Goal: Task Accomplishment & Management: Manage account settings

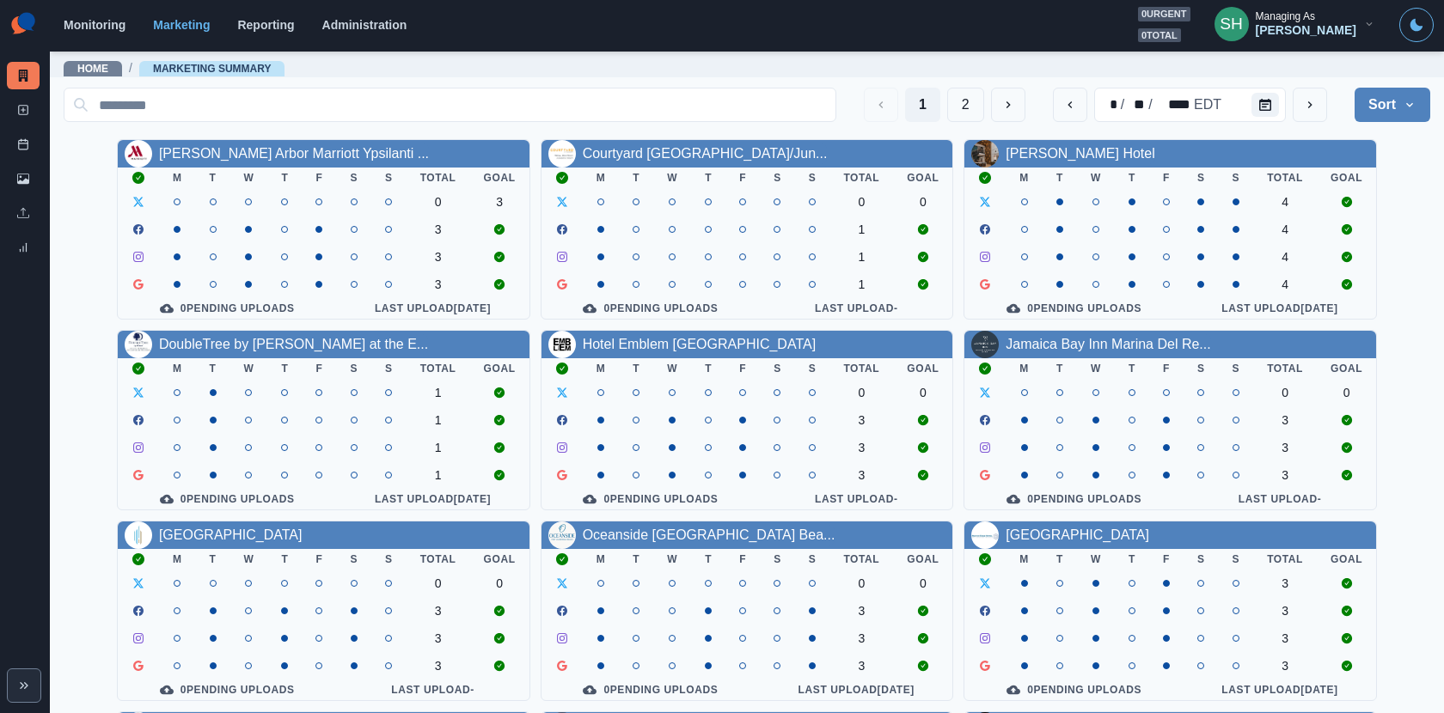
click at [1340, 43] on section "Monitoring Marketing Reporting Administration 0 urgent 0 total SH Managing As […" at bounding box center [747, 26] width 1394 height 52
click at [1315, 12] on div "Managing As" at bounding box center [1284, 16] width 59 height 12
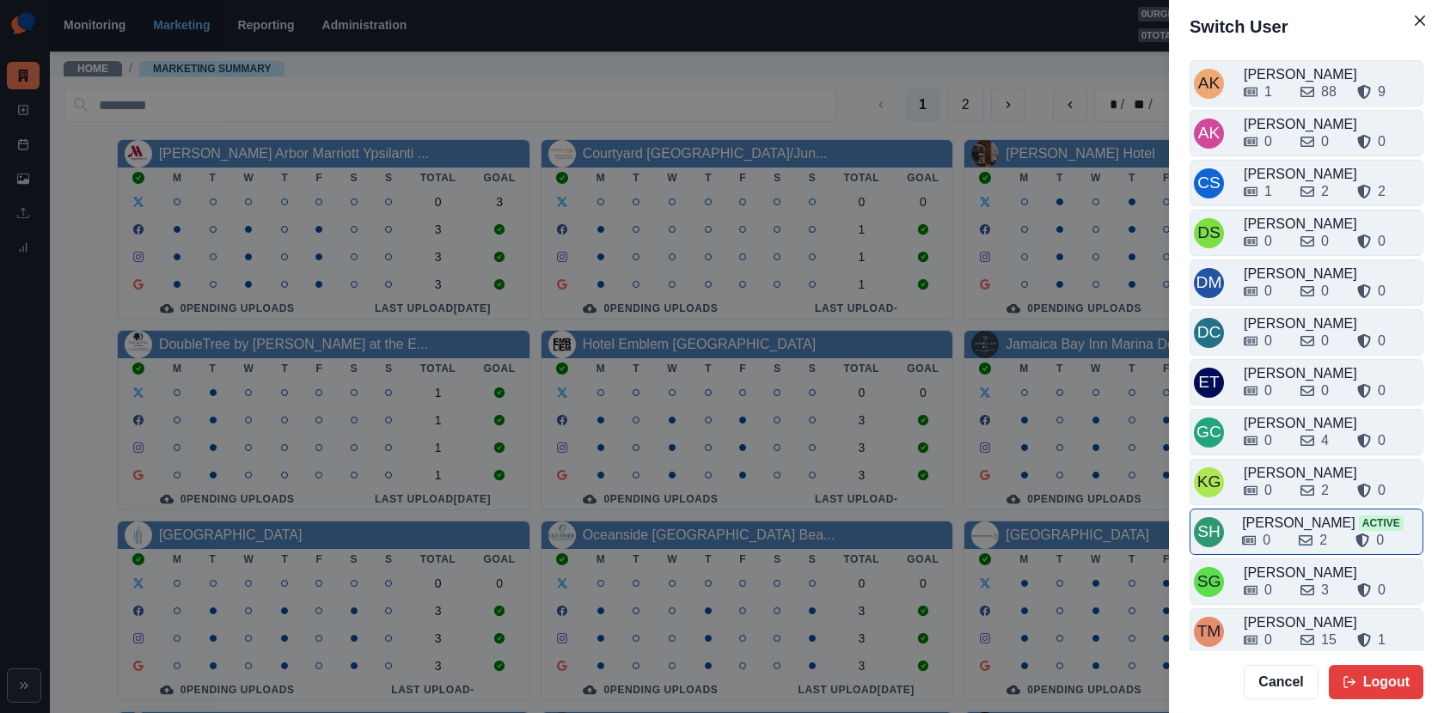
scroll to position [4, 0]
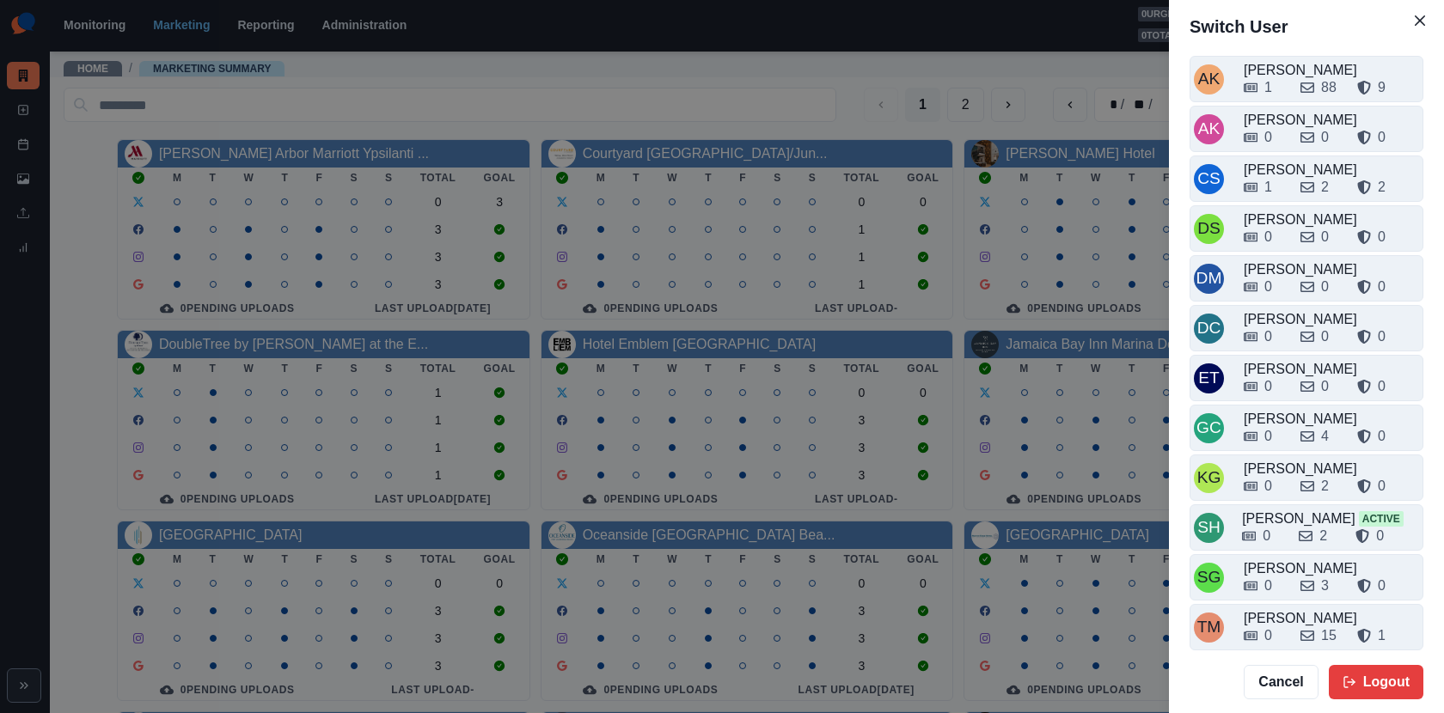
click at [825, 129] on div "Switch User AK [PERSON_NAME] 1 88 9 AK [PERSON_NAME] 0 0 0 CS [PERSON_NAME] 1 2…" at bounding box center [722, 356] width 1444 height 713
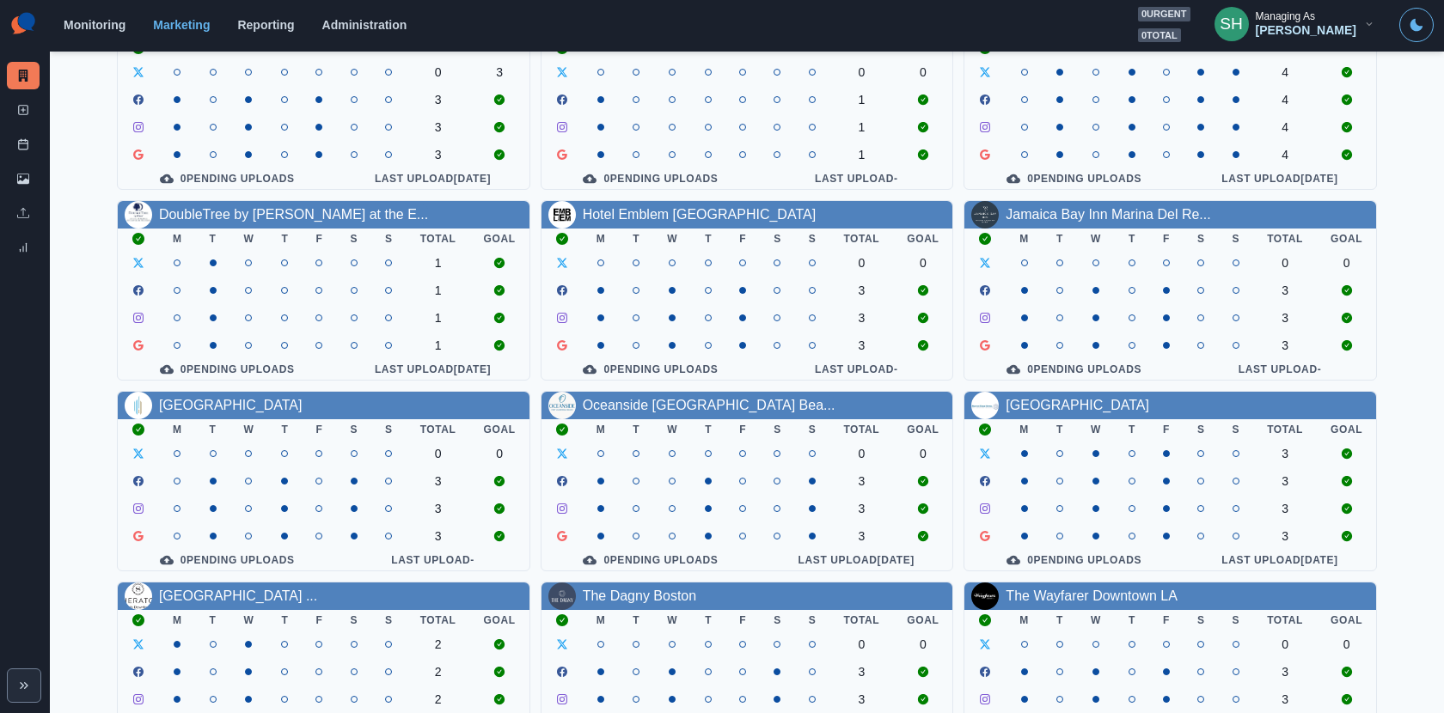
scroll to position [189, 0]
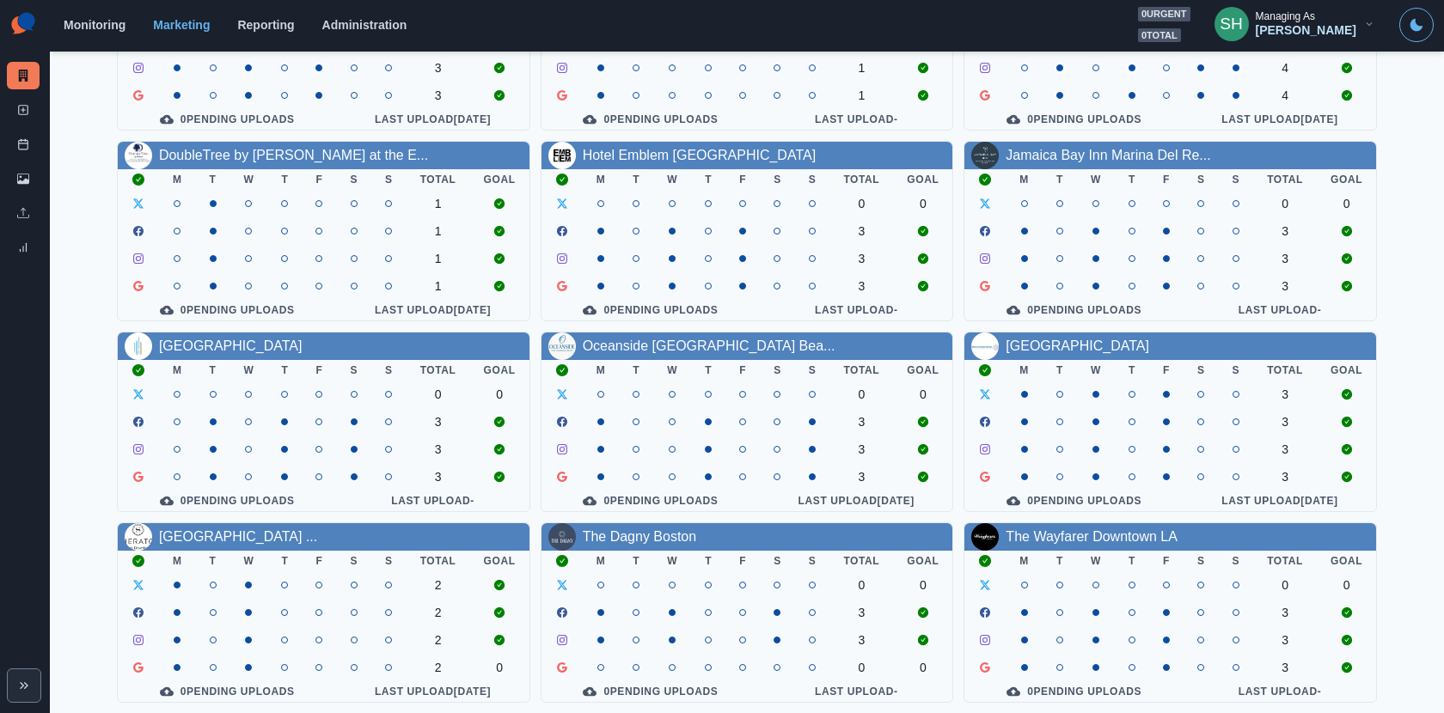
click at [1041, 326] on div "[PERSON_NAME] Arbor Marriott Ypsilanti ... M T W T F S S Total Goal 0 3 3 3 3 0…" at bounding box center [747, 326] width 1366 height 753
click at [1039, 351] on link "[GEOGRAPHIC_DATA]" at bounding box center [1077, 346] width 144 height 15
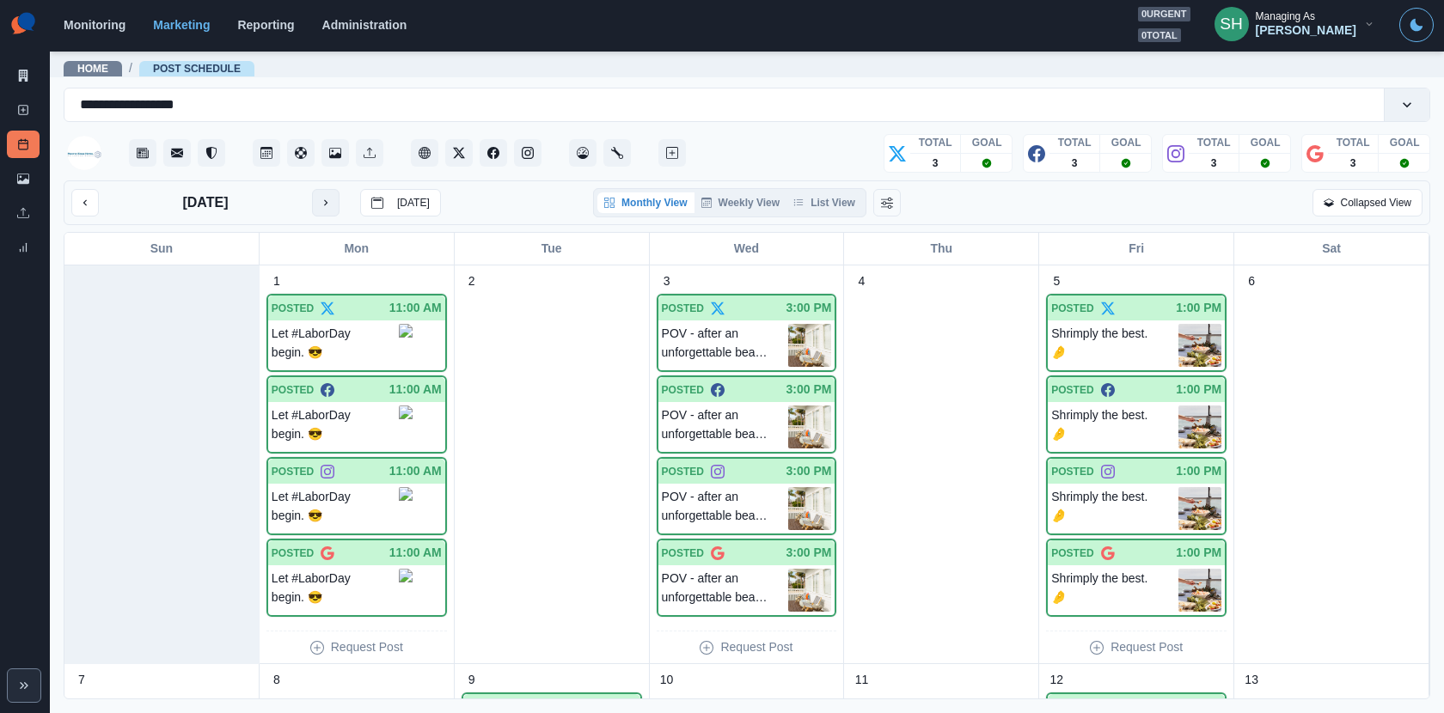
click at [315, 205] on button "next month" at bounding box center [325, 202] width 27 height 27
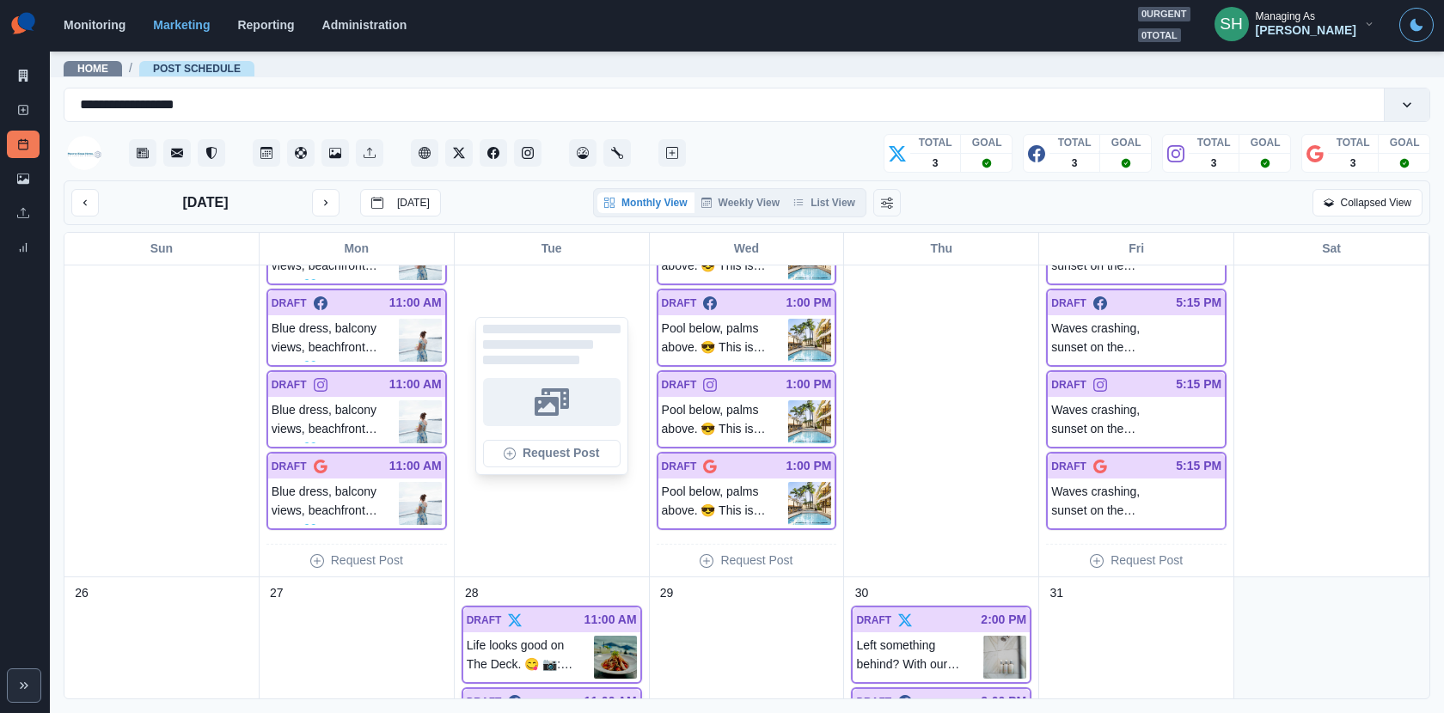
scroll to position [1560, 0]
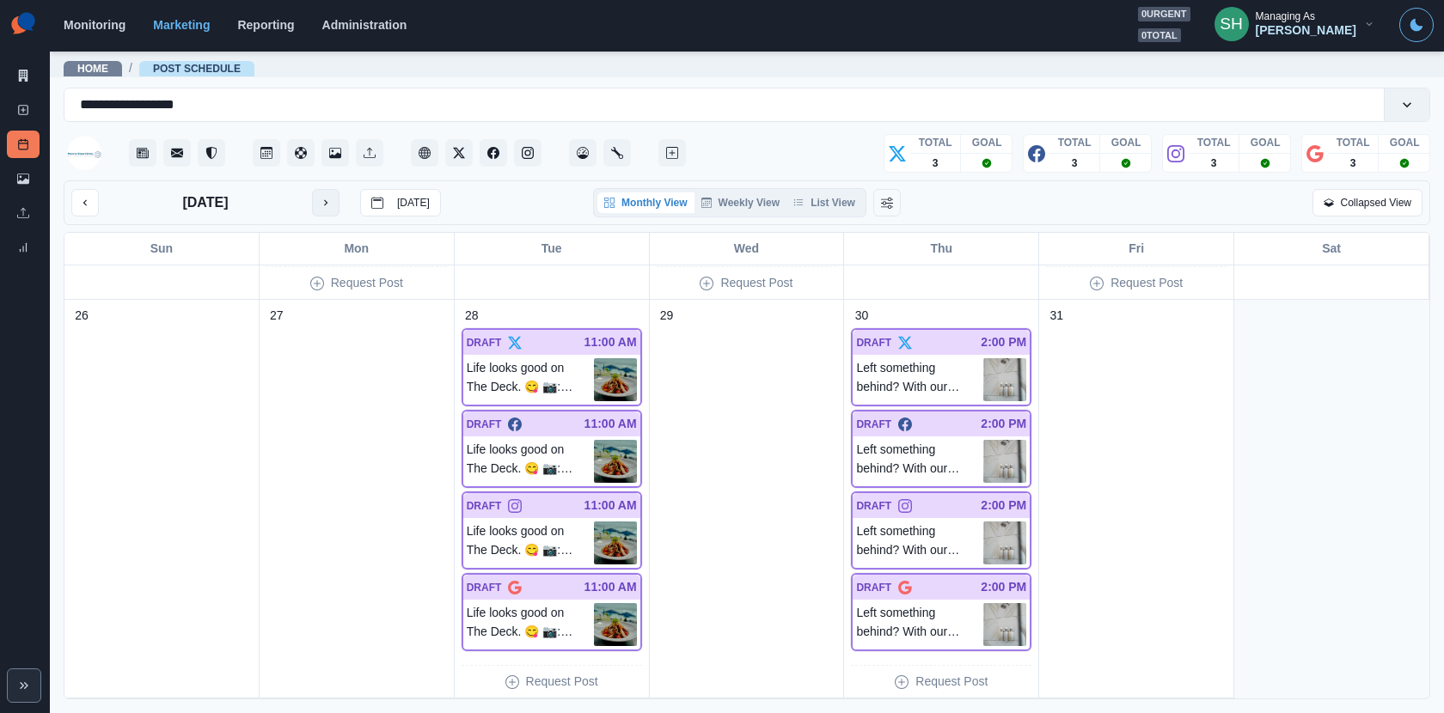
click at [336, 205] on button "next month" at bounding box center [325, 202] width 27 height 27
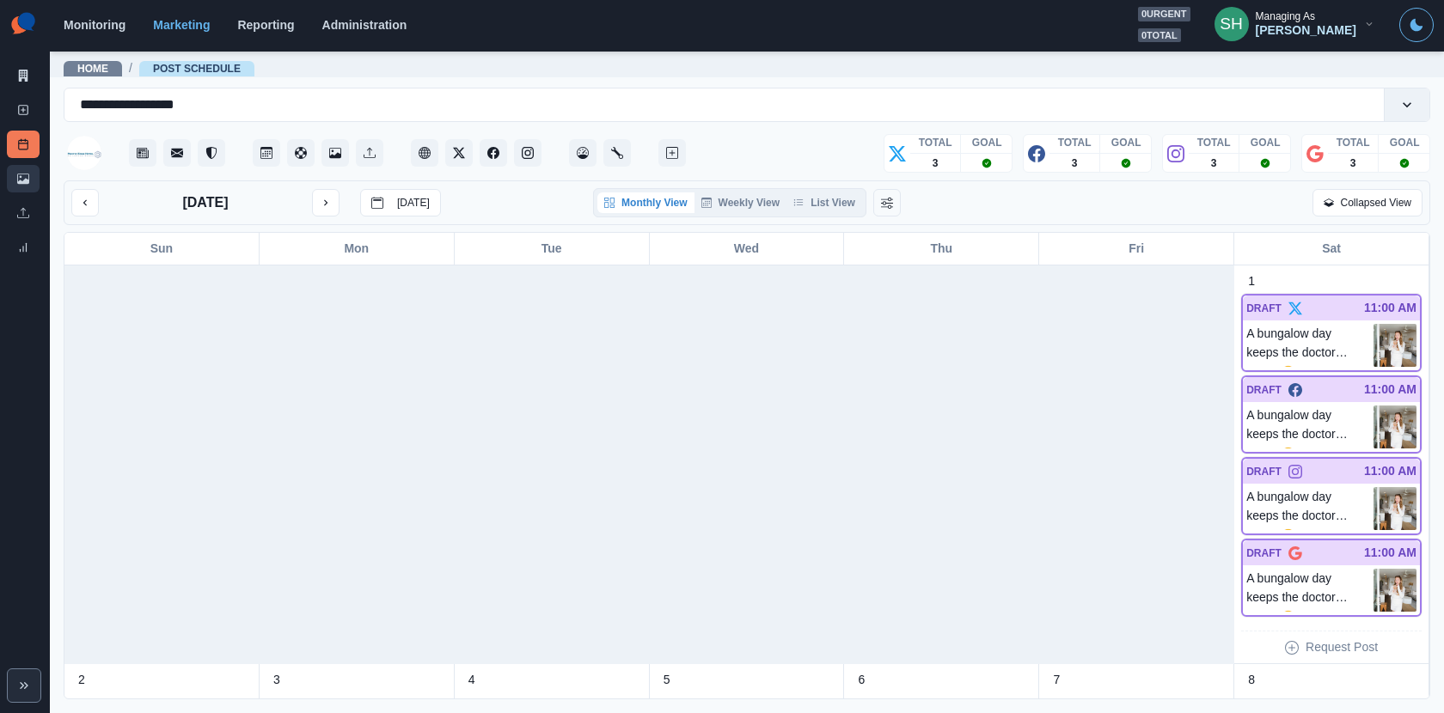
click at [34, 173] on link "Media Library" at bounding box center [23, 178] width 33 height 27
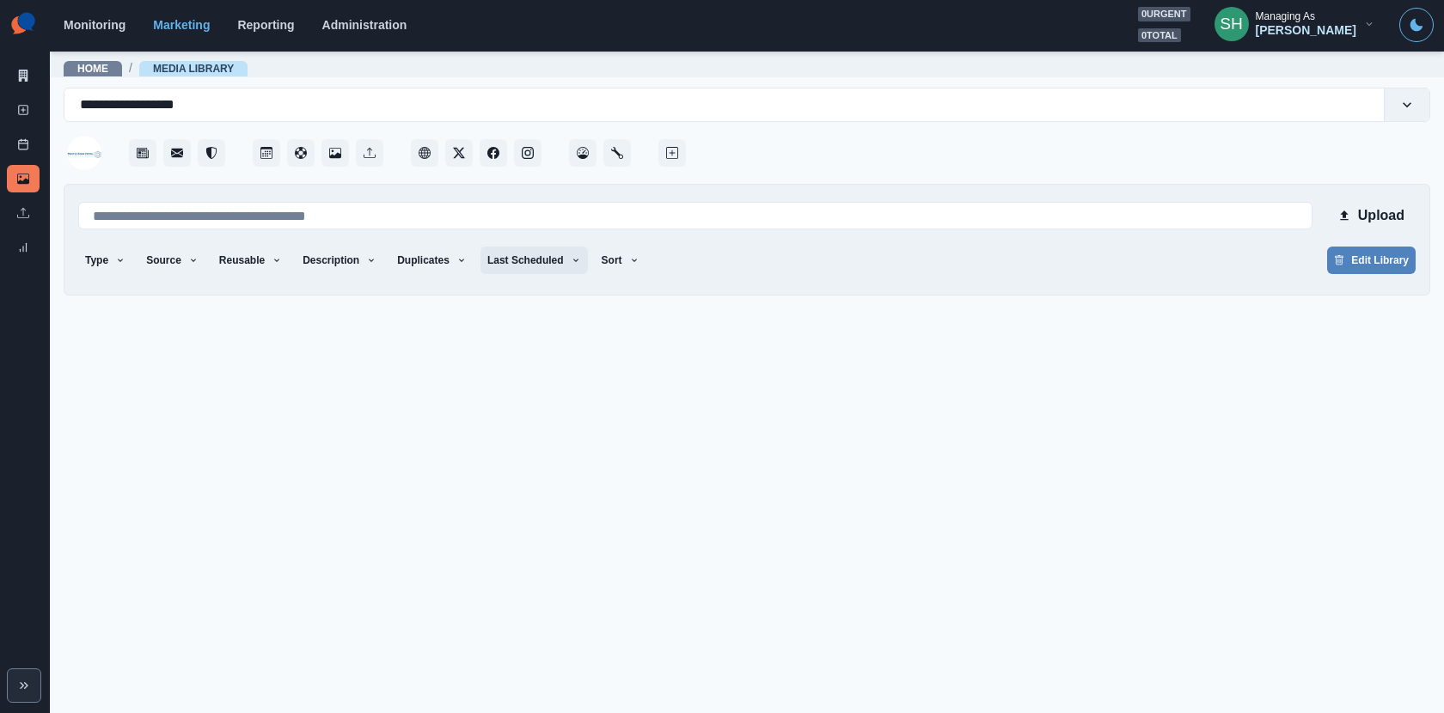
click at [518, 261] on button "Last Scheduled" at bounding box center [533, 260] width 107 height 27
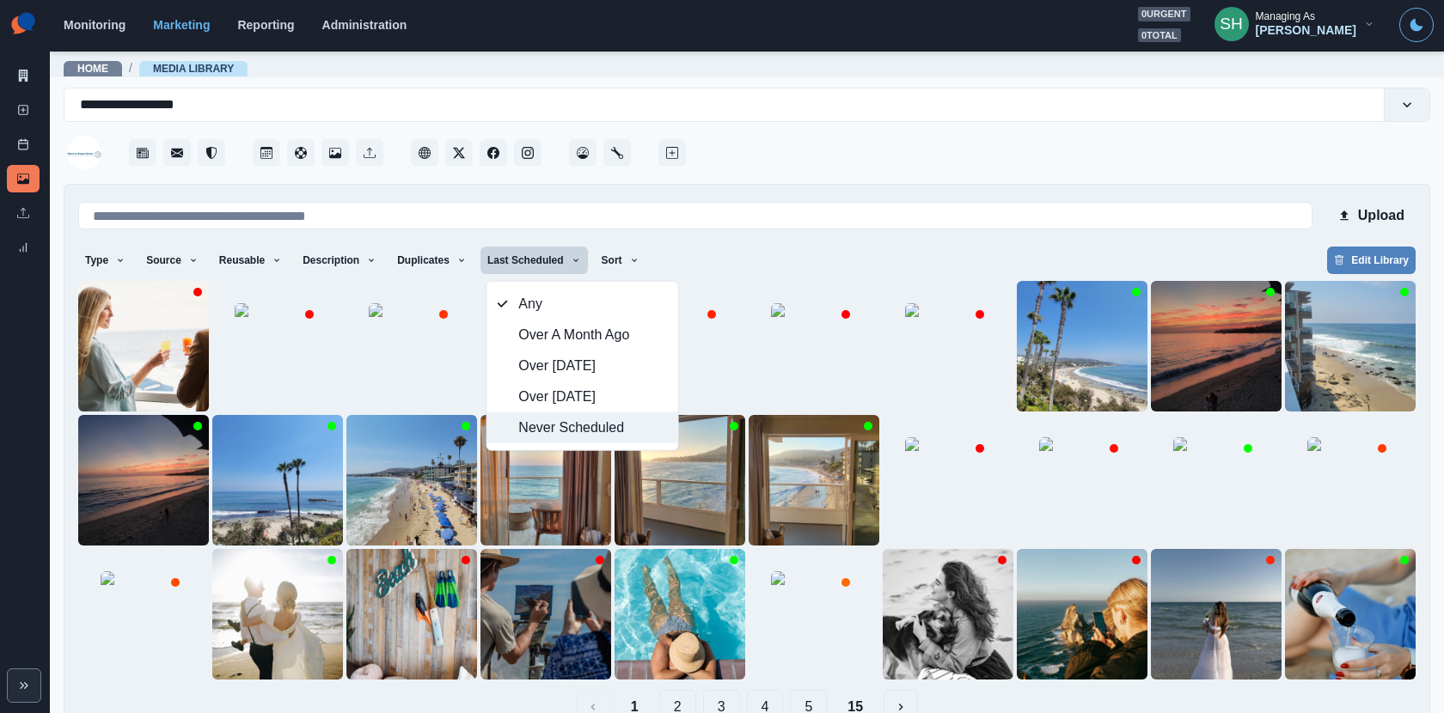
click at [592, 428] on span "Never Scheduled" at bounding box center [592, 428] width 149 height 21
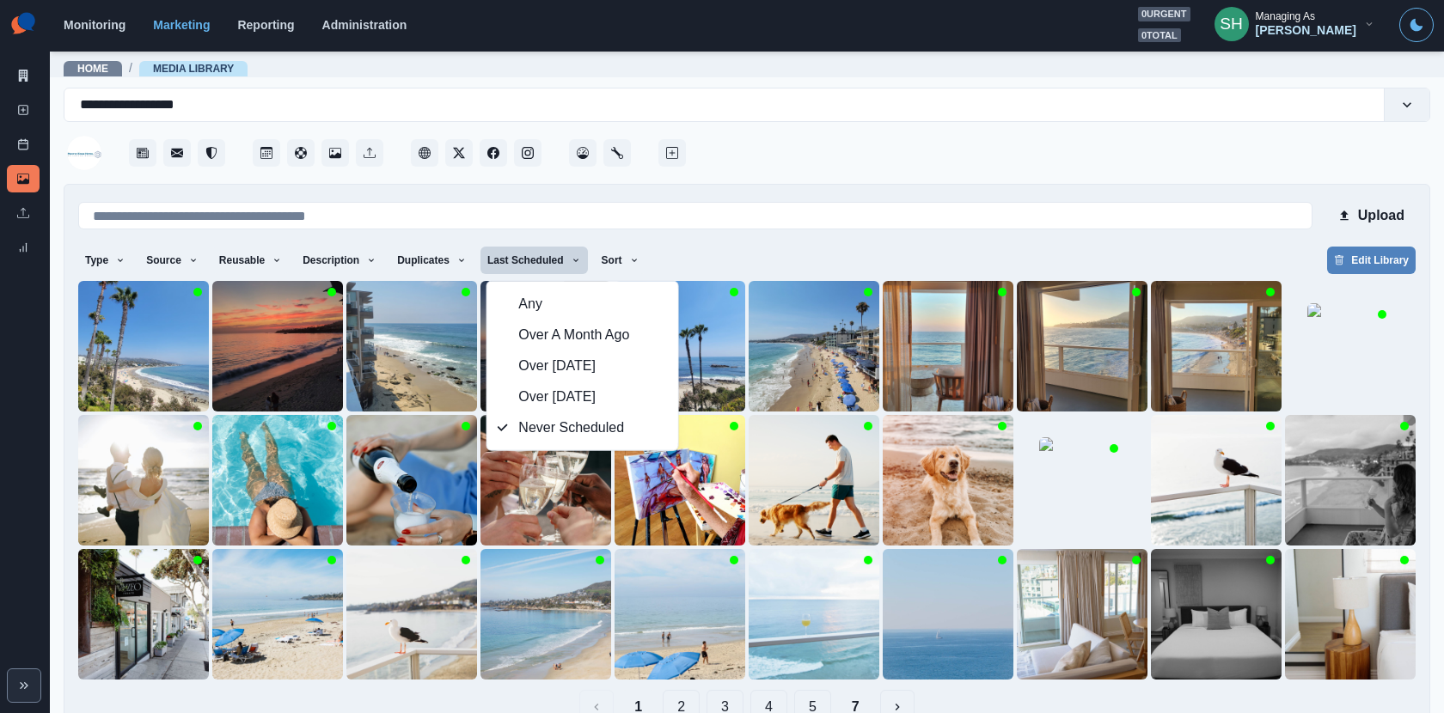
click at [819, 167] on div at bounding box center [1059, 148] width 741 height 52
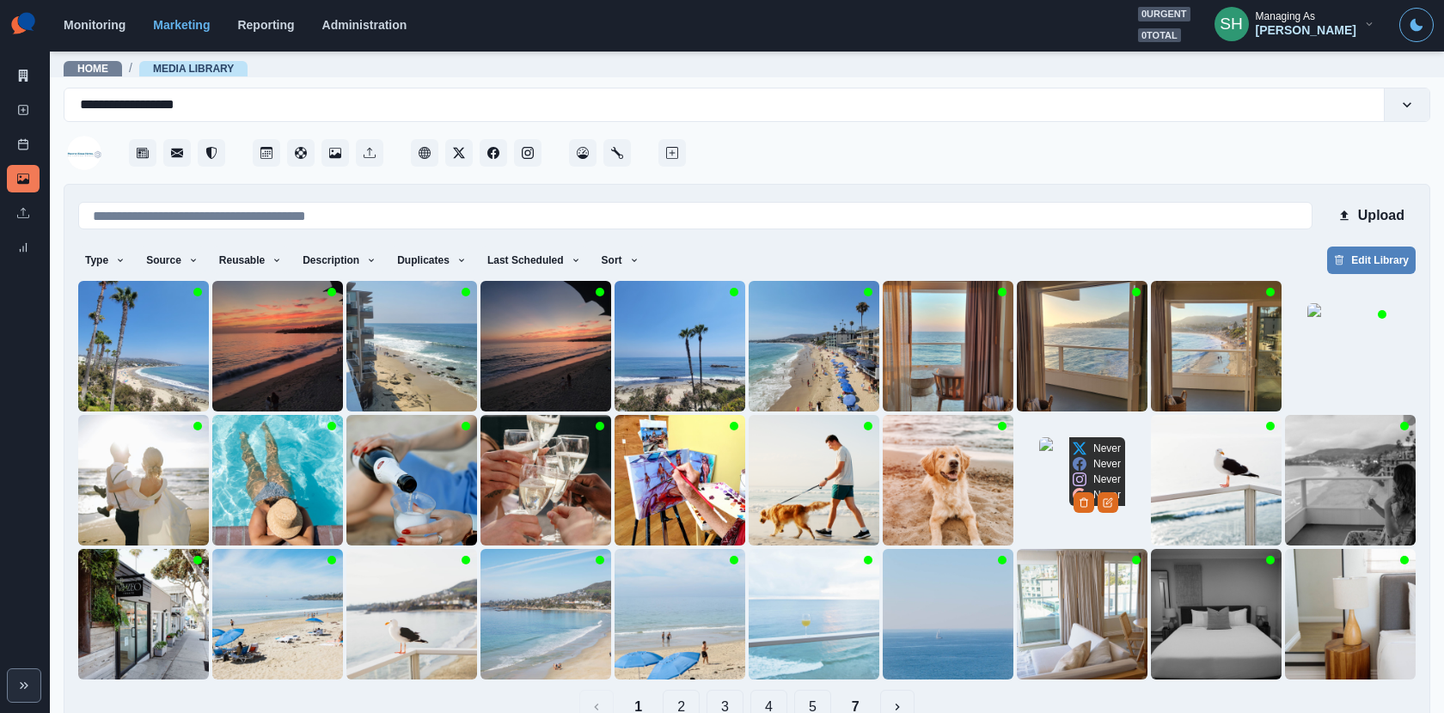
click at [1063, 507] on img at bounding box center [1082, 480] width 86 height 86
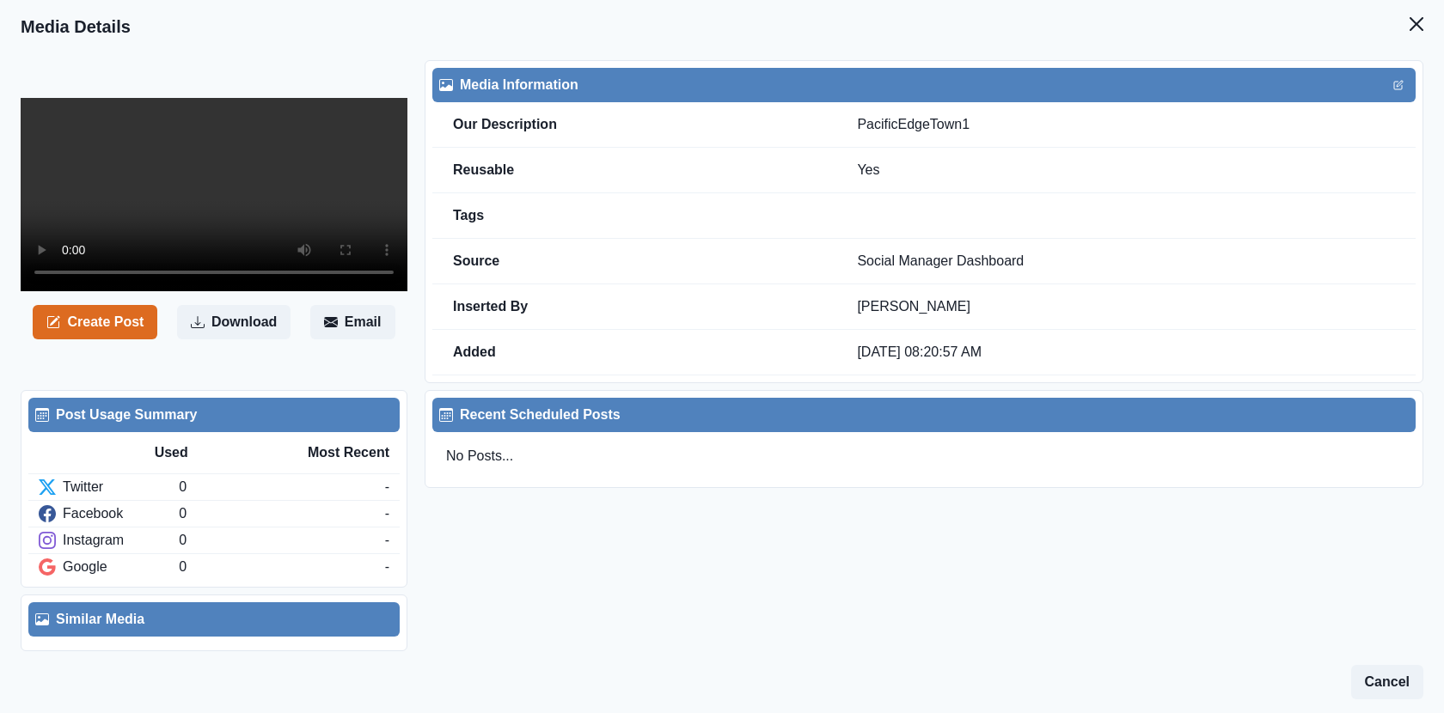
click at [199, 272] on video at bounding box center [214, 194] width 387 height 193
click at [1410, 27] on icon "Close" at bounding box center [1416, 24] width 14 height 14
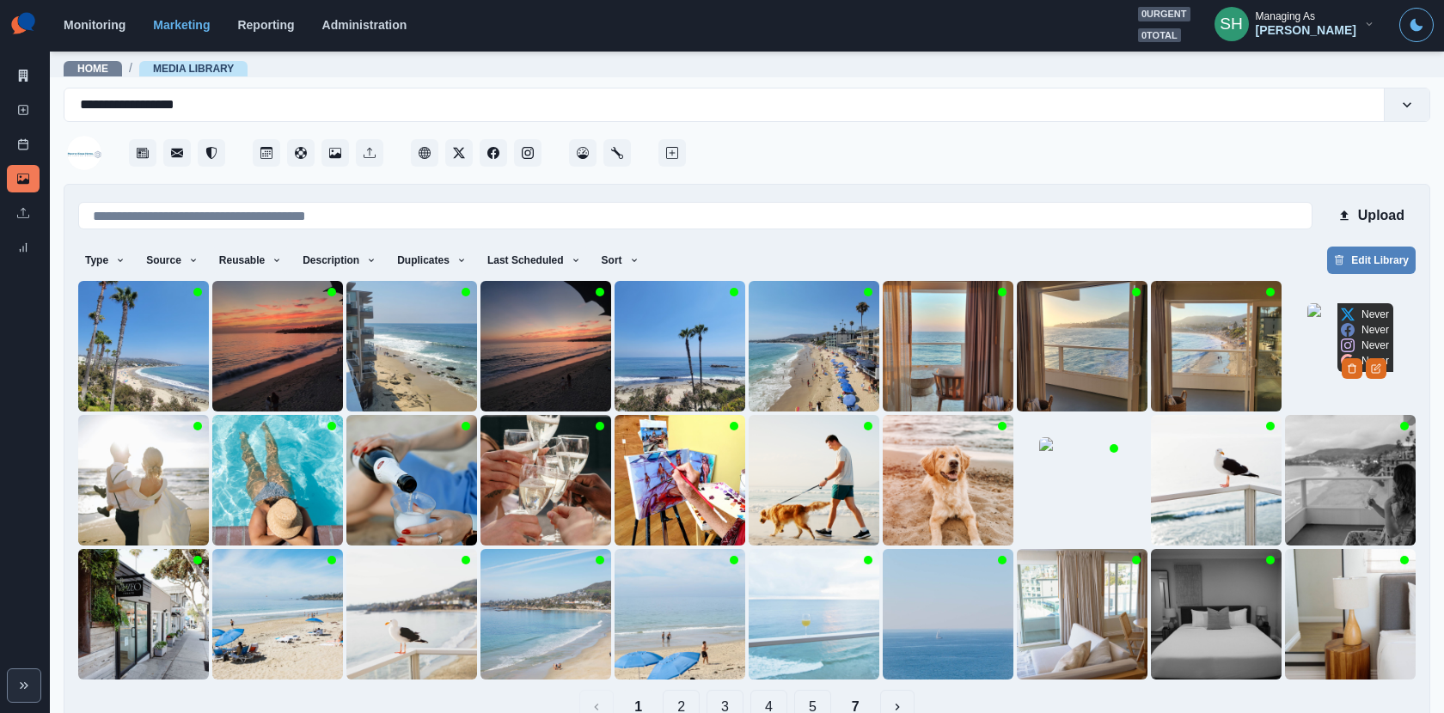
click at [1359, 351] on img at bounding box center [1350, 346] width 86 height 86
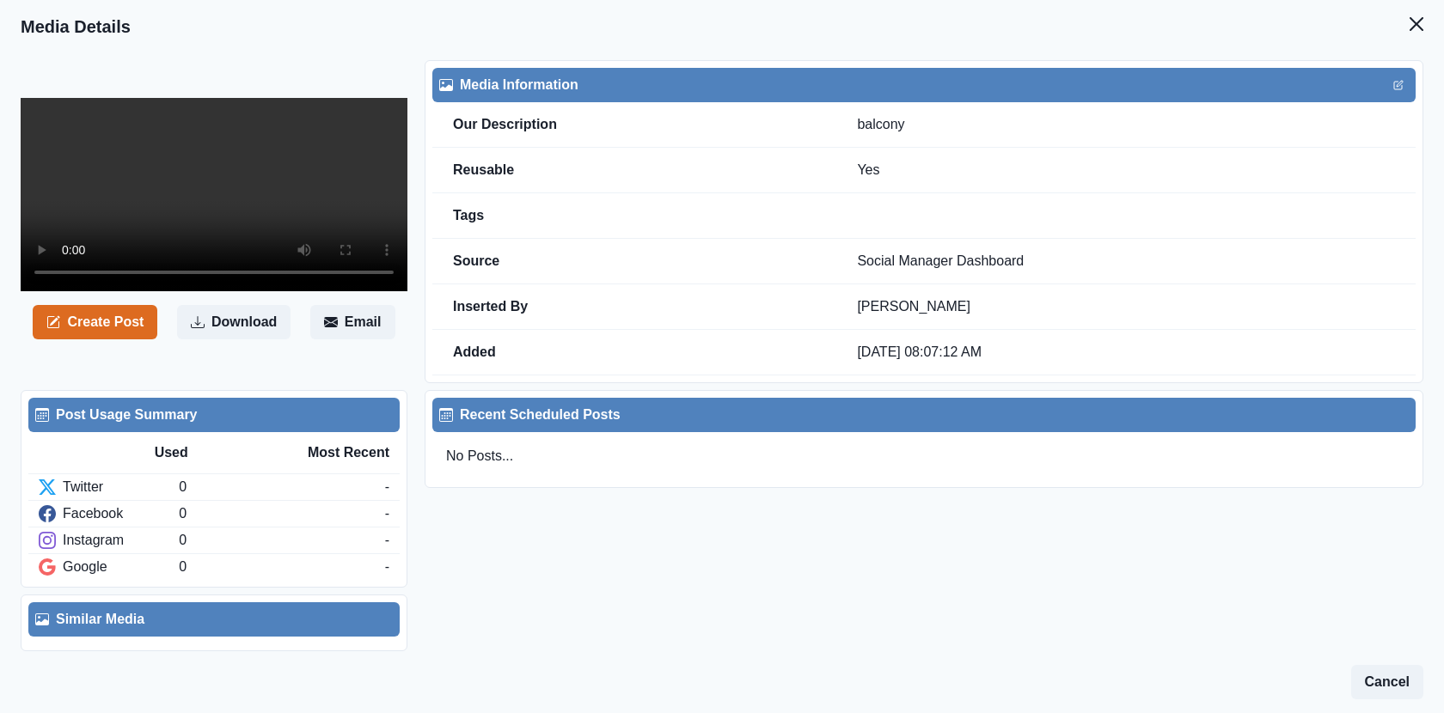
click at [279, 291] on video at bounding box center [214, 194] width 387 height 193
click at [1417, 21] on icon "Close" at bounding box center [1416, 24] width 14 height 14
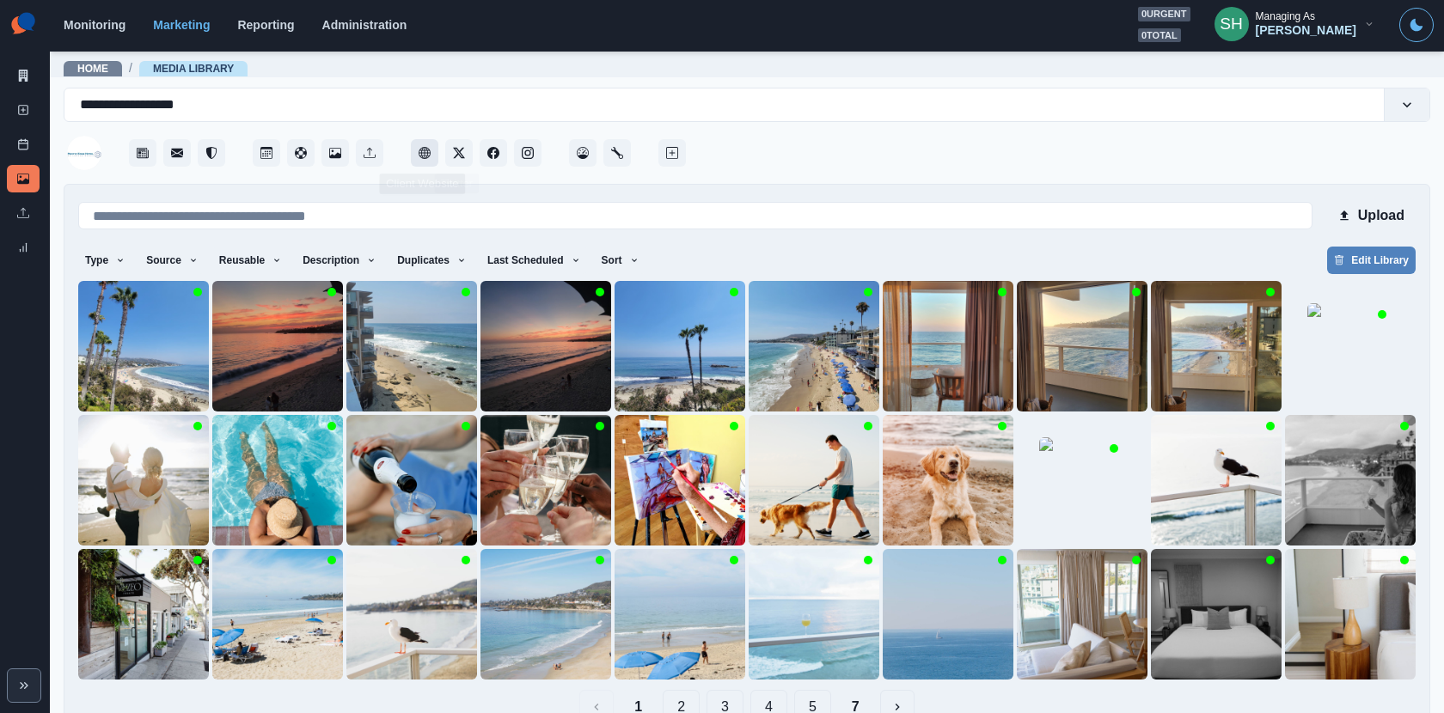
click at [432, 152] on button "Client Website" at bounding box center [424, 152] width 27 height 27
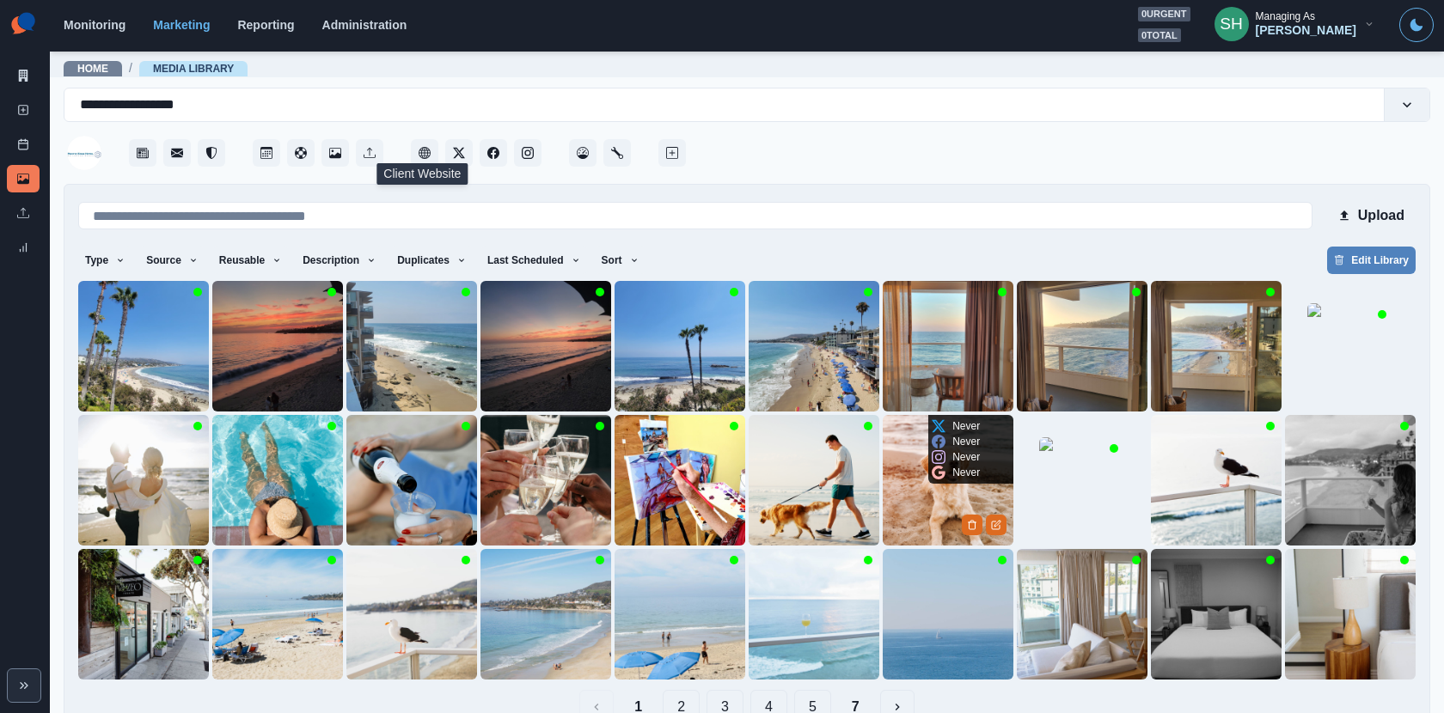
scroll to position [39, 0]
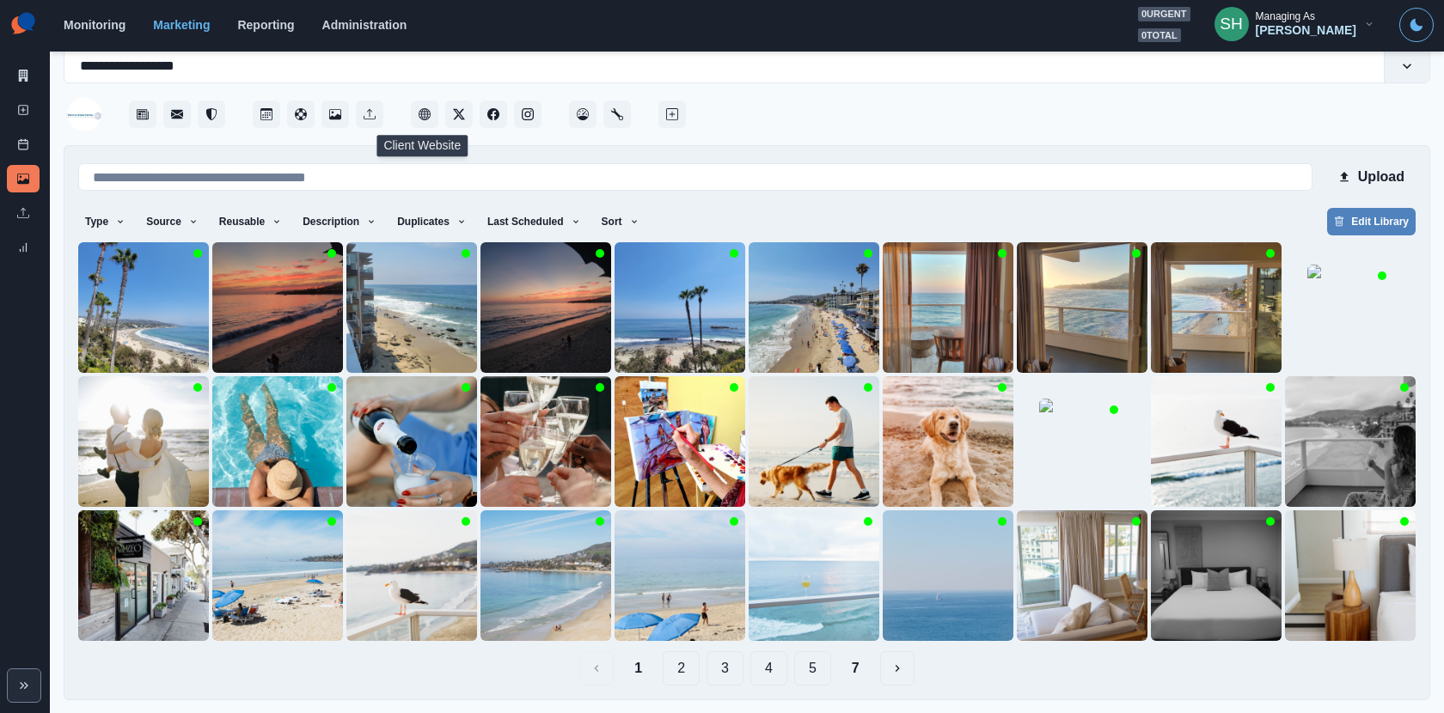
click at [695, 659] on button "2" at bounding box center [681, 668] width 37 height 34
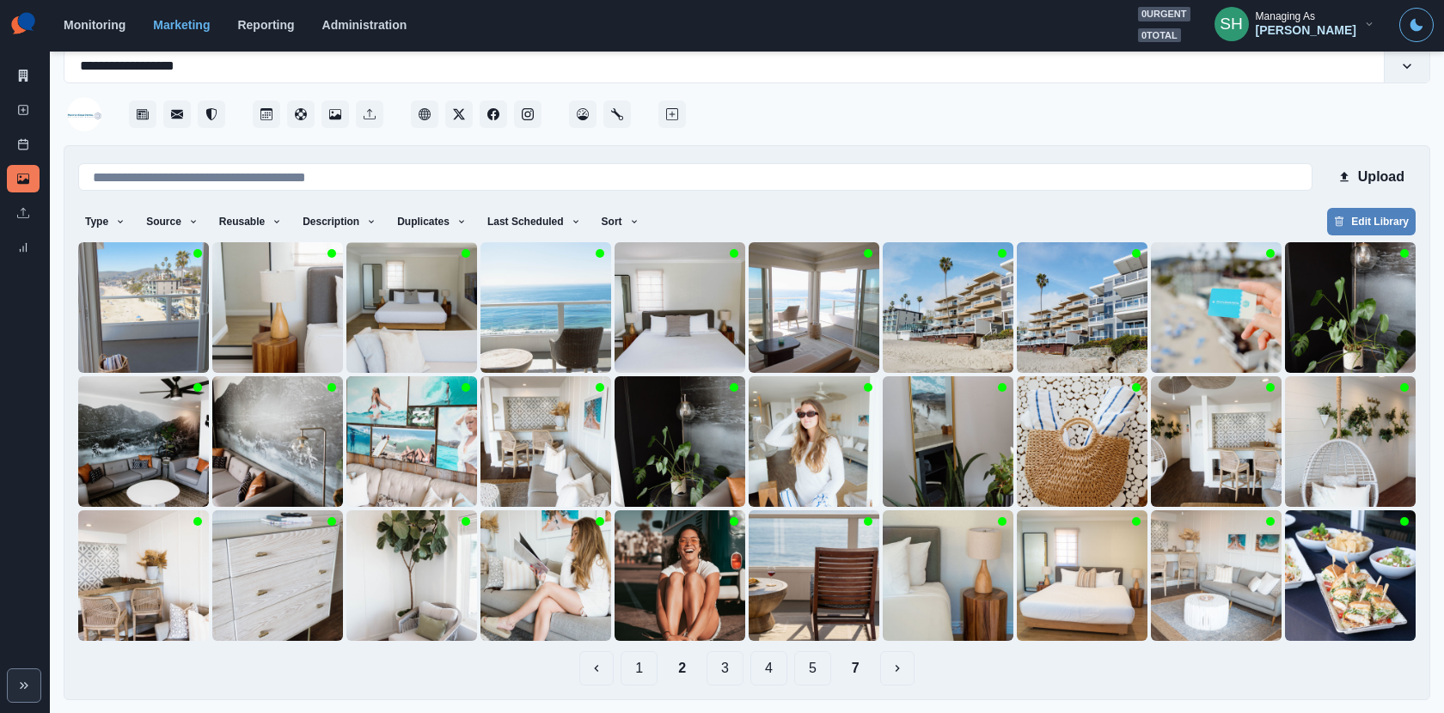
click at [632, 672] on button "1" at bounding box center [638, 668] width 37 height 34
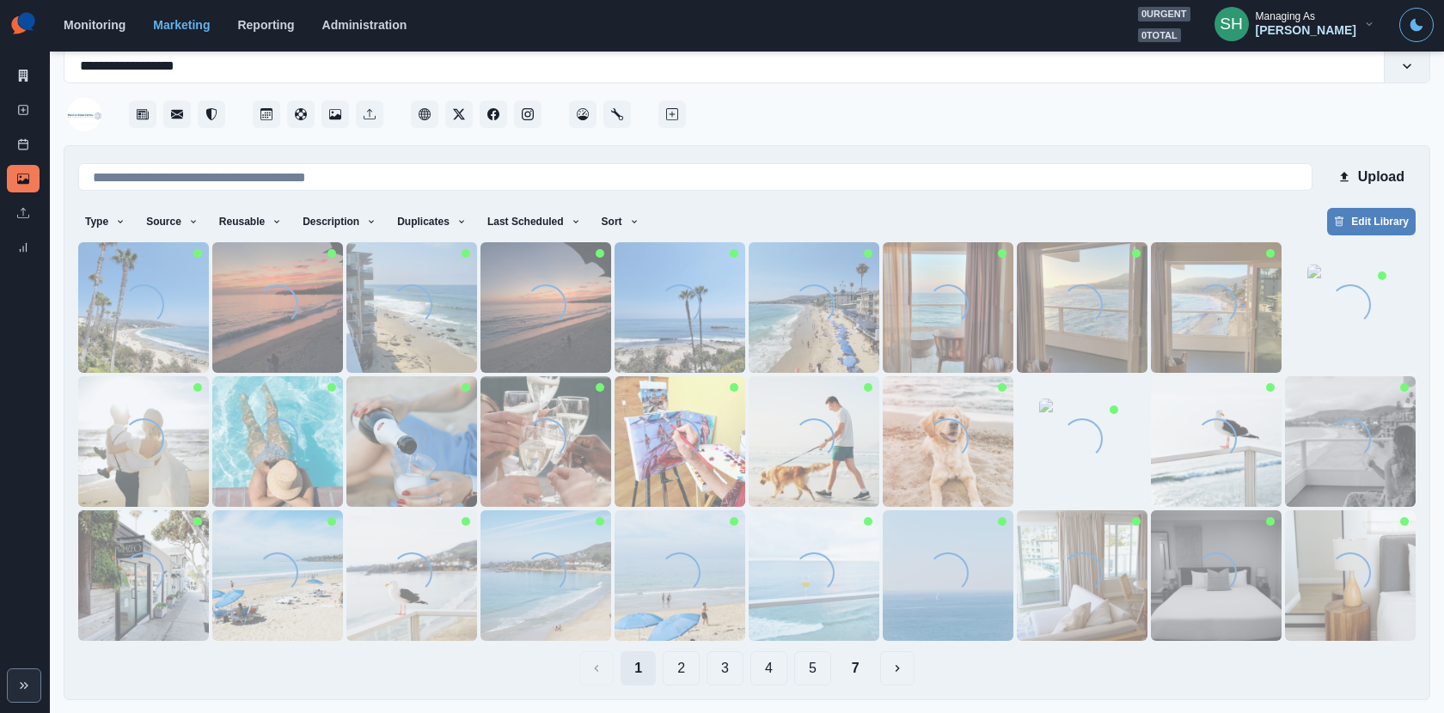
scroll to position [0, 0]
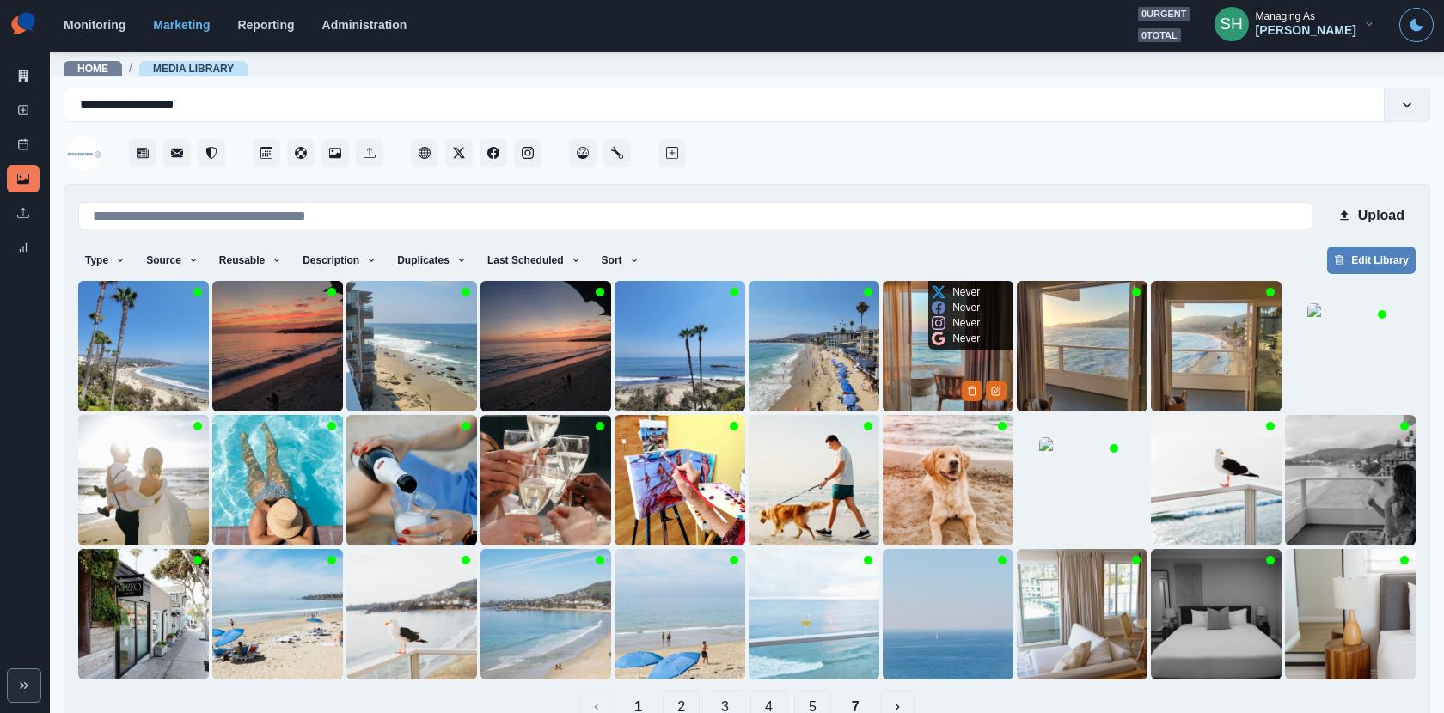
click at [914, 355] on img at bounding box center [947, 346] width 131 height 131
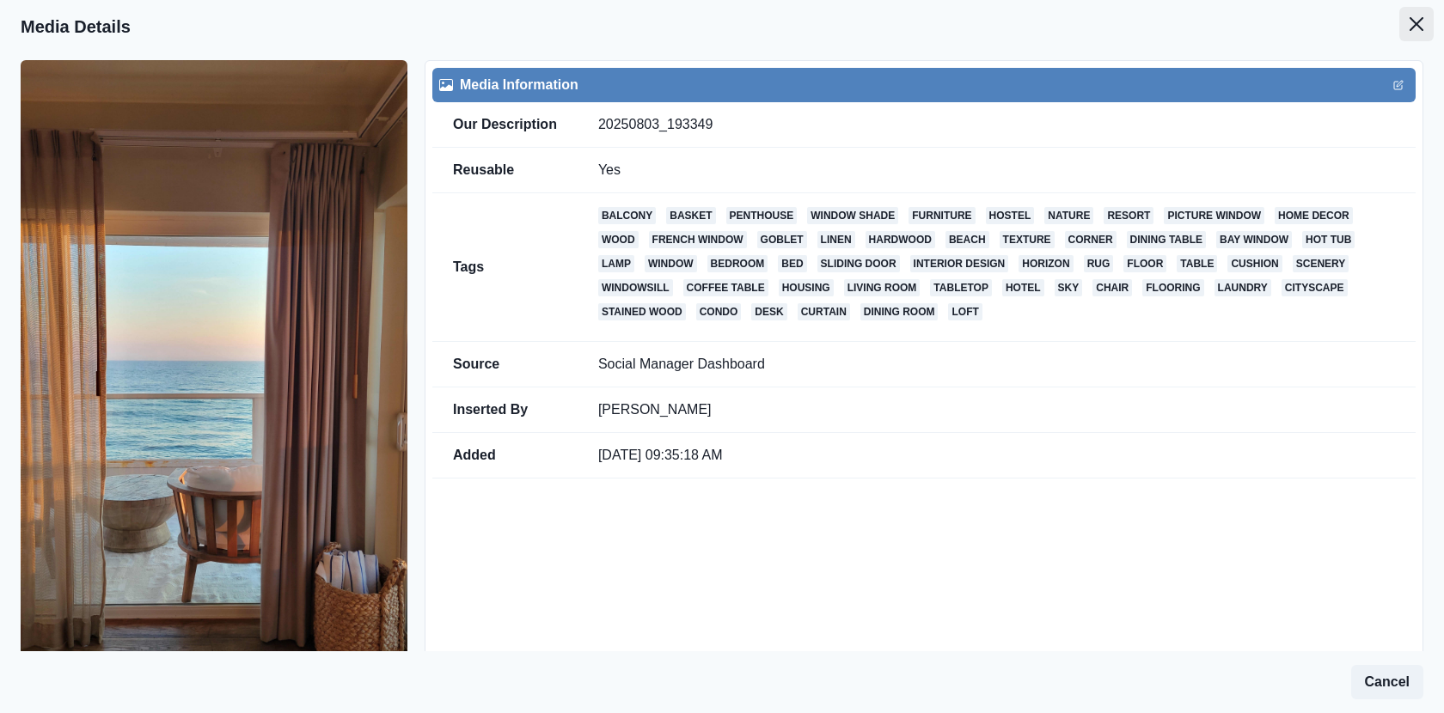
click at [1423, 27] on button "Close" at bounding box center [1416, 24] width 34 height 34
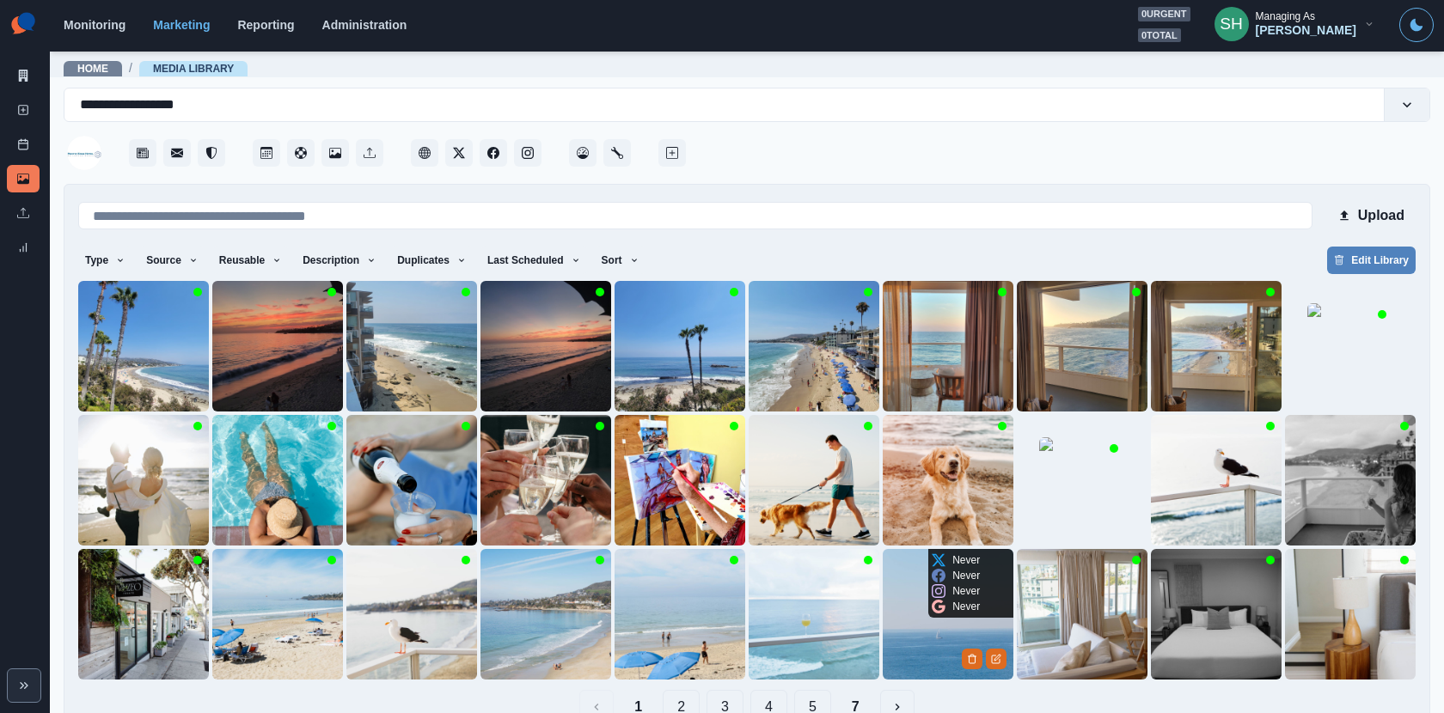
scroll to position [39, 0]
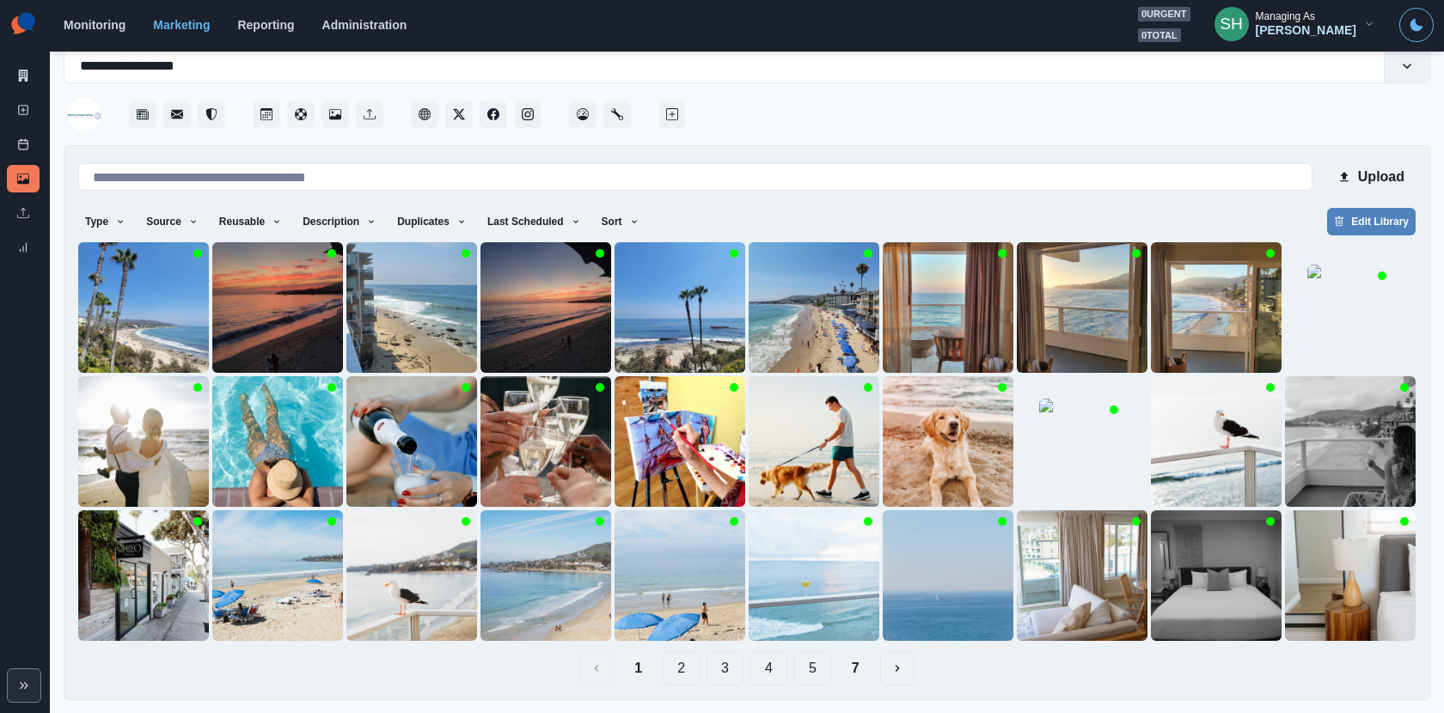
click at [891, 89] on div at bounding box center [1059, 109] width 741 height 52
click at [688, 665] on button "2" at bounding box center [681, 668] width 37 height 34
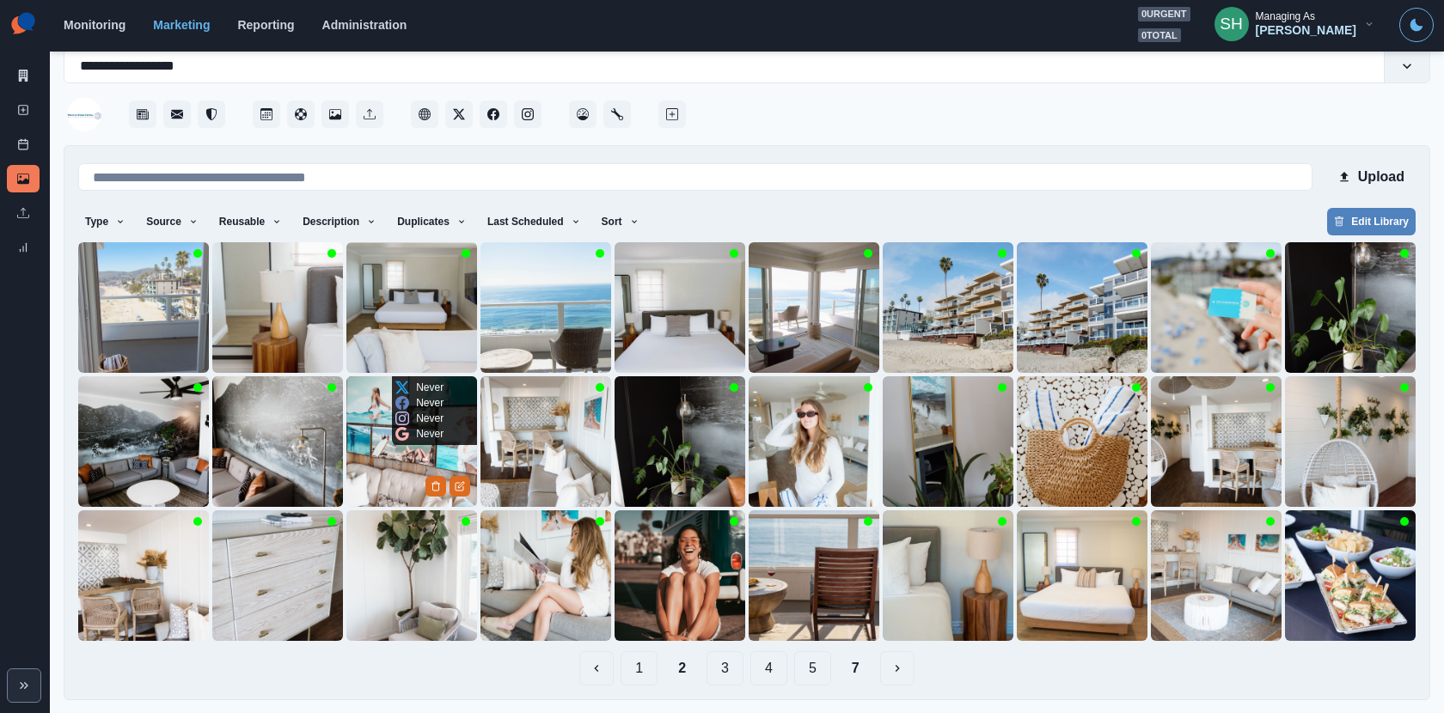
click at [369, 478] on img at bounding box center [411, 441] width 131 height 131
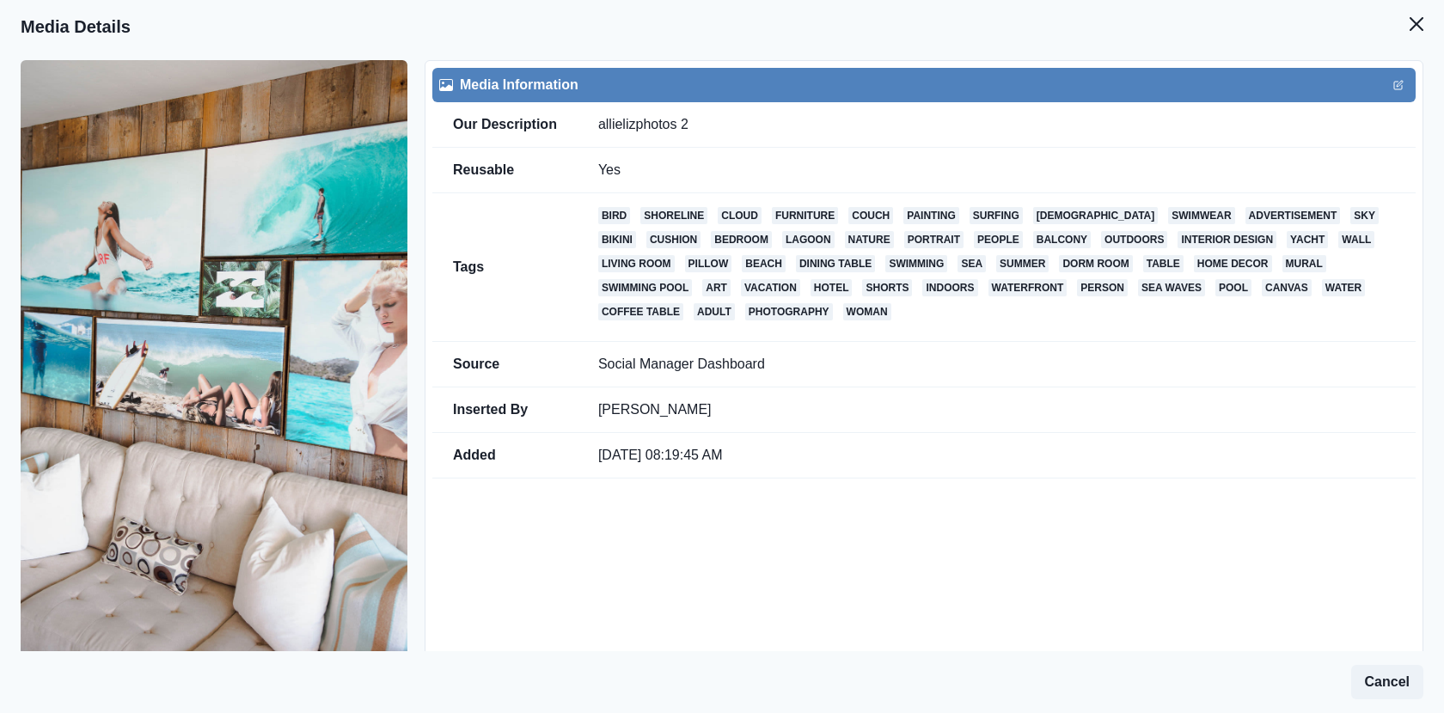
click at [1390, 31] on header "Media Details" at bounding box center [722, 26] width 1444 height 53
click at [1408, 26] on button "Close" at bounding box center [1416, 24] width 34 height 34
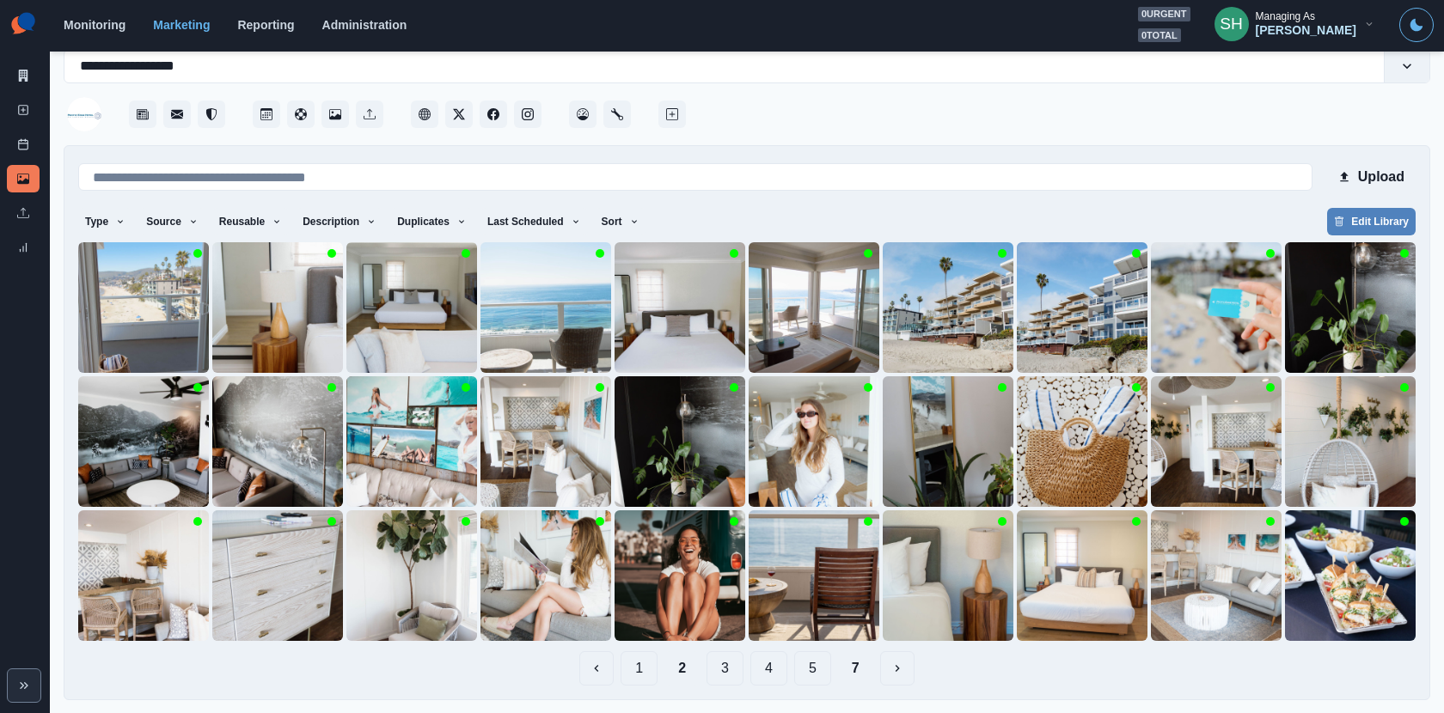
click at [732, 669] on button "3" at bounding box center [724, 668] width 37 height 34
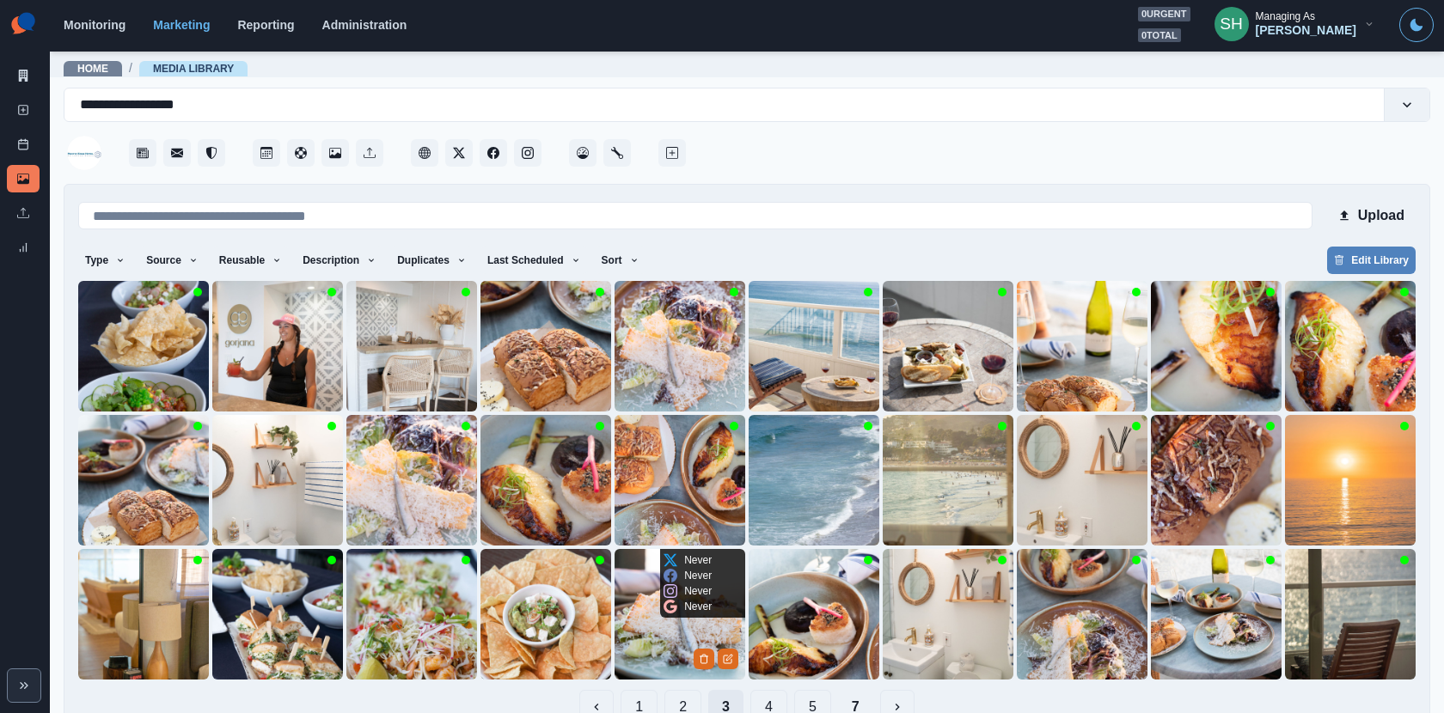
scroll to position [39, 0]
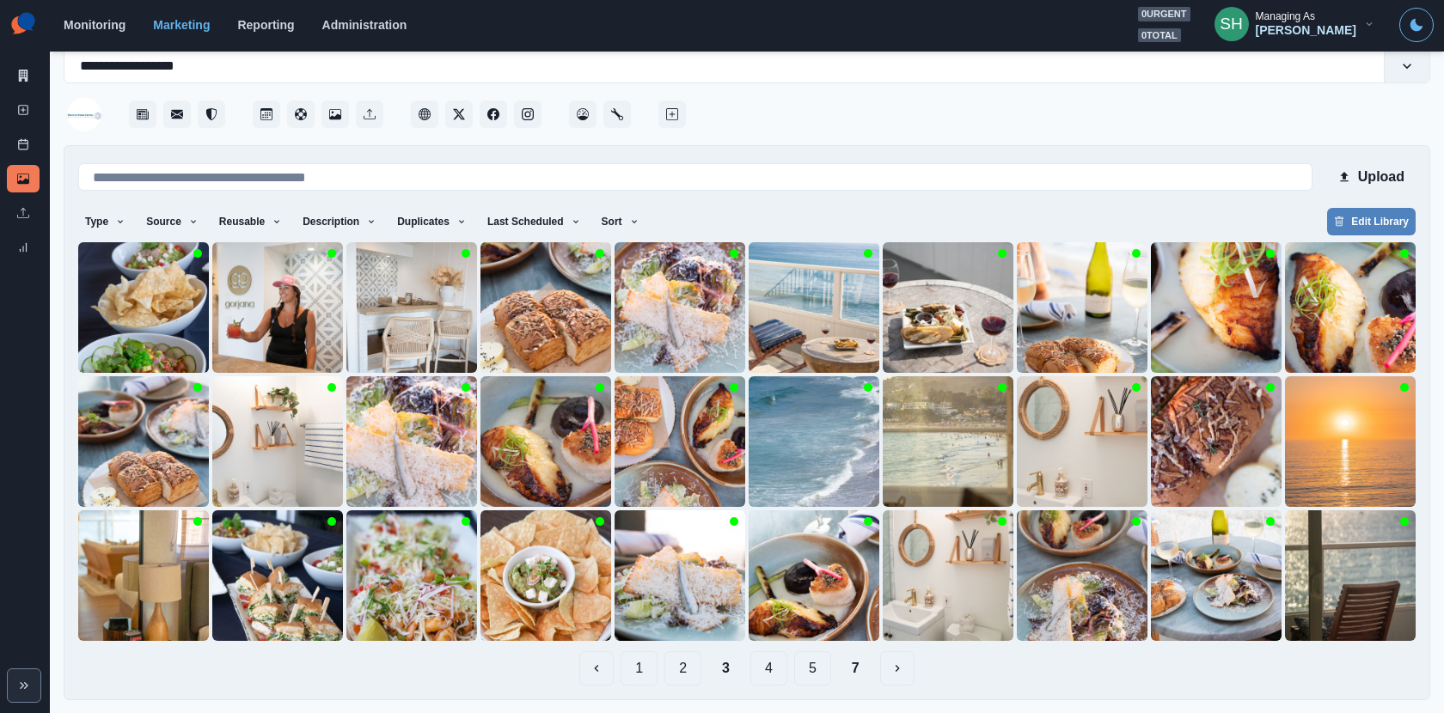
click at [760, 668] on button "4" at bounding box center [768, 668] width 37 height 34
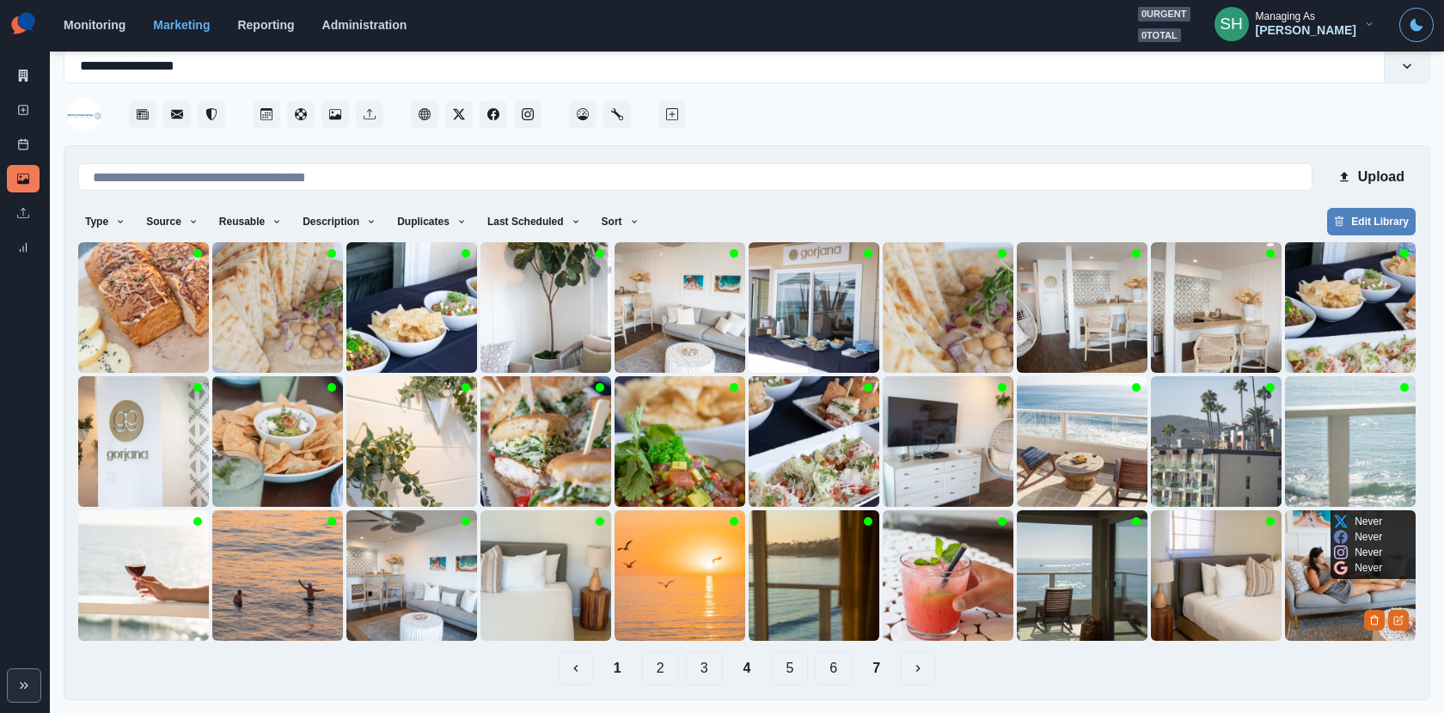
click at [1334, 612] on img at bounding box center [1350, 575] width 131 height 131
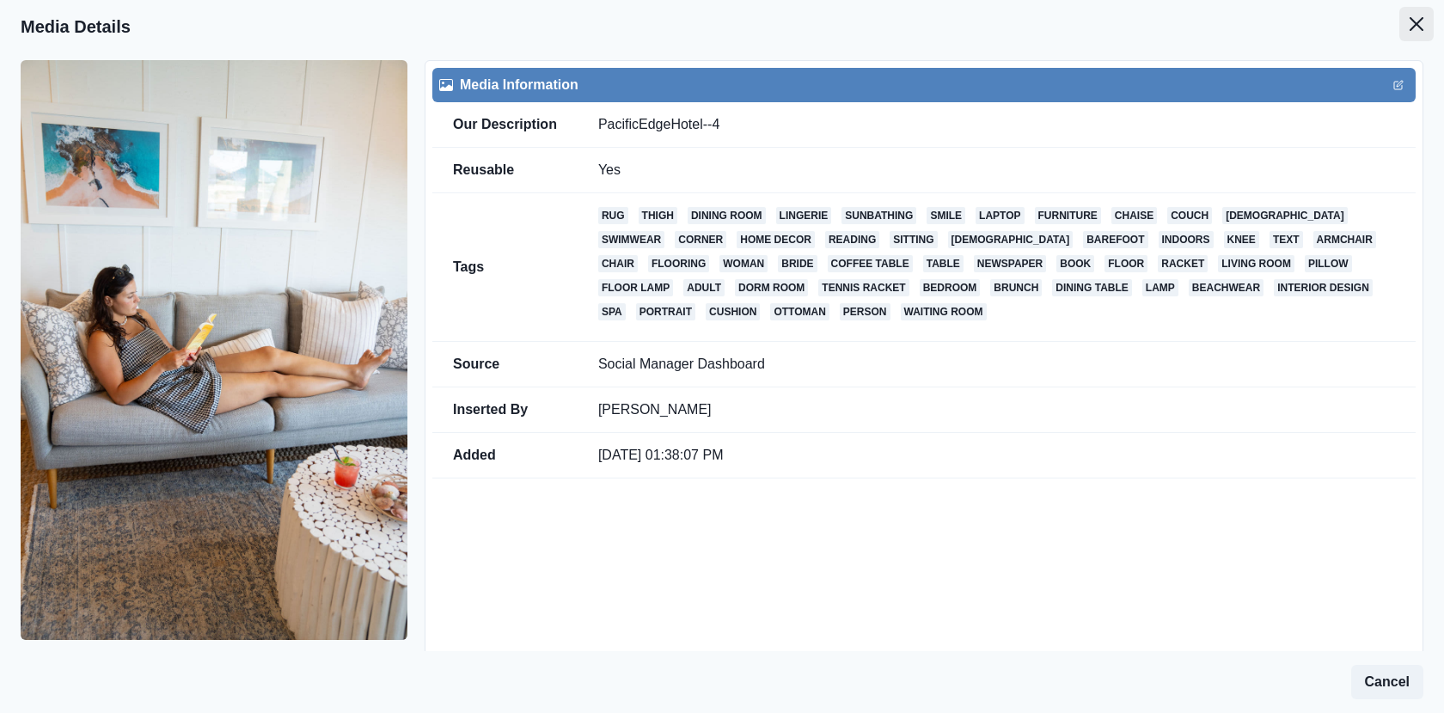
click at [1420, 29] on icon "Close" at bounding box center [1416, 24] width 14 height 14
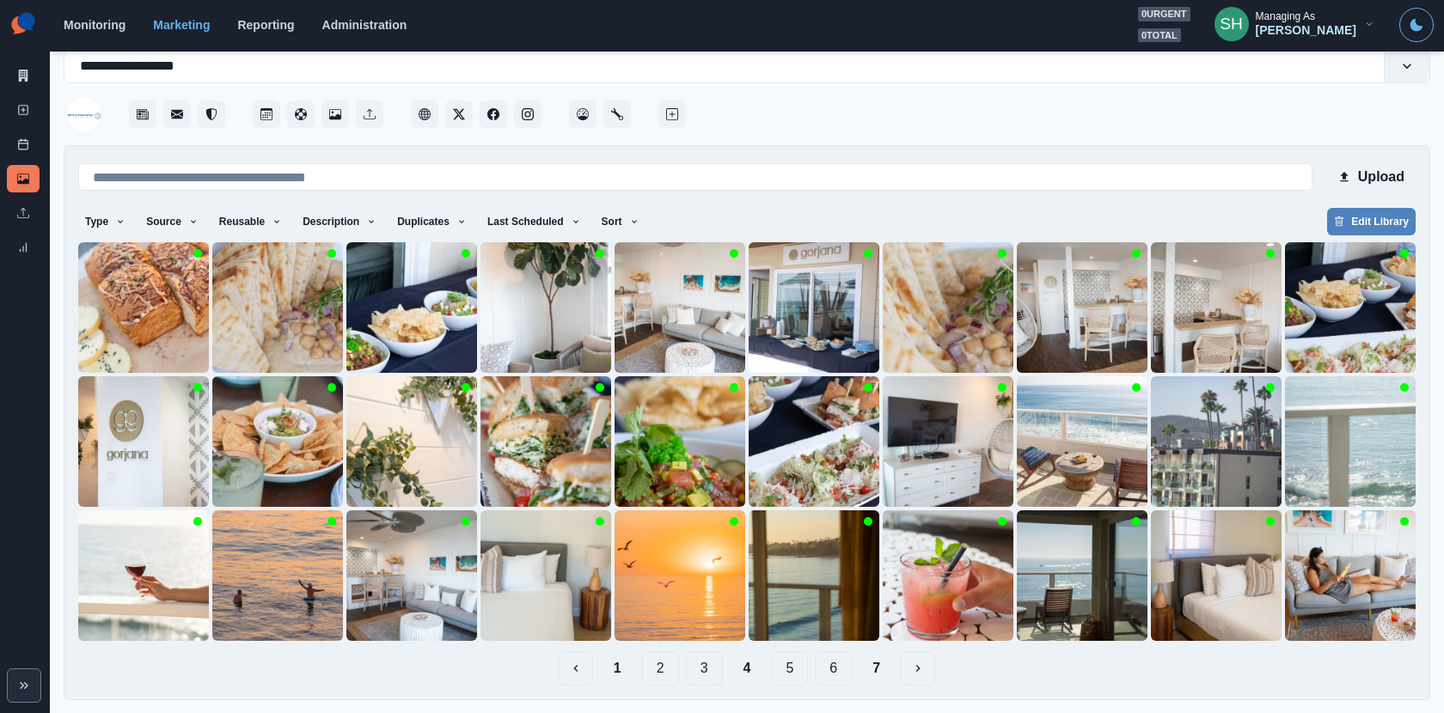
click at [797, 666] on button "5" at bounding box center [789, 668] width 37 height 34
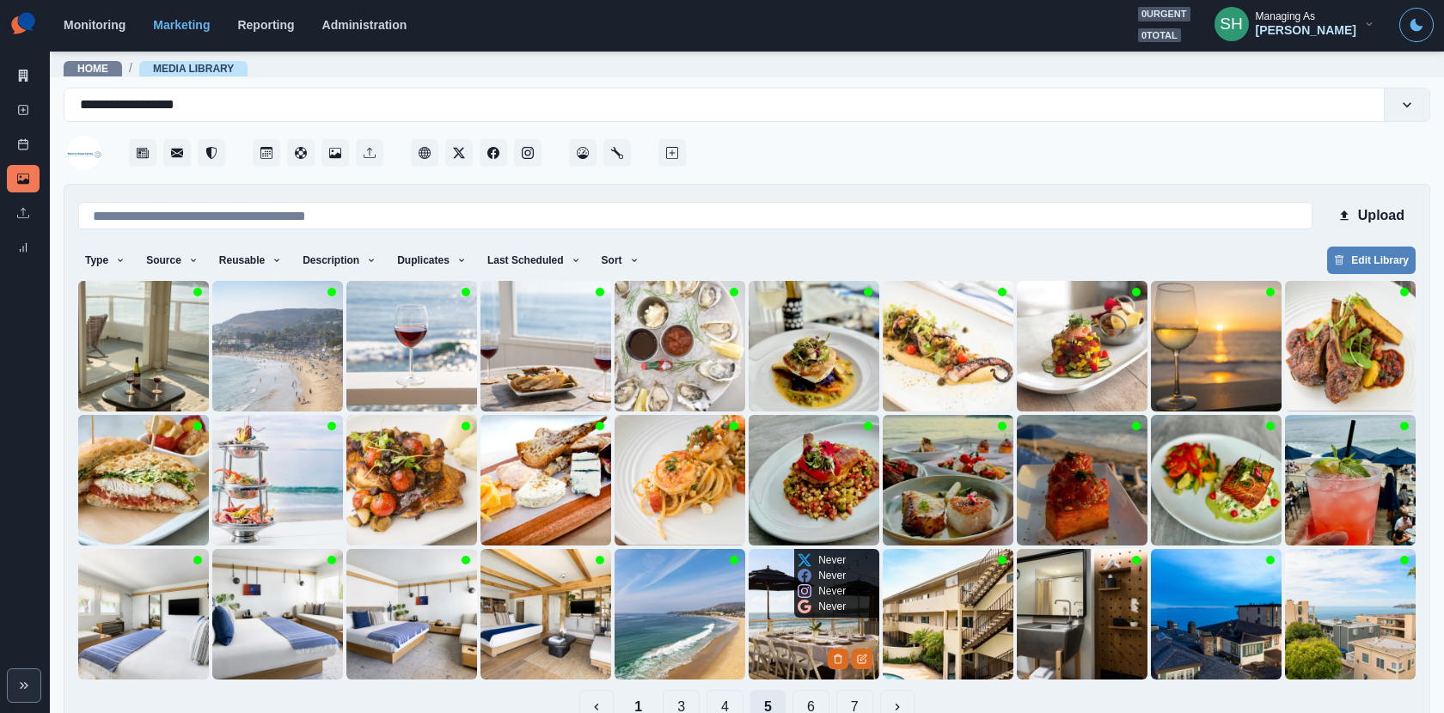
scroll to position [39, 0]
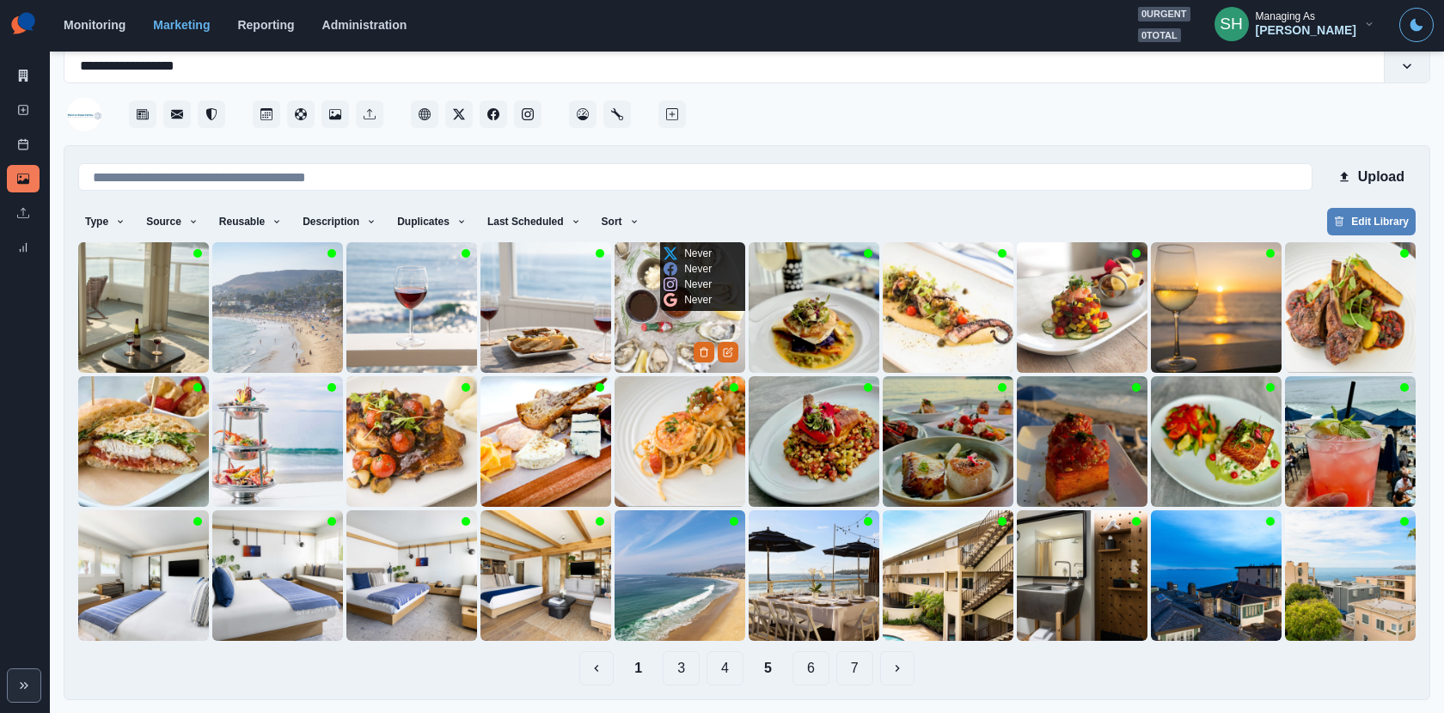
click at [643, 318] on img at bounding box center [679, 307] width 131 height 131
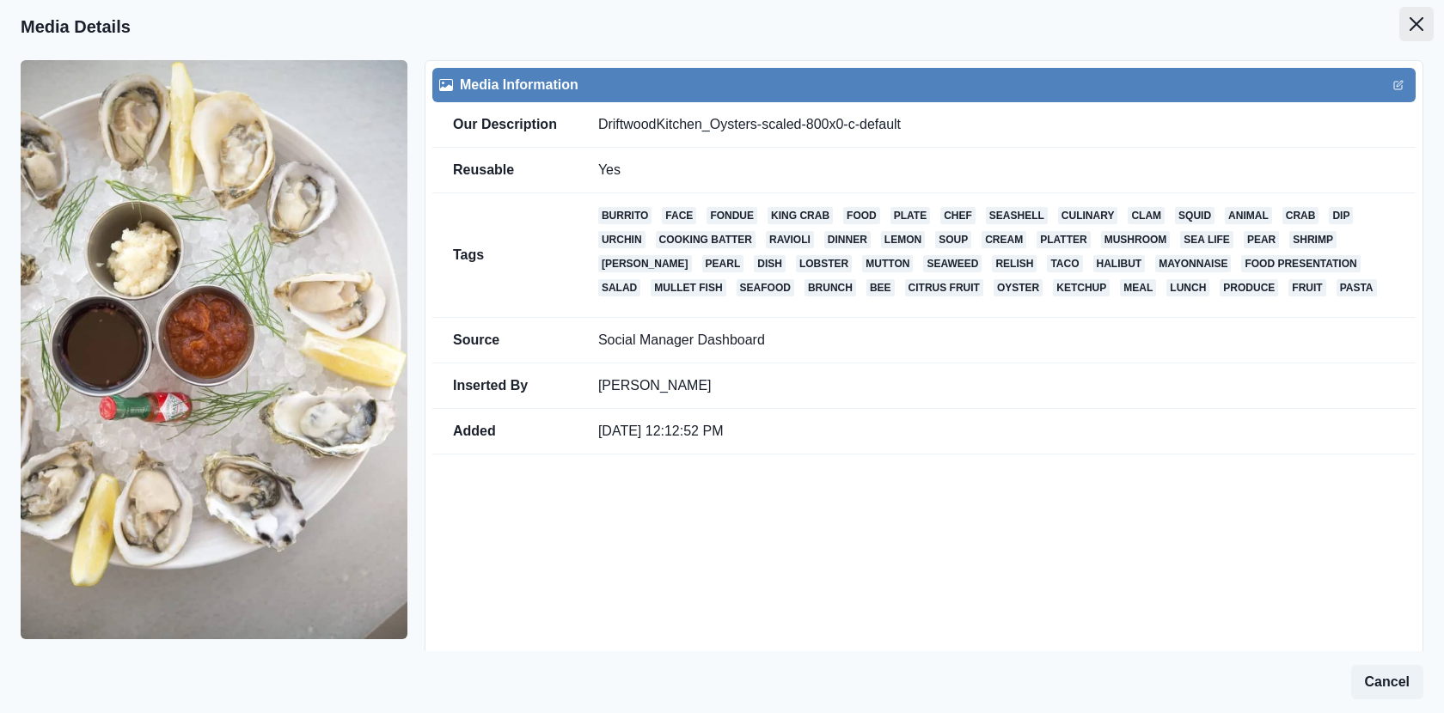
click at [1407, 22] on button "Close" at bounding box center [1416, 24] width 34 height 34
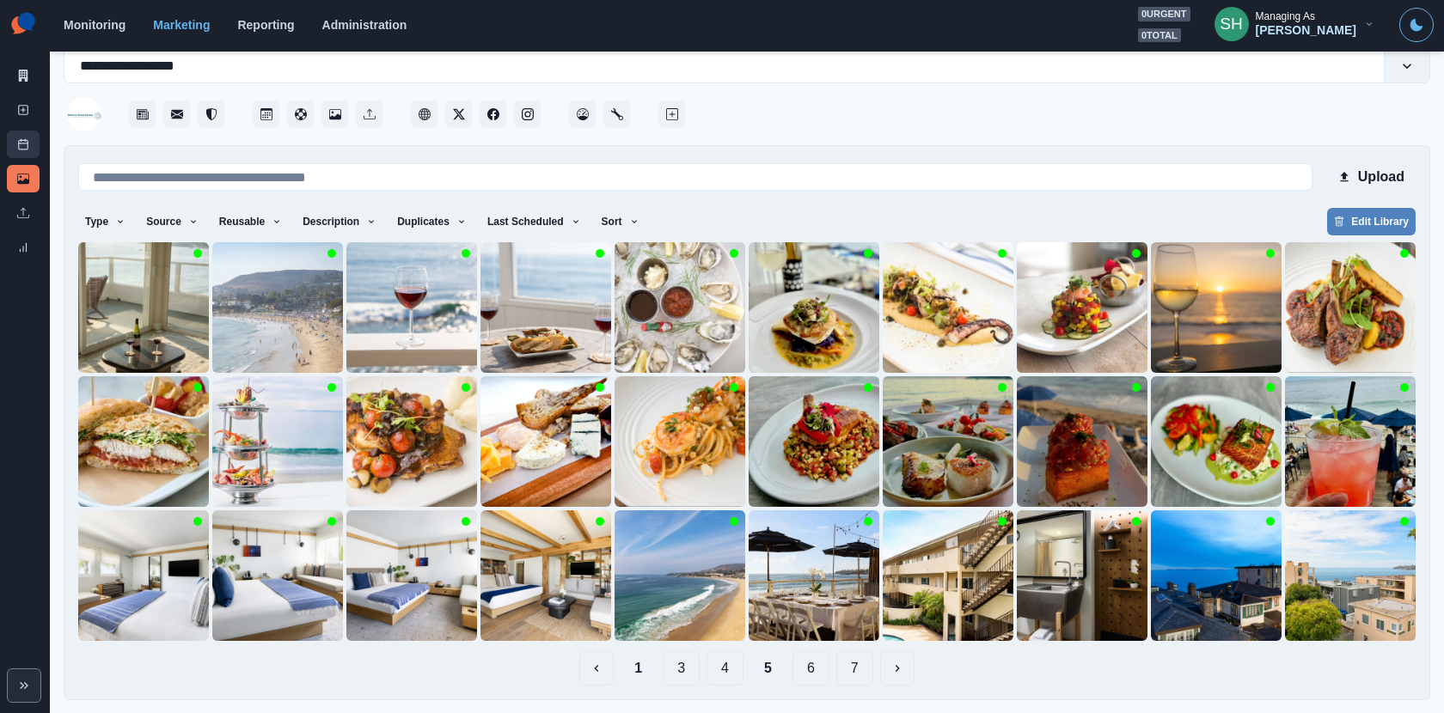
click at [39, 143] on link "Post Schedule" at bounding box center [23, 144] width 33 height 27
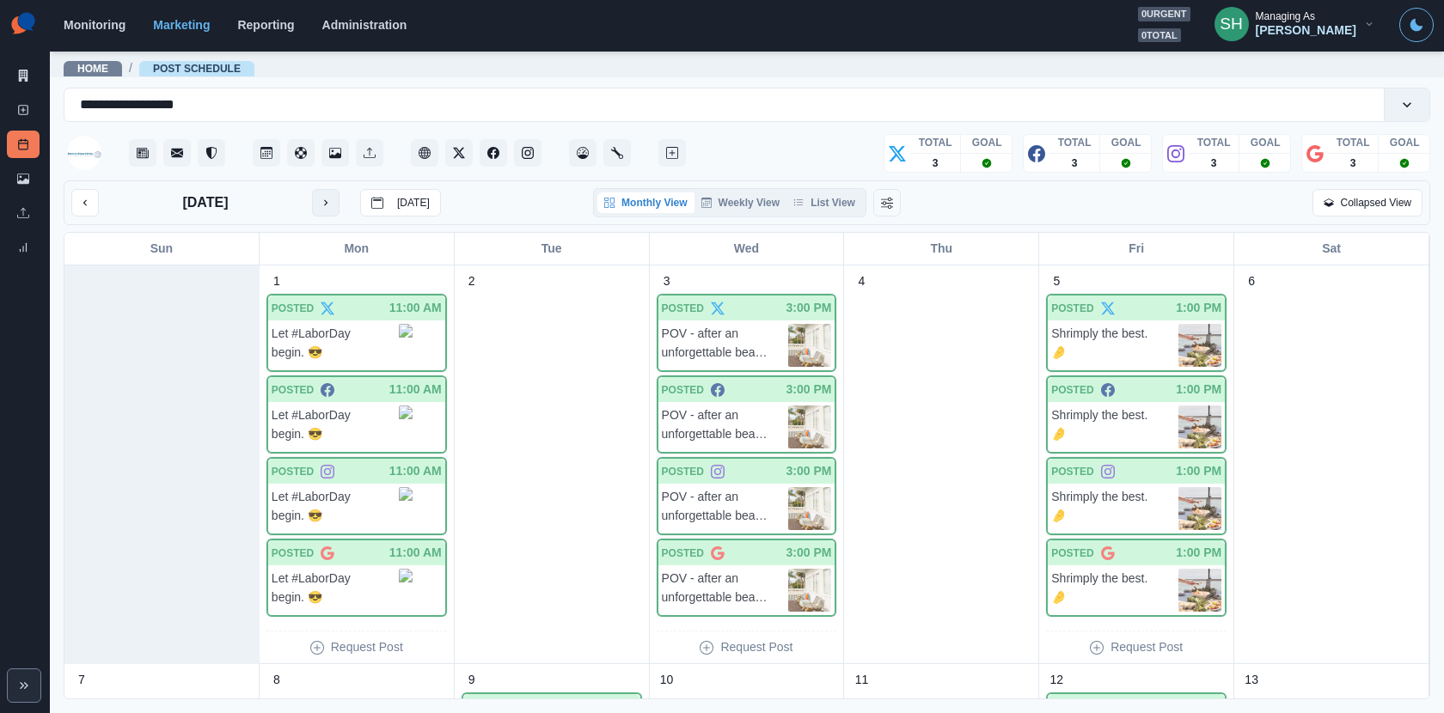
click at [328, 205] on icon "next month" at bounding box center [326, 203] width 12 height 12
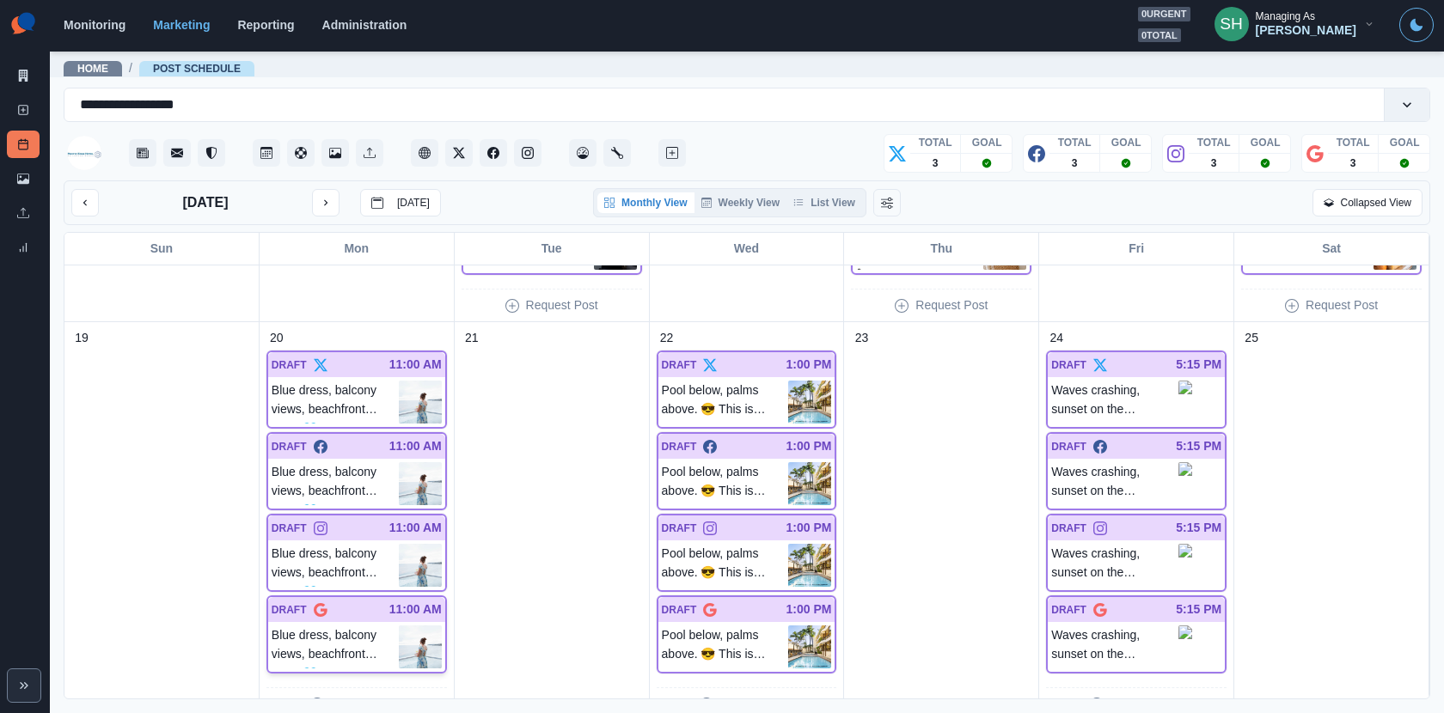
scroll to position [1110, 0]
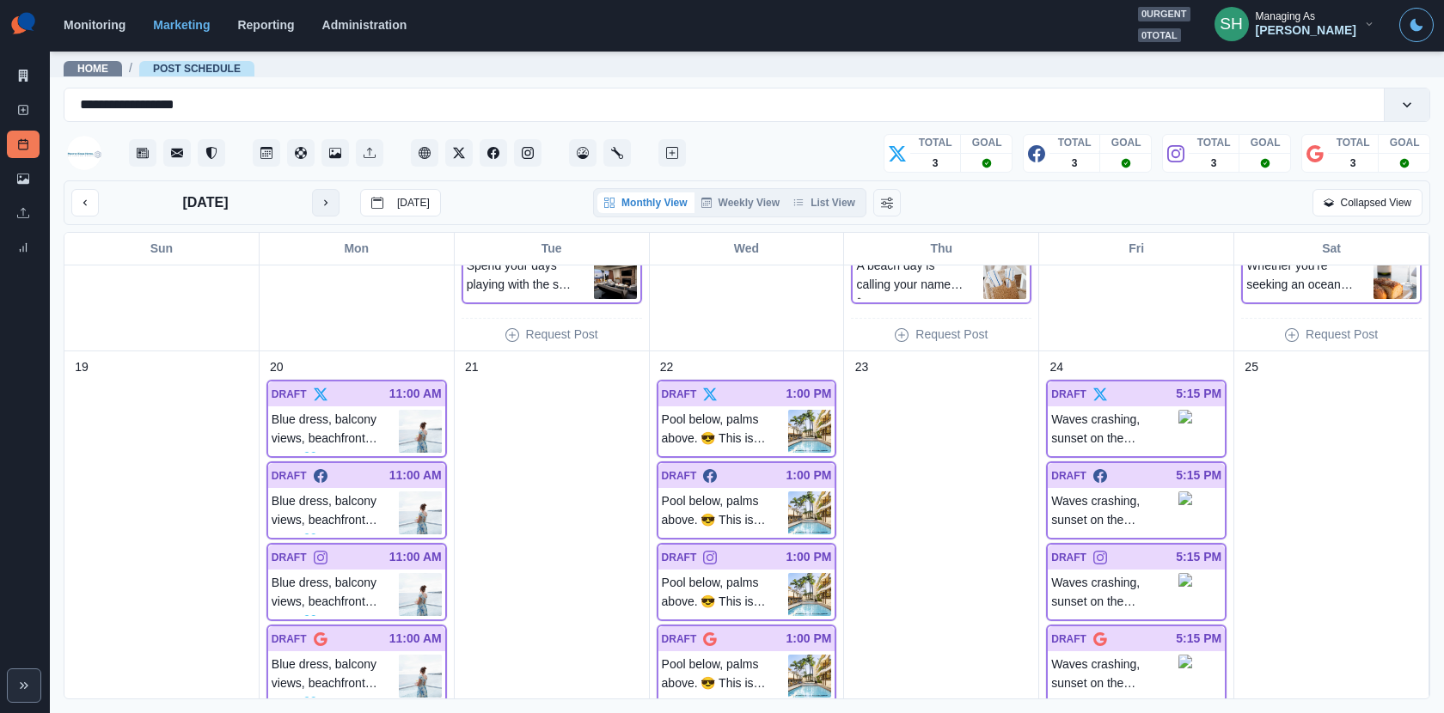
click at [314, 211] on button "next month" at bounding box center [325, 202] width 27 height 27
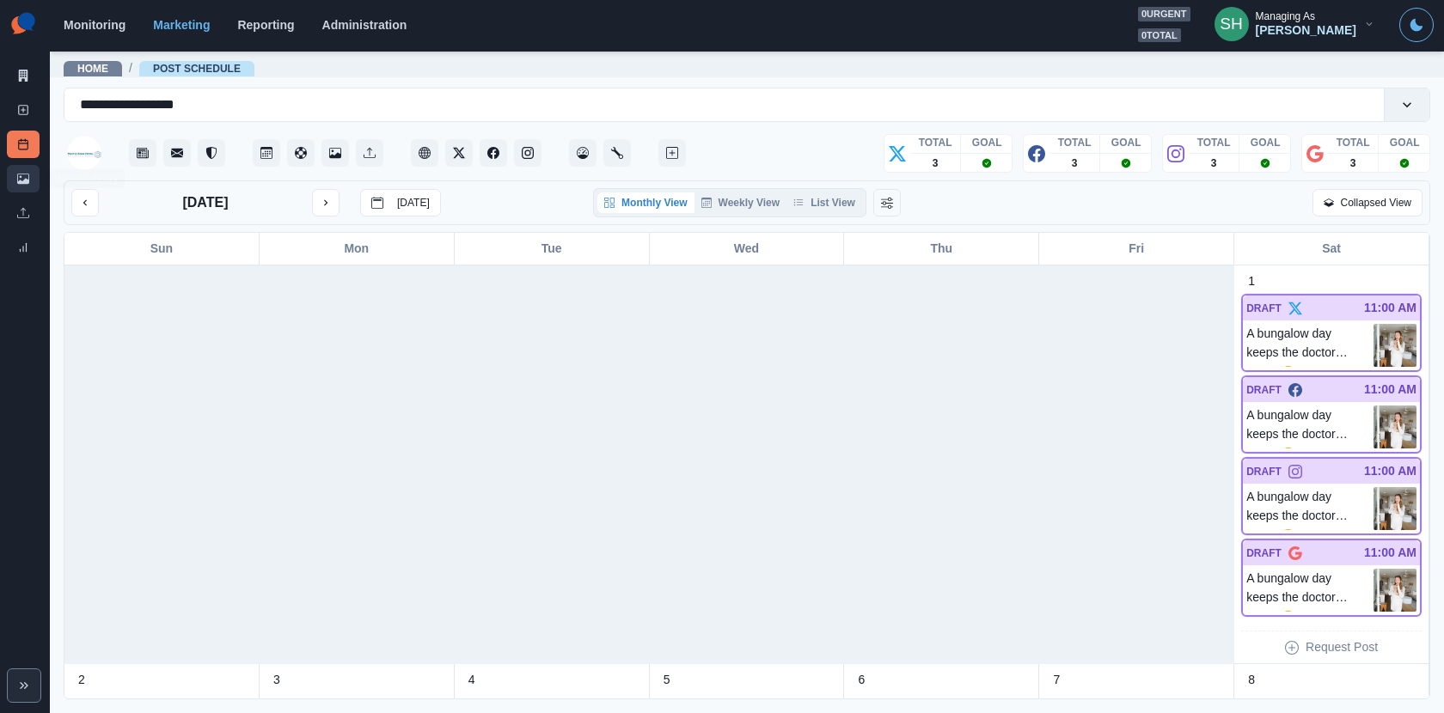
click at [27, 179] on icon at bounding box center [23, 179] width 12 height 12
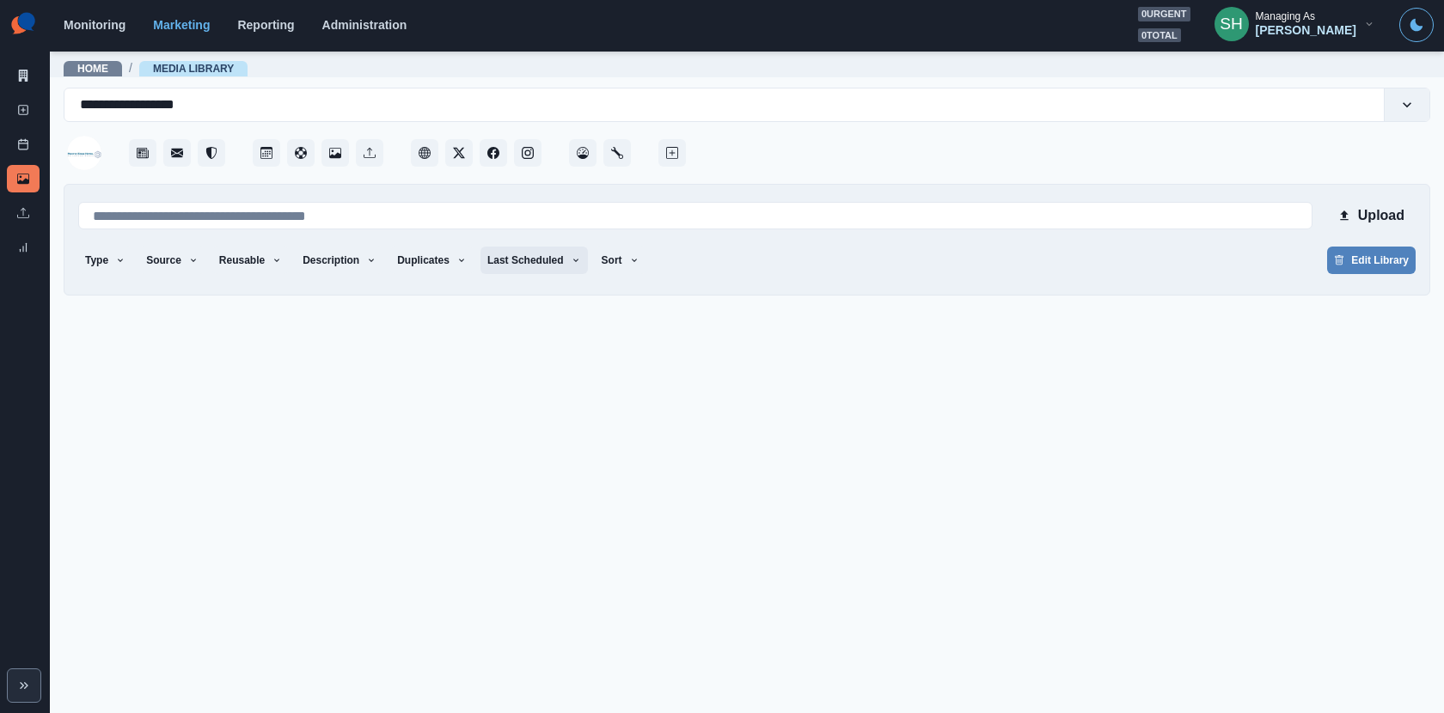
click at [541, 252] on button "Last Scheduled" at bounding box center [533, 260] width 107 height 27
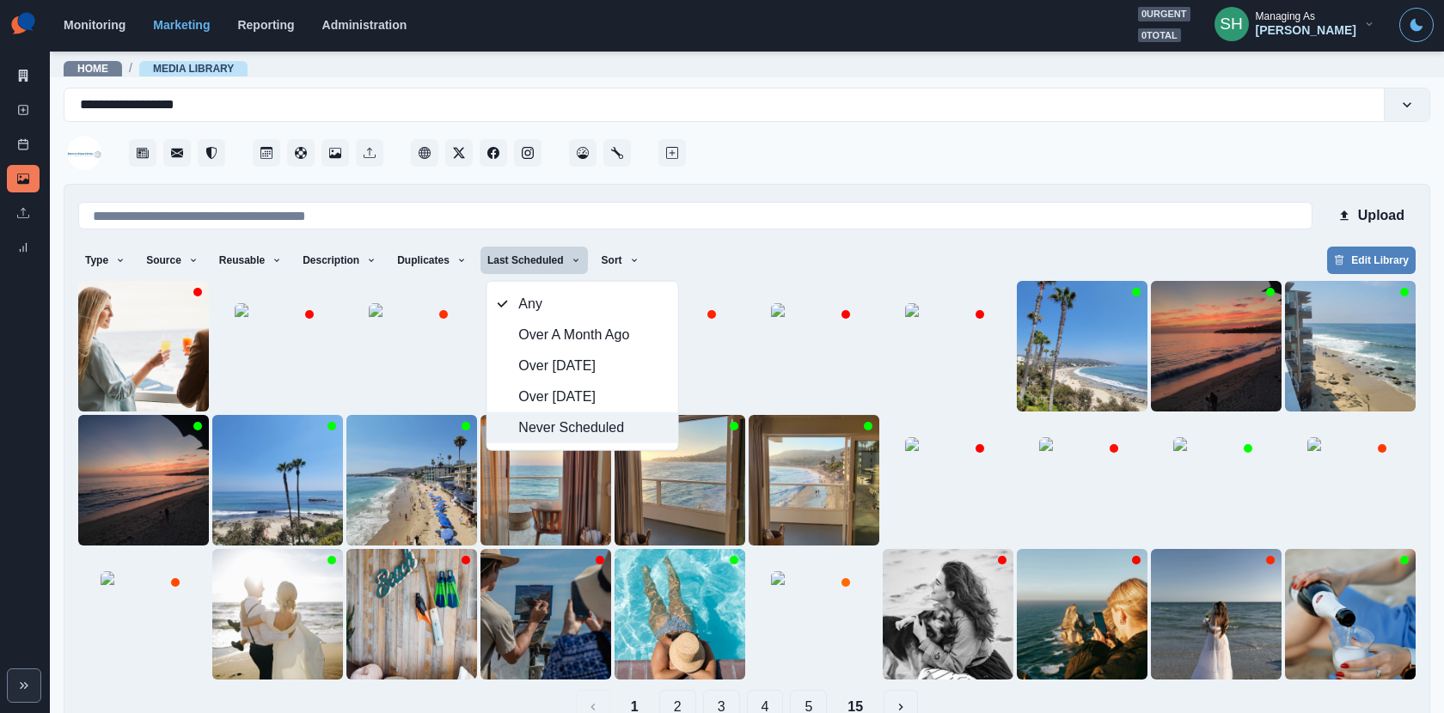
click at [603, 412] on button "Never Scheduled" at bounding box center [582, 427] width 191 height 31
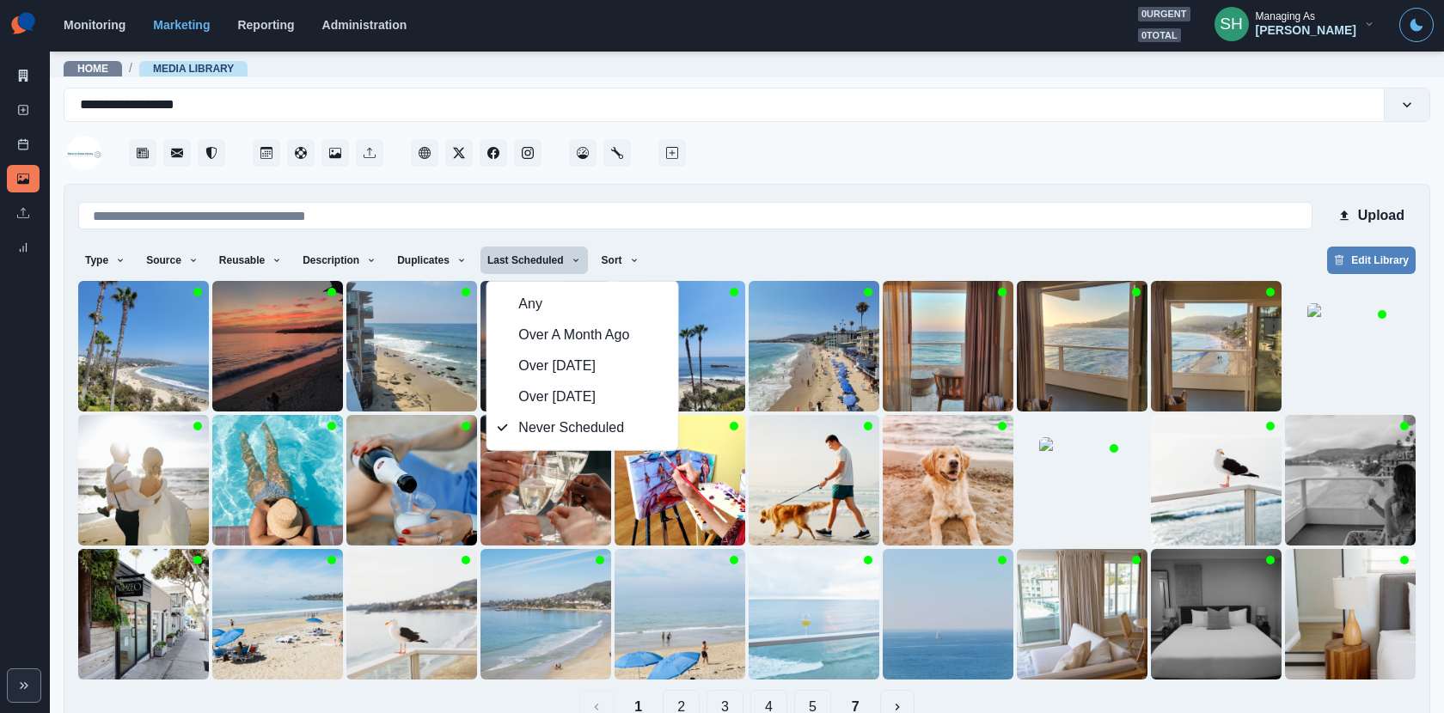
click at [821, 168] on div at bounding box center [1059, 148] width 741 height 52
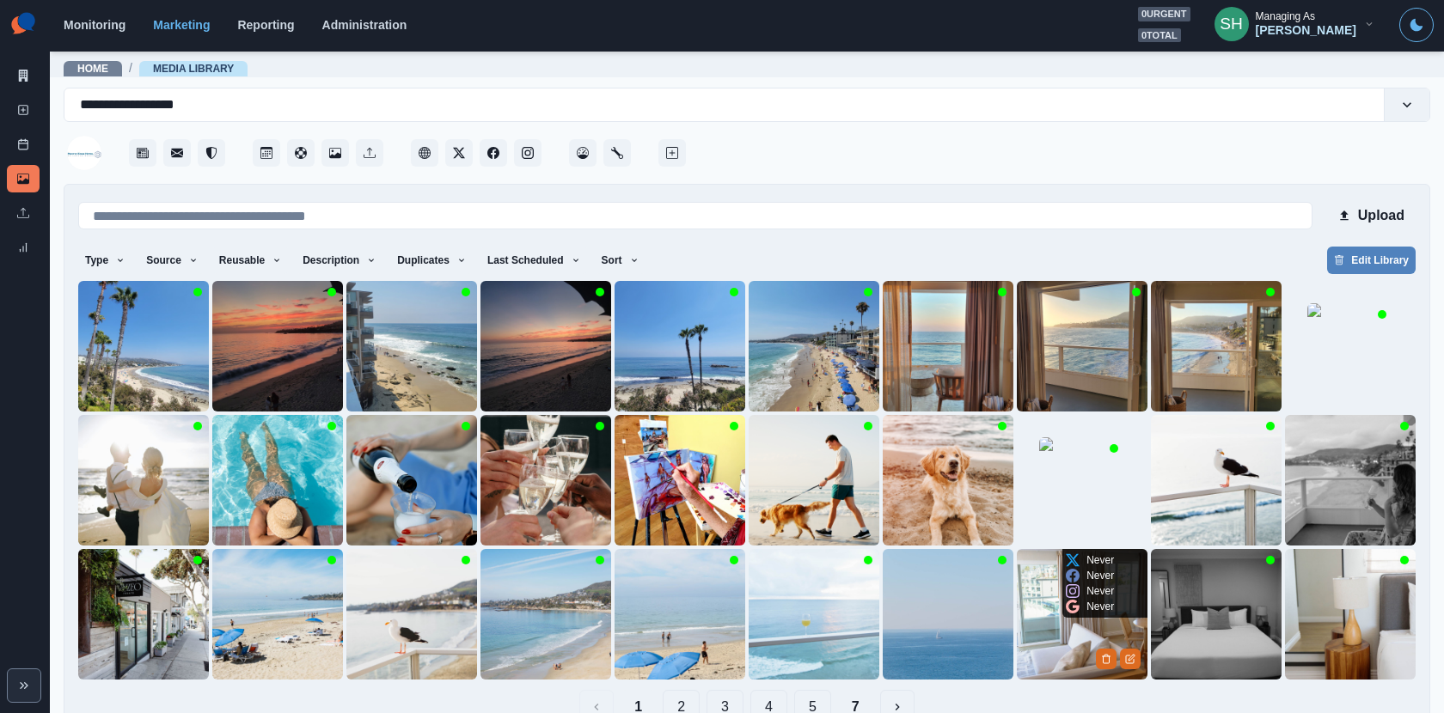
scroll to position [39, 0]
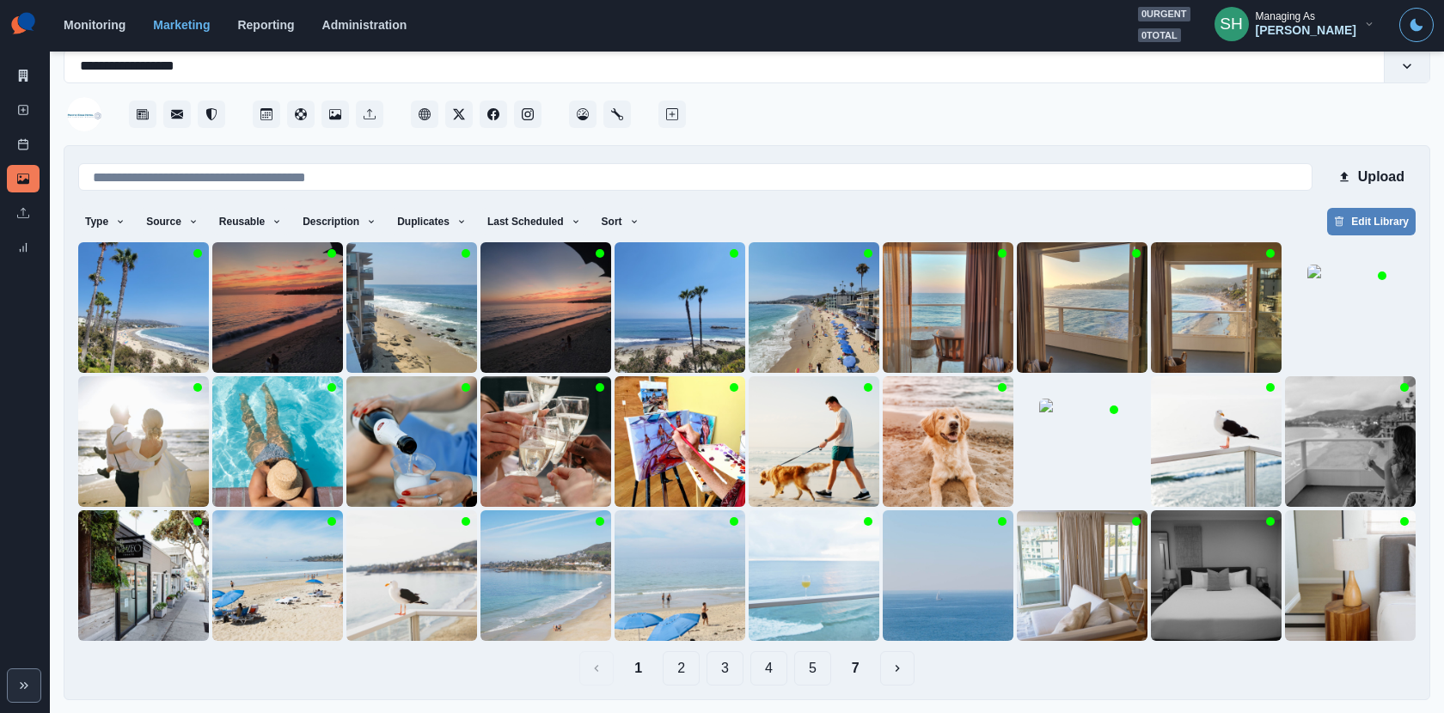
click at [778, 675] on button "4" at bounding box center [768, 668] width 37 height 34
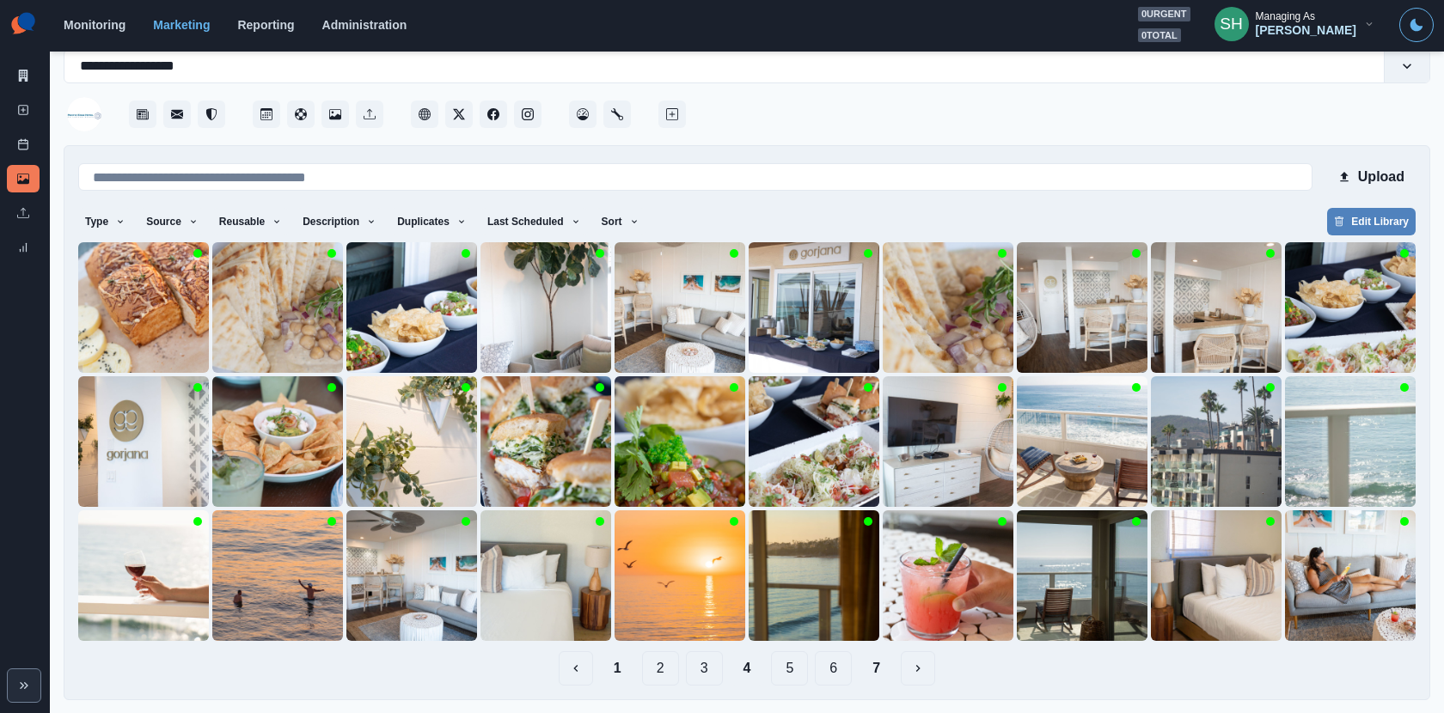
click at [793, 673] on button "5" at bounding box center [789, 668] width 37 height 34
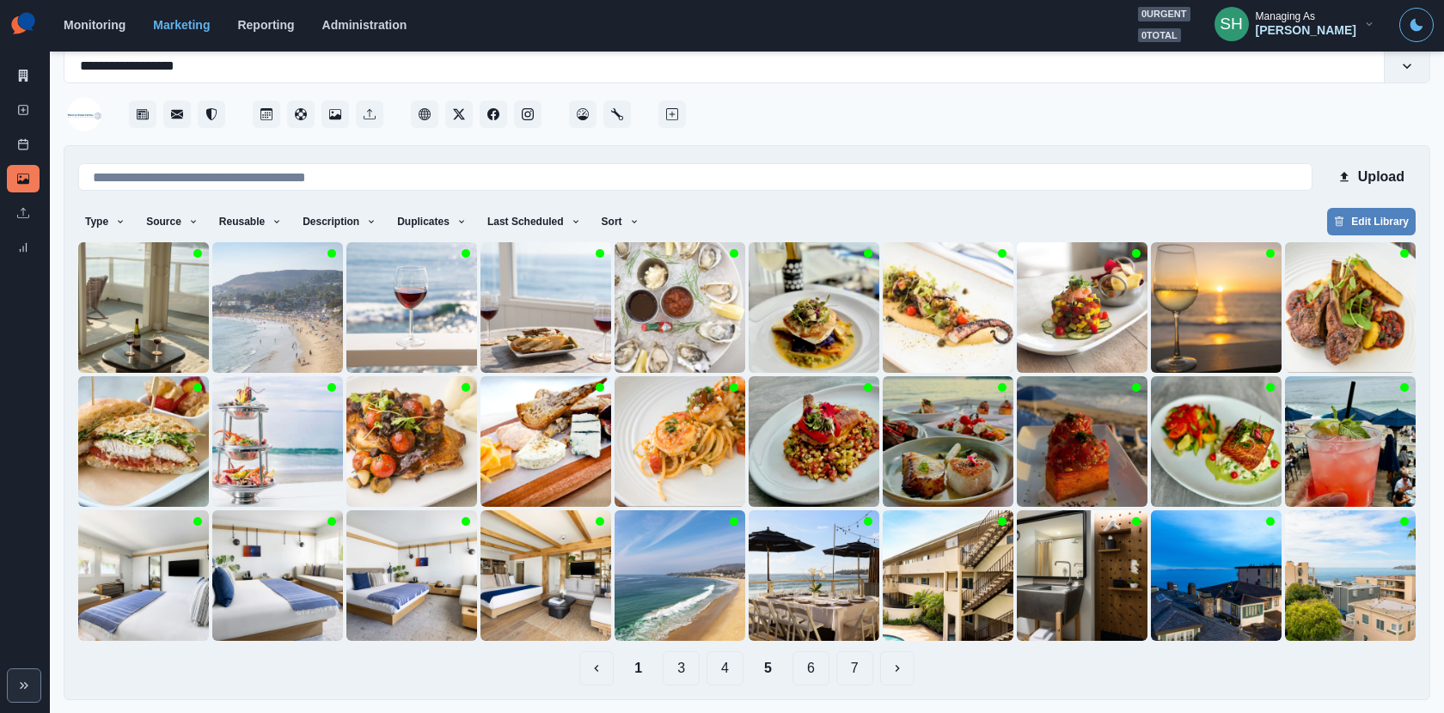
click at [640, 675] on button "1" at bounding box center [637, 668] width 35 height 34
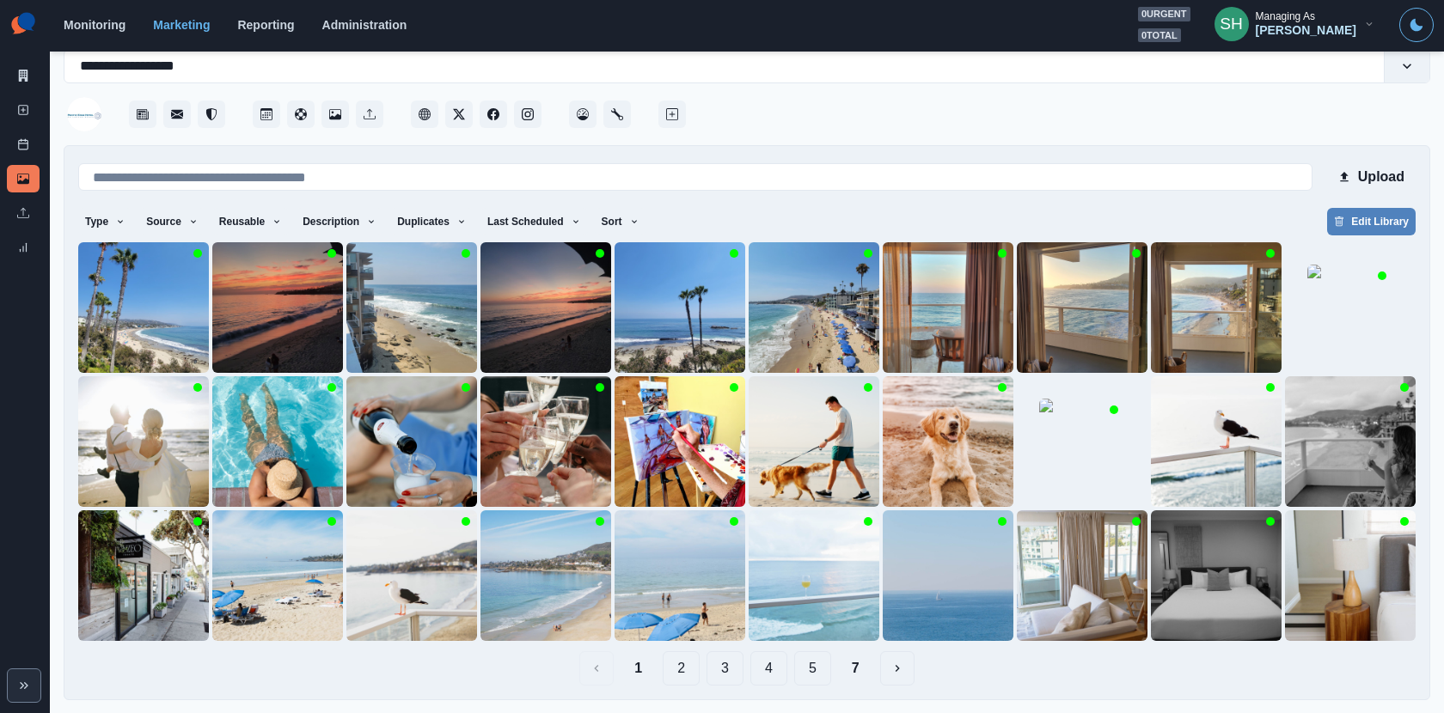
click at [669, 674] on button "2" at bounding box center [681, 668] width 37 height 34
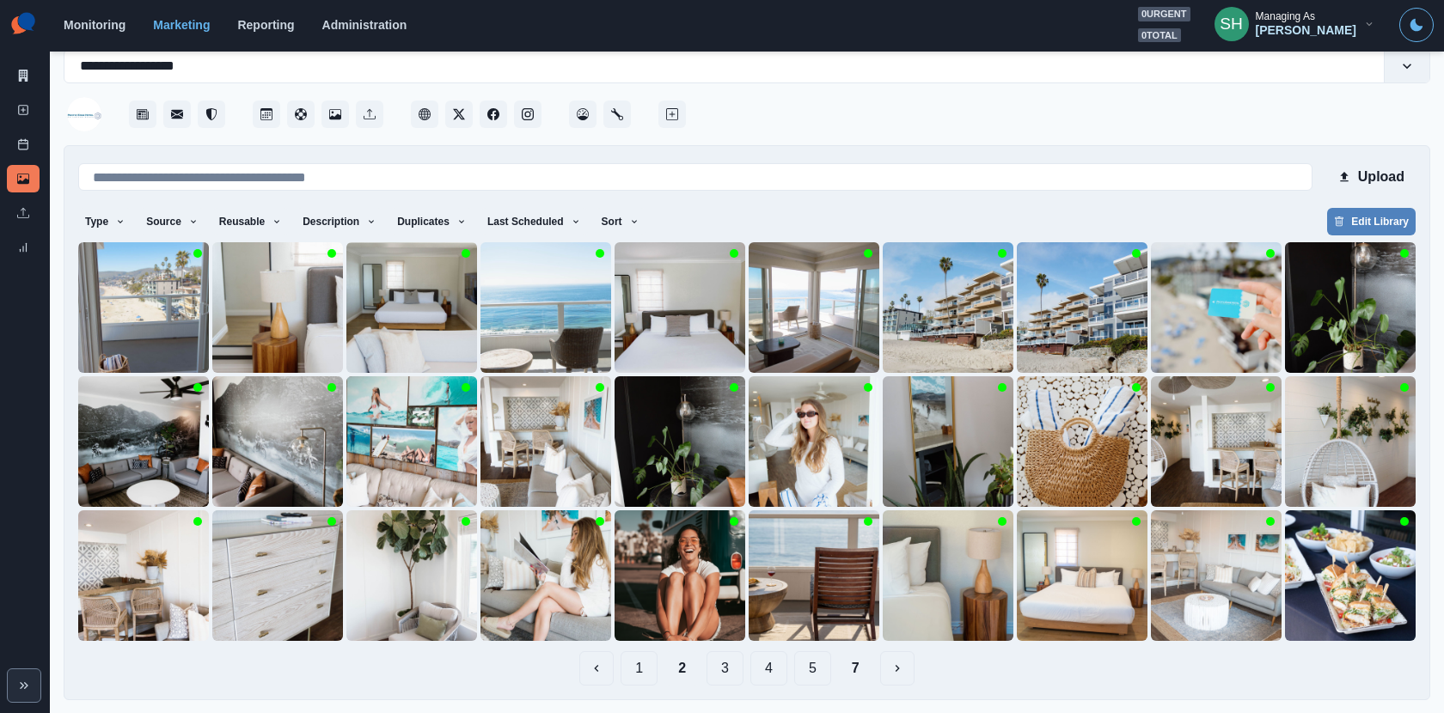
click at [715, 672] on button "3" at bounding box center [724, 668] width 37 height 34
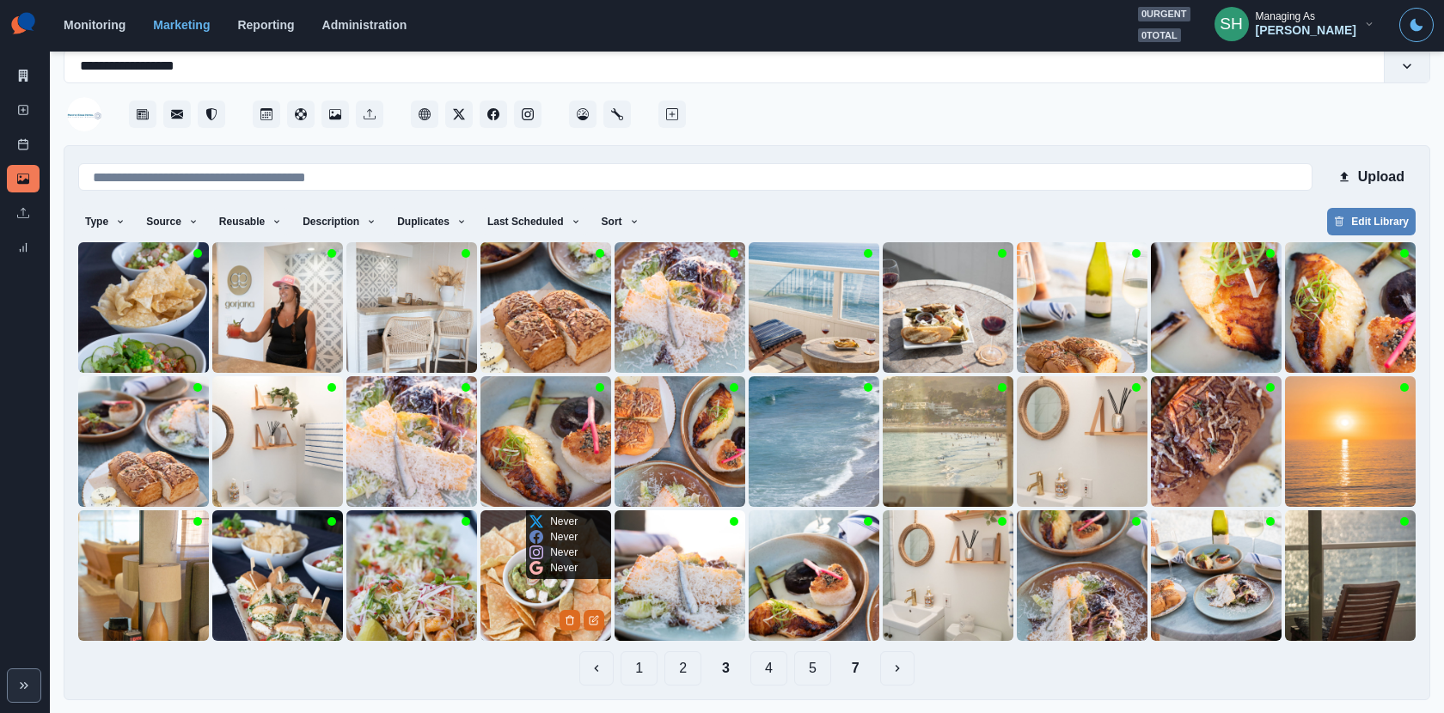
click at [547, 593] on img at bounding box center [545, 575] width 131 height 131
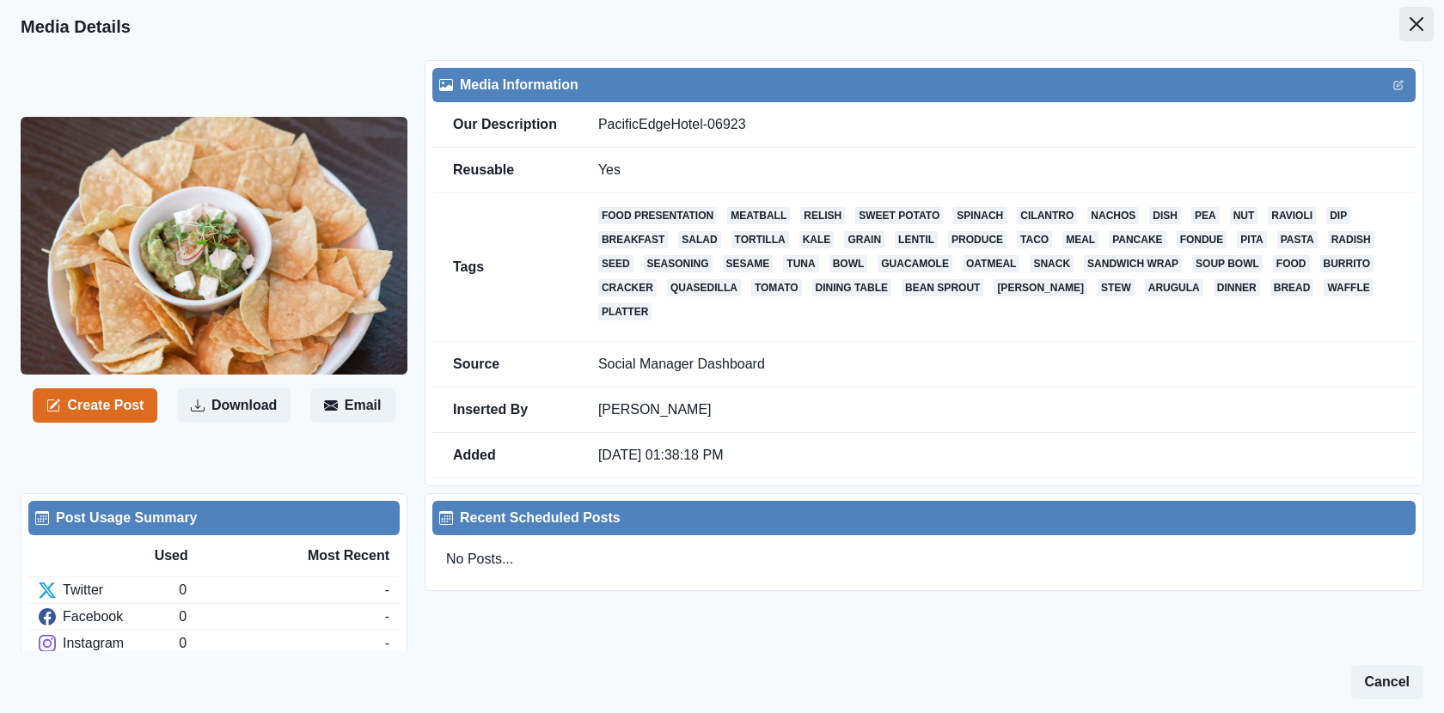
click at [1431, 9] on button "Close" at bounding box center [1416, 24] width 34 height 34
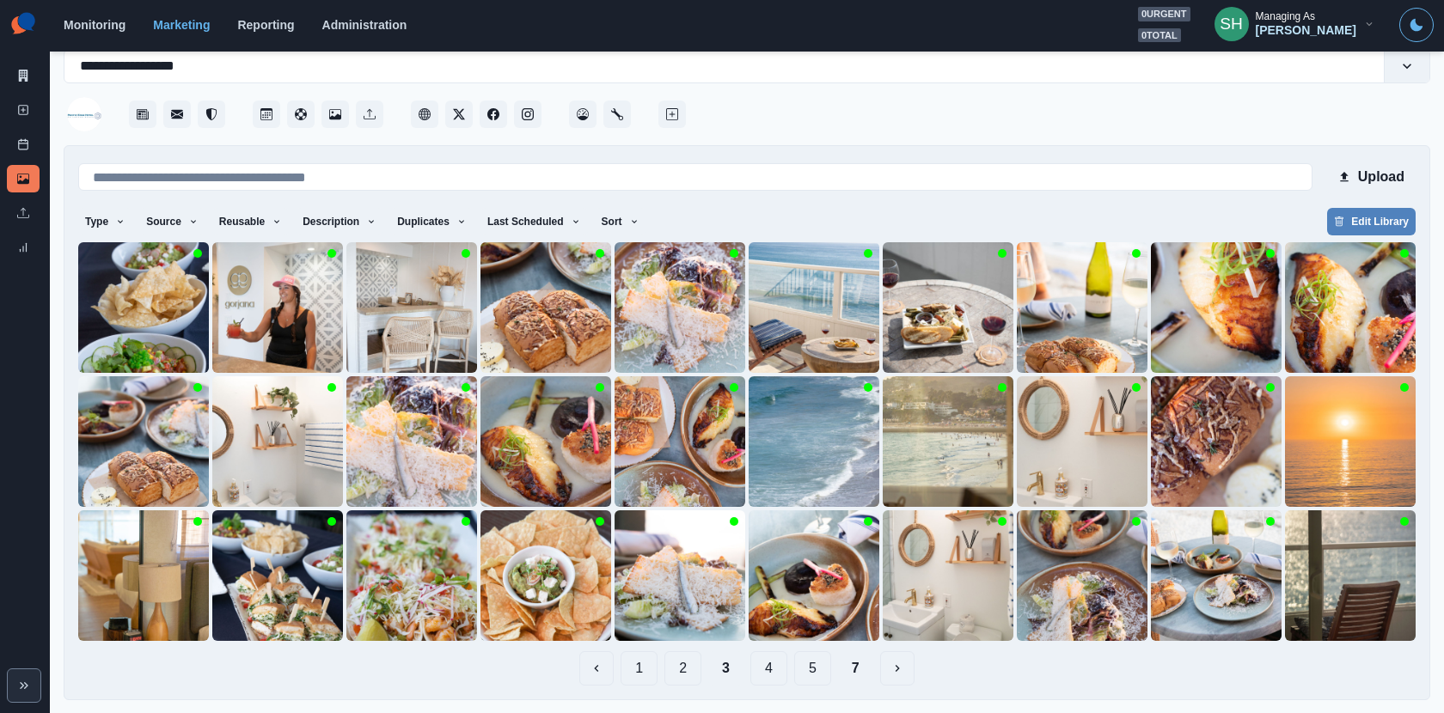
click at [773, 663] on button "4" at bounding box center [768, 668] width 37 height 34
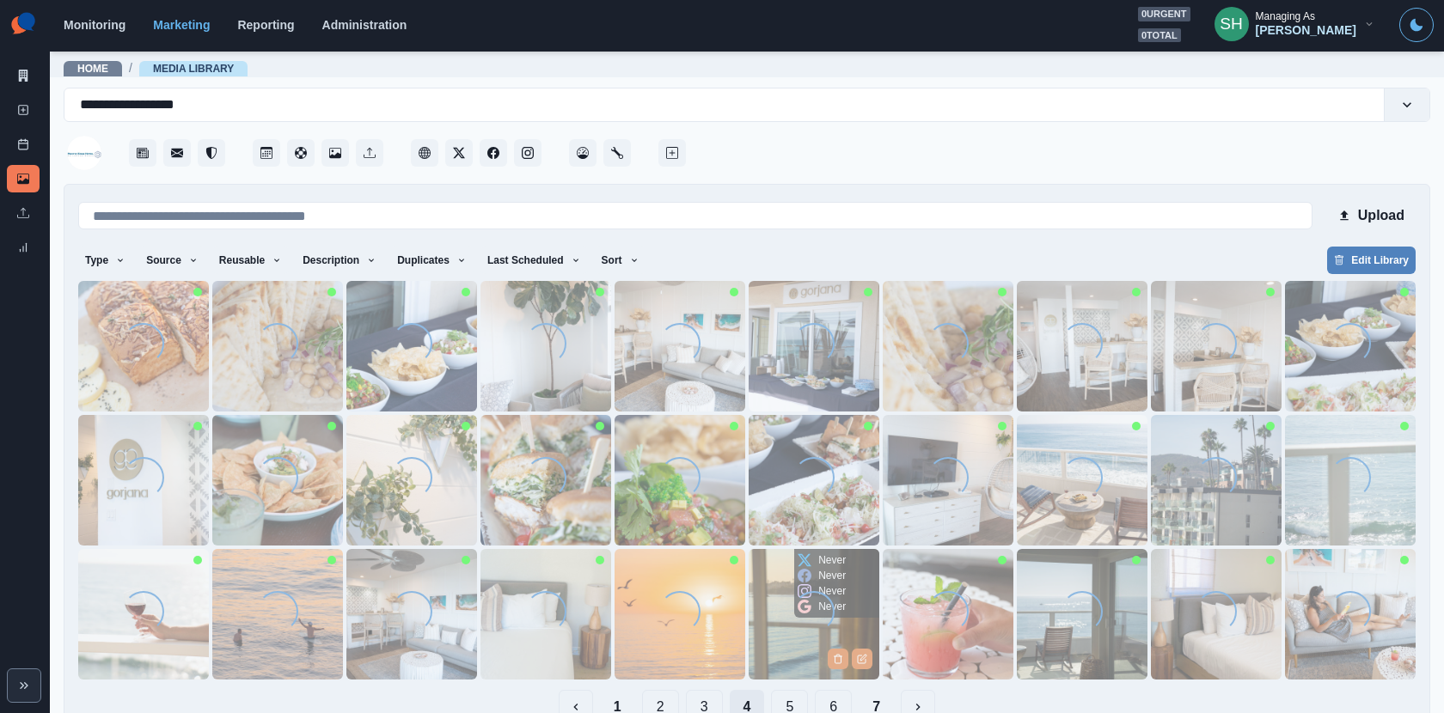
scroll to position [39, 0]
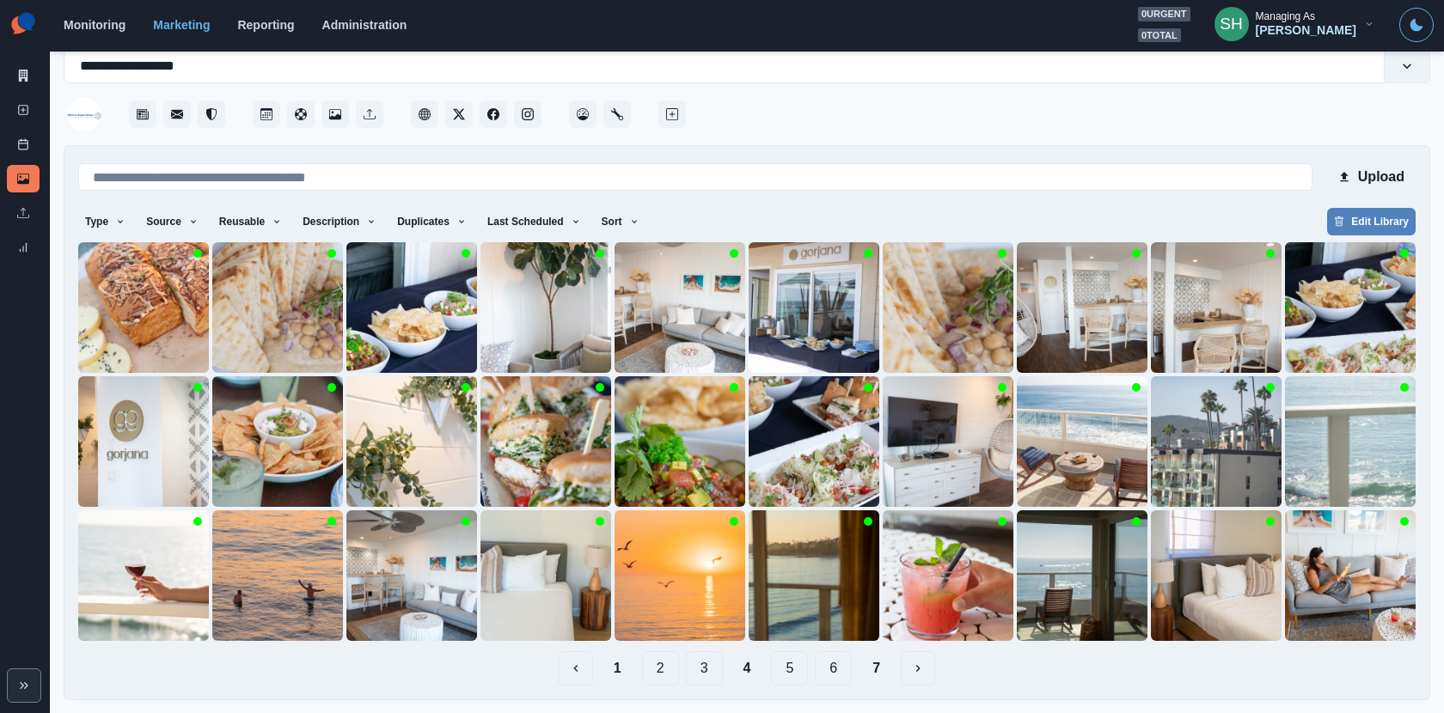
click at [785, 677] on button "5" at bounding box center [789, 668] width 37 height 34
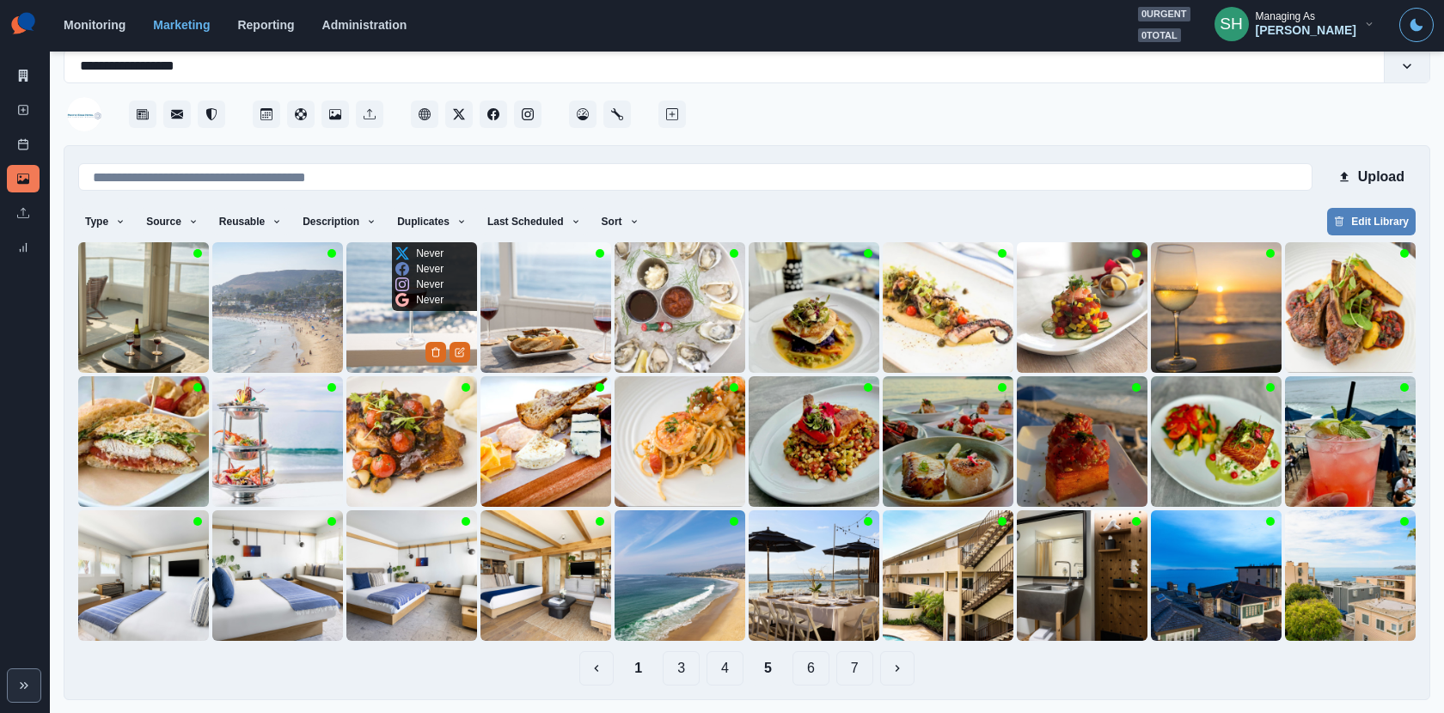
click at [400, 326] on img at bounding box center [411, 307] width 131 height 131
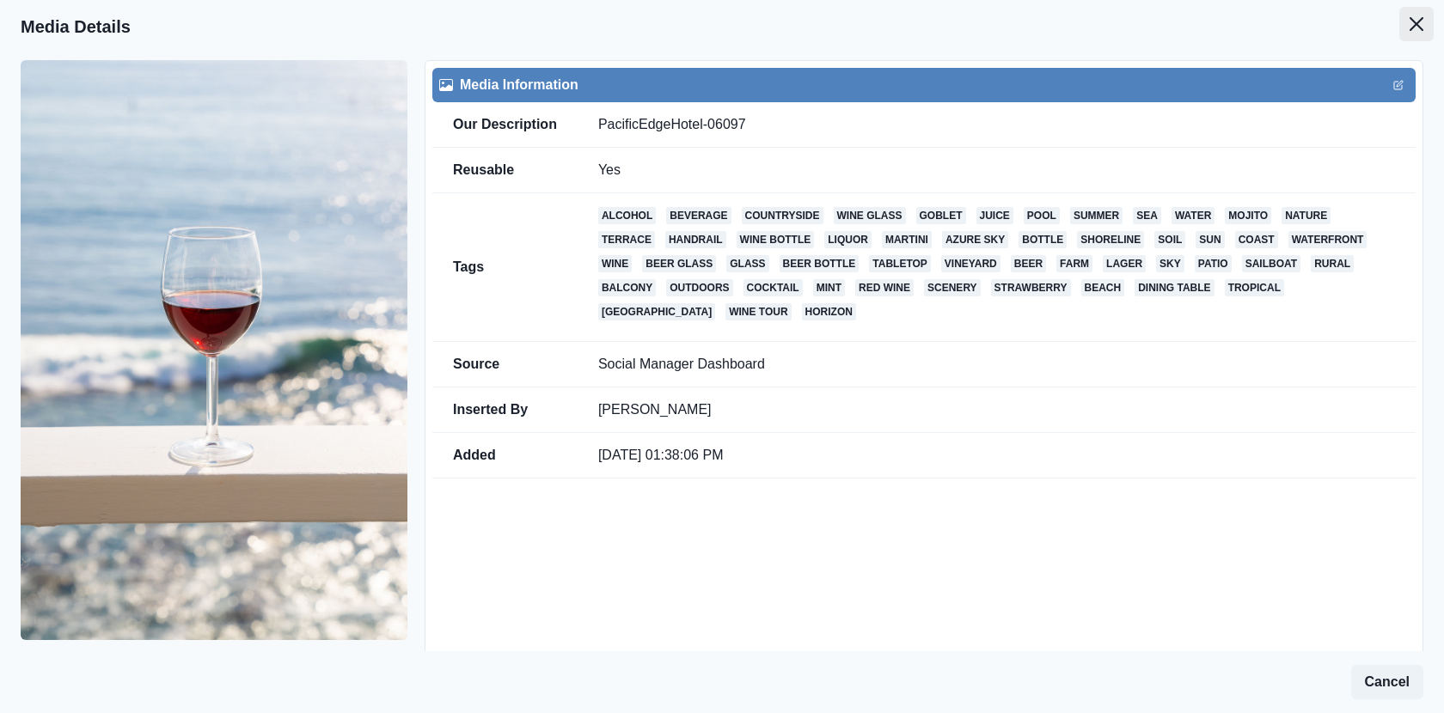
click at [1422, 27] on icon "Close" at bounding box center [1416, 24] width 14 height 14
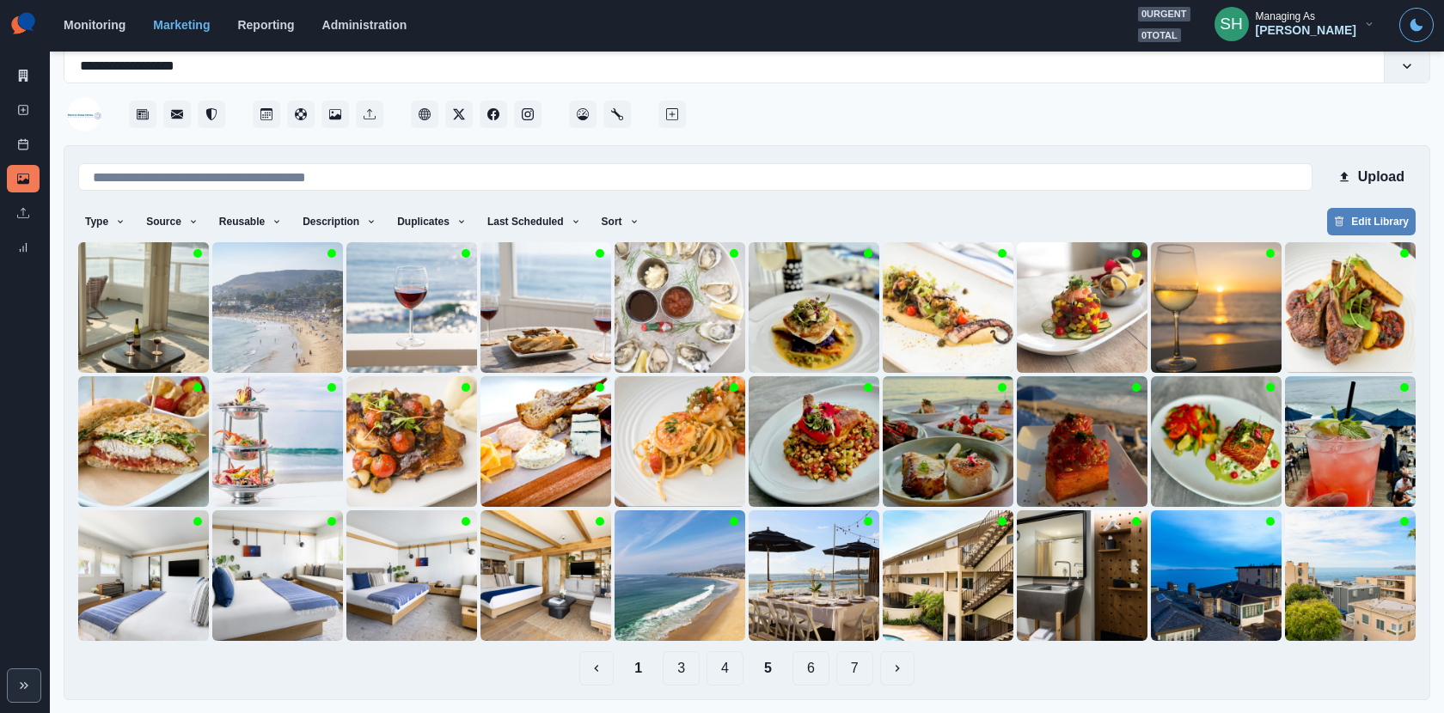
click at [638, 662] on button "1" at bounding box center [637, 668] width 35 height 34
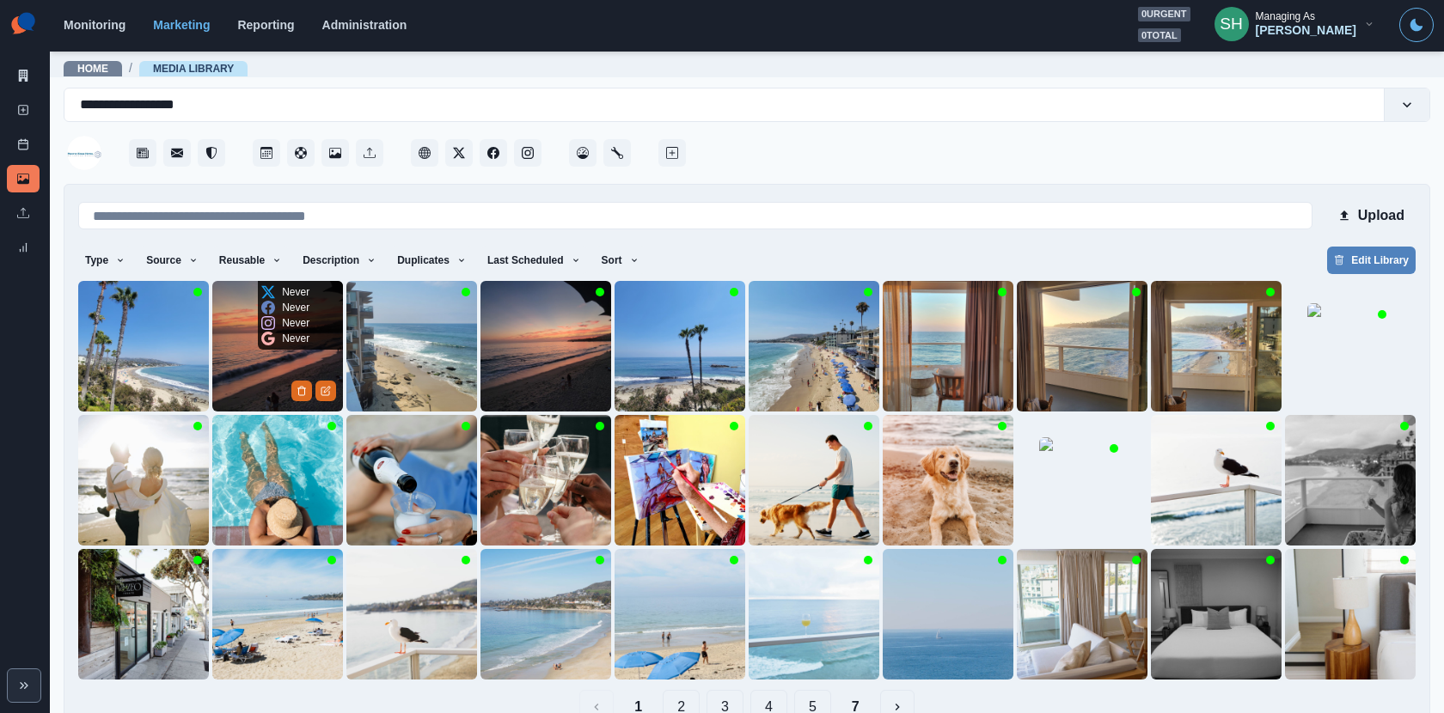
click at [287, 361] on img at bounding box center [277, 346] width 131 height 131
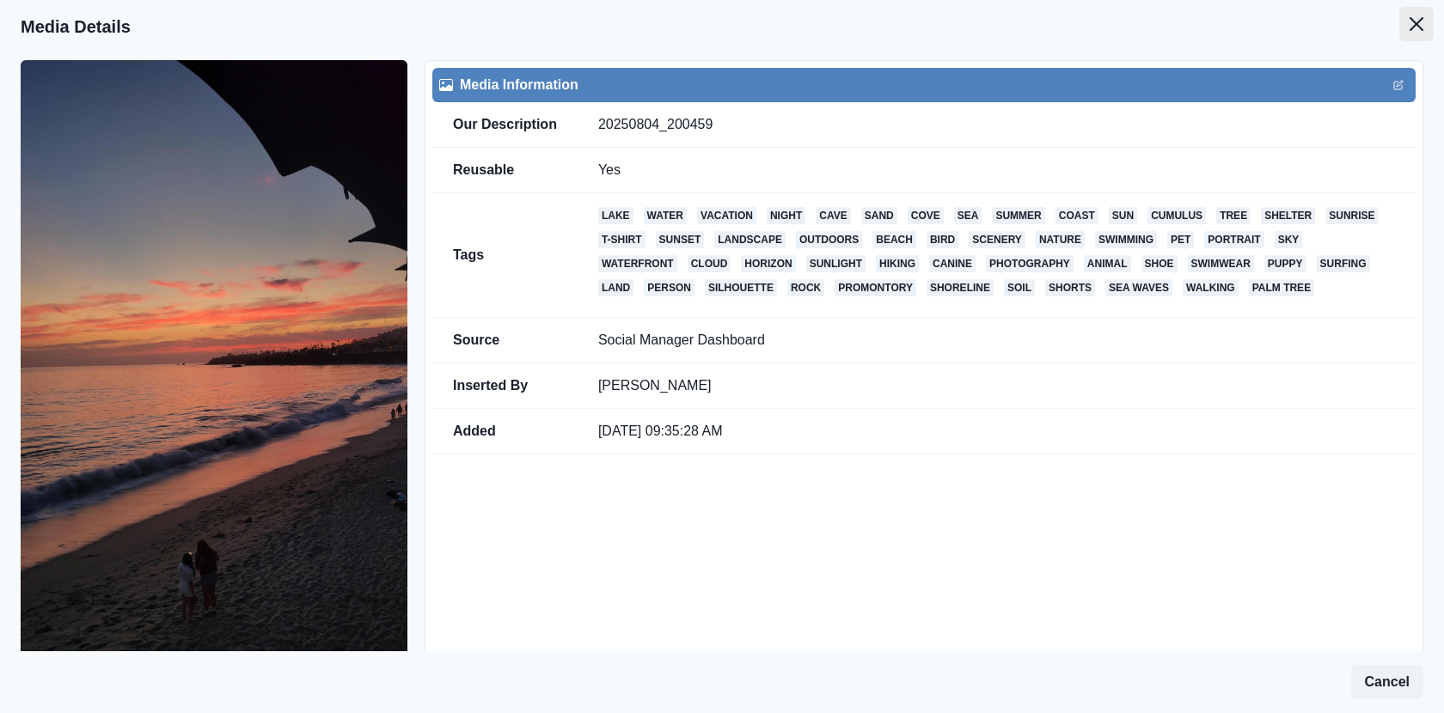
click at [1420, 28] on icon "Close" at bounding box center [1416, 24] width 14 height 14
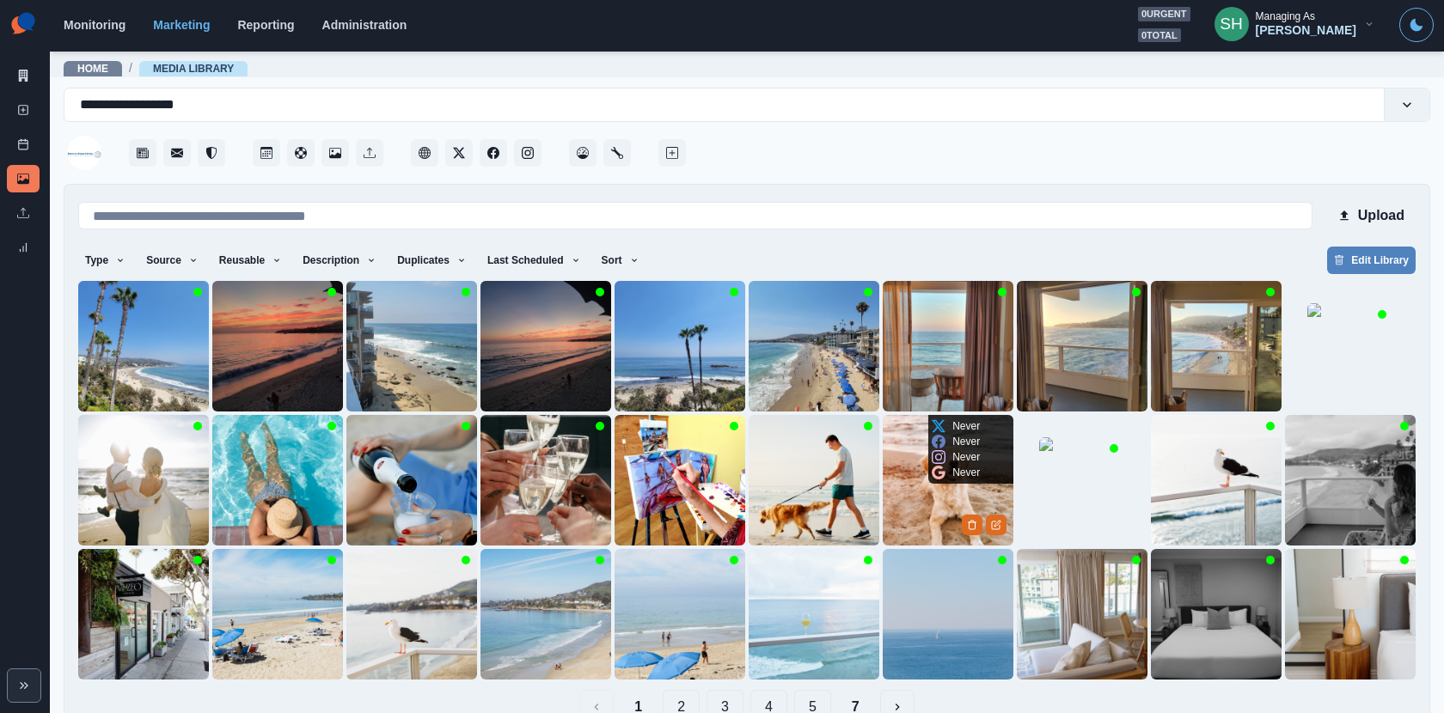
scroll to position [39, 0]
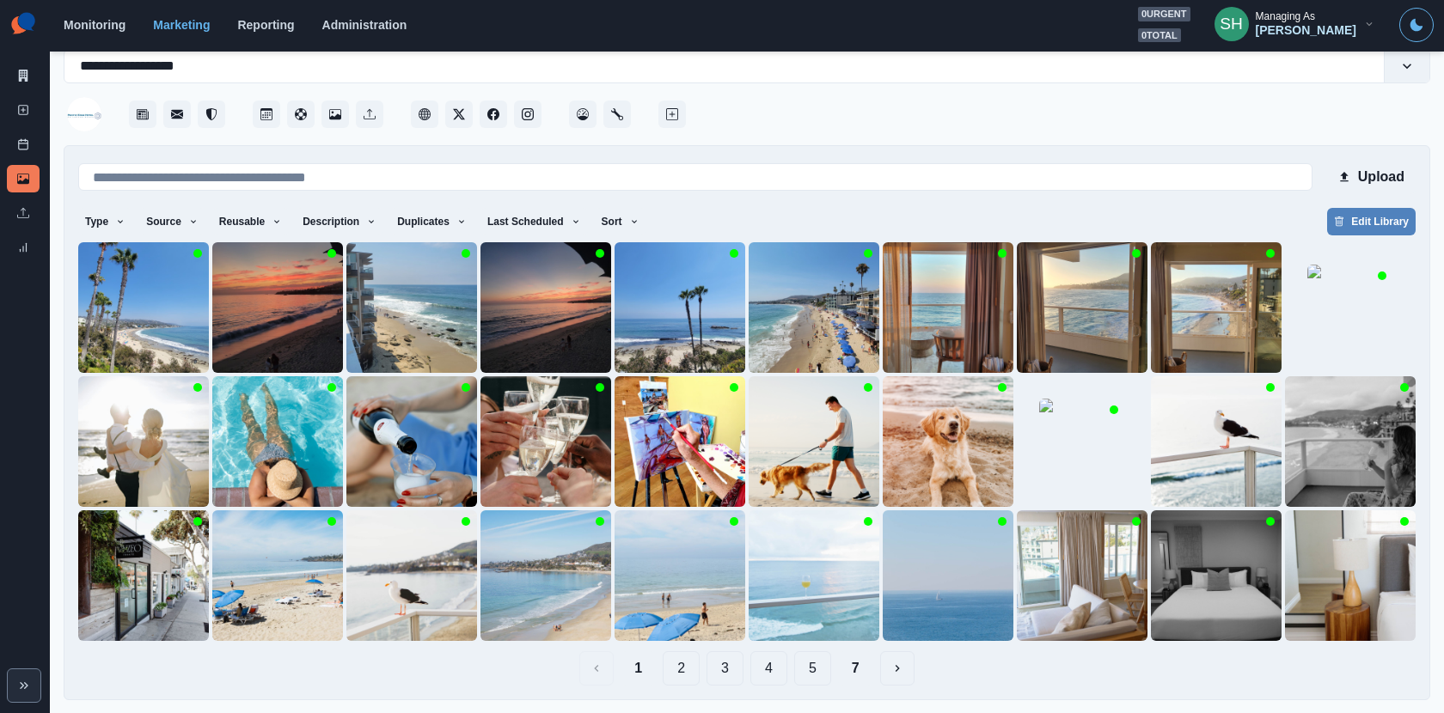
click at [869, 669] on button "7" at bounding box center [855, 668] width 35 height 34
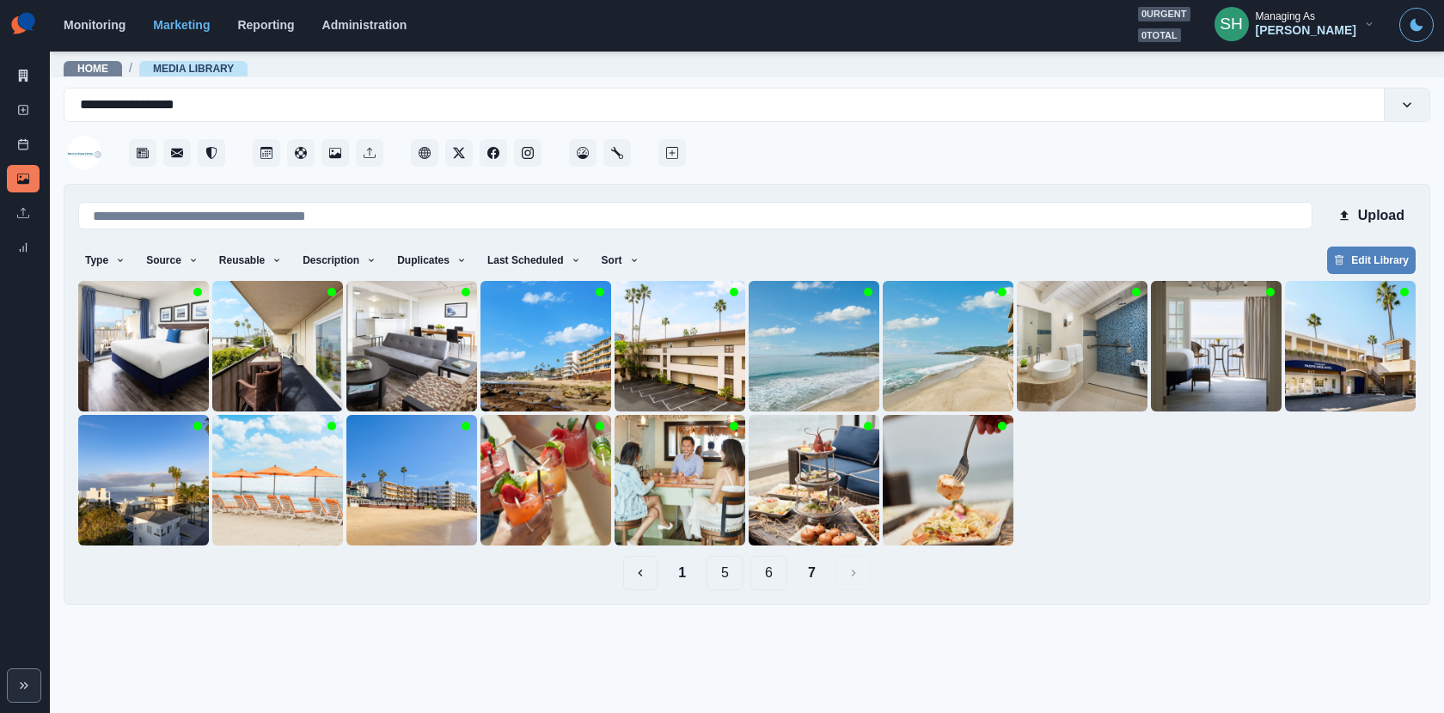
scroll to position [0, 0]
click at [670, 579] on button "1" at bounding box center [681, 573] width 35 height 34
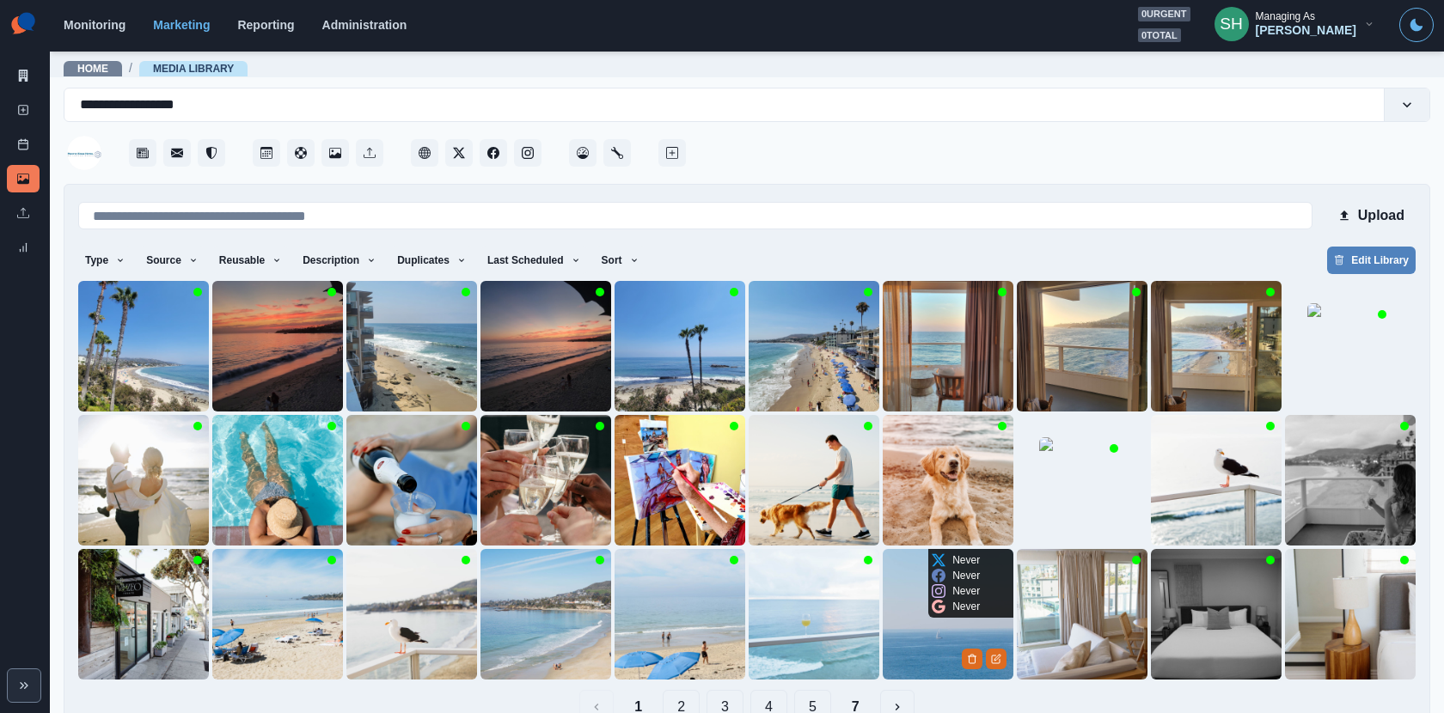
scroll to position [39, 0]
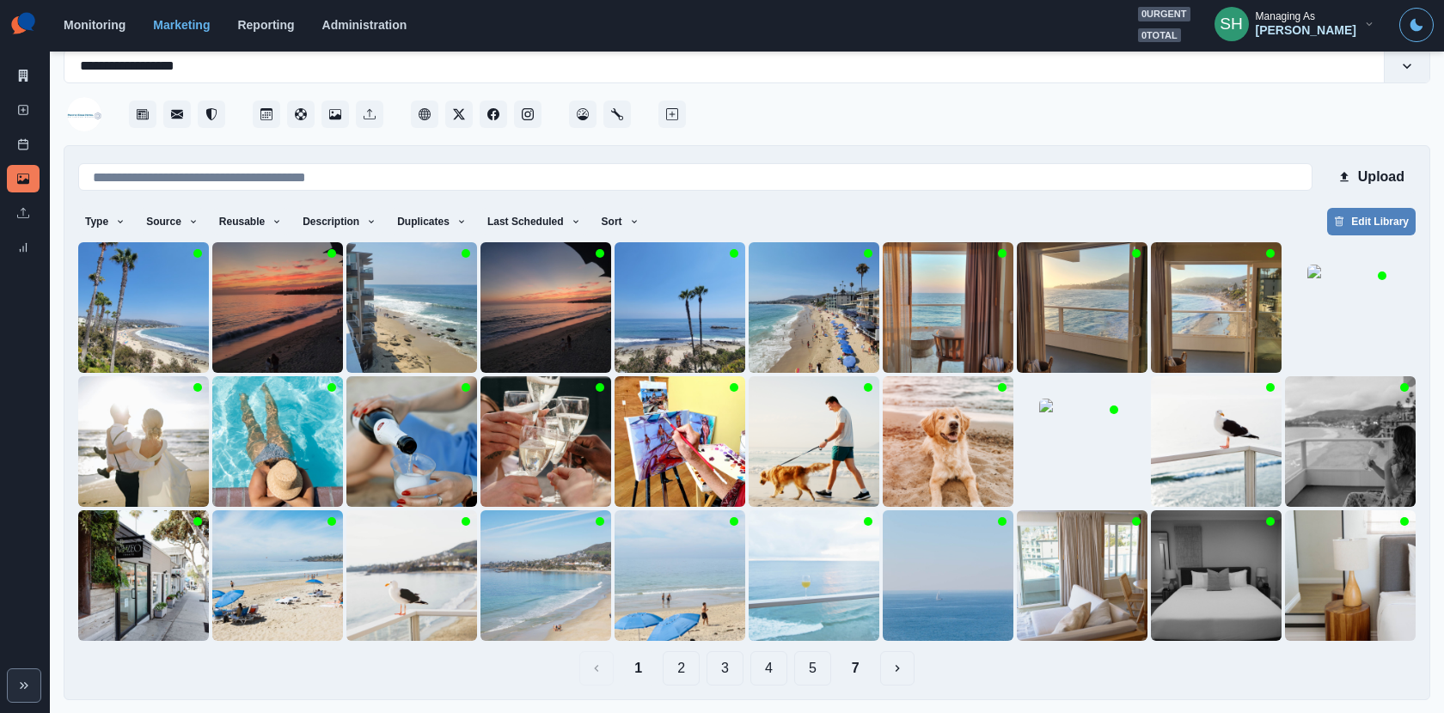
click at [680, 672] on button "2" at bounding box center [681, 668] width 37 height 34
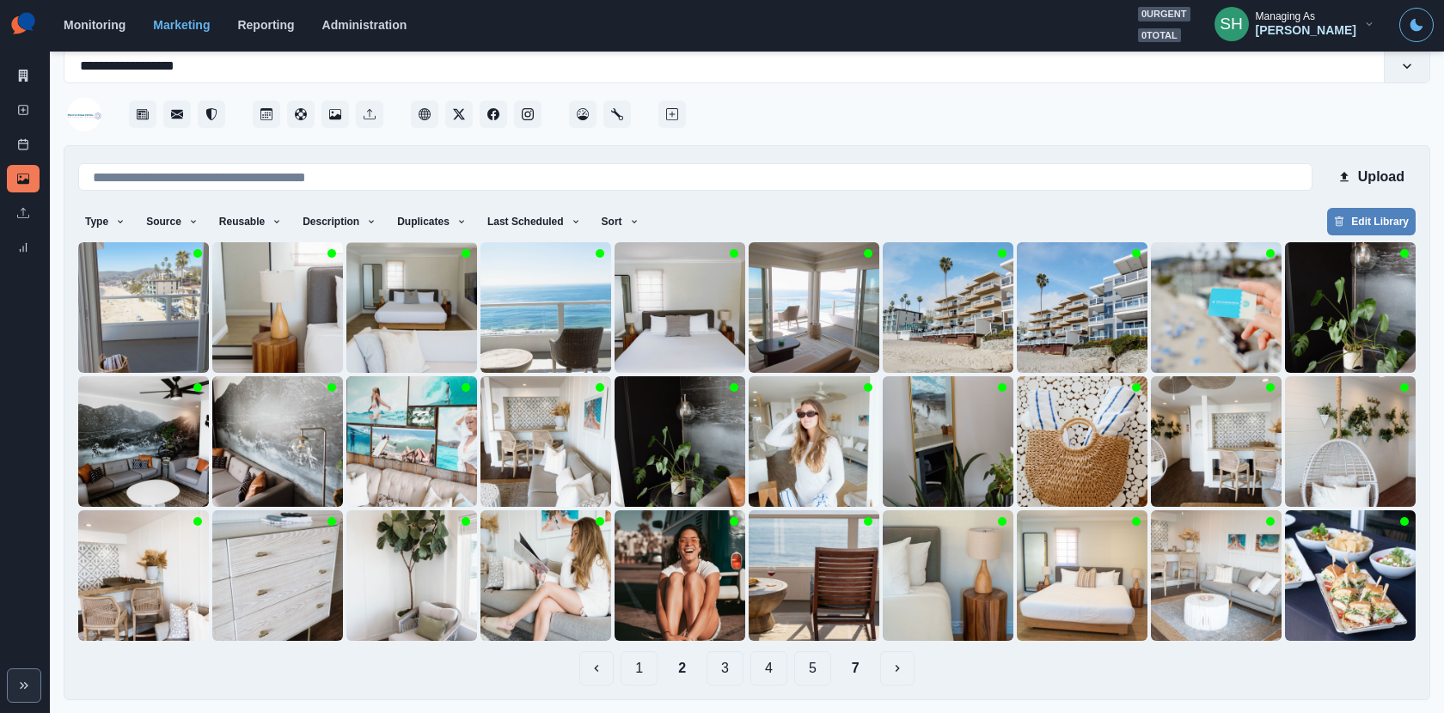
click at [719, 666] on button "3" at bounding box center [724, 668] width 37 height 34
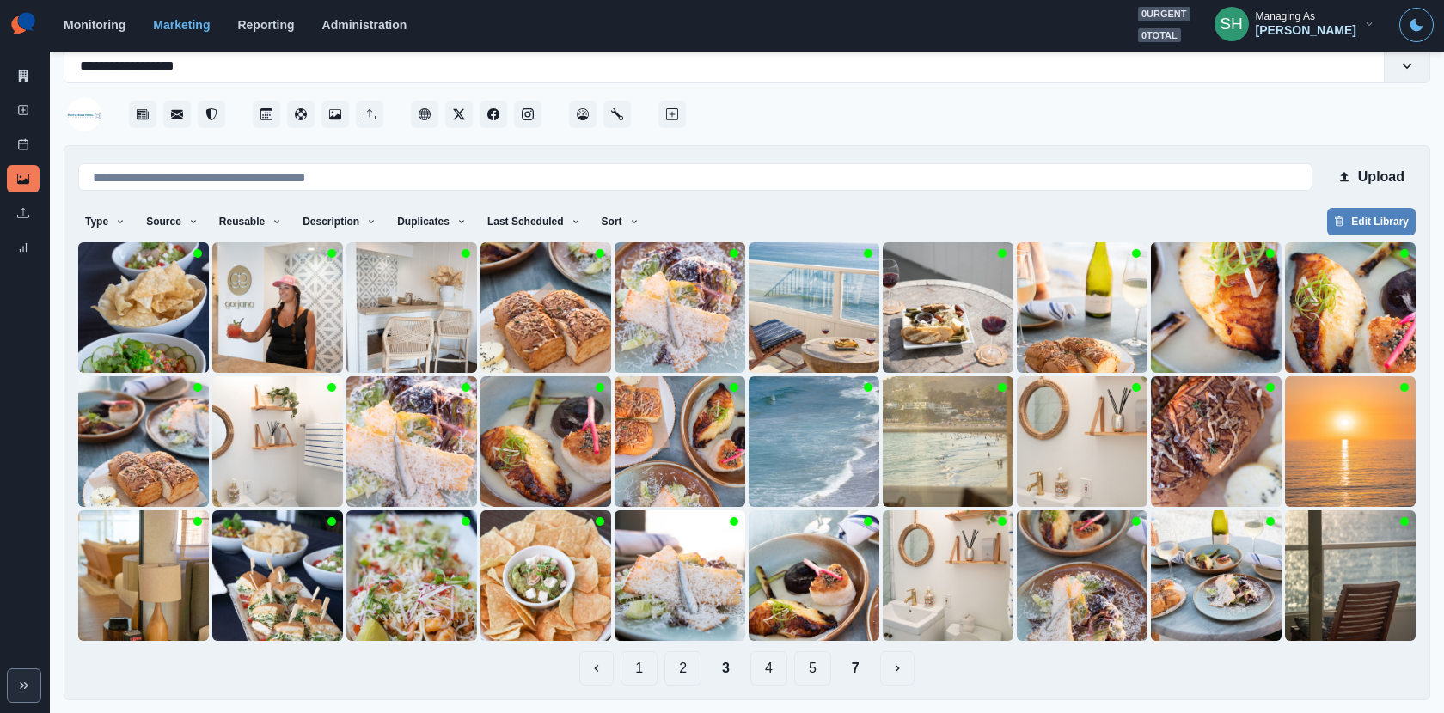
click at [760, 668] on button "4" at bounding box center [768, 668] width 37 height 34
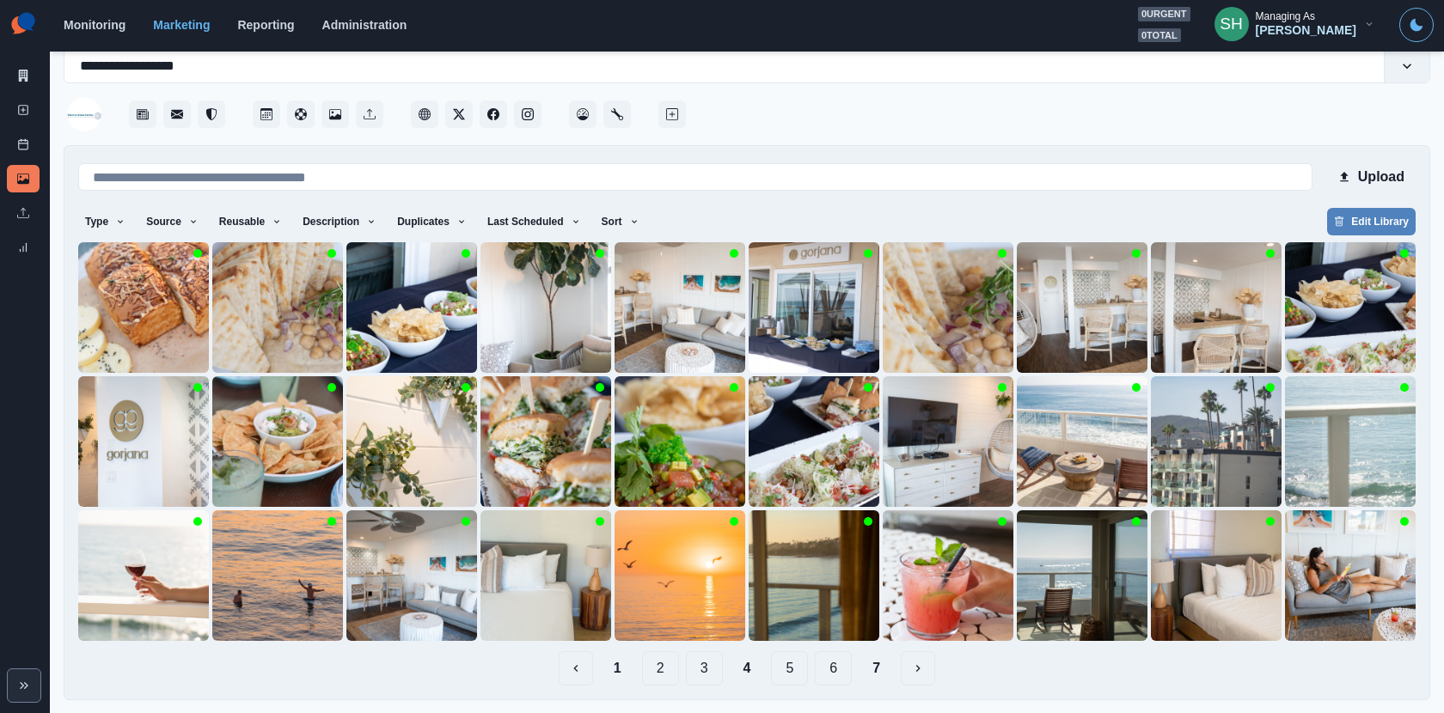
click at [786, 666] on button "5" at bounding box center [789, 668] width 37 height 34
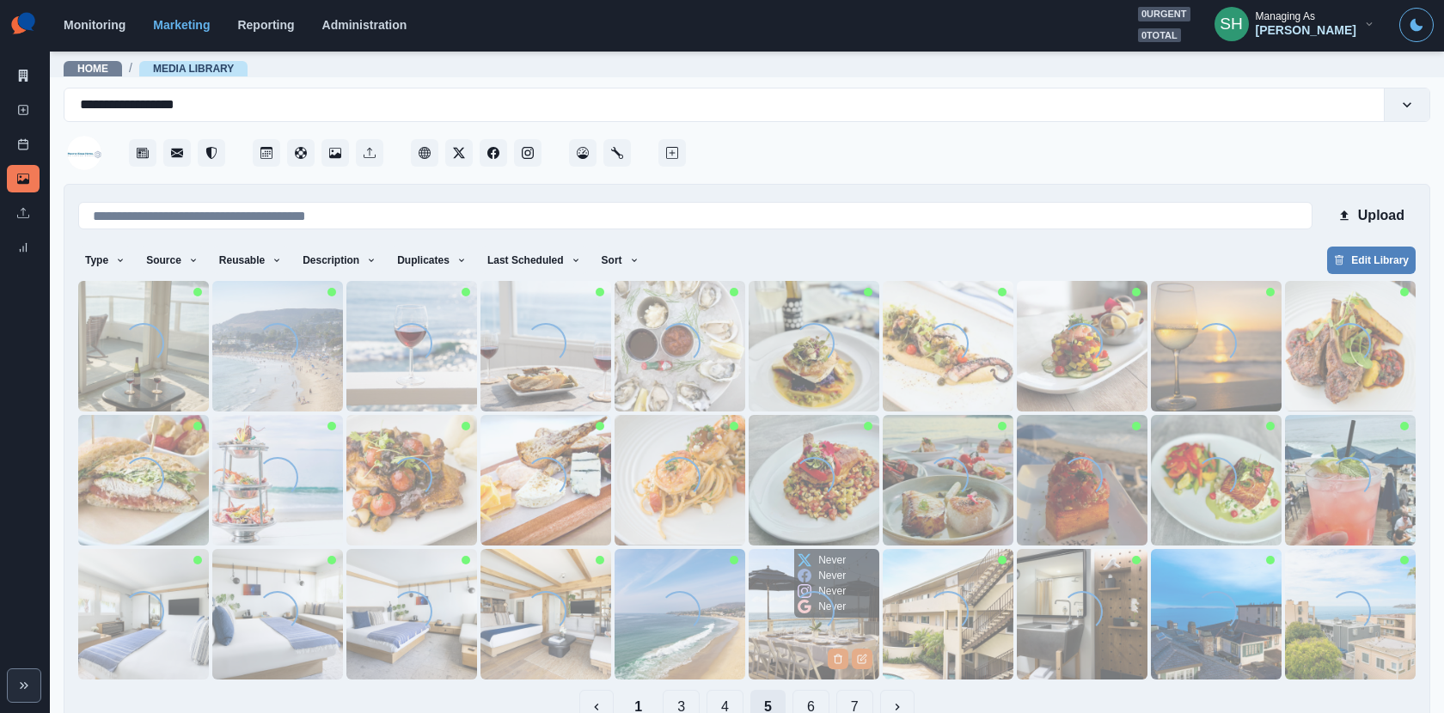
type button "4"
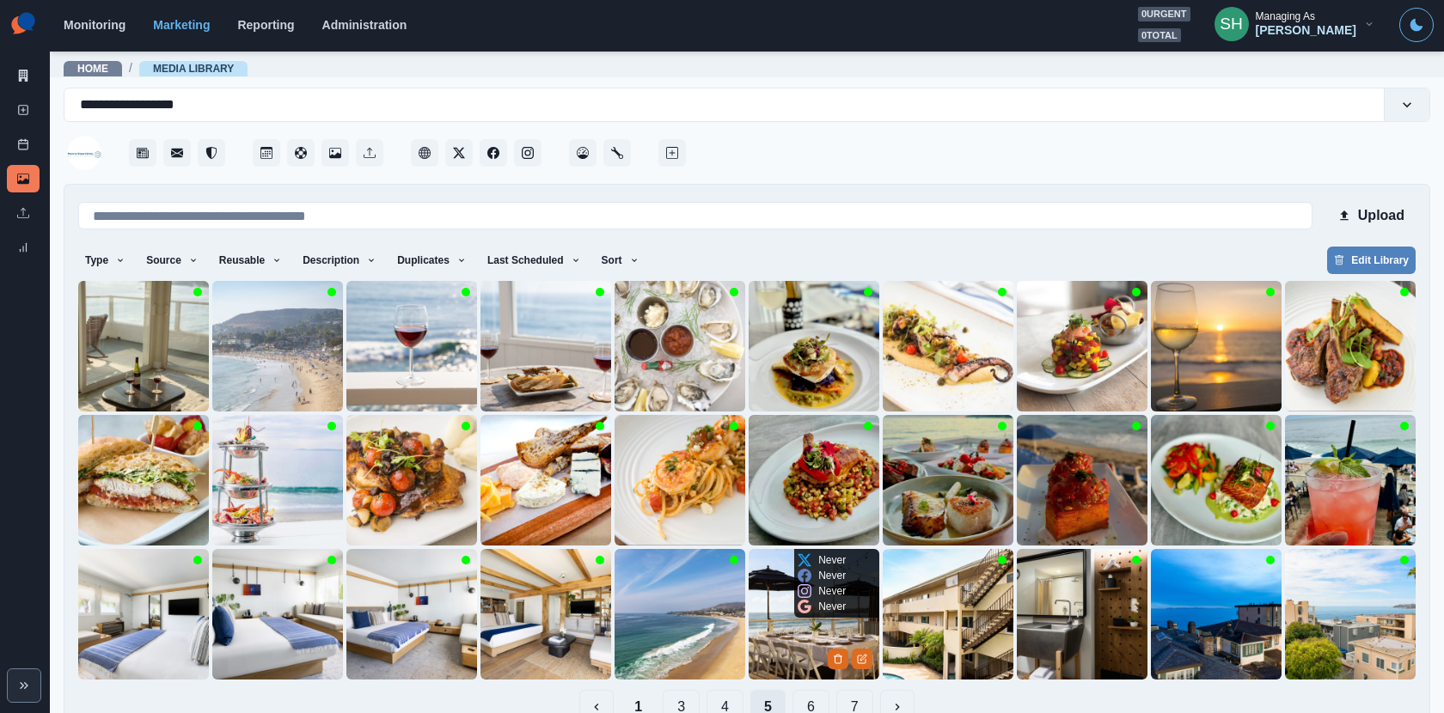
scroll to position [39, 0]
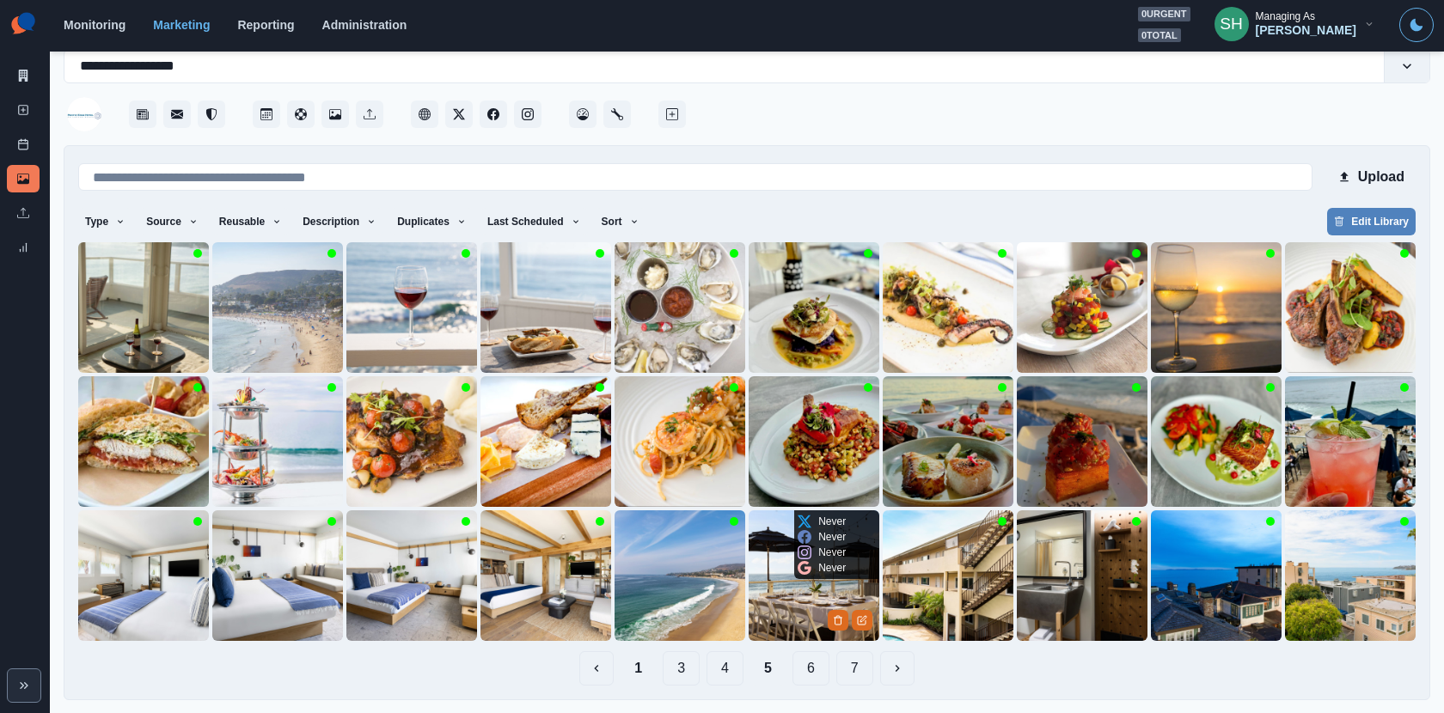
click at [812, 581] on img at bounding box center [813, 575] width 131 height 131
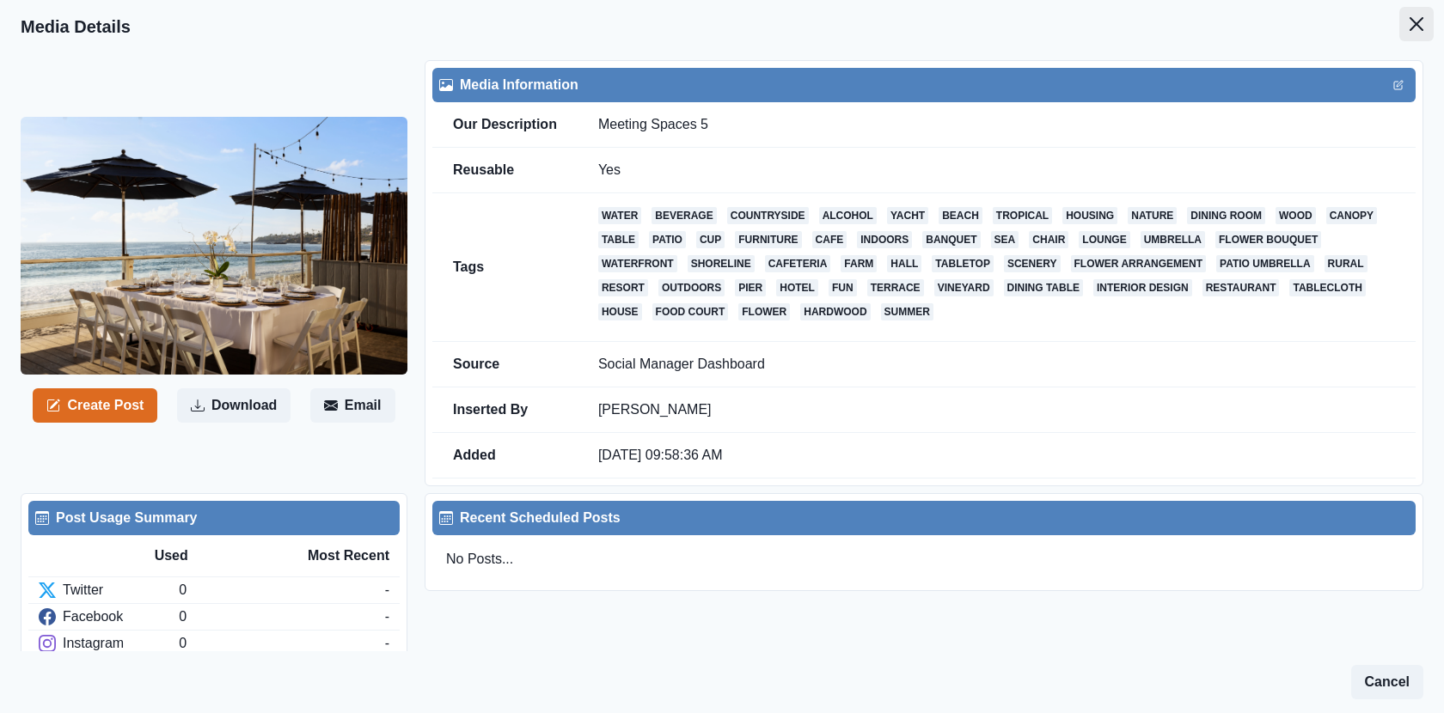
click at [1417, 22] on icon "Close" at bounding box center [1416, 24] width 14 height 14
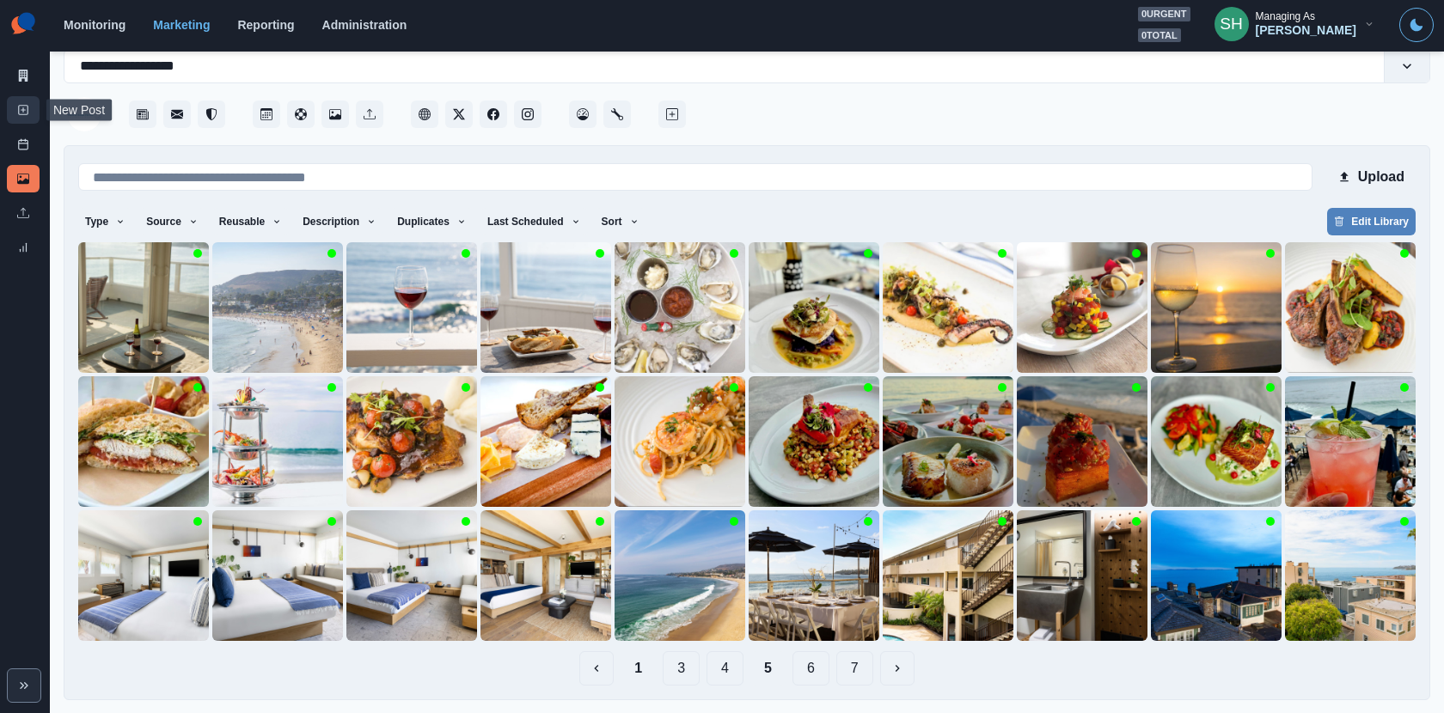
click at [22, 116] on link "New Post" at bounding box center [23, 109] width 33 height 27
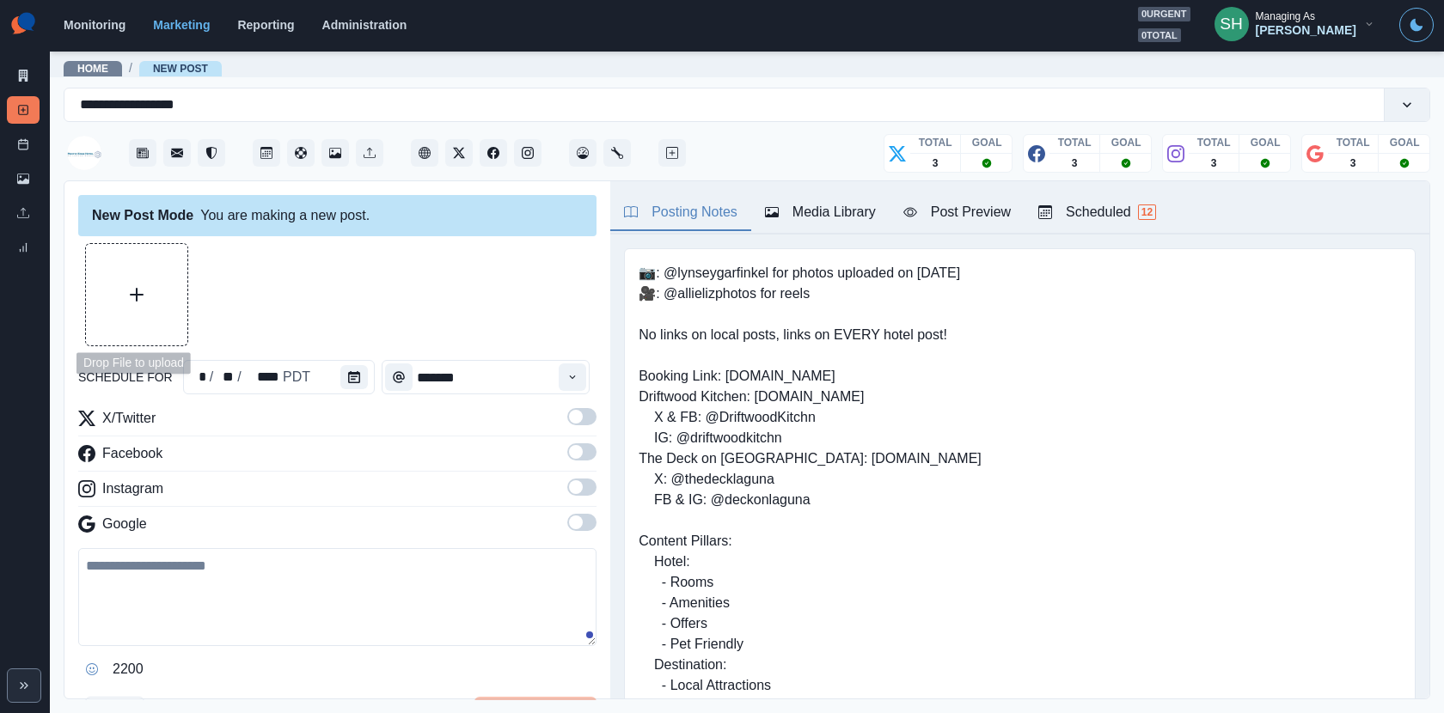
click at [90, 302] on button "Upload Media" at bounding box center [136, 294] width 101 height 101
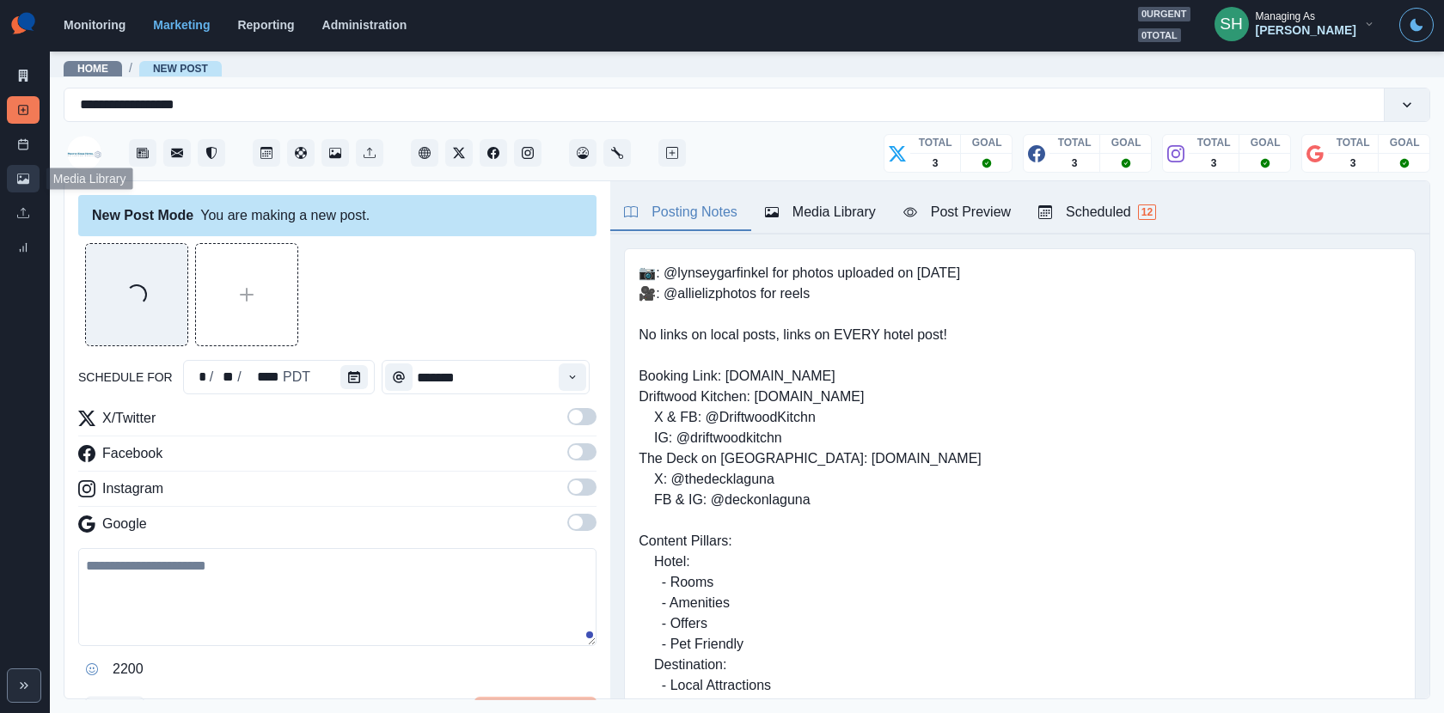
click at [25, 186] on link "Media Library" at bounding box center [23, 178] width 33 height 27
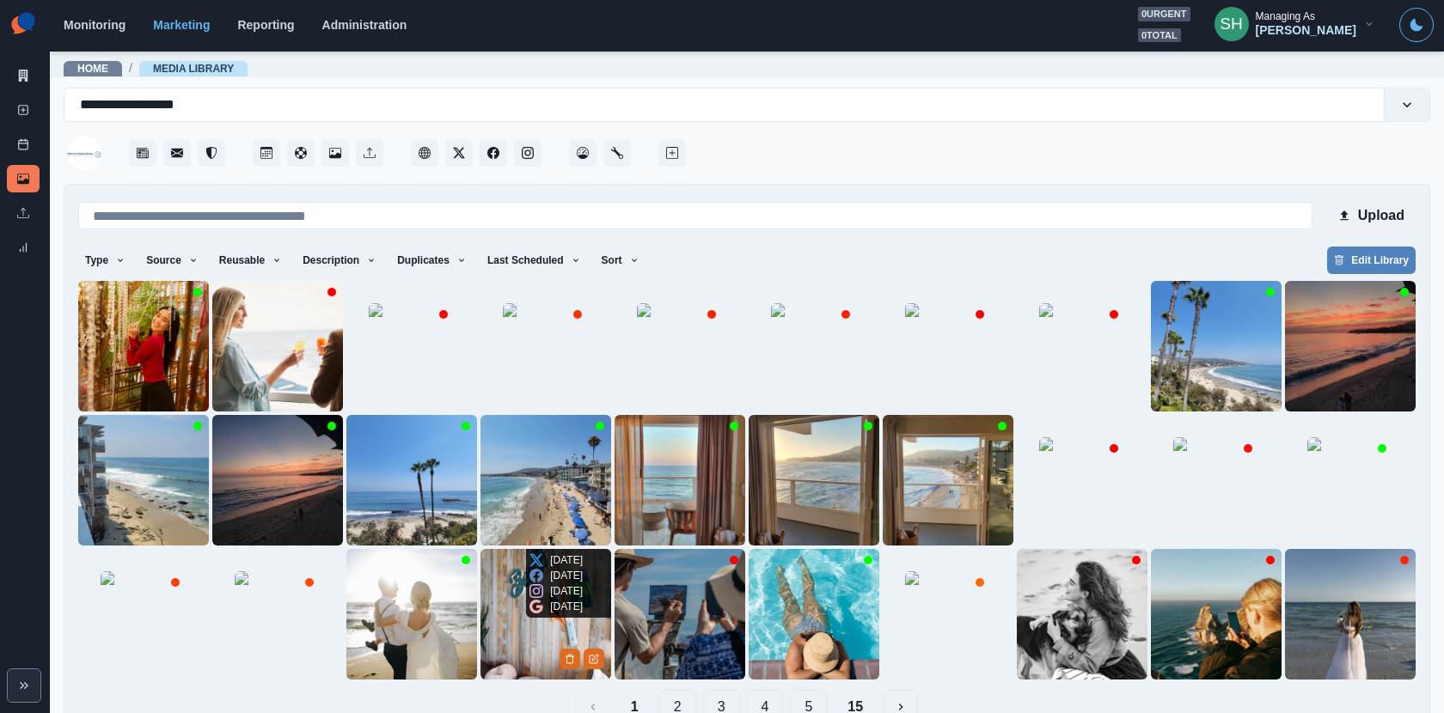
scroll to position [39, 0]
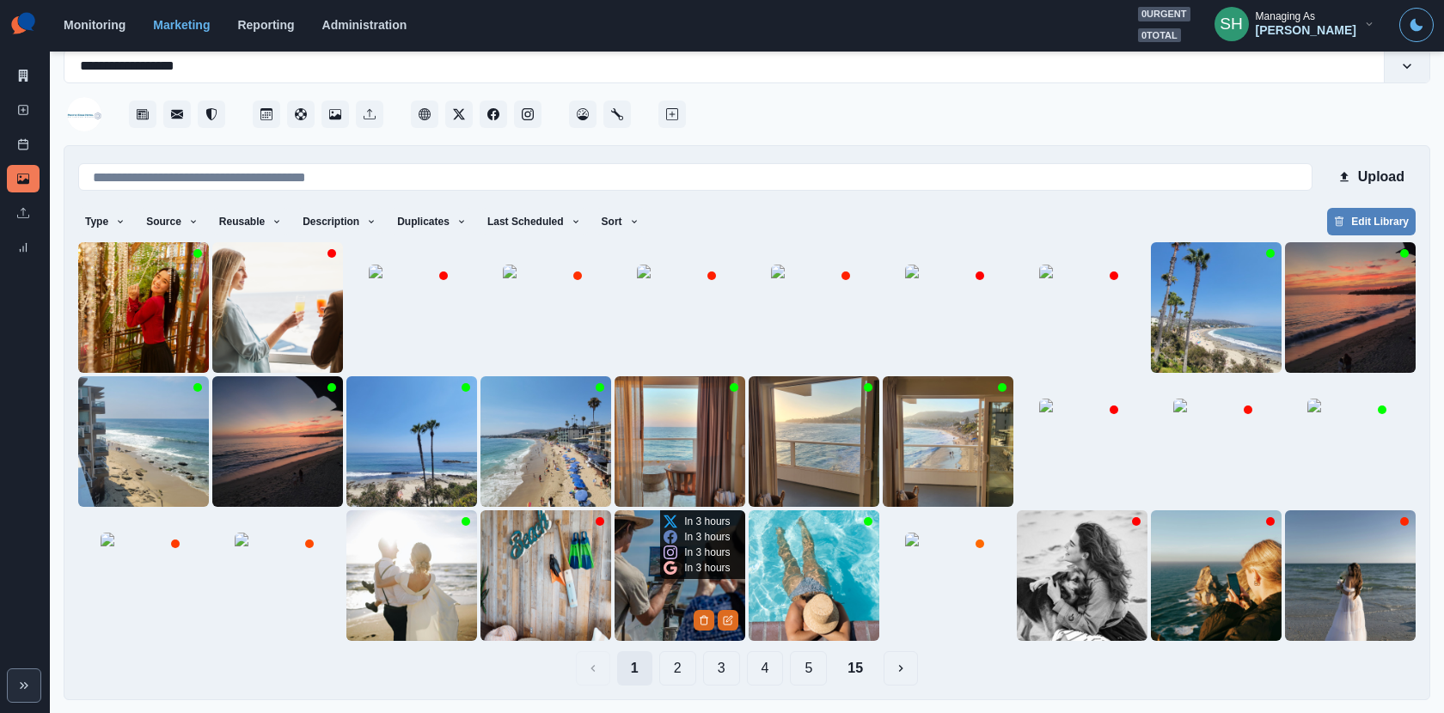
click at [632, 664] on button "1" at bounding box center [634, 668] width 35 height 34
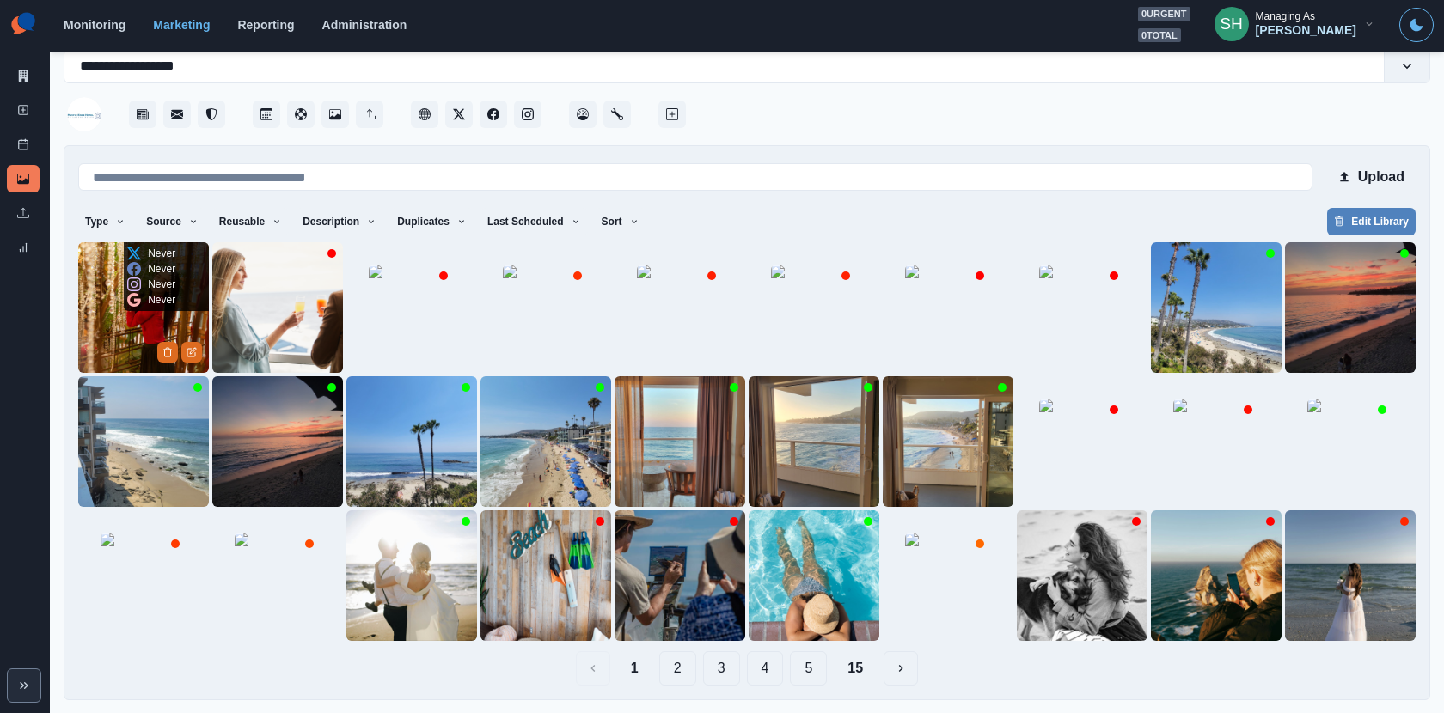
click at [118, 327] on img at bounding box center [143, 307] width 131 height 131
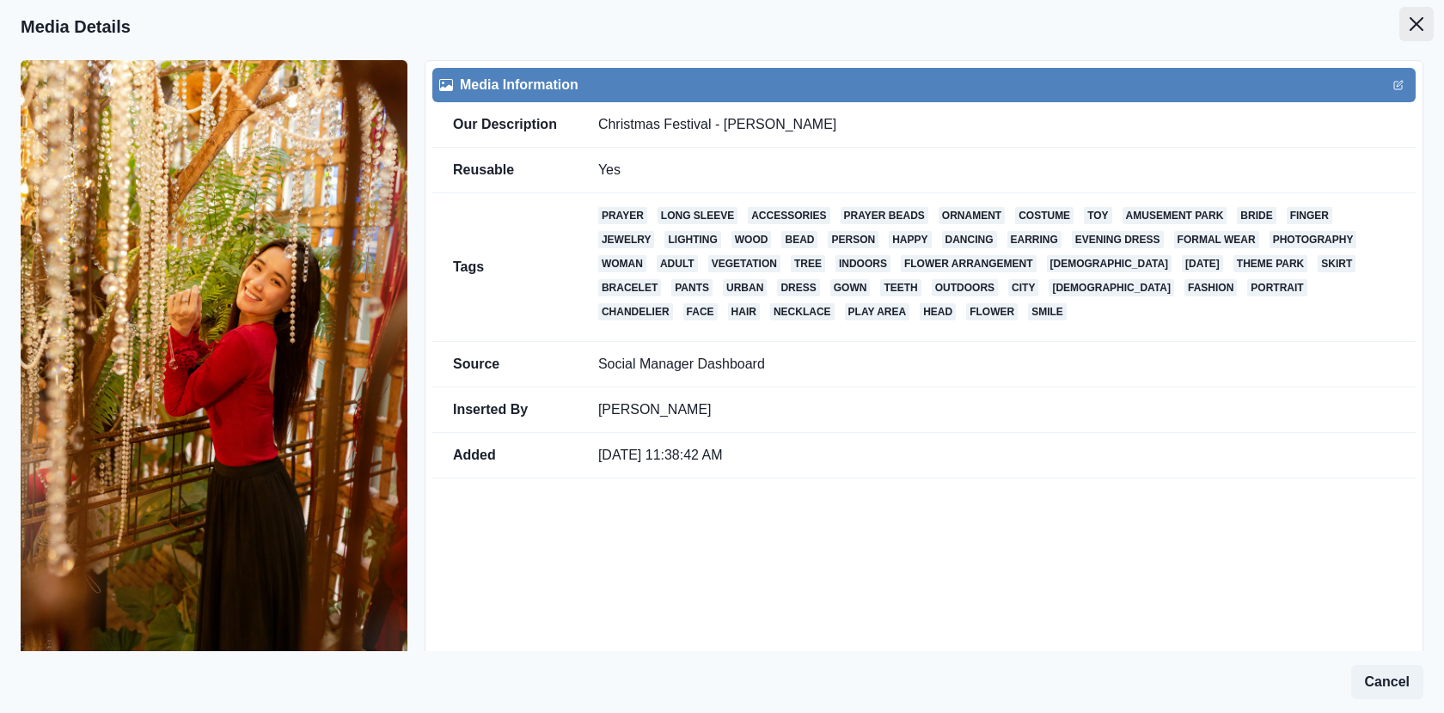
click at [1399, 18] on button "Close" at bounding box center [1416, 24] width 34 height 34
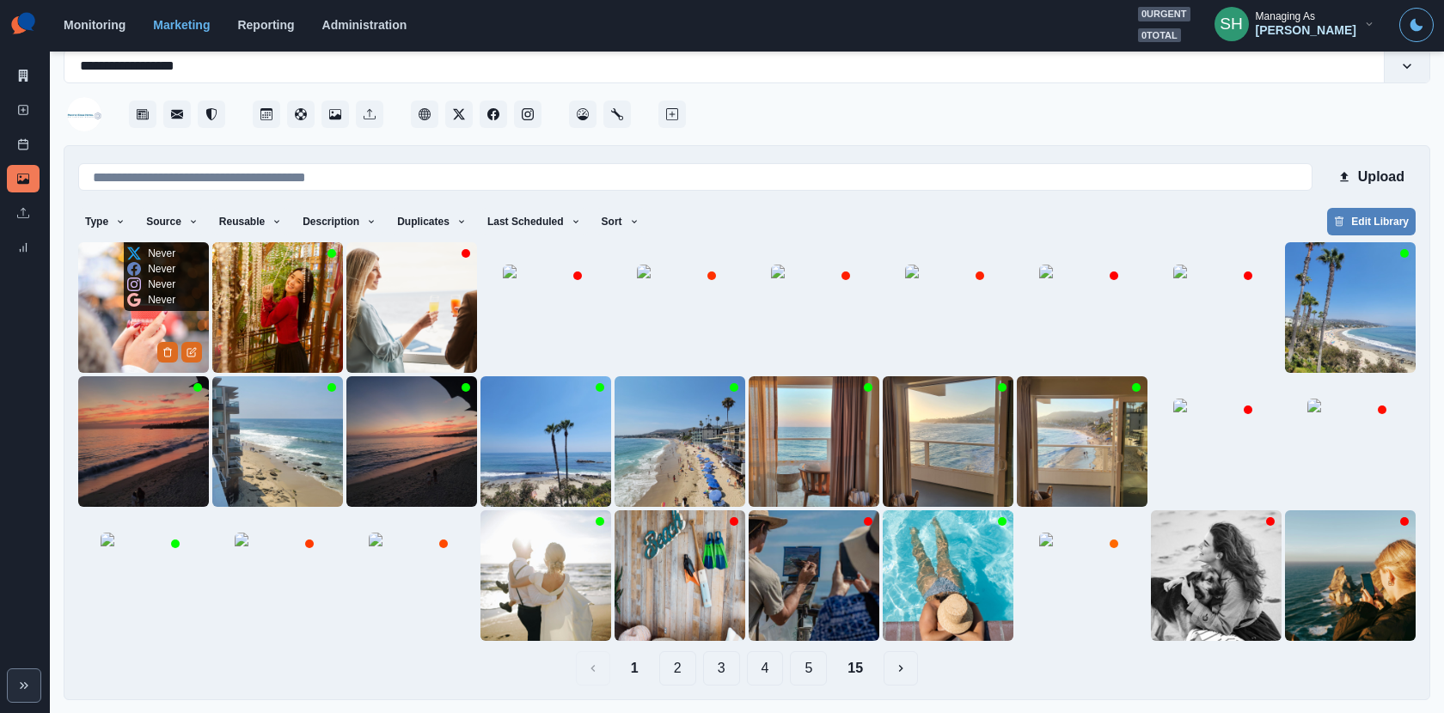
click at [147, 325] on img at bounding box center [143, 307] width 131 height 131
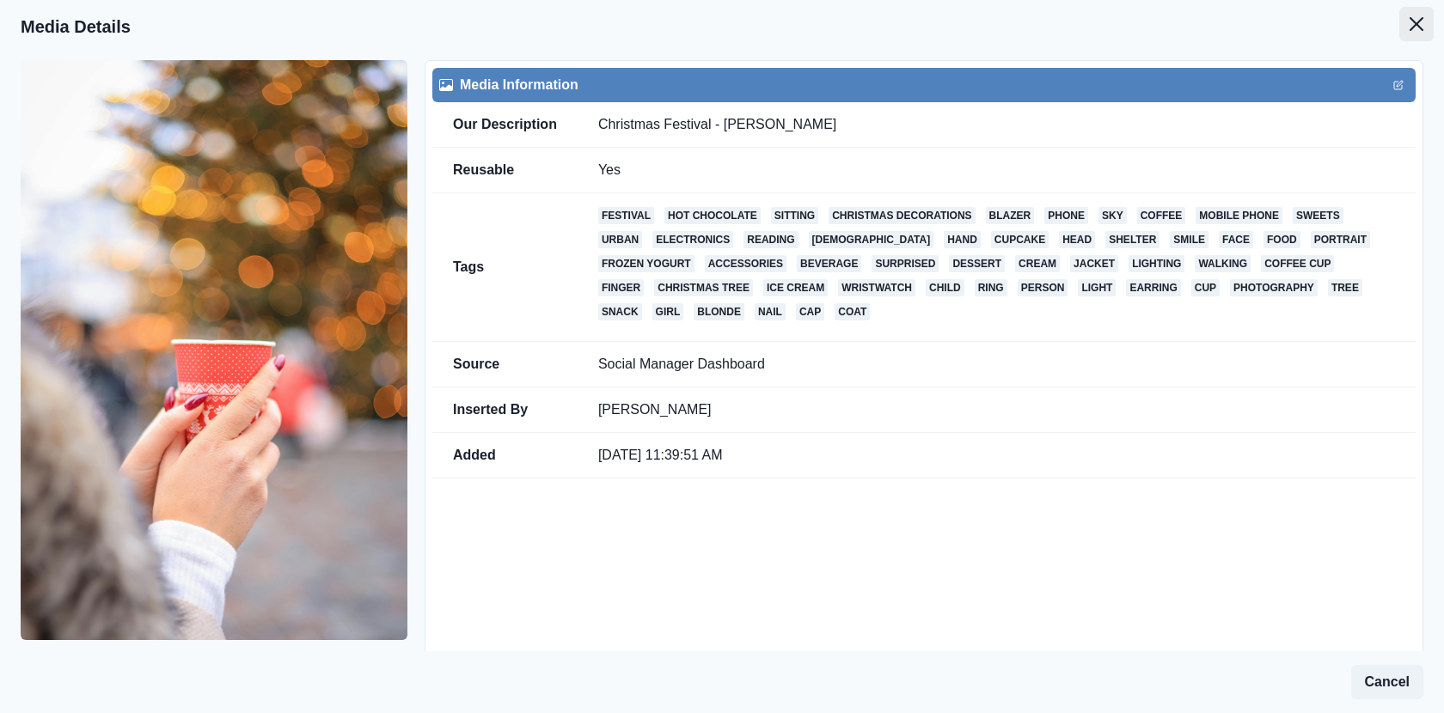
click at [1404, 25] on button "Close" at bounding box center [1416, 24] width 34 height 34
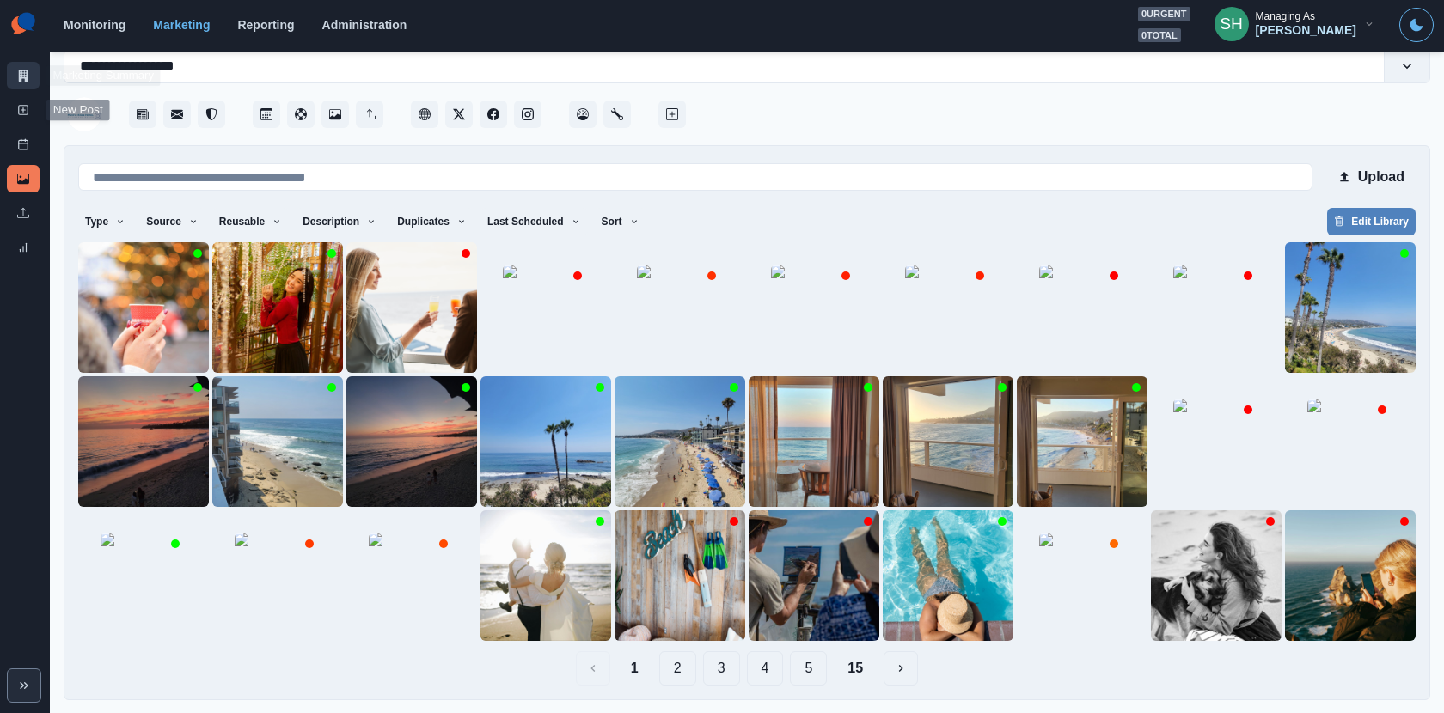
click at [16, 67] on link "Marketing Summary" at bounding box center [23, 75] width 33 height 27
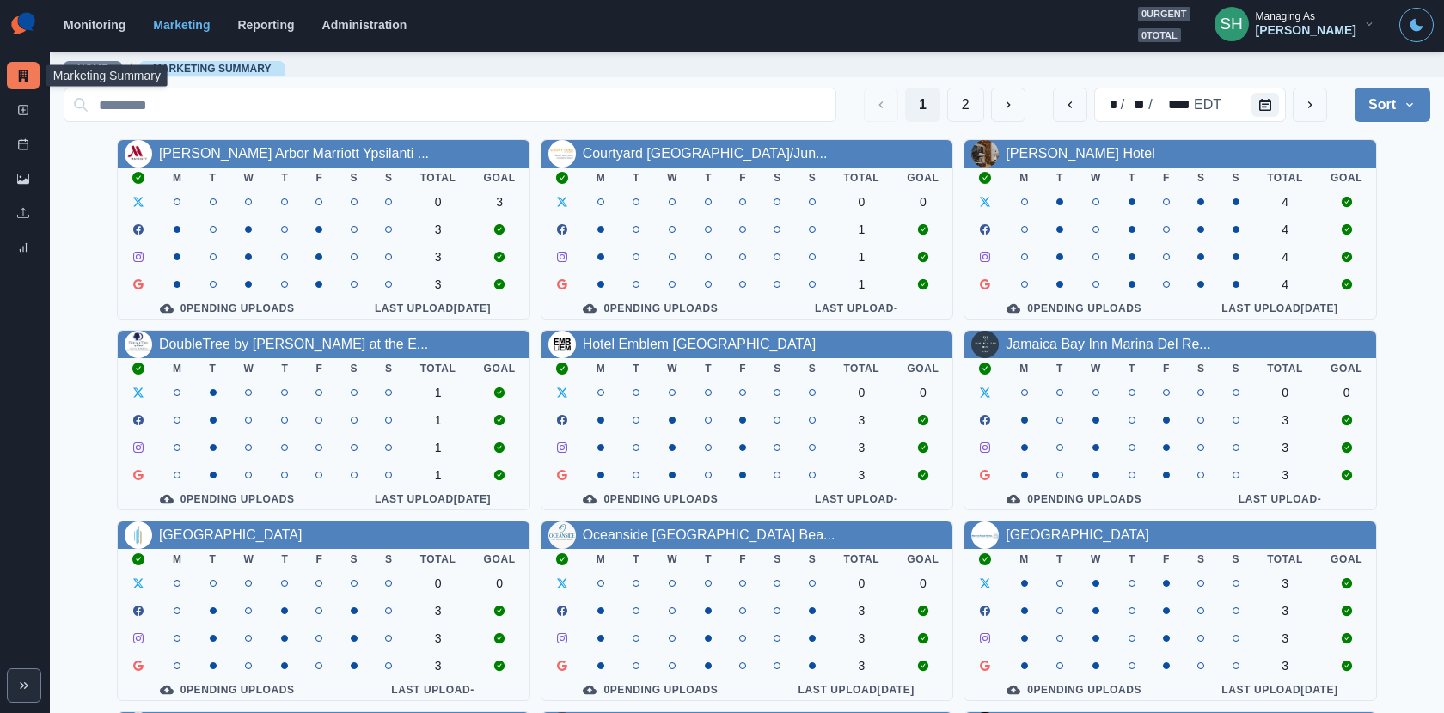
click at [1294, 12] on div "Managing As" at bounding box center [1284, 16] width 59 height 12
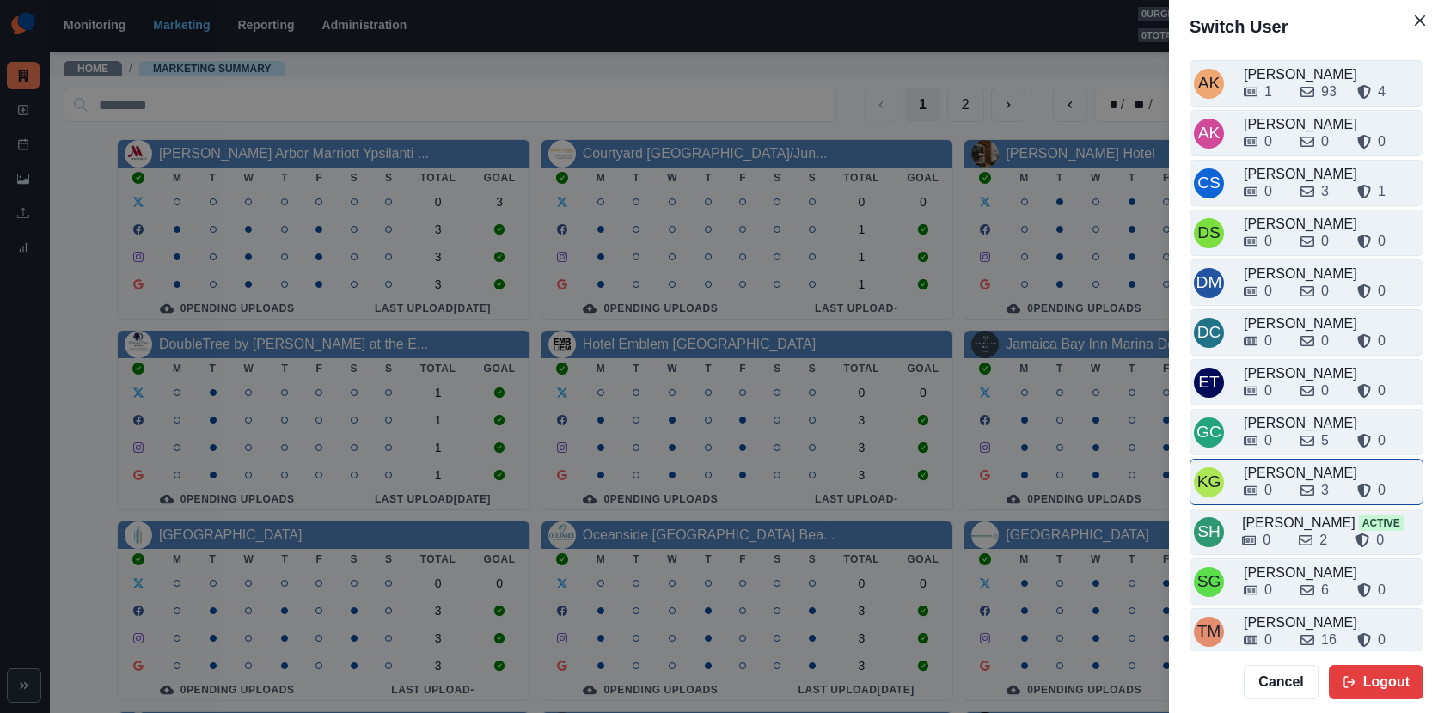
click at [1283, 473] on div "0 3 0" at bounding box center [1330, 486] width 175 height 27
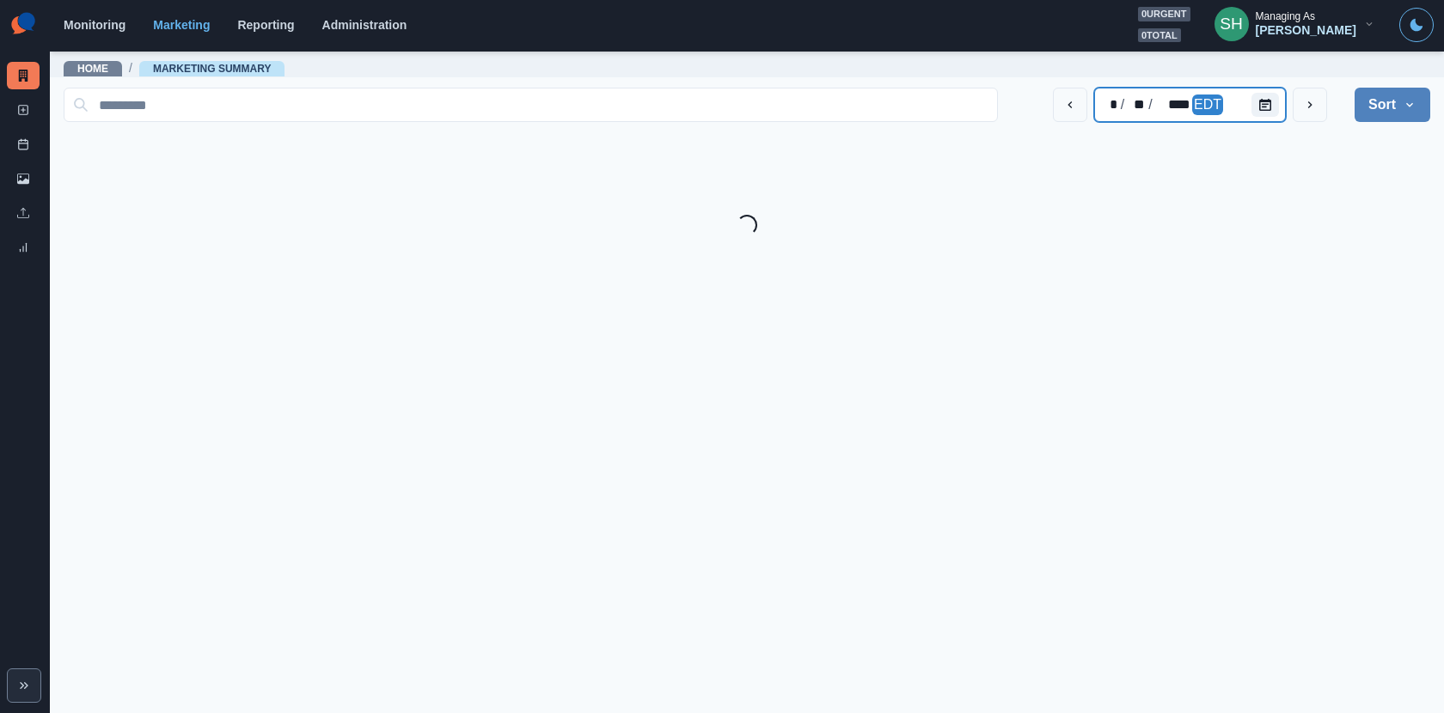
click at [1182, 92] on div "* / ** / **** EDT" at bounding box center [1190, 105] width 192 height 34
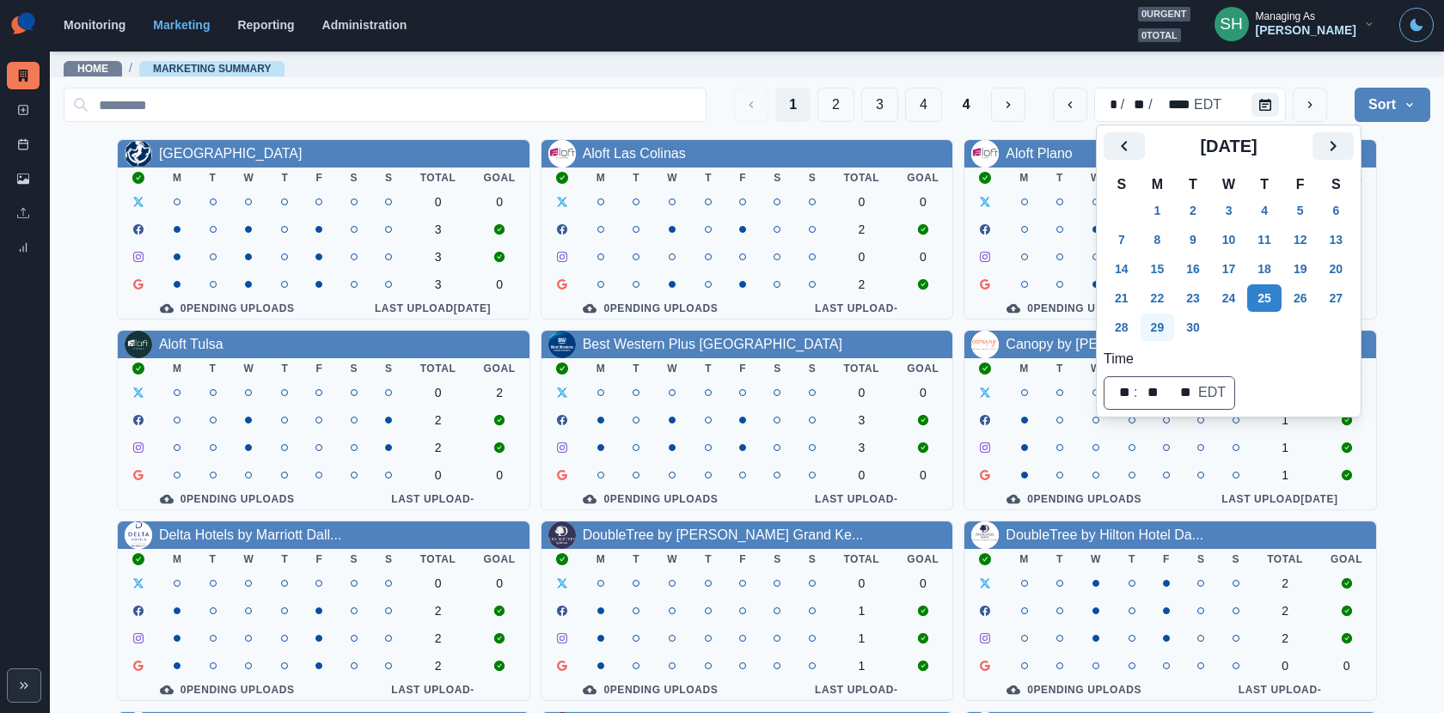
click at [1162, 314] on button "29" at bounding box center [1157, 327] width 34 height 27
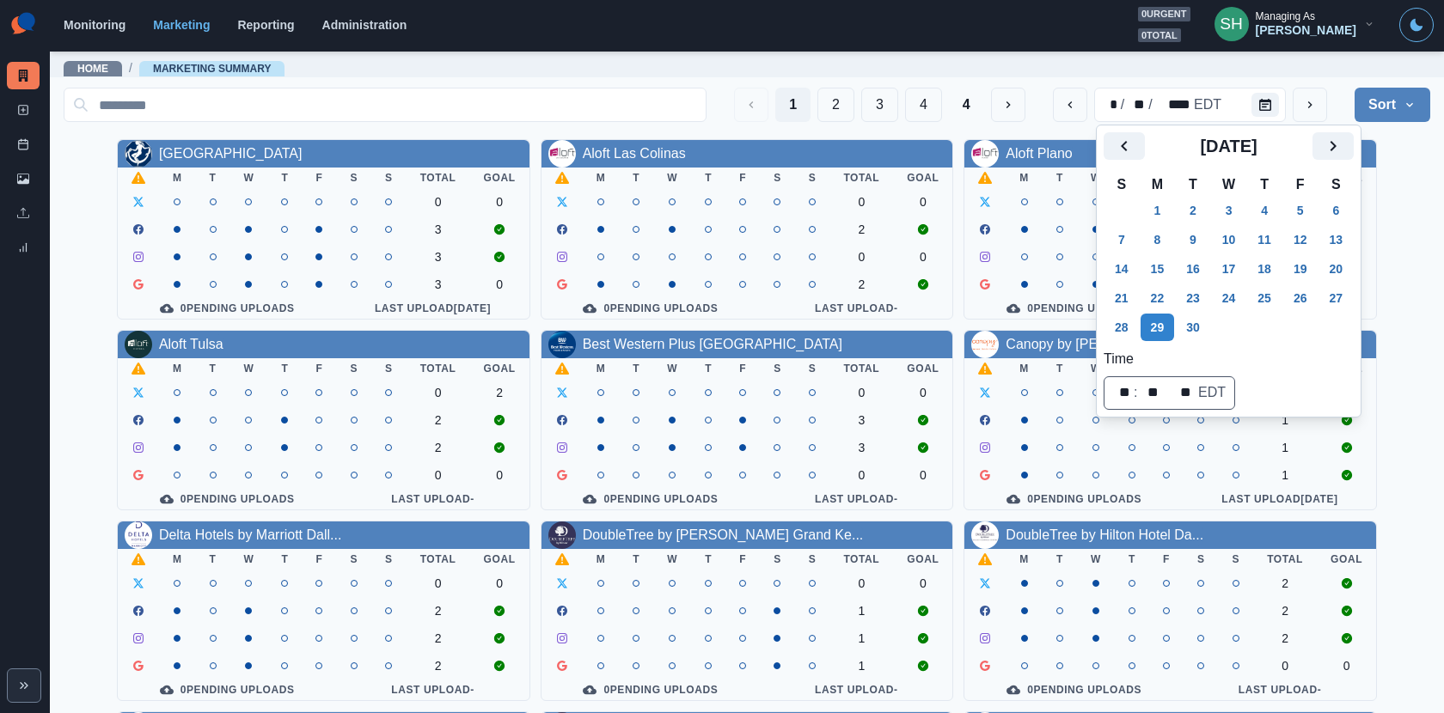
click at [1396, 284] on div "Allegria Hotel M T W T F S S Total Goal 0 0 3 3 3 0 0 Pending Uploads Last Uplo…" at bounding box center [747, 515] width 1366 height 753
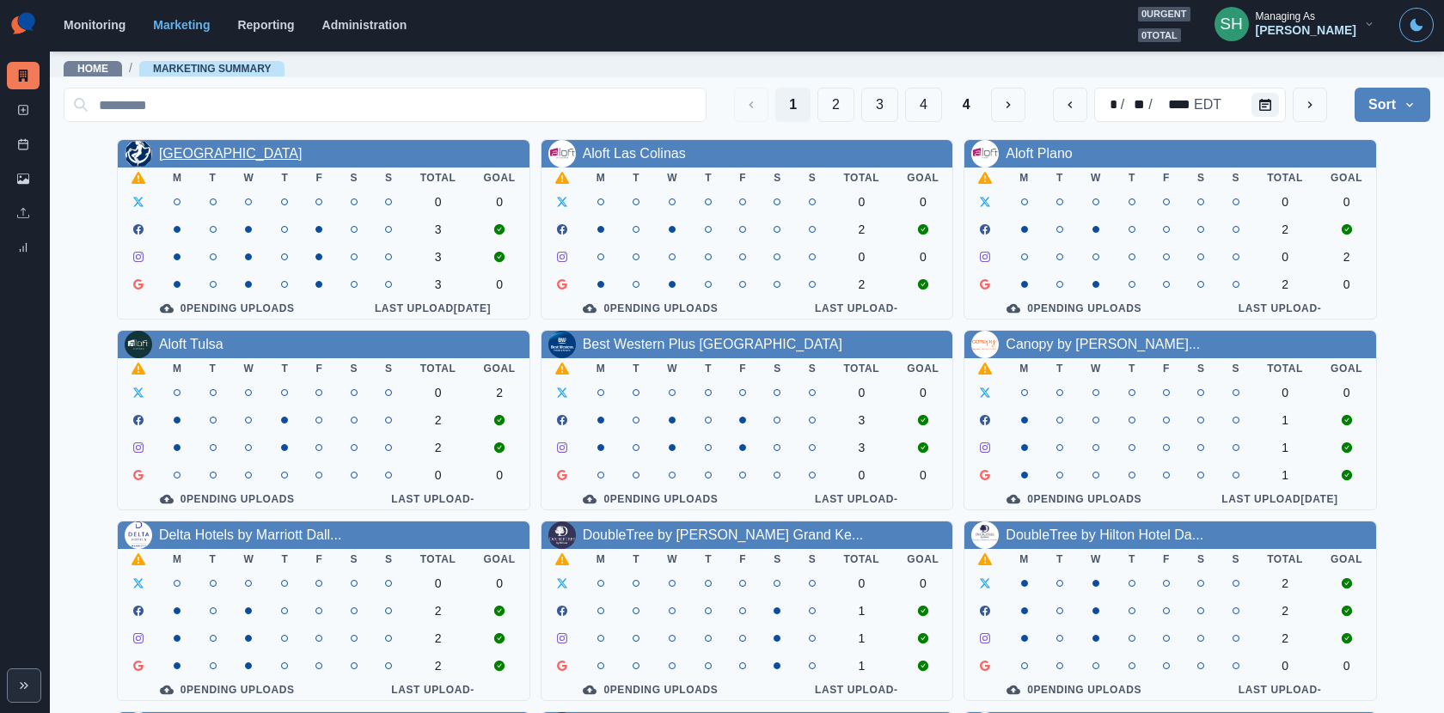
click at [167, 155] on link "[GEOGRAPHIC_DATA]" at bounding box center [231, 153] width 144 height 15
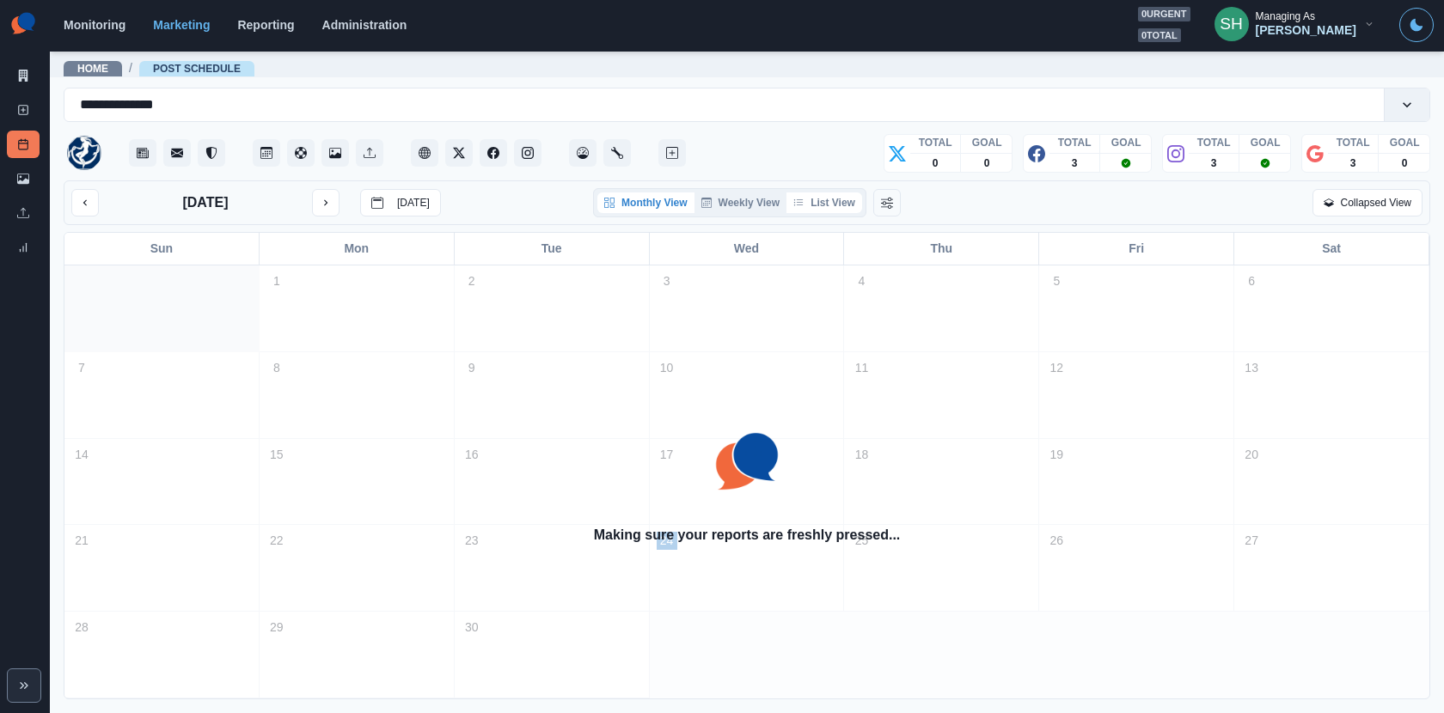
click at [819, 204] on button "List View" at bounding box center [824, 202] width 76 height 21
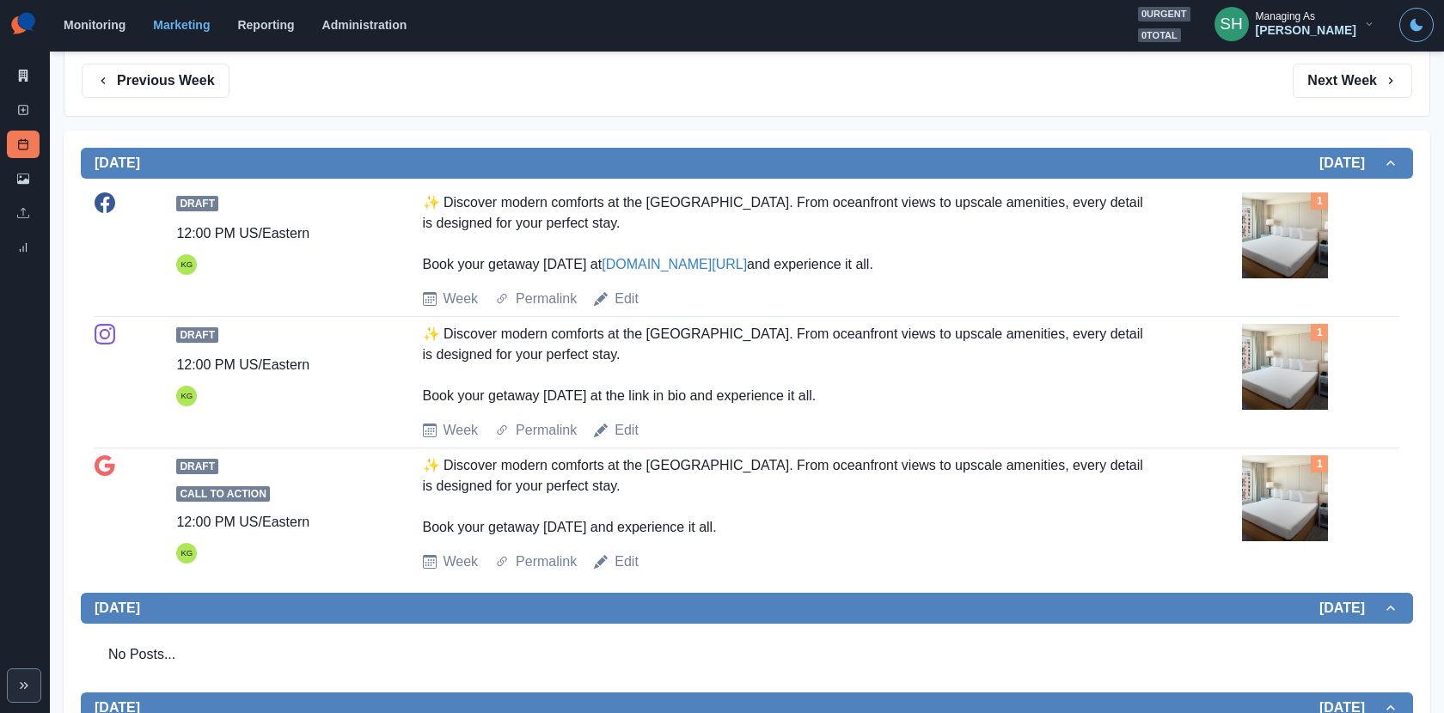
scroll to position [302, 0]
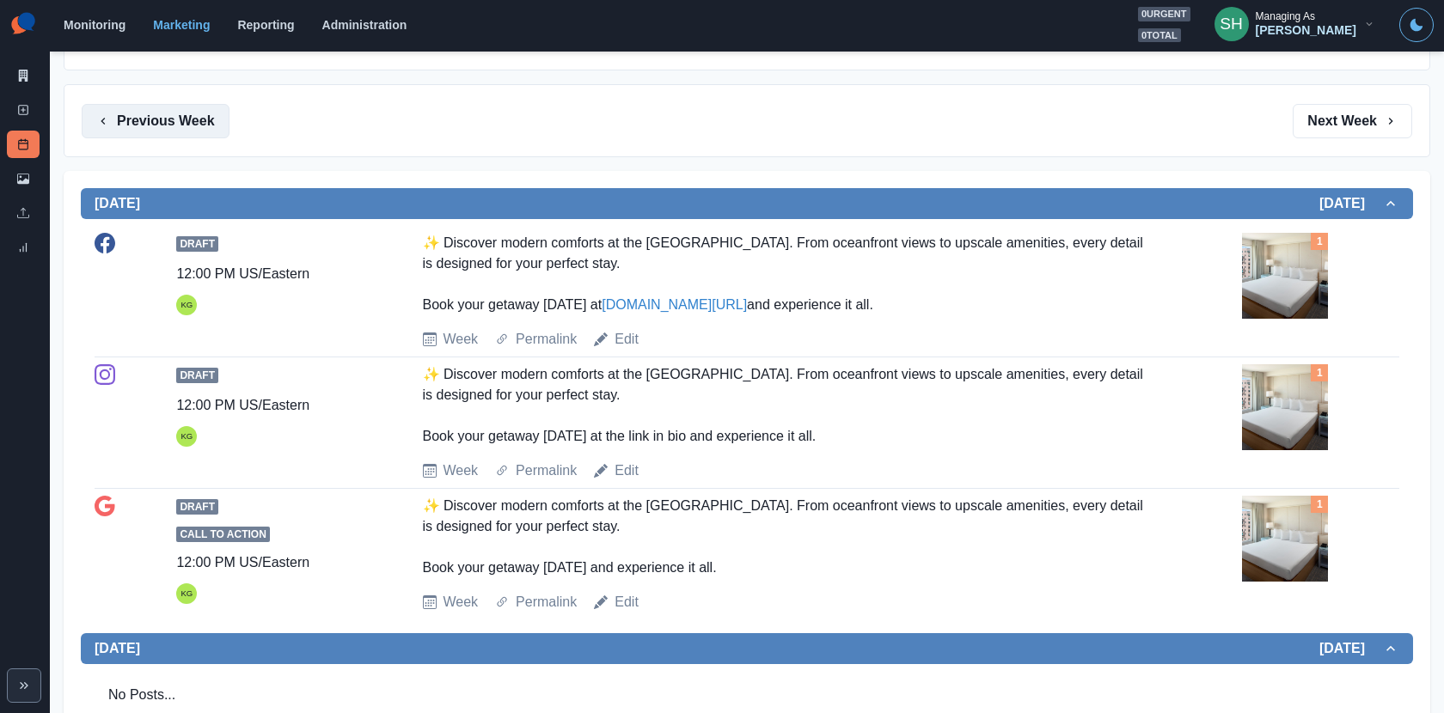
click at [174, 112] on button "Previous Week" at bounding box center [156, 121] width 148 height 34
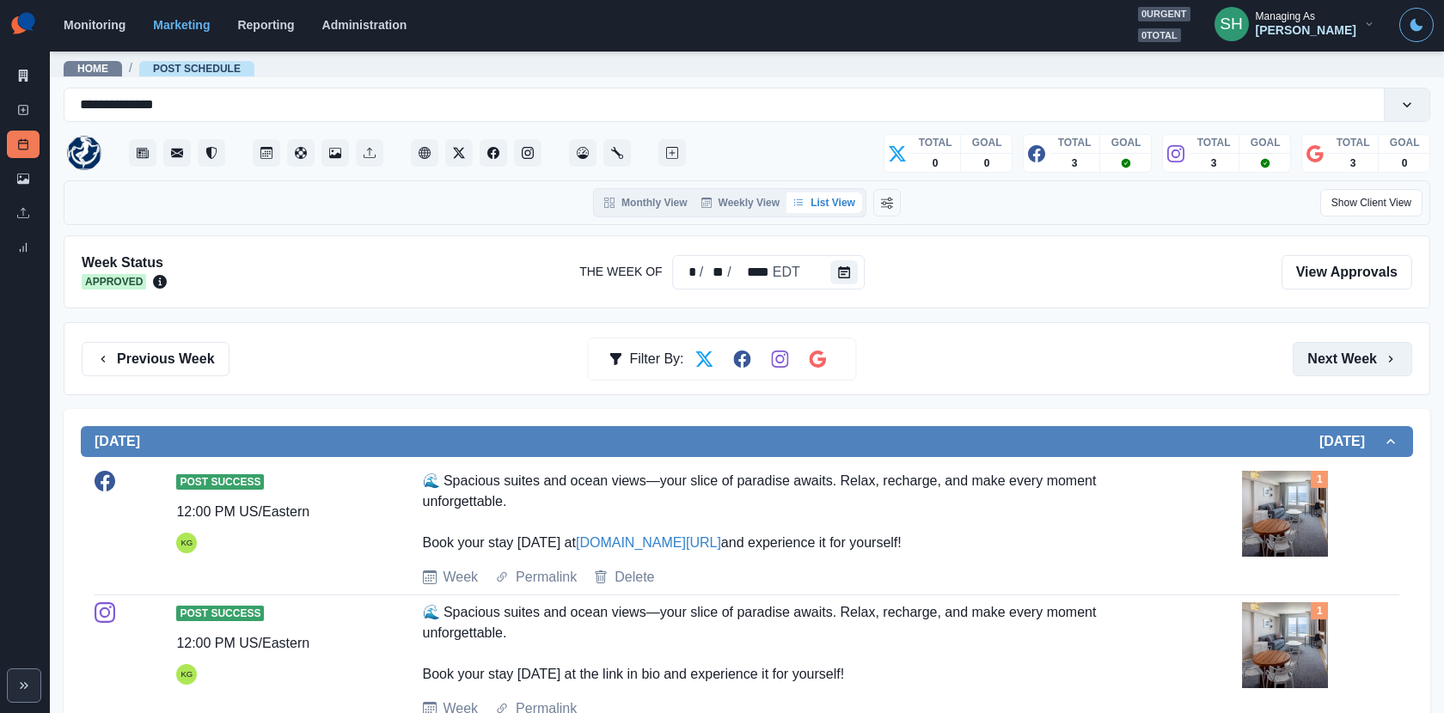
click at [1365, 364] on button "Next Week" at bounding box center [1351, 359] width 119 height 34
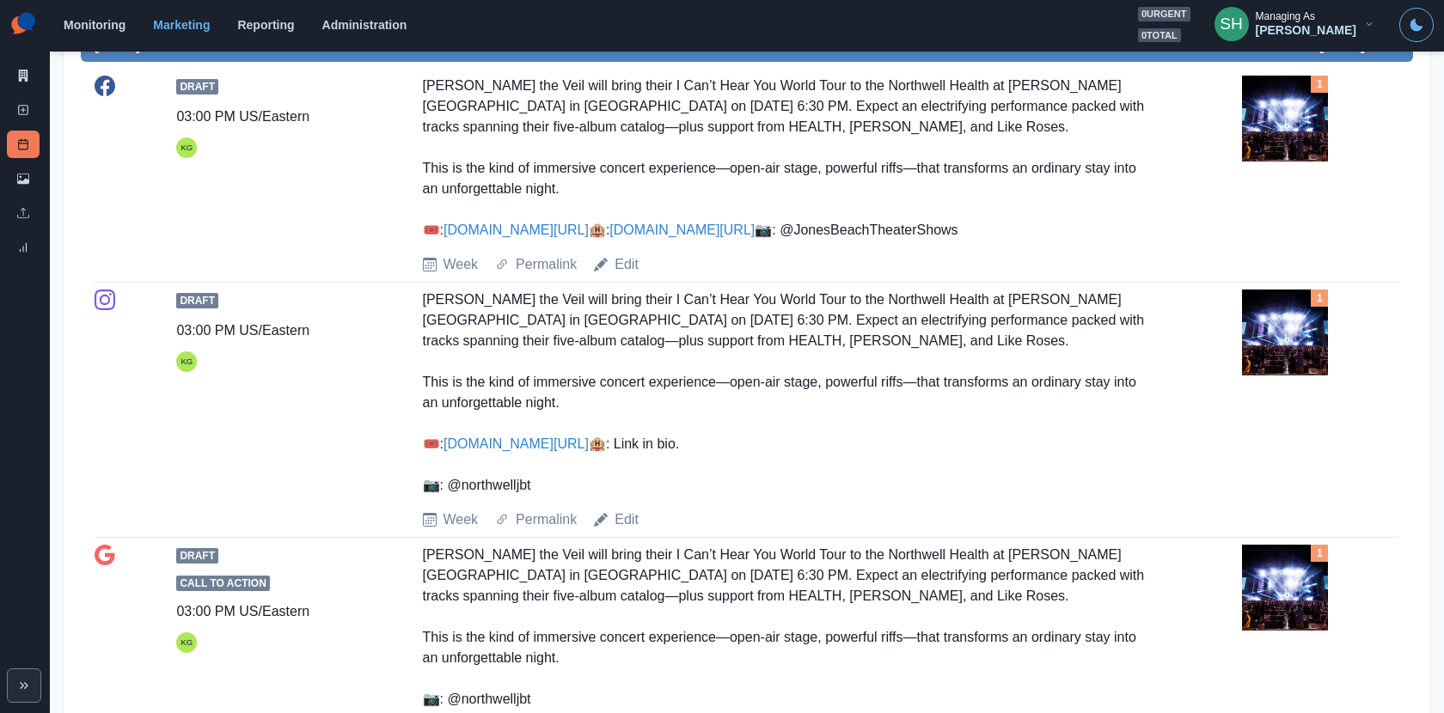
scroll to position [916, 0]
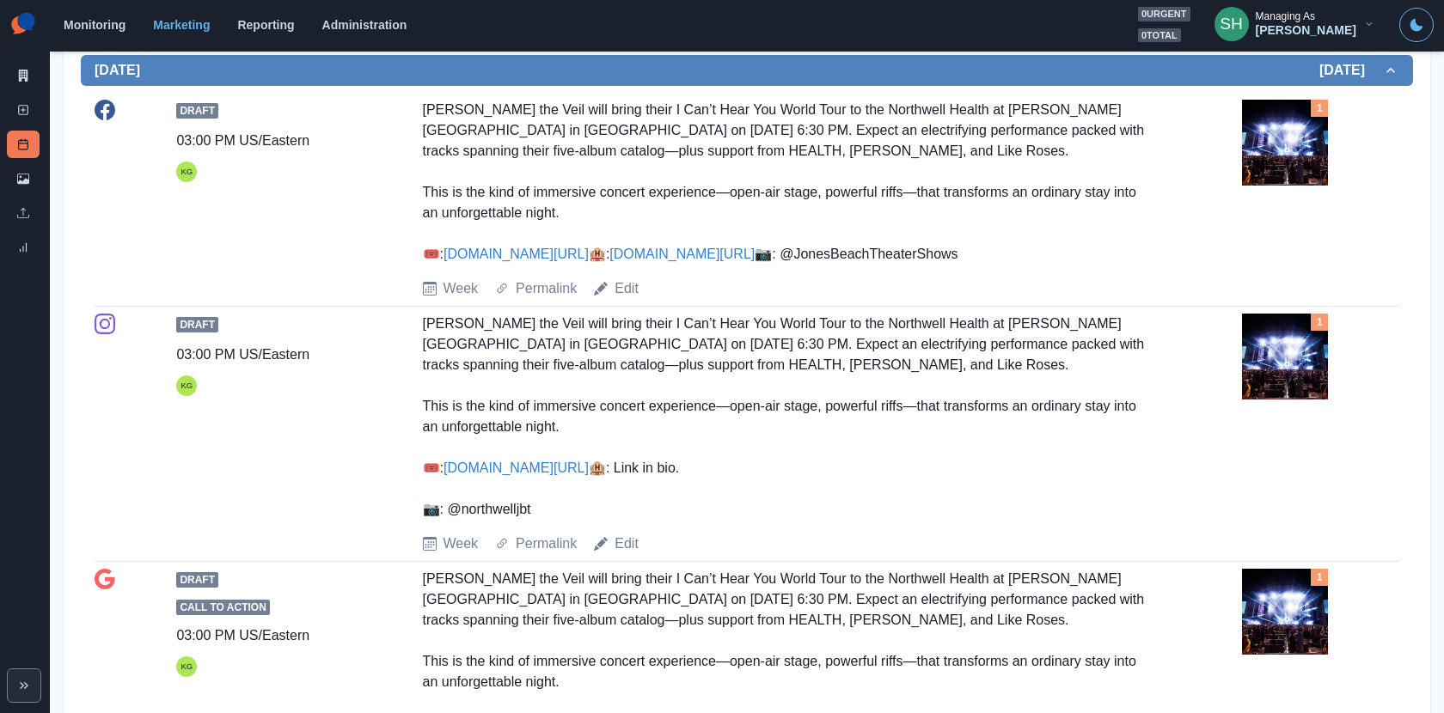
click at [1261, 146] on img at bounding box center [1285, 143] width 86 height 86
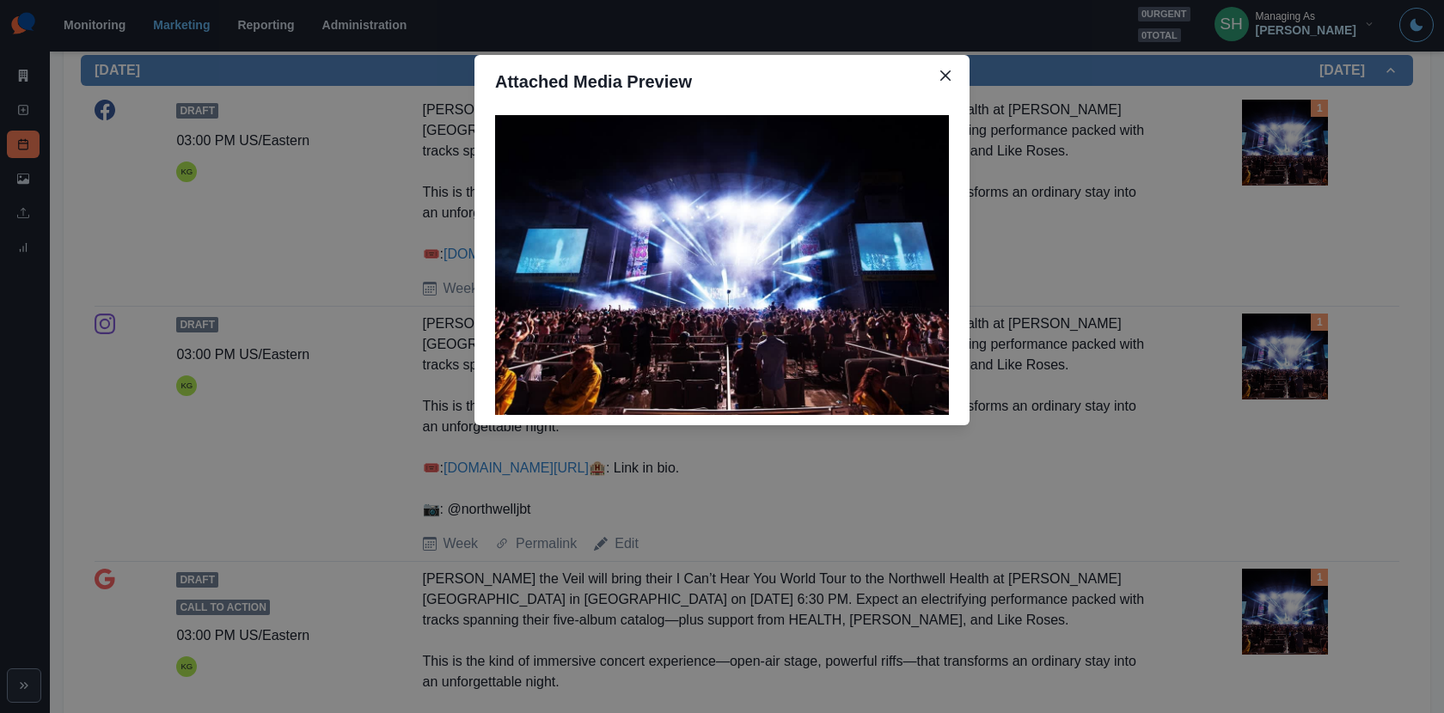
click at [1108, 178] on div "Attached Media Preview" at bounding box center [722, 356] width 1444 height 713
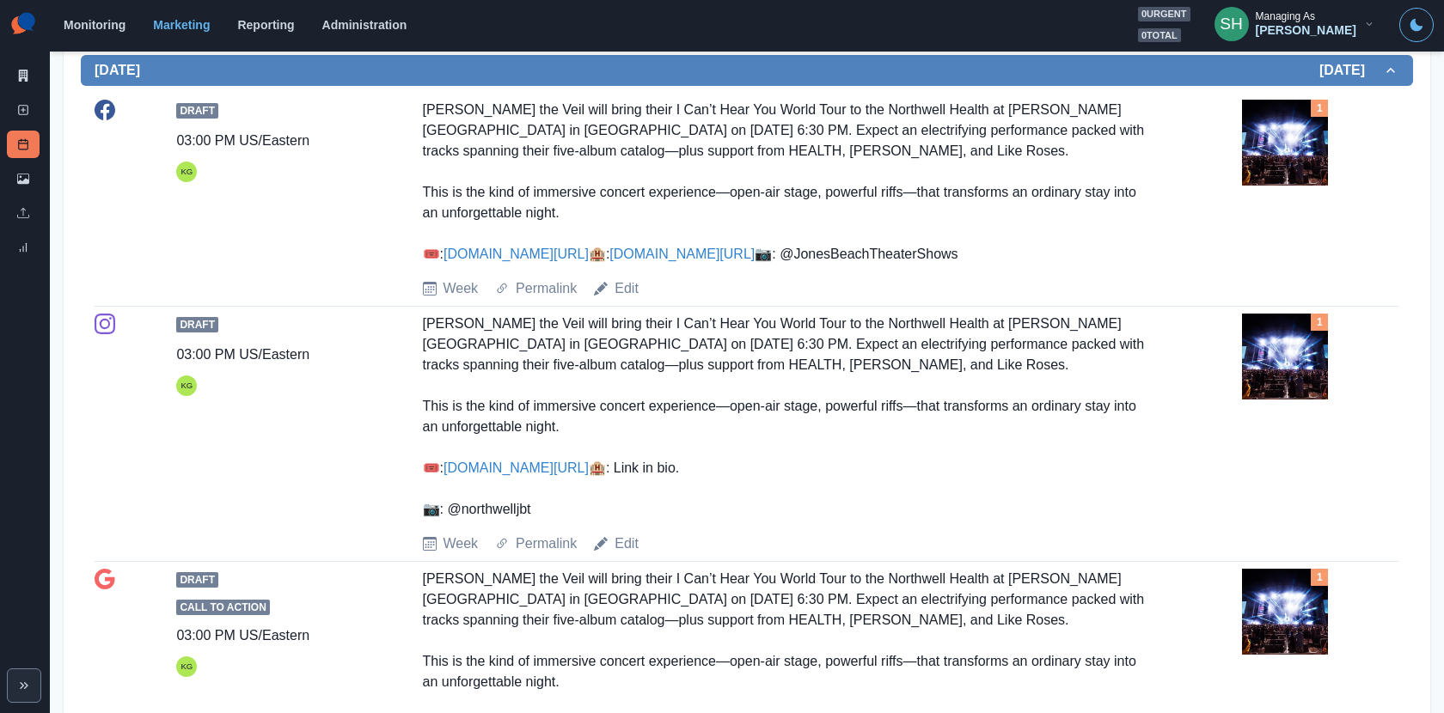
click at [617, 307] on div "Draft 03:00 PM US/Eastern KG [PERSON_NAME] the Veil will bring their I Can’t He…" at bounding box center [747, 200] width 1304 height 214
click at [619, 299] on link "Edit" at bounding box center [626, 288] width 24 height 21
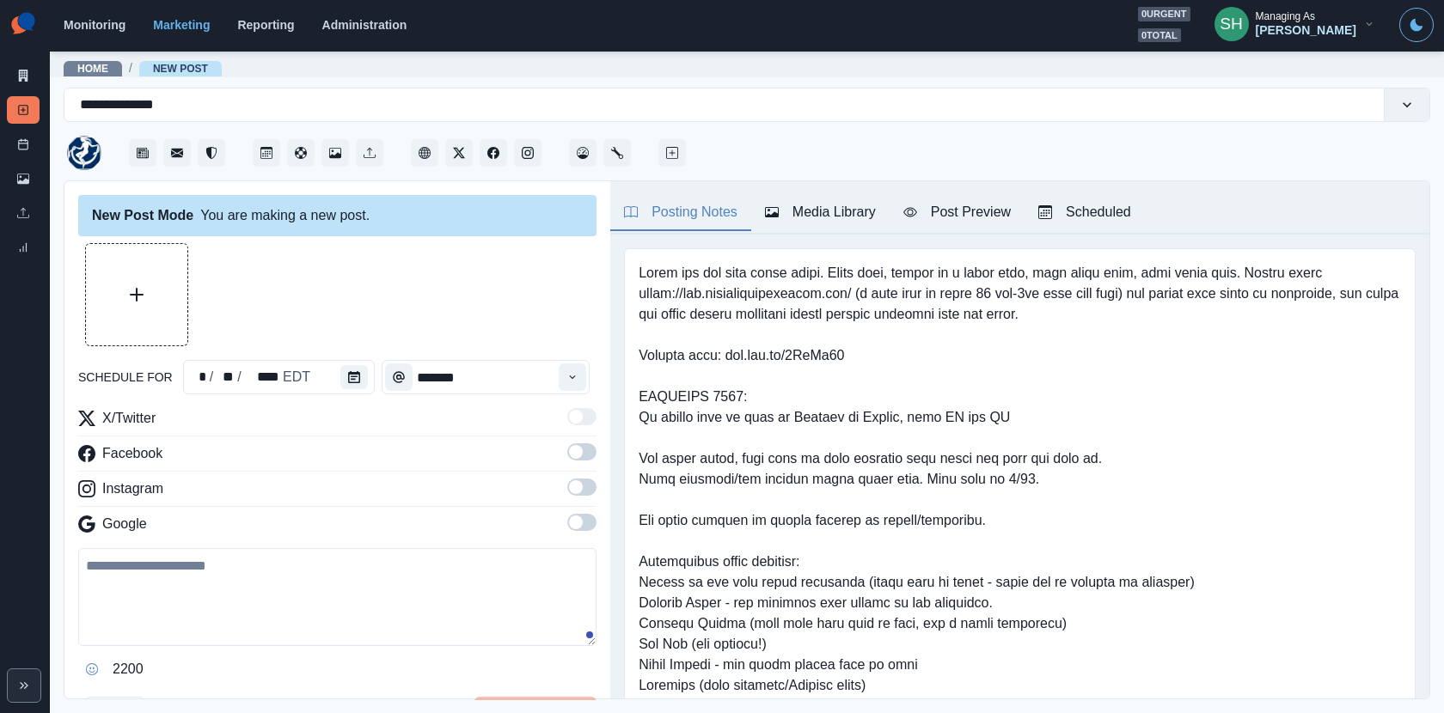
type input "*******"
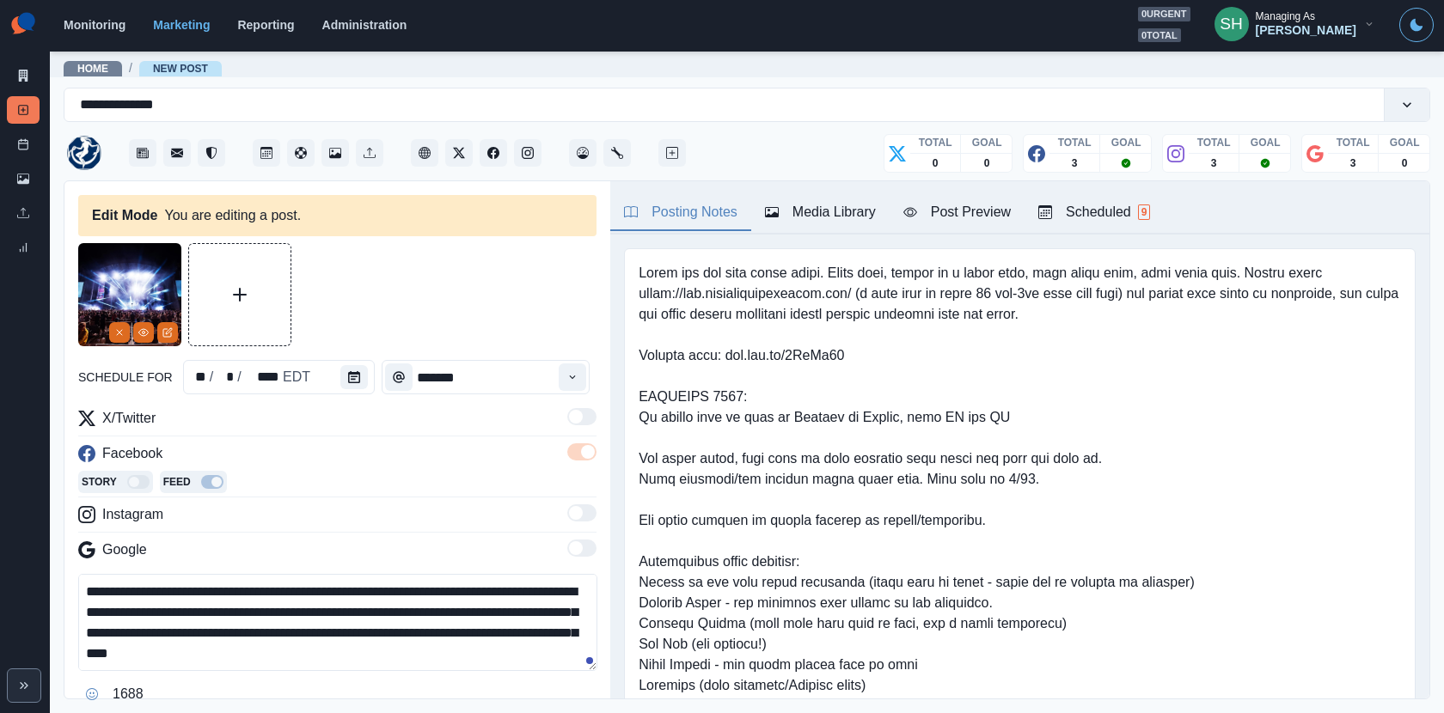
click at [818, 197] on button "Media Library" at bounding box center [820, 213] width 138 height 36
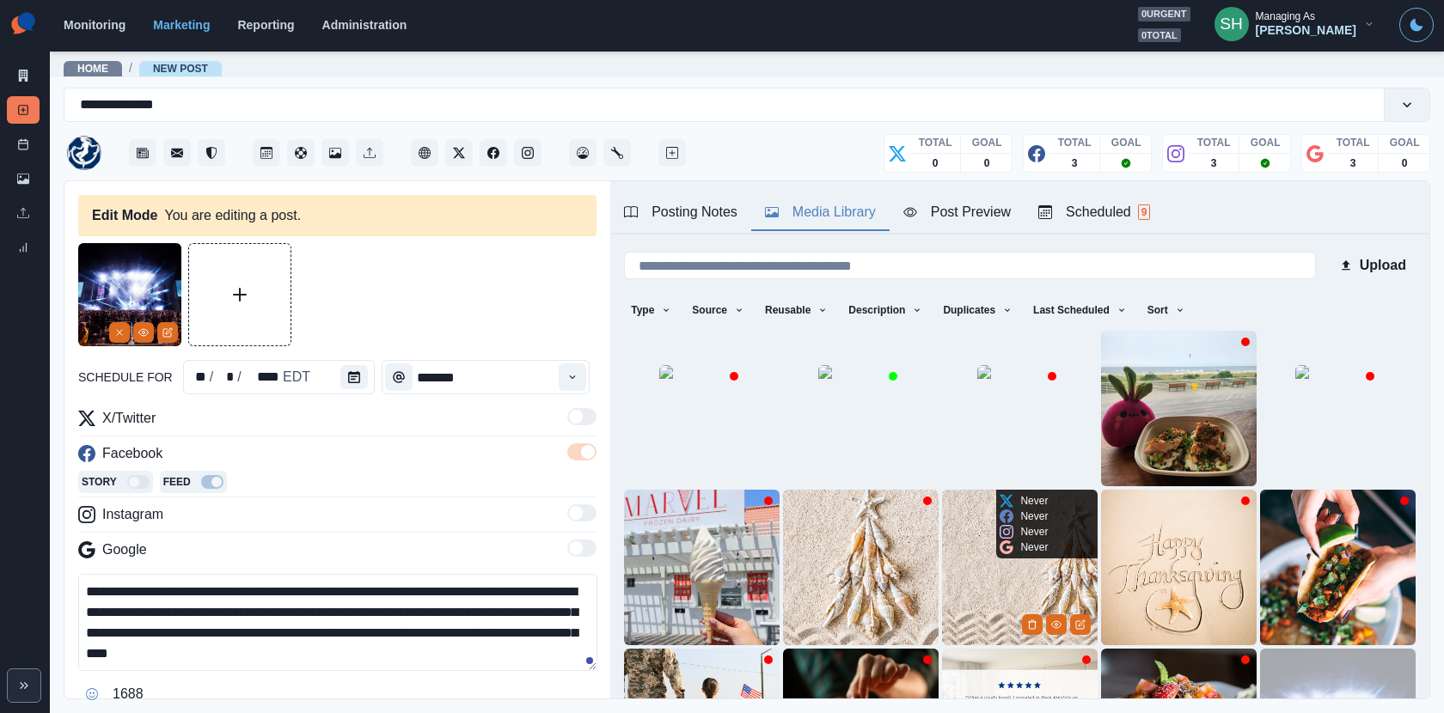
scroll to position [216, 0]
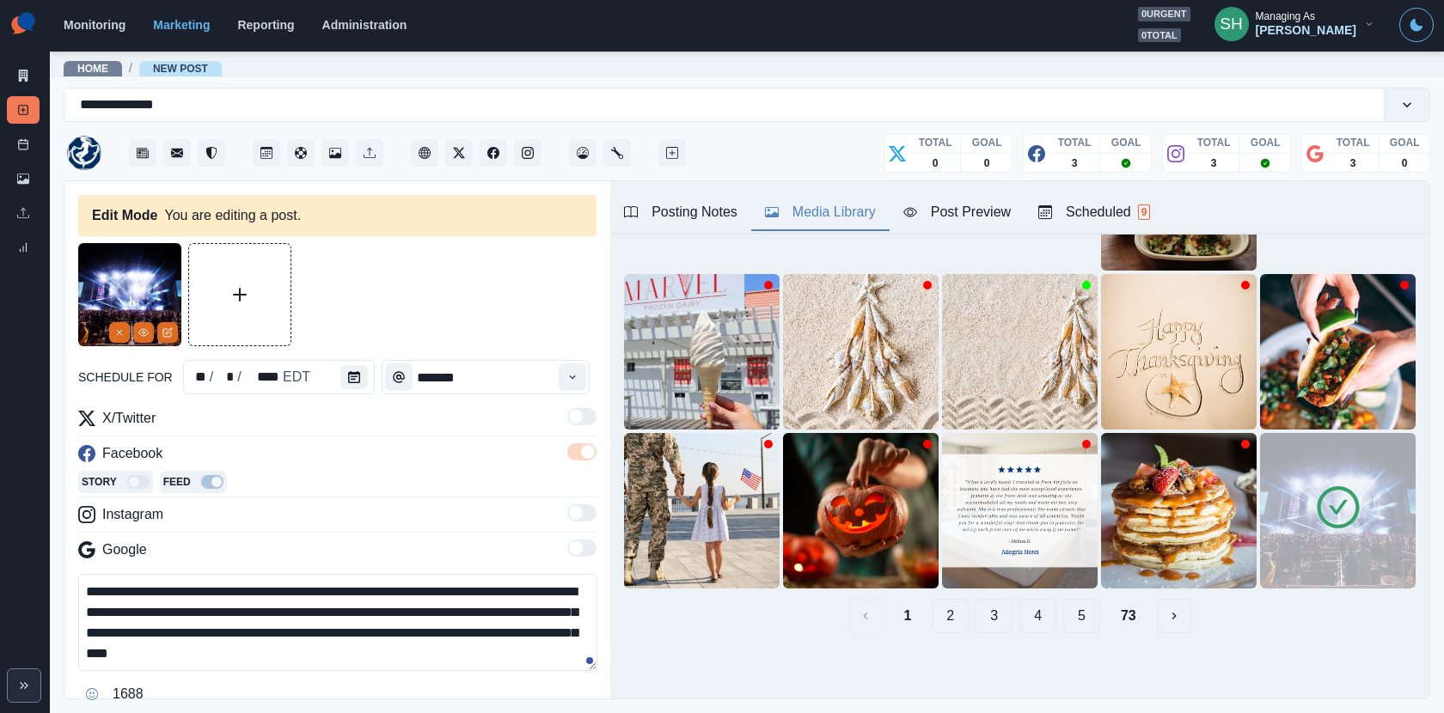
click at [1321, 510] on icon at bounding box center [1338, 508] width 48 height 48
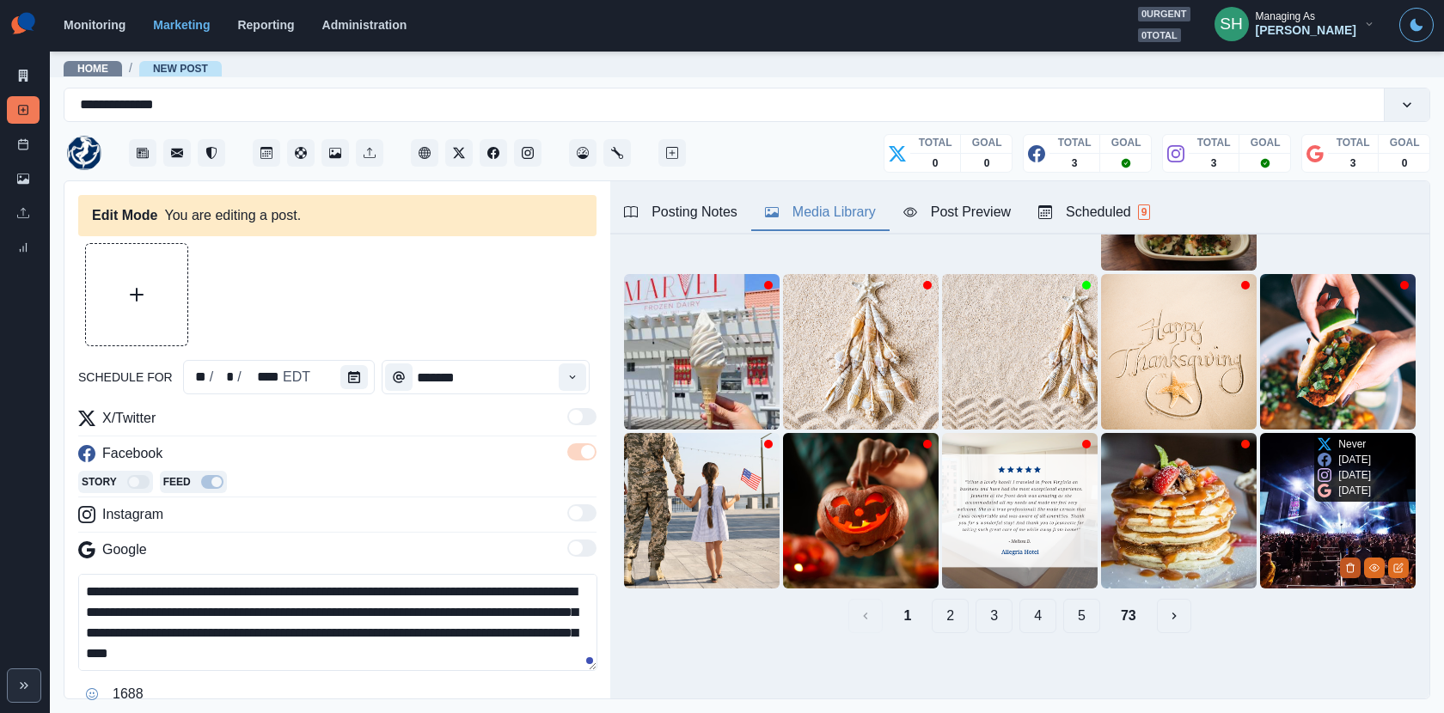
click at [1349, 567] on icon "Delete Media" at bounding box center [1350, 568] width 10 height 10
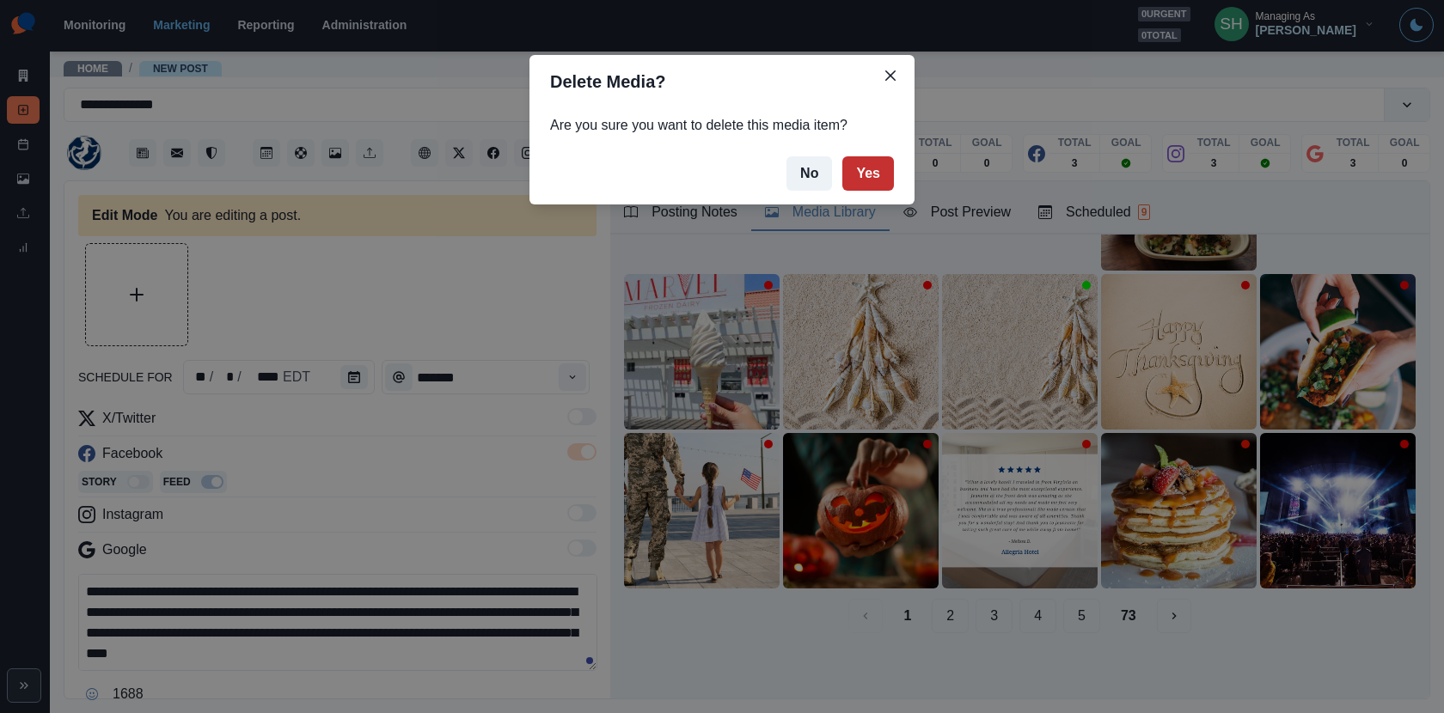
click at [868, 184] on button "Yes" at bounding box center [868, 173] width 52 height 34
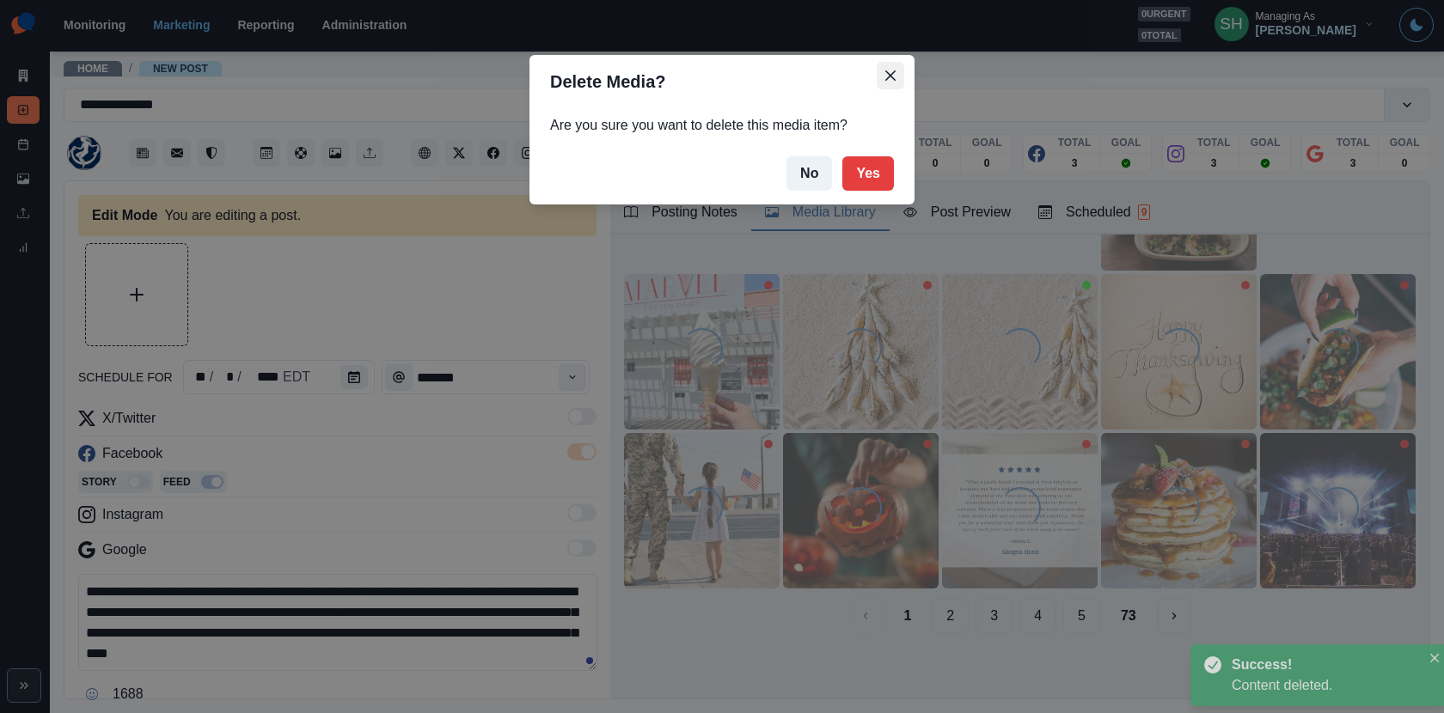
click at [887, 70] on icon "Close" at bounding box center [890, 75] width 10 height 10
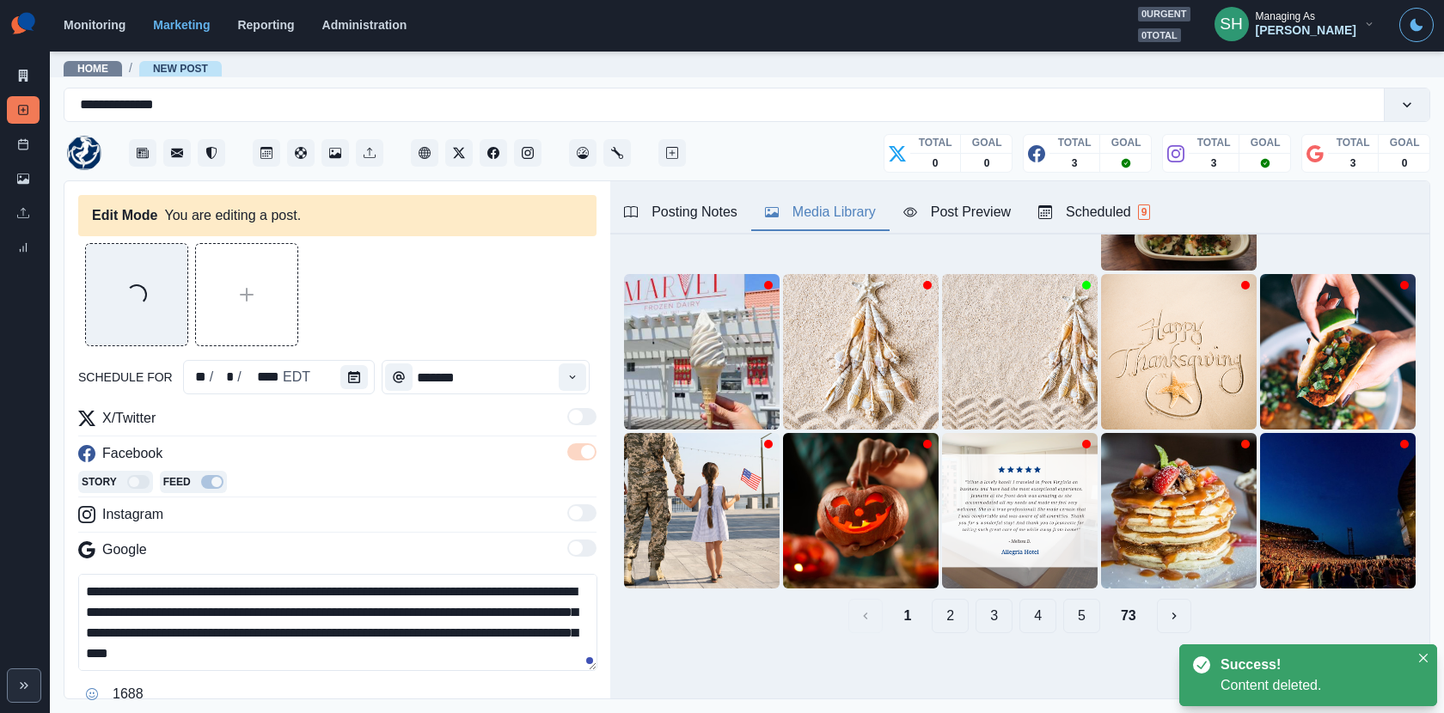
click at [269, 585] on textarea "**********" at bounding box center [337, 622] width 519 height 97
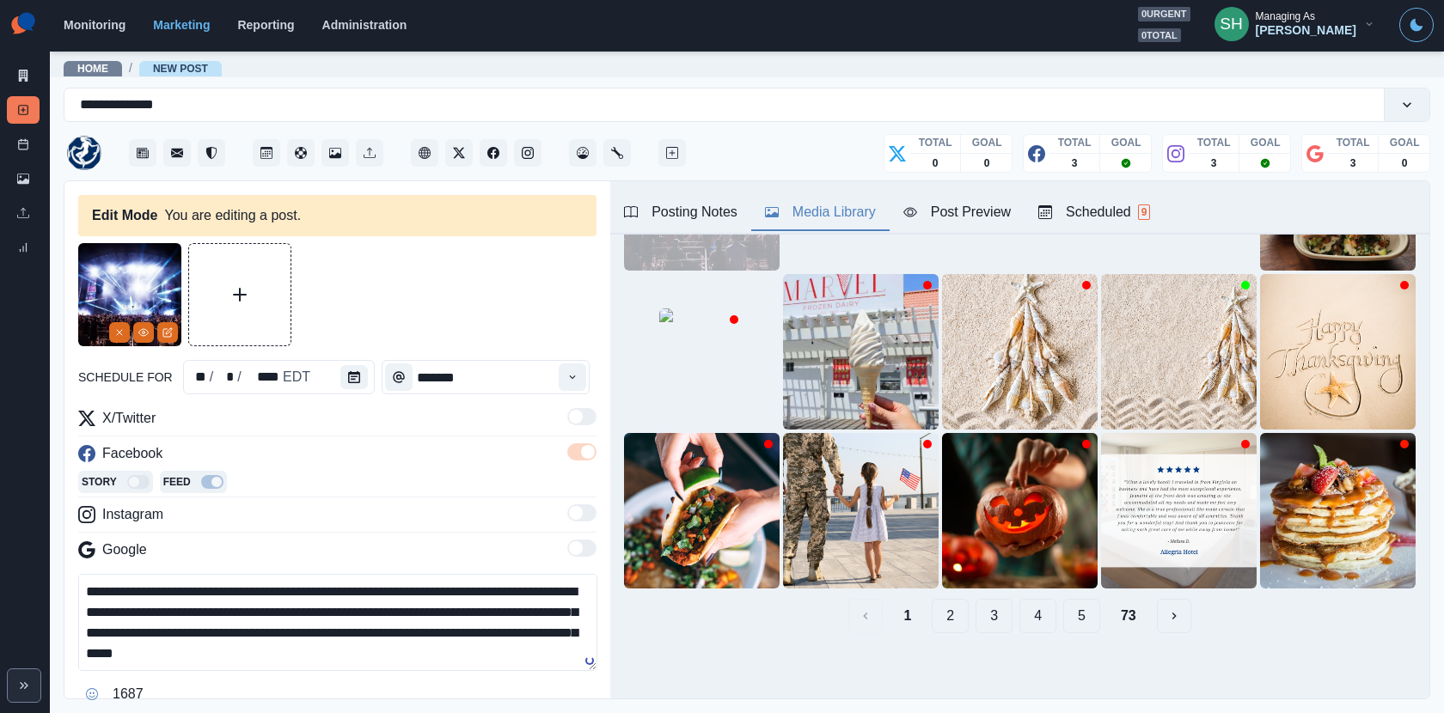
click at [371, 583] on textarea "**********" at bounding box center [337, 622] width 519 height 97
drag, startPoint x: 146, startPoint y: 610, endPoint x: 472, endPoint y: 581, distance: 327.0
click at [472, 581] on textarea "**********" at bounding box center [337, 622] width 519 height 97
drag, startPoint x: 209, startPoint y: 608, endPoint x: 135, endPoint y: 604, distance: 74.0
click at [135, 604] on textarea "**********" at bounding box center [337, 622] width 519 height 97
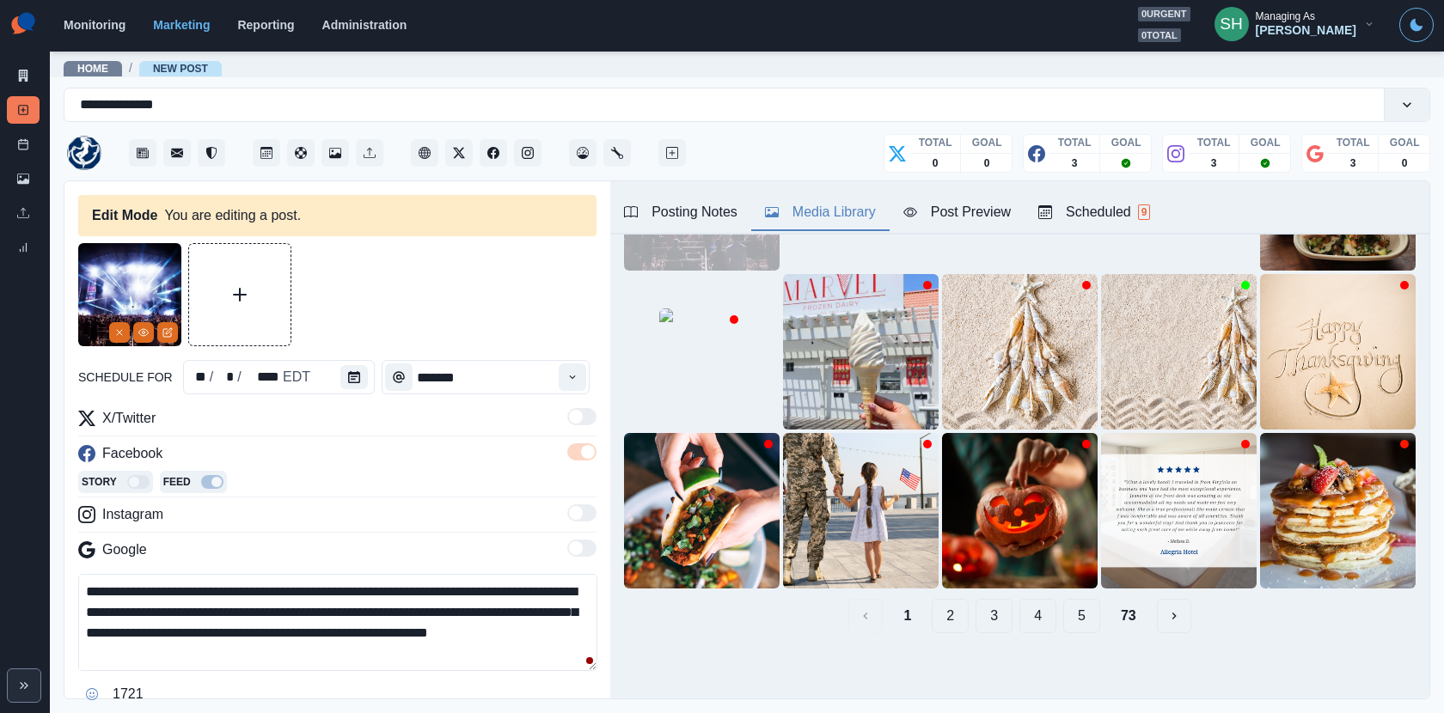
drag, startPoint x: 306, startPoint y: 614, endPoint x: 241, endPoint y: 610, distance: 65.4
click at [241, 610] on textarea "**********" at bounding box center [337, 622] width 519 height 97
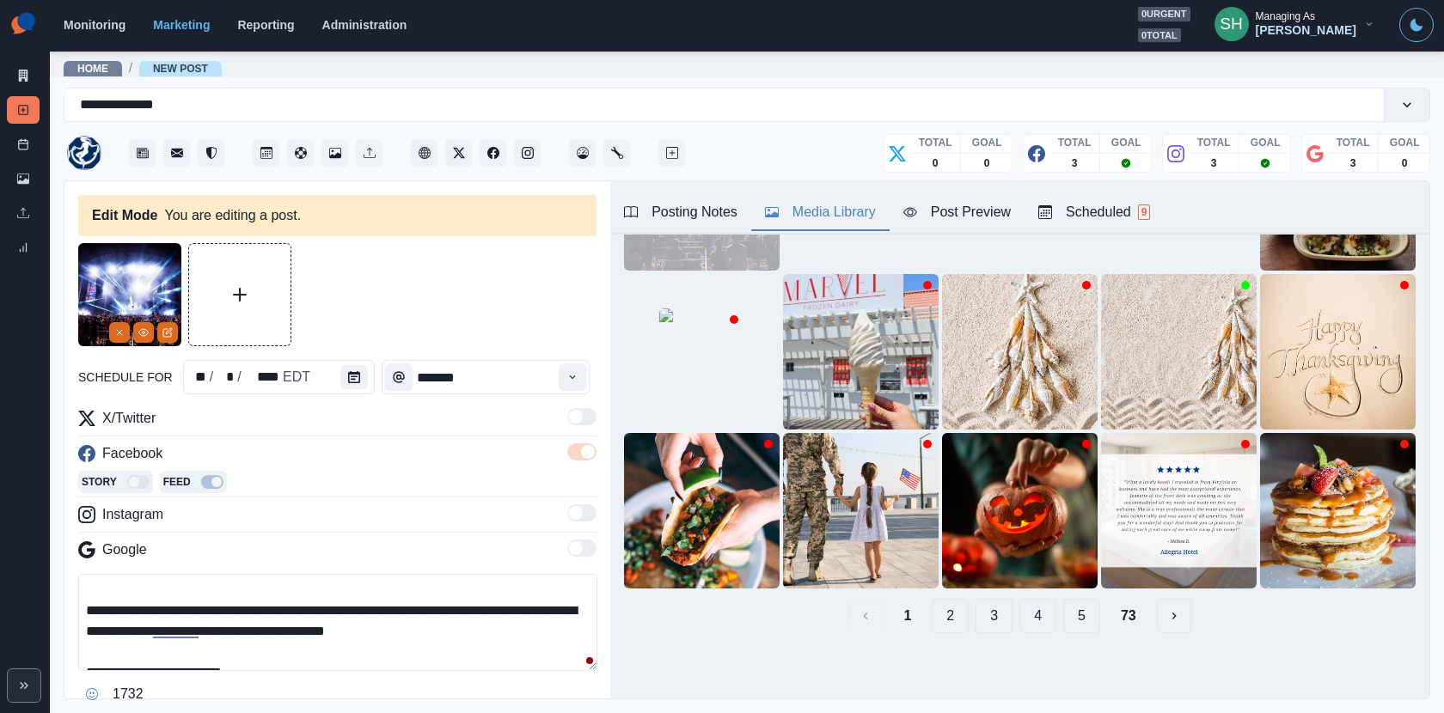
scroll to position [0, 0]
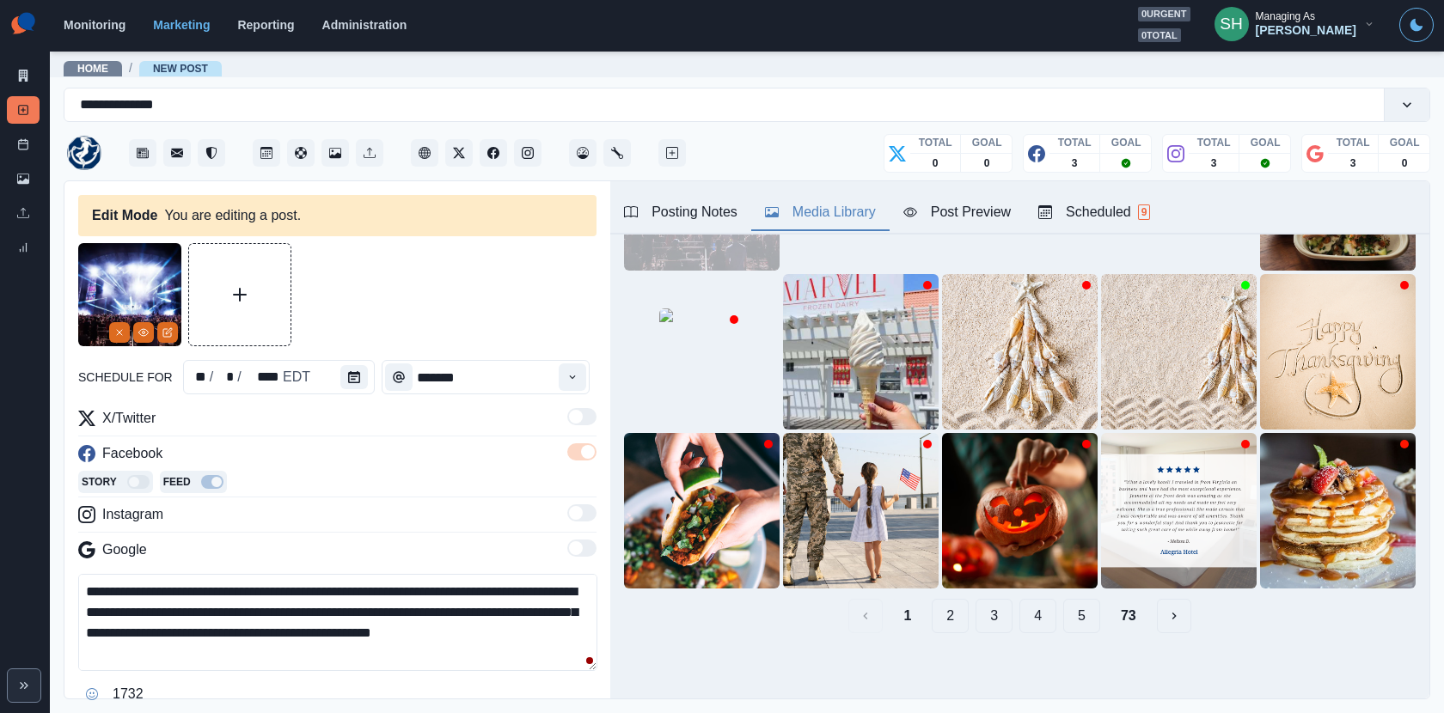
drag, startPoint x: 473, startPoint y: 650, endPoint x: 428, endPoint y: 432, distance: 221.9
click at [428, 432] on div "**********" at bounding box center [337, 558] width 518 height 300
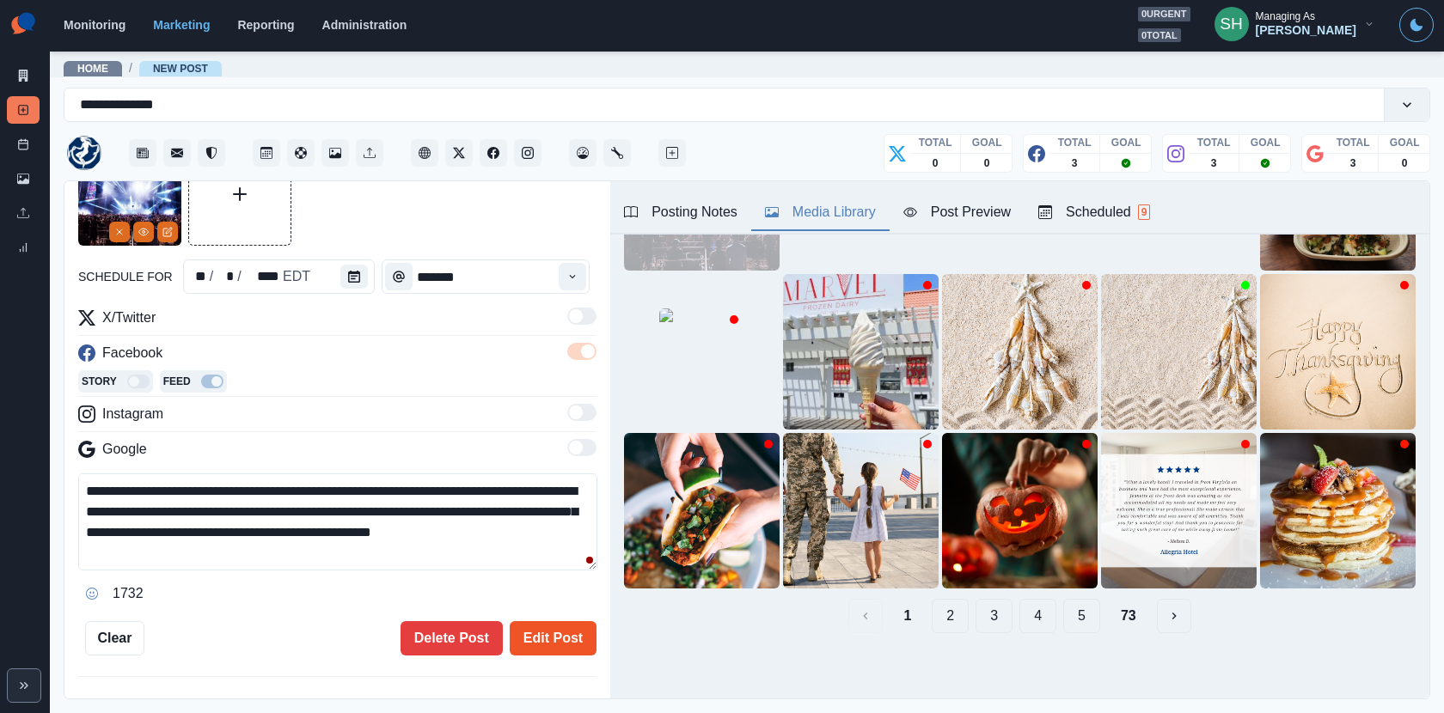
type textarea "**********"
click at [567, 626] on button "Edit Post" at bounding box center [553, 638] width 87 height 34
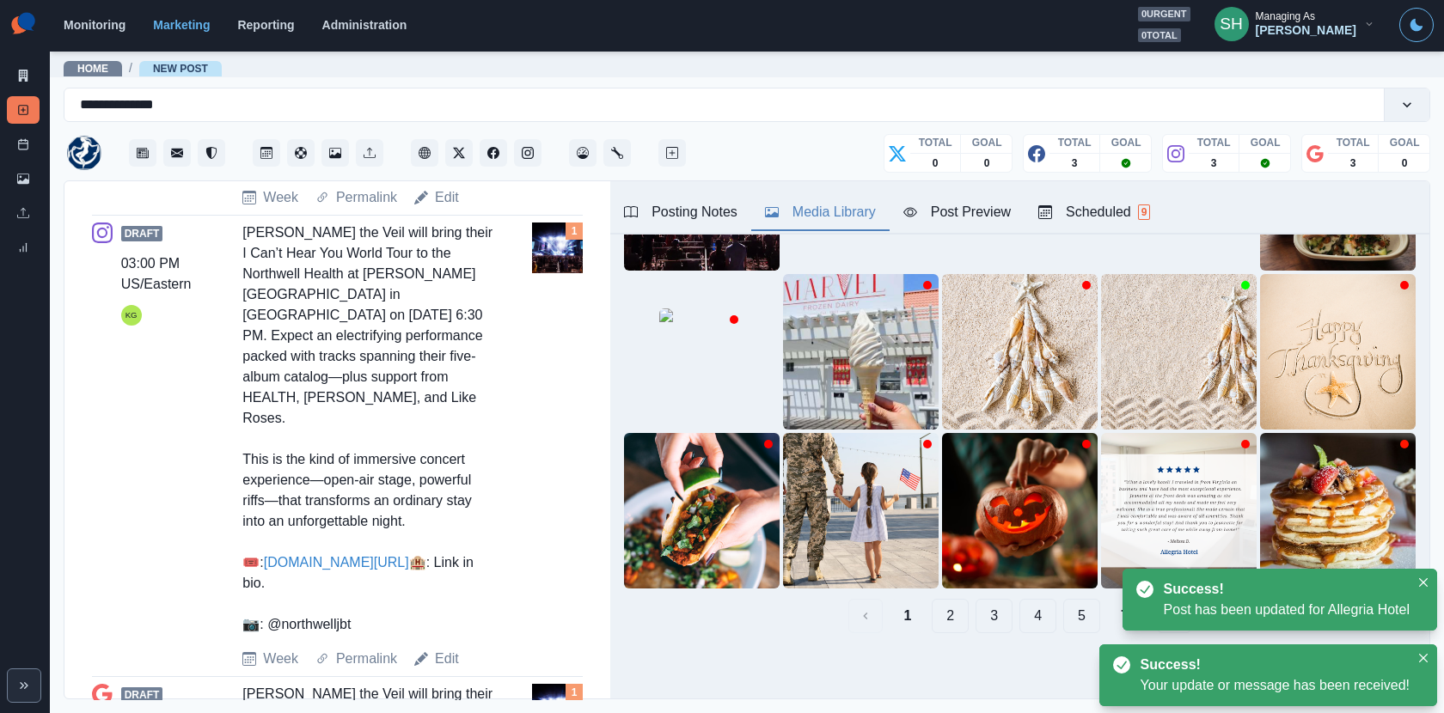
scroll to position [1076, 0]
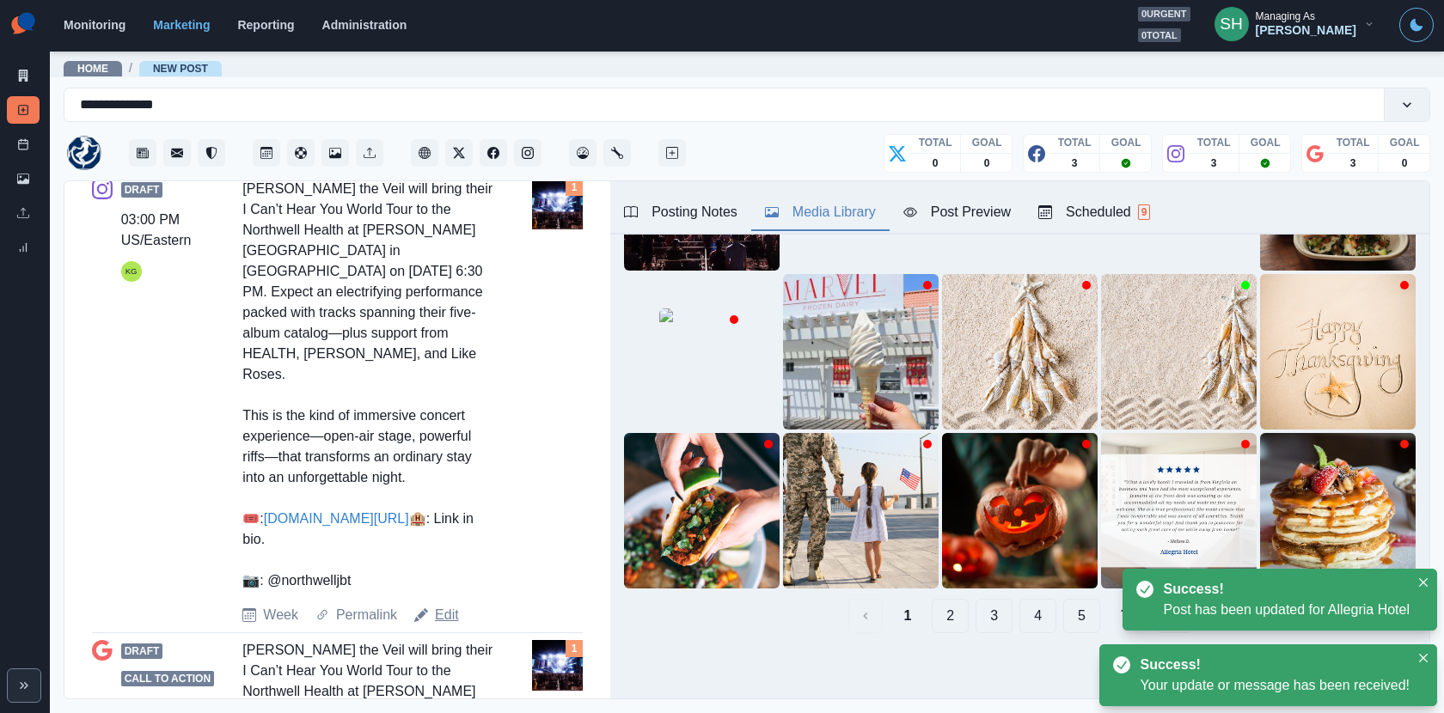
click at [444, 605] on link "Edit" at bounding box center [447, 615] width 24 height 21
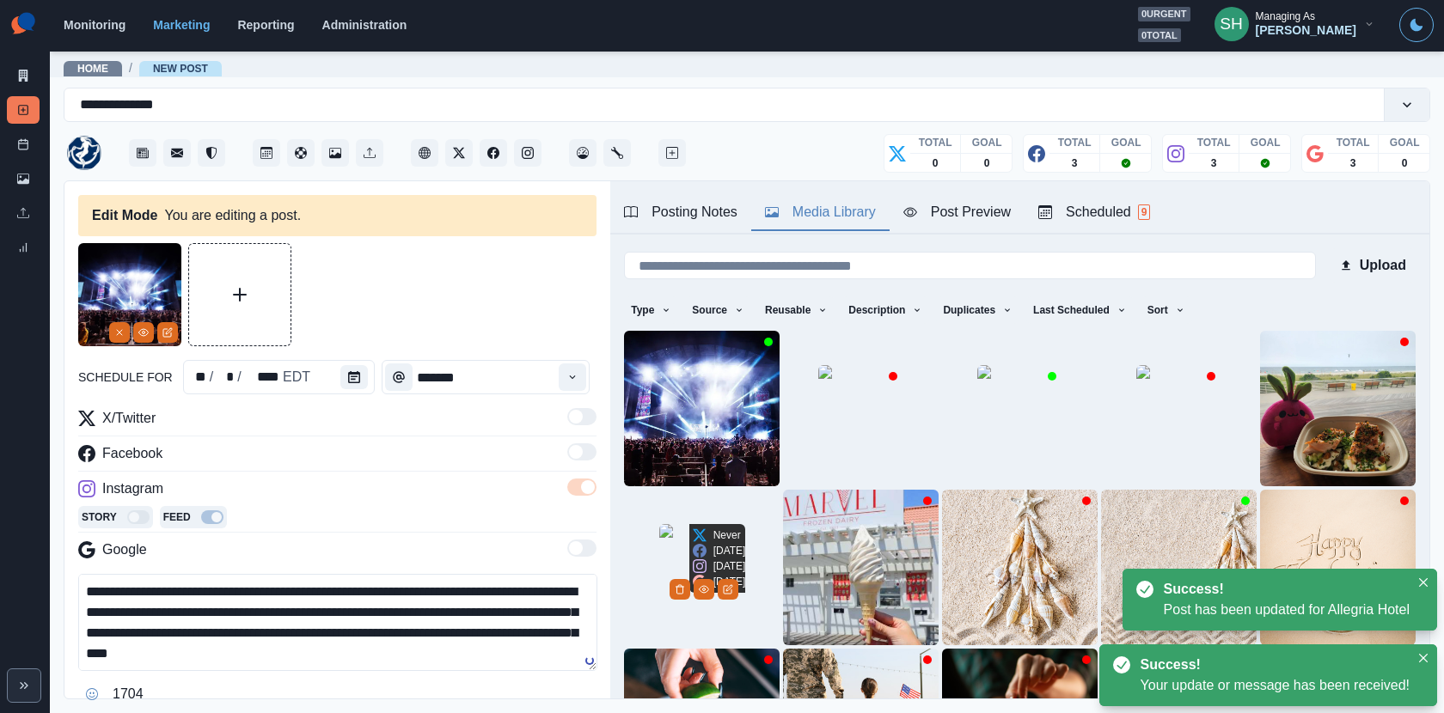
click at [651, 428] on img at bounding box center [702, 409] width 156 height 156
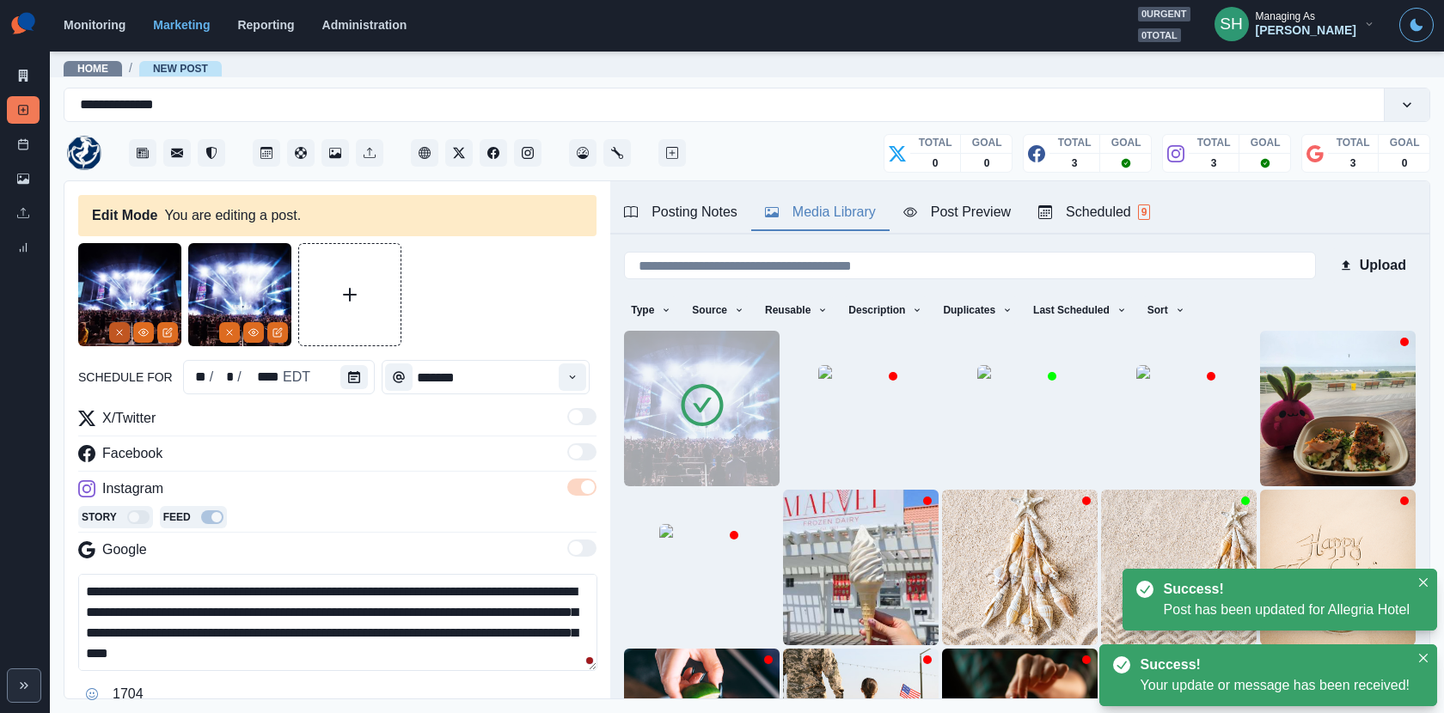
click at [114, 333] on icon "Remove" at bounding box center [119, 332] width 10 height 10
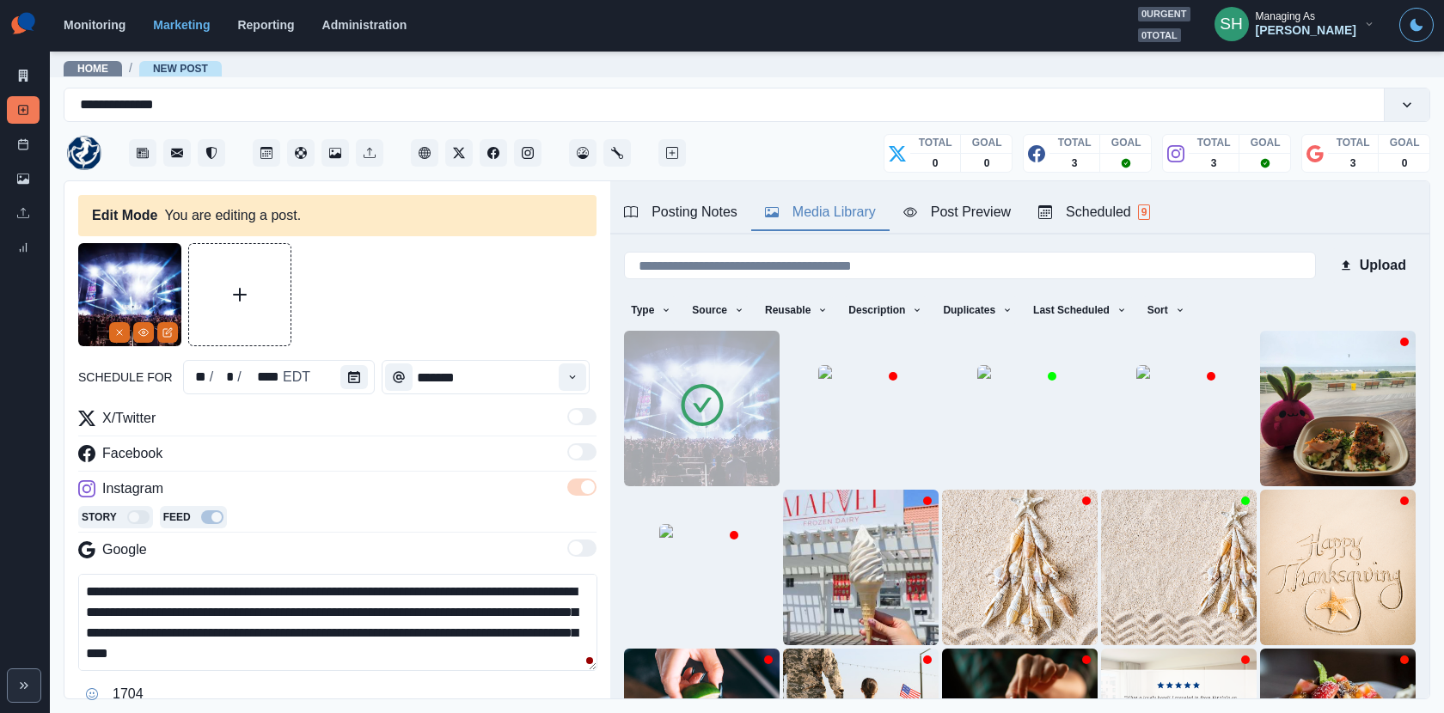
drag, startPoint x: 464, startPoint y: 652, endPoint x: 400, endPoint y: 492, distance: 172.0
click at [400, 494] on div "**********" at bounding box center [337, 558] width 518 height 300
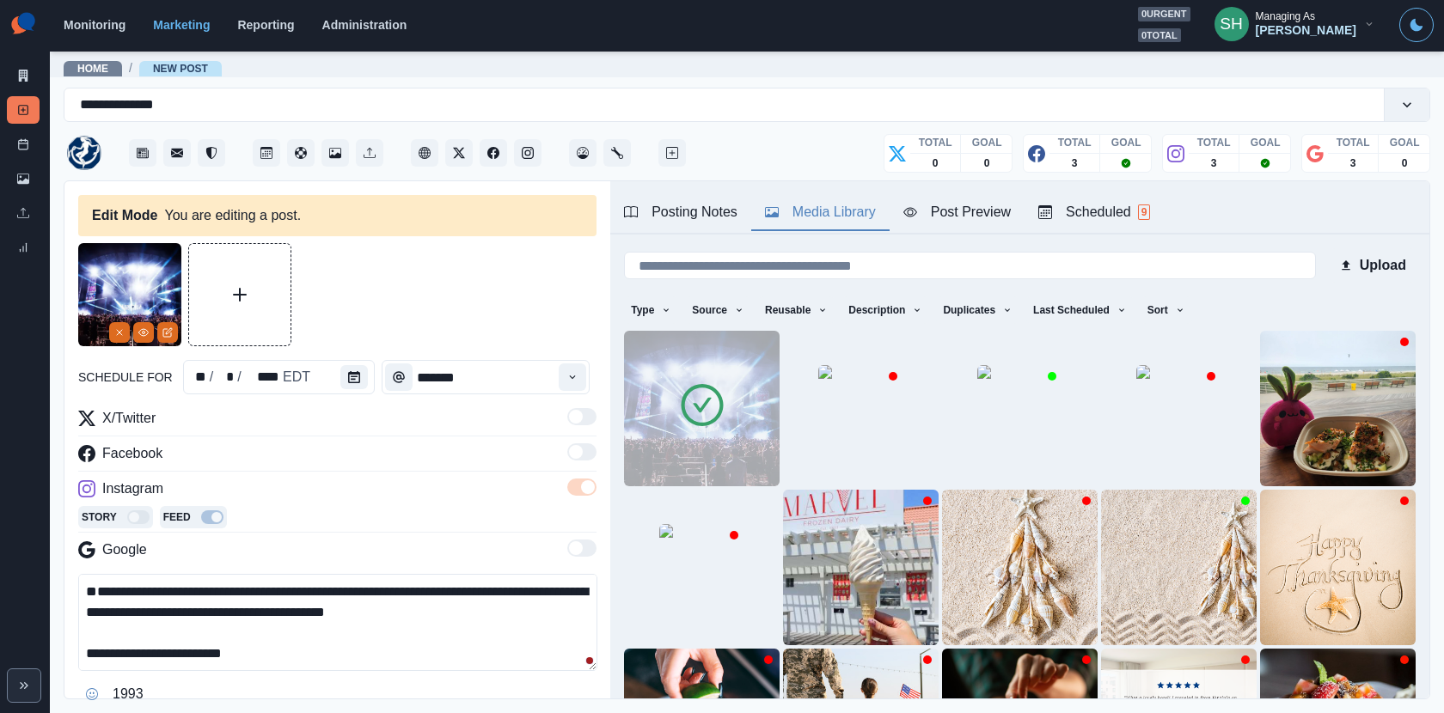
paste textarea "**********"
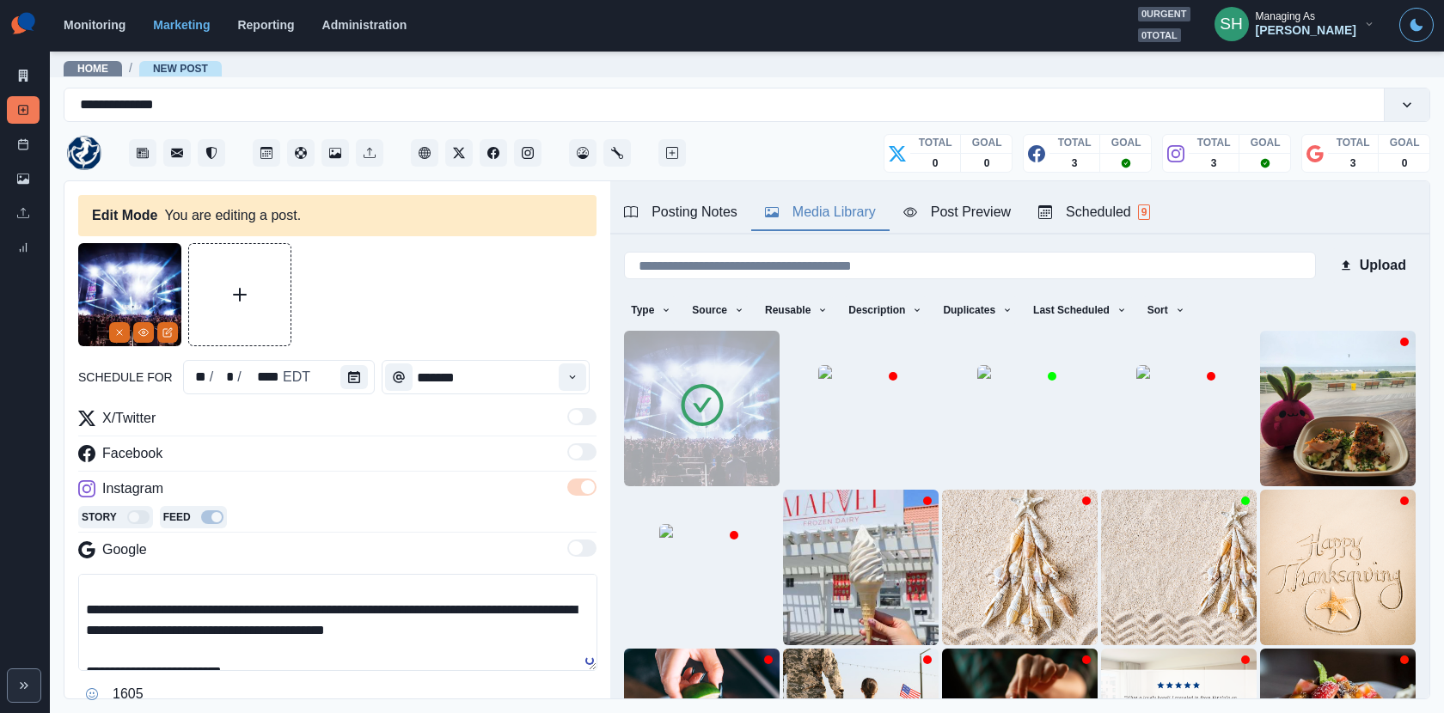
drag, startPoint x: 486, startPoint y: 662, endPoint x: 441, endPoint y: 660, distance: 45.6
click at [441, 660] on textarea "**********" at bounding box center [337, 622] width 519 height 97
drag, startPoint x: 485, startPoint y: 656, endPoint x: 71, endPoint y: 595, distance: 418.5
click at [71, 595] on div "**********" at bounding box center [337, 440] width 546 height 519
click at [170, 601] on textarea "**********" at bounding box center [337, 622] width 519 height 97
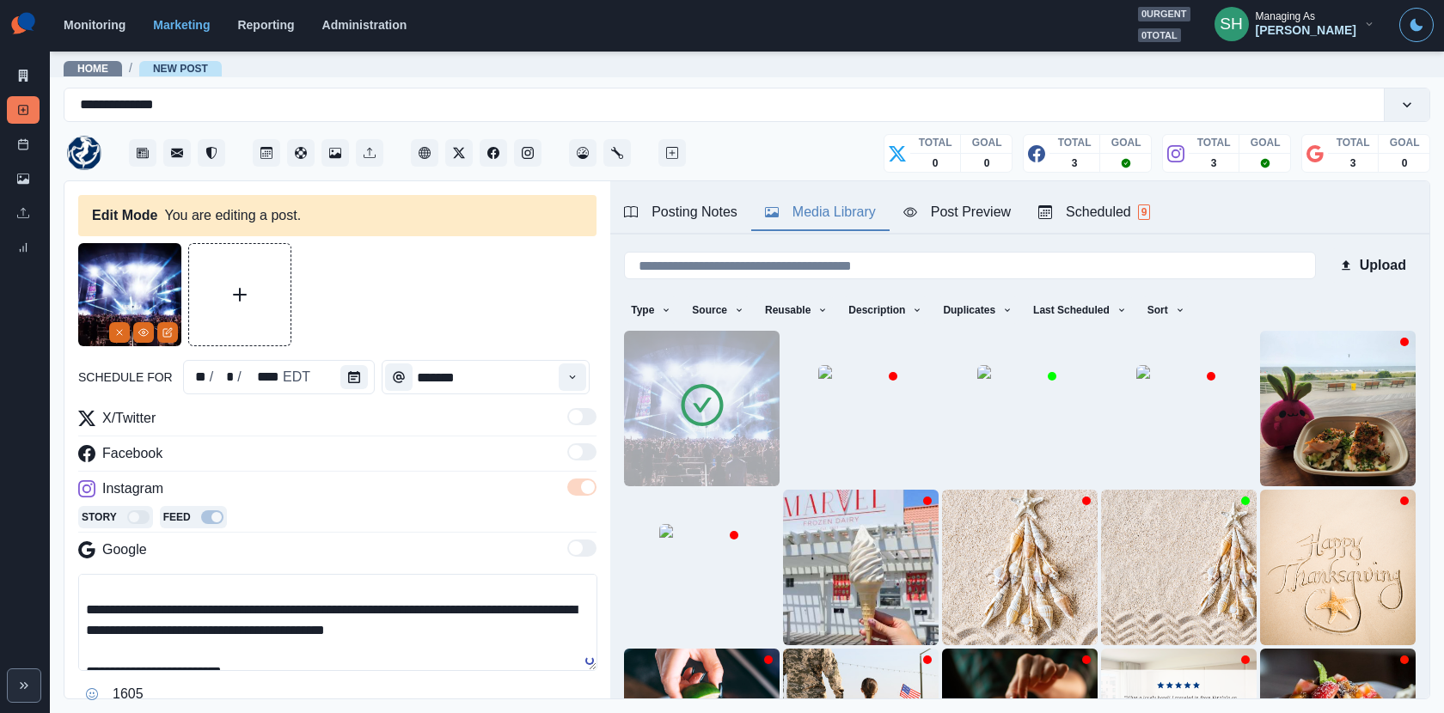
click at [480, 639] on textarea "**********" at bounding box center [337, 622] width 519 height 97
drag, startPoint x: 480, startPoint y: 652, endPoint x: 78, endPoint y: 625, distance: 403.1
click at [78, 625] on textarea "**********" at bounding box center [337, 622] width 519 height 97
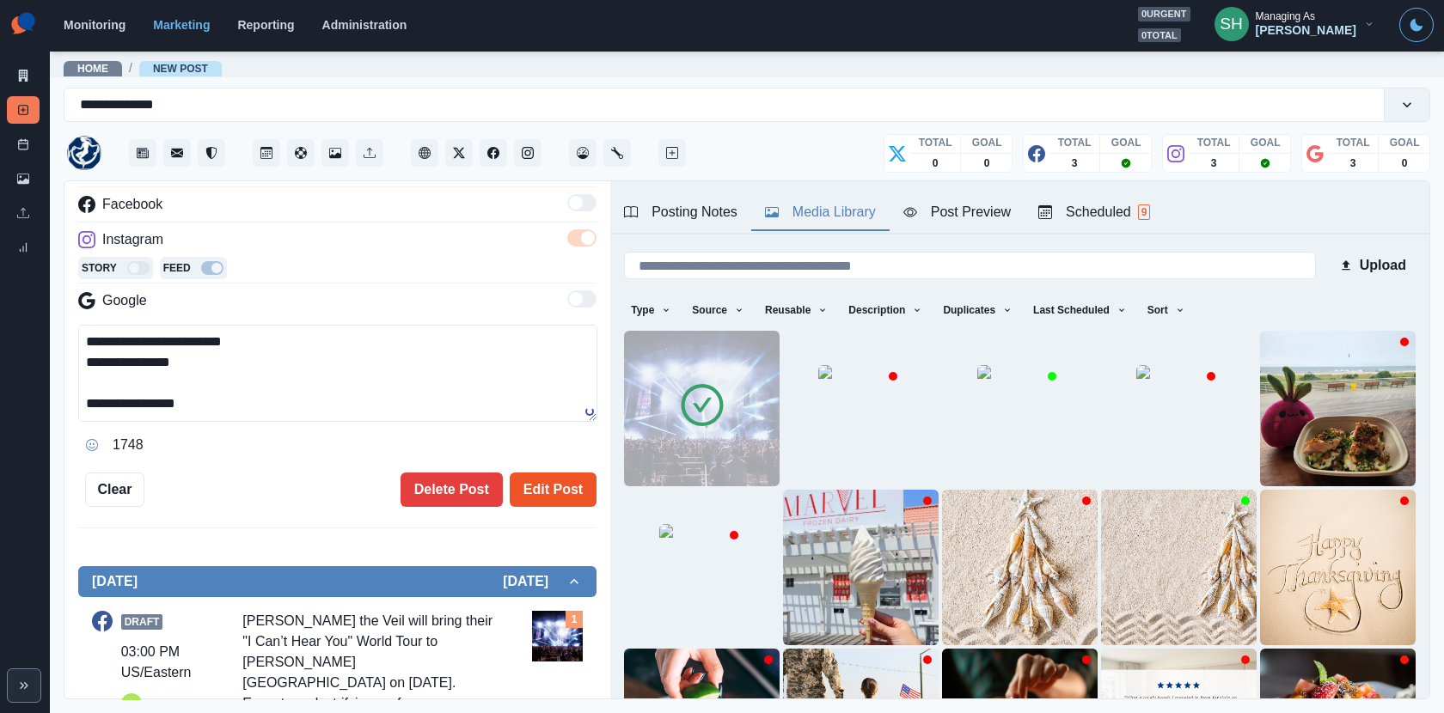
type textarea "**********"
click at [576, 498] on button "Edit Post" at bounding box center [553, 490] width 87 height 34
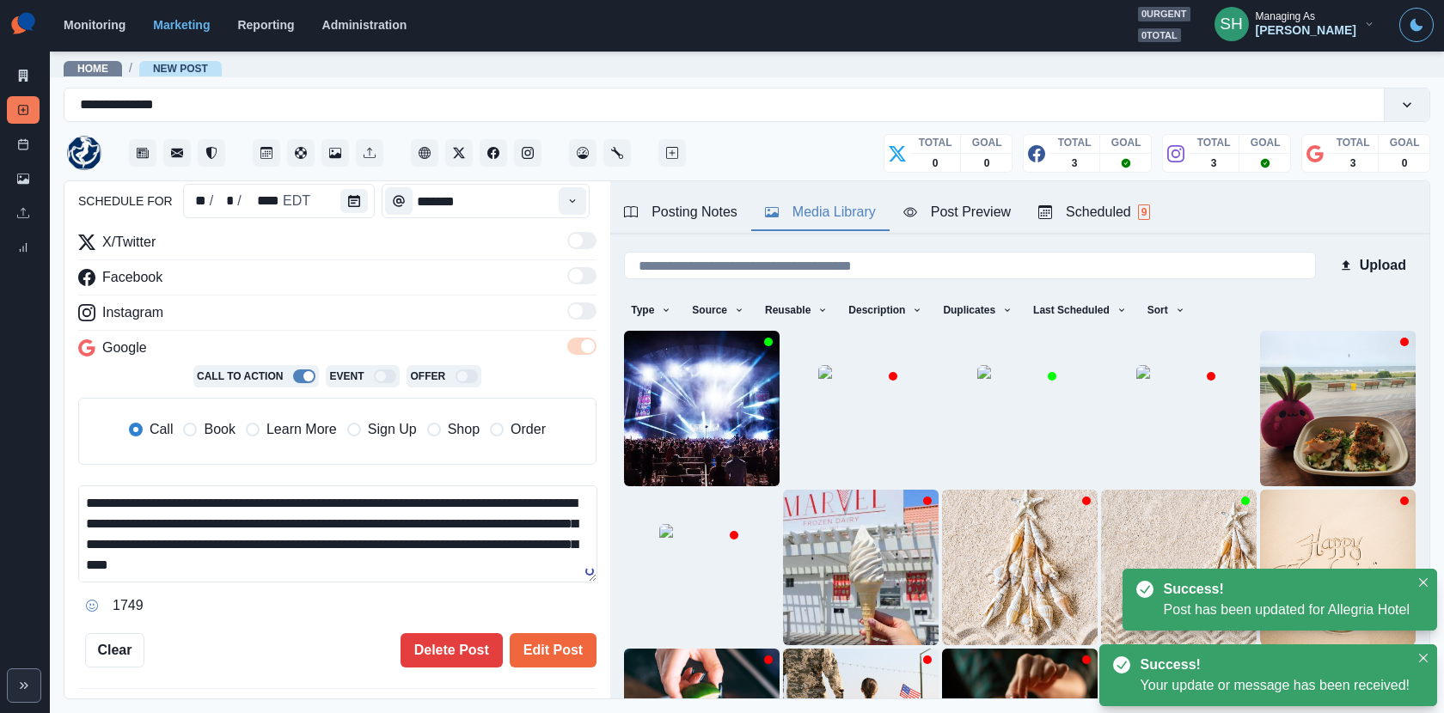
click at [659, 414] on img at bounding box center [702, 409] width 156 height 156
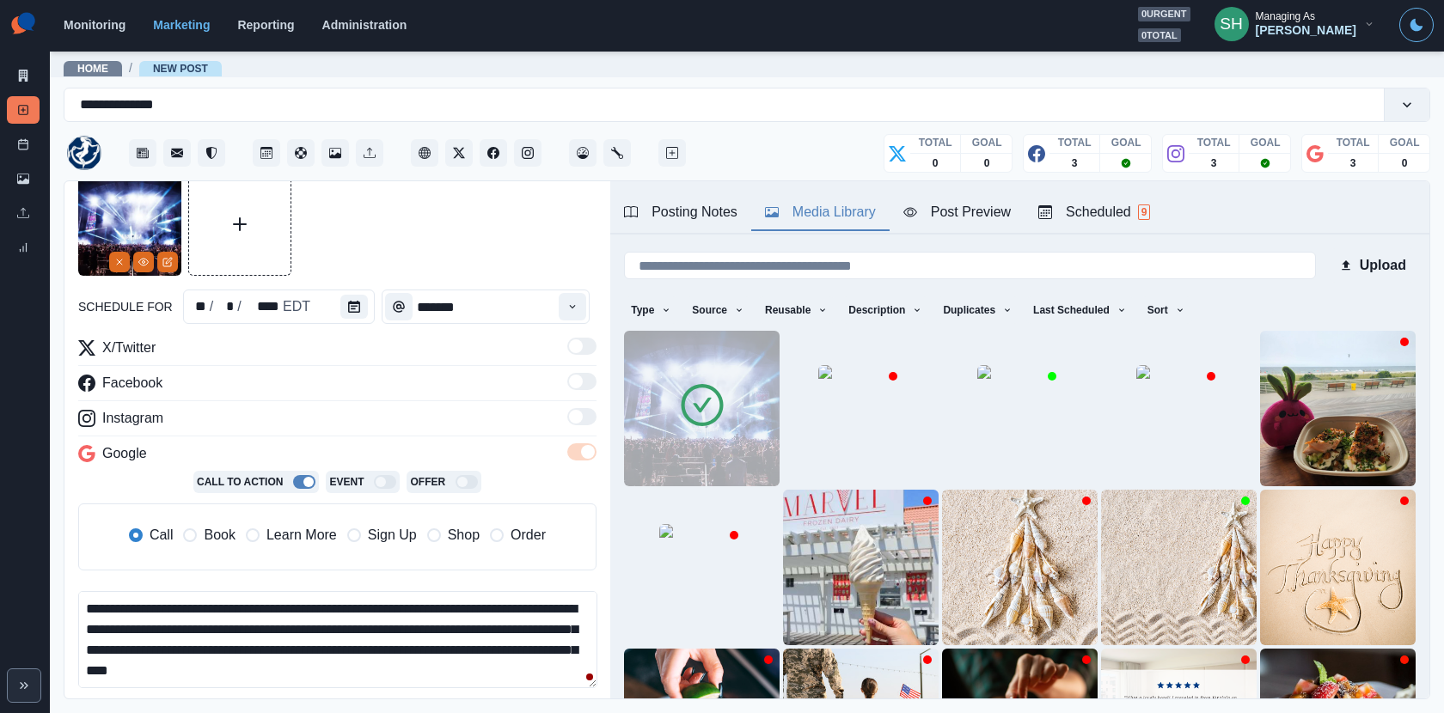
click at [202, 536] on label "Book" at bounding box center [209, 535] width 52 height 21
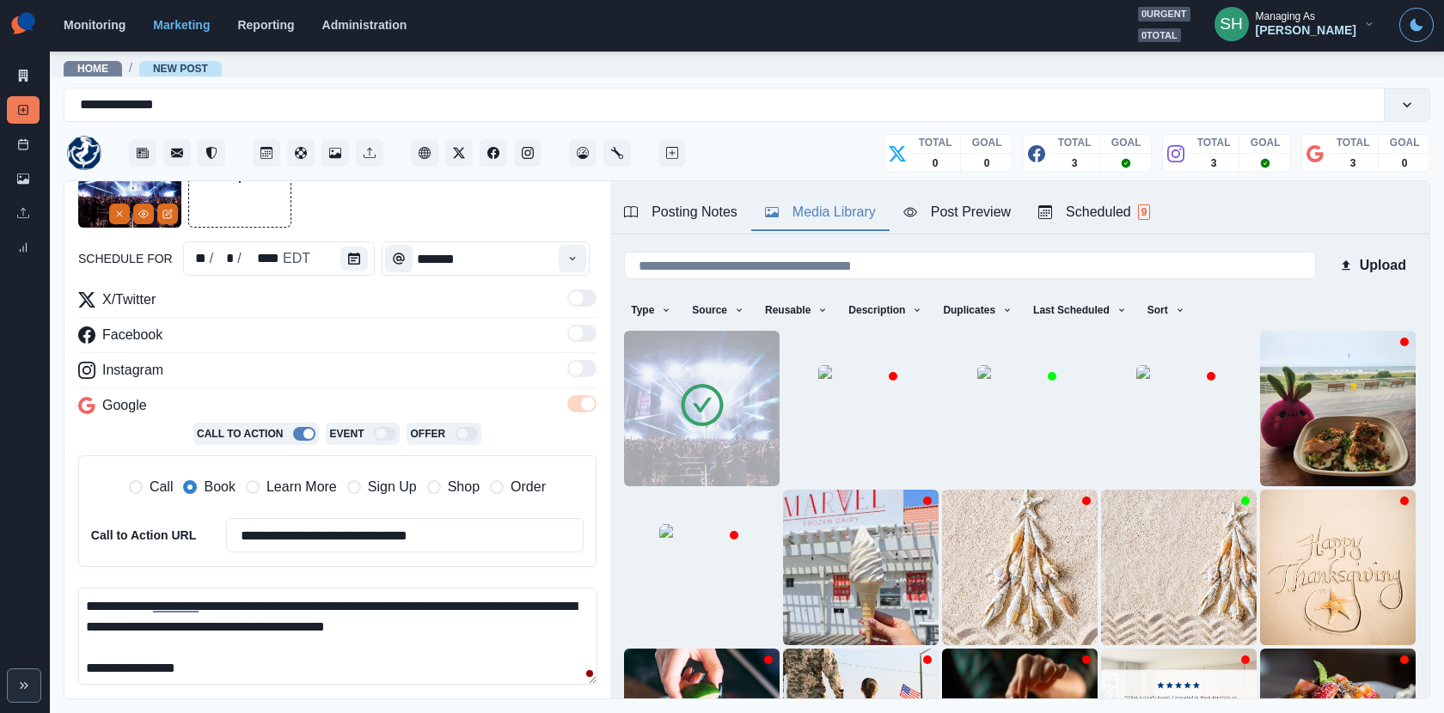
drag, startPoint x: 487, startPoint y: 620, endPoint x: 490, endPoint y: 422, distance: 197.7
click at [490, 422] on div "**********" at bounding box center [337, 506] width 518 height 432
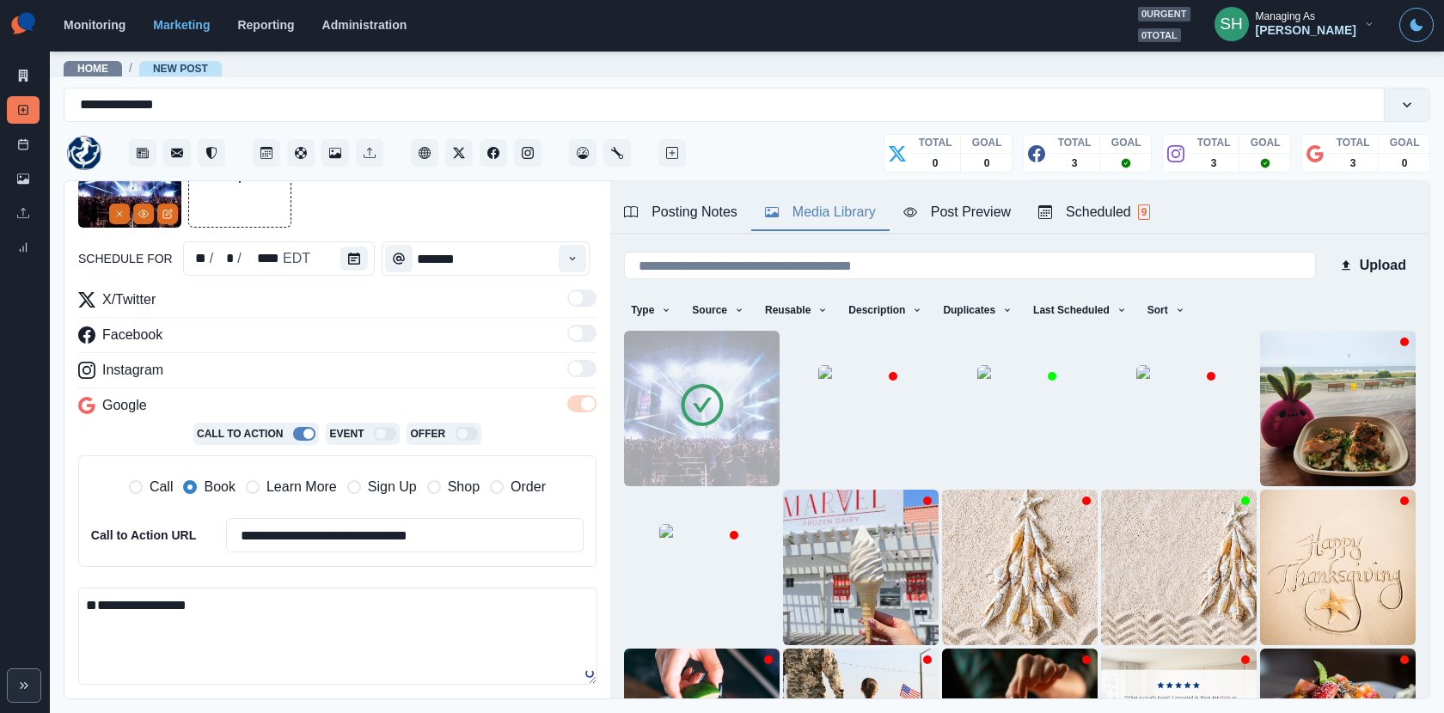
paste textarea "**********"
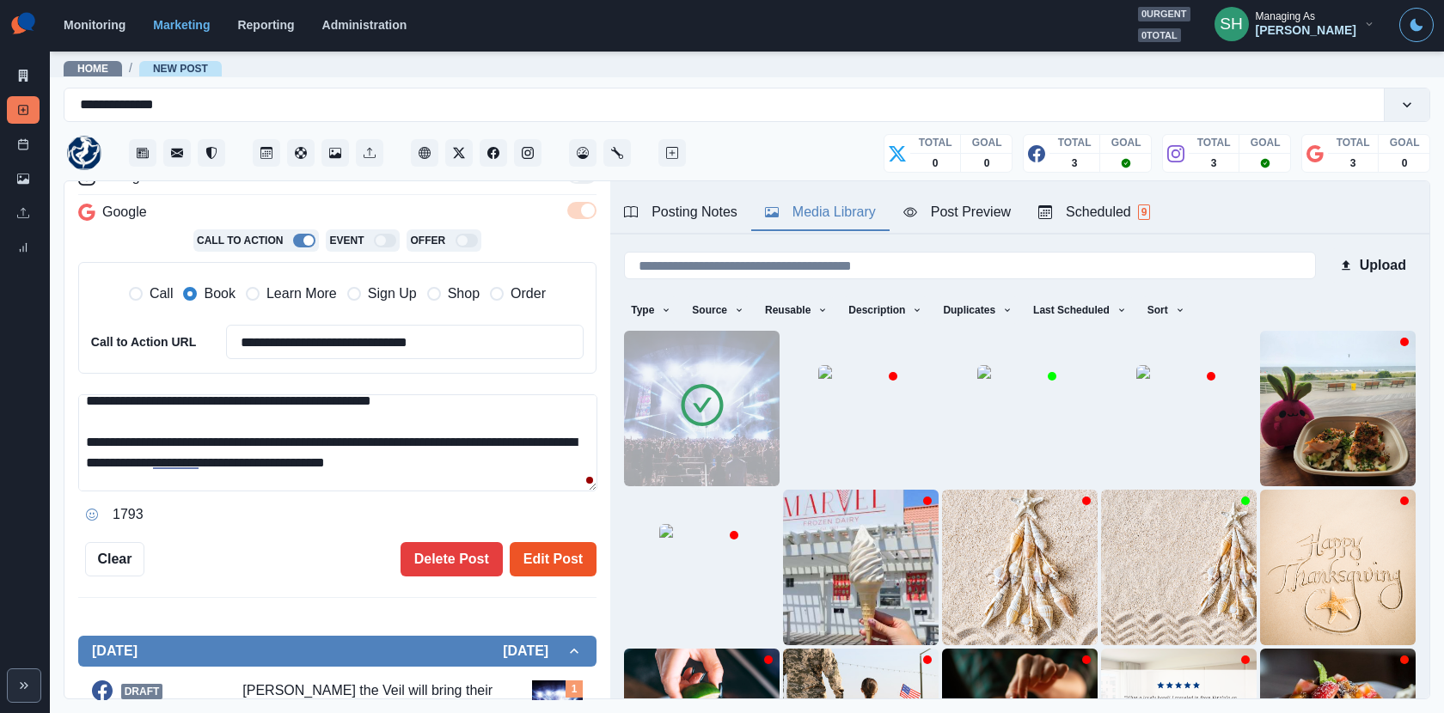
type textarea "**********"
click at [552, 542] on button "Edit Post" at bounding box center [553, 559] width 87 height 34
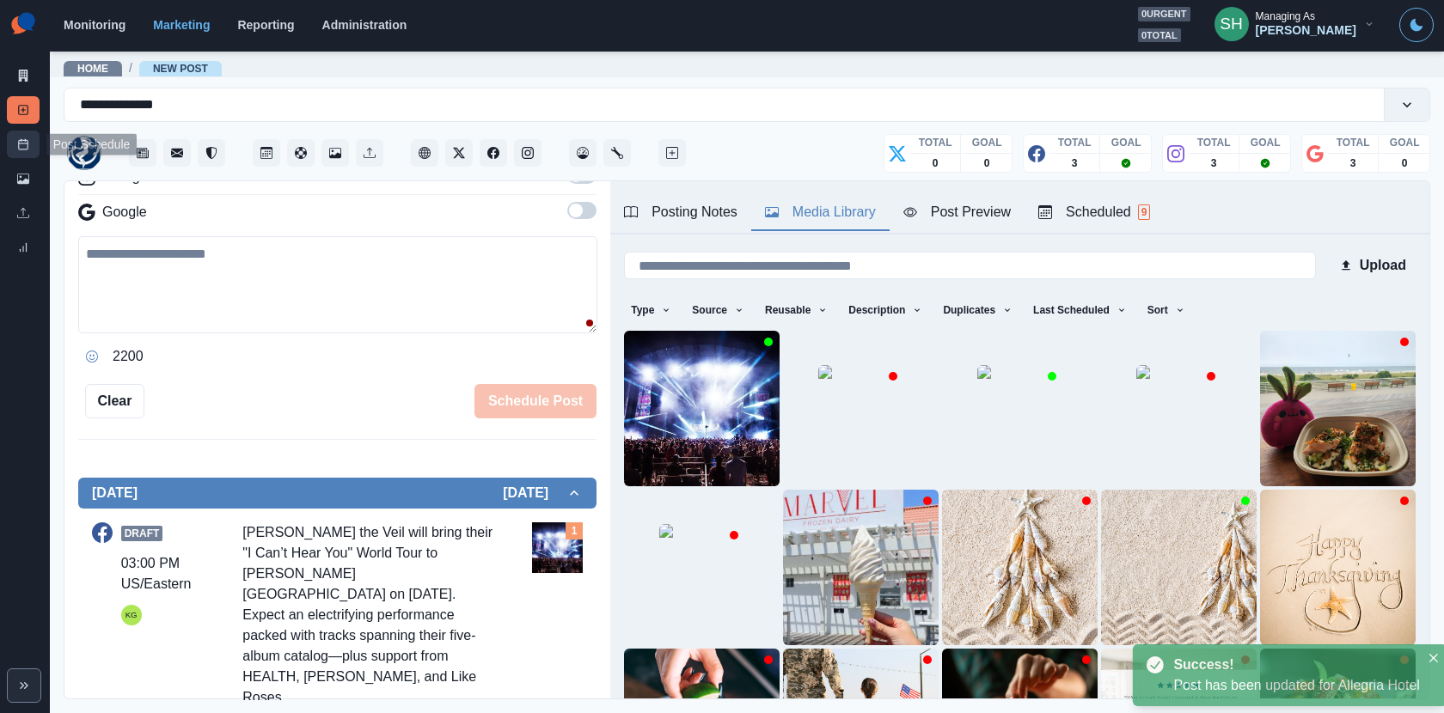
click at [12, 145] on link "Post Schedule" at bounding box center [23, 144] width 33 height 27
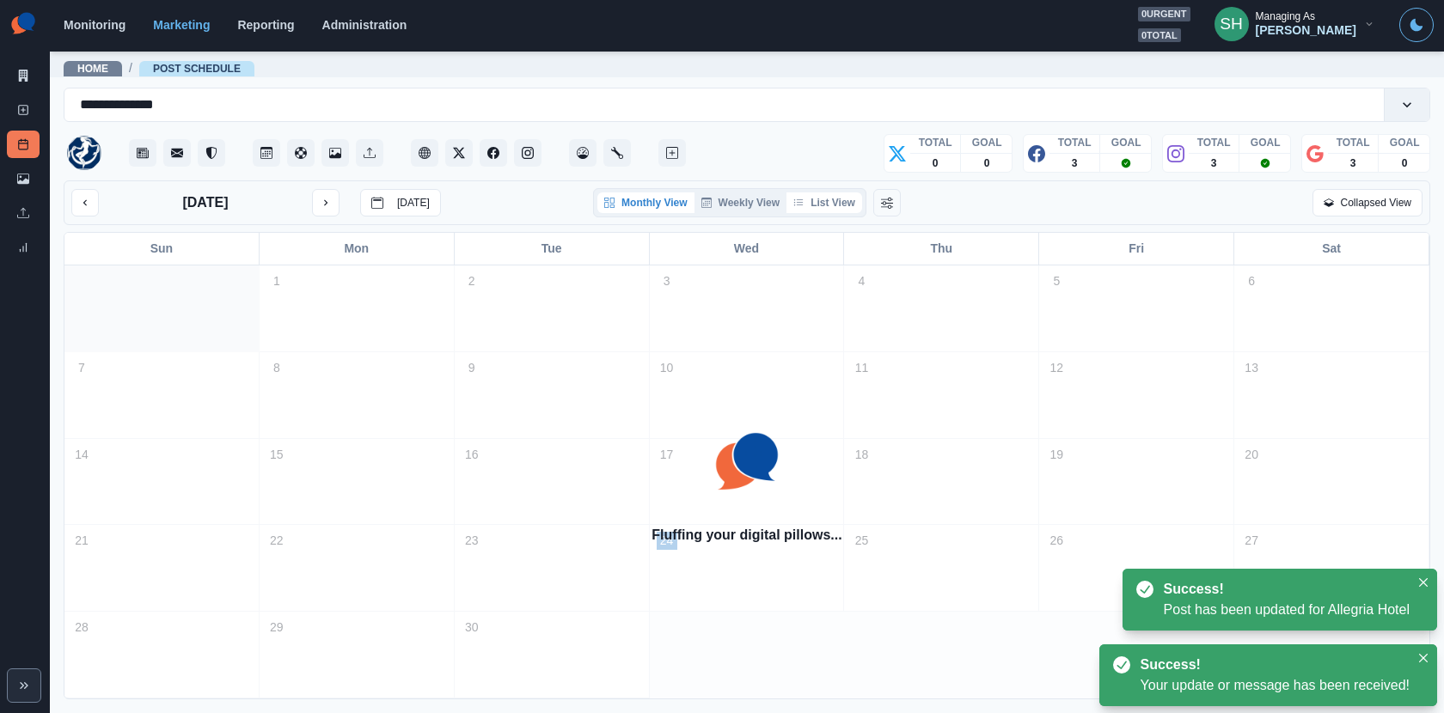
click at [850, 203] on button "List View" at bounding box center [824, 202] width 76 height 21
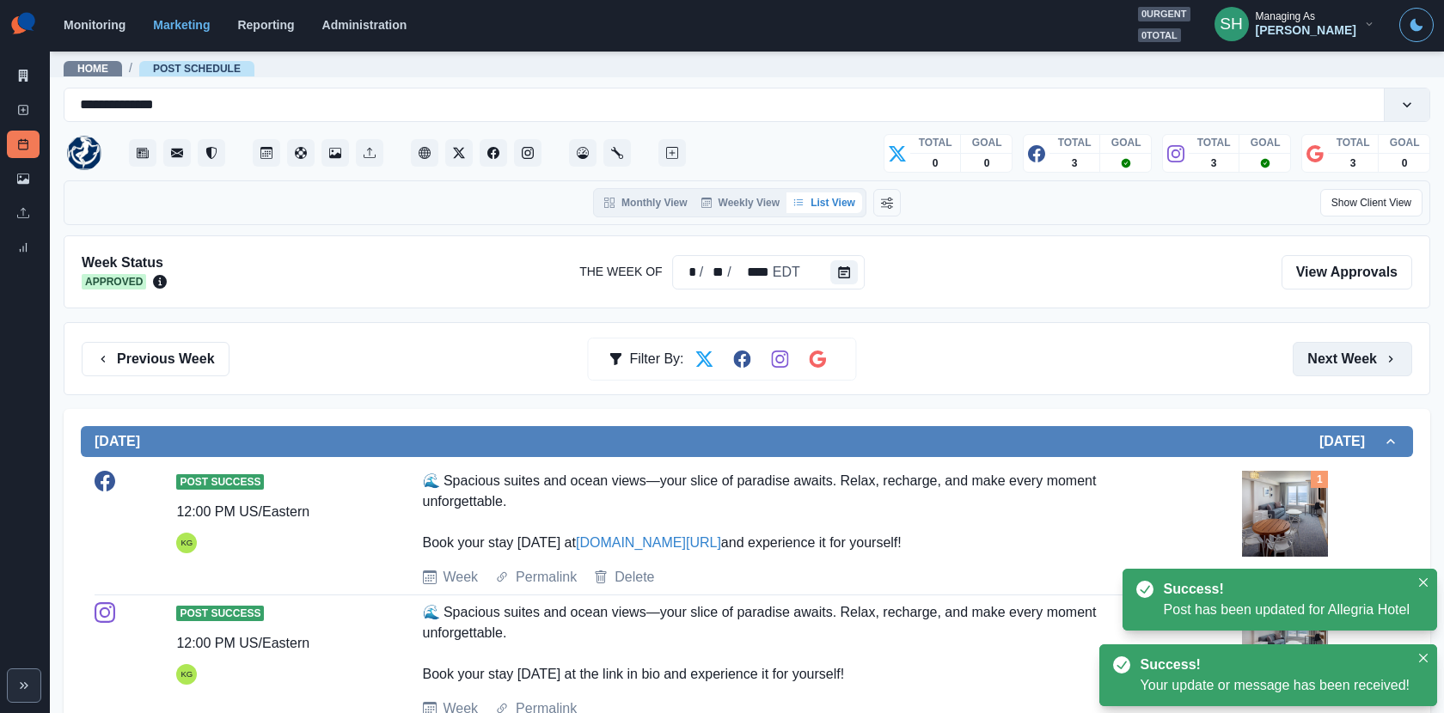
click at [1338, 349] on button "Next Week" at bounding box center [1351, 359] width 119 height 34
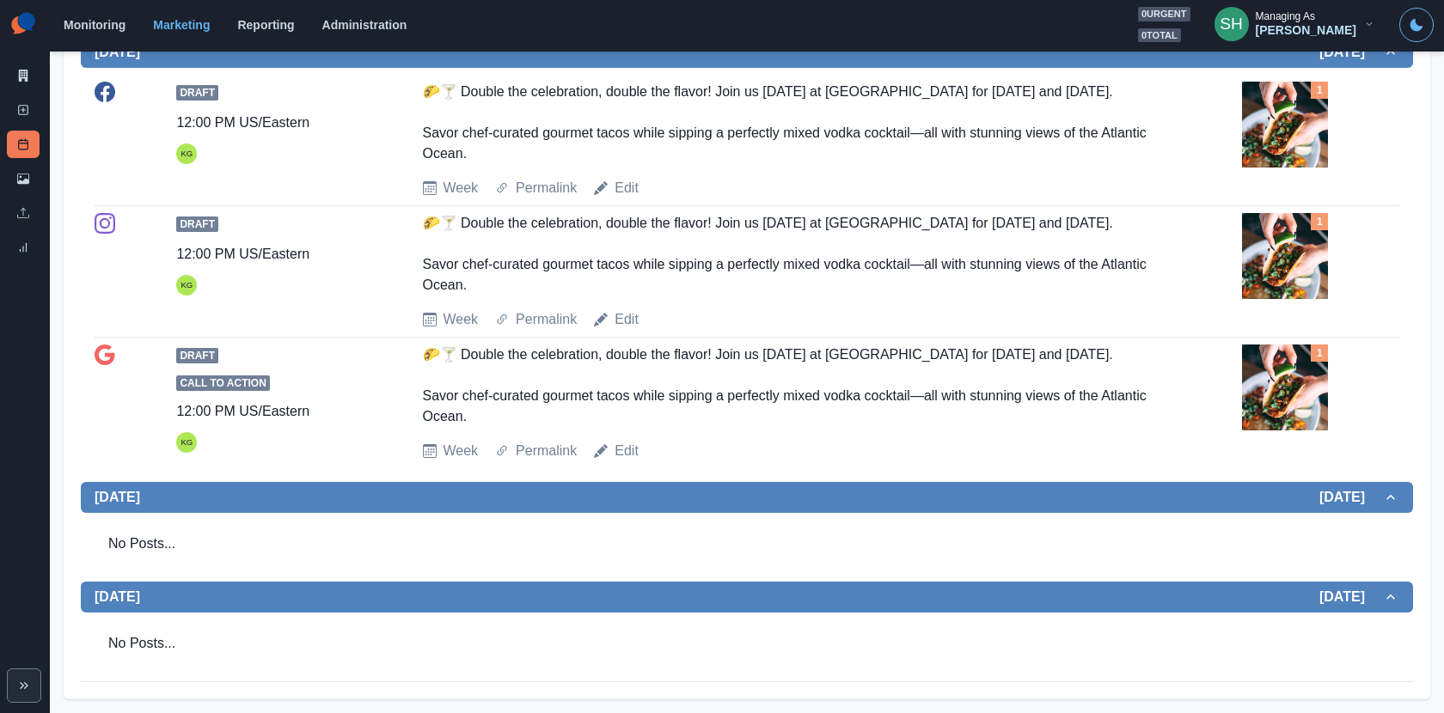
click at [1338, 302] on div "1" at bounding box center [1320, 257] width 157 height 89
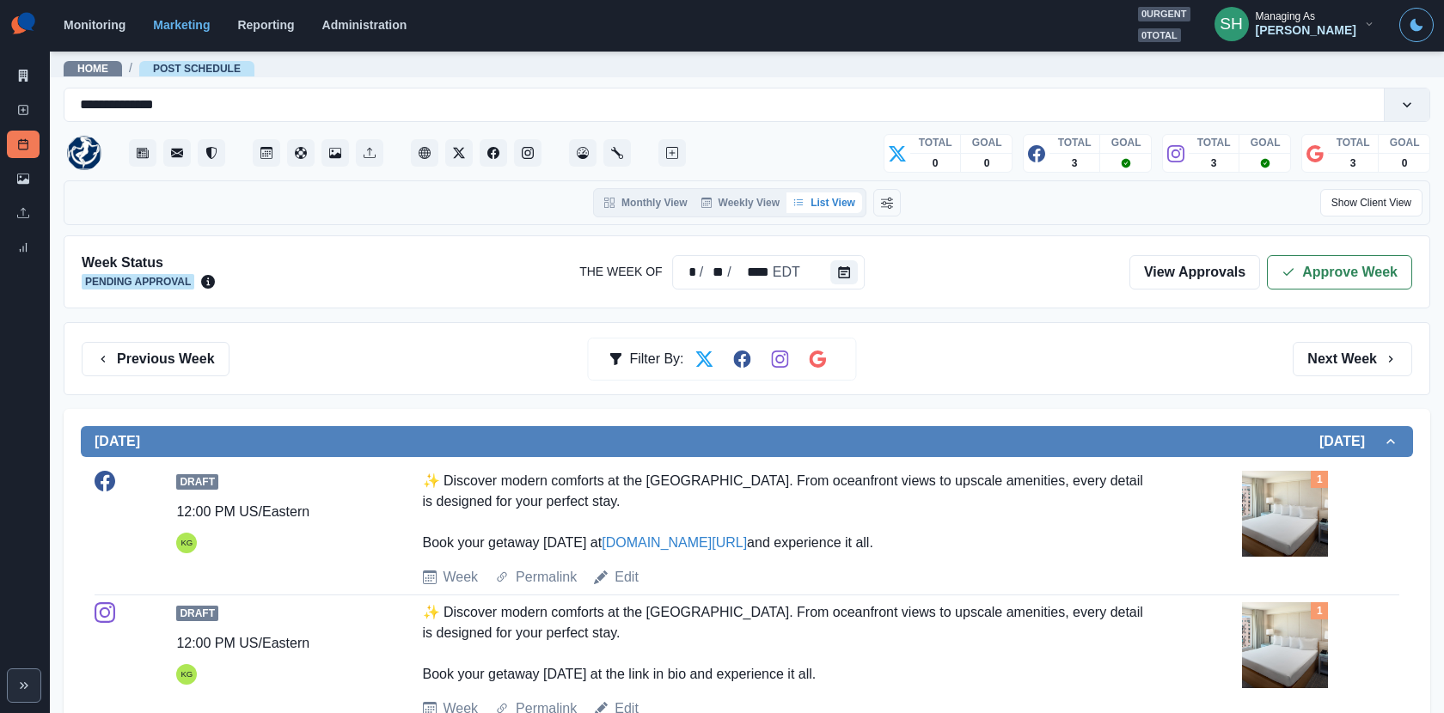
click at [1328, 287] on div "Week Status Pending Approval The Week Of * / ** / **** EDT View Approvals Appro…" at bounding box center [747, 271] width 1366 height 73
click at [1308, 263] on button "Approve Week" at bounding box center [1339, 272] width 145 height 34
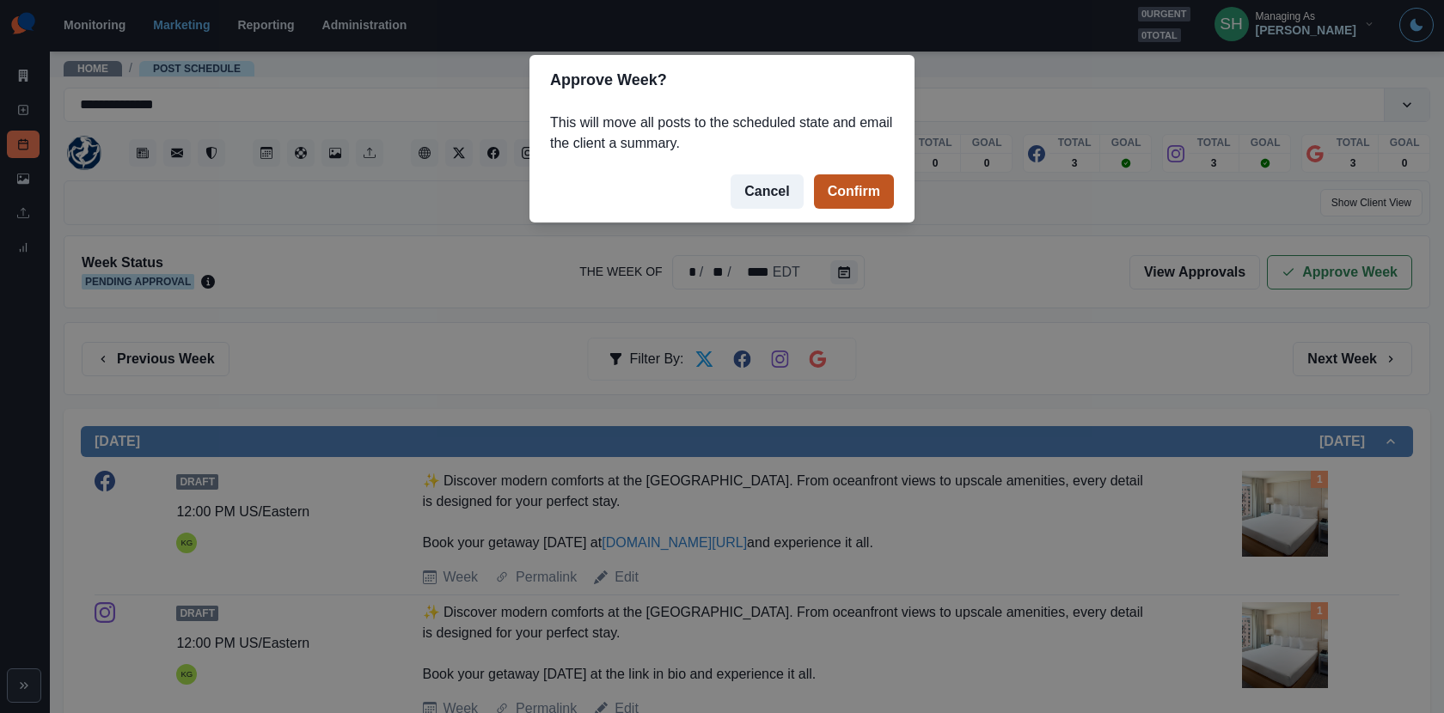
click at [845, 197] on button "Confirm" at bounding box center [854, 191] width 80 height 34
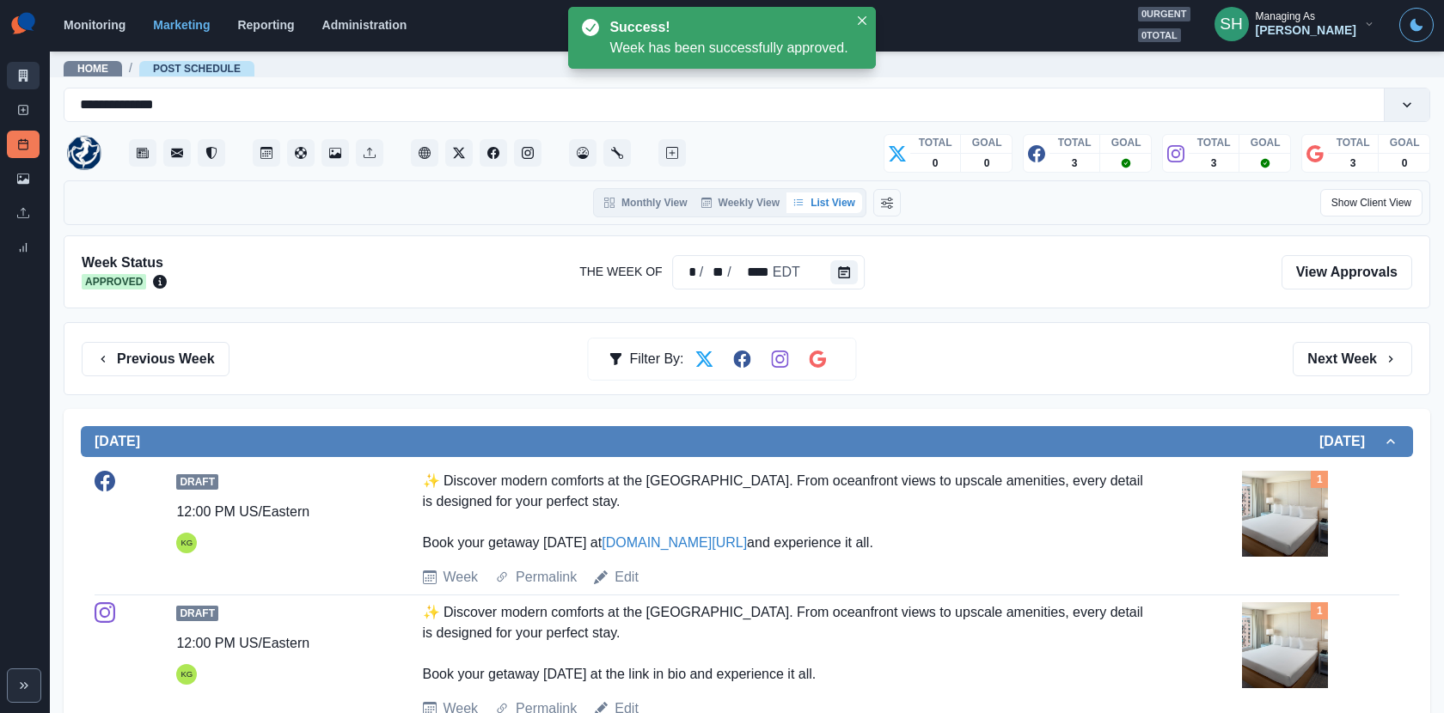
click at [22, 71] on icon at bounding box center [23, 76] width 9 height 12
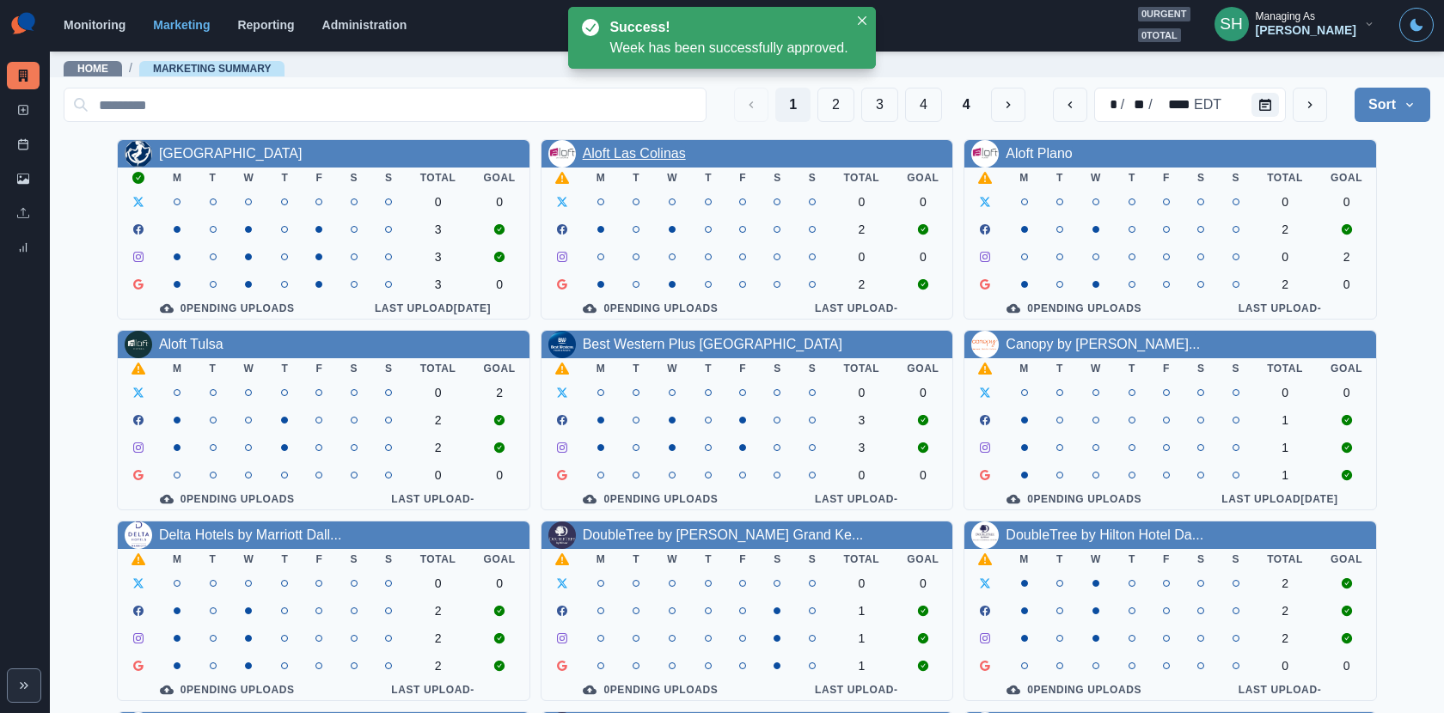
click at [632, 146] on link "Aloft Las Colinas" at bounding box center [634, 153] width 103 height 15
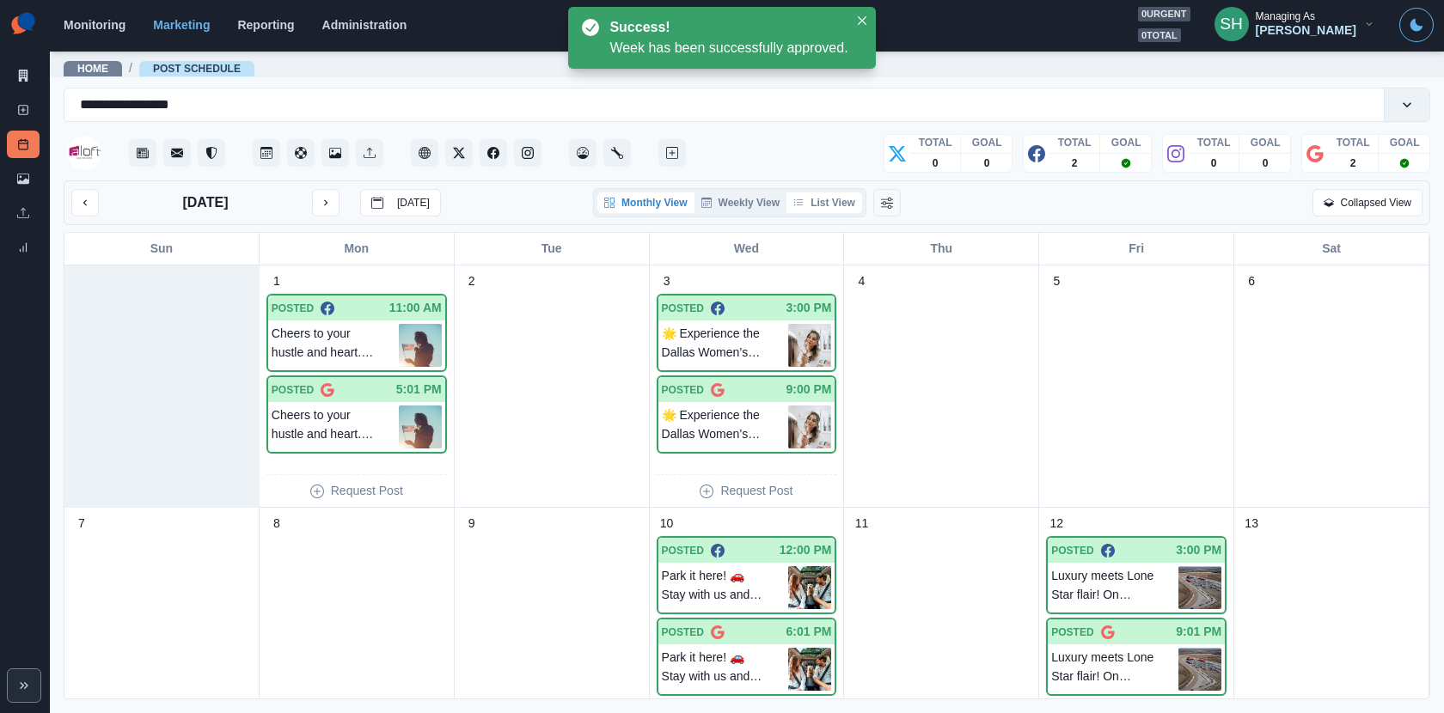
click at [845, 204] on button "List View" at bounding box center [824, 202] width 76 height 21
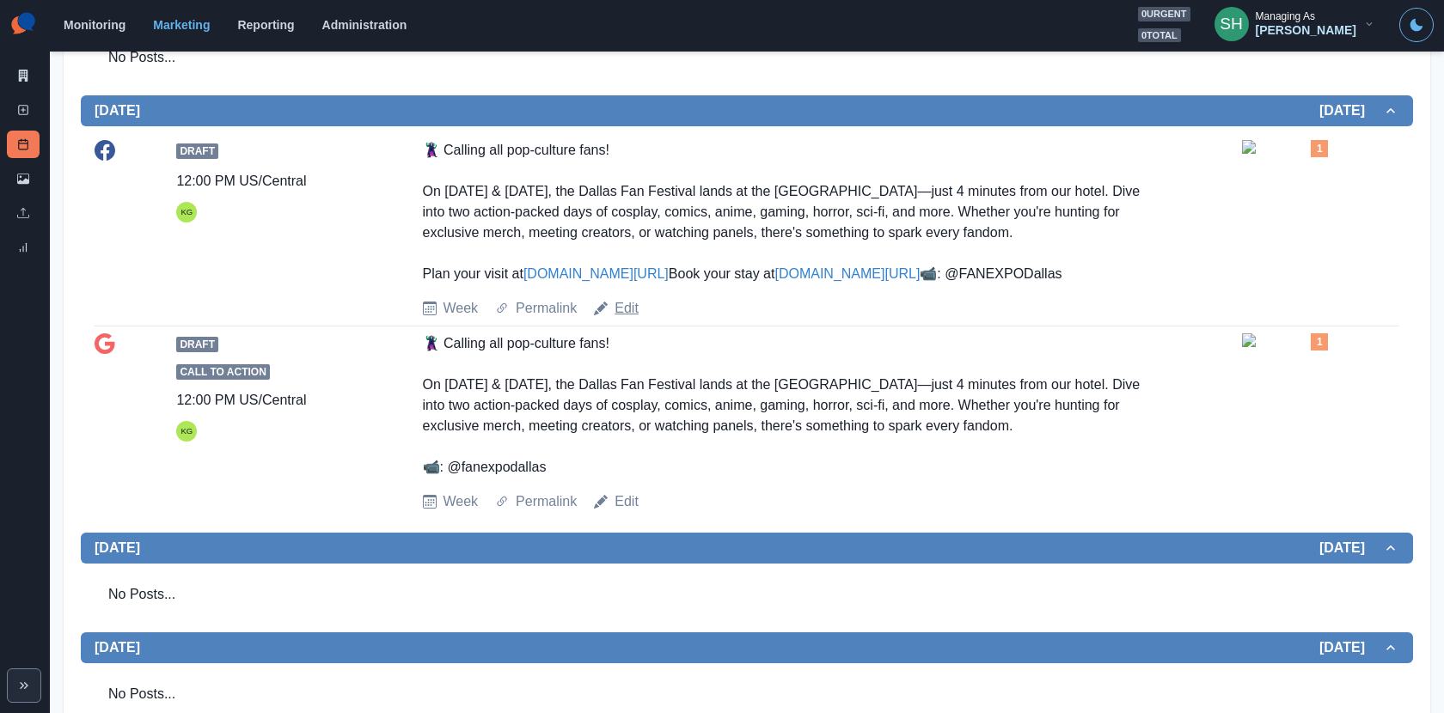
click at [630, 319] on link "Edit" at bounding box center [626, 308] width 24 height 21
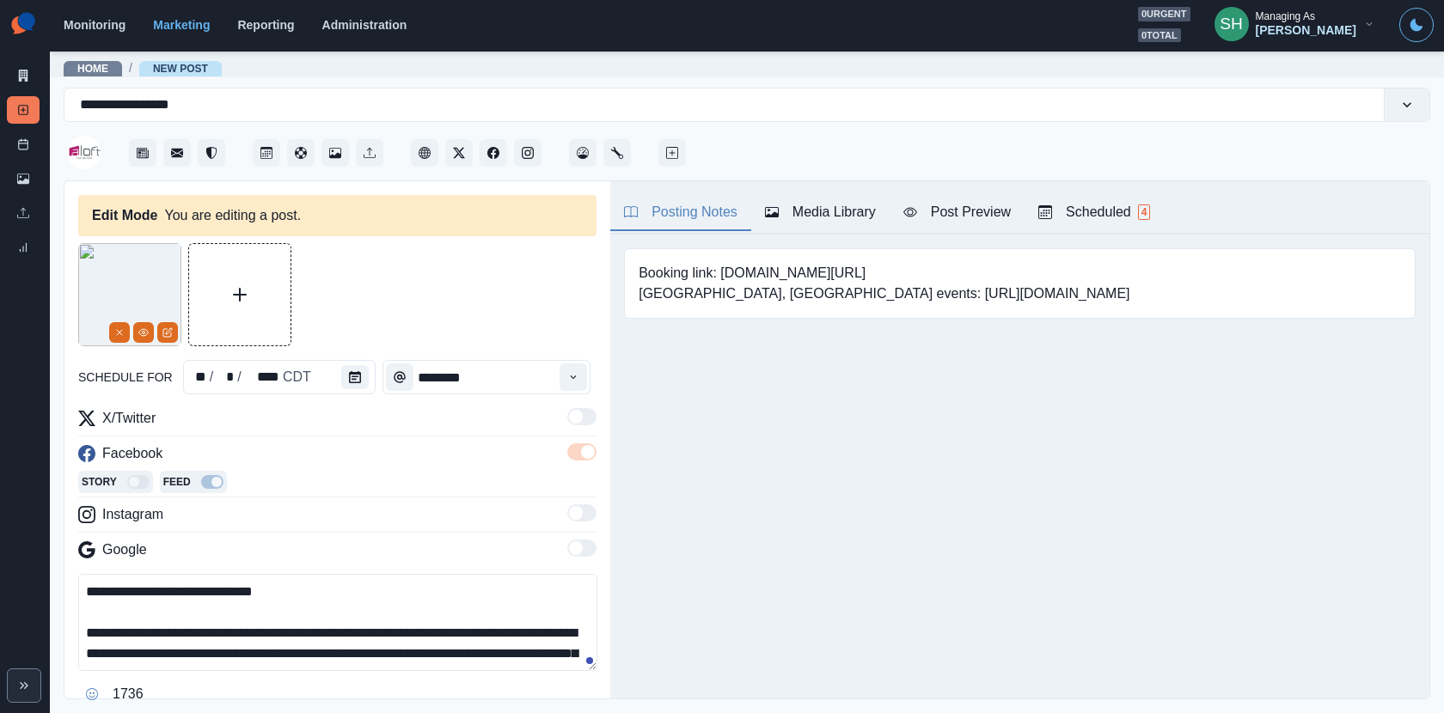
click at [835, 207] on div "Media Library" at bounding box center [820, 212] width 111 height 21
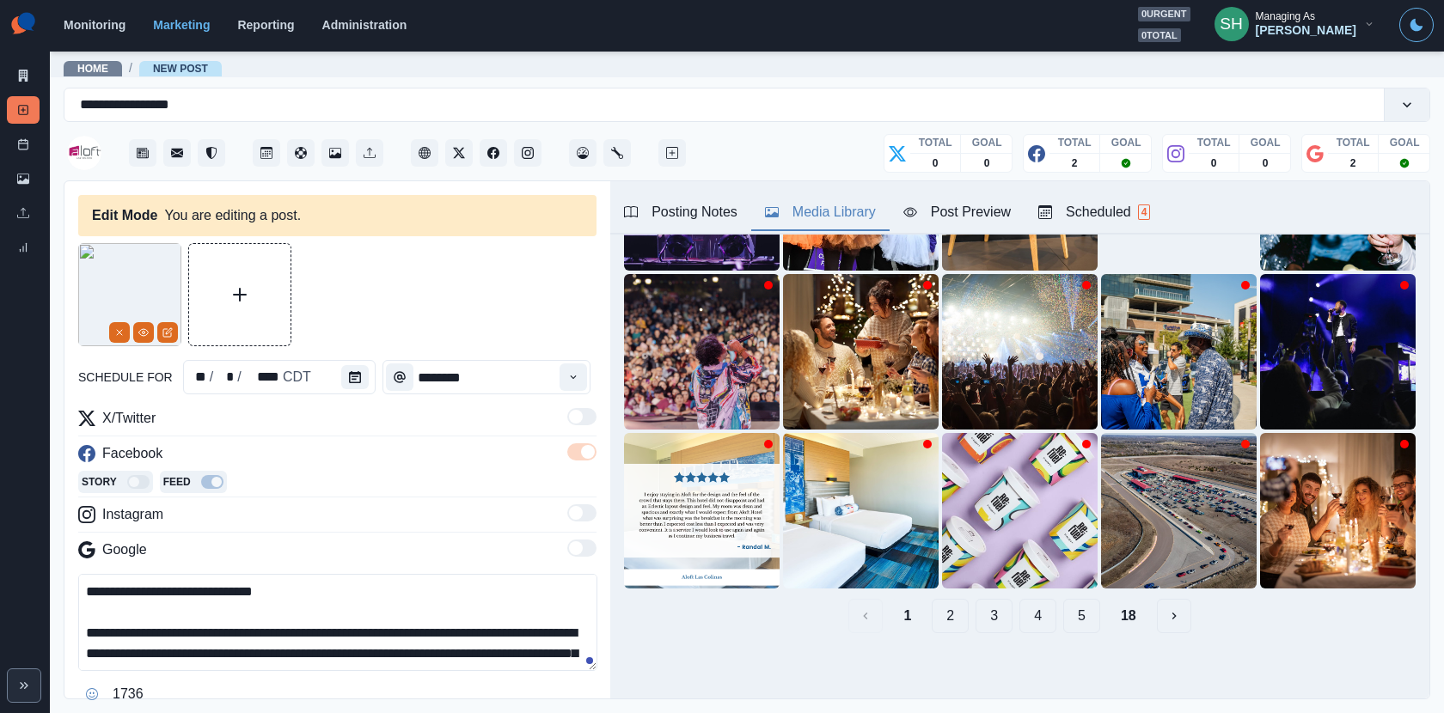
click at [950, 612] on button "2" at bounding box center [949, 616] width 37 height 34
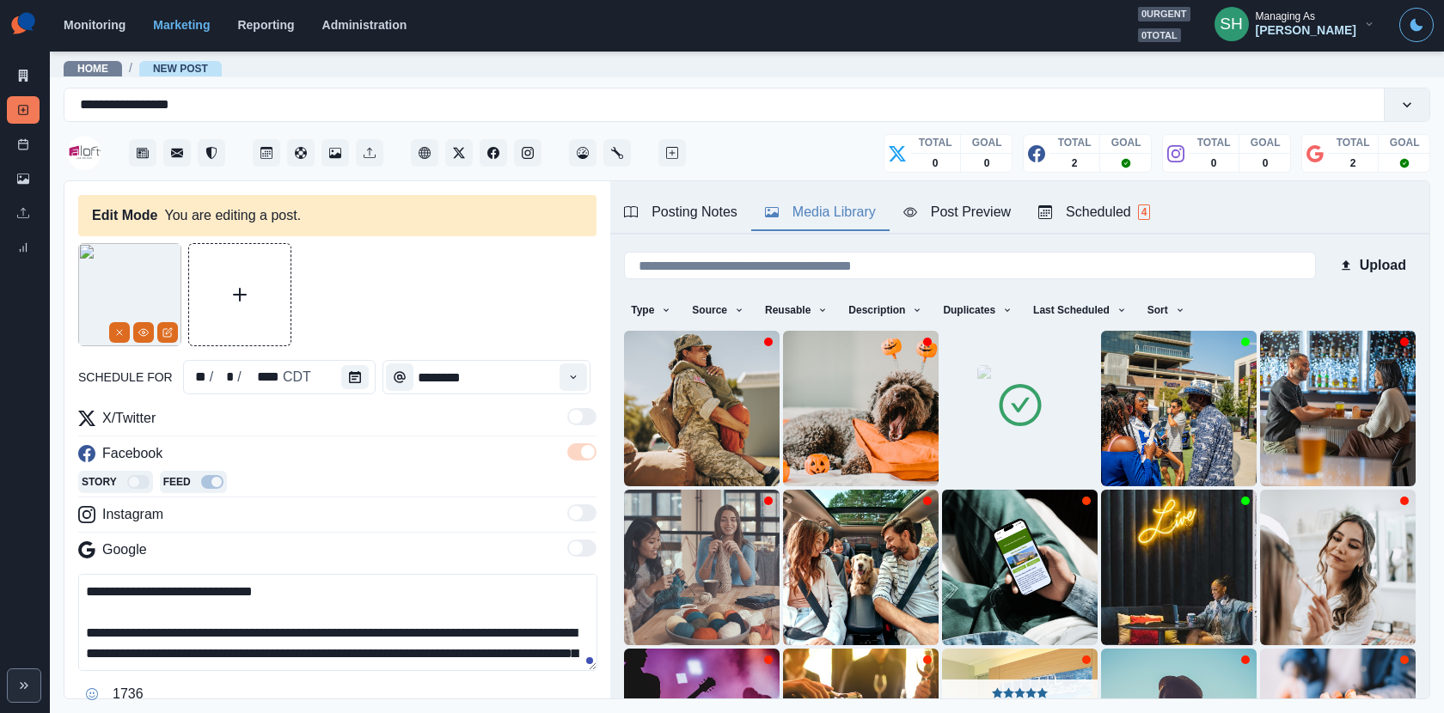
click at [1063, 400] on img at bounding box center [1020, 408] width 86 height 86
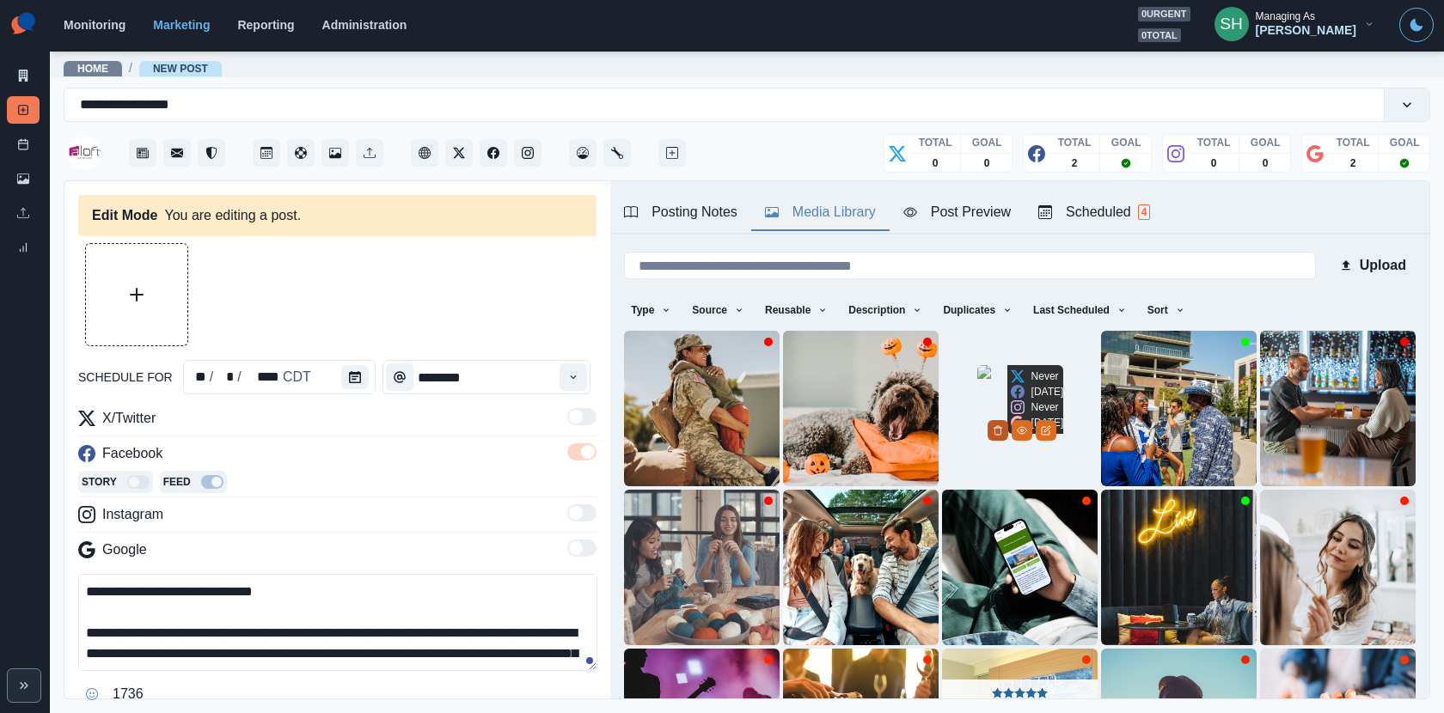
click at [1001, 428] on polyline "Delete Media" at bounding box center [997, 428] width 8 height 0
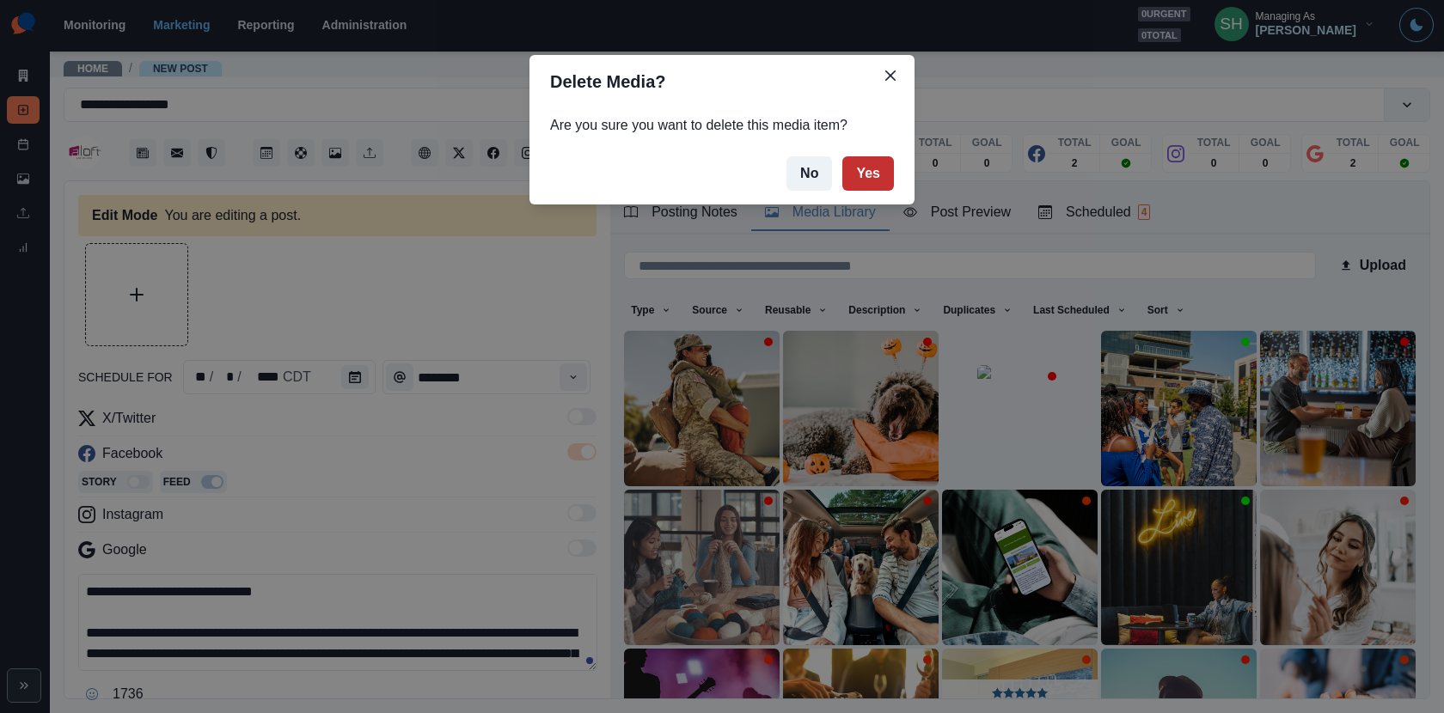
click at [858, 169] on button "Yes" at bounding box center [868, 173] width 52 height 34
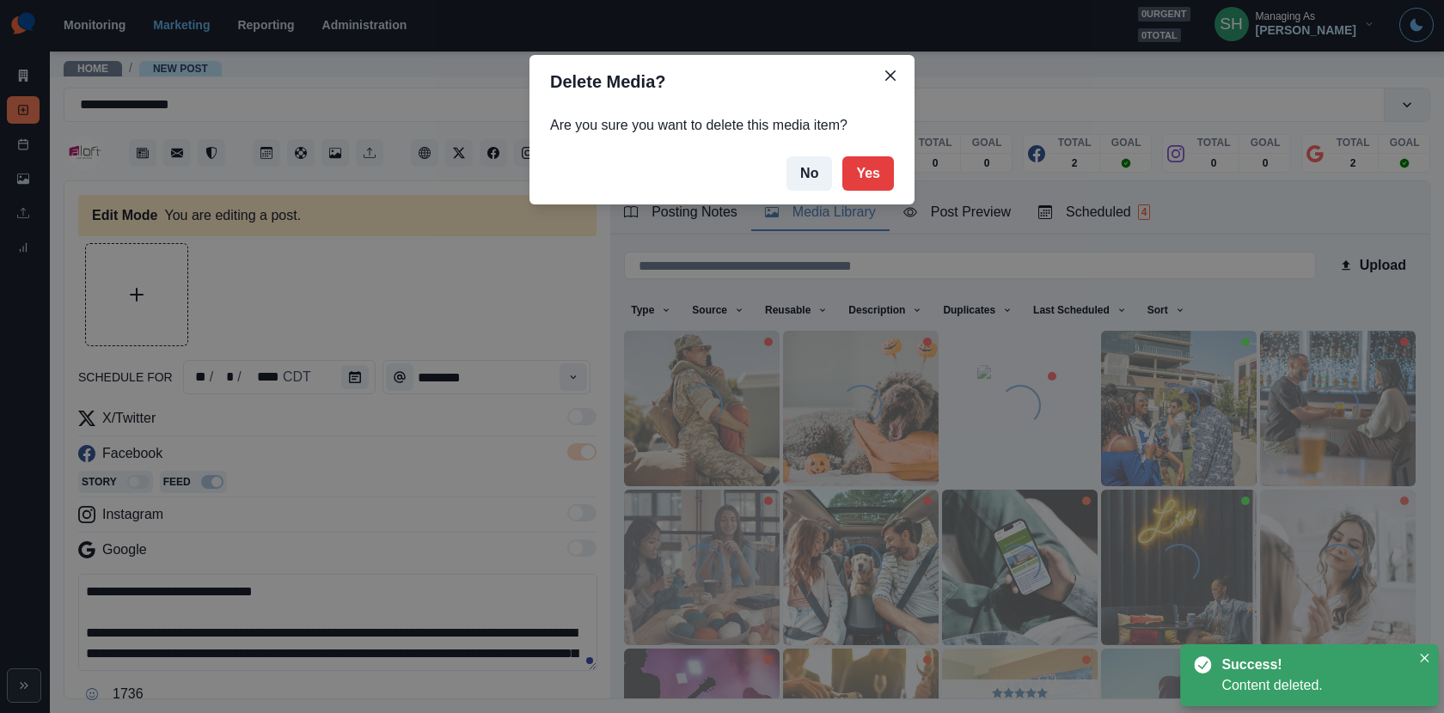
click at [888, 72] on div "Home / New Post" at bounding box center [747, 63] width 1394 height 27
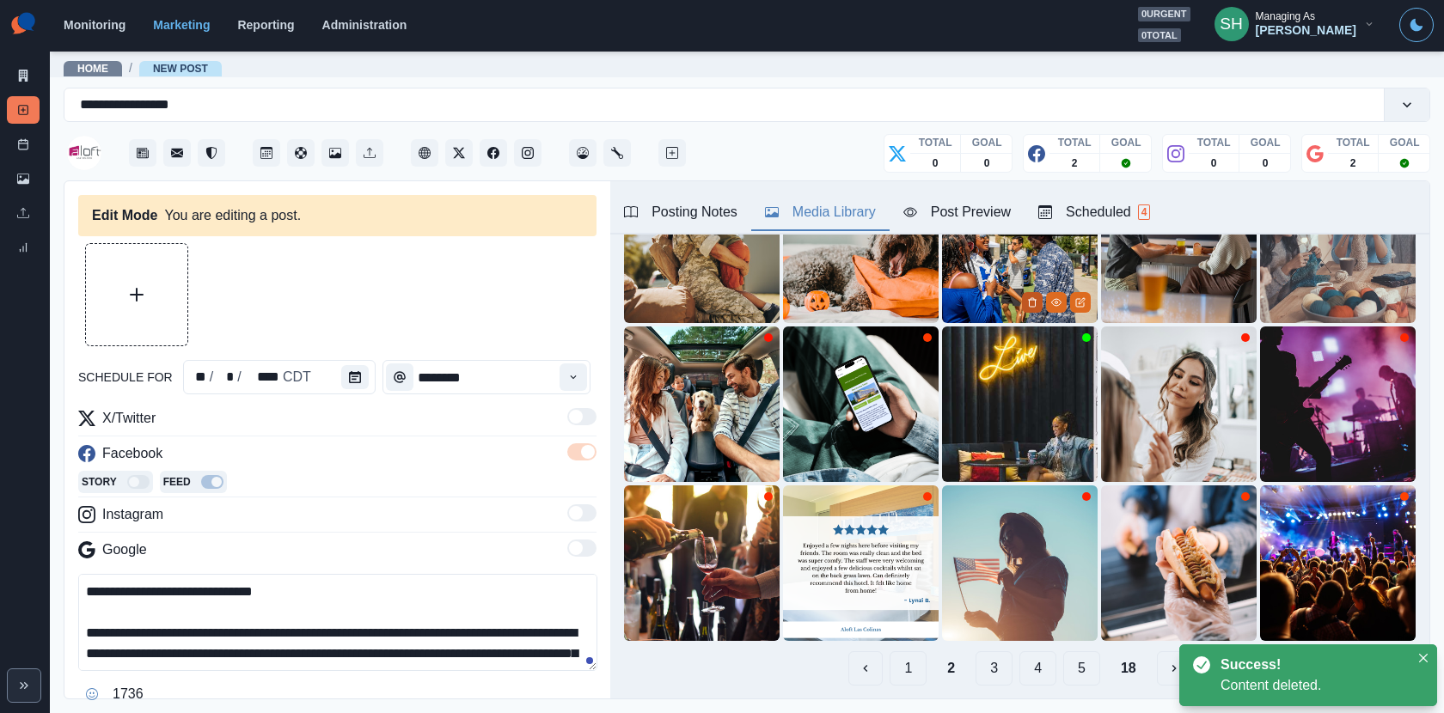
click at [1026, 292] on button "Delete Media" at bounding box center [1032, 302] width 21 height 21
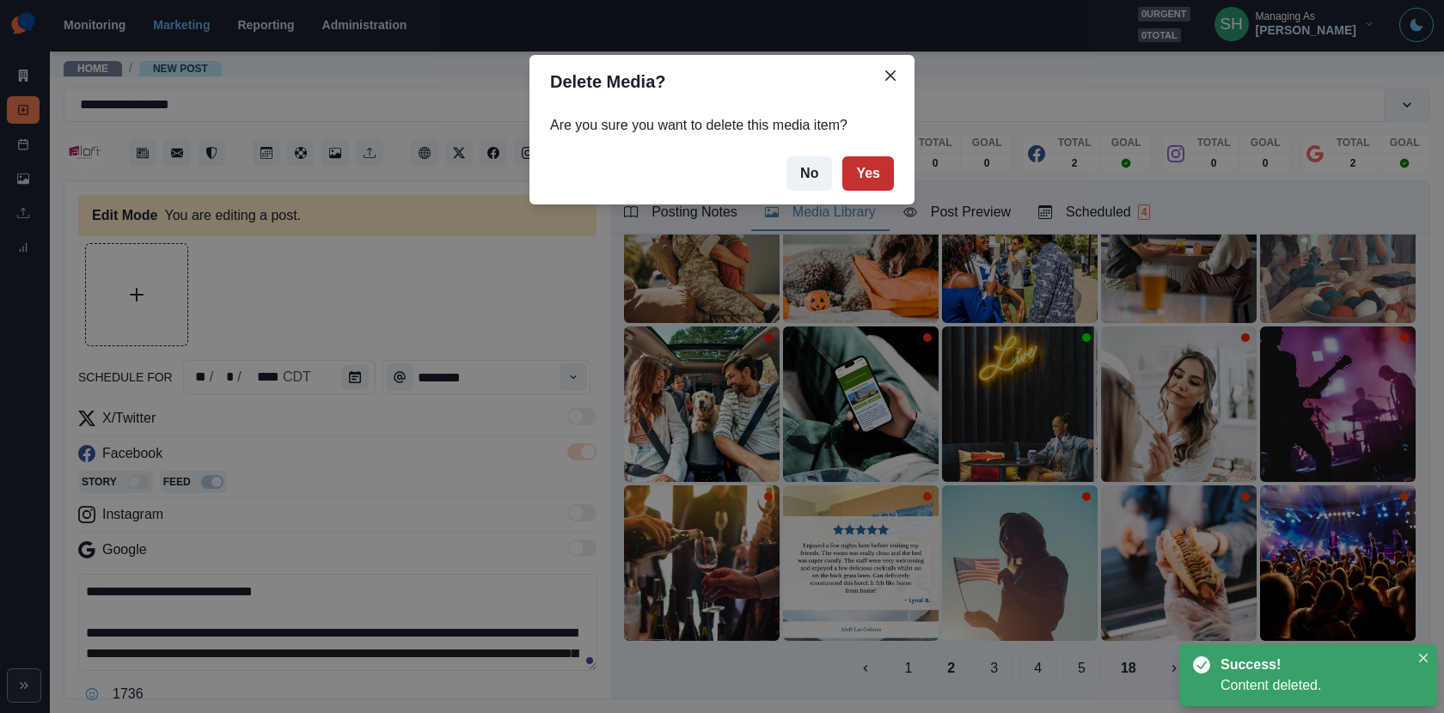
click at [854, 179] on button "Yes" at bounding box center [868, 173] width 52 height 34
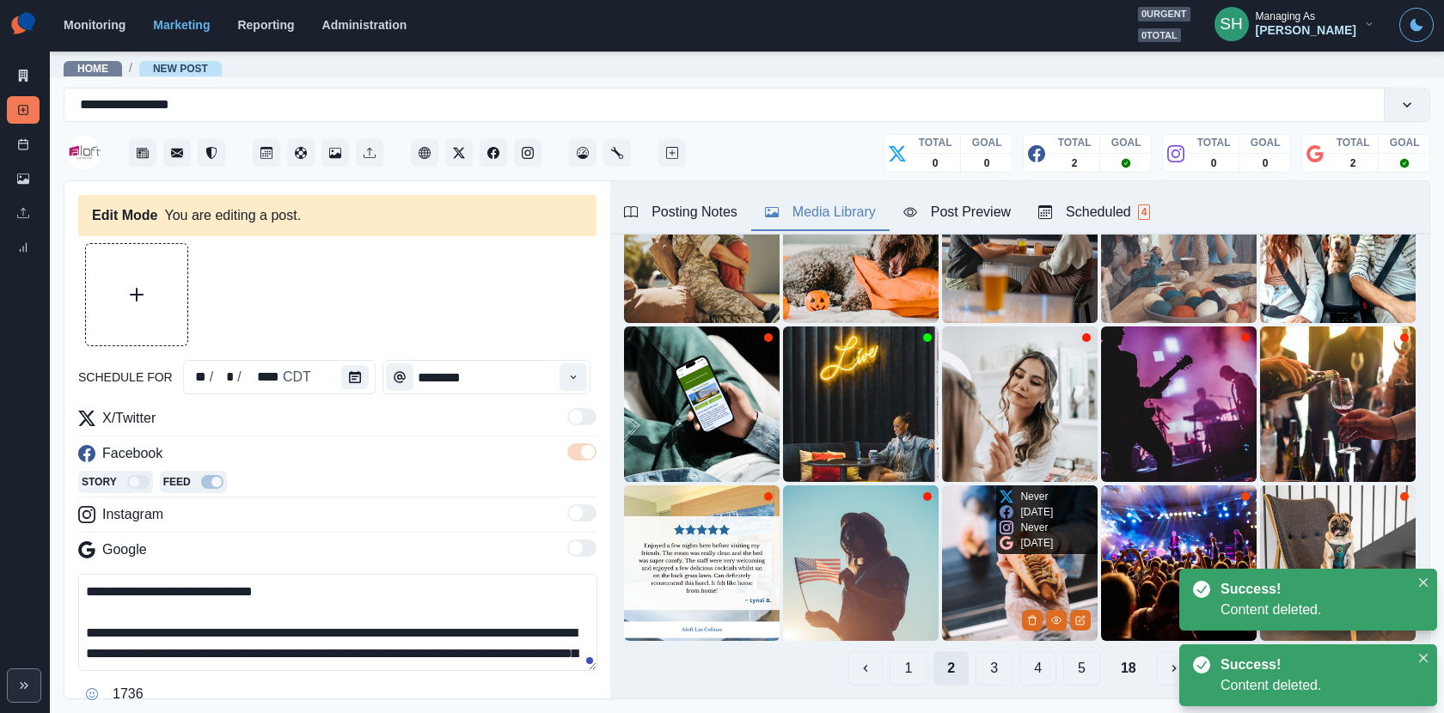
scroll to position [216, 0]
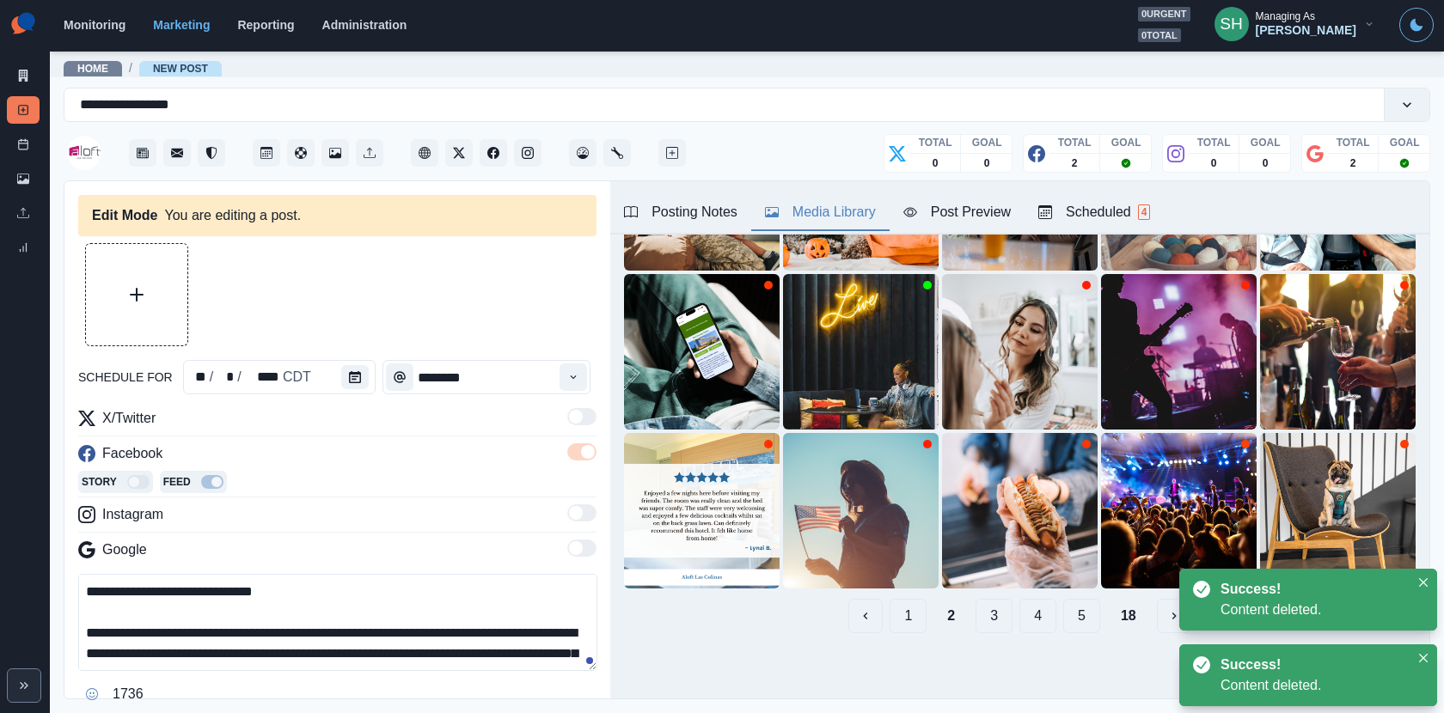
click at [900, 614] on button "1" at bounding box center [907, 616] width 37 height 34
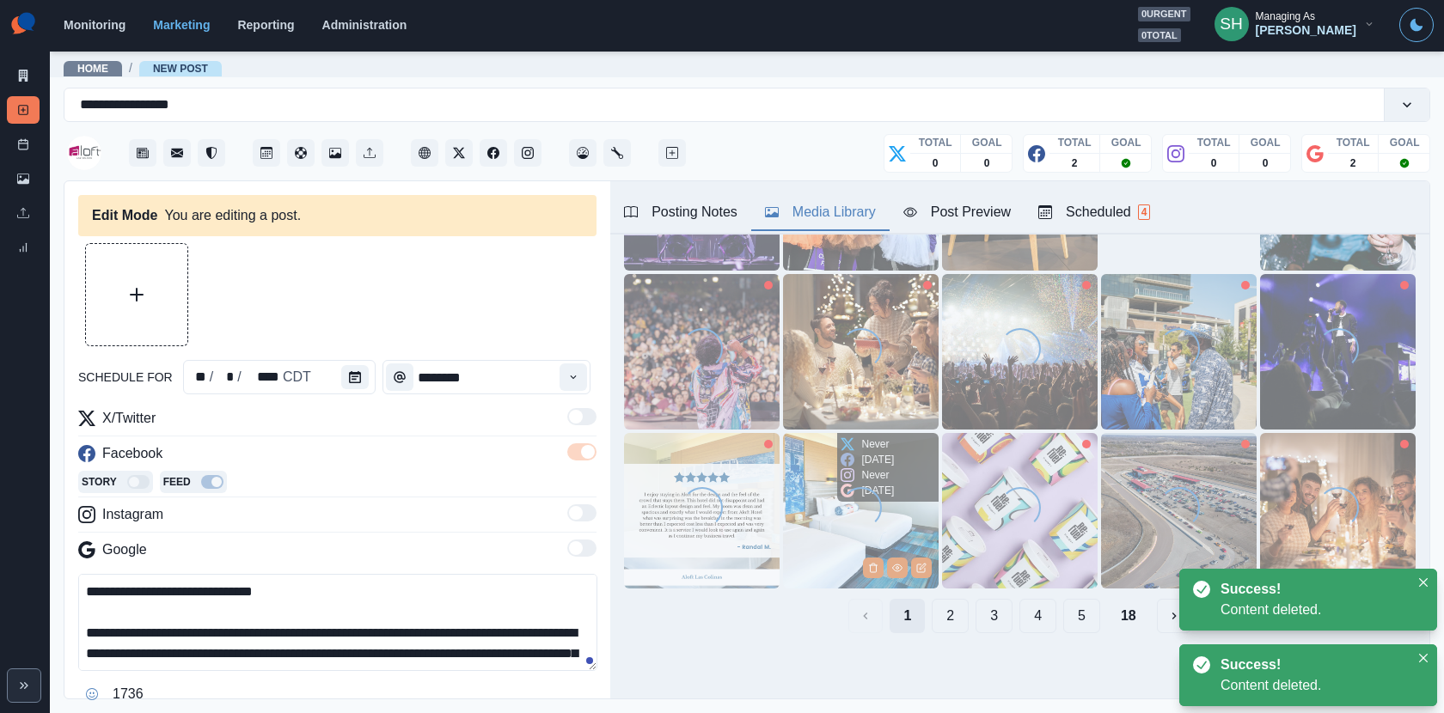
scroll to position [0, 0]
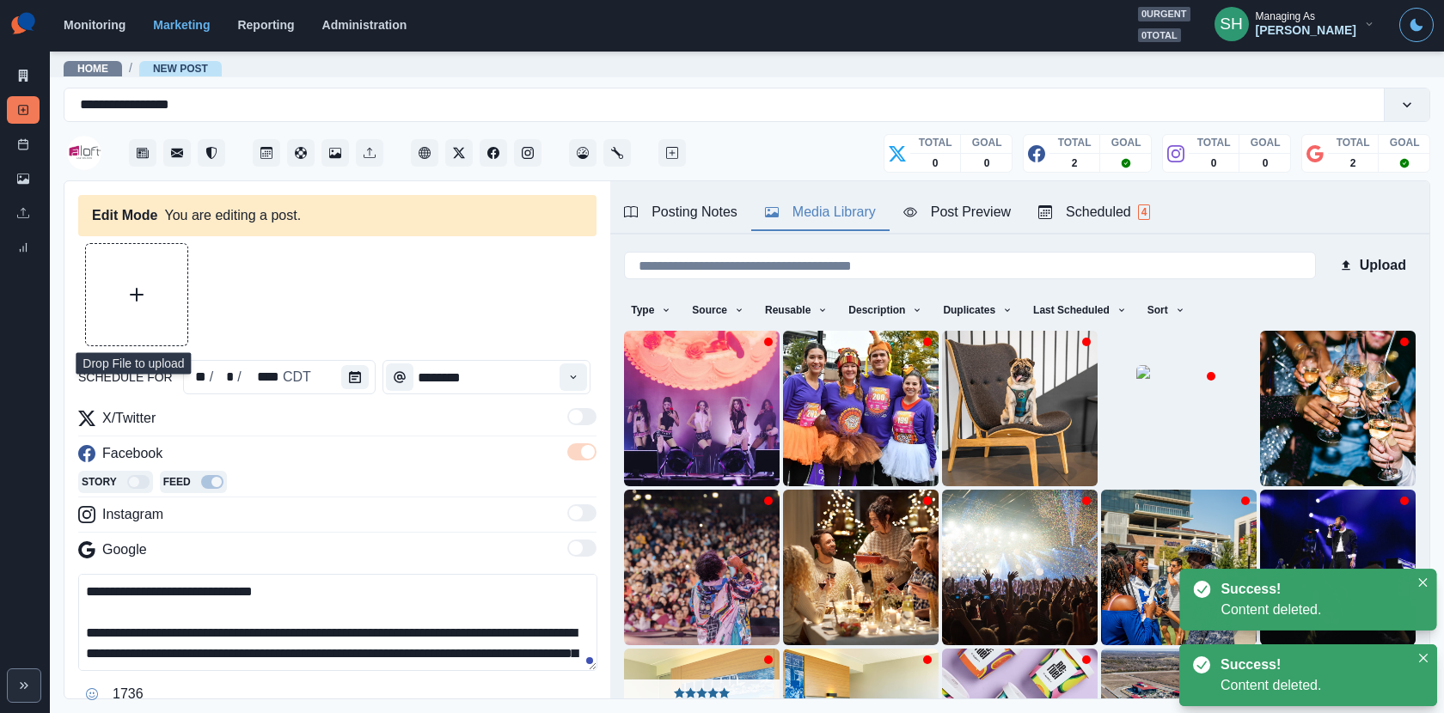
click at [125, 290] on button "Upload Media" at bounding box center [136, 294] width 101 height 101
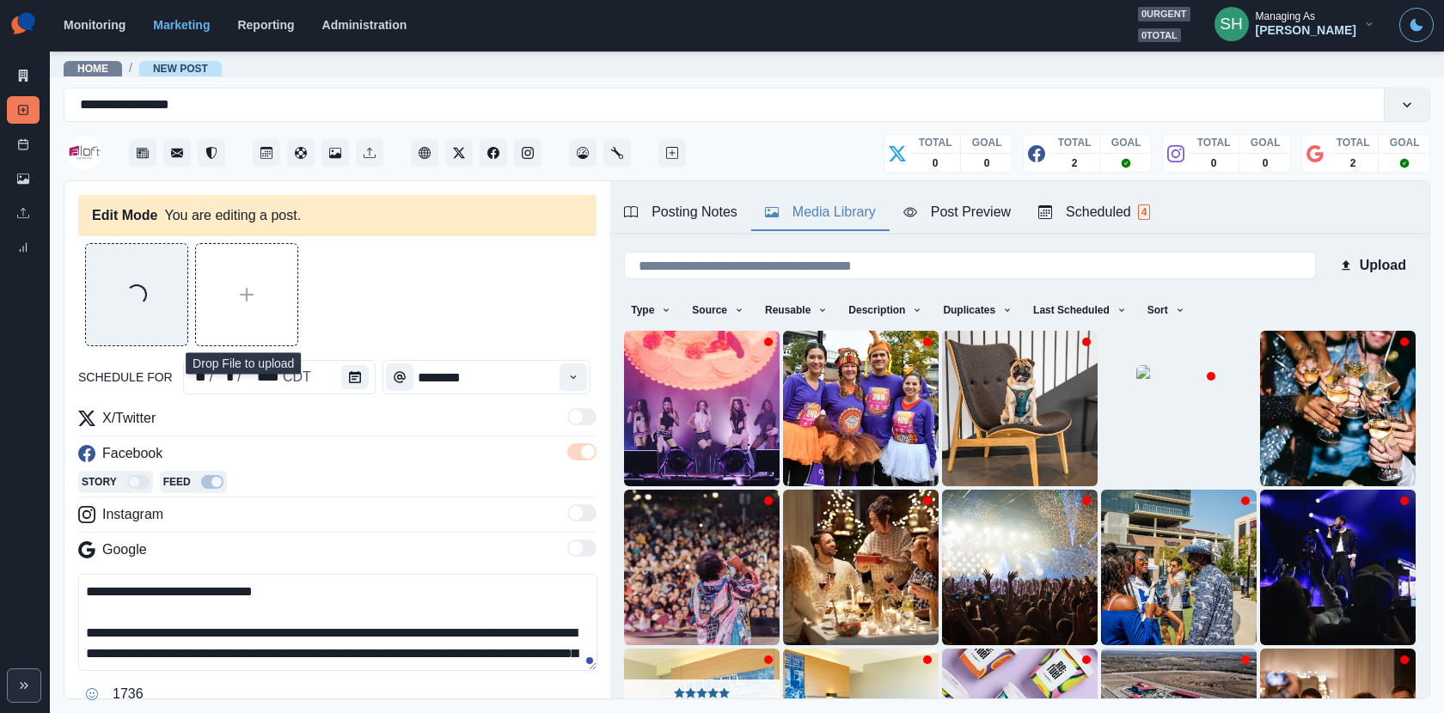
scroll to position [164, 0]
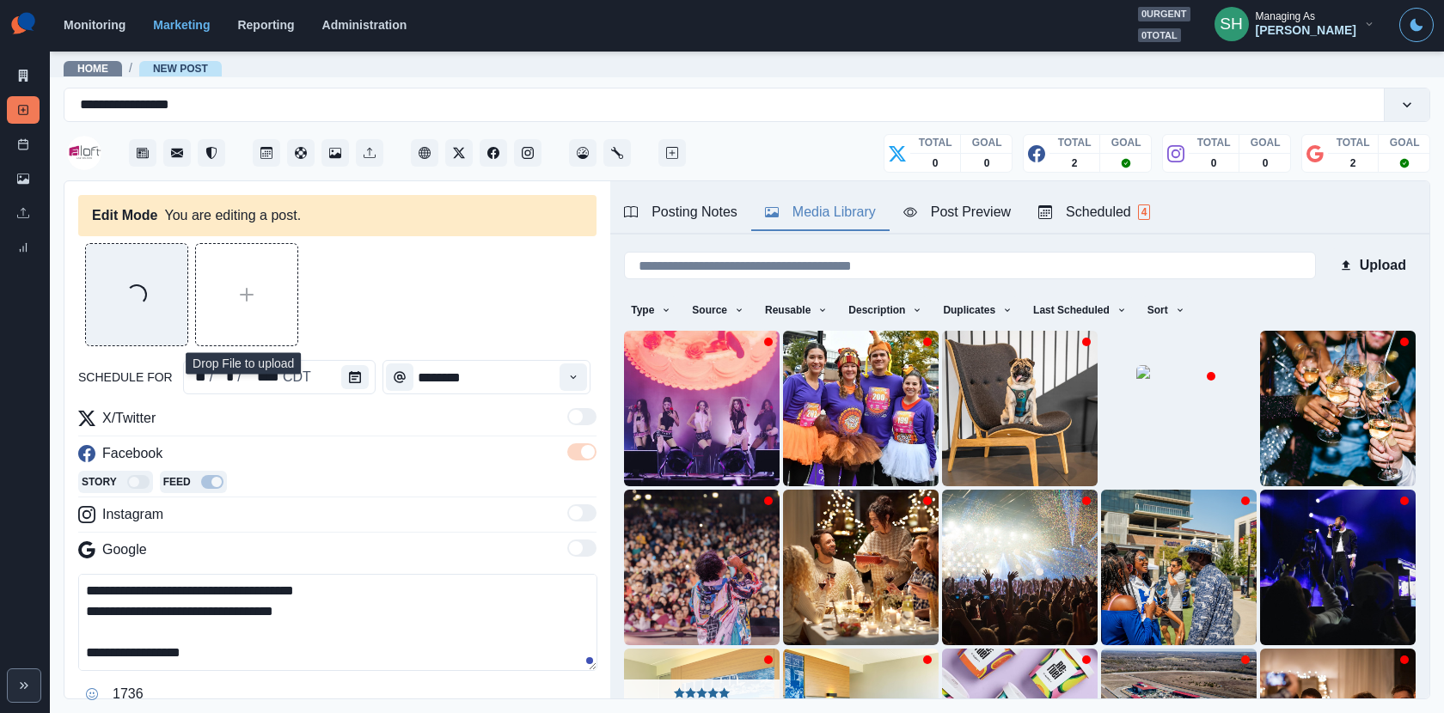
drag, startPoint x: 285, startPoint y: 648, endPoint x: 112, endPoint y: 648, distance: 173.6
click at [112, 648] on textarea "**********" at bounding box center [337, 622] width 519 height 97
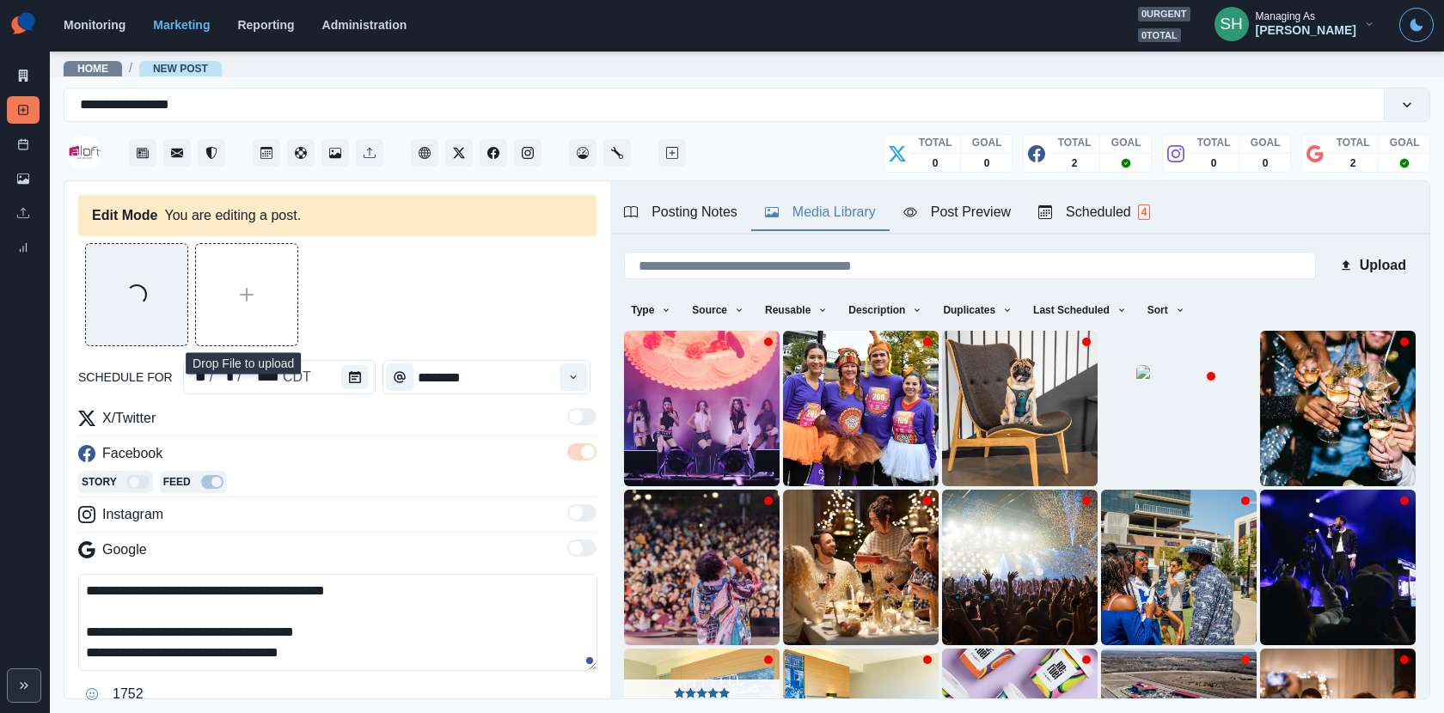
scroll to position [144, 0]
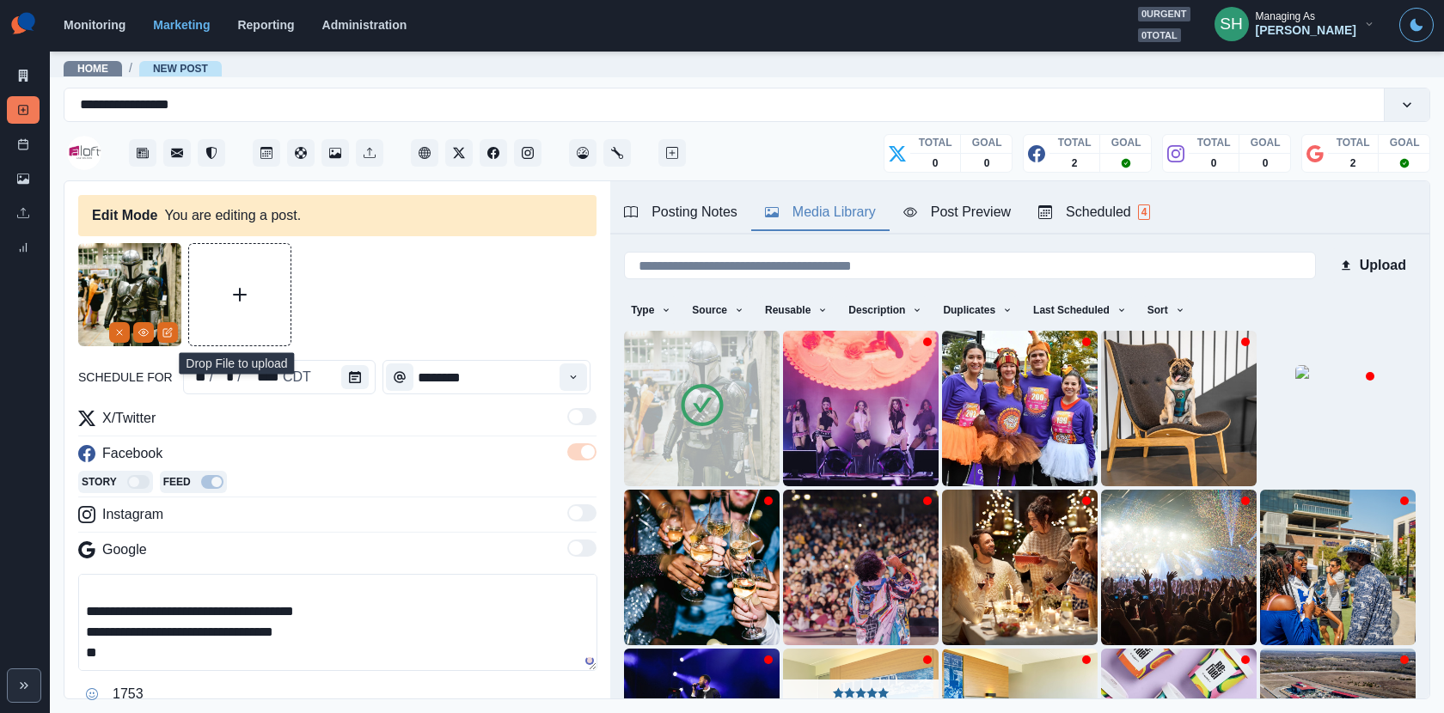
click at [78, 644] on textarea "**********" at bounding box center [337, 622] width 519 height 97
click at [138, 329] on icon "View Media" at bounding box center [143, 332] width 10 height 10
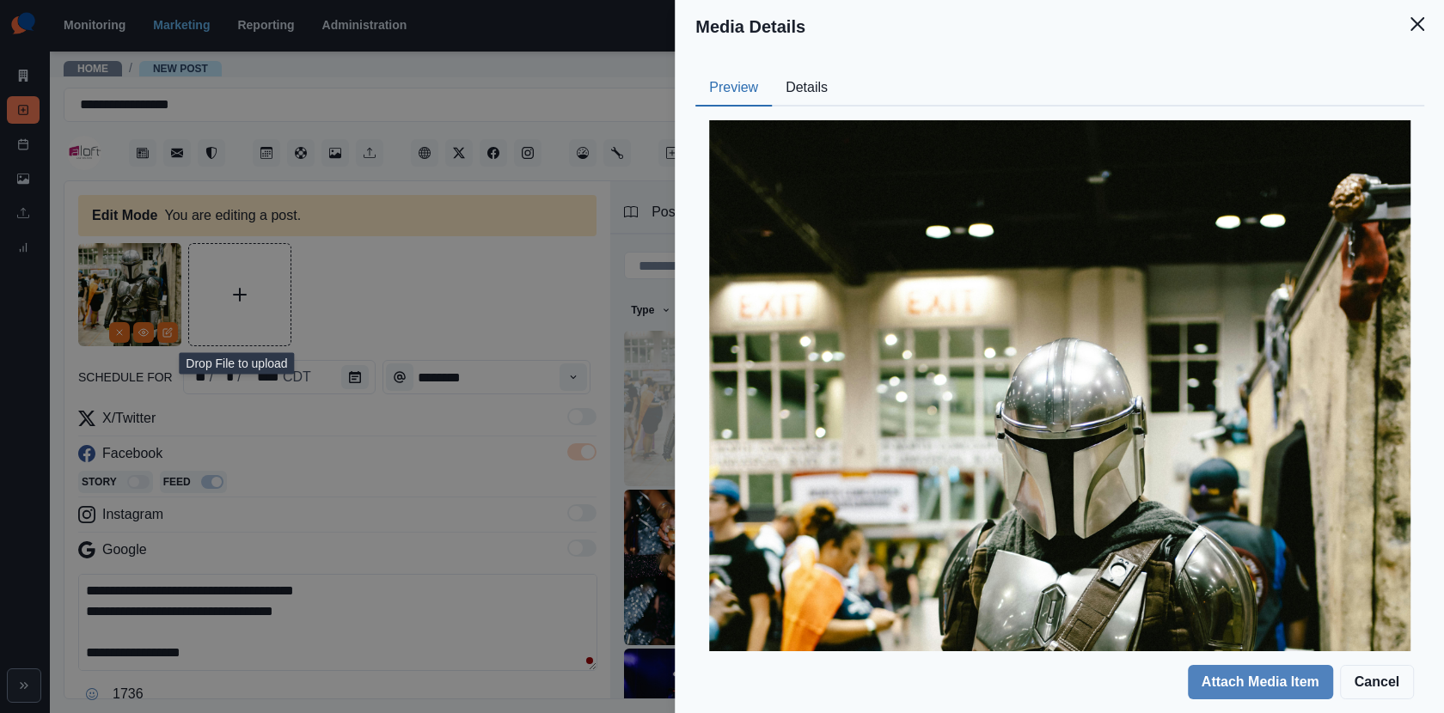
click at [806, 77] on button "Details" at bounding box center [807, 88] width 70 height 36
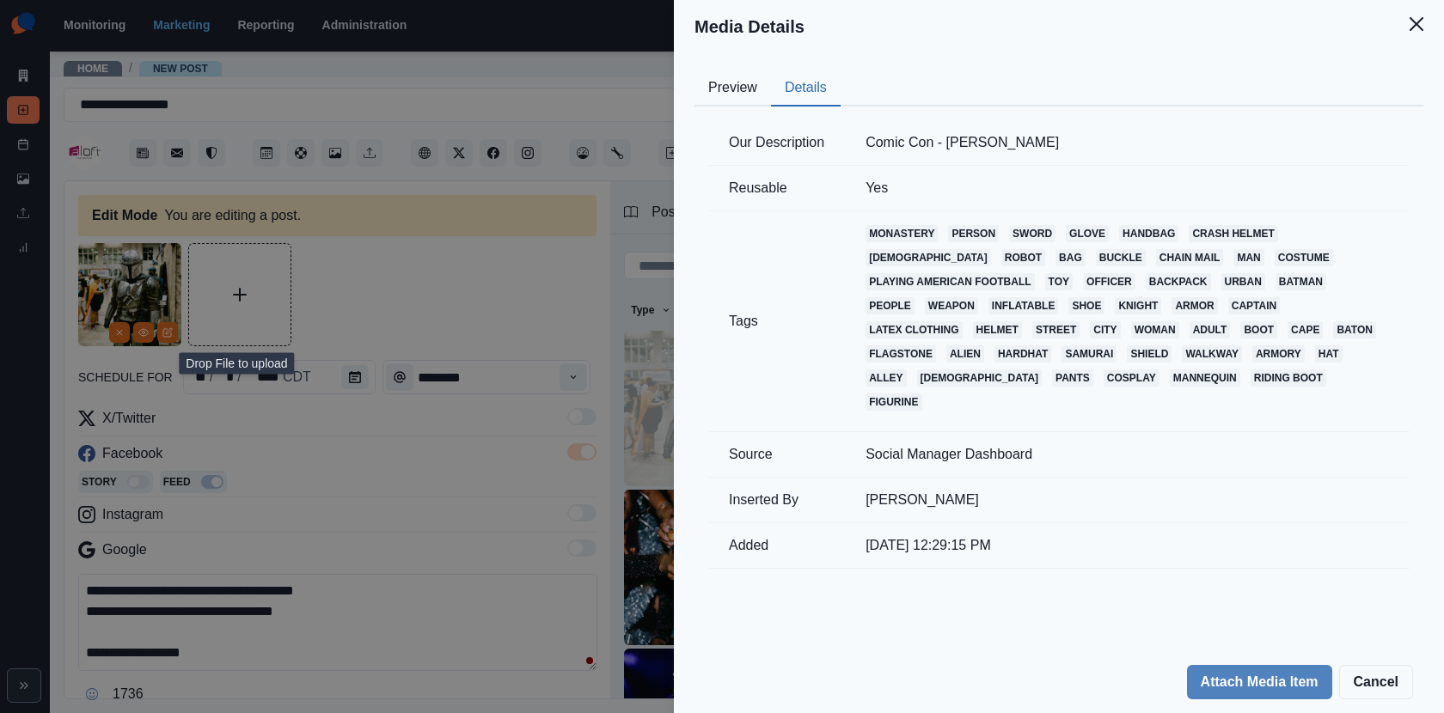
click at [545, 398] on div "Media Details Preview Details Our Description Comic Con - [PERSON_NAME] Reusabl…" at bounding box center [722, 356] width 1444 height 713
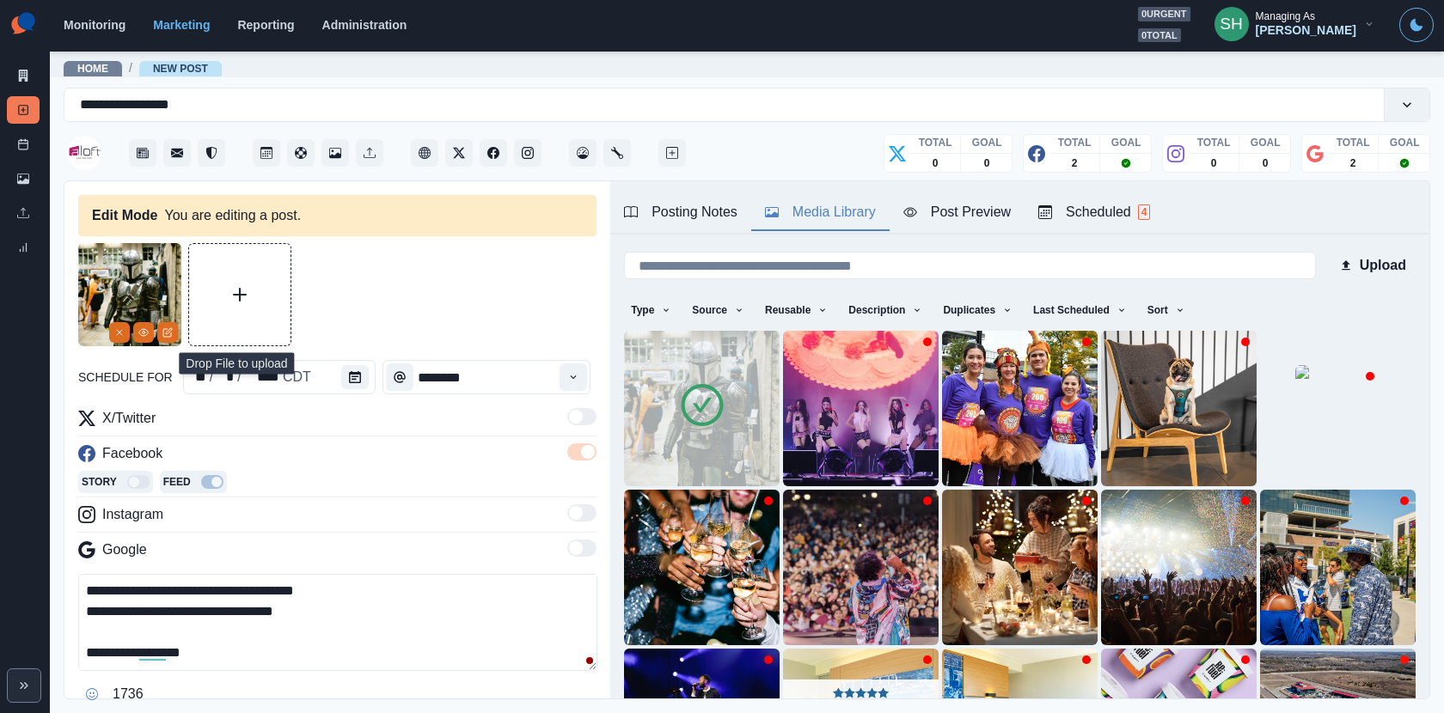
scroll to position [0, 0]
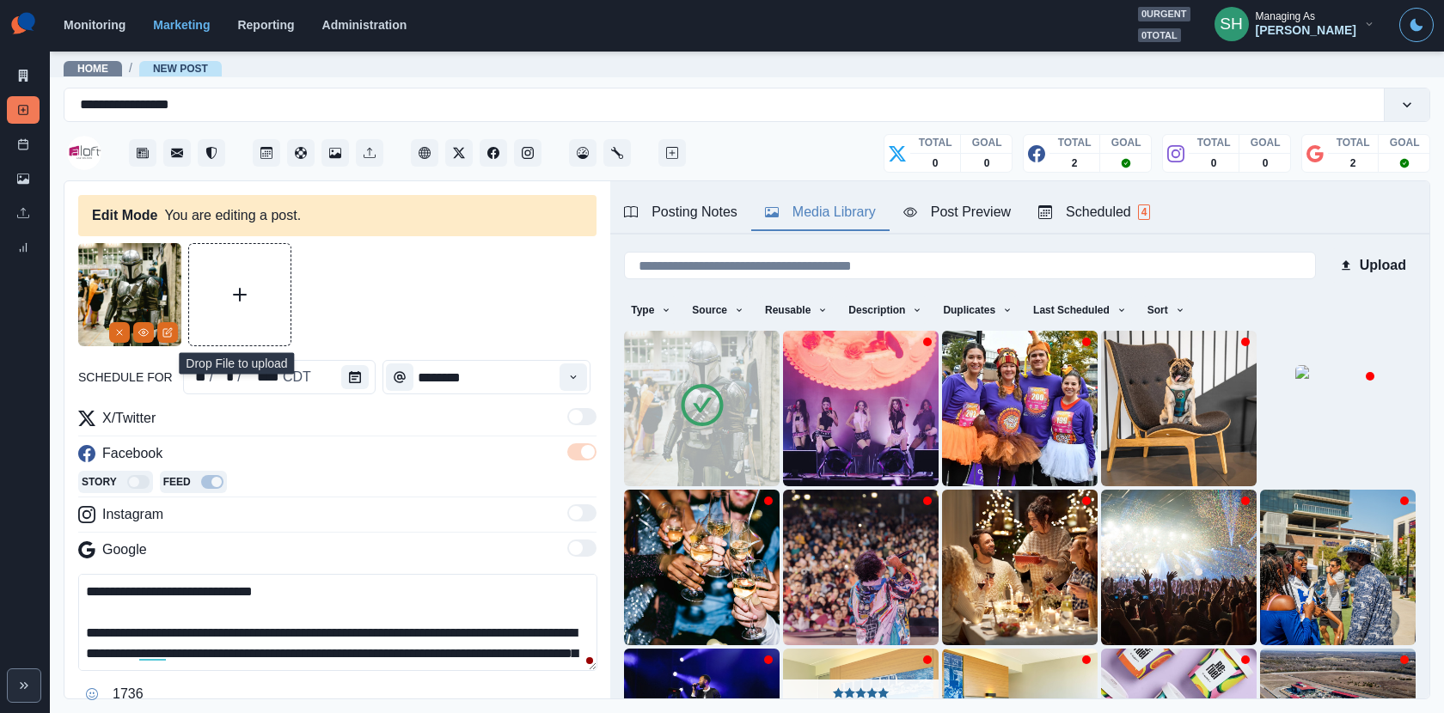
drag, startPoint x: 364, startPoint y: 623, endPoint x: 255, endPoint y: 623, distance: 109.1
click at [255, 623] on textarea "**********" at bounding box center [337, 622] width 519 height 97
paste textarea "**********"
click at [253, 620] on textarea "**********" at bounding box center [337, 622] width 519 height 97
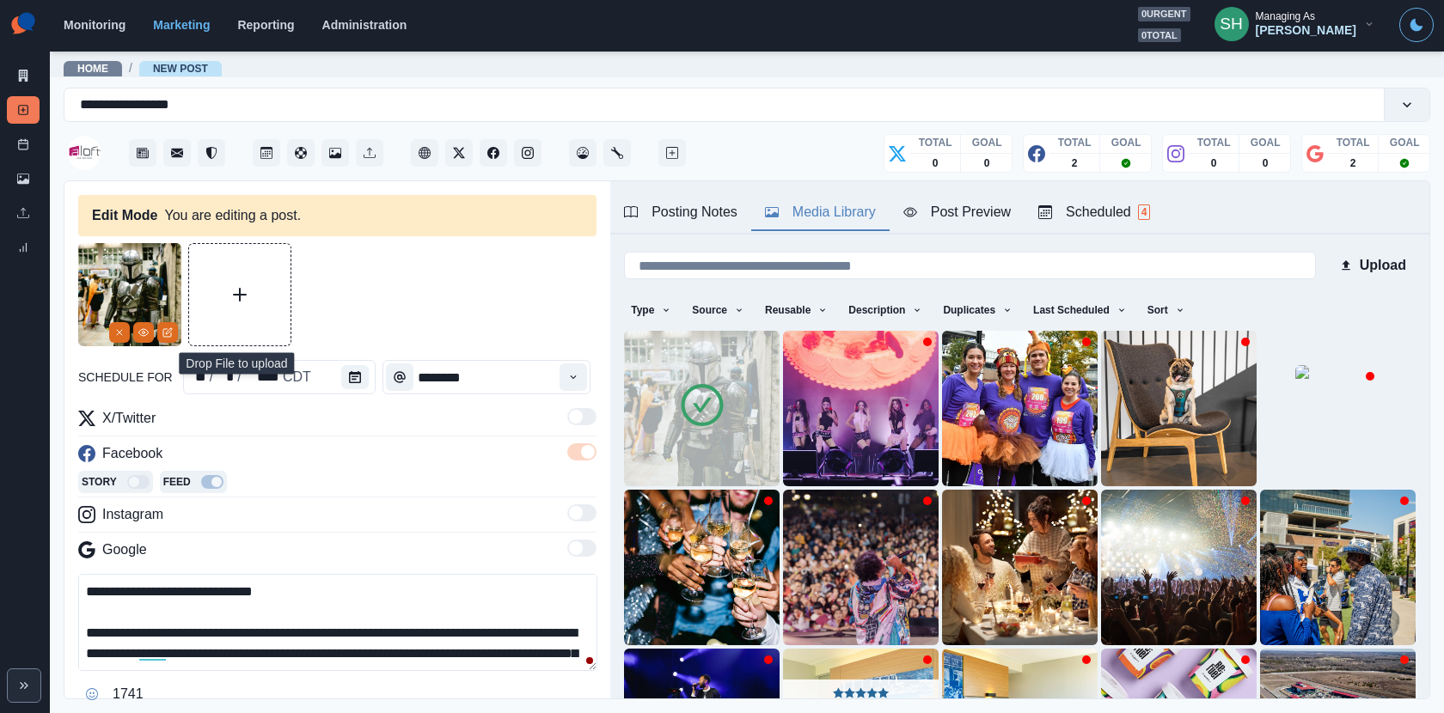
drag, startPoint x: 253, startPoint y: 626, endPoint x: 224, endPoint y: 626, distance: 28.4
click at [224, 626] on textarea "**********" at bounding box center [337, 622] width 519 height 97
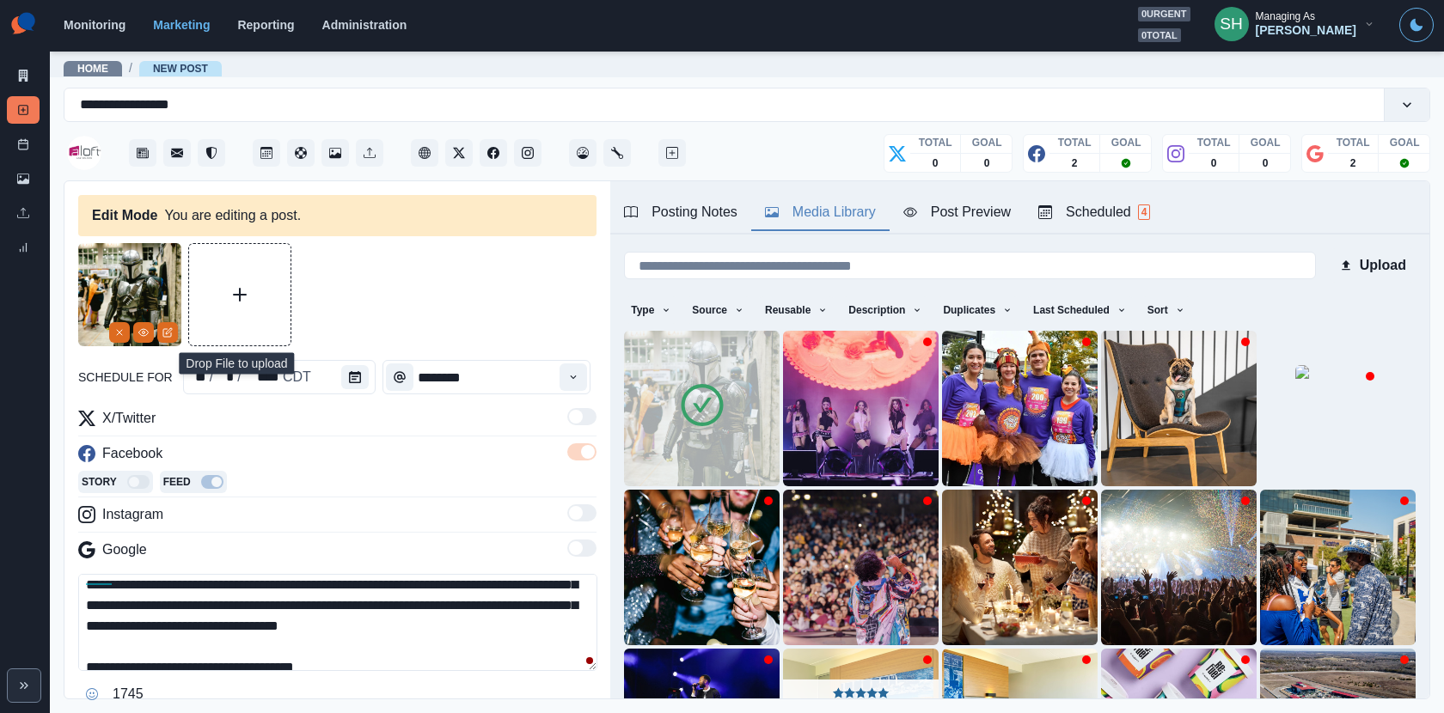
scroll to position [75, 0]
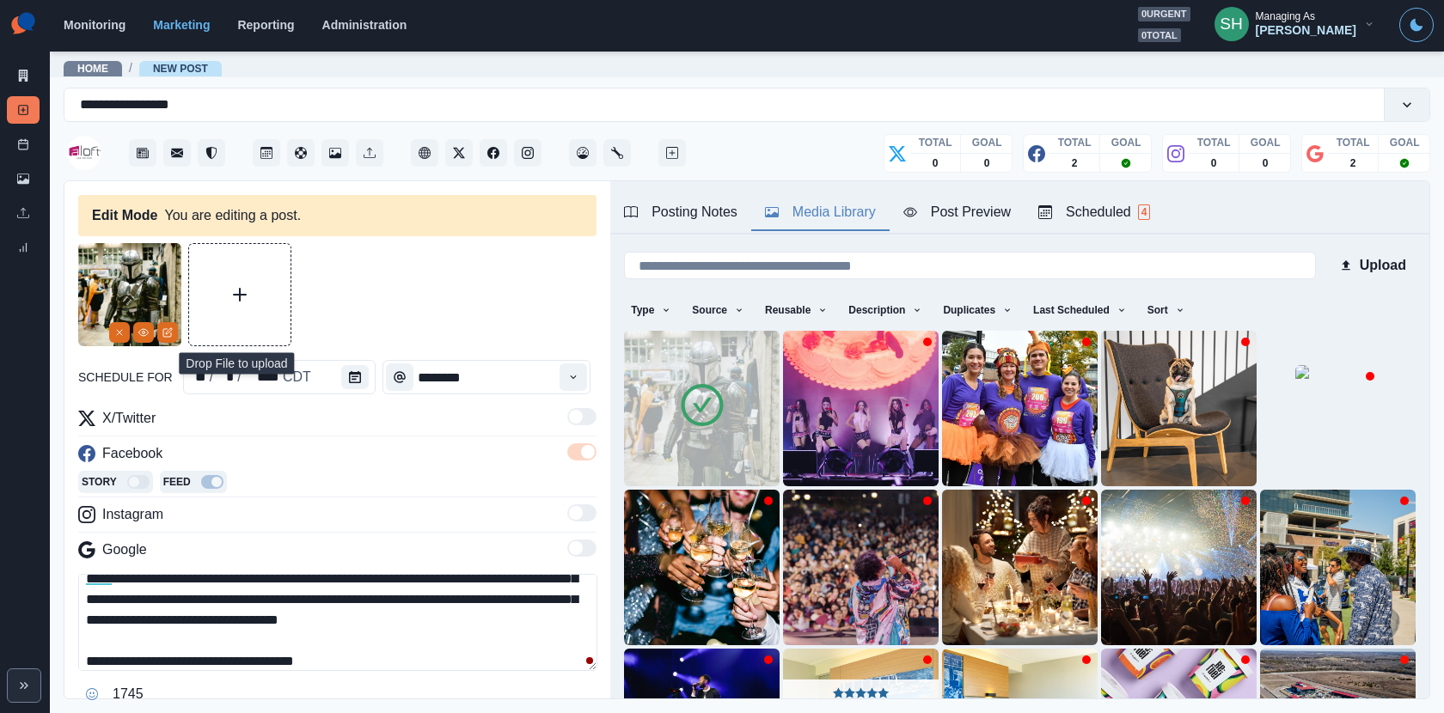
drag, startPoint x: 281, startPoint y: 595, endPoint x: 235, endPoint y: 595, distance: 45.5
click at [235, 595] on textarea "**********" at bounding box center [337, 622] width 519 height 97
drag, startPoint x: 351, startPoint y: 619, endPoint x: 237, endPoint y: 620, distance: 113.4
click at [237, 620] on textarea "**********" at bounding box center [337, 622] width 519 height 97
click at [131, 616] on textarea "**********" at bounding box center [337, 622] width 519 height 97
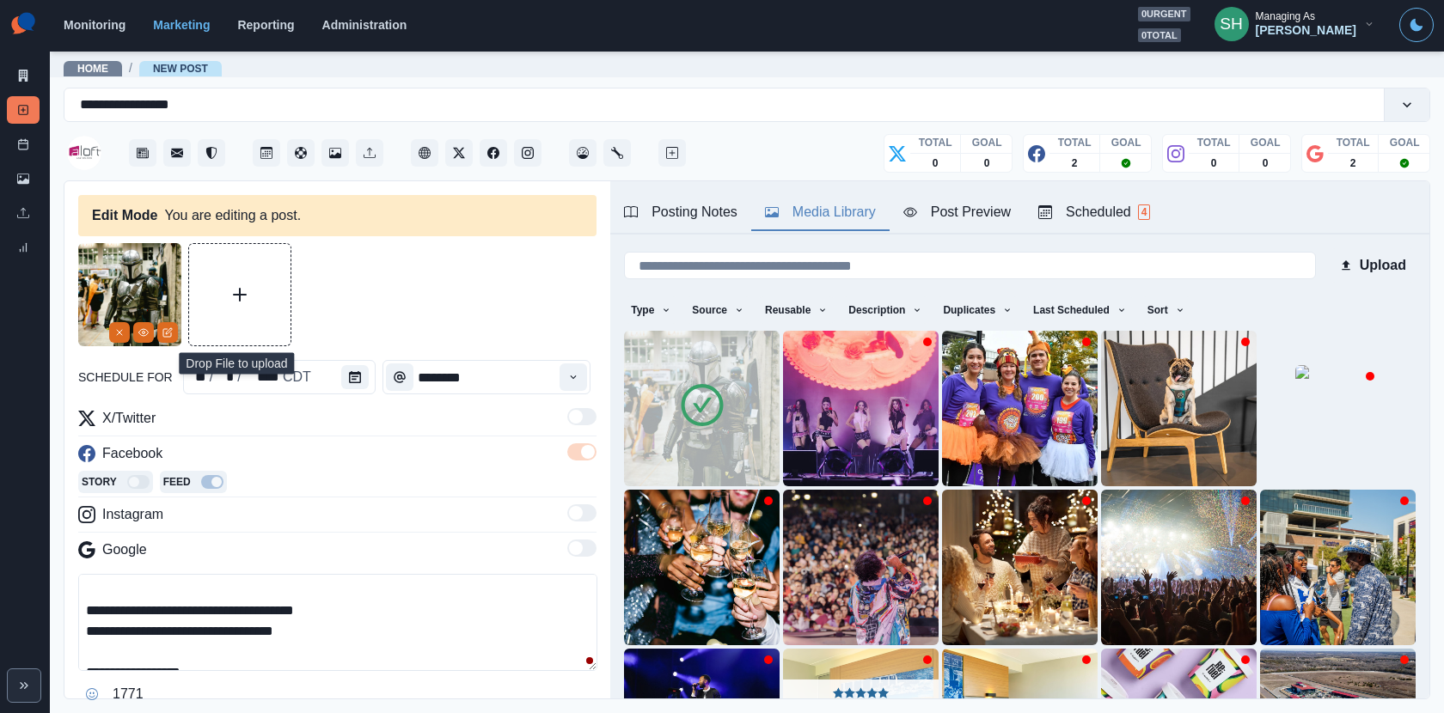
scroll to position [144, 0]
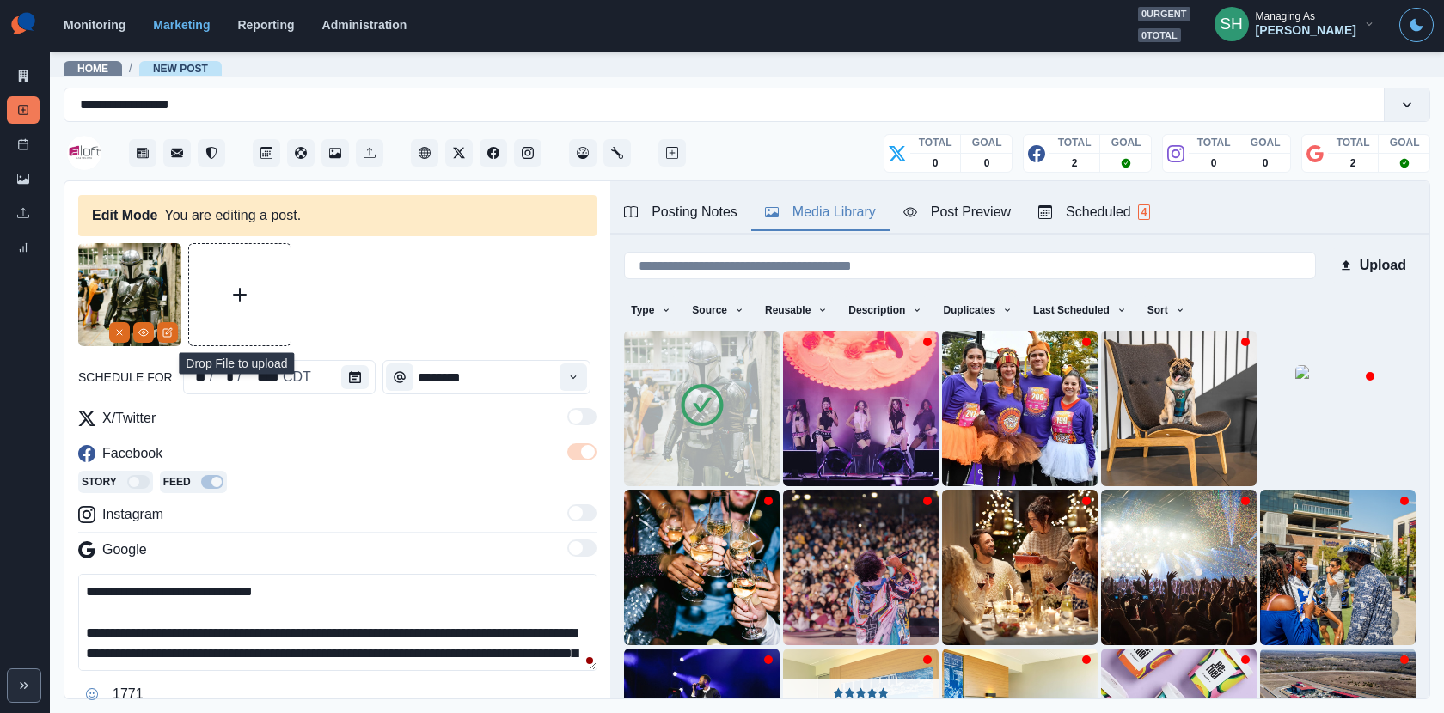
drag, startPoint x: 263, startPoint y: 652, endPoint x: 233, endPoint y: 512, distance: 143.3
click at [233, 512] on div "**********" at bounding box center [337, 558] width 518 height 300
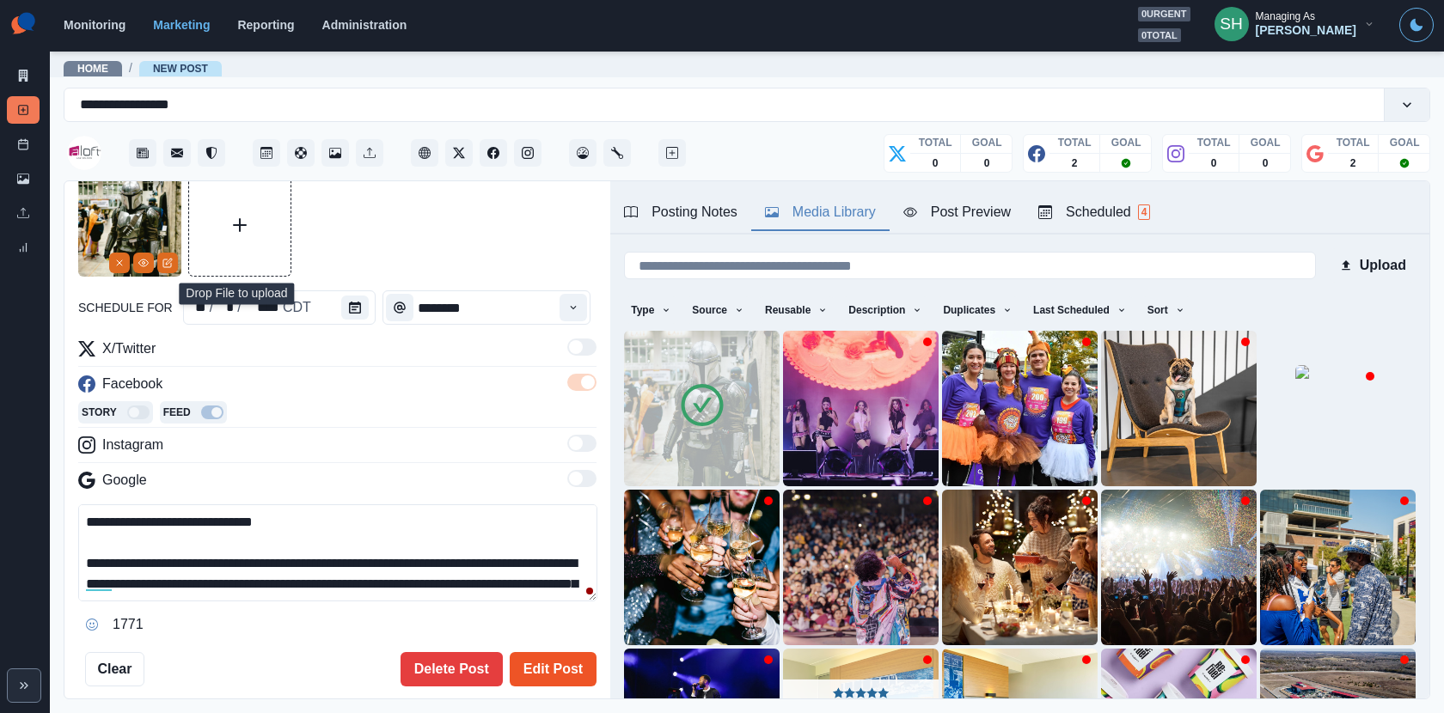
type textarea "**********"
click at [555, 652] on button "Edit Post" at bounding box center [553, 669] width 87 height 34
click at [555, 661] on button "Edit Post" at bounding box center [553, 669] width 87 height 34
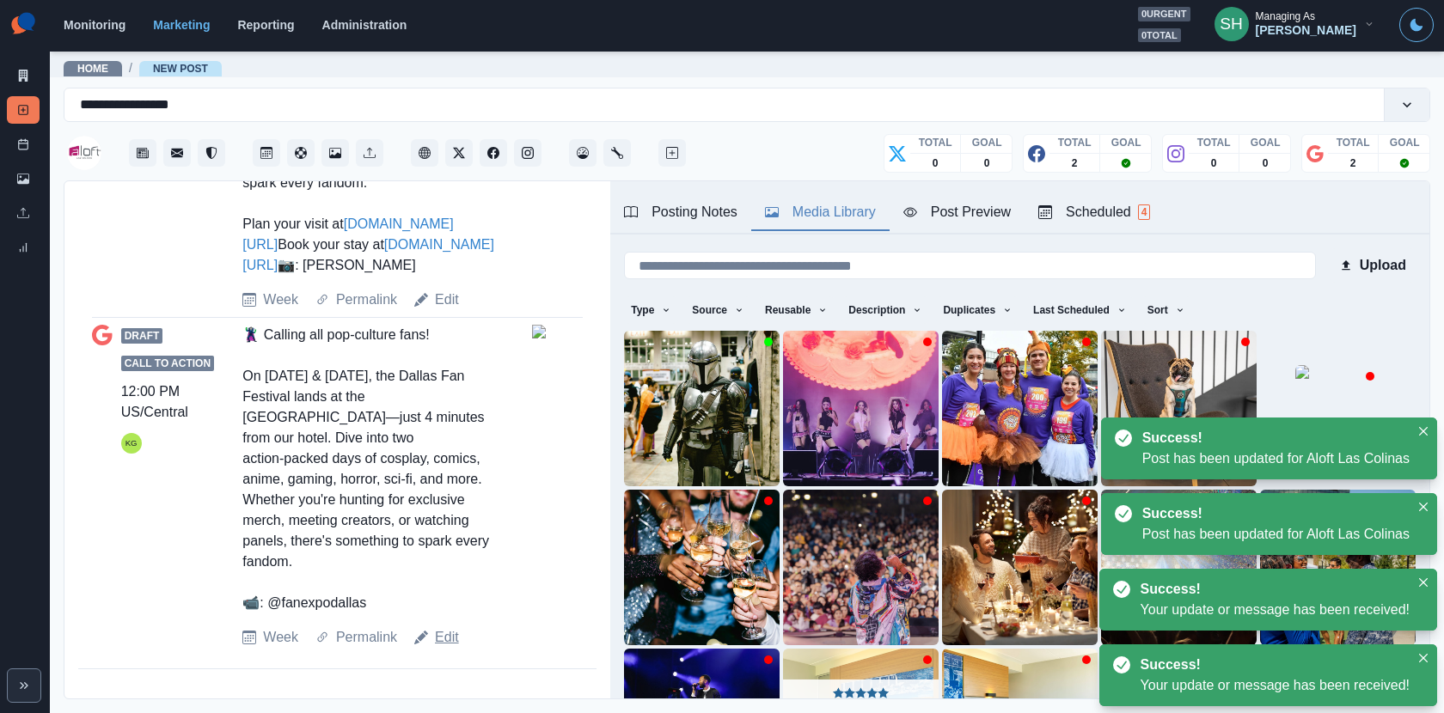
click at [446, 642] on link "Edit" at bounding box center [447, 637] width 24 height 21
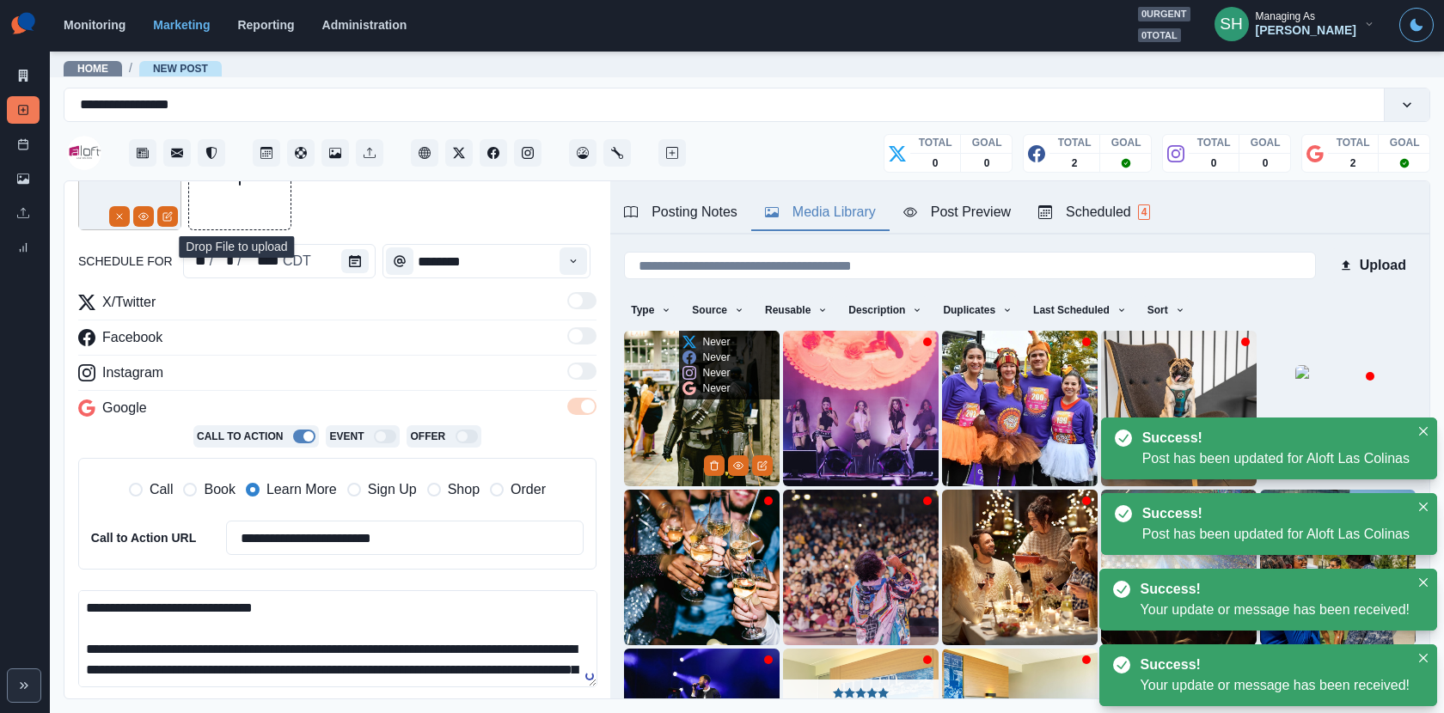
click at [702, 424] on img at bounding box center [702, 409] width 156 height 156
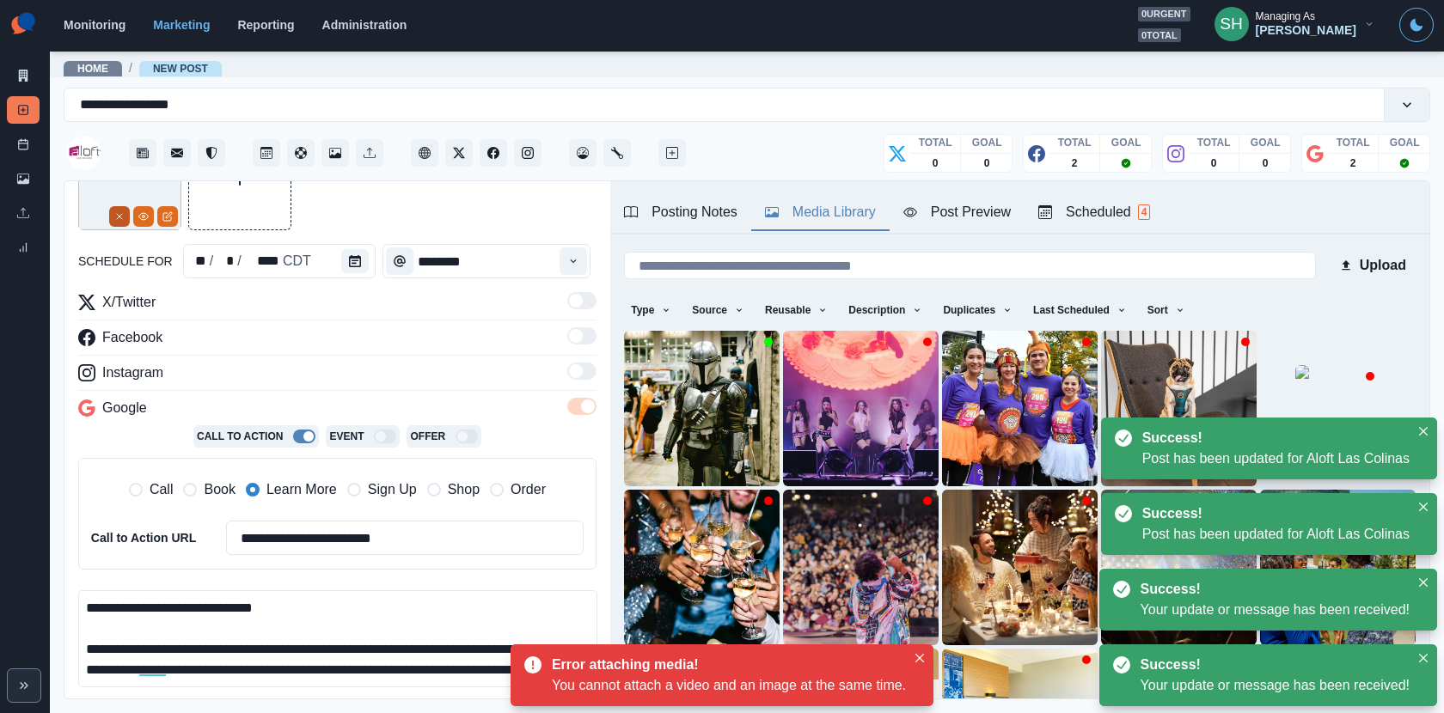
click at [109, 217] on button "Remove" at bounding box center [119, 216] width 21 height 21
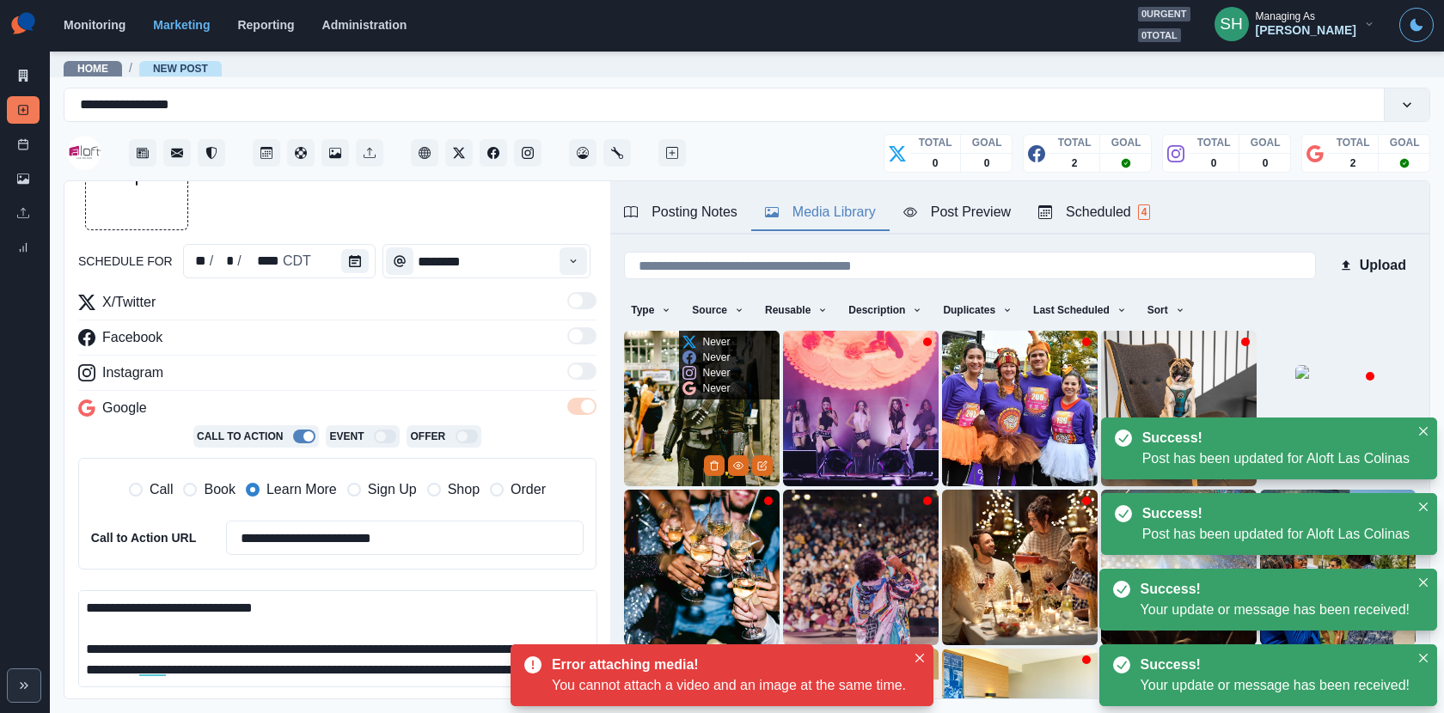
click at [660, 385] on img at bounding box center [702, 409] width 156 height 156
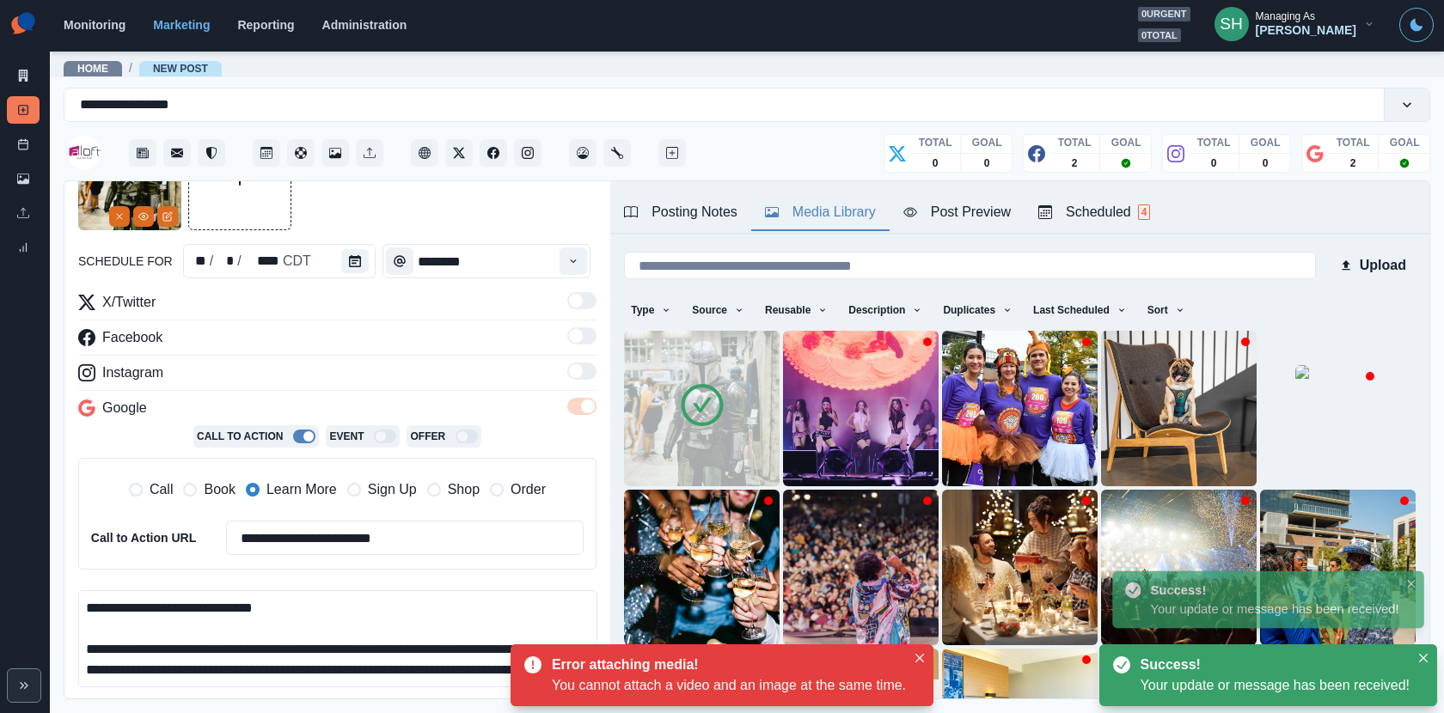
drag, startPoint x: 266, startPoint y: 669, endPoint x: 265, endPoint y: 421, distance: 248.3
click at [265, 421] on div "**********" at bounding box center [337, 508] width 518 height 432
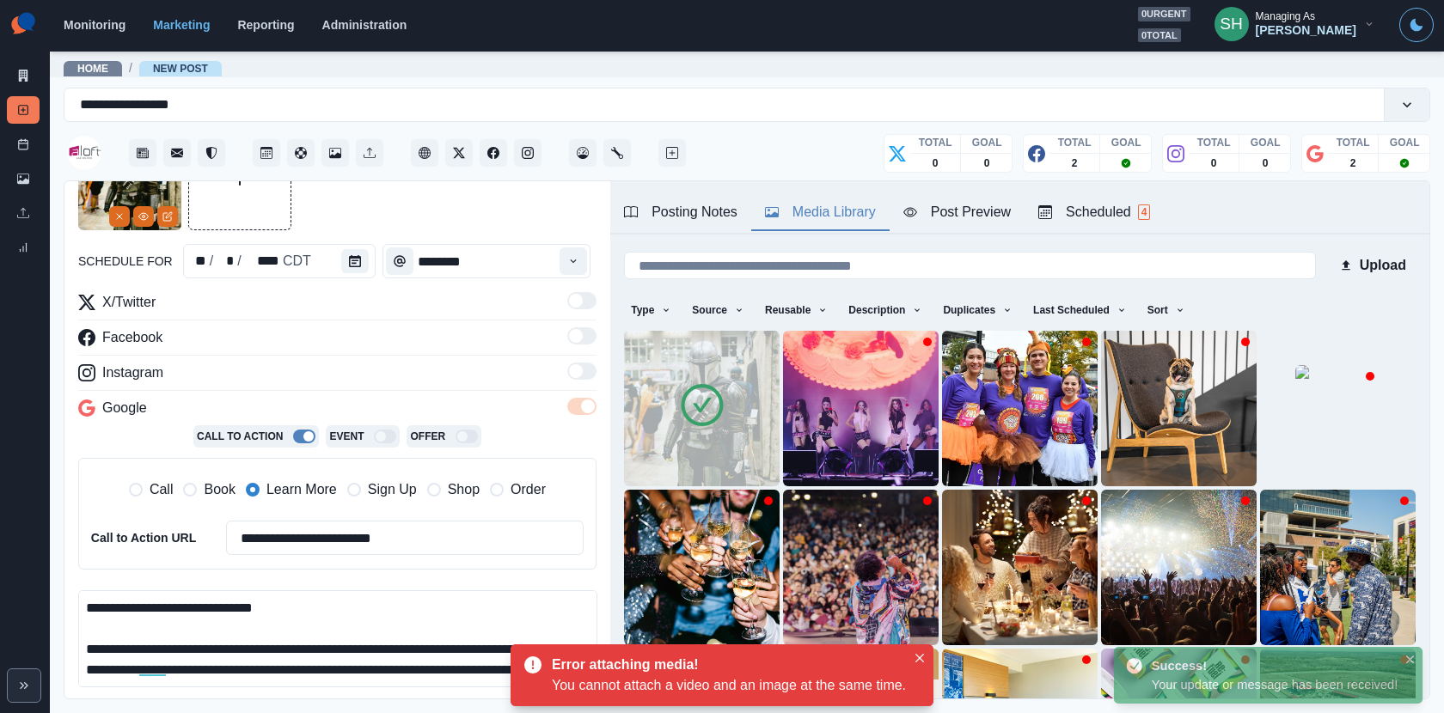
paste textarea "**********"
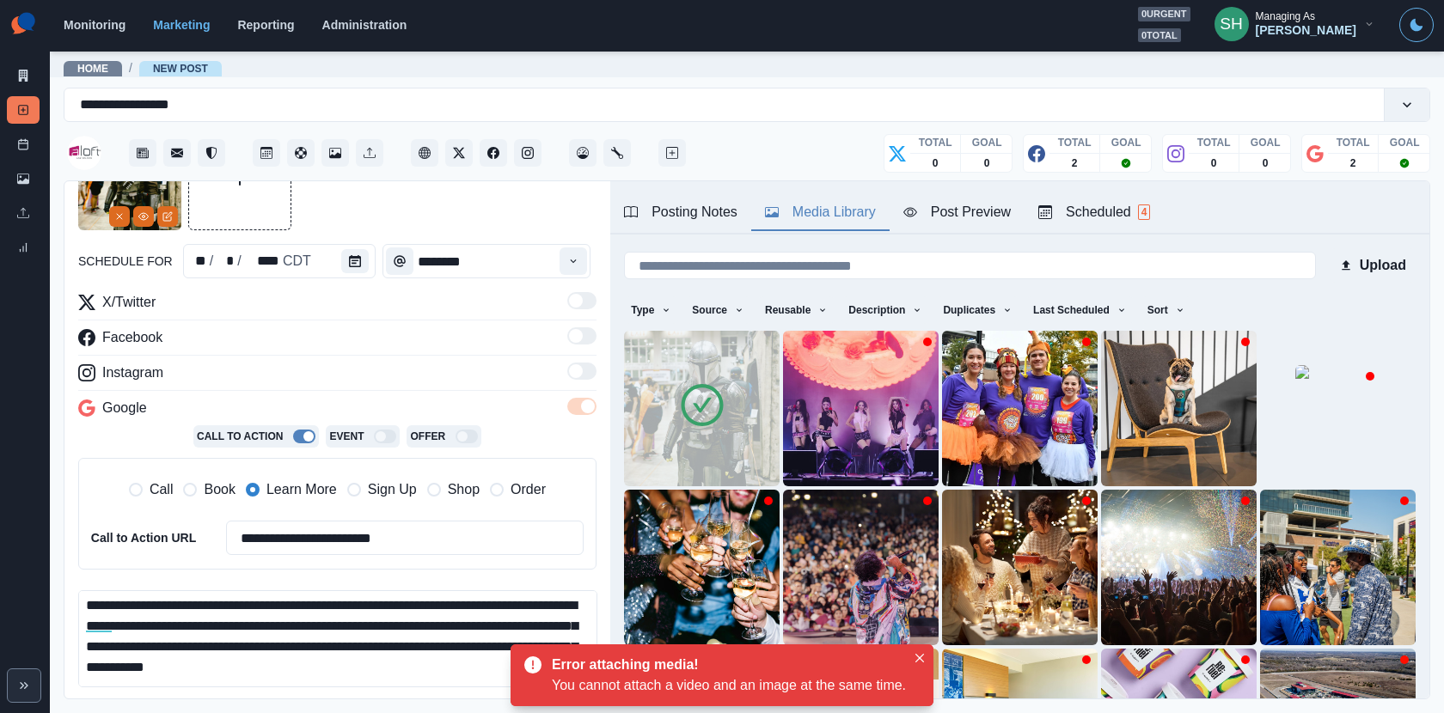
drag, startPoint x: 309, startPoint y: 601, endPoint x: 247, endPoint y: 599, distance: 62.8
click at [247, 599] on textarea "**********" at bounding box center [337, 638] width 519 height 97
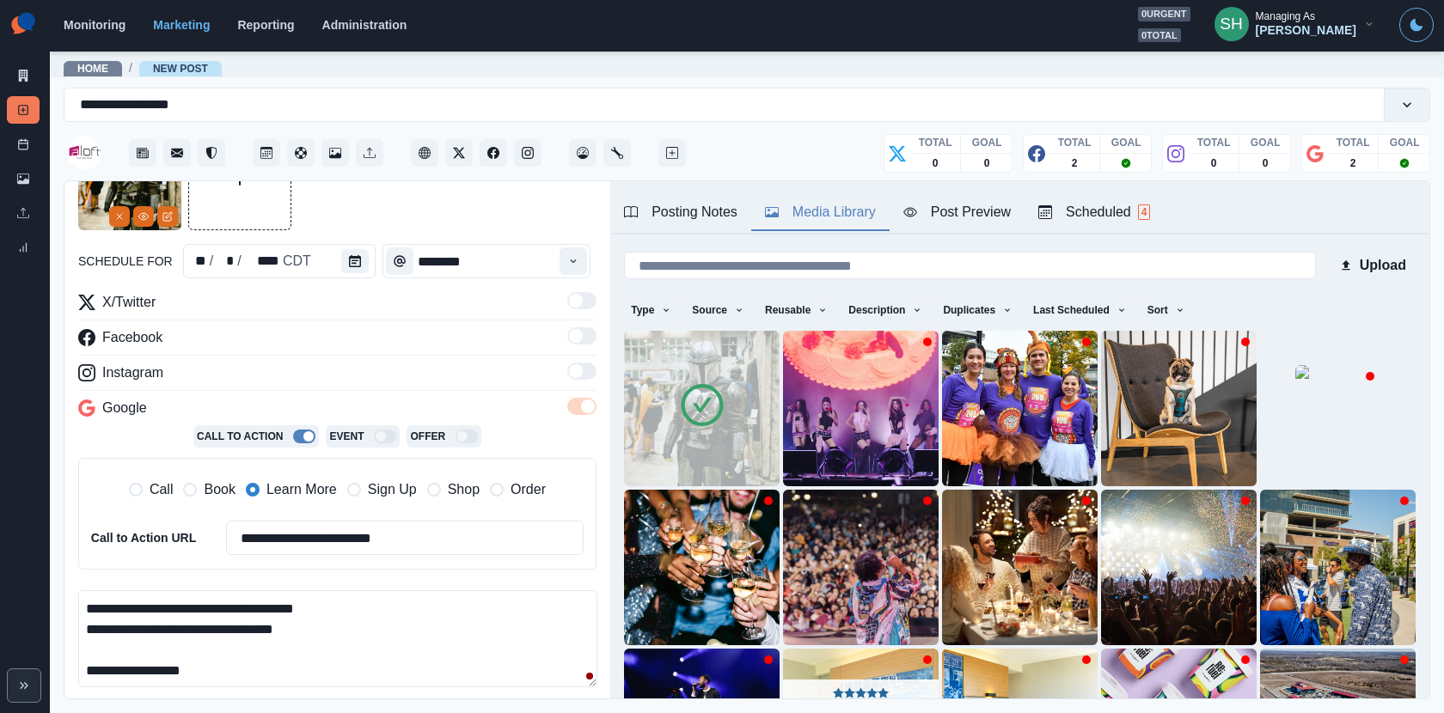
drag, startPoint x: 369, startPoint y: 616, endPoint x: 68, endPoint y: 599, distance: 301.2
click at [68, 599] on div "**********" at bounding box center [337, 440] width 546 height 519
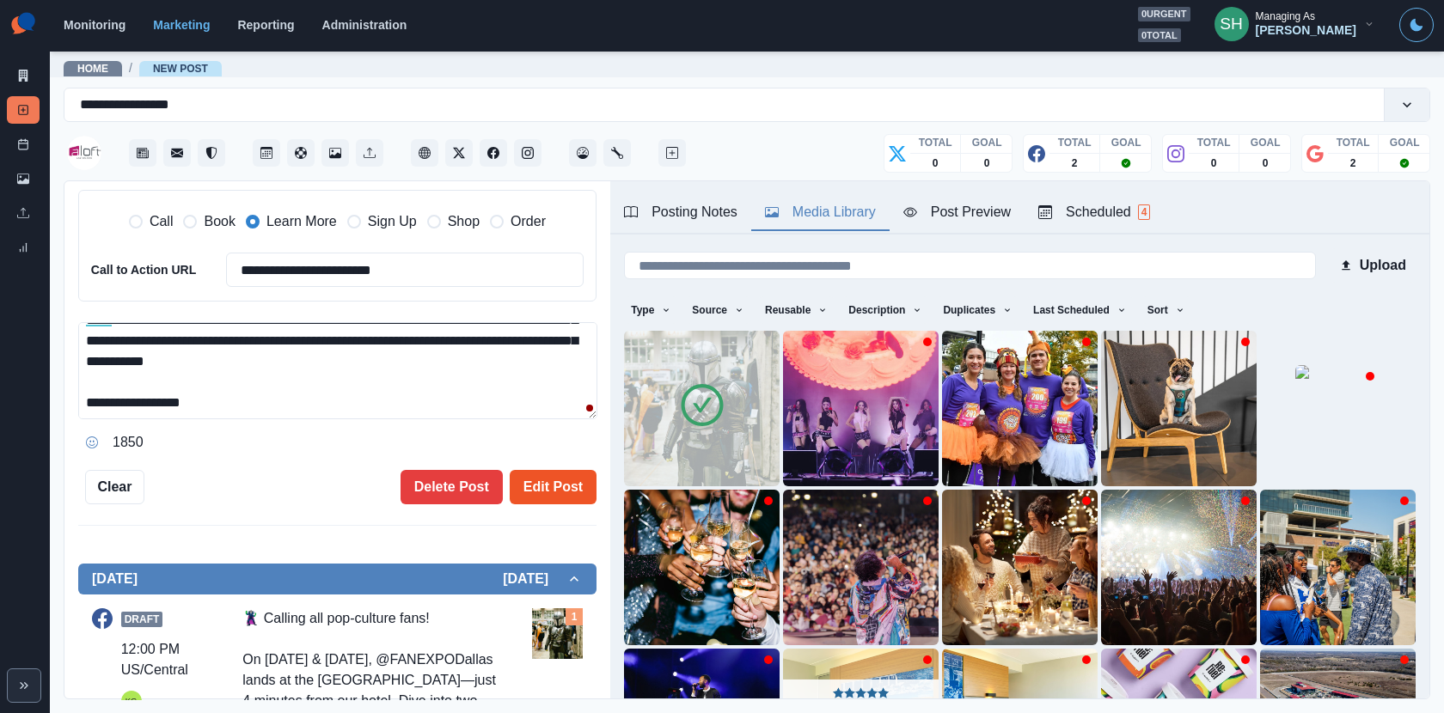
type textarea "**********"
click at [559, 484] on button "Edit Post" at bounding box center [553, 487] width 87 height 34
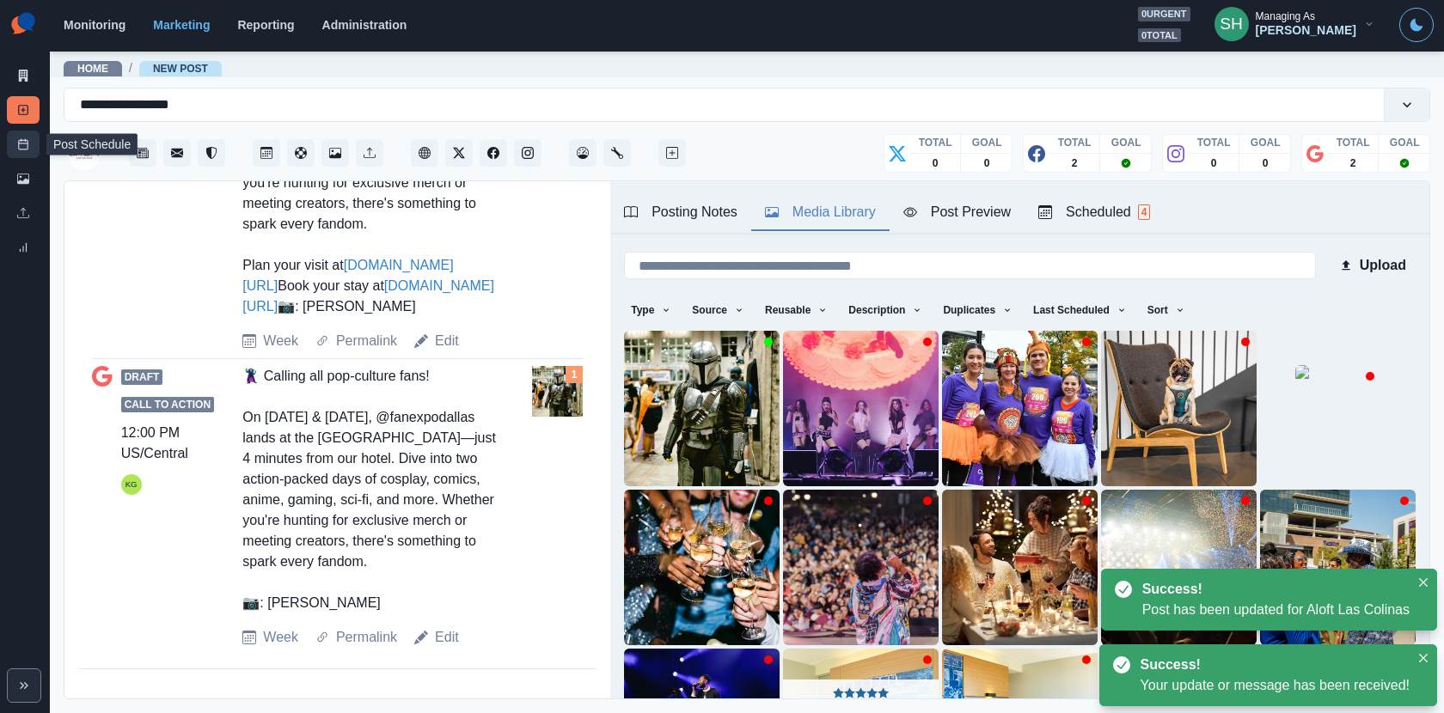
click at [24, 154] on link "Post Schedule" at bounding box center [23, 144] width 33 height 27
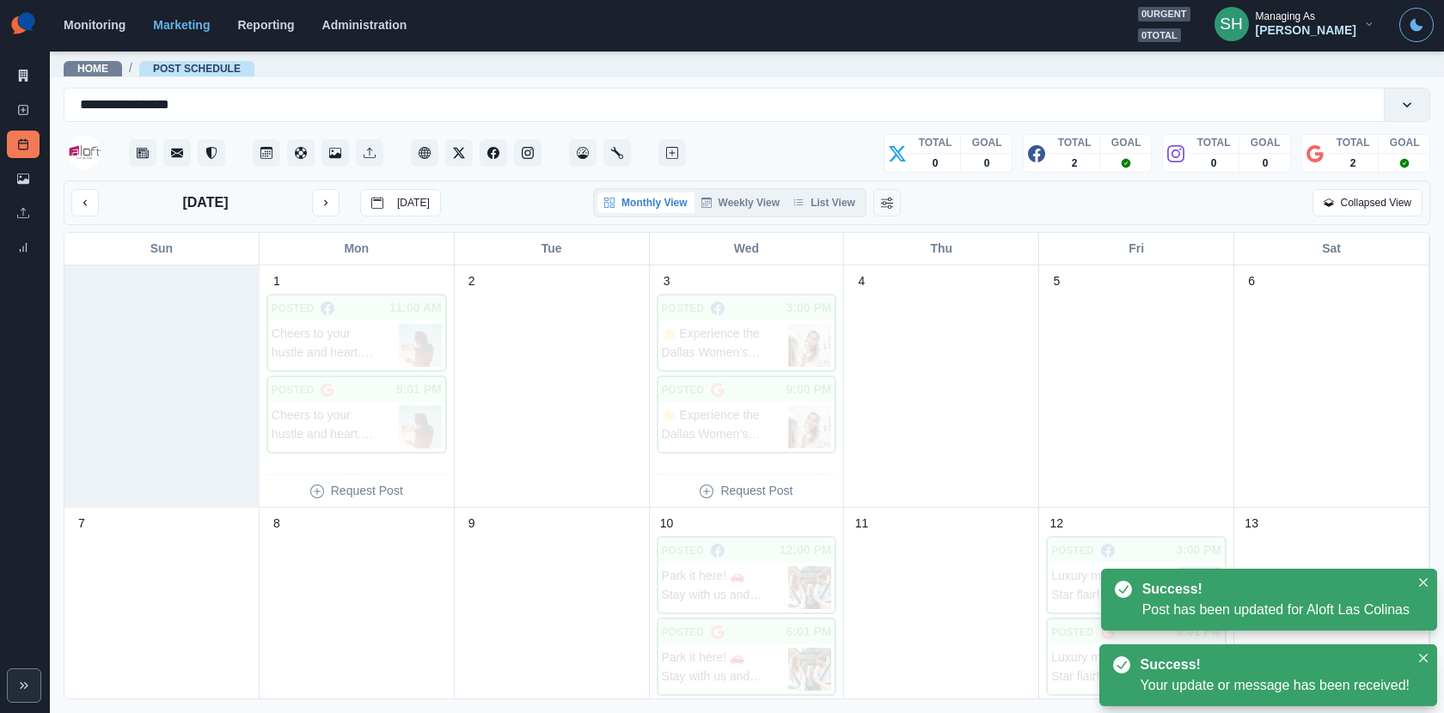
click at [833, 215] on div "Monthly View Weekly View List View" at bounding box center [729, 202] width 273 height 29
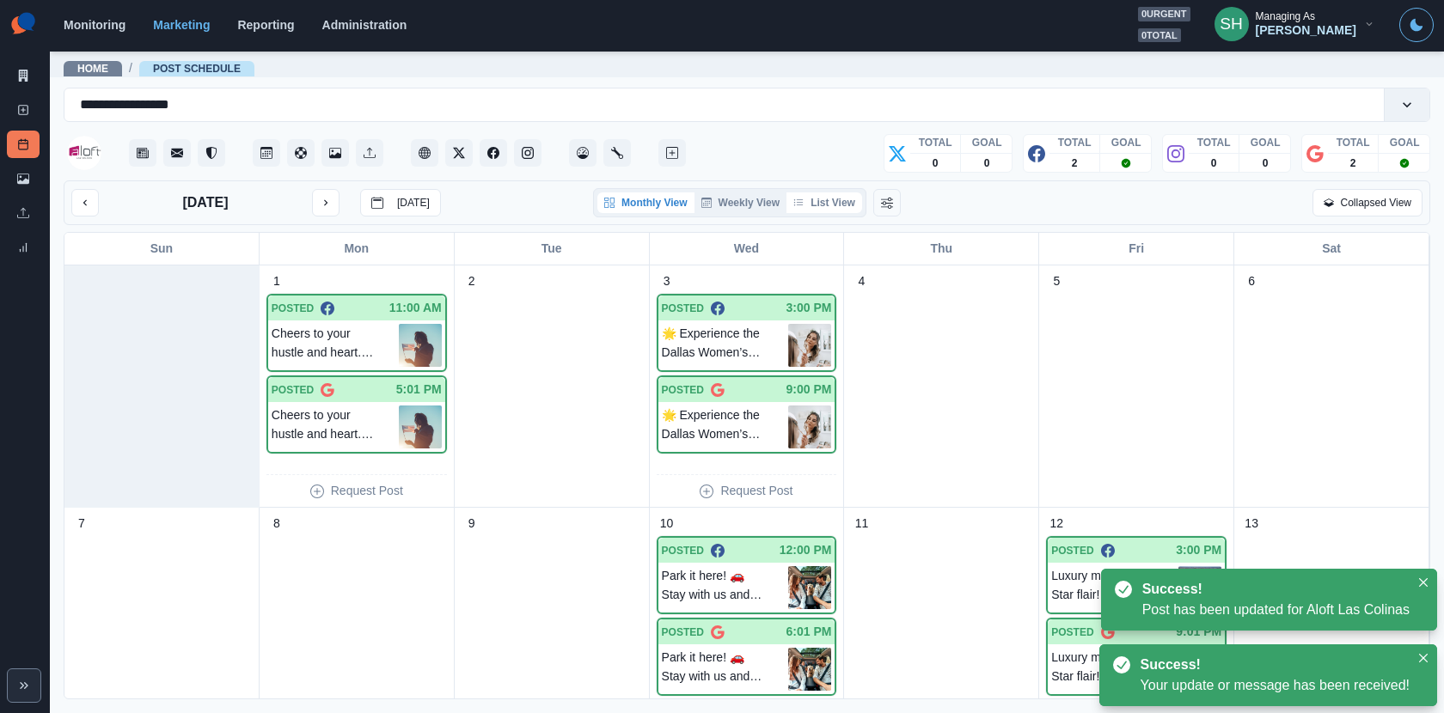
click at [826, 206] on button "List View" at bounding box center [824, 202] width 76 height 21
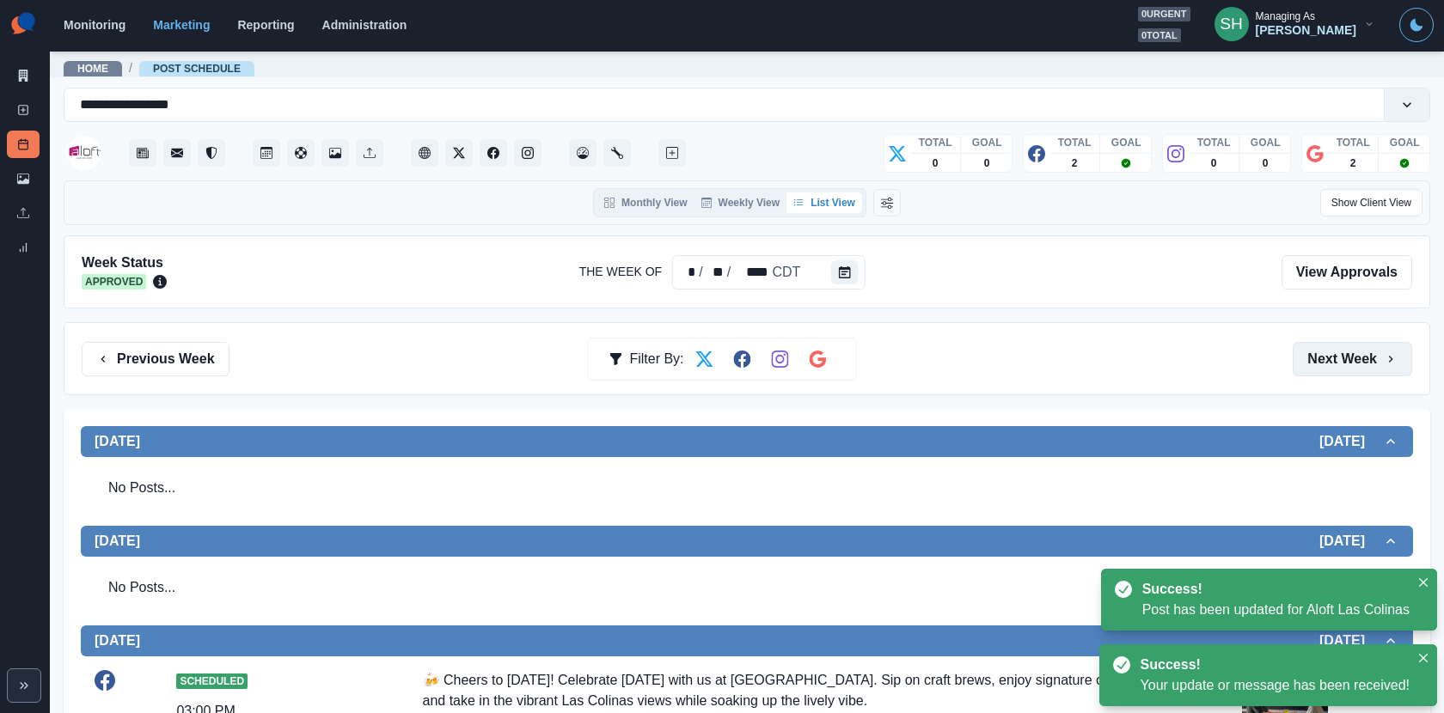
click at [1341, 362] on button "Next Week" at bounding box center [1351, 359] width 119 height 34
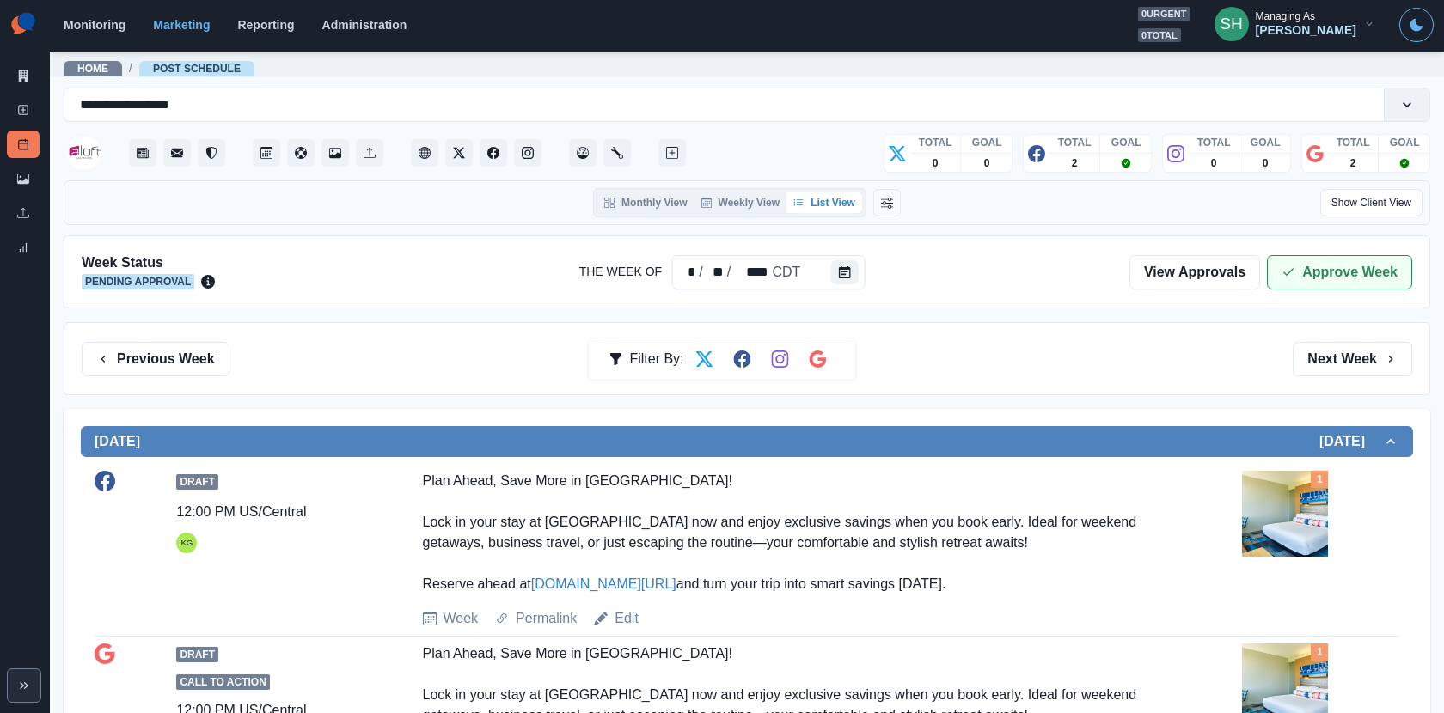
click at [1313, 266] on button "Approve Week" at bounding box center [1339, 272] width 145 height 34
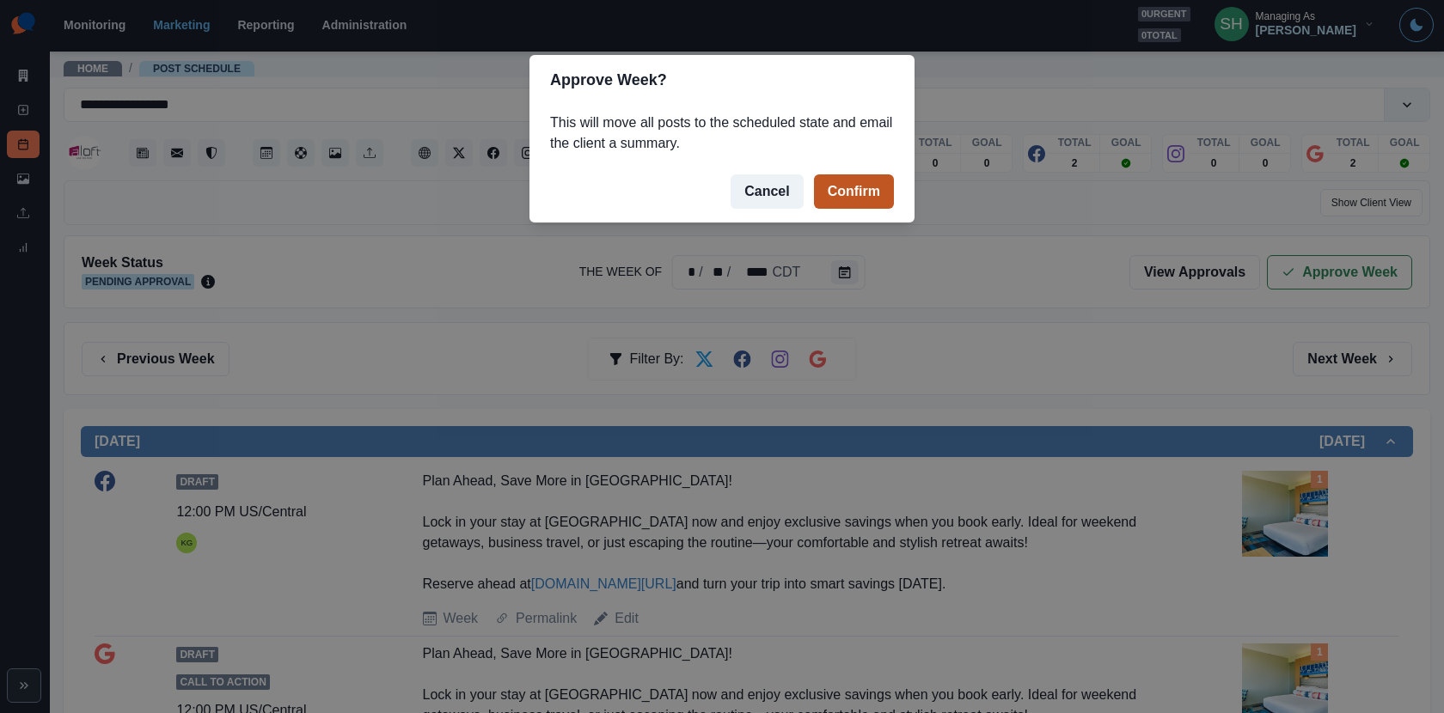
click at [852, 177] on button "Confirm" at bounding box center [854, 191] width 80 height 34
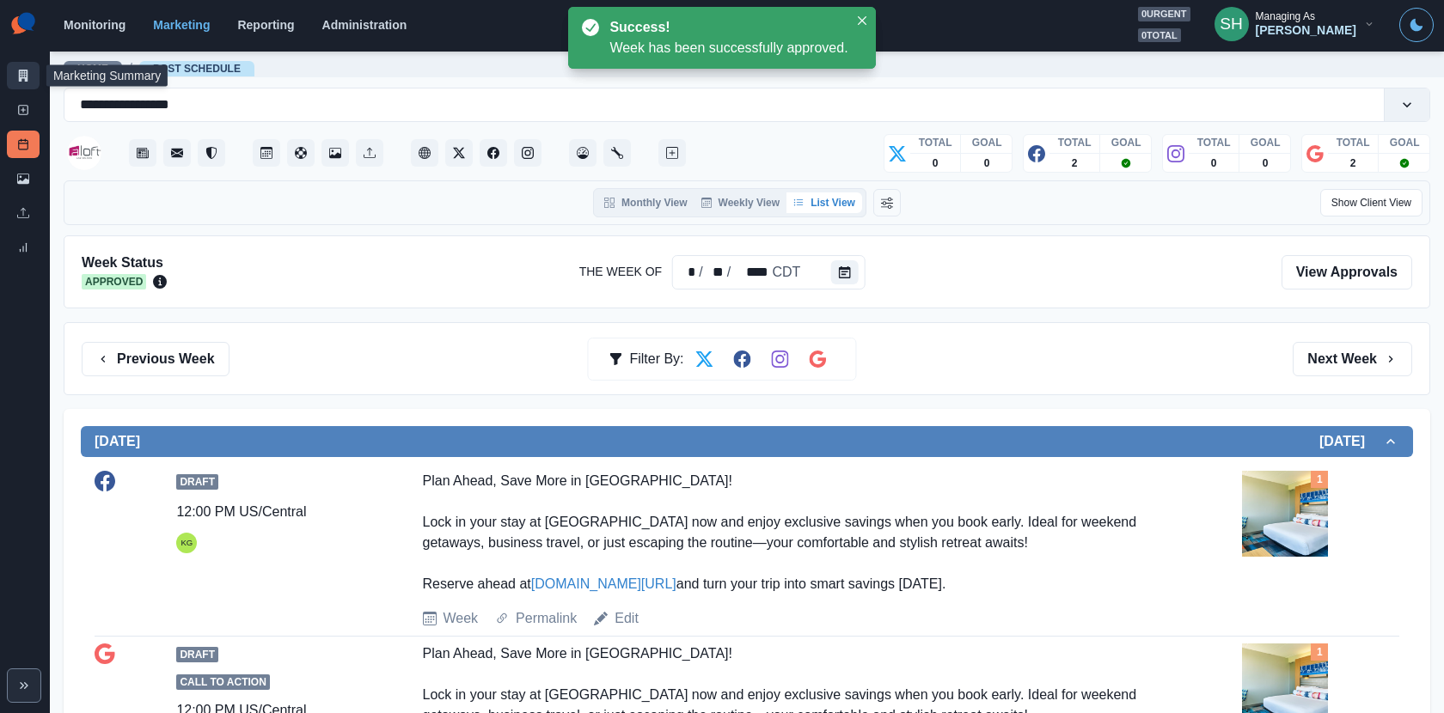
click at [20, 77] on icon at bounding box center [23, 76] width 9 height 12
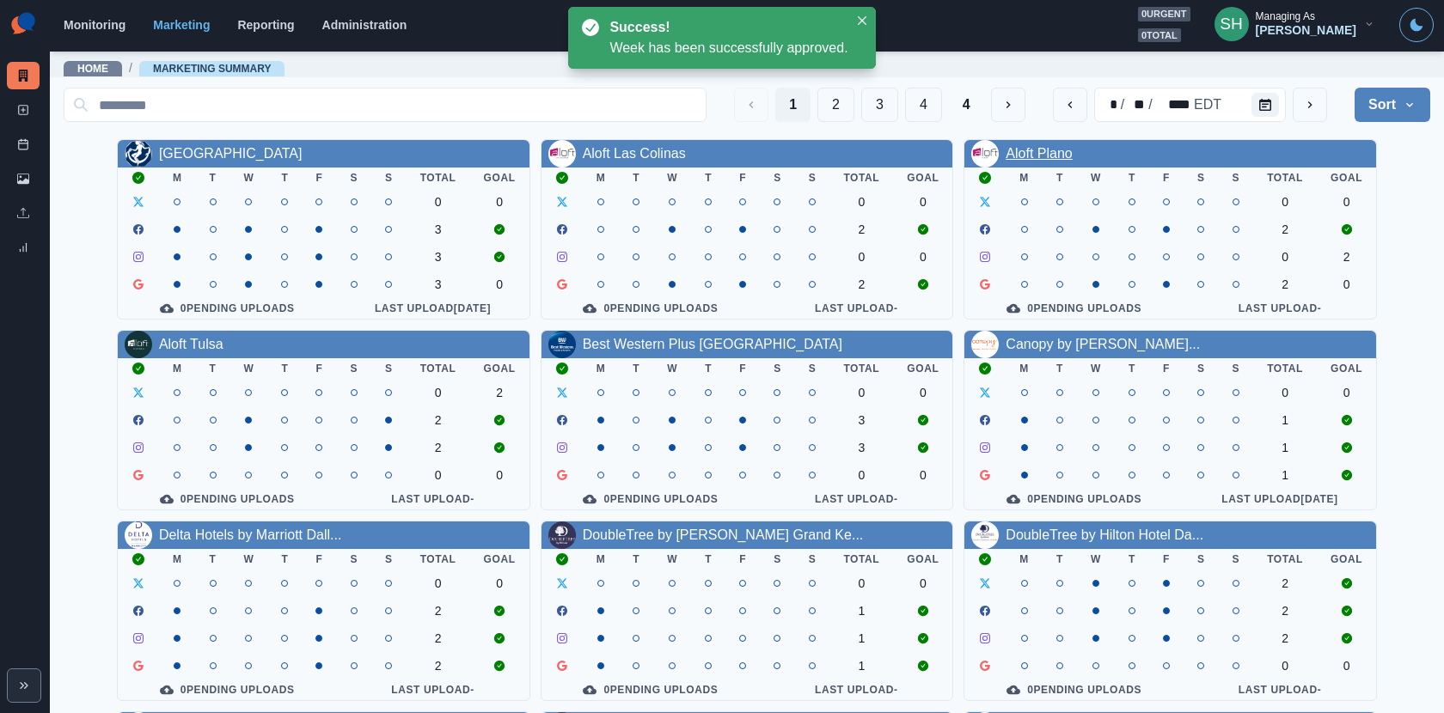
click at [1072, 150] on link "Aloft Plano" at bounding box center [1038, 153] width 66 height 15
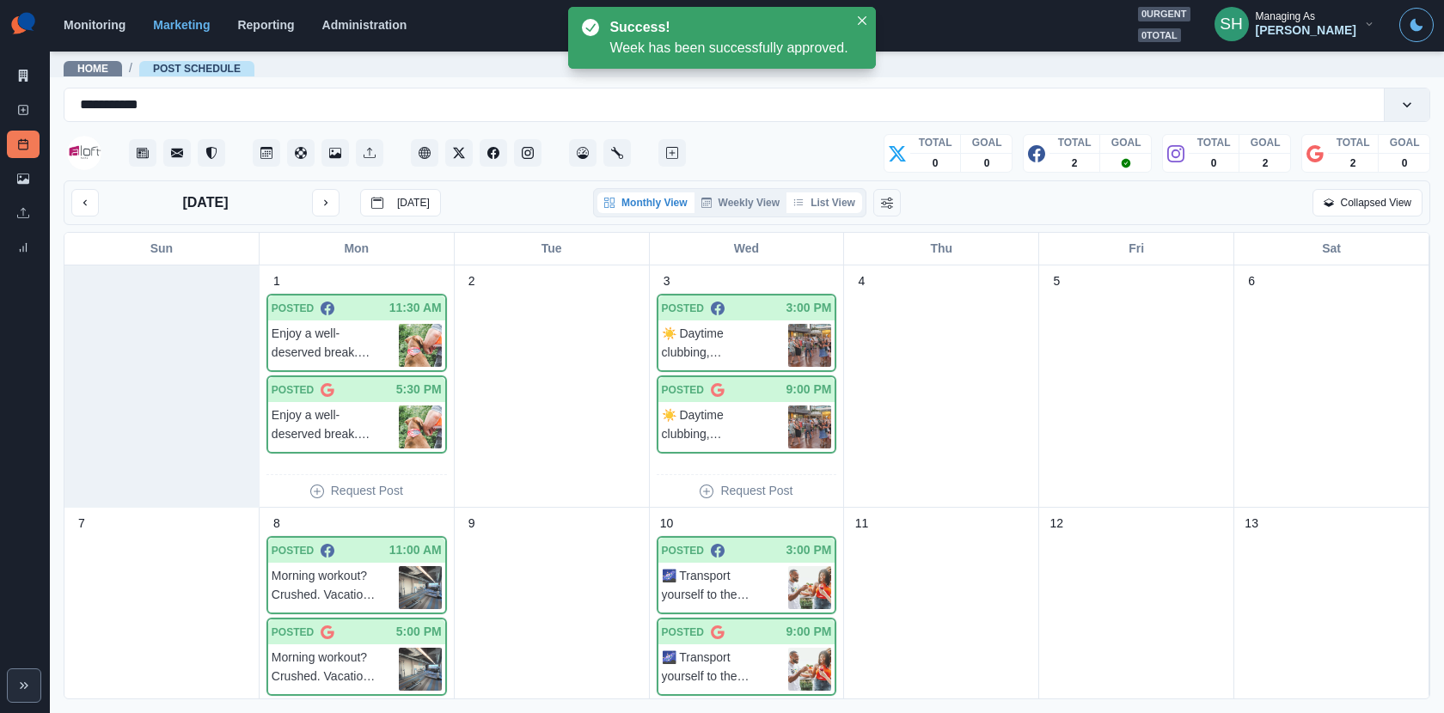
click at [834, 198] on button "List View" at bounding box center [824, 202] width 76 height 21
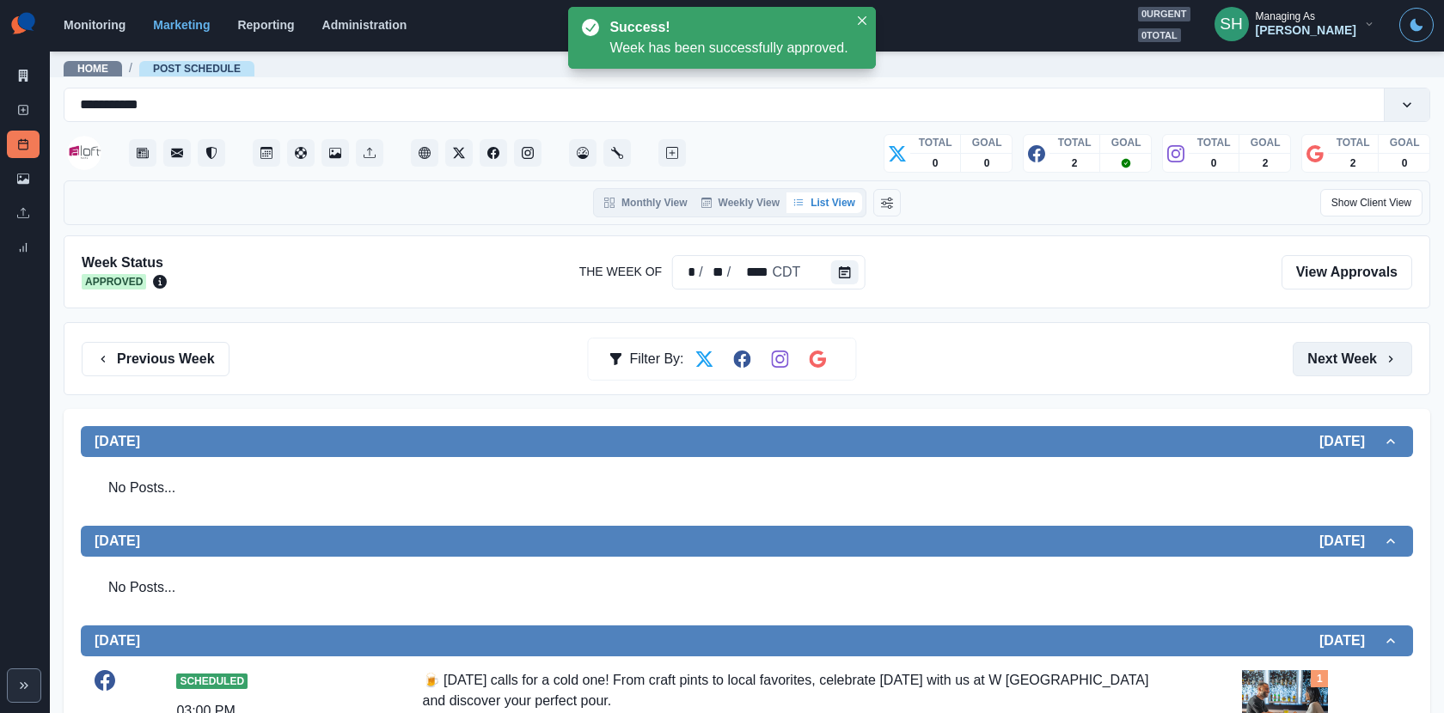
click at [1346, 363] on button "Next Week" at bounding box center [1351, 359] width 119 height 34
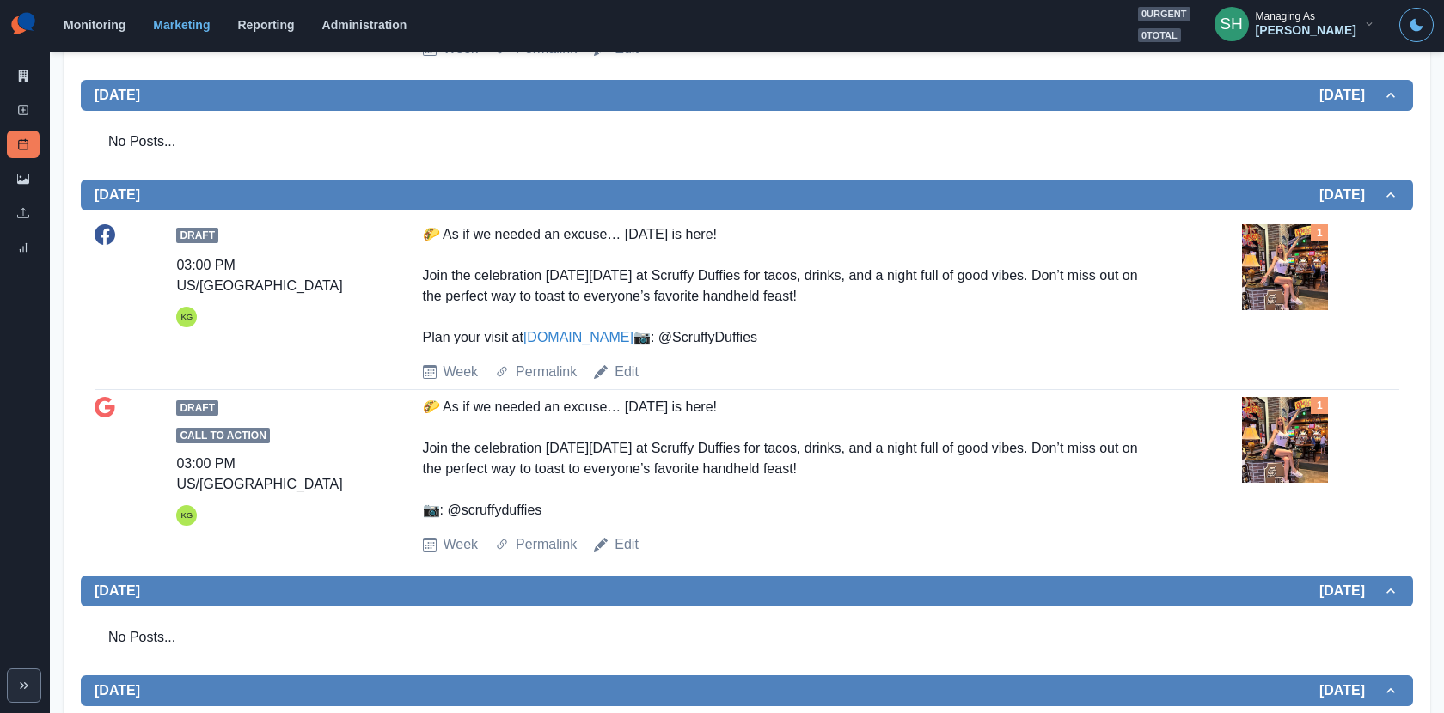
click at [1273, 272] on img at bounding box center [1285, 267] width 86 height 86
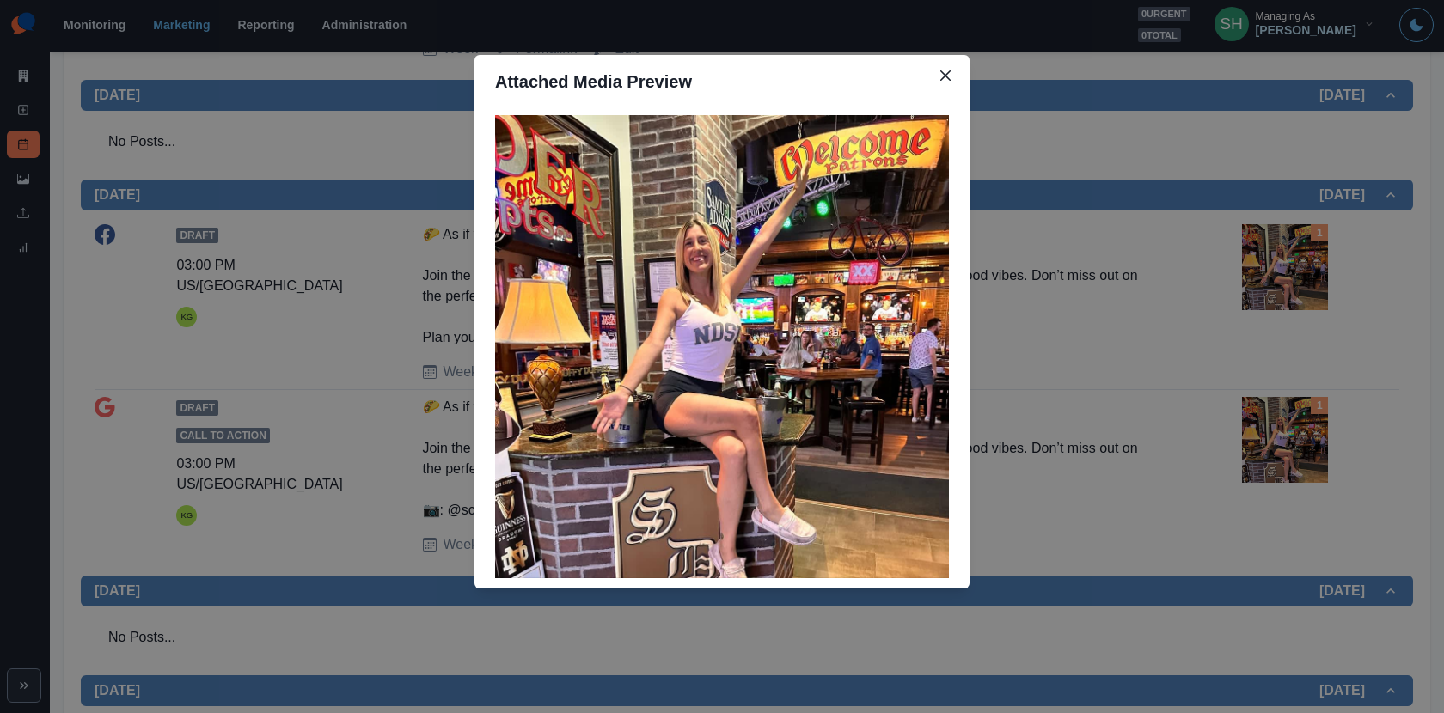
click at [1099, 298] on div "Attached Media Preview" at bounding box center [722, 356] width 1444 height 713
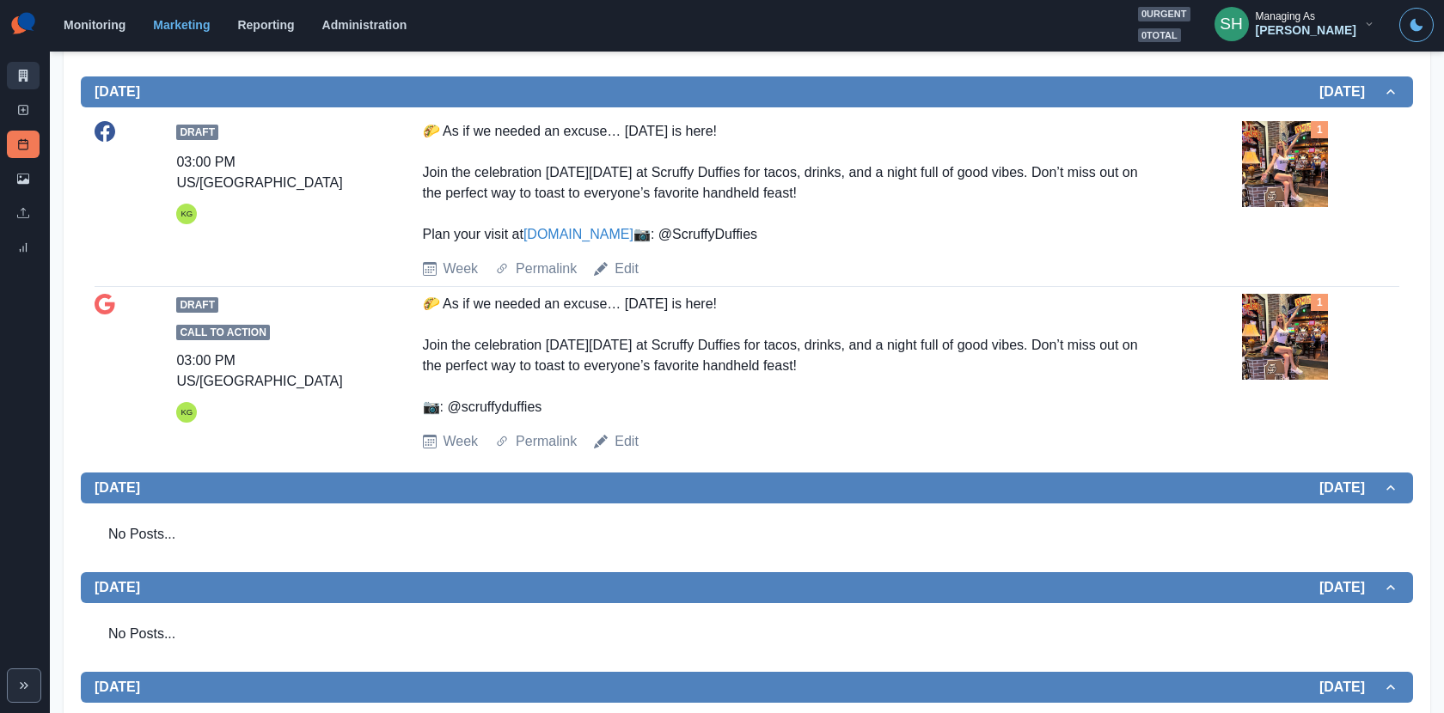
click at [28, 70] on icon at bounding box center [23, 76] width 12 height 12
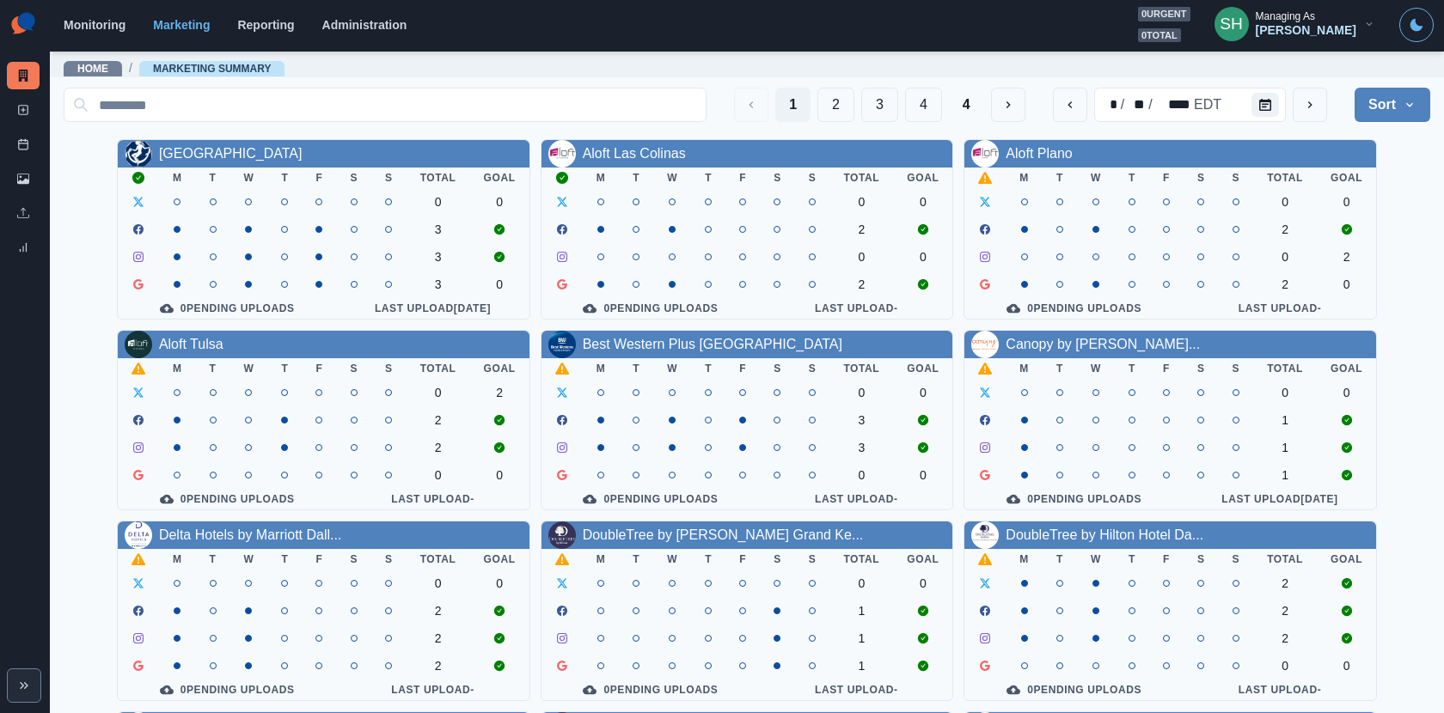
click at [1292, 23] on div "[PERSON_NAME]" at bounding box center [1305, 30] width 101 height 15
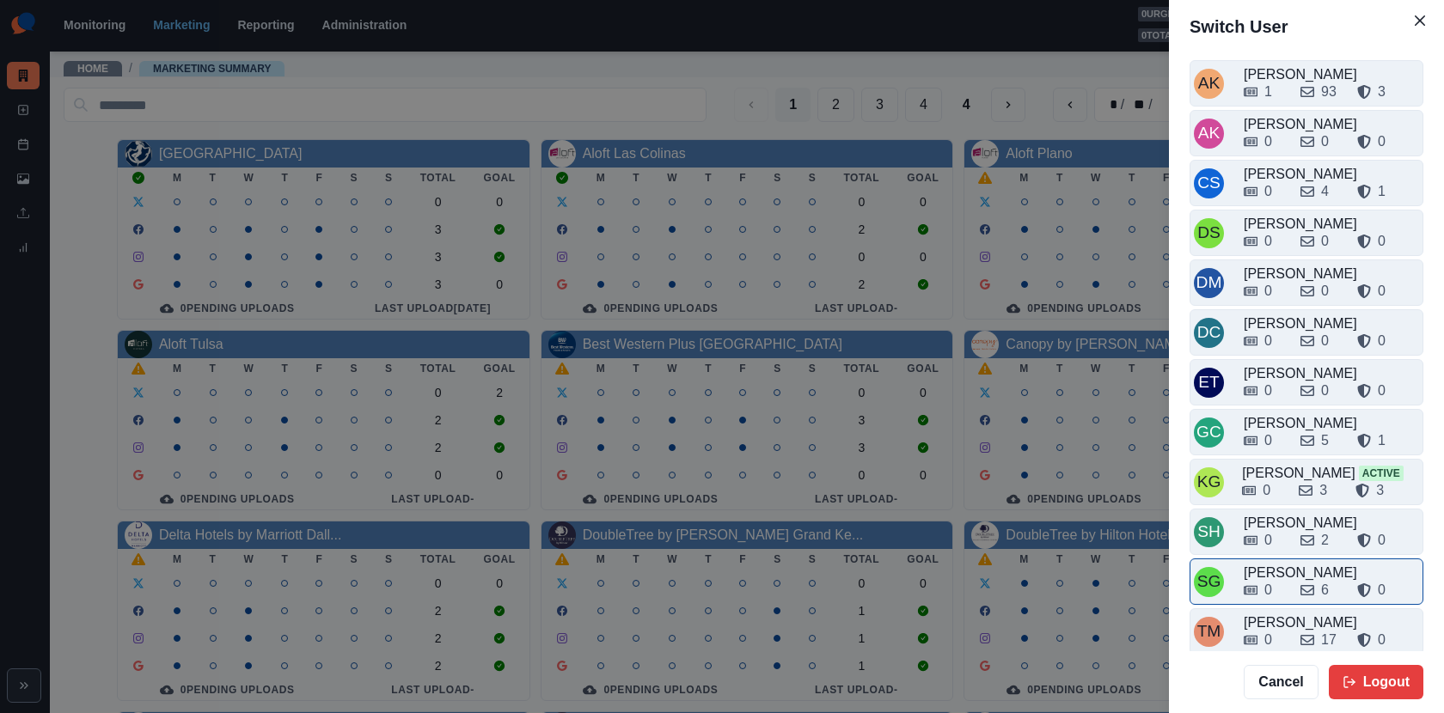
click at [1277, 581] on div "0" at bounding box center [1264, 590] width 43 height 21
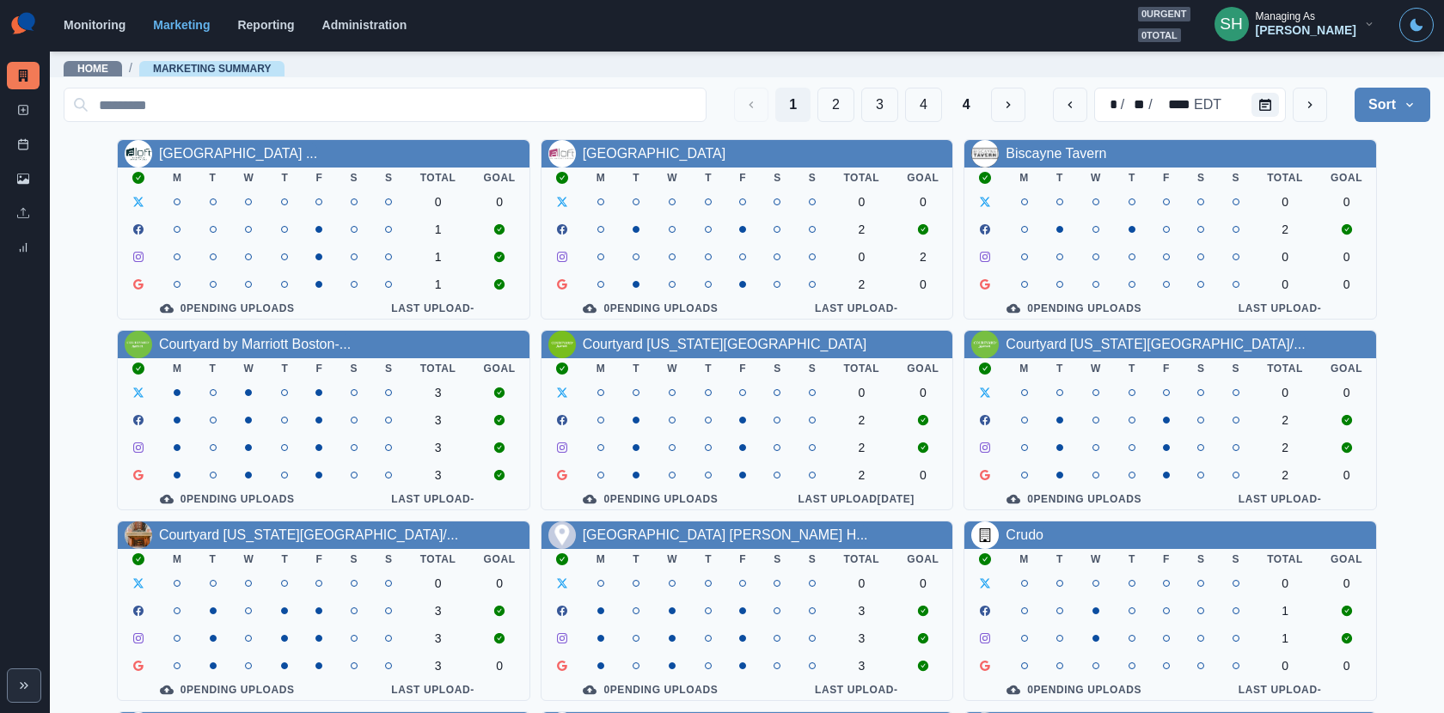
click at [1334, 13] on div "Managing As [PERSON_NAME]" at bounding box center [1305, 23] width 101 height 27
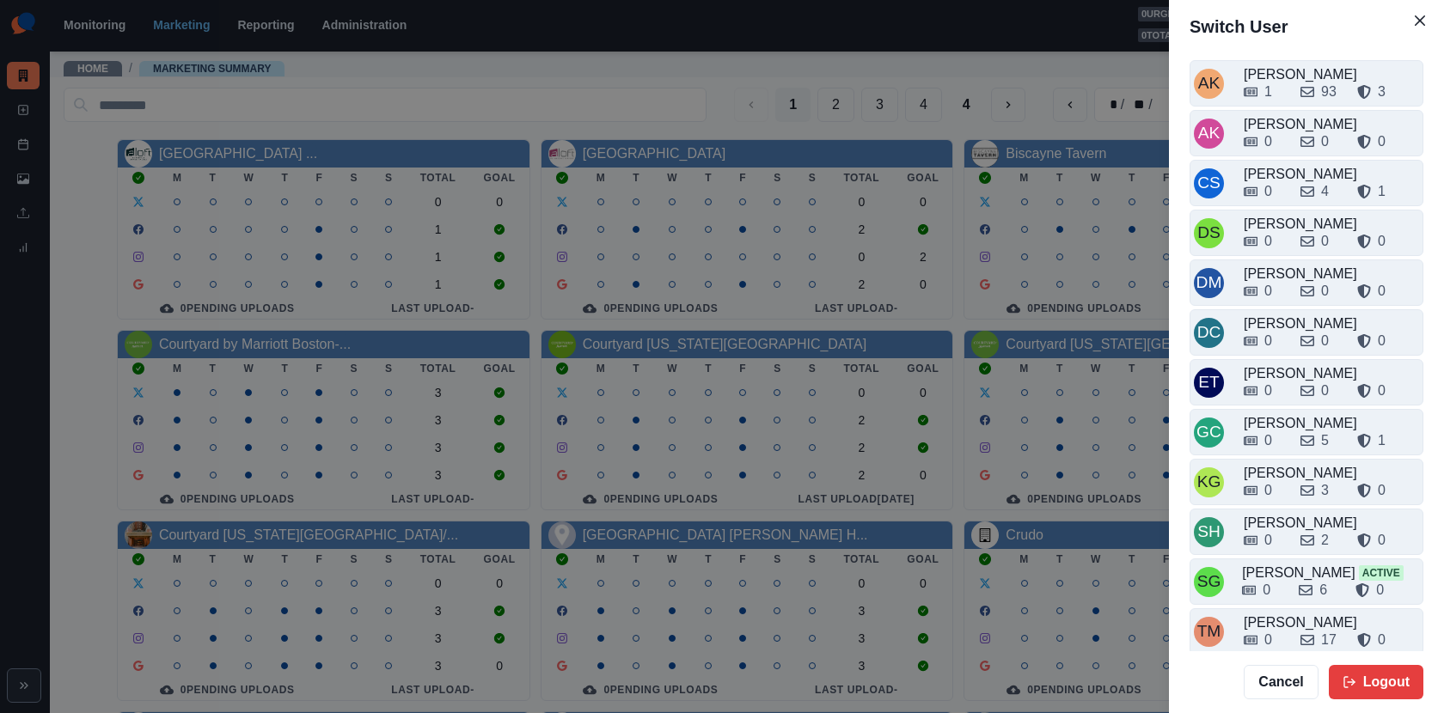
click at [1011, 415] on div "Switch User AK [PERSON_NAME] 1 93 3 AK [PERSON_NAME] 0 0 0 CS Crizalyn Servida …" at bounding box center [722, 356] width 1444 height 713
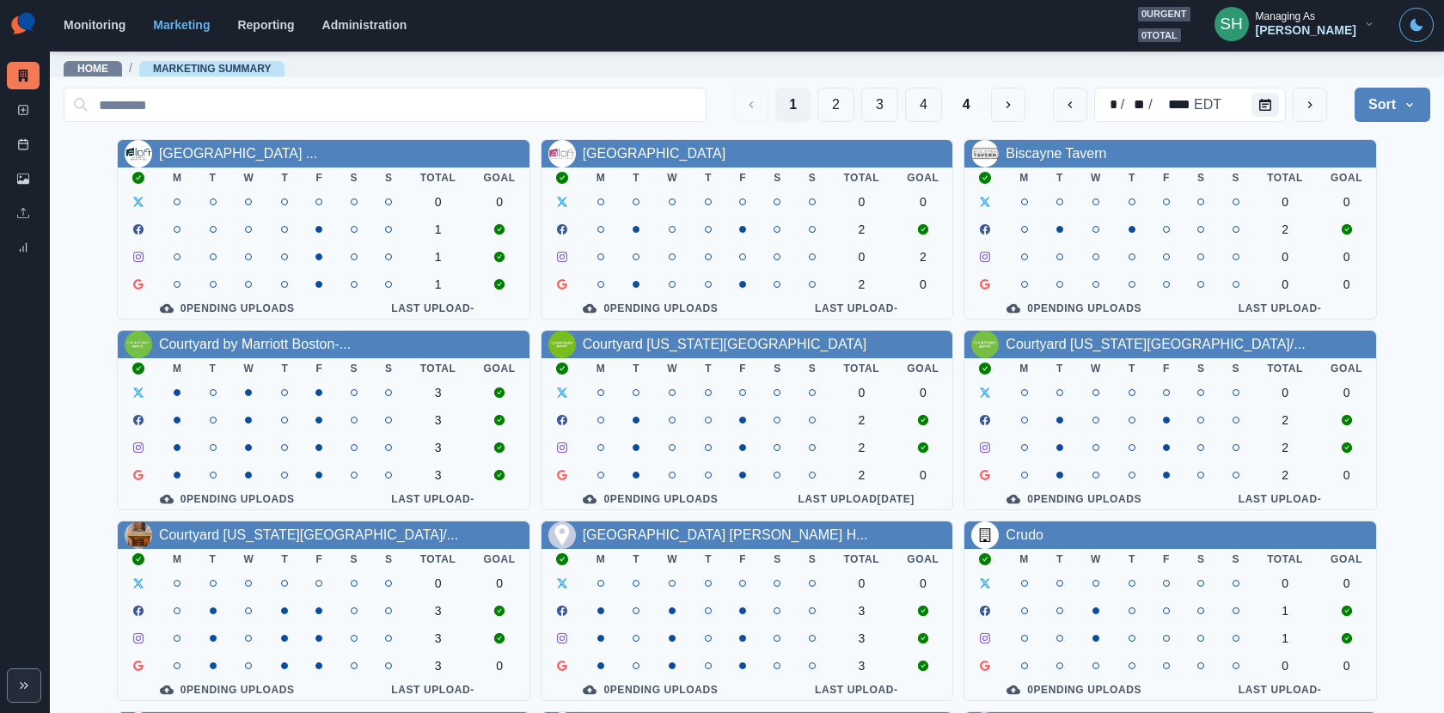
click at [1287, 30] on div "[PERSON_NAME]" at bounding box center [1305, 30] width 101 height 15
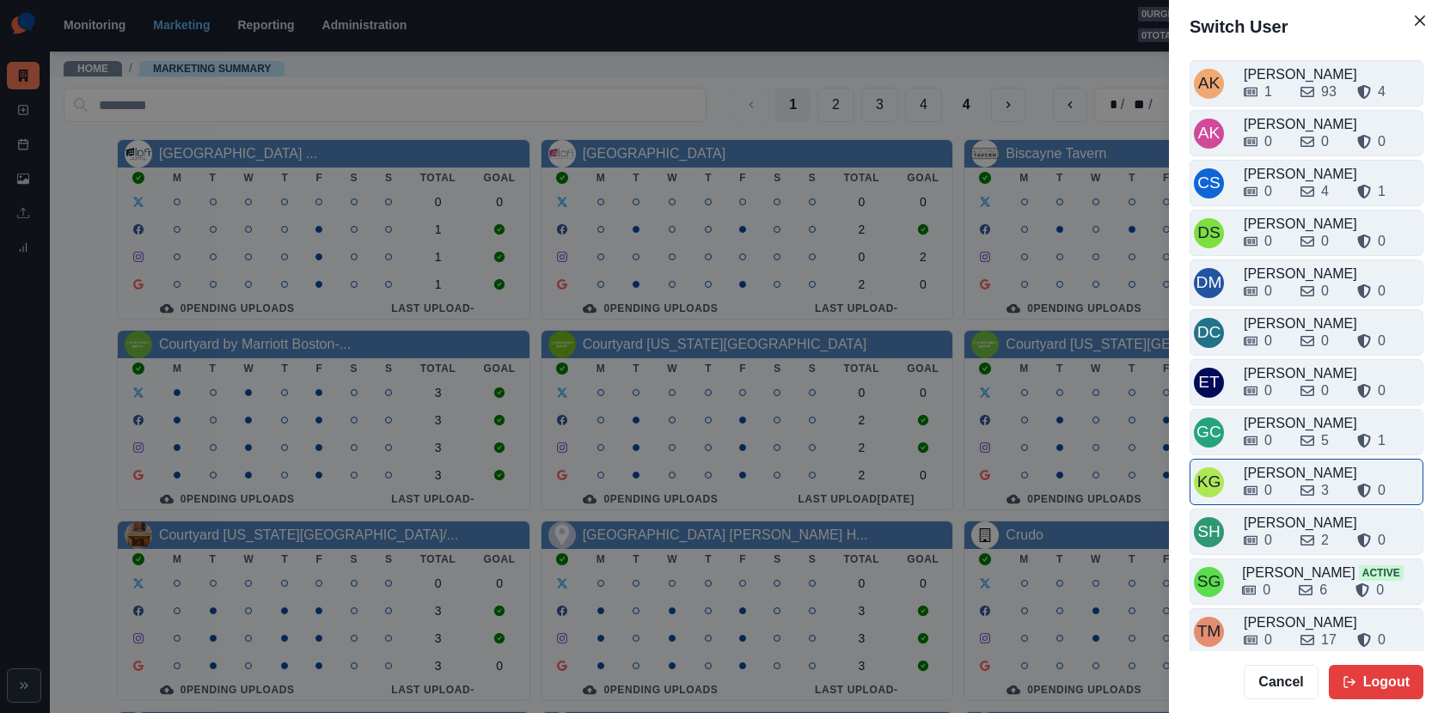
click at [1279, 463] on div "[PERSON_NAME]" at bounding box center [1330, 473] width 175 height 21
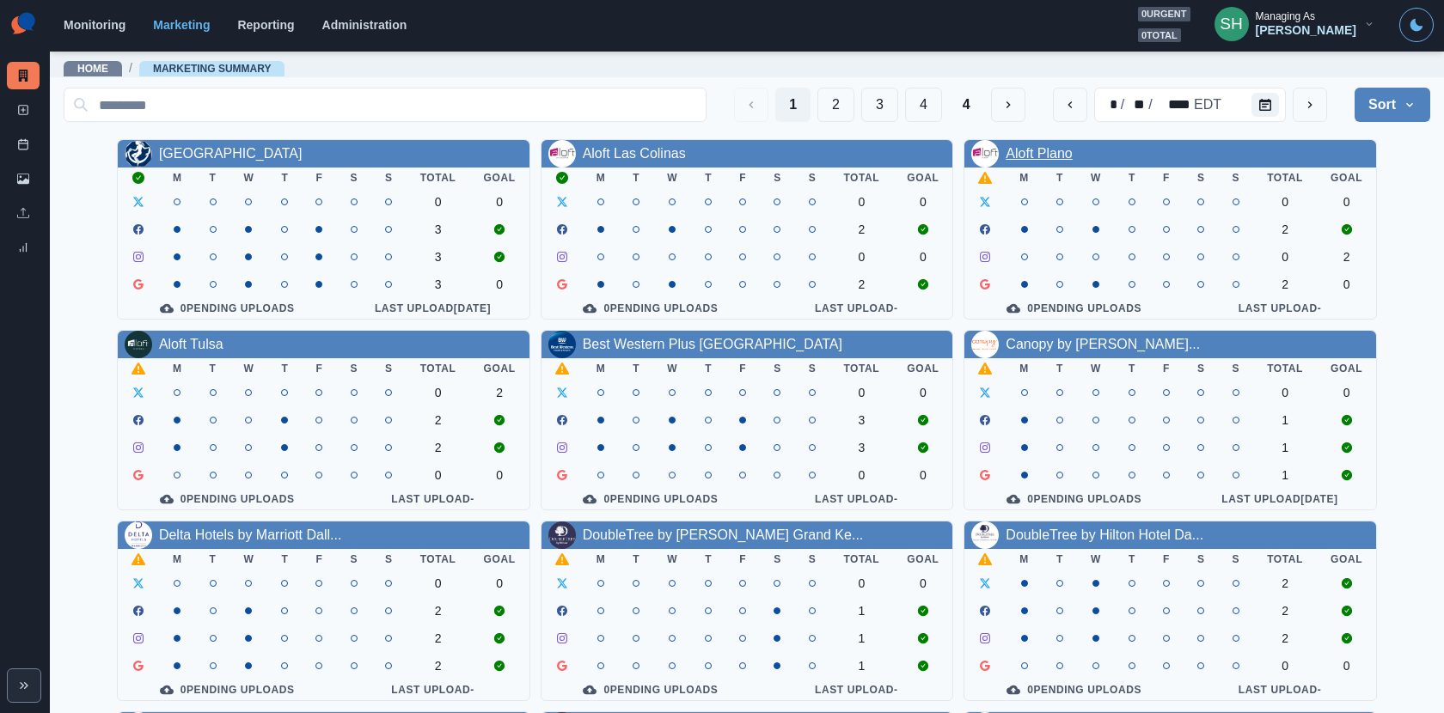
click at [1044, 146] on link "Aloft Plano" at bounding box center [1038, 153] width 66 height 15
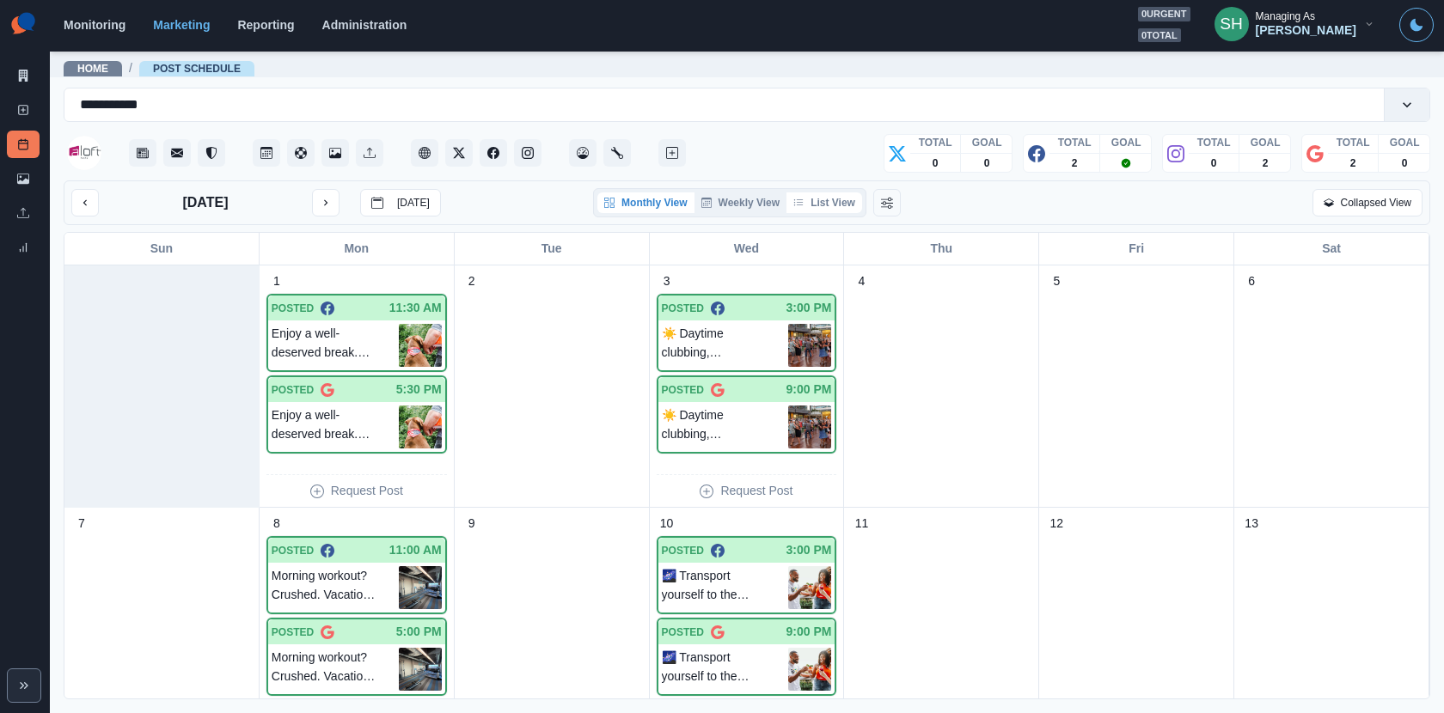
click at [818, 203] on button "List View" at bounding box center [824, 202] width 76 height 21
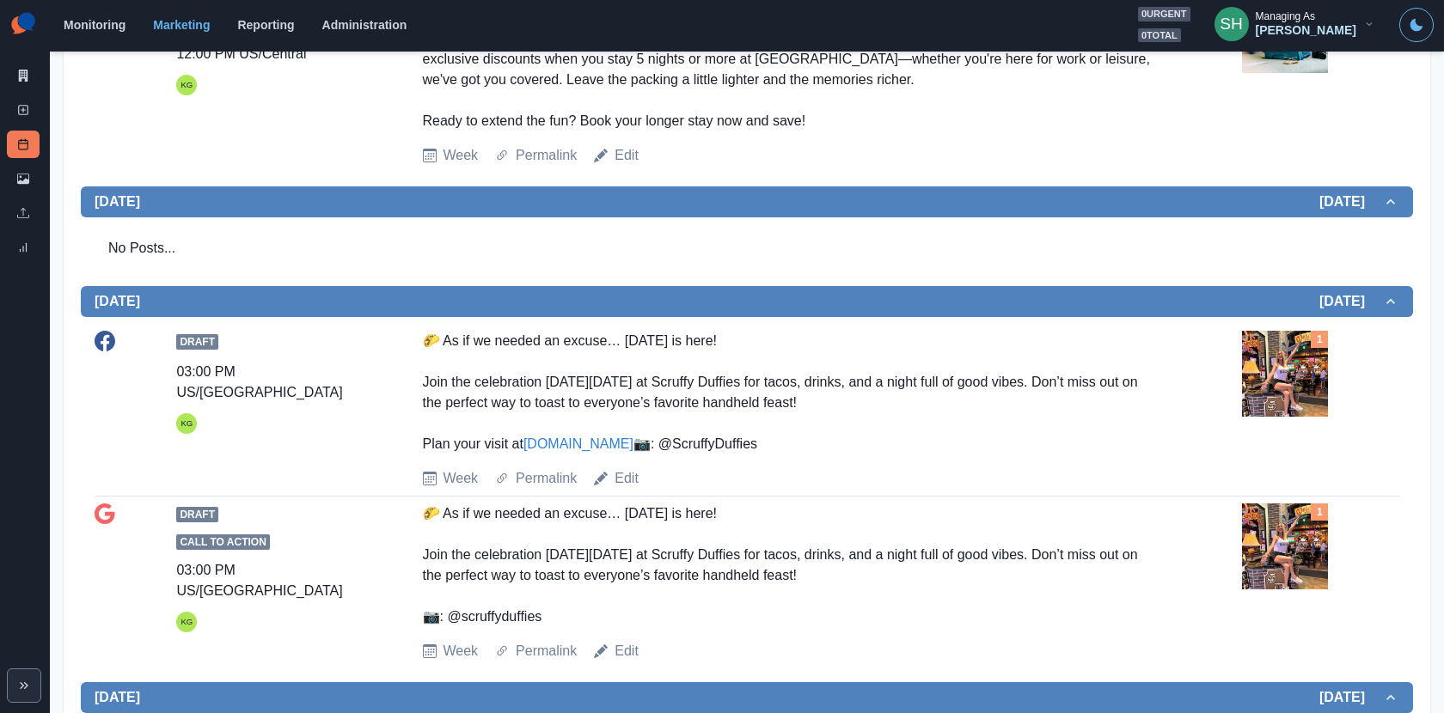
scroll to position [801, 0]
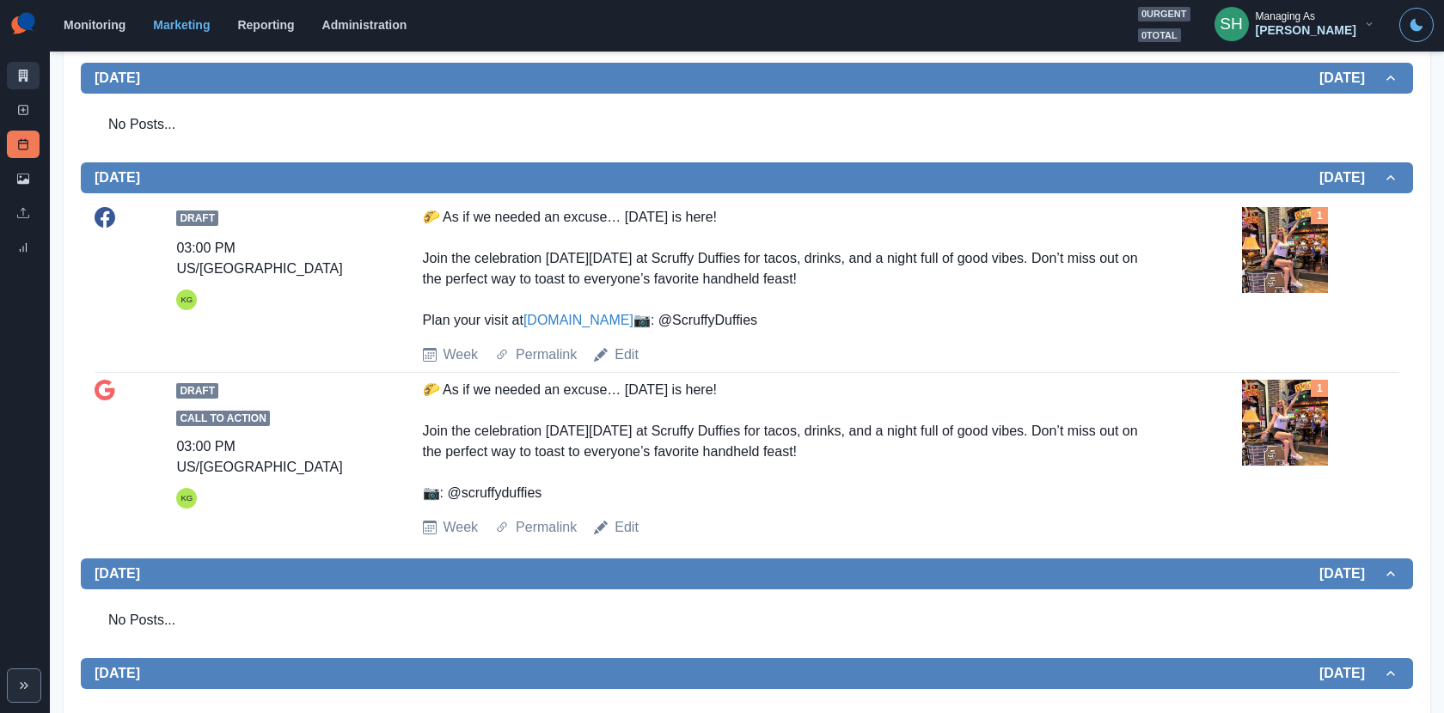
click at [16, 73] on link "Marketing Summary" at bounding box center [23, 75] width 33 height 27
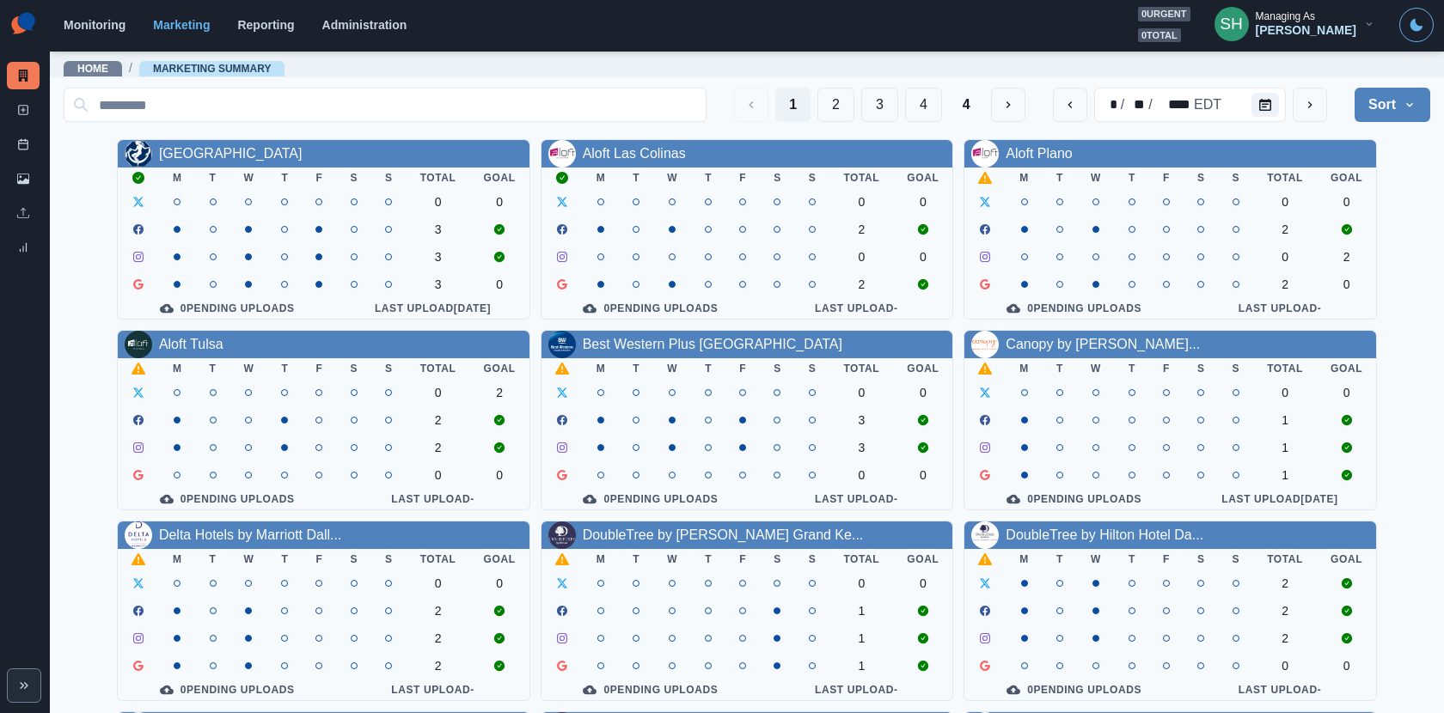
click at [1285, 31] on div "[PERSON_NAME]" at bounding box center [1305, 30] width 101 height 15
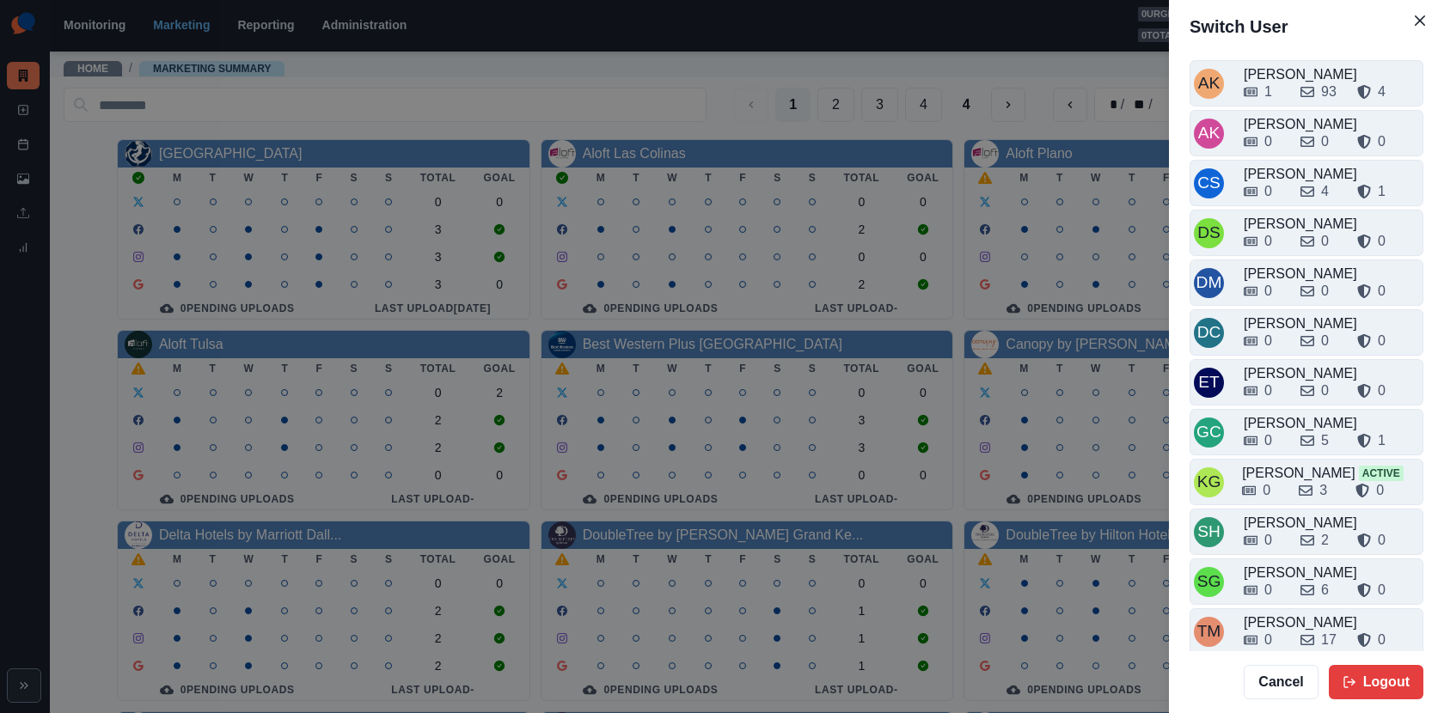
click at [1124, 522] on div "Switch User AK [PERSON_NAME] 1 93 4 AK [PERSON_NAME] 0 0 0 CS Crizalyn Servida …" at bounding box center [722, 356] width 1444 height 713
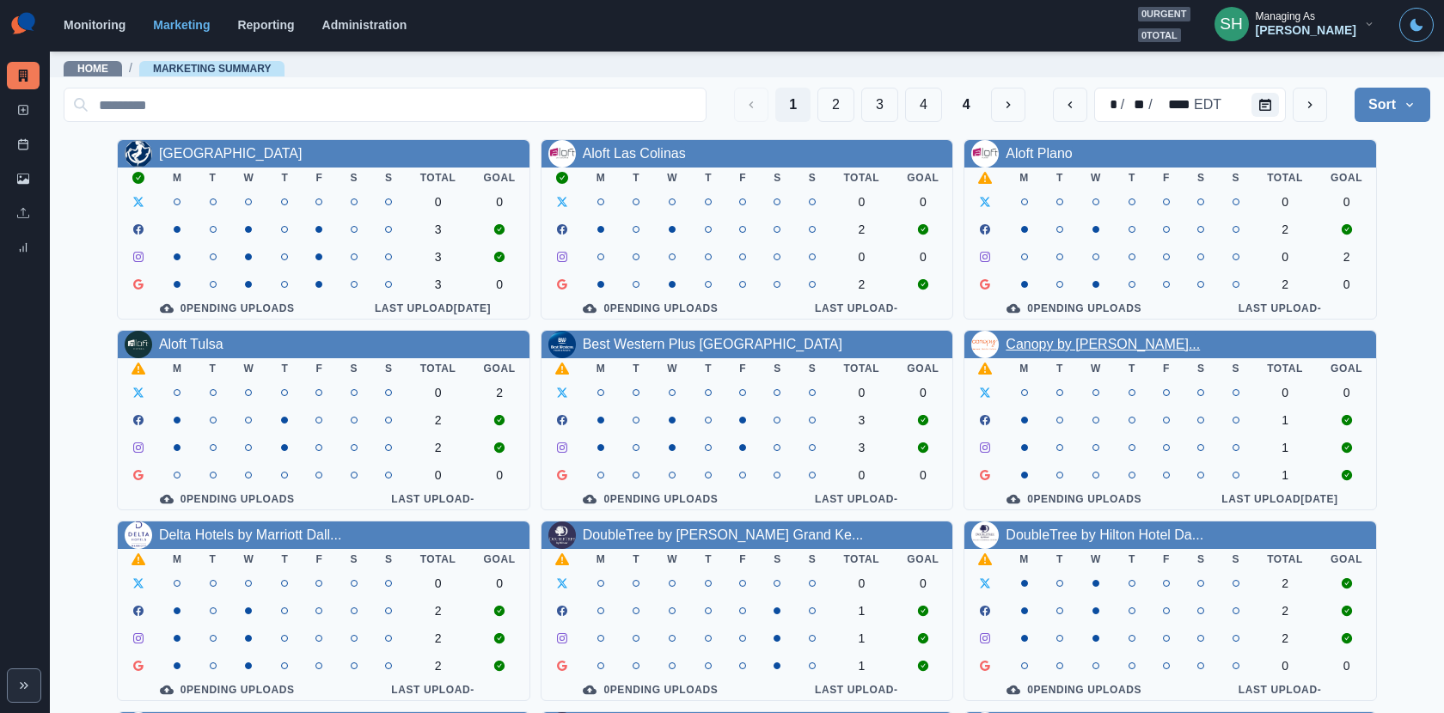
click at [1049, 341] on link "Canopy by [PERSON_NAME]..." at bounding box center [1102, 344] width 194 height 15
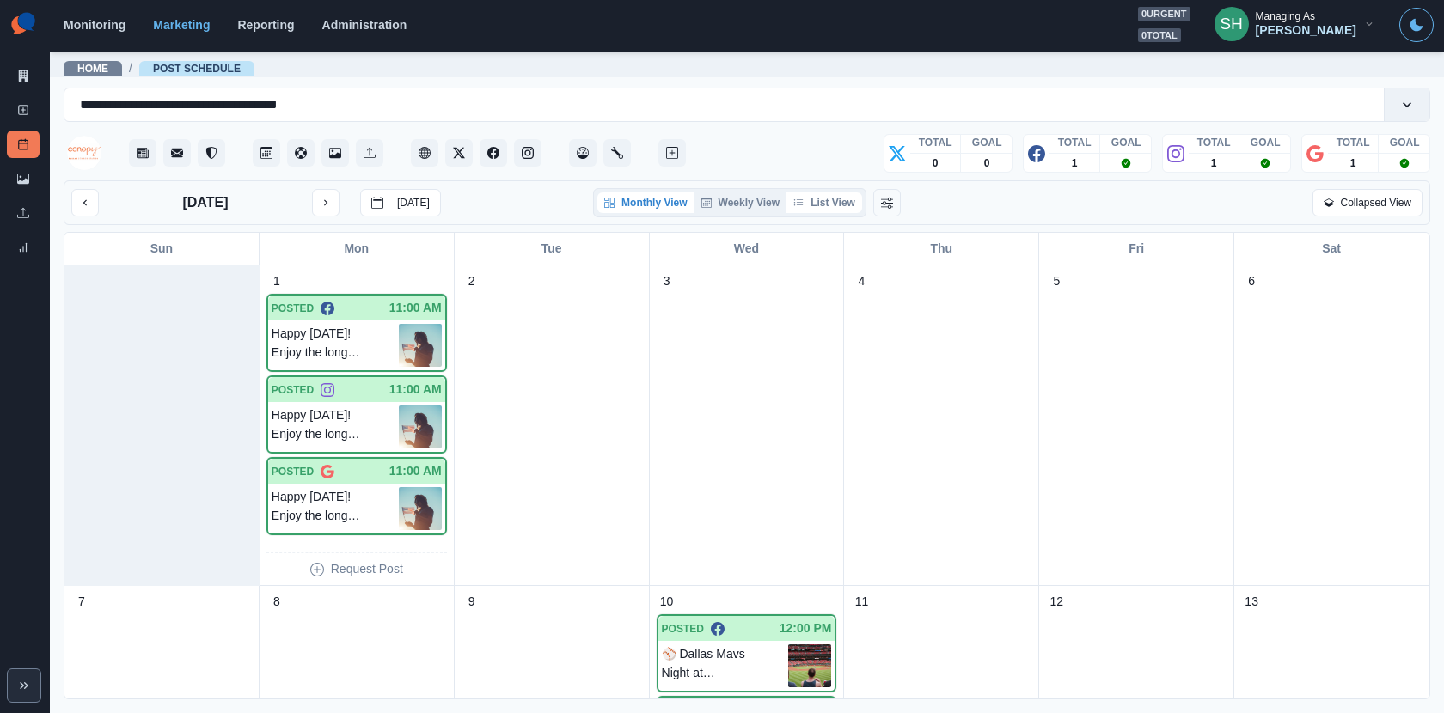
click at [803, 204] on icon "button" at bounding box center [798, 203] width 10 height 10
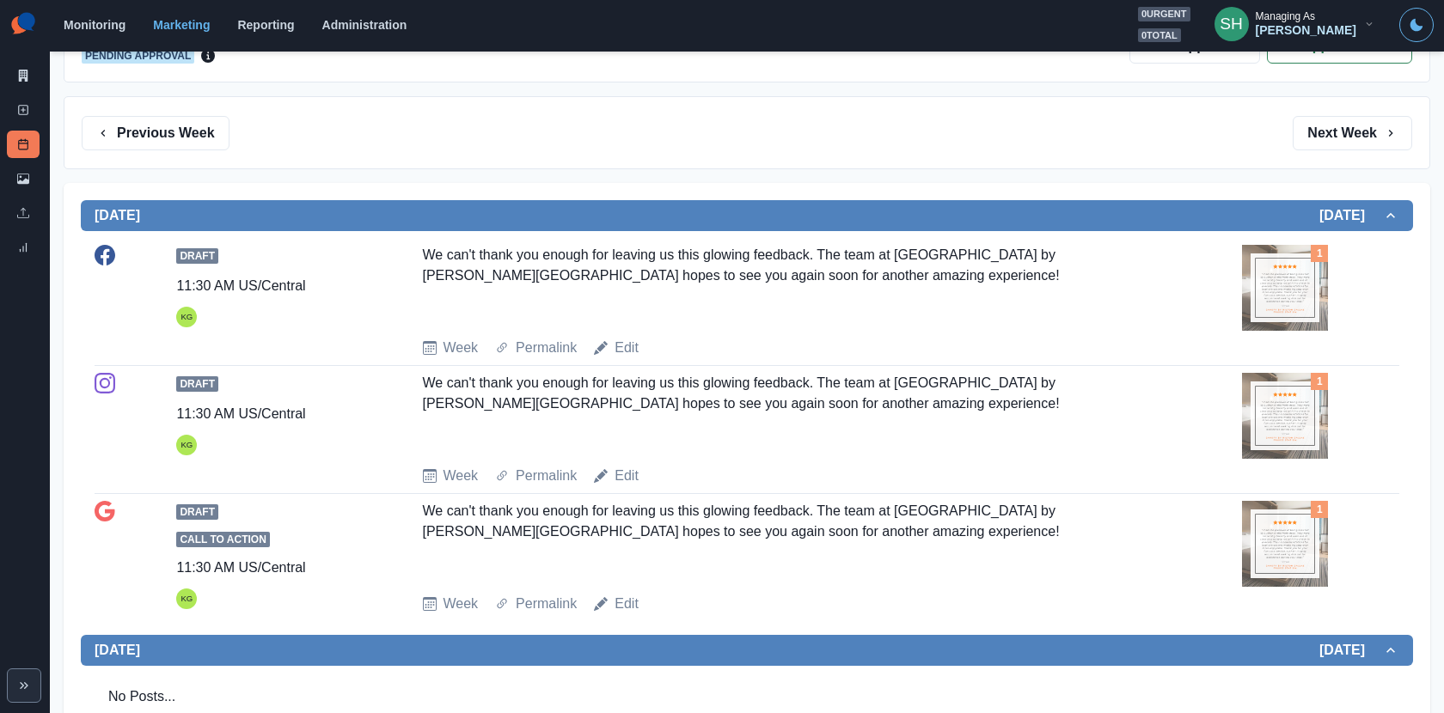
scroll to position [314, 0]
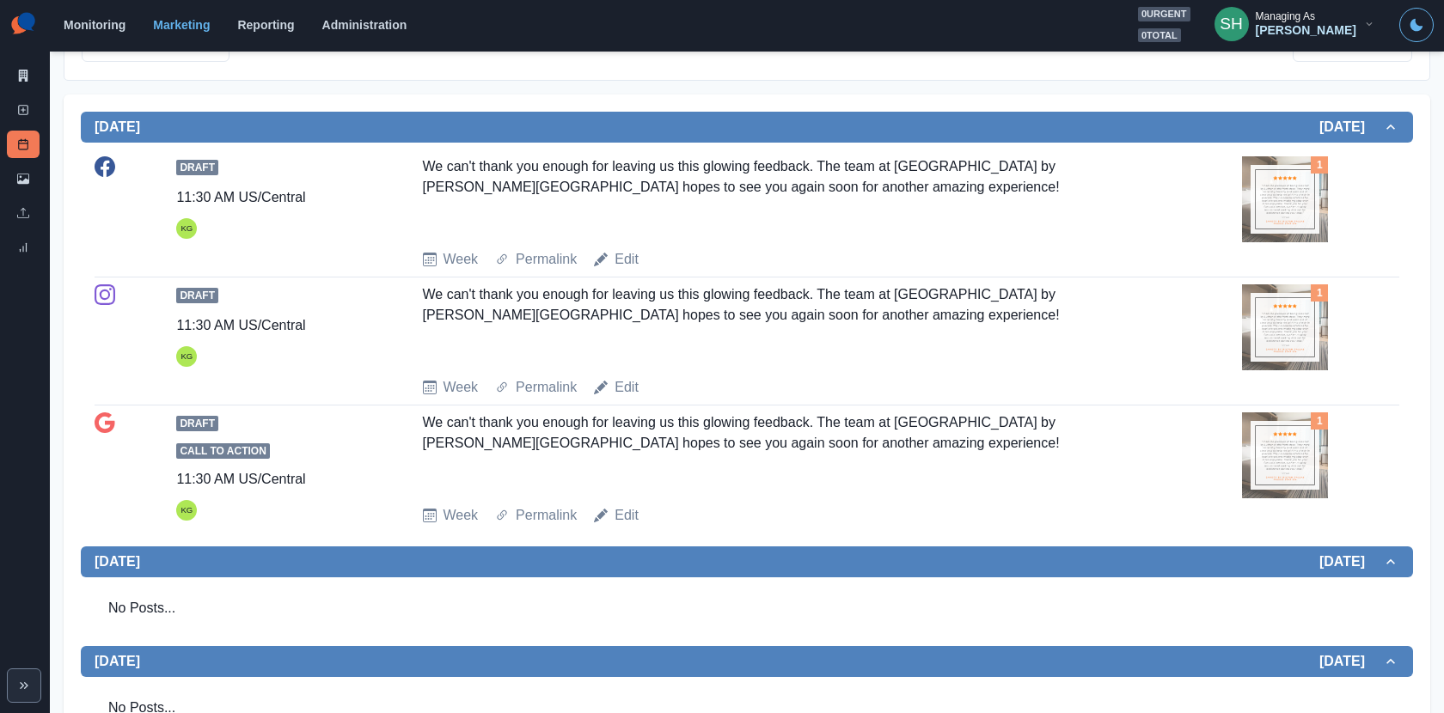
click at [1331, 328] on div "1" at bounding box center [1320, 327] width 157 height 86
click at [1278, 312] on img at bounding box center [1285, 327] width 86 height 86
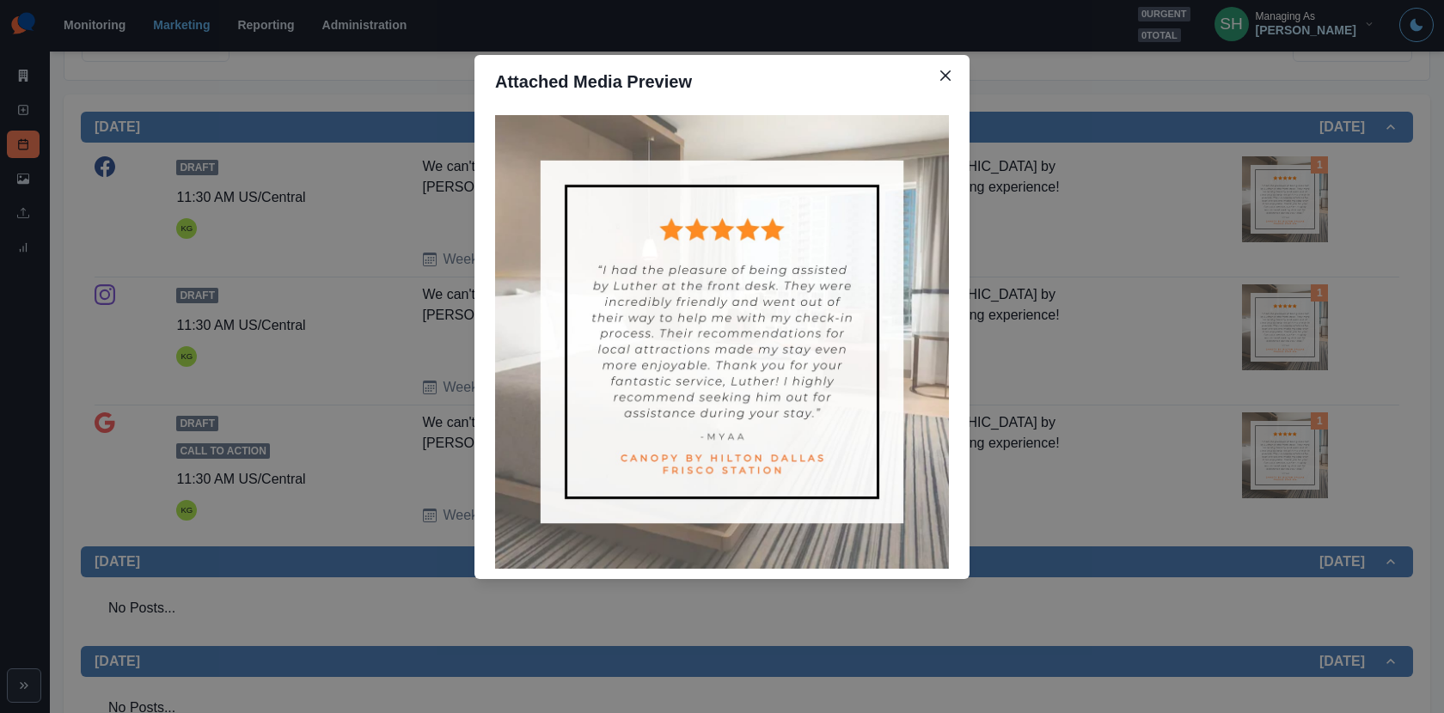
click at [1275, 315] on div "Attached Media Preview" at bounding box center [722, 356] width 1444 height 713
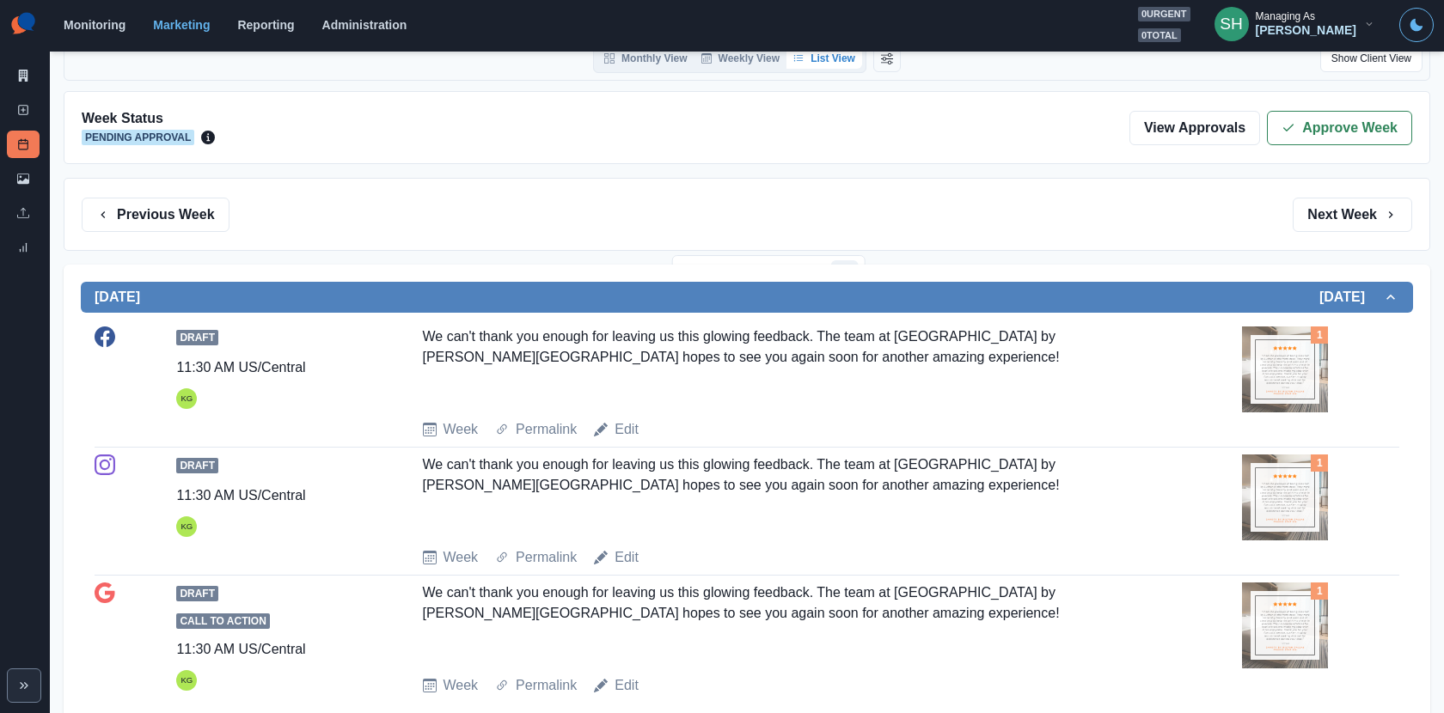
scroll to position [0, 0]
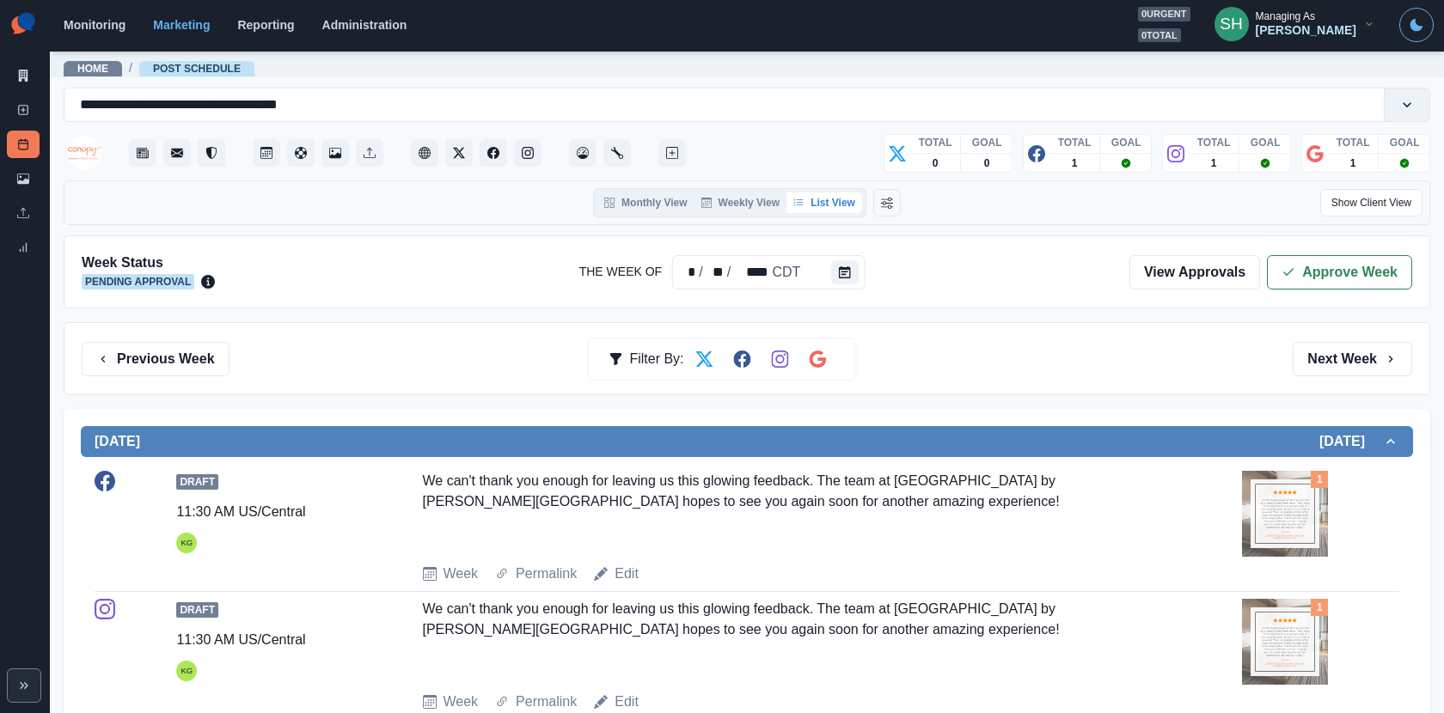
click at [1319, 241] on div "Week Status Pending Approval The Week Of * / ** / **** CDT View Approvals Appro…" at bounding box center [747, 271] width 1366 height 73
click at [1319, 267] on button "Approve Week" at bounding box center [1339, 272] width 145 height 34
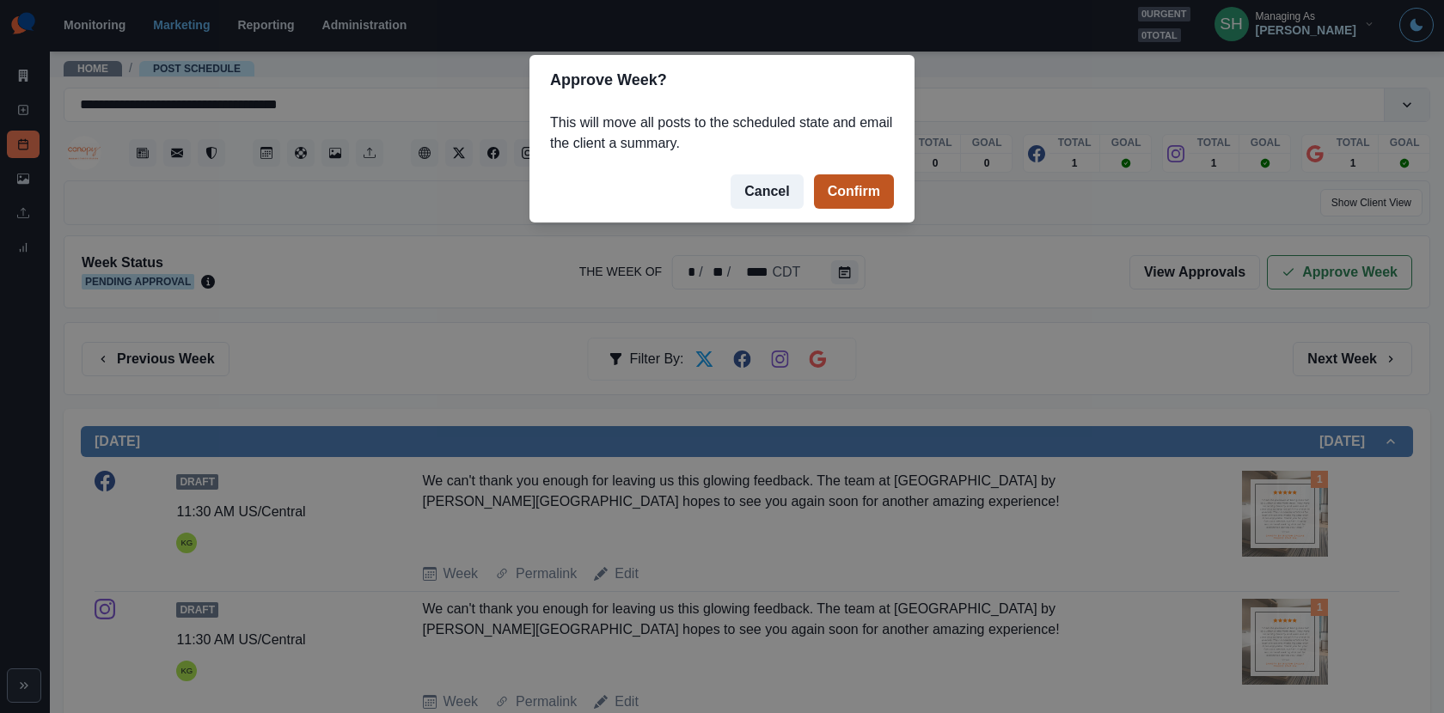
click at [871, 191] on button "Confirm" at bounding box center [854, 191] width 80 height 34
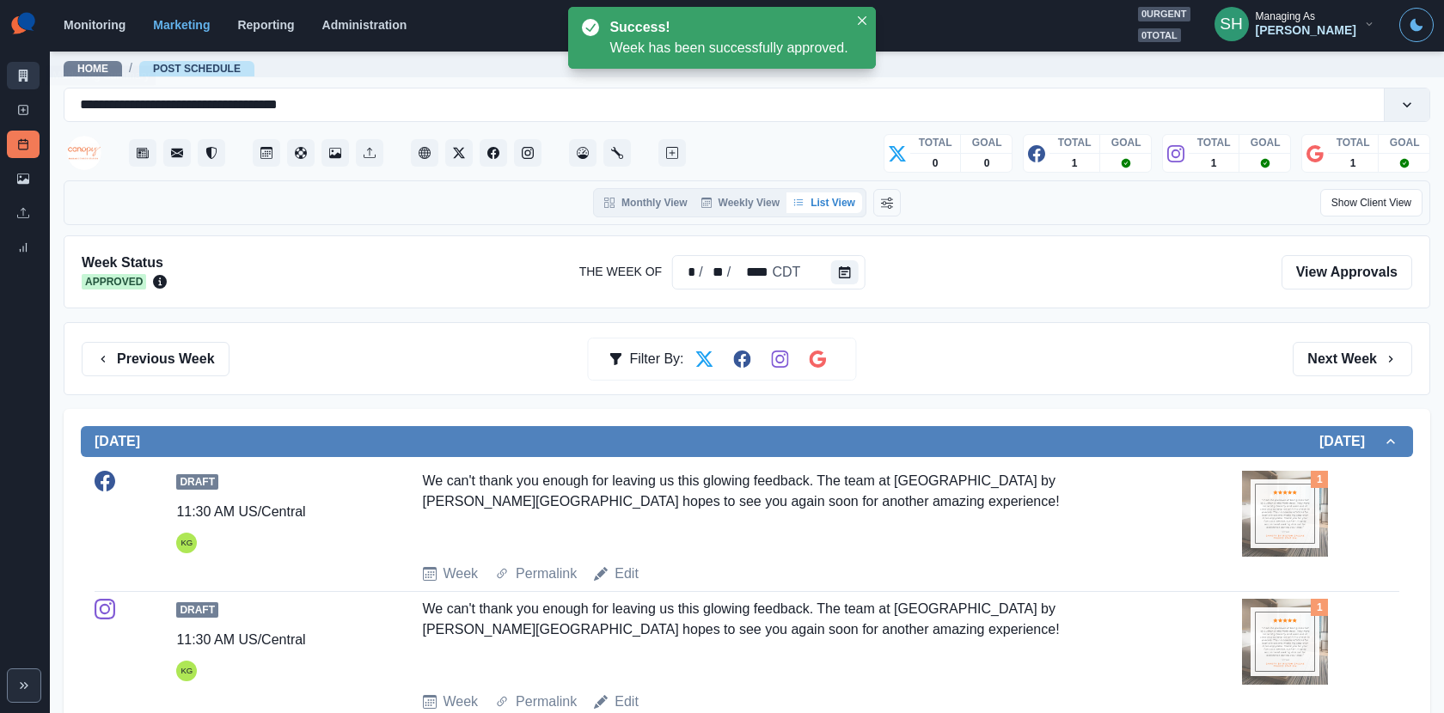
click at [23, 68] on link "Marketing Summary" at bounding box center [23, 75] width 33 height 27
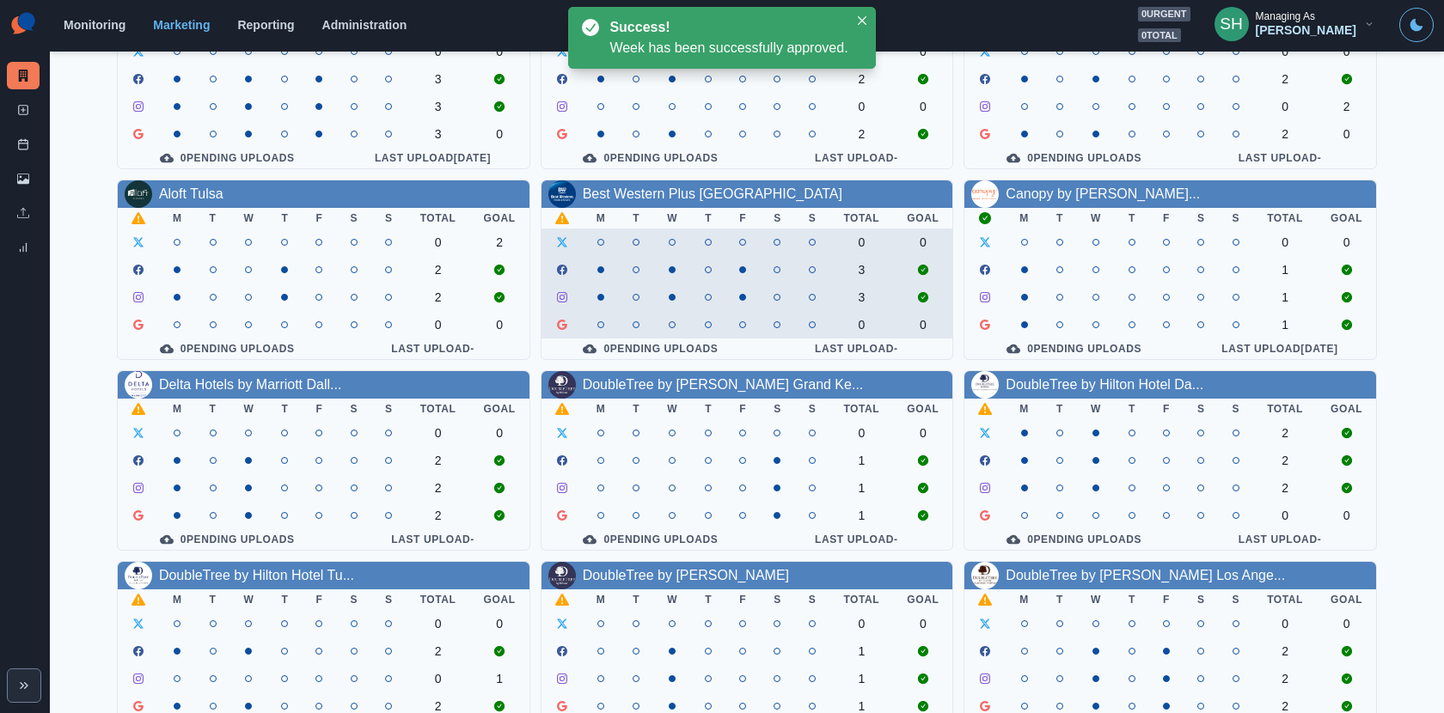
scroll to position [155, 0]
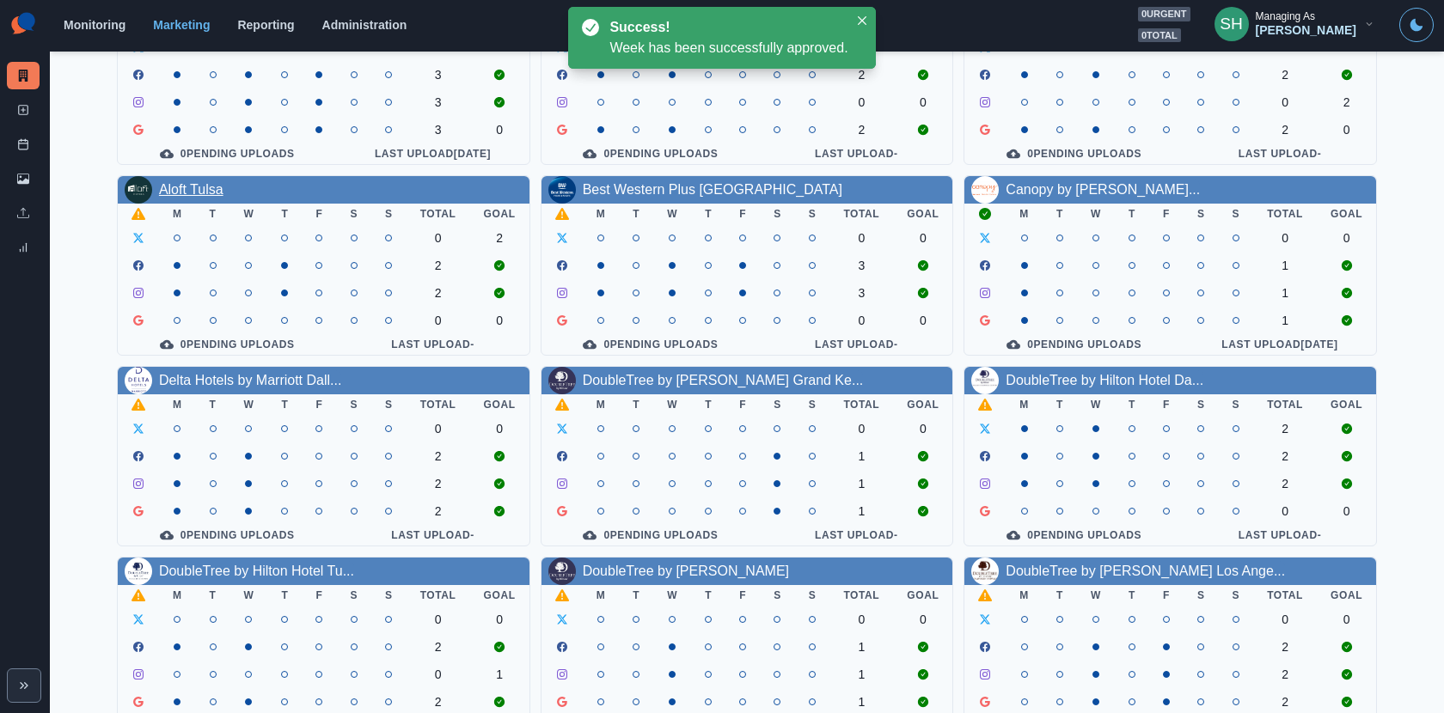
click at [186, 196] on link "Aloft Tulsa" at bounding box center [191, 189] width 64 height 15
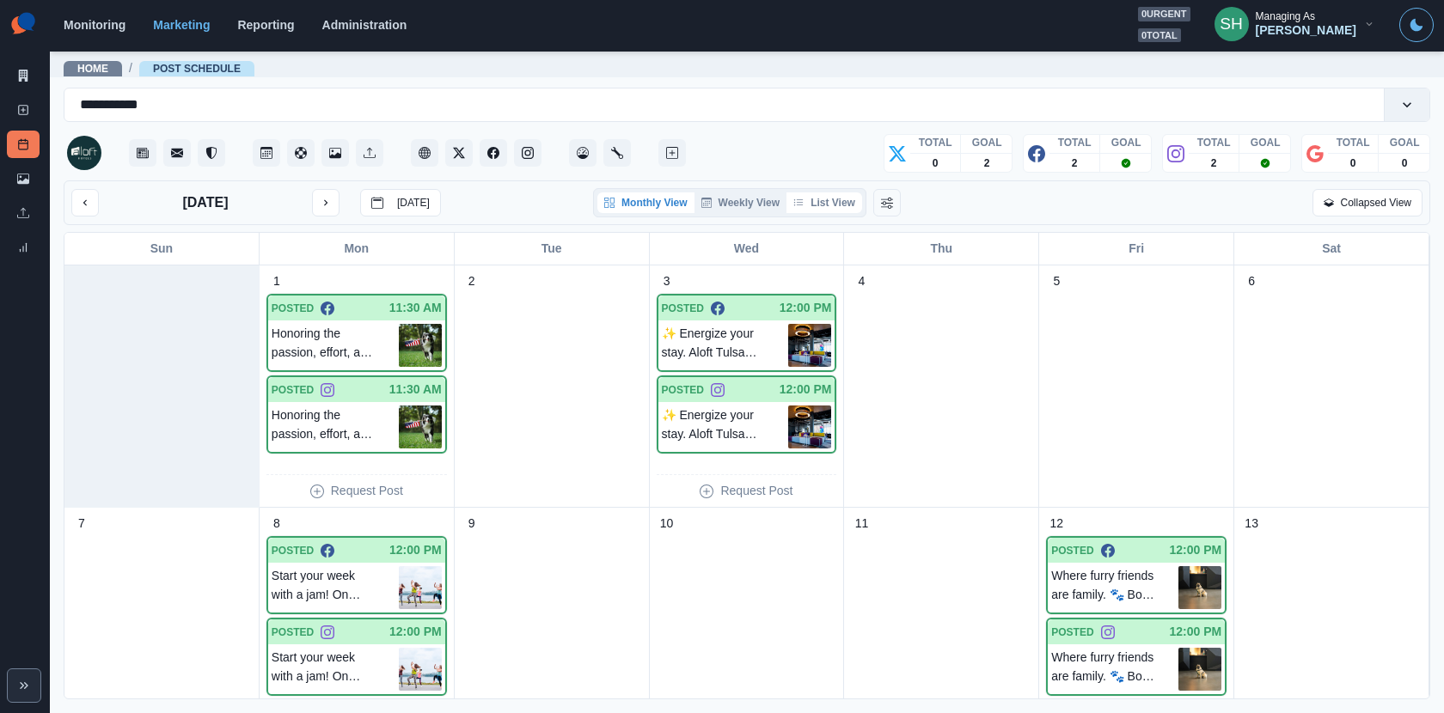
click at [817, 198] on button "List View" at bounding box center [824, 202] width 76 height 21
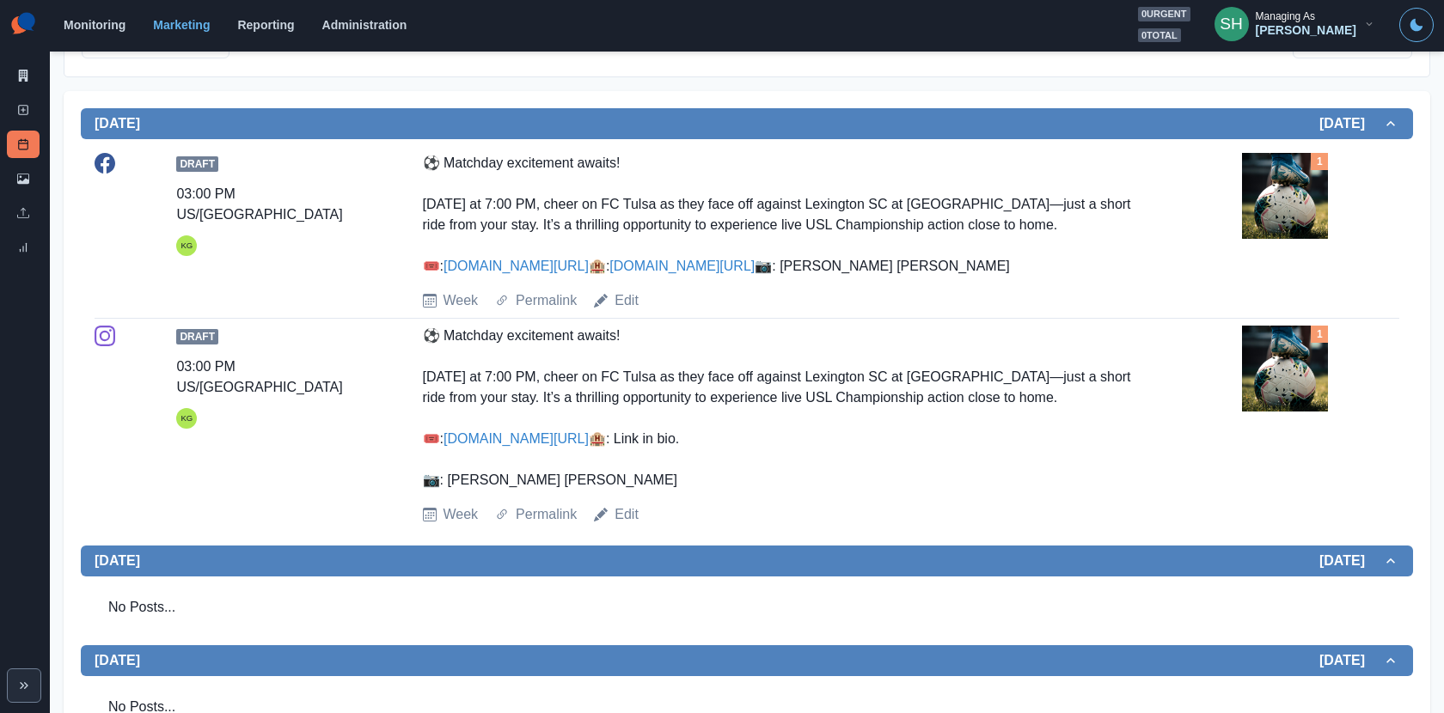
scroll to position [316, 0]
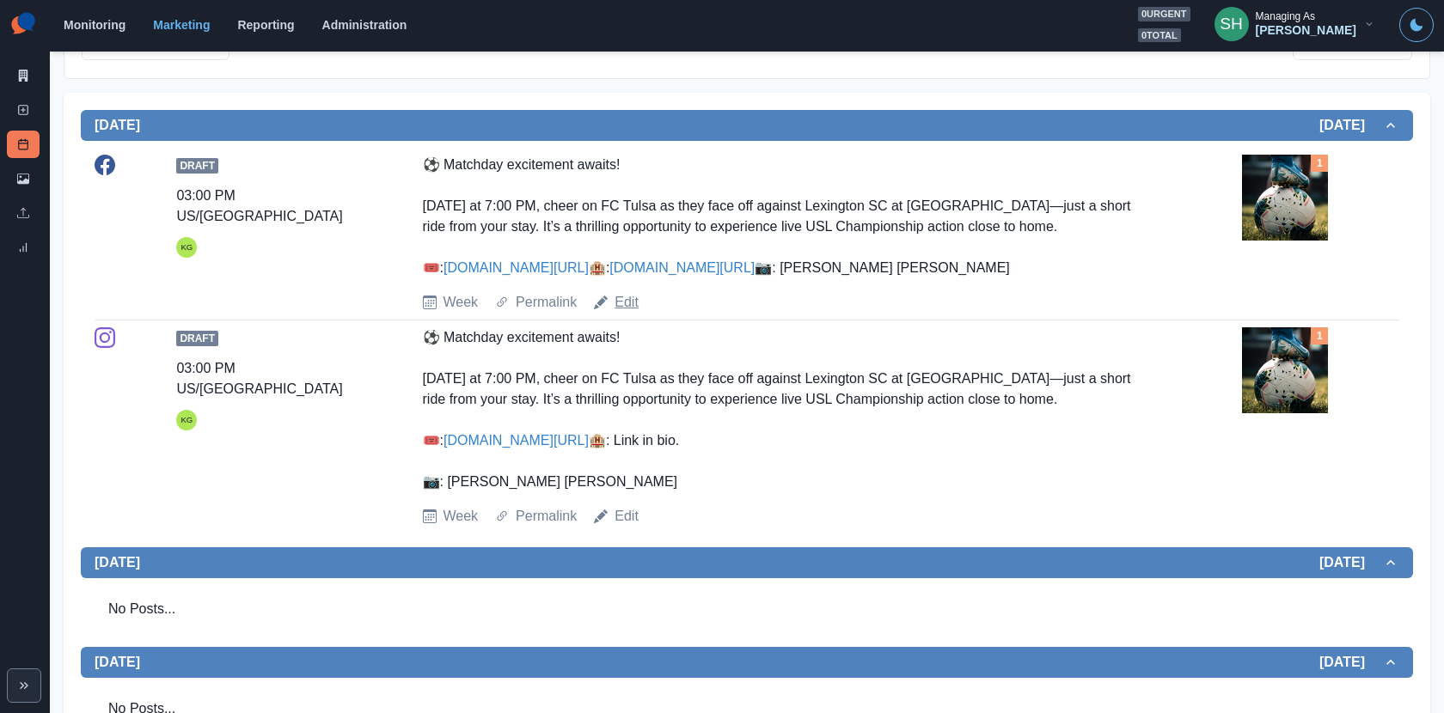
click at [625, 313] on link "Edit" at bounding box center [626, 302] width 24 height 21
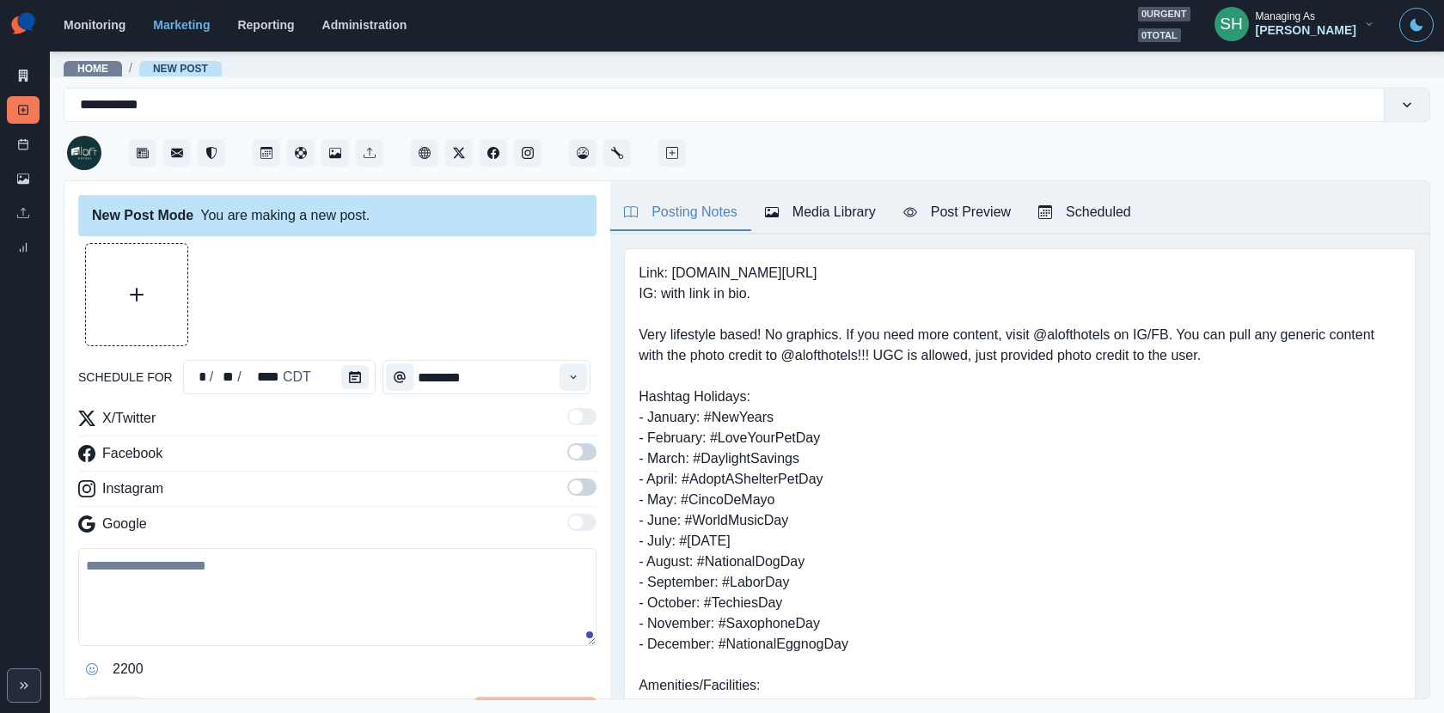
type input "*******"
type textarea "**********"
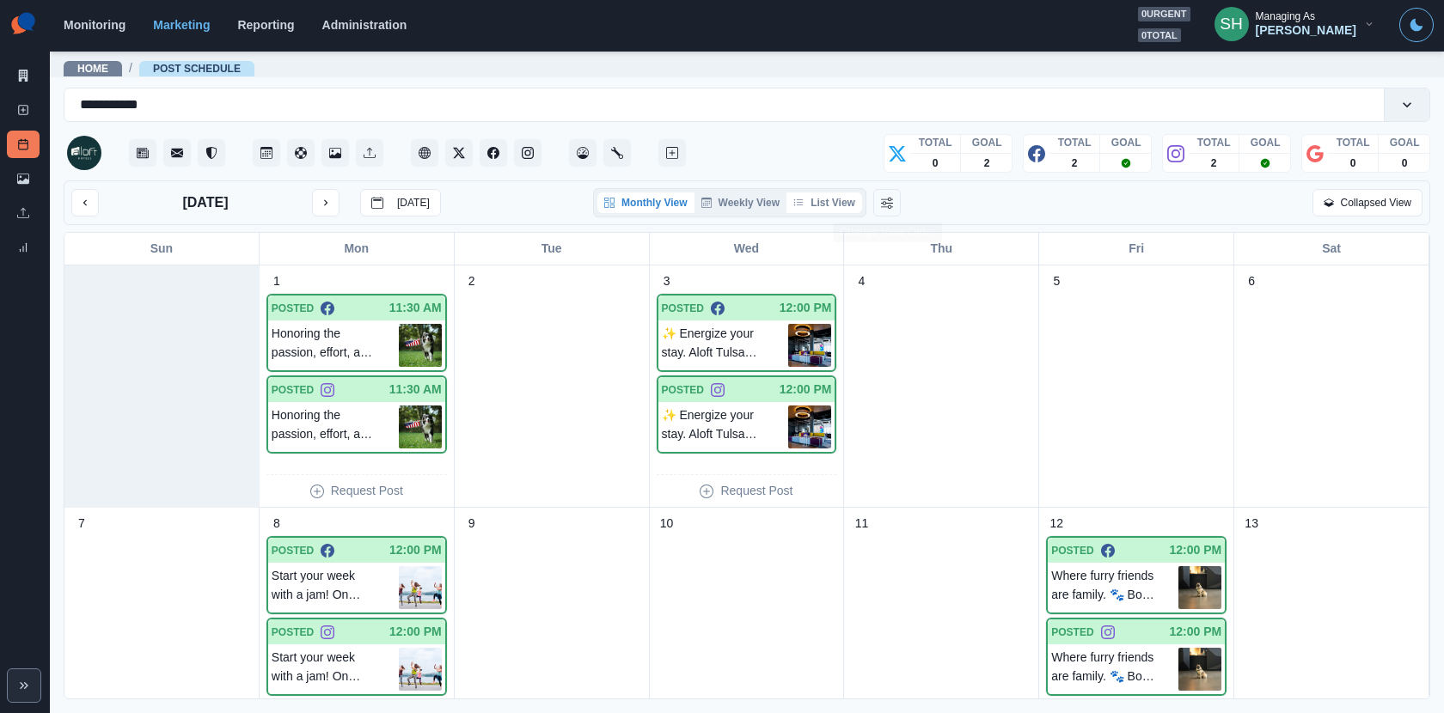
click at [838, 196] on button "List View" at bounding box center [824, 202] width 76 height 21
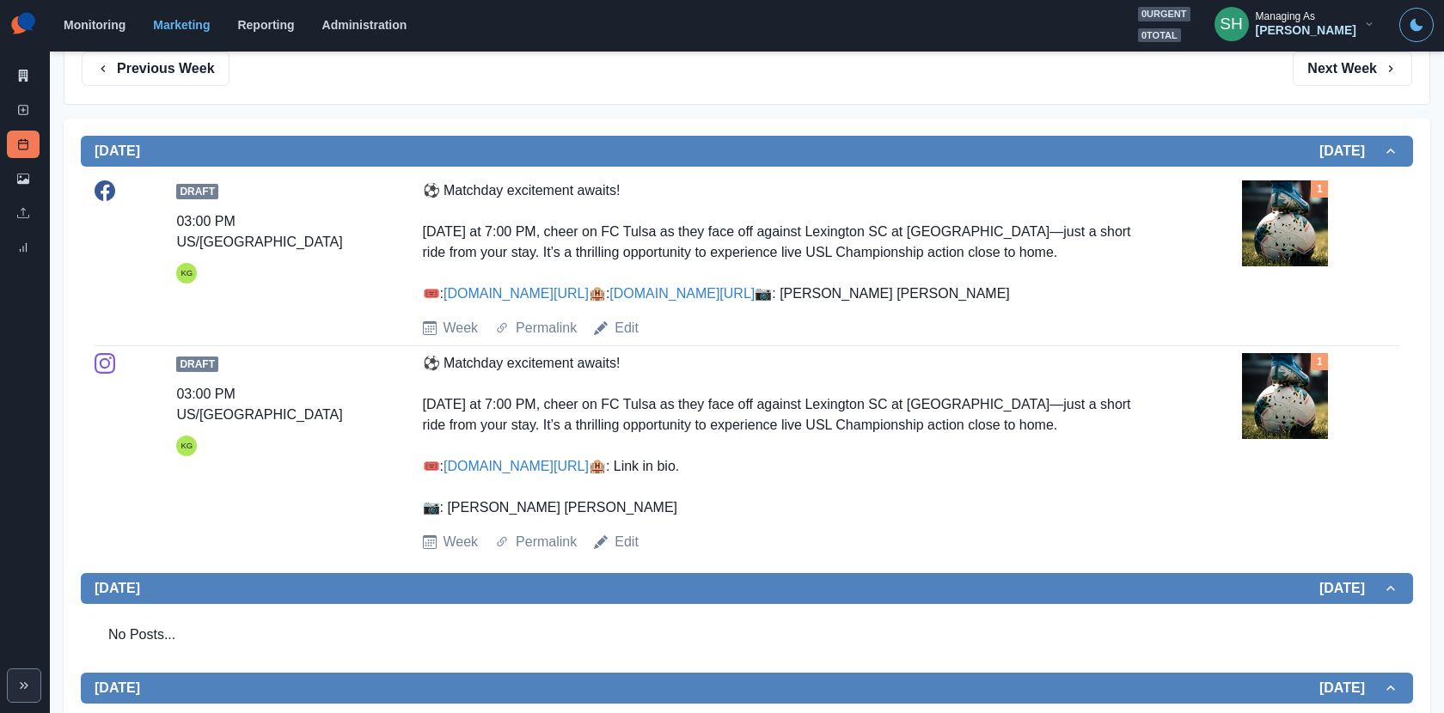
scroll to position [1032, 0]
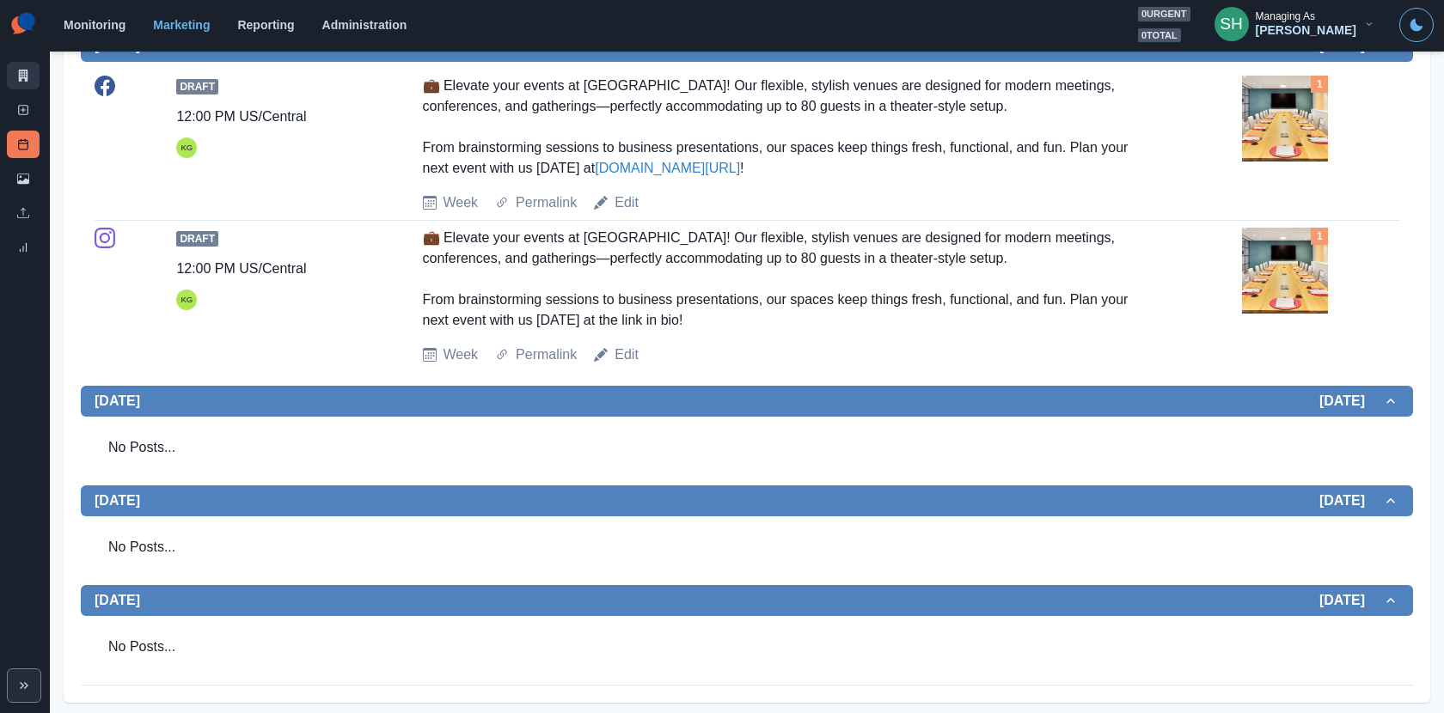
click at [27, 70] on icon at bounding box center [23, 76] width 9 height 12
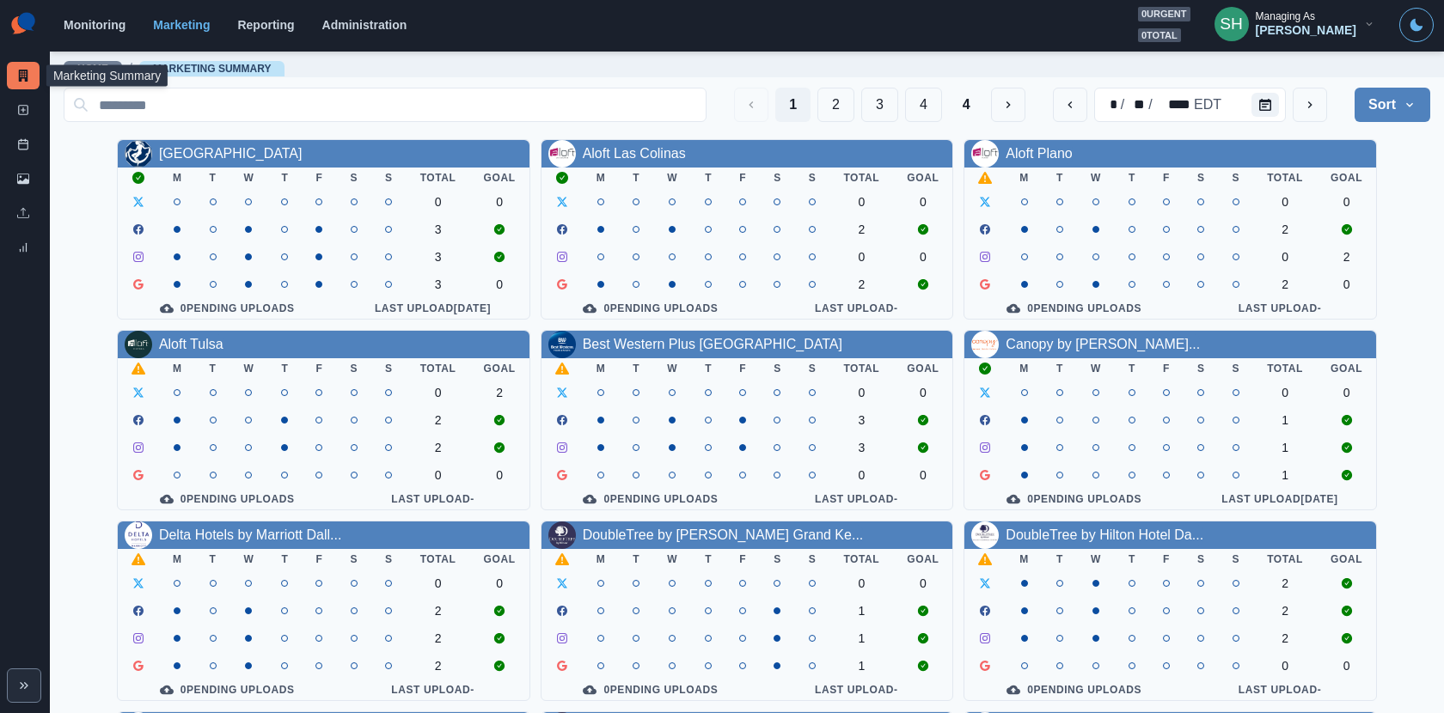
click at [1347, 2] on section "Monitoring Marketing Reporting Administration 0 urgent 0 total SH Managing As […" at bounding box center [747, 26] width 1394 height 52
click at [1328, 23] on div "[PERSON_NAME]" at bounding box center [1305, 30] width 101 height 15
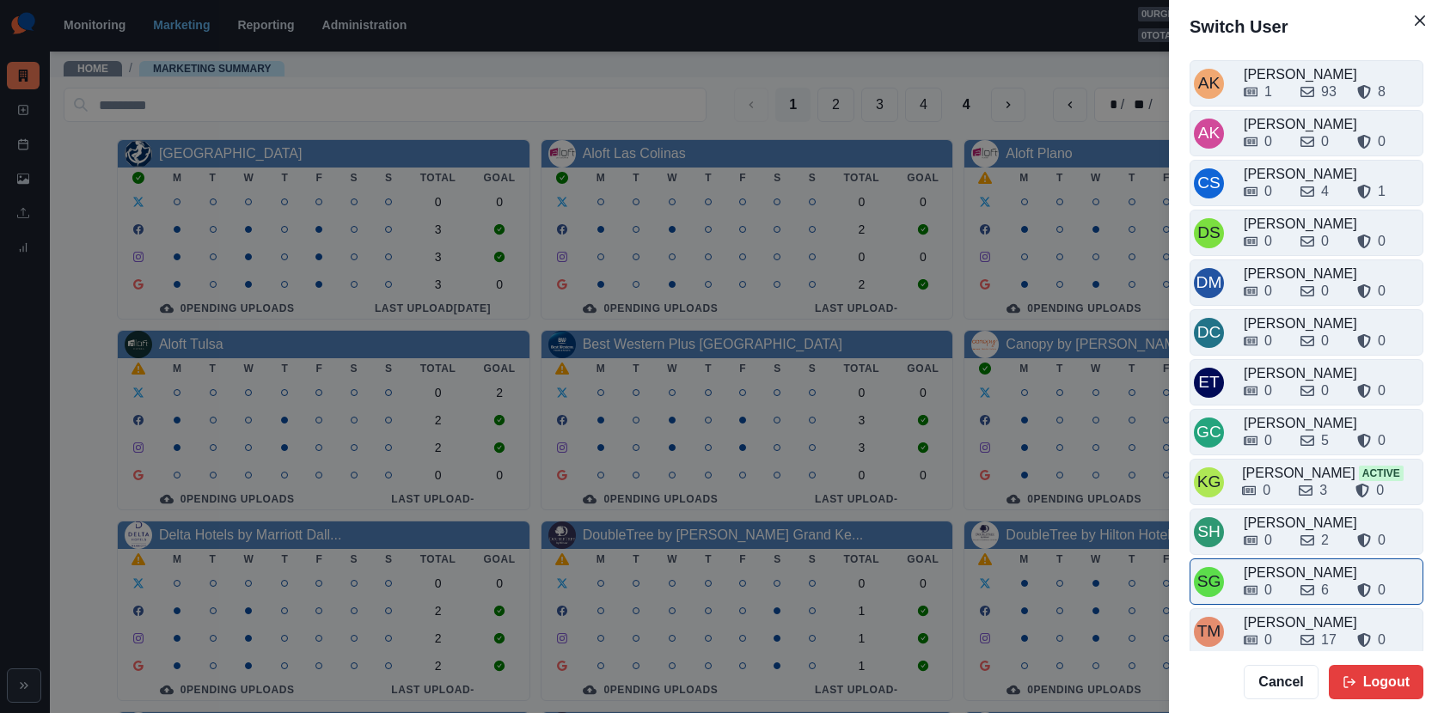
click at [1303, 583] on icon at bounding box center [1307, 590] width 14 height 14
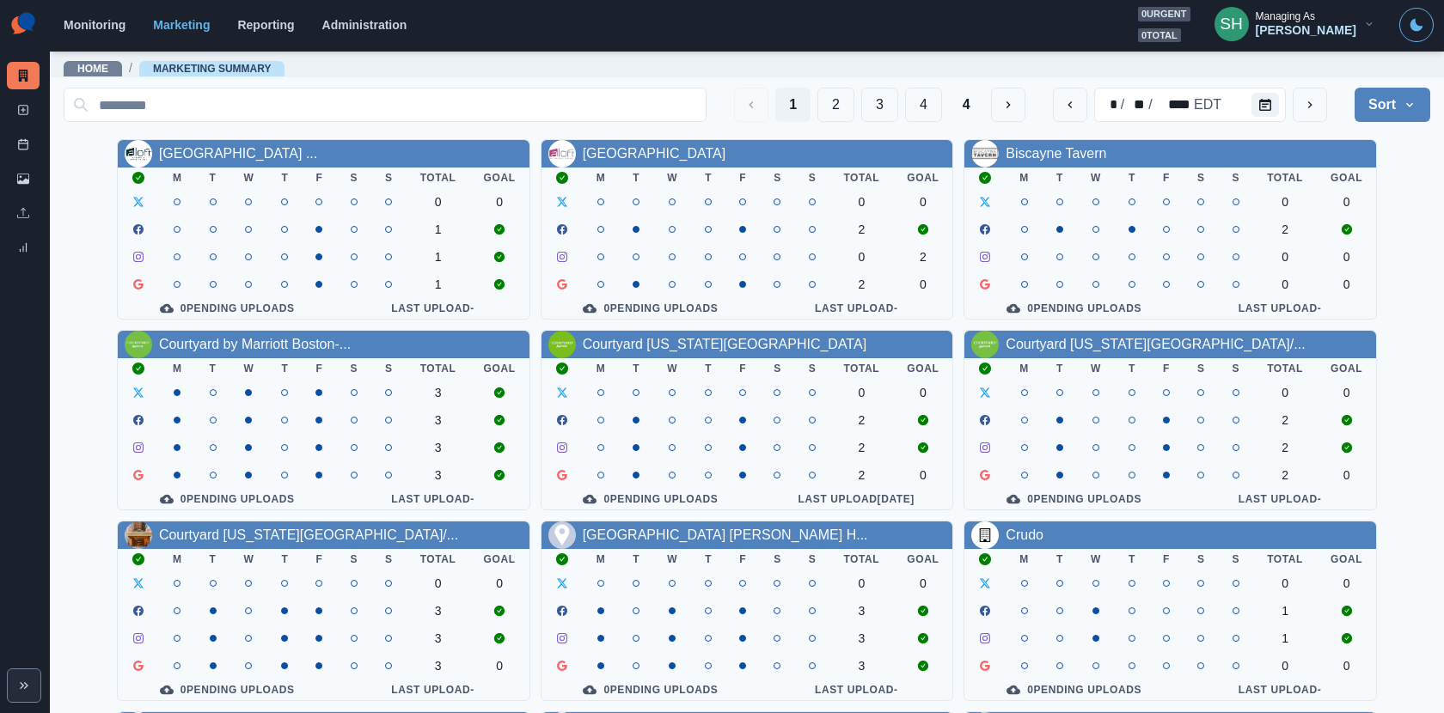
click at [1319, 46] on section "Monitoring Marketing Reporting Administration 0 urgent 0 total SH Managing As […" at bounding box center [747, 26] width 1394 height 52
click at [1303, 15] on div "Managing As" at bounding box center [1284, 16] width 59 height 12
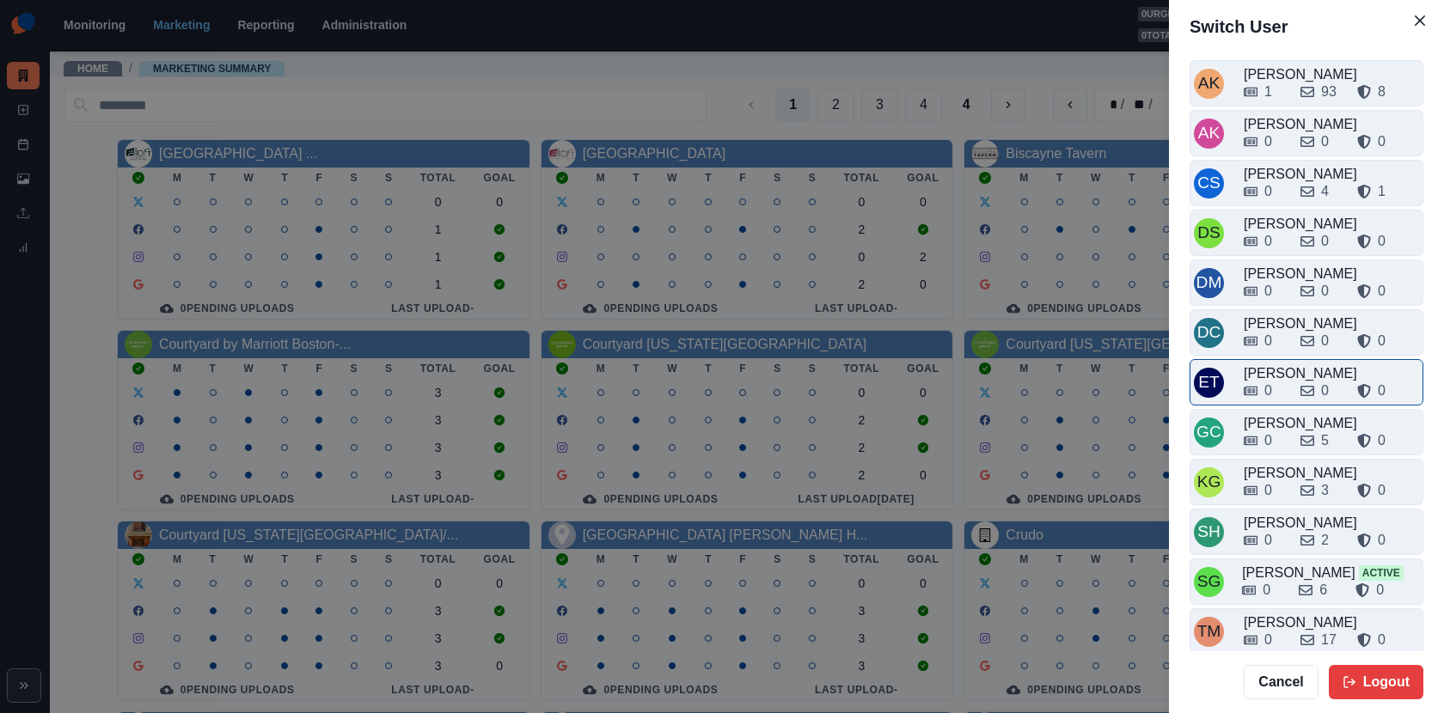
click at [1268, 381] on div "0" at bounding box center [1268, 391] width 8 height 21
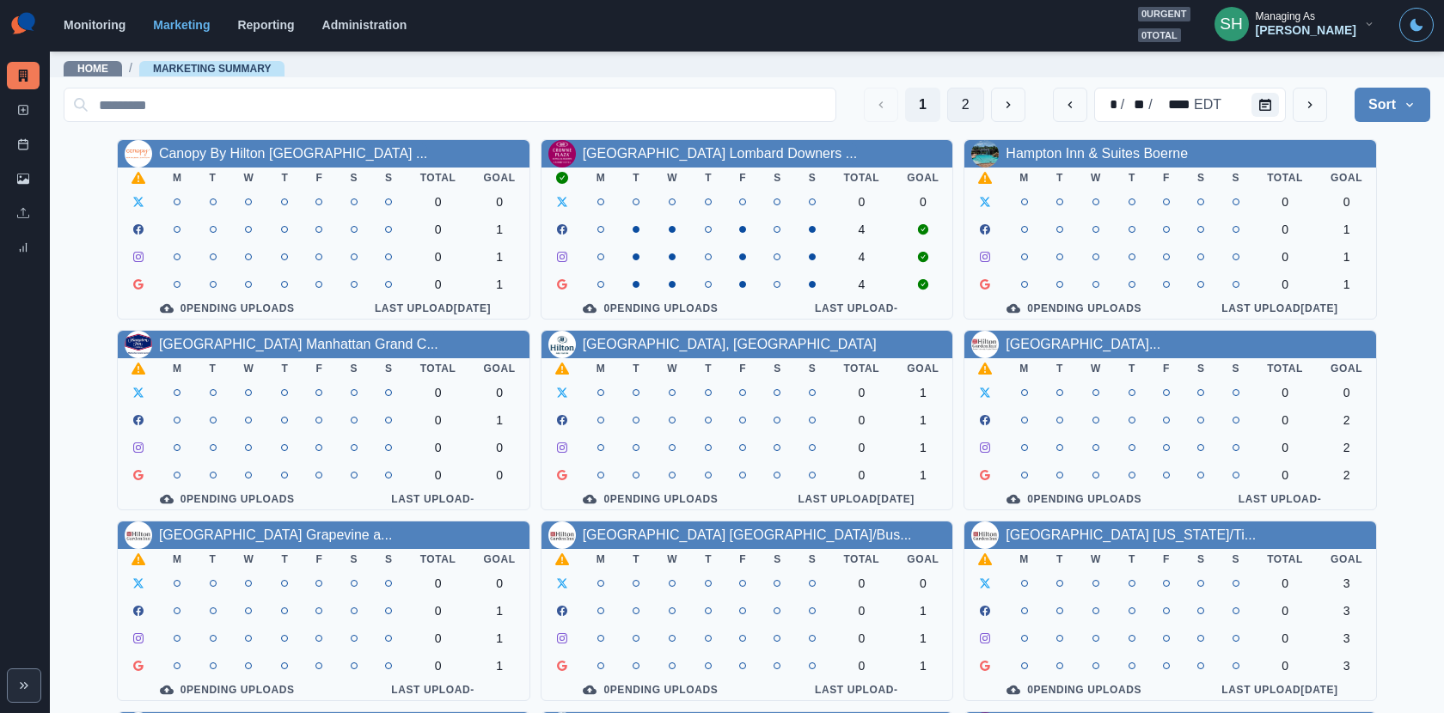
click at [958, 96] on button "2" at bounding box center [965, 105] width 37 height 34
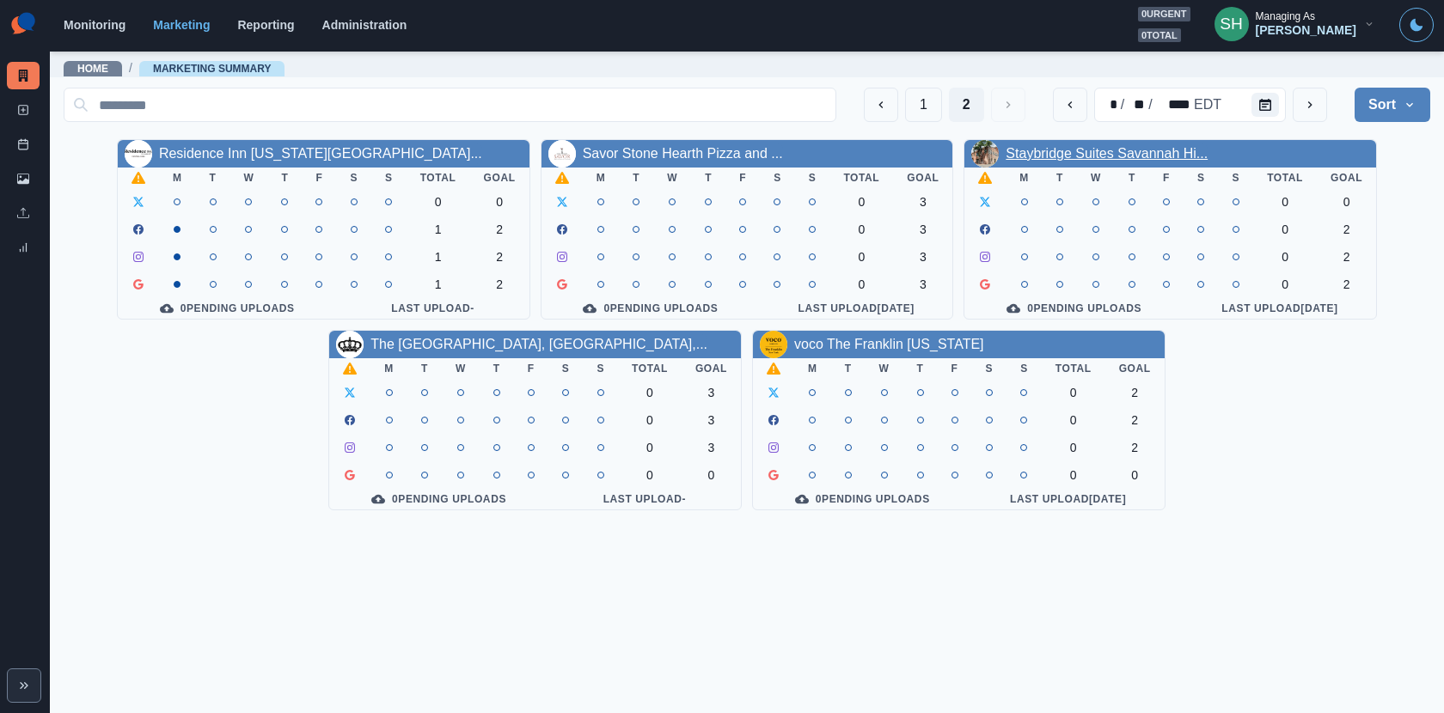
click at [1073, 160] on link "Staybridge Suites Savannah Hi..." at bounding box center [1106, 153] width 202 height 15
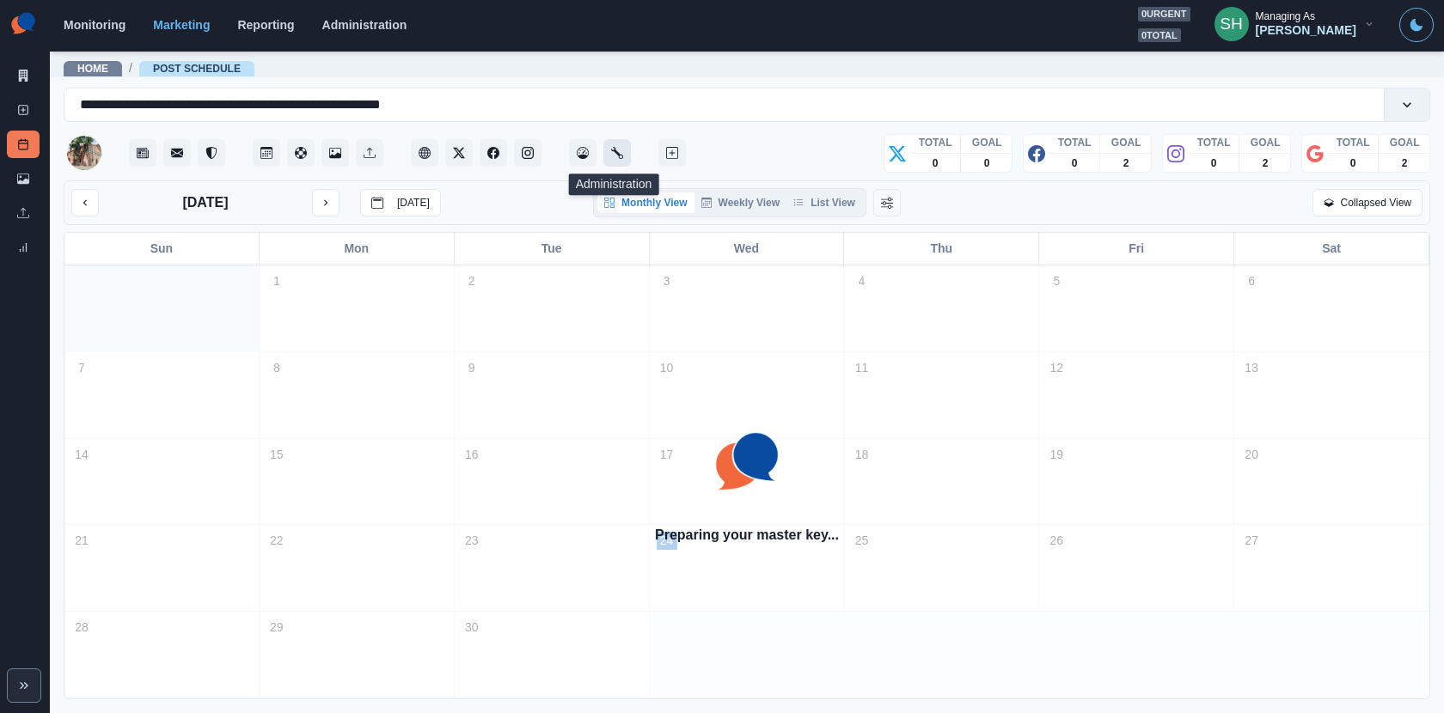
click at [617, 150] on icon "Administration" at bounding box center [617, 153] width 12 height 12
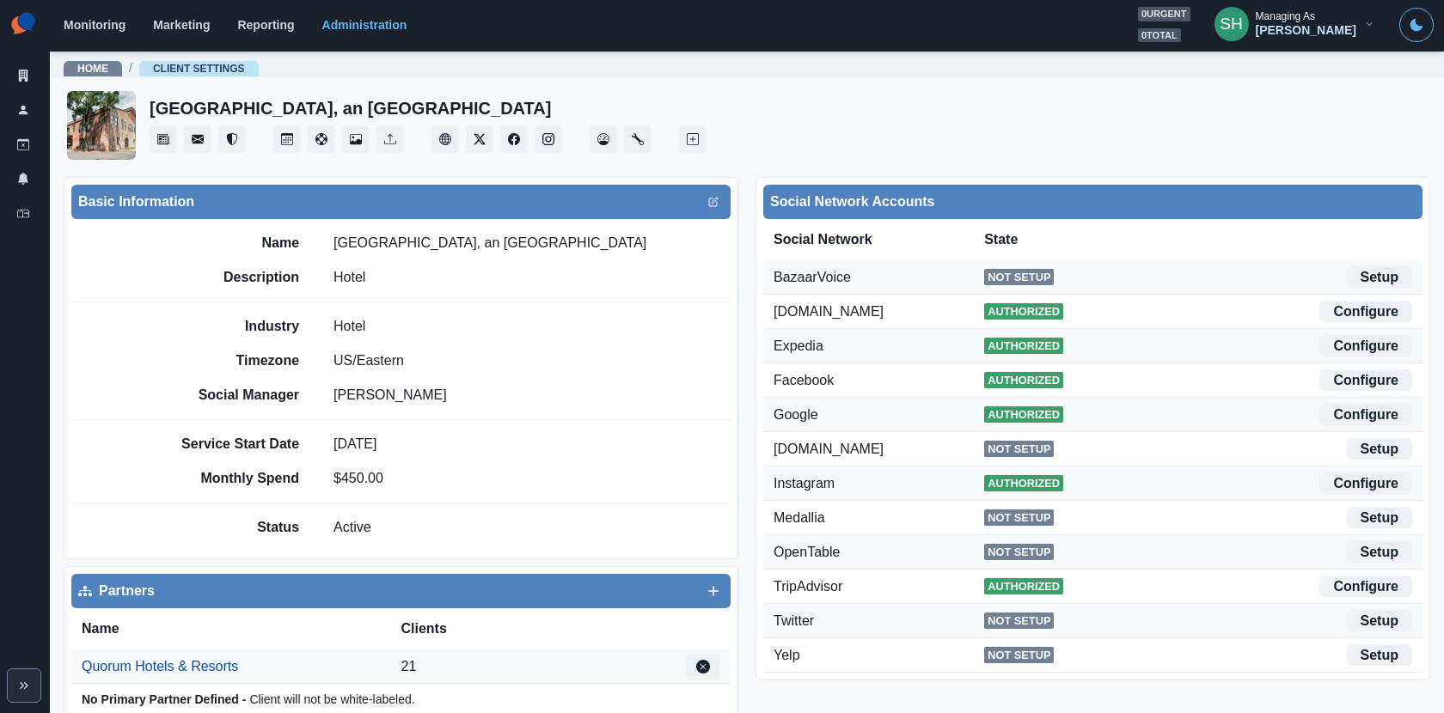
click at [711, 211] on div "Basic Information" at bounding box center [400, 202] width 659 height 34
click at [709, 205] on icon "Edit" at bounding box center [713, 202] width 10 height 10
select select "**"
select select "**********"
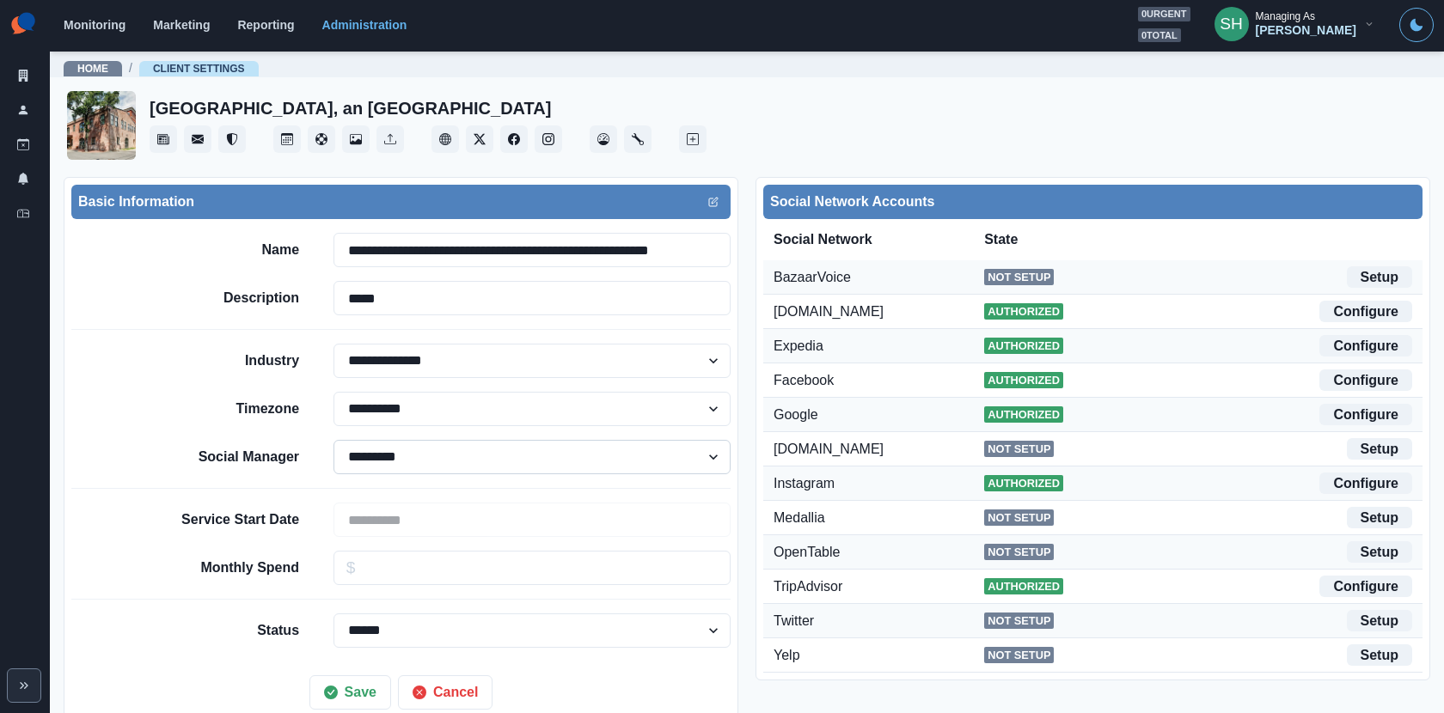
click at [396, 450] on select "**********" at bounding box center [531, 457] width 397 height 34
select select "****"
click at [333, 440] on select "**********" at bounding box center [531, 457] width 397 height 34
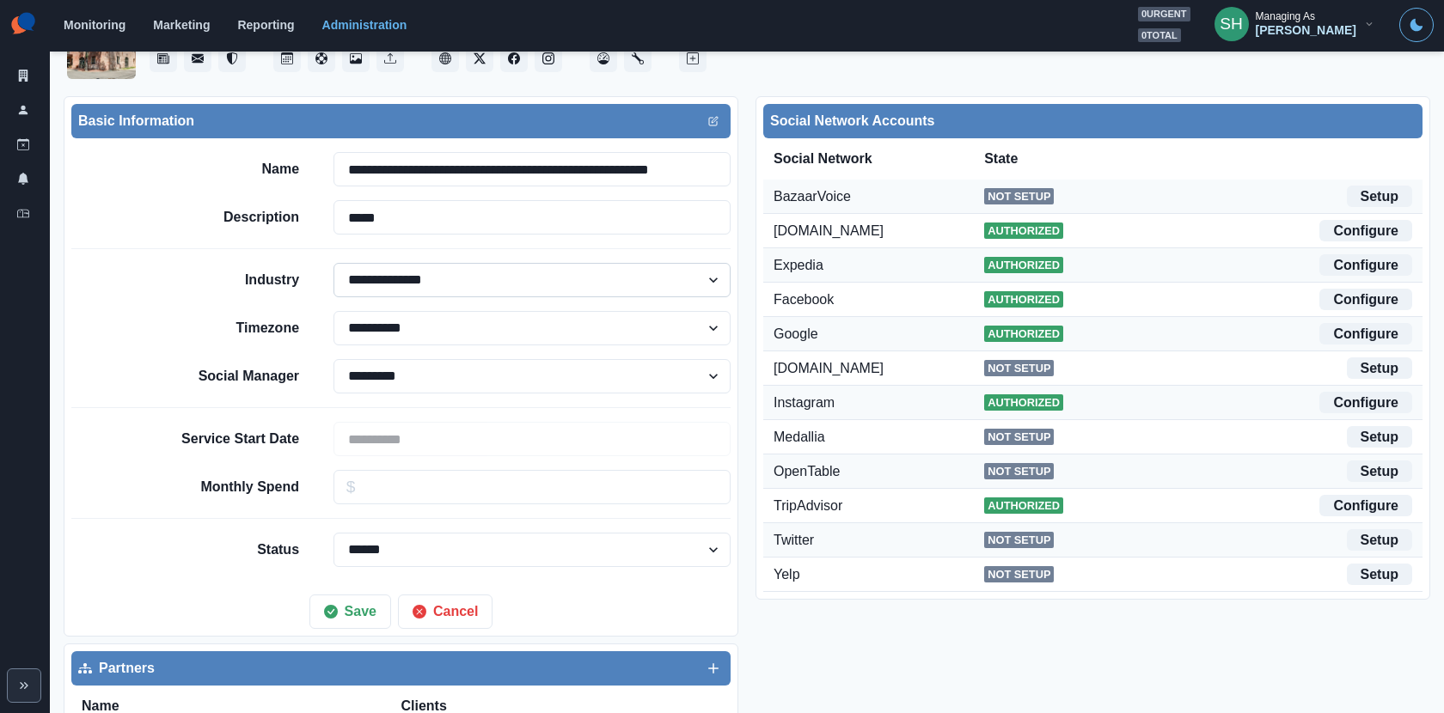
scroll to position [140, 0]
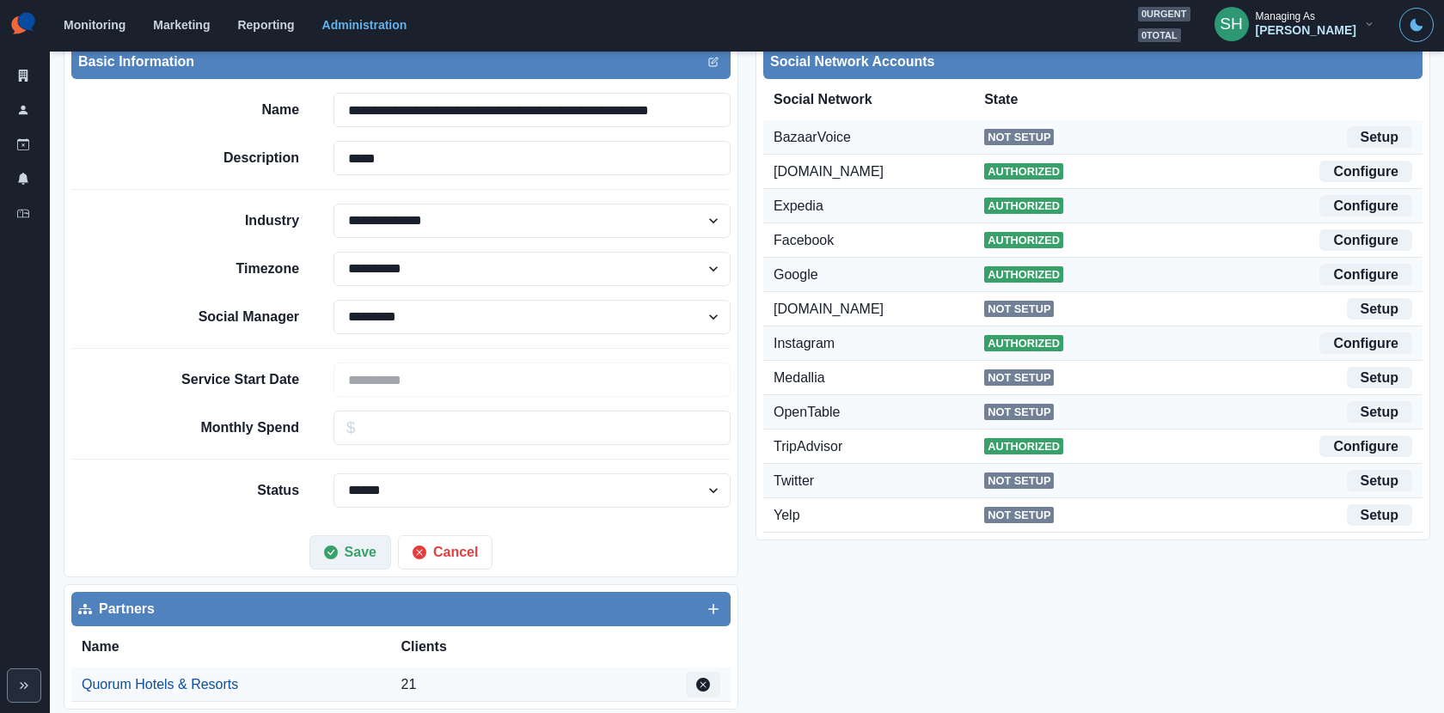
click at [345, 553] on button "Save" at bounding box center [350, 552] width 82 height 34
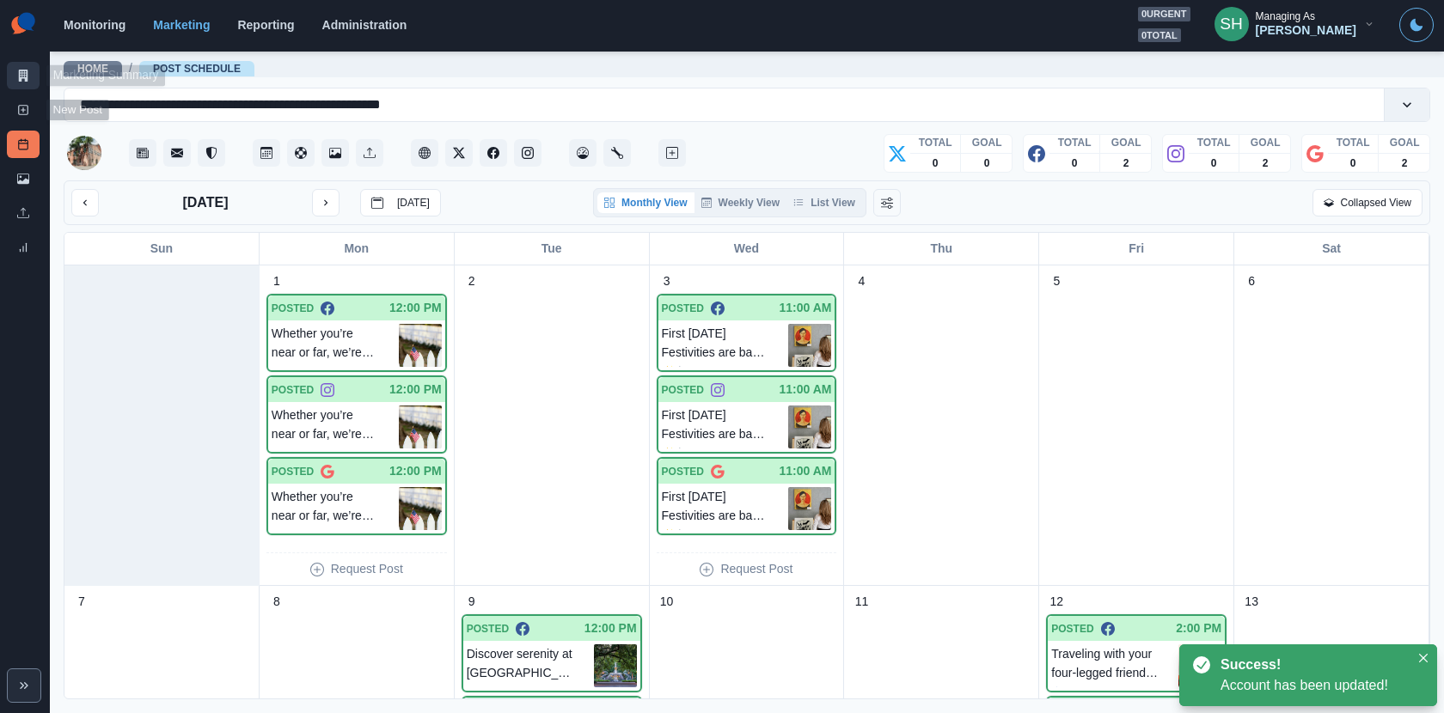
click at [21, 79] on icon at bounding box center [23, 76] width 12 height 12
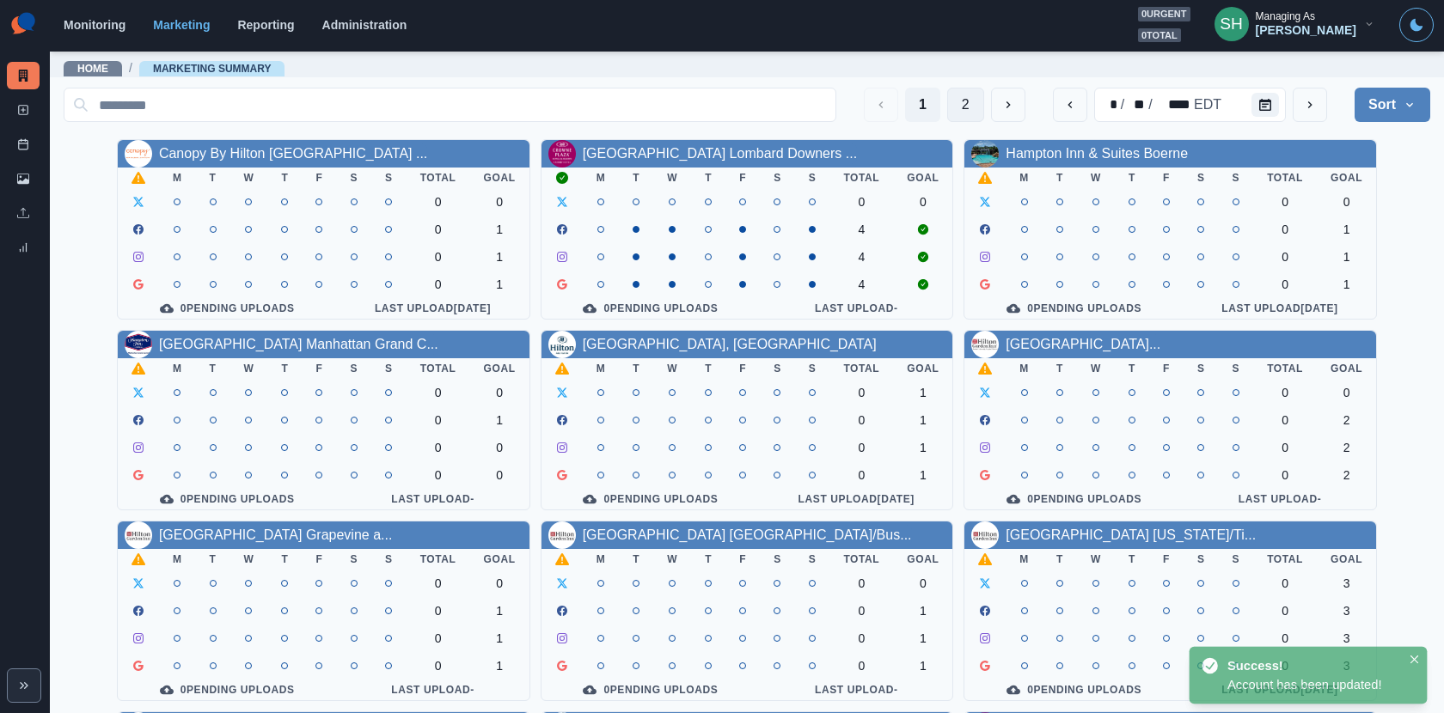
click at [968, 109] on button "2" at bounding box center [965, 105] width 37 height 34
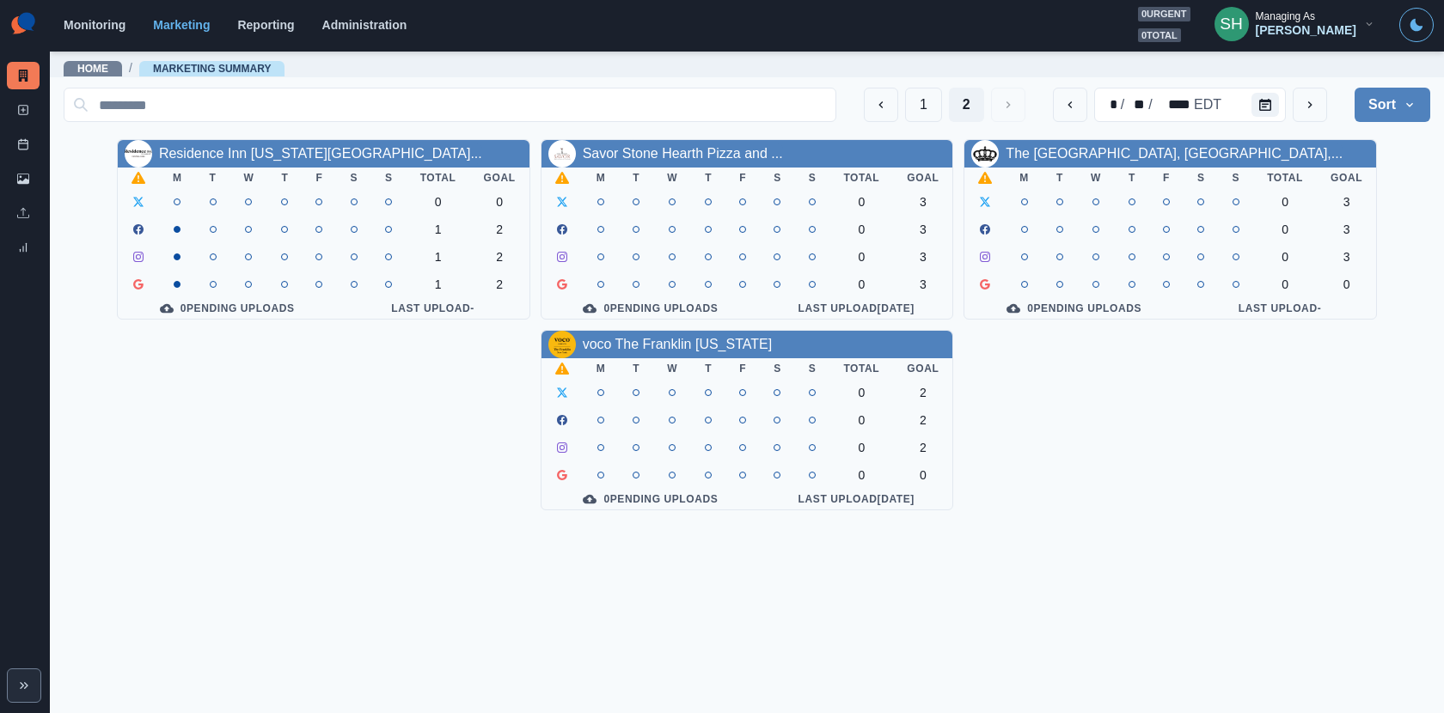
click at [1315, 10] on div "Managing As" at bounding box center [1284, 16] width 59 height 12
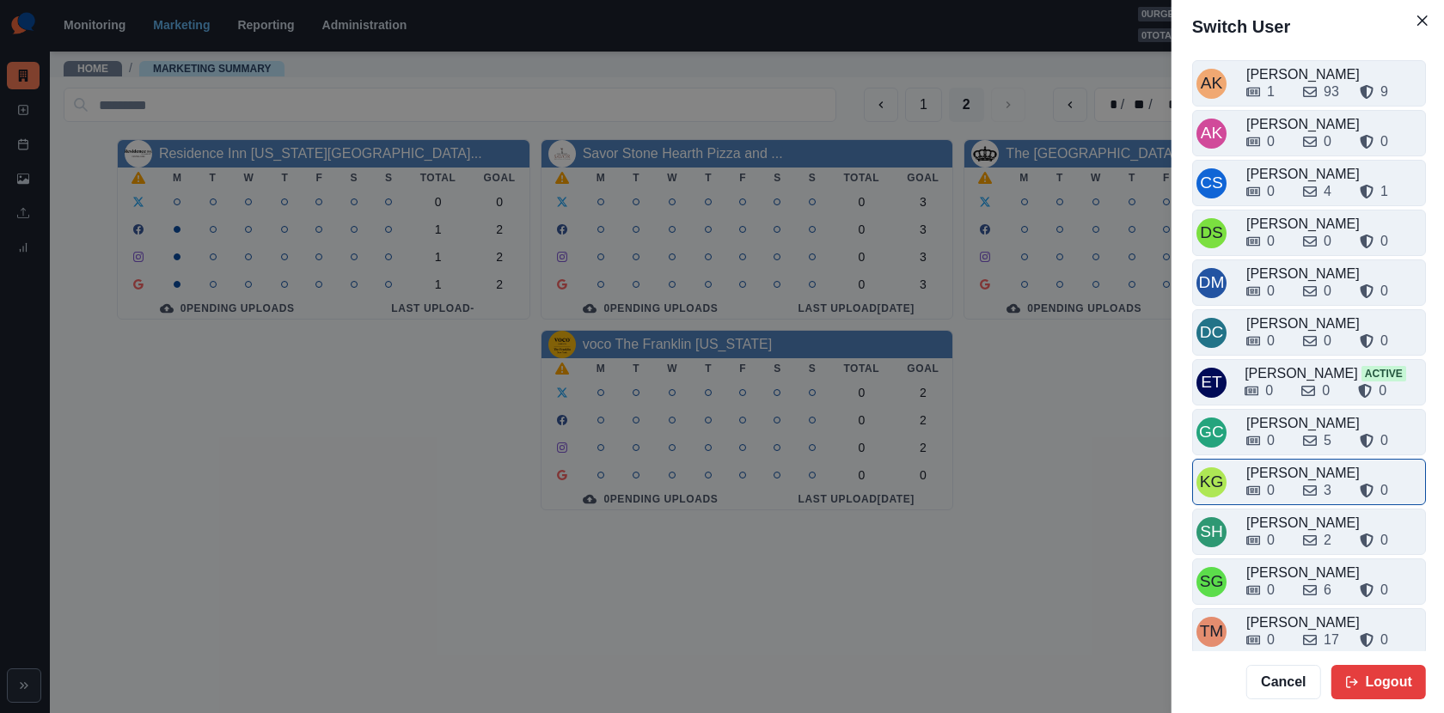
scroll to position [4, 0]
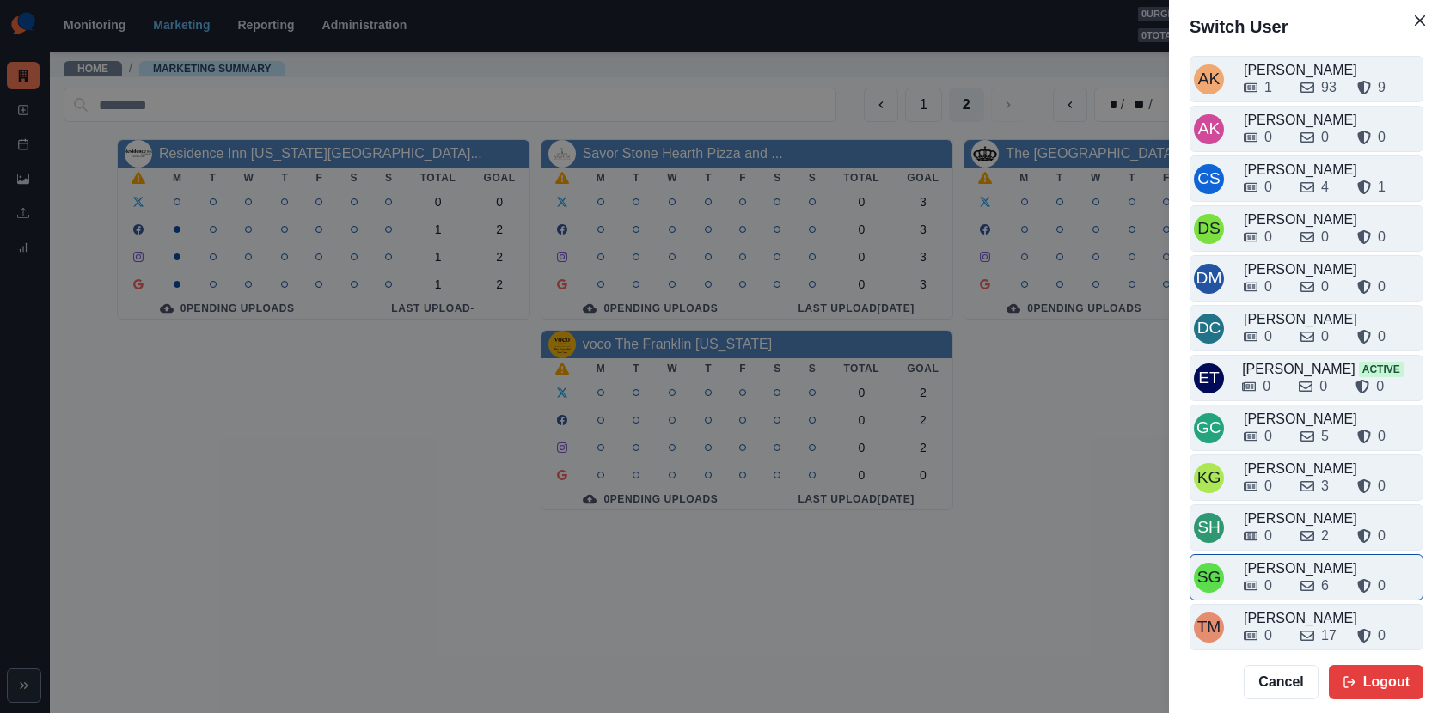
click at [1280, 576] on div "0" at bounding box center [1264, 586] width 43 height 21
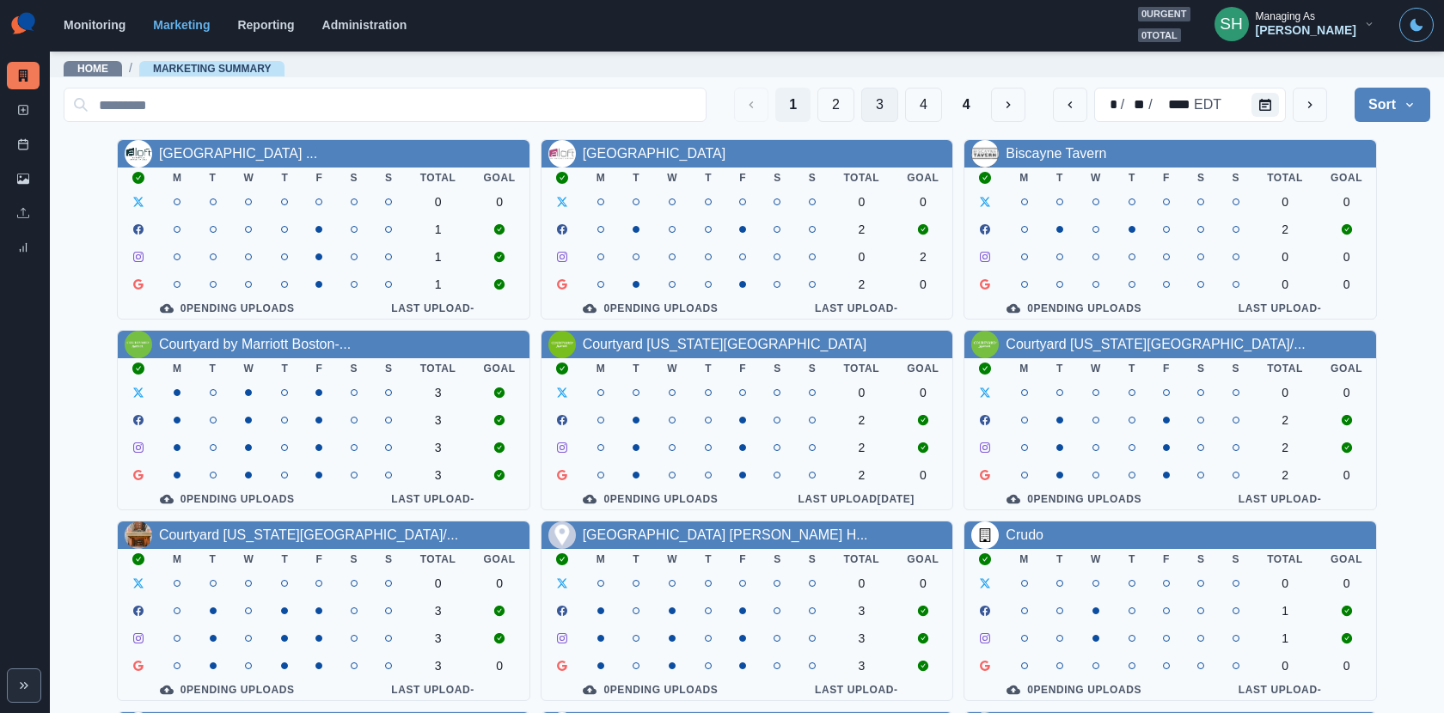
click at [873, 98] on button "3" at bounding box center [879, 105] width 37 height 34
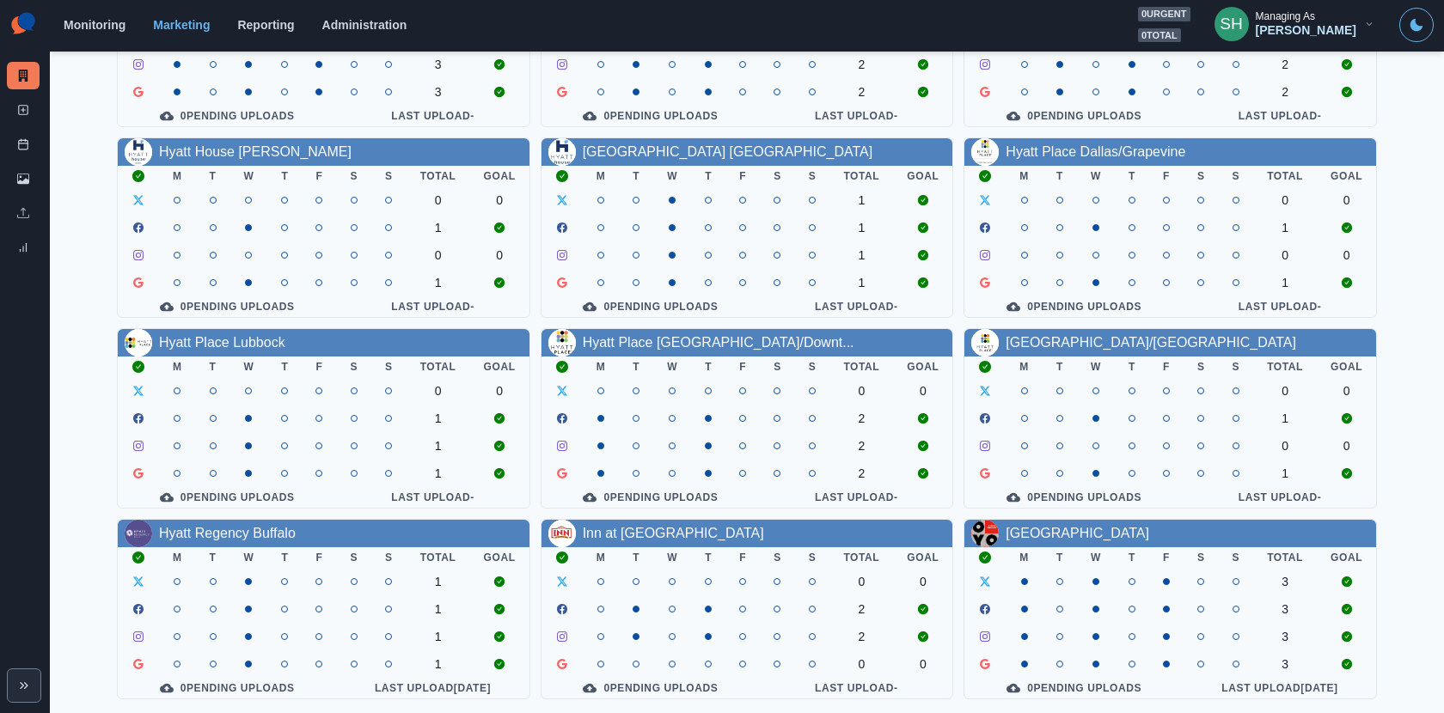
scroll to position [0, 0]
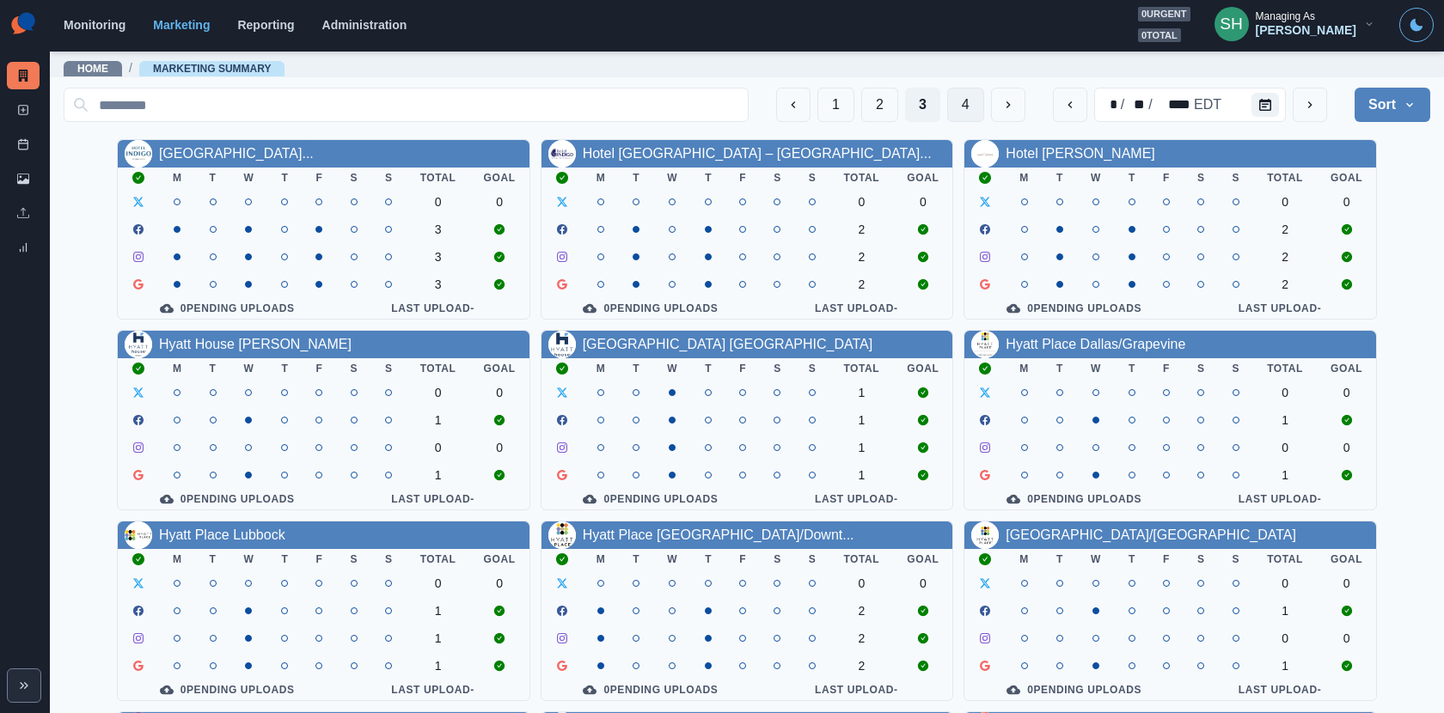
click at [949, 107] on button "4" at bounding box center [965, 105] width 37 height 34
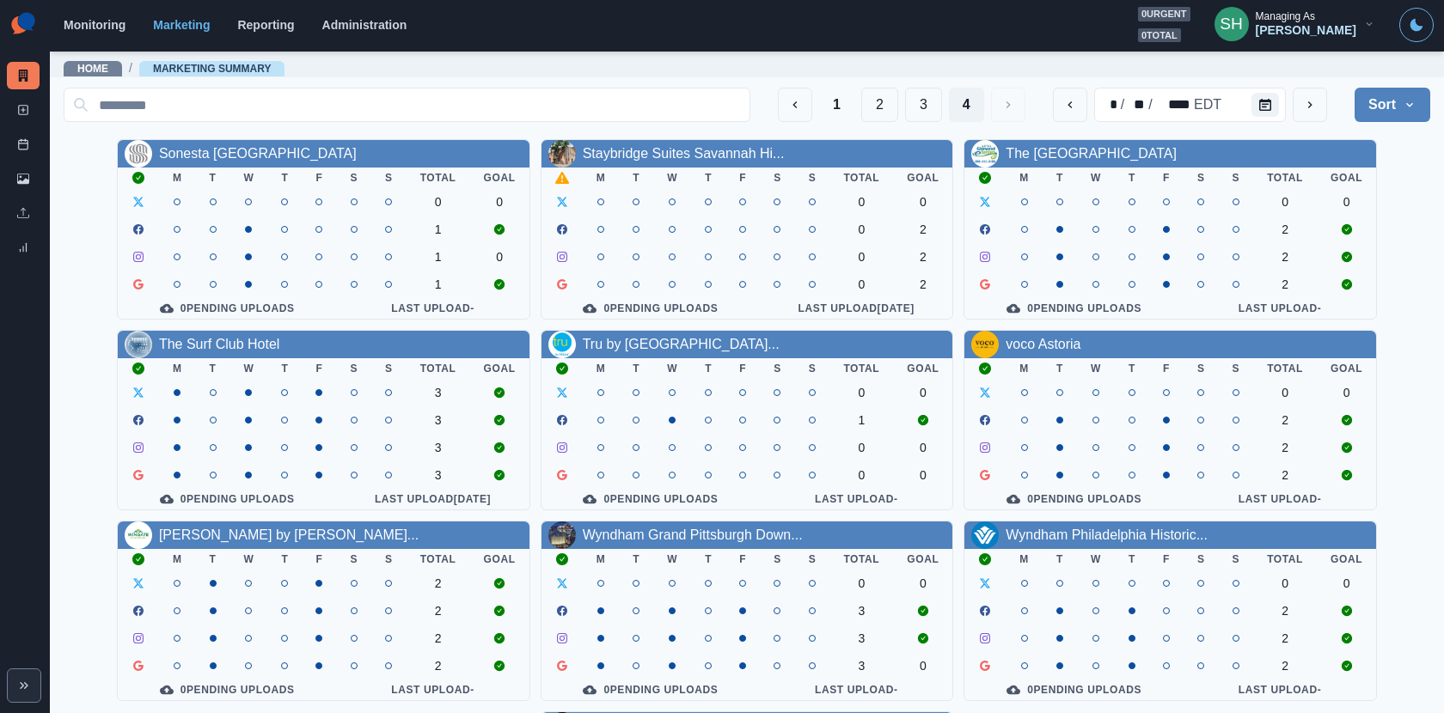
click at [1381, 107] on button "Sort" at bounding box center [1392, 105] width 76 height 34
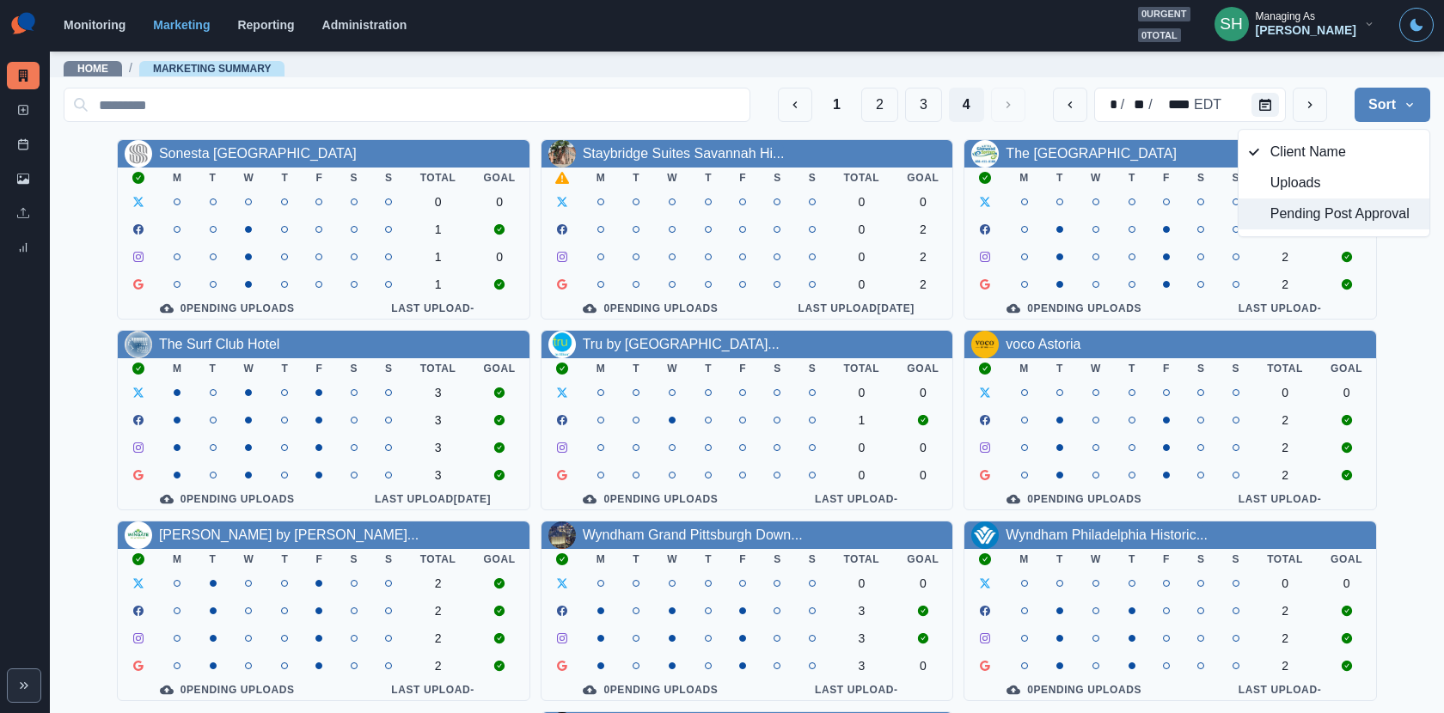
click at [1355, 208] on span "Pending Post Approval" at bounding box center [1344, 214] width 149 height 21
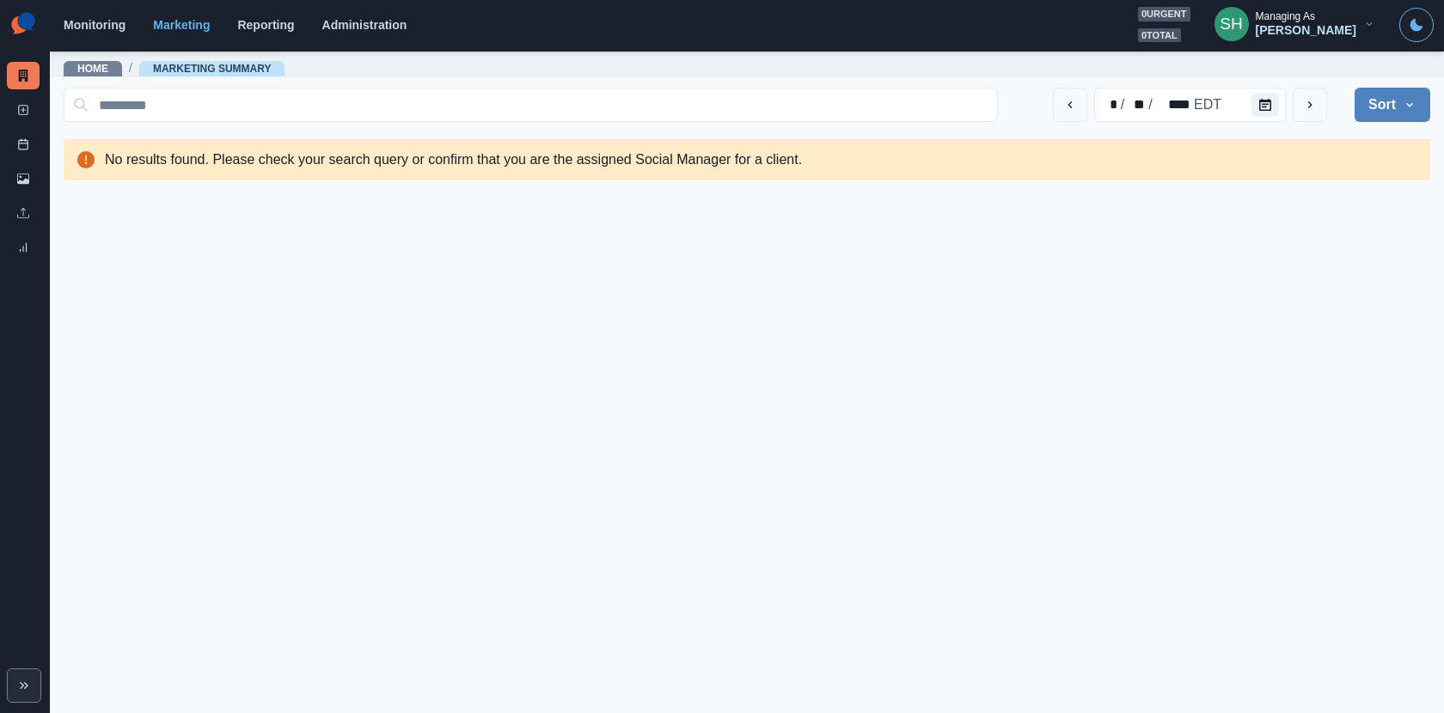
click at [1315, 19] on div "Managing As" at bounding box center [1284, 16] width 59 height 12
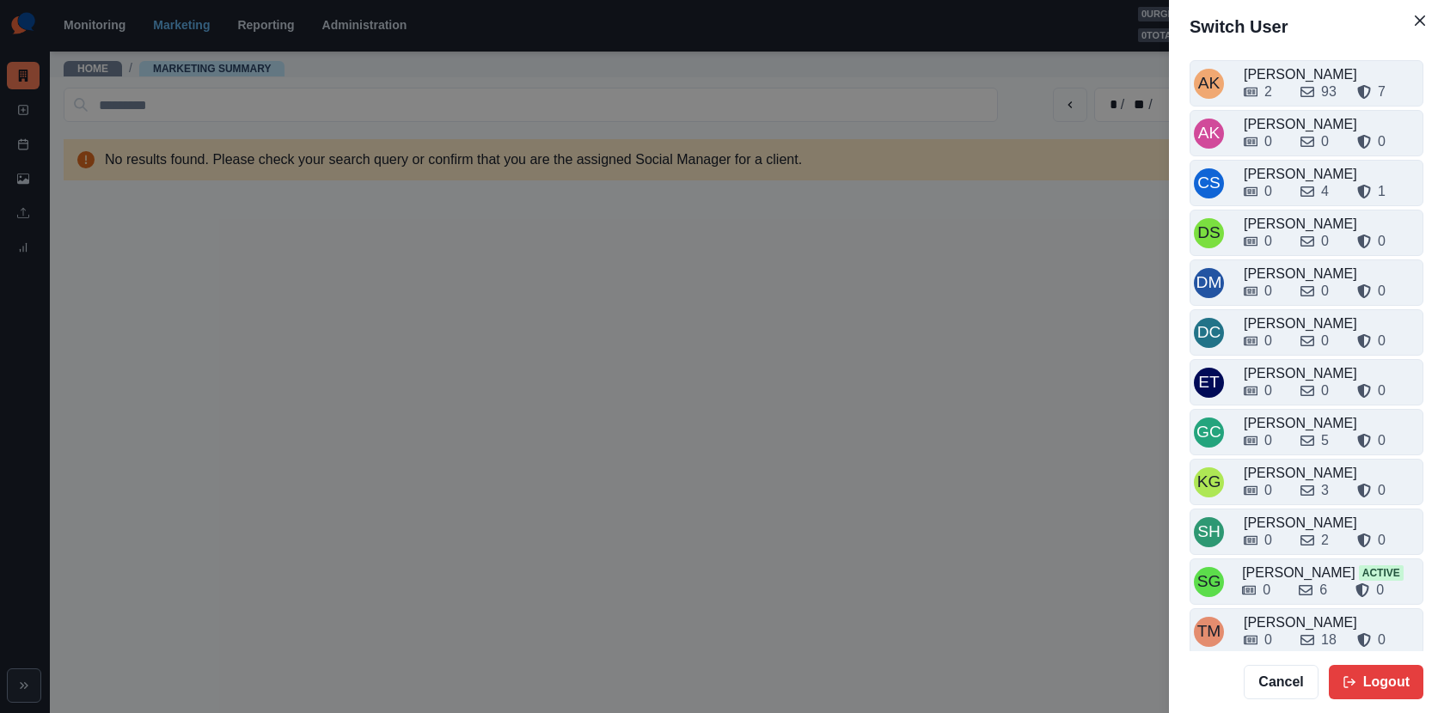
click at [1034, 308] on div "Switch User AK [PERSON_NAME] 2 93 7 AK [PERSON_NAME] 0 0 0 CS Crizalyn Servida …" at bounding box center [722, 356] width 1444 height 713
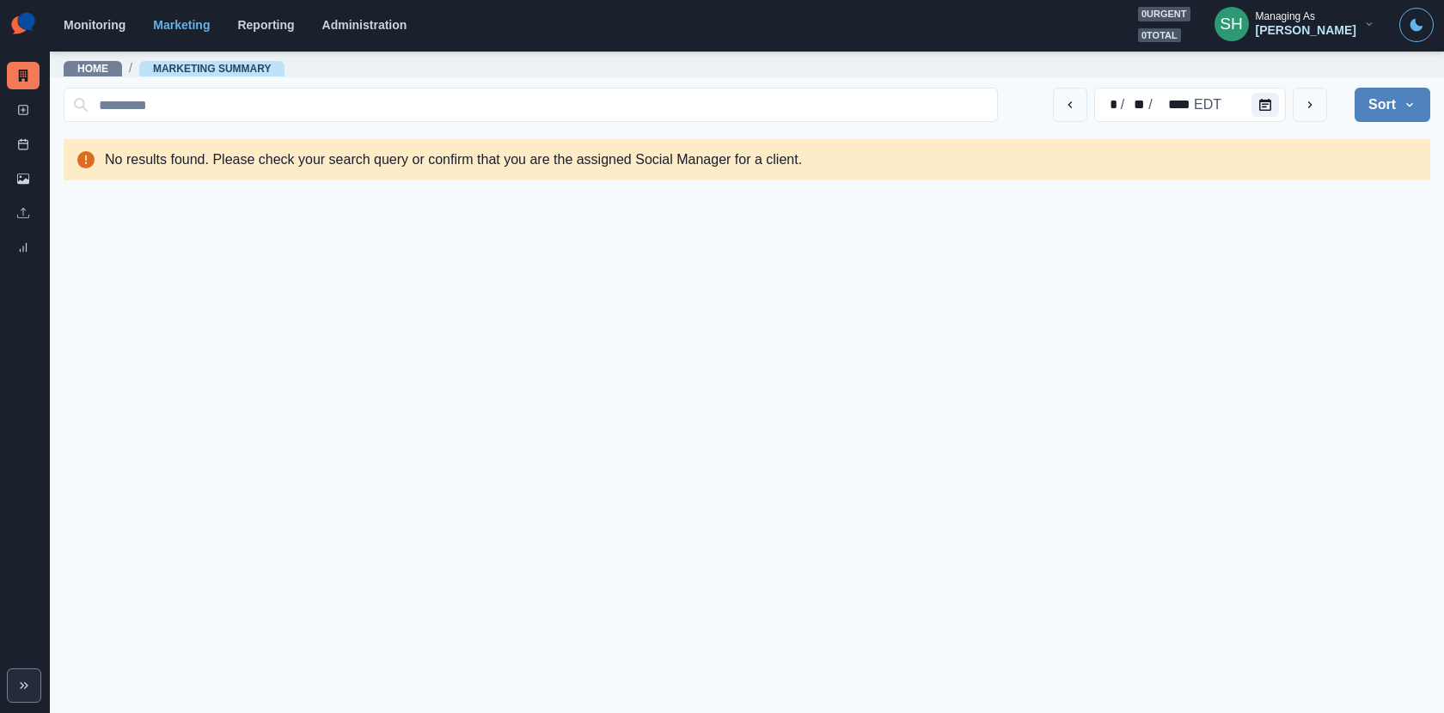
click at [1315, 11] on div "Managing As" at bounding box center [1284, 16] width 59 height 12
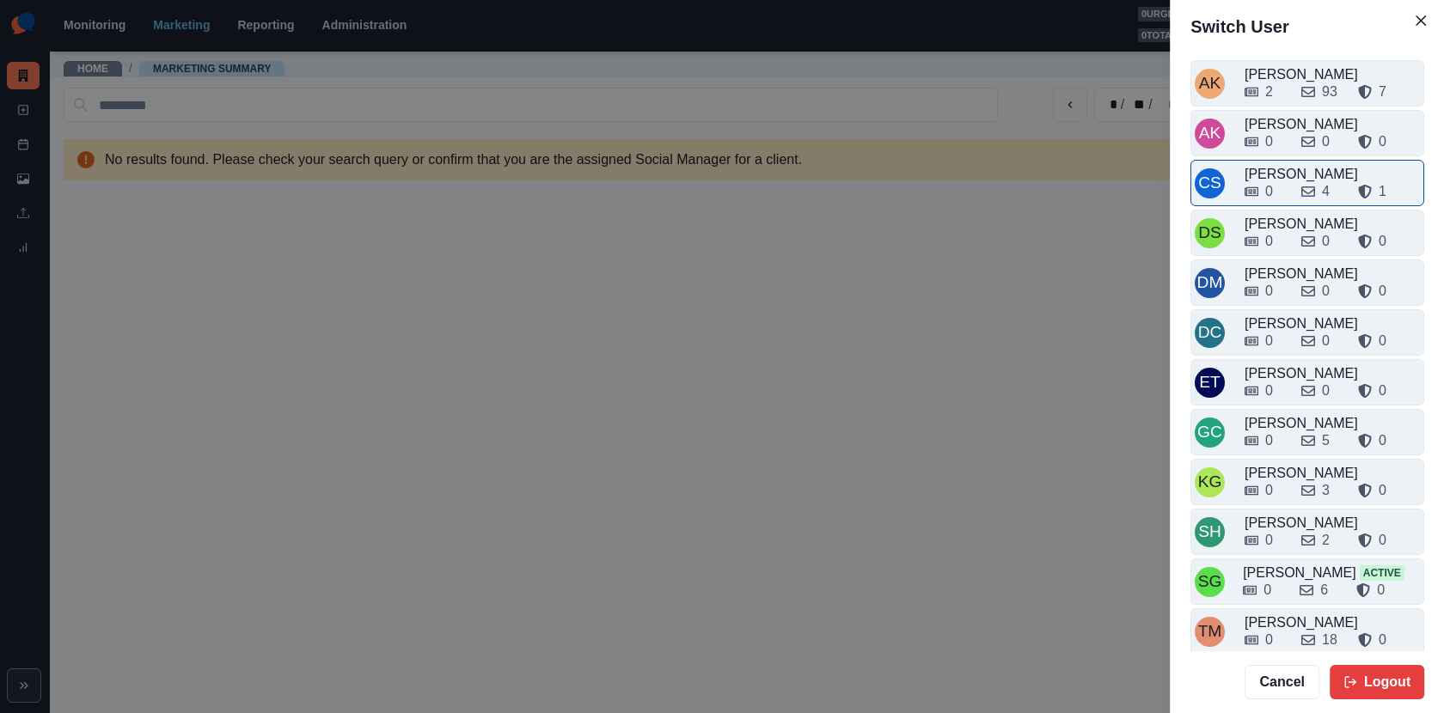
click at [1285, 188] on div "0" at bounding box center [1265, 191] width 43 height 21
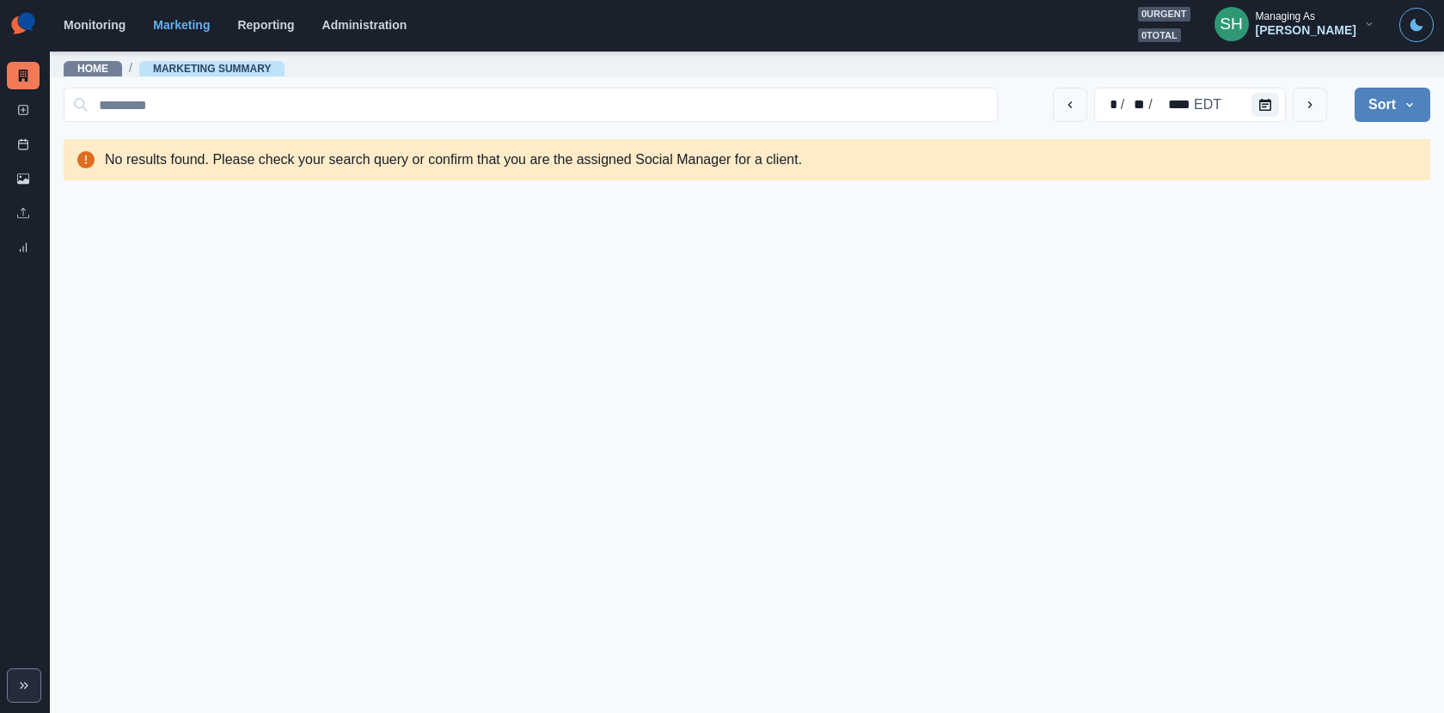
click at [1307, 42] on section "Monitoring Marketing Reporting Administration 0 urgent 0 total SH Managing As […" at bounding box center [747, 26] width 1394 height 52
click at [1295, 27] on div "[PERSON_NAME]" at bounding box center [1305, 30] width 101 height 15
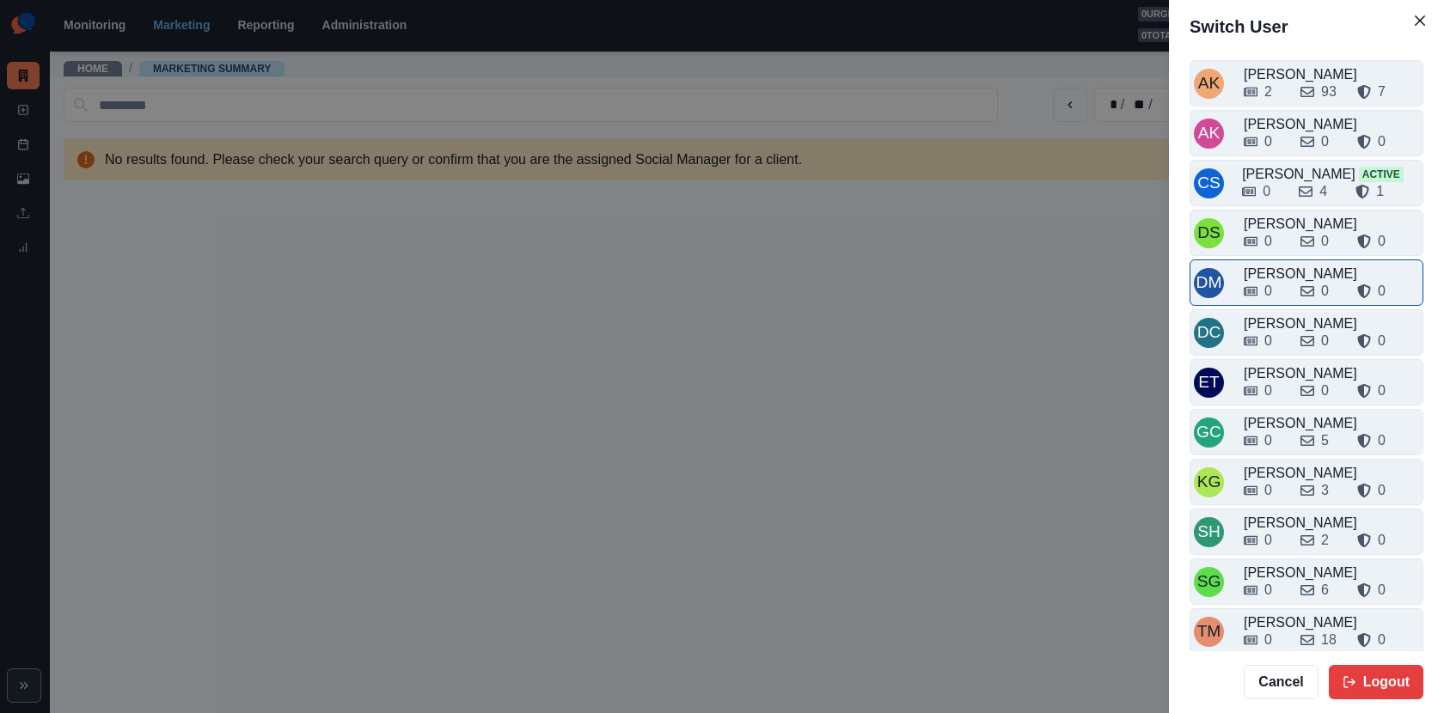
click at [1295, 264] on div "[PERSON_NAME]" at bounding box center [1330, 274] width 175 height 21
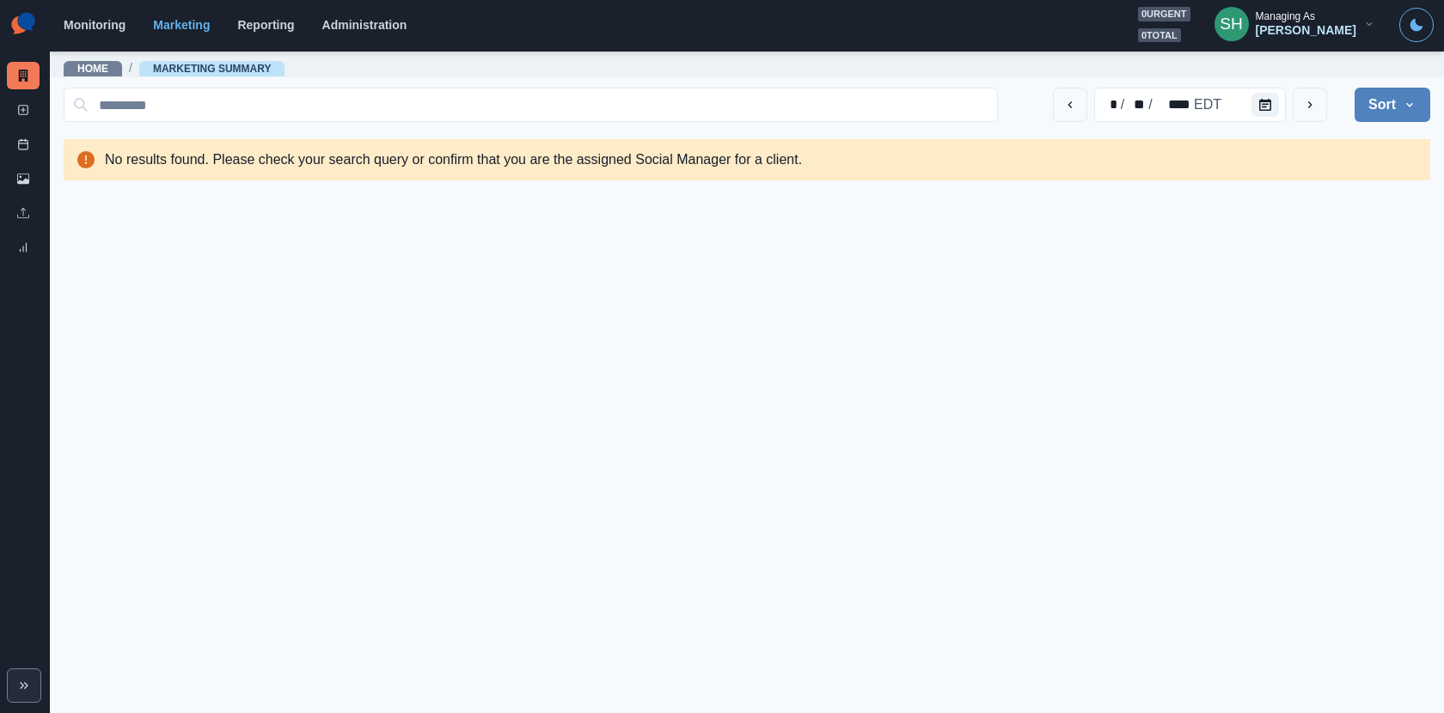
click at [1305, 23] on div "[PERSON_NAME]" at bounding box center [1305, 30] width 101 height 15
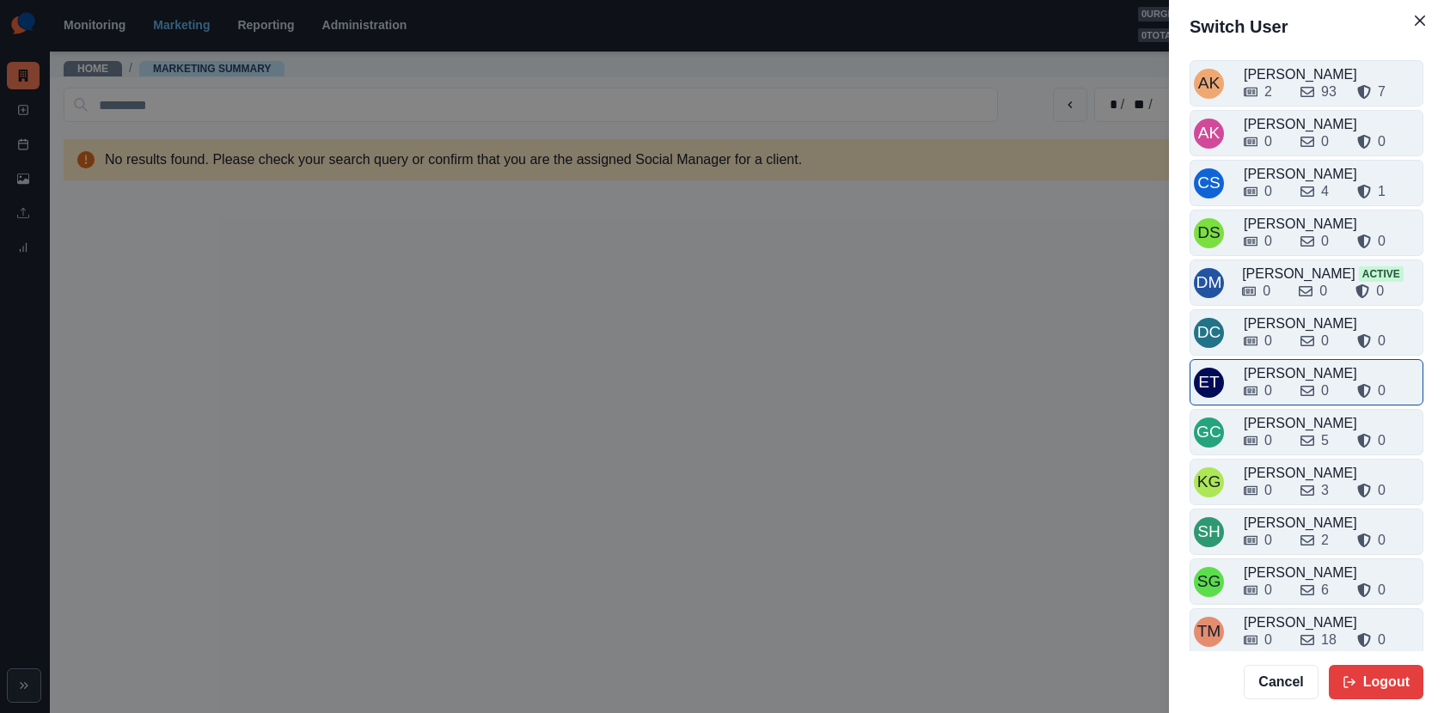
click at [1285, 374] on div "0 0 0" at bounding box center [1330, 387] width 175 height 27
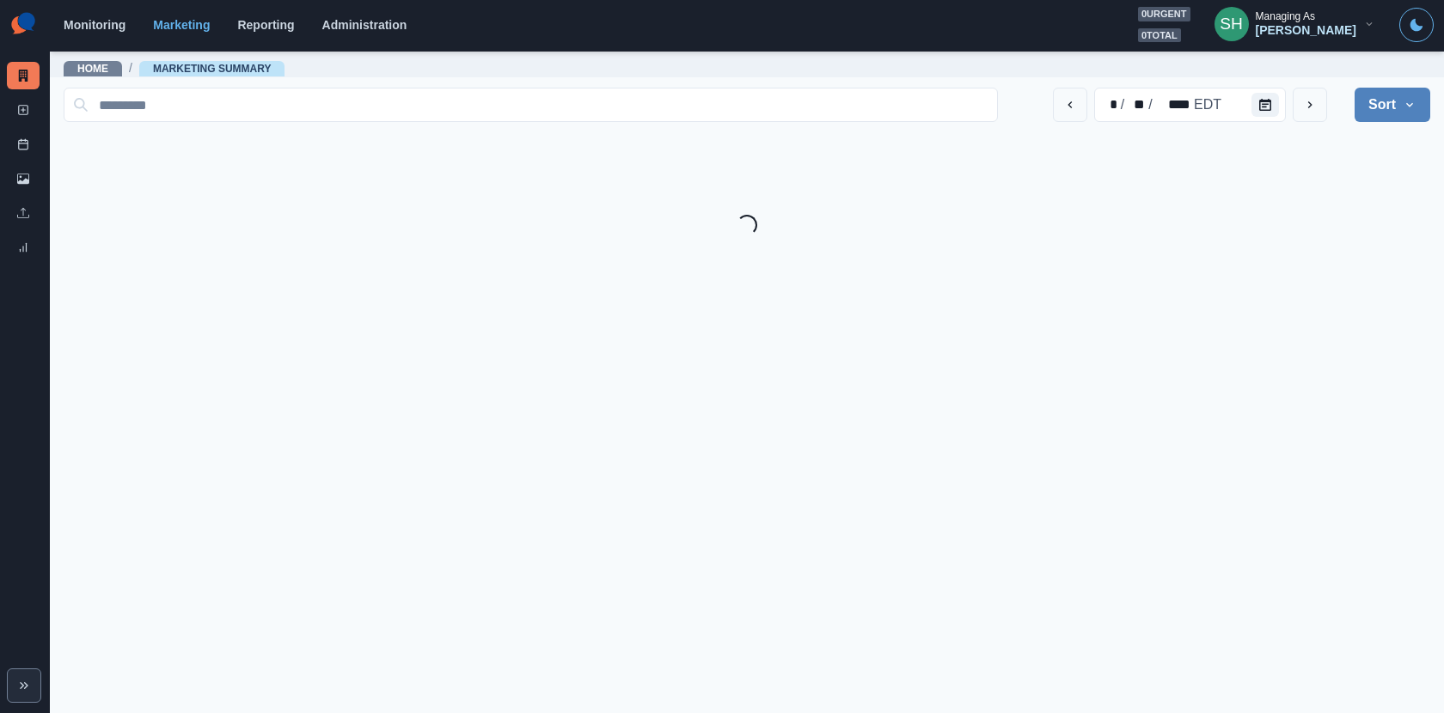
click at [1285, 22] on div "Managing As" at bounding box center [1284, 16] width 59 height 12
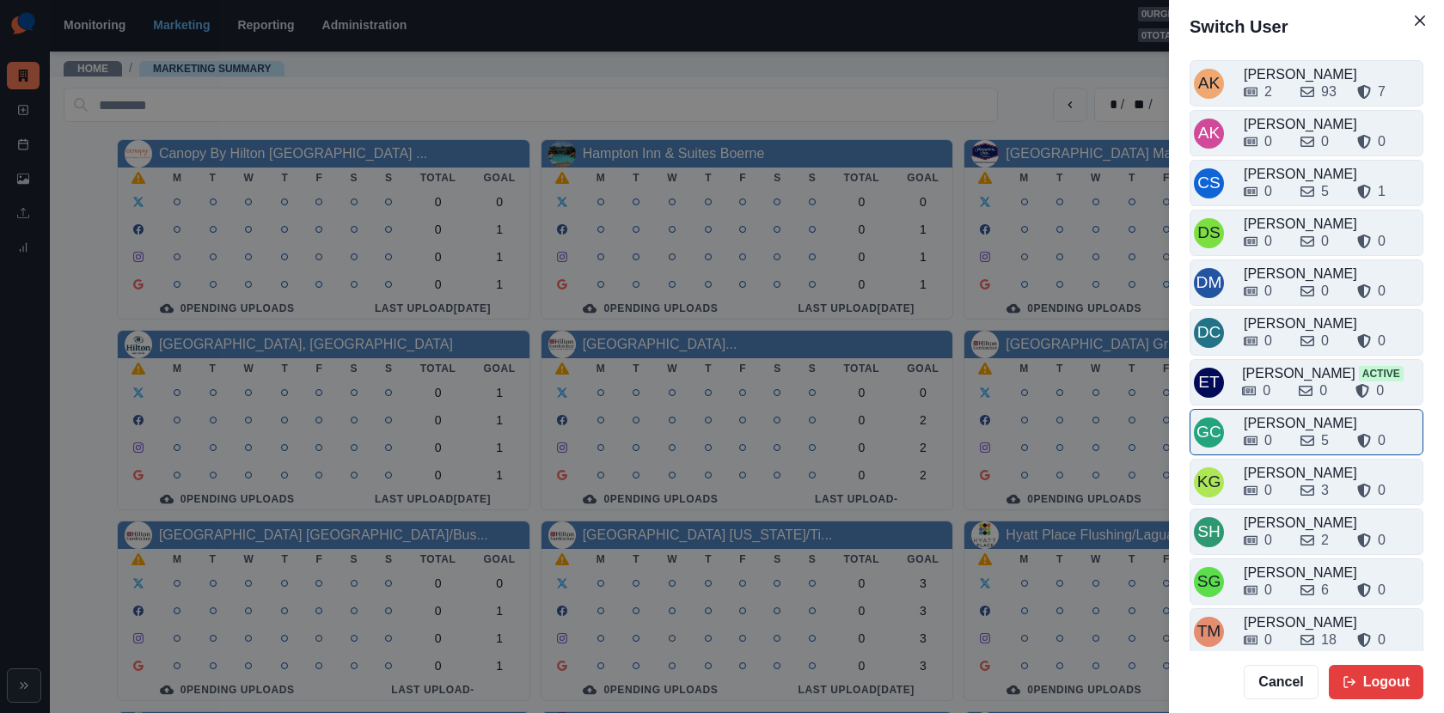
click at [1283, 409] on div "GC [PERSON_NAME] 0 5 0" at bounding box center [1306, 432] width 234 height 46
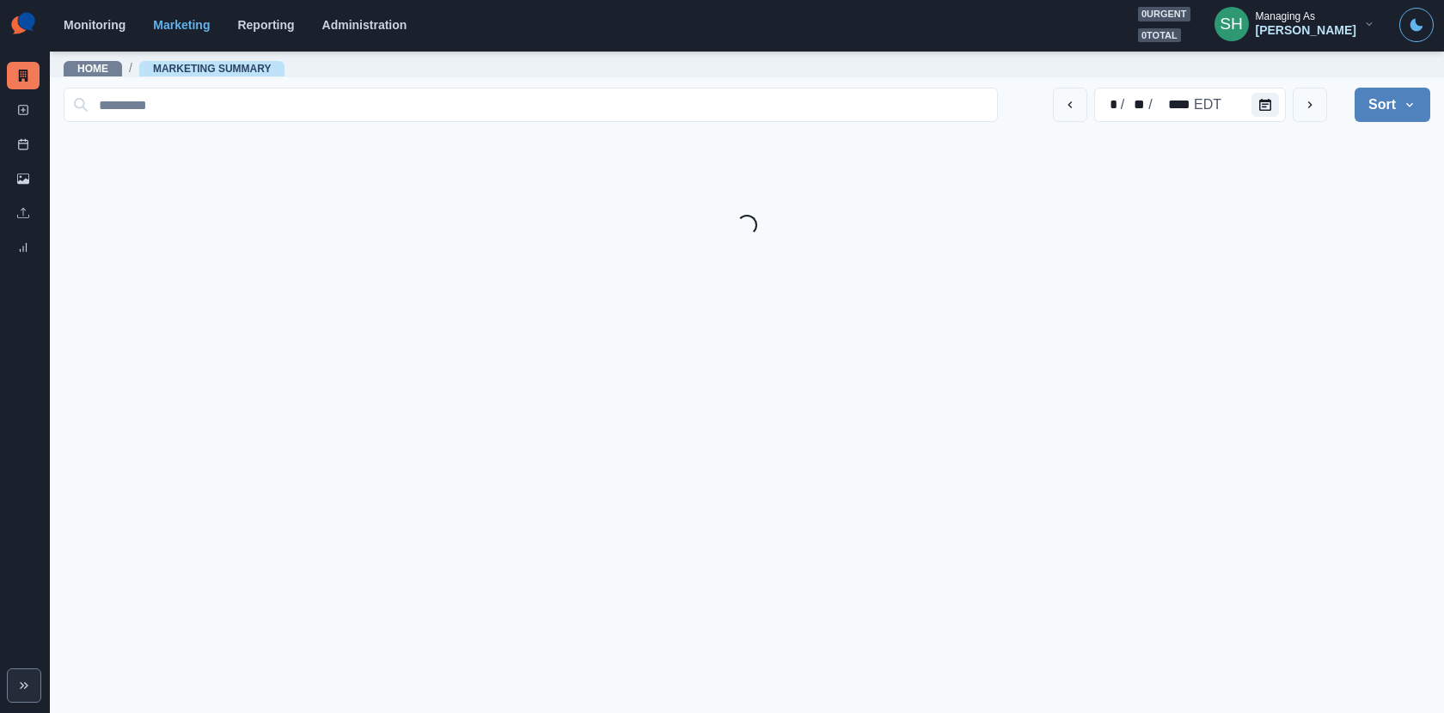
click at [1329, 30] on div "[PERSON_NAME]" at bounding box center [1305, 30] width 101 height 15
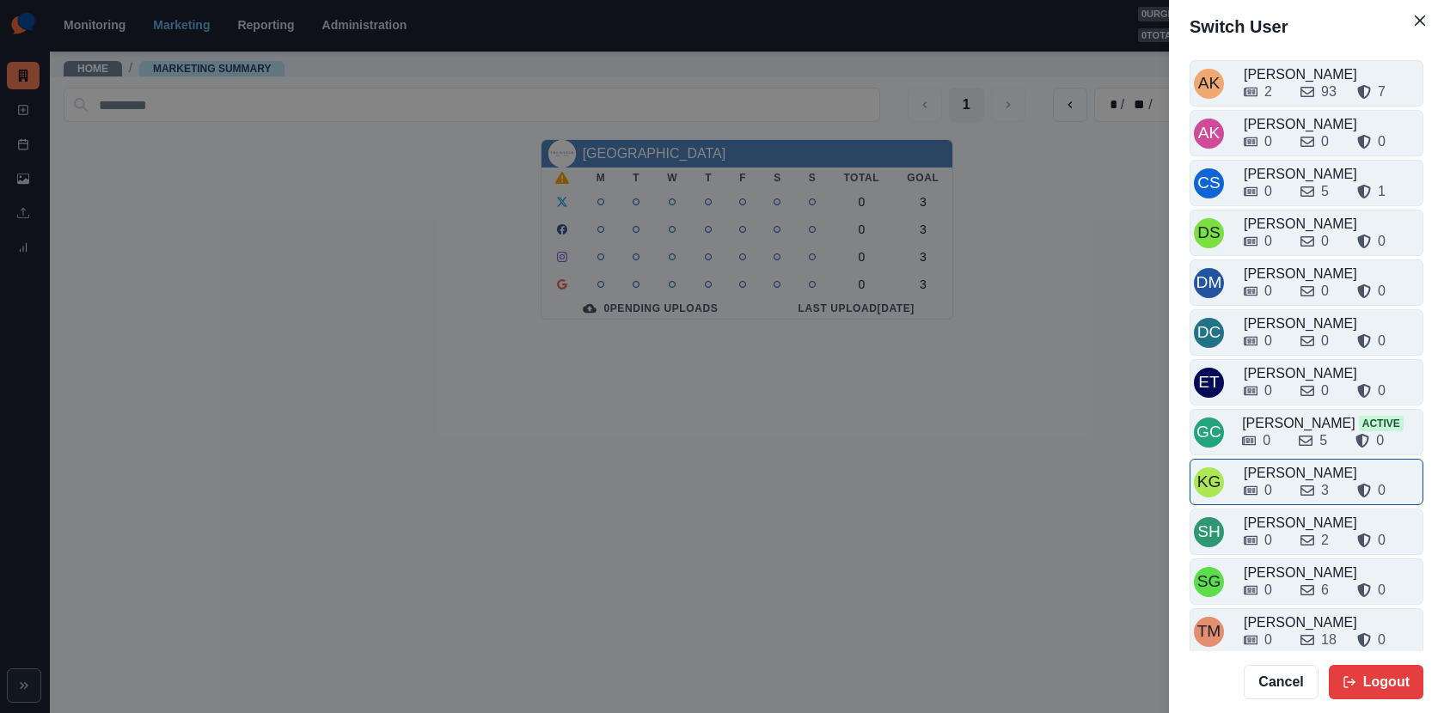
click at [1292, 480] on div "0 3 0" at bounding box center [1330, 490] width 175 height 21
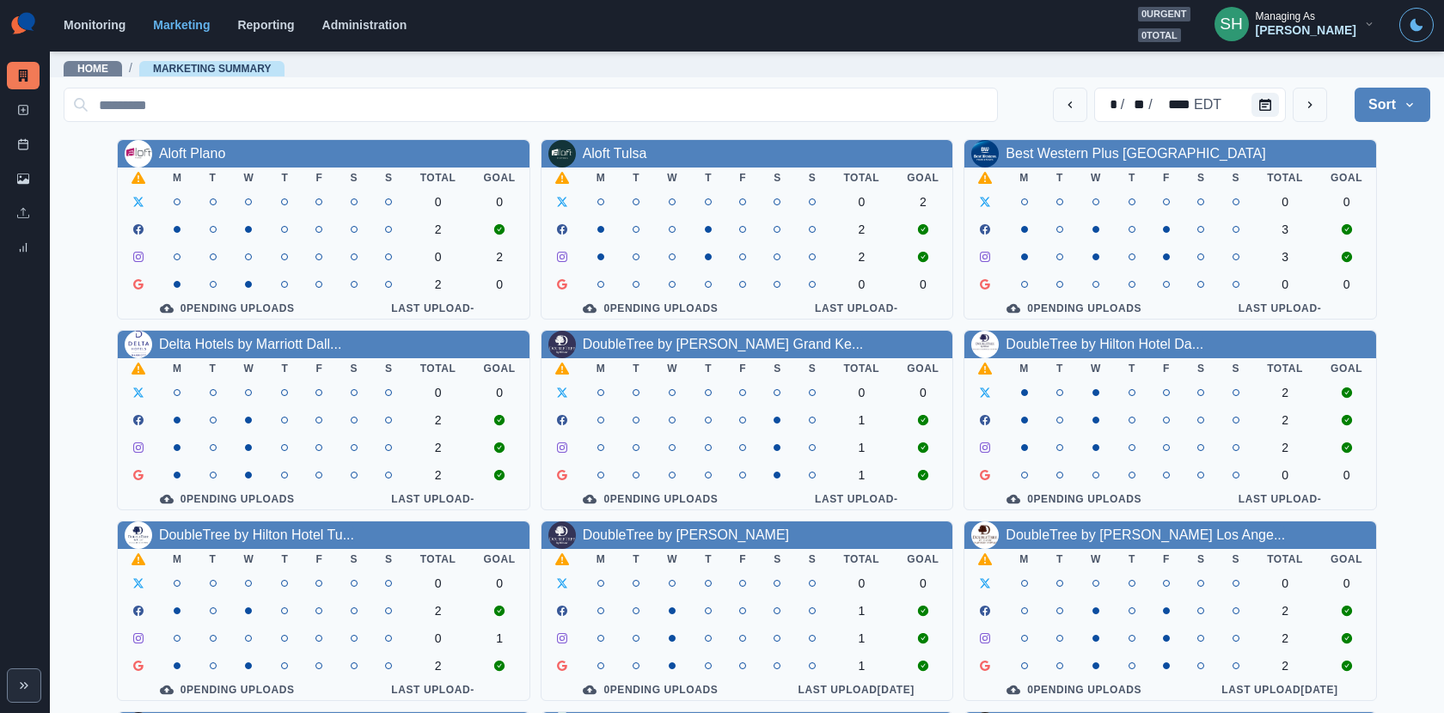
click at [1306, 10] on div "Managing As" at bounding box center [1284, 16] width 59 height 12
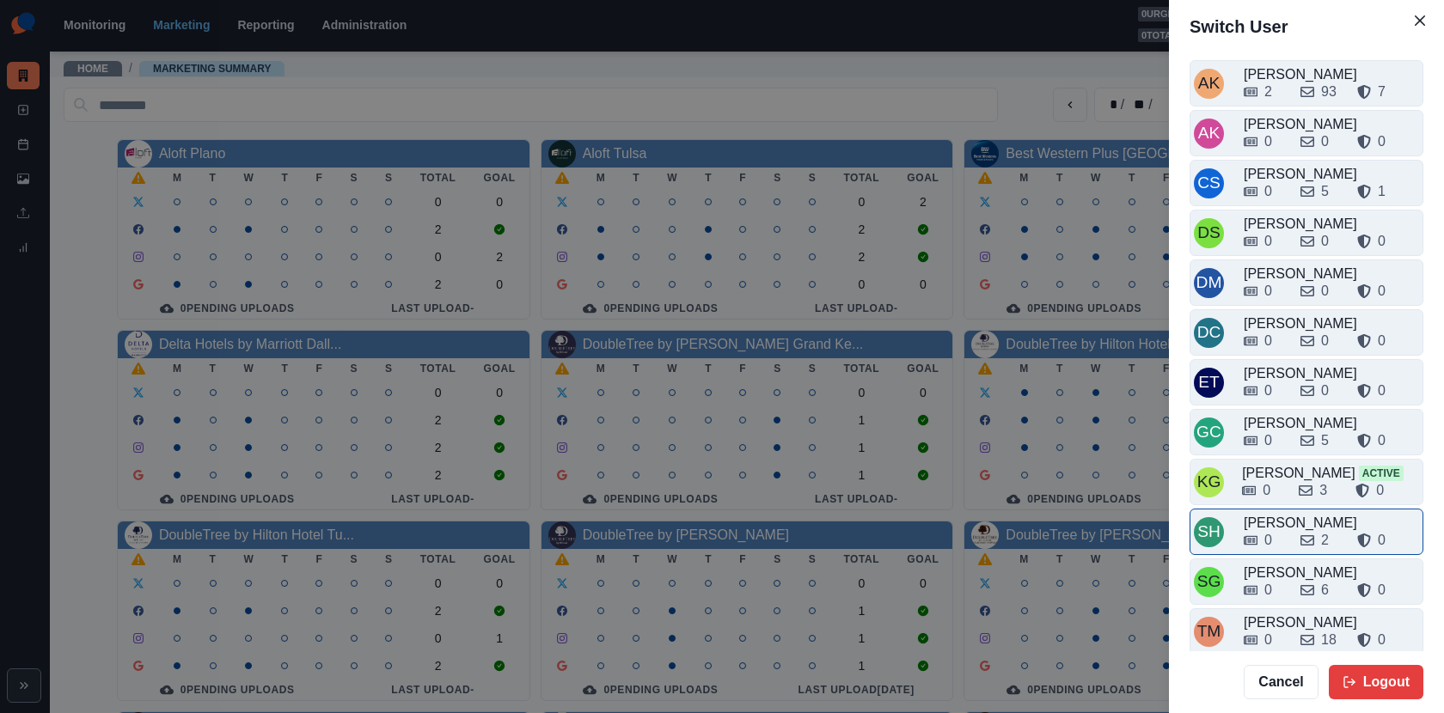
click at [1294, 530] on div "0 2 0" at bounding box center [1330, 540] width 175 height 21
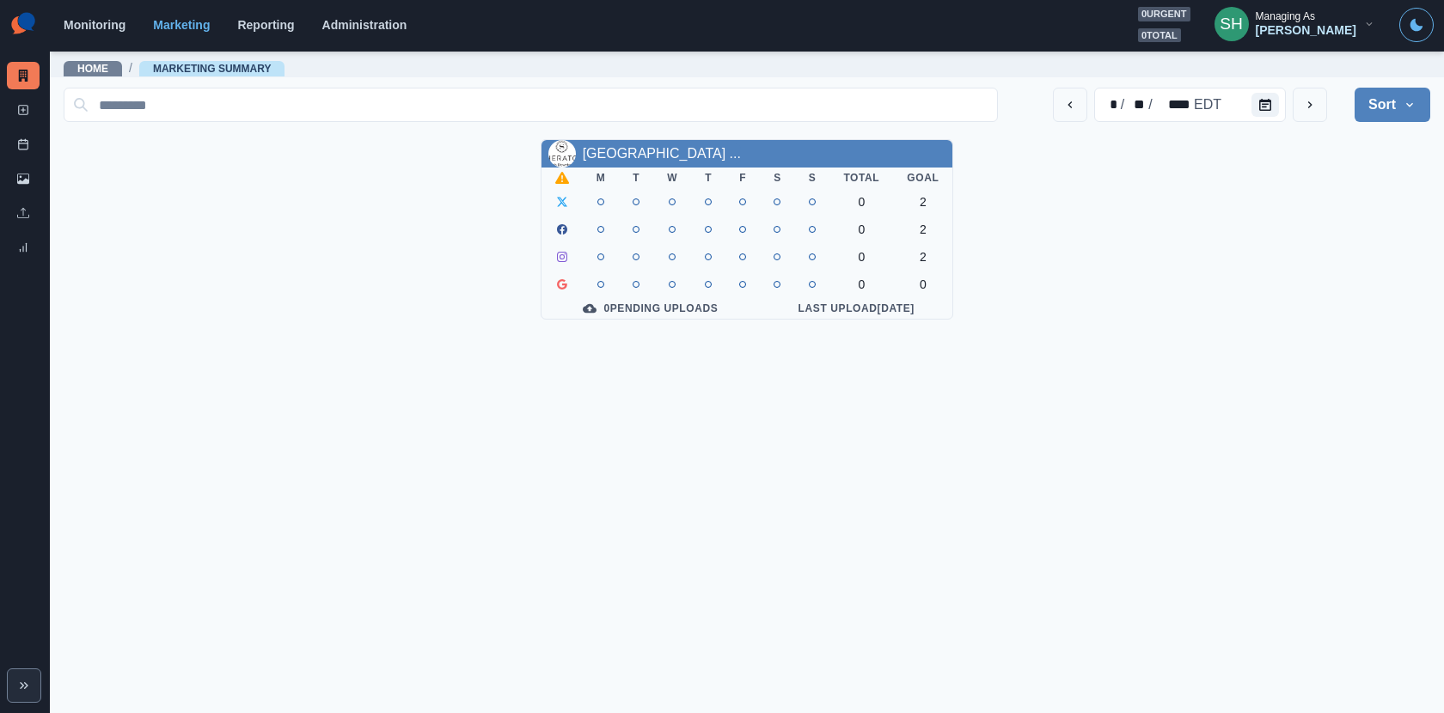
click at [1292, 33] on button "SH Managing As [PERSON_NAME]" at bounding box center [1294, 24] width 188 height 34
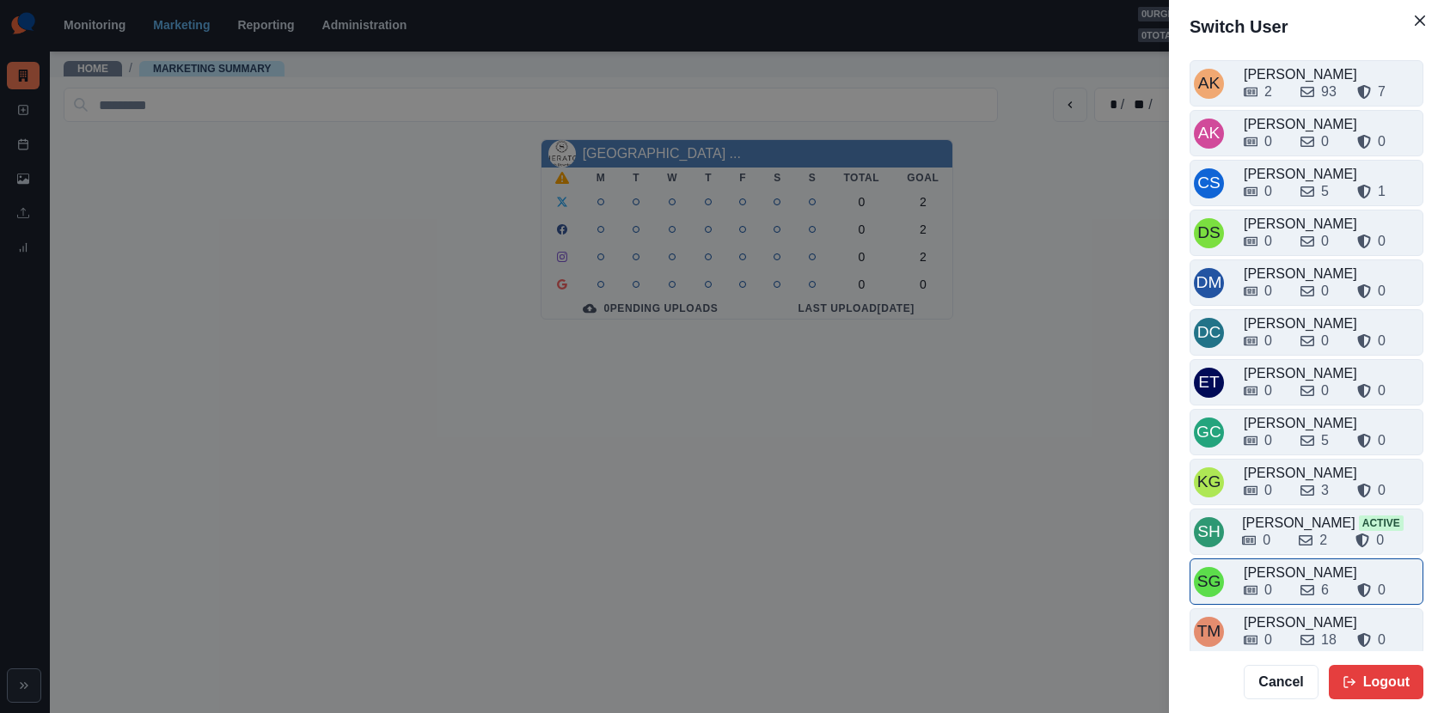
click at [1292, 583] on div "0 6 0" at bounding box center [1330, 590] width 175 height 21
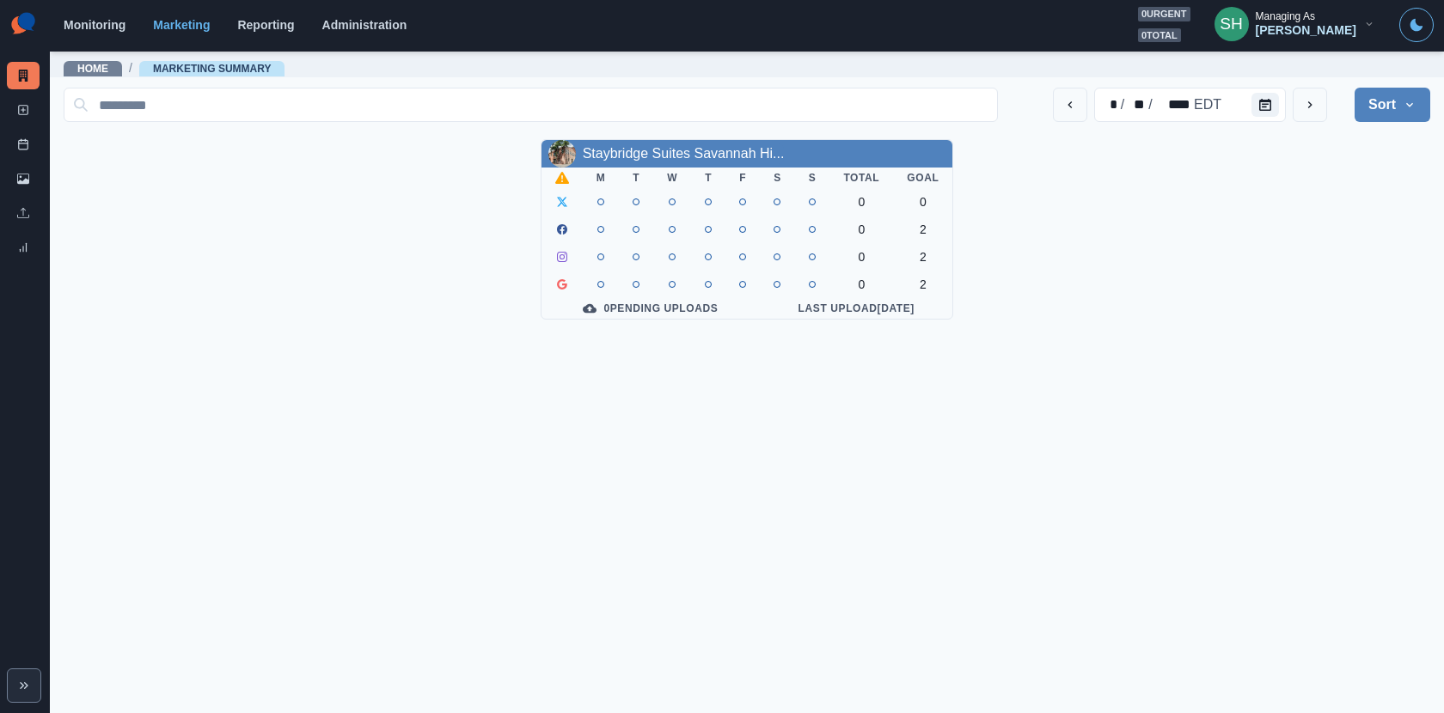
click at [1313, 34] on div "[PERSON_NAME]" at bounding box center [1305, 30] width 101 height 15
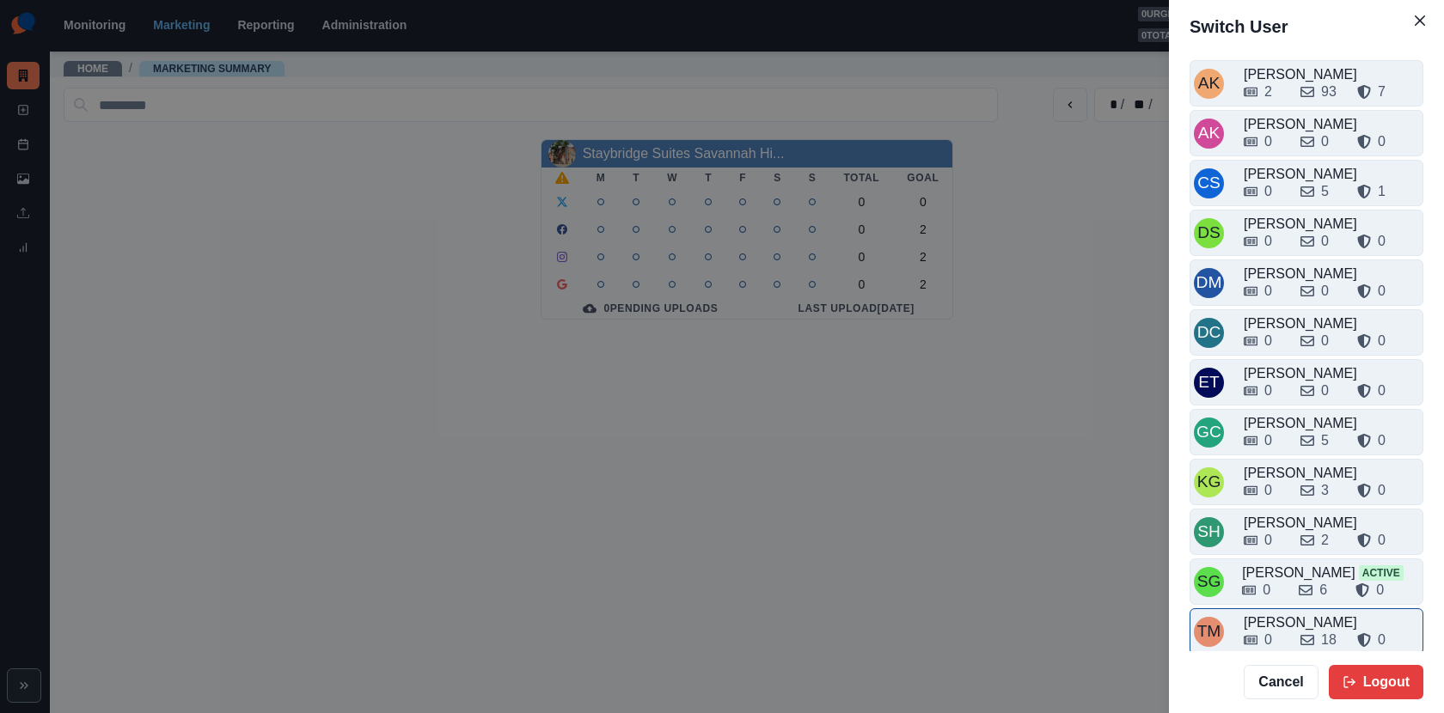
click at [1275, 633] on div "0" at bounding box center [1264, 640] width 43 height 21
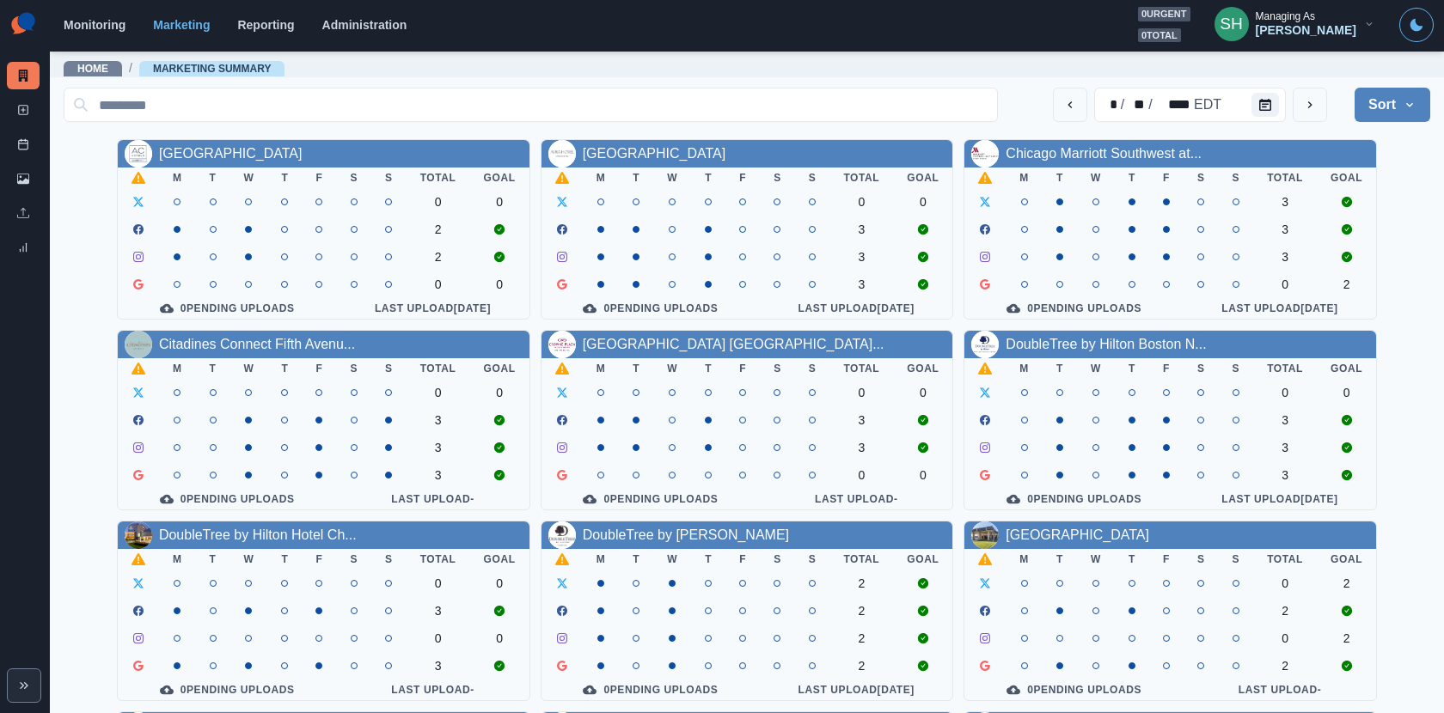
click at [1315, 18] on div "Managing As" at bounding box center [1284, 16] width 59 height 12
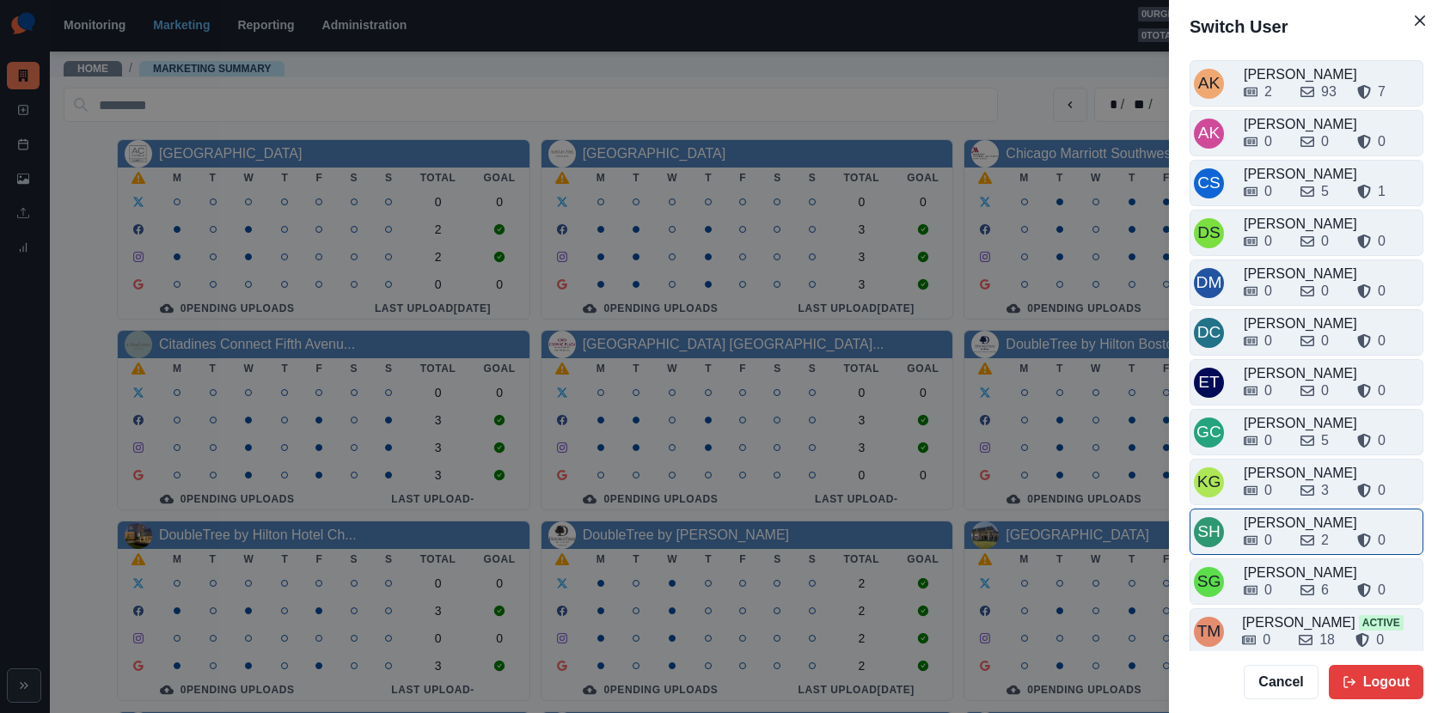
click at [1286, 533] on div "0 2 0" at bounding box center [1330, 540] width 175 height 21
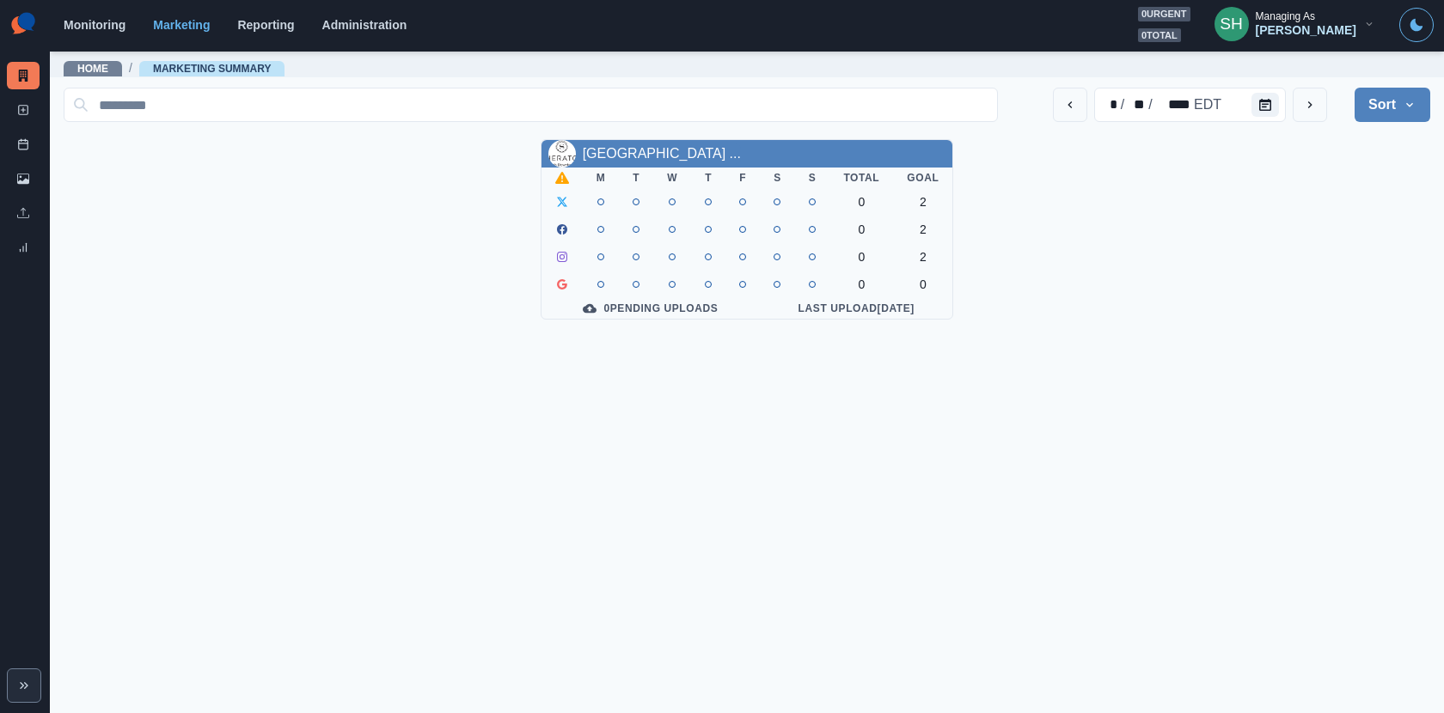
click at [1374, 78] on div "Home / Marketing Summary" at bounding box center [747, 65] width 1394 height 31
click at [1372, 114] on button "Sort" at bounding box center [1392, 105] width 76 height 34
click at [1255, 161] on button "Client Name" at bounding box center [1333, 152] width 191 height 31
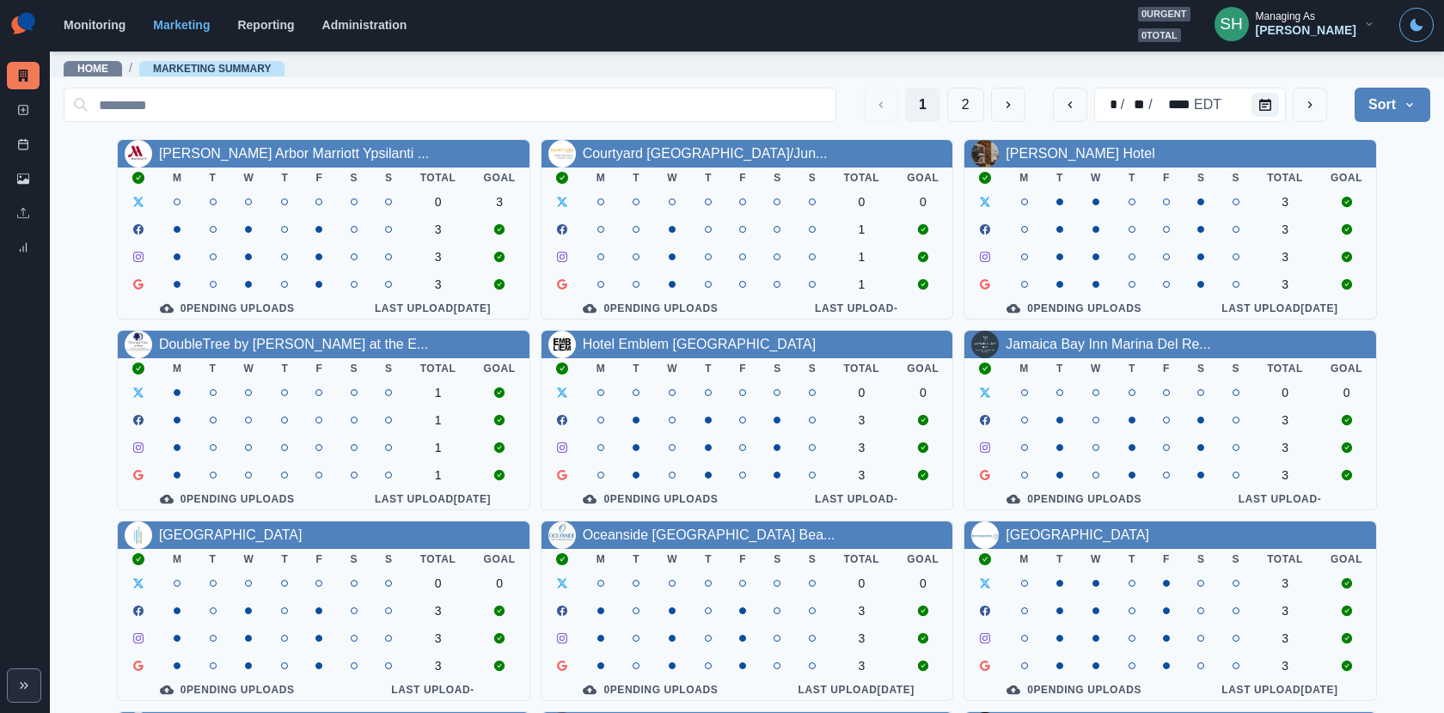
click at [1350, 27] on div "[PERSON_NAME]" at bounding box center [1305, 30] width 101 height 15
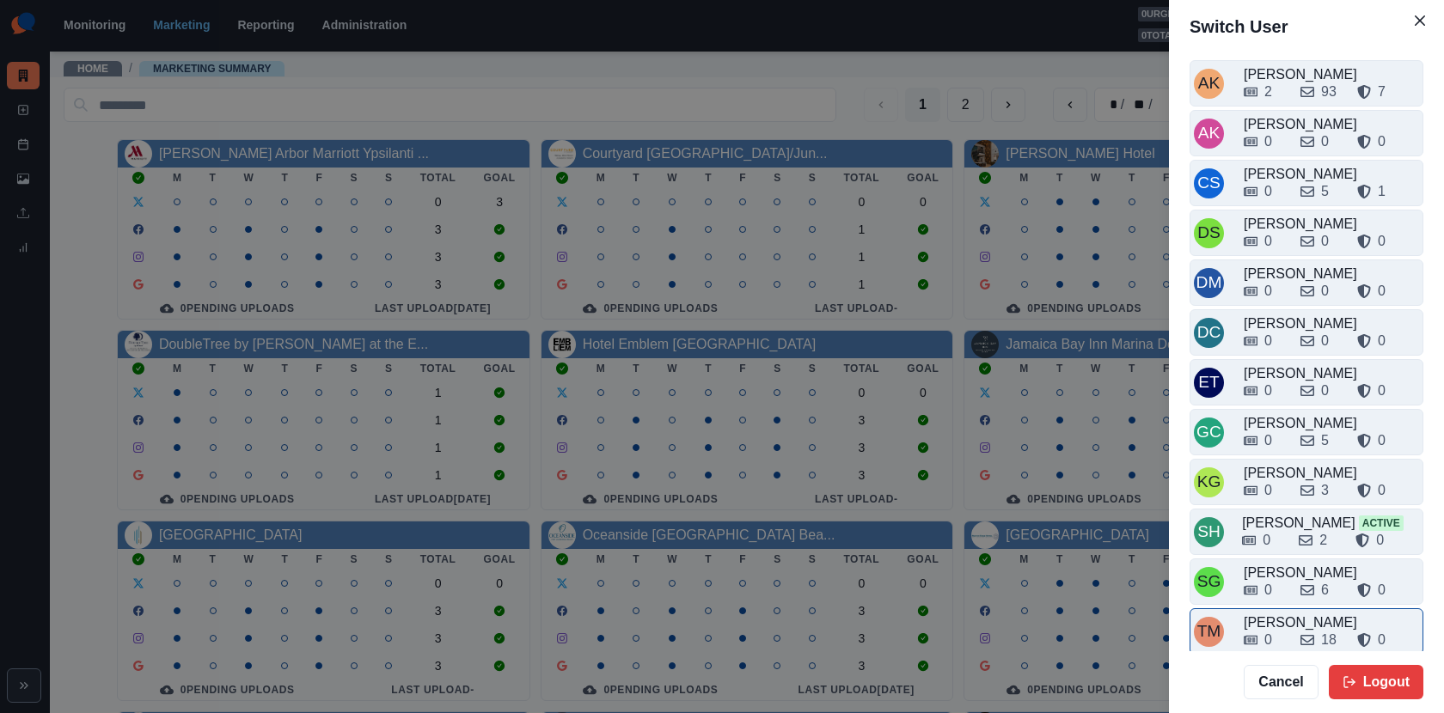
click at [1273, 630] on div "0" at bounding box center [1264, 640] width 43 height 21
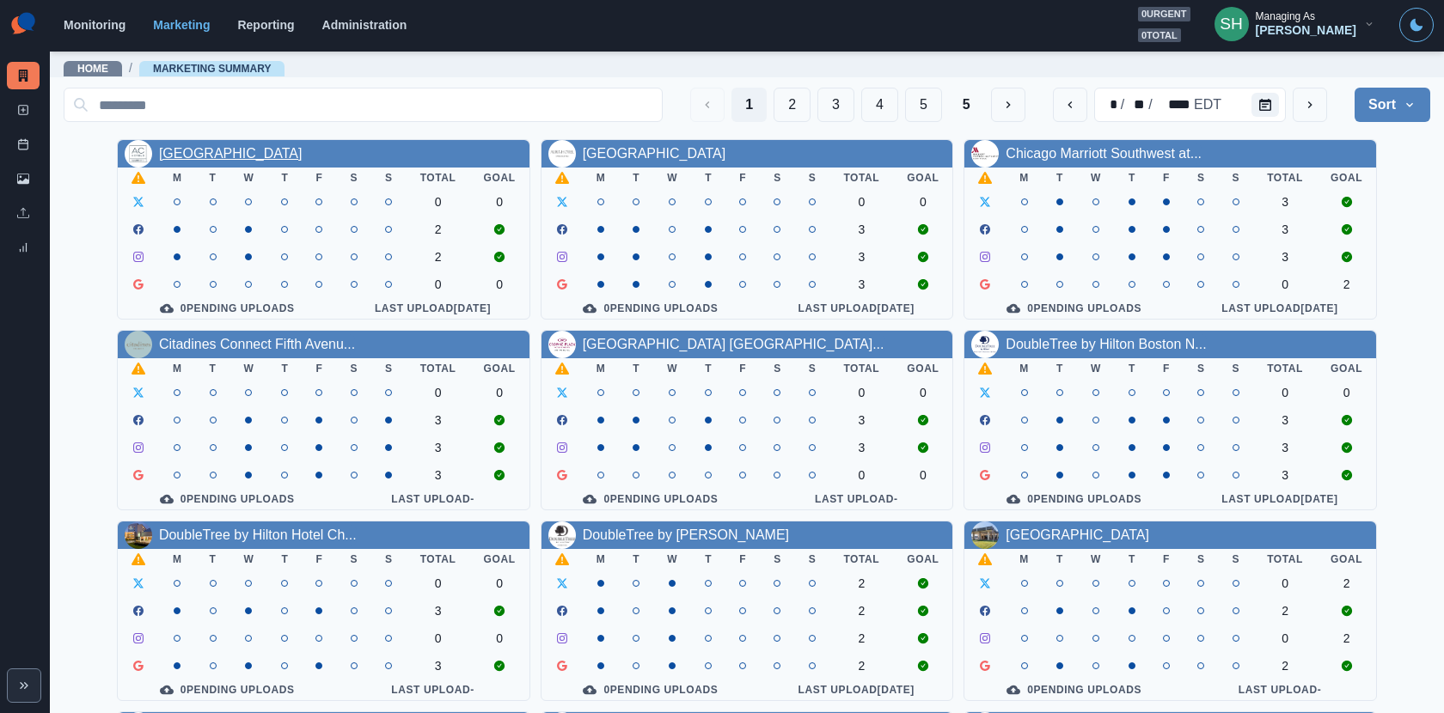
click at [279, 150] on link "[GEOGRAPHIC_DATA]" at bounding box center [231, 153] width 144 height 15
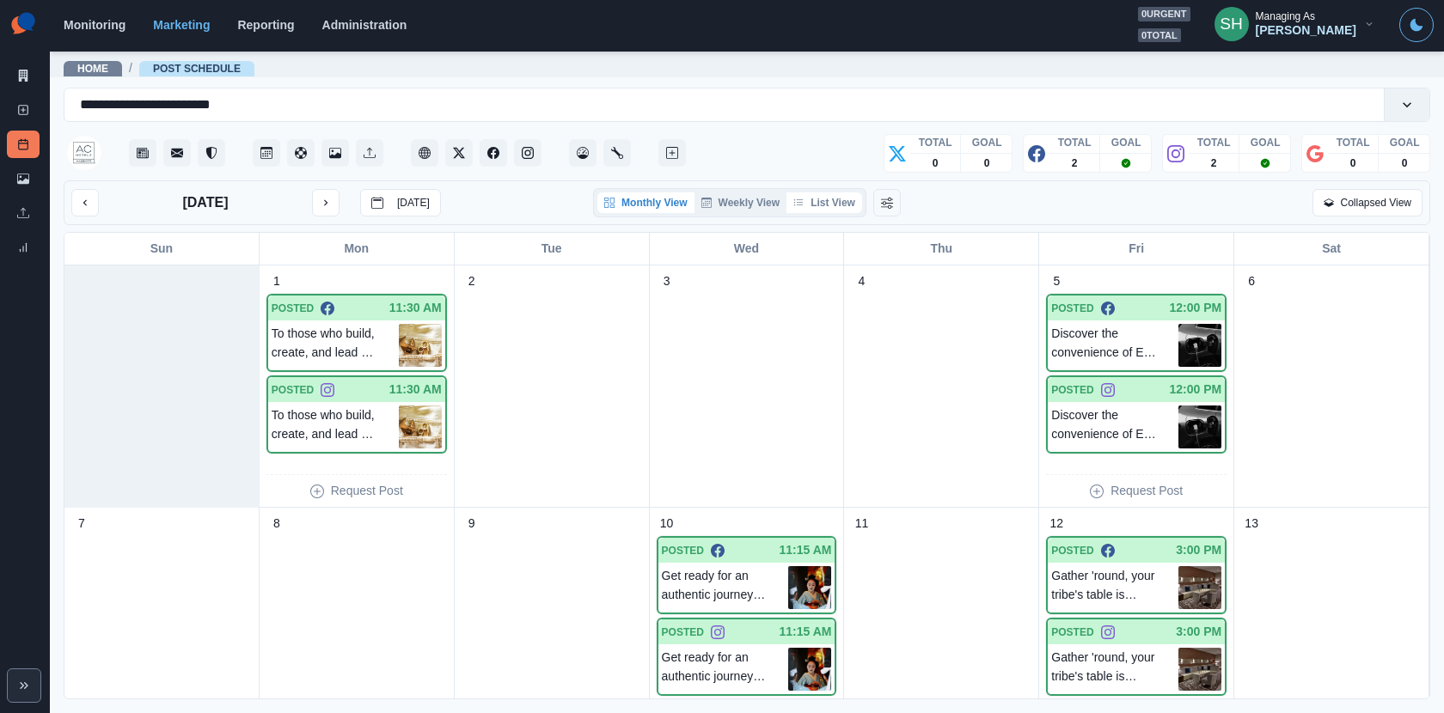
click at [842, 196] on button "List View" at bounding box center [824, 202] width 76 height 21
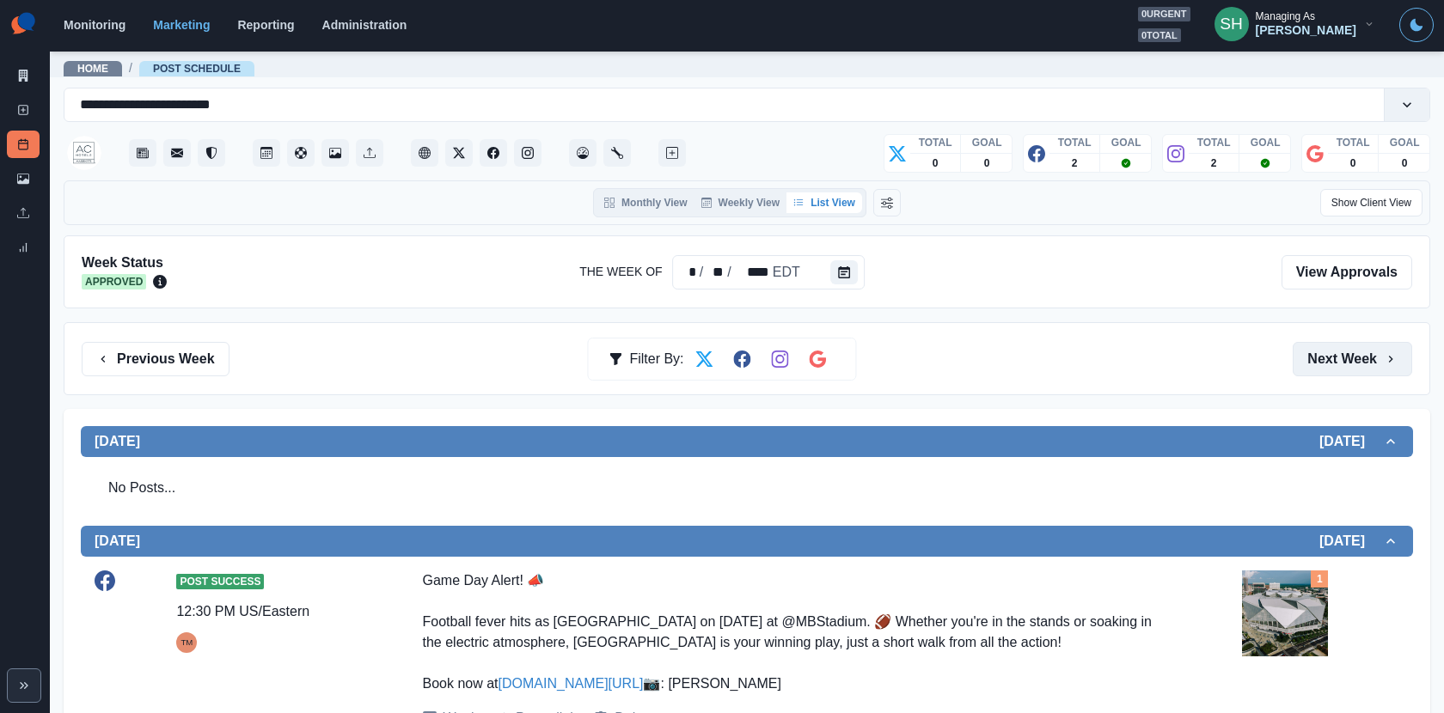
click at [1336, 352] on button "Next Week" at bounding box center [1351, 359] width 119 height 34
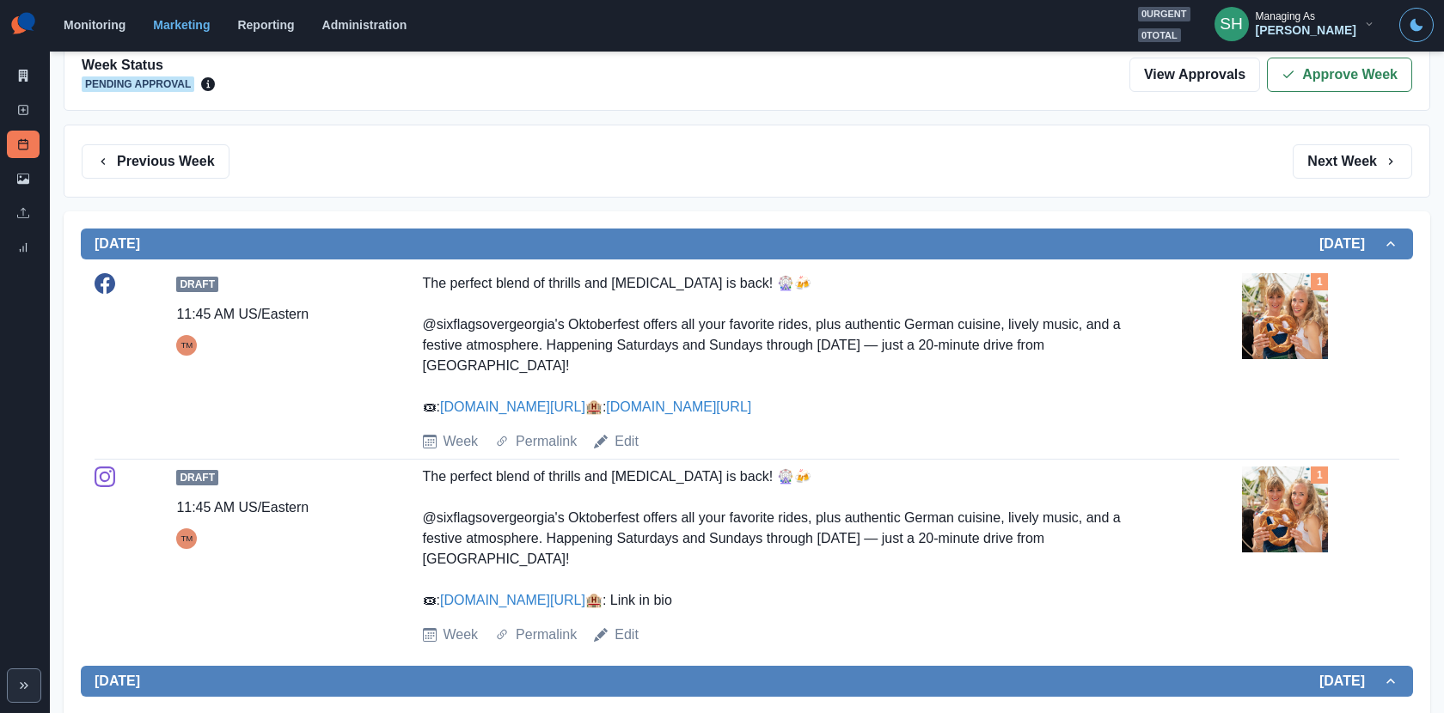
scroll to position [199, 0]
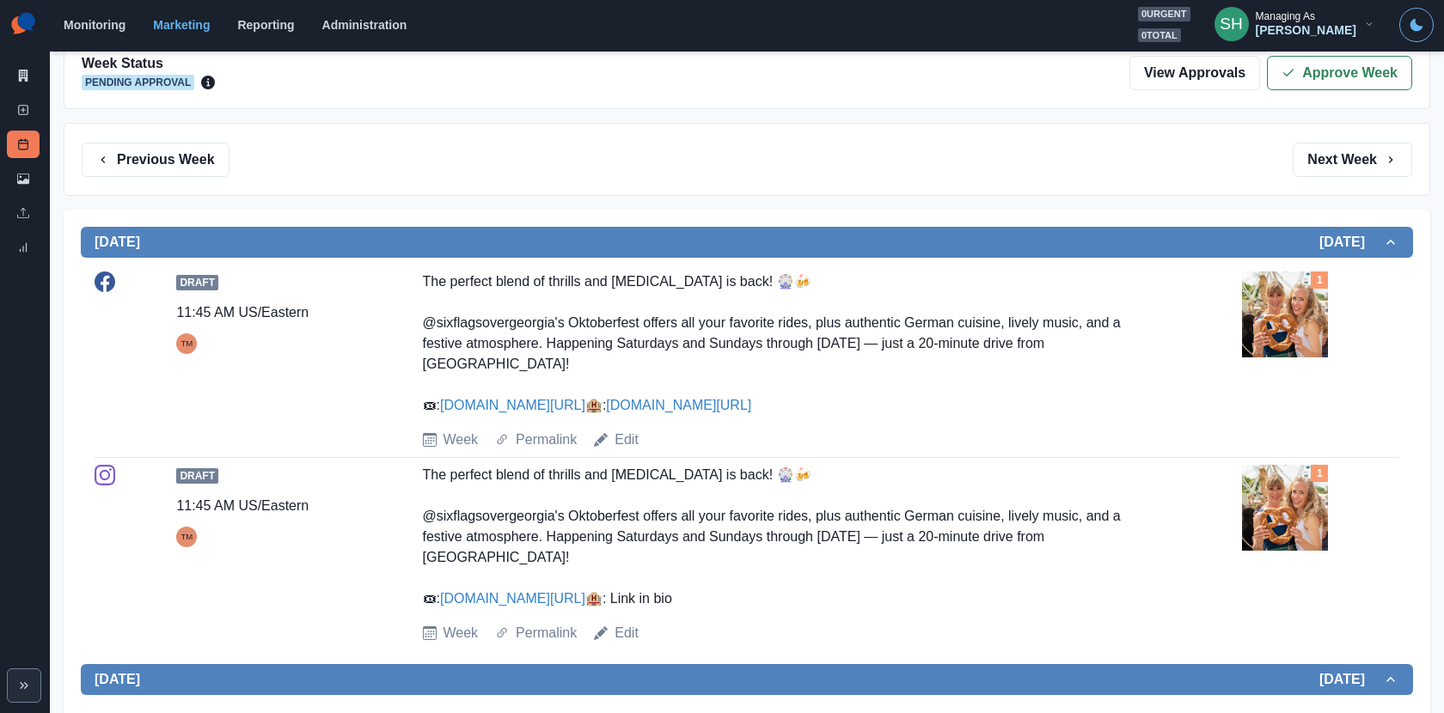
click at [1260, 328] on img at bounding box center [1285, 315] width 86 height 86
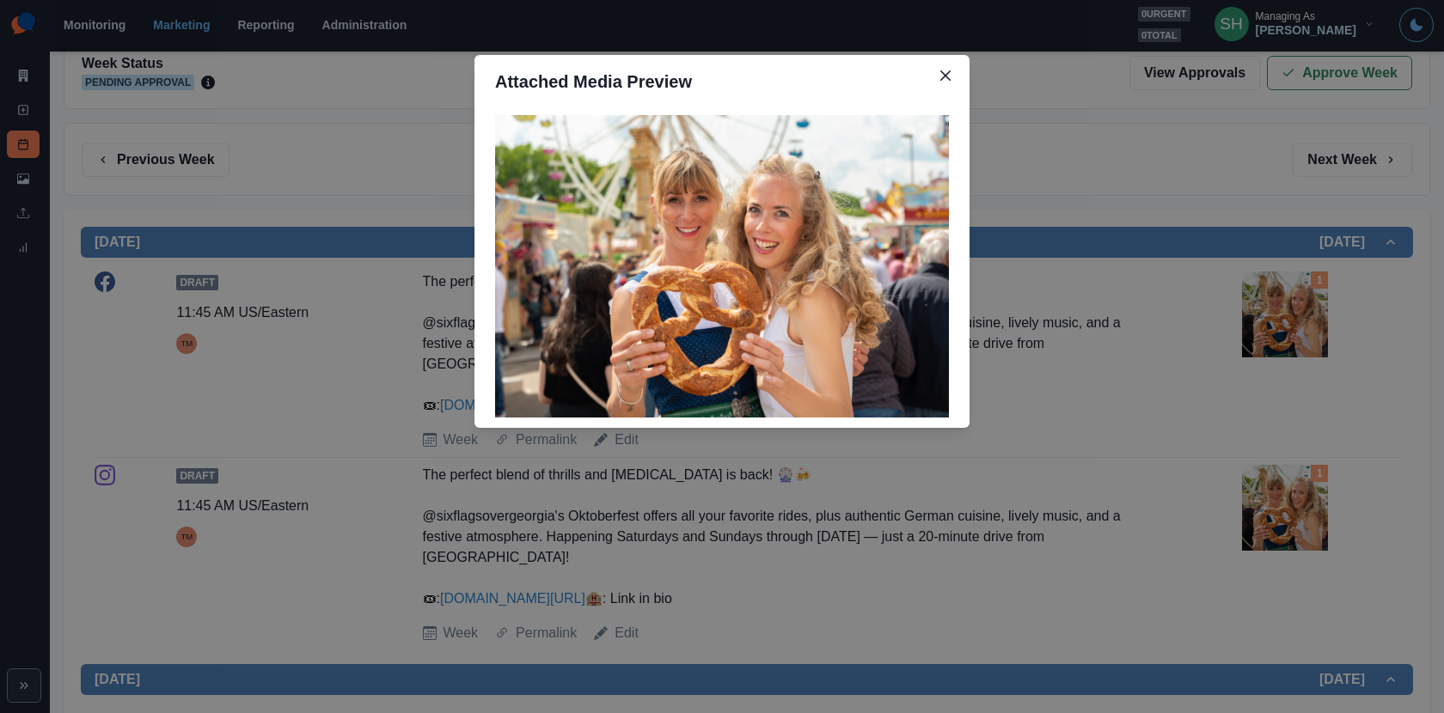
click at [1150, 326] on div "Attached Media Preview" at bounding box center [722, 356] width 1444 height 713
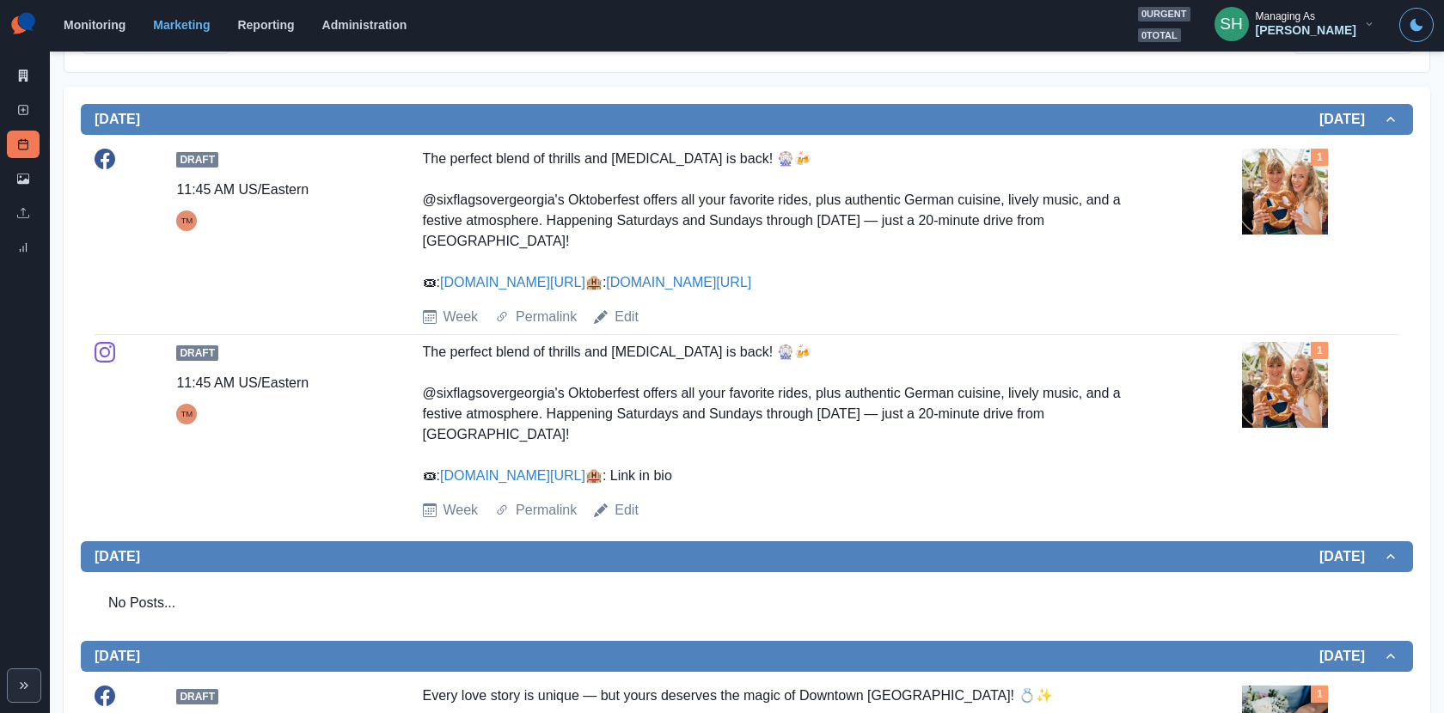
scroll to position [0, 0]
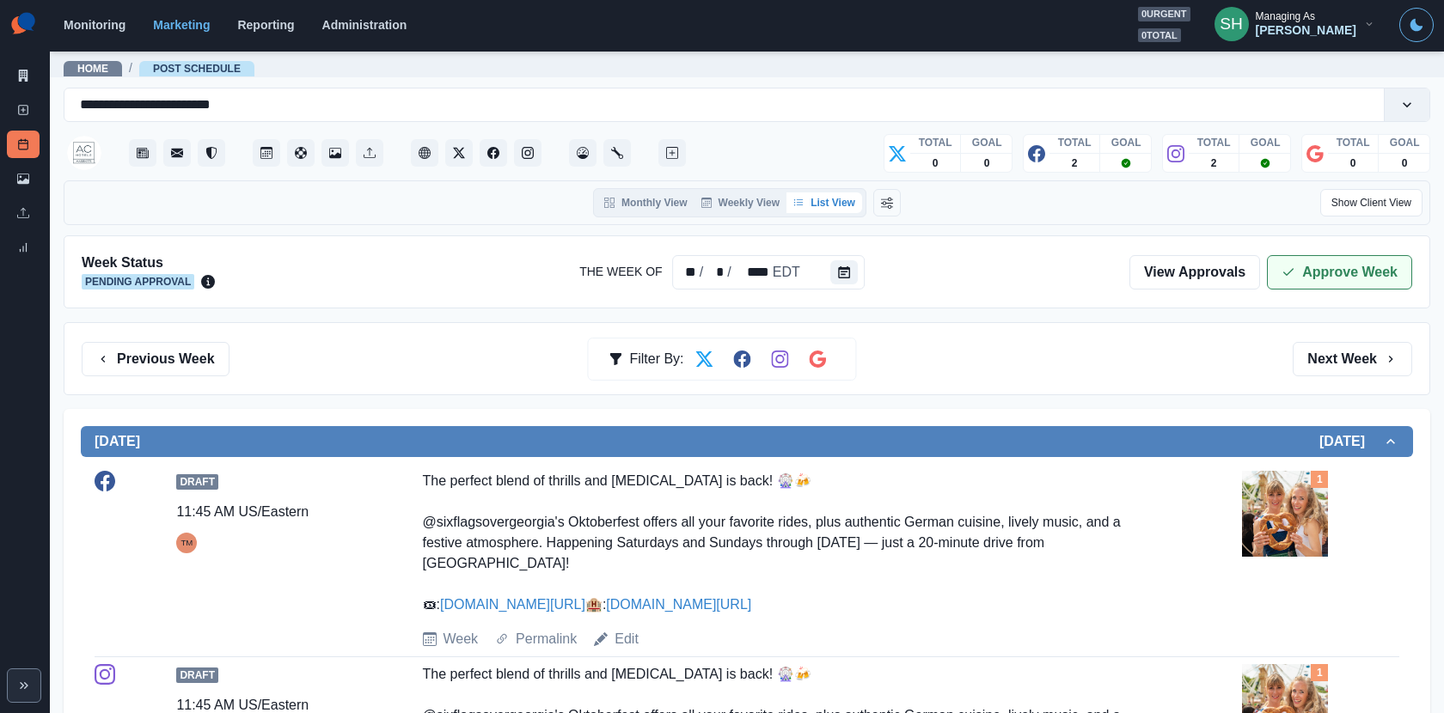
click at [1360, 266] on button "Approve Week" at bounding box center [1339, 272] width 145 height 34
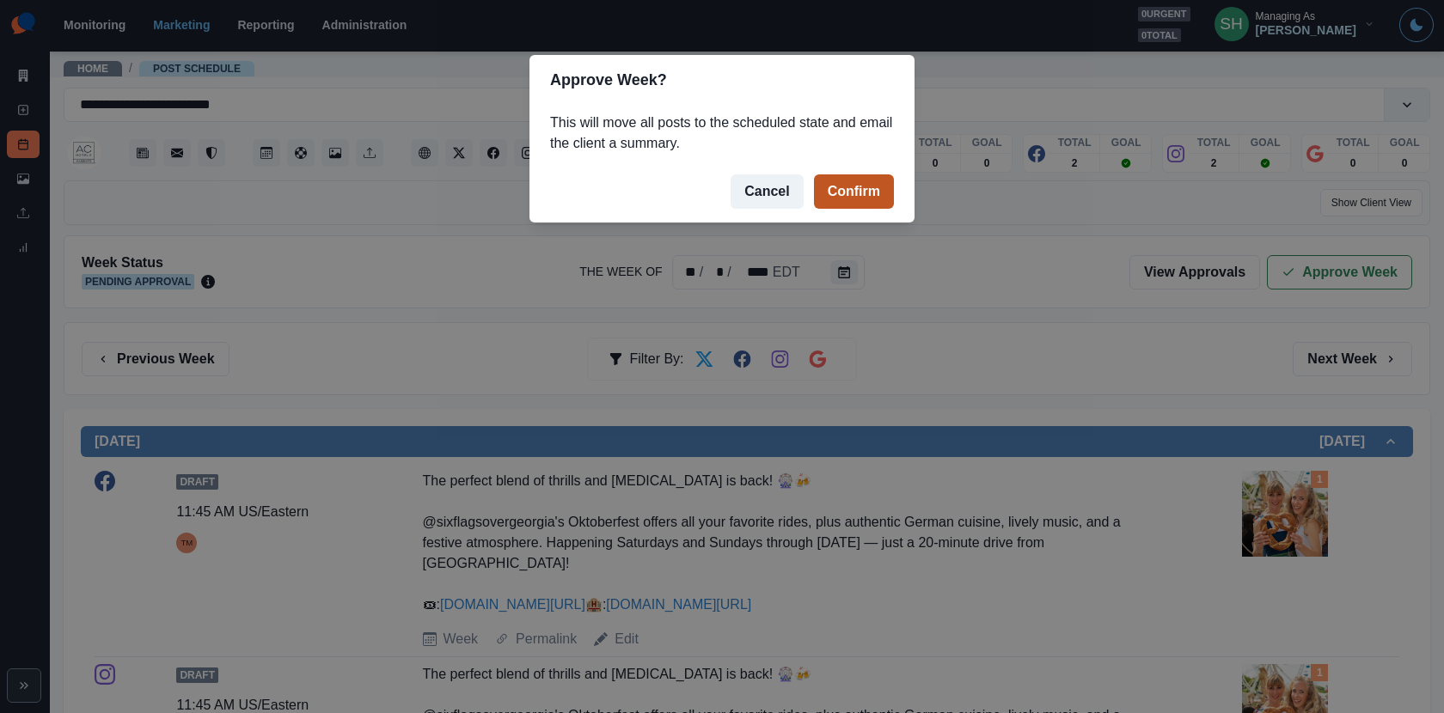
click at [845, 197] on button "Confirm" at bounding box center [854, 191] width 80 height 34
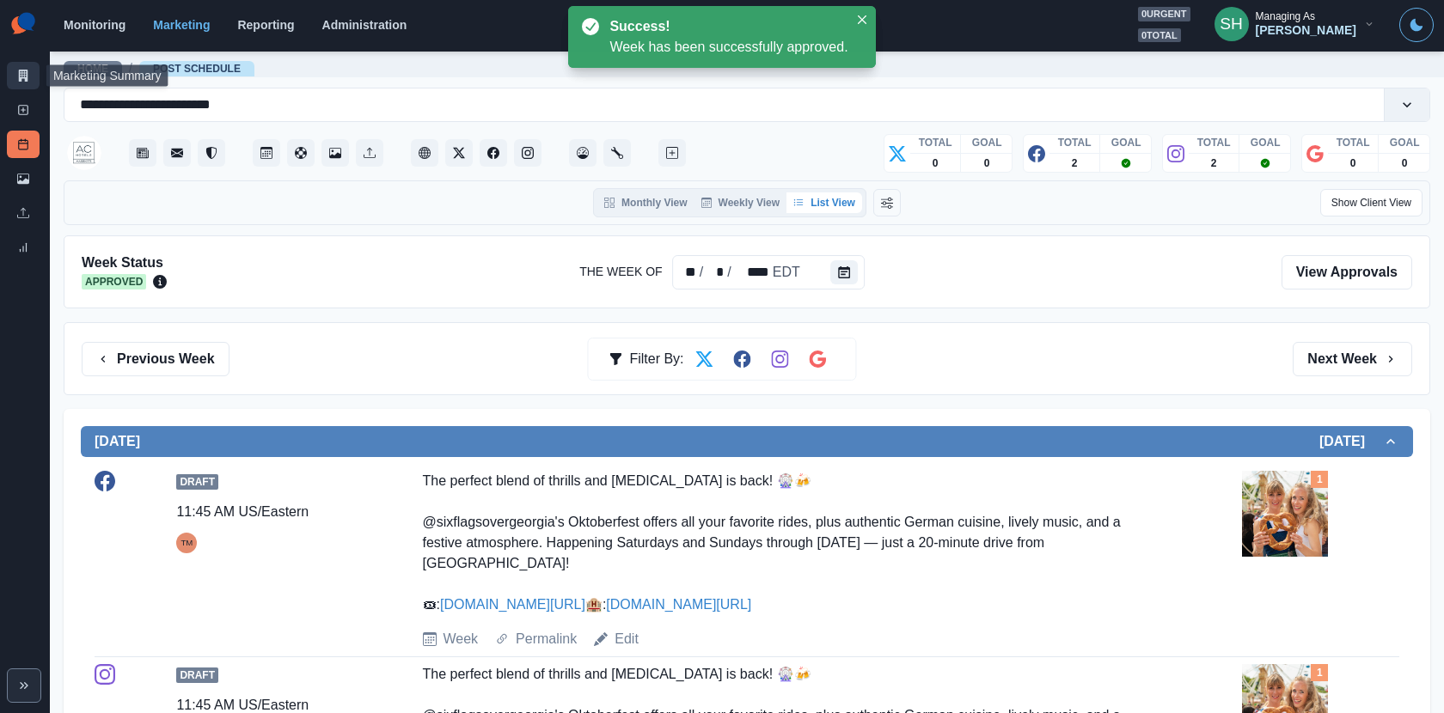
click at [20, 82] on link "Marketing Summary" at bounding box center [23, 75] width 33 height 27
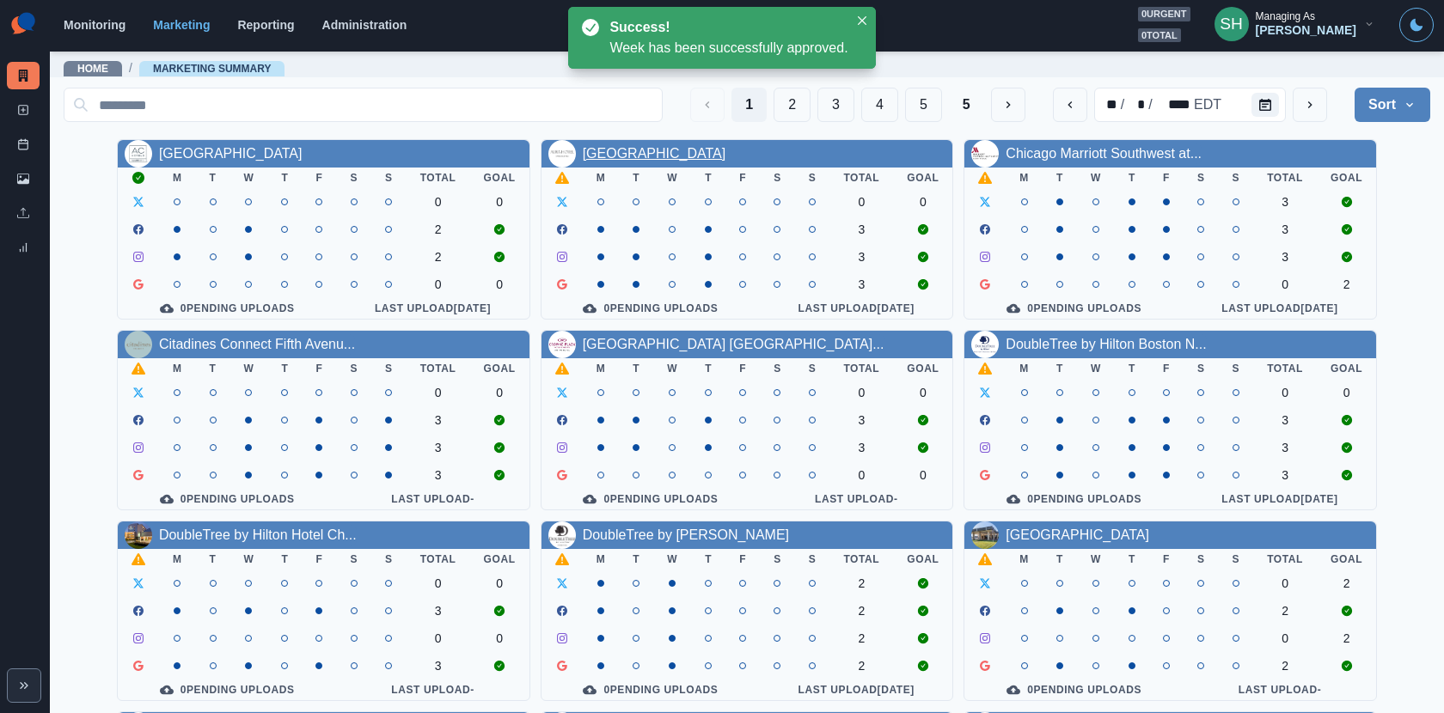
click at [695, 150] on link "[GEOGRAPHIC_DATA]" at bounding box center [655, 153] width 144 height 15
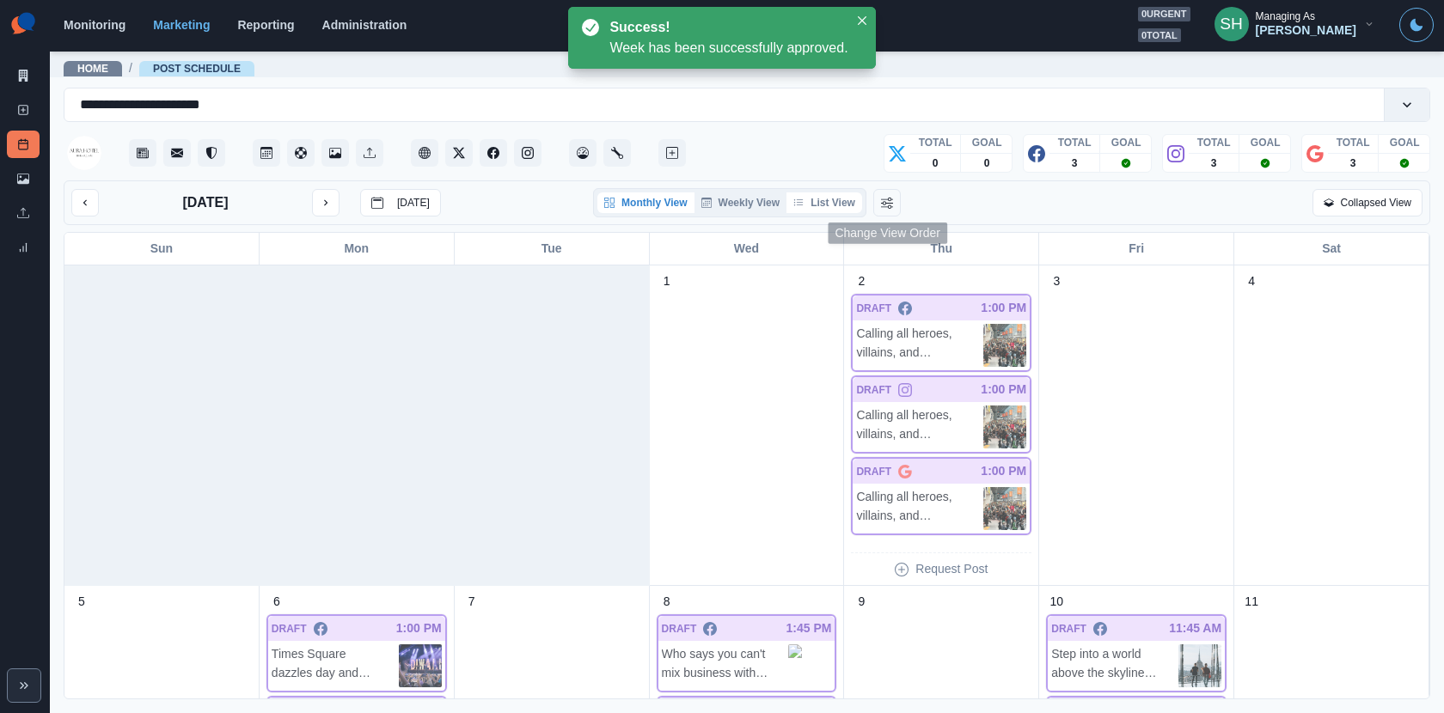
click at [860, 198] on button "List View" at bounding box center [824, 202] width 76 height 21
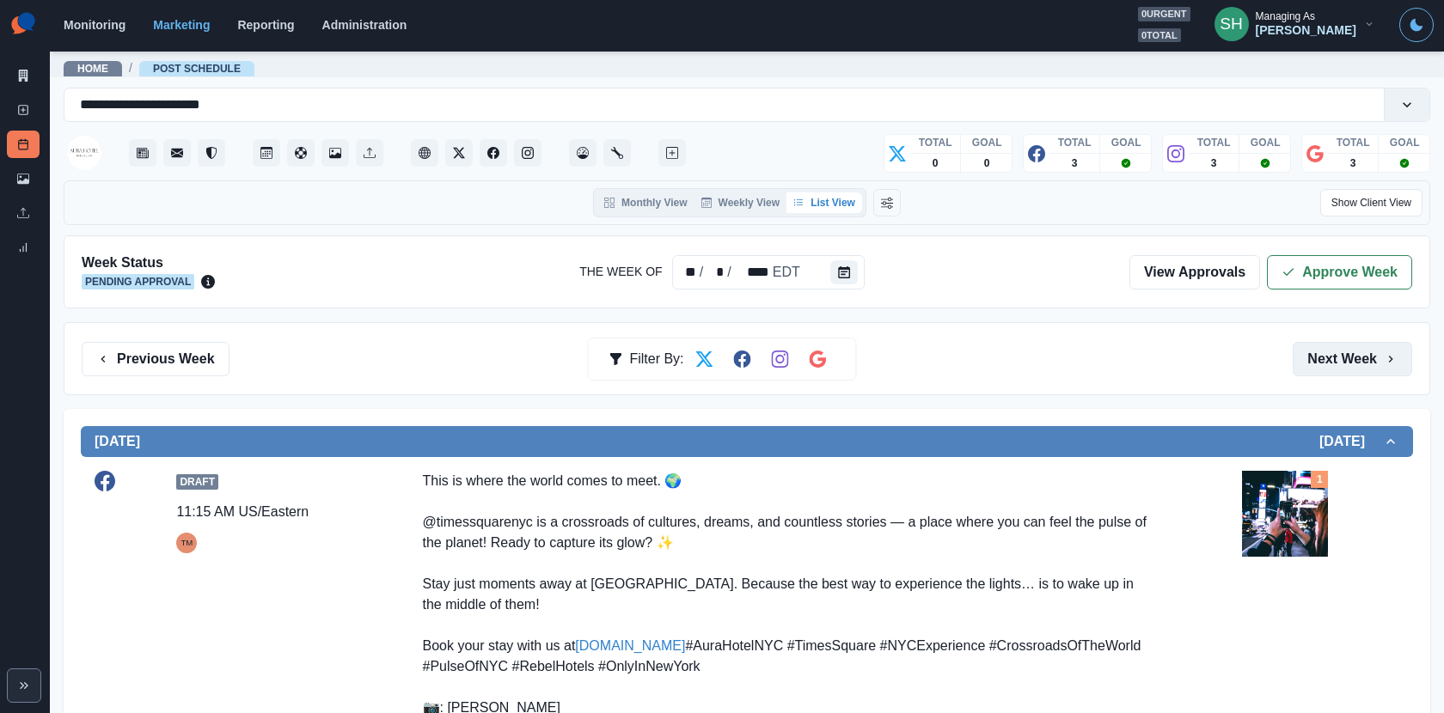
click at [1333, 369] on button "Next Week" at bounding box center [1351, 359] width 119 height 34
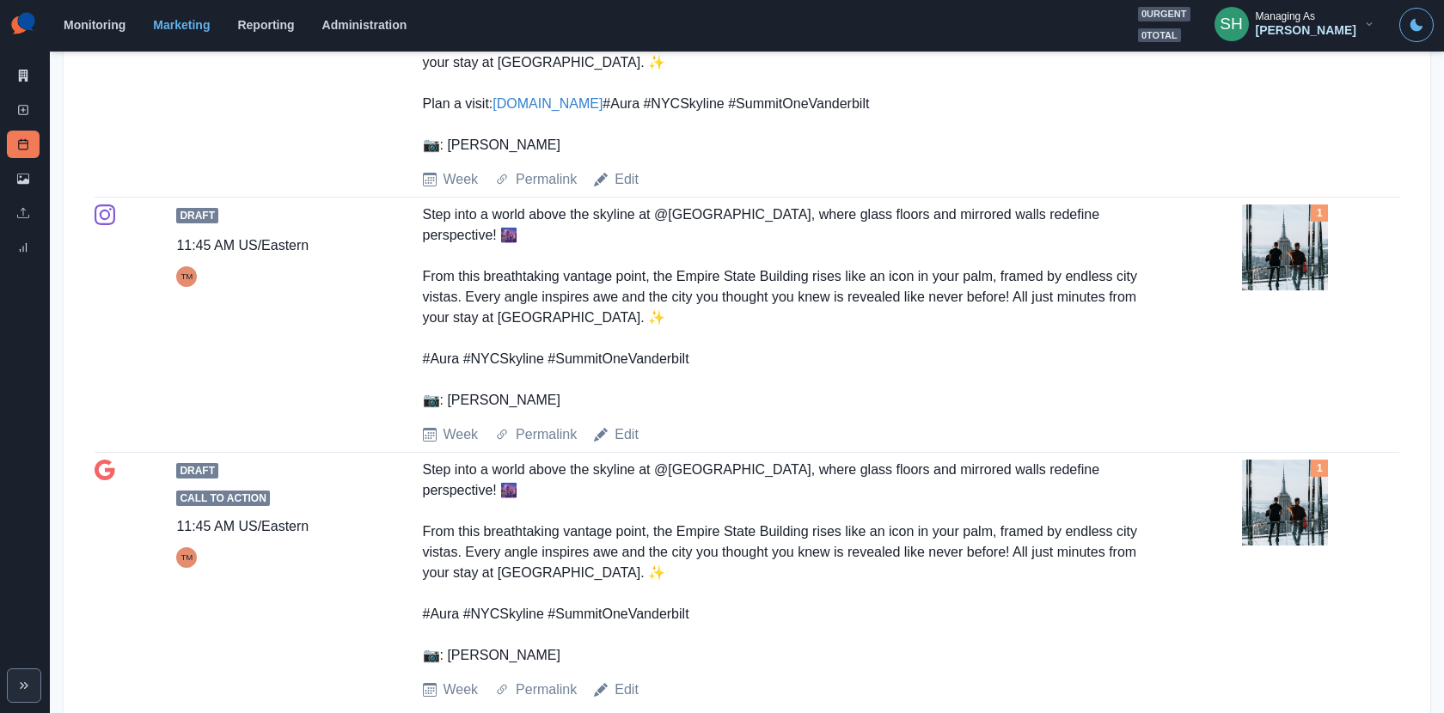
scroll to position [2505, 0]
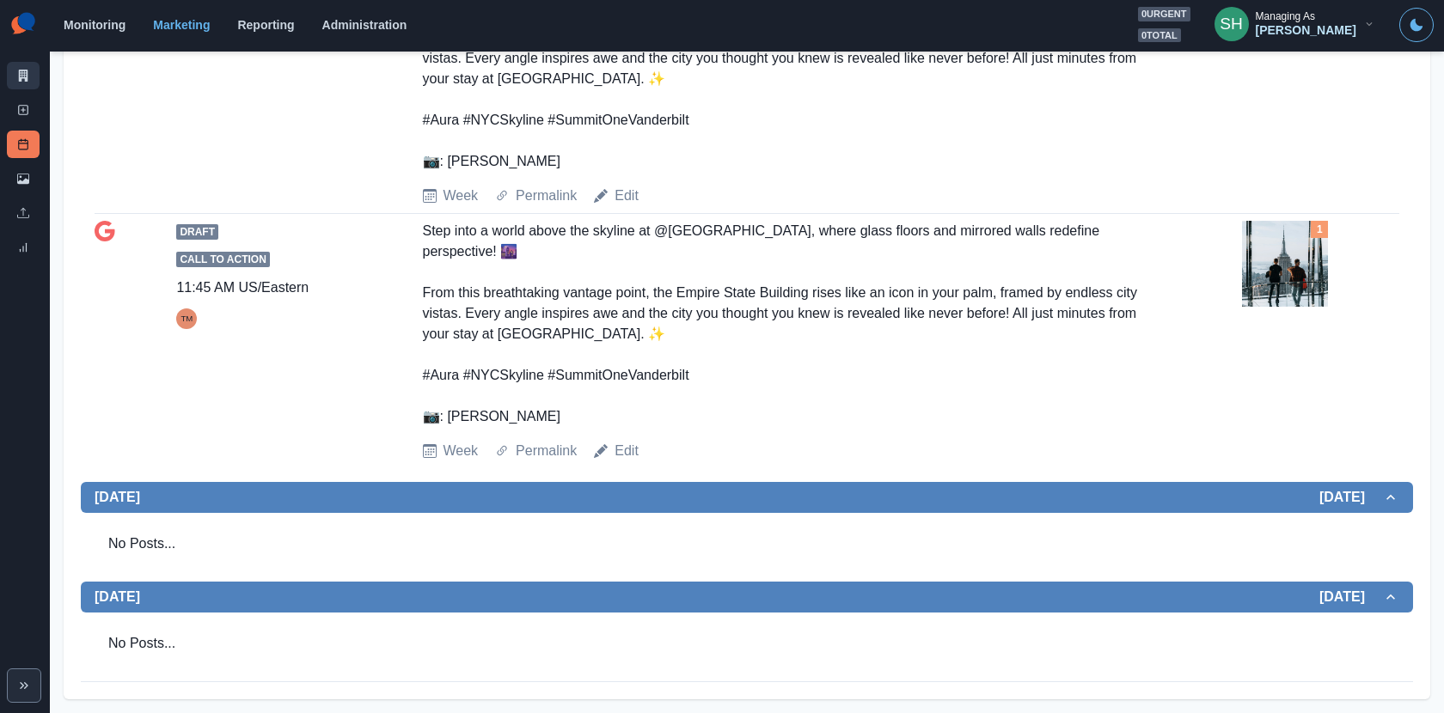
click at [34, 82] on link "Marketing Summary" at bounding box center [23, 75] width 33 height 27
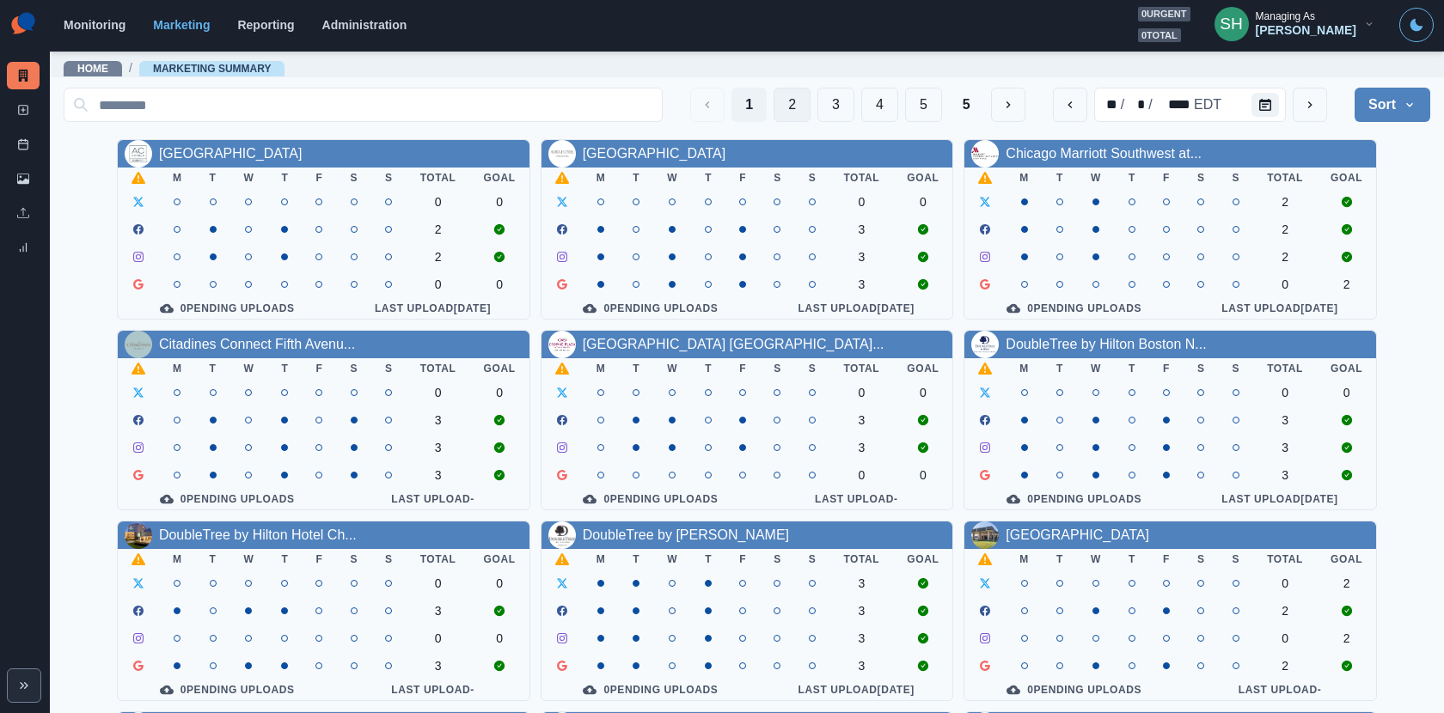
click at [801, 100] on button "2" at bounding box center [791, 105] width 37 height 34
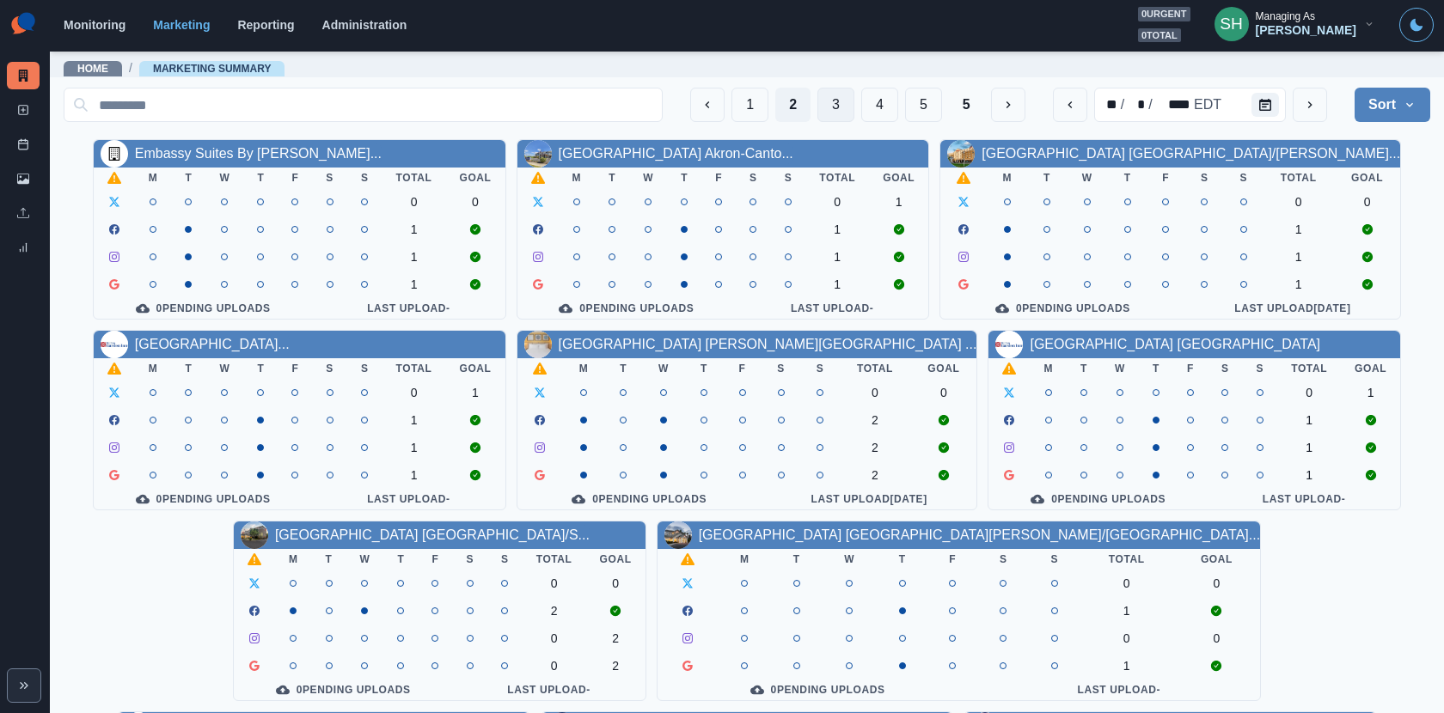
click at [840, 101] on button "3" at bounding box center [835, 105] width 37 height 34
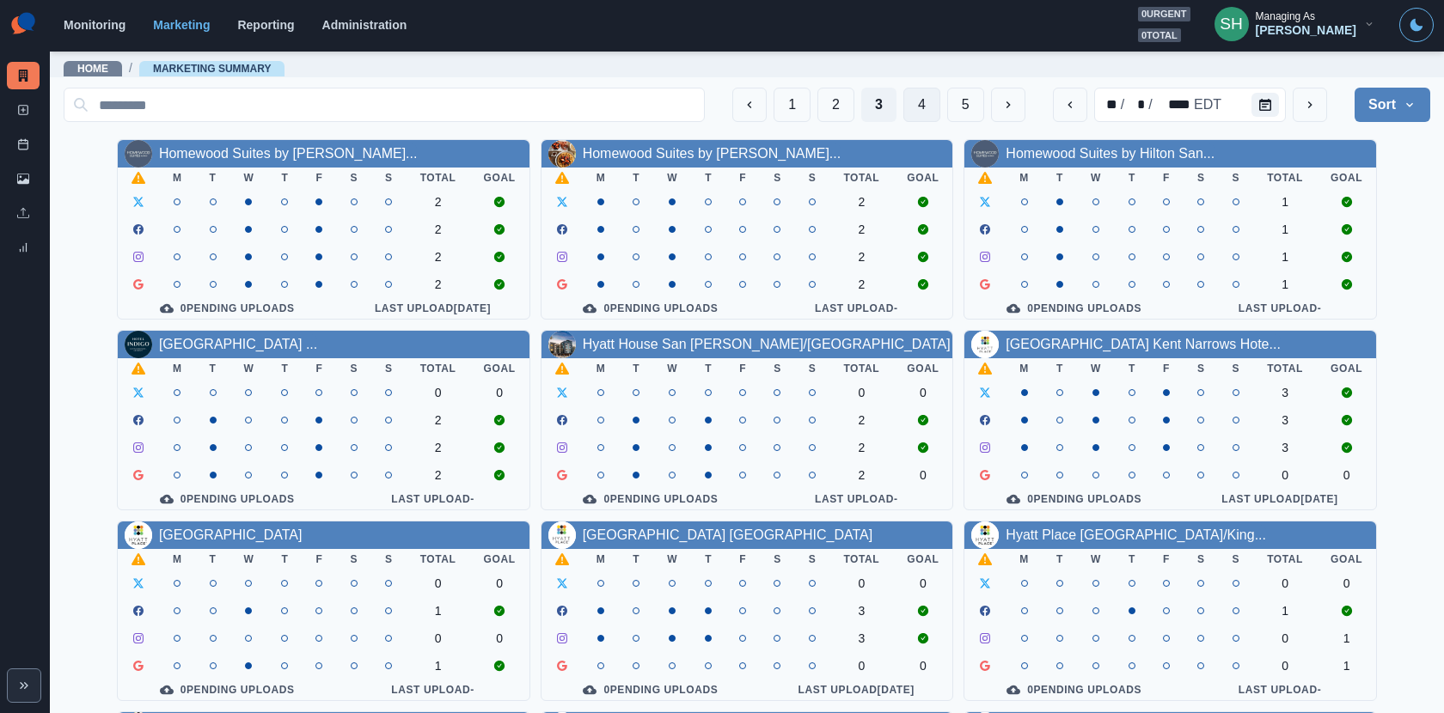
click at [912, 108] on button "4" at bounding box center [921, 105] width 37 height 34
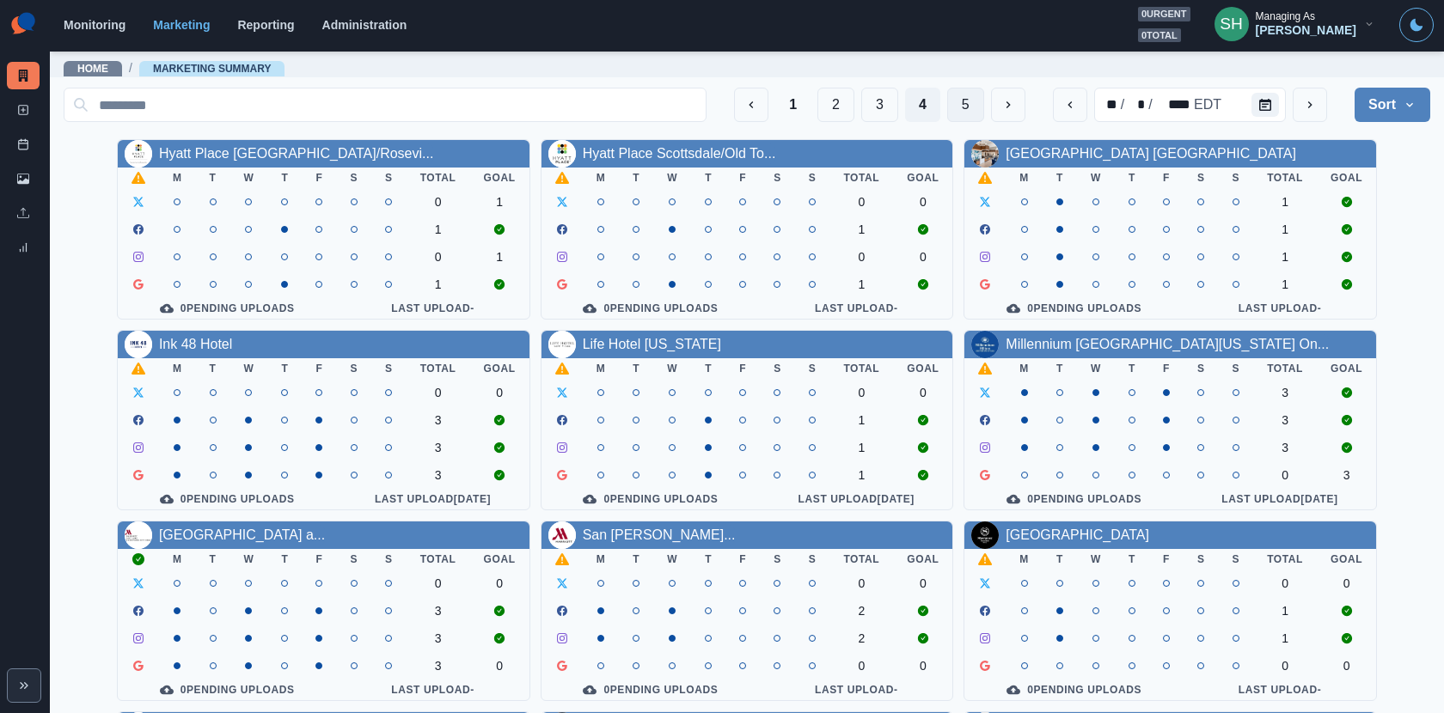
click at [973, 100] on button "5" at bounding box center [965, 105] width 37 height 34
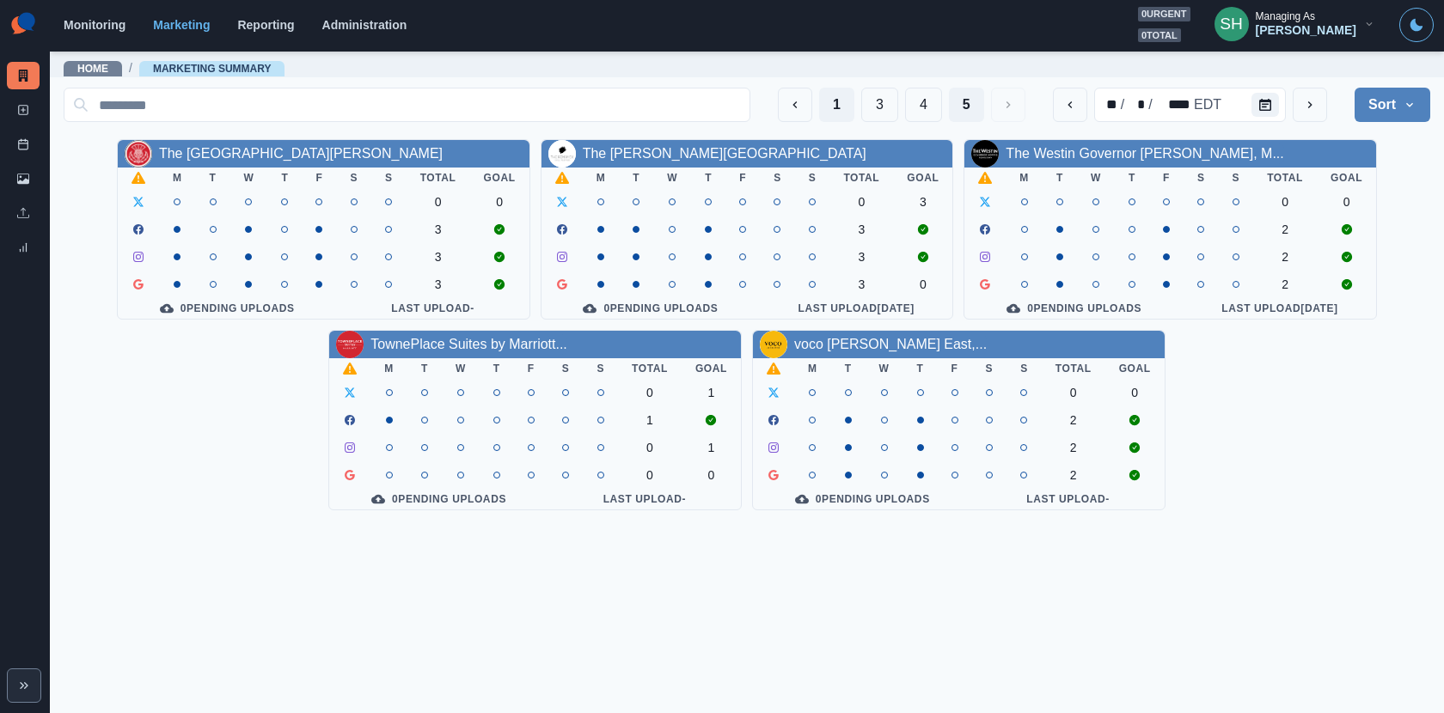
click at [839, 103] on button "1" at bounding box center [836, 105] width 35 height 34
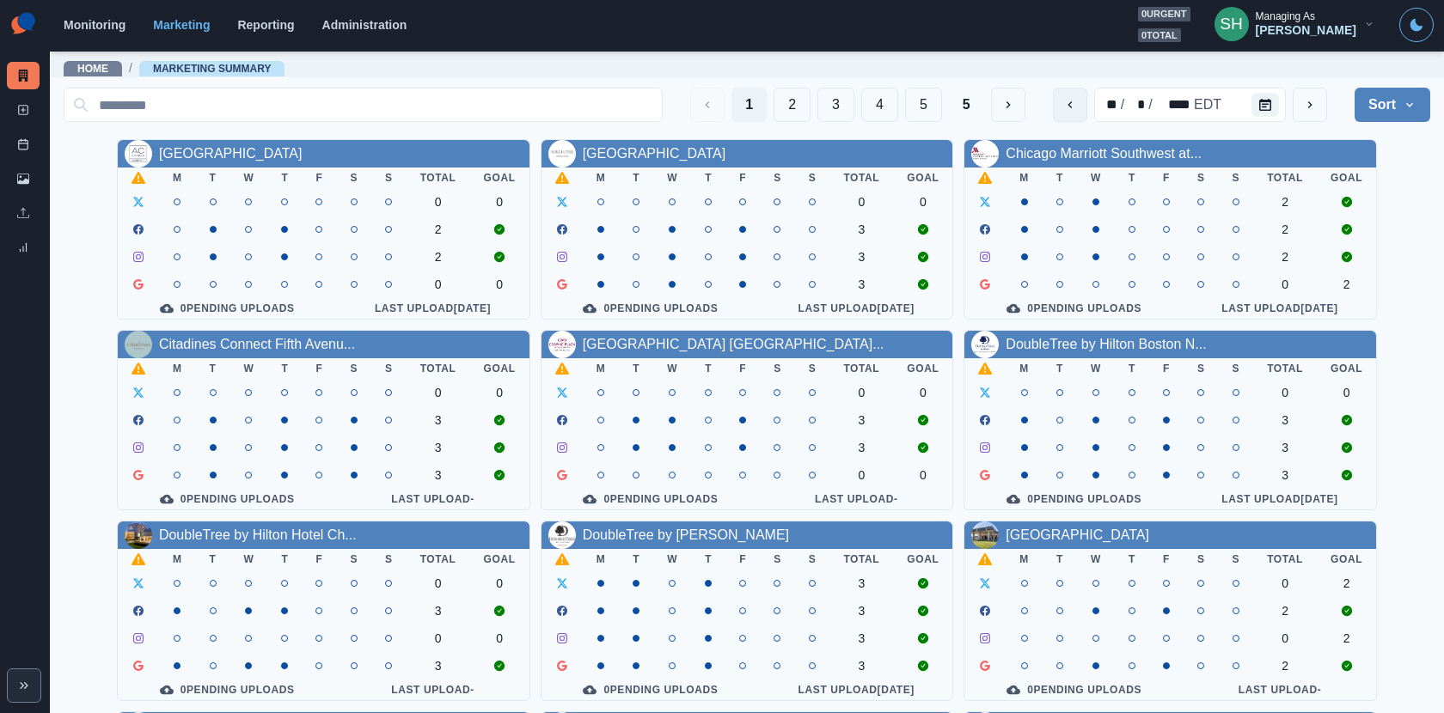
click at [1066, 106] on icon "previous" at bounding box center [1070, 105] width 14 height 14
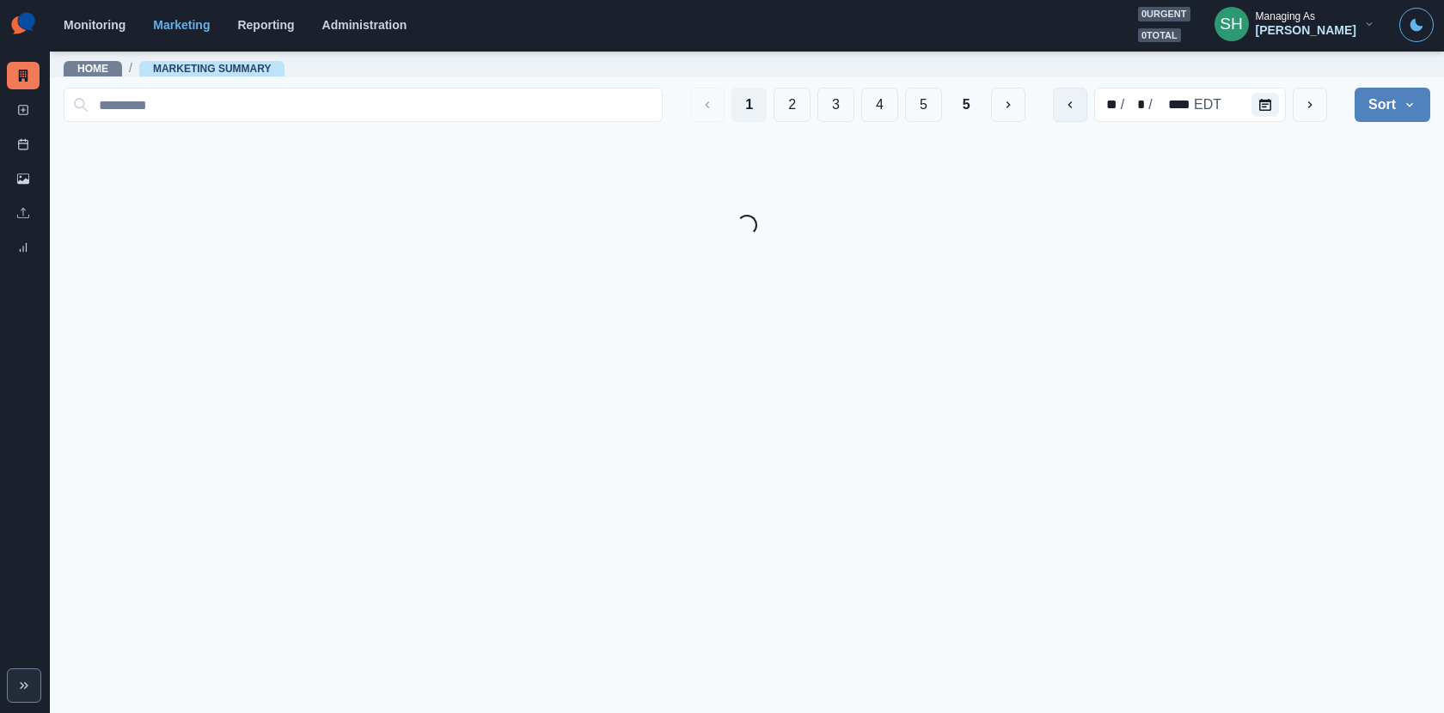
click at [1066, 106] on icon "previous" at bounding box center [1070, 105] width 14 height 14
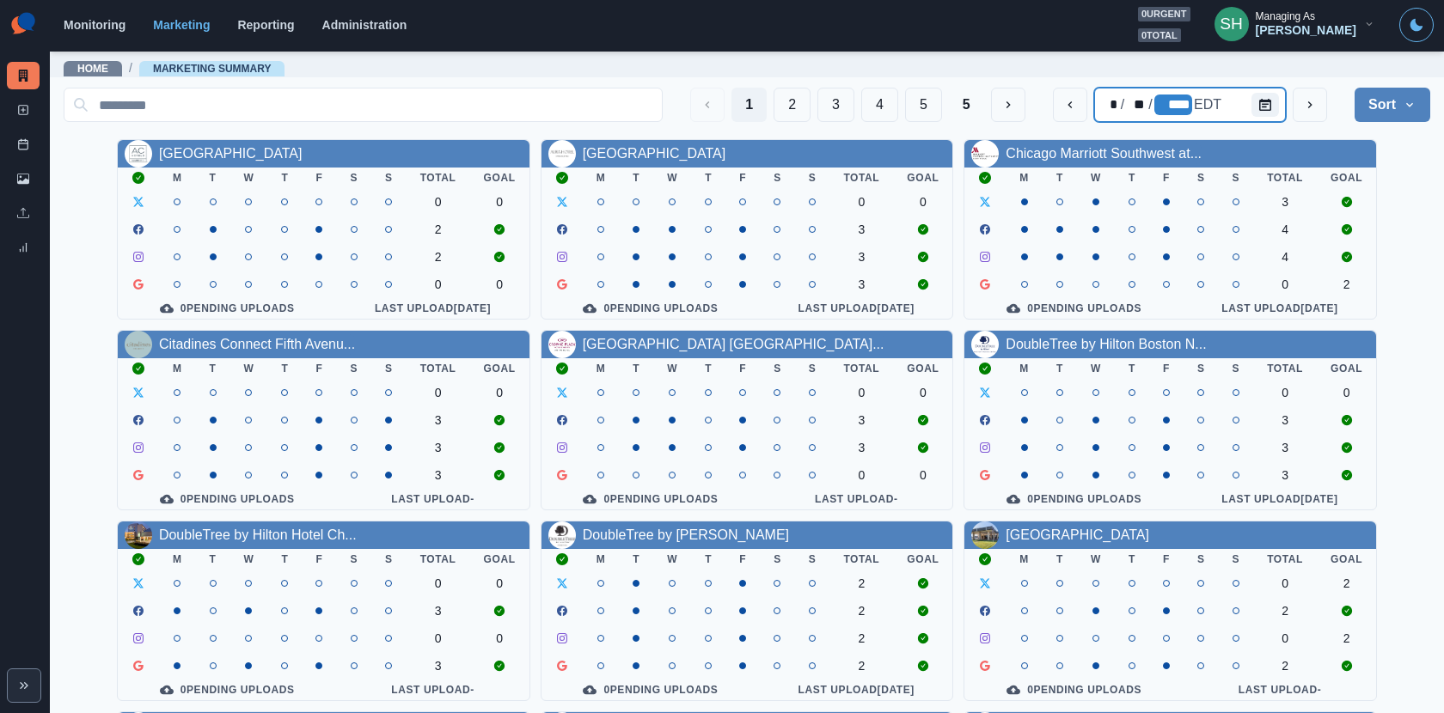
click at [1187, 105] on div "****" at bounding box center [1173, 105] width 38 height 21
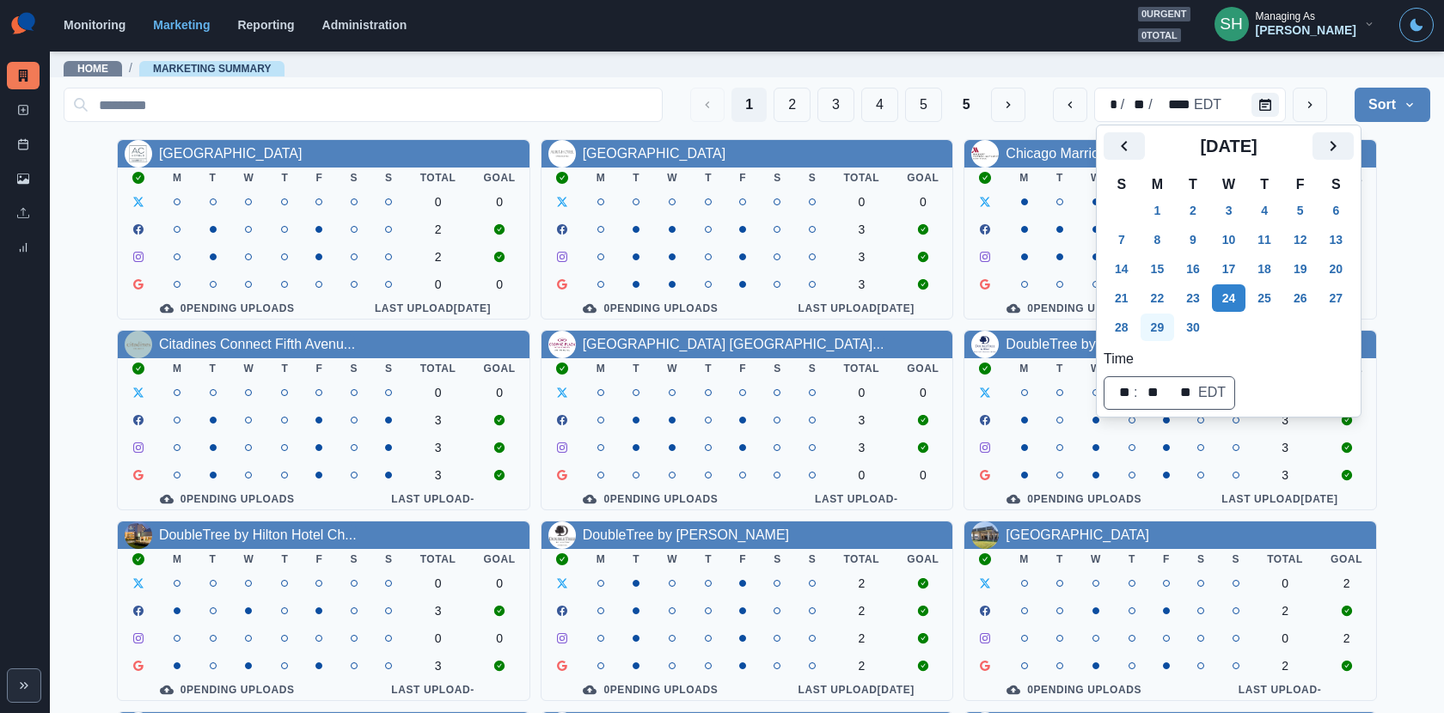
click at [1164, 336] on button "29" at bounding box center [1157, 327] width 34 height 27
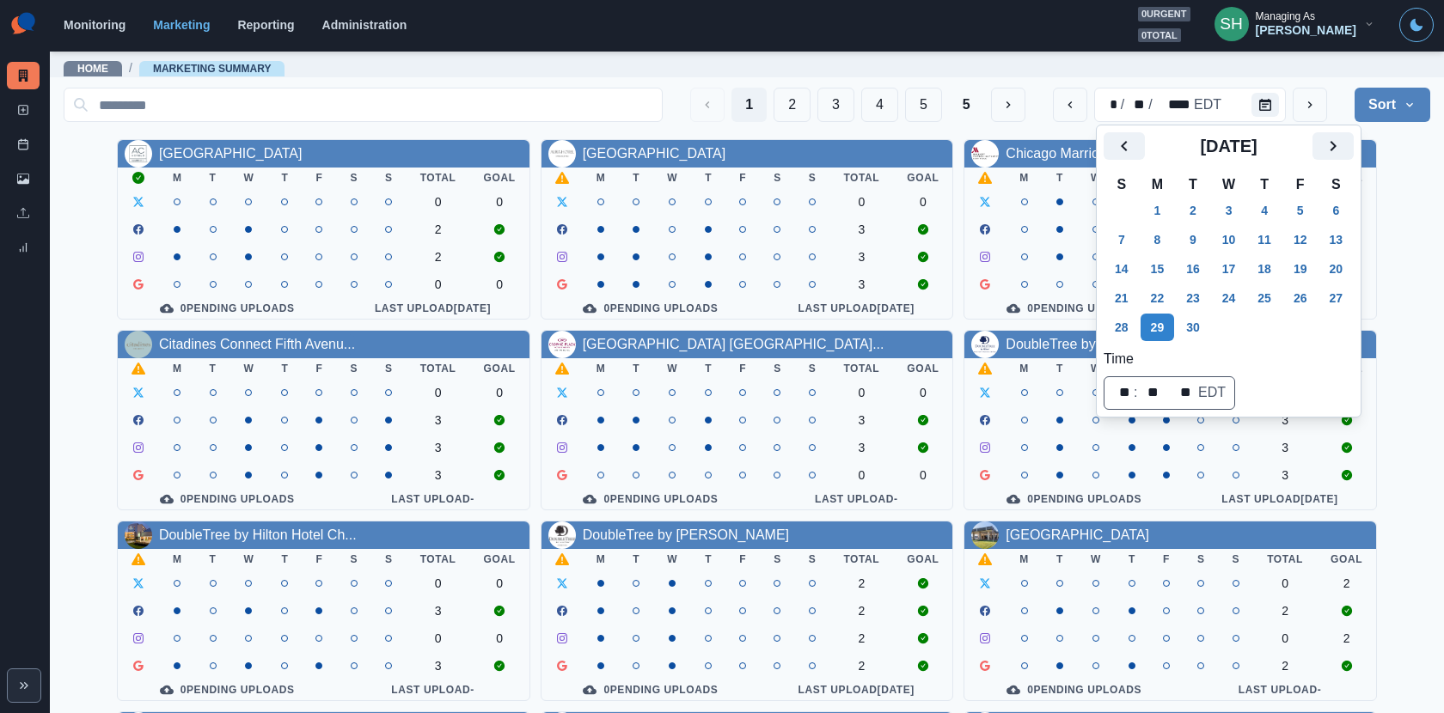
click at [1392, 257] on div "[GEOGRAPHIC_DATA] Downtown M T W T F S S Total Goal 0 0 2 2 0 0 0 Pending Uploa…" at bounding box center [747, 515] width 1366 height 753
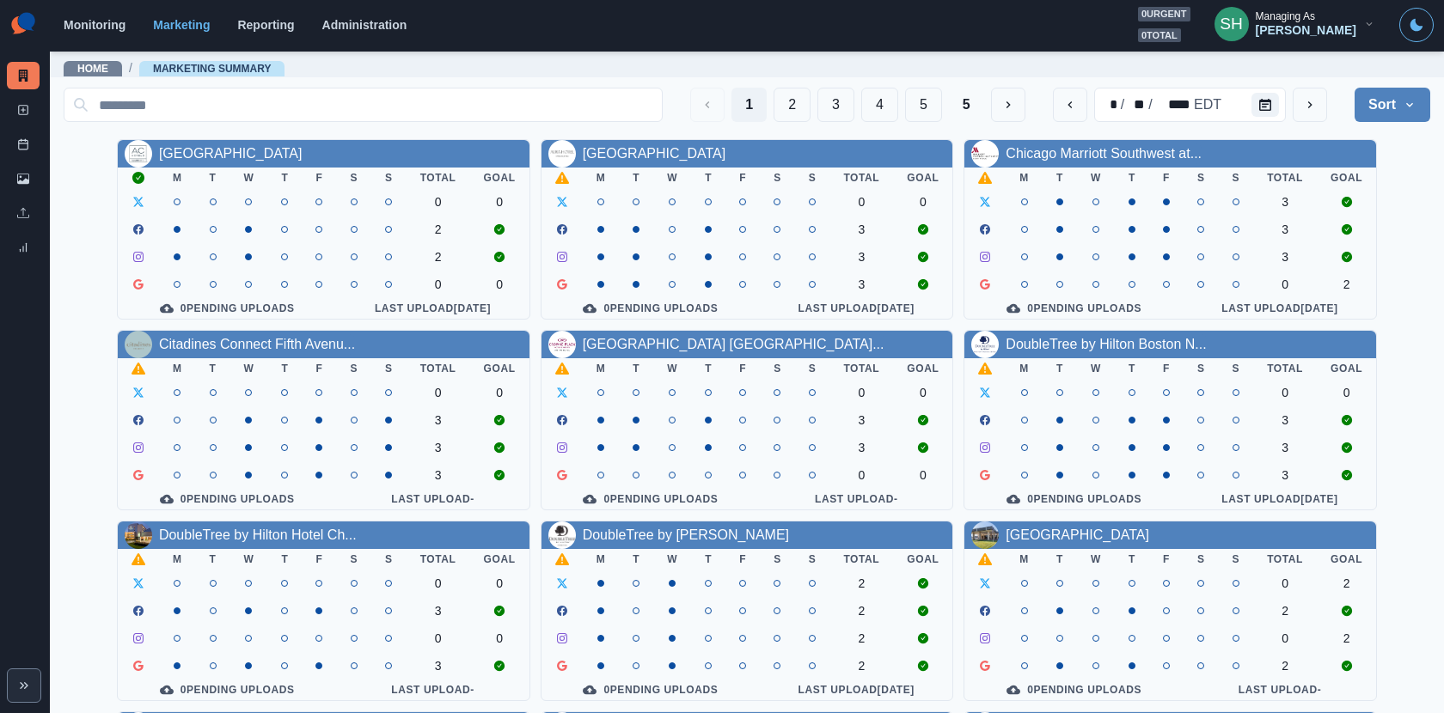
click at [1092, 168] on th "W" at bounding box center [1096, 178] width 38 height 21
click at [1078, 154] on link "Chicago Marriott Southwest at..." at bounding box center [1103, 153] width 196 height 15
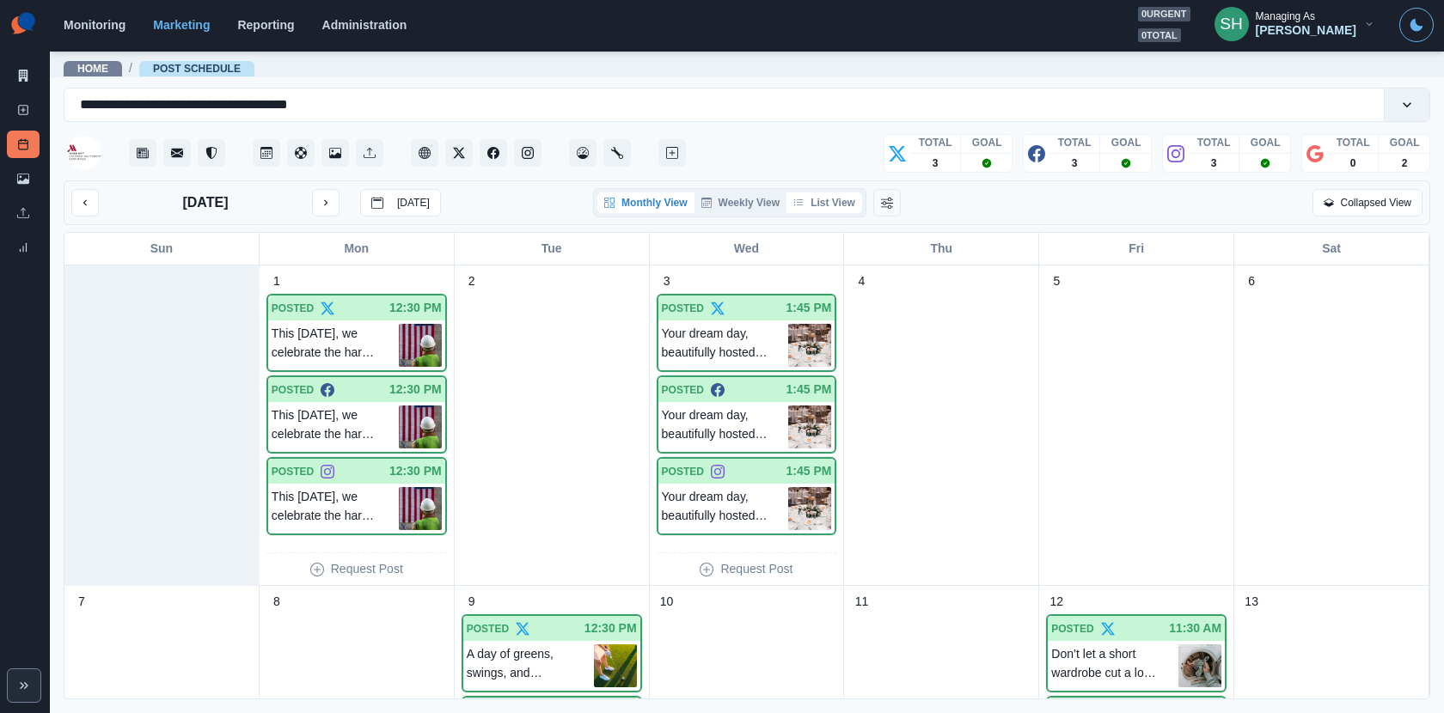
click at [817, 198] on button "List View" at bounding box center [824, 202] width 76 height 21
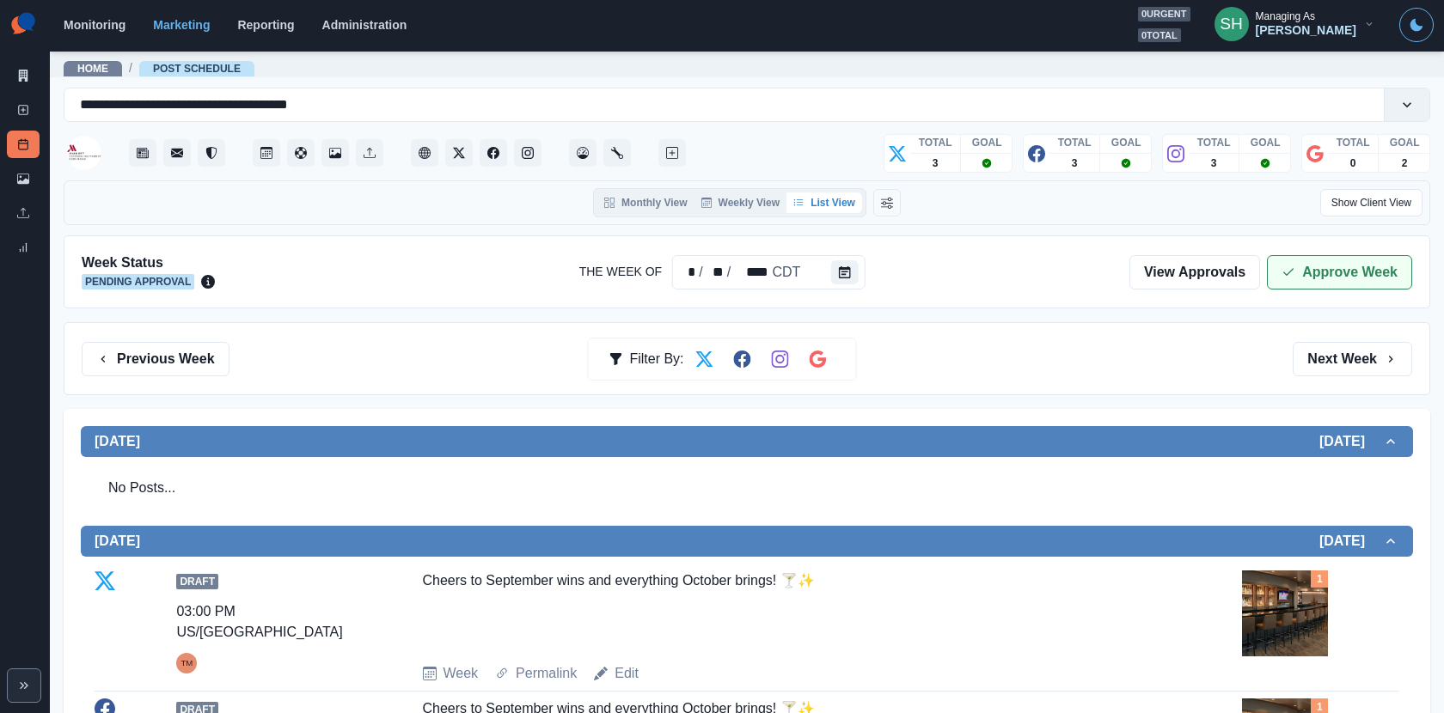
click at [1292, 271] on icon "button" at bounding box center [1288, 273] width 14 height 14
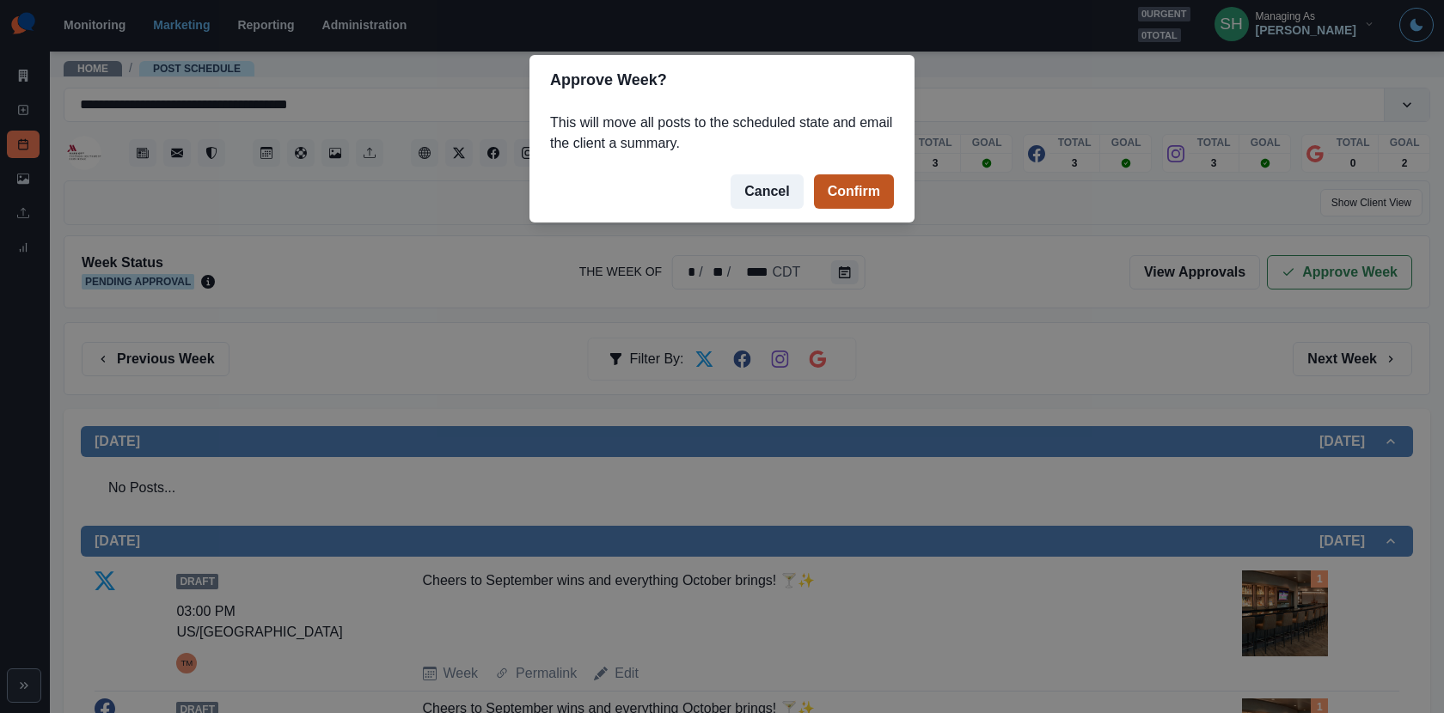
click at [858, 192] on button "Confirm" at bounding box center [854, 191] width 80 height 34
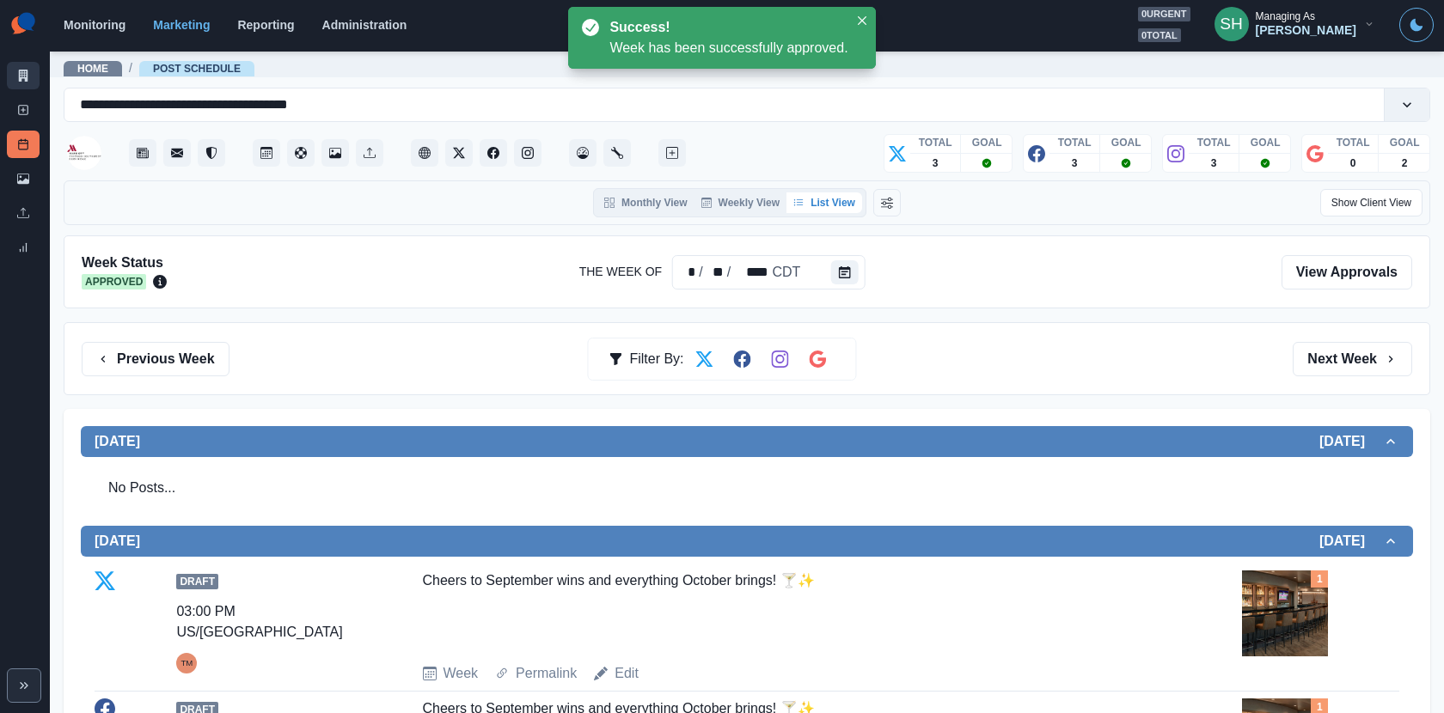
click at [34, 82] on link "Marketing Summary" at bounding box center [23, 75] width 33 height 27
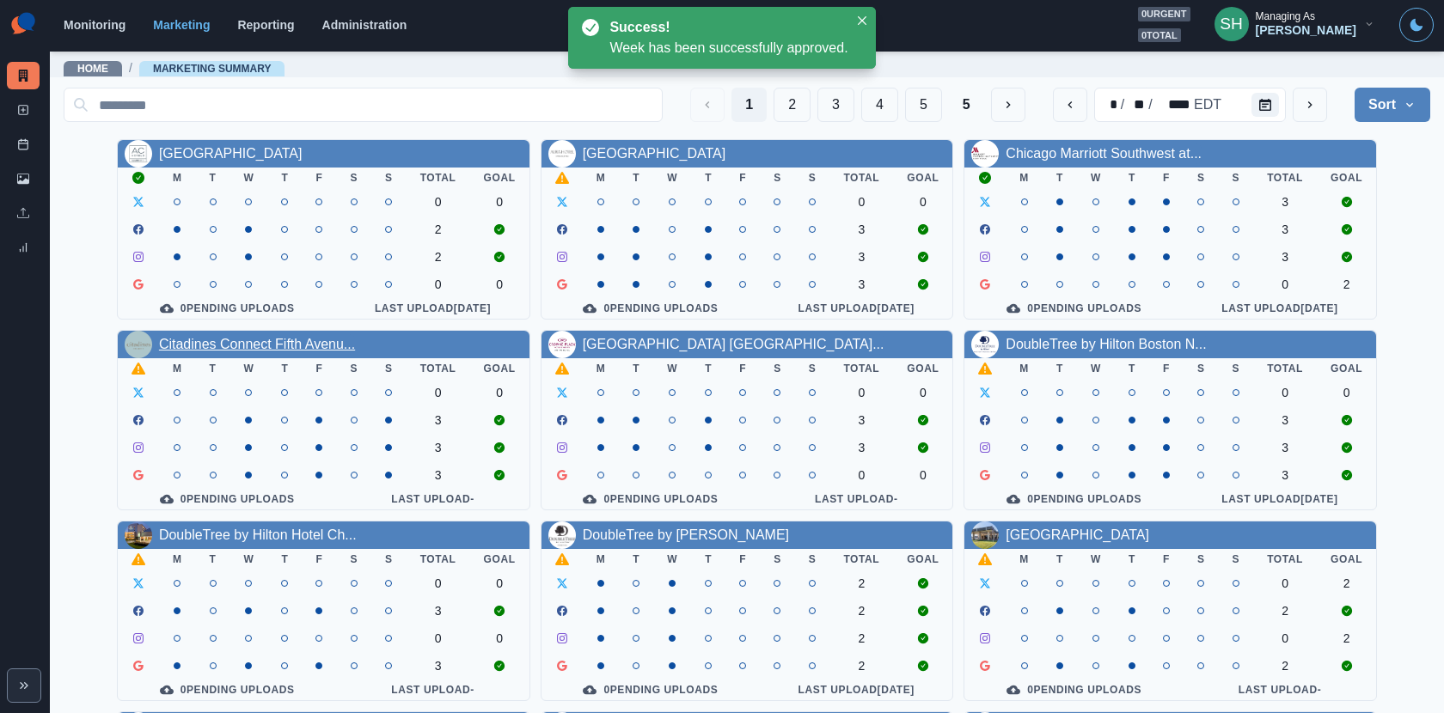
click at [310, 351] on link "Citadines Connect Fifth Avenu..." at bounding box center [257, 344] width 196 height 15
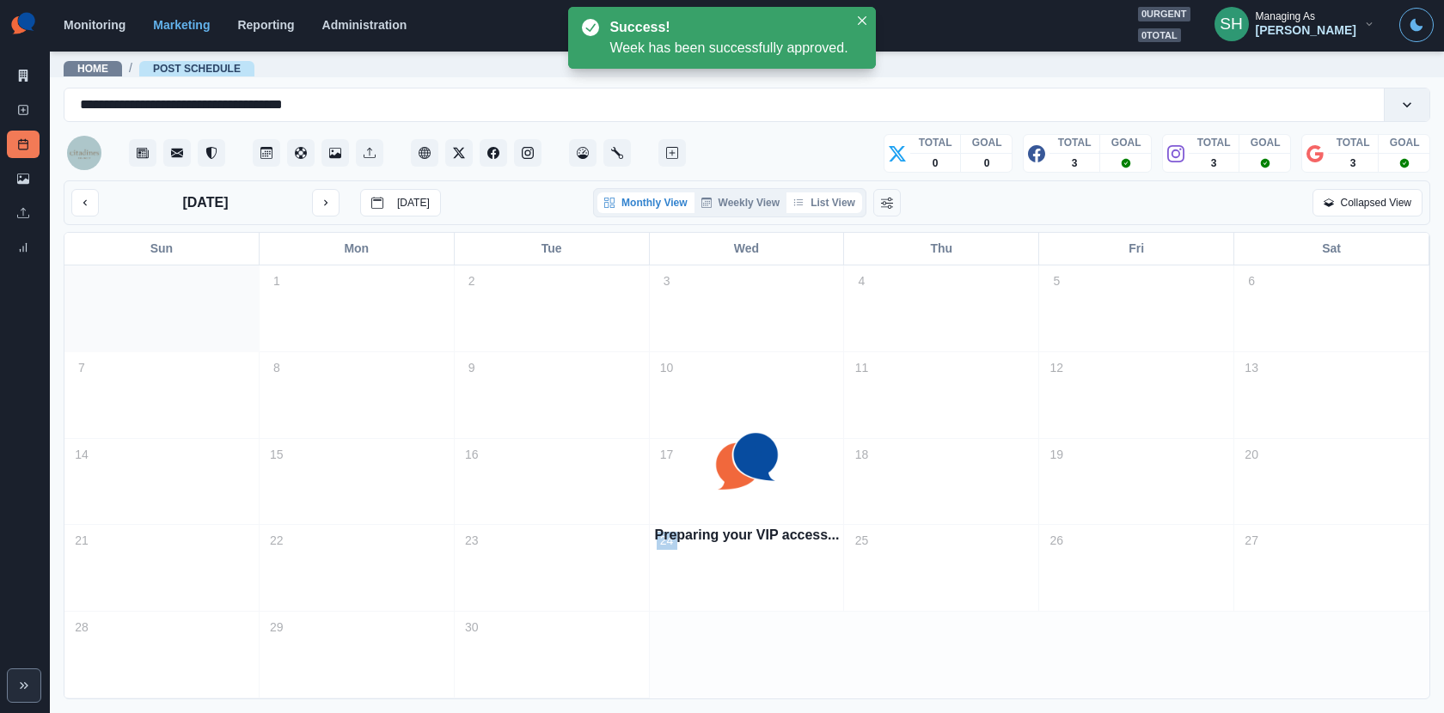
click at [830, 196] on button "List View" at bounding box center [824, 202] width 76 height 21
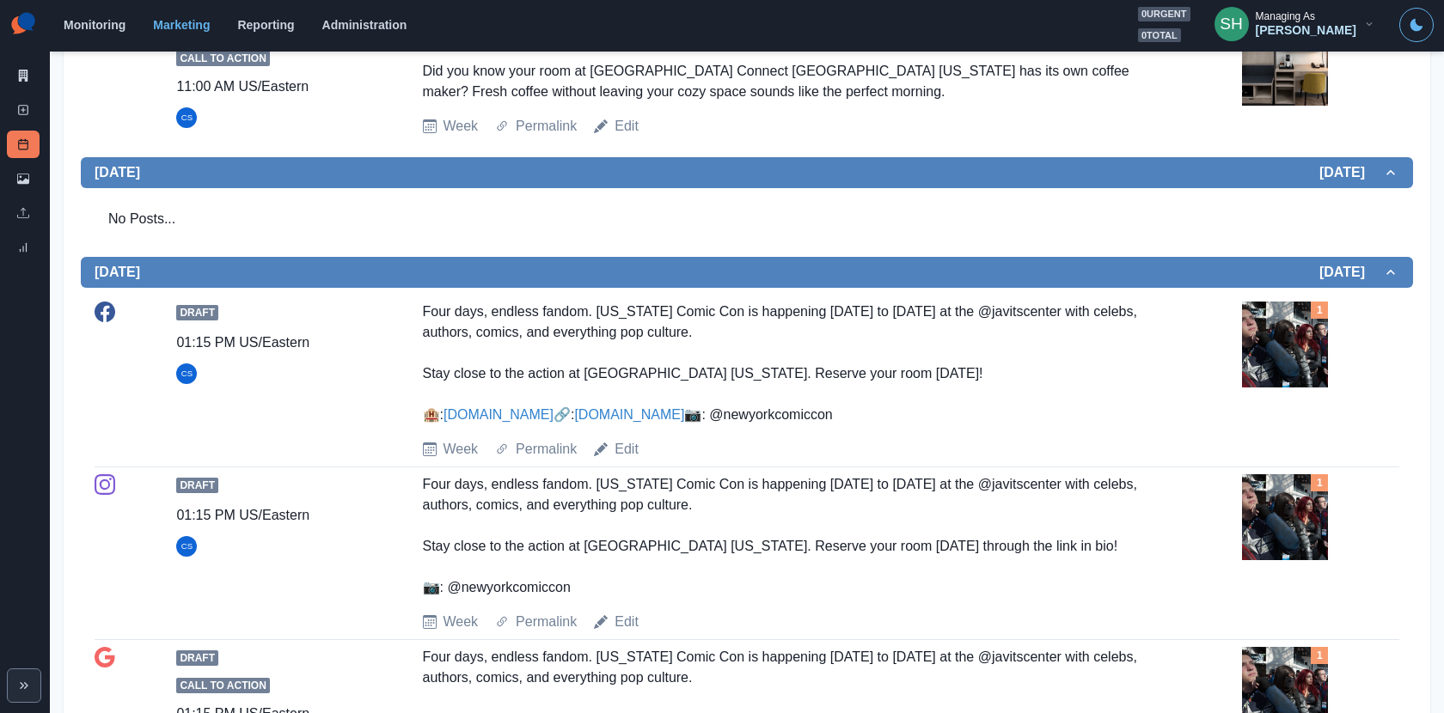
scroll to position [449, 0]
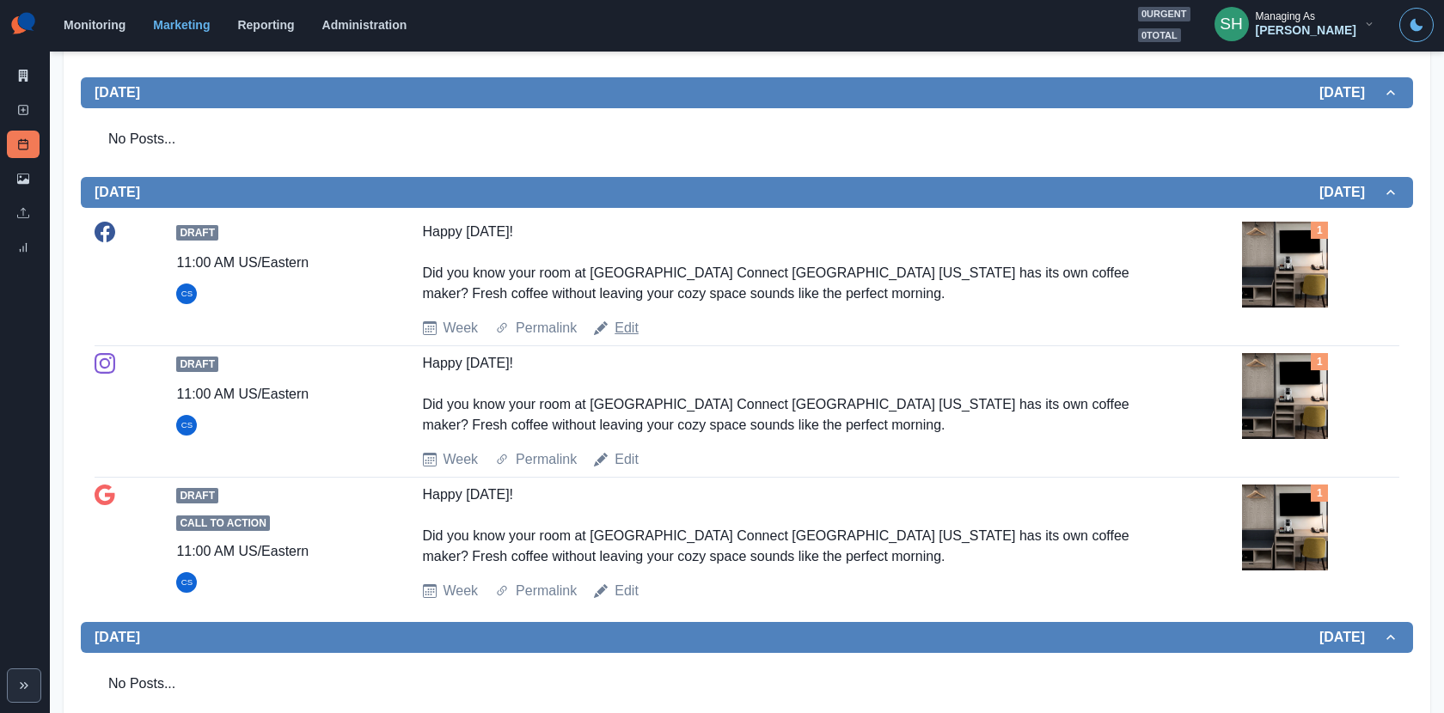
click at [625, 331] on link "Edit" at bounding box center [626, 328] width 24 height 21
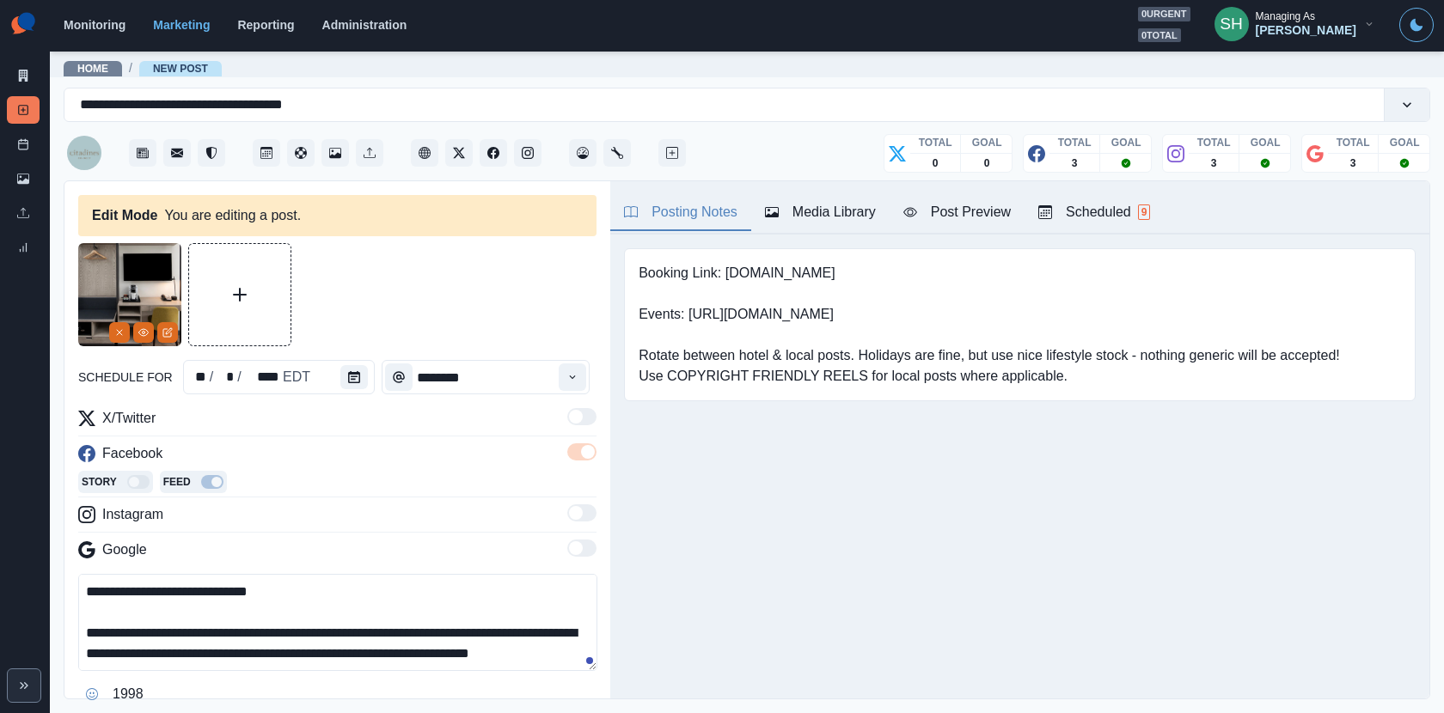
click at [863, 216] on div "Media Library" at bounding box center [820, 212] width 111 height 21
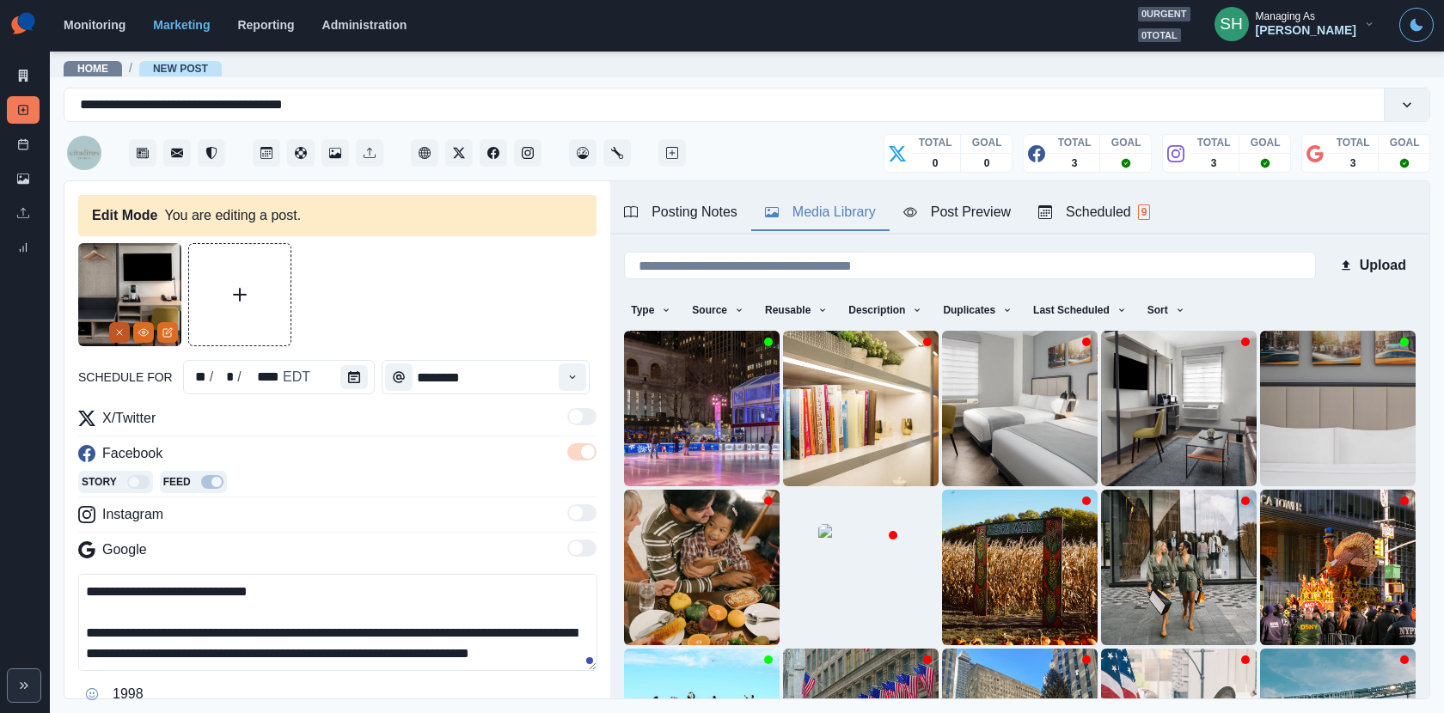
click at [123, 337] on icon "Remove" at bounding box center [119, 332] width 10 height 10
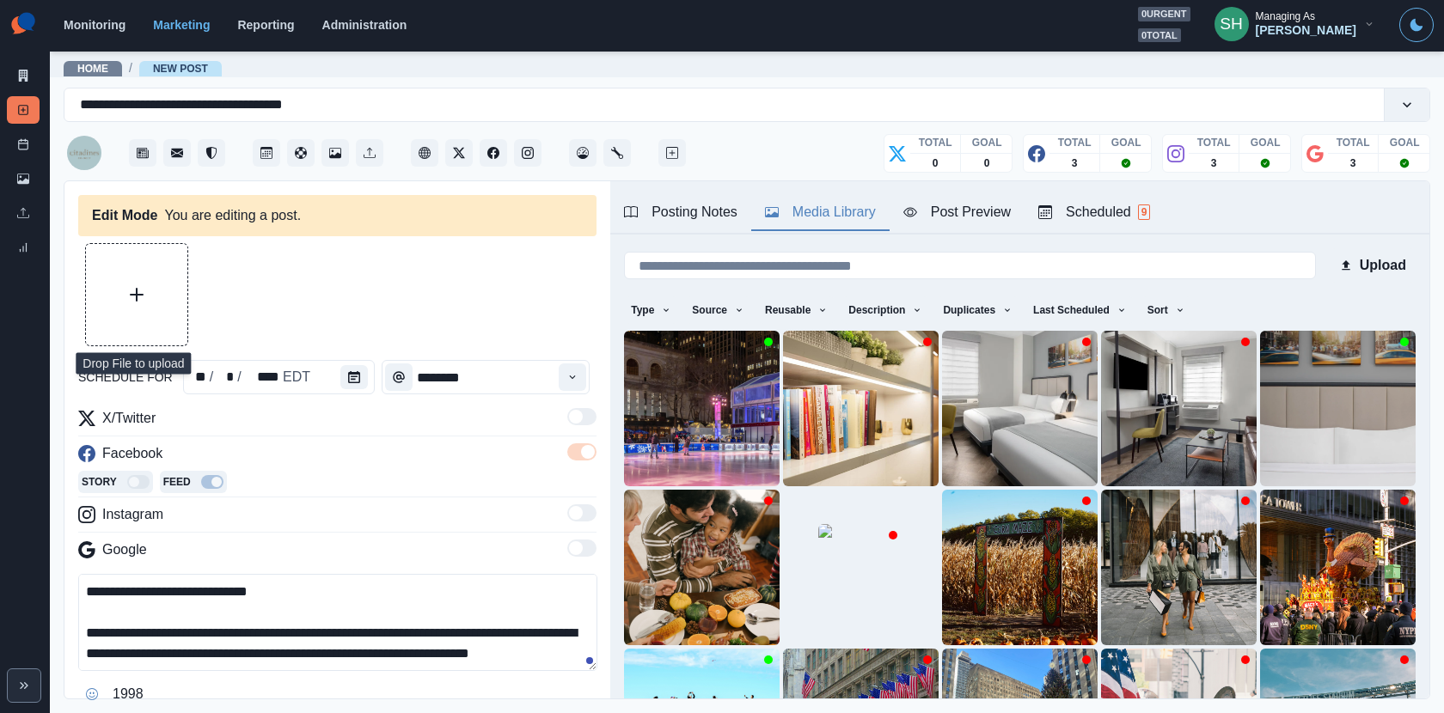
click at [118, 327] on button "Upload Media" at bounding box center [136, 294] width 101 height 101
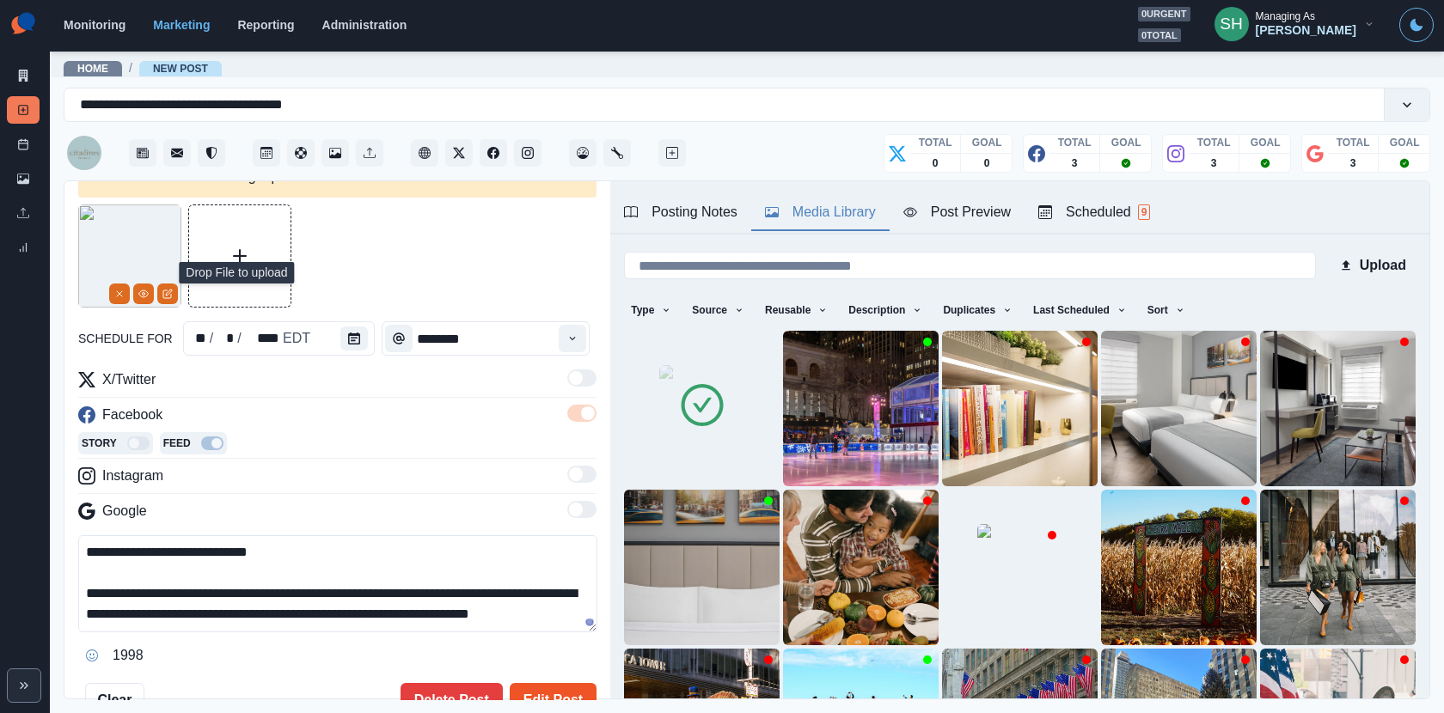
scroll to position [109, 0]
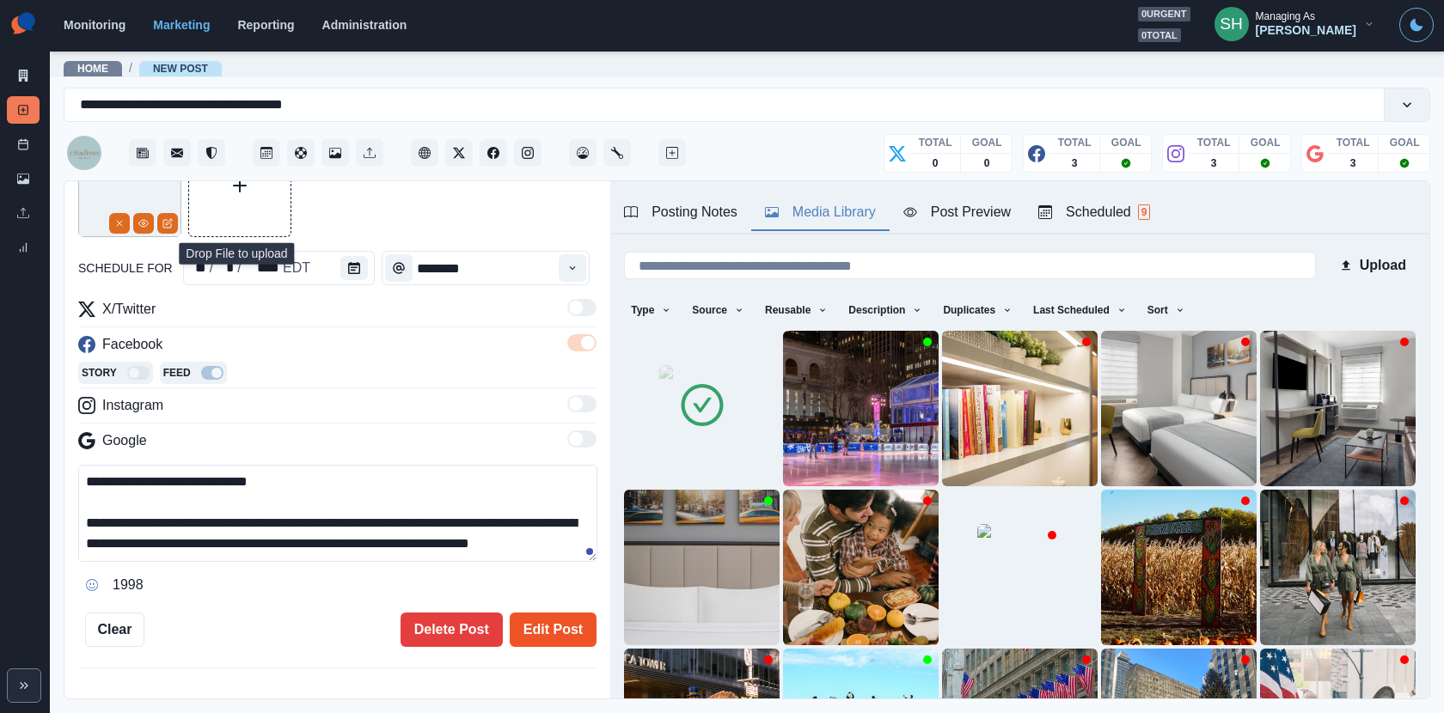
click at [541, 629] on button "Edit Post" at bounding box center [553, 630] width 87 height 34
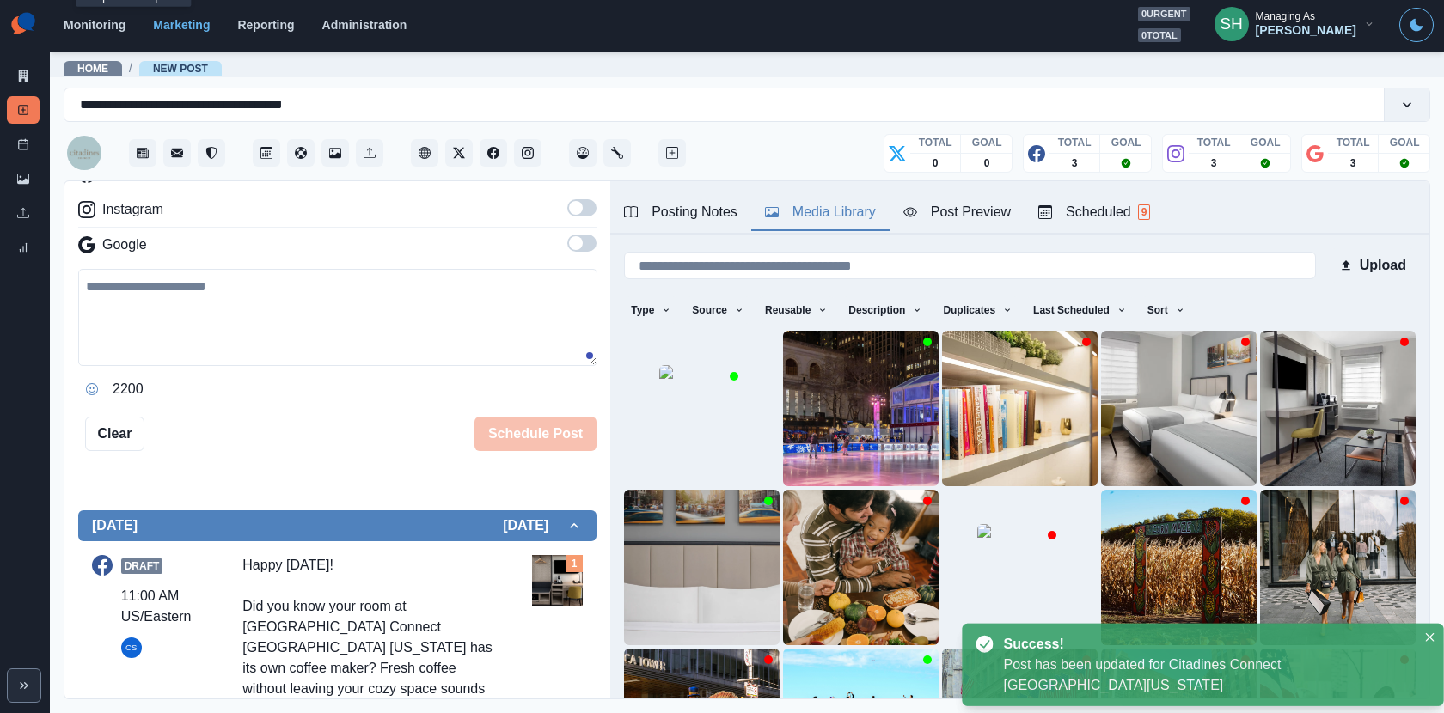
scroll to position [571, 0]
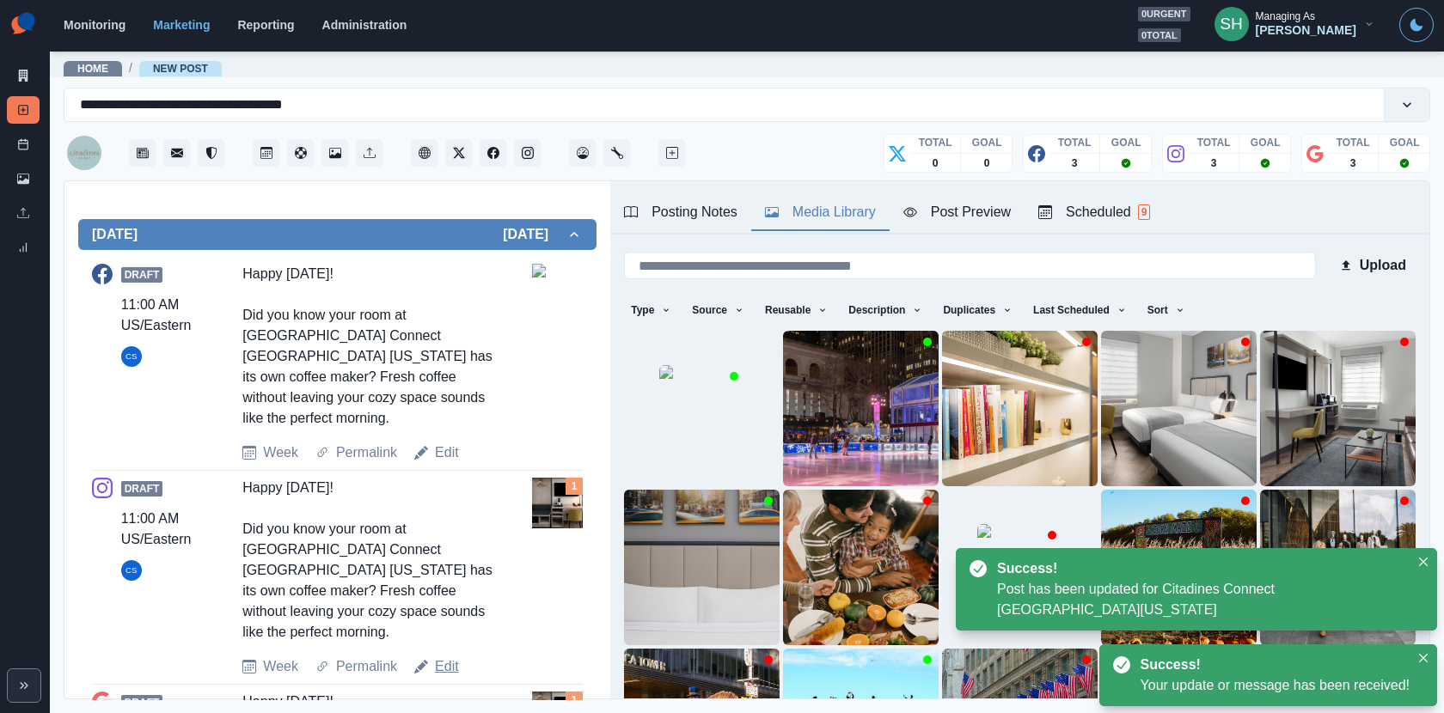
click at [434, 656] on div "Edit" at bounding box center [436, 666] width 45 height 21
click at [449, 656] on link "Edit" at bounding box center [447, 666] width 24 height 21
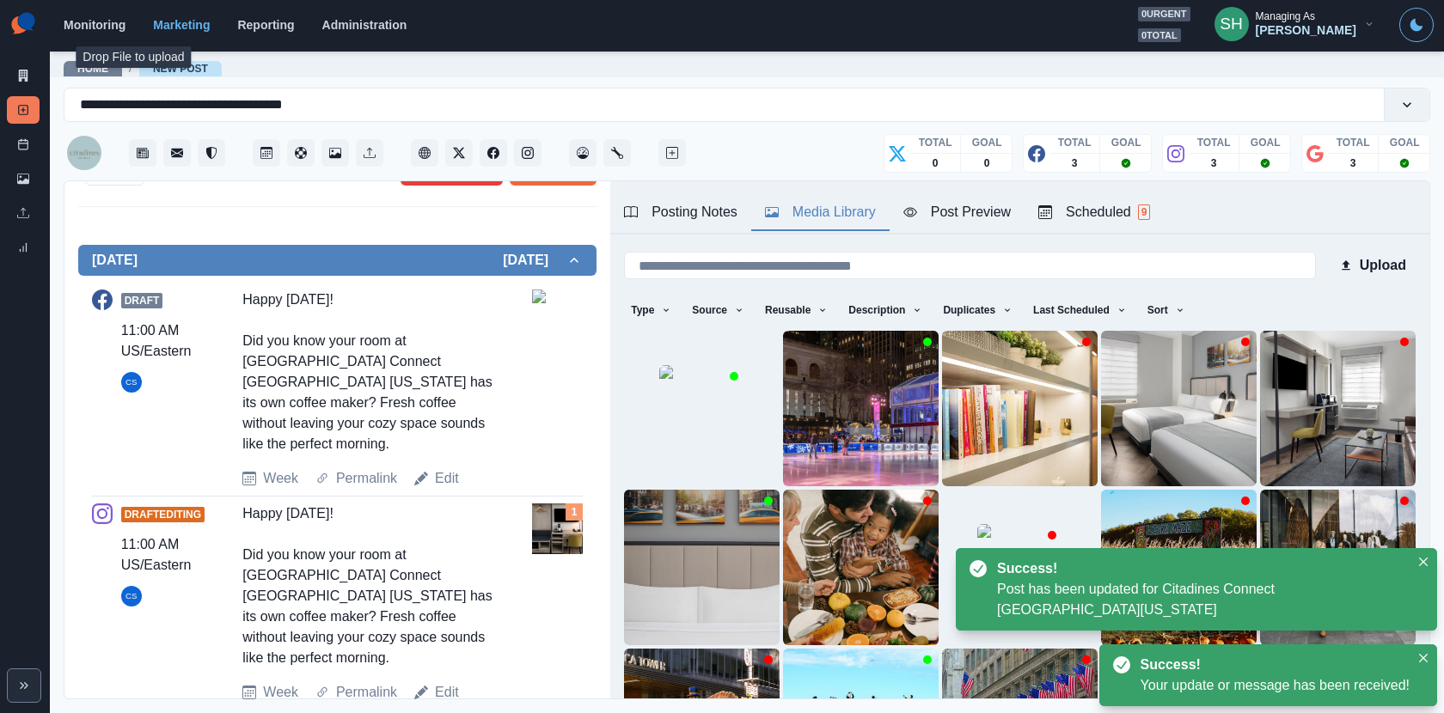
type textarea "**********"
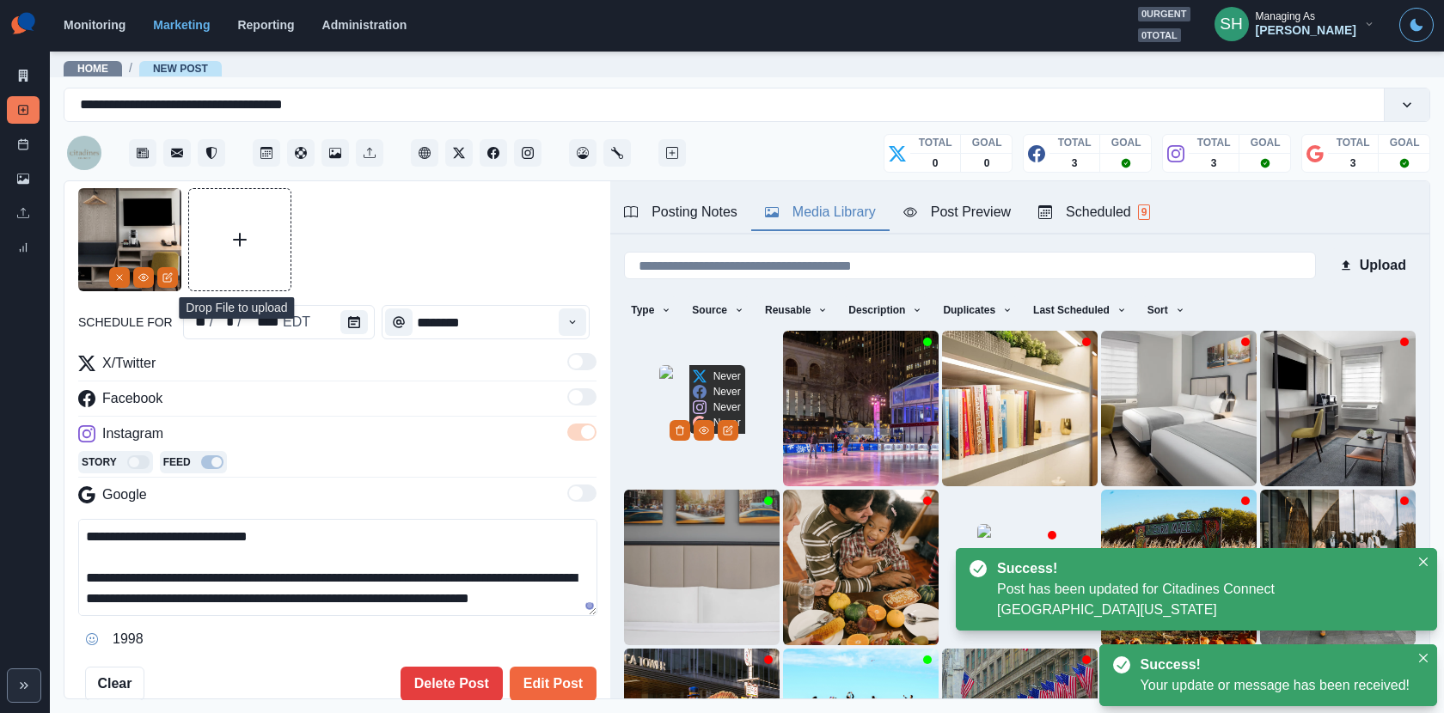
click at [687, 416] on img at bounding box center [702, 408] width 86 height 86
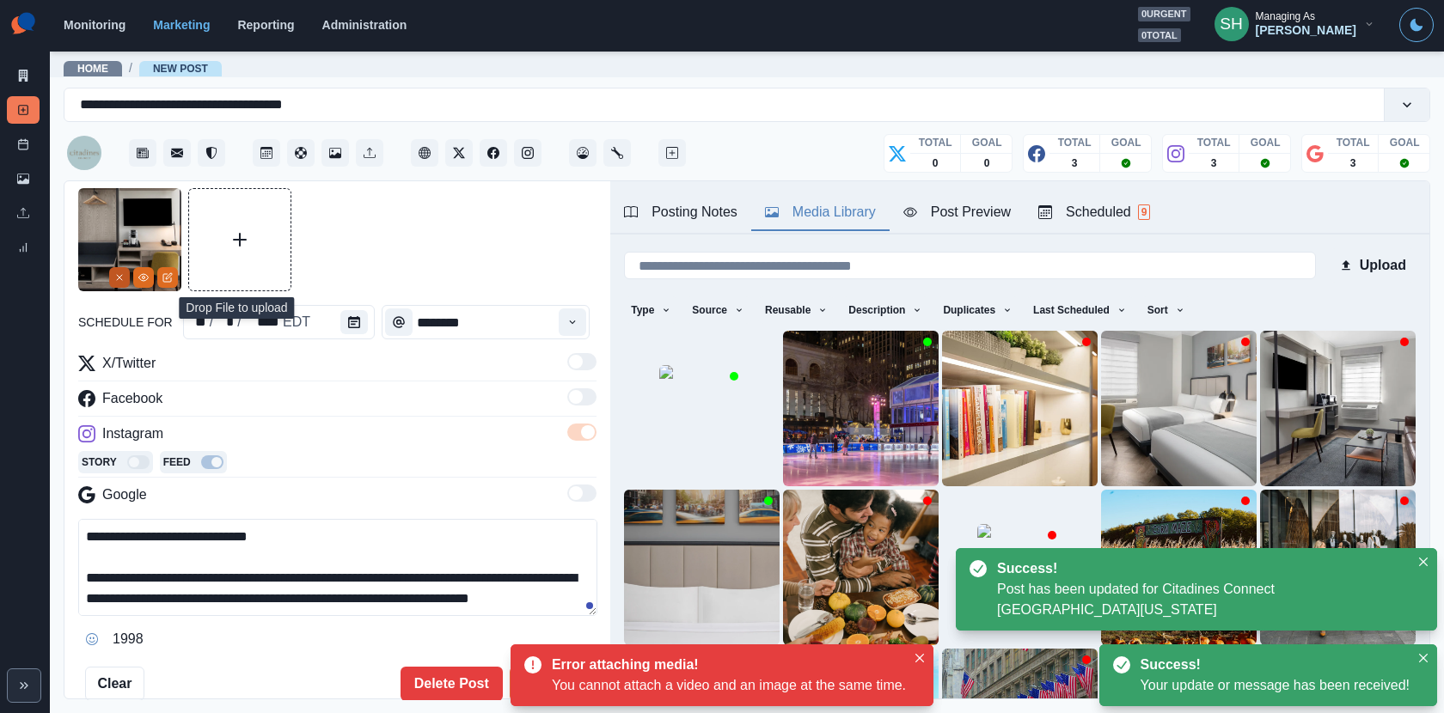
click at [111, 278] on button "Remove" at bounding box center [119, 277] width 21 height 21
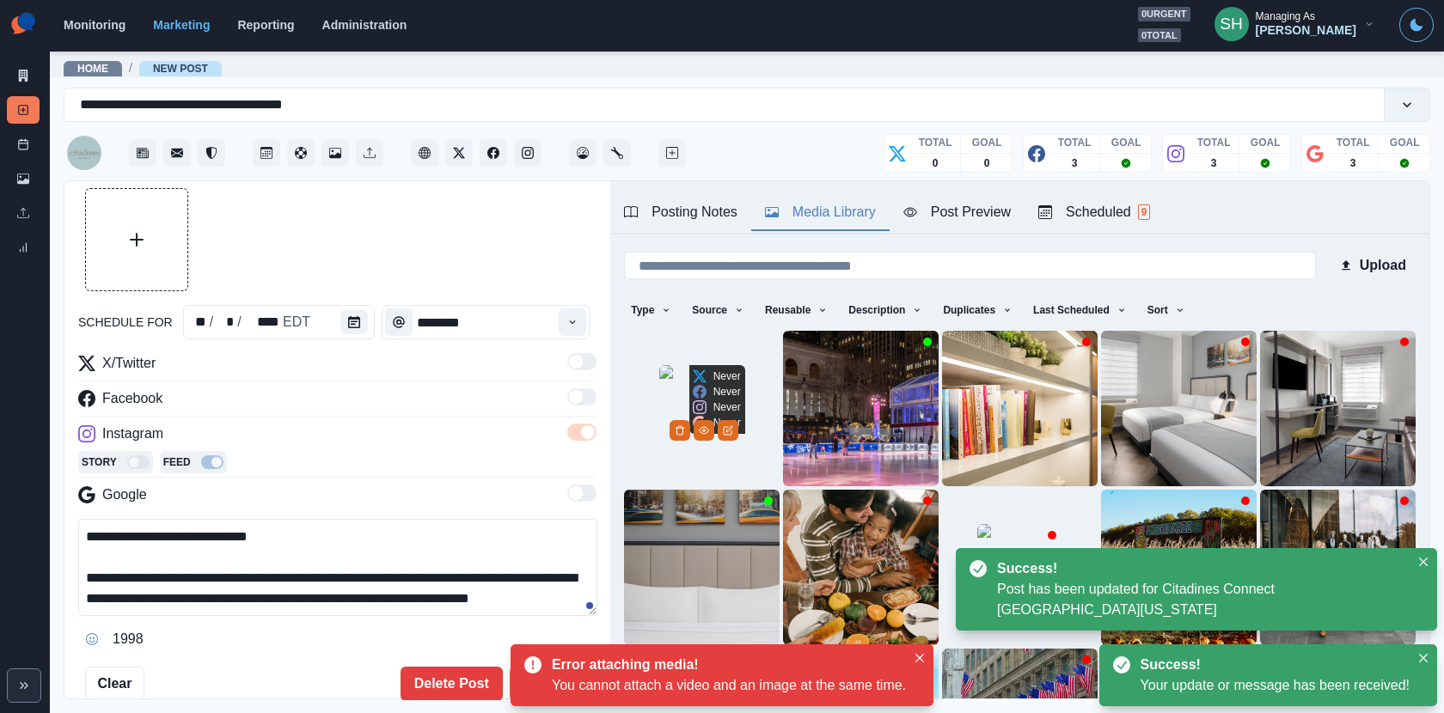
click at [668, 404] on img at bounding box center [702, 408] width 86 height 86
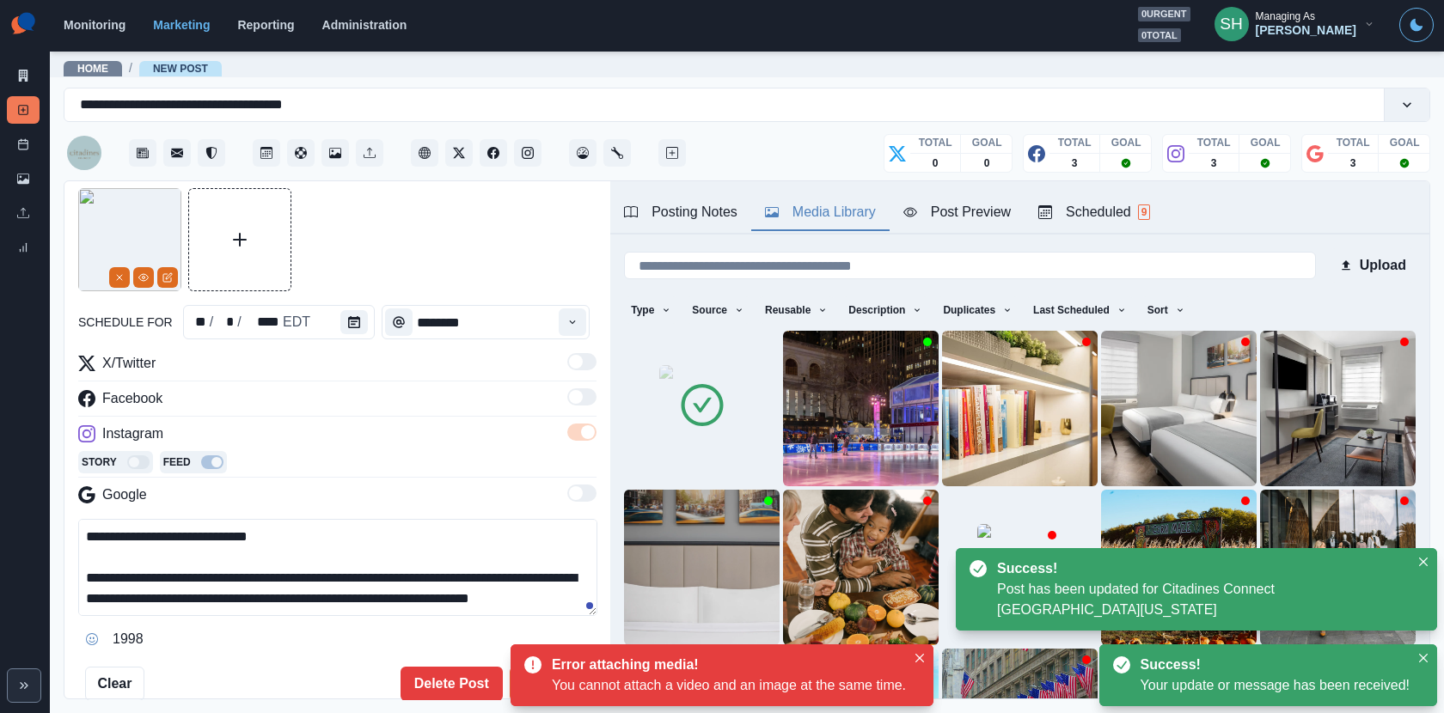
scroll to position [333, 0]
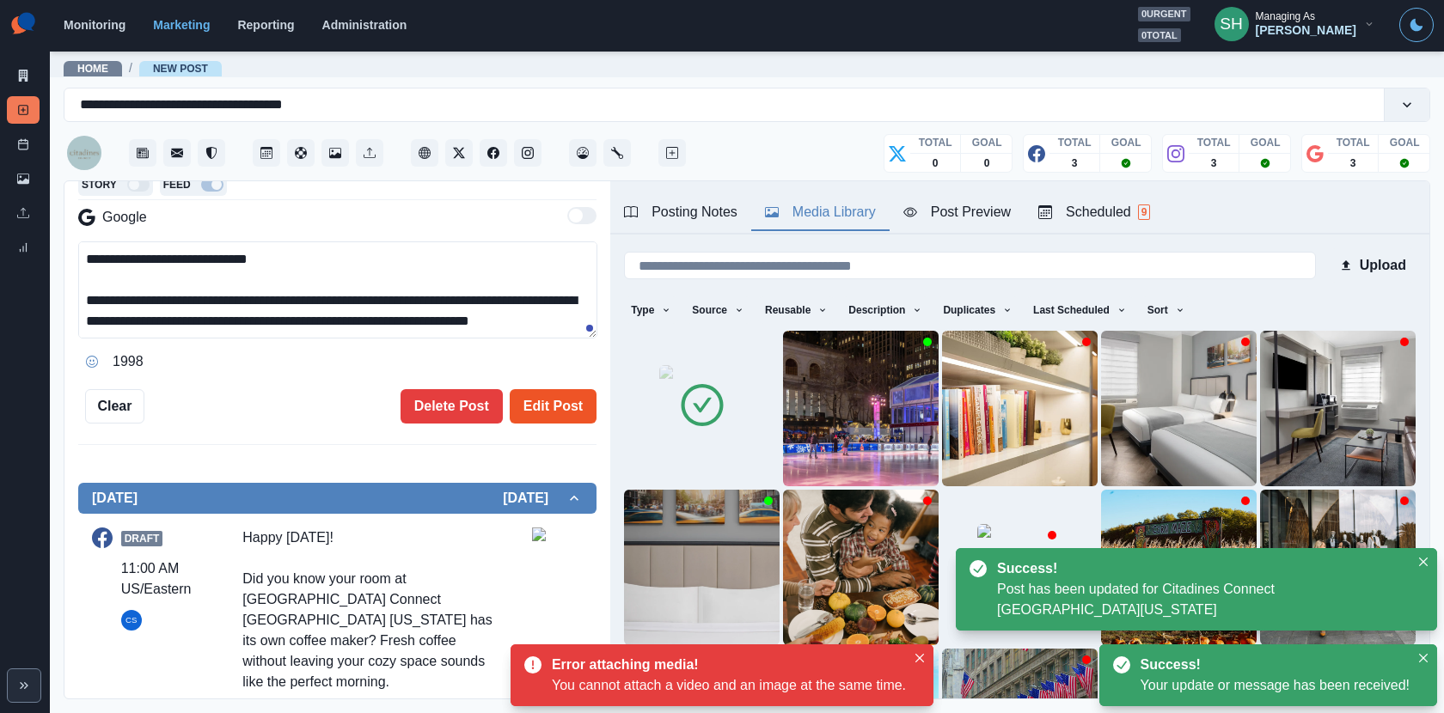
click at [555, 408] on button "Edit Post" at bounding box center [553, 406] width 87 height 34
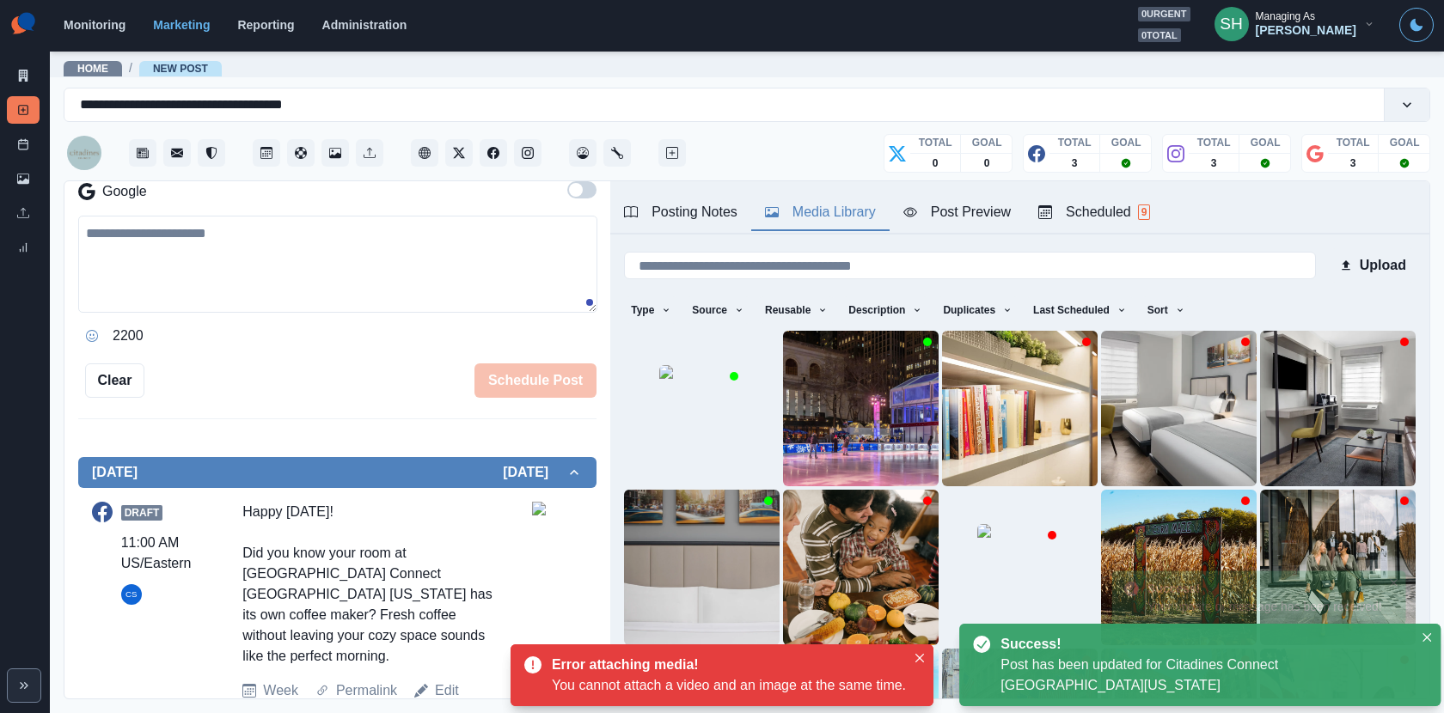
scroll to position [748, 0]
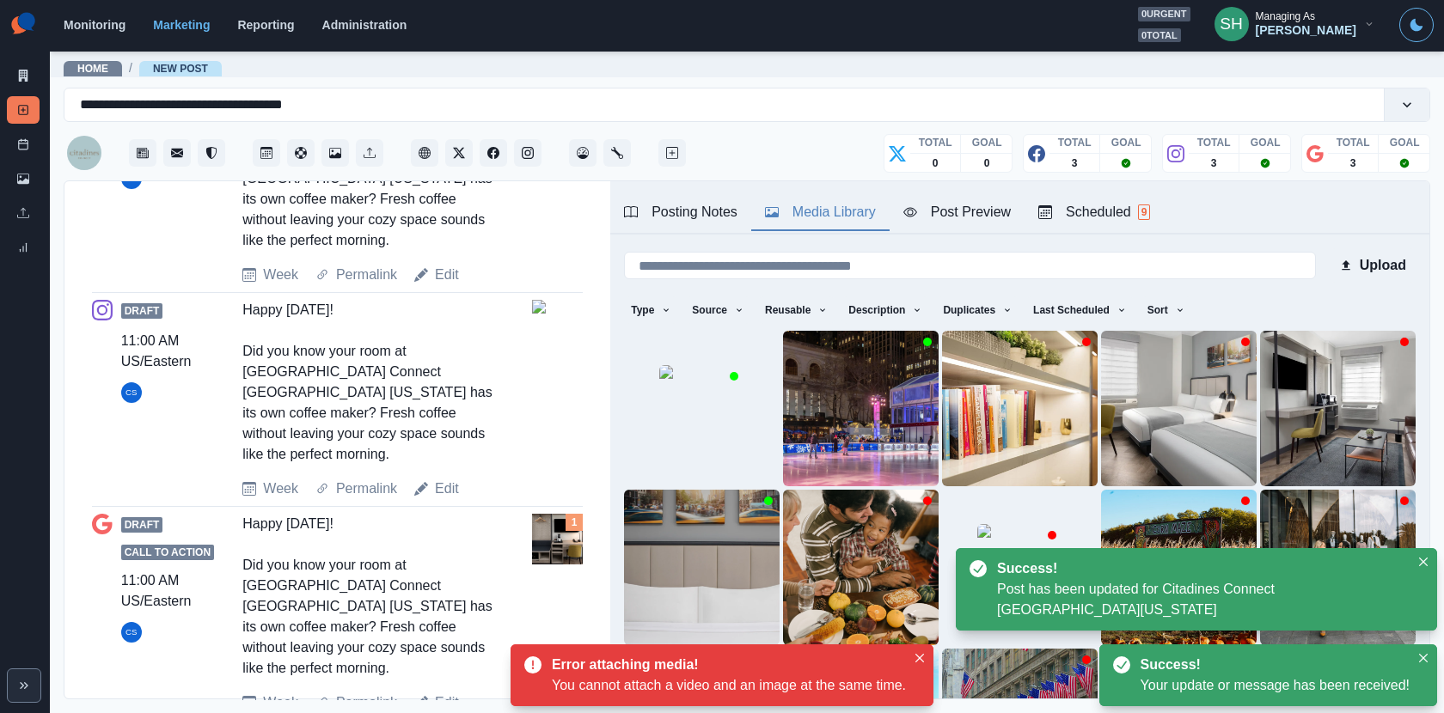
click at [442, 693] on link "Edit" at bounding box center [447, 703] width 24 height 21
type textarea "**********"
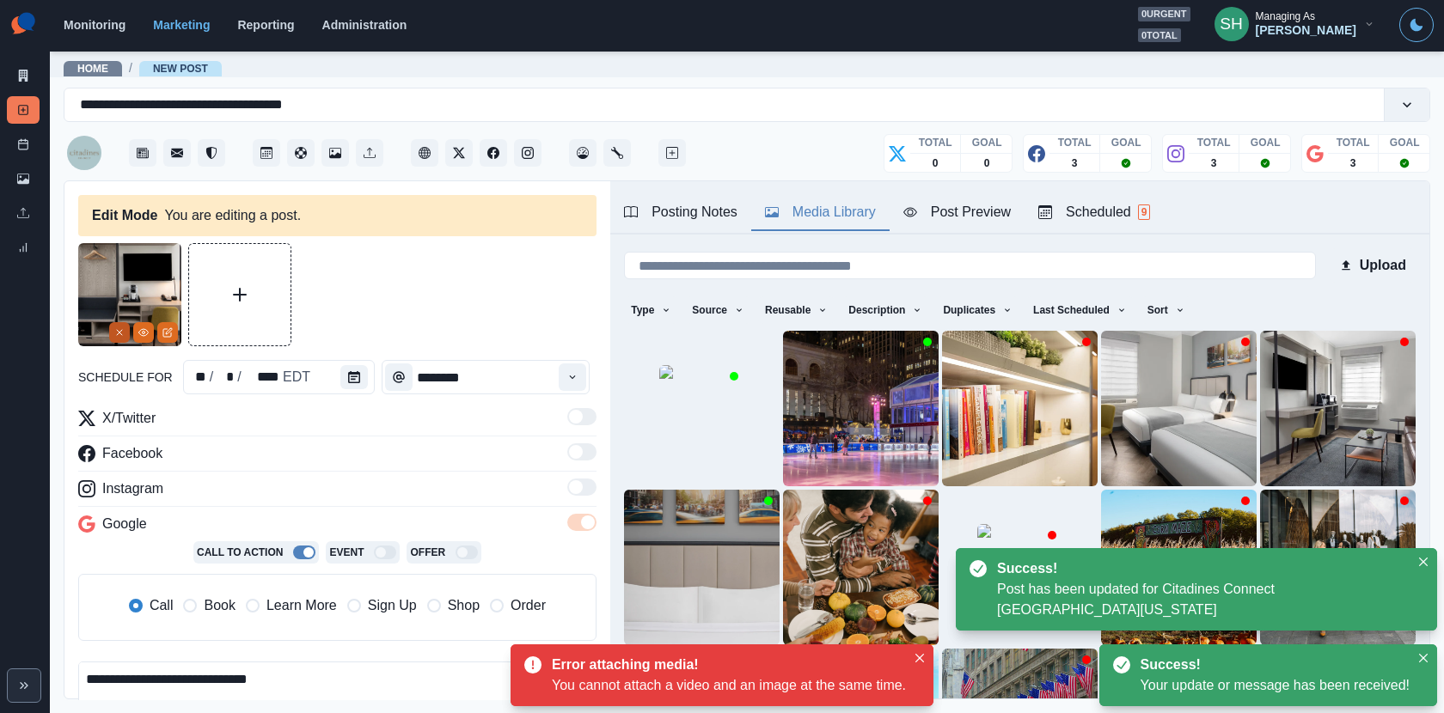
click at [125, 334] on button "Remove" at bounding box center [119, 332] width 21 height 21
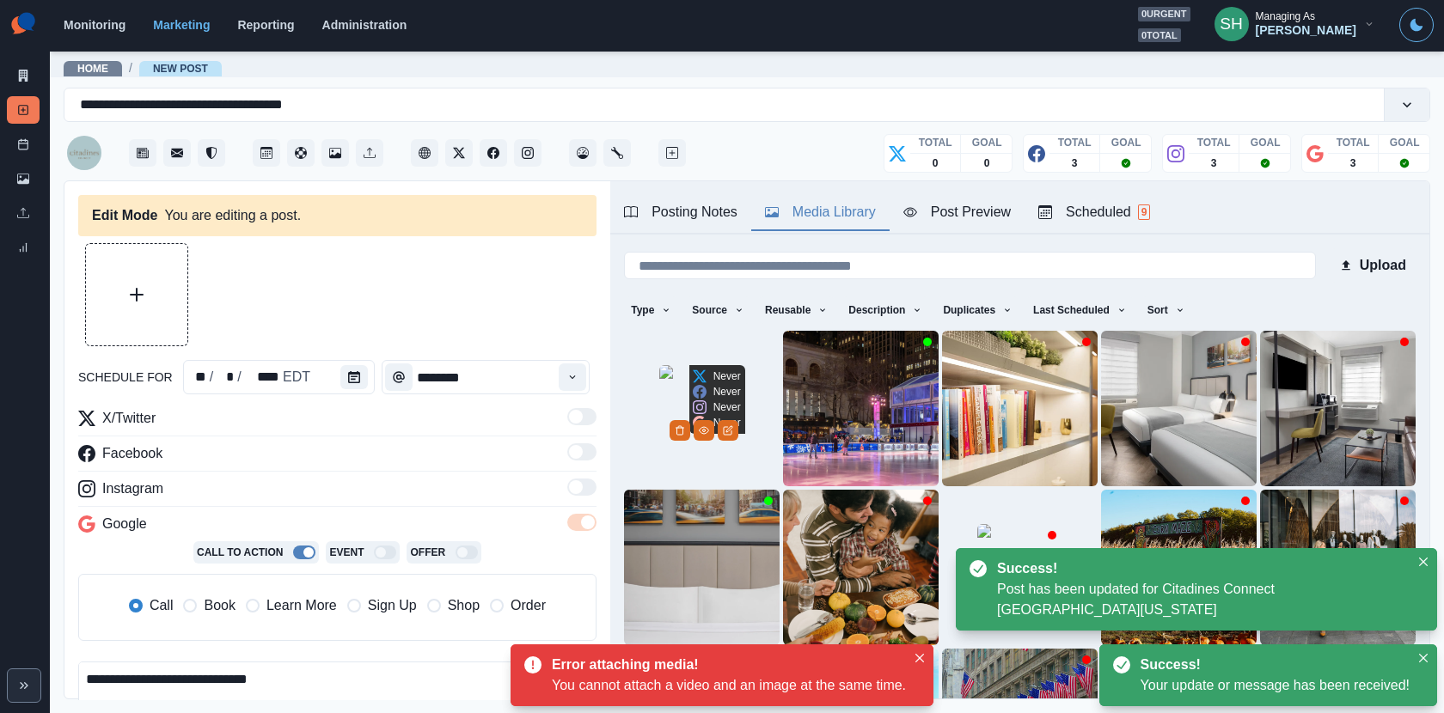
click at [663, 414] on img at bounding box center [702, 408] width 86 height 86
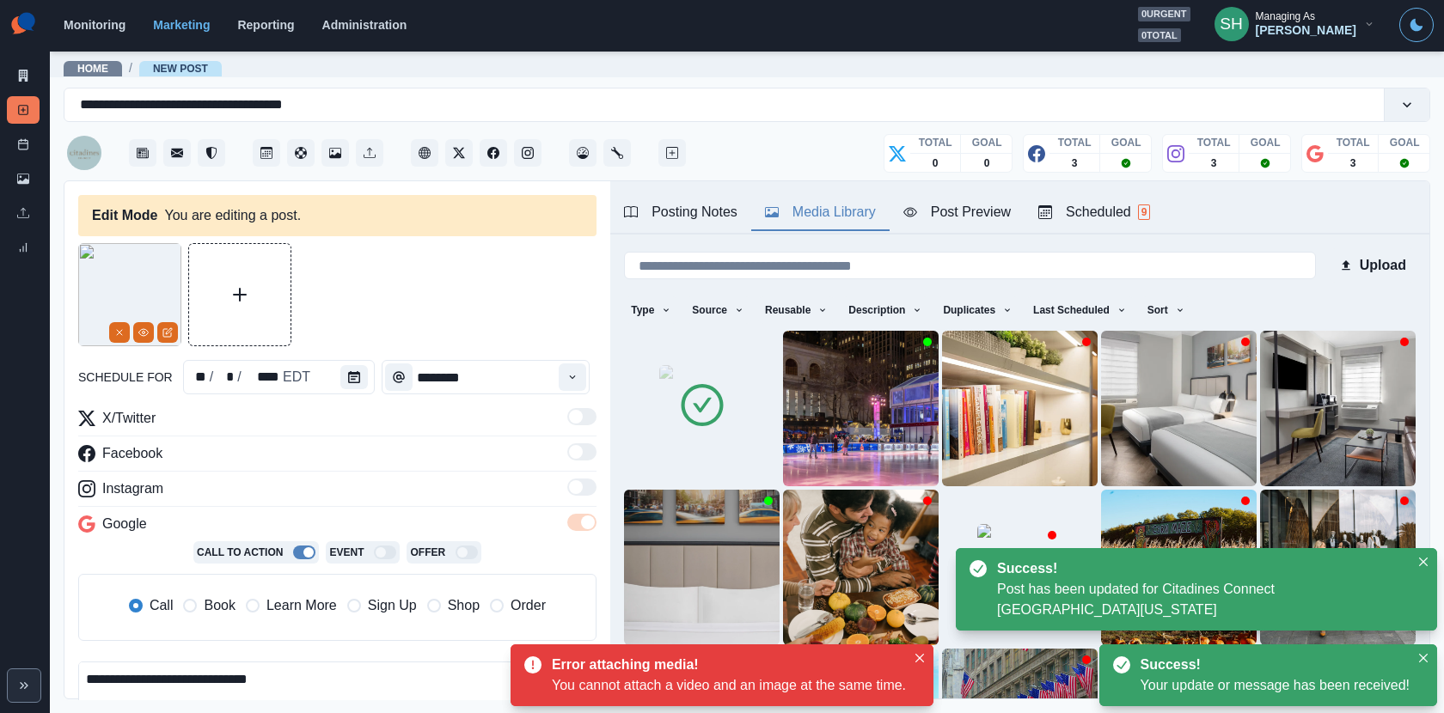
scroll to position [83, 0]
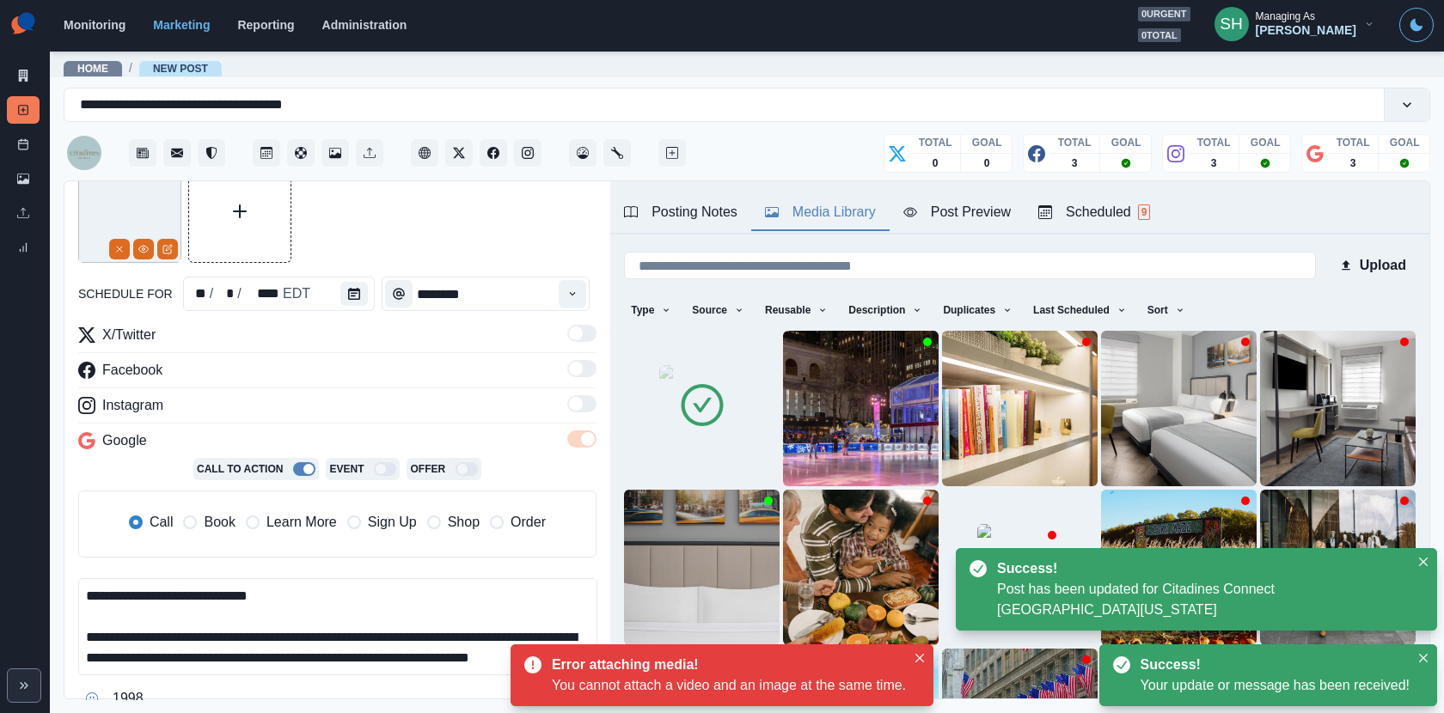
click at [205, 520] on span "Book" at bounding box center [219, 522] width 31 height 21
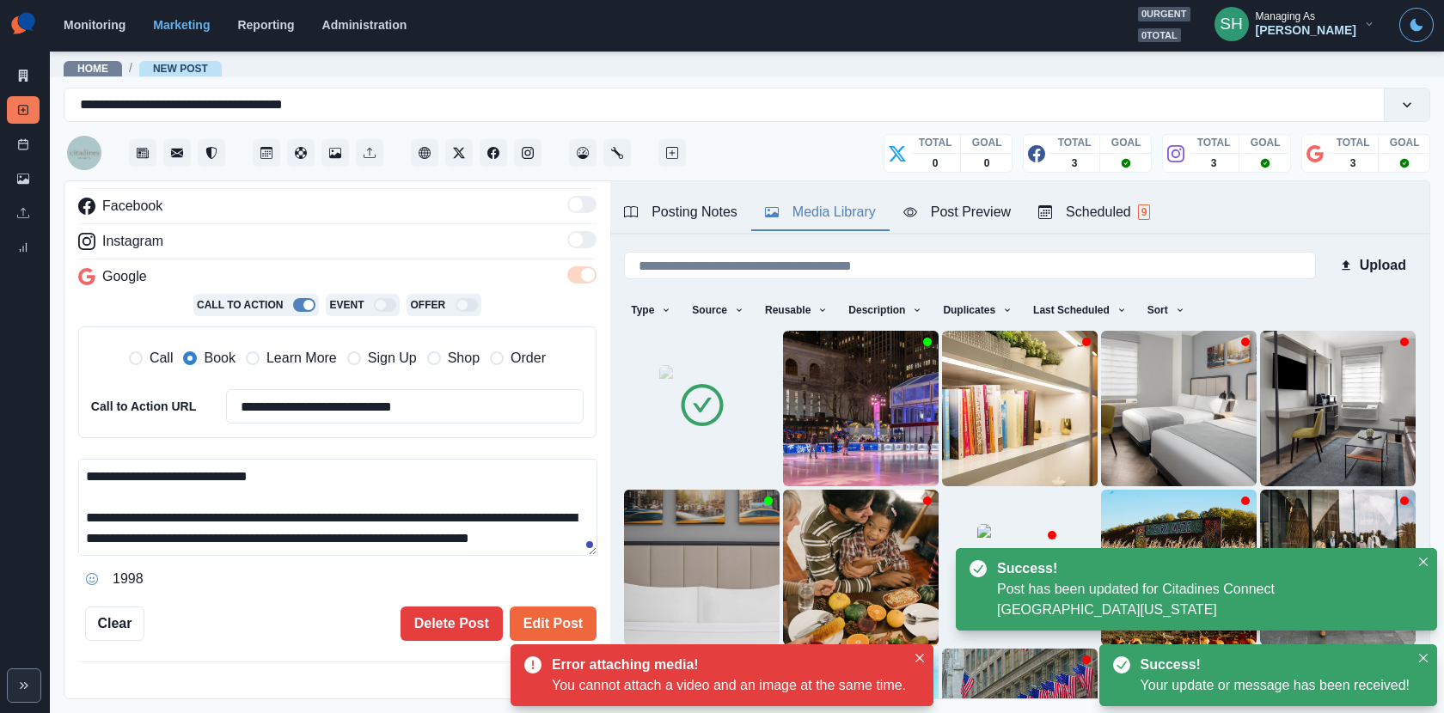
scroll to position [270, 0]
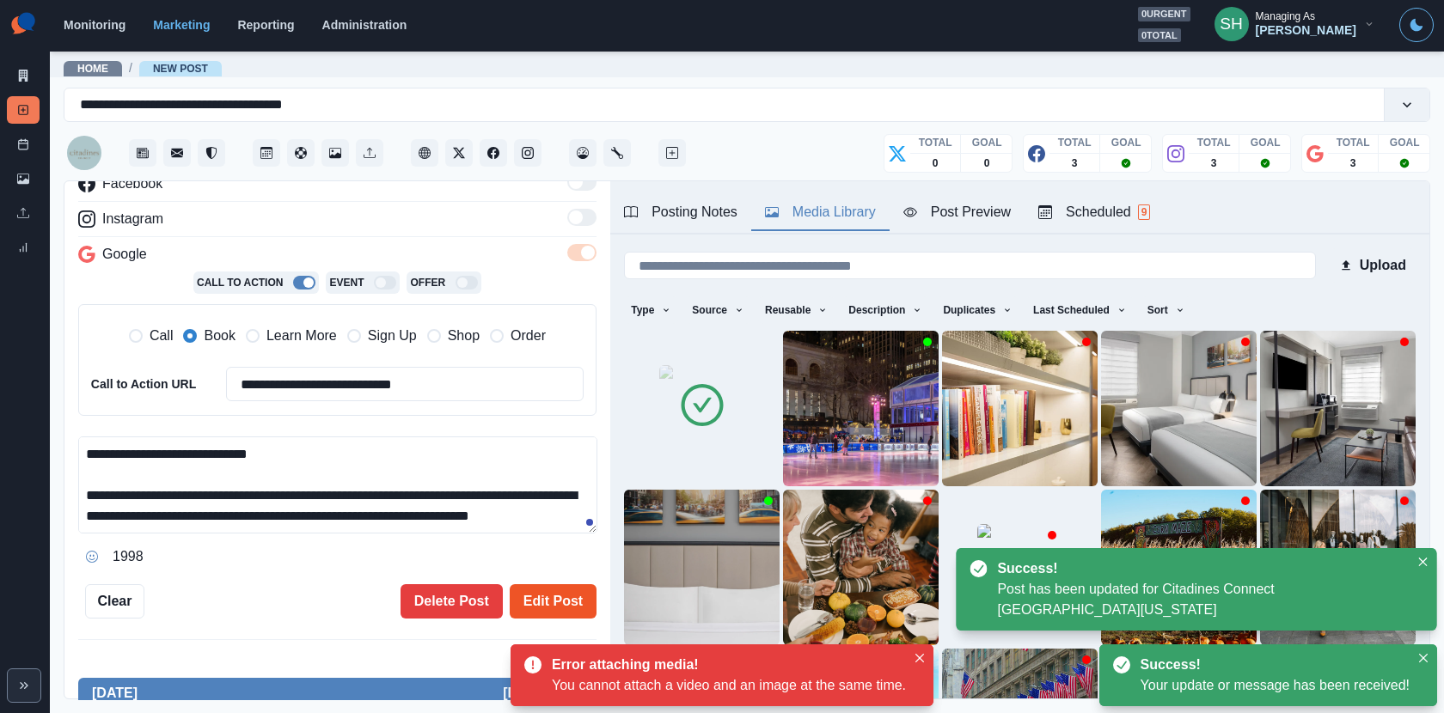
click at [540, 590] on button "Edit Post" at bounding box center [553, 601] width 87 height 34
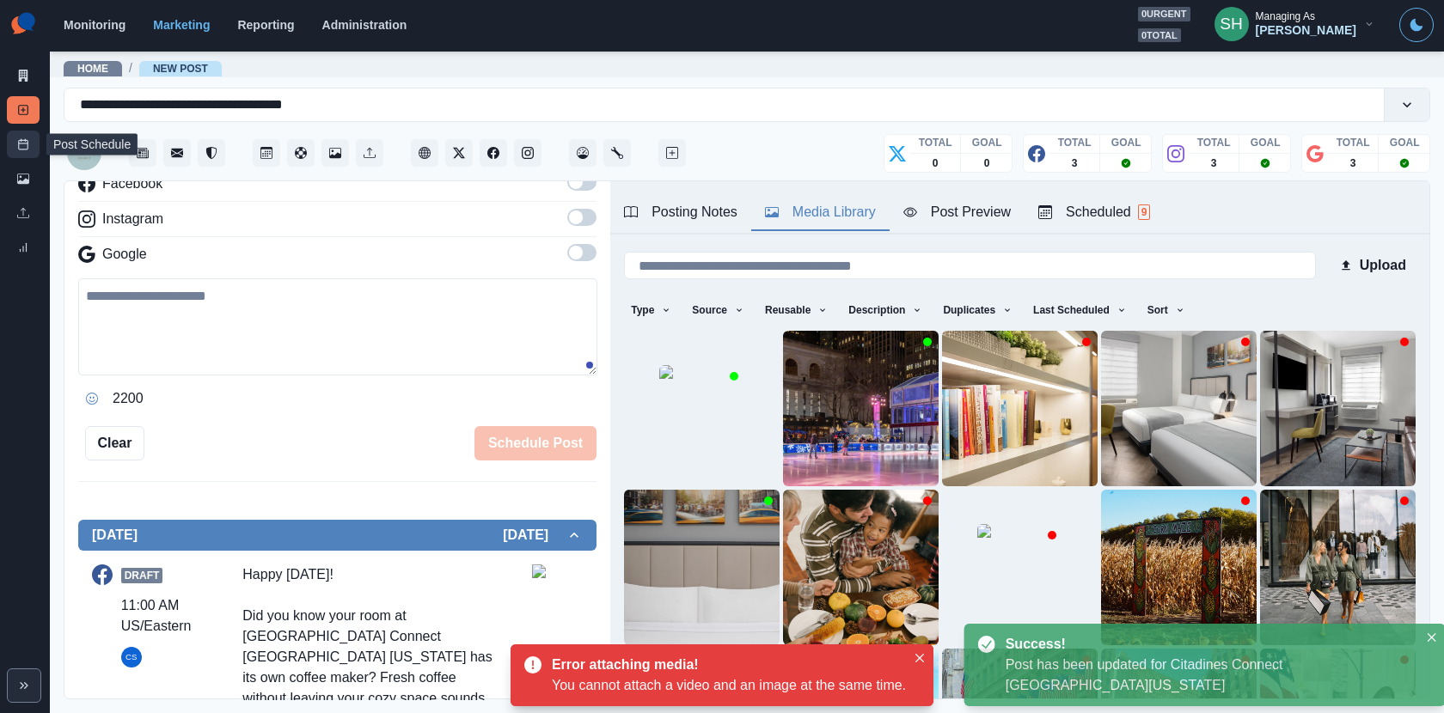
click at [13, 145] on link "Post Schedule" at bounding box center [23, 144] width 33 height 27
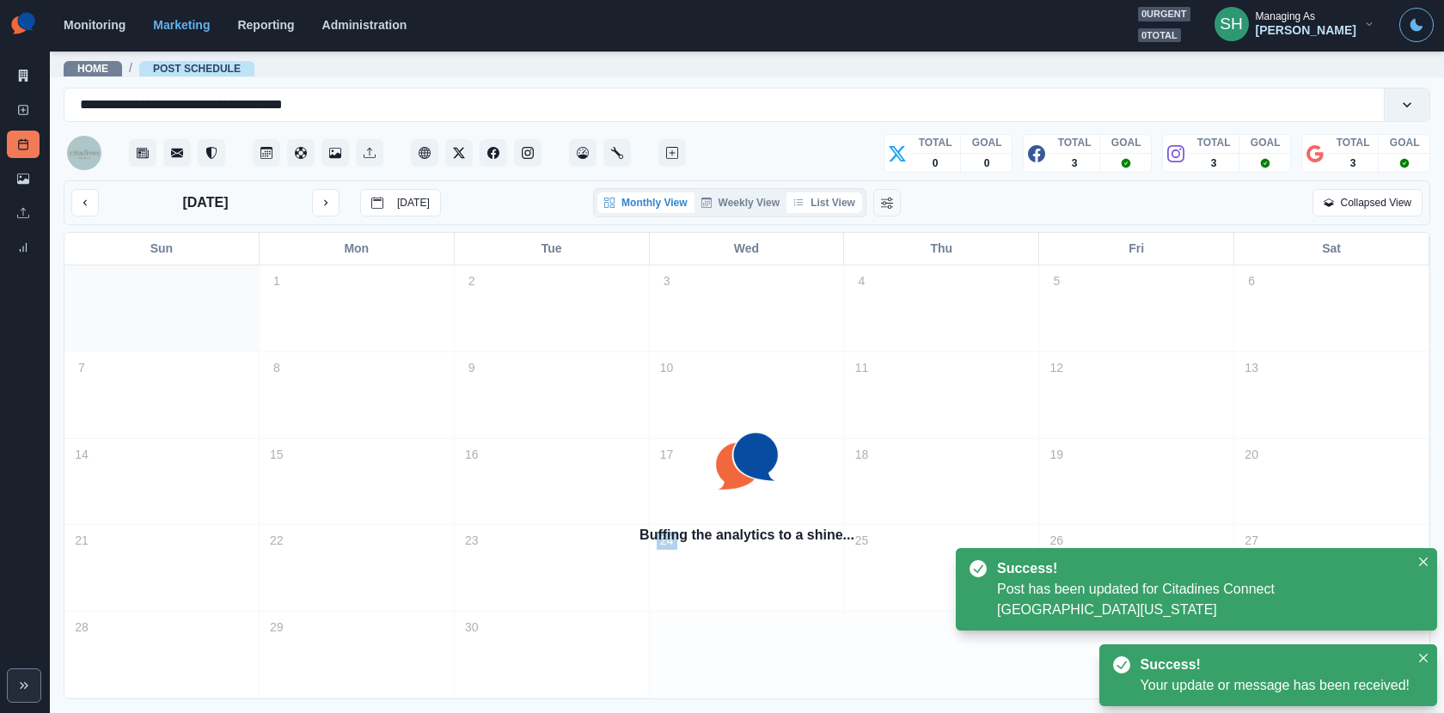
click at [812, 192] on button "List View" at bounding box center [824, 202] width 76 height 21
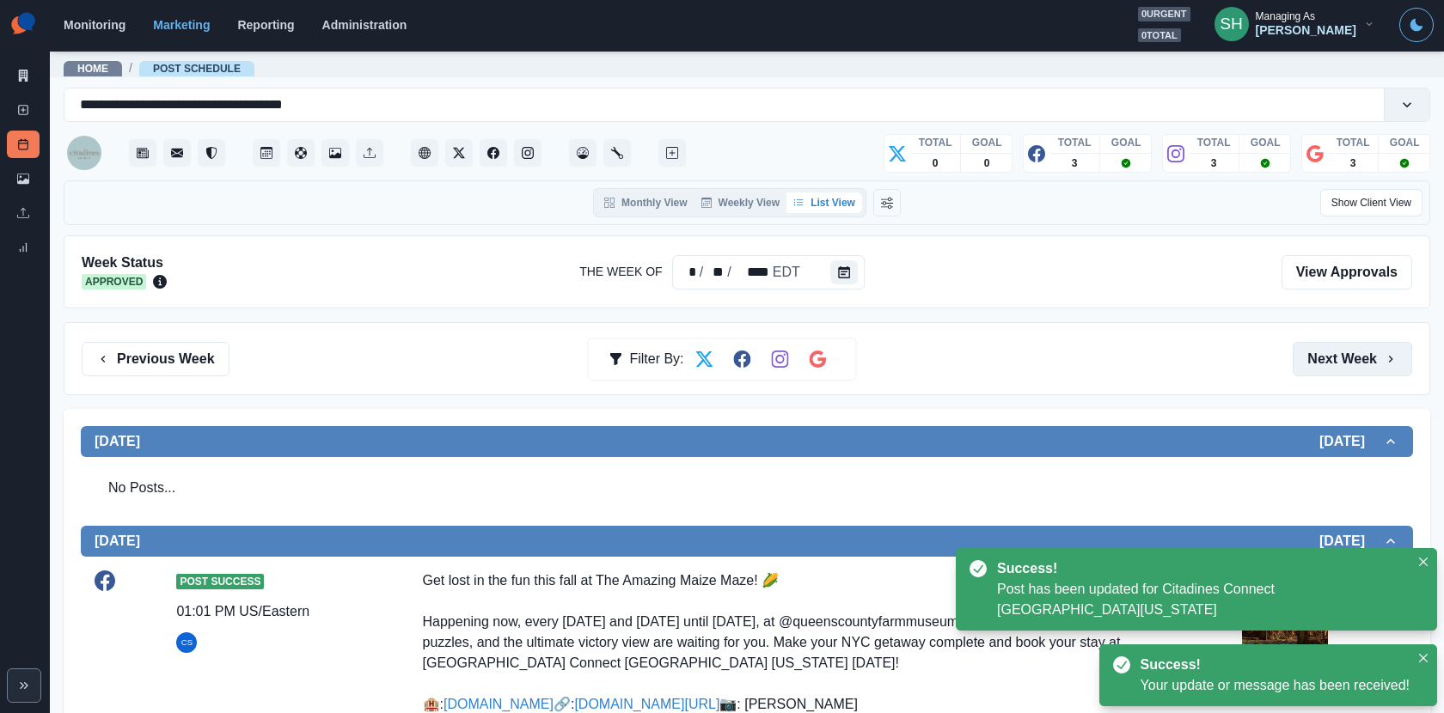
click at [1298, 348] on button "Next Week" at bounding box center [1351, 359] width 119 height 34
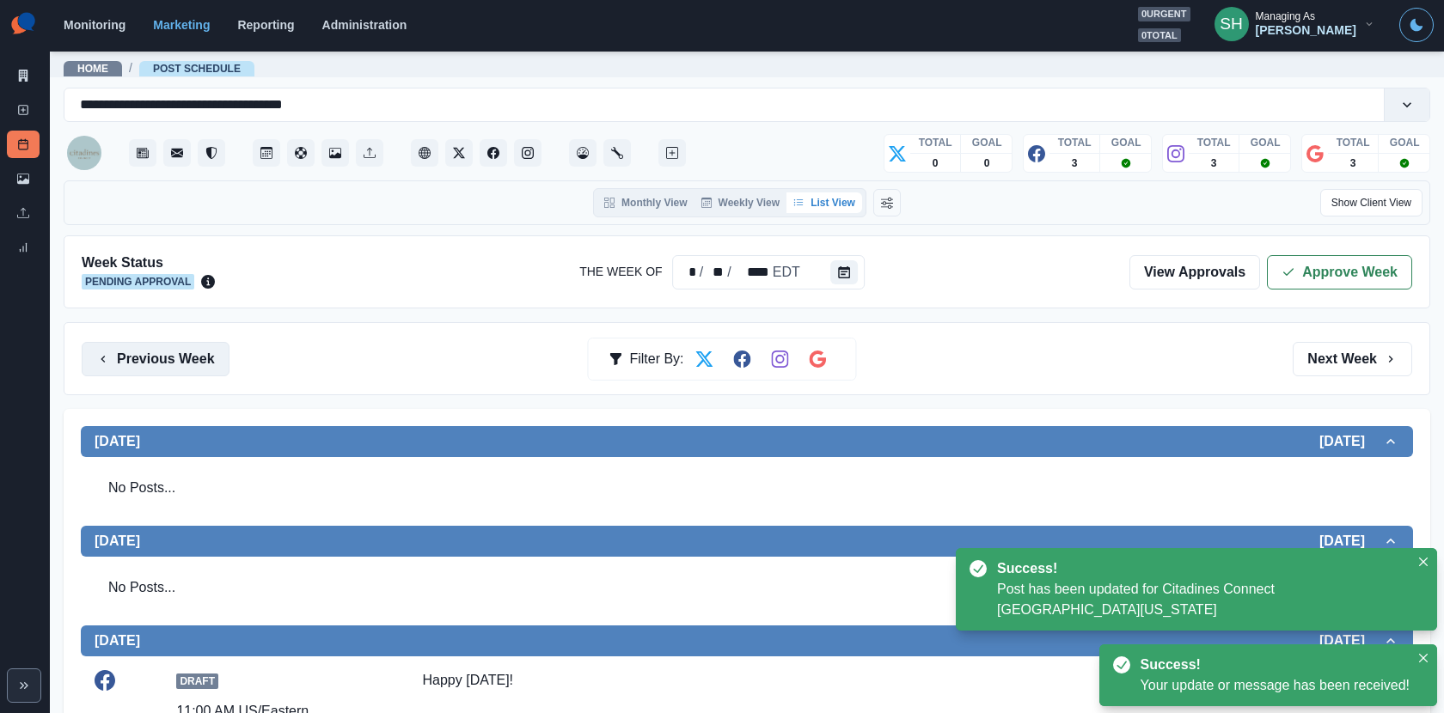
click at [178, 362] on button "Previous Week" at bounding box center [156, 359] width 148 height 34
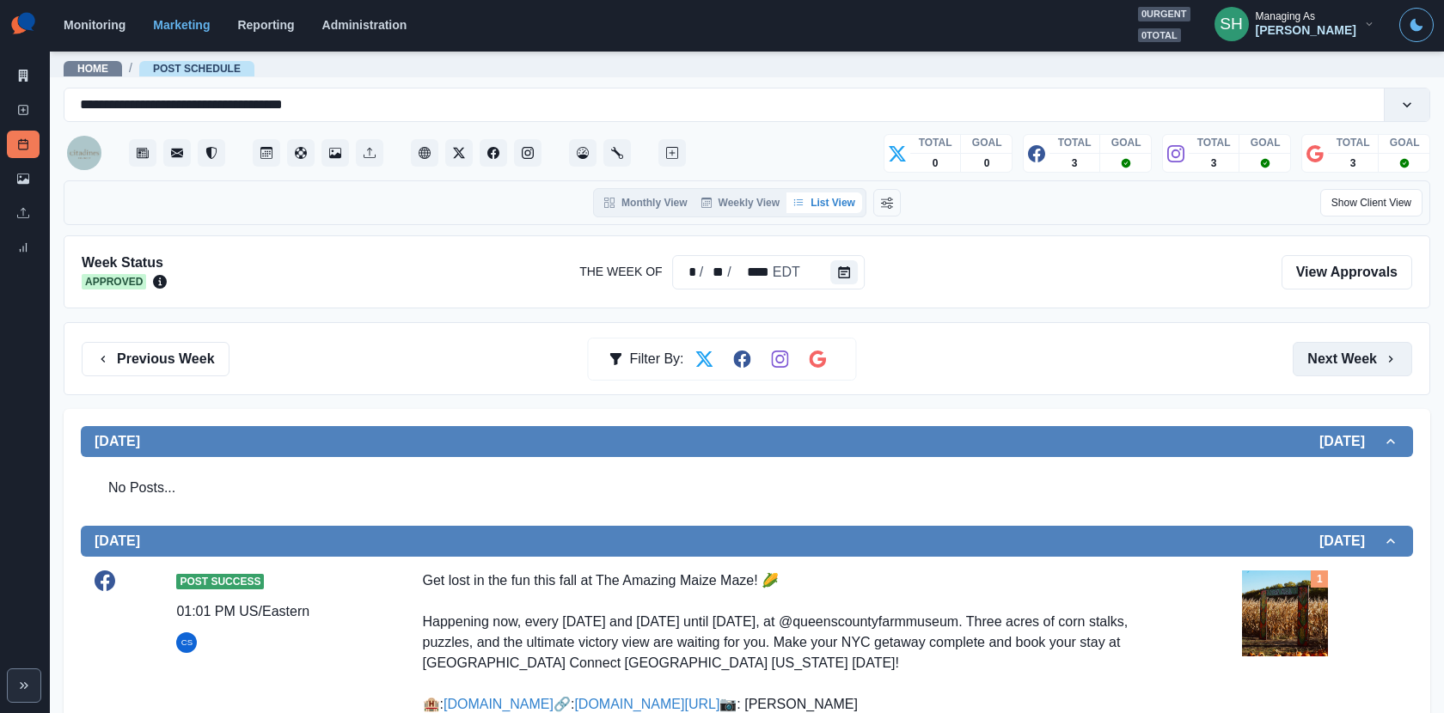
click at [1344, 369] on button "Next Week" at bounding box center [1351, 359] width 119 height 34
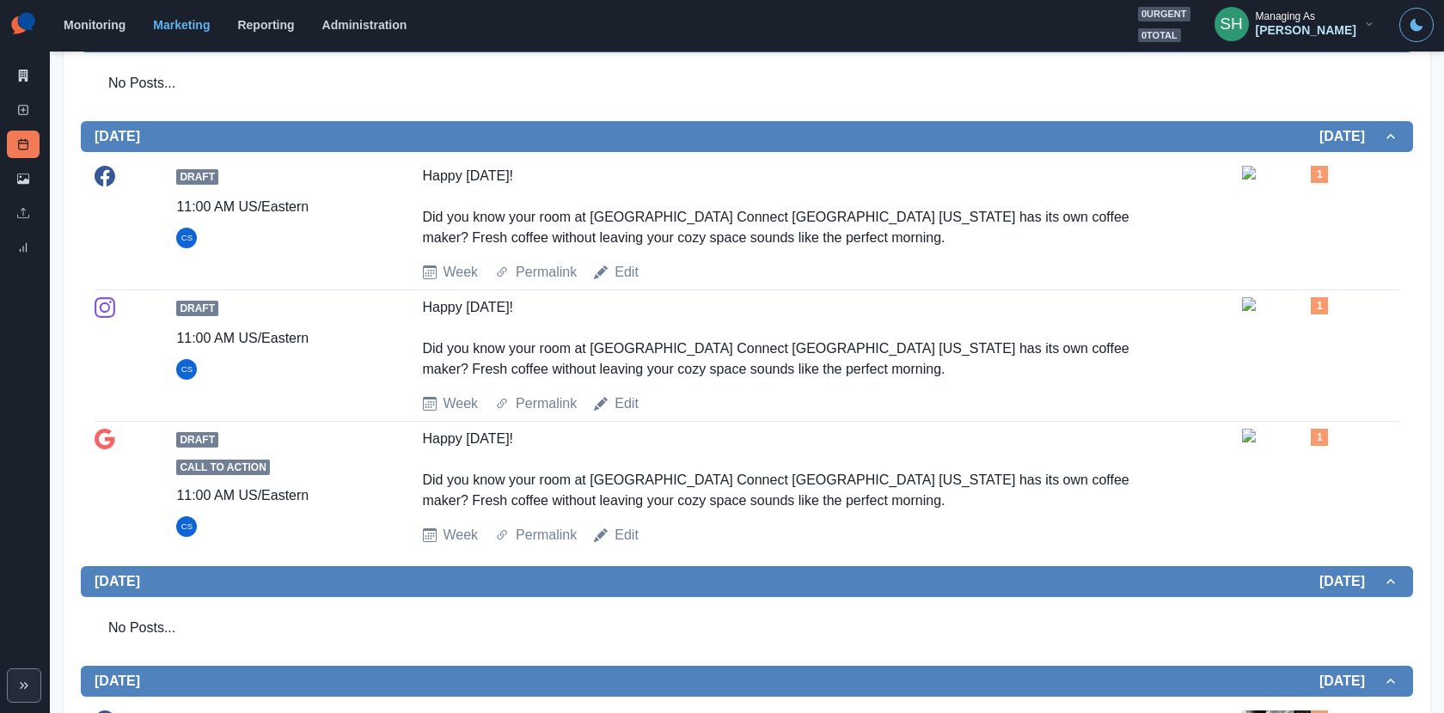
scroll to position [1043, 0]
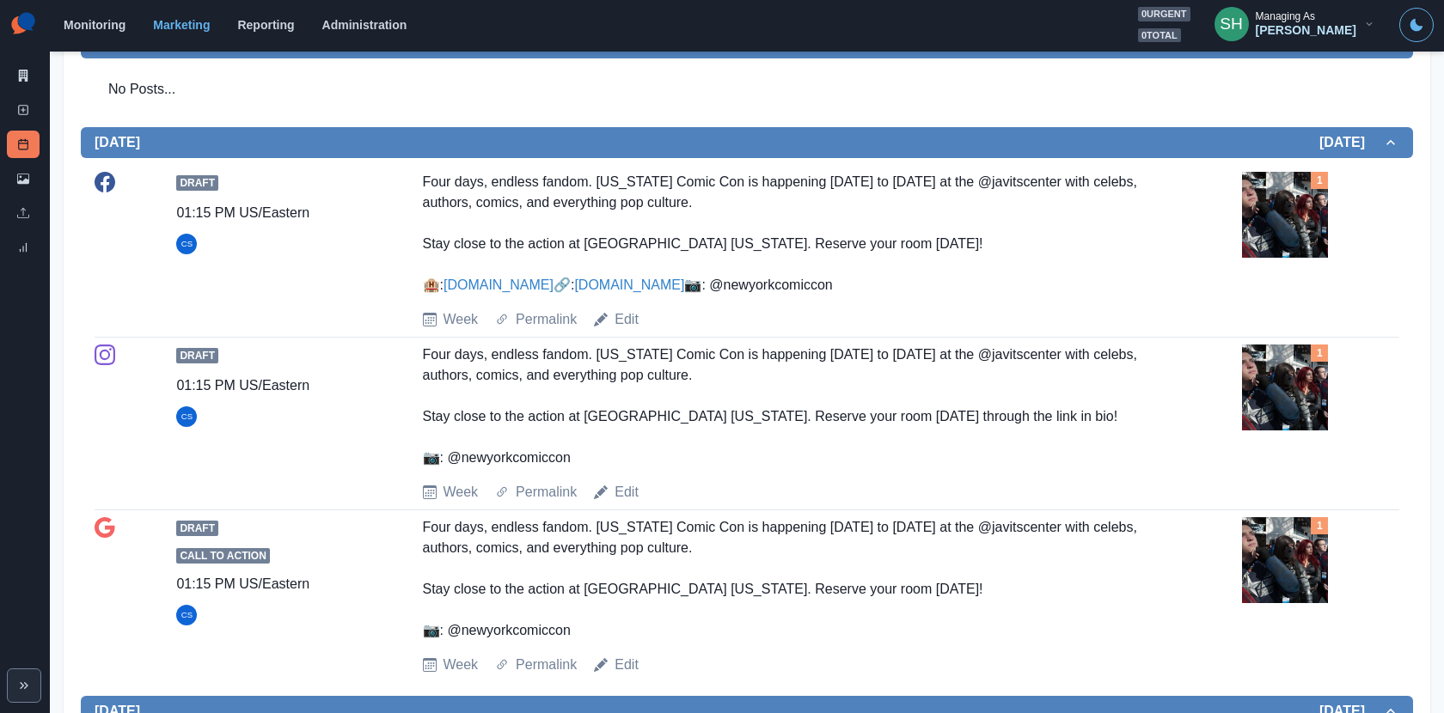
click at [1287, 210] on img at bounding box center [1285, 215] width 86 height 86
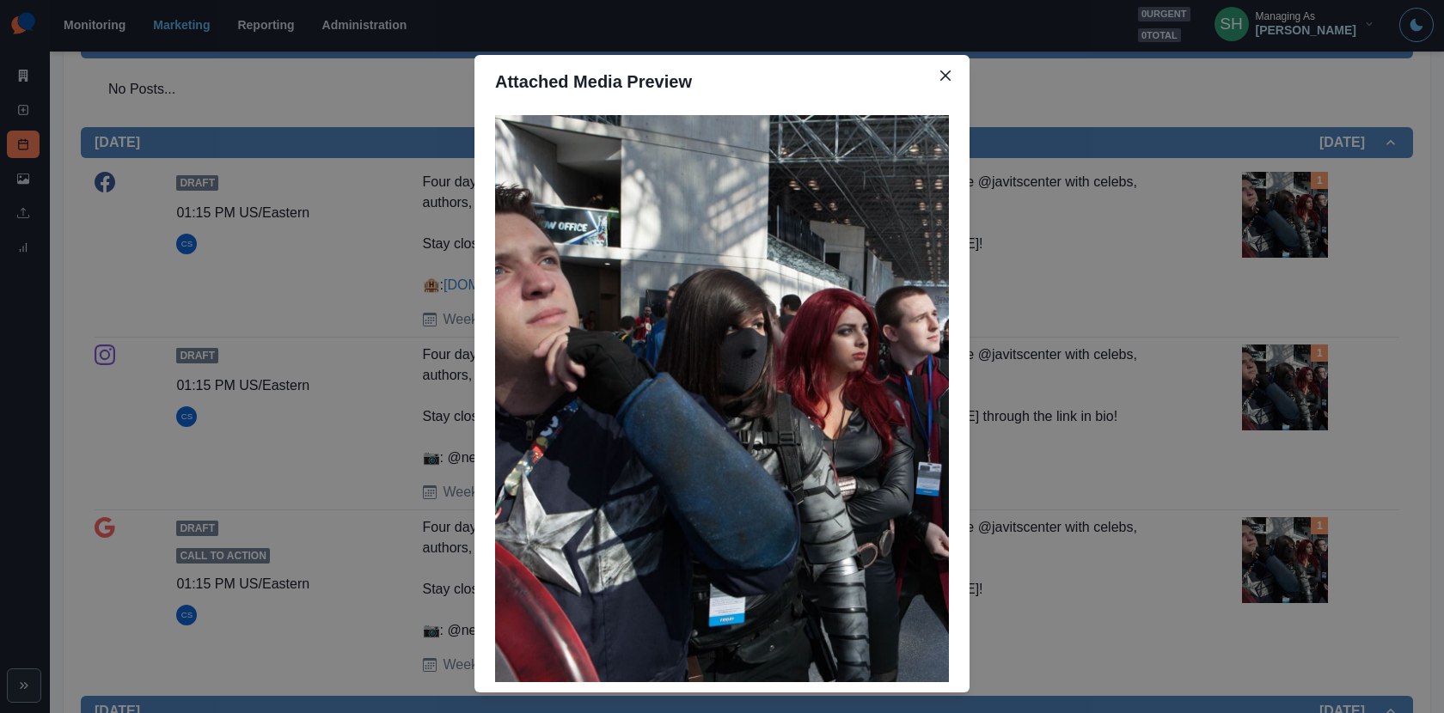
click at [1223, 258] on div "Attached Media Preview" at bounding box center [722, 356] width 1444 height 713
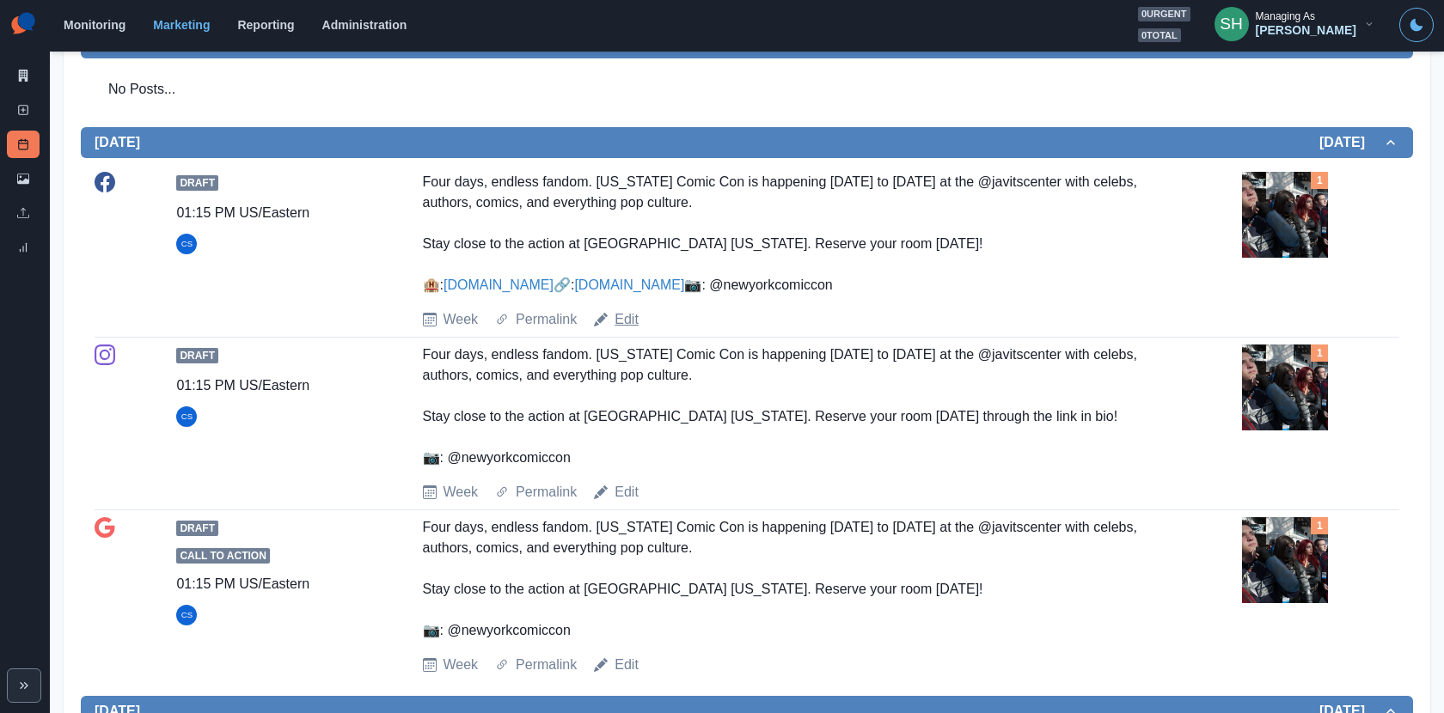
click at [633, 330] on link "Edit" at bounding box center [626, 319] width 24 height 21
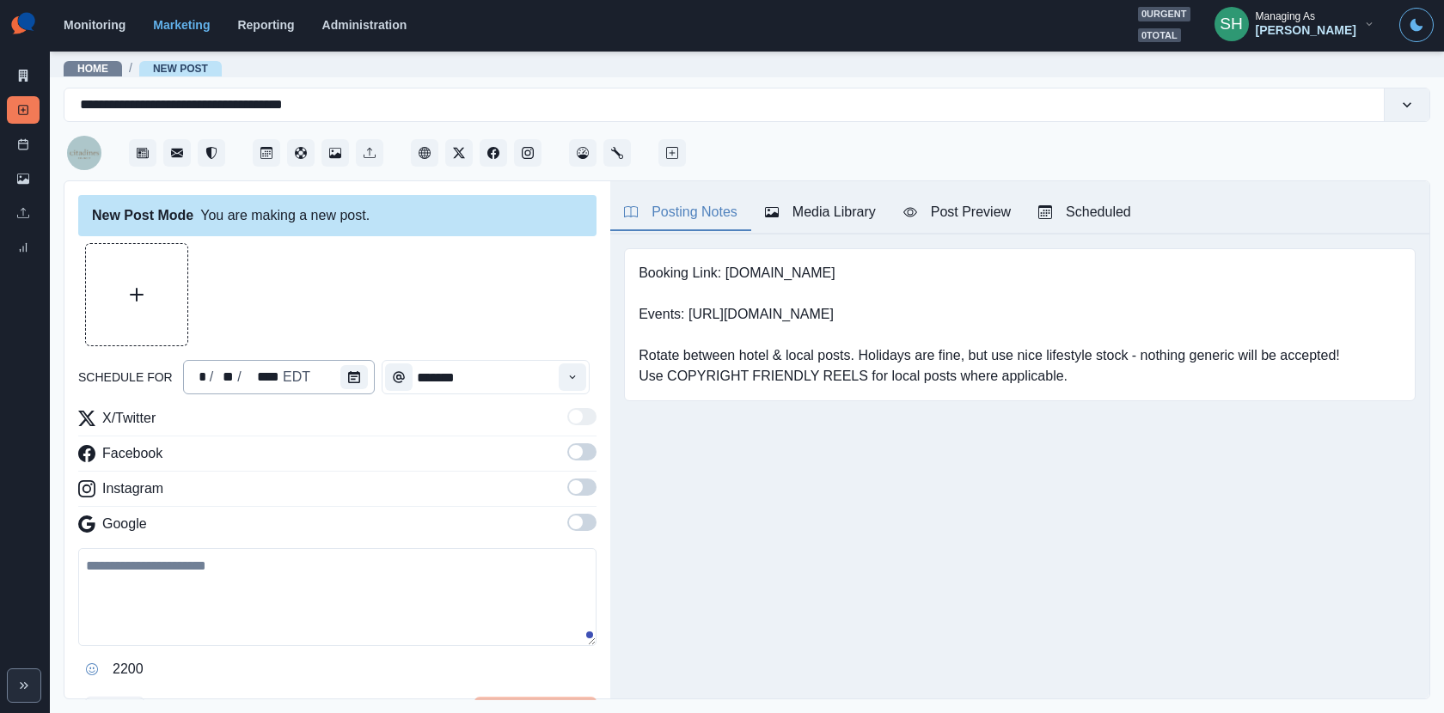
type input "*******"
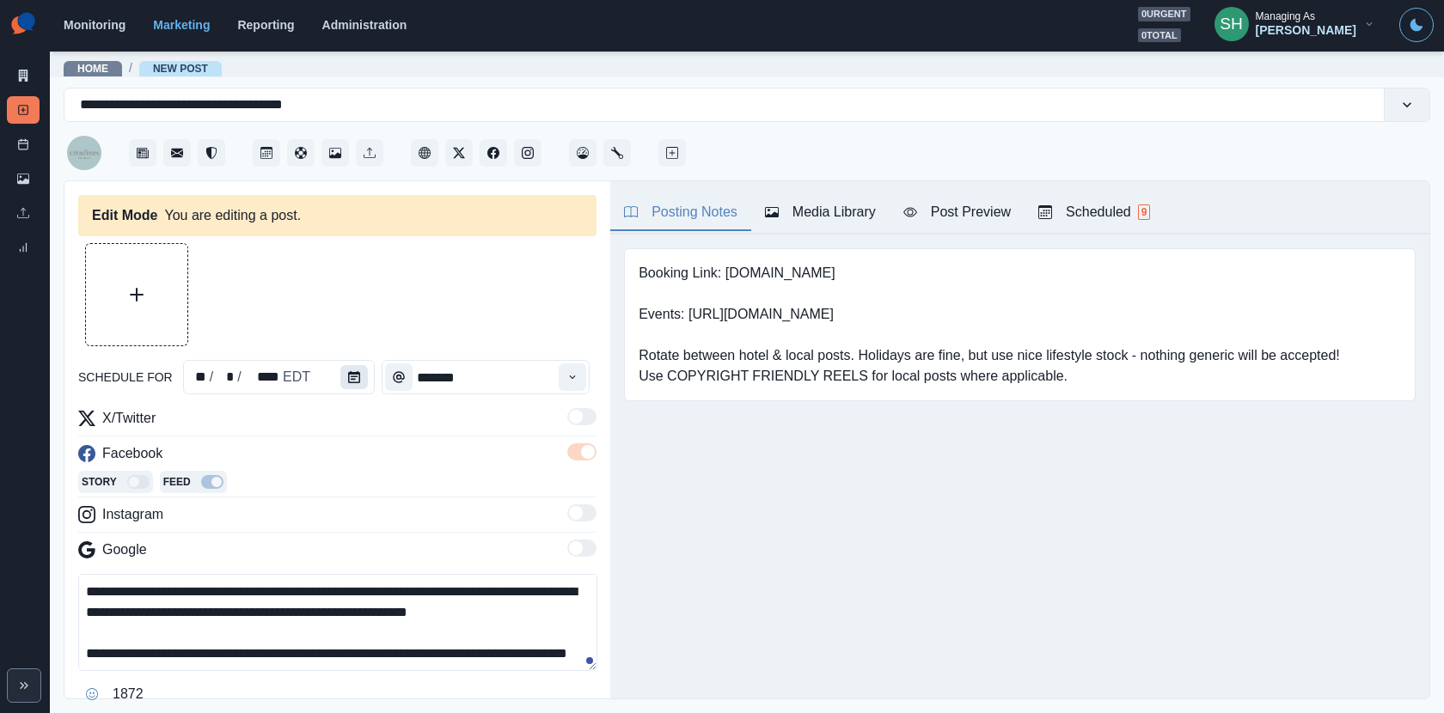
click at [349, 380] on icon "Calendar" at bounding box center [354, 377] width 12 height 12
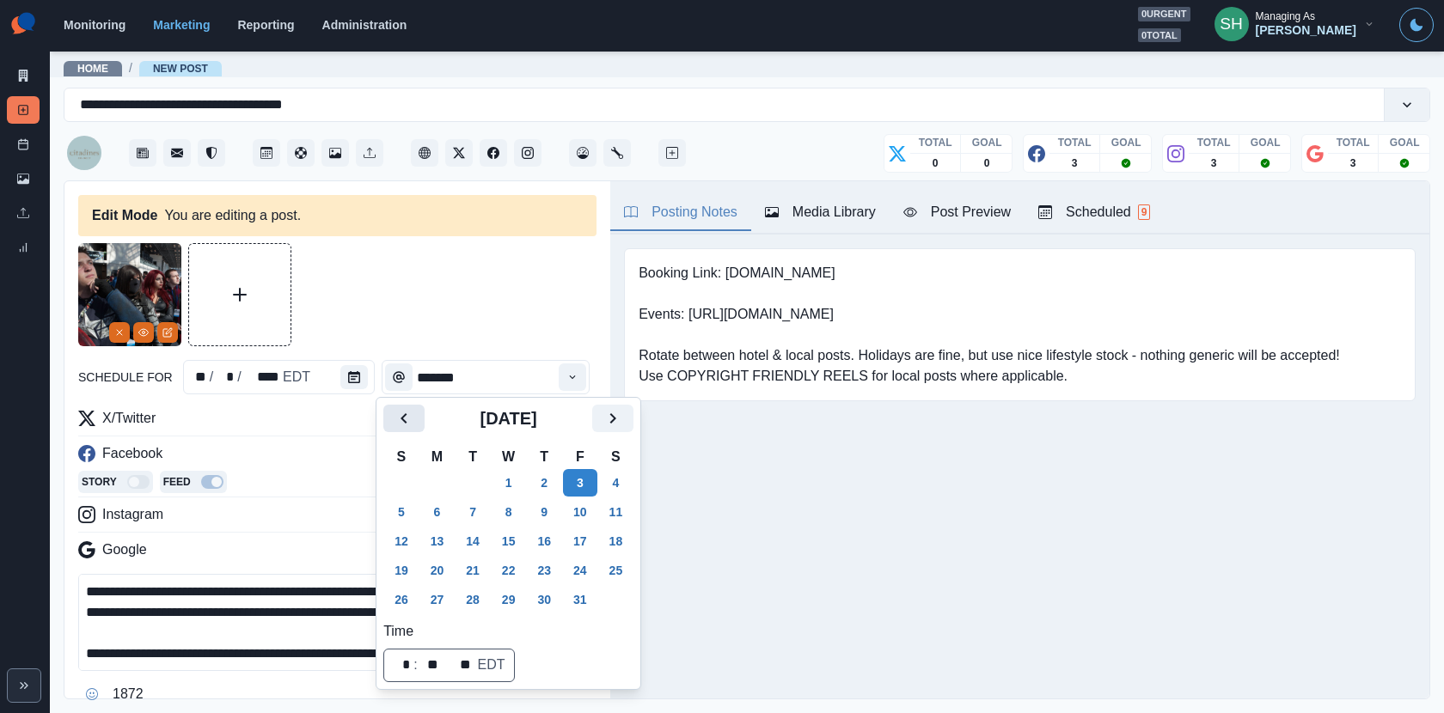
click at [409, 418] on icon "Previous" at bounding box center [404, 418] width 21 height 21
click at [442, 596] on button "29" at bounding box center [437, 599] width 34 height 27
click at [448, 345] on div "**********" at bounding box center [337, 499] width 518 height 513
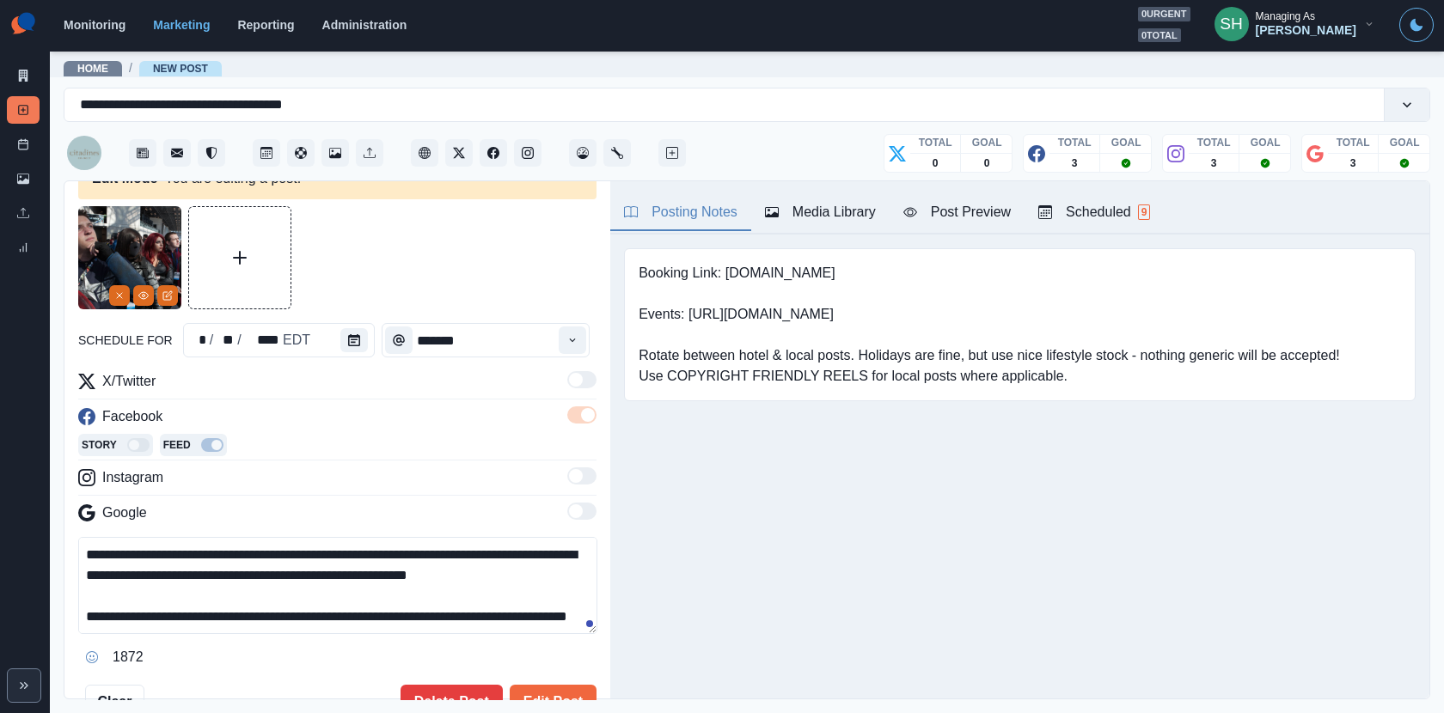
scroll to position [144, 0]
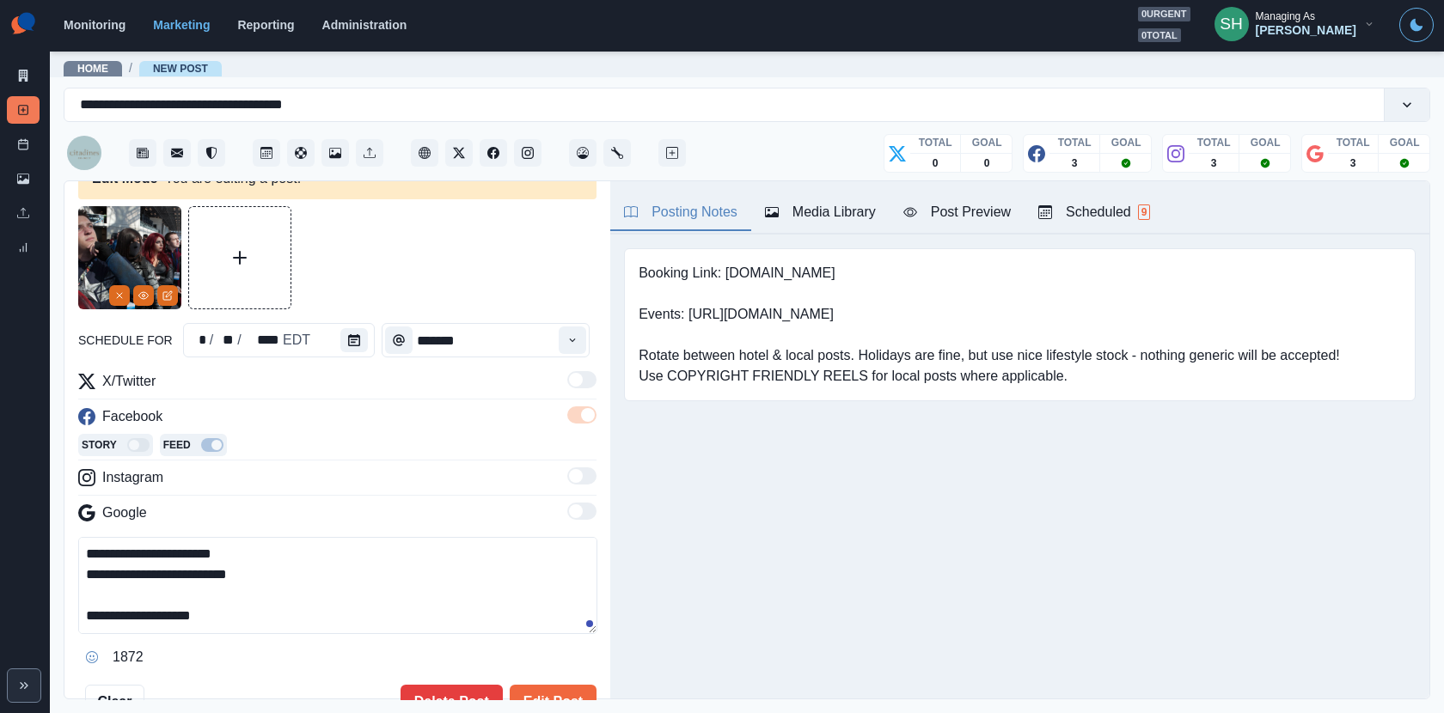
drag, startPoint x: 295, startPoint y: 617, endPoint x: 113, endPoint y: 620, distance: 182.2
click at [113, 620] on textarea "**********" at bounding box center [337, 585] width 519 height 97
click at [110, 615] on textarea "**********" at bounding box center [337, 585] width 519 height 97
drag, startPoint x: 110, startPoint y: 615, endPoint x: 314, endPoint y: 617, distance: 204.5
click at [314, 615] on textarea "**********" at bounding box center [337, 585] width 519 height 97
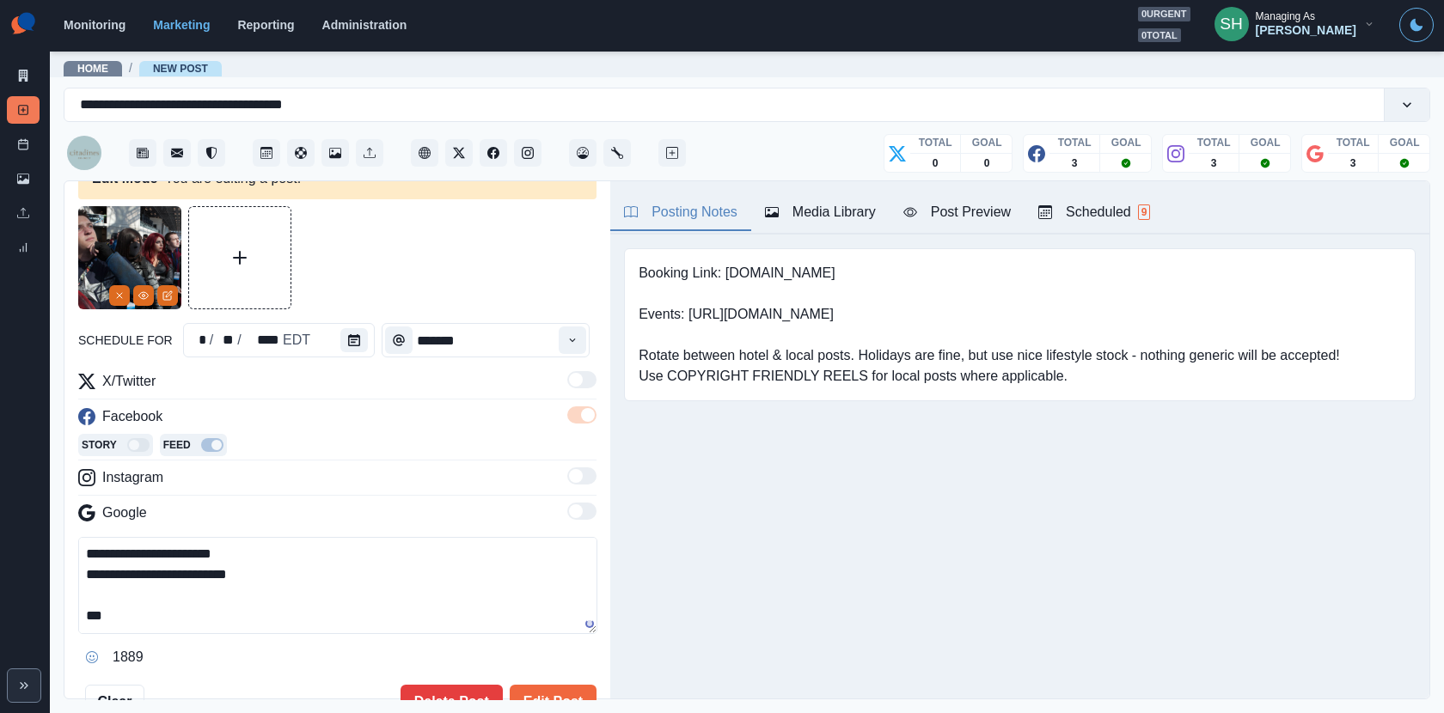
scroll to position [0, 0]
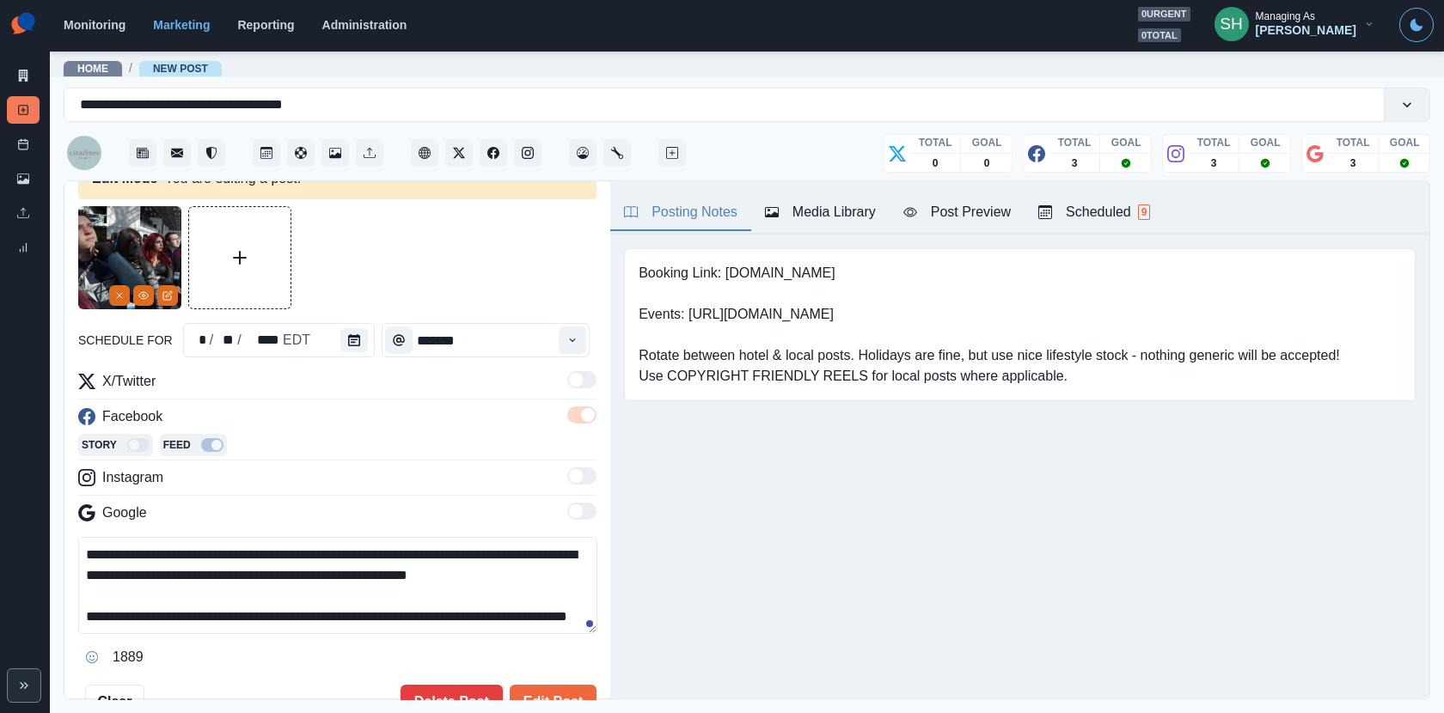
drag, startPoint x: 384, startPoint y: 555, endPoint x: 261, endPoint y: 554, distance: 122.9
click at [261, 554] on textarea "**********" at bounding box center [337, 585] width 519 height 97
paste textarea
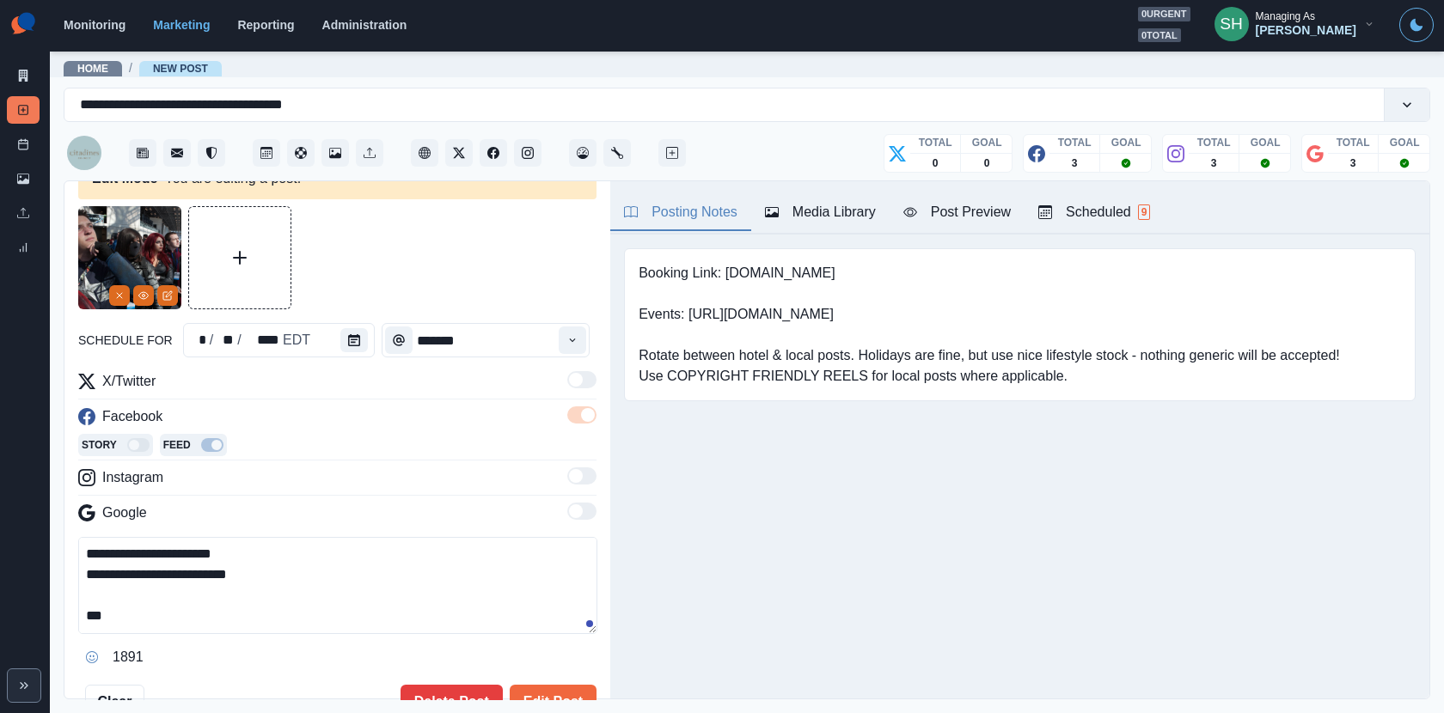
click at [135, 613] on textarea "**********" at bounding box center [337, 585] width 519 height 97
paste textarea "**********"
click at [107, 614] on textarea "**********" at bounding box center [337, 585] width 519 height 97
type textarea "**********"
click at [760, 198] on button "Media Library" at bounding box center [820, 213] width 138 height 36
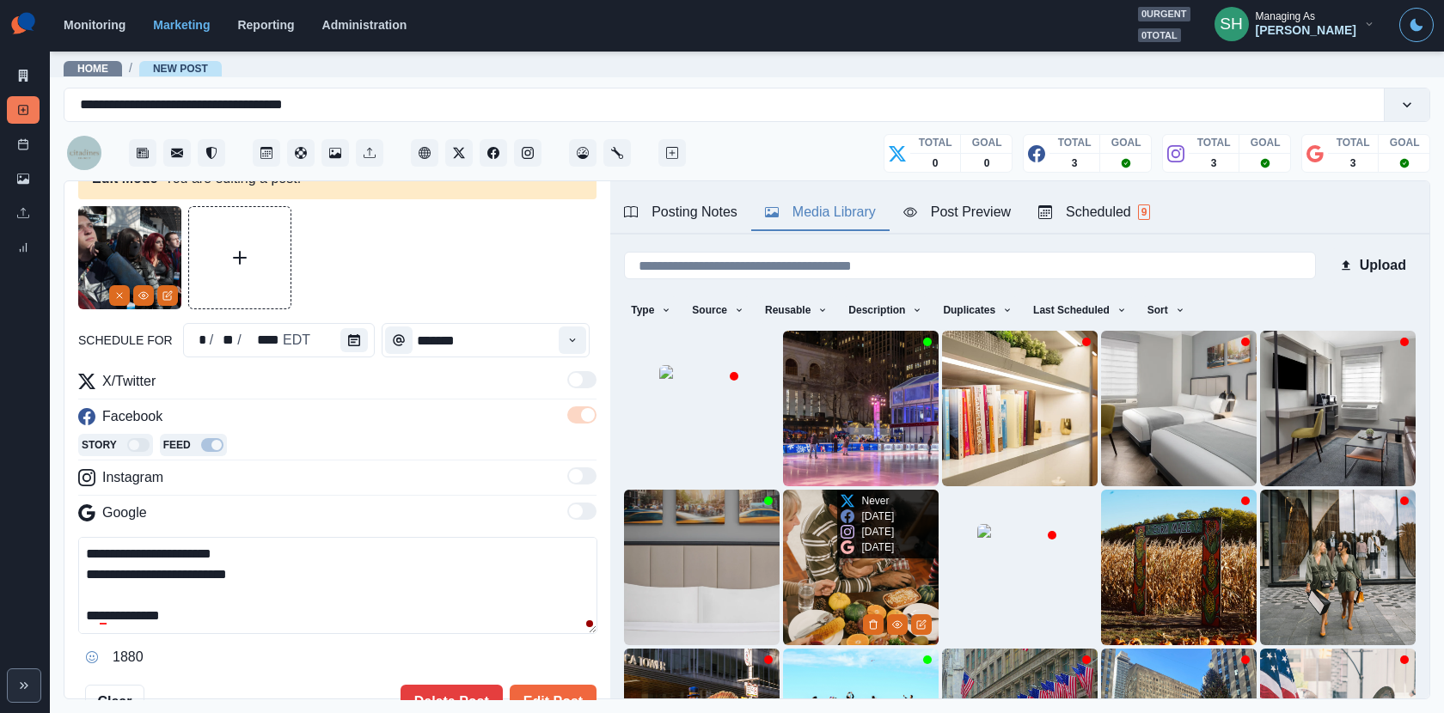
scroll to position [216, 0]
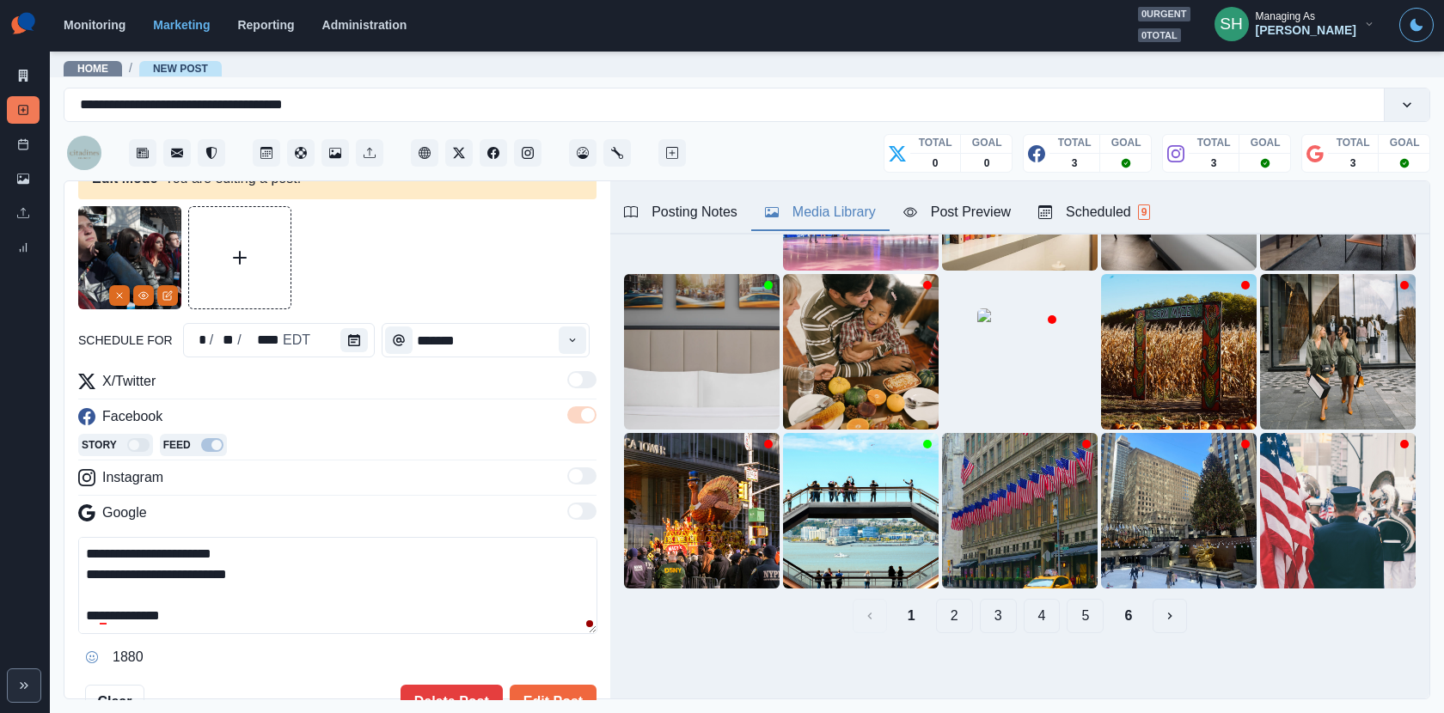
click at [960, 615] on button "2" at bounding box center [954, 616] width 37 height 34
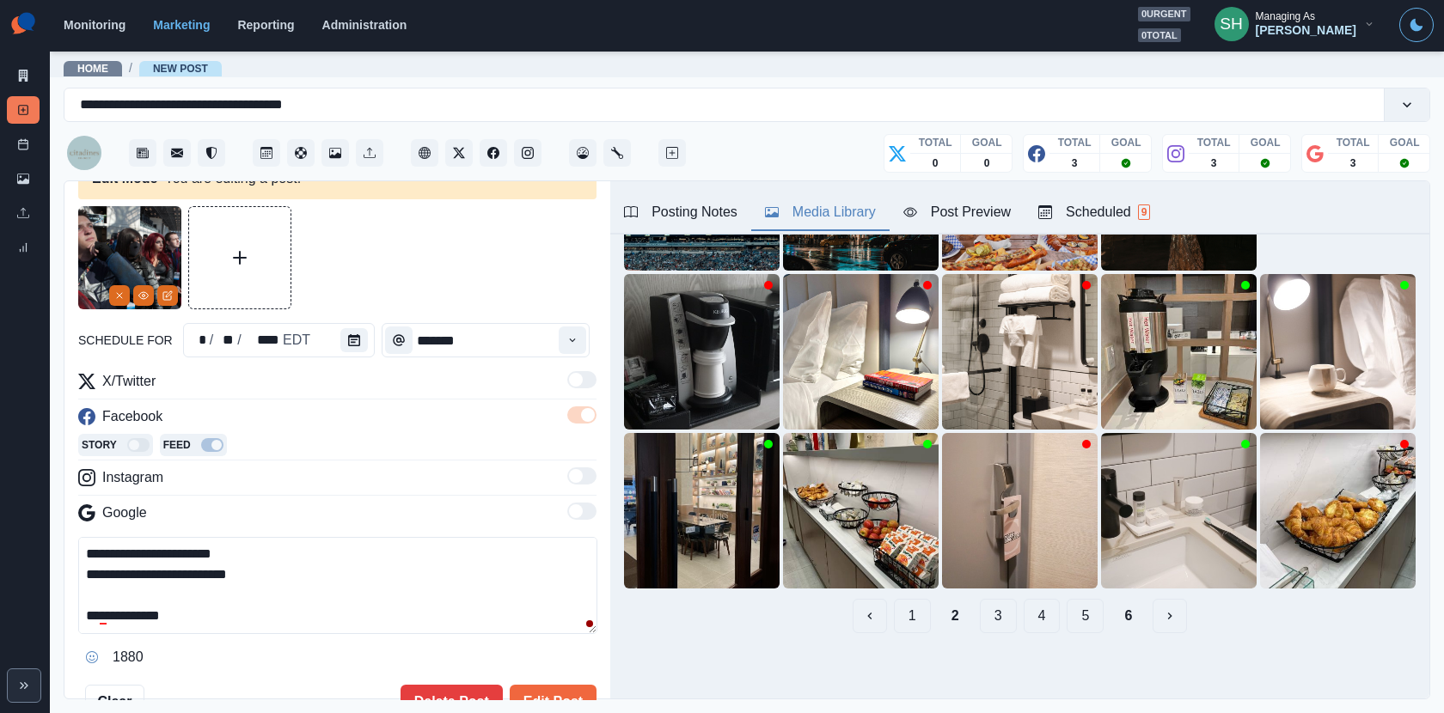
click at [981, 611] on button "3" at bounding box center [998, 616] width 37 height 34
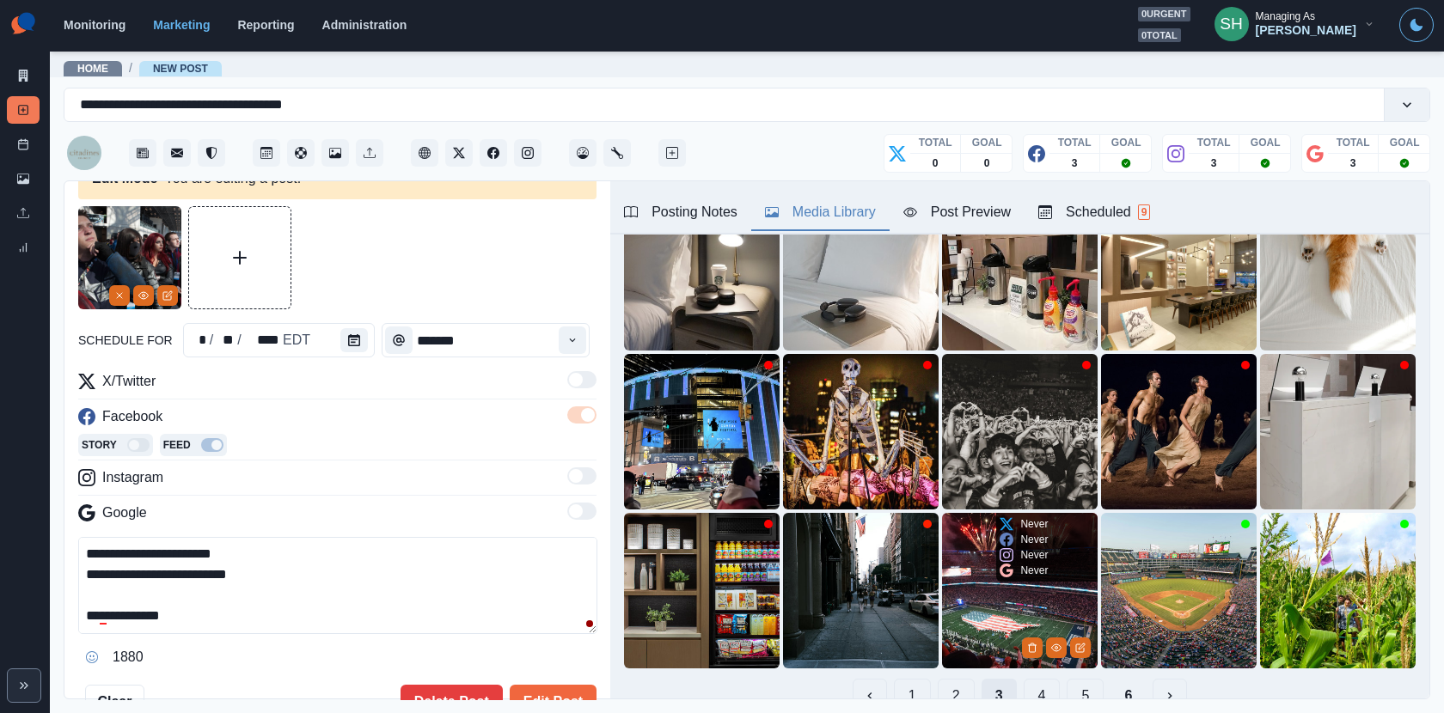
scroll to position [137, 0]
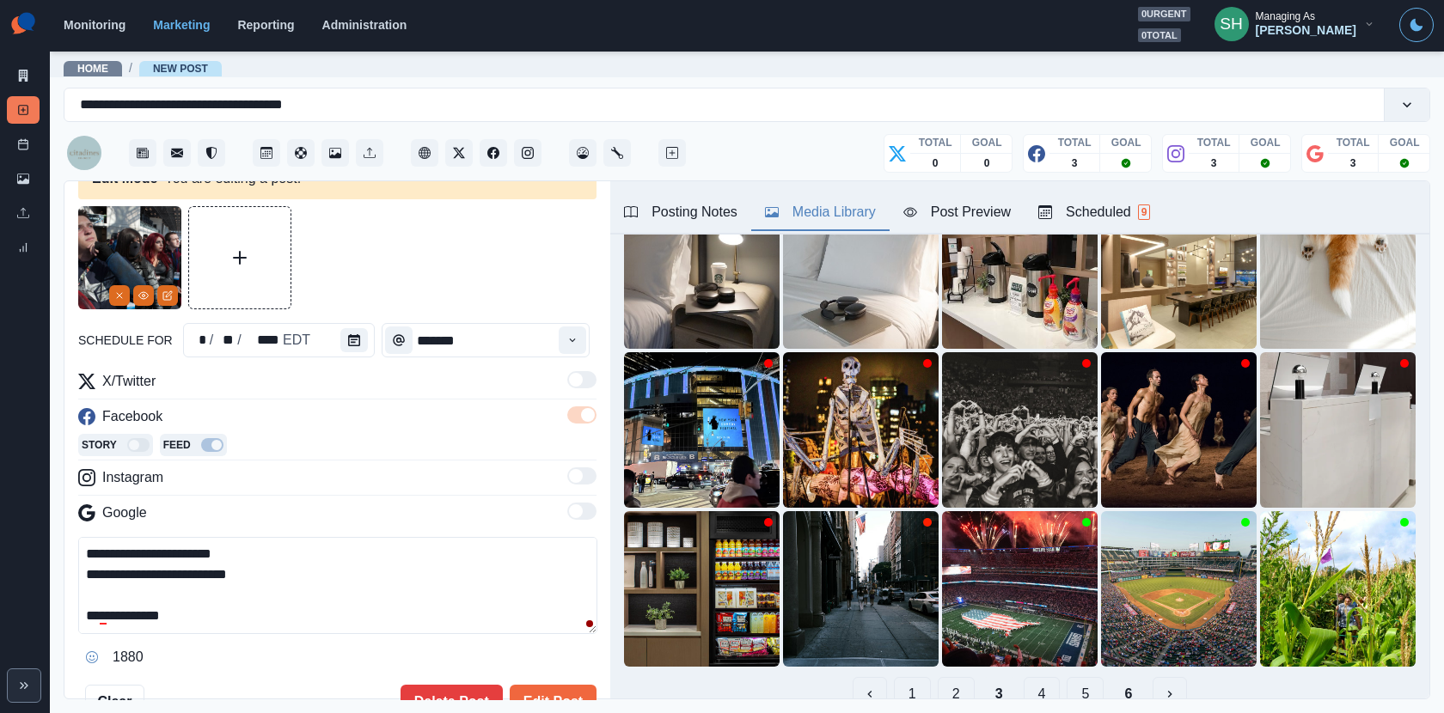
click at [1029, 681] on button "4" at bounding box center [1041, 694] width 37 height 34
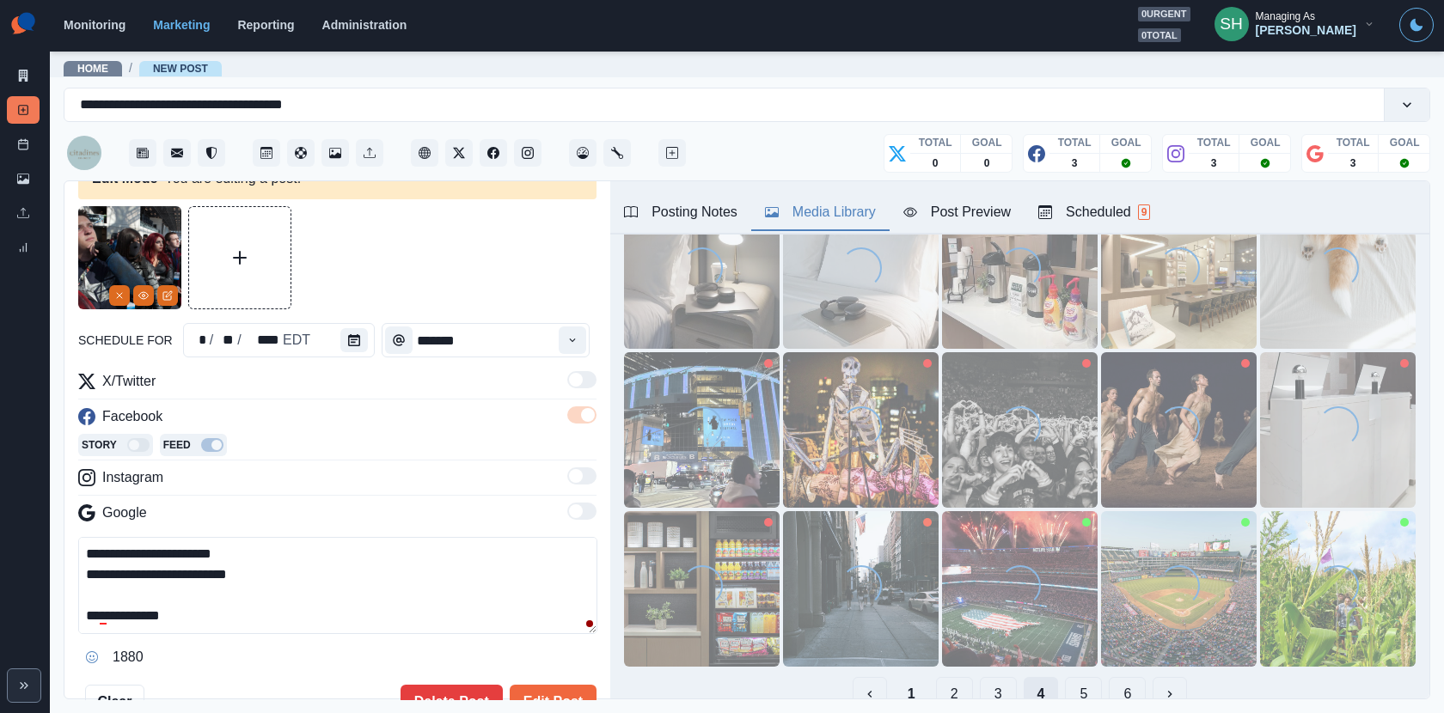
scroll to position [0, 0]
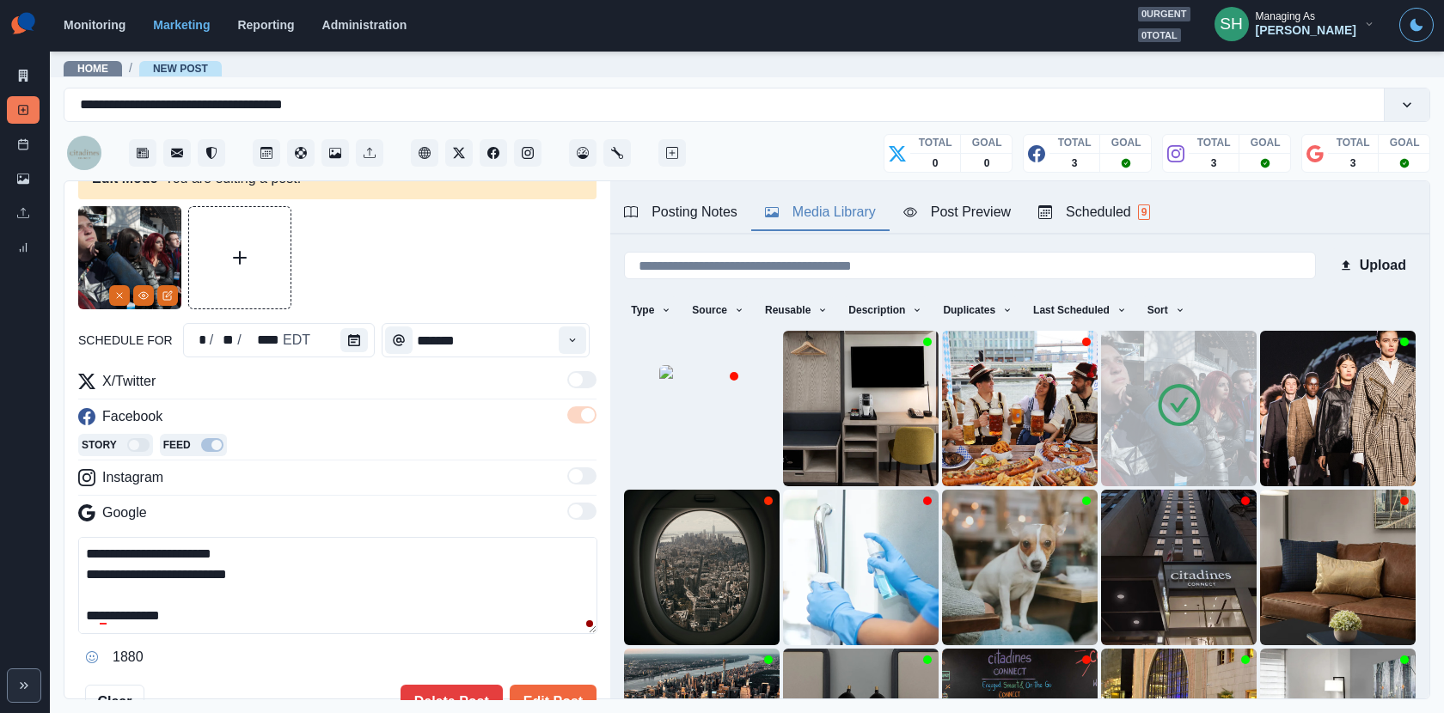
click at [1202, 376] on img at bounding box center [1179, 409] width 156 height 156
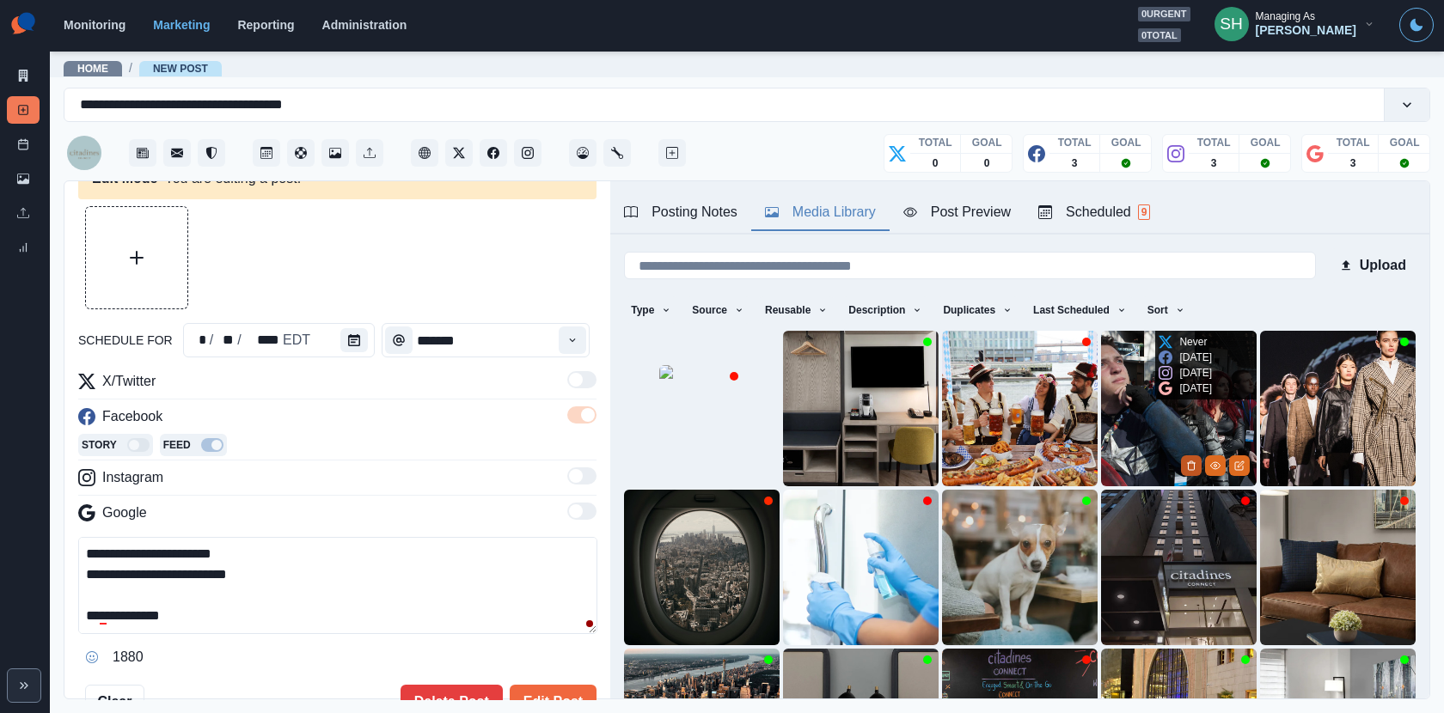
click at [1195, 461] on icon "Delete Media" at bounding box center [1191, 466] width 10 height 10
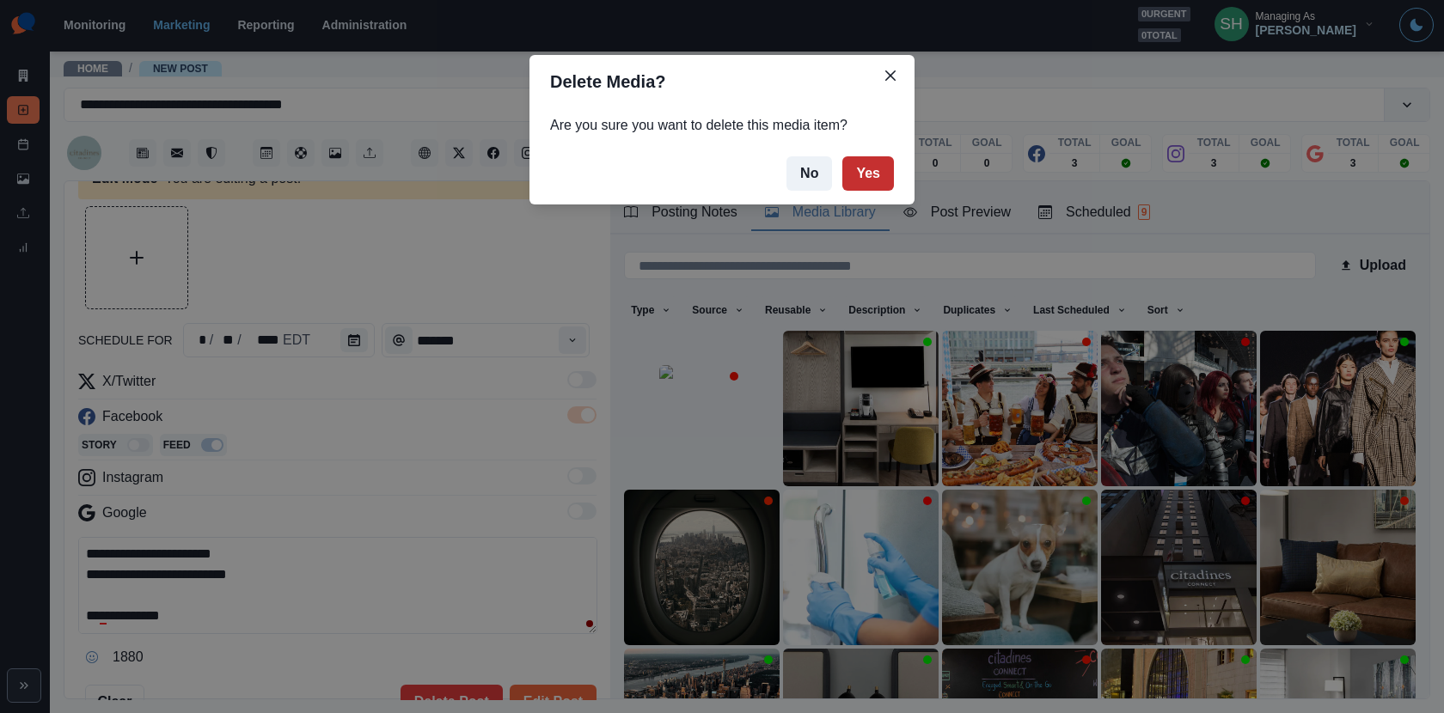
click at [858, 179] on button "Yes" at bounding box center [868, 173] width 52 height 34
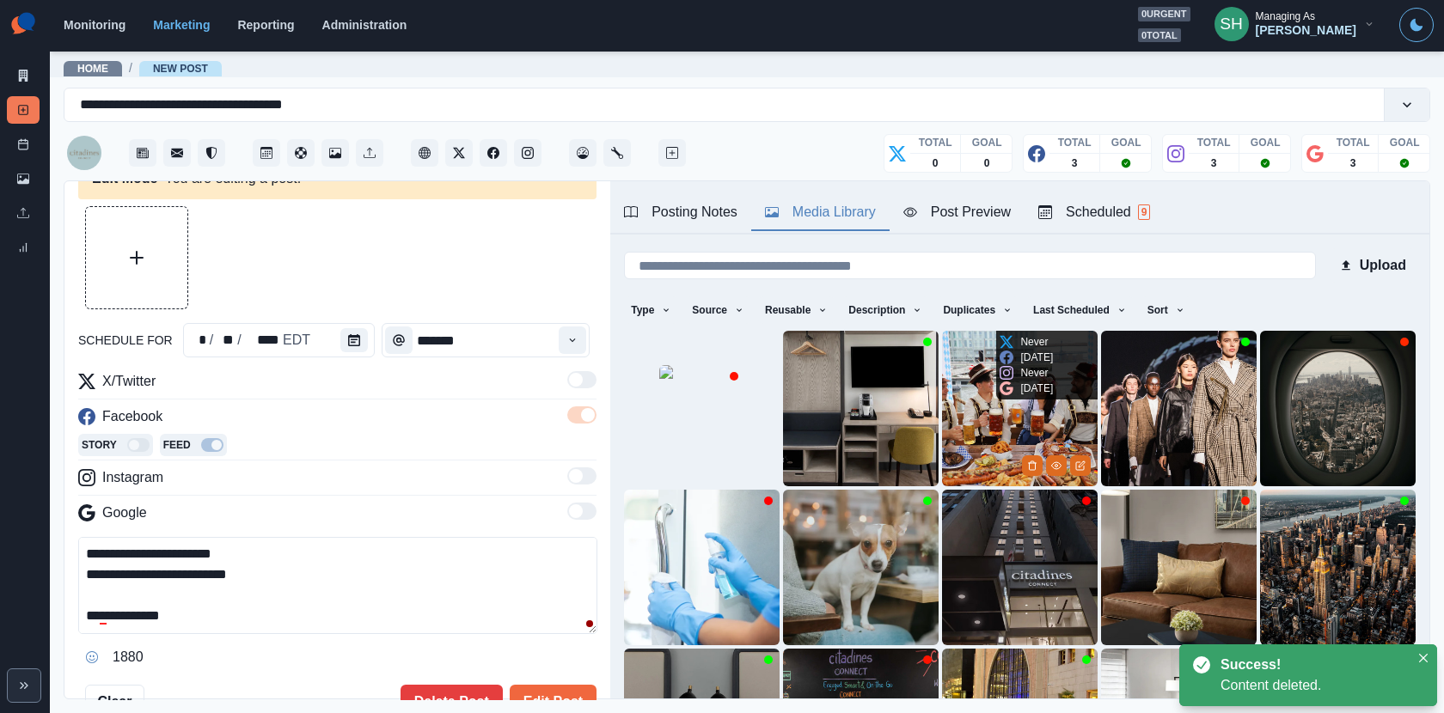
scroll to position [216, 0]
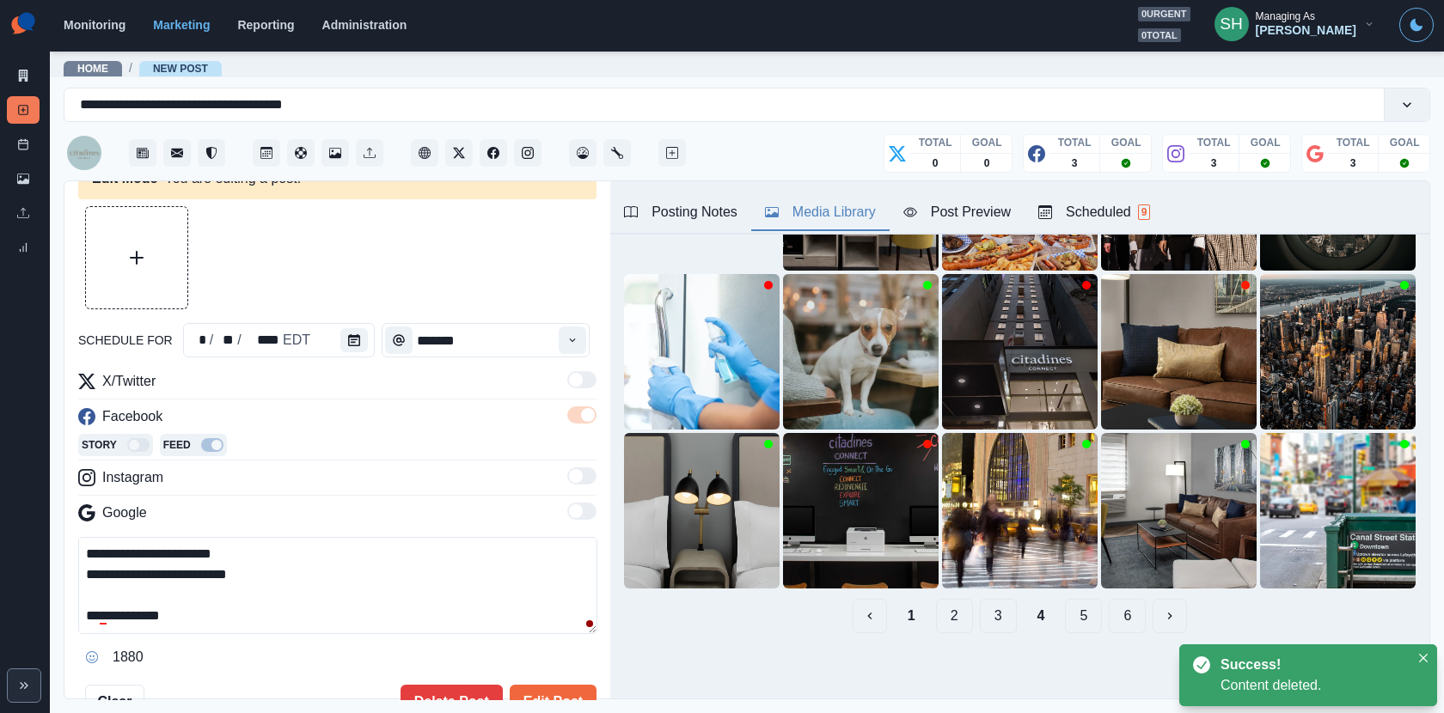
click at [922, 611] on button "1" at bounding box center [911, 616] width 35 height 34
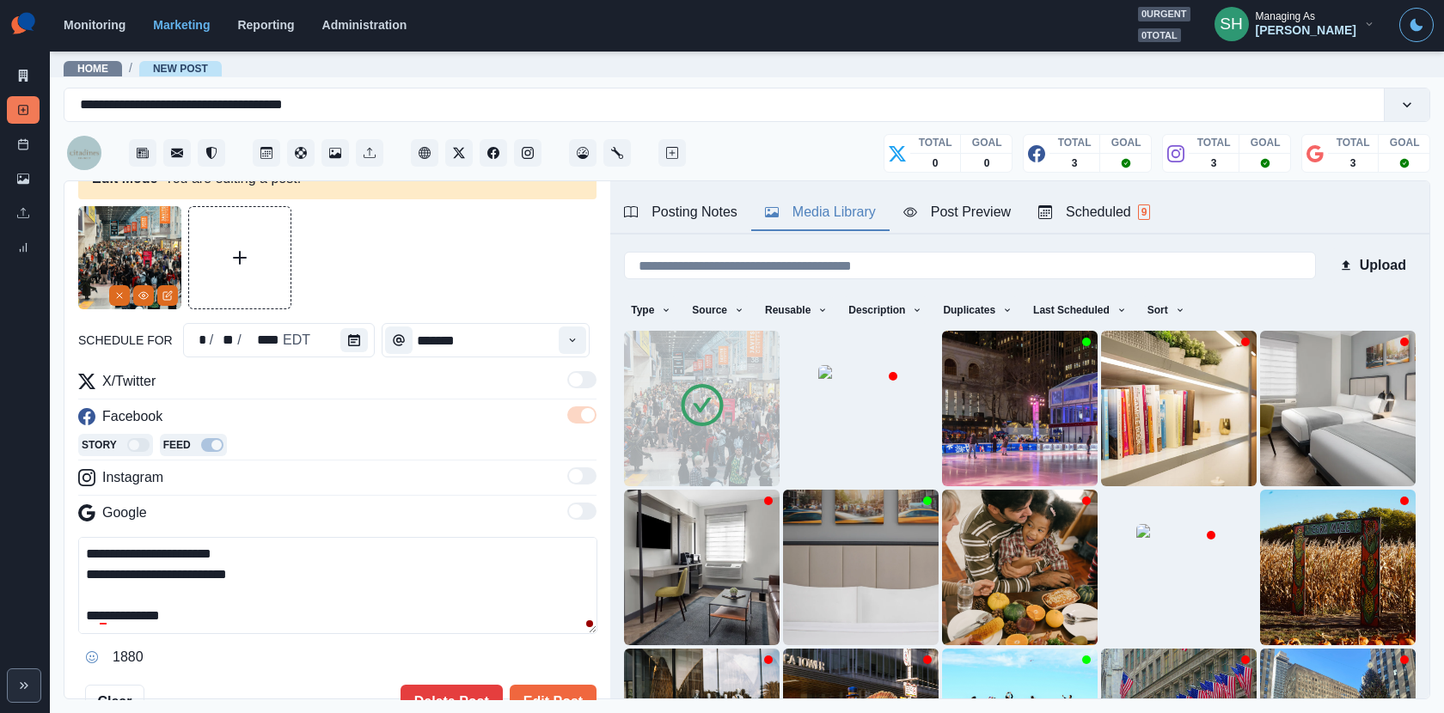
drag, startPoint x: 206, startPoint y: 619, endPoint x: 107, endPoint y: 615, distance: 98.9
click at [107, 615] on textarea "**********" at bounding box center [337, 585] width 519 height 97
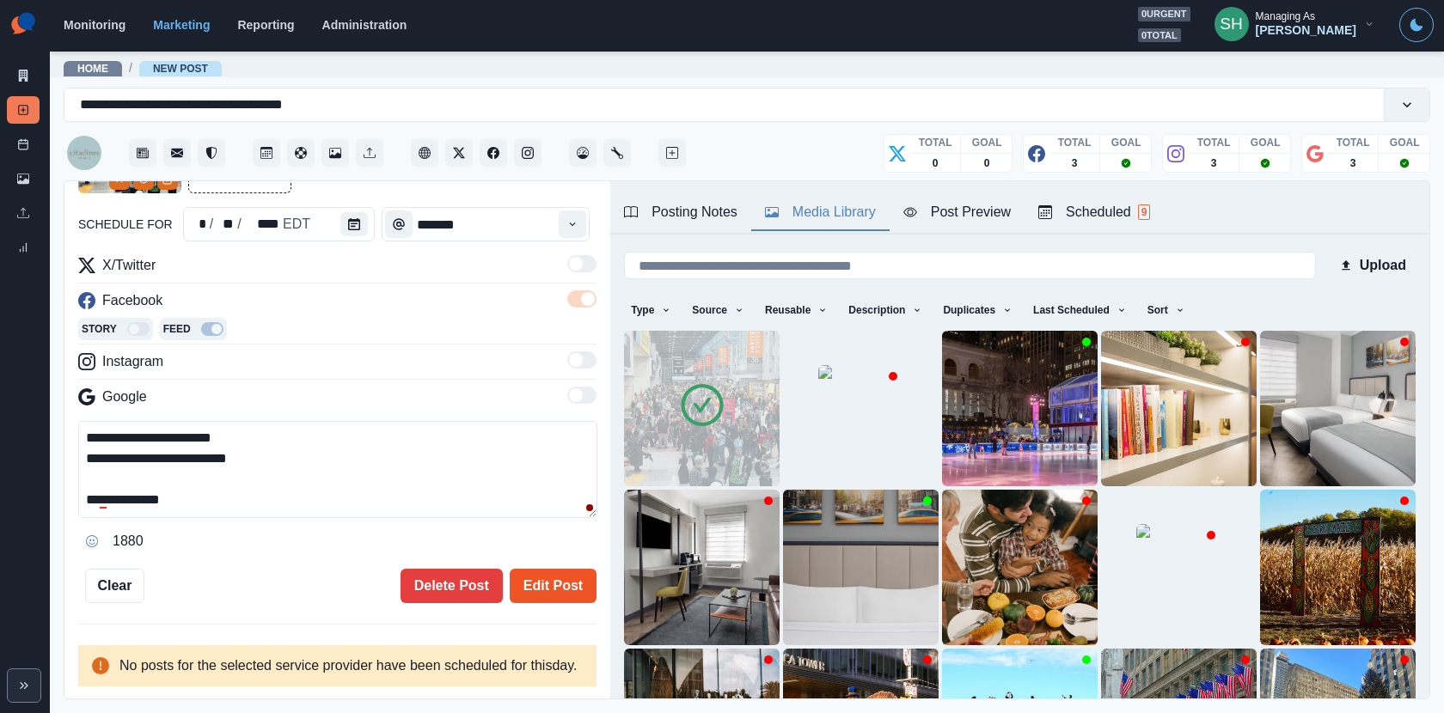
click at [535, 569] on button "Edit Post" at bounding box center [553, 586] width 87 height 34
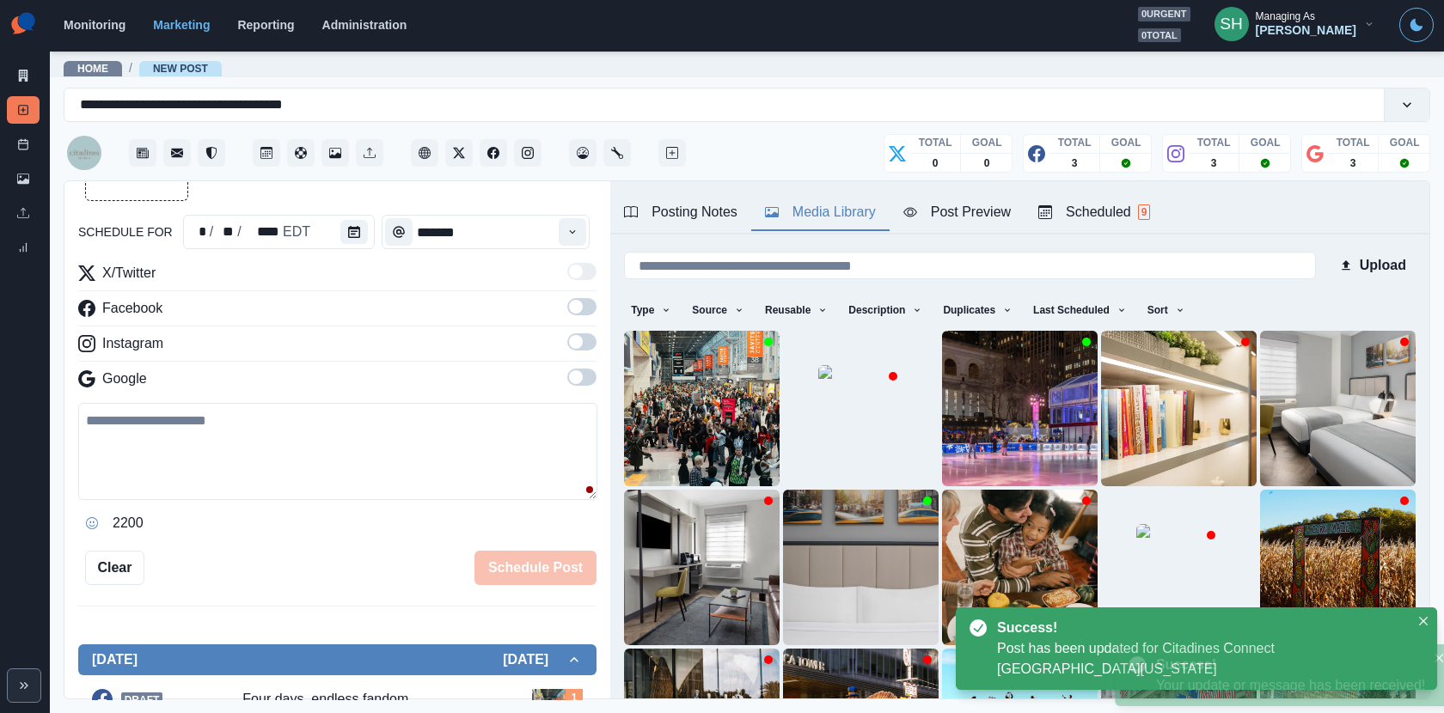
scroll to position [171, 0]
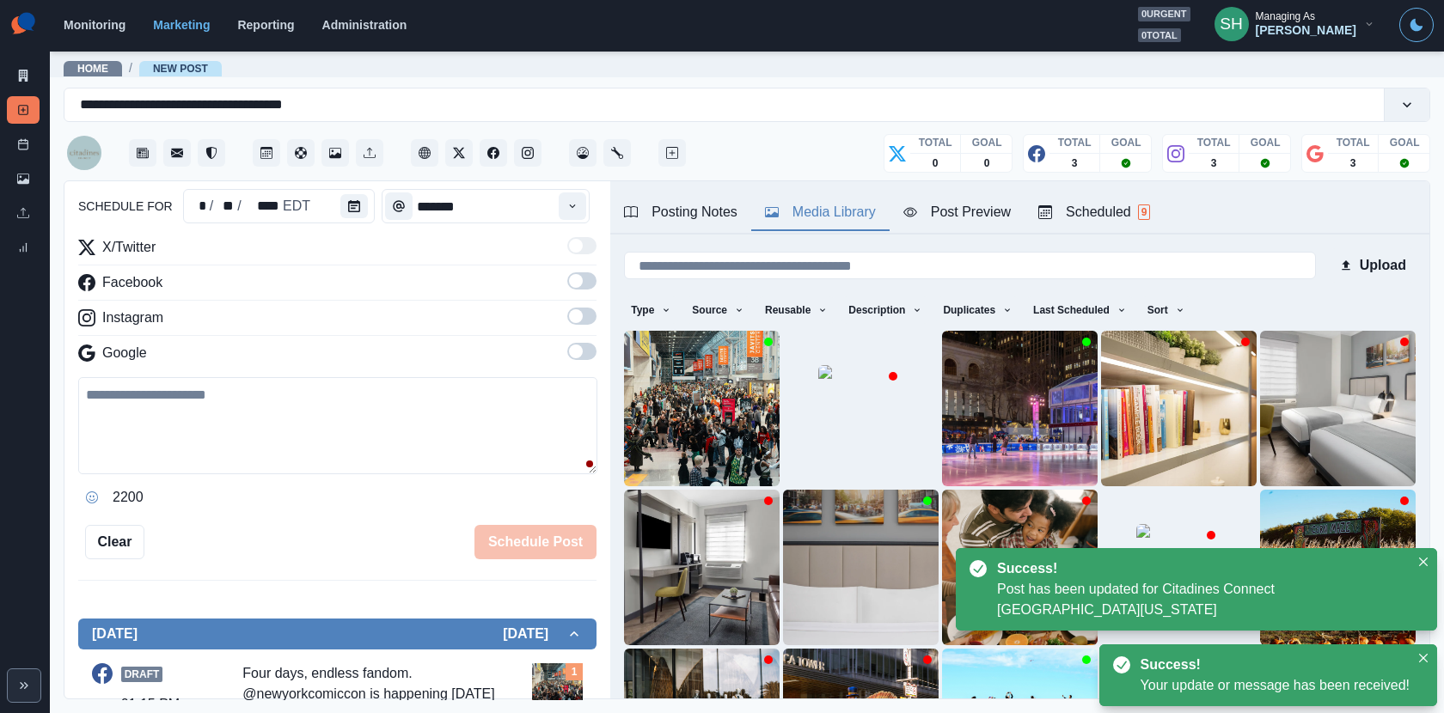
click at [1051, 192] on div "Posting Notes Media Library Post Preview Scheduled 9" at bounding box center [1019, 207] width 819 height 53
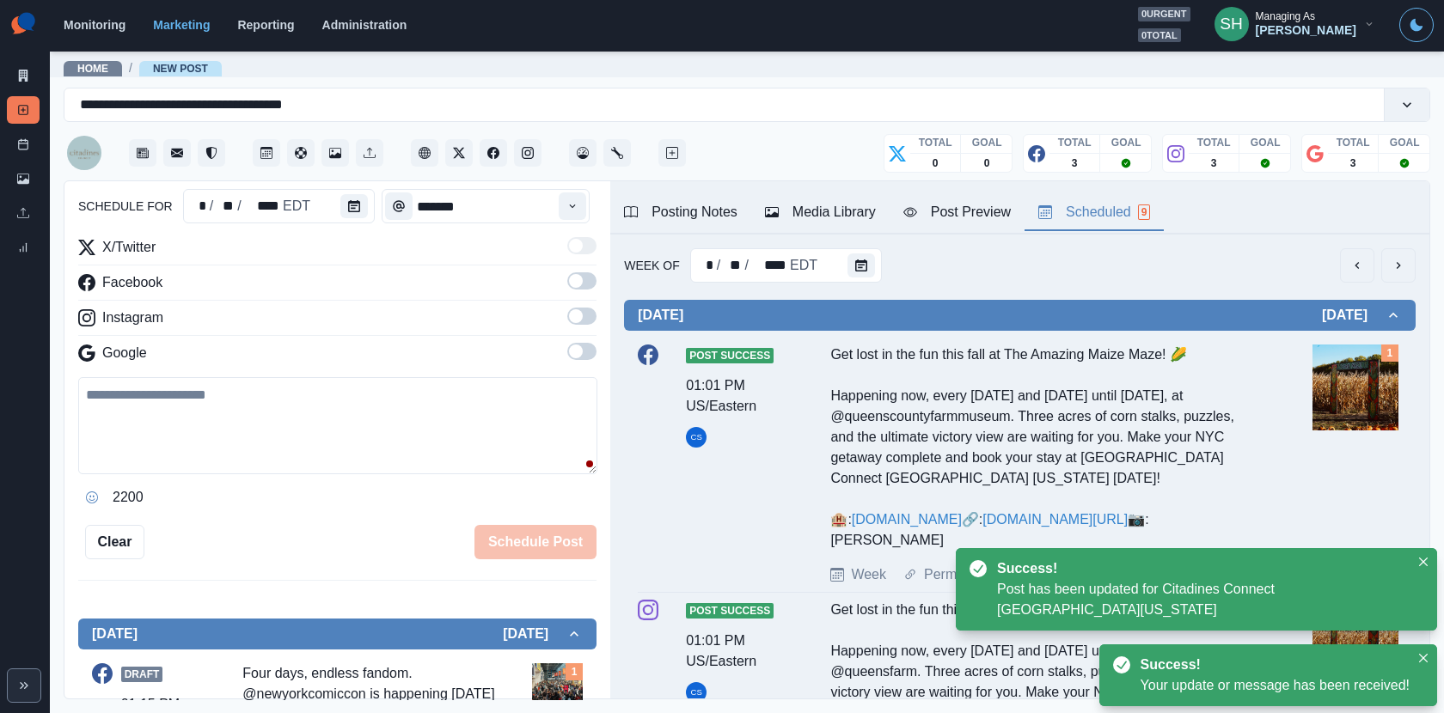
click at [1065, 202] on div "Scheduled 9" at bounding box center [1094, 212] width 112 height 21
click at [1389, 259] on button "next" at bounding box center [1398, 265] width 34 height 34
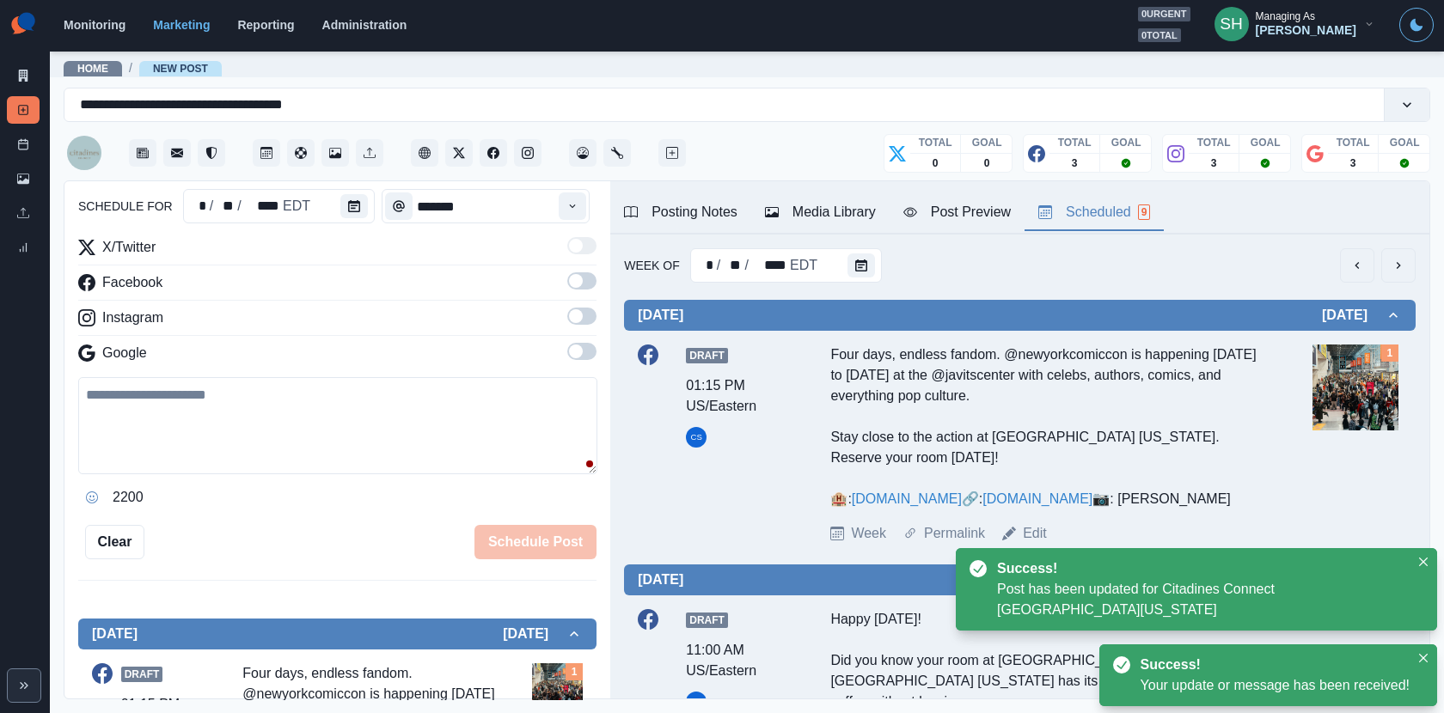
click at [1389, 259] on button "next" at bounding box center [1398, 265] width 34 height 34
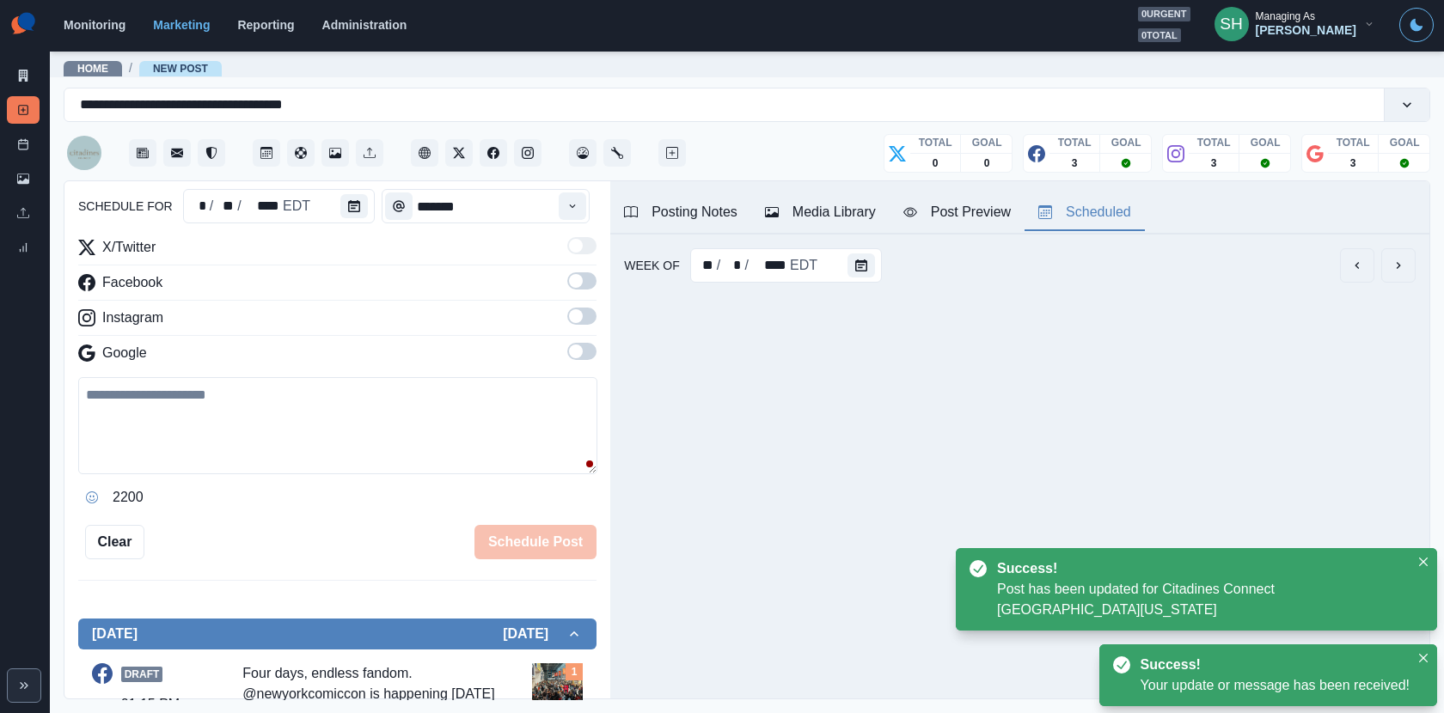
click at [1349, 266] on button "previous" at bounding box center [1357, 265] width 34 height 34
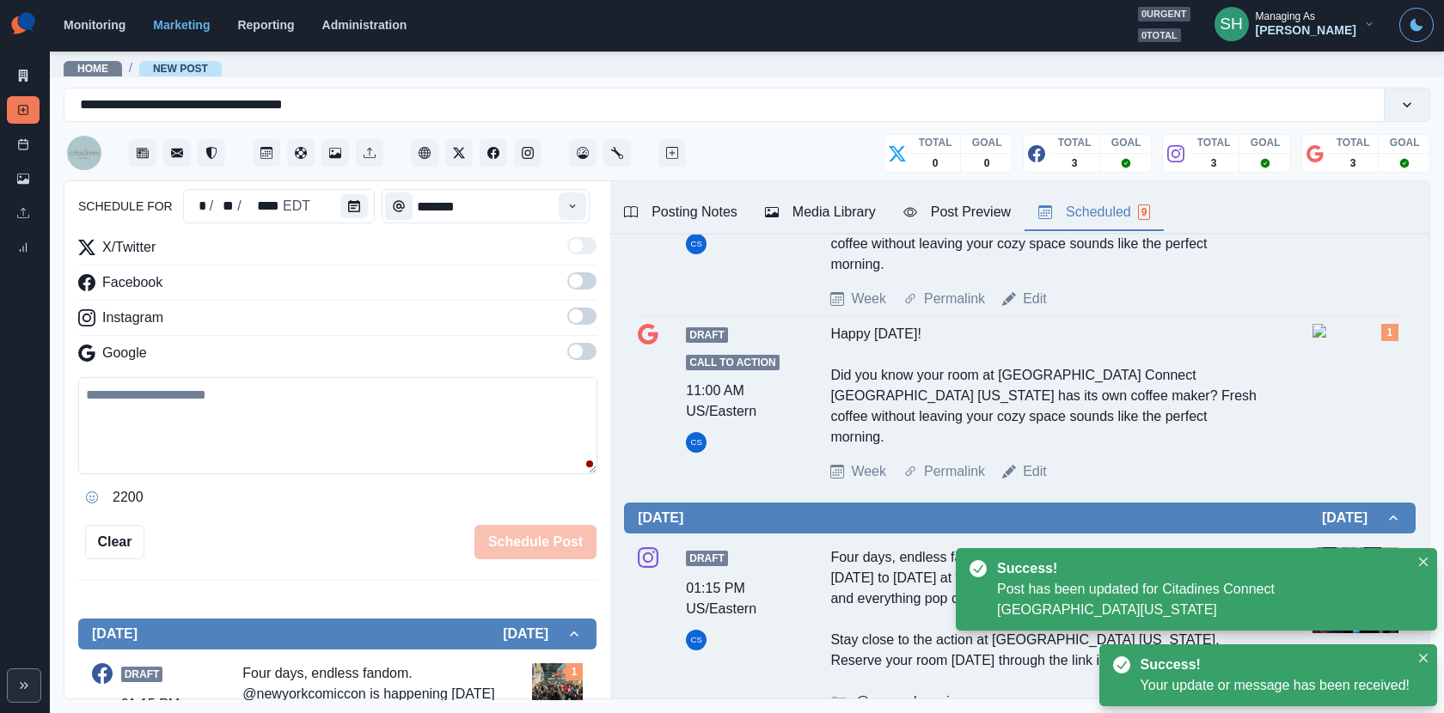
scroll to position [872, 0]
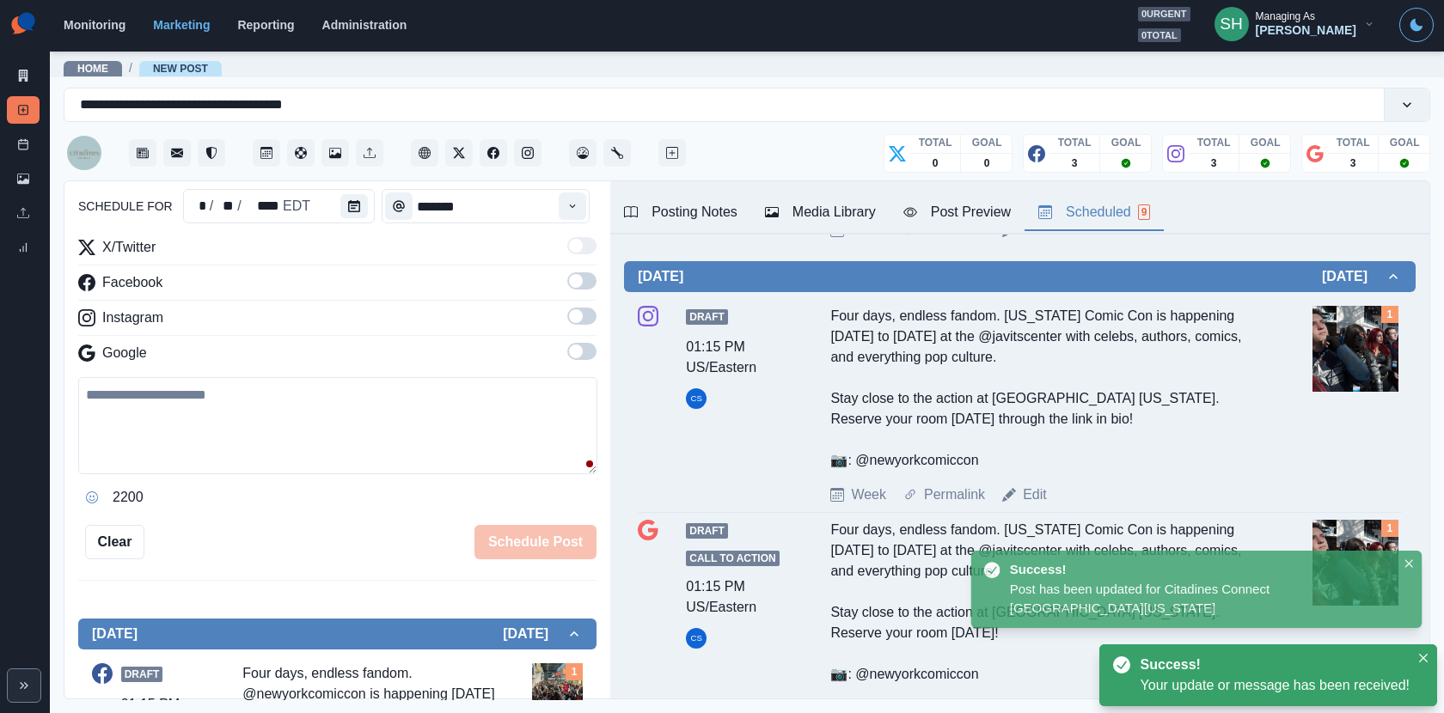
click at [1041, 479] on div "Draft 01:15 PM US/Eastern CS Four days, endless fandom. [US_STATE] Comic Con is…" at bounding box center [1020, 405] width 764 height 199
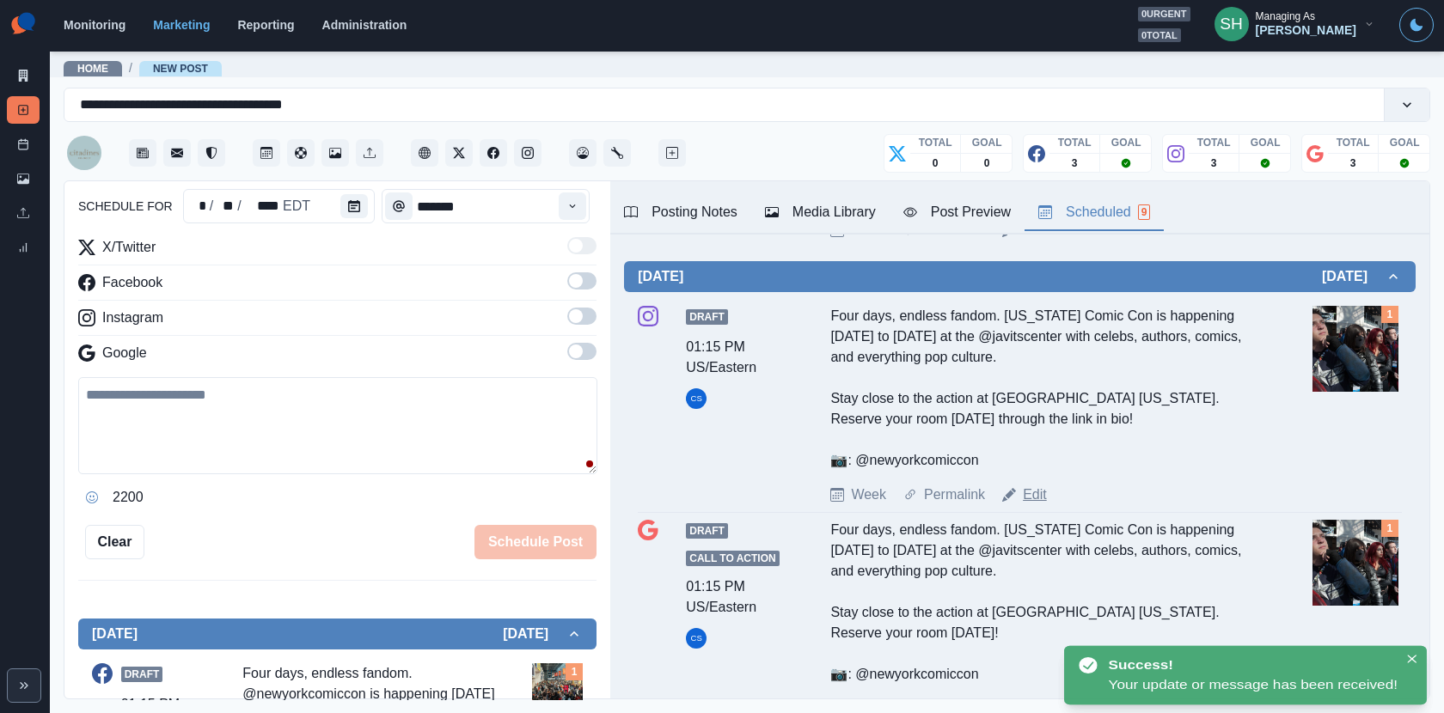
click at [1035, 488] on link "Edit" at bounding box center [1035, 495] width 24 height 21
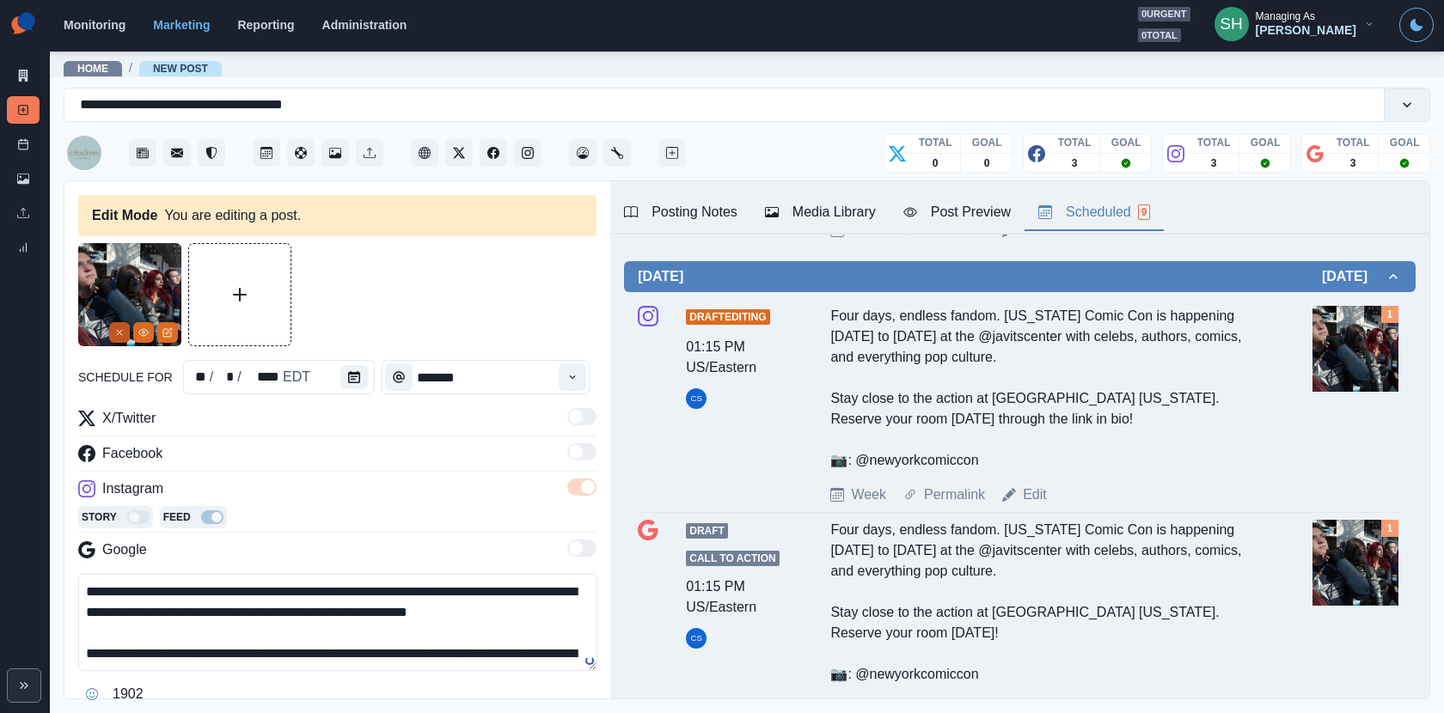
click at [118, 331] on icon "Remove" at bounding box center [119, 332] width 10 height 10
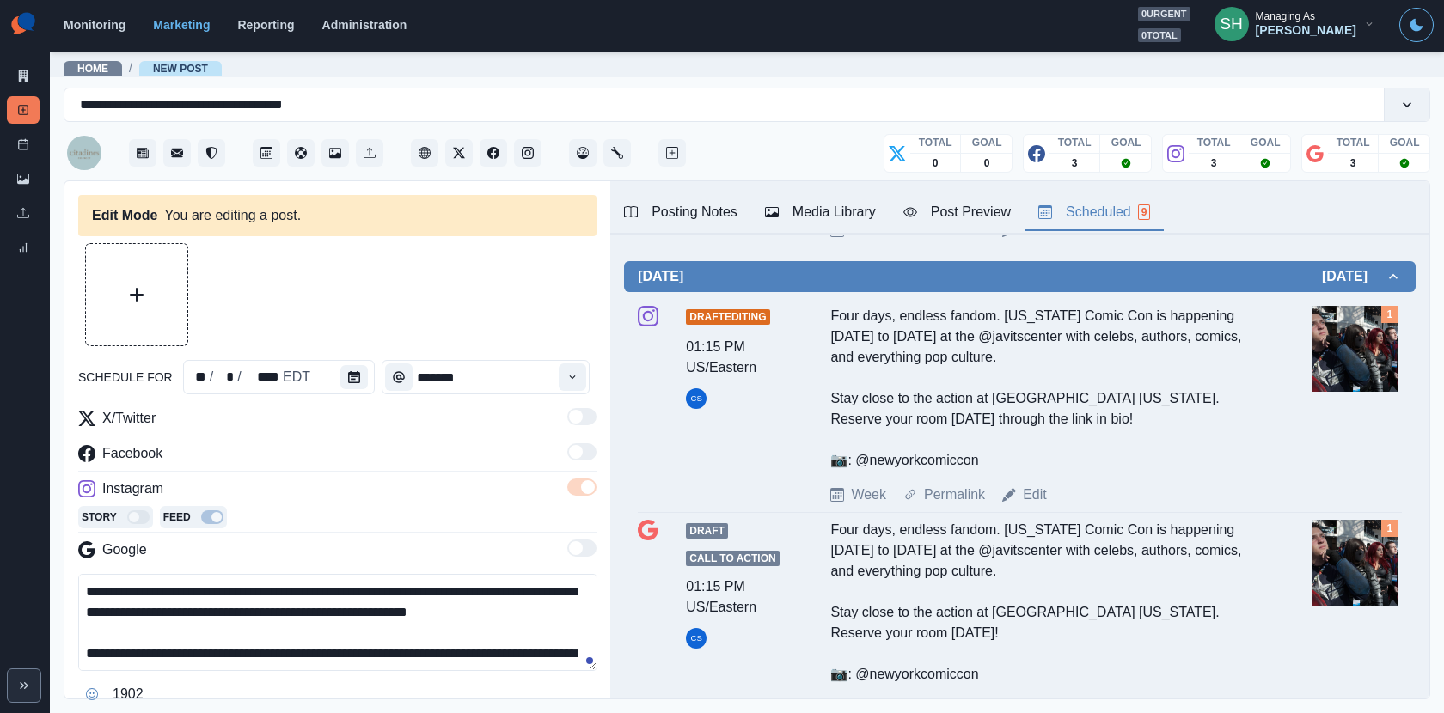
scroll to position [82, 0]
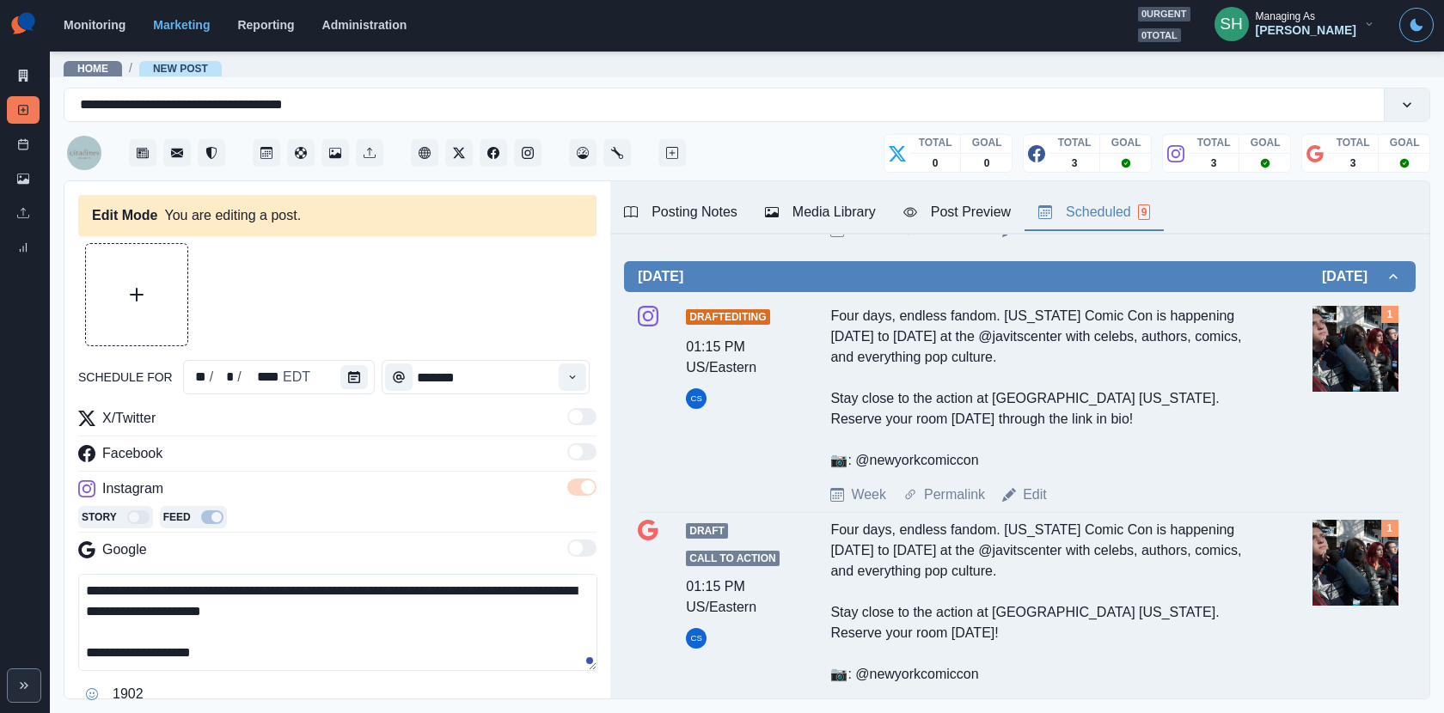
click at [290, 656] on textarea "**********" at bounding box center [337, 622] width 519 height 97
paste textarea "**********"
drag, startPoint x: 232, startPoint y: 652, endPoint x: 111, endPoint y: 654, distance: 121.2
click at [111, 654] on textarea "**********" at bounding box center [337, 622] width 519 height 97
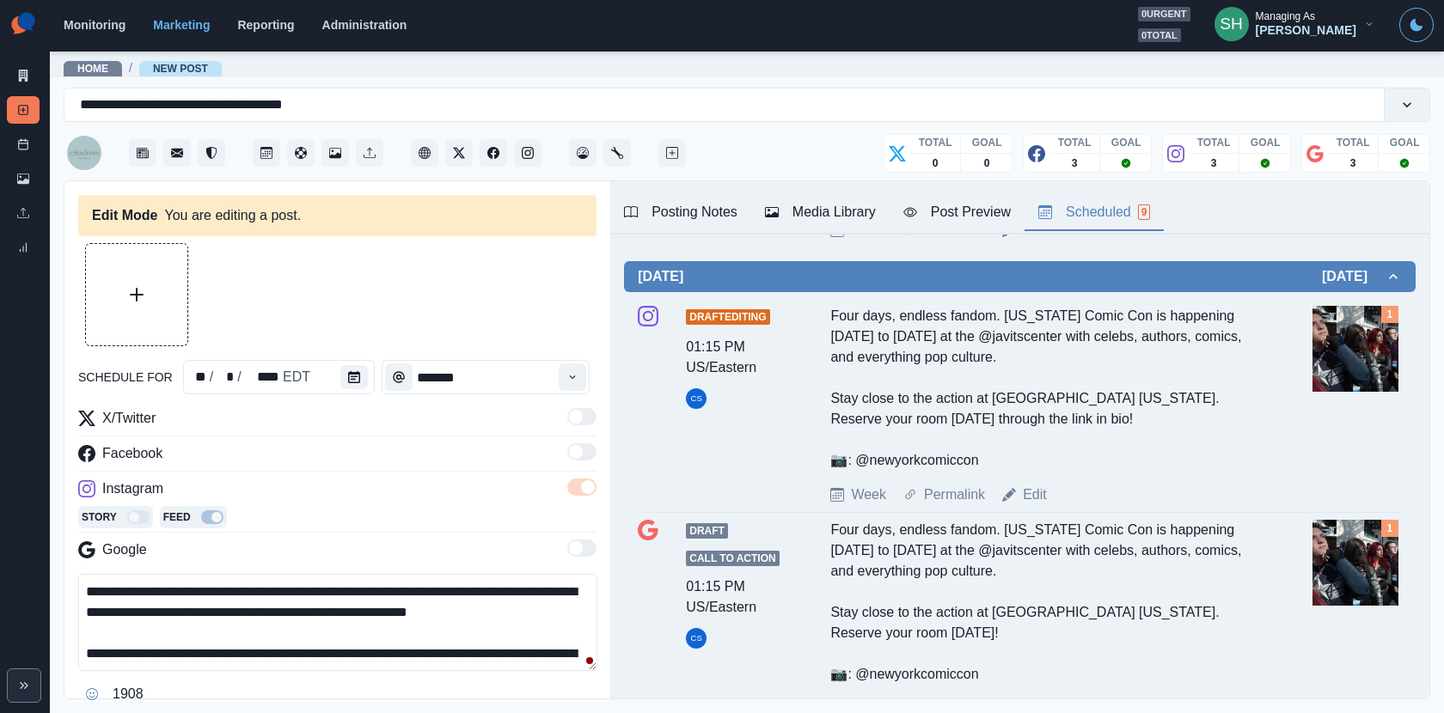
drag, startPoint x: 388, startPoint y: 588, endPoint x: 260, endPoint y: 589, distance: 128.0
click at [260, 589] on textarea "**********" at bounding box center [337, 622] width 519 height 97
paste textarea
type textarea "**********"
click at [834, 220] on div "Media Library" at bounding box center [820, 212] width 111 height 21
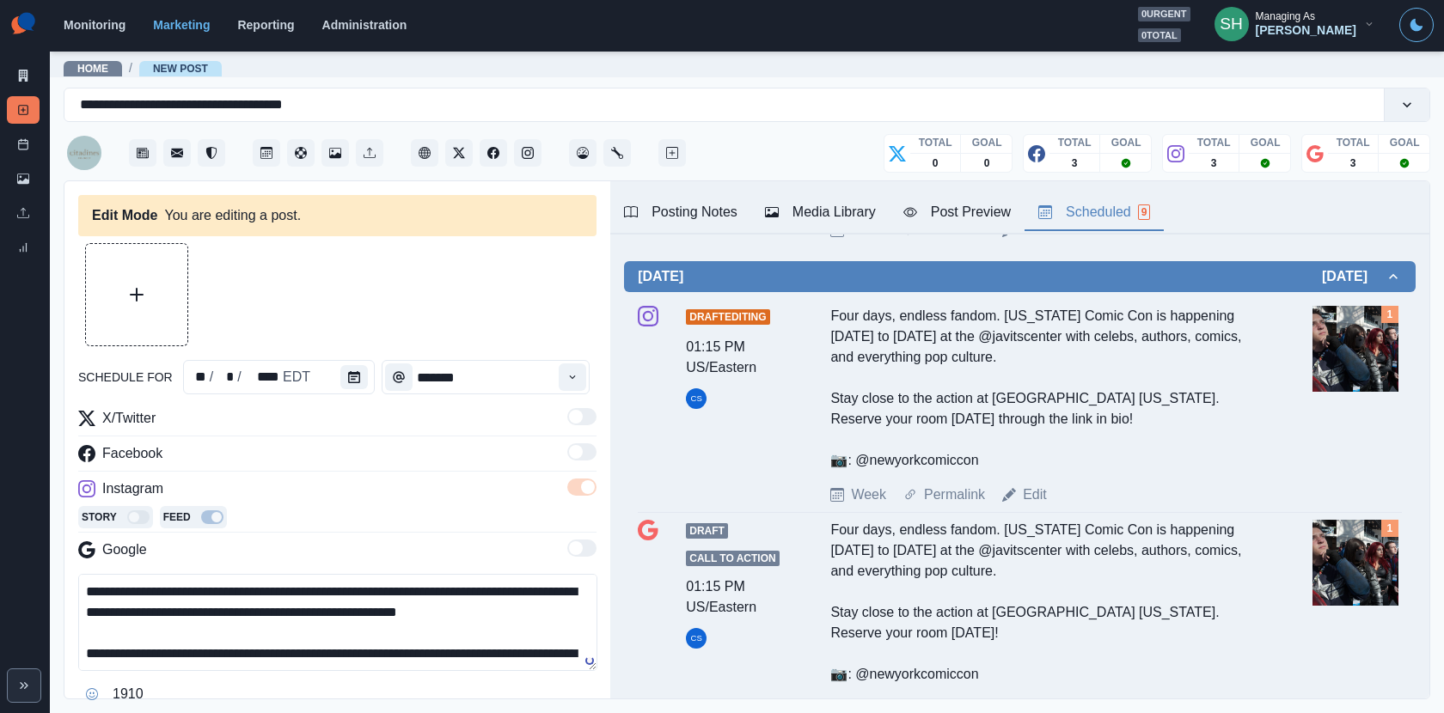
scroll to position [216, 0]
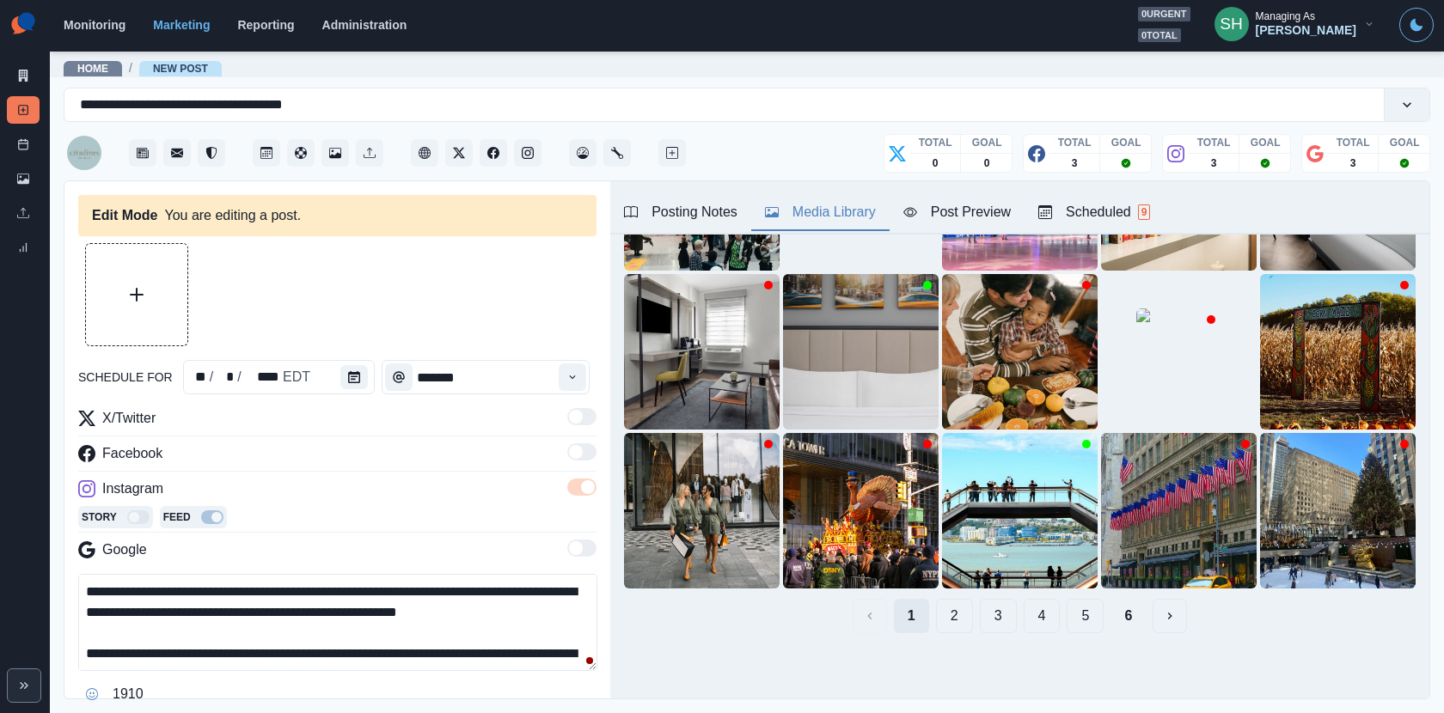
click at [910, 614] on button "1" at bounding box center [911, 616] width 35 height 34
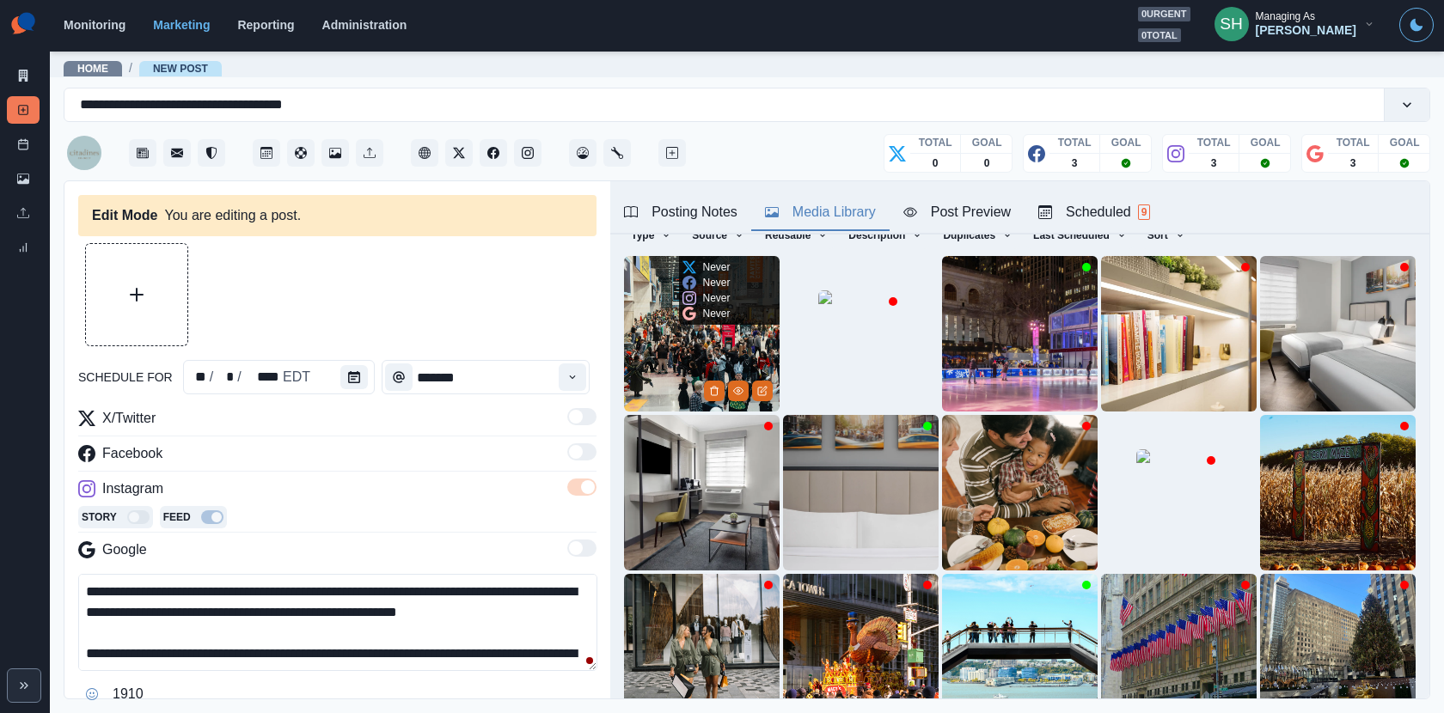
click at [692, 357] on img at bounding box center [702, 334] width 156 height 156
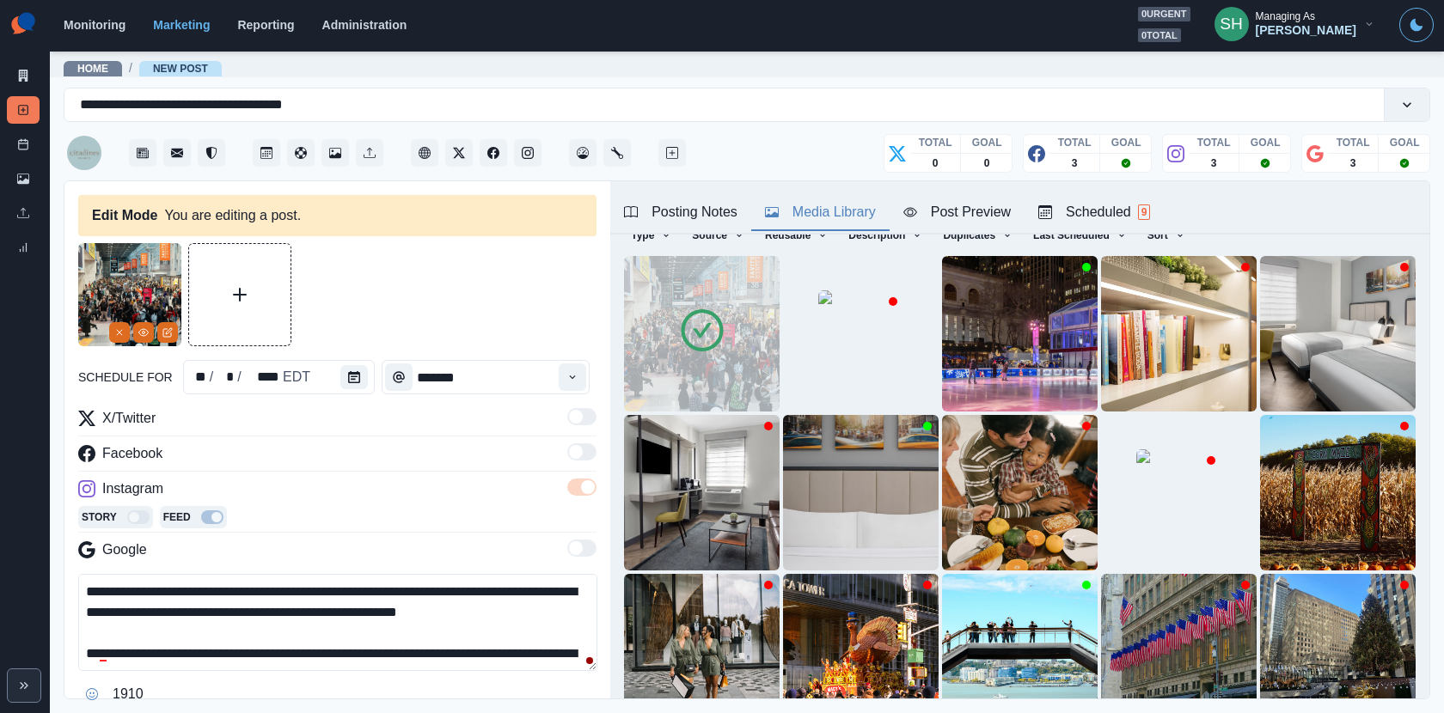
scroll to position [82, 0]
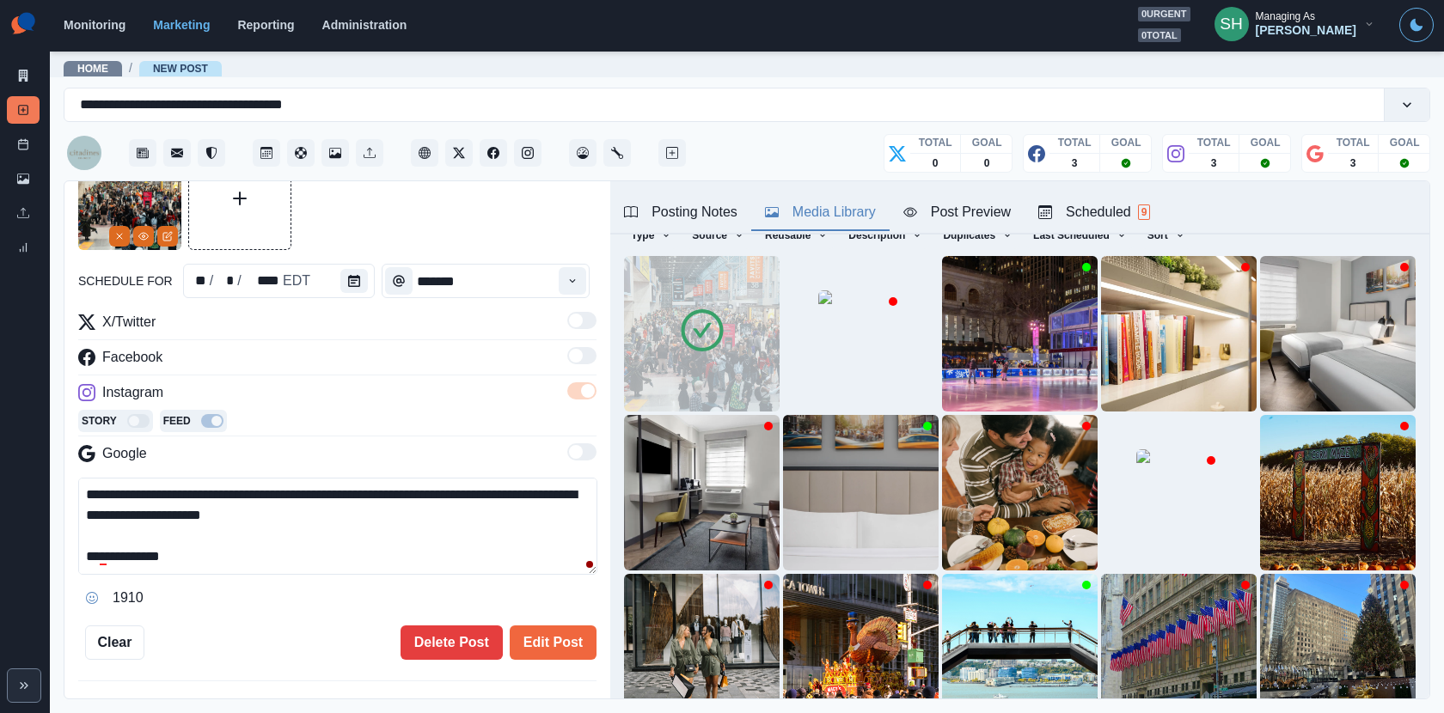
drag, startPoint x: 219, startPoint y: 556, endPoint x: 117, endPoint y: 556, distance: 102.3
click at [117, 556] on textarea "**********" at bounding box center [337, 526] width 519 height 97
click at [530, 629] on button "Edit Post" at bounding box center [553, 643] width 87 height 34
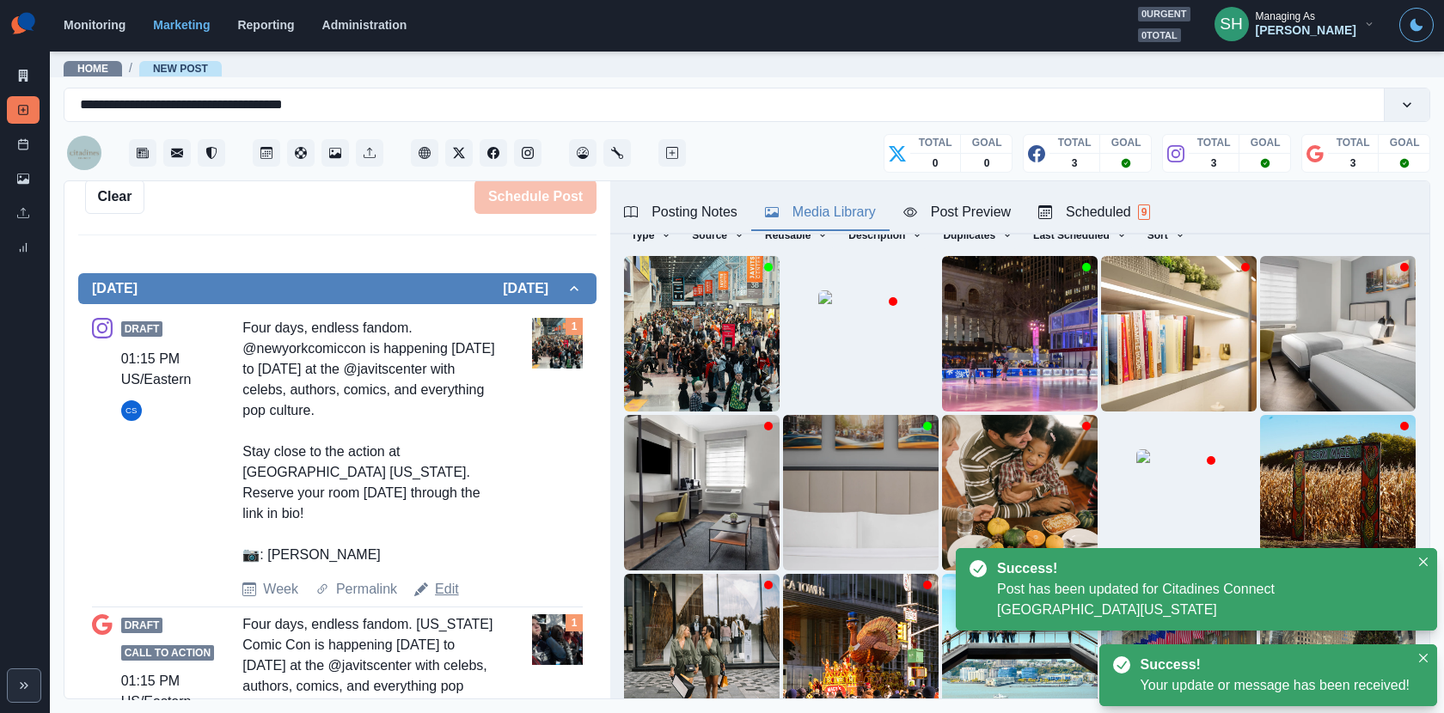
click at [443, 585] on link "Edit" at bounding box center [447, 589] width 24 height 21
type textarea "**********"
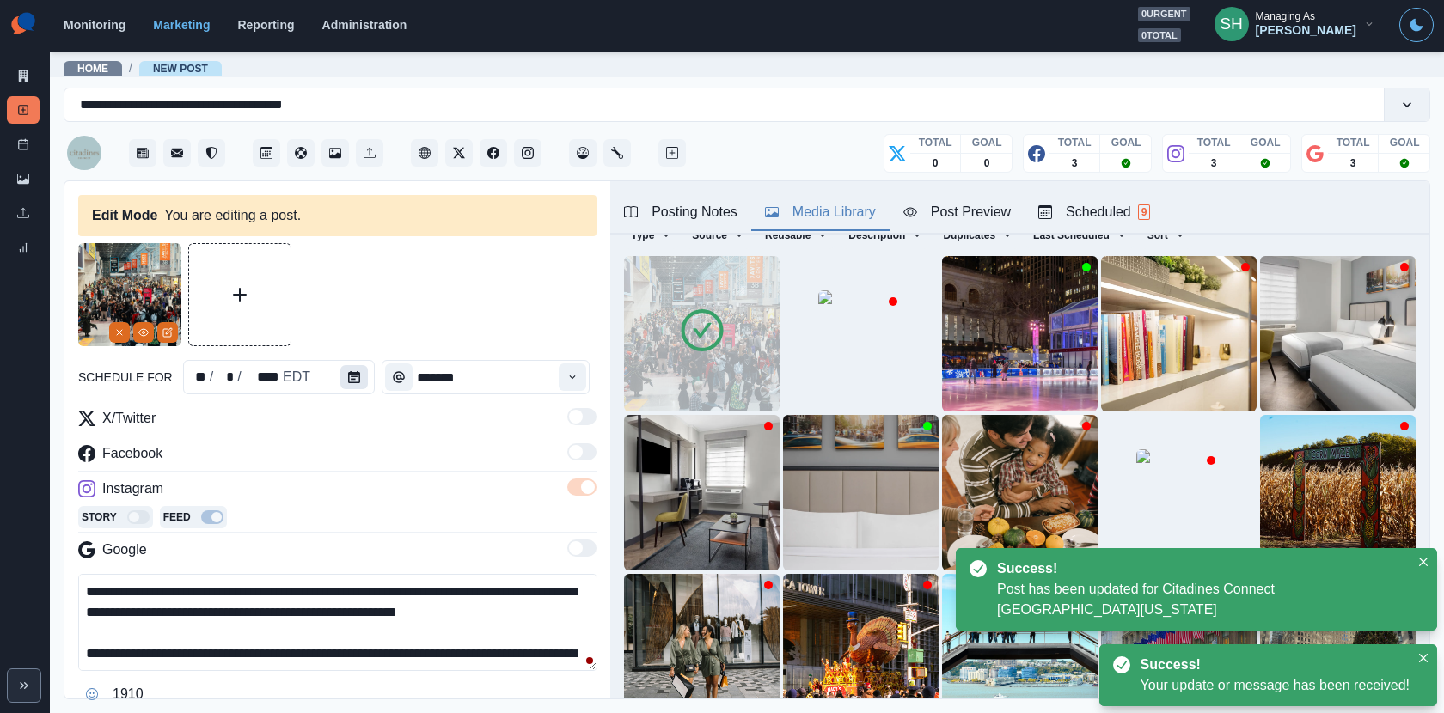
click at [358, 380] on button "Calendar" at bounding box center [353, 377] width 27 height 24
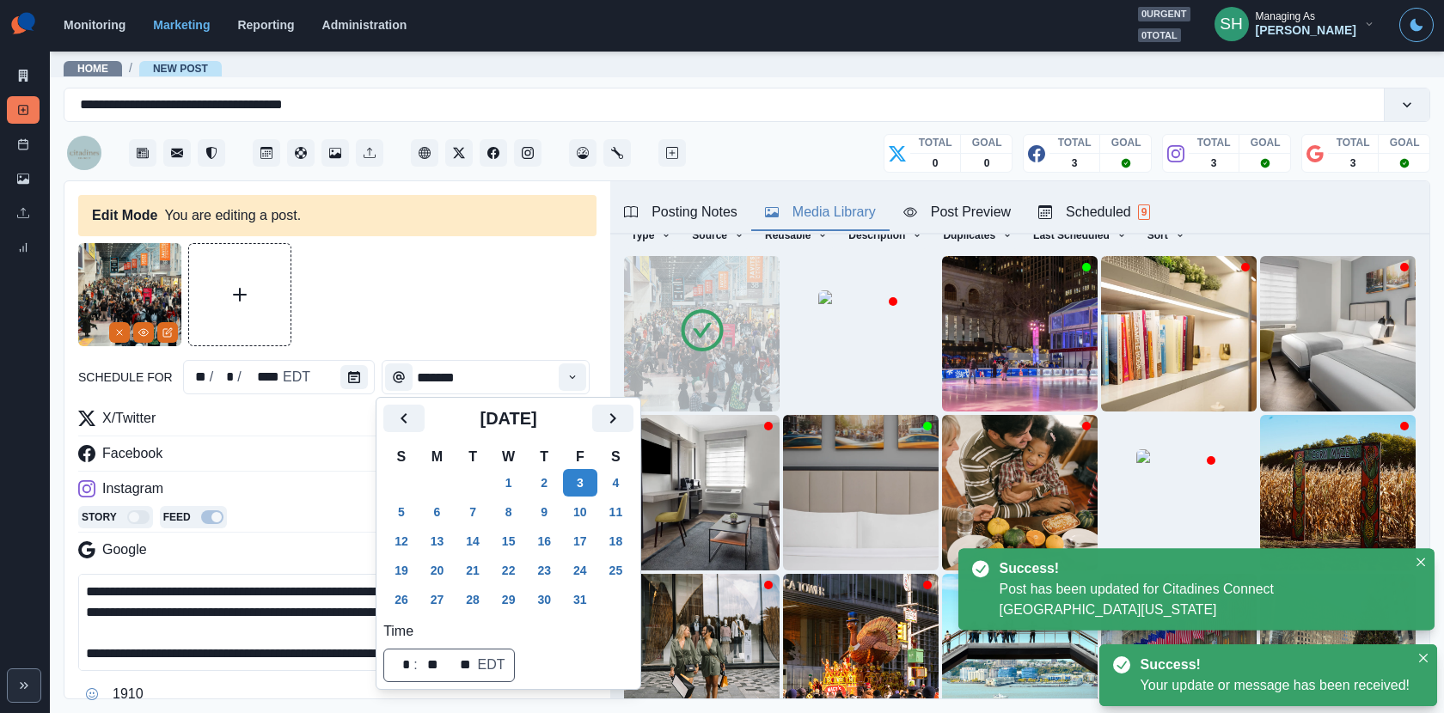
click at [418, 431] on div "[DATE]" at bounding box center [508, 425] width 250 height 41
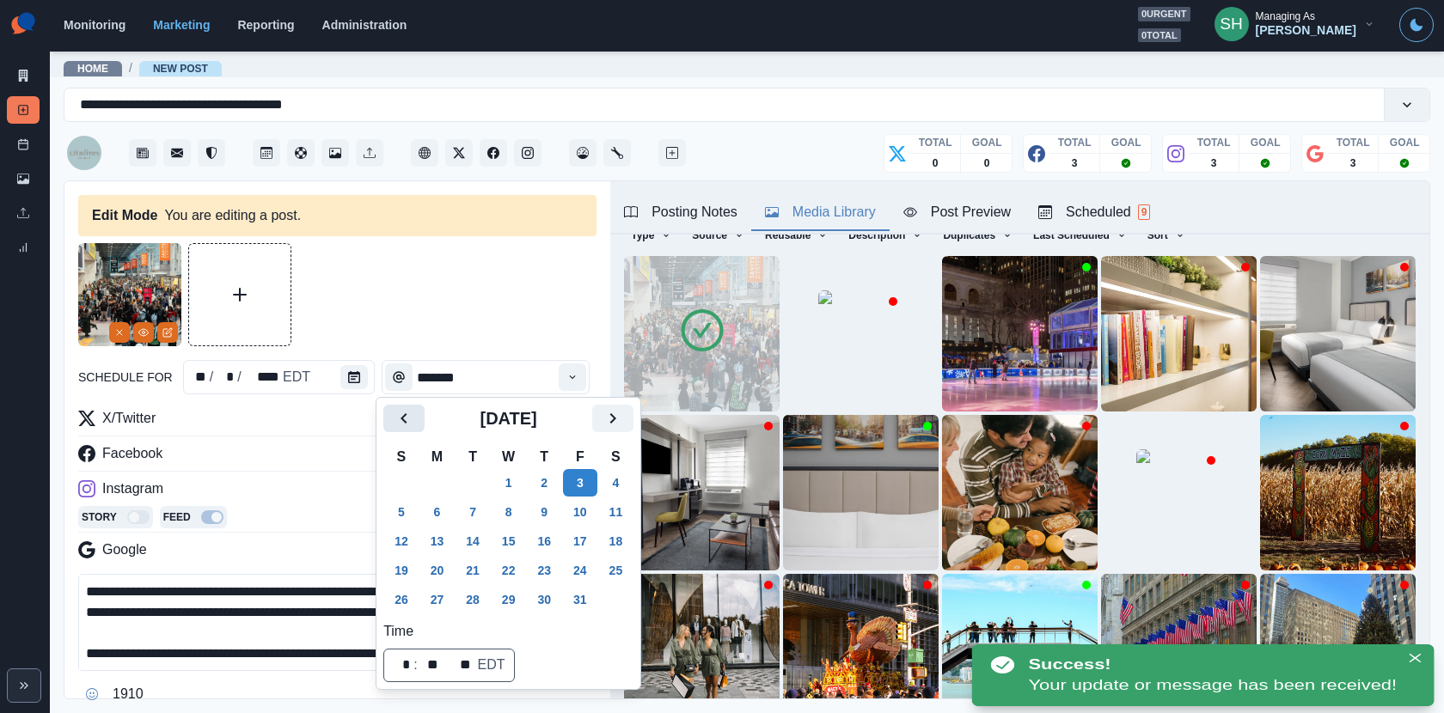
click at [405, 414] on icon "Previous" at bounding box center [403, 418] width 6 height 10
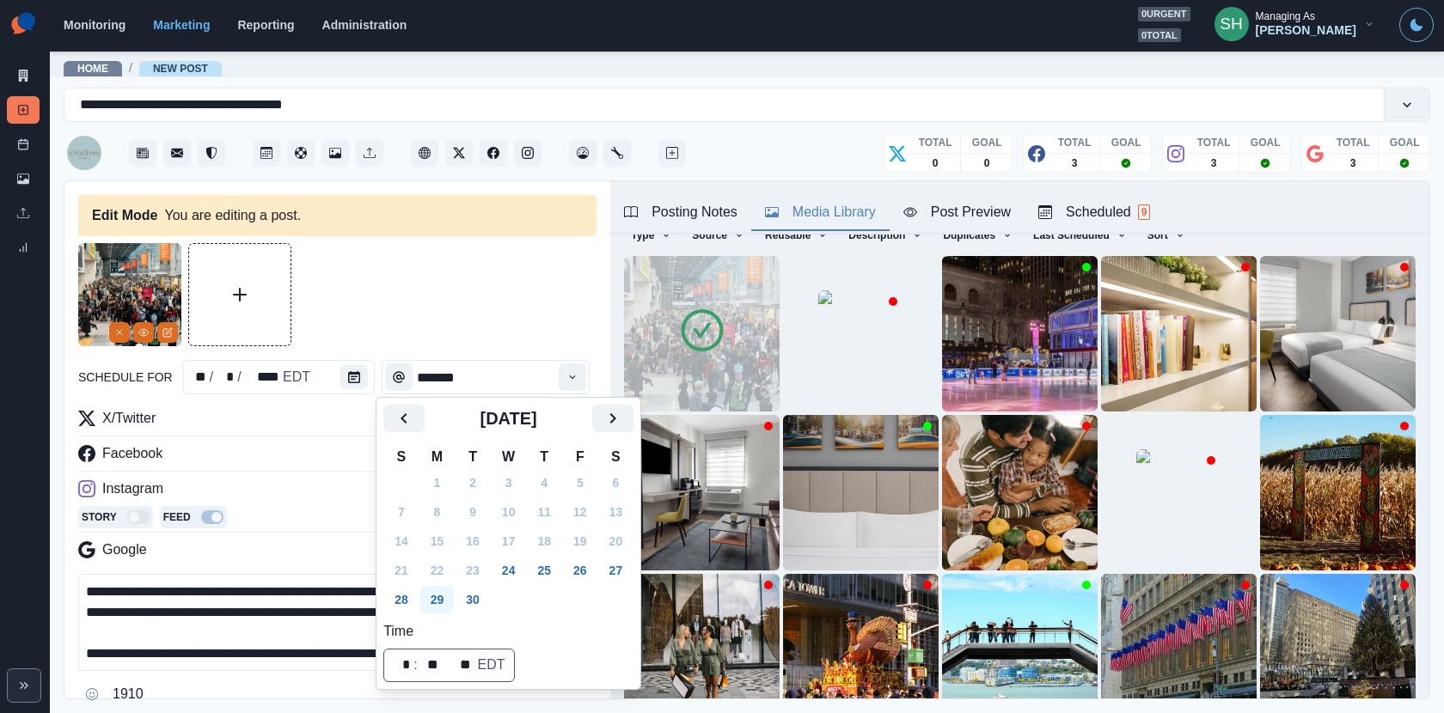
click at [443, 588] on button "29" at bounding box center [437, 599] width 34 height 27
click at [446, 346] on div "**********" at bounding box center [337, 499] width 518 height 513
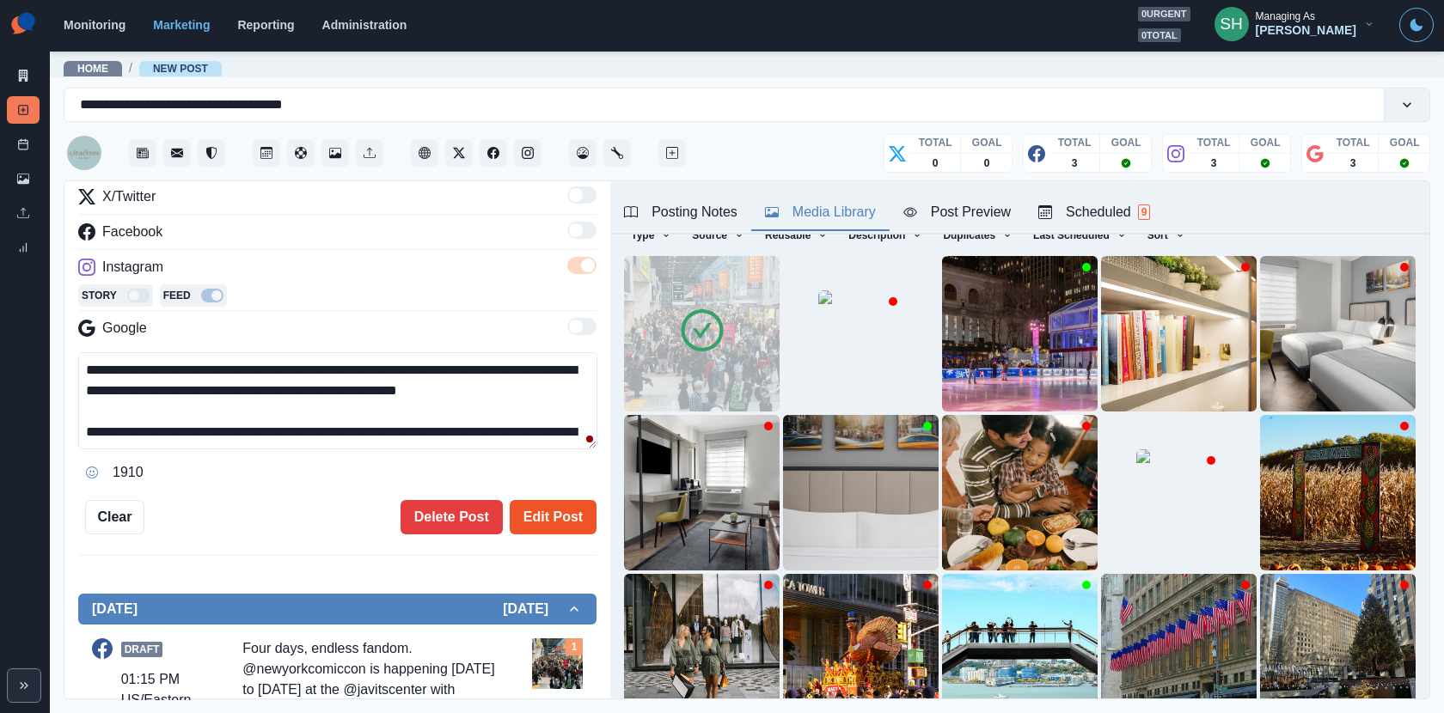
click at [524, 501] on button "Edit Post" at bounding box center [553, 517] width 87 height 34
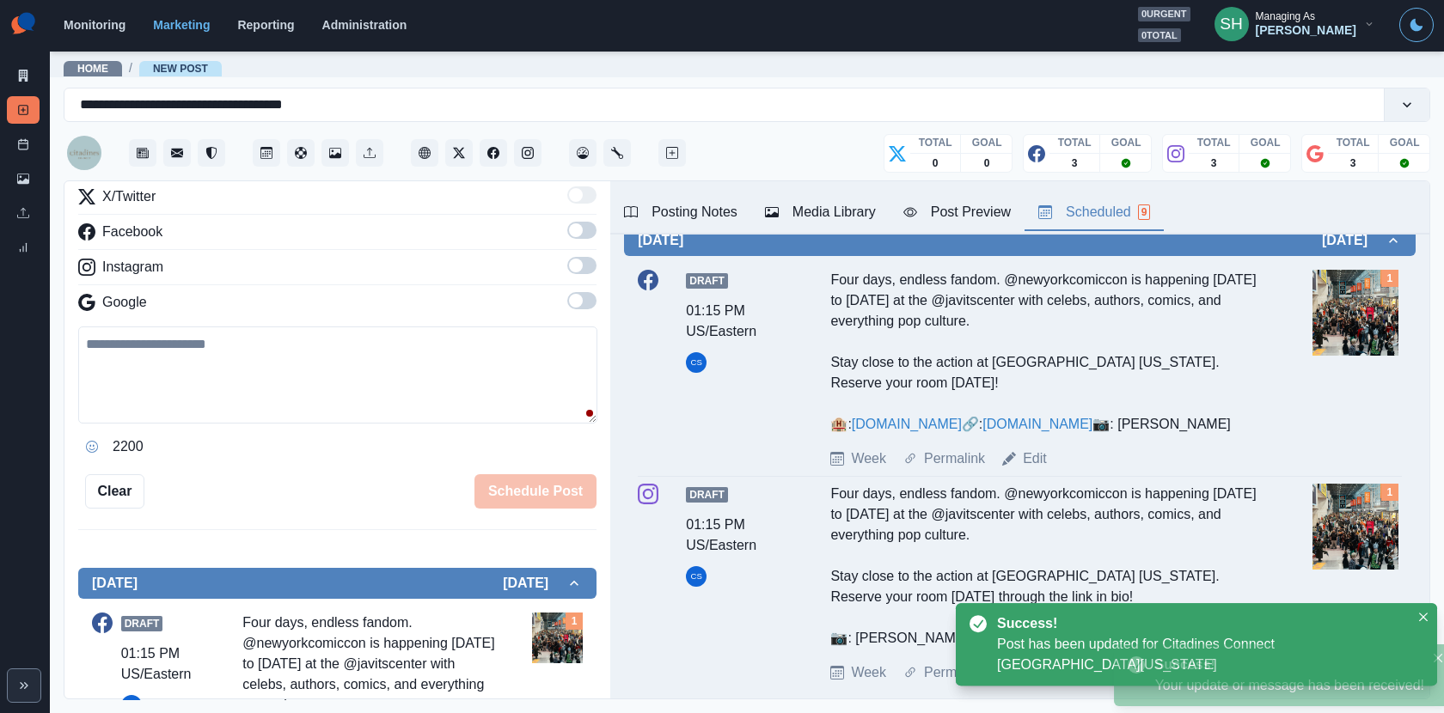
click at [1139, 203] on div "Scheduled 9" at bounding box center [1094, 212] width 112 height 21
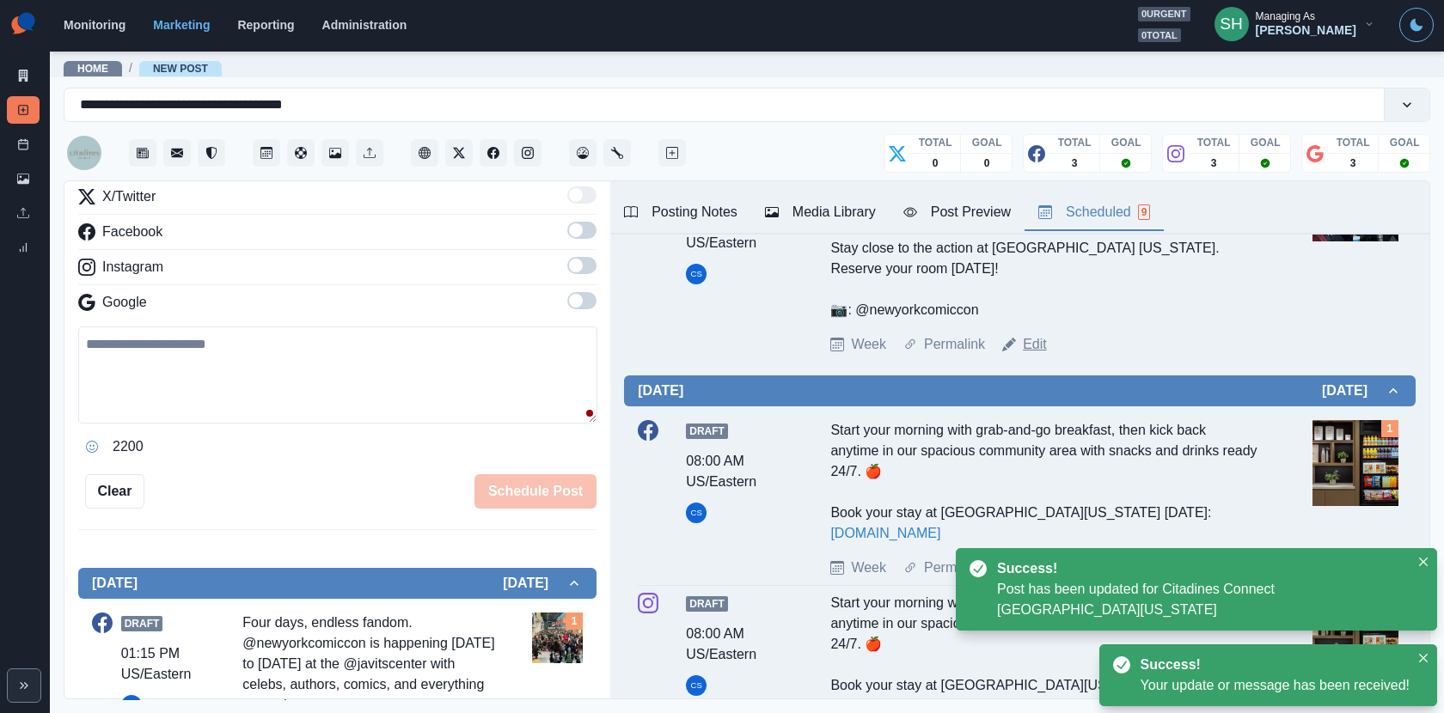
click at [1035, 340] on link "Edit" at bounding box center [1035, 344] width 24 height 21
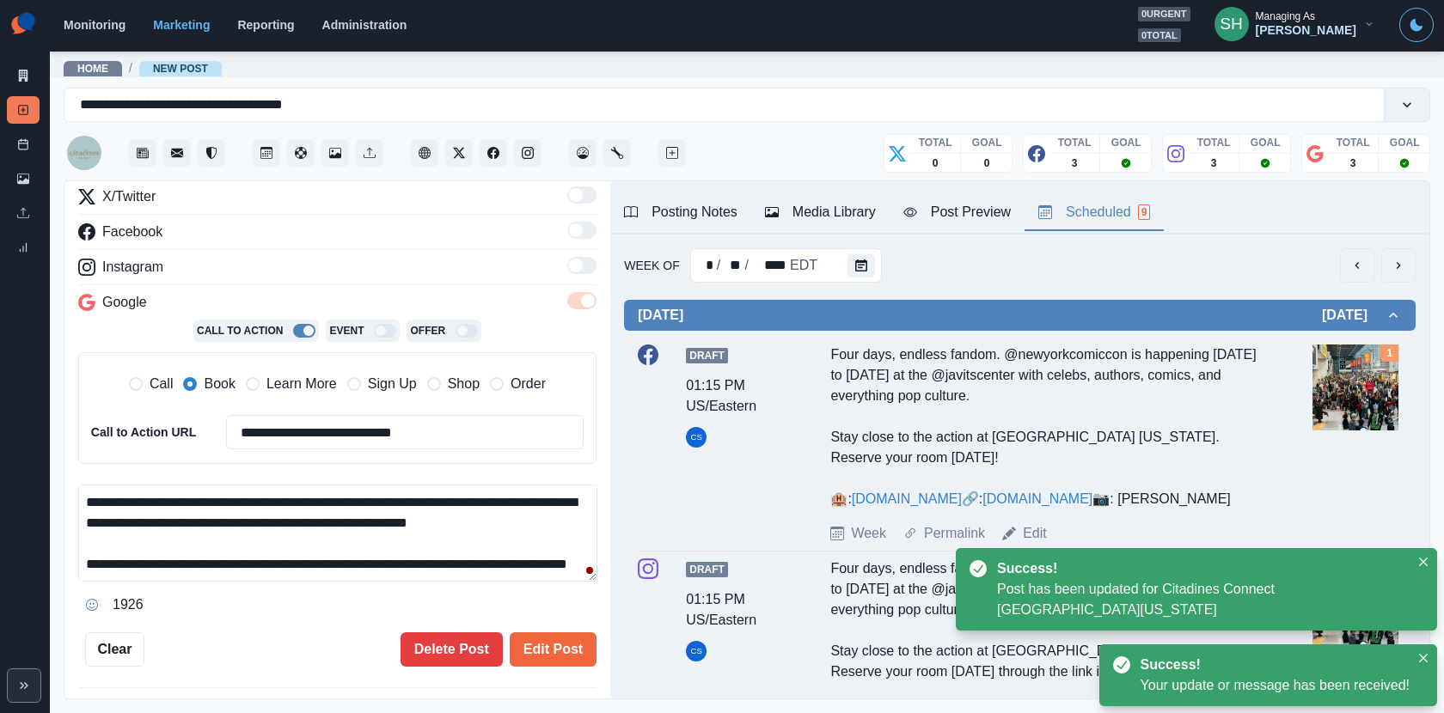
click at [935, 214] on div "Post Preview" at bounding box center [956, 212] width 107 height 21
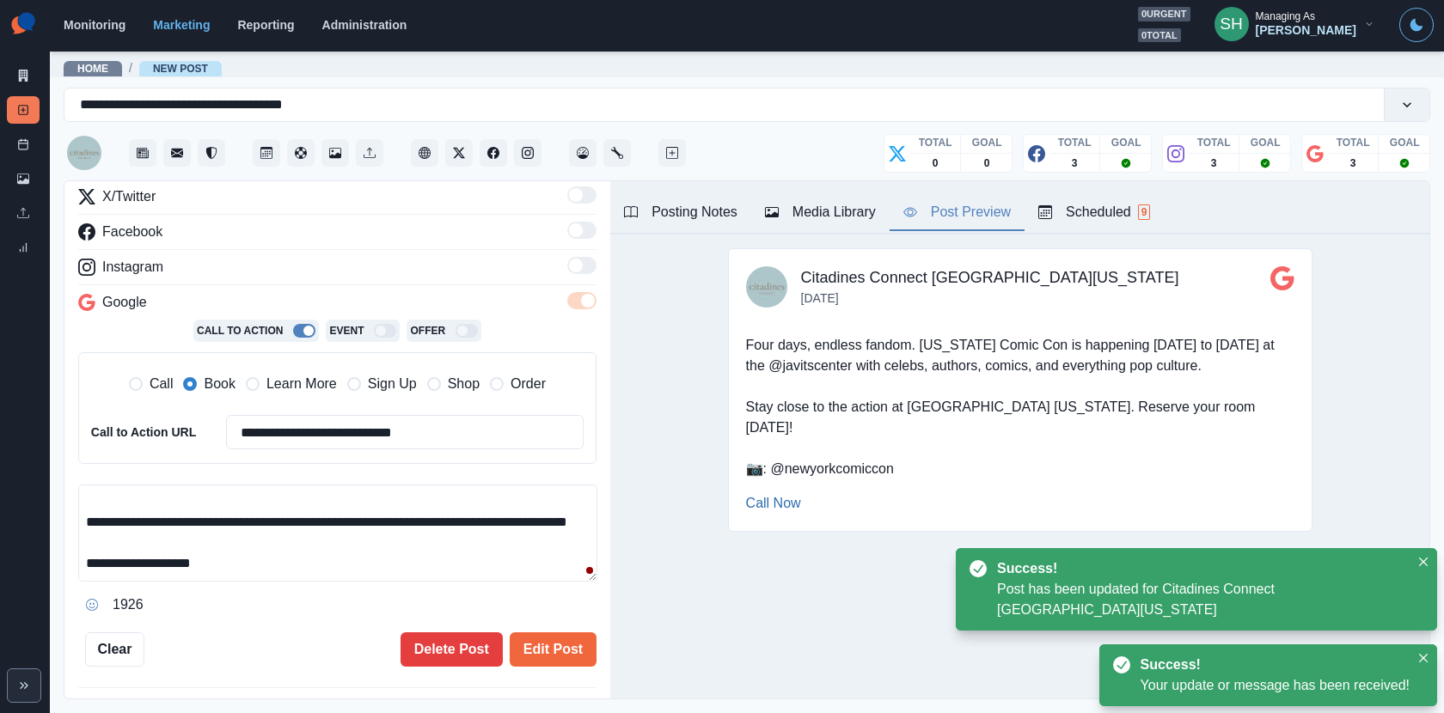
click at [330, 567] on textarea "**********" at bounding box center [337, 533] width 519 height 97
paste textarea "**********"
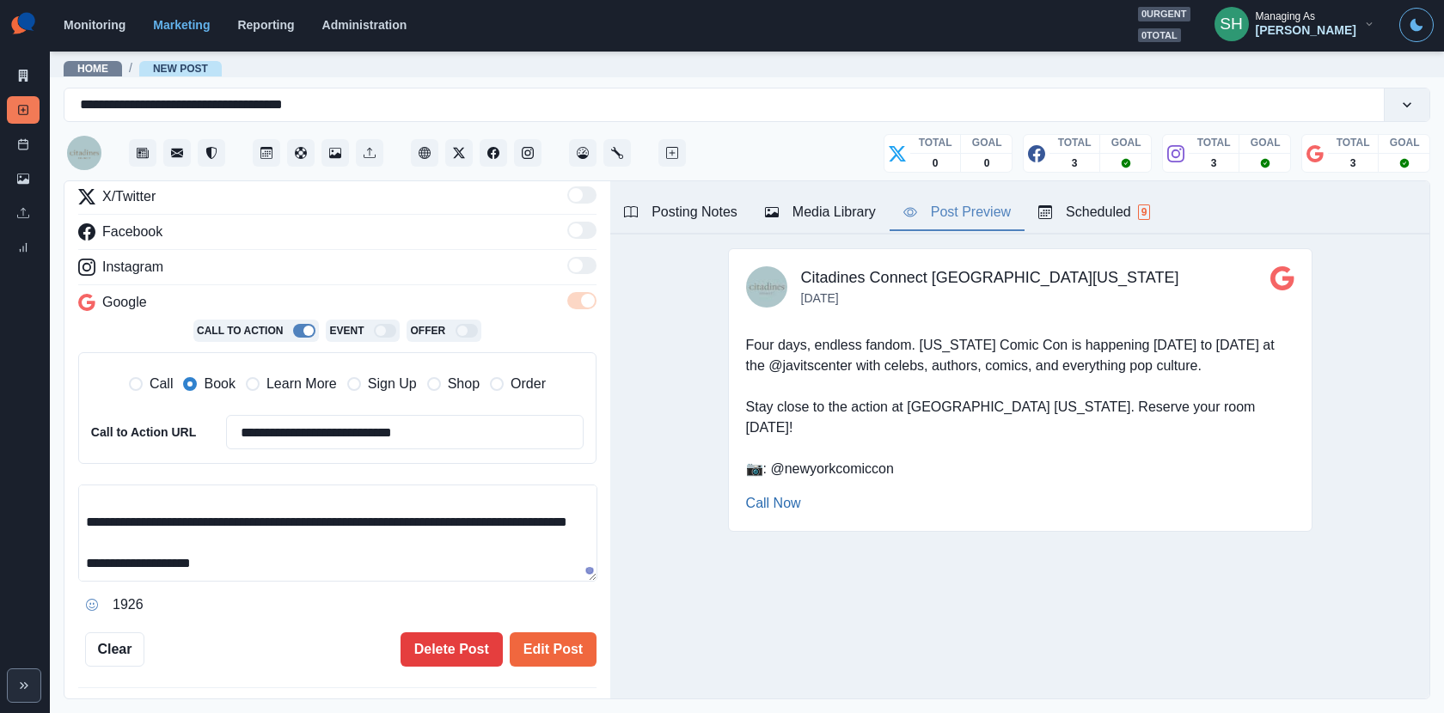
drag, startPoint x: 237, startPoint y: 559, endPoint x: 105, endPoint y: 559, distance: 132.3
click at [105, 559] on textarea "**********" at bounding box center [337, 533] width 519 height 97
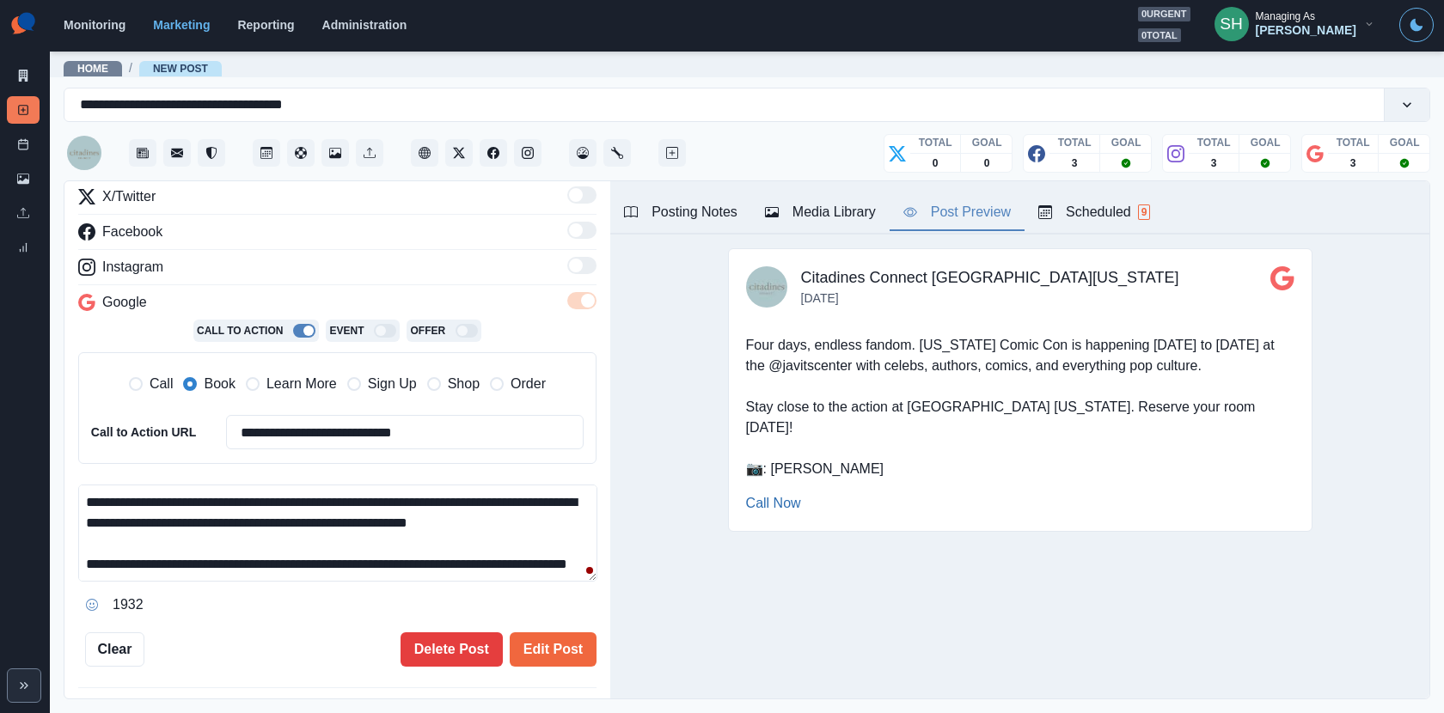
drag, startPoint x: 391, startPoint y: 498, endPoint x: 262, endPoint y: 498, distance: 128.9
click at [262, 498] on textarea "**********" at bounding box center [337, 533] width 519 height 97
paste textarea
type textarea "**********"
click at [815, 198] on button "Media Library" at bounding box center [820, 213] width 138 height 36
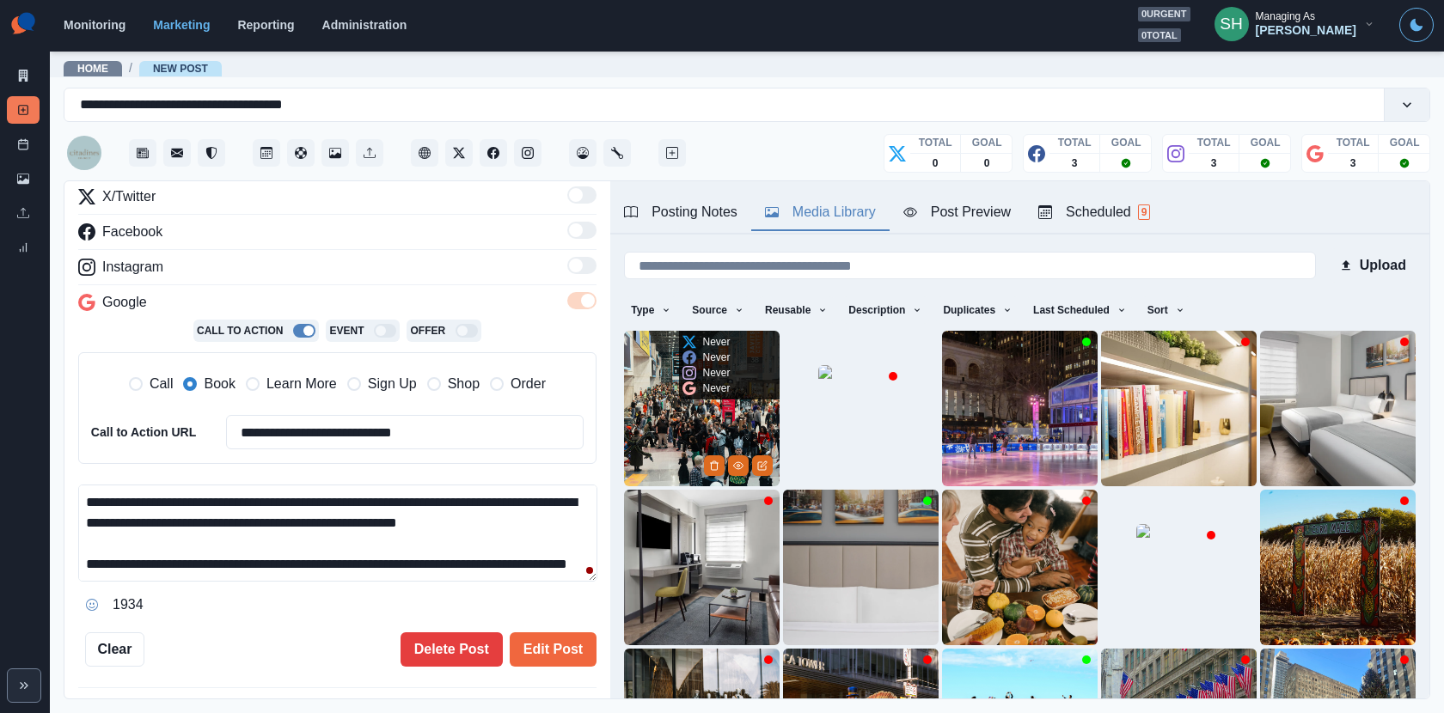
click at [688, 395] on div "Never Never Never Never" at bounding box center [706, 365] width 55 height 69
click at [674, 398] on img at bounding box center [702, 409] width 156 height 156
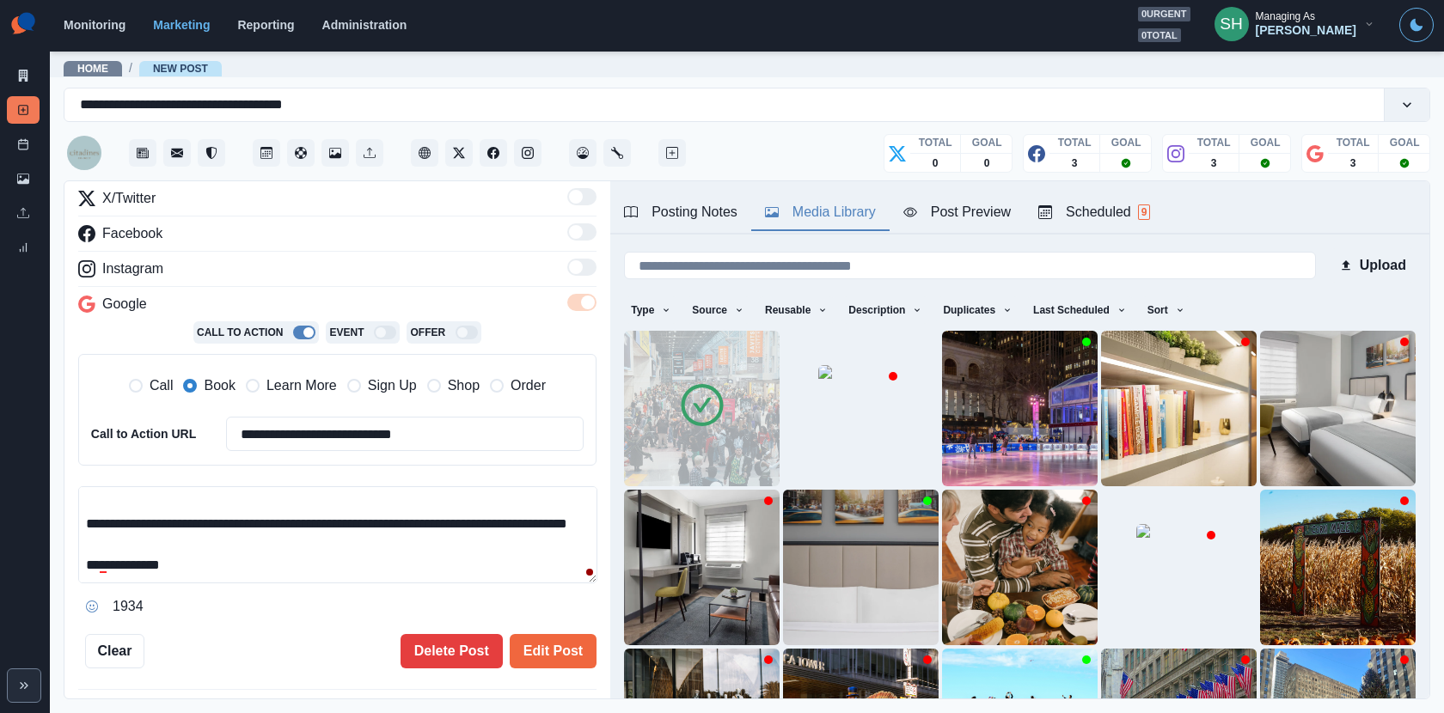
click at [524, 622] on div "**********" at bounding box center [337, 345] width 518 height 645
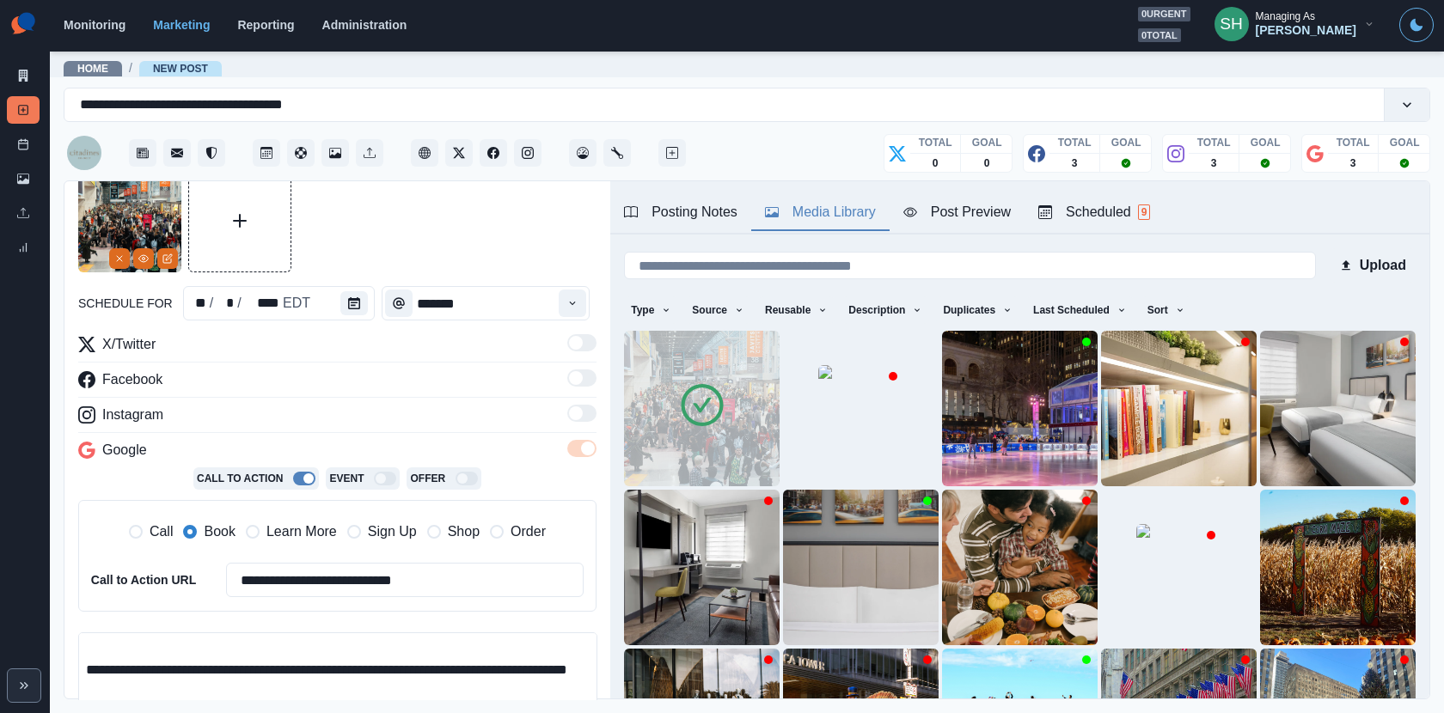
click at [344, 321] on div "**********" at bounding box center [337, 491] width 518 height 645
click at [354, 286] on div at bounding box center [357, 303] width 34 height 34
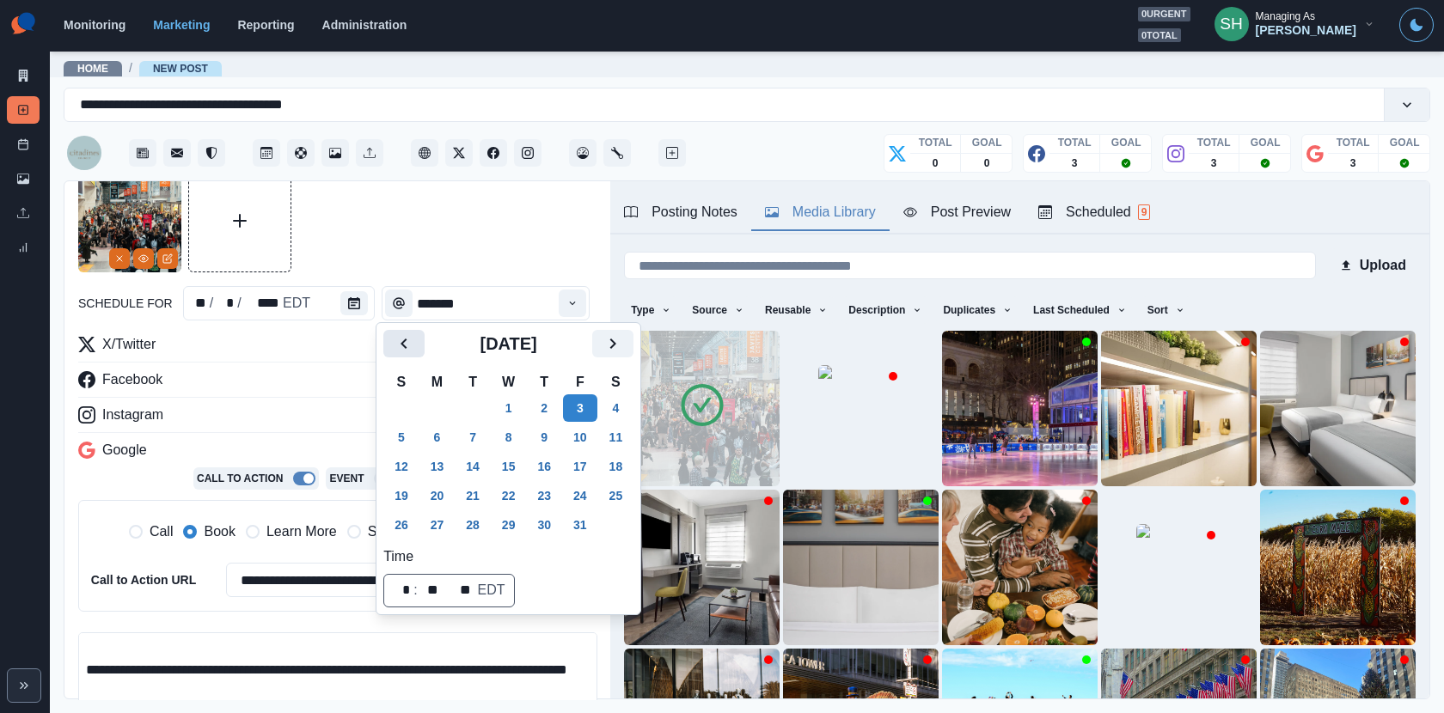
click at [406, 351] on icon "Previous" at bounding box center [404, 343] width 21 height 21
click at [444, 527] on button "29" at bounding box center [437, 524] width 34 height 27
click at [479, 226] on div at bounding box center [337, 220] width 518 height 103
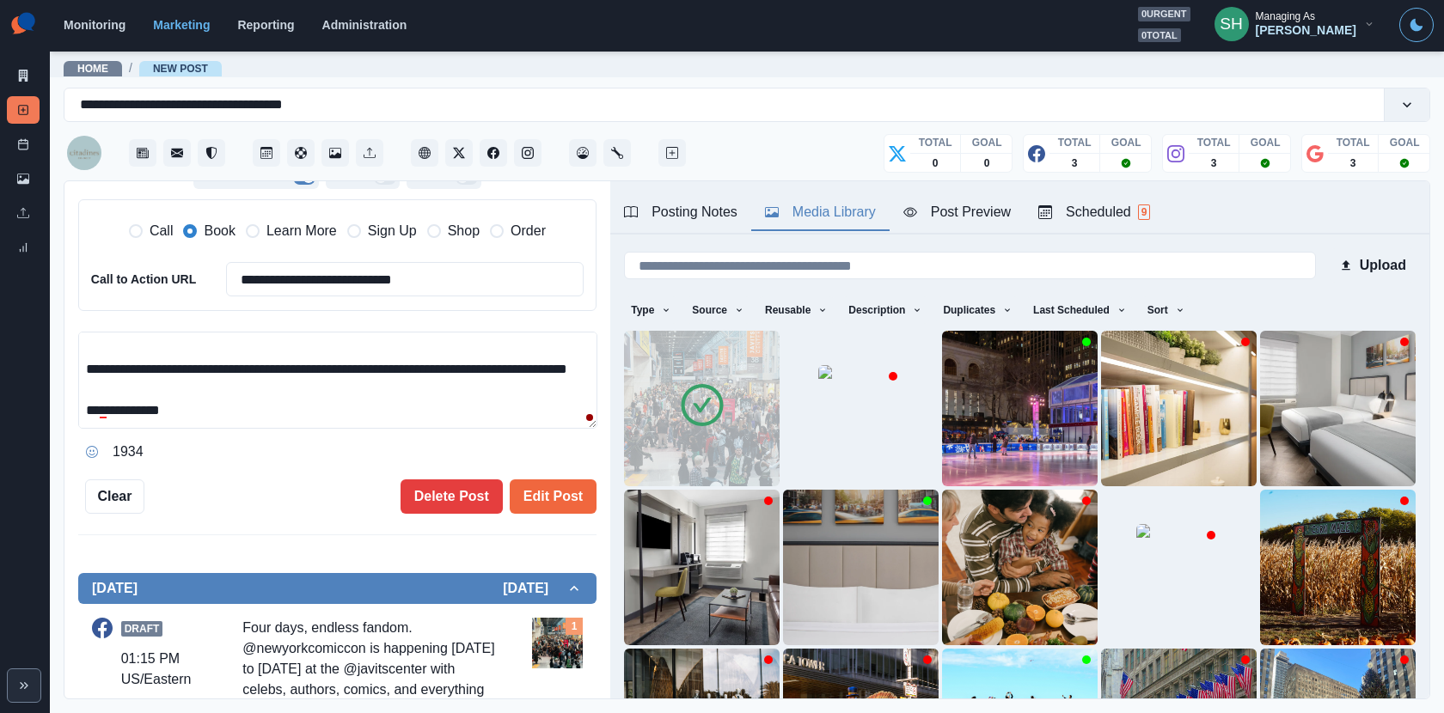
click at [559, 472] on div "**********" at bounding box center [337, 191] width 518 height 645
click at [559, 479] on button "Edit Post" at bounding box center [553, 496] width 87 height 34
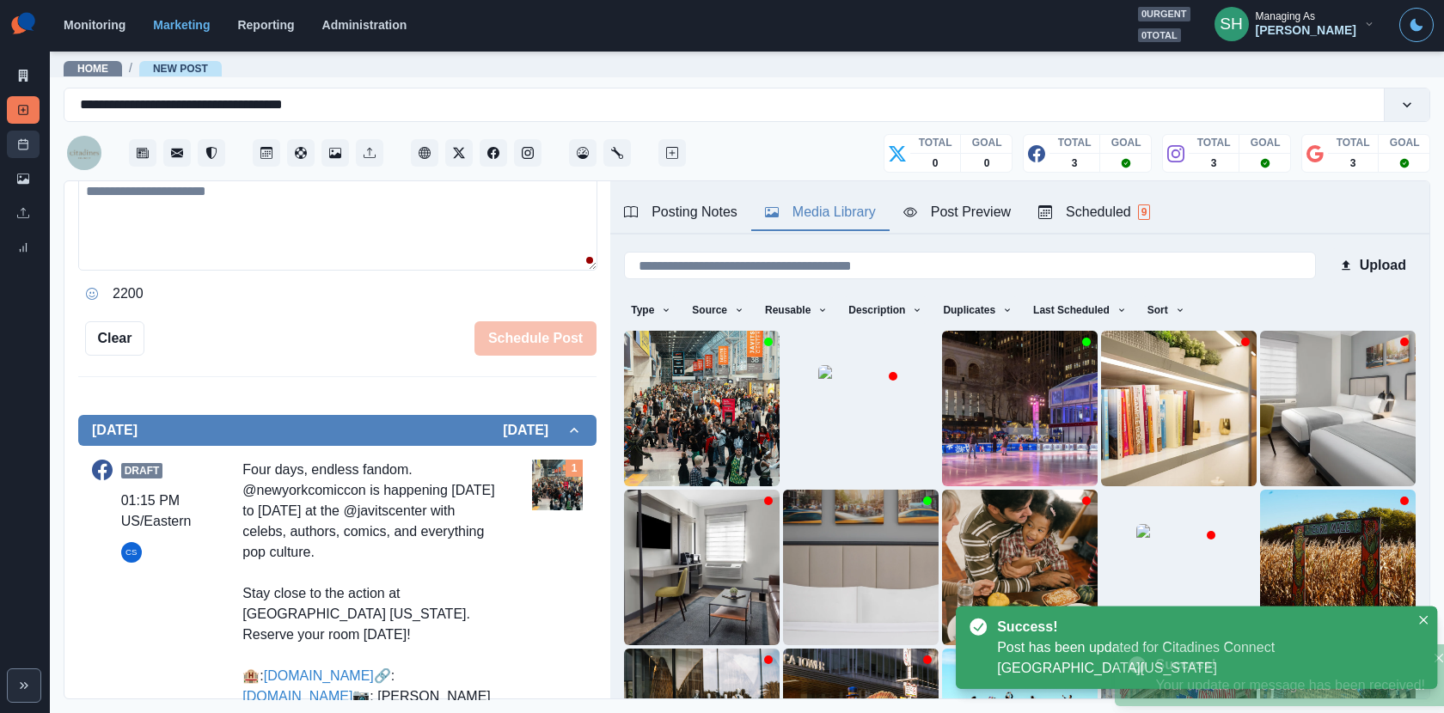
click at [12, 133] on link "Post Schedule" at bounding box center [23, 144] width 33 height 27
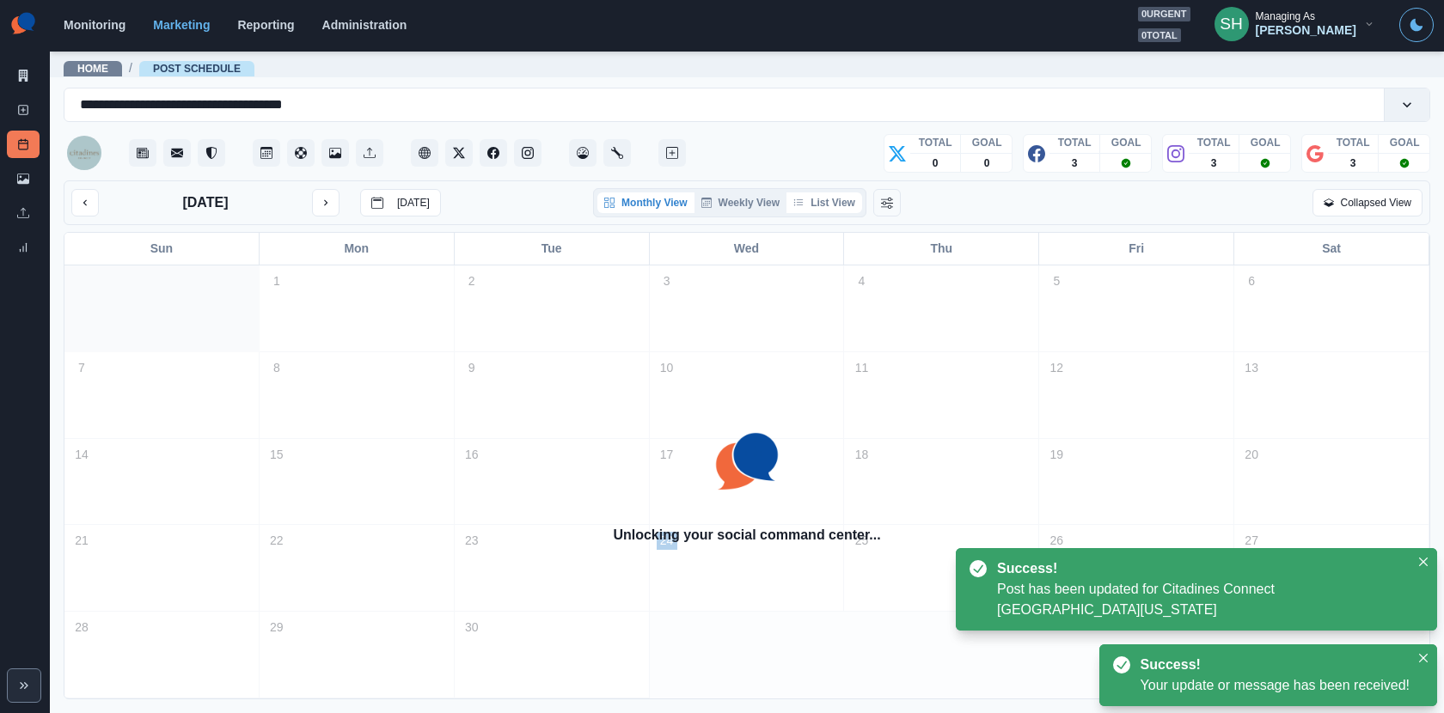
click at [824, 203] on button "List View" at bounding box center [824, 202] width 76 height 21
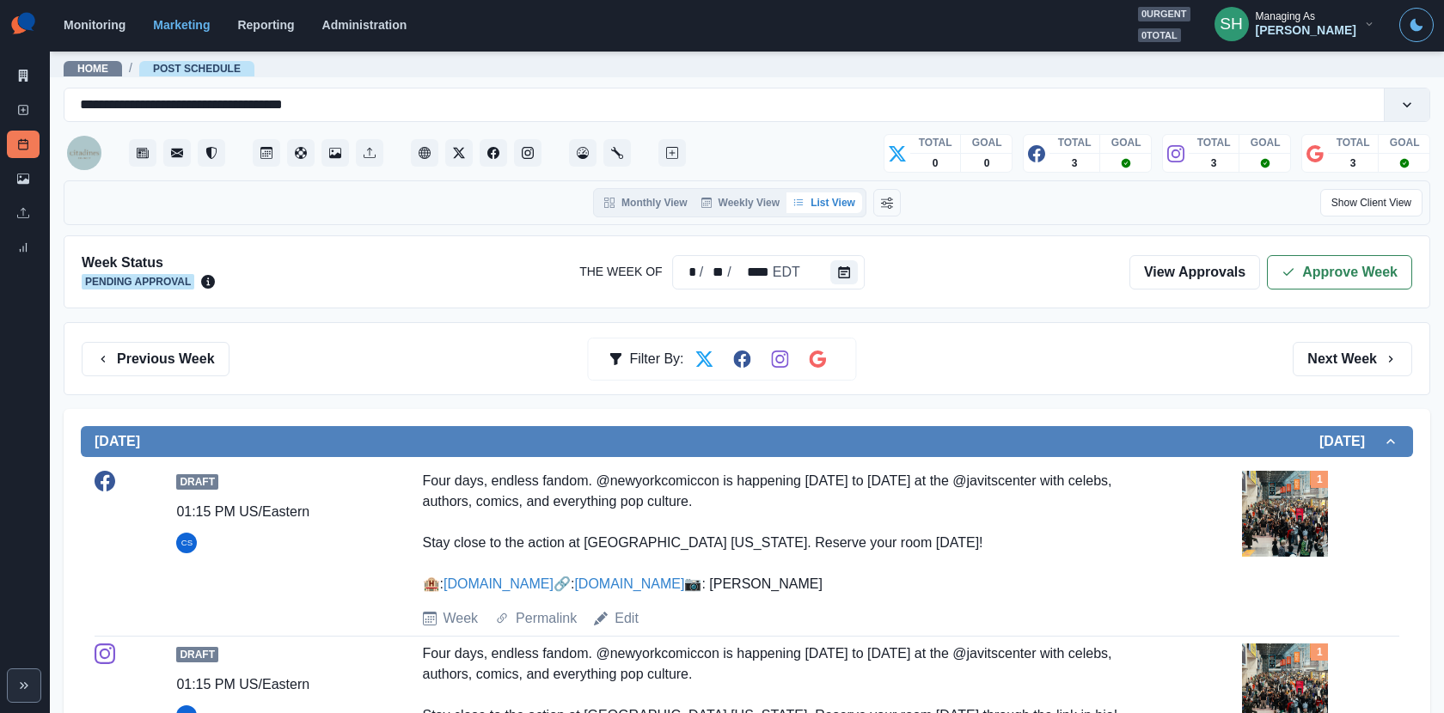
click at [1289, 293] on div "Week Status Pending Approval The Week Of * / ** / **** EDT View Approvals Appro…" at bounding box center [747, 271] width 1366 height 73
click at [1277, 236] on div "Week Status Pending Approval The Week Of * / ** / **** EDT View Approvals Appro…" at bounding box center [747, 271] width 1366 height 73
click at [1280, 266] on button "Approve Week" at bounding box center [1339, 272] width 145 height 34
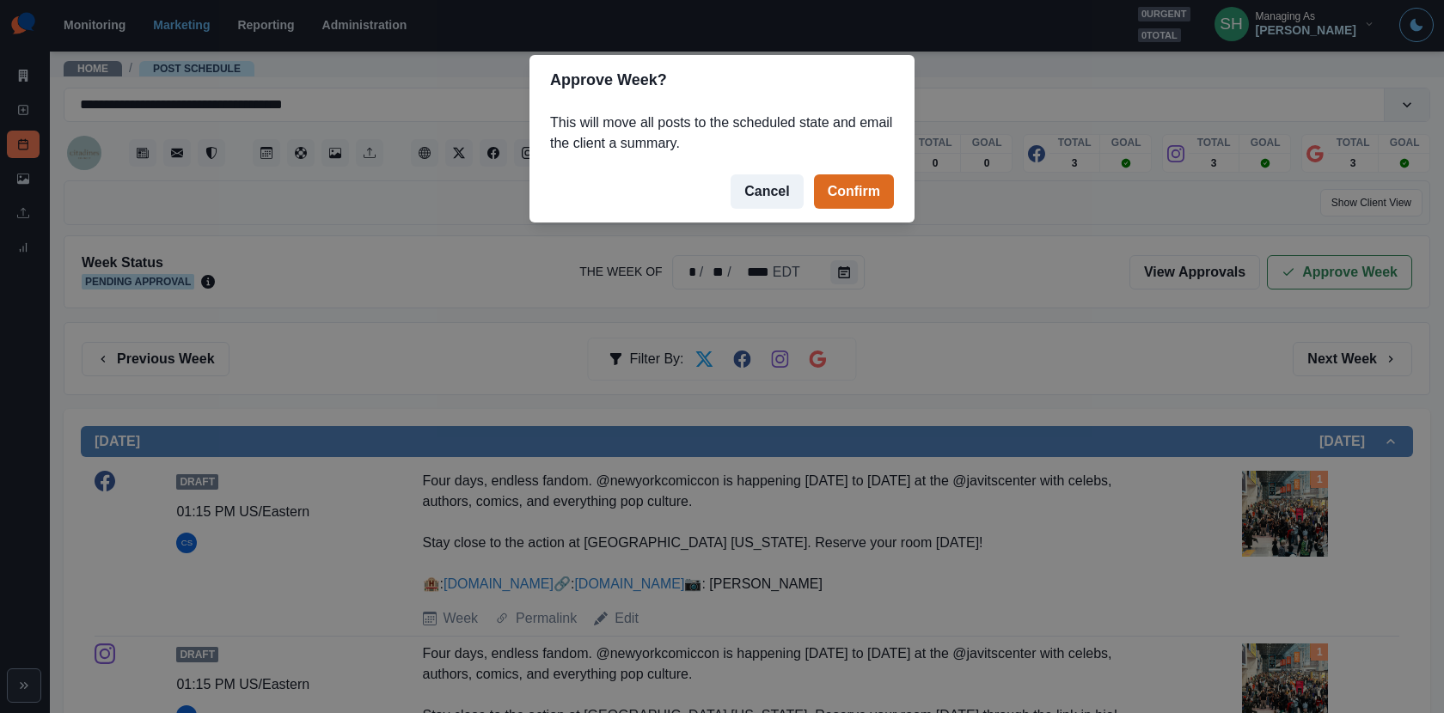
click at [853, 215] on footer "Cancel Confirm" at bounding box center [721, 192] width 385 height 62
click at [844, 189] on button "Confirm" at bounding box center [854, 191] width 80 height 34
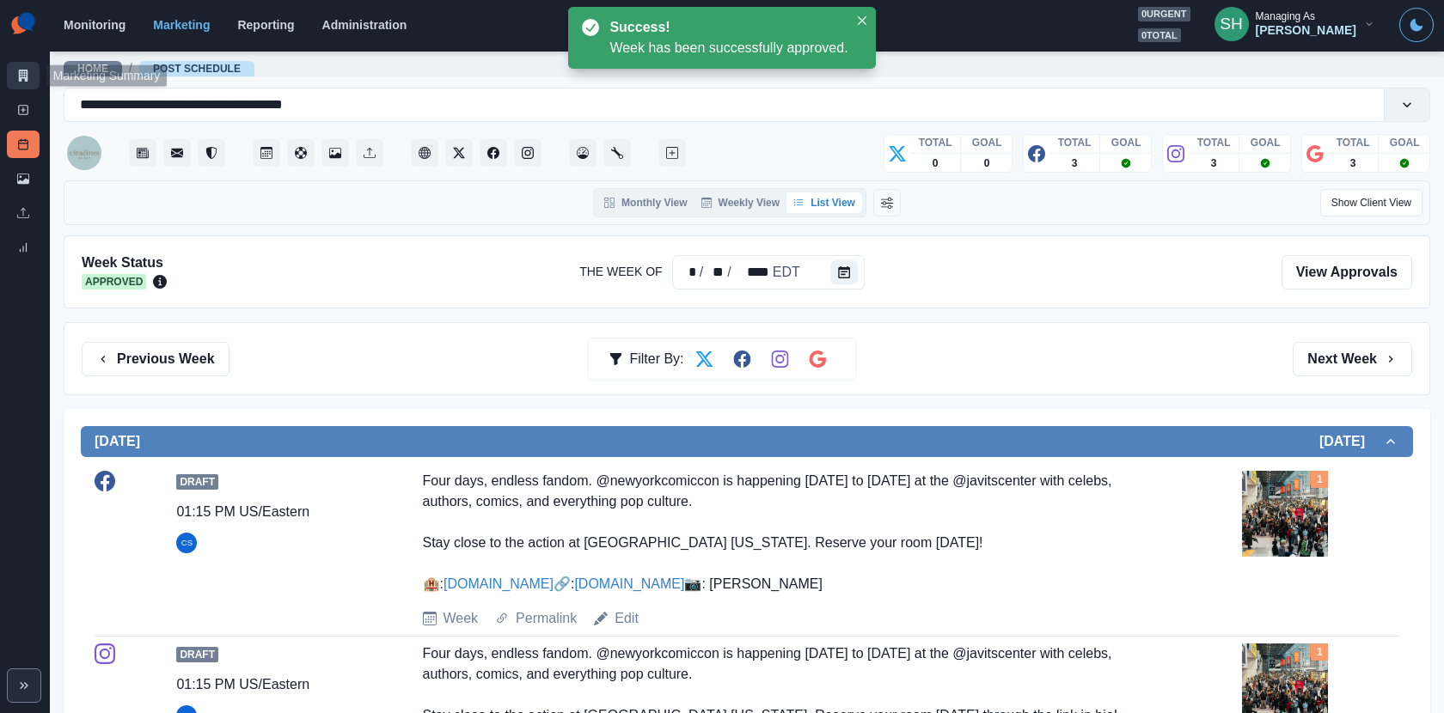
click at [17, 72] on icon at bounding box center [23, 76] width 12 height 12
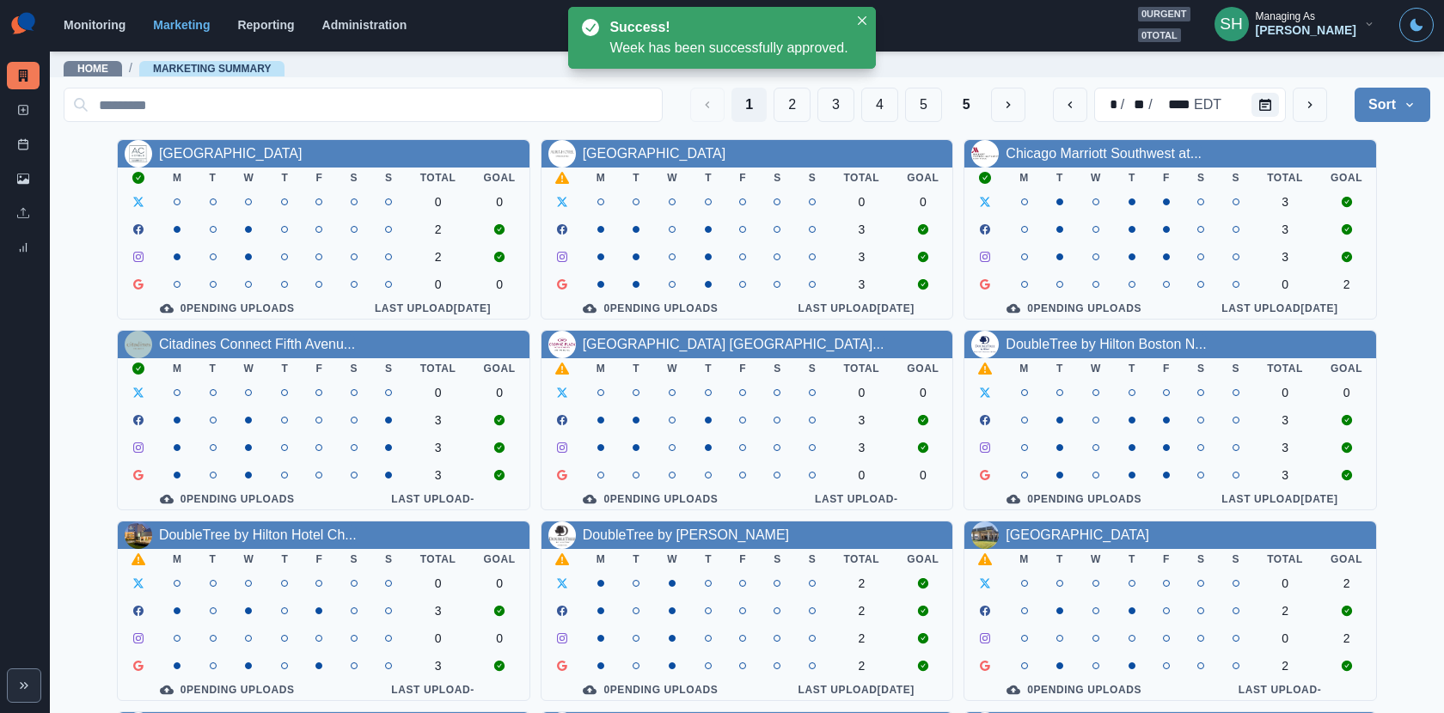
click at [1286, 21] on div "Managing As" at bounding box center [1284, 16] width 59 height 12
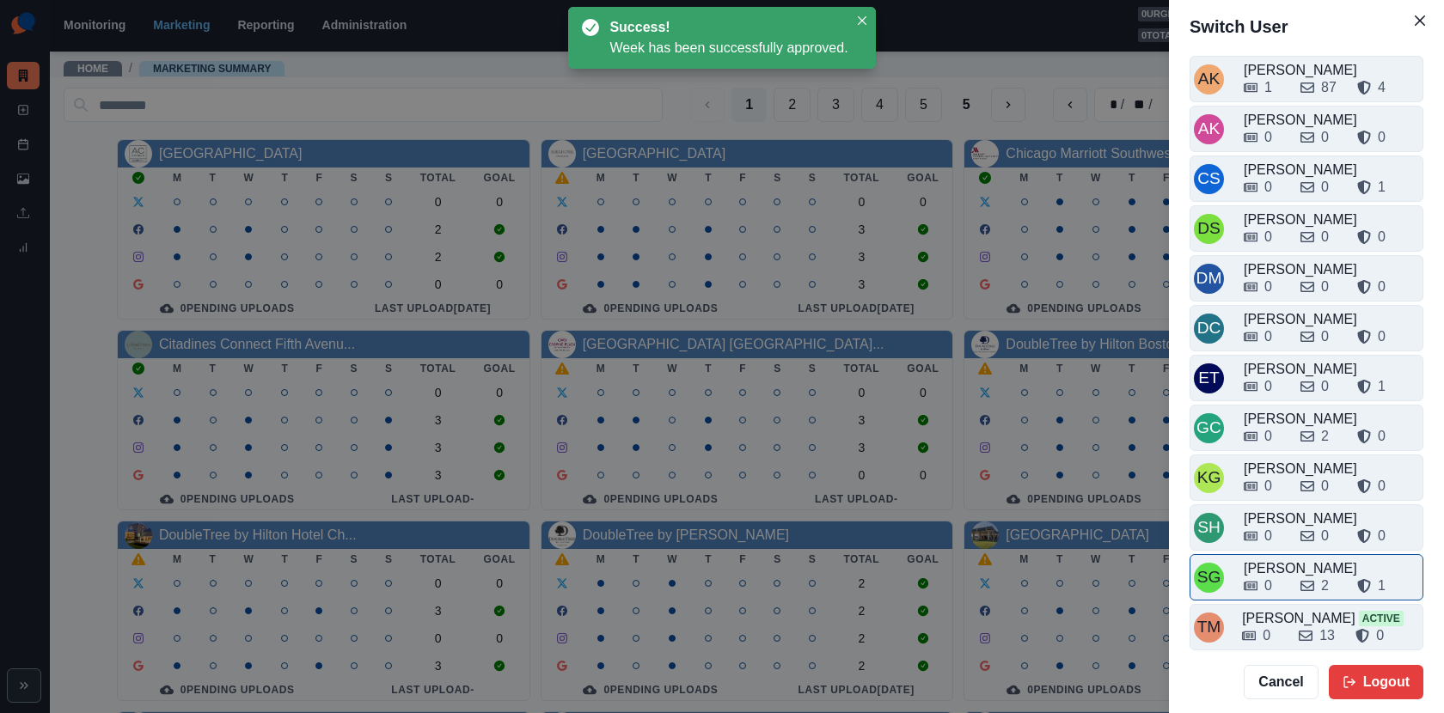
click at [1282, 569] on div "0 2 1" at bounding box center [1330, 582] width 175 height 27
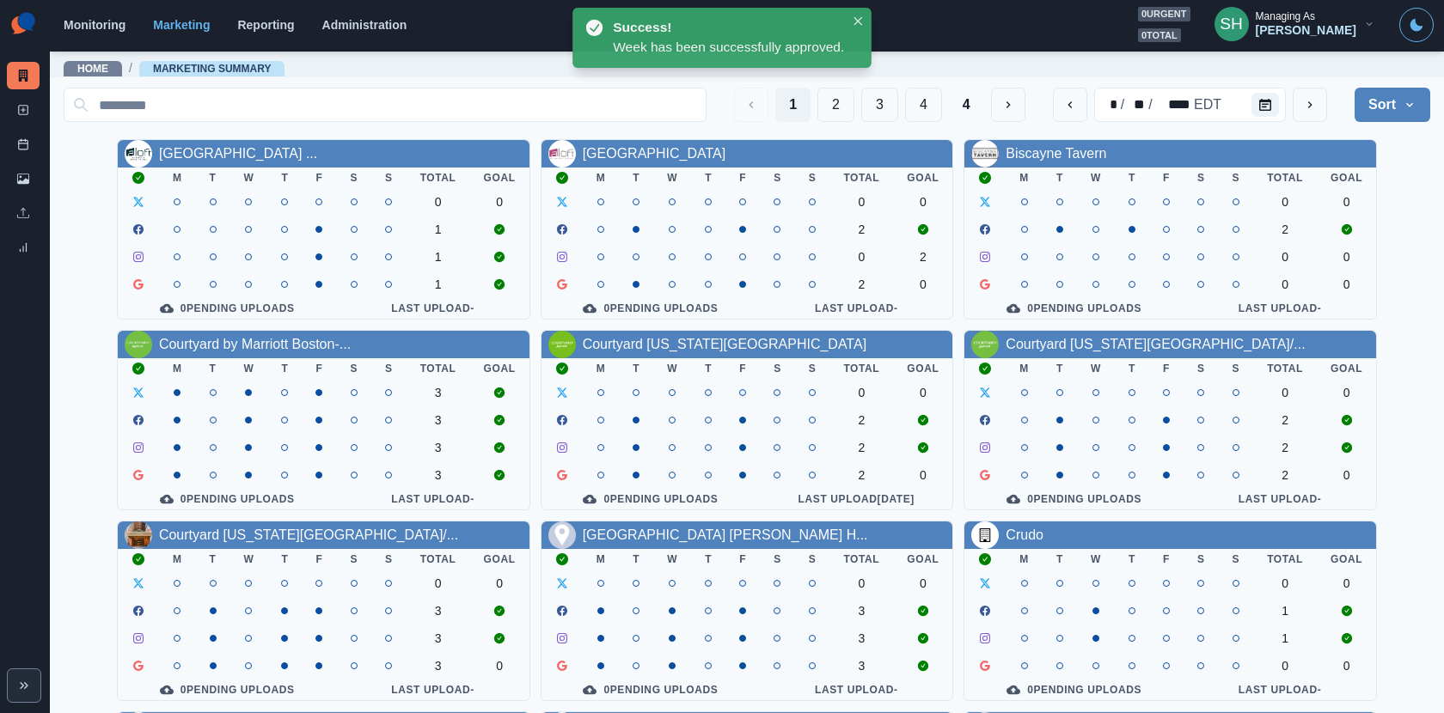
click at [1367, 95] on button "Sort" at bounding box center [1392, 105] width 76 height 34
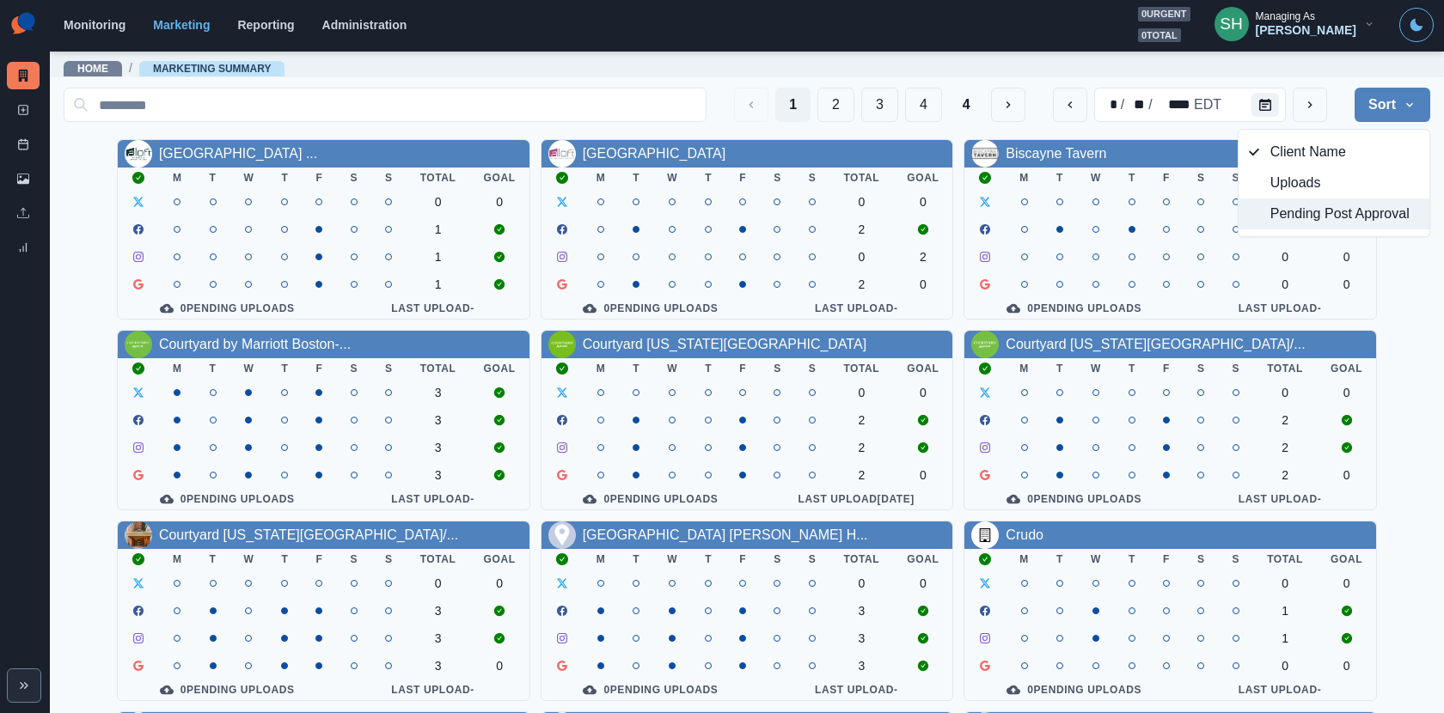
click at [1327, 214] on span "Pending Post Approval" at bounding box center [1344, 214] width 149 height 21
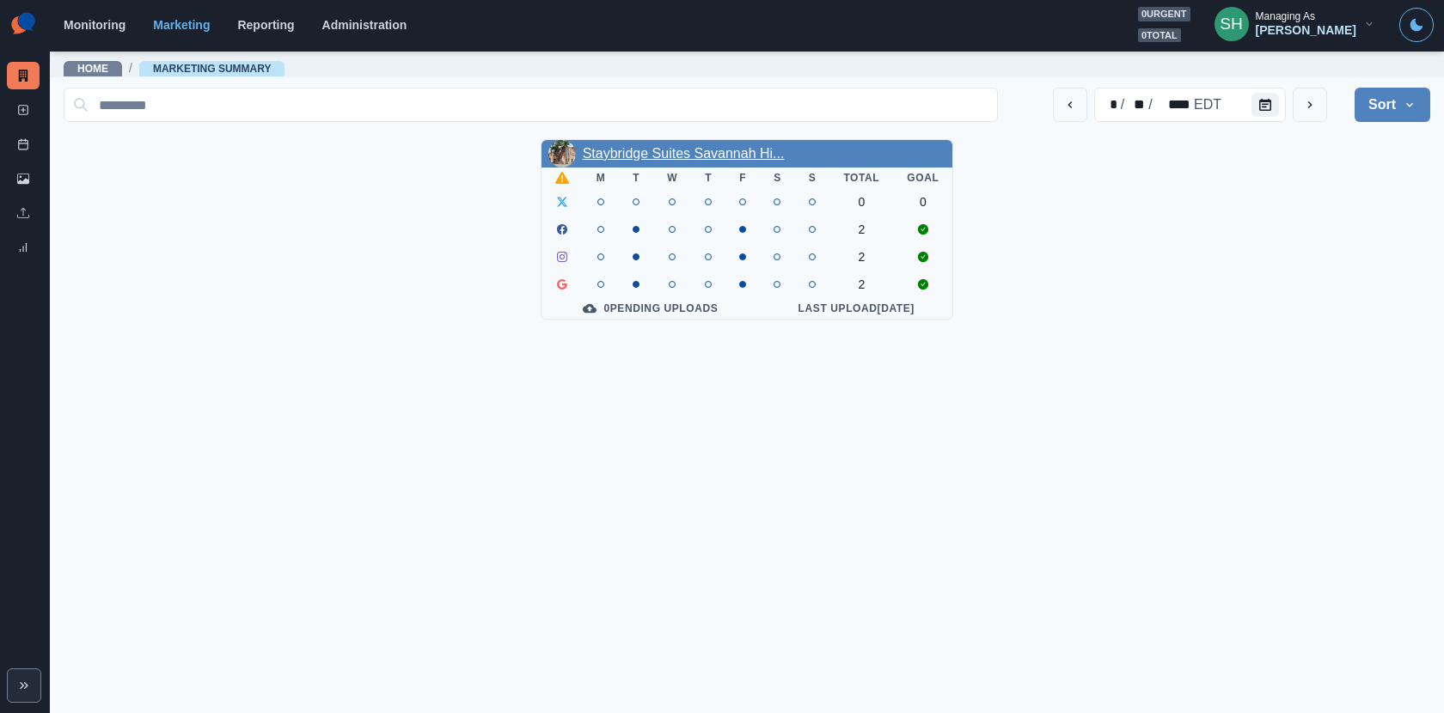
click at [712, 156] on link "Staybridge Suites Savannah Hi..." at bounding box center [684, 153] width 202 height 15
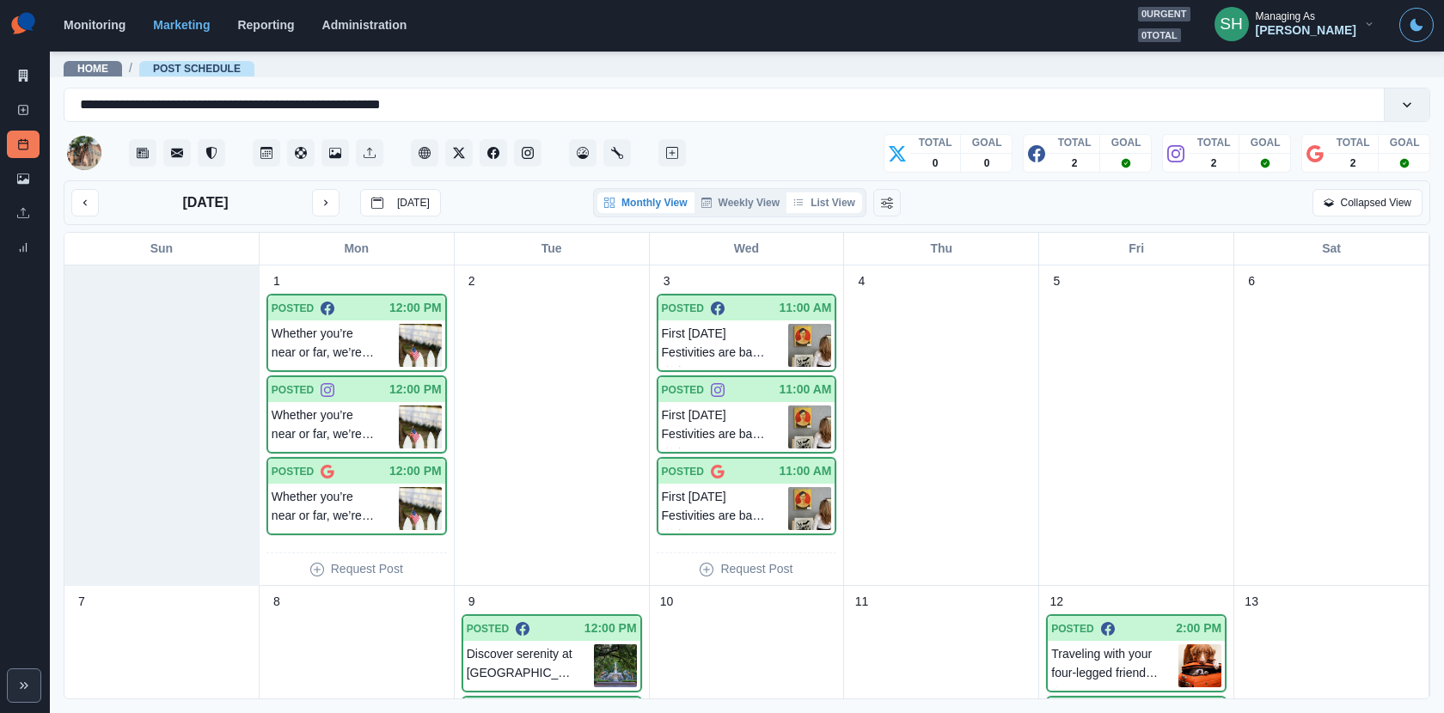
click at [835, 195] on button "List View" at bounding box center [824, 202] width 76 height 21
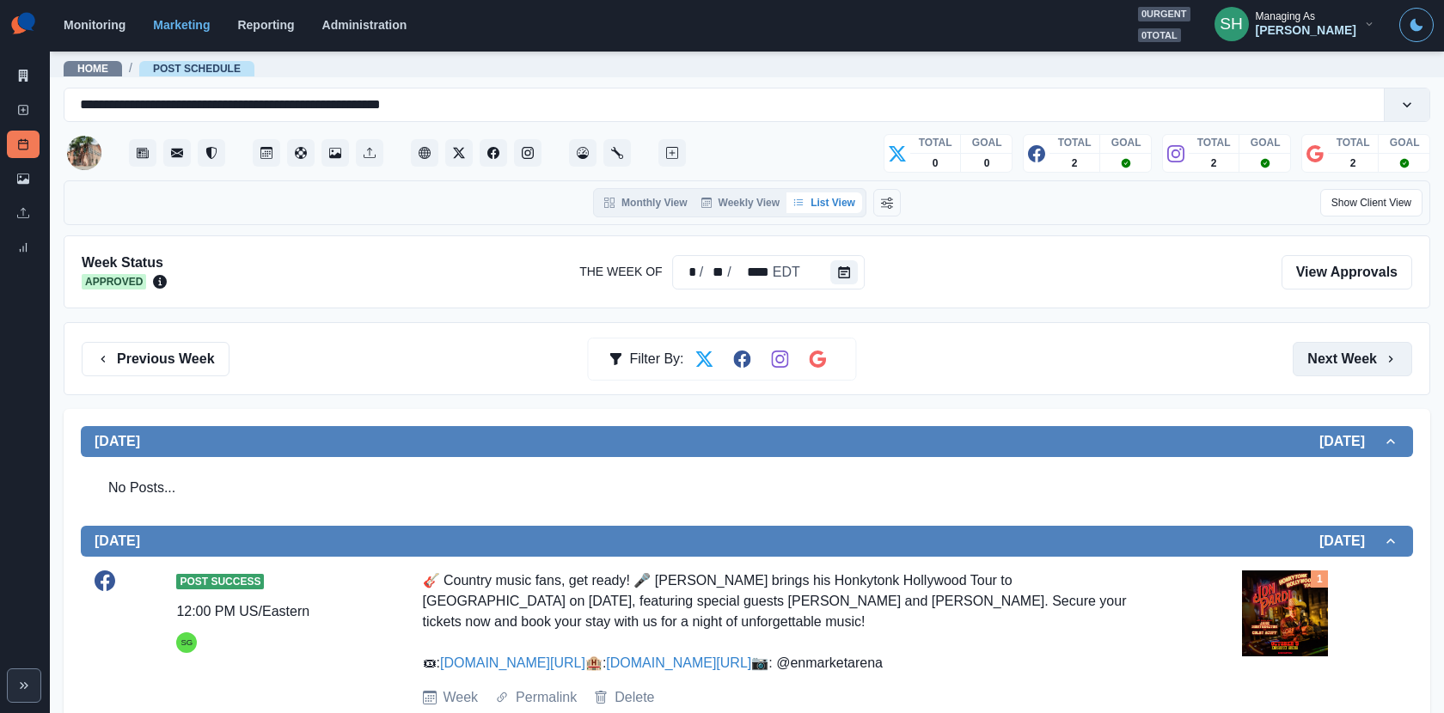
click at [1320, 350] on button "Next Week" at bounding box center [1351, 359] width 119 height 34
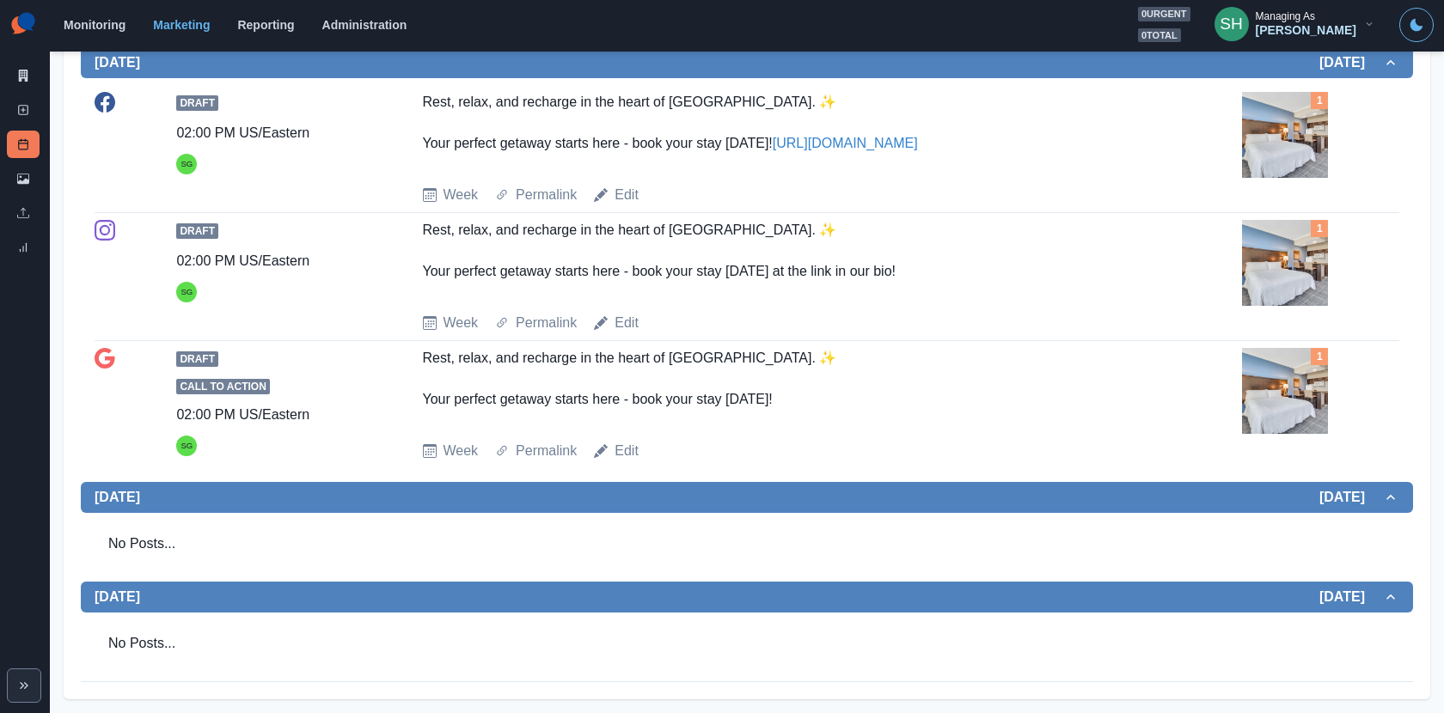
scroll to position [1149, 0]
click at [633, 205] on link "Edit" at bounding box center [626, 195] width 24 height 21
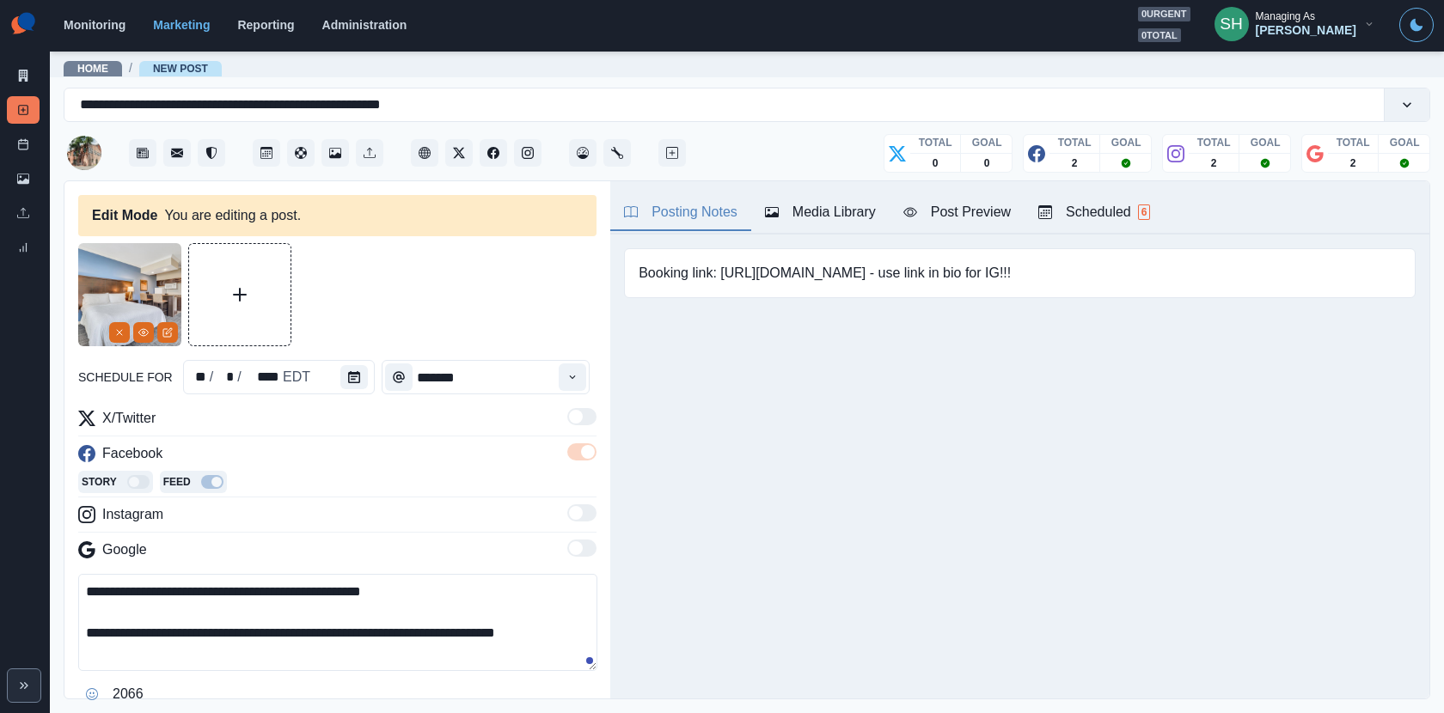
click at [437, 622] on textarea "**********" at bounding box center [337, 622] width 519 height 97
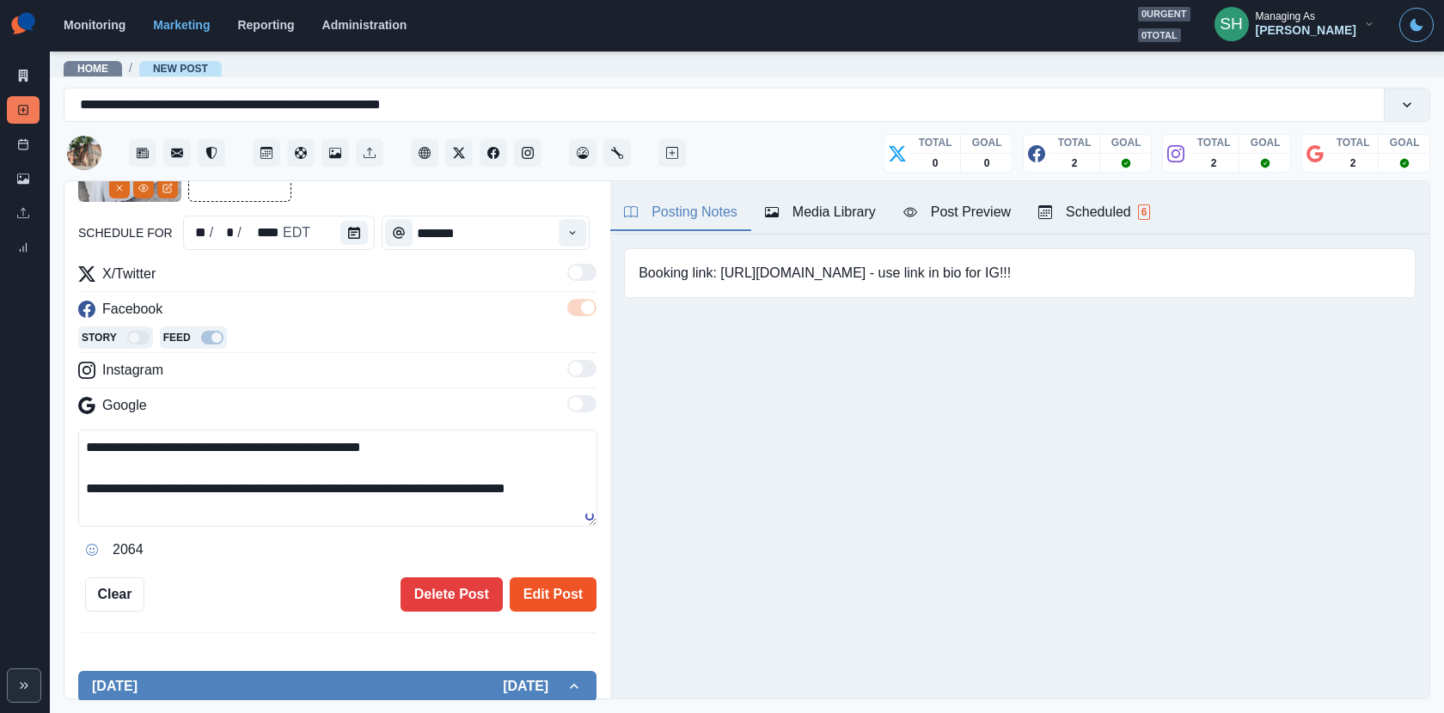
type textarea "**********"
click at [541, 589] on button "Edit Post" at bounding box center [553, 594] width 87 height 34
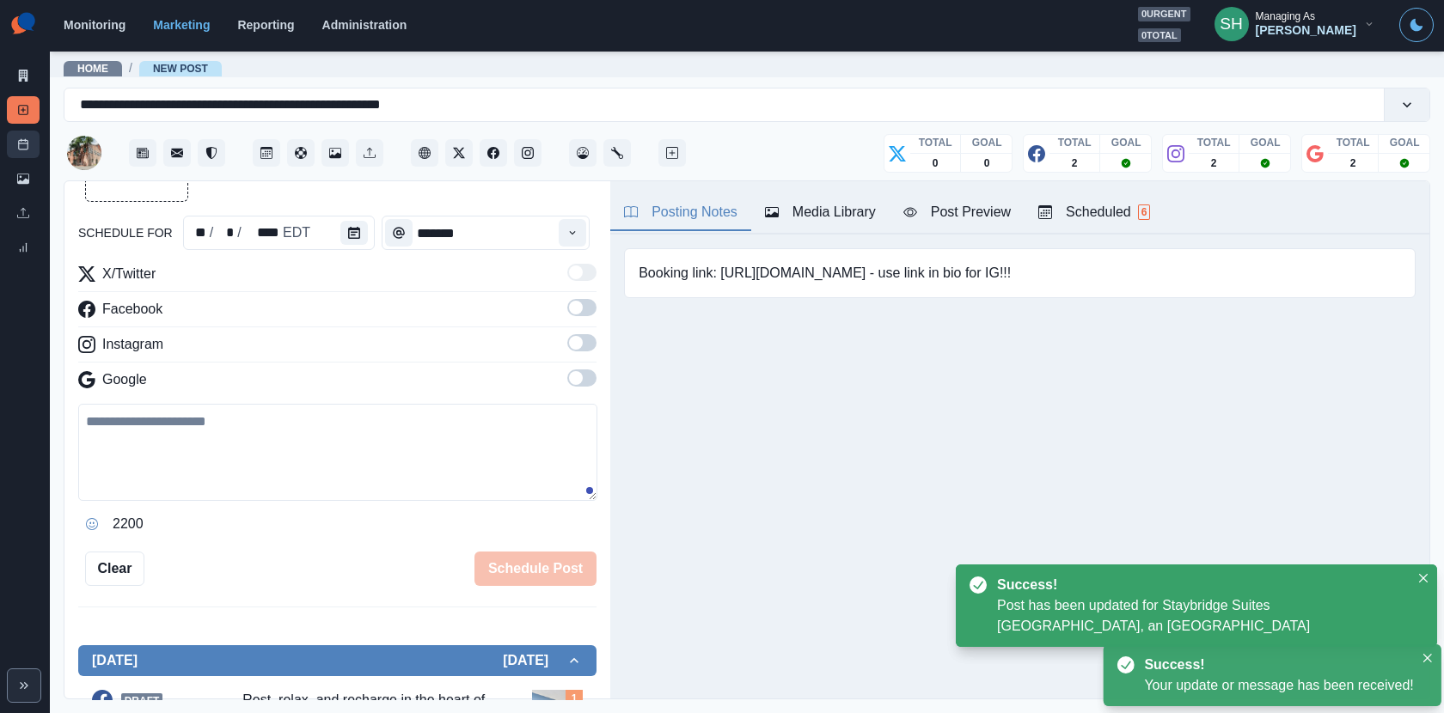
click at [13, 135] on link "Post Schedule" at bounding box center [23, 144] width 33 height 27
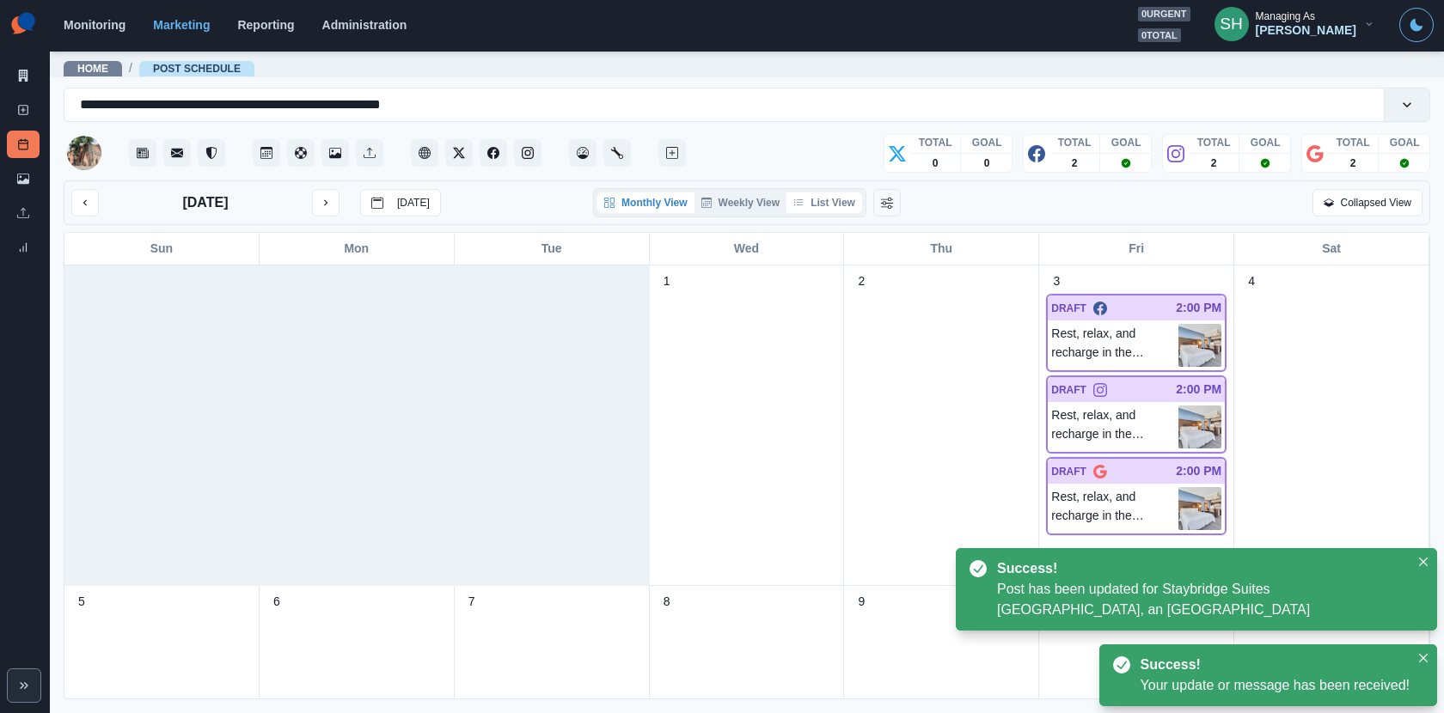
click at [805, 193] on button "List View" at bounding box center [824, 202] width 76 height 21
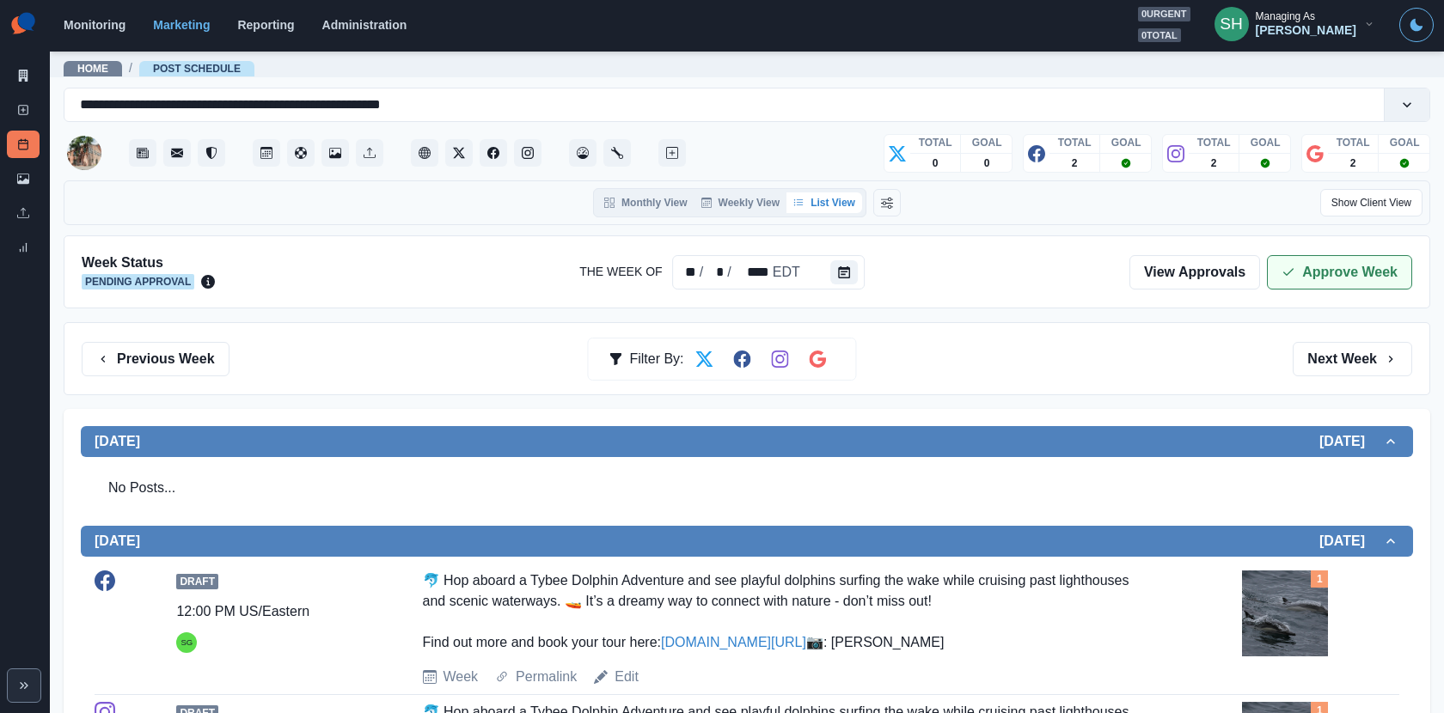
click at [1310, 282] on button "Approve Week" at bounding box center [1339, 272] width 145 height 34
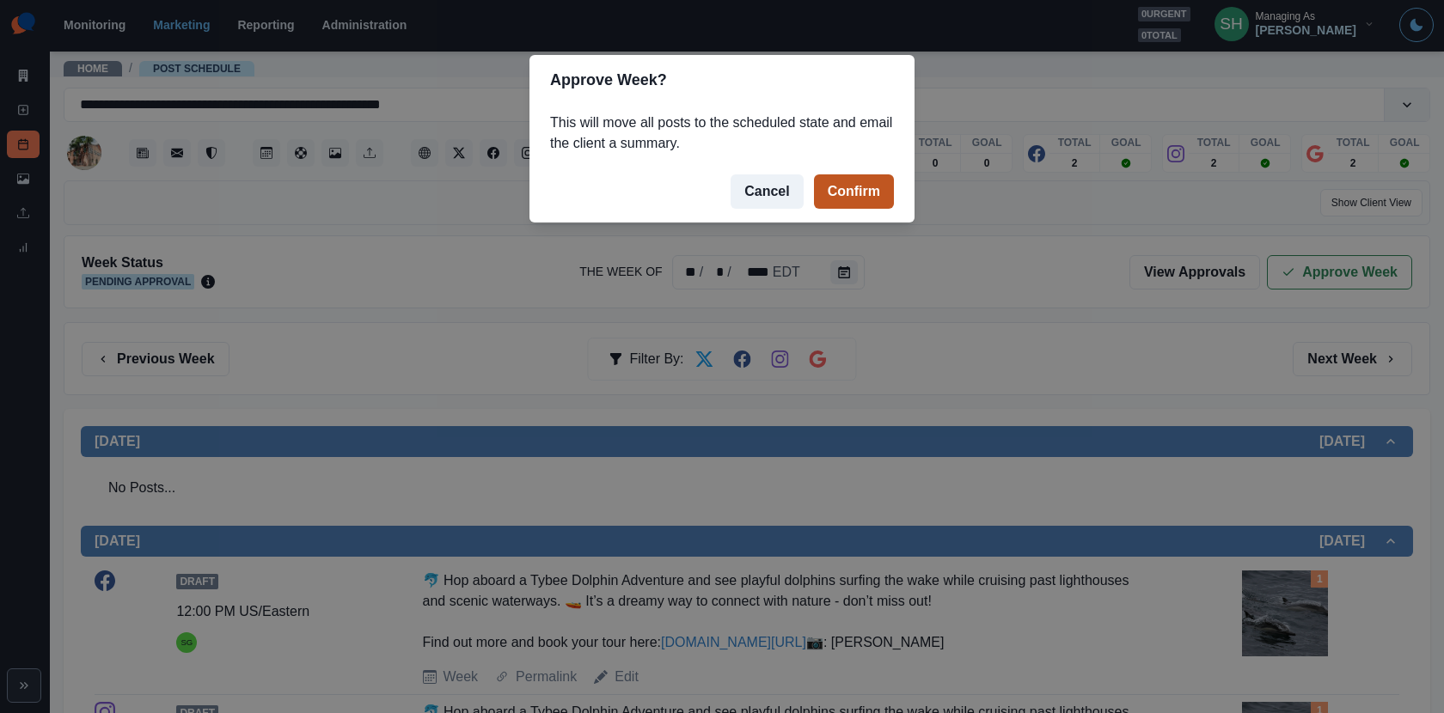
click at [884, 188] on button "Confirm" at bounding box center [854, 191] width 80 height 34
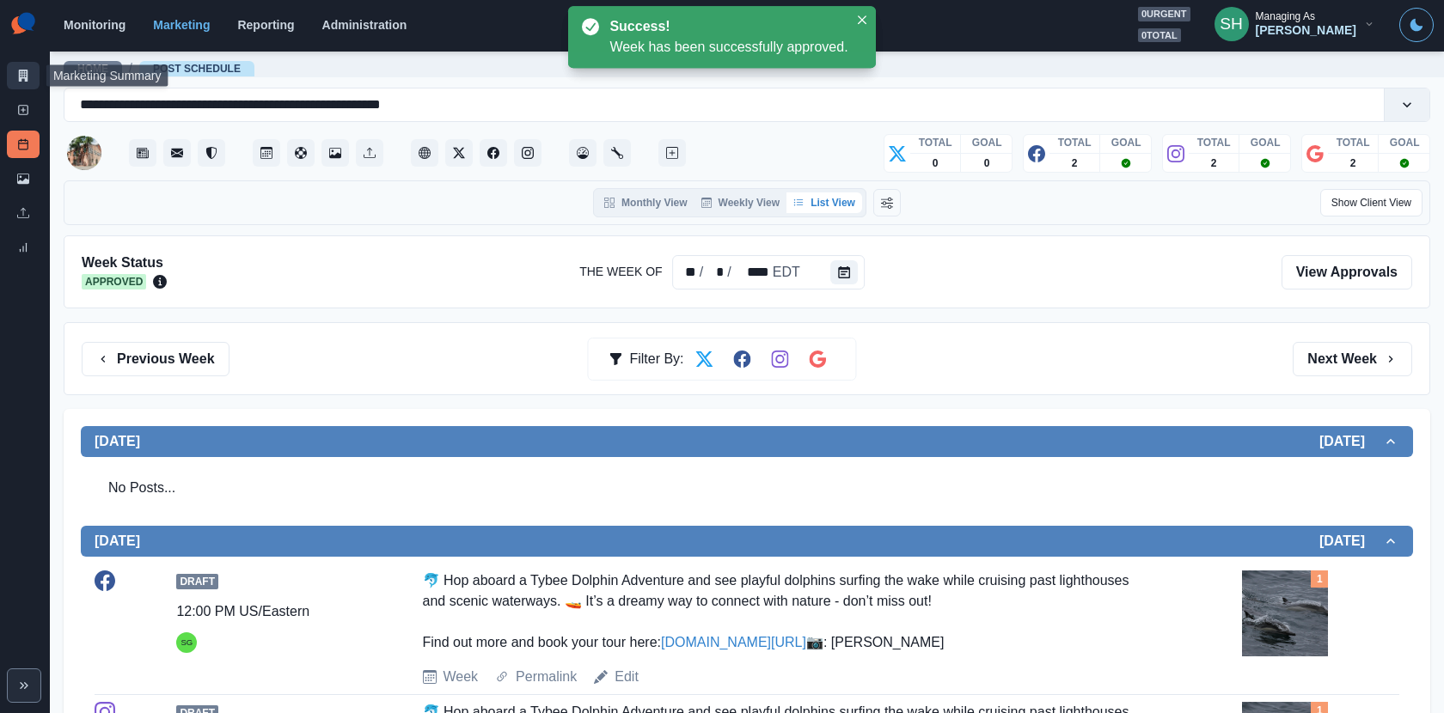
click at [15, 70] on link "Marketing Summary" at bounding box center [23, 75] width 33 height 27
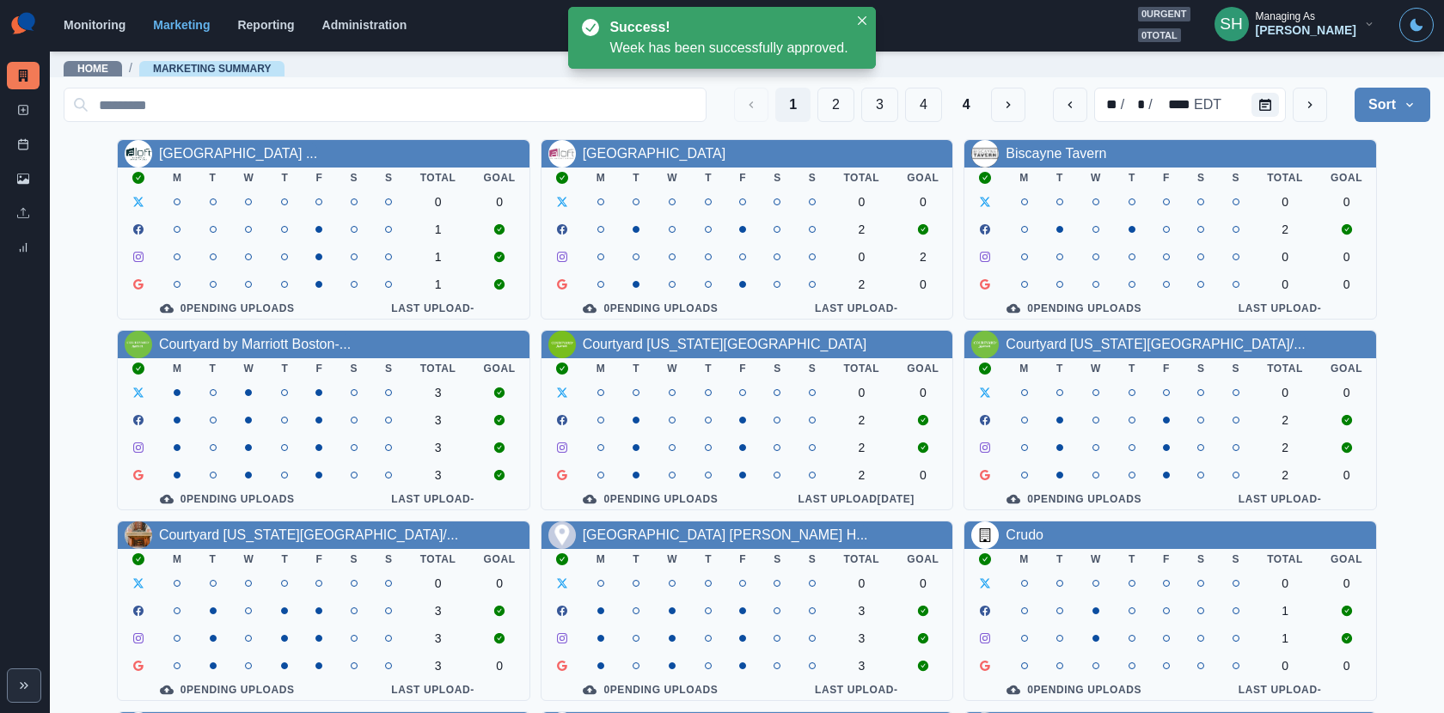
click at [1438, 123] on main "Home / Marketing Summary 1 2 3 4 4 ** / * / **** EDT Sort Client Name Uploads P…" at bounding box center [747, 381] width 1394 height 663
click at [1409, 109] on icon "button" at bounding box center [1409, 105] width 14 height 14
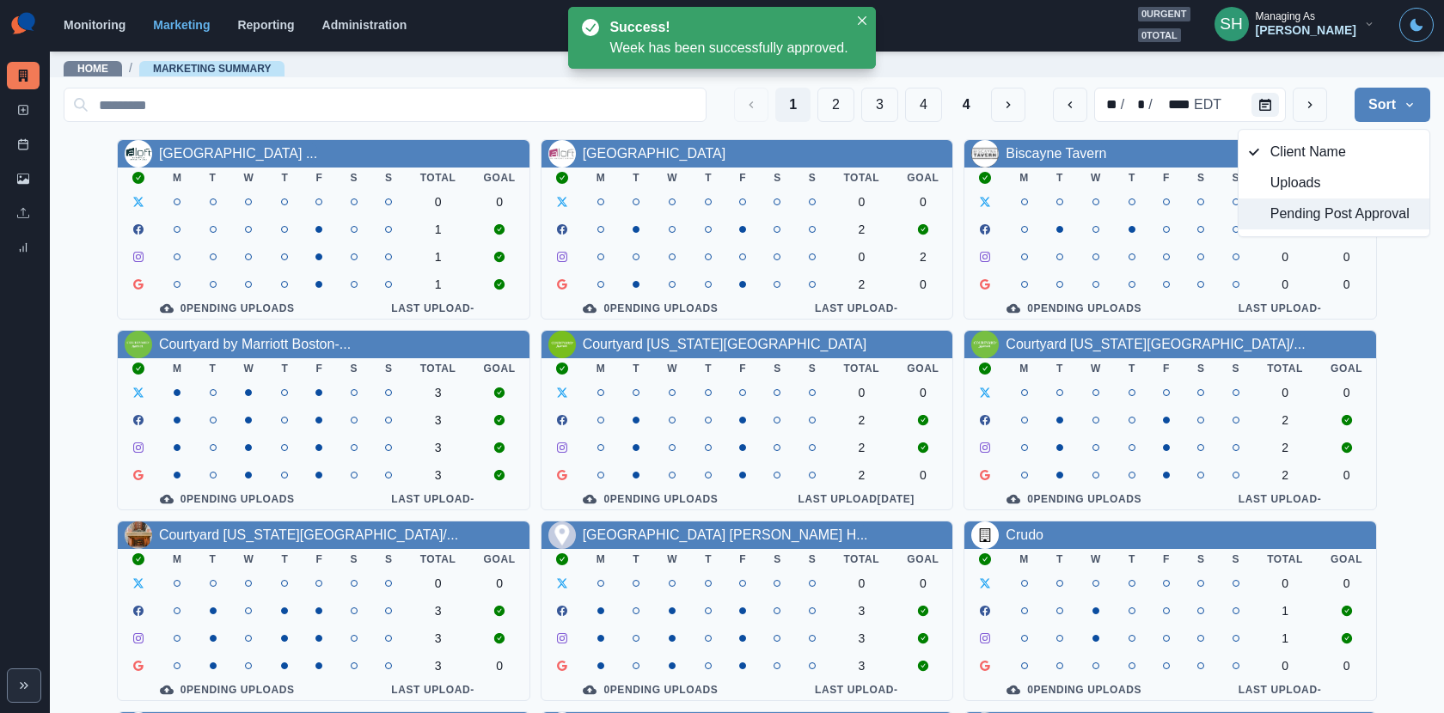
click at [1354, 212] on span "Pending Post Approval" at bounding box center [1344, 214] width 149 height 21
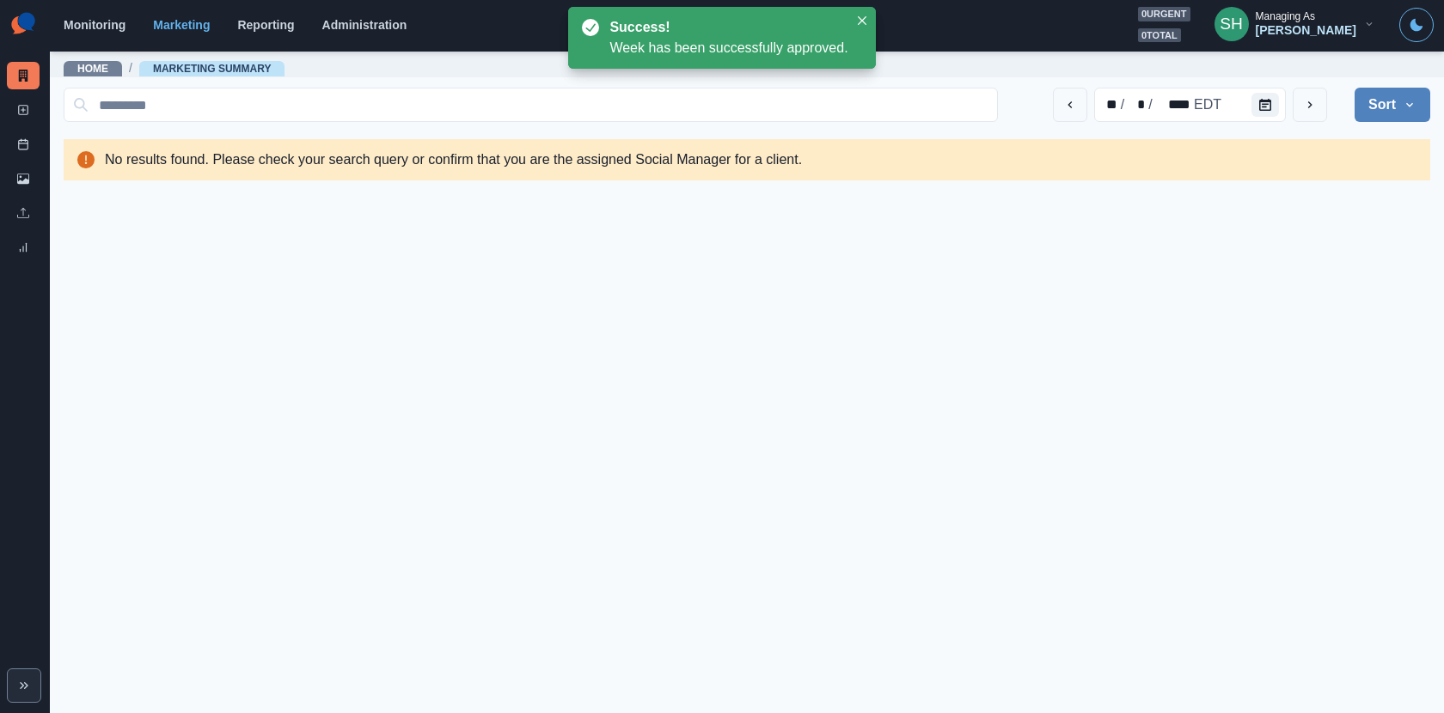
click at [1411, 89] on button "Sort" at bounding box center [1392, 105] width 76 height 34
click at [1316, 144] on span "Client Name" at bounding box center [1344, 152] width 149 height 21
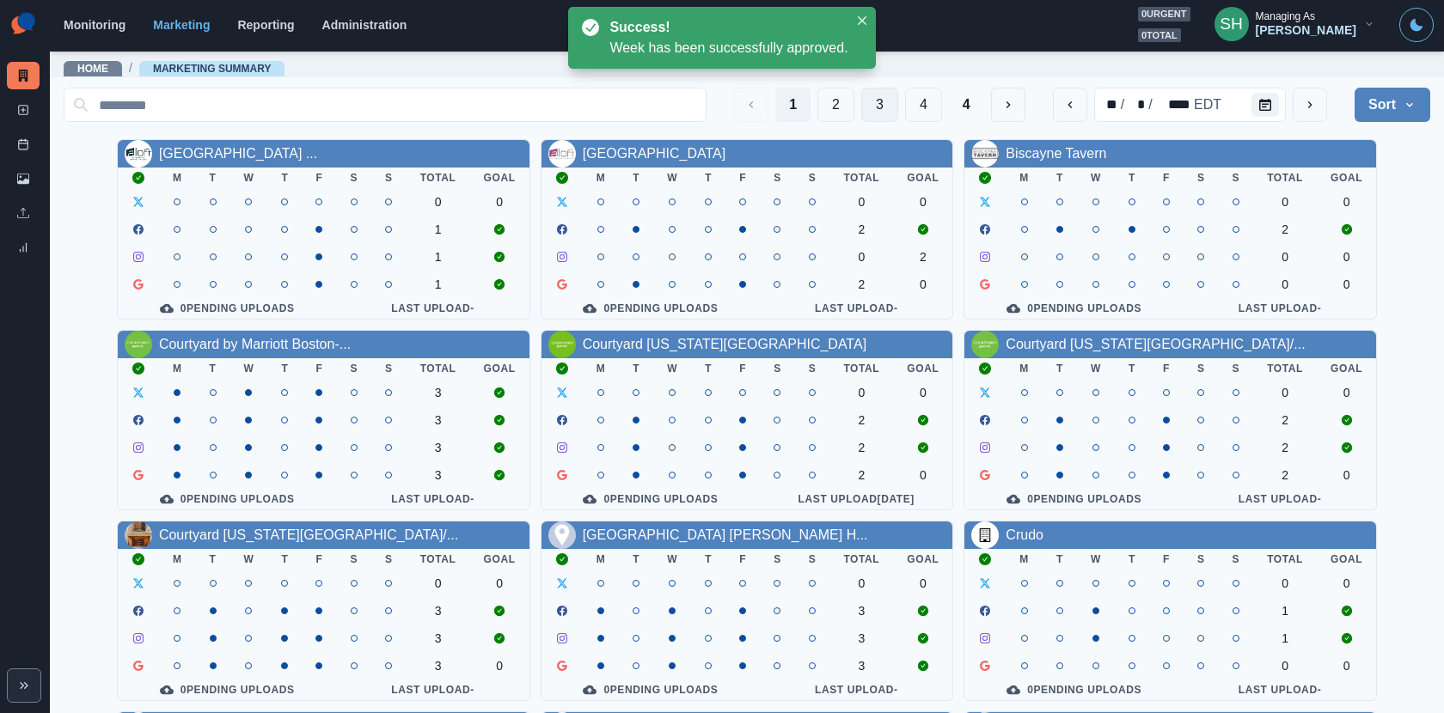
click at [876, 103] on button "3" at bounding box center [879, 105] width 37 height 34
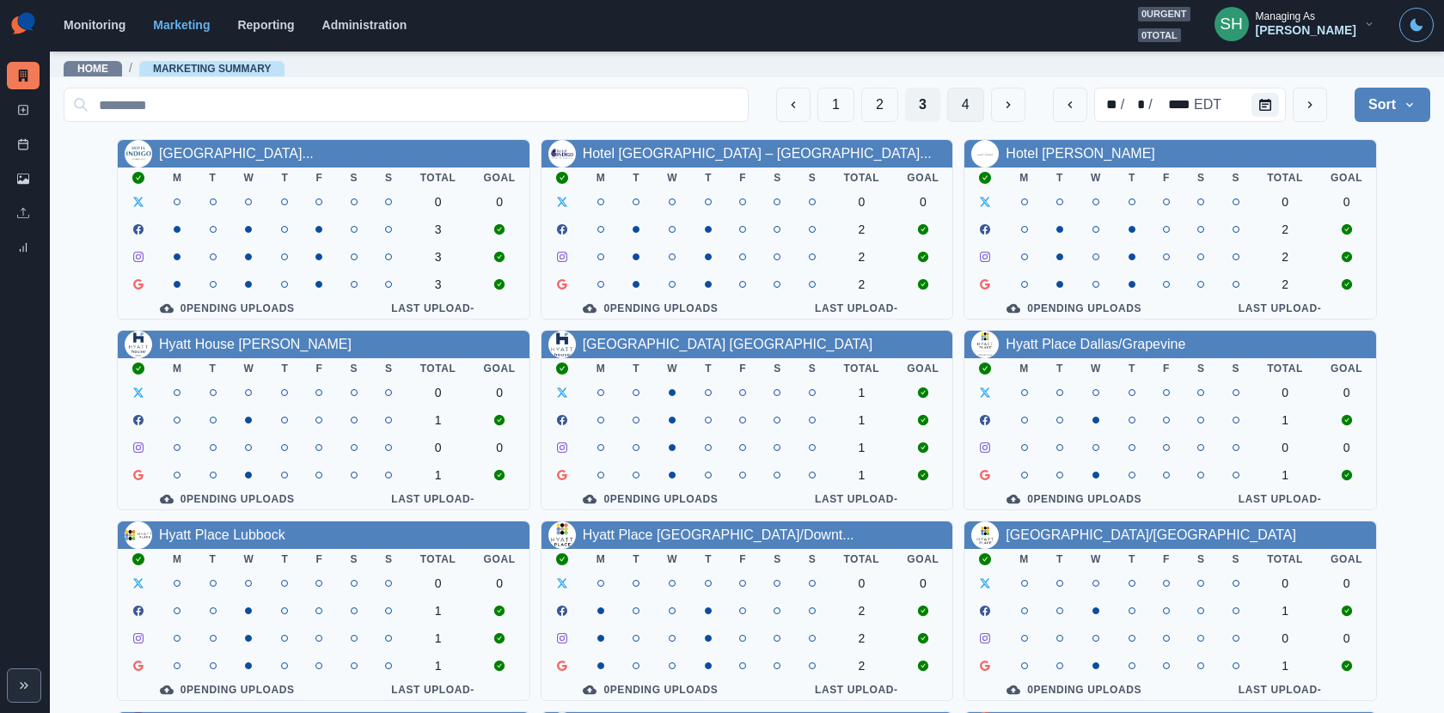
click at [957, 102] on button "4" at bounding box center [965, 105] width 37 height 34
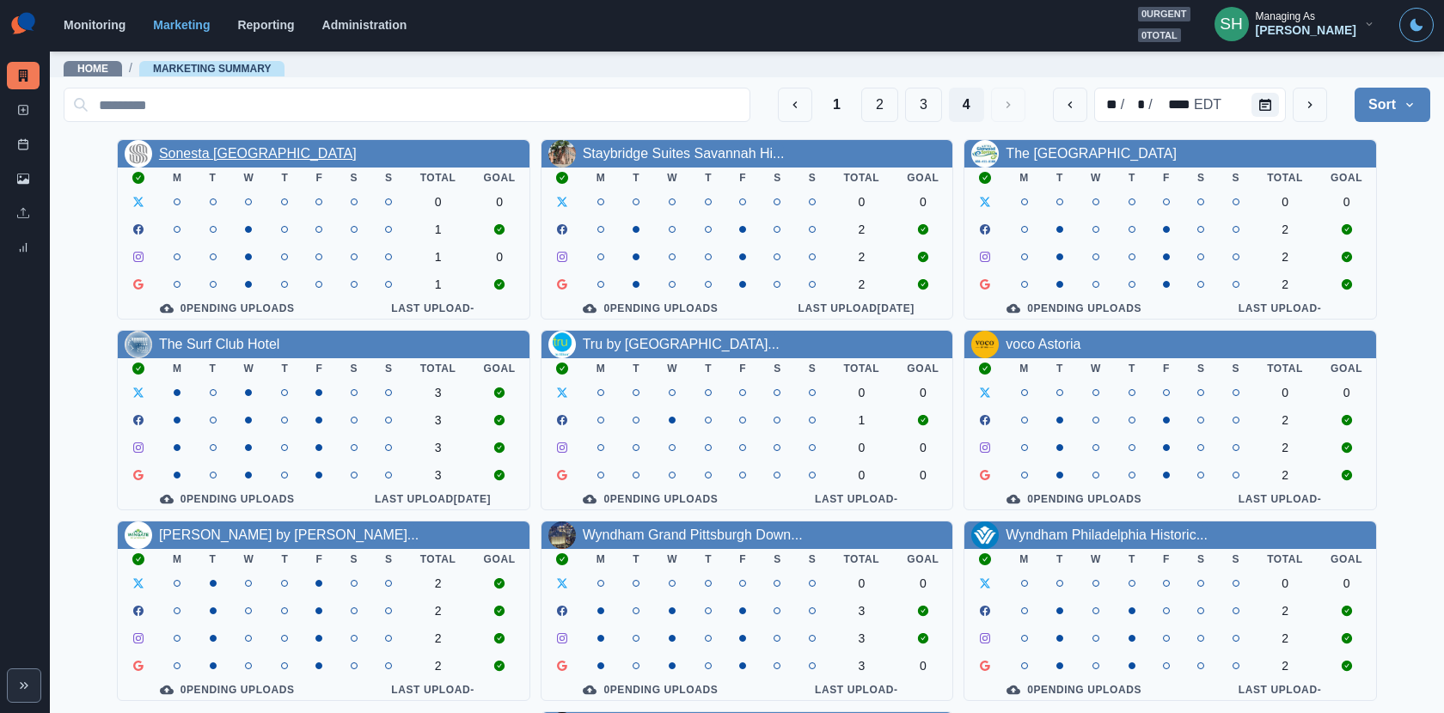
click at [291, 146] on link "Sonesta [GEOGRAPHIC_DATA]" at bounding box center [258, 153] width 198 height 15
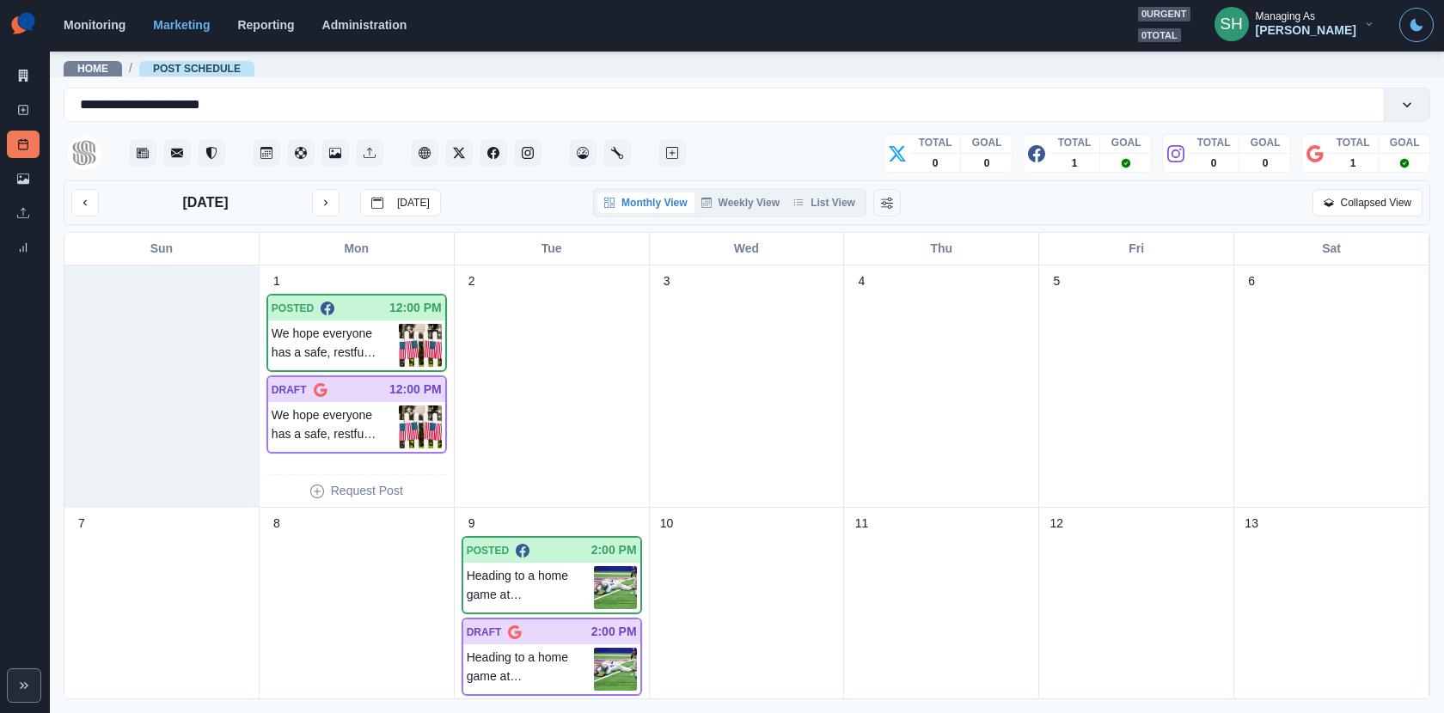
click at [823, 191] on div "Monthly View Weekly View List View" at bounding box center [729, 202] width 273 height 29
click at [819, 210] on button "List View" at bounding box center [824, 202] width 76 height 21
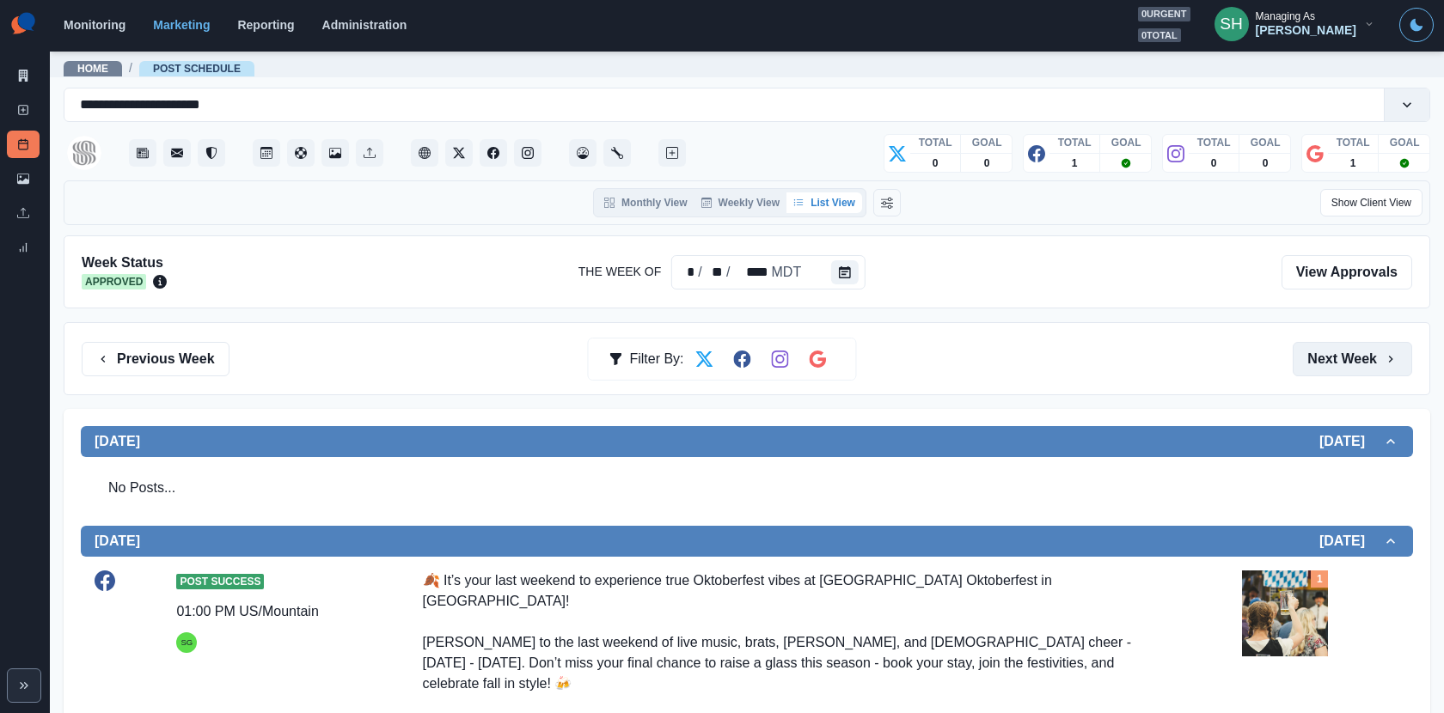
click at [1379, 348] on button "Next Week" at bounding box center [1351, 359] width 119 height 34
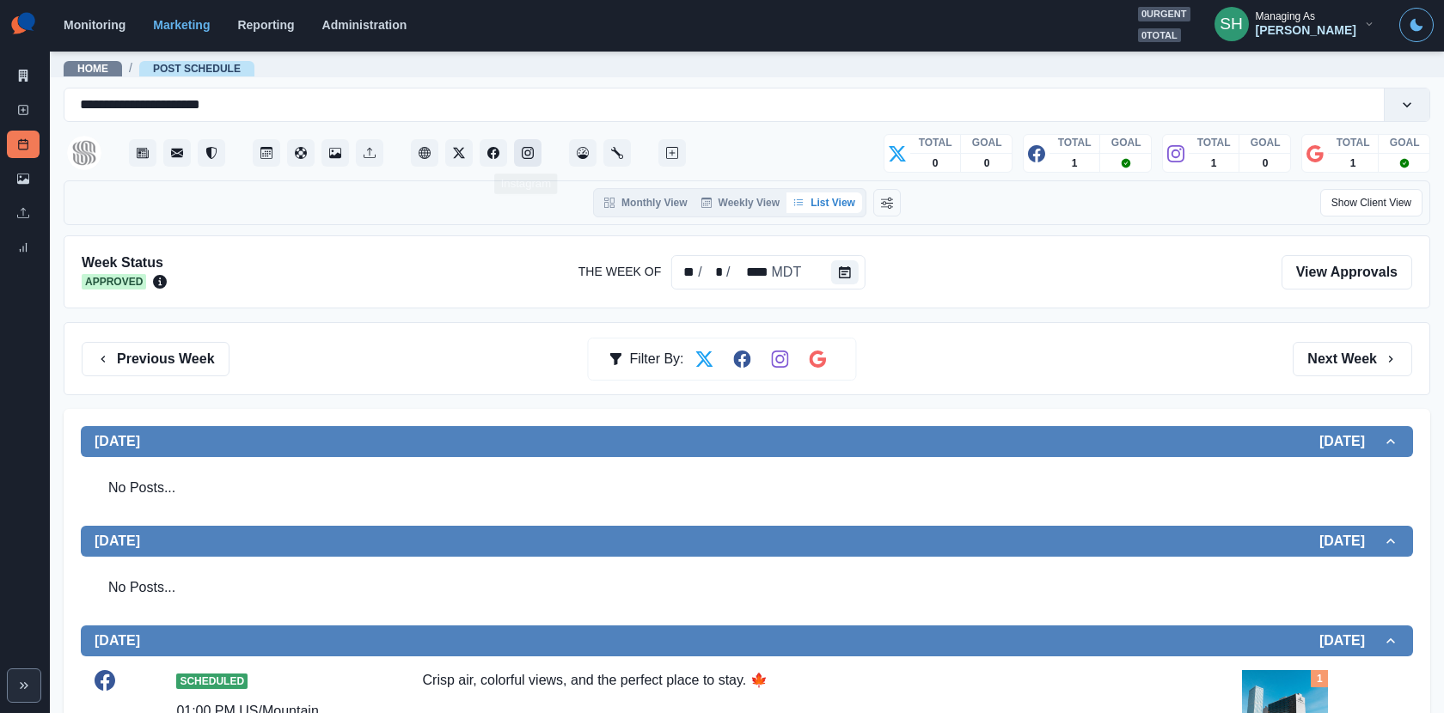
click at [516, 148] on button "Instagram" at bounding box center [527, 152] width 27 height 27
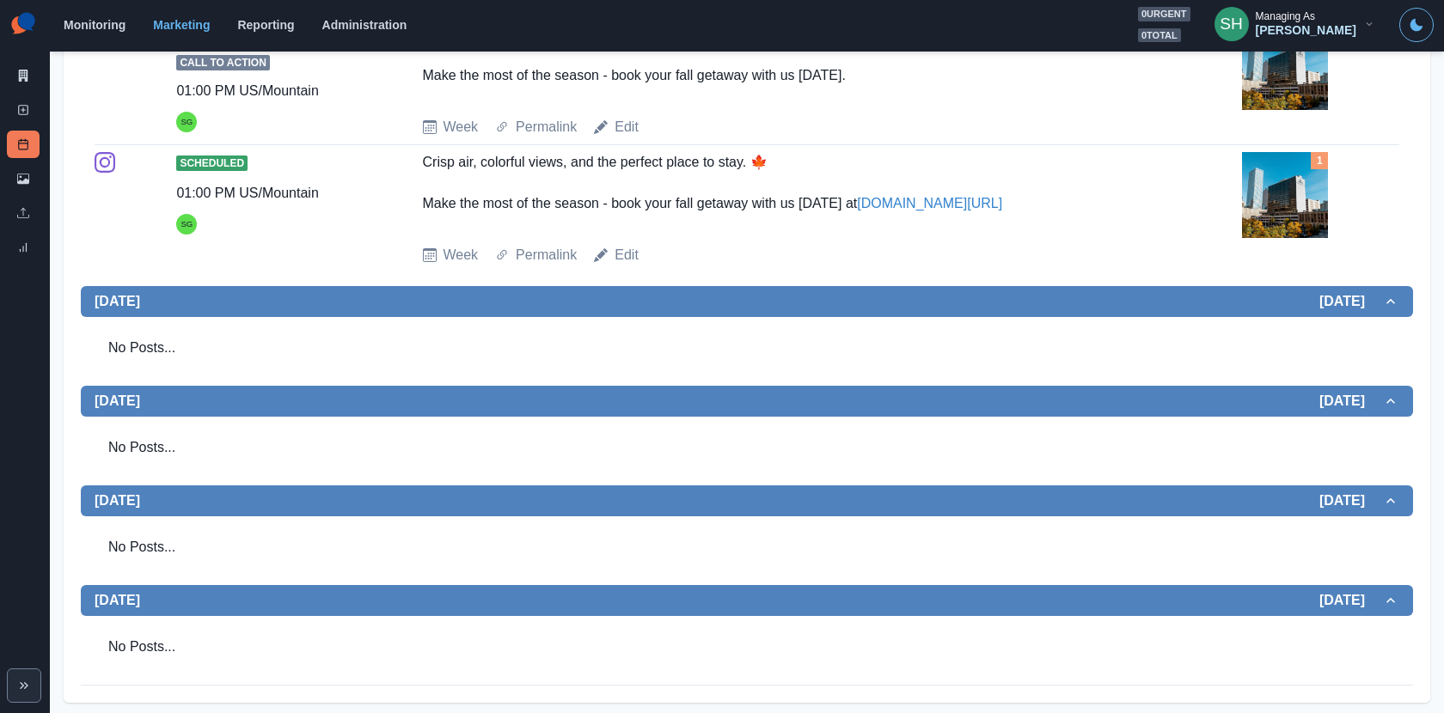
scroll to position [23, 0]
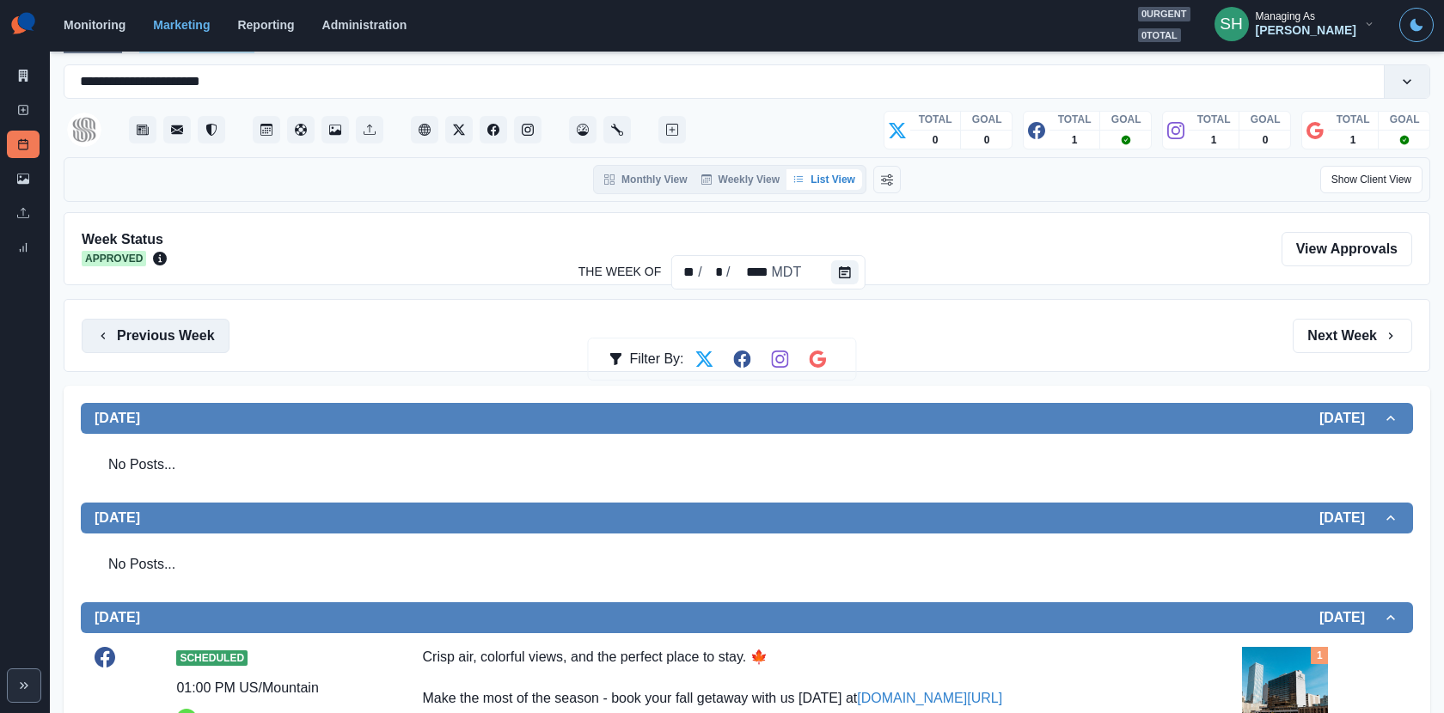
click at [177, 319] on button "Previous Week" at bounding box center [156, 336] width 148 height 34
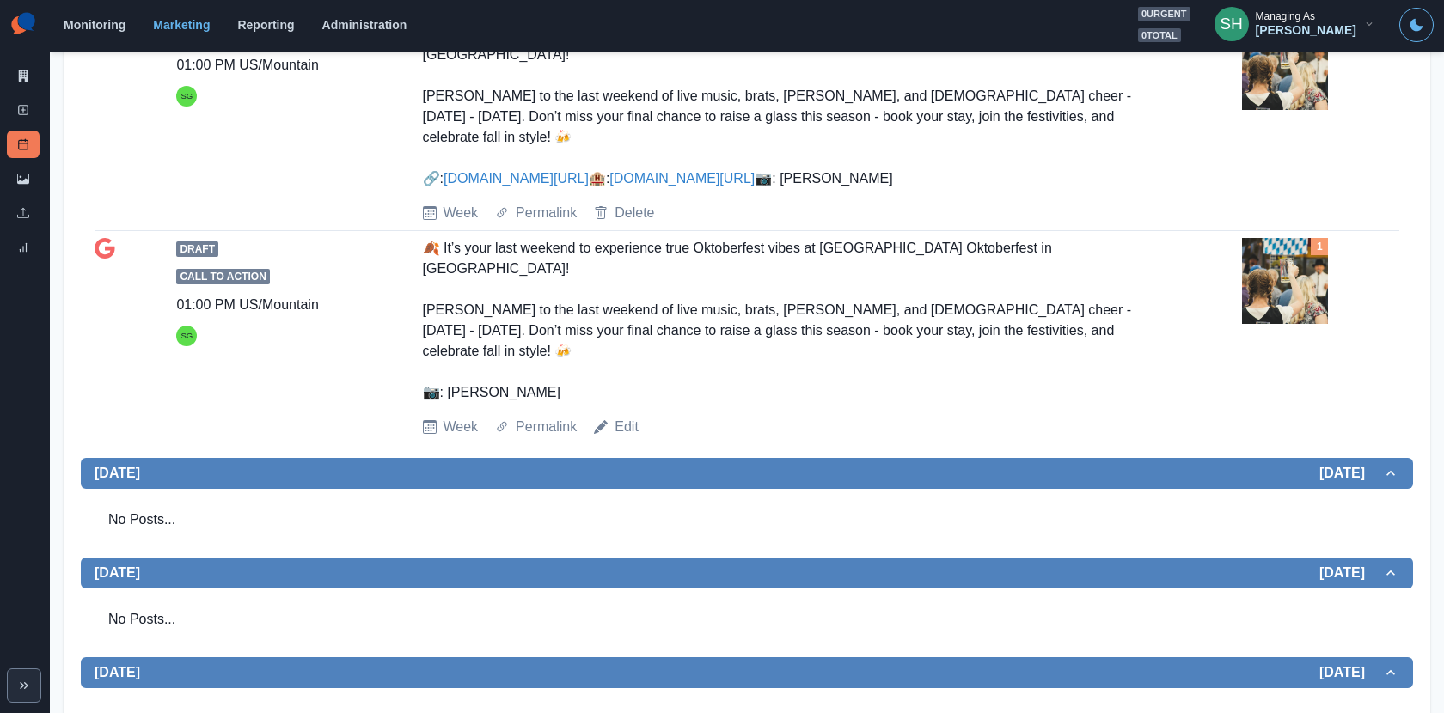
scroll to position [211, 0]
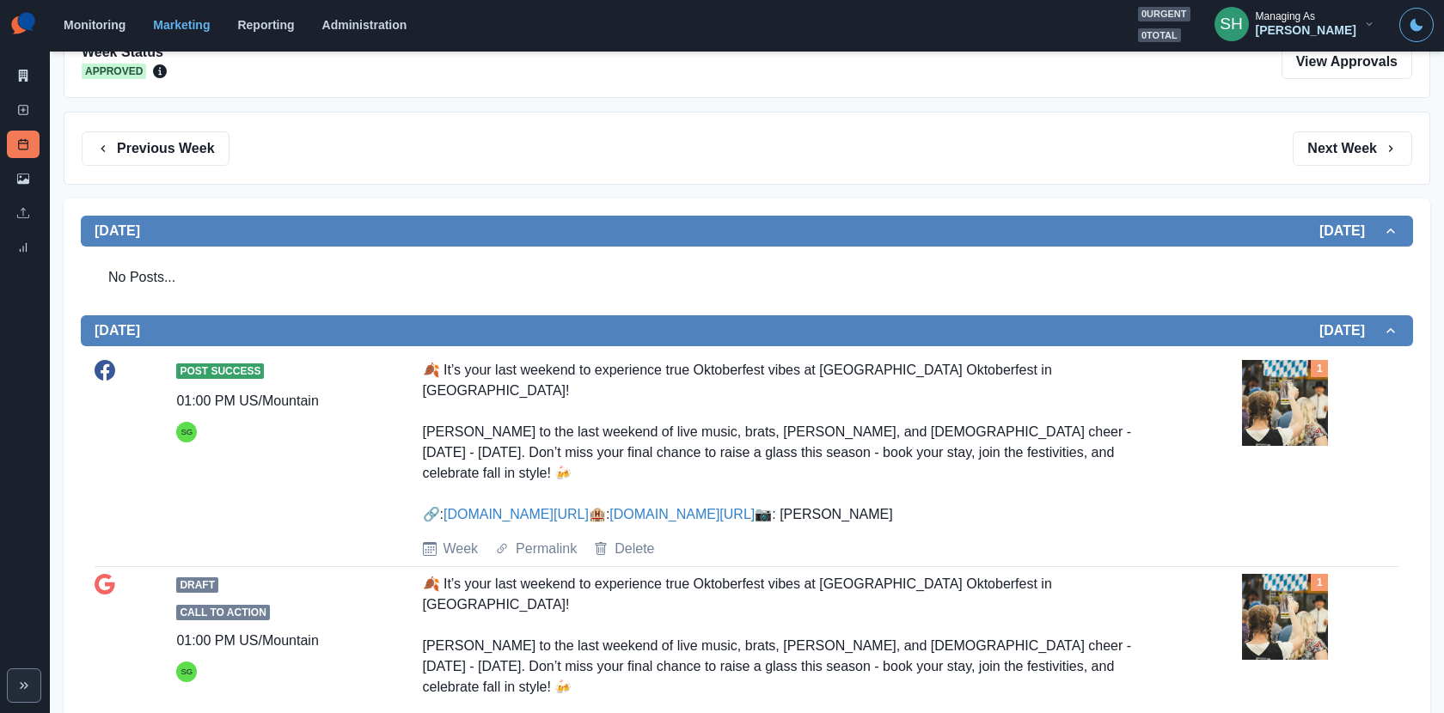
drag, startPoint x: 534, startPoint y: 530, endPoint x: 382, endPoint y: 374, distance: 218.2
click at [382, 374] on div "Post Success 01:00 PM US/Mountain SG 🍂 It’s your last weekend to experience tru…" at bounding box center [747, 459] width 1304 height 199
copy div "🍂 It’s your last weekend to experience true Oktoberfest vibes at [GEOGRAPHIC_DA…"
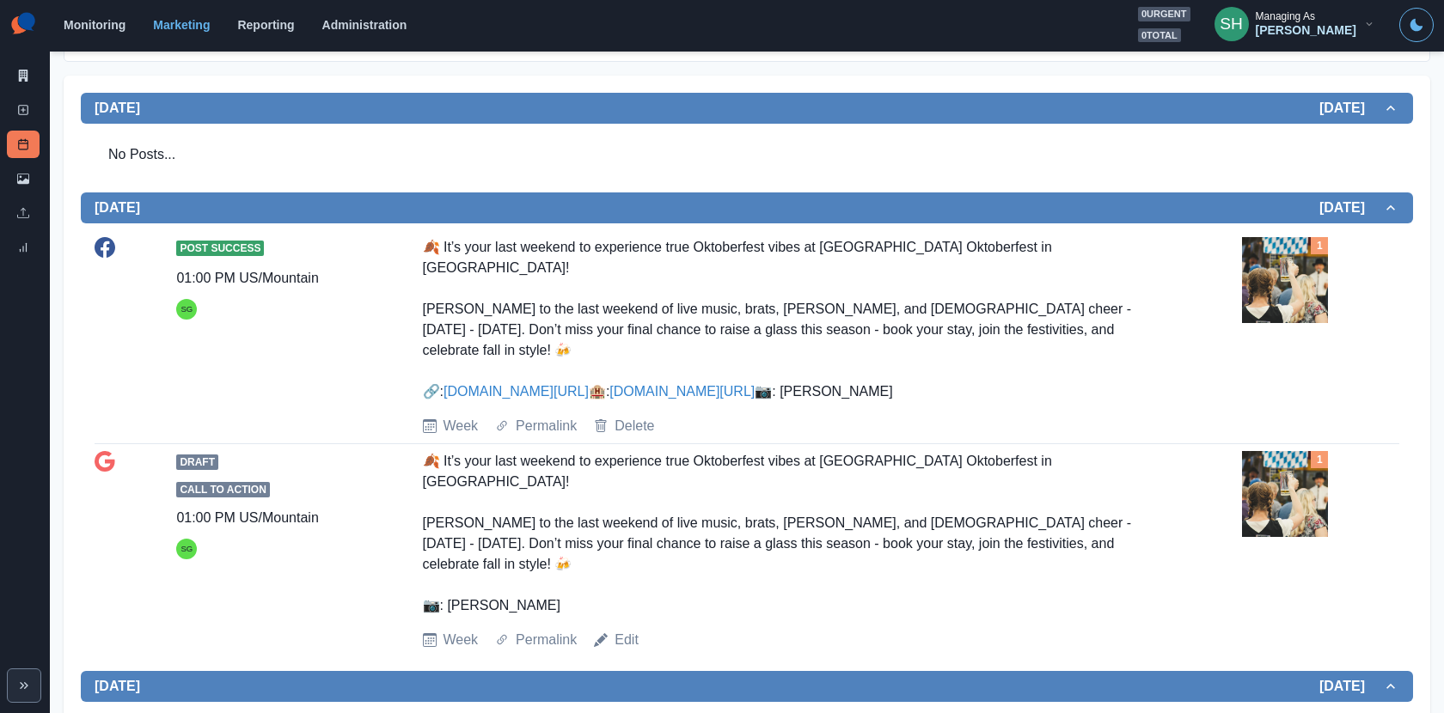
scroll to position [335, 0]
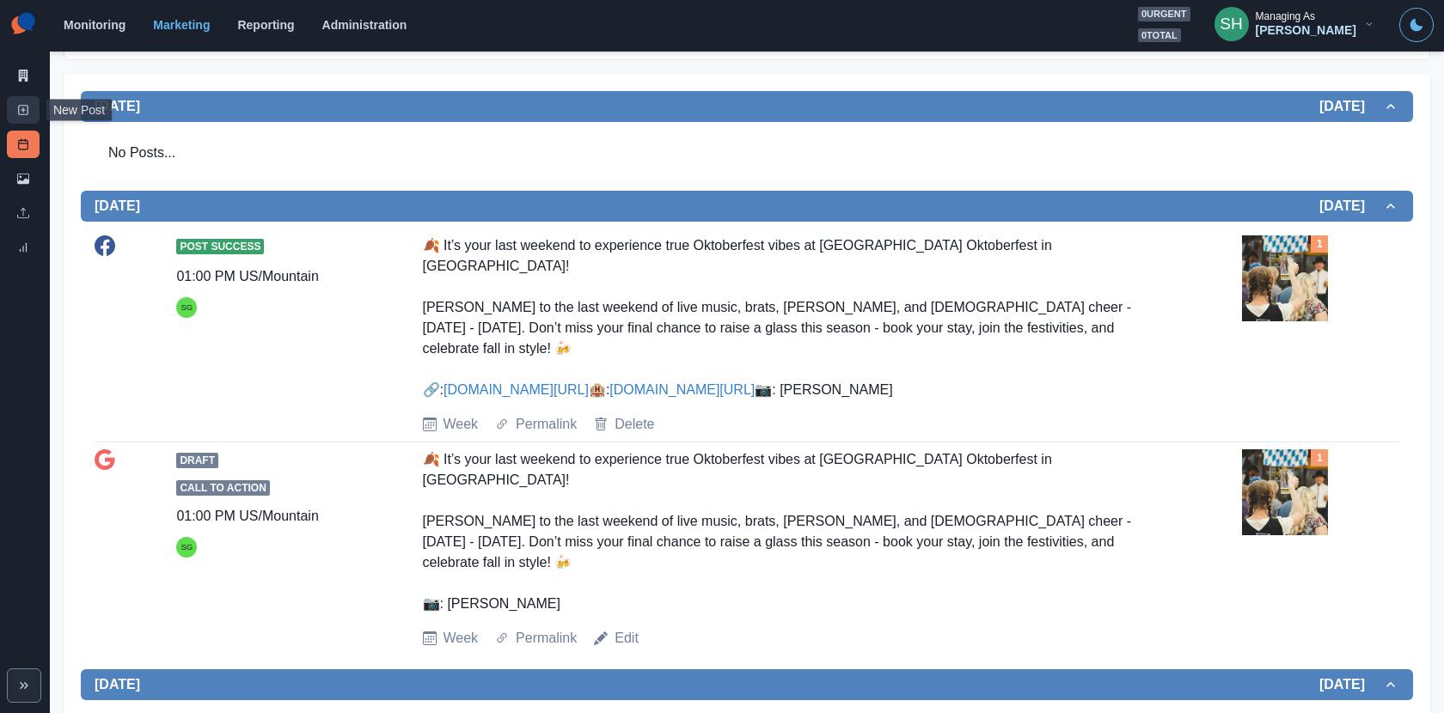
click at [16, 101] on link "New Post" at bounding box center [23, 109] width 33 height 27
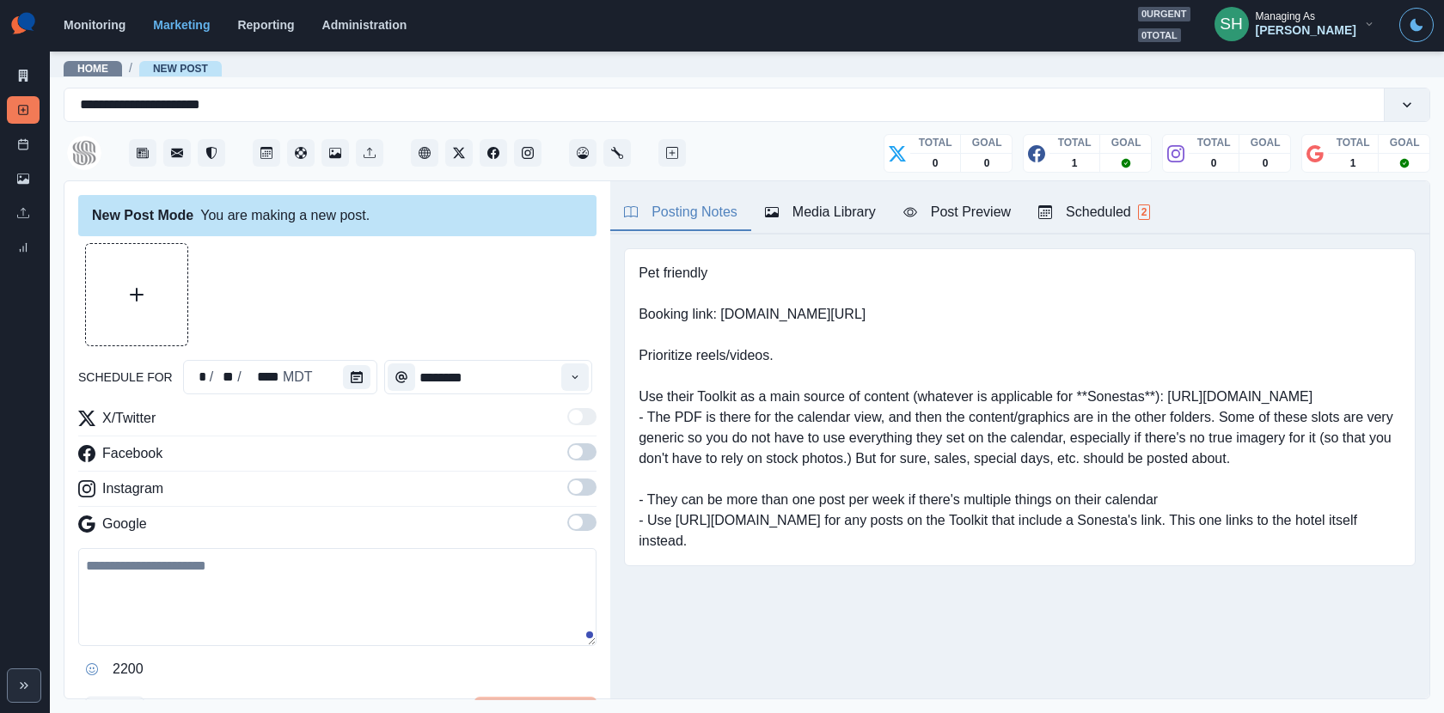
click at [286, 548] on textarea at bounding box center [337, 597] width 518 height 98
paste textarea "**********"
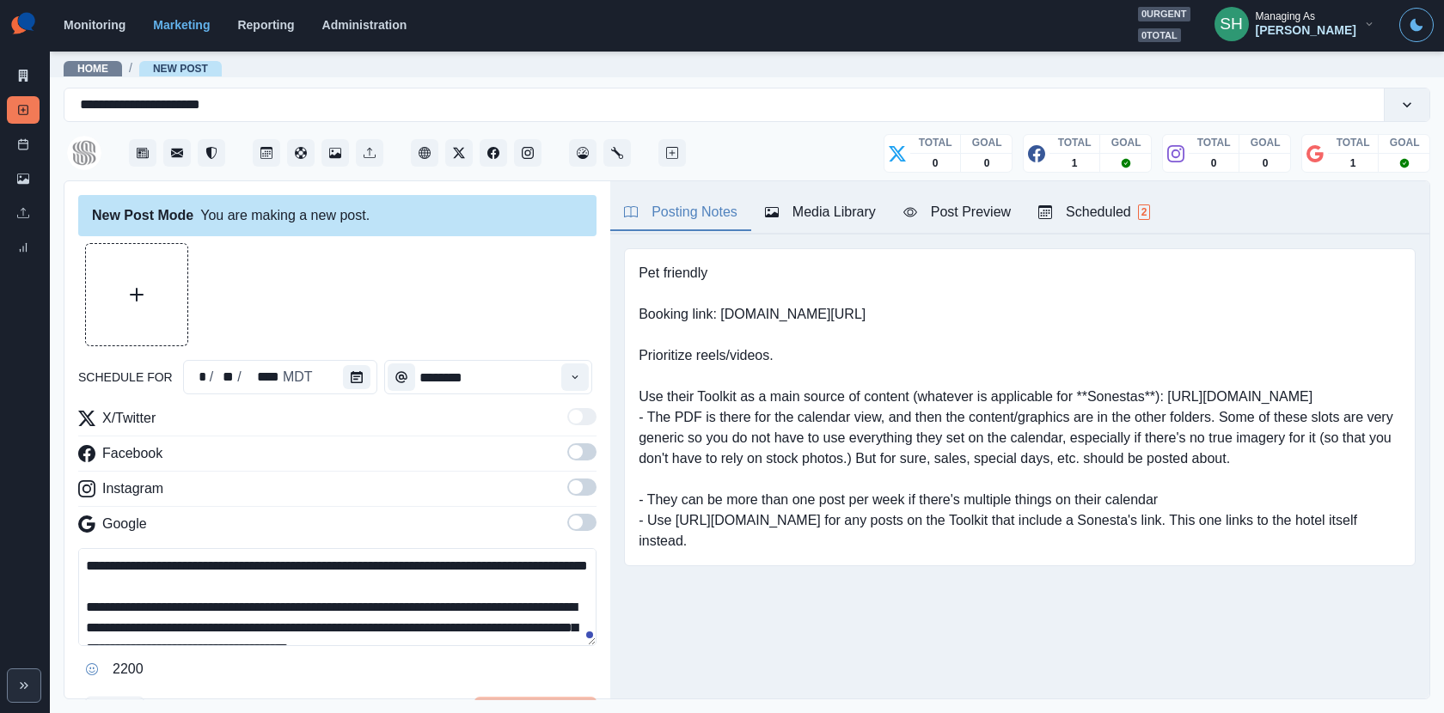
scroll to position [135, 0]
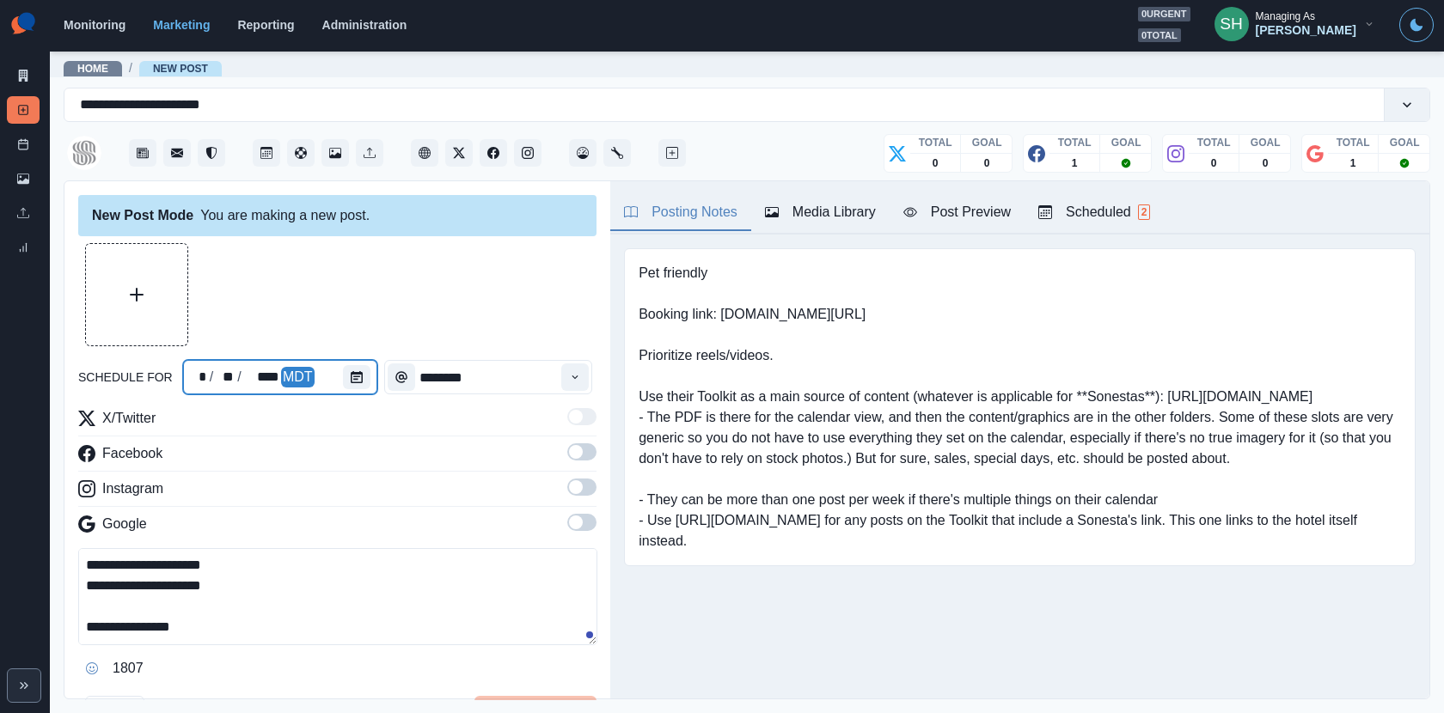
click at [356, 390] on div at bounding box center [360, 377] width 34 height 34
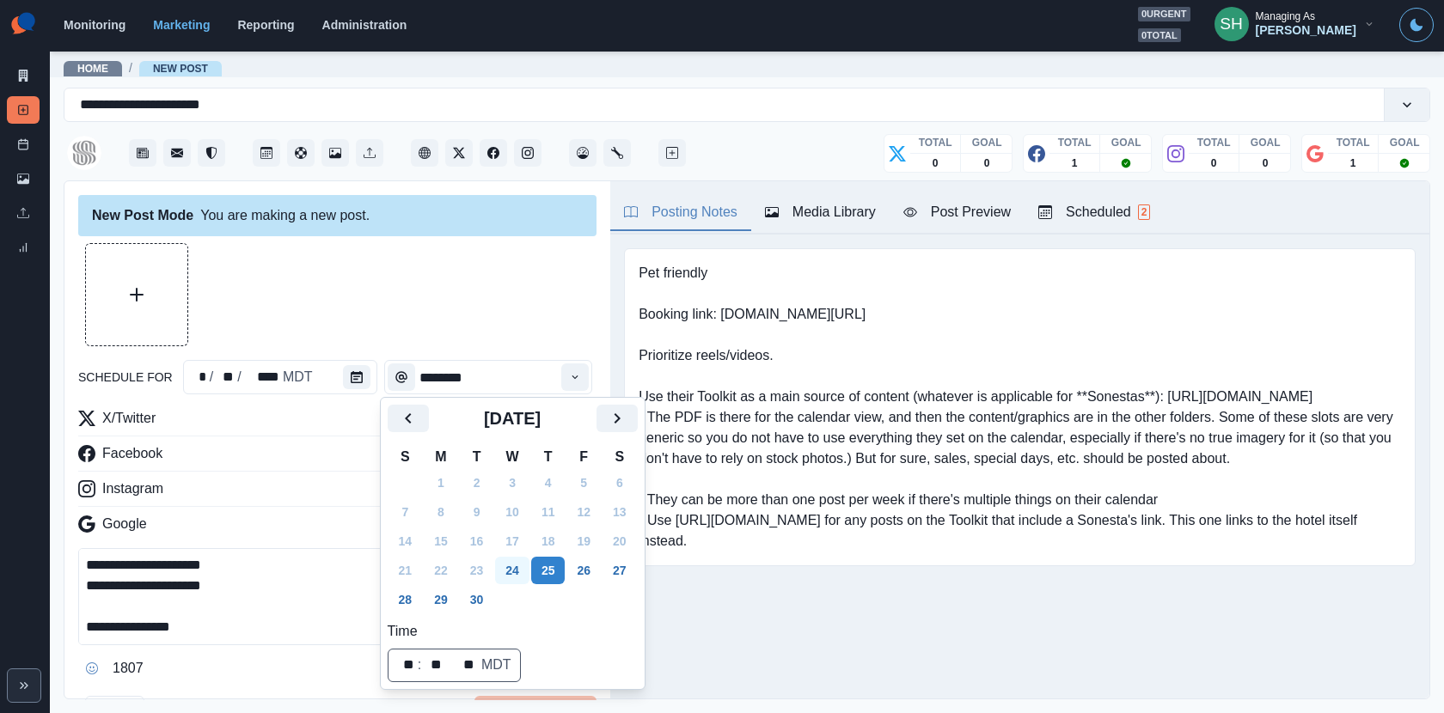
click at [518, 567] on button "24" at bounding box center [512, 570] width 34 height 27
click at [486, 316] on div at bounding box center [337, 294] width 518 height 103
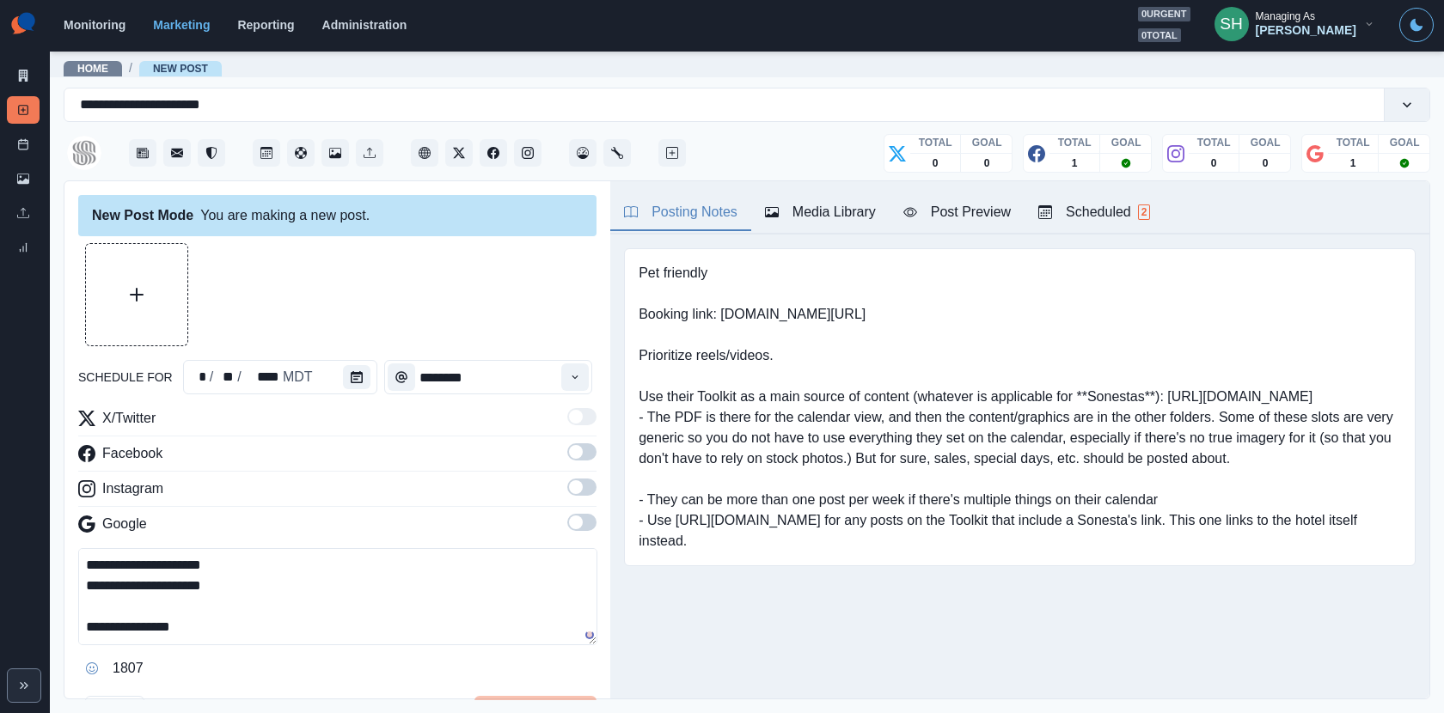
click at [572, 453] on span at bounding box center [576, 452] width 14 height 14
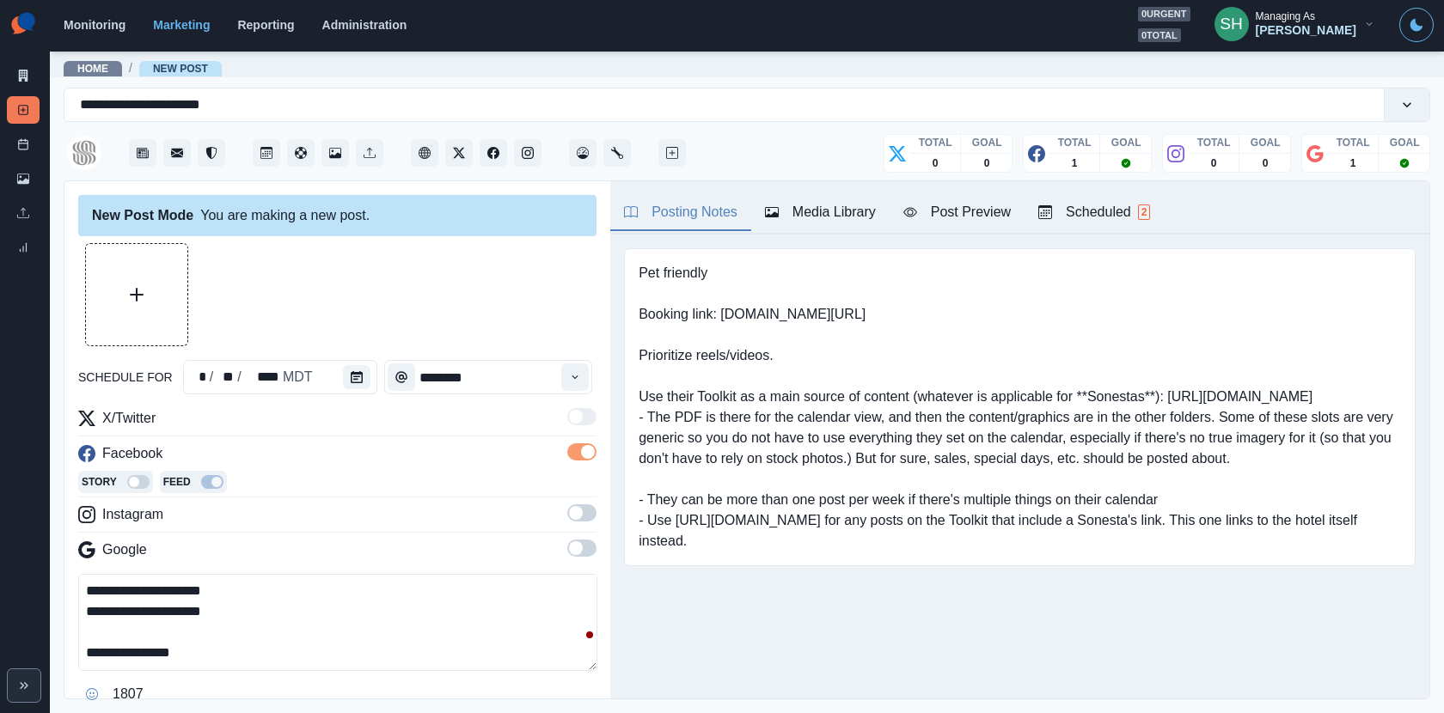
click at [594, 504] on label at bounding box center [581, 517] width 29 height 27
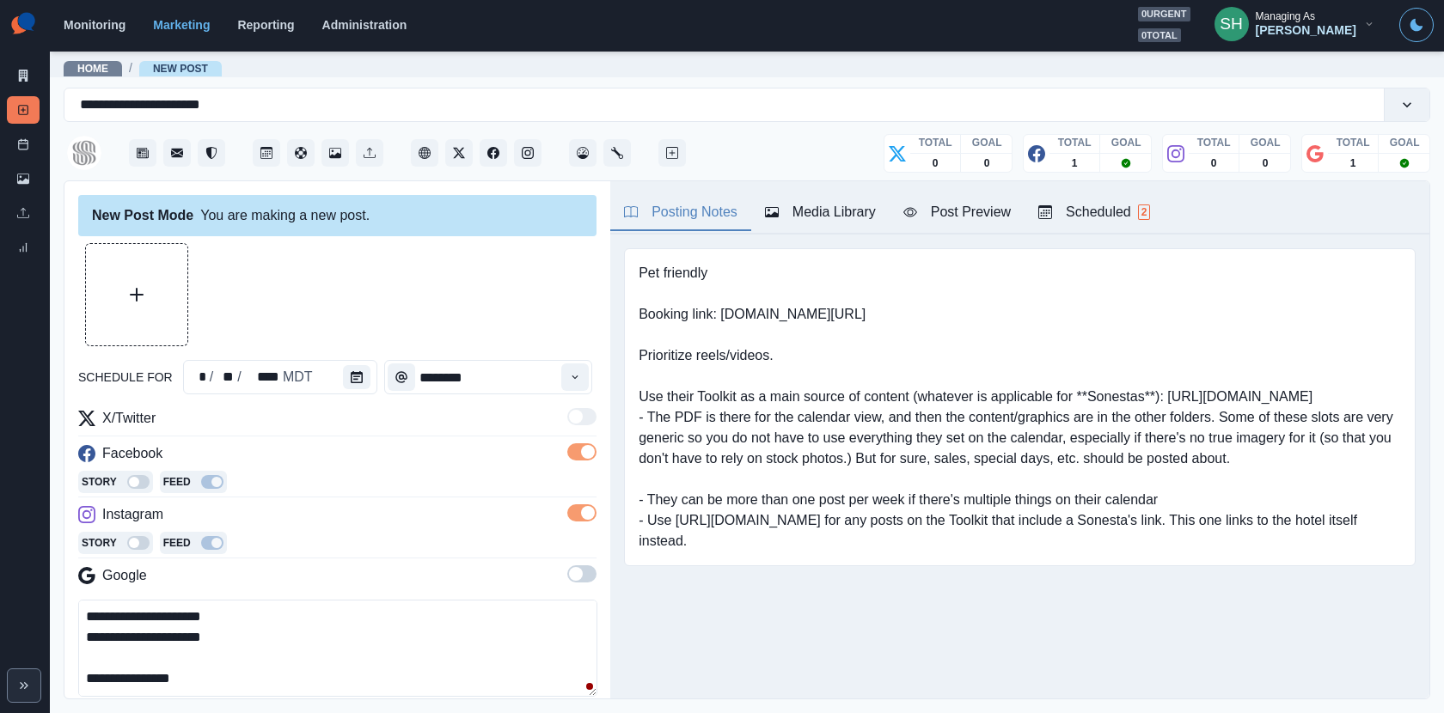
click at [576, 550] on div "Story Feed" at bounding box center [337, 545] width 518 height 26
click at [576, 557] on div "X/Twitter Facebook Story Feed Instagram Story Feed Google" at bounding box center [337, 500] width 518 height 185
click at [580, 570] on span at bounding box center [576, 574] width 14 height 14
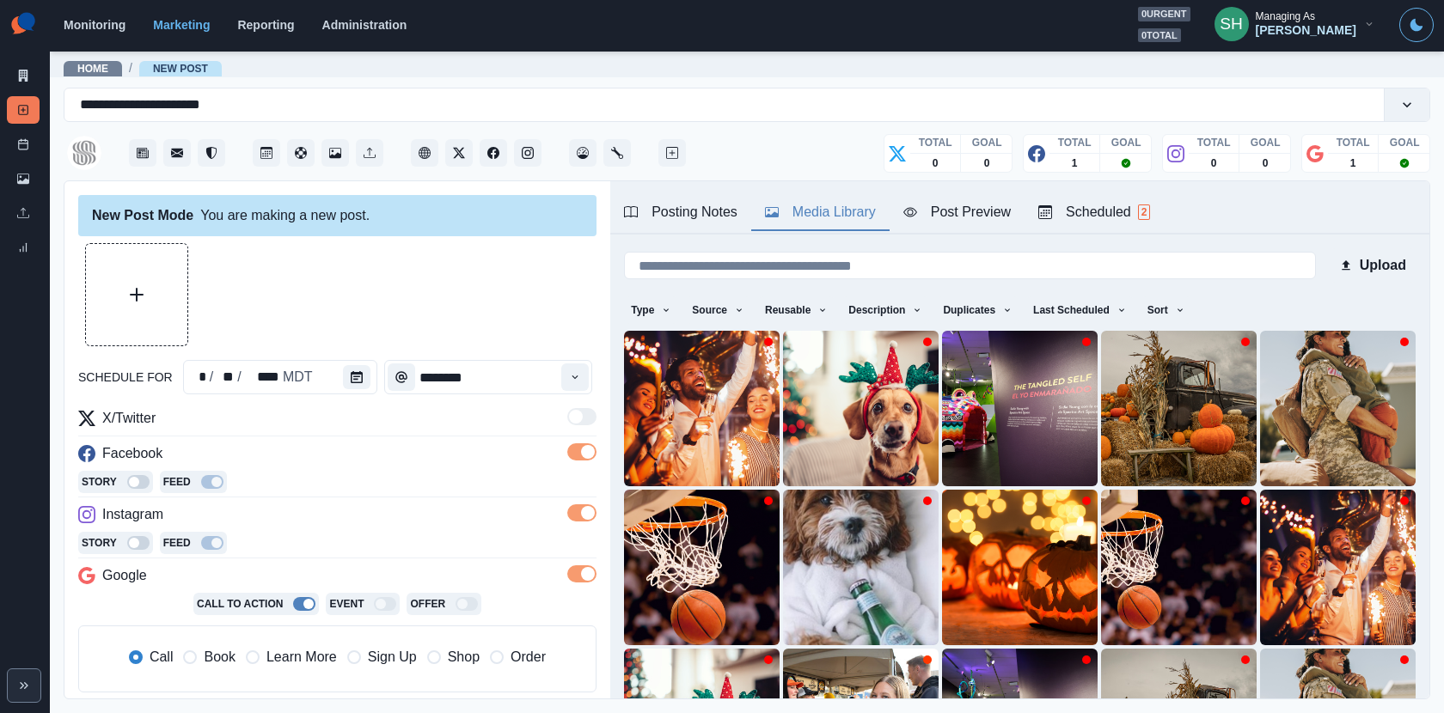
click at [842, 202] on div "Media Library" at bounding box center [820, 212] width 111 height 21
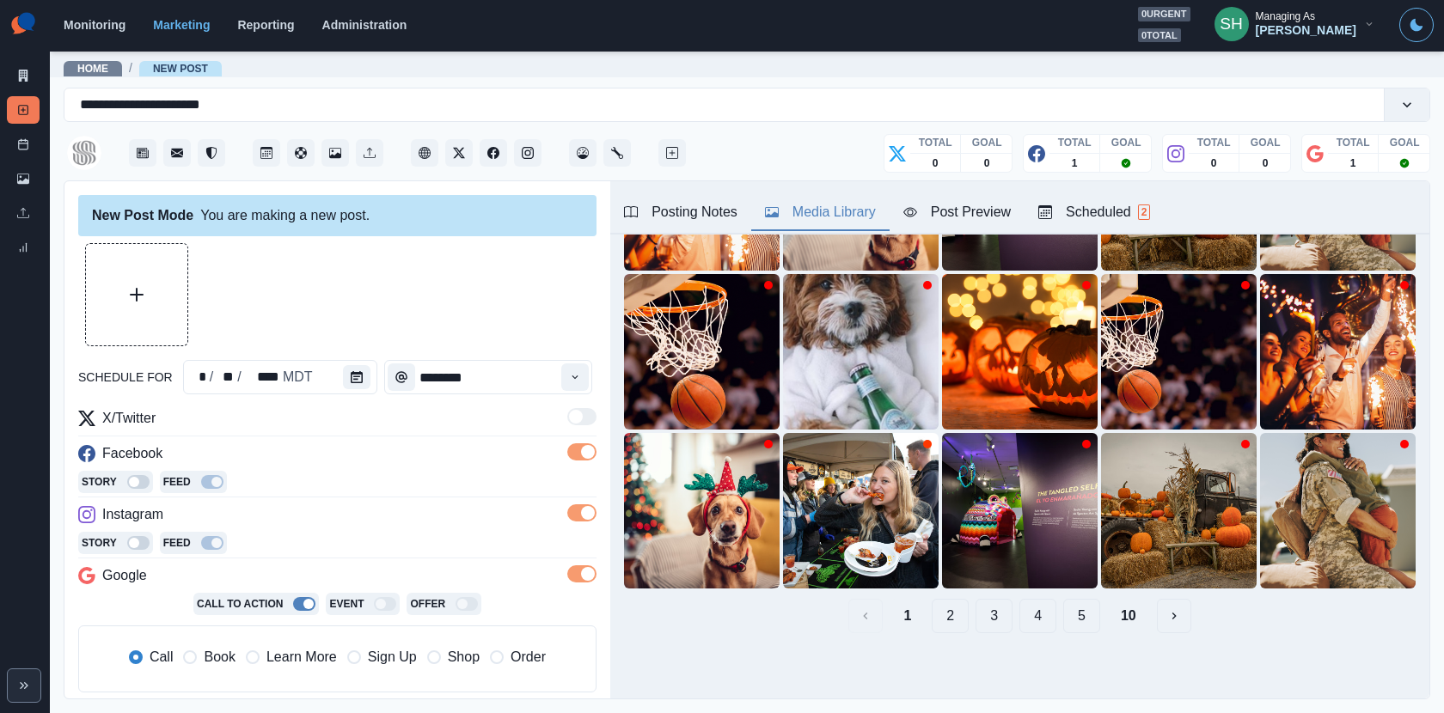
click at [1004, 620] on button "3" at bounding box center [993, 616] width 37 height 34
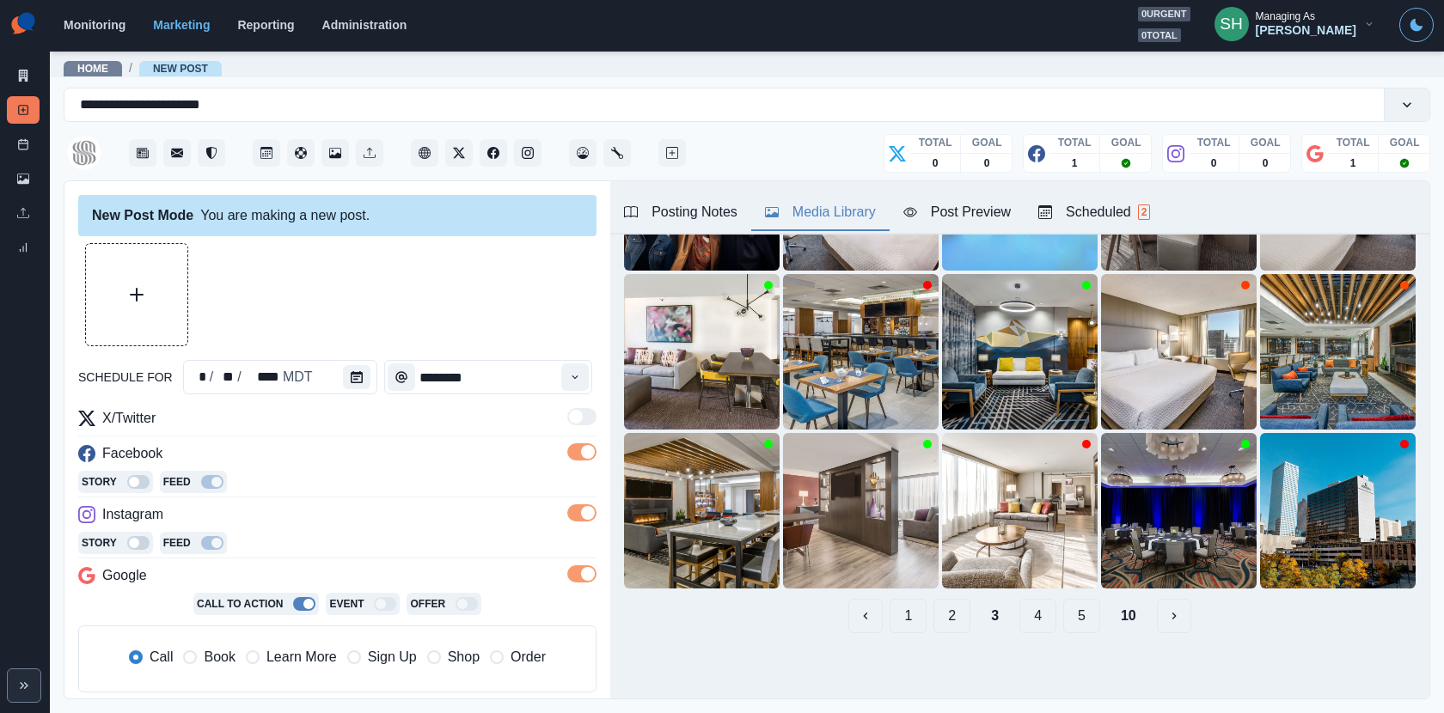
click at [960, 614] on button "2" at bounding box center [951, 616] width 37 height 34
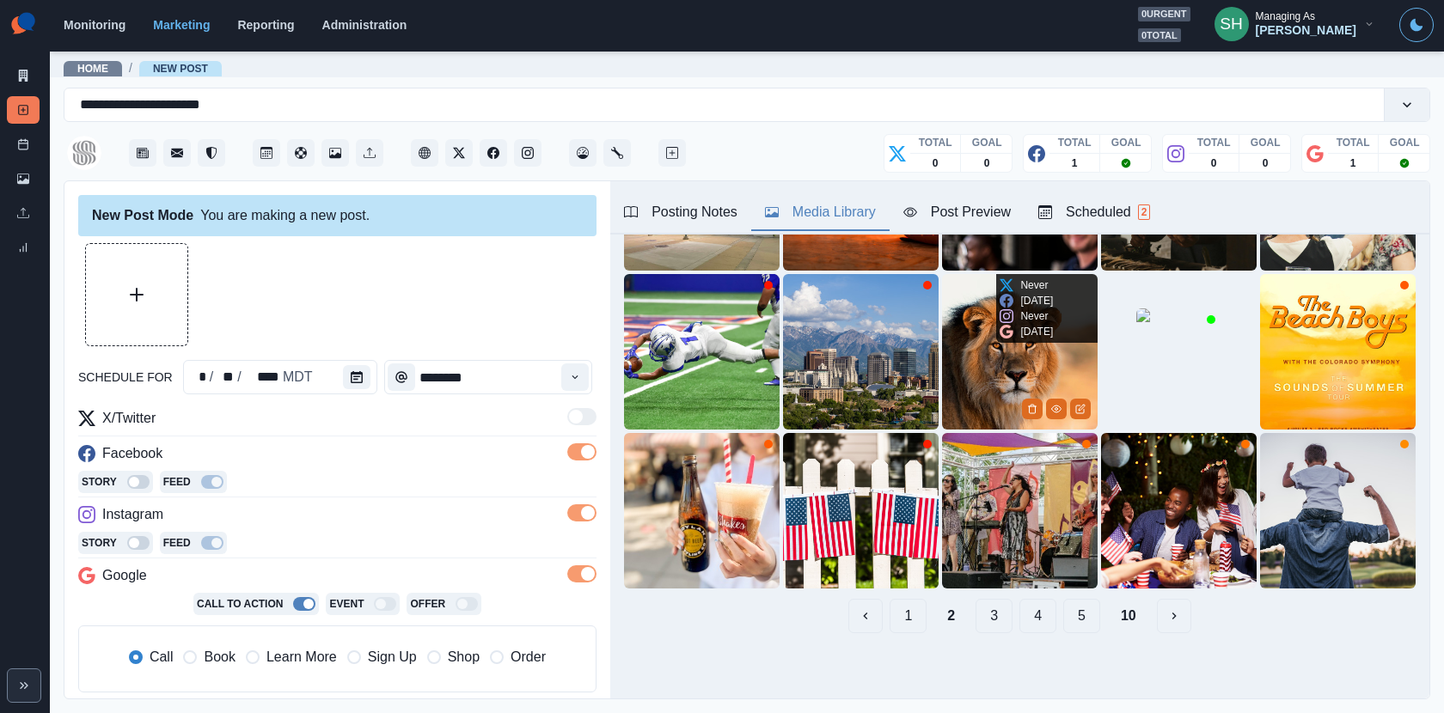
scroll to position [0, 0]
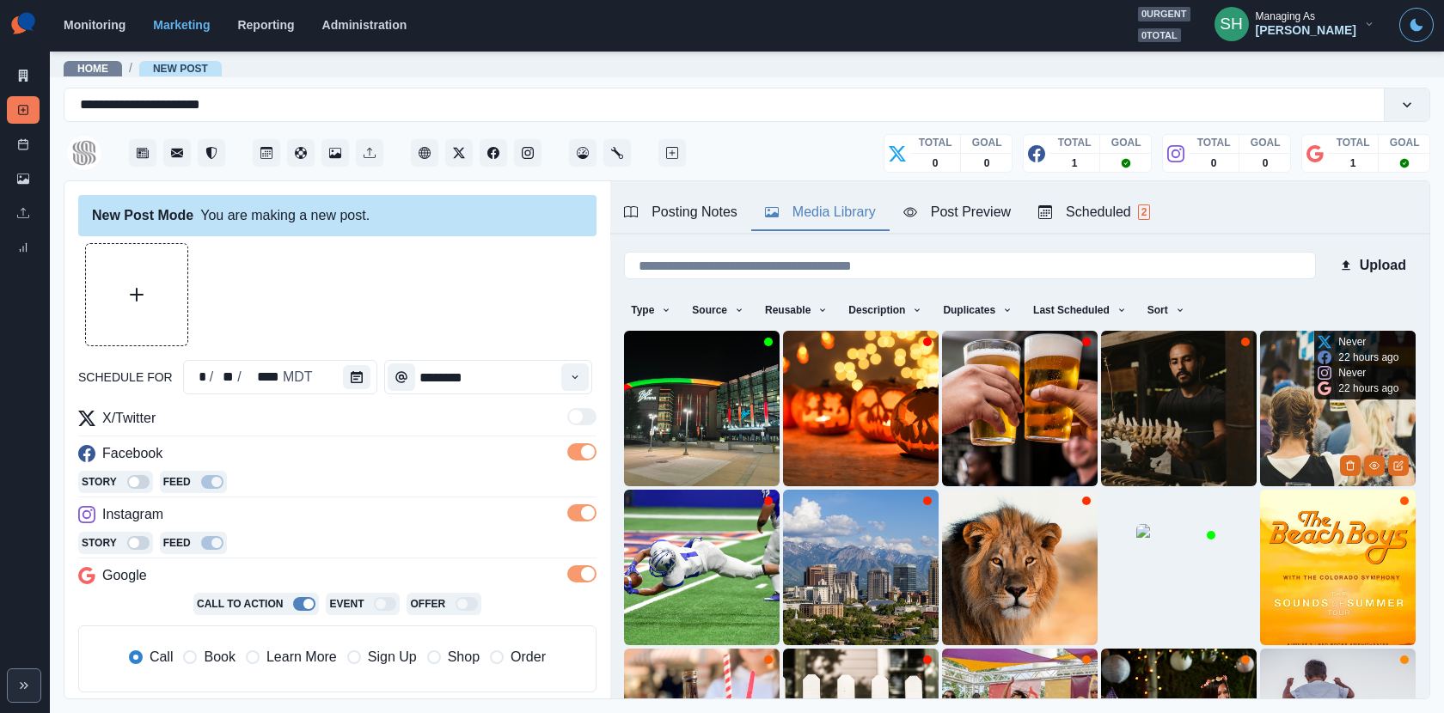
click at [1275, 417] on img at bounding box center [1338, 409] width 156 height 156
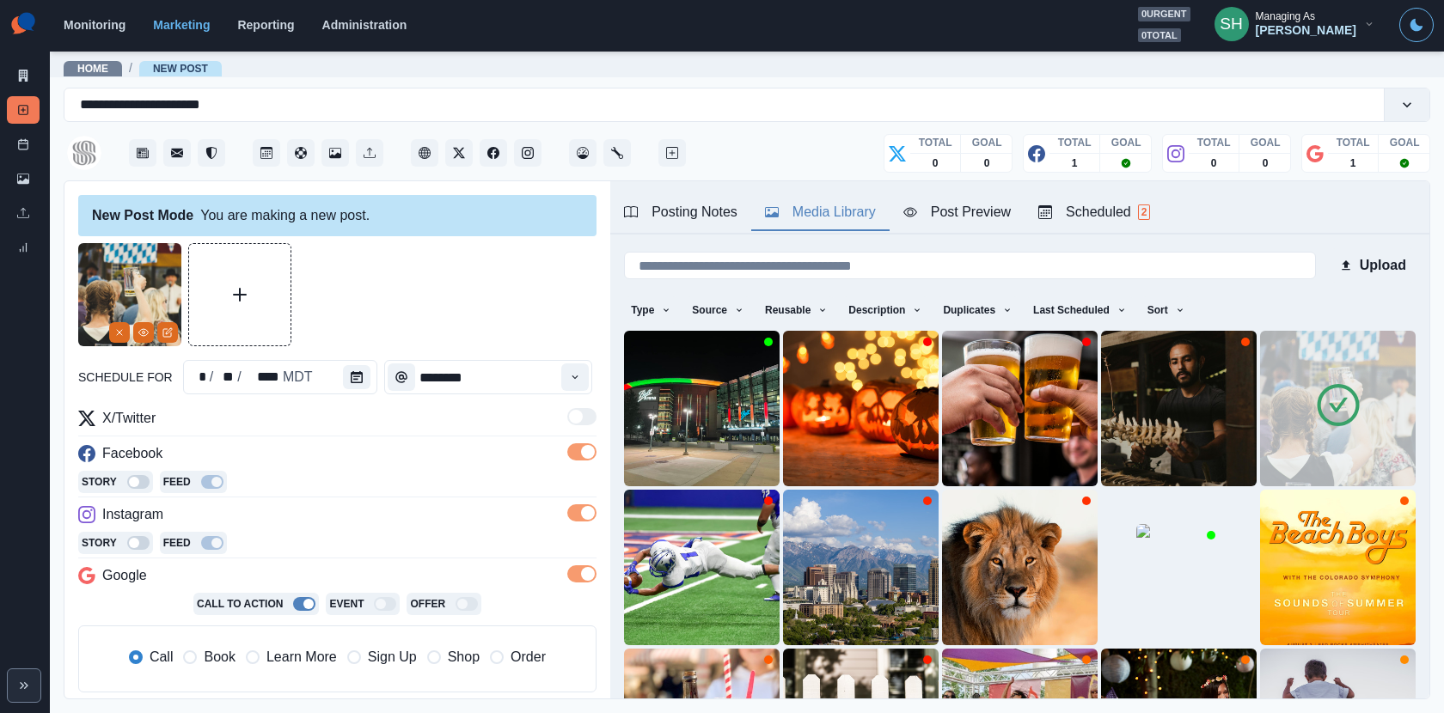
click at [588, 449] on span at bounding box center [588, 452] width 14 height 14
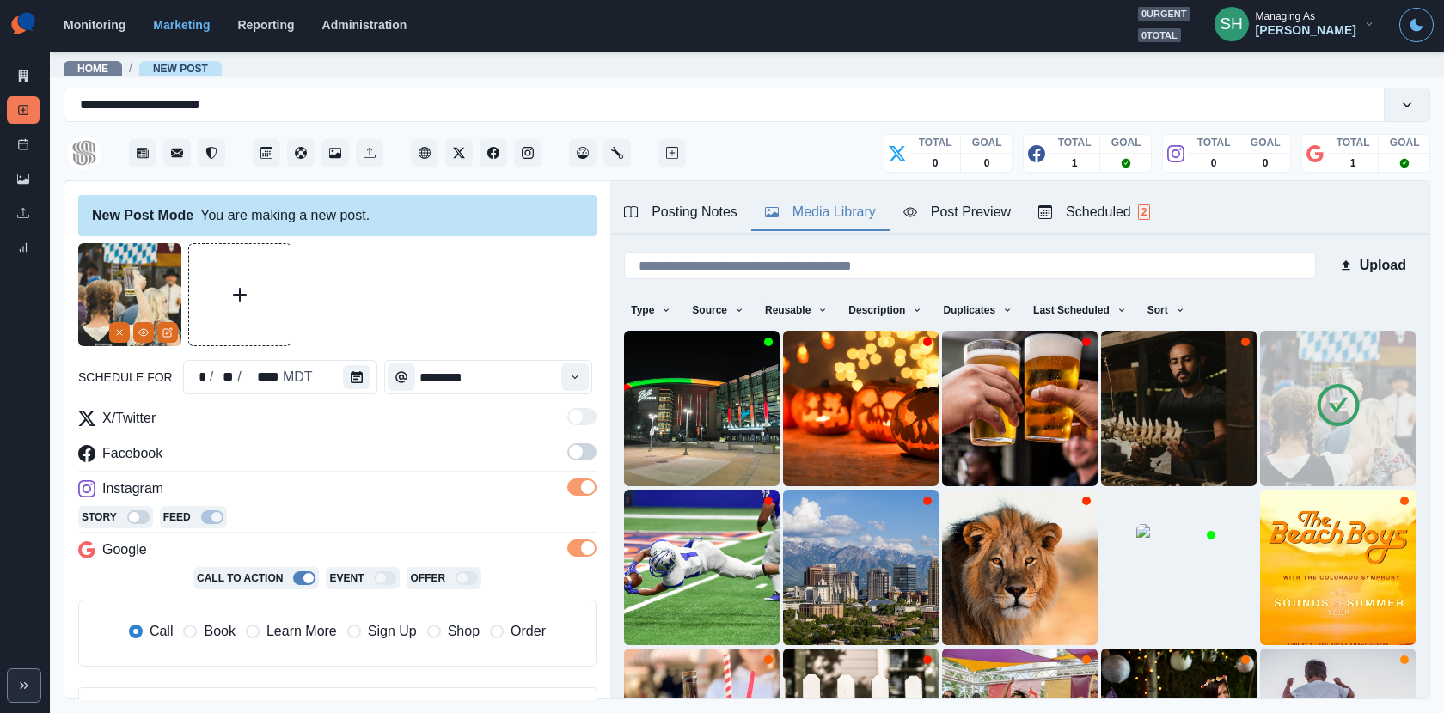
click at [585, 546] on span at bounding box center [588, 548] width 14 height 14
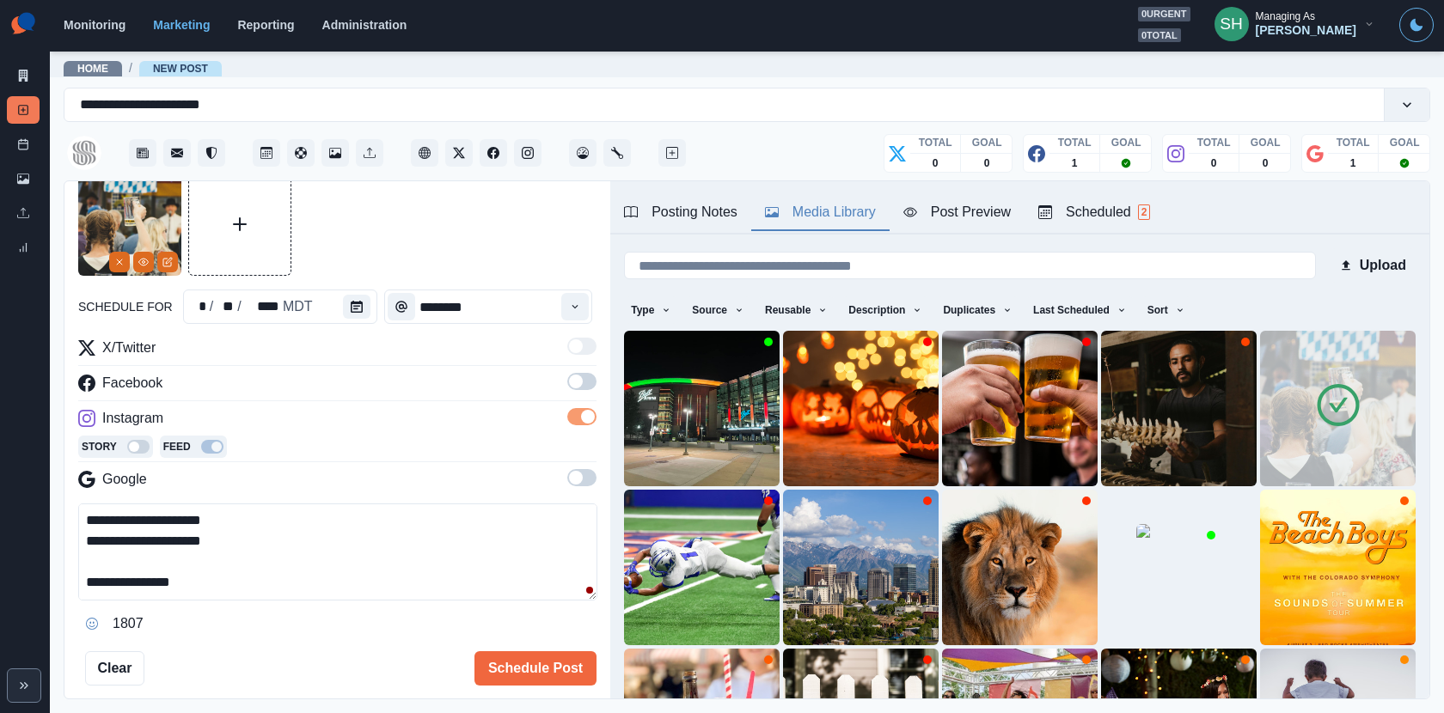
scroll to position [152, 0]
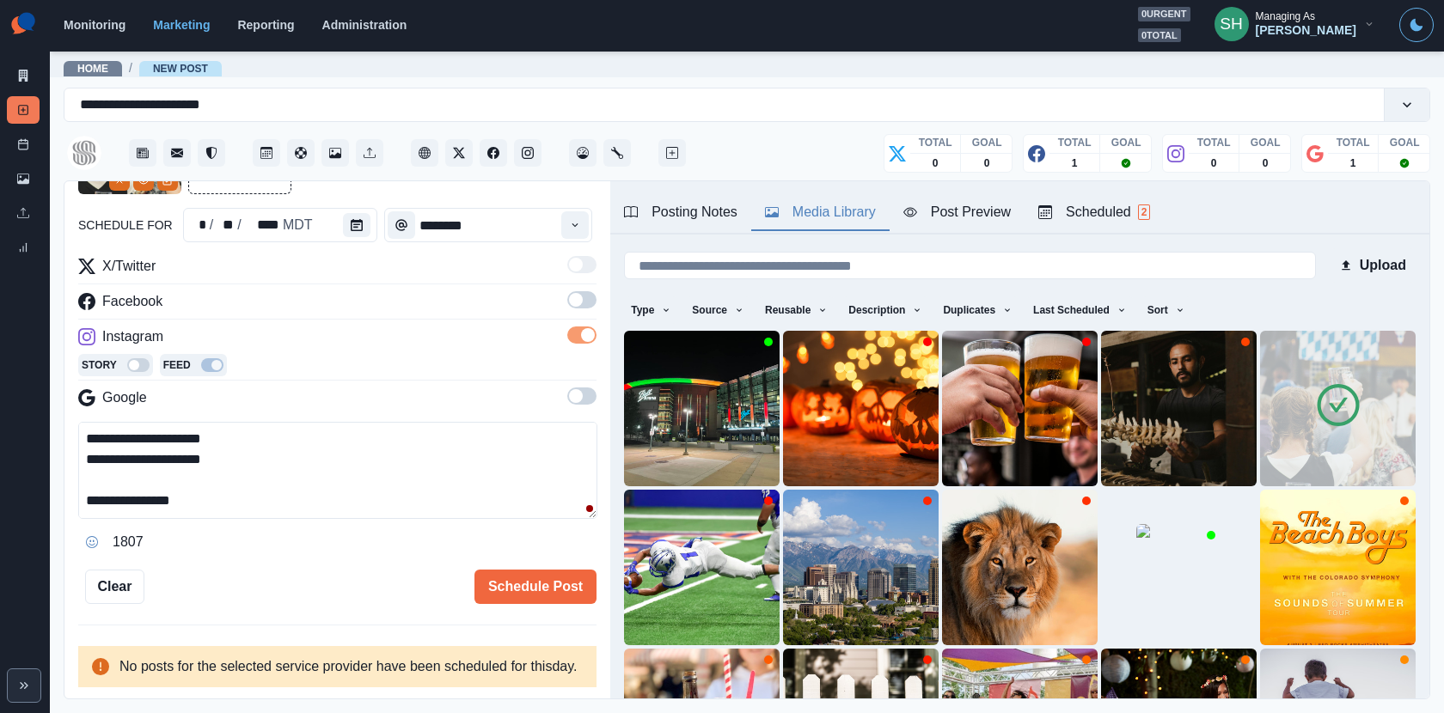
drag, startPoint x: 263, startPoint y: 461, endPoint x: 83, endPoint y: 446, distance: 180.2
click at [83, 446] on textarea "**********" at bounding box center [337, 470] width 519 height 97
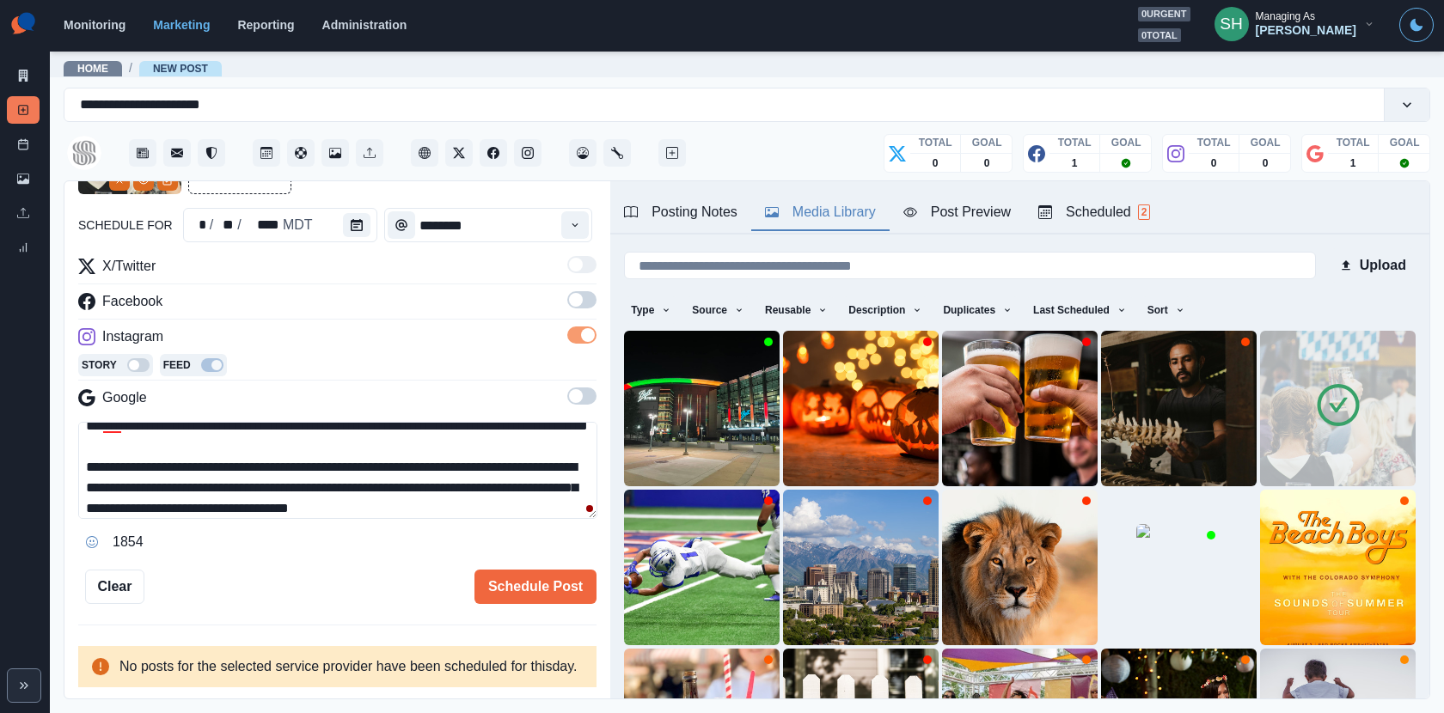
scroll to position [0, 0]
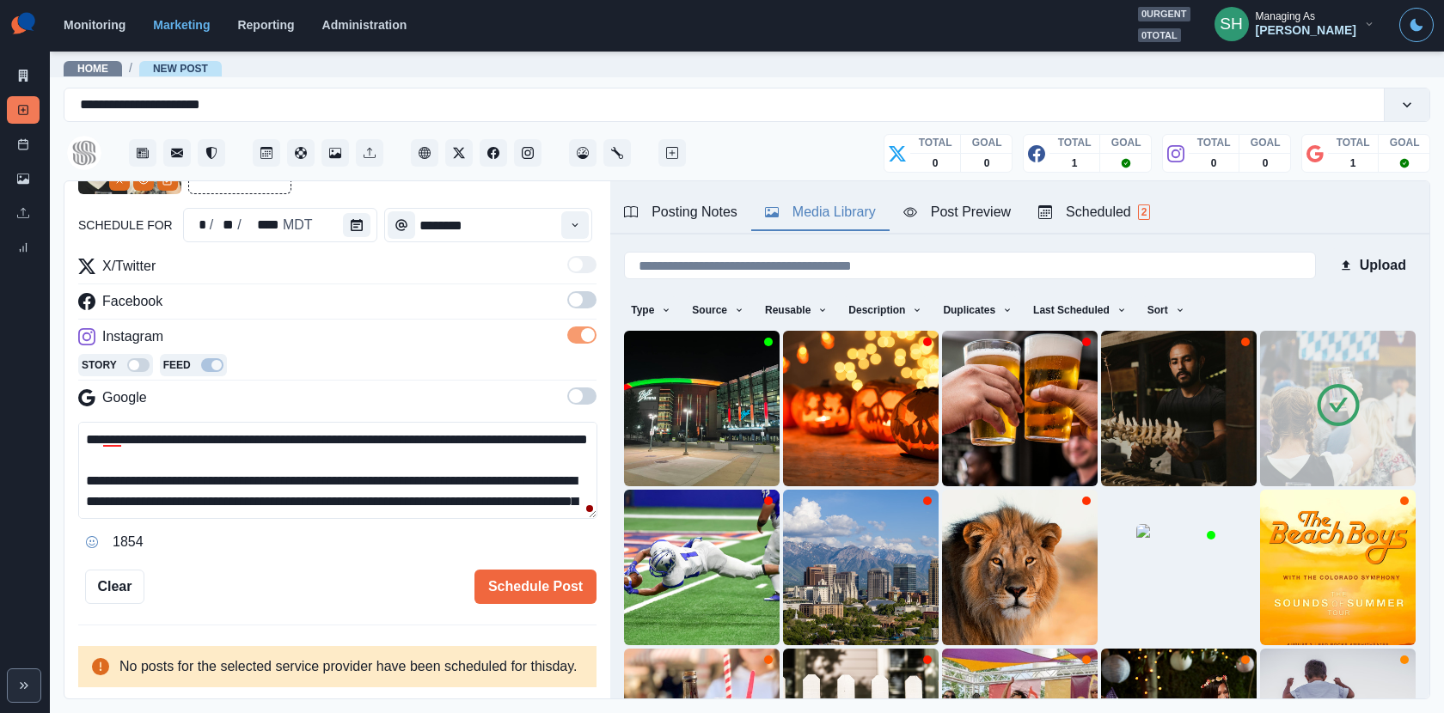
drag, startPoint x: 241, startPoint y: 457, endPoint x: 153, endPoint y: 456, distance: 88.5
click at [153, 456] on textarea "**********" at bounding box center [337, 470] width 519 height 97
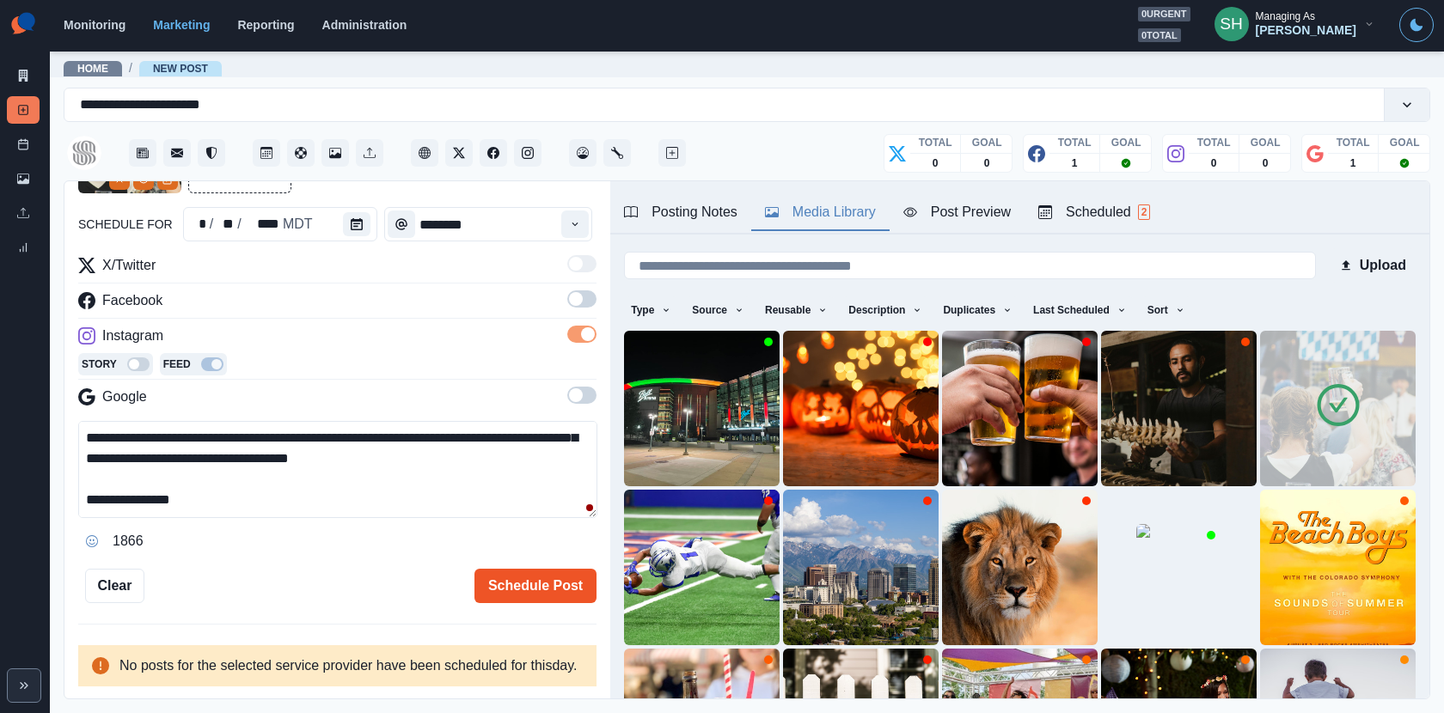
type textarea "**********"
click at [508, 569] on button "Schedule Post" at bounding box center [535, 586] width 122 height 34
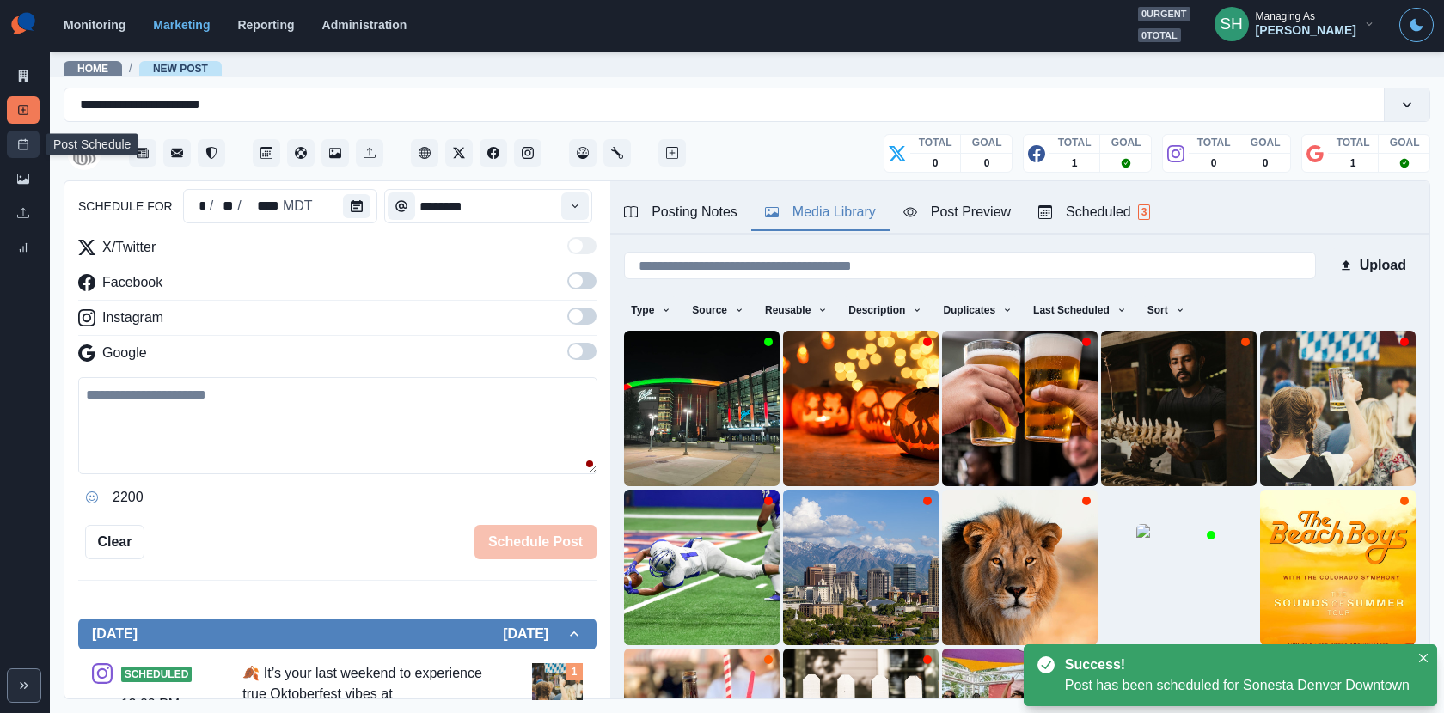
click at [23, 146] on icon at bounding box center [23, 144] width 12 height 12
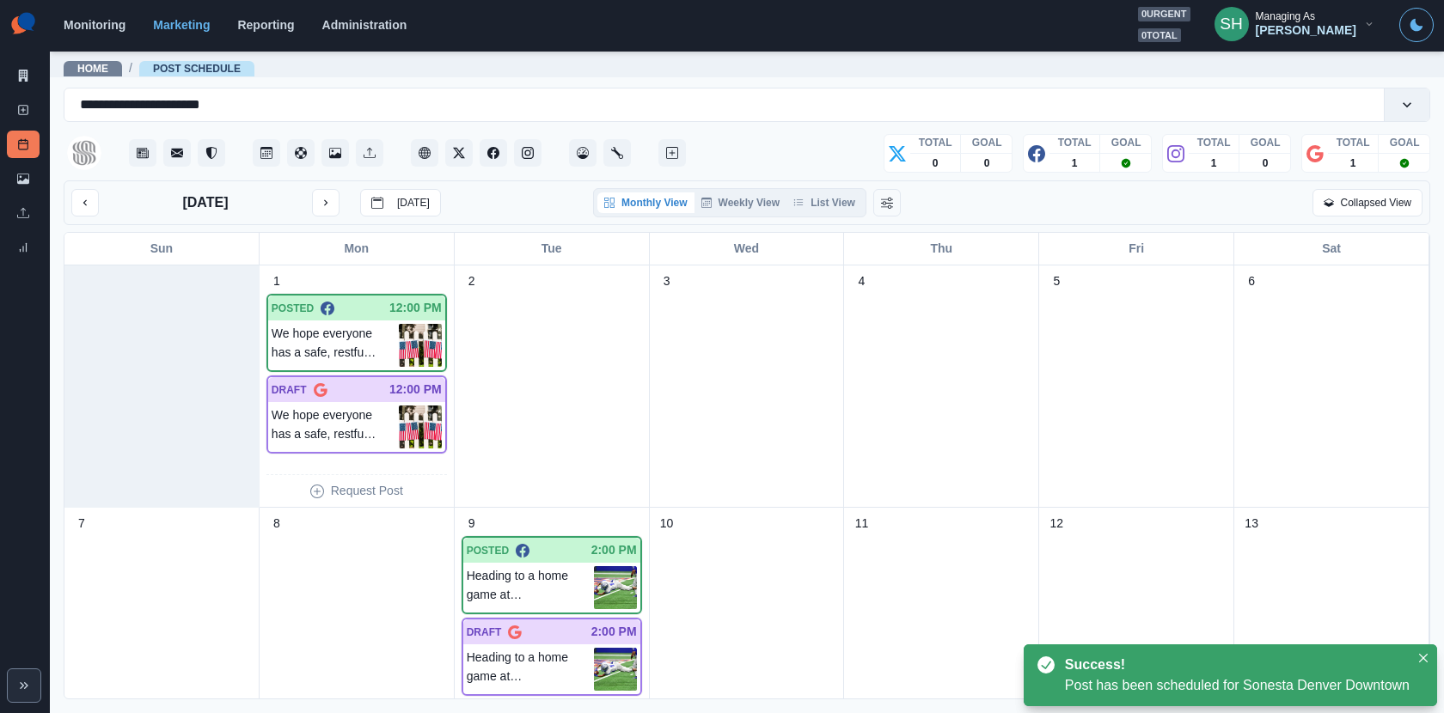
click at [834, 188] on div "Monthly View Weekly View List View" at bounding box center [729, 202] width 273 height 29
click at [834, 193] on button "List View" at bounding box center [824, 202] width 76 height 21
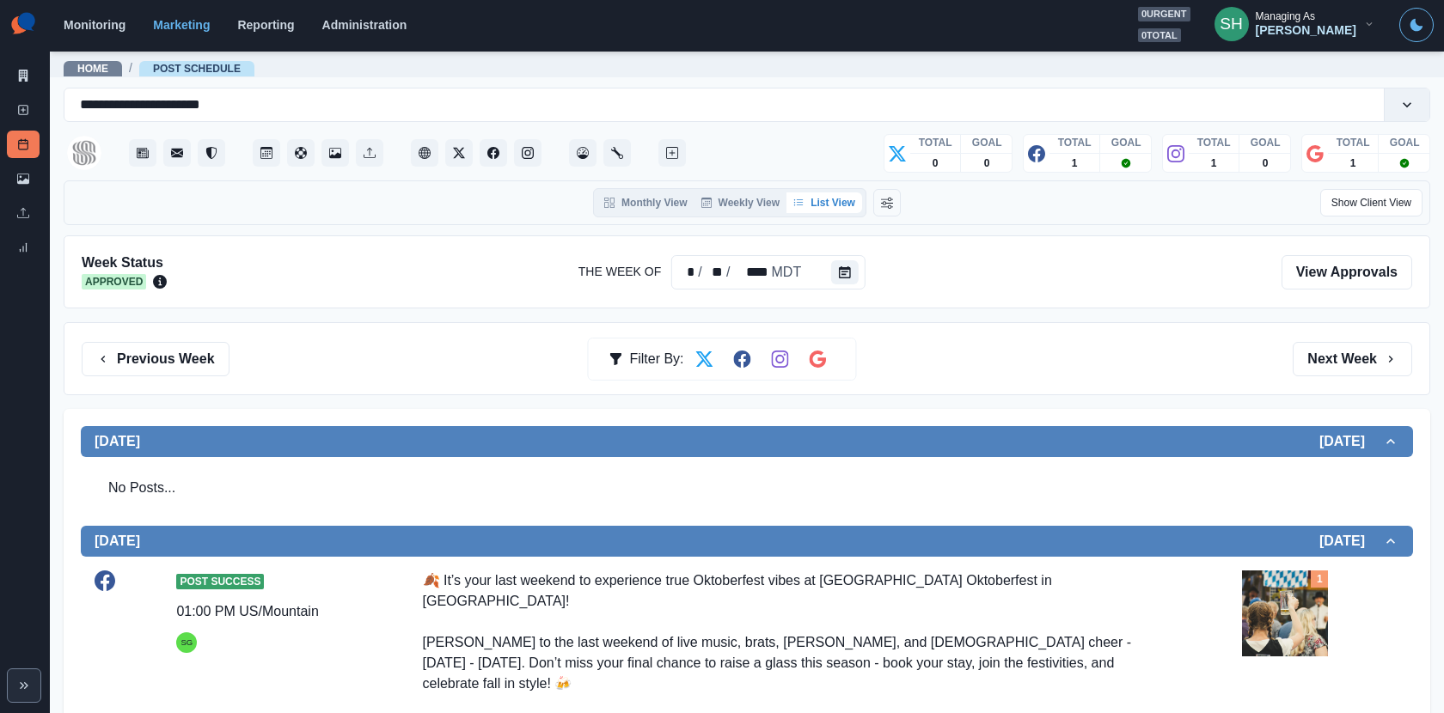
click at [1378, 339] on div "Previous Week Filter By: Next Week" at bounding box center [747, 358] width 1366 height 73
click at [1341, 356] on button "Next Week" at bounding box center [1351, 359] width 119 height 34
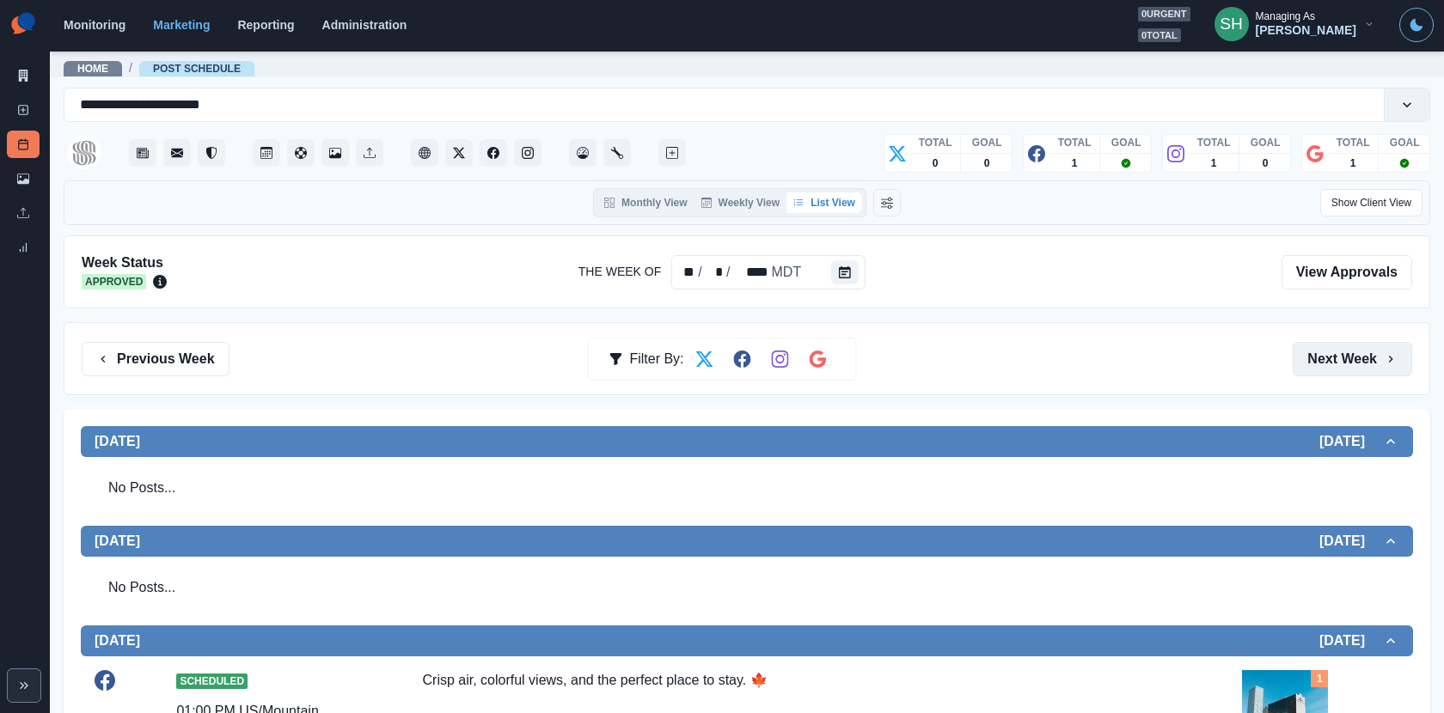
click at [1341, 356] on button "Next Week" at bounding box center [1351, 359] width 119 height 34
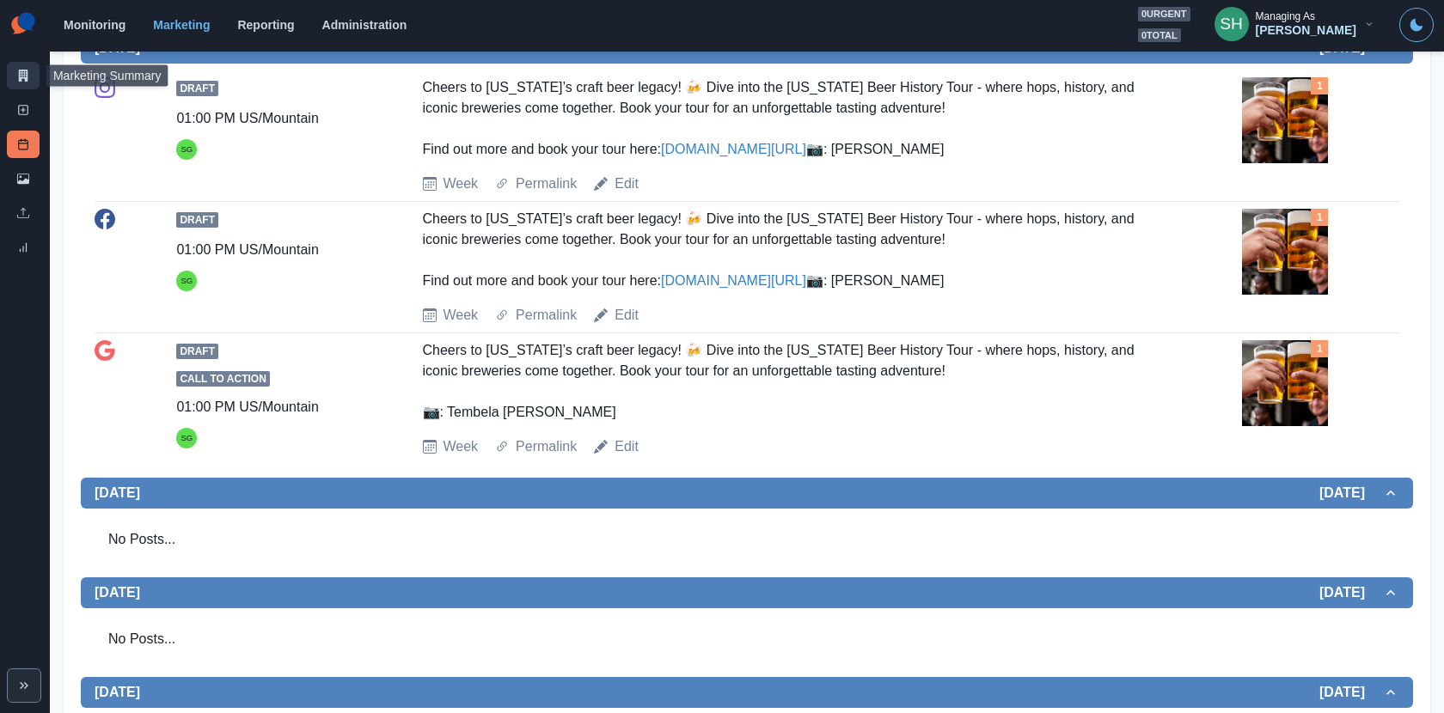
click at [13, 86] on link "Marketing Summary" at bounding box center [23, 75] width 33 height 27
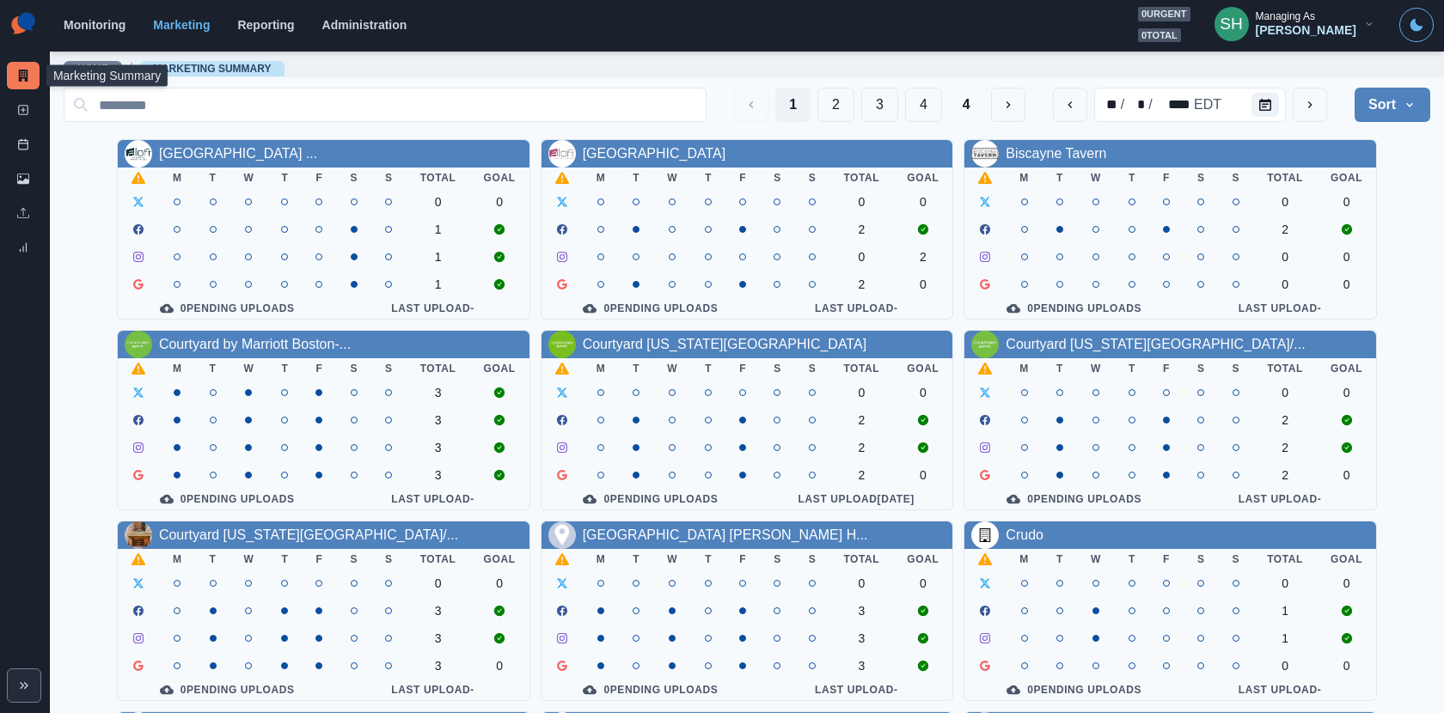
click at [1295, 23] on div "[PERSON_NAME]" at bounding box center [1305, 30] width 101 height 15
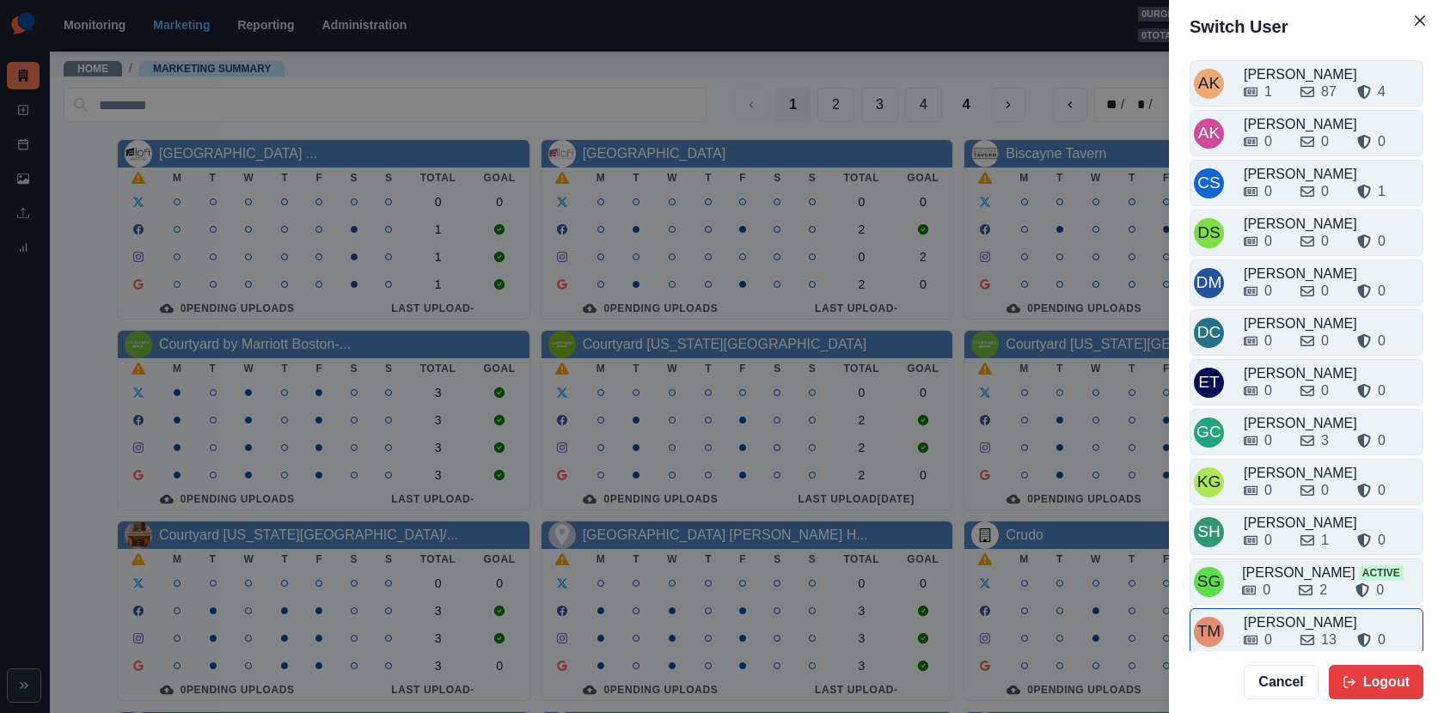
click at [1265, 613] on div "[PERSON_NAME]" at bounding box center [1330, 623] width 175 height 21
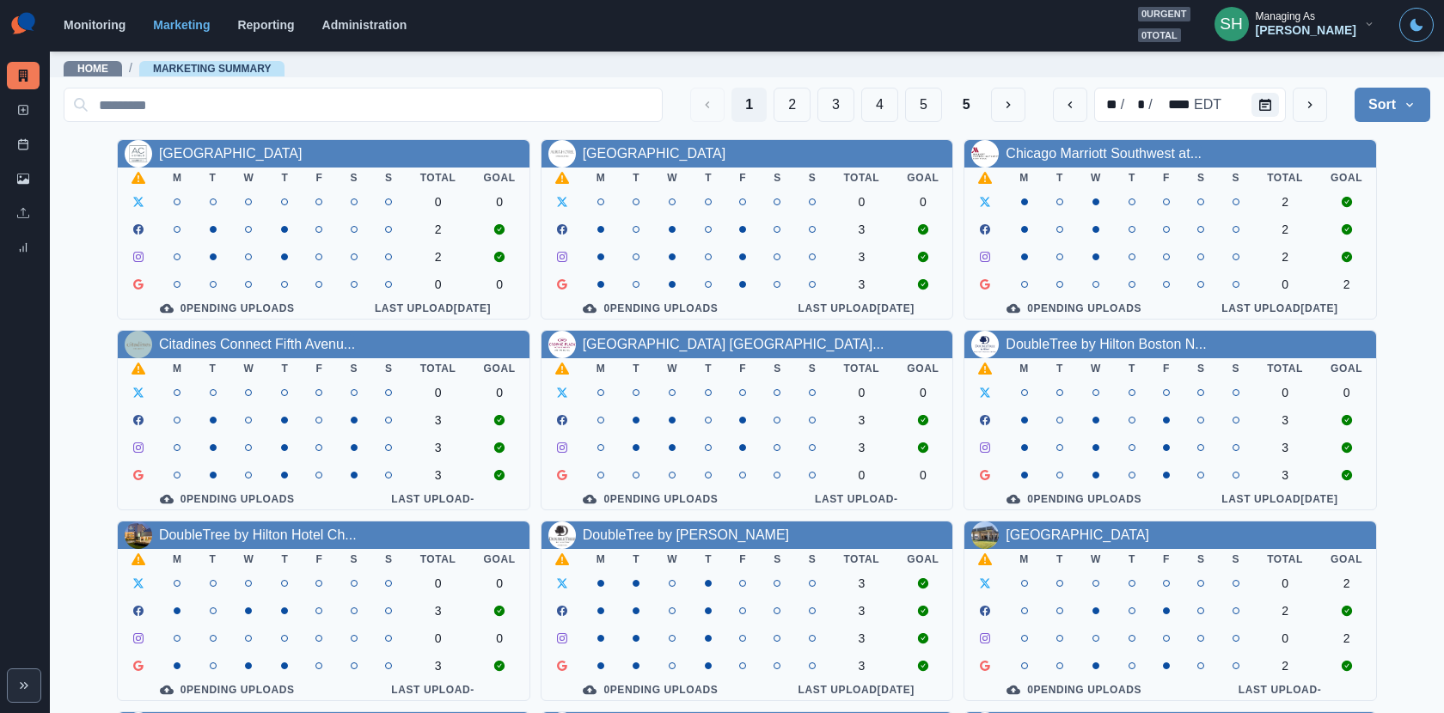
click at [1327, 28] on div "[PERSON_NAME]" at bounding box center [1305, 30] width 101 height 15
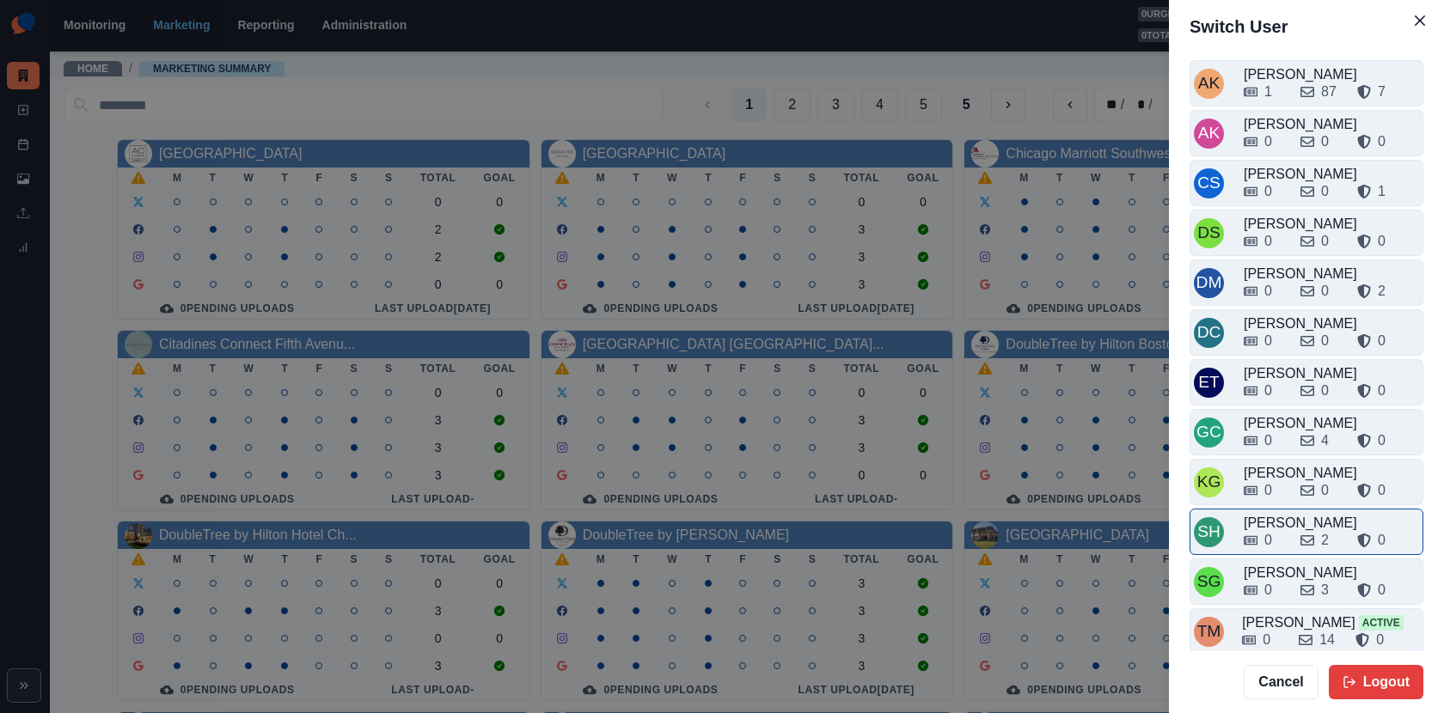
scroll to position [4, 0]
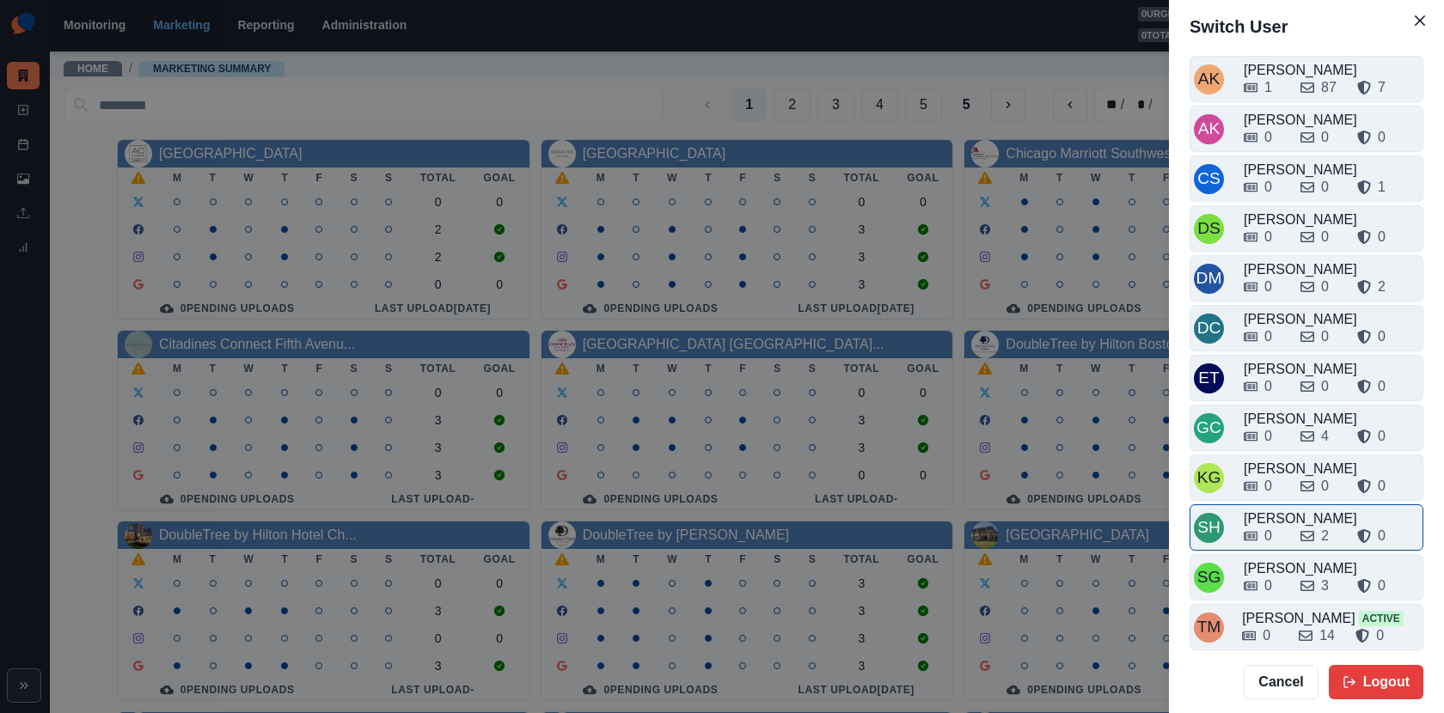
click at [1279, 509] on div "[PERSON_NAME]" at bounding box center [1330, 519] width 175 height 21
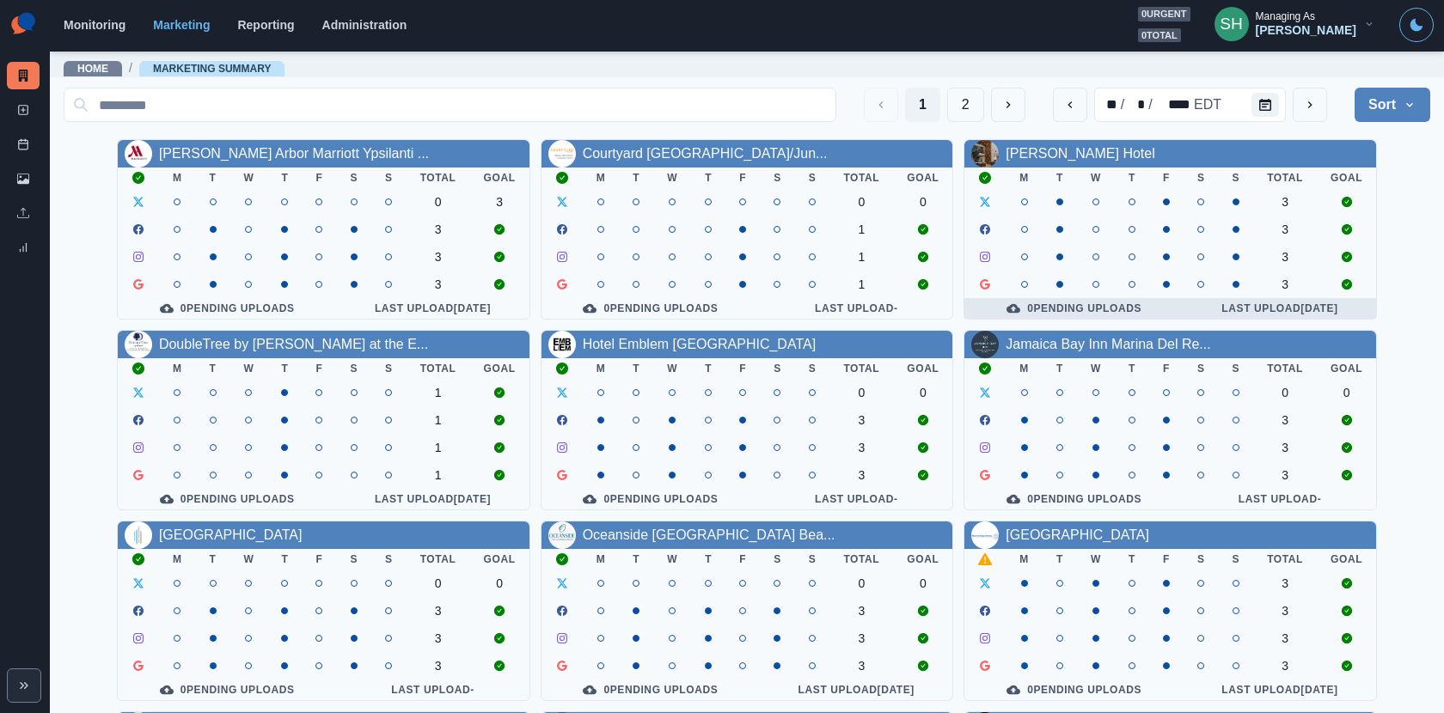
scroll to position [198, 0]
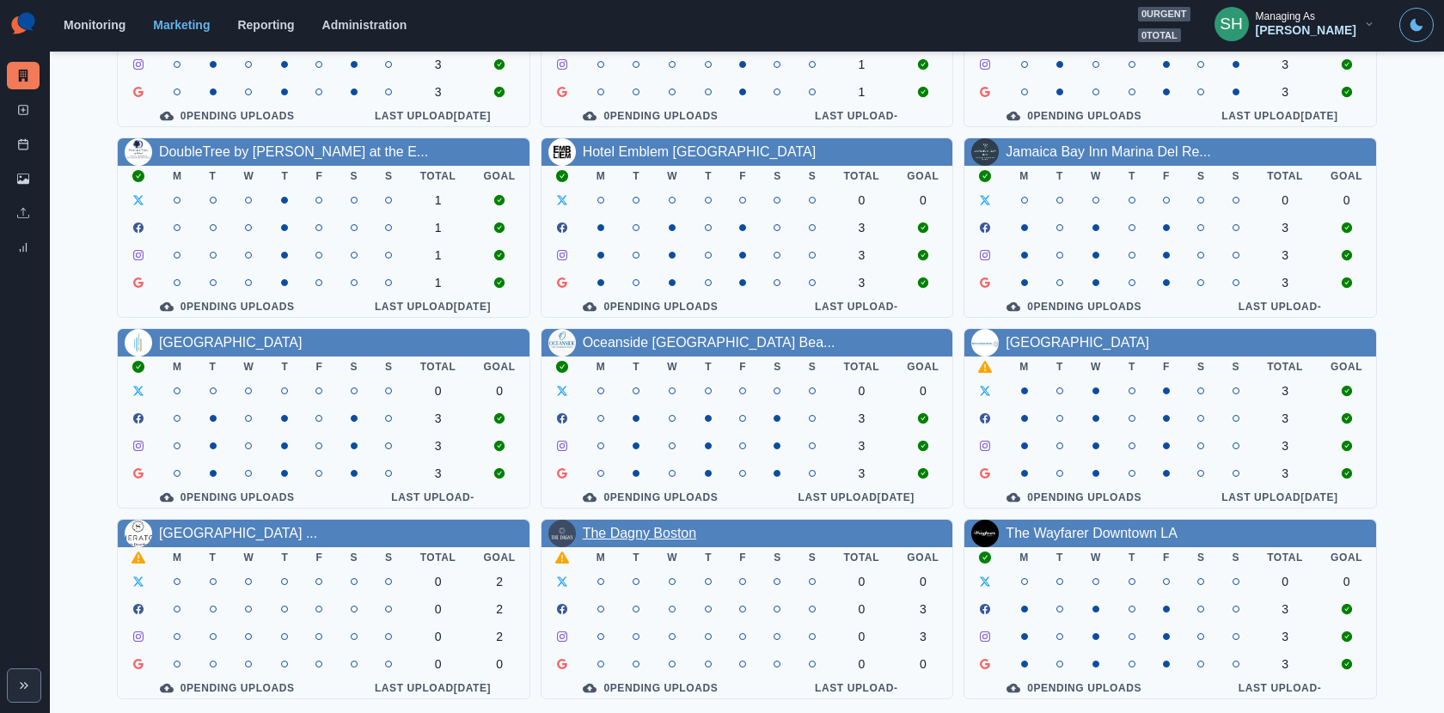
click at [621, 533] on link "The Dagny Boston" at bounding box center [640, 533] width 114 height 15
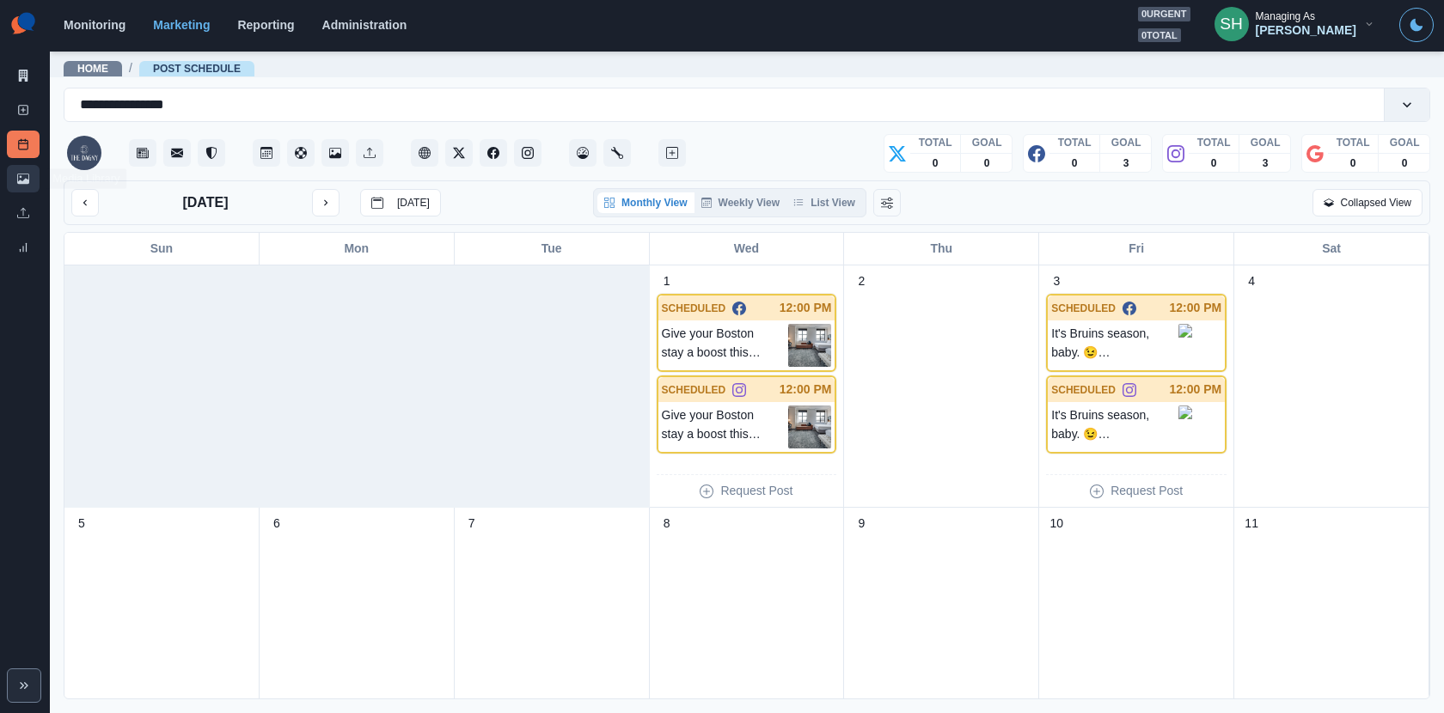
click at [32, 180] on link "Media Library" at bounding box center [23, 178] width 33 height 27
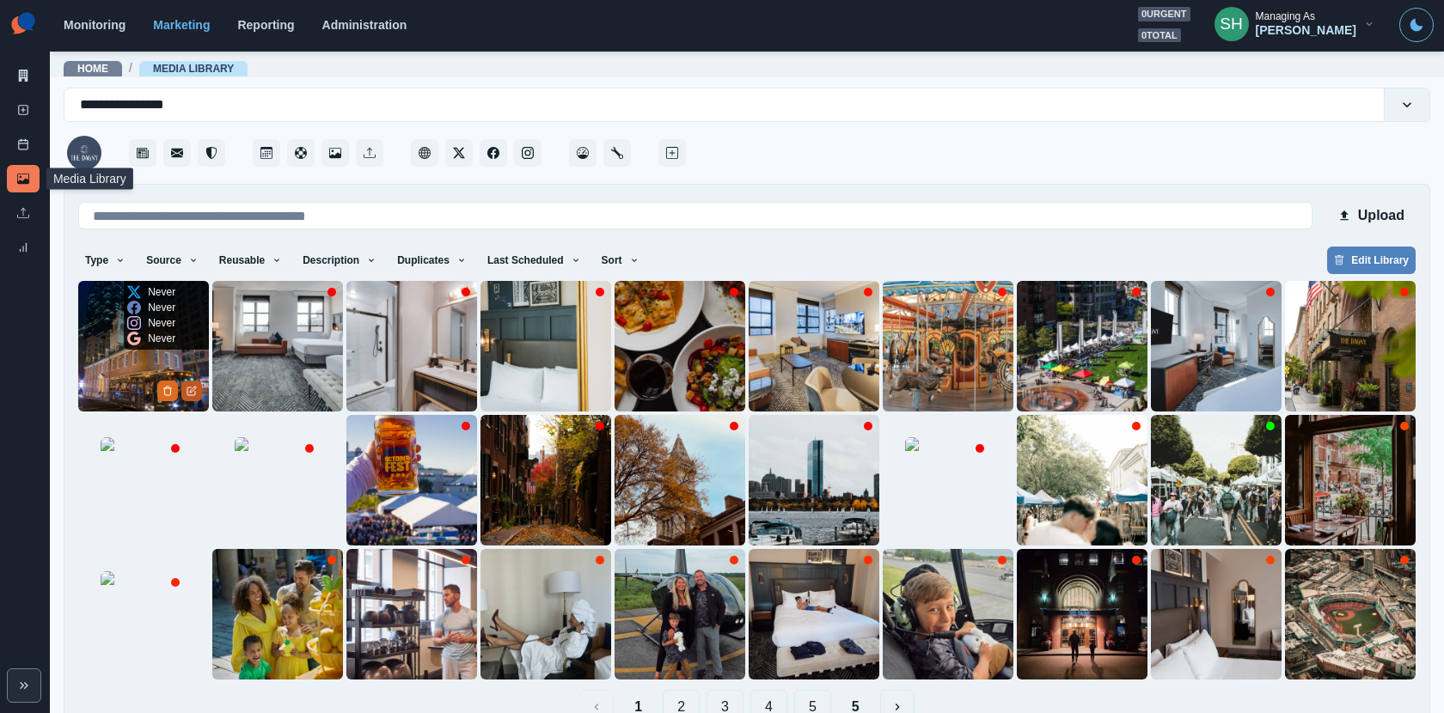
click at [193, 390] on icon "Edit Media" at bounding box center [191, 391] width 10 height 10
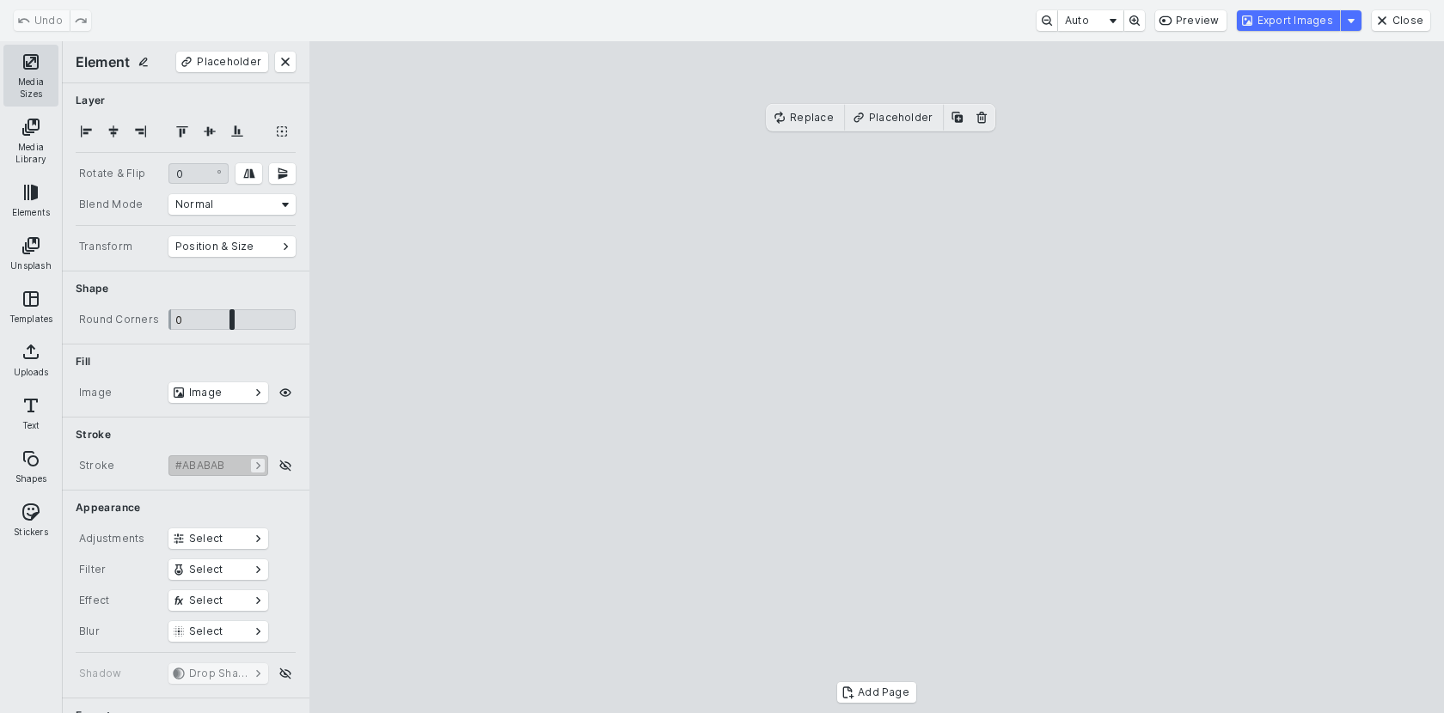
click at [23, 68] on button "Media Sizes" at bounding box center [30, 76] width 55 height 62
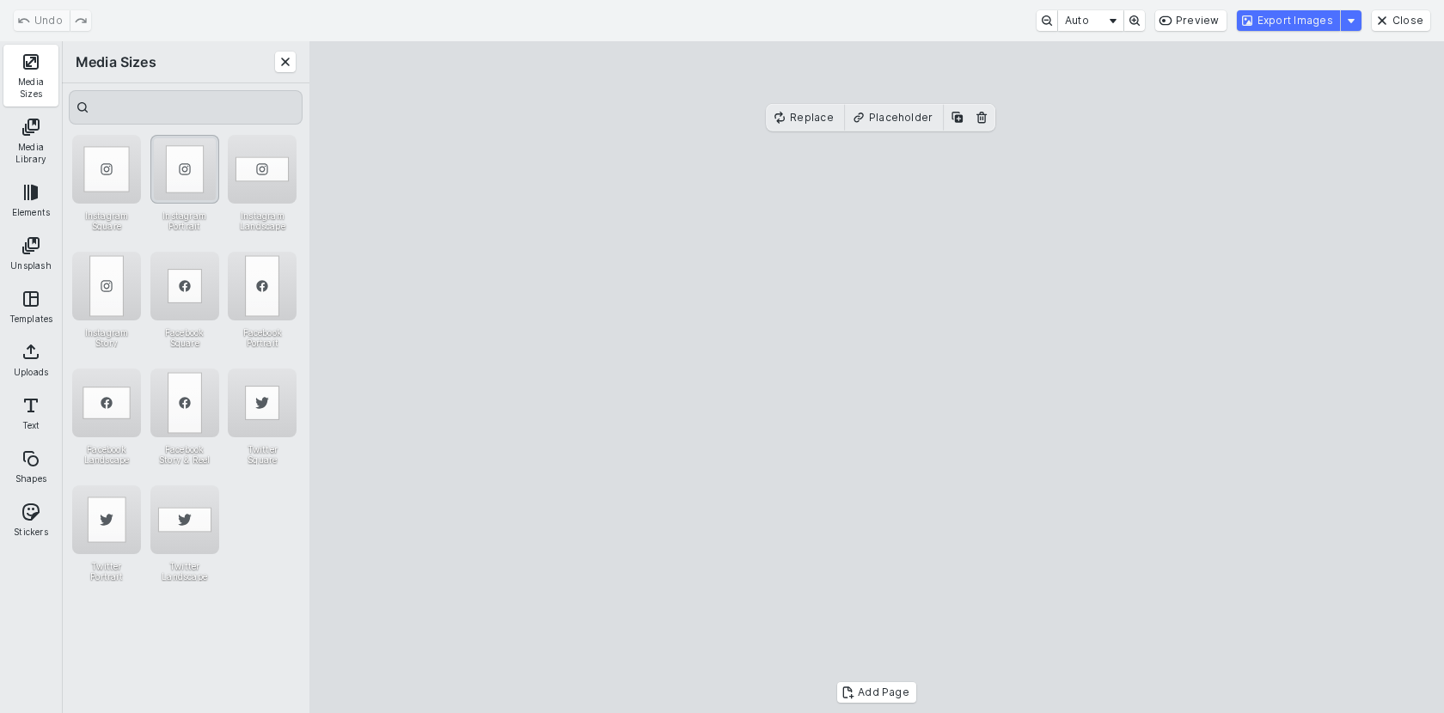
click at [194, 171] on div "Instagram Portrait" at bounding box center [184, 169] width 69 height 69
click at [191, 167] on div "Instagram Portrait" at bounding box center [184, 169] width 69 height 69
drag, startPoint x: 677, startPoint y: 642, endPoint x: 605, endPoint y: 685, distance: 84.0
click at [876, 377] on cesdk-canvas "Editor canvas" at bounding box center [876, 377] width 0 height 0
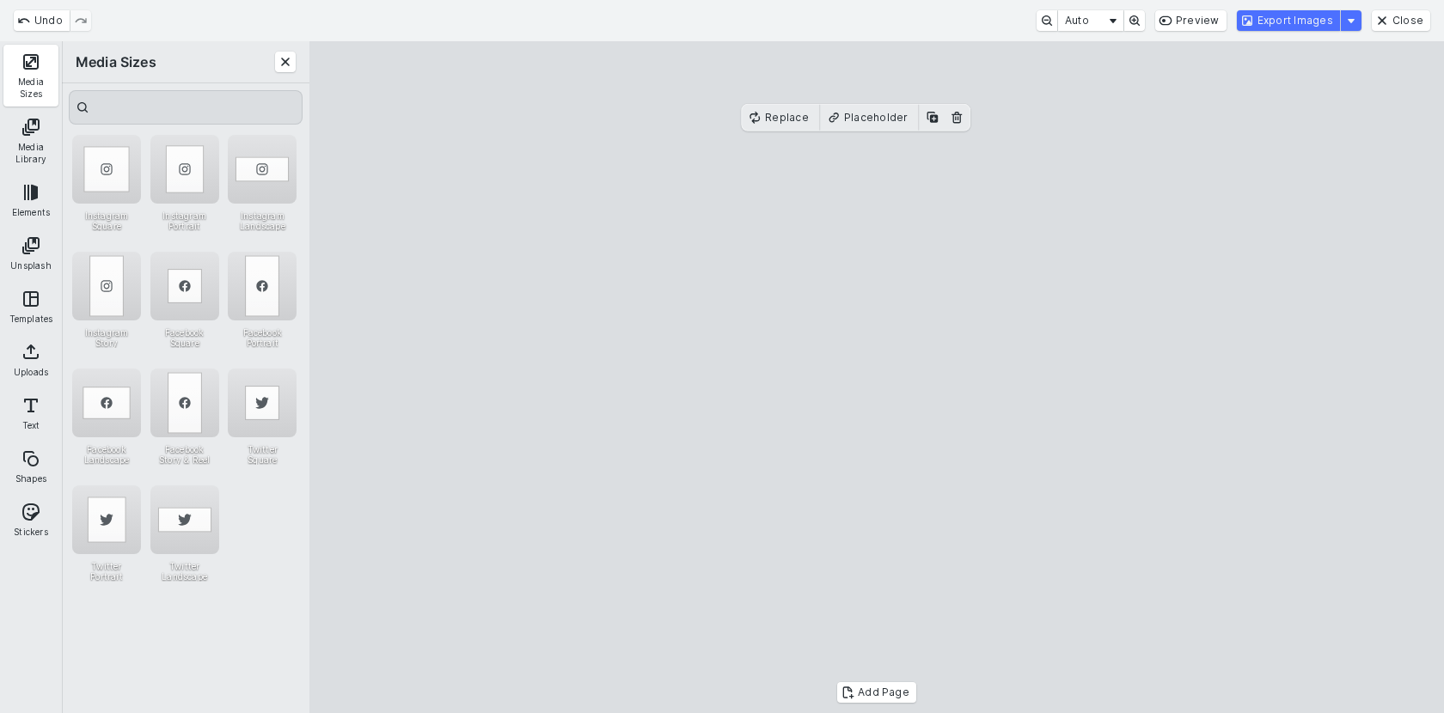
click at [876, 377] on cesdk-canvas "Editor canvas" at bounding box center [876, 377] width 0 height 0
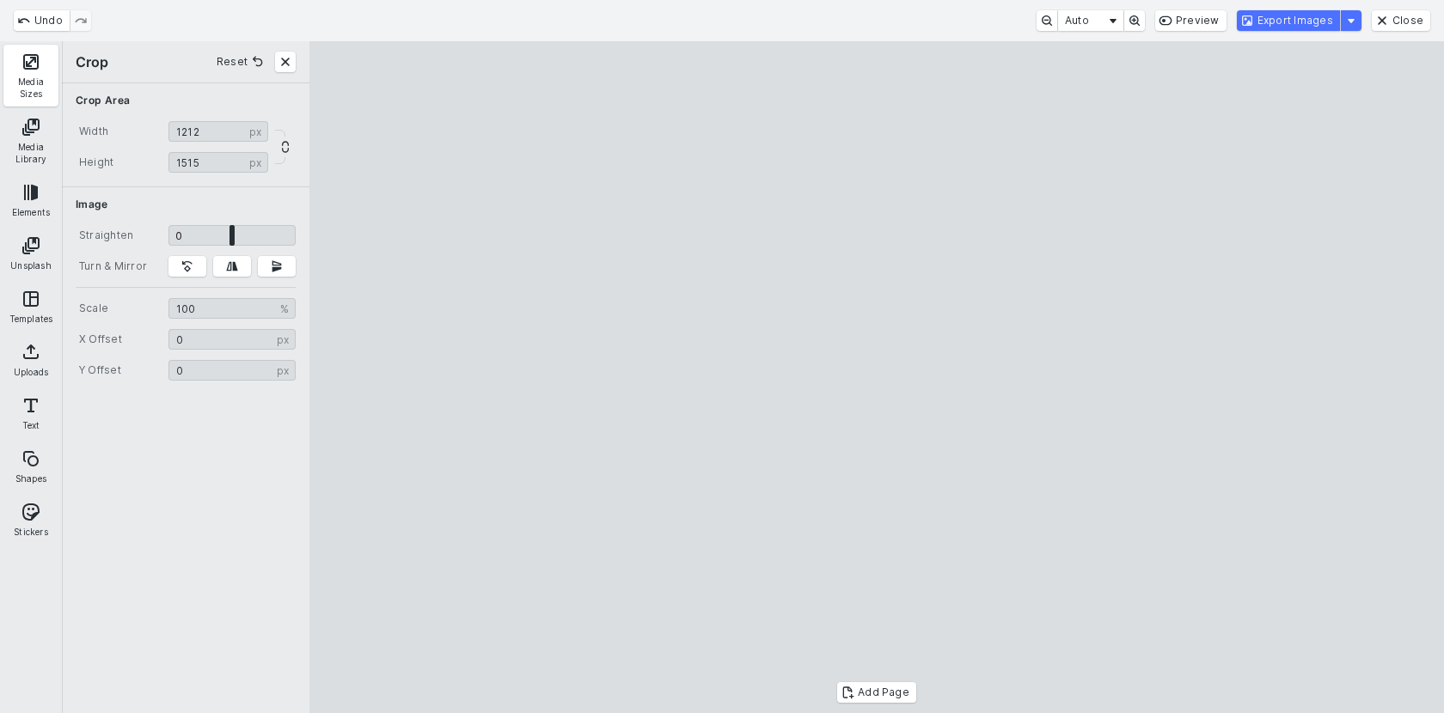
drag, startPoint x: 1062, startPoint y: 401, endPoint x: 1060, endPoint y: 339, distance: 61.9
click at [876, 377] on cesdk-canvas "Editor canvas" at bounding box center [876, 377] width 0 height 0
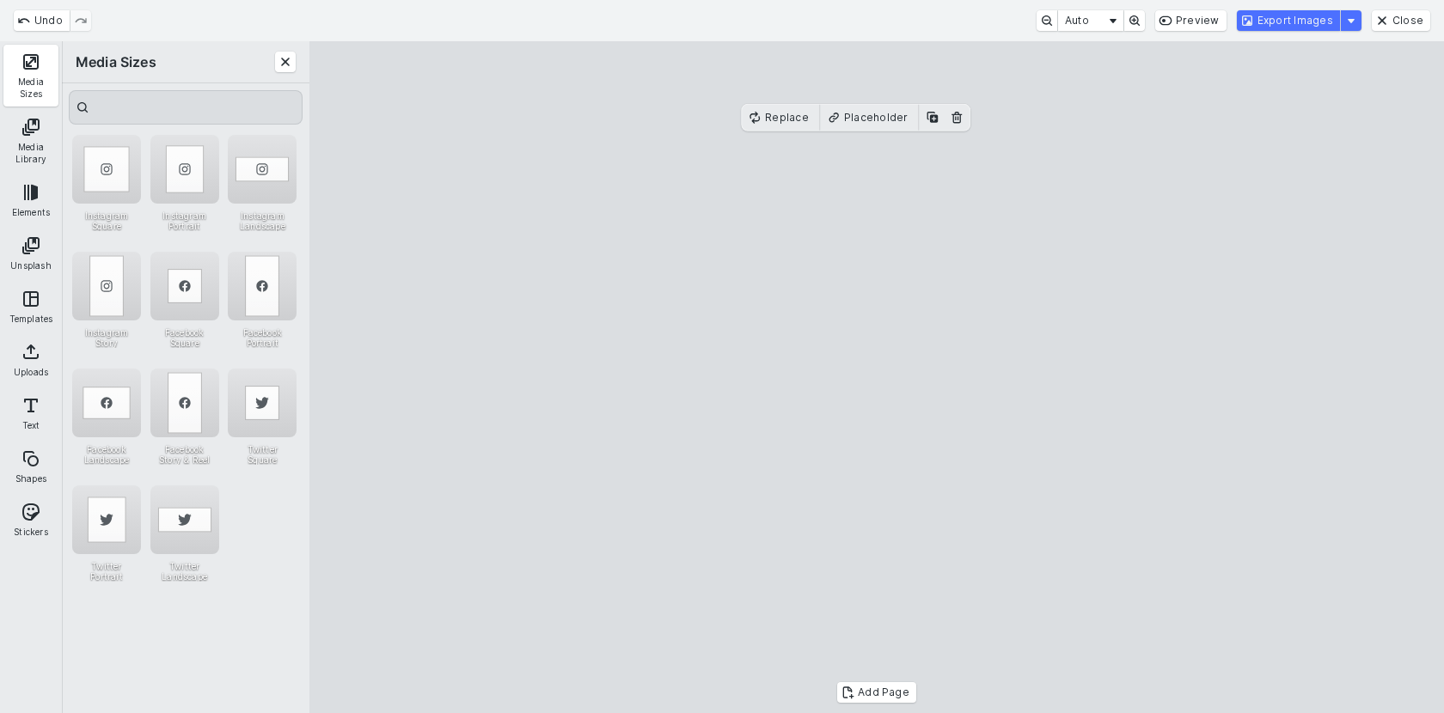
click at [876, 377] on cesdk-canvas "Editor canvas" at bounding box center [876, 377] width 0 height 0
drag, startPoint x: 1076, startPoint y: 147, endPoint x: 1098, endPoint y: 100, distance: 52.3
click at [876, 377] on cesdk-canvas "Editor canvas" at bounding box center [876, 377] width 0 height 0
drag, startPoint x: 984, startPoint y: 394, endPoint x: 961, endPoint y: 354, distance: 46.6
click at [876, 377] on cesdk-canvas "Editor canvas" at bounding box center [876, 377] width 0 height 0
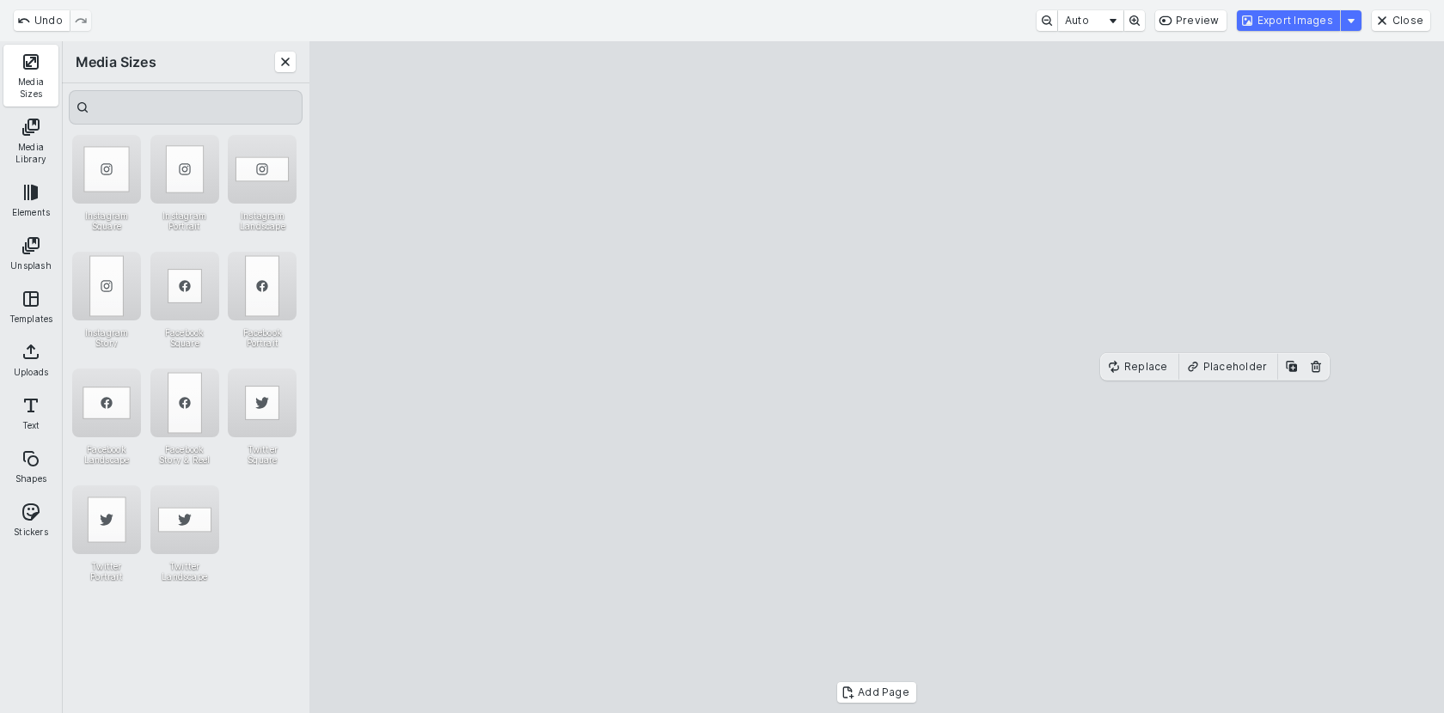
click at [876, 377] on cesdk-canvas "Editor canvas" at bounding box center [876, 377] width 0 height 0
click at [1289, 19] on button "Export Images" at bounding box center [1288, 20] width 103 height 21
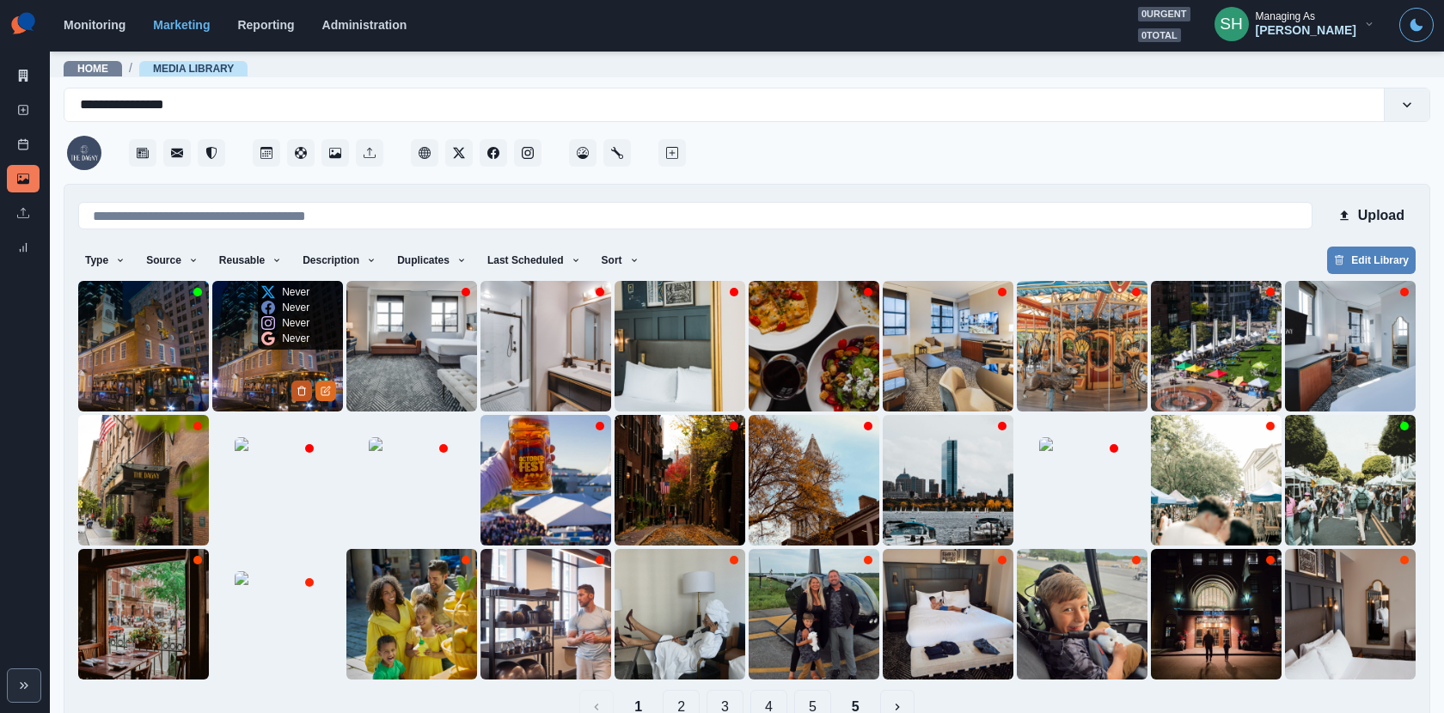
click at [298, 397] on button "Delete Media" at bounding box center [301, 391] width 21 height 21
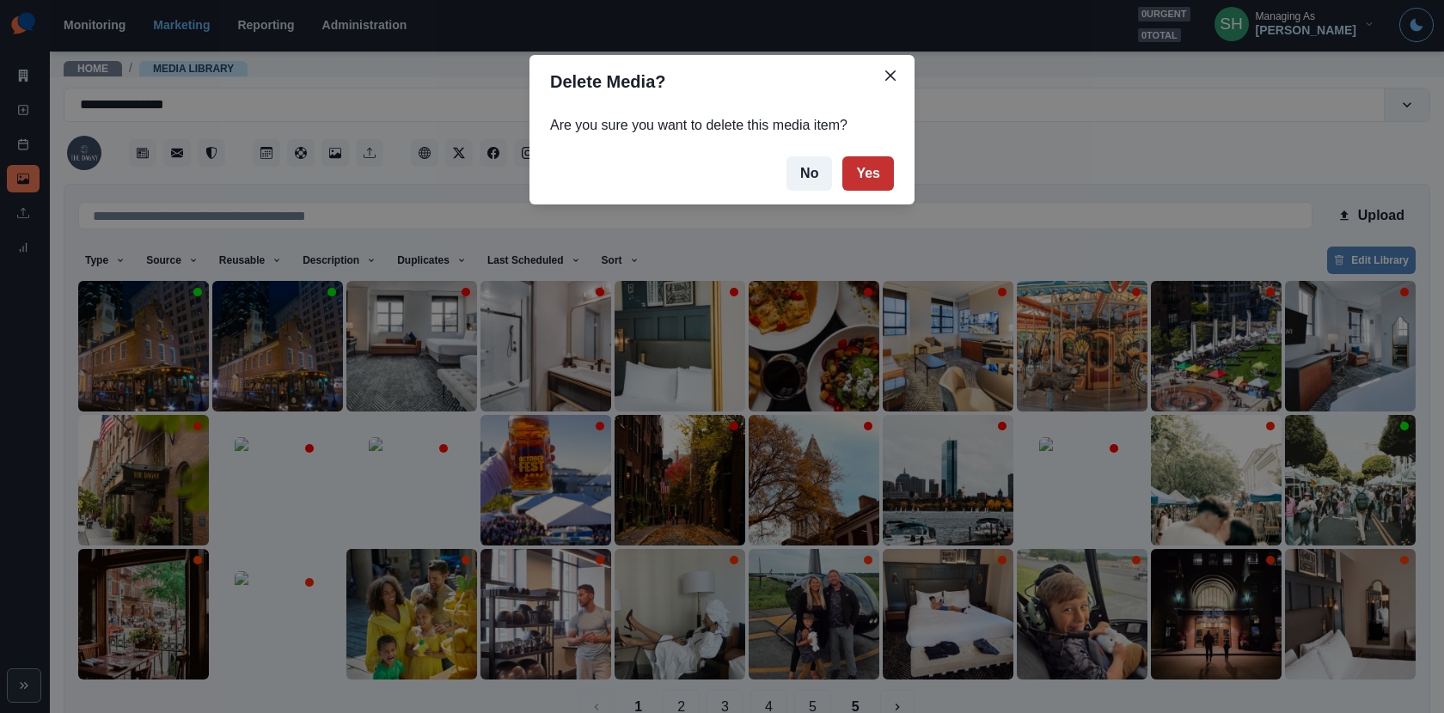
click at [873, 180] on button "Yes" at bounding box center [868, 173] width 52 height 34
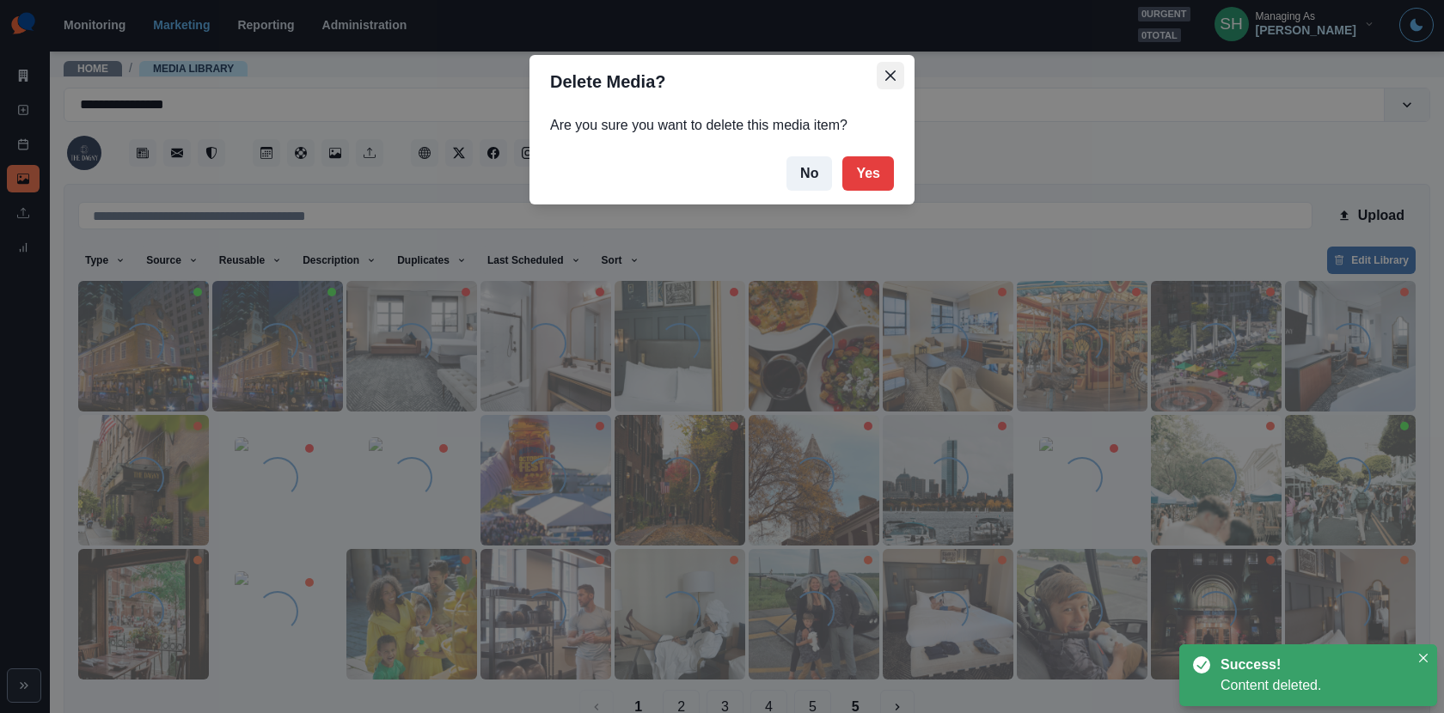
click at [892, 89] on button "Close" at bounding box center [889, 75] width 27 height 27
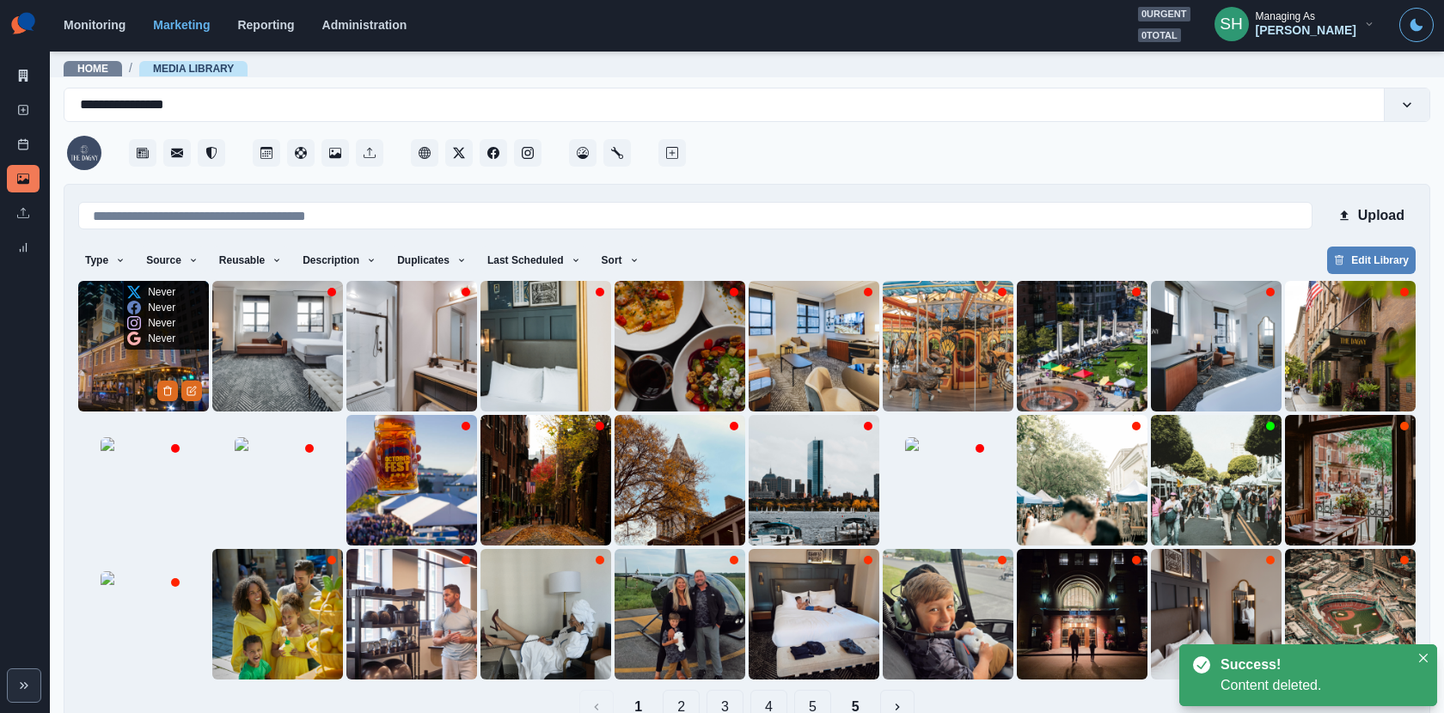
click at [125, 382] on img at bounding box center [143, 346] width 131 height 131
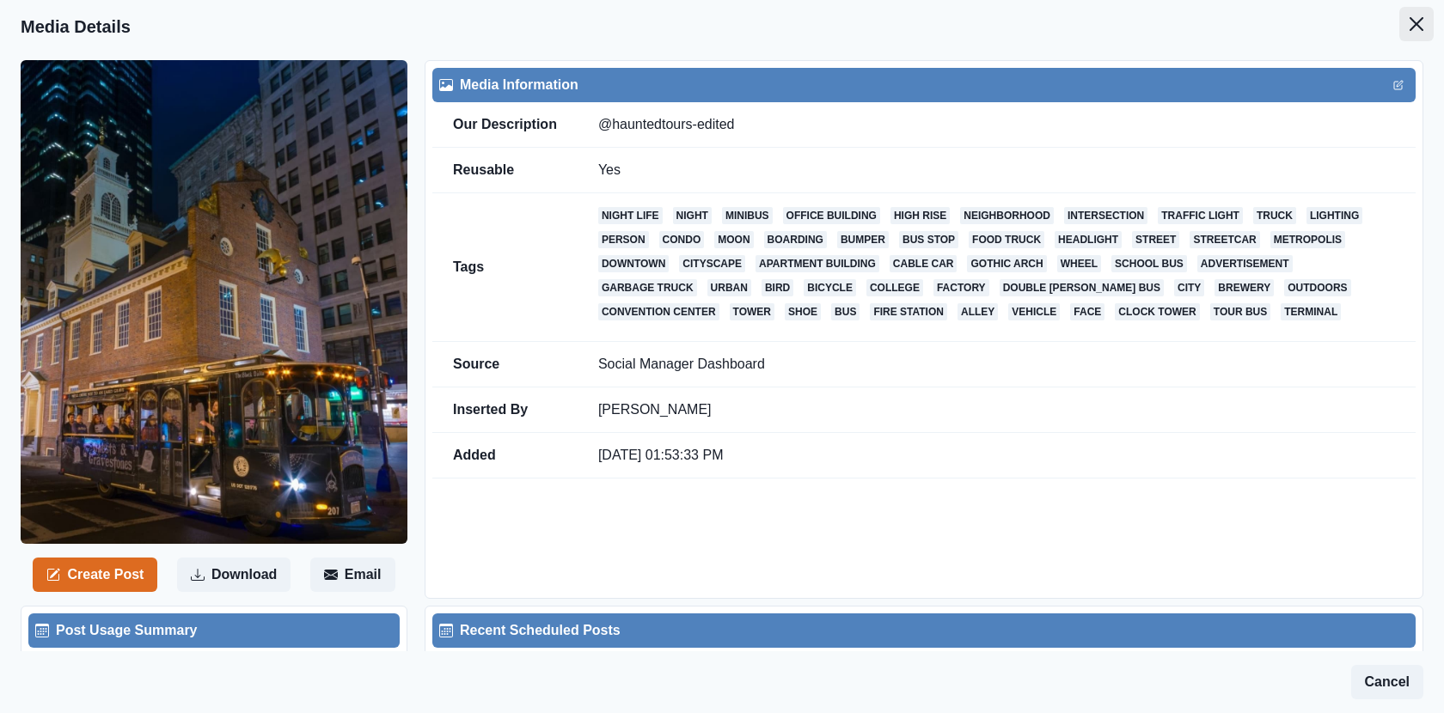
click at [1414, 19] on icon "Close" at bounding box center [1416, 24] width 14 height 14
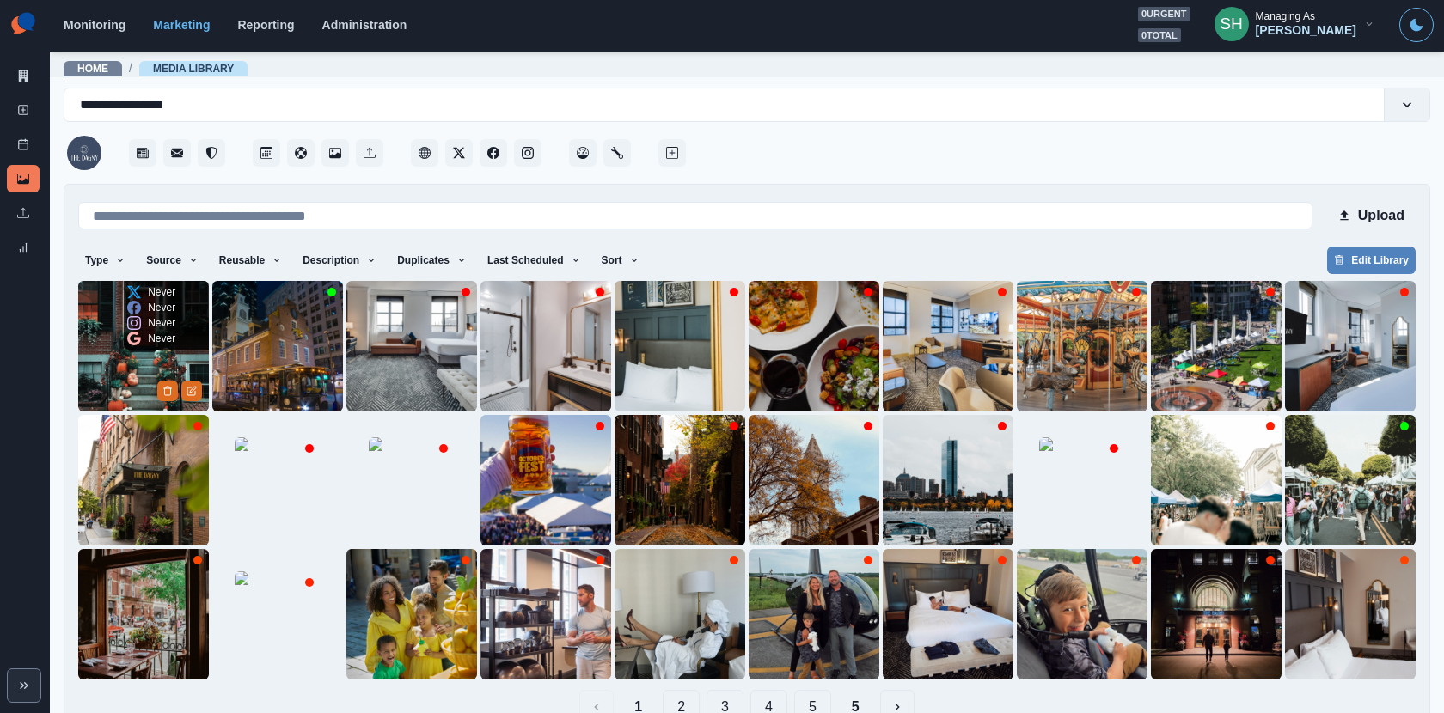
click at [149, 361] on img at bounding box center [143, 346] width 131 height 131
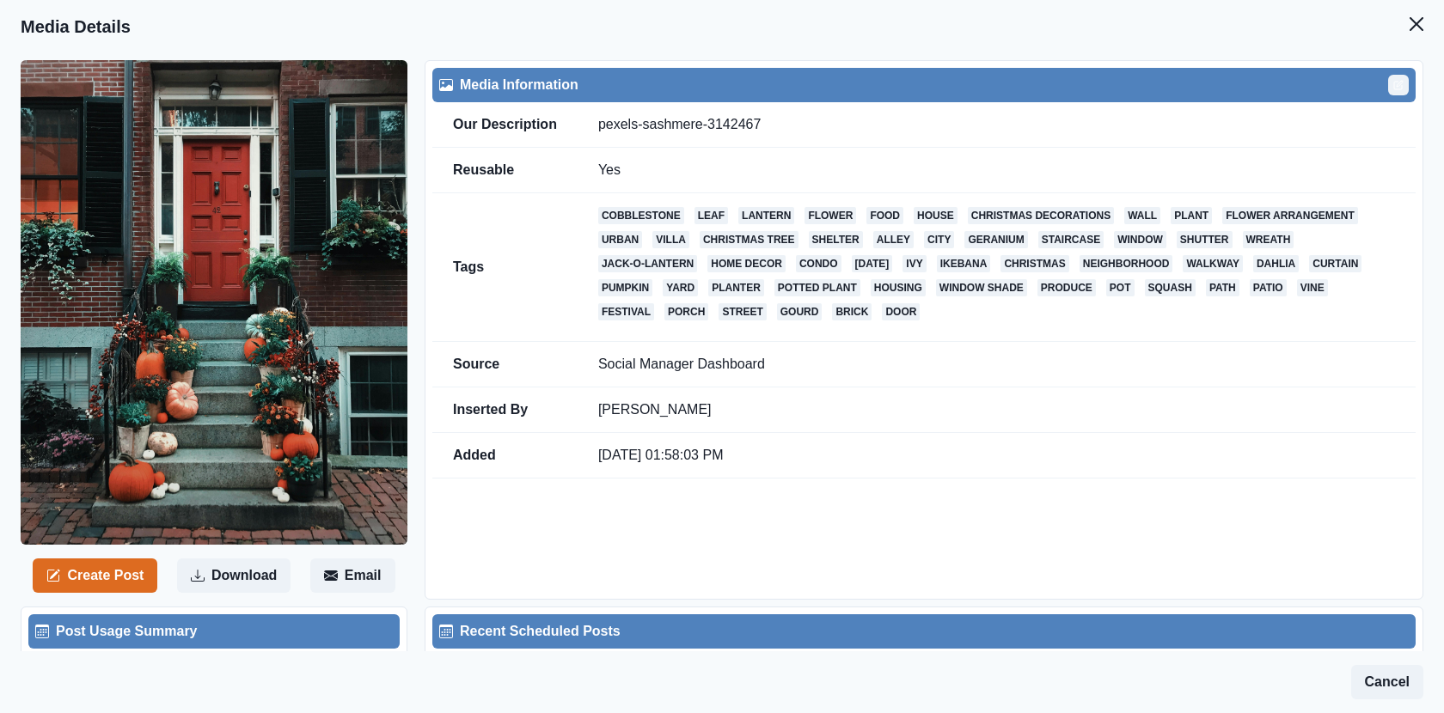
click at [1402, 84] on icon "Edit" at bounding box center [1398, 85] width 10 height 10
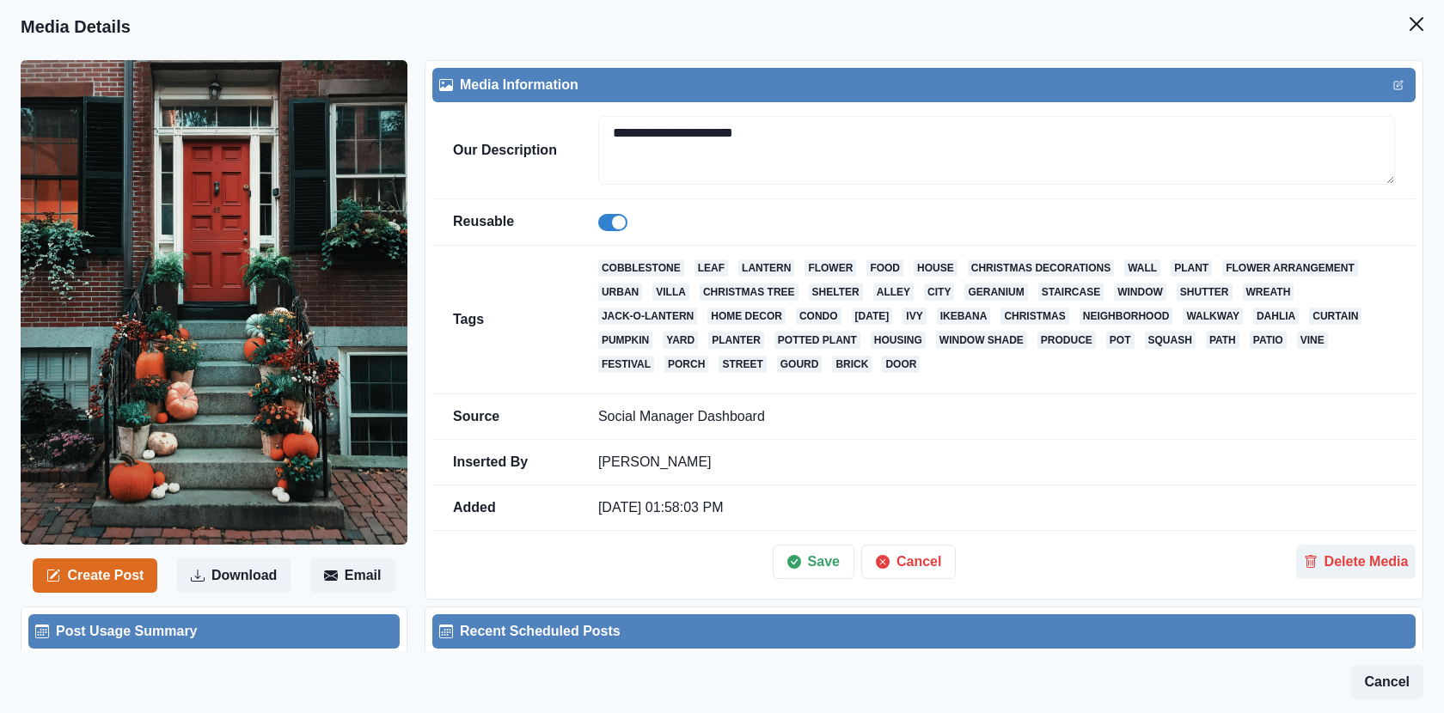
click at [1009, 113] on td "**********" at bounding box center [996, 150] width 838 height 97
click at [987, 137] on textarea "**********" at bounding box center [996, 150] width 797 height 69
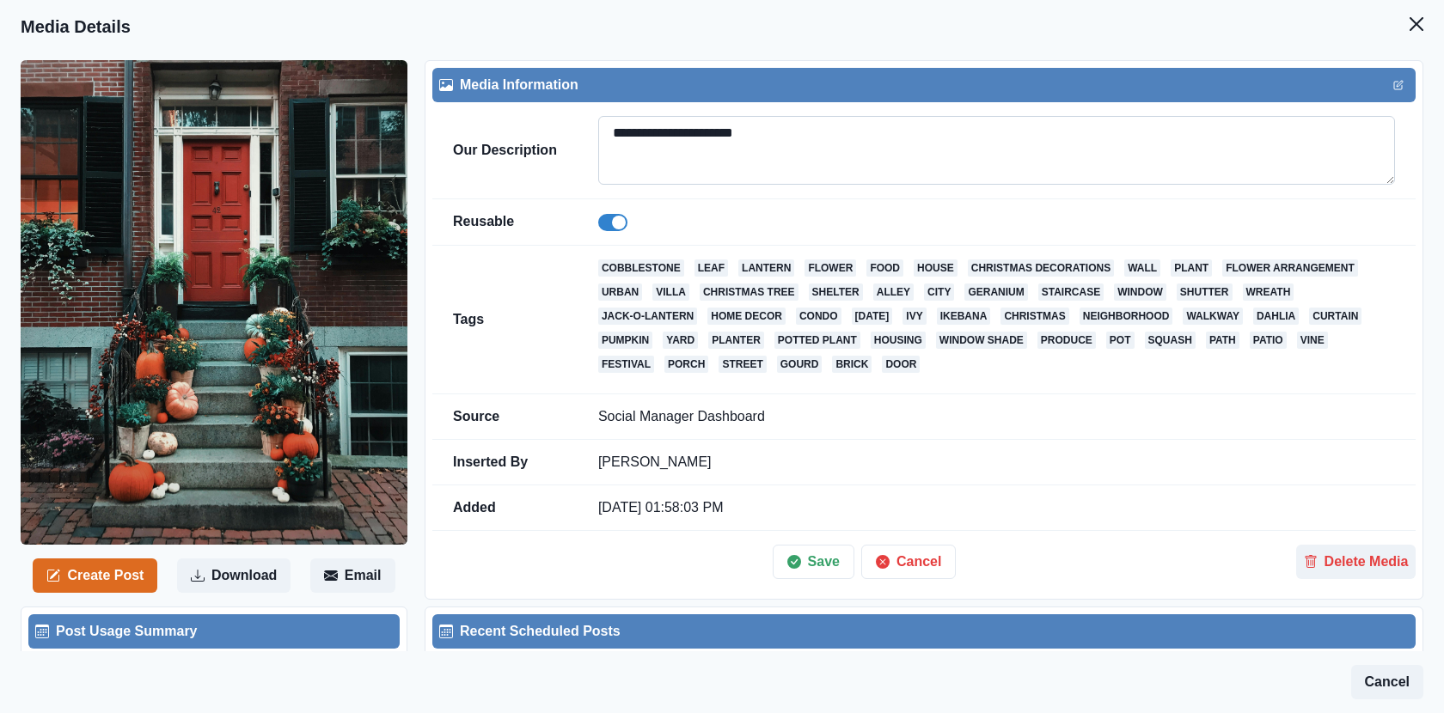
paste textarea
type textarea "*******"
click at [811, 556] on button "Save" at bounding box center [813, 562] width 82 height 34
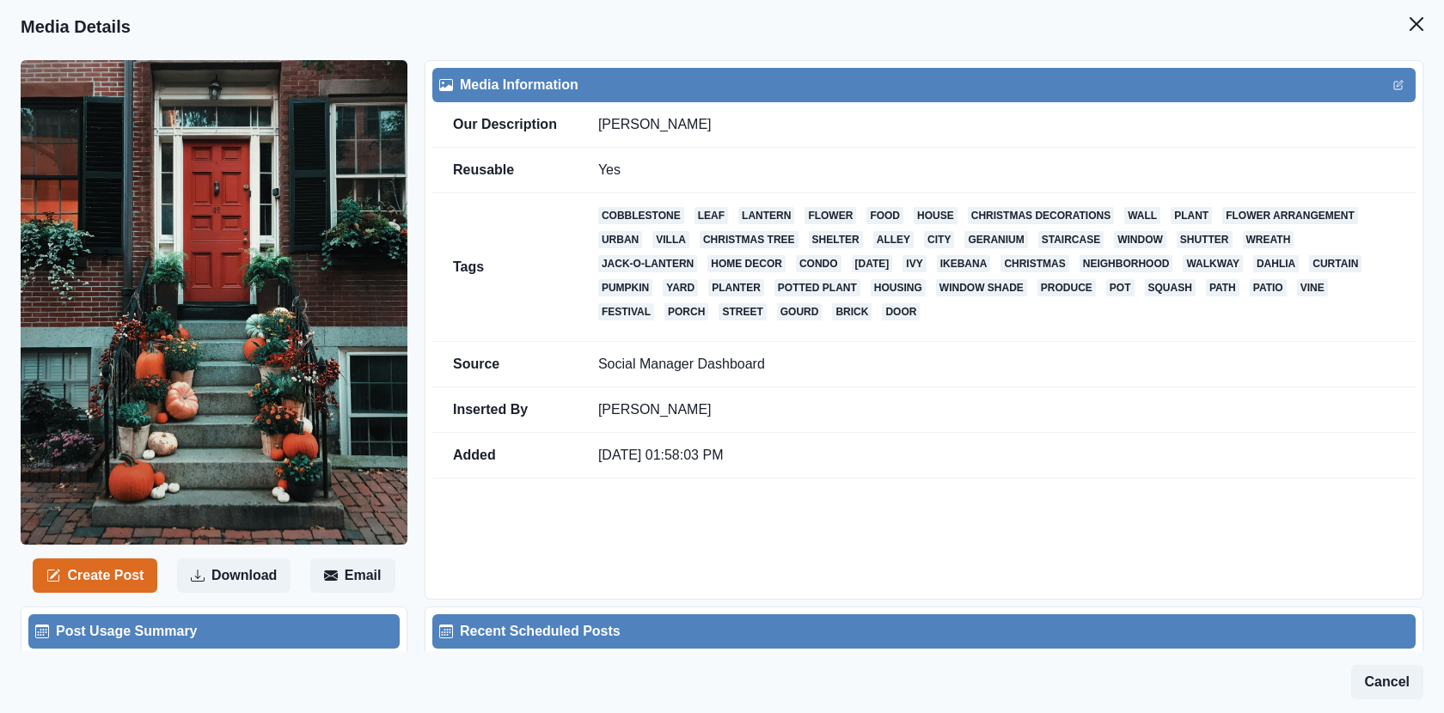
click at [1415, 4] on header "Media Details" at bounding box center [722, 26] width 1444 height 53
click at [1415, 17] on icon "Close" at bounding box center [1416, 24] width 14 height 14
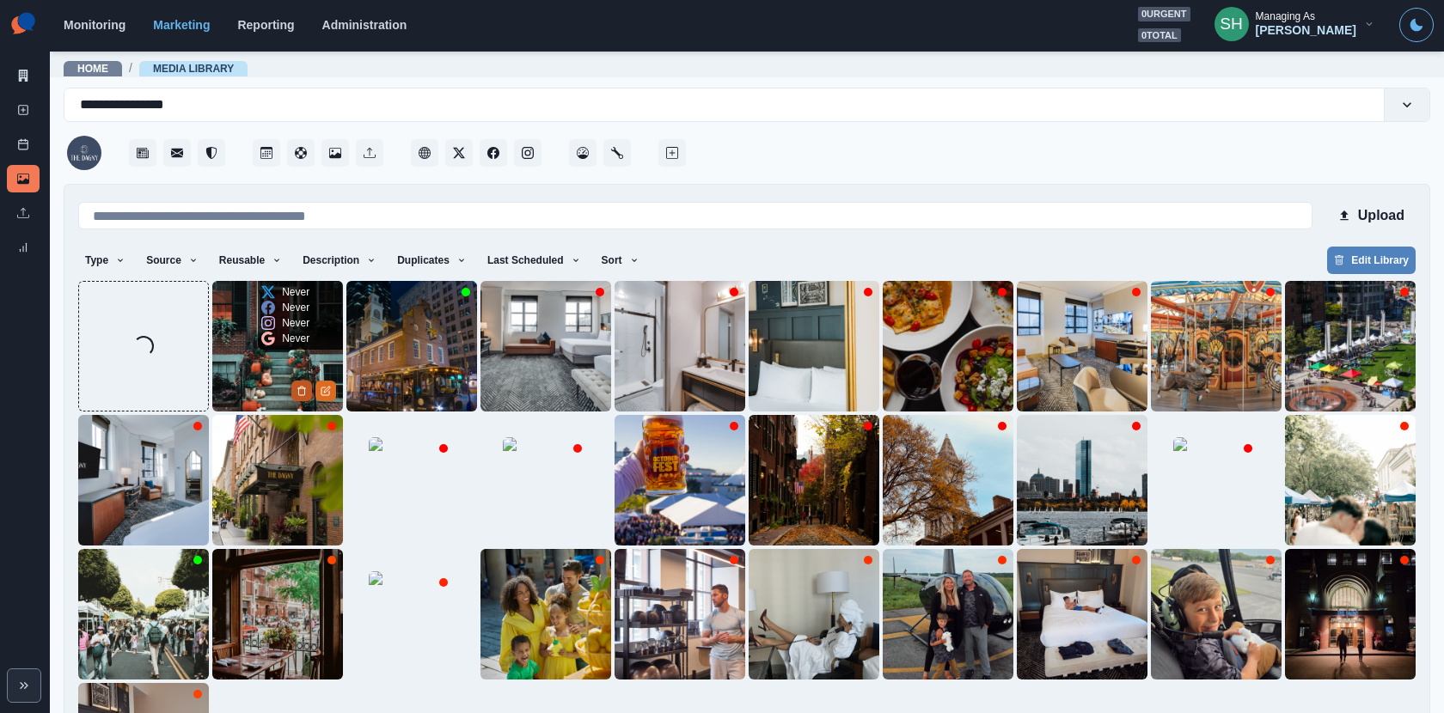
click at [293, 390] on button "Delete Media" at bounding box center [301, 391] width 21 height 21
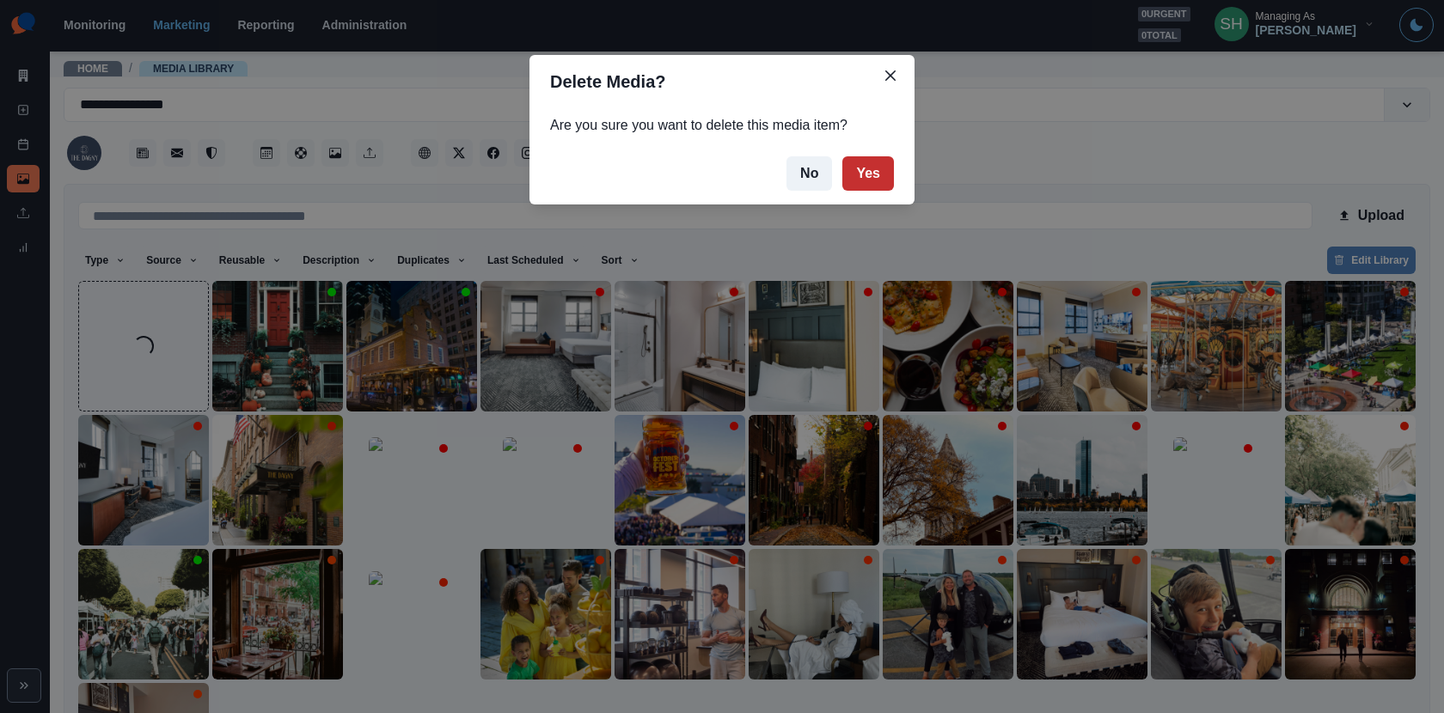
click at [848, 180] on button "Yes" at bounding box center [868, 173] width 52 height 34
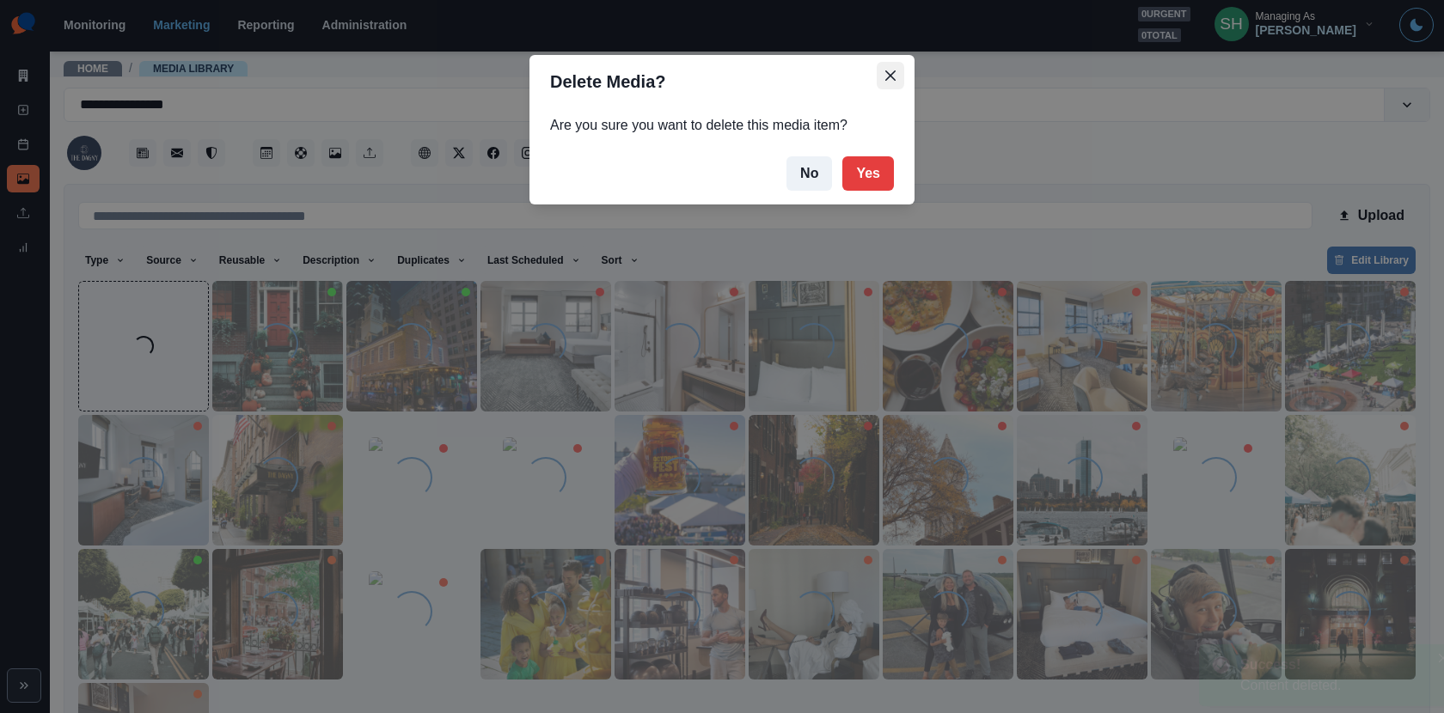
click at [886, 71] on icon "Close" at bounding box center [890, 75] width 10 height 10
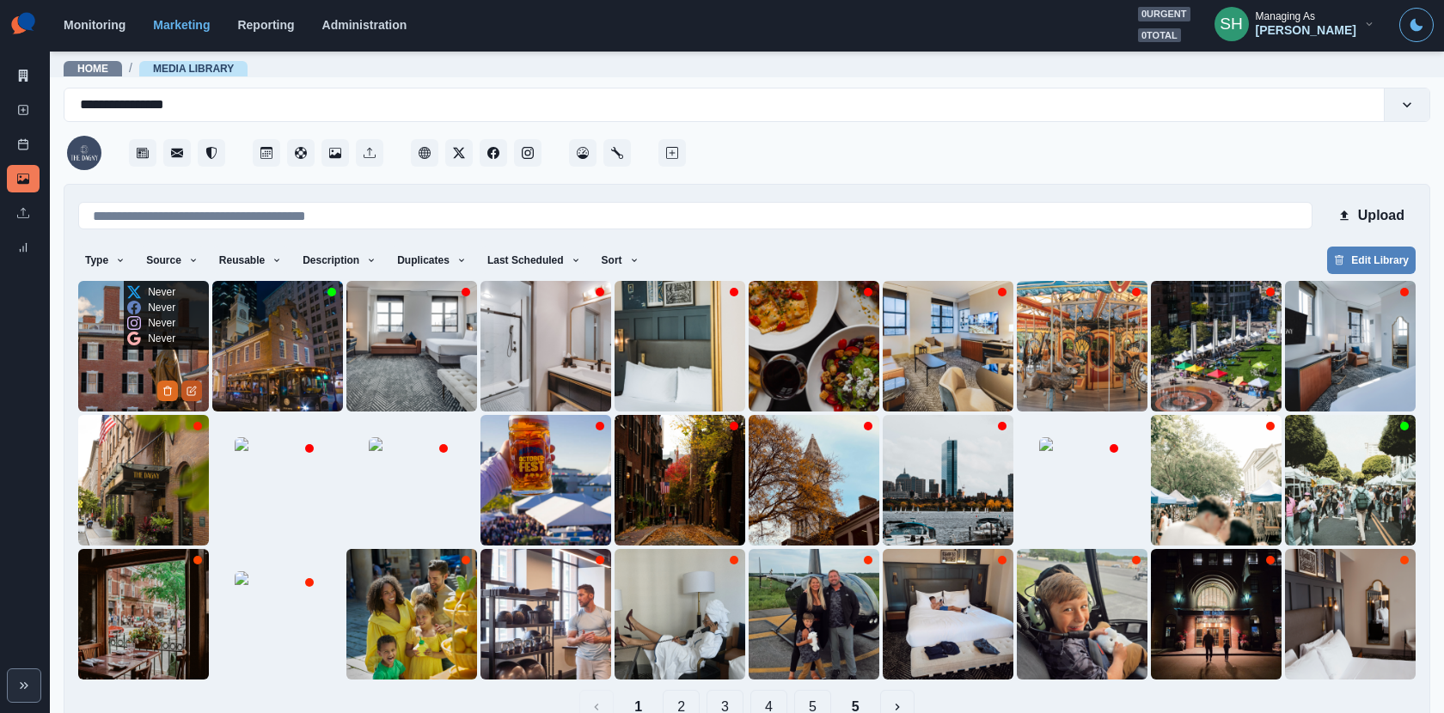
click at [190, 391] on icon "Edit Media" at bounding box center [193, 390] width 6 height 6
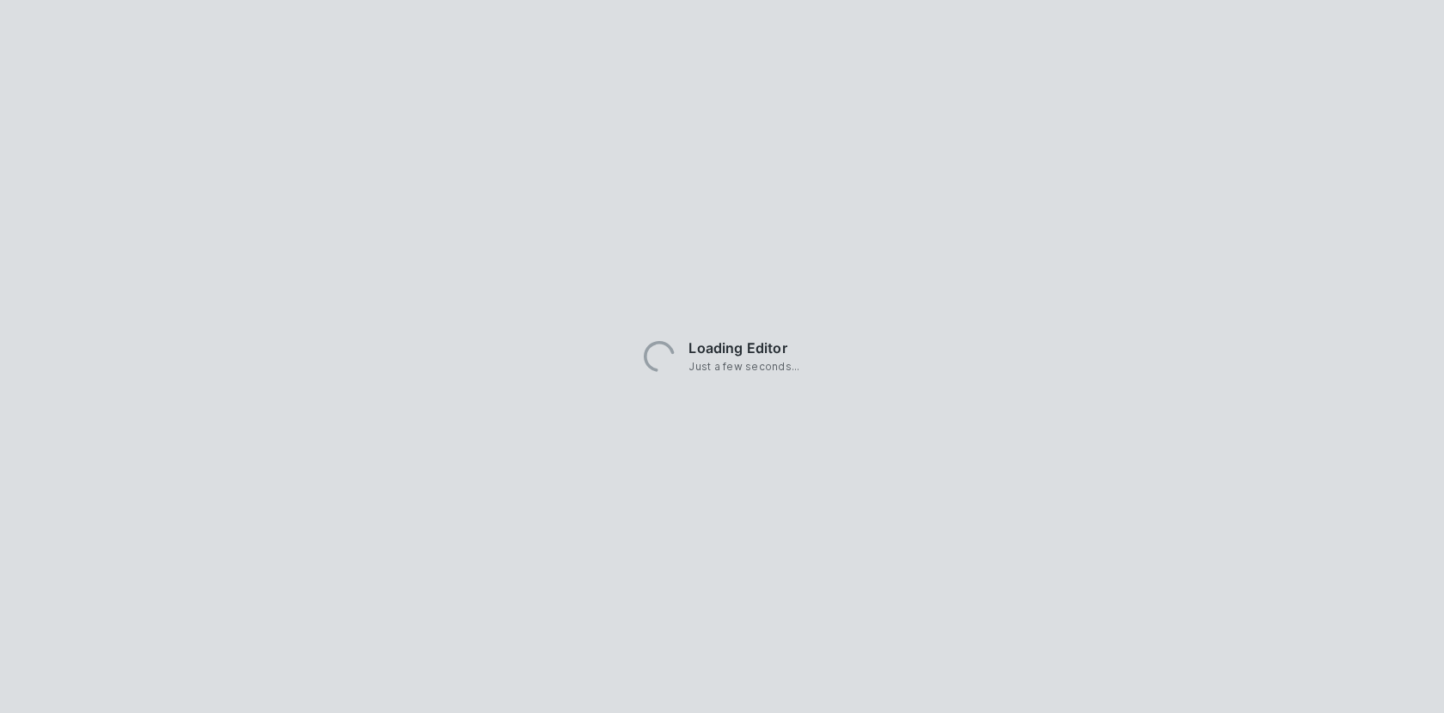
click at [189, 391] on div "Loading Editor Just a few seconds..." at bounding box center [722, 356] width 1444 height 713
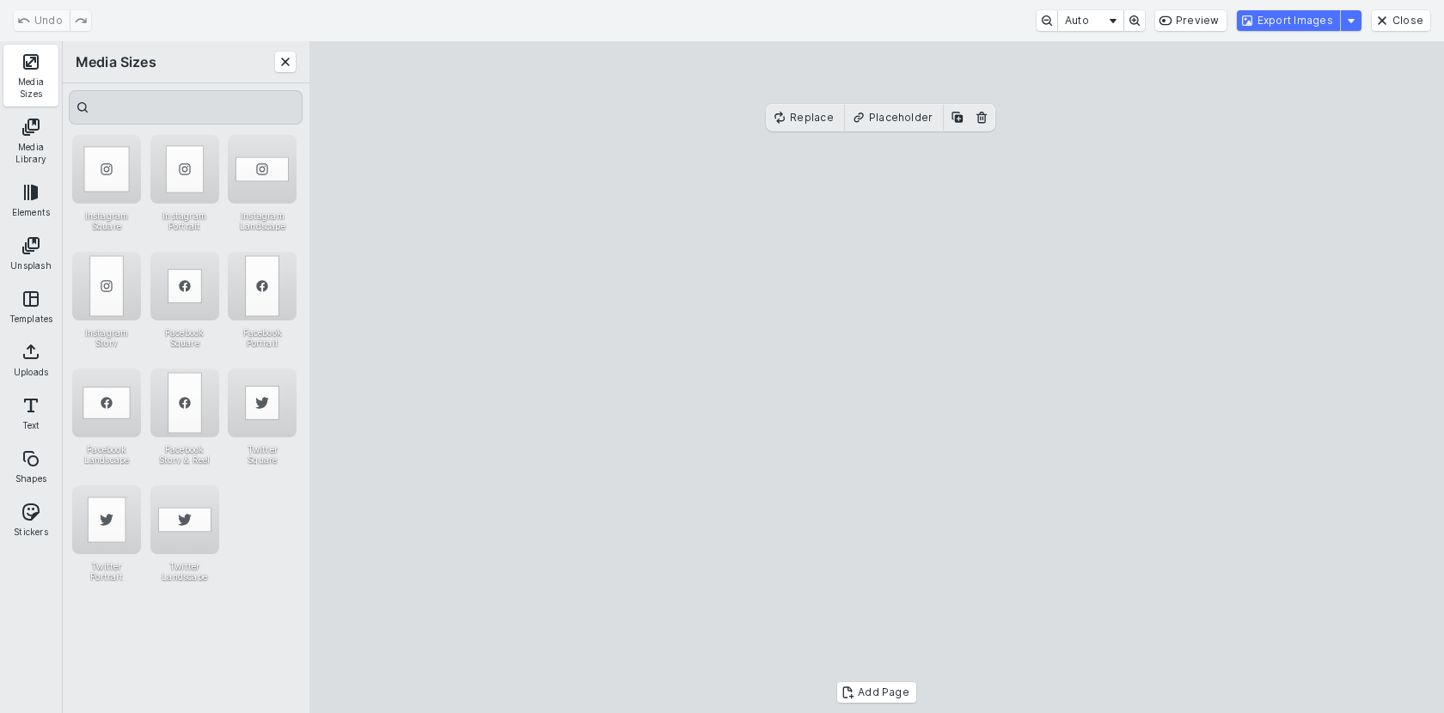
click at [40, 70] on button "Media Sizes" at bounding box center [30, 76] width 55 height 62
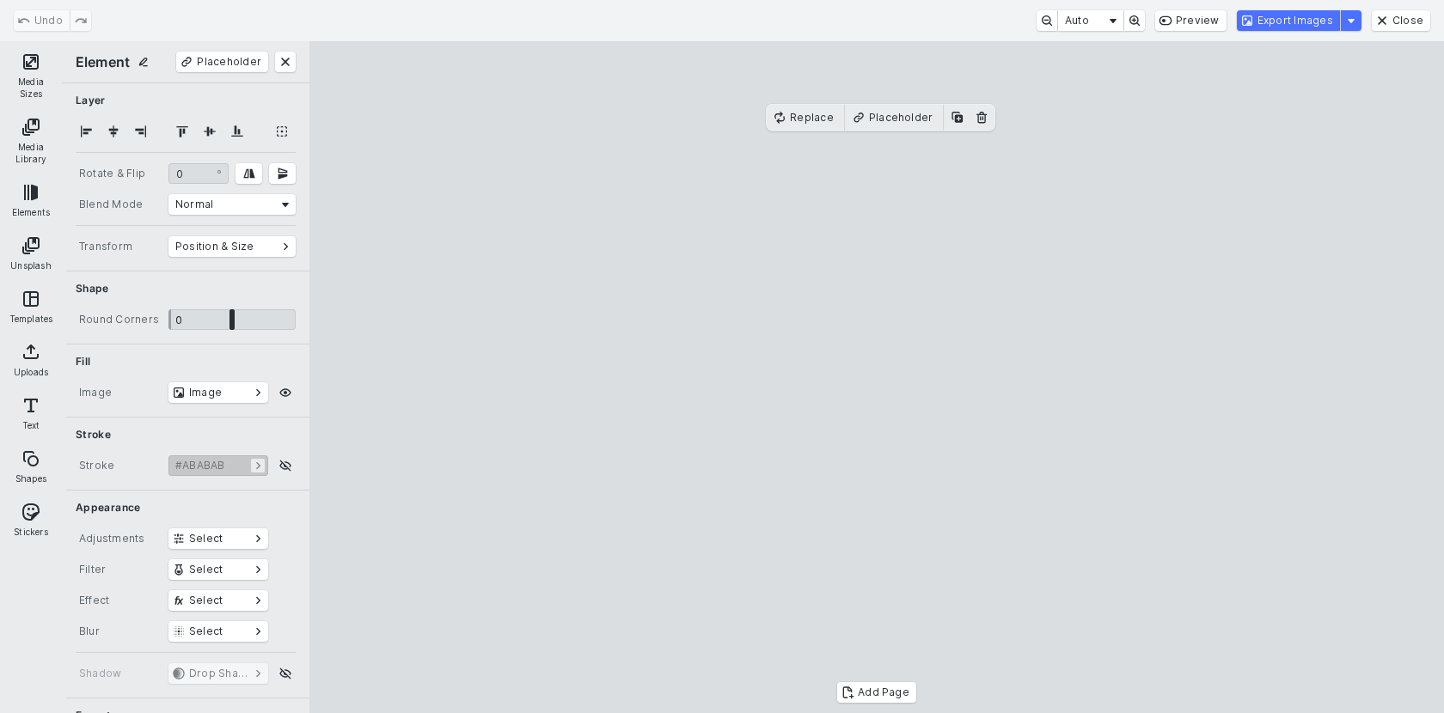
click at [40, 70] on button "Media Sizes" at bounding box center [30, 76] width 55 height 62
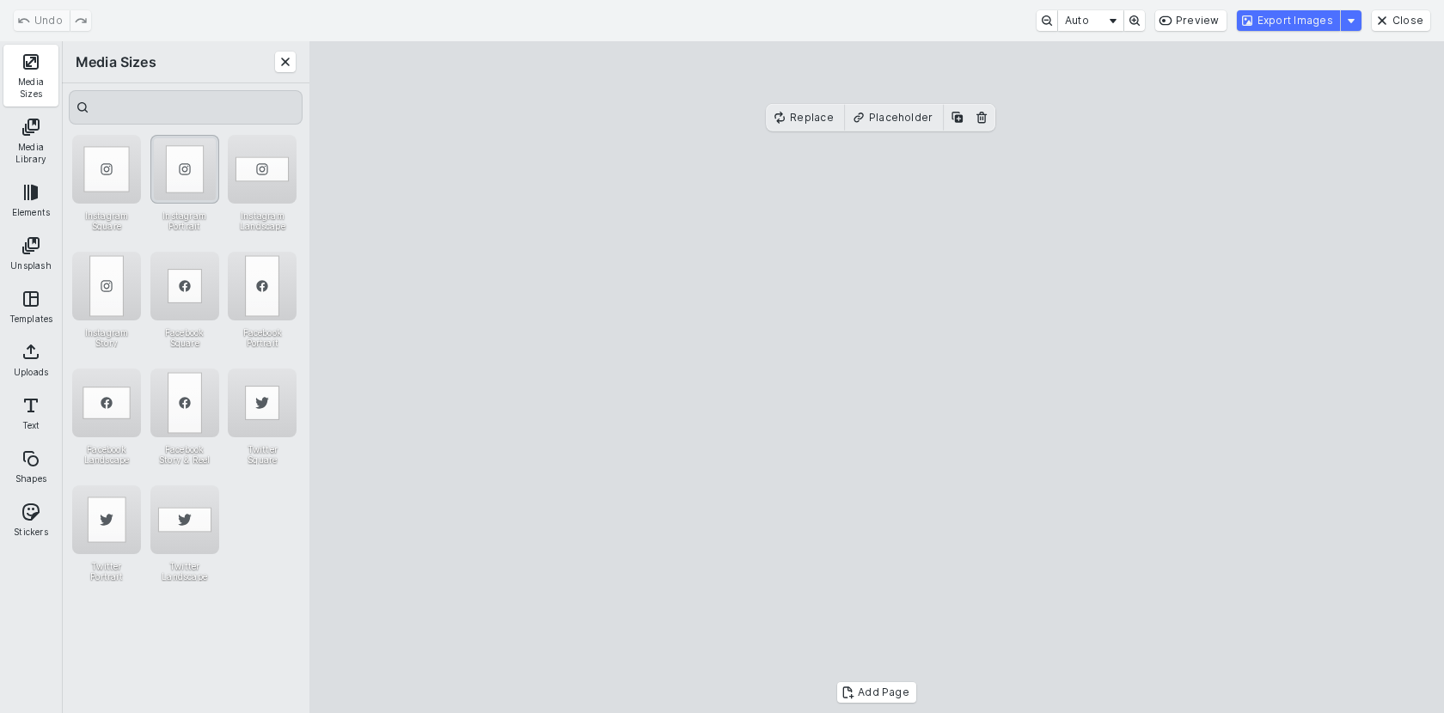
click at [185, 175] on div "Instagram Portrait" at bounding box center [184, 169] width 69 height 69
click at [876, 377] on cesdk-canvas "Editor canvas" at bounding box center [876, 377] width 0 height 0
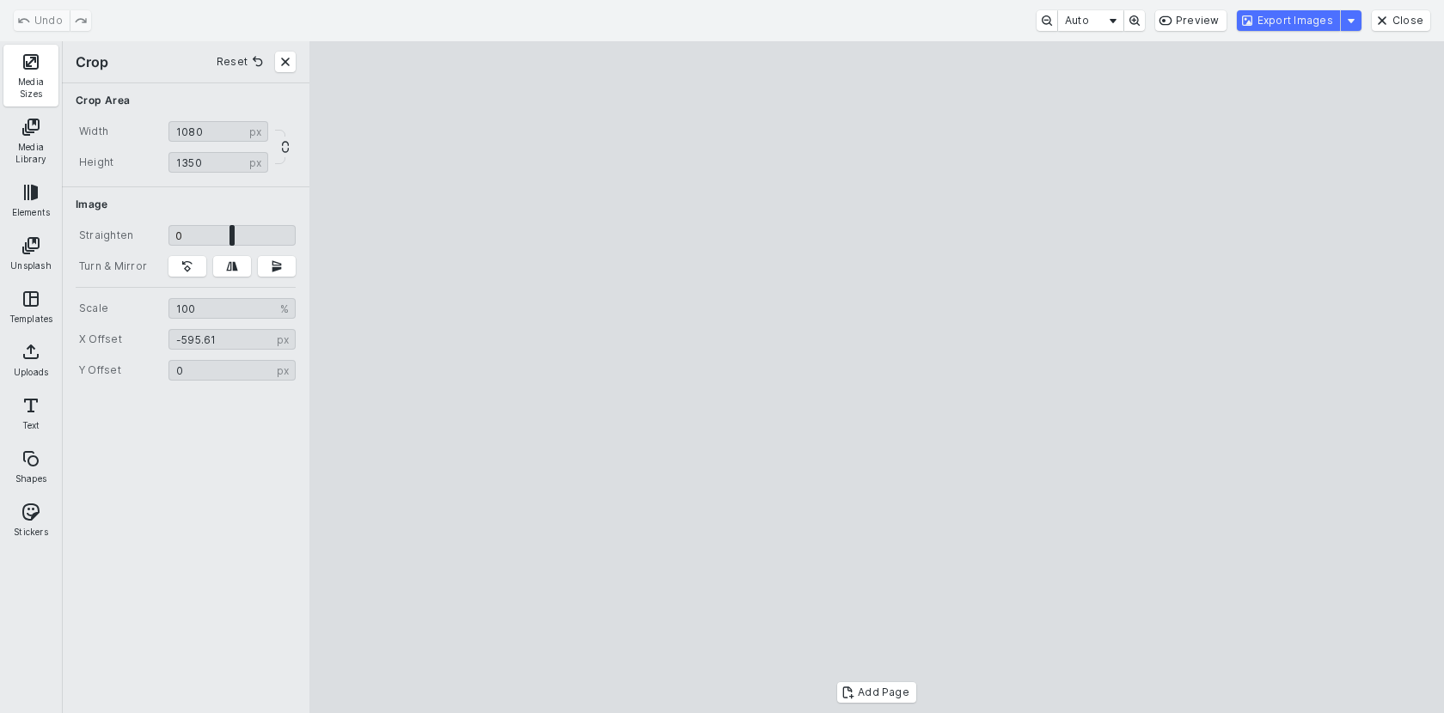
drag, startPoint x: 744, startPoint y: 296, endPoint x: 699, endPoint y: 290, distance: 45.9
click at [876, 377] on cesdk-canvas "Editor canvas" at bounding box center [876, 377] width 0 height 0
type input "*******"
click at [876, 377] on cesdk-canvas "Editor canvas" at bounding box center [876, 377] width 0 height 0
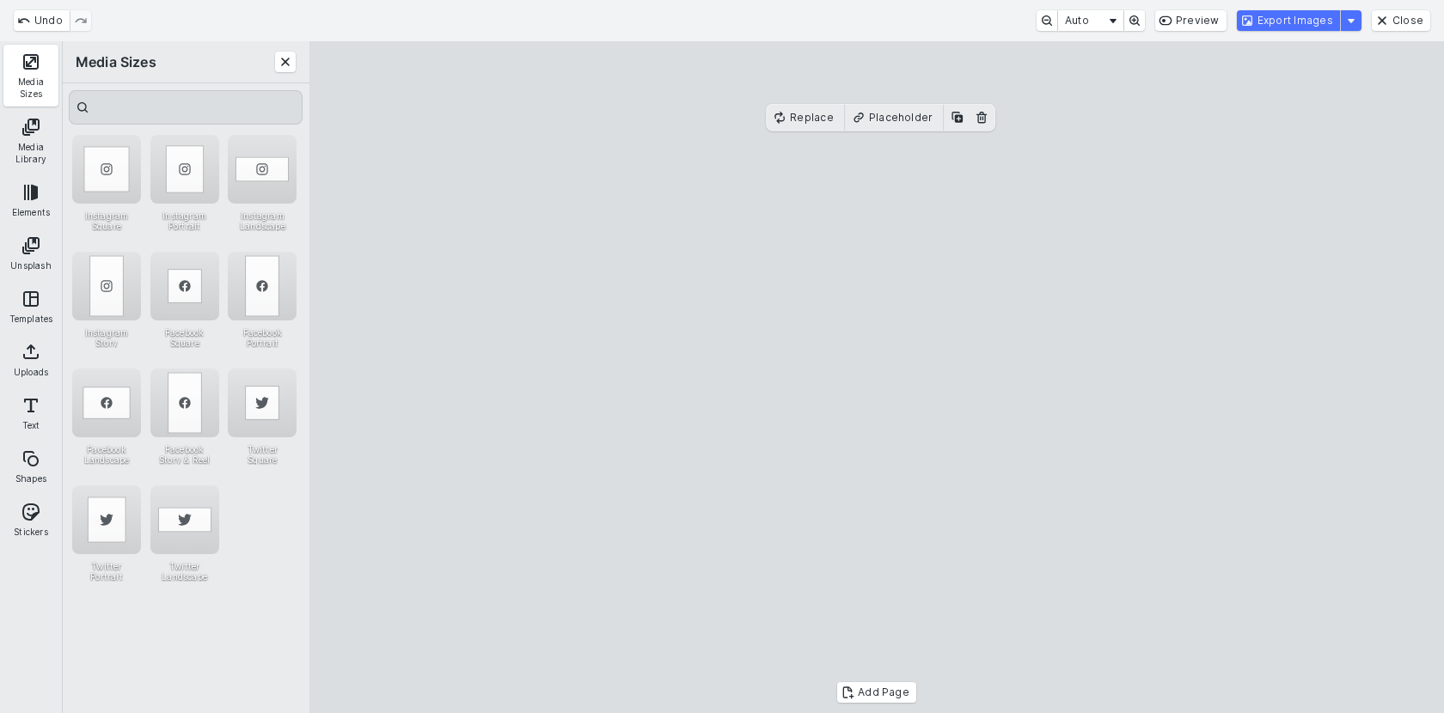
click at [876, 377] on cesdk-canvas "Editor canvas" at bounding box center [876, 377] width 0 height 0
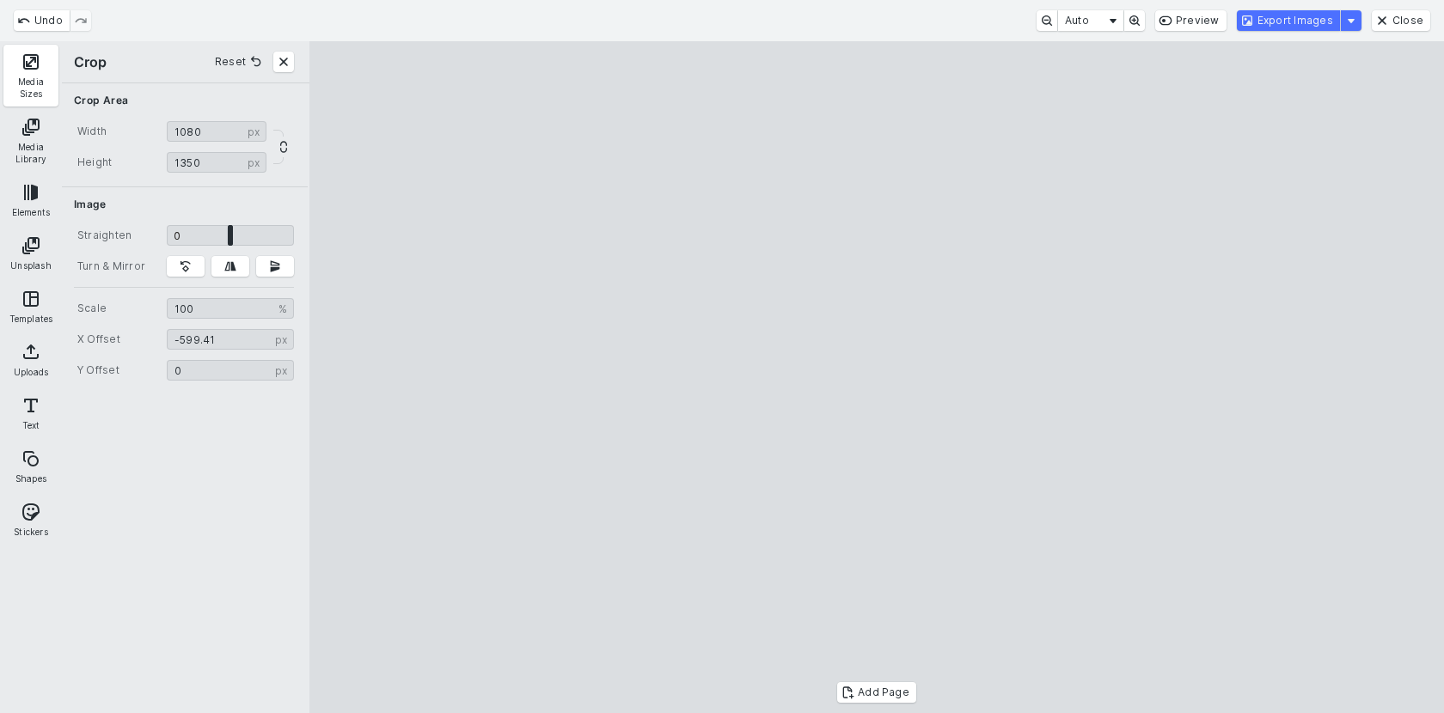
type input "*******"
drag, startPoint x: 1020, startPoint y: 353, endPoint x: 993, endPoint y: 353, distance: 26.6
click at [876, 377] on cesdk-canvas "Editor canvas" at bounding box center [876, 377] width 0 height 0
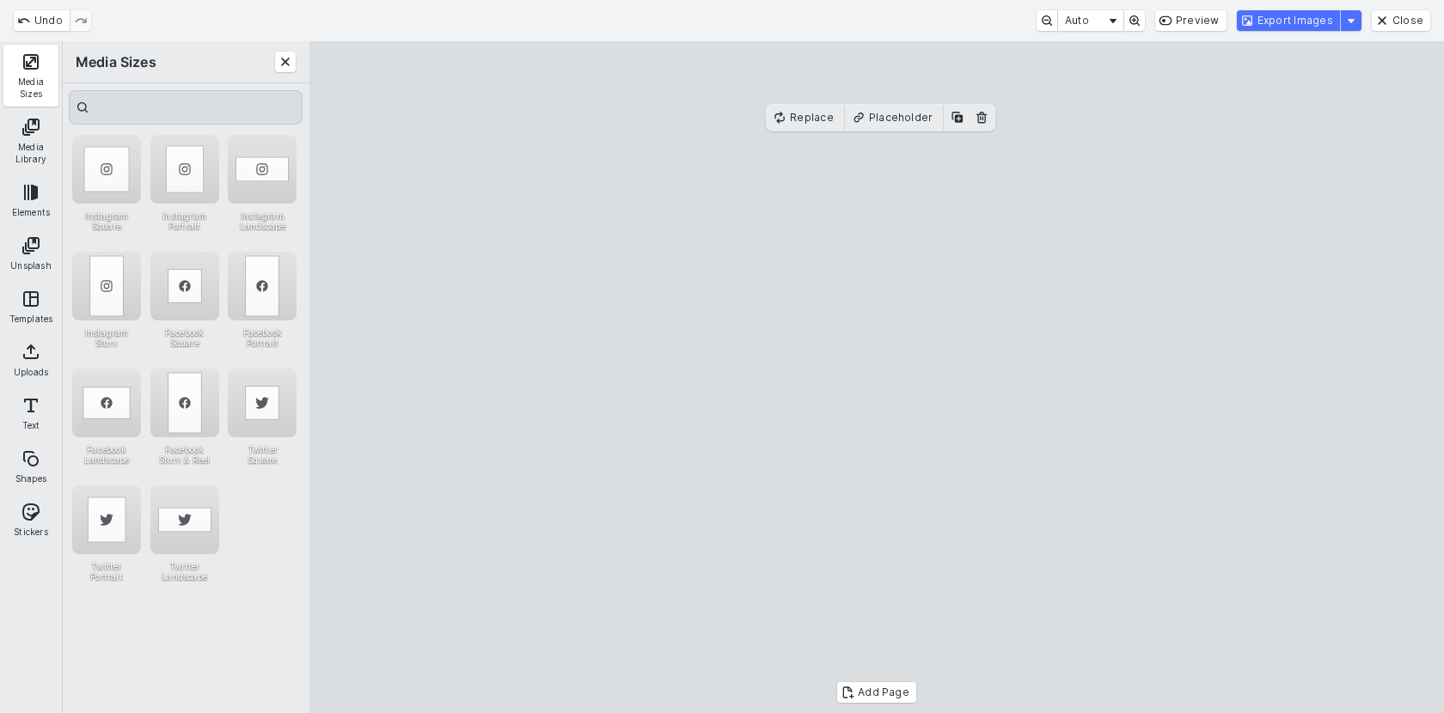
click at [876, 377] on cesdk-canvas "Editor canvas" at bounding box center [876, 377] width 0 height 0
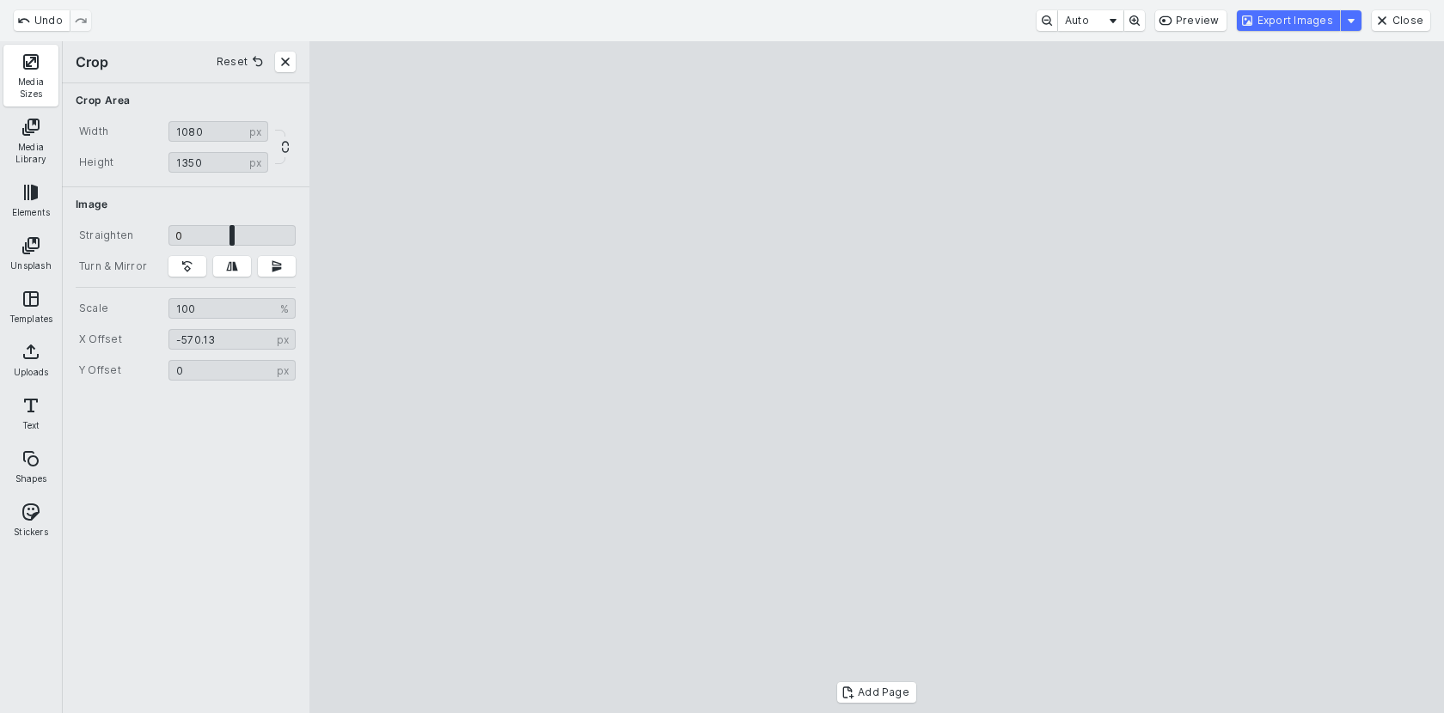
type input "*******"
drag, startPoint x: 970, startPoint y: 372, endPoint x: 1033, endPoint y: 383, distance: 63.7
click at [876, 377] on cesdk-canvas "Editor canvas" at bounding box center [876, 377] width 0 height 0
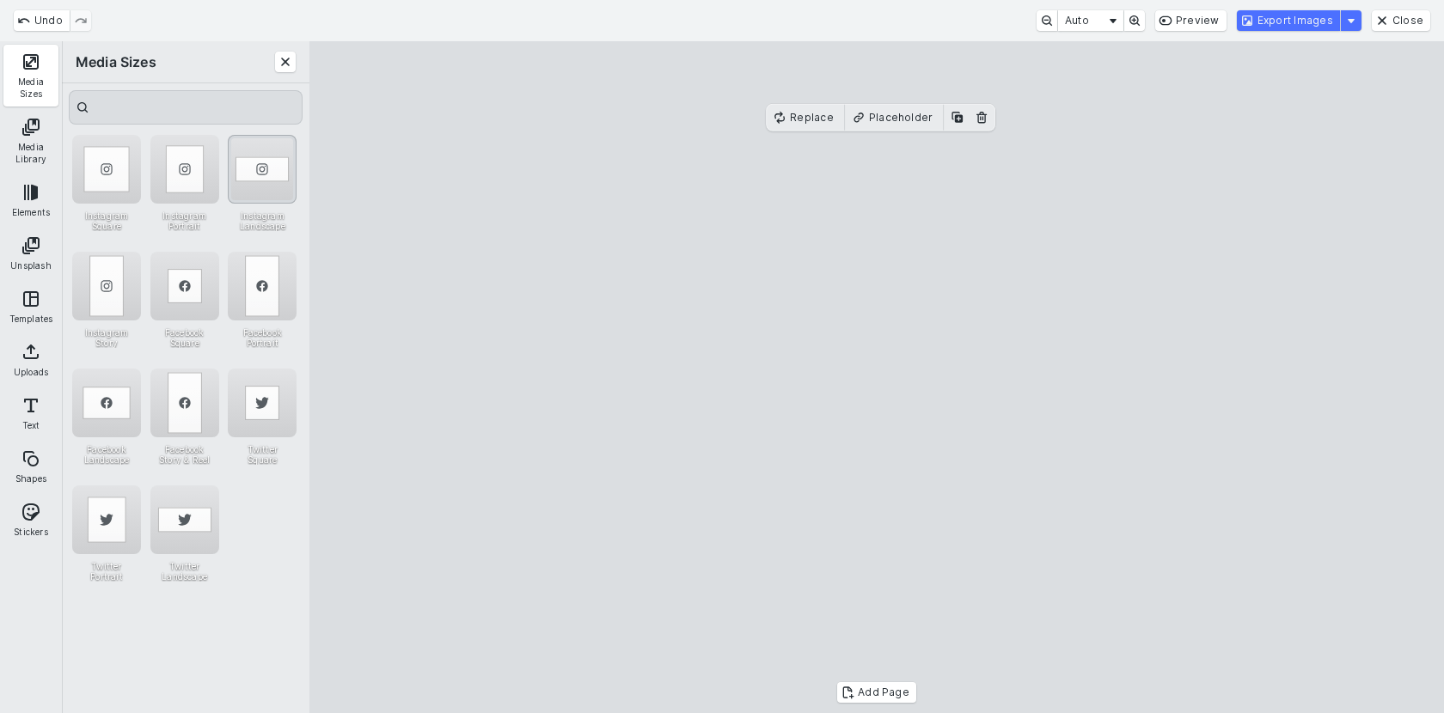
click at [272, 180] on div "Instagram Landscape" at bounding box center [262, 169] width 69 height 69
click at [876, 377] on cesdk-canvas "Editor canvas" at bounding box center [876, 377] width 0 height 0
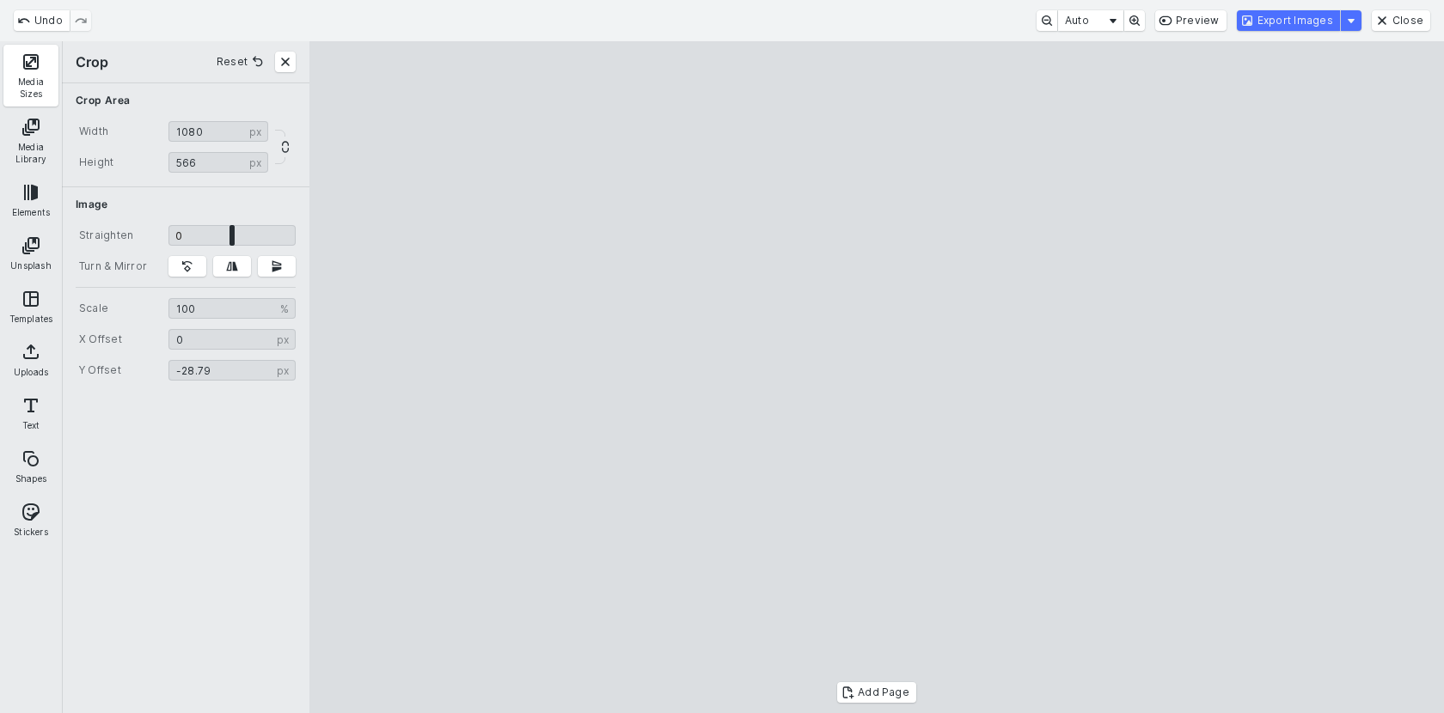
drag, startPoint x: 1093, startPoint y: 291, endPoint x: 1121, endPoint y: 332, distance: 48.9
click at [876, 377] on cesdk-canvas "Editor canvas" at bounding box center [876, 377] width 0 height 0
drag, startPoint x: 1121, startPoint y: 332, endPoint x: 1121, endPoint y: 301, distance: 30.9
click at [876, 377] on cesdk-canvas "Editor canvas" at bounding box center [876, 377] width 0 height 0
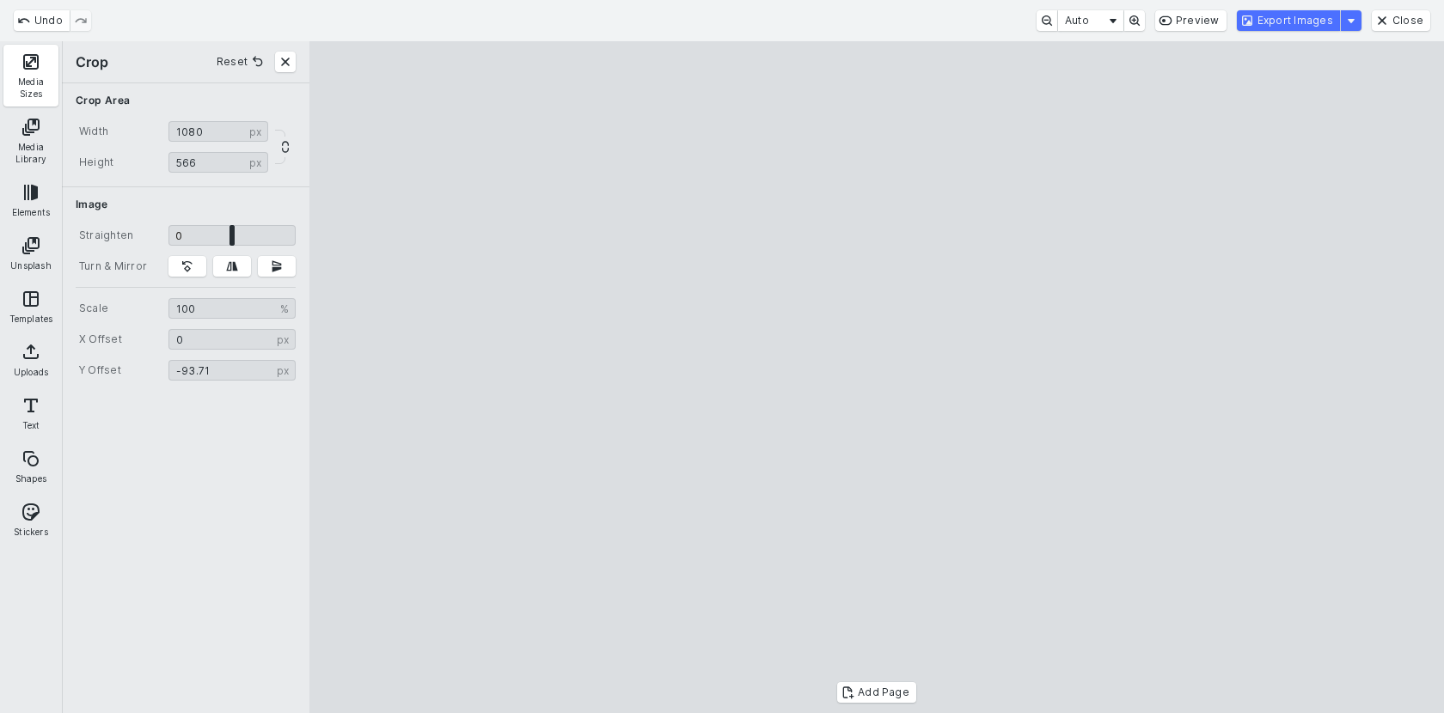
type input "******"
drag, startPoint x: 1121, startPoint y: 221, endPoint x: 1125, endPoint y: 208, distance: 13.6
click at [876, 377] on cesdk-canvas "Editor canvas" at bounding box center [876, 377] width 0 height 0
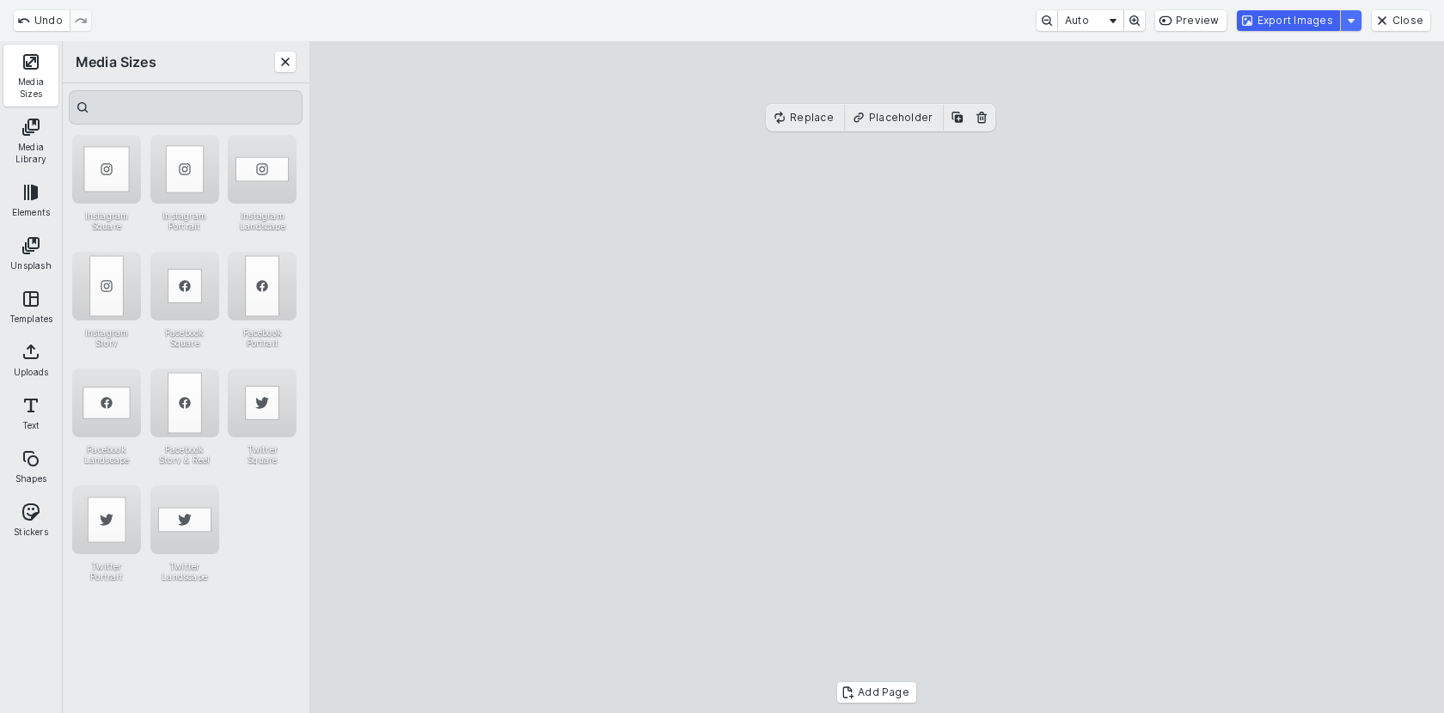
click at [1260, 24] on button "Export Images" at bounding box center [1288, 20] width 103 height 21
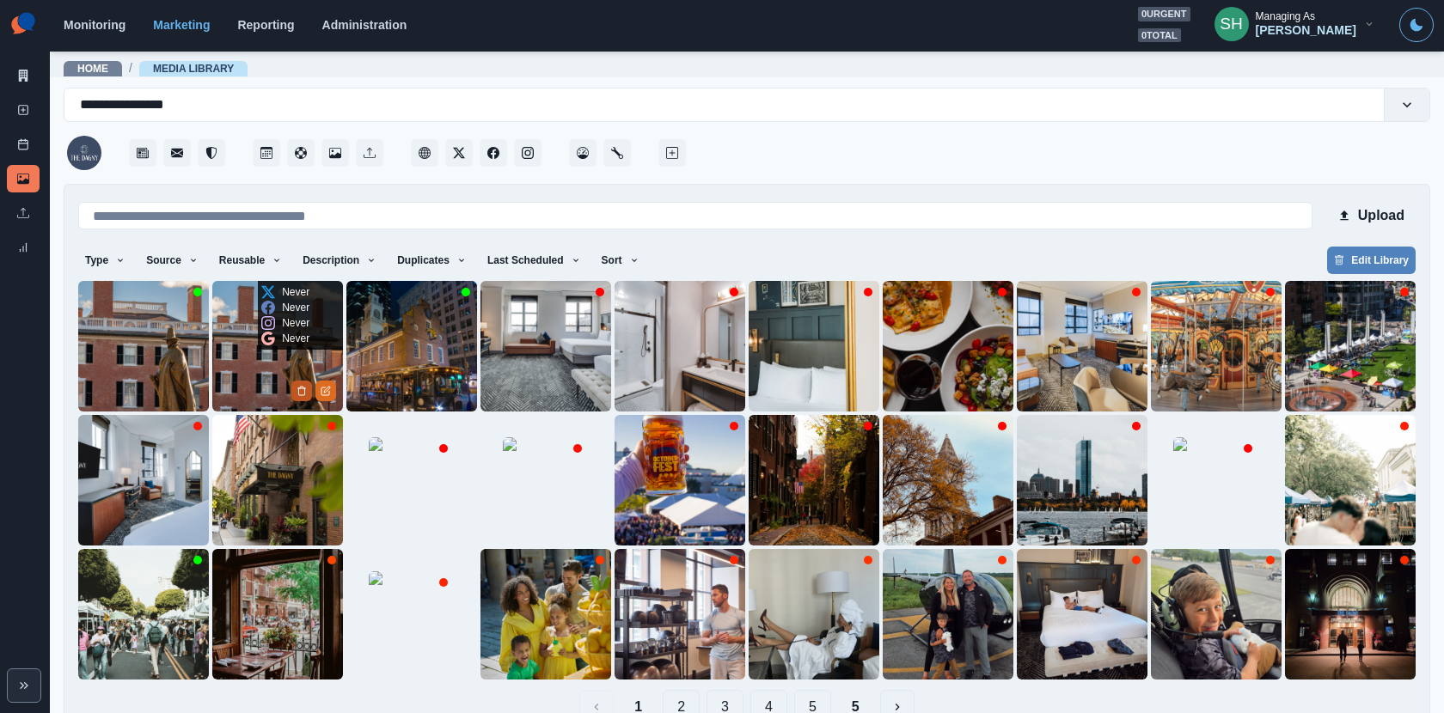
click at [298, 387] on icon "Delete Media" at bounding box center [301, 391] width 10 height 10
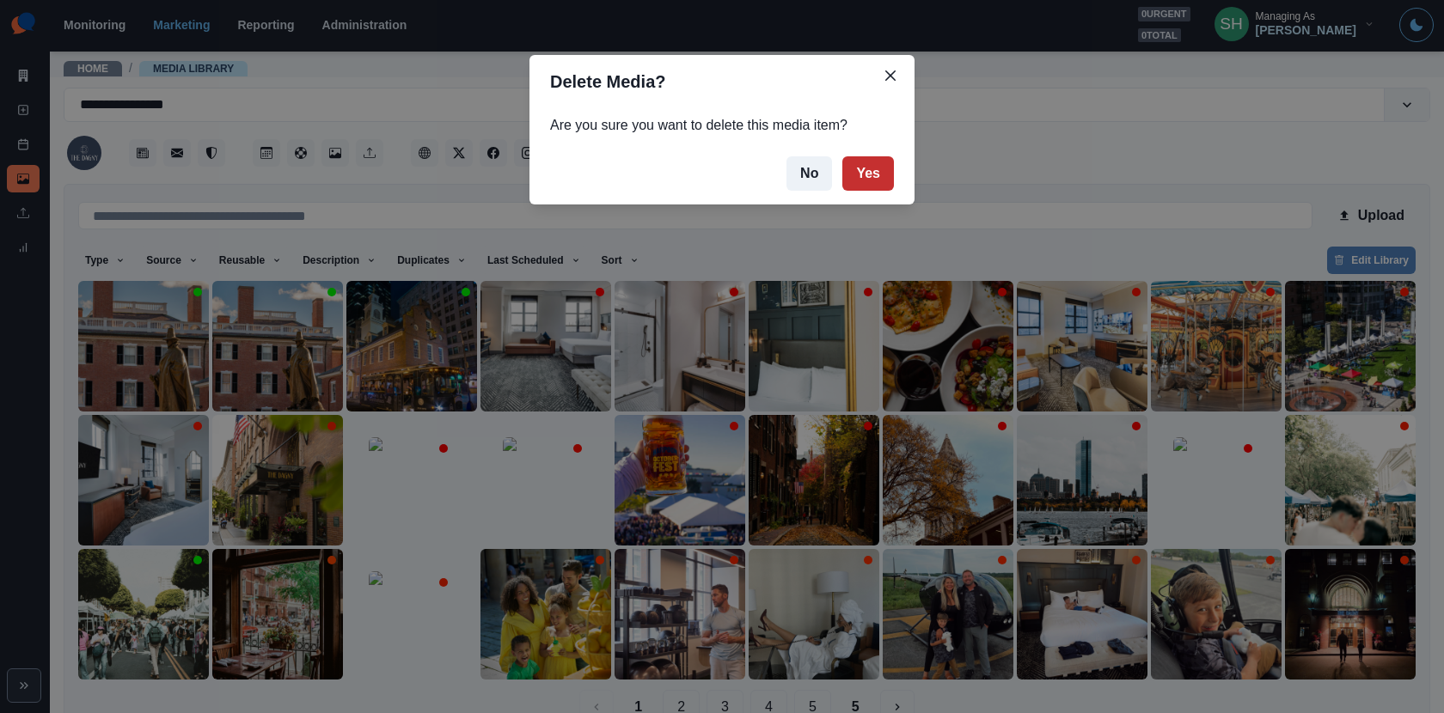
click at [859, 175] on button "Yes" at bounding box center [868, 173] width 52 height 34
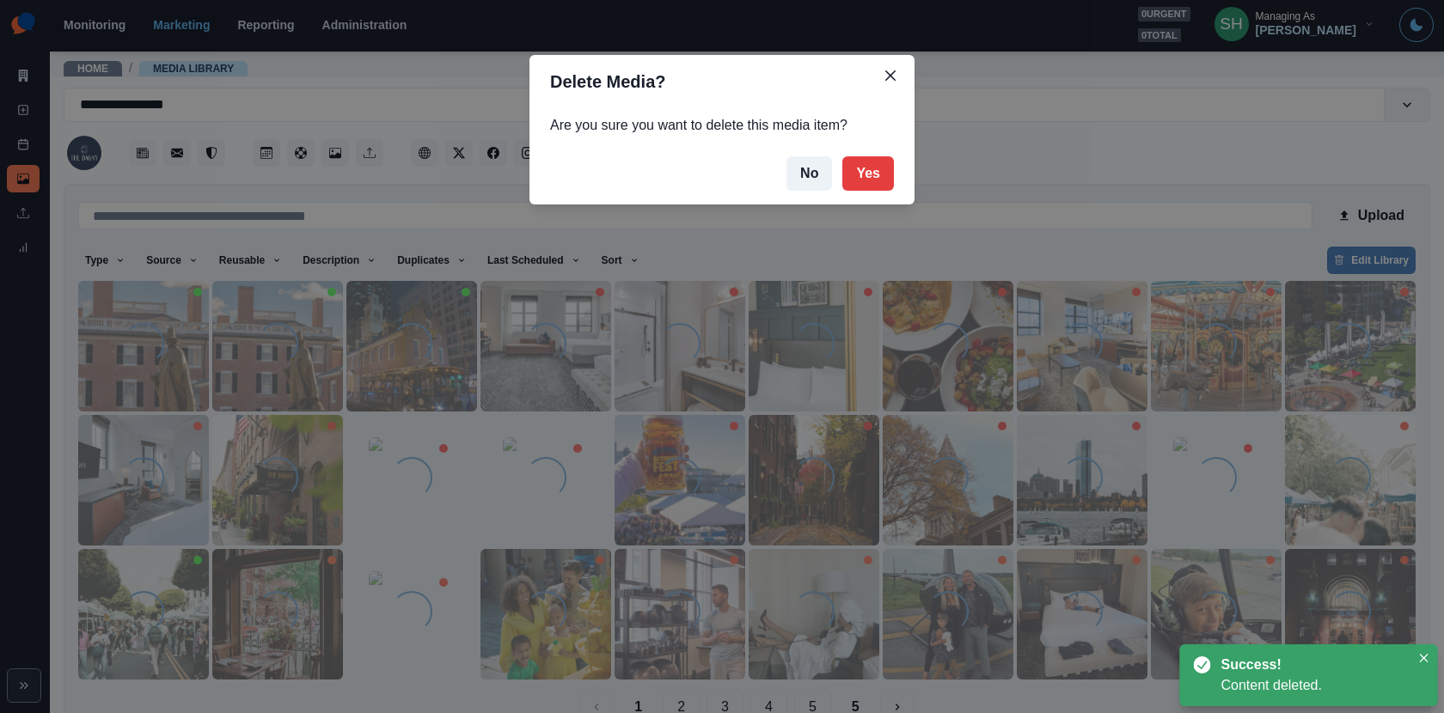
click at [204, 336] on div "Delete Media? Are you sure you want to delete this media item? No Yes" at bounding box center [722, 356] width 1444 height 713
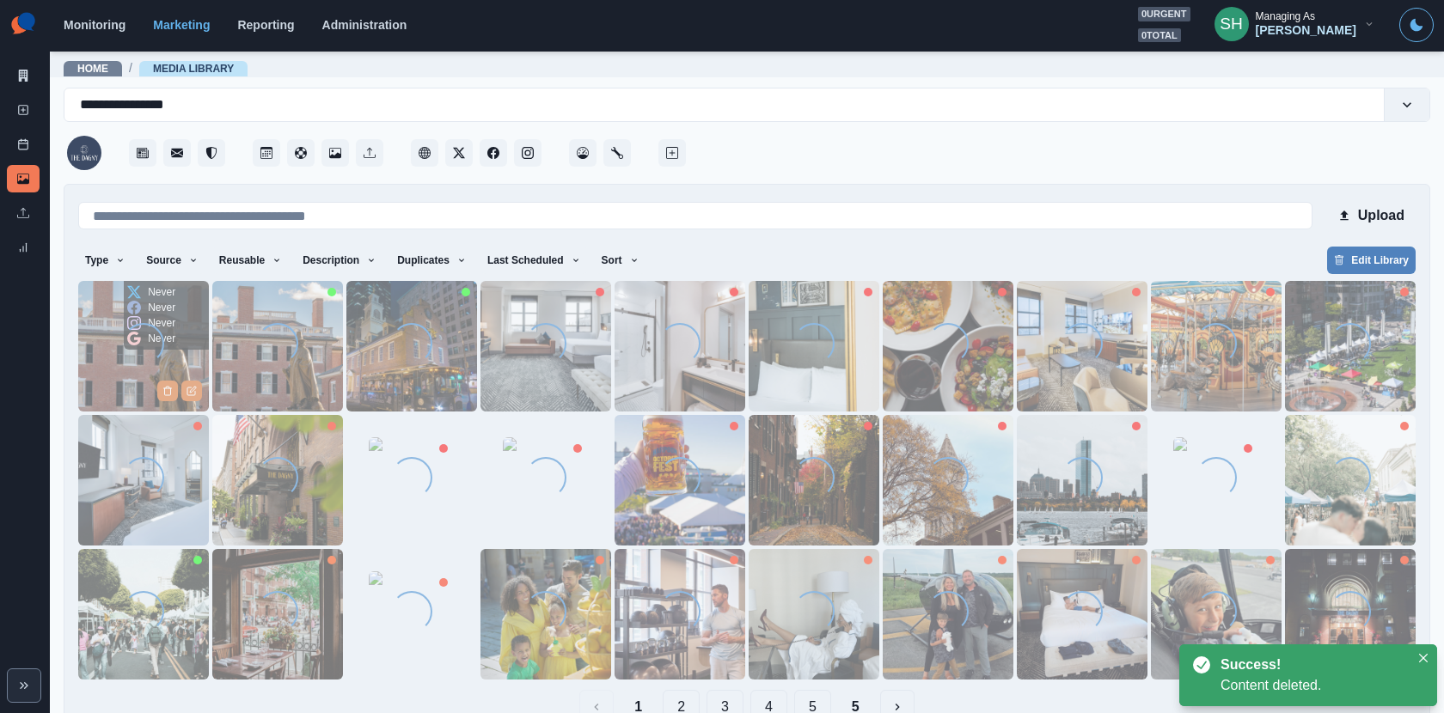
click at [121, 367] on img at bounding box center [143, 346] width 131 height 131
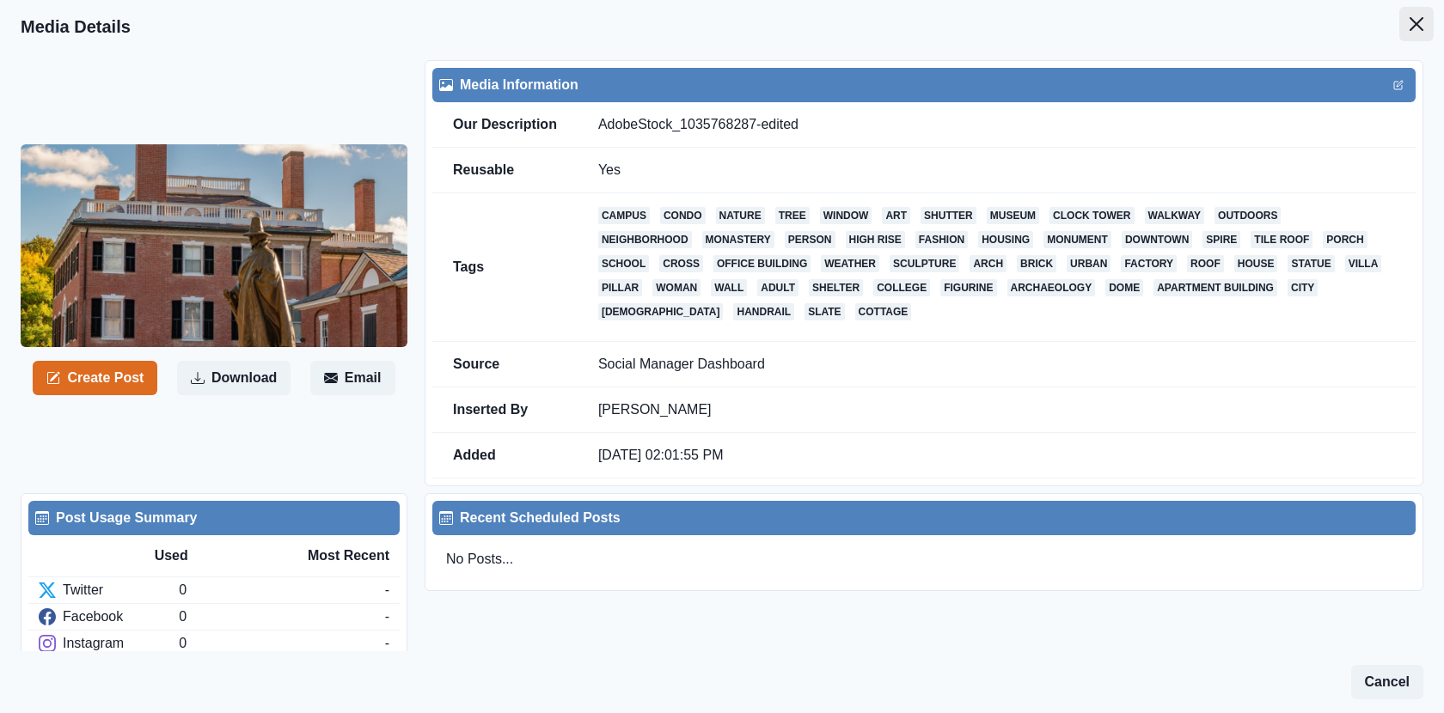
click at [1419, 29] on icon "Close" at bounding box center [1416, 24] width 14 height 14
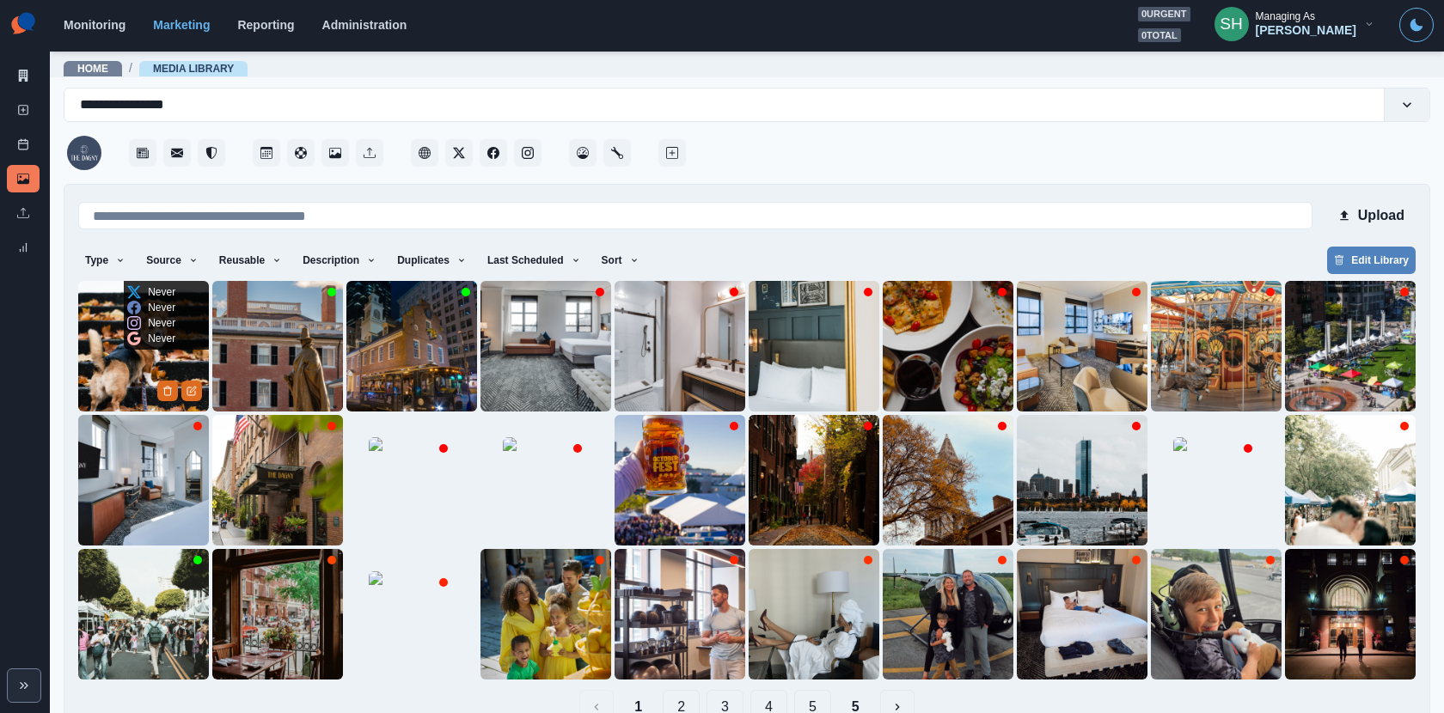
click at [150, 360] on img at bounding box center [143, 346] width 131 height 131
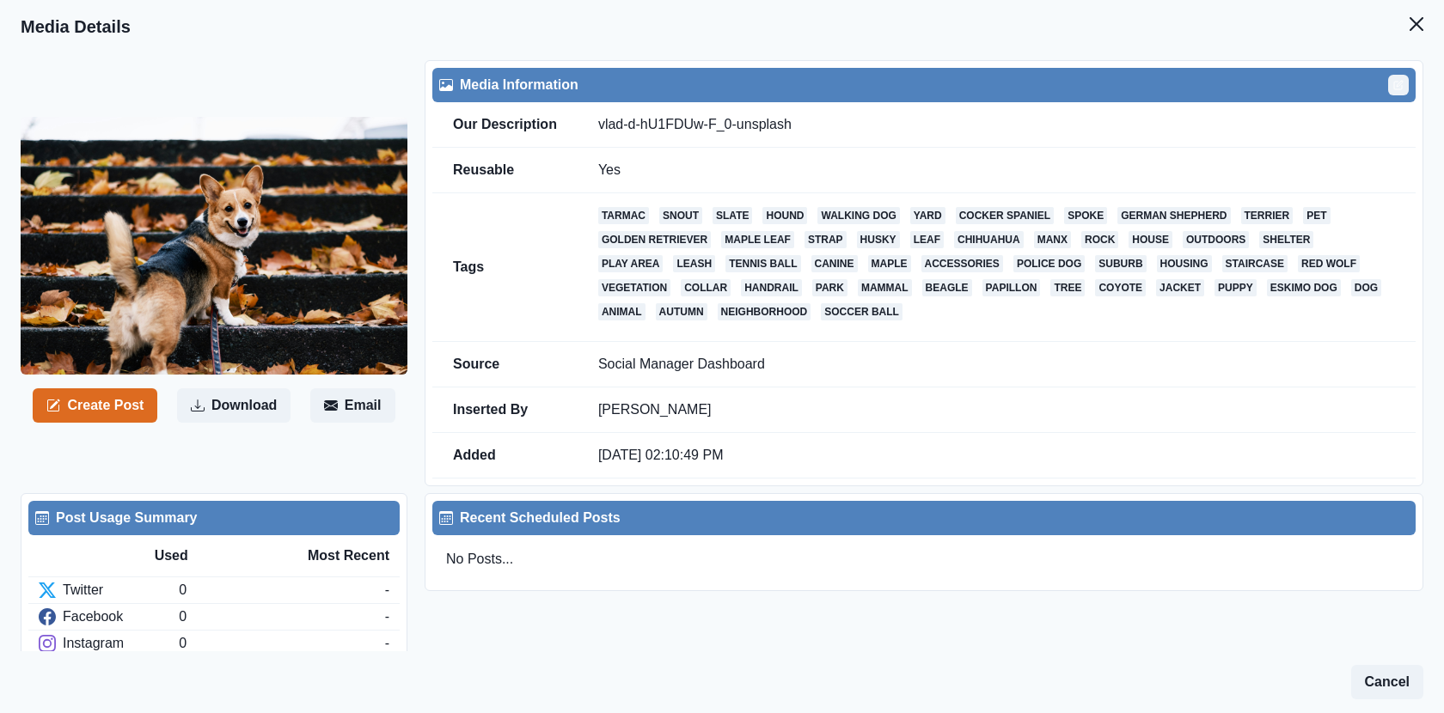
click at [1402, 80] on icon "Edit" at bounding box center [1398, 85] width 10 height 10
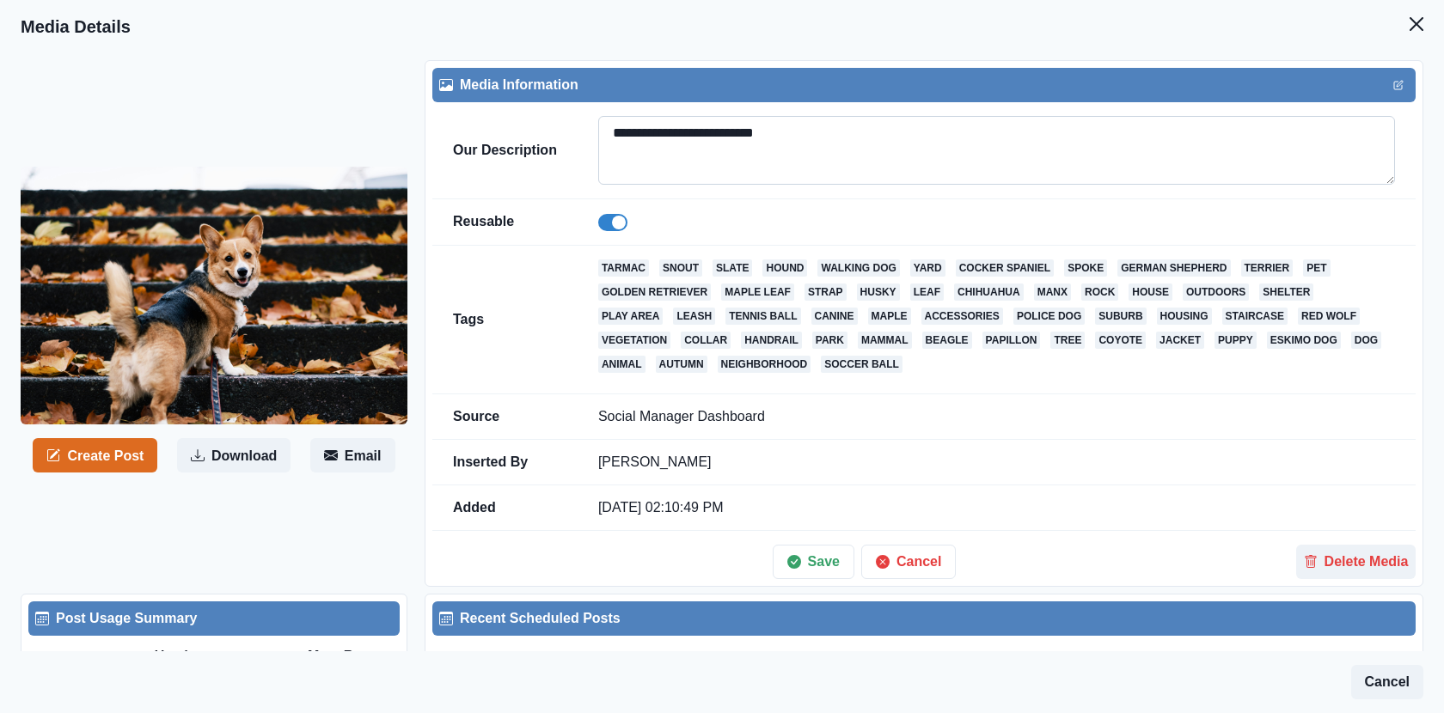
click at [825, 137] on textarea "**********" at bounding box center [996, 150] width 797 height 69
paste textarea
type textarea "******"
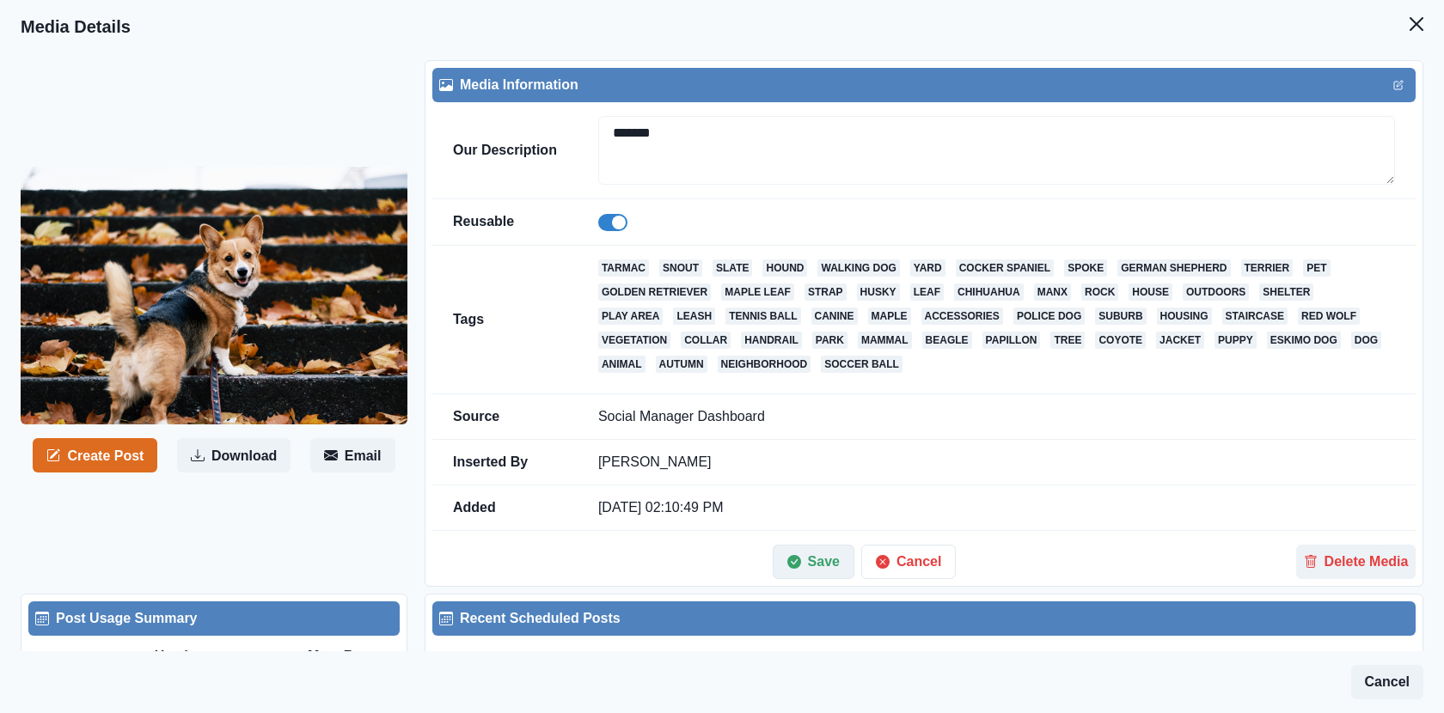
click at [795, 545] on button "Save" at bounding box center [813, 562] width 82 height 34
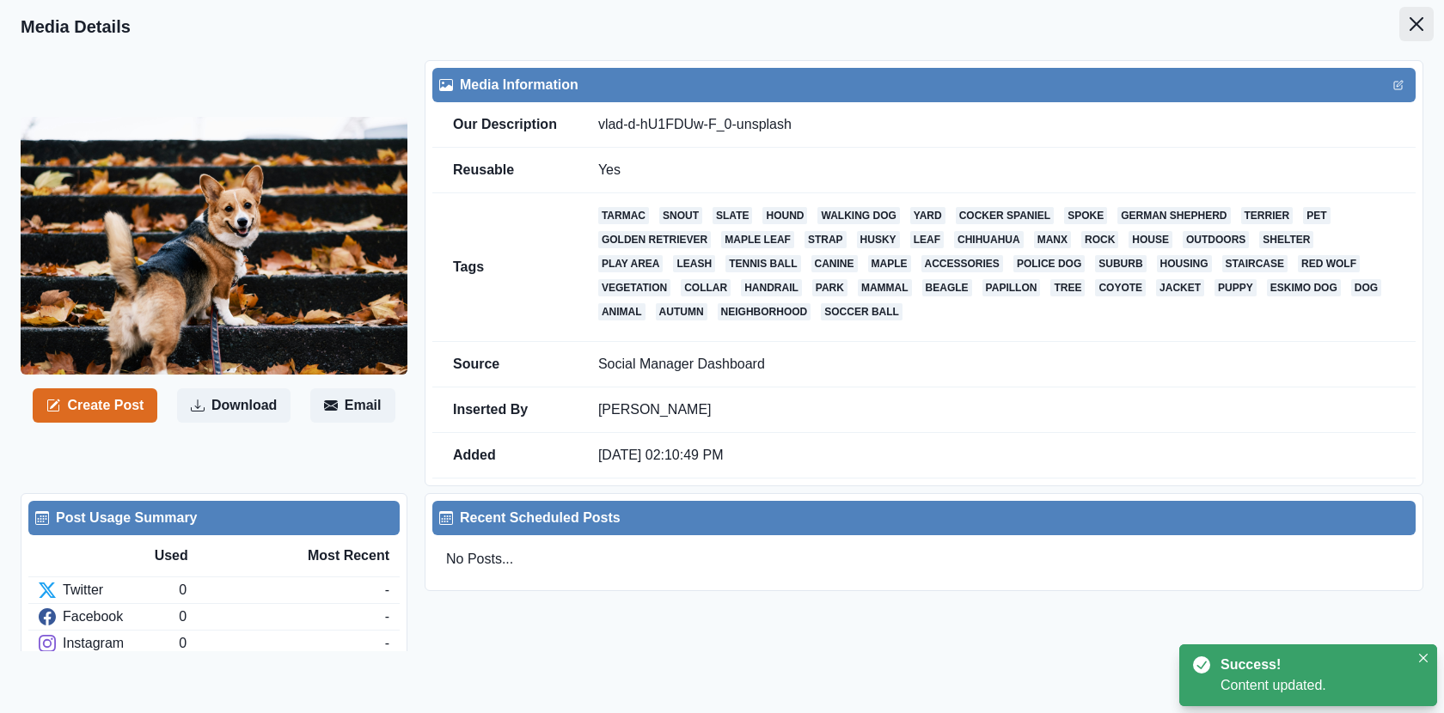
click at [1412, 27] on icon "Close" at bounding box center [1416, 24] width 14 height 14
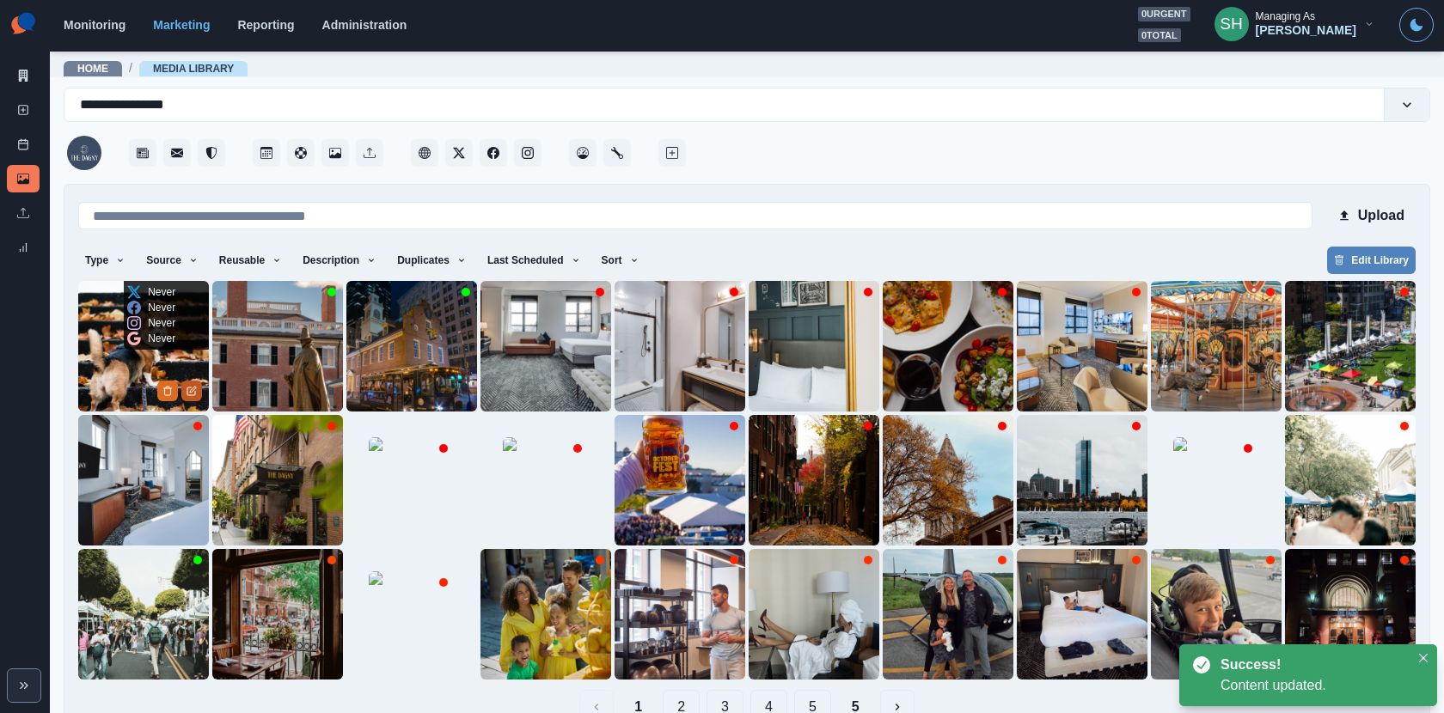
click at [197, 384] on button "Edit Media" at bounding box center [191, 391] width 21 height 21
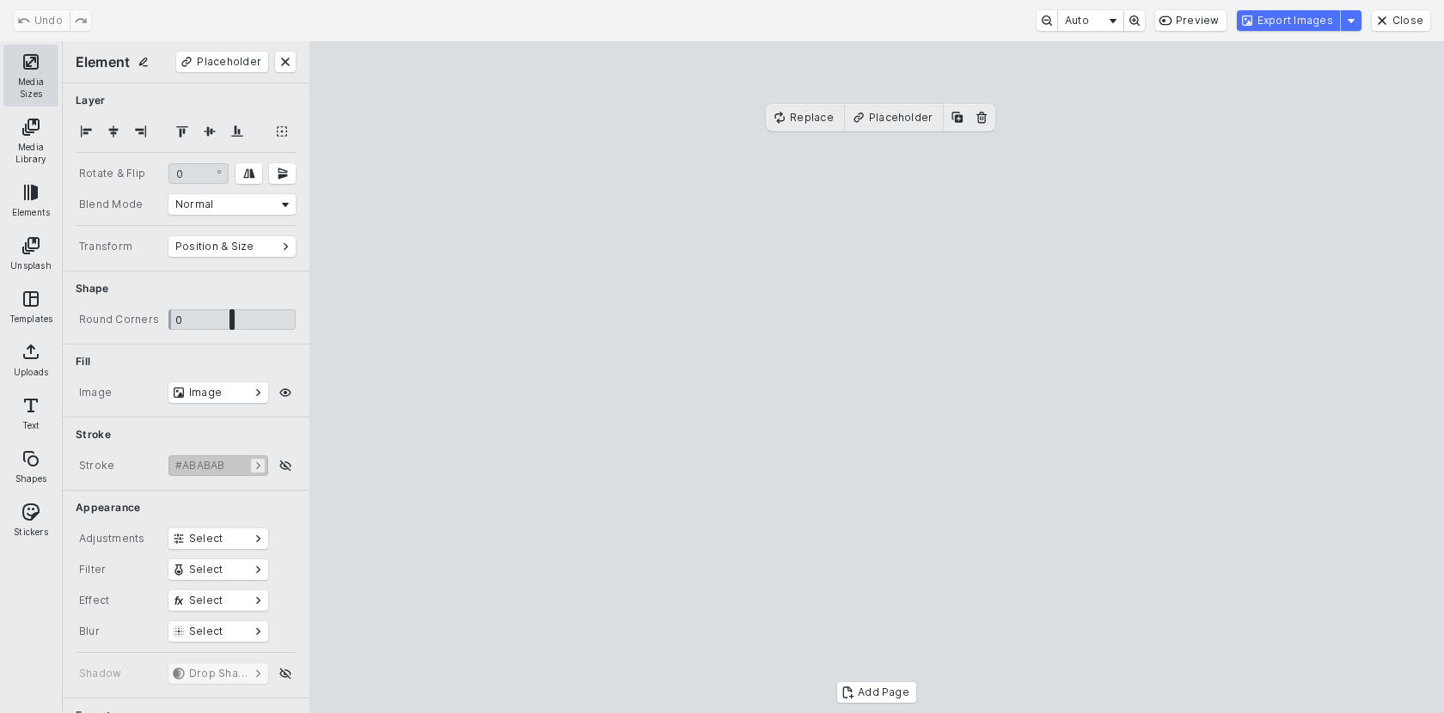
click at [27, 72] on button "Media Sizes" at bounding box center [30, 76] width 55 height 62
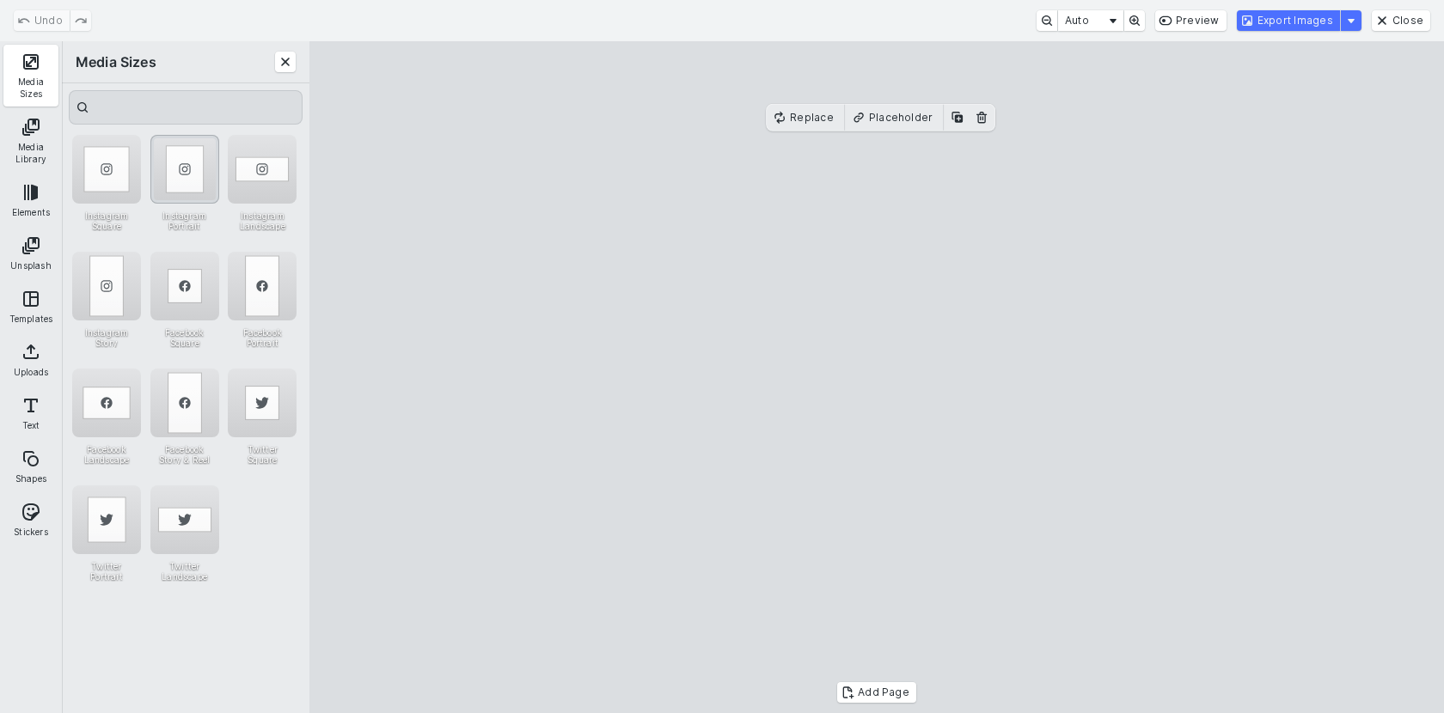
click at [166, 174] on div "Instagram Portrait" at bounding box center [184, 169] width 69 height 69
click at [876, 377] on cesdk-canvas "Editor canvas" at bounding box center [876, 377] width 0 height 0
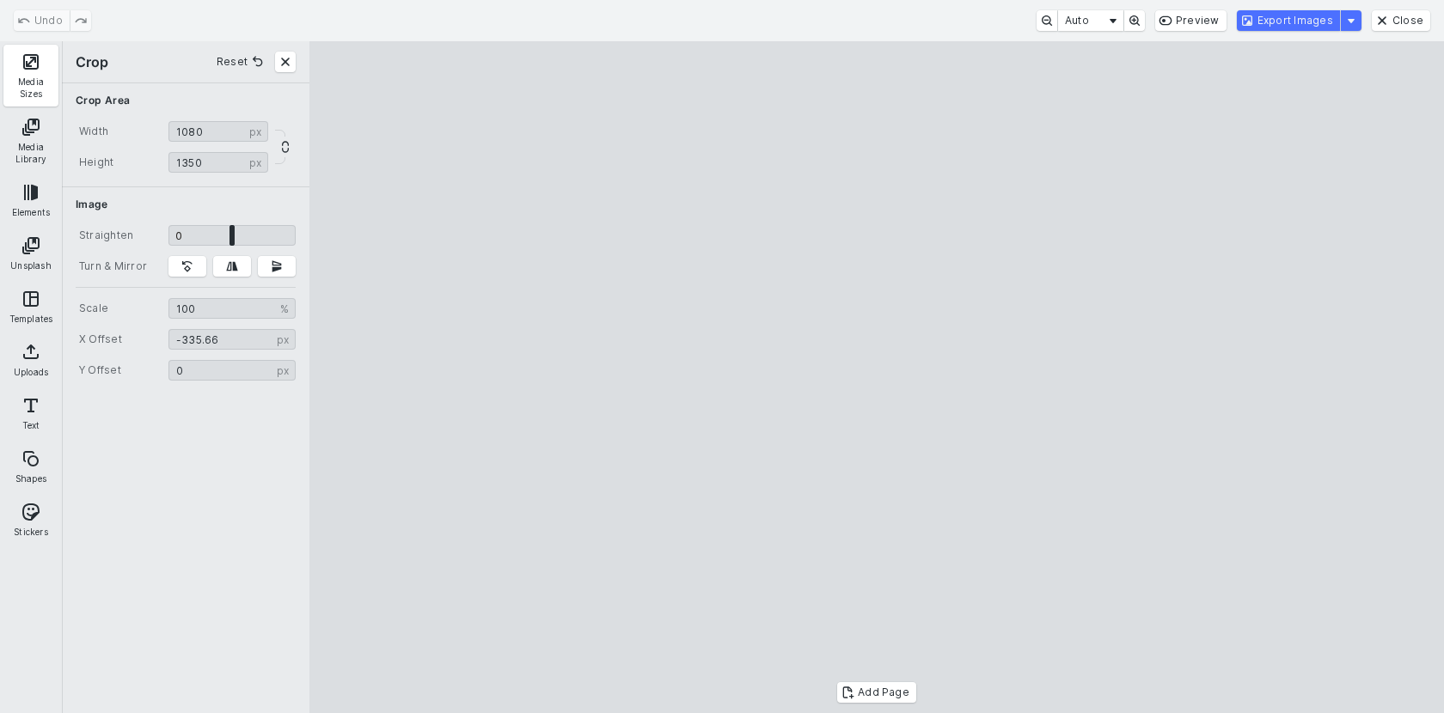
drag, startPoint x: 778, startPoint y: 366, endPoint x: 829, endPoint y: 375, distance: 52.3
click at [876, 377] on cesdk-canvas "Editor canvas" at bounding box center [876, 377] width 0 height 0
type input "*******"
click at [876, 377] on cesdk-canvas "Editor canvas" at bounding box center [876, 377] width 0 height 0
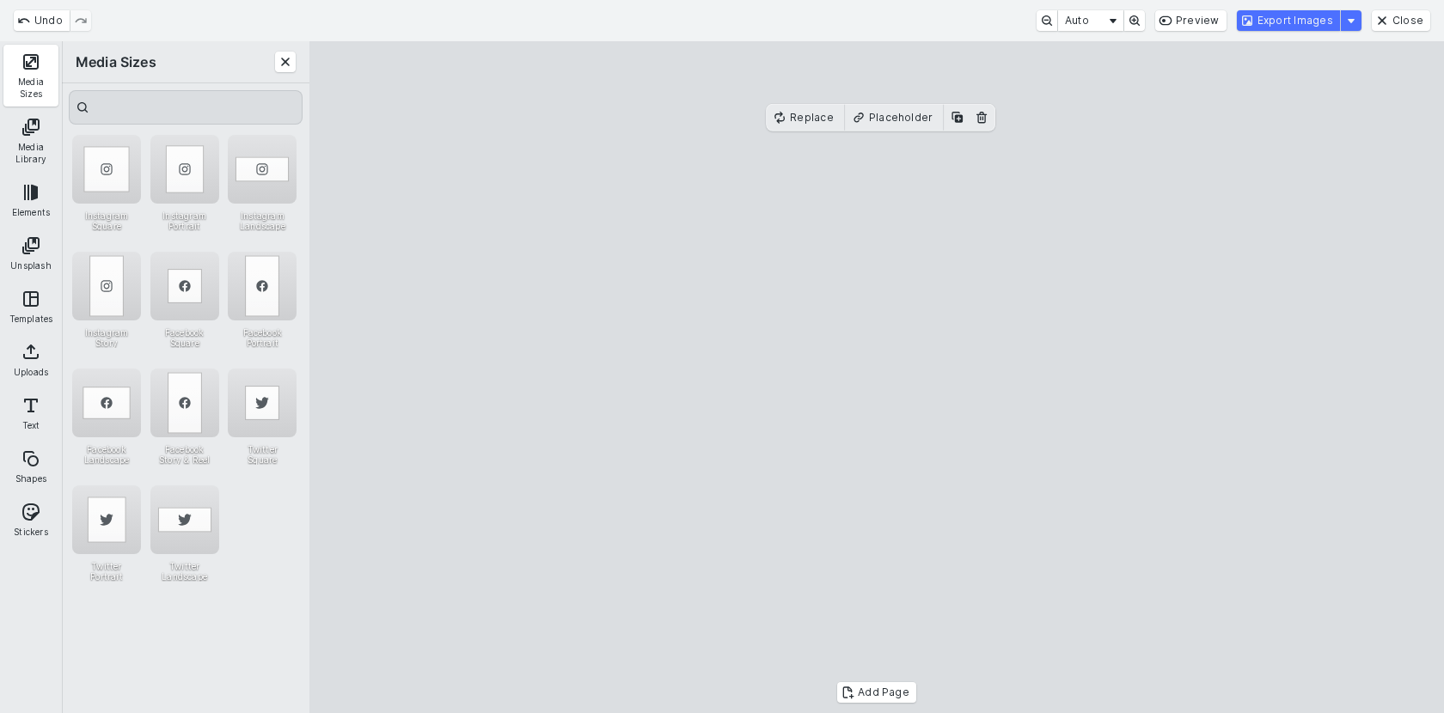
click at [876, 377] on cesdk-canvas "Editor canvas" at bounding box center [876, 377] width 0 height 0
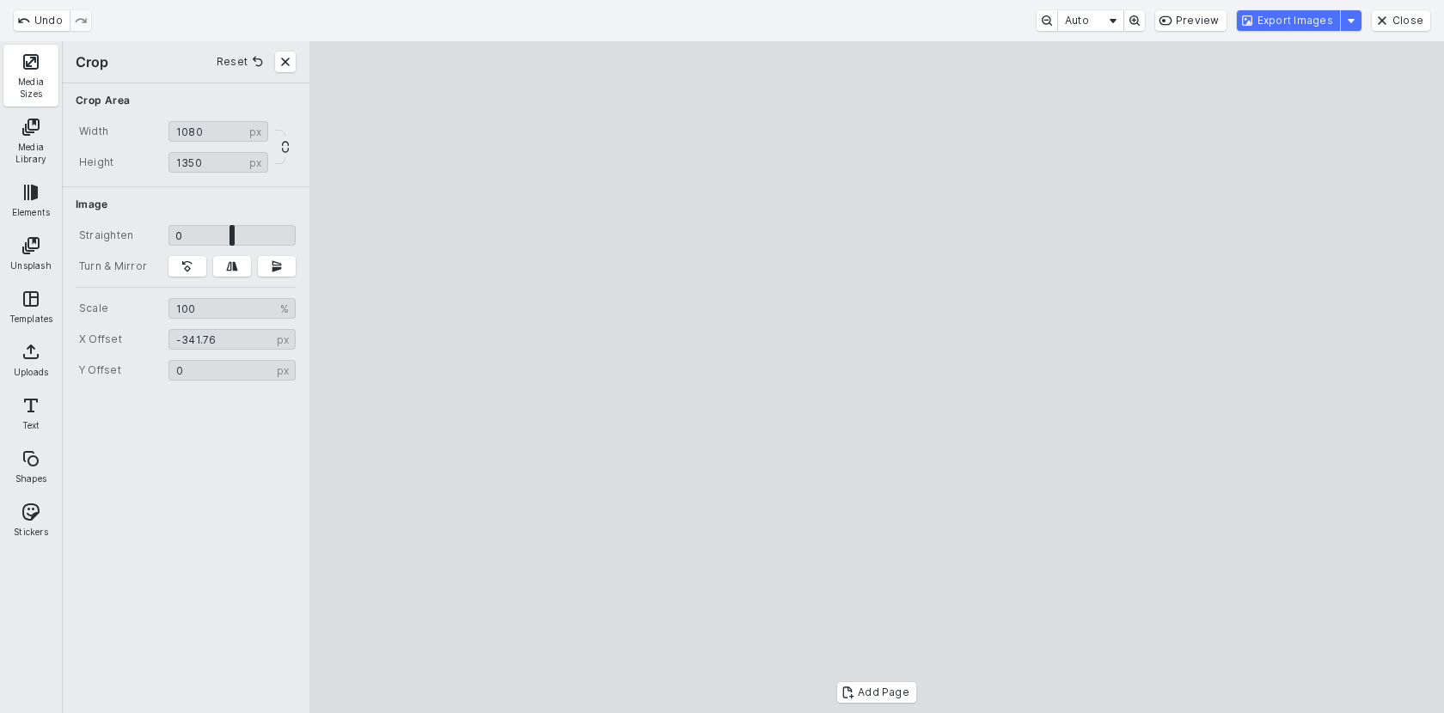
type input "*******"
click at [876, 377] on cesdk-canvas "Editor canvas" at bounding box center [876, 377] width 0 height 0
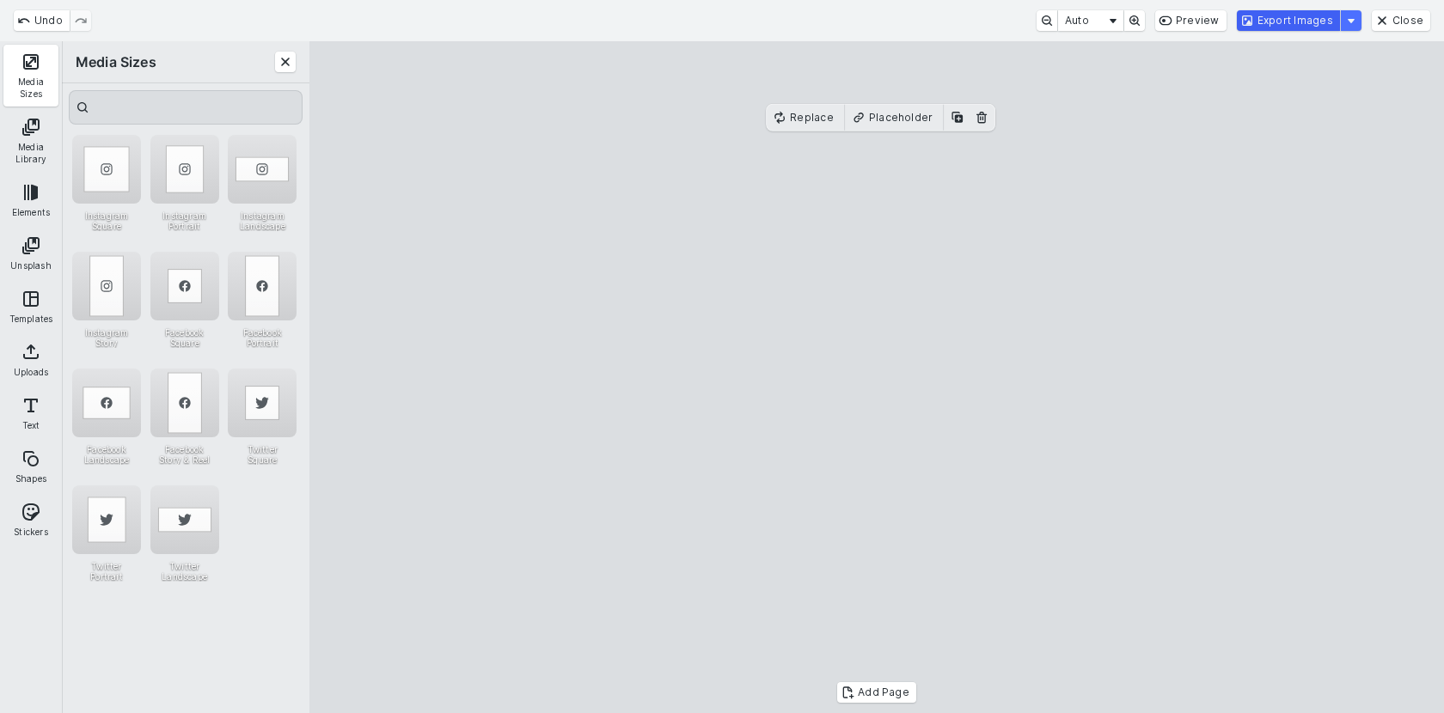
click at [1301, 16] on button "Export Images" at bounding box center [1288, 20] width 103 height 21
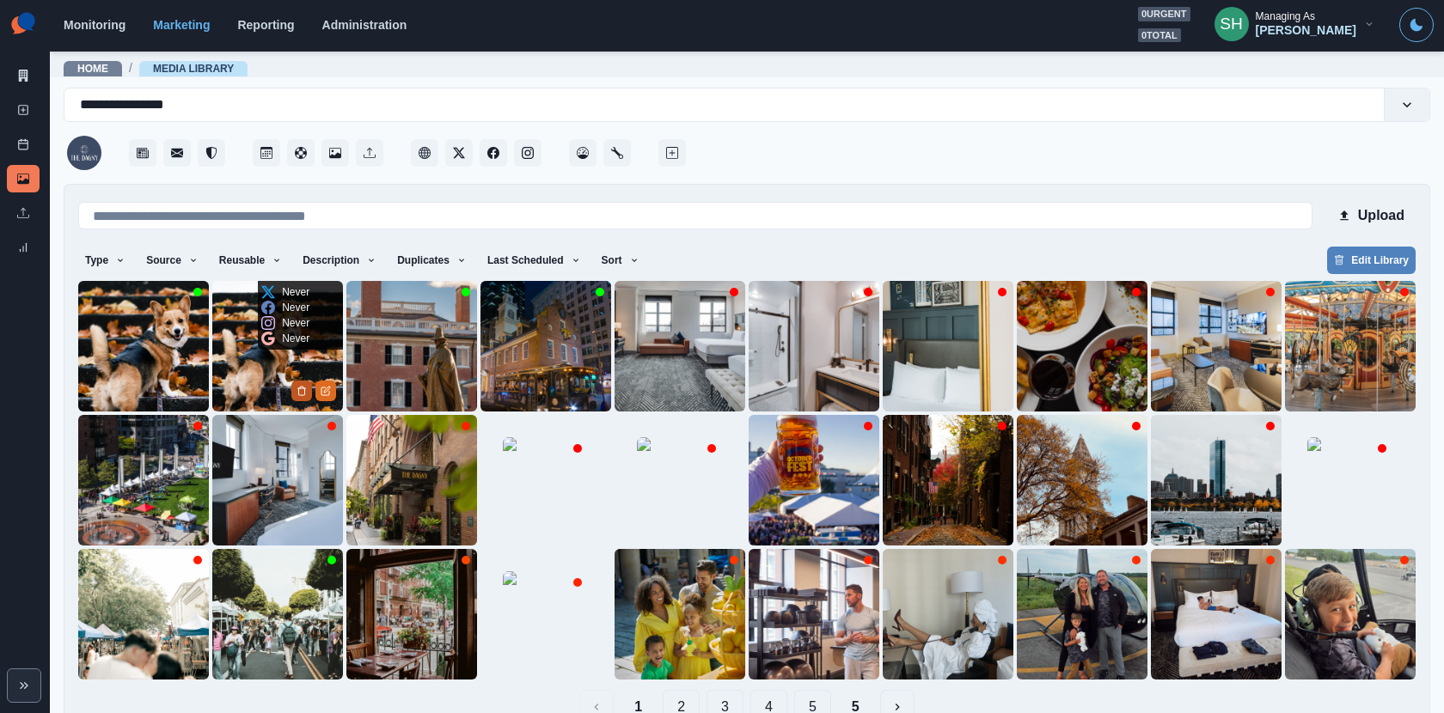
click at [302, 395] on button "Delete Media" at bounding box center [301, 391] width 21 height 21
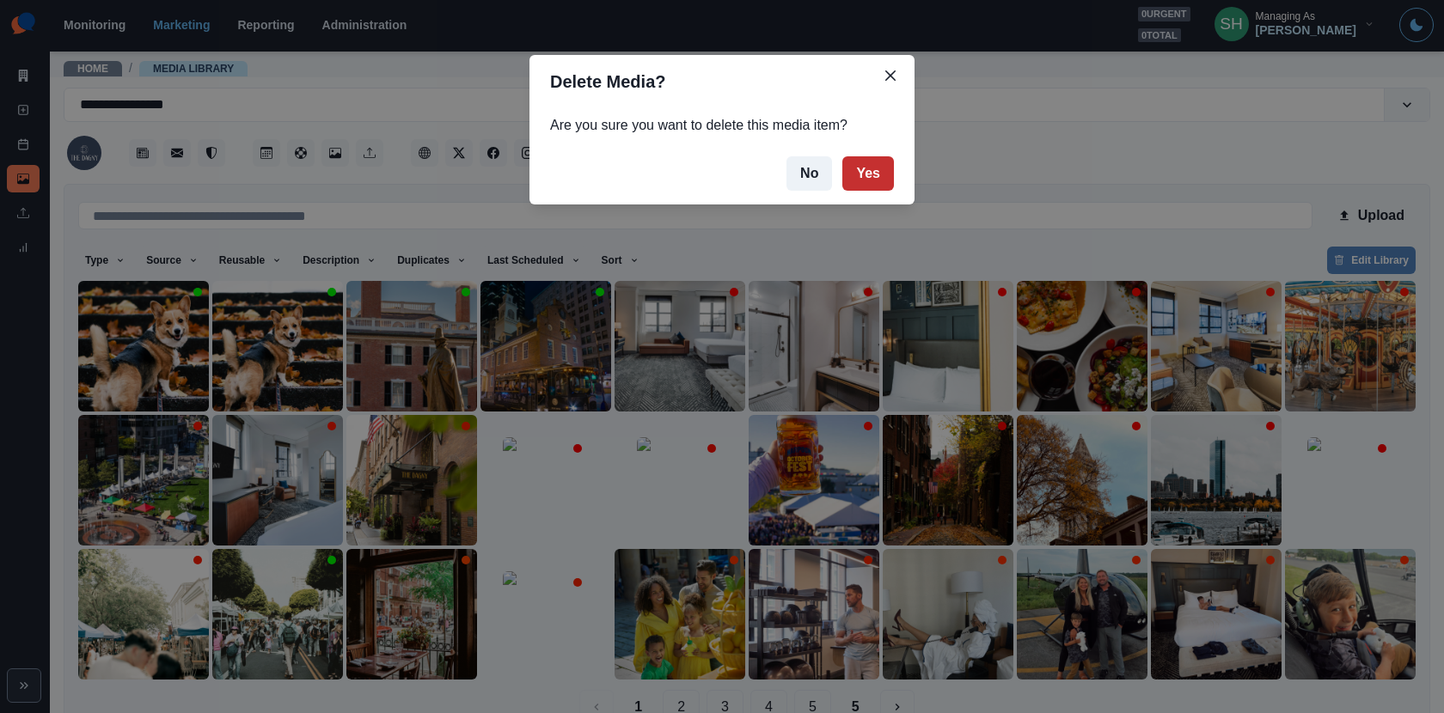
click at [858, 174] on button "Yes" at bounding box center [868, 173] width 52 height 34
click at [886, 77] on icon "Close" at bounding box center [890, 75] width 10 height 10
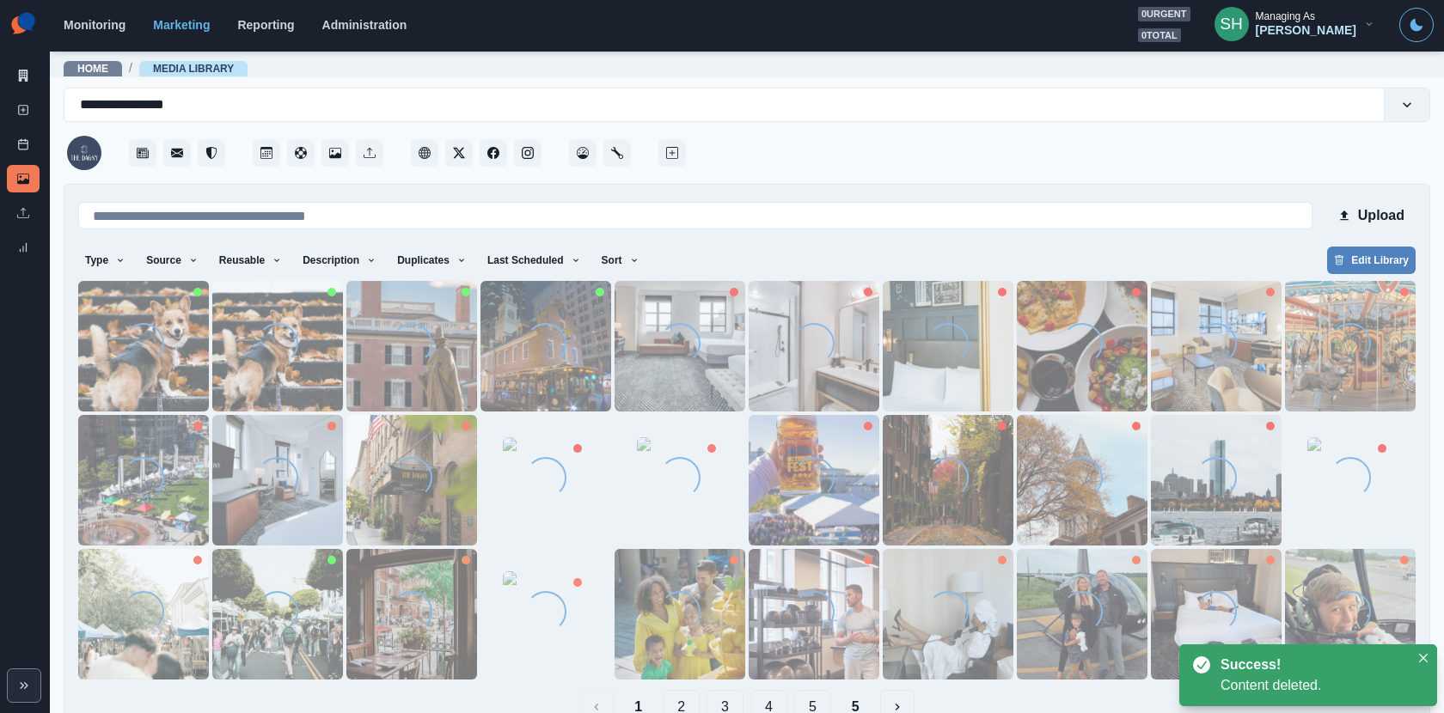
click at [145, 363] on div "Loading..." at bounding box center [143, 343] width 54 height 54
click at [101, 372] on img at bounding box center [143, 346] width 131 height 131
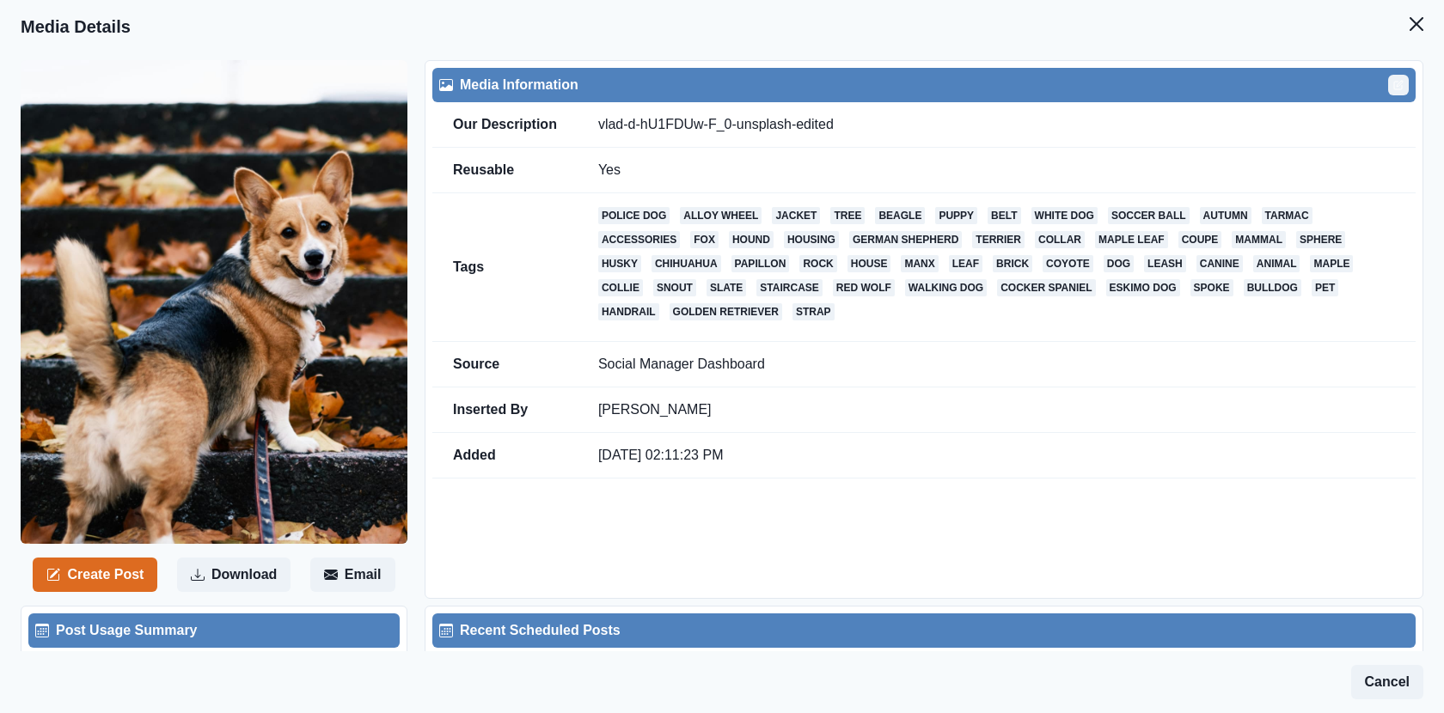
click at [1392, 86] on button "Edit" at bounding box center [1398, 85] width 21 height 21
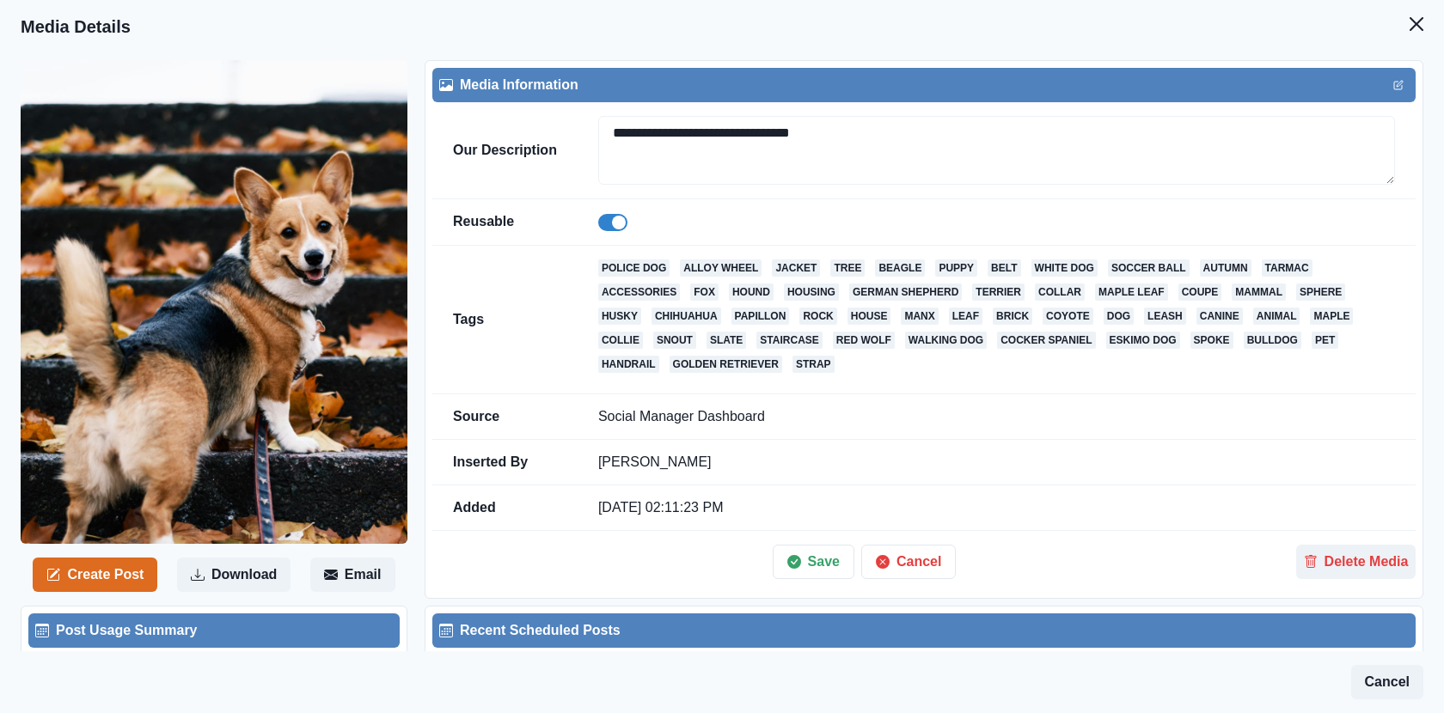
drag, startPoint x: 810, startPoint y: 132, endPoint x: 551, endPoint y: 132, distance: 259.5
click at [551, 132] on tr "**********" at bounding box center [923, 150] width 983 height 97
paste textarea
type textarea "**********"
click at [804, 565] on button "Save" at bounding box center [813, 562] width 82 height 34
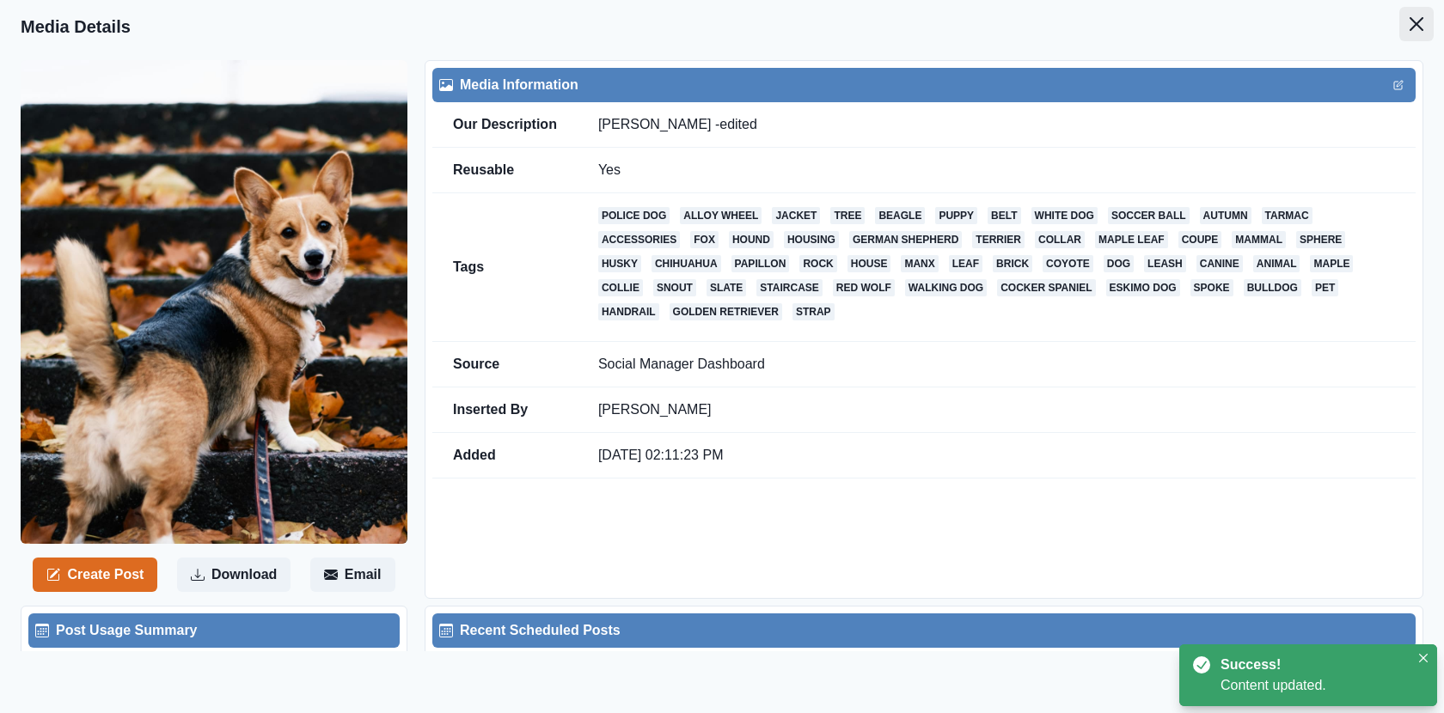
click at [1416, 24] on icon "Close" at bounding box center [1416, 24] width 14 height 14
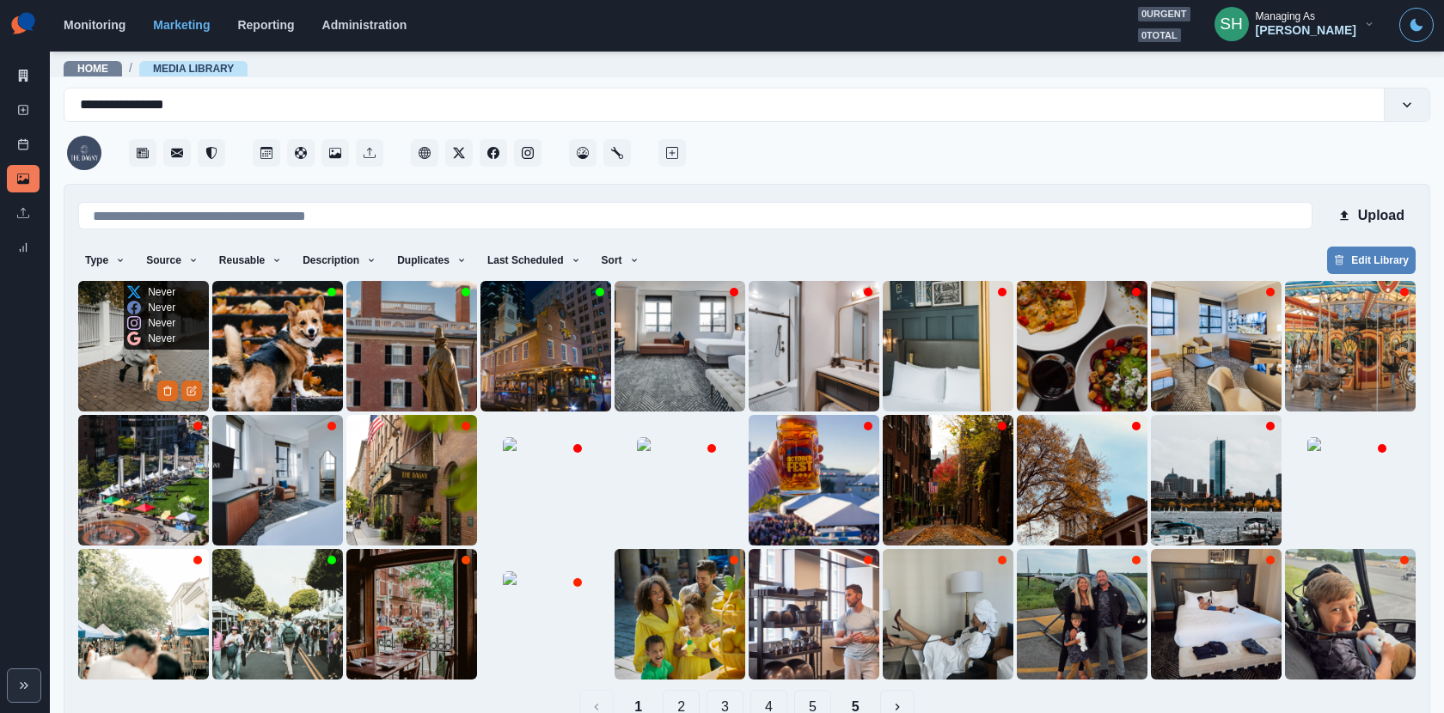
click at [104, 365] on img at bounding box center [143, 346] width 131 height 131
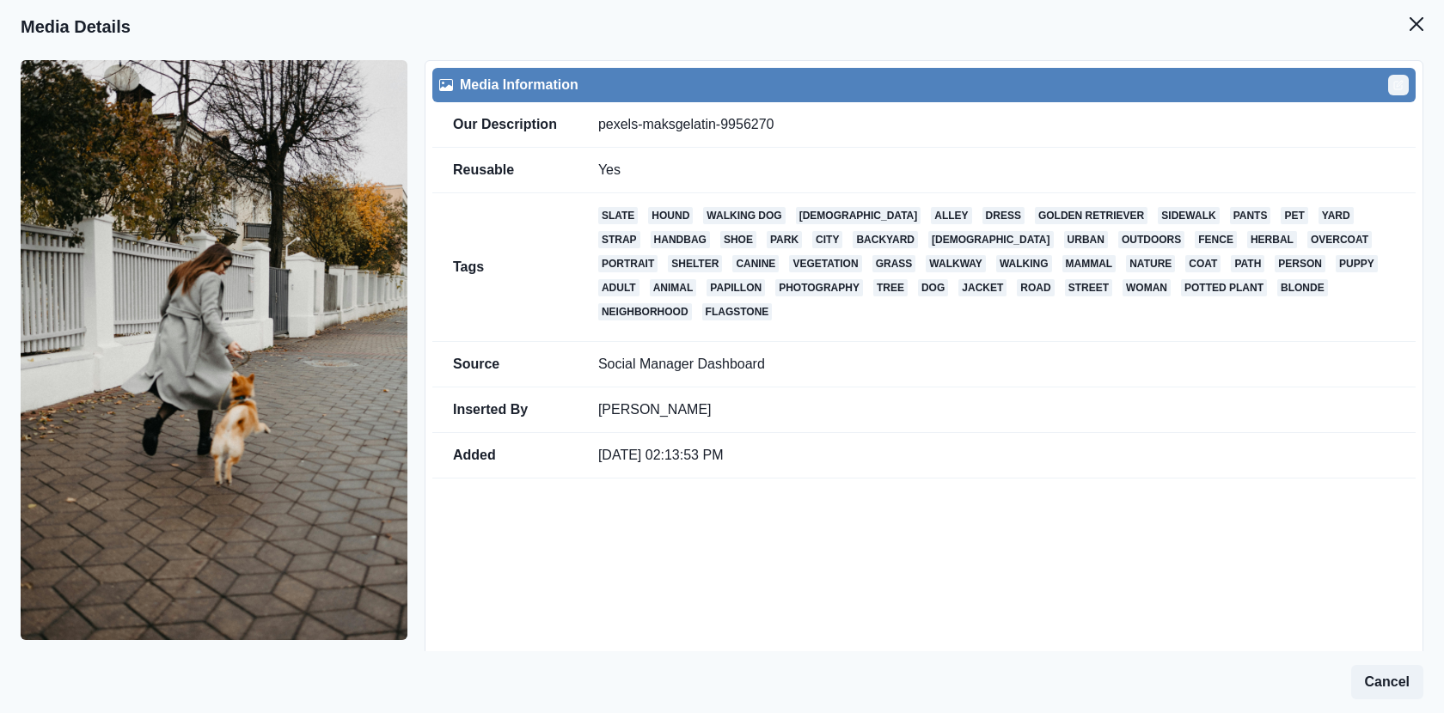
click at [1398, 87] on icon "Edit" at bounding box center [1398, 85] width 10 height 10
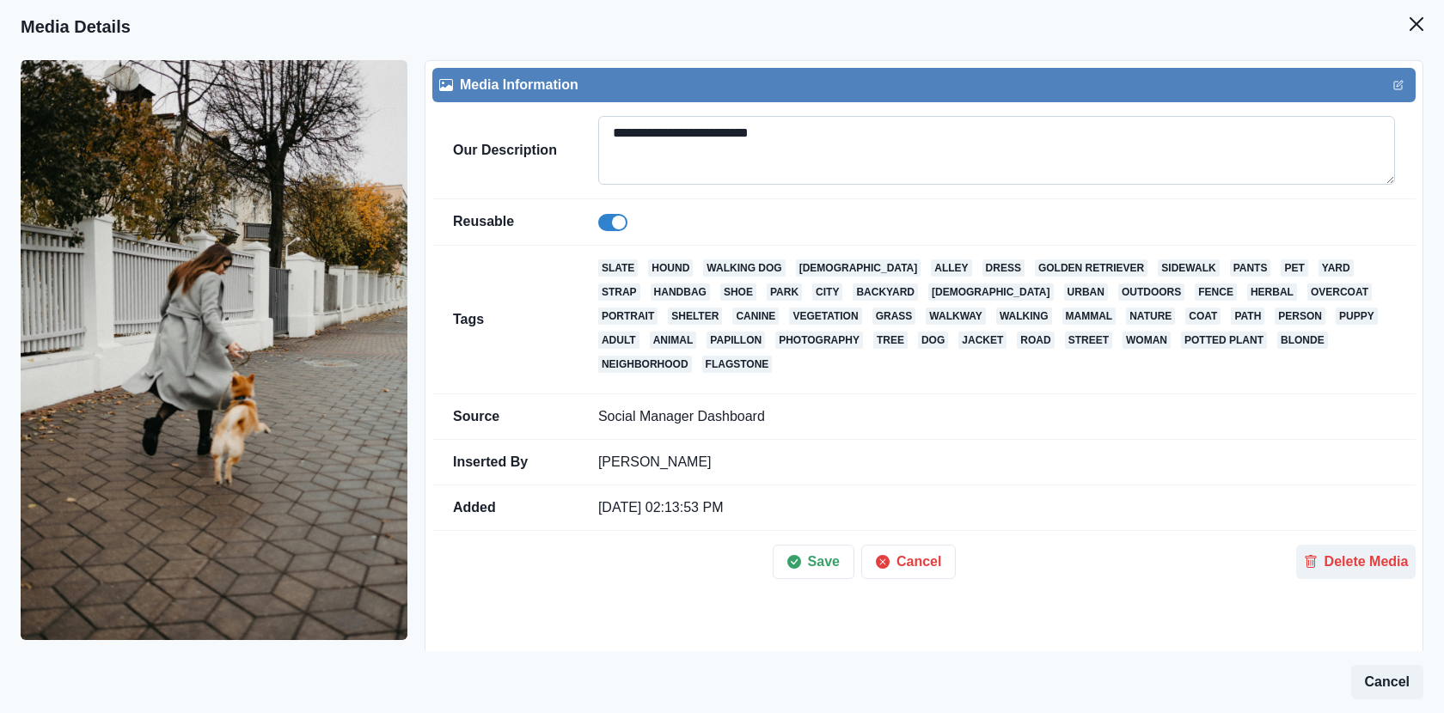
click at [804, 131] on textarea "**********" at bounding box center [996, 150] width 797 height 69
paste textarea
type textarea "**********"
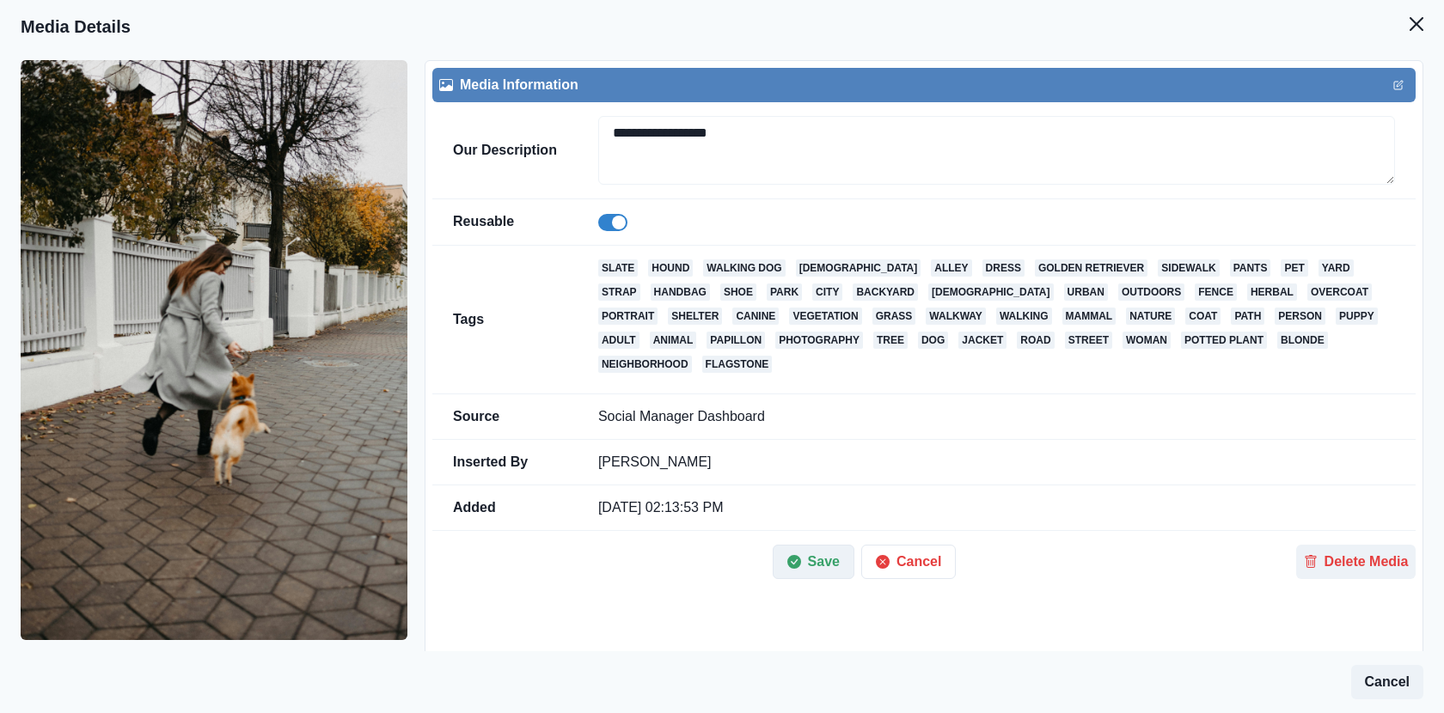
click at [821, 559] on button "Save" at bounding box center [813, 562] width 82 height 34
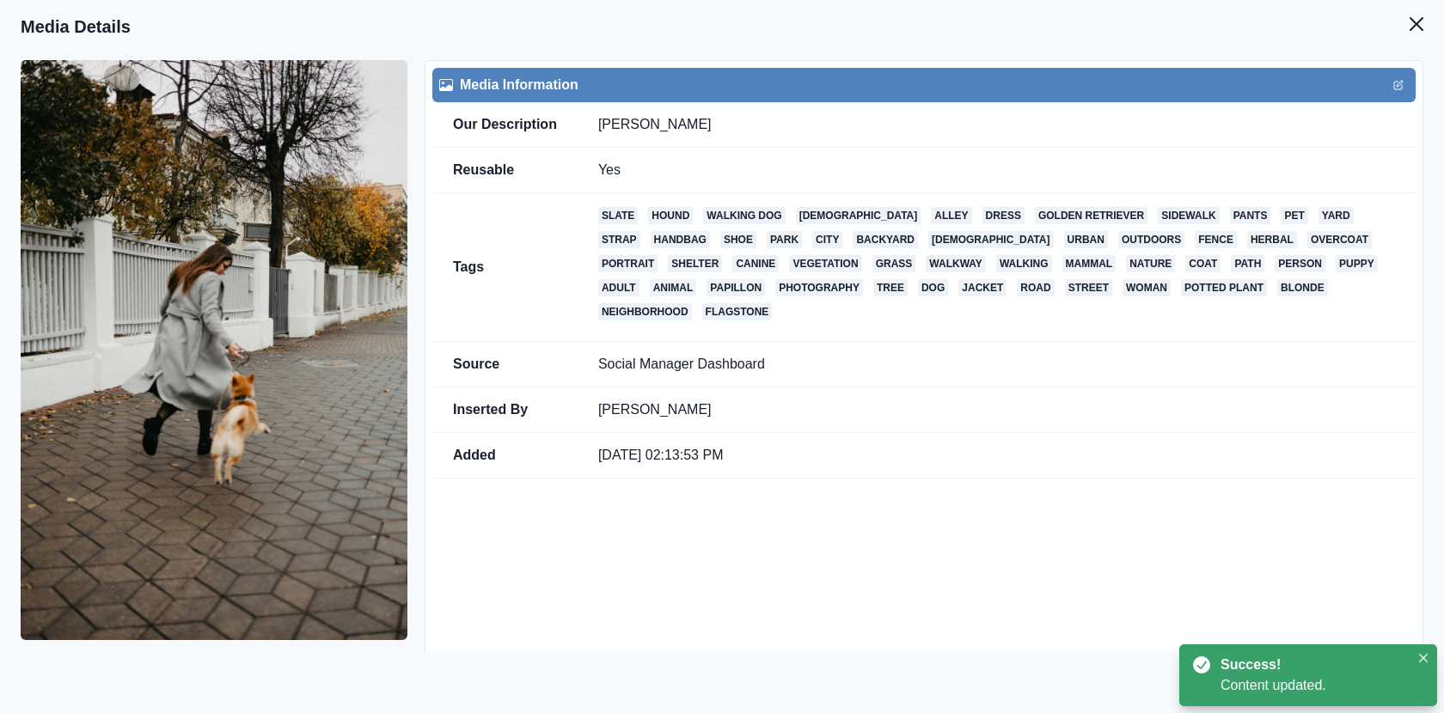
click at [1414, 4] on header "Media Details" at bounding box center [722, 26] width 1444 height 53
click at [1414, 14] on button "Close" at bounding box center [1416, 24] width 34 height 34
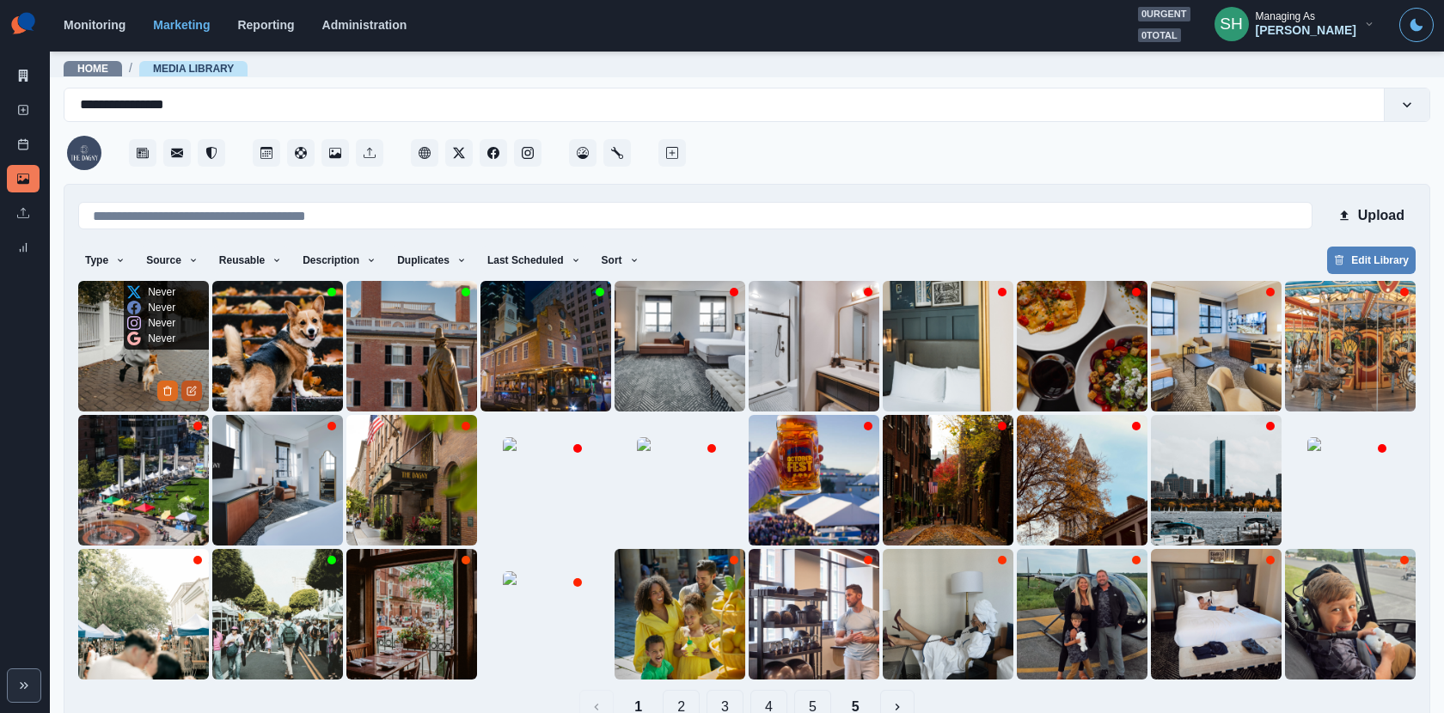
click at [193, 390] on icon "Edit Media" at bounding box center [191, 391] width 10 height 10
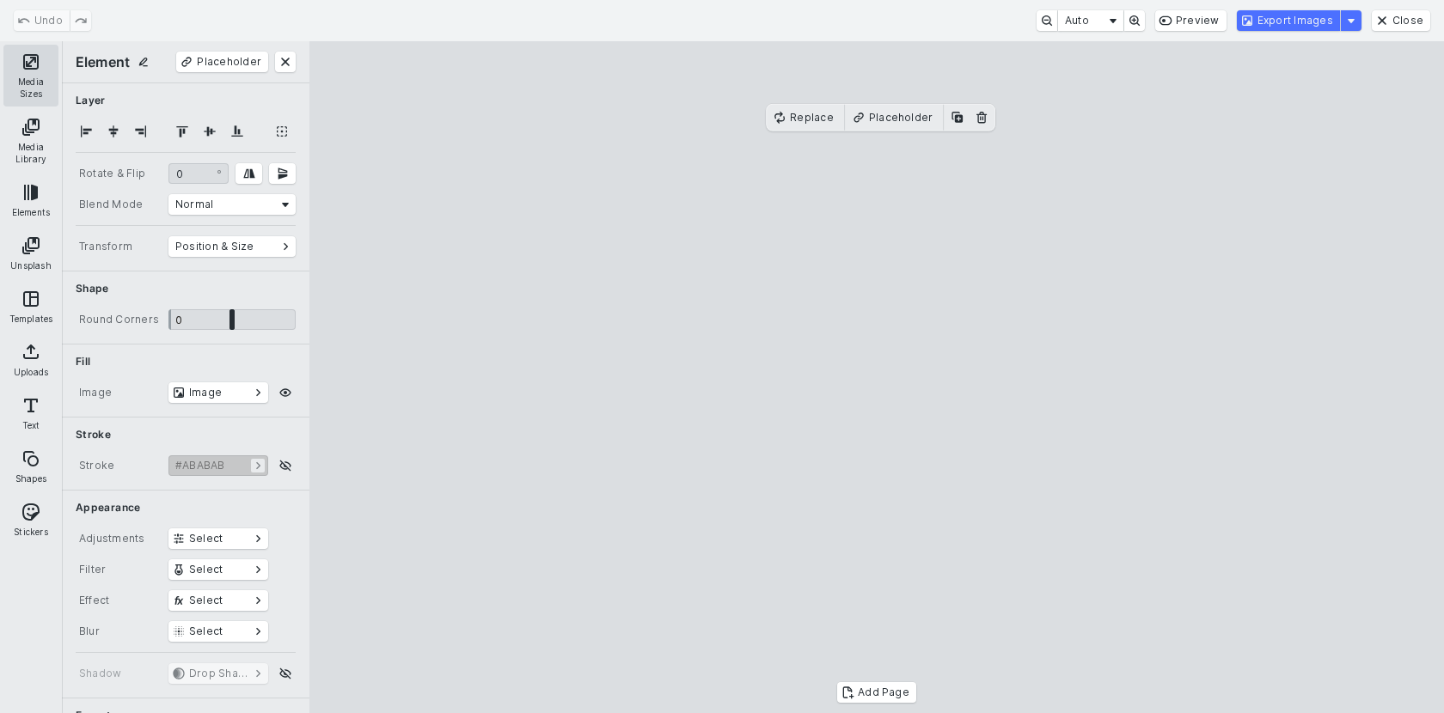
click at [27, 72] on button "Media Sizes" at bounding box center [30, 76] width 55 height 62
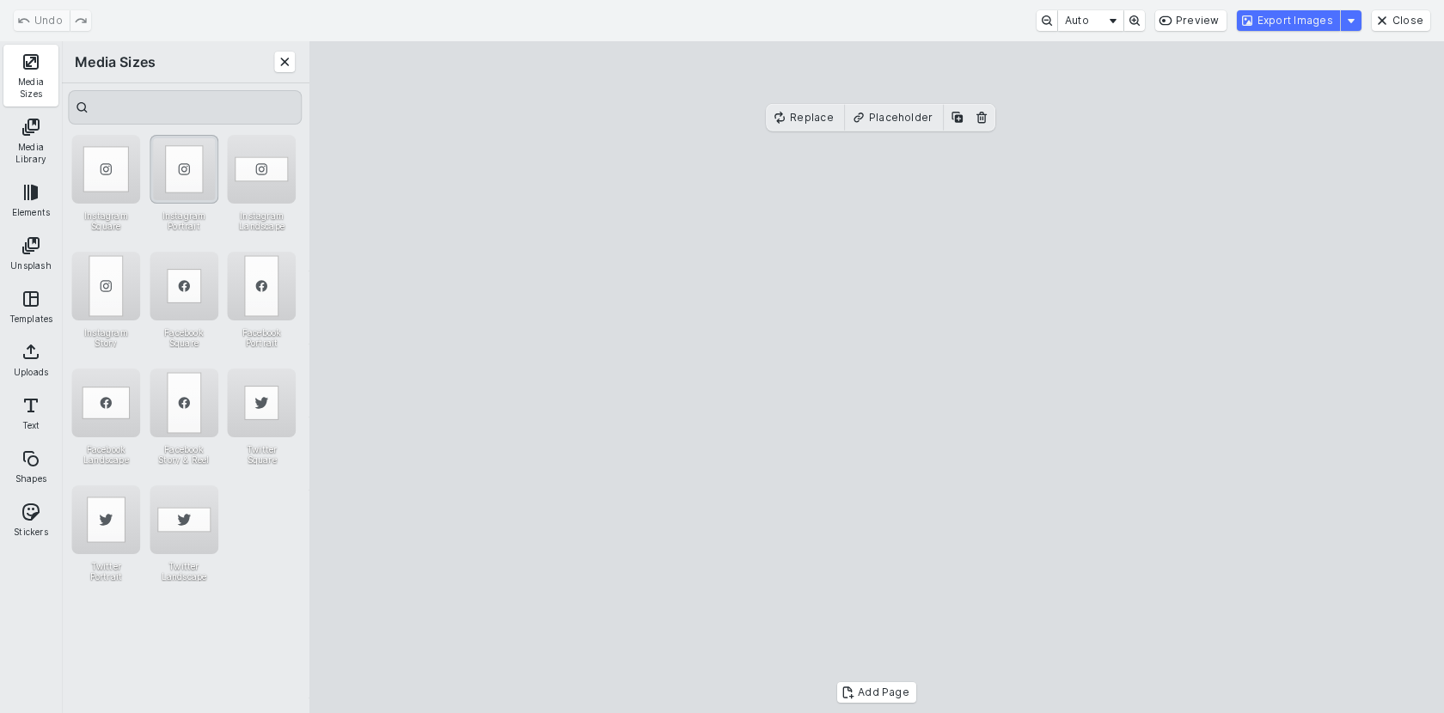
click at [179, 181] on div "Instagram Portrait" at bounding box center [184, 169] width 69 height 69
click at [876, 377] on cesdk-canvas "Editor canvas" at bounding box center [876, 377] width 0 height 0
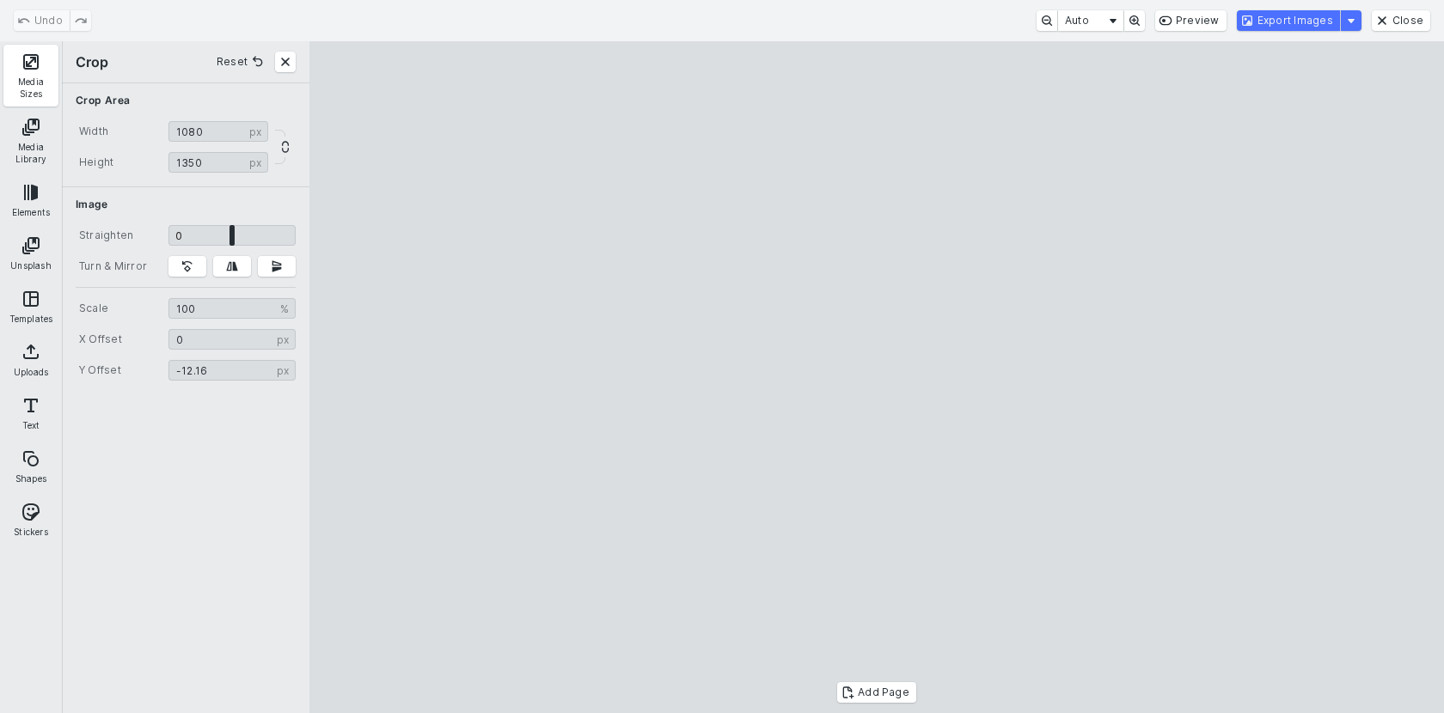
drag, startPoint x: 918, startPoint y: 242, endPoint x: 948, endPoint y: 289, distance: 55.3
click at [876, 377] on cesdk-canvas "Editor canvas" at bounding box center [876, 377] width 0 height 0
type input "******"
click at [876, 377] on cesdk-canvas "Editor canvas" at bounding box center [876, 377] width 0 height 0
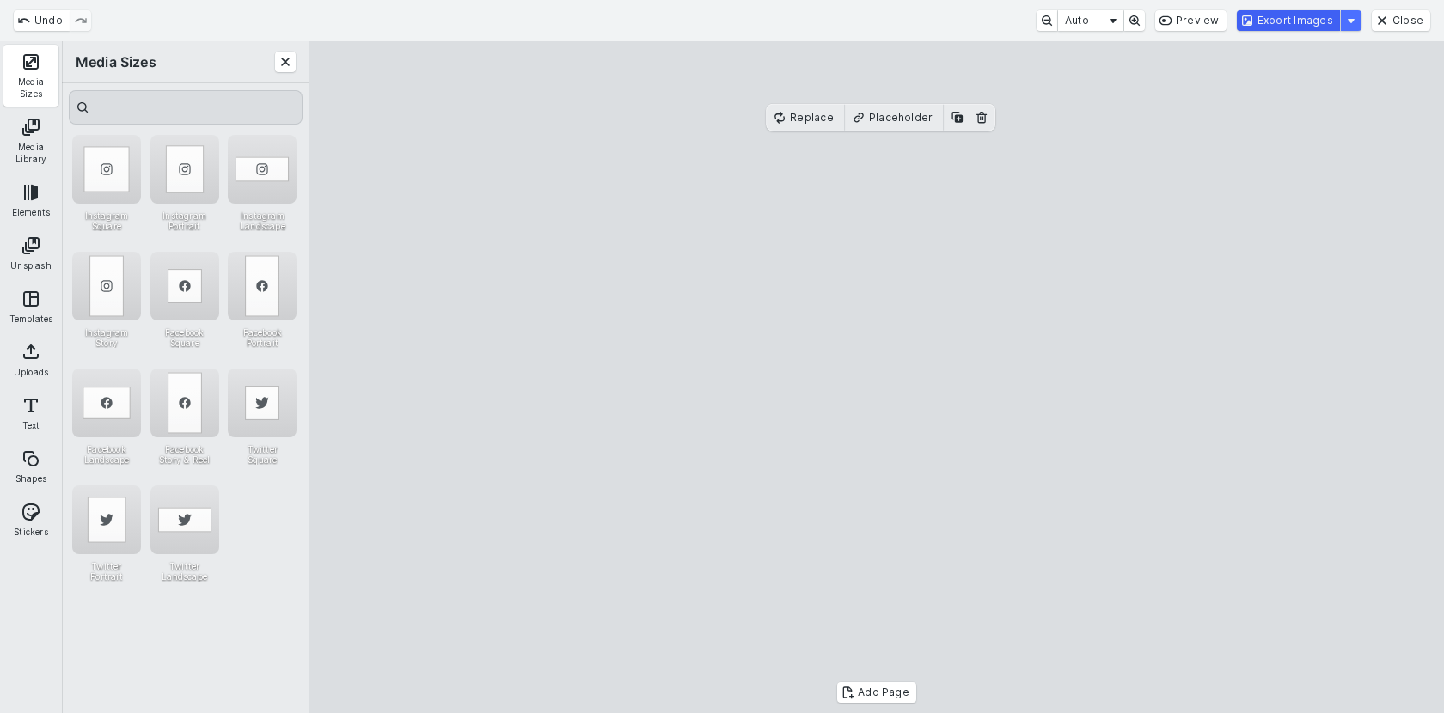
click at [1259, 25] on button "Export Images" at bounding box center [1288, 20] width 103 height 21
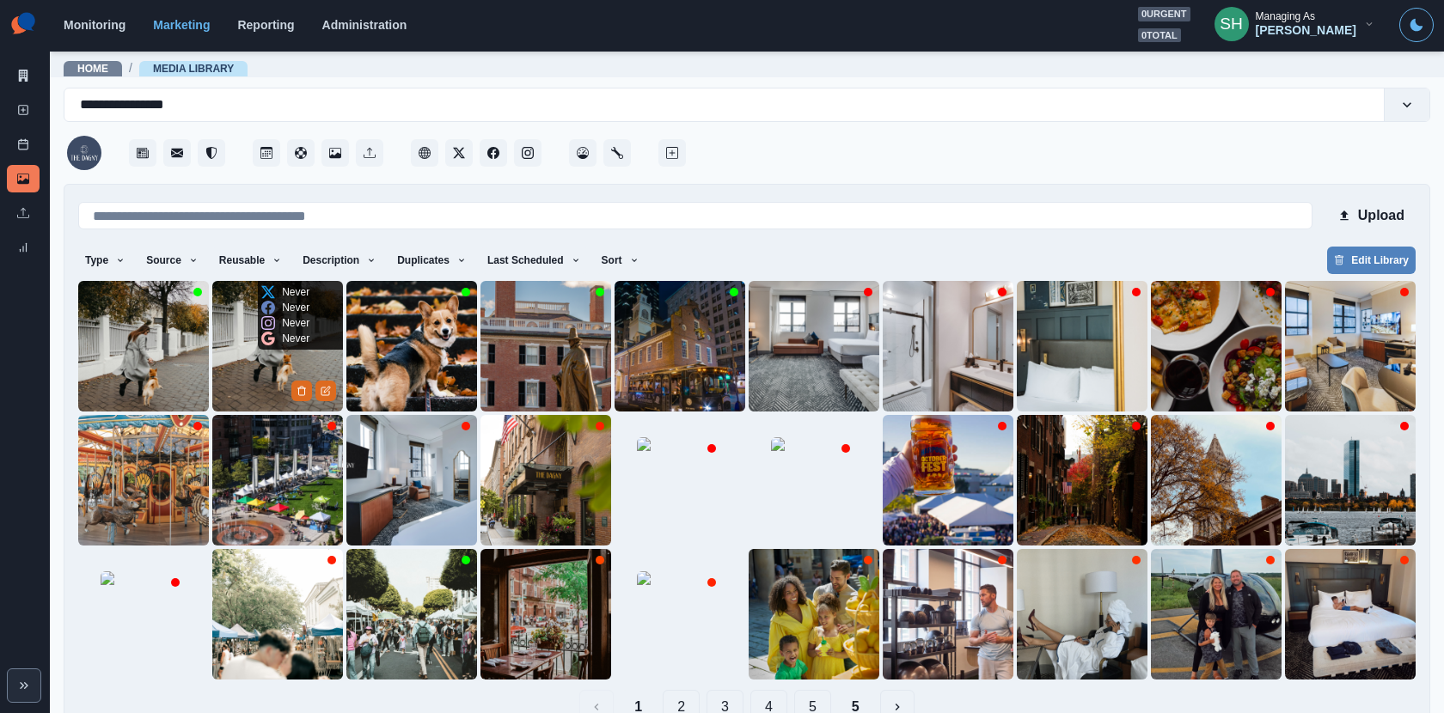
click at [288, 399] on img at bounding box center [277, 346] width 131 height 131
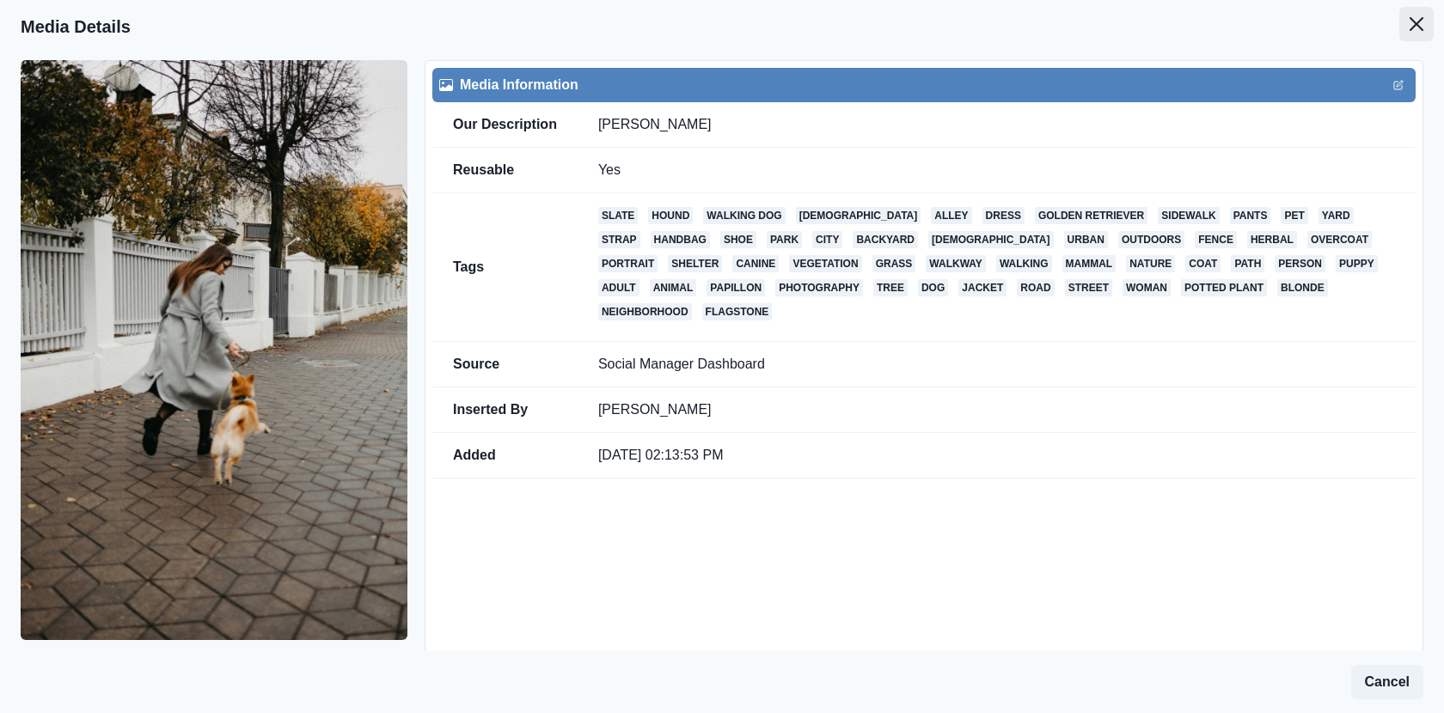
click at [1422, 19] on icon "Close" at bounding box center [1416, 24] width 14 height 14
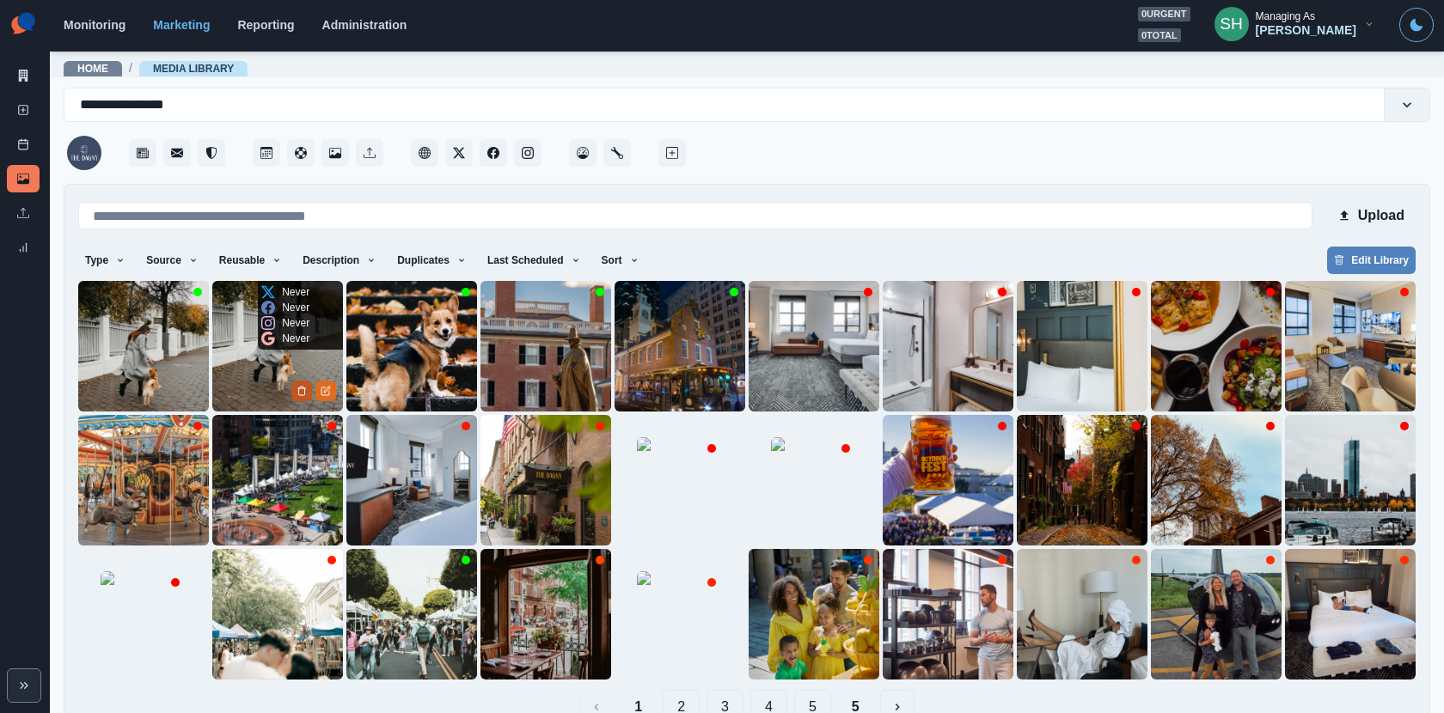
click at [299, 391] on icon "Delete Media" at bounding box center [302, 391] width 6 height 9
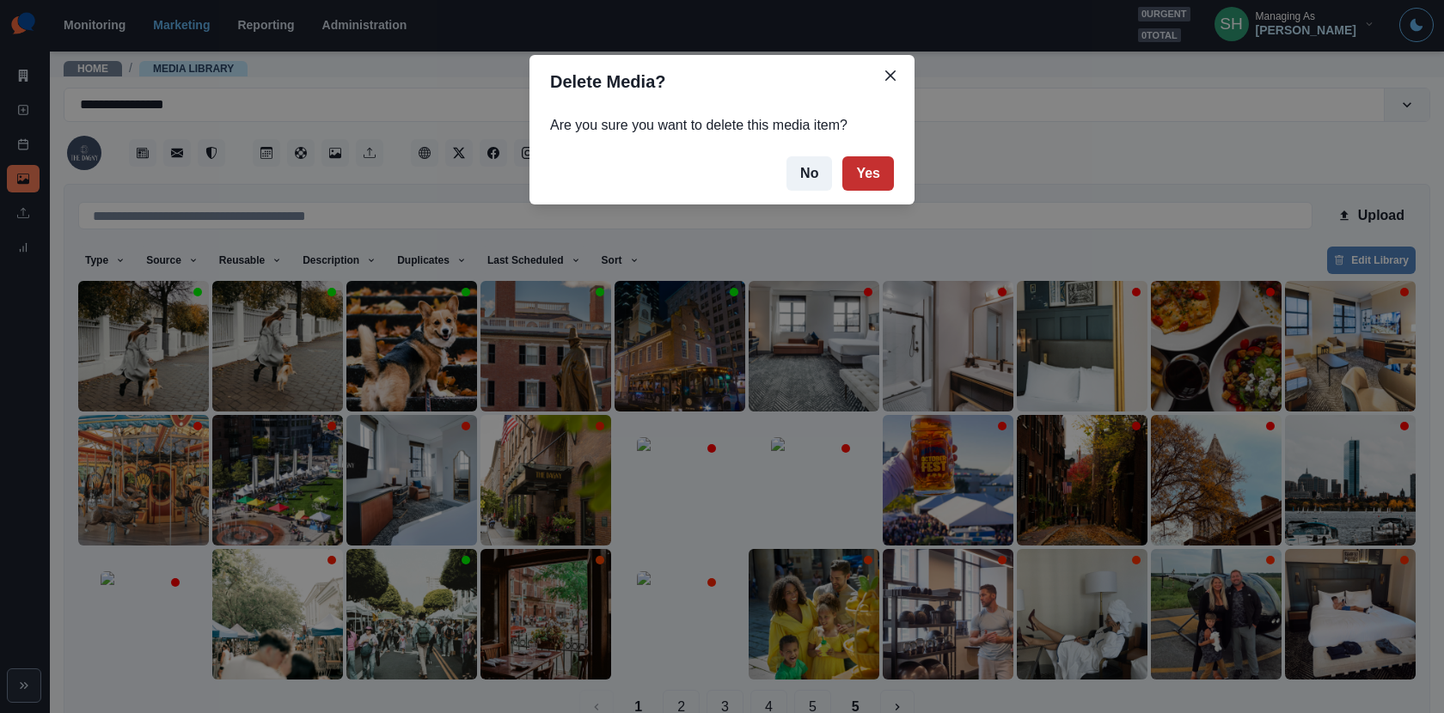
click at [872, 168] on button "Yes" at bounding box center [868, 173] width 52 height 34
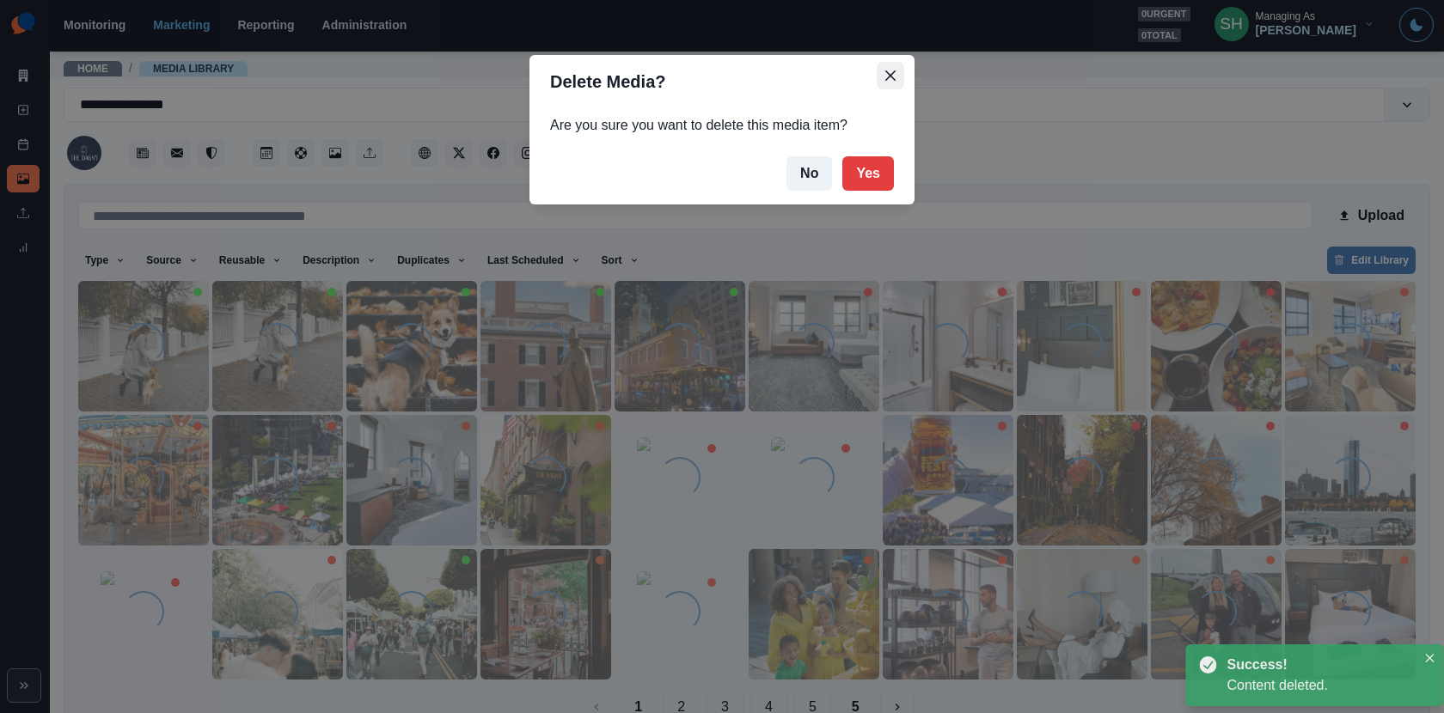
click at [886, 78] on icon "Close" at bounding box center [890, 75] width 10 height 10
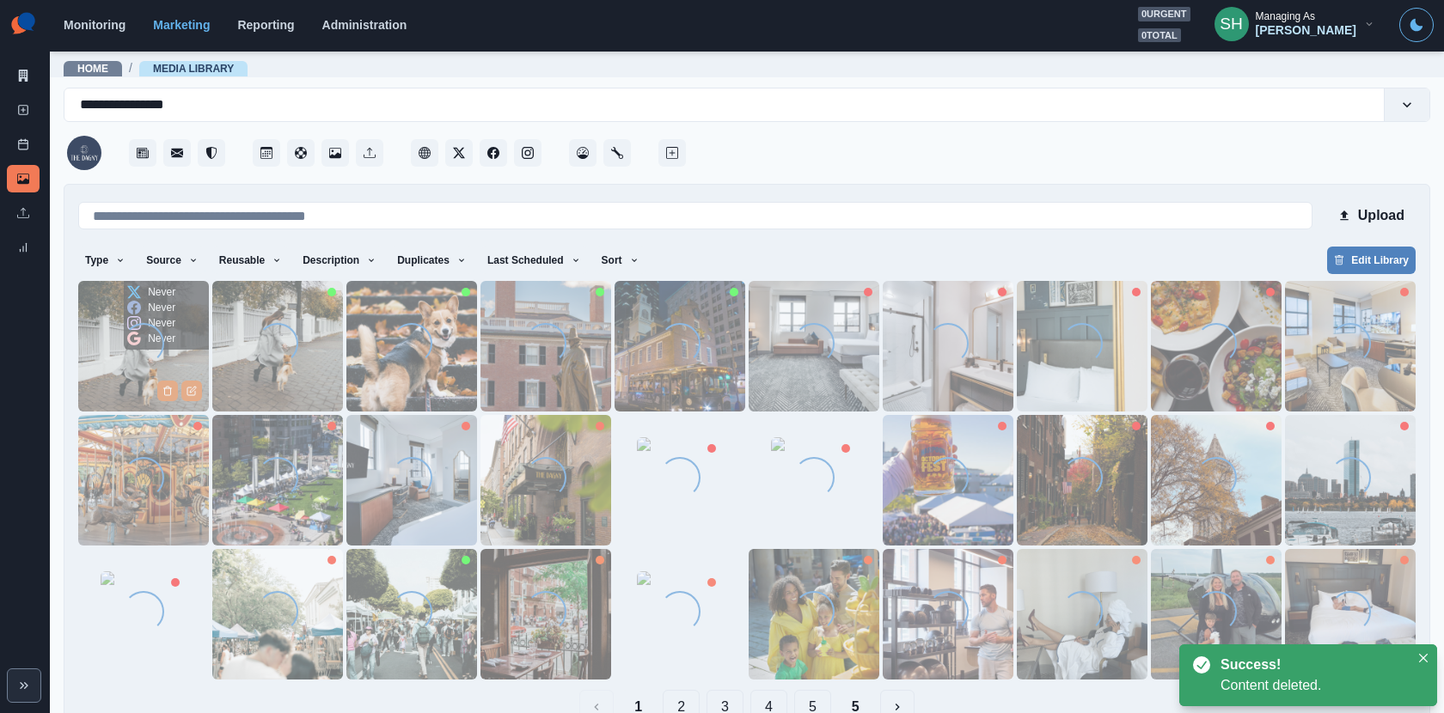
click at [141, 370] on img at bounding box center [143, 346] width 131 height 131
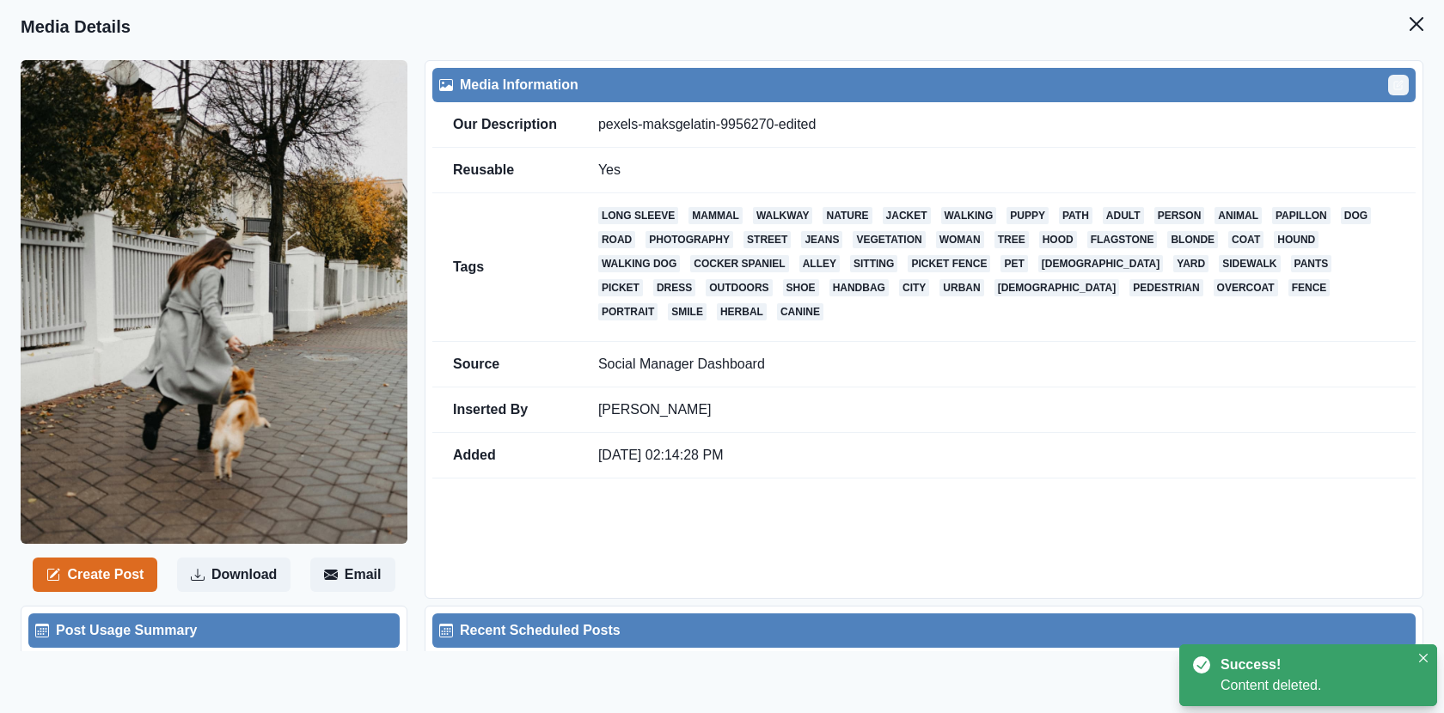
click at [1399, 85] on icon "Edit" at bounding box center [1399, 84] width 6 height 6
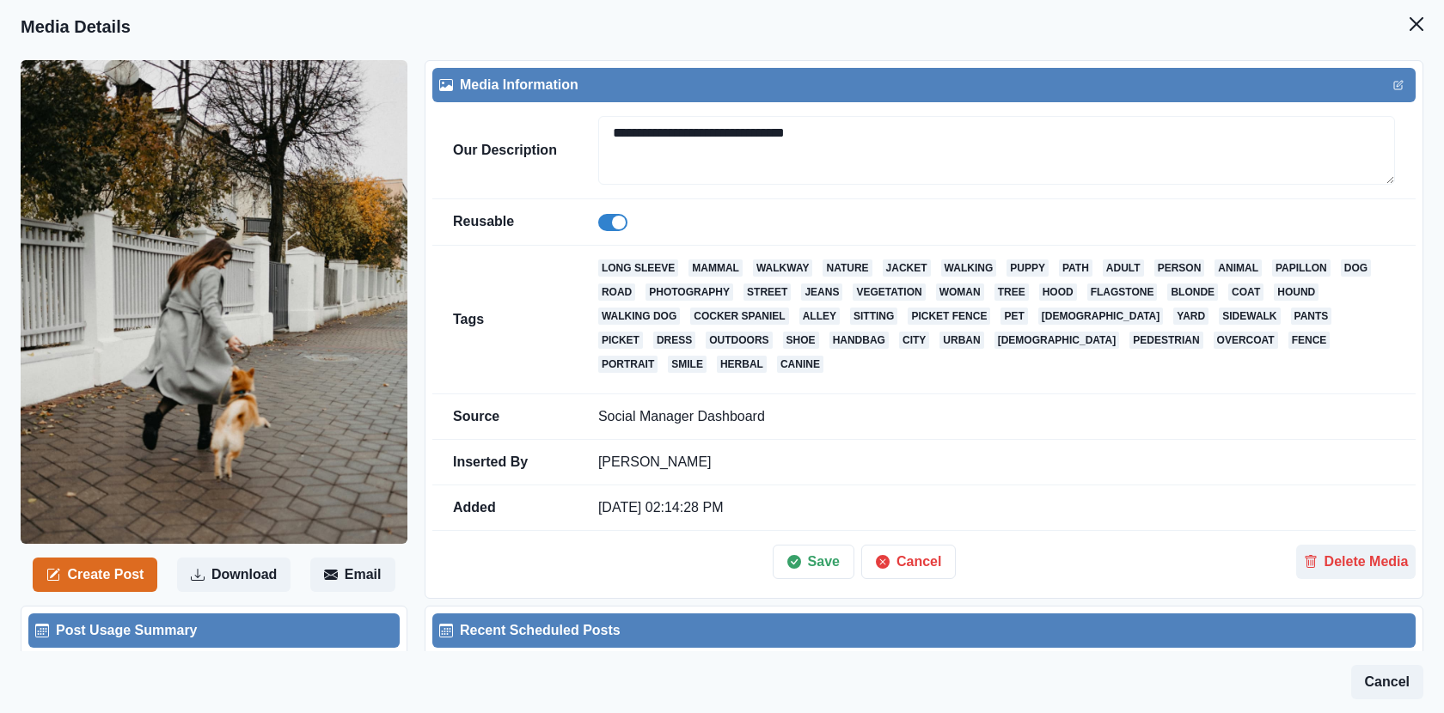
drag, startPoint x: 797, startPoint y: 134, endPoint x: 573, endPoint y: 134, distance: 224.3
click at [573, 134] on tr "**********" at bounding box center [923, 150] width 983 height 97
paste textarea
type textarea "**********"
click at [823, 553] on button "Save" at bounding box center [813, 562] width 82 height 34
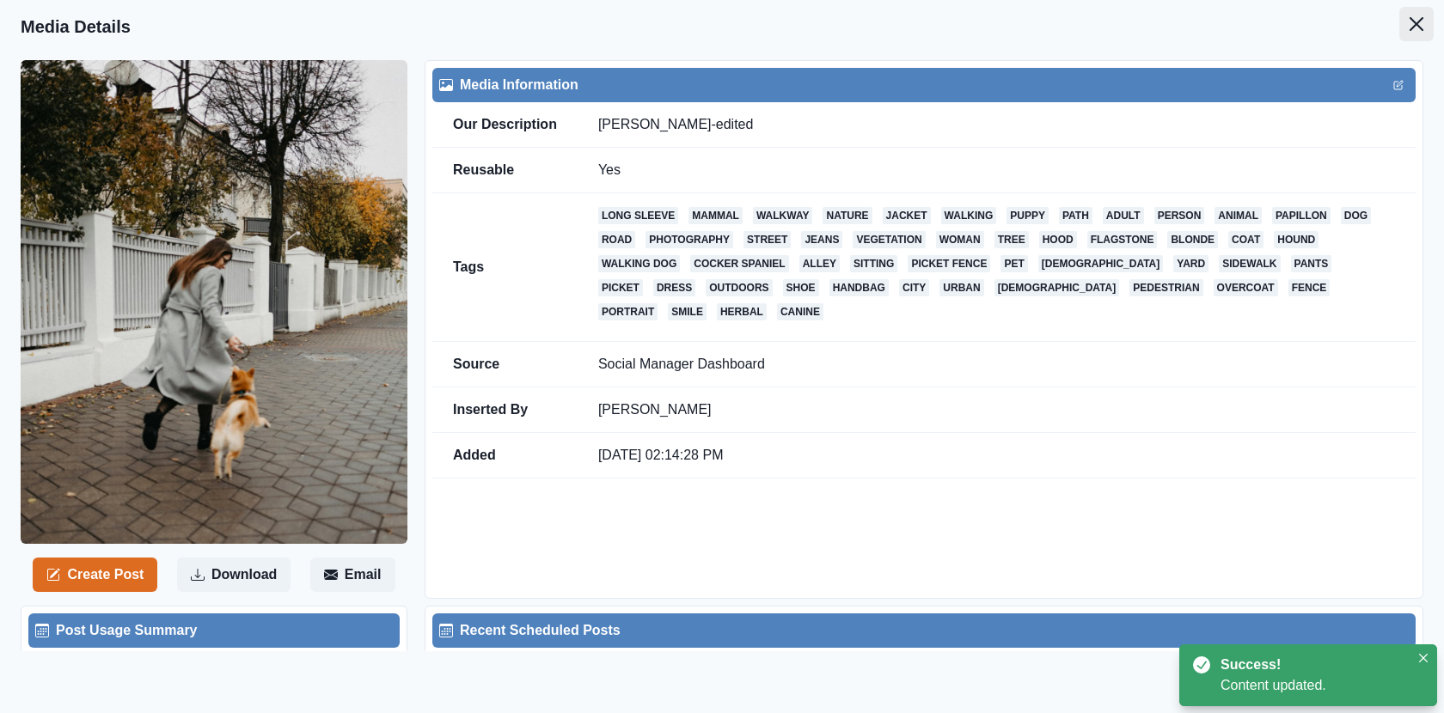
click at [1420, 32] on button "Close" at bounding box center [1416, 24] width 34 height 34
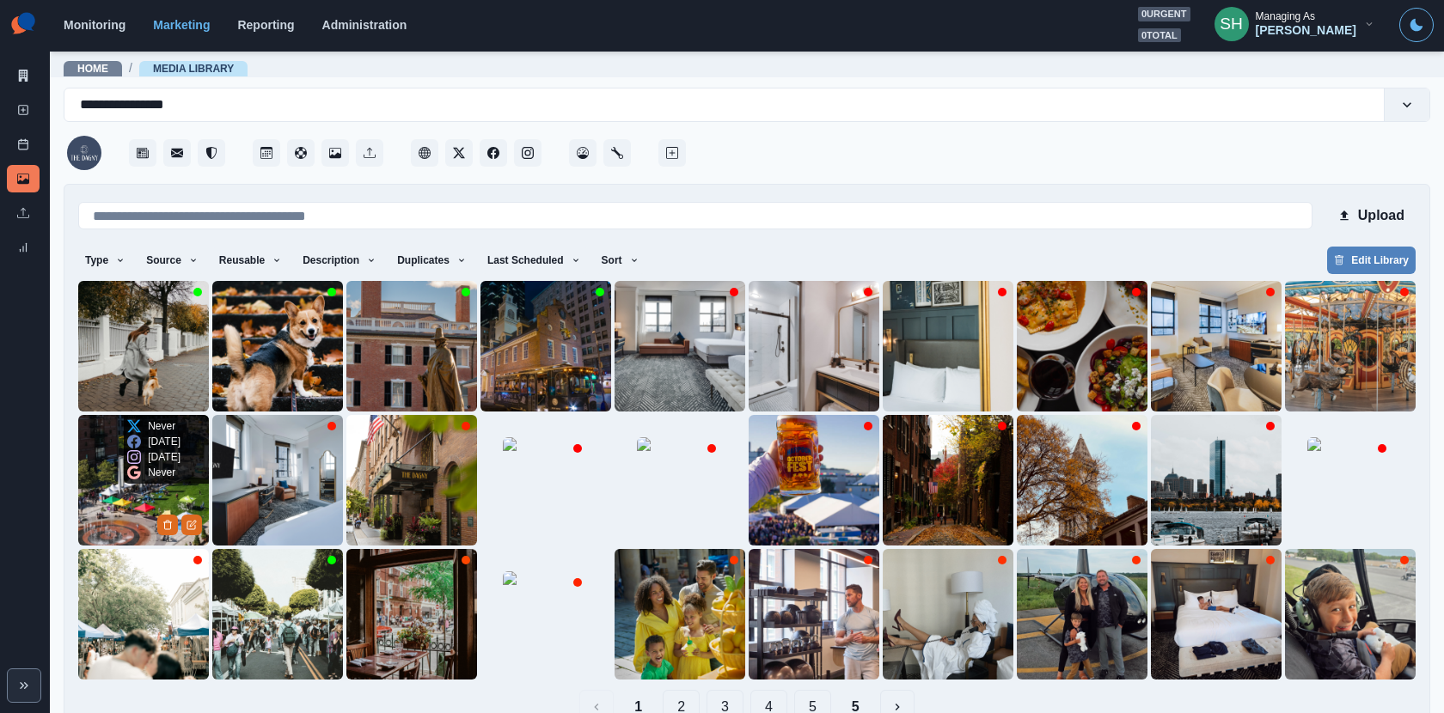
click at [127, 378] on img at bounding box center [143, 346] width 131 height 131
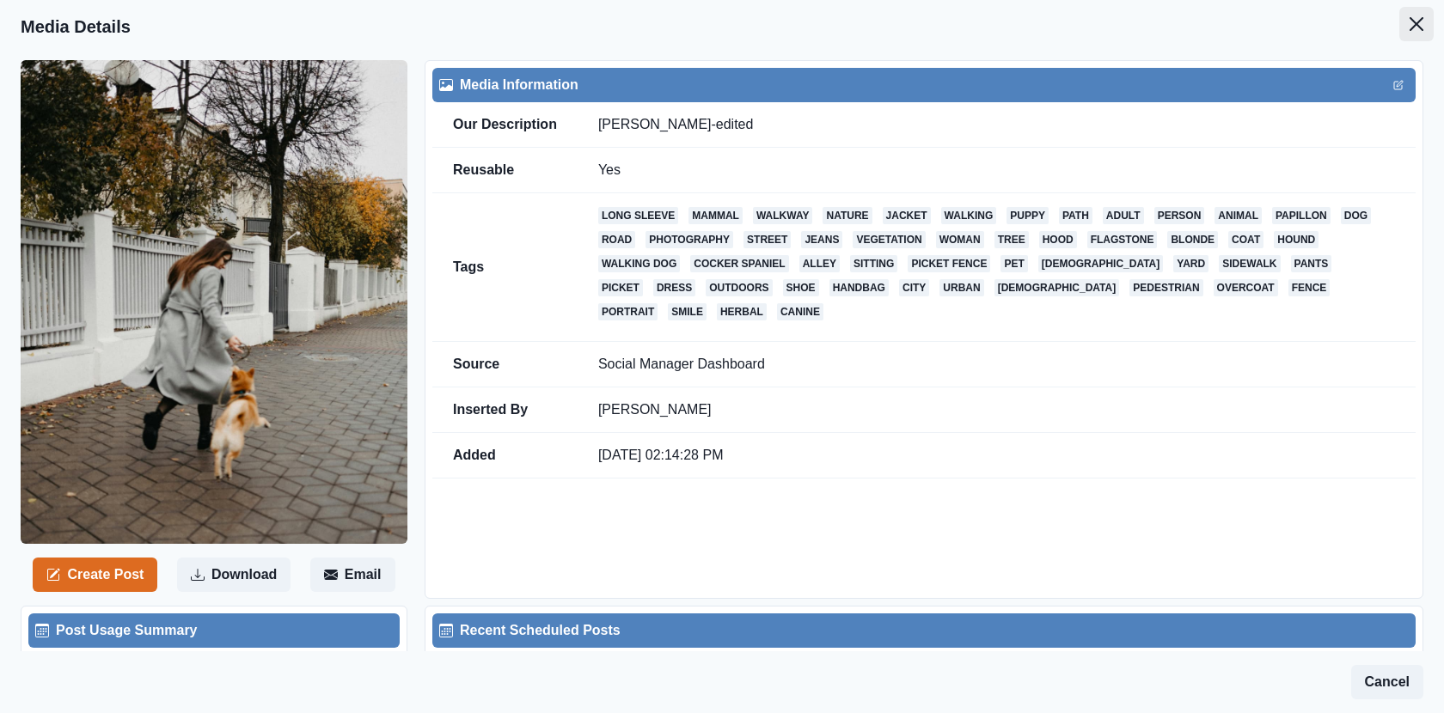
click at [1429, 18] on button "Close" at bounding box center [1416, 24] width 34 height 34
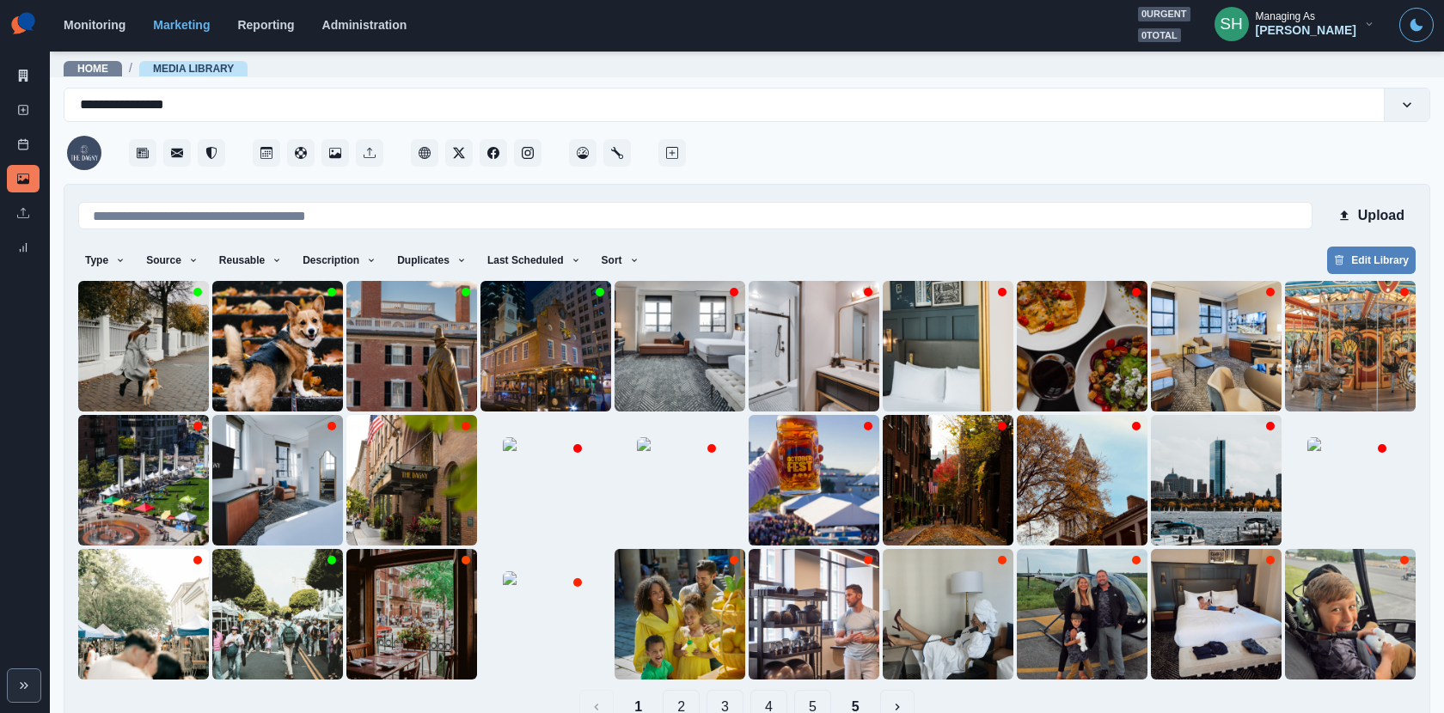
scroll to position [39, 0]
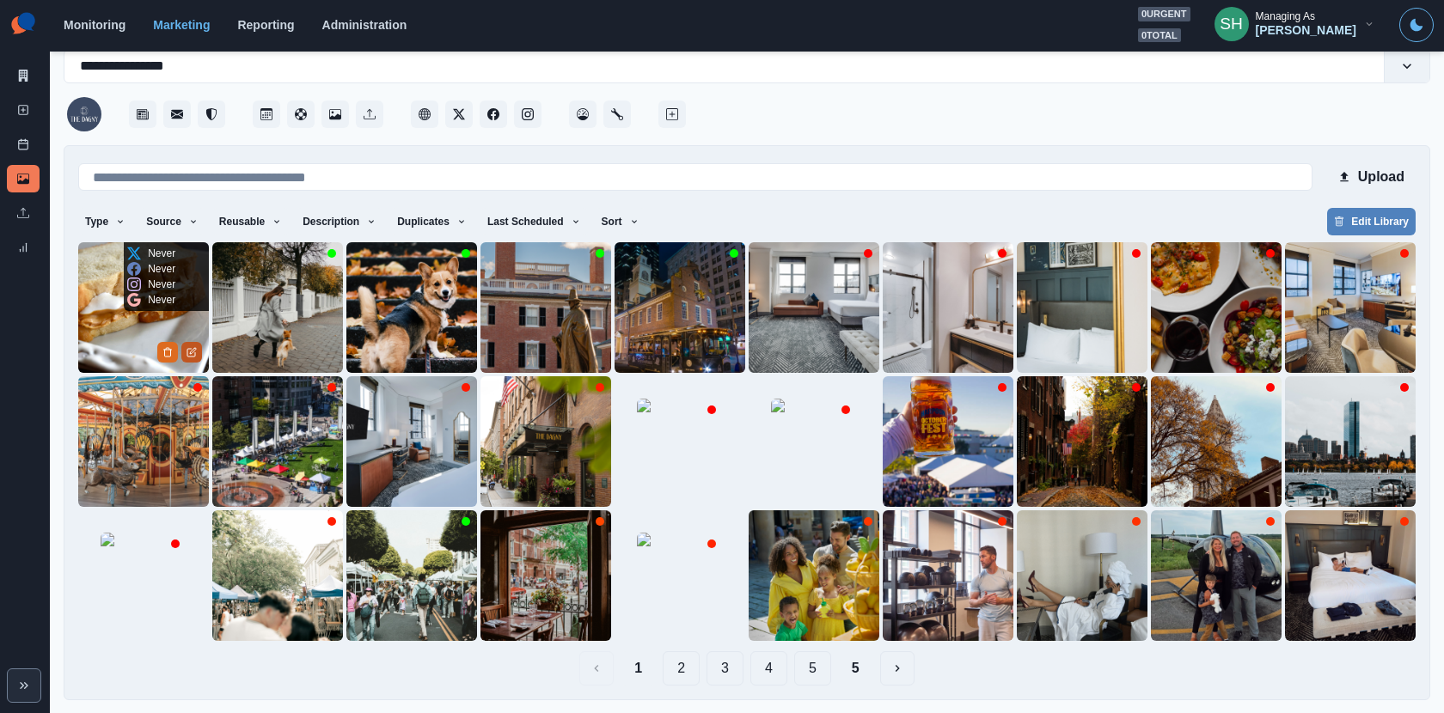
click at [187, 350] on icon "Edit Media" at bounding box center [191, 353] width 8 height 8
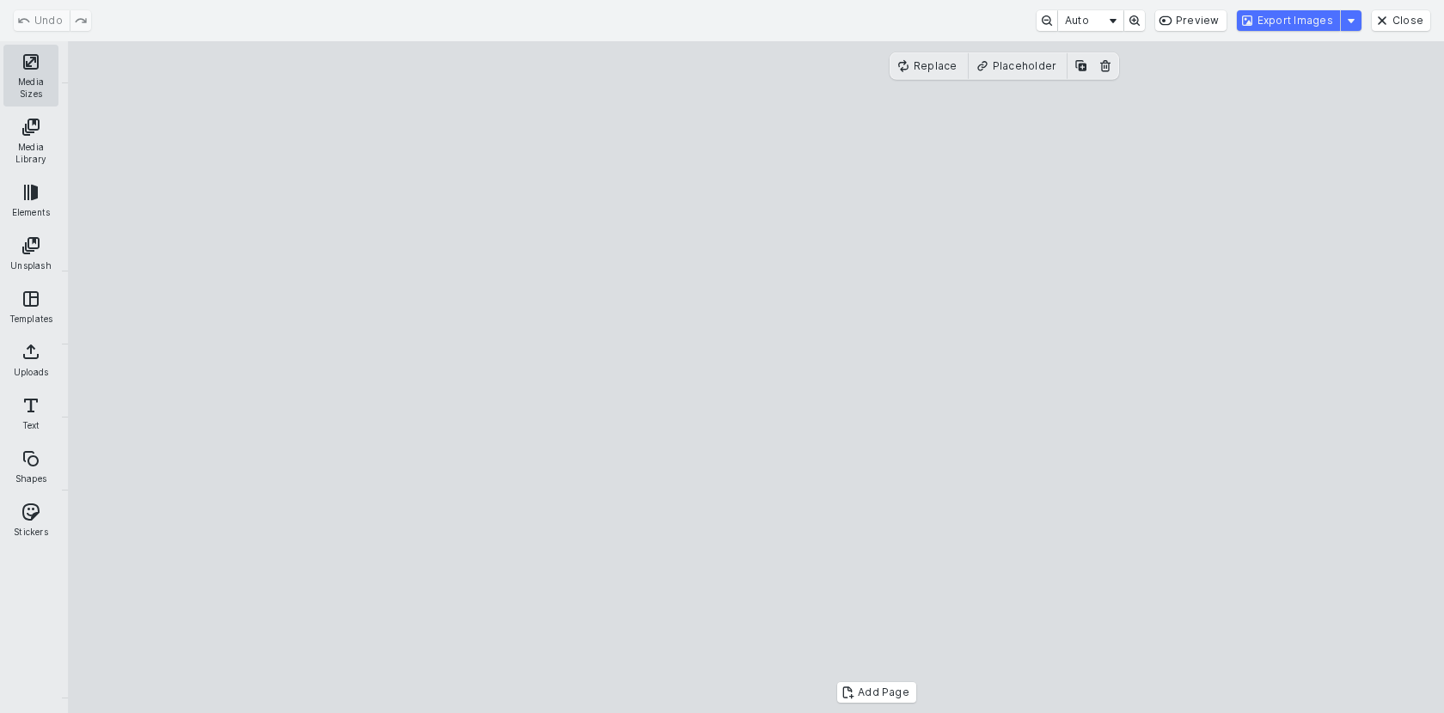
scroll to position [39, 0]
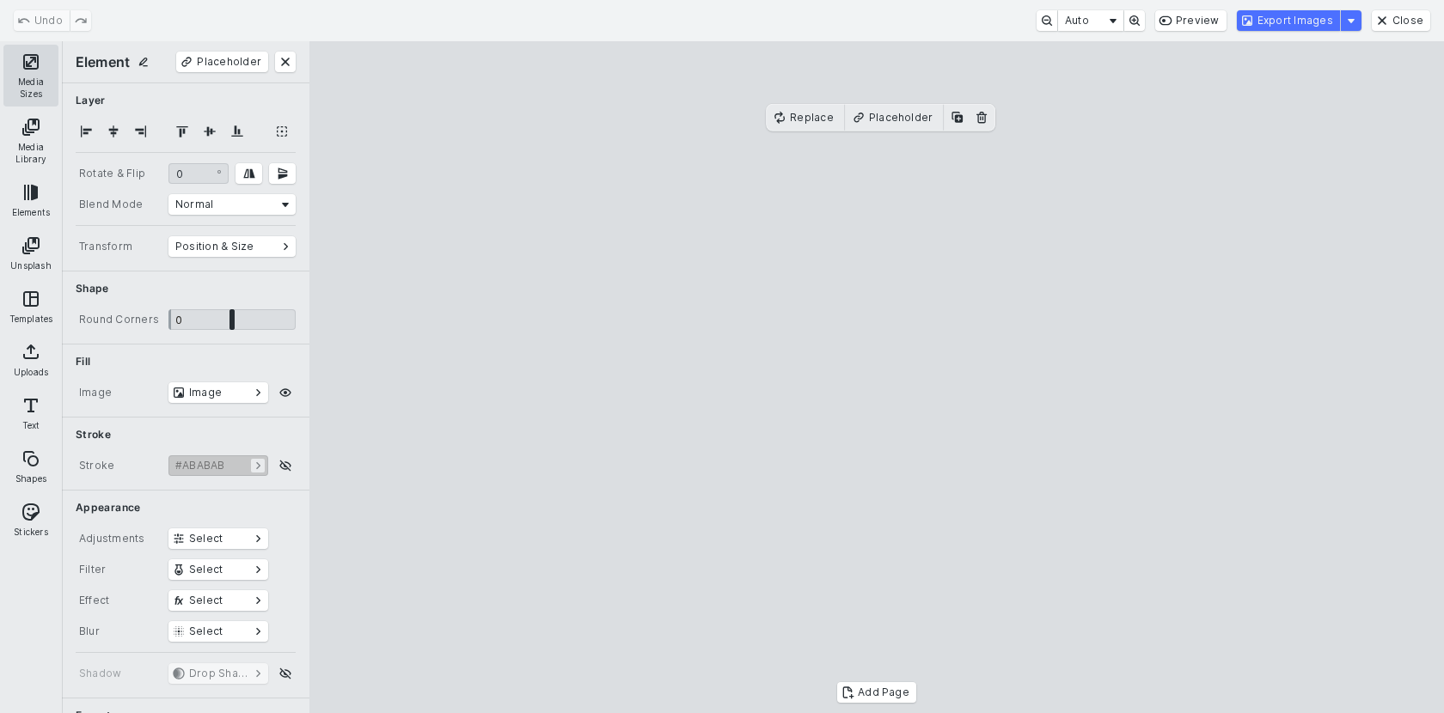
click at [52, 70] on button "Media Sizes" at bounding box center [30, 76] width 55 height 62
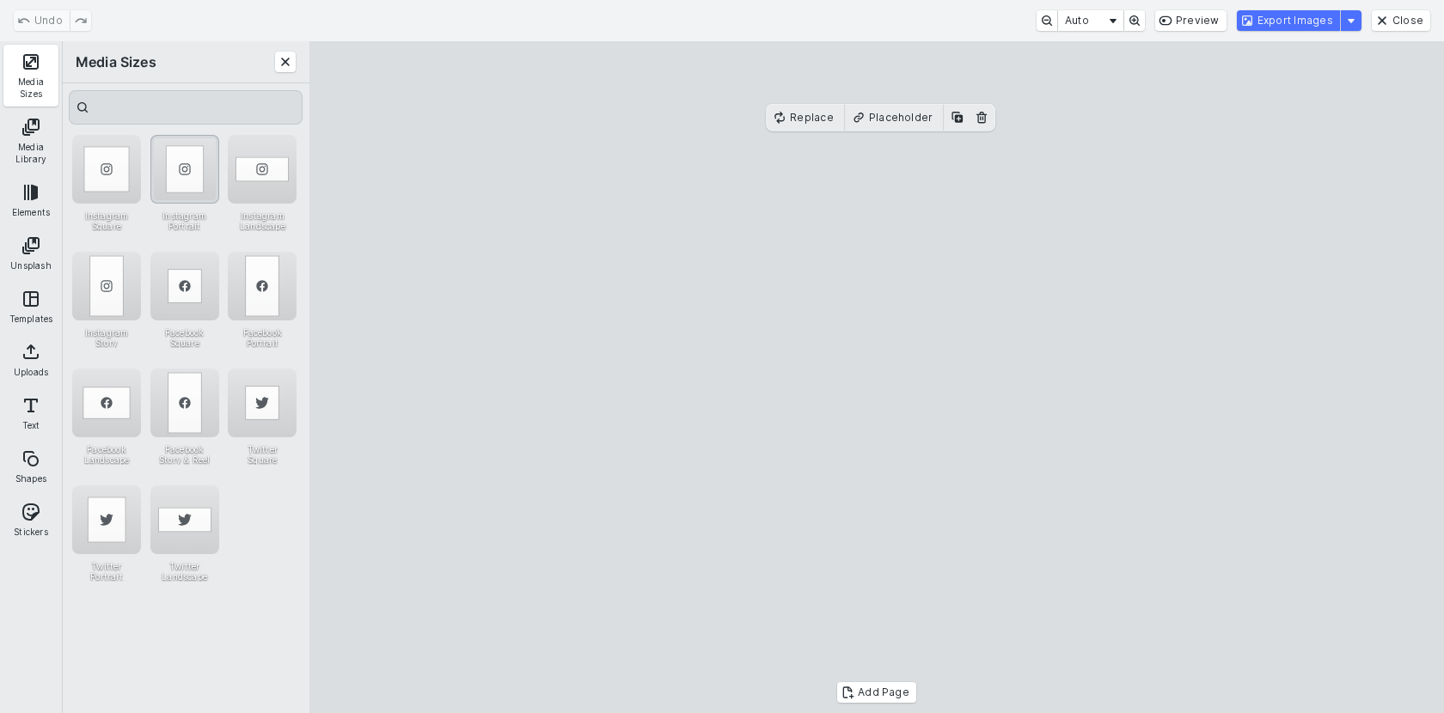
click at [178, 150] on div "Instagram Portrait" at bounding box center [184, 169] width 69 height 69
click at [876, 377] on cesdk-canvas "Editor canvas" at bounding box center [876, 377] width 0 height 0
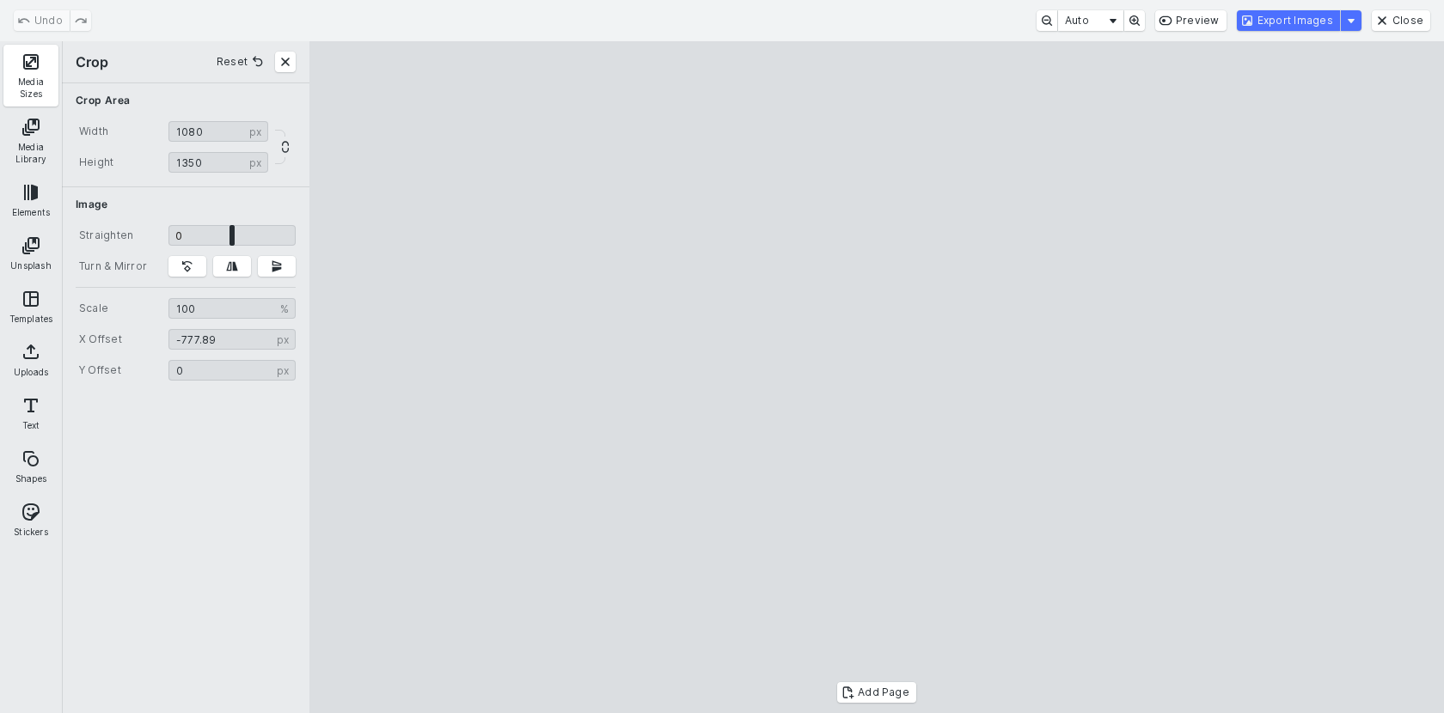
drag, startPoint x: 883, startPoint y: 318, endPoint x: 769, endPoint y: 320, distance: 114.3
click at [876, 377] on cesdk-canvas "Editor canvas" at bounding box center [876, 377] width 0 height 0
type input "*******"
click at [876, 377] on cesdk-canvas "Editor canvas" at bounding box center [876, 377] width 0 height 0
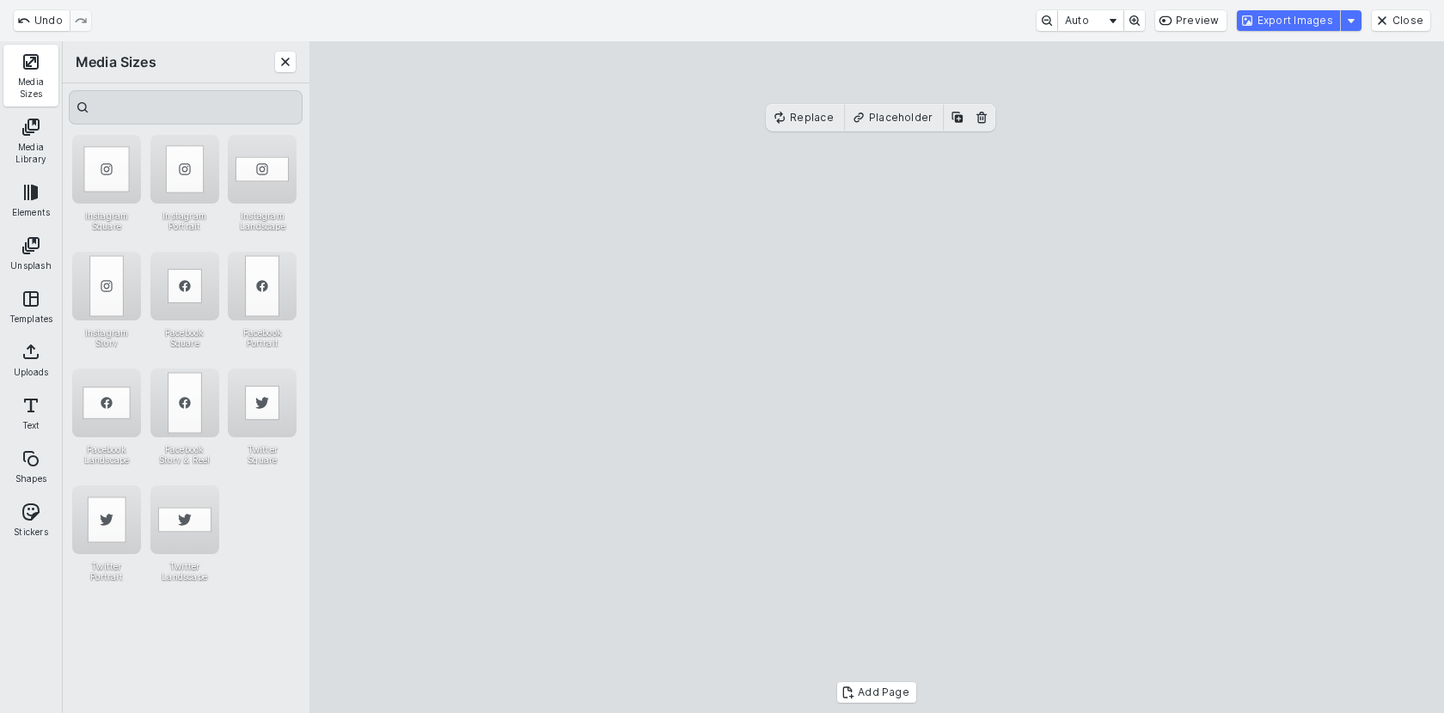
click at [876, 377] on cesdk-canvas "Editor canvas" at bounding box center [876, 377] width 0 height 0
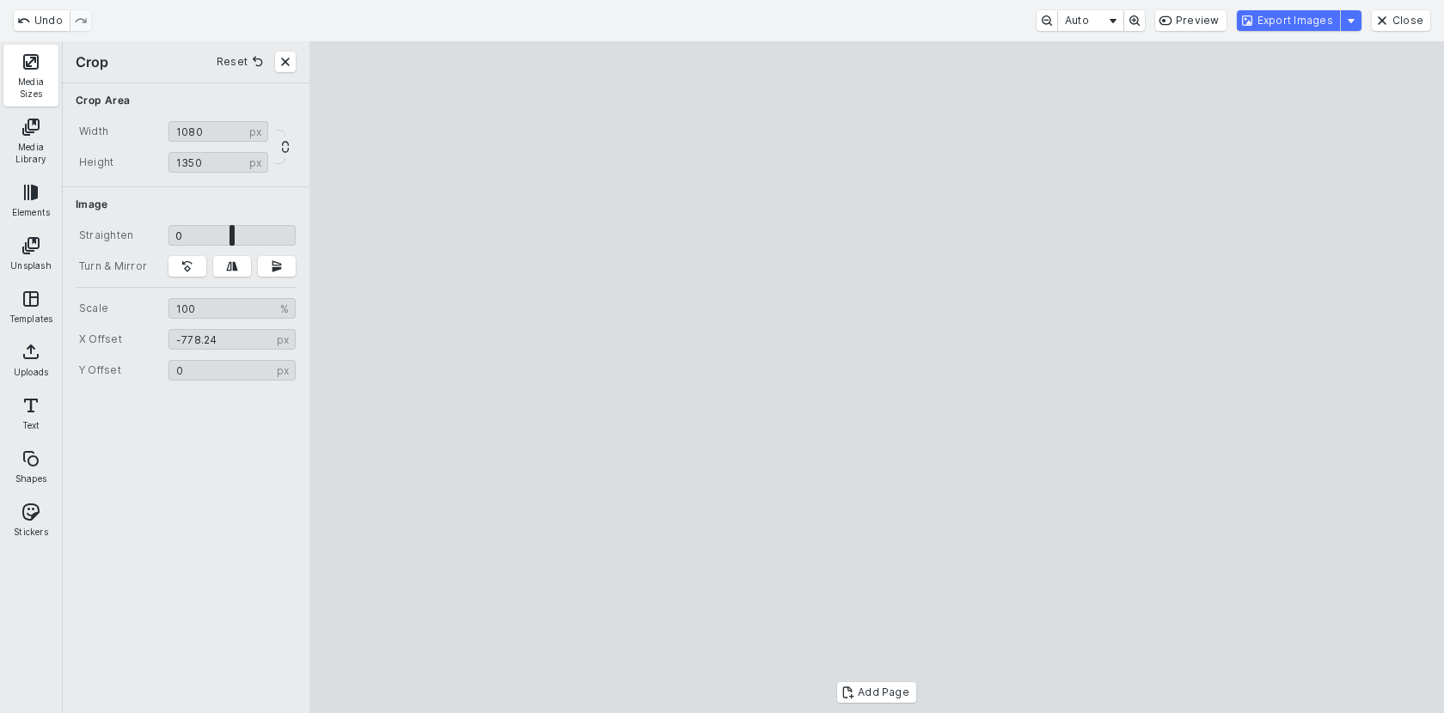
click at [876, 377] on cesdk-canvas "Editor canvas" at bounding box center [876, 377] width 0 height 0
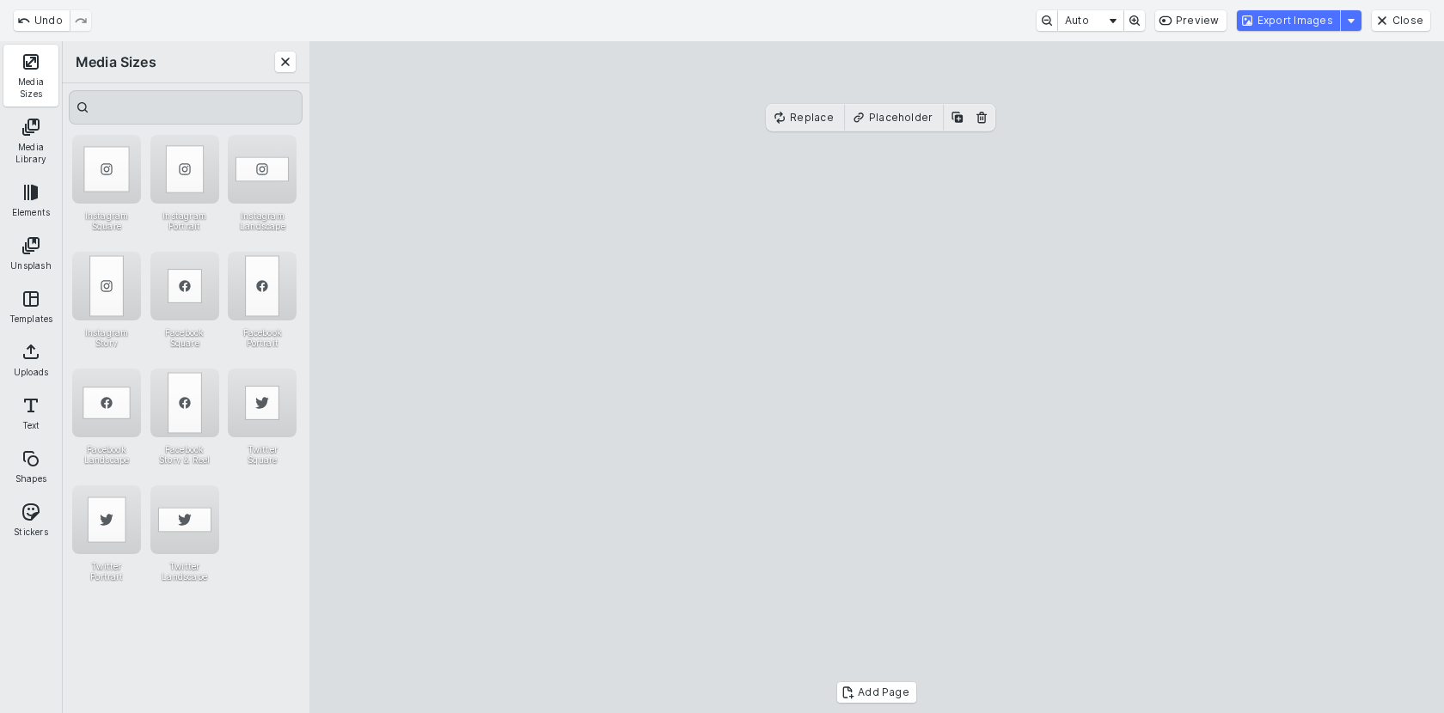
click at [876, 377] on cesdk-canvas "Editor canvas" at bounding box center [876, 377] width 0 height 0
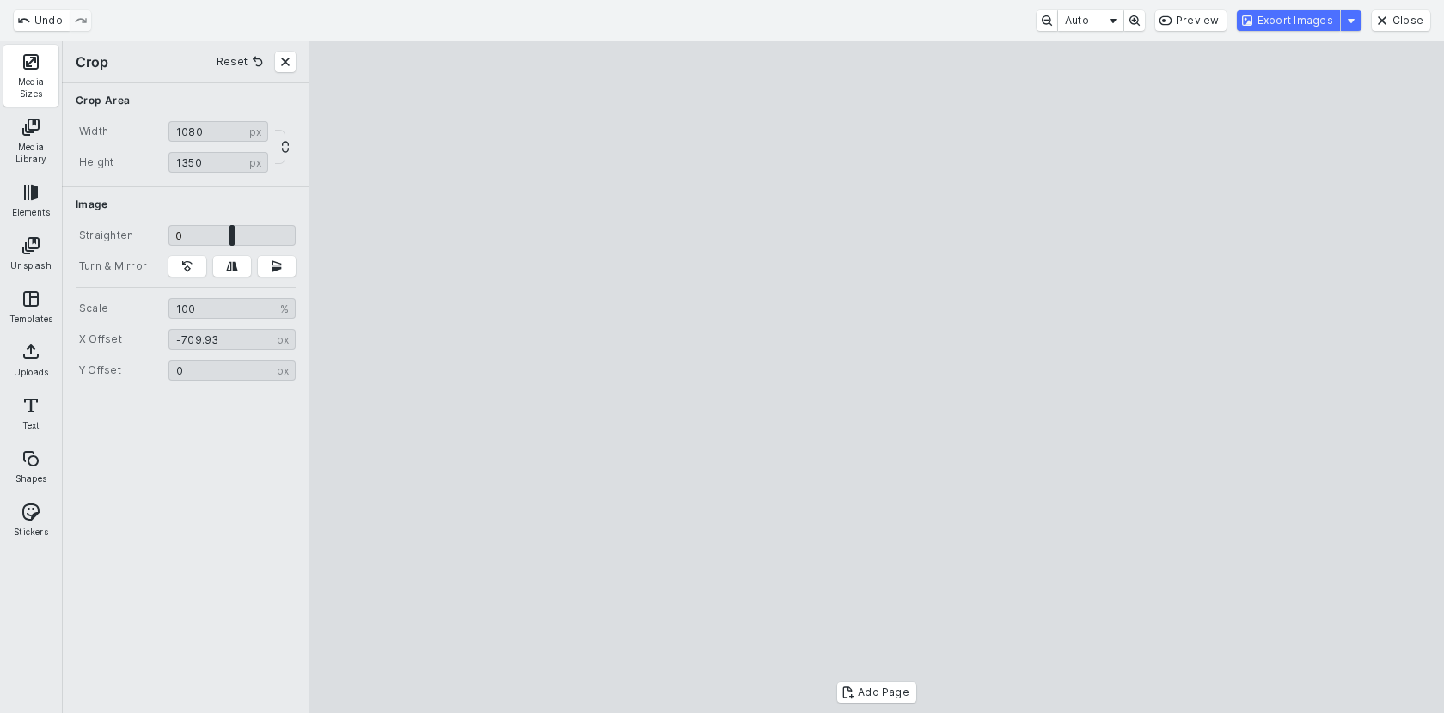
drag, startPoint x: 849, startPoint y: 359, endPoint x: 877, endPoint y: 358, distance: 28.4
click at [876, 377] on cesdk-canvas "Editor canvas" at bounding box center [876, 377] width 0 height 0
type input "*******"
click at [876, 377] on cesdk-canvas "Editor canvas" at bounding box center [876, 377] width 0 height 0
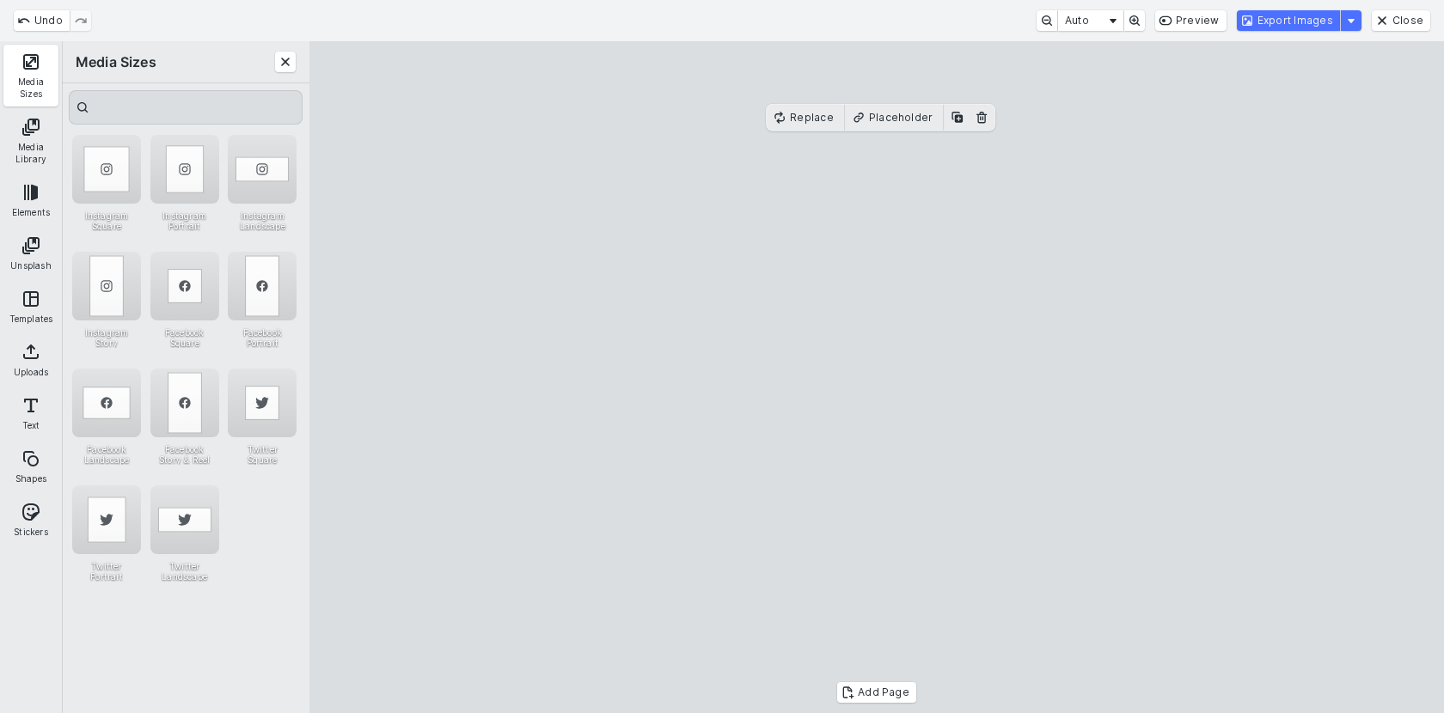
click at [876, 377] on cesdk-canvas "Editor canvas" at bounding box center [876, 377] width 0 height 0
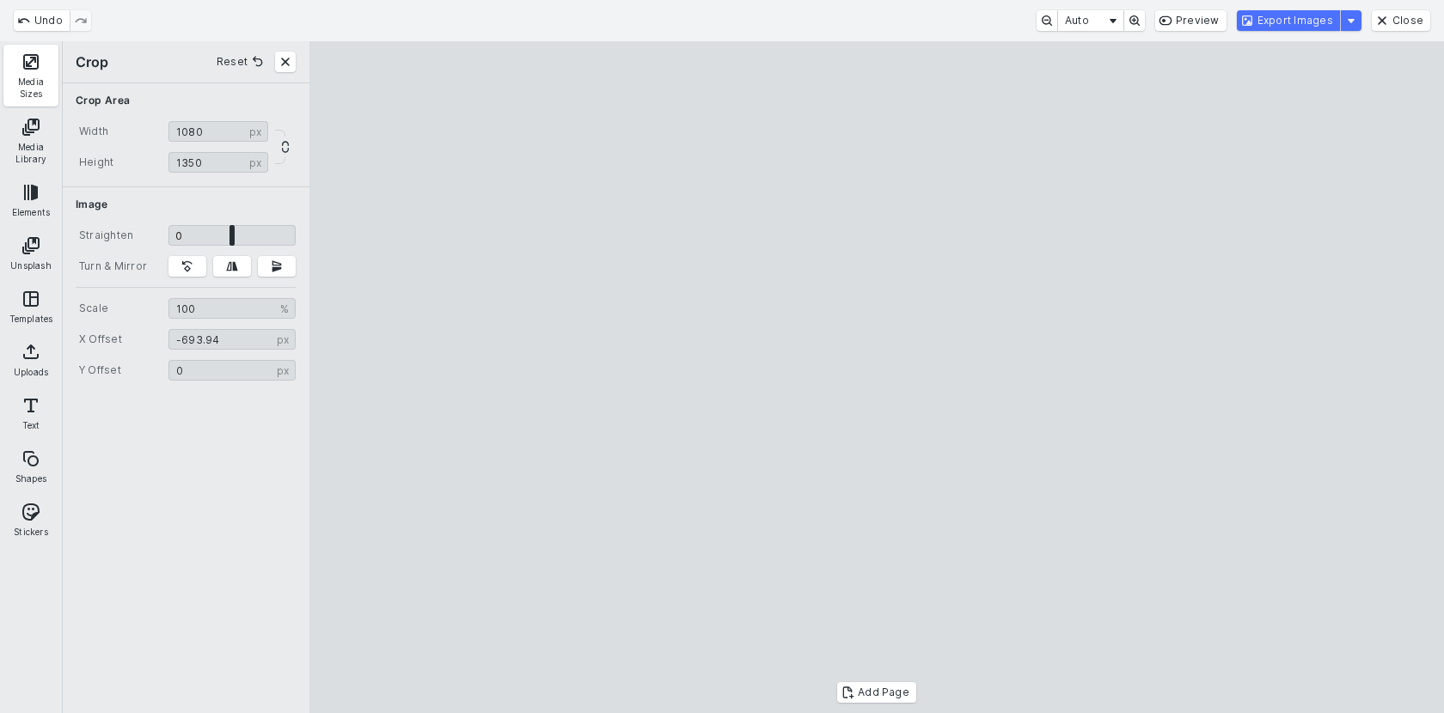
drag, startPoint x: 1028, startPoint y: 322, endPoint x: 1041, endPoint y: 324, distance: 13.9
click at [876, 377] on cesdk-canvas "Editor canvas" at bounding box center [876, 377] width 0 height 0
type input "*******"
click at [876, 377] on cesdk-canvas "Editor canvas" at bounding box center [876, 377] width 0 height 0
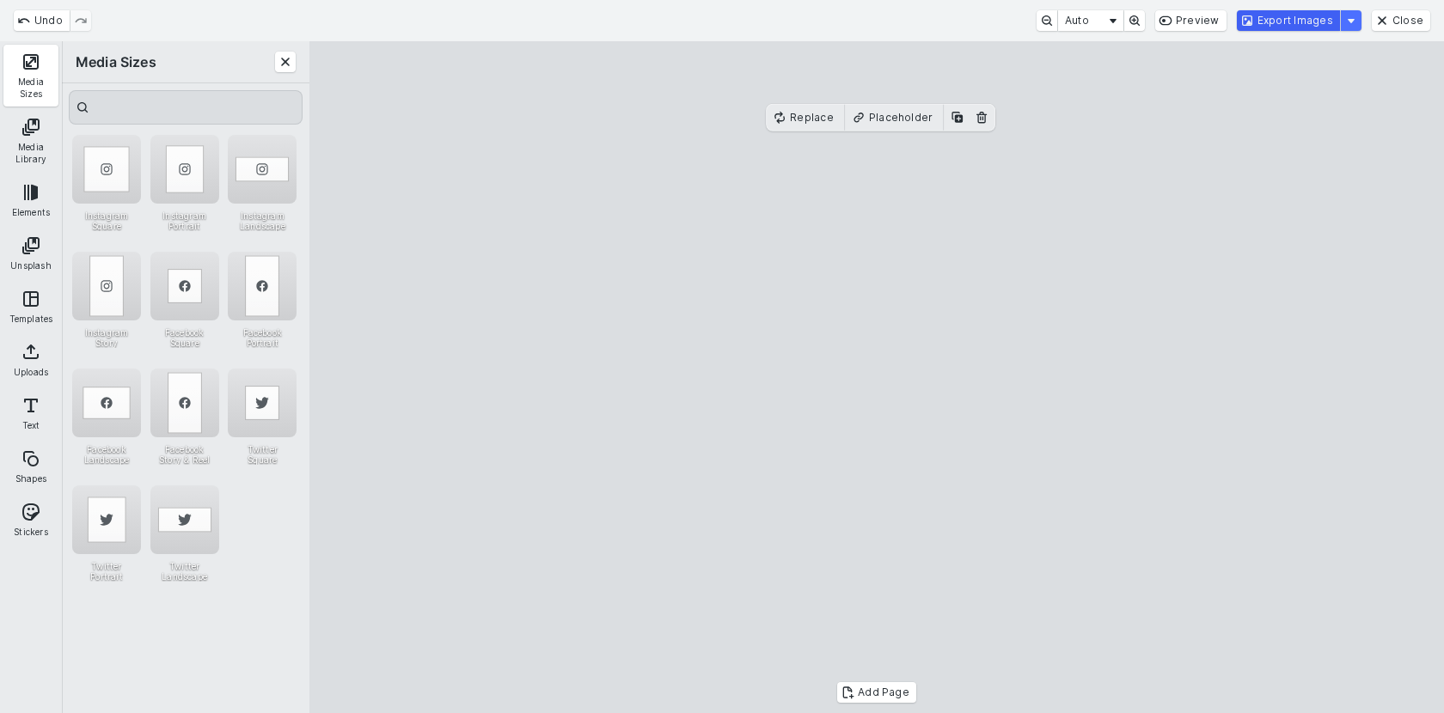
click at [1283, 25] on button "Export Images" at bounding box center [1288, 20] width 103 height 21
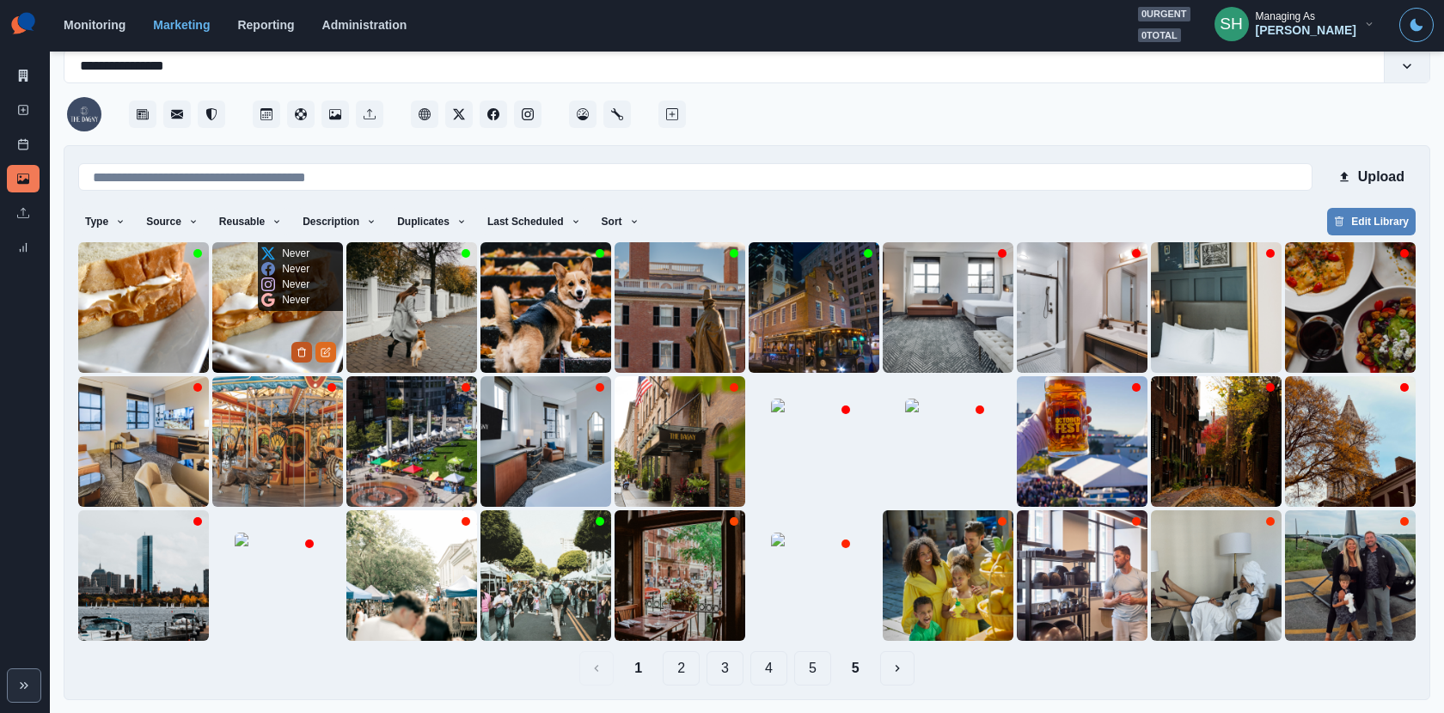
click at [294, 349] on button "Delete Media" at bounding box center [301, 352] width 21 height 21
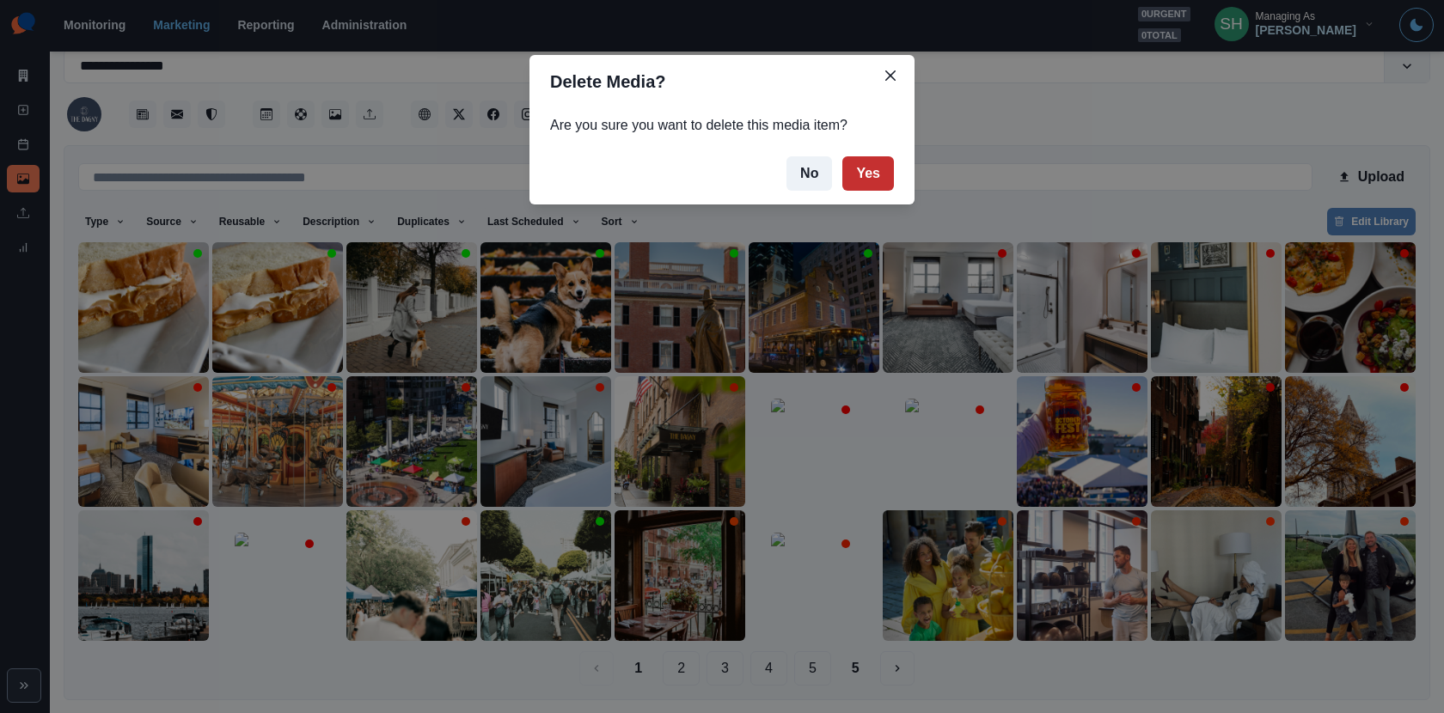
click at [863, 174] on button "Yes" at bounding box center [868, 173] width 52 height 34
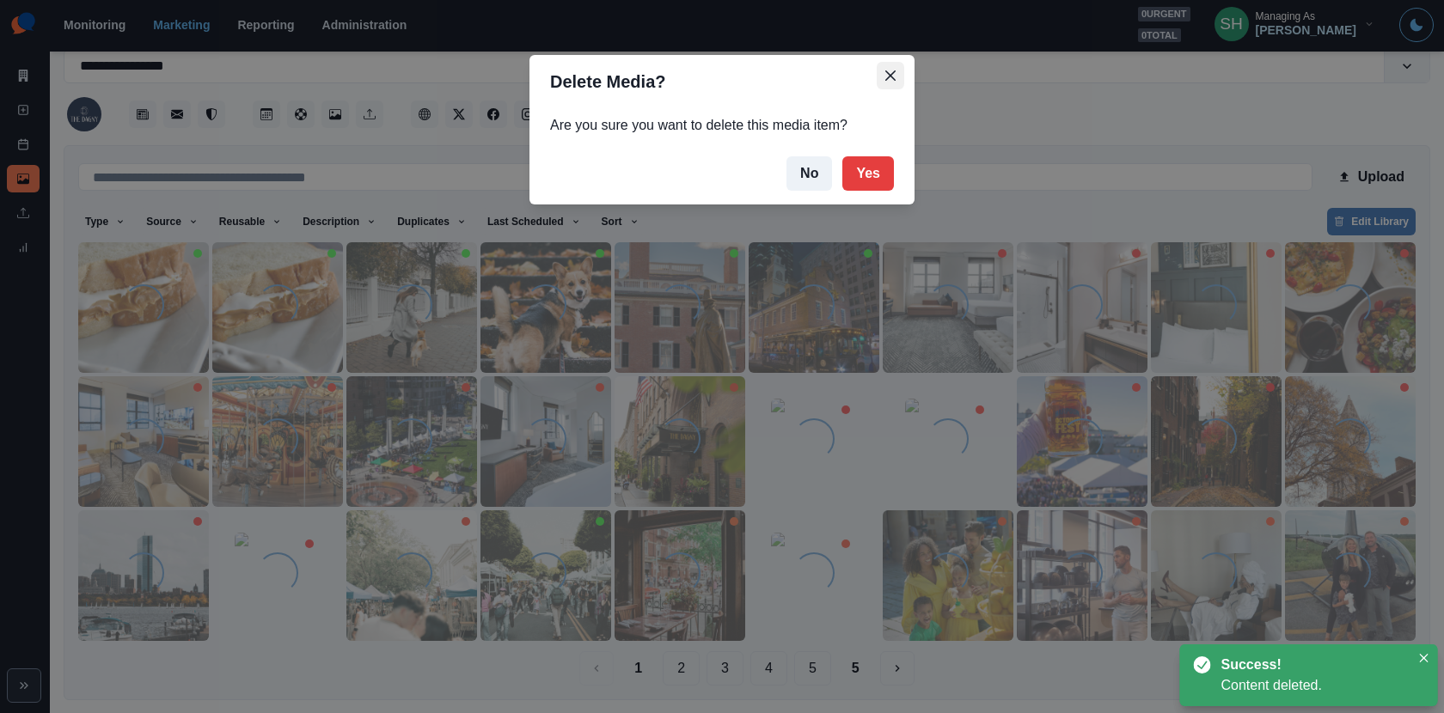
click at [887, 79] on icon "Close" at bounding box center [890, 75] width 10 height 10
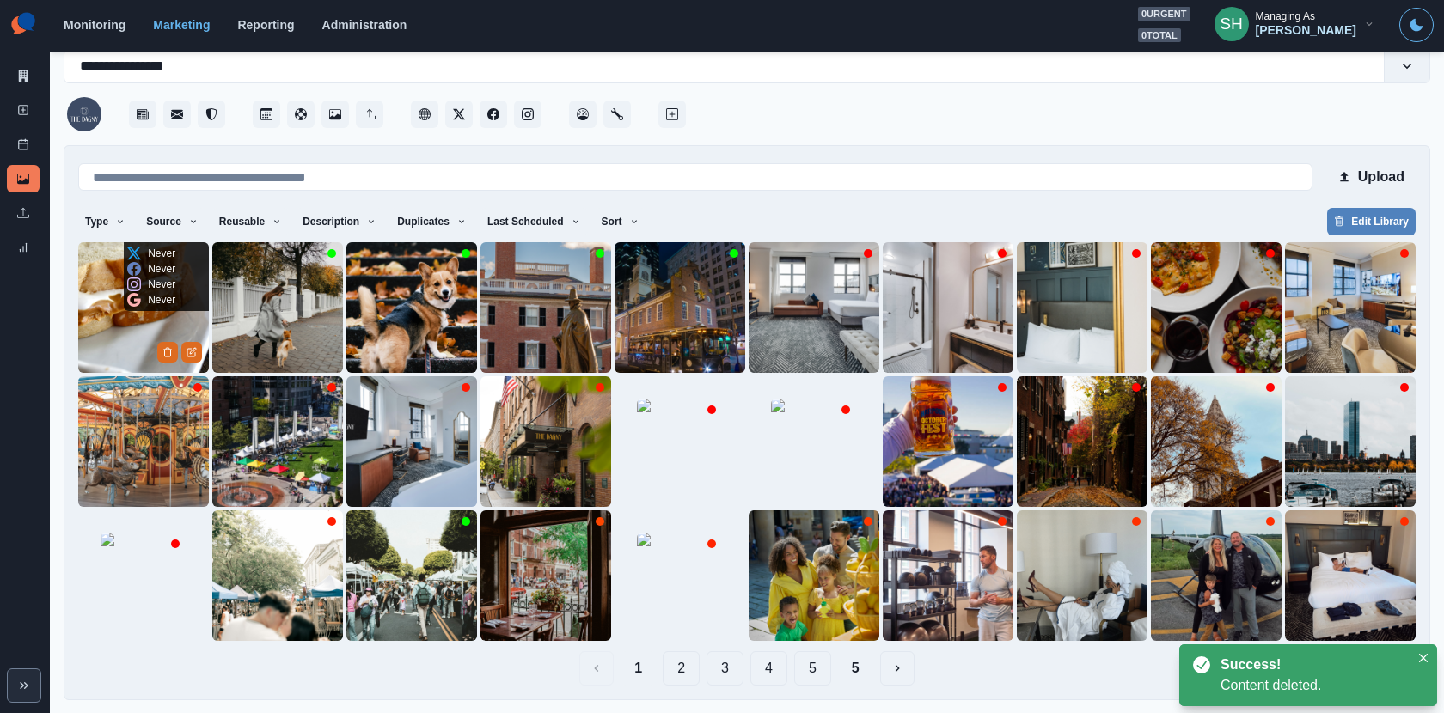
click at [102, 339] on img at bounding box center [143, 307] width 131 height 131
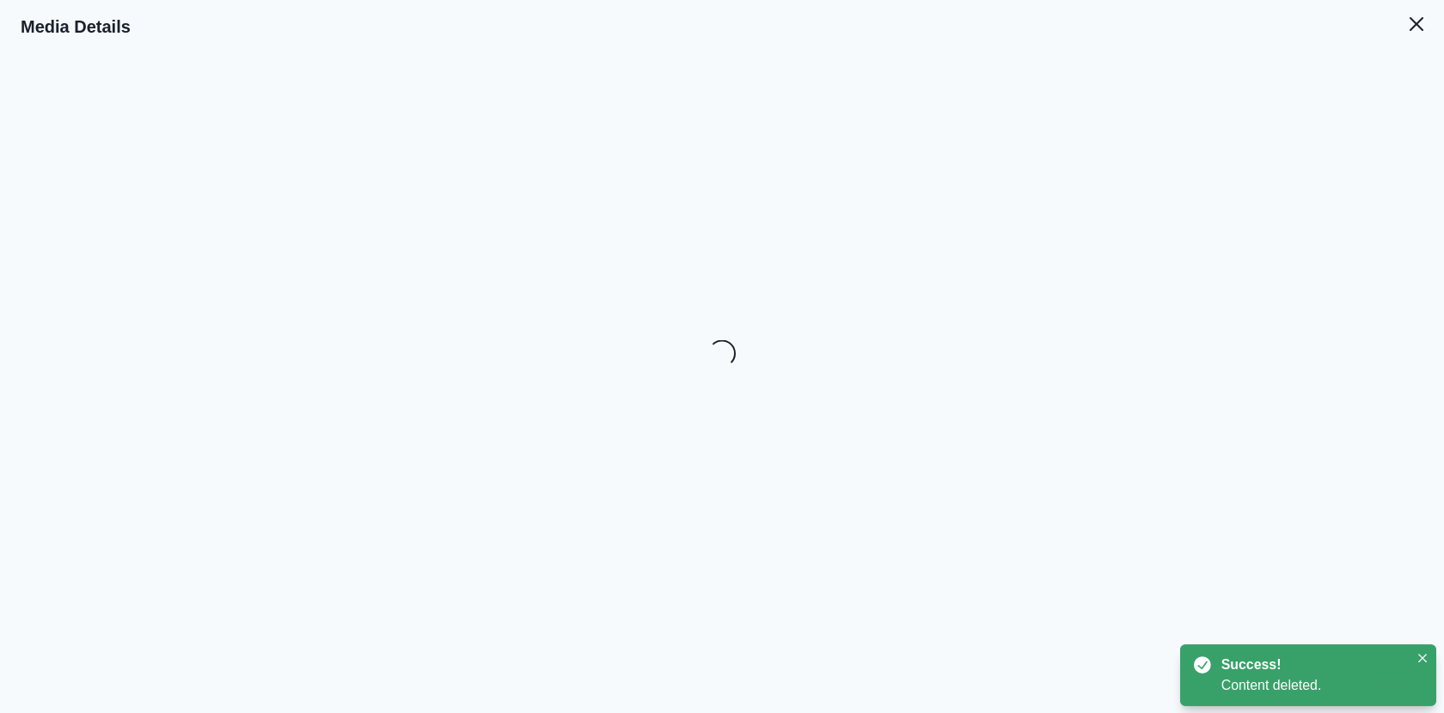
click at [1216, 143] on div "Loading..." at bounding box center [722, 383] width 1444 height 660
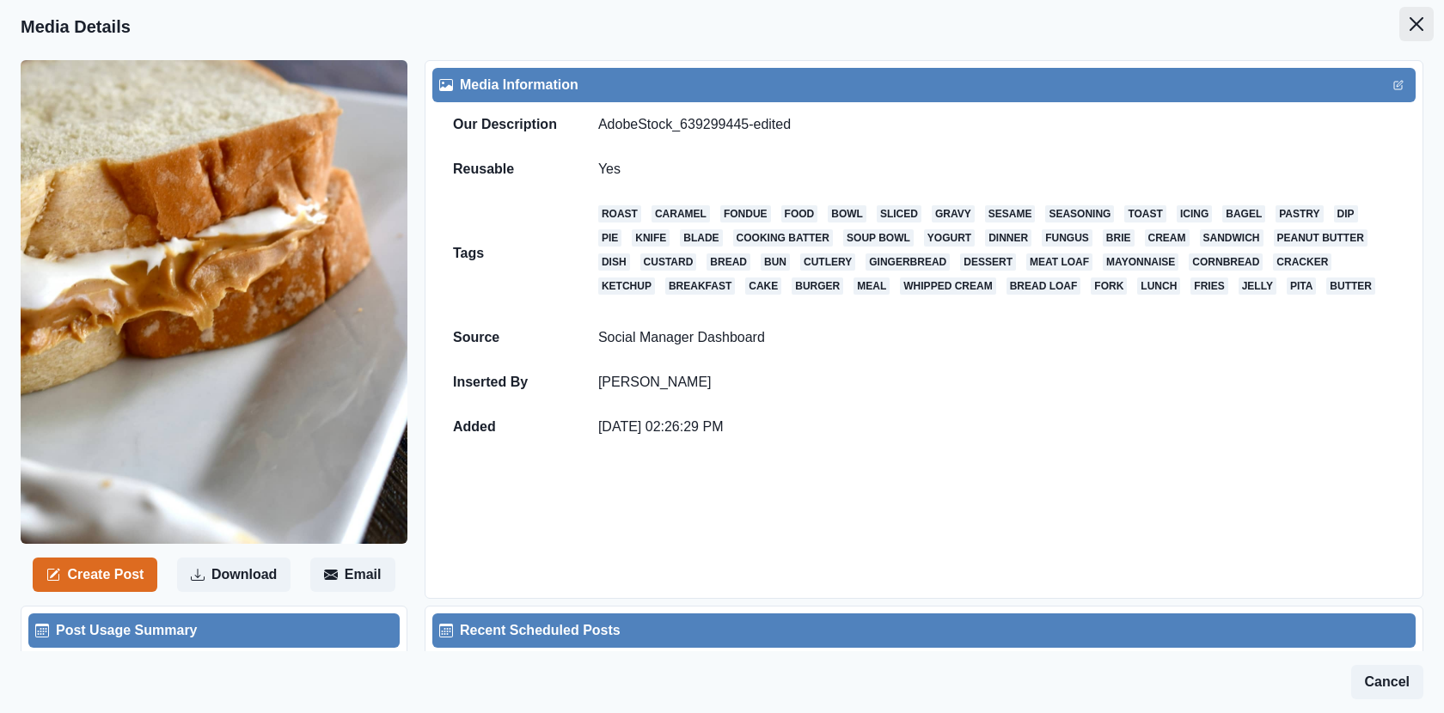
click at [1404, 27] on button "Close" at bounding box center [1416, 24] width 34 height 34
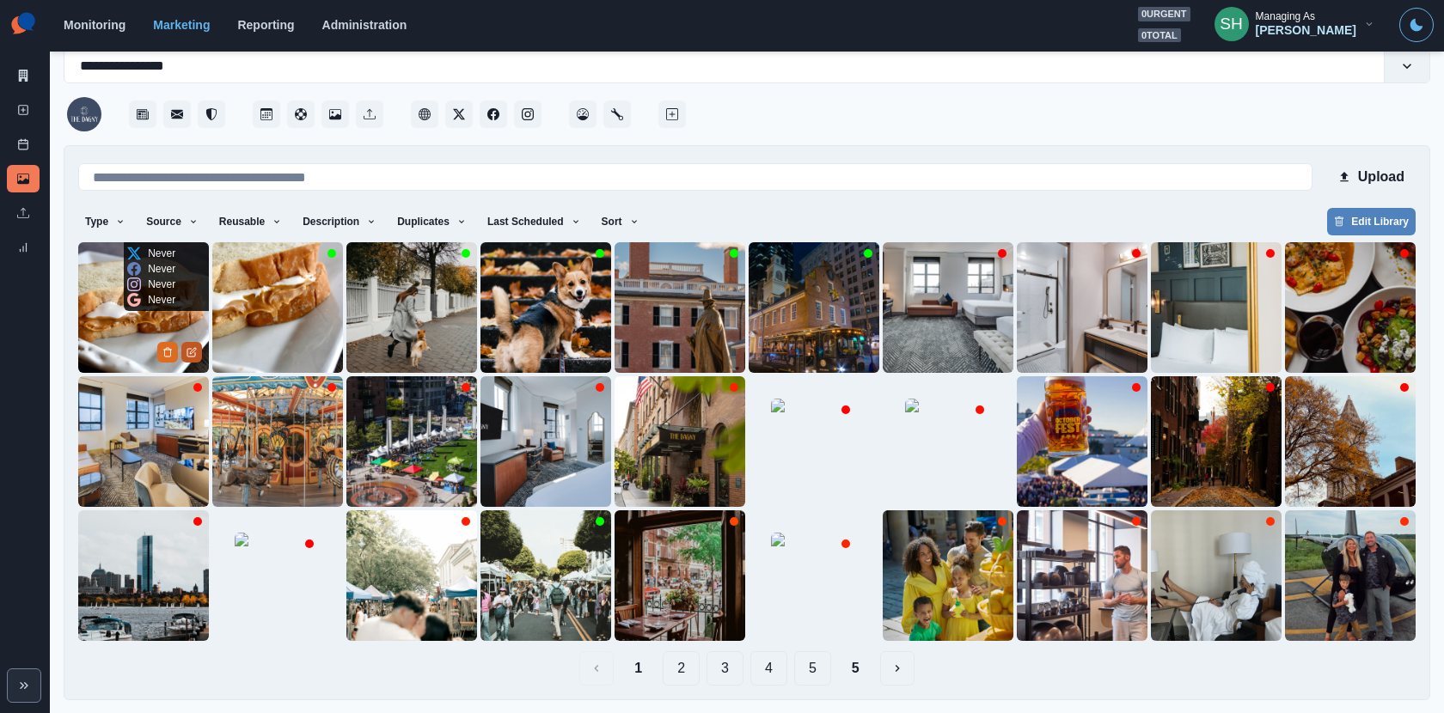
click at [194, 351] on icon "Edit Media" at bounding box center [191, 352] width 10 height 10
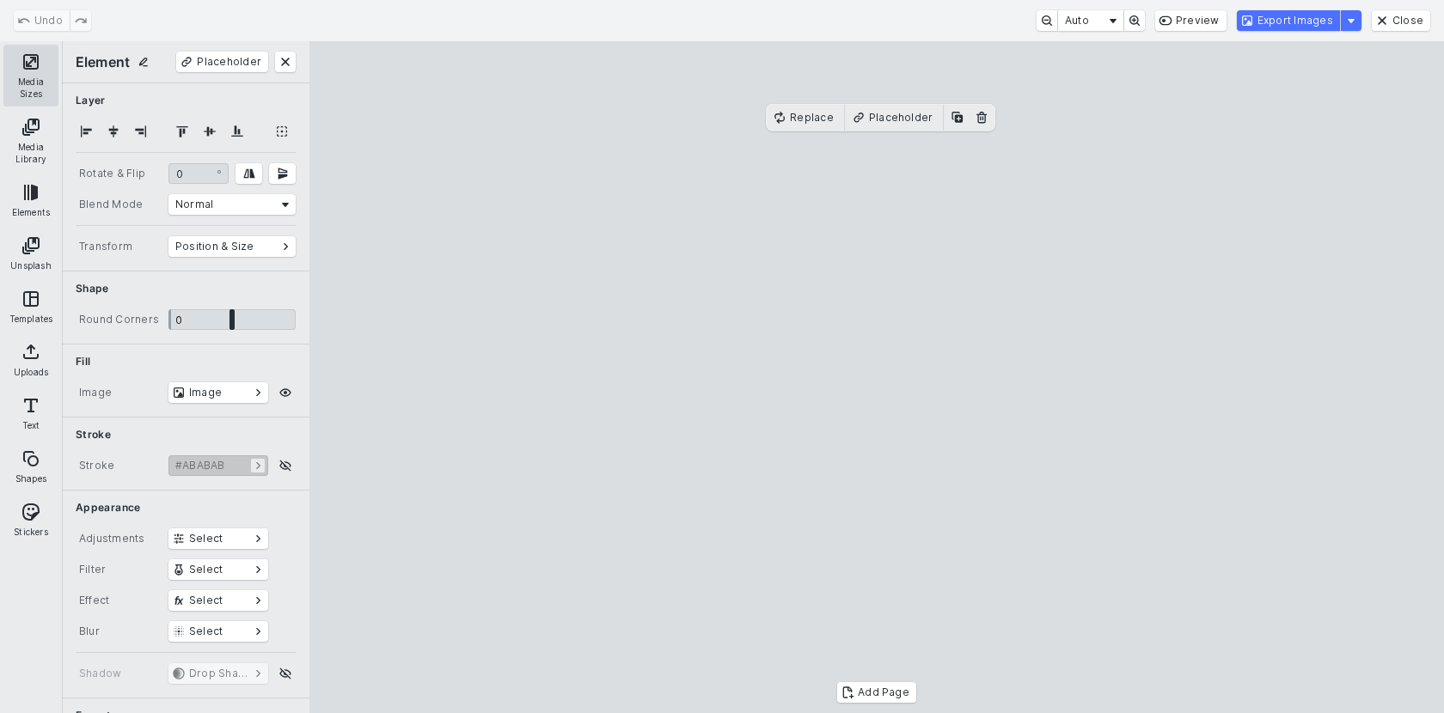
click at [44, 63] on button "Media Sizes" at bounding box center [30, 76] width 55 height 62
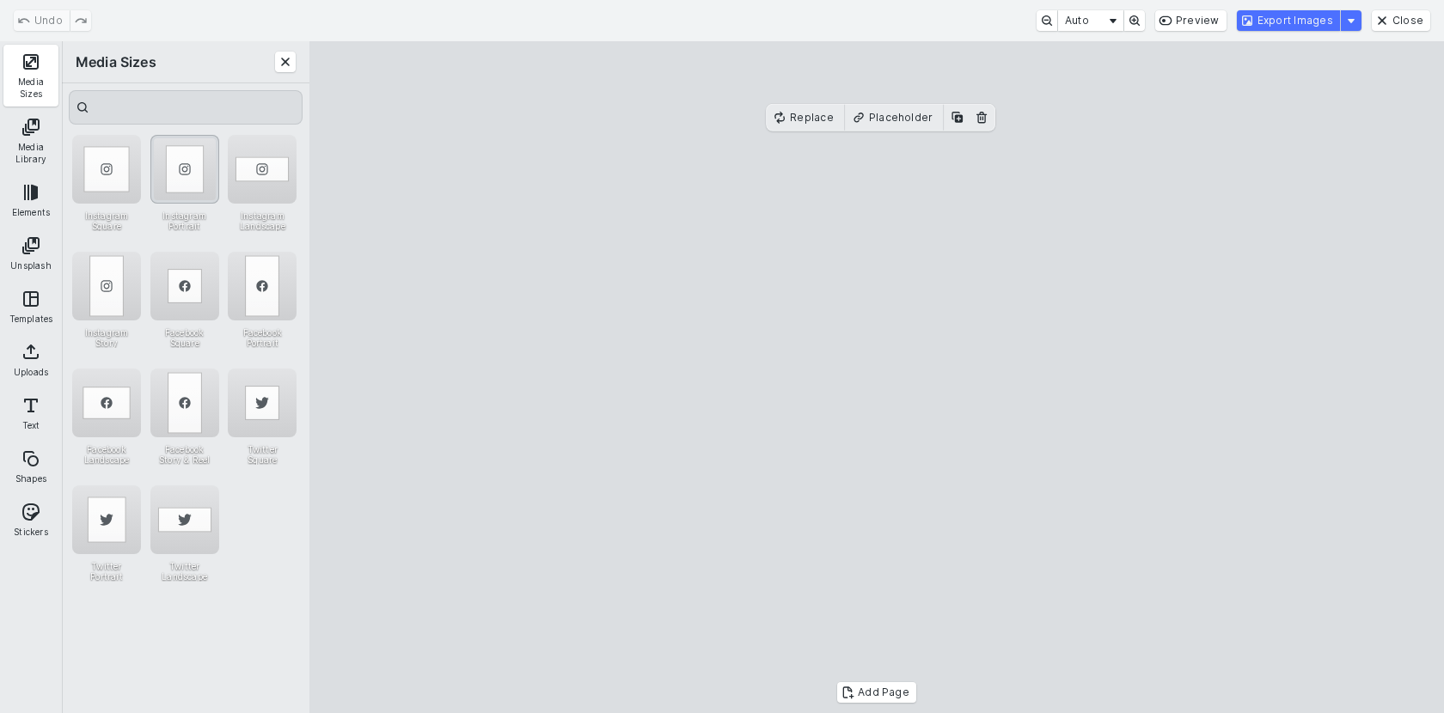
click at [187, 154] on div "Instagram Portrait" at bounding box center [184, 169] width 69 height 69
click at [876, 377] on cesdk-canvas "Editor canvas" at bounding box center [876, 377] width 0 height 0
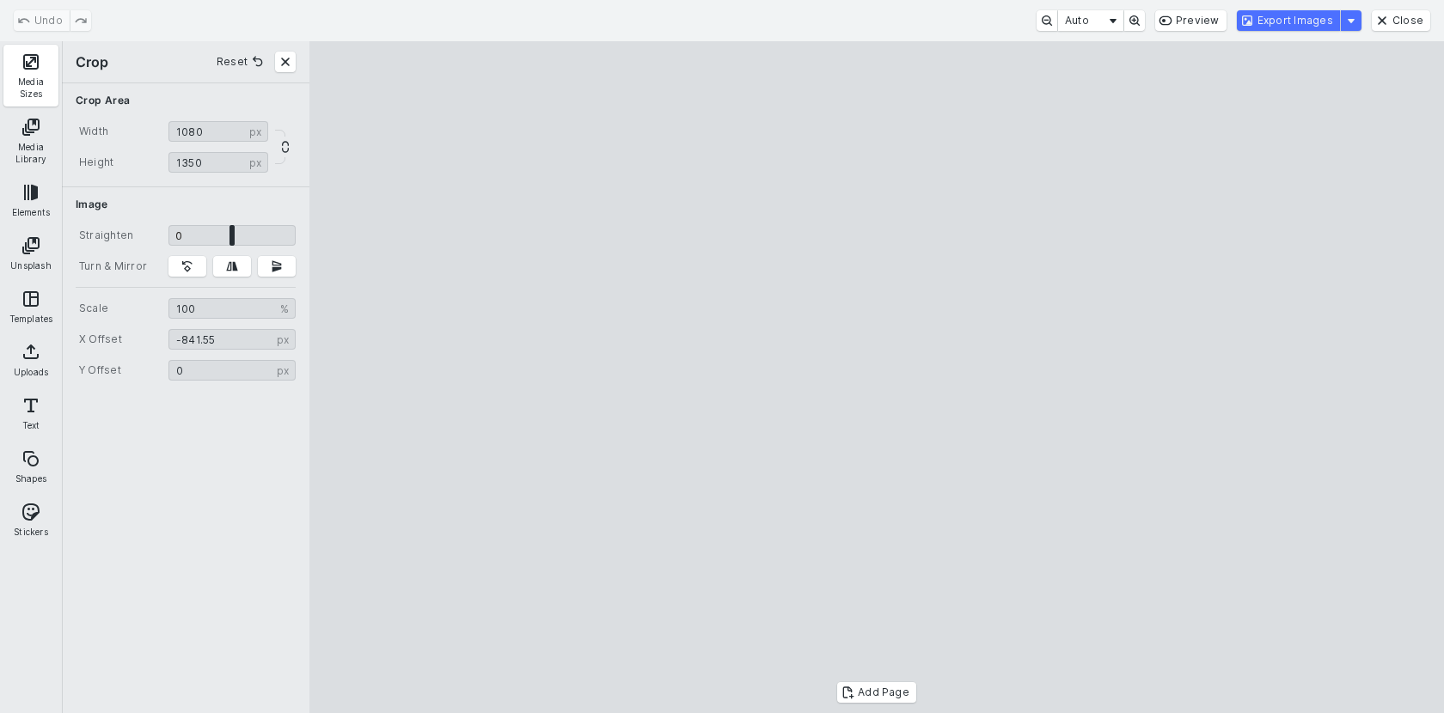
drag, startPoint x: 879, startPoint y: 253, endPoint x: 730, endPoint y: 253, distance: 149.5
click at [876, 377] on cesdk-canvas "Editor canvas" at bounding box center [876, 377] width 0 height 0
drag, startPoint x: 730, startPoint y: 253, endPoint x: 798, endPoint y: 259, distance: 68.9
click at [876, 377] on cesdk-canvas "Editor canvas" at bounding box center [876, 377] width 0 height 0
type input "*******"
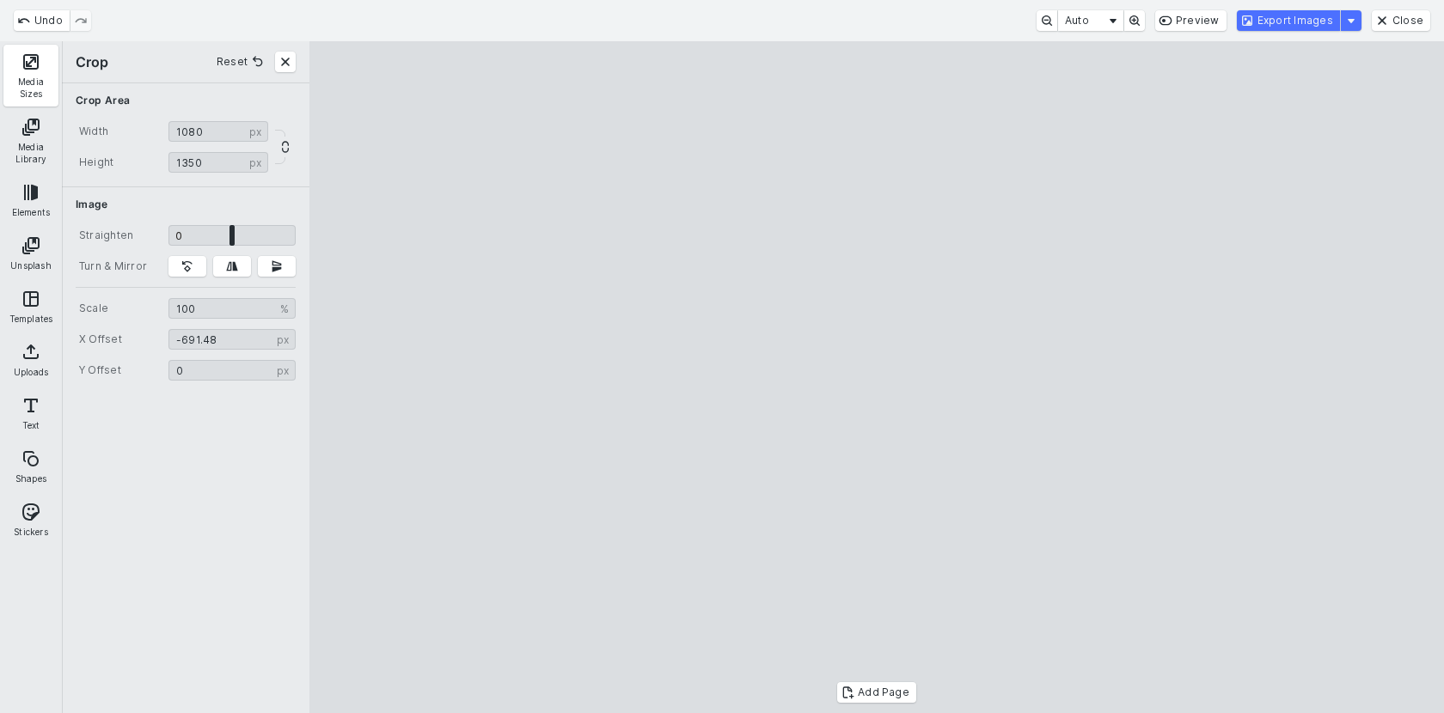
click at [876, 377] on cesdk-canvas "Editor canvas" at bounding box center [876, 377] width 0 height 0
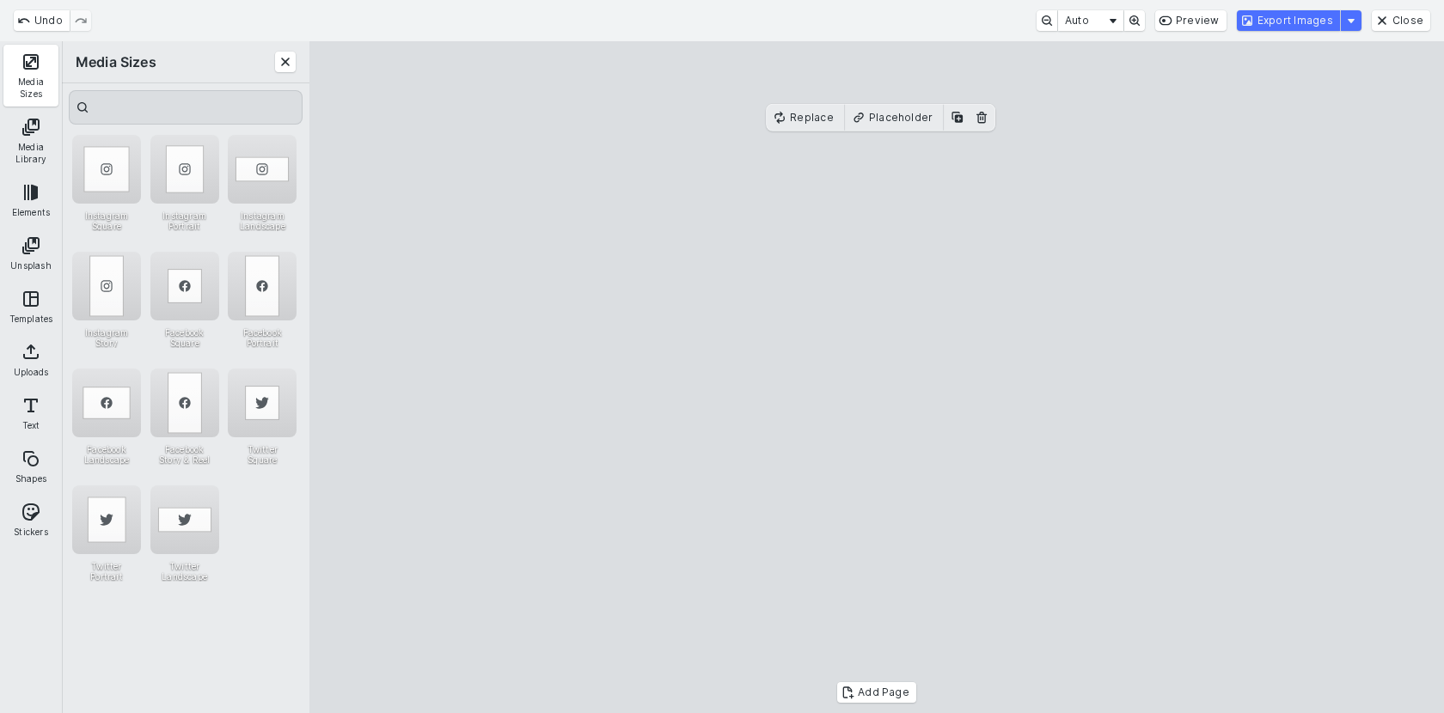
click at [876, 377] on cesdk-canvas "Editor canvas" at bounding box center [876, 377] width 0 height 0
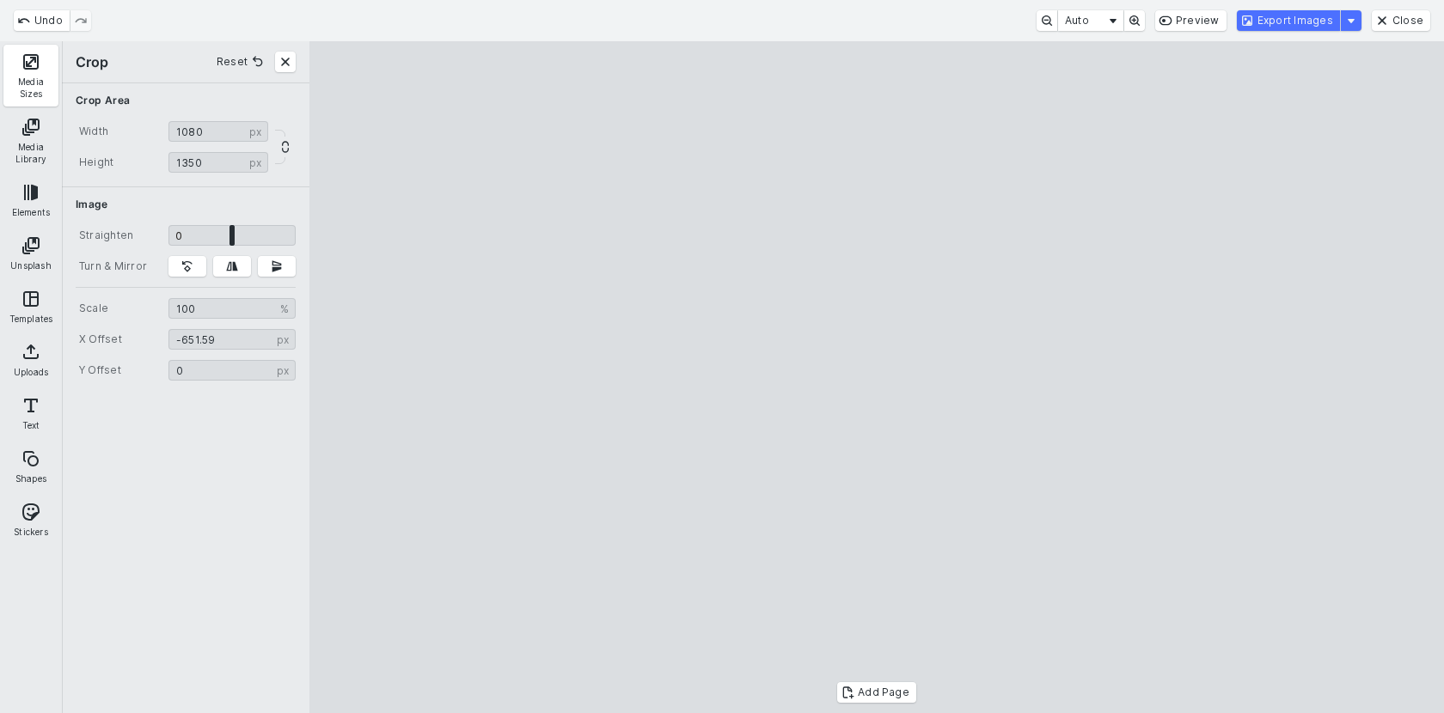
type input "******"
drag, startPoint x: 966, startPoint y: 371, endPoint x: 985, endPoint y: 373, distance: 19.0
click at [876, 377] on cesdk-canvas "Editor canvas" at bounding box center [876, 377] width 0 height 0
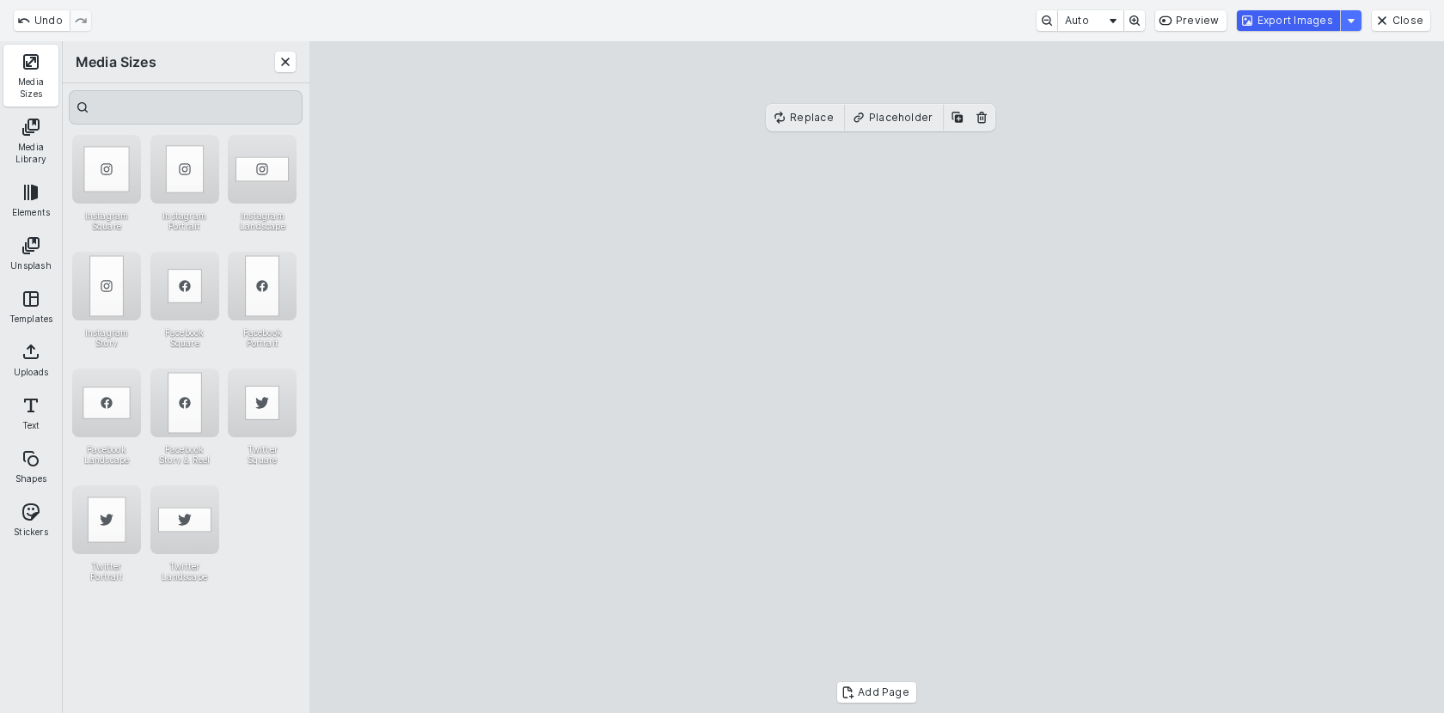
click at [1298, 23] on button "Export Images" at bounding box center [1288, 20] width 103 height 21
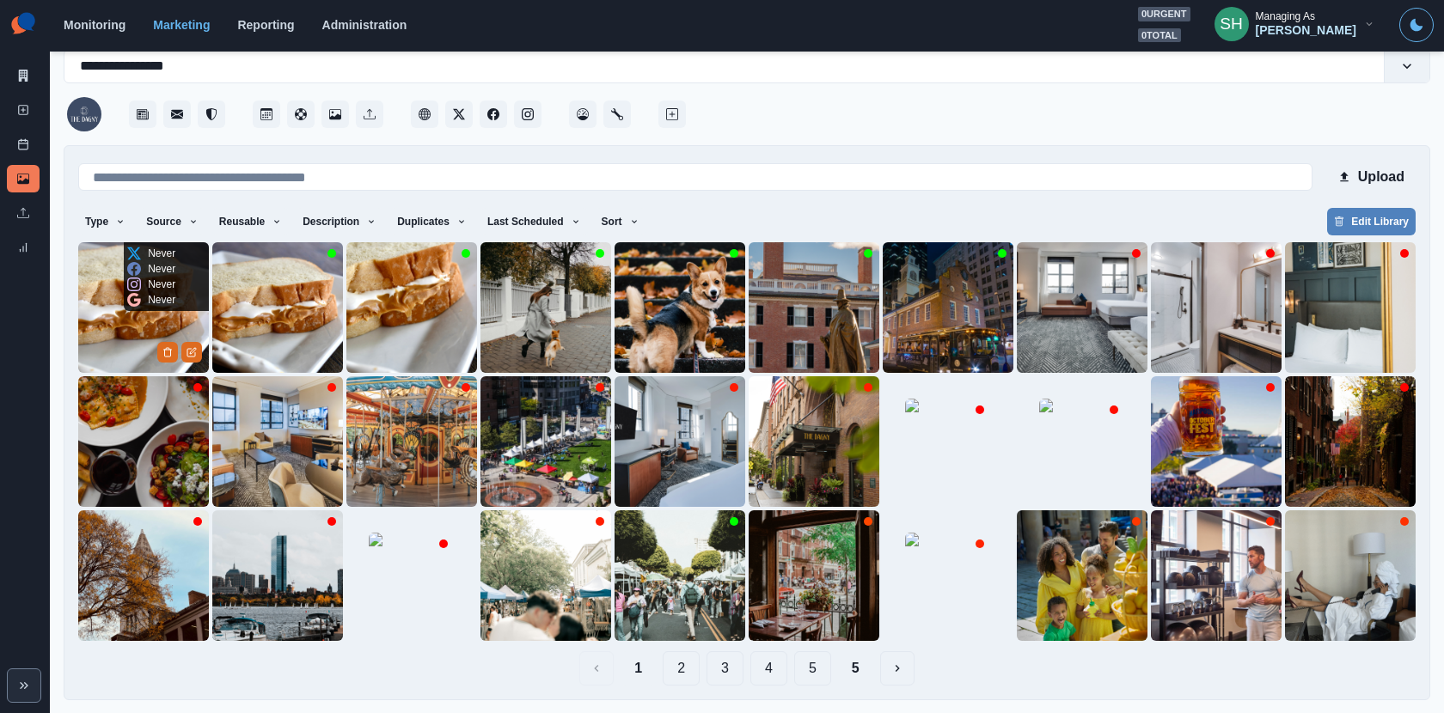
click at [124, 345] on img at bounding box center [143, 307] width 131 height 131
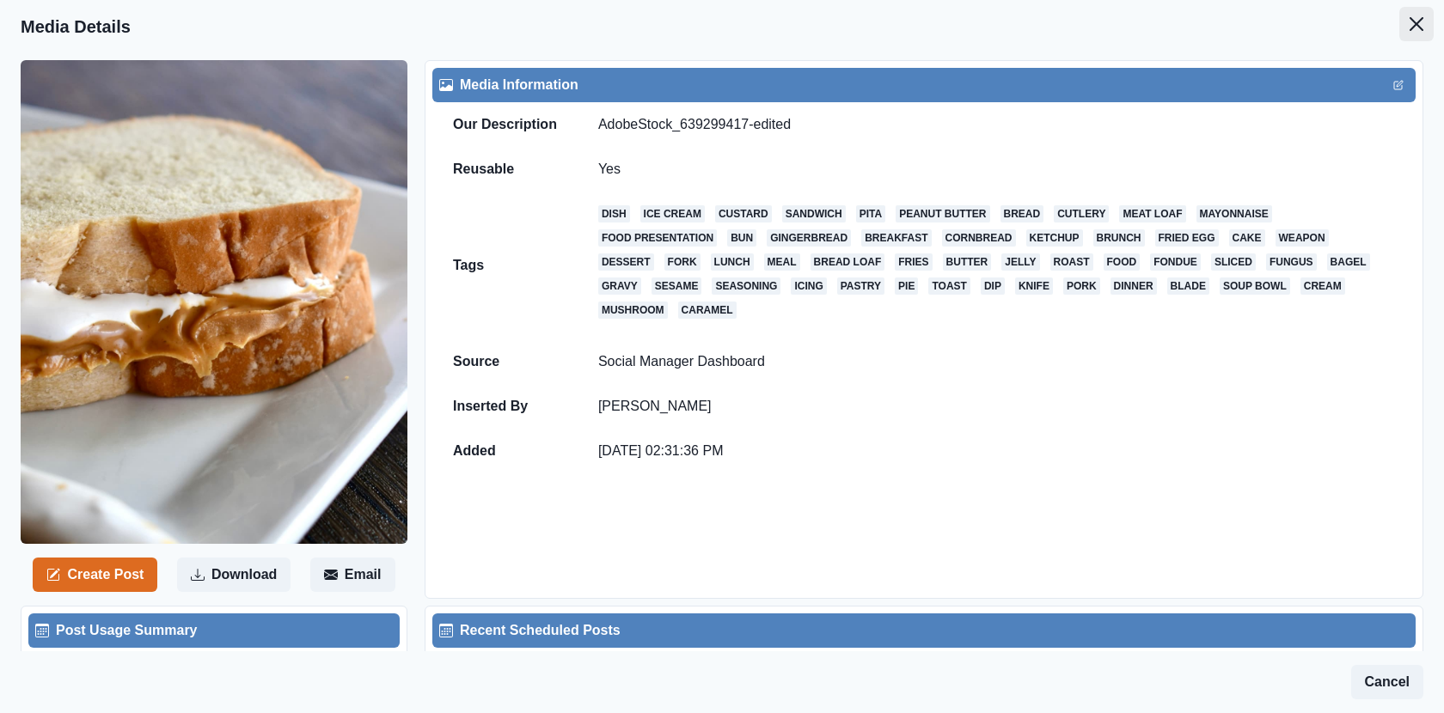
click at [1415, 23] on icon "Close" at bounding box center [1416, 24] width 14 height 14
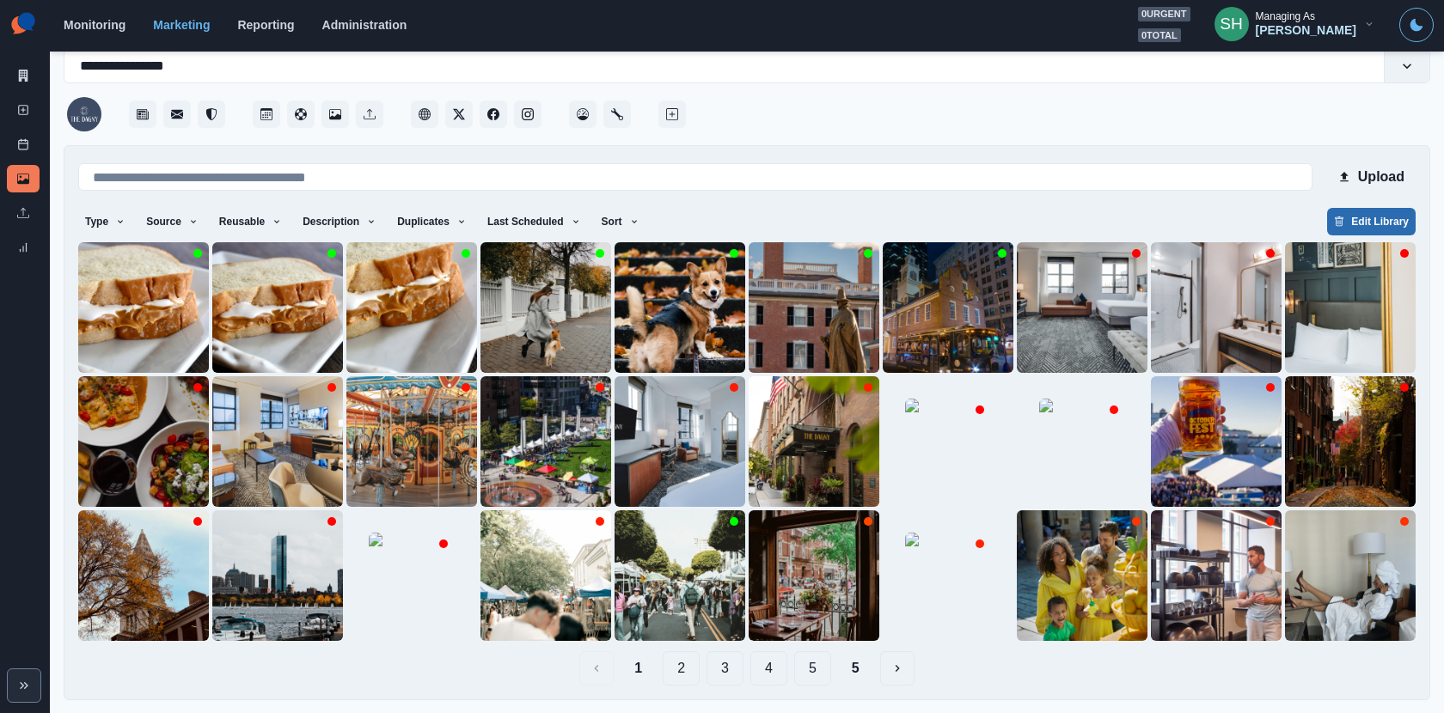
click at [1384, 220] on button "Edit Library" at bounding box center [1371, 221] width 89 height 27
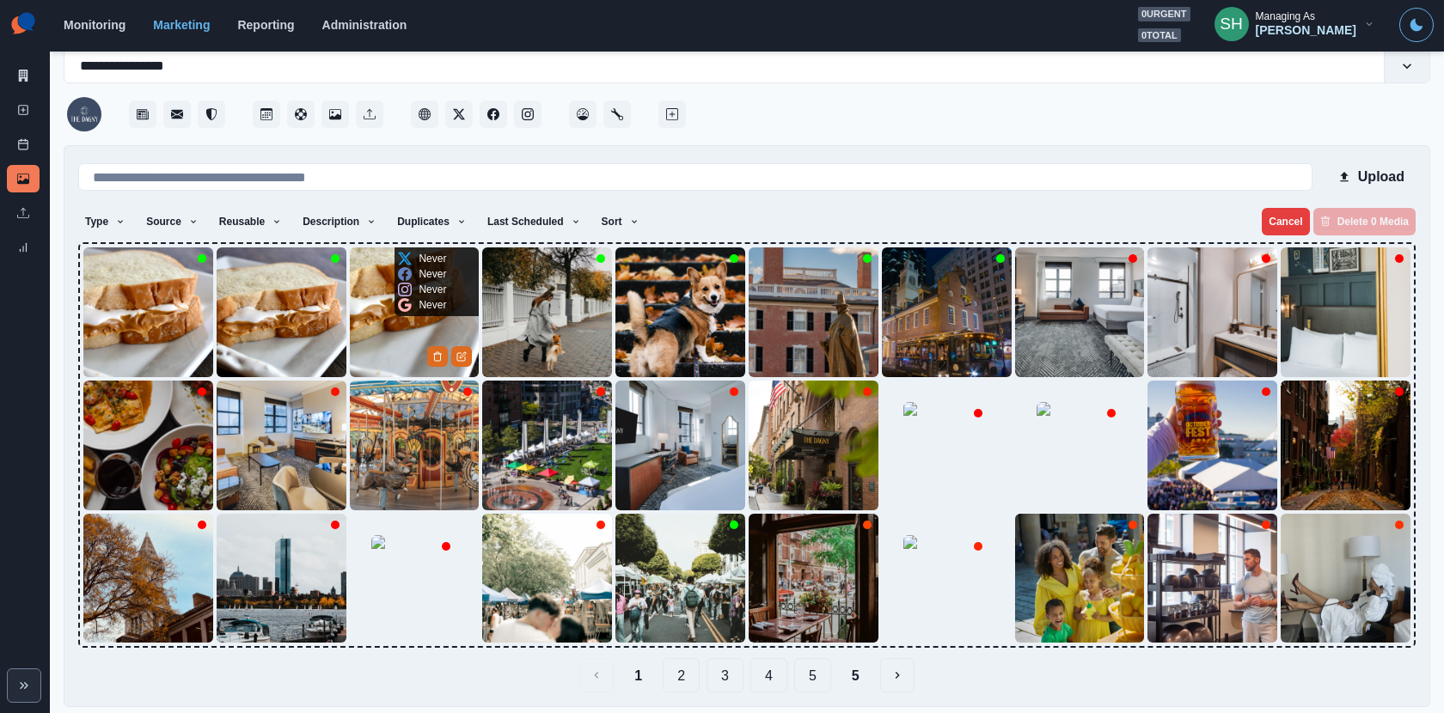
click at [350, 336] on img at bounding box center [415, 312] width 130 height 130
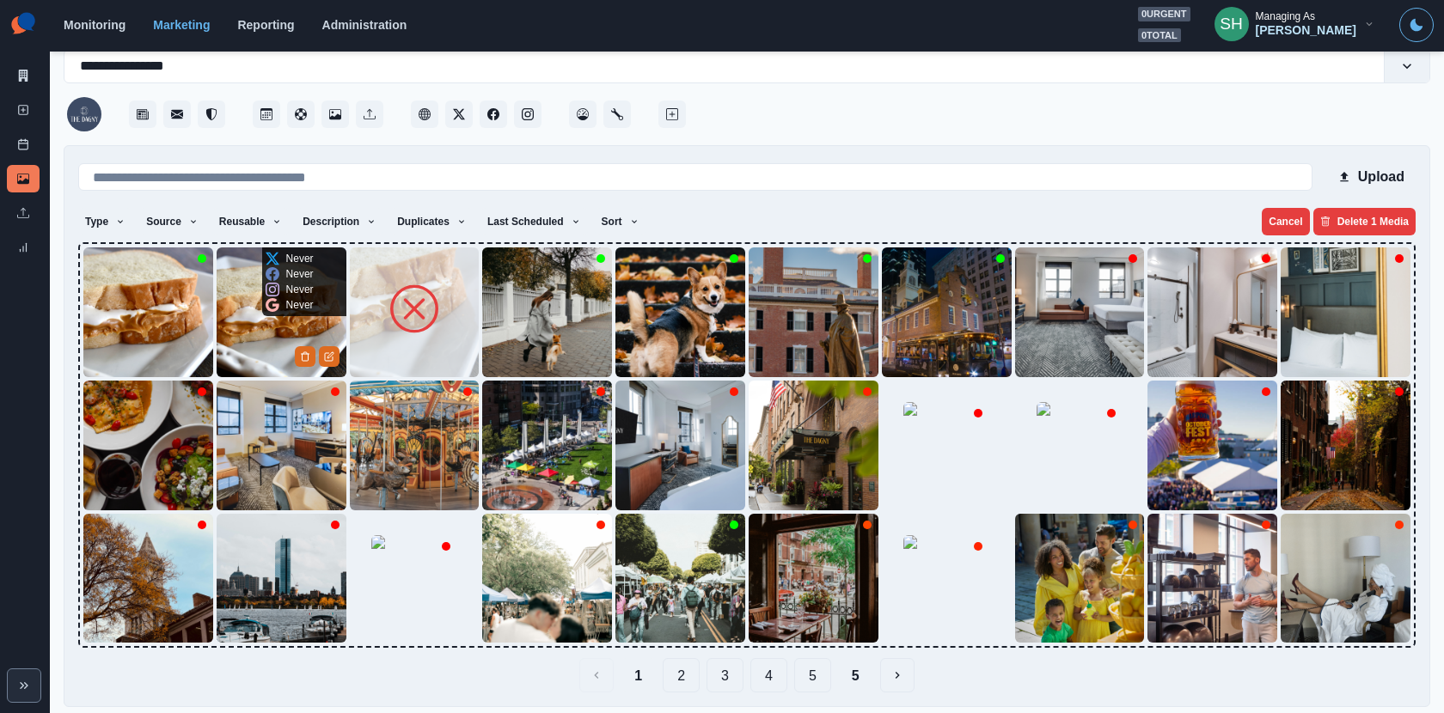
click at [237, 333] on img at bounding box center [282, 312] width 130 height 130
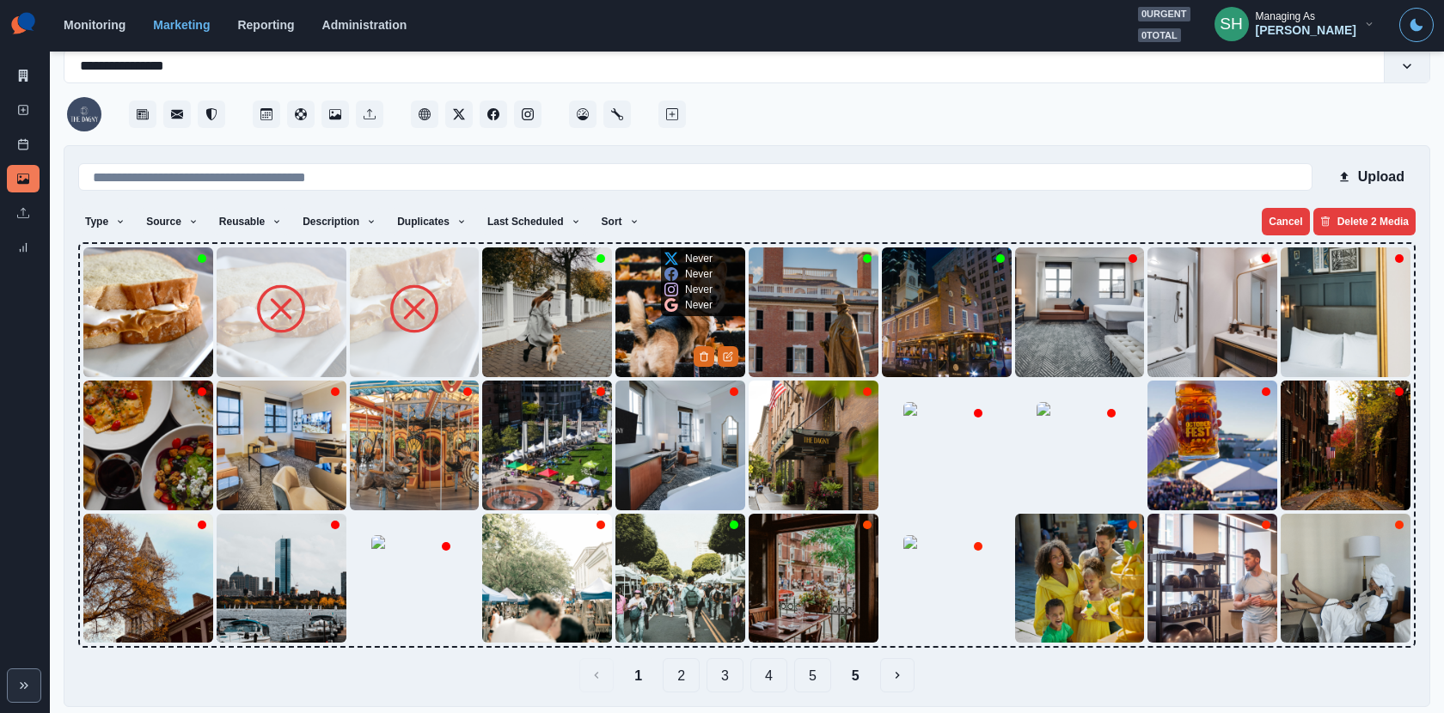
click at [685, 323] on img at bounding box center [680, 312] width 130 height 130
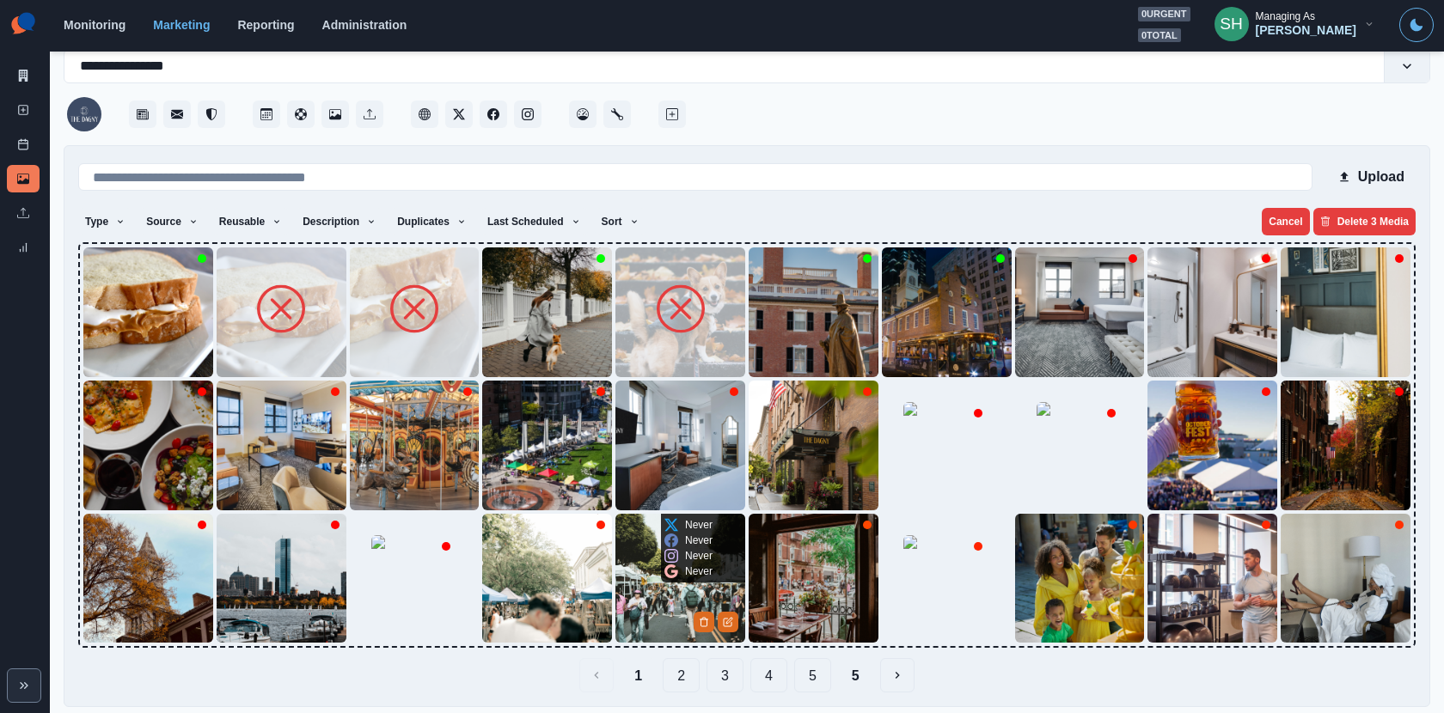
click at [664, 601] on img at bounding box center [680, 579] width 130 height 130
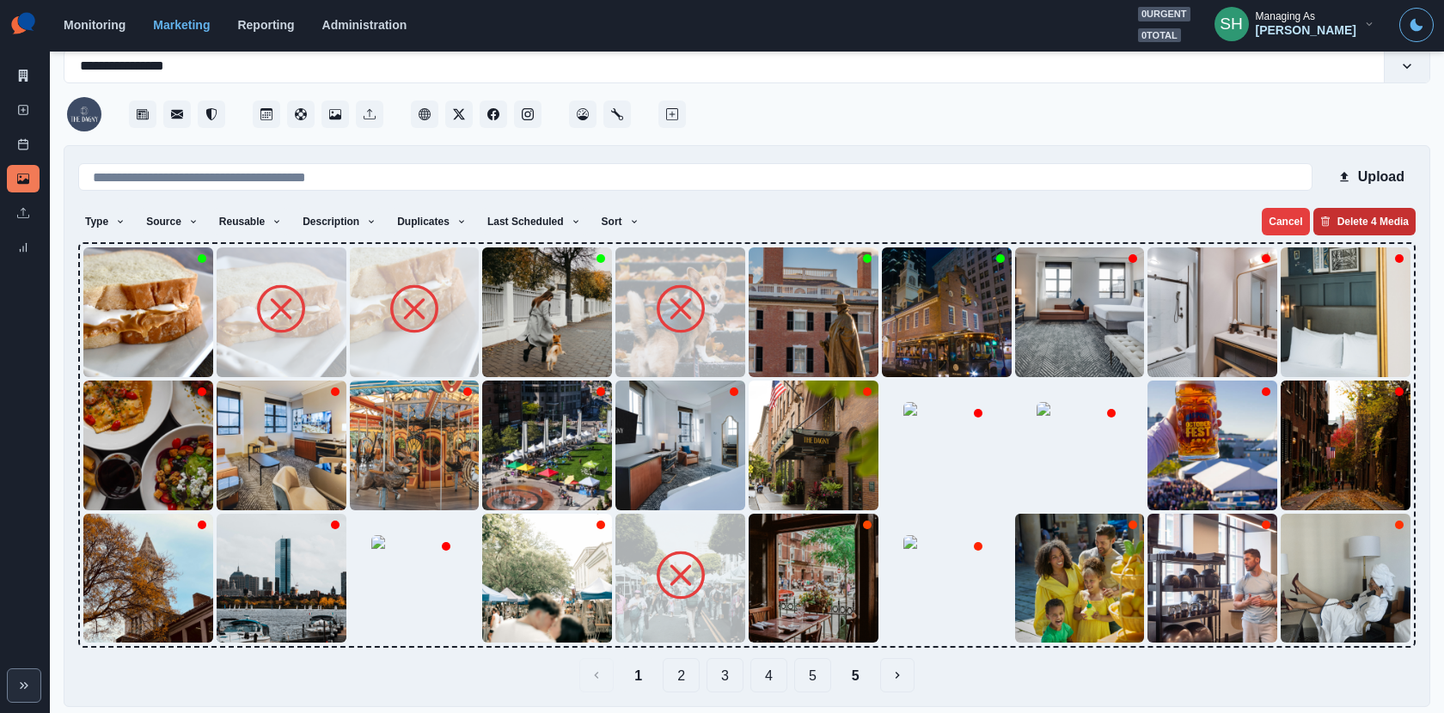
click at [1397, 211] on button "Delete 4 Media" at bounding box center [1364, 221] width 102 height 27
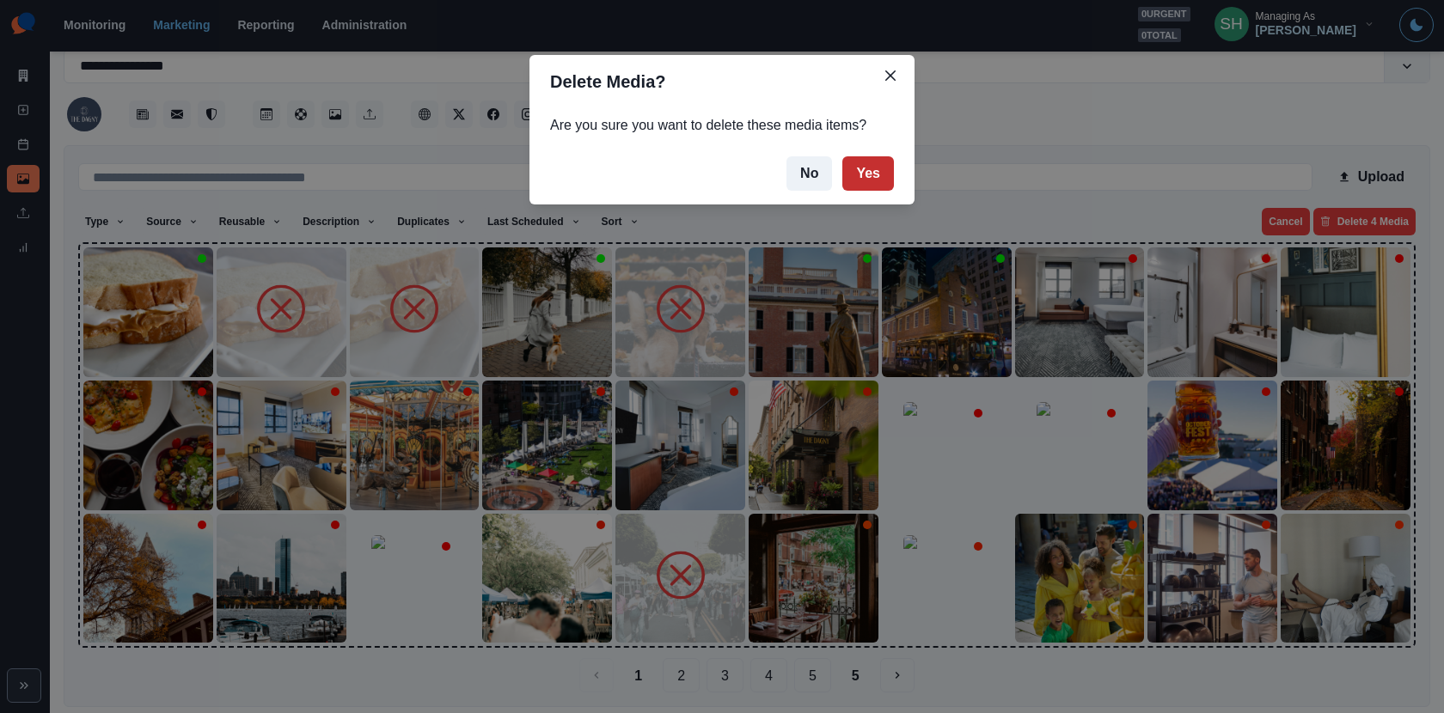
click at [864, 181] on button "Yes" at bounding box center [868, 173] width 52 height 34
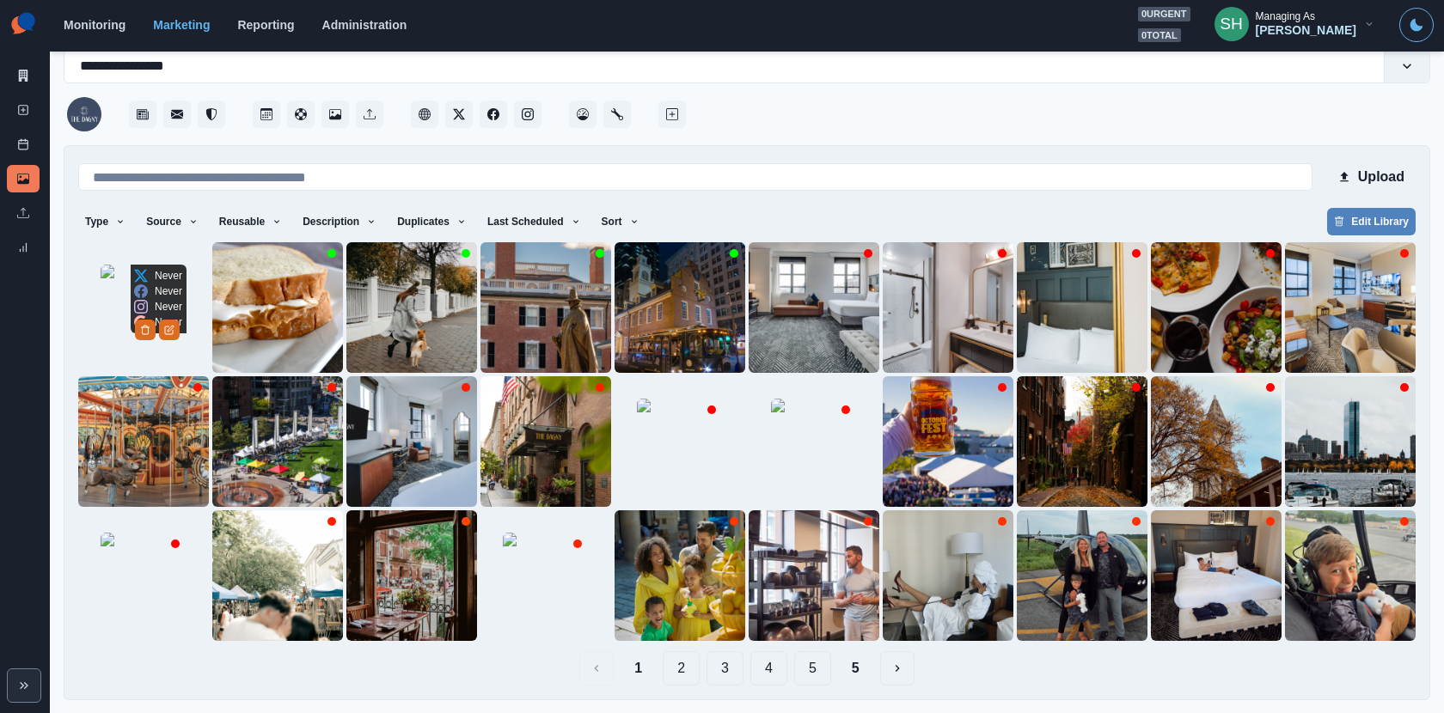
click at [131, 335] on img at bounding box center [144, 308] width 86 height 86
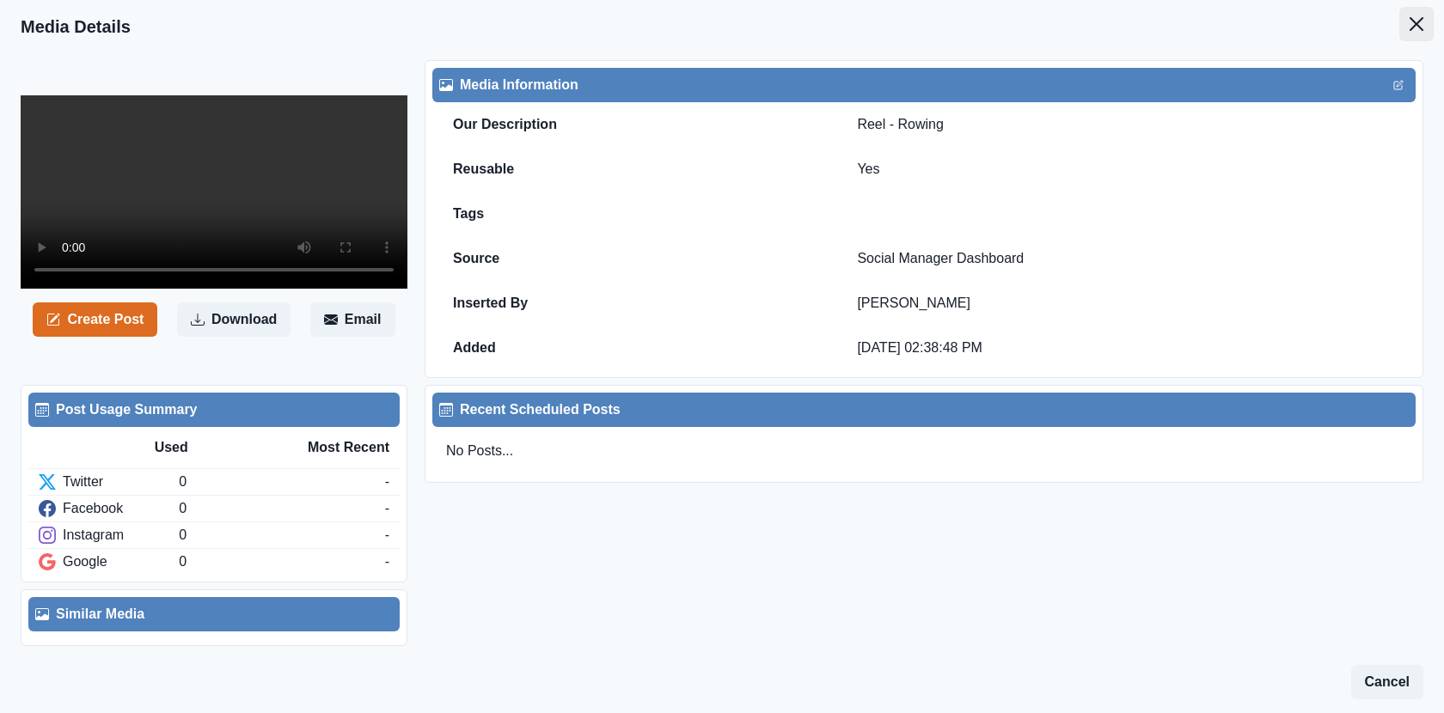
click at [1421, 21] on icon "Close" at bounding box center [1416, 24] width 14 height 14
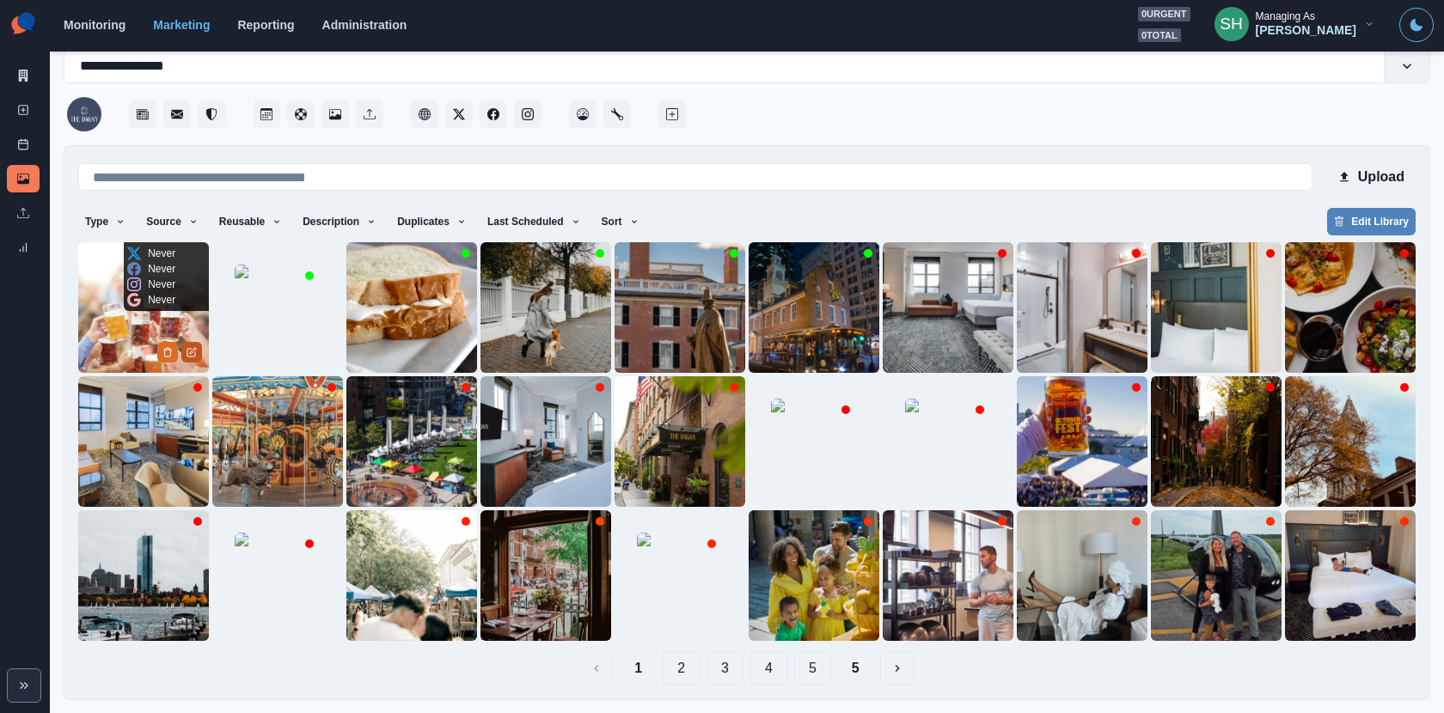
click at [184, 350] on button "Edit Media" at bounding box center [191, 352] width 21 height 21
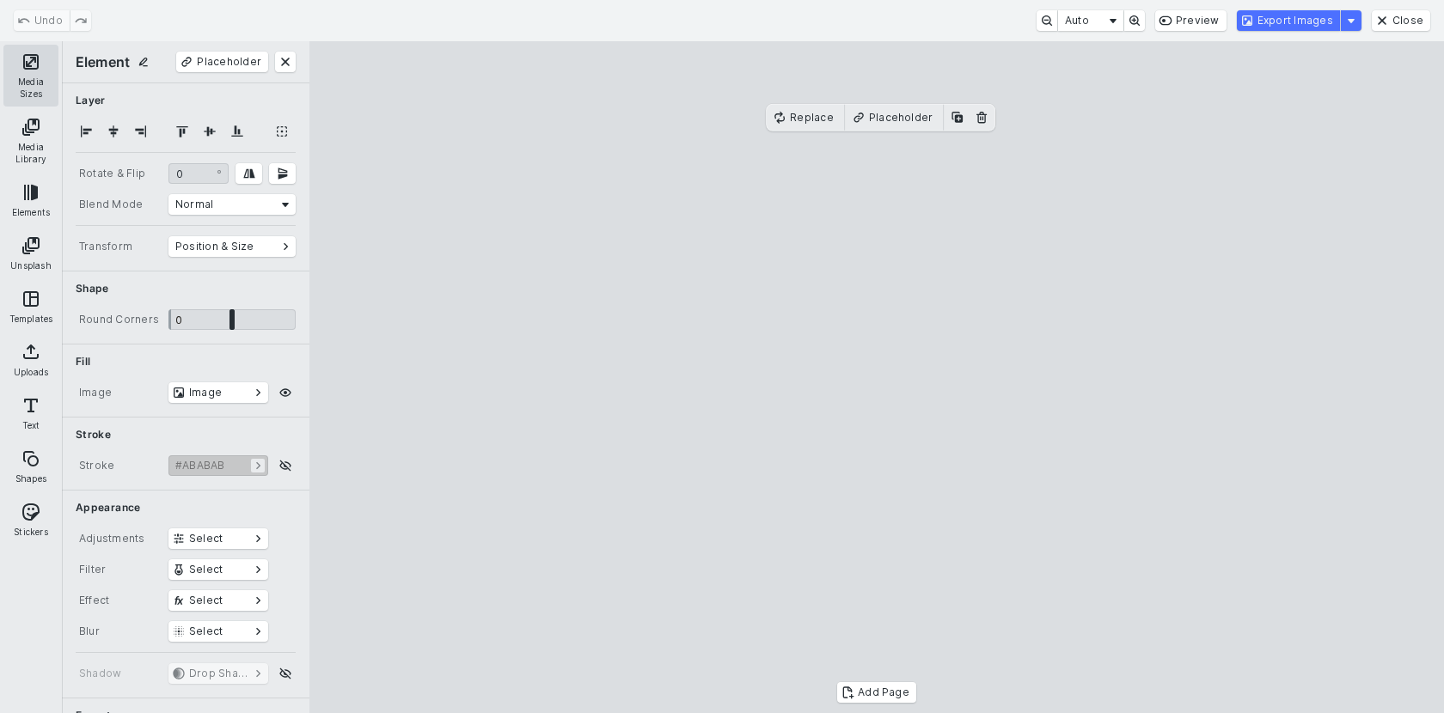
click at [29, 87] on button "Media Sizes" at bounding box center [30, 76] width 55 height 62
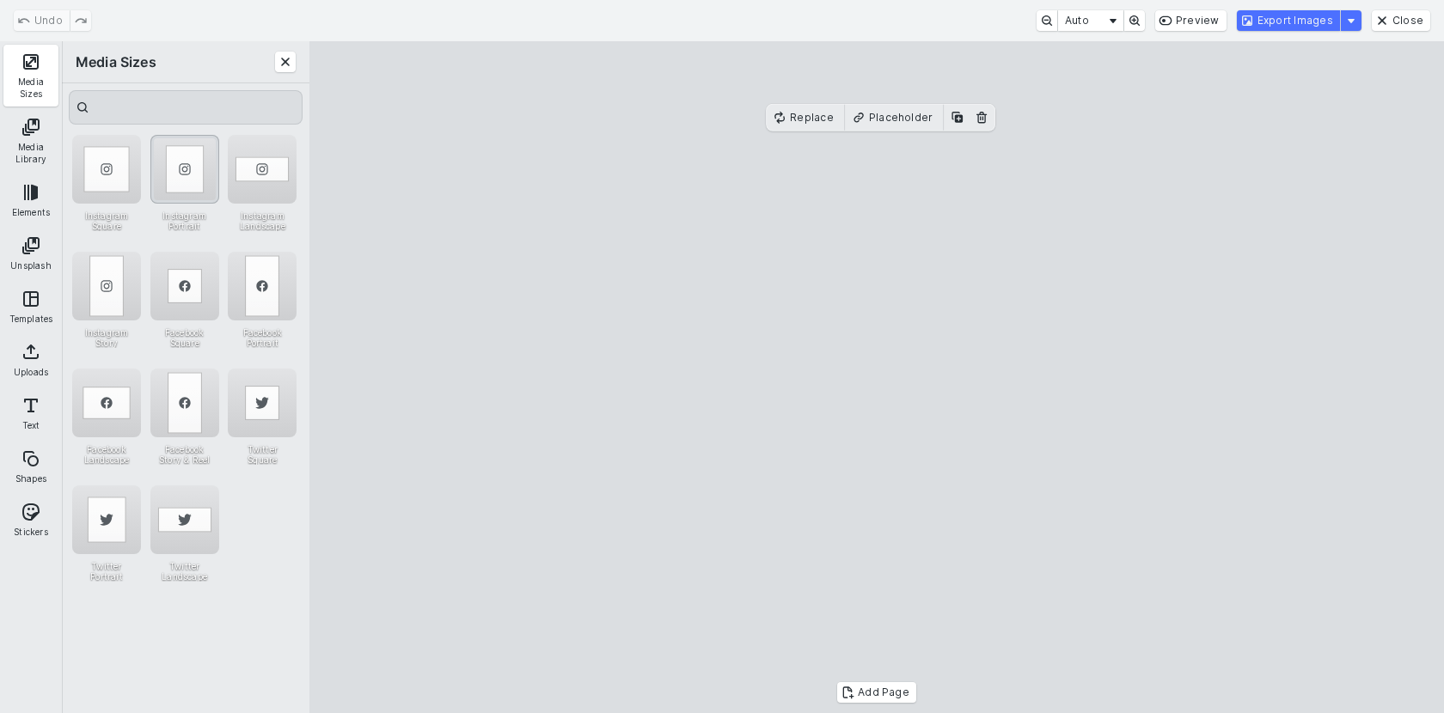
click at [186, 177] on div "Instagram Portrait" at bounding box center [184, 169] width 69 height 69
click at [876, 377] on cesdk-canvas "Editor canvas" at bounding box center [876, 377] width 0 height 0
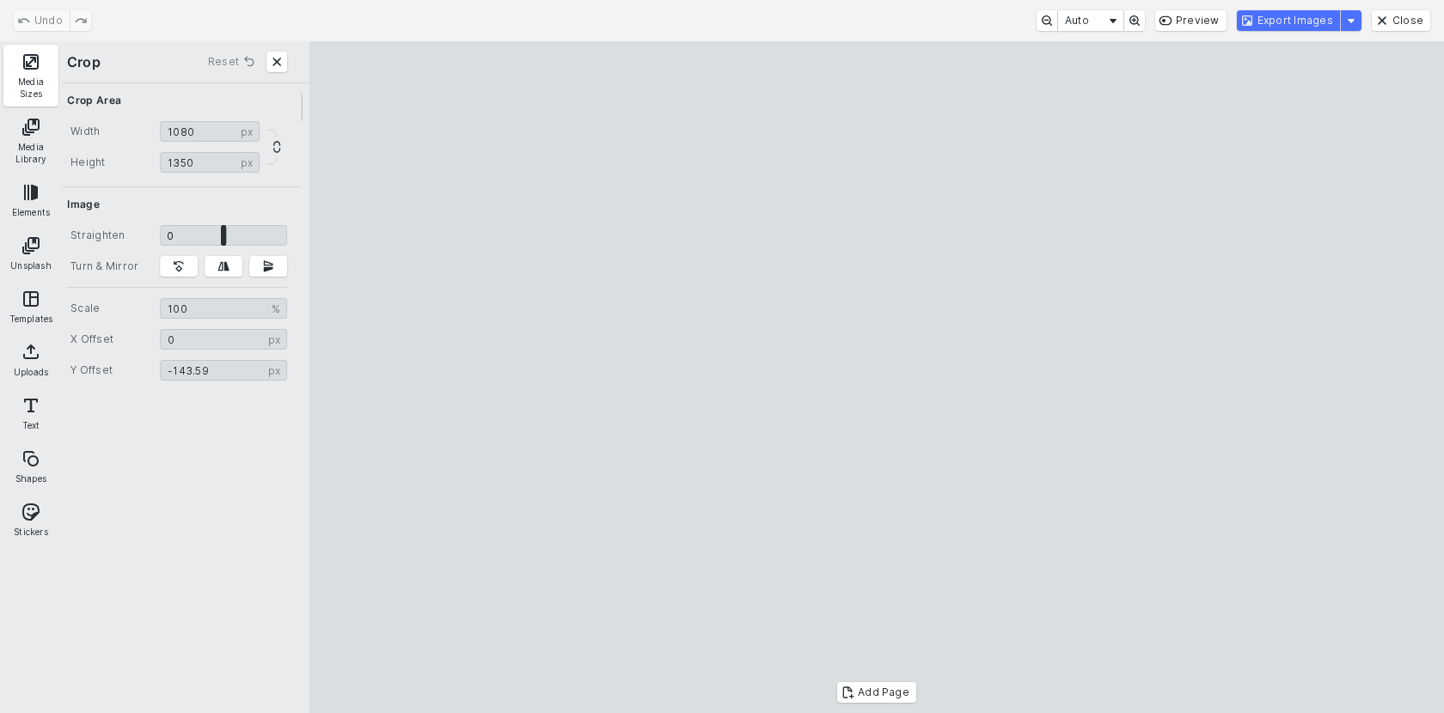
type input "*******"
drag, startPoint x: 754, startPoint y: 299, endPoint x: 760, endPoint y: 128, distance: 171.1
click at [876, 377] on cesdk-canvas "Editor canvas" at bounding box center [876, 377] width 0 height 0
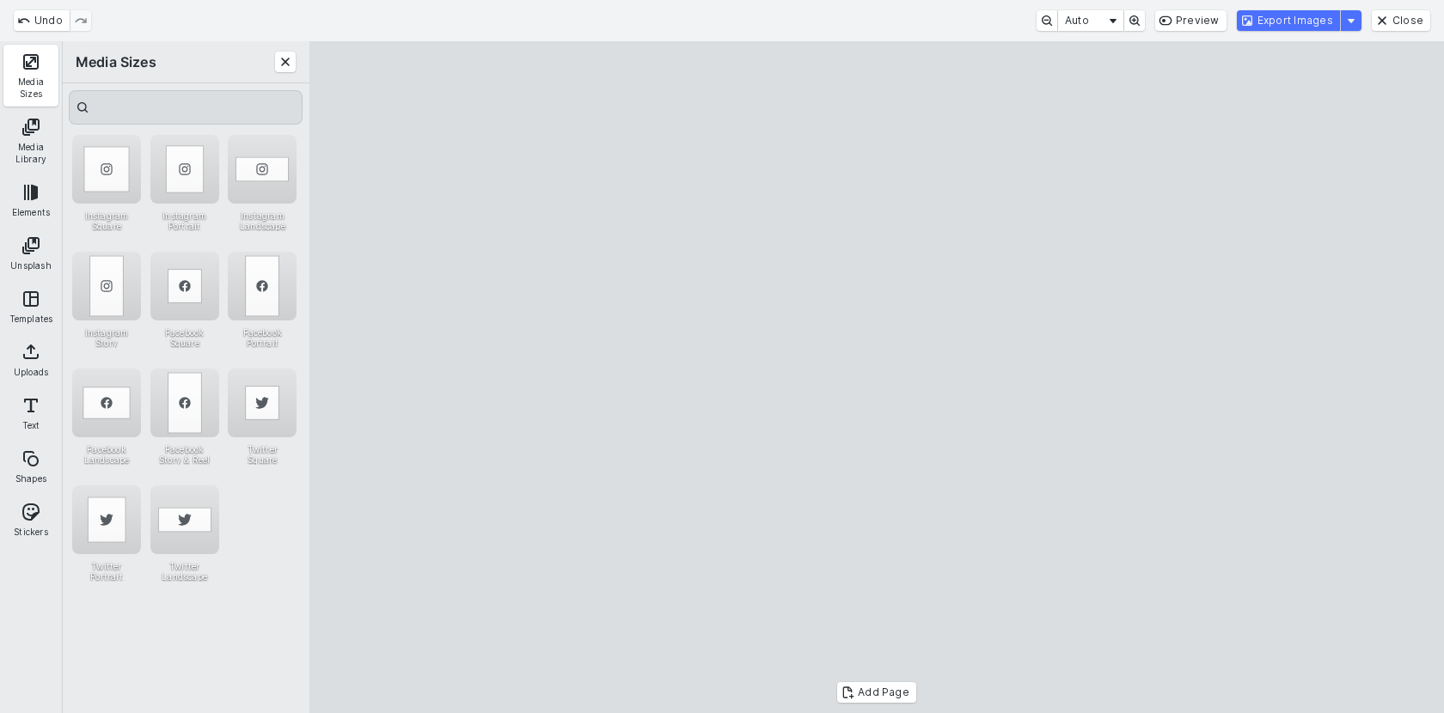
drag, startPoint x: 1079, startPoint y: 143, endPoint x: 1106, endPoint y: 101, distance: 49.1
click at [876, 377] on cesdk-canvas "Editor canvas" at bounding box center [876, 377] width 0 height 0
click at [1281, 29] on button "Export Images" at bounding box center [1288, 20] width 103 height 21
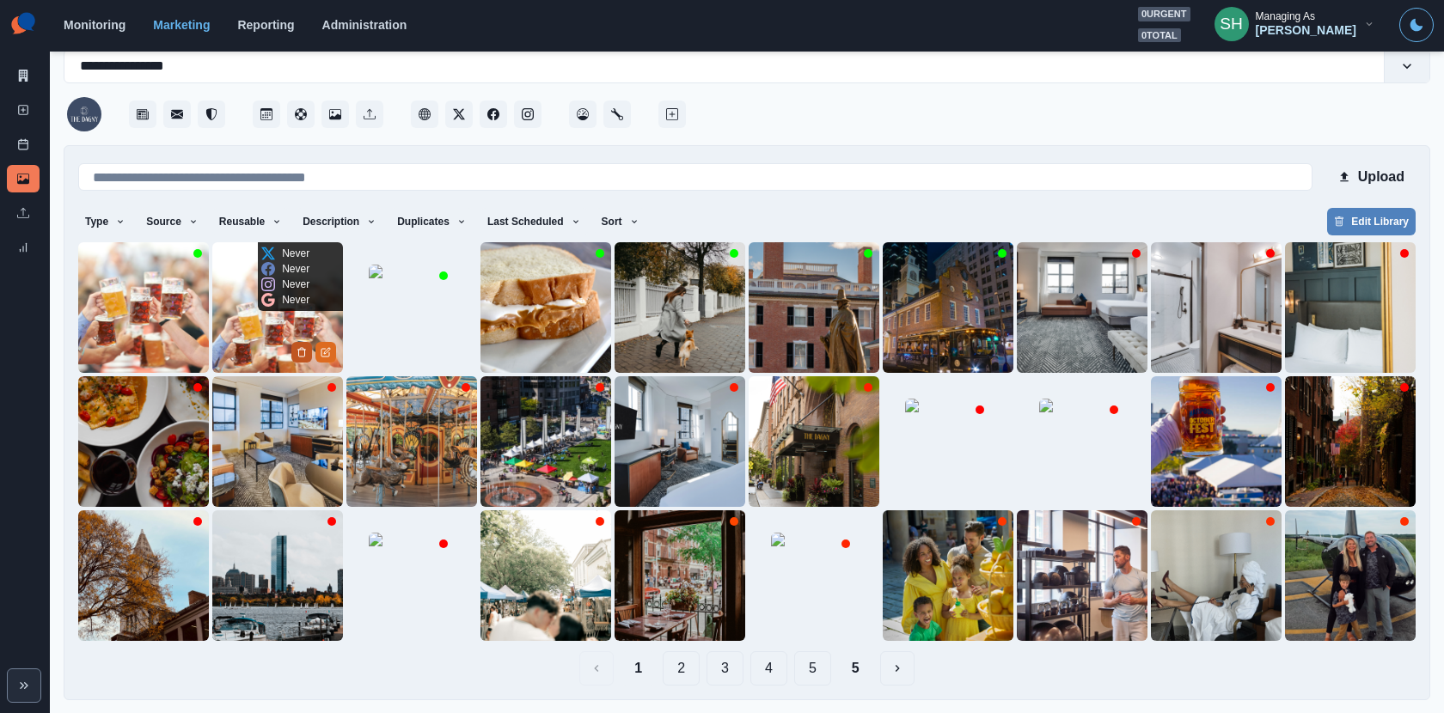
click at [301, 351] on icon "Delete Media" at bounding box center [301, 352] width 10 height 10
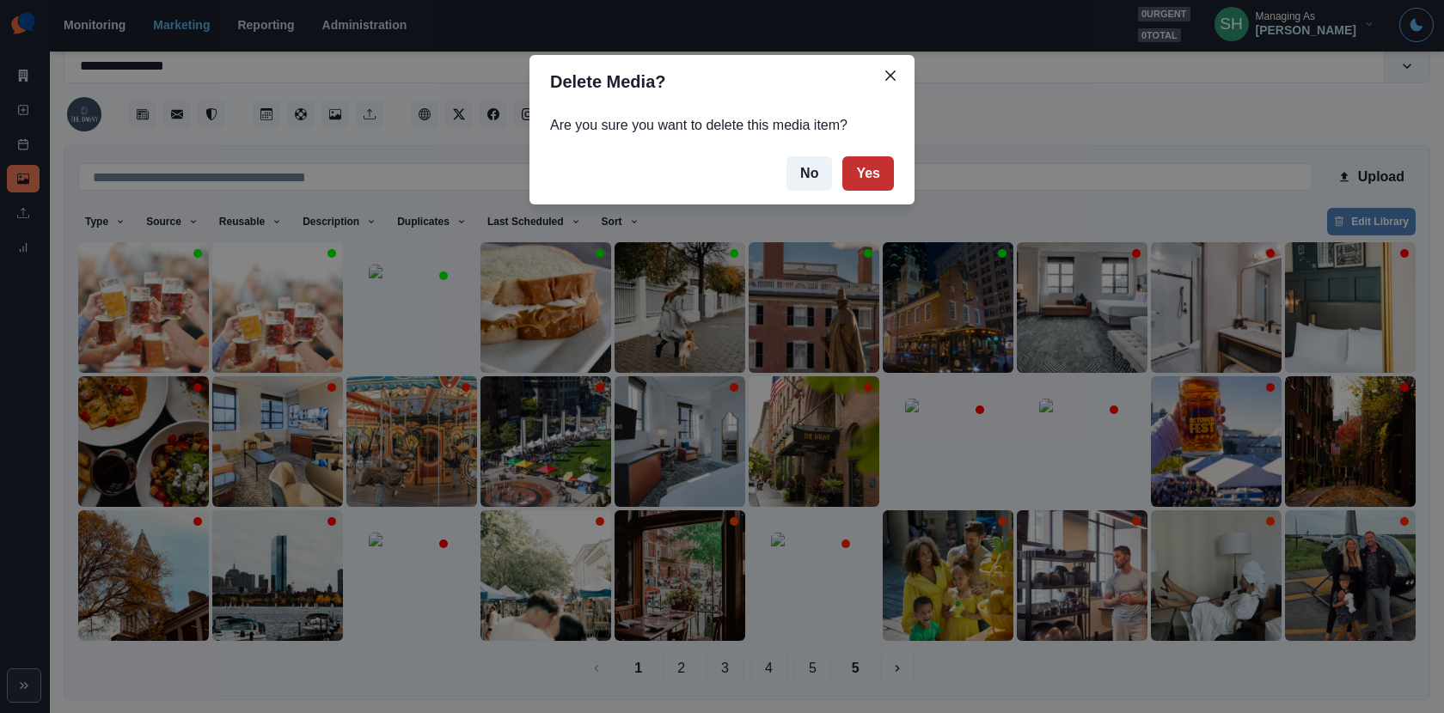
click at [854, 165] on button "Yes" at bounding box center [868, 173] width 52 height 34
click at [893, 76] on icon "Close" at bounding box center [890, 75] width 10 height 10
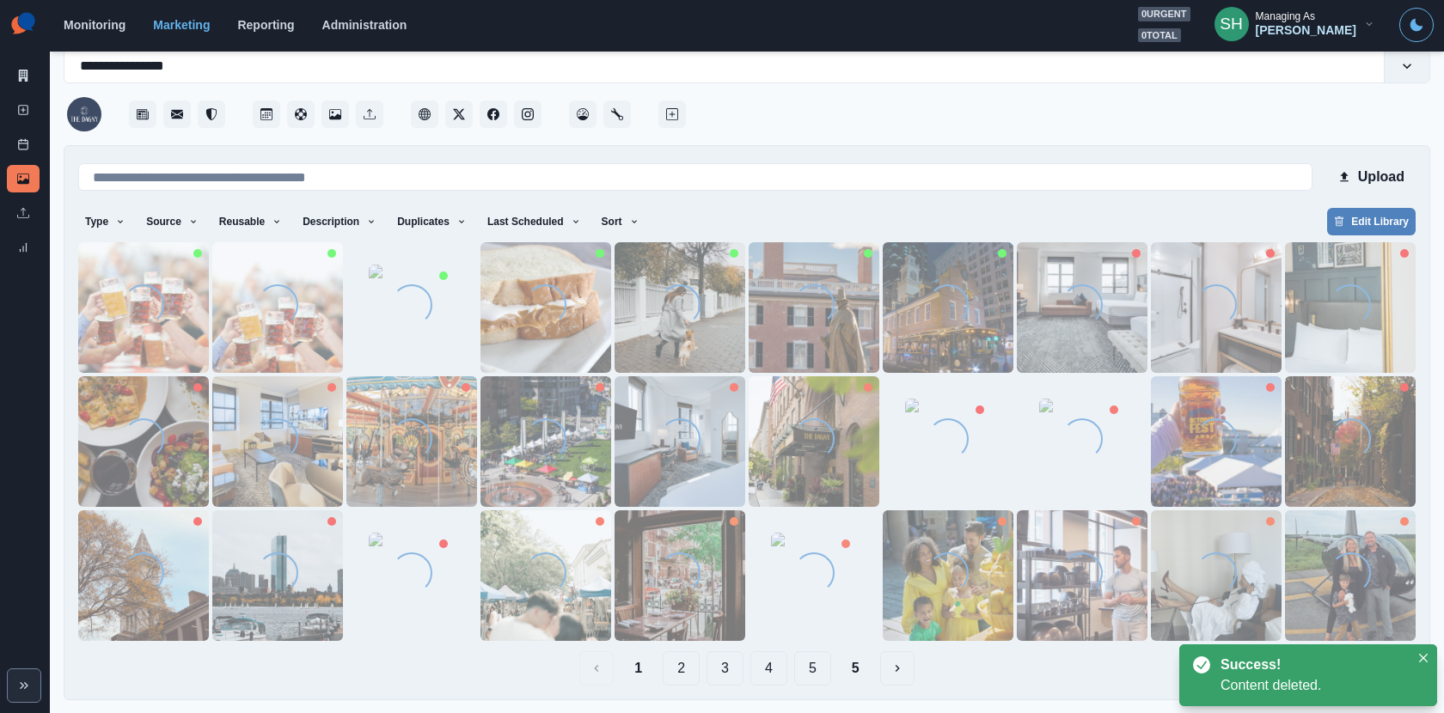
click at [134, 327] on div "Loading..." at bounding box center [143, 307] width 41 height 47
click at [106, 335] on img at bounding box center [143, 307] width 131 height 131
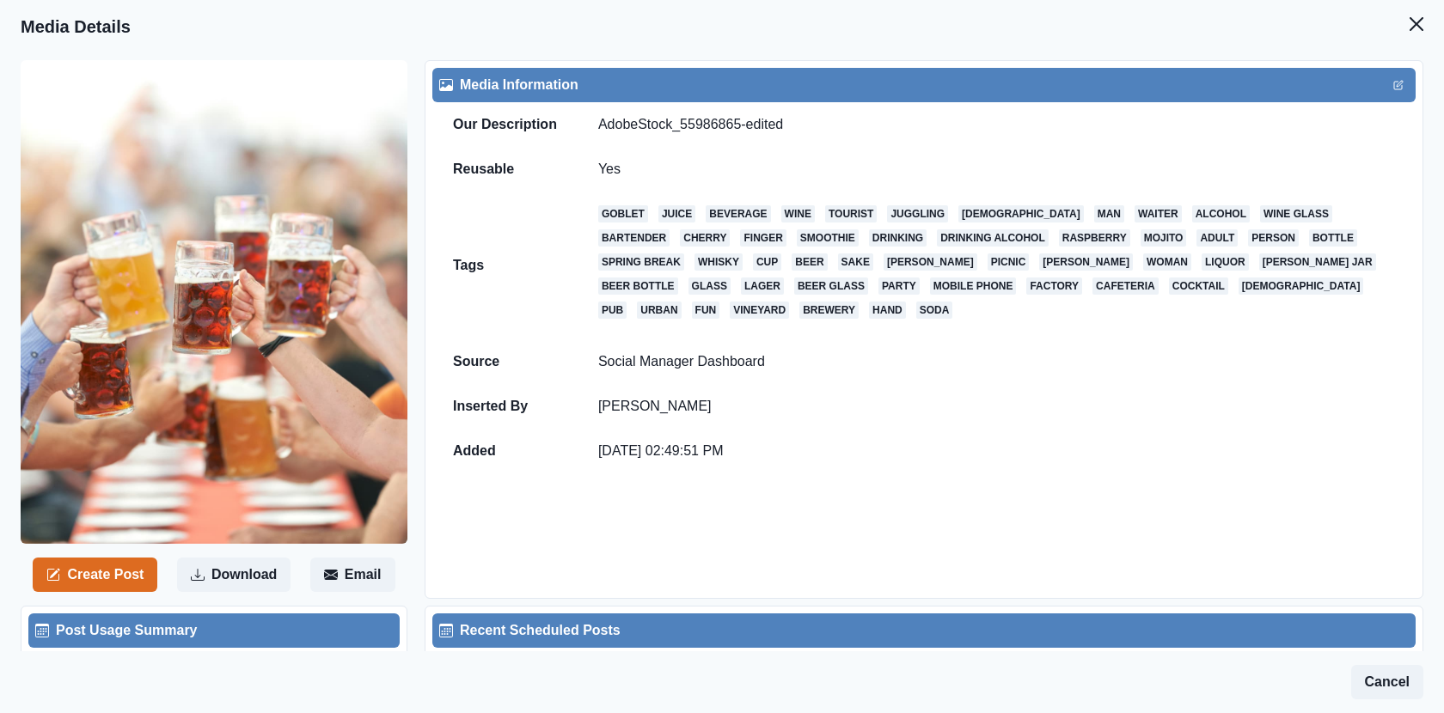
scroll to position [4, 0]
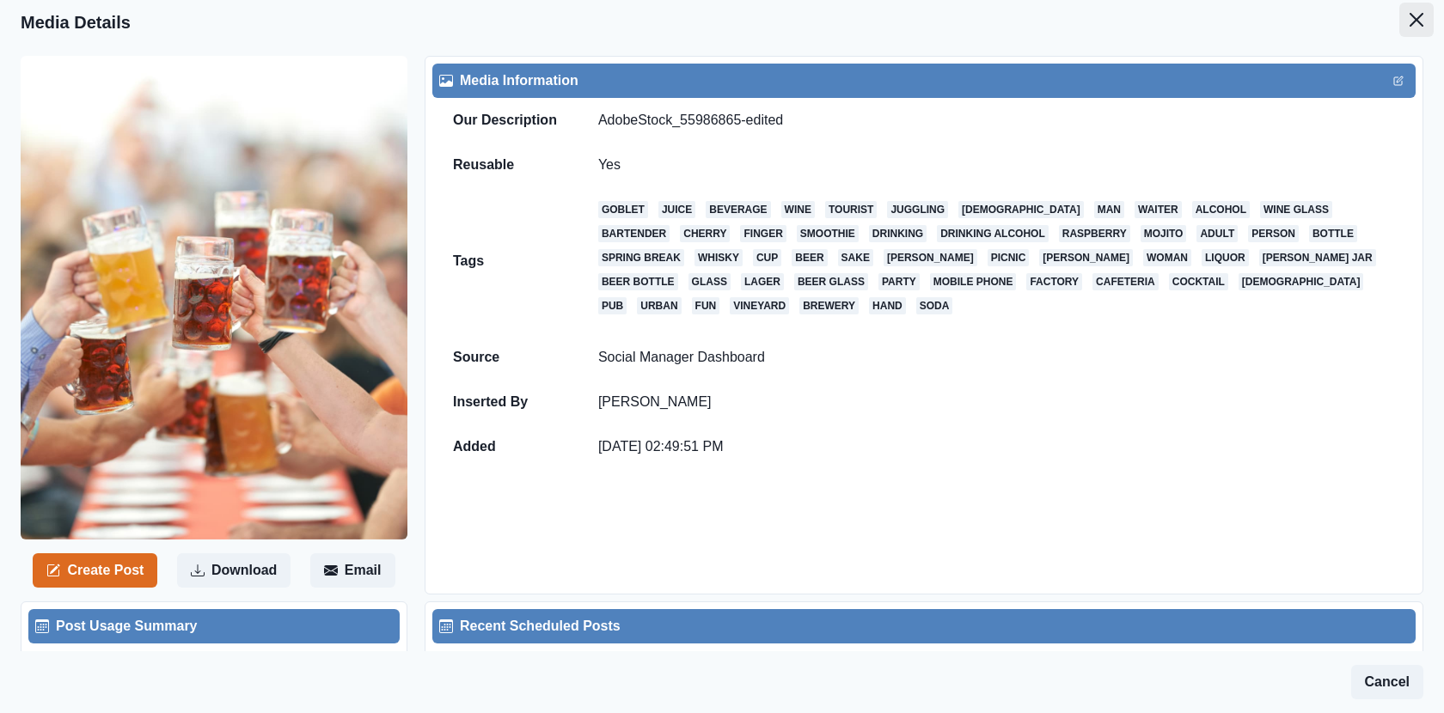
click at [1414, 27] on button "Close" at bounding box center [1416, 20] width 34 height 34
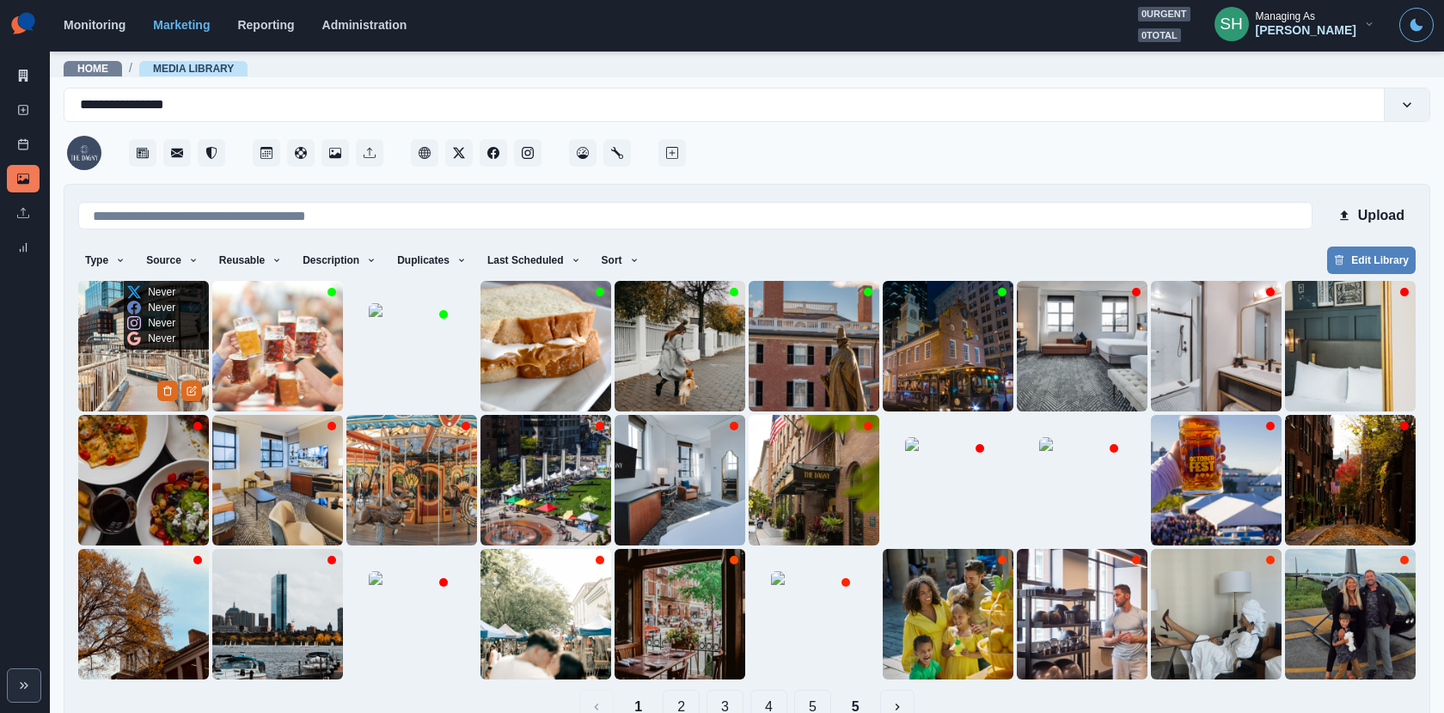
click at [196, 387] on icon "Edit Media" at bounding box center [193, 390] width 6 height 6
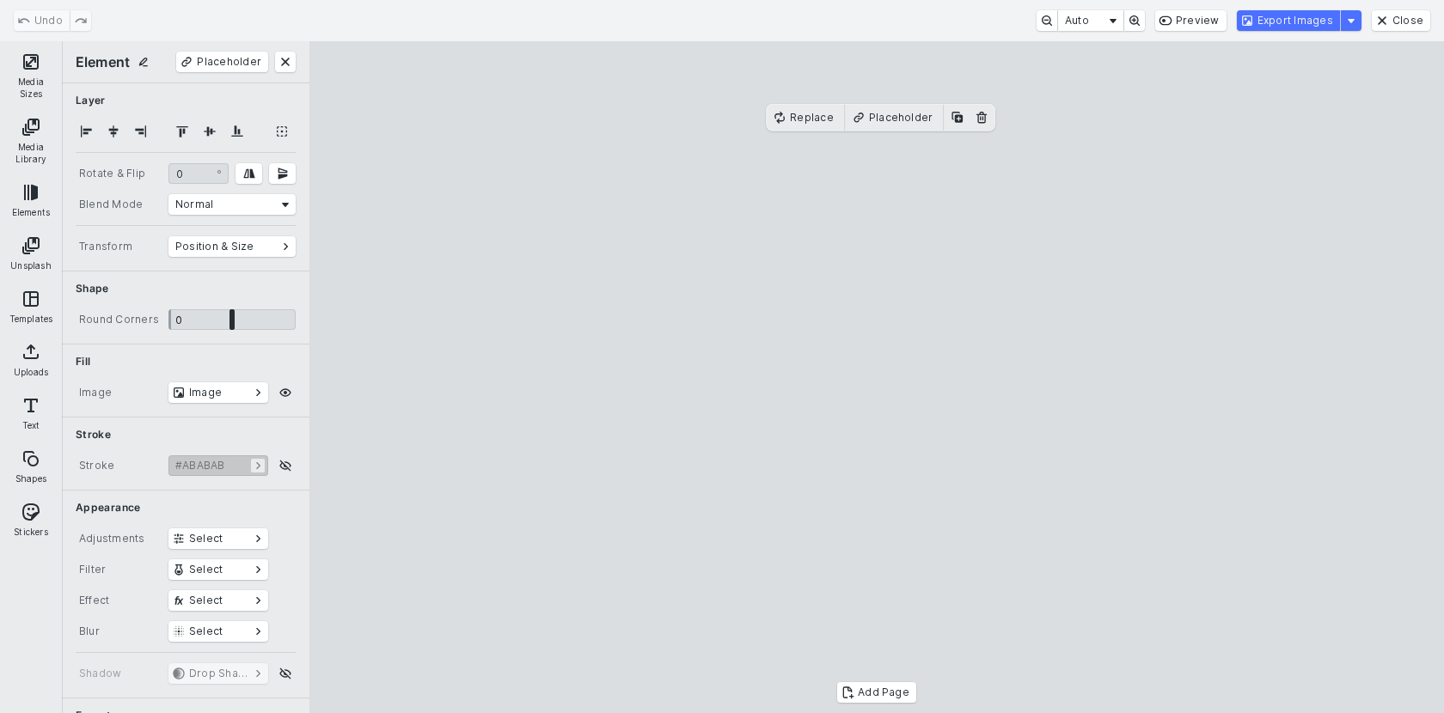
click at [64, 76] on section "Element Placeholder" at bounding box center [185, 61] width 247 height 41
click at [31, 76] on button "Media Sizes" at bounding box center [30, 76] width 55 height 62
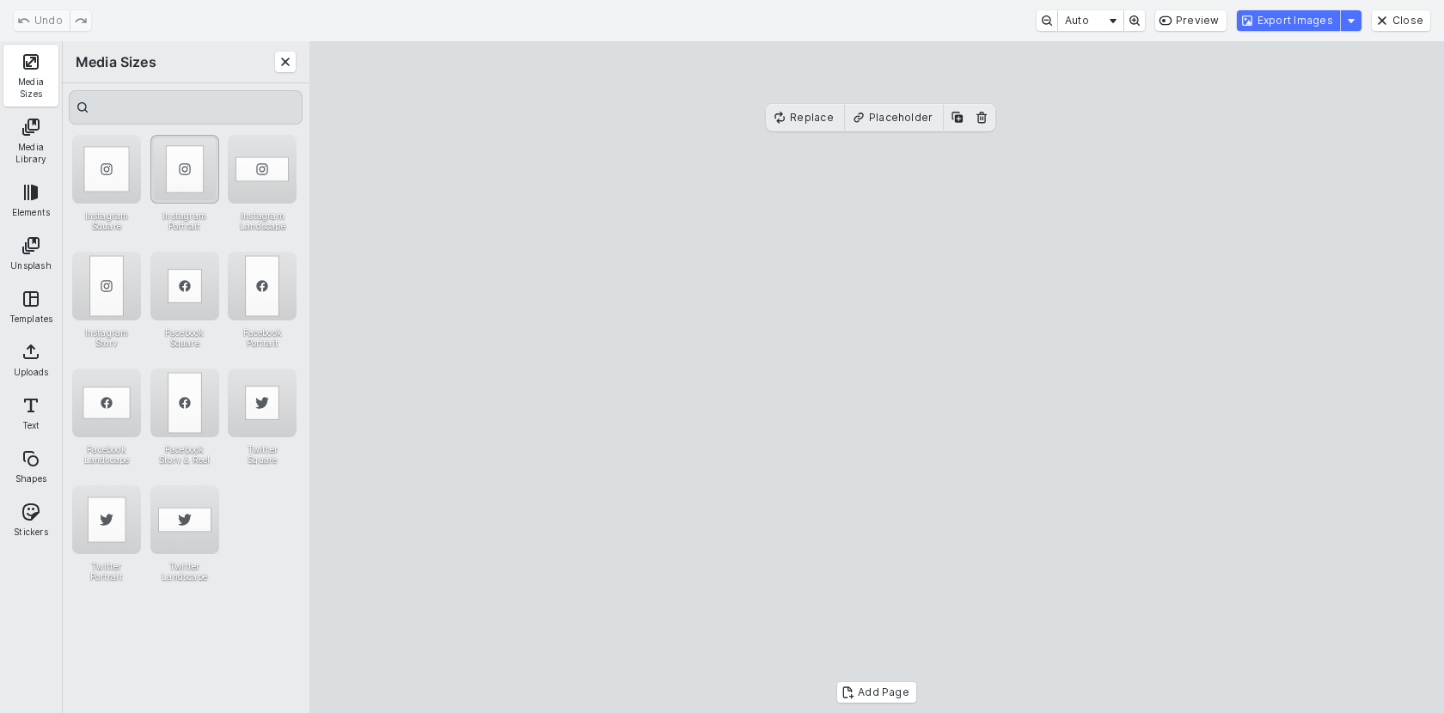
click at [175, 173] on div "Instagram Portrait" at bounding box center [184, 169] width 69 height 69
click at [876, 377] on cesdk-canvas "Editor canvas" at bounding box center [876, 377] width 0 height 0
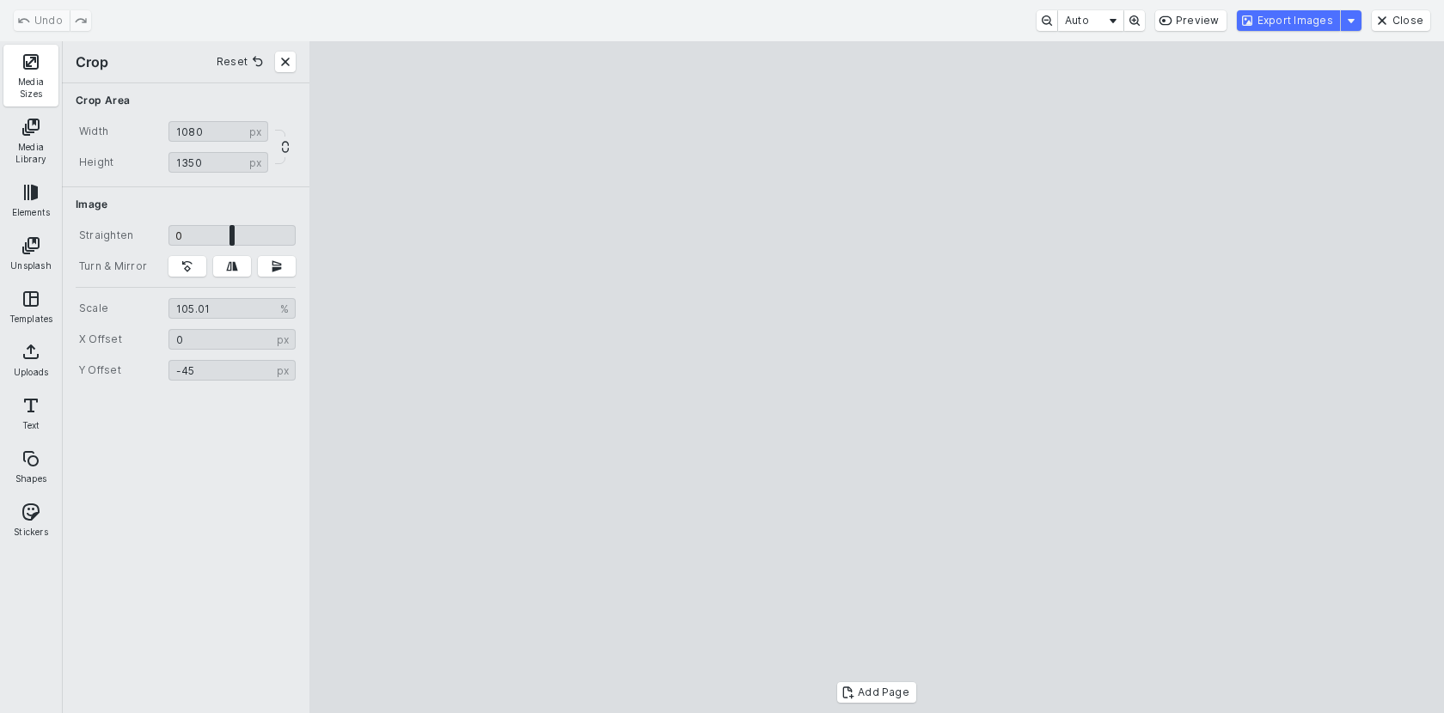
drag, startPoint x: 1076, startPoint y: 664, endPoint x: 1083, endPoint y: 718, distance: 53.7
click at [876, 377] on cesdk-canvas "Editor canvas" at bounding box center [876, 377] width 0 height 0
type input "******"
type input "*****"
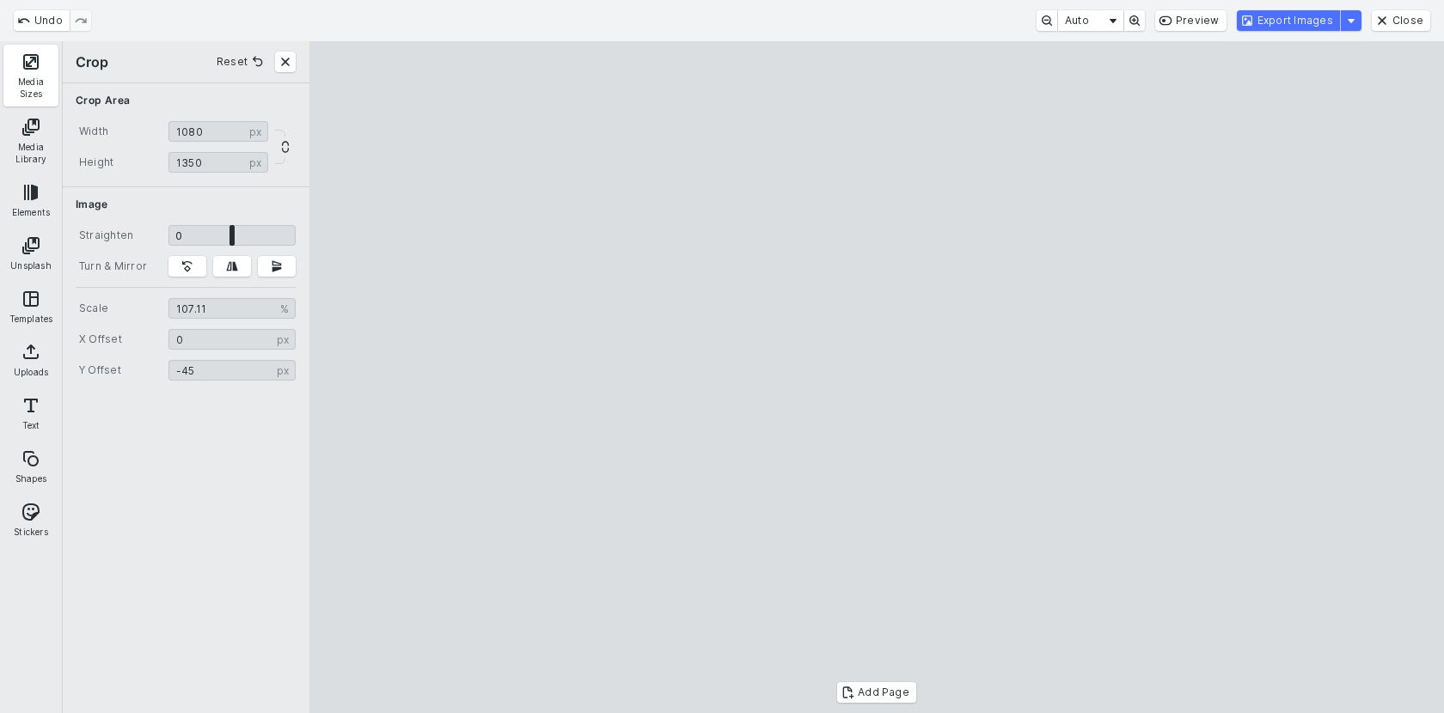
type input "*****"
type input "******"
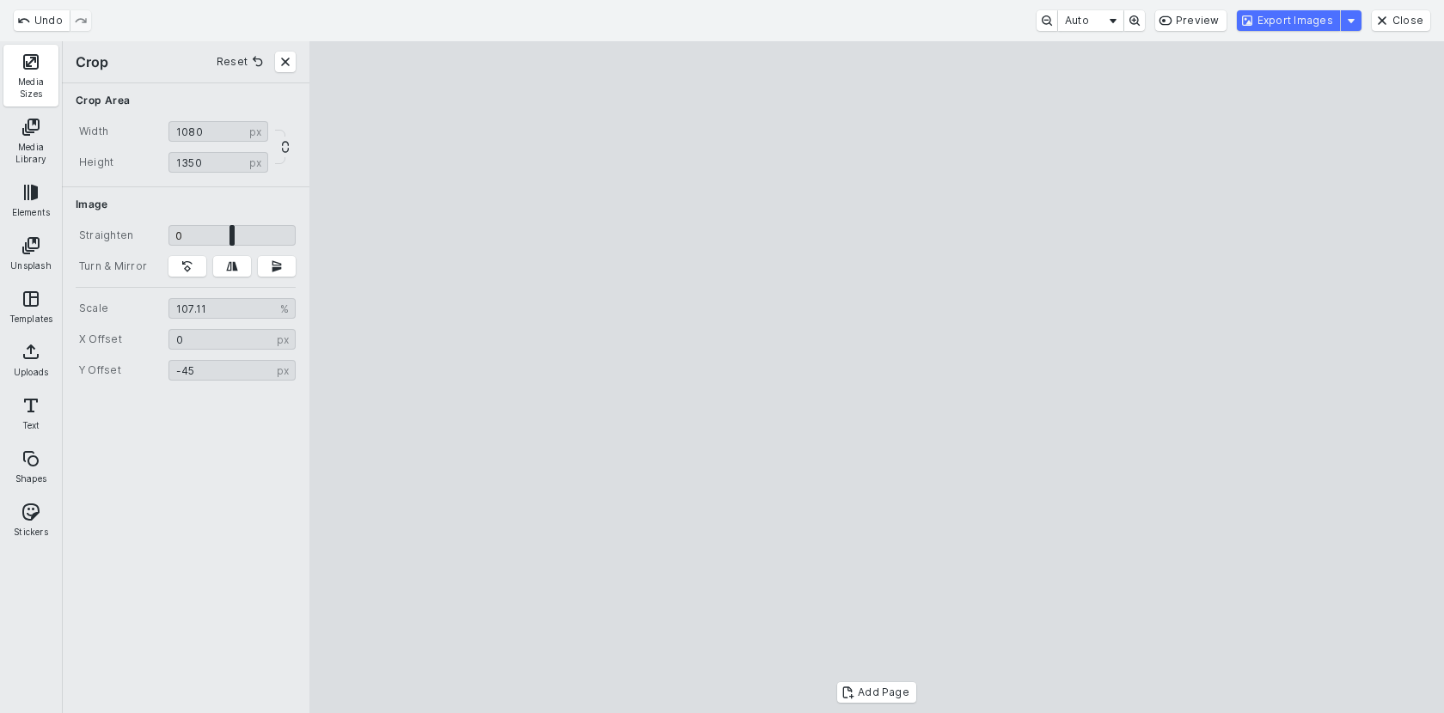
type input "*******"
type input "******"
type input "*******"
type input "******"
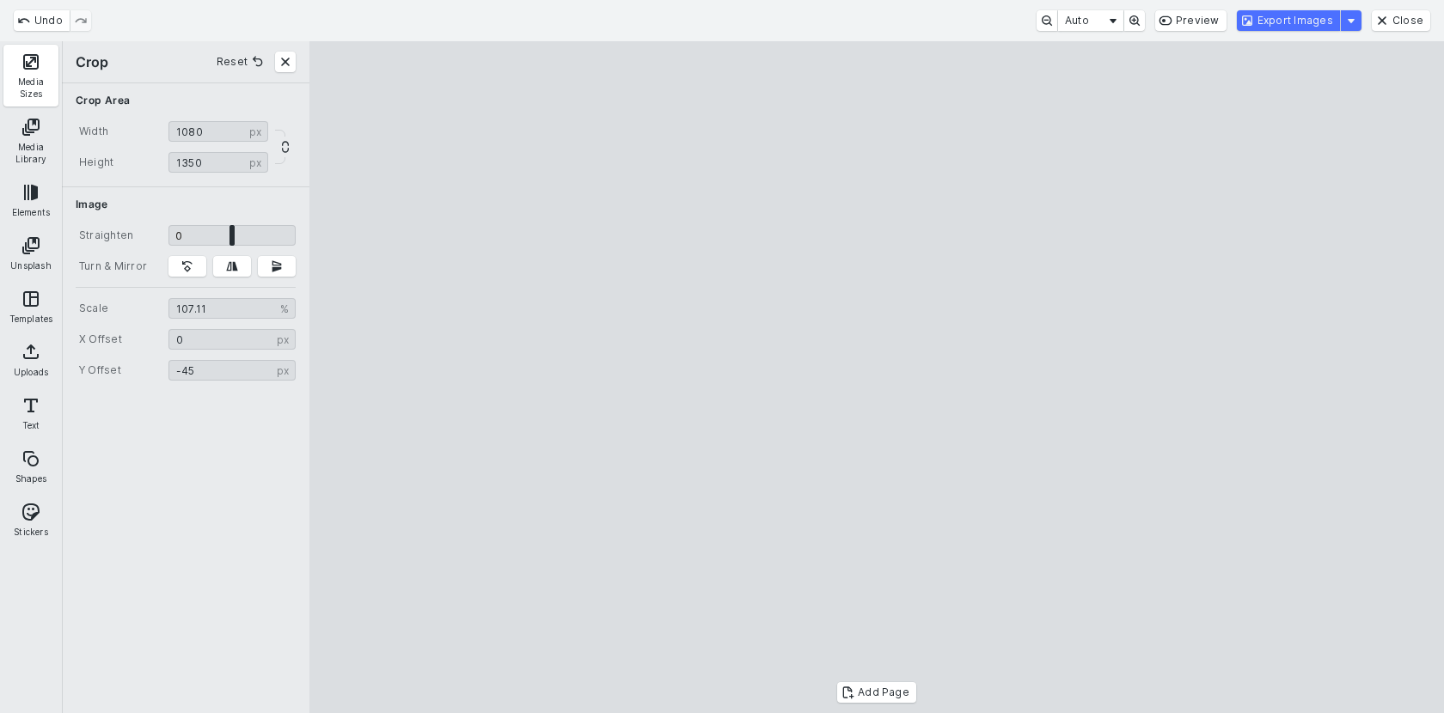
type input "******"
type input "*******"
type input "******"
type input "*******"
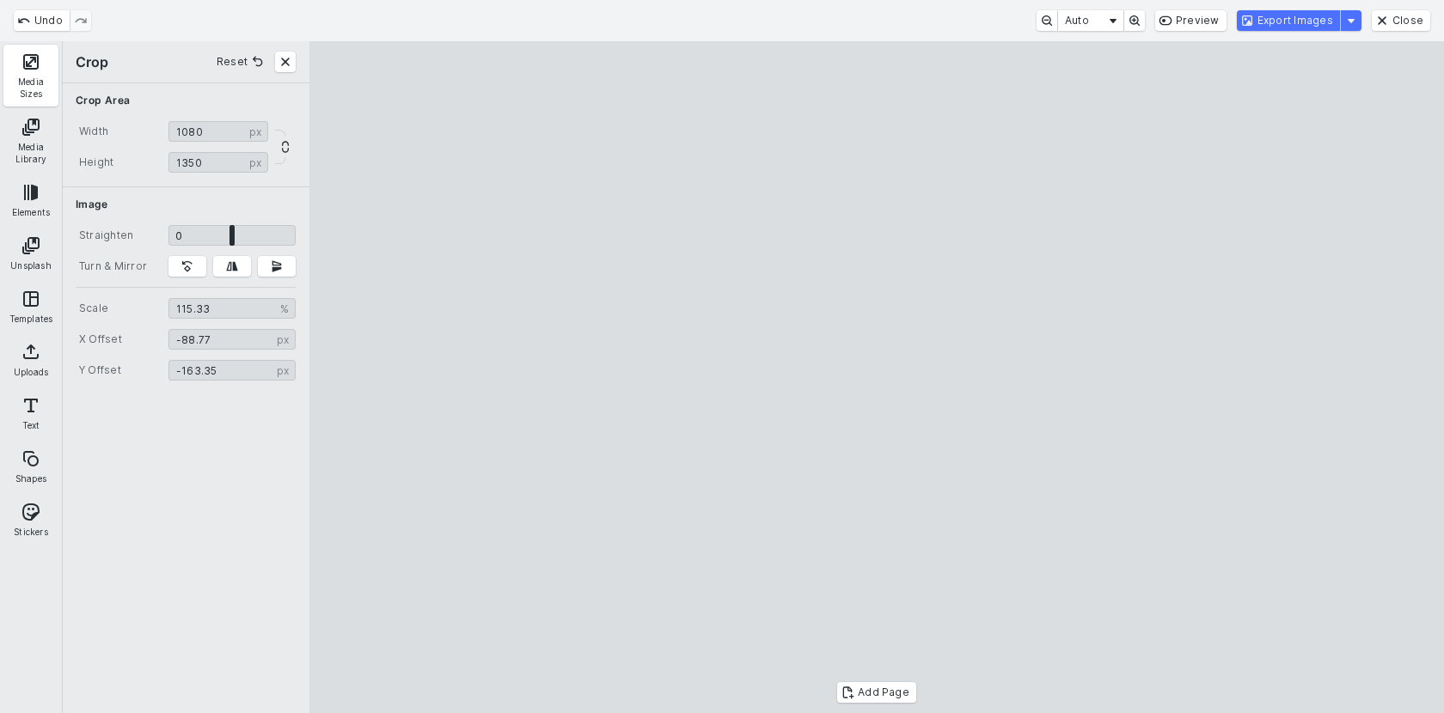
type input "******"
type input "*******"
type input "******"
type input "*******"
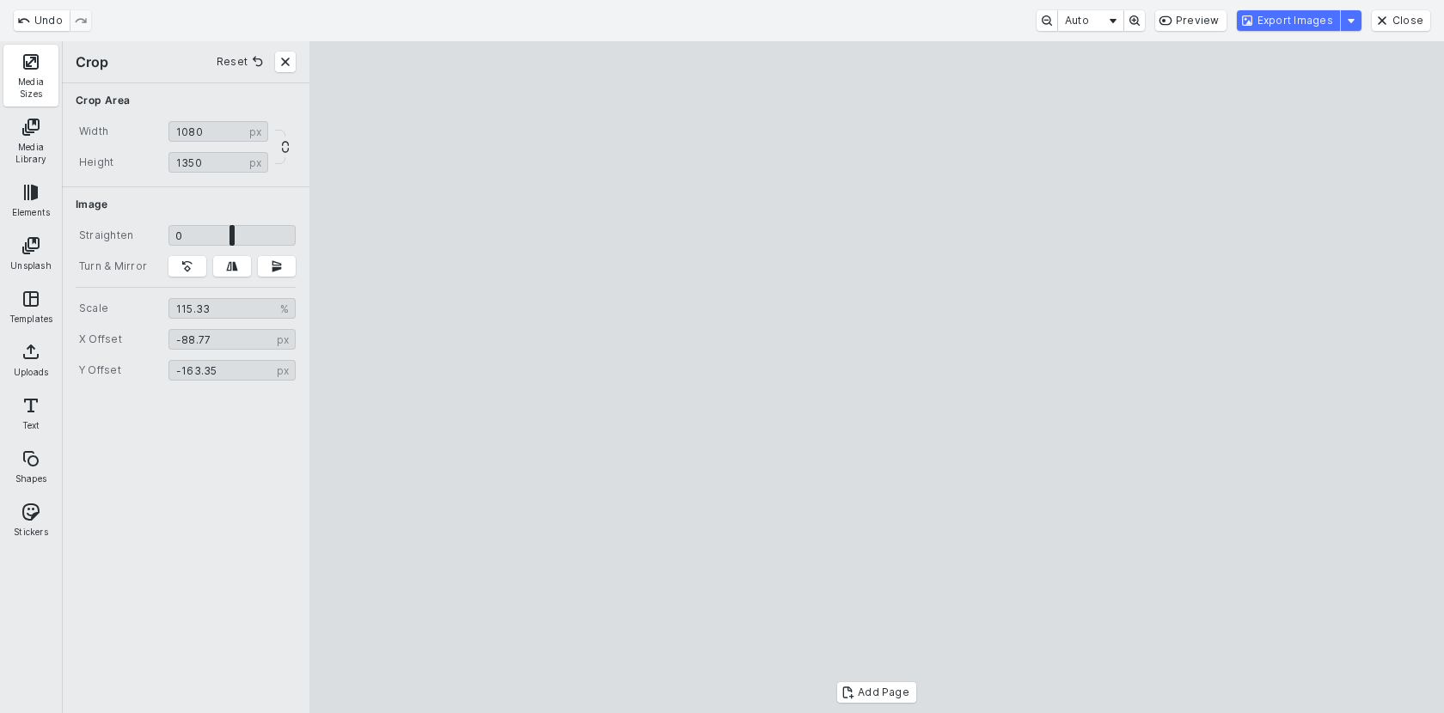
type input "*******"
type input "******"
type input "*******"
type input "******"
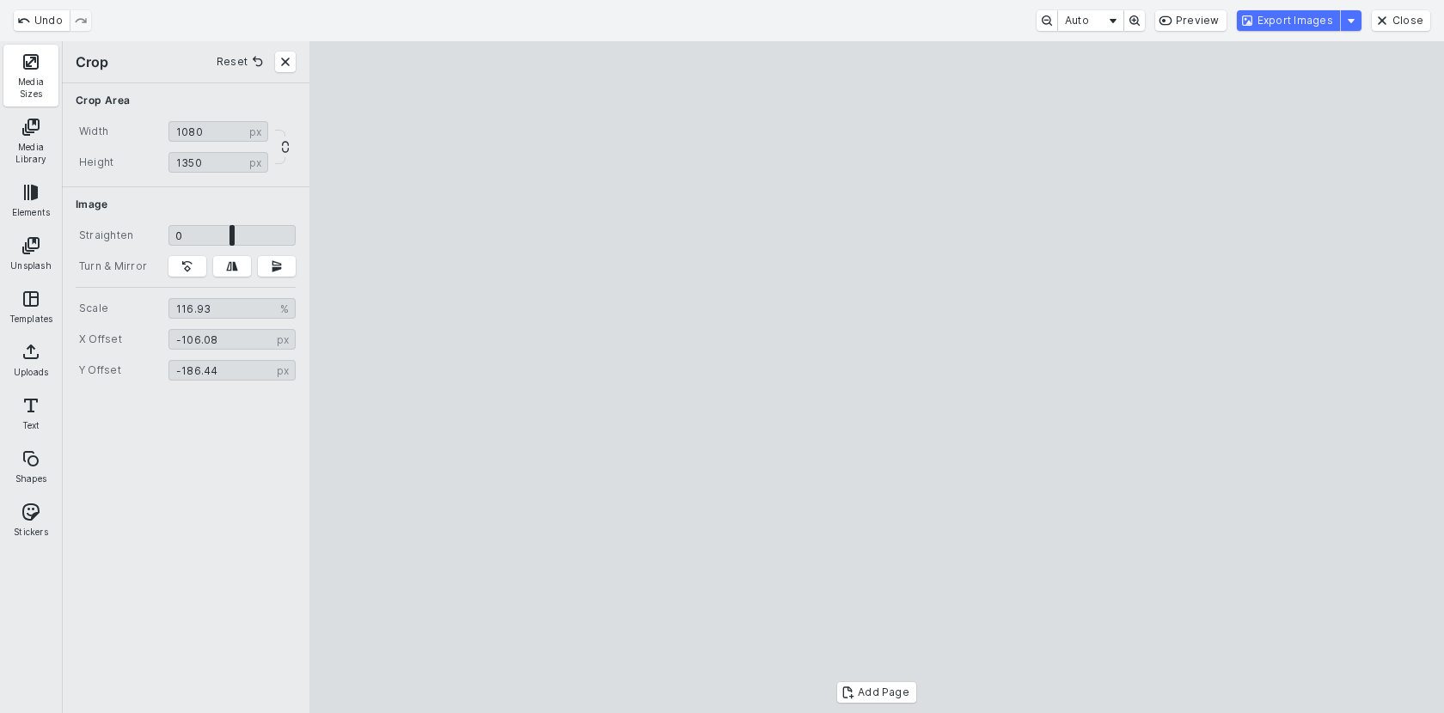
type input "*******"
type input "******"
type input "*******"
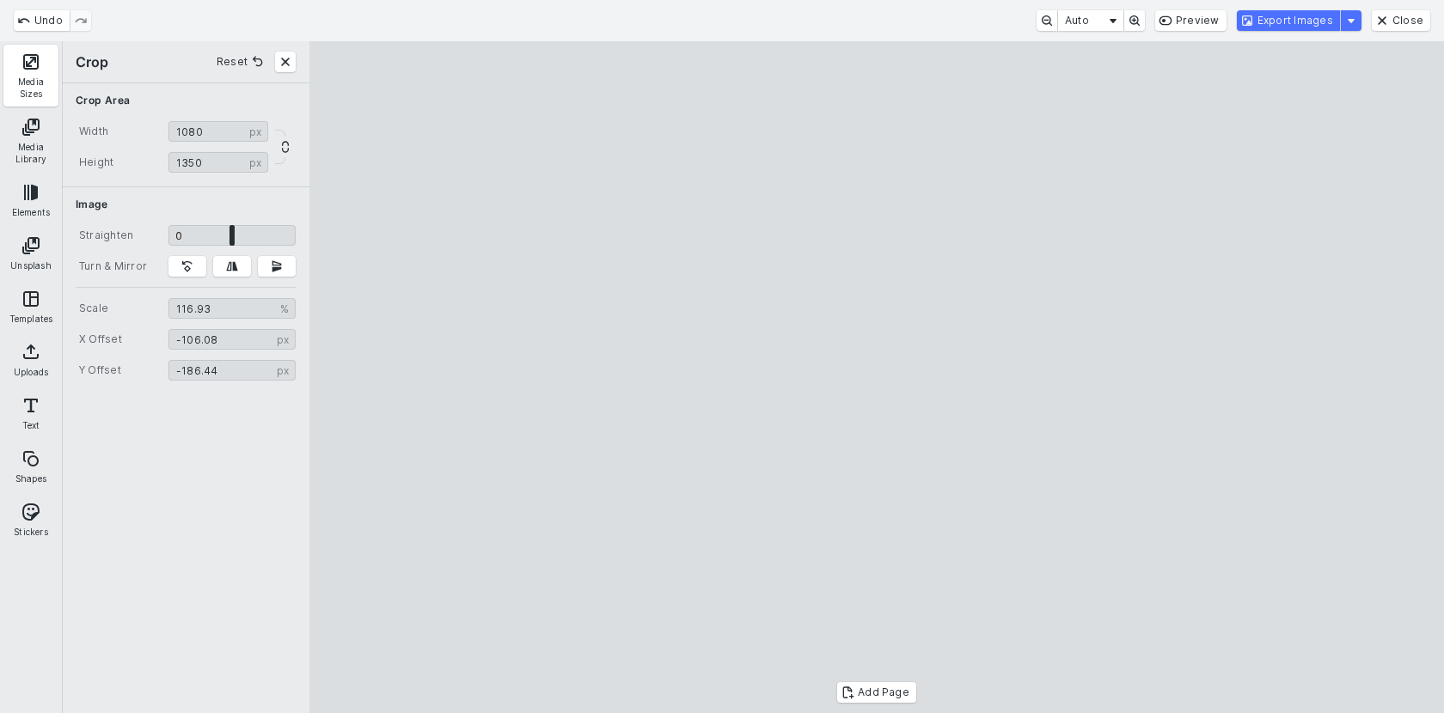
type input "*****"
type input "*******"
type input "******"
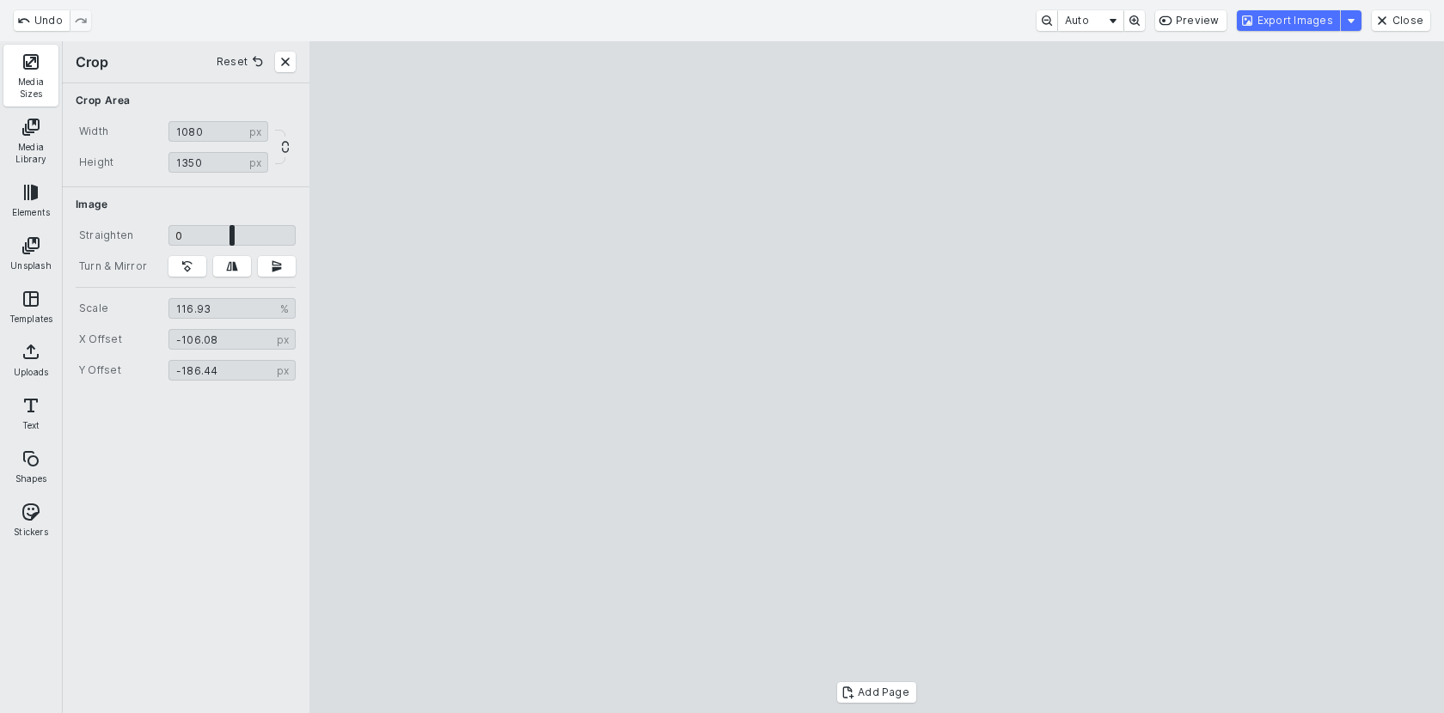
type input "******"
type input "*******"
type input "******"
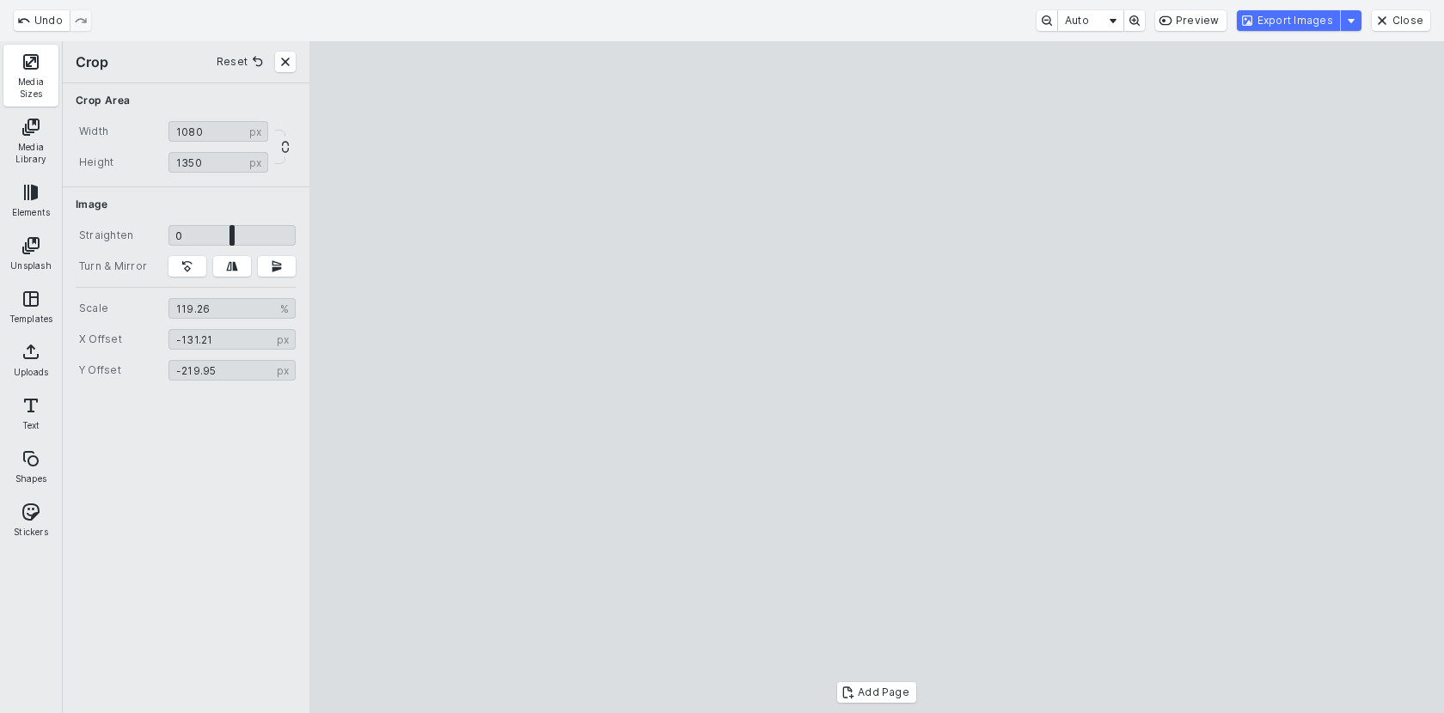
type input "*******"
drag, startPoint x: 678, startPoint y: 125, endPoint x: 563, endPoint y: 115, distance: 115.6
click at [876, 377] on cesdk-canvas "Editor canvas" at bounding box center [876, 377] width 0 height 0
type input "******"
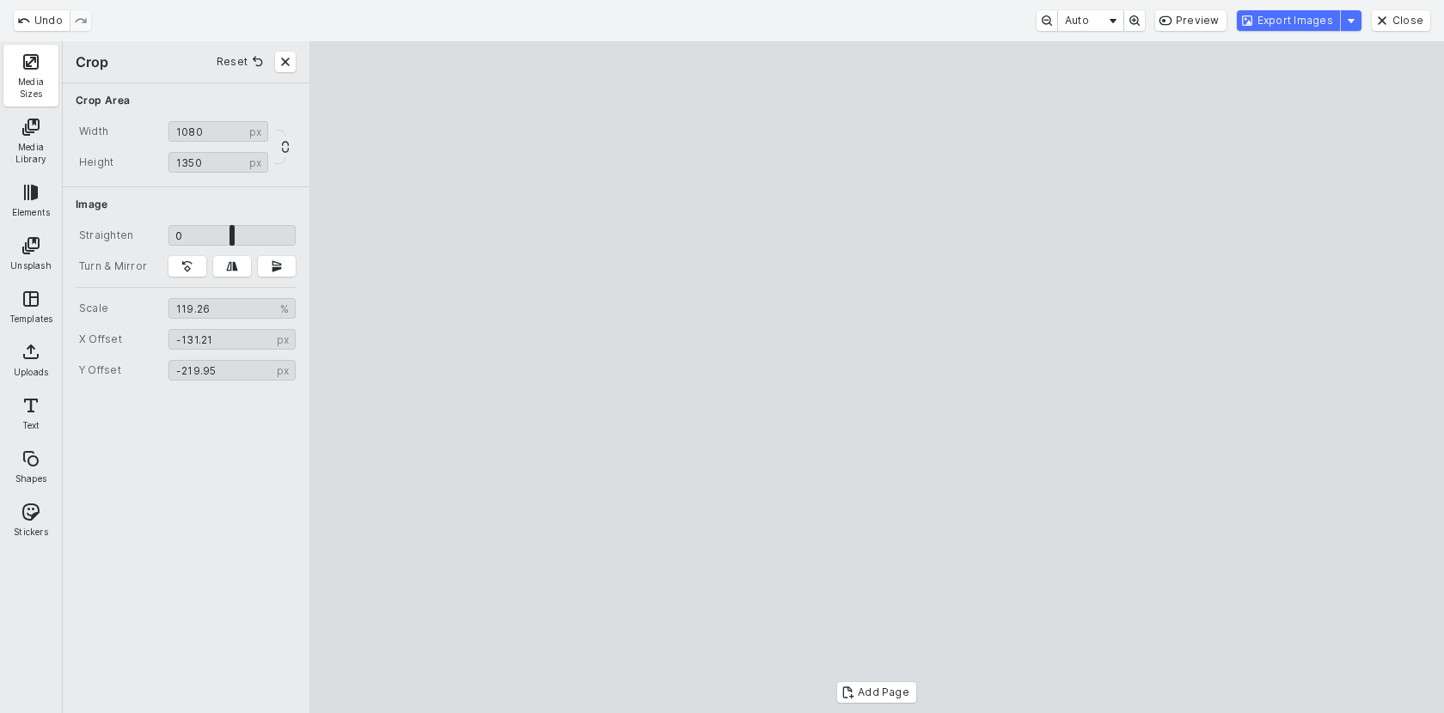
type input "*******"
type input "******"
type input "*******"
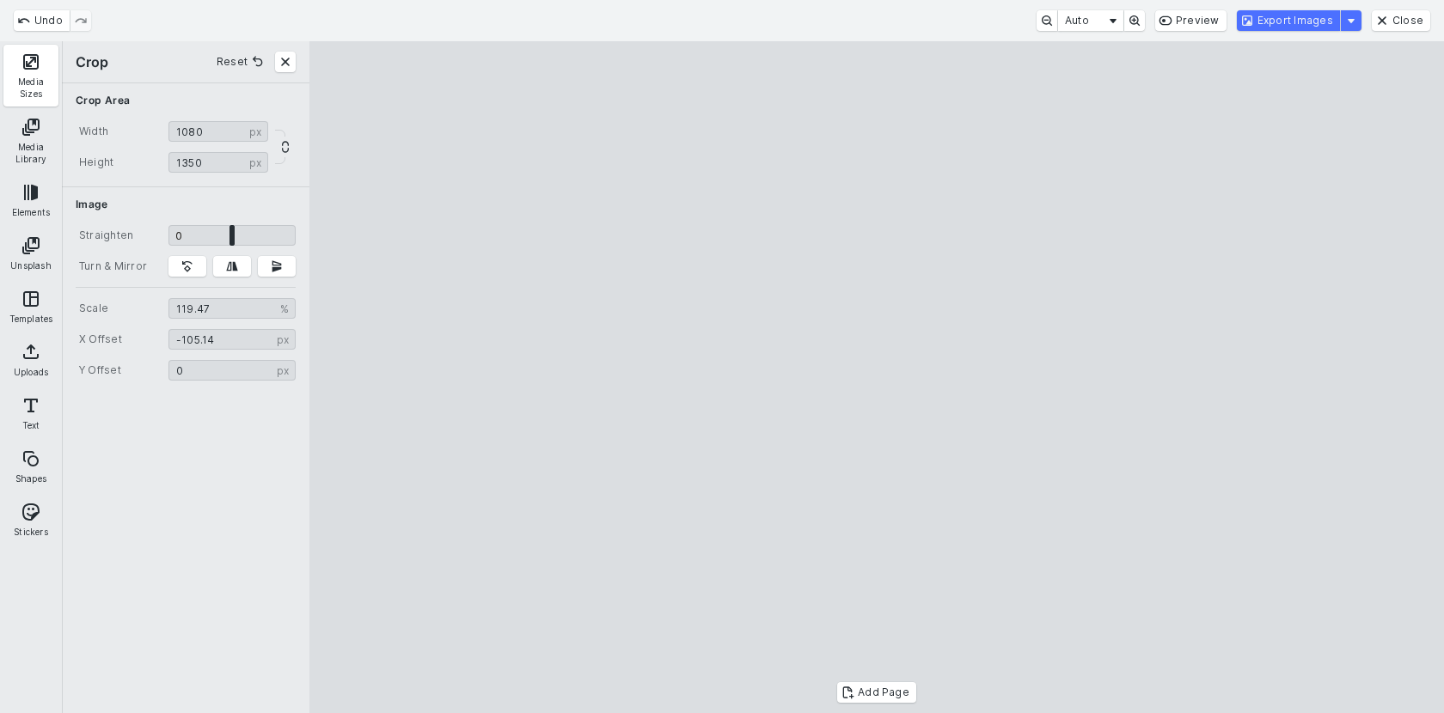
type input "*"
drag, startPoint x: 854, startPoint y: 239, endPoint x: 817, endPoint y: 456, distance: 220.5
click at [876, 377] on cesdk-canvas "Editor canvas" at bounding box center [876, 377] width 0 height 0
type input "*******"
drag, startPoint x: 817, startPoint y: 456, endPoint x: 796, endPoint y: 476, distance: 29.2
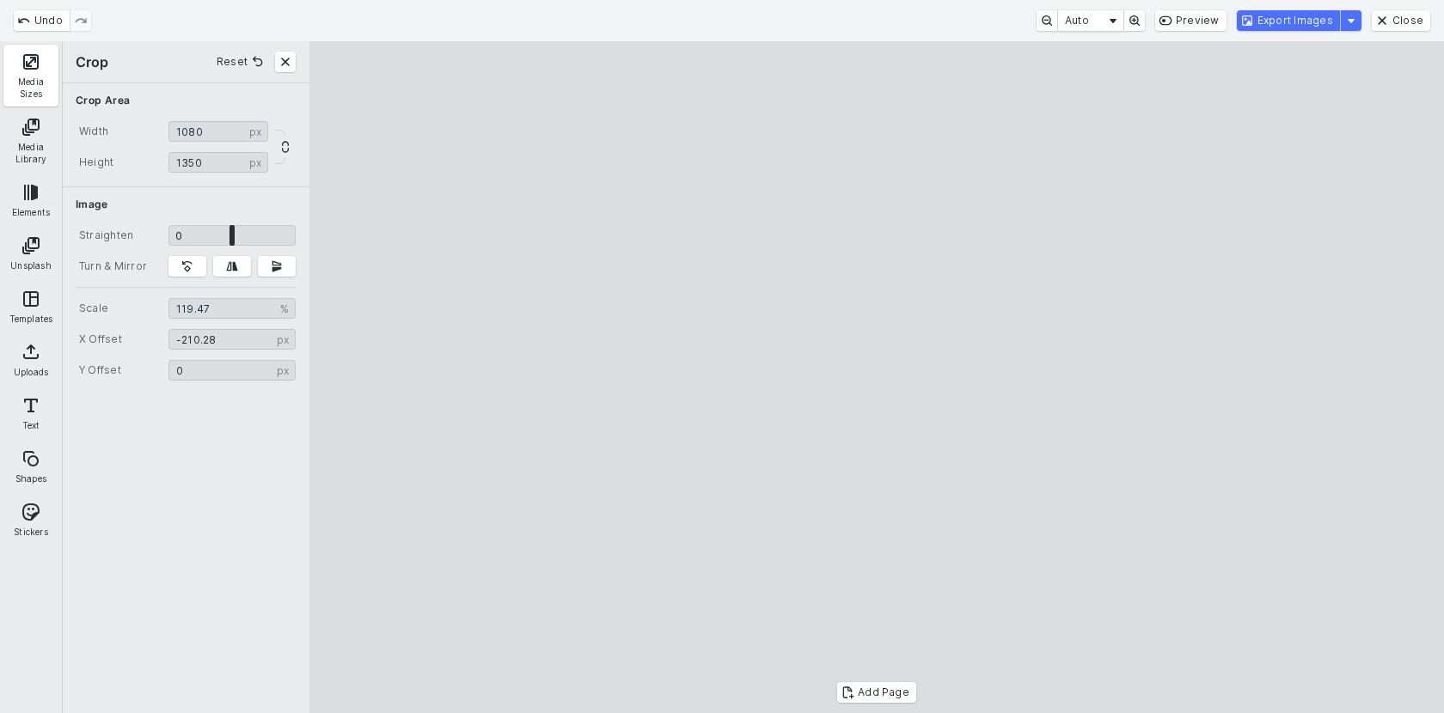
click at [876, 377] on cesdk-canvas "Editor canvas" at bounding box center [876, 377] width 0 height 0
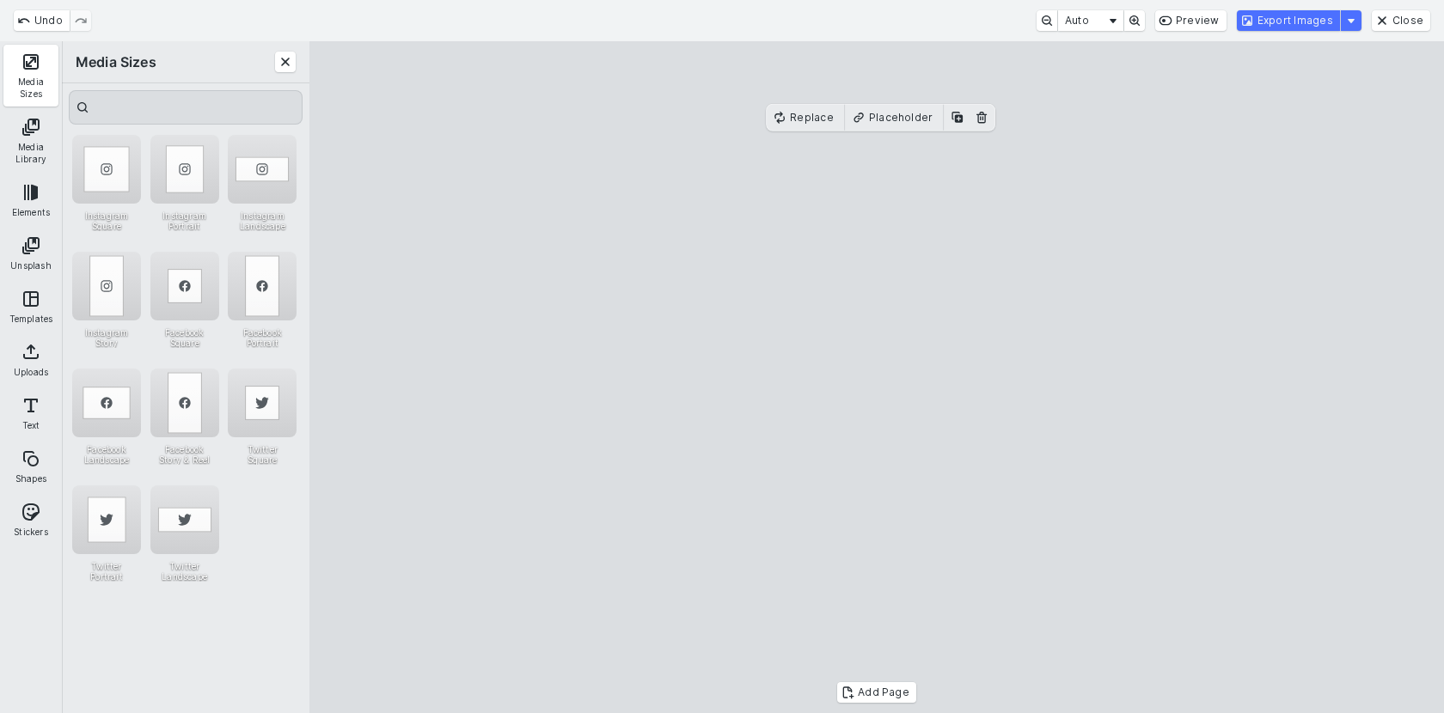
click at [876, 377] on cesdk-canvas "Editor canvas" at bounding box center [876, 377] width 0 height 0
drag, startPoint x: 1076, startPoint y: 646, endPoint x: 1140, endPoint y: 686, distance: 75.6
click at [876, 377] on cesdk-canvas "Editor canvas" at bounding box center [876, 377] width 0 height 0
drag, startPoint x: 952, startPoint y: 528, endPoint x: 929, endPoint y: 541, distance: 26.5
click at [876, 377] on cesdk-canvas "Editor canvas" at bounding box center [876, 377] width 0 height 0
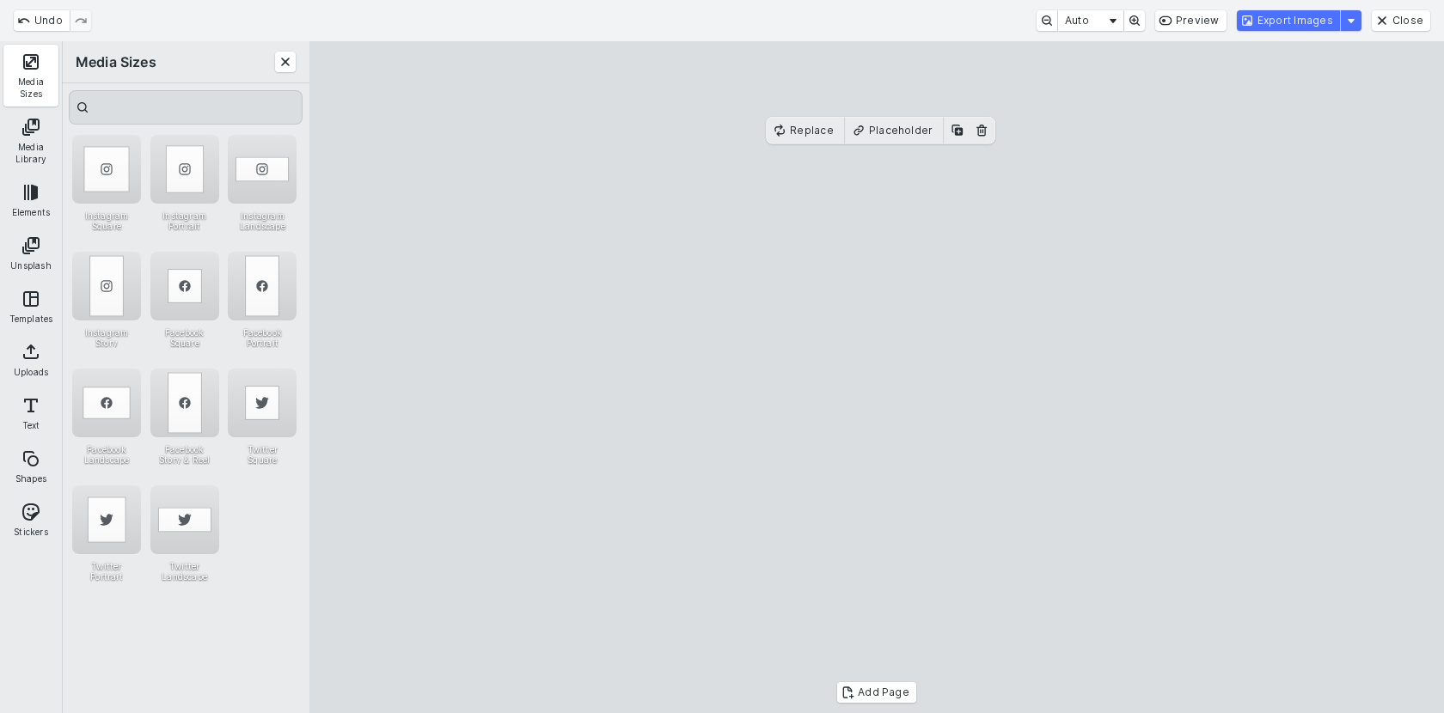
click at [876, 377] on cesdk-canvas "Editor canvas" at bounding box center [876, 377] width 0 height 0
drag, startPoint x: 998, startPoint y: 393, endPoint x: 998, endPoint y: 382, distance: 11.2
click at [876, 377] on cesdk-canvas "Editor canvas" at bounding box center [876, 377] width 0 height 0
click at [1255, 28] on button "Export Images" at bounding box center [1288, 20] width 103 height 21
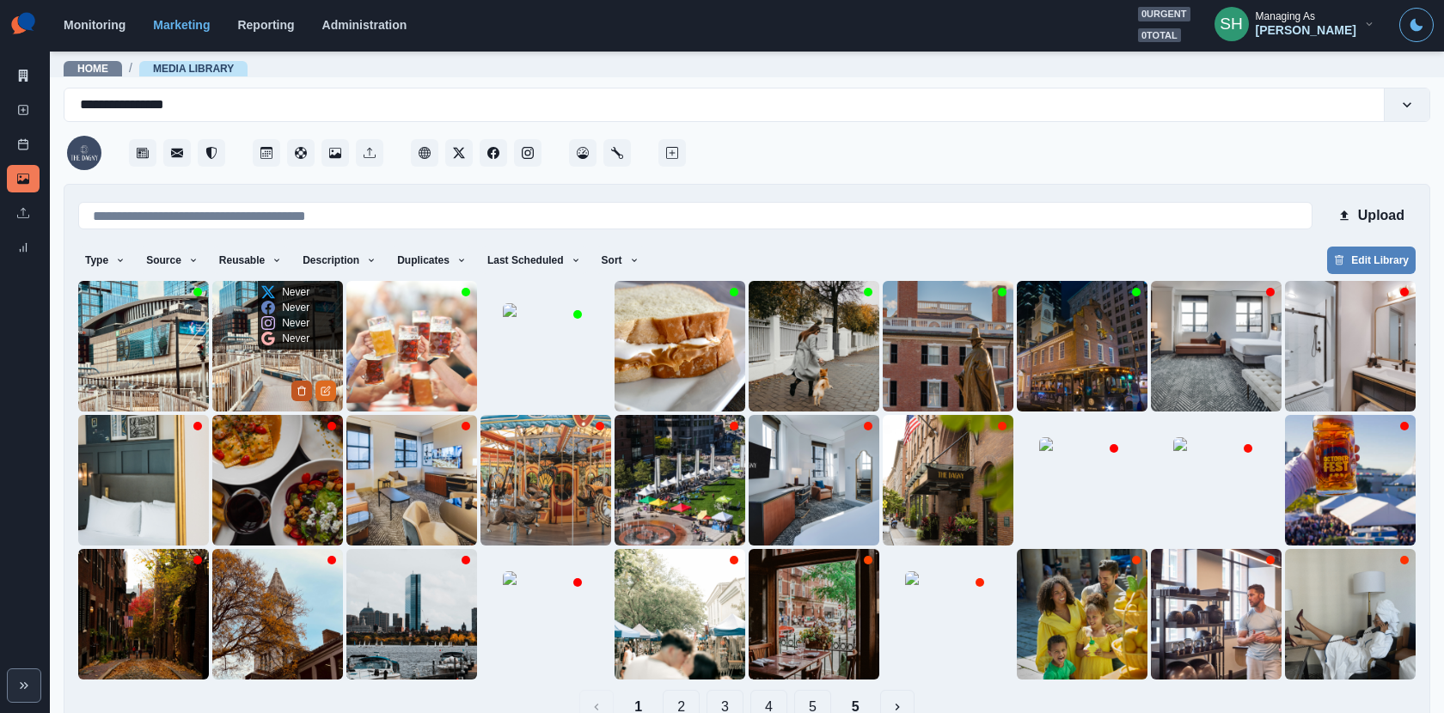
click at [303, 389] on icon "Delete Media" at bounding box center [301, 391] width 10 height 10
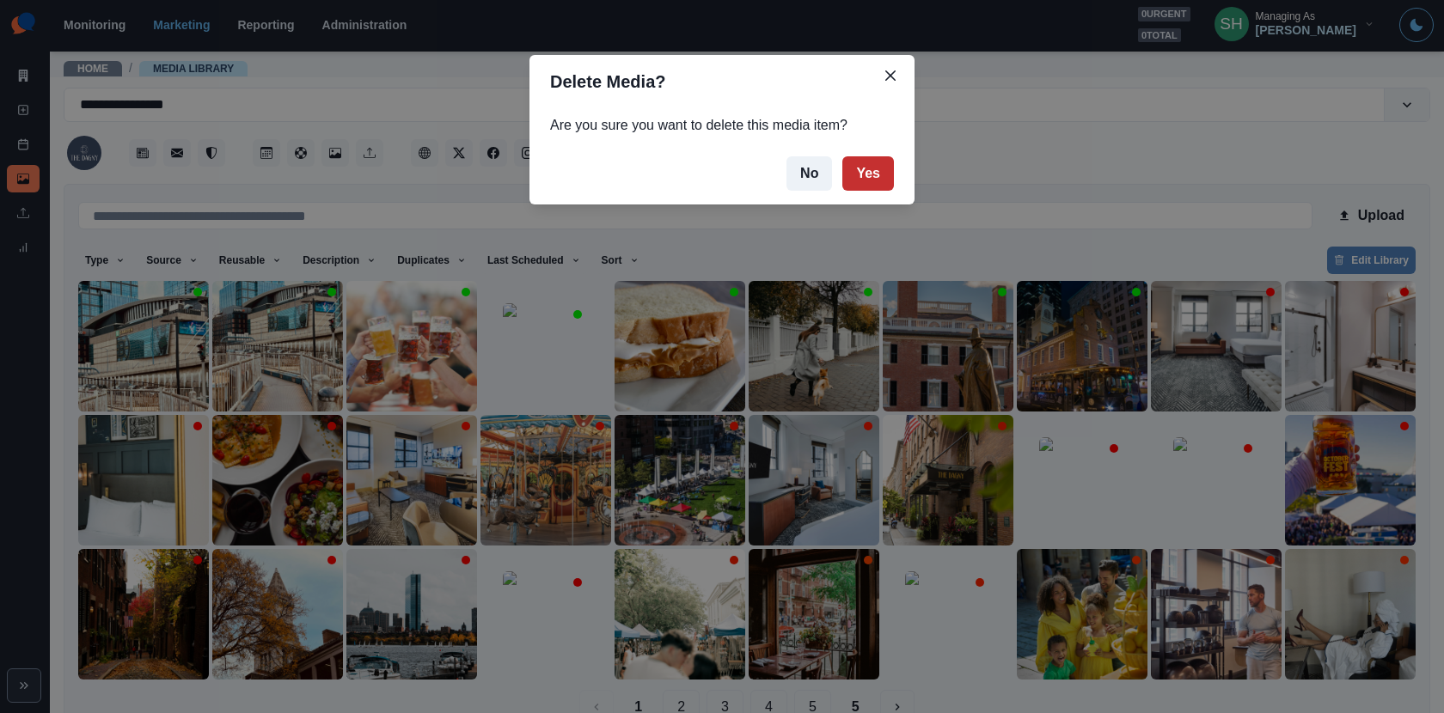
click at [875, 174] on button "Yes" at bounding box center [868, 173] width 52 height 34
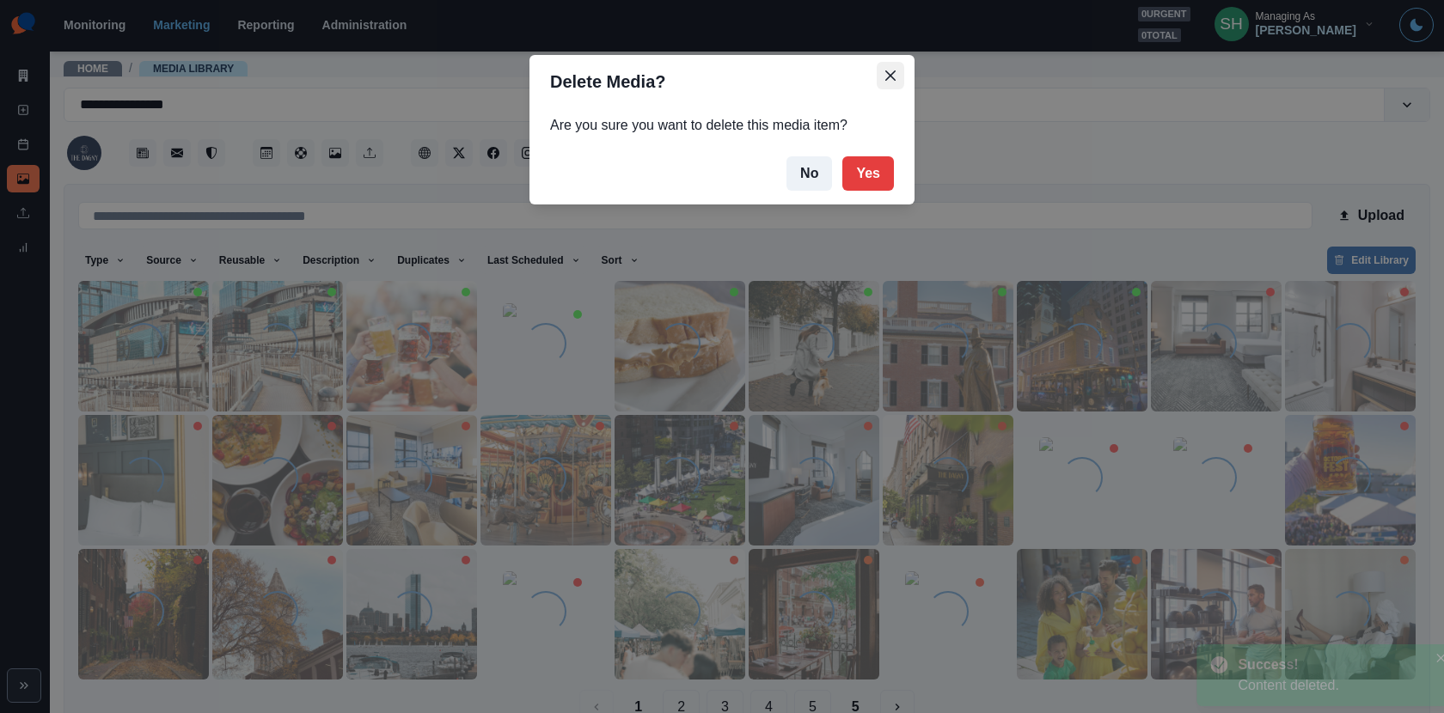
click at [898, 76] on button "Close" at bounding box center [889, 75] width 27 height 27
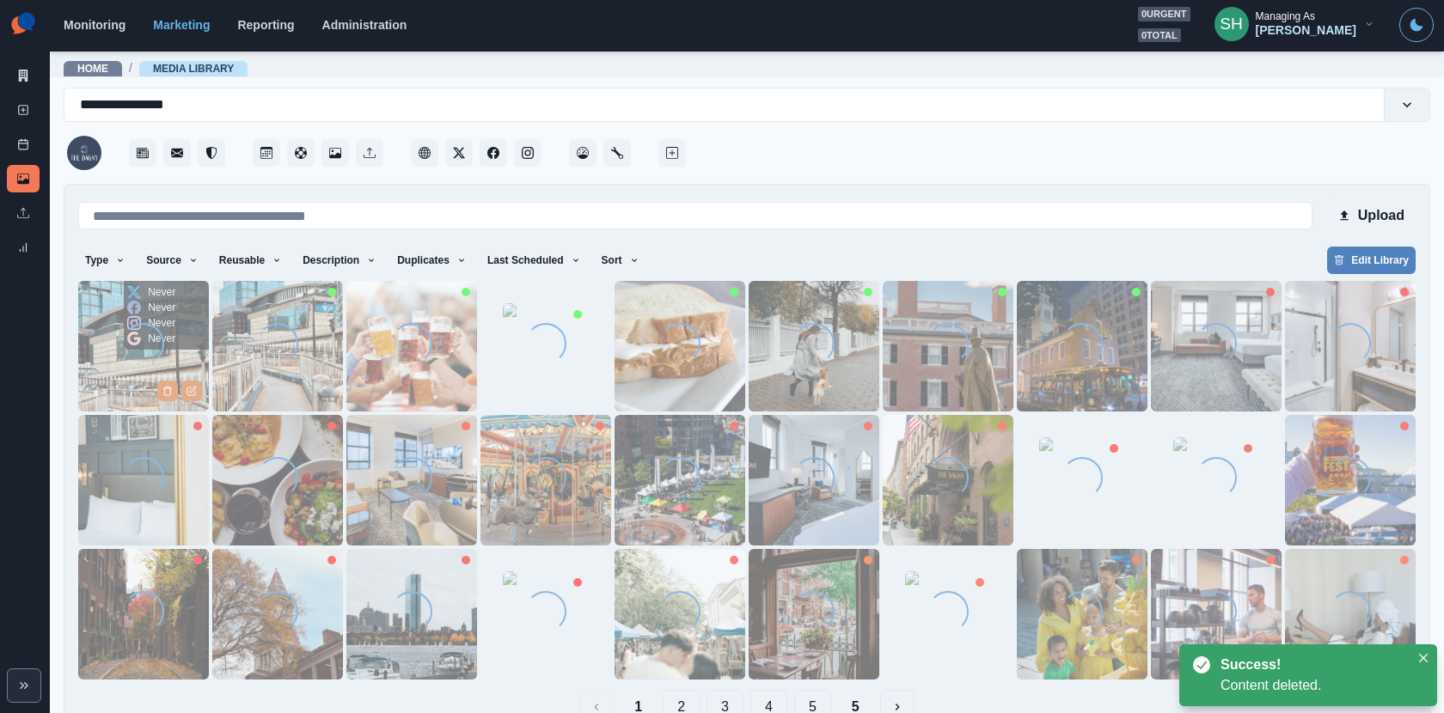
click at [116, 376] on img at bounding box center [143, 346] width 131 height 131
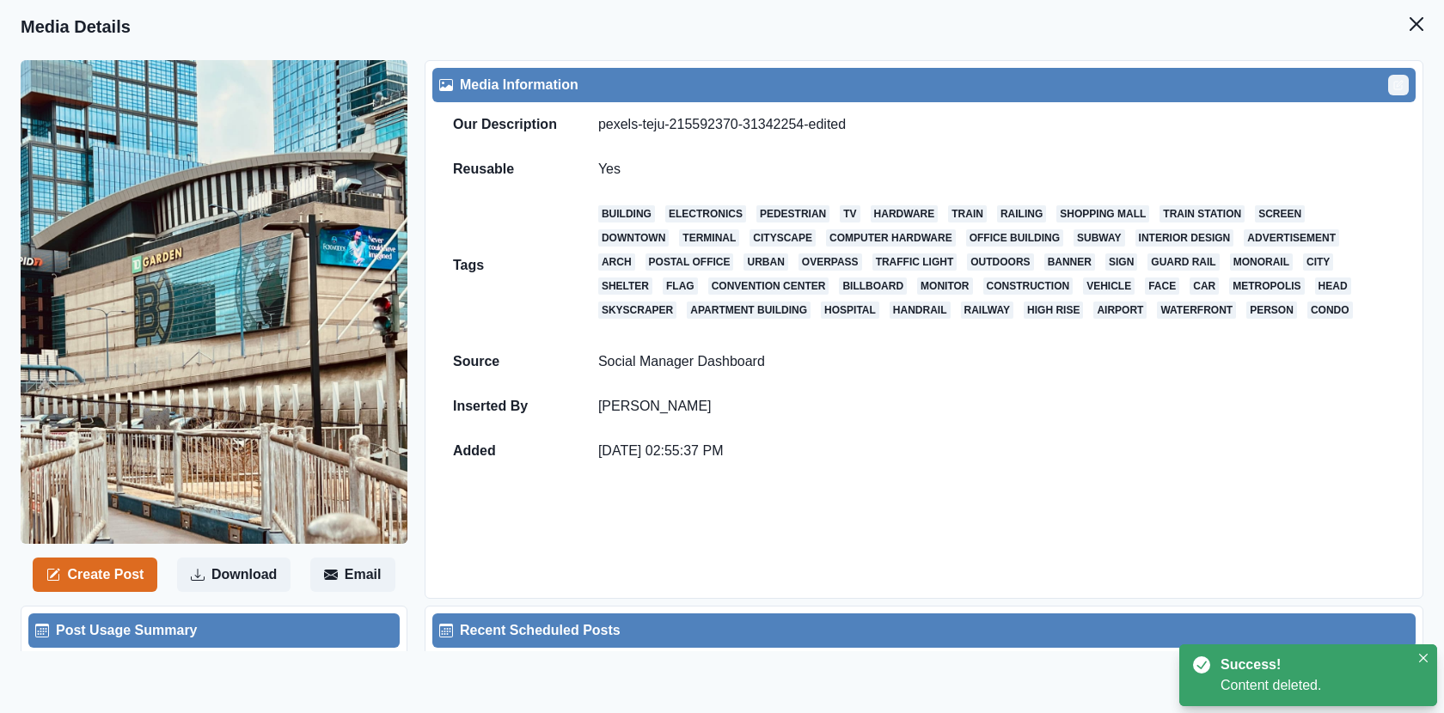
click at [1403, 79] on button "Edit" at bounding box center [1398, 85] width 21 height 21
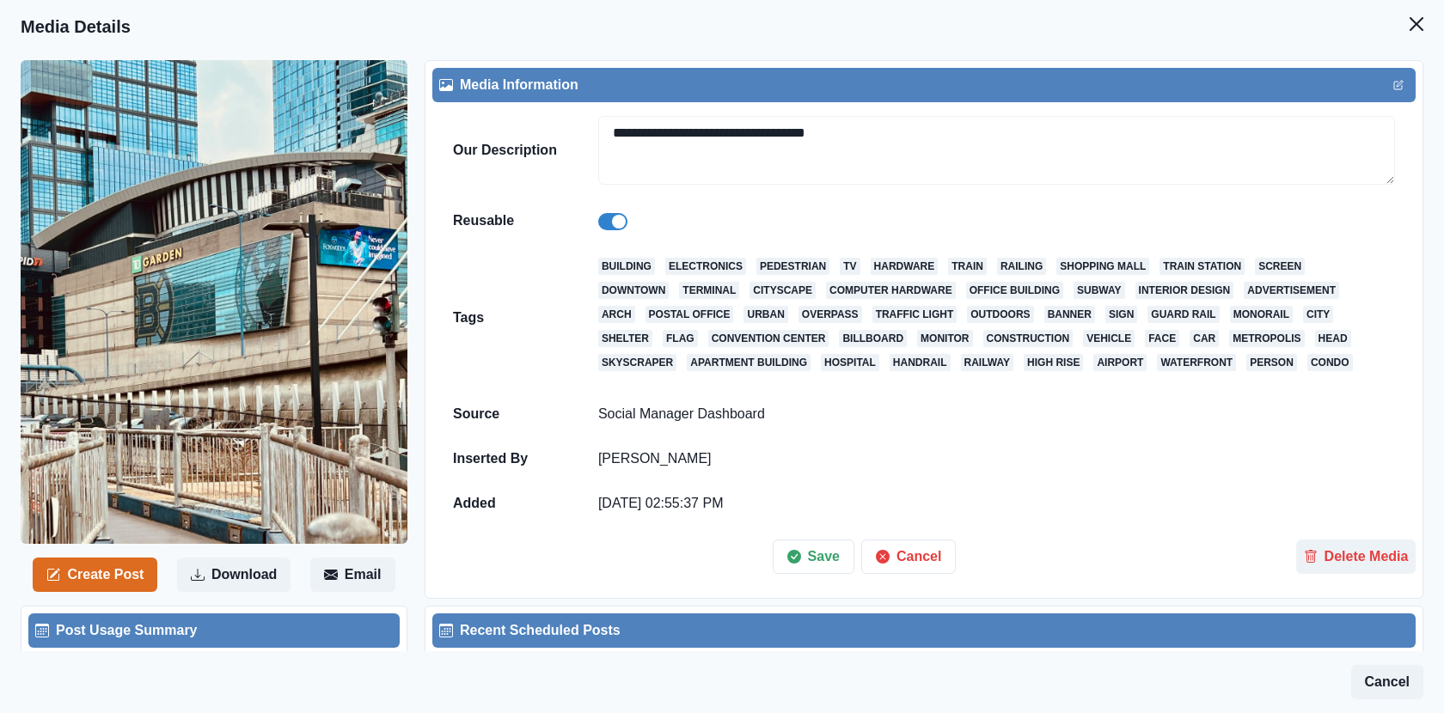
drag, startPoint x: 828, startPoint y: 137, endPoint x: 560, endPoint y: 137, distance: 268.1
click at [560, 137] on tr "**********" at bounding box center [923, 150] width 983 height 96
type textarea "**********"
click at [800, 561] on icon "button" at bounding box center [794, 557] width 14 height 14
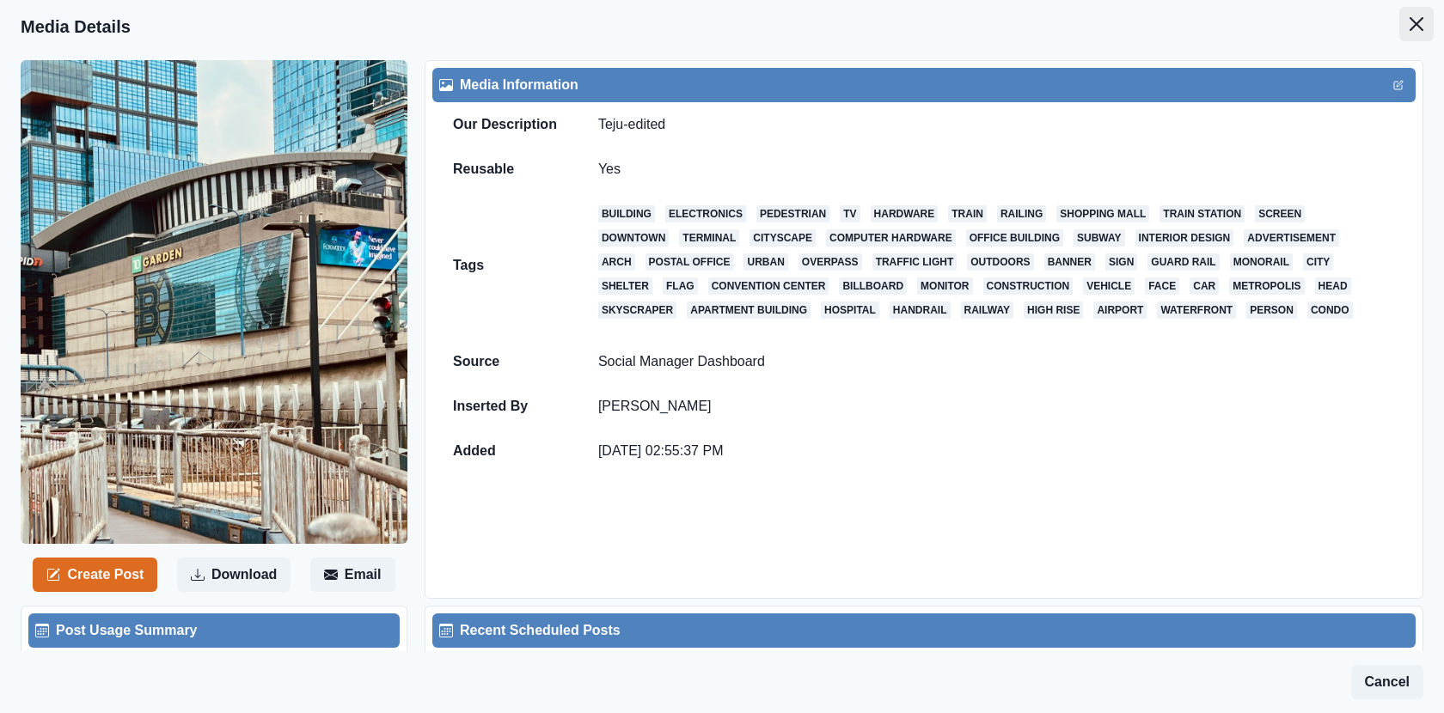
click at [1423, 34] on button "Close" at bounding box center [1416, 24] width 34 height 34
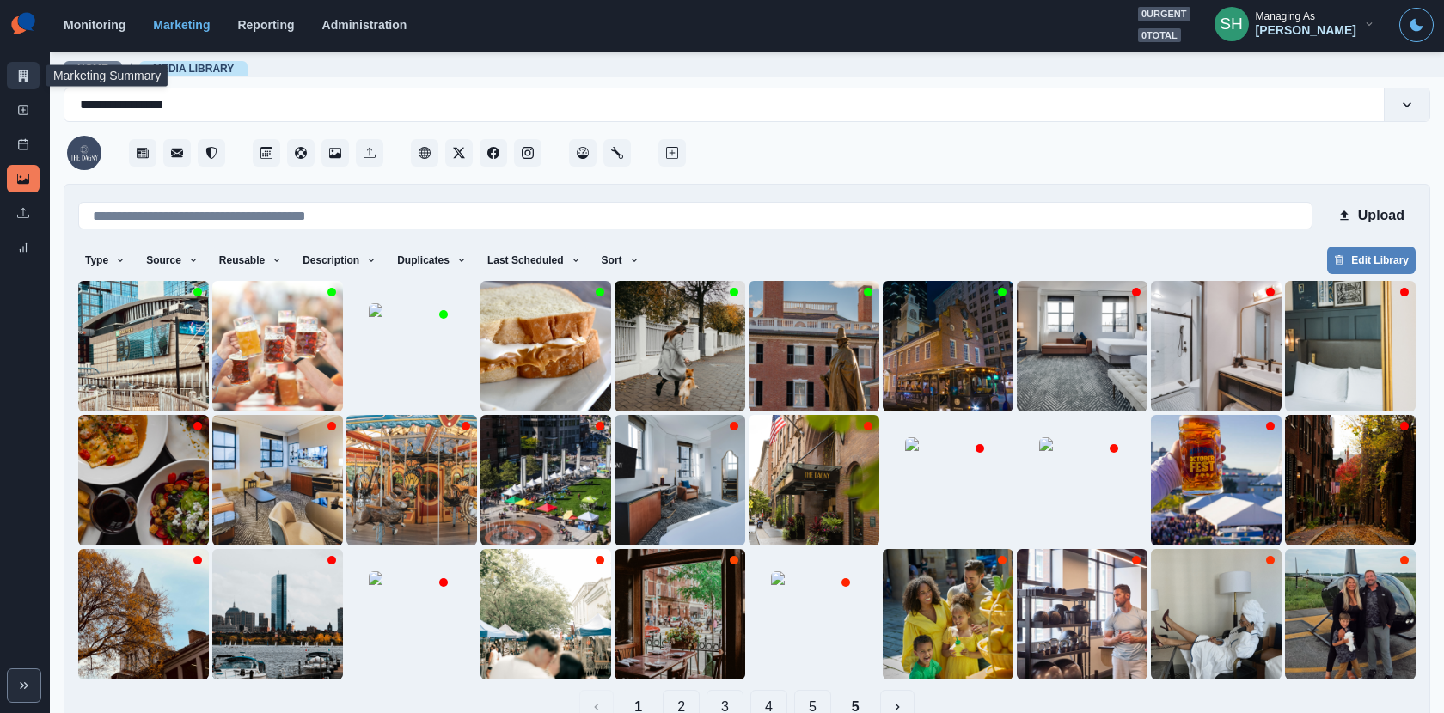
click at [26, 81] on icon at bounding box center [23, 76] width 9 height 12
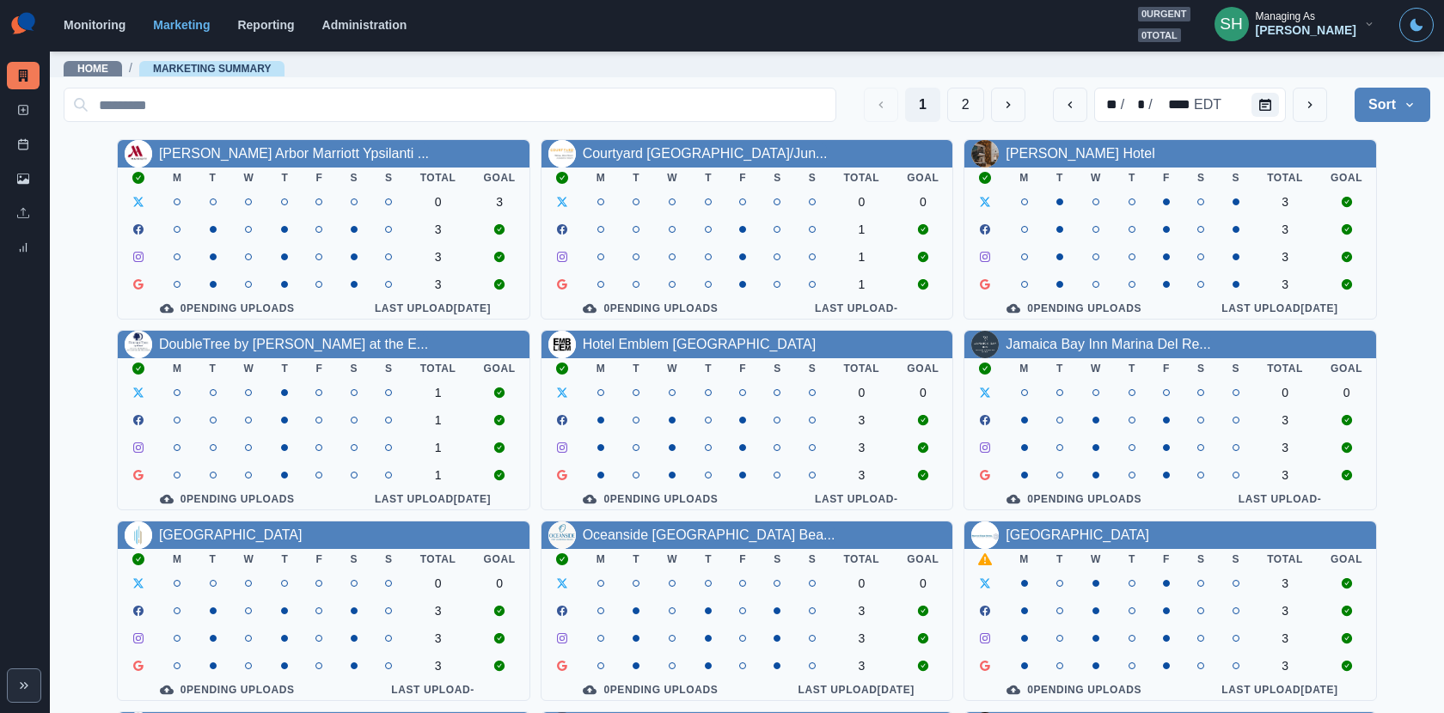
scroll to position [198, 0]
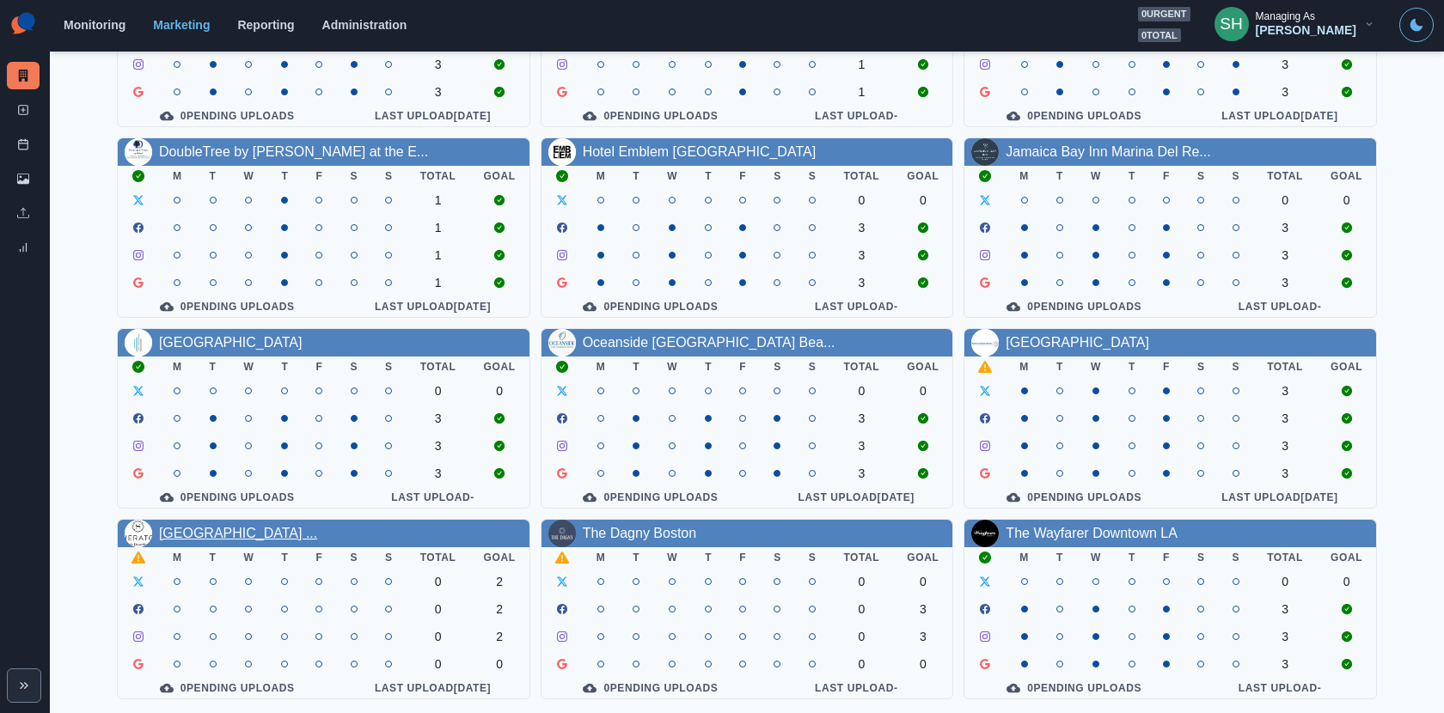
click at [317, 528] on link "[GEOGRAPHIC_DATA] ..." at bounding box center [238, 533] width 158 height 15
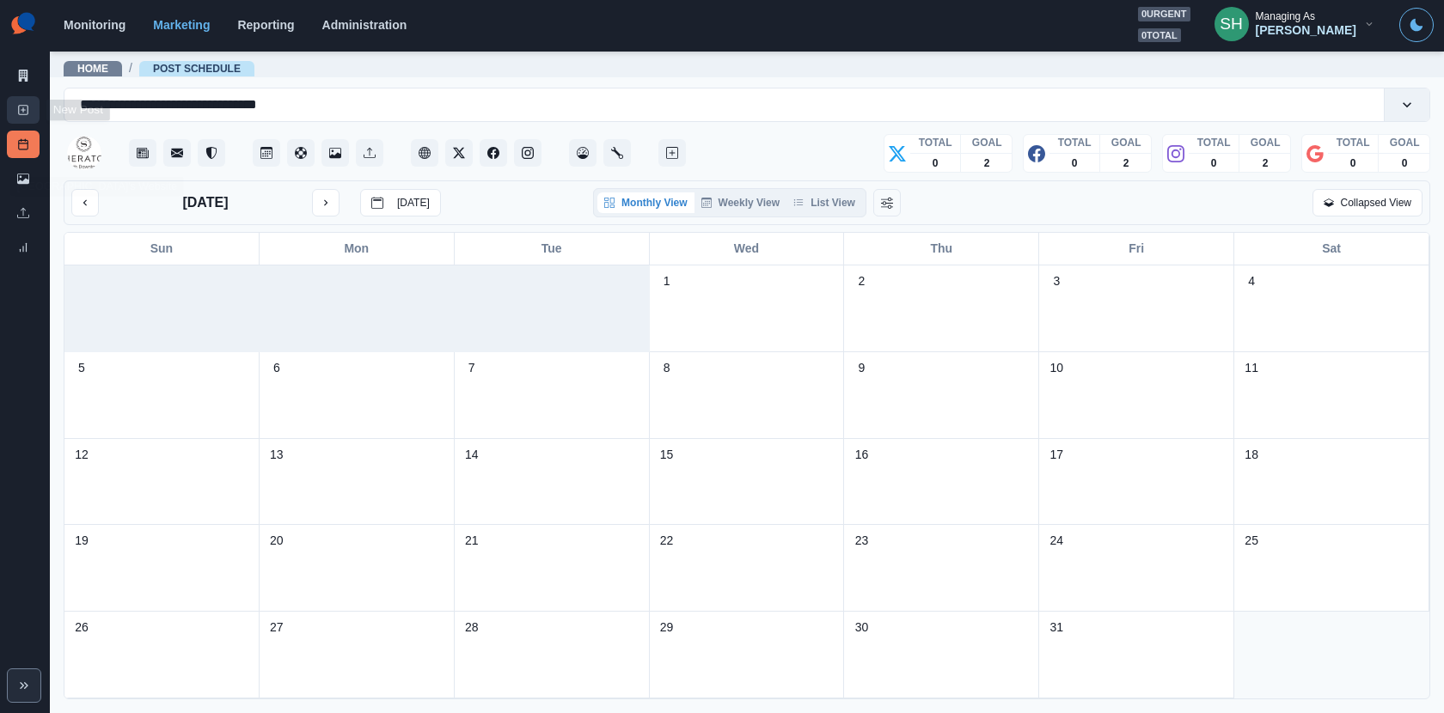
click at [15, 110] on link "New Post" at bounding box center [23, 109] width 33 height 27
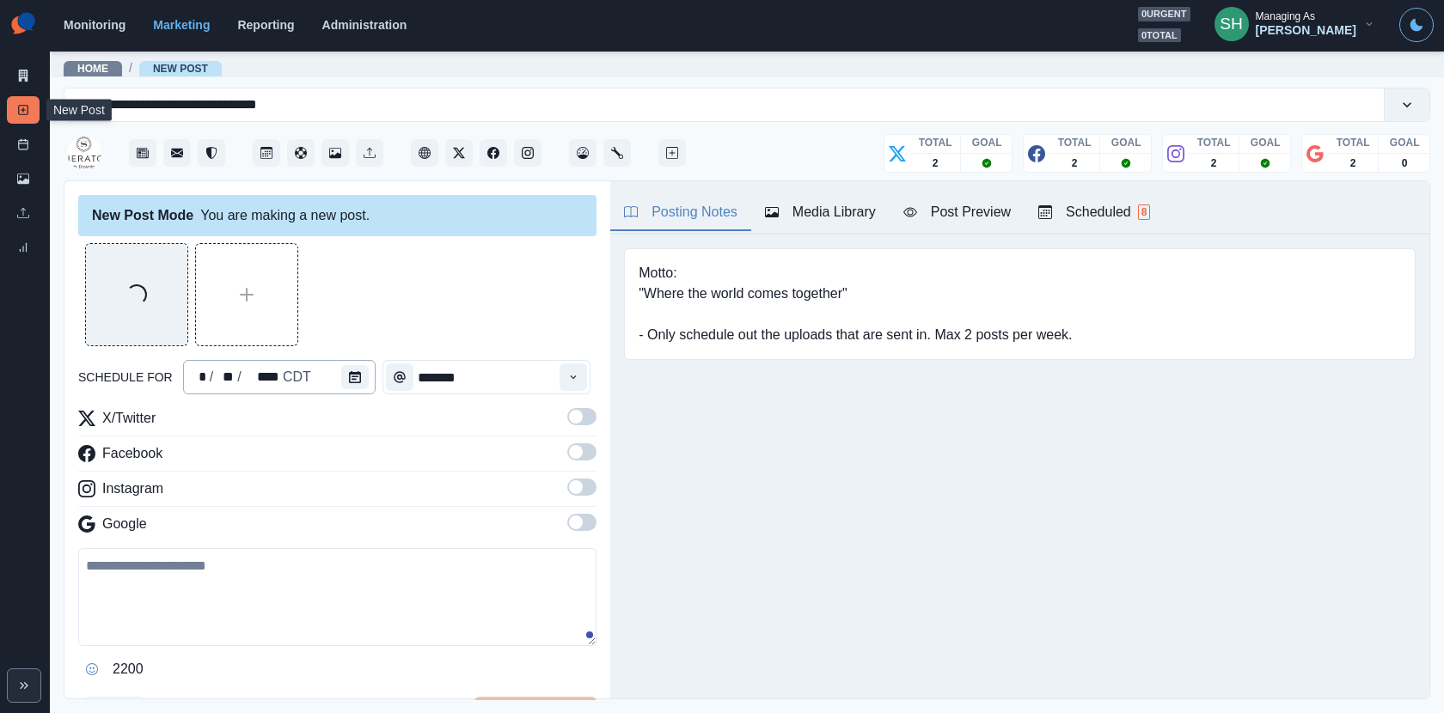
click at [322, 362] on div "* / ** / **** CDT" at bounding box center [279, 377] width 192 height 34
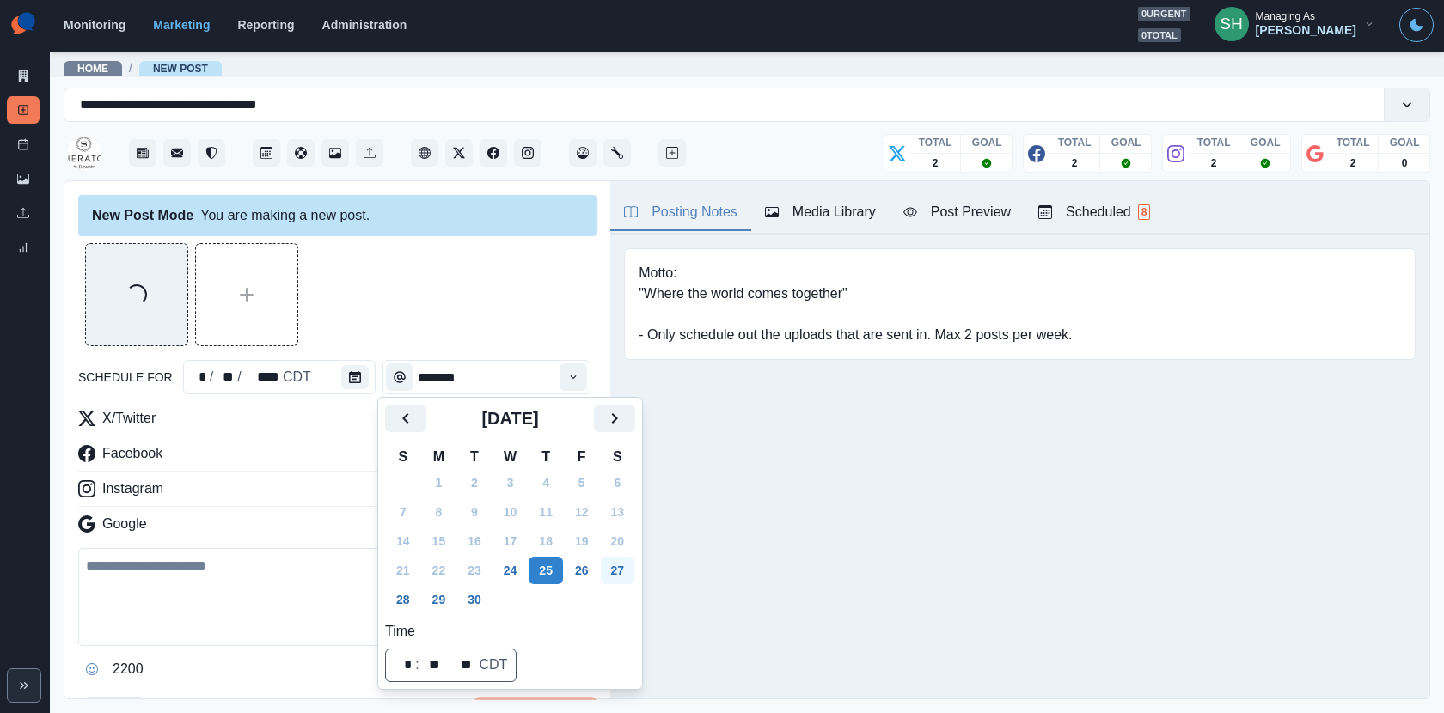
click at [617, 566] on button "27" at bounding box center [618, 570] width 34 height 27
click at [532, 339] on div "Loading..." at bounding box center [337, 294] width 518 height 103
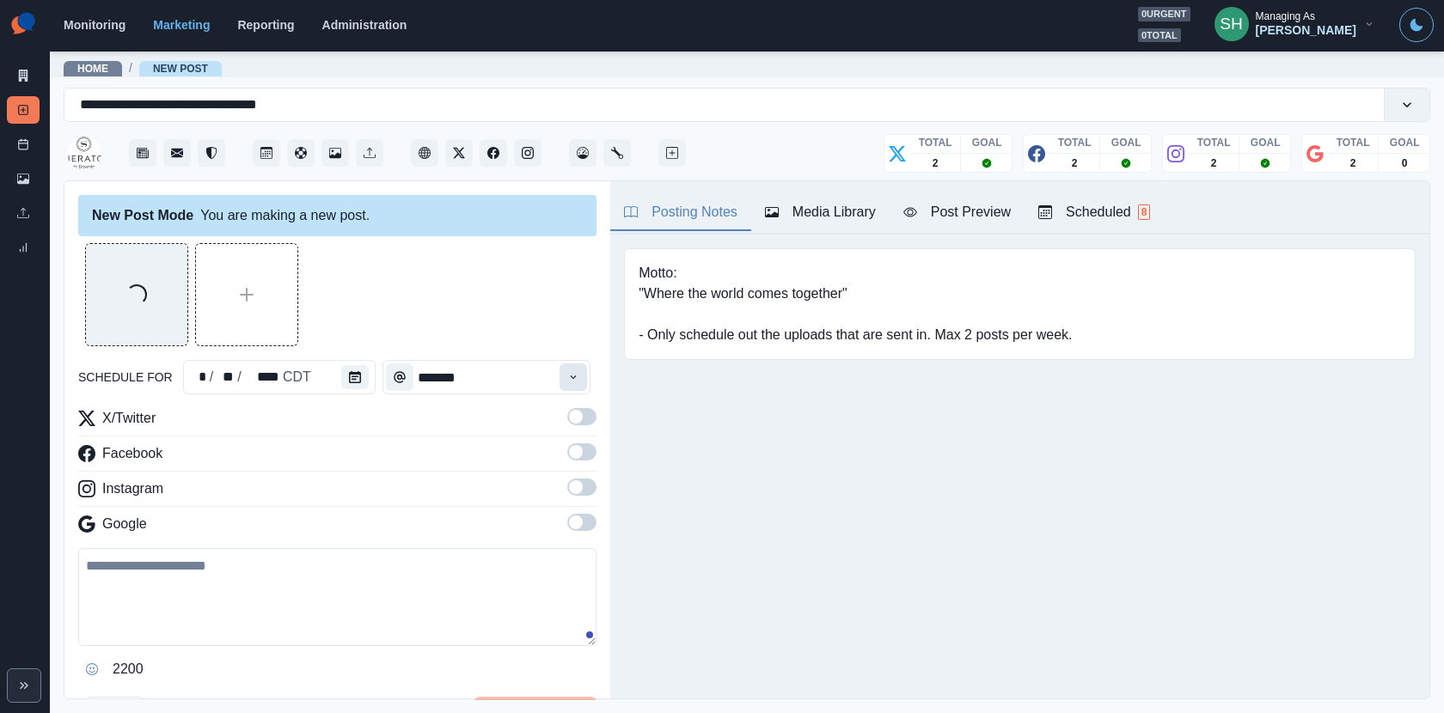
click at [578, 376] on icon "Time" at bounding box center [573, 377] width 12 height 12
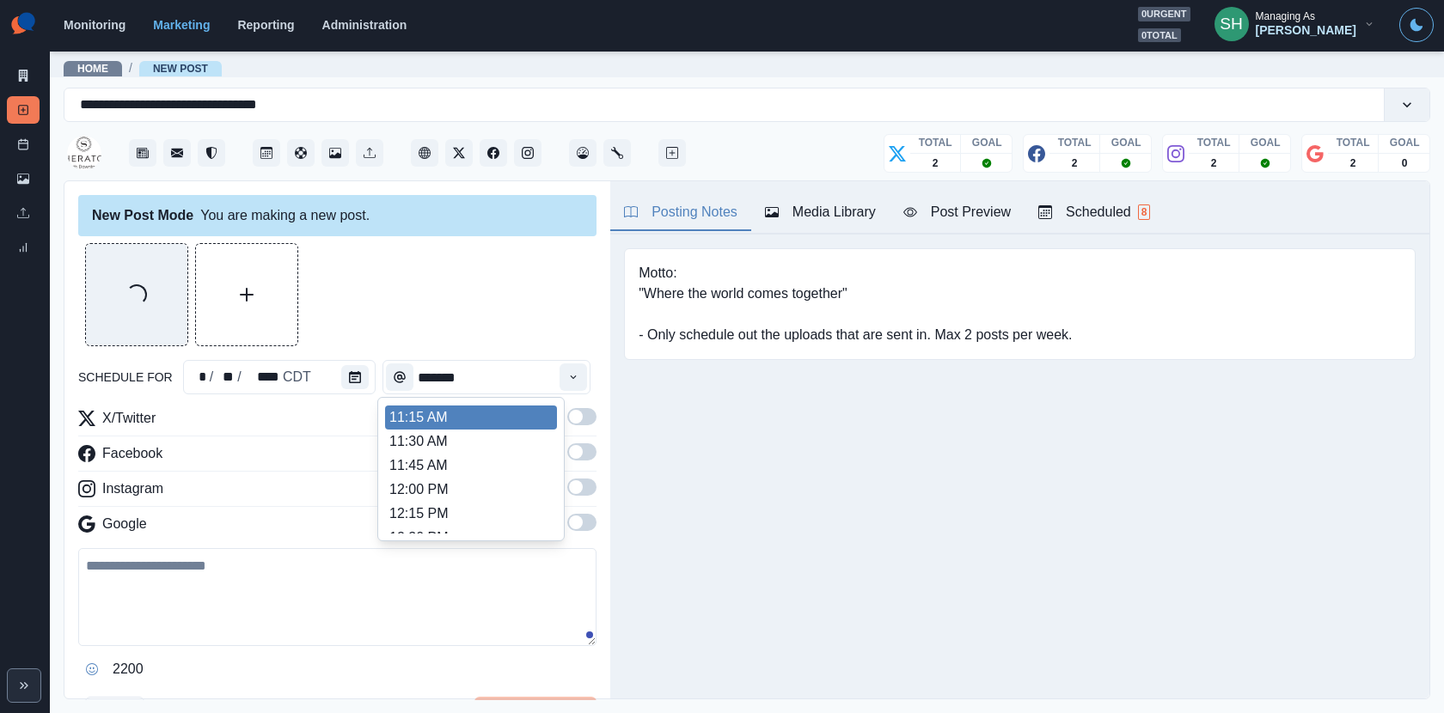
scroll to position [276, 0]
click at [443, 429] on li "11:00 AM" at bounding box center [471, 430] width 172 height 24
type input "********"
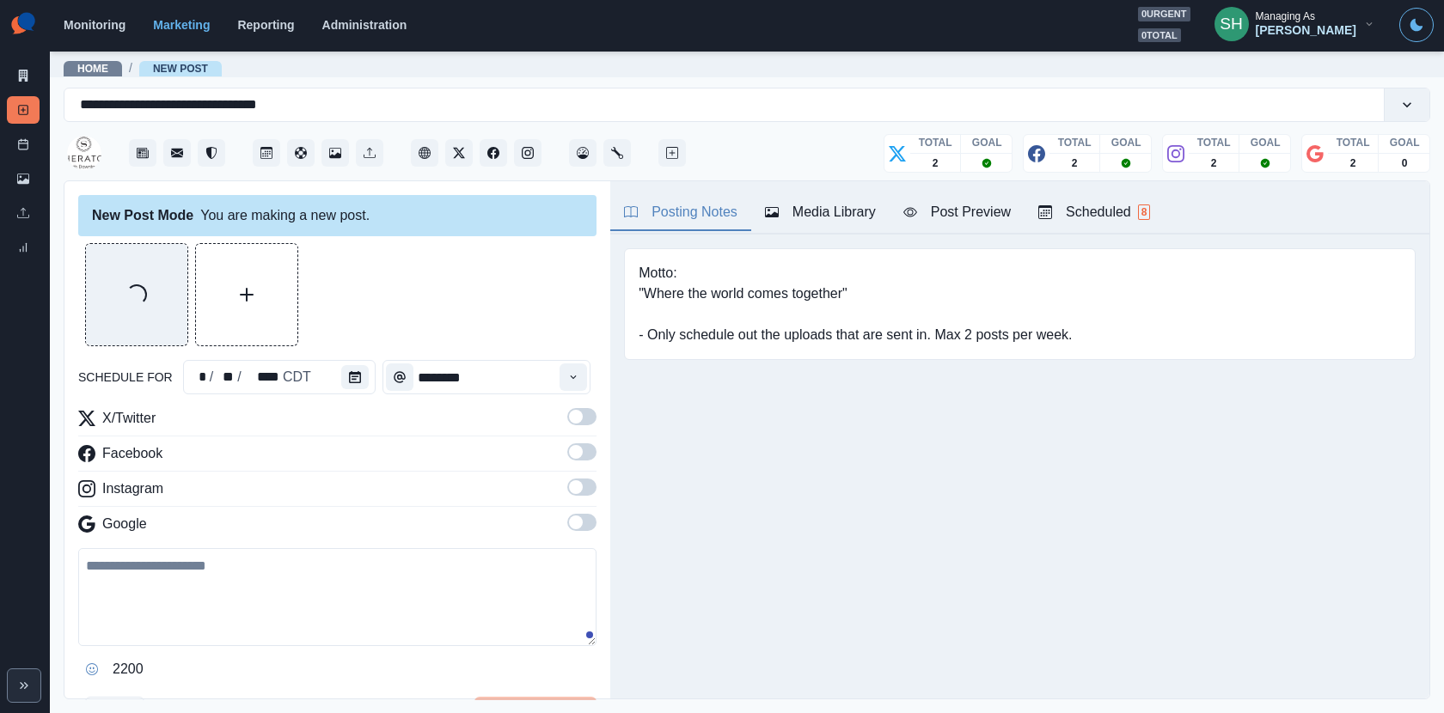
click at [582, 415] on span at bounding box center [576, 417] width 14 height 14
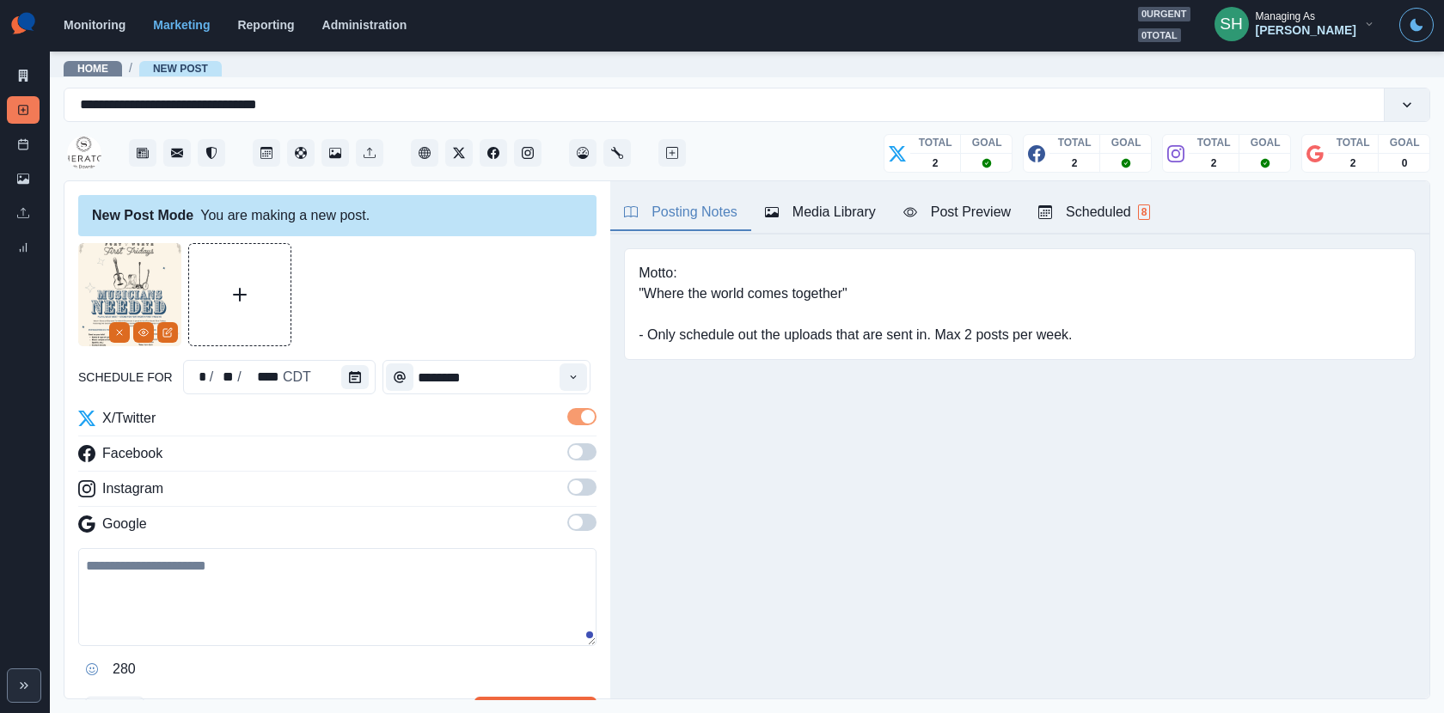
click at [582, 455] on span at bounding box center [581, 451] width 29 height 17
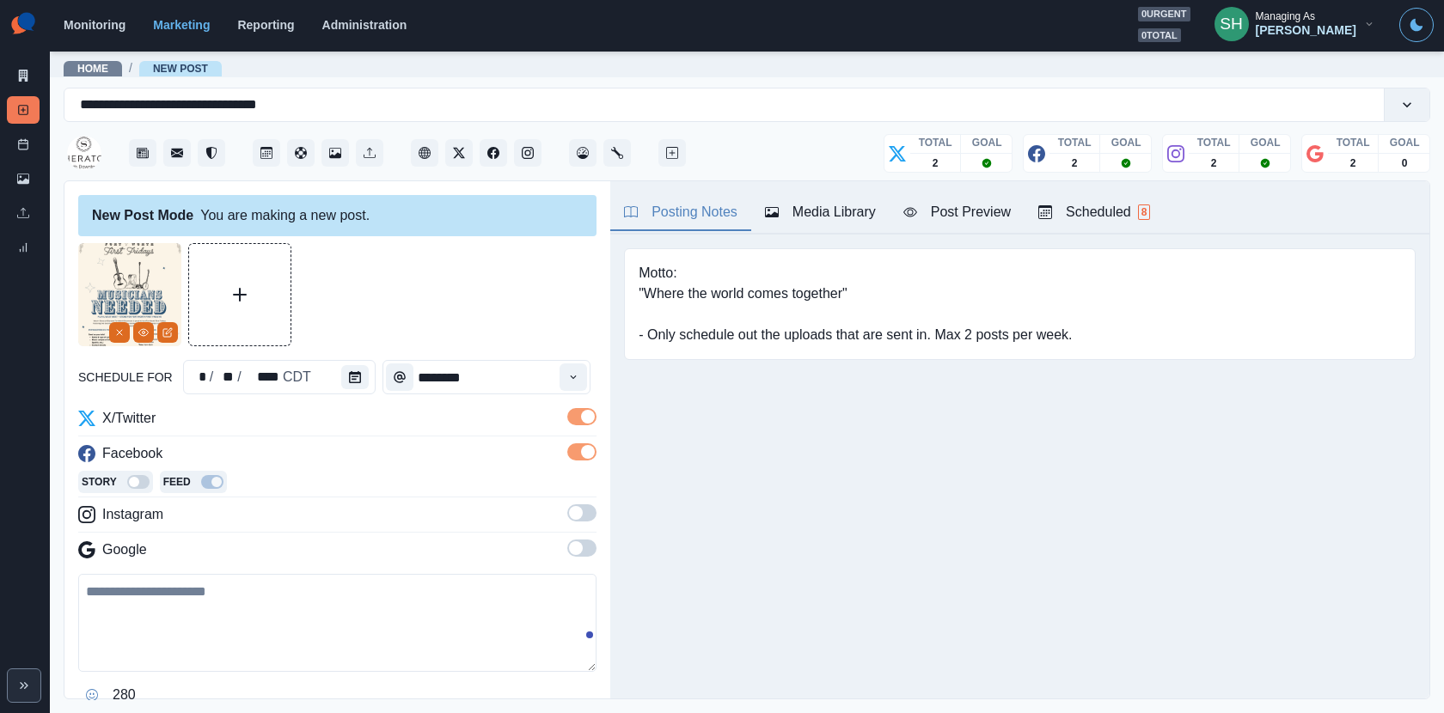
click at [582, 511] on span at bounding box center [576, 513] width 14 height 14
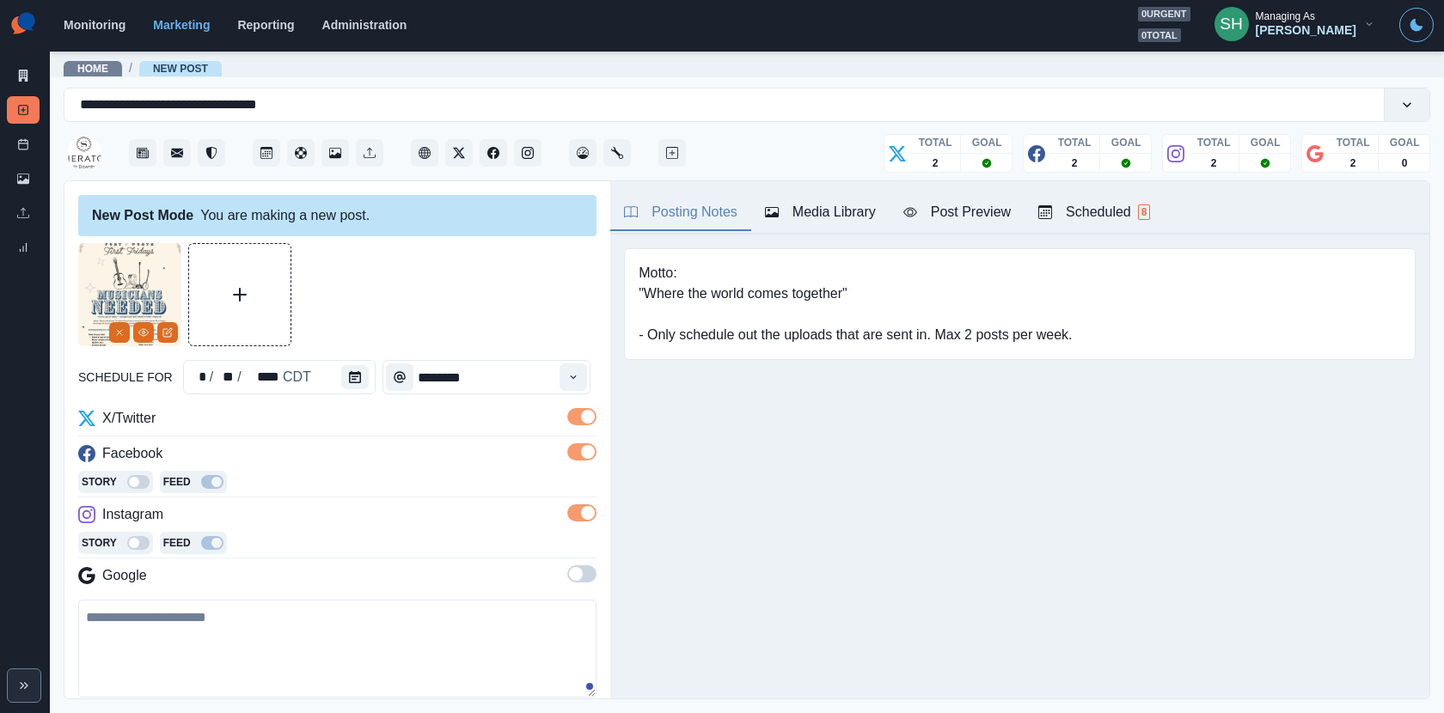
click at [577, 576] on span at bounding box center [576, 574] width 14 height 14
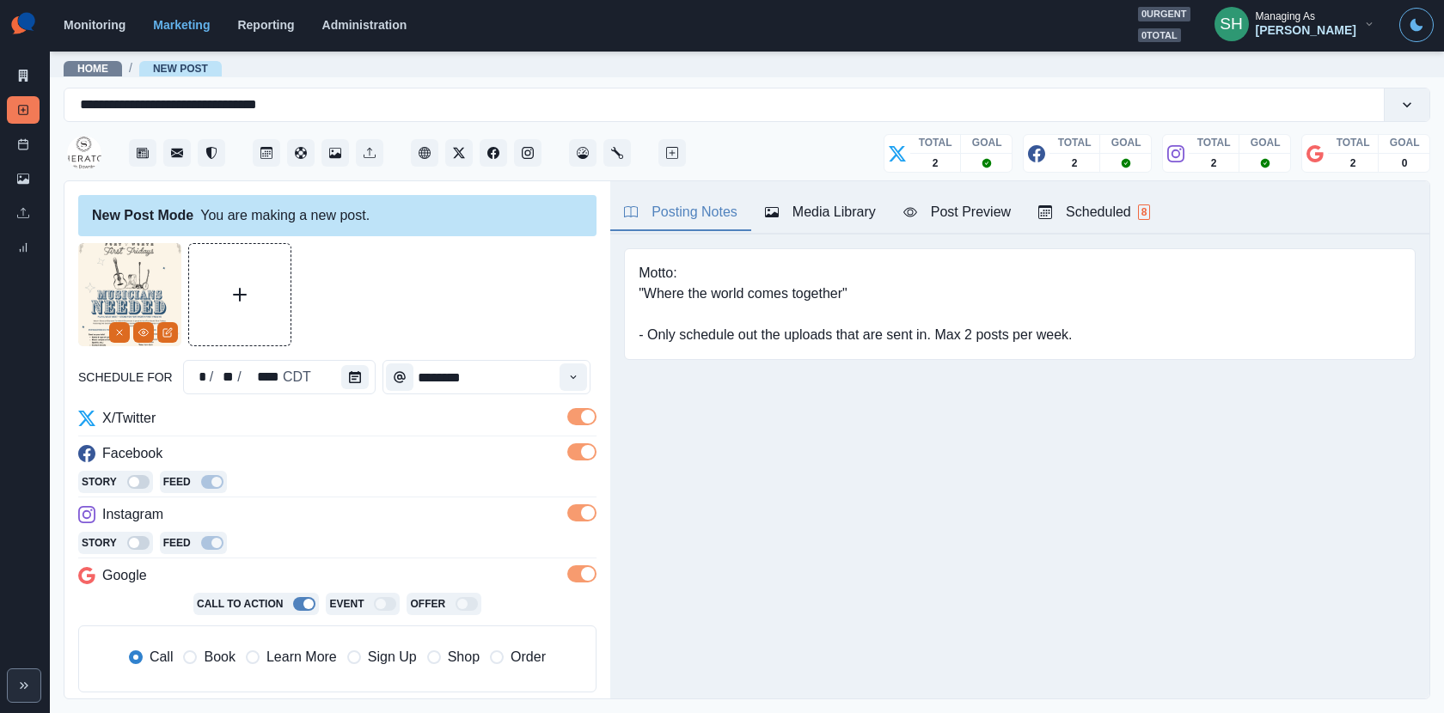
scroll to position [211, 0]
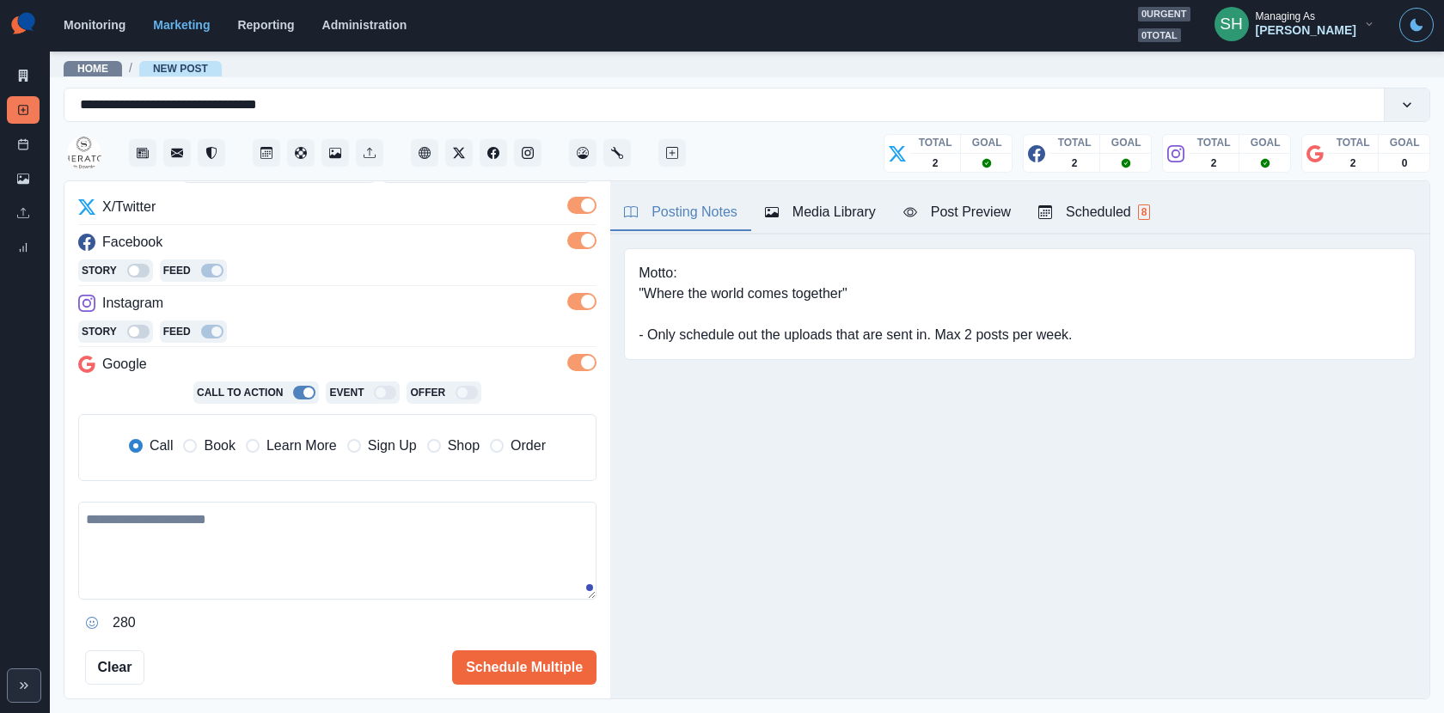
click at [289, 528] on textarea at bounding box center [337, 551] width 518 height 98
paste textarea "**********"
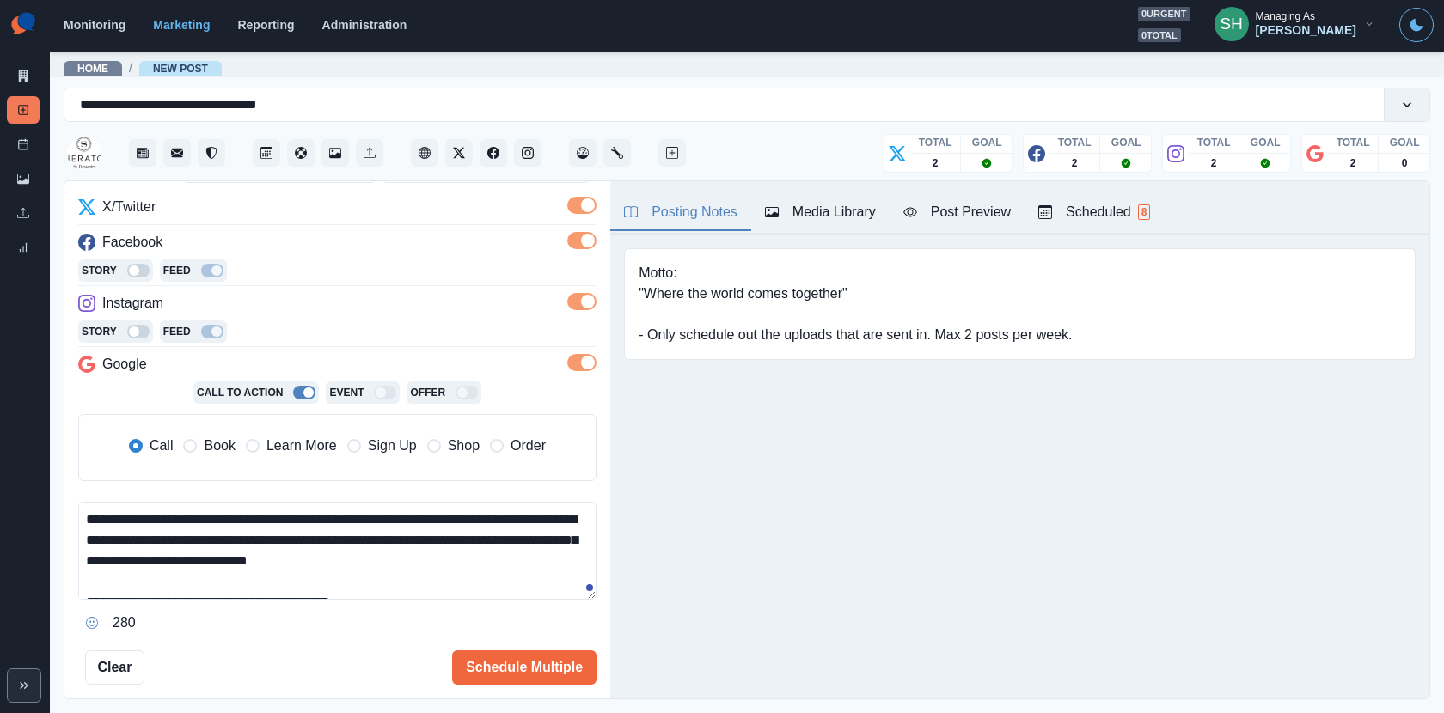
scroll to position [11, 0]
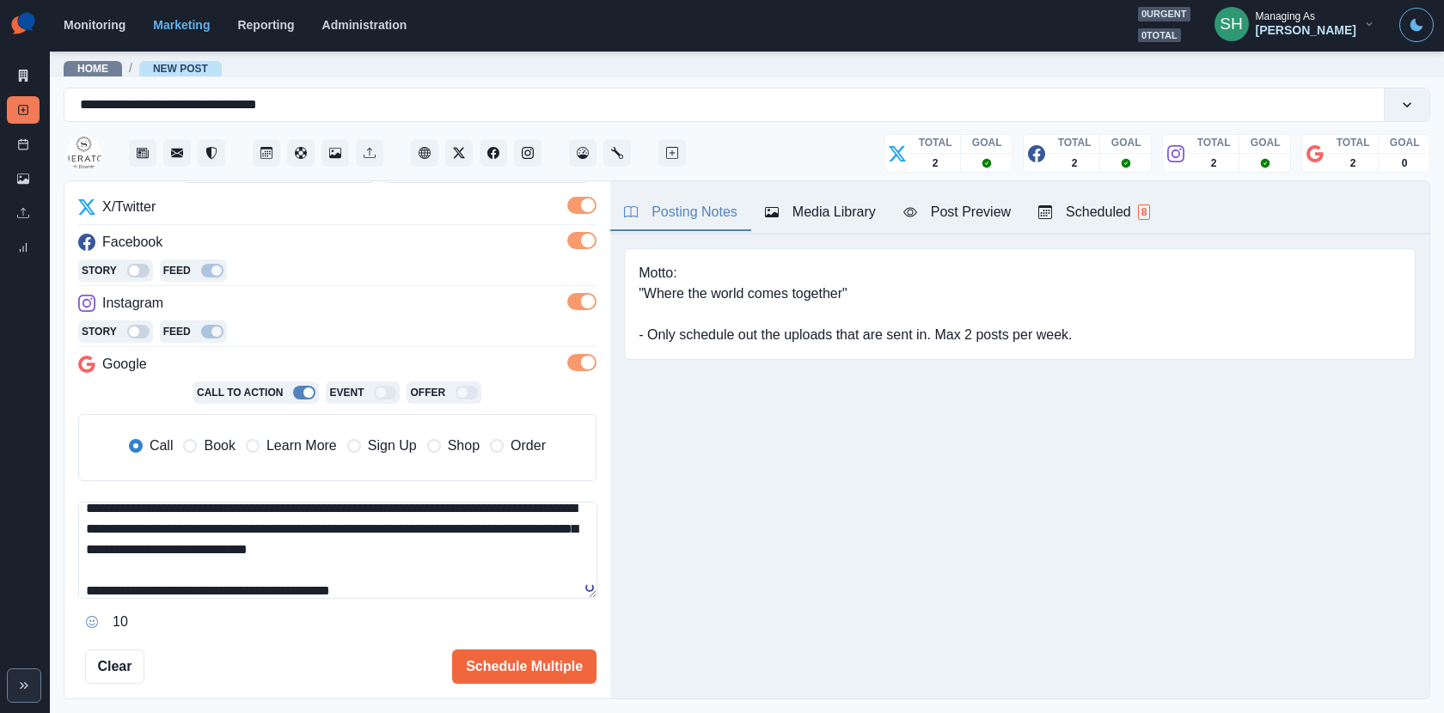
click at [217, 444] on span "Book" at bounding box center [219, 446] width 31 height 21
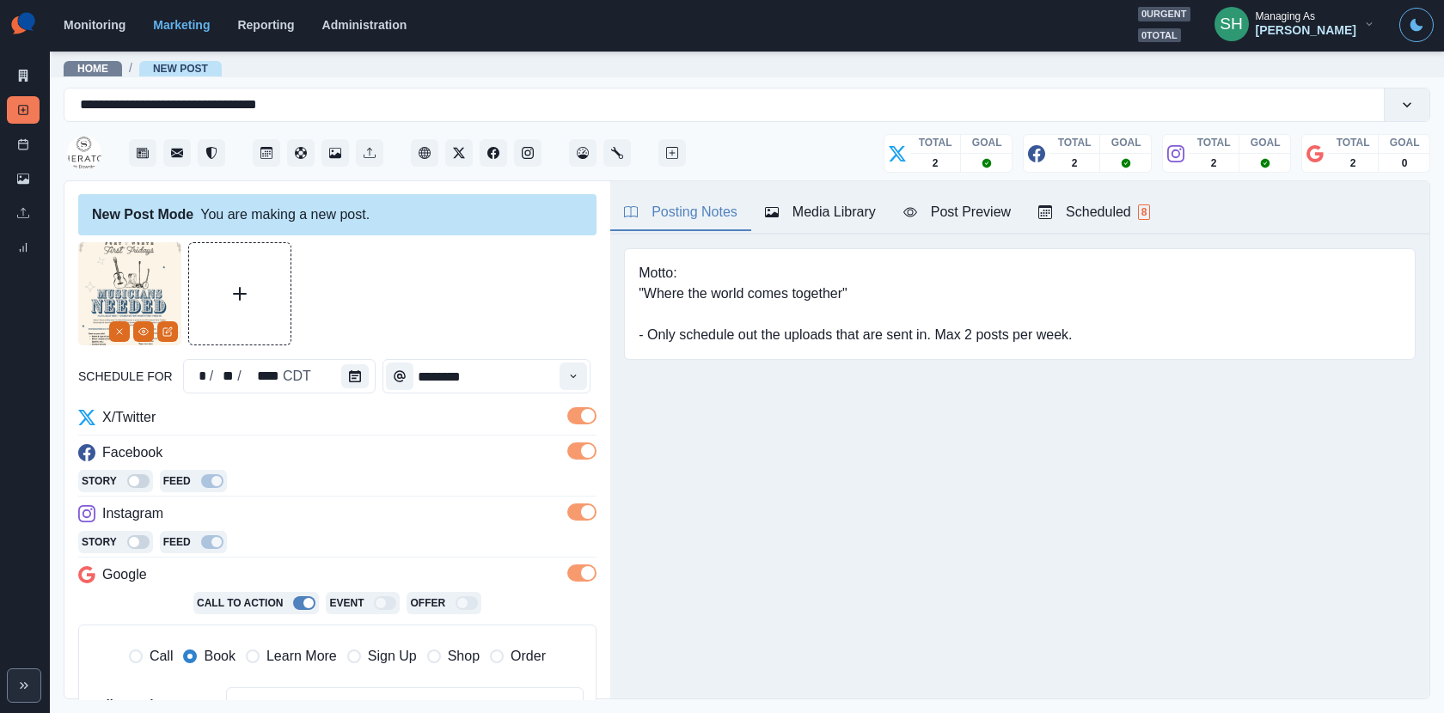
scroll to position [0, 0]
click at [154, 661] on span "Call" at bounding box center [162, 657] width 24 height 21
click at [169, 331] on icon "Edit Media" at bounding box center [169, 331] width 6 height 6
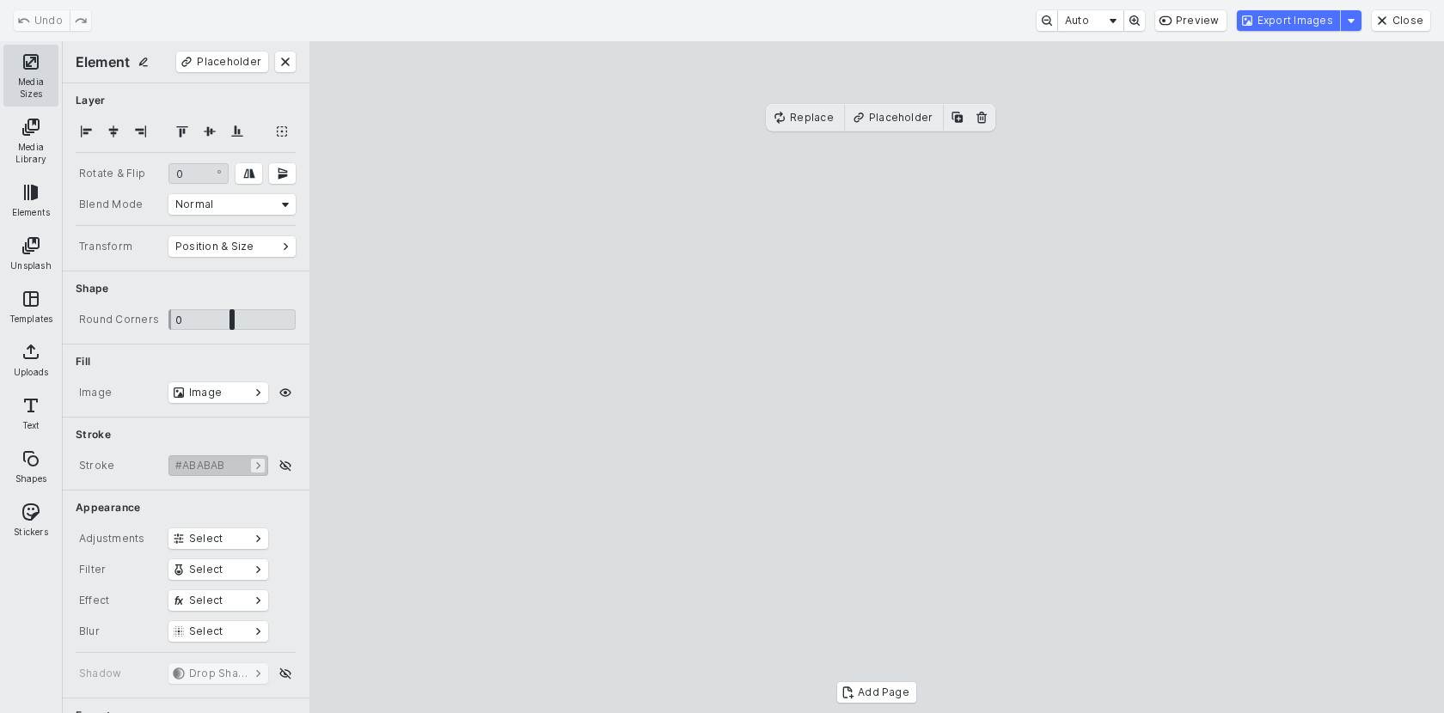
click at [36, 66] on button "Media Sizes" at bounding box center [30, 76] width 55 height 62
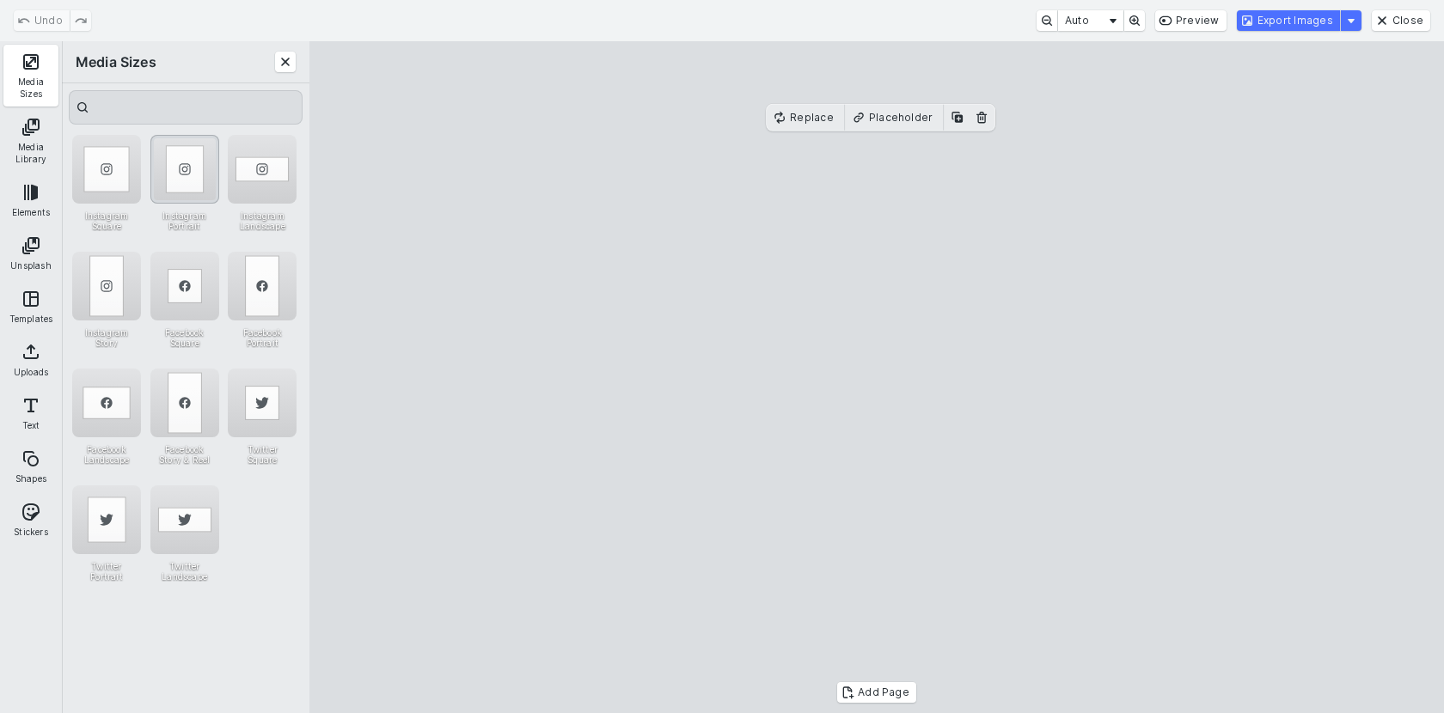
click at [171, 162] on div "Instagram Portrait" at bounding box center [184, 169] width 69 height 69
click at [183, 165] on div "Instagram Portrait" at bounding box center [184, 169] width 69 height 69
click at [1275, 23] on button "Export Images" at bounding box center [1288, 20] width 103 height 21
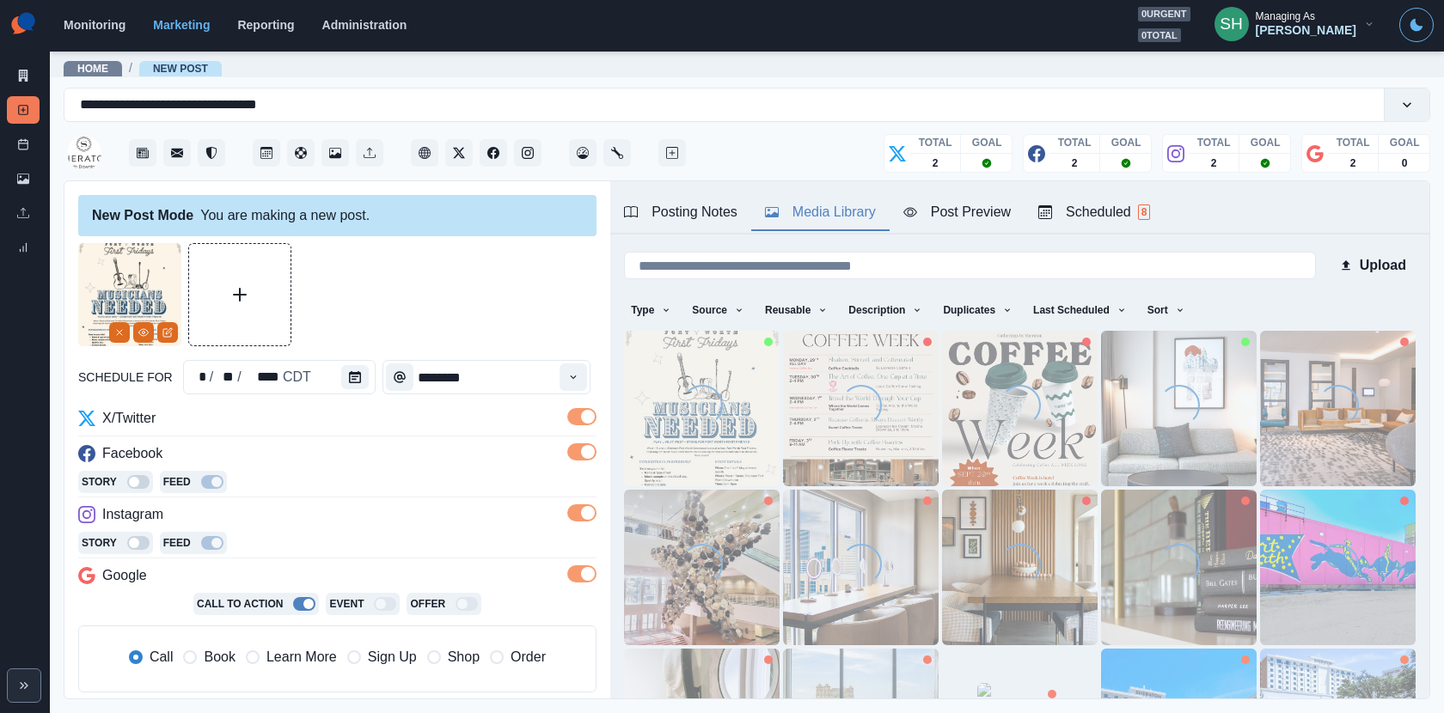
click at [808, 211] on div "Media Library" at bounding box center [820, 212] width 111 height 21
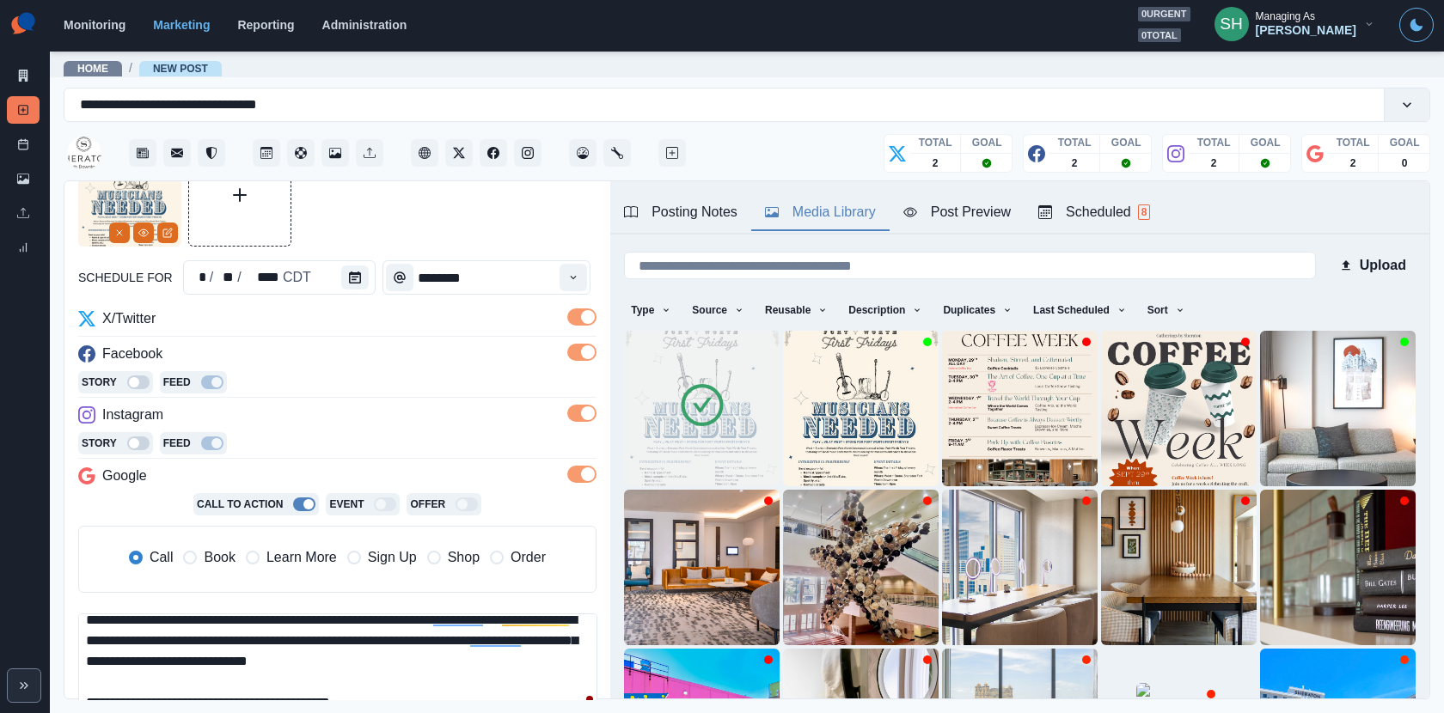
scroll to position [130, 0]
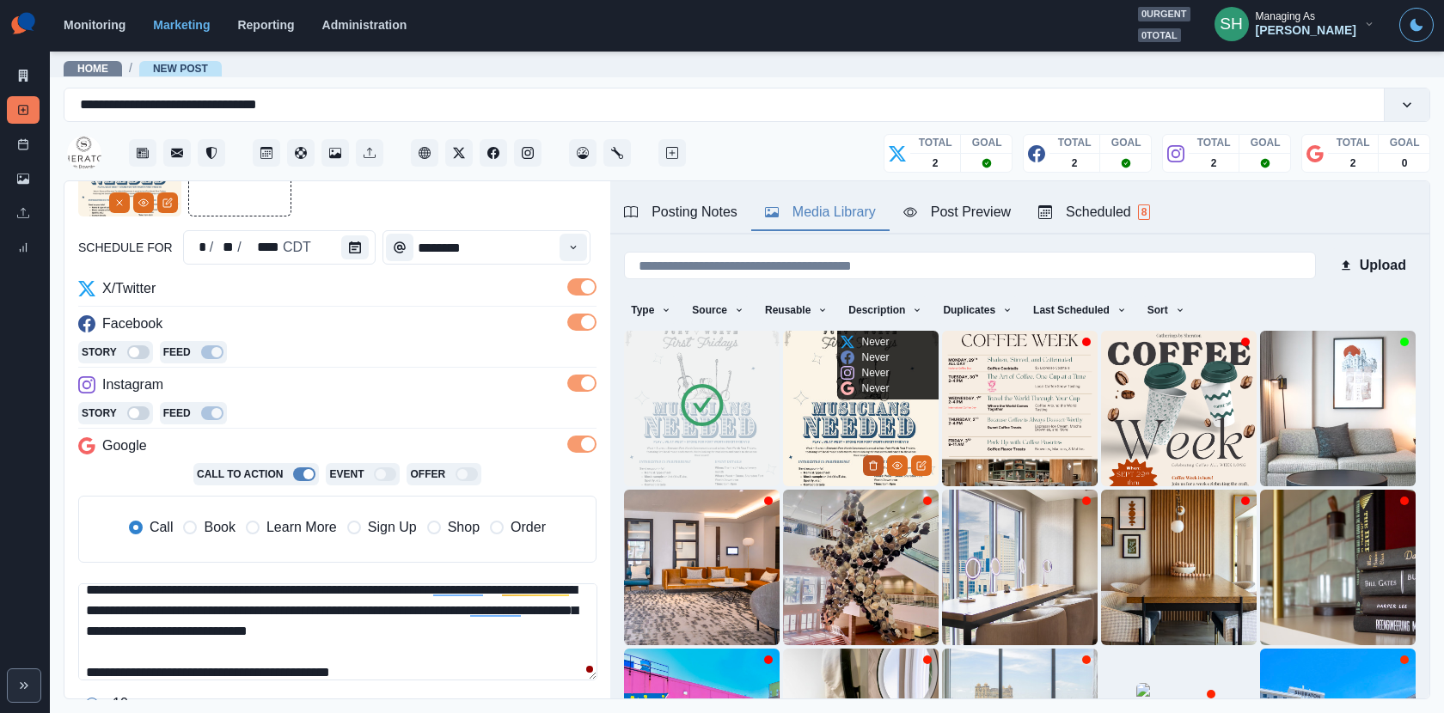
click at [874, 465] on icon "Delete Media" at bounding box center [873, 466] width 10 height 10
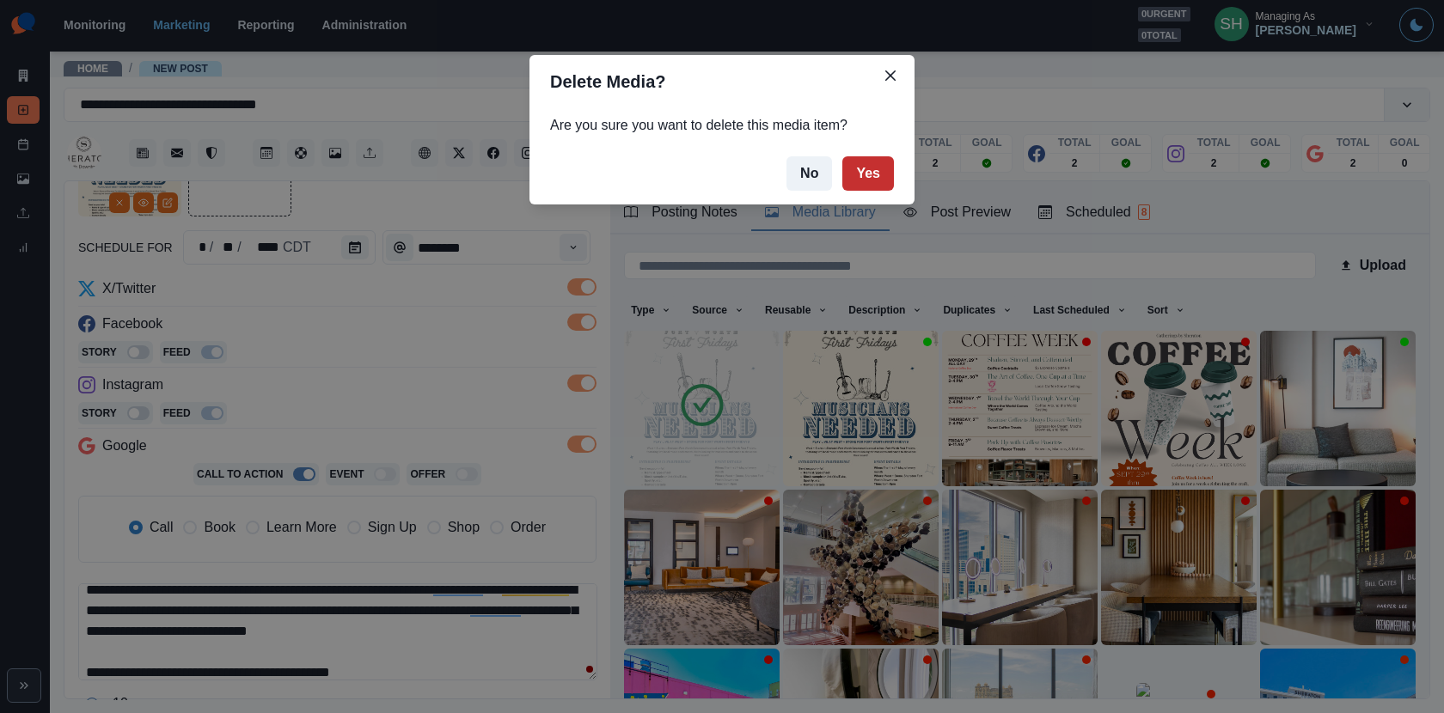
click at [873, 156] on button "Yes" at bounding box center [868, 173] width 52 height 34
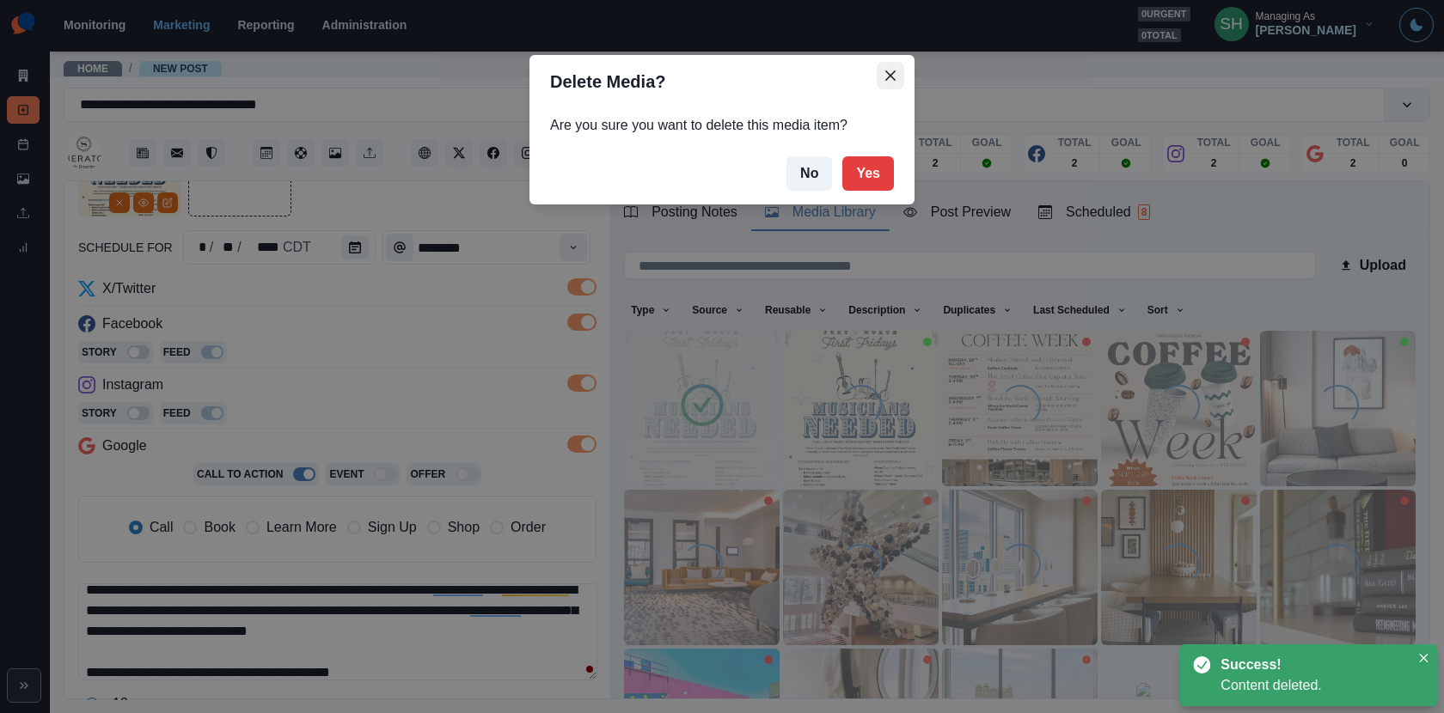
click at [893, 77] on icon "Close" at bounding box center [890, 75] width 10 height 10
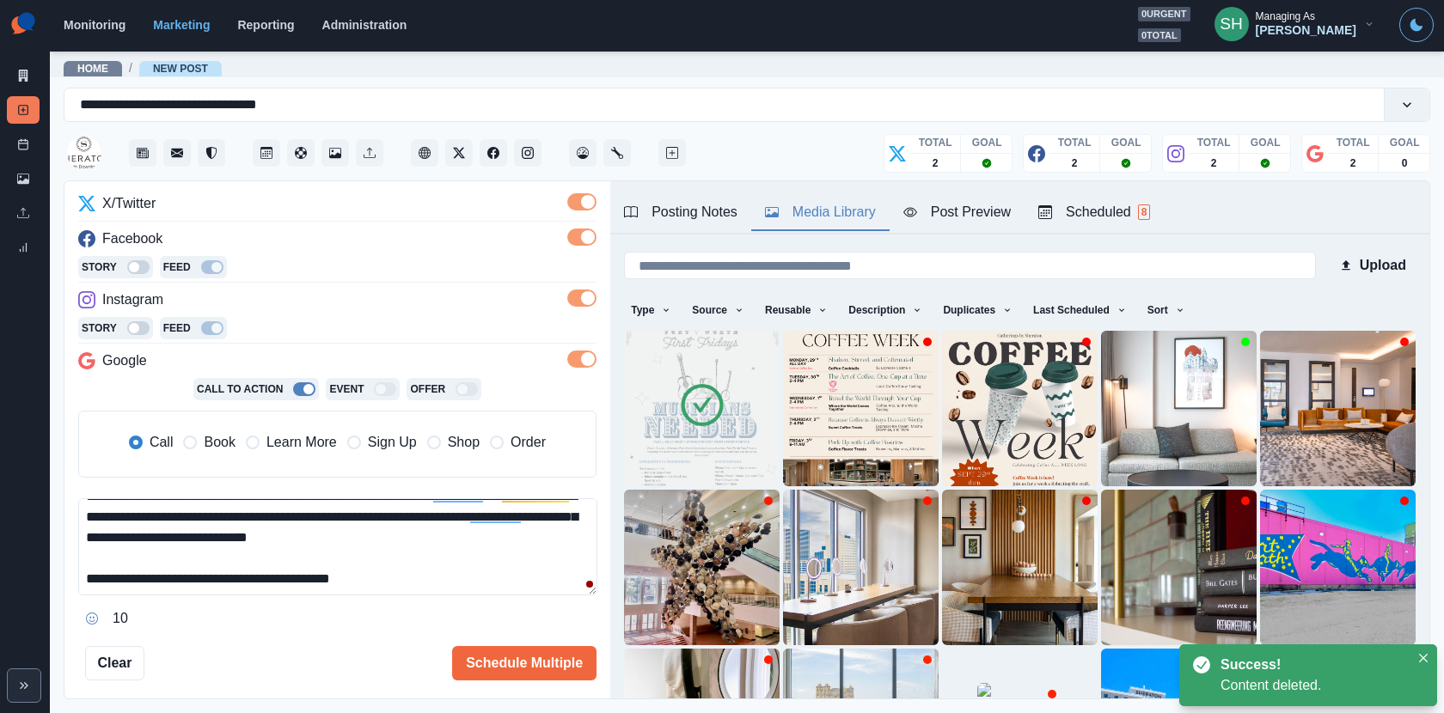
scroll to position [0, 0]
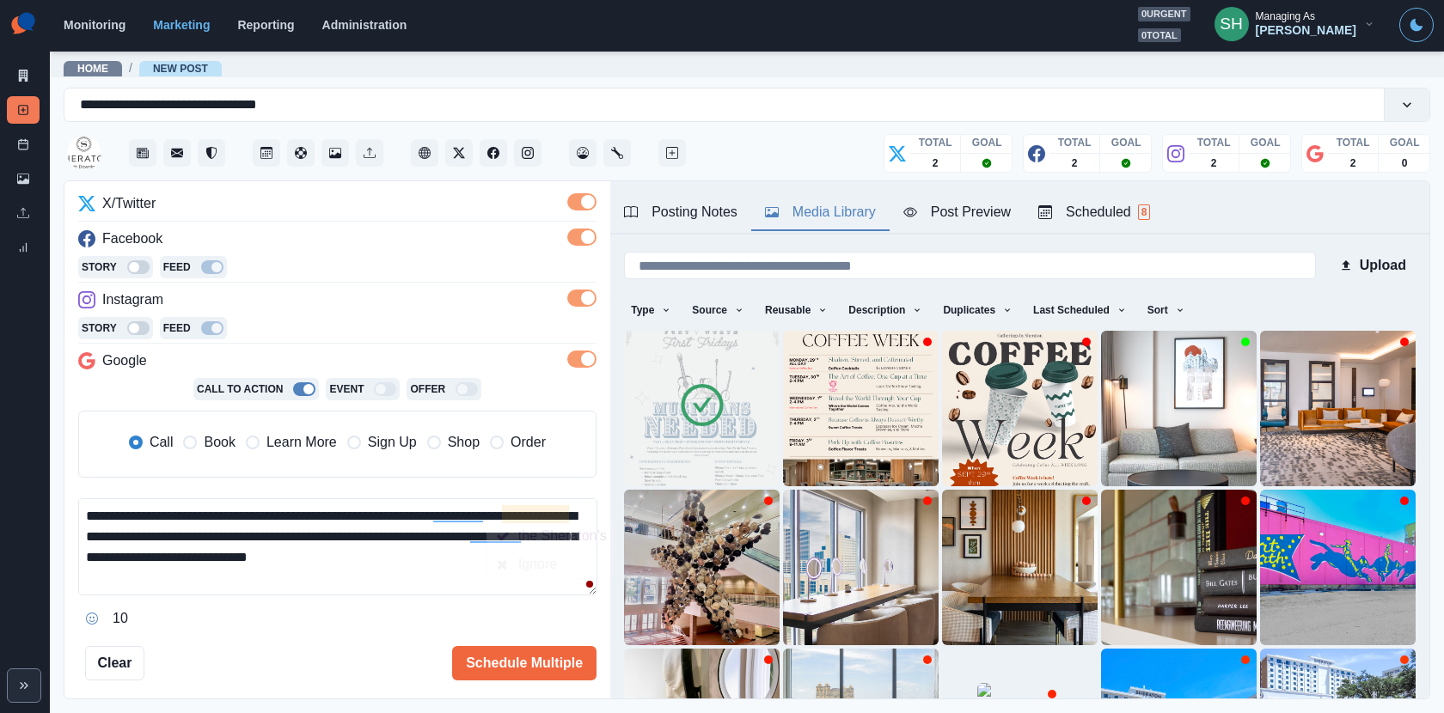
click at [569, 511] on textarea "**********" at bounding box center [337, 546] width 519 height 97
click at [122, 529] on textarea "**********" at bounding box center [337, 546] width 519 height 97
click at [438, 554] on textarea "**********" at bounding box center [337, 546] width 519 height 97
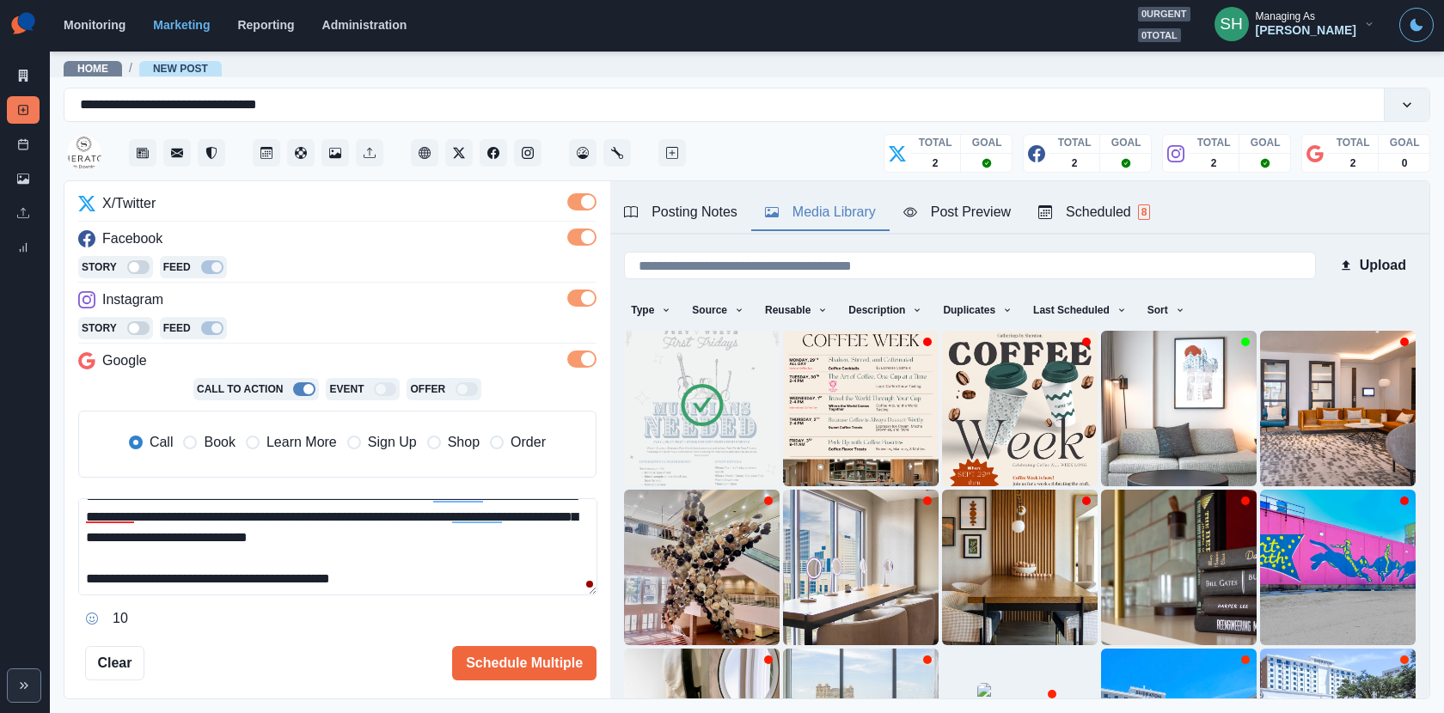
scroll to position [309, 0]
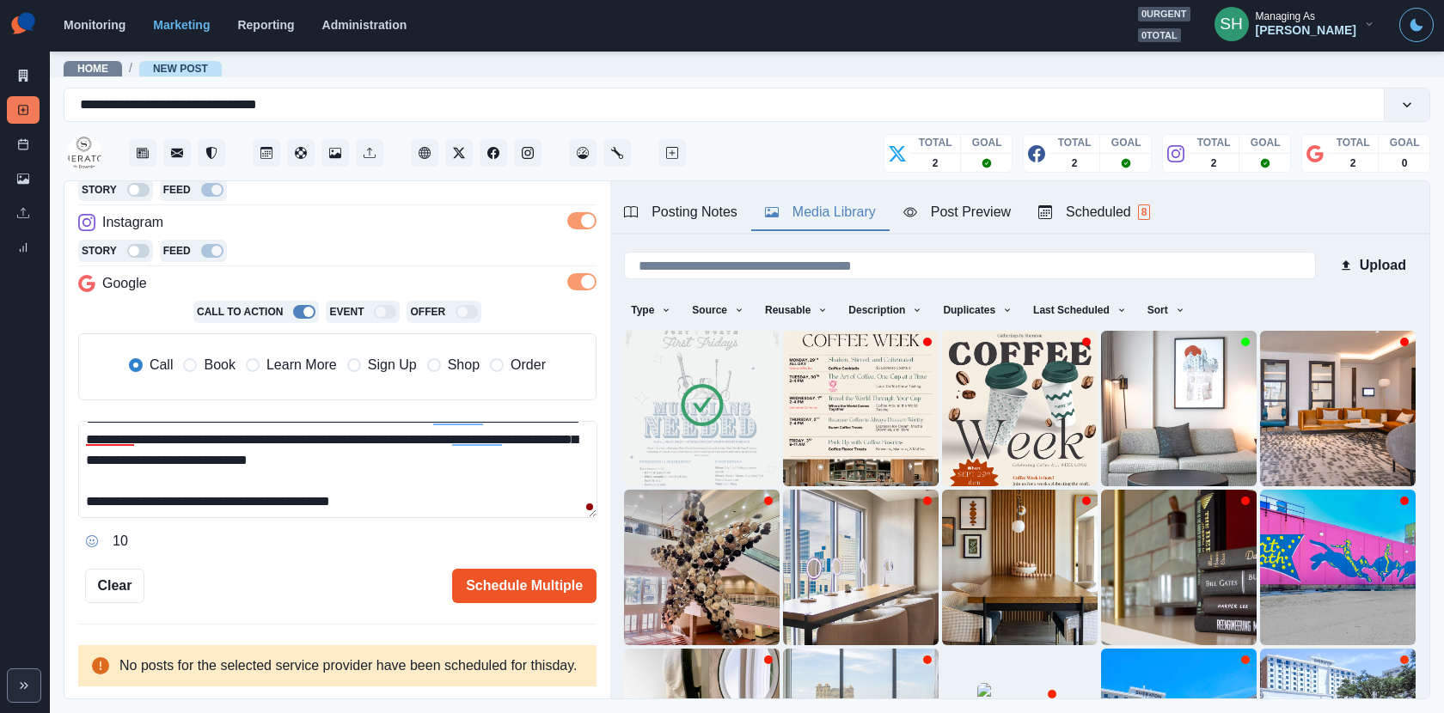
type textarea "**********"
click at [478, 569] on button "Schedule Multiple" at bounding box center [524, 586] width 144 height 34
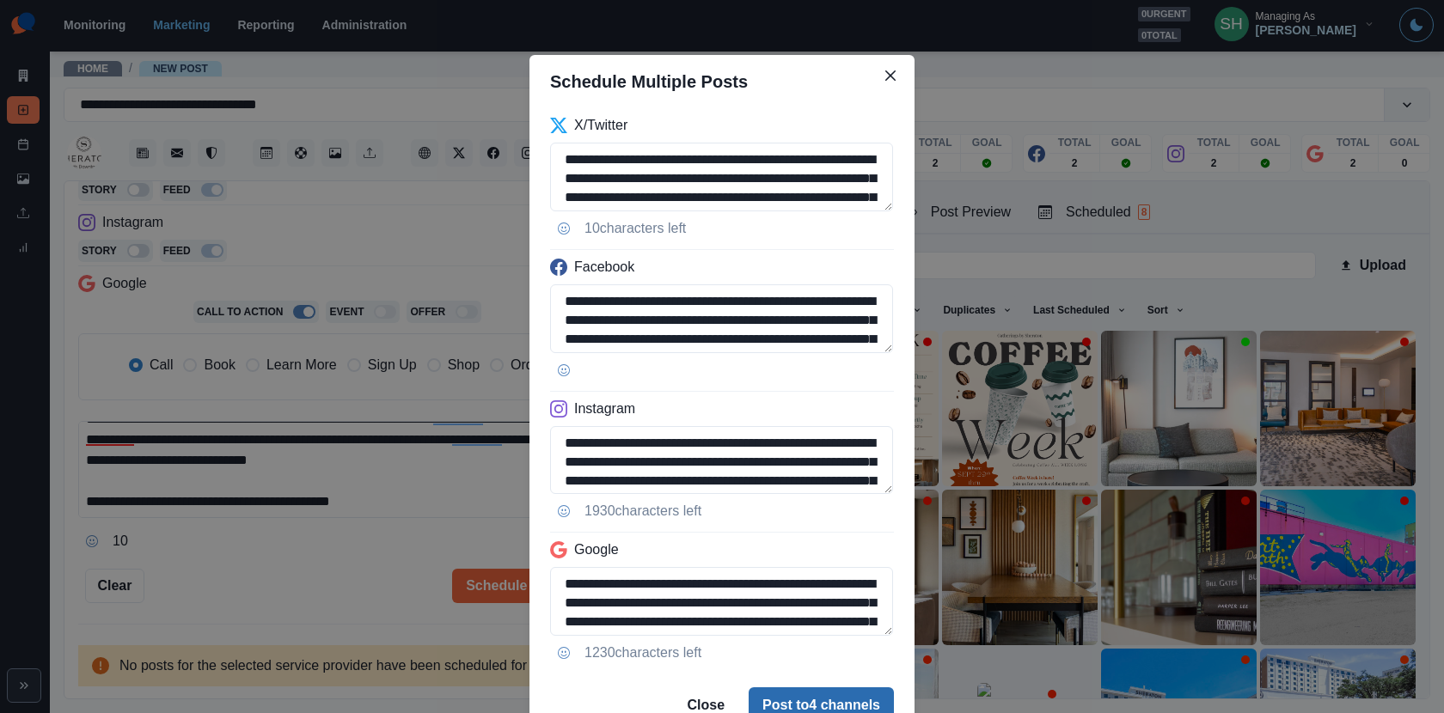
click at [781, 693] on button "Post to 4 channels" at bounding box center [820, 704] width 145 height 34
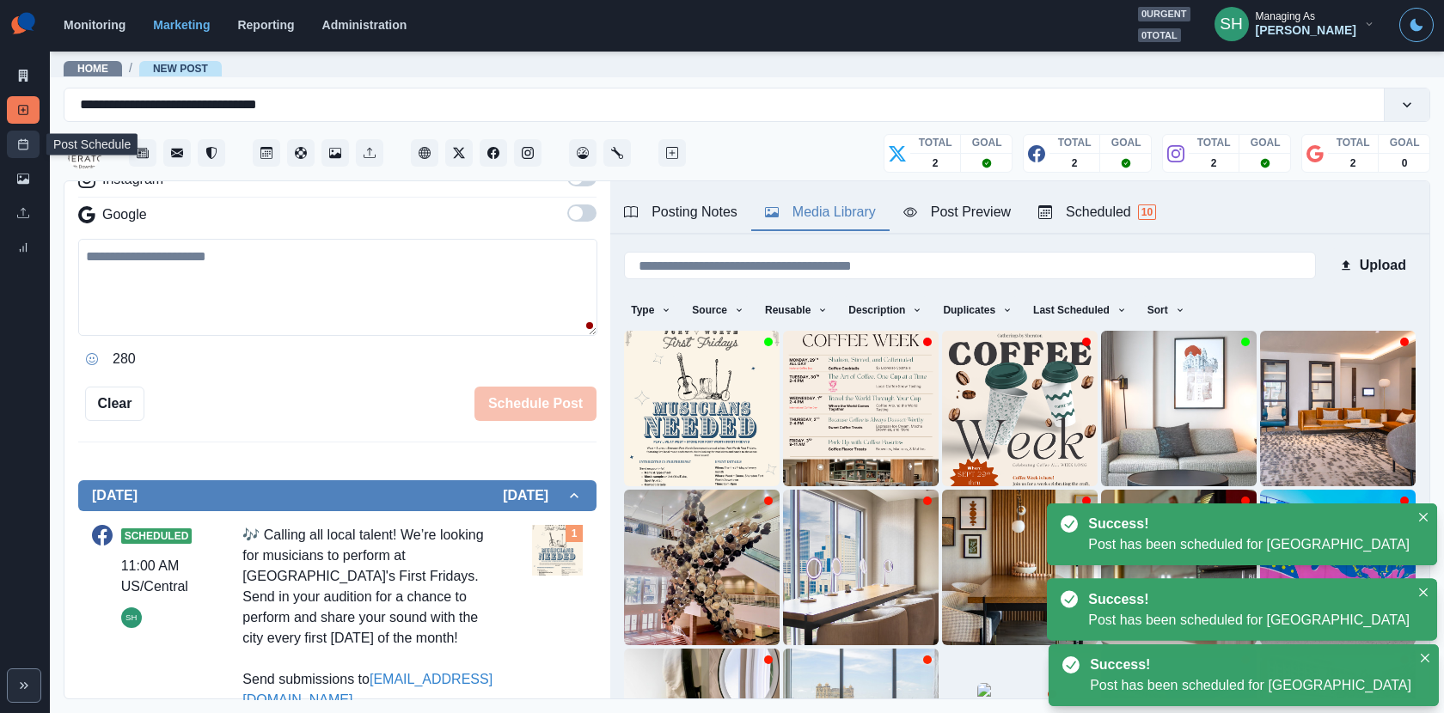
click at [23, 147] on icon at bounding box center [23, 144] width 12 height 12
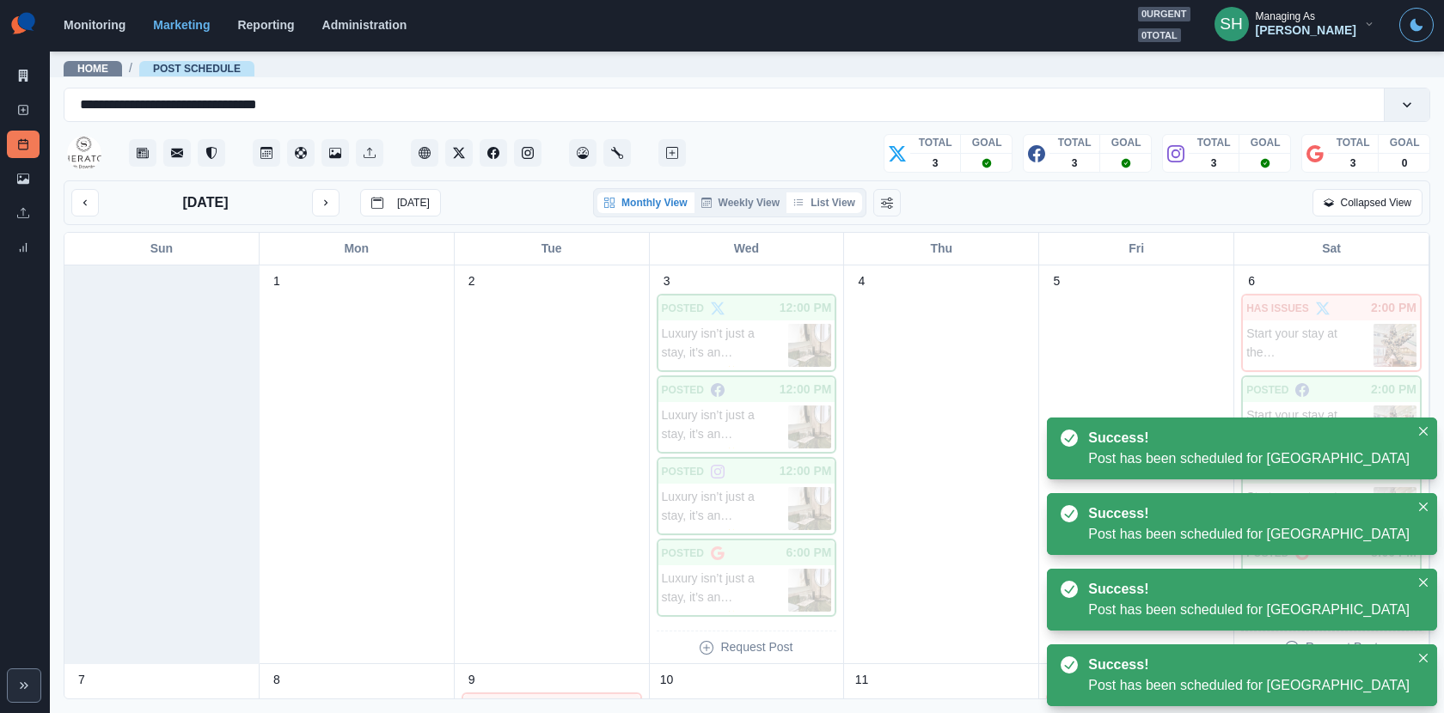
click at [837, 205] on button "List View" at bounding box center [824, 202] width 76 height 21
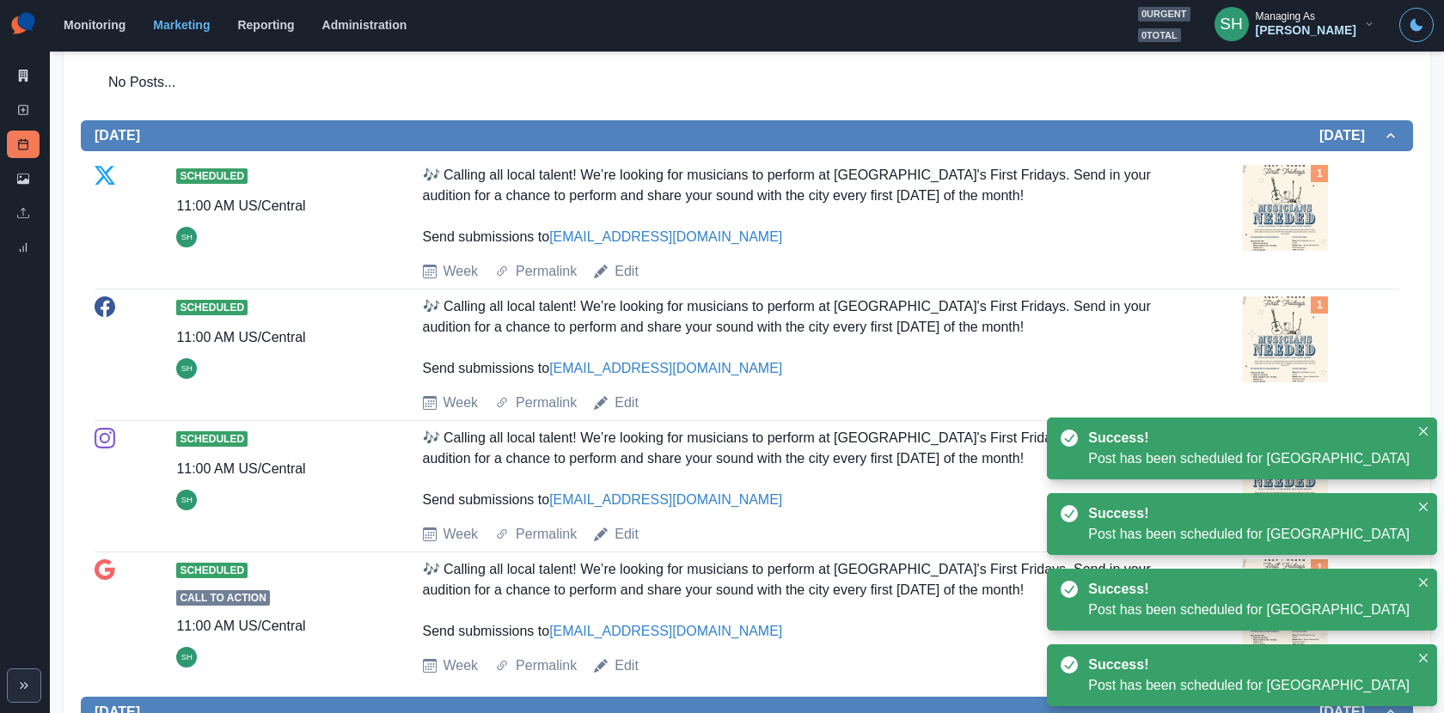
scroll to position [2574, 0]
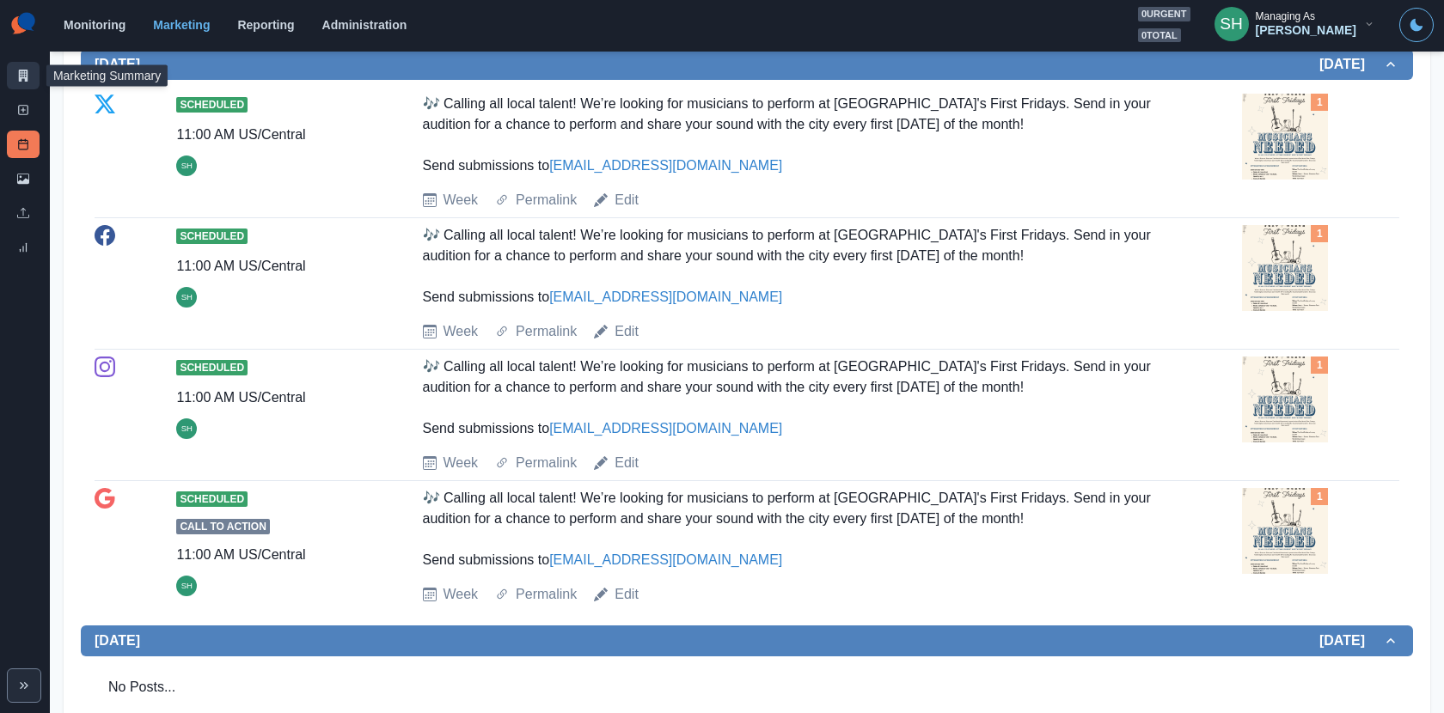
click at [12, 73] on link "Marketing Summary" at bounding box center [23, 75] width 33 height 27
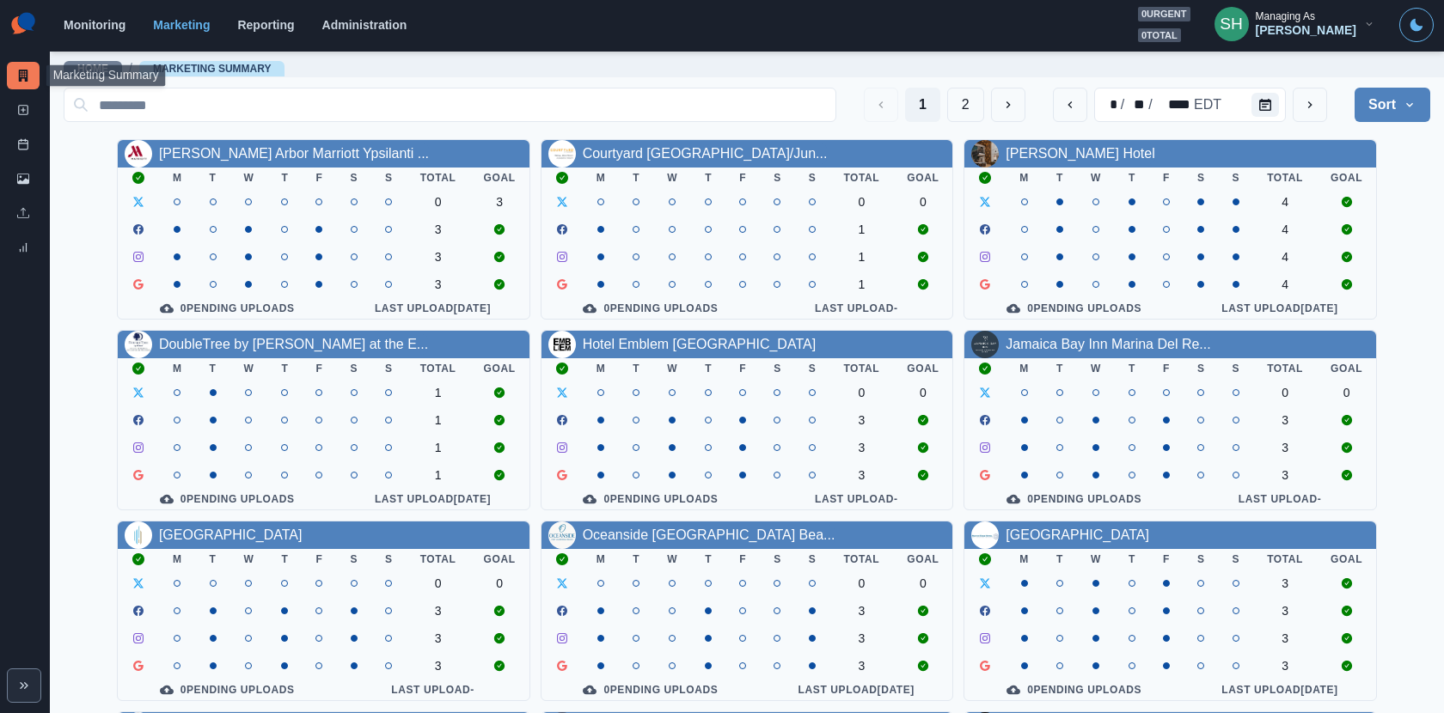
click at [281, 165] on div "[PERSON_NAME] Arbor Marriott Ypsilanti ..." at bounding box center [324, 153] width 412 height 27
click at [281, 146] on link "[PERSON_NAME] Arbor Marriott Ypsilanti ..." at bounding box center [294, 153] width 270 height 15
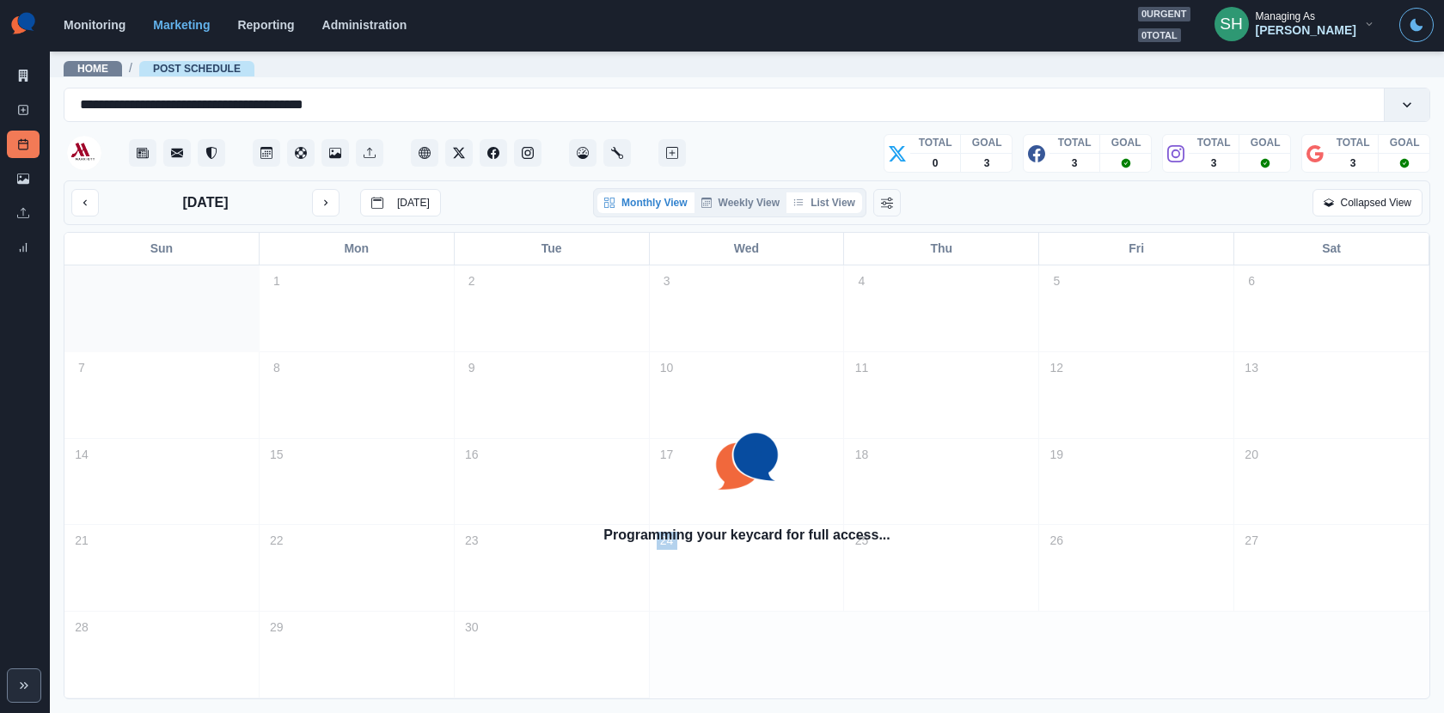
click at [830, 204] on button "List View" at bounding box center [824, 202] width 76 height 21
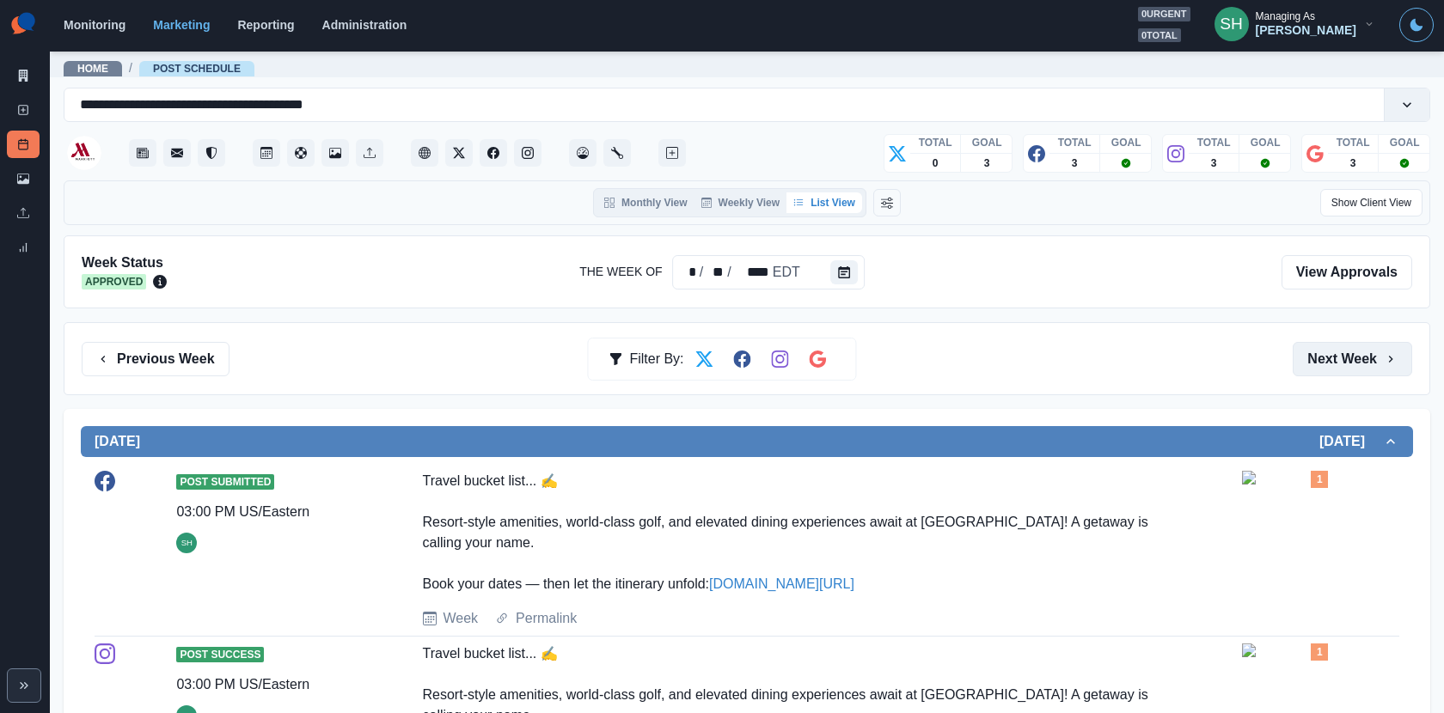
click at [1324, 365] on button "Next Week" at bounding box center [1351, 359] width 119 height 34
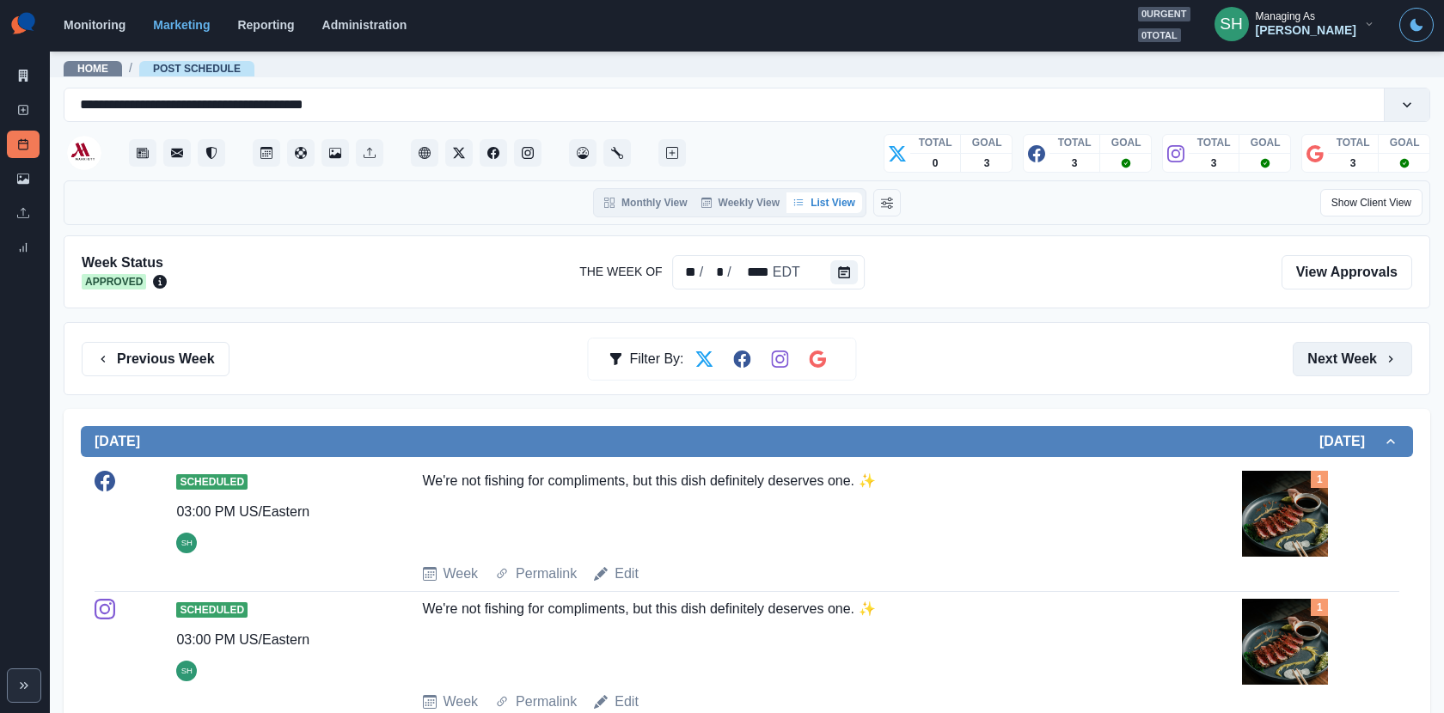
click at [1324, 365] on button "Next Week" at bounding box center [1351, 359] width 119 height 34
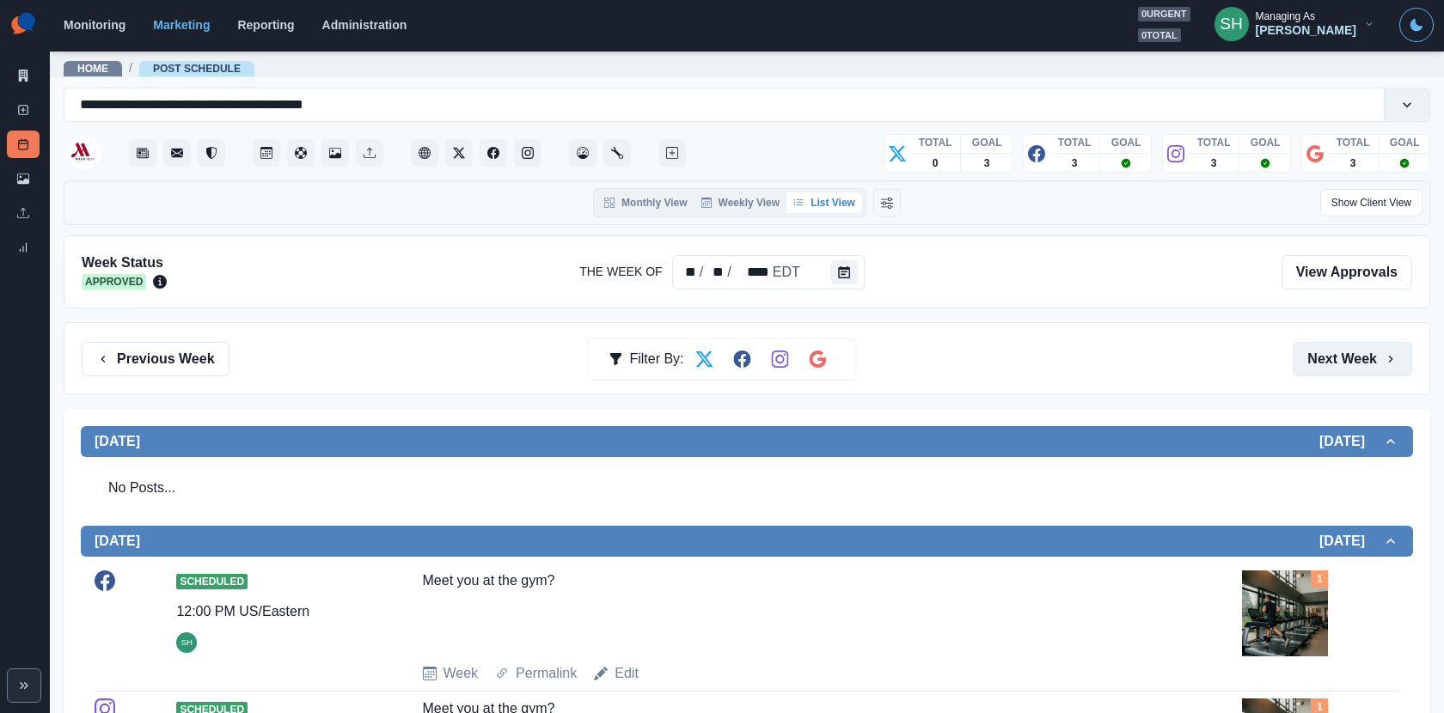
click at [1334, 363] on button "Next Week" at bounding box center [1351, 359] width 119 height 34
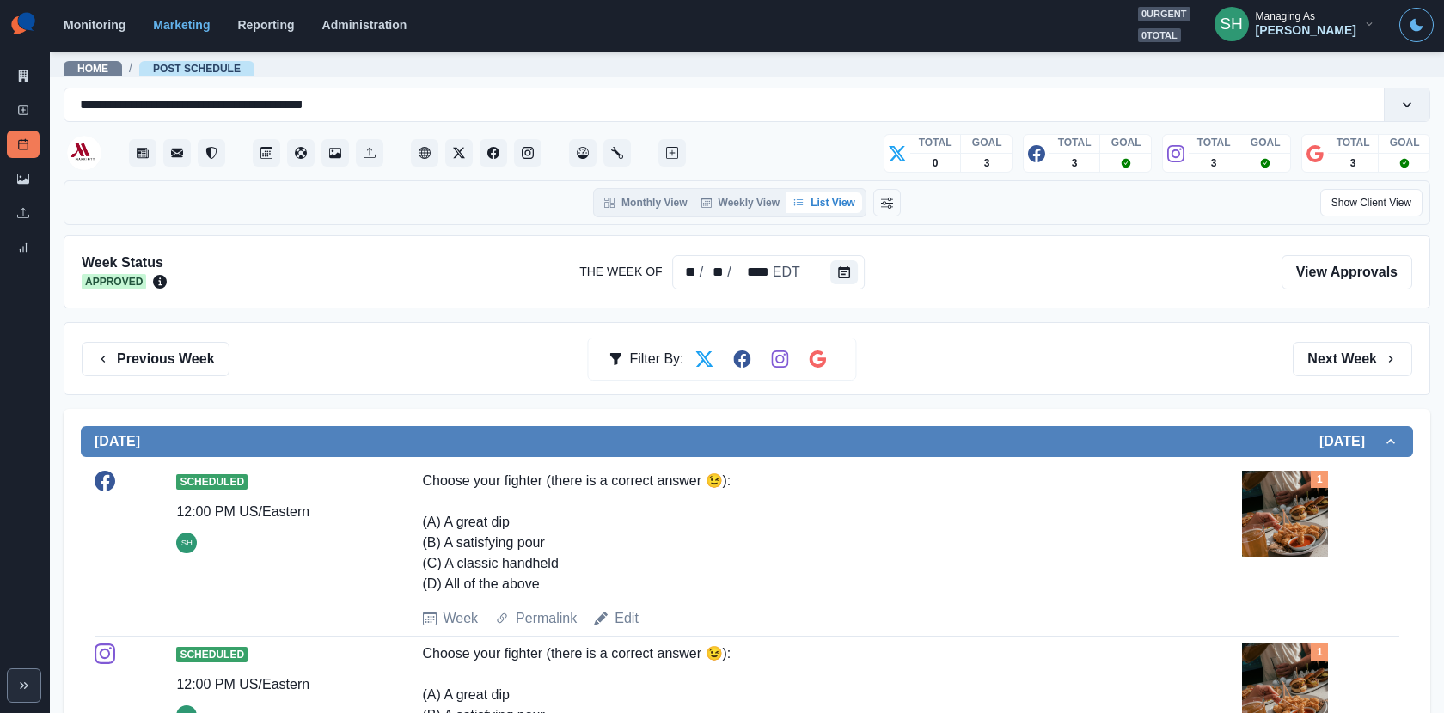
scroll to position [705, 0]
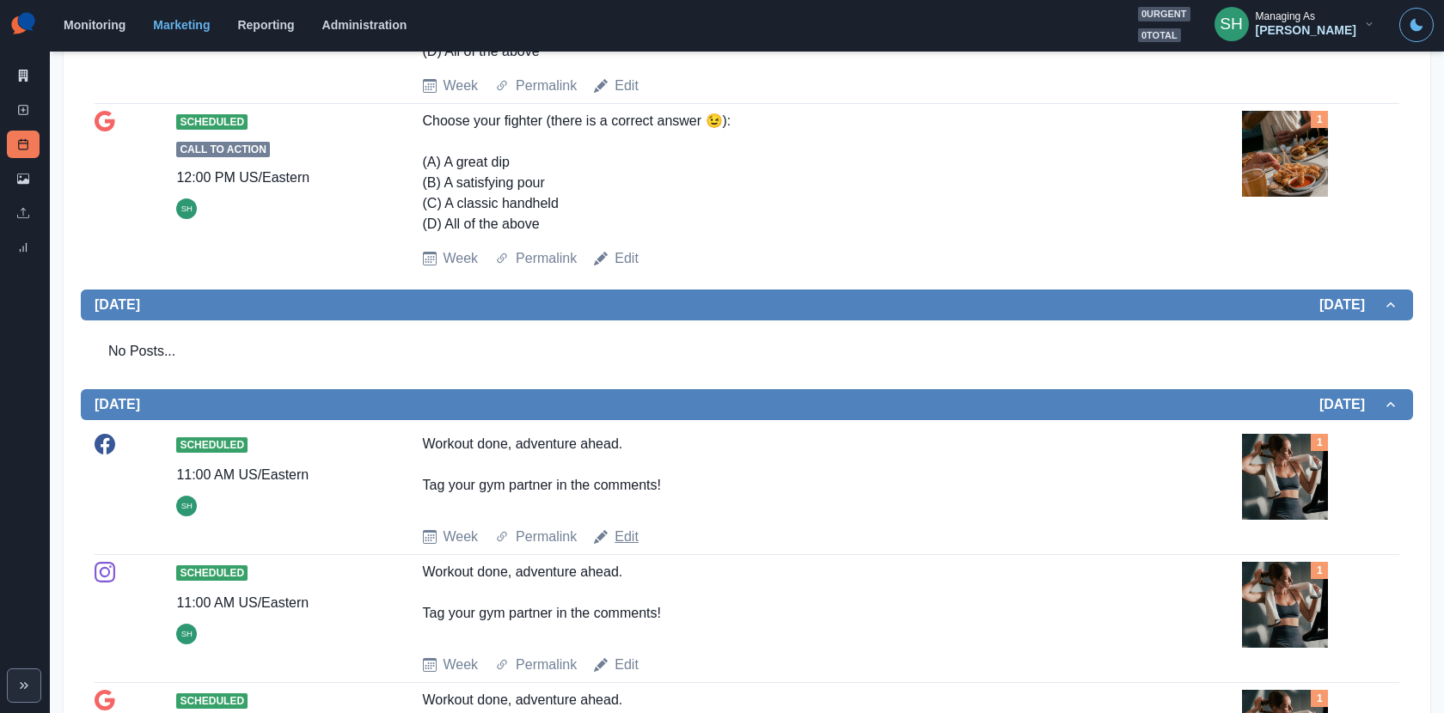
click at [629, 535] on link "Edit" at bounding box center [626, 537] width 24 height 21
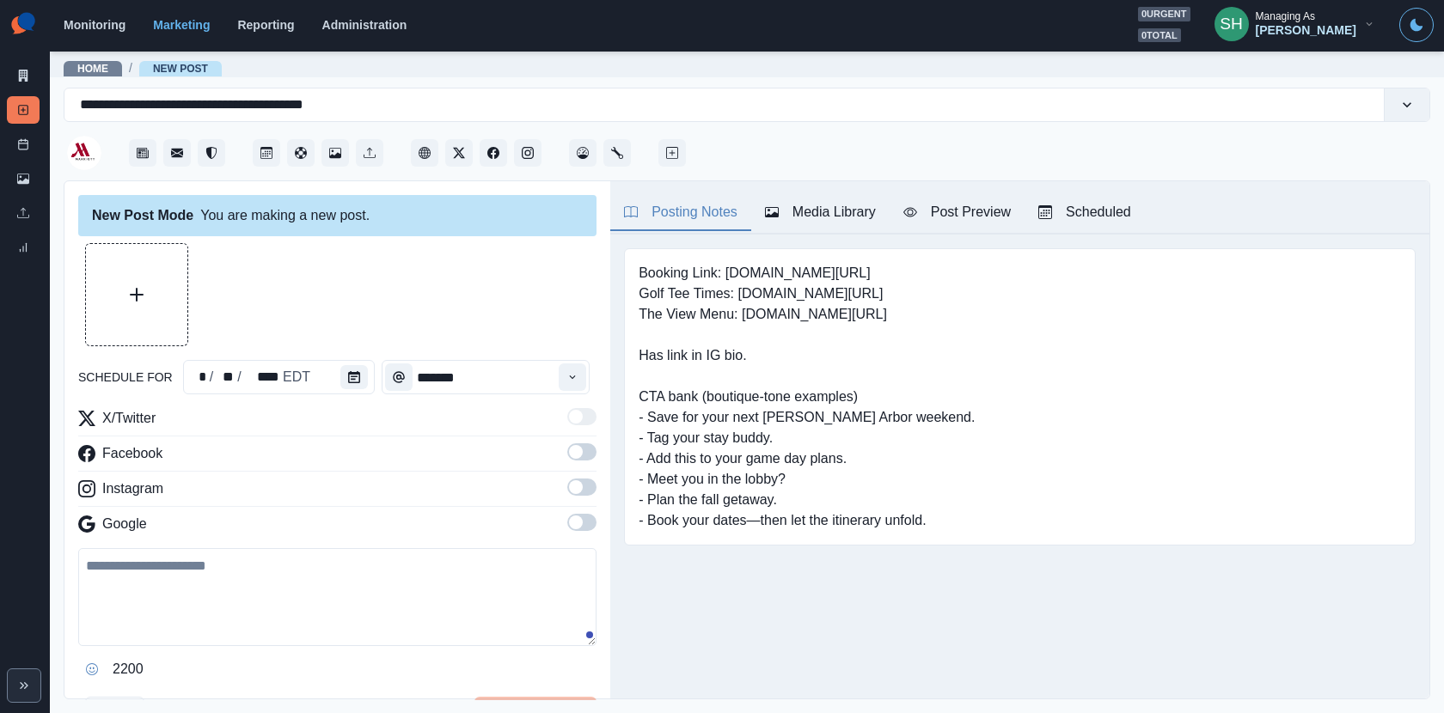
type input "********"
type textarea "**********"
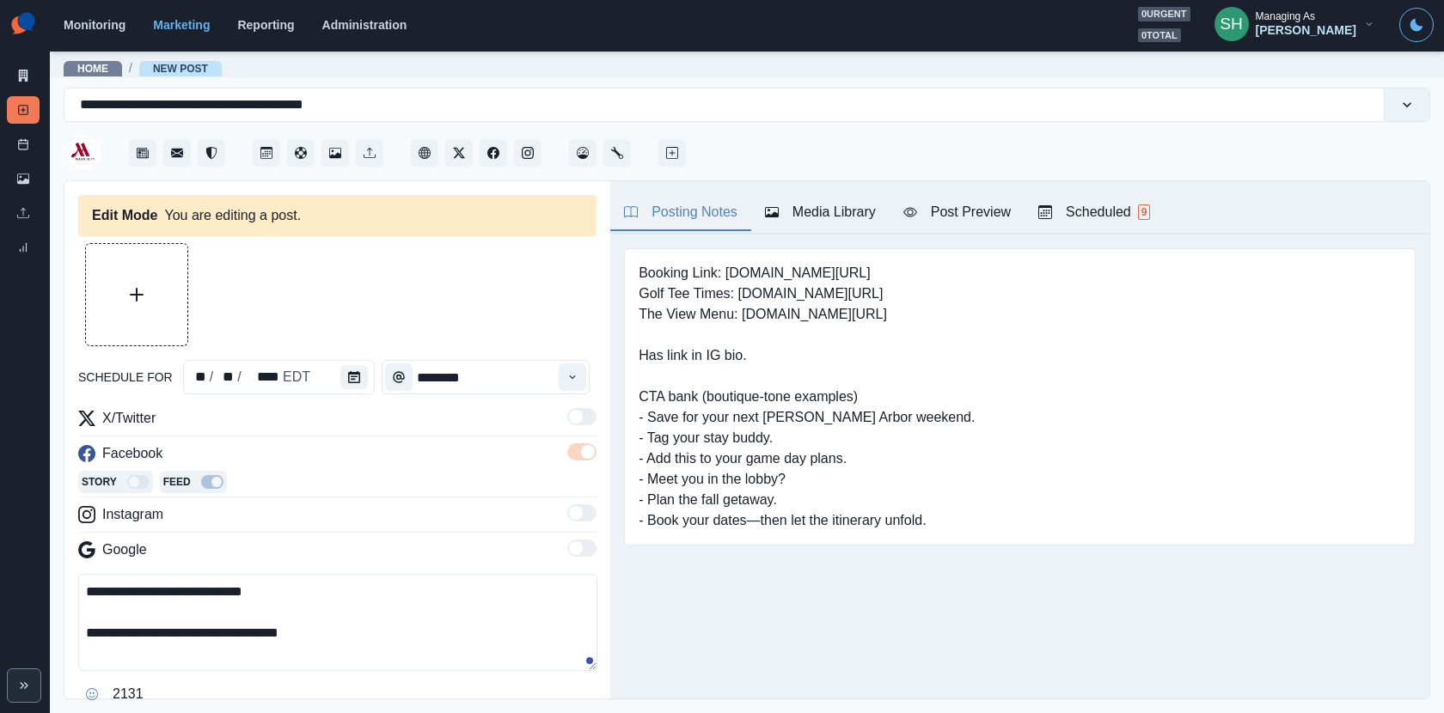
click at [802, 199] on button "Media Library" at bounding box center [820, 213] width 138 height 36
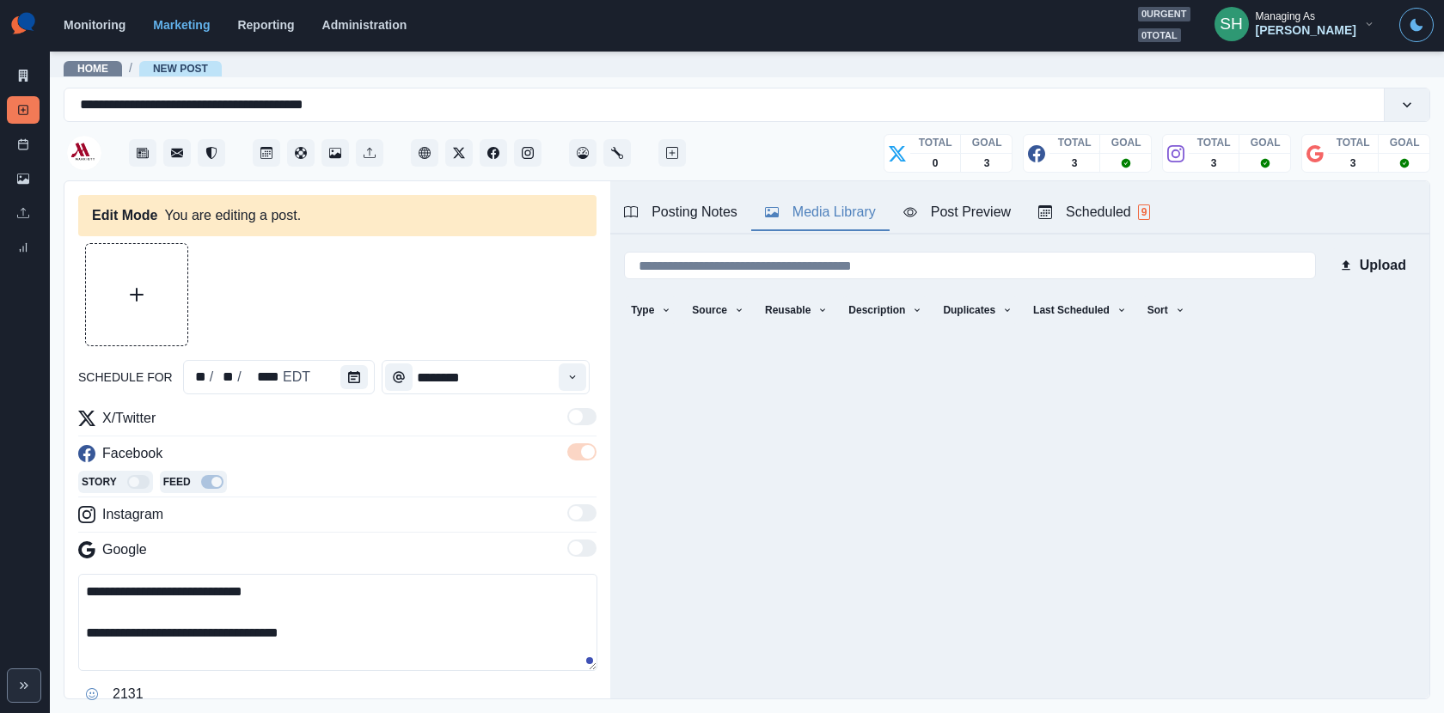
drag, startPoint x: 382, startPoint y: 620, endPoint x: 327, endPoint y: 524, distance: 110.1
click at [327, 524] on div "**********" at bounding box center [337, 558] width 518 height 300
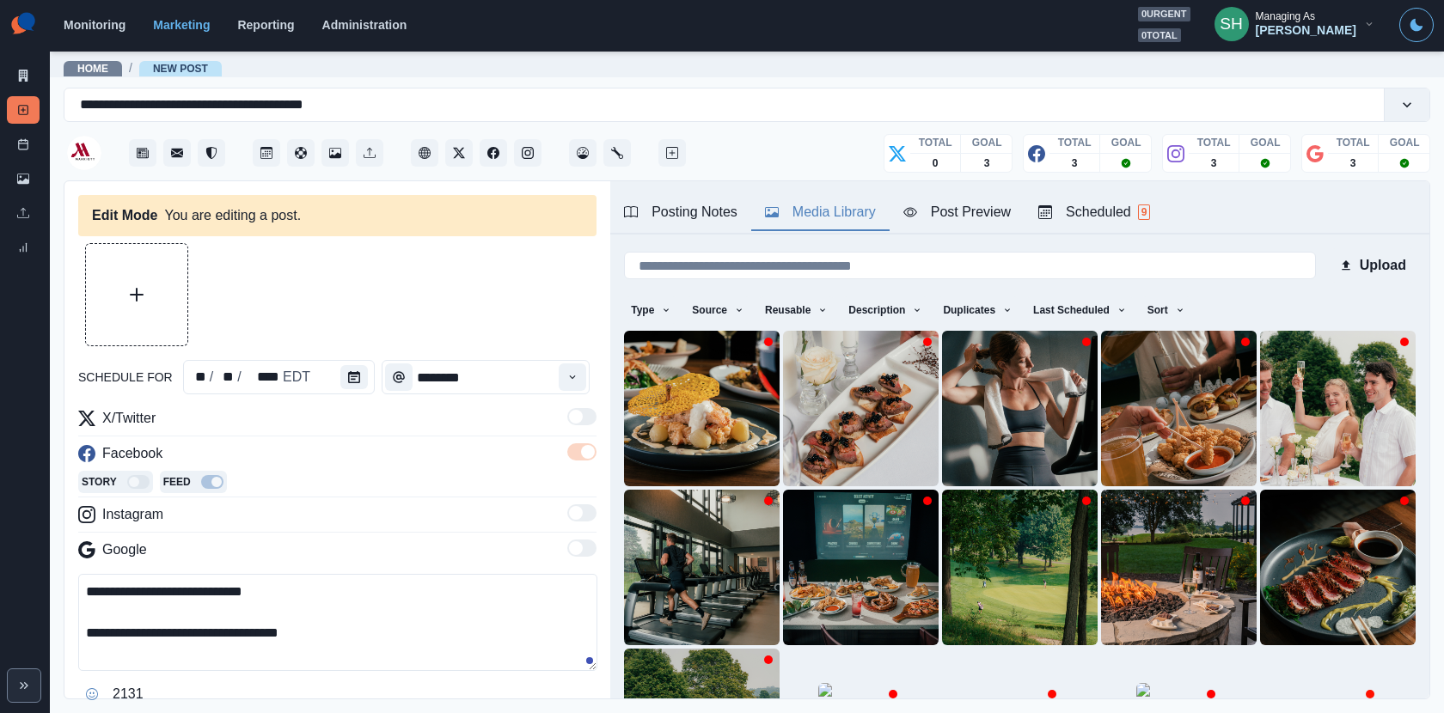
drag, startPoint x: 353, startPoint y: 632, endPoint x: 335, endPoint y: 422, distance: 211.3
click at [335, 422] on div "**********" at bounding box center [337, 558] width 518 height 300
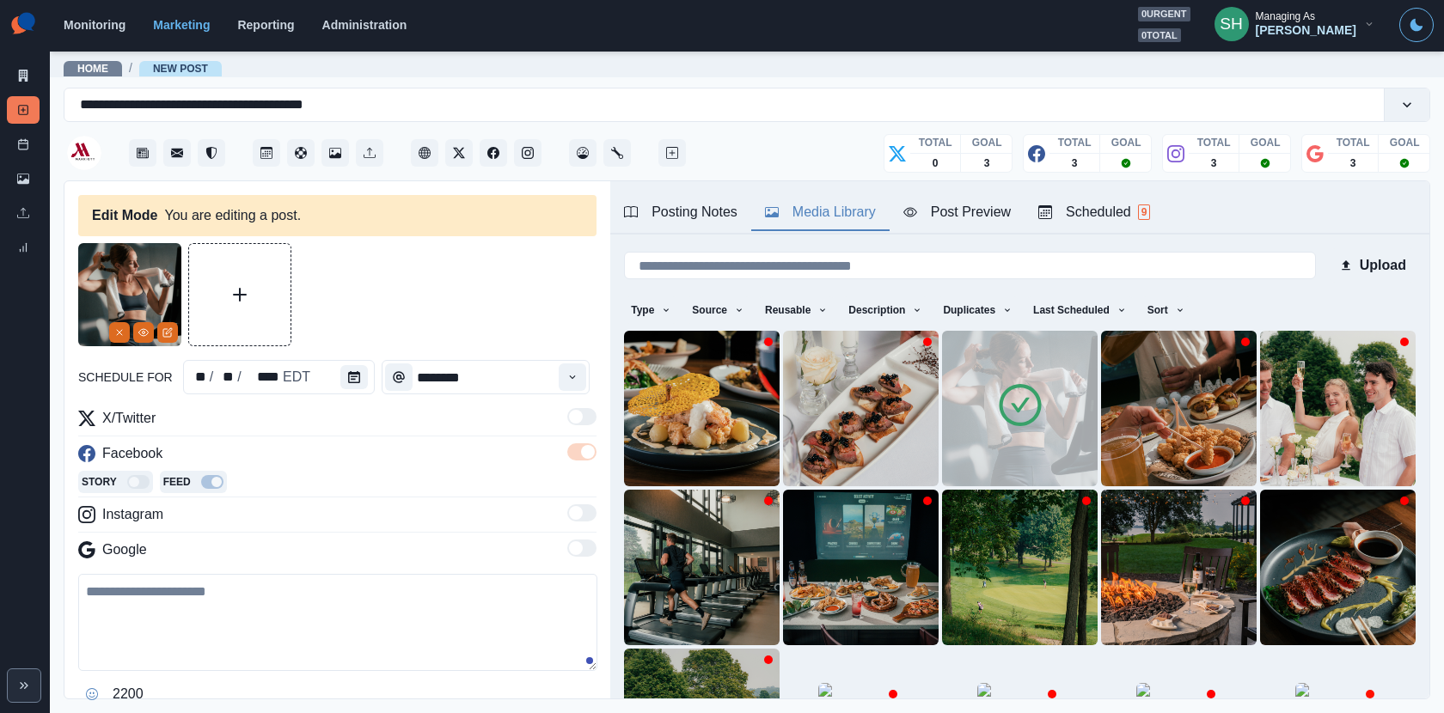
click at [973, 342] on img at bounding box center [1020, 409] width 156 height 156
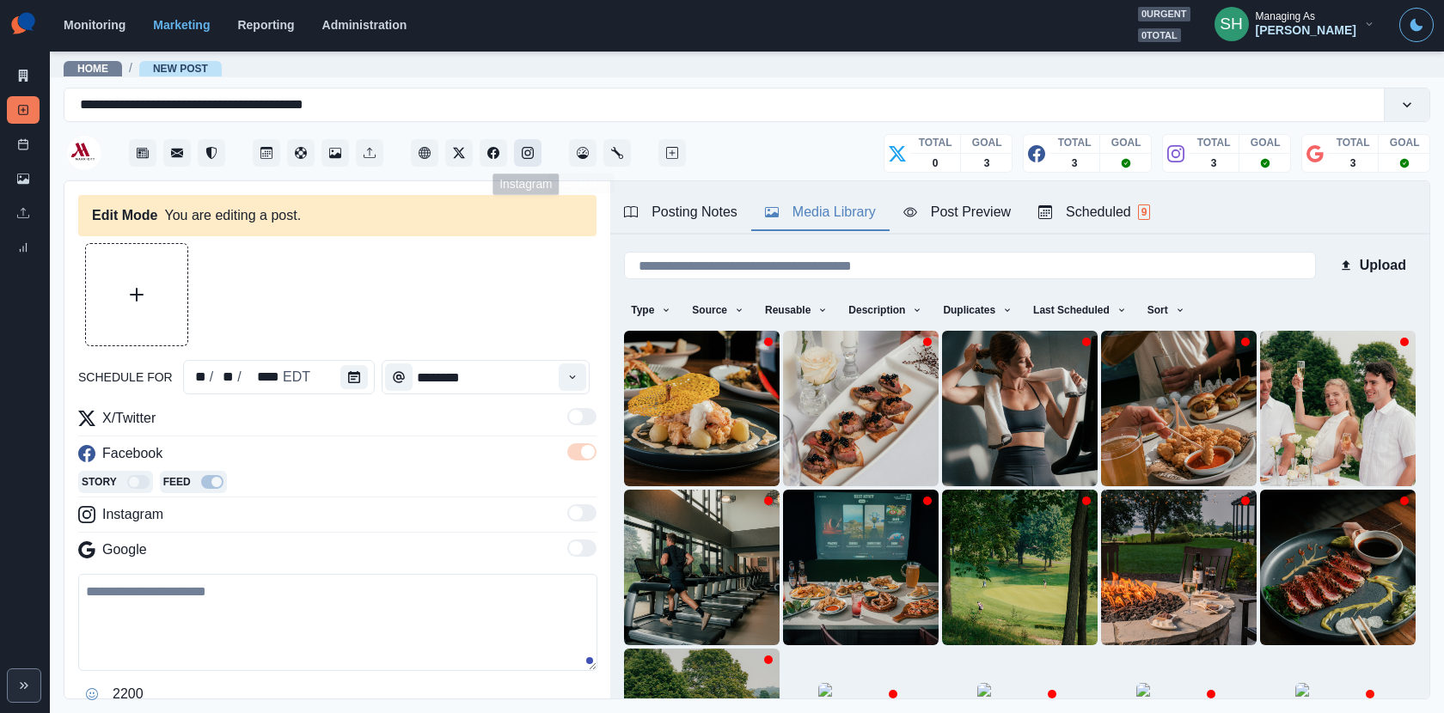
click at [520, 162] on button "Instagram" at bounding box center [527, 152] width 27 height 27
click at [31, 148] on link "Post Schedule" at bounding box center [23, 144] width 33 height 27
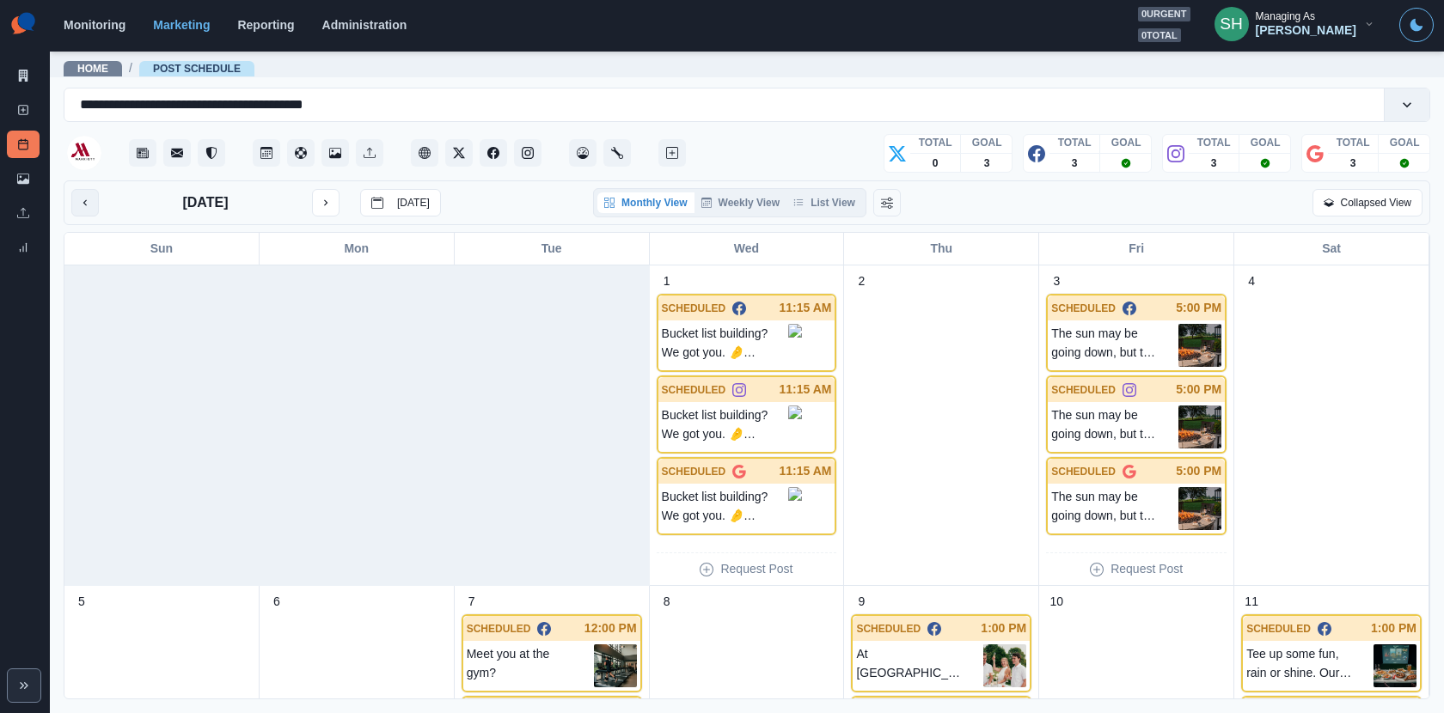
click at [76, 195] on button "previous month" at bounding box center [84, 202] width 27 height 27
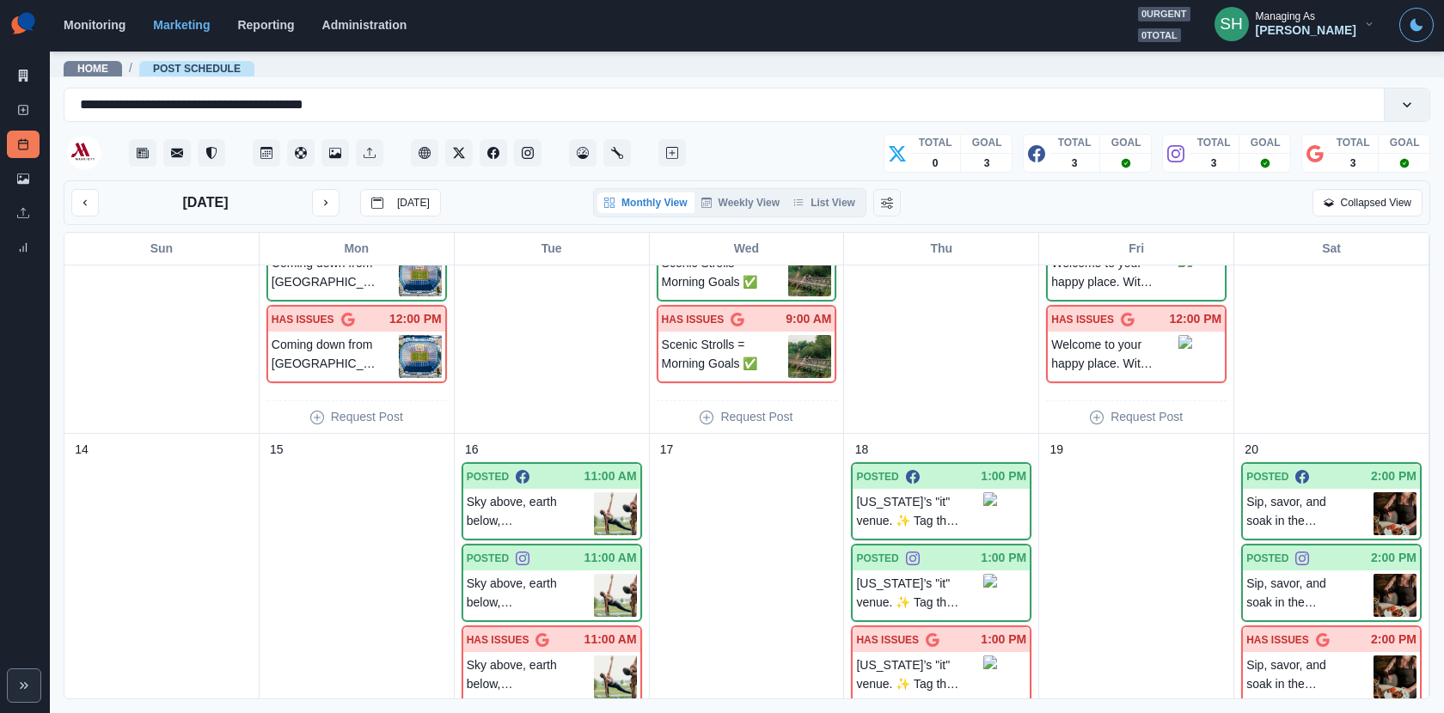
scroll to position [381, 0]
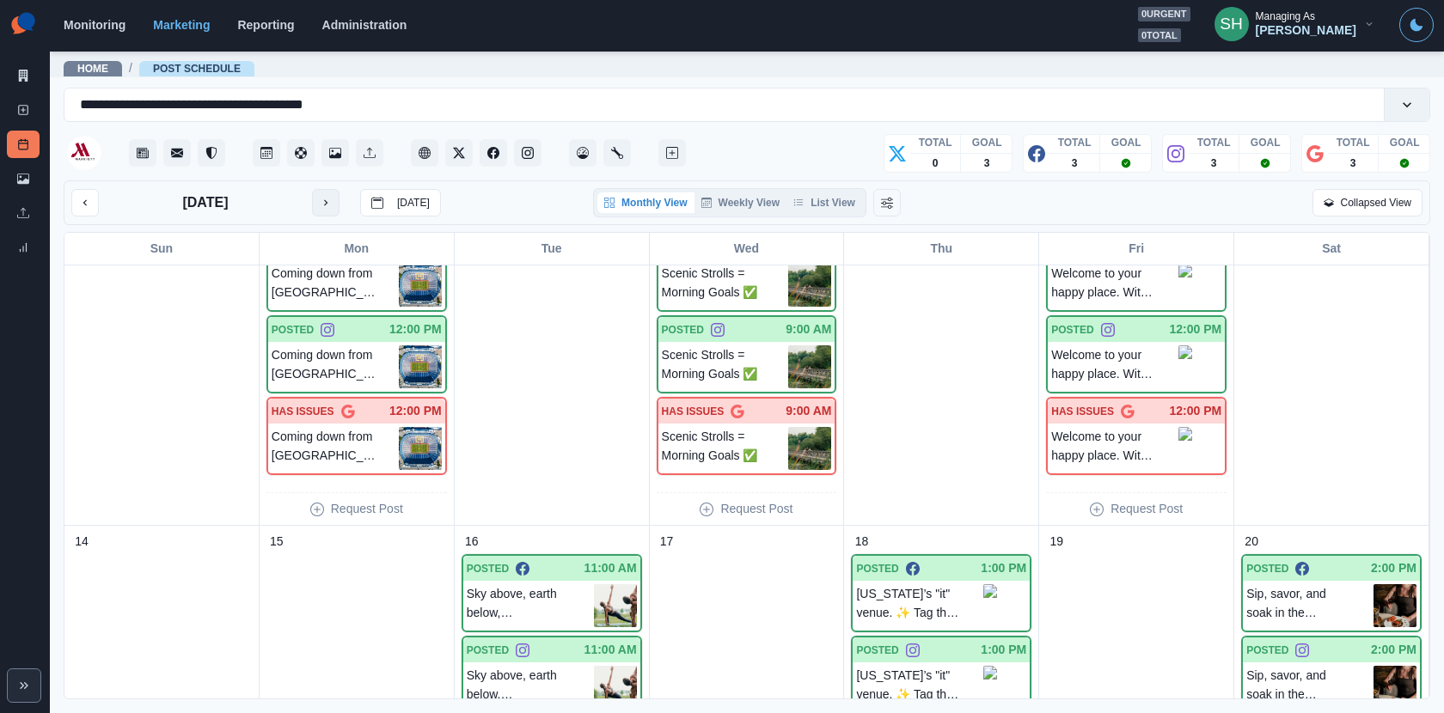
click at [328, 200] on icon "next month" at bounding box center [326, 203] width 12 height 12
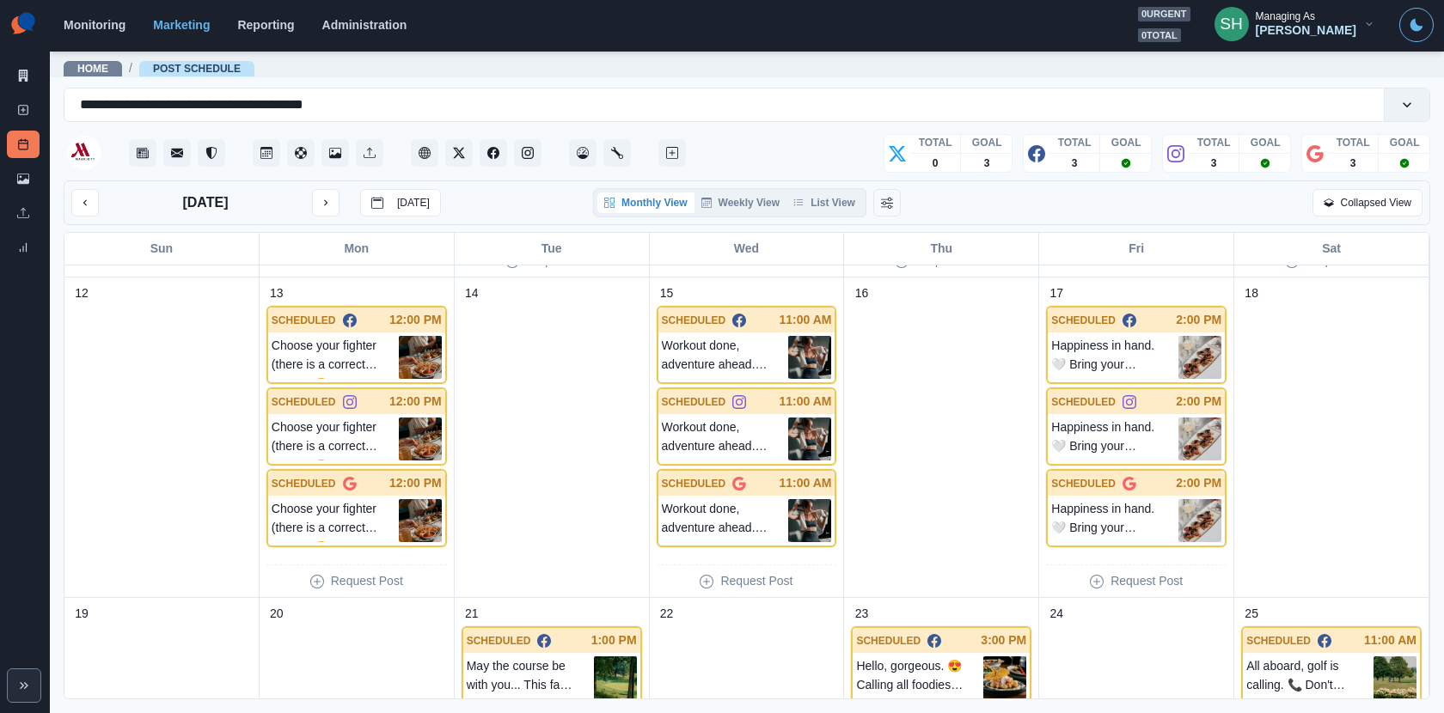
scroll to position [951, 0]
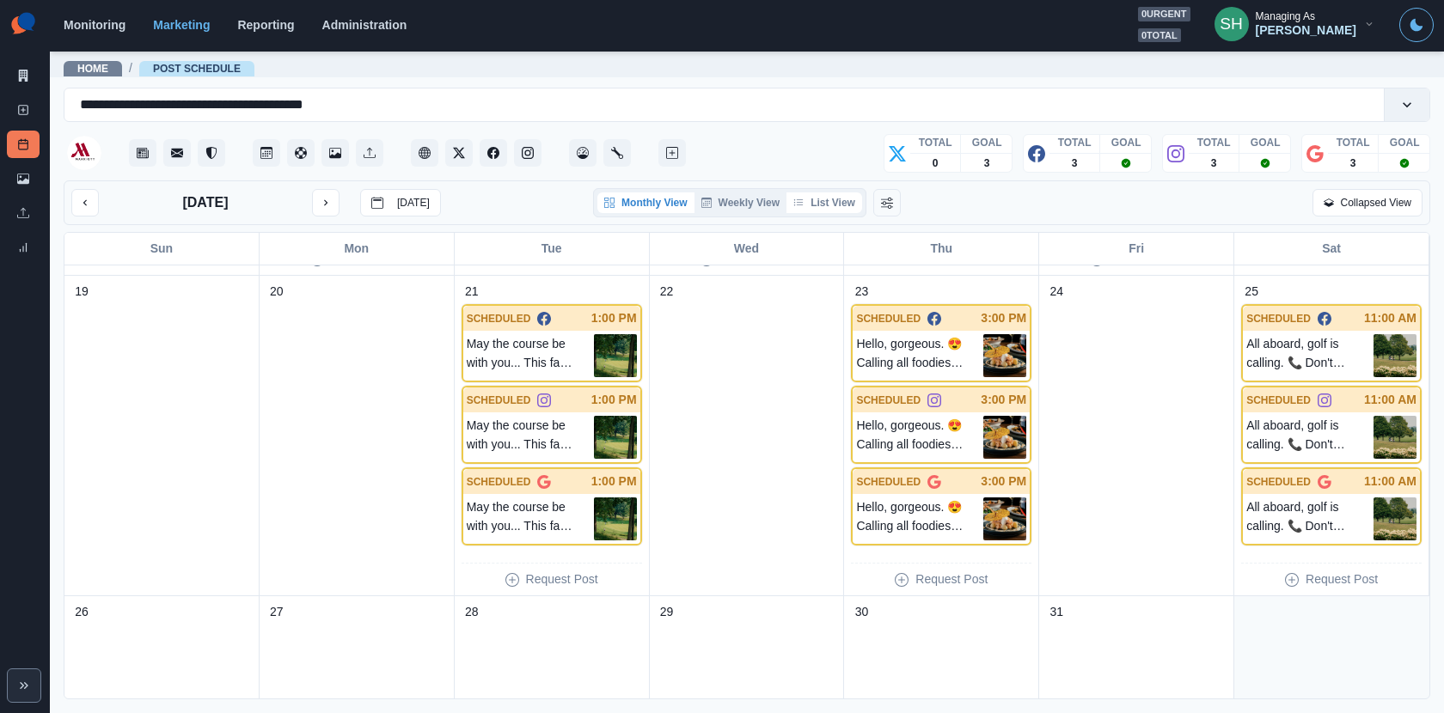
click at [799, 203] on icon "button" at bounding box center [798, 203] width 10 height 10
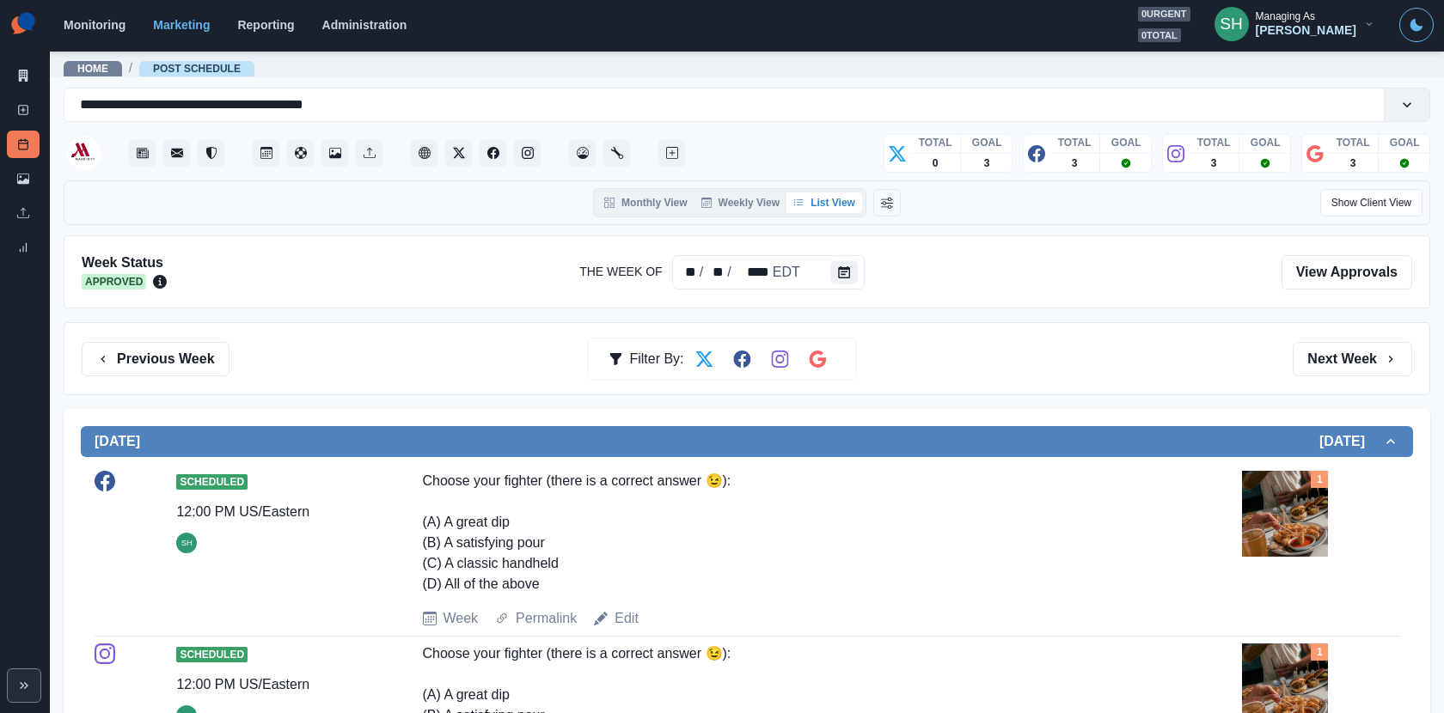
click at [838, 198] on button "List View" at bounding box center [824, 202] width 76 height 21
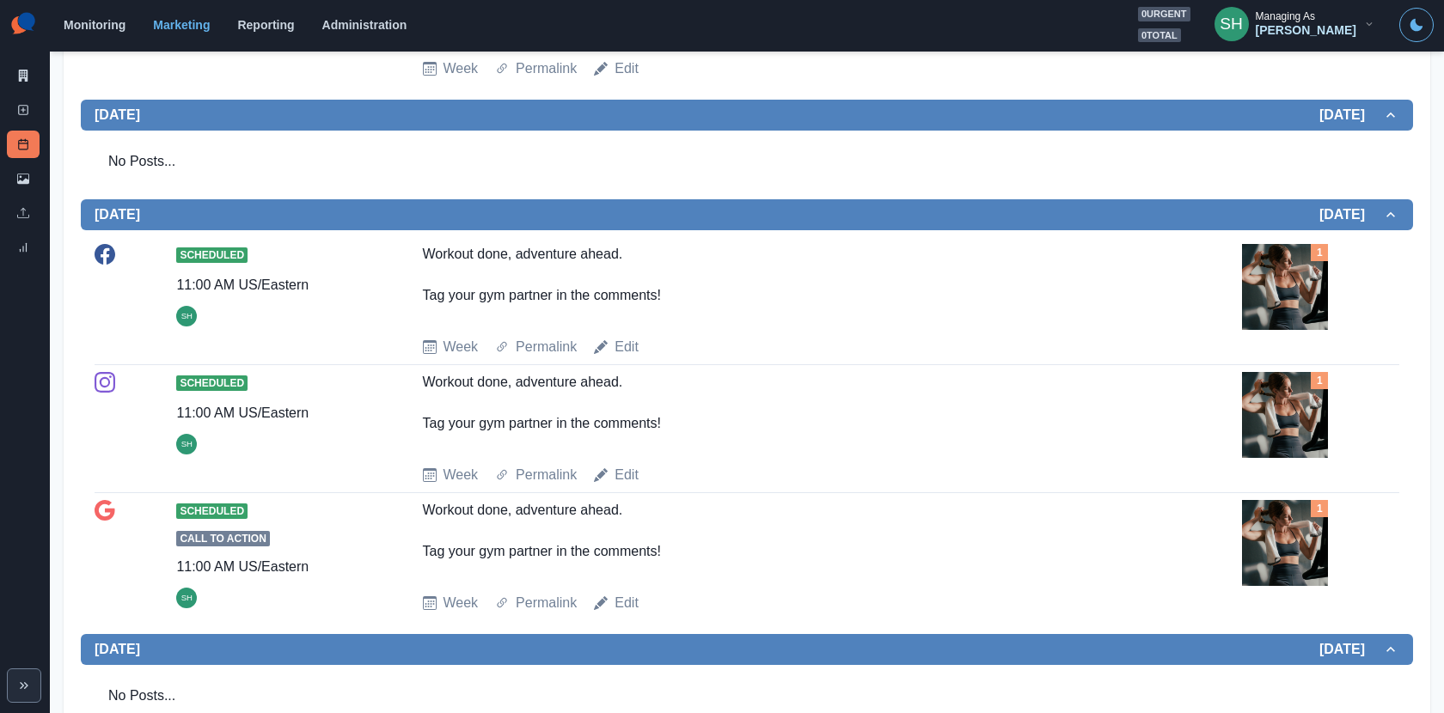
scroll to position [982, 0]
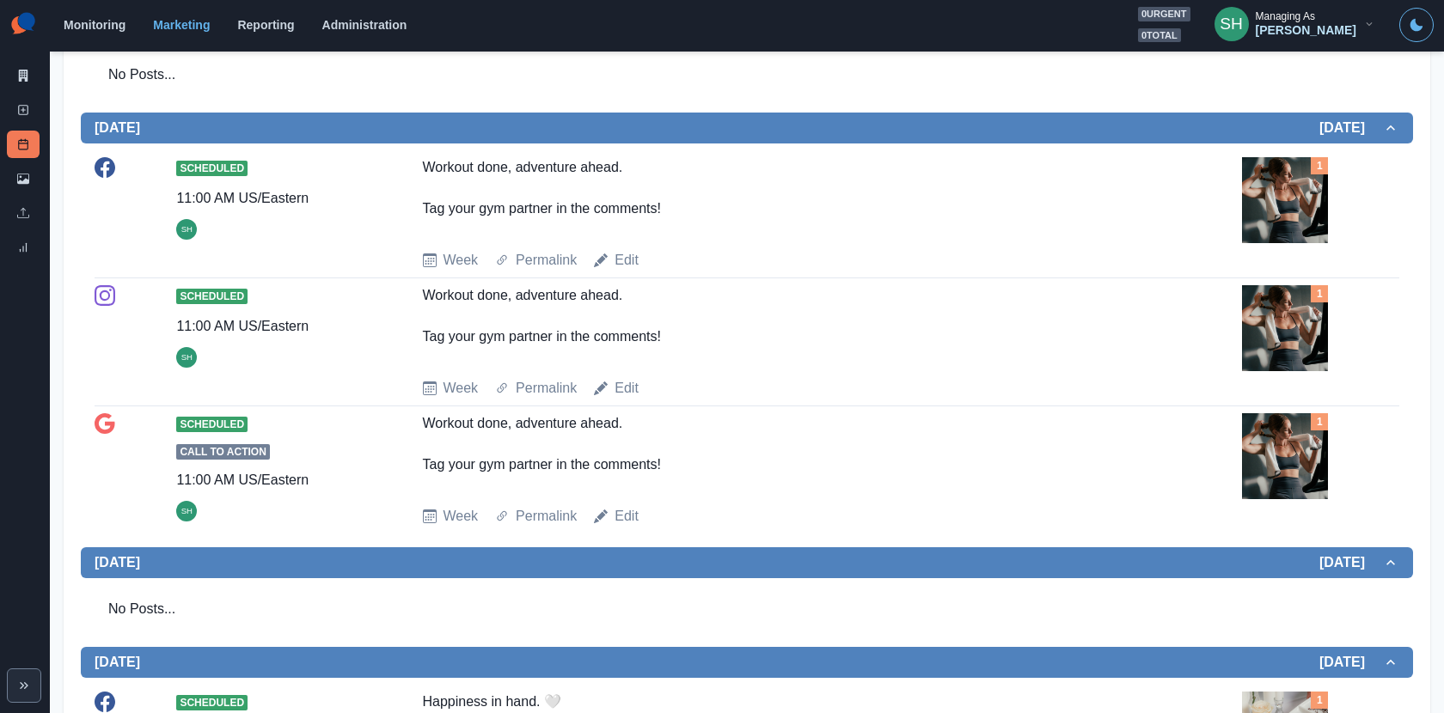
click at [620, 246] on div "Scheduled 11:00 AM US/Eastern SH Workout done, adventure ahead. Tag your gym pa…" at bounding box center [747, 213] width 1304 height 113
click at [620, 252] on link "Edit" at bounding box center [626, 260] width 24 height 21
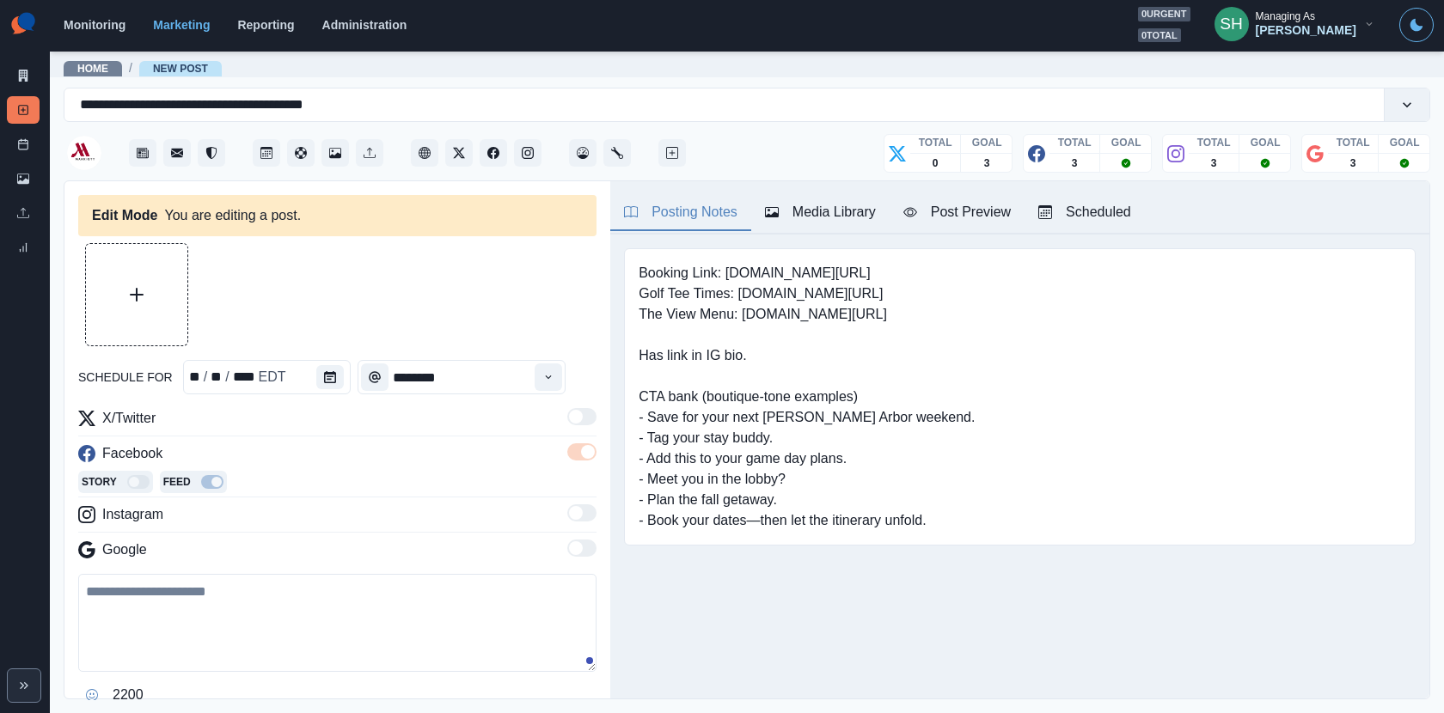
type textarea "**********"
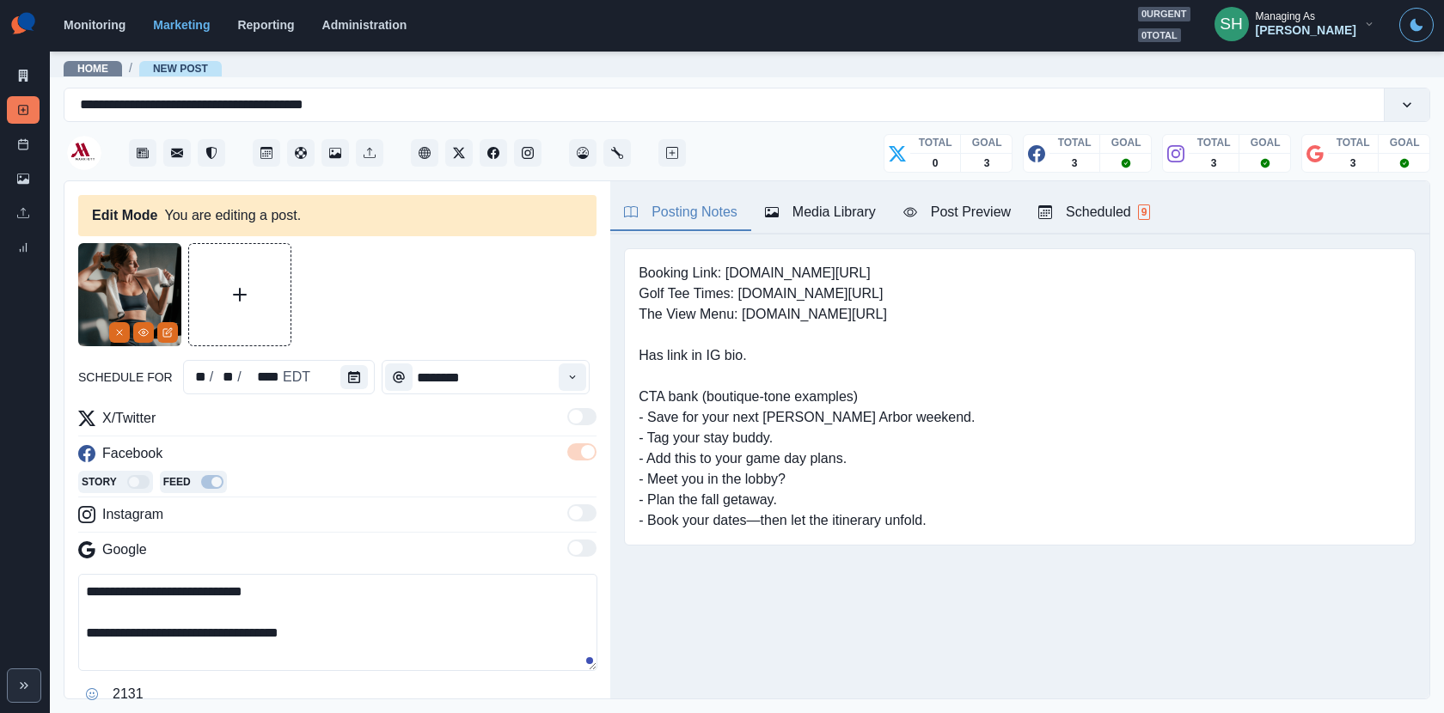
click at [863, 202] on div "Media Library" at bounding box center [820, 212] width 111 height 21
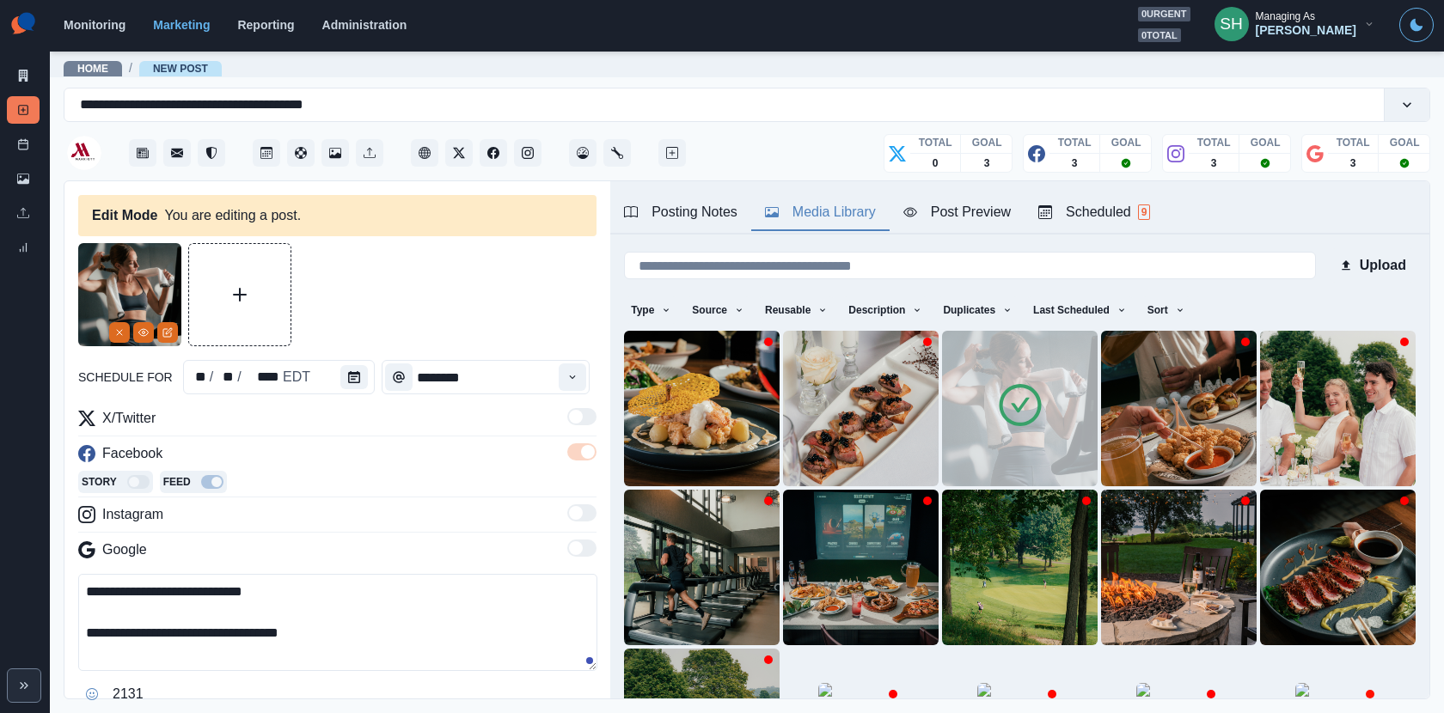
click at [1017, 416] on icon at bounding box center [1020, 406] width 48 height 48
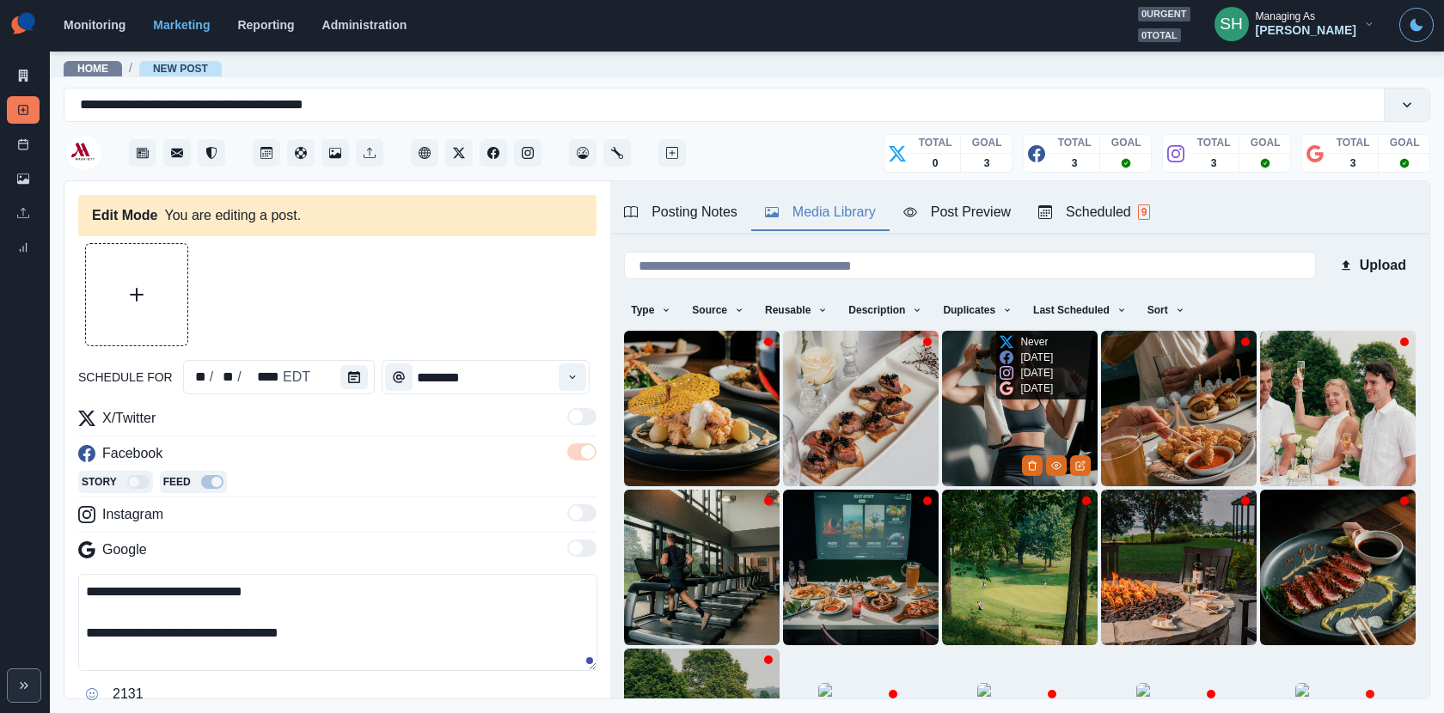
scroll to position [216, 0]
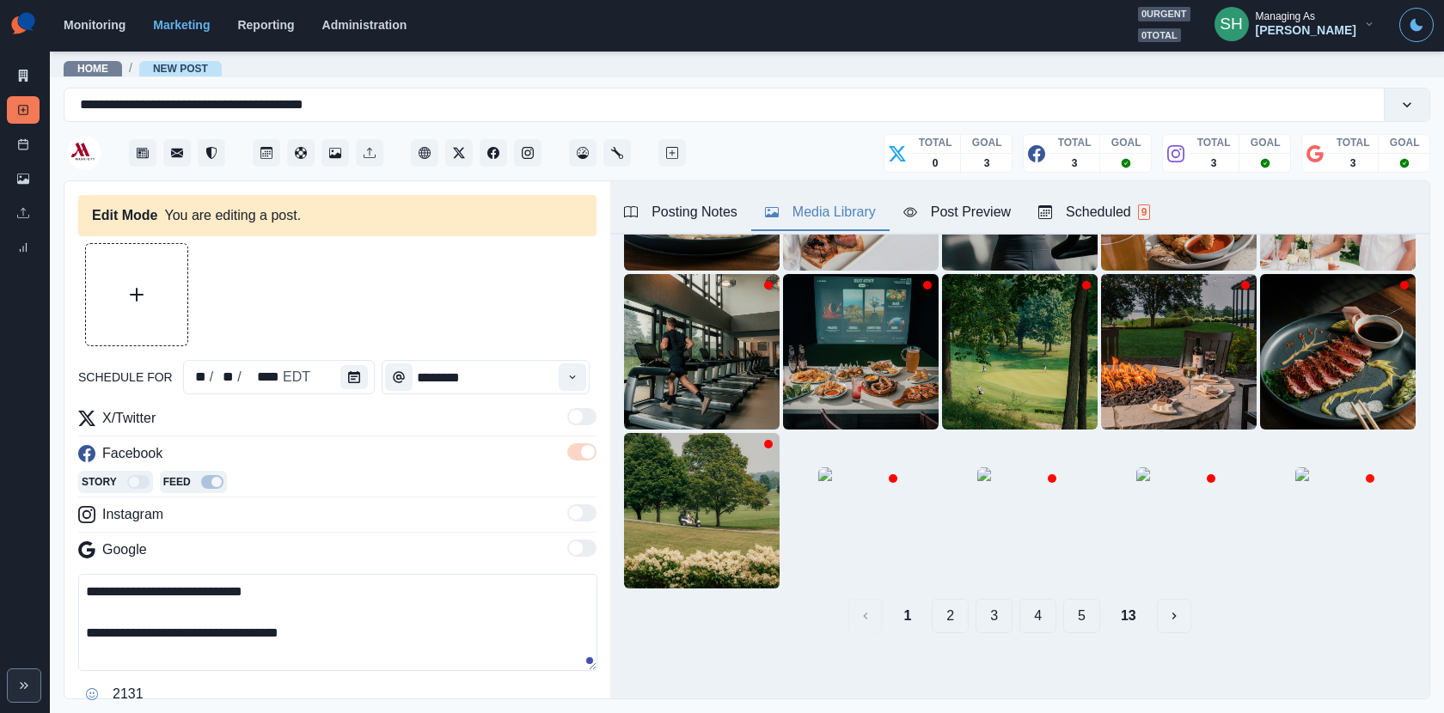
click at [960, 614] on button "2" at bounding box center [949, 616] width 37 height 34
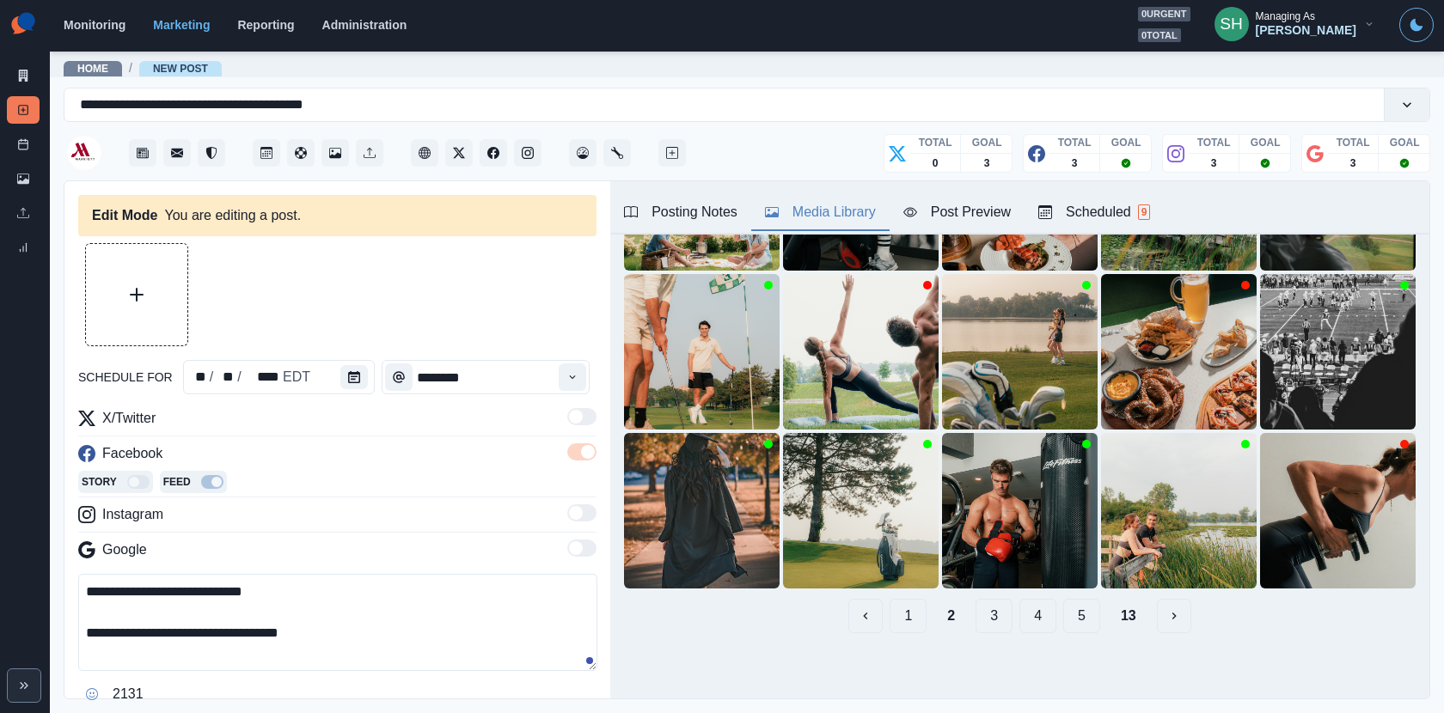
click at [992, 609] on button "3" at bounding box center [993, 616] width 37 height 34
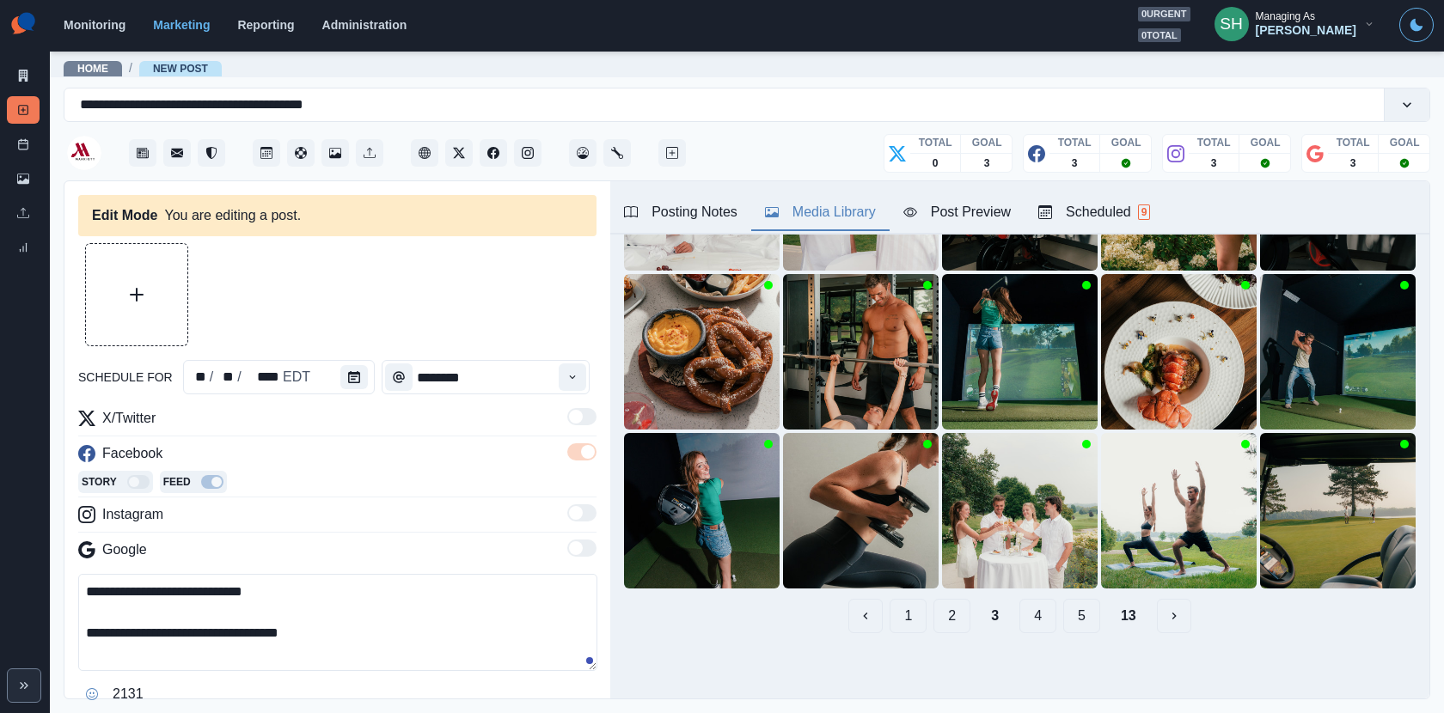
click at [1030, 615] on button "4" at bounding box center [1037, 616] width 37 height 34
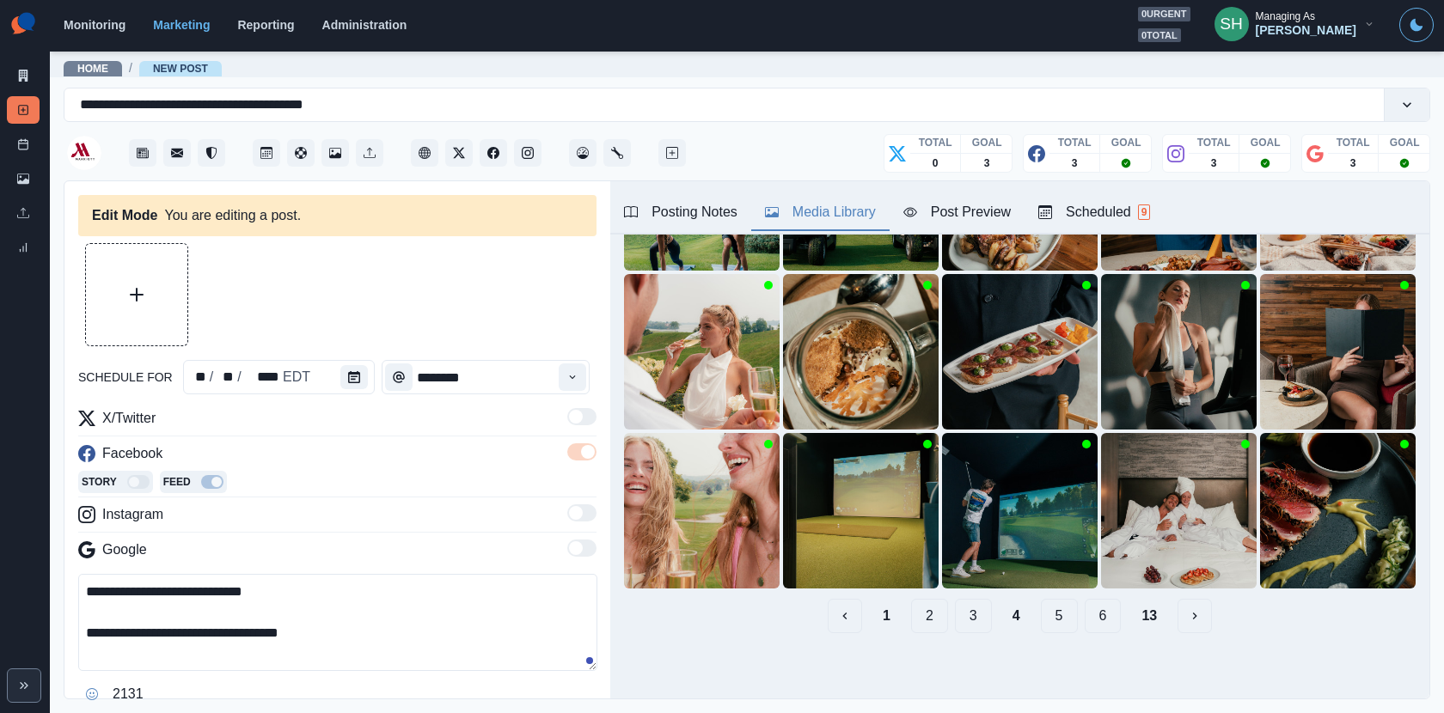
click at [1067, 618] on button "5" at bounding box center [1059, 616] width 37 height 34
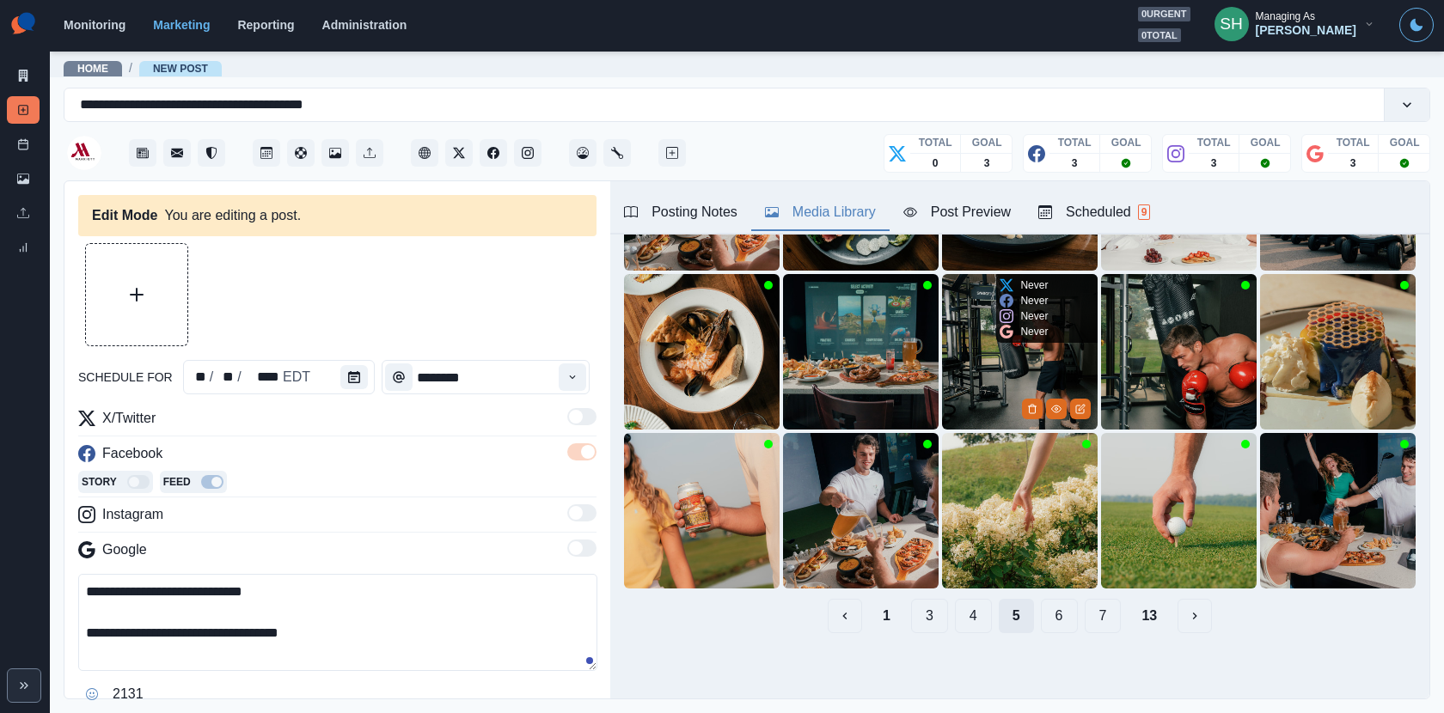
click at [1067, 618] on button "6" at bounding box center [1059, 616] width 37 height 34
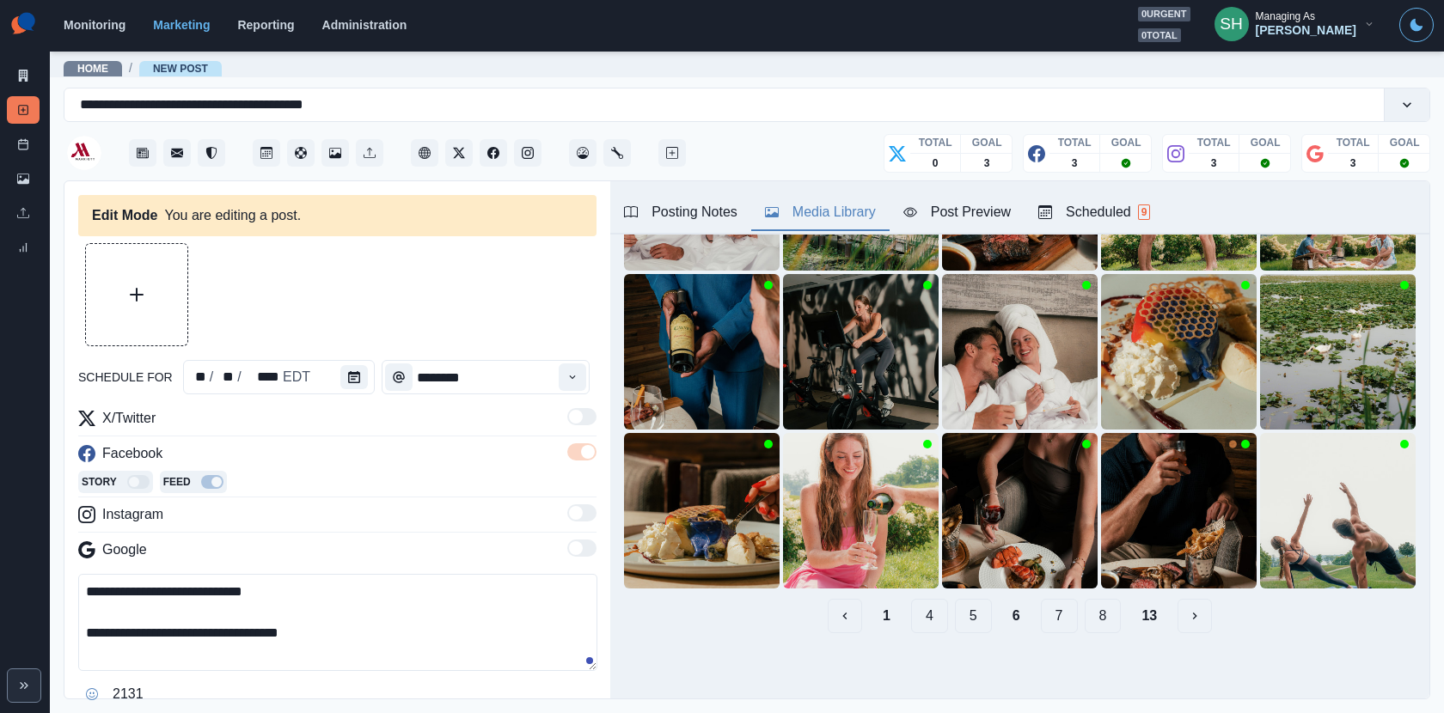
click at [1067, 618] on button "7" at bounding box center [1059, 616] width 37 height 34
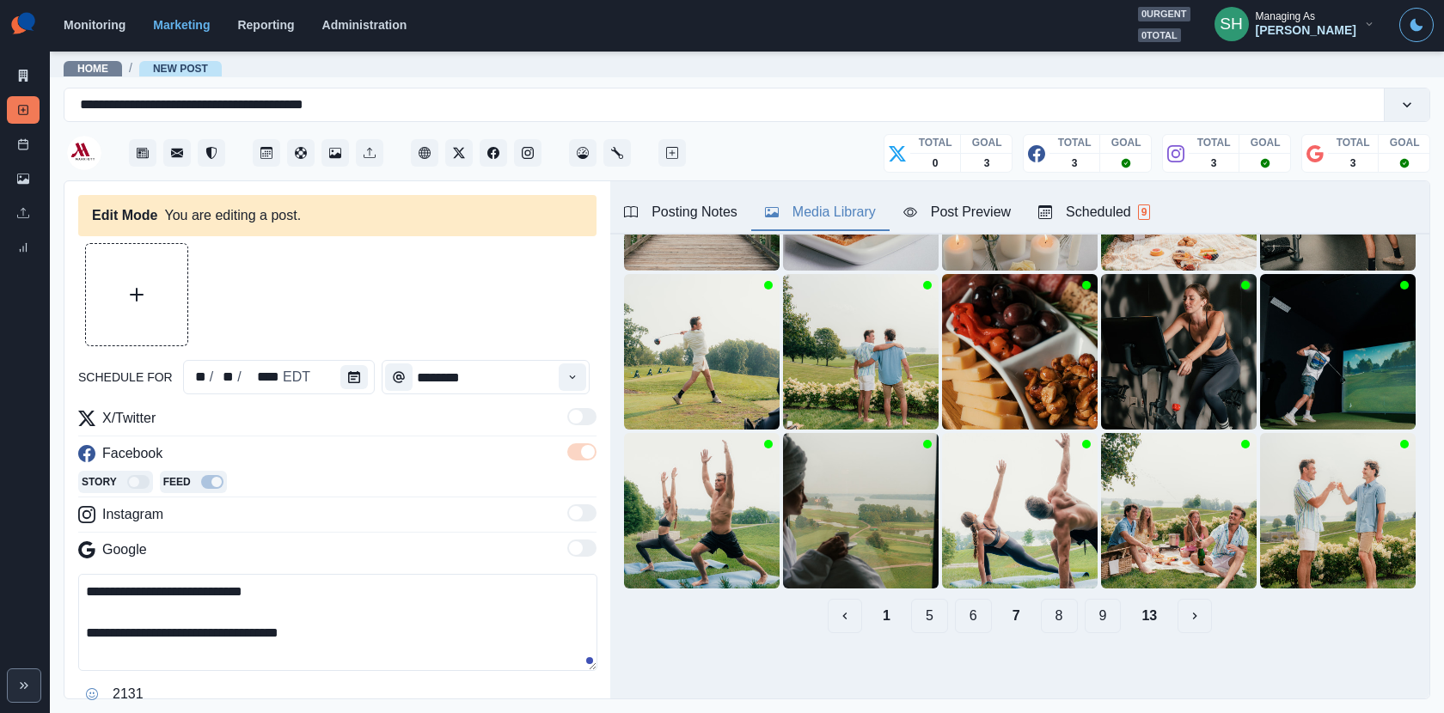
click at [1065, 619] on button "8" at bounding box center [1059, 616] width 37 height 34
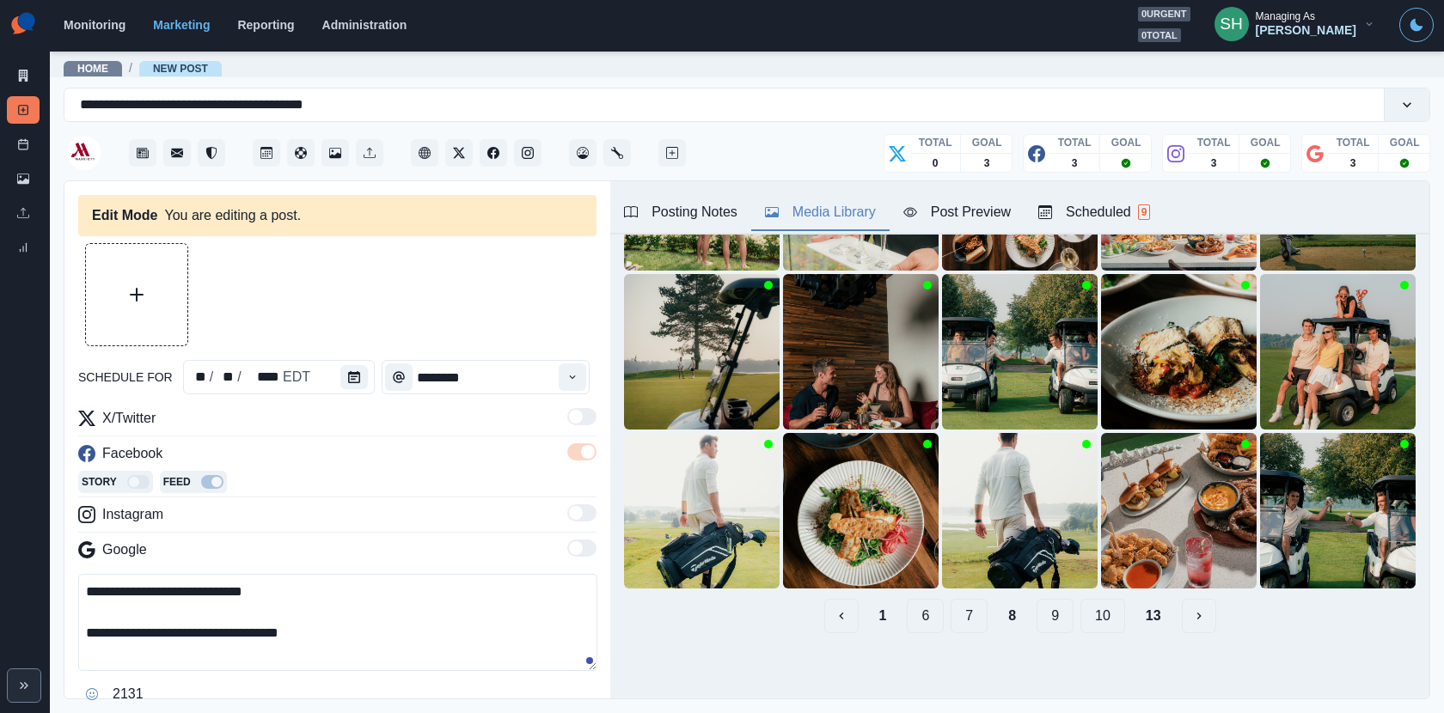
click at [968, 616] on button "7" at bounding box center [968, 616] width 37 height 34
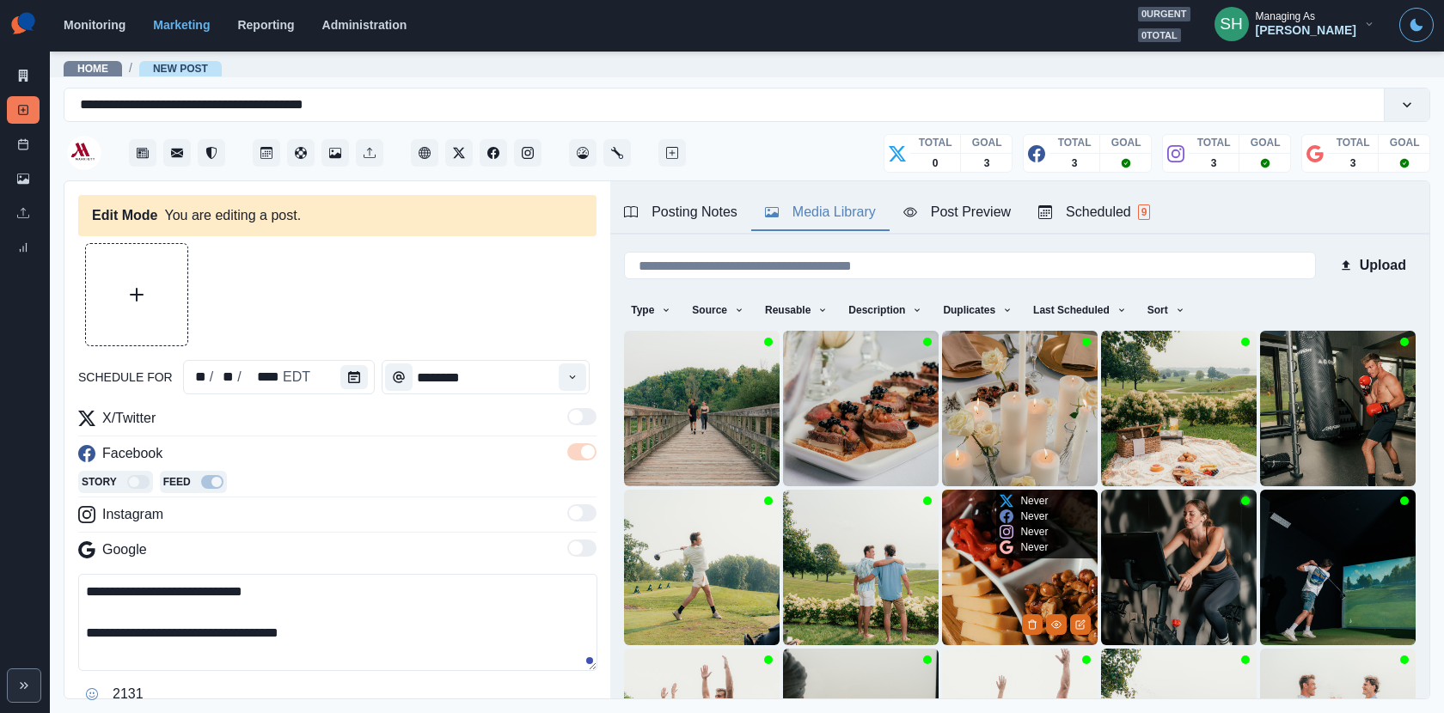
scroll to position [184, 0]
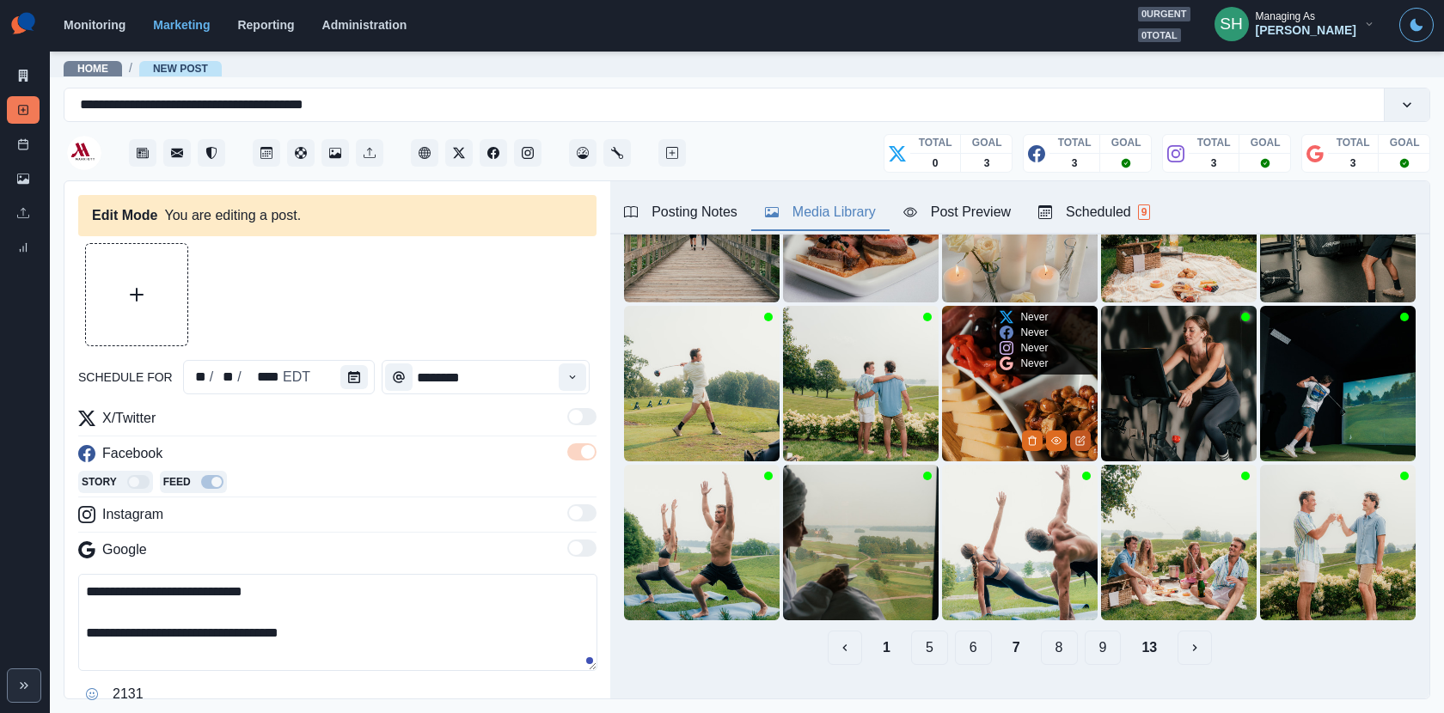
click at [1080, 436] on icon "Edit Media" at bounding box center [1080, 441] width 10 height 10
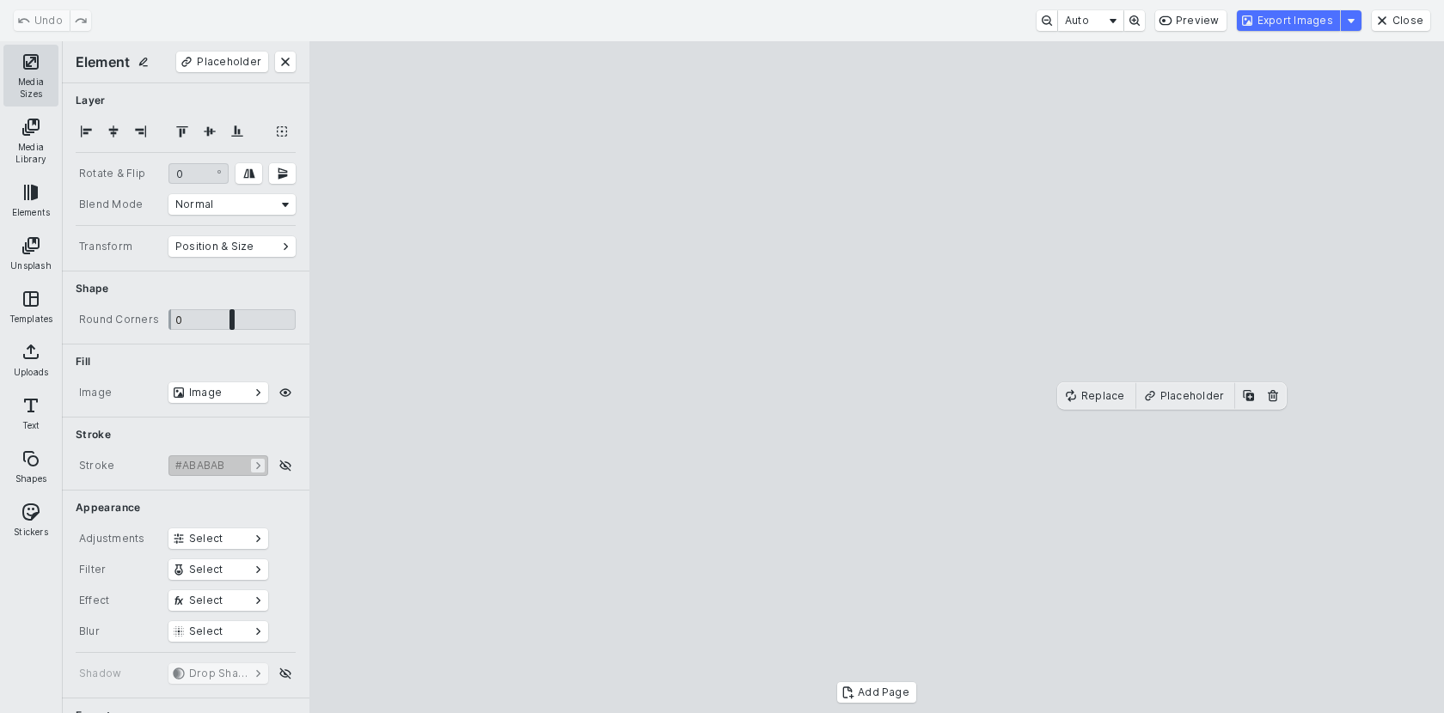
click at [23, 80] on button "Media Sizes" at bounding box center [30, 76] width 55 height 62
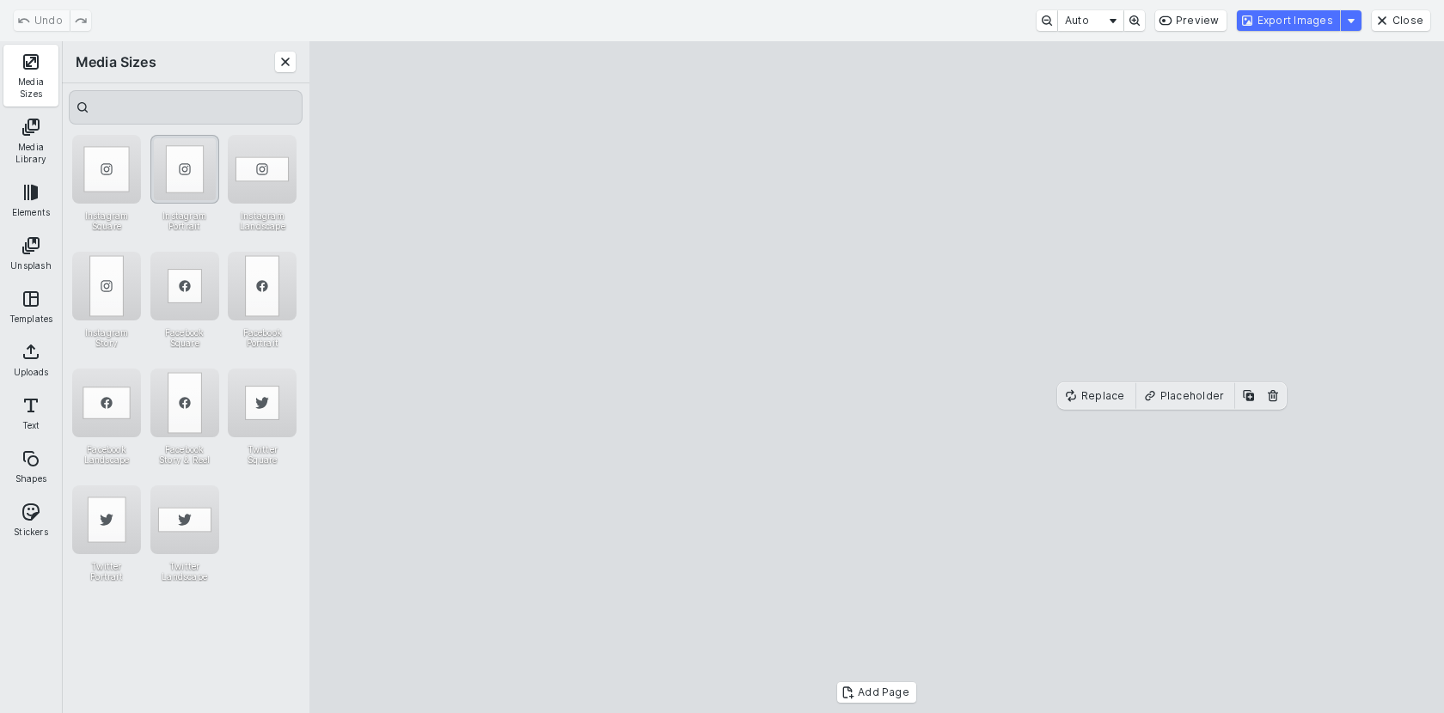
click at [205, 162] on div "Instagram Portrait" at bounding box center [184, 169] width 69 height 69
click at [876, 377] on cesdk-canvas "Editor canvas" at bounding box center [876, 377] width 0 height 0
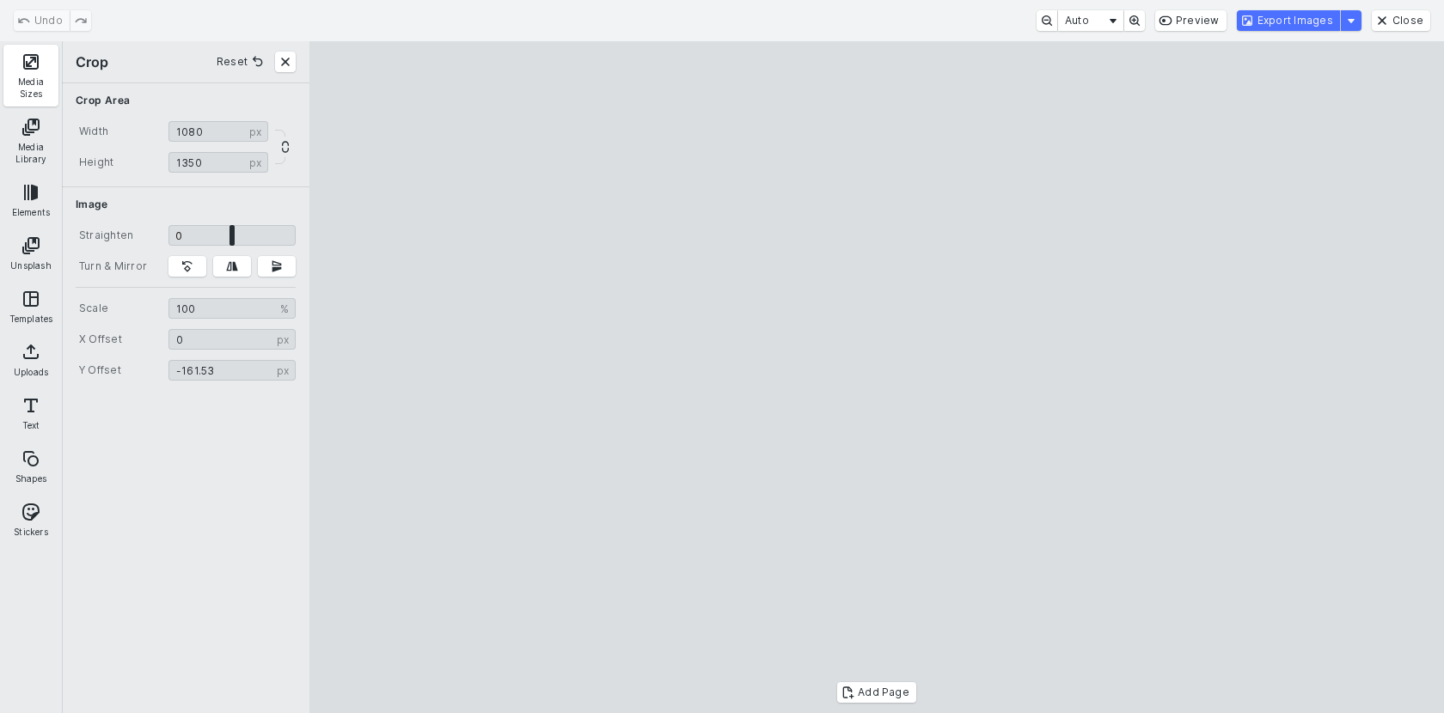
type input "*******"
drag, startPoint x: 763, startPoint y: 346, endPoint x: 761, endPoint y: 336, distance: 10.5
click at [876, 377] on cesdk-canvas "Editor canvas" at bounding box center [876, 377] width 0 height 0
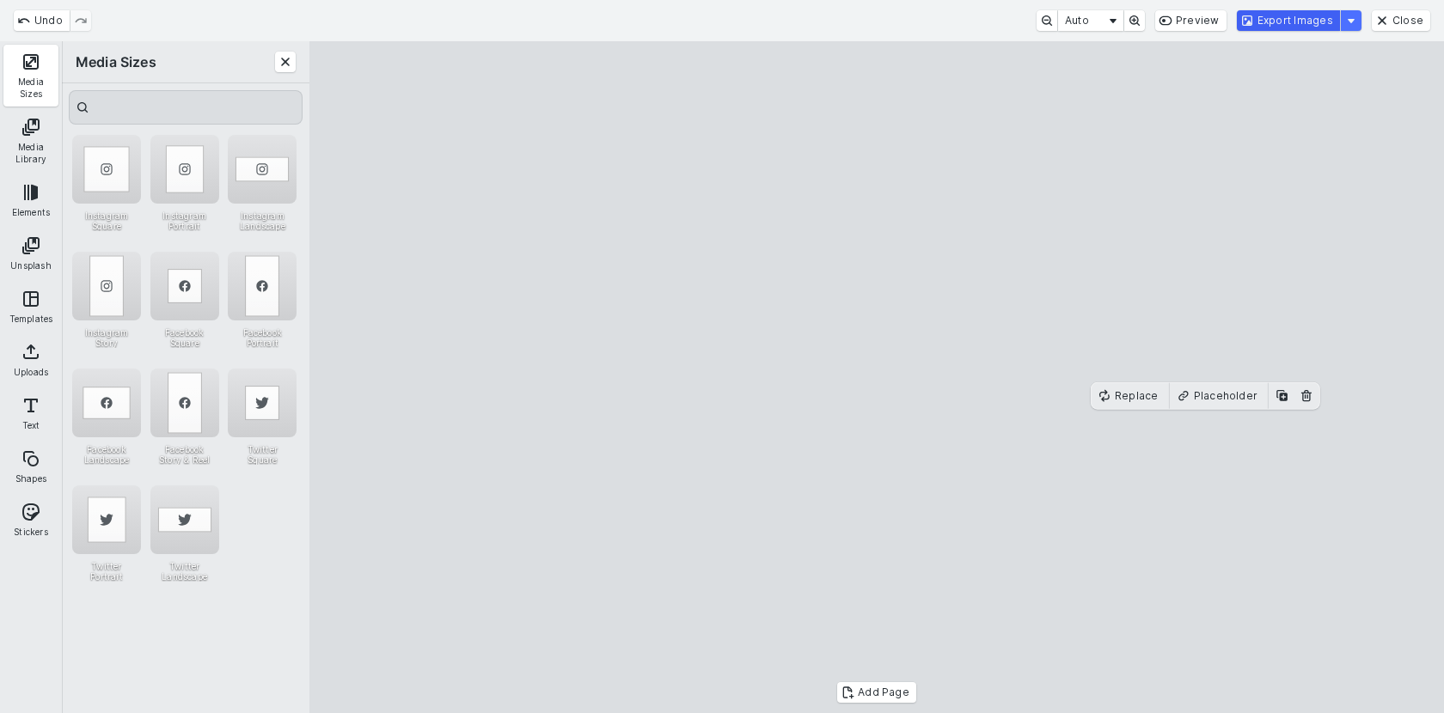
click at [1279, 25] on button "Export Images" at bounding box center [1288, 20] width 103 height 21
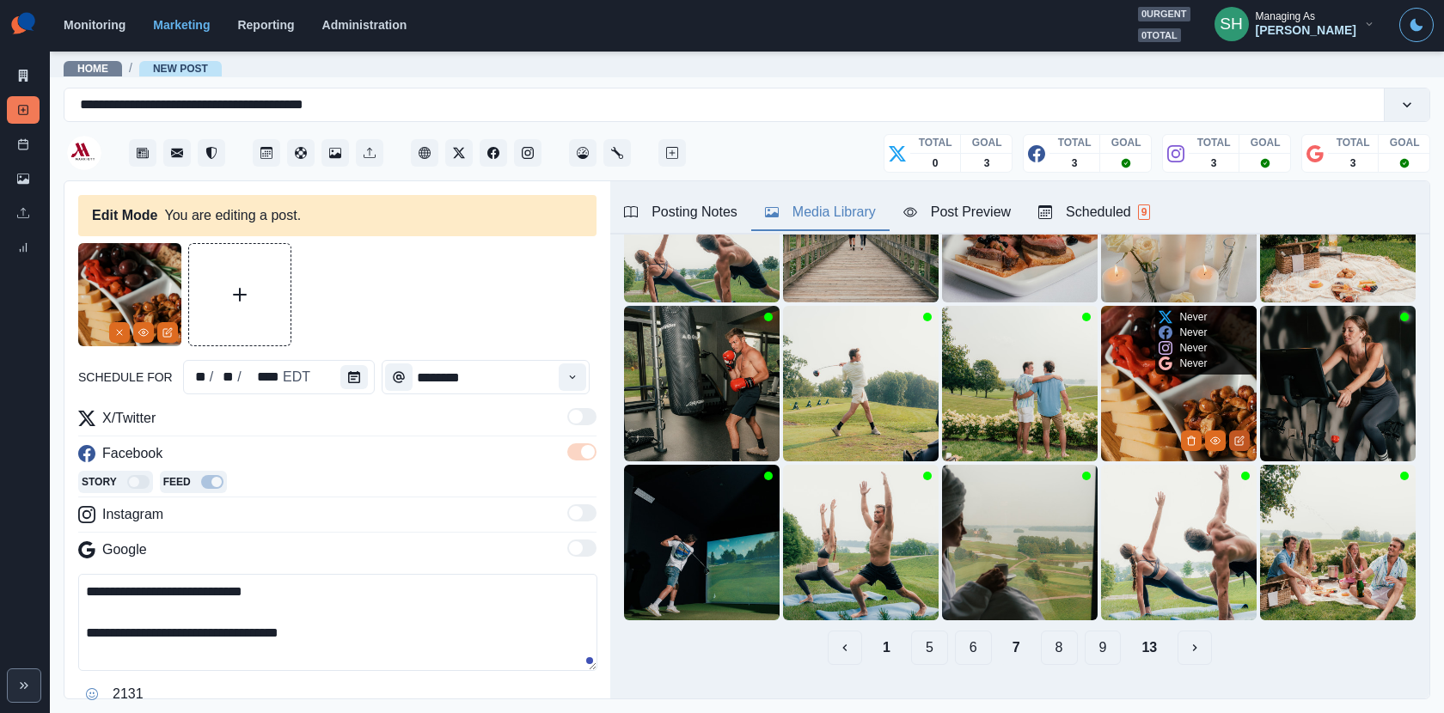
click at [1241, 439] on icon "Edit Media" at bounding box center [1240, 440] width 6 height 6
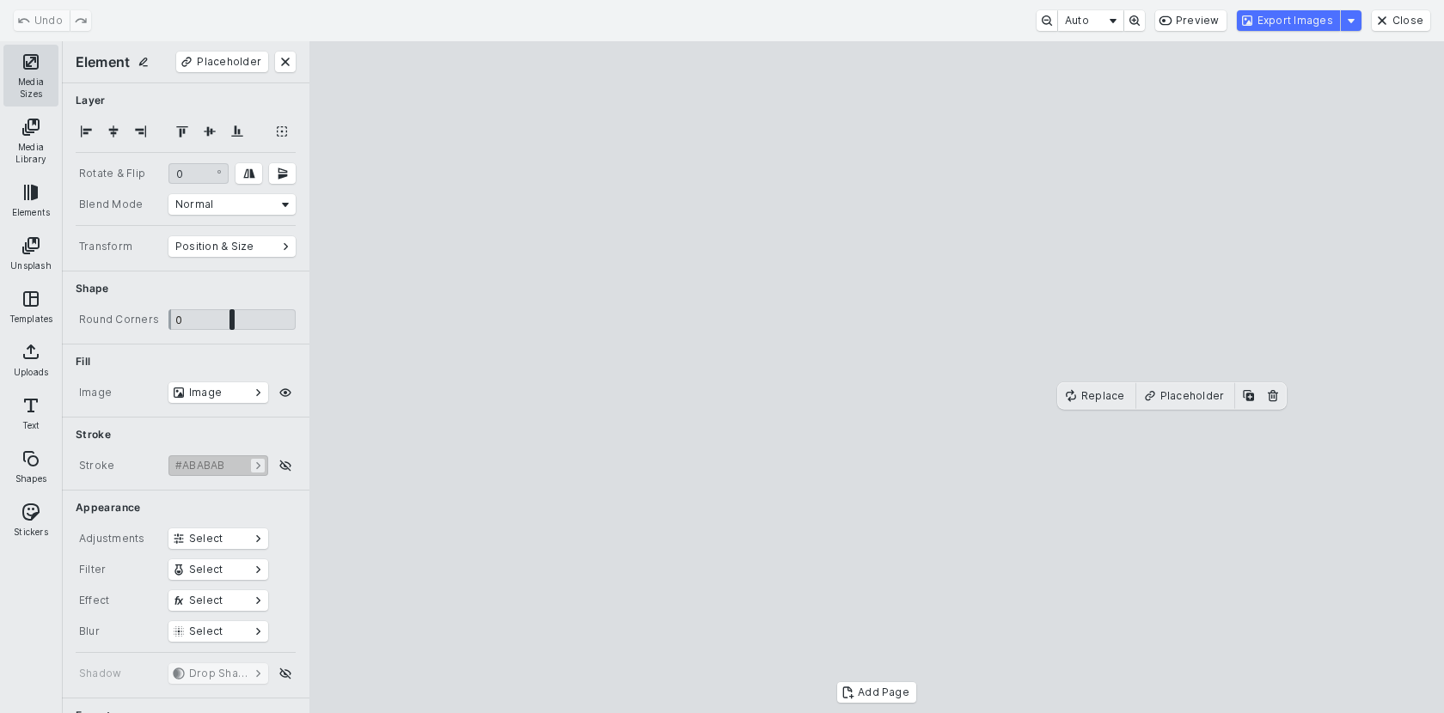
click at [46, 69] on button "Media Sizes" at bounding box center [30, 76] width 55 height 62
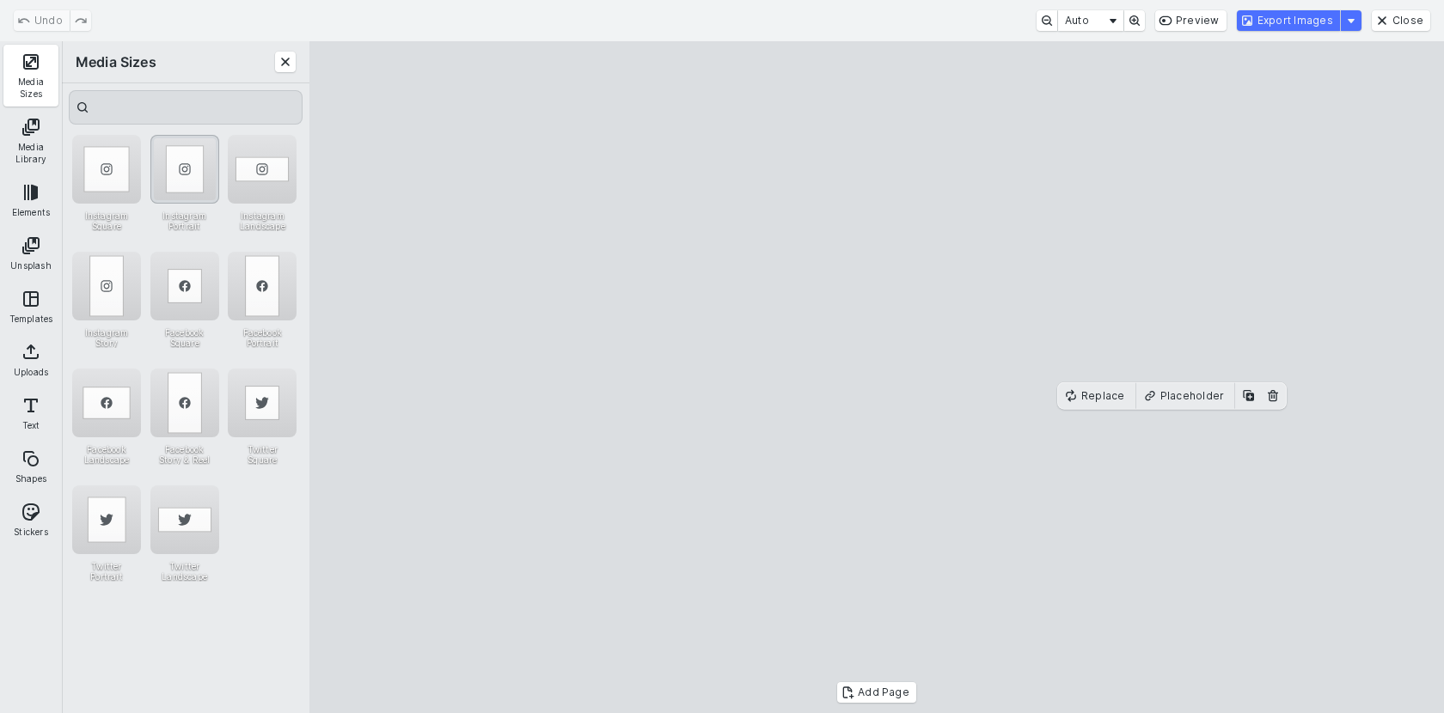
click at [185, 172] on div "Instagram Portrait" at bounding box center [184, 169] width 69 height 69
click at [1308, 16] on button "Export Images" at bounding box center [1288, 20] width 103 height 21
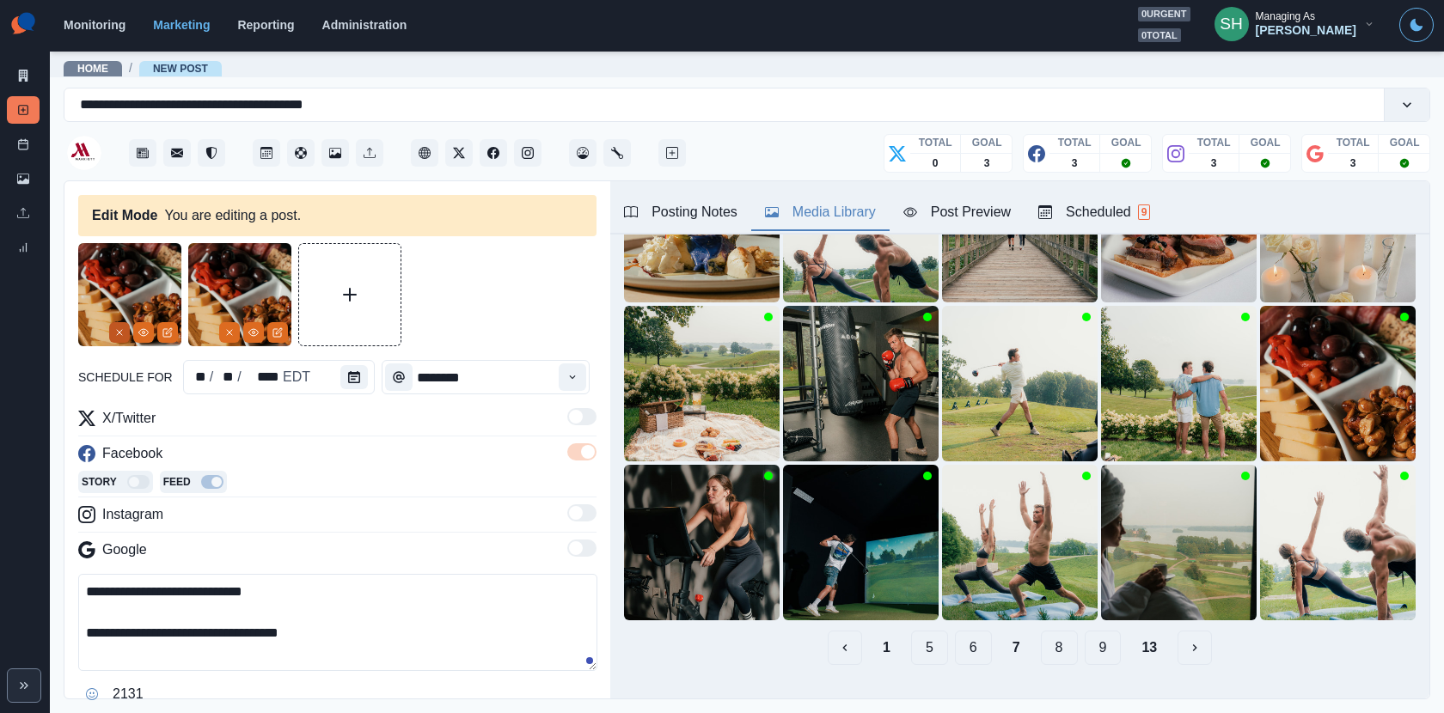
click at [113, 333] on button "Remove" at bounding box center [119, 332] width 21 height 21
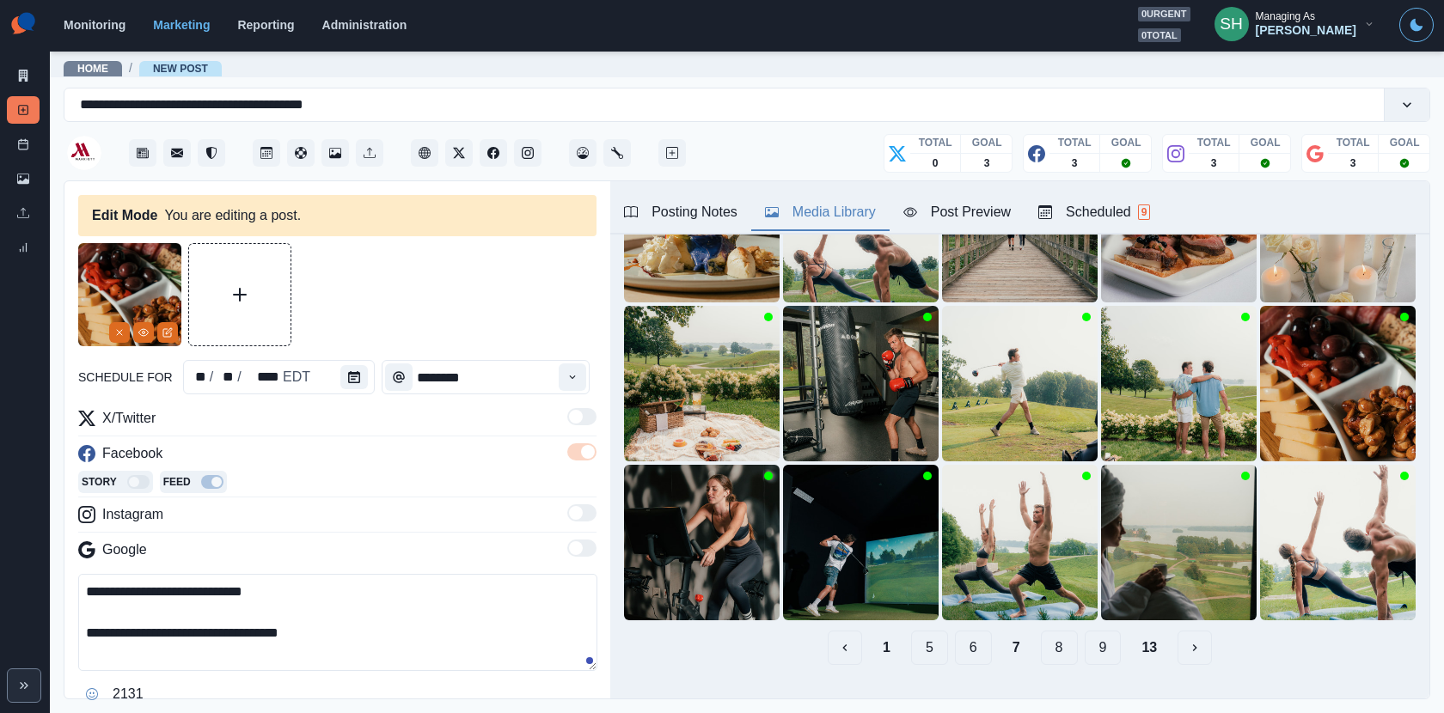
click at [113, 333] on button "Remove" at bounding box center [119, 332] width 21 height 21
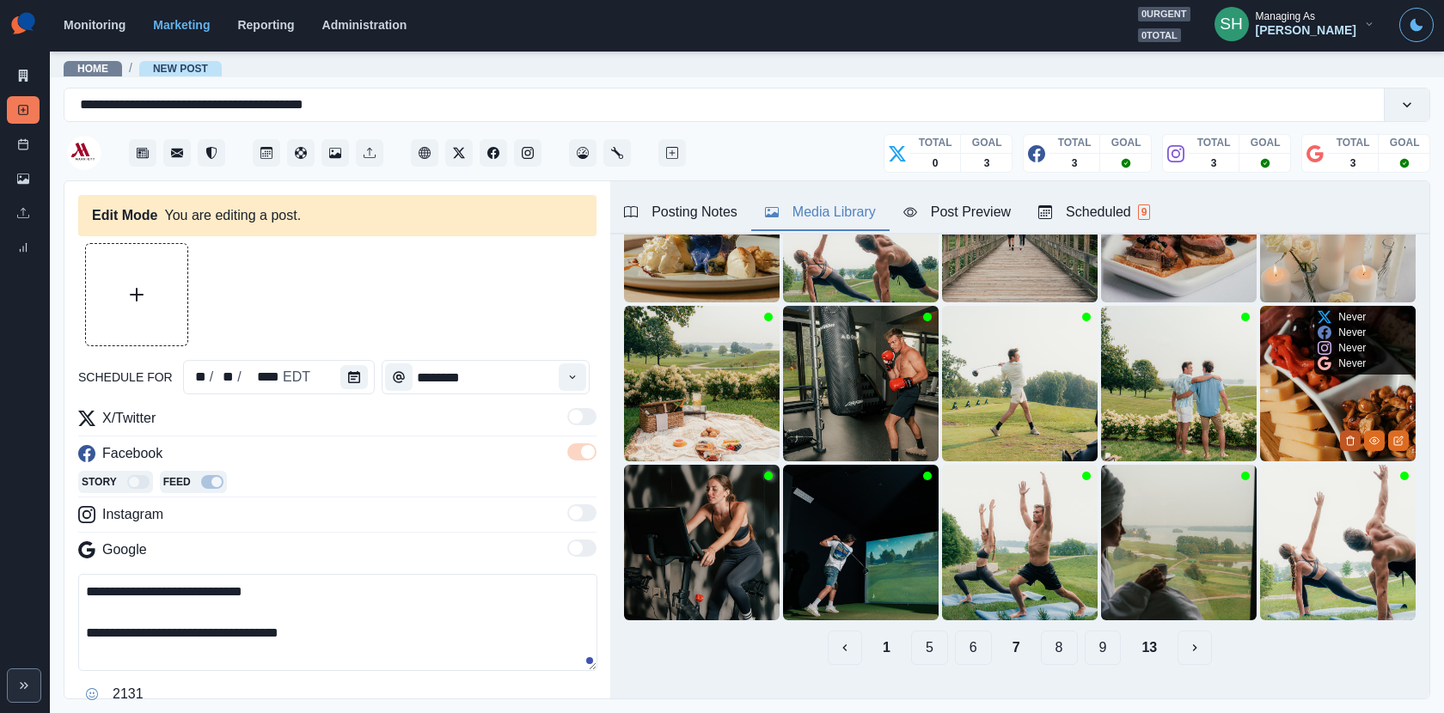
click at [1353, 438] on icon "Delete Media" at bounding box center [1350, 441] width 6 height 9
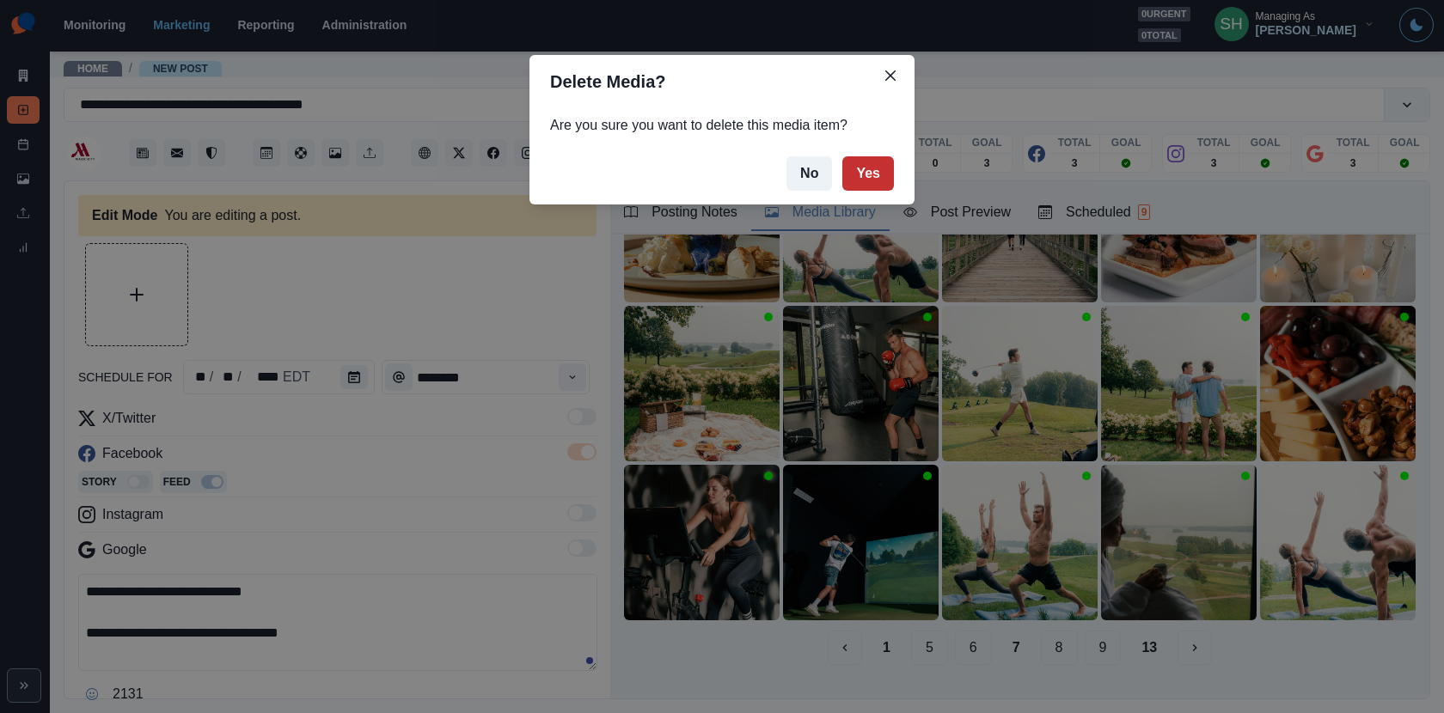
click at [877, 174] on button "Yes" at bounding box center [868, 173] width 52 height 34
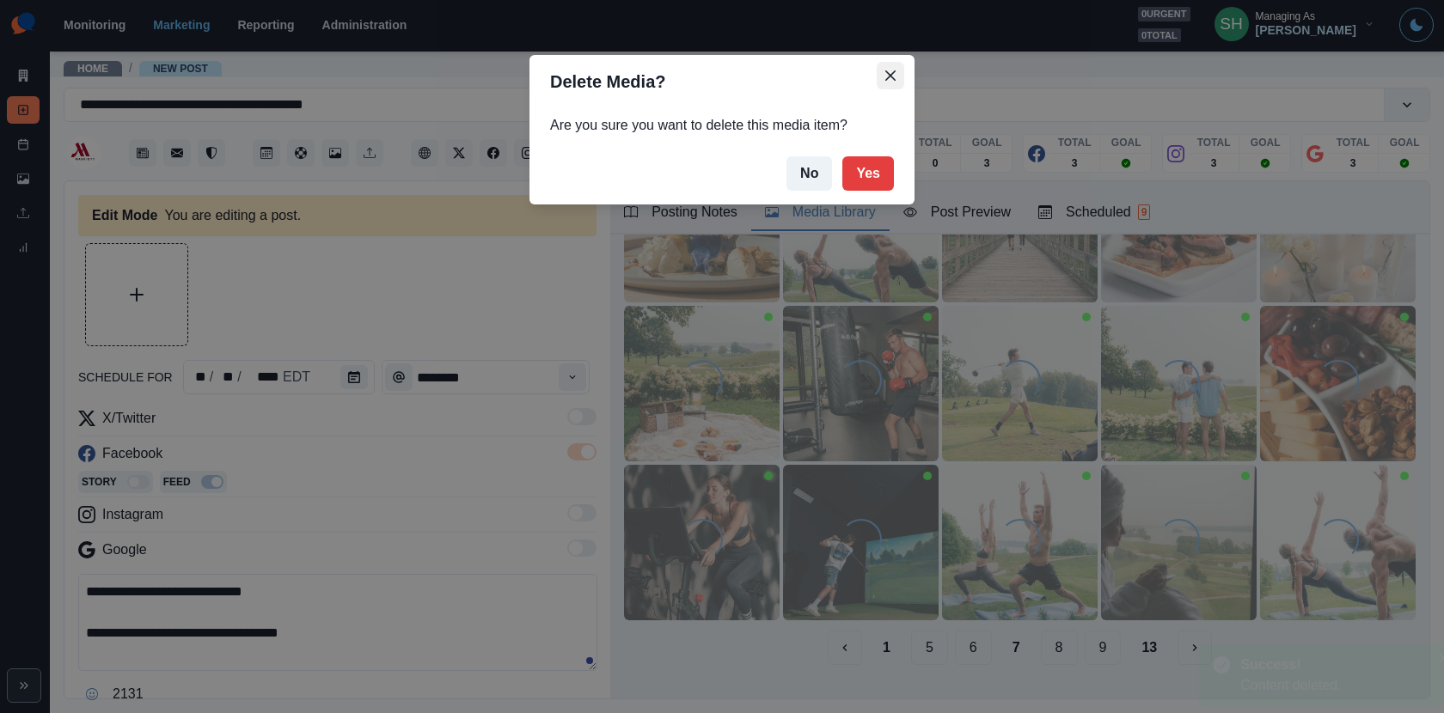
click at [894, 78] on icon "Close" at bounding box center [890, 75] width 10 height 10
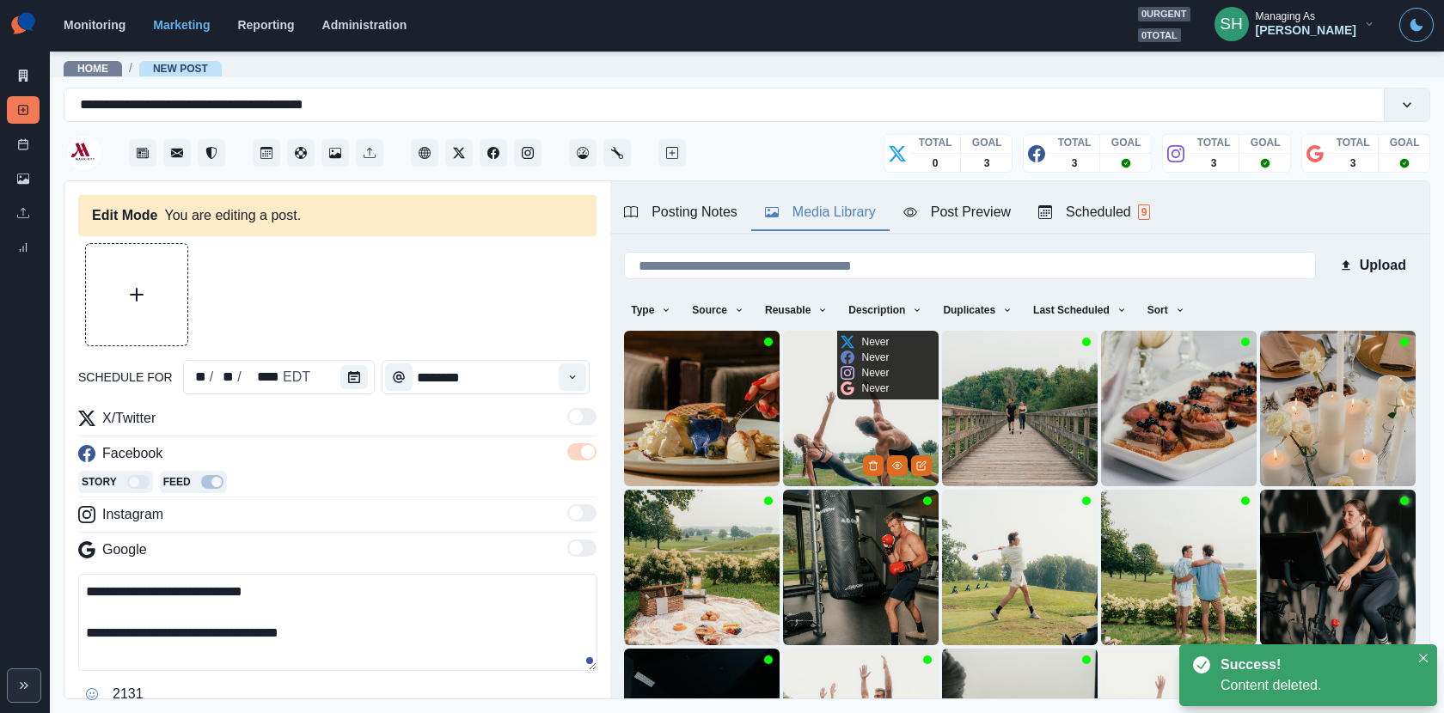
scroll to position [216, 0]
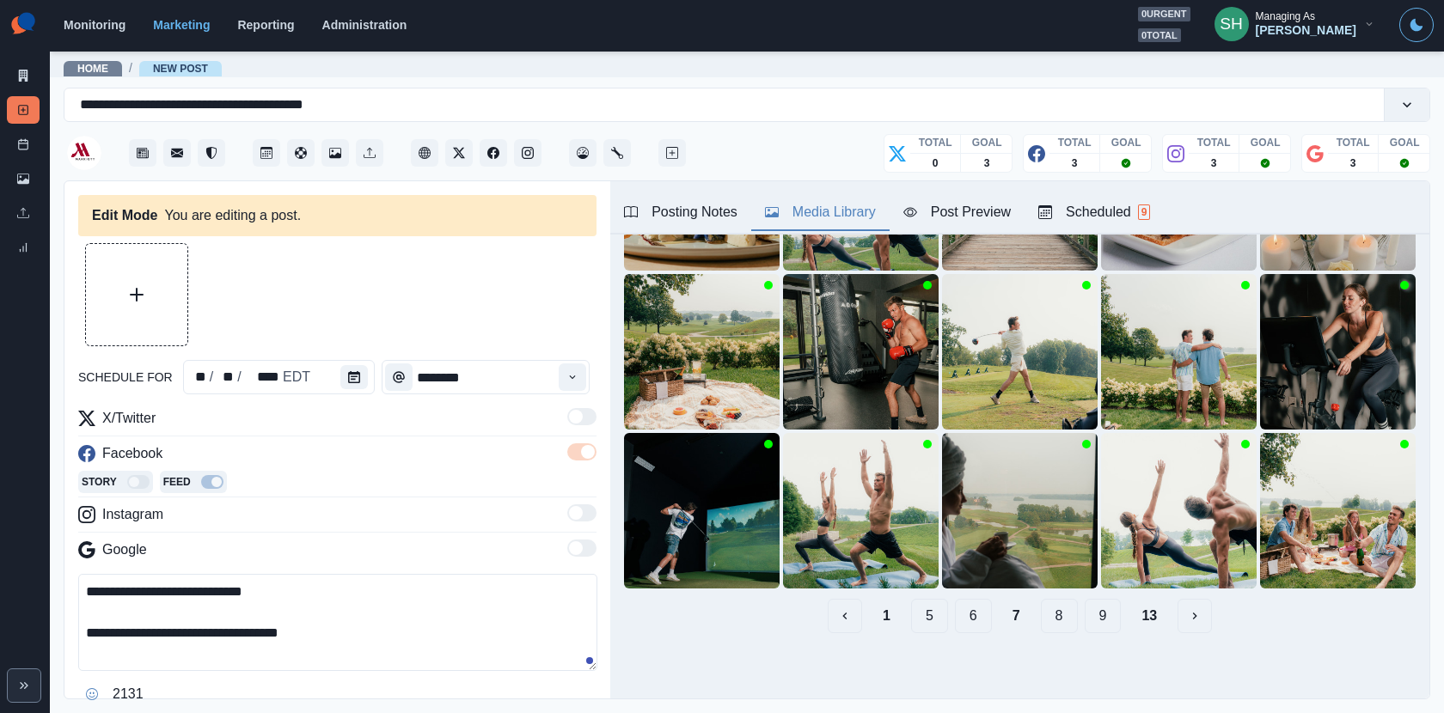
click at [1049, 619] on button "8" at bounding box center [1059, 616] width 37 height 34
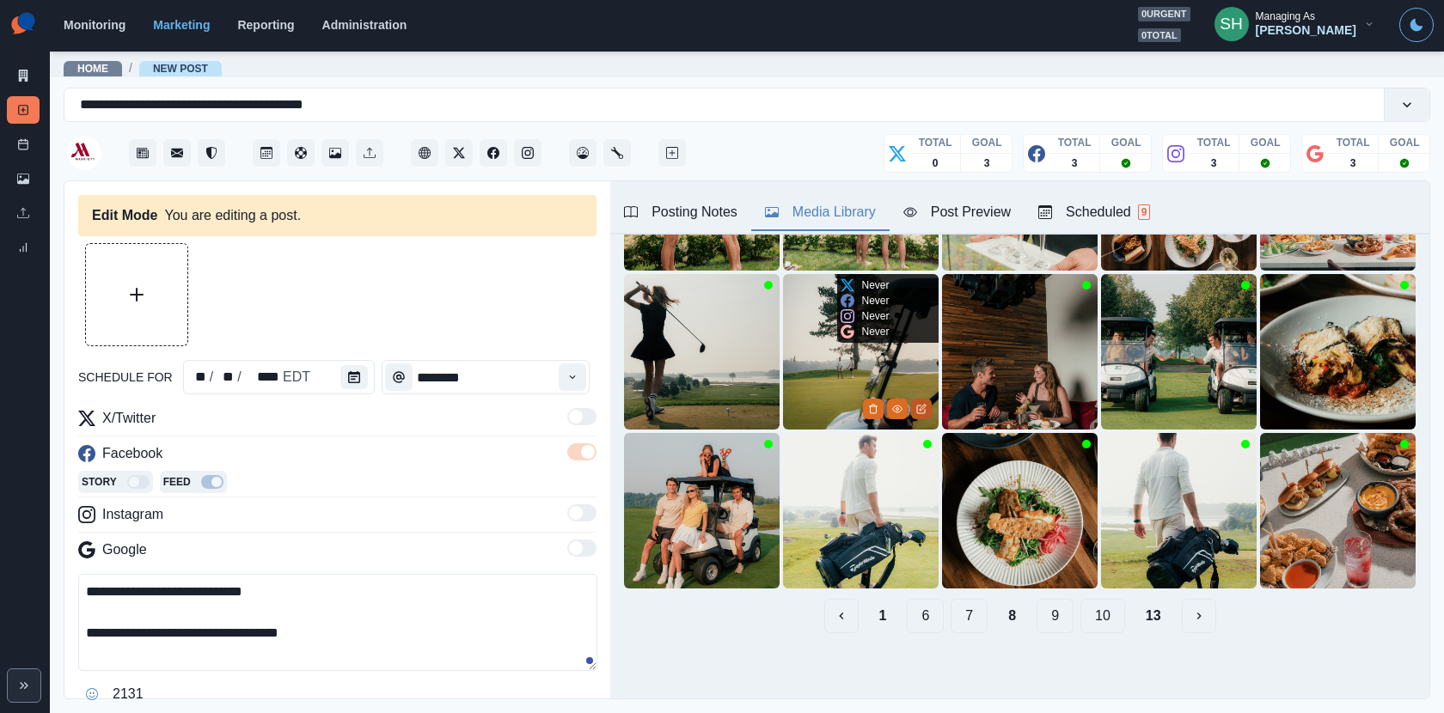
click at [925, 405] on icon "Edit Media" at bounding box center [921, 409] width 10 height 10
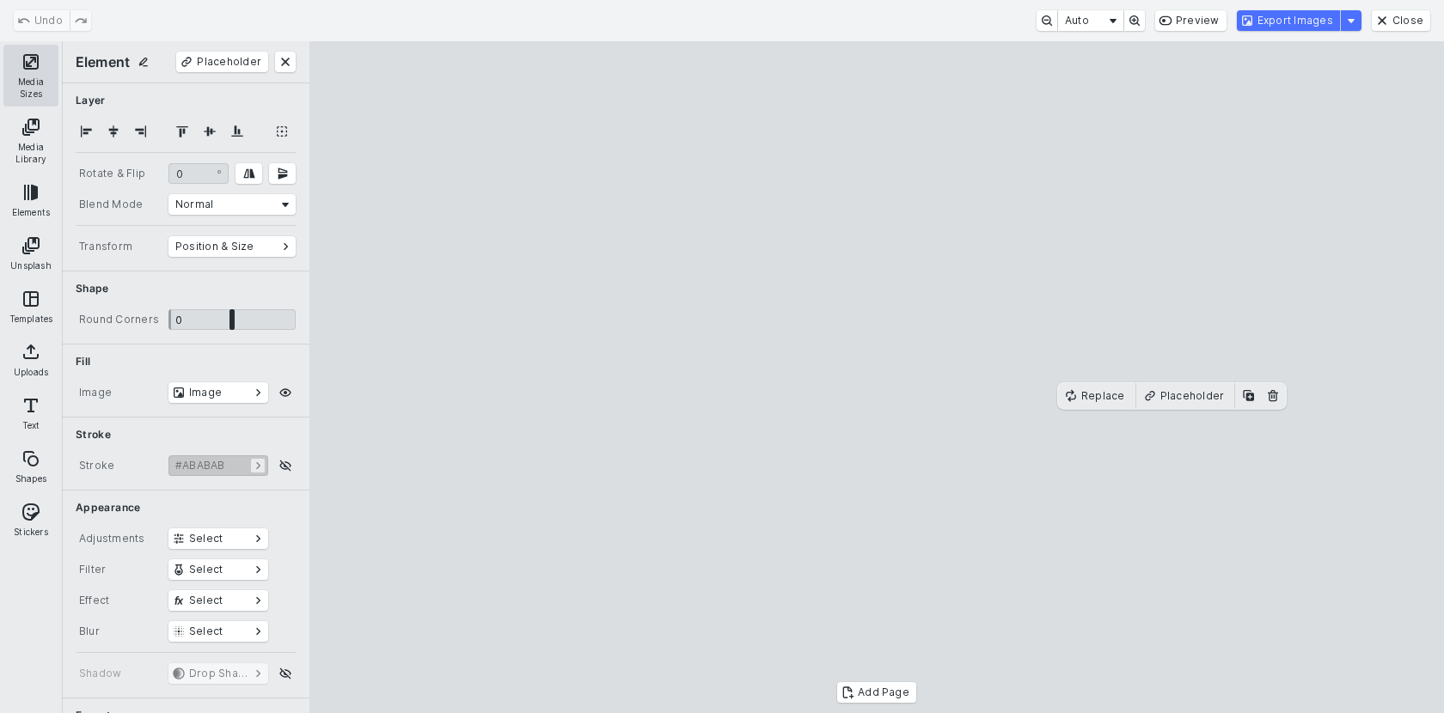
click at [56, 82] on button "Media Sizes" at bounding box center [30, 76] width 55 height 62
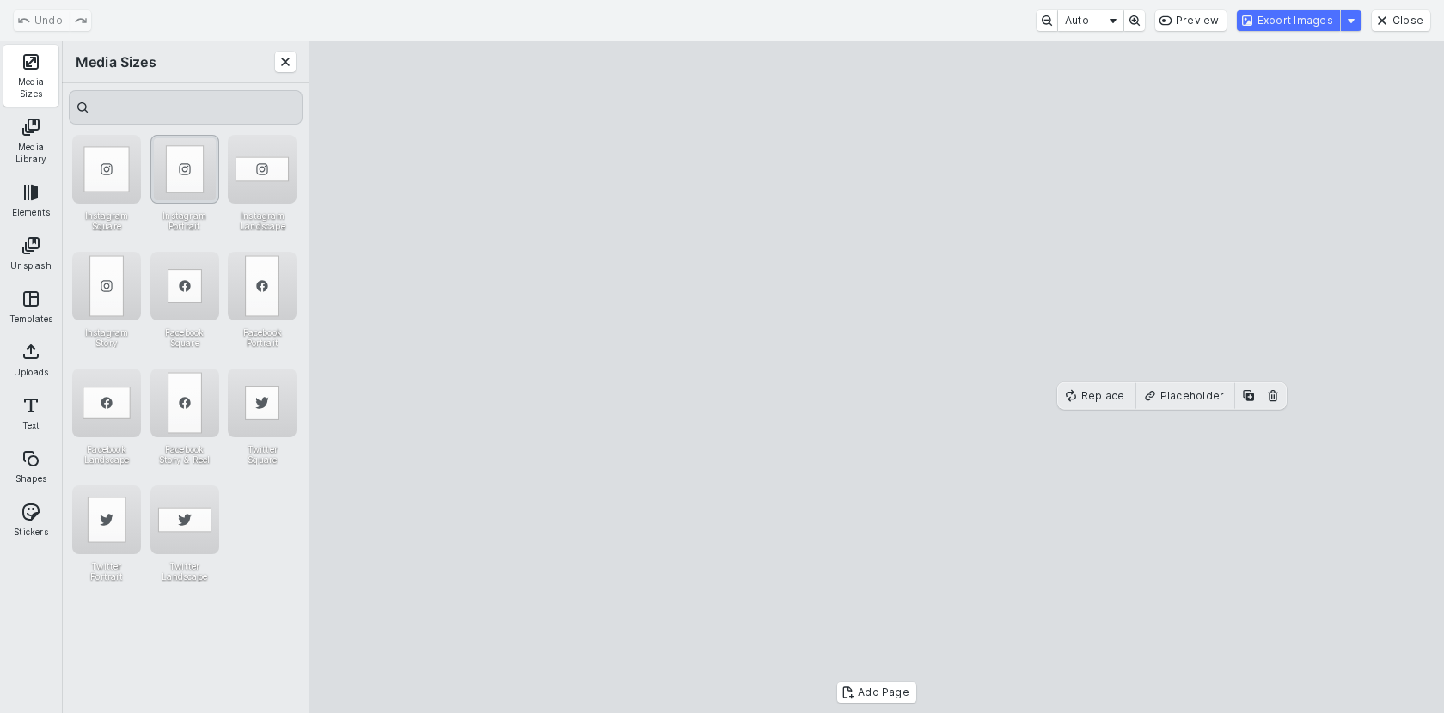
click at [187, 183] on div "Instagram Portrait" at bounding box center [184, 169] width 69 height 69
click at [1279, 26] on button "Export Images" at bounding box center [1288, 20] width 103 height 21
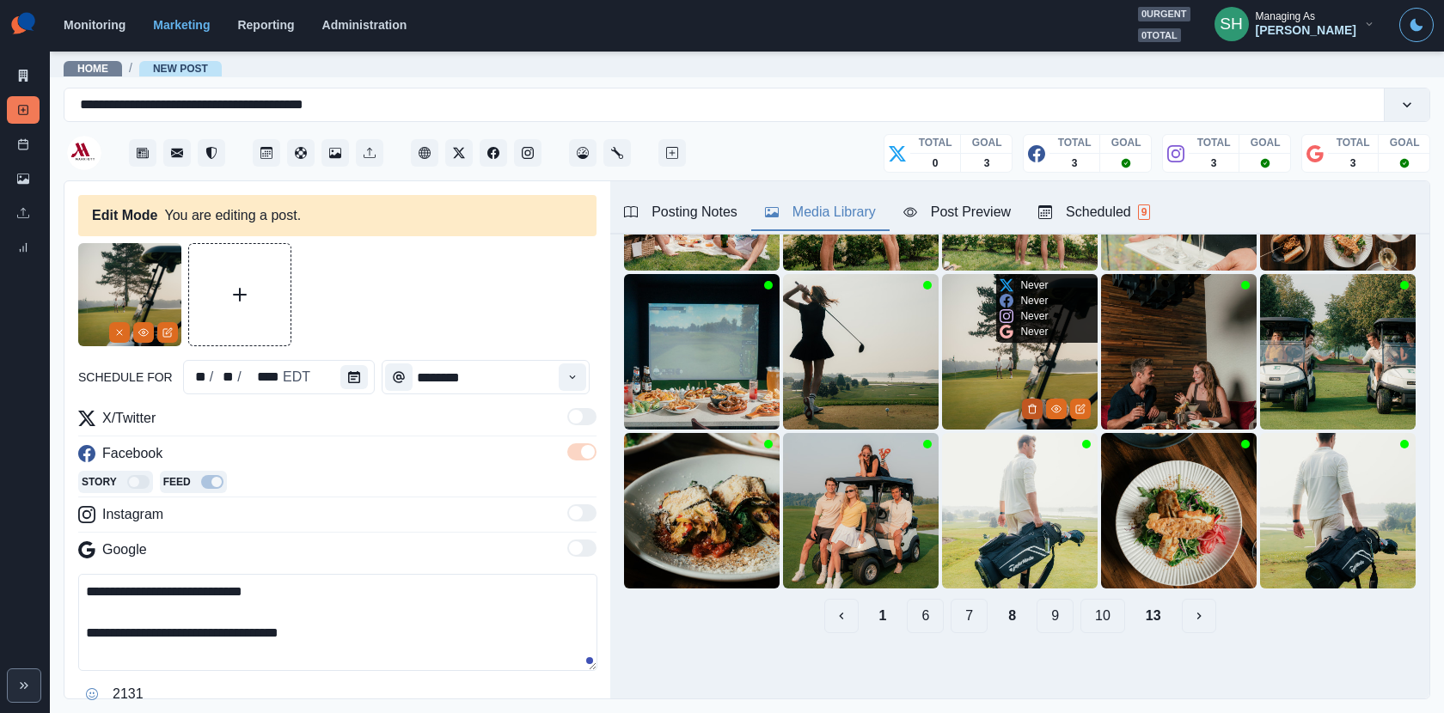
click at [1034, 406] on icon "Delete Media" at bounding box center [1032, 409] width 10 height 10
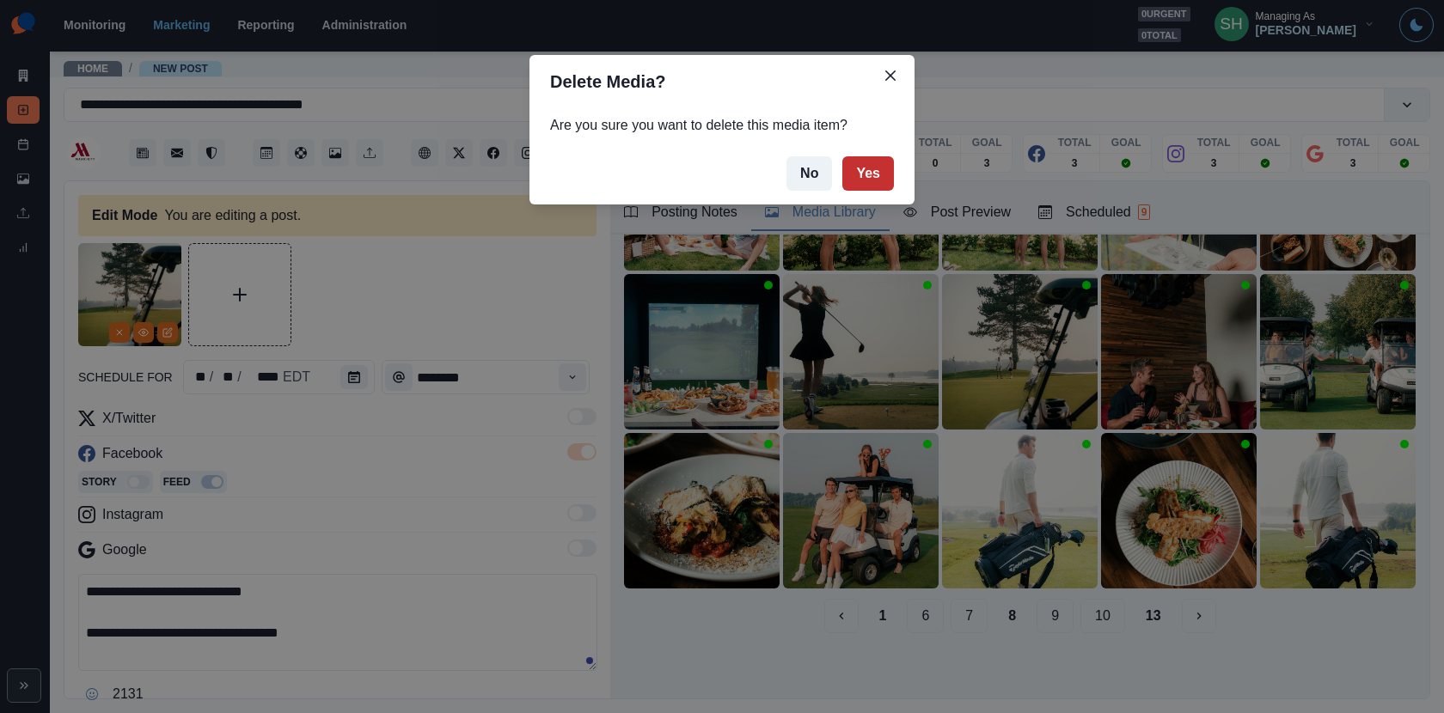
click at [867, 168] on button "Yes" at bounding box center [868, 173] width 52 height 34
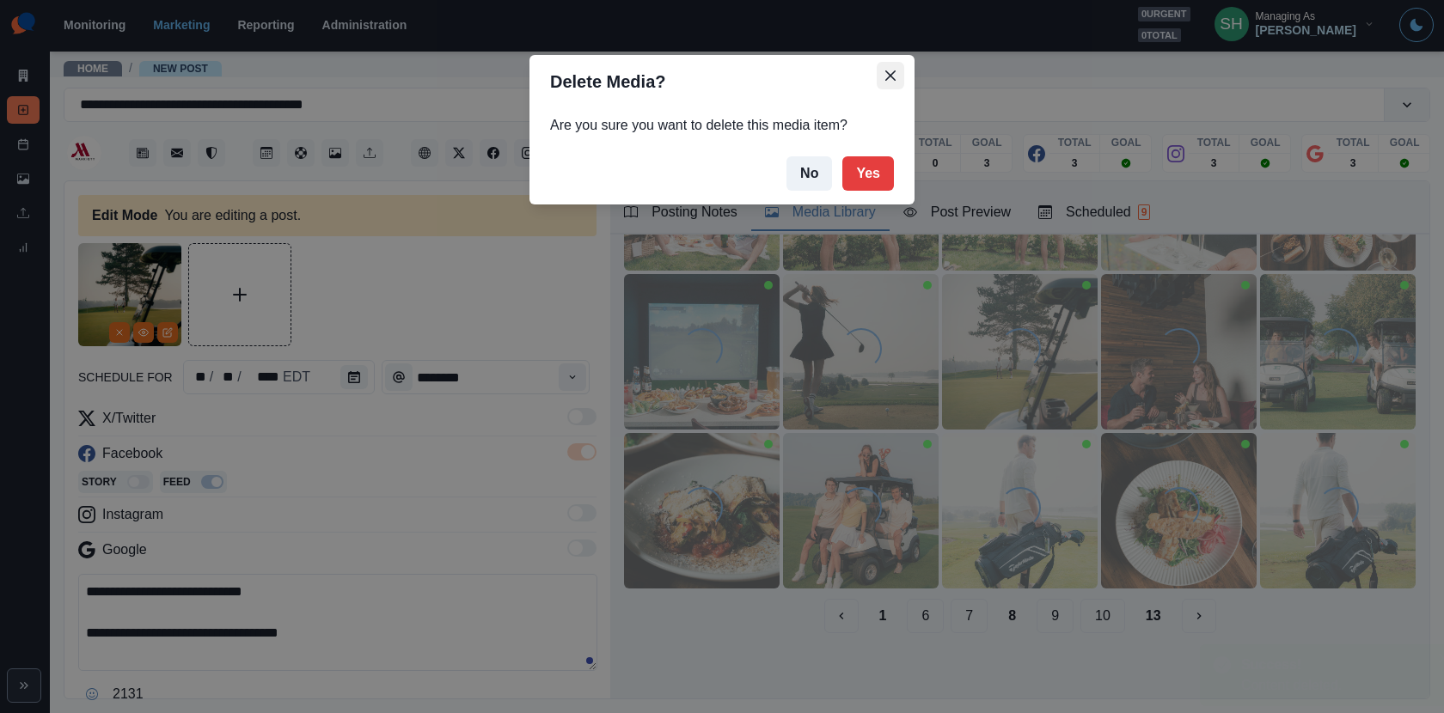
click at [889, 72] on icon "Close" at bounding box center [890, 75] width 10 height 10
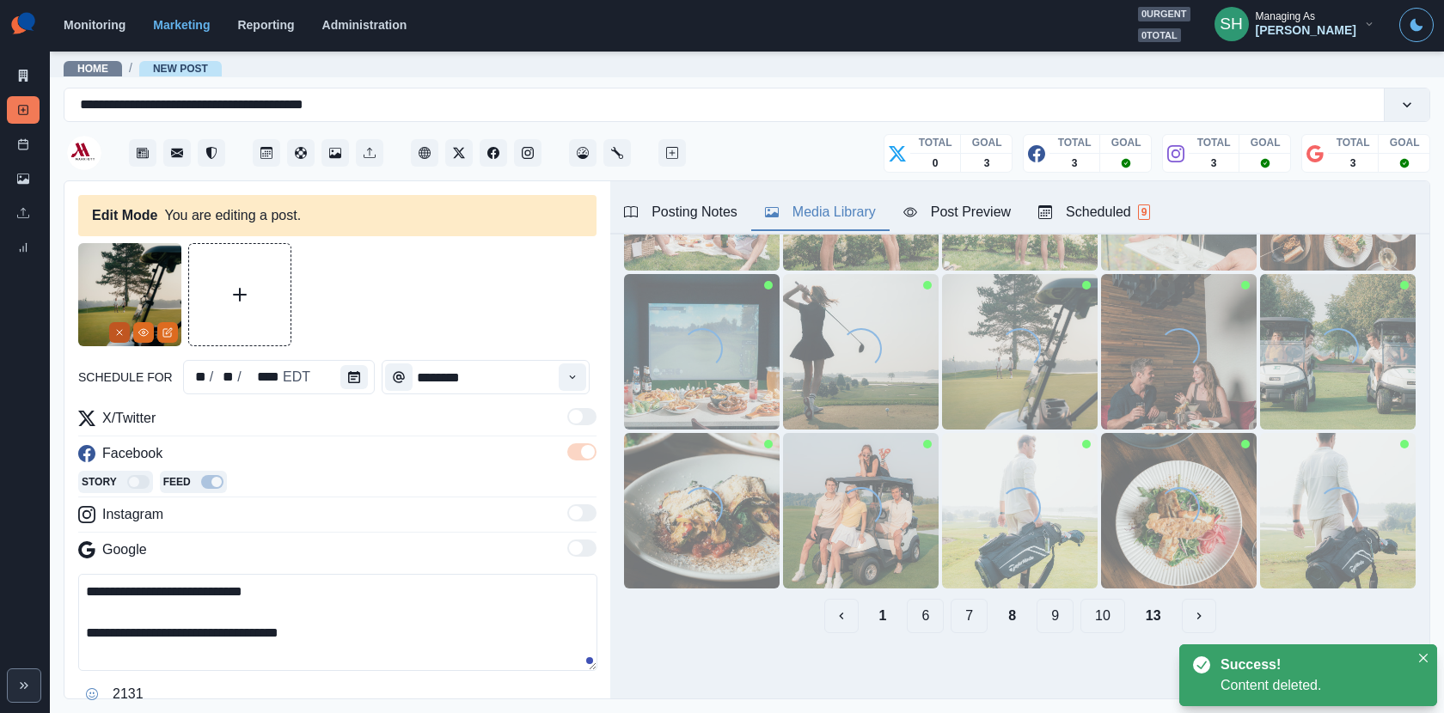
click at [122, 333] on icon "Remove" at bounding box center [119, 332] width 10 height 10
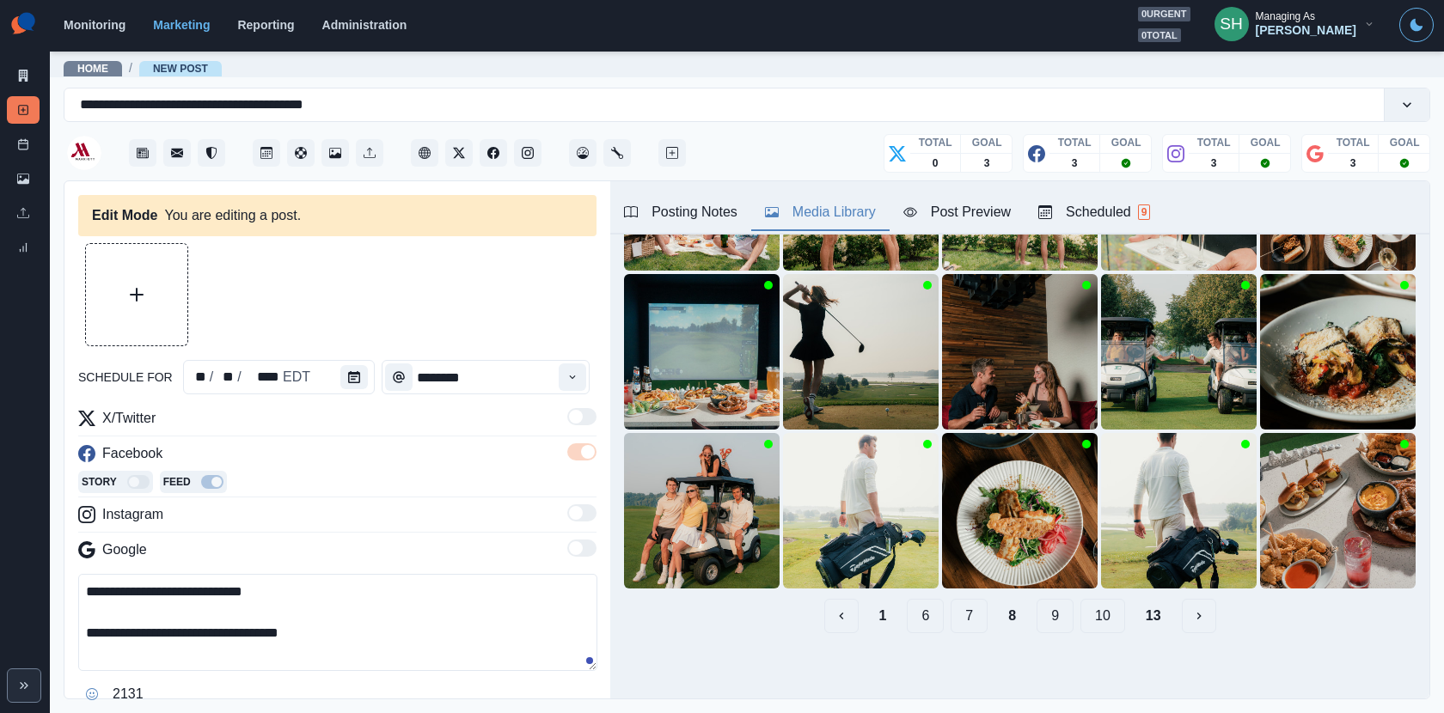
click at [1048, 624] on button "9" at bounding box center [1054, 616] width 37 height 34
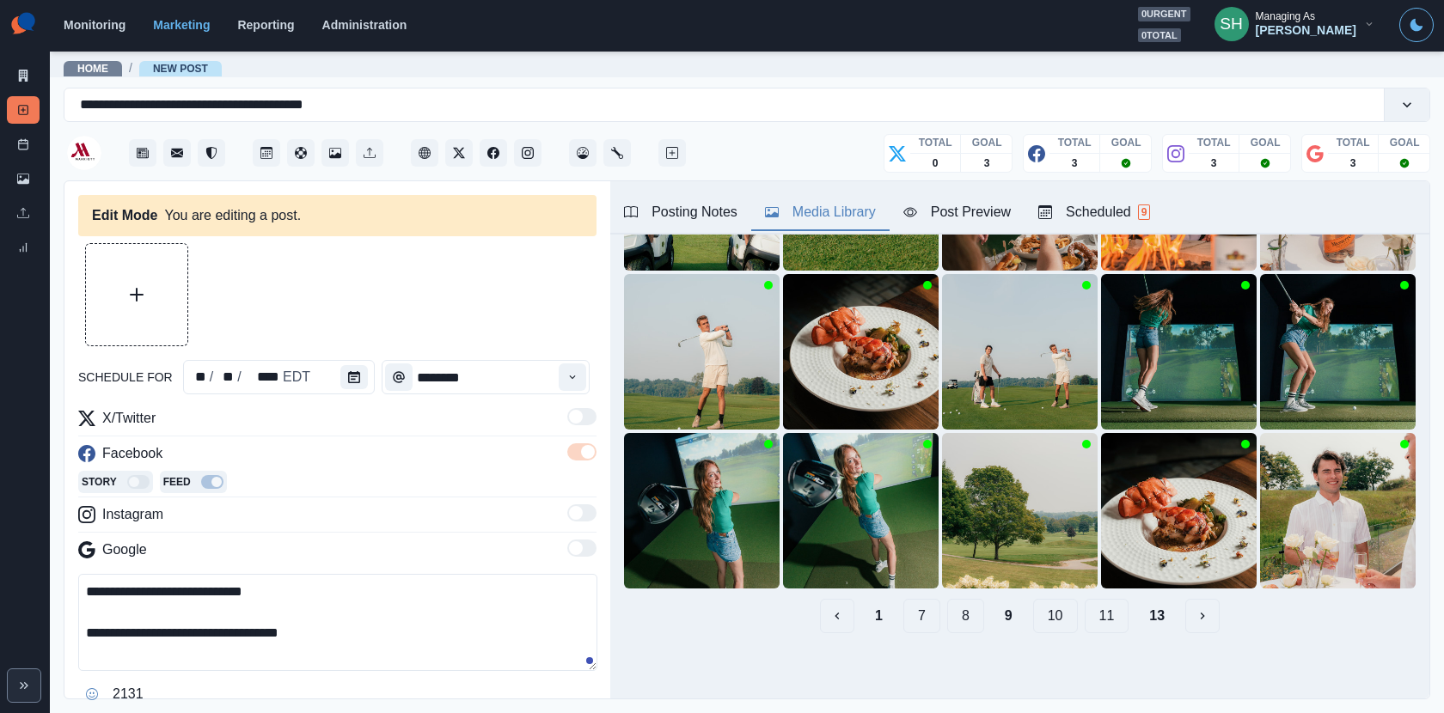
click at [1056, 615] on button "10" at bounding box center [1055, 616] width 45 height 34
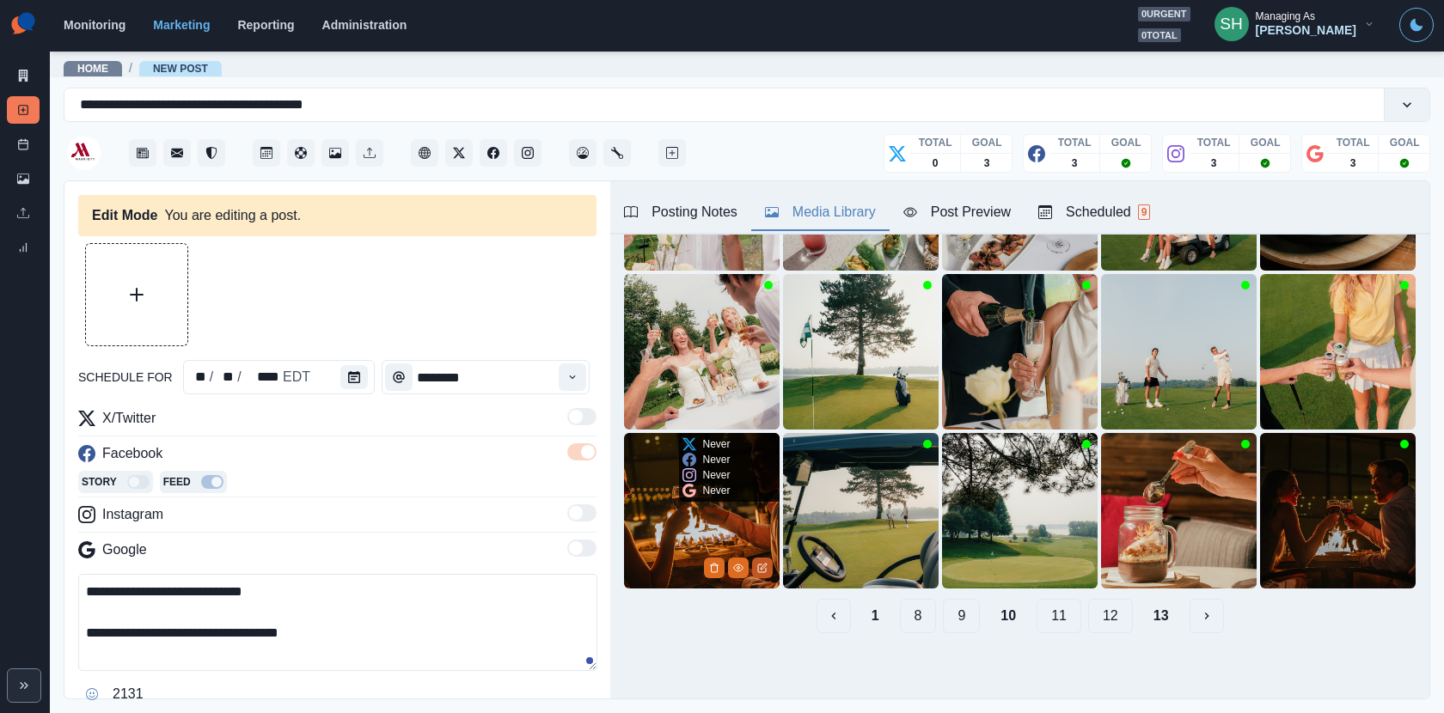
click at [762, 570] on icon "Edit Media" at bounding box center [762, 568] width 10 height 10
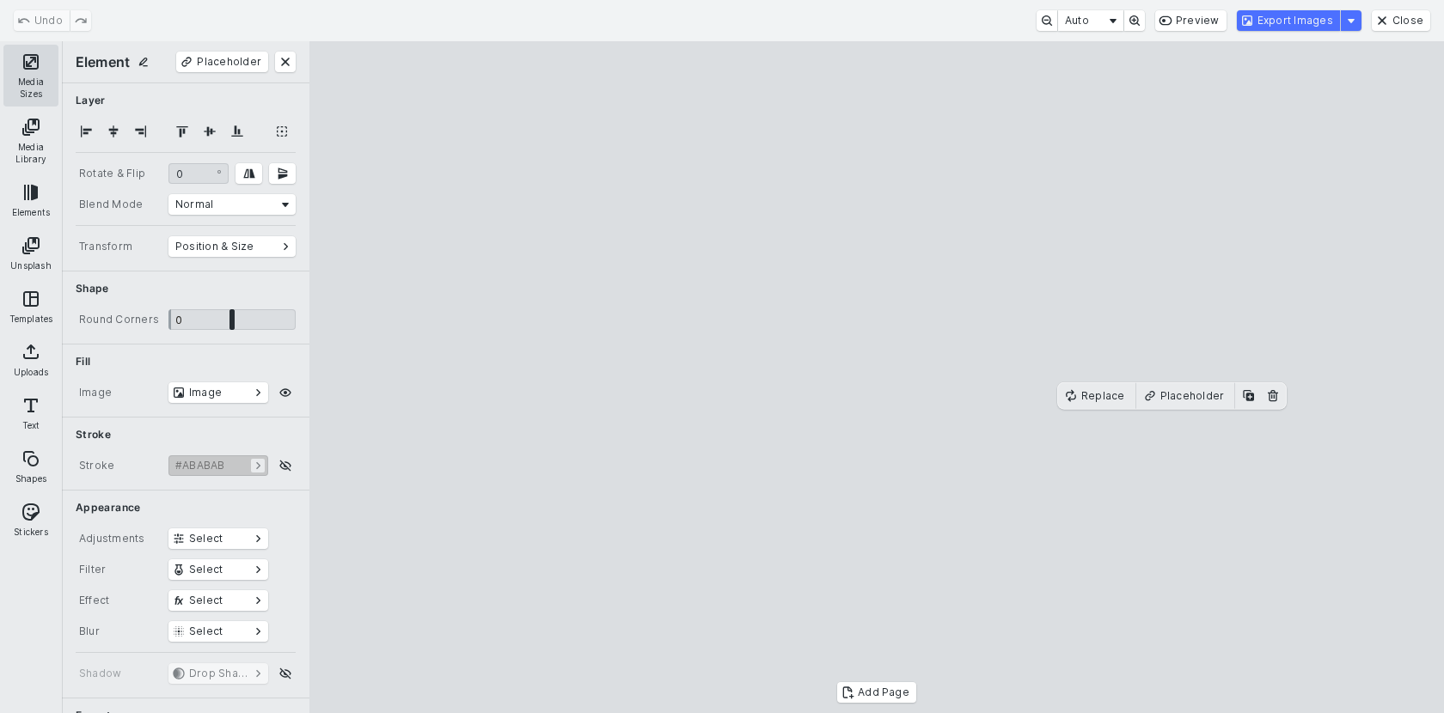
click at [44, 73] on button "Media Sizes" at bounding box center [30, 76] width 55 height 62
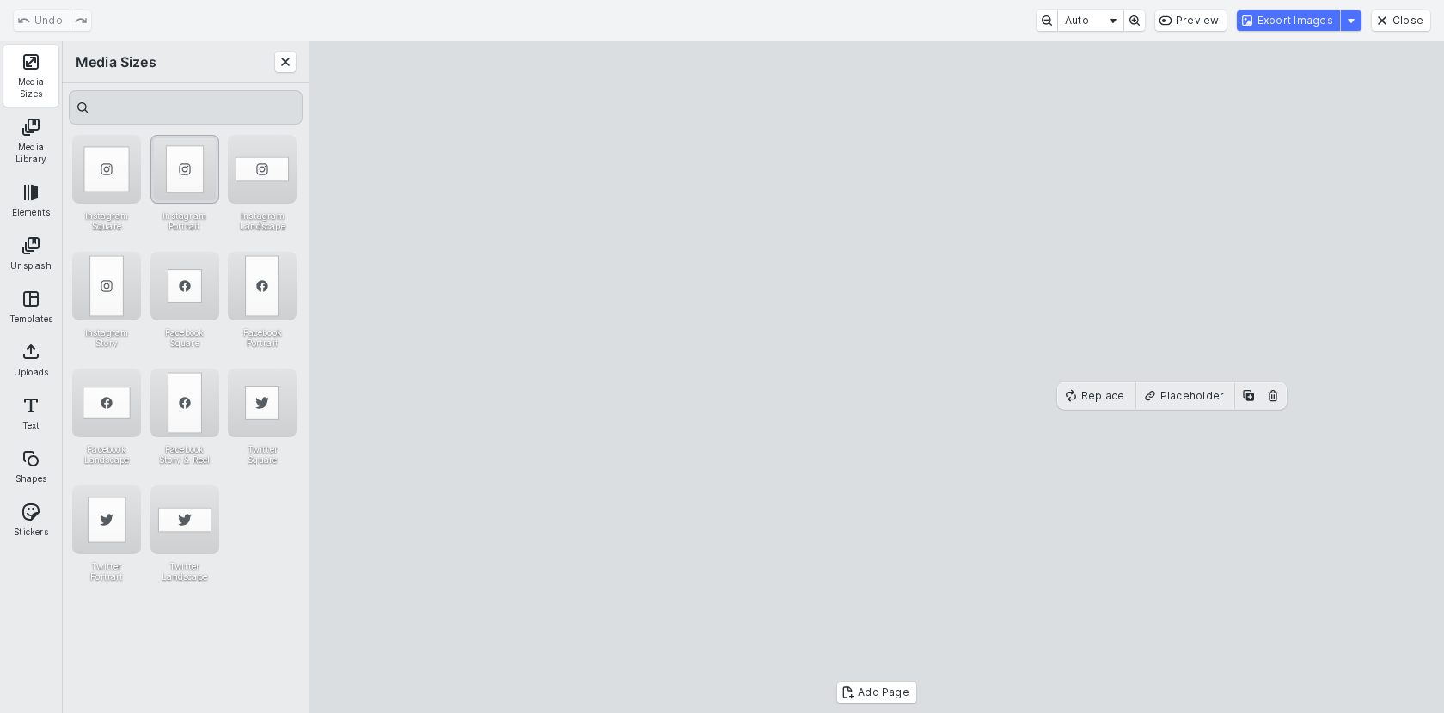
click at [191, 174] on div "Instagram Portrait" at bounding box center [184, 169] width 69 height 69
click at [1296, 21] on button "Export Images" at bounding box center [1288, 20] width 103 height 21
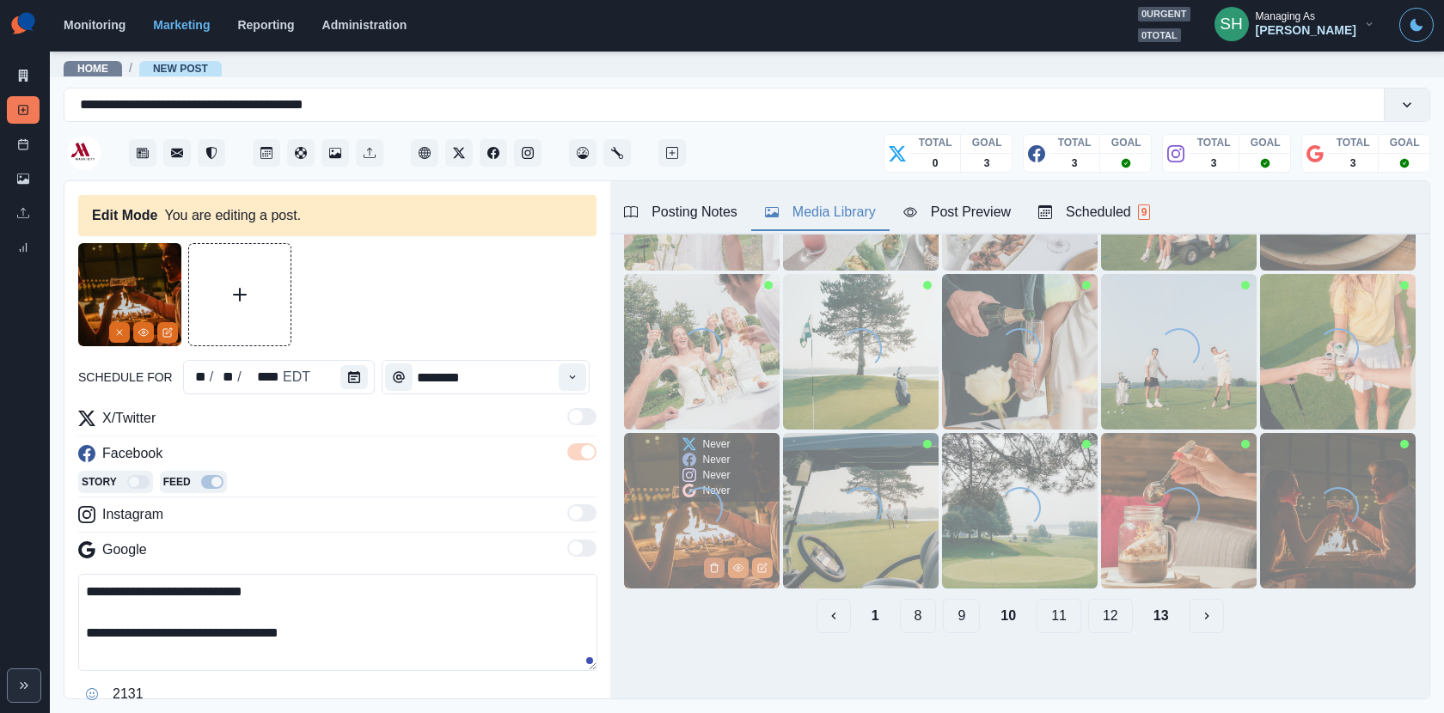
click at [715, 566] on icon "Delete Media" at bounding box center [714, 568] width 10 height 10
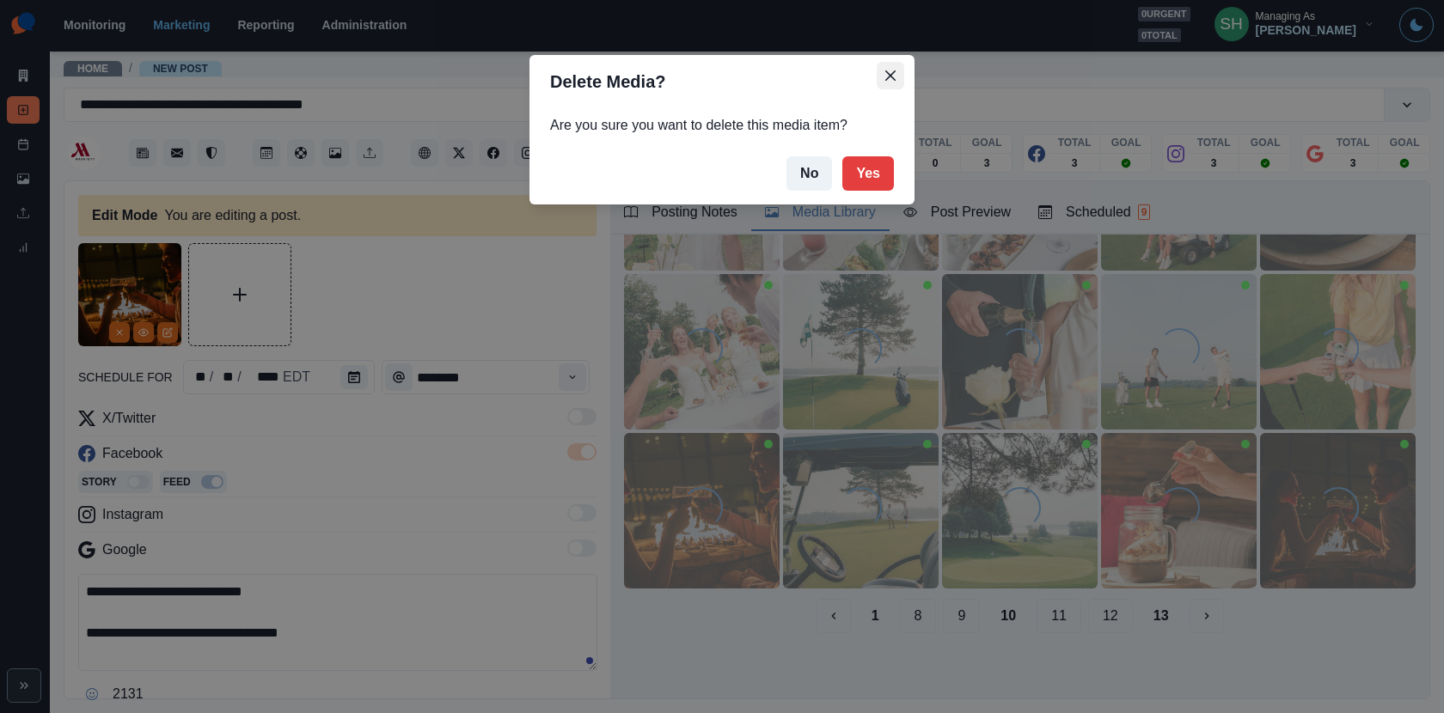
click at [889, 78] on icon "Close" at bounding box center [890, 75] width 10 height 10
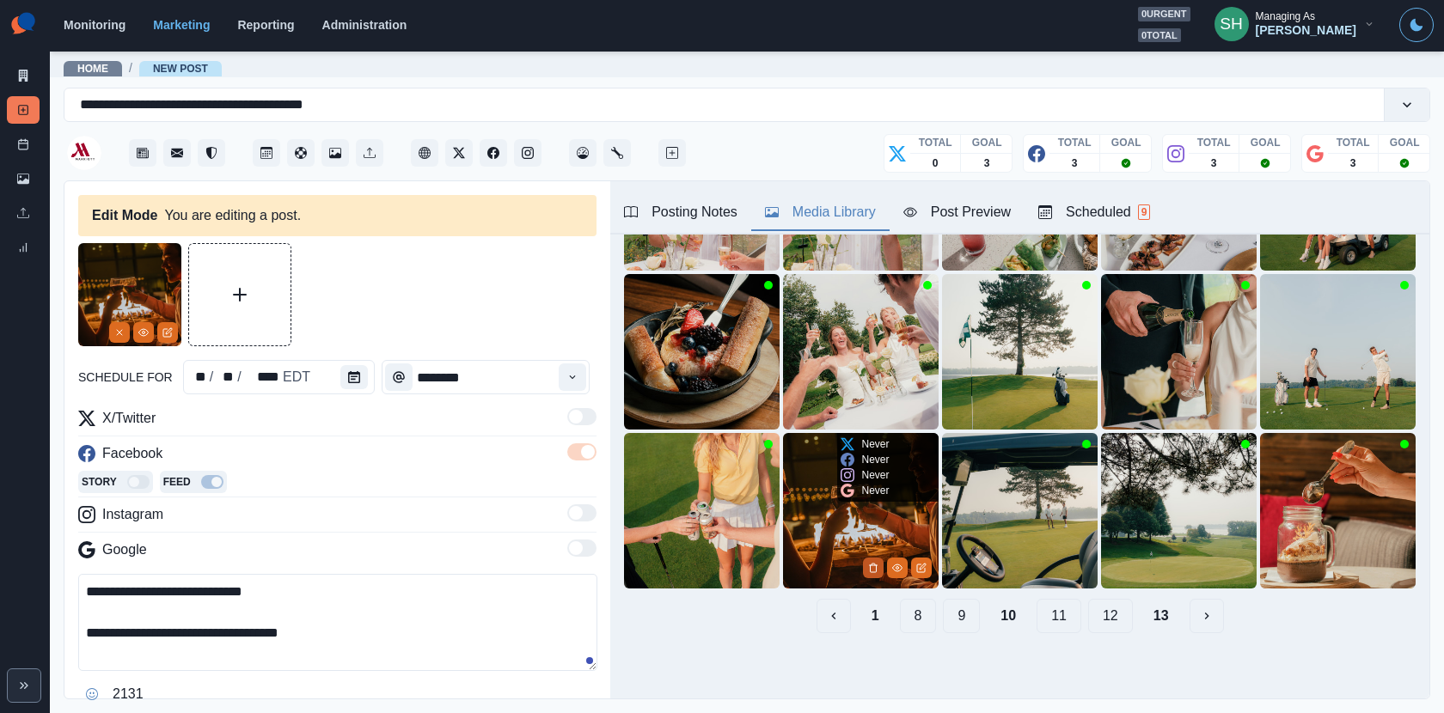
click at [873, 560] on button "Delete Media" at bounding box center [873, 568] width 21 height 21
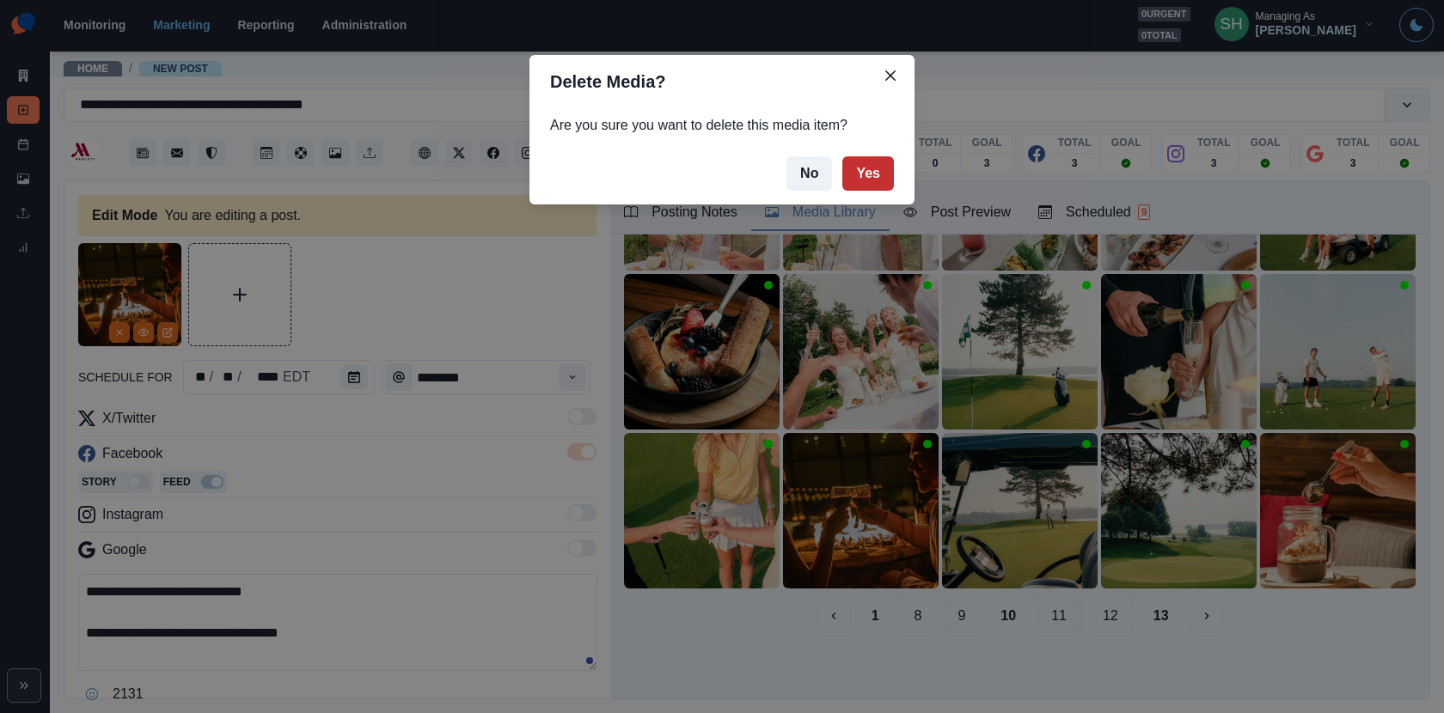
click at [861, 170] on button "Yes" at bounding box center [868, 173] width 52 height 34
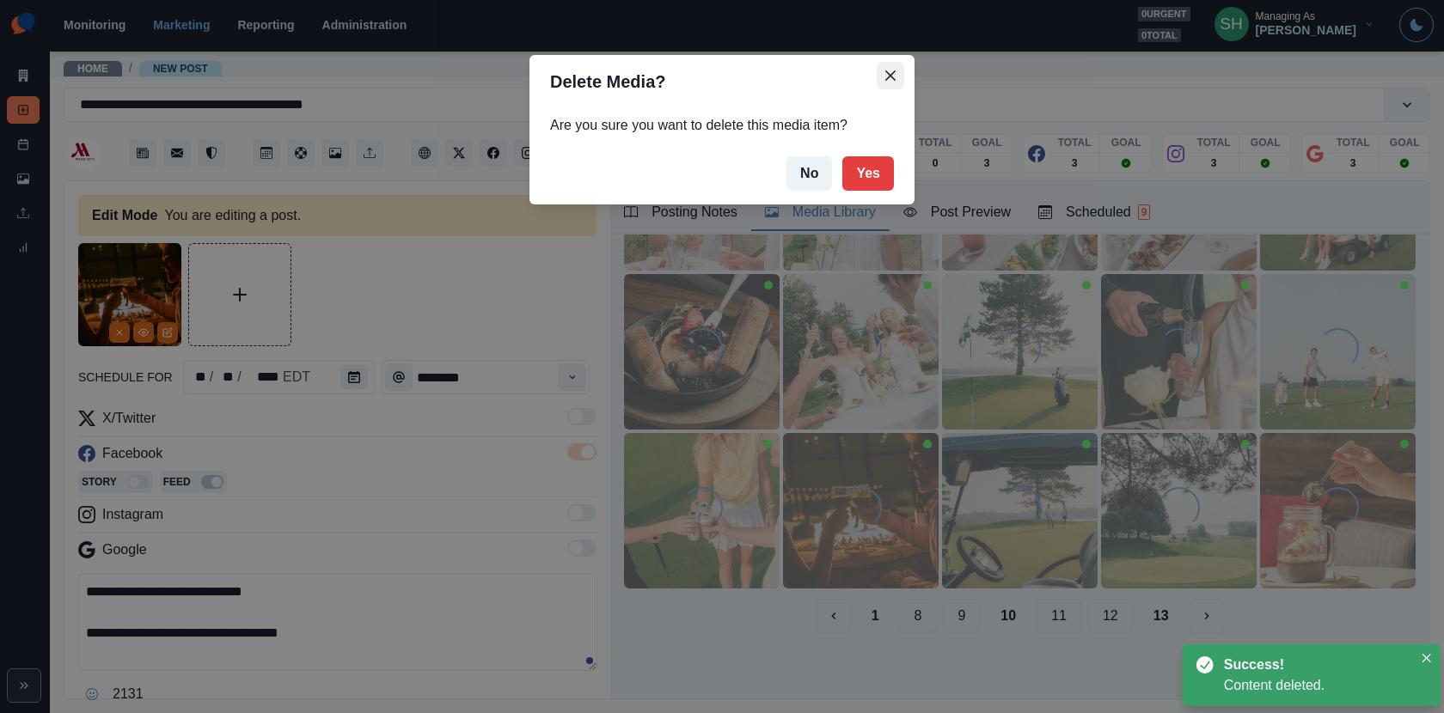
click at [887, 76] on icon "Close" at bounding box center [890, 75] width 10 height 10
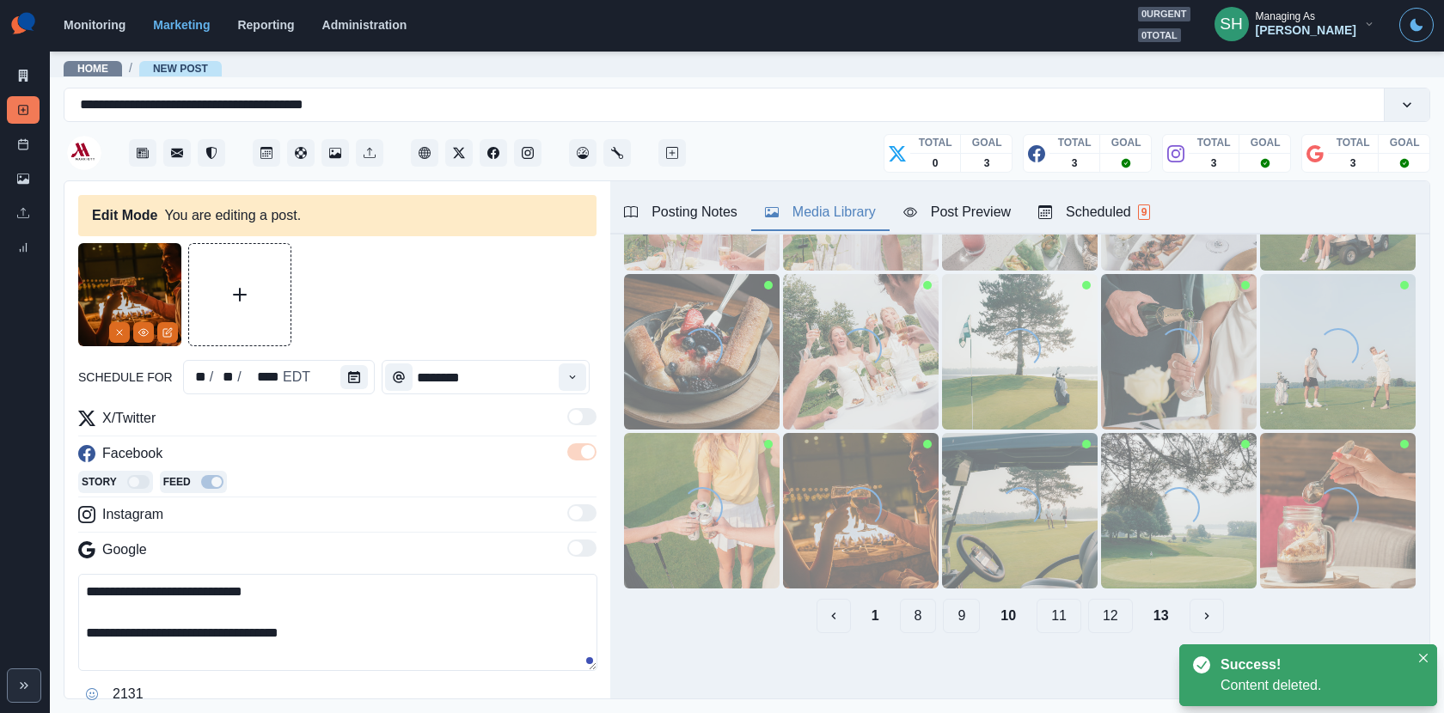
click at [1066, 617] on button "11" at bounding box center [1058, 616] width 45 height 34
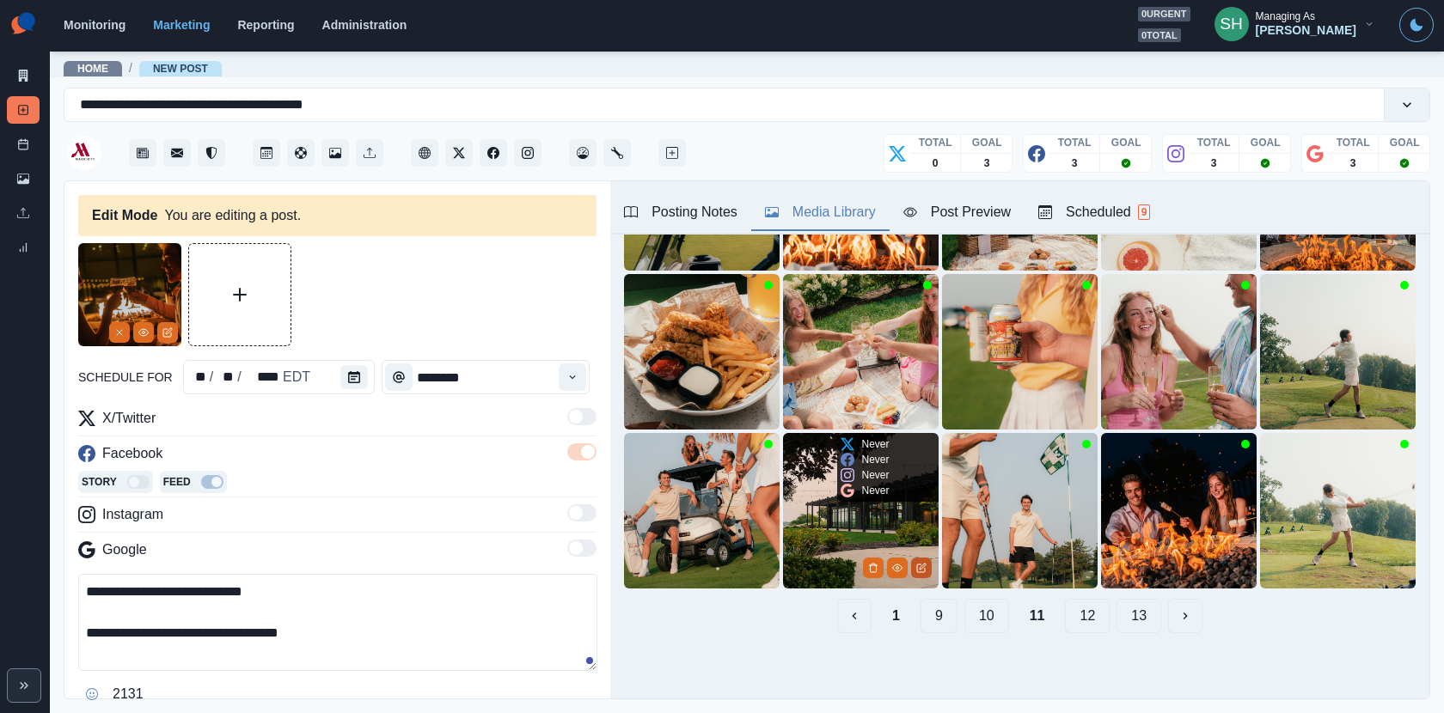
click at [926, 566] on button "Edit Media" at bounding box center [921, 568] width 21 height 21
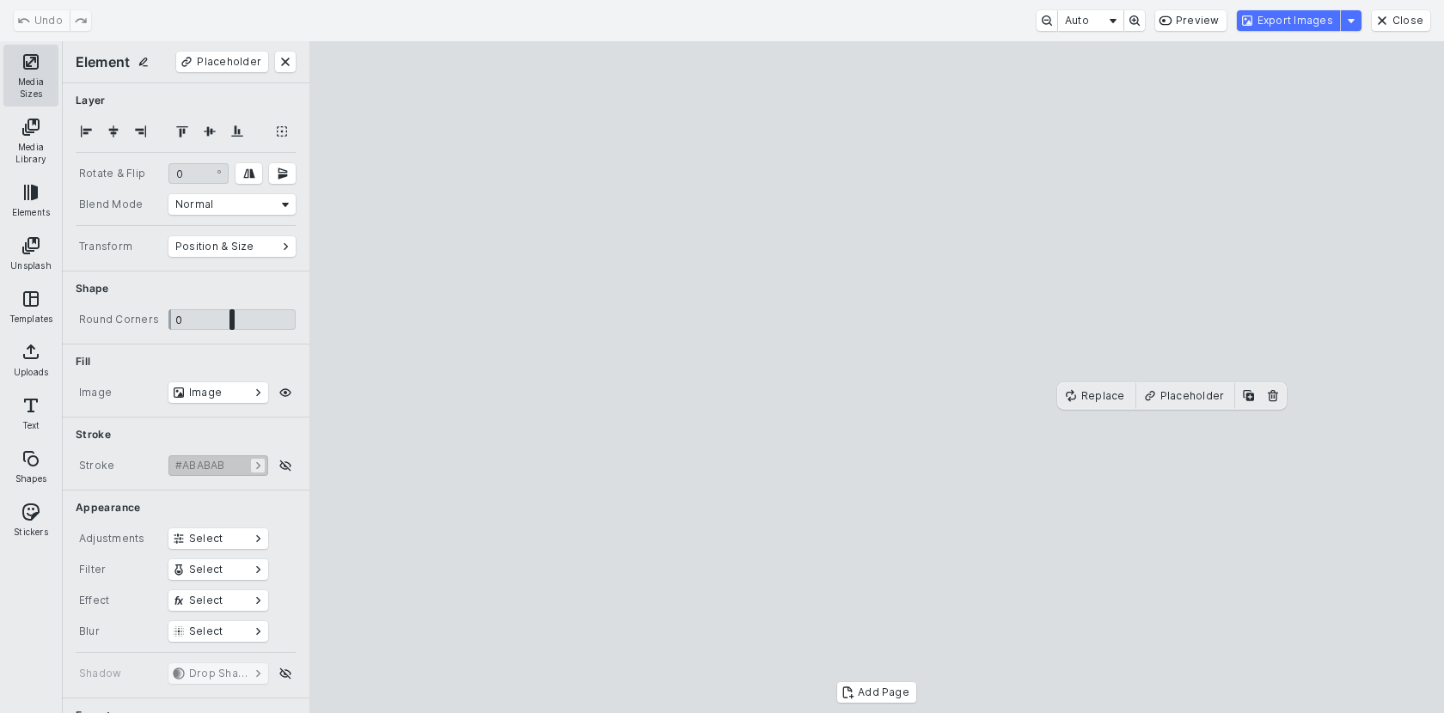
click at [51, 74] on button "Media Sizes" at bounding box center [30, 76] width 55 height 62
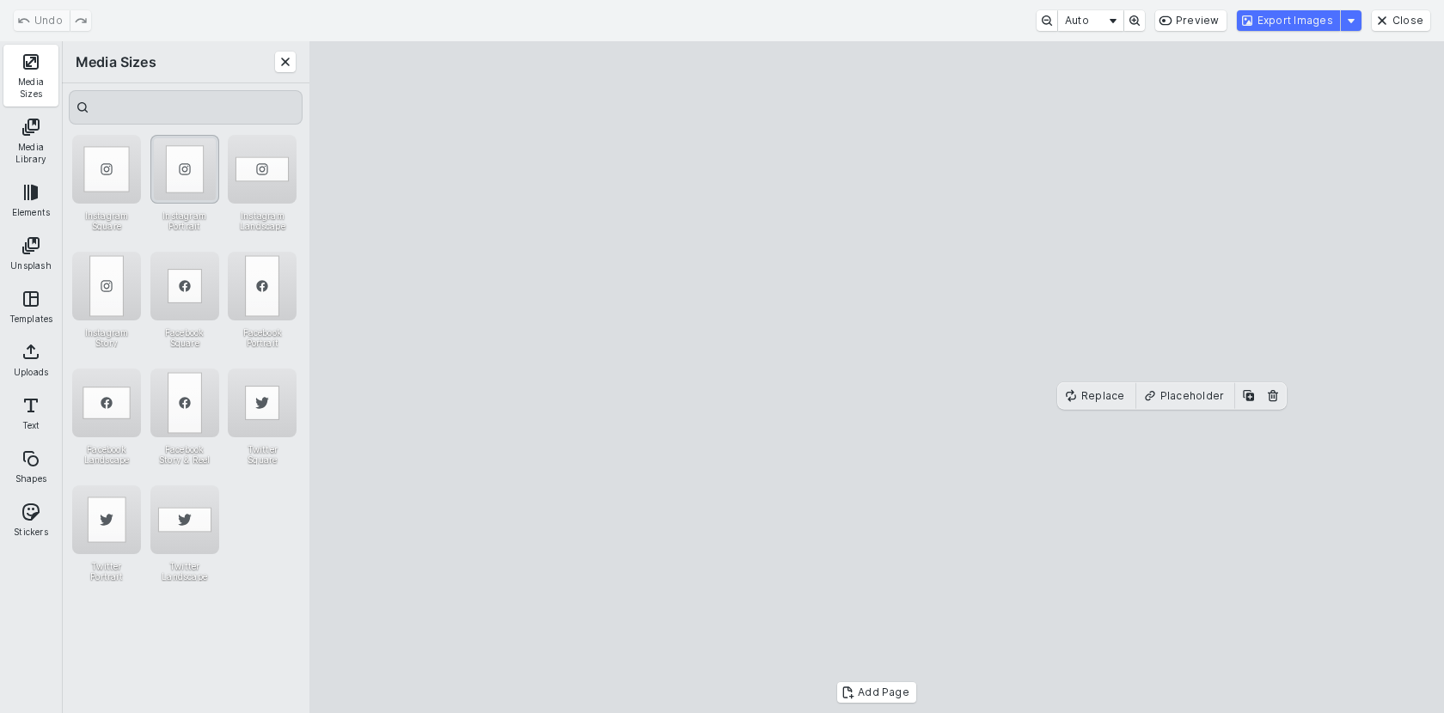
click at [190, 181] on div "Instagram Portrait" at bounding box center [184, 169] width 69 height 69
click at [1262, 26] on button "Export Images" at bounding box center [1288, 20] width 103 height 21
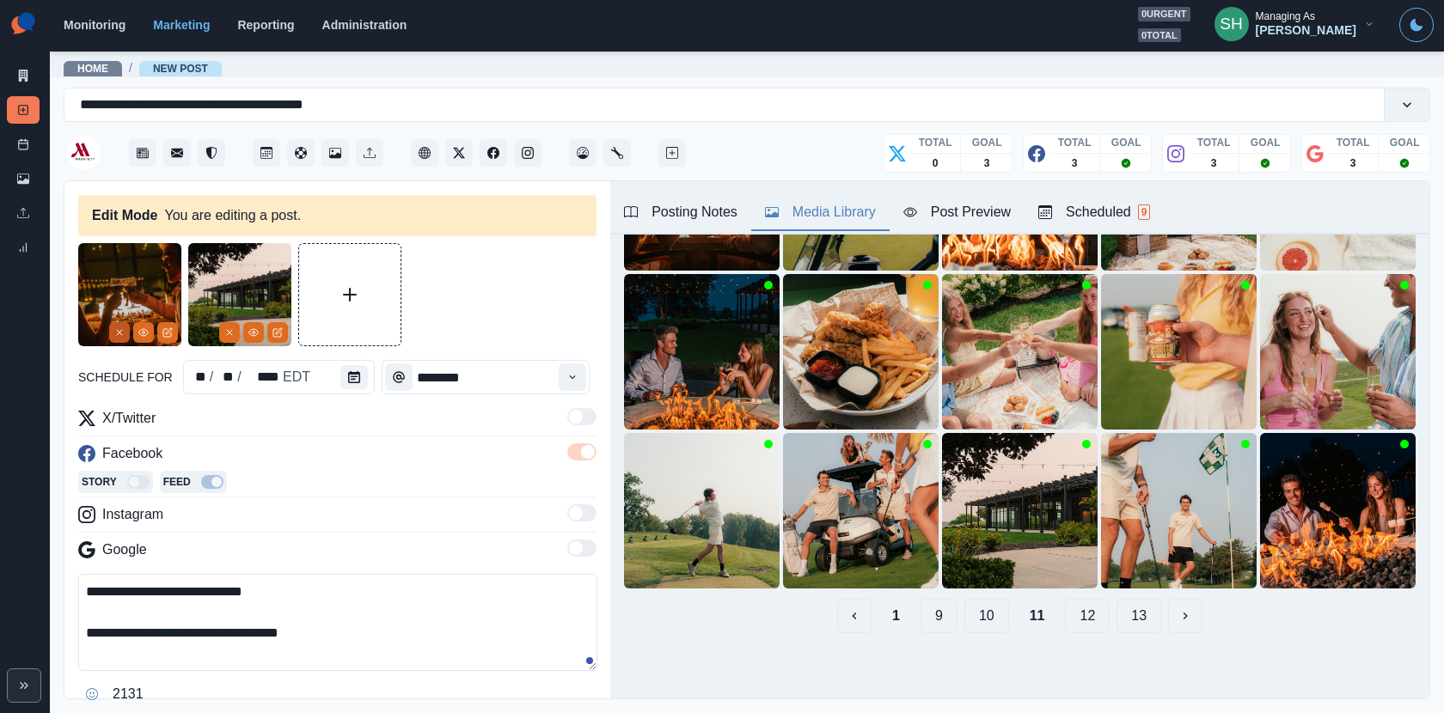
click at [119, 328] on icon "Remove" at bounding box center [119, 332] width 10 height 10
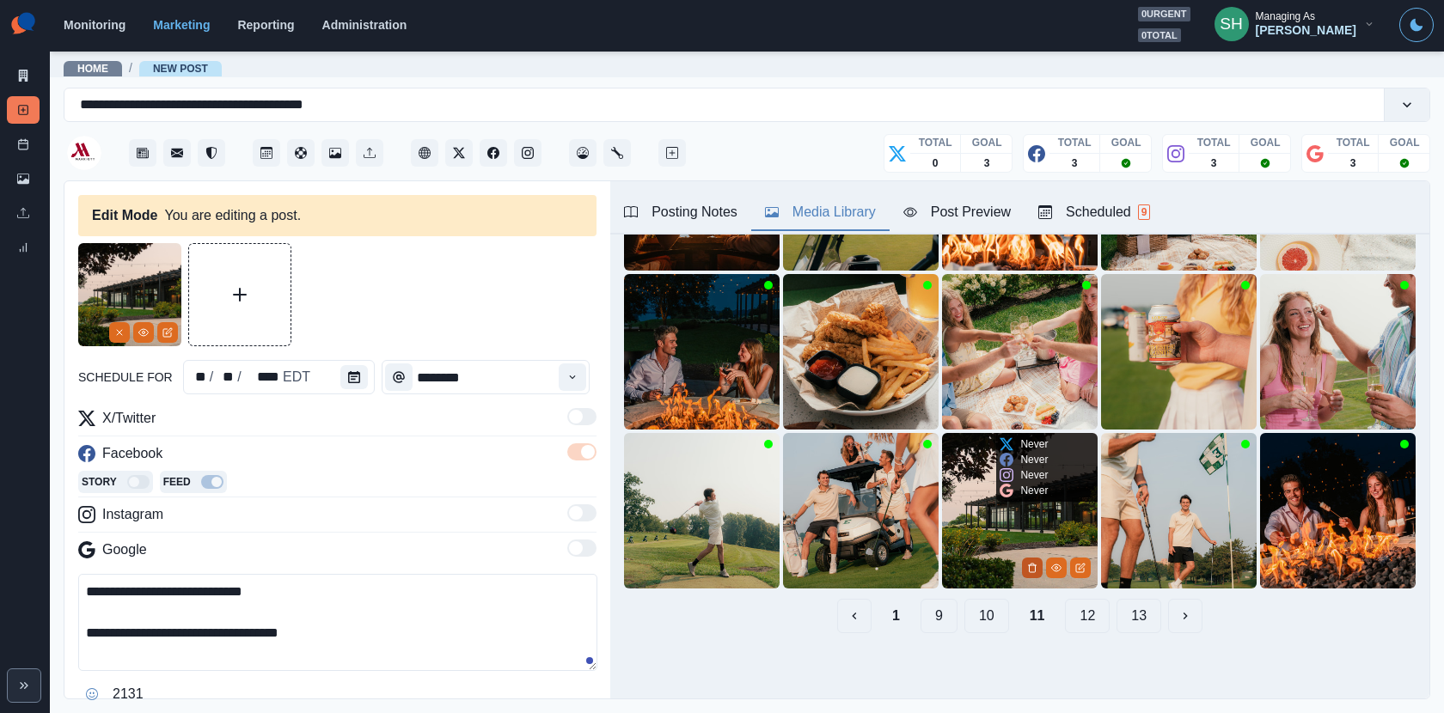
click at [1030, 564] on icon "Delete Media" at bounding box center [1032, 568] width 6 height 9
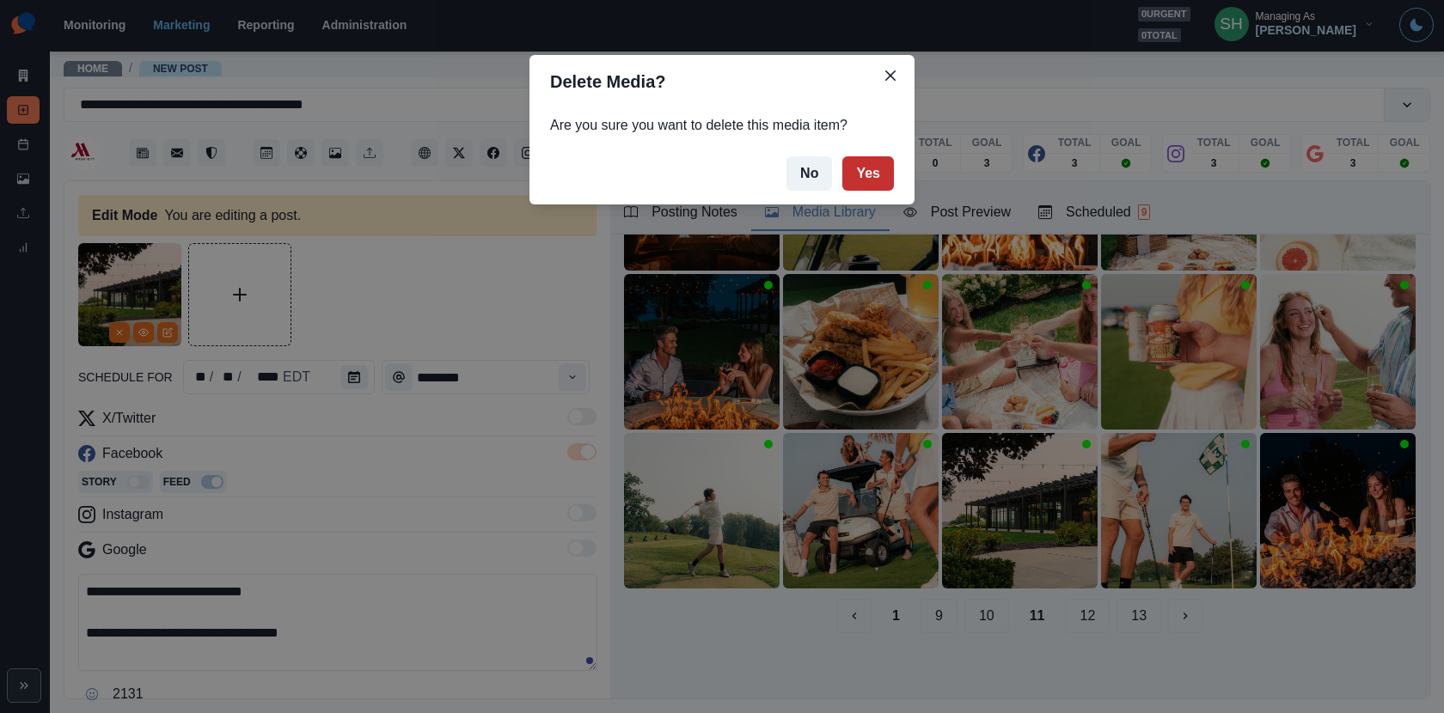
click at [874, 175] on button "Yes" at bounding box center [868, 173] width 52 height 34
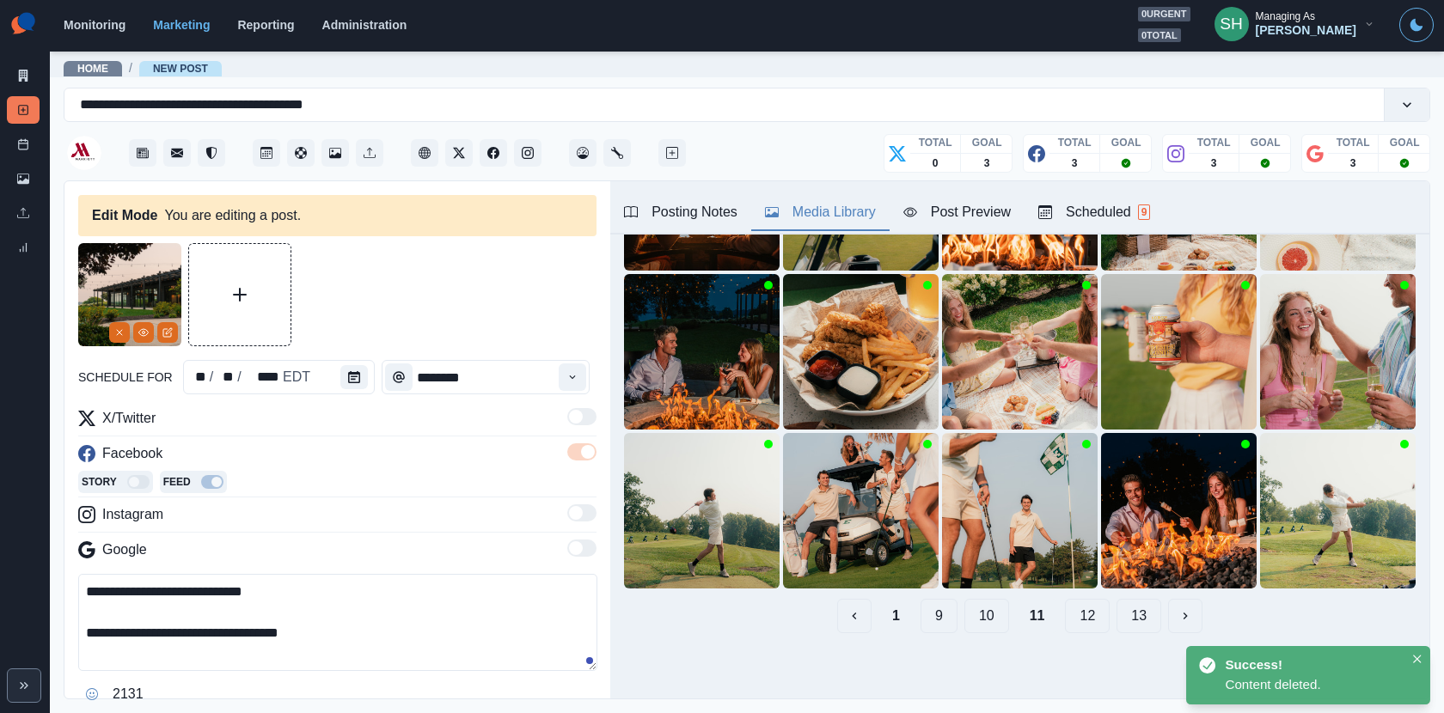
click at [901, 619] on button "1" at bounding box center [895, 616] width 35 height 34
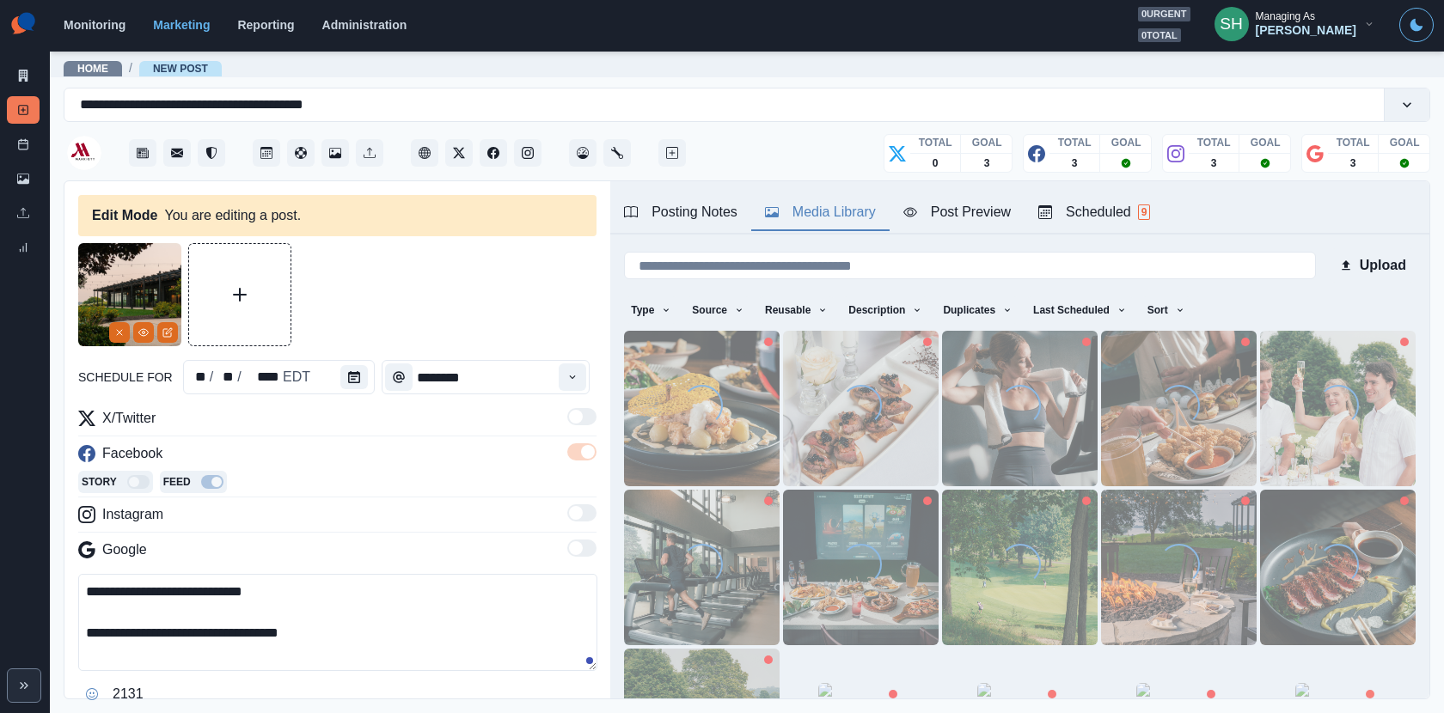
click at [976, 211] on div "Post Preview" at bounding box center [956, 212] width 107 height 21
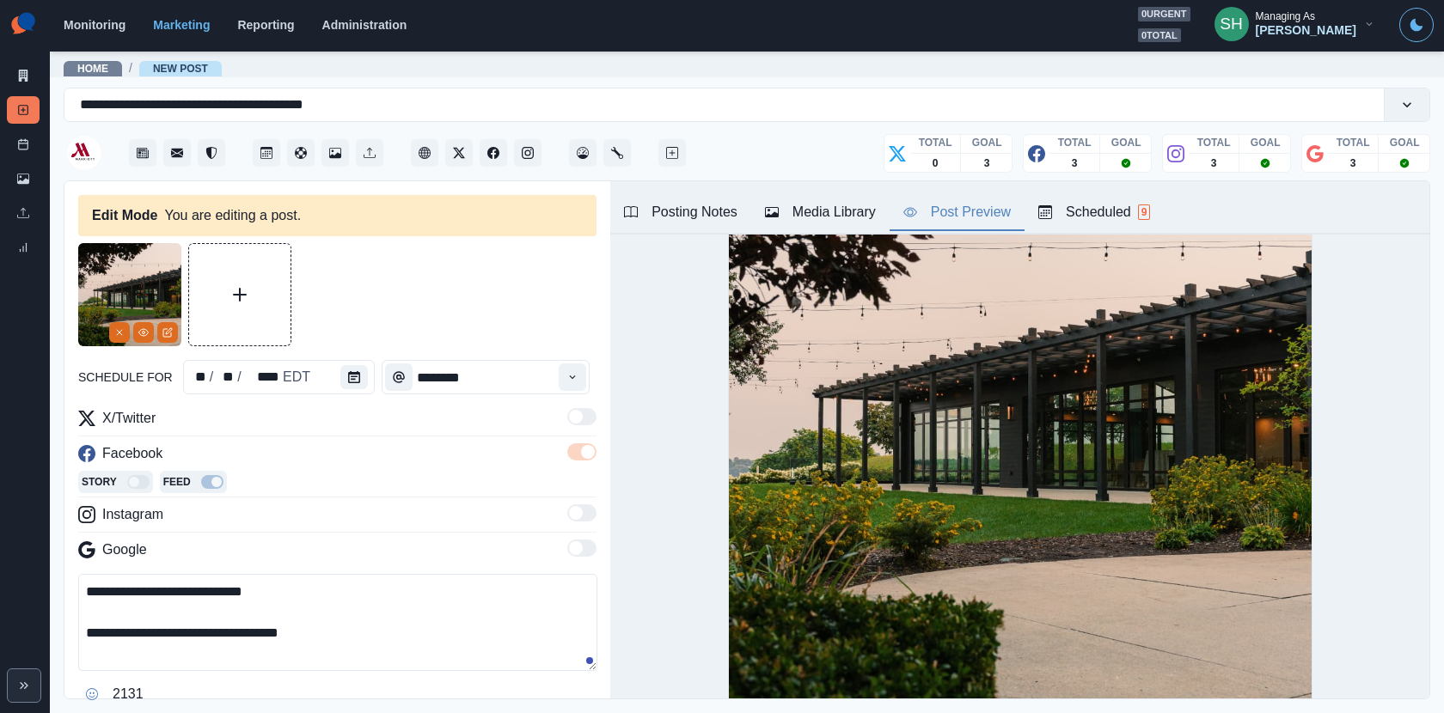
scroll to position [277, 0]
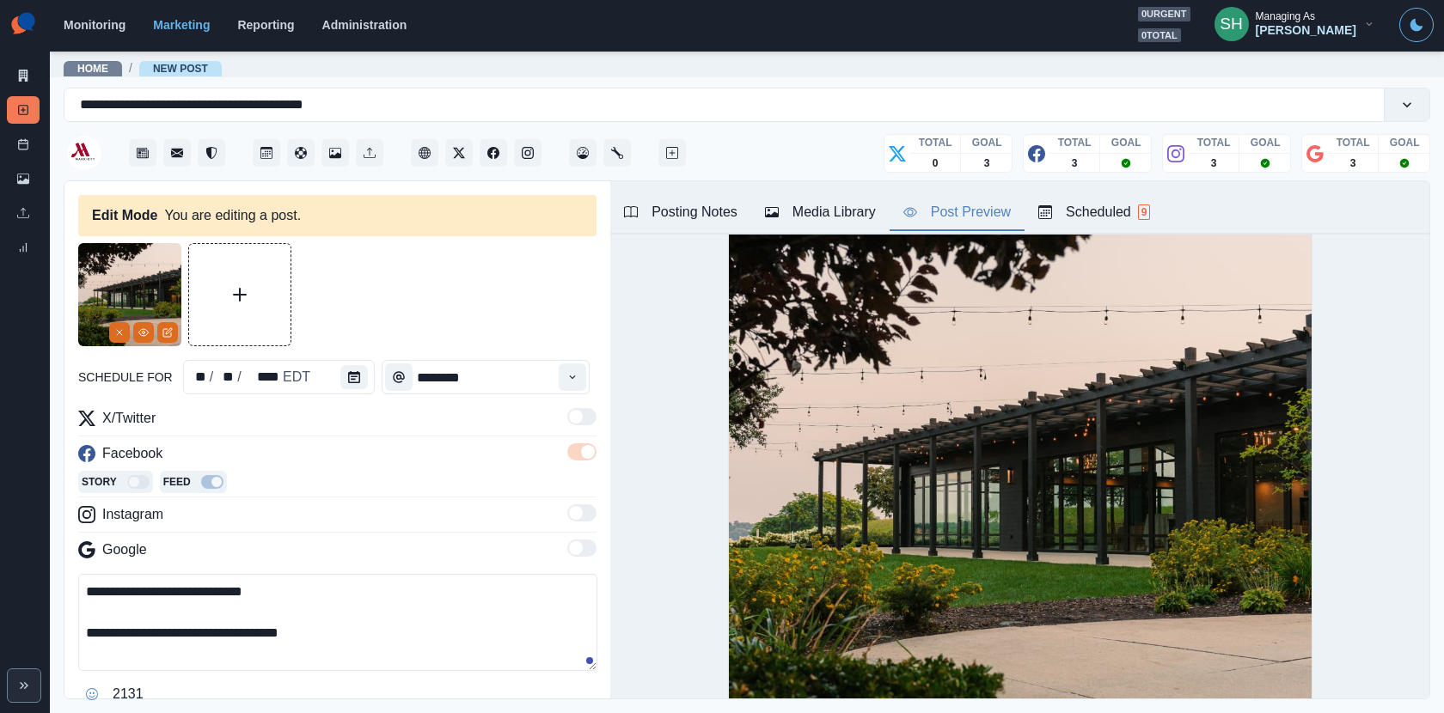
click at [797, 206] on div "Media Library" at bounding box center [820, 212] width 111 height 21
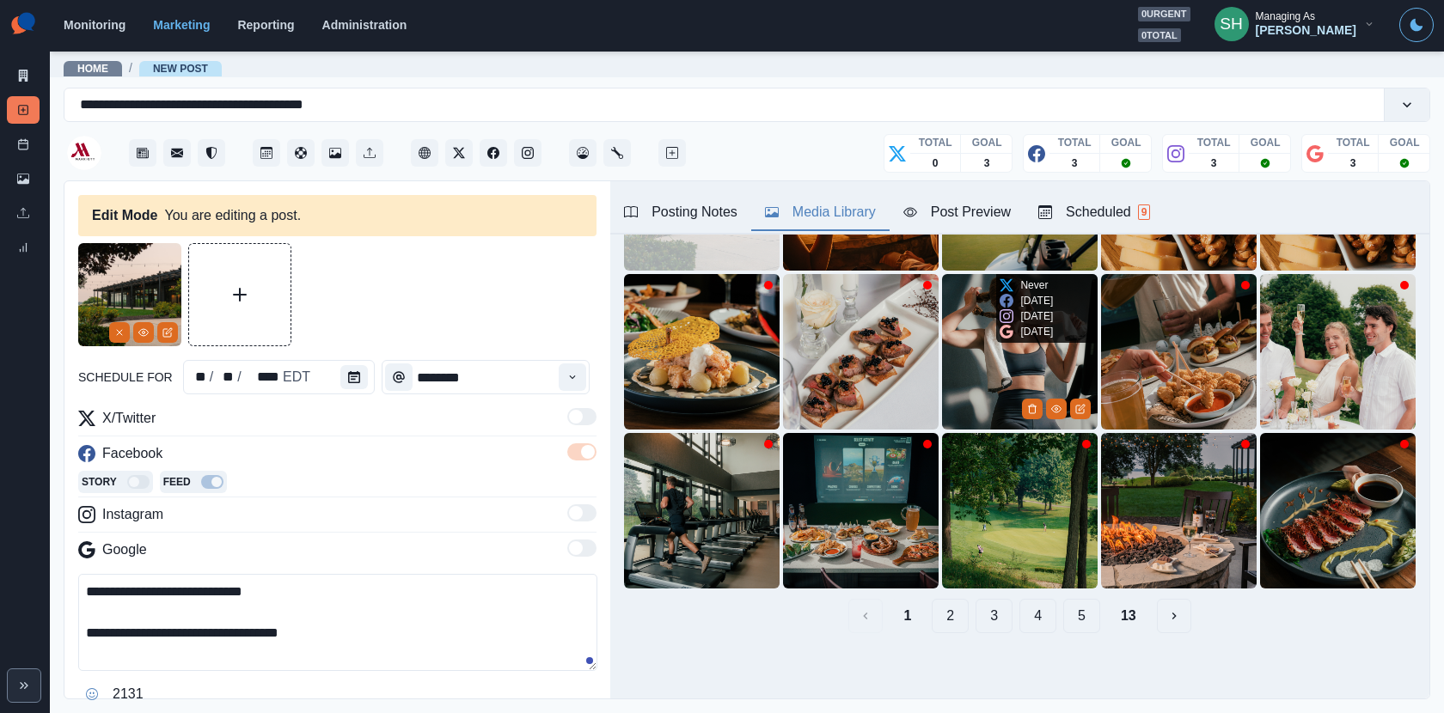
scroll to position [0, 0]
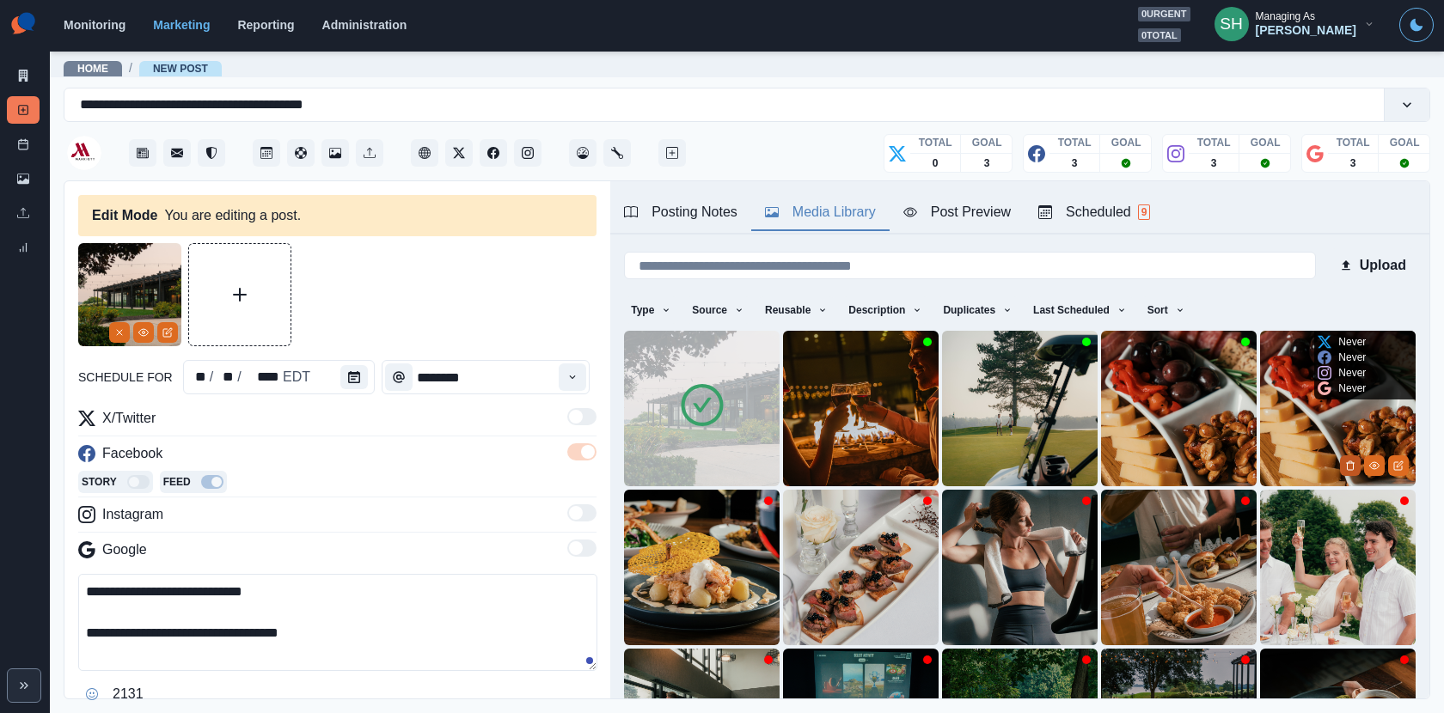
click at [1353, 461] on icon "Delete Media" at bounding box center [1350, 466] width 10 height 10
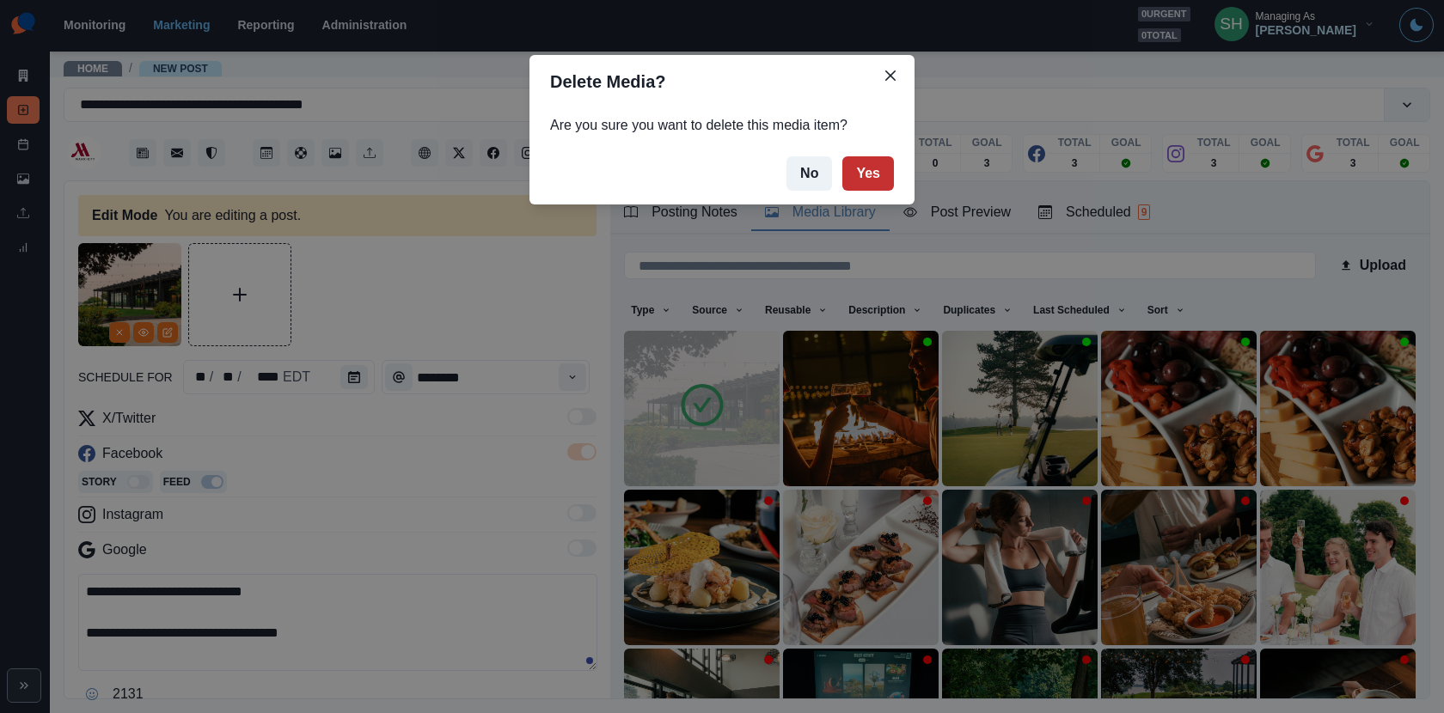
click at [877, 178] on button "Yes" at bounding box center [868, 173] width 52 height 34
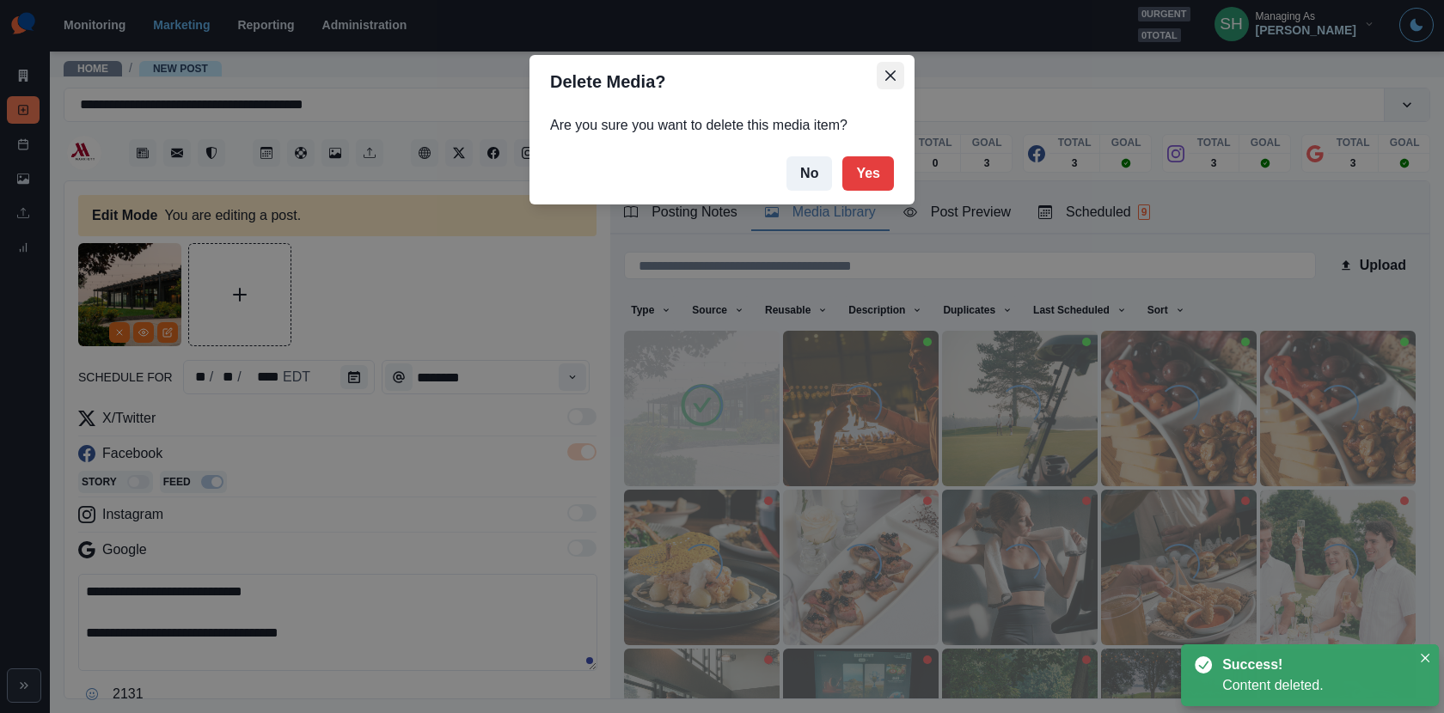
click at [885, 79] on icon "Close" at bounding box center [890, 75] width 10 height 10
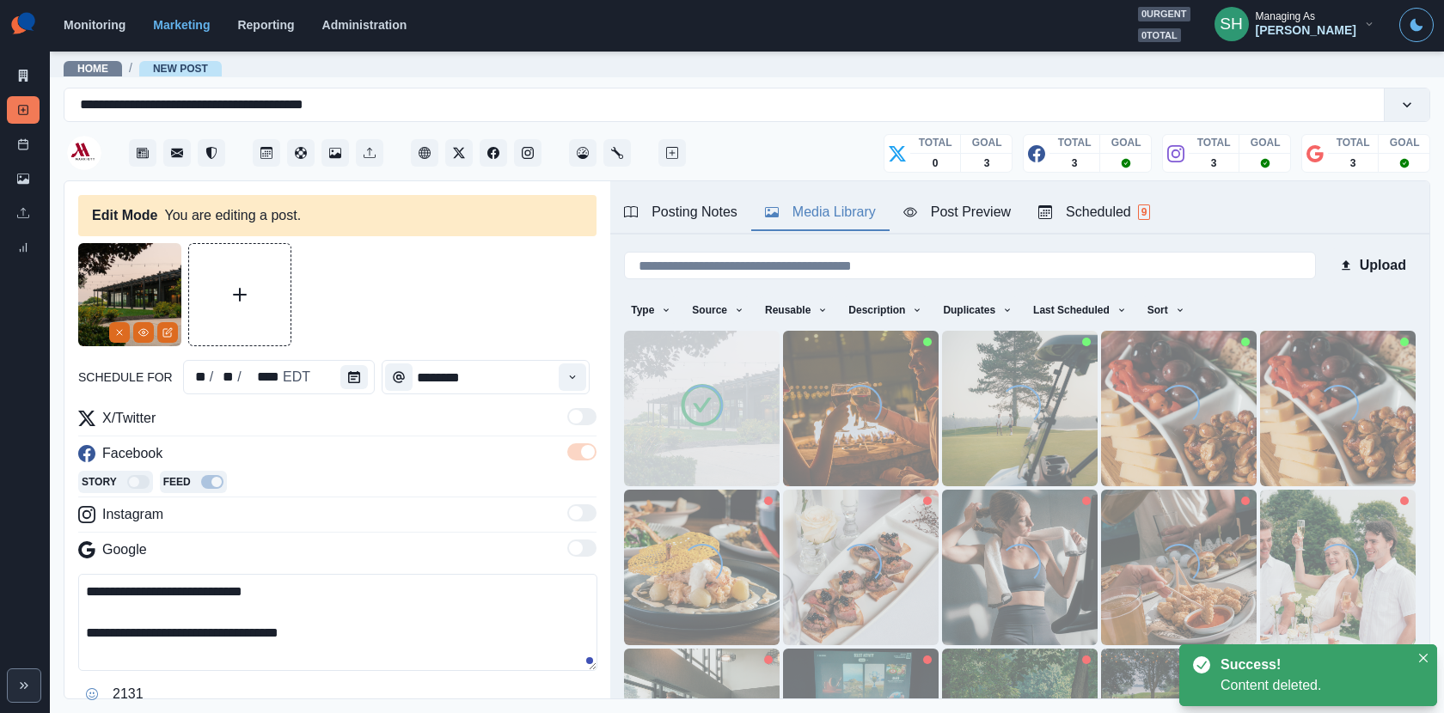
click at [936, 202] on div "Post Preview" at bounding box center [956, 212] width 107 height 21
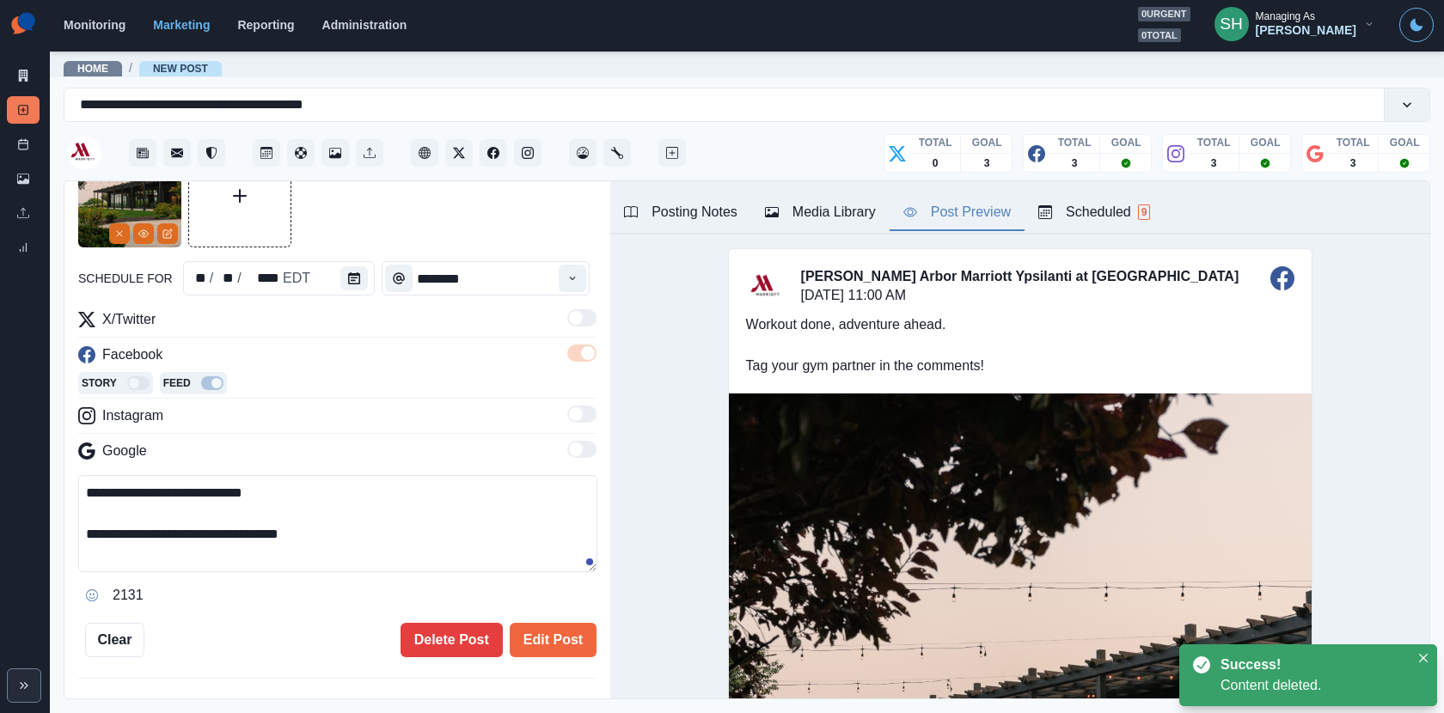
scroll to position [131, 0]
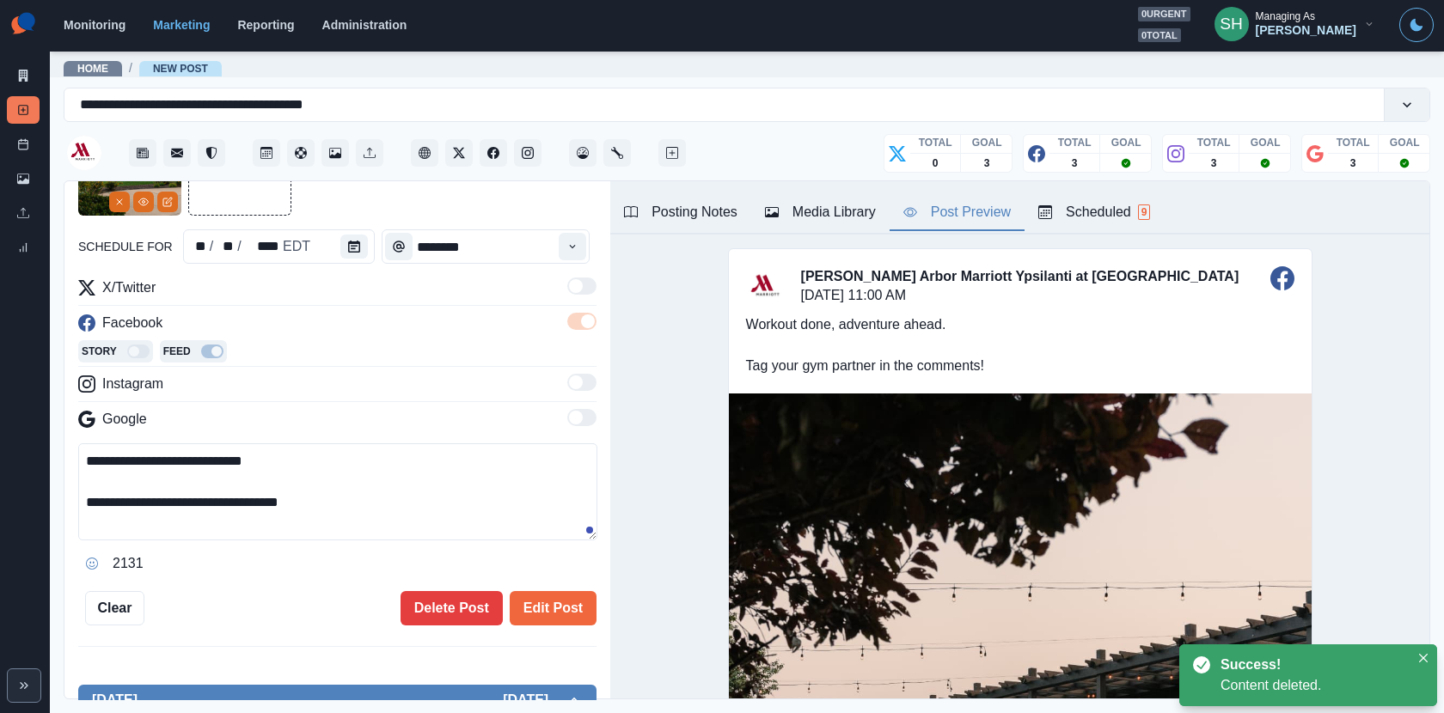
drag, startPoint x: 353, startPoint y: 498, endPoint x: 330, endPoint y: 385, distance: 115.8
click at [330, 385] on div "**********" at bounding box center [337, 428] width 518 height 300
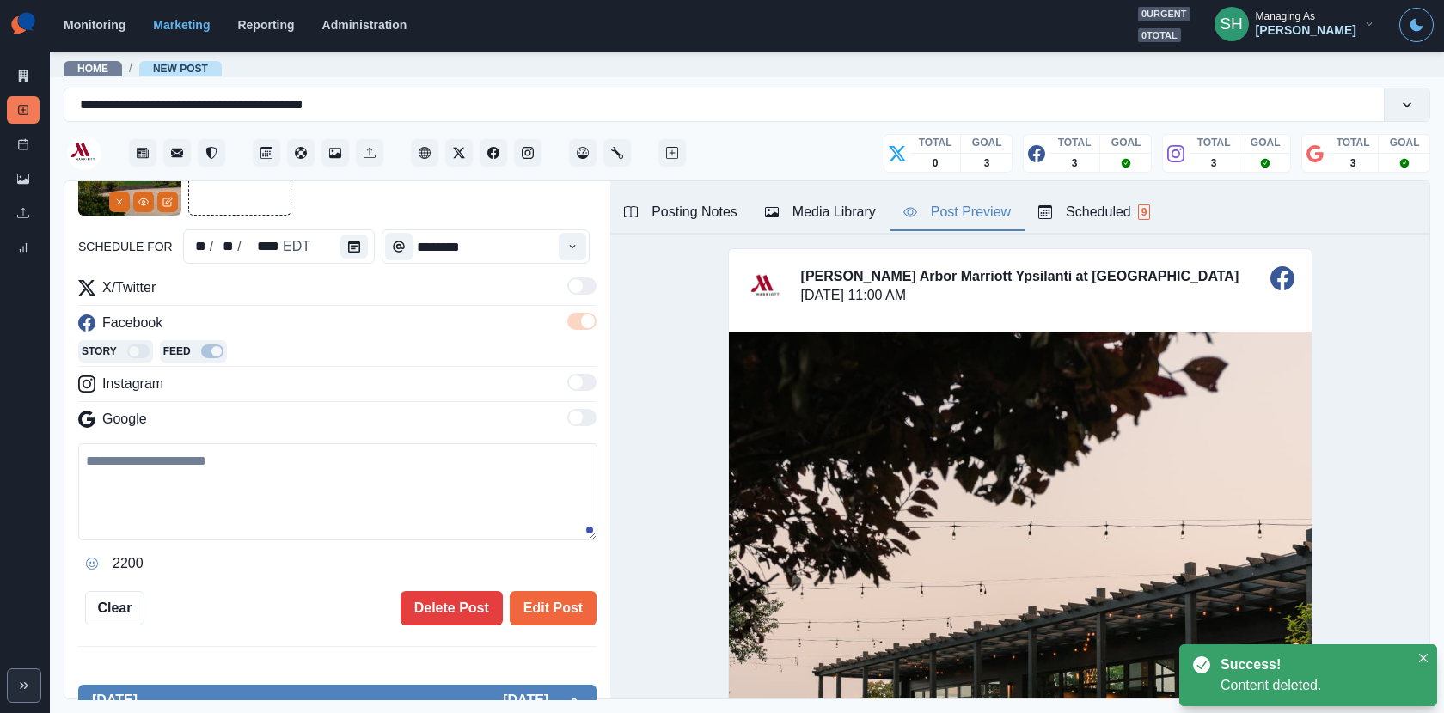
click at [713, 202] on div "Posting Notes" at bounding box center [680, 212] width 113 height 21
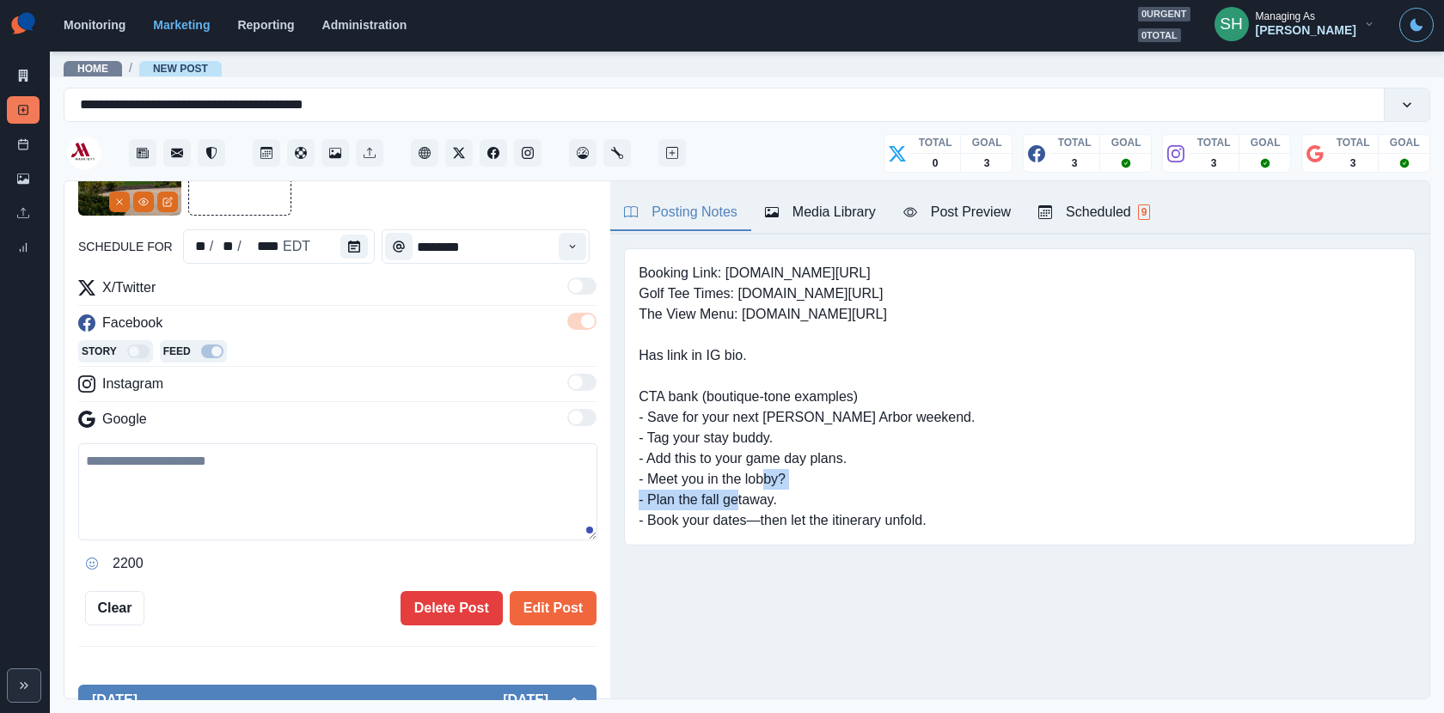
drag, startPoint x: 702, startPoint y: 498, endPoint x: 647, endPoint y: 498, distance: 55.0
click at [647, 498] on pre "Booking Link: www.marriott.com/dtwys Golf Tee Times: www.bit.ly/44OqxYY The Vie…" at bounding box center [806, 397] width 336 height 268
copy pre "Plan the fall getaway."
click at [943, 198] on button "Post Preview" at bounding box center [956, 213] width 135 height 36
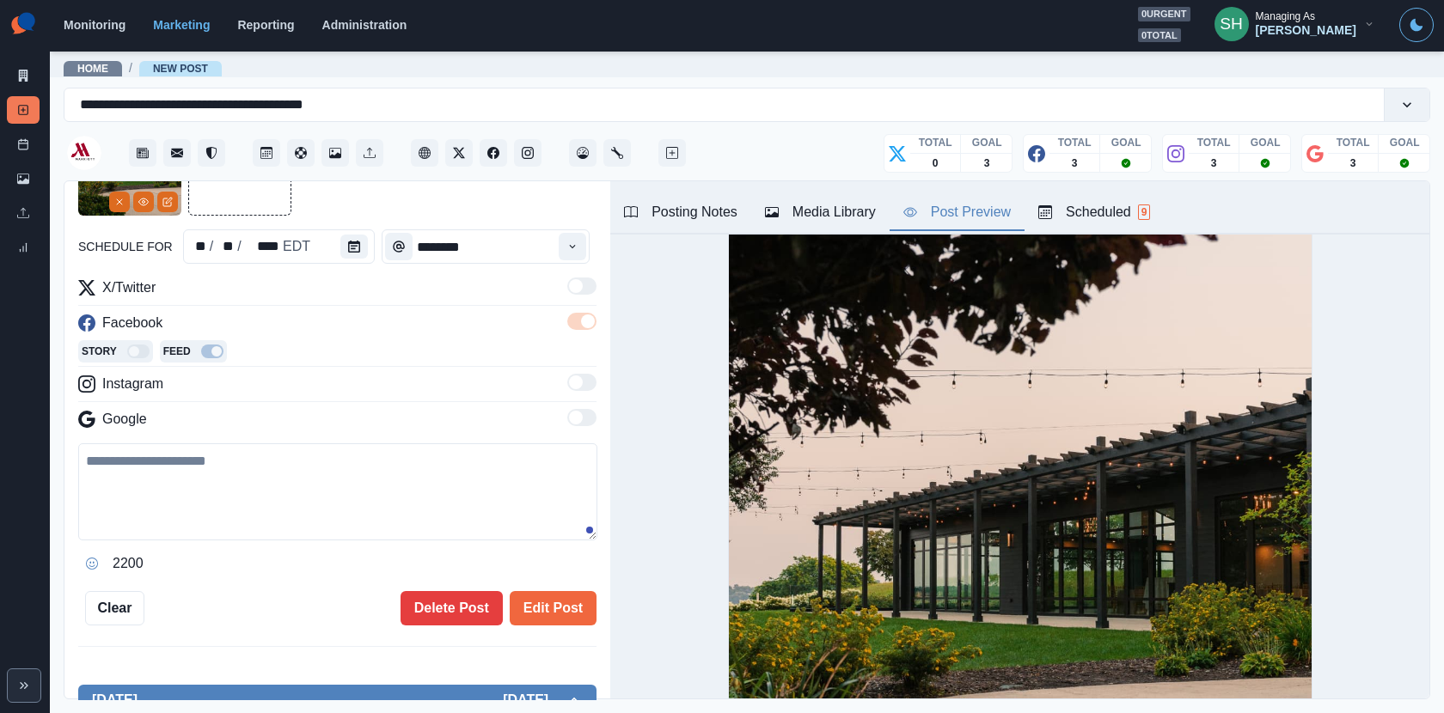
scroll to position [179, 0]
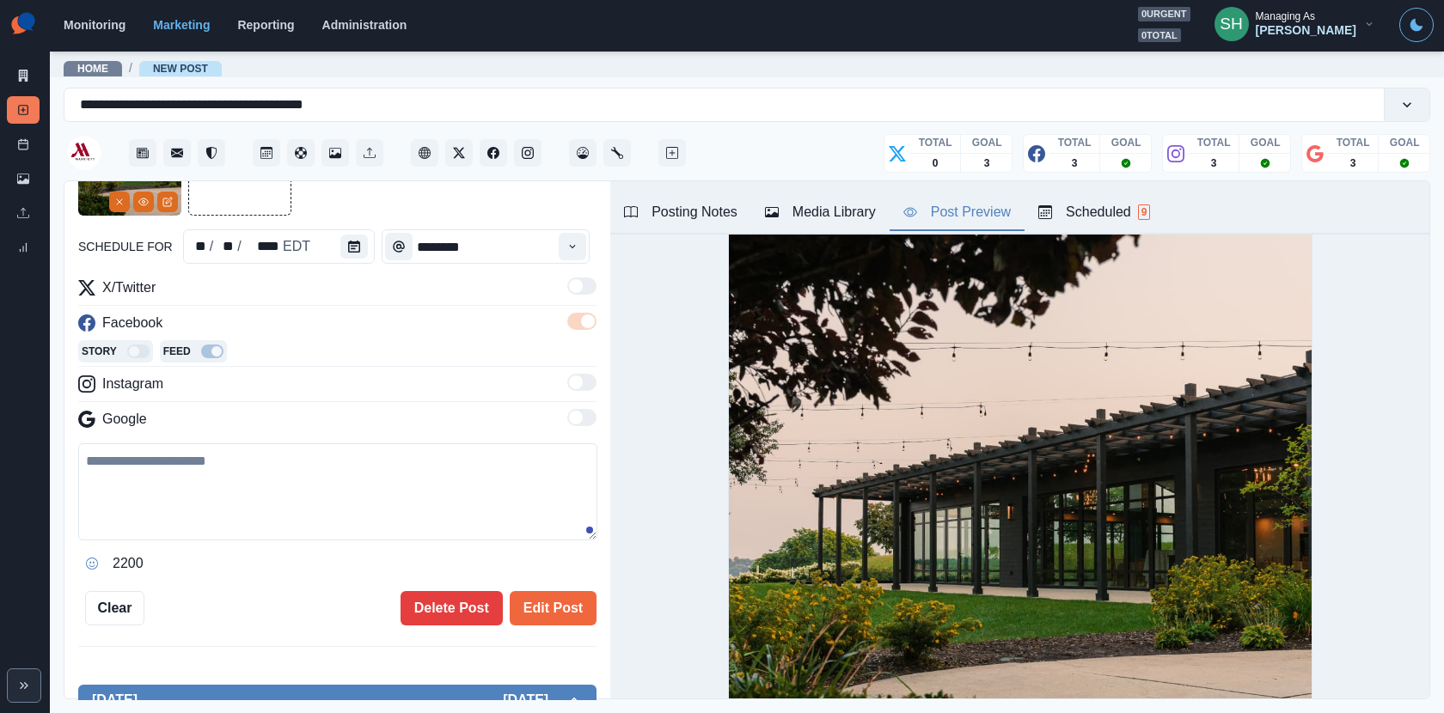
click at [321, 517] on textarea at bounding box center [337, 491] width 519 height 97
click at [158, 455] on textarea "**********" at bounding box center [337, 491] width 519 height 97
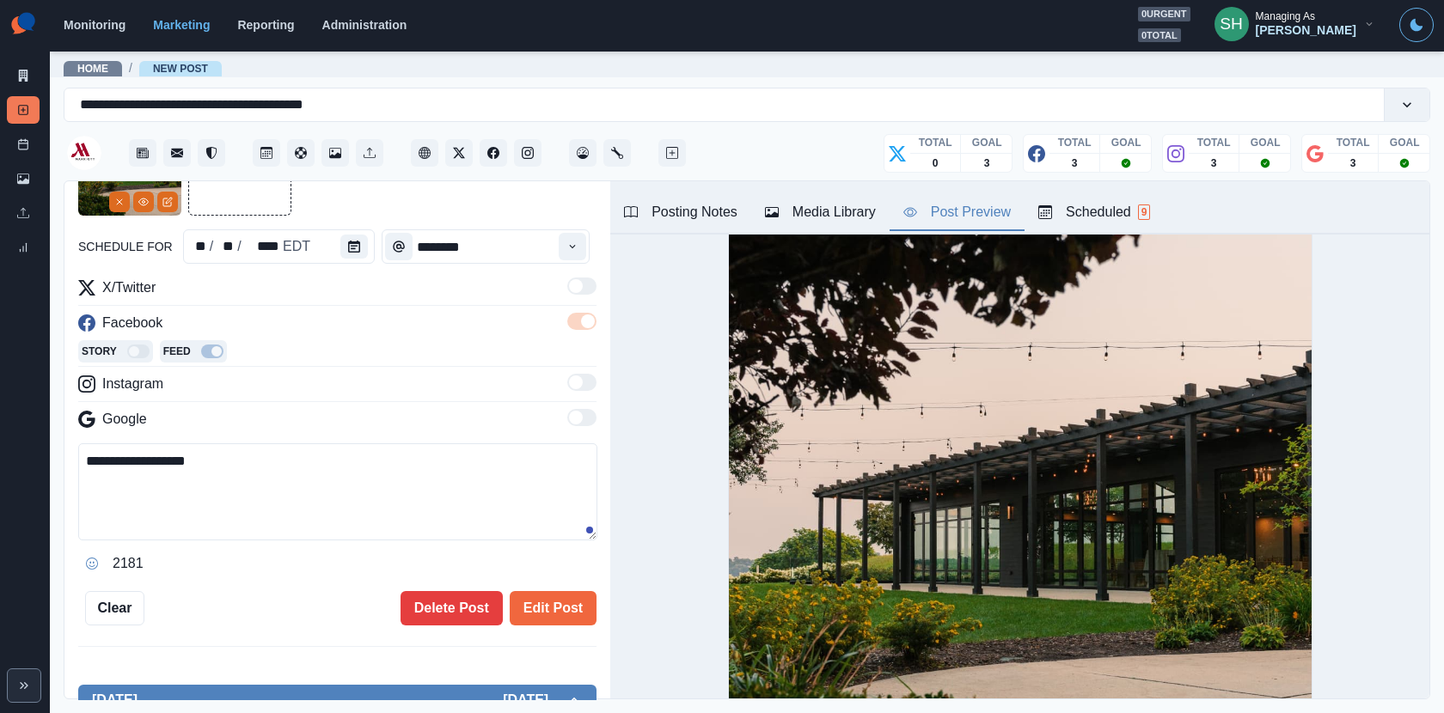
click at [278, 468] on textarea "**********" at bounding box center [337, 491] width 519 height 97
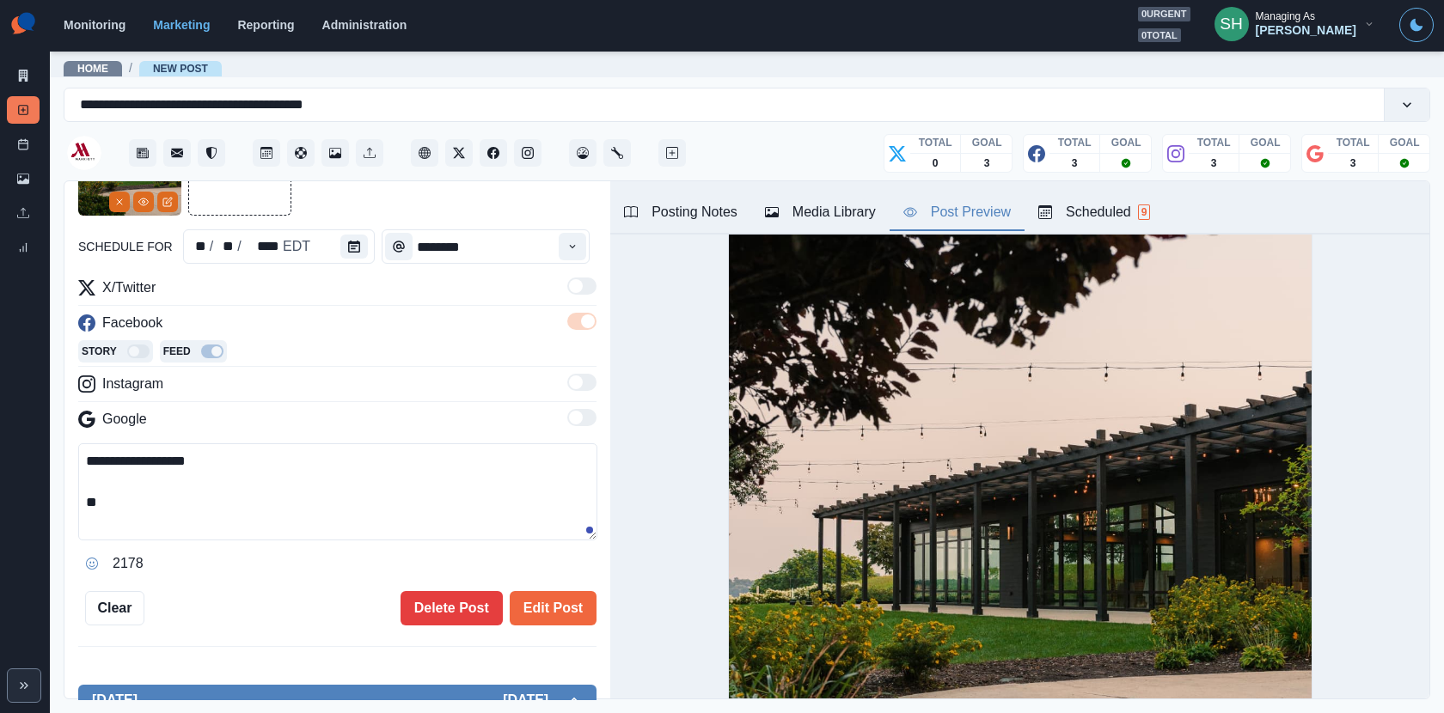
scroll to position [241, 0]
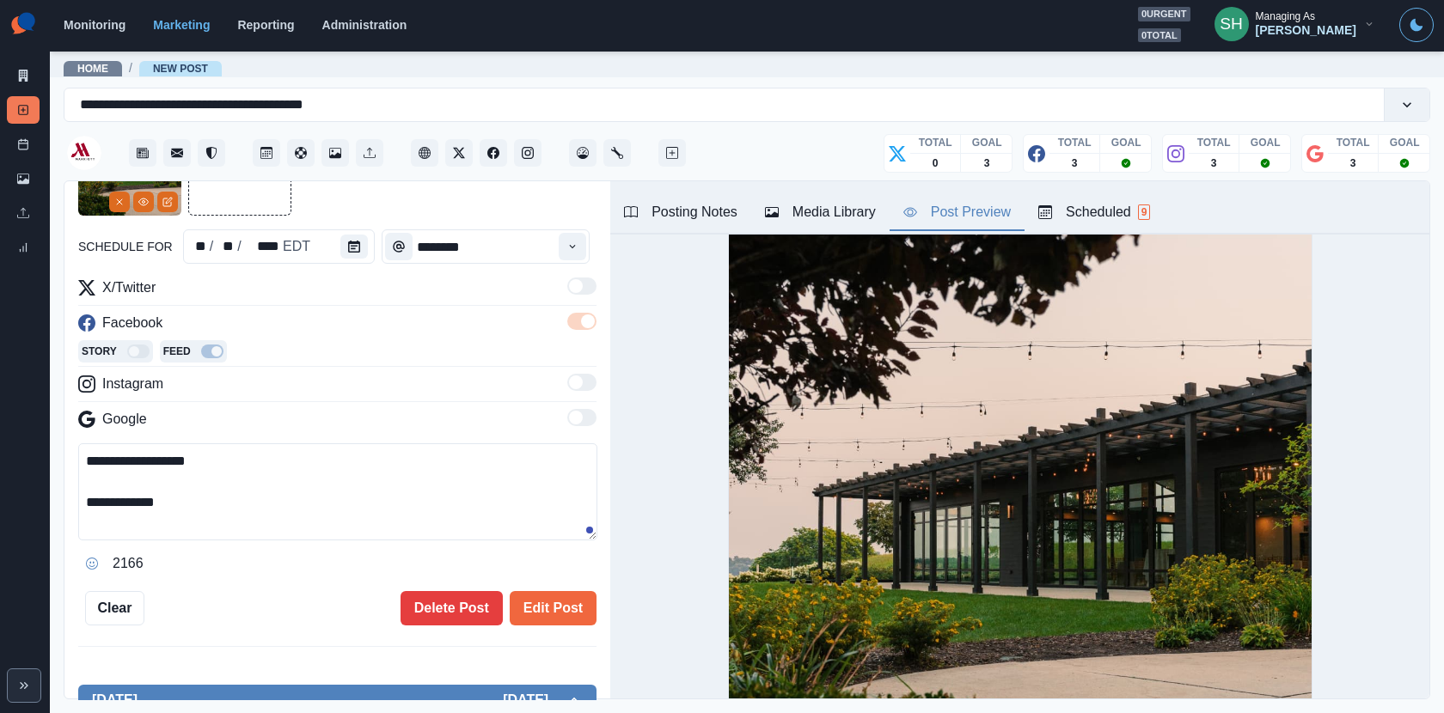
paste textarea "**********"
click at [728, 213] on div "Posting Notes" at bounding box center [680, 212] width 113 height 21
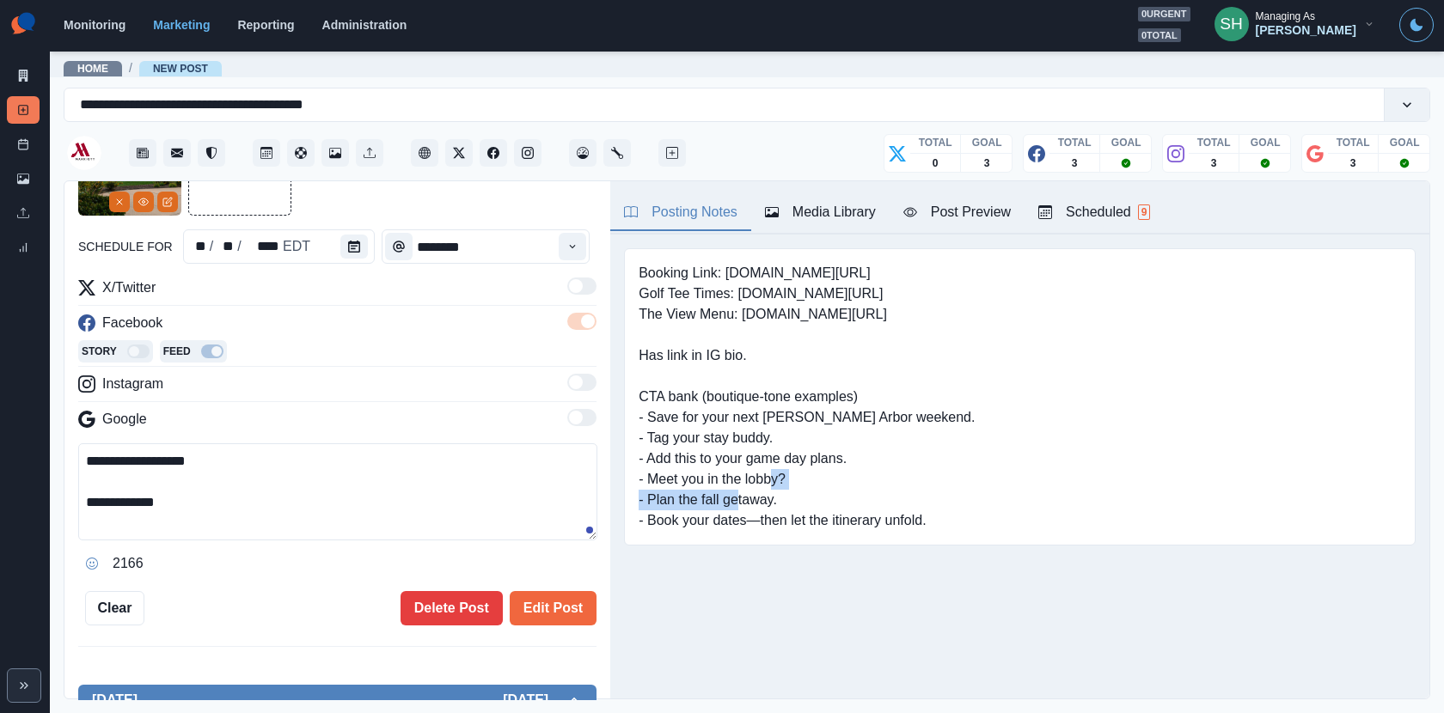
drag, startPoint x: 781, startPoint y: 498, endPoint x: 652, endPoint y: 498, distance: 128.9
click at [652, 498] on pre "Booking Link: www.marriott.com/dtwys Golf Tee Times: www.bit.ly/44OqxYY The Vie…" at bounding box center [806, 397] width 336 height 268
copy pre "lan the fall getaway."
click at [283, 506] on textarea "**********" at bounding box center [337, 491] width 519 height 97
paste textarea "**********"
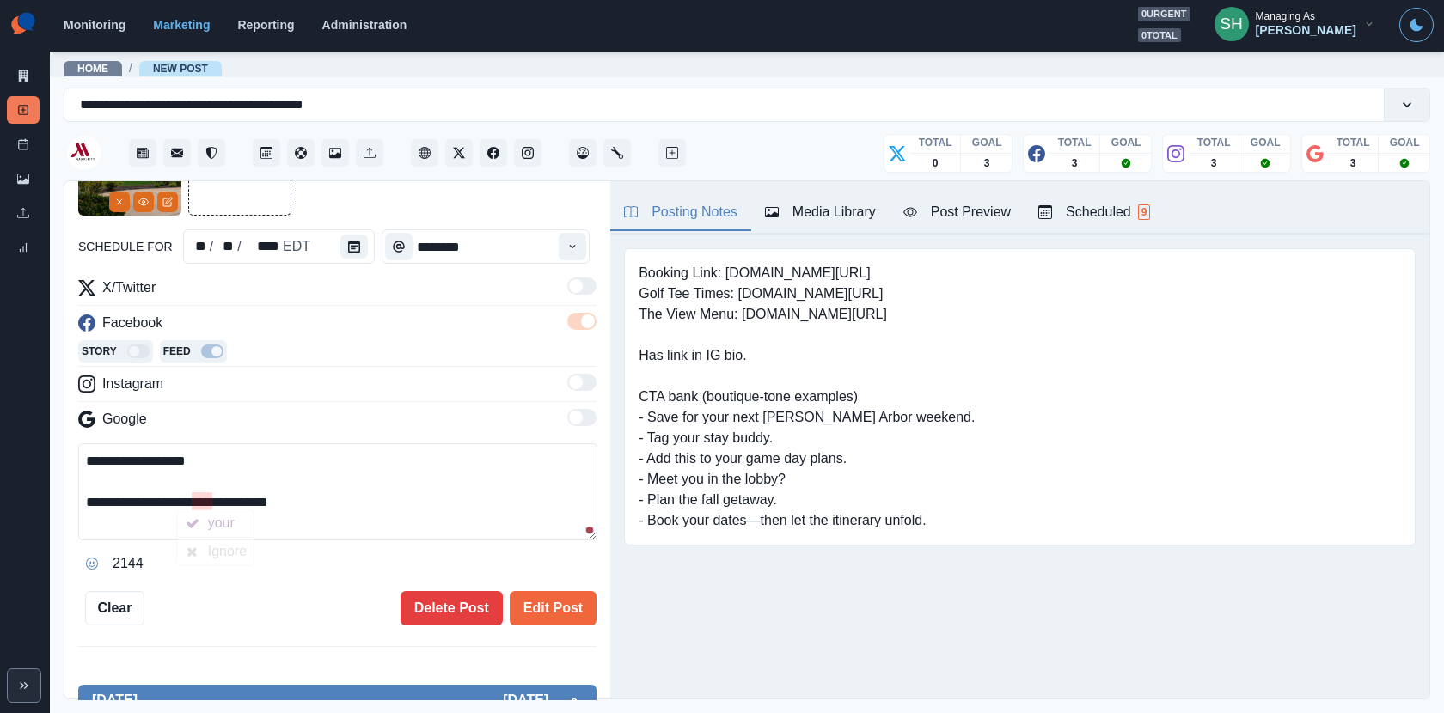
click at [210, 498] on textarea "**********" at bounding box center [337, 491] width 519 height 97
click at [369, 484] on textarea "**********" at bounding box center [337, 491] width 519 height 97
click at [360, 498] on textarea "**********" at bounding box center [337, 491] width 519 height 97
drag, startPoint x: 887, startPoint y: 266, endPoint x: 724, endPoint y: 265, distance: 163.3
click at [724, 265] on pre "Booking Link: www.marriott.com/dtwys Golf Tee Times: www.bit.ly/44OqxYY The Vie…" at bounding box center [806, 397] width 336 height 268
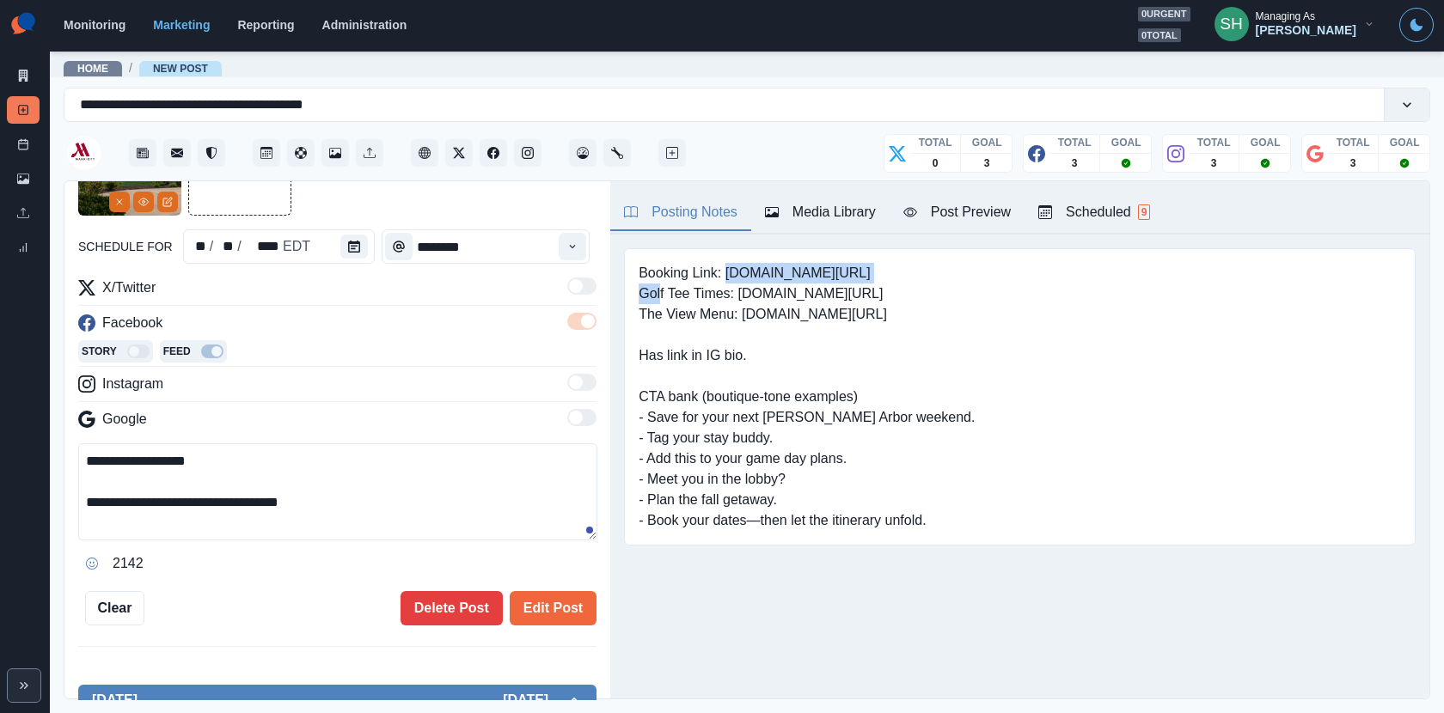
copy pre "www.marriott.com/dtwys"
click at [398, 504] on textarea "**********" at bounding box center [337, 491] width 519 height 97
paste textarea "**********"
click at [934, 223] on button "Post Preview" at bounding box center [956, 213] width 135 height 36
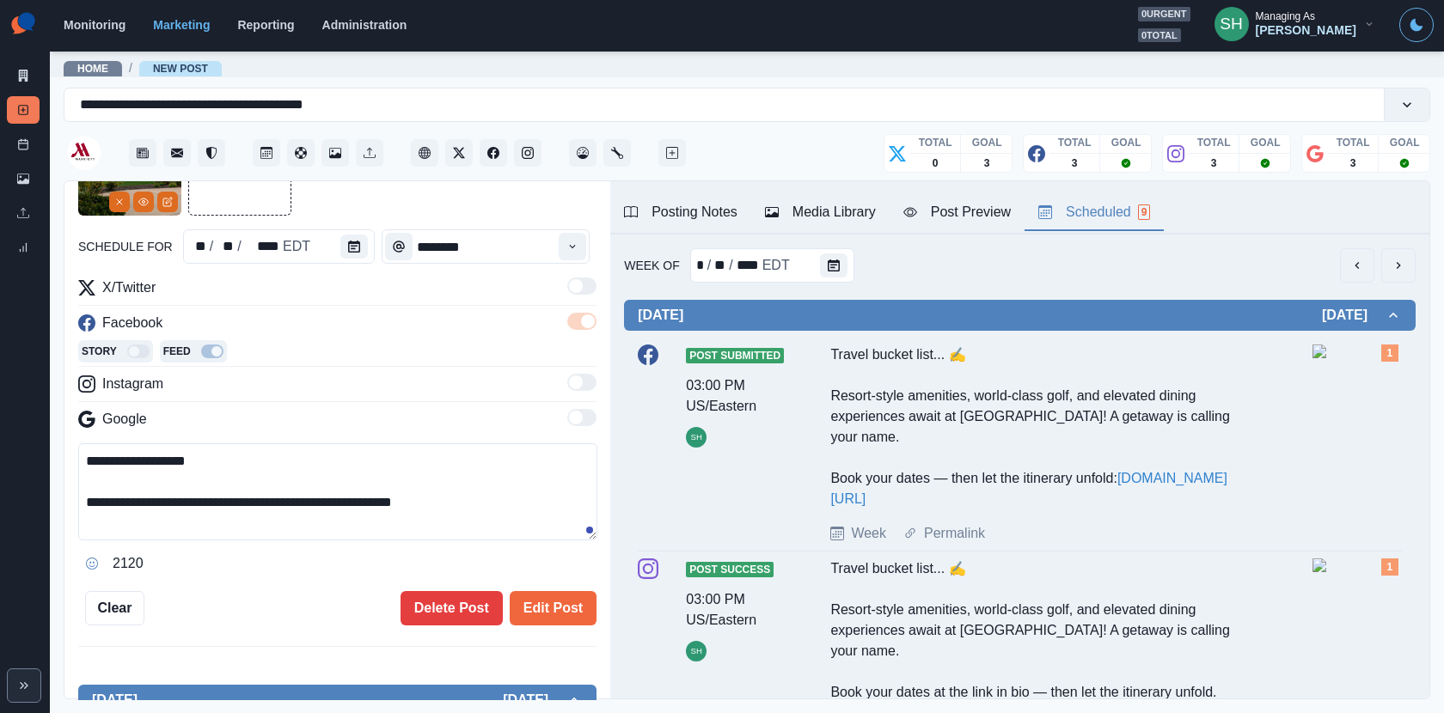
click at [1086, 200] on button "Scheduled 9" at bounding box center [1093, 213] width 139 height 36
click at [1395, 268] on icon "next" at bounding box center [1398, 266] width 14 height 14
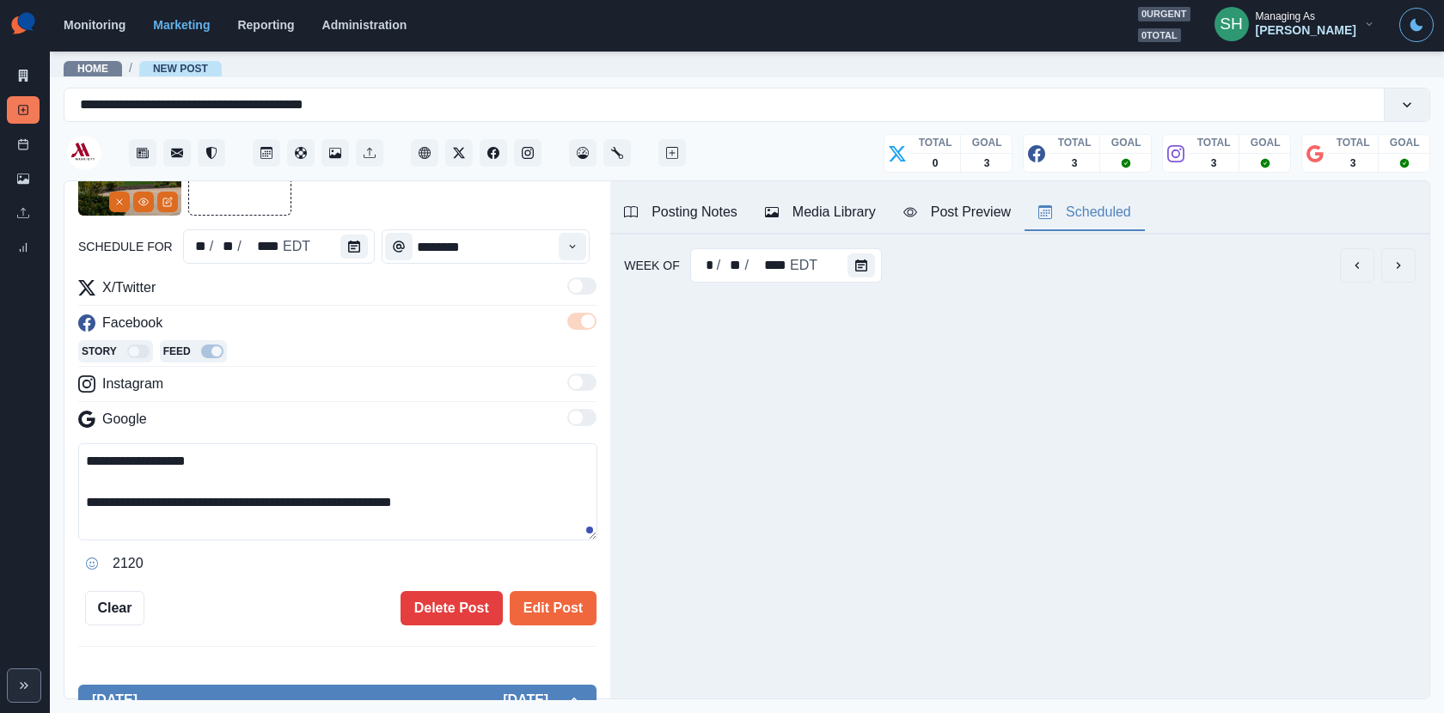
click at [1395, 268] on icon "next" at bounding box center [1398, 266] width 14 height 14
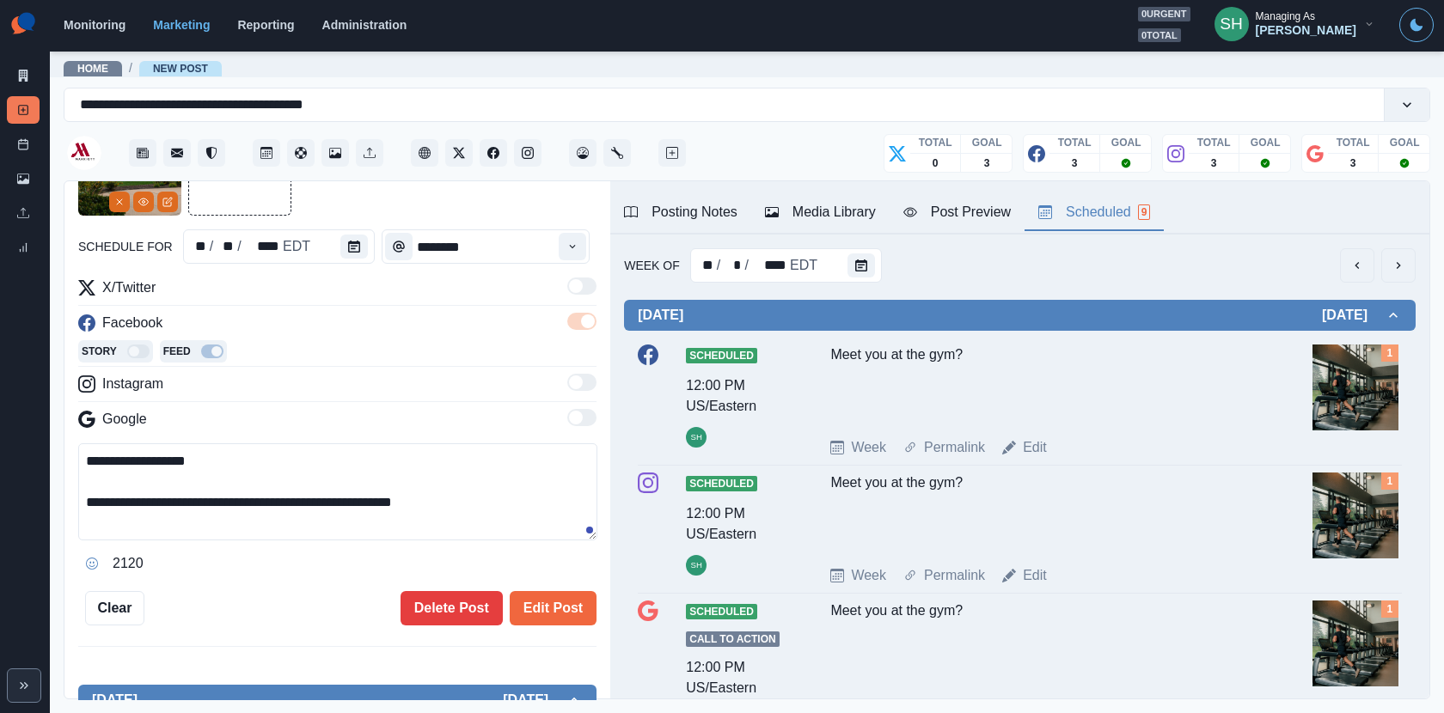
click at [1395, 268] on icon "next" at bounding box center [1398, 266] width 14 height 14
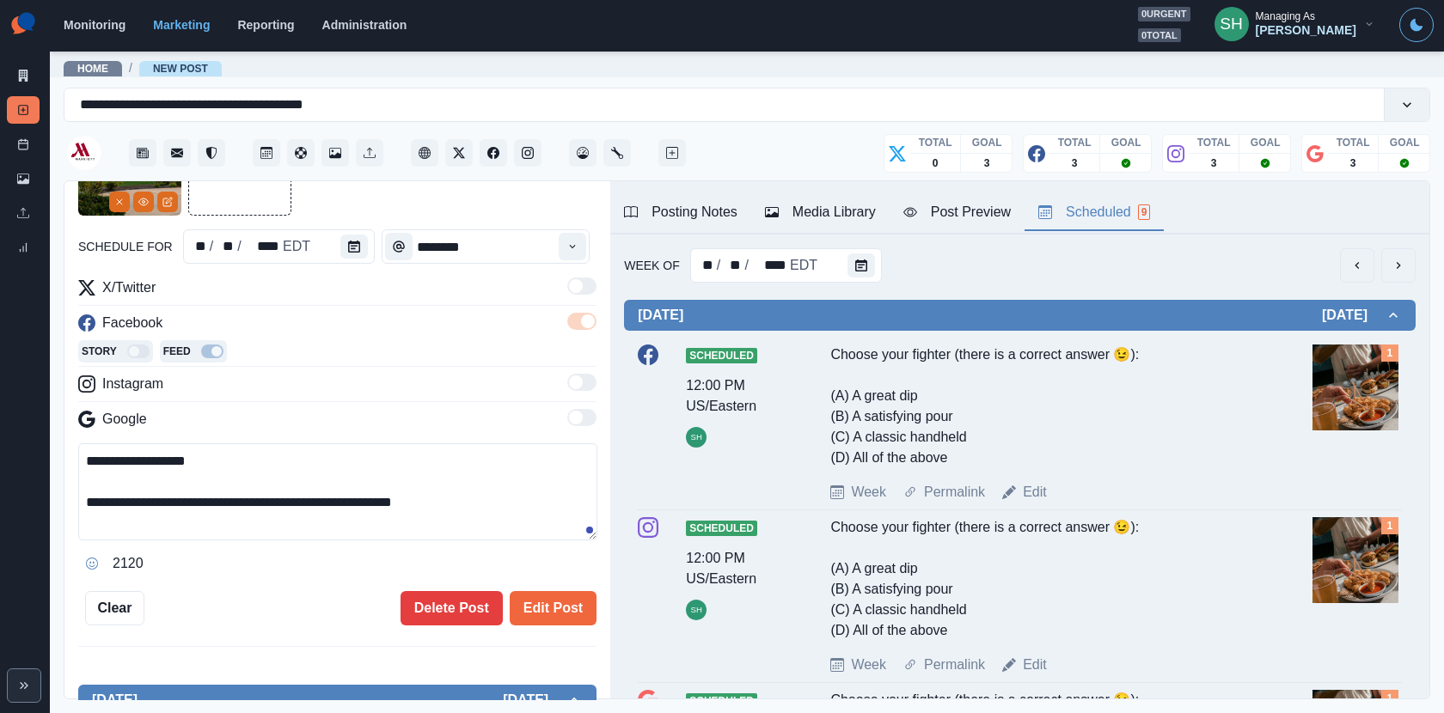
click at [897, 204] on button "Post Preview" at bounding box center [956, 213] width 135 height 36
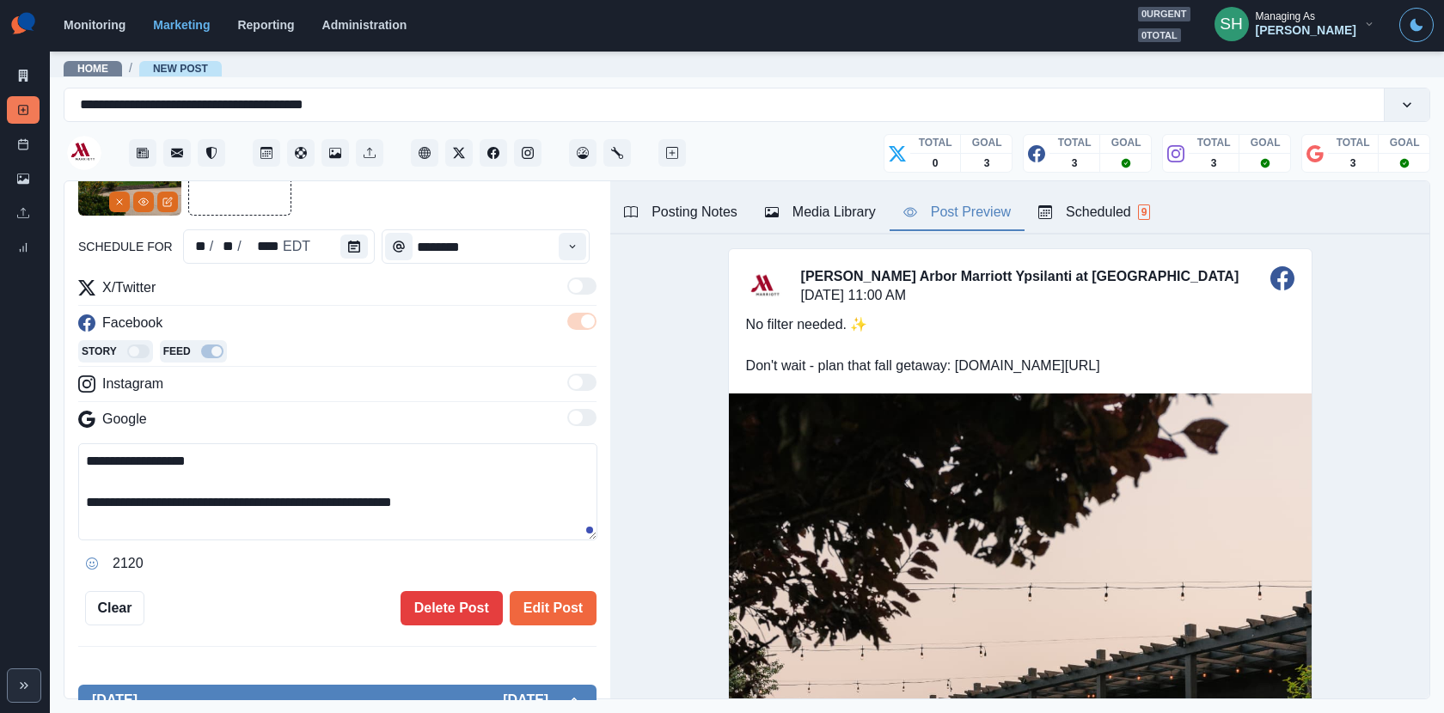
drag, startPoint x: 468, startPoint y: 498, endPoint x: 290, endPoint y: 498, distance: 178.7
click at [290, 498] on textarea "**********" at bounding box center [337, 491] width 519 height 97
drag, startPoint x: 146, startPoint y: 501, endPoint x: 0, endPoint y: 501, distance: 146.1
click at [0, 501] on div "**********" at bounding box center [722, 356] width 1444 height 713
click at [427, 495] on textarea "**********" at bounding box center [337, 491] width 519 height 97
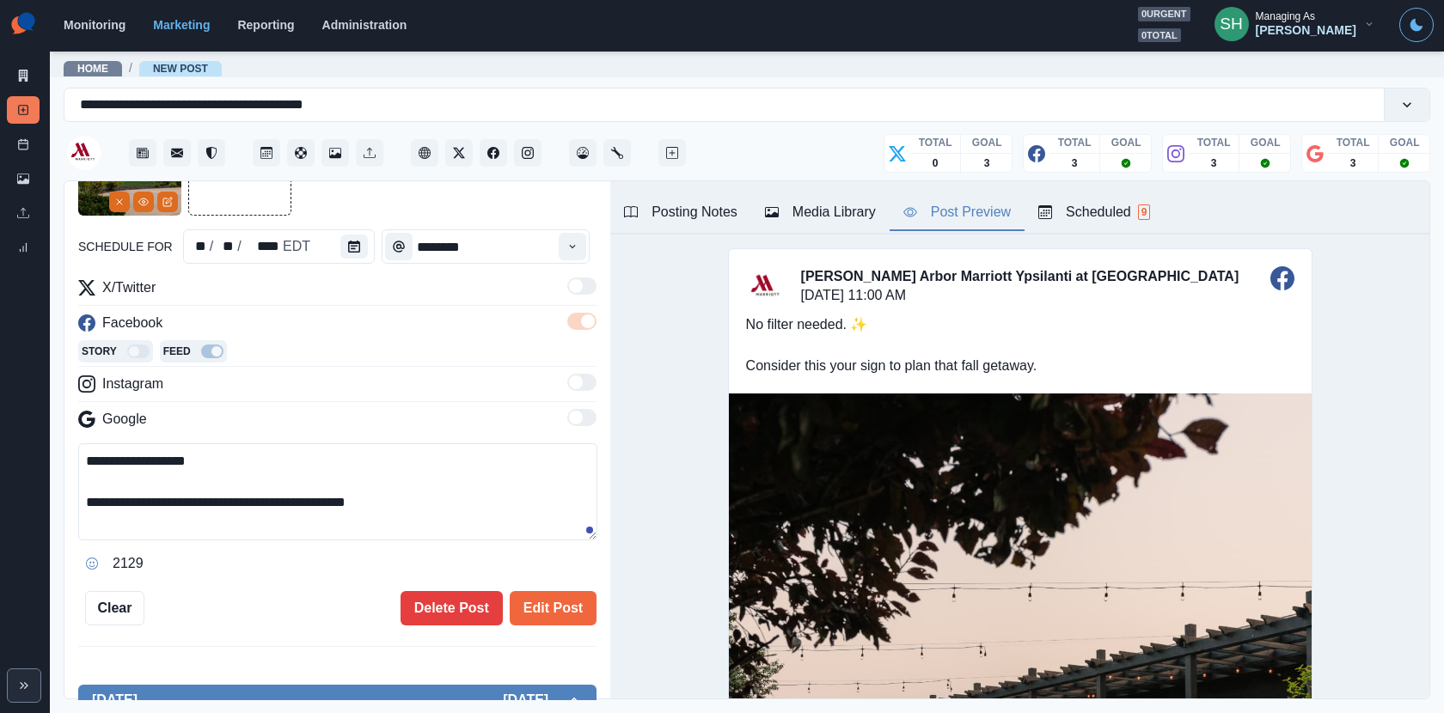
drag, startPoint x: 420, startPoint y: 510, endPoint x: 420, endPoint y: 329, distance: 180.4
click at [419, 329] on div "**********" at bounding box center [337, 428] width 518 height 300
type textarea "**********"
click at [540, 593] on button "Edit Post" at bounding box center [553, 608] width 87 height 34
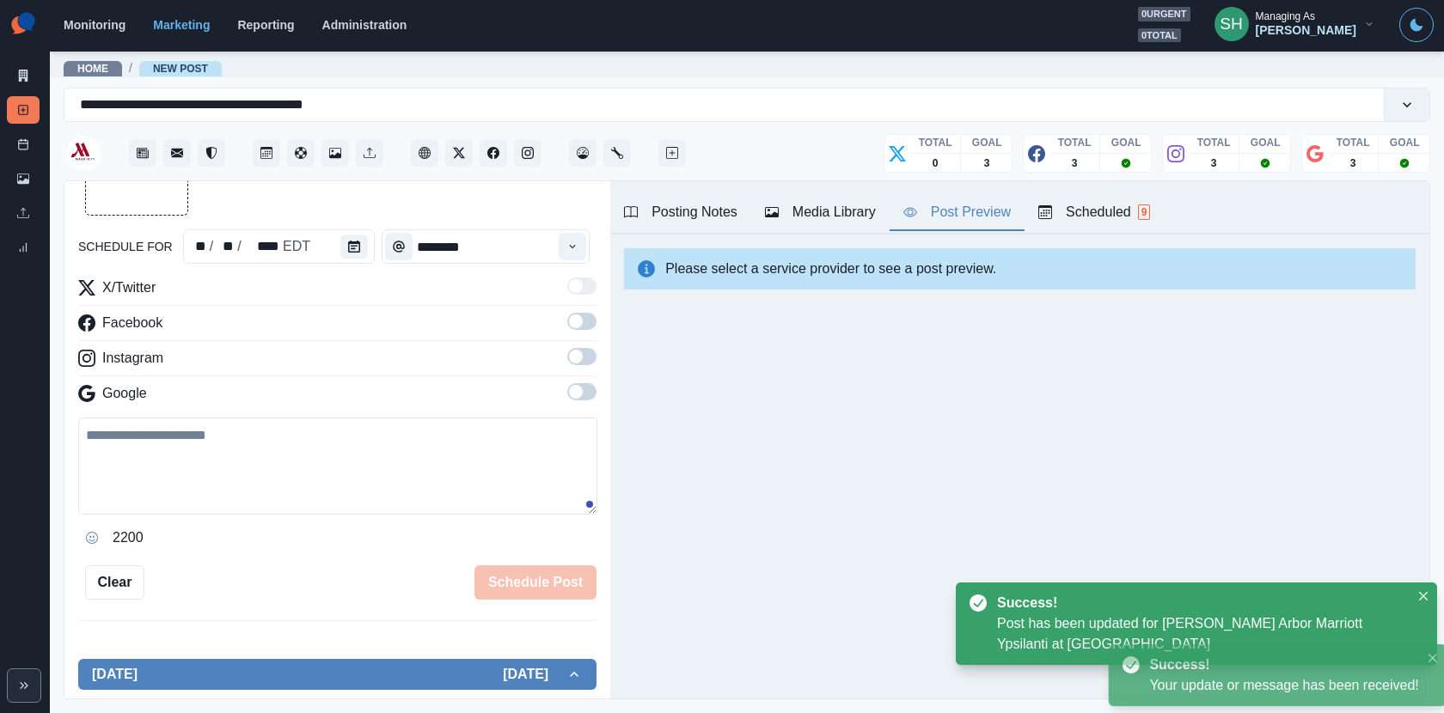
scroll to position [542, 0]
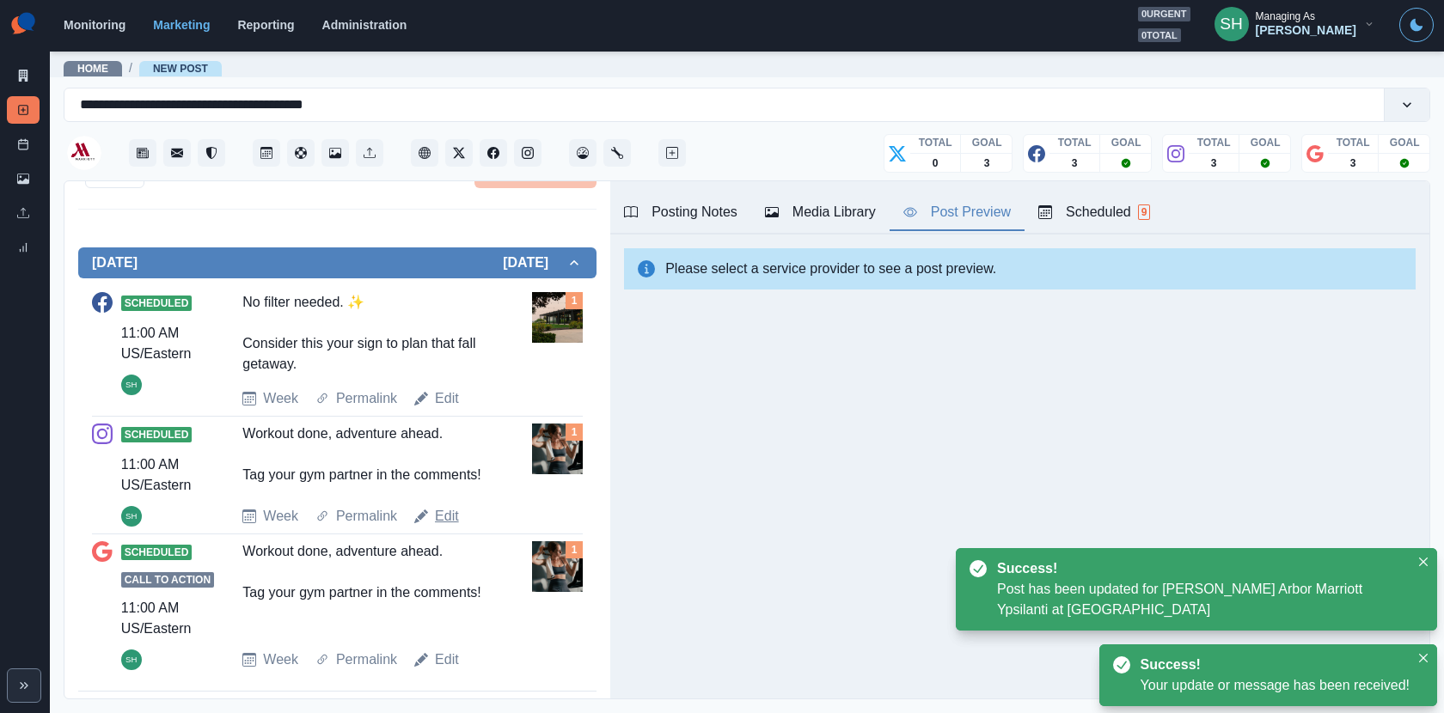
click at [443, 510] on link "Edit" at bounding box center [447, 516] width 24 height 21
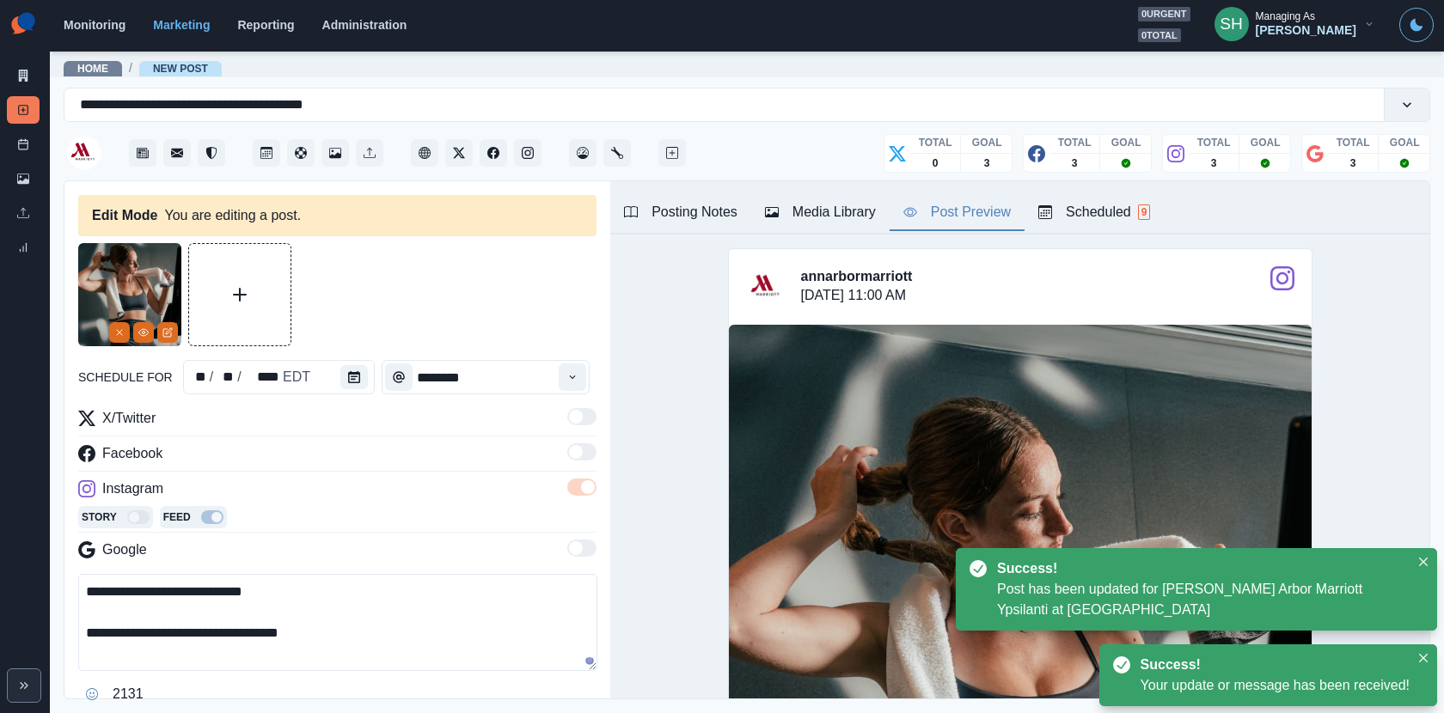
click at [796, 203] on div "Media Library" at bounding box center [820, 212] width 111 height 21
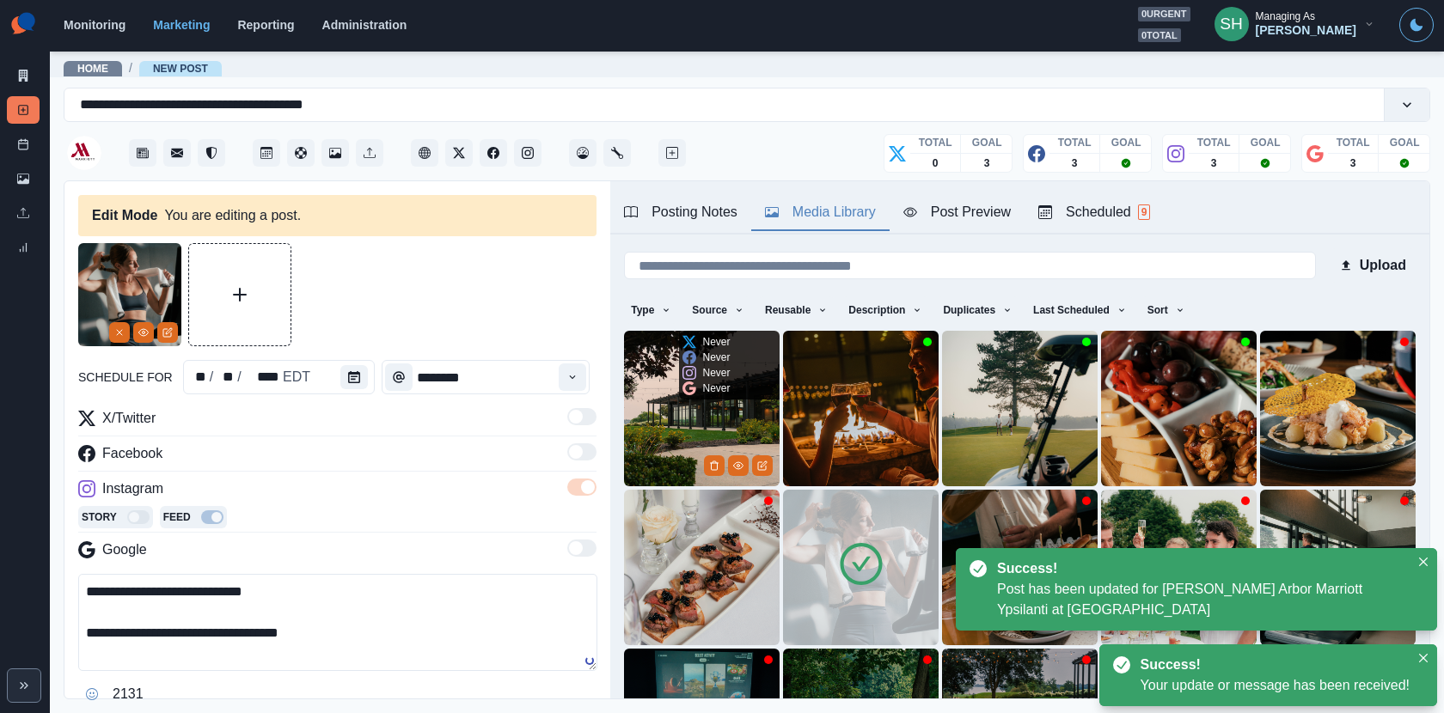
click at [707, 432] on img at bounding box center [702, 409] width 156 height 156
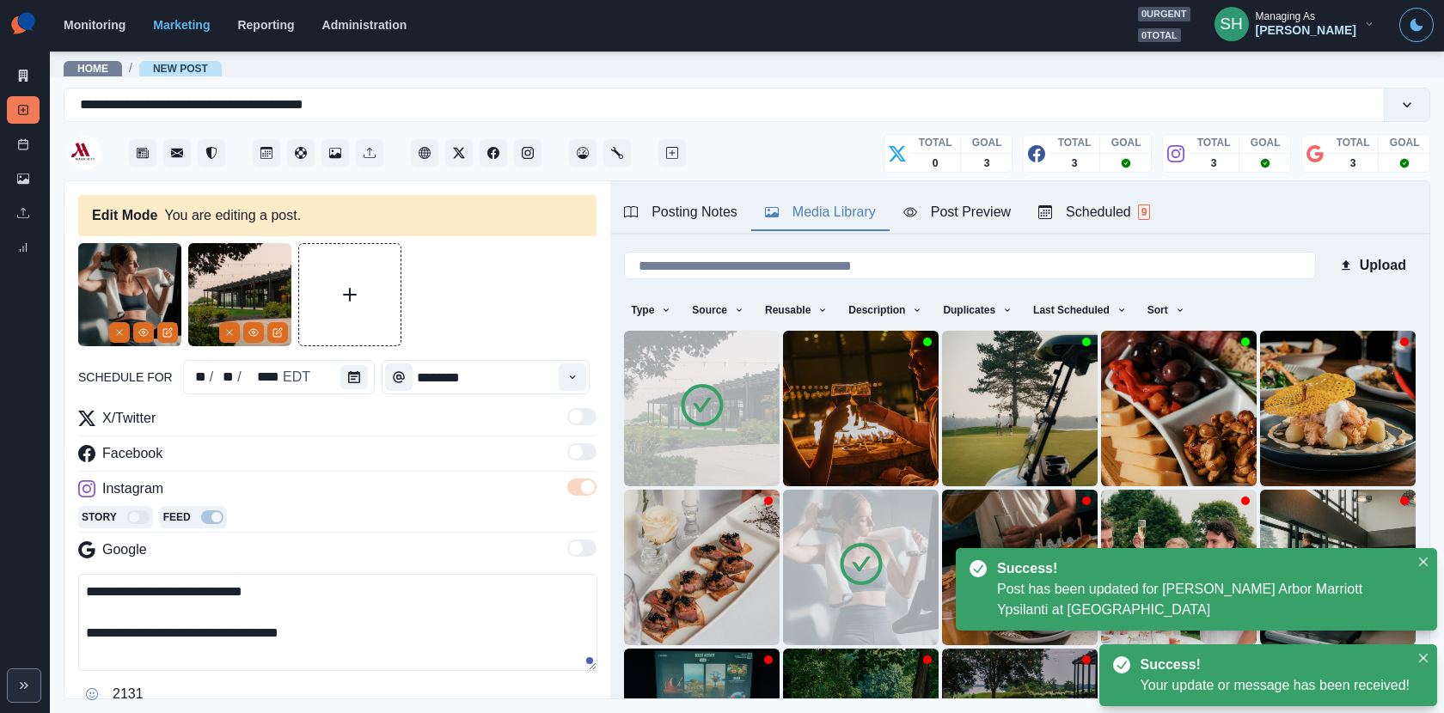
click at [887, 548] on img at bounding box center [861, 568] width 156 height 156
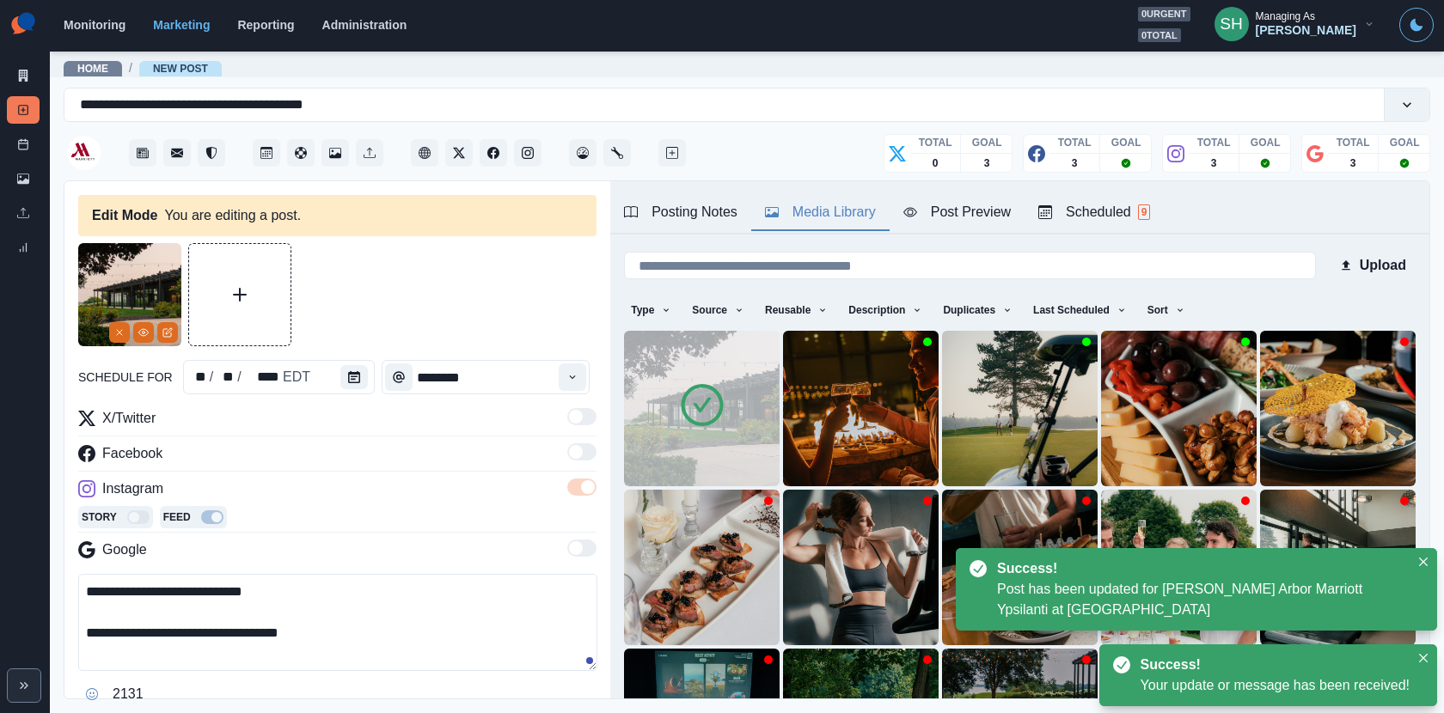
drag, startPoint x: 370, startPoint y: 631, endPoint x: 342, endPoint y: 431, distance: 201.4
click at [342, 431] on div "**********" at bounding box center [337, 558] width 518 height 300
paste textarea "**********"
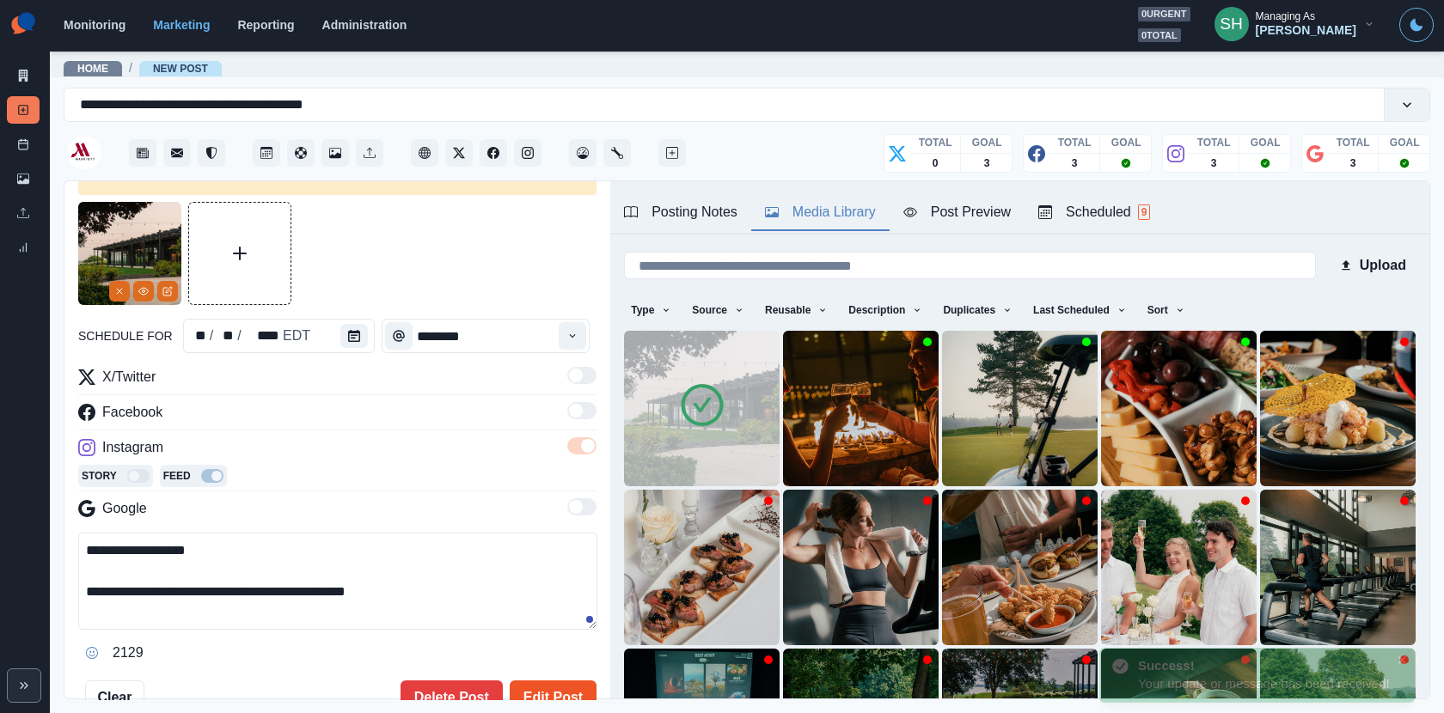
type textarea "**********"
click at [543, 688] on button "Edit Post" at bounding box center [553, 698] width 87 height 34
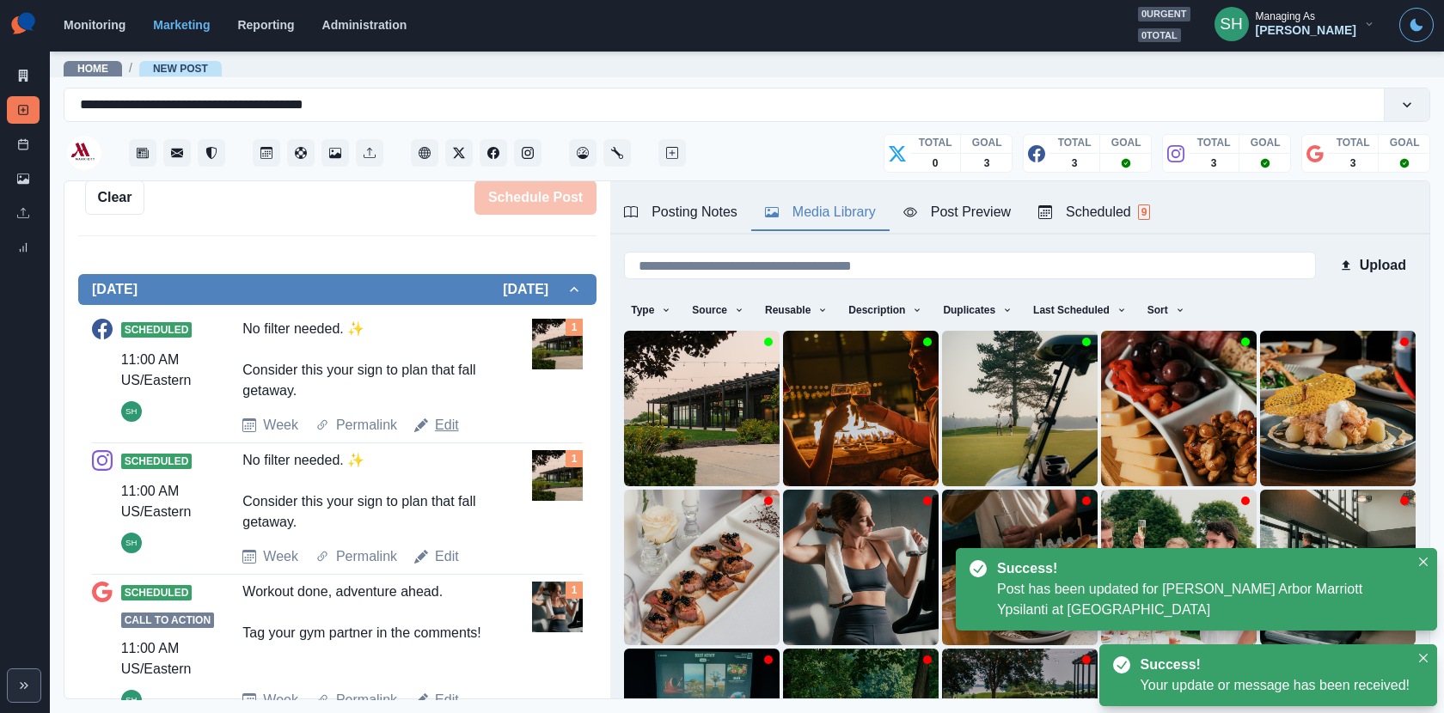
click at [439, 418] on link "Edit" at bounding box center [447, 425] width 24 height 21
type textarea "**********"
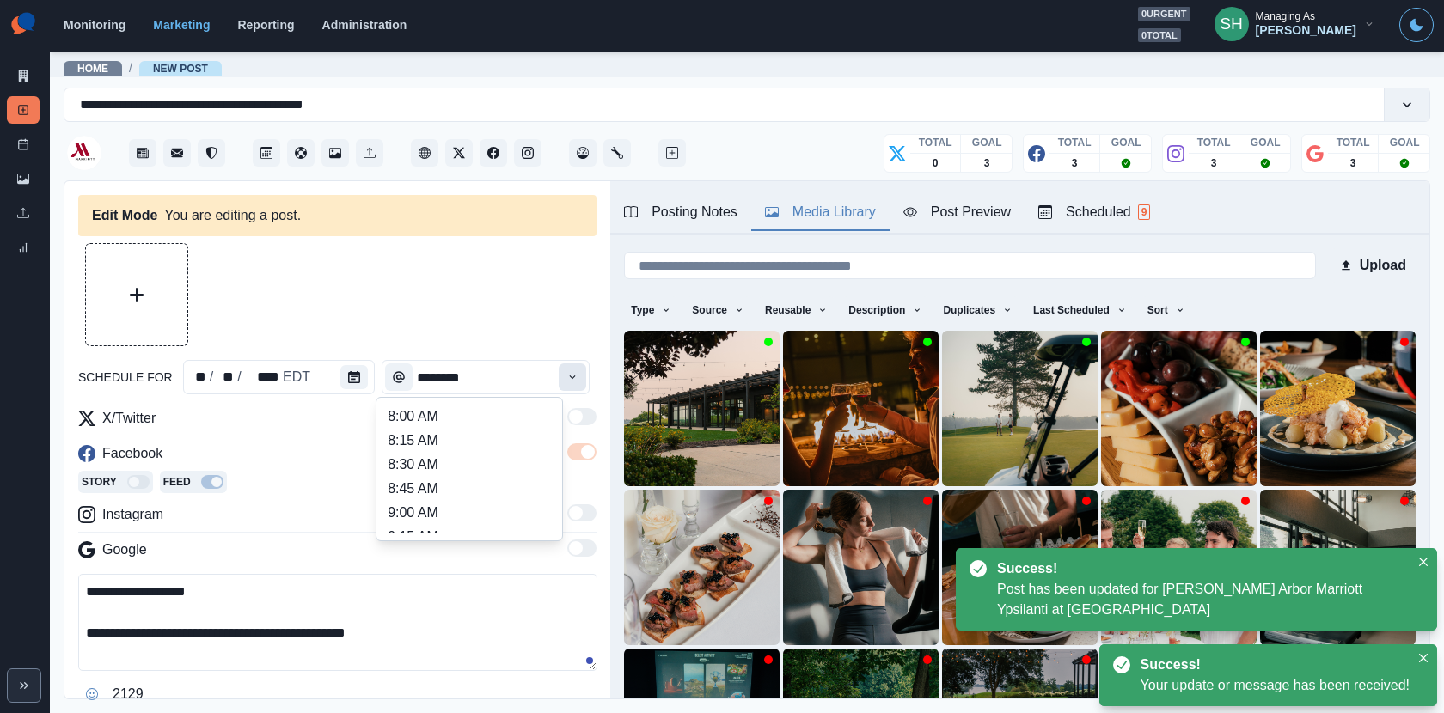
click at [567, 365] on button "Time" at bounding box center [572, 376] width 27 height 27
click at [450, 475] on li "5:00 PM" at bounding box center [469, 477] width 172 height 24
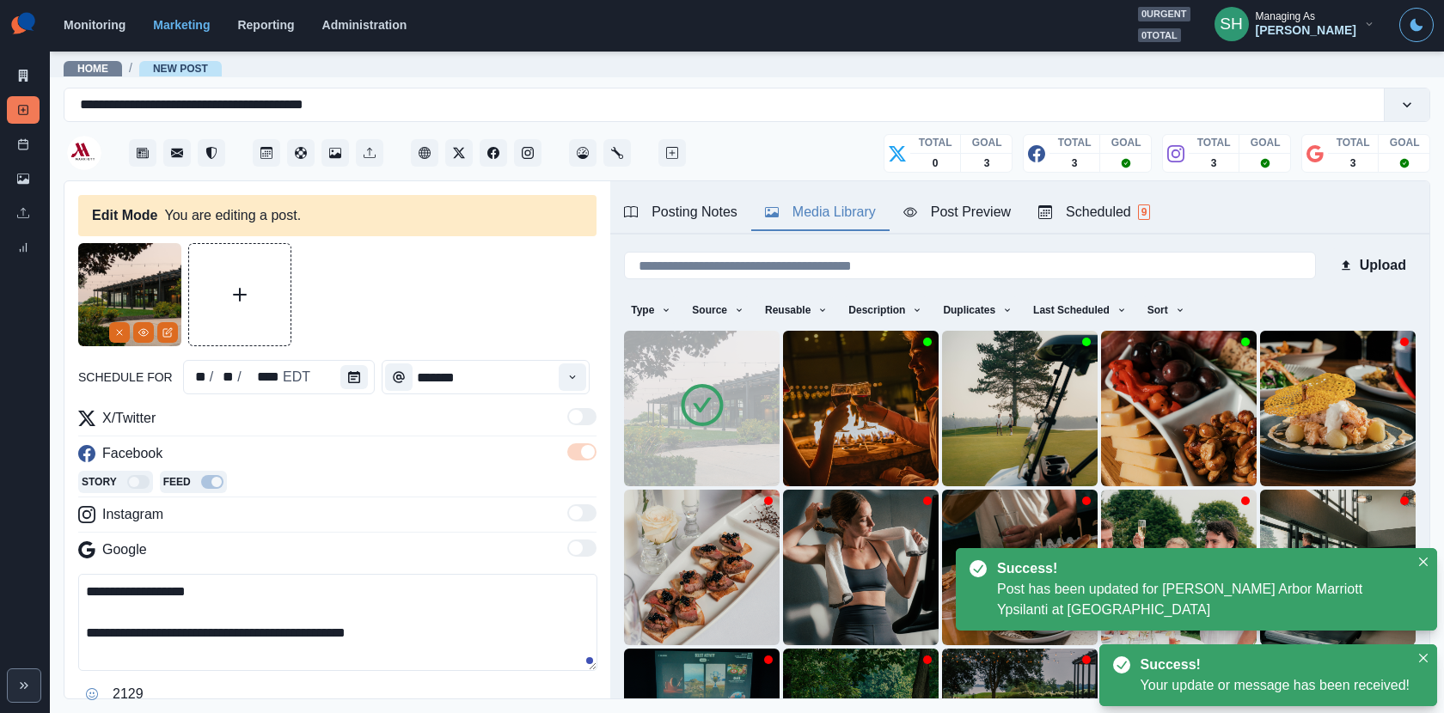
type input "*******"
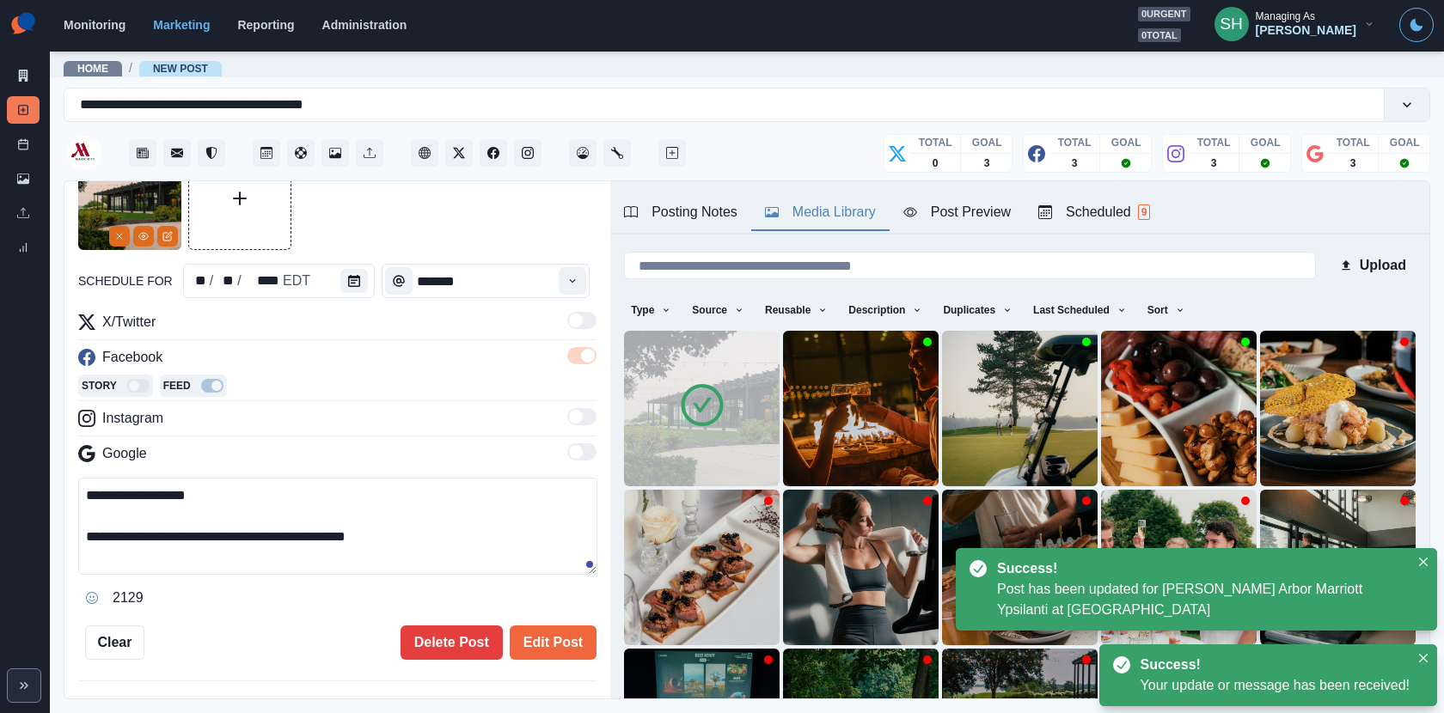
click at [544, 619] on div "**********" at bounding box center [337, 403] width 518 height 513
click at [544, 630] on button "Edit Post" at bounding box center [553, 643] width 87 height 34
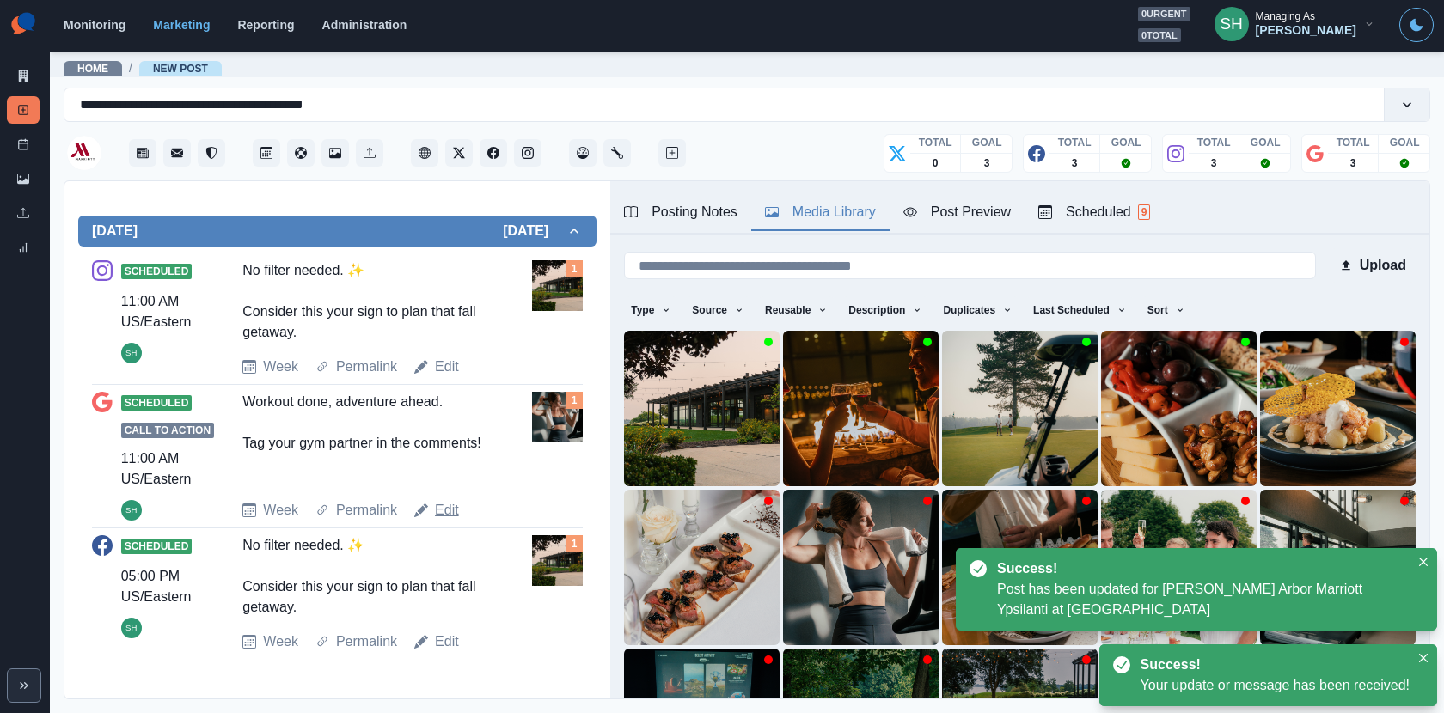
click at [446, 508] on link "Edit" at bounding box center [447, 510] width 24 height 21
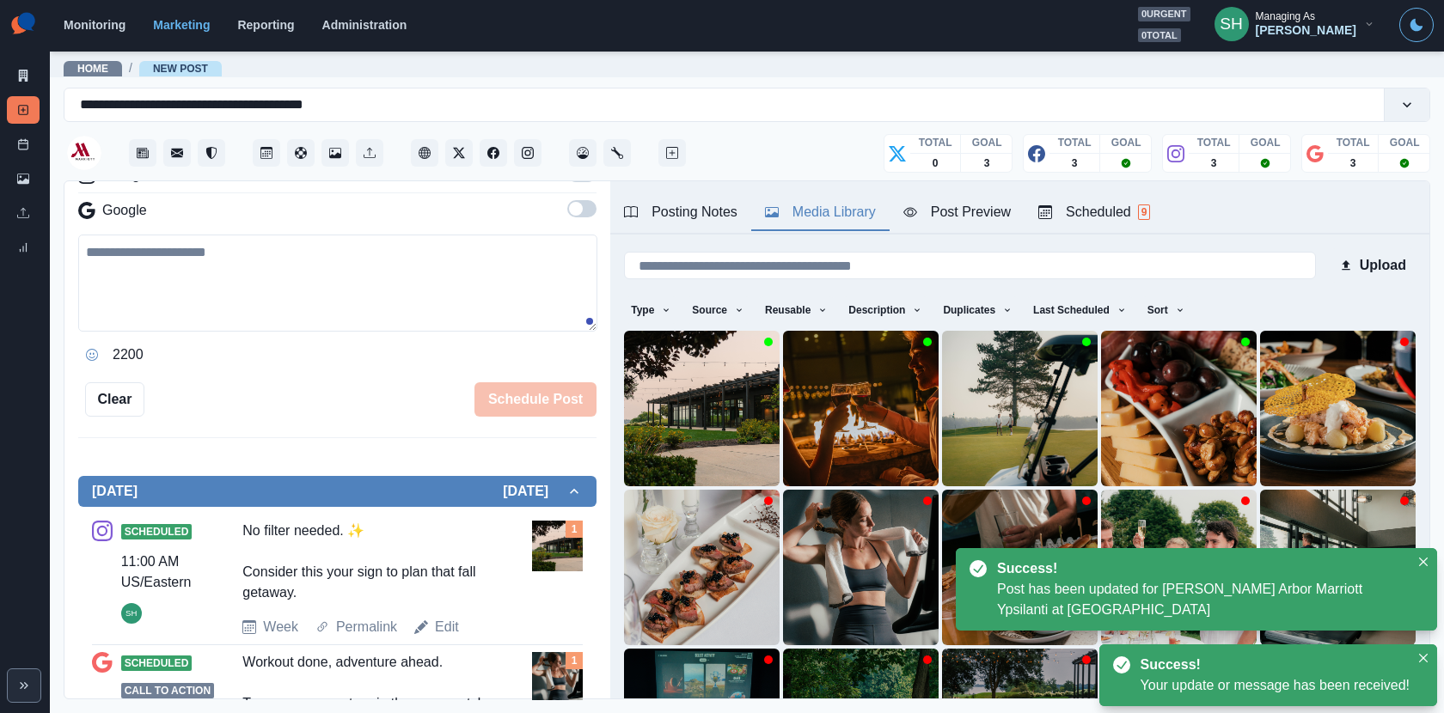
type input "********"
type textarea "**********"
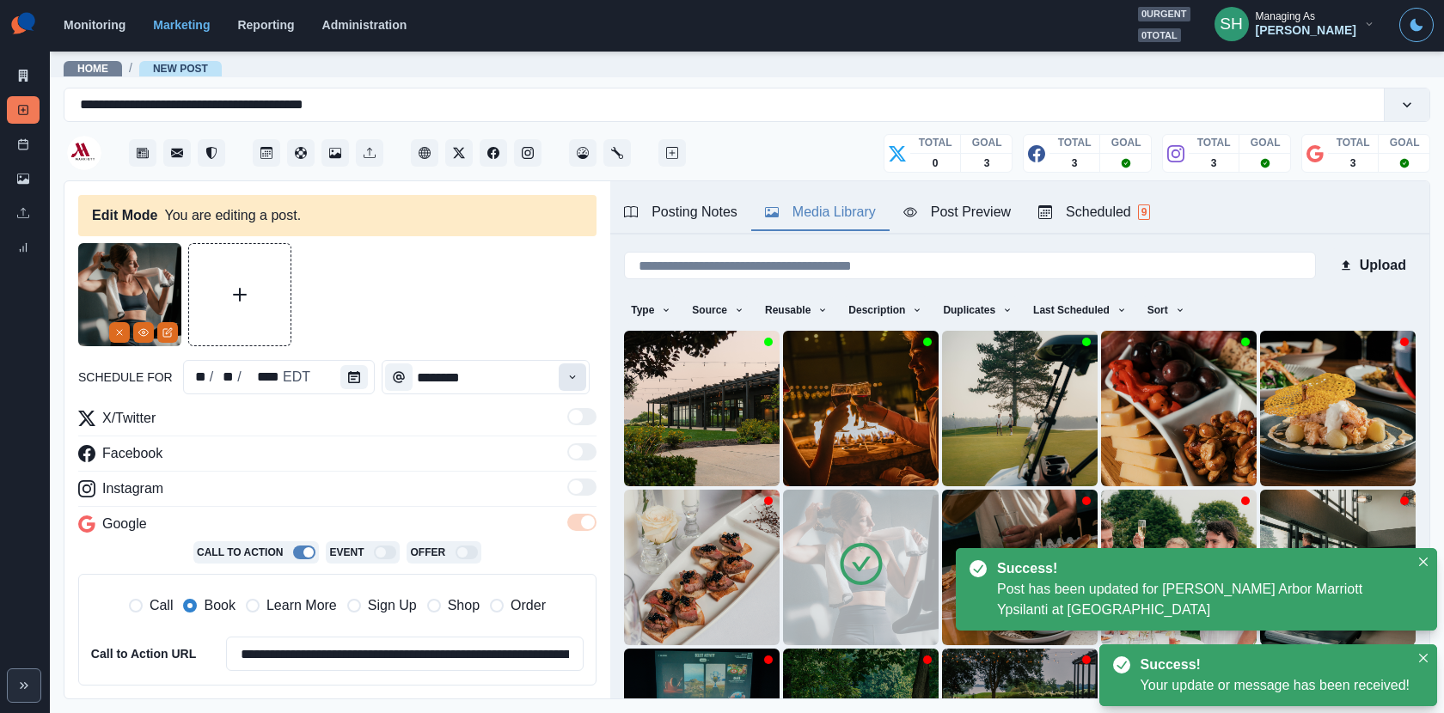
click at [575, 368] on button "Time" at bounding box center [572, 376] width 27 height 27
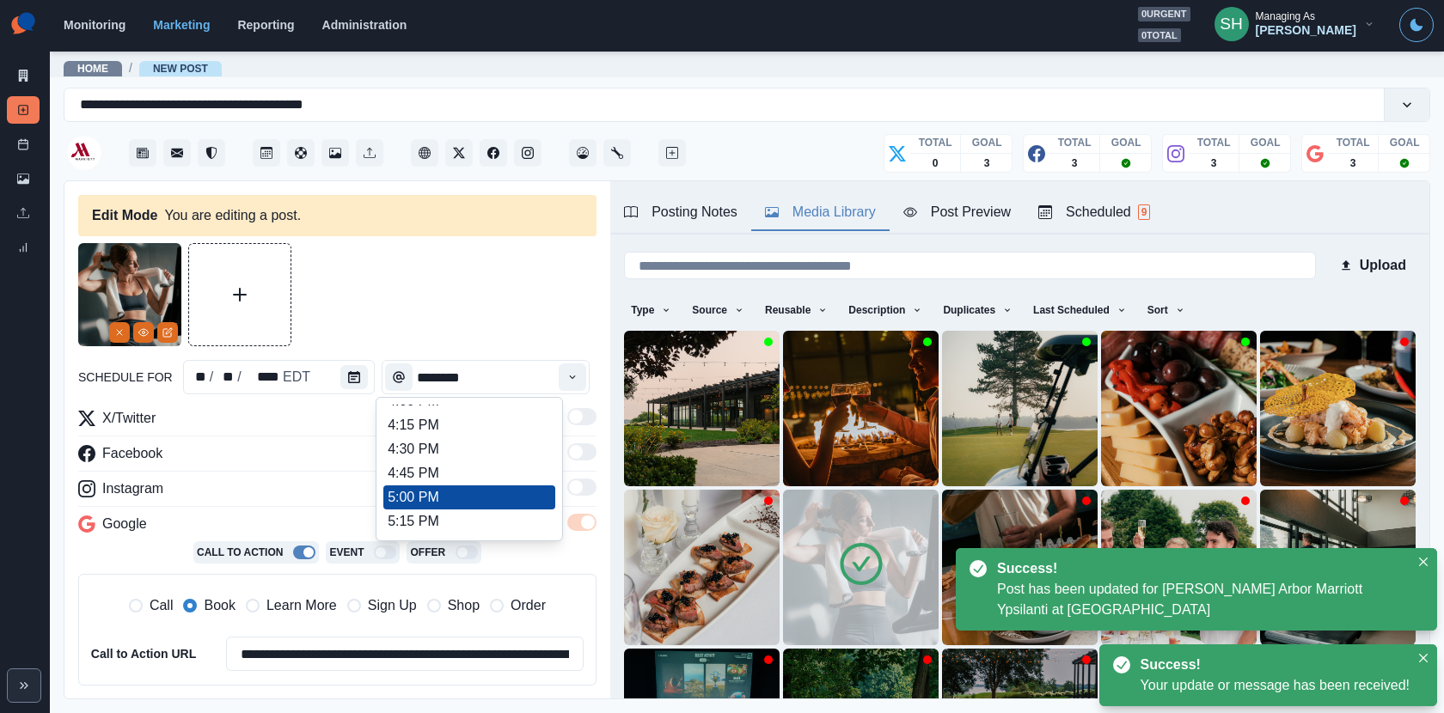
type input "*******"
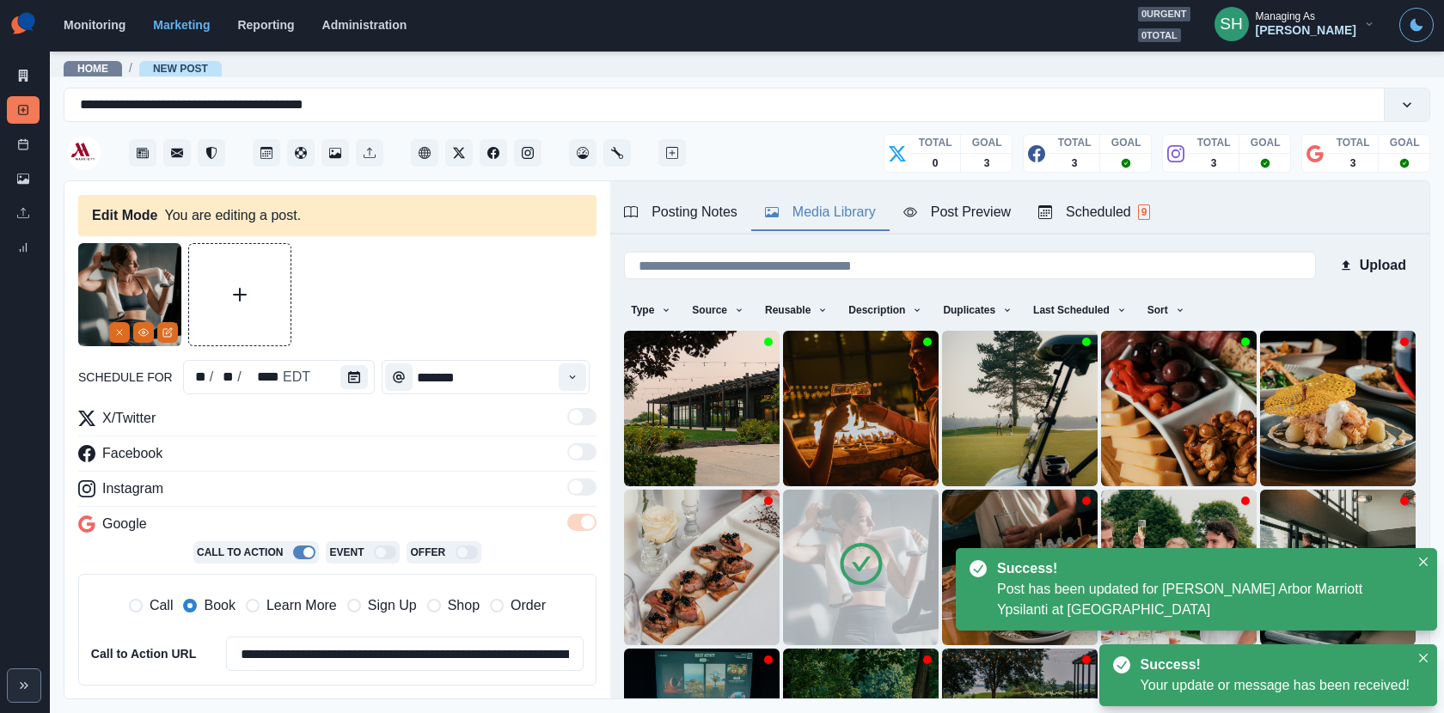
scroll to position [193, 0]
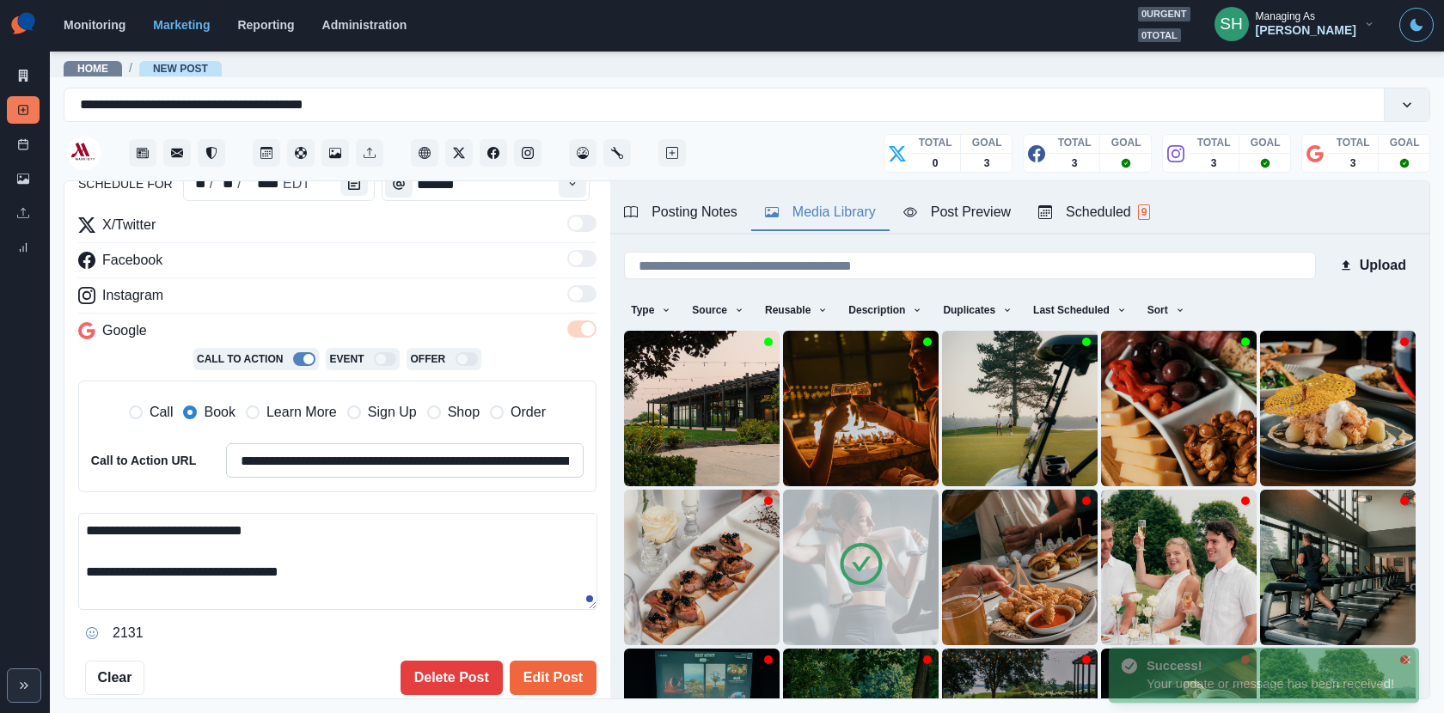
drag, startPoint x: 334, startPoint y: 569, endPoint x: 293, endPoint y: 450, distance: 125.5
click at [293, 450] on div "**********" at bounding box center [337, 431] width 518 height 432
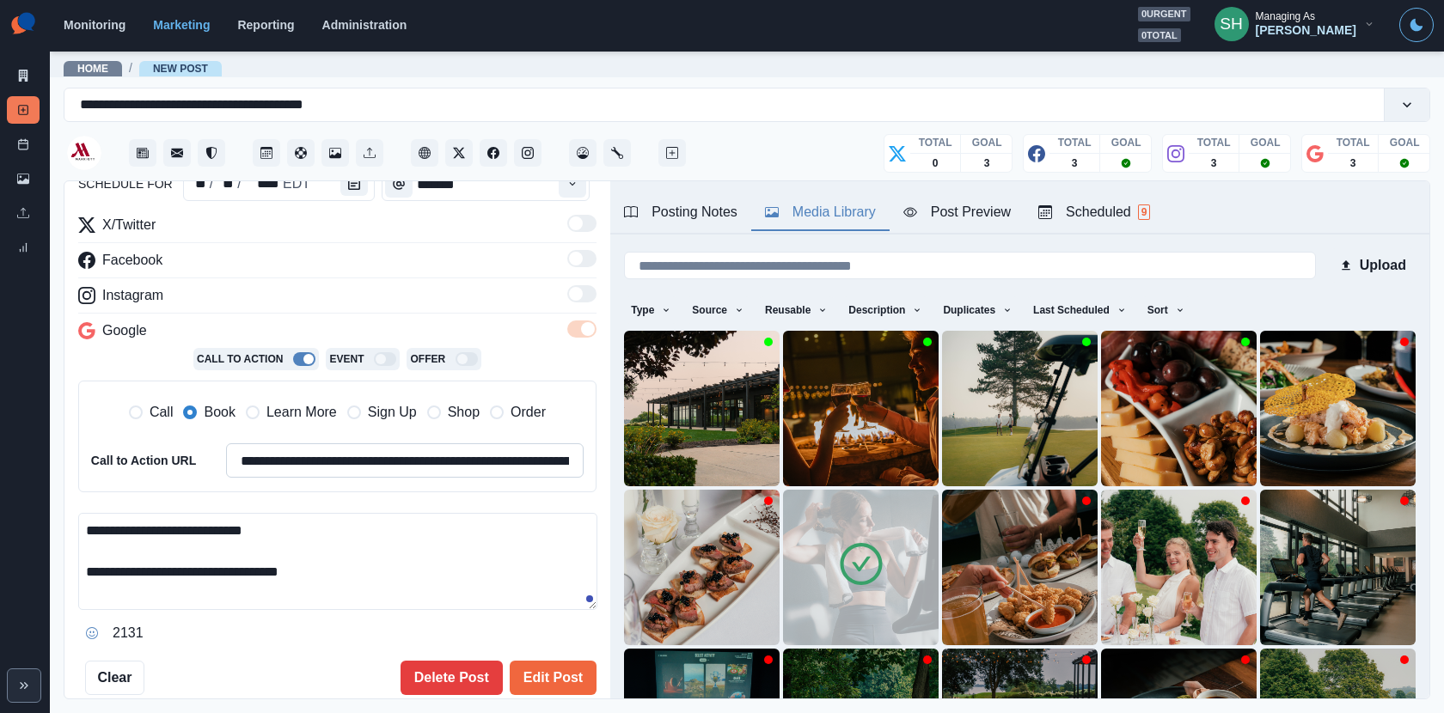
paste textarea "**********"
type textarea "**********"
click at [851, 557] on icon at bounding box center [861, 564] width 48 height 48
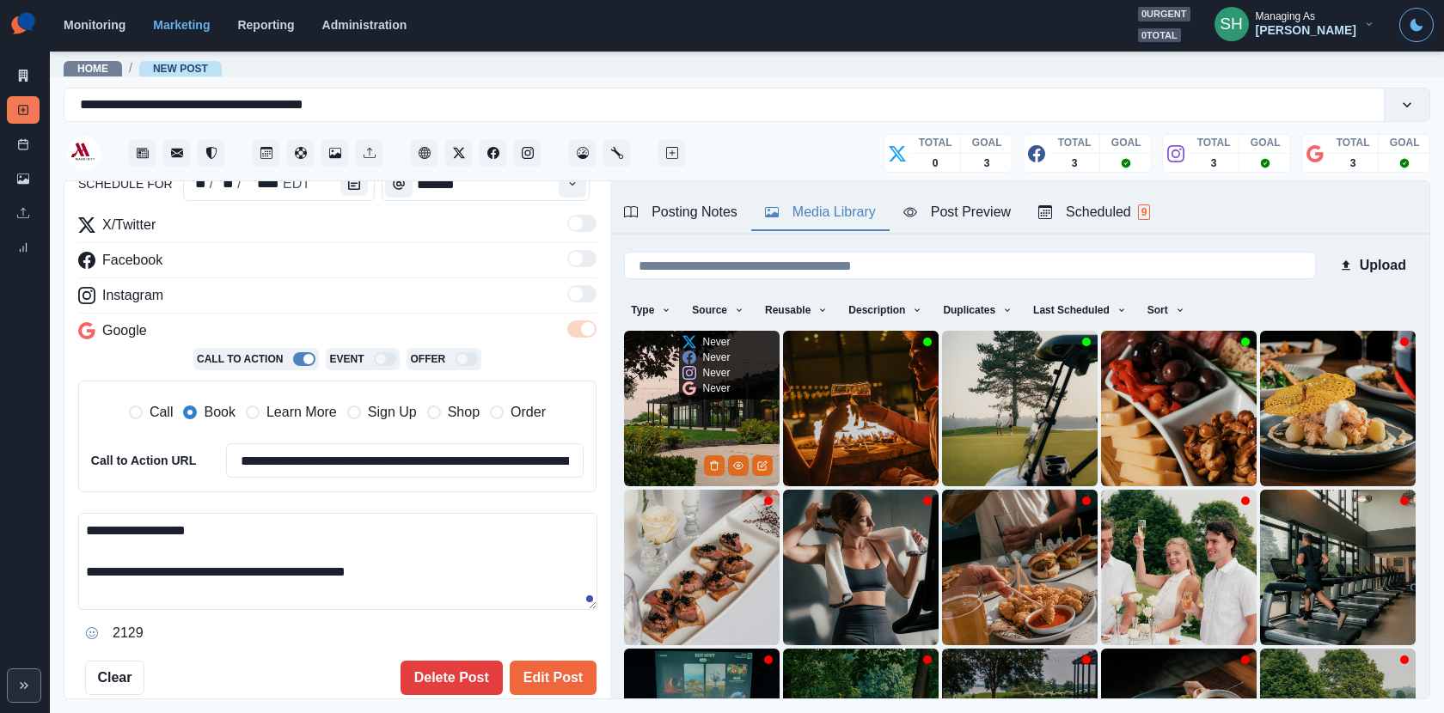
click at [719, 431] on img at bounding box center [702, 409] width 156 height 156
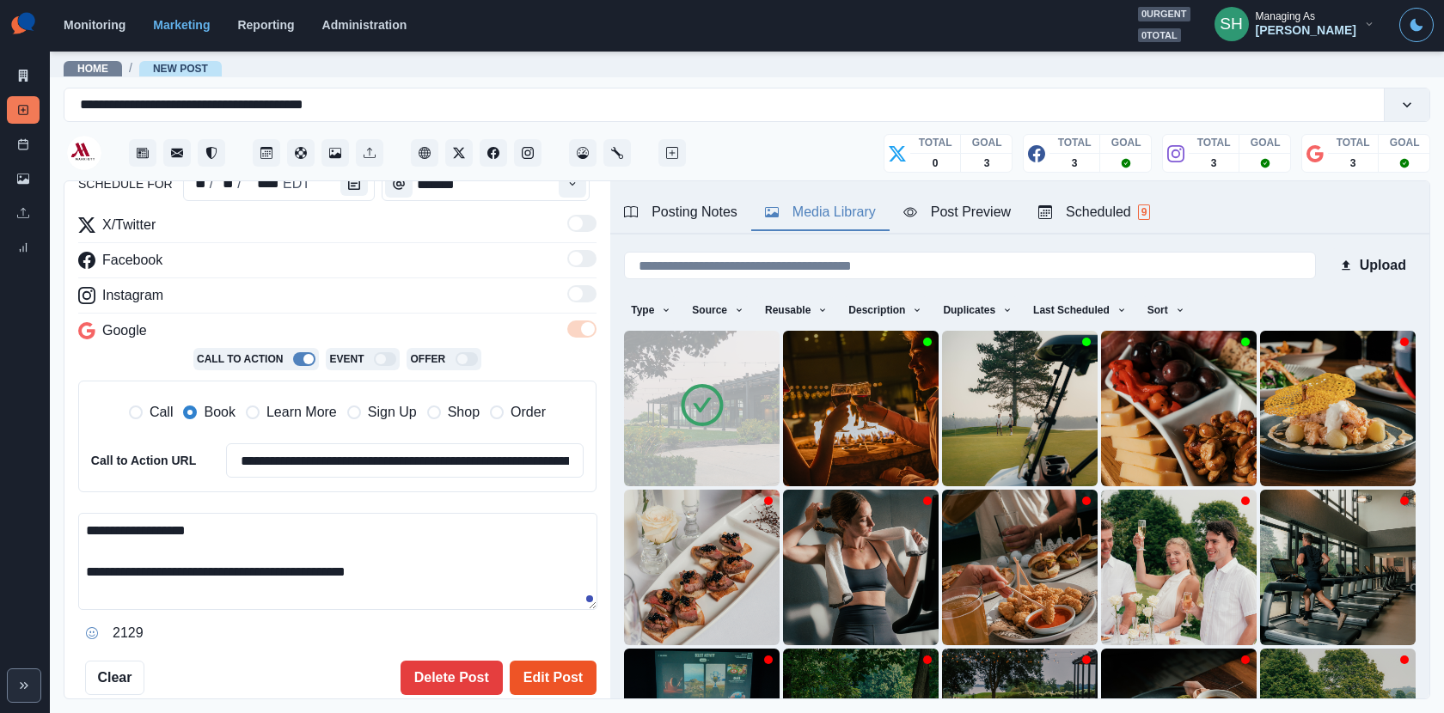
click at [577, 670] on button "Edit Post" at bounding box center [553, 678] width 87 height 34
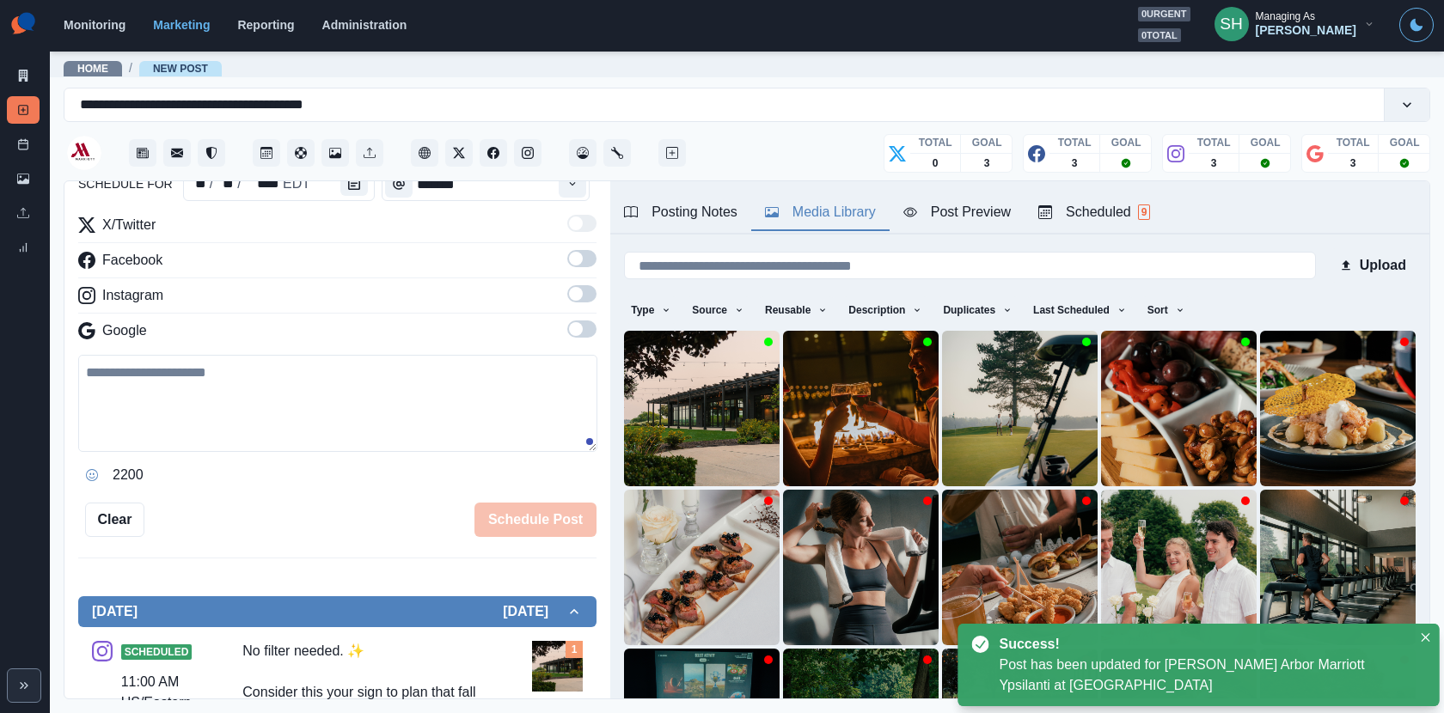
scroll to position [574, 0]
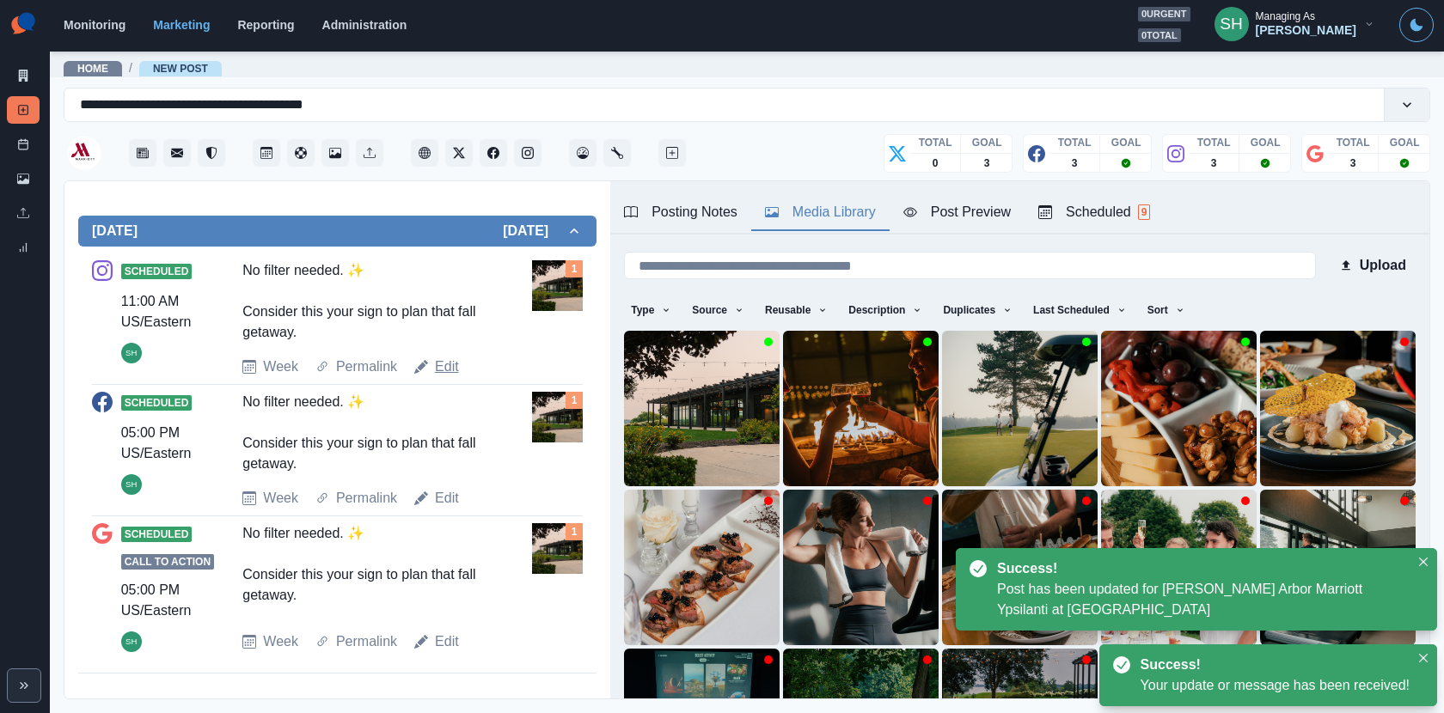
click at [446, 360] on link "Edit" at bounding box center [447, 367] width 24 height 21
type input "********"
type textarea "**********"
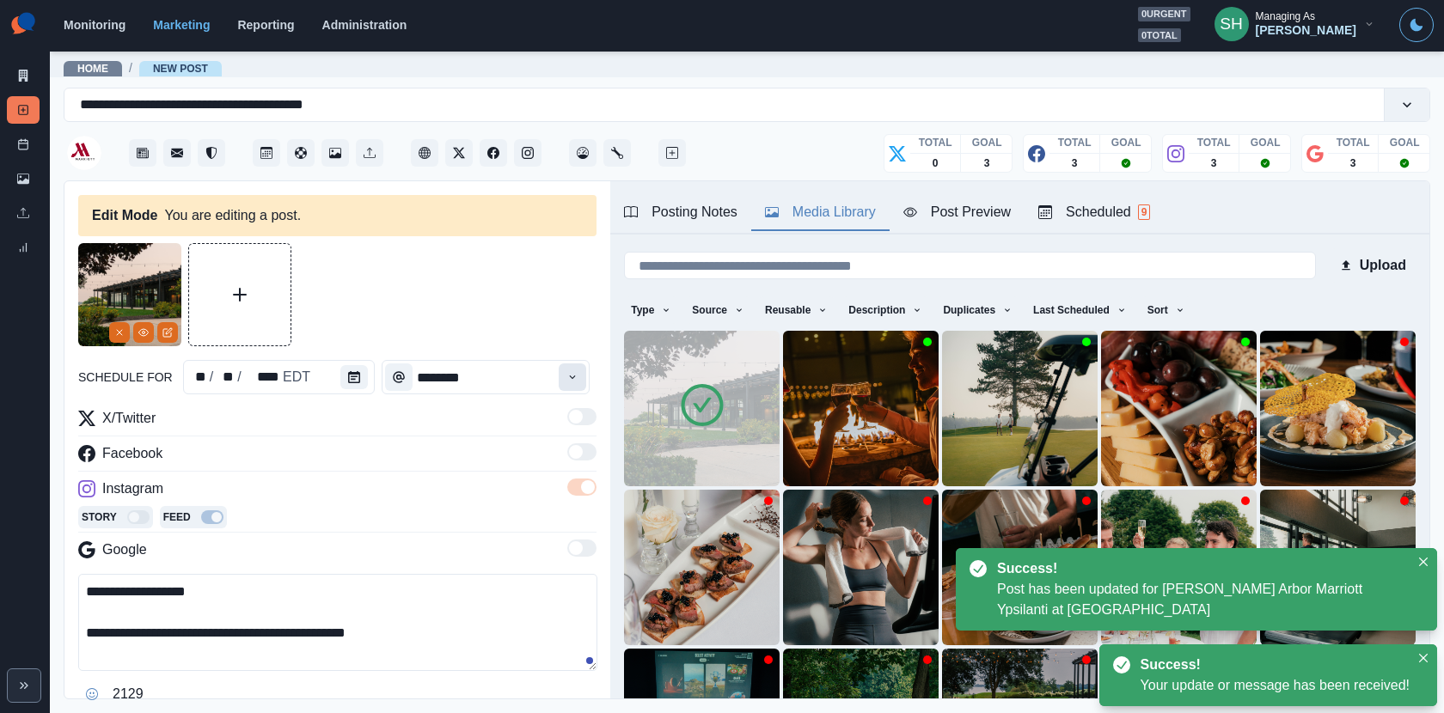
click at [565, 369] on button "Time" at bounding box center [572, 376] width 27 height 27
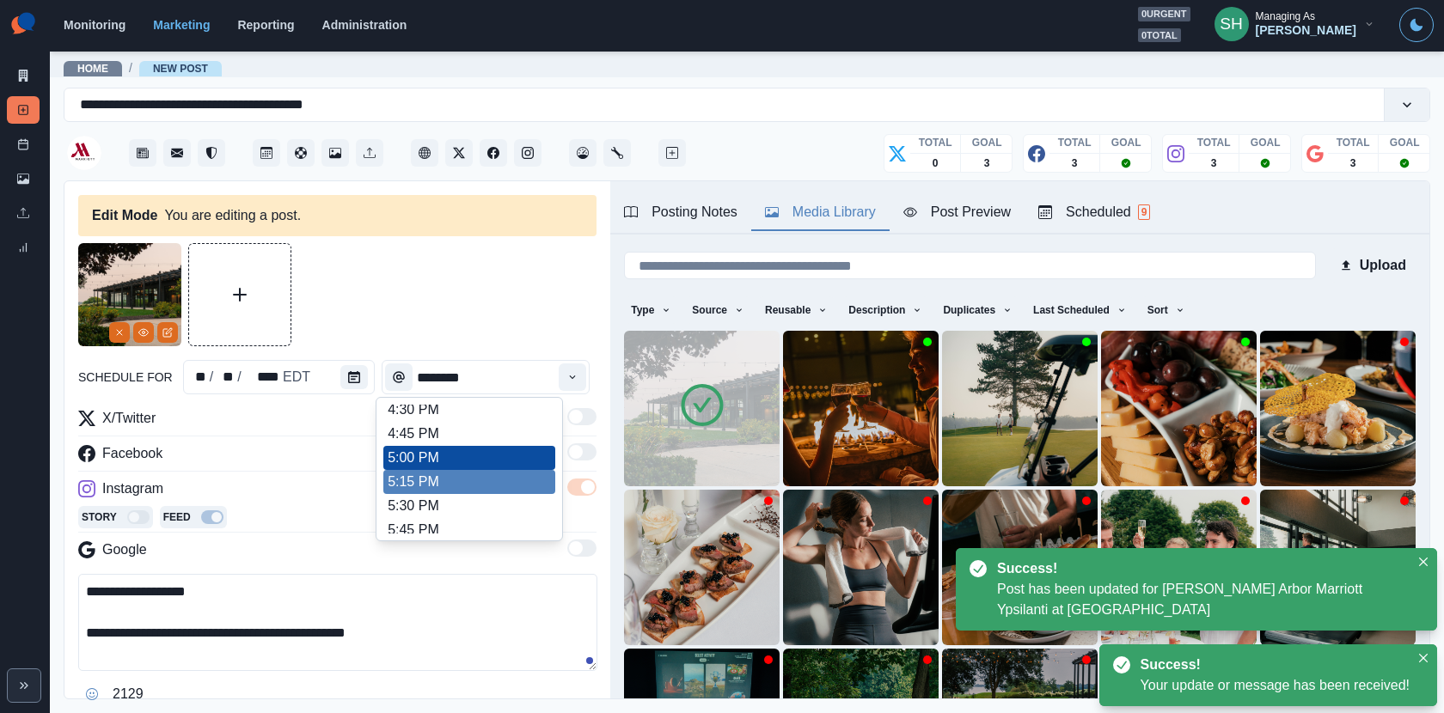
type input "*******"
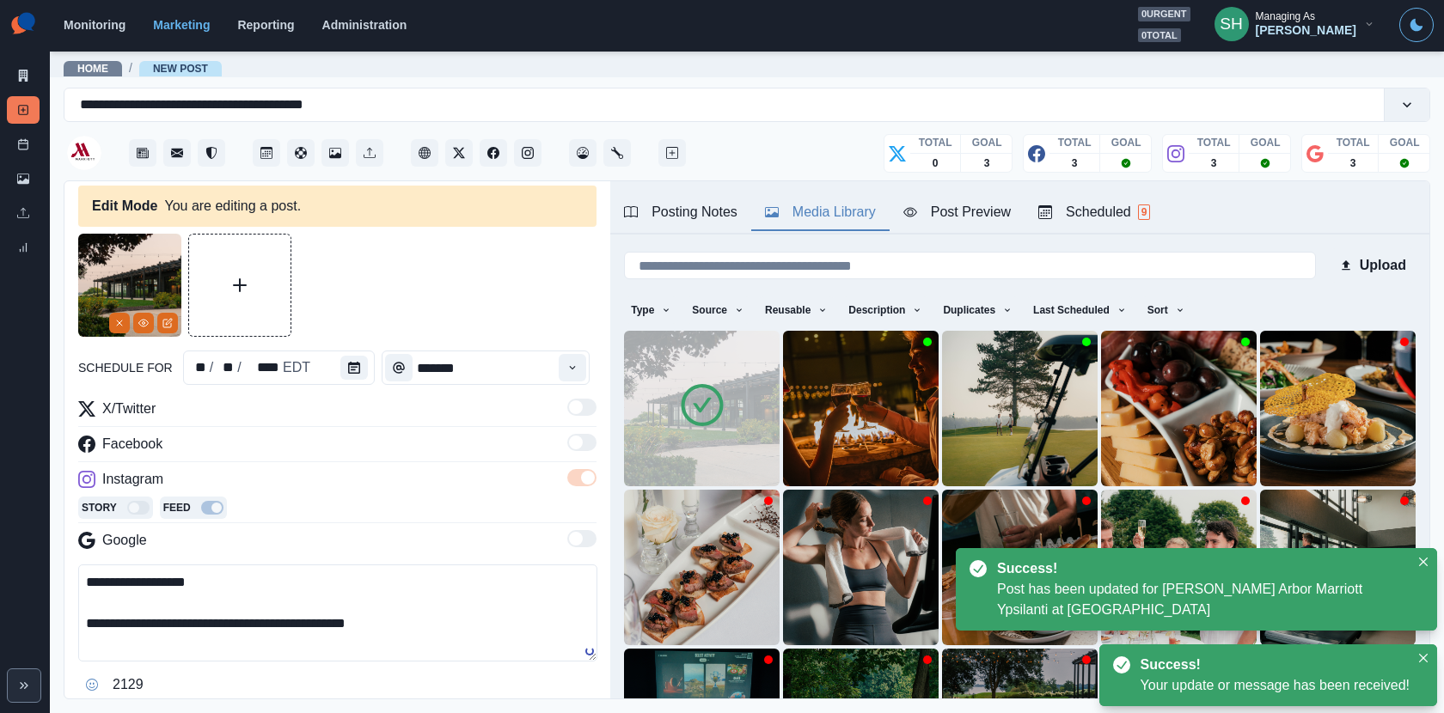
scroll to position [170, 0]
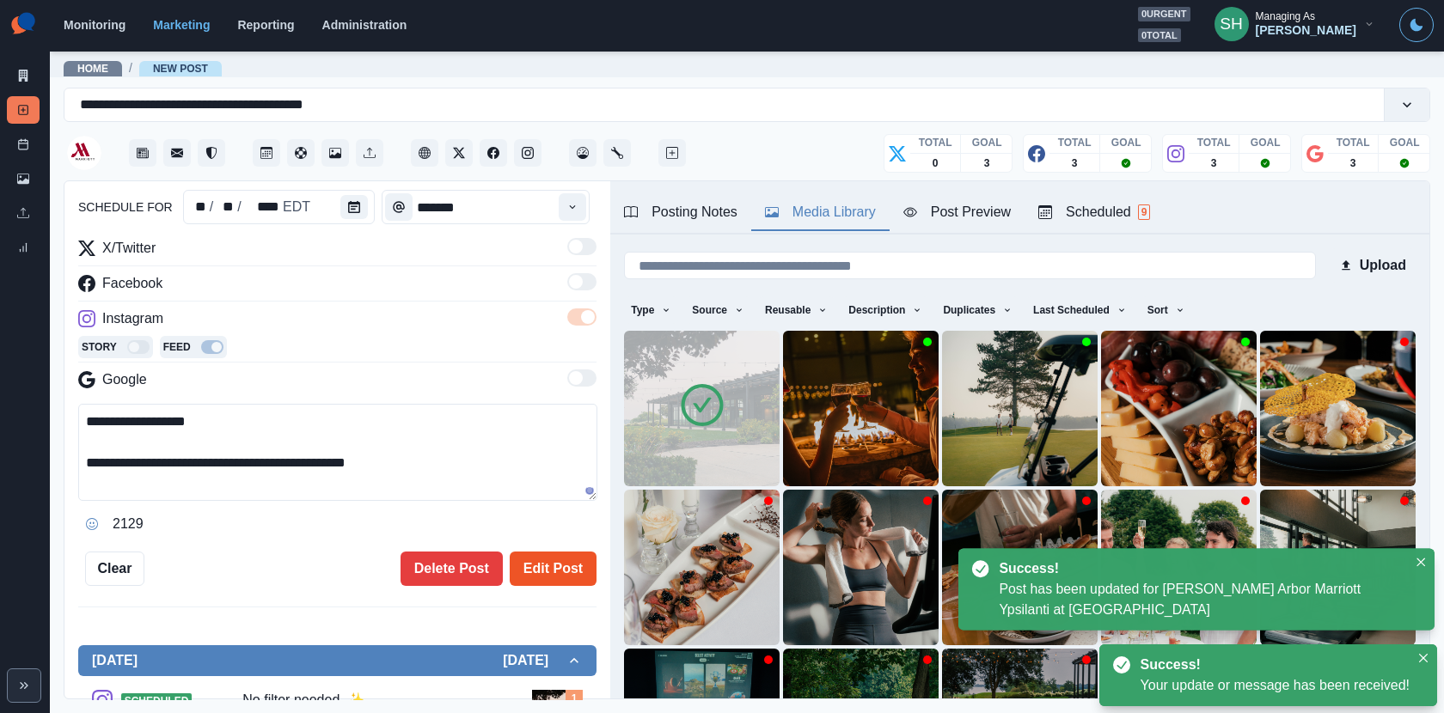
click at [528, 559] on button "Edit Post" at bounding box center [553, 569] width 87 height 34
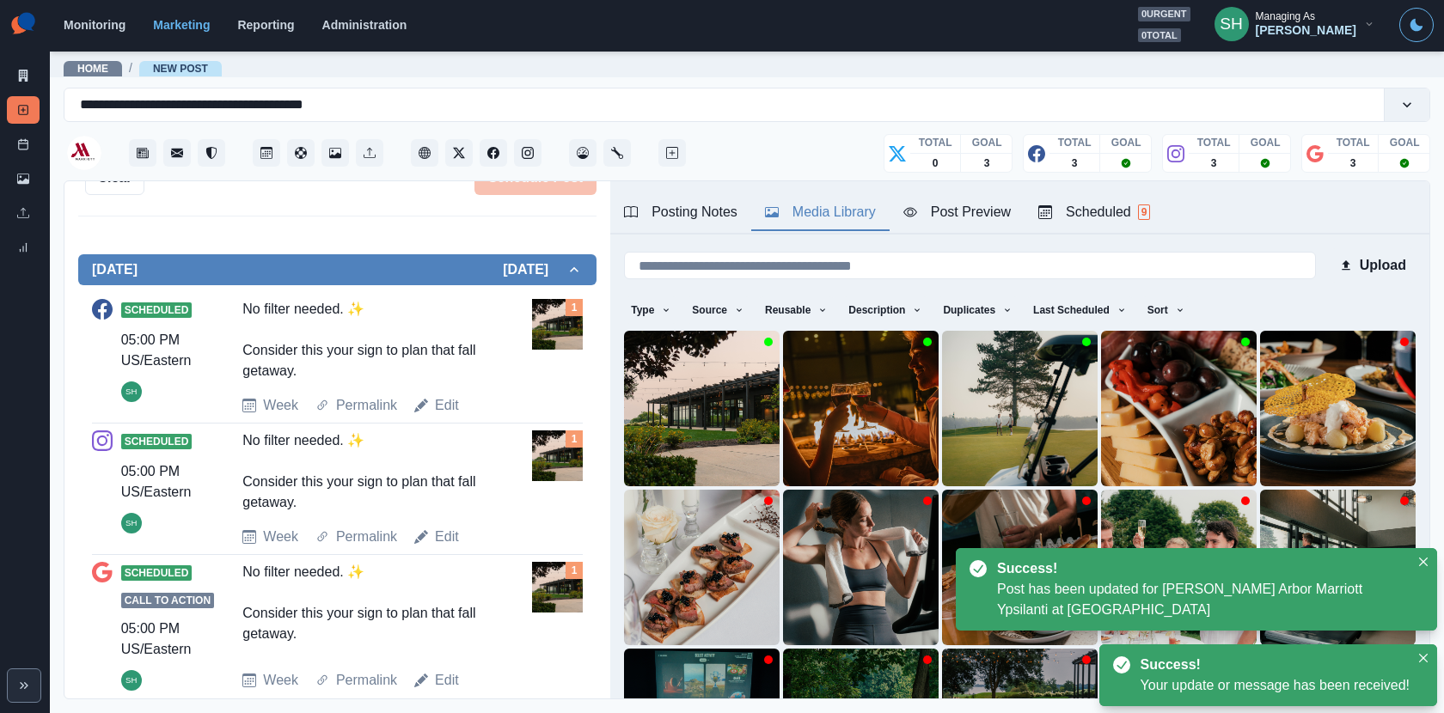
scroll to position [574, 0]
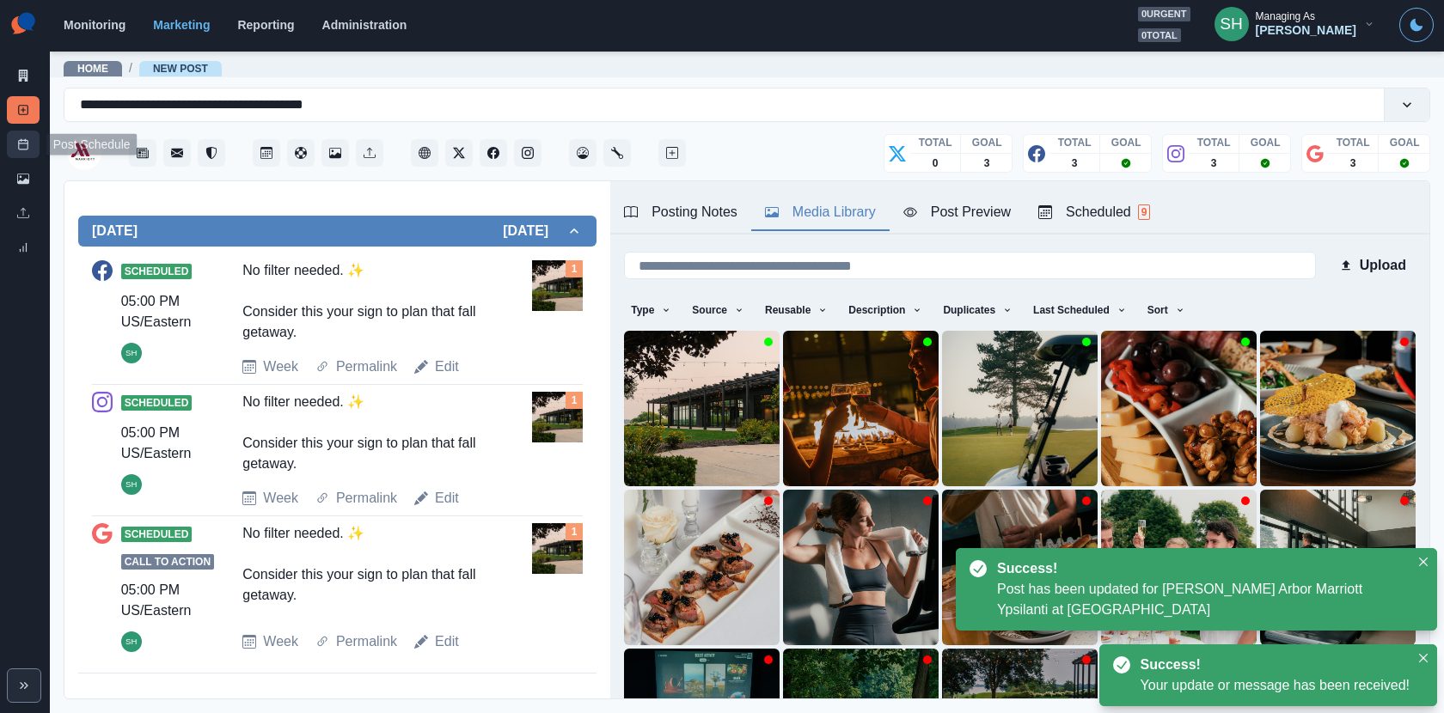
click at [21, 145] on icon at bounding box center [23, 144] width 12 height 12
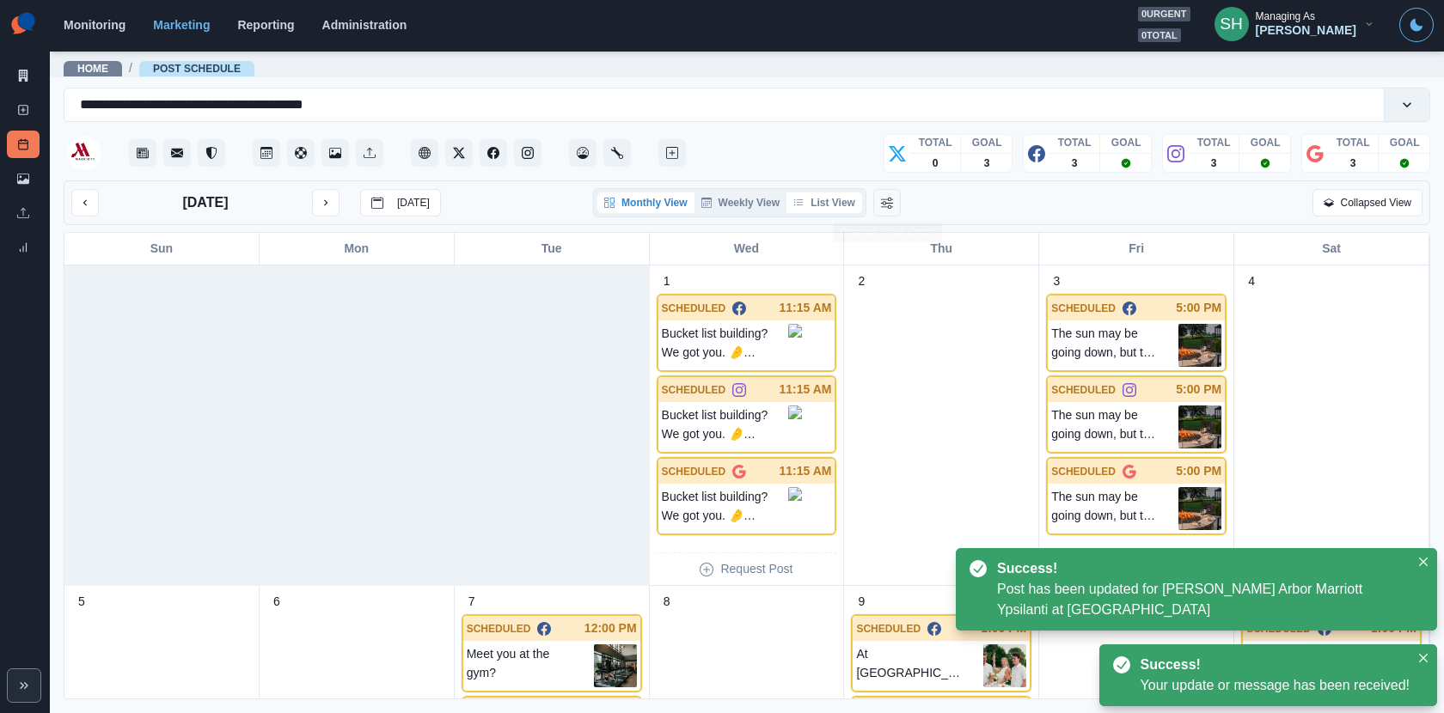
click at [846, 206] on button "List View" at bounding box center [824, 202] width 76 height 21
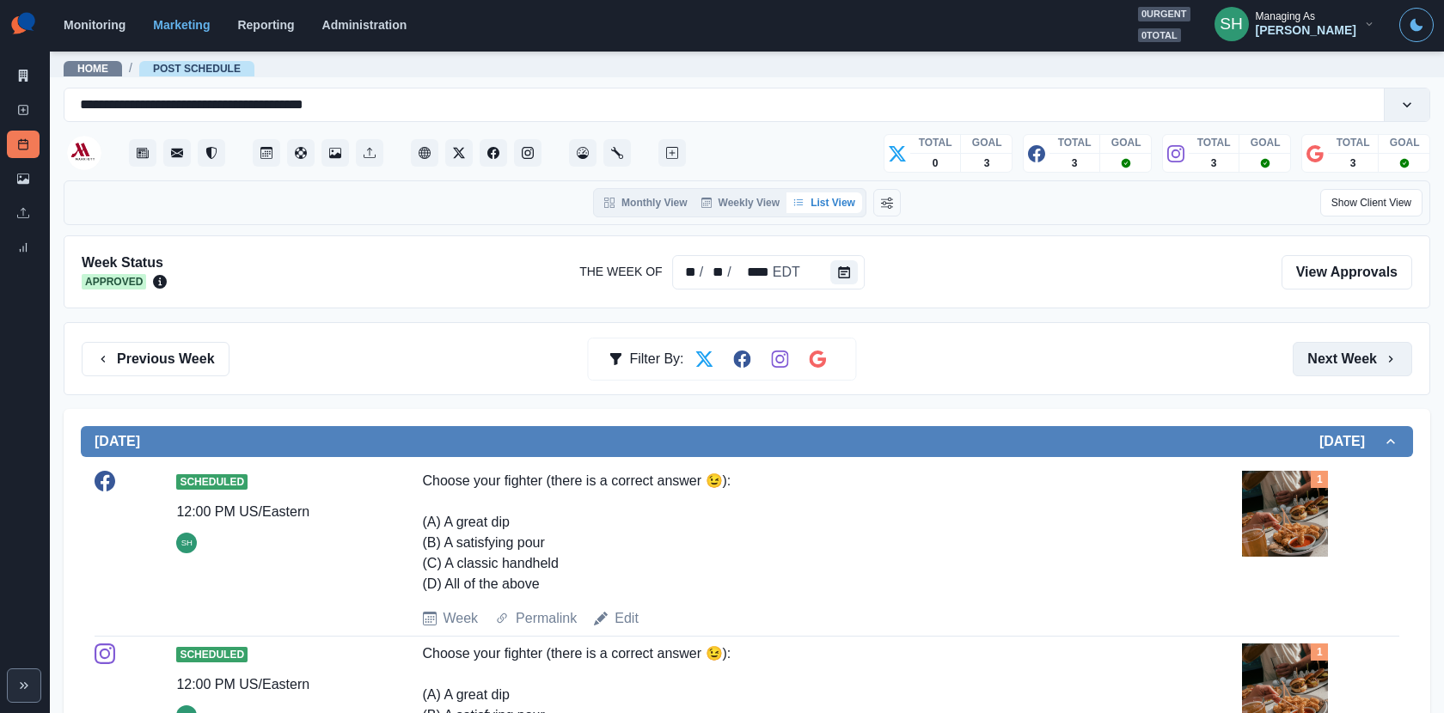
click at [1339, 364] on button "Next Week" at bounding box center [1351, 359] width 119 height 34
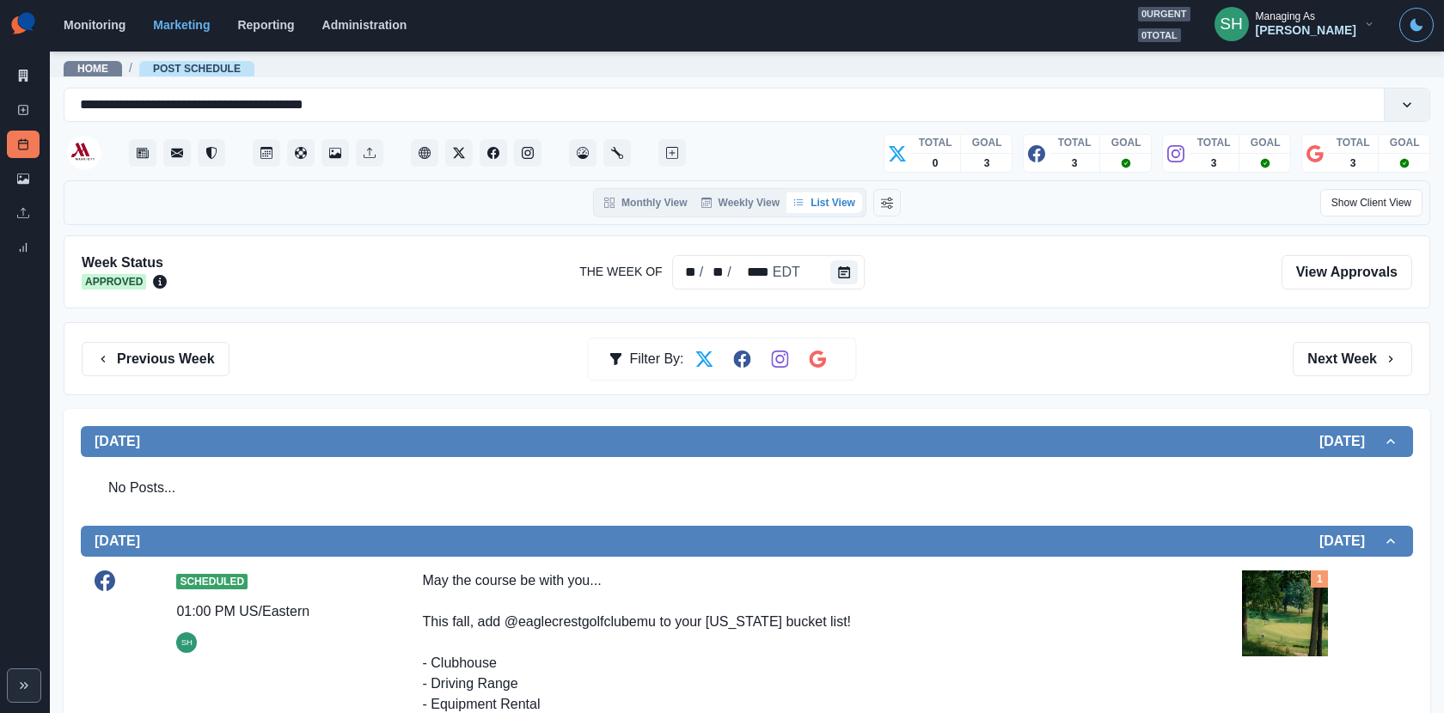
click at [1339, 373] on button "Next Week" at bounding box center [1351, 359] width 119 height 34
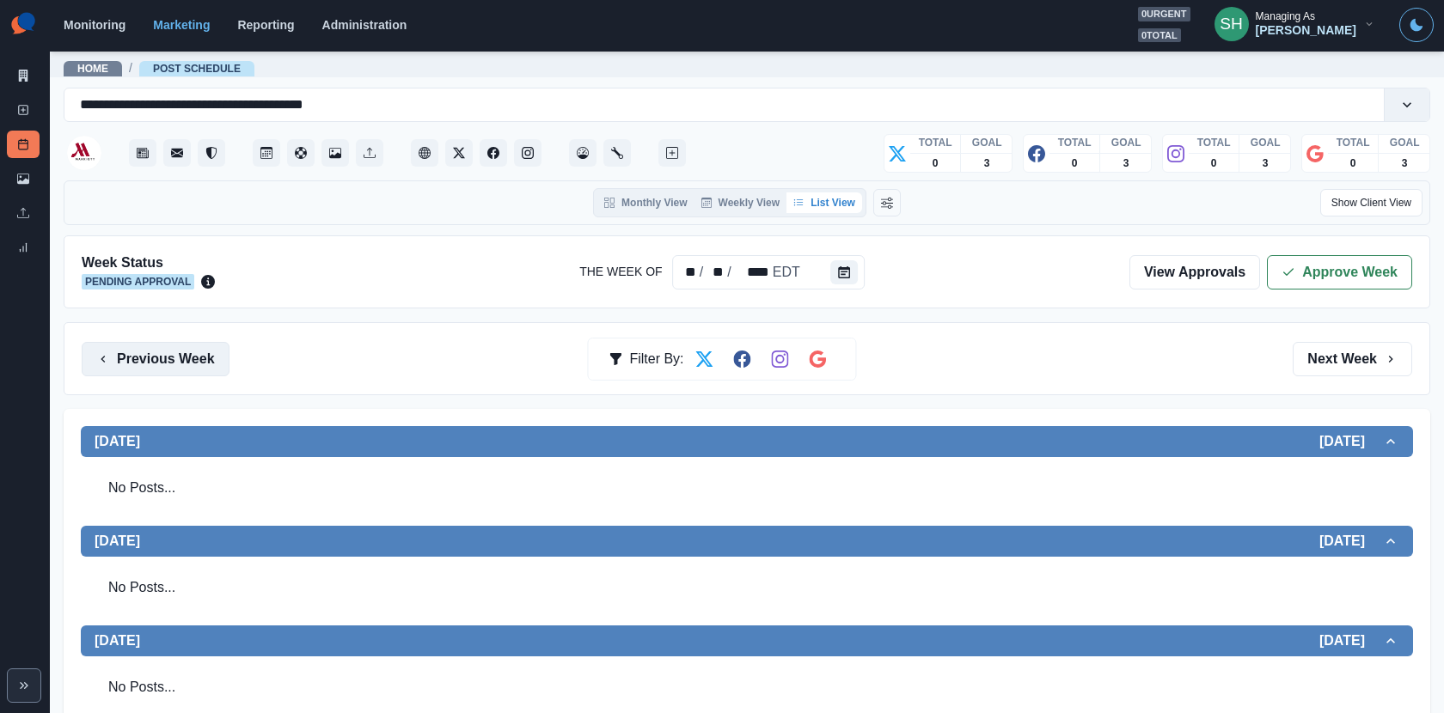
click at [207, 353] on button "Previous Week" at bounding box center [156, 359] width 148 height 34
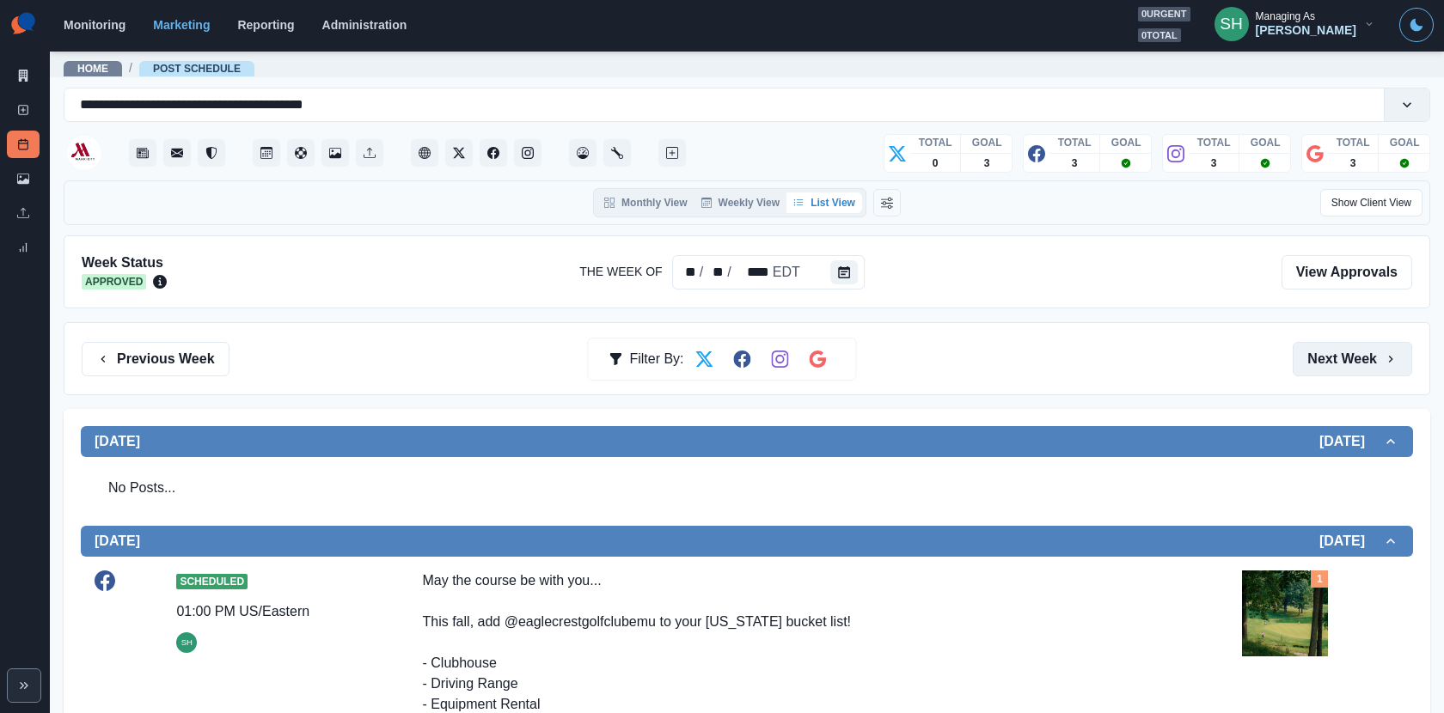
click at [1326, 347] on button "Next Week" at bounding box center [1351, 359] width 119 height 34
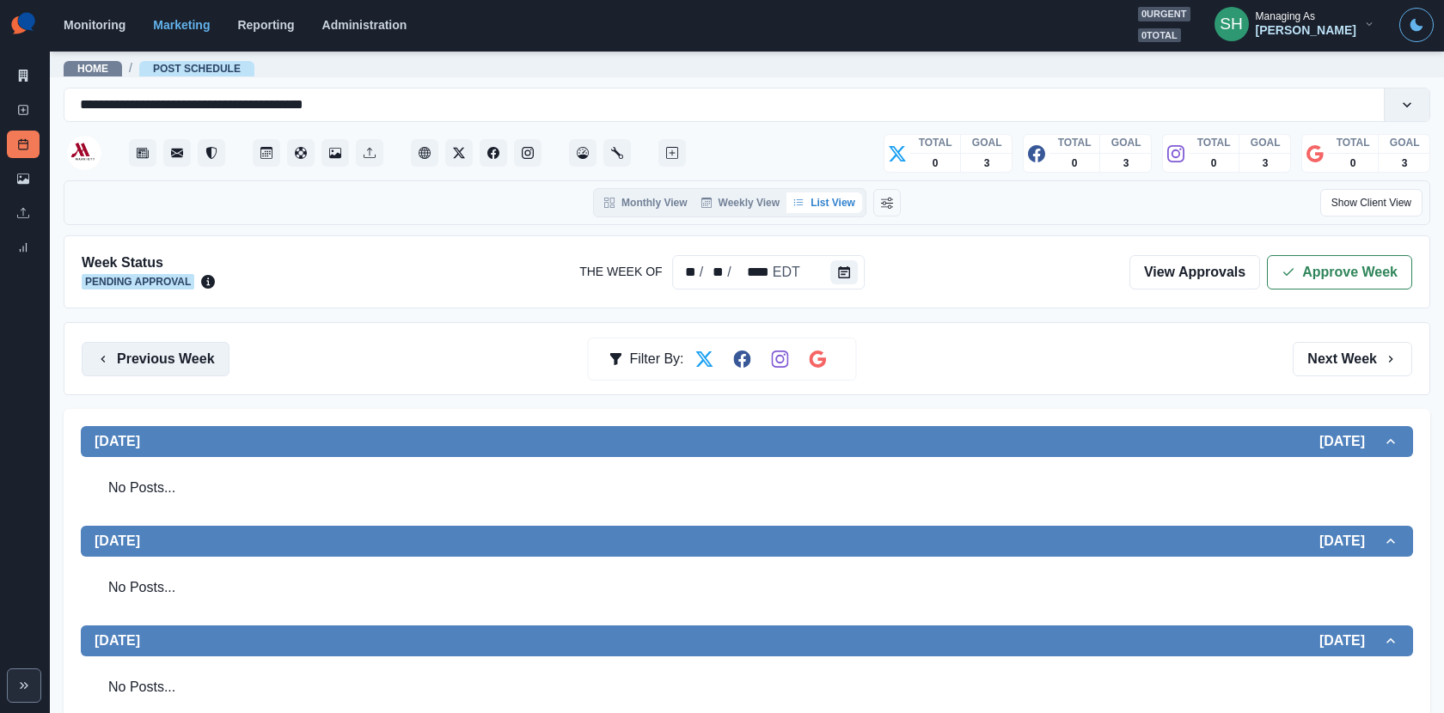
click at [146, 353] on button "Previous Week" at bounding box center [156, 359] width 148 height 34
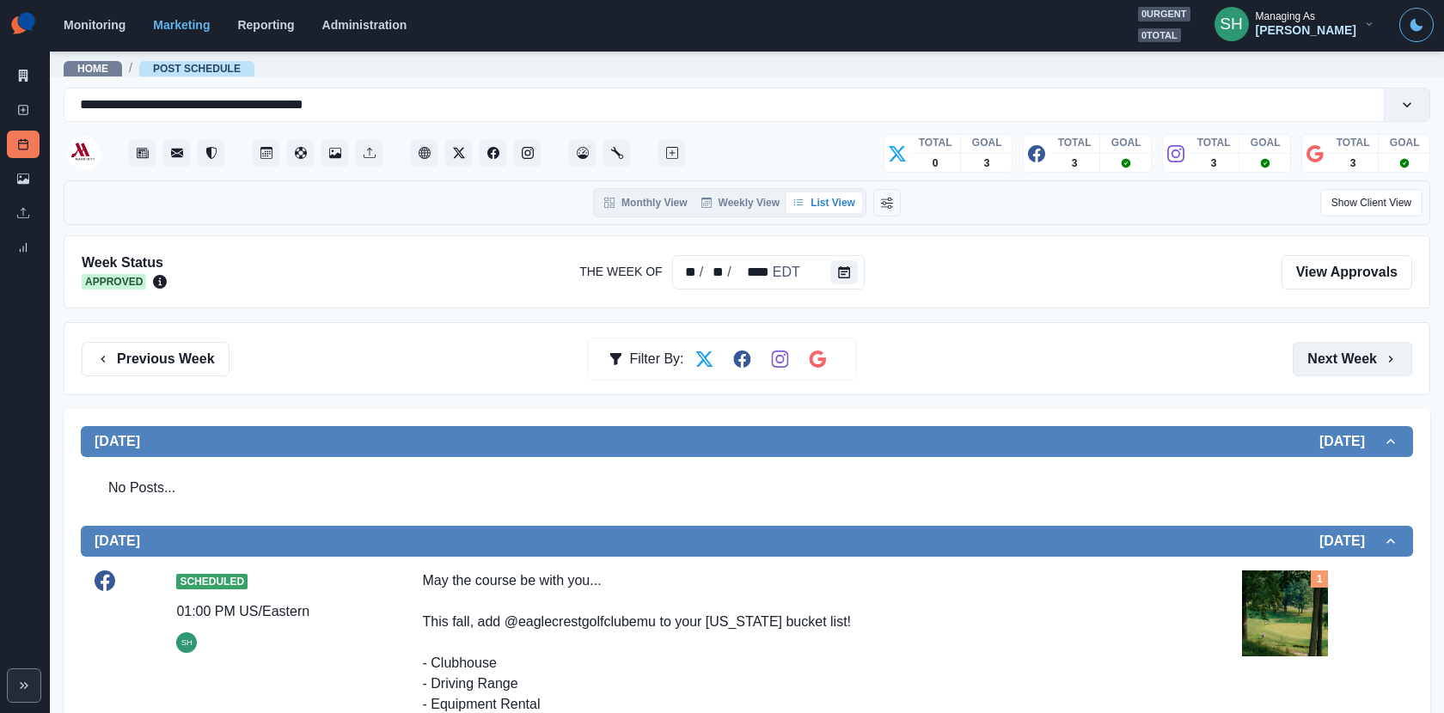
click at [1327, 362] on button "Next Week" at bounding box center [1351, 359] width 119 height 34
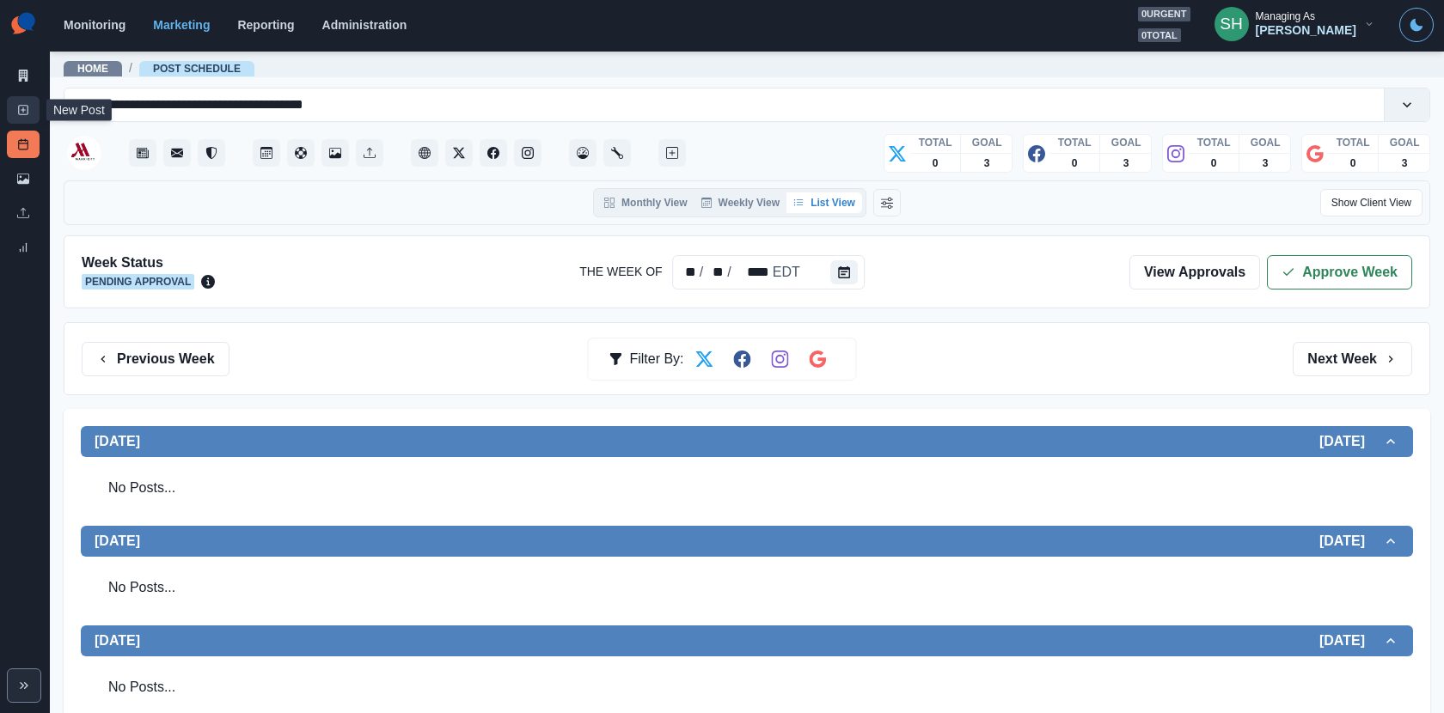
click at [11, 113] on link "New Post" at bounding box center [23, 109] width 33 height 27
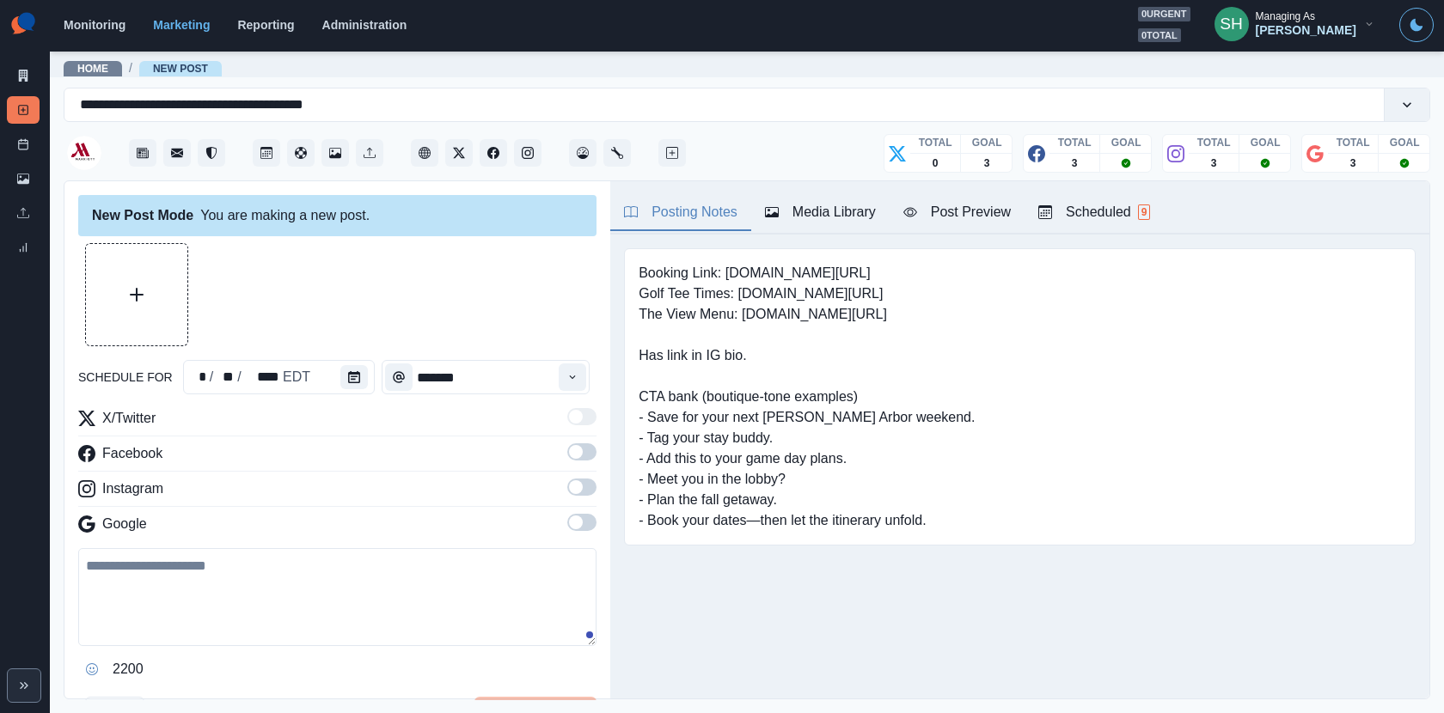
click at [842, 197] on button "Media Library" at bounding box center [820, 213] width 138 height 36
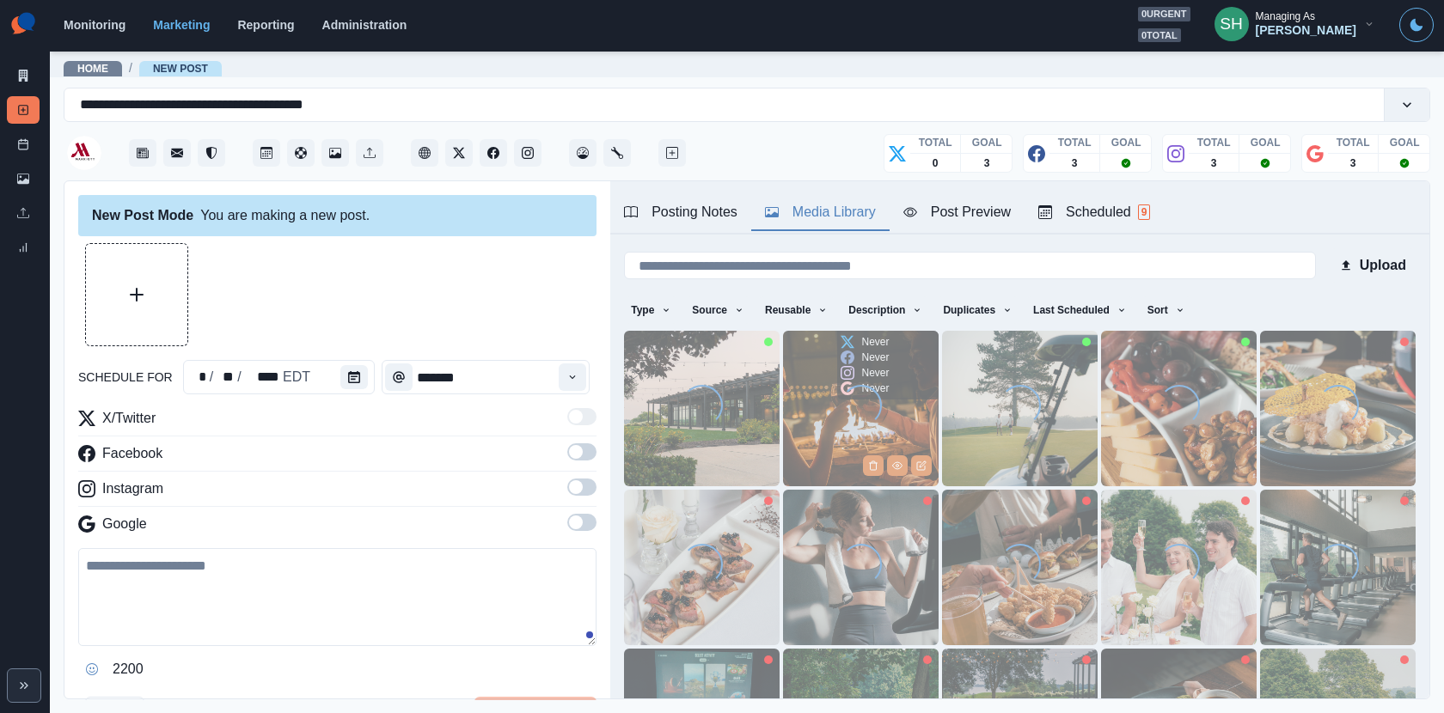
click at [835, 448] on img at bounding box center [861, 409] width 156 height 156
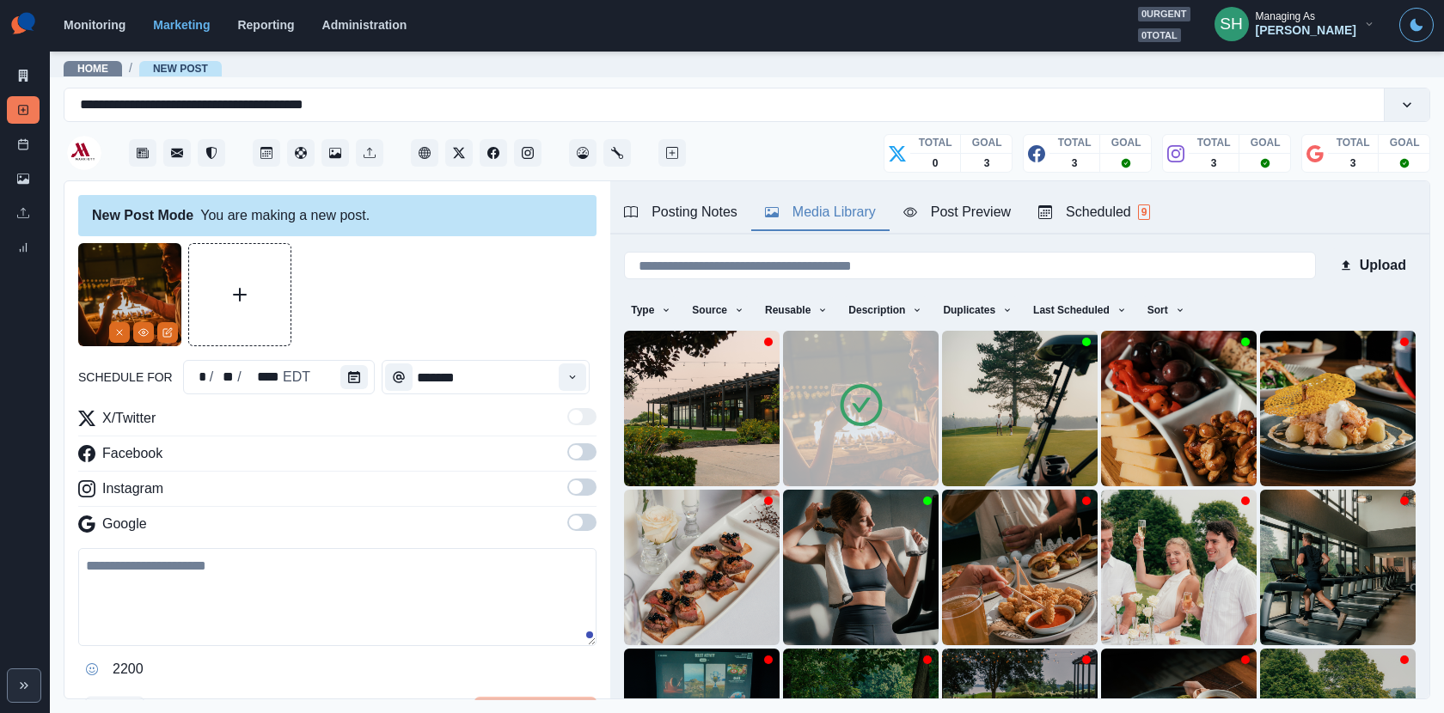
click at [348, 358] on div "schedule for * / ** / **** EDT ******* X/Twitter Facebook Instagram Google 2200…" at bounding box center [337, 487] width 518 height 488
click at [348, 375] on icon "Calendar" at bounding box center [354, 377] width 12 height 12
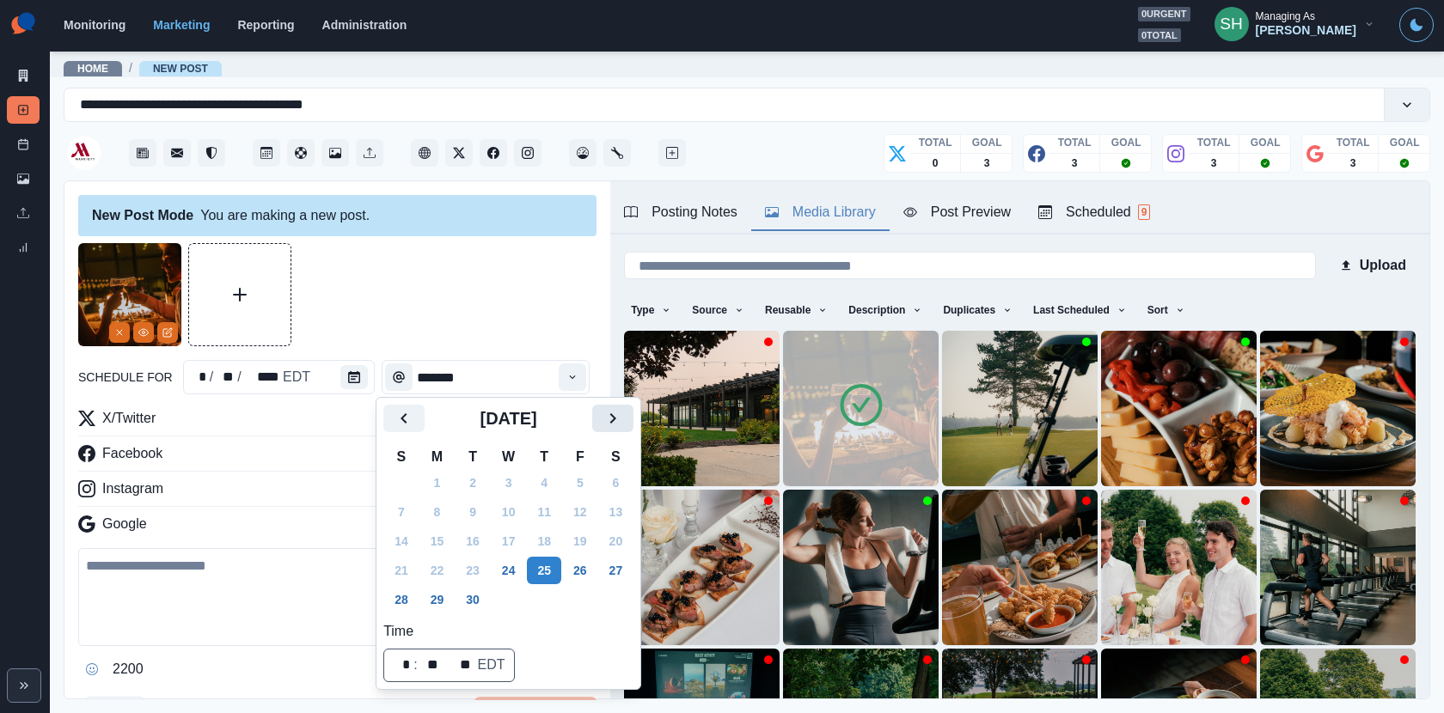
click at [623, 415] on icon "Next" at bounding box center [612, 418] width 21 height 21
click at [431, 606] on button "27" at bounding box center [437, 599] width 34 height 27
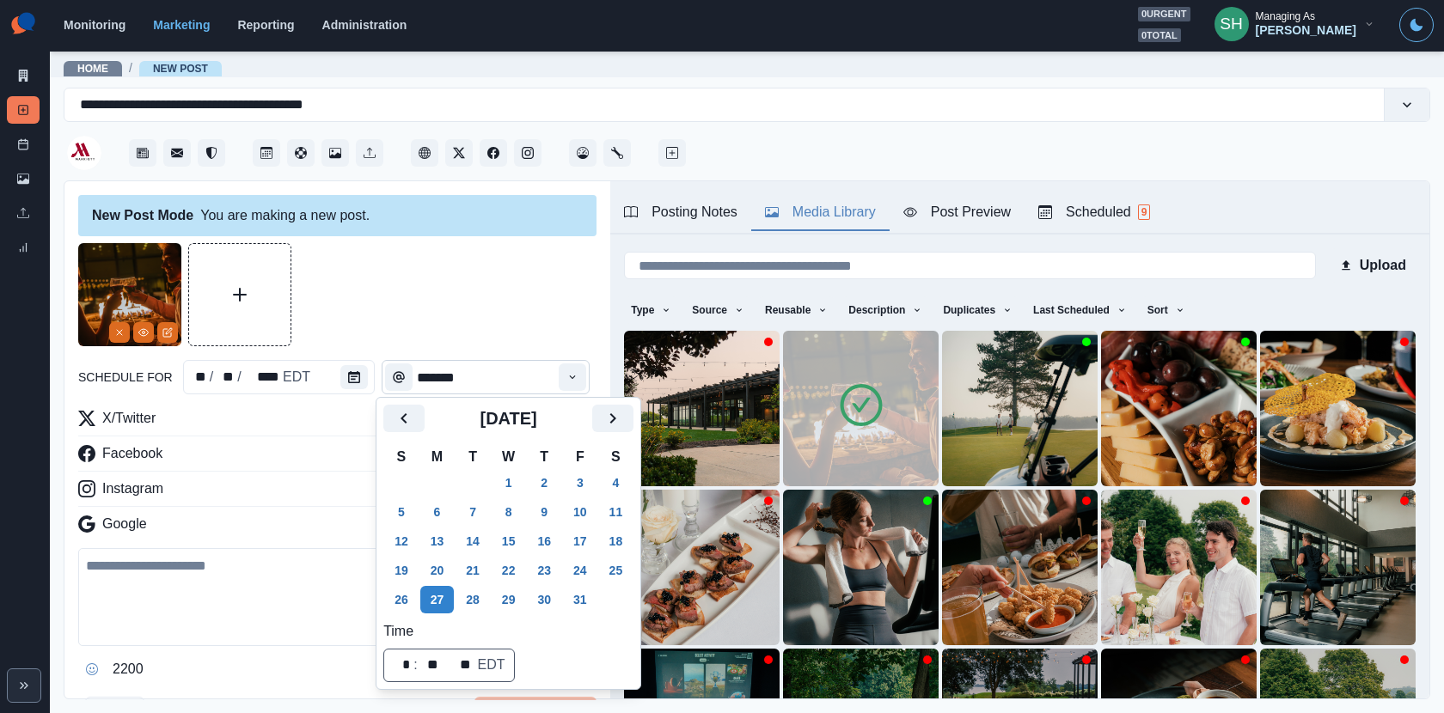
click at [460, 362] on input "*******" at bounding box center [486, 377] width 208 height 34
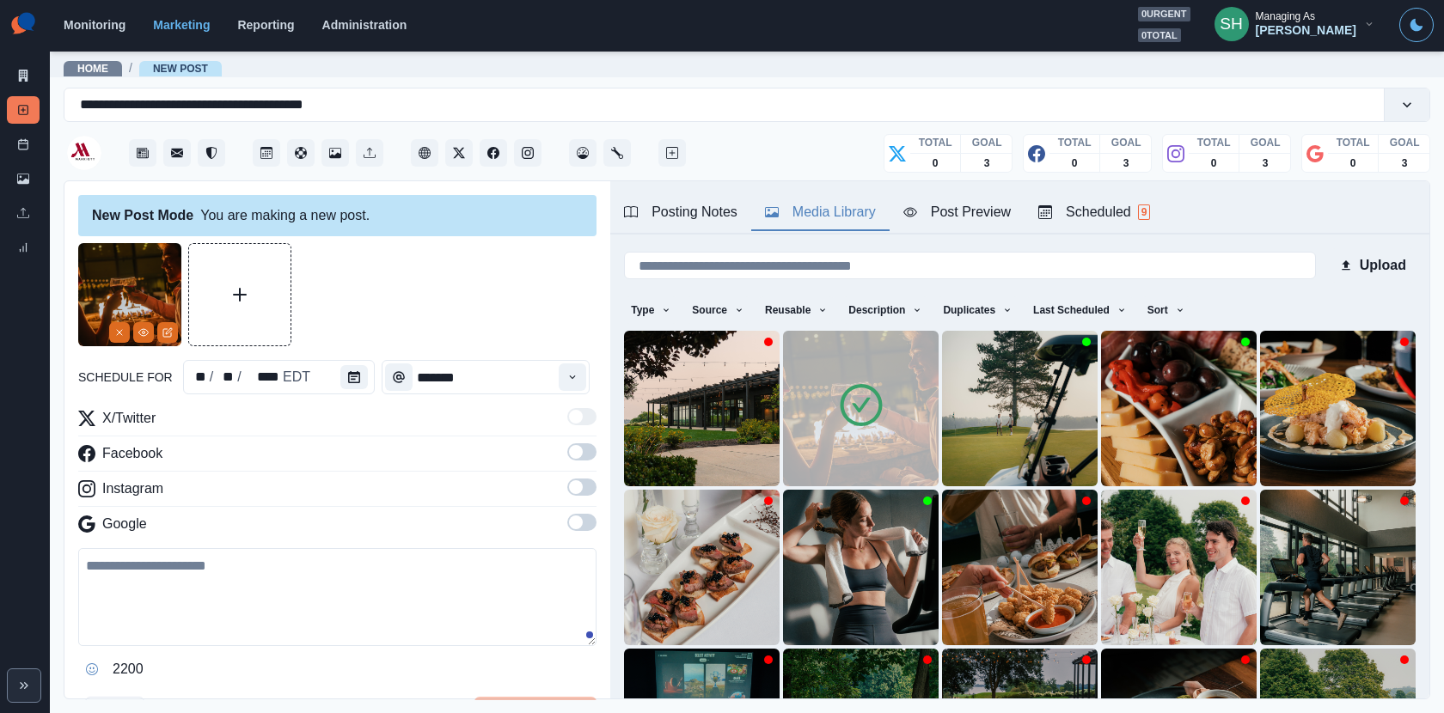
click at [581, 443] on span at bounding box center [581, 451] width 29 height 17
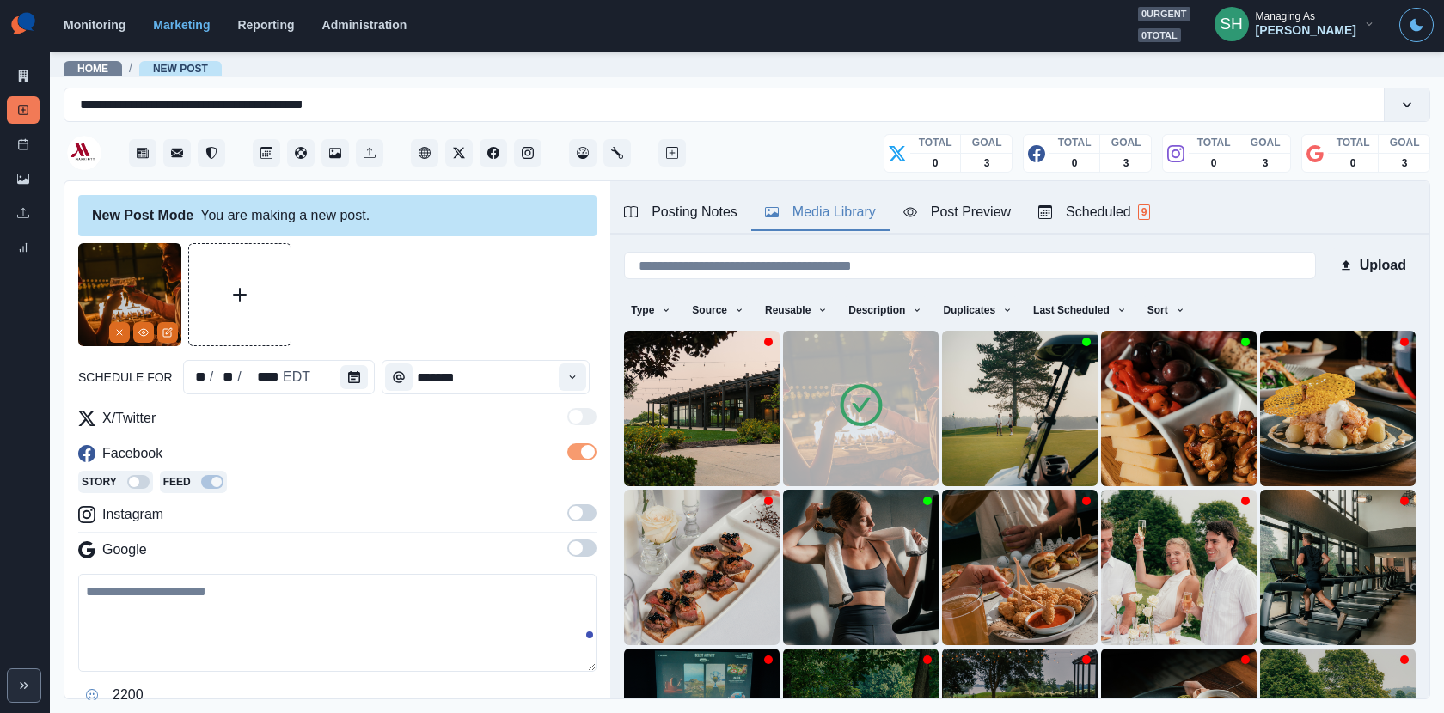
click at [581, 522] on label at bounding box center [581, 517] width 29 height 27
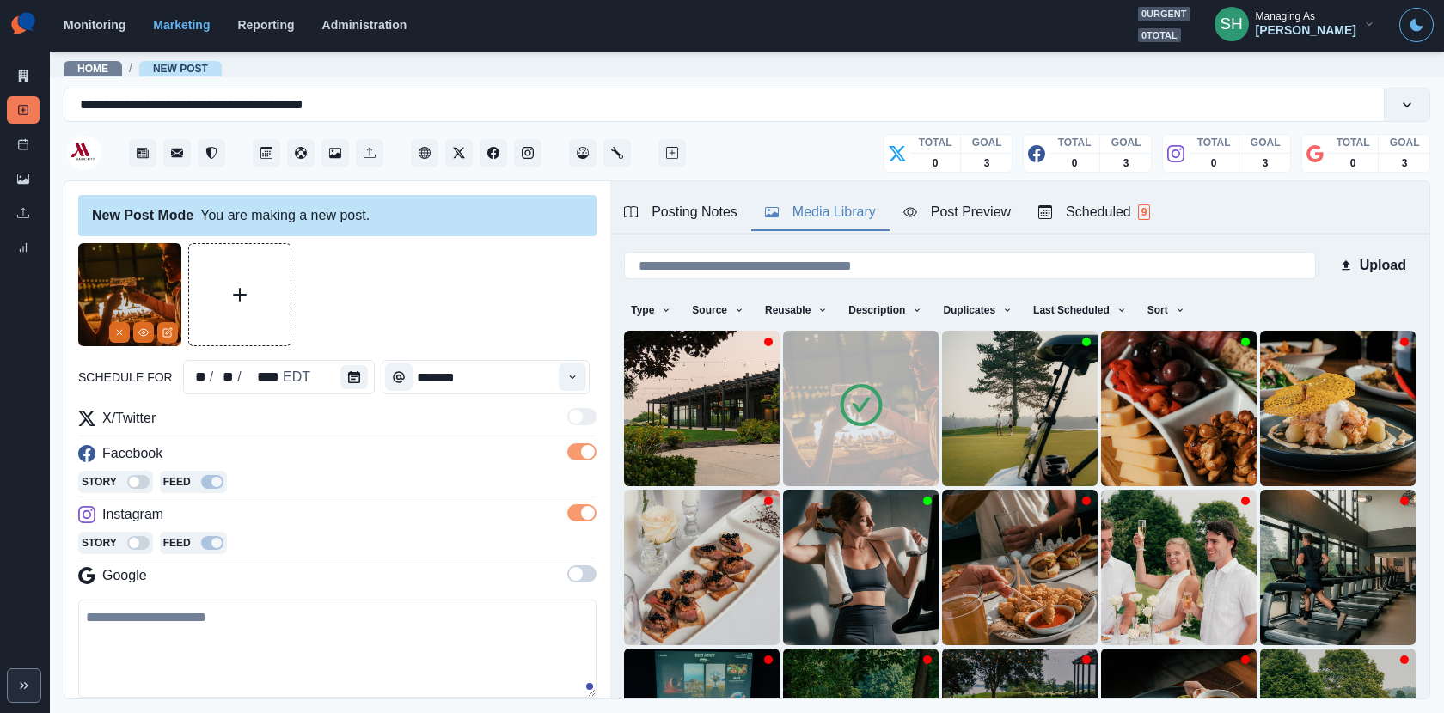
click at [581, 567] on span at bounding box center [576, 574] width 14 height 14
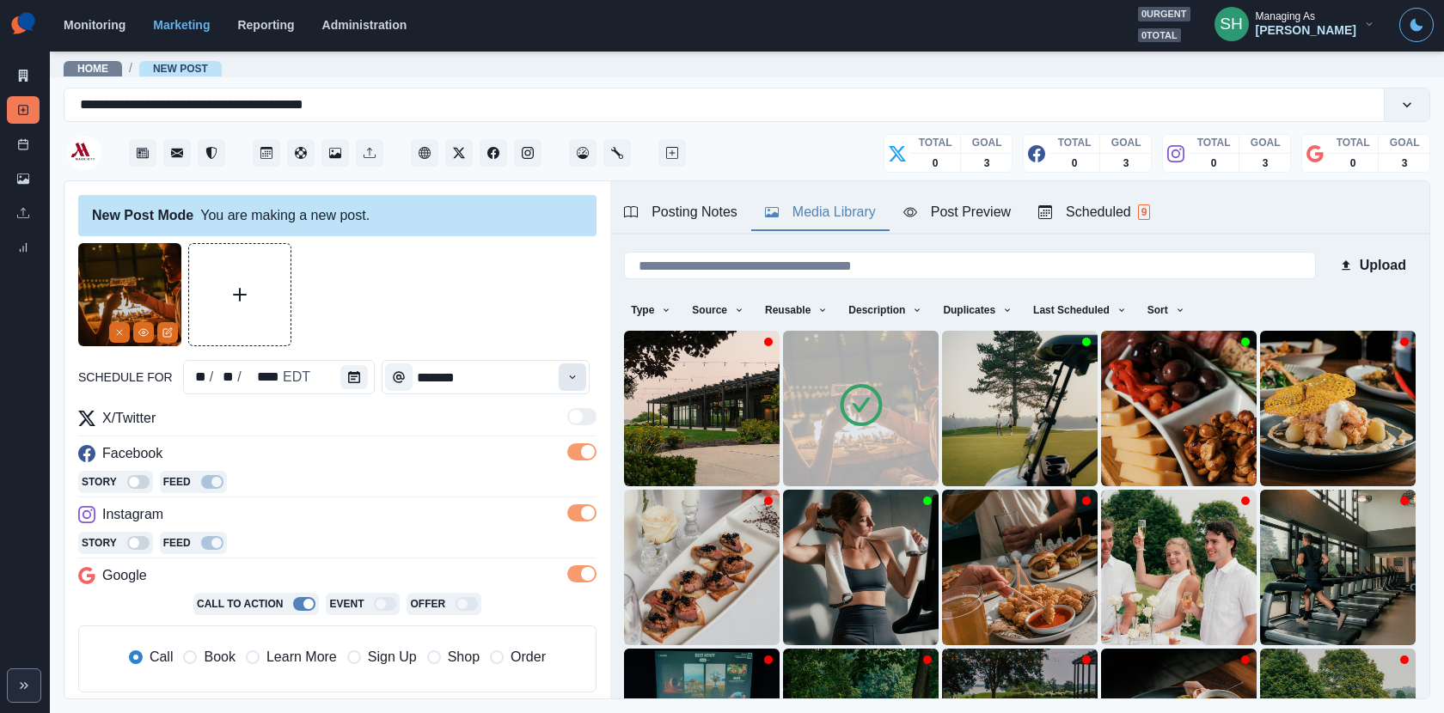
click at [579, 363] on button "Time" at bounding box center [572, 376] width 27 height 27
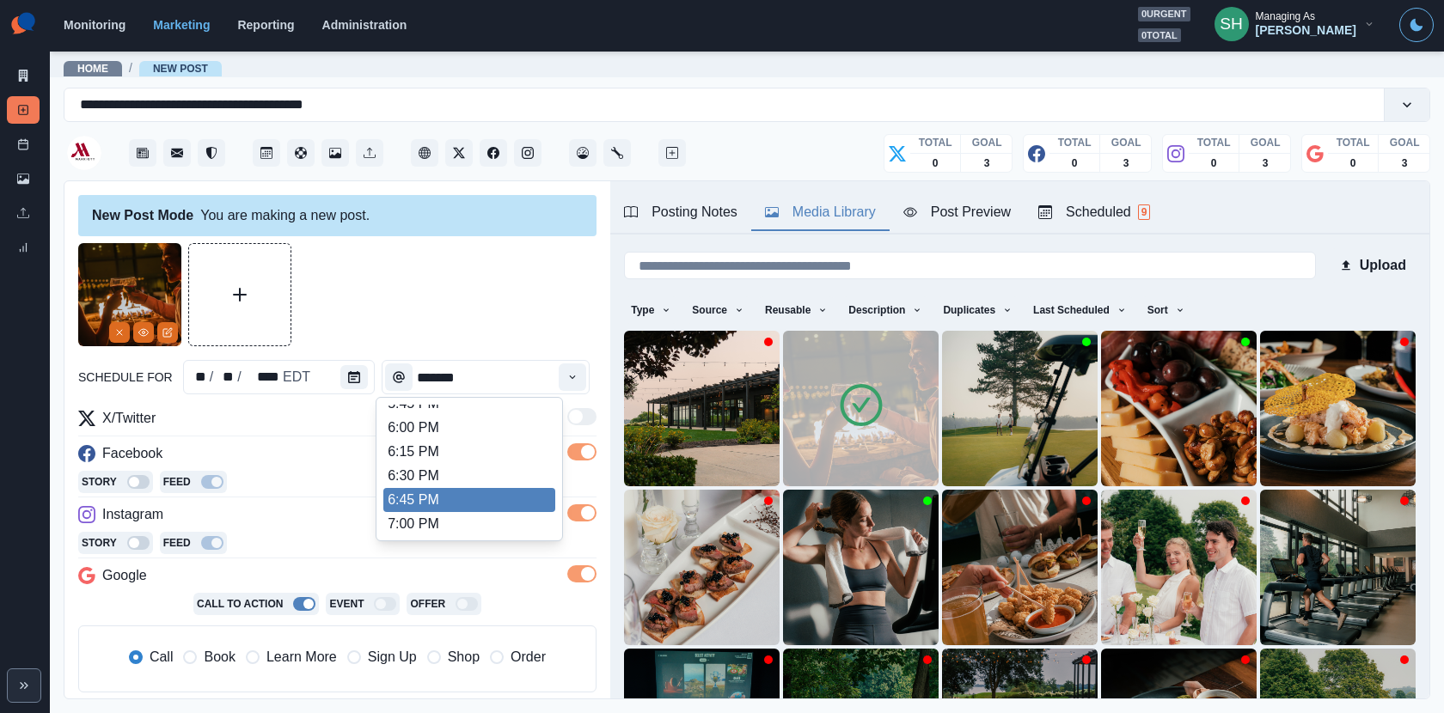
scroll to position [952, 0]
click at [431, 516] on li "7:00 PM" at bounding box center [469, 523] width 172 height 24
type input "*******"
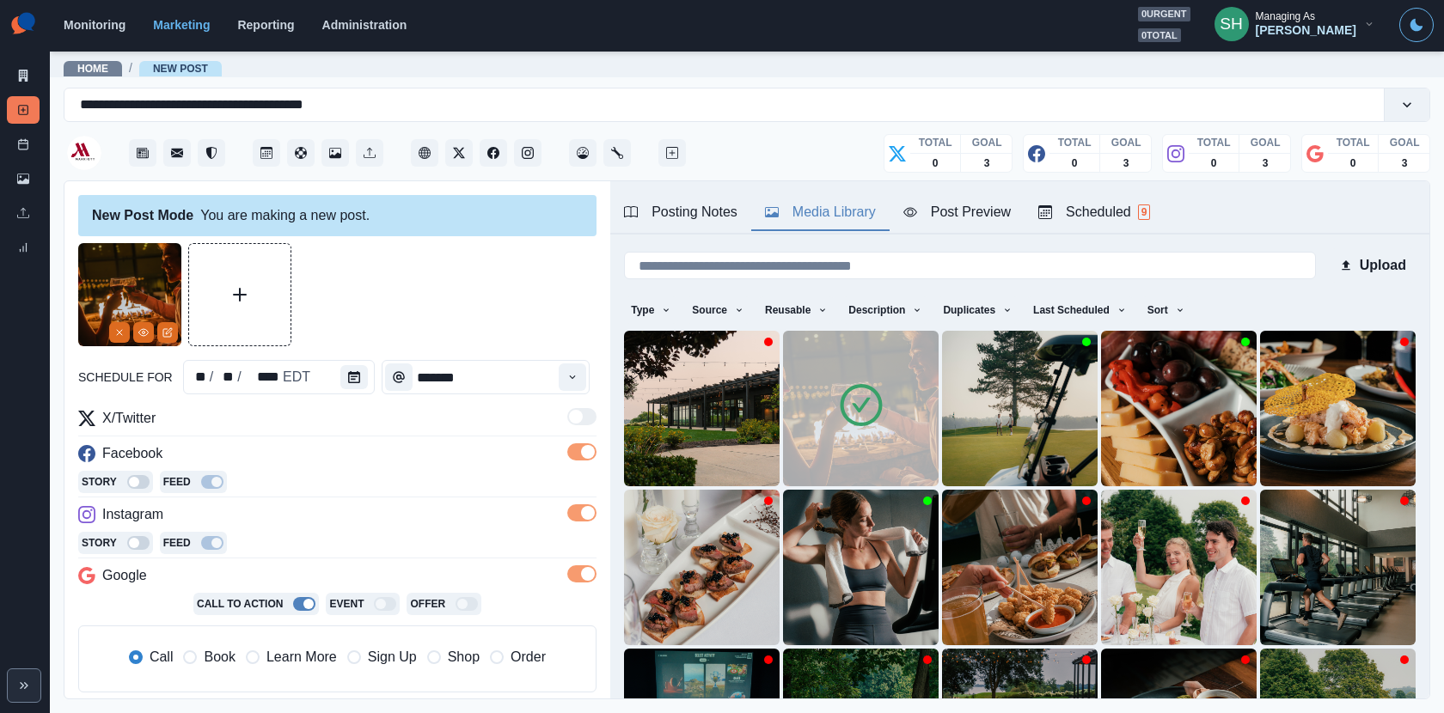
scroll to position [168, 0]
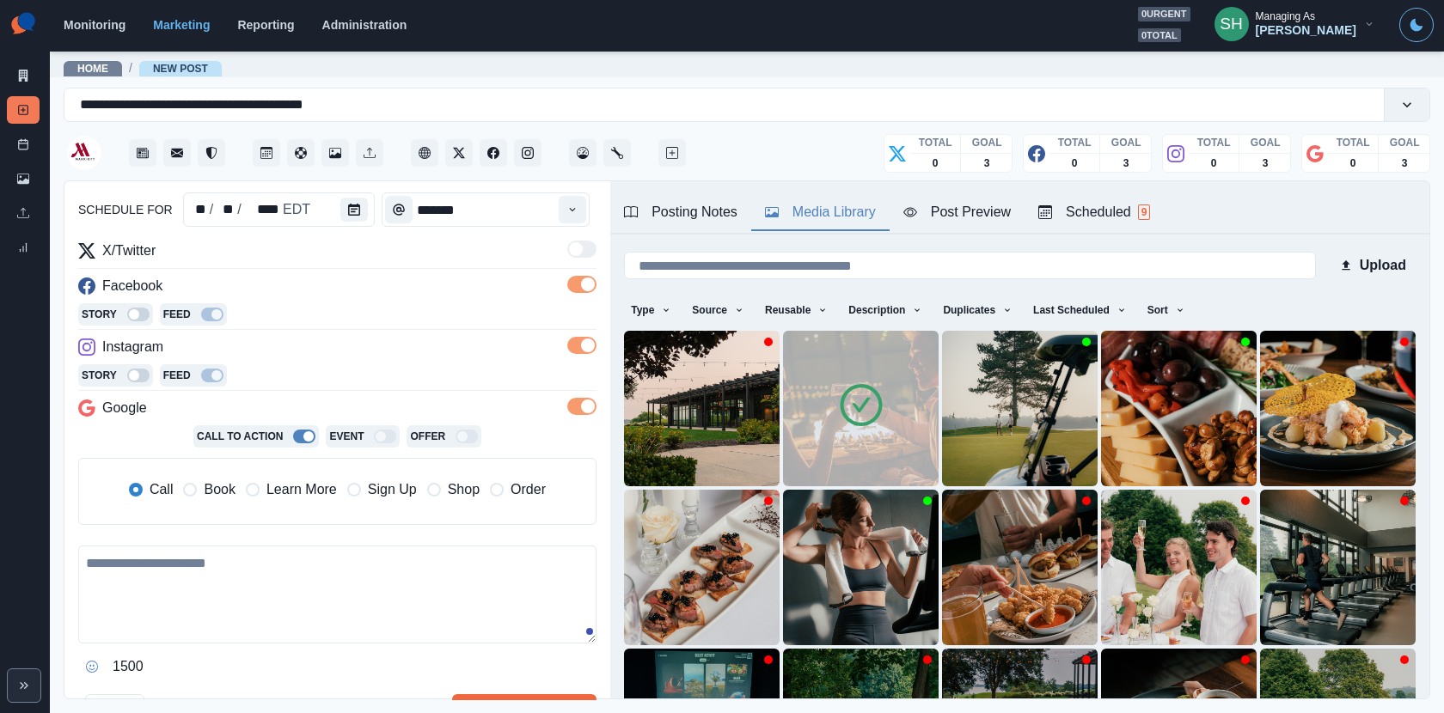
click at [224, 489] on span "Book" at bounding box center [219, 489] width 31 height 21
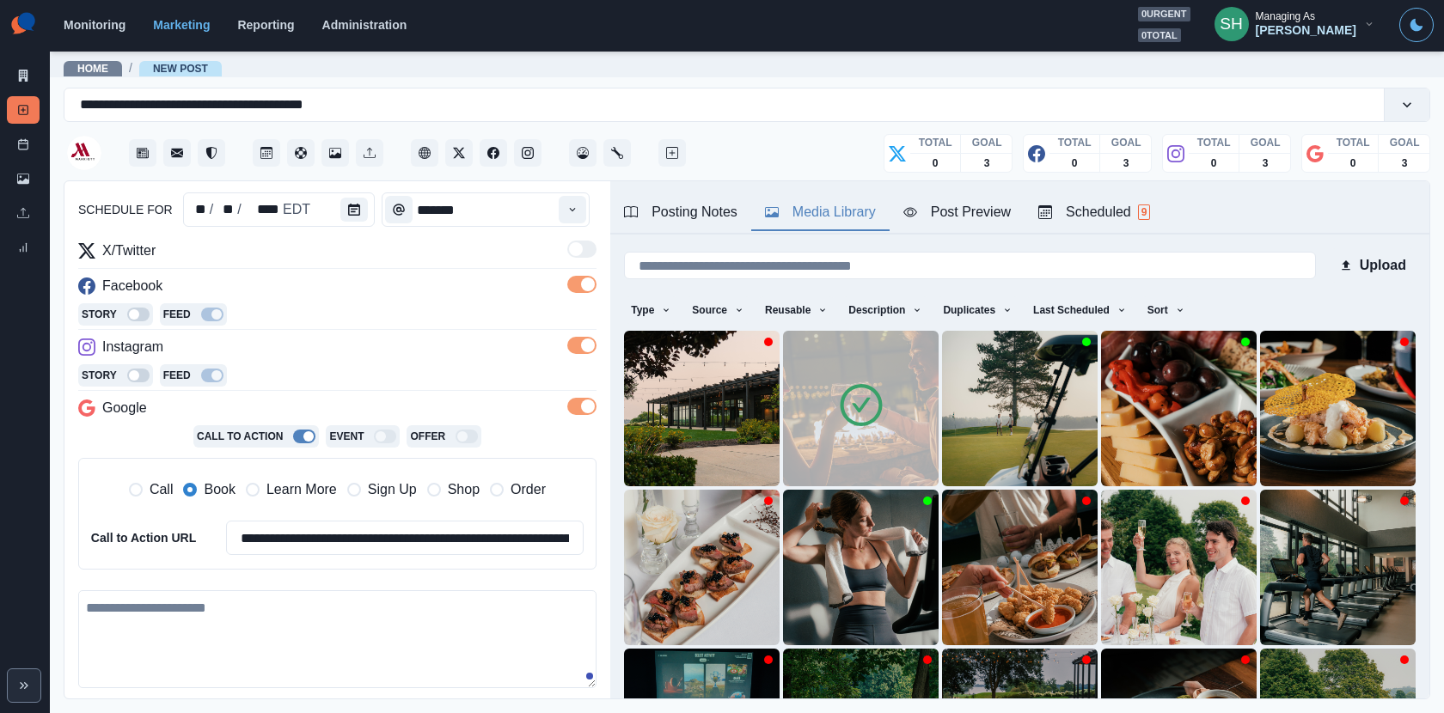
click at [242, 643] on textarea at bounding box center [337, 639] width 518 height 98
paste textarea "**********"
click at [119, 602] on textarea "**********" at bounding box center [337, 638] width 519 height 97
click at [312, 603] on textarea "**********" at bounding box center [337, 638] width 519 height 97
click at [954, 205] on div "Post Preview" at bounding box center [956, 212] width 107 height 21
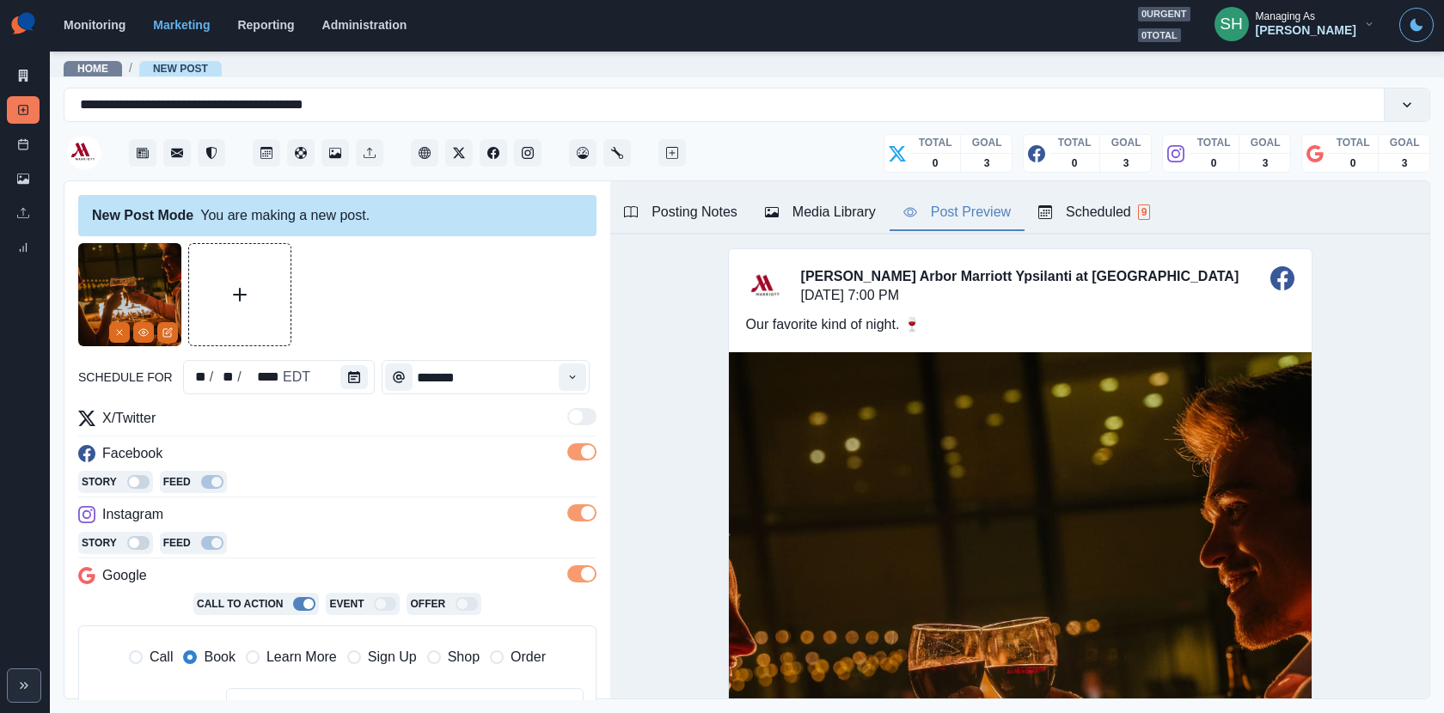
scroll to position [354, 0]
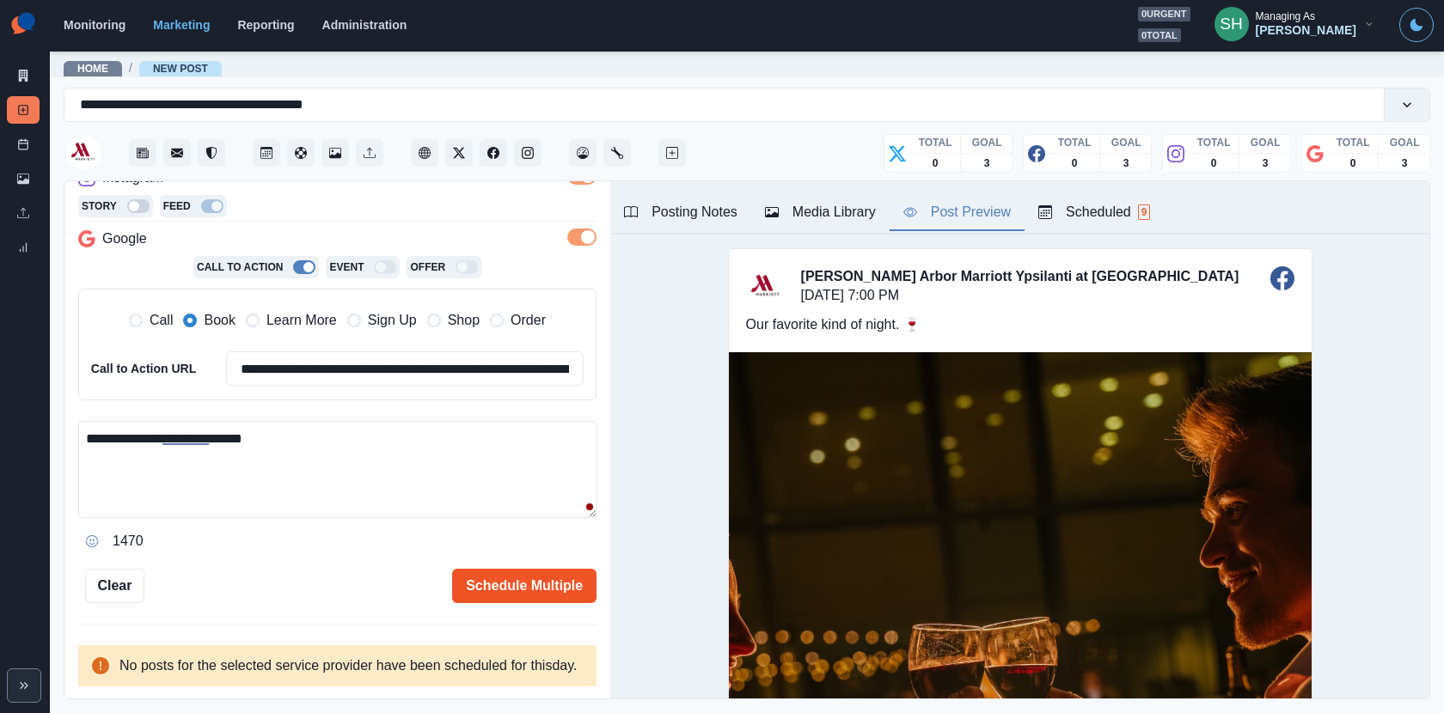
click at [484, 573] on button "Schedule Multiple" at bounding box center [524, 586] width 144 height 34
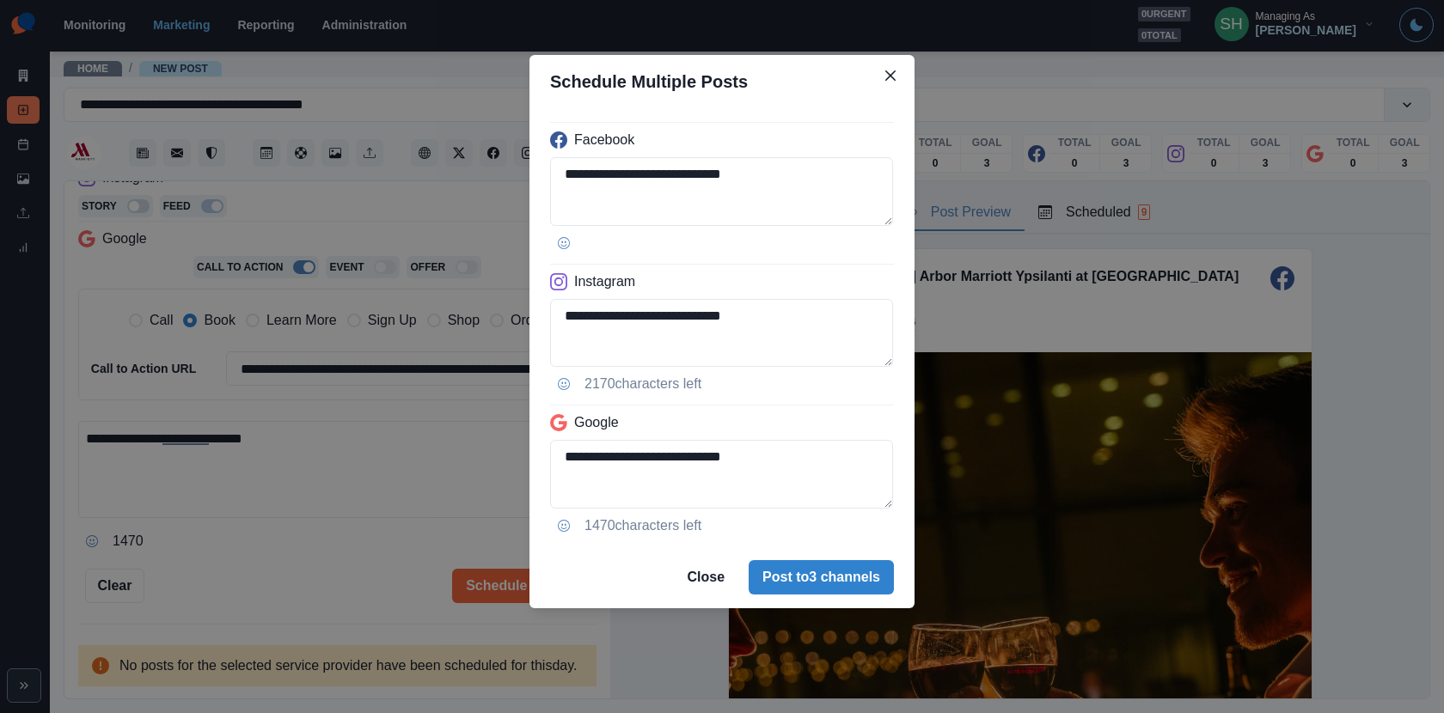
click at [385, 497] on div "**********" at bounding box center [722, 356] width 1444 height 713
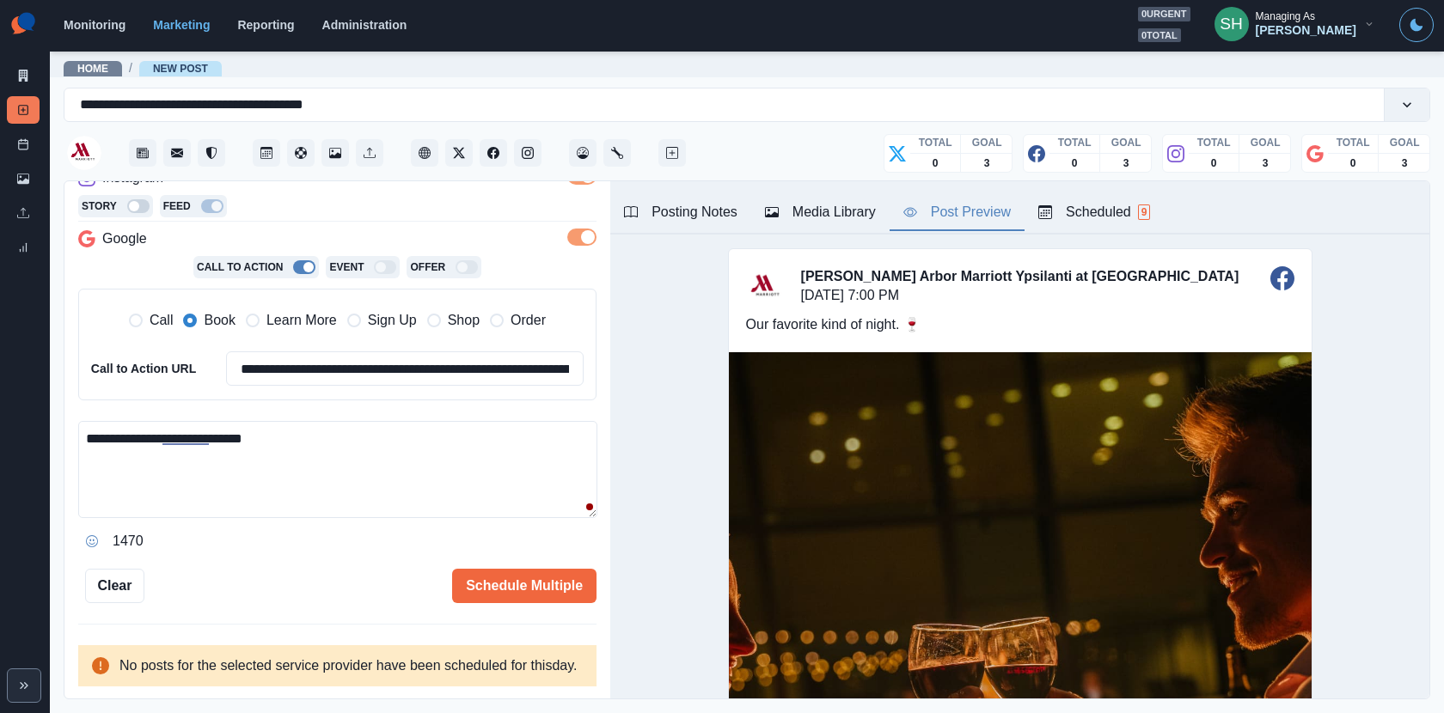
click at [359, 422] on textarea "**********" at bounding box center [337, 469] width 519 height 97
click at [1115, 208] on div "Scheduled 9" at bounding box center [1094, 212] width 112 height 21
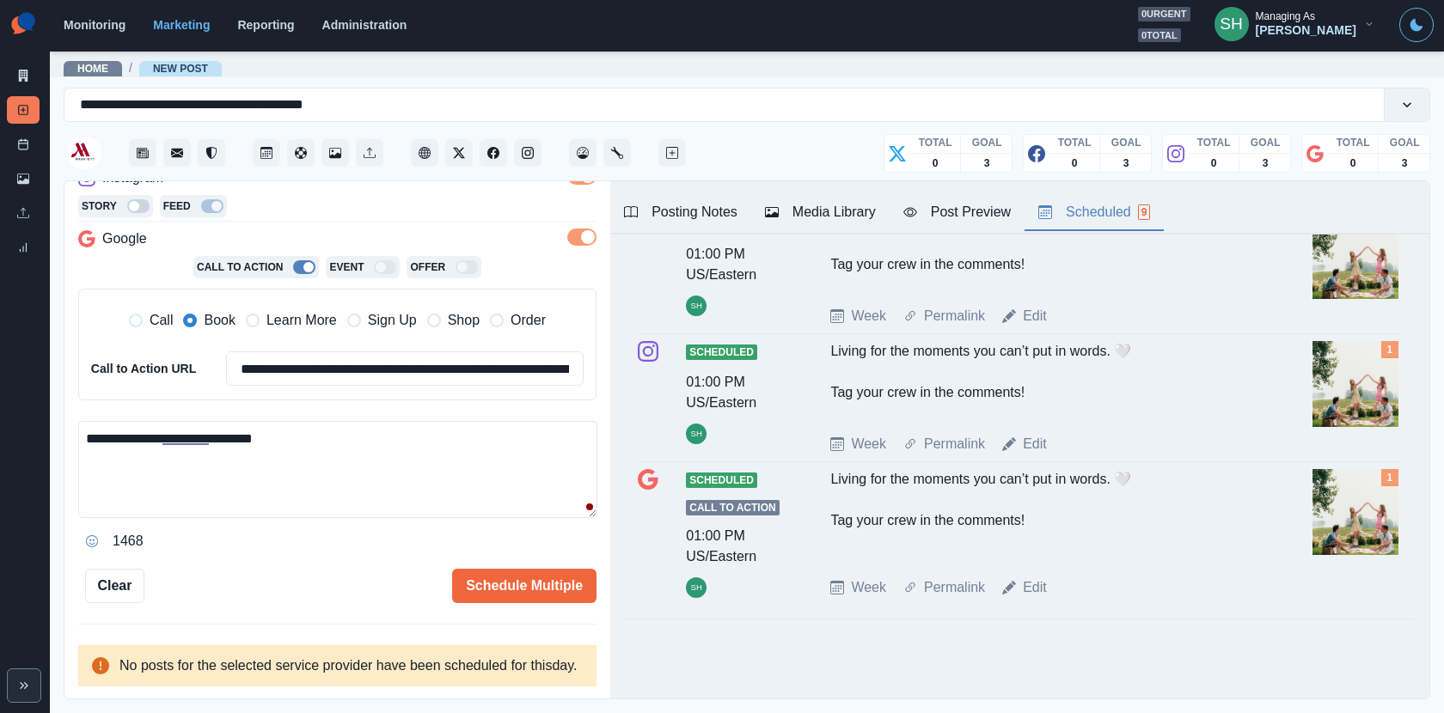
scroll to position [0, 0]
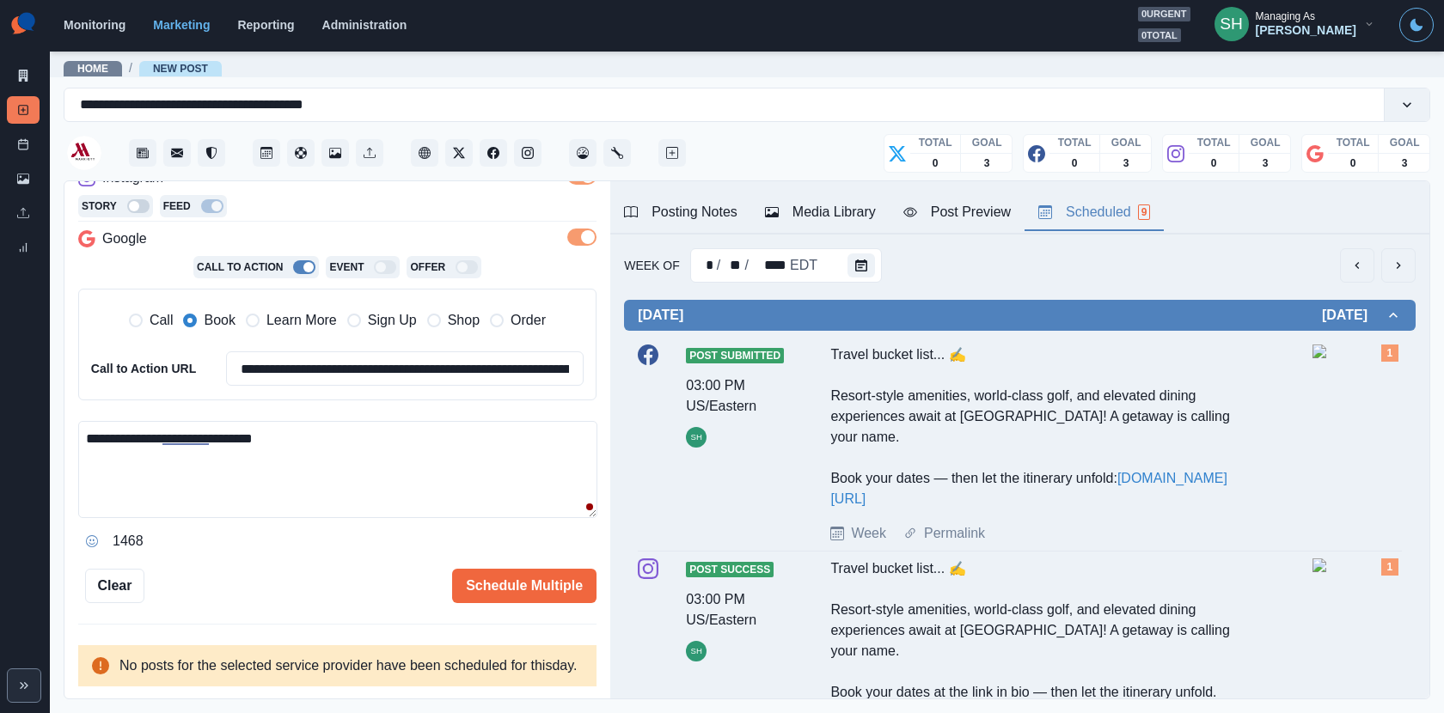
click at [1405, 254] on button "next" at bounding box center [1398, 265] width 34 height 34
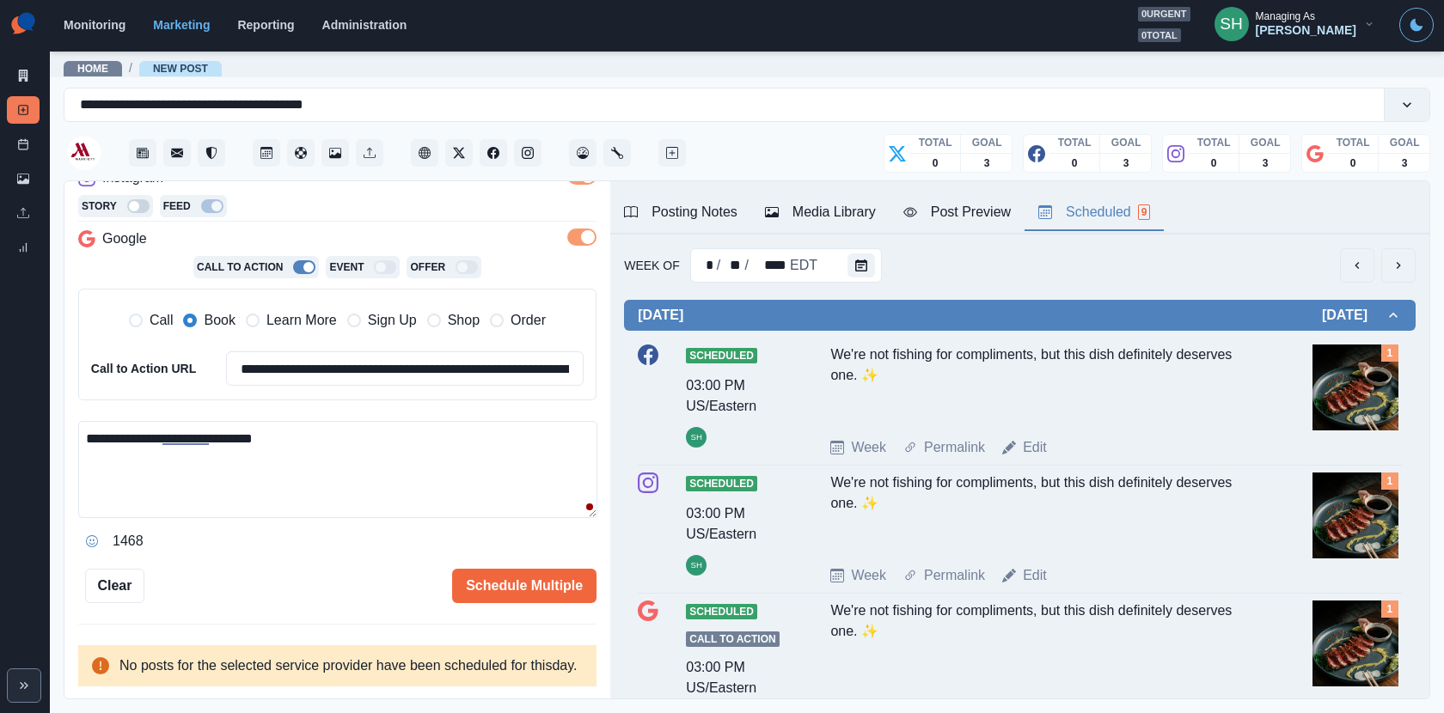
click at [1397, 278] on button "next" at bounding box center [1398, 265] width 34 height 34
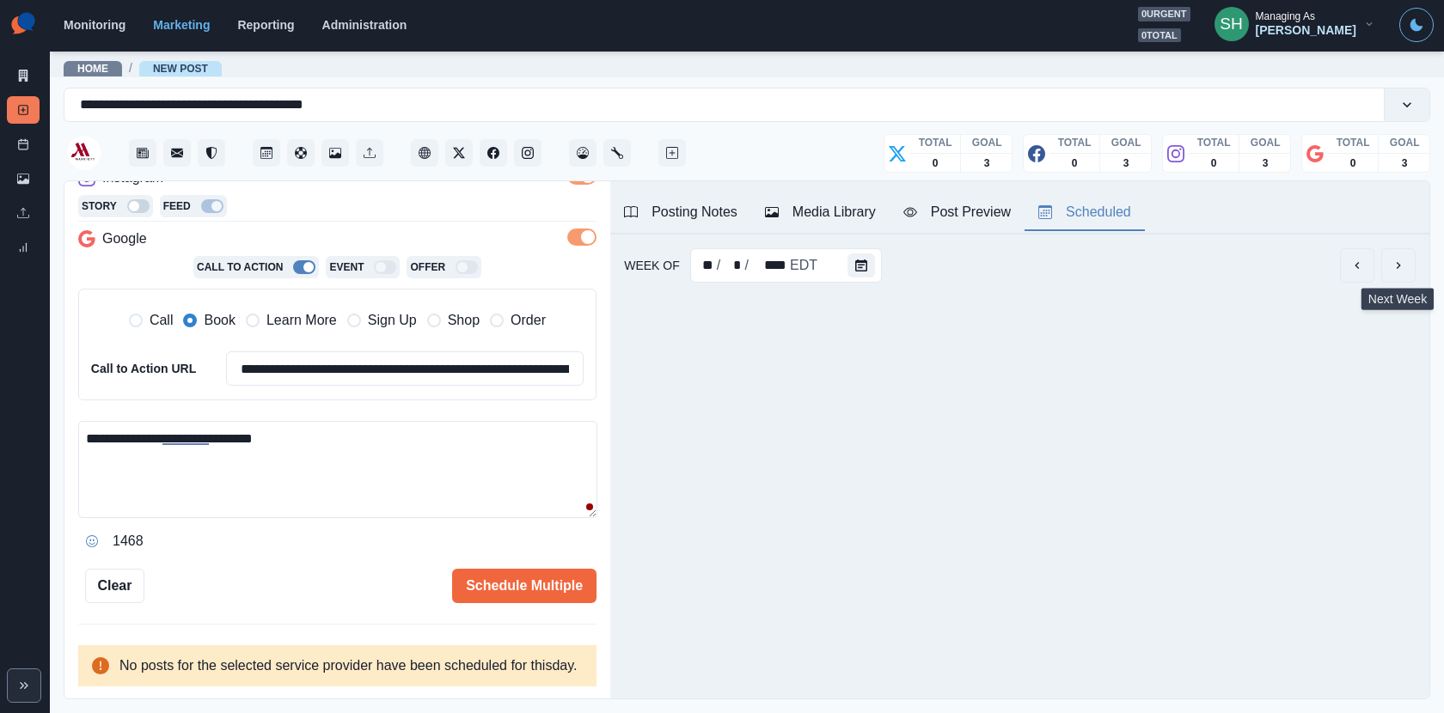
click at [1397, 278] on button "next" at bounding box center [1398, 265] width 34 height 34
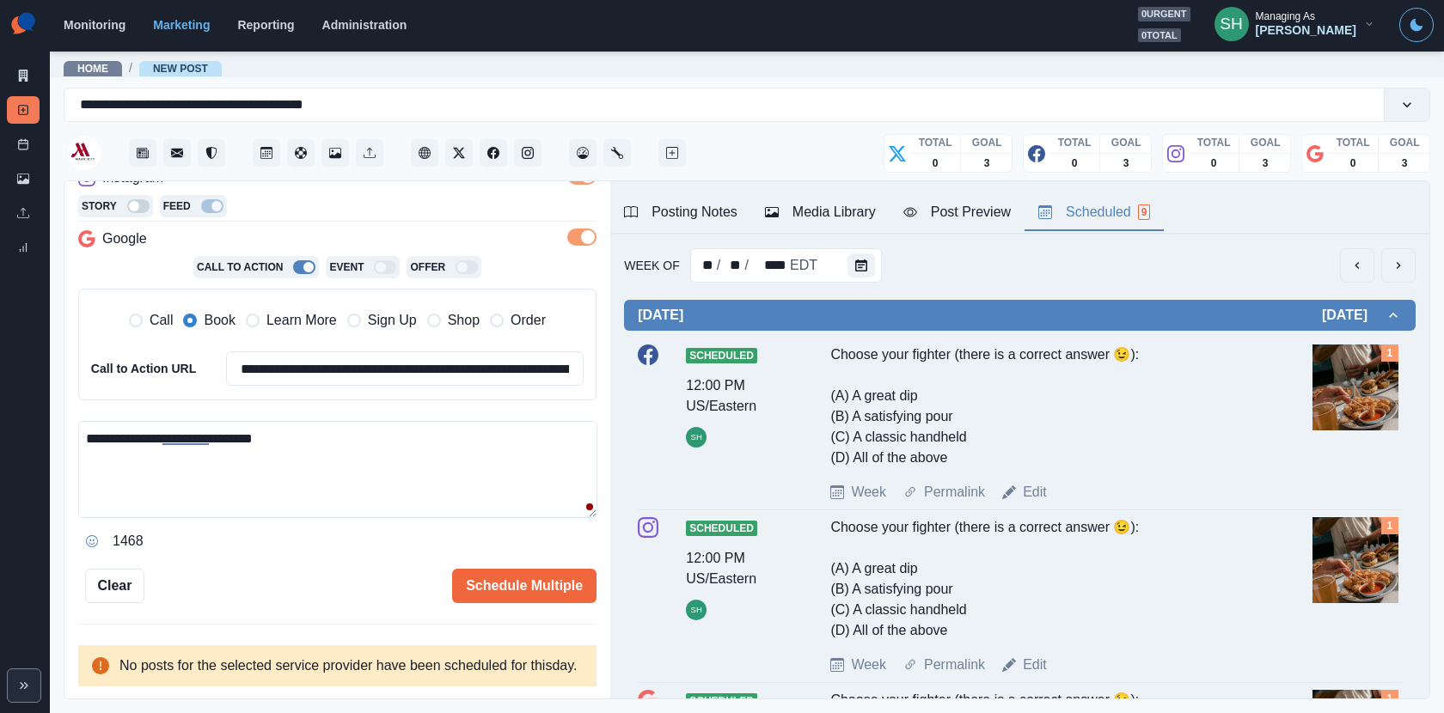
click at [1397, 278] on button "next" at bounding box center [1398, 265] width 34 height 34
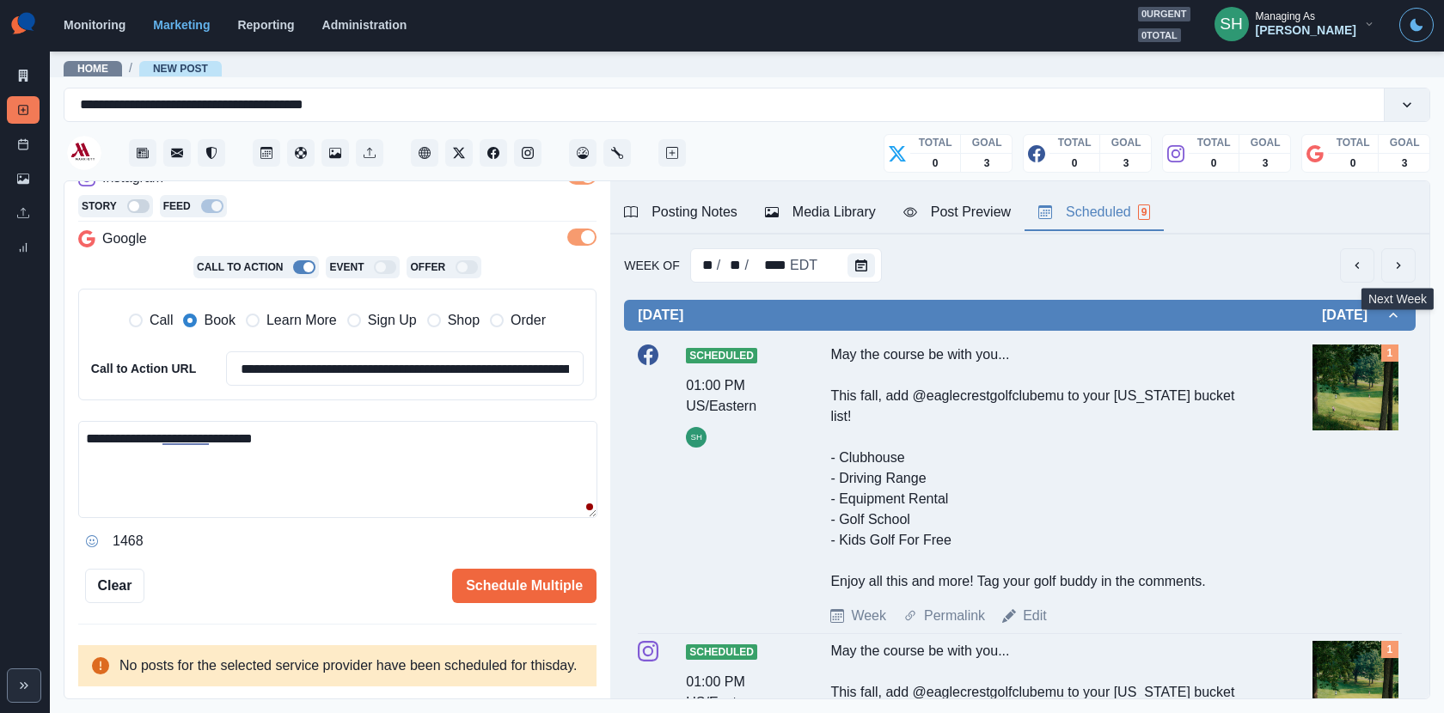
click at [1393, 259] on icon "next" at bounding box center [1398, 266] width 14 height 14
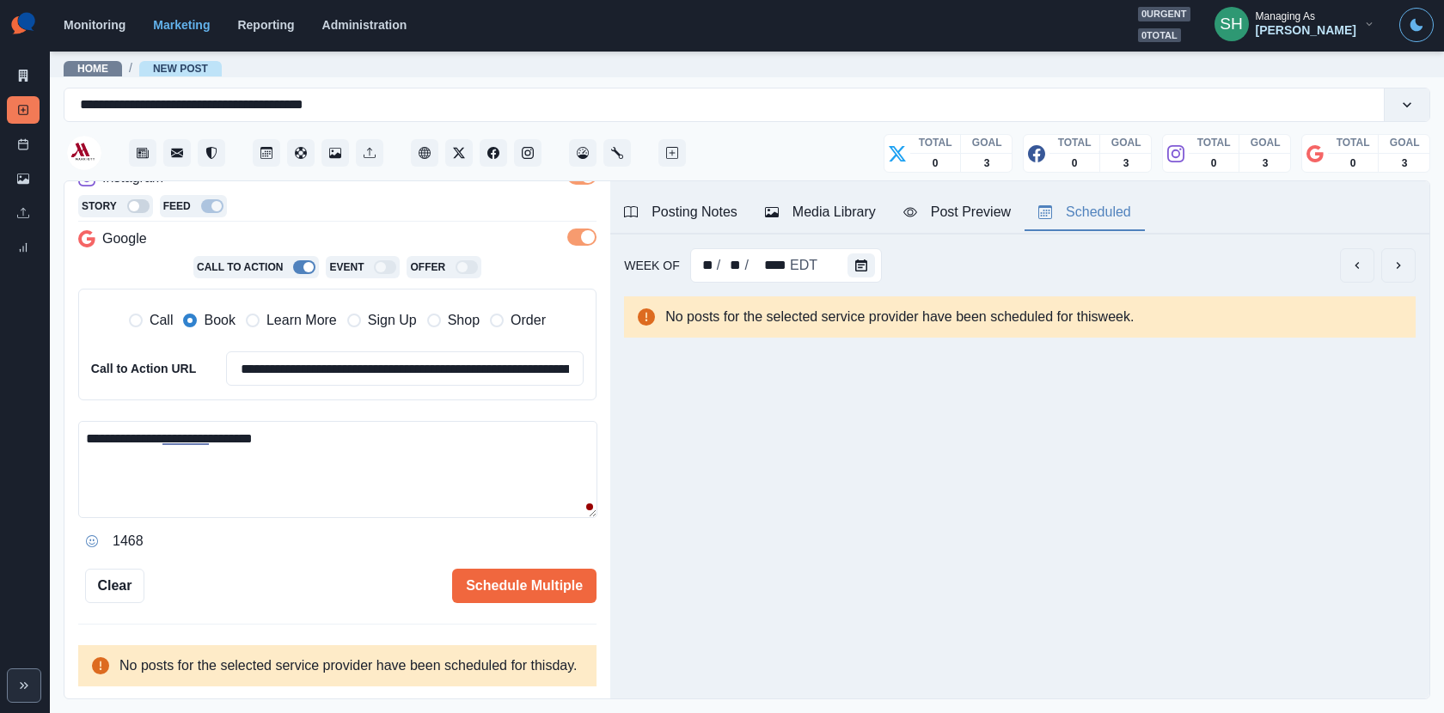
click at [930, 199] on button "Post Preview" at bounding box center [956, 213] width 135 height 36
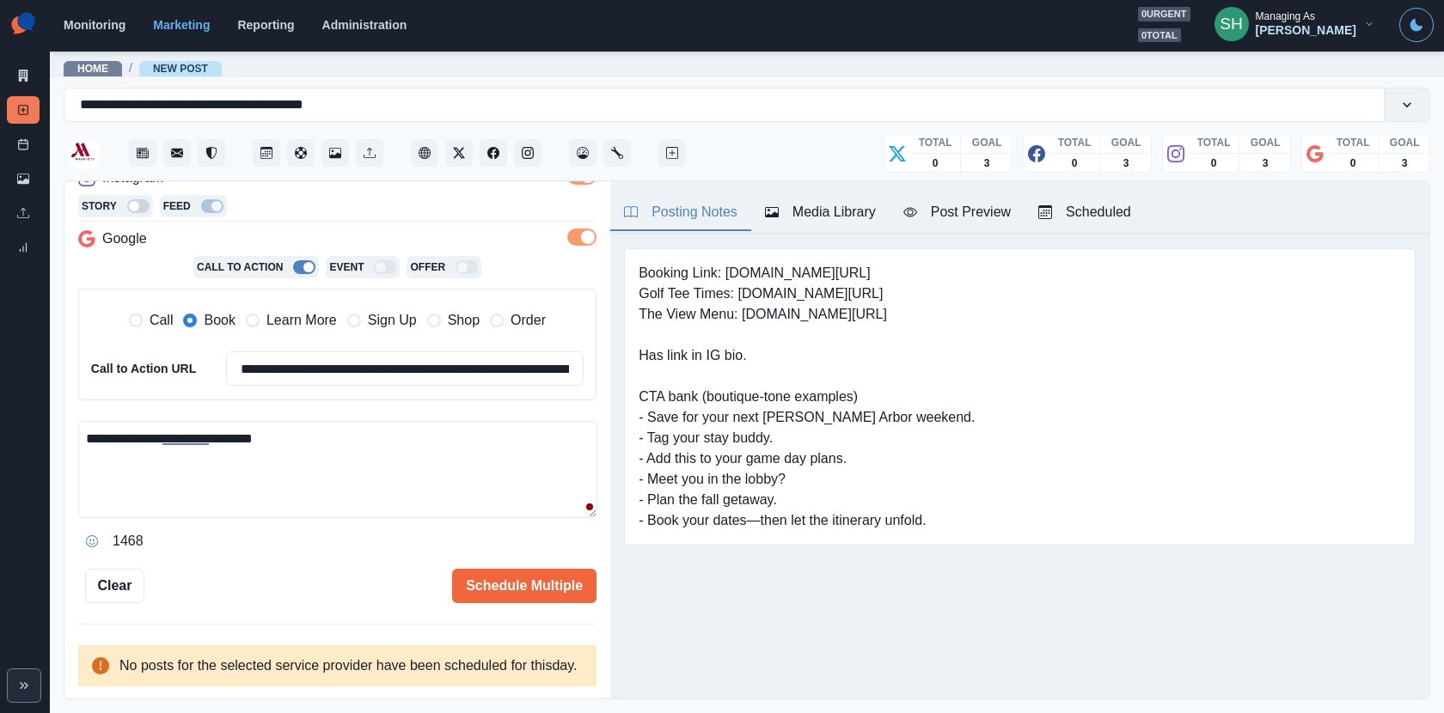
click at [712, 219] on div "Posting Notes" at bounding box center [680, 212] width 113 height 21
drag, startPoint x: 700, startPoint y: 476, endPoint x: 650, endPoint y: 476, distance: 49.8
click at [650, 476] on pre "Booking Link: www.marriott.com/dtwys Golf Tee Times: www.bit.ly/44OqxYY The Vie…" at bounding box center [806, 397] width 336 height 268
copy pre "Meet you"
click at [322, 478] on textarea "**********" at bounding box center [337, 469] width 519 height 97
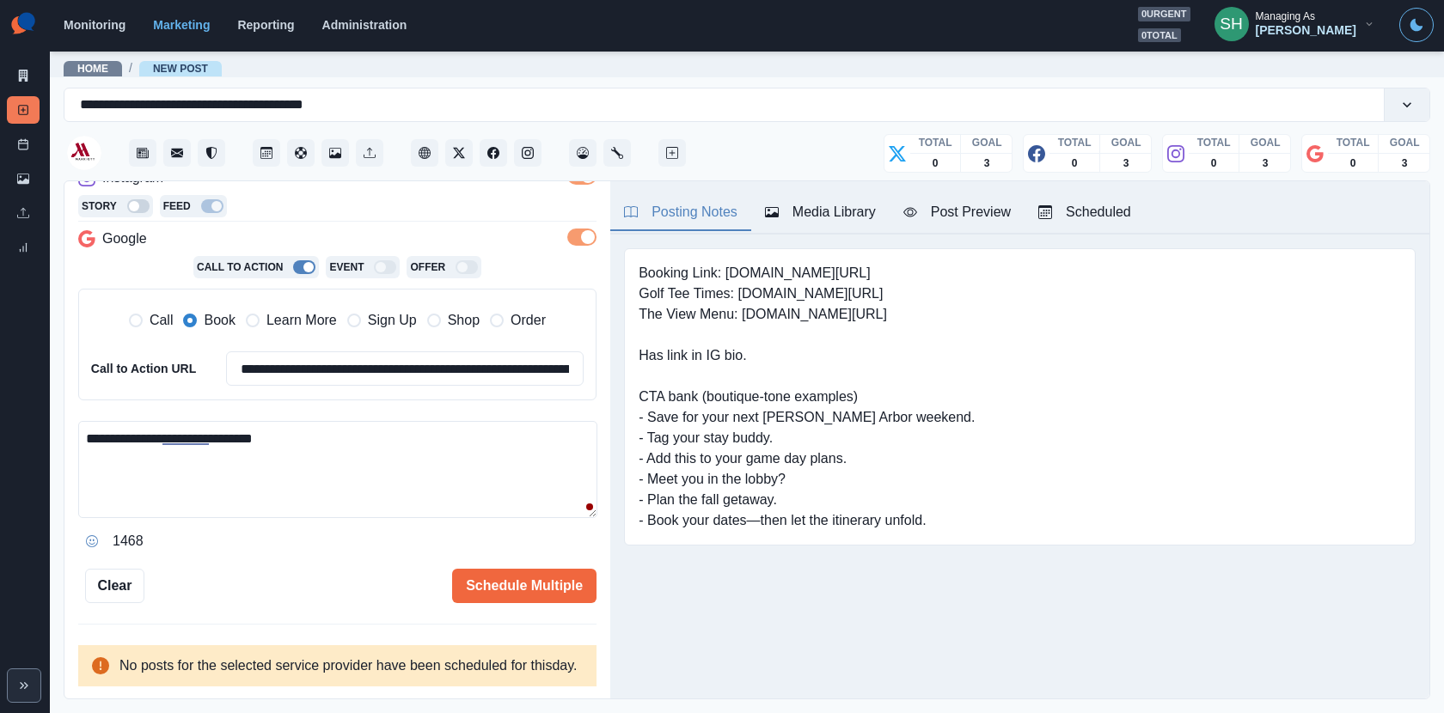
paste textarea "********"
drag, startPoint x: 247, startPoint y: 462, endPoint x: 198, endPoint y: 462, distance: 49.8
click at [247, 462] on textarea "**********" at bounding box center [337, 469] width 519 height 97
click at [197, 462] on textarea "**********" at bounding box center [337, 469] width 519 height 97
type textarea "**********"
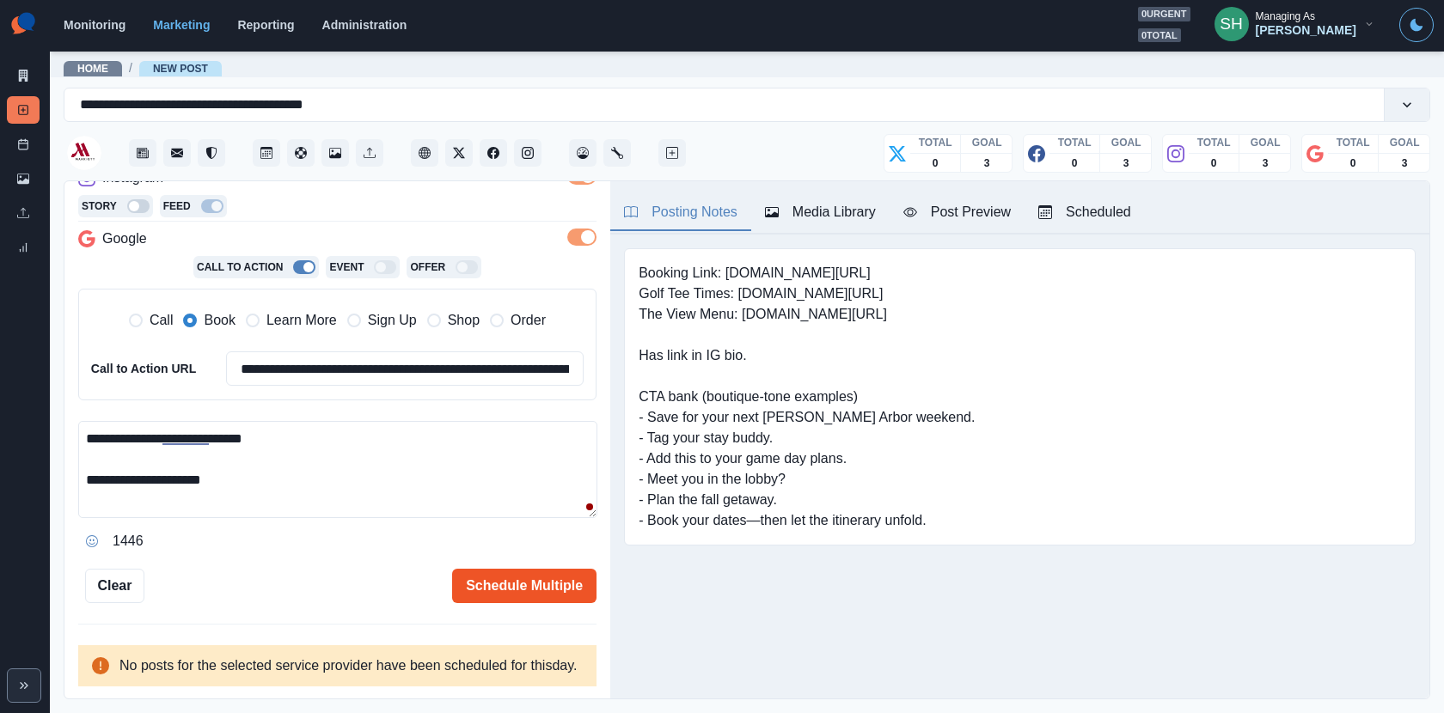
click at [525, 569] on button "Schedule Multiple" at bounding box center [524, 586] width 144 height 34
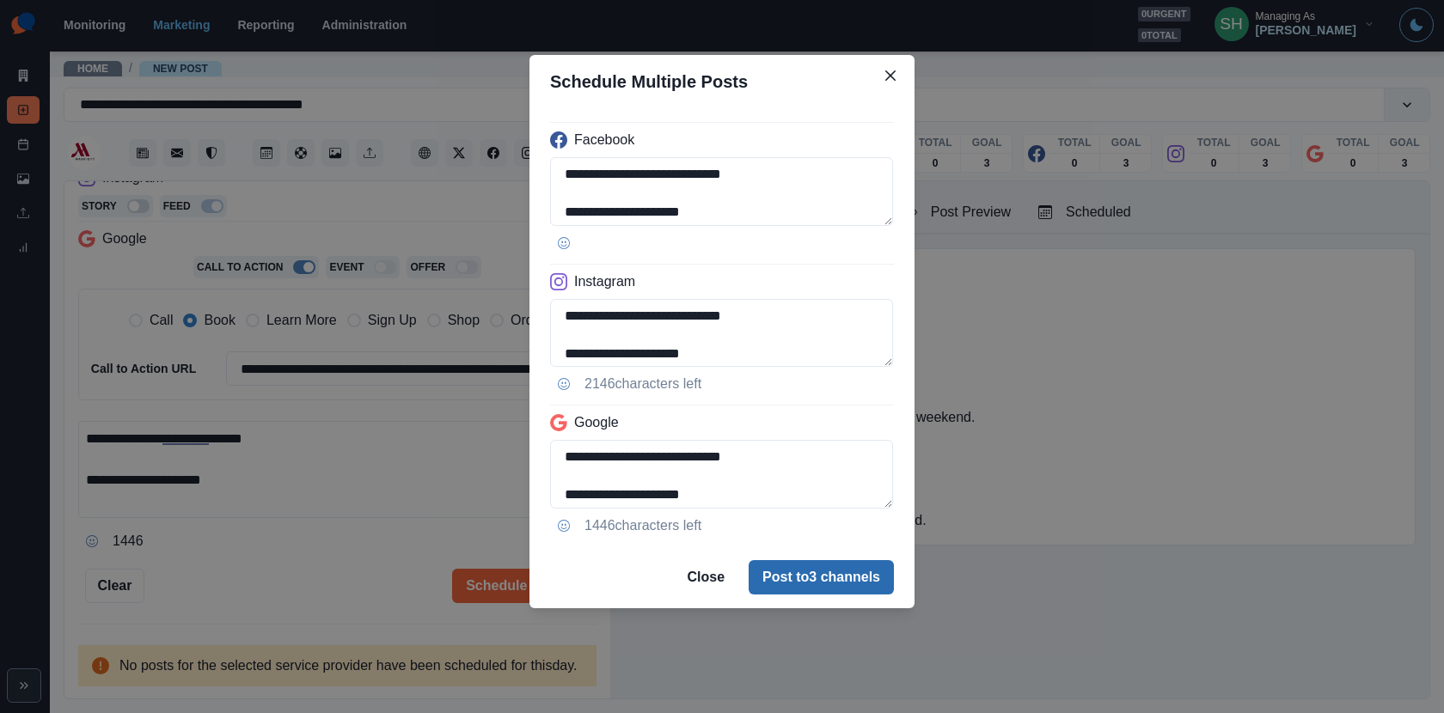
click at [784, 561] on button "Post to 3 channels" at bounding box center [820, 577] width 145 height 34
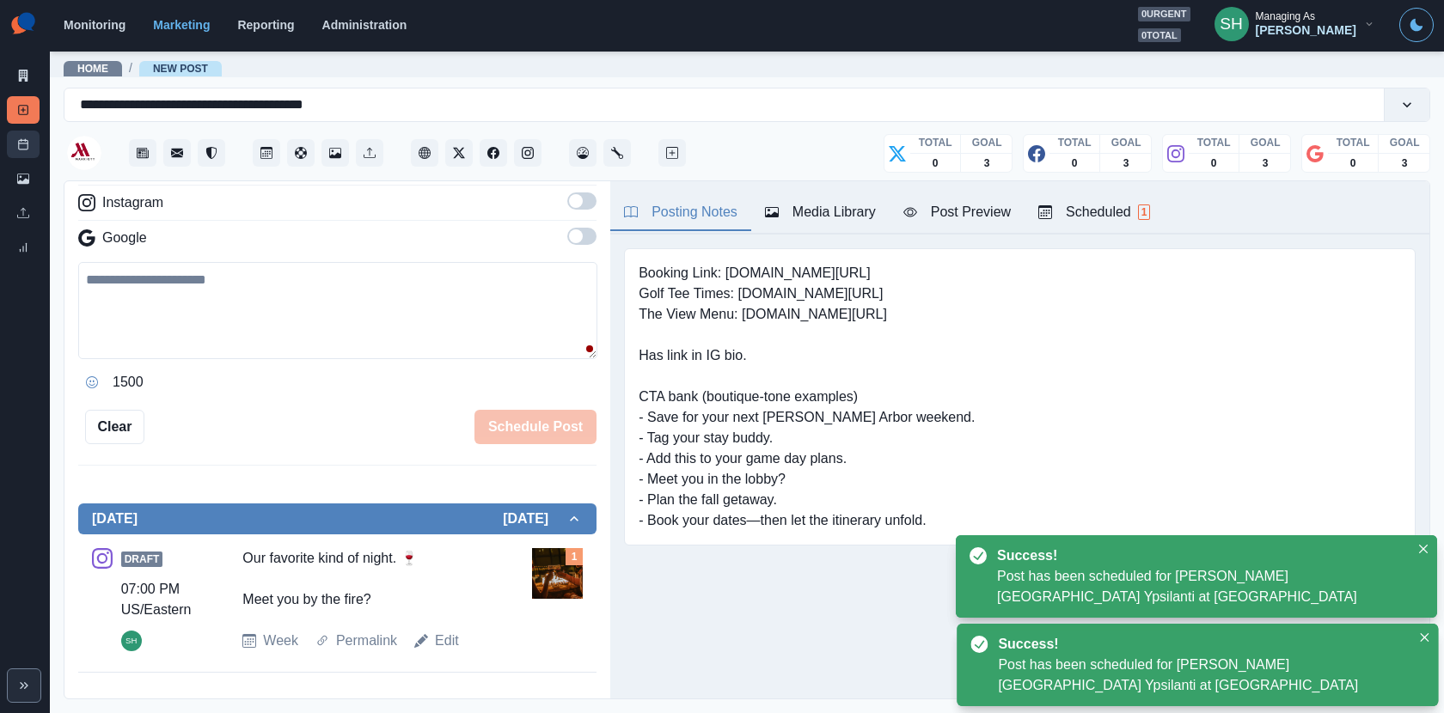
scroll to position [328, 0]
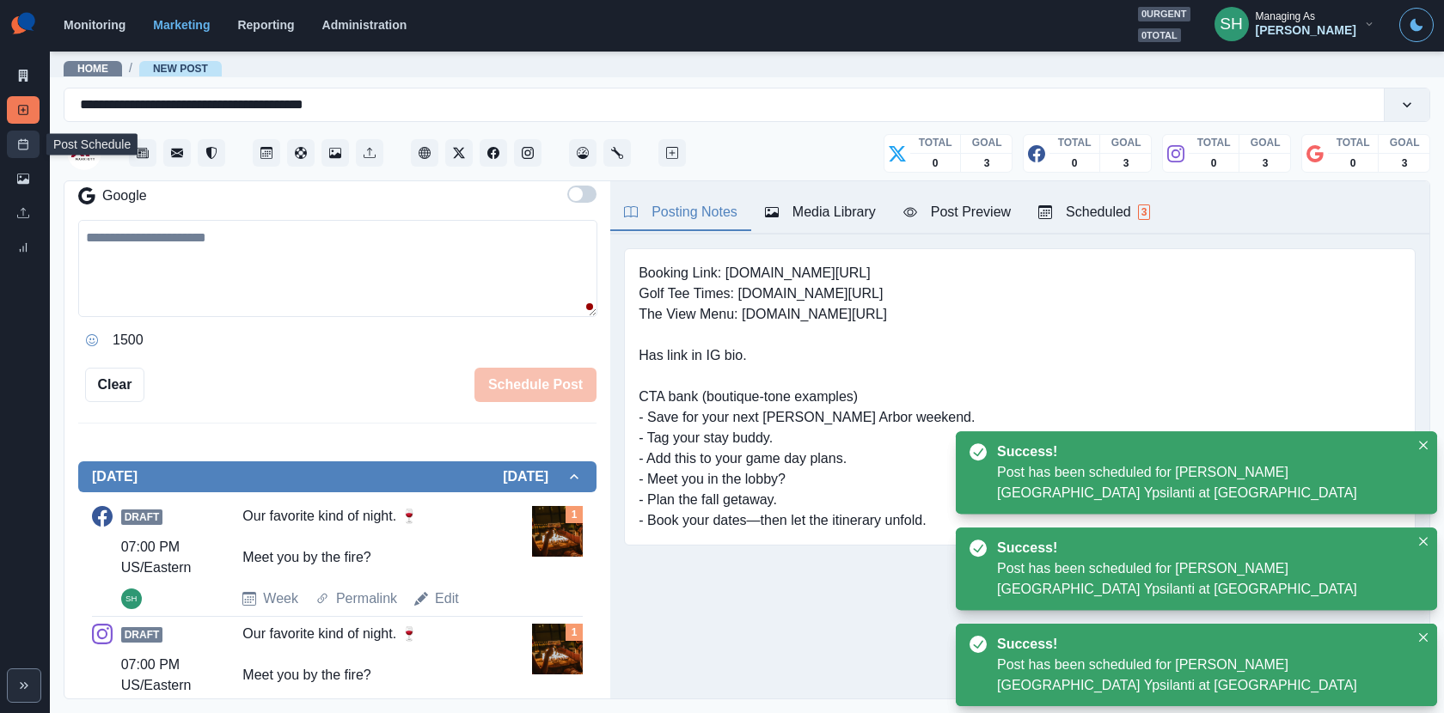
click at [27, 141] on rect at bounding box center [23, 144] width 9 height 9
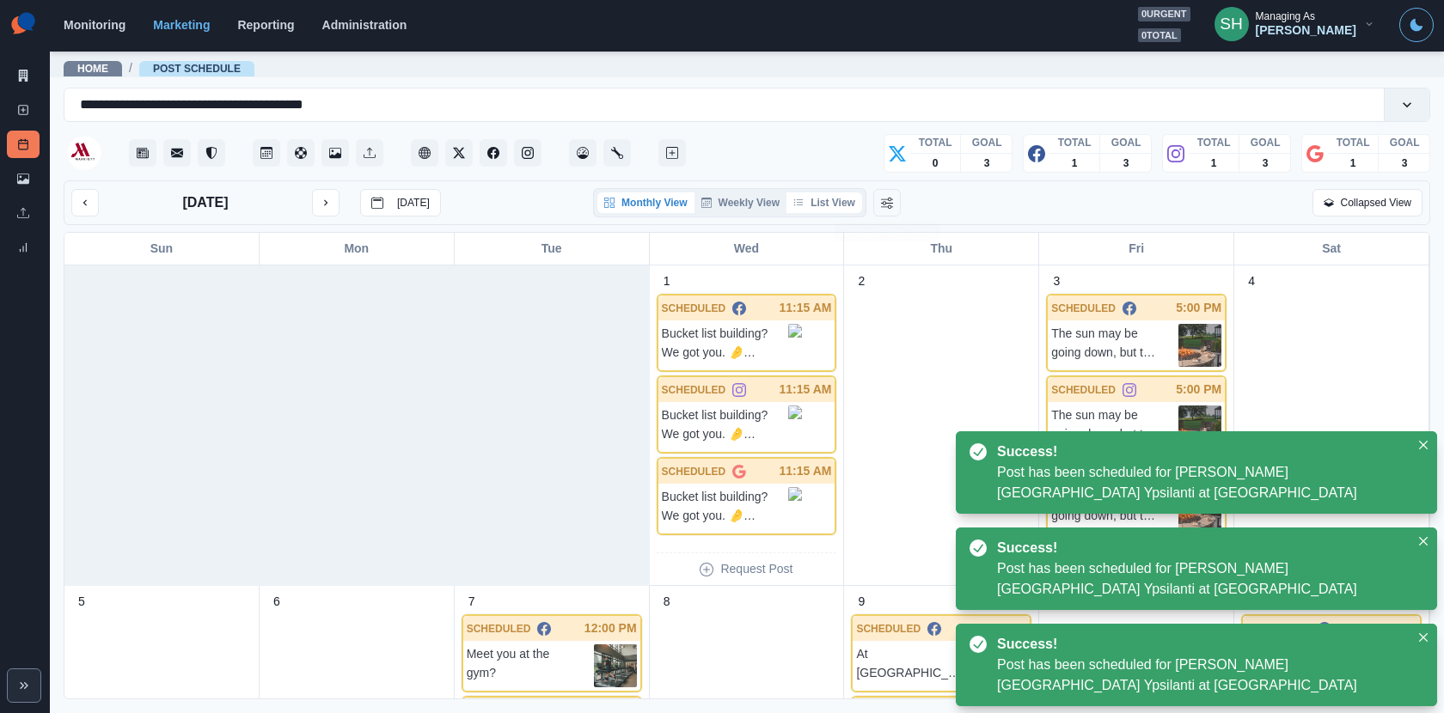
click at [824, 211] on button "List View" at bounding box center [824, 202] width 76 height 21
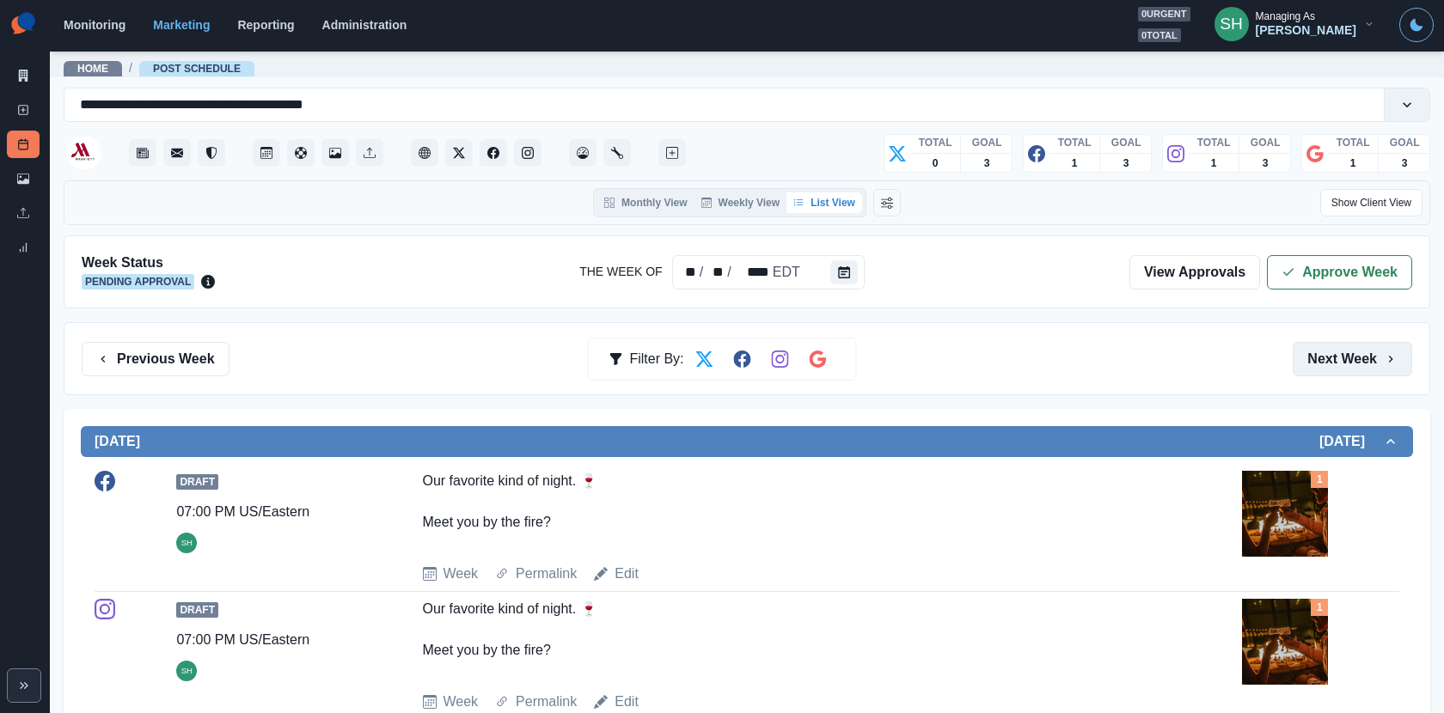
click at [1340, 351] on button "Next Week" at bounding box center [1351, 359] width 119 height 34
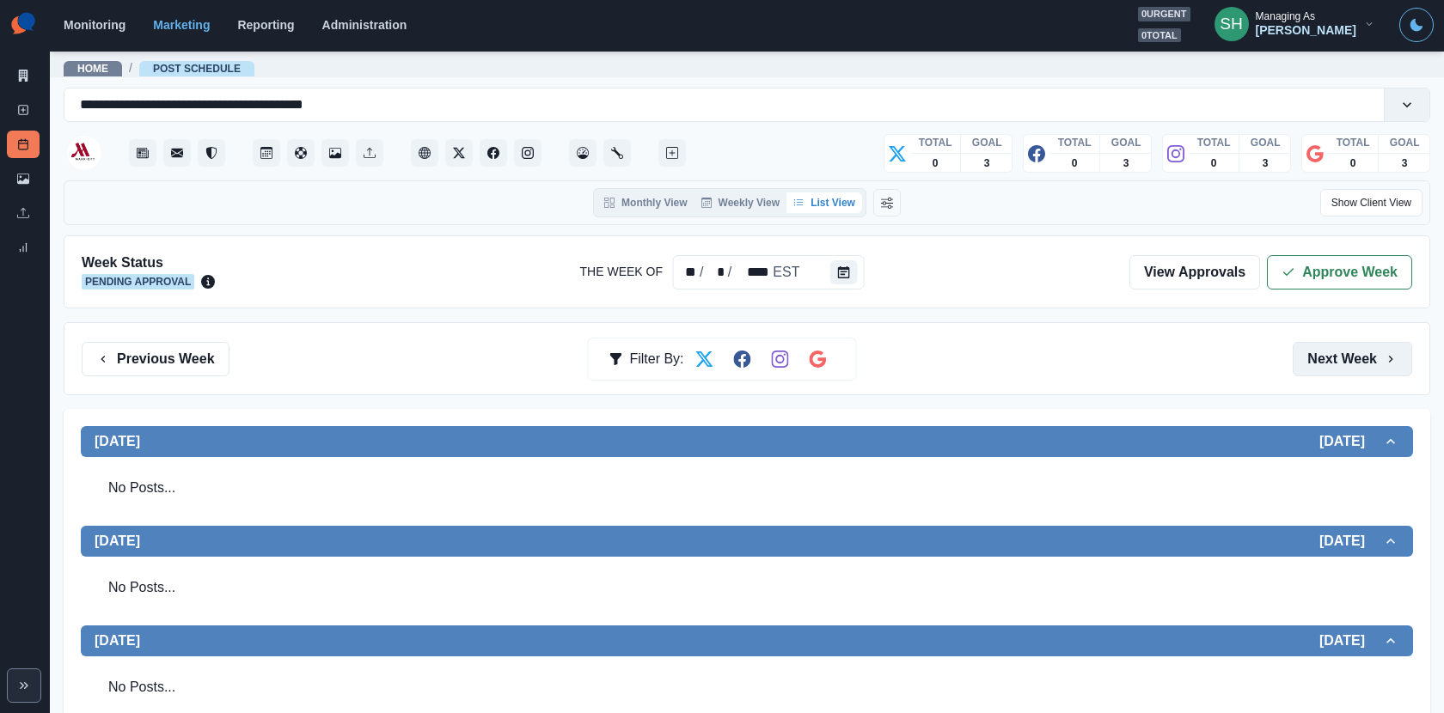
click at [1330, 357] on button "Next Week" at bounding box center [1351, 359] width 119 height 34
click at [191, 360] on button "Previous Week" at bounding box center [156, 359] width 148 height 34
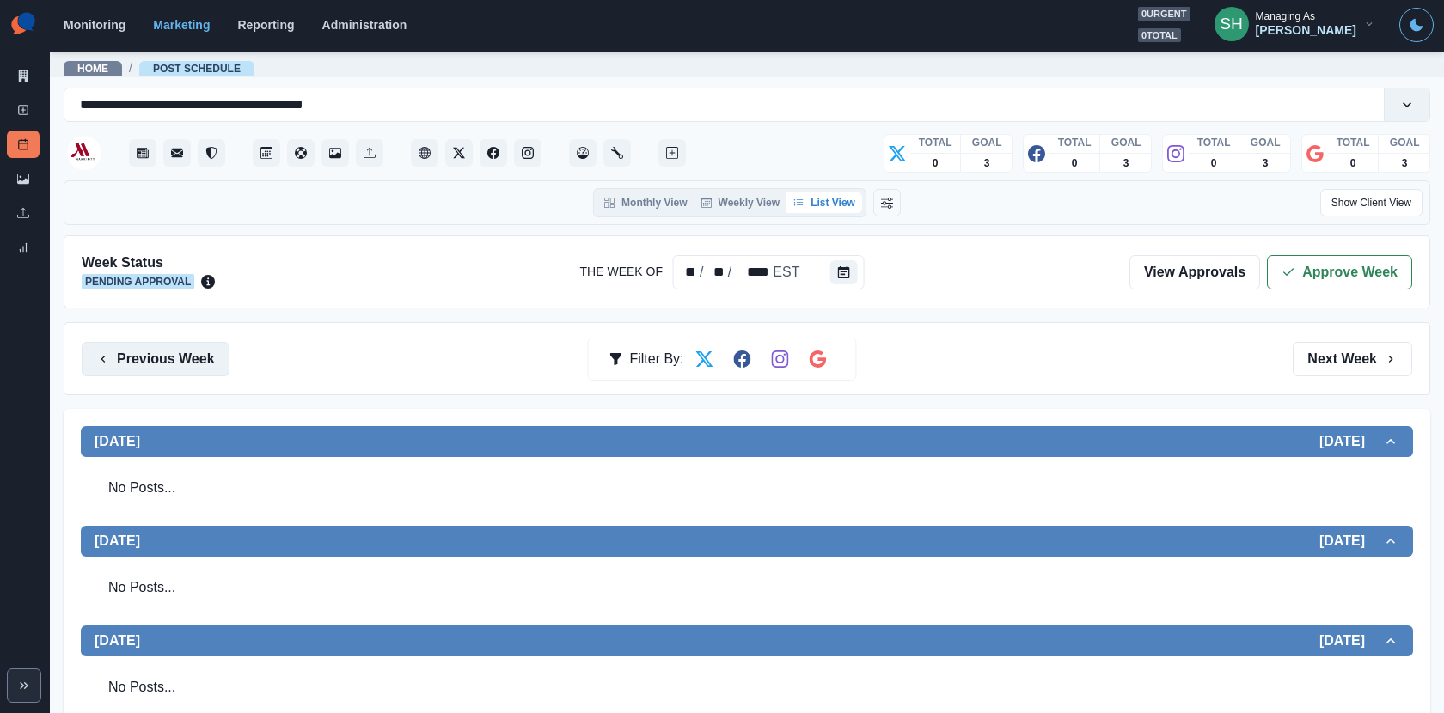
click at [191, 360] on button "Previous Week" at bounding box center [156, 359] width 148 height 34
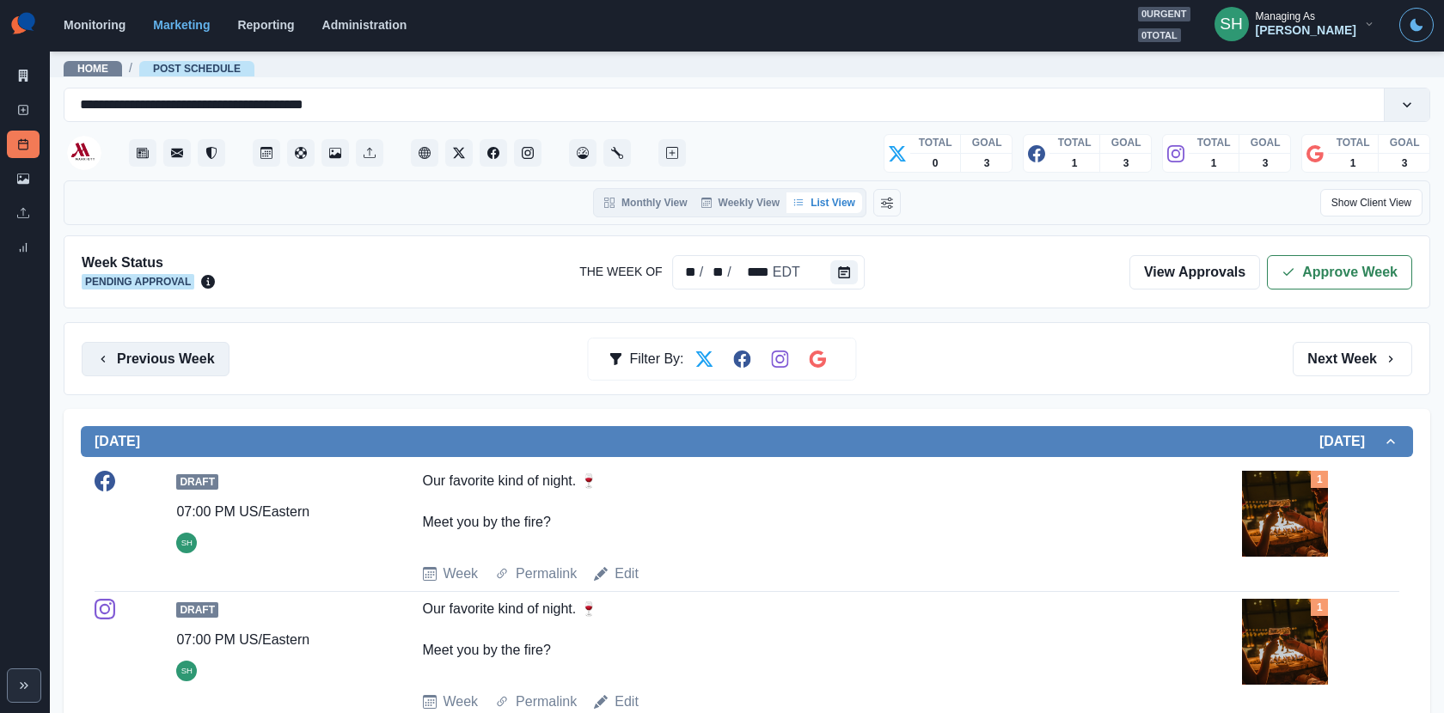
click at [191, 360] on button "Previous Week" at bounding box center [156, 359] width 148 height 34
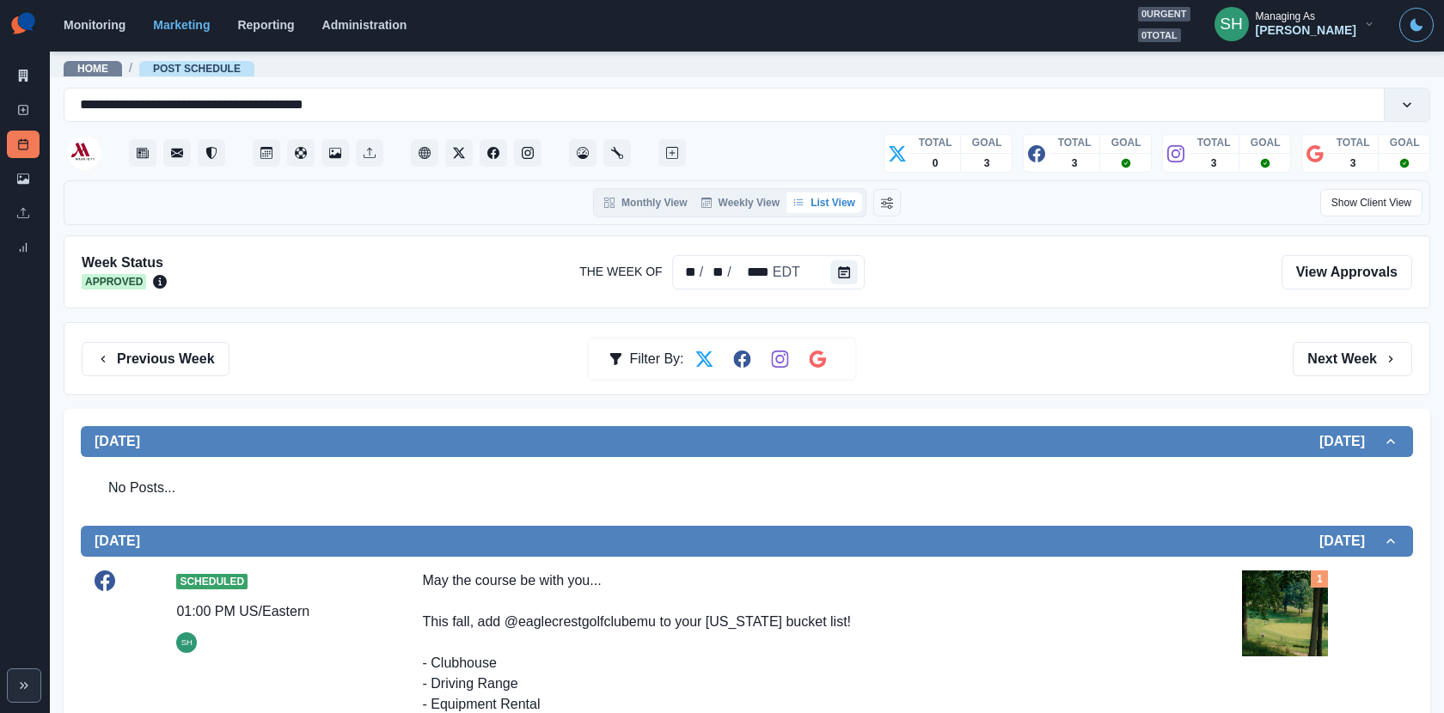
click at [1356, 374] on div "Previous Week Filter By: Next Week" at bounding box center [747, 358] width 1366 height 73
click at [1308, 346] on button "Next Week" at bounding box center [1351, 359] width 119 height 34
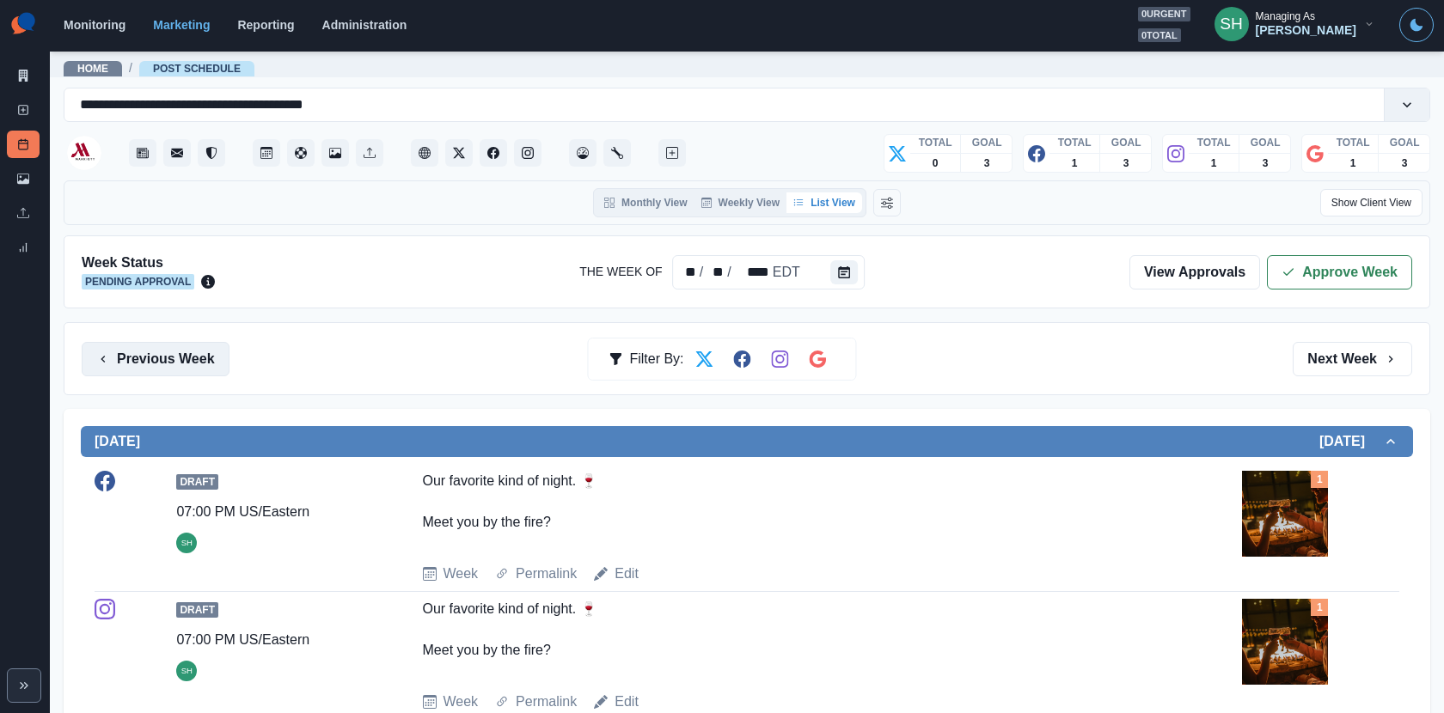
click at [162, 359] on button "Previous Week" at bounding box center [156, 359] width 148 height 34
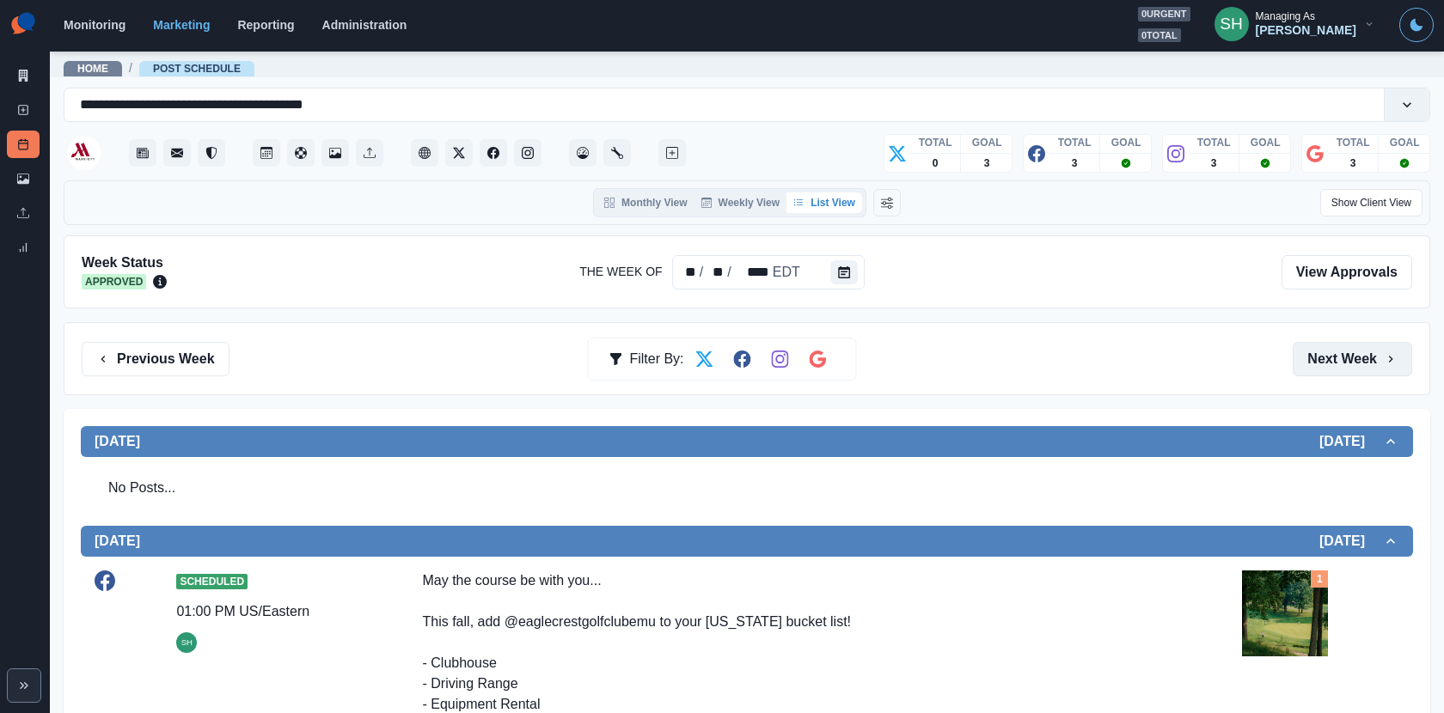
click at [1335, 342] on button "Next Week" at bounding box center [1351, 359] width 119 height 34
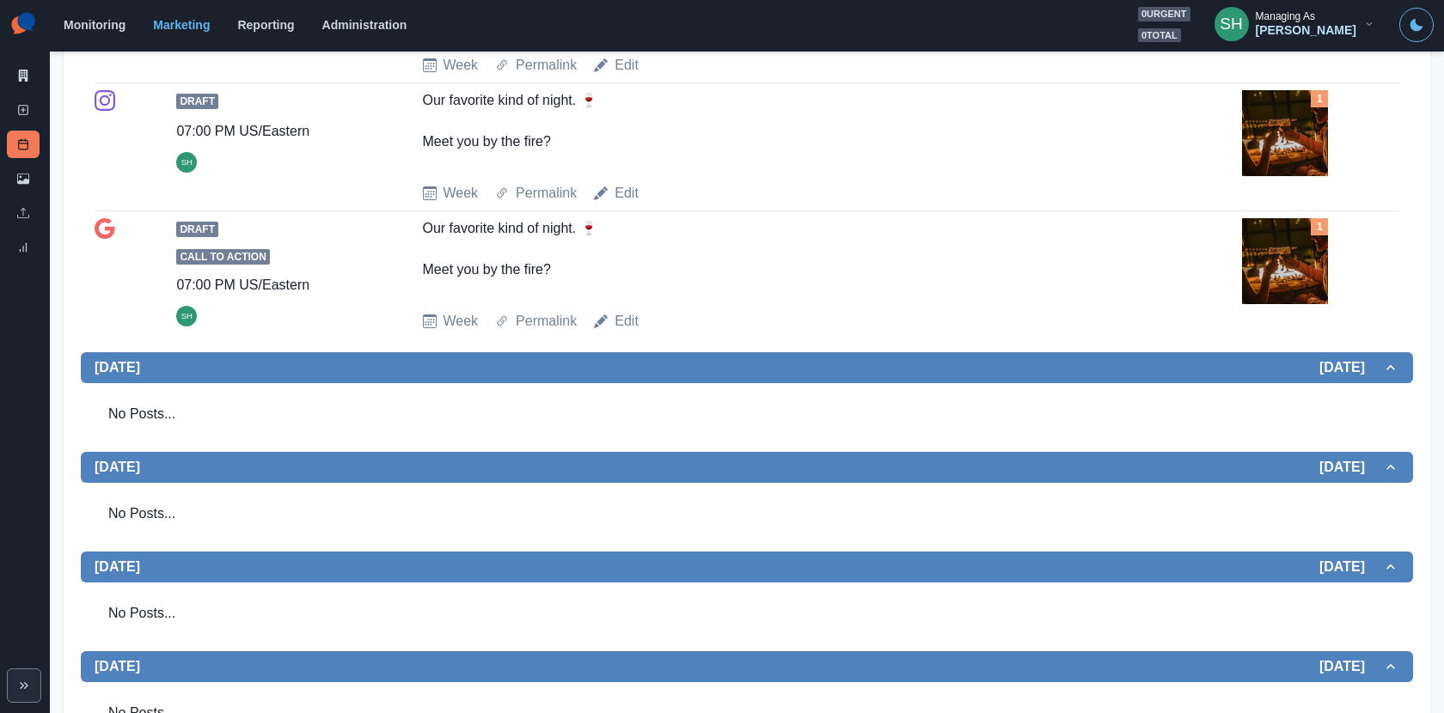
scroll to position [537, 0]
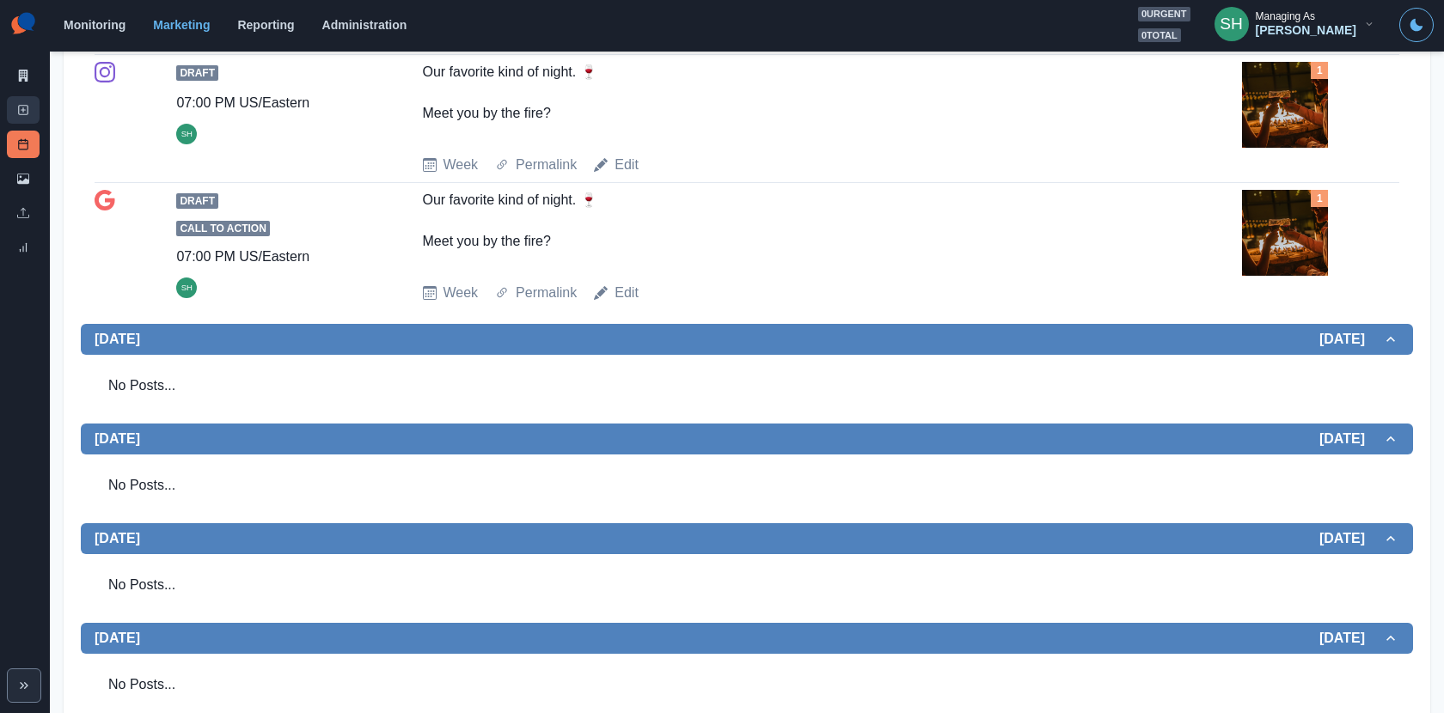
click at [33, 110] on link "New Post" at bounding box center [23, 109] width 33 height 27
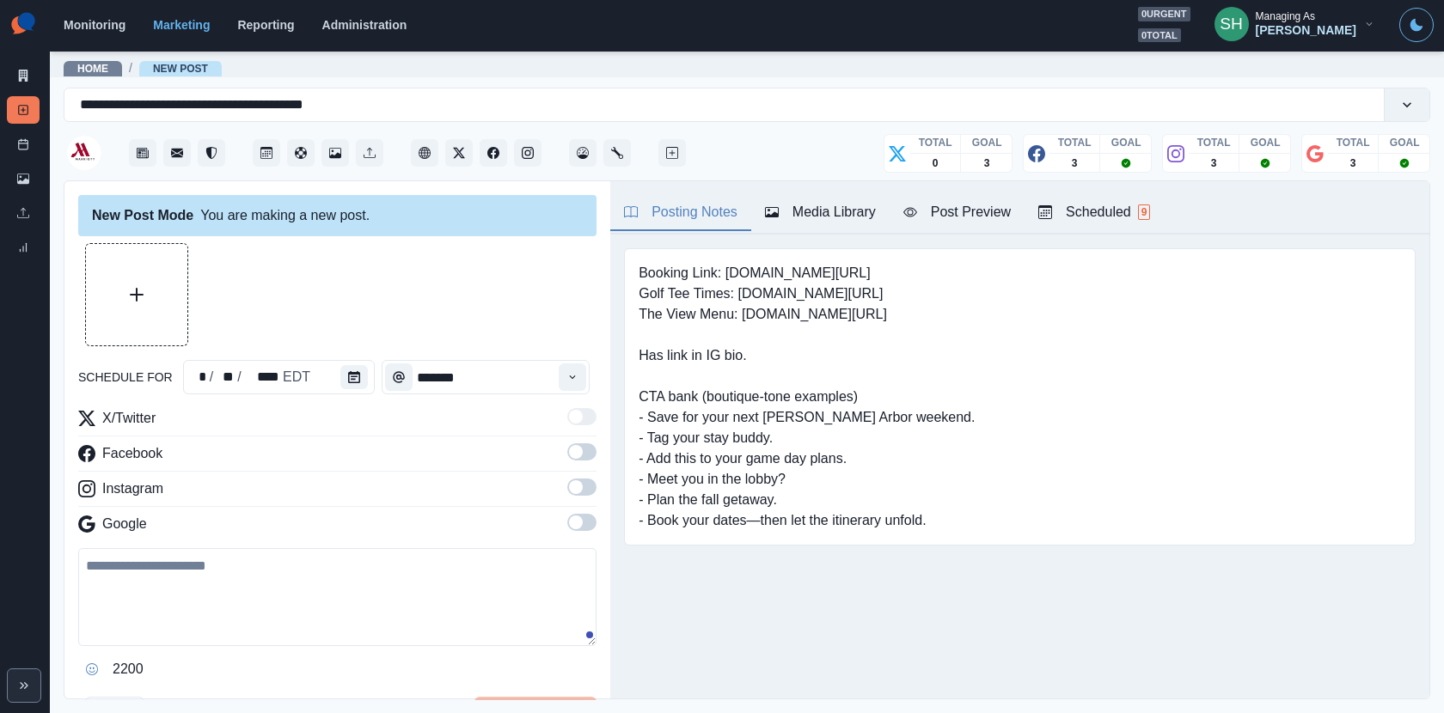
click at [793, 217] on div "Media Library" at bounding box center [820, 212] width 111 height 21
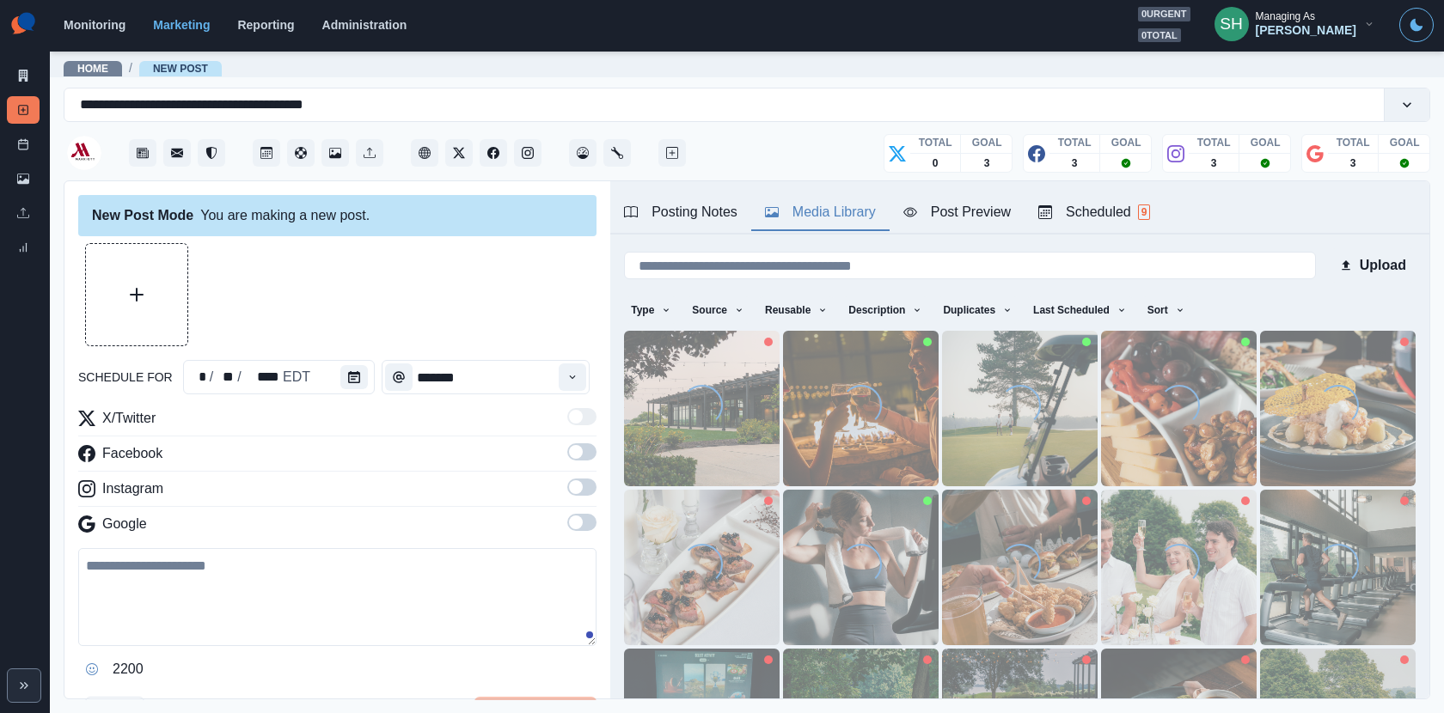
click at [1029, 424] on div "Loading..." at bounding box center [1019, 408] width 41 height 47
click at [985, 426] on img at bounding box center [1020, 409] width 156 height 156
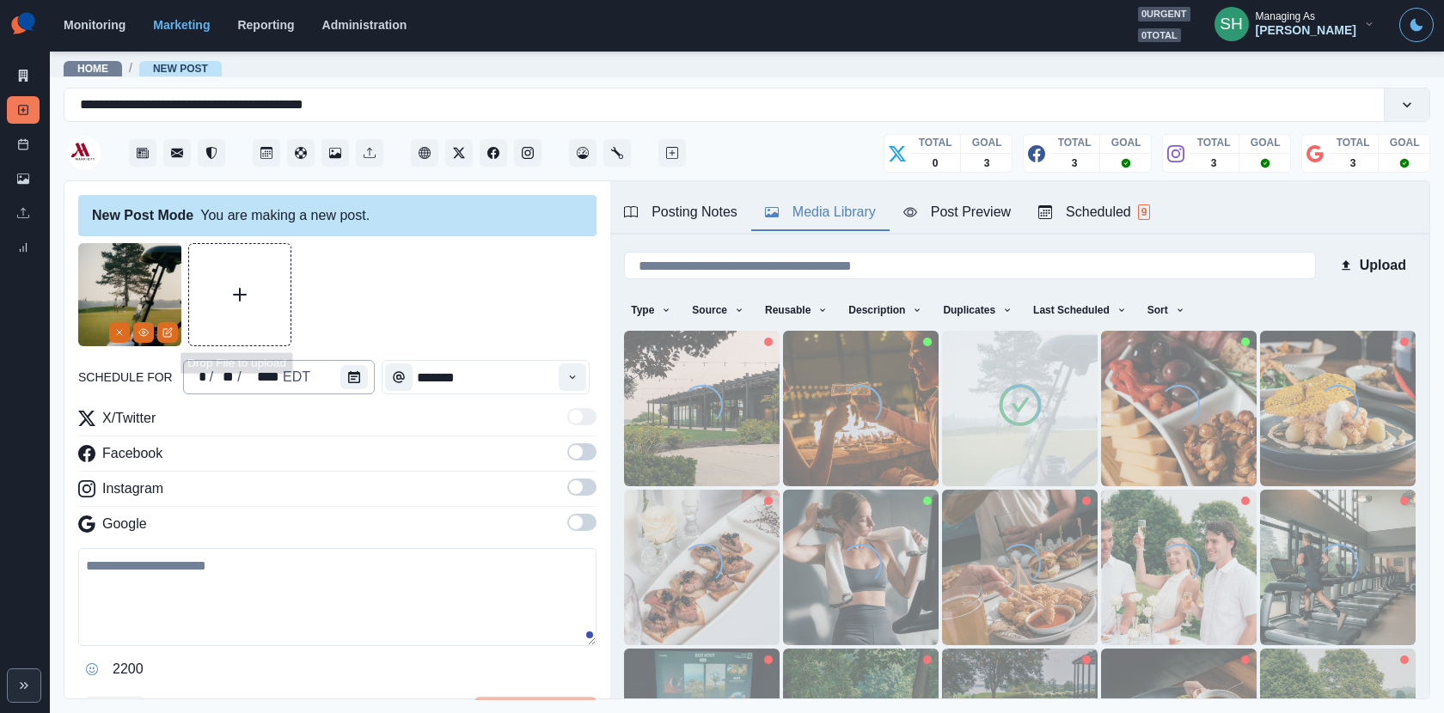
click at [331, 373] on div "* / ** / **** EDT" at bounding box center [279, 377] width 192 height 34
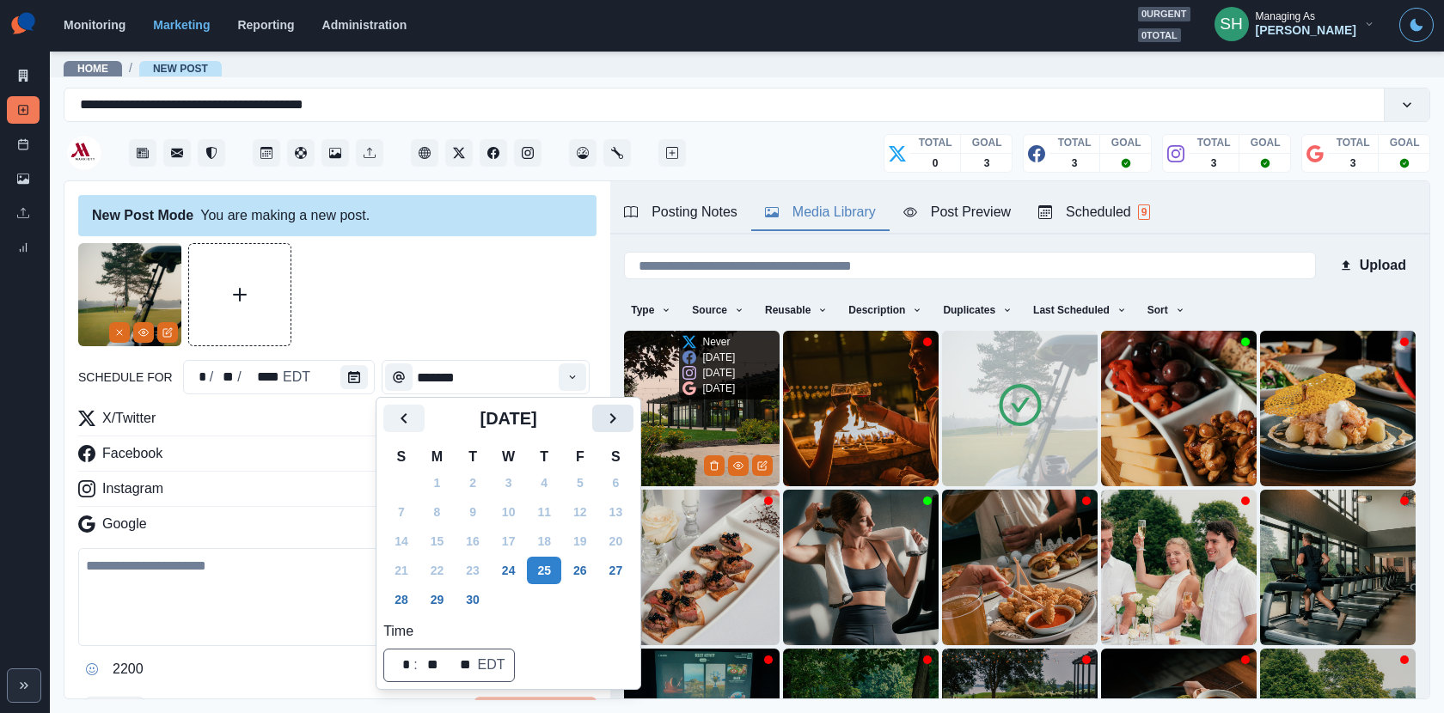
click at [633, 426] on button "Next" at bounding box center [612, 418] width 41 height 27
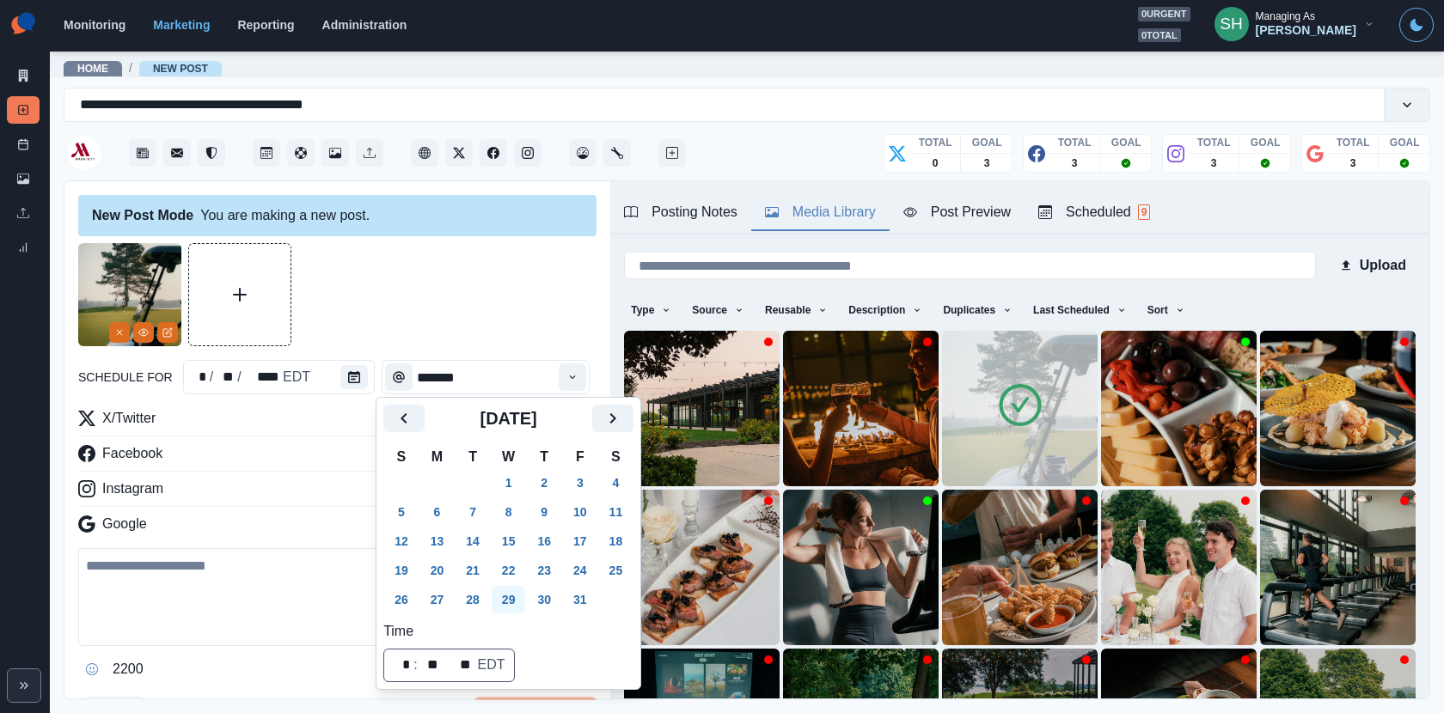
click at [521, 589] on button "29" at bounding box center [509, 599] width 34 height 27
click at [498, 334] on div at bounding box center [337, 294] width 518 height 103
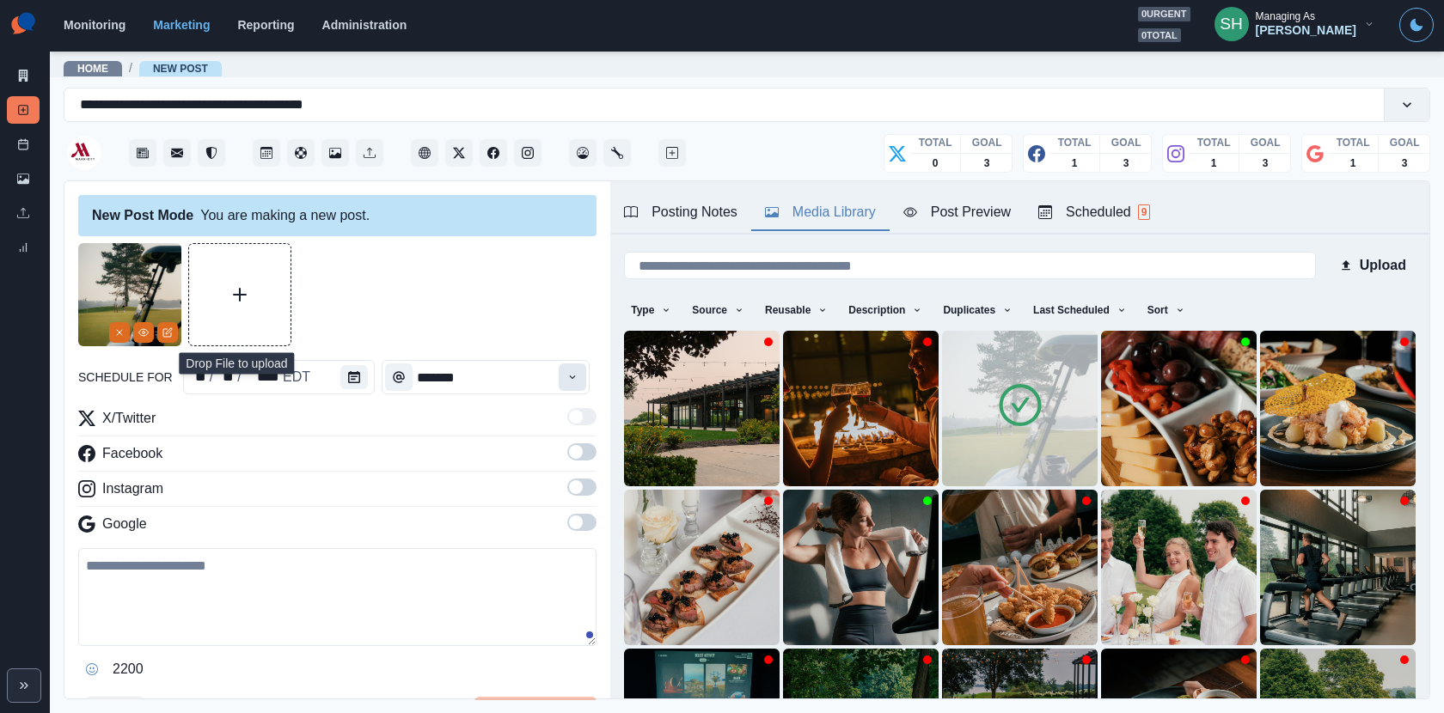
click at [584, 382] on button "Time" at bounding box center [572, 376] width 27 height 27
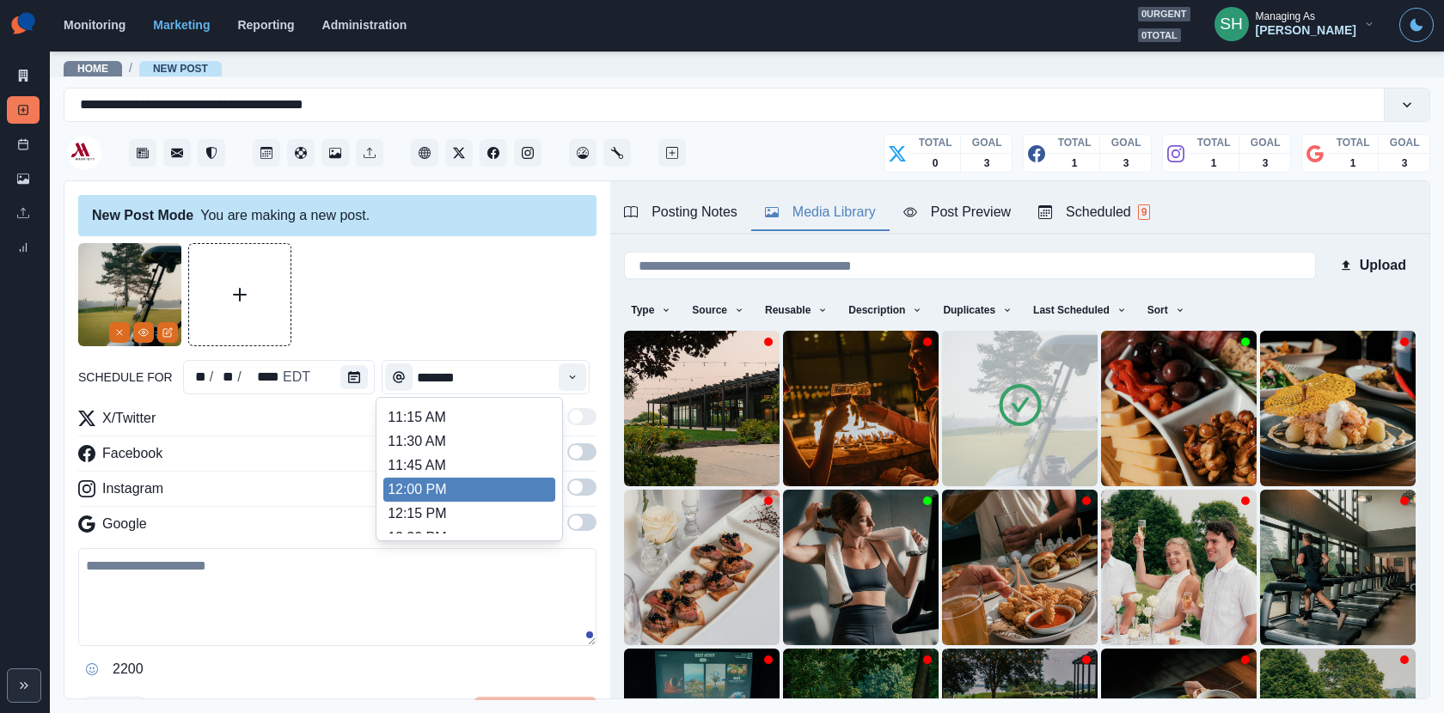
scroll to position [432, 0]
click at [431, 457] on li "1:00 PM" at bounding box center [469, 466] width 172 height 24
type input "*******"
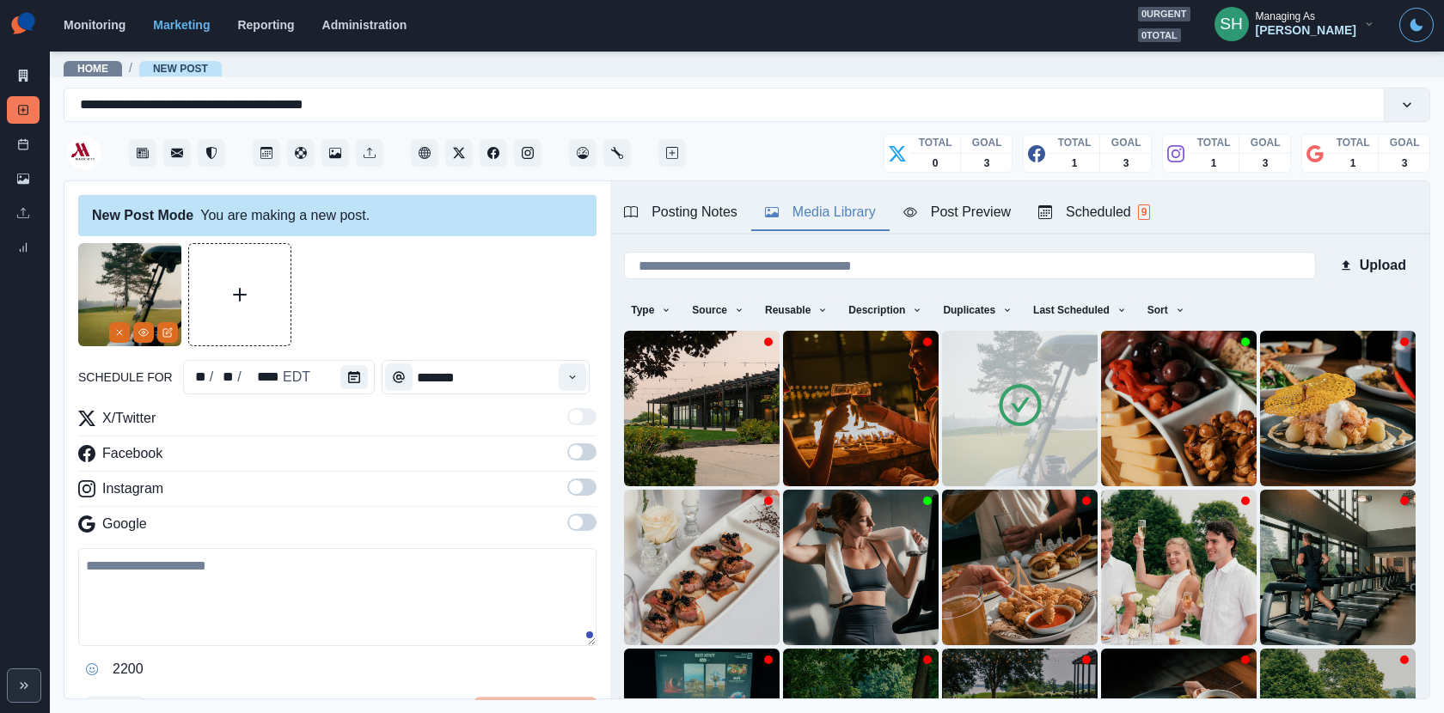
click at [600, 425] on div "New Post Mode You are making a new post. schedule for ** / ** / **** EDT ******…" at bounding box center [337, 440] width 546 height 519
click at [586, 442] on div "X/Twitter Facebook Instagram Google" at bounding box center [337, 474] width 518 height 133
click at [574, 507] on div "X/Twitter Facebook Instagram Google" at bounding box center [337, 474] width 518 height 133
click at [586, 458] on span at bounding box center [581, 451] width 29 height 17
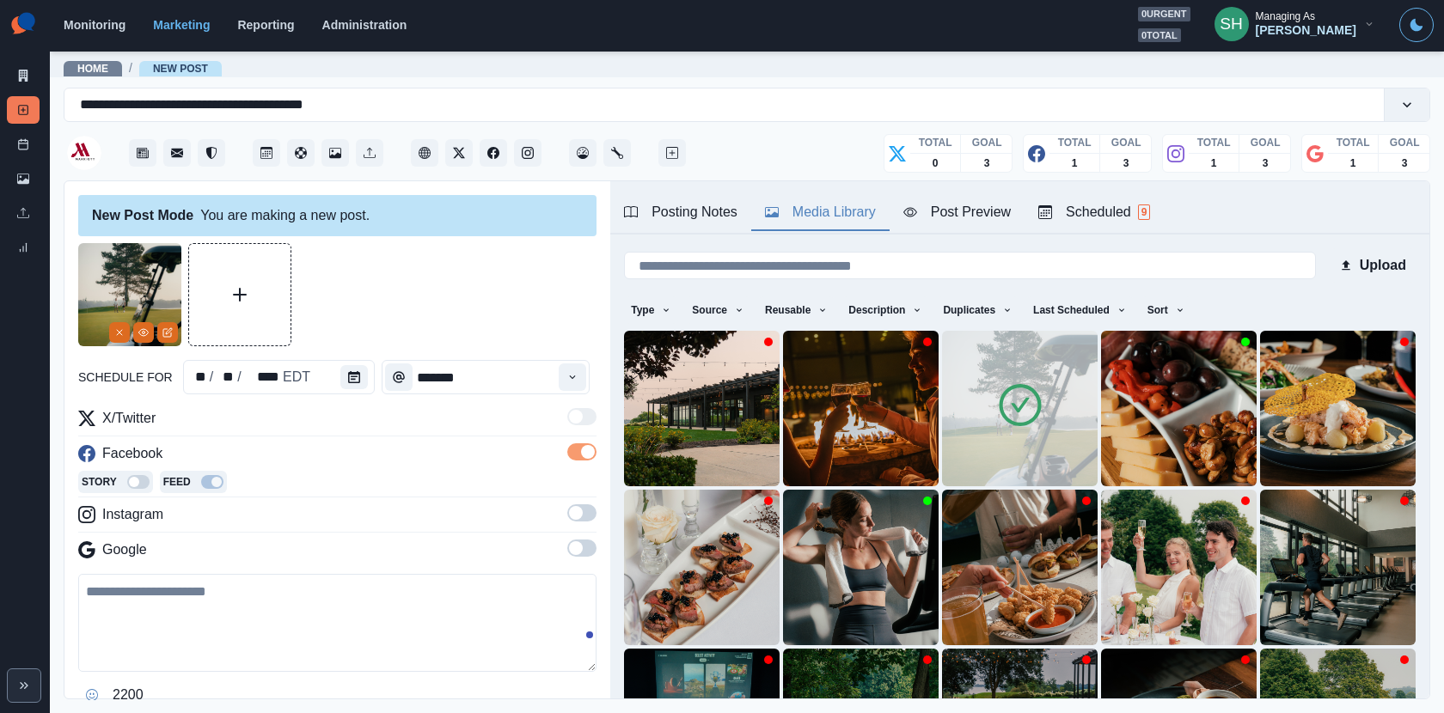
click at [586, 512] on span at bounding box center [581, 512] width 29 height 17
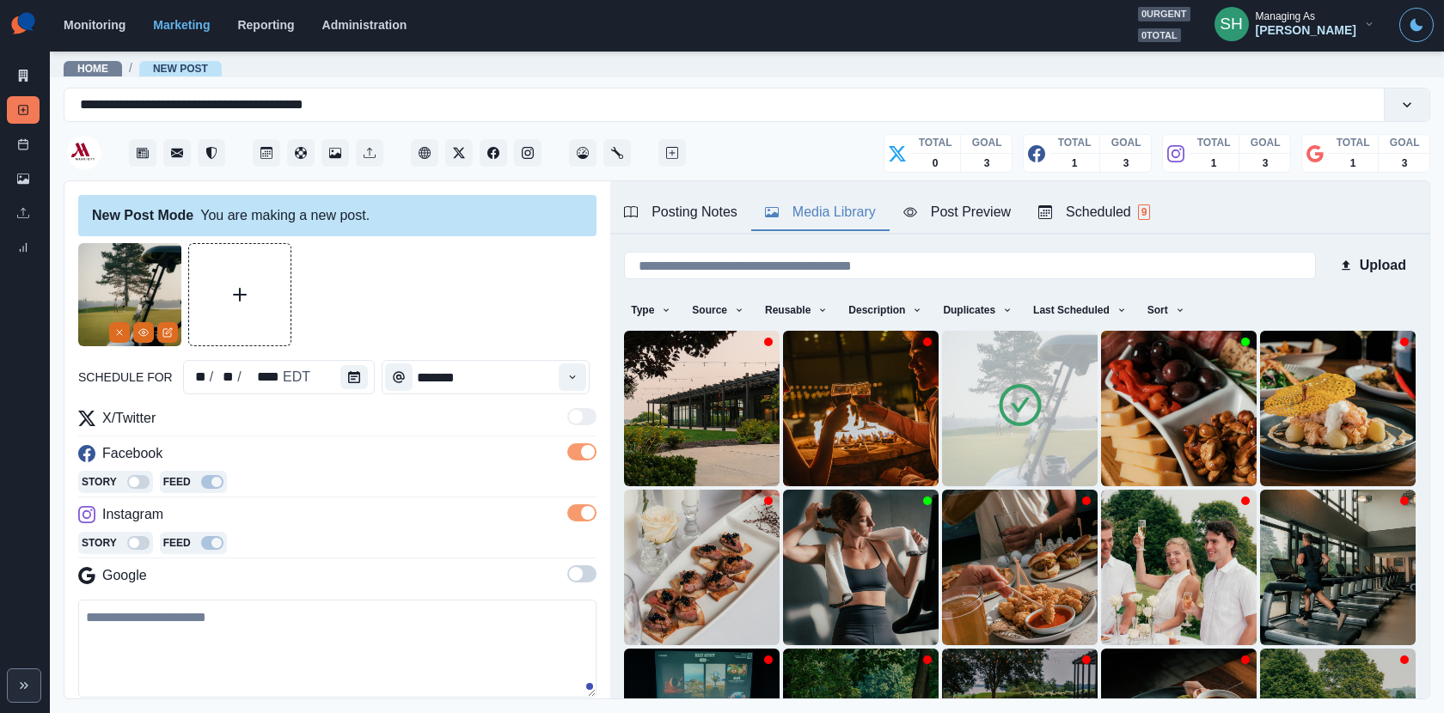
click at [584, 562] on div "X/Twitter Facebook Story Feed Instagram Story Feed Google" at bounding box center [337, 500] width 518 height 185
click at [586, 583] on label at bounding box center [581, 578] width 29 height 27
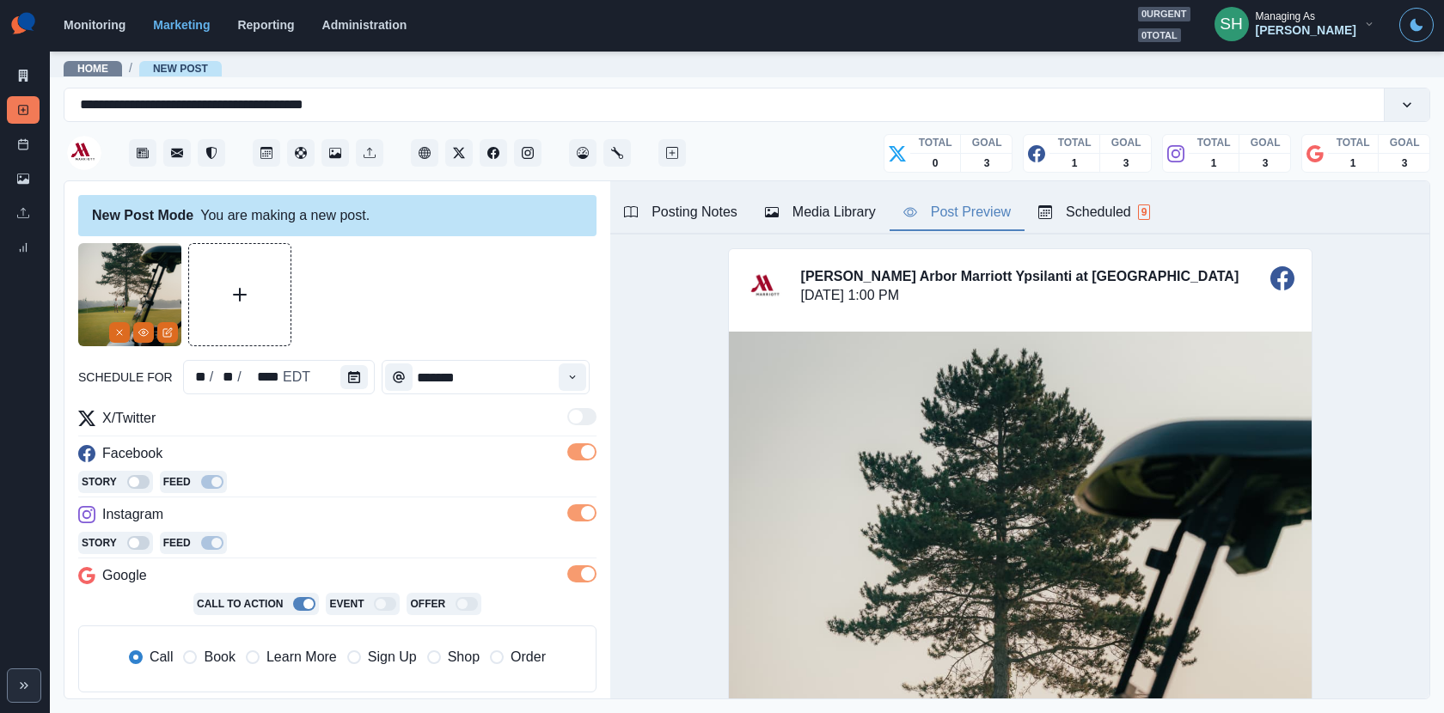
click at [945, 227] on button "Post Preview" at bounding box center [956, 213] width 135 height 36
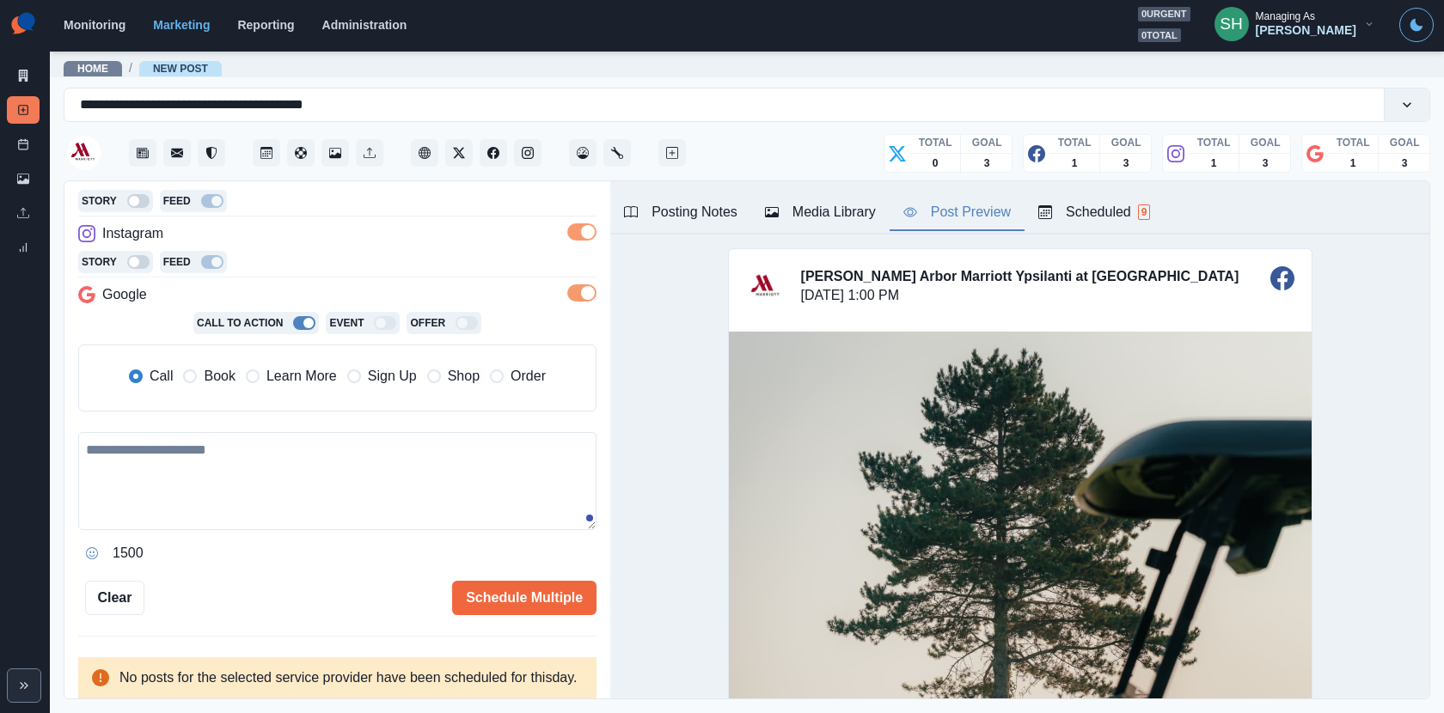
click at [217, 373] on span "Book" at bounding box center [219, 376] width 31 height 21
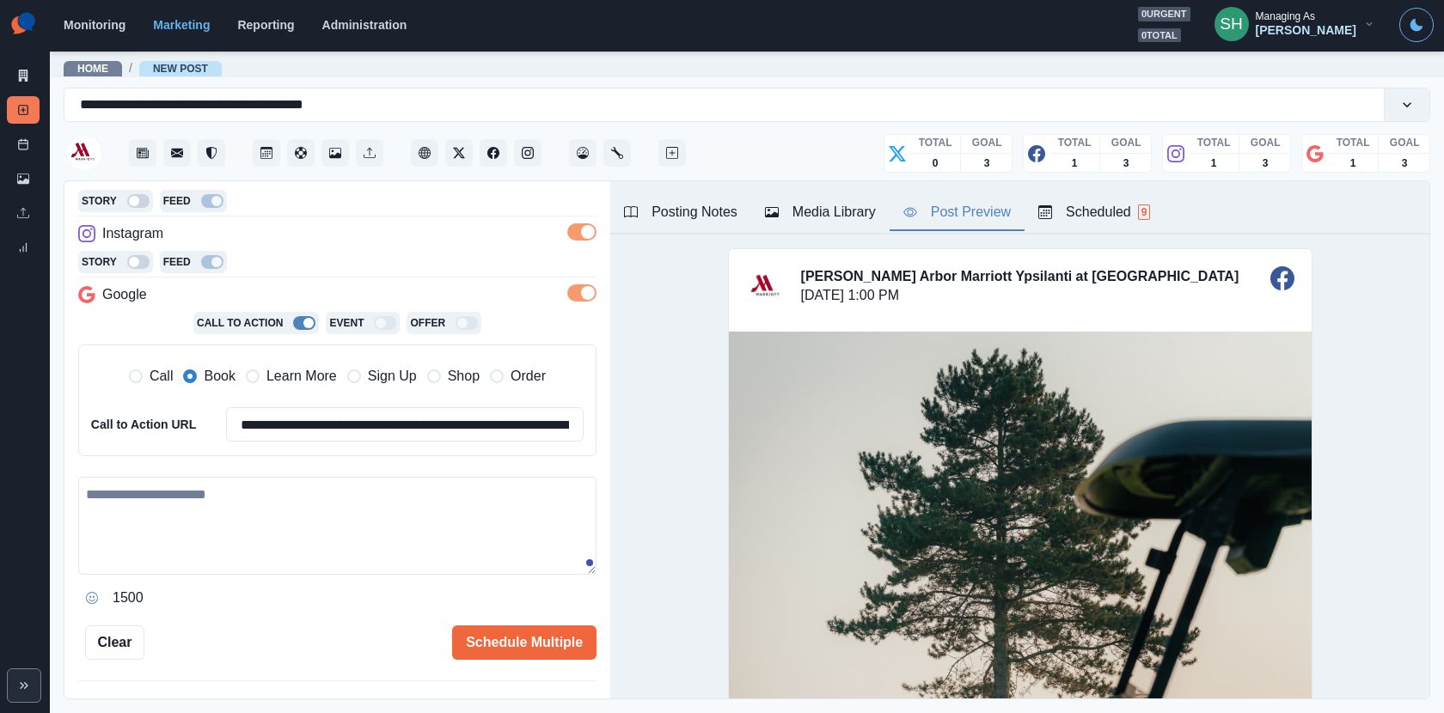
click at [237, 515] on textarea at bounding box center [337, 526] width 518 height 98
click at [693, 187] on div "Posting Notes Media Library Post Preview Scheduled 9" at bounding box center [1019, 207] width 819 height 53
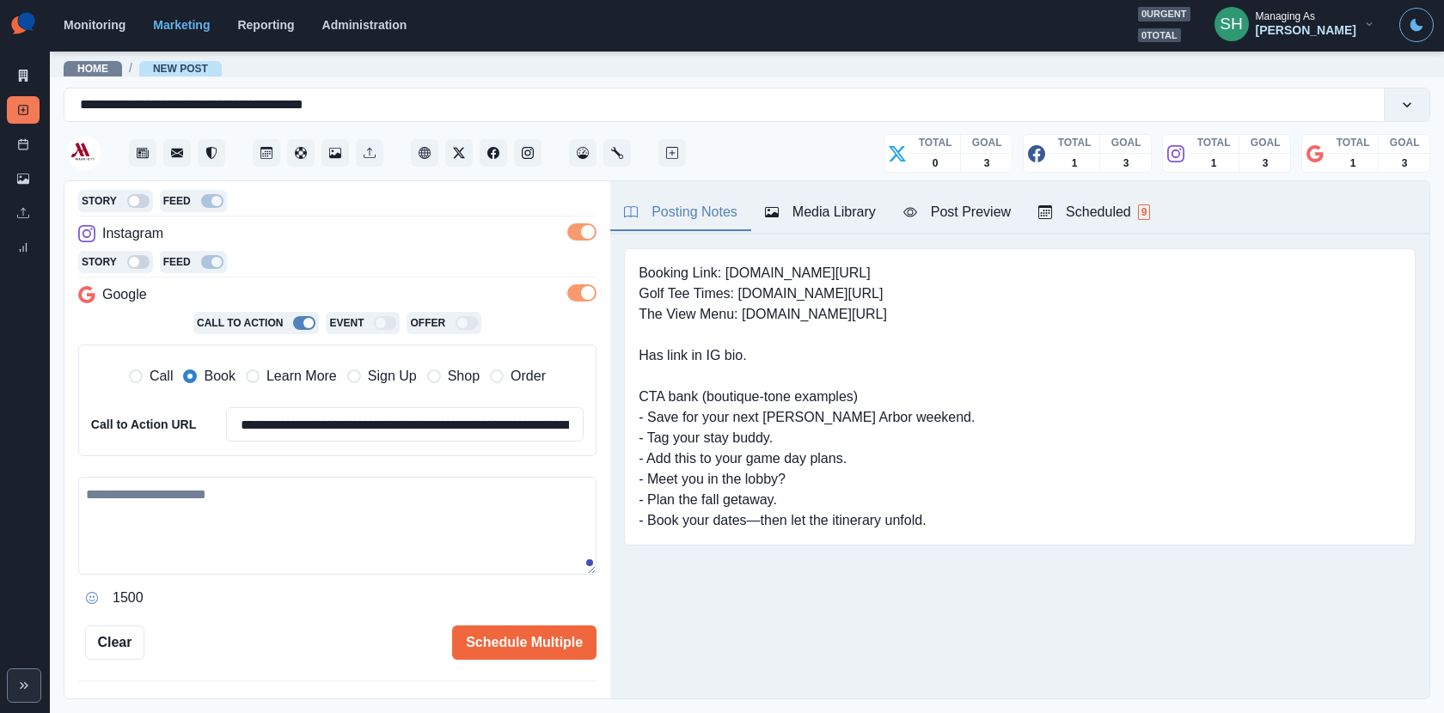
click at [693, 217] on div "Posting Notes" at bounding box center [680, 212] width 113 height 21
drag, startPoint x: 869, startPoint y: 284, endPoint x: 741, endPoint y: 284, distance: 128.0
click at [741, 284] on pre "Booking Link: www.marriott.com/dtwys Golf Tee Times: www.bit.ly/44OqxYY The Vie…" at bounding box center [806, 397] width 336 height 268
copy pre "www.bit.ly/44OqxYY"
click at [292, 376] on span "Learn More" at bounding box center [301, 376] width 70 height 21
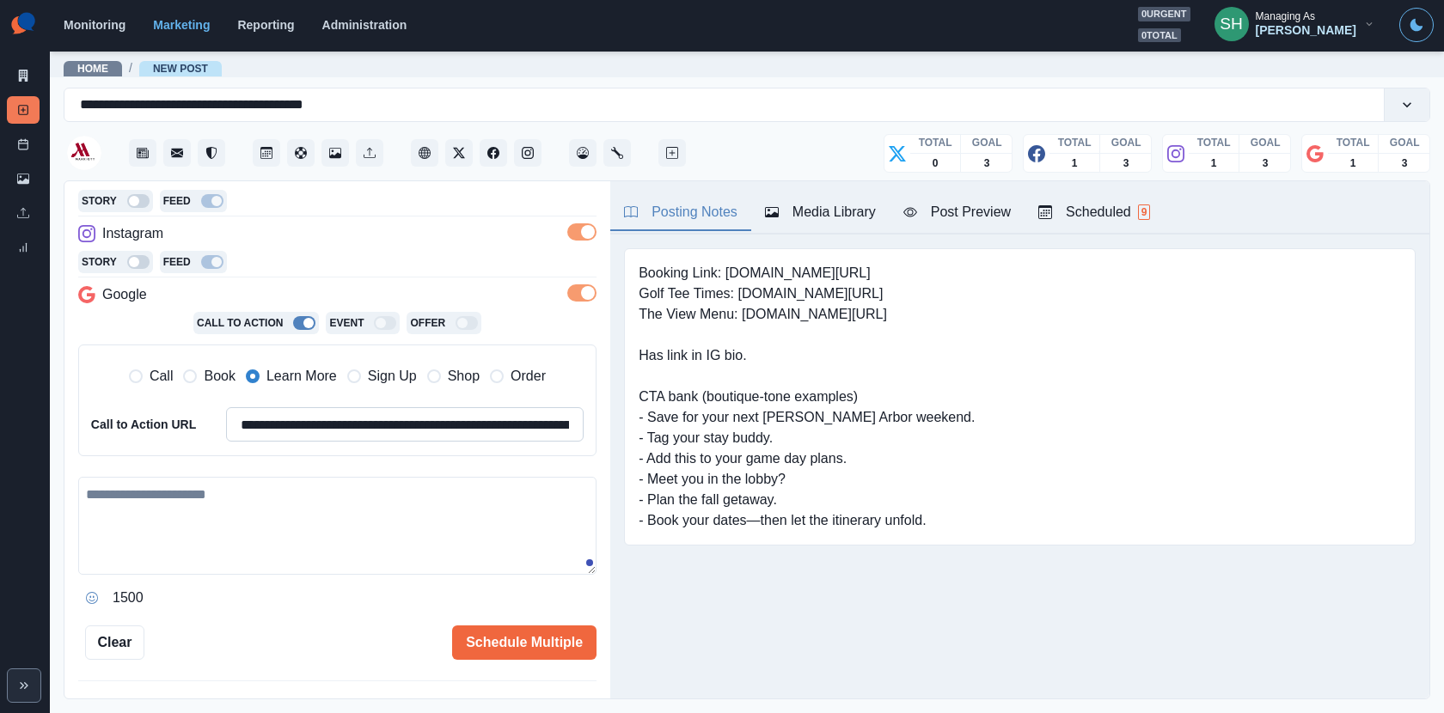
click at [292, 429] on input "**********" at bounding box center [404, 424] width 357 height 34
paste input
type input "**********"
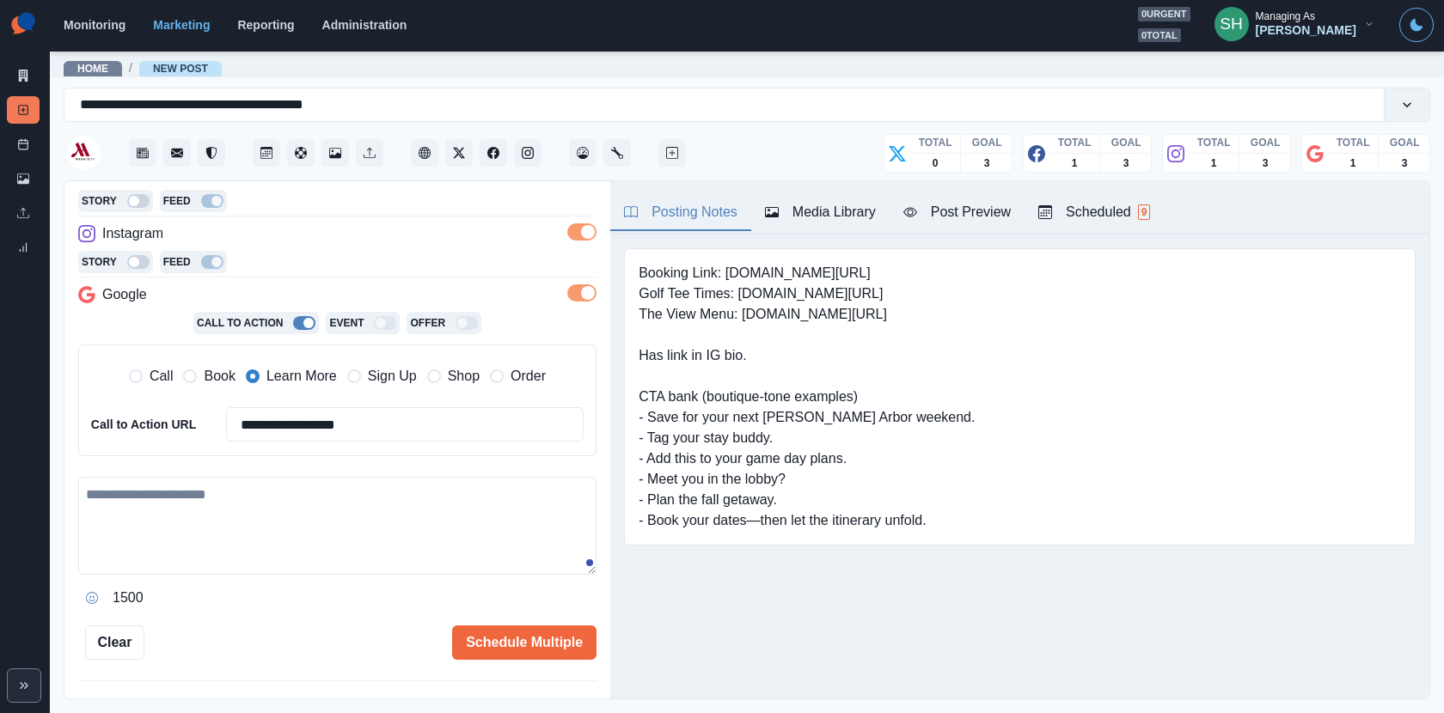
click at [308, 528] on textarea at bounding box center [337, 526] width 518 height 98
drag, startPoint x: 895, startPoint y: 424, endPoint x: 870, endPoint y: 424, distance: 24.9
click at [870, 424] on pre "Booking Link: www.marriott.com/dtwys Golf Tee Times: www.bit.ly/44OqxYY The Vie…" at bounding box center [806, 397] width 336 height 268
click at [903, 412] on pre "Booking Link: www.marriott.com/dtwys Golf Tee Times: www.bit.ly/44OqxYY The Vie…" at bounding box center [806, 397] width 336 height 268
drag, startPoint x: 864, startPoint y: 449, endPoint x: 646, endPoint y: 450, distance: 217.4
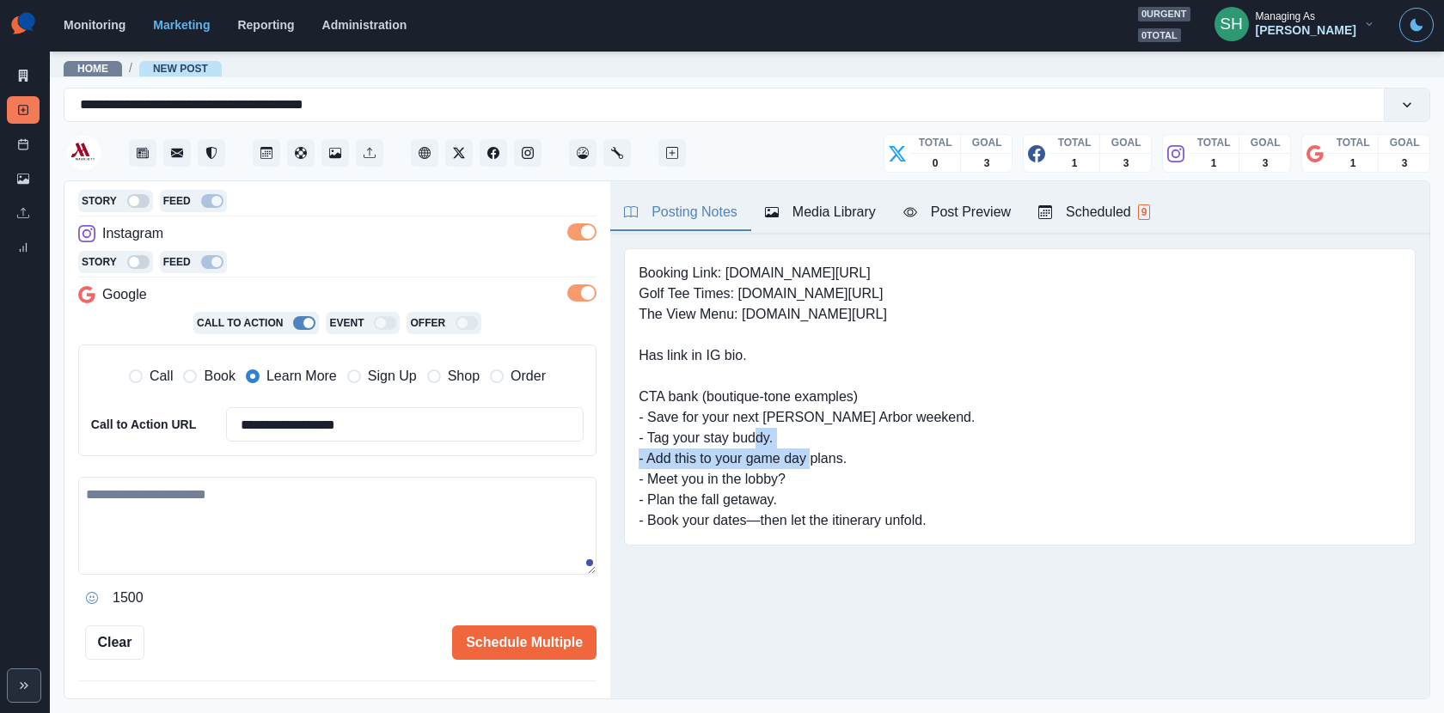
click at [646, 450] on pre "Booking Link: www.marriott.com/dtwys Golf Tee Times: www.bit.ly/44OqxYY The Vie…" at bounding box center [806, 397] width 336 height 268
copy pre "Add this to your game day plans."
click at [938, 210] on div "Post Preview" at bounding box center [956, 212] width 107 height 21
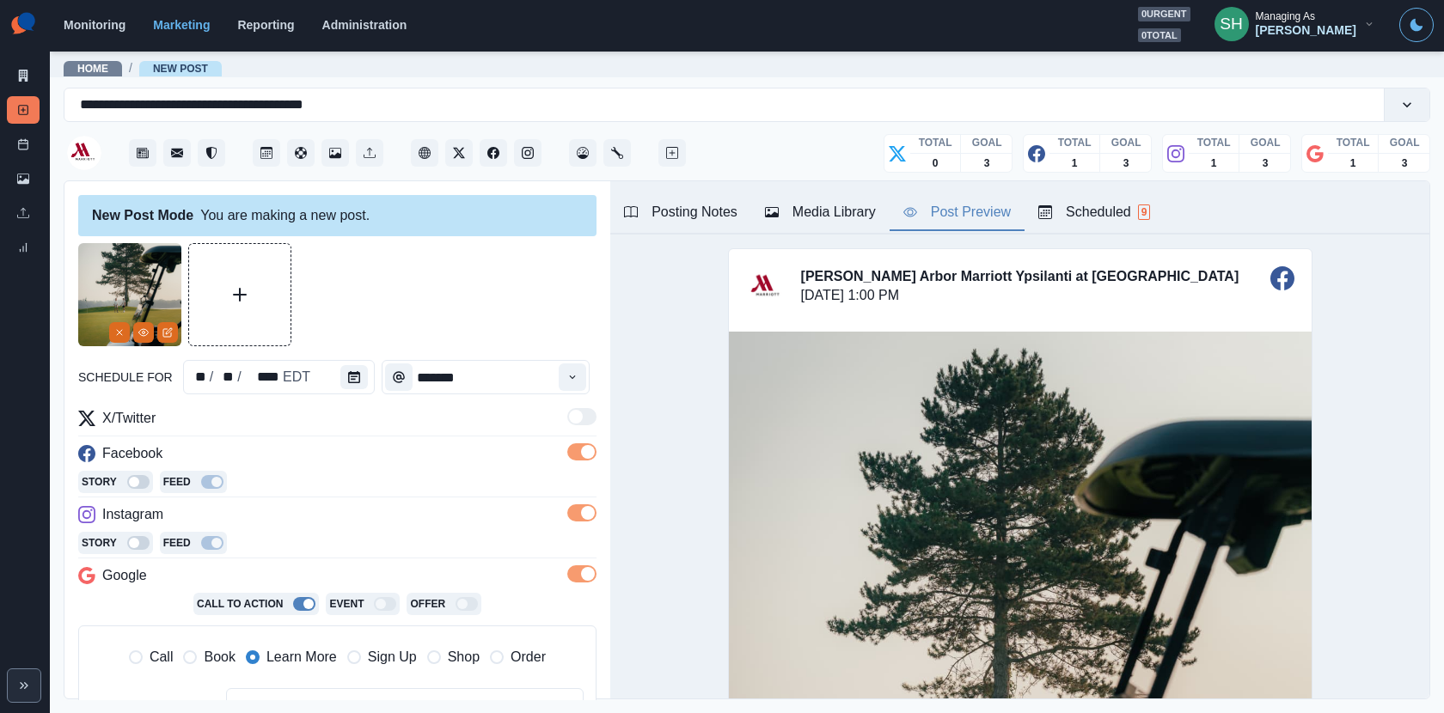
scroll to position [354, 0]
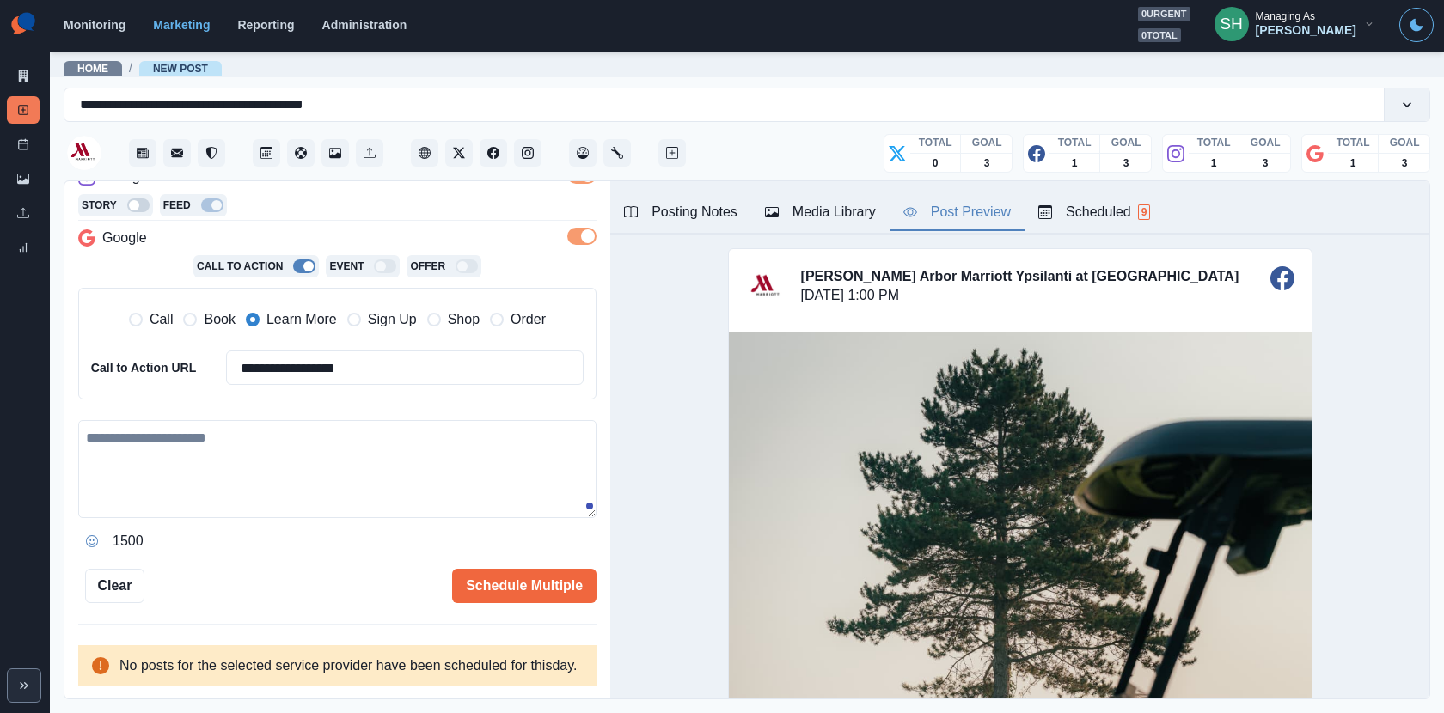
click at [313, 444] on textarea at bounding box center [337, 469] width 518 height 98
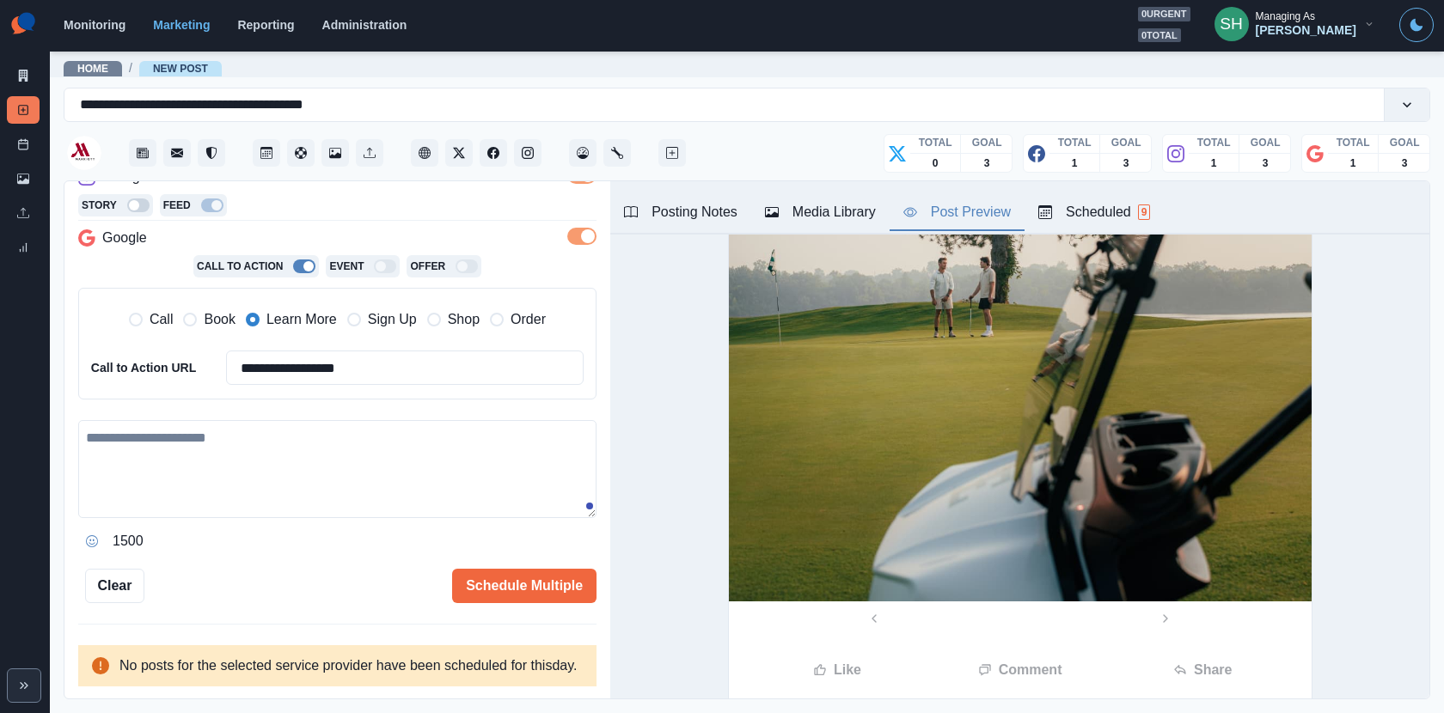
scroll to position [0, 0]
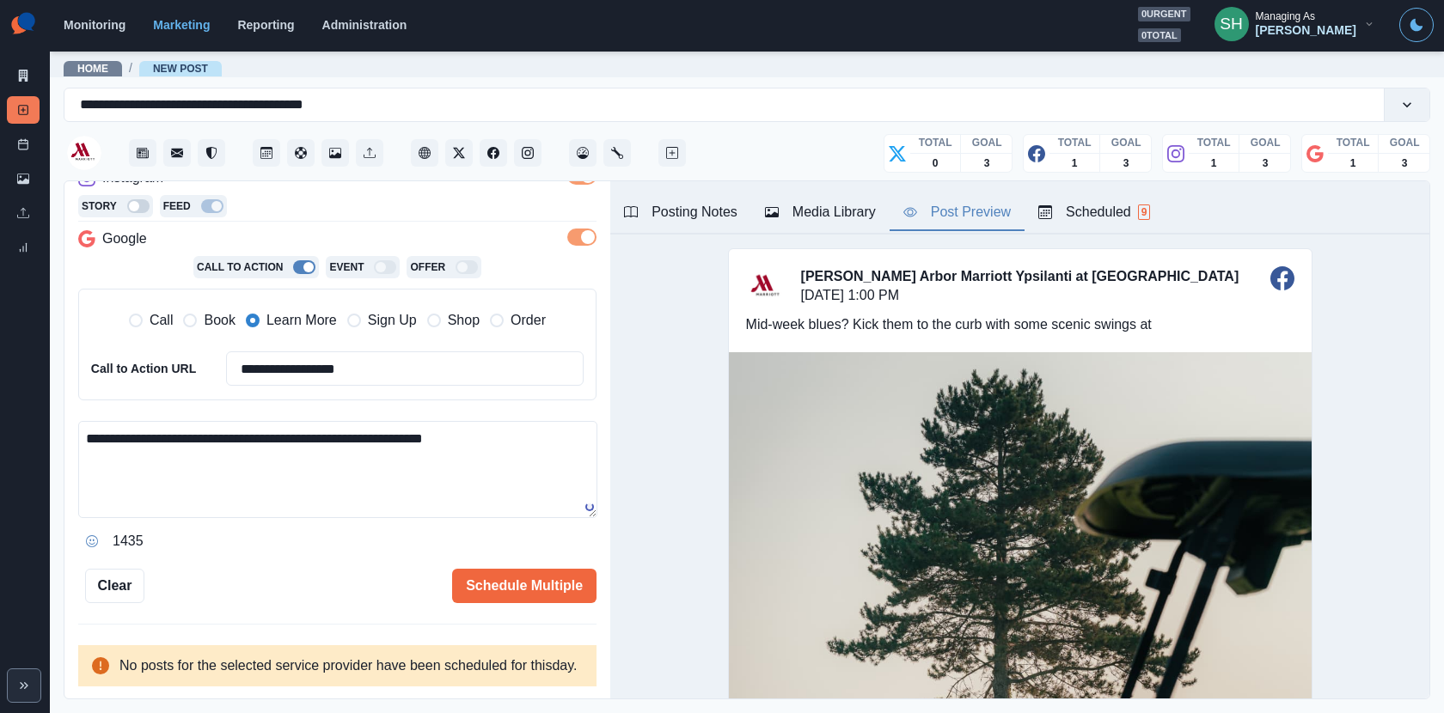
click at [712, 202] on div "Posting Notes" at bounding box center [680, 212] width 113 height 21
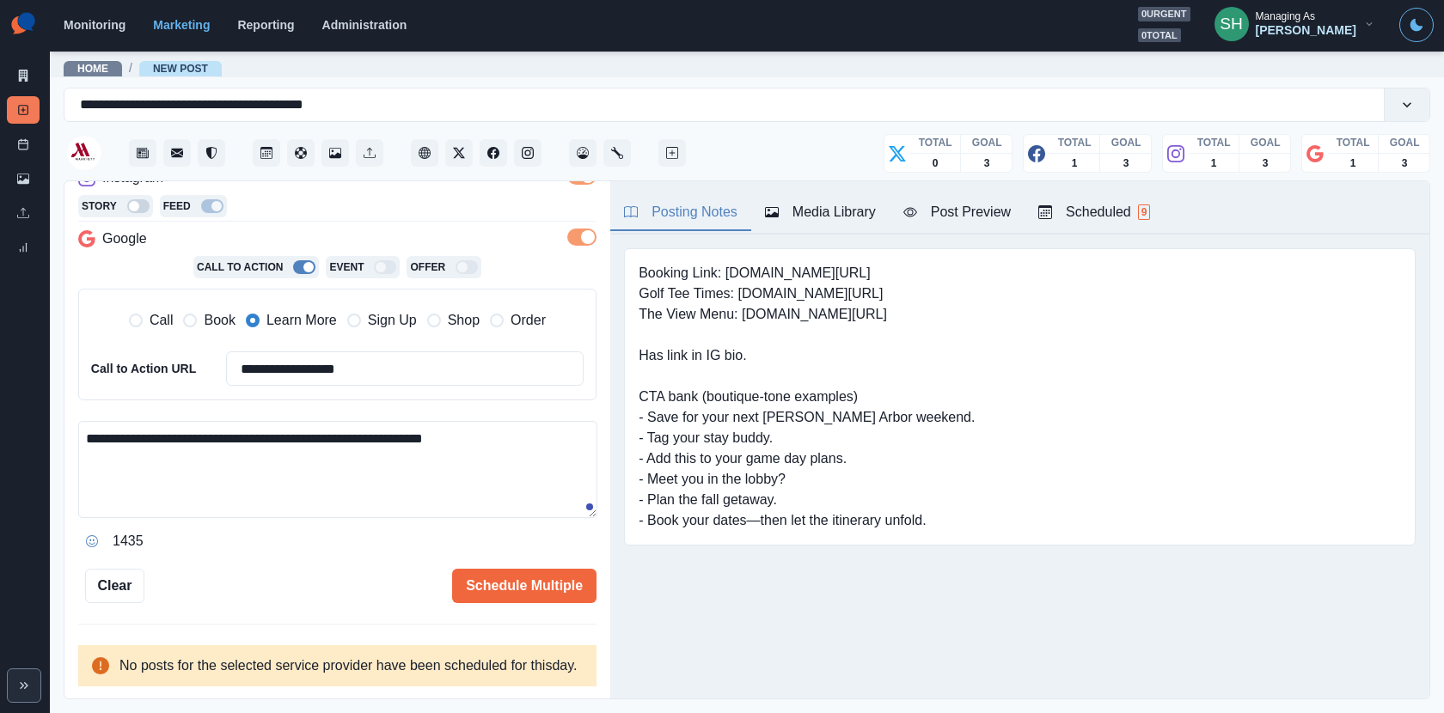
click at [1114, 205] on div "Scheduled 9" at bounding box center [1094, 212] width 112 height 21
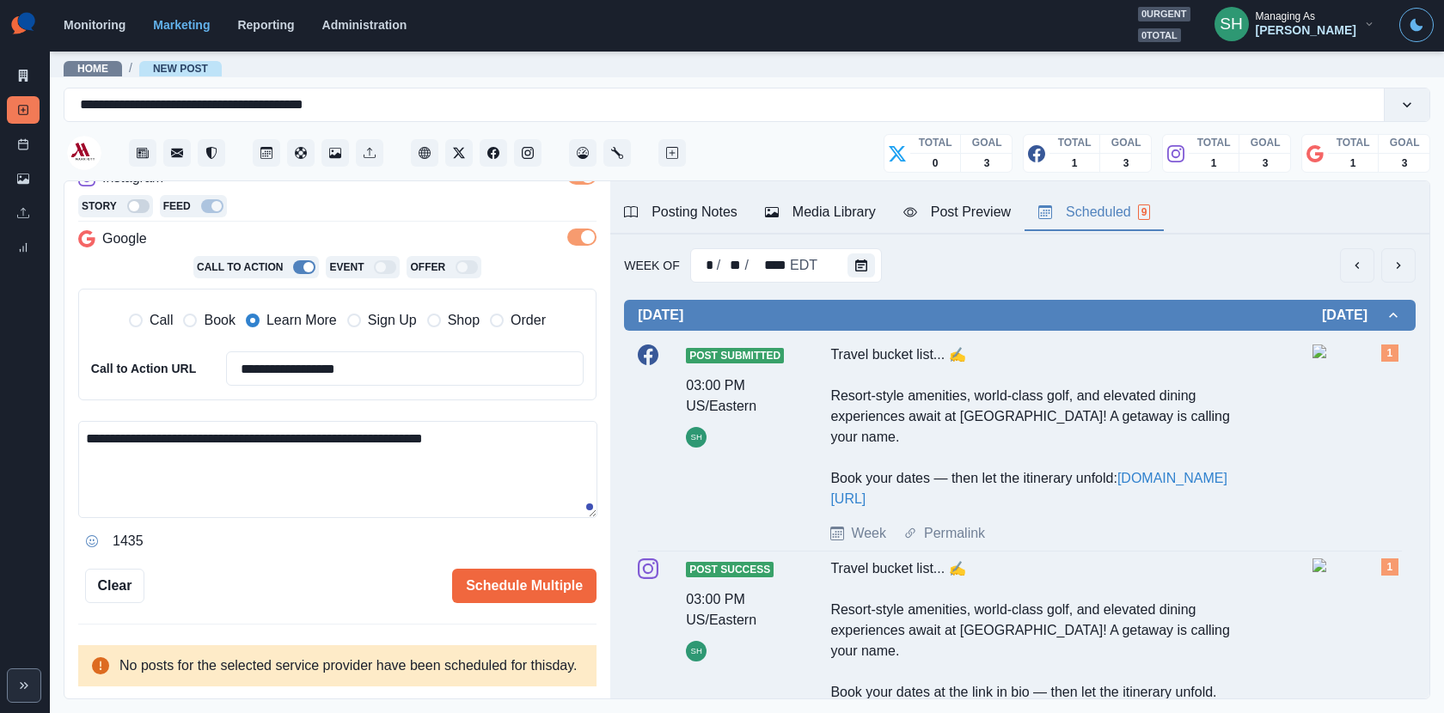
click at [1401, 271] on icon "next" at bounding box center [1398, 266] width 14 height 14
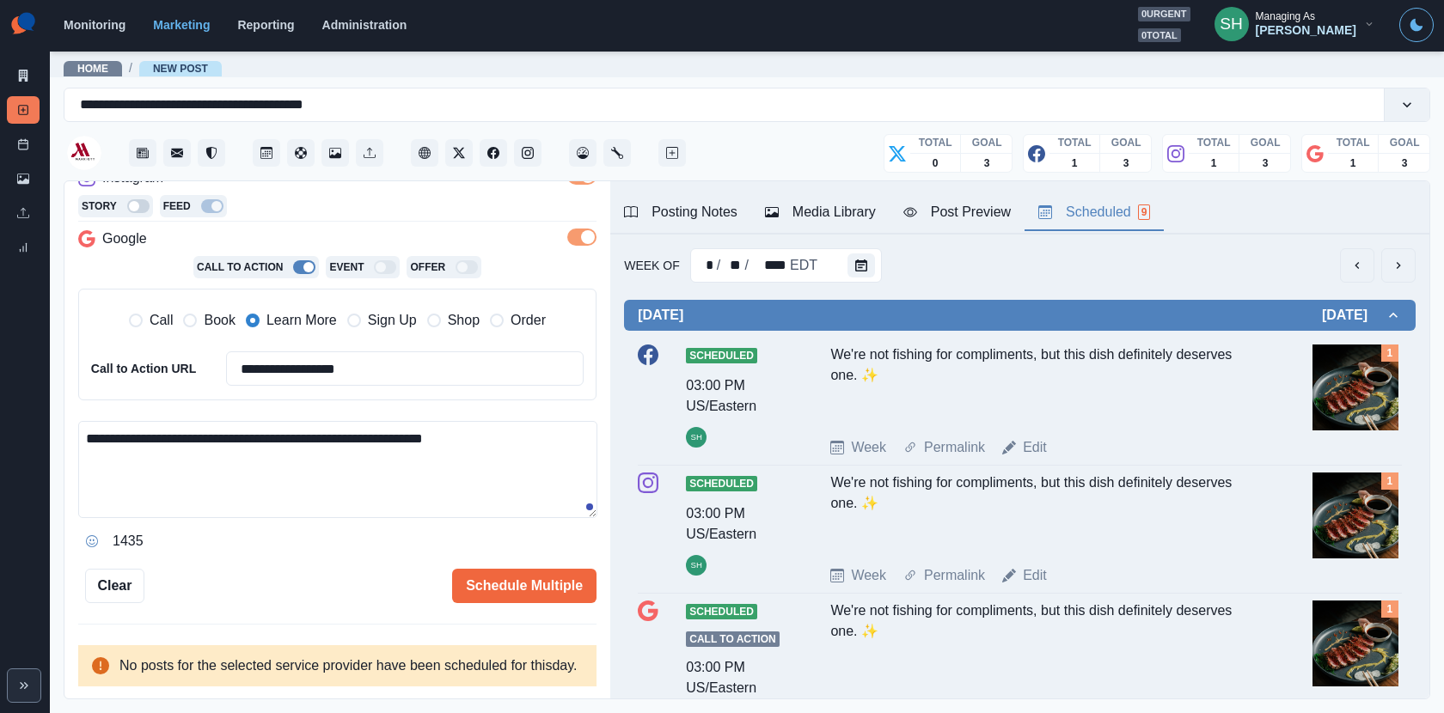
click at [1395, 266] on icon "next" at bounding box center [1398, 266] width 14 height 14
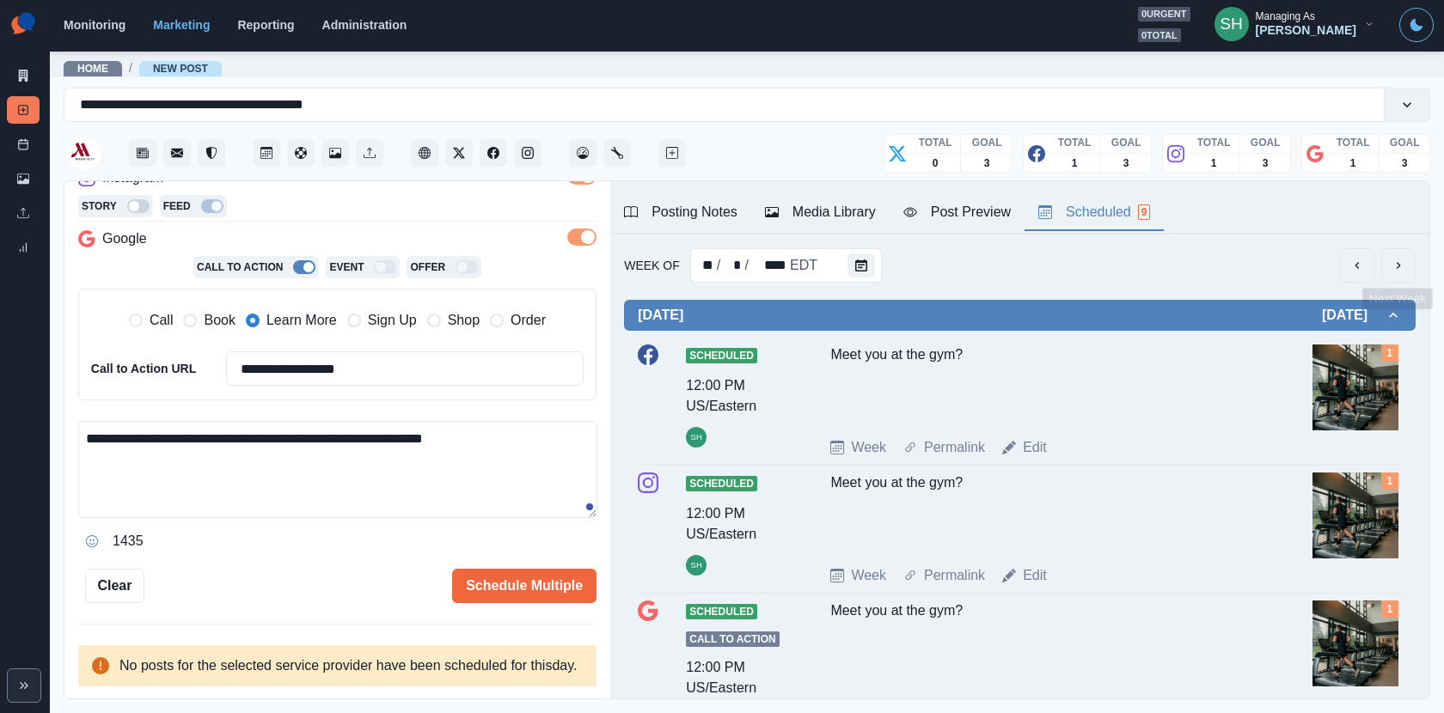
click at [1393, 280] on button "next" at bounding box center [1398, 265] width 34 height 34
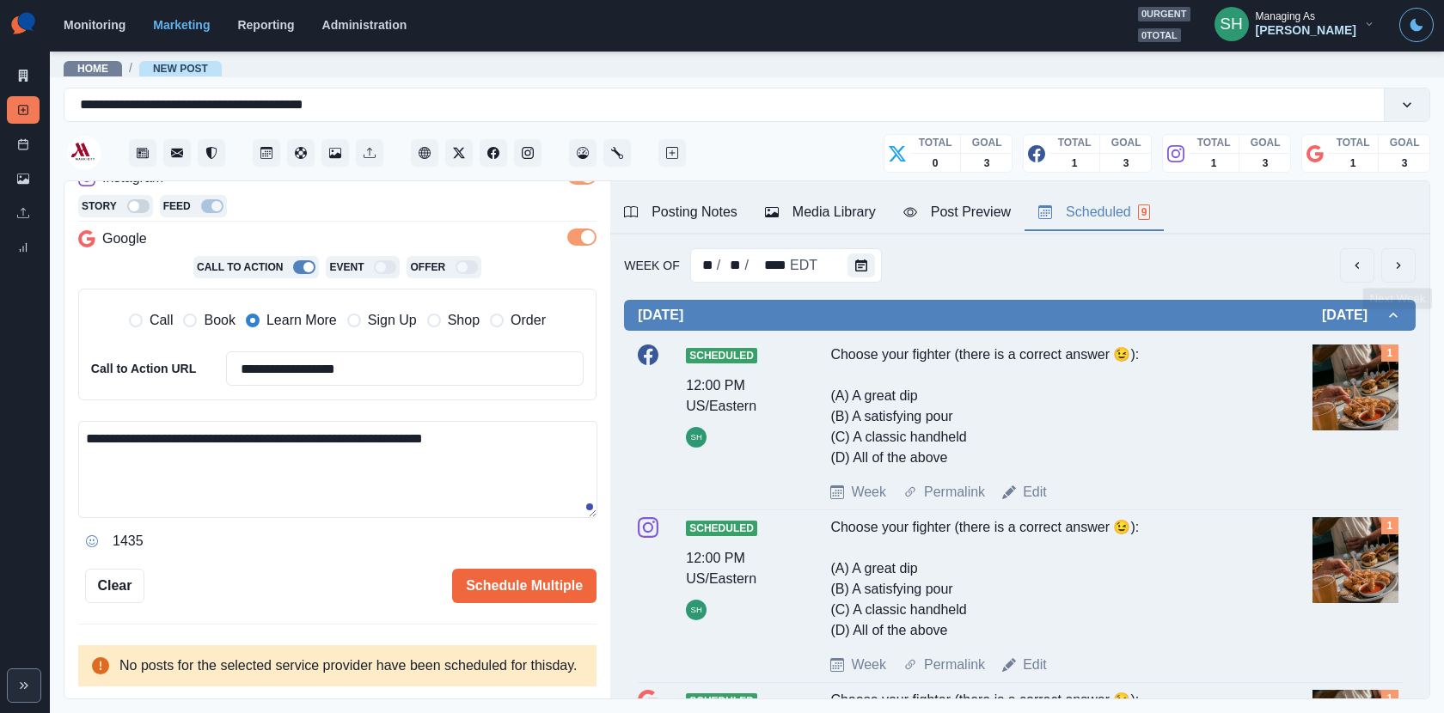
click at [1395, 272] on button "next" at bounding box center [1398, 265] width 34 height 34
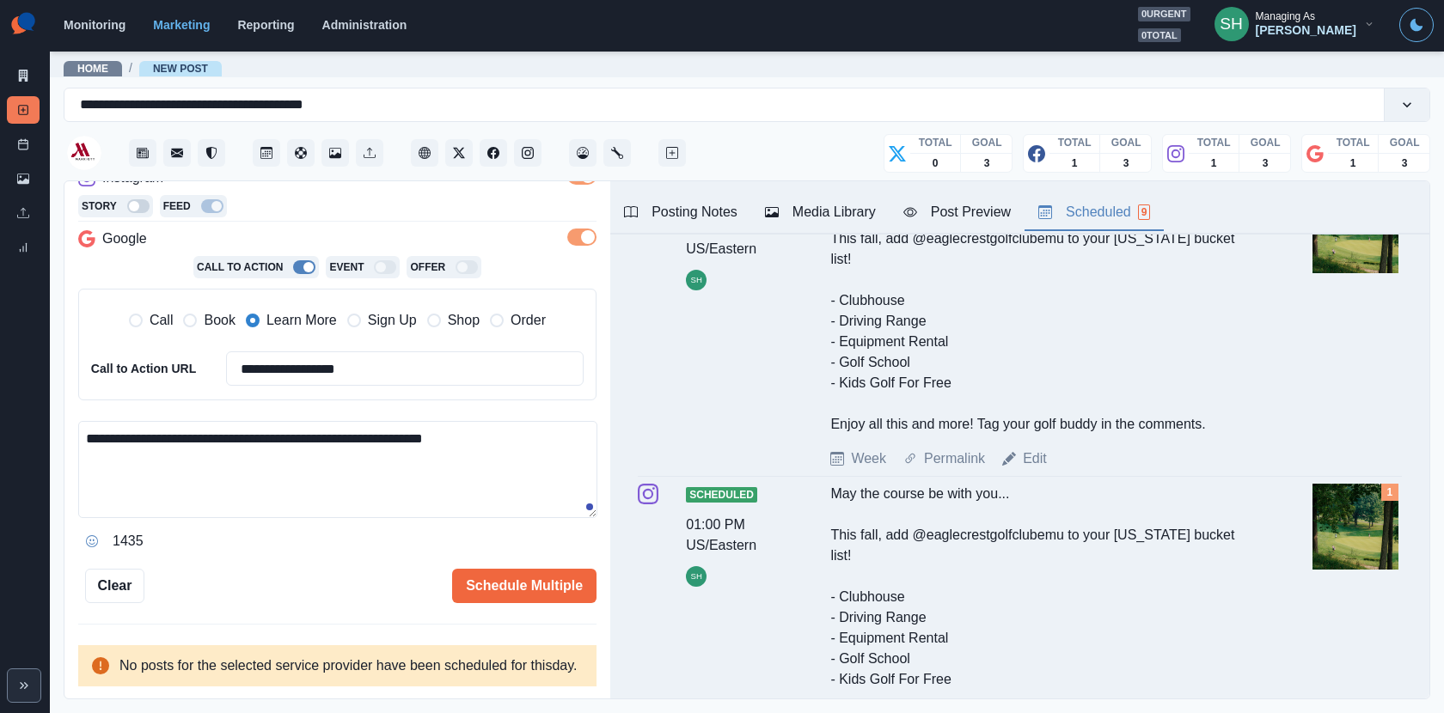
scroll to position [37, 0]
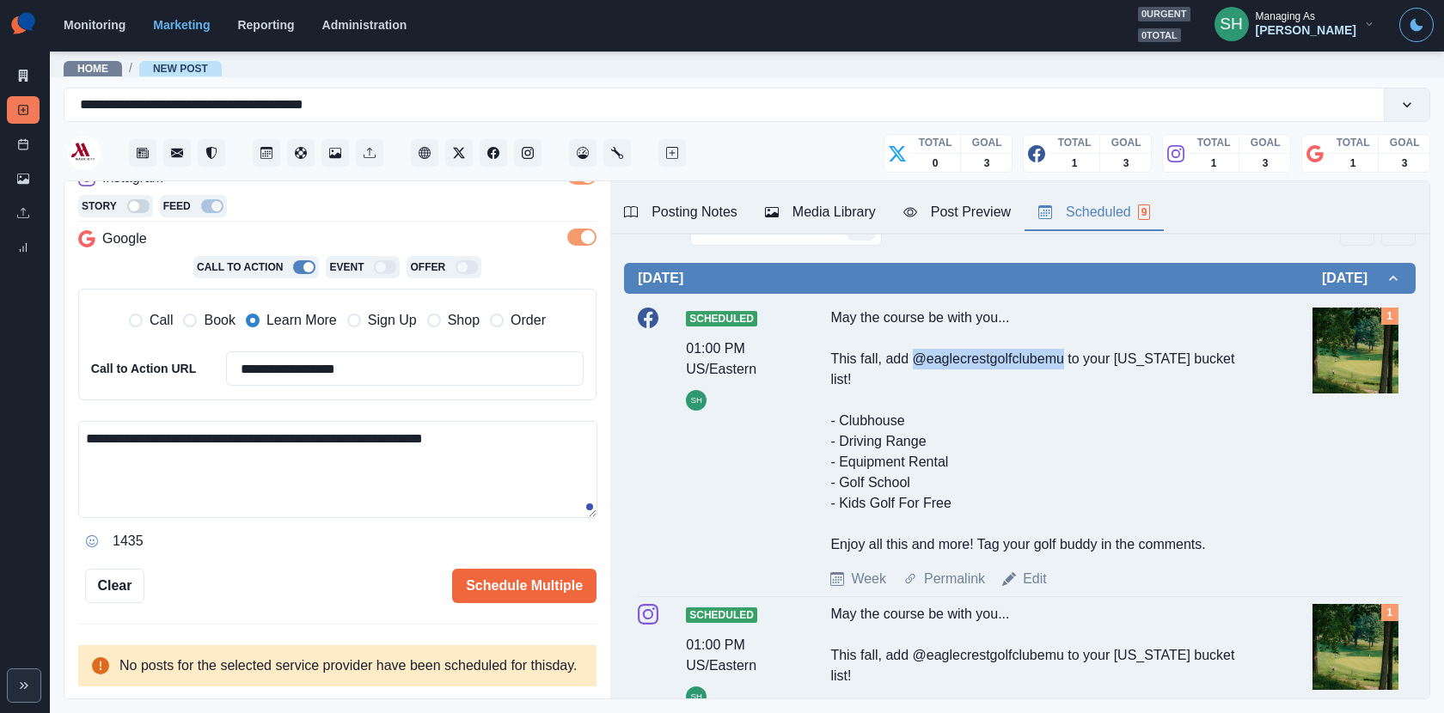
drag, startPoint x: 1066, startPoint y: 362, endPoint x: 919, endPoint y: 361, distance: 146.9
click at [919, 361] on div "May the course be with you... This fall, add @eaglecrestgolfclubemu to your Mic…" at bounding box center [1043, 431] width 426 height 247
copy div "@eaglecrestgolfclubemu"
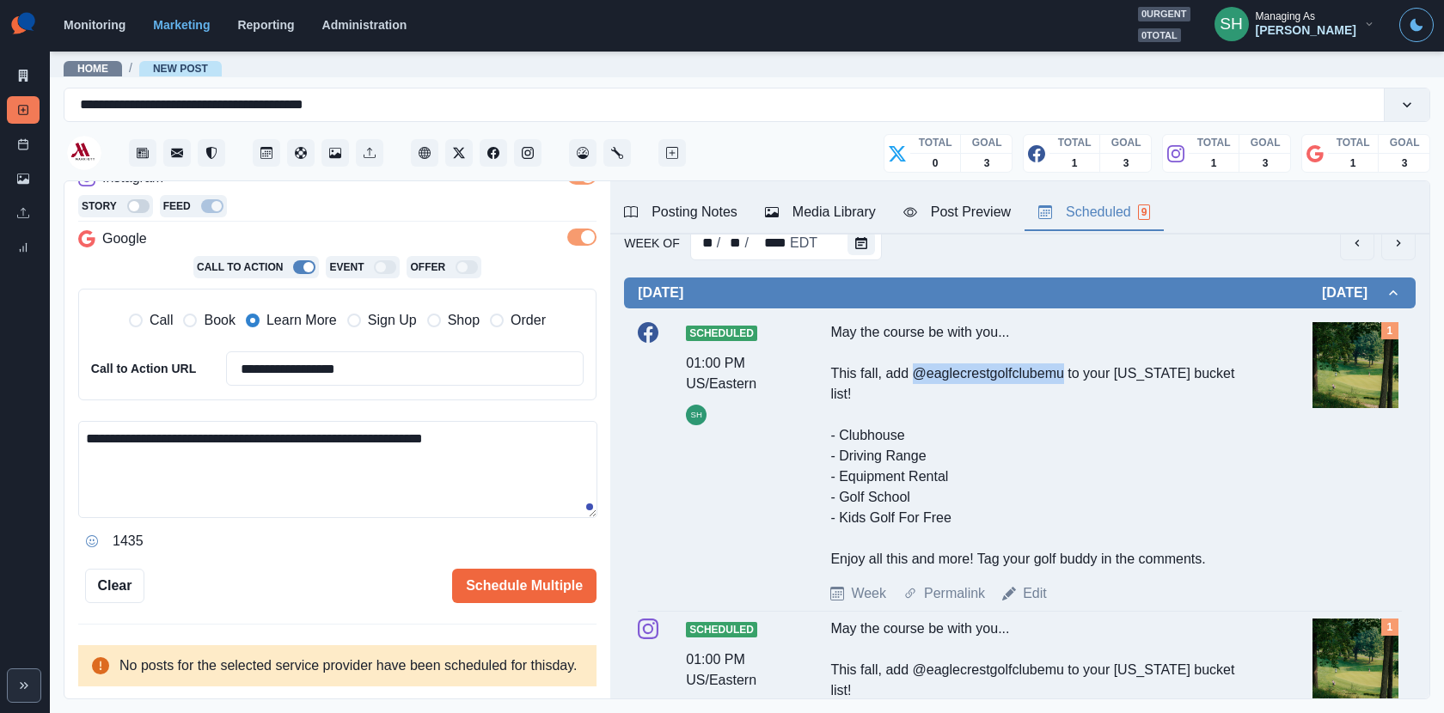
scroll to position [0, 0]
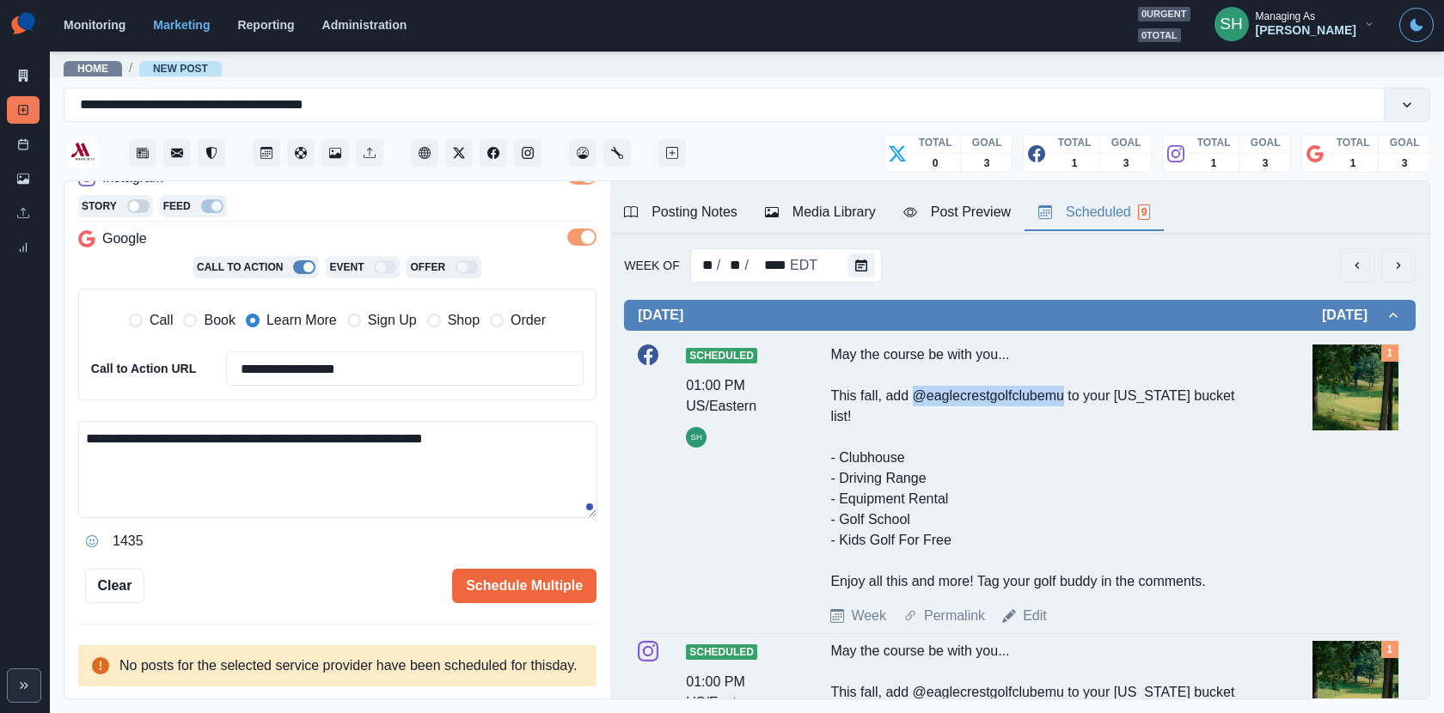
click at [1401, 278] on button "next" at bounding box center [1398, 265] width 34 height 34
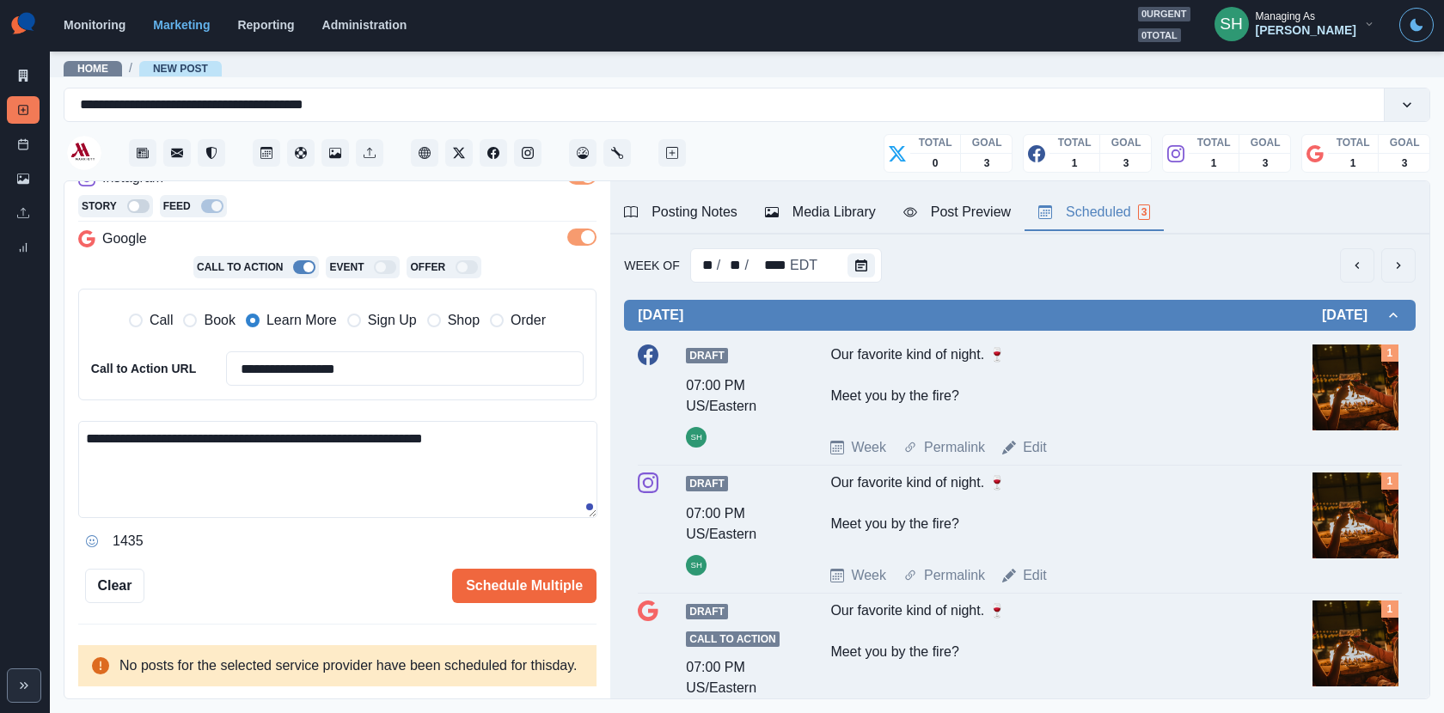
click at [516, 425] on textarea "**********" at bounding box center [337, 469] width 519 height 97
paste textarea "**********"
type textarea "**********"
click at [465, 545] on div "**********" at bounding box center [337, 254] width 518 height 697
click at [475, 569] on button "Schedule Multiple" at bounding box center [524, 586] width 144 height 34
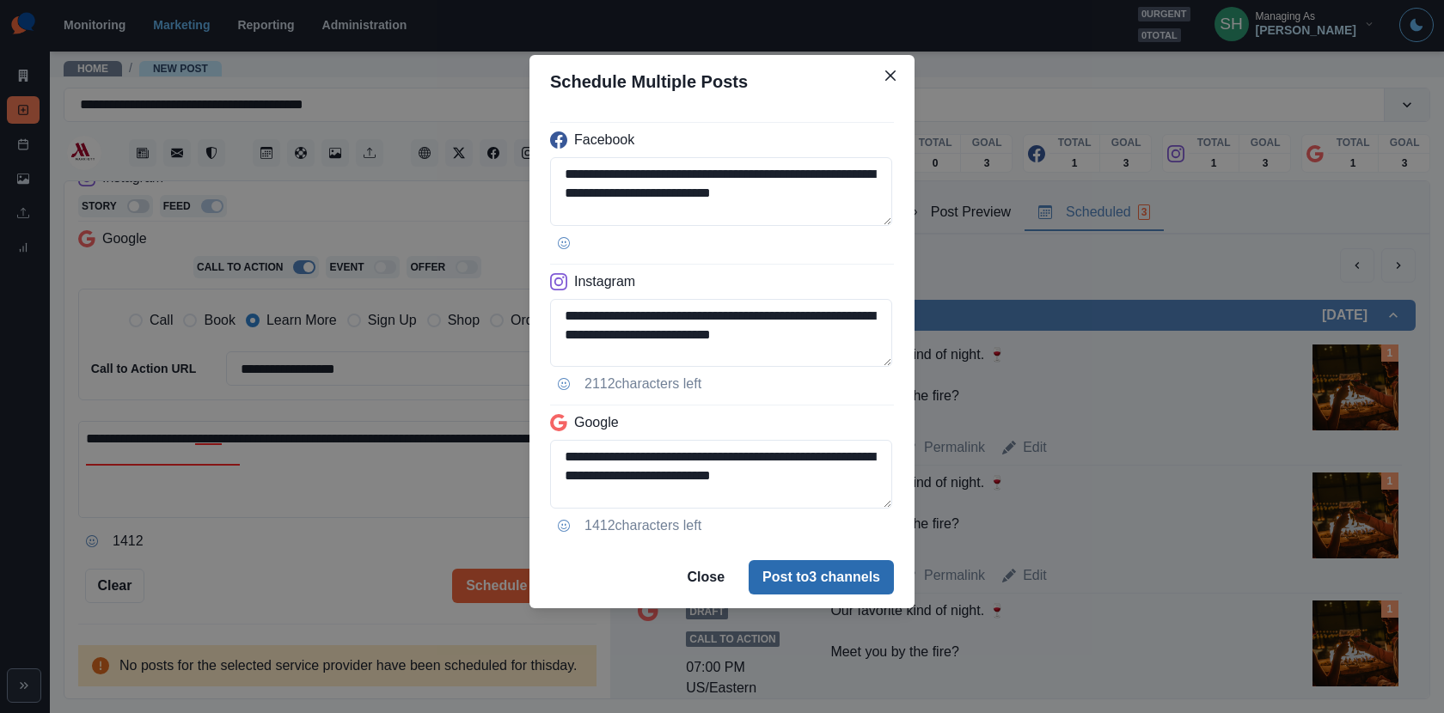
click at [787, 571] on button "Post to 3 channels" at bounding box center [820, 577] width 145 height 34
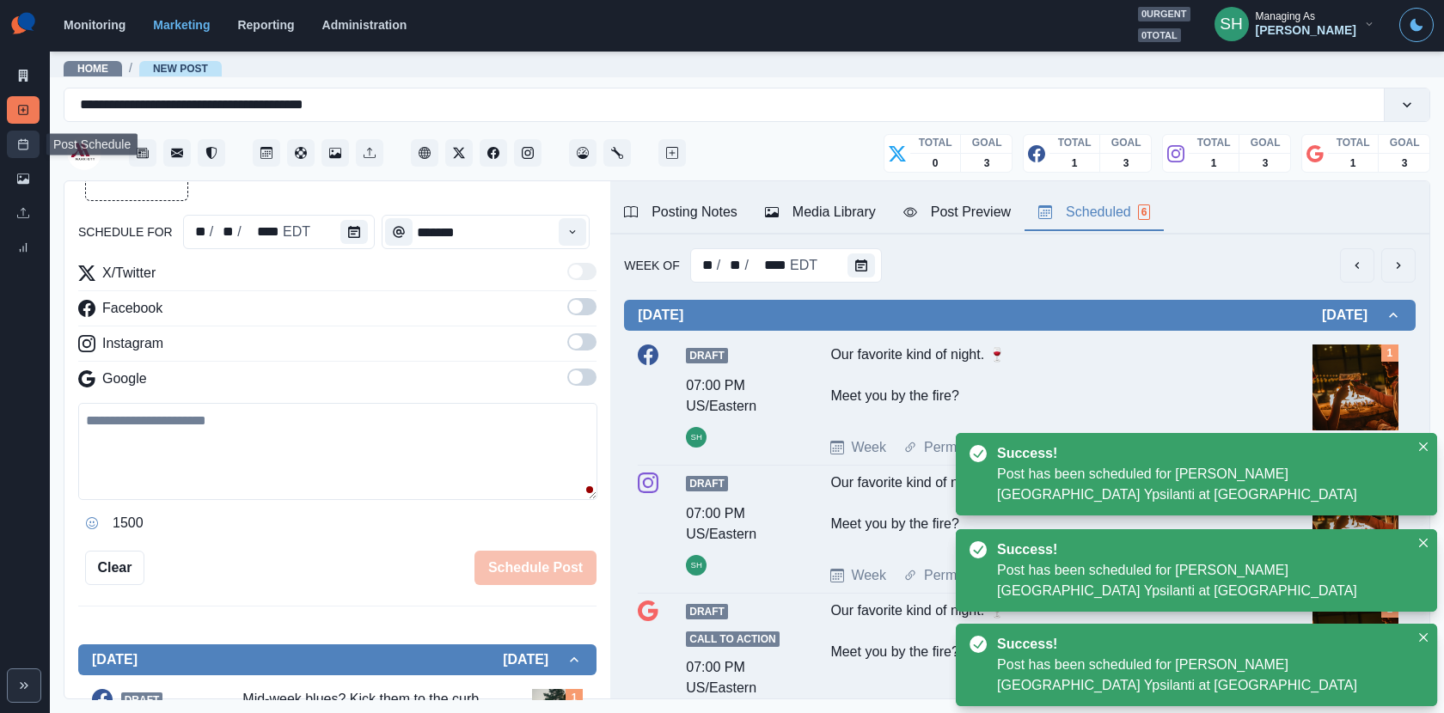
scroll to position [328, 0]
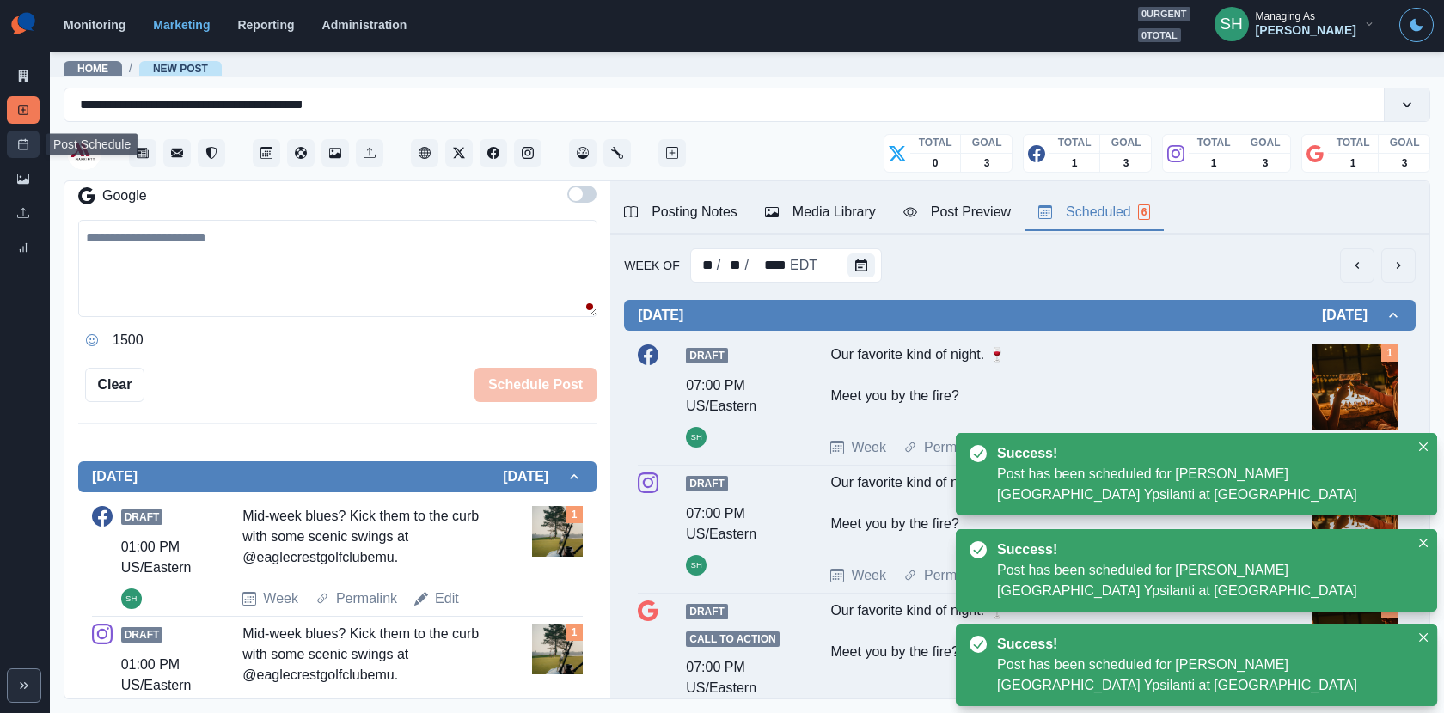
click at [27, 143] on icon at bounding box center [23, 144] width 12 height 12
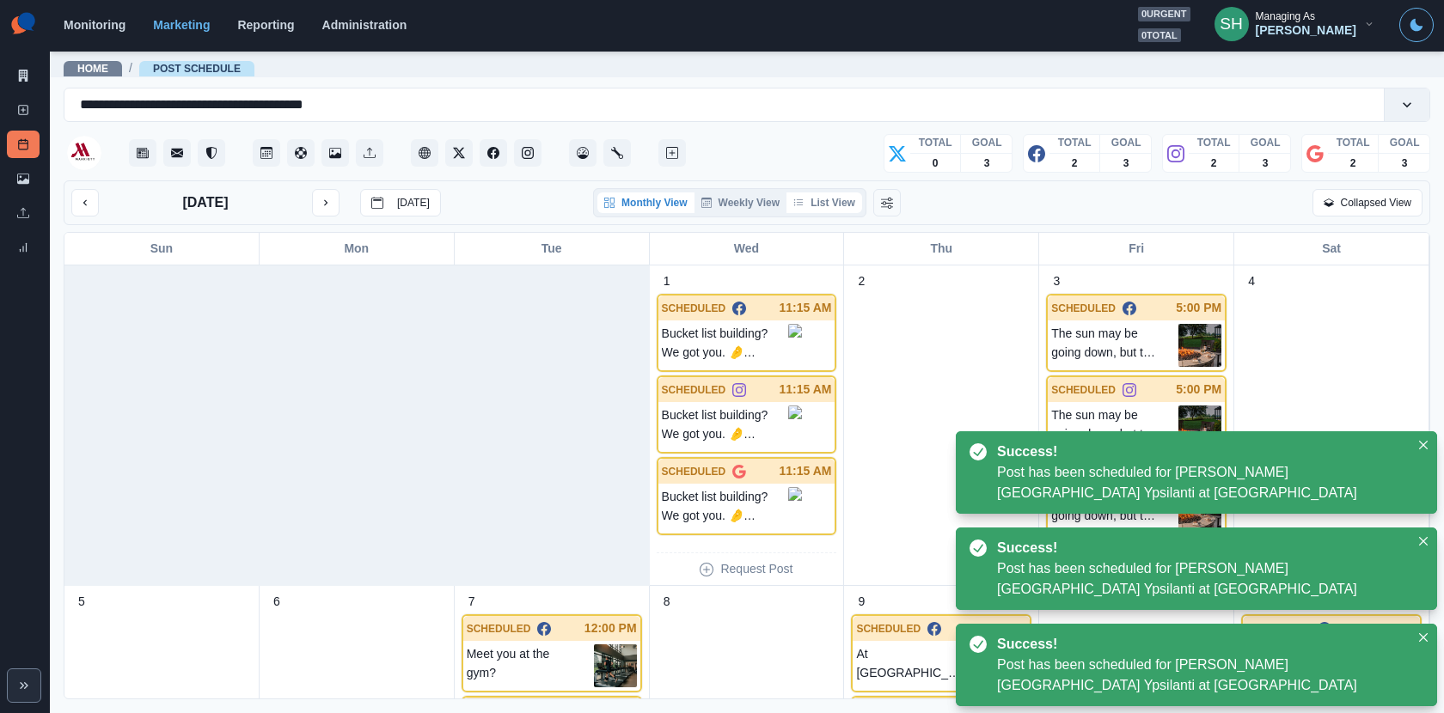
click at [840, 200] on button "List View" at bounding box center [824, 202] width 76 height 21
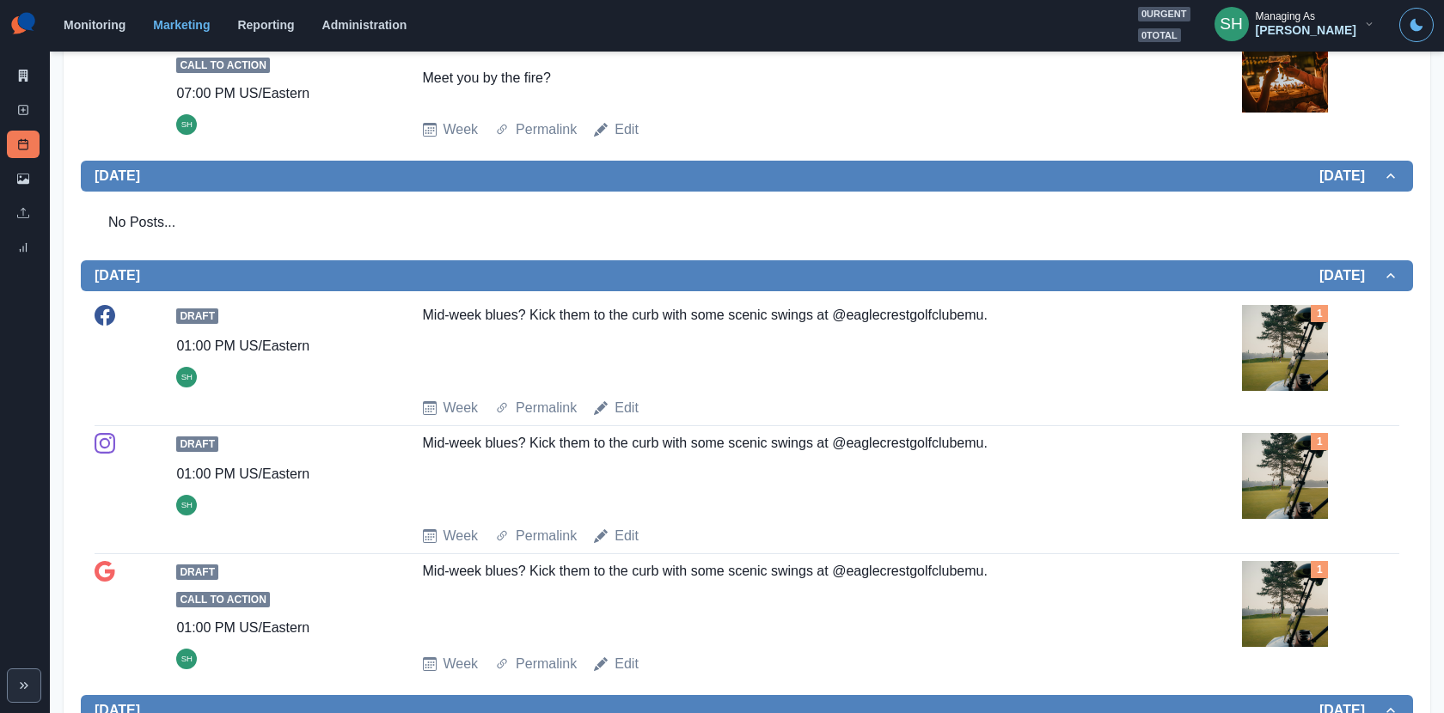
scroll to position [681, 0]
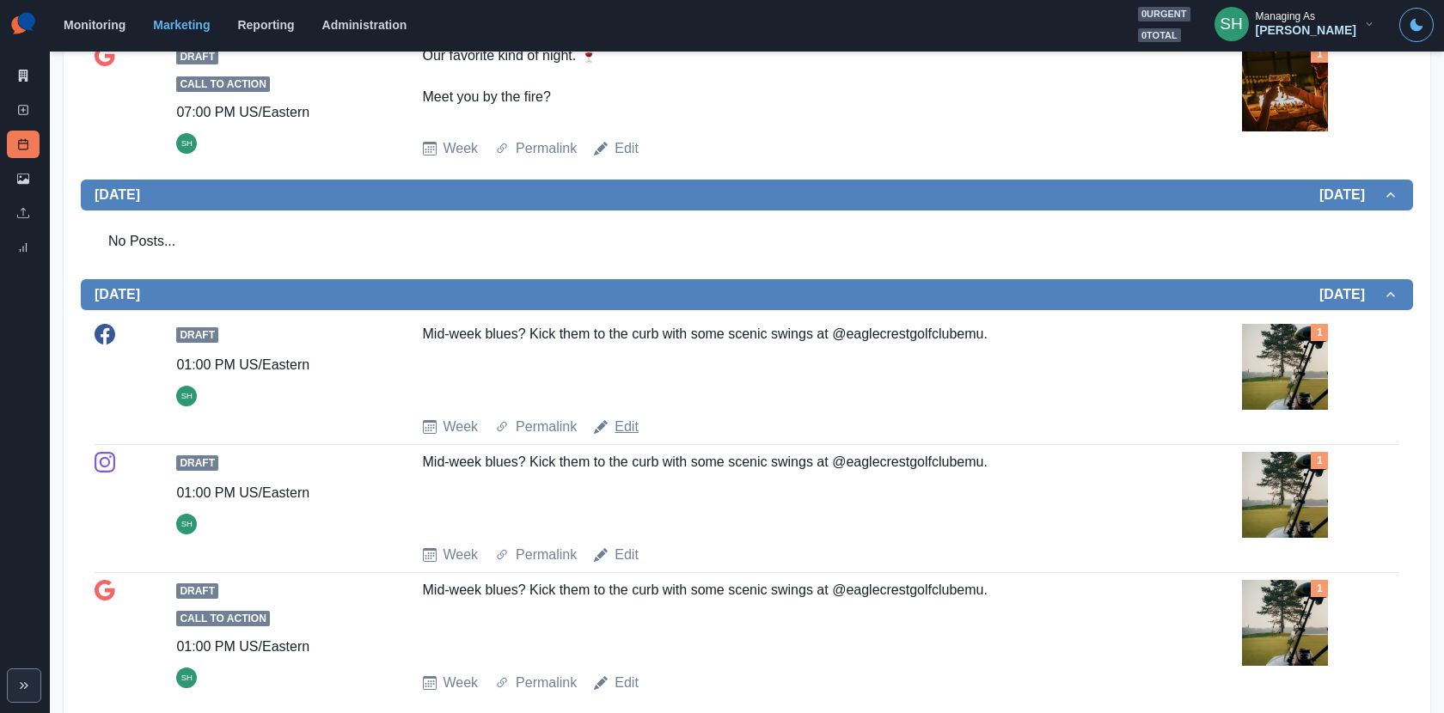
click at [623, 425] on link "Edit" at bounding box center [626, 427] width 24 height 21
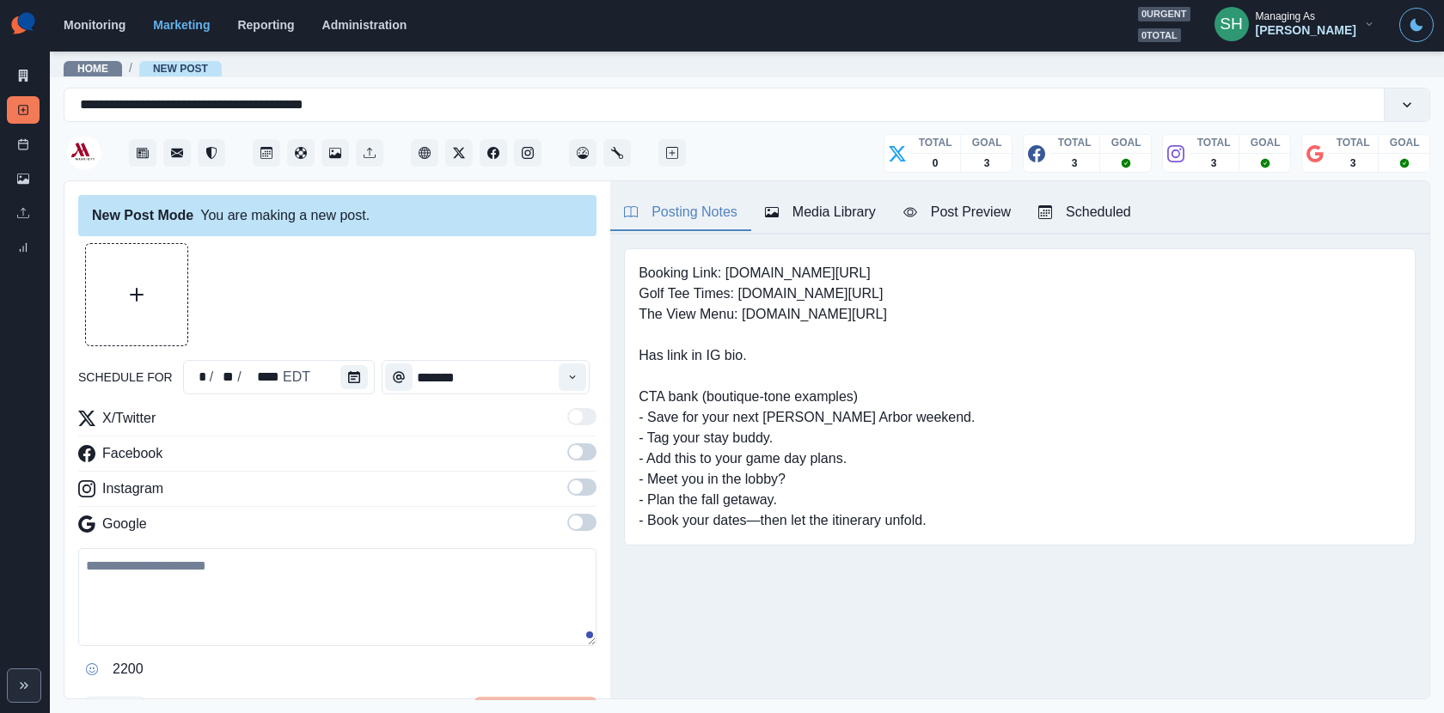
type input "*******"
type textarea "**********"
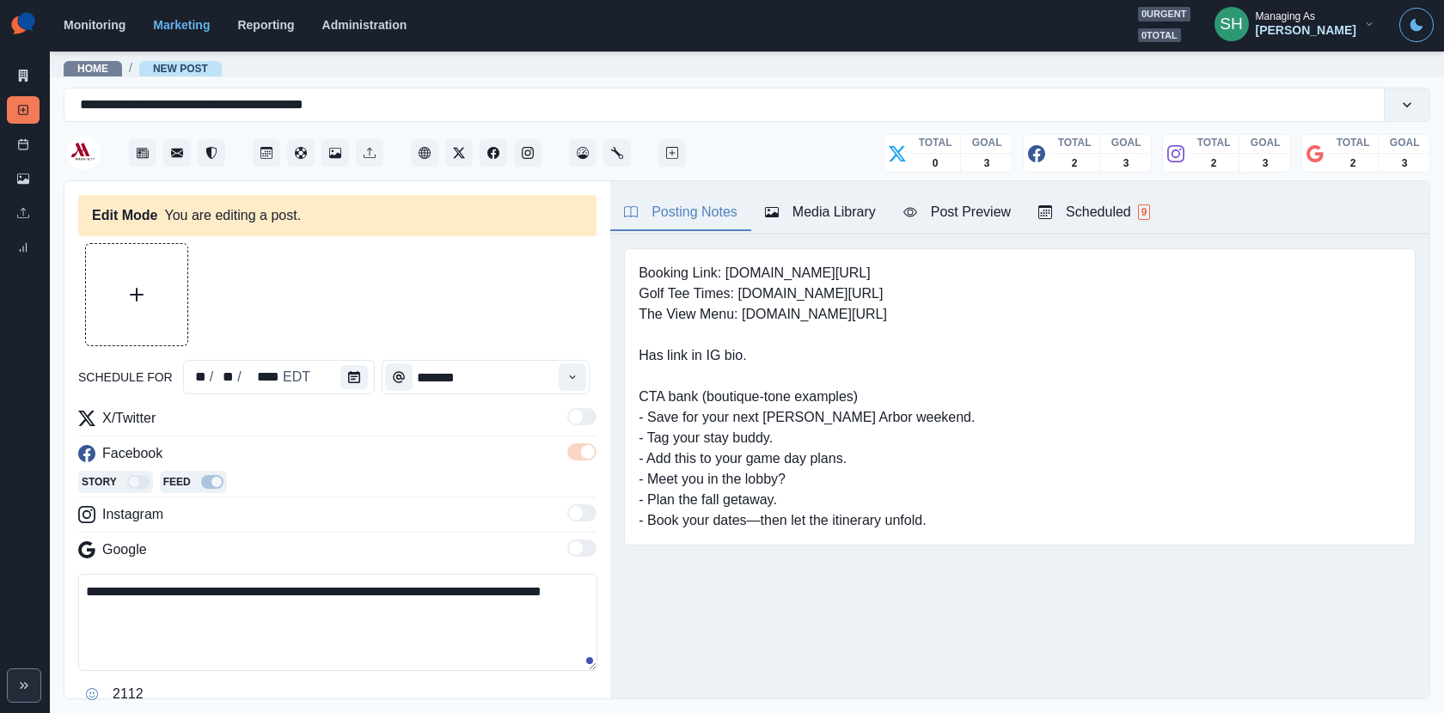
click at [1078, 228] on button "Scheduled 9" at bounding box center [1093, 213] width 139 height 36
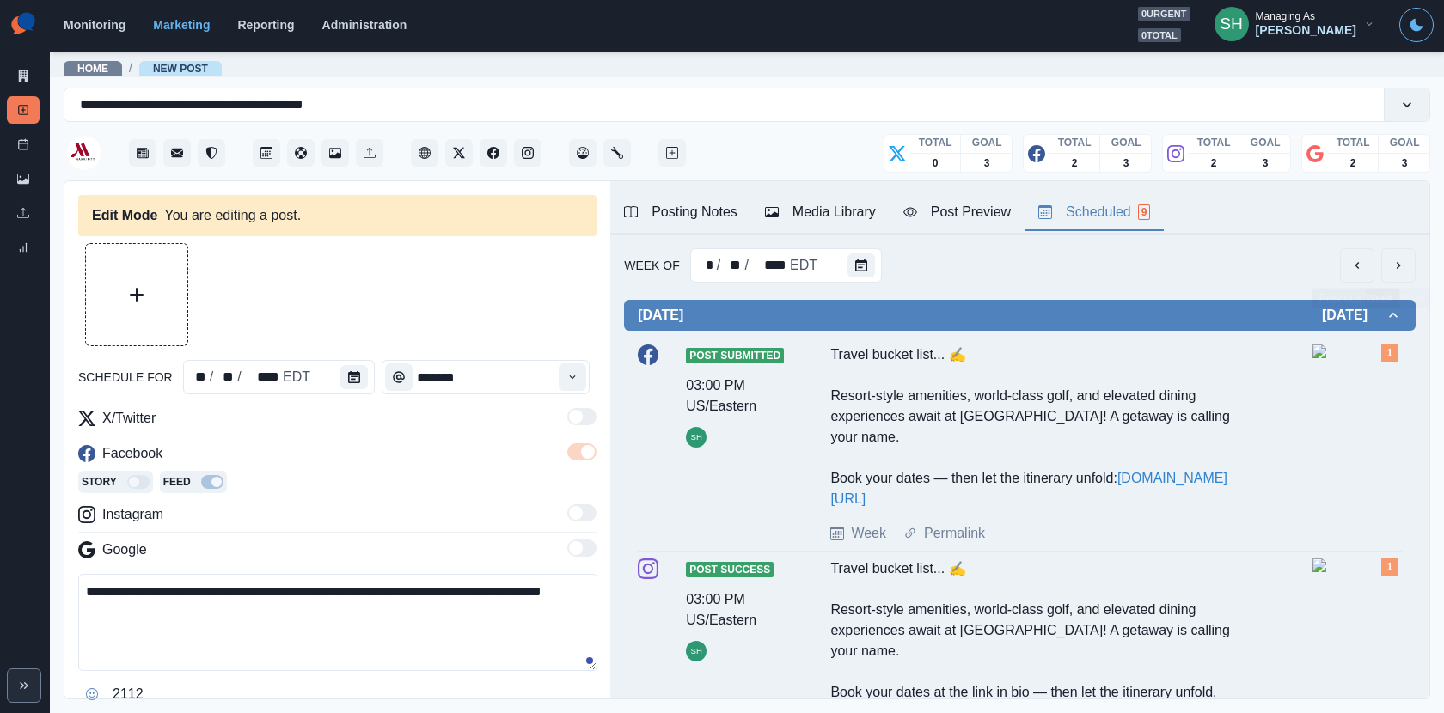
click at [1403, 271] on icon "next" at bounding box center [1398, 266] width 14 height 14
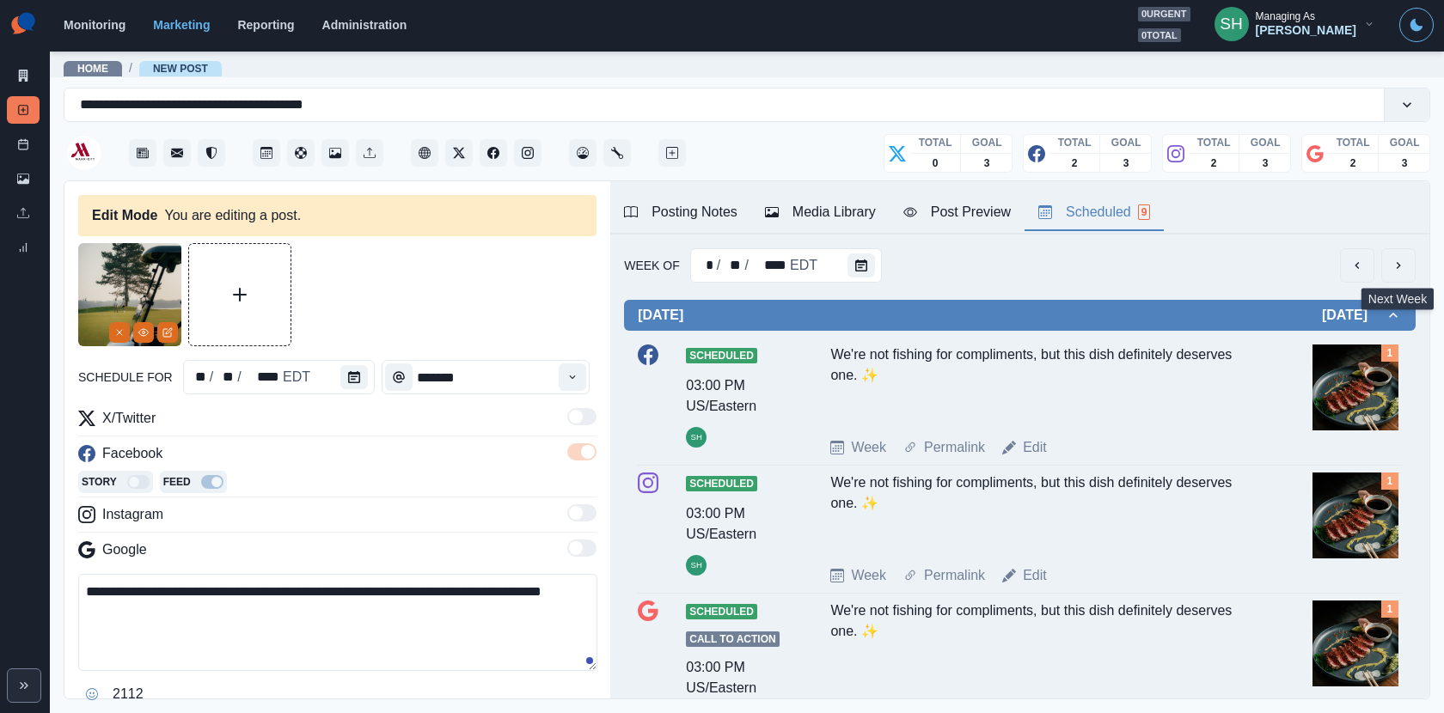
click at [1397, 263] on icon "next" at bounding box center [1398, 265] width 4 height 7
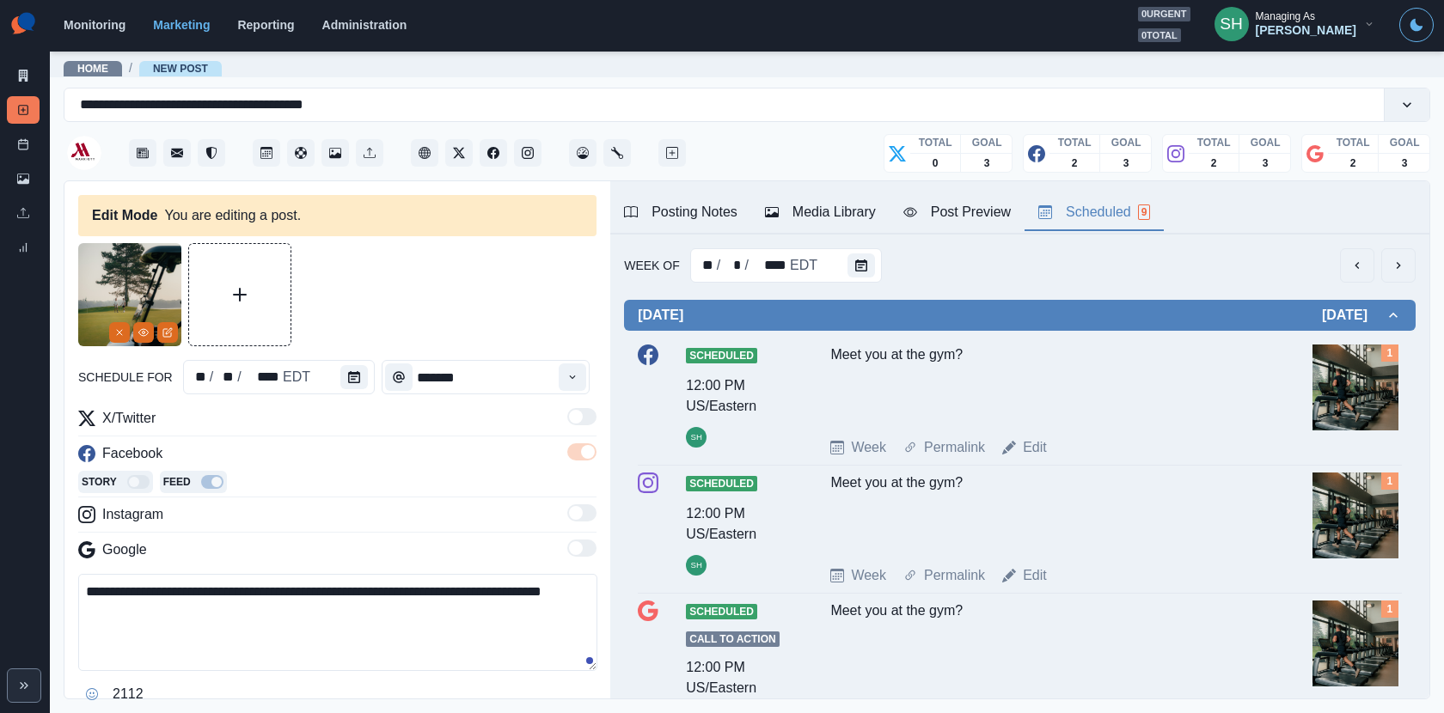
click at [1385, 272] on button "next" at bounding box center [1398, 265] width 34 height 34
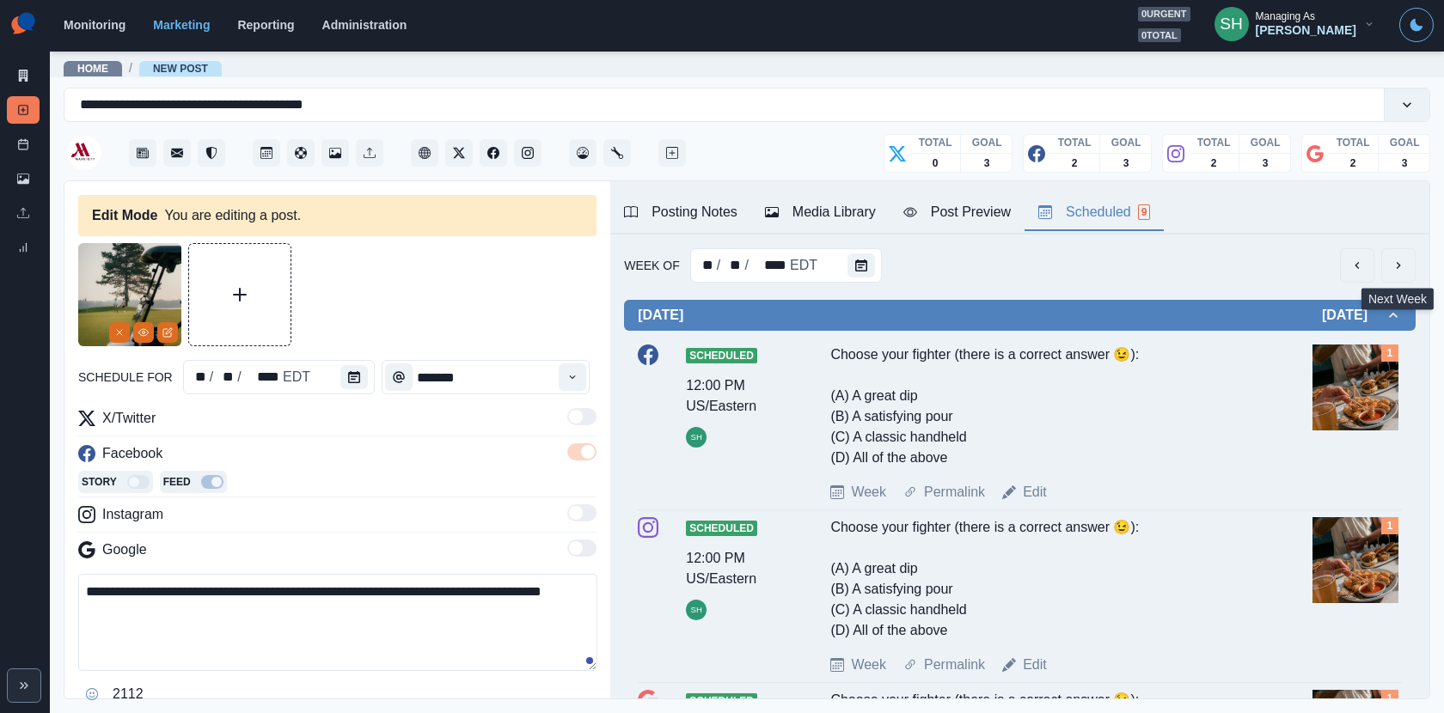
click at [1408, 265] on button "next" at bounding box center [1398, 265] width 34 height 34
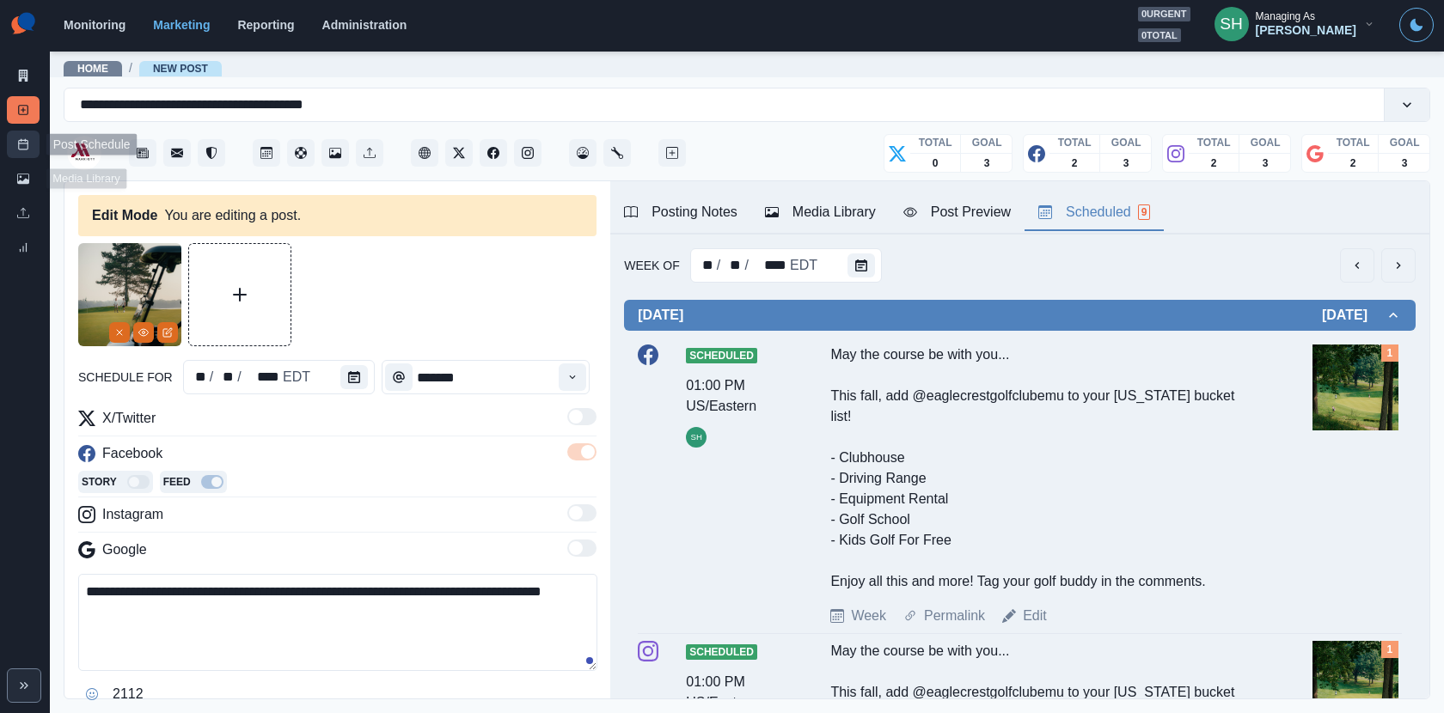
click at [19, 140] on rect at bounding box center [23, 144] width 9 height 9
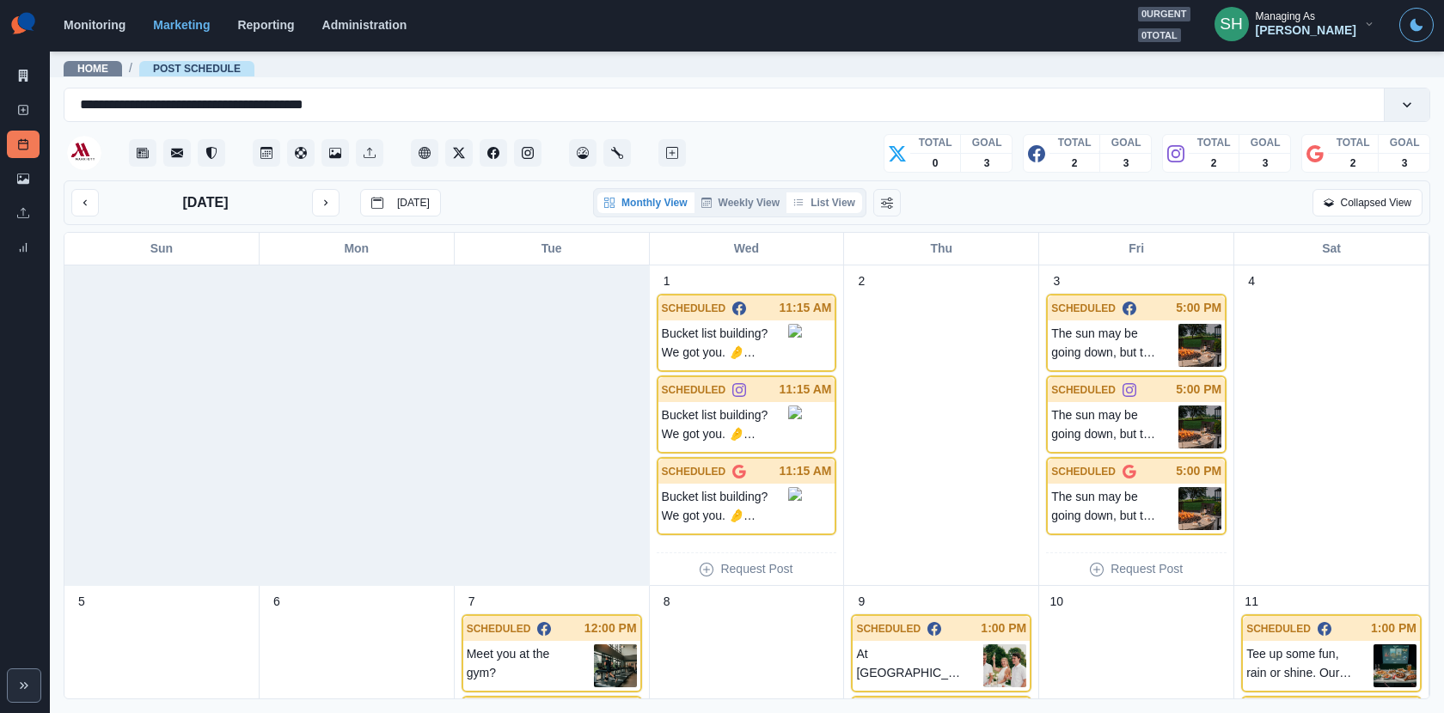
click at [797, 201] on icon "button" at bounding box center [798, 203] width 10 height 10
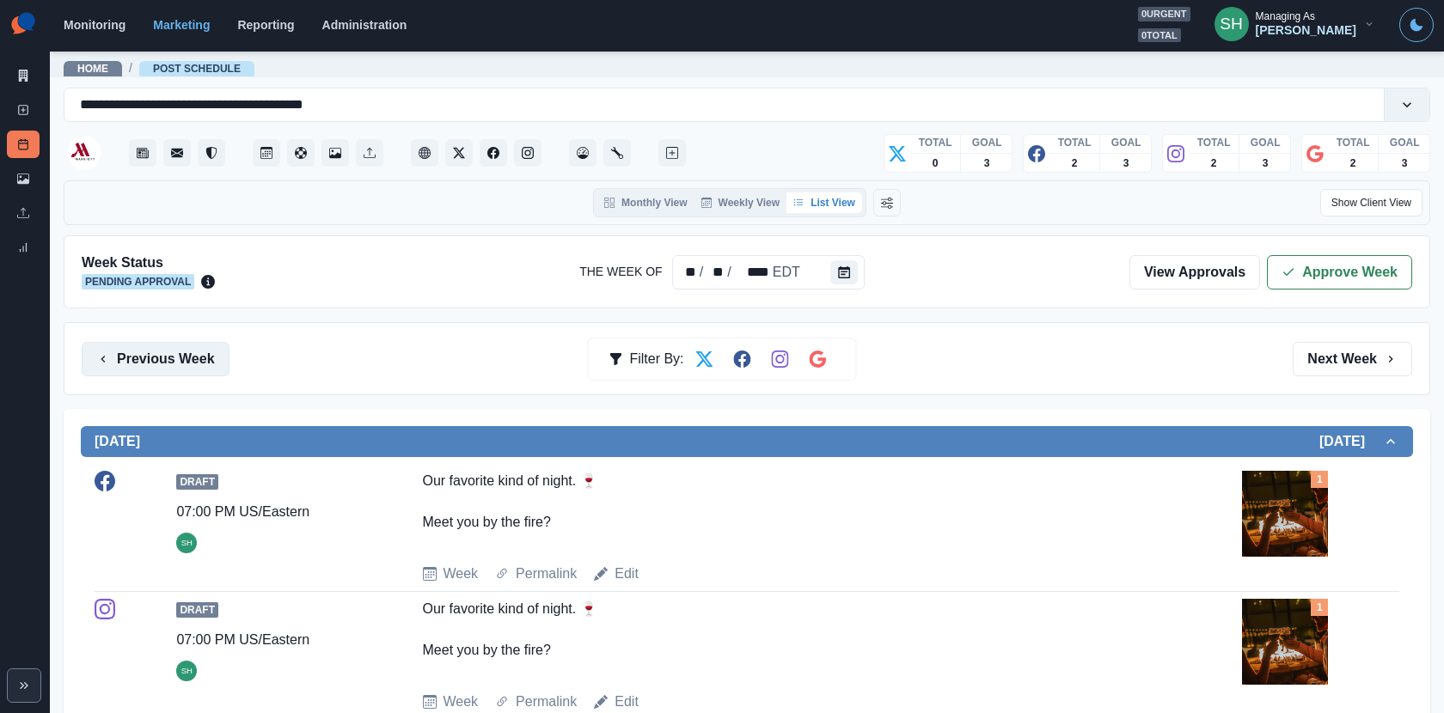
click at [174, 360] on button "Previous Week" at bounding box center [156, 359] width 148 height 34
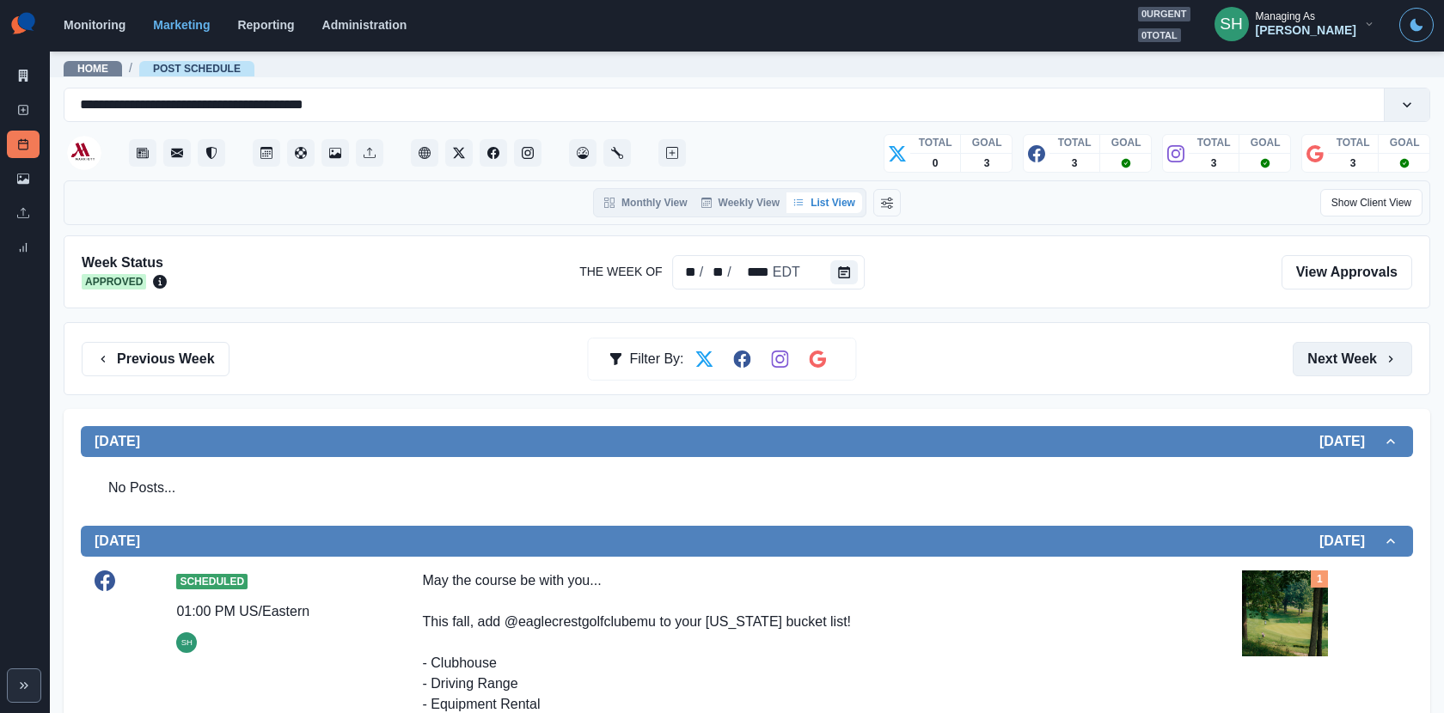
click at [1359, 349] on button "Next Week" at bounding box center [1351, 359] width 119 height 34
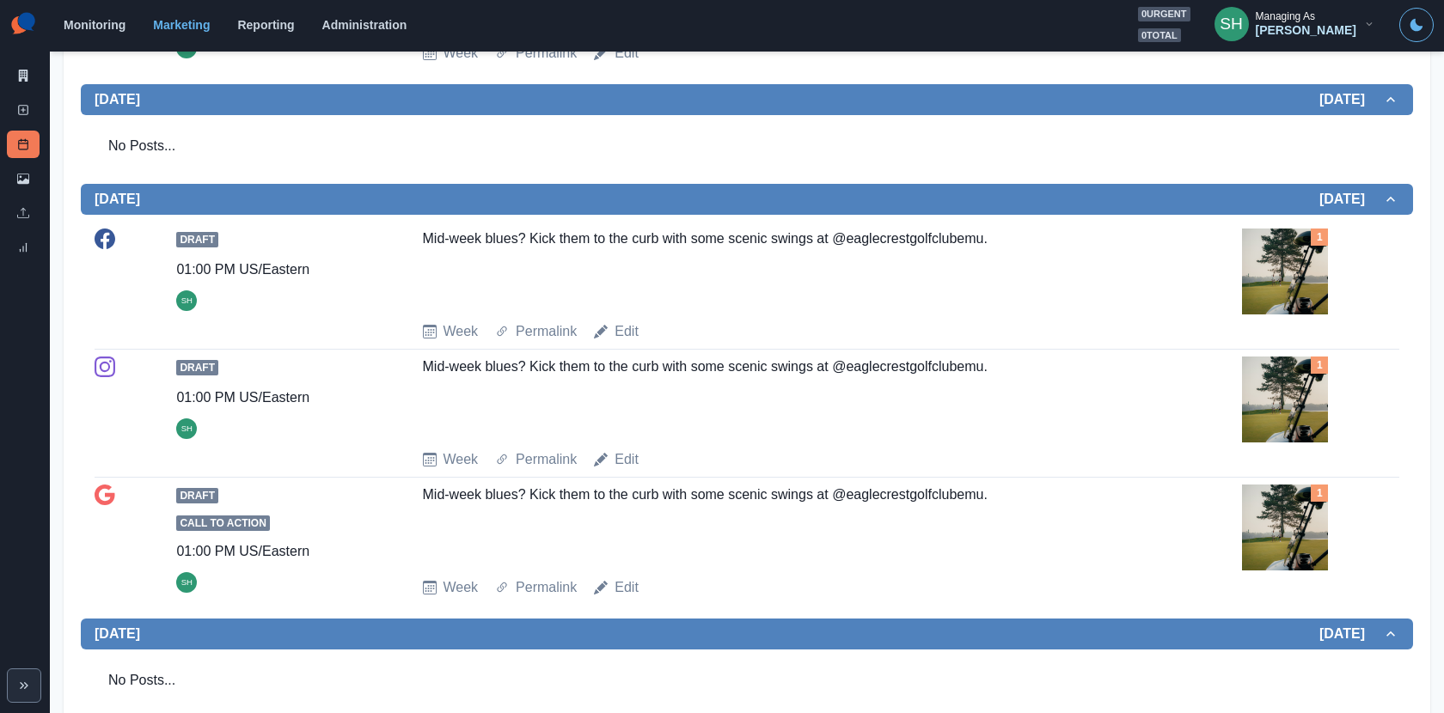
scroll to position [1108, 0]
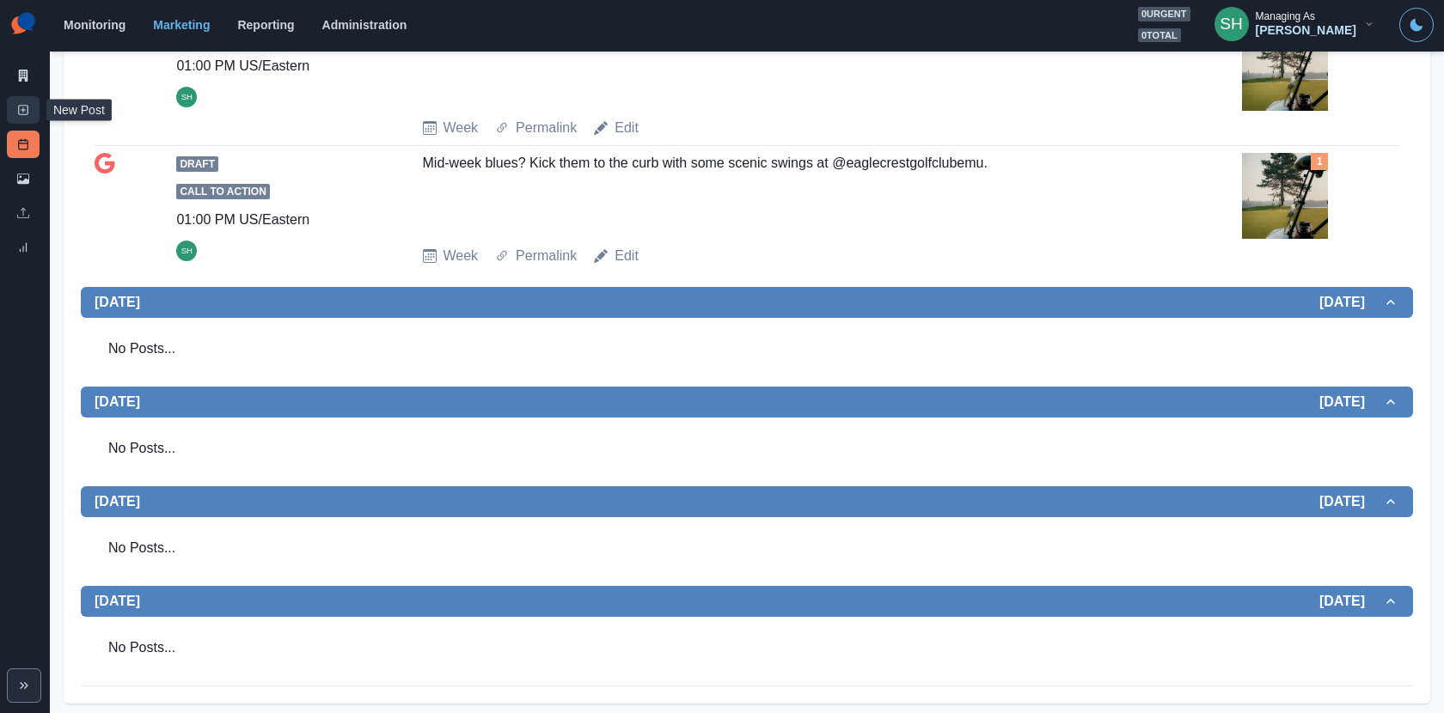
click at [20, 109] on icon at bounding box center [23, 110] width 12 height 12
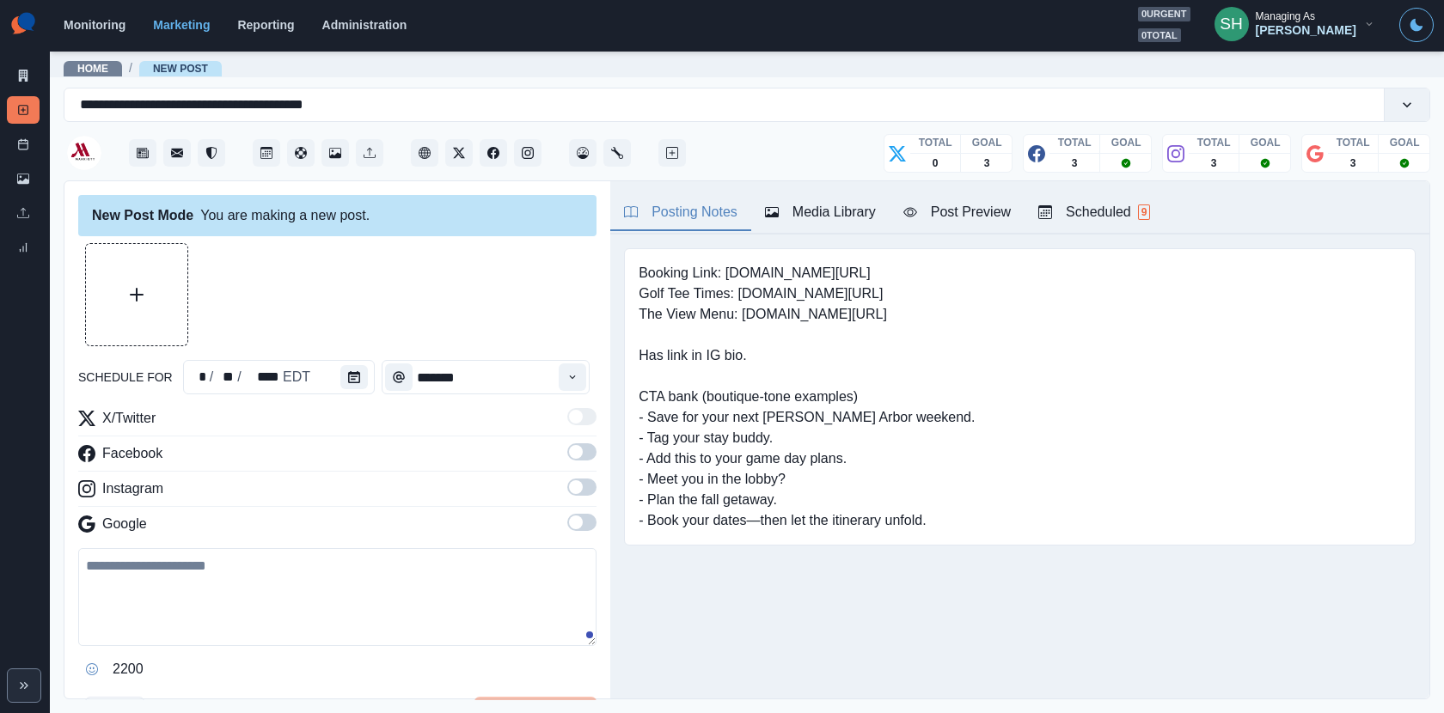
click at [824, 217] on div "Media Library" at bounding box center [820, 212] width 111 height 21
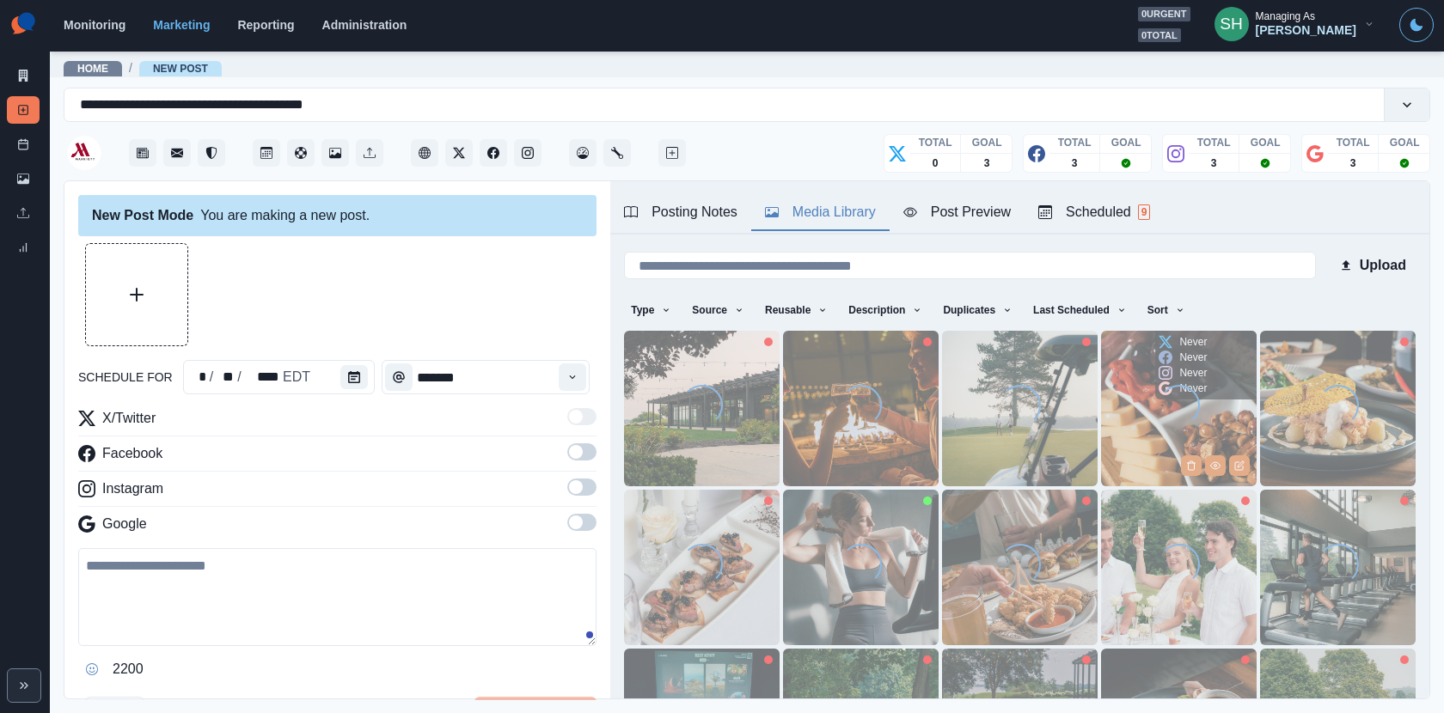
click at [1177, 450] on img at bounding box center [1179, 409] width 156 height 156
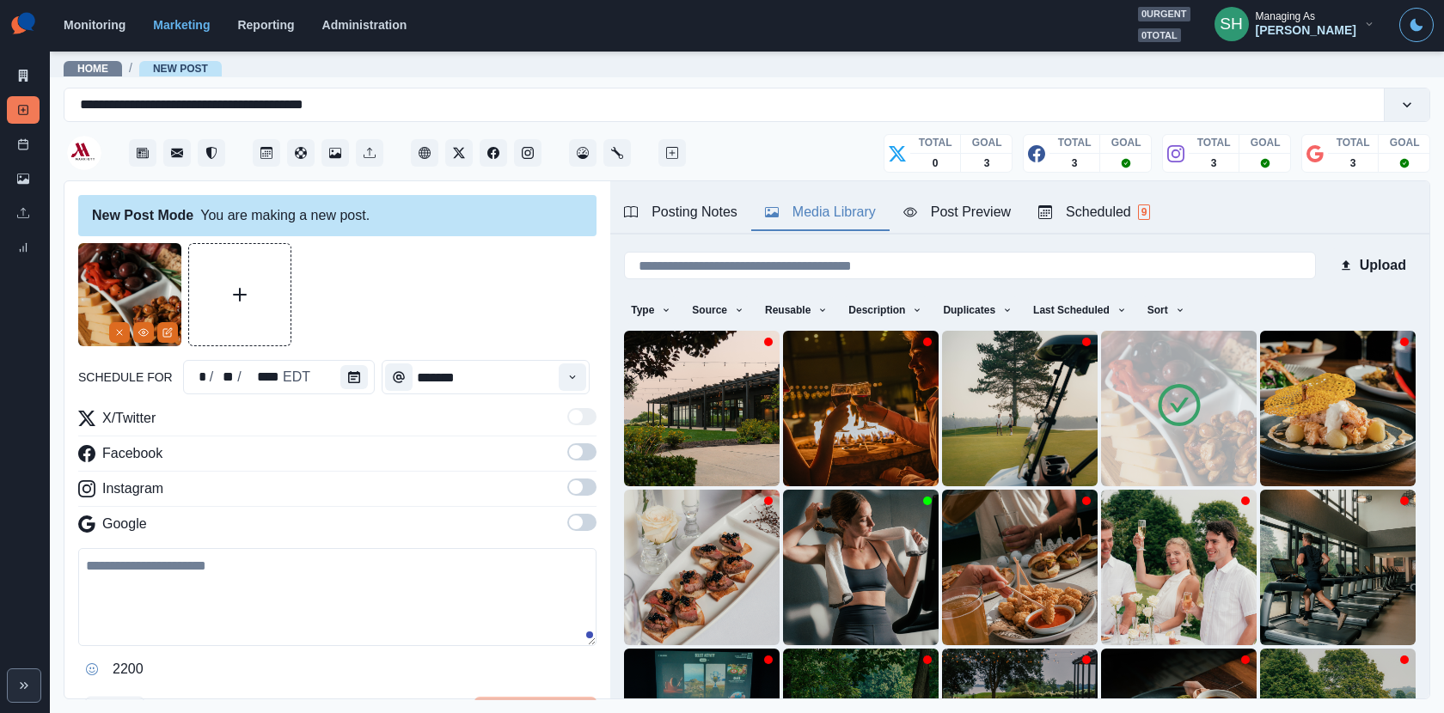
click at [583, 452] on span at bounding box center [581, 451] width 29 height 17
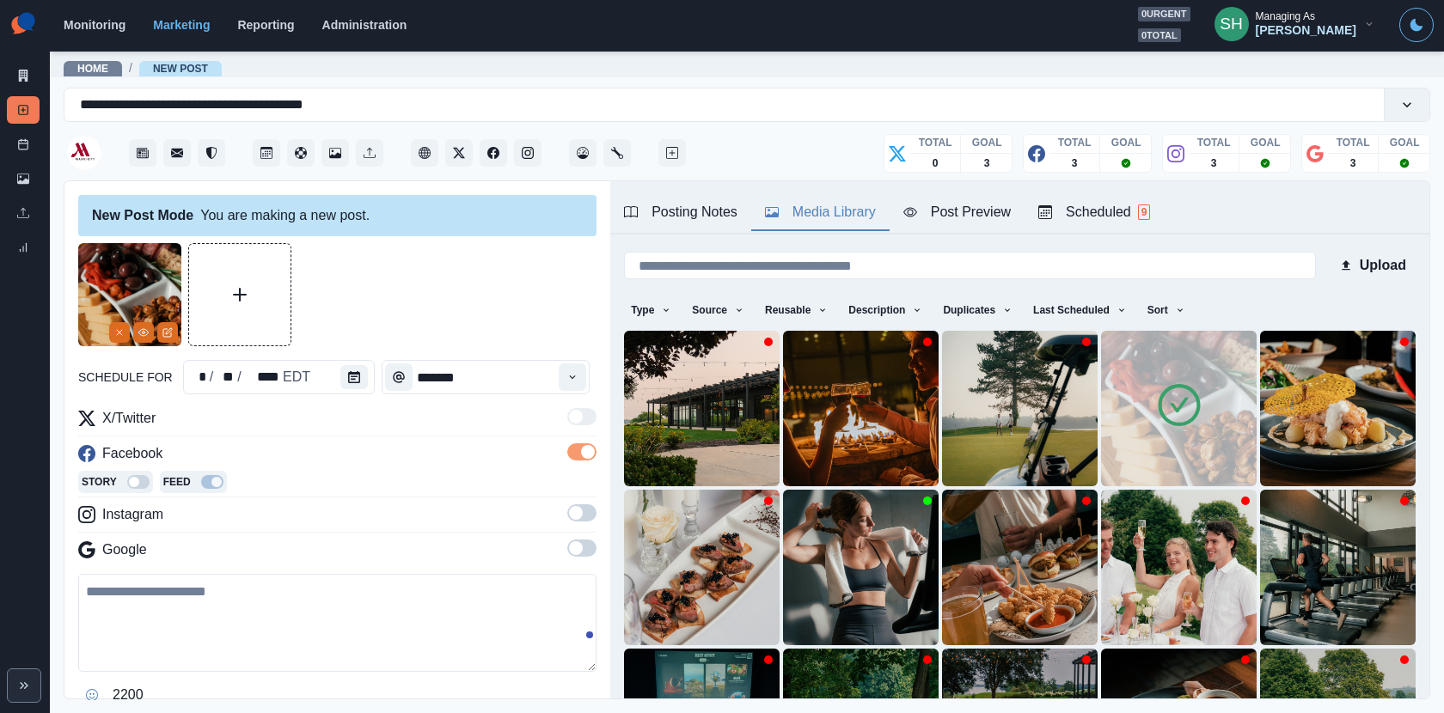
click at [585, 507] on span at bounding box center [581, 512] width 29 height 17
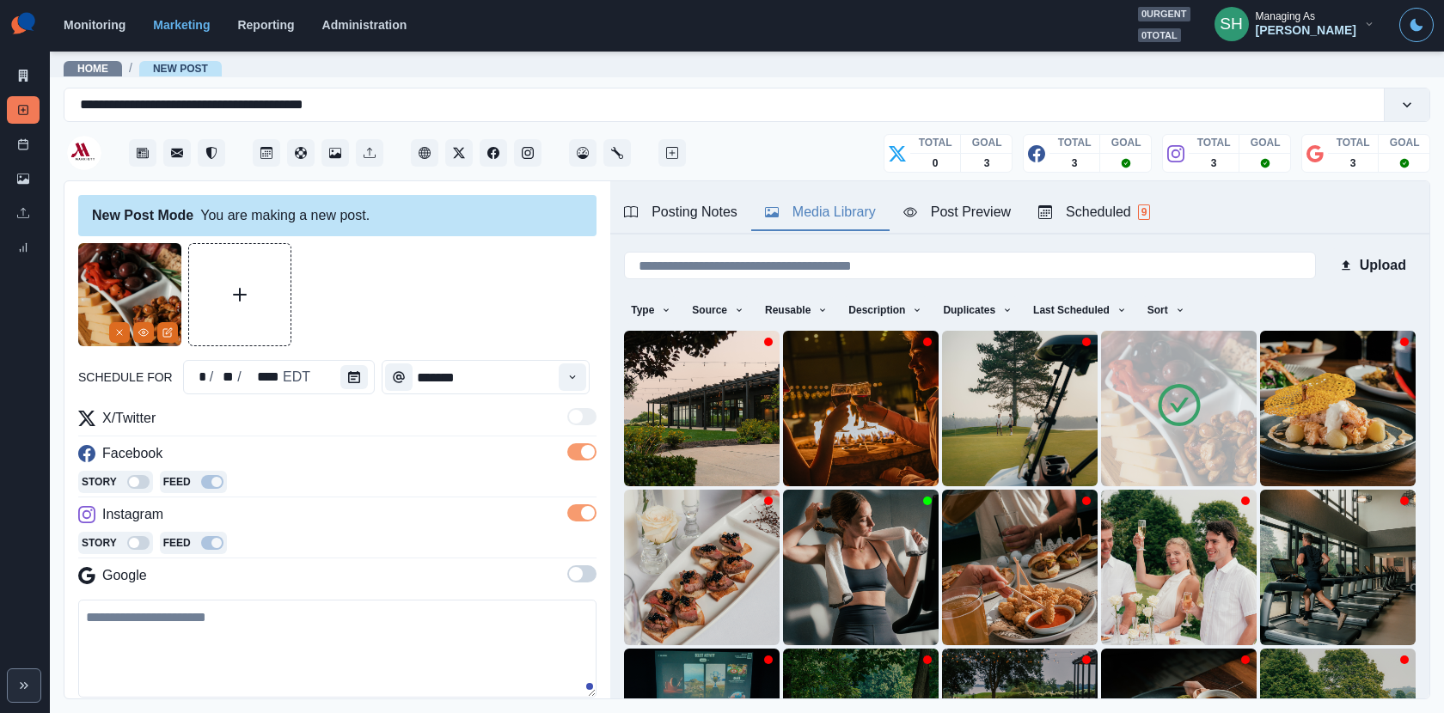
click at [578, 574] on span at bounding box center [576, 574] width 14 height 14
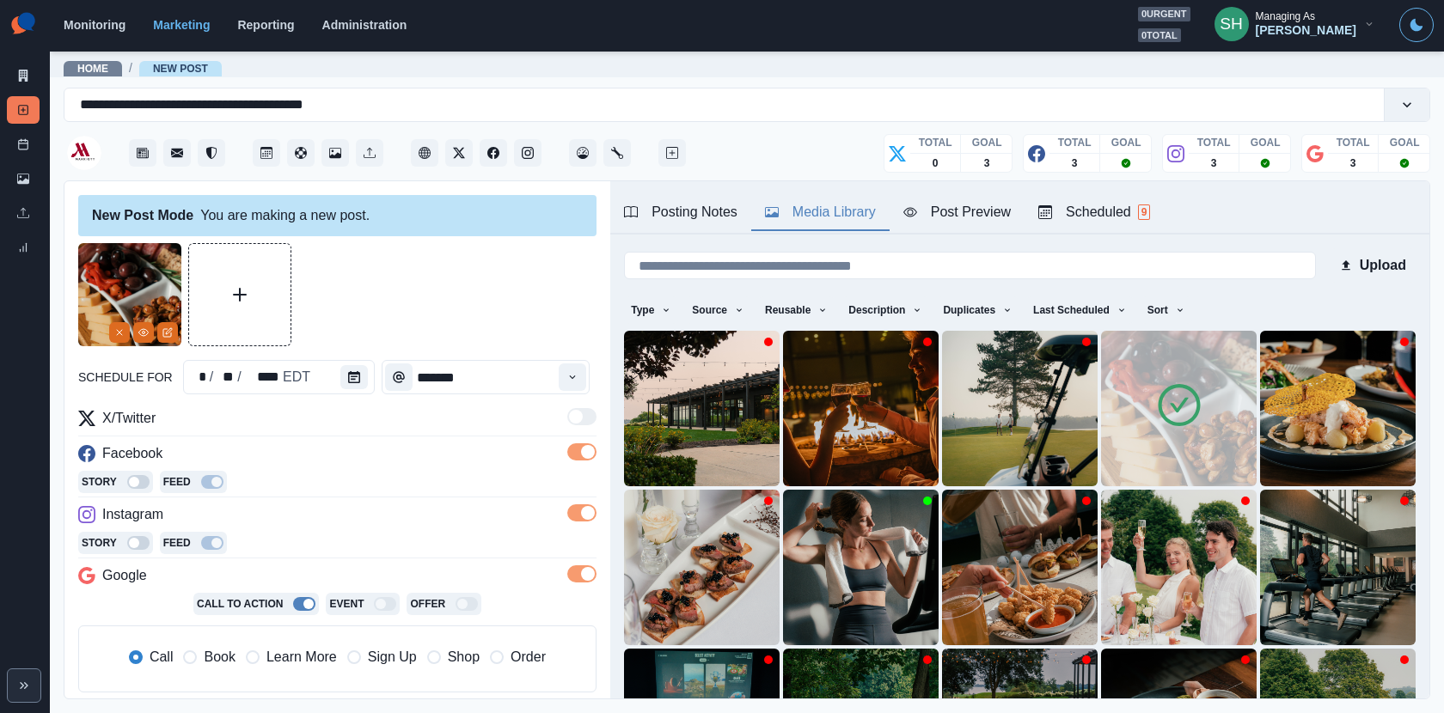
click at [349, 396] on div "schedule for * / ** / **** EDT ******* X/Twitter Facebook Story Feed Instagram …" at bounding box center [337, 569] width 518 height 653
click at [345, 383] on button "Calendar" at bounding box center [353, 377] width 27 height 24
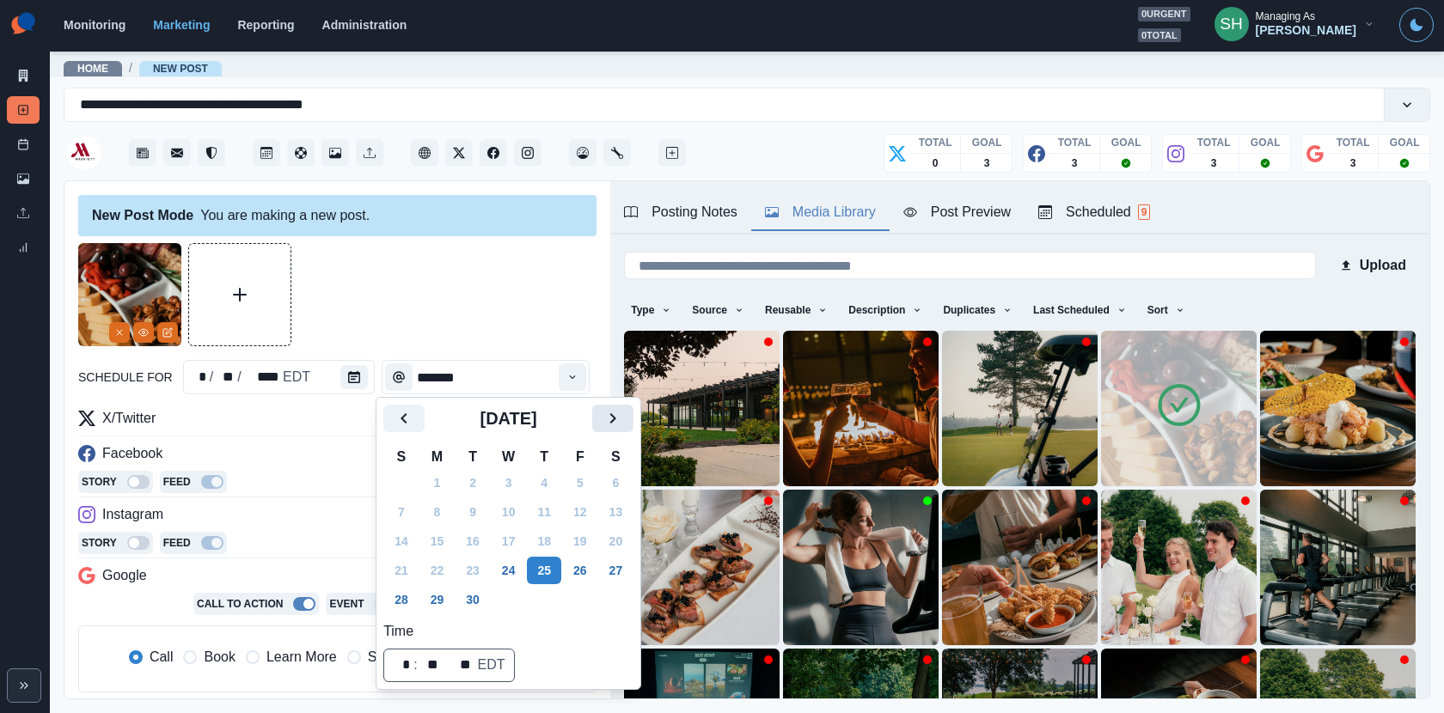
click at [623, 426] on icon "Next" at bounding box center [612, 418] width 21 height 21
click at [592, 614] on div "[DATE] S M T W T F S 28 29 30 1 2 3 4 5 6 7 8 9 10 11 12 13 14 15 16 17 18 19 2…" at bounding box center [508, 544] width 250 height 278
click at [591, 595] on button "31" at bounding box center [580, 599] width 34 height 27
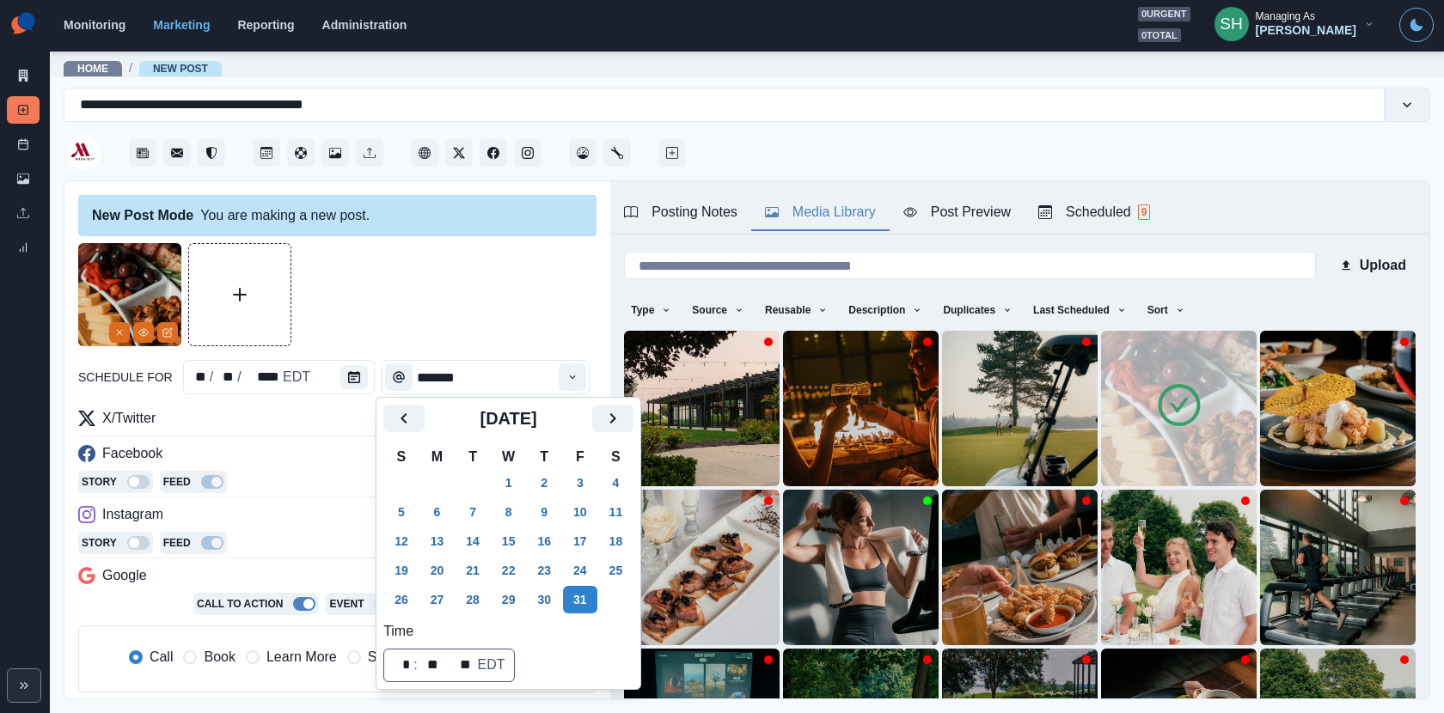
click at [489, 334] on div at bounding box center [337, 294] width 518 height 103
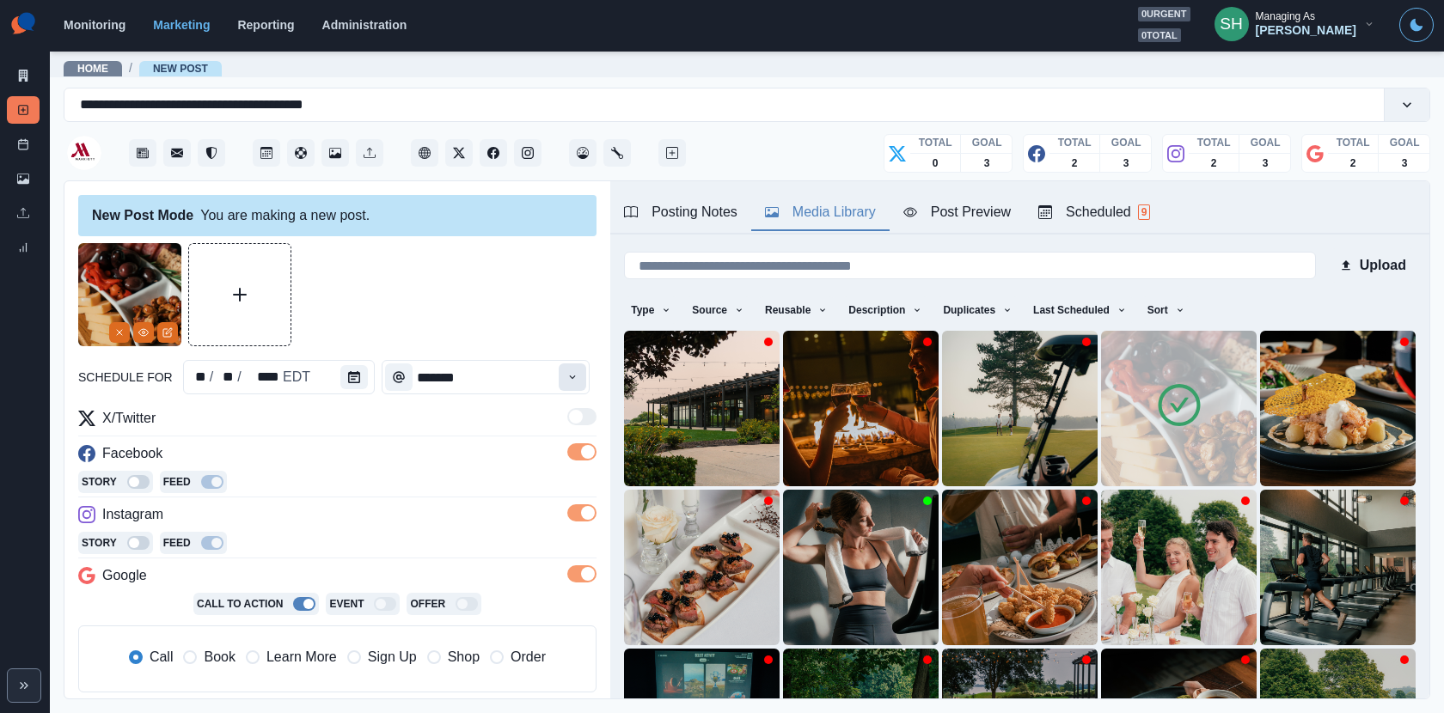
click at [575, 377] on icon "Time" at bounding box center [572, 377] width 12 height 12
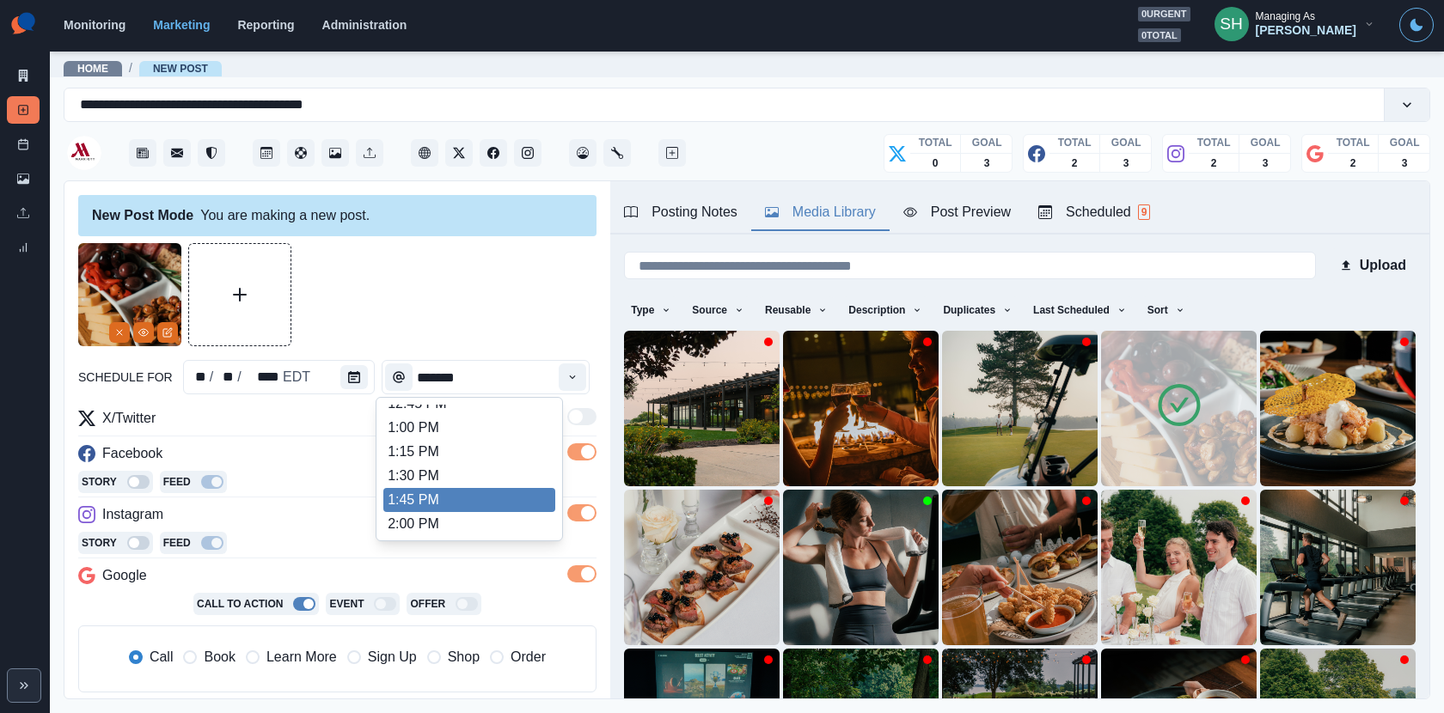
scroll to position [473, 0]
click at [424, 523] on li "2:00 PM" at bounding box center [469, 522] width 172 height 24
type input "*******"
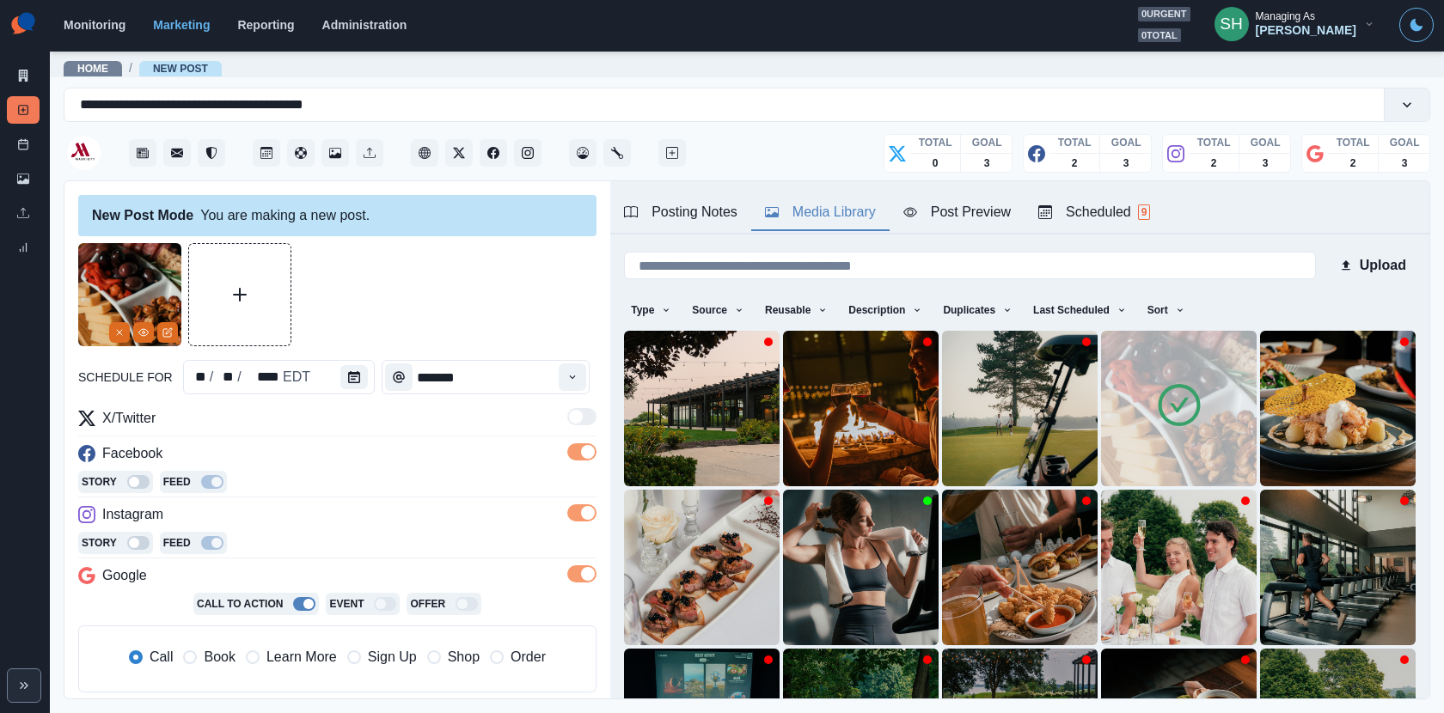
scroll to position [100, 0]
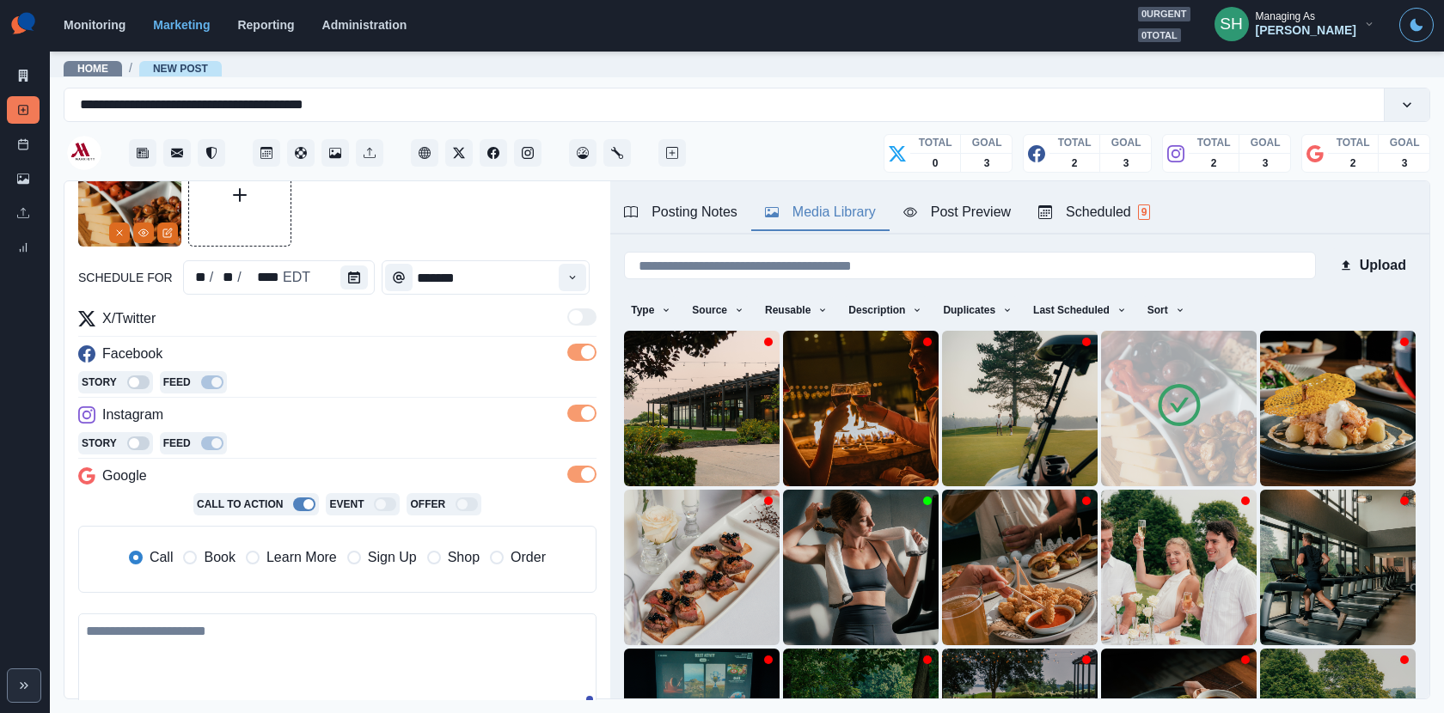
click at [945, 211] on div "Post Preview" at bounding box center [956, 212] width 107 height 21
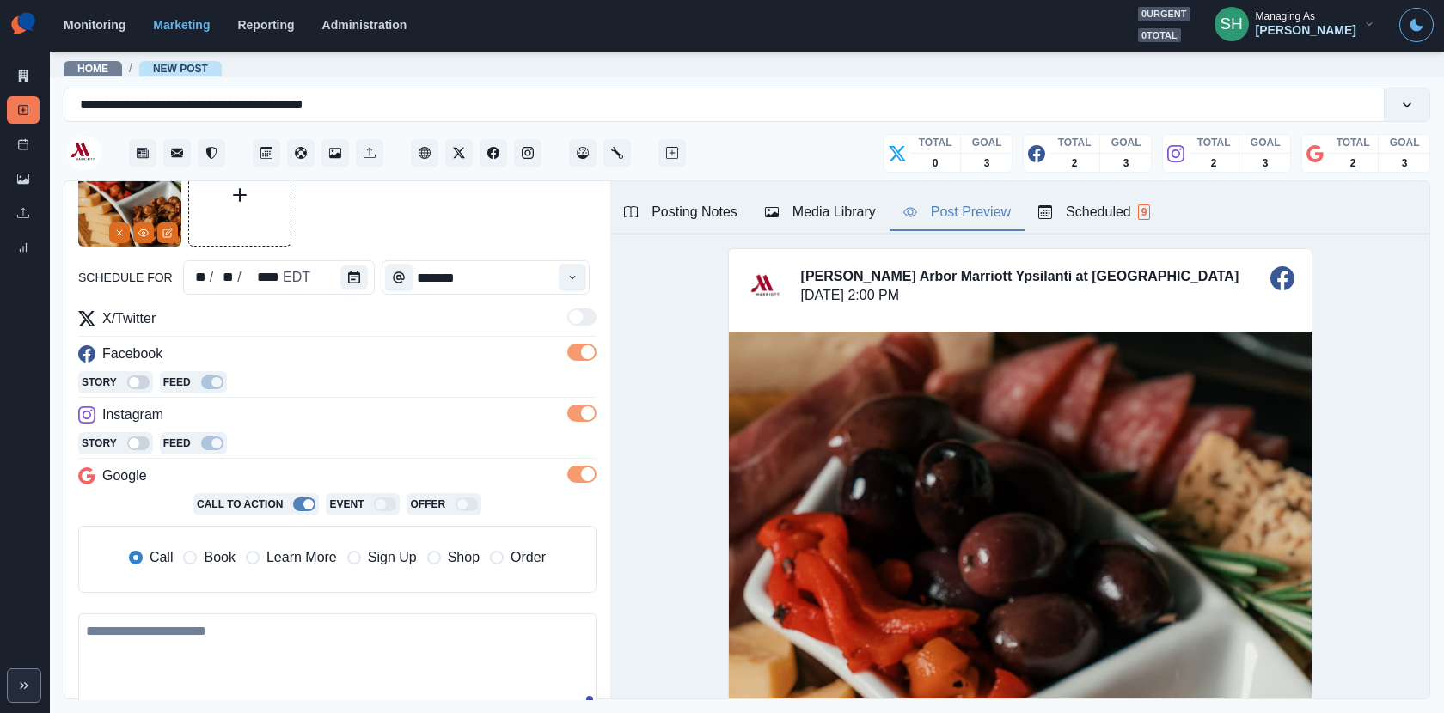
click at [204, 553] on span "Book" at bounding box center [219, 557] width 31 height 21
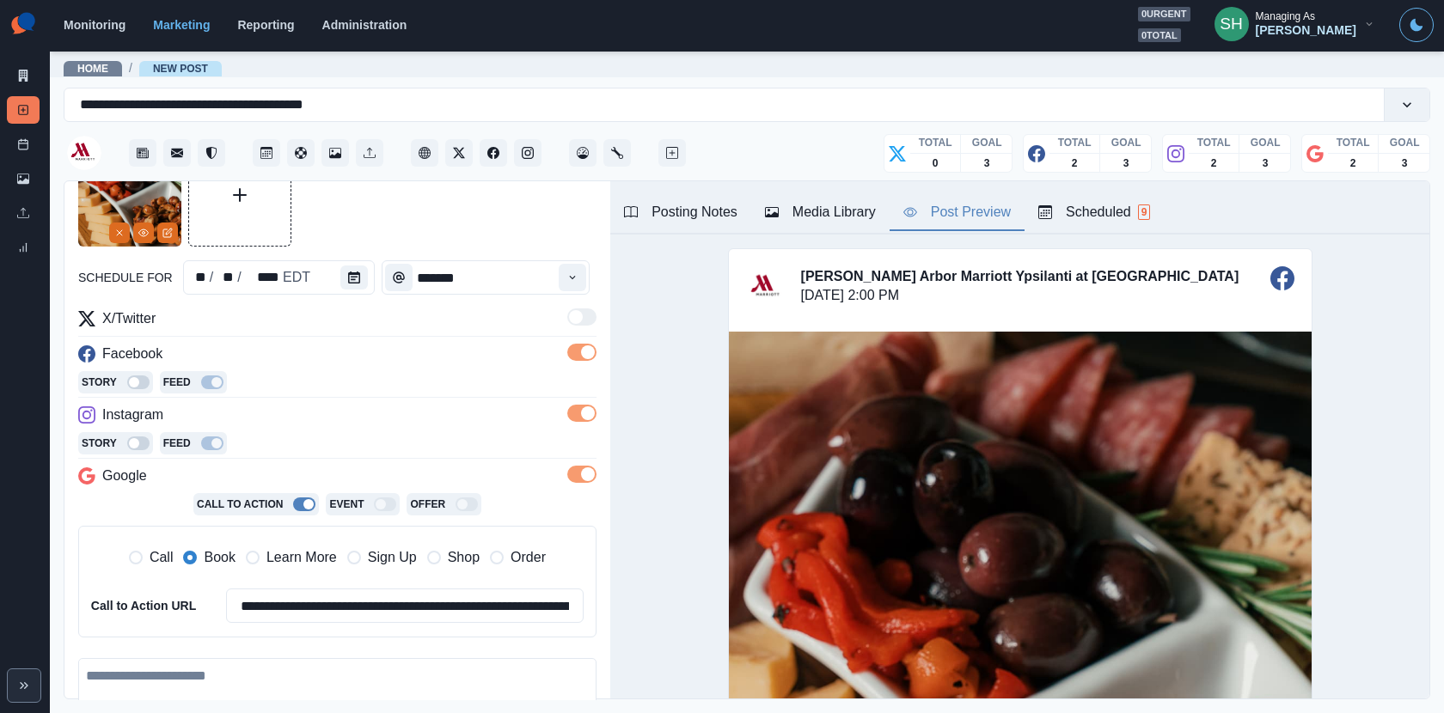
scroll to position [309, 0]
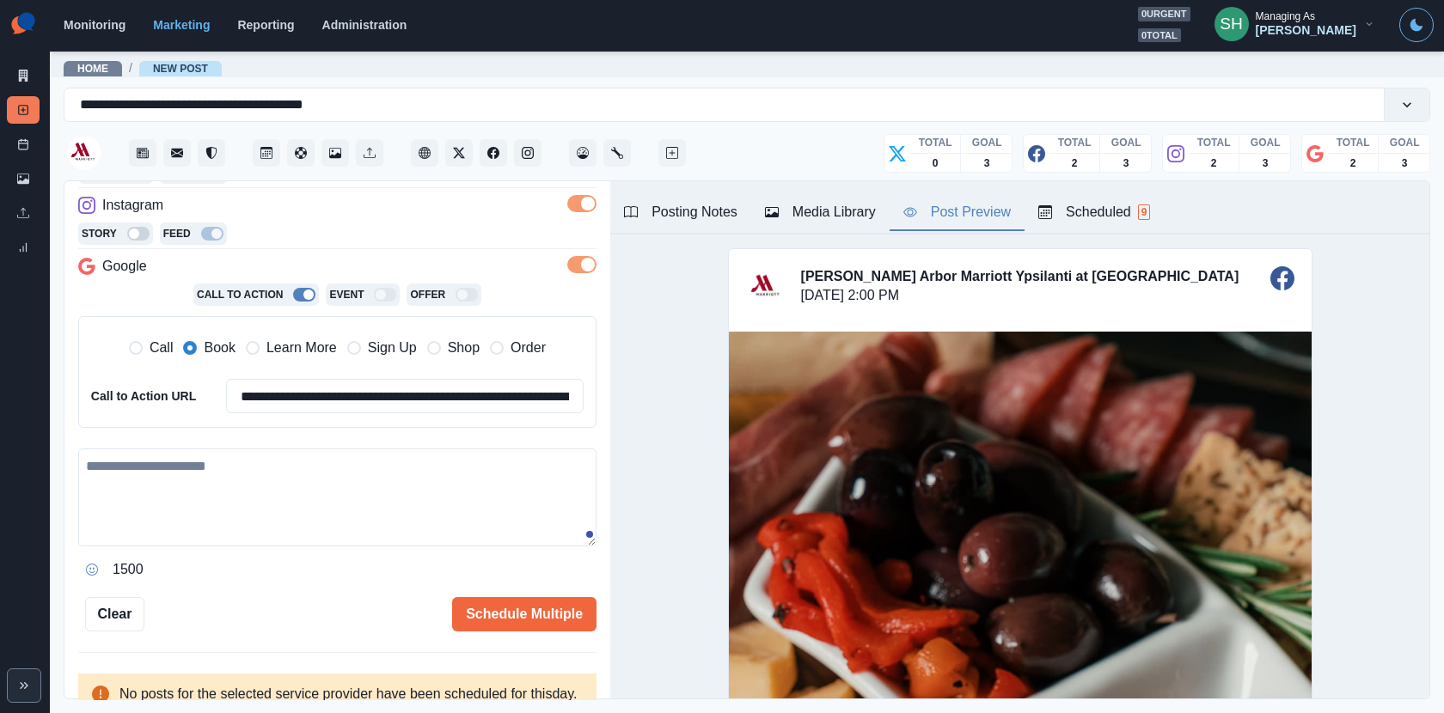
click at [193, 513] on textarea at bounding box center [337, 498] width 518 height 98
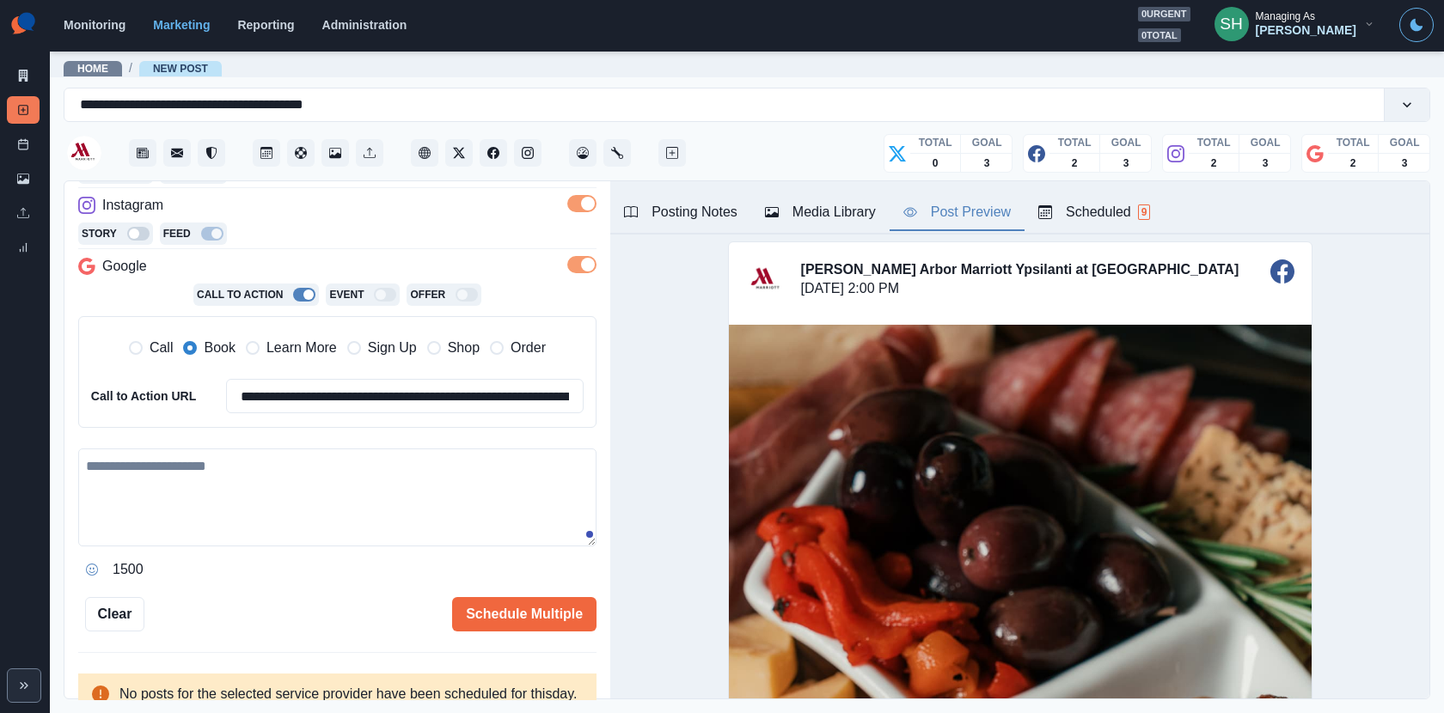
scroll to position [0, 0]
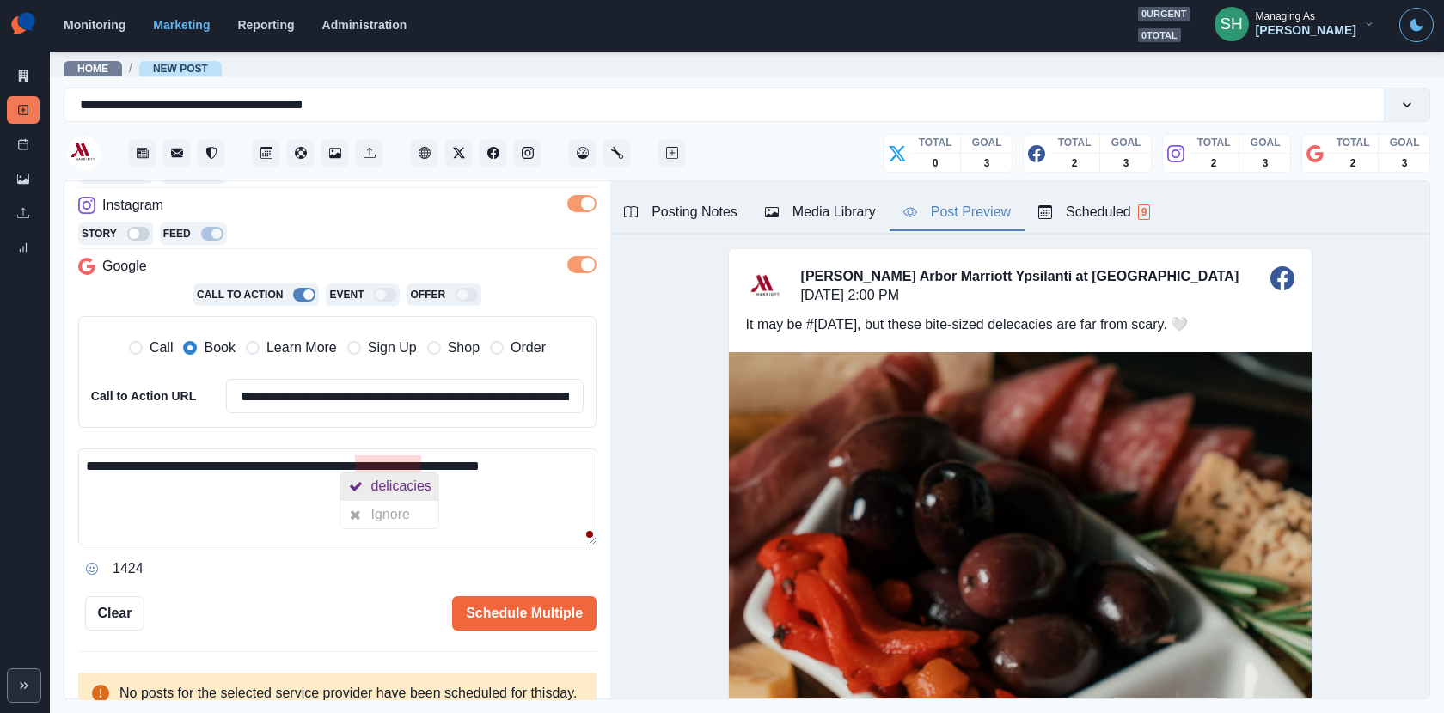
click at [388, 490] on div "delicacies" at bounding box center [404, 486] width 67 height 27
click at [575, 461] on textarea "**********" at bounding box center [337, 497] width 519 height 97
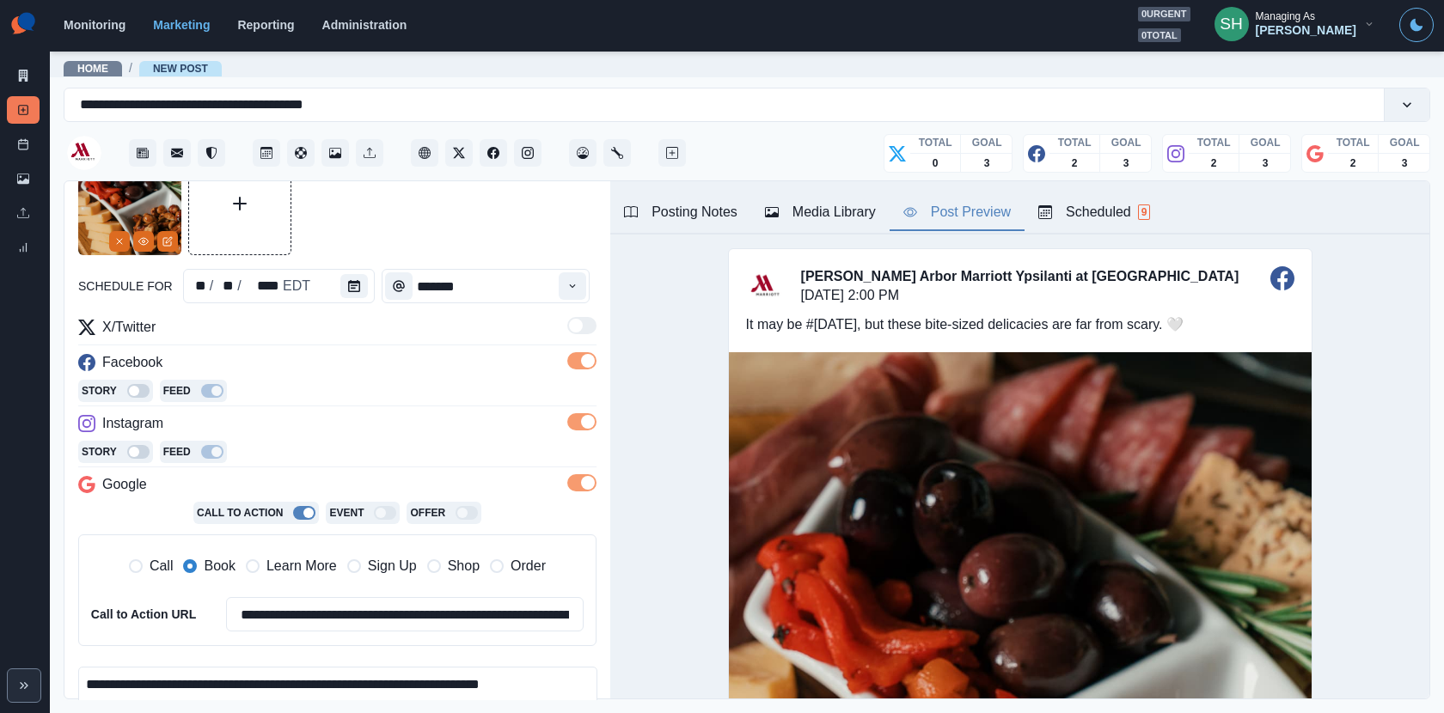
scroll to position [354, 0]
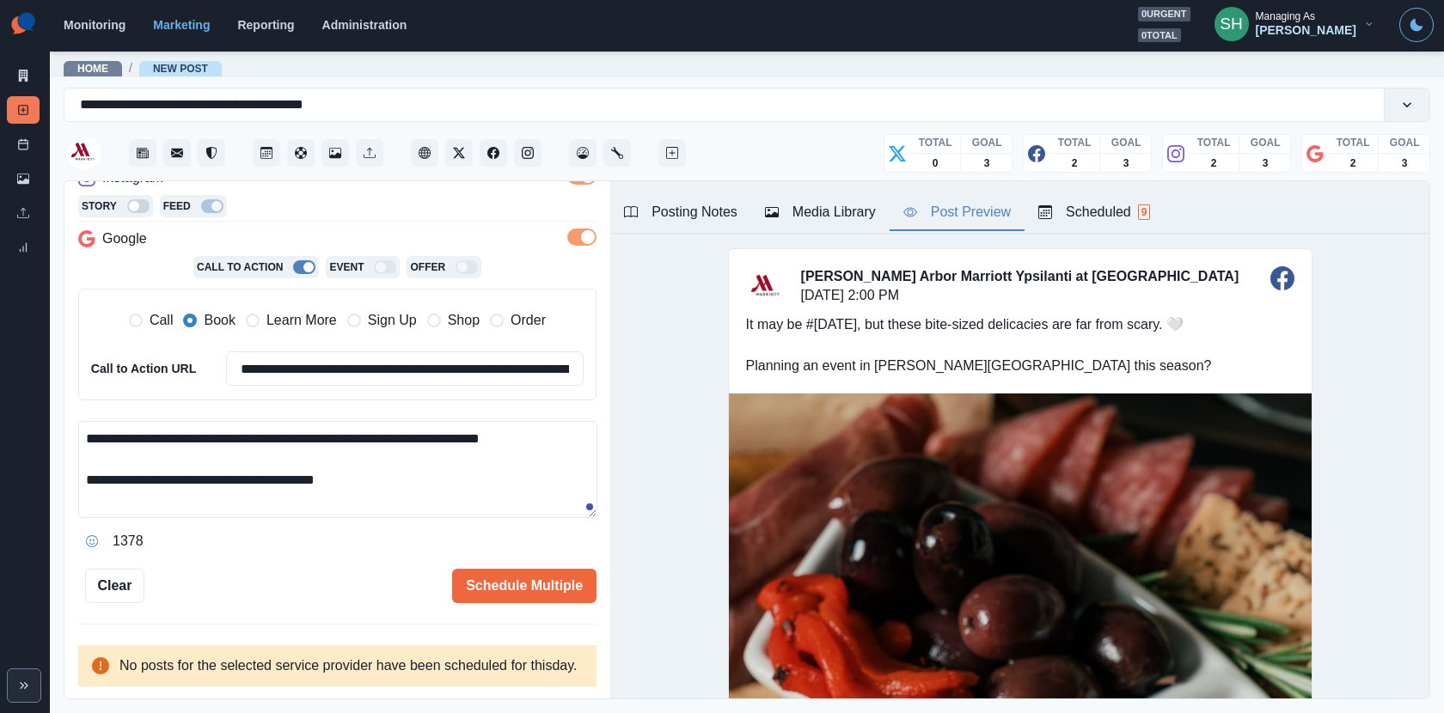
drag, startPoint x: 367, startPoint y: 467, endPoint x: 288, endPoint y: 465, distance: 79.1
click at [289, 465] on textarea "**********" at bounding box center [337, 469] width 519 height 97
click at [648, 210] on div "Posting Notes" at bounding box center [680, 212] width 113 height 21
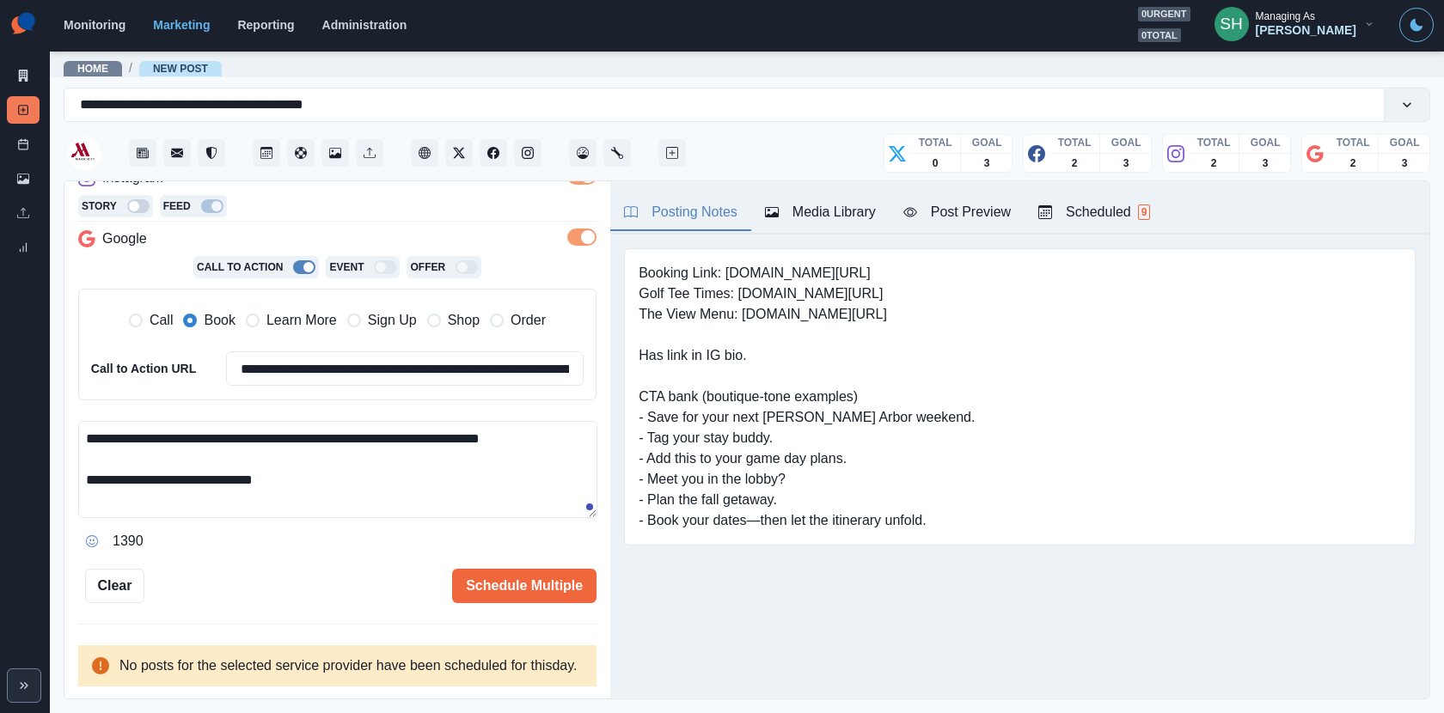
click at [871, 266] on pre "Booking Link: www.marriott.com/dtwys Golf Tee Times: www.bit.ly/44OqxYY The Vie…" at bounding box center [806, 397] width 336 height 268
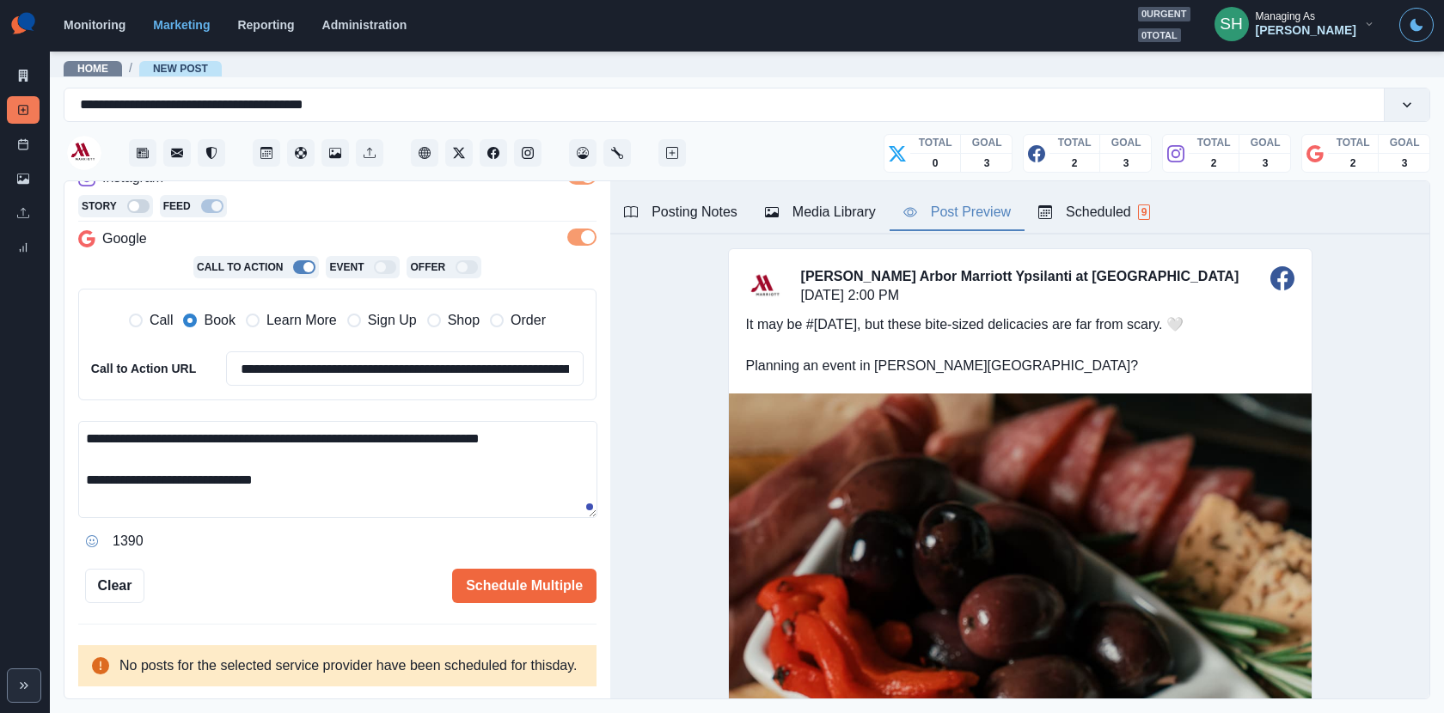
click at [967, 211] on div "Post Preview" at bounding box center [956, 212] width 107 height 21
click at [437, 460] on textarea "**********" at bounding box center [337, 469] width 519 height 97
click at [697, 206] on div "Posting Notes" at bounding box center [680, 212] width 113 height 21
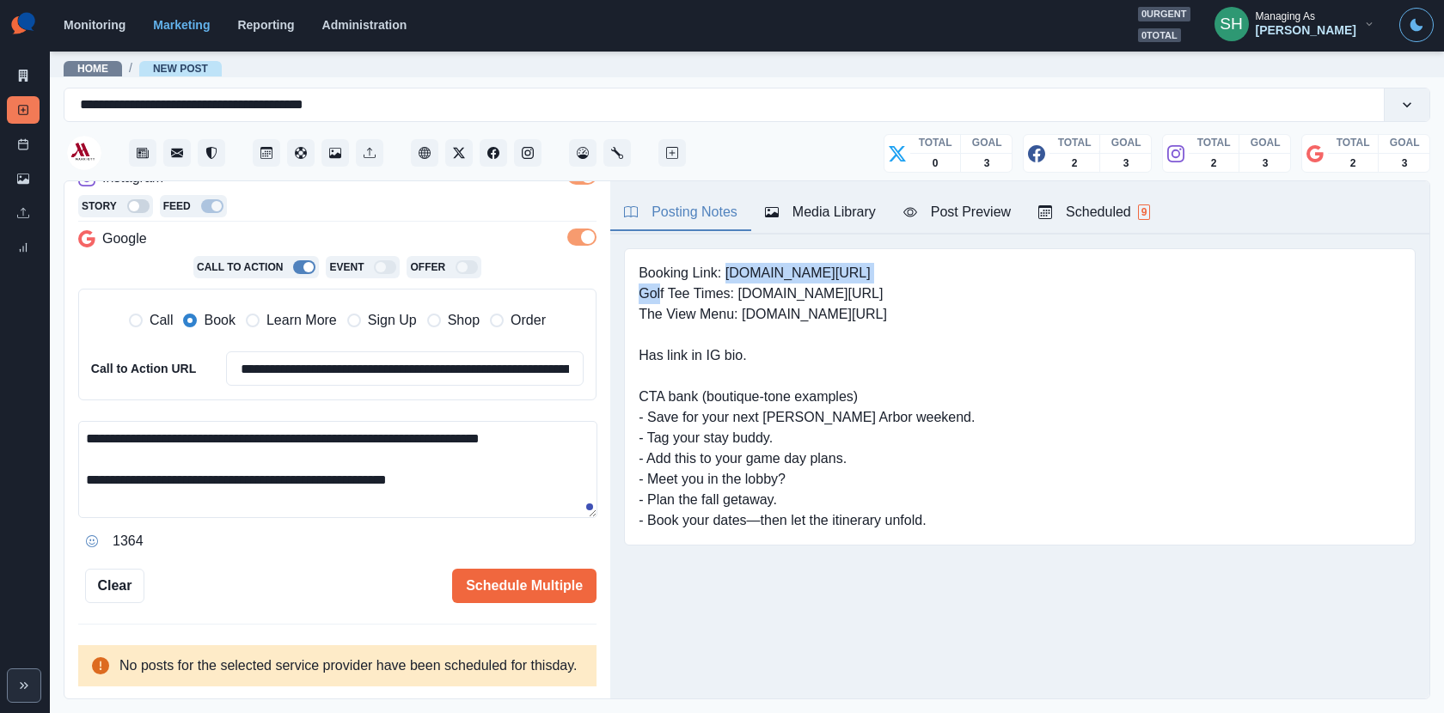
drag, startPoint x: 911, startPoint y: 274, endPoint x: 724, endPoint y: 274, distance: 186.5
click at [724, 274] on pre "Booking Link: www.marriott.com/dtwys Golf Tee Times: www.bit.ly/44OqxYY The Vie…" at bounding box center [806, 397] width 336 height 268
copy pre "www.marriott.com/dtwys"
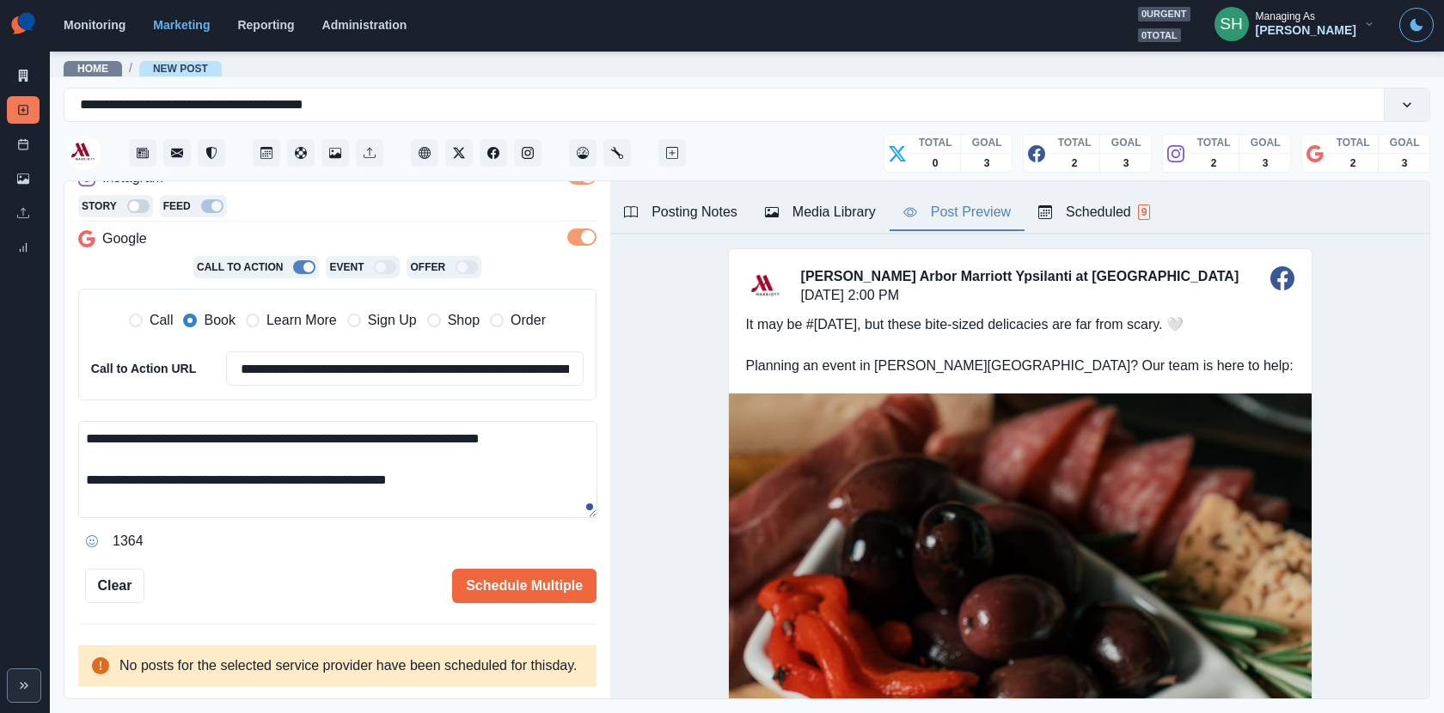
click at [1004, 205] on div "Post Preview" at bounding box center [956, 212] width 107 height 21
click at [526, 461] on textarea "**********" at bounding box center [337, 469] width 519 height 97
click at [431, 146] on button "Client Website" at bounding box center [424, 152] width 27 height 27
click at [1078, 210] on div "Scheduled 9" at bounding box center [1094, 212] width 112 height 21
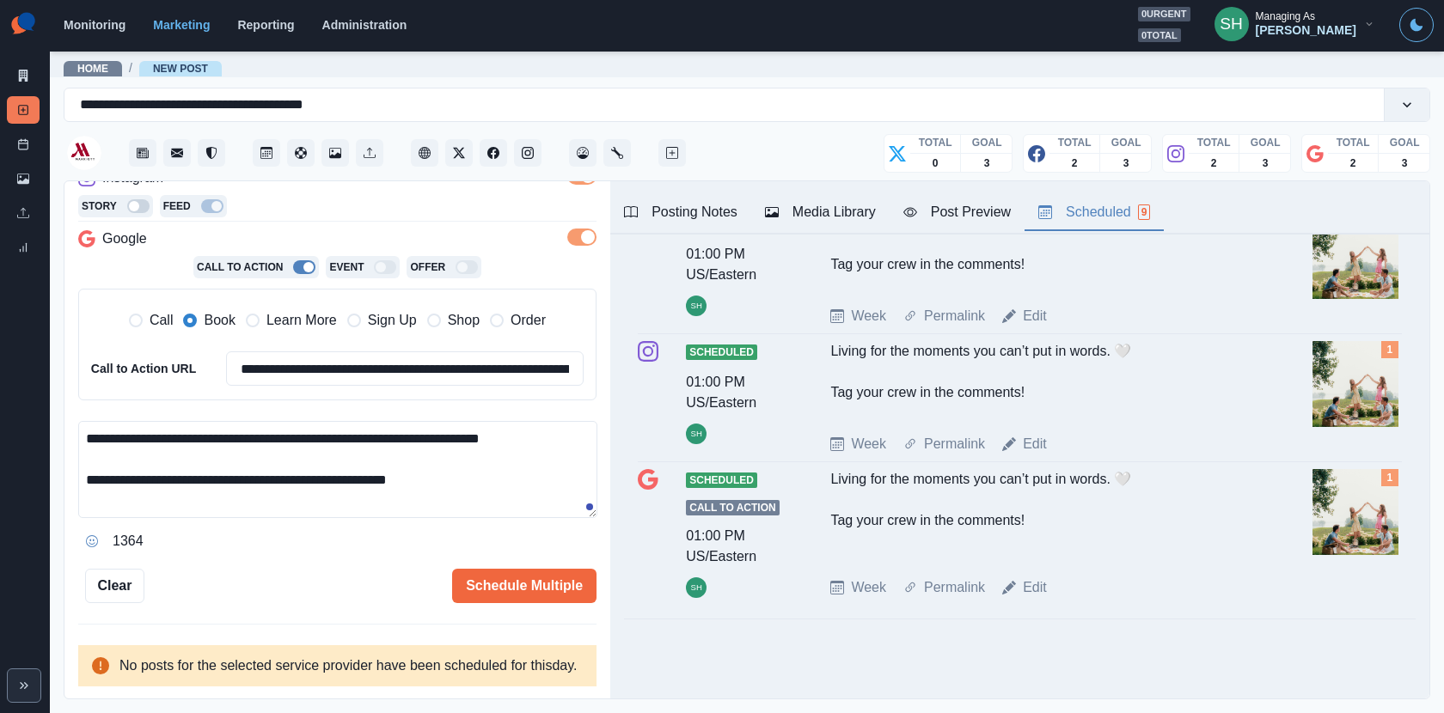
scroll to position [0, 0]
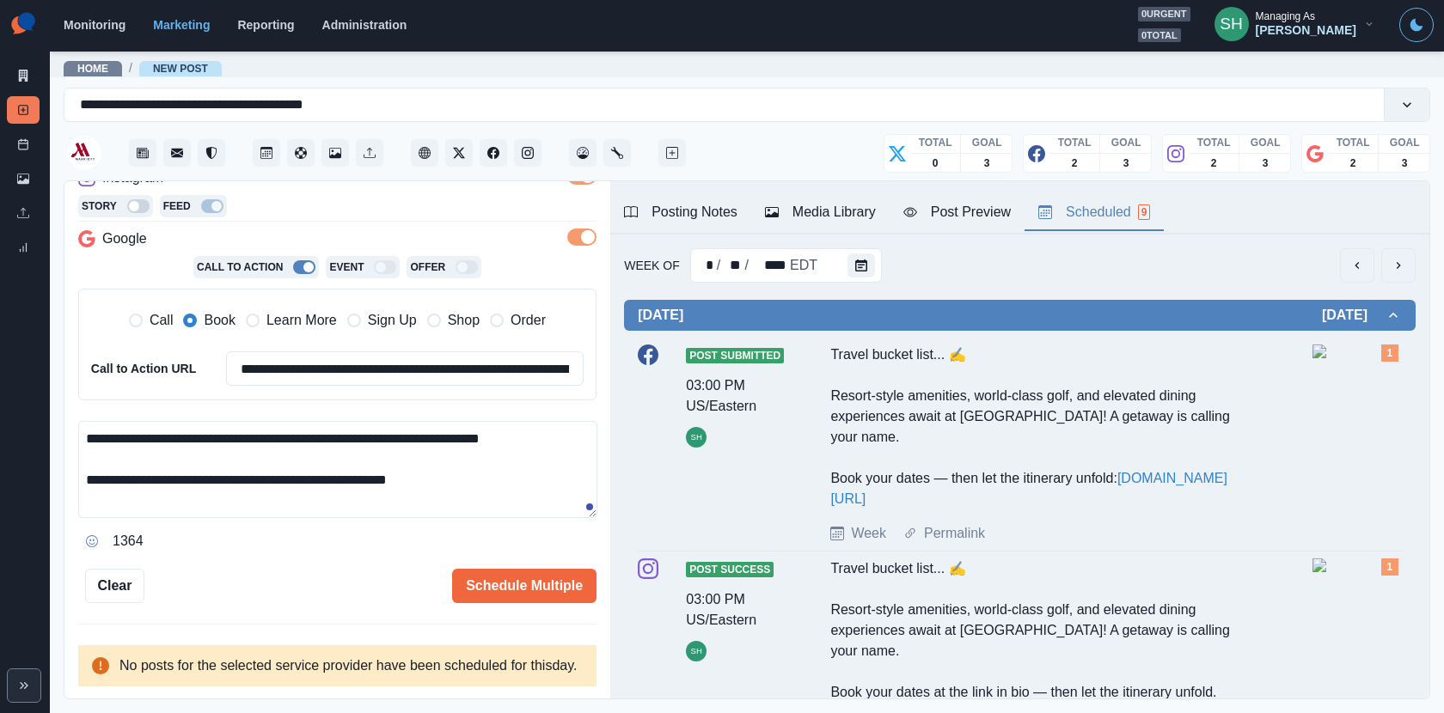
click at [1405, 267] on icon "next" at bounding box center [1398, 266] width 14 height 14
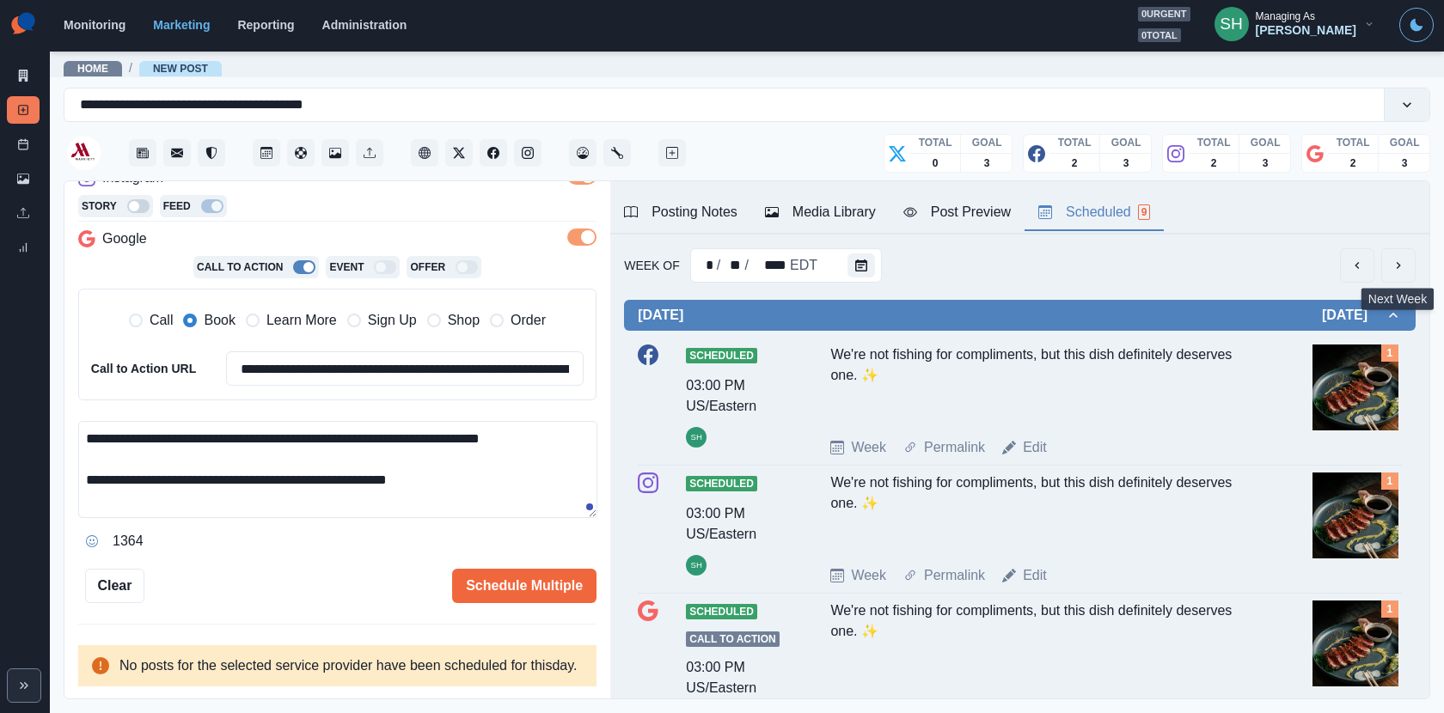
click at [1390, 259] on button "next" at bounding box center [1398, 265] width 34 height 34
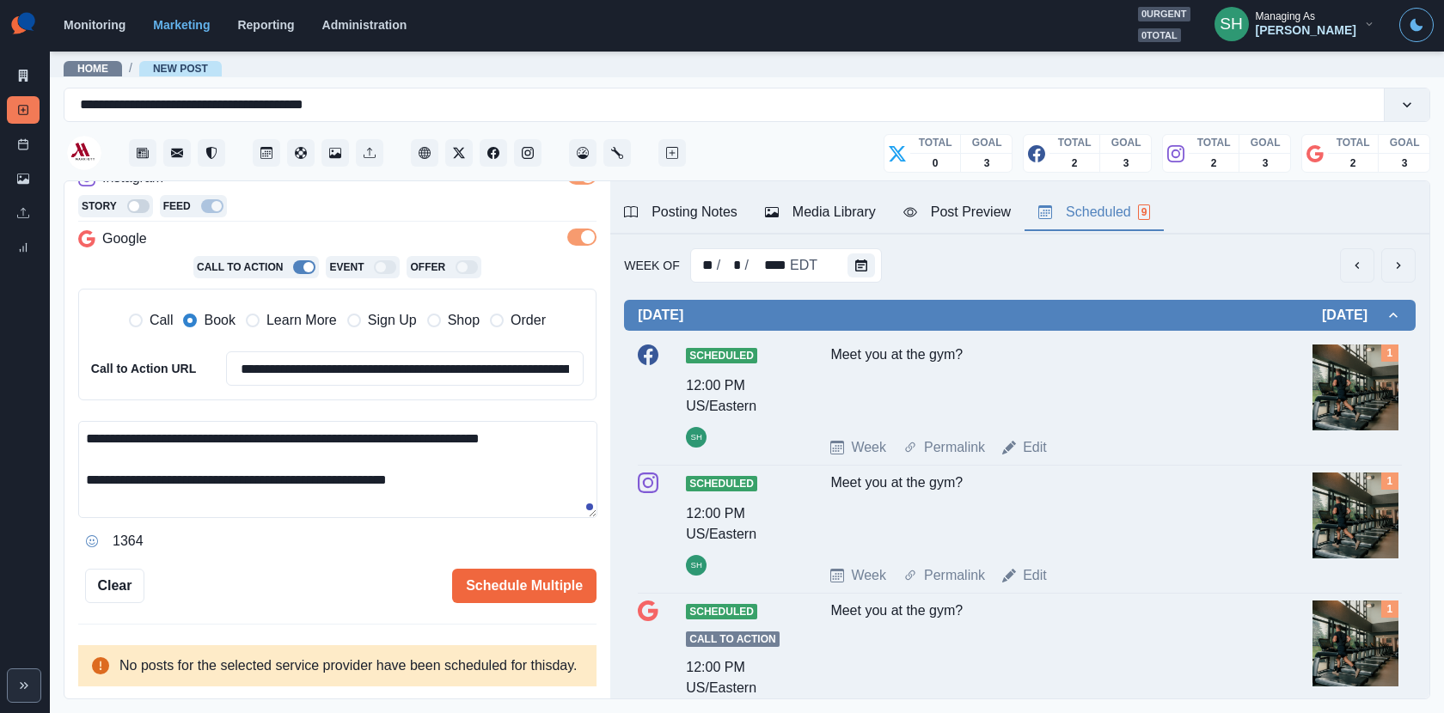
click at [1406, 276] on button "next" at bounding box center [1398, 265] width 34 height 34
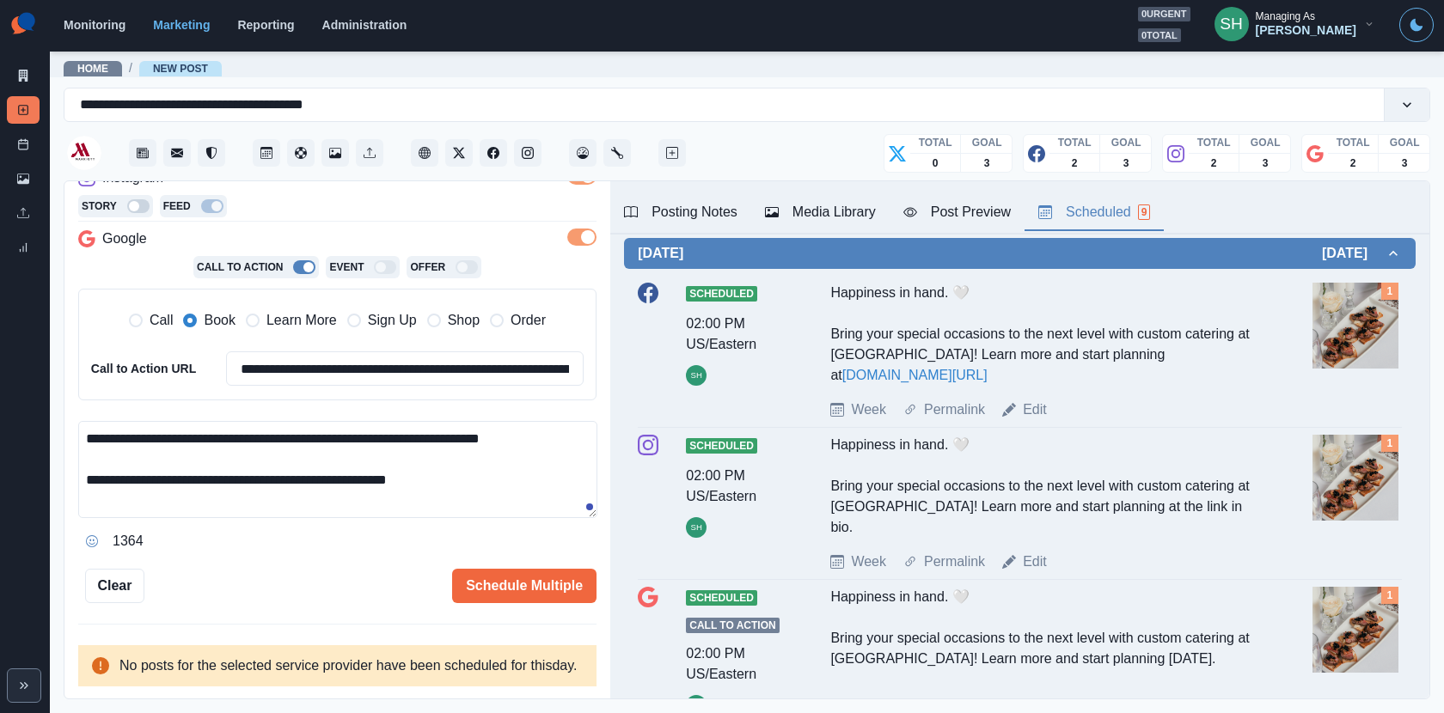
scroll to position [1024, 0]
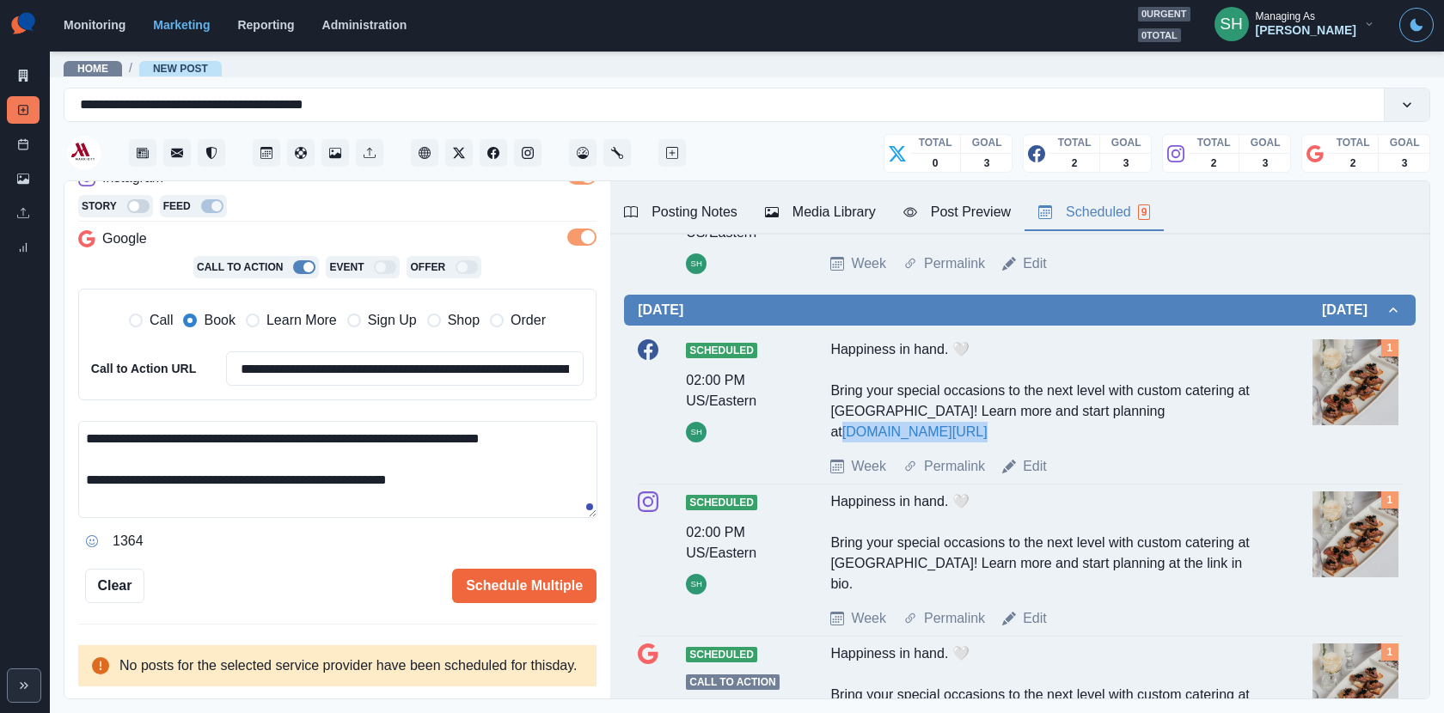
drag, startPoint x: 961, startPoint y: 426, endPoint x: 830, endPoint y: 426, distance: 130.6
click at [830, 426] on div "Happiness in hand. 🤍 Bring your special occasions to the next level with custom…" at bounding box center [1043, 390] width 426 height 103
copy link "www.bit.ly/4pyuitG"
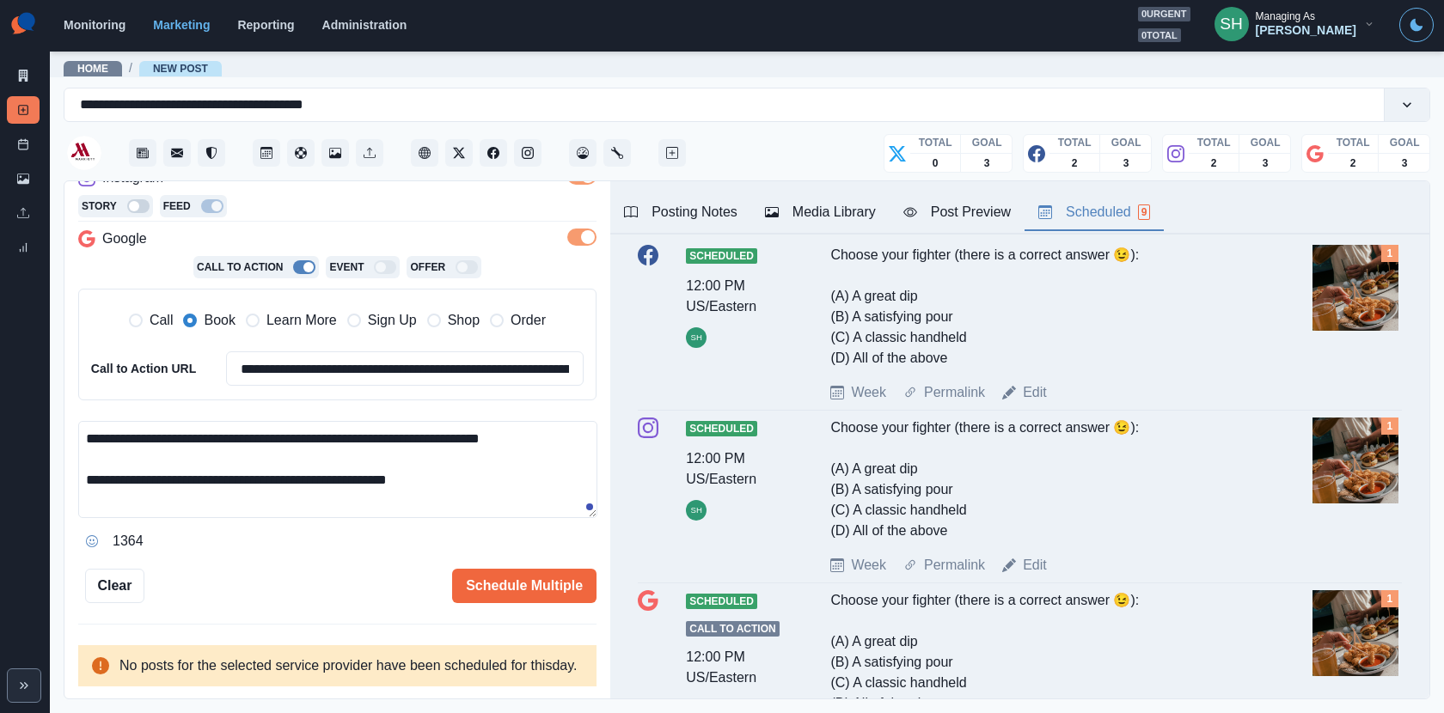
scroll to position [0, 0]
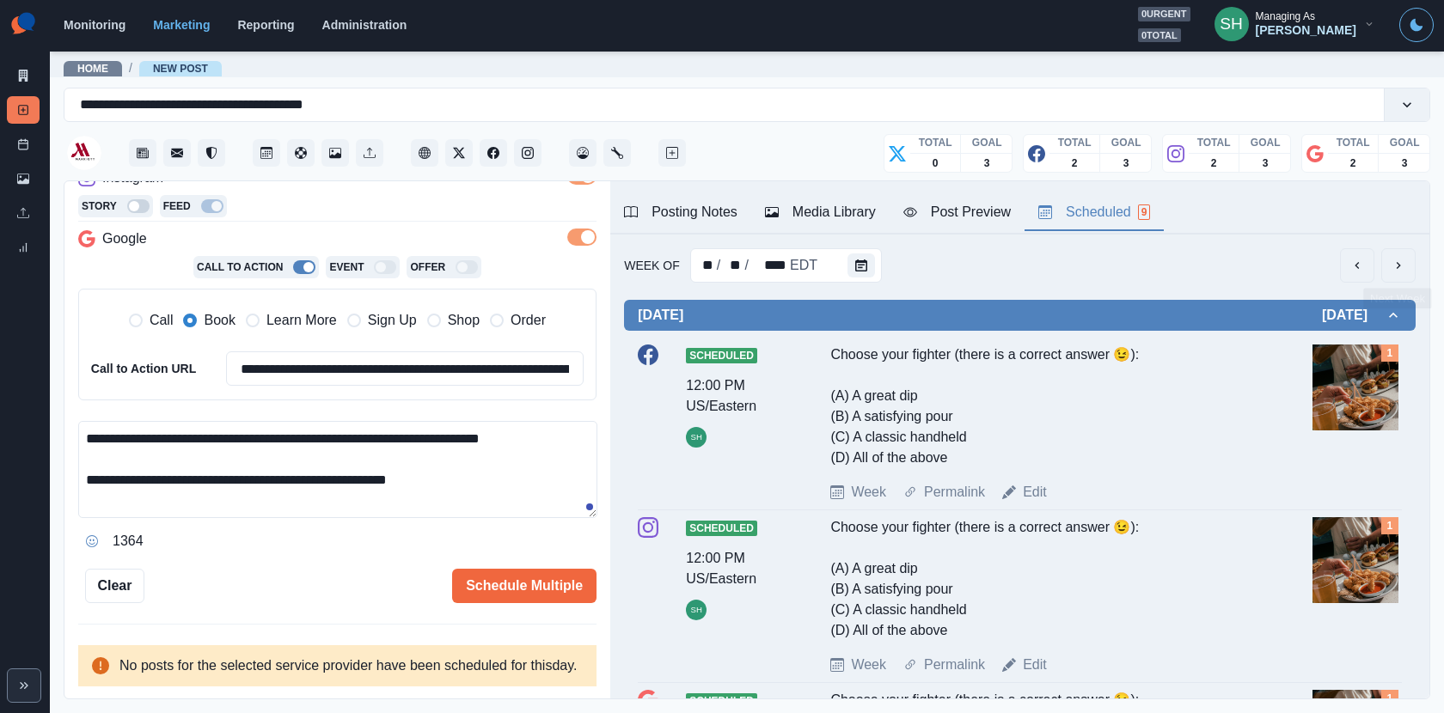
click at [1406, 272] on button "next" at bounding box center [1398, 265] width 34 height 34
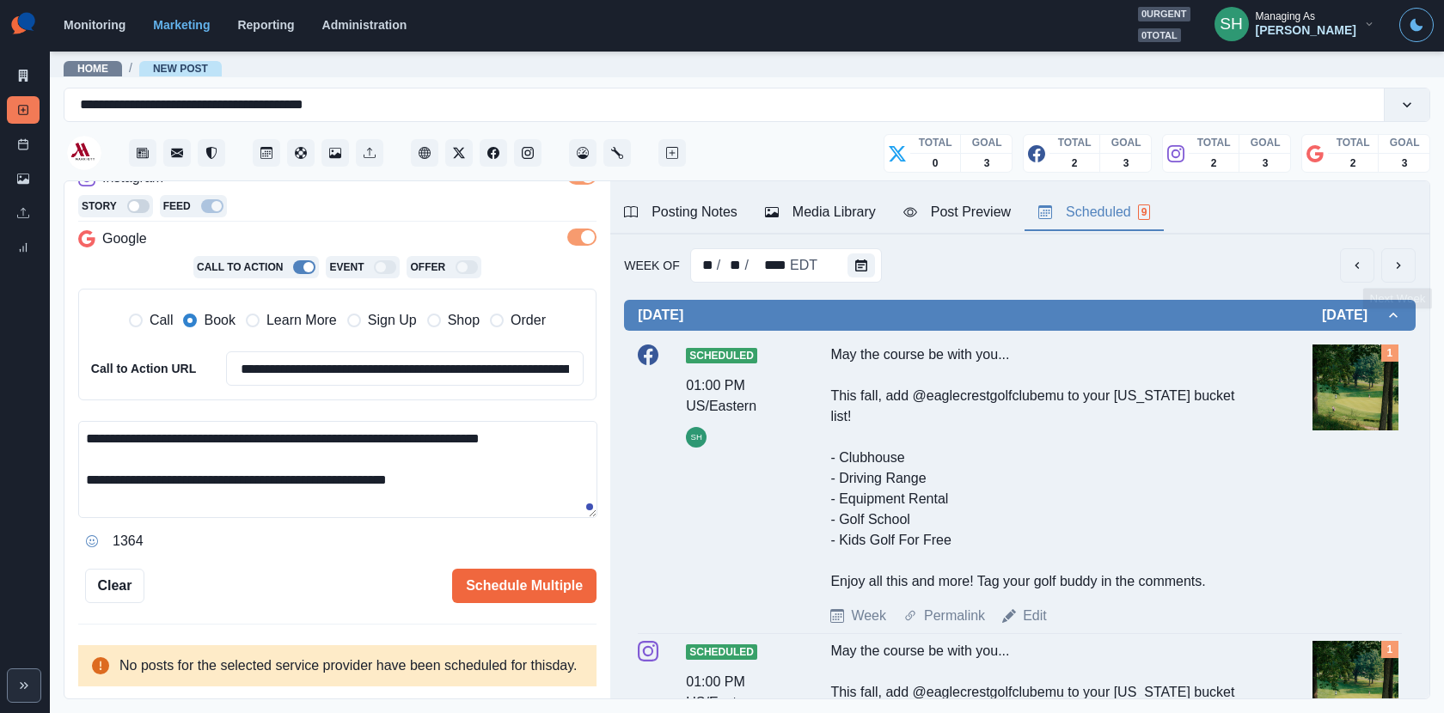
click at [1401, 267] on icon "next" at bounding box center [1398, 266] width 14 height 14
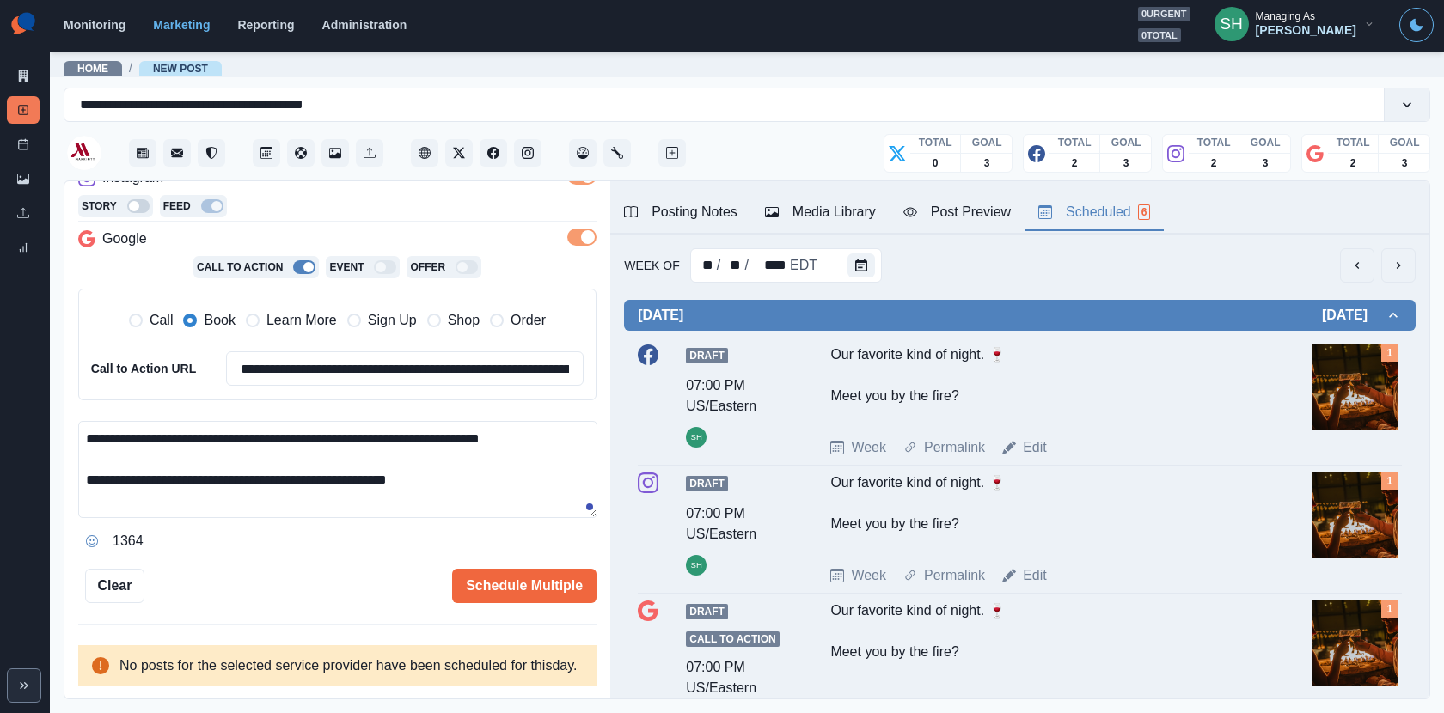
scroll to position [583, 0]
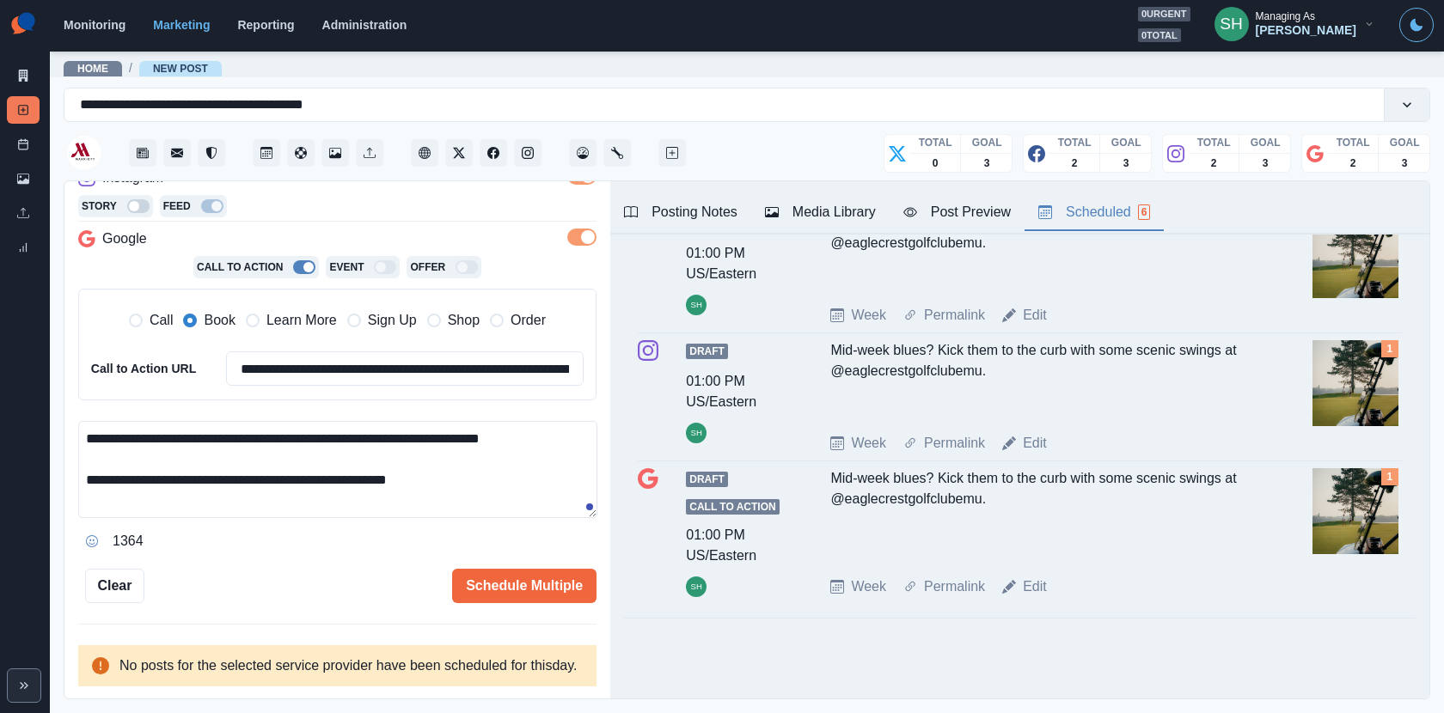
click at [486, 450] on textarea "**********" at bounding box center [337, 469] width 519 height 97
paste textarea "**********"
type textarea "**********"
click at [948, 207] on div "Post Preview" at bounding box center [956, 212] width 107 height 21
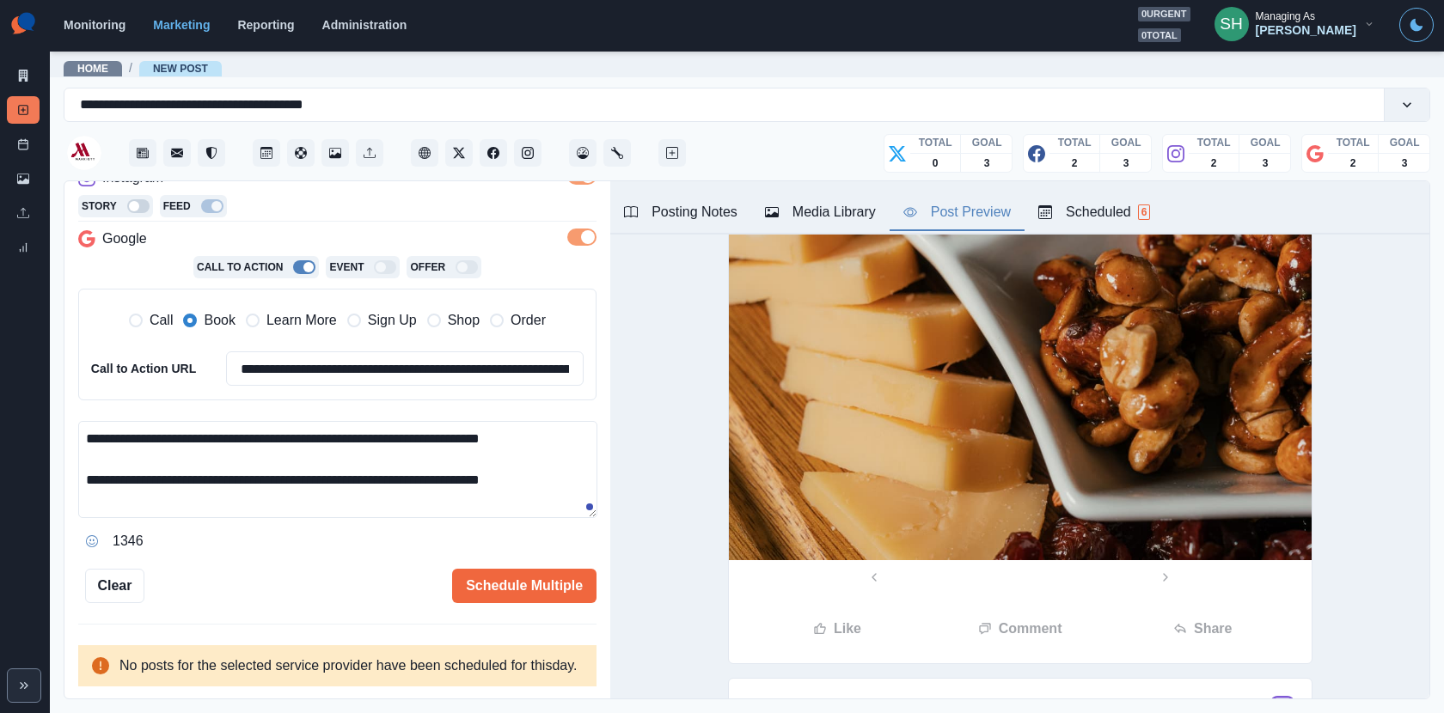
scroll to position [0, 0]
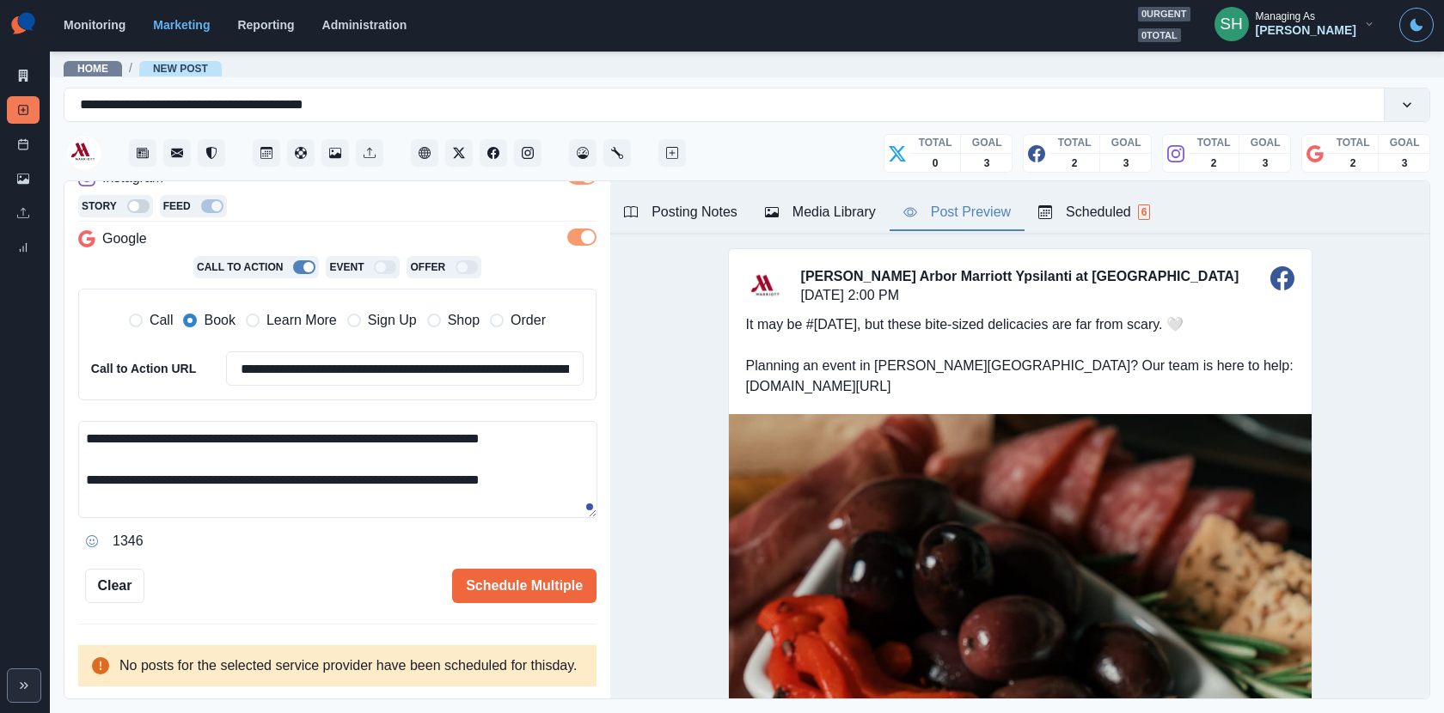
click at [293, 310] on span "Learn More" at bounding box center [301, 320] width 70 height 21
click at [294, 357] on input "**********" at bounding box center [404, 368] width 357 height 34
paste input
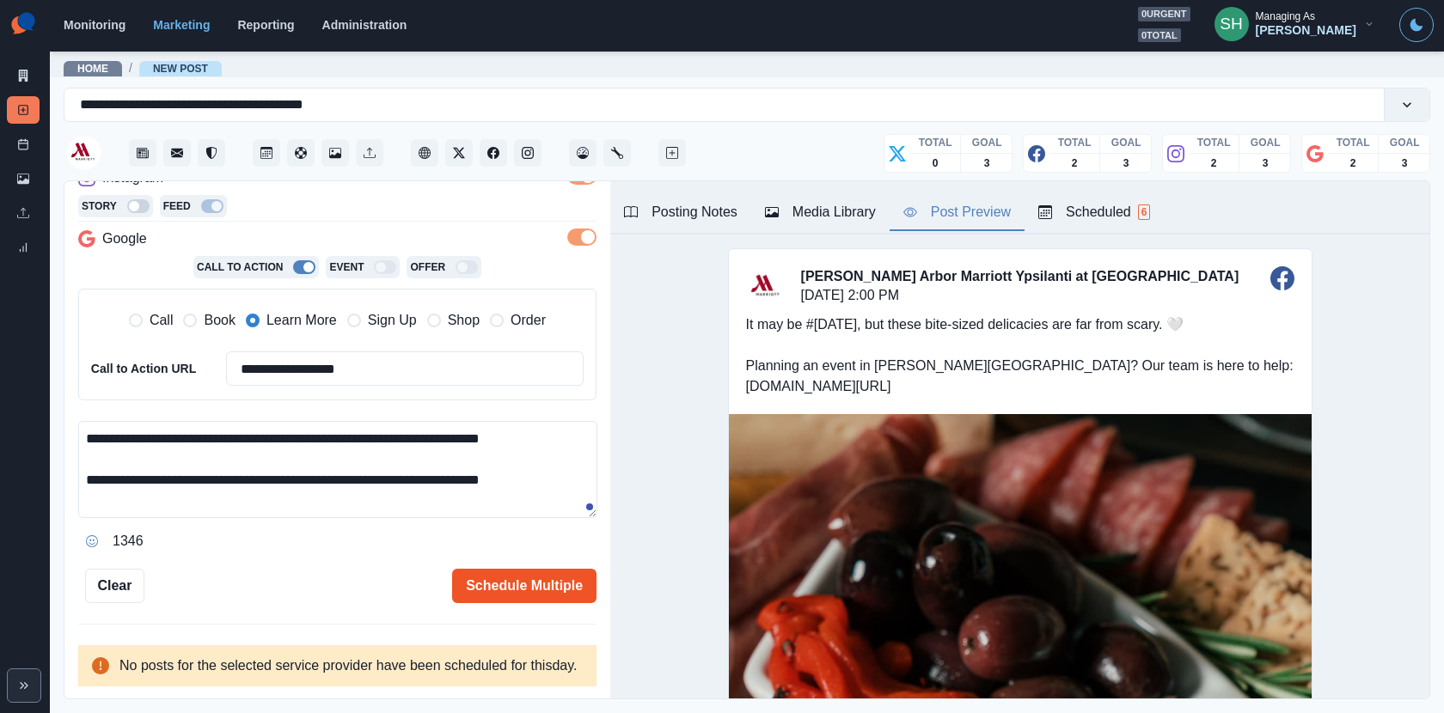
type input "**********"
click at [551, 569] on button "Schedule Multiple" at bounding box center [524, 586] width 144 height 34
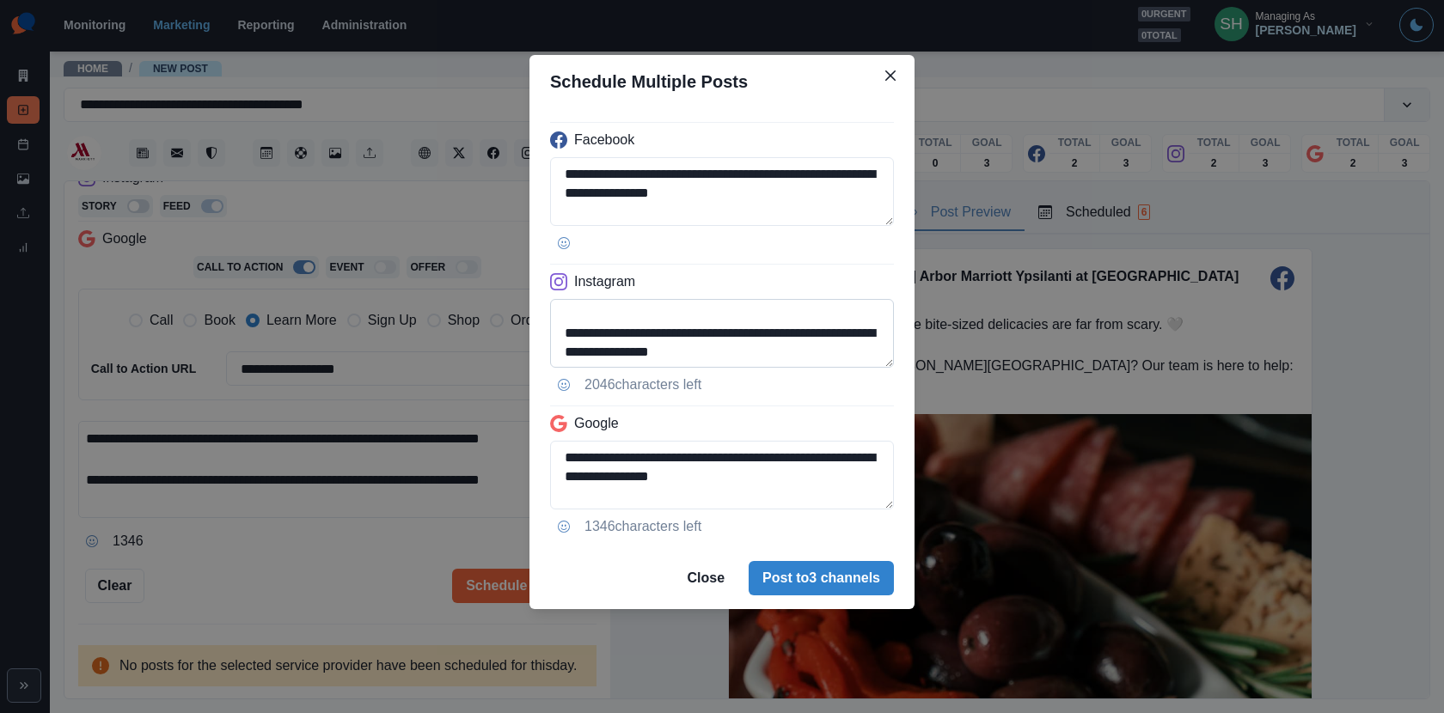
scroll to position [40, 0]
drag, startPoint x: 759, startPoint y: 359, endPoint x: 606, endPoint y: 357, distance: 153.0
click at [606, 357] on textarea "**********" at bounding box center [722, 333] width 344 height 69
click at [790, 329] on textarea "**********" at bounding box center [722, 333] width 344 height 69
drag, startPoint x: 745, startPoint y: 356, endPoint x: 603, endPoint y: 352, distance: 141.8
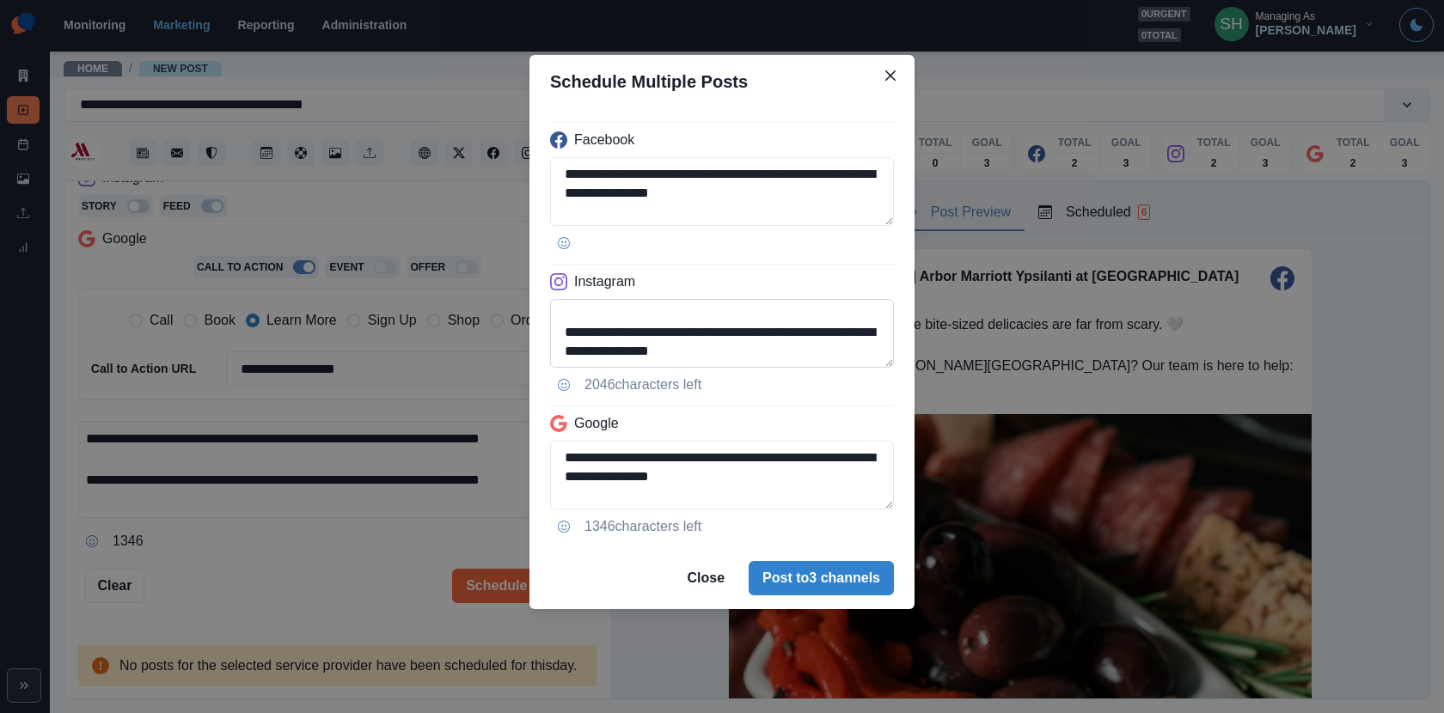
click at [603, 352] on textarea "**********" at bounding box center [722, 333] width 344 height 69
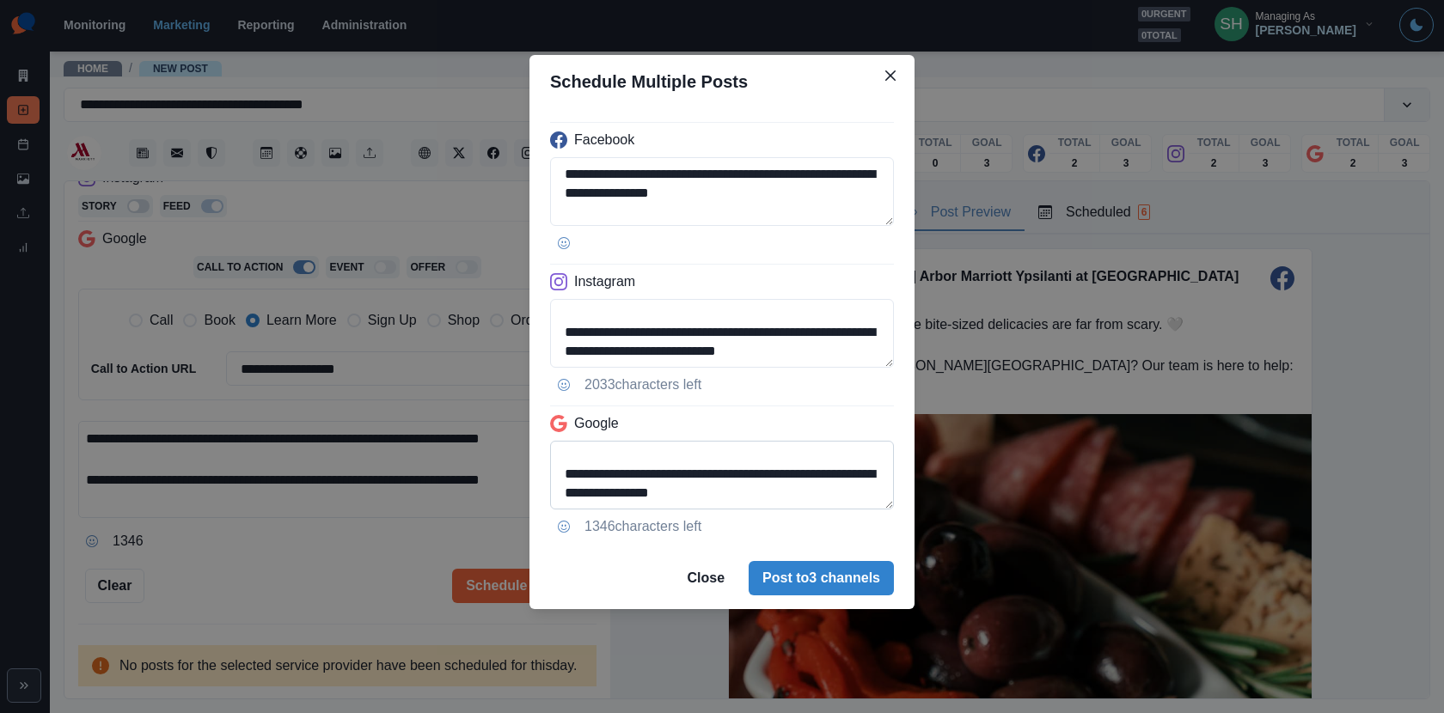
type textarea "**********"
drag, startPoint x: 779, startPoint y: 485, endPoint x: 607, endPoint y: 485, distance: 171.9
click at [608, 485] on textarea "**********" at bounding box center [722, 475] width 344 height 69
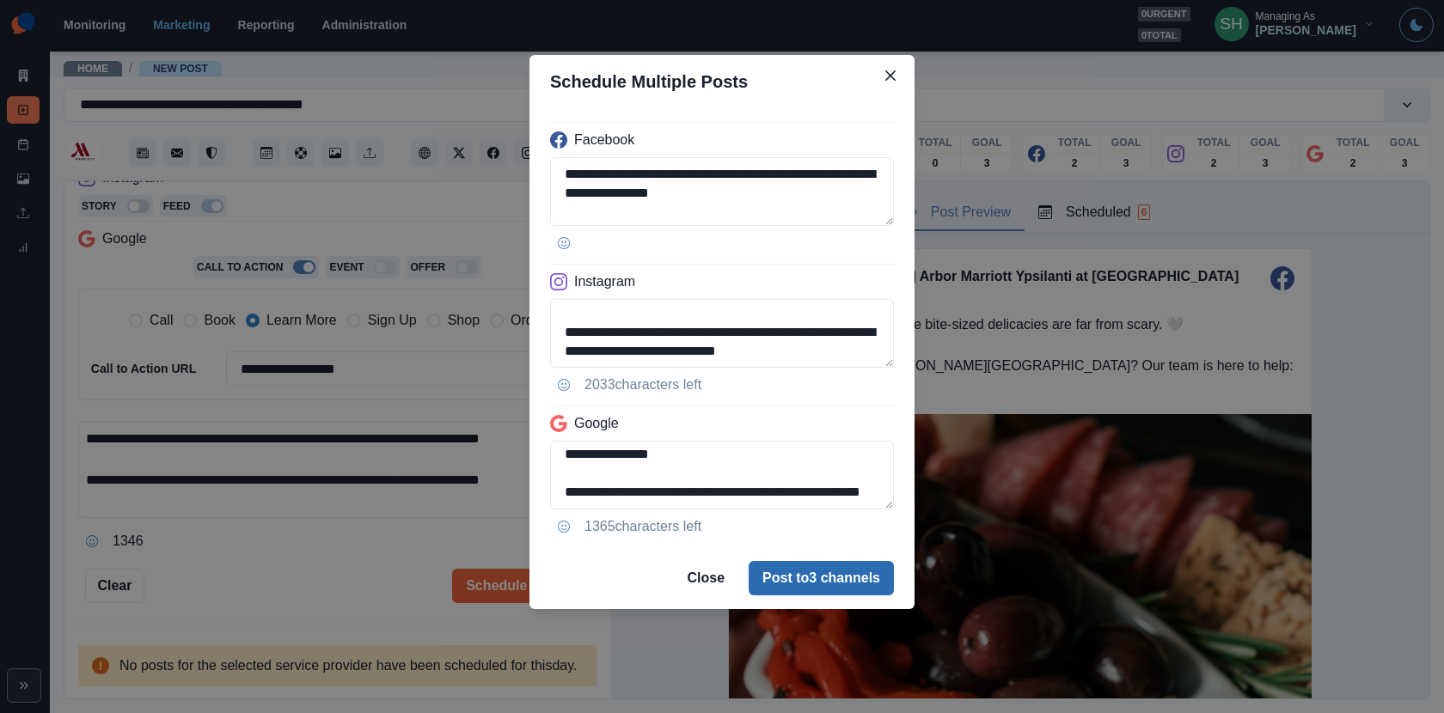
type textarea "**********"
click at [818, 568] on button "Post to 3 channels" at bounding box center [820, 578] width 145 height 34
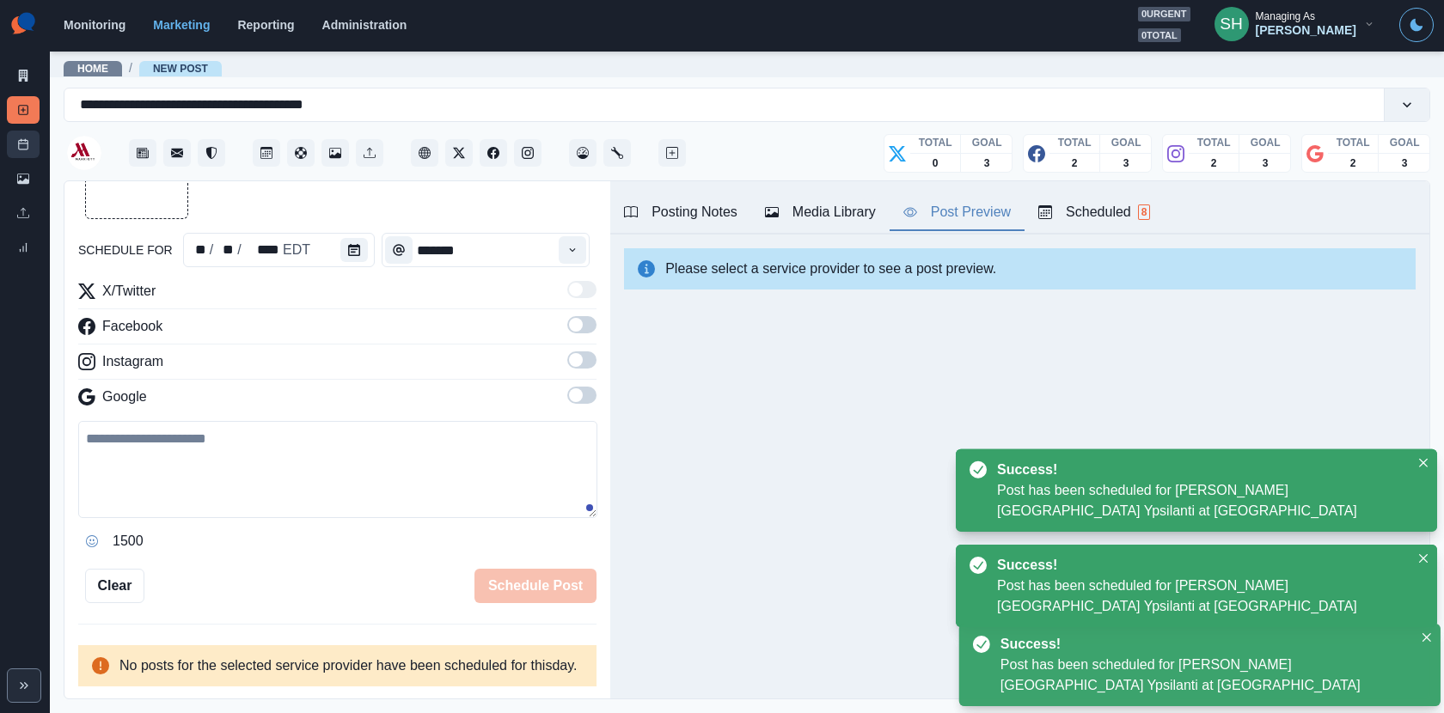
scroll to position [328, 0]
click at [23, 142] on icon at bounding box center [23, 144] width 12 height 12
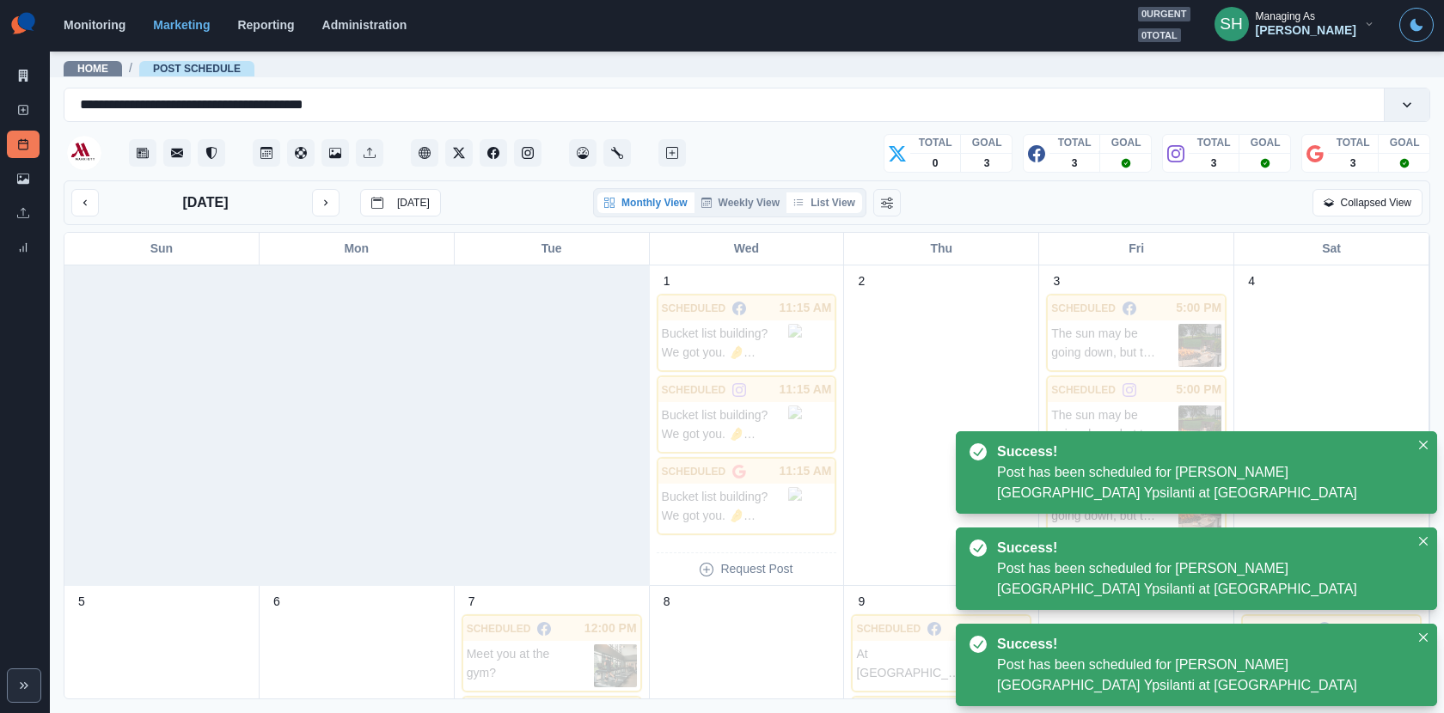
click at [849, 194] on button "List View" at bounding box center [824, 202] width 76 height 21
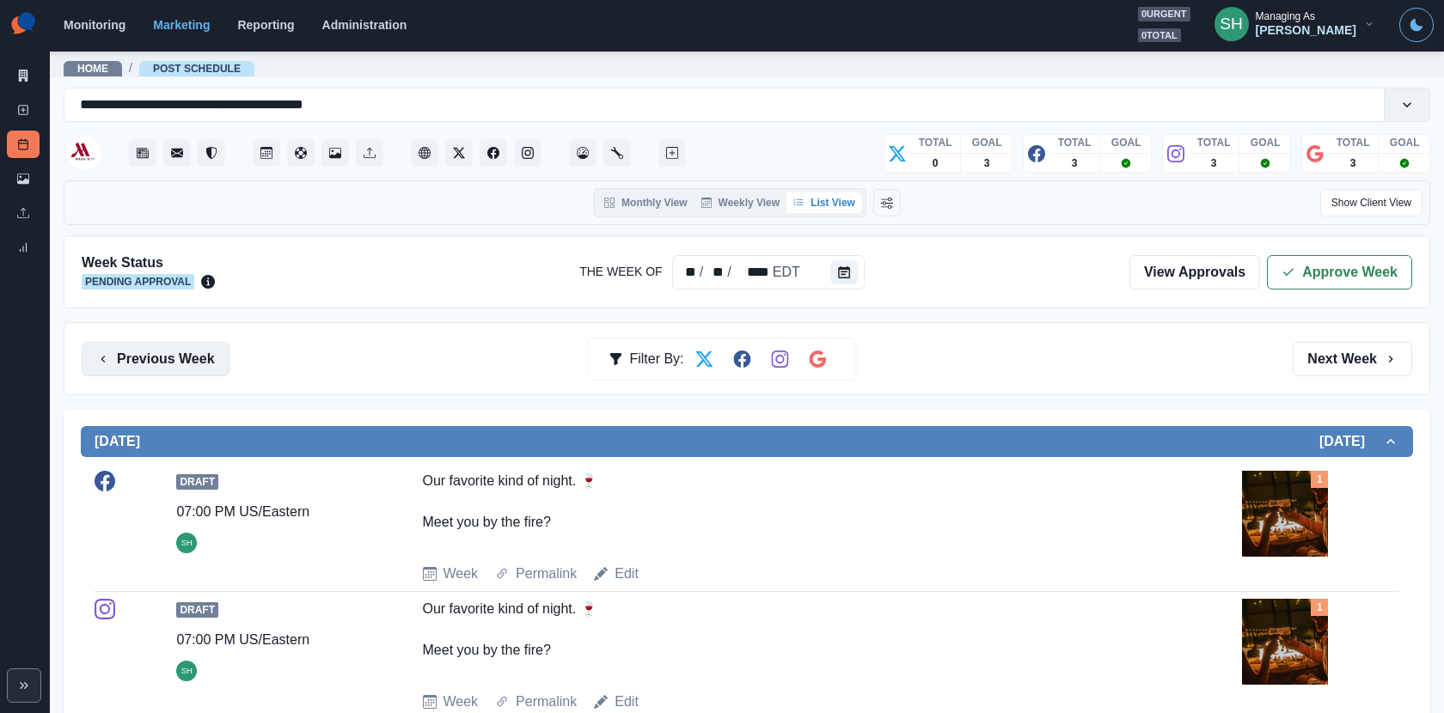
click at [191, 357] on button "Previous Week" at bounding box center [156, 359] width 148 height 34
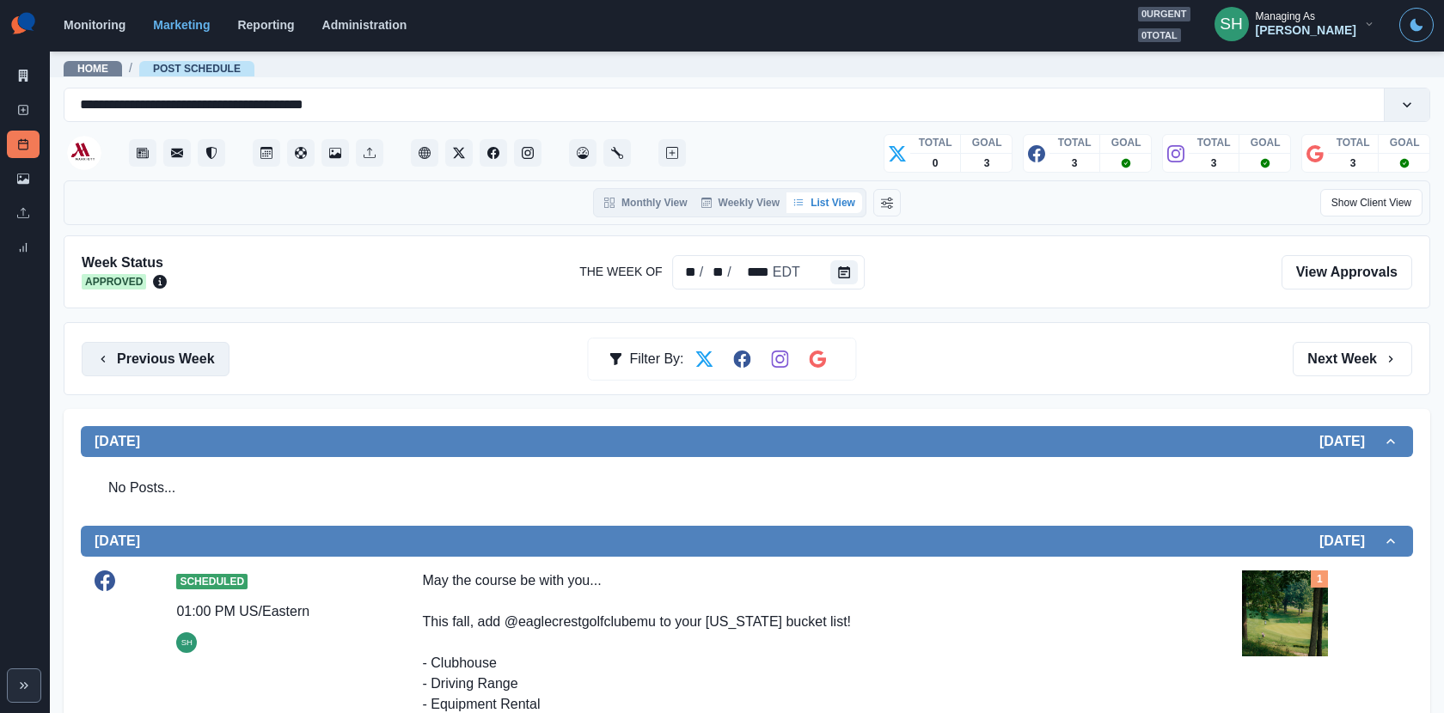
click at [179, 353] on button "Previous Week" at bounding box center [156, 359] width 148 height 34
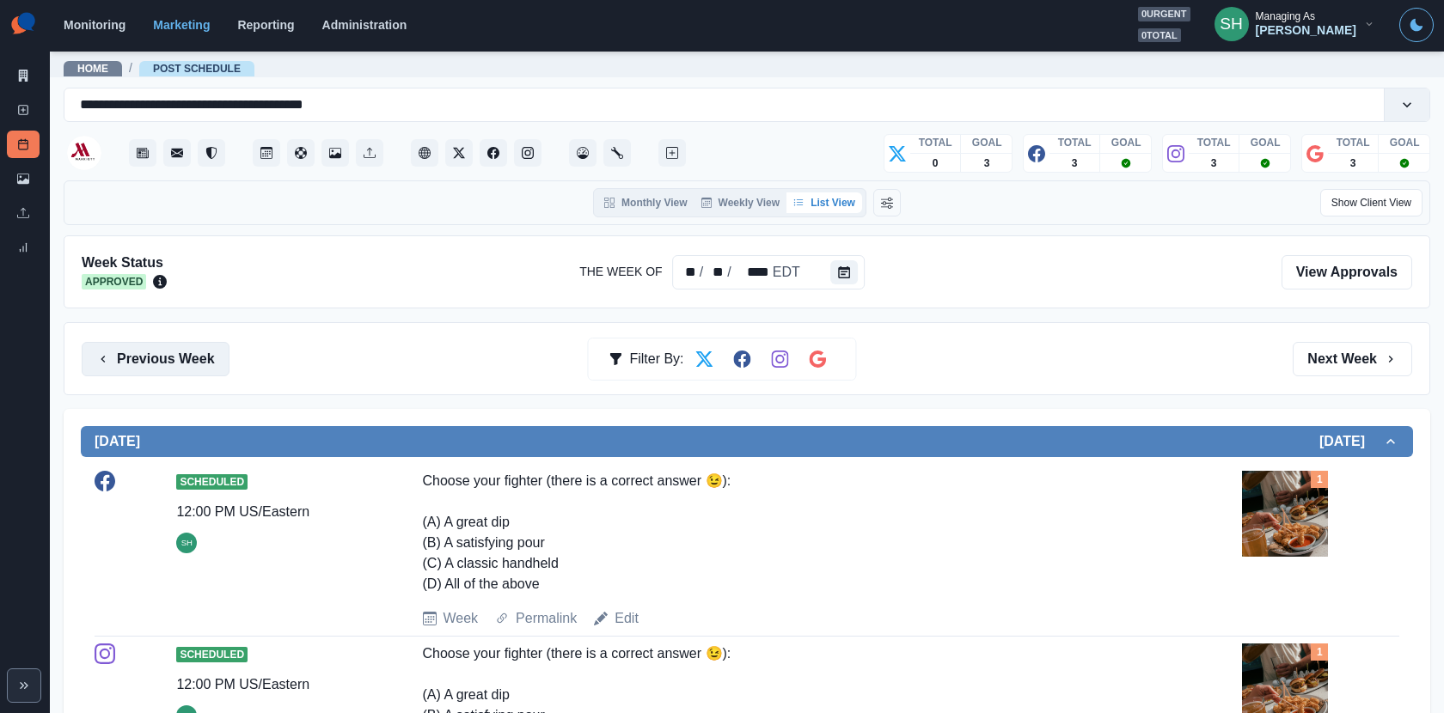
click at [188, 349] on button "Previous Week" at bounding box center [156, 359] width 148 height 34
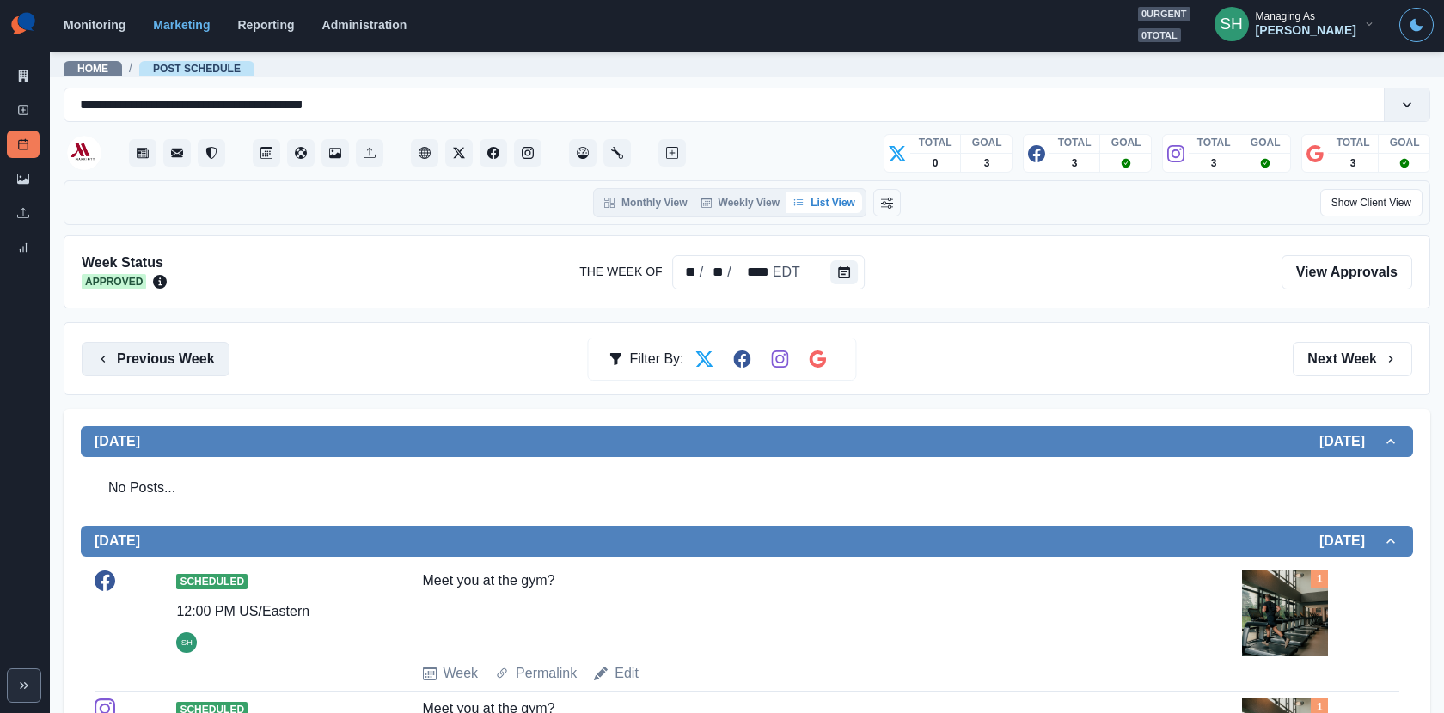
click at [192, 357] on button "Previous Week" at bounding box center [156, 359] width 148 height 34
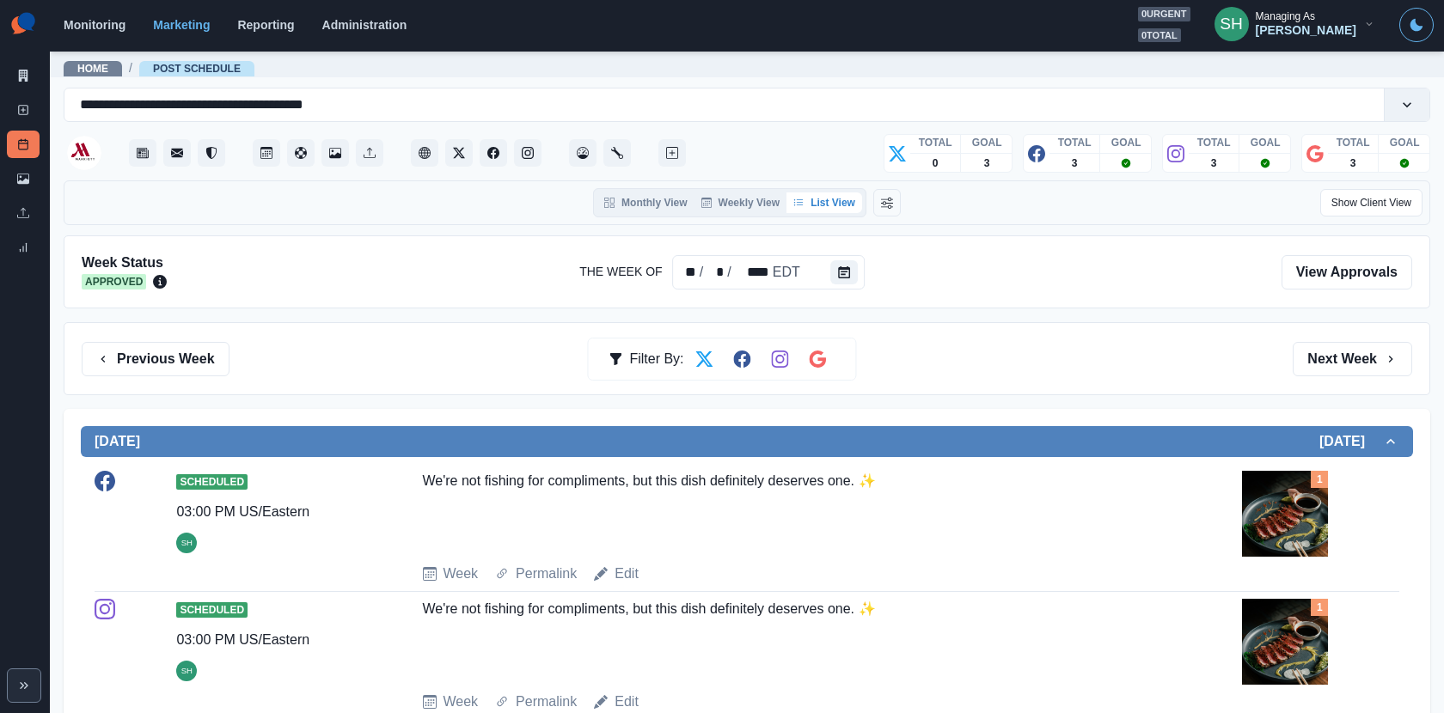
click at [1355, 338] on div "Previous Week Filter By: Next Week" at bounding box center [747, 358] width 1366 height 73
click at [1354, 354] on button "Next Week" at bounding box center [1351, 359] width 119 height 34
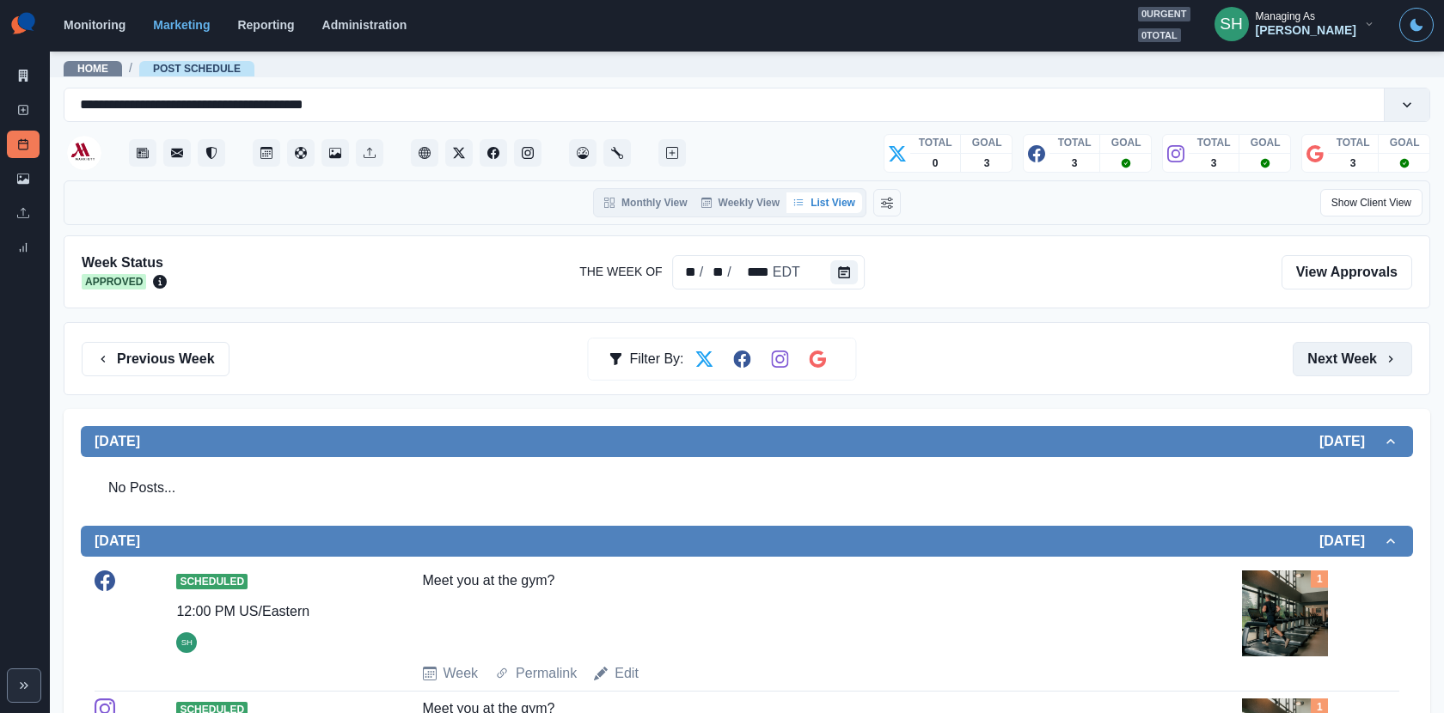
click at [1354, 354] on button "Next Week" at bounding box center [1351, 359] width 119 height 34
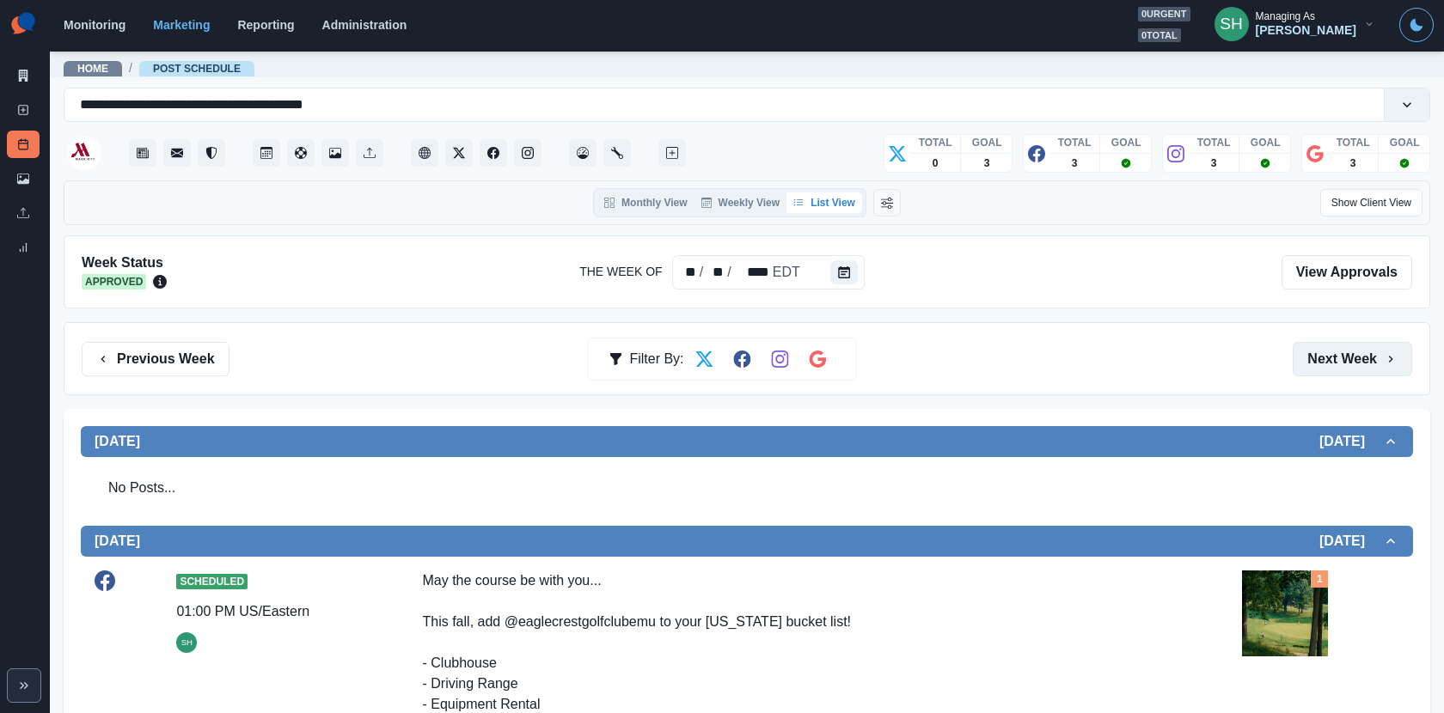
click at [1354, 354] on button "Next Week" at bounding box center [1351, 359] width 119 height 34
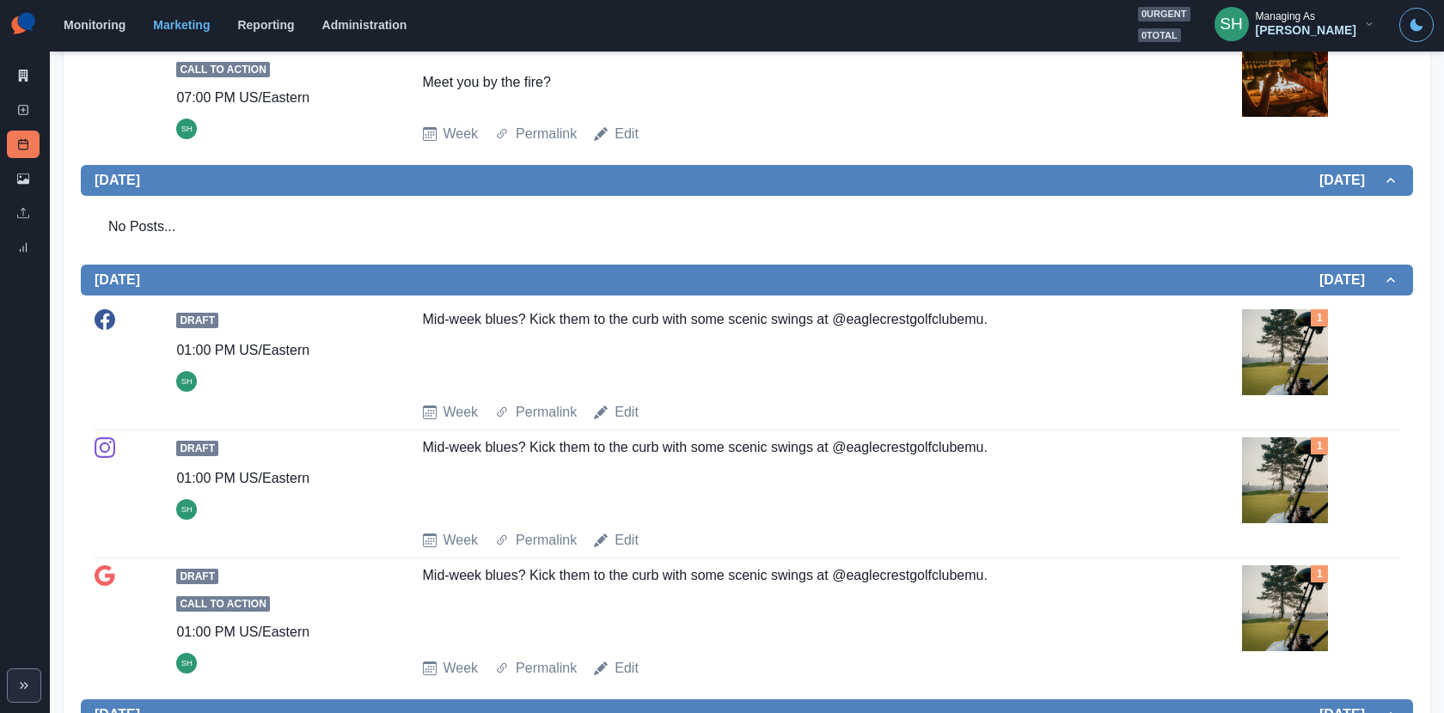
scroll to position [877, 0]
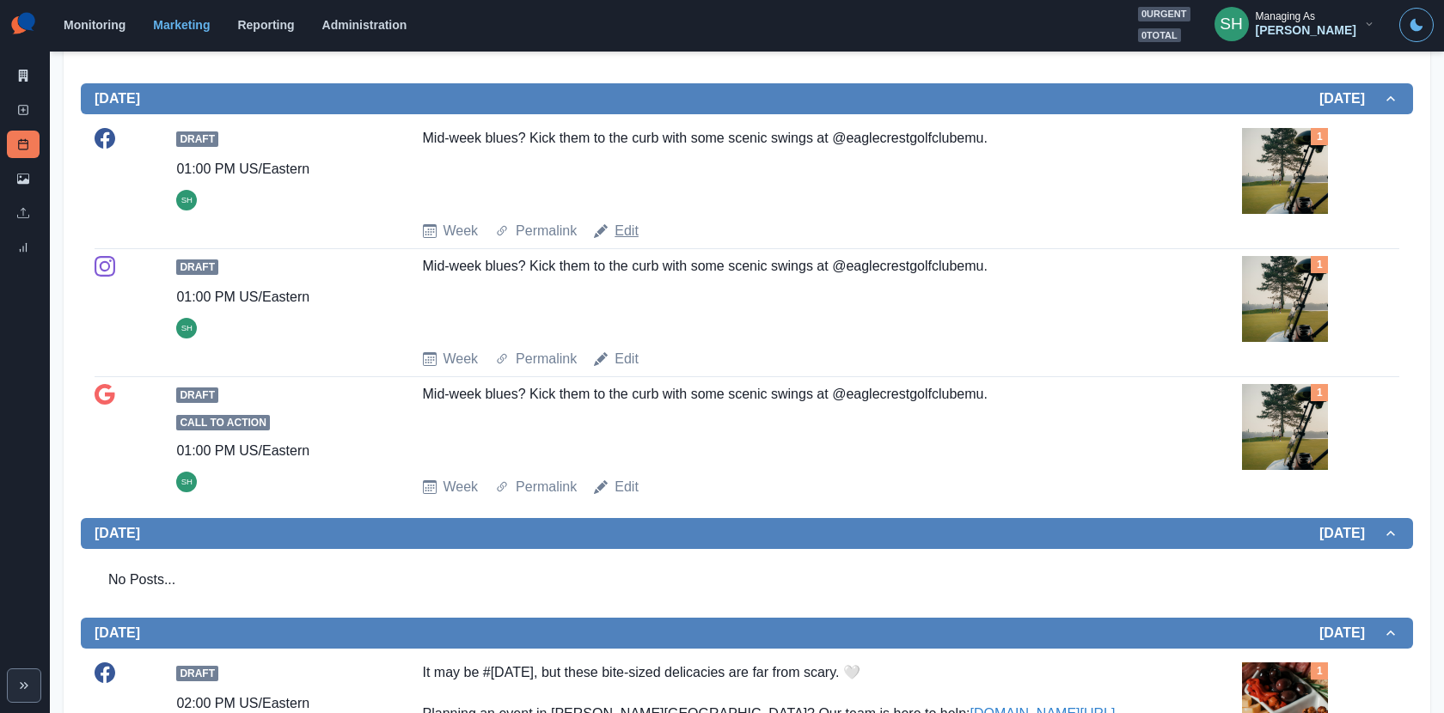
click at [625, 236] on link "Edit" at bounding box center [626, 231] width 24 height 21
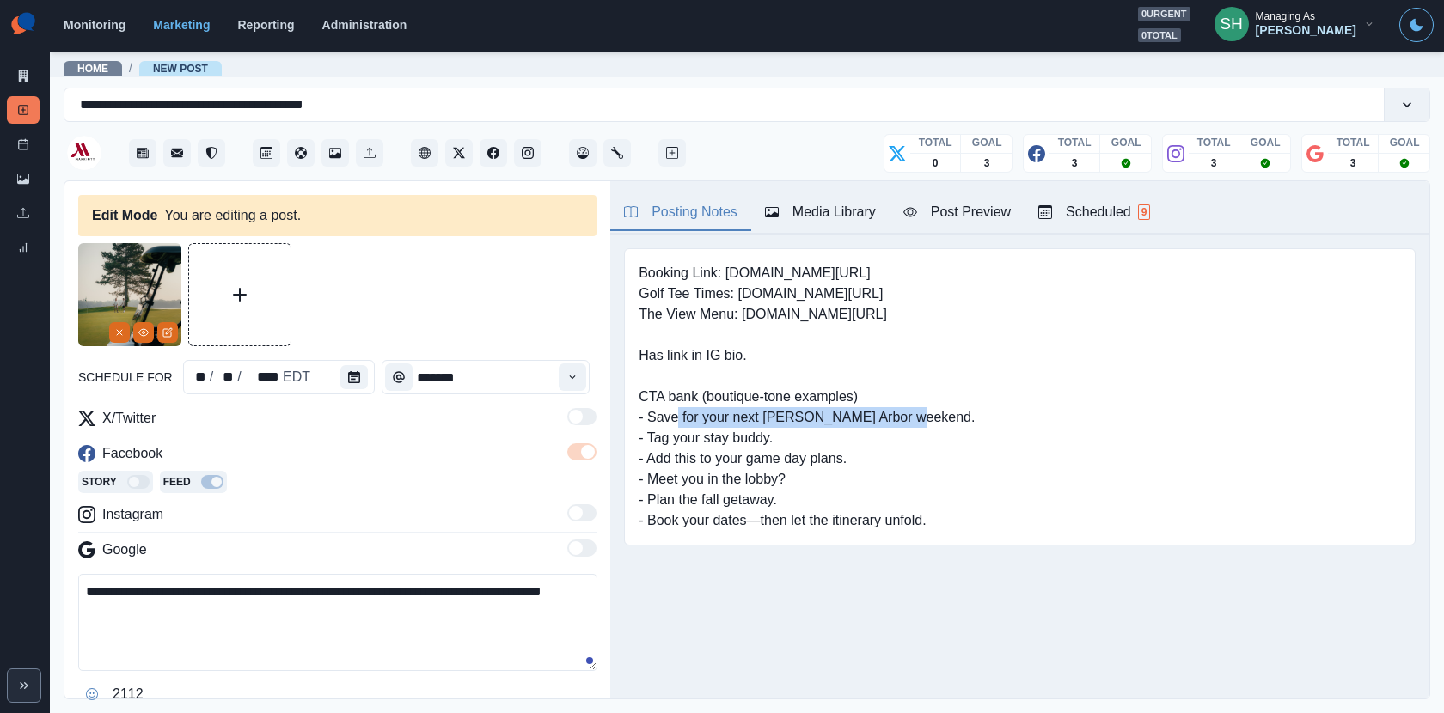
drag, startPoint x: 880, startPoint y: 418, endPoint x: 648, endPoint y: 416, distance: 232.0
click at [648, 416] on pre "Booking Link: www.marriott.com/dtwys Golf Tee Times: www.bit.ly/44OqxYY The Vie…" at bounding box center [806, 397] width 336 height 268
copy pre "Save for your next Ann Arbor weekend"
click at [348, 619] on textarea "**********" at bounding box center [337, 622] width 519 height 97
paste textarea "**********"
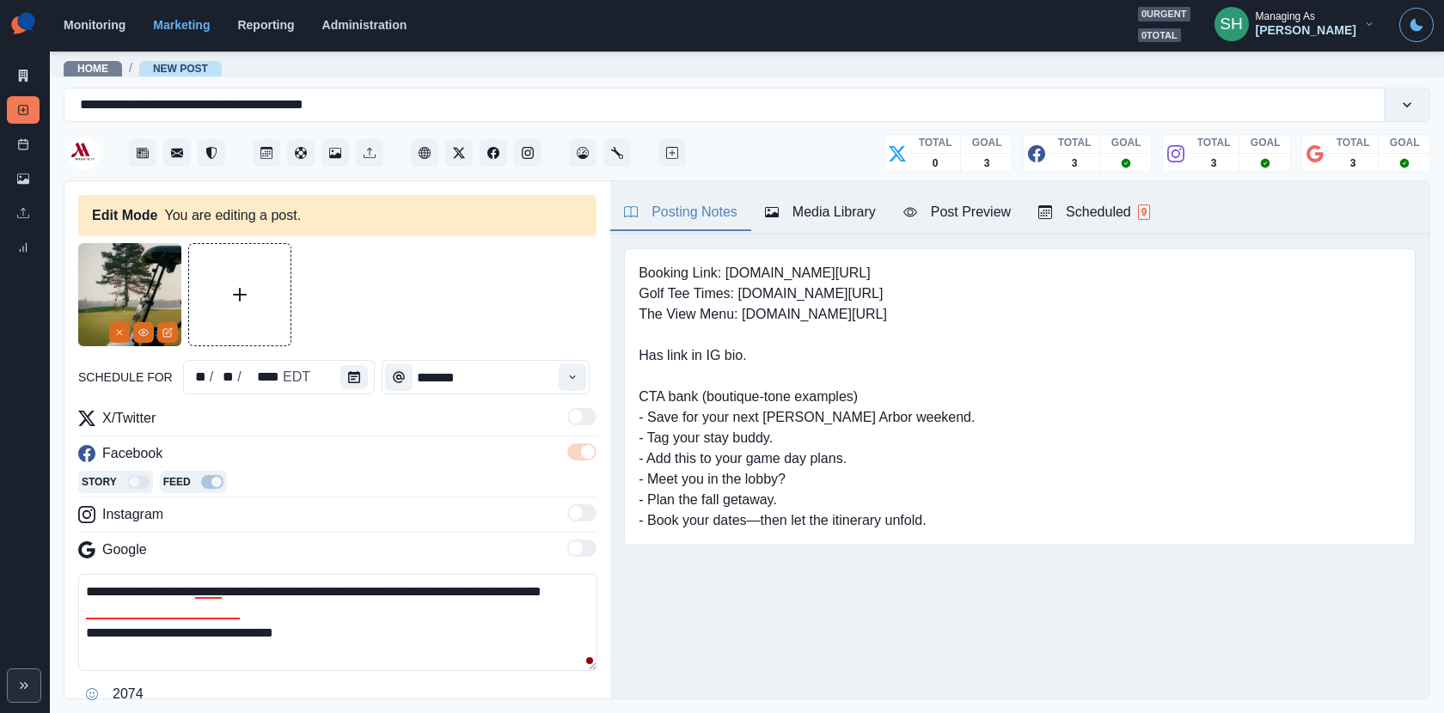
drag, startPoint x: 305, startPoint y: 648, endPoint x: 206, endPoint y: 648, distance: 98.8
click at [206, 648] on textarea "**********" at bounding box center [337, 622] width 519 height 97
drag, startPoint x: 362, startPoint y: 654, endPoint x: 61, endPoint y: 654, distance: 300.7
click at [61, 654] on main "**********" at bounding box center [747, 381] width 1394 height 663
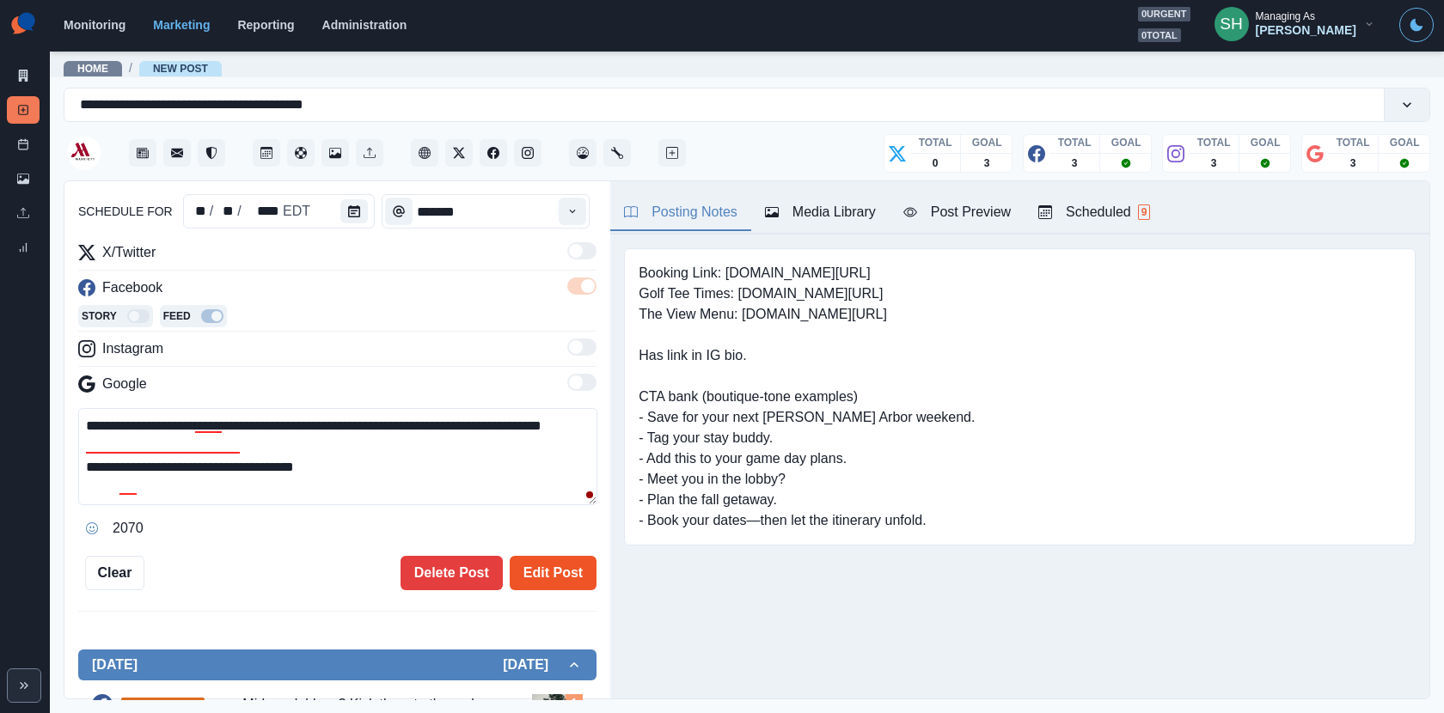
type textarea "**********"
click at [562, 563] on button "Edit Post" at bounding box center [553, 573] width 87 height 34
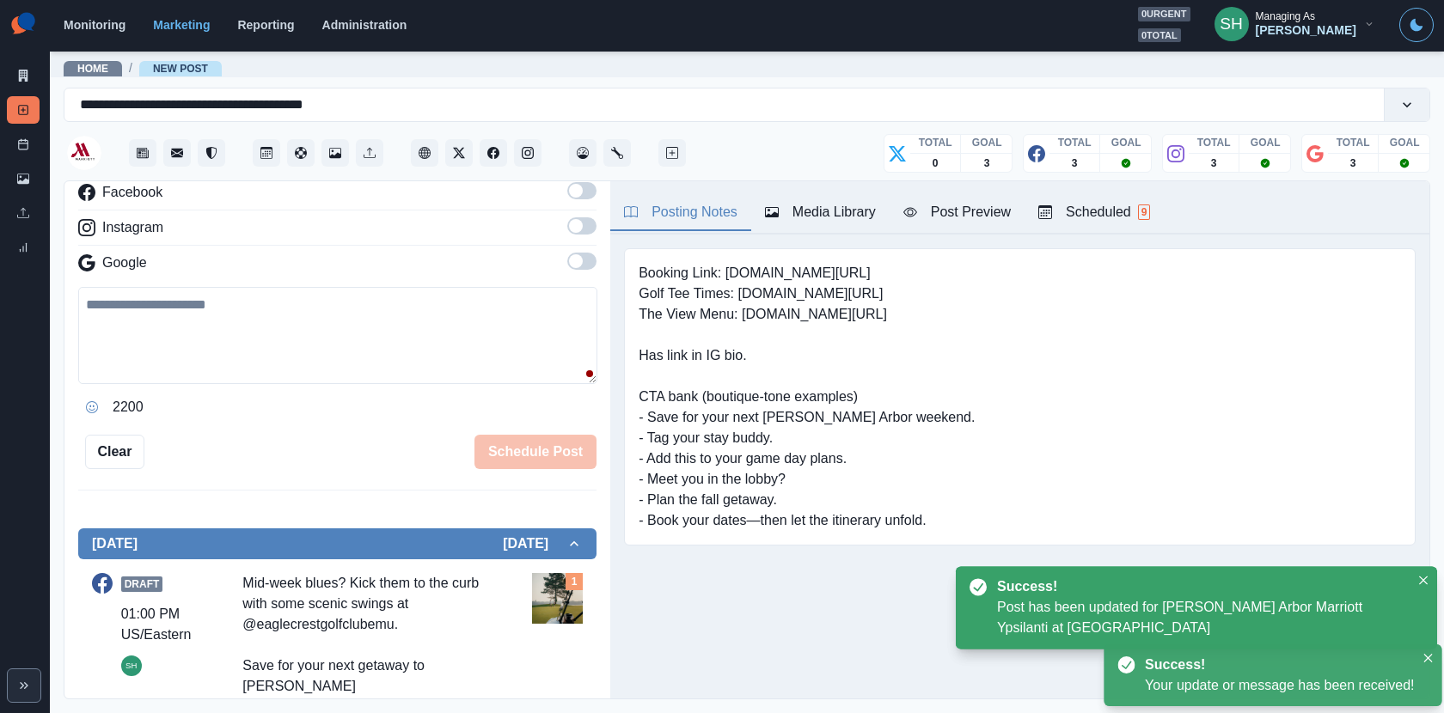
scroll to position [555, 0]
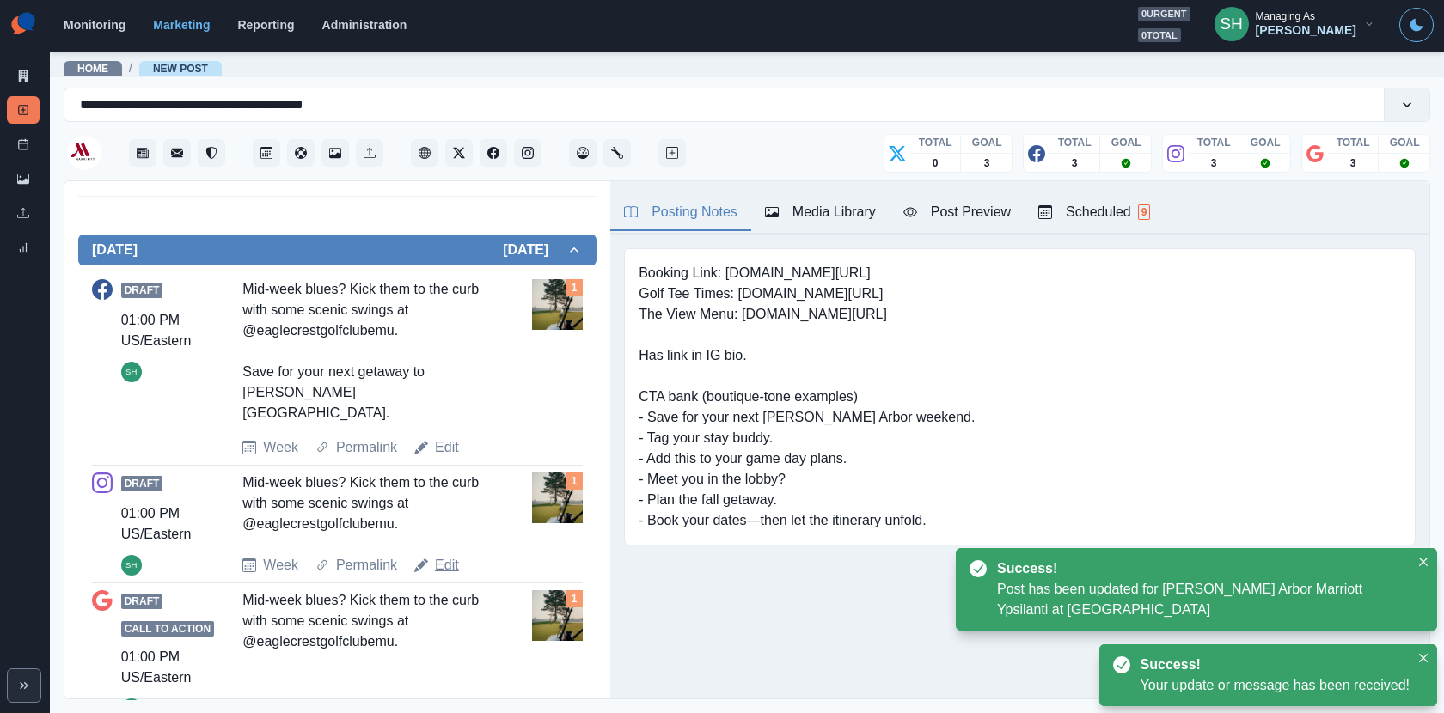
click at [453, 555] on link "Edit" at bounding box center [447, 565] width 24 height 21
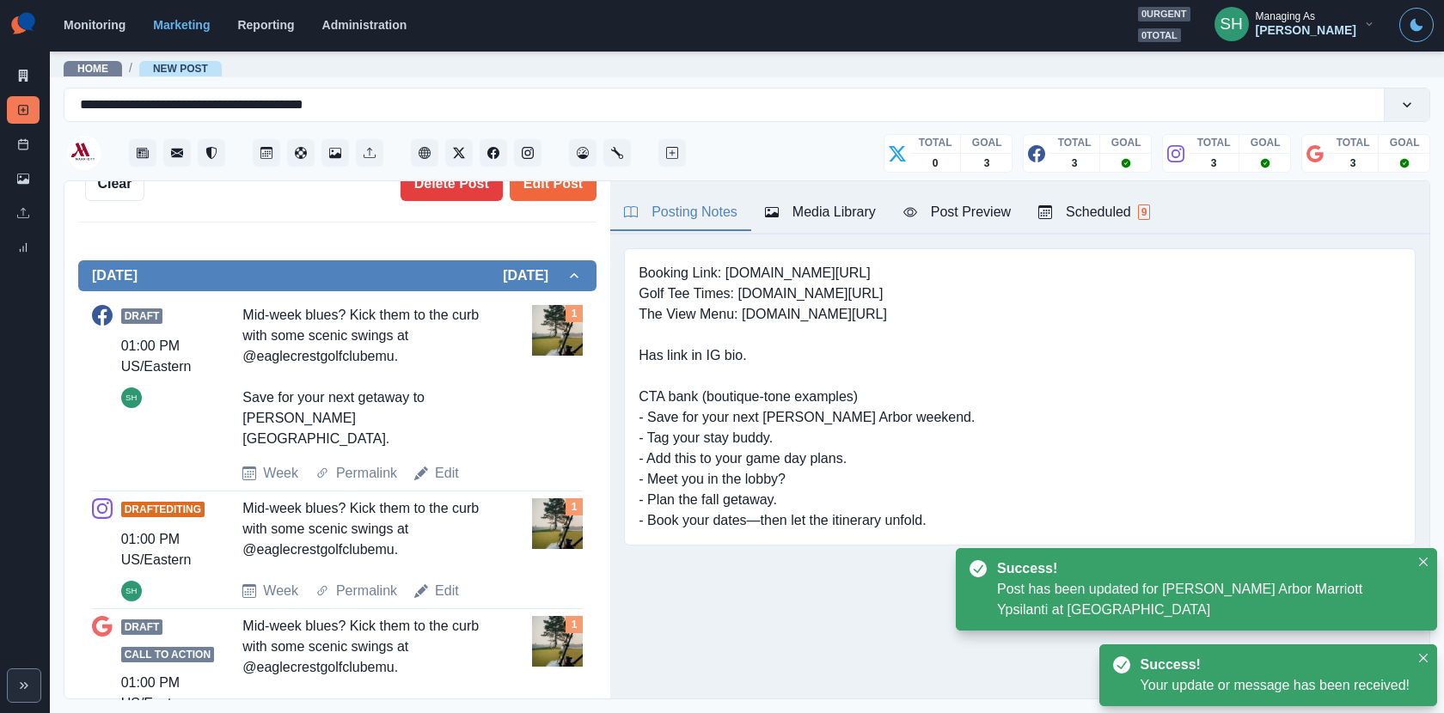
scroll to position [293, 0]
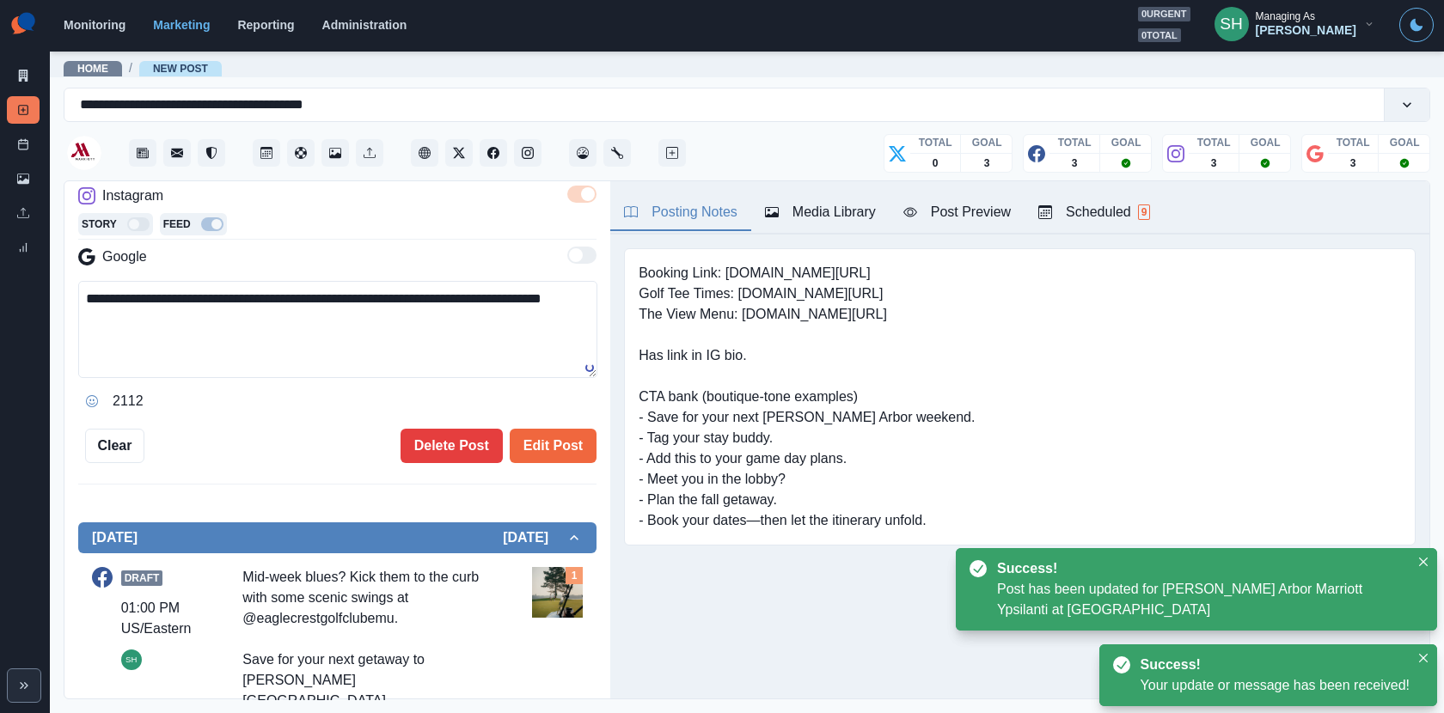
click at [378, 311] on textarea "**********" at bounding box center [337, 329] width 519 height 97
paste textarea "**********"
type textarea "**********"
click at [547, 447] on button "Edit Post" at bounding box center [553, 446] width 87 height 34
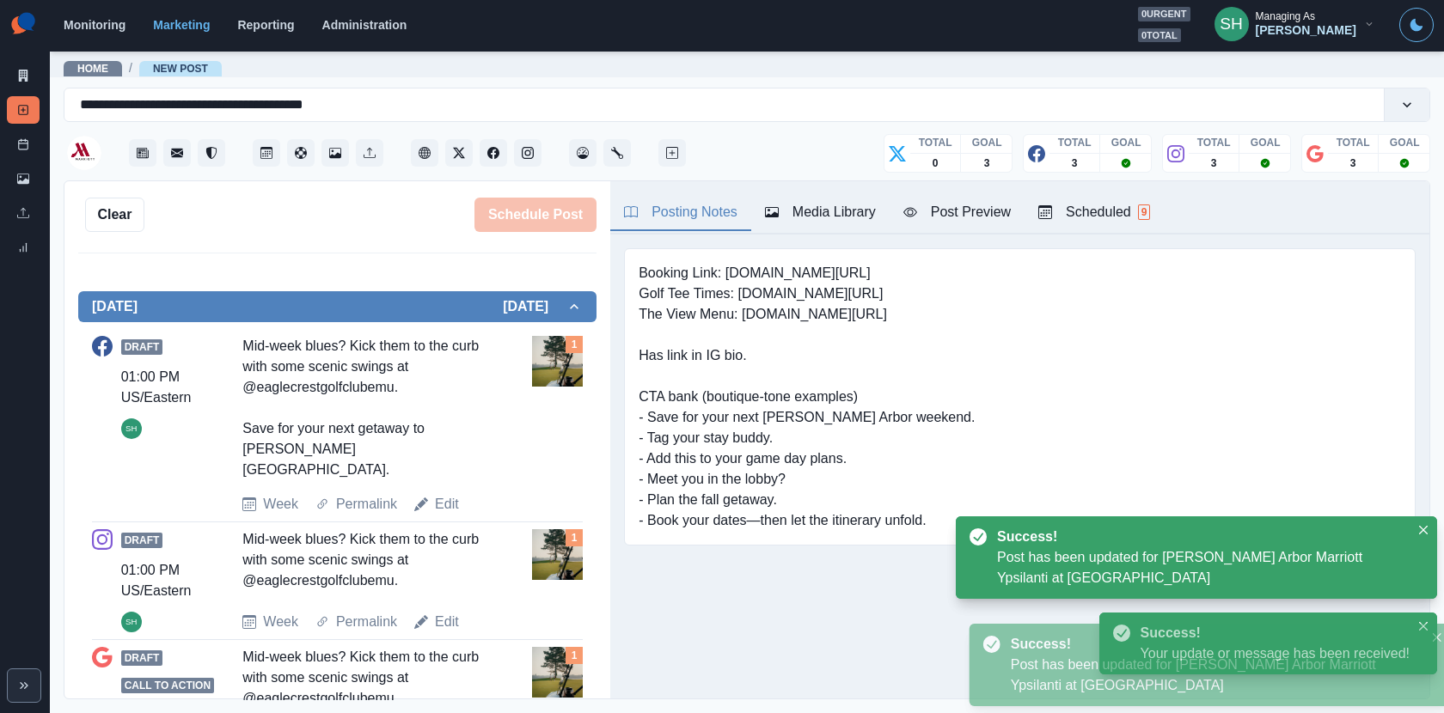
scroll to position [581, 0]
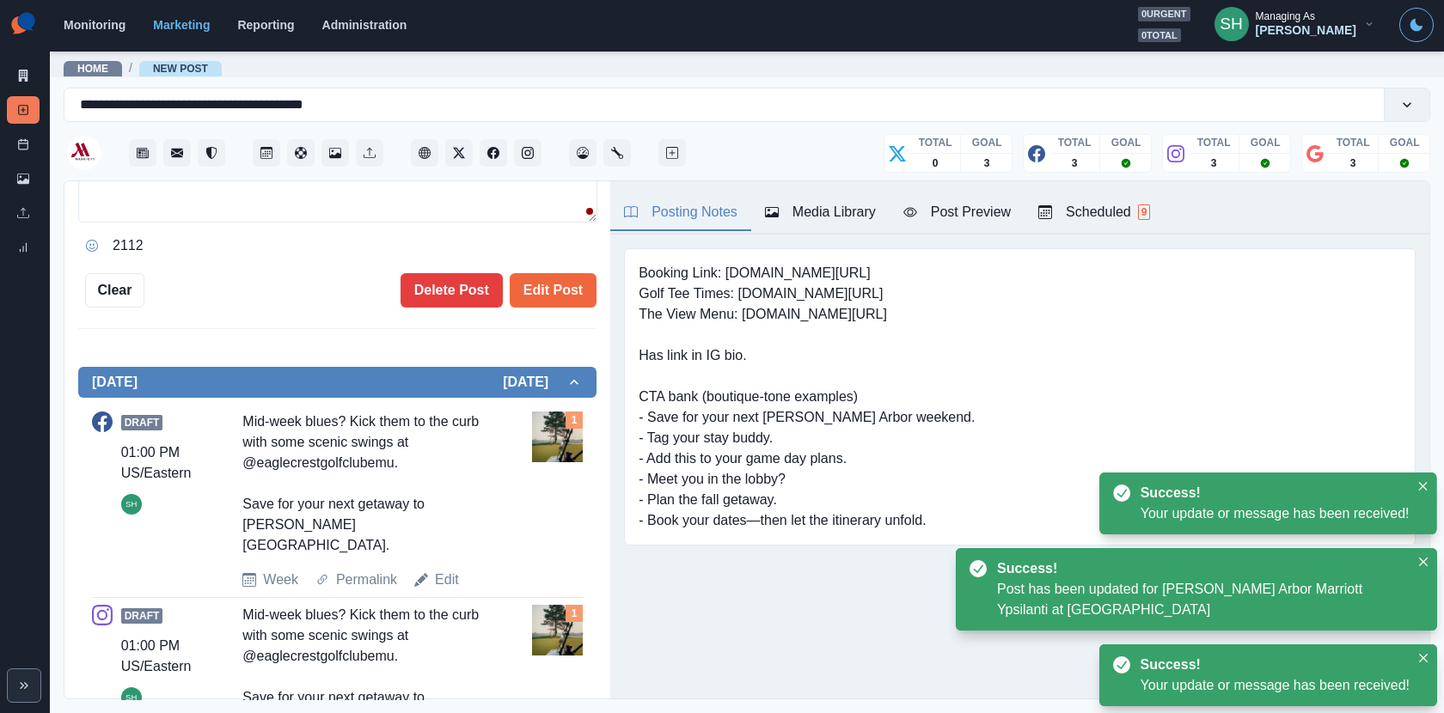
scroll to position [501, 0]
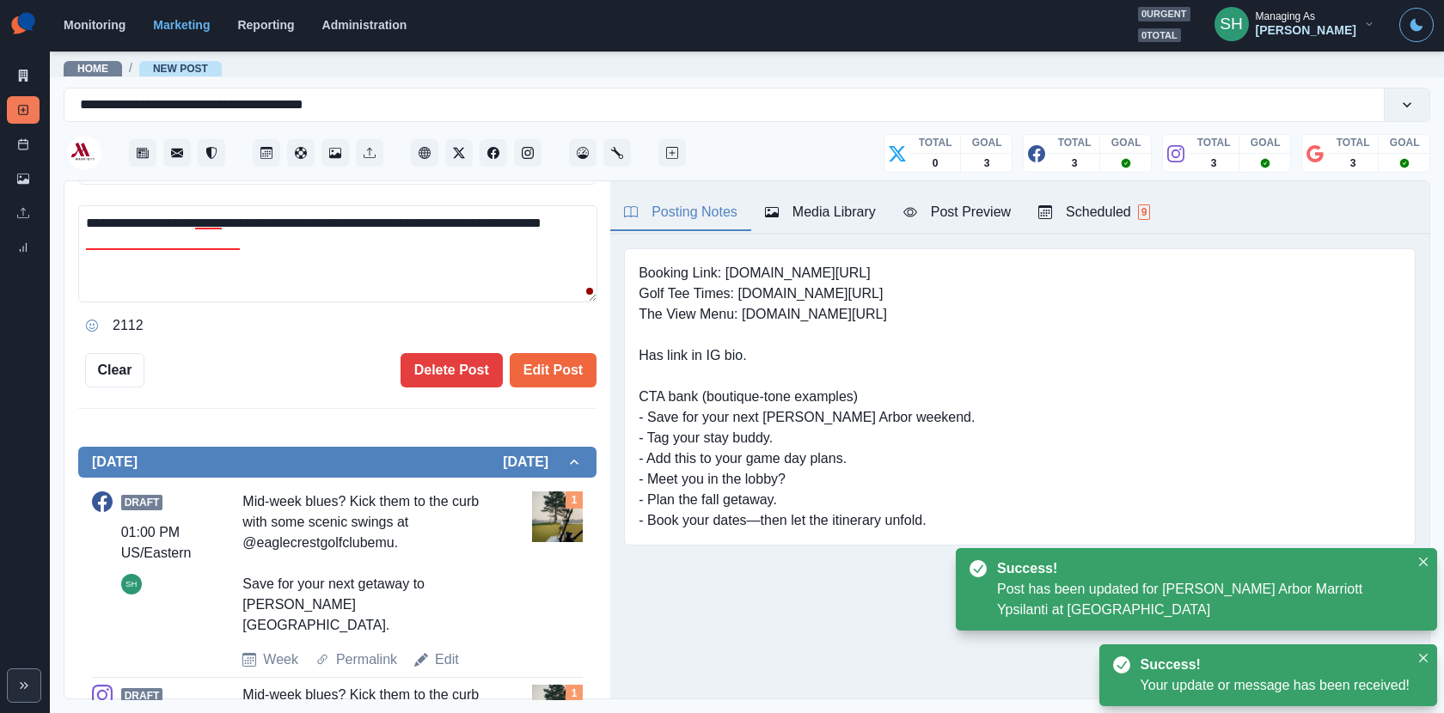
click at [424, 255] on textarea "**********" at bounding box center [337, 253] width 519 height 97
paste textarea "**********"
type textarea "**********"
click at [554, 371] on button "Edit Post" at bounding box center [553, 370] width 87 height 34
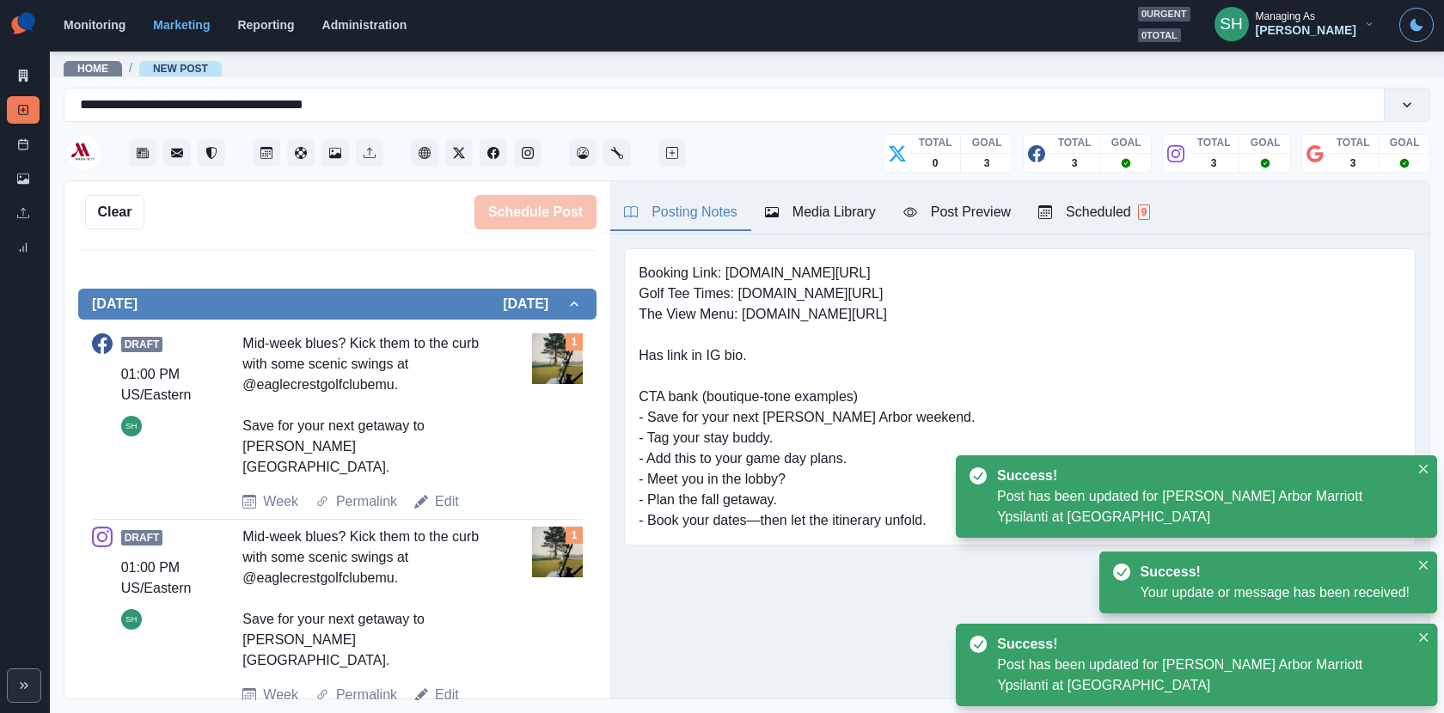
scroll to position [624, 0]
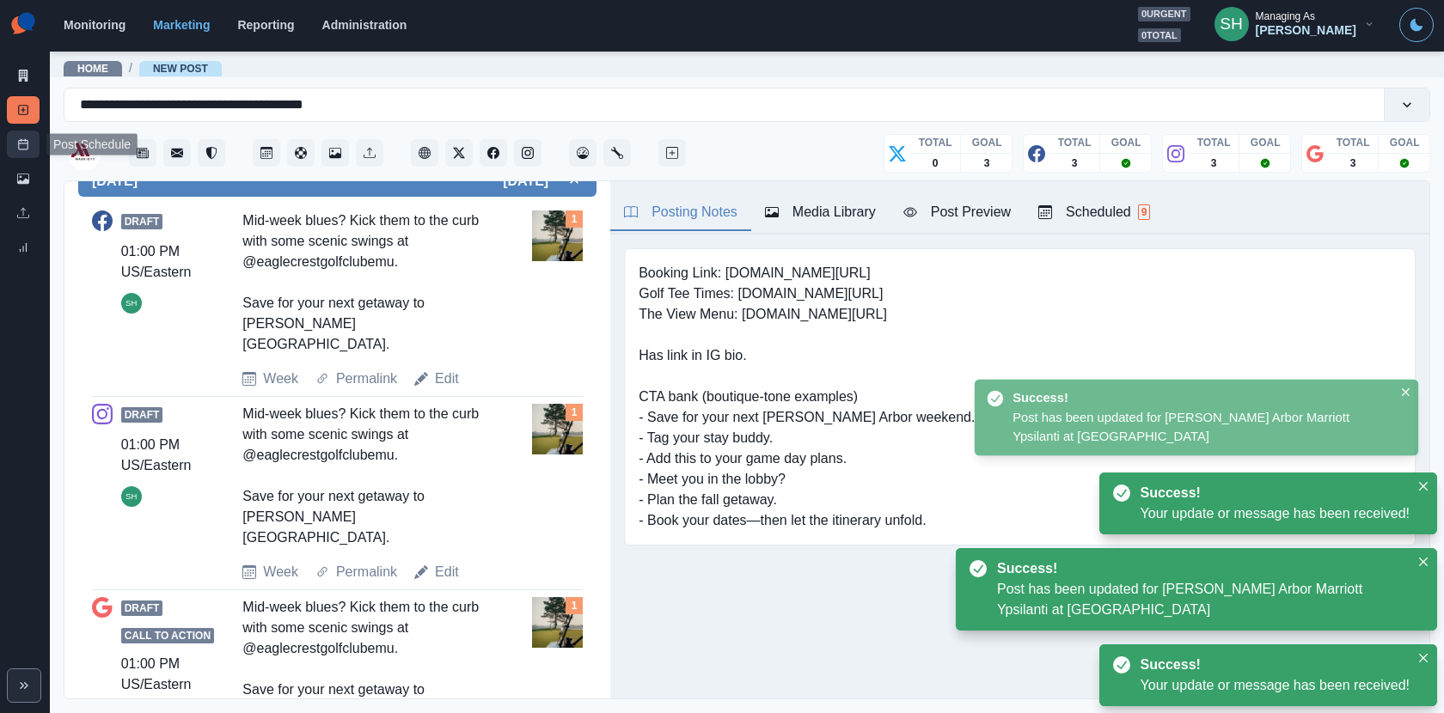
click at [27, 144] on line at bounding box center [23, 144] width 9 height 0
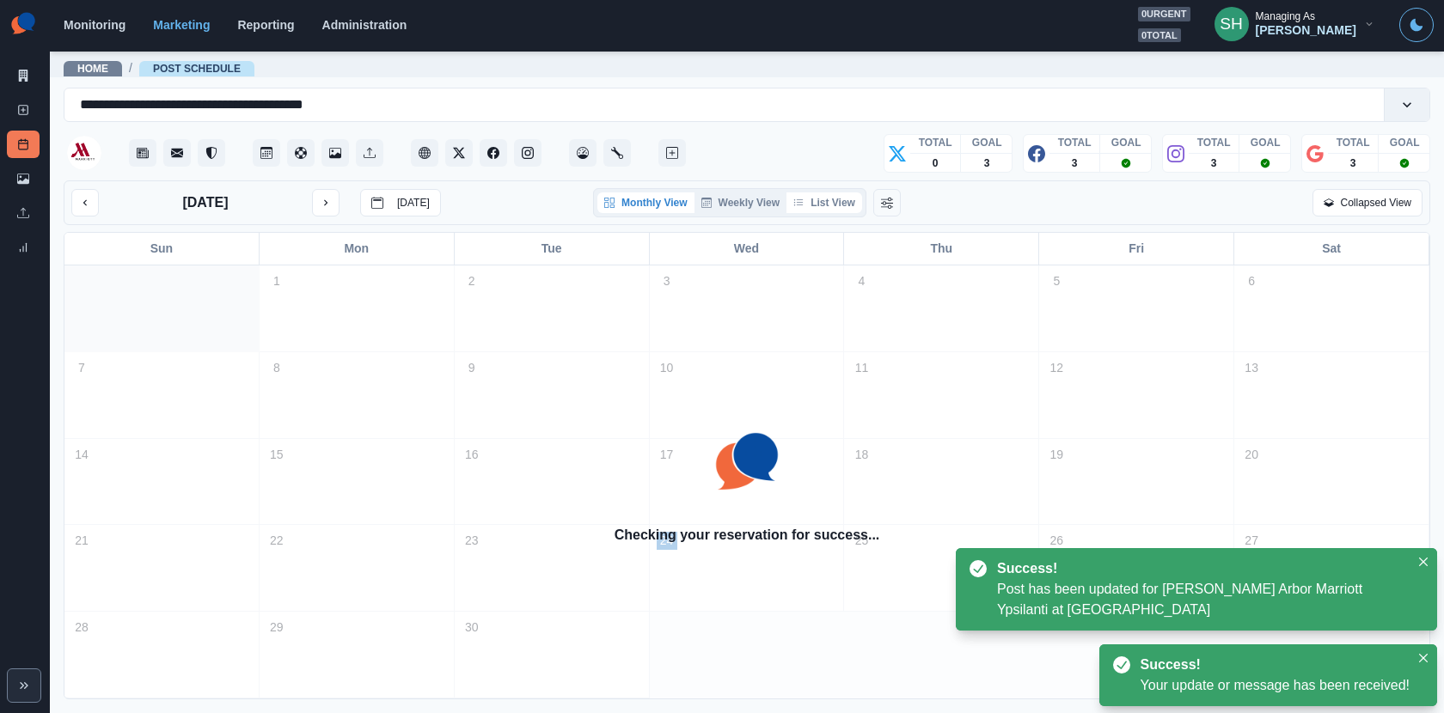
click at [844, 198] on button "List View" at bounding box center [824, 202] width 76 height 21
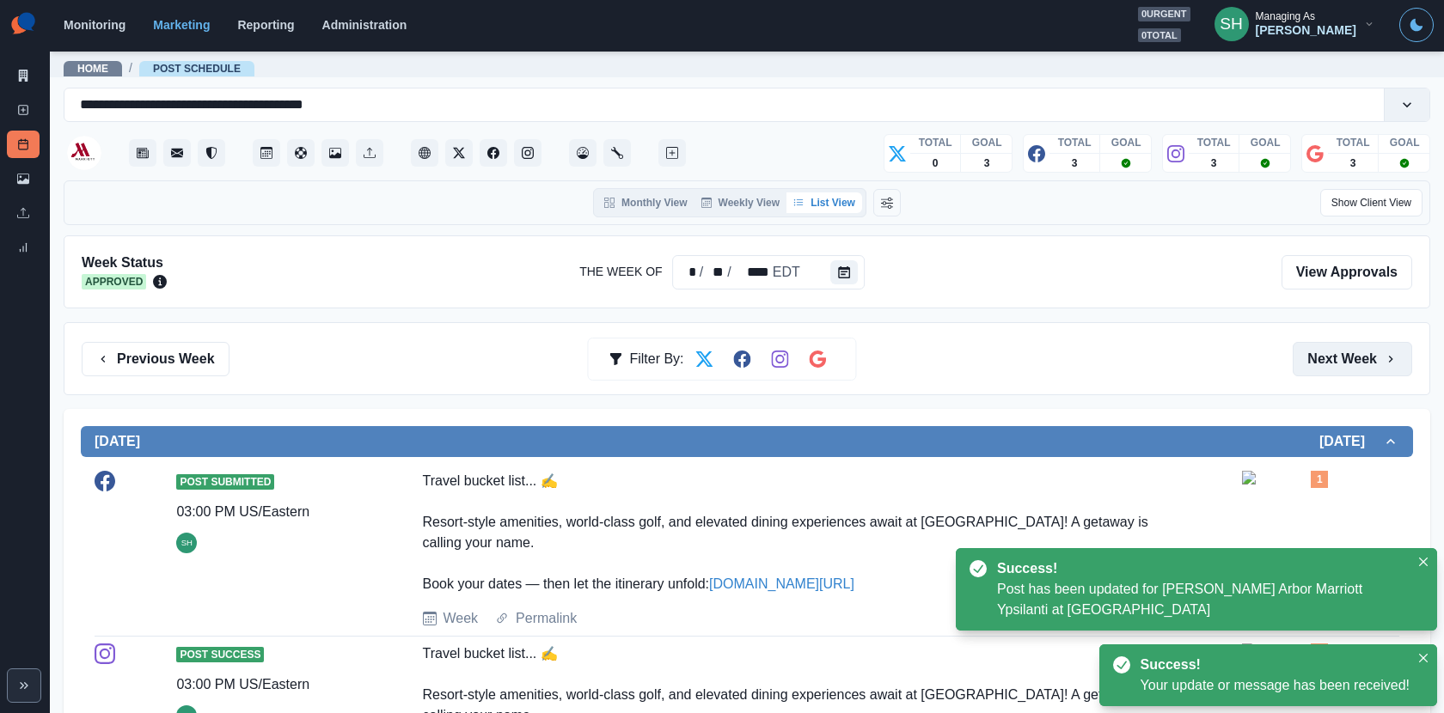
click at [1334, 366] on button "Next Week" at bounding box center [1351, 359] width 119 height 34
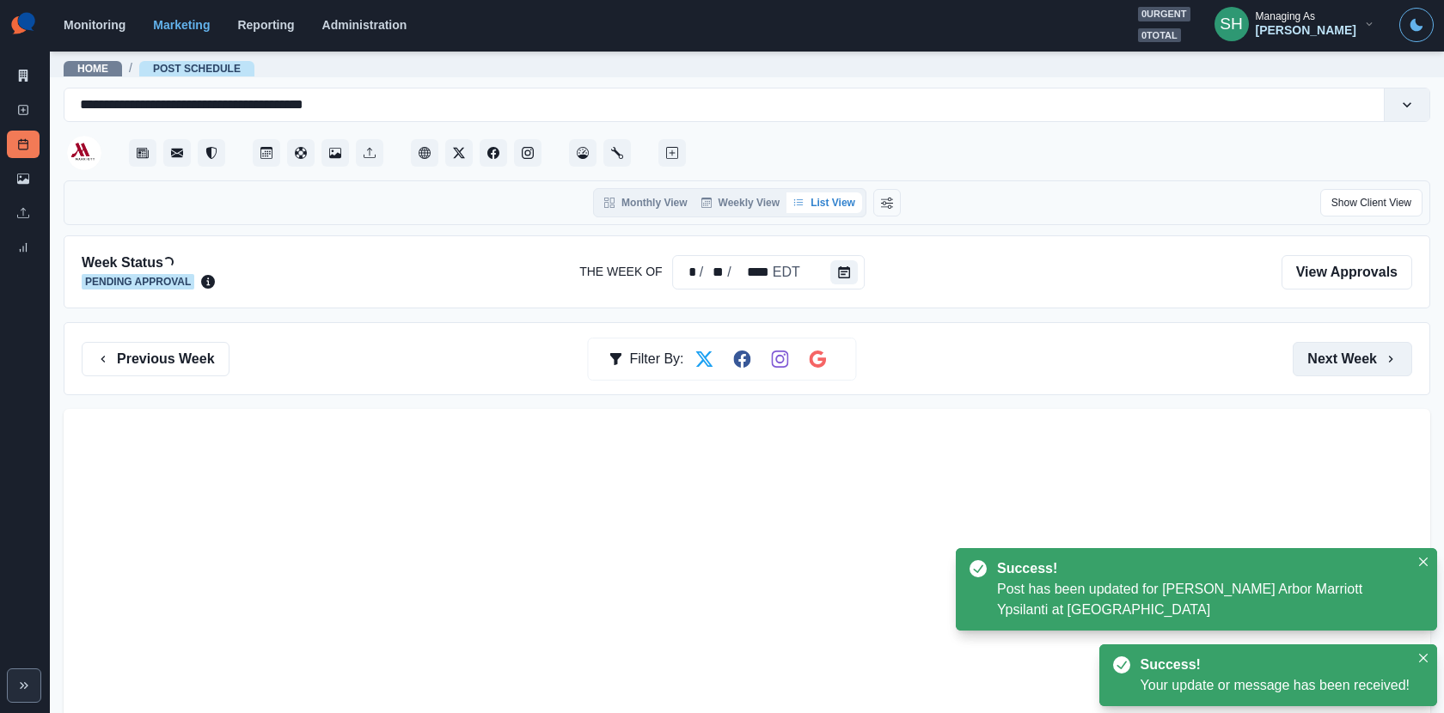
click at [1334, 366] on button "Next Week" at bounding box center [1351, 359] width 119 height 34
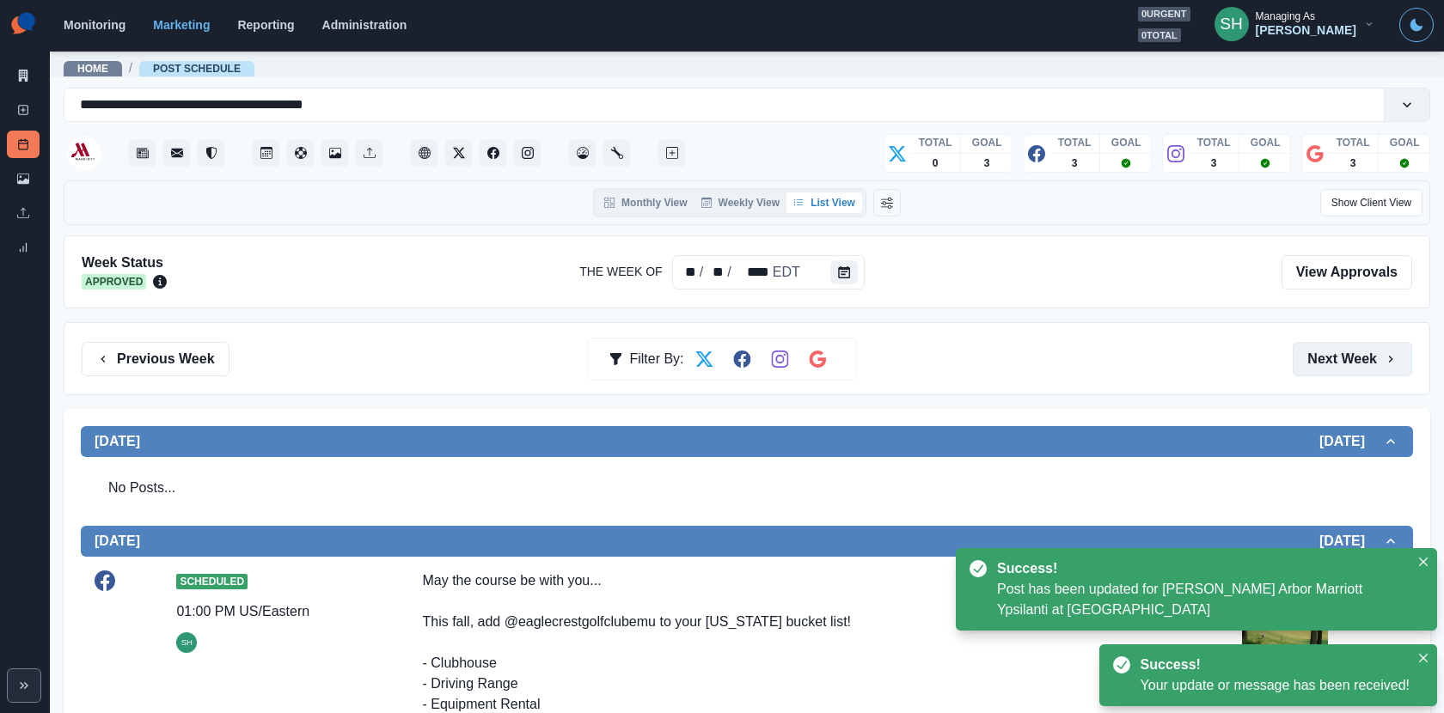
click at [1334, 366] on button "Next Week" at bounding box center [1351, 359] width 119 height 34
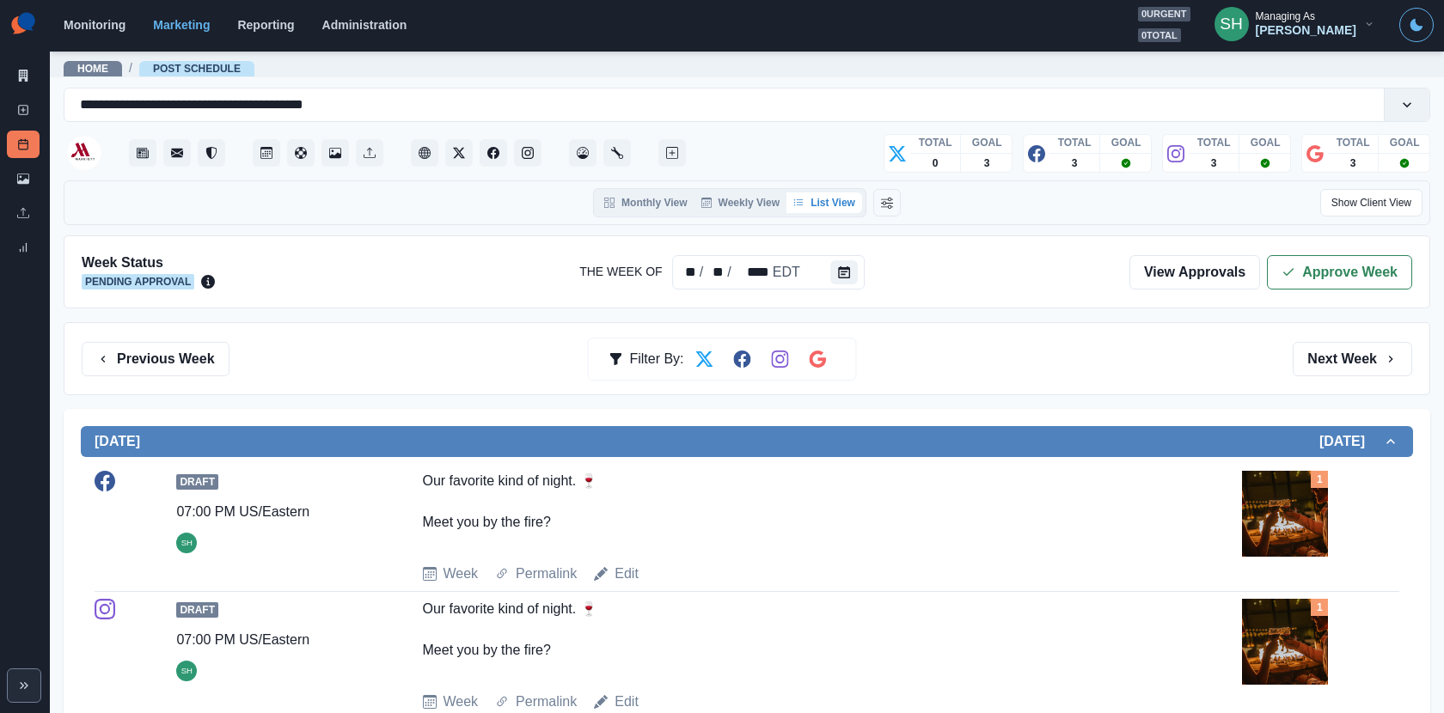
click at [1347, 250] on div "Week Status Pending Approval The Week Of ** / ** / **** EDT View Approvals Appr…" at bounding box center [747, 271] width 1366 height 73
click at [1340, 273] on button "Approve Week" at bounding box center [1339, 272] width 145 height 34
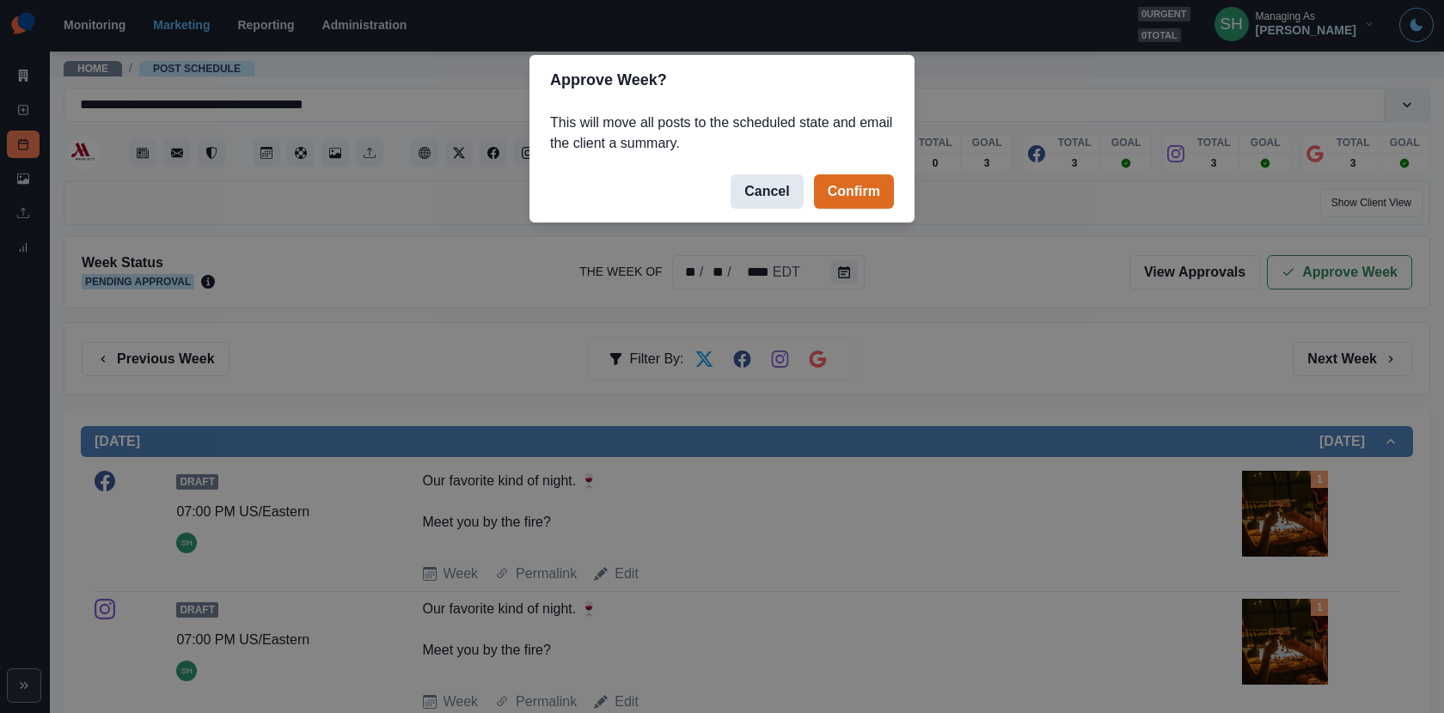
click at [751, 196] on button "Cancel" at bounding box center [766, 191] width 72 height 34
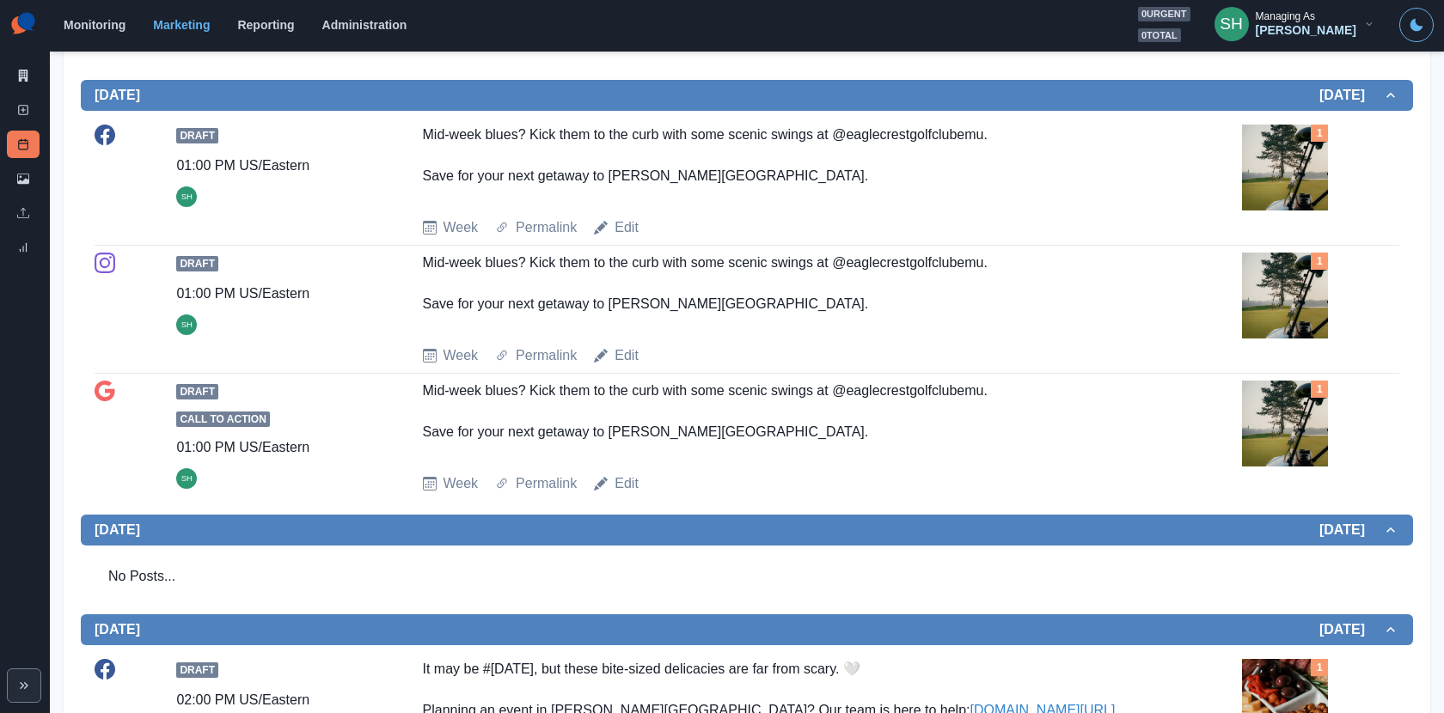
scroll to position [852, 0]
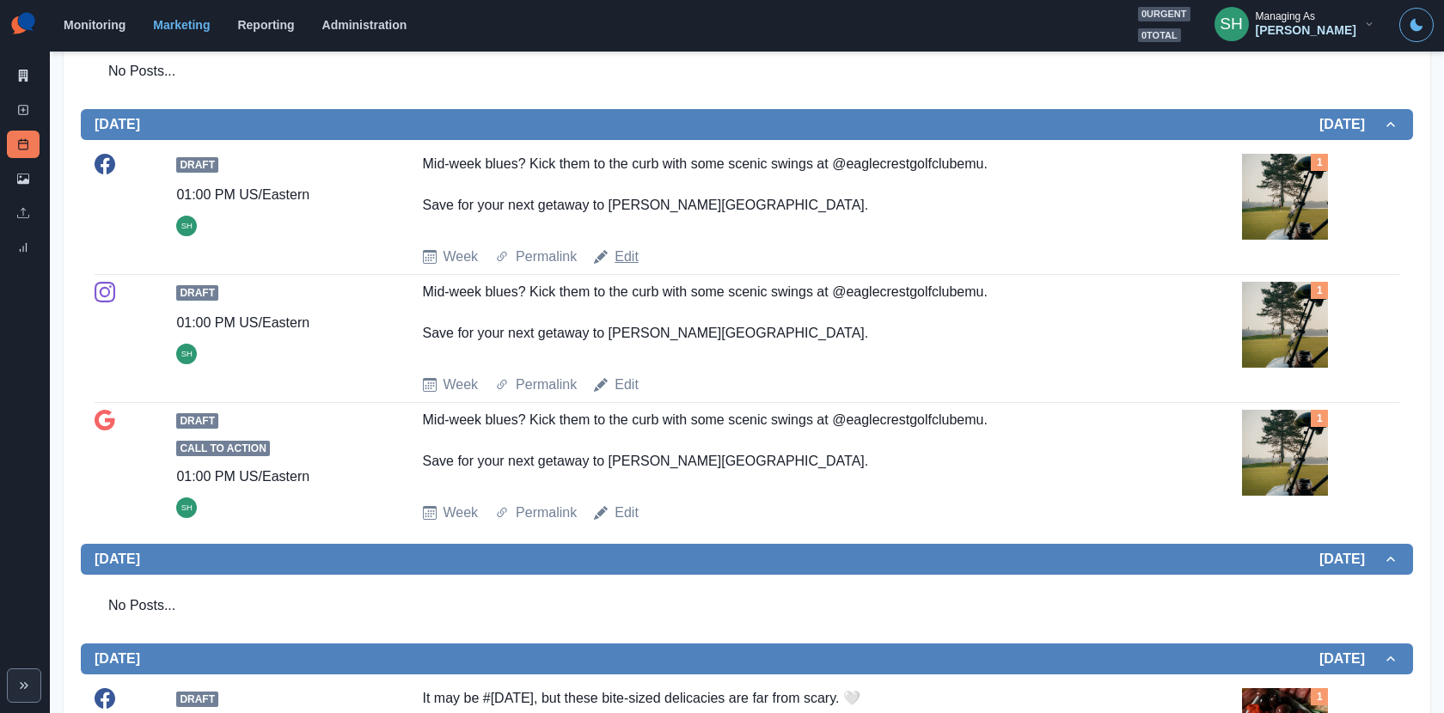
click at [620, 260] on link "Edit" at bounding box center [626, 257] width 24 height 21
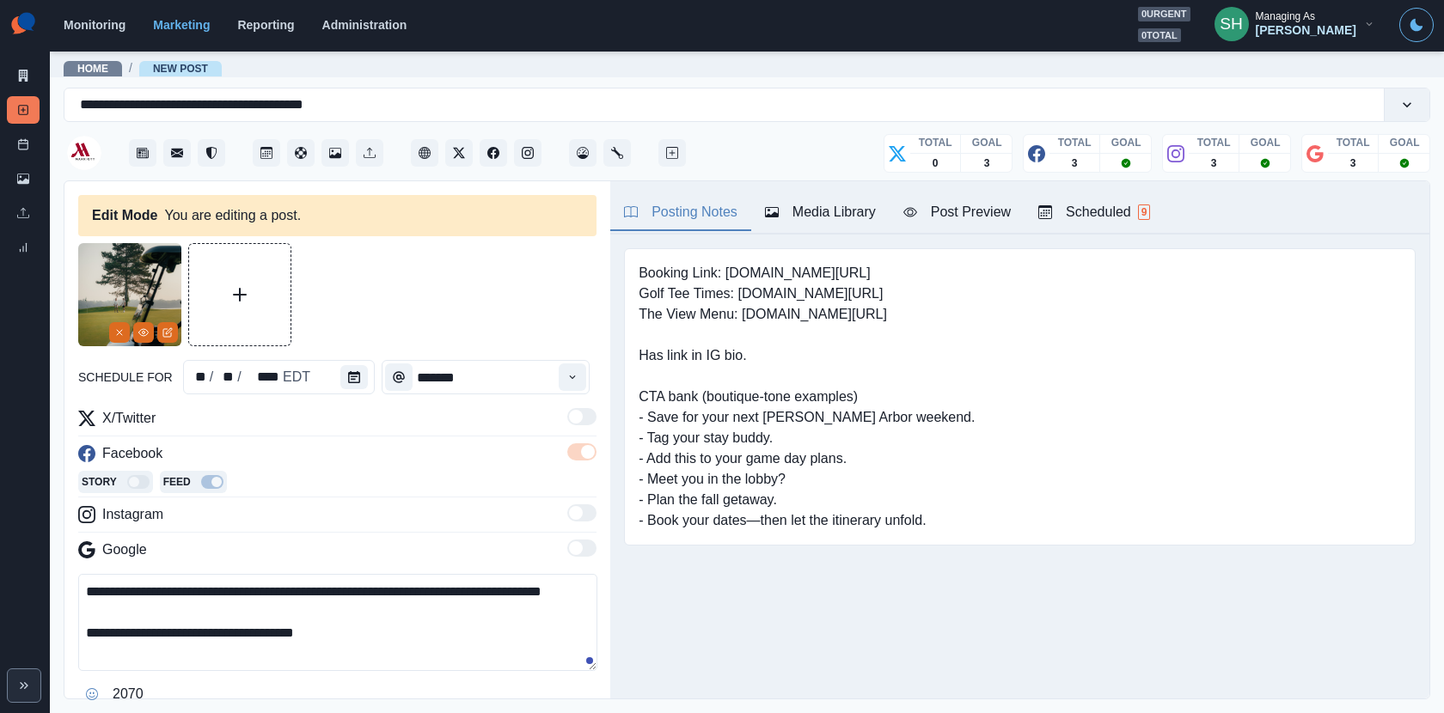
drag, startPoint x: 336, startPoint y: 650, endPoint x: 253, endPoint y: 650, distance: 82.5
click at [253, 650] on textarea "**********" at bounding box center [337, 622] width 519 height 97
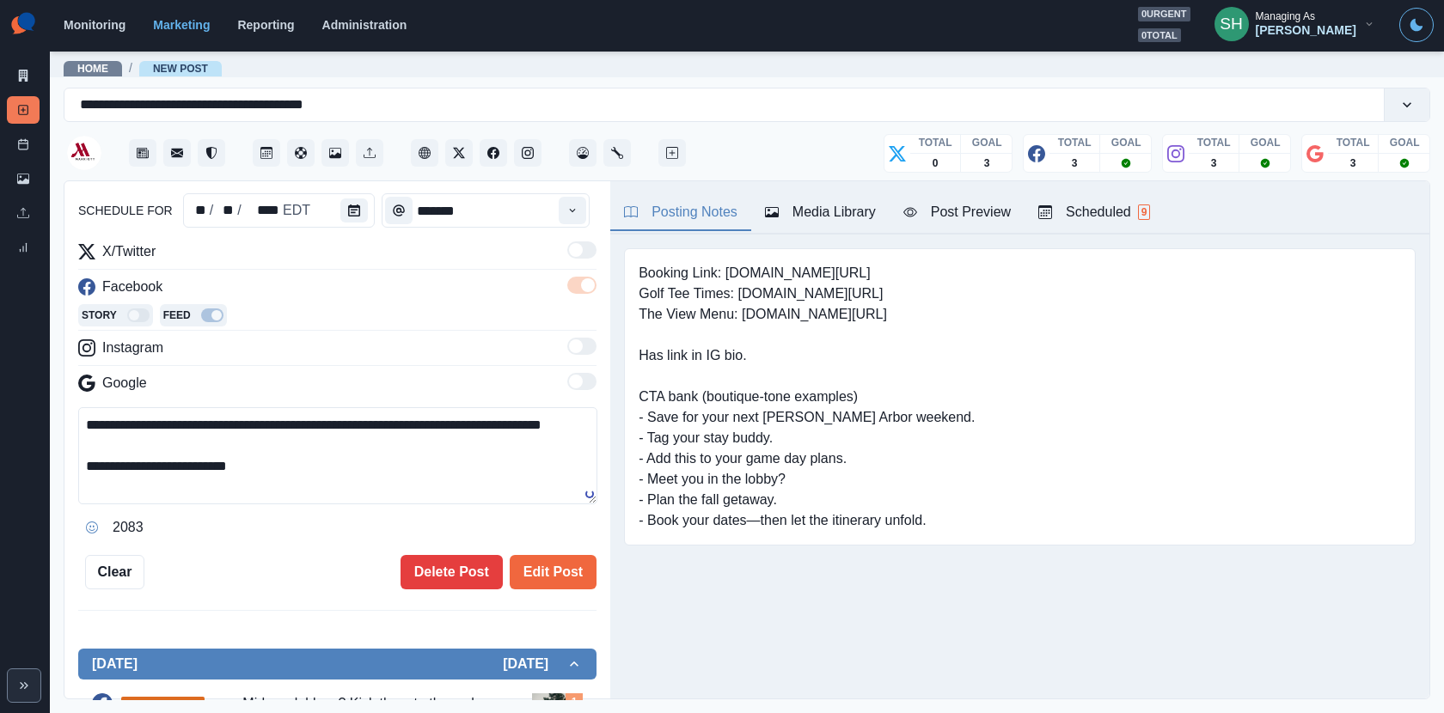
scroll to position [244, 0]
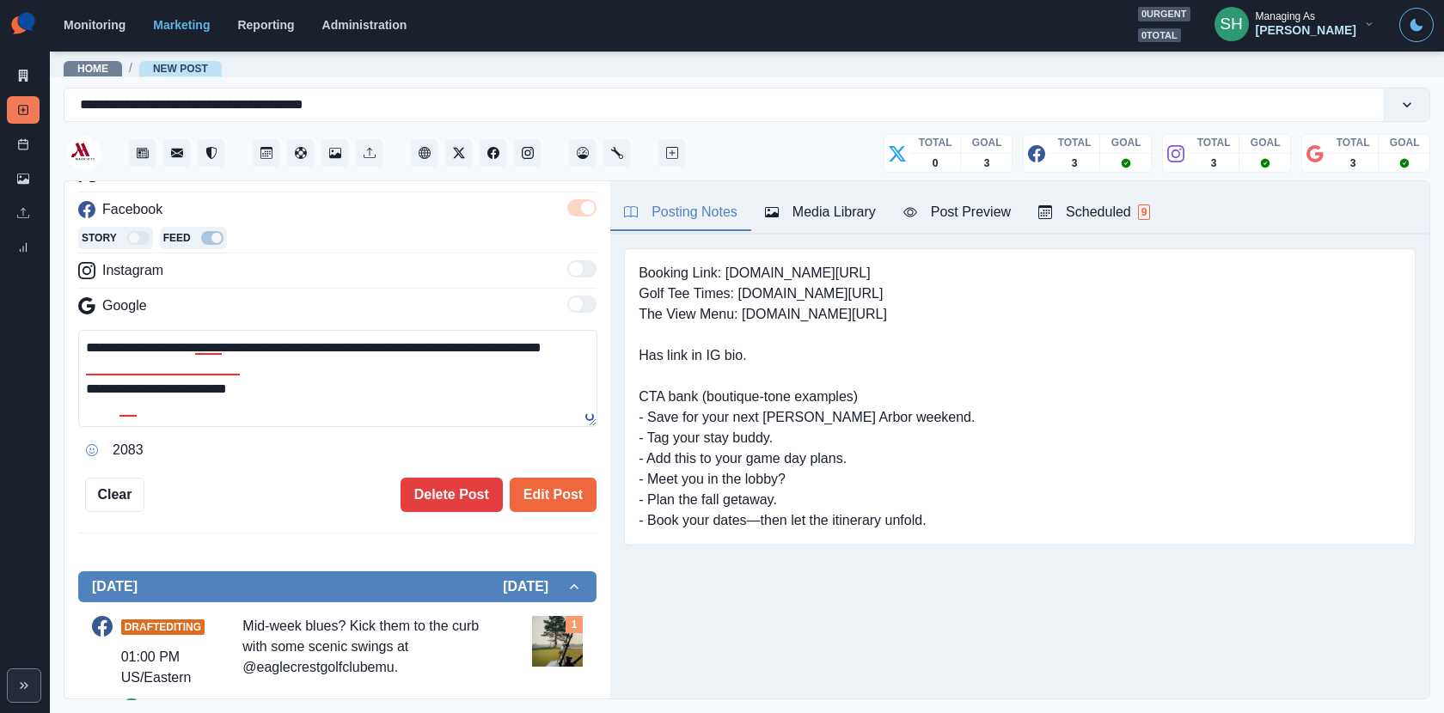
click at [235, 405] on textarea "**********" at bounding box center [337, 378] width 519 height 97
type textarea "**********"
click at [571, 505] on button "Edit Post" at bounding box center [553, 495] width 87 height 34
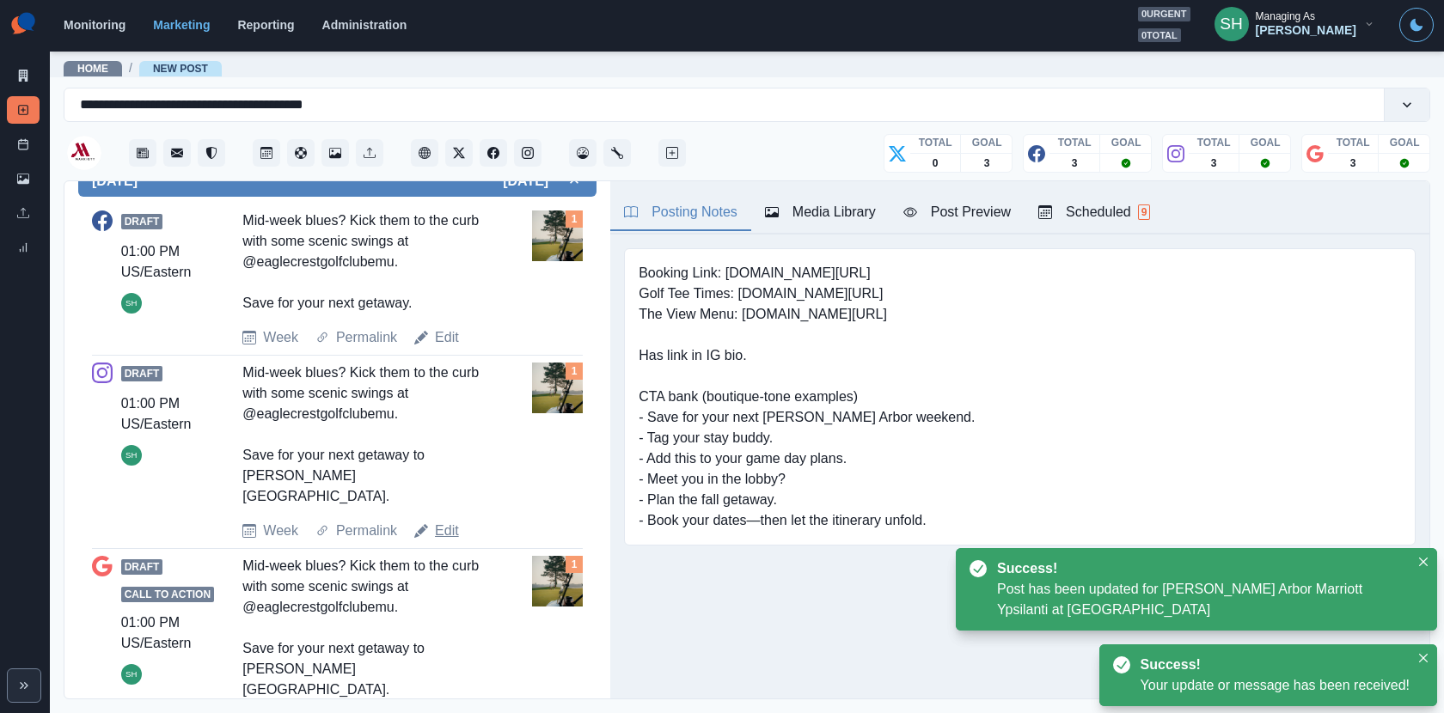
click at [442, 521] on link "Edit" at bounding box center [447, 531] width 24 height 21
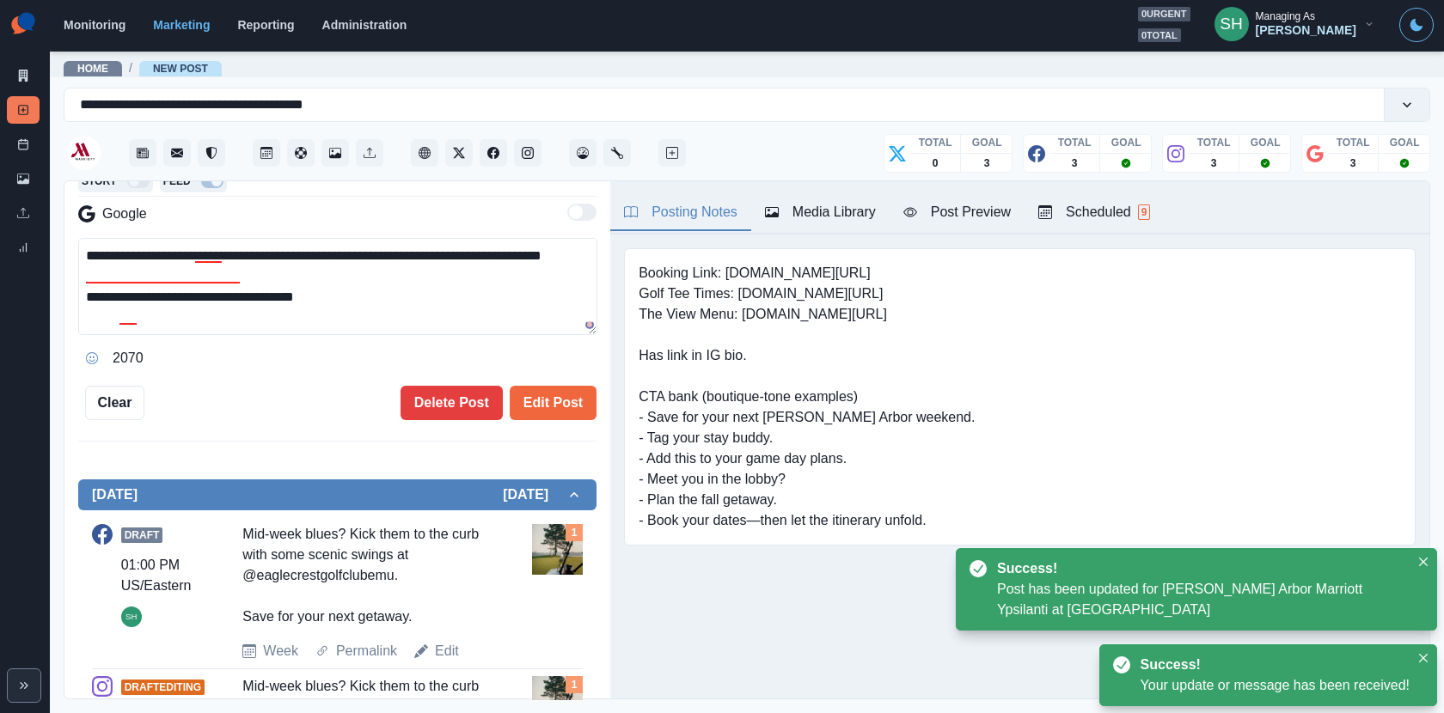
click at [247, 319] on textarea "**********" at bounding box center [337, 286] width 519 height 97
paste textarea
type textarea "**********"
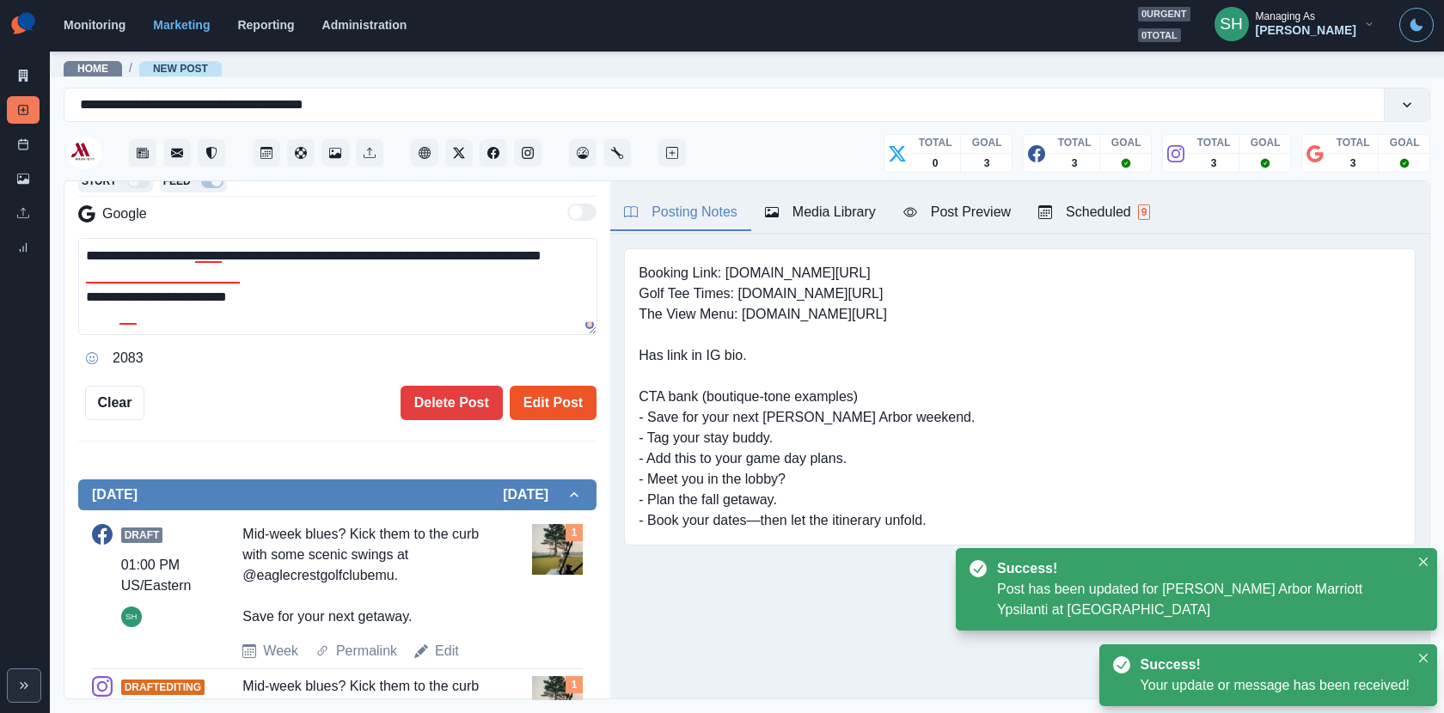
click at [550, 411] on button "Edit Post" at bounding box center [553, 403] width 87 height 34
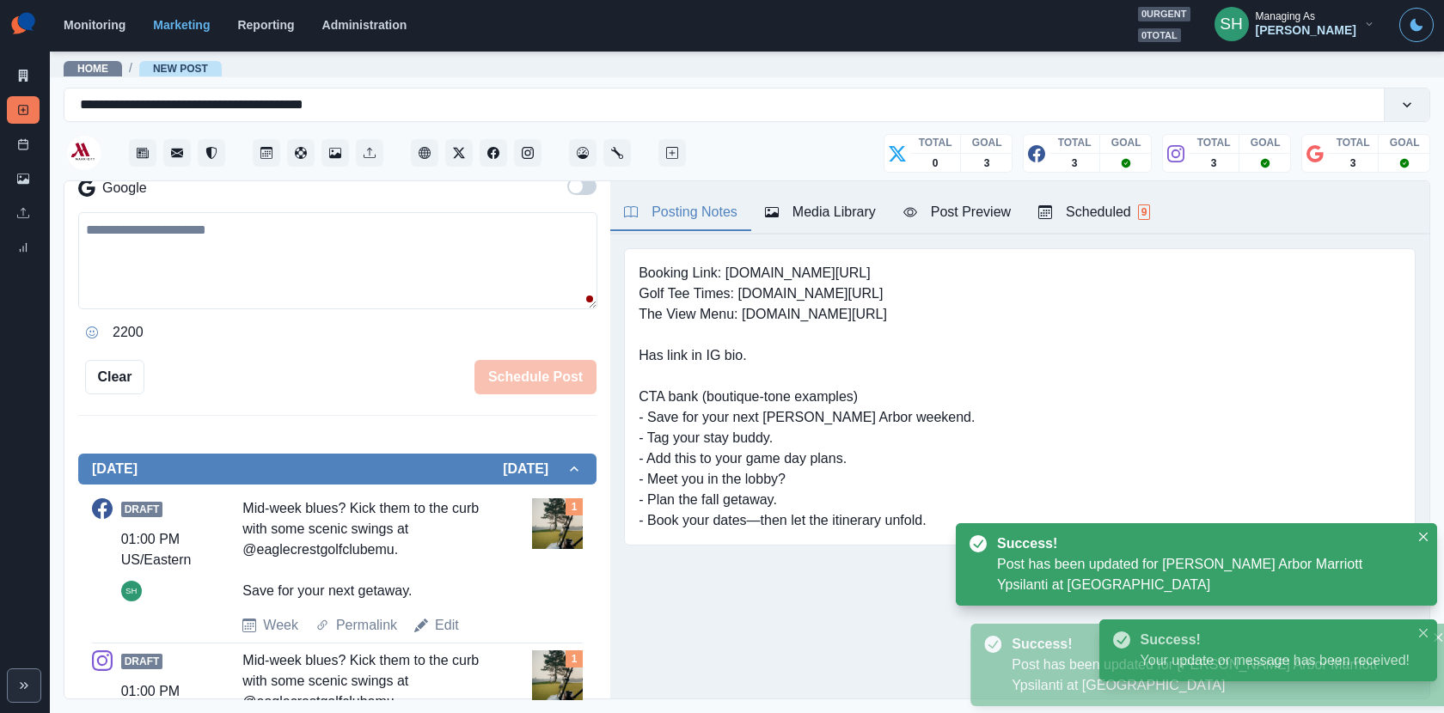
scroll to position [624, 0]
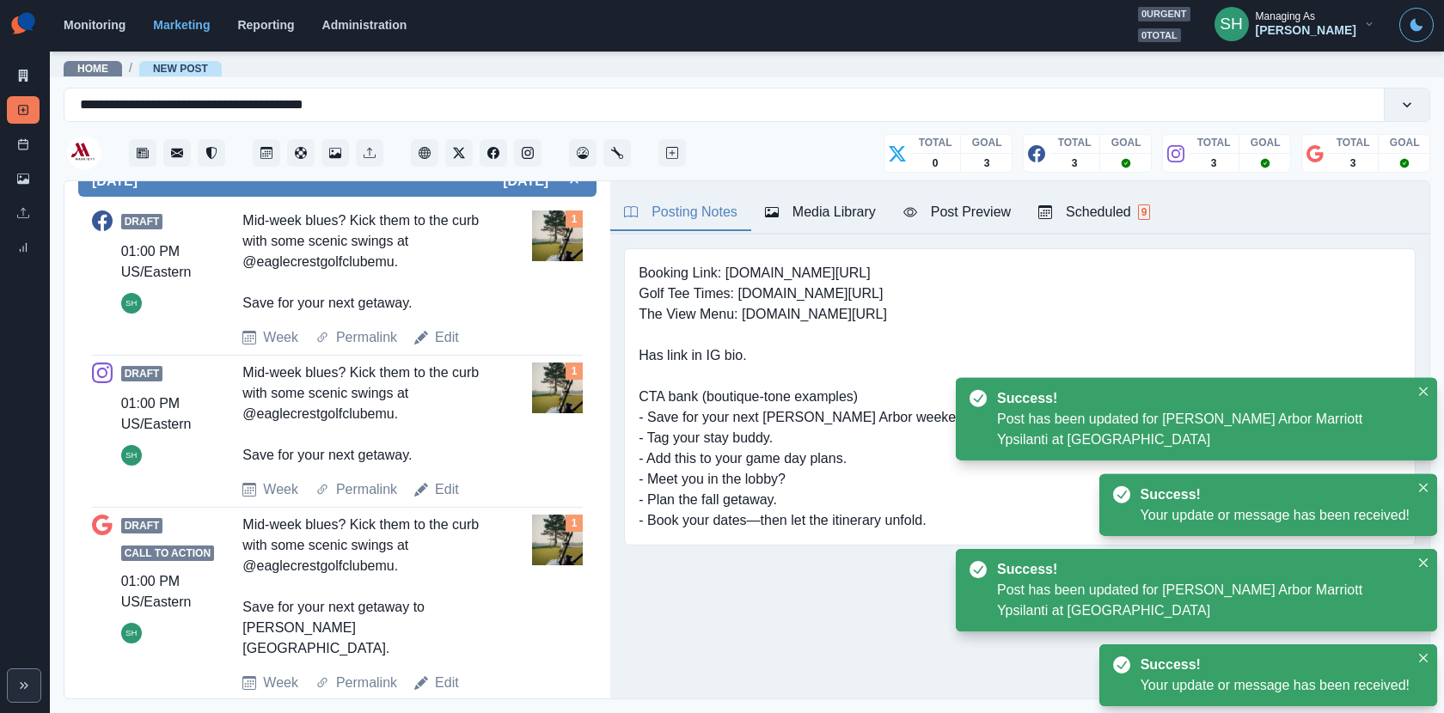
click at [433, 673] on div "Edit" at bounding box center [436, 683] width 45 height 21
click at [442, 673] on link "Edit" at bounding box center [447, 683] width 24 height 21
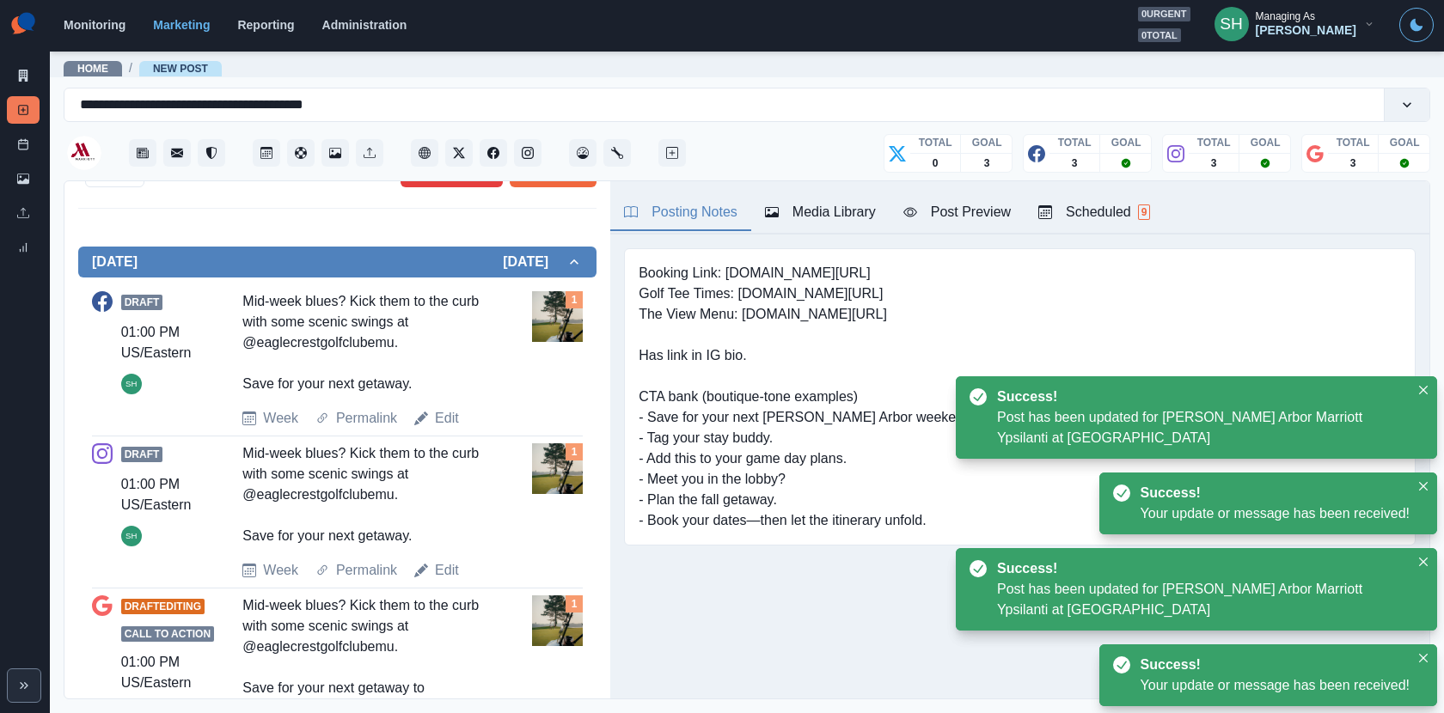
scroll to position [444, 0]
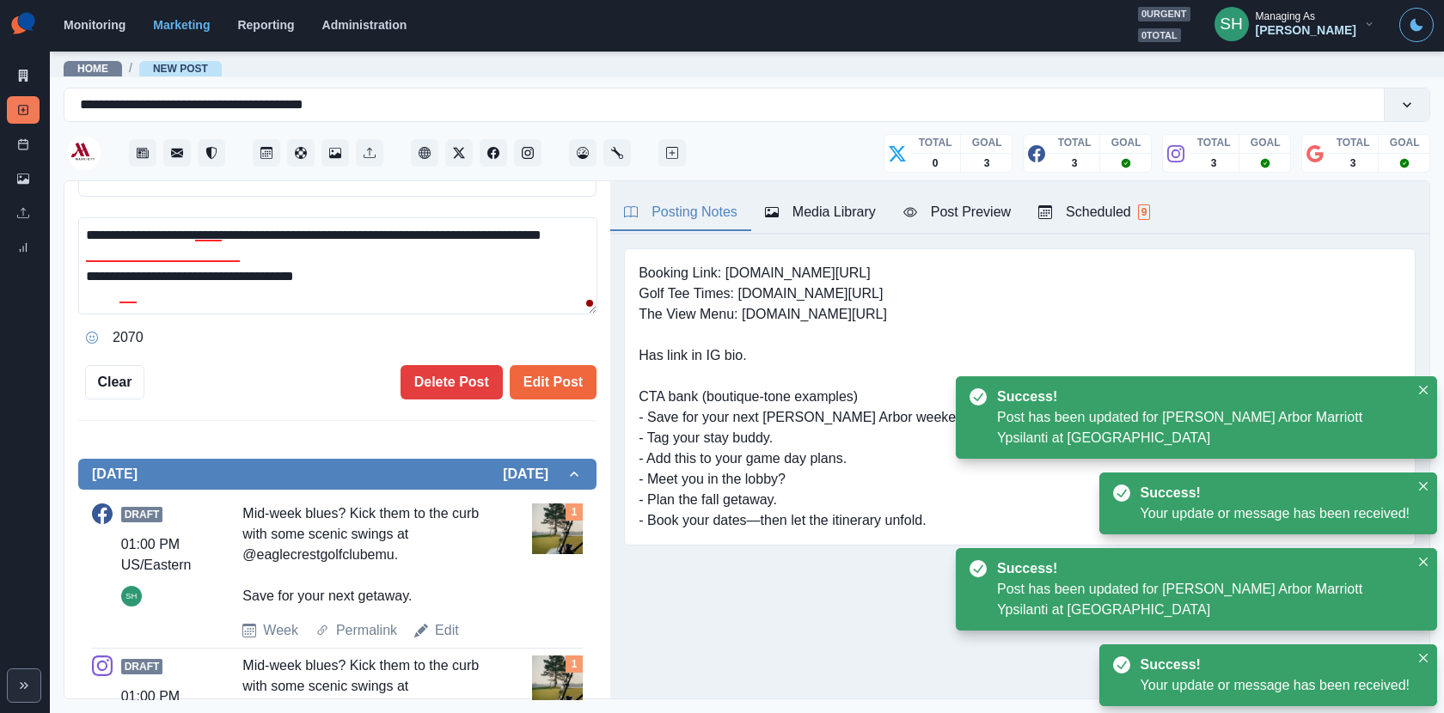
click at [260, 285] on textarea "**********" at bounding box center [337, 265] width 519 height 97
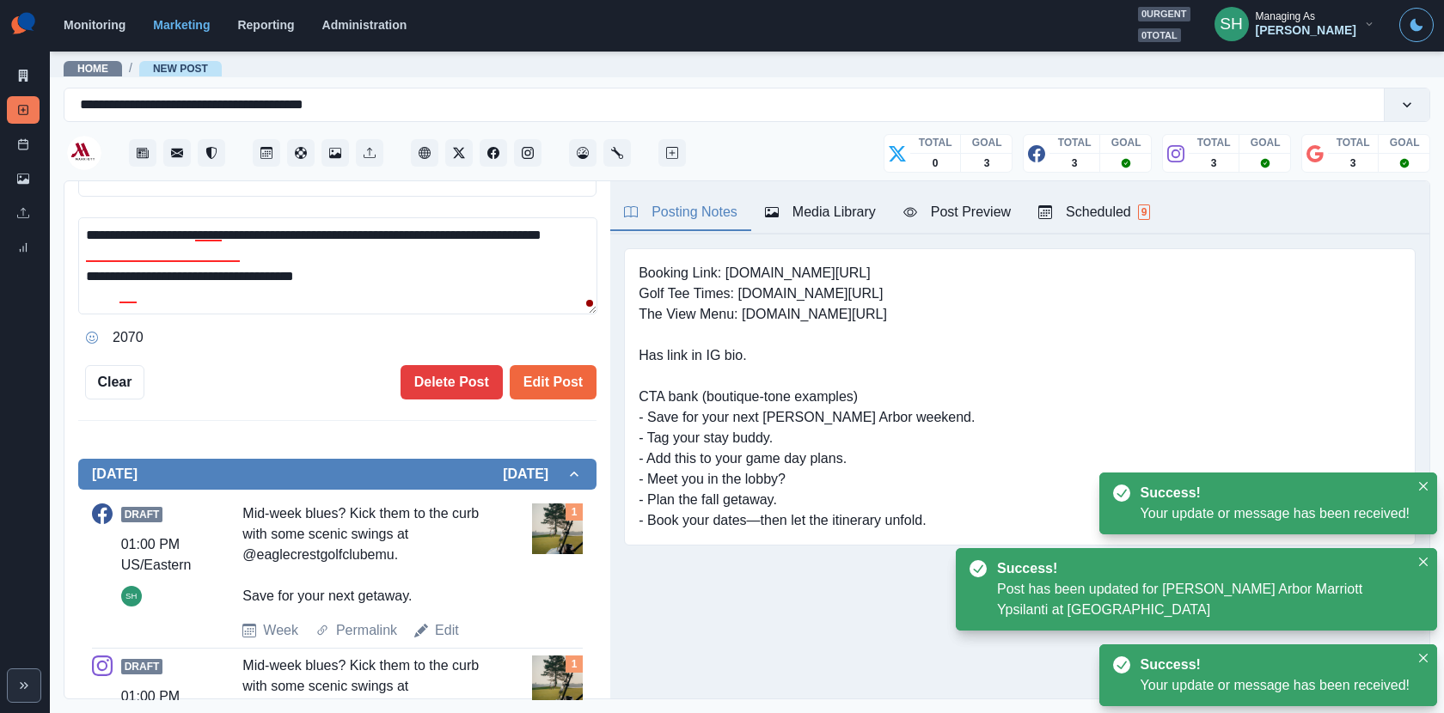
click at [260, 285] on textarea "**********" at bounding box center [337, 265] width 519 height 97
paste textarea
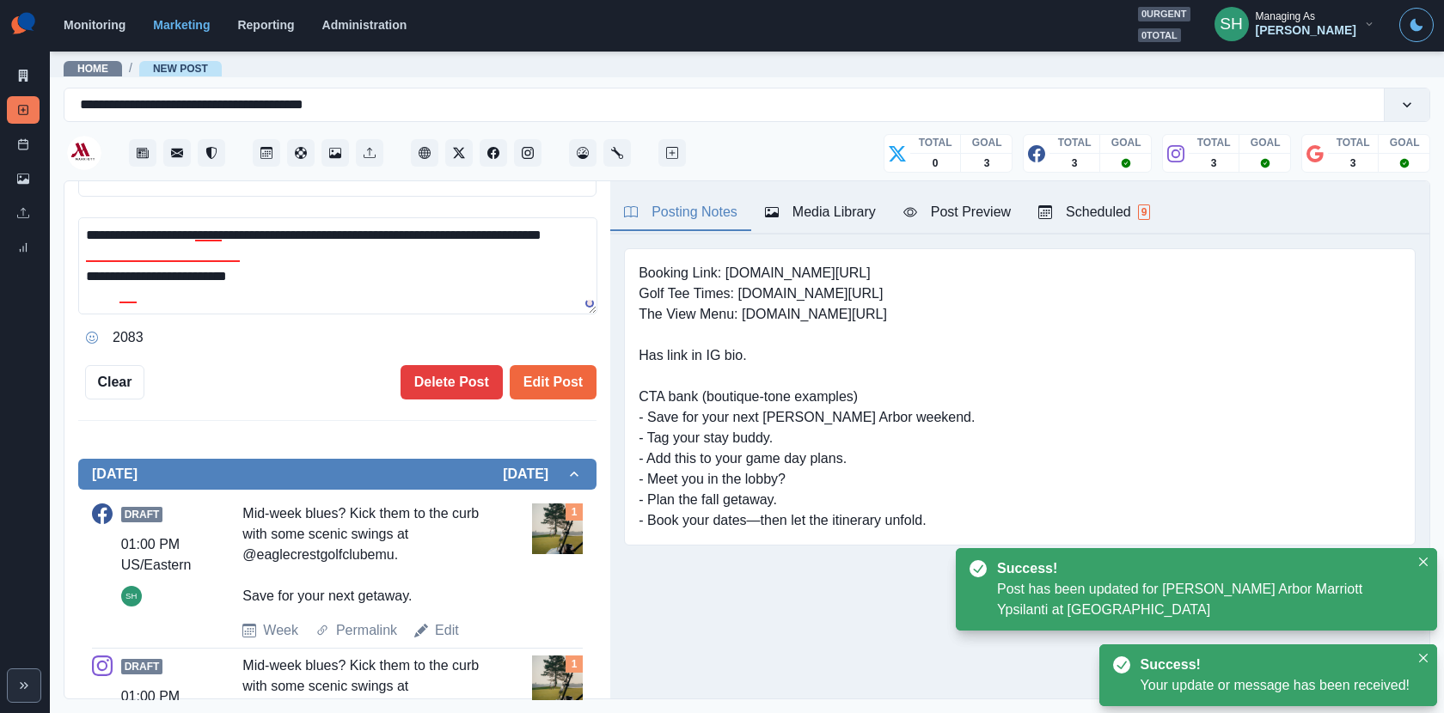
type textarea "**********"
click at [608, 398] on div "**********" at bounding box center [337, 440] width 546 height 519
click at [569, 373] on button "Edit Post" at bounding box center [553, 382] width 87 height 34
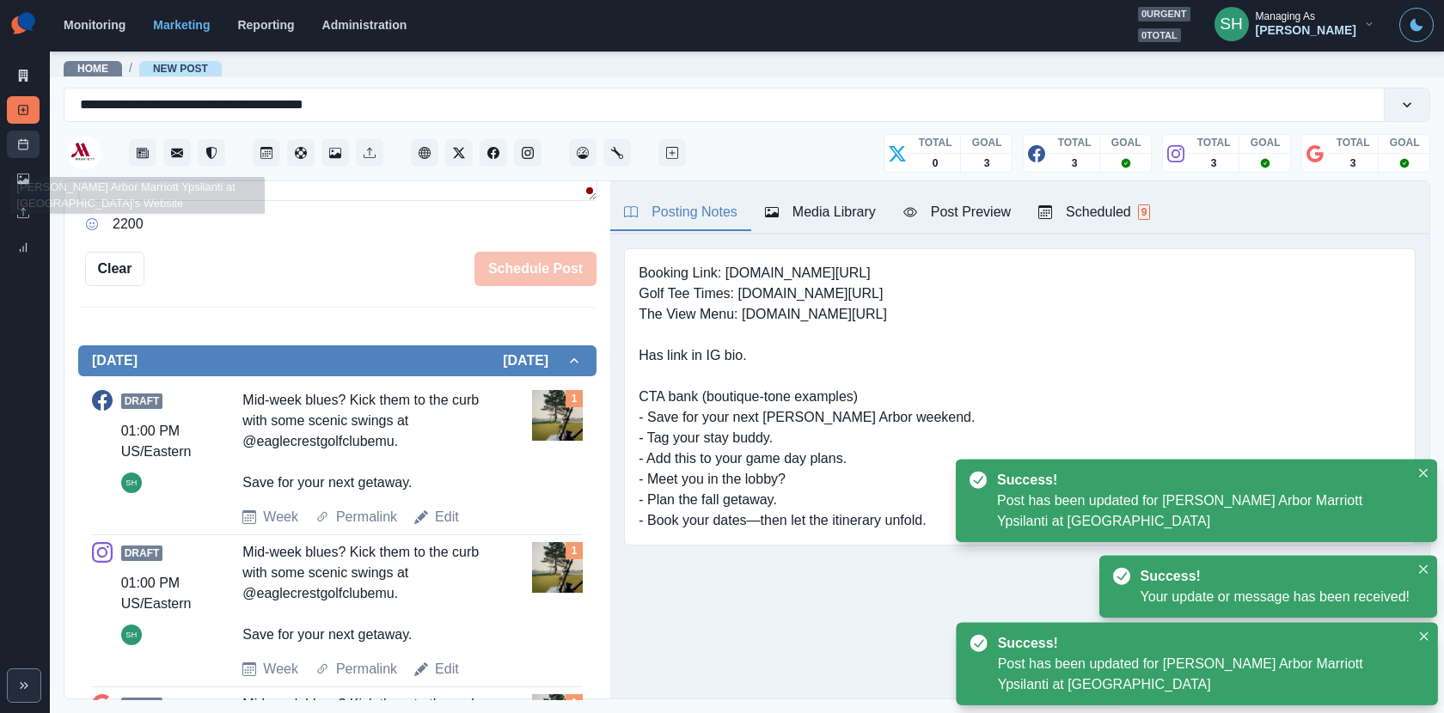
click at [39, 139] on div "Marketing Summary New Post Post Schedule Media Library Uploads Review Summary" at bounding box center [25, 134] width 50 height 268
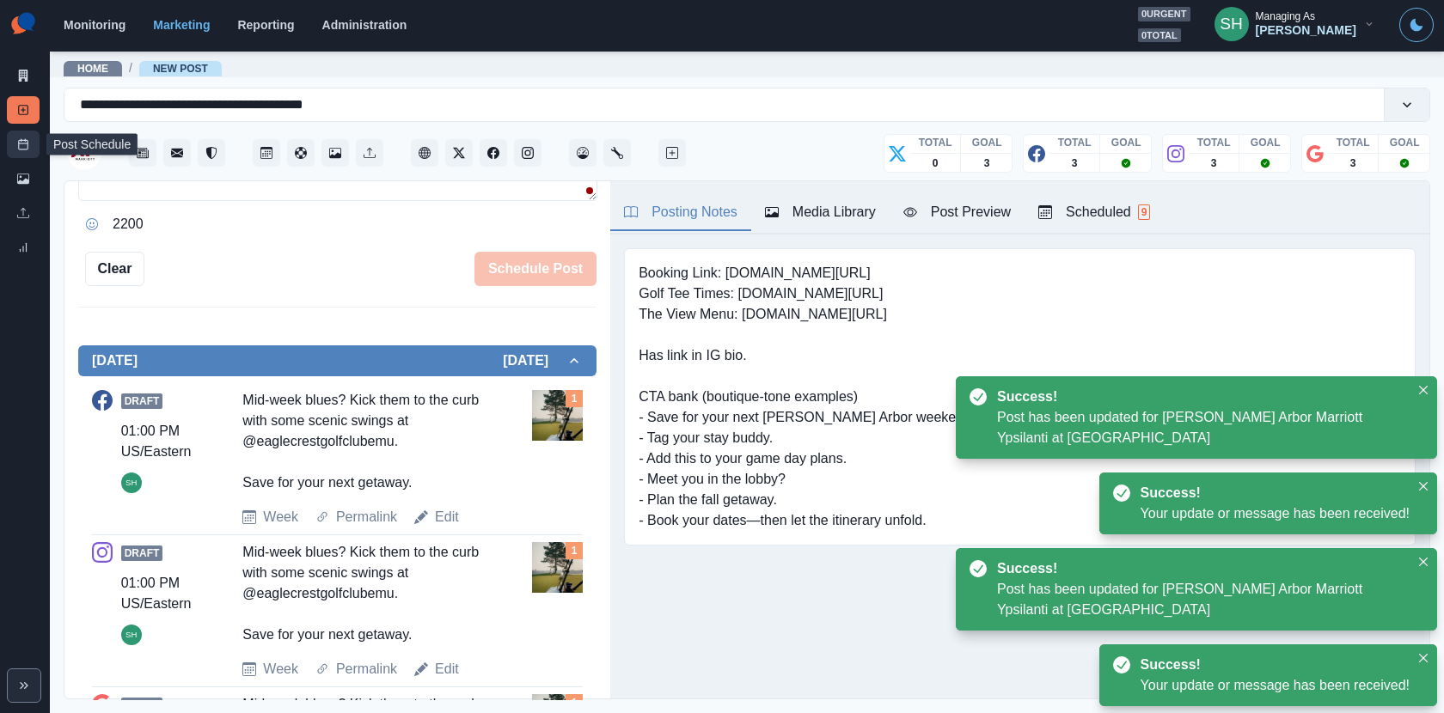
click at [26, 144] on icon at bounding box center [23, 144] width 12 height 12
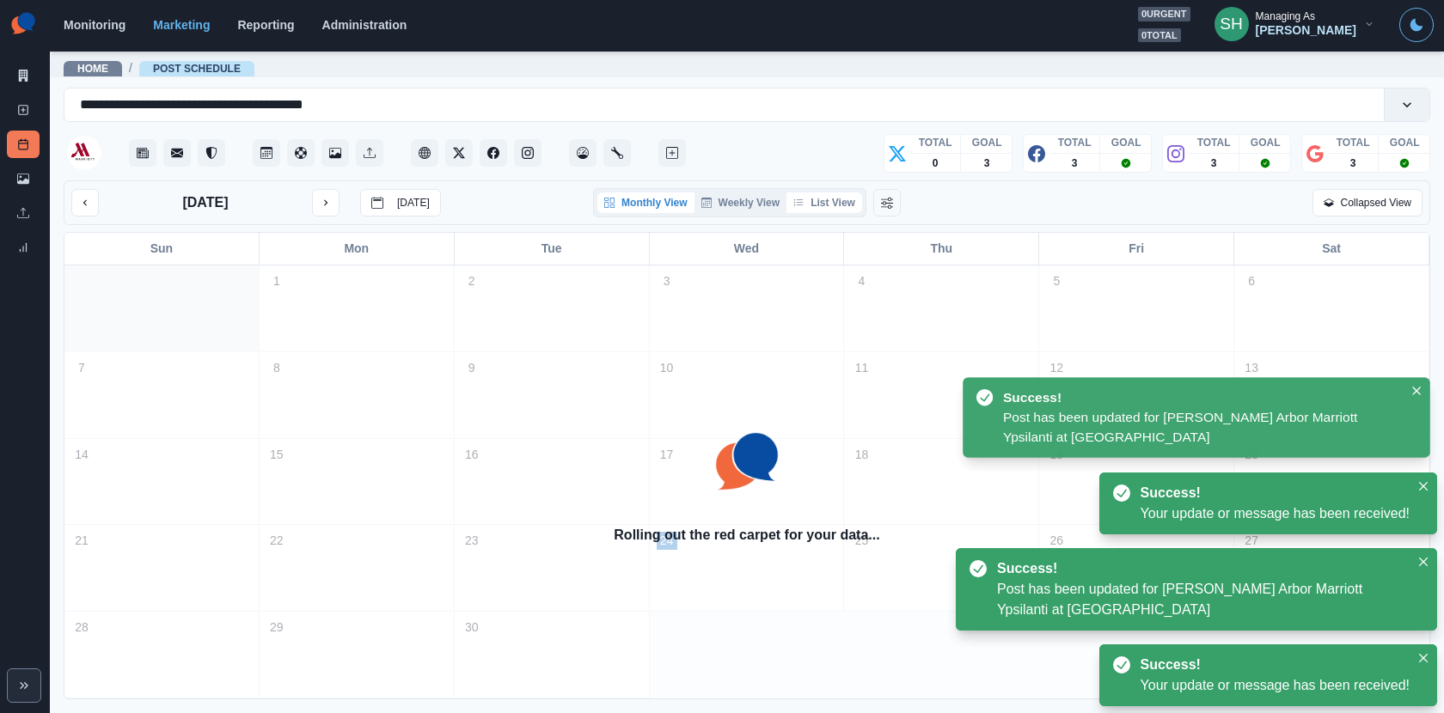
click at [819, 201] on button "List View" at bounding box center [824, 202] width 76 height 21
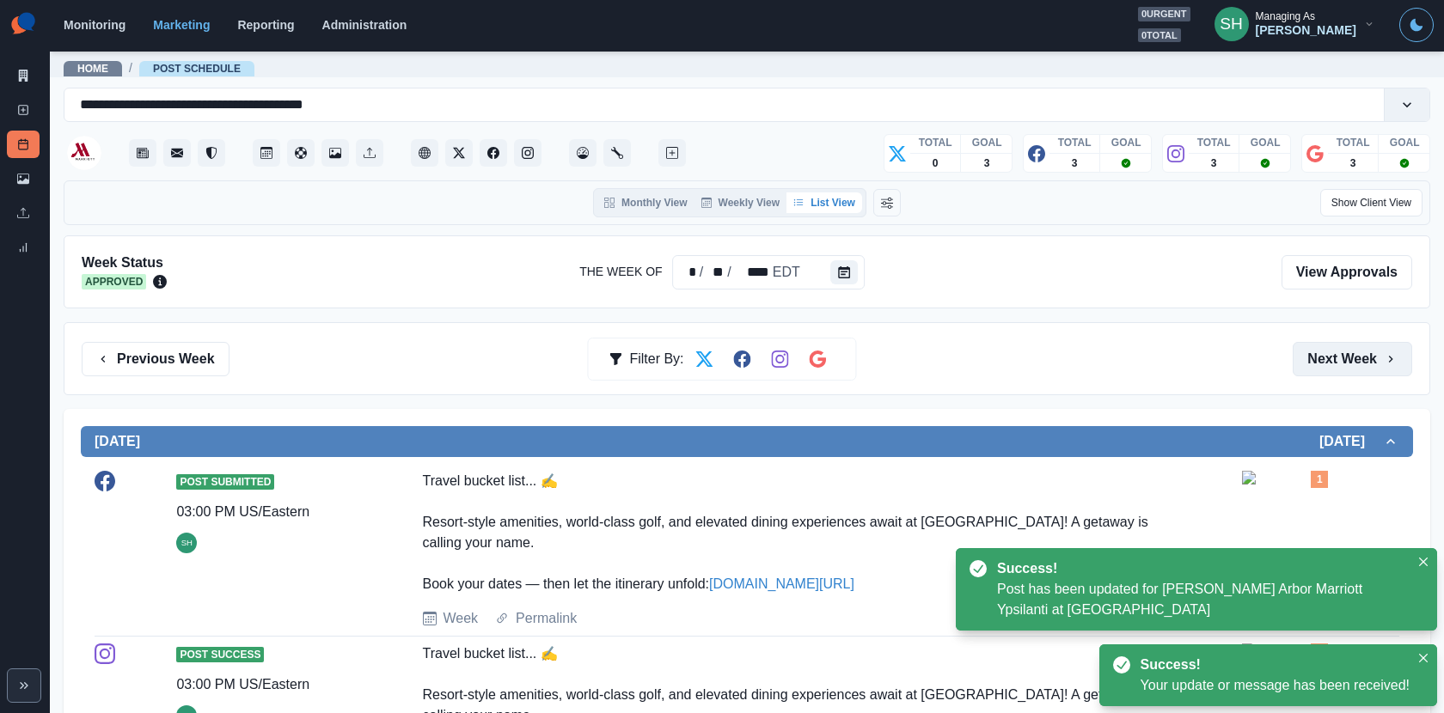
click at [1318, 344] on button "Next Week" at bounding box center [1351, 359] width 119 height 34
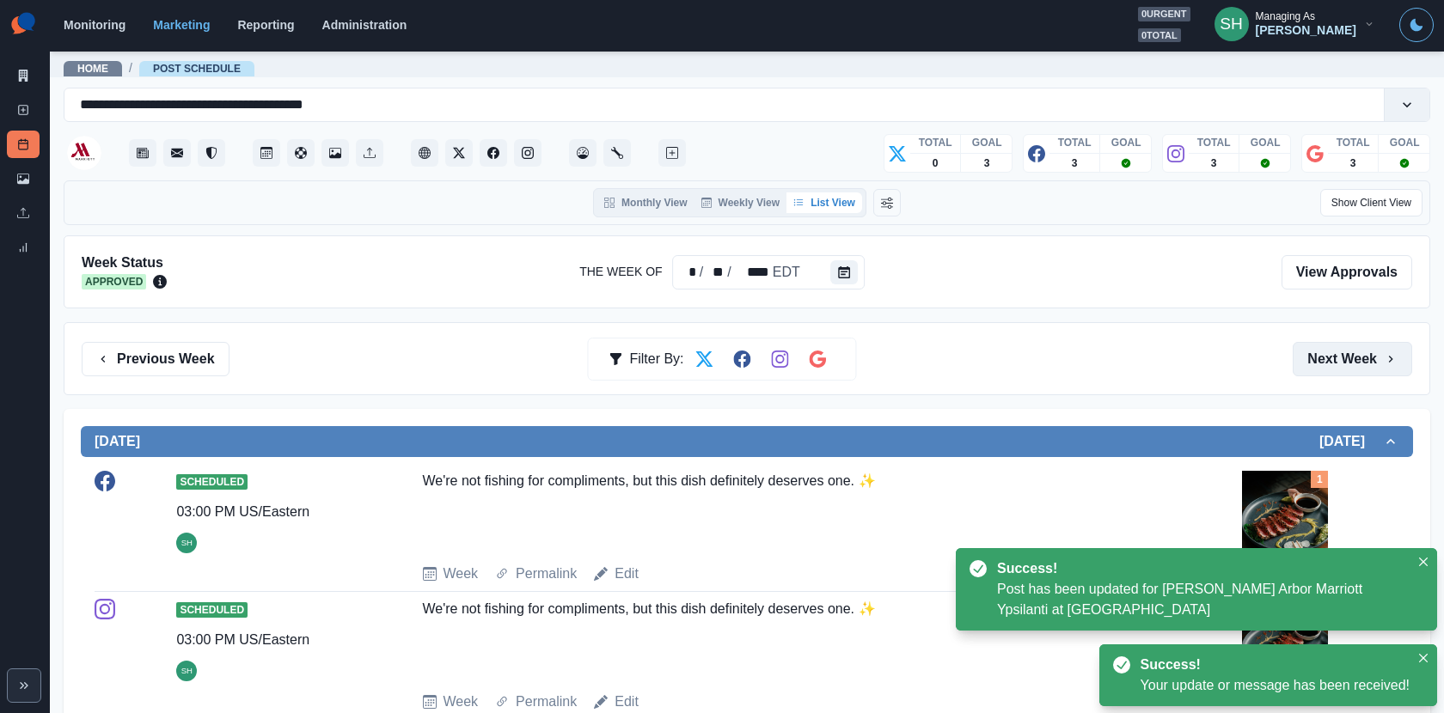
click at [1319, 348] on button "Next Week" at bounding box center [1351, 359] width 119 height 34
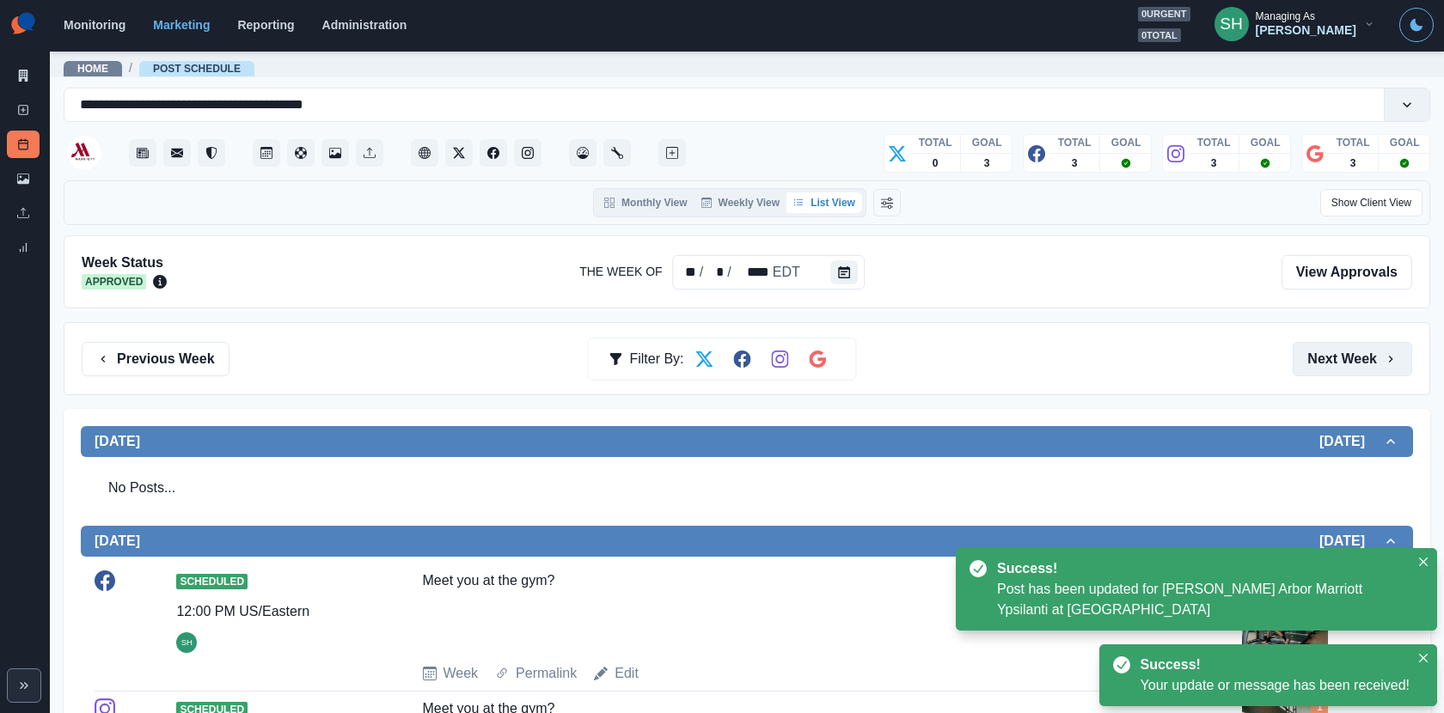
click at [1319, 348] on button "Next Week" at bounding box center [1351, 359] width 119 height 34
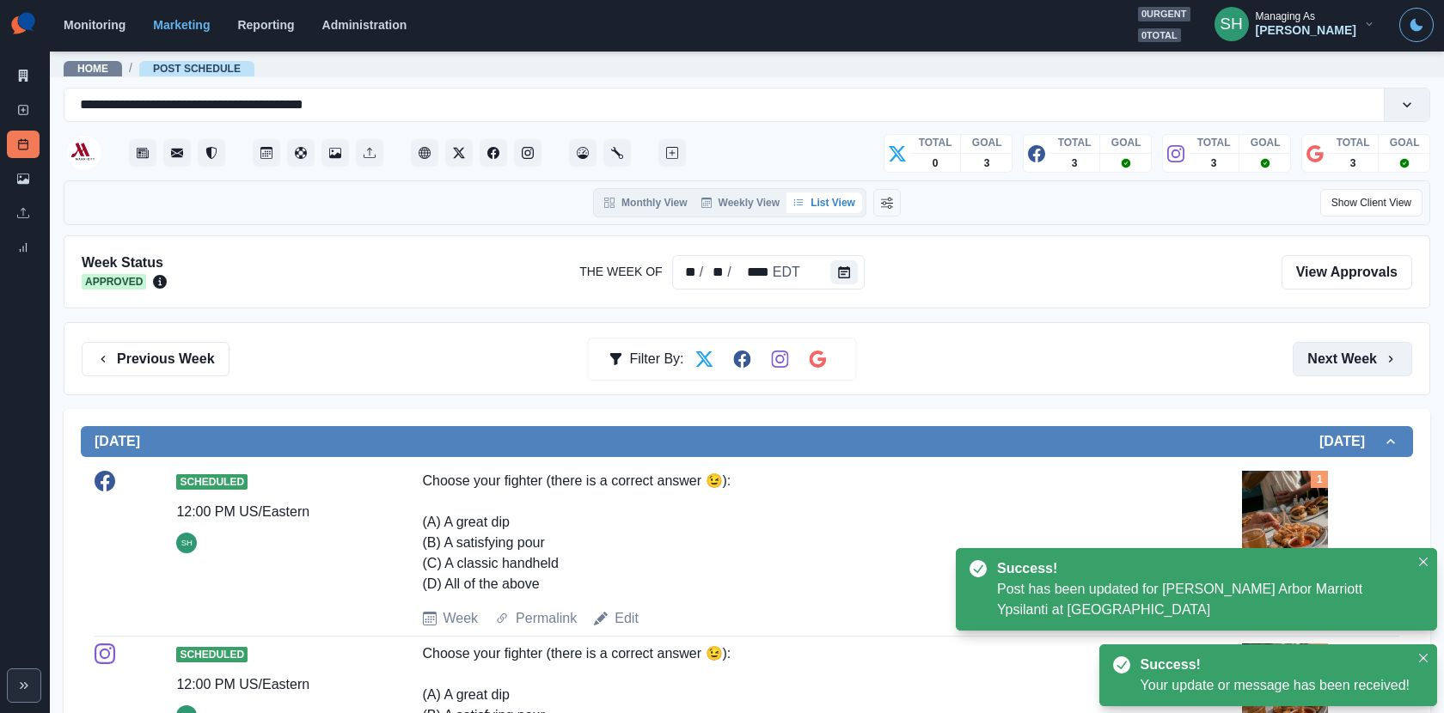
click at [1319, 348] on button "Next Week" at bounding box center [1351, 359] width 119 height 34
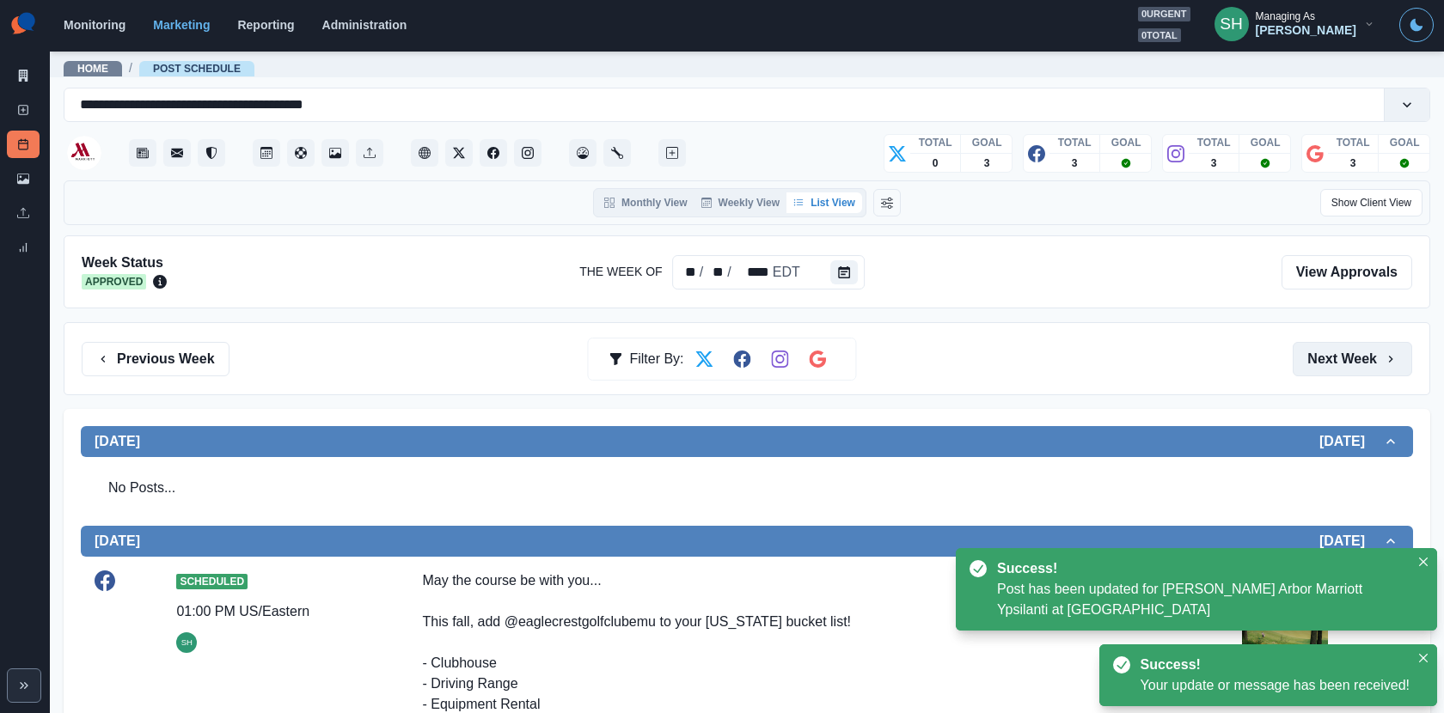
click at [1319, 348] on button "Next Week" at bounding box center [1351, 359] width 119 height 34
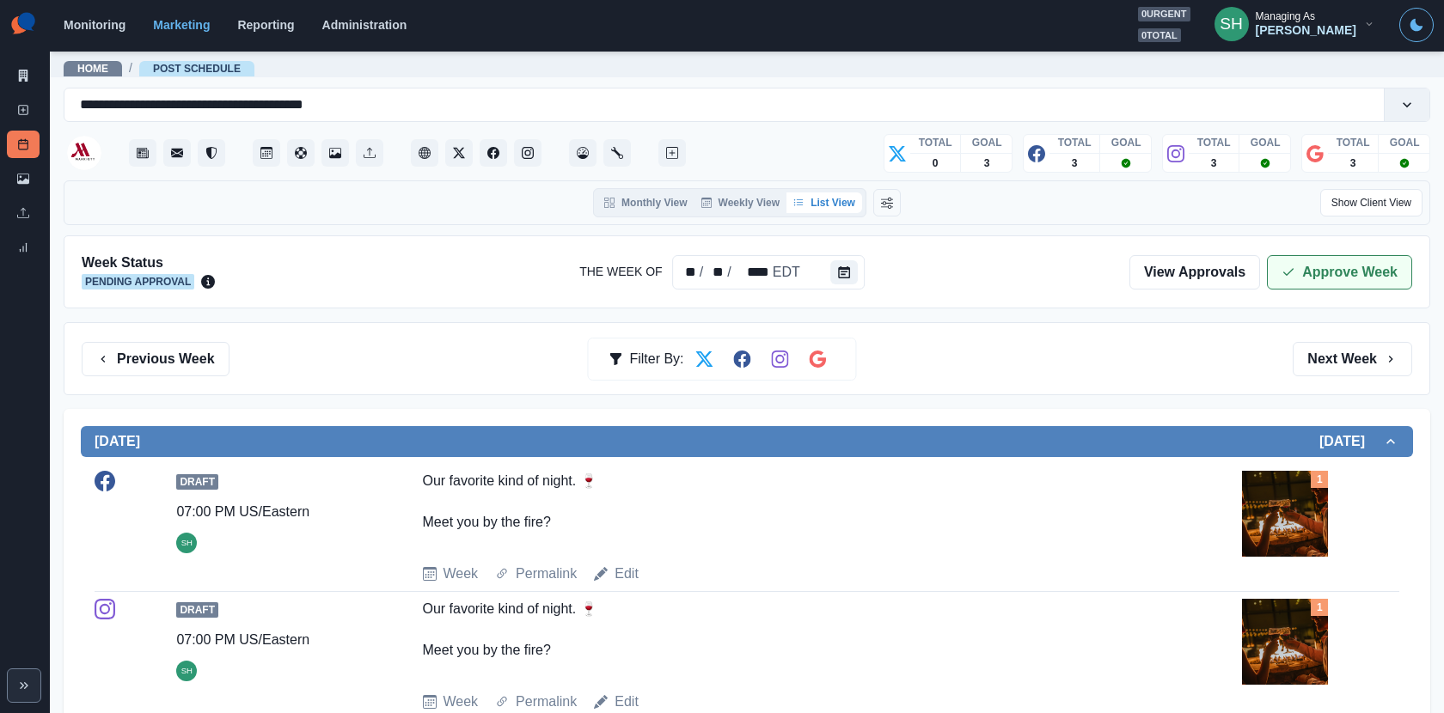
click at [1295, 284] on button "Approve Week" at bounding box center [1339, 272] width 145 height 34
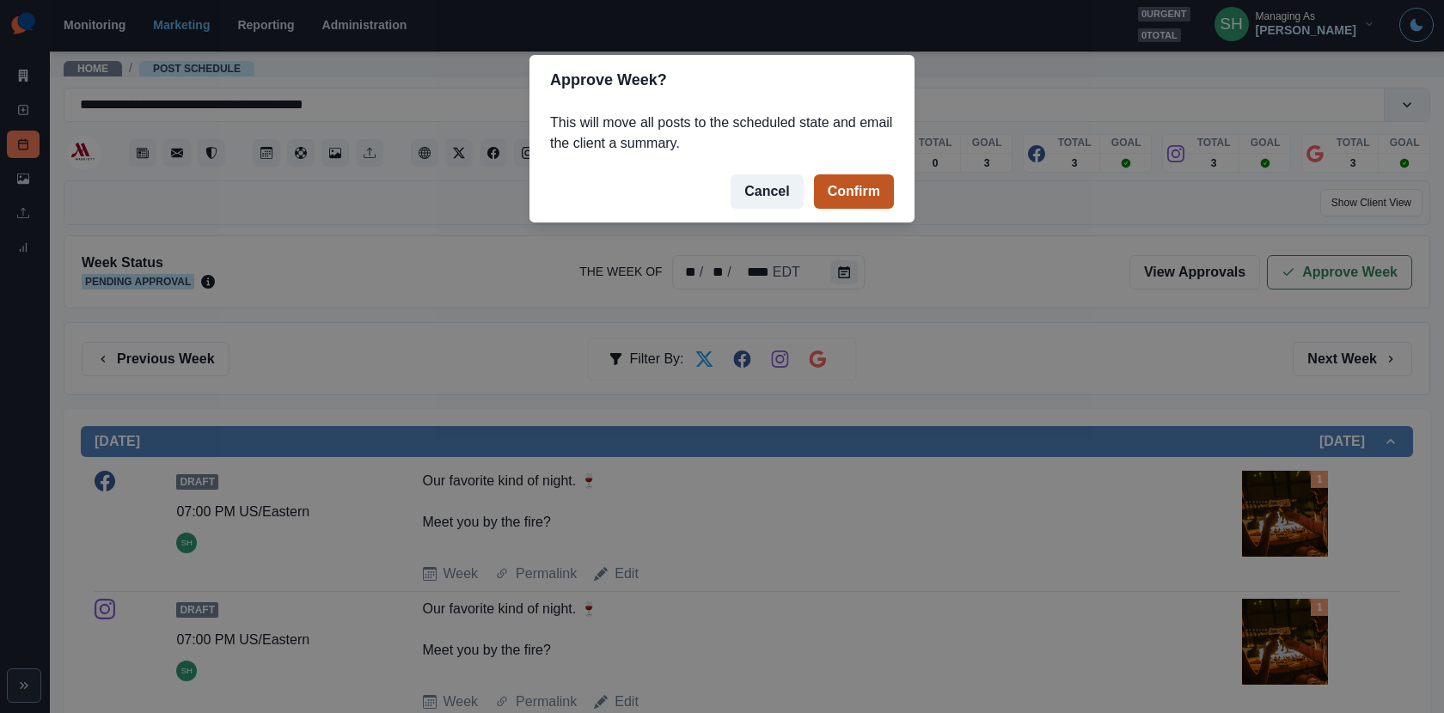
click at [886, 192] on button "Confirm" at bounding box center [854, 191] width 80 height 34
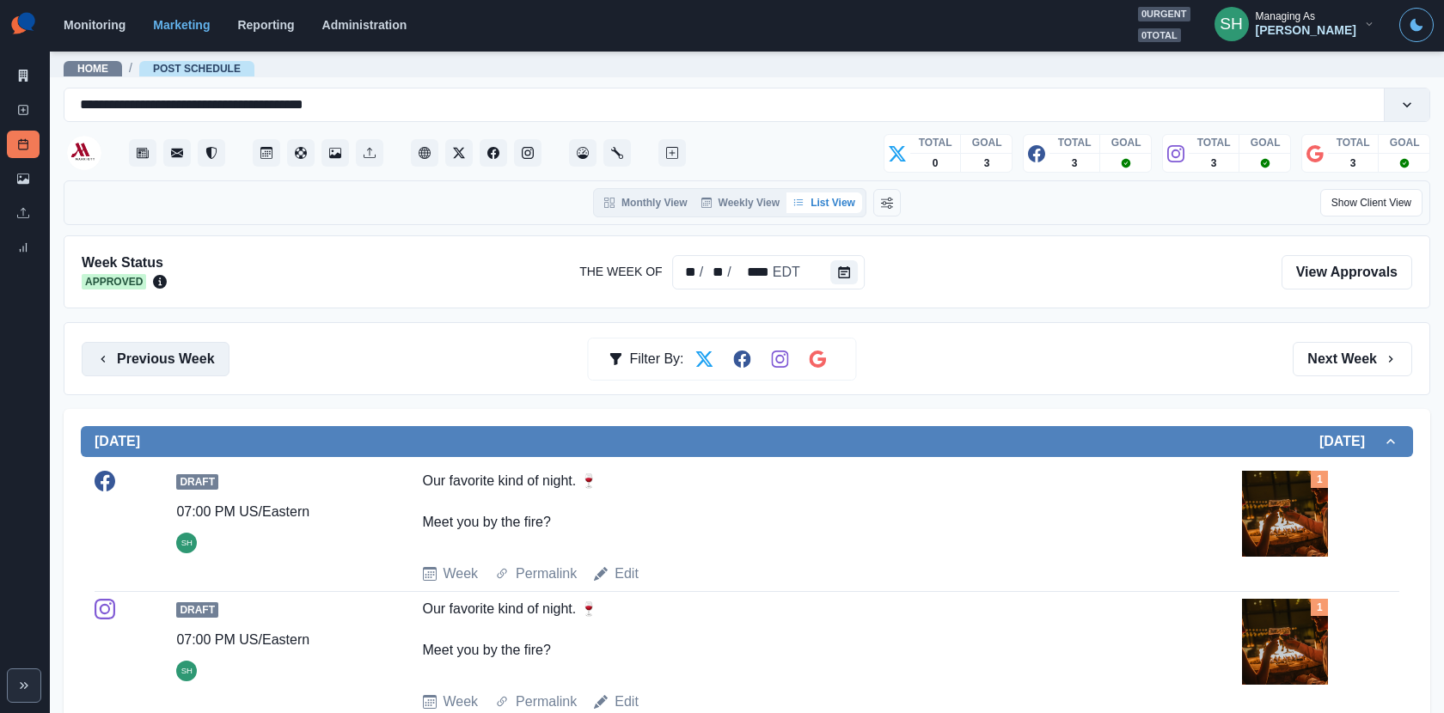
click at [199, 364] on button "Previous Week" at bounding box center [156, 359] width 148 height 34
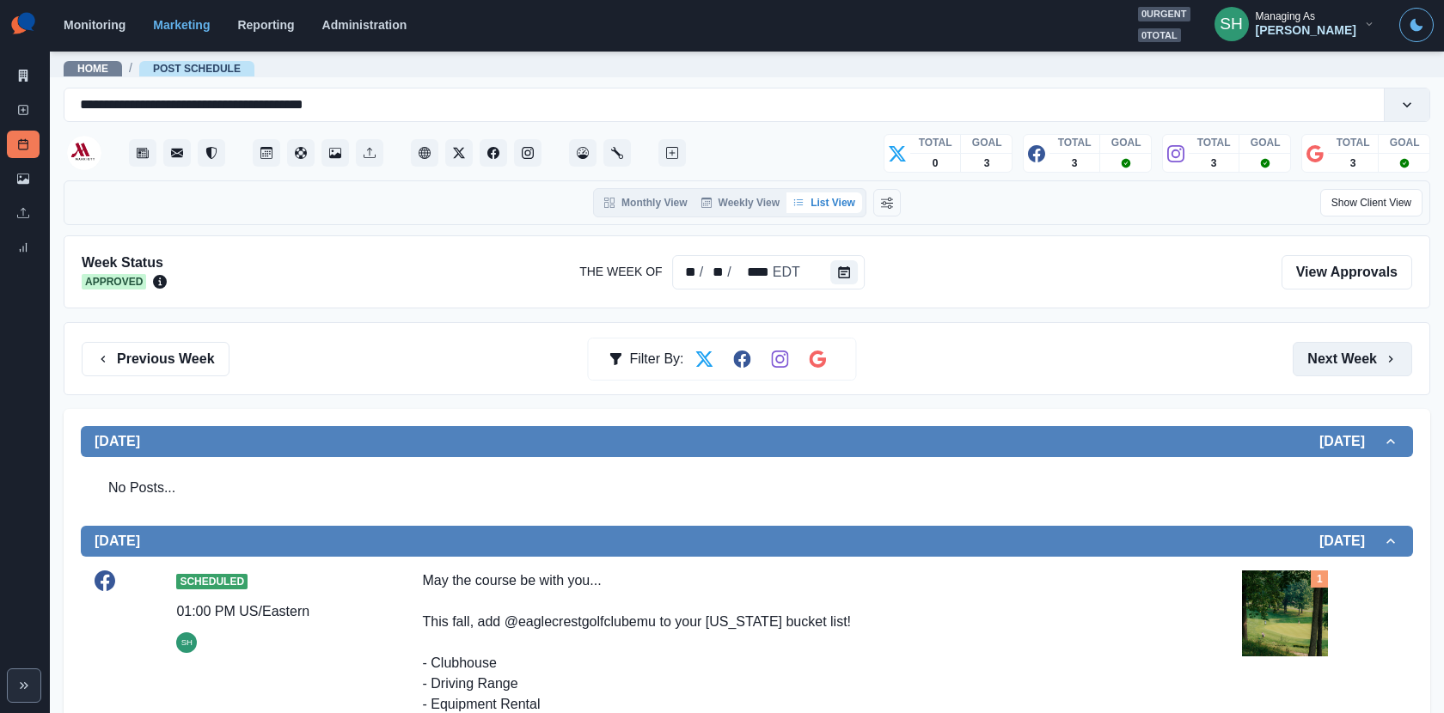
click at [1365, 357] on button "Next Week" at bounding box center [1351, 359] width 119 height 34
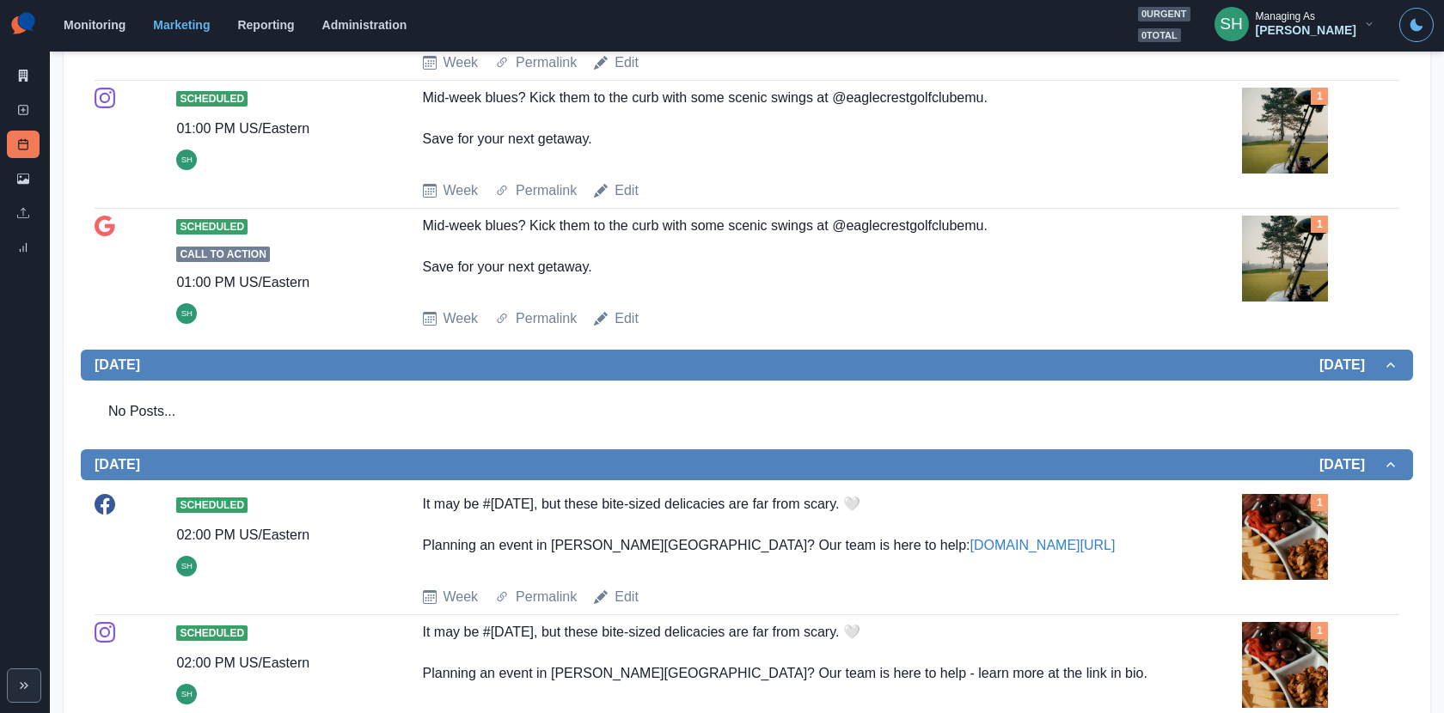
scroll to position [1443, 0]
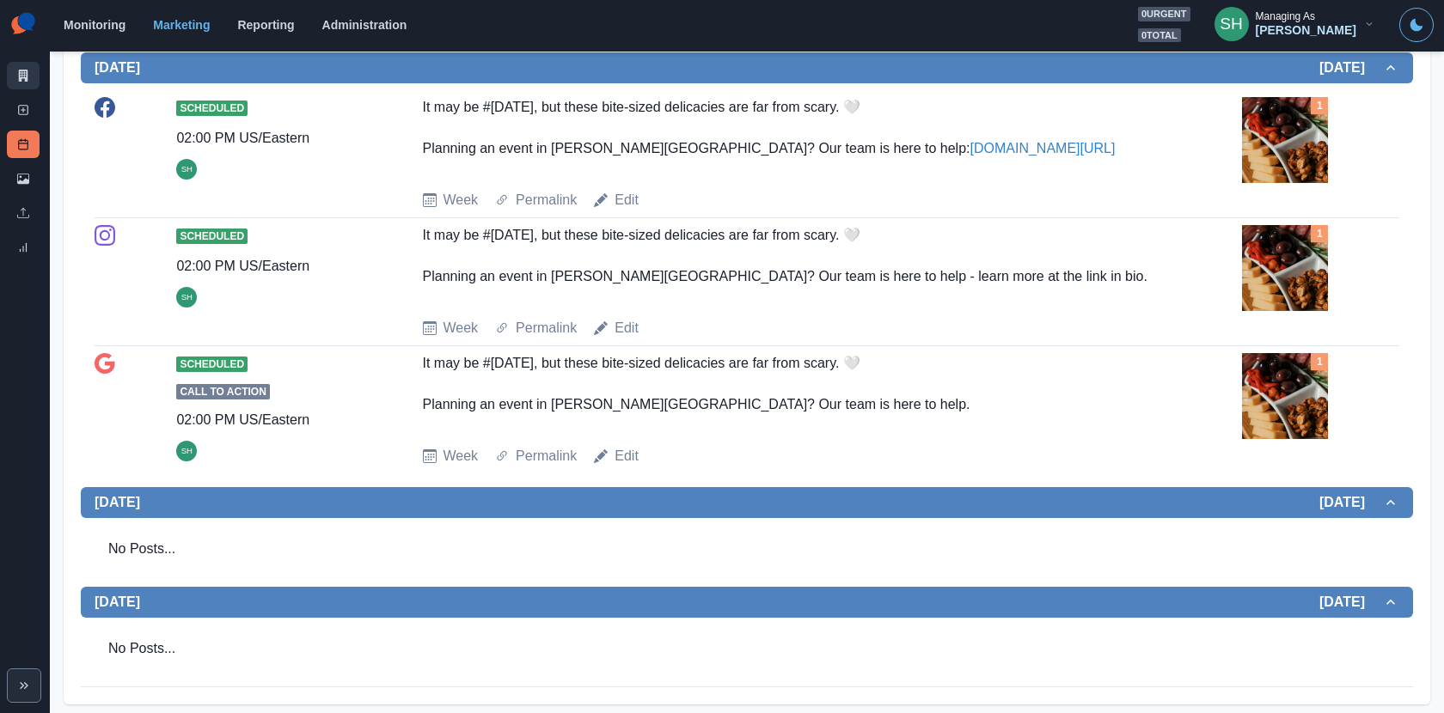
click at [19, 86] on link "Marketing Summary" at bounding box center [23, 75] width 33 height 27
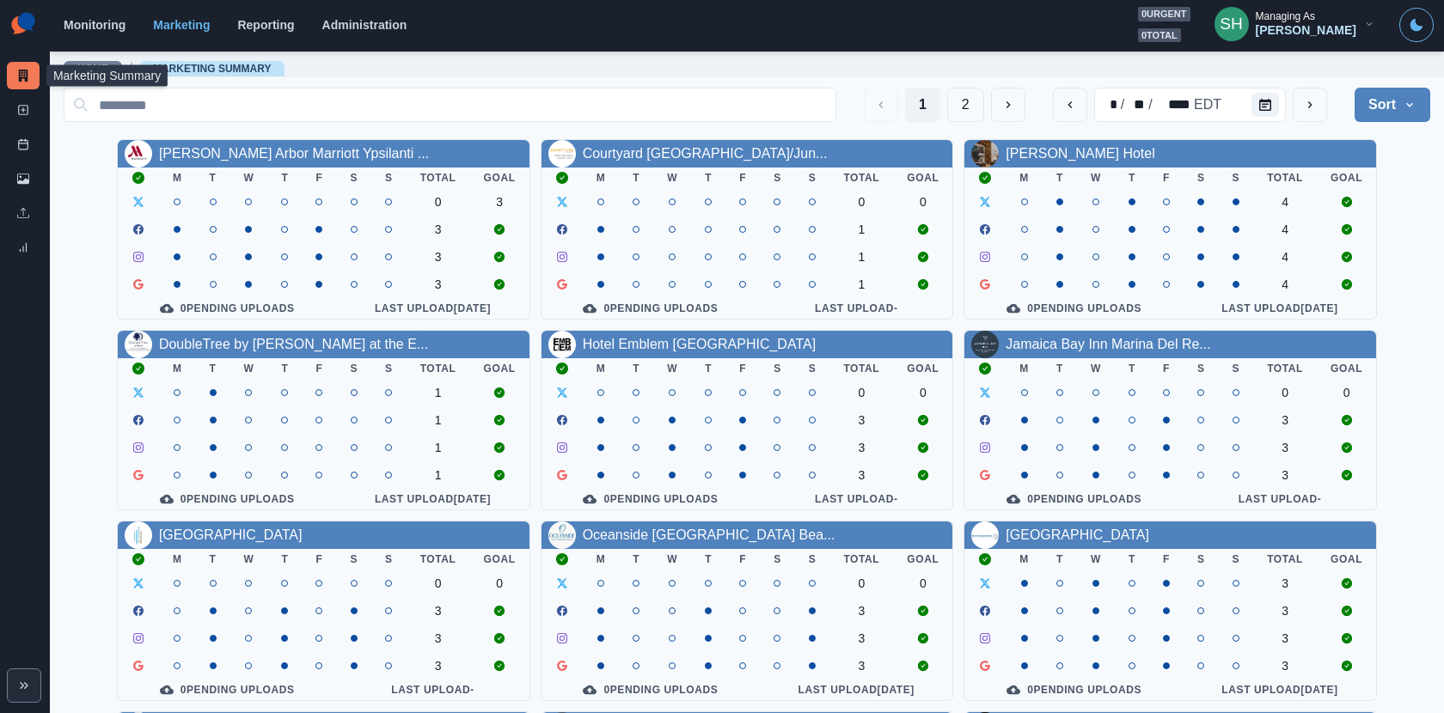
click at [1315, 13] on div "Managing As" at bounding box center [1284, 16] width 59 height 12
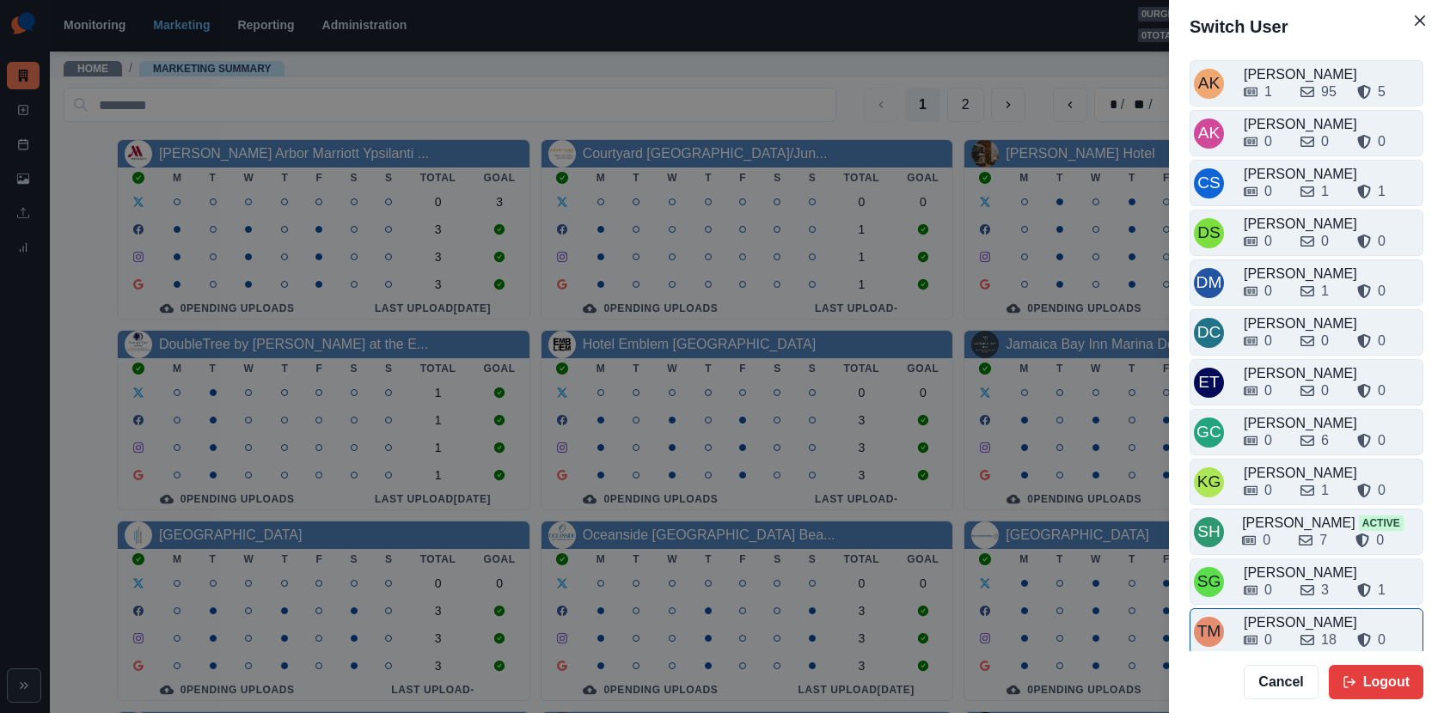
click at [1283, 630] on div "0" at bounding box center [1264, 640] width 43 height 21
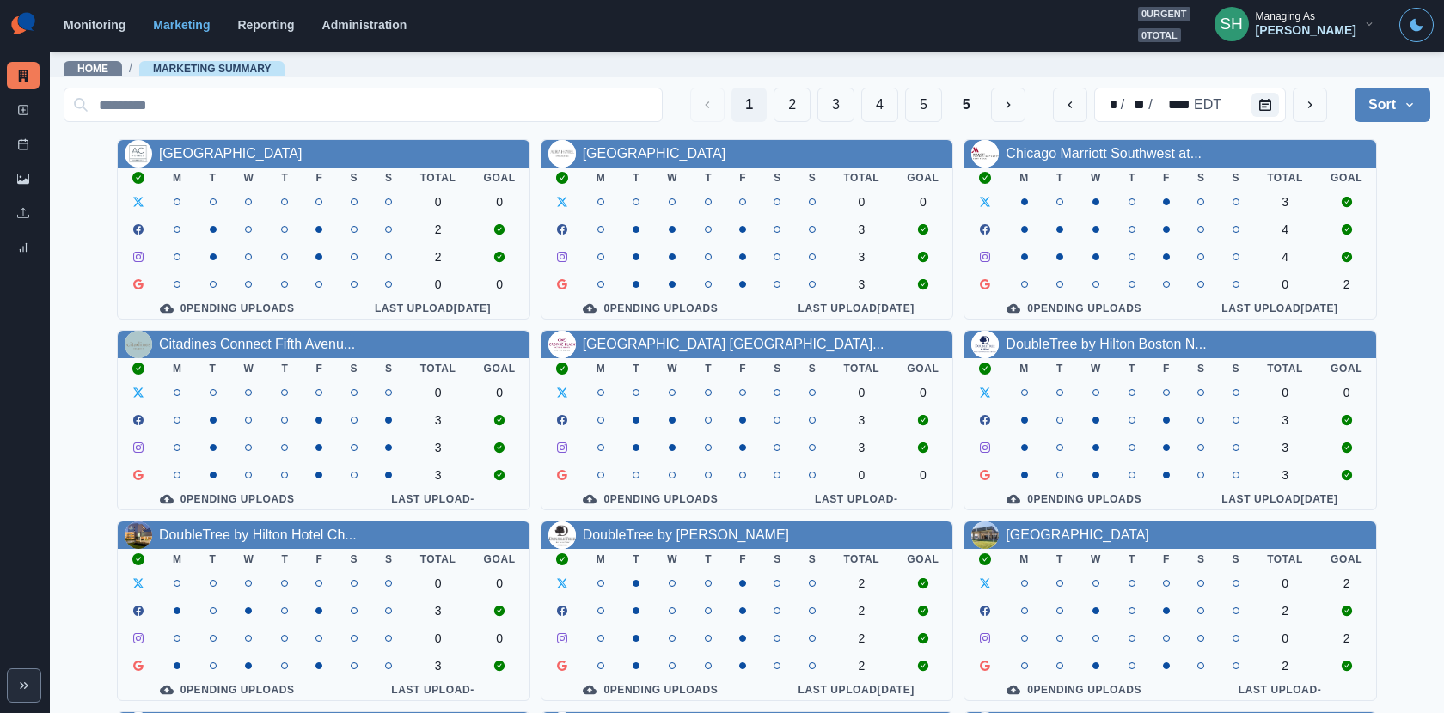
click at [1326, 107] on div "1 2 3 4 5 5 * / ** / **** EDT Sort Client Name Uploads Pending Post Approval" at bounding box center [747, 105] width 1366 height 34
click at [1306, 107] on icon "next" at bounding box center [1310, 105] width 14 height 14
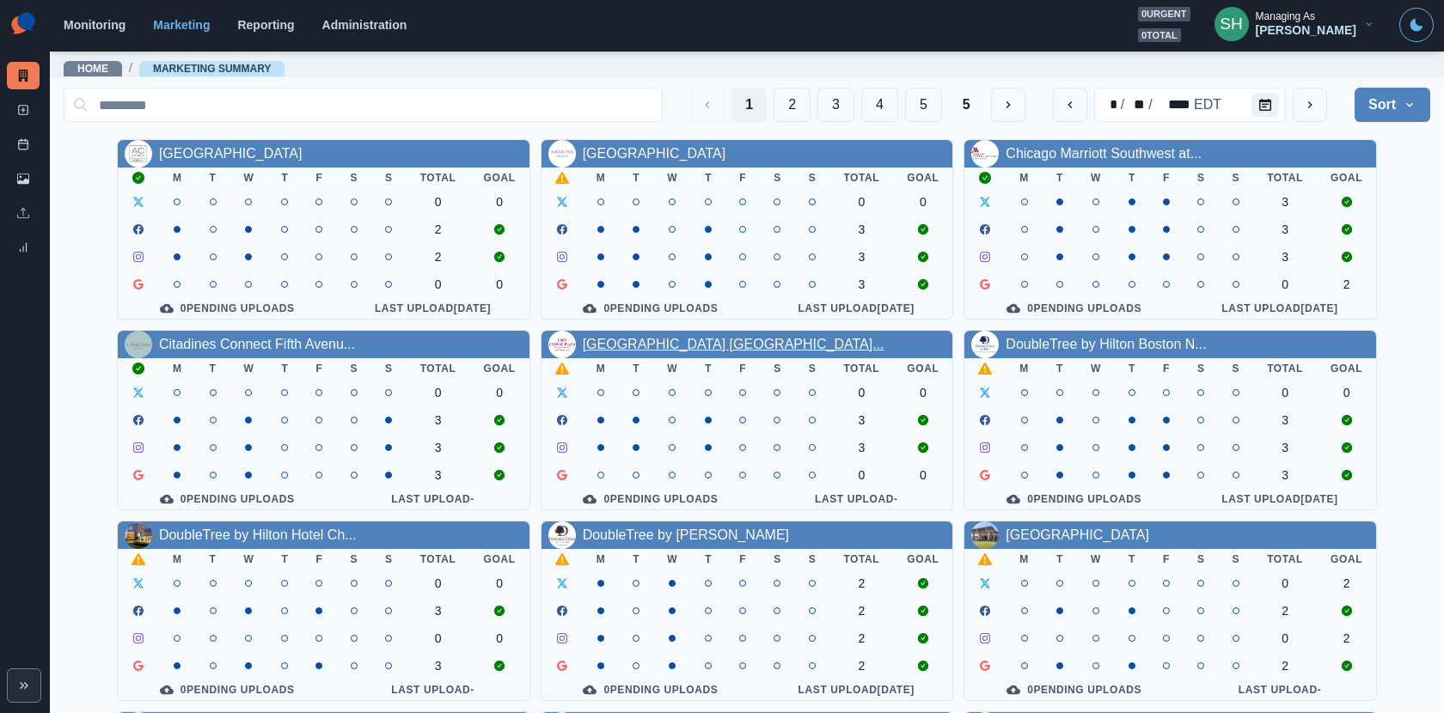
click at [694, 345] on link "[GEOGRAPHIC_DATA] [GEOGRAPHIC_DATA]..." at bounding box center [734, 344] width 302 height 15
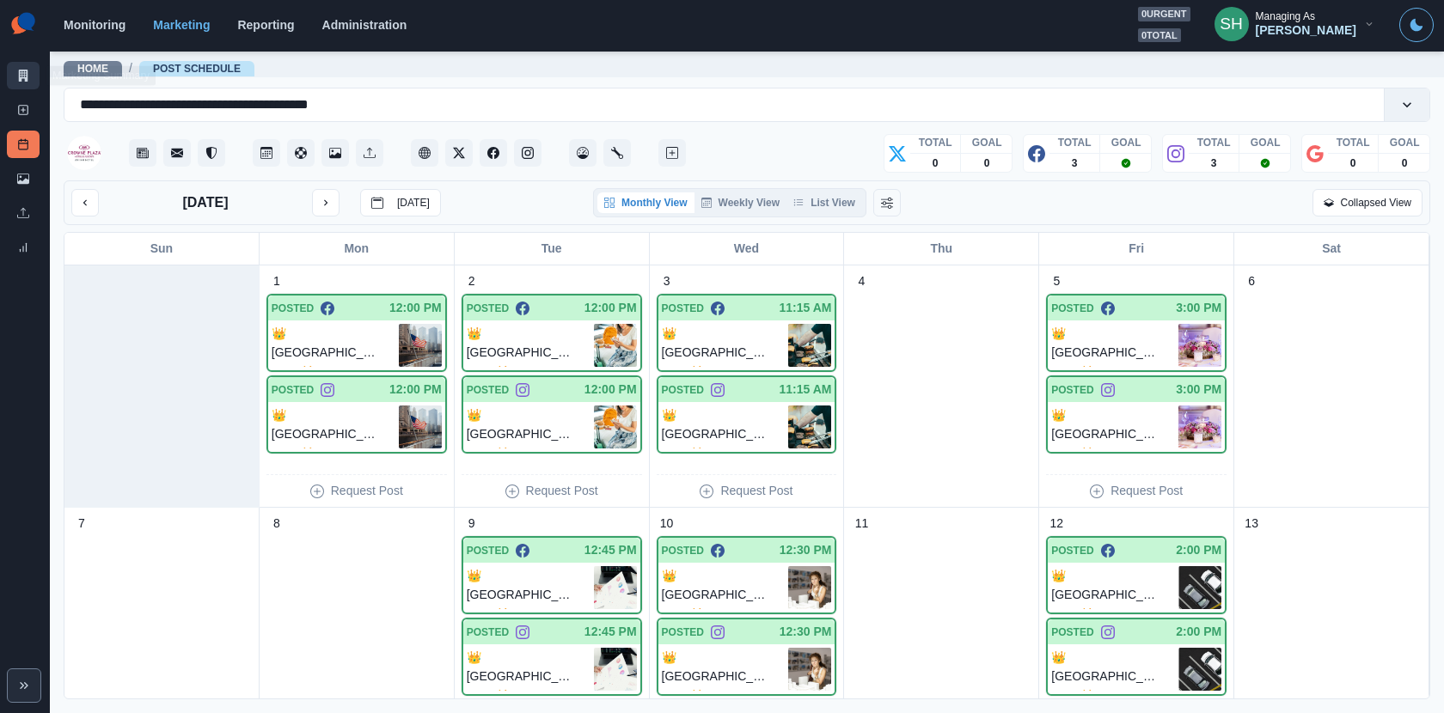
click at [20, 79] on icon at bounding box center [23, 76] width 9 height 12
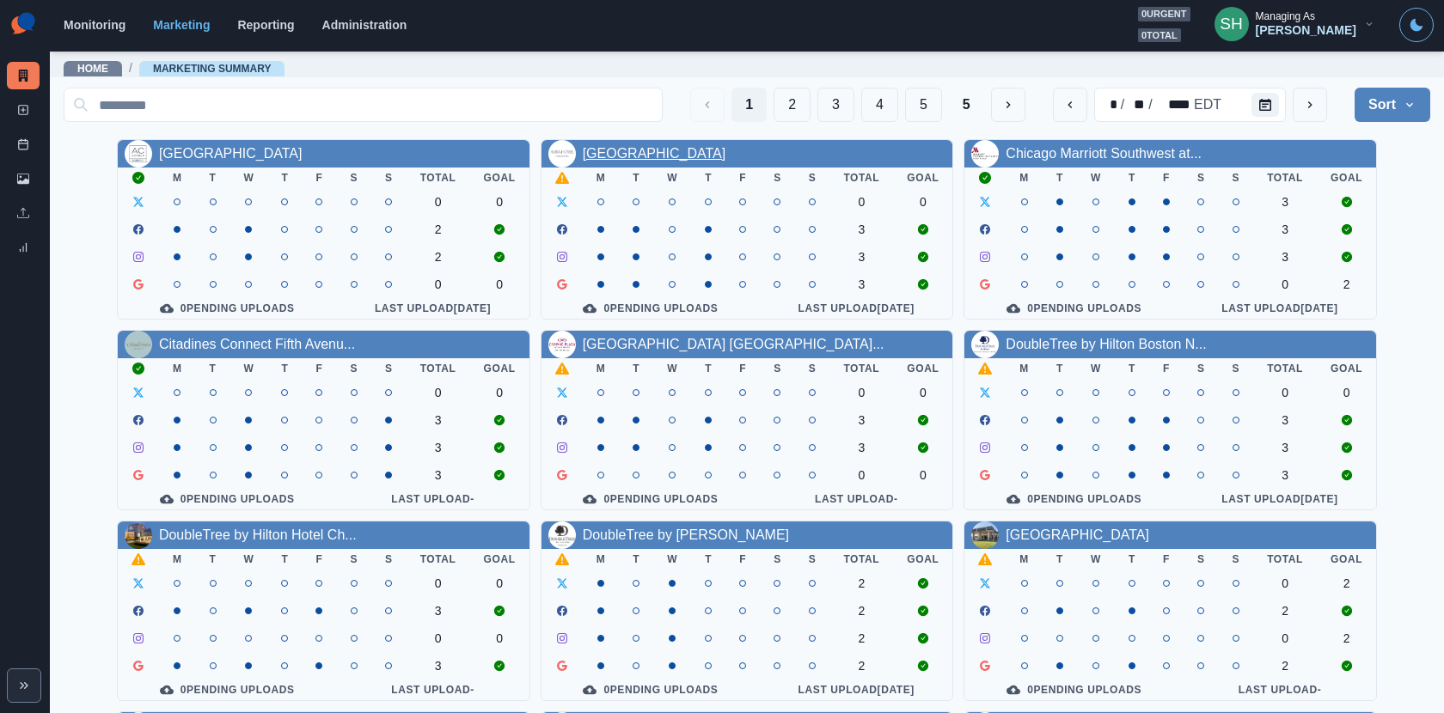
click at [693, 157] on link "[GEOGRAPHIC_DATA]" at bounding box center [655, 153] width 144 height 15
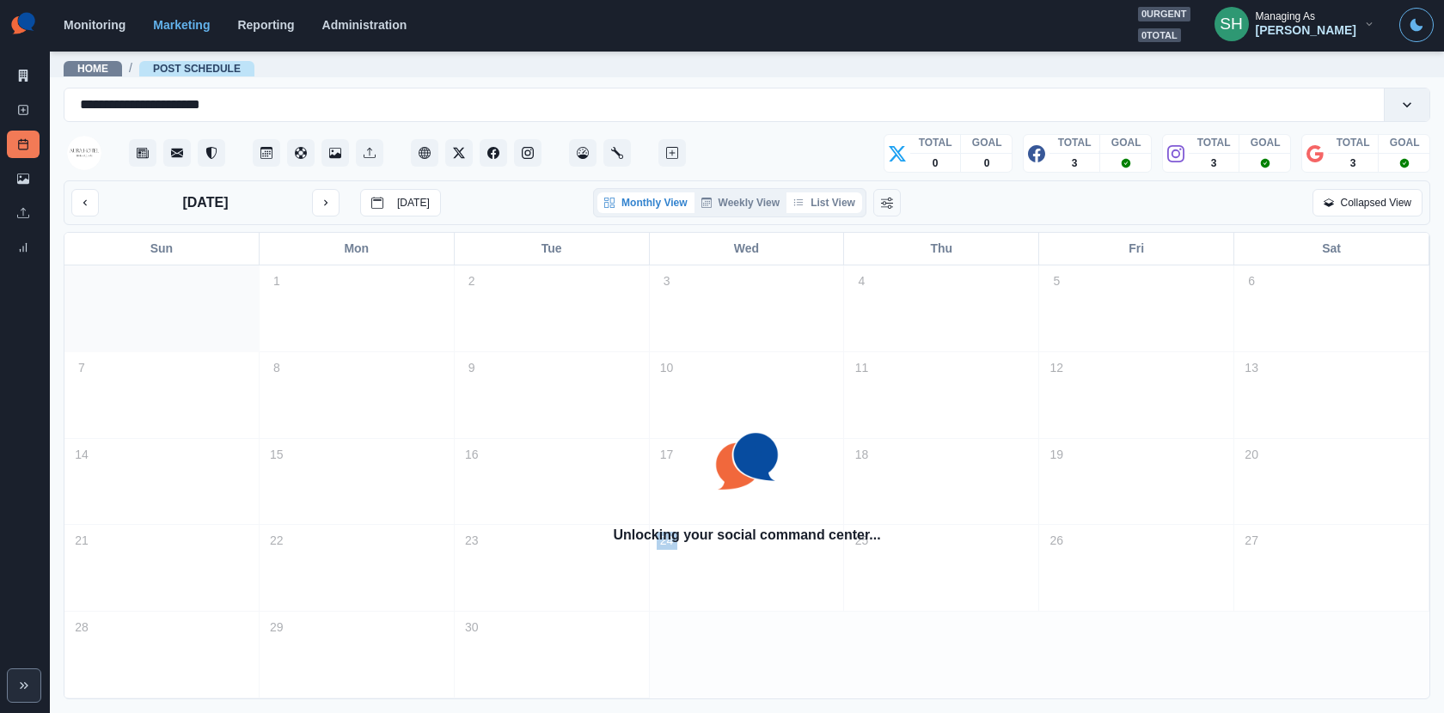
click at [833, 207] on button "List View" at bounding box center [824, 202] width 76 height 21
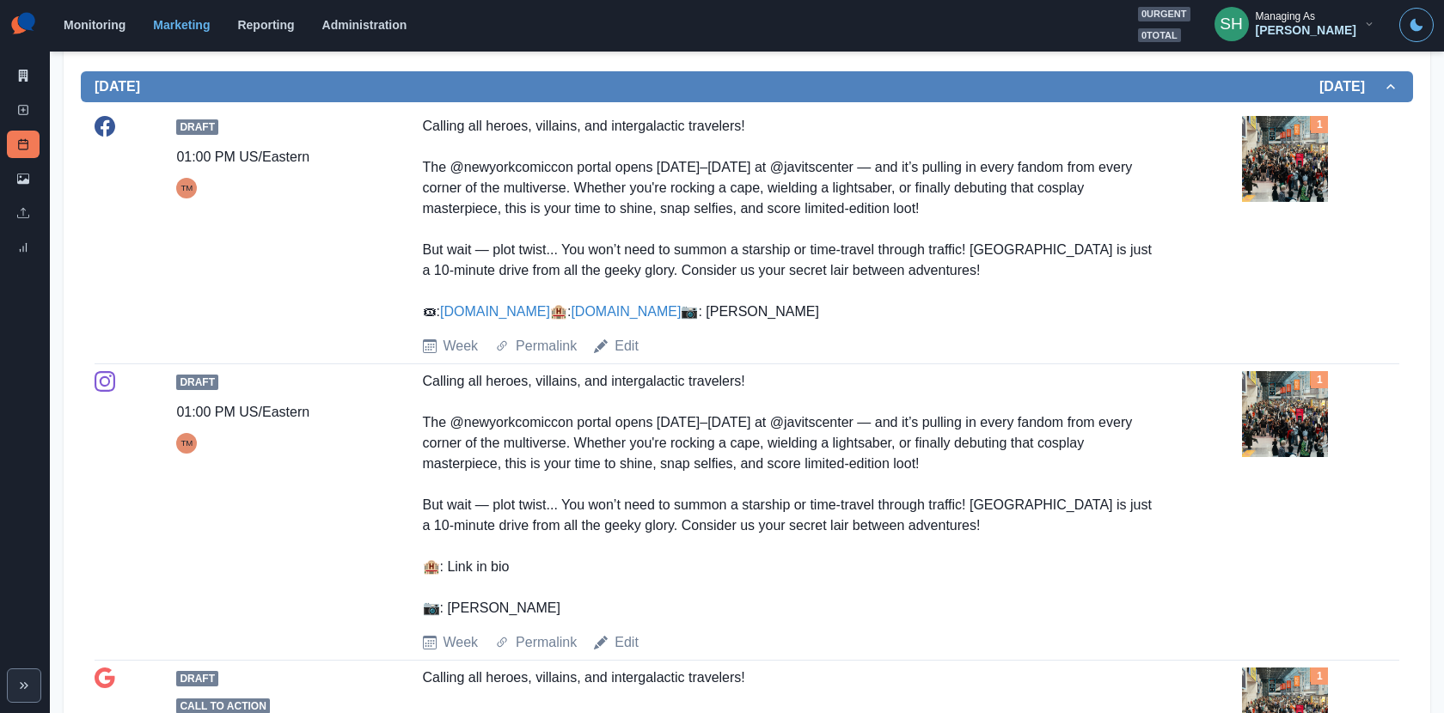
scroll to position [1712, 0]
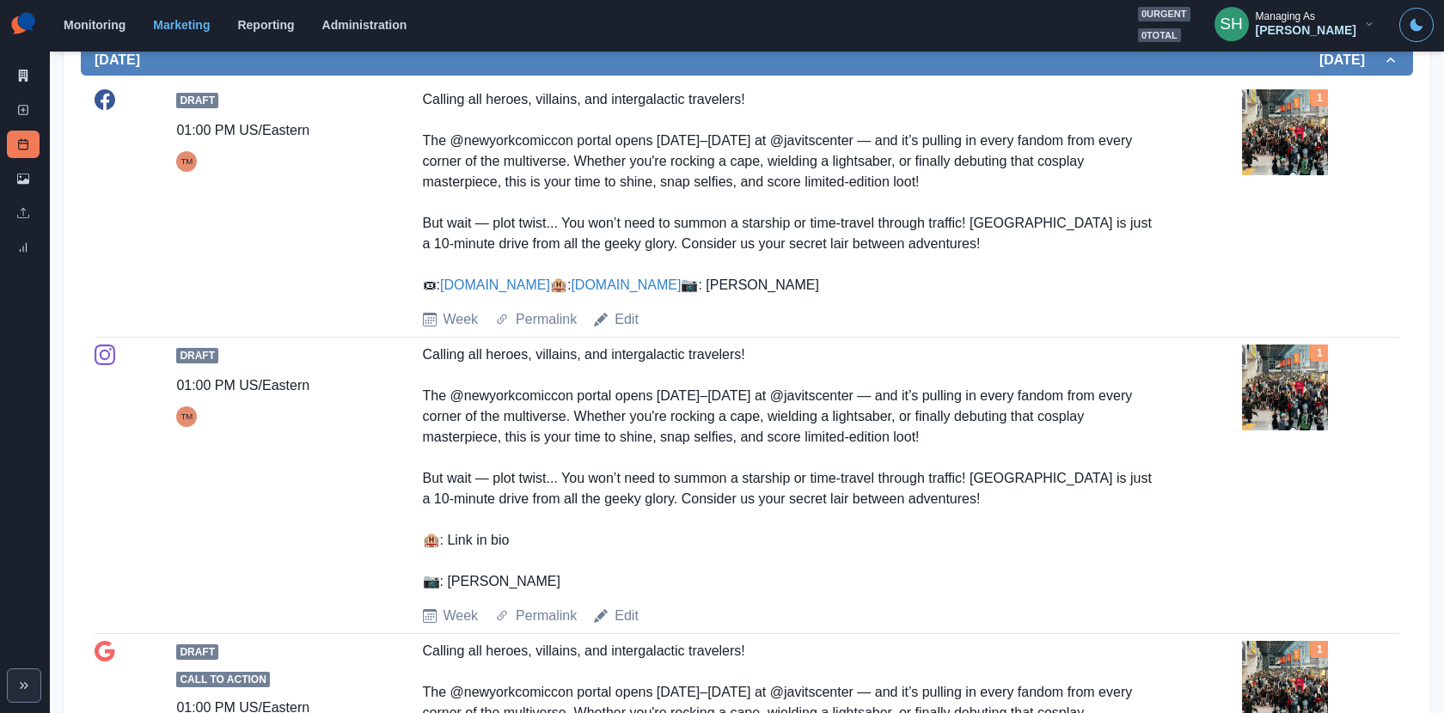
click at [1187, 192] on div "Draft 01:00 PM US/Eastern TM Calling all heroes, villains, and intergalactic tr…" at bounding box center [747, 209] width 1304 height 241
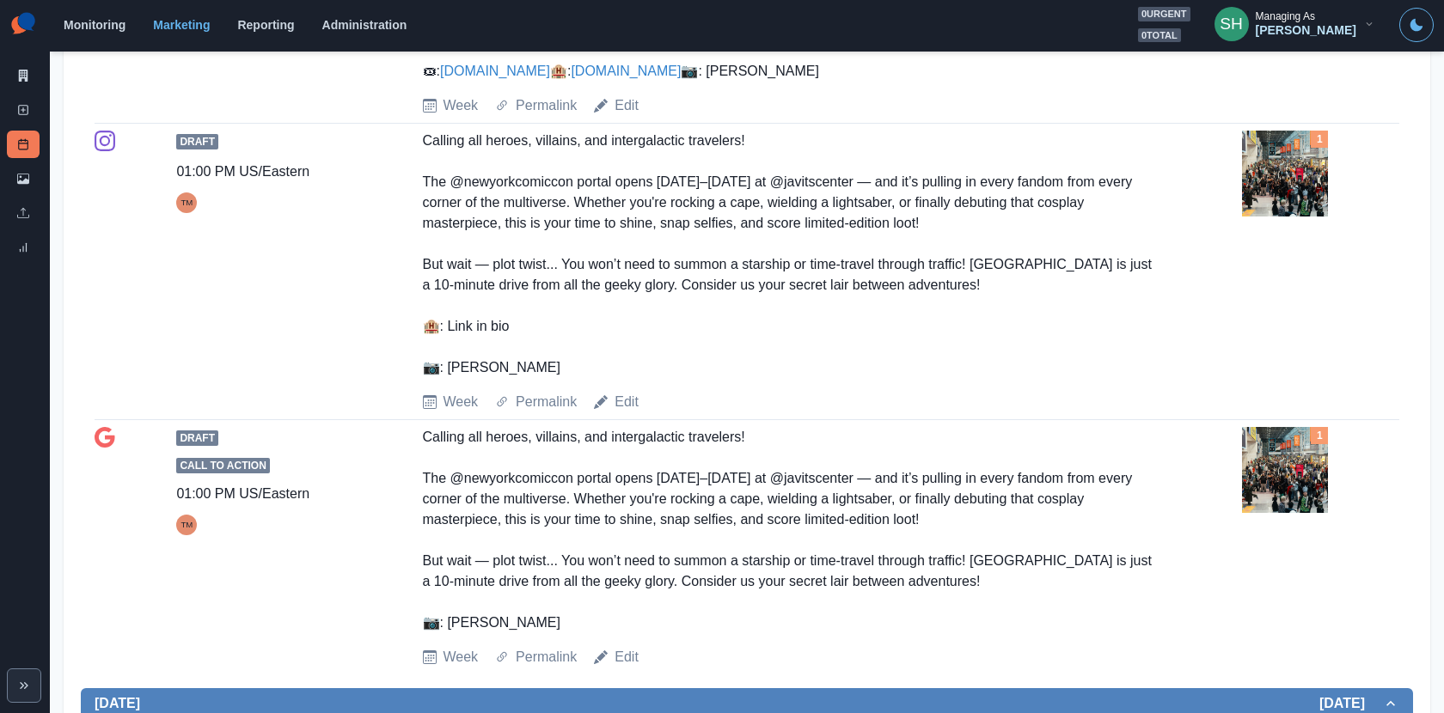
scroll to position [1943, 0]
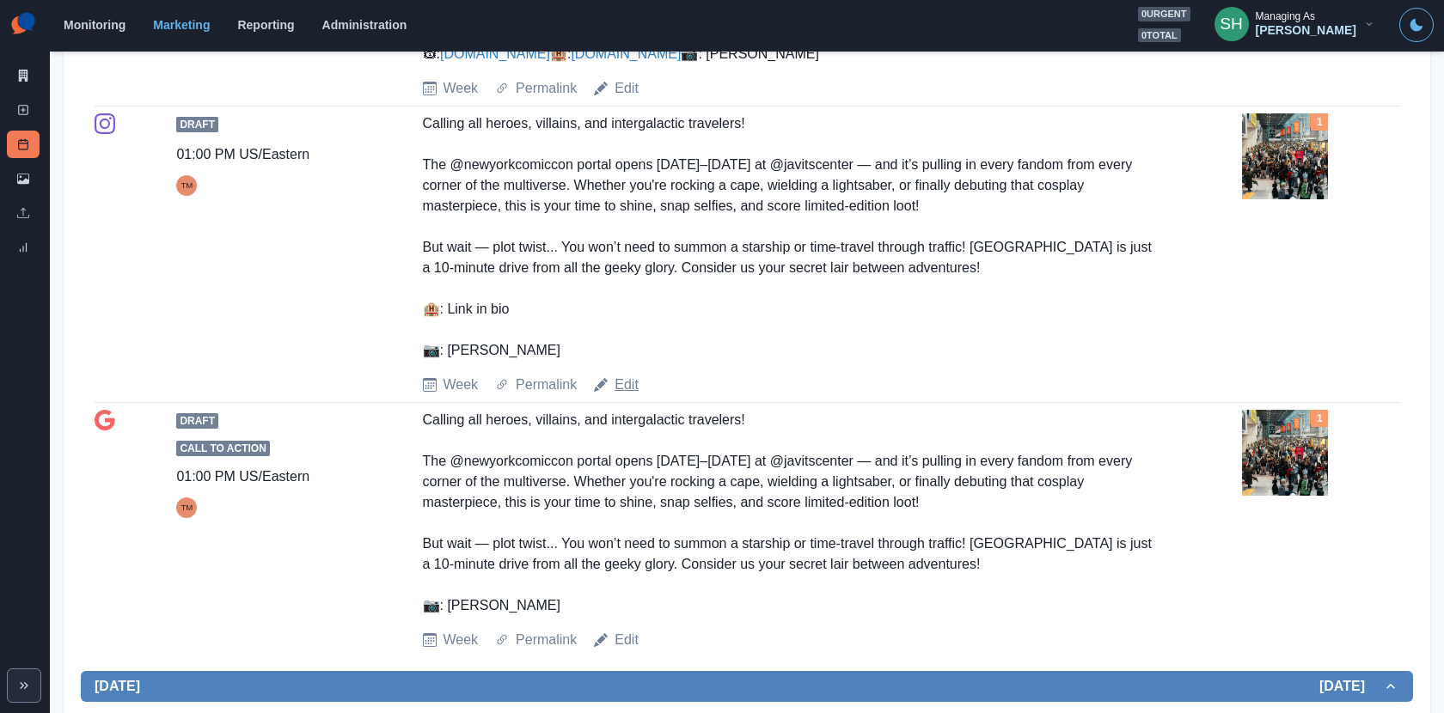
click at [620, 395] on link "Edit" at bounding box center [626, 385] width 24 height 21
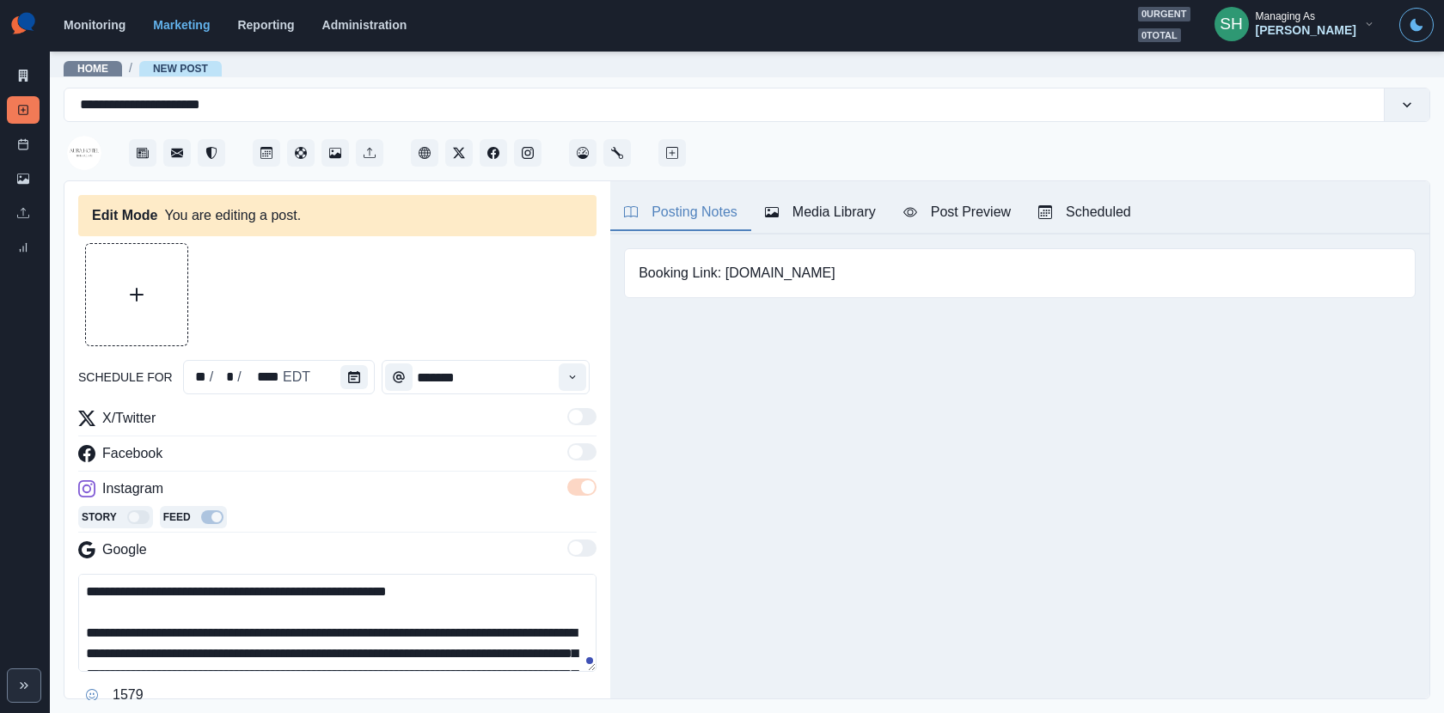
type input "*******"
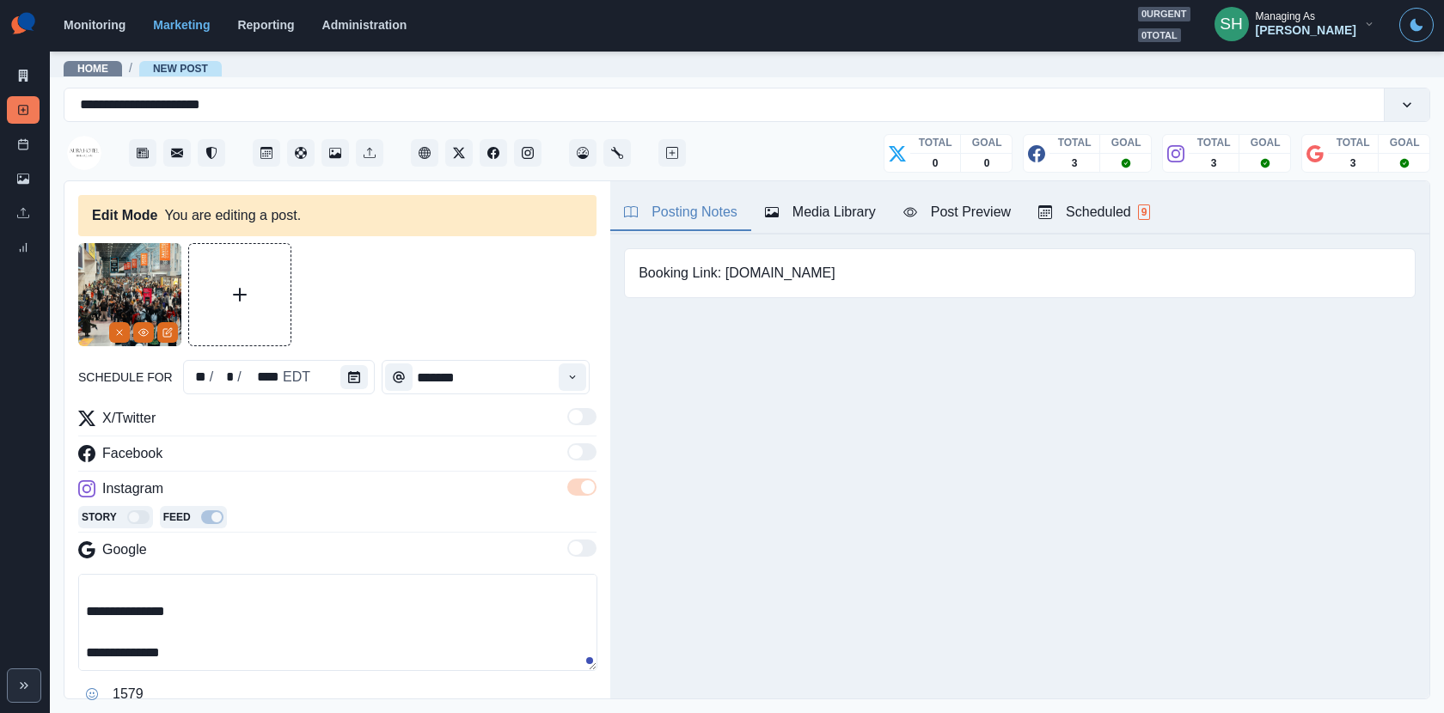
click at [213, 616] on textarea "**********" at bounding box center [337, 622] width 519 height 97
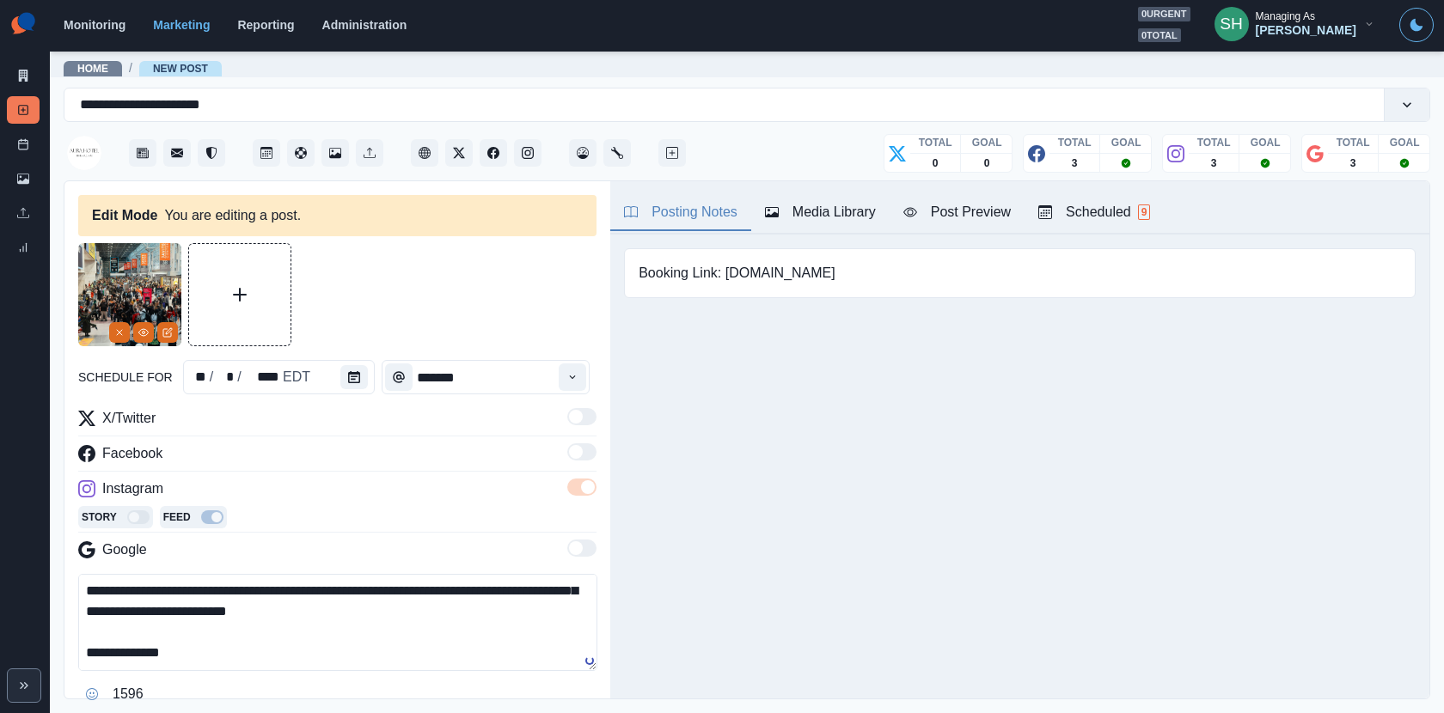
scroll to position [125, 0]
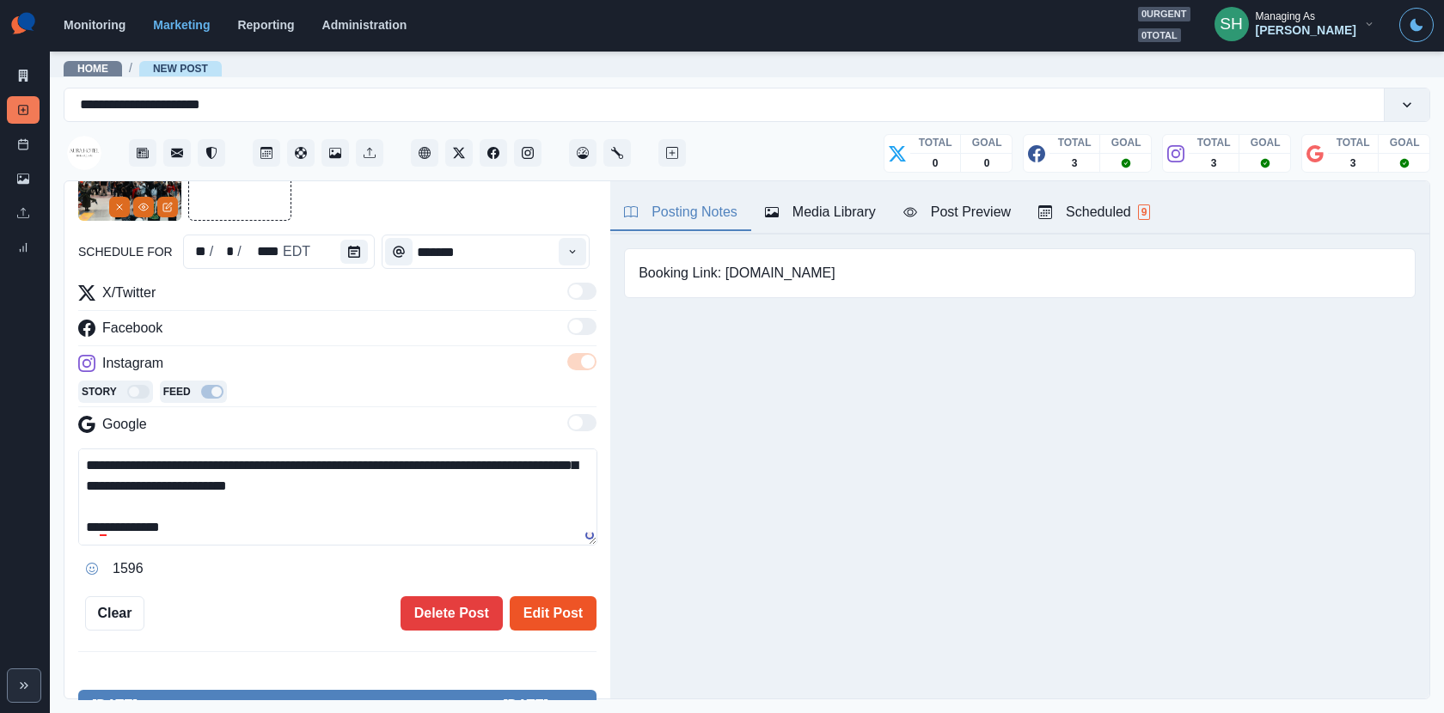
type textarea "**********"
click at [558, 601] on button "Edit Post" at bounding box center [553, 613] width 87 height 34
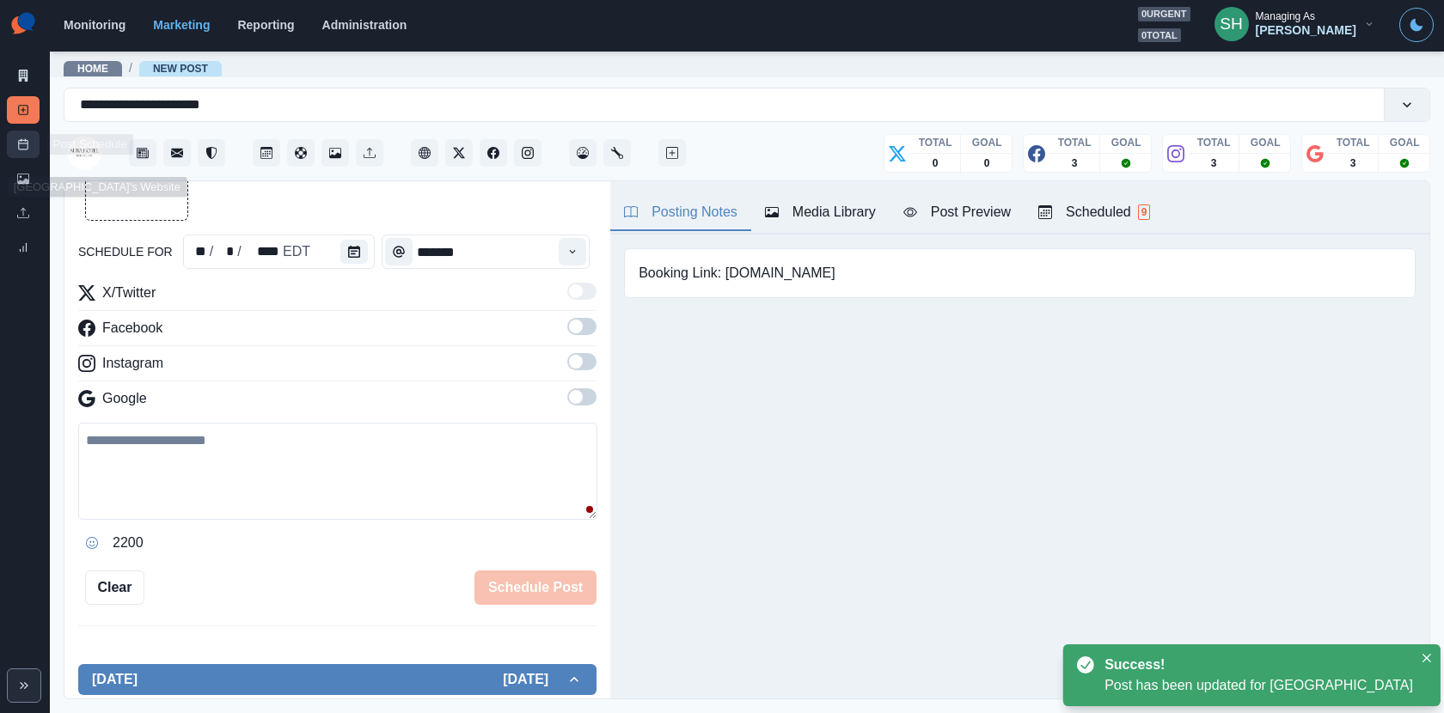
click at [34, 148] on link "Post Schedule" at bounding box center [23, 144] width 33 height 27
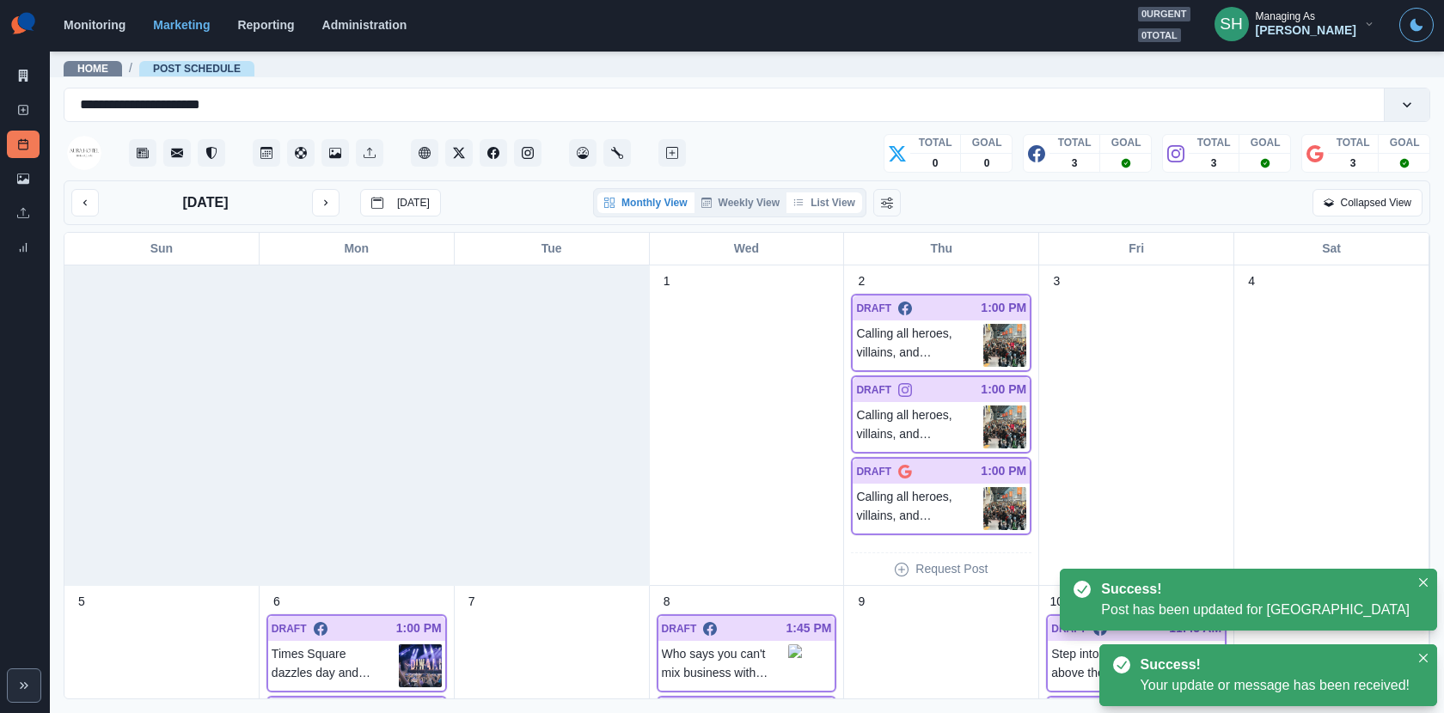
click at [840, 198] on button "List View" at bounding box center [824, 202] width 76 height 21
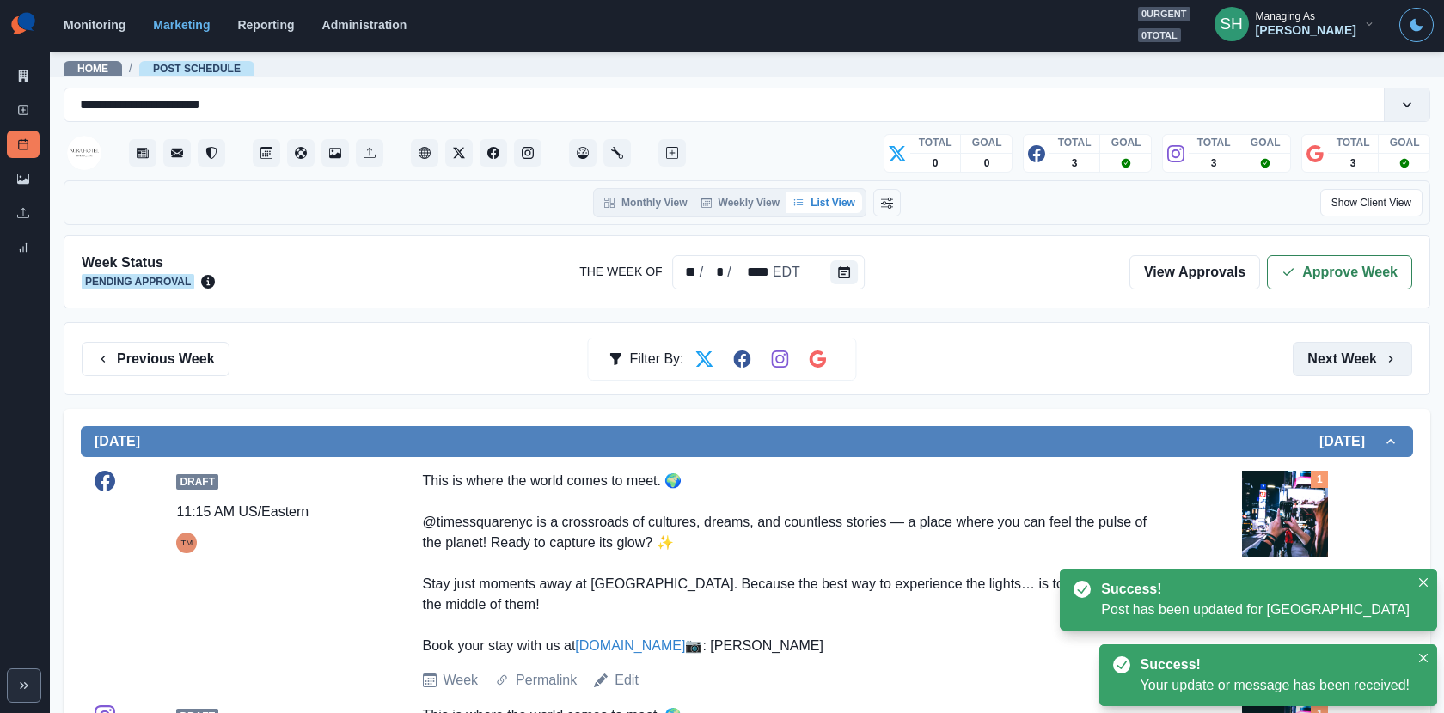
click at [1320, 364] on button "Next Week" at bounding box center [1351, 359] width 119 height 34
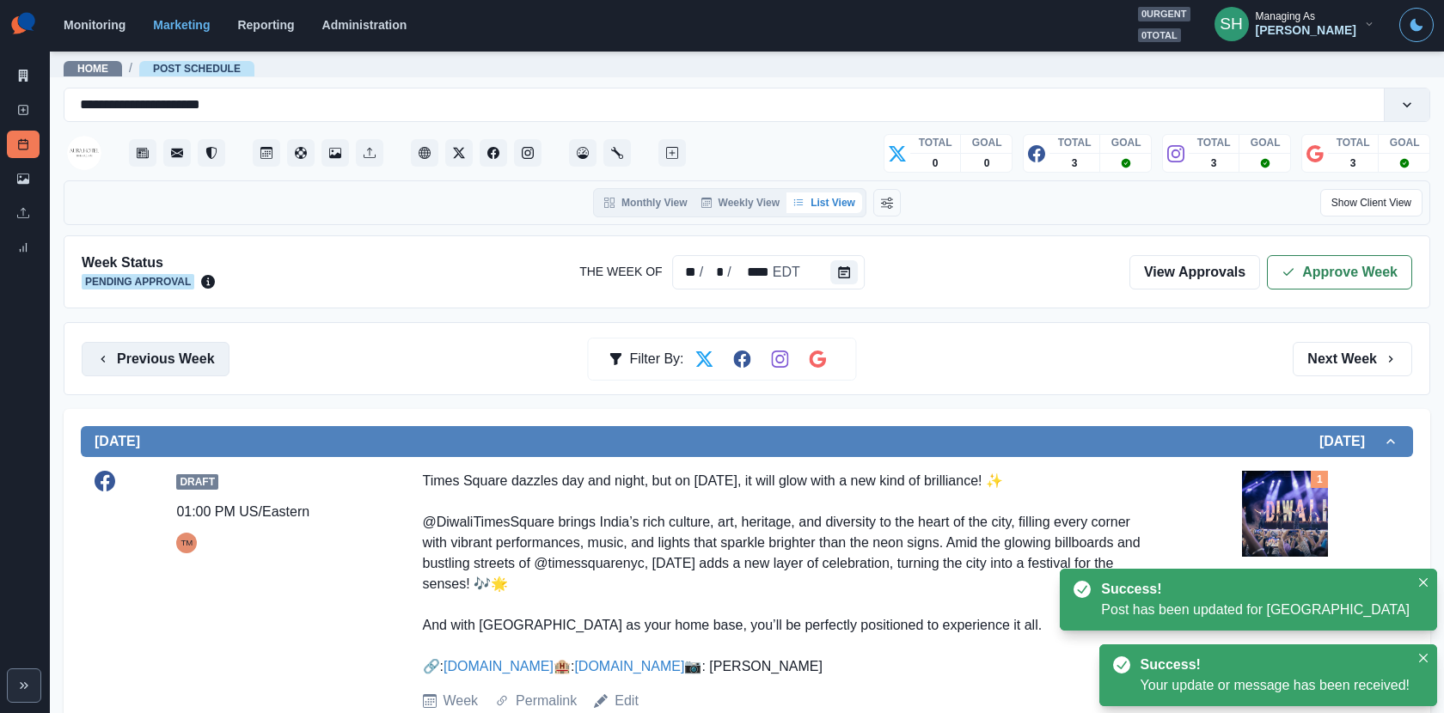
click at [180, 347] on button "Previous Week" at bounding box center [156, 359] width 148 height 34
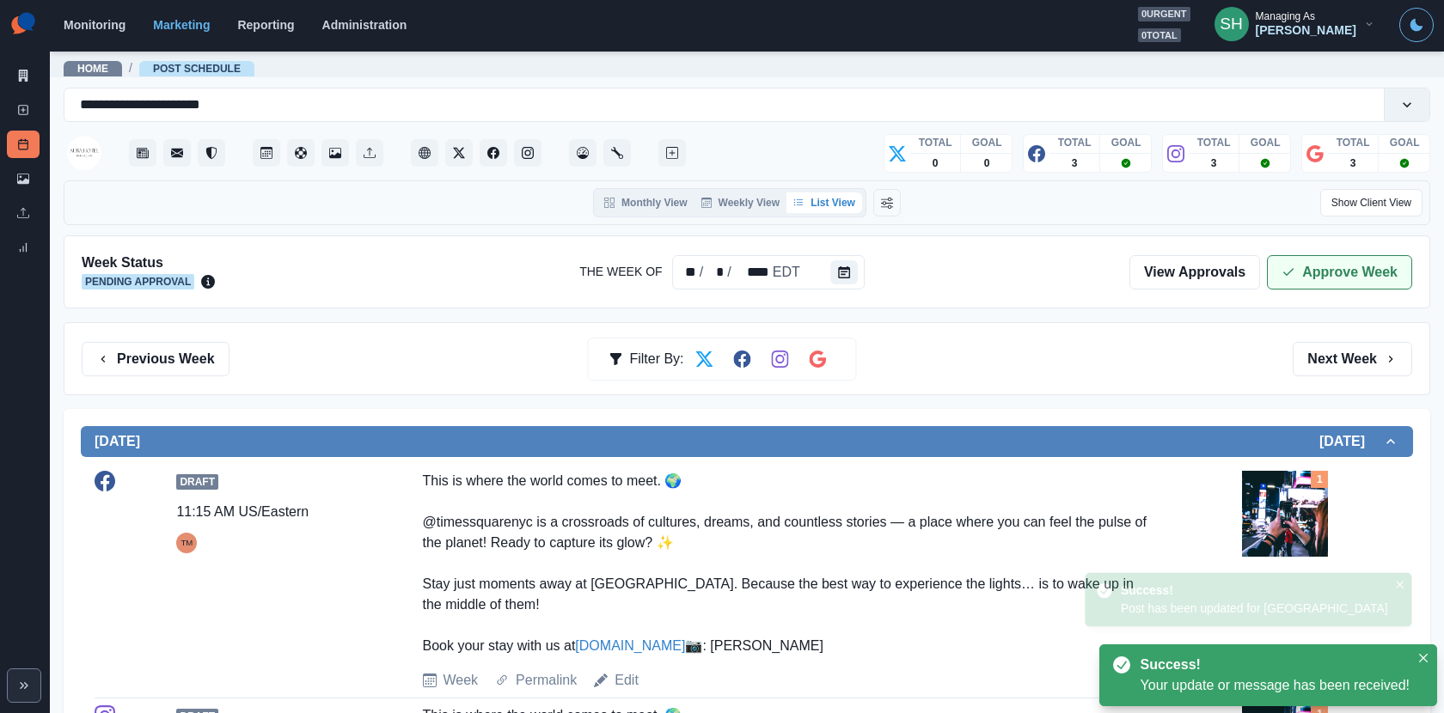
click at [1359, 272] on button "Approve Week" at bounding box center [1339, 272] width 145 height 34
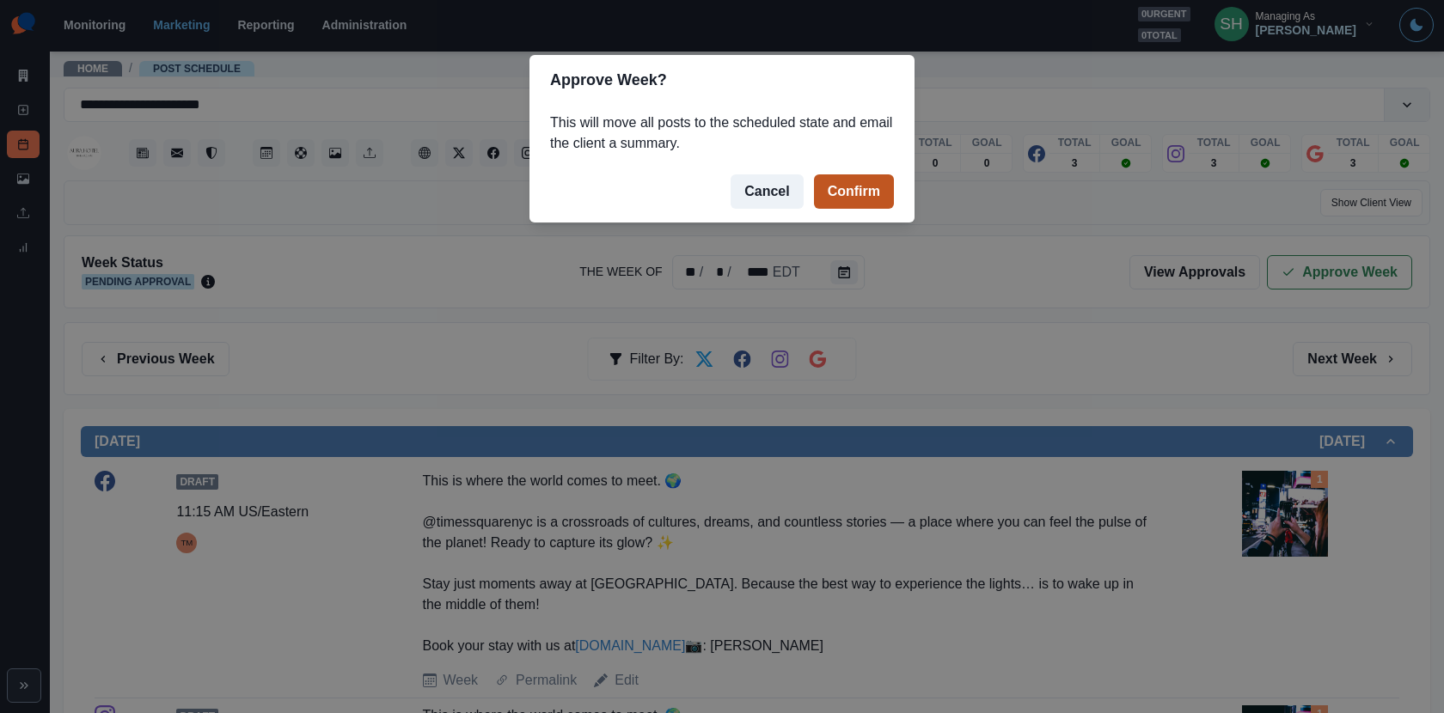
click at [831, 193] on button "Confirm" at bounding box center [854, 191] width 80 height 34
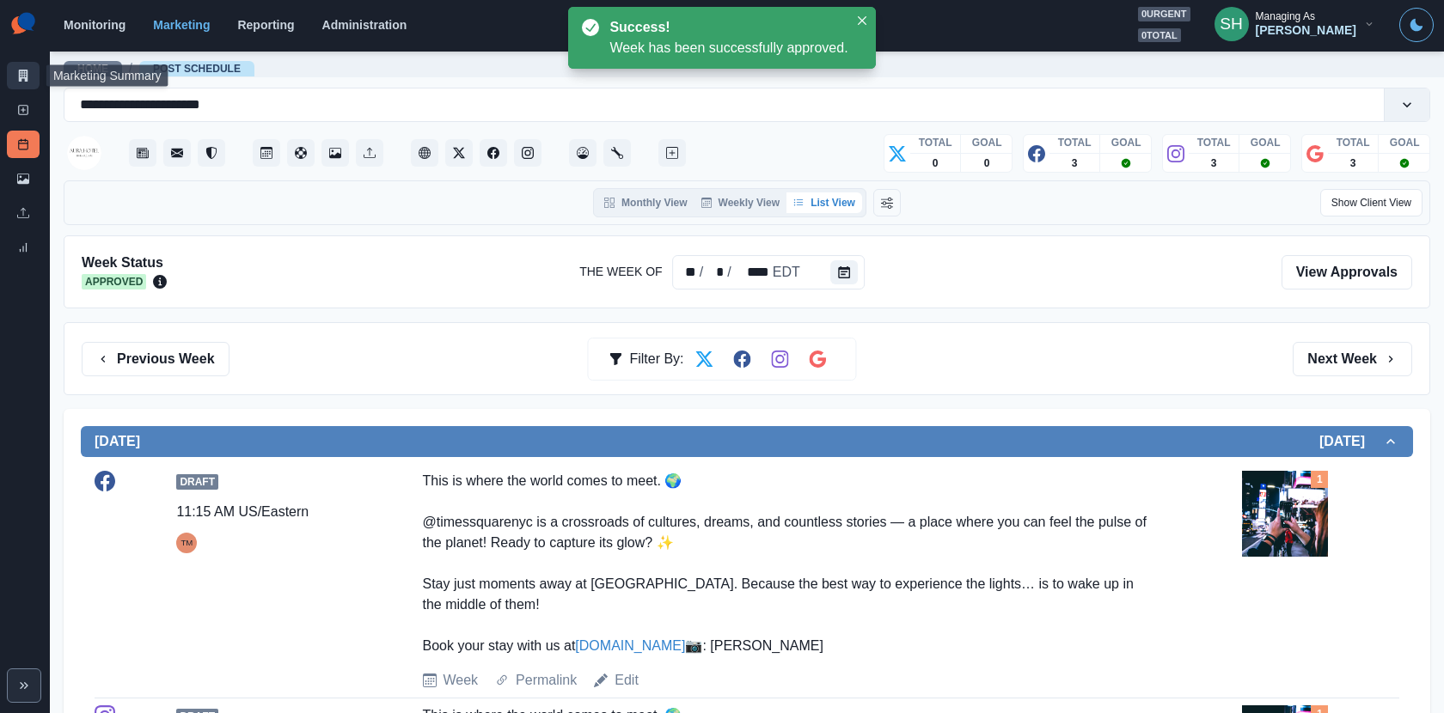
click at [11, 76] on link "Marketing Summary" at bounding box center [23, 75] width 33 height 27
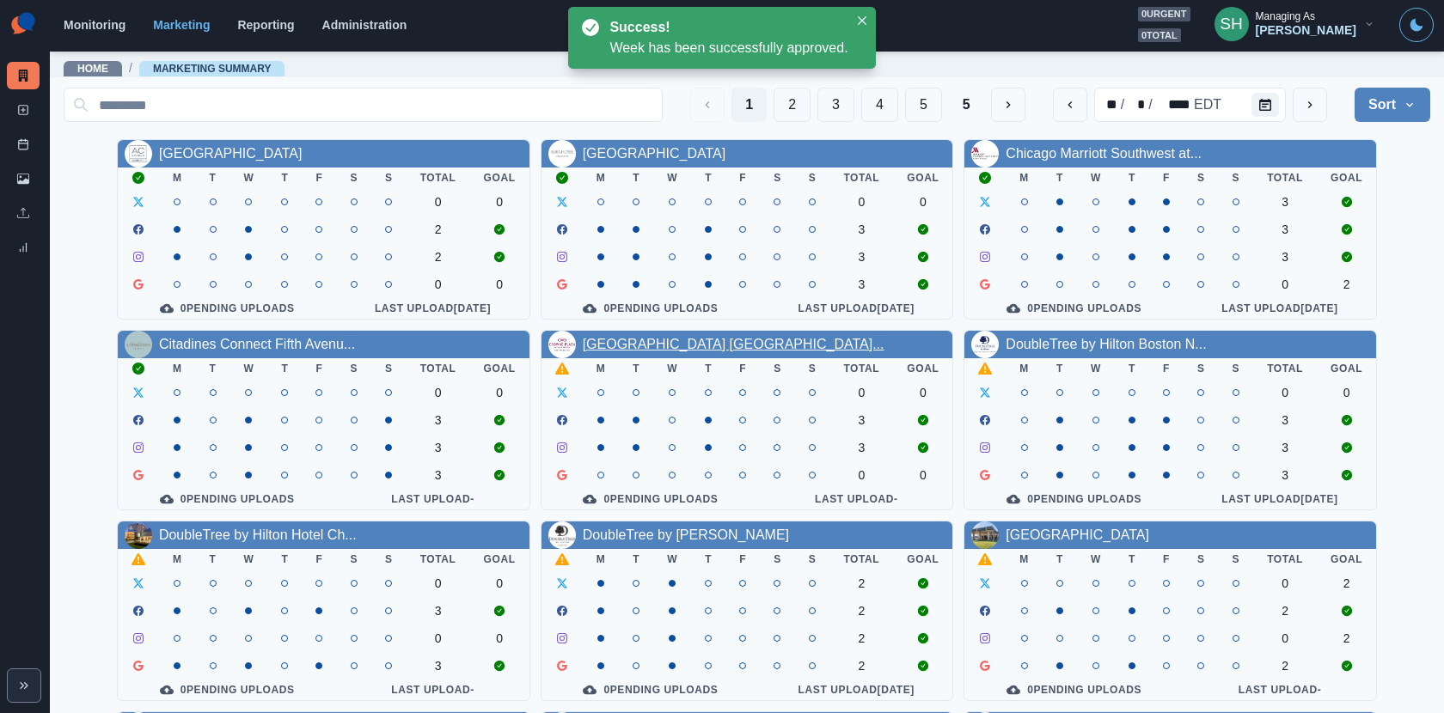
click at [638, 346] on link "[GEOGRAPHIC_DATA] [GEOGRAPHIC_DATA]..." at bounding box center [734, 344] width 302 height 15
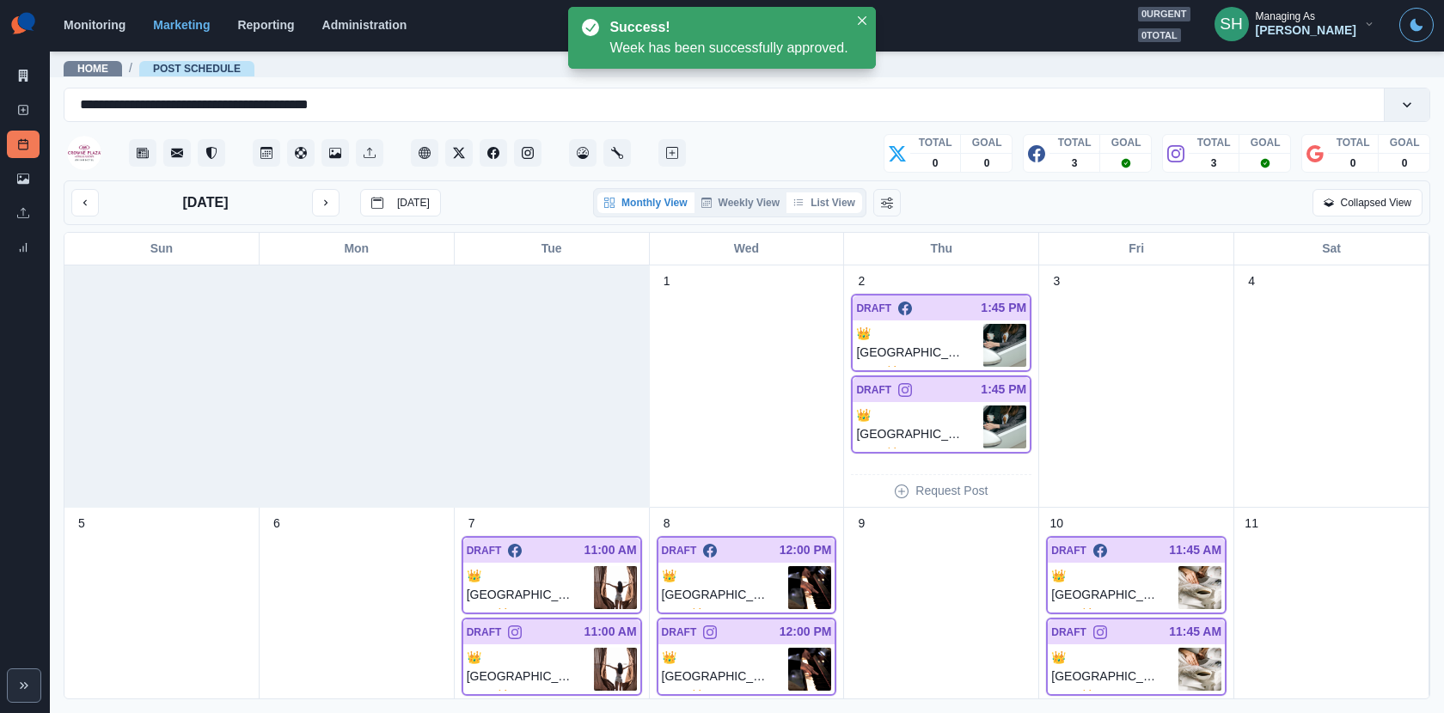
click at [845, 200] on button "List View" at bounding box center [824, 202] width 76 height 21
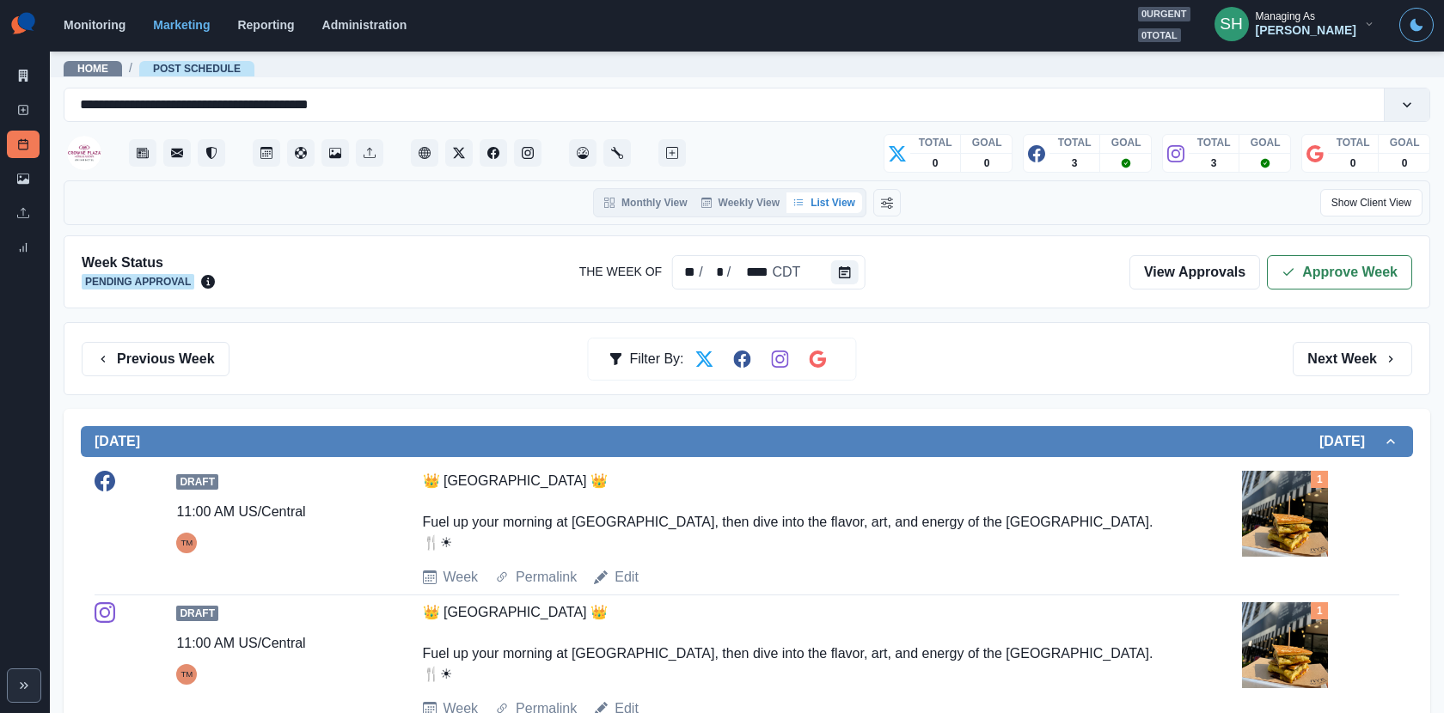
click at [1293, 295] on div "Week Status Pending Approval The Week Of ** / * / **** CDT View Approvals Appro…" at bounding box center [747, 271] width 1366 height 73
click at [1293, 285] on button "Approve Week" at bounding box center [1339, 272] width 145 height 34
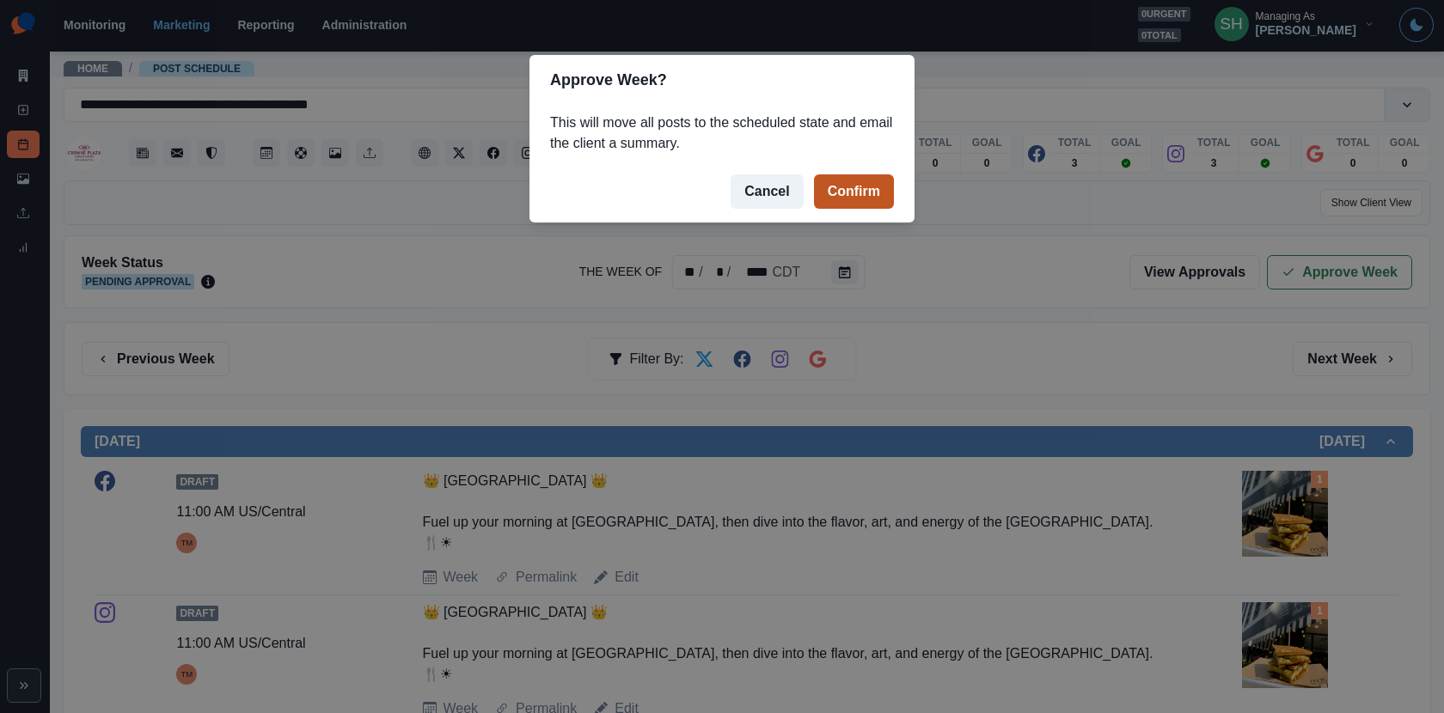
click at [858, 182] on button "Confirm" at bounding box center [854, 191] width 80 height 34
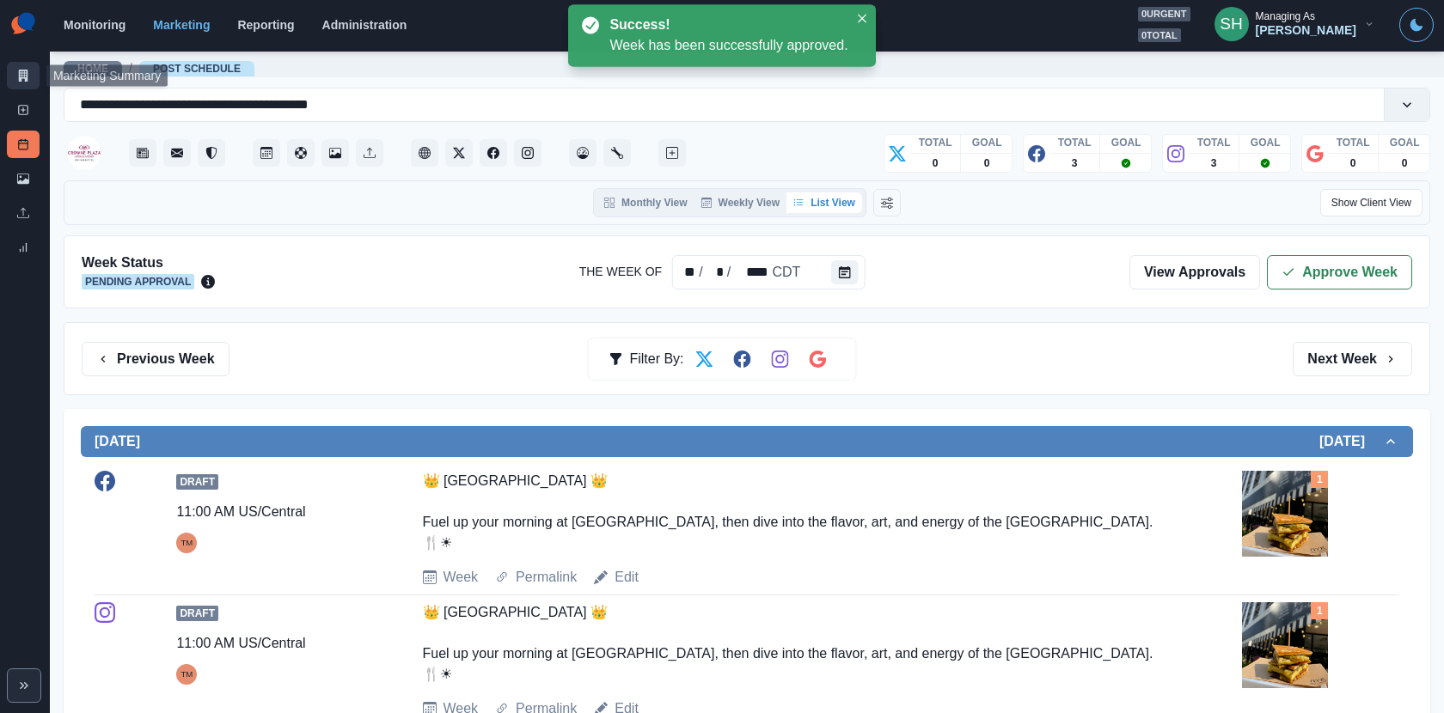
click at [27, 72] on icon at bounding box center [23, 76] width 9 height 12
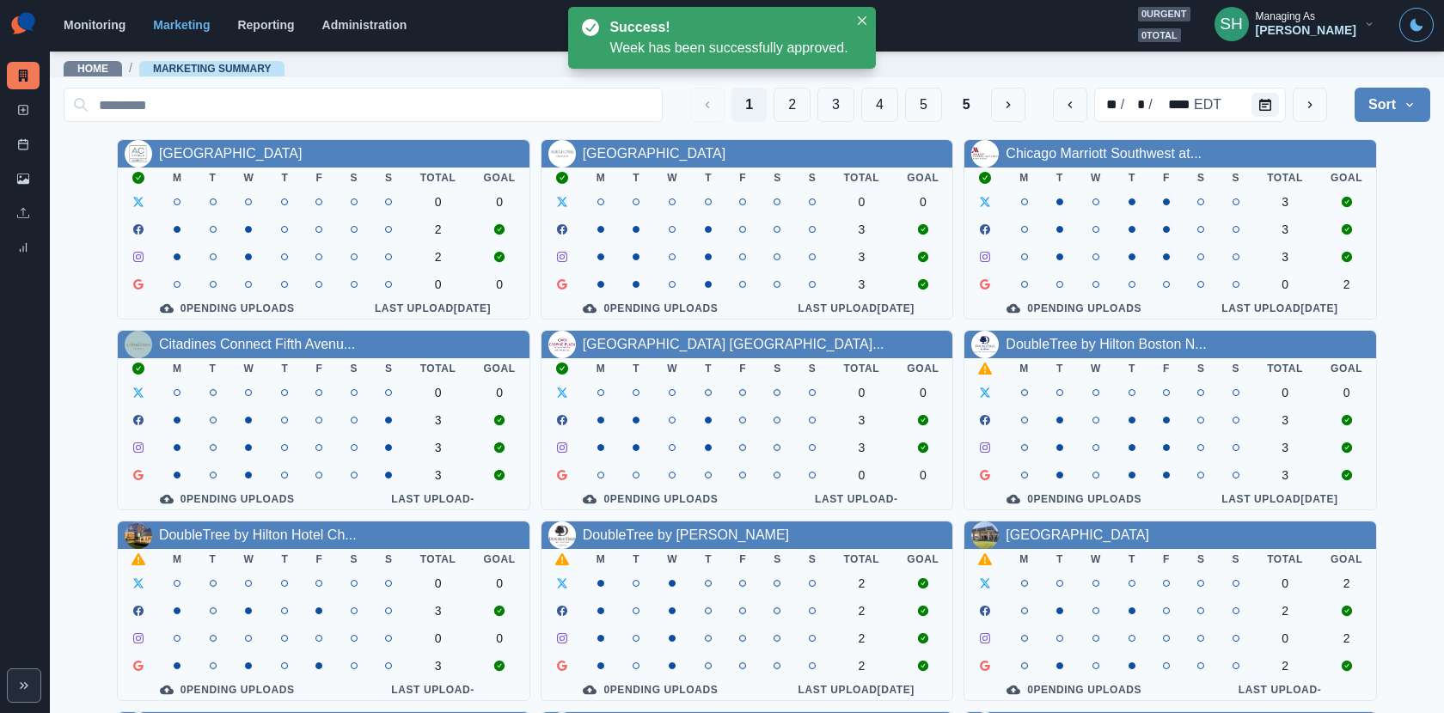
click at [1055, 335] on div "DoubleTree by Hilton Boston N..." at bounding box center [1105, 344] width 200 height 21
click at [706, 338] on link "[GEOGRAPHIC_DATA] [GEOGRAPHIC_DATA]..." at bounding box center [734, 344] width 302 height 15
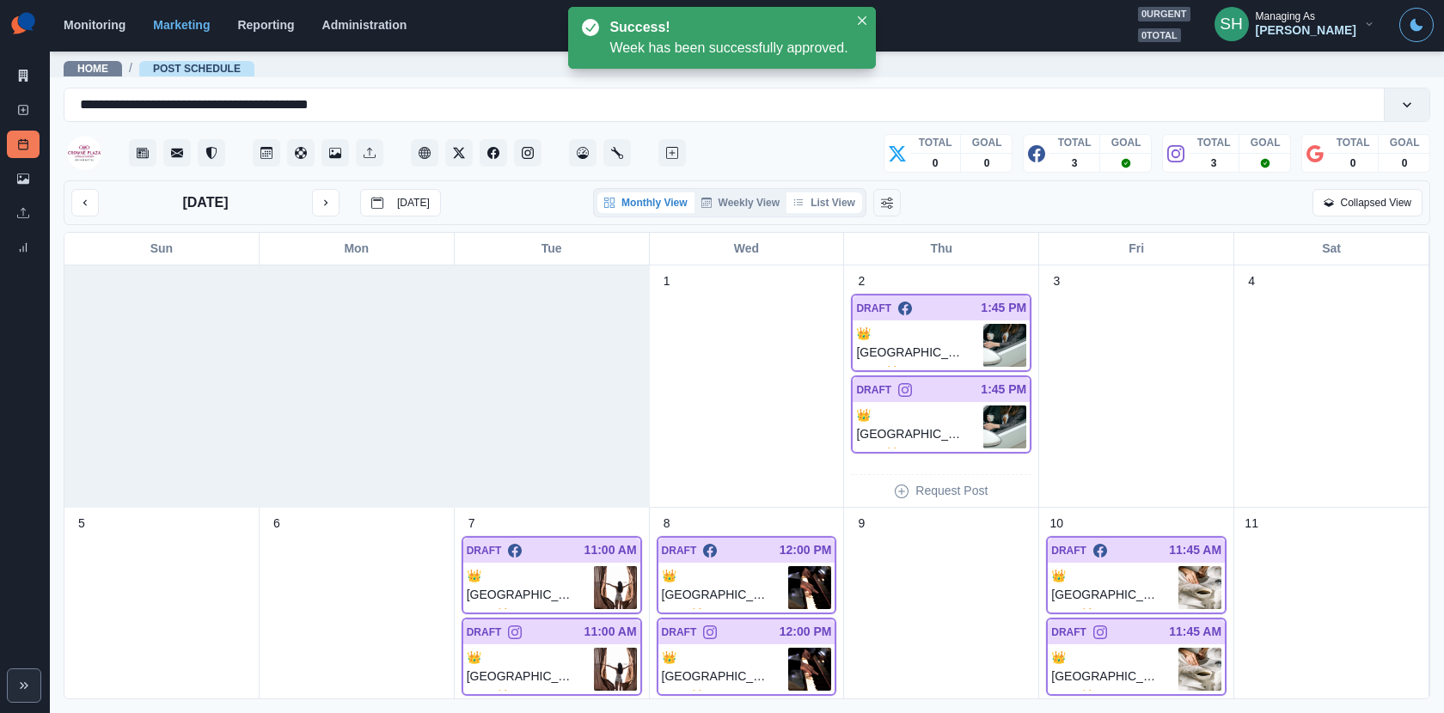
click at [832, 211] on button "List View" at bounding box center [824, 202] width 76 height 21
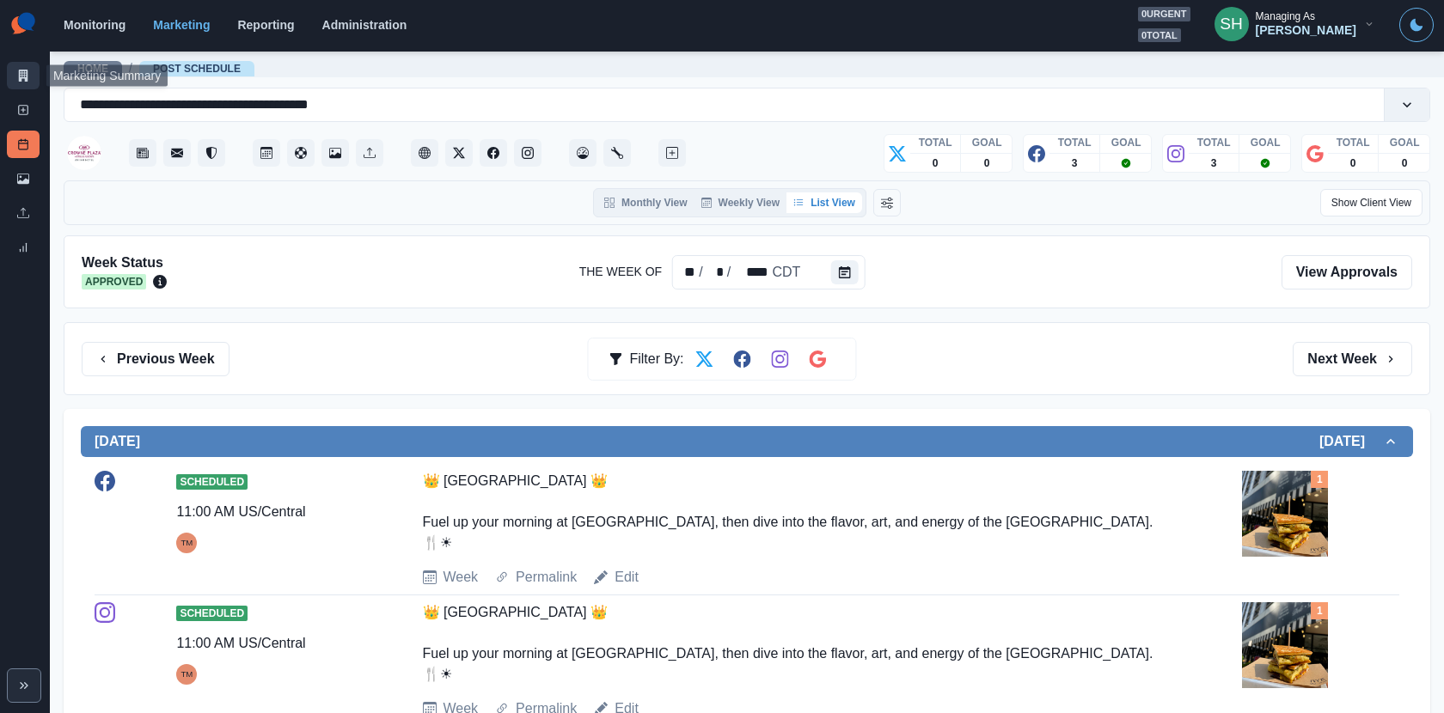
click at [10, 62] on link "Marketing Summary" at bounding box center [23, 75] width 33 height 27
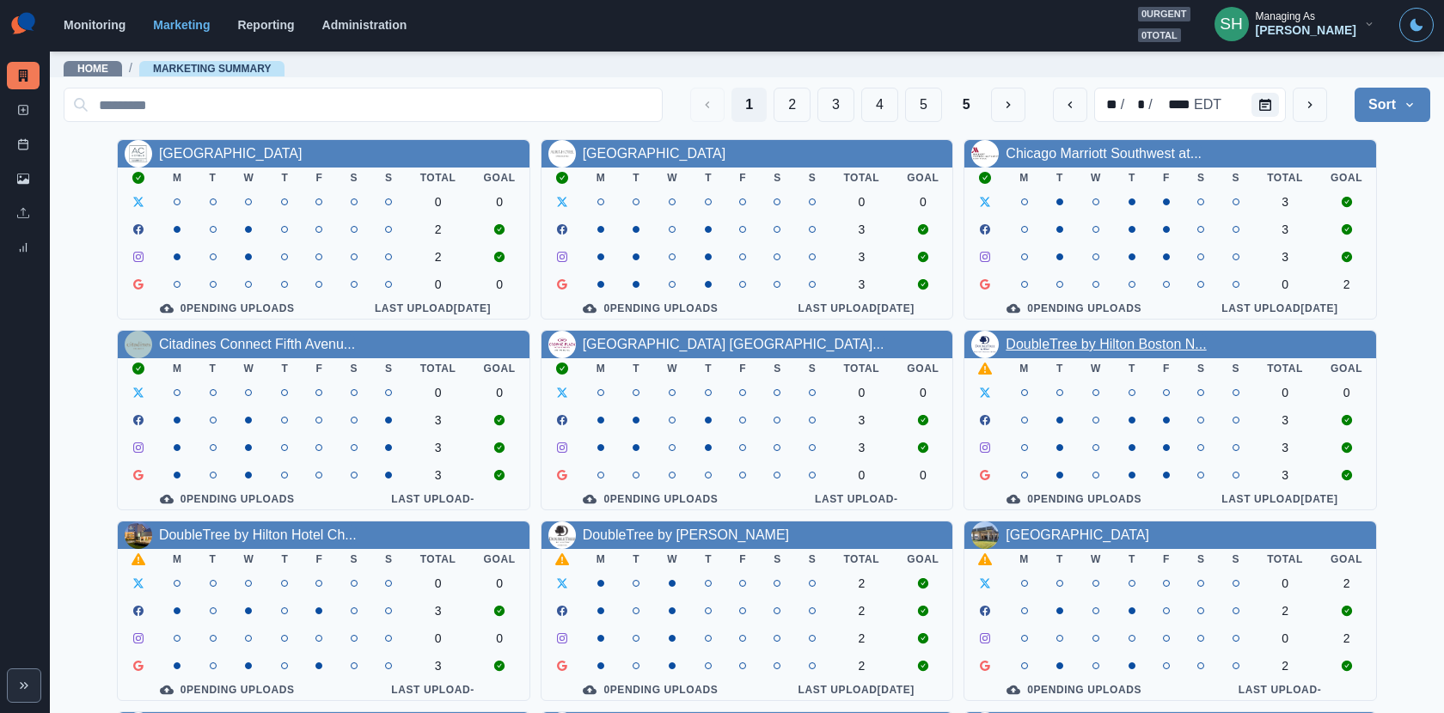
click at [1079, 350] on link "DoubleTree by Hilton Boston N..." at bounding box center [1105, 344] width 200 height 15
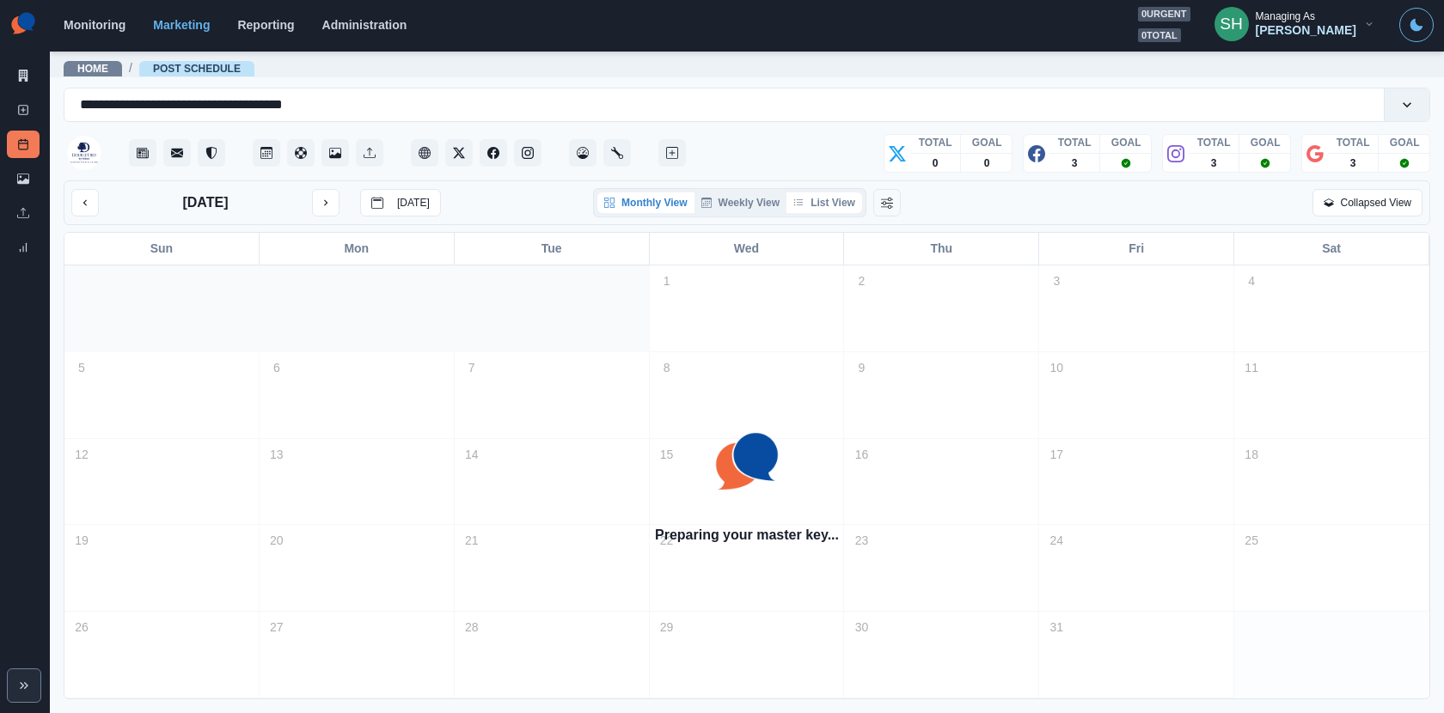
click at [827, 211] on button "List View" at bounding box center [824, 202] width 76 height 21
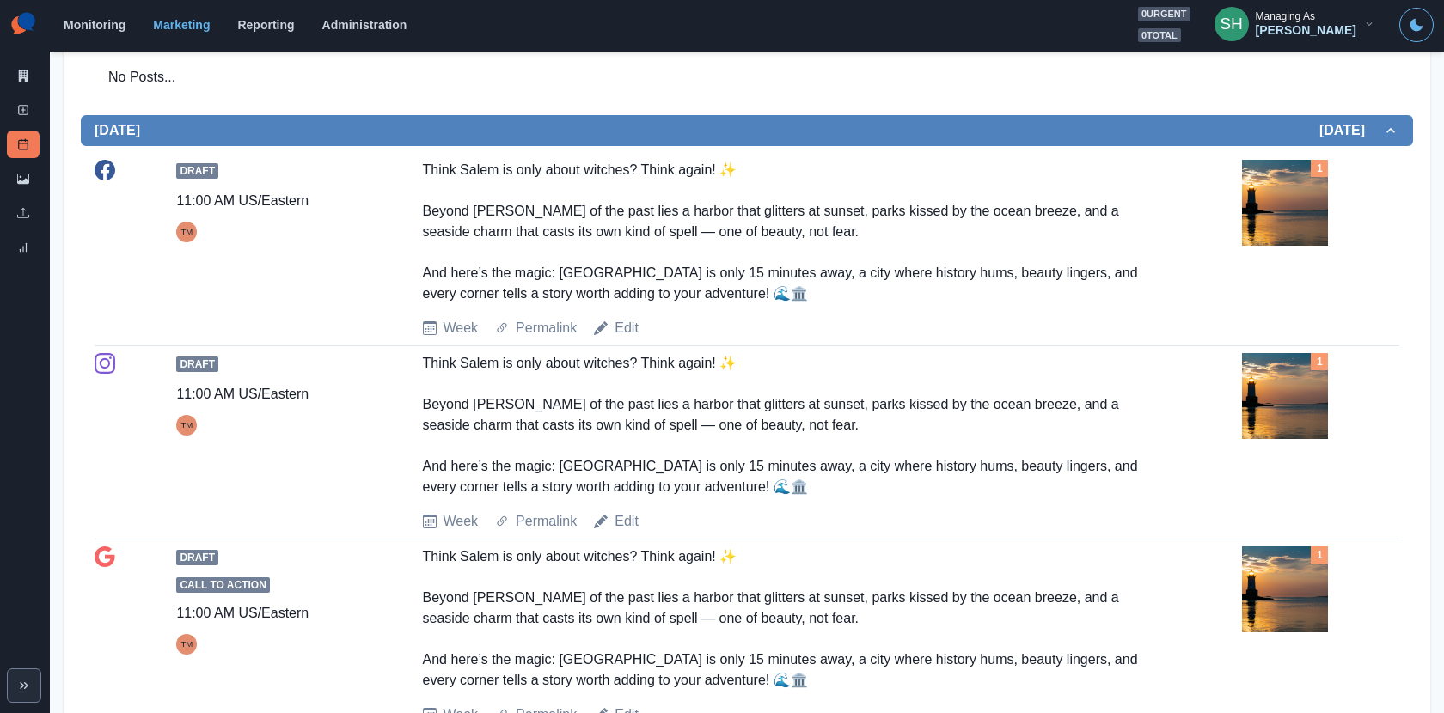
scroll to position [1193, 0]
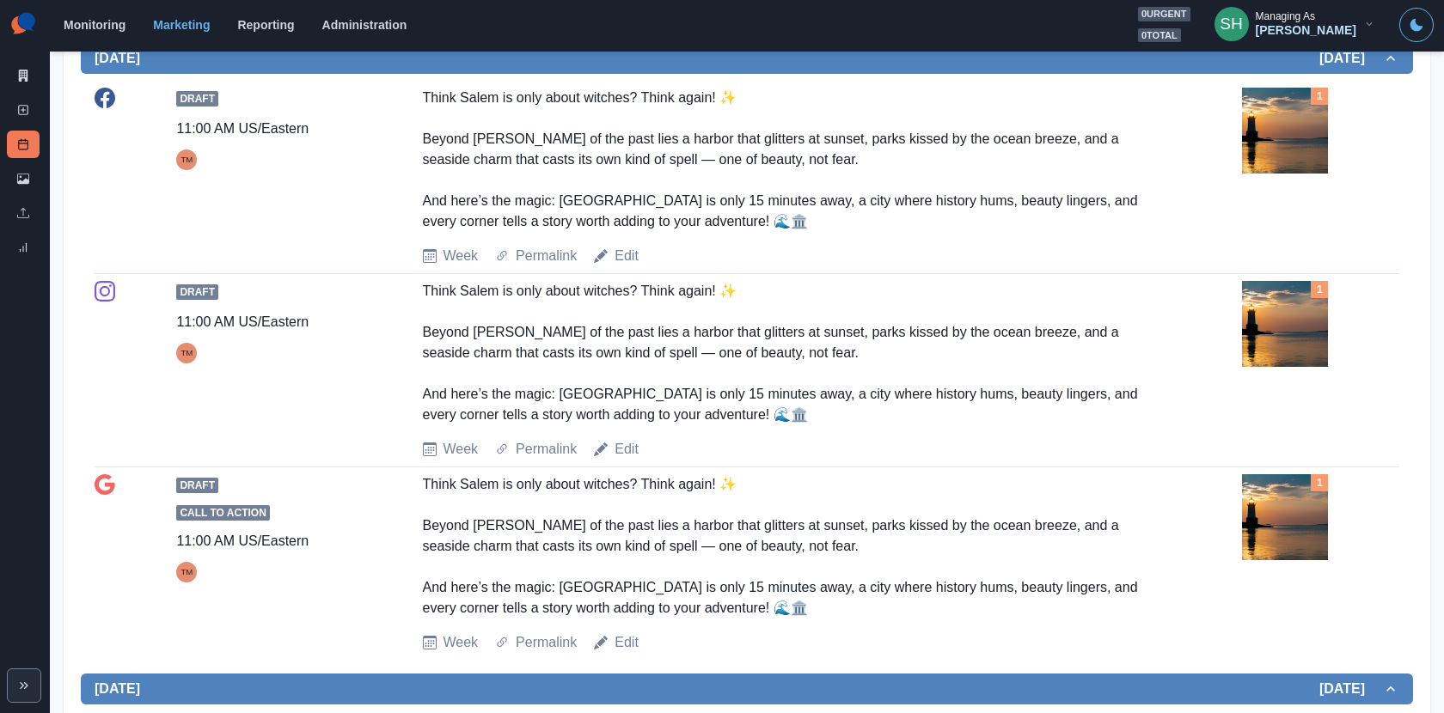
click at [1293, 174] on img at bounding box center [1285, 131] width 86 height 86
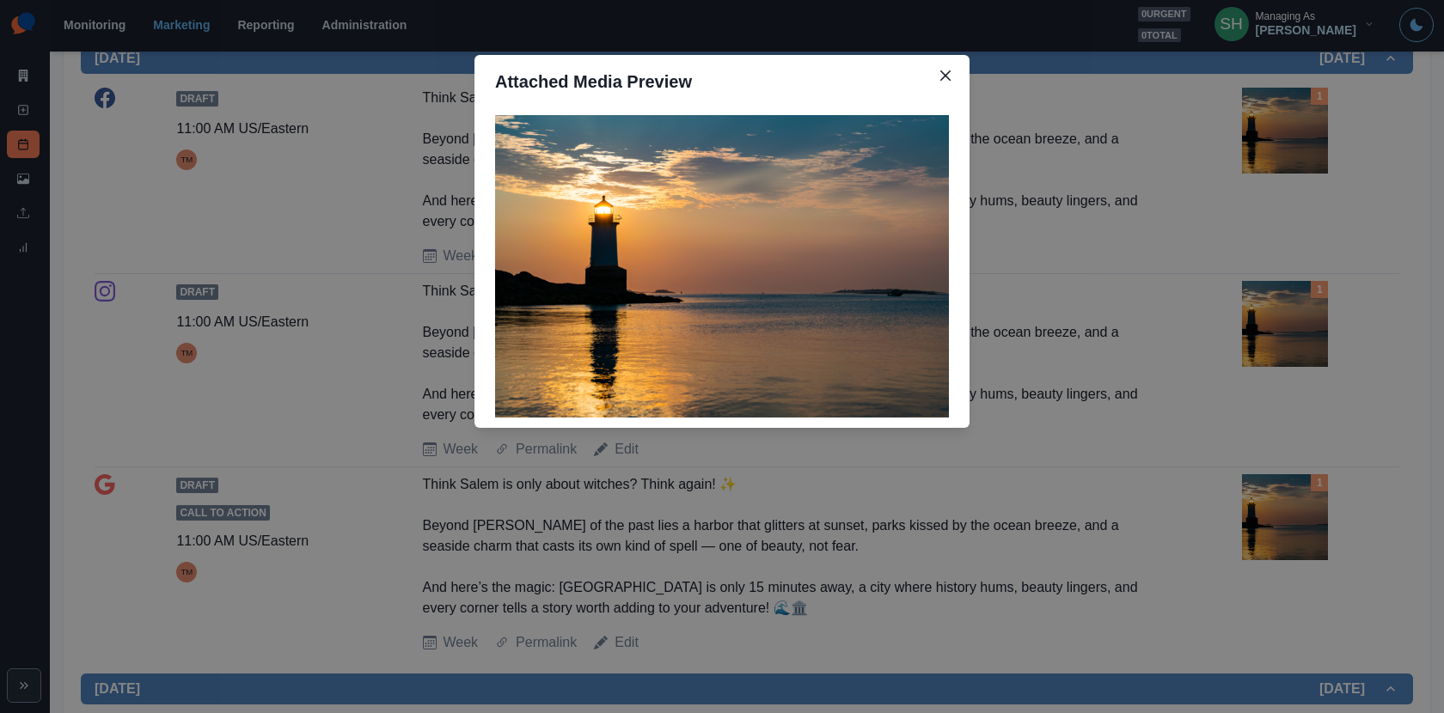
click at [1265, 211] on div "Attached Media Preview" at bounding box center [722, 356] width 1444 height 713
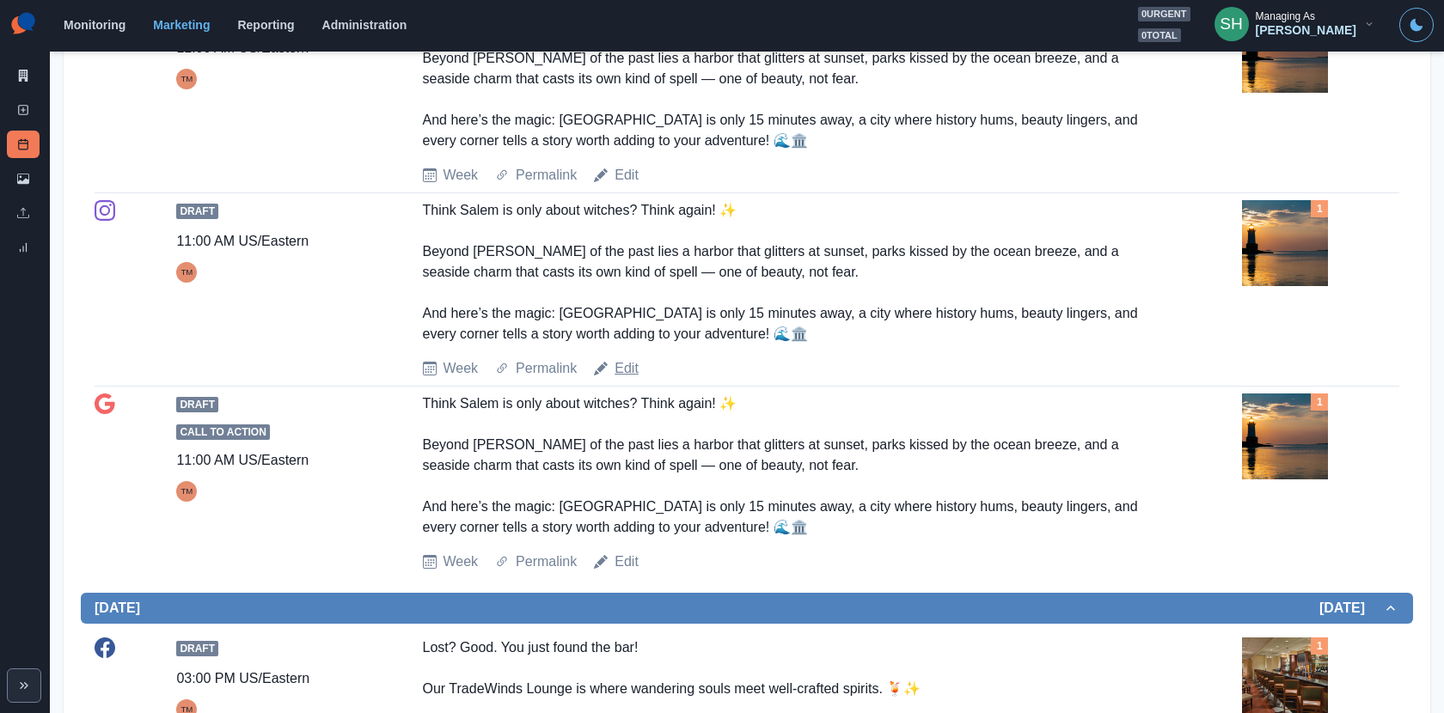
scroll to position [1278, 0]
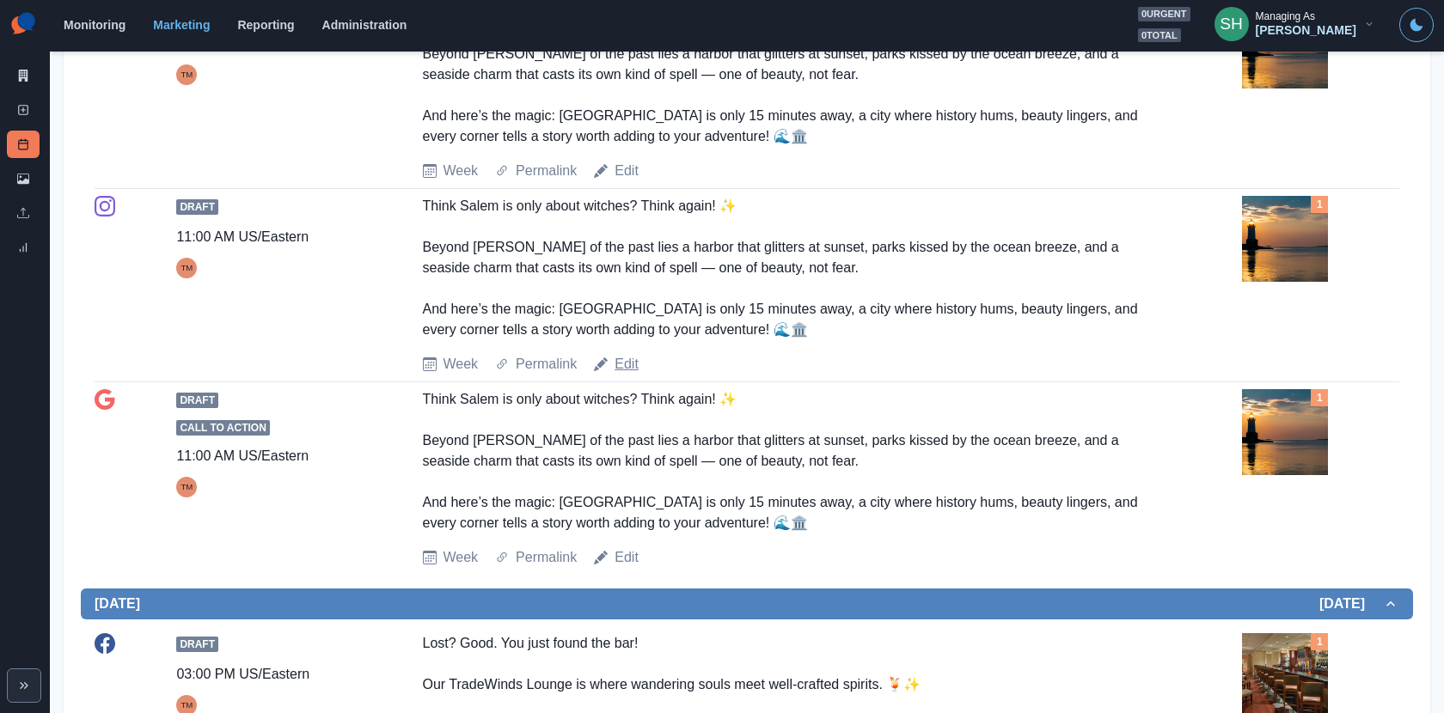
click at [620, 375] on link "Edit" at bounding box center [626, 364] width 24 height 21
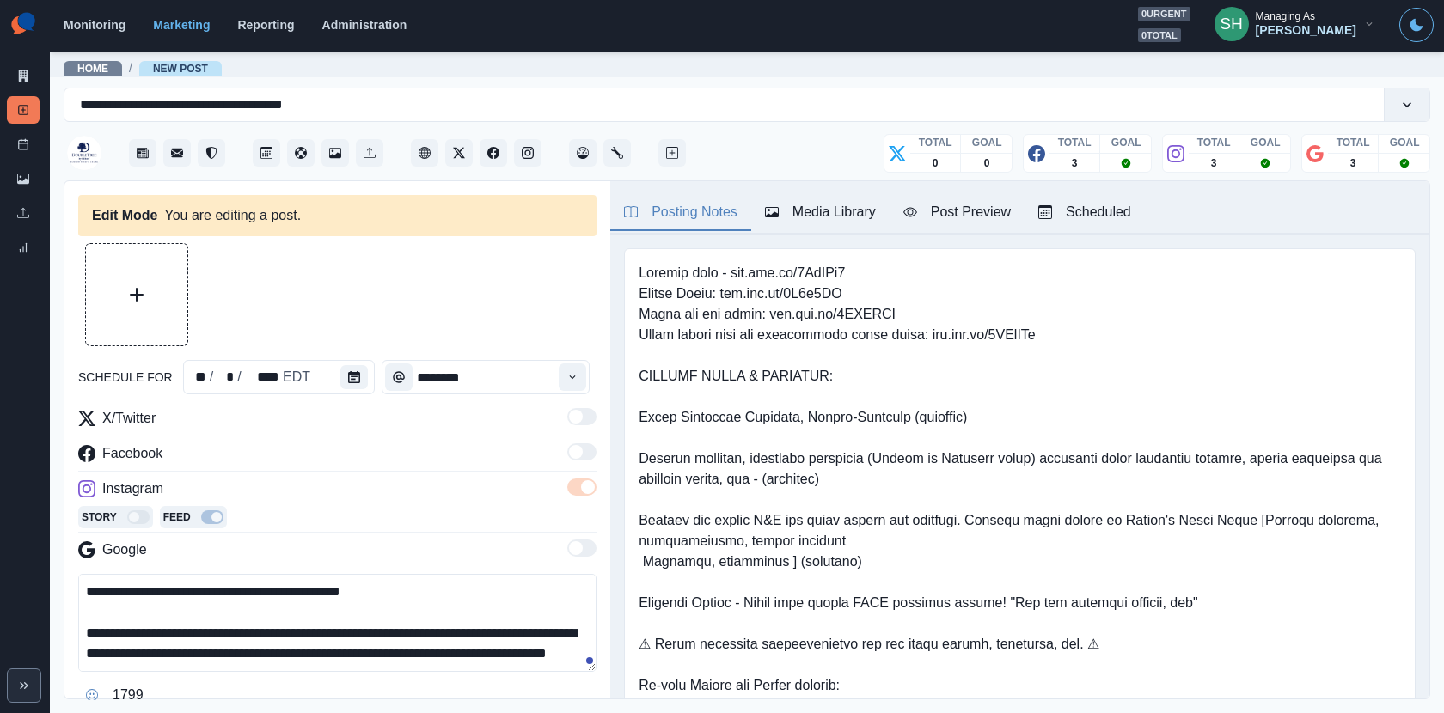
type input "********"
type textarea "**********"
click at [805, 220] on div "Media Library" at bounding box center [820, 212] width 111 height 21
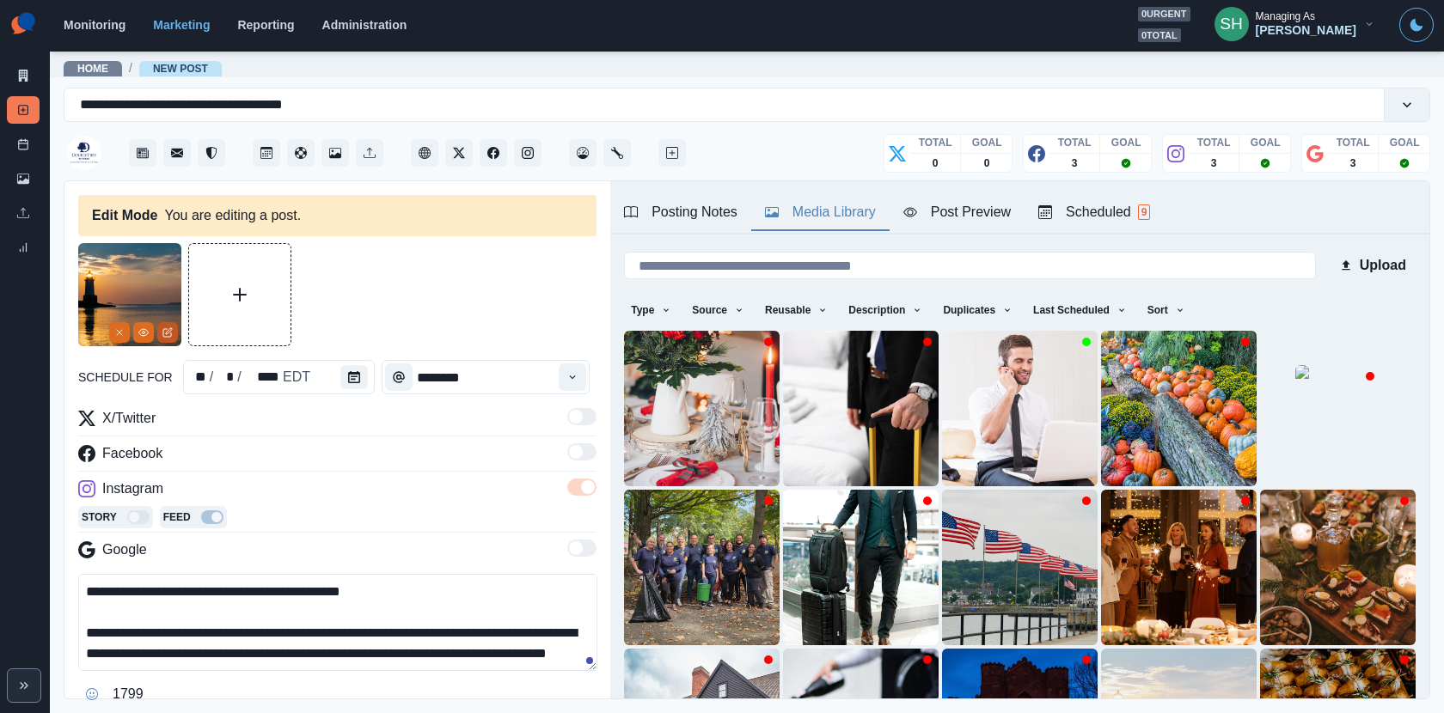
click at [163, 333] on icon "Edit Media" at bounding box center [167, 332] width 10 height 10
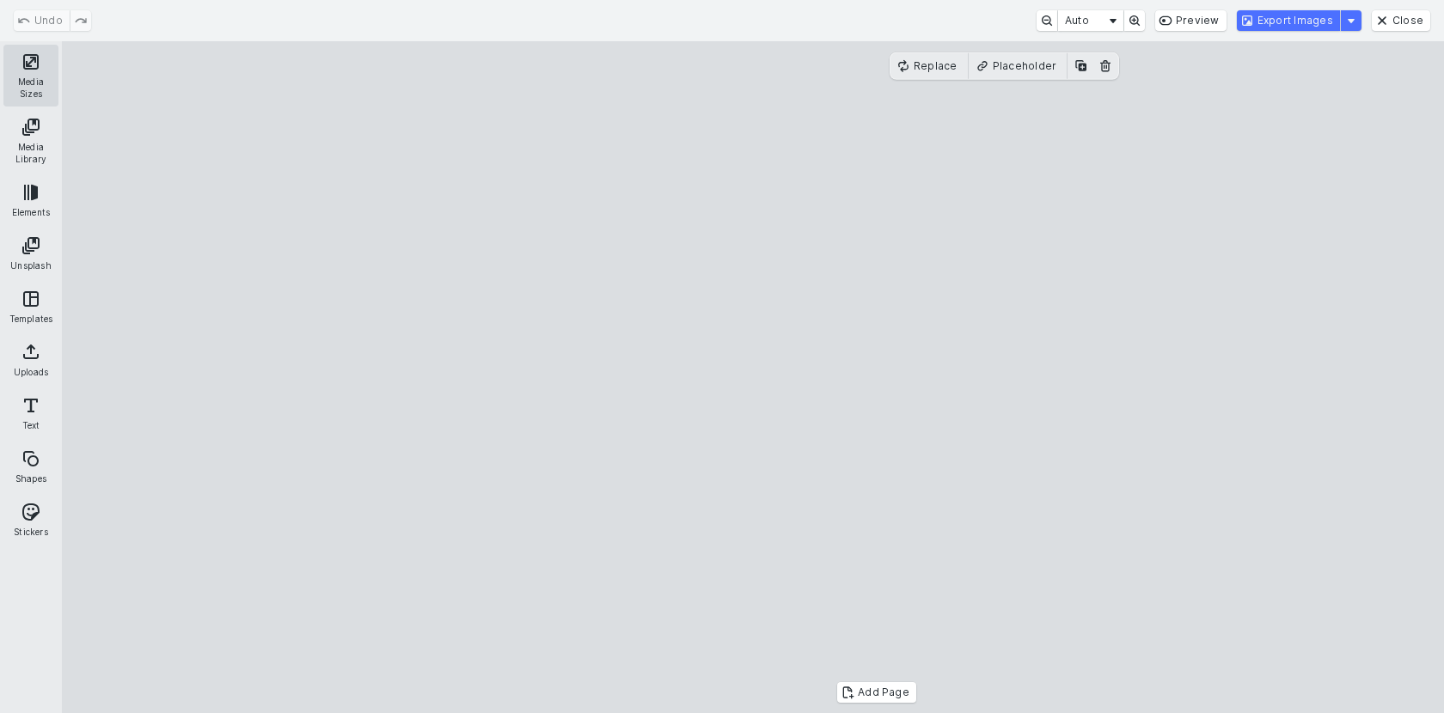
click at [28, 67] on button "Media Sizes" at bounding box center [30, 76] width 55 height 62
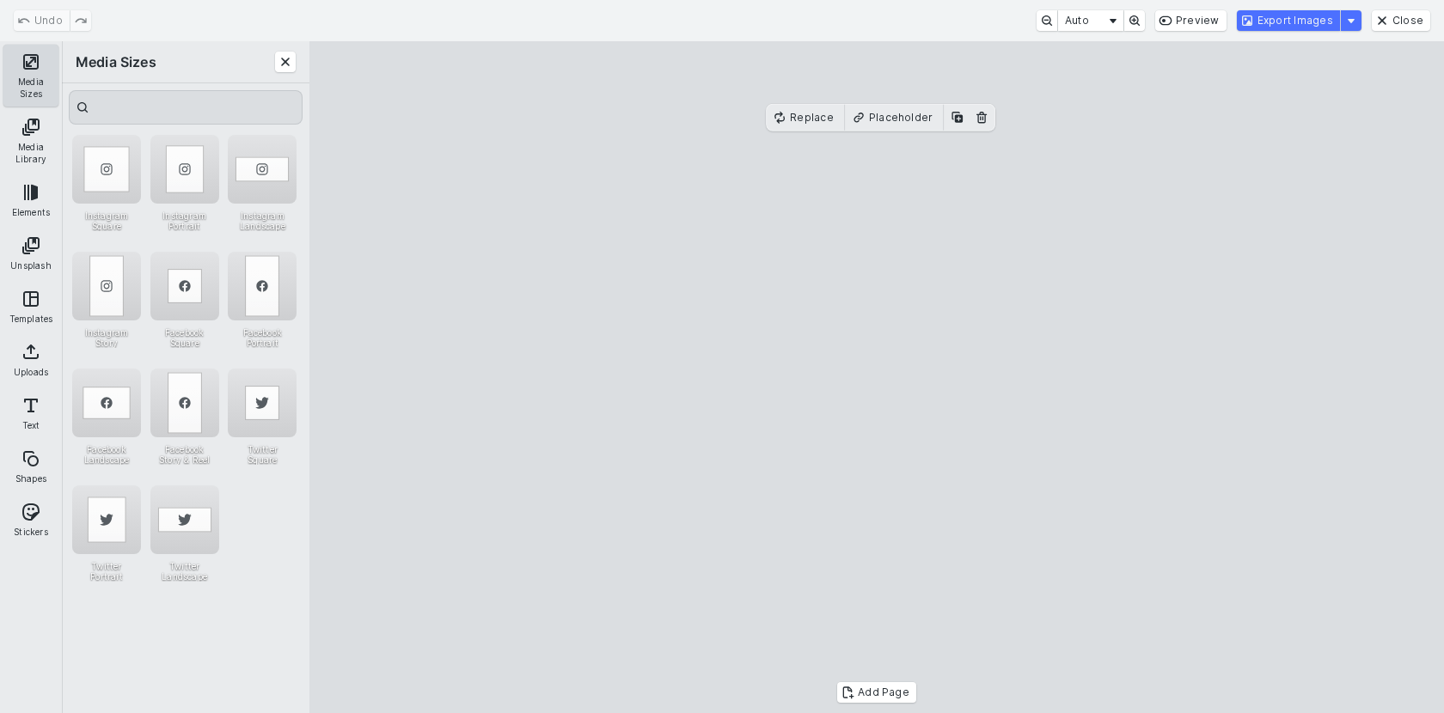
click at [29, 68] on button "Media Sizes" at bounding box center [30, 76] width 55 height 62
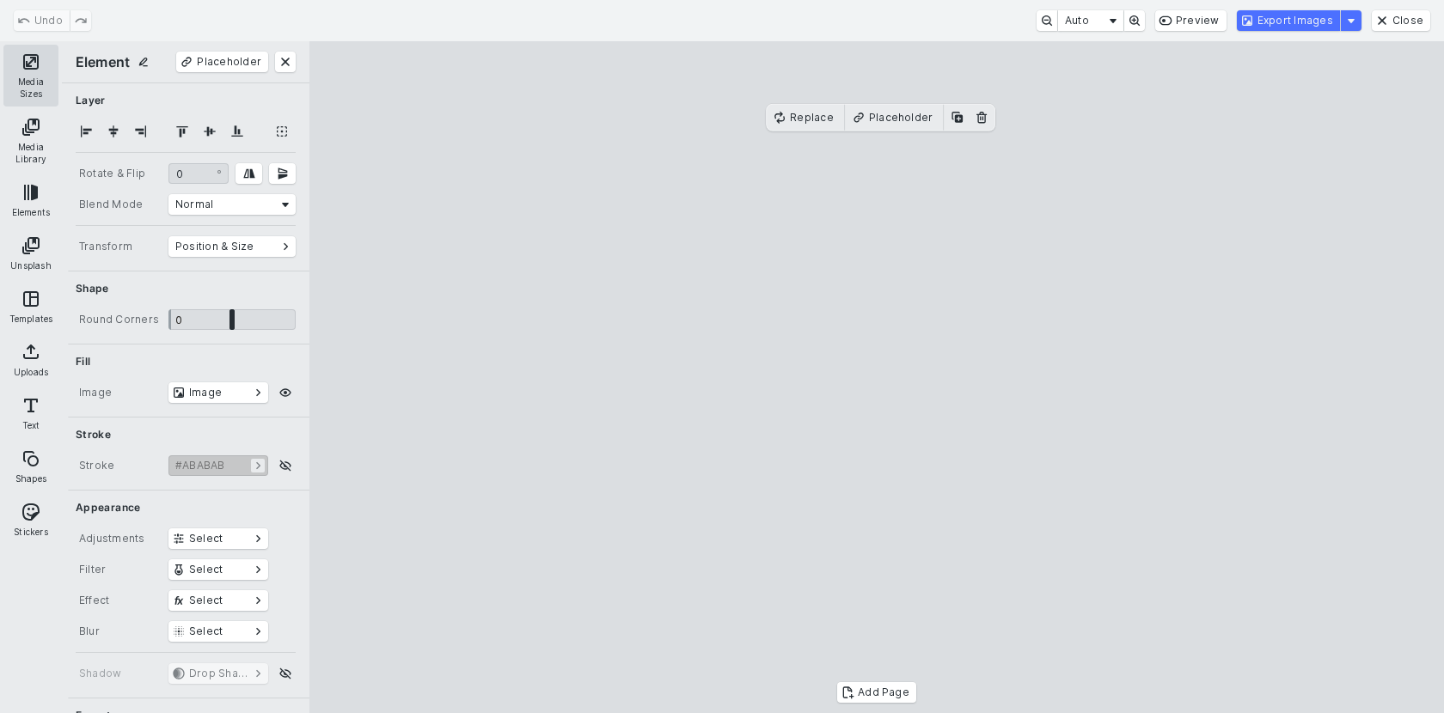
click at [29, 68] on button "Media Sizes" at bounding box center [30, 76] width 55 height 62
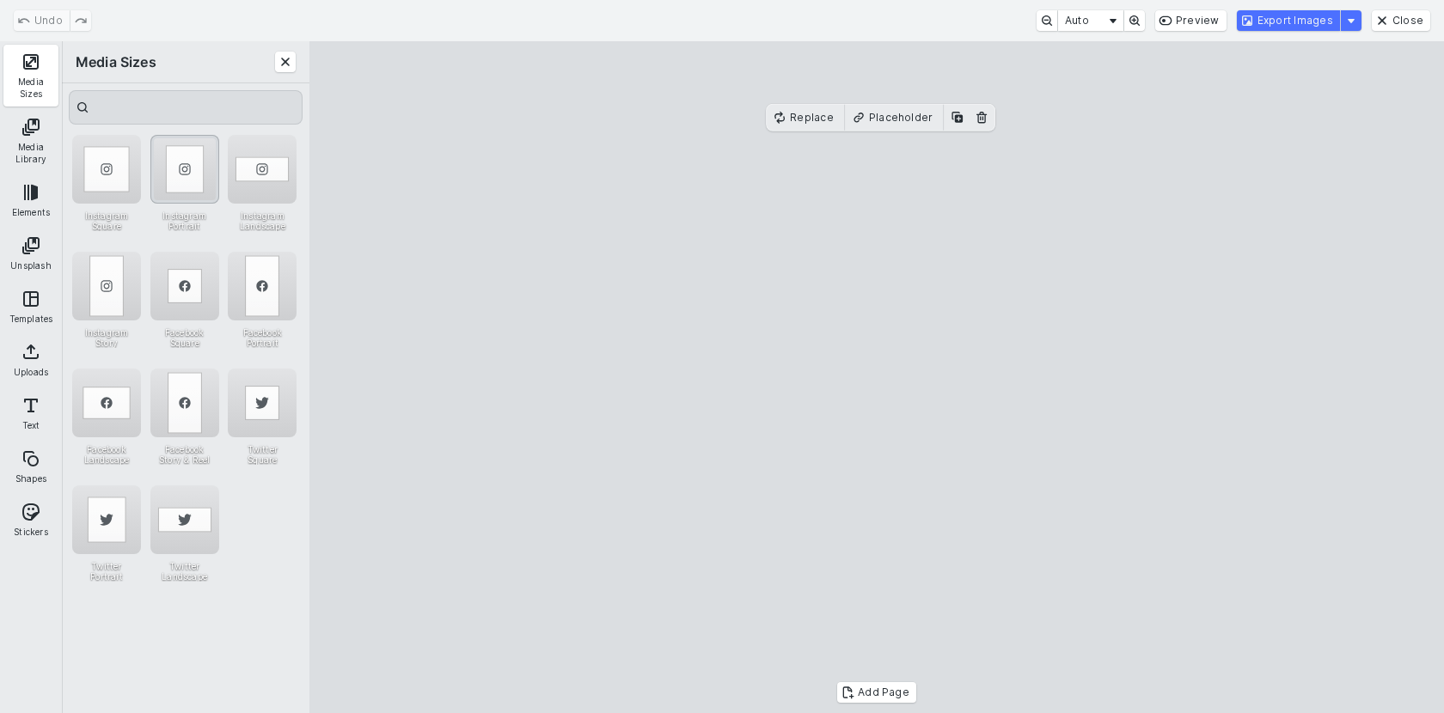
click at [186, 165] on div "Instagram Portrait" at bounding box center [184, 169] width 69 height 69
click at [876, 377] on cesdk-canvas "Editor canvas" at bounding box center [876, 377] width 0 height 0
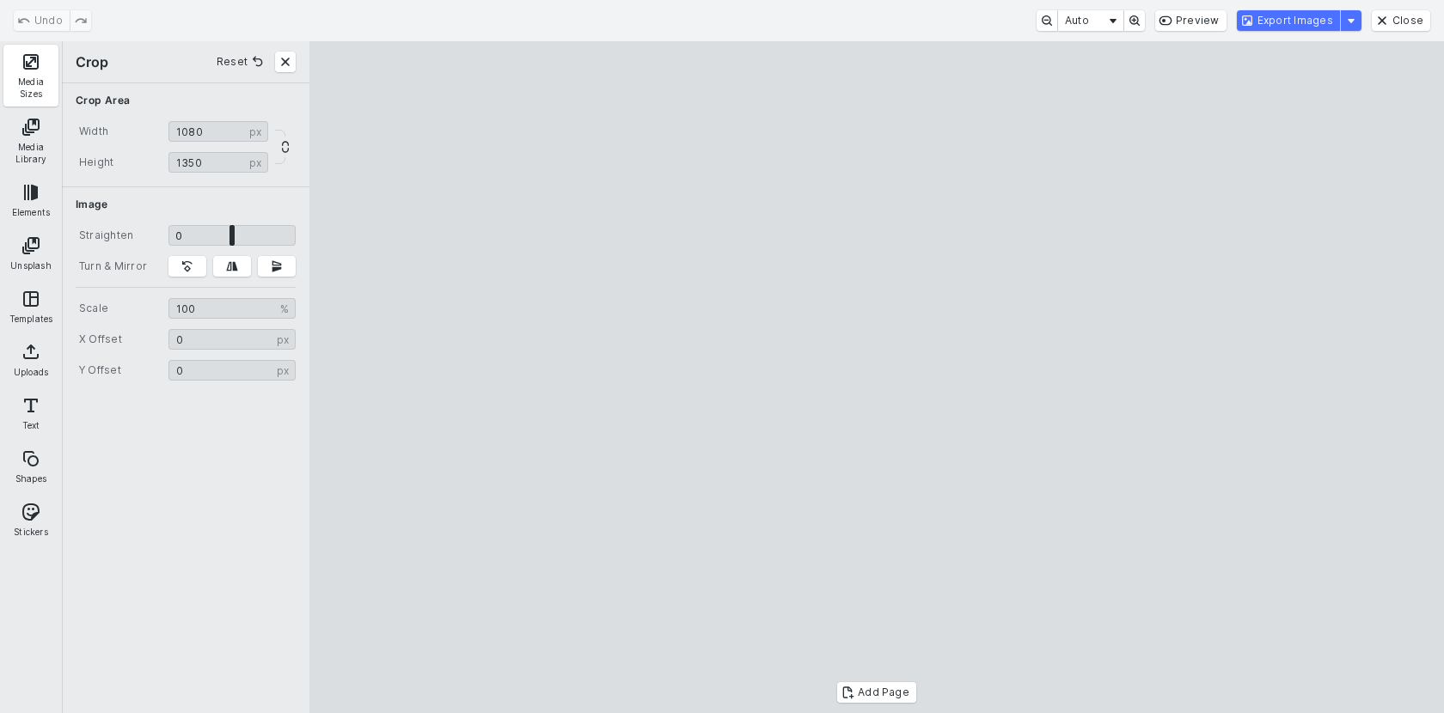
drag, startPoint x: 824, startPoint y: 352, endPoint x: 1023, endPoint y: 353, distance: 199.4
click at [876, 377] on cesdk-canvas "Editor canvas" at bounding box center [876, 377] width 0 height 0
type input "******"
drag, startPoint x: 1023, startPoint y: 353, endPoint x: 1009, endPoint y: 353, distance: 14.6
click at [876, 377] on cesdk-canvas "Editor canvas" at bounding box center [876, 377] width 0 height 0
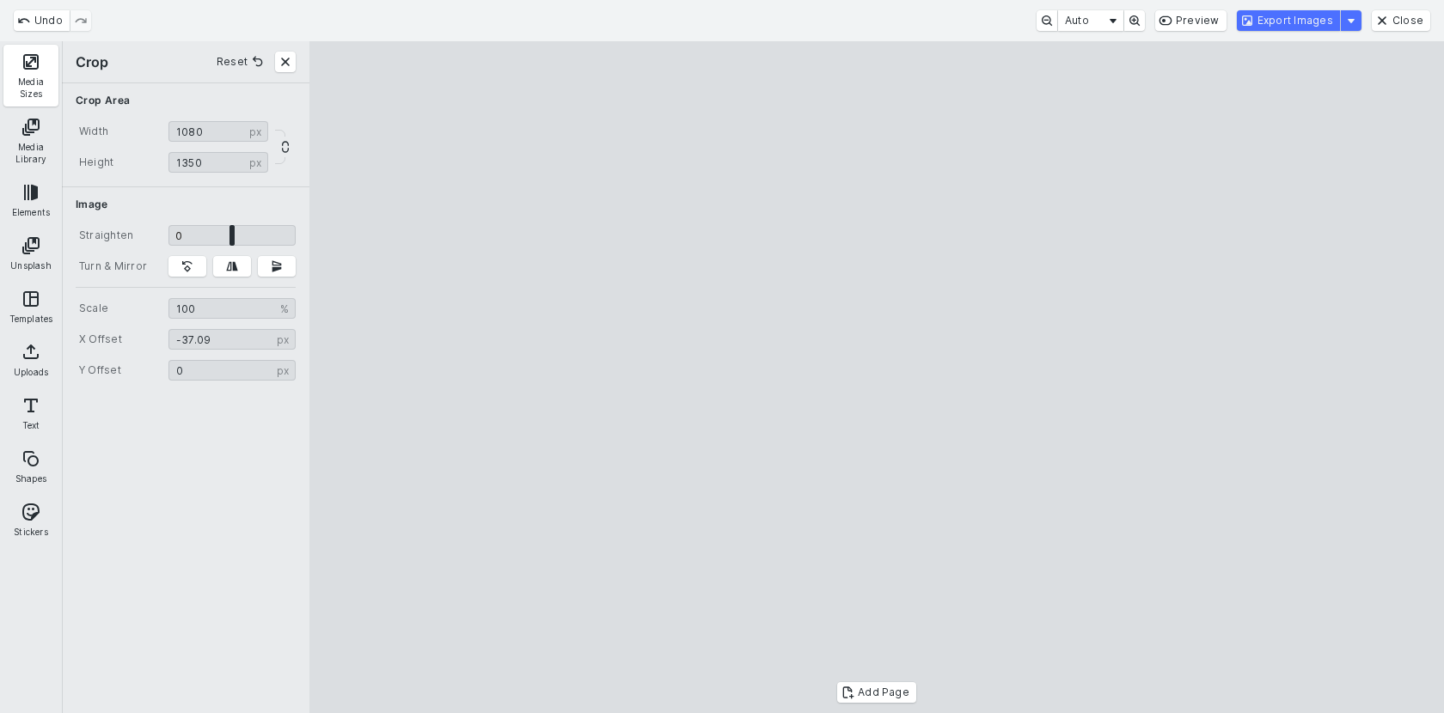
click at [876, 377] on cesdk-canvas "Editor canvas" at bounding box center [876, 377] width 0 height 0
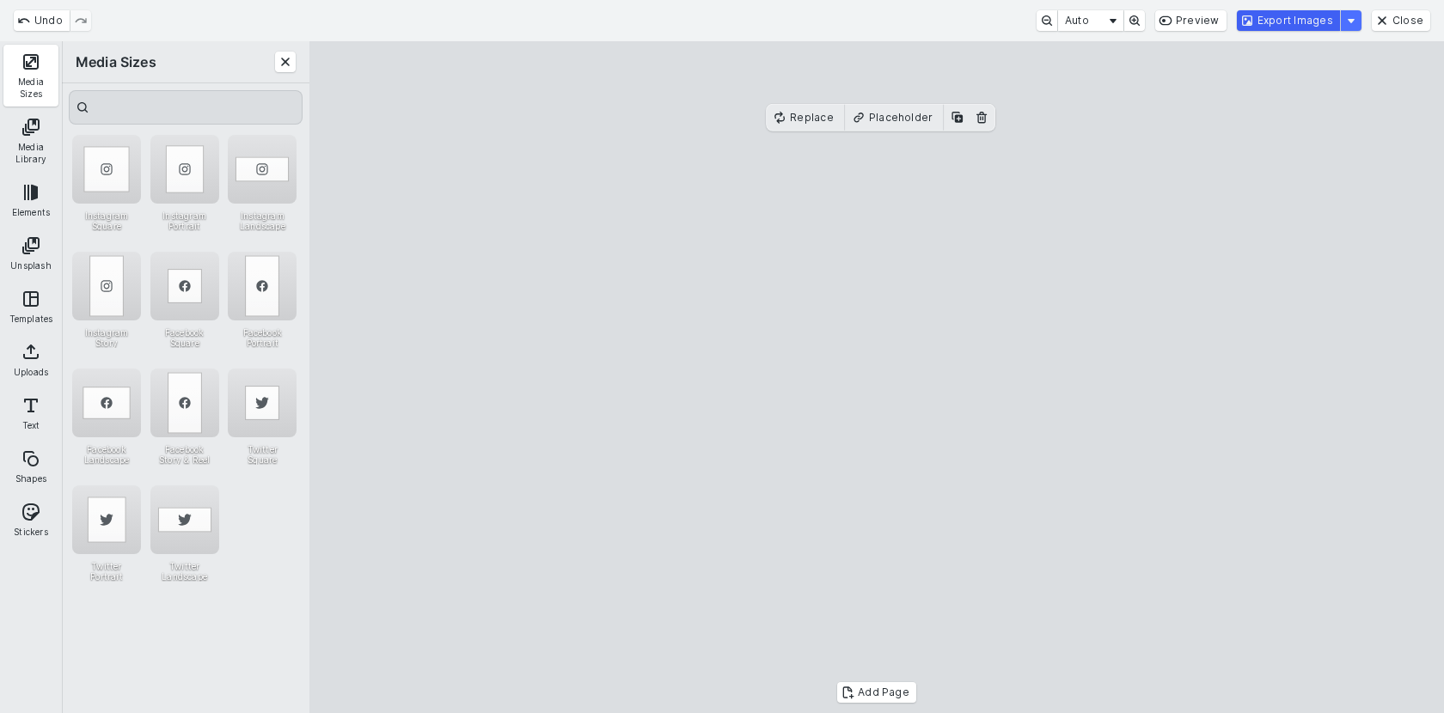
click at [1296, 22] on button "Export Images" at bounding box center [1288, 20] width 103 height 21
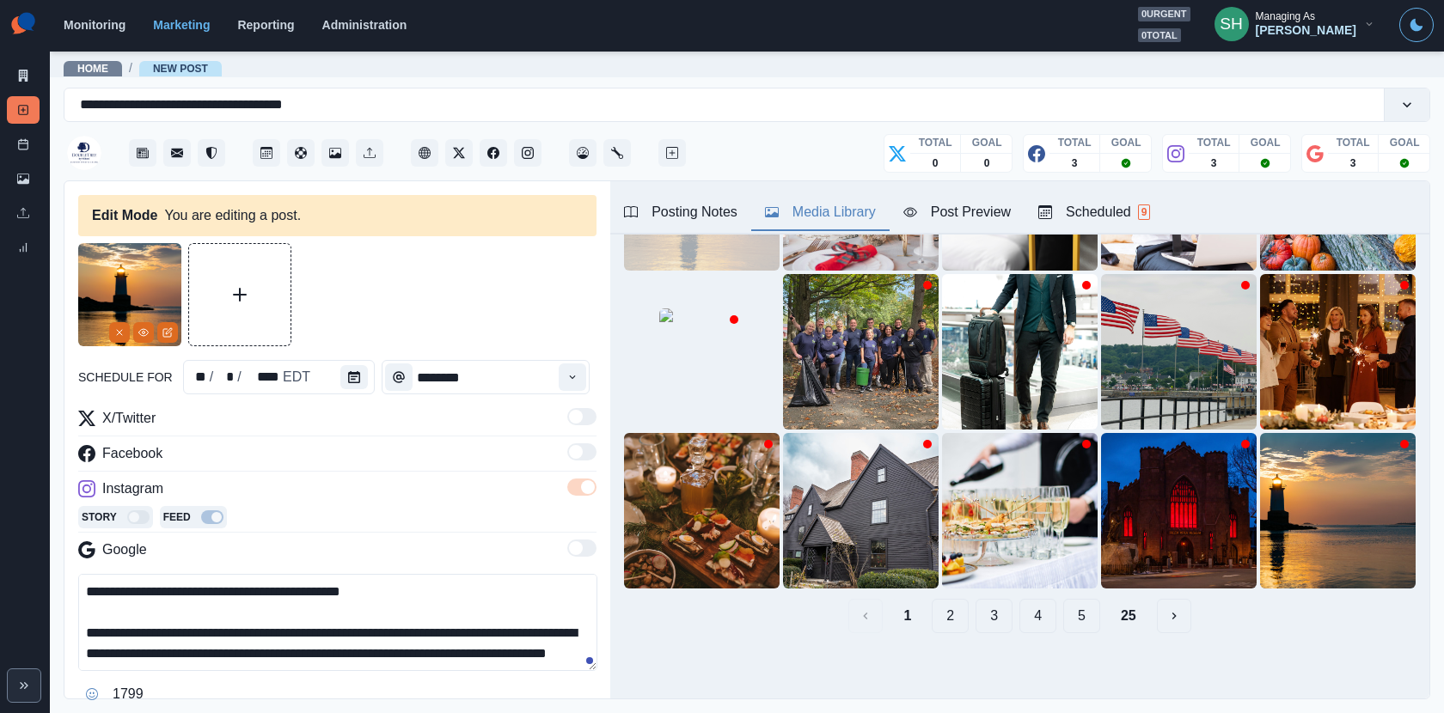
scroll to position [62, 0]
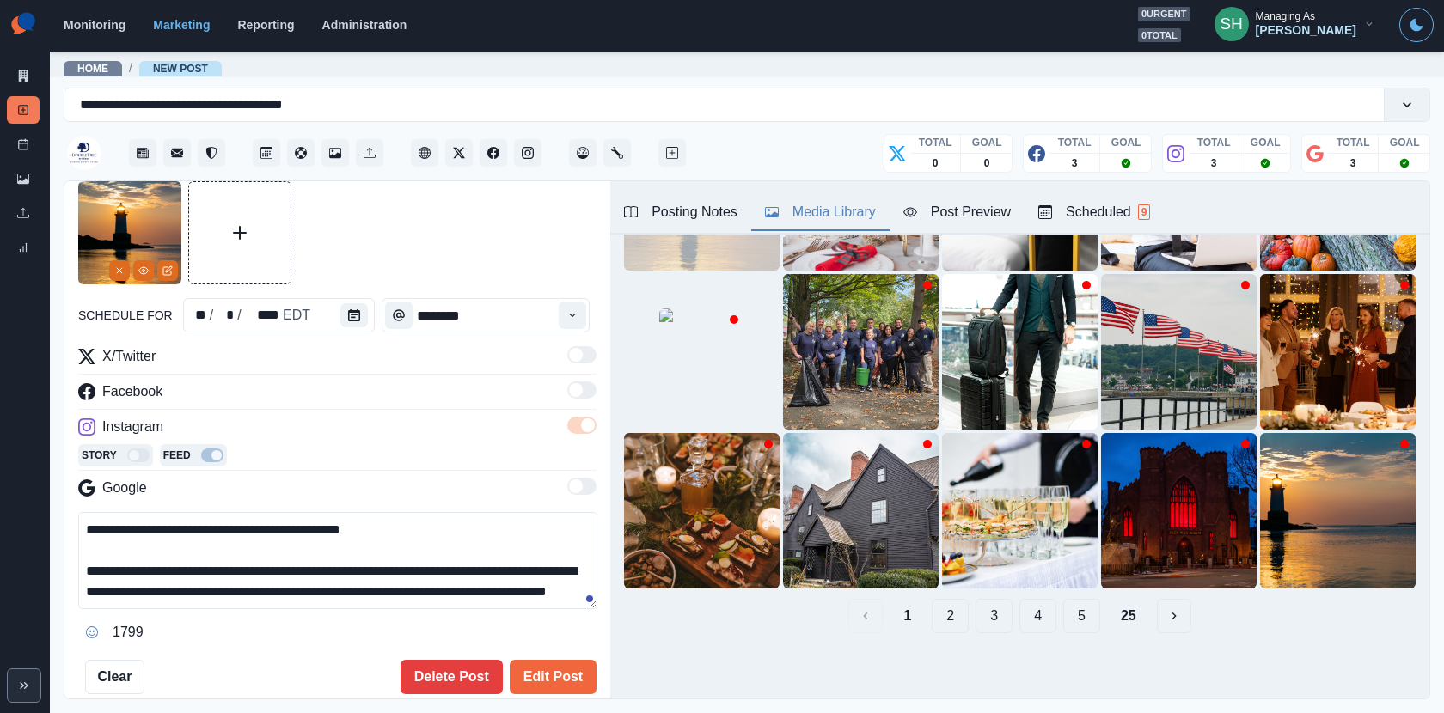
click at [529, 651] on div "**********" at bounding box center [337, 437] width 518 height 513
click at [529, 670] on button "Edit Post" at bounding box center [553, 677] width 87 height 34
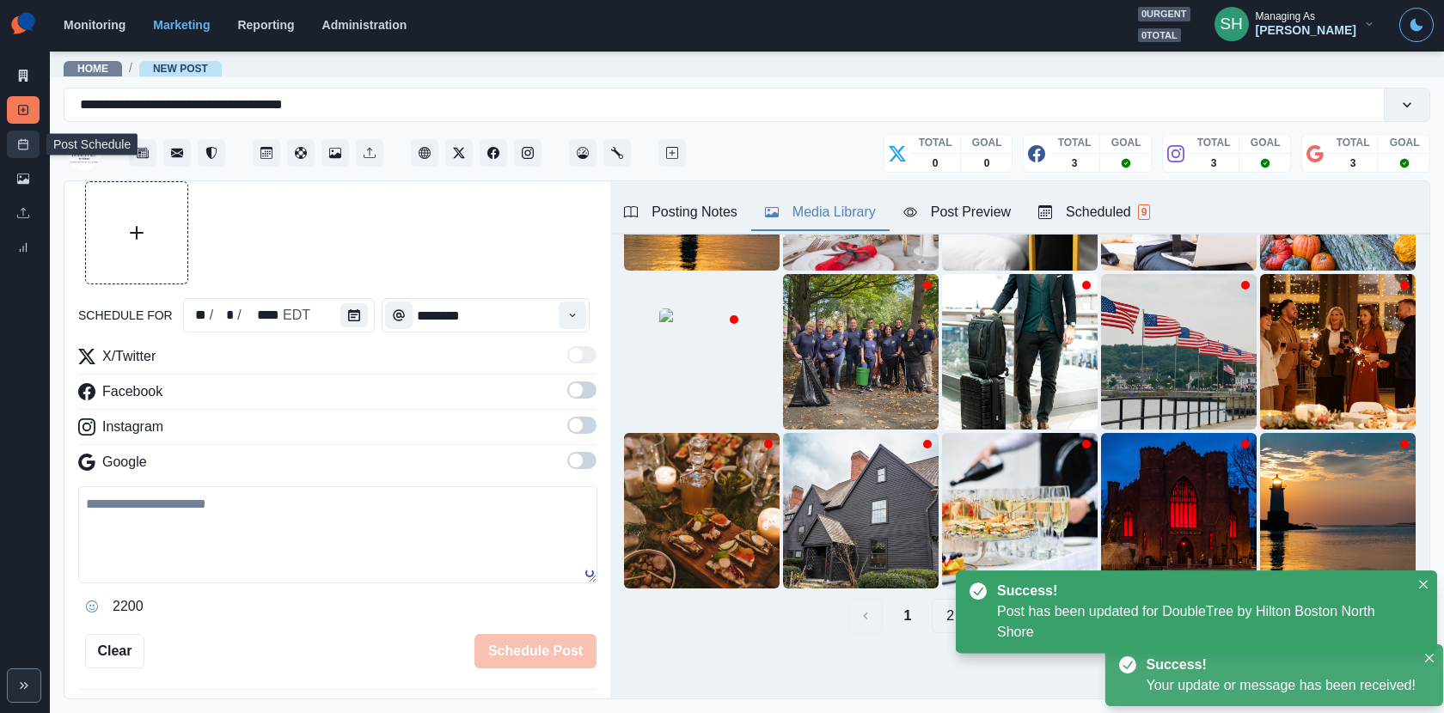
click at [25, 137] on link "Post Schedule" at bounding box center [23, 144] width 33 height 27
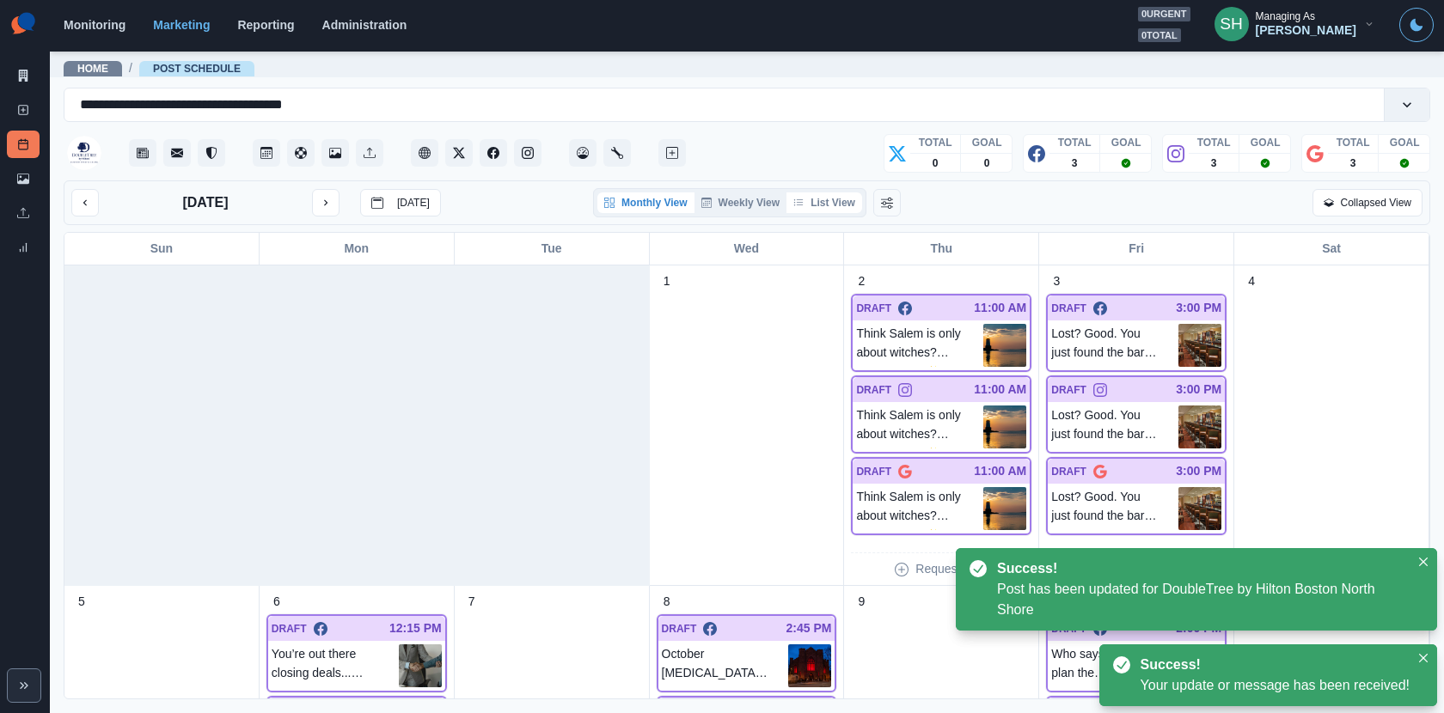
click at [838, 204] on button "List View" at bounding box center [824, 202] width 76 height 21
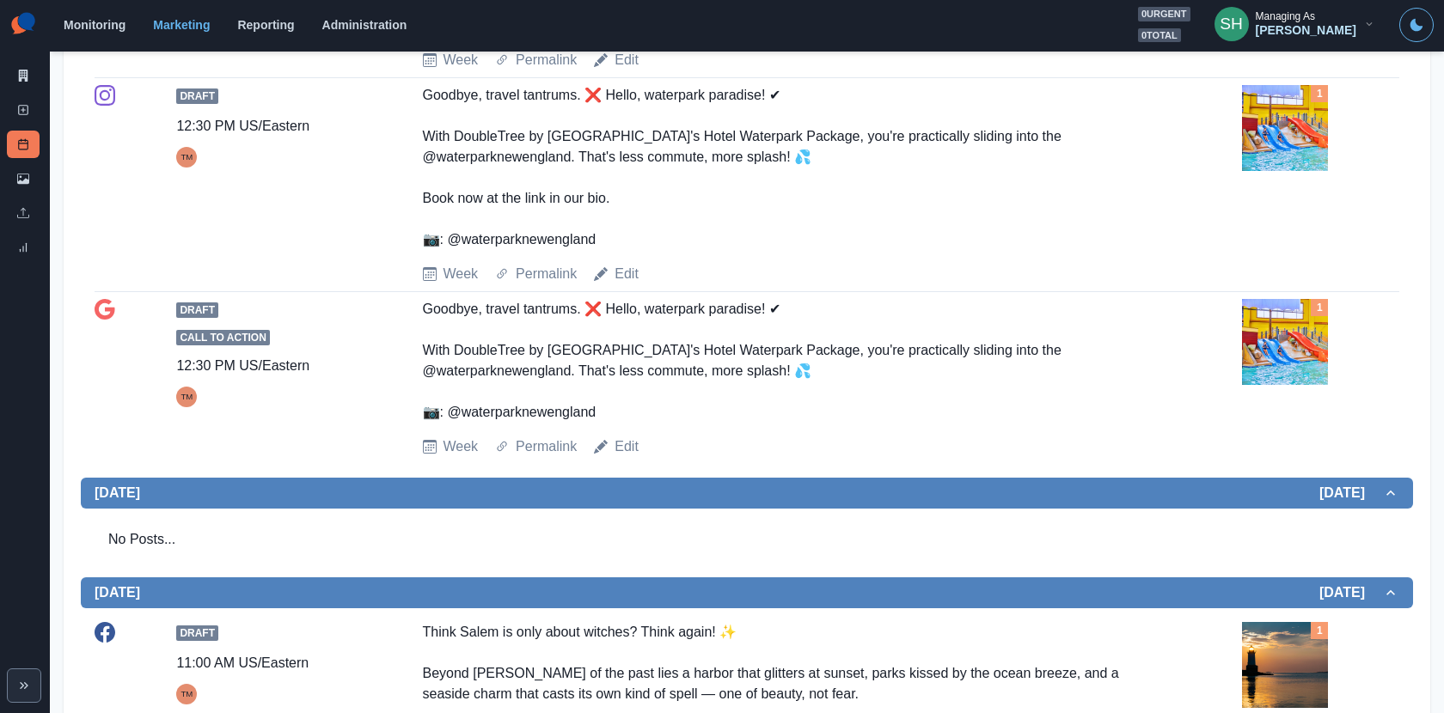
scroll to position [34, 0]
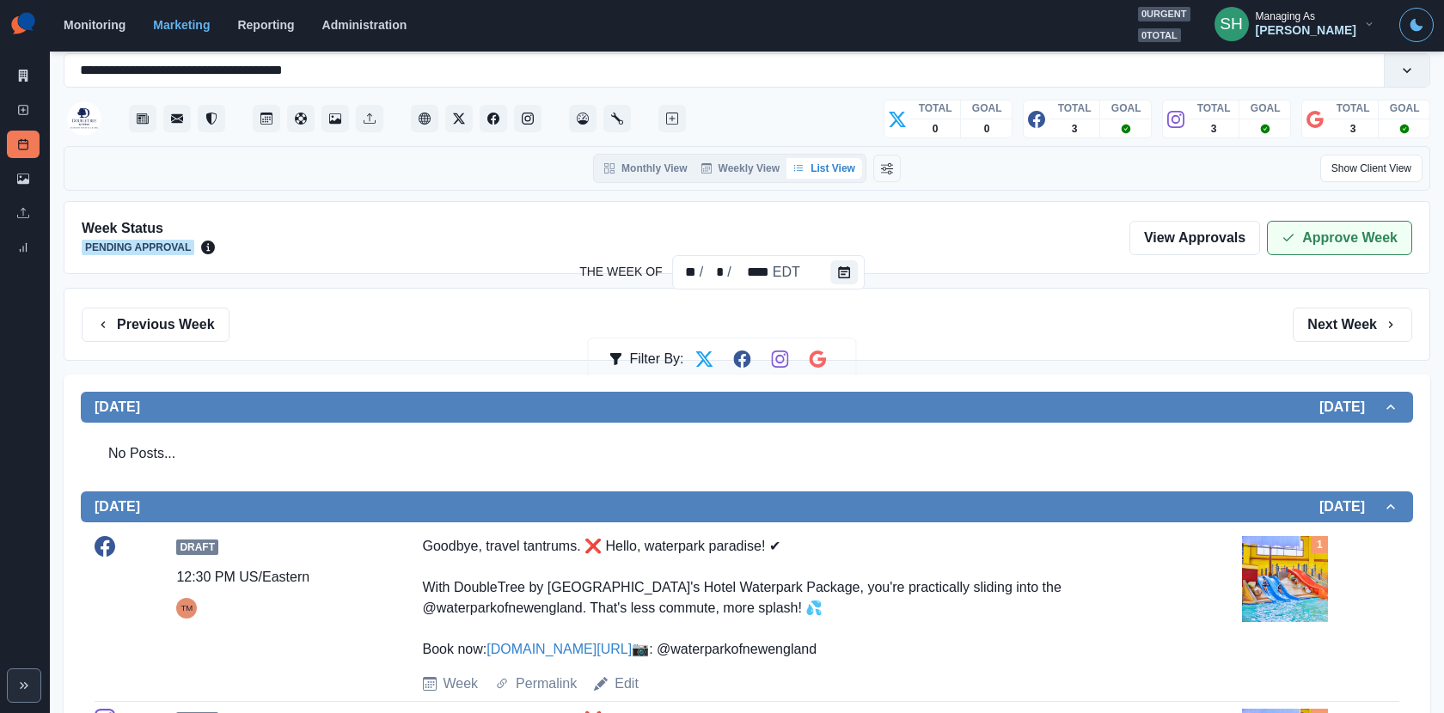
click at [1316, 244] on button "Approve Week" at bounding box center [1339, 238] width 145 height 34
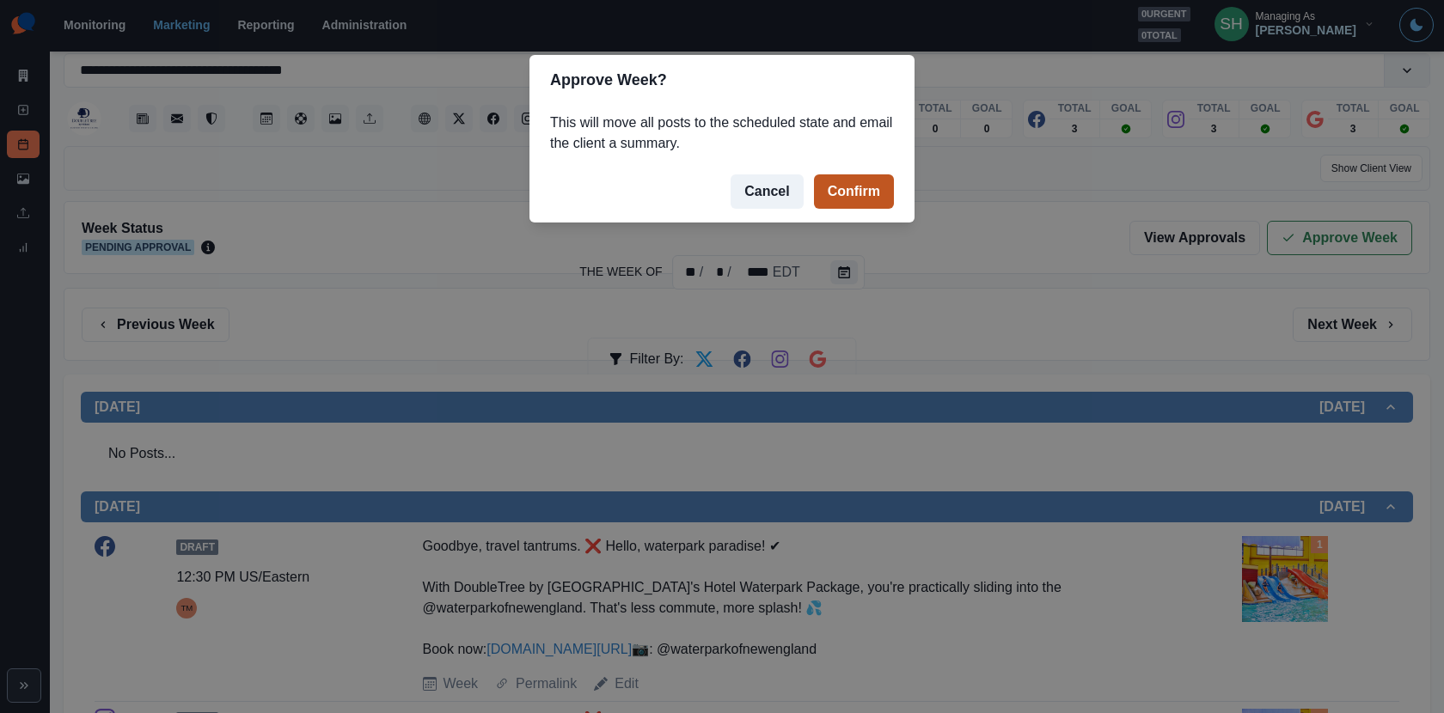
click at [862, 180] on button "Confirm" at bounding box center [854, 191] width 80 height 34
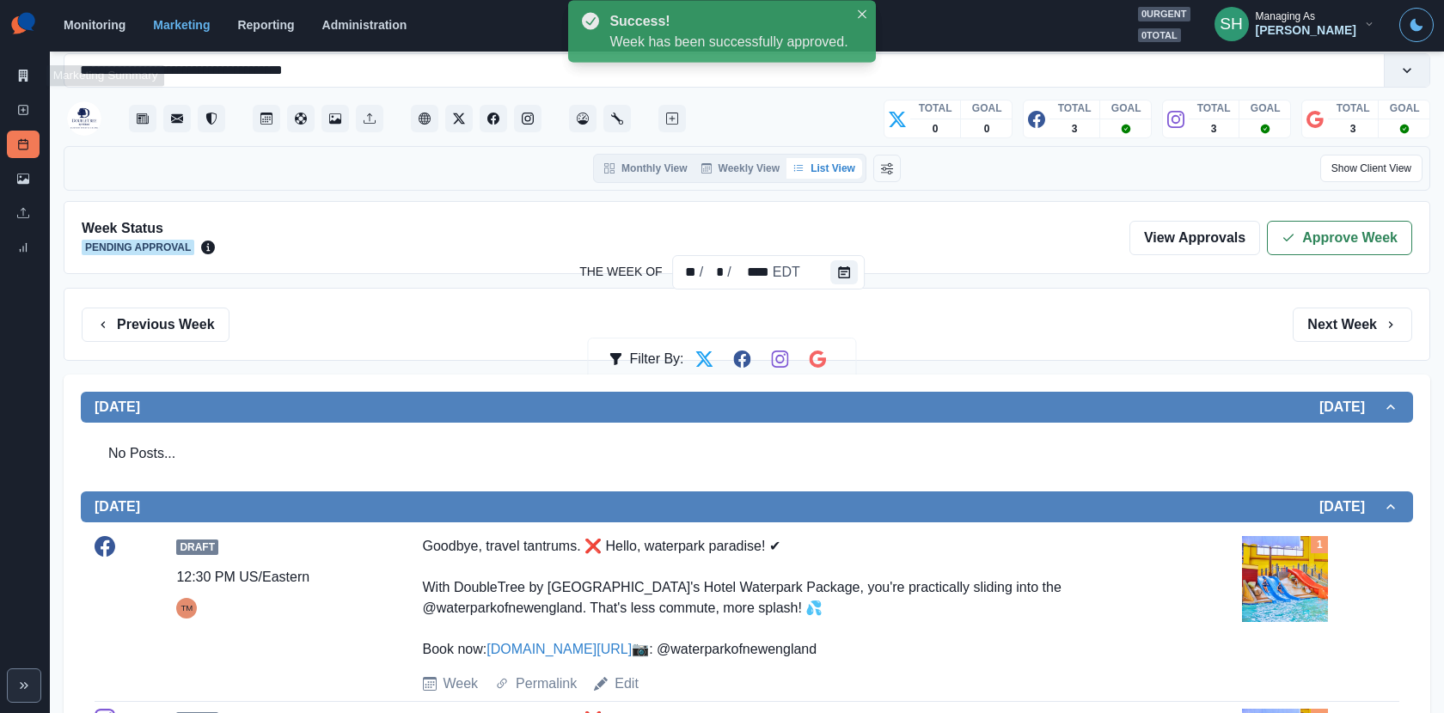
click at [24, 70] on icon at bounding box center [23, 76] width 9 height 12
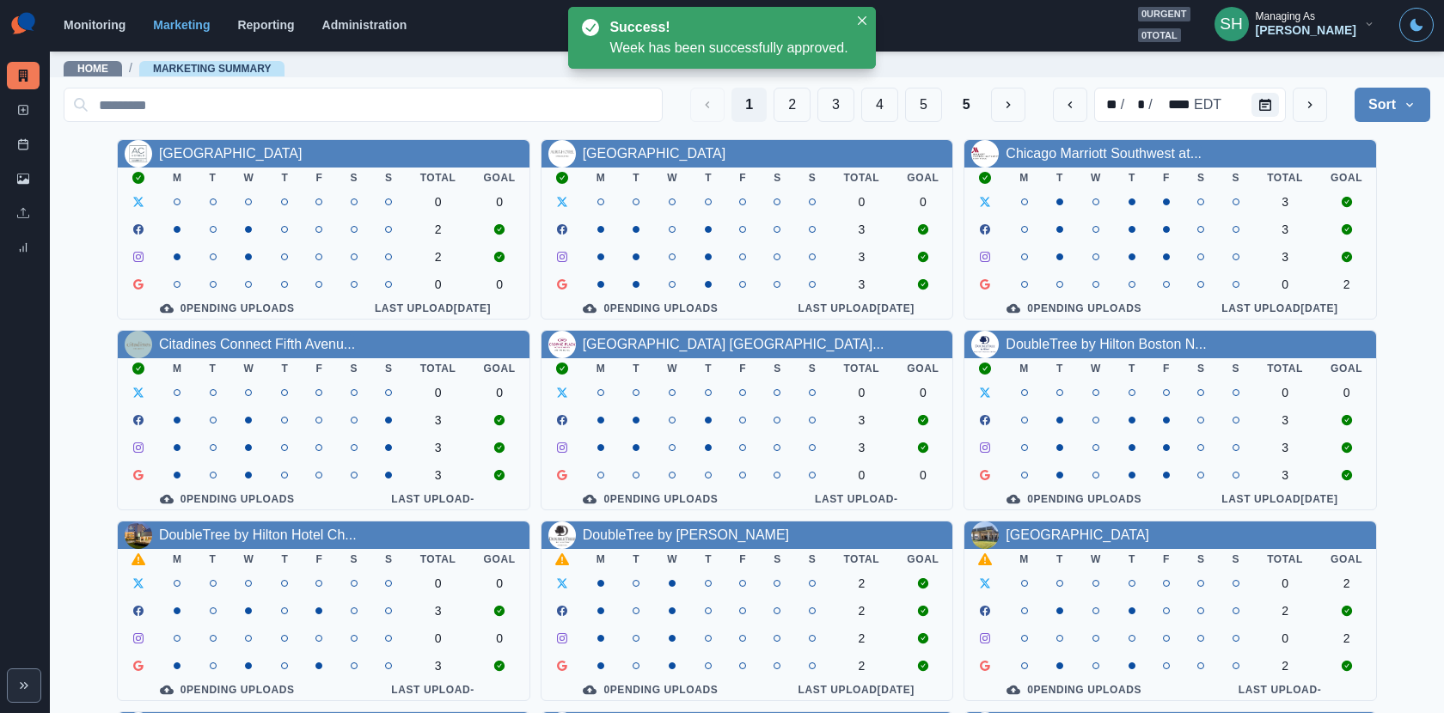
scroll to position [198, 0]
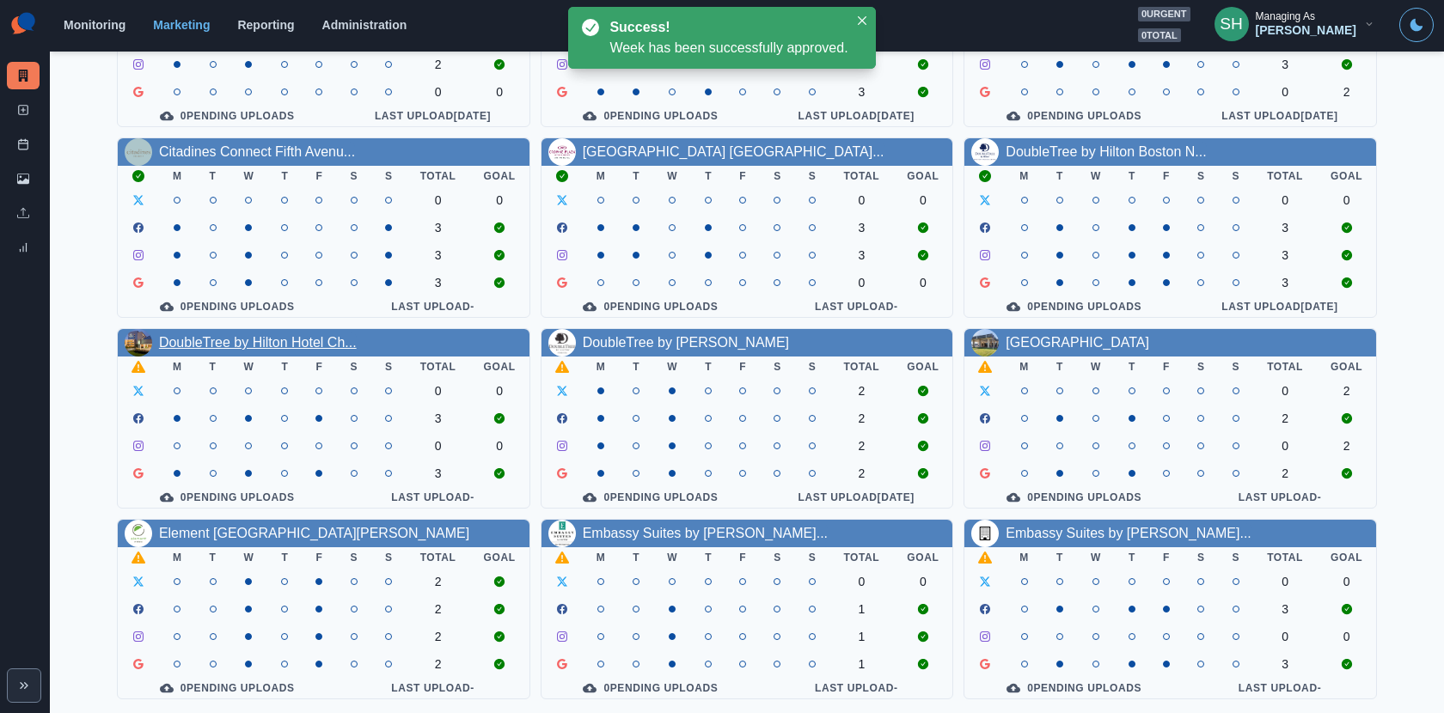
click at [272, 335] on link "DoubleTree by Hilton Hotel Ch..." at bounding box center [258, 342] width 198 height 15
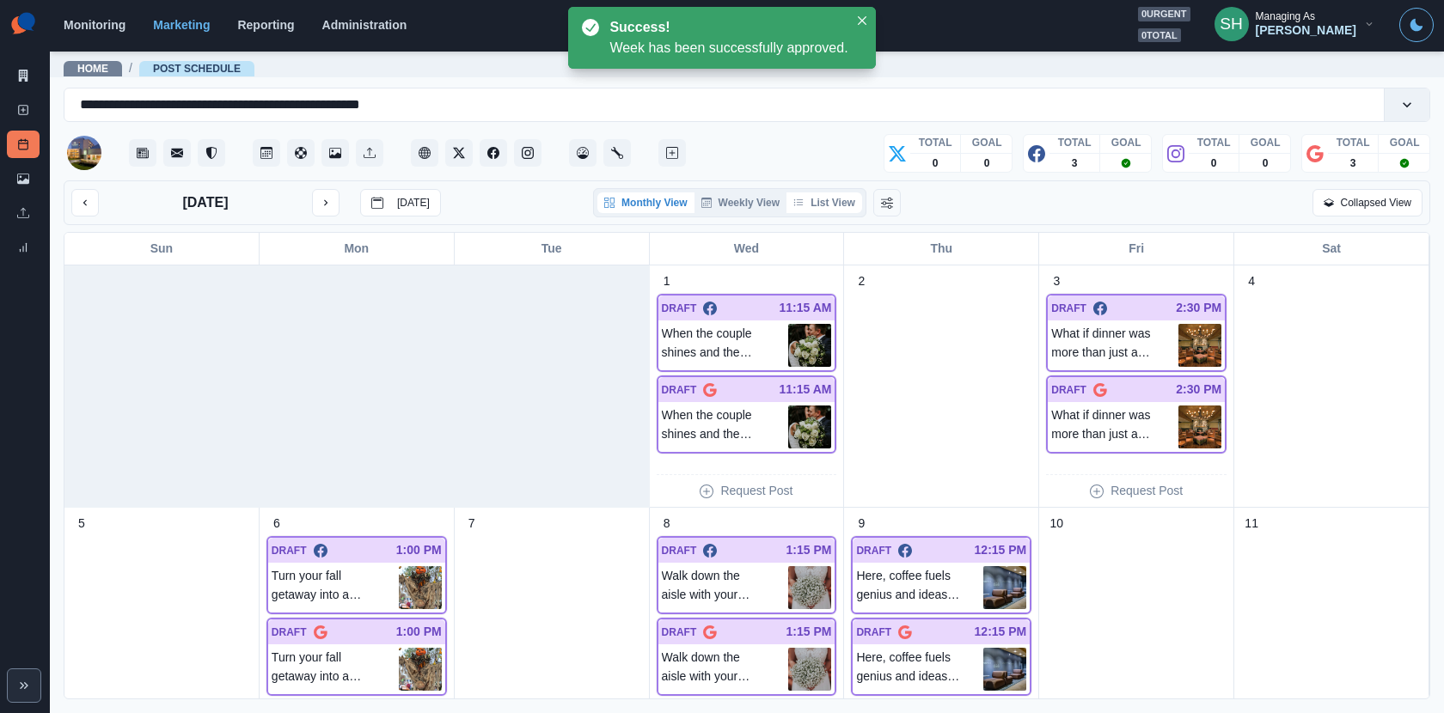
click at [853, 203] on button "List View" at bounding box center [824, 202] width 76 height 21
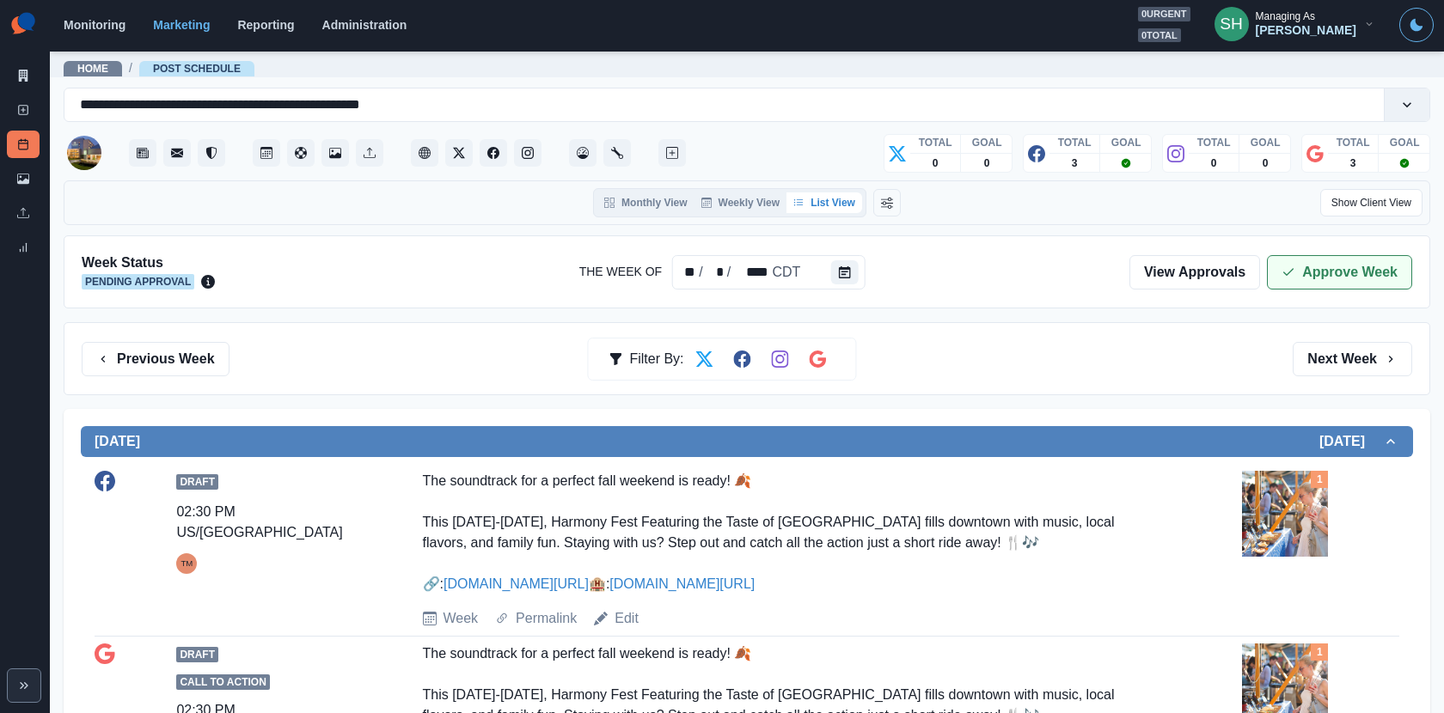
click at [1290, 278] on button "Approve Week" at bounding box center [1339, 272] width 145 height 34
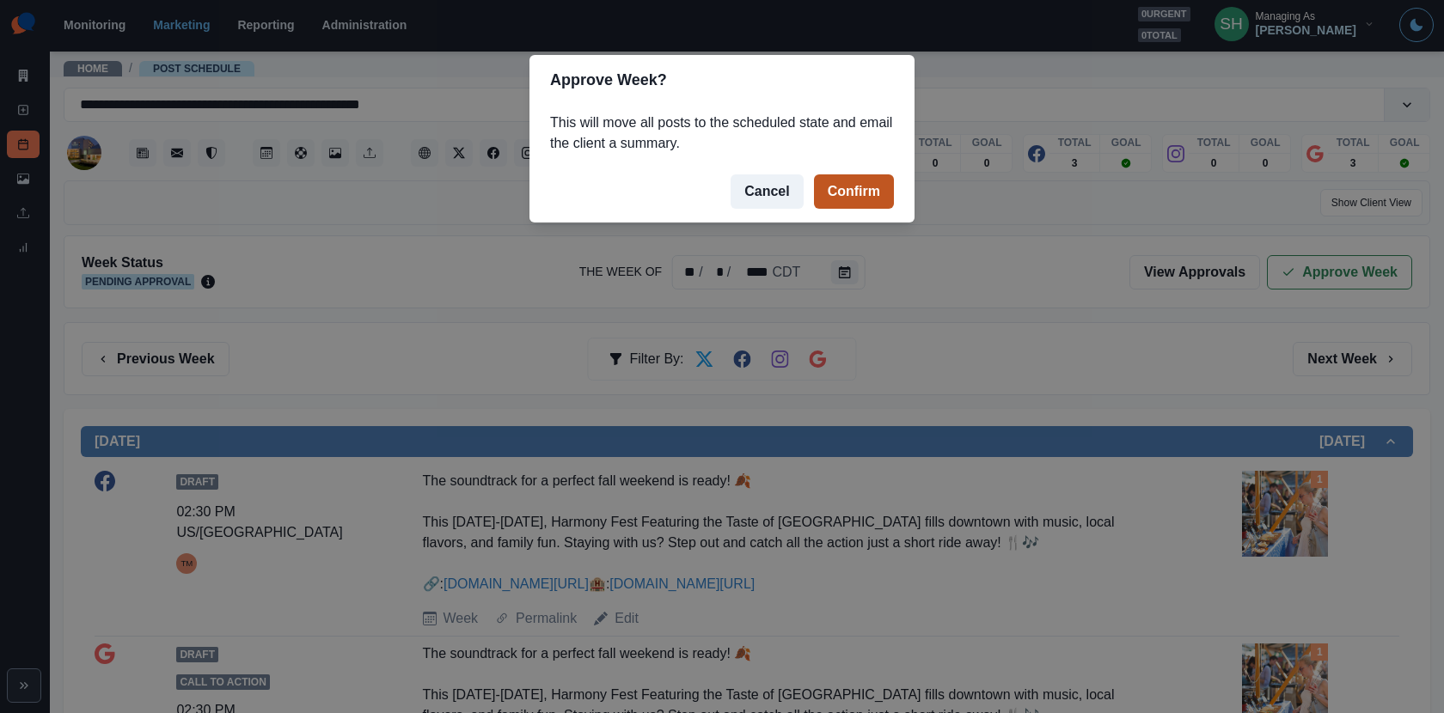
click at [846, 180] on button "Confirm" at bounding box center [854, 191] width 80 height 34
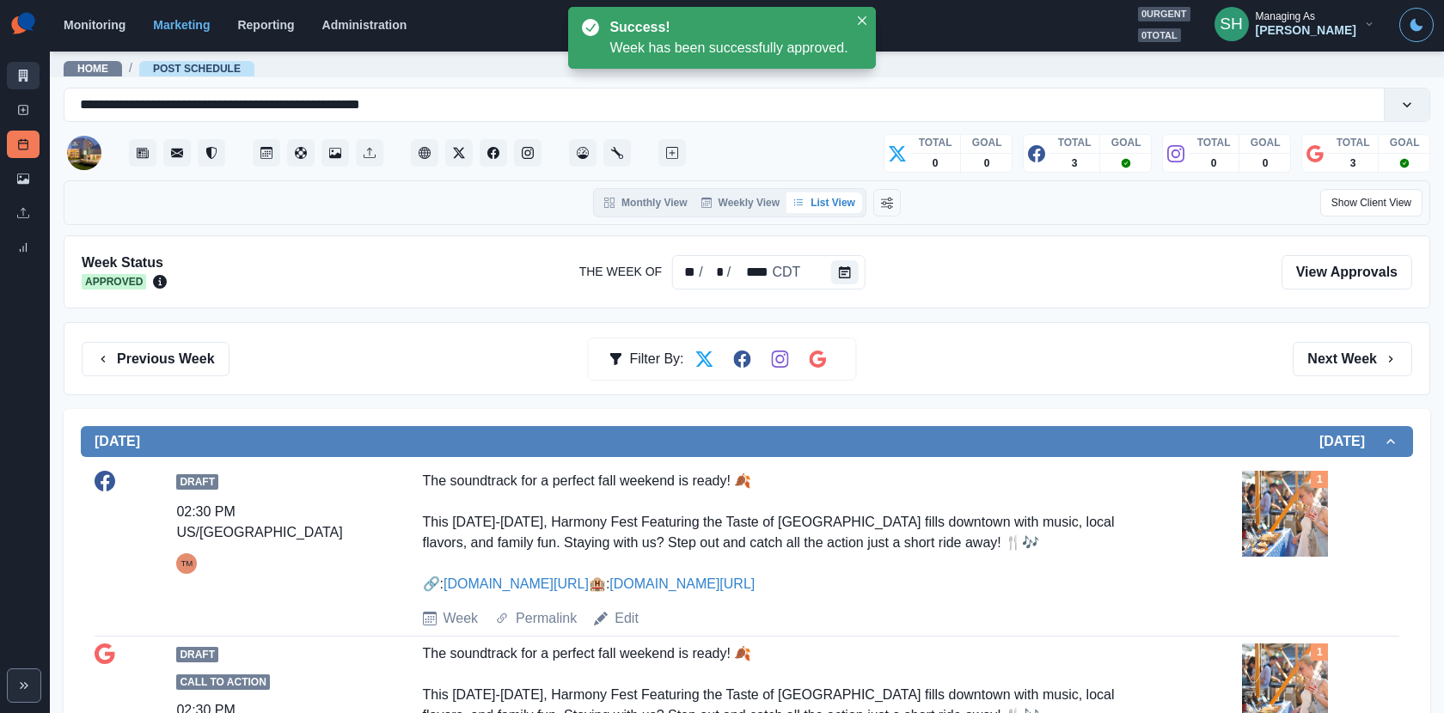
click at [14, 81] on link "Marketing Summary" at bounding box center [23, 75] width 33 height 27
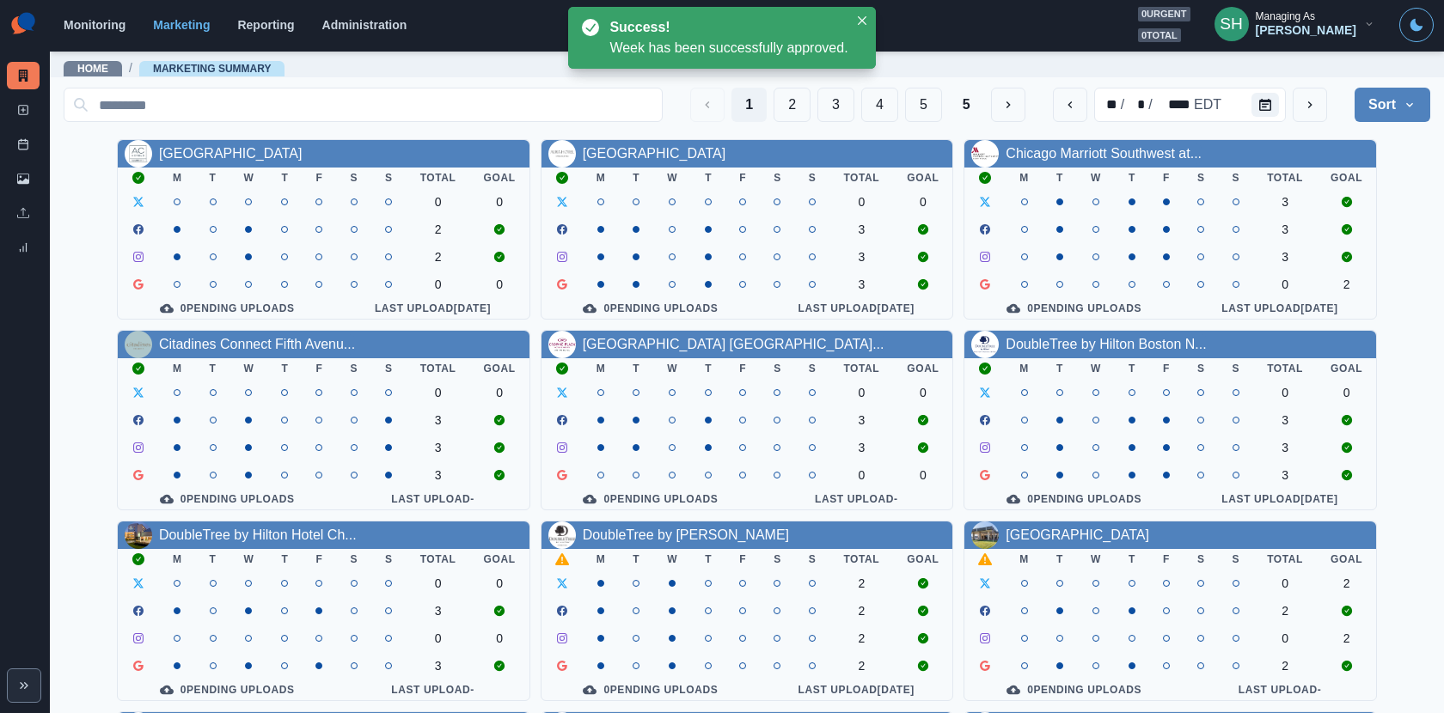
scroll to position [198, 0]
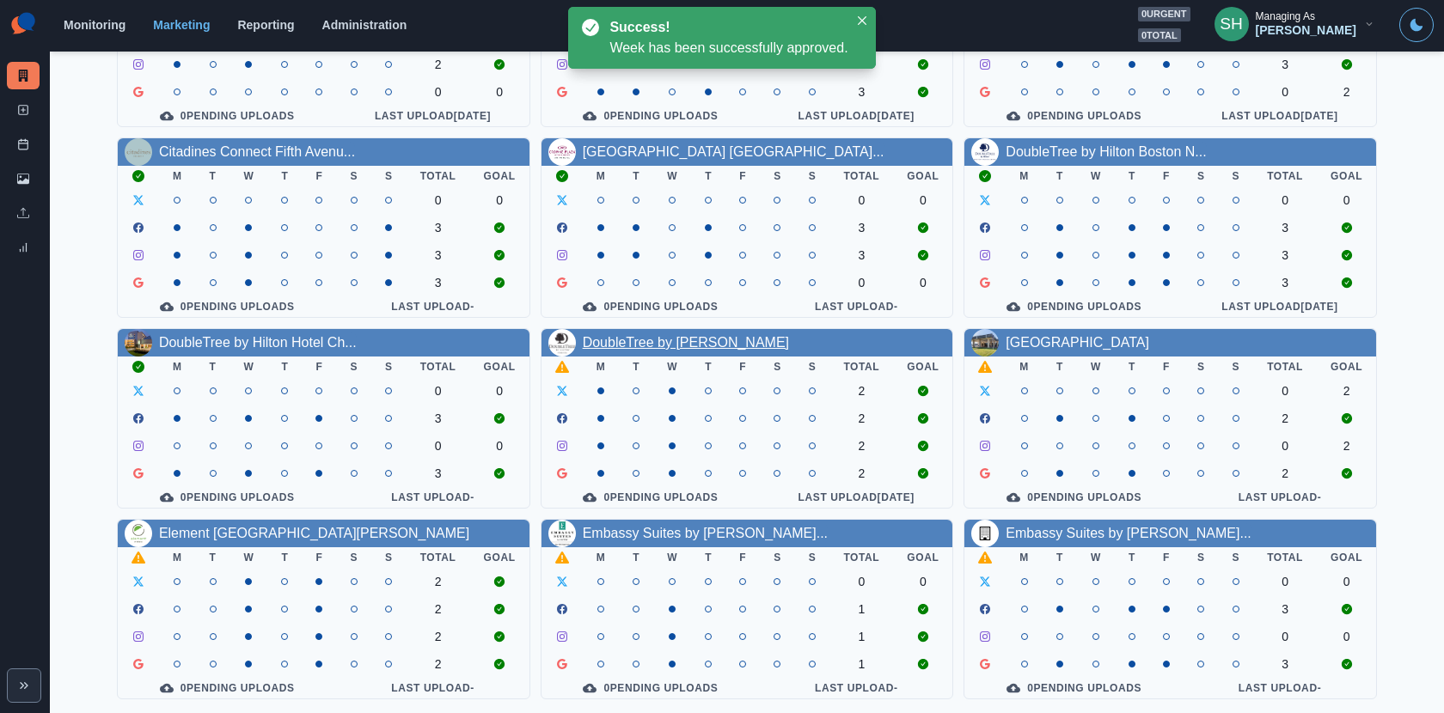
click at [704, 339] on link "DoubleTree by [PERSON_NAME]" at bounding box center [686, 342] width 206 height 15
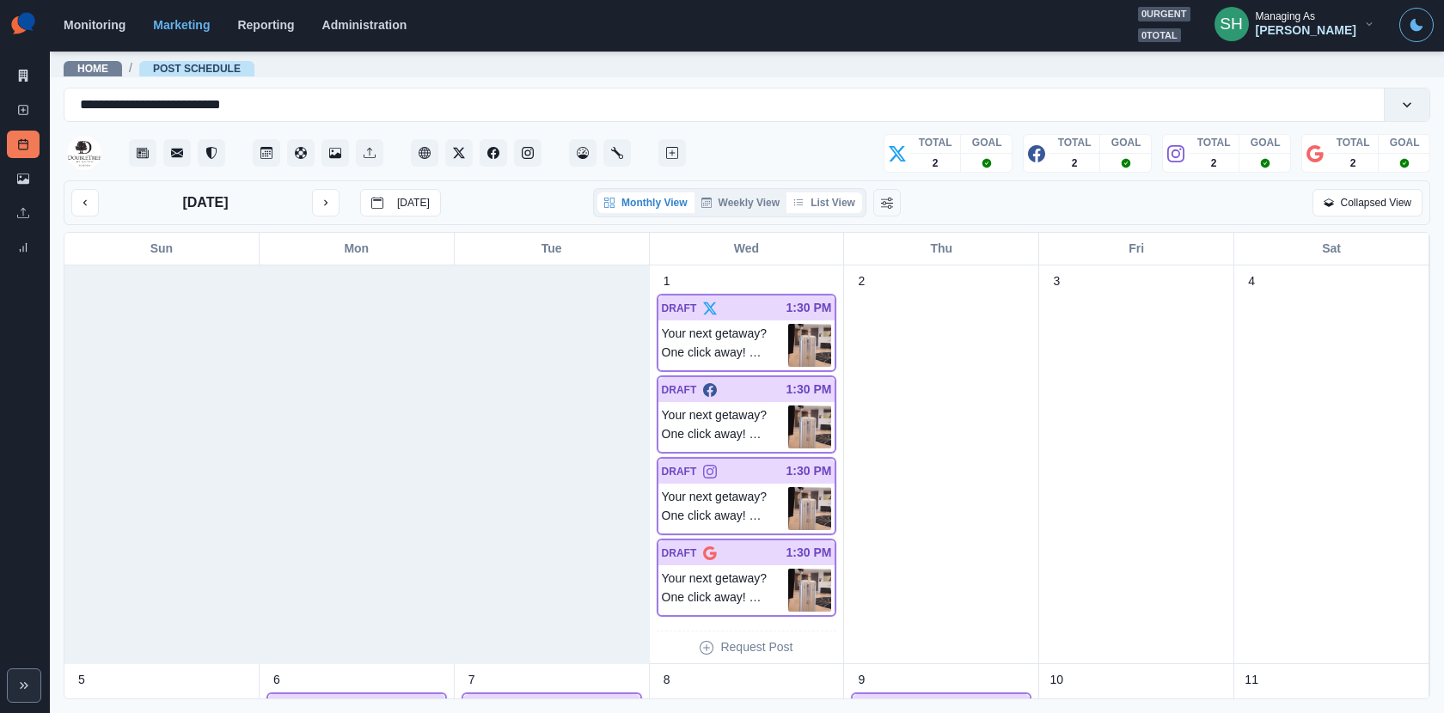
click at [845, 202] on button "List View" at bounding box center [824, 202] width 76 height 21
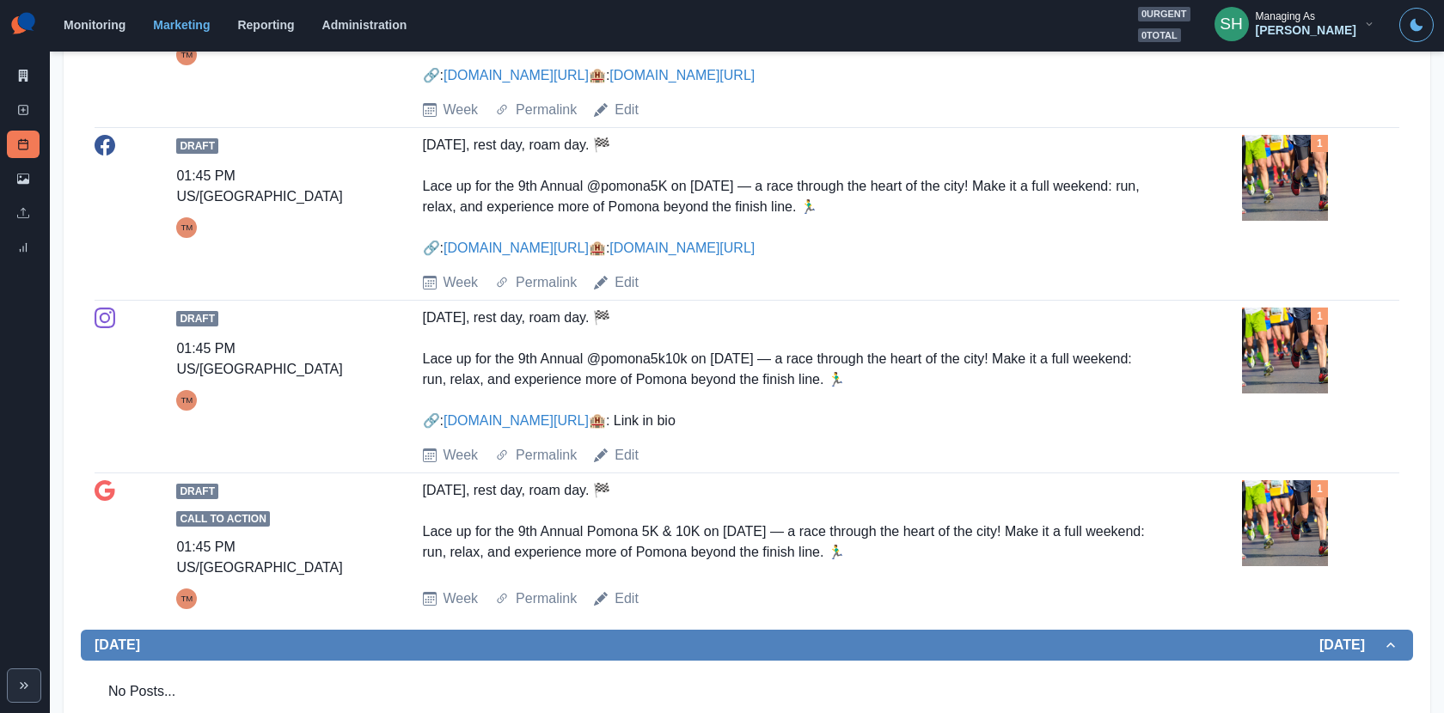
scroll to position [185, 0]
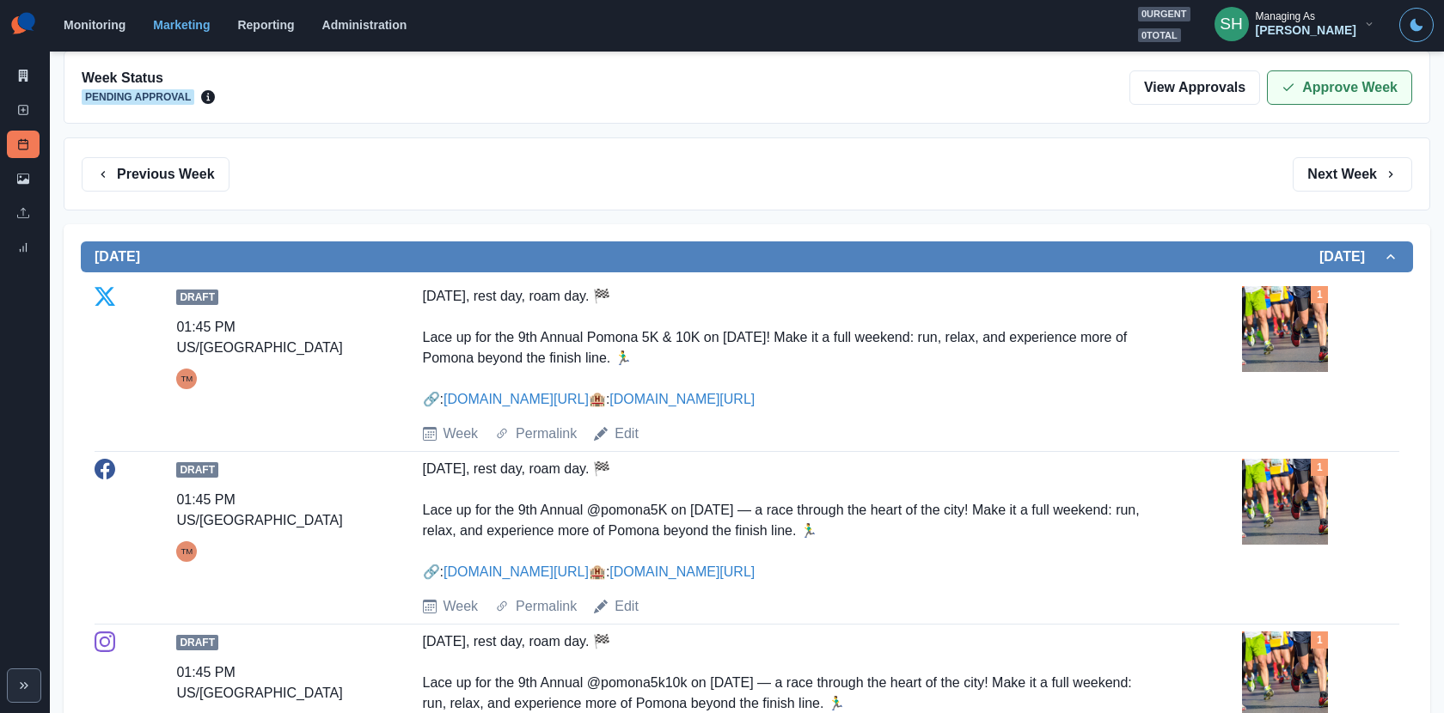
click at [1309, 77] on button "Approve Week" at bounding box center [1339, 87] width 145 height 34
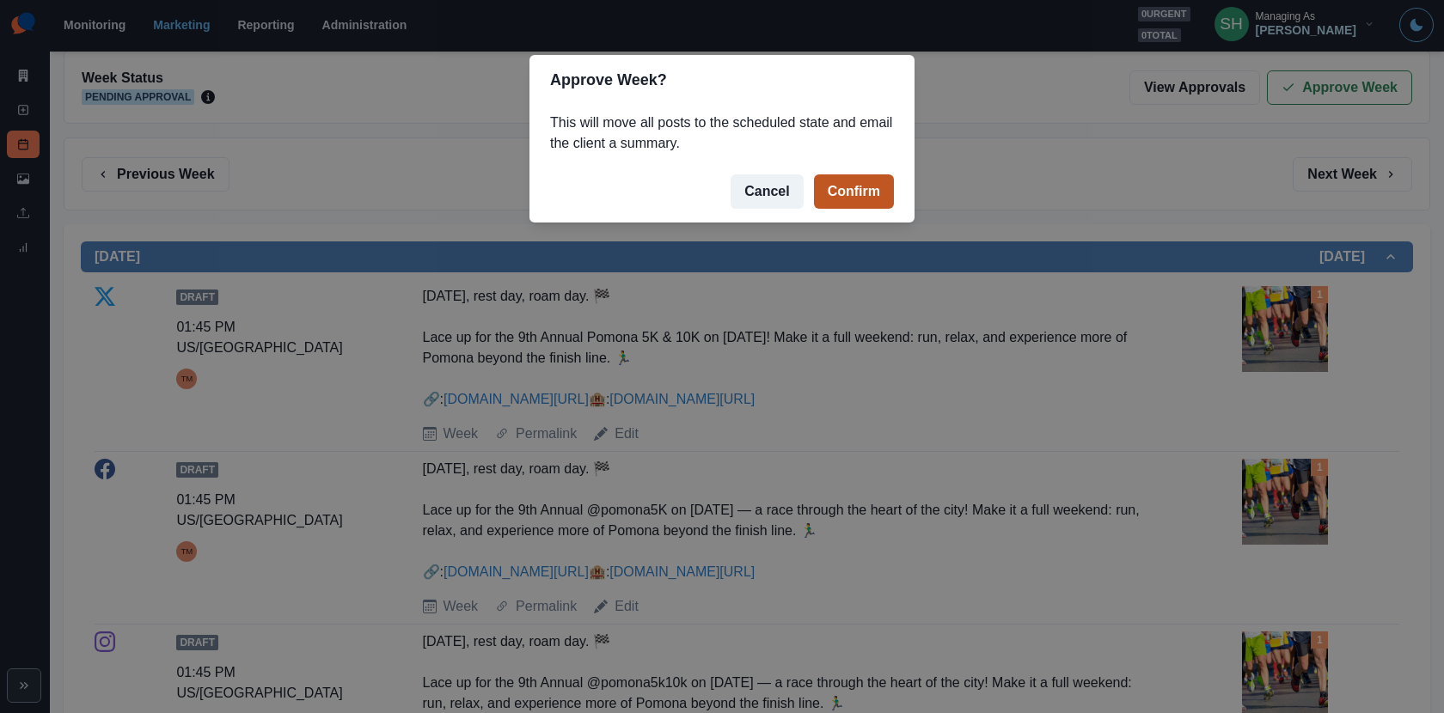
click at [838, 192] on button "Confirm" at bounding box center [854, 191] width 80 height 34
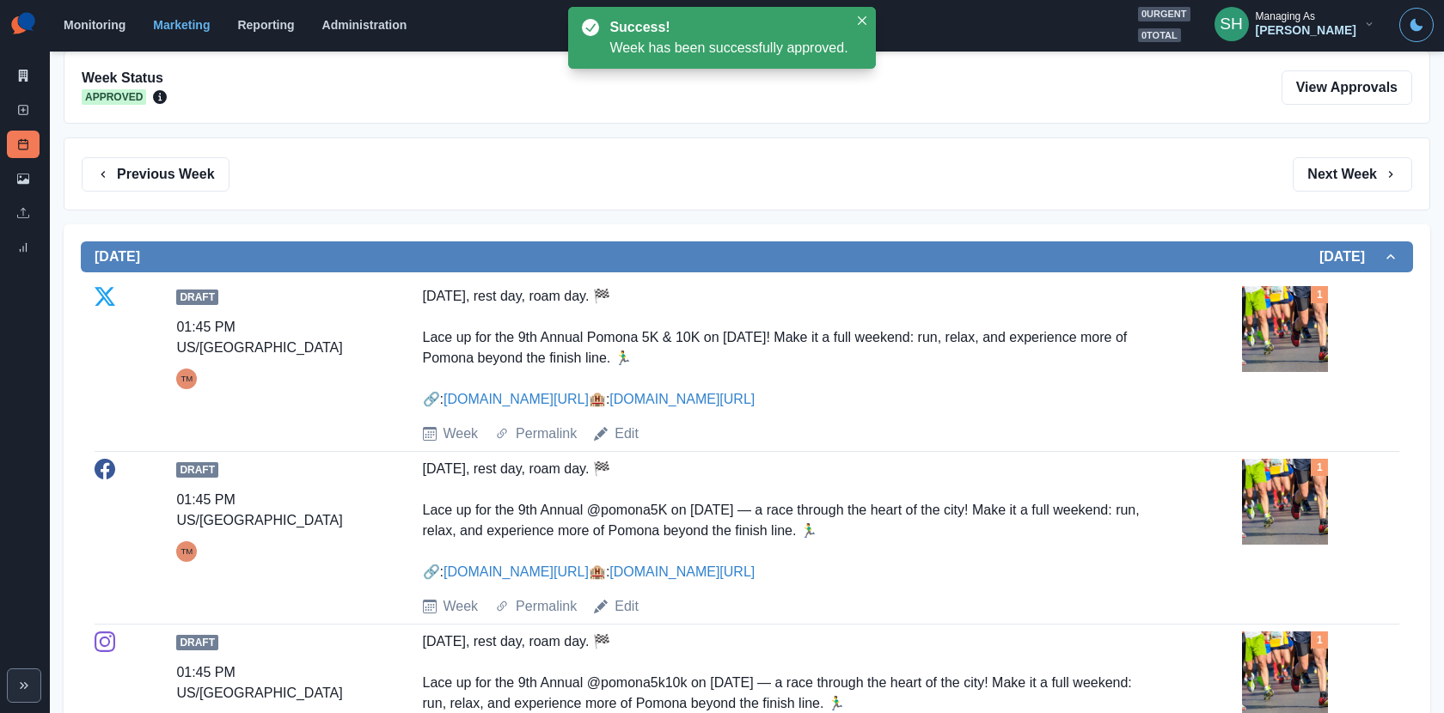
scroll to position [0, 0]
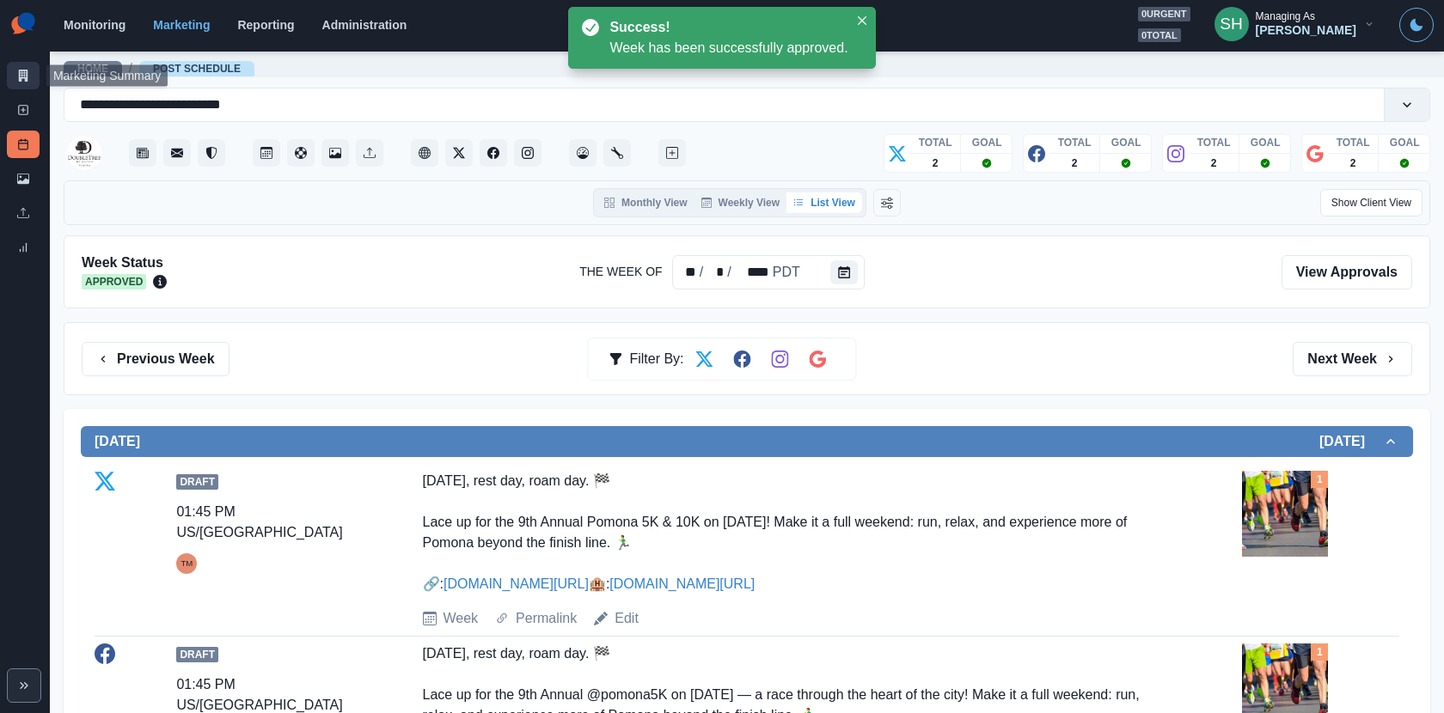
click at [9, 71] on link "Marketing Summary" at bounding box center [23, 75] width 33 height 27
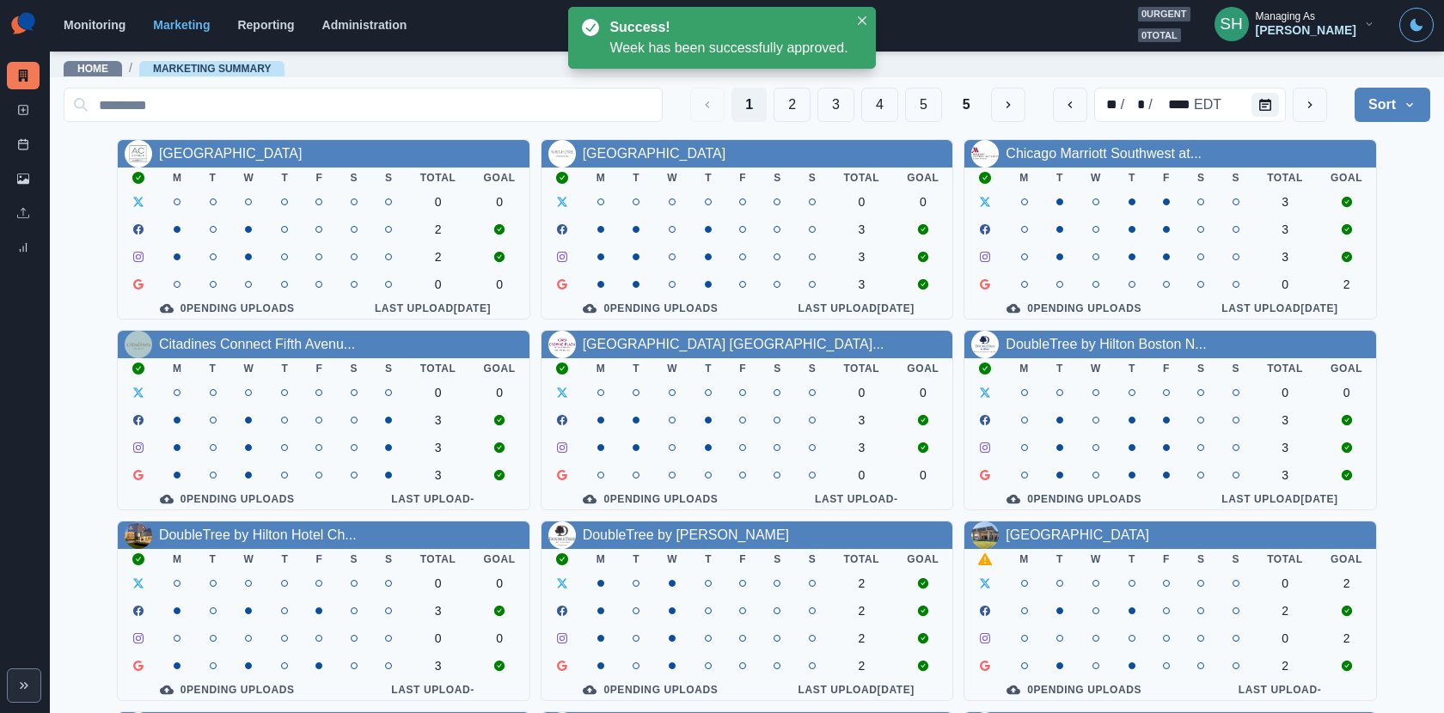
scroll to position [198, 0]
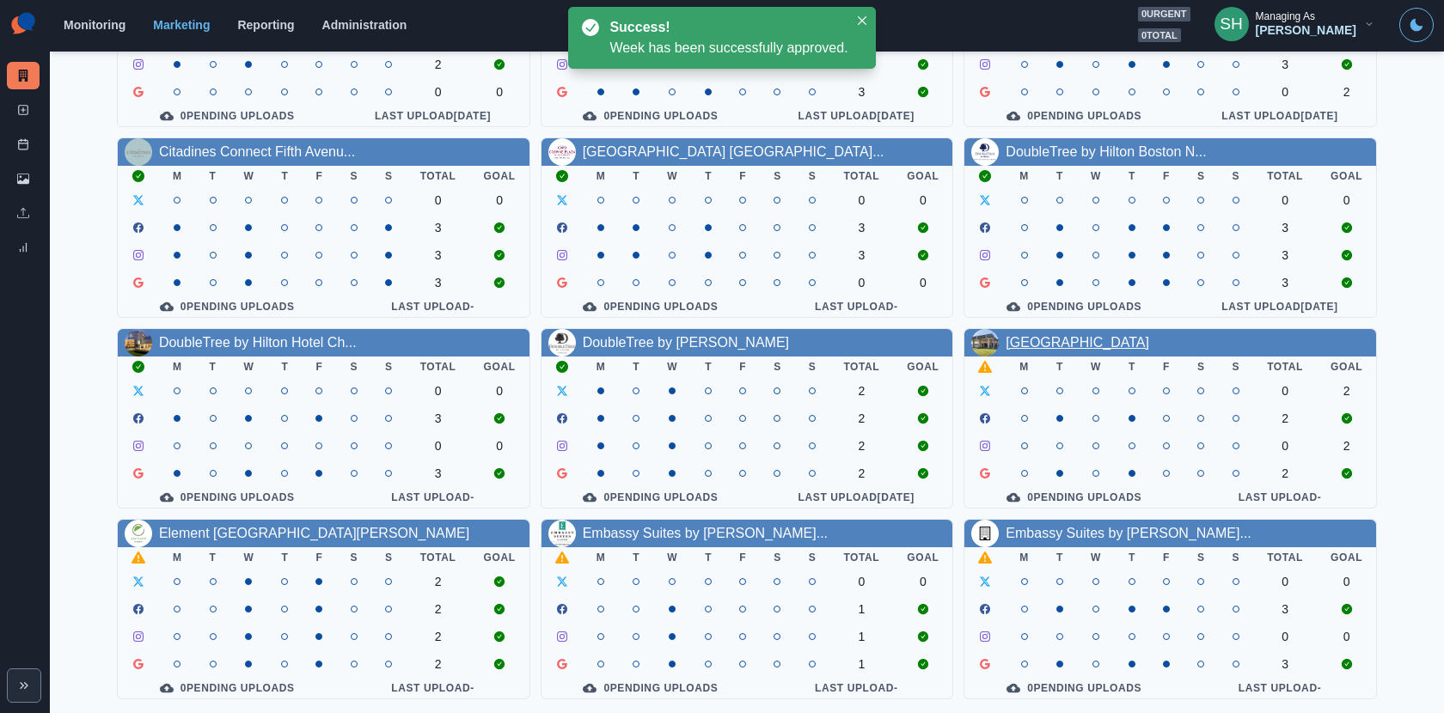
click at [1069, 344] on link "[GEOGRAPHIC_DATA]" at bounding box center [1077, 342] width 144 height 15
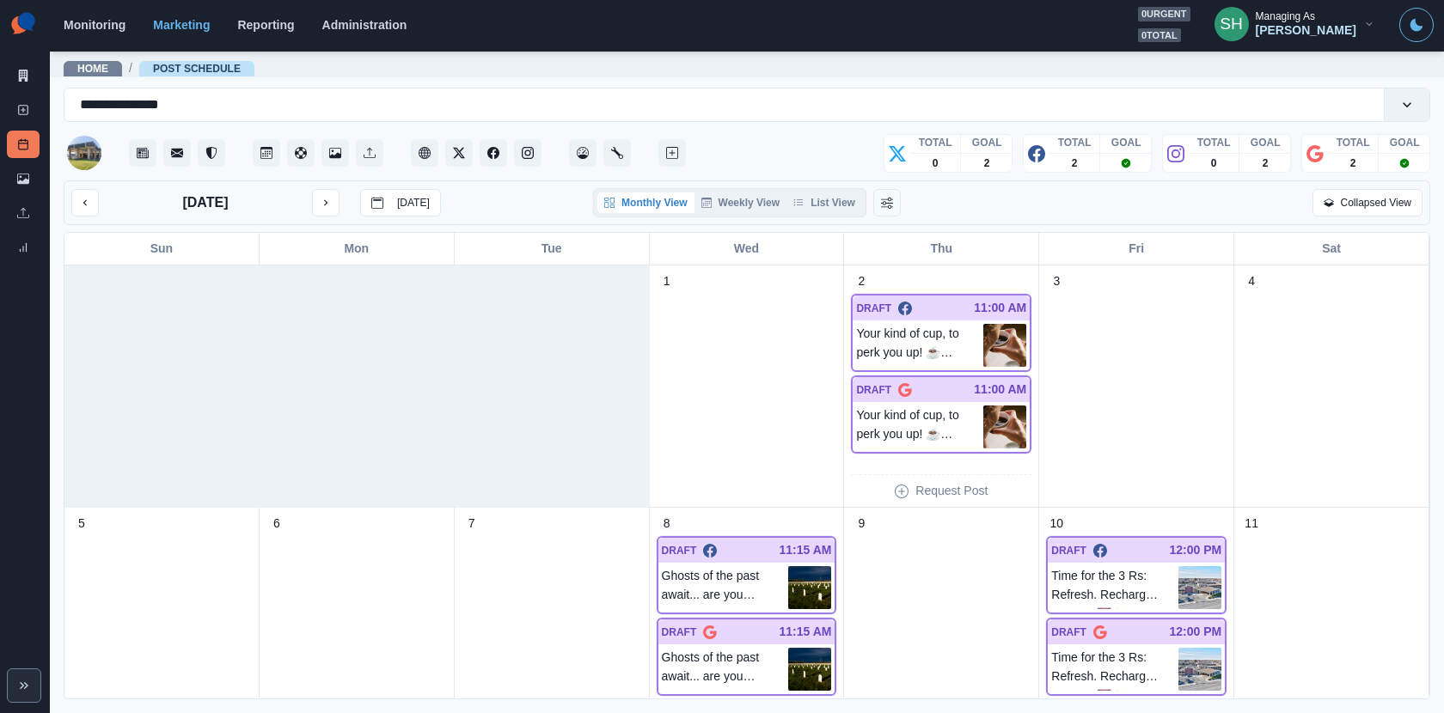
click at [834, 213] on div "Monthly View Weekly View List View" at bounding box center [729, 202] width 273 height 29
click at [830, 202] on button "List View" at bounding box center [824, 202] width 76 height 21
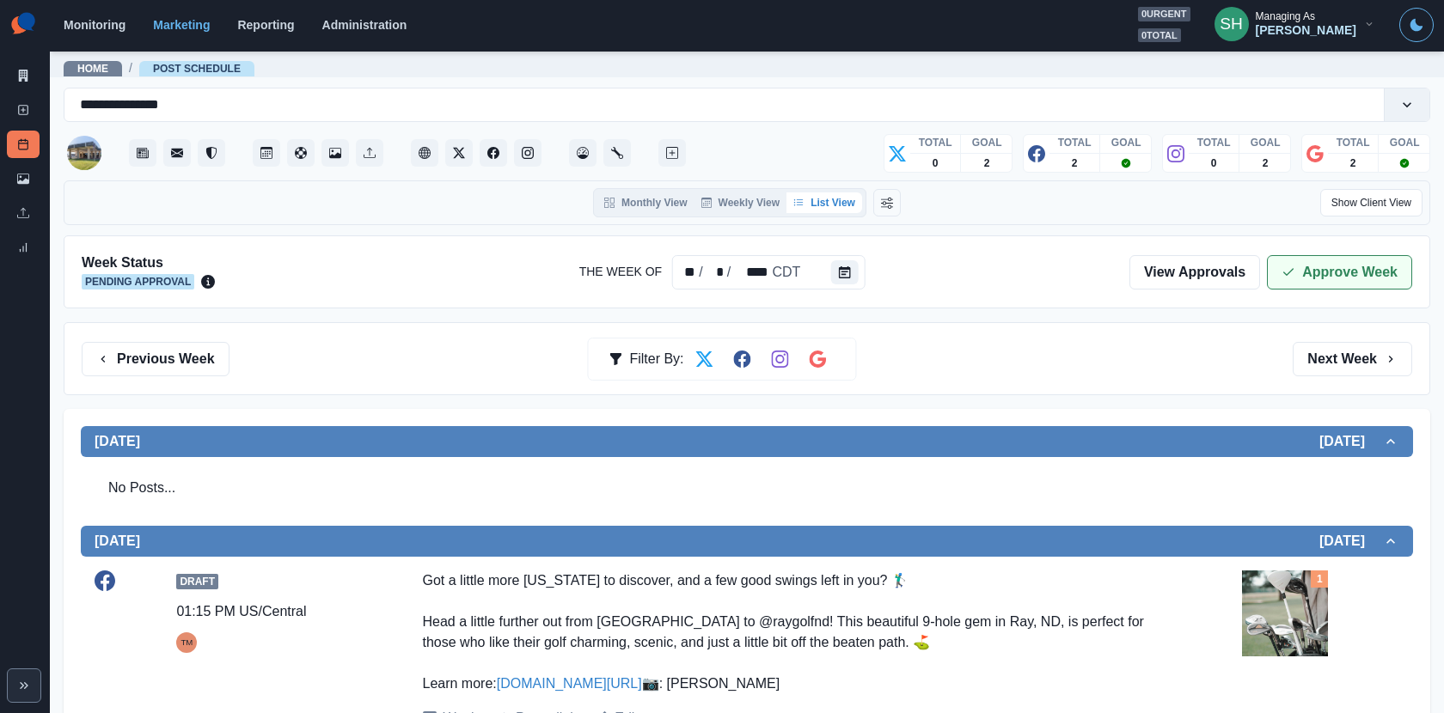
click at [1292, 274] on icon "button" at bounding box center [1288, 273] width 14 height 14
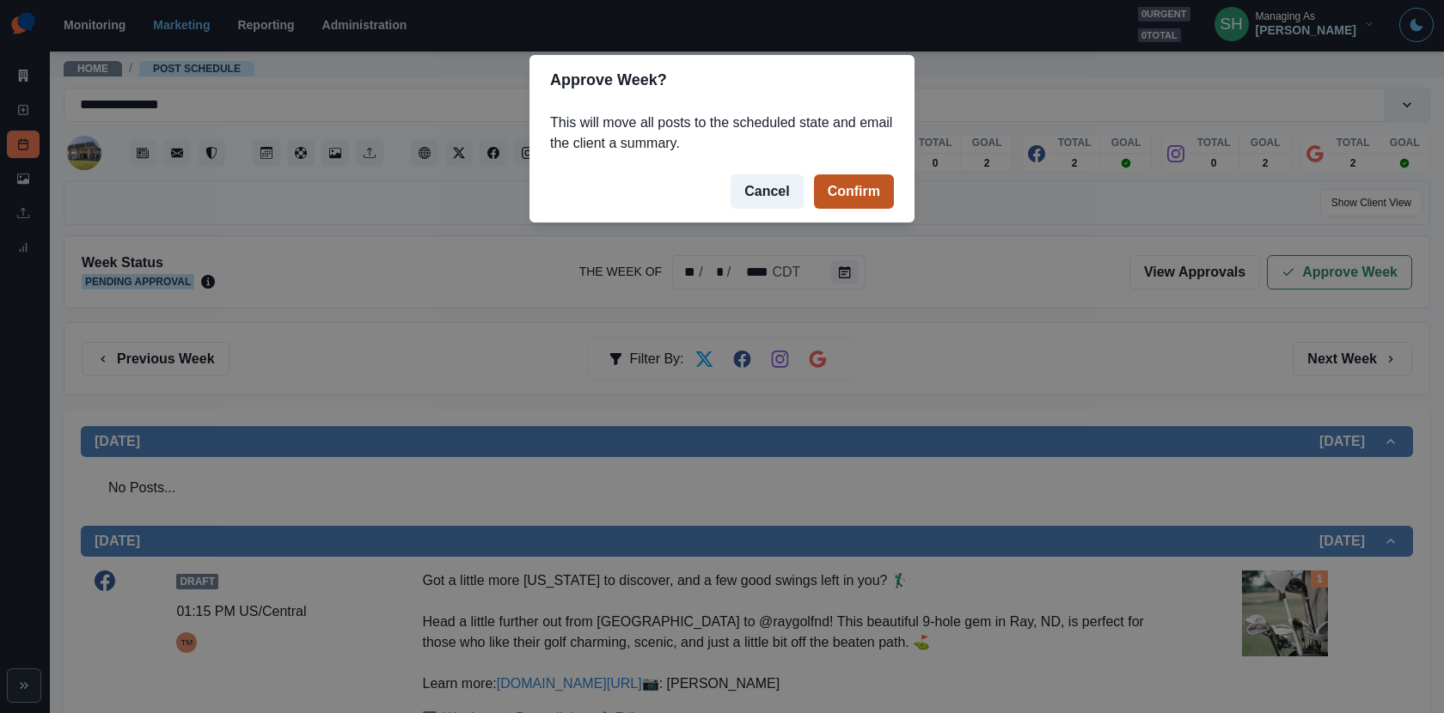
click at [825, 181] on button "Confirm" at bounding box center [854, 191] width 80 height 34
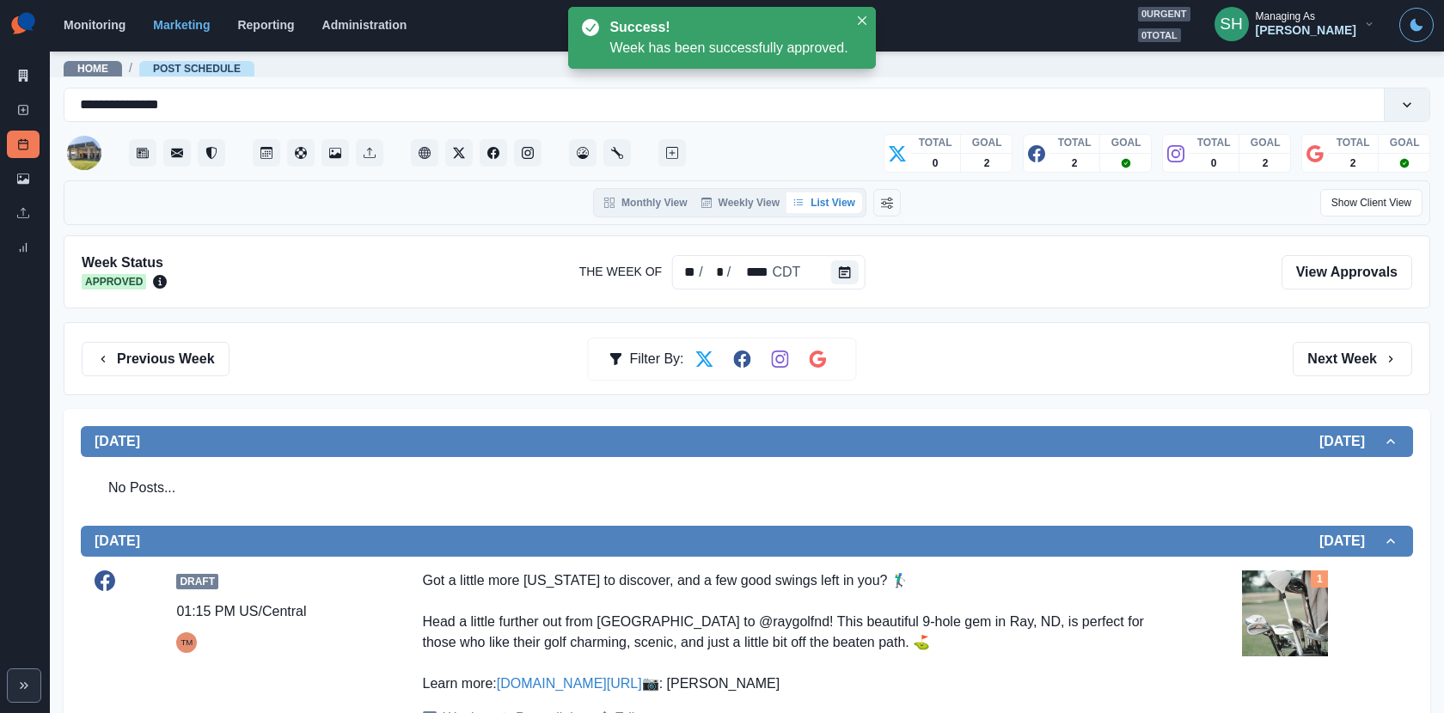
click at [12, 56] on div "Marketing Summary New Post Post Schedule Media Library Uploads Review Summary" at bounding box center [25, 134] width 50 height 268
click at [21, 73] on icon at bounding box center [23, 76] width 12 height 12
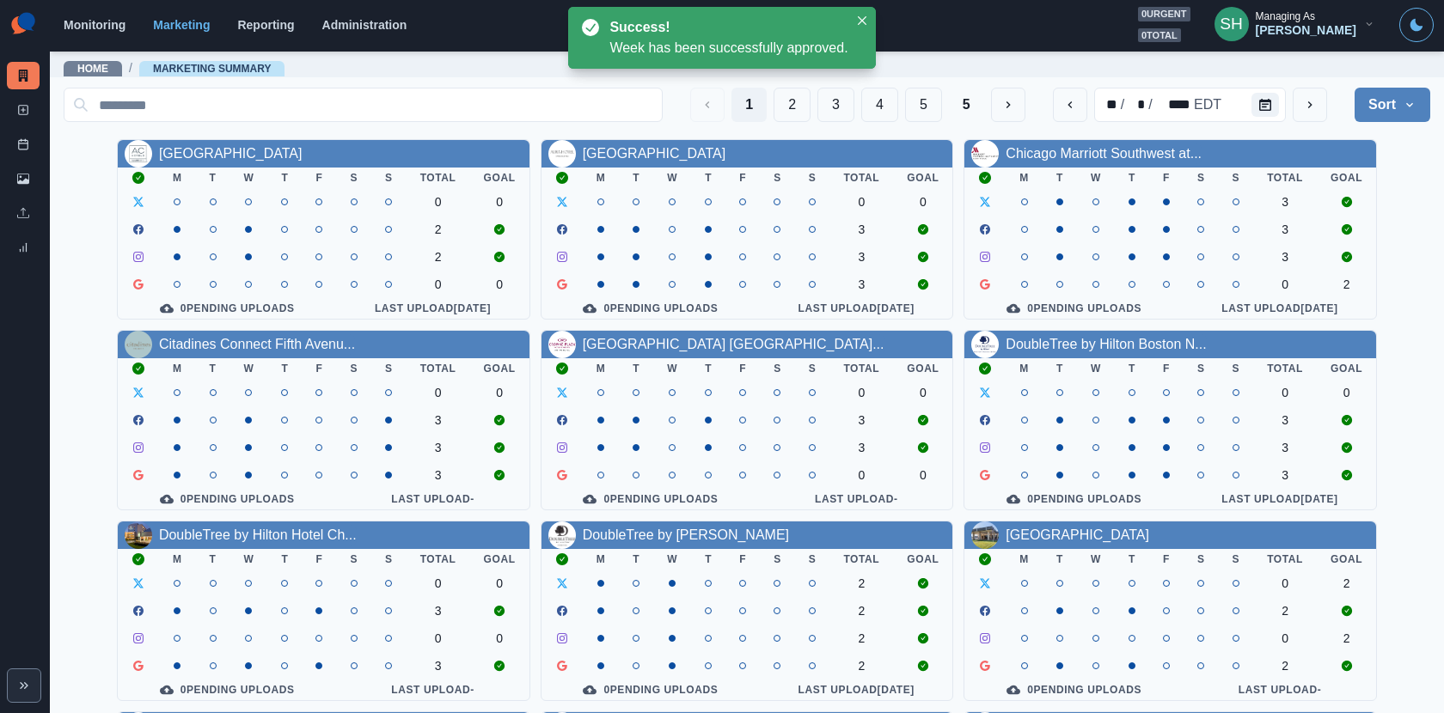
scroll to position [198, 0]
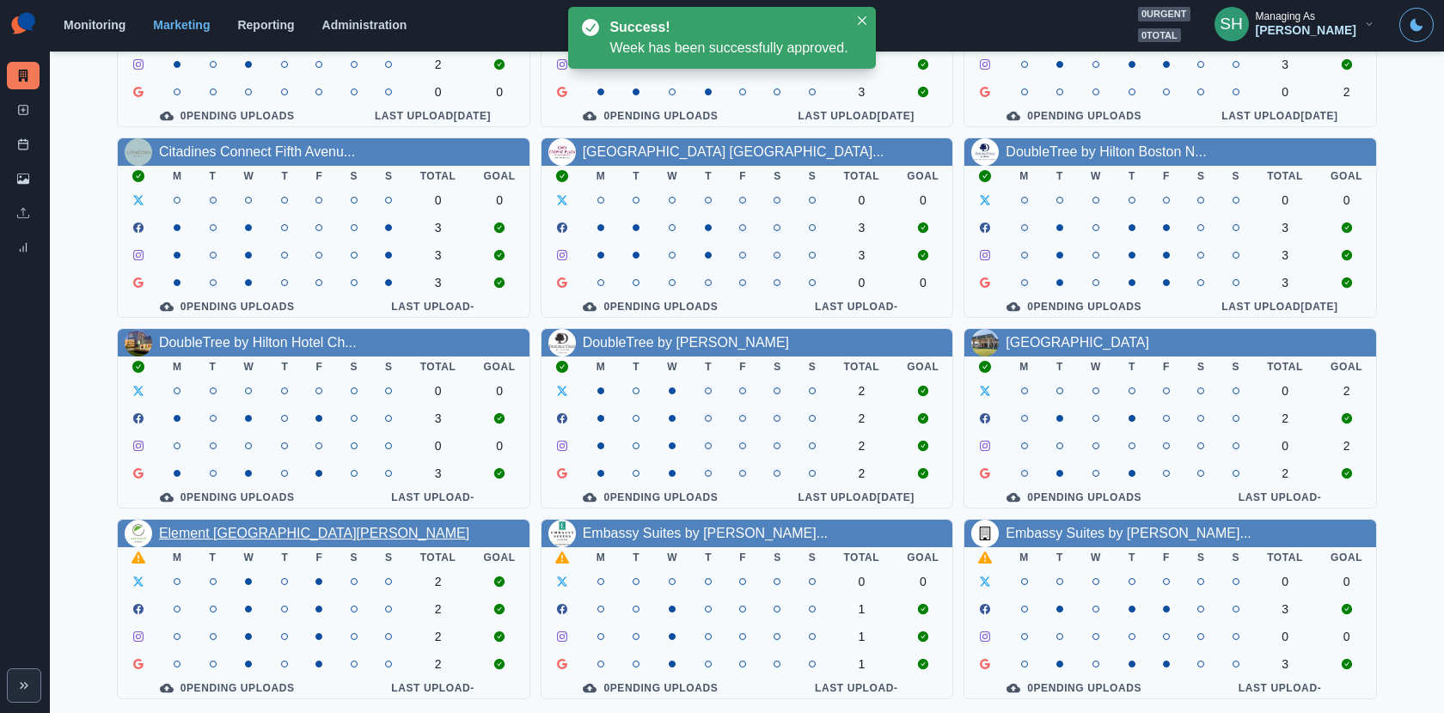
click at [277, 528] on link "Element [GEOGRAPHIC_DATA][PERSON_NAME]" at bounding box center [314, 533] width 310 height 15
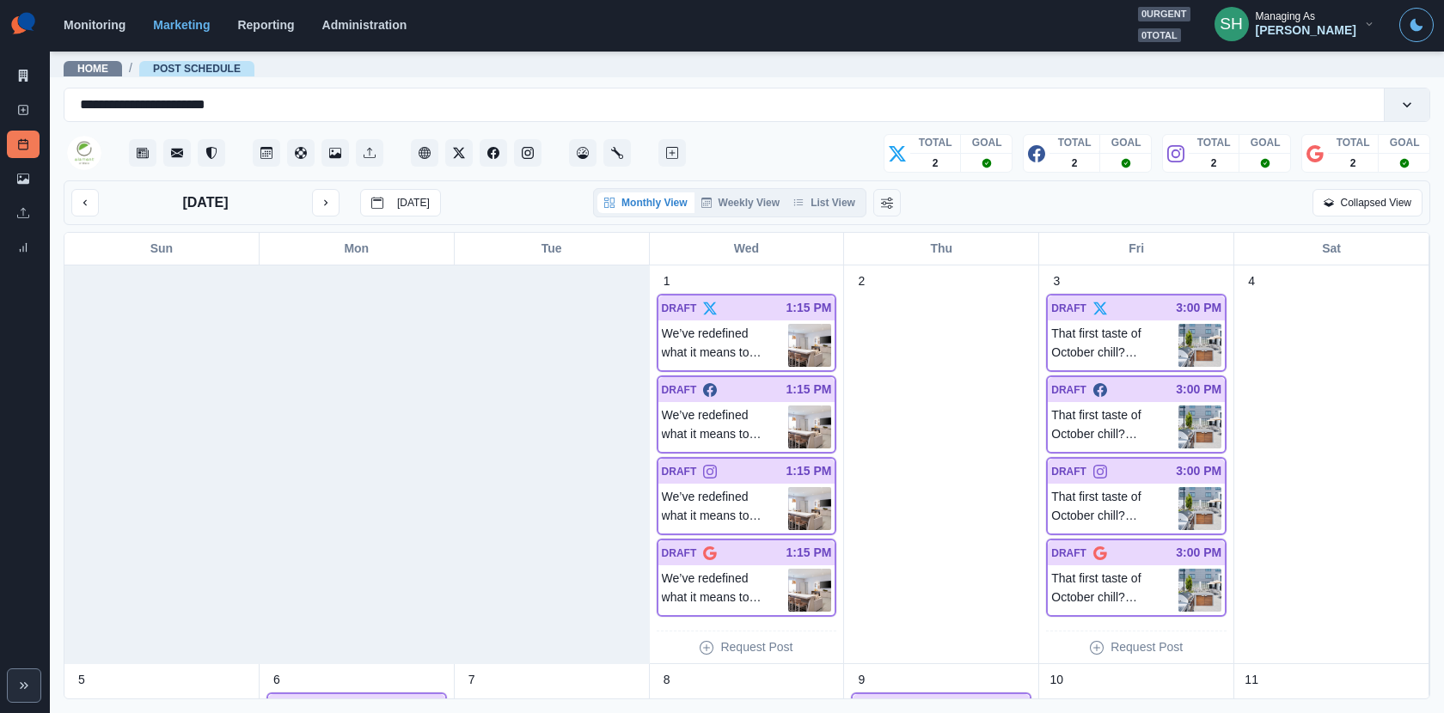
click at [852, 188] on div "Monthly View Weekly View List View" at bounding box center [729, 202] width 273 height 29
click at [851, 192] on button "List View" at bounding box center [824, 202] width 76 height 21
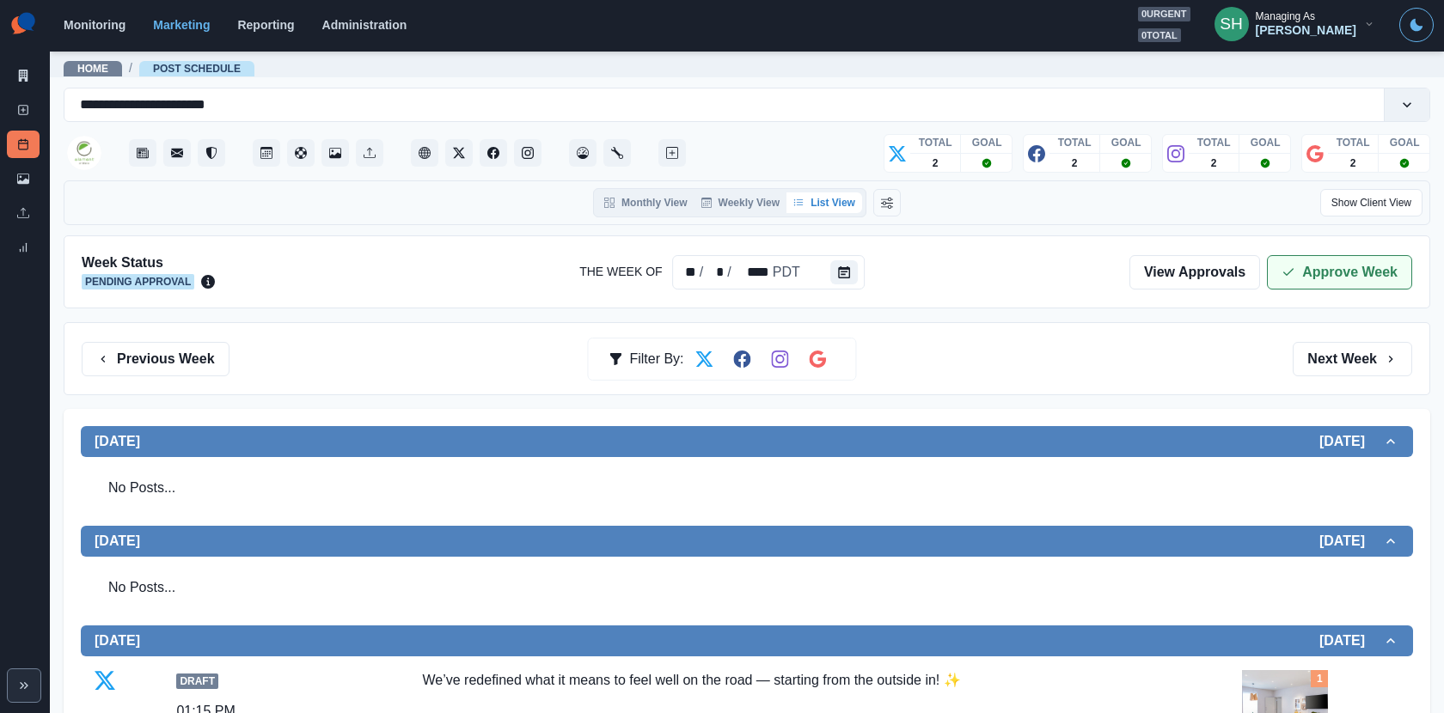
click at [1306, 259] on button "Approve Week" at bounding box center [1339, 272] width 145 height 34
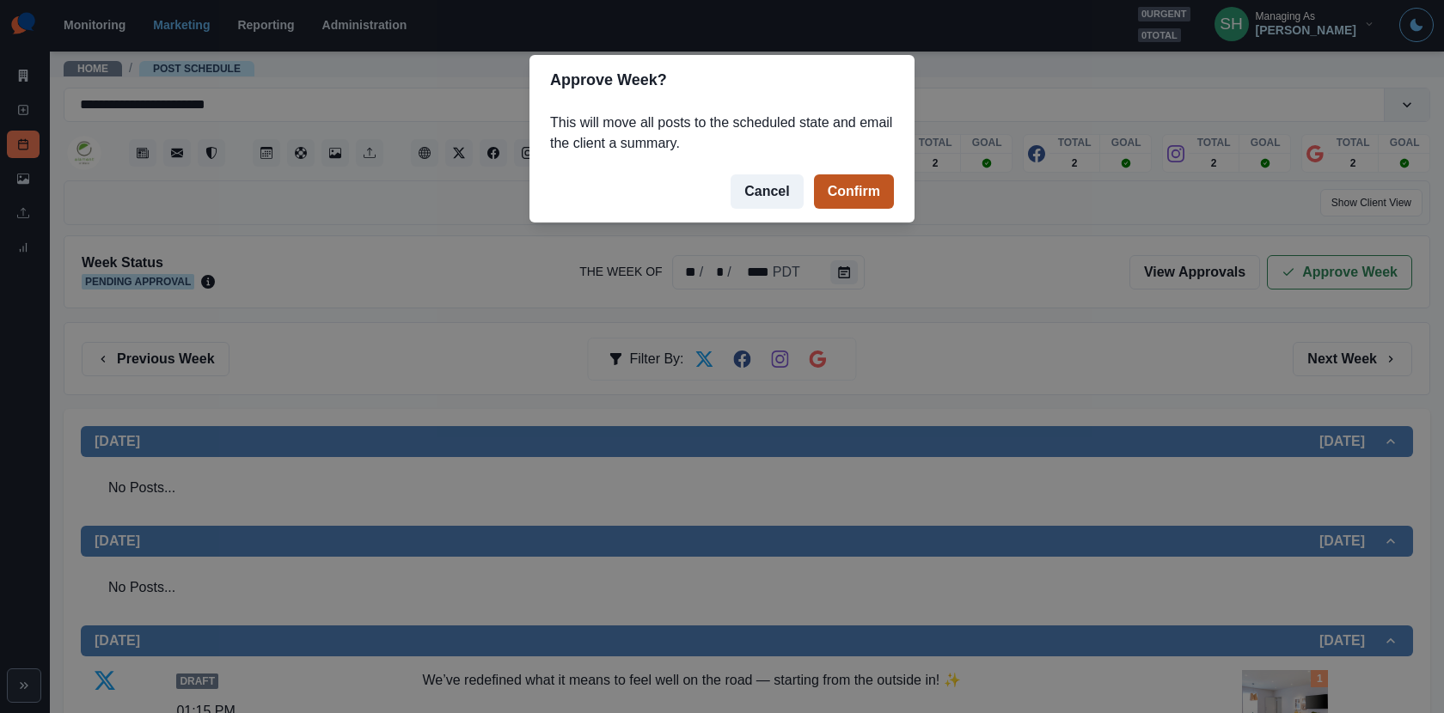
click at [861, 196] on button "Confirm" at bounding box center [854, 191] width 80 height 34
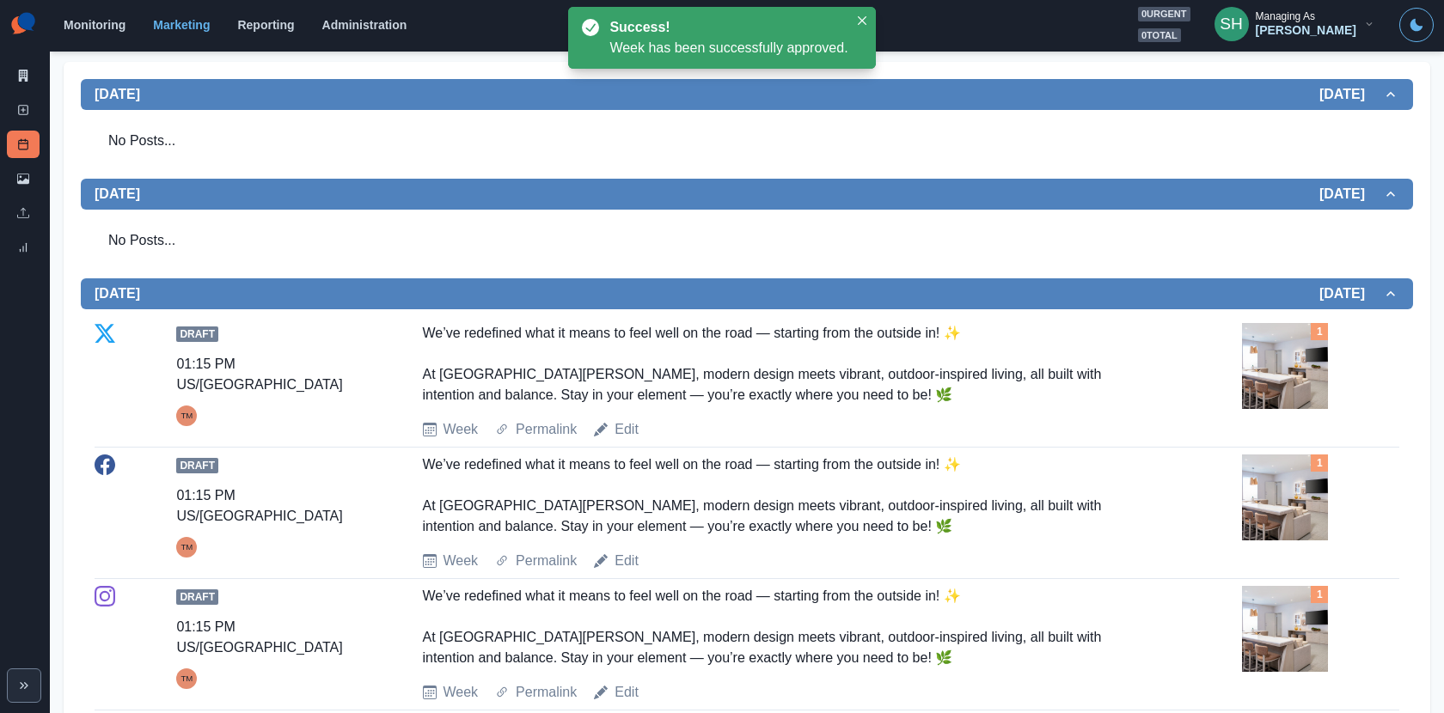
scroll to position [1377, 0]
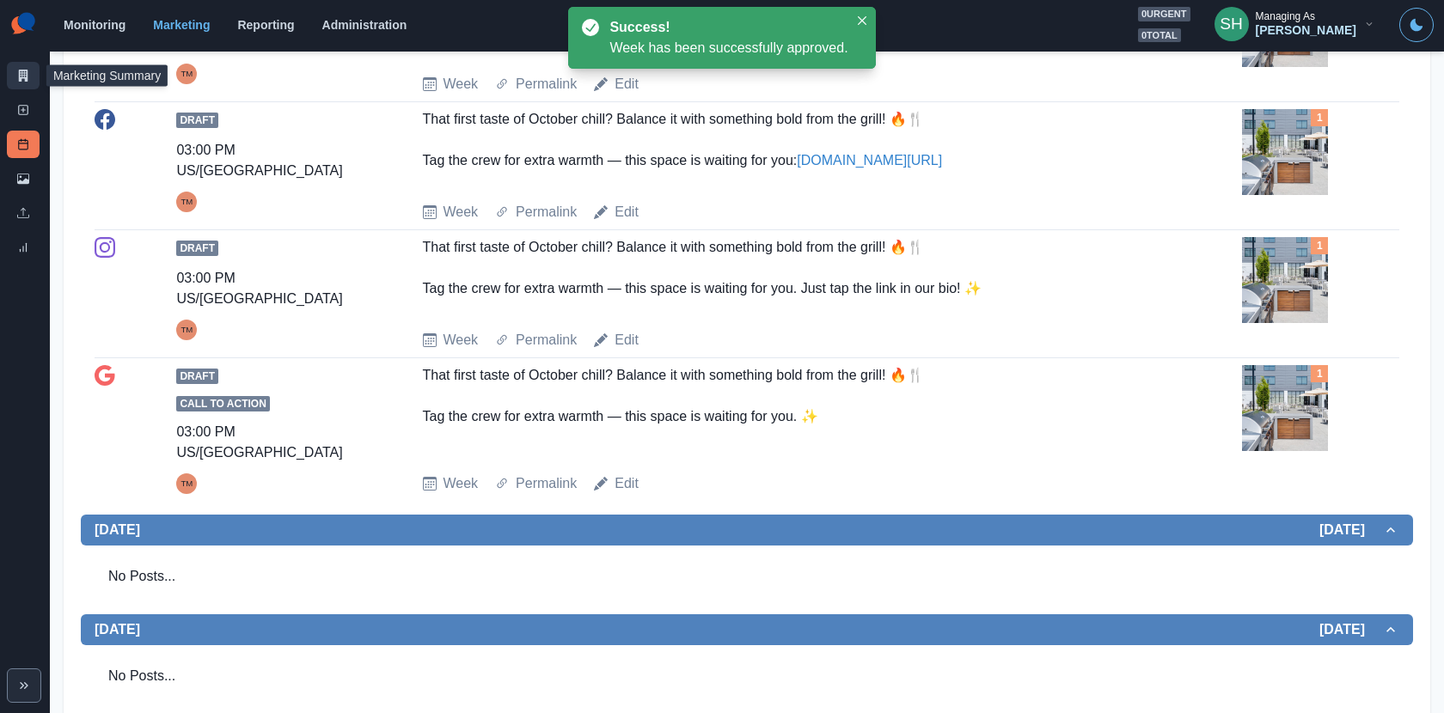
click at [15, 82] on link "Marketing Summary" at bounding box center [23, 75] width 33 height 27
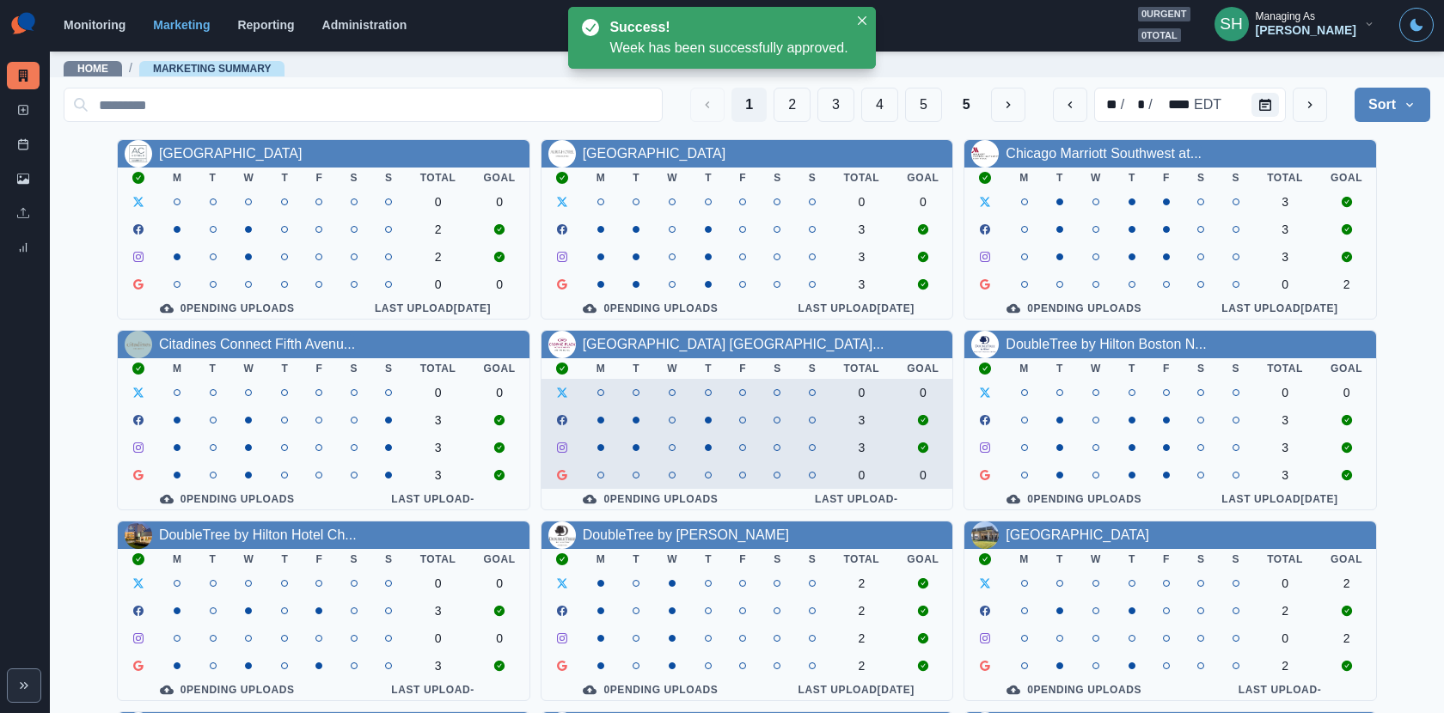
scroll to position [198, 0]
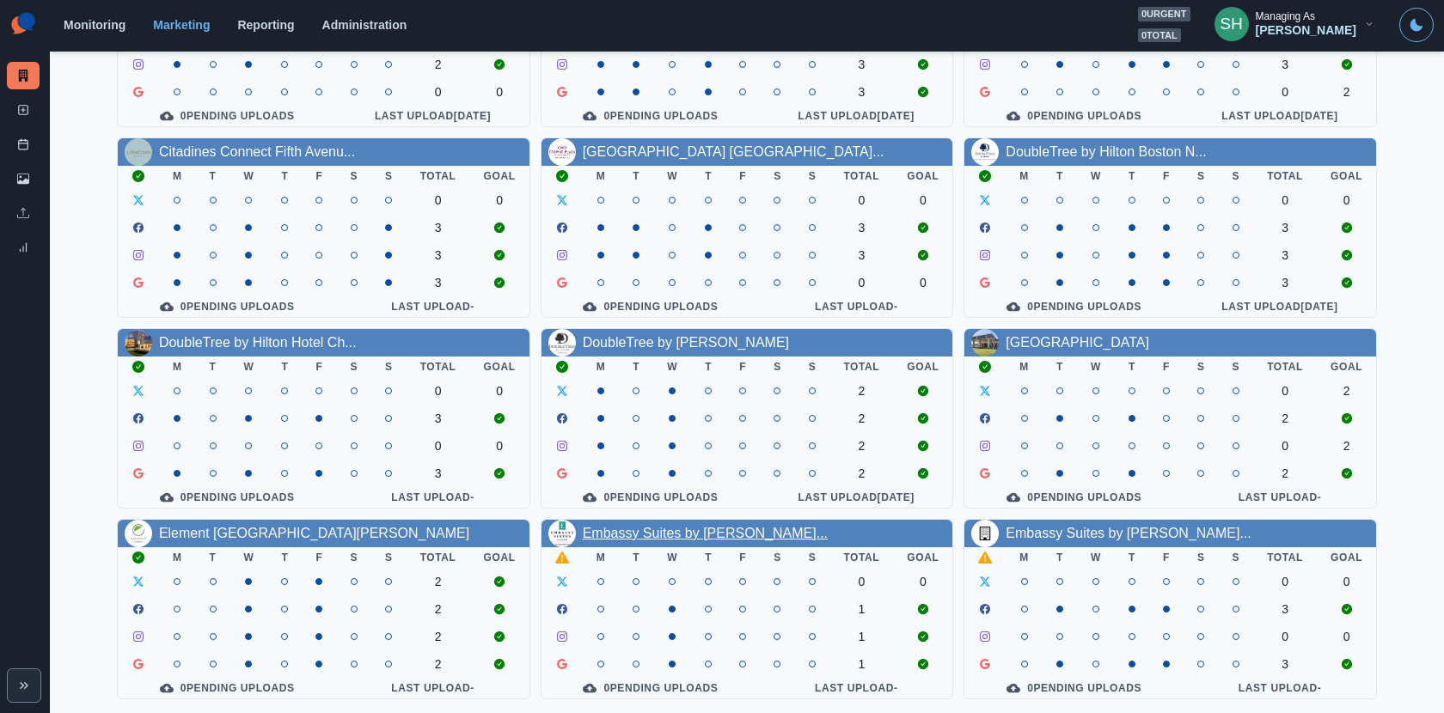
click at [677, 528] on link "Embassy Suites by [PERSON_NAME]..." at bounding box center [705, 533] width 245 height 15
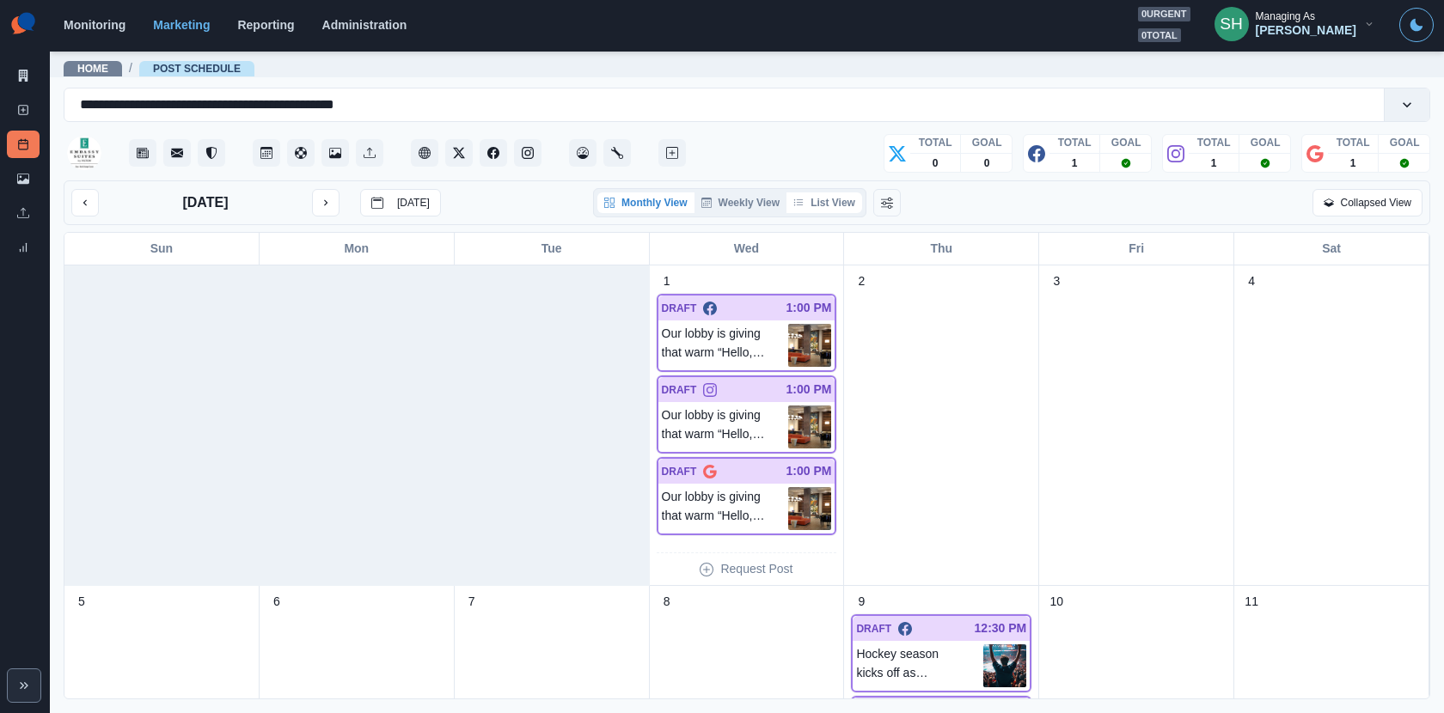
click at [826, 195] on button "List View" at bounding box center [824, 202] width 76 height 21
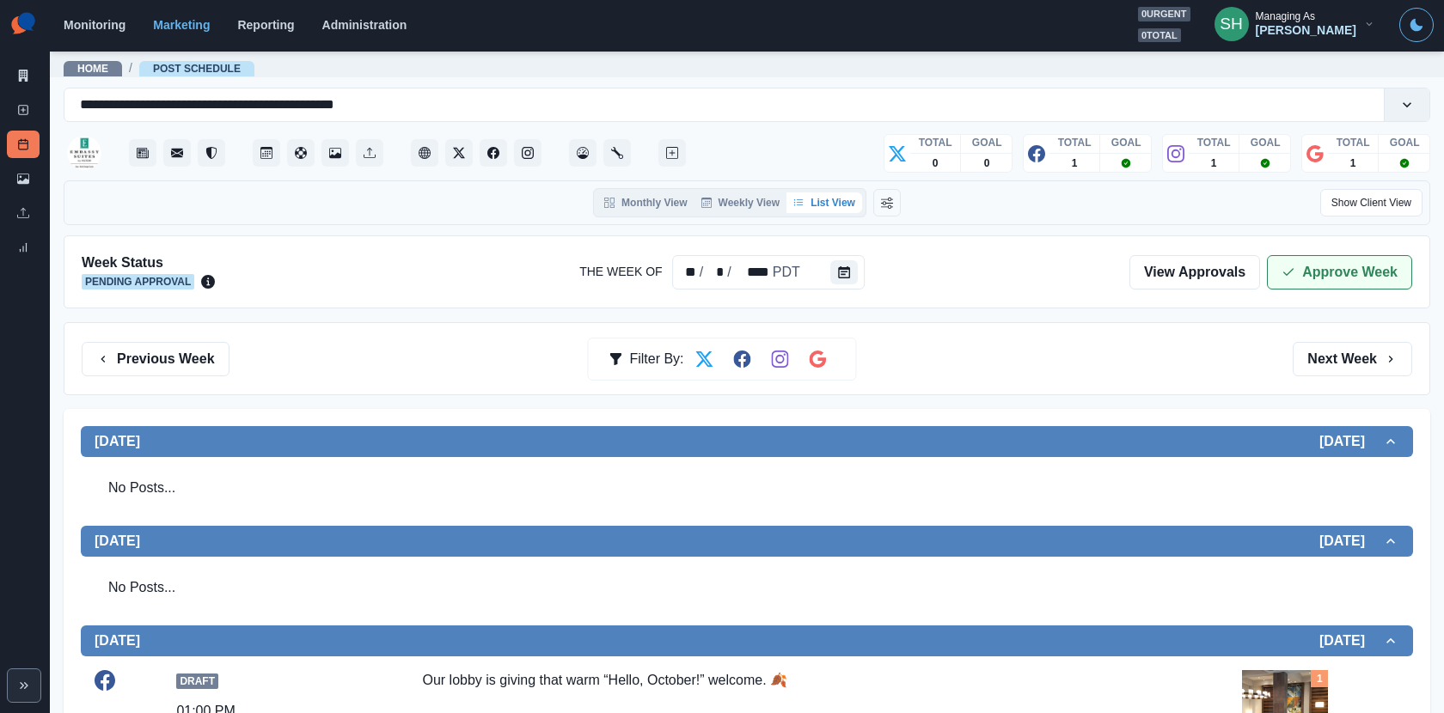
click at [1288, 266] on icon "button" at bounding box center [1288, 273] width 14 height 14
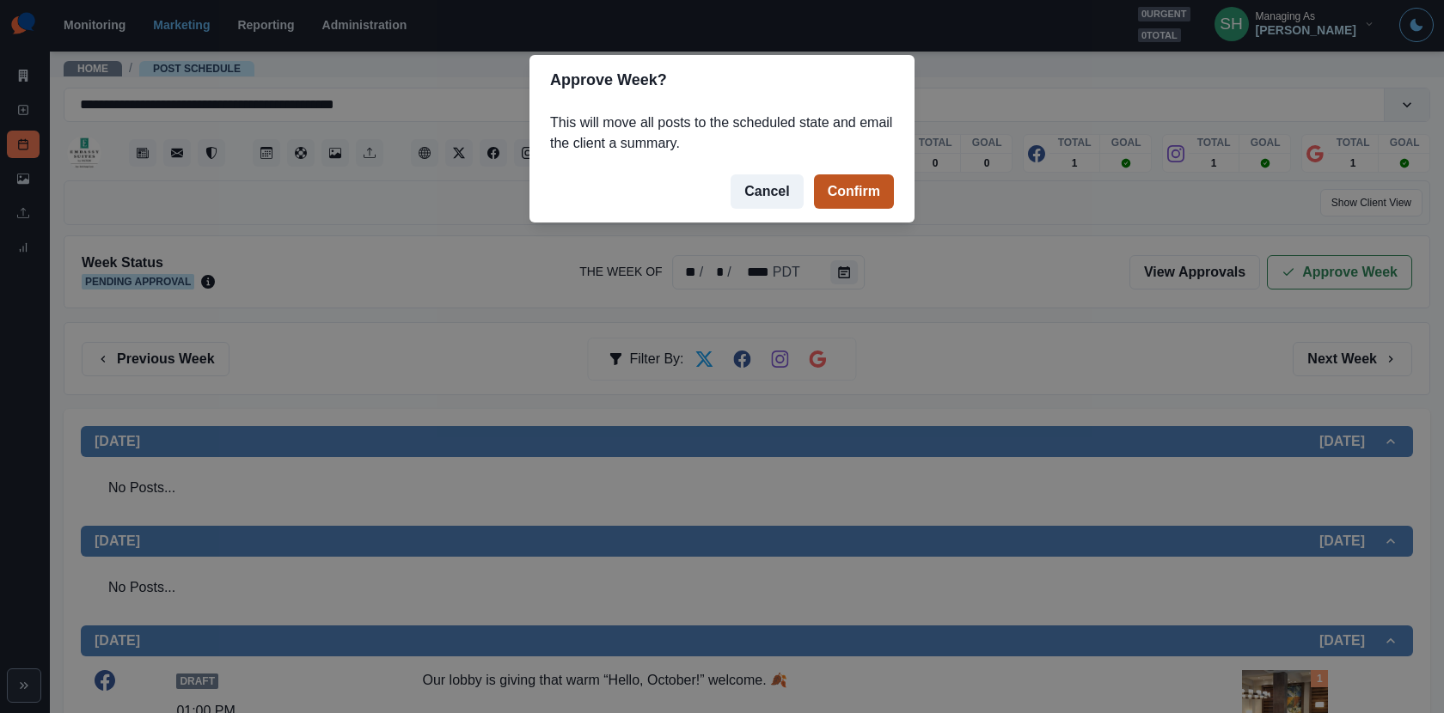
click at [835, 187] on button "Confirm" at bounding box center [854, 191] width 80 height 34
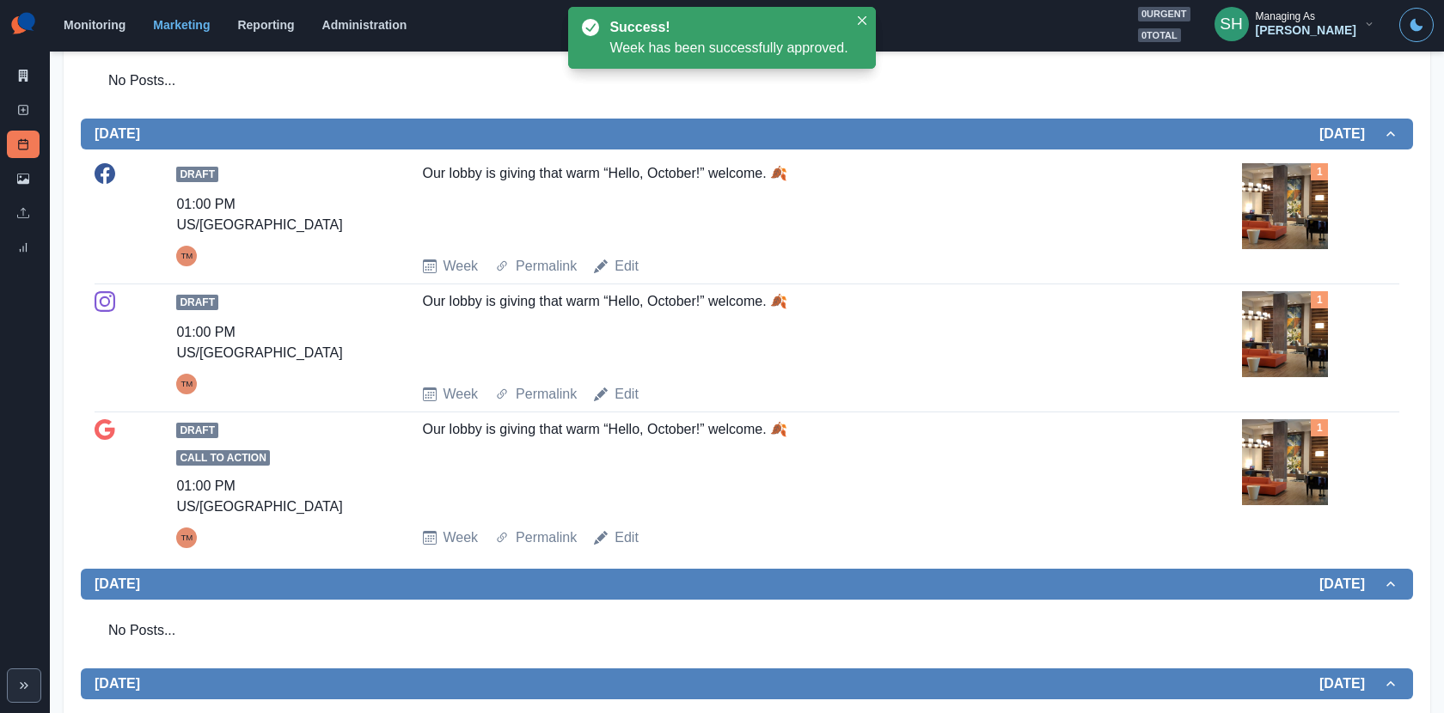
scroll to position [774, 0]
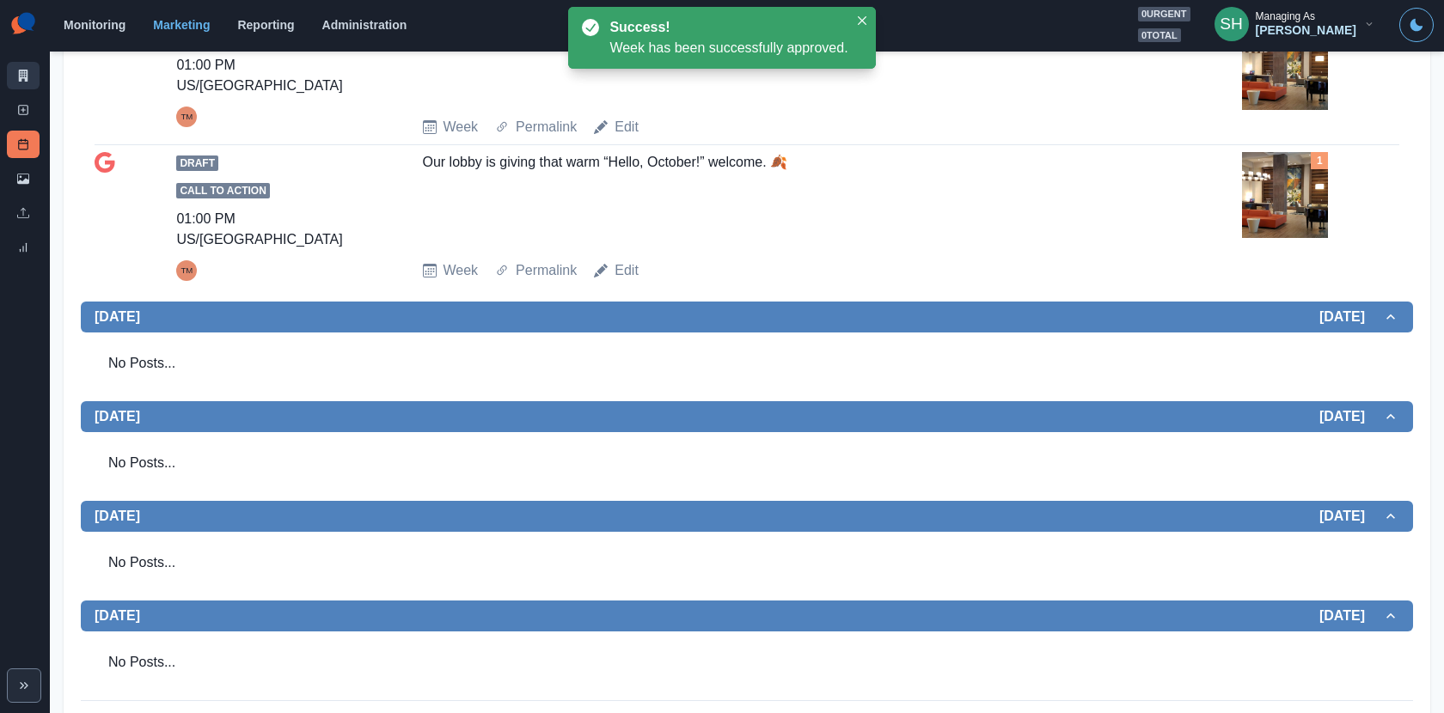
click at [28, 72] on icon at bounding box center [23, 76] width 12 height 12
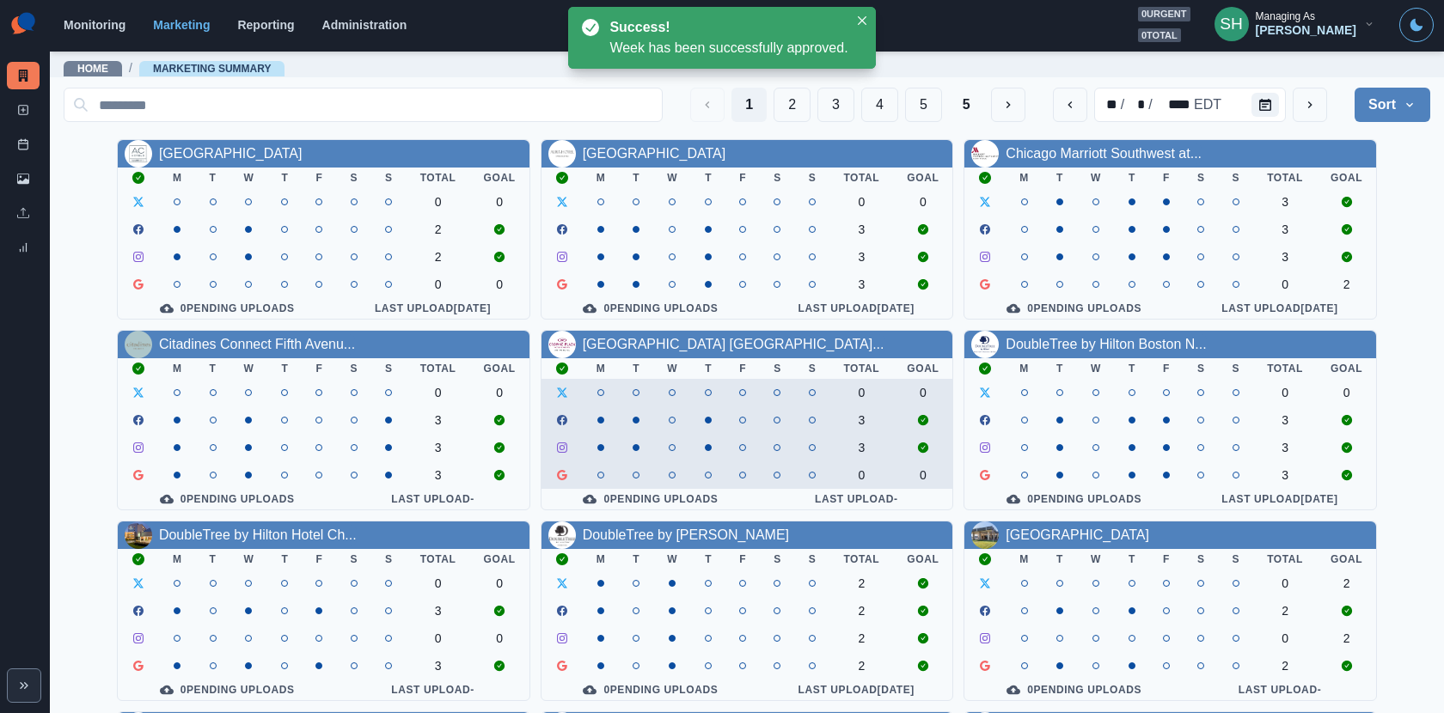
scroll to position [198, 0]
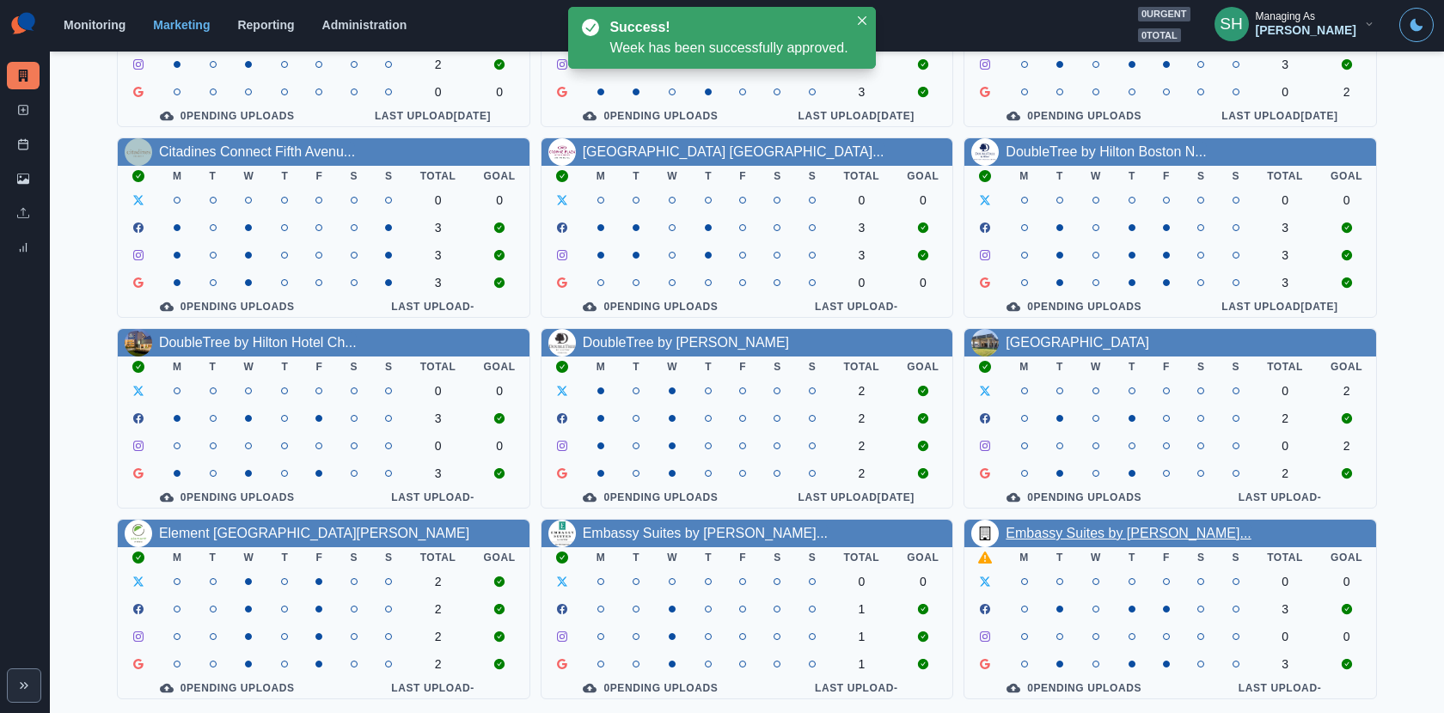
click at [1065, 534] on link "Embassy Suites by [PERSON_NAME]..." at bounding box center [1127, 533] width 245 height 15
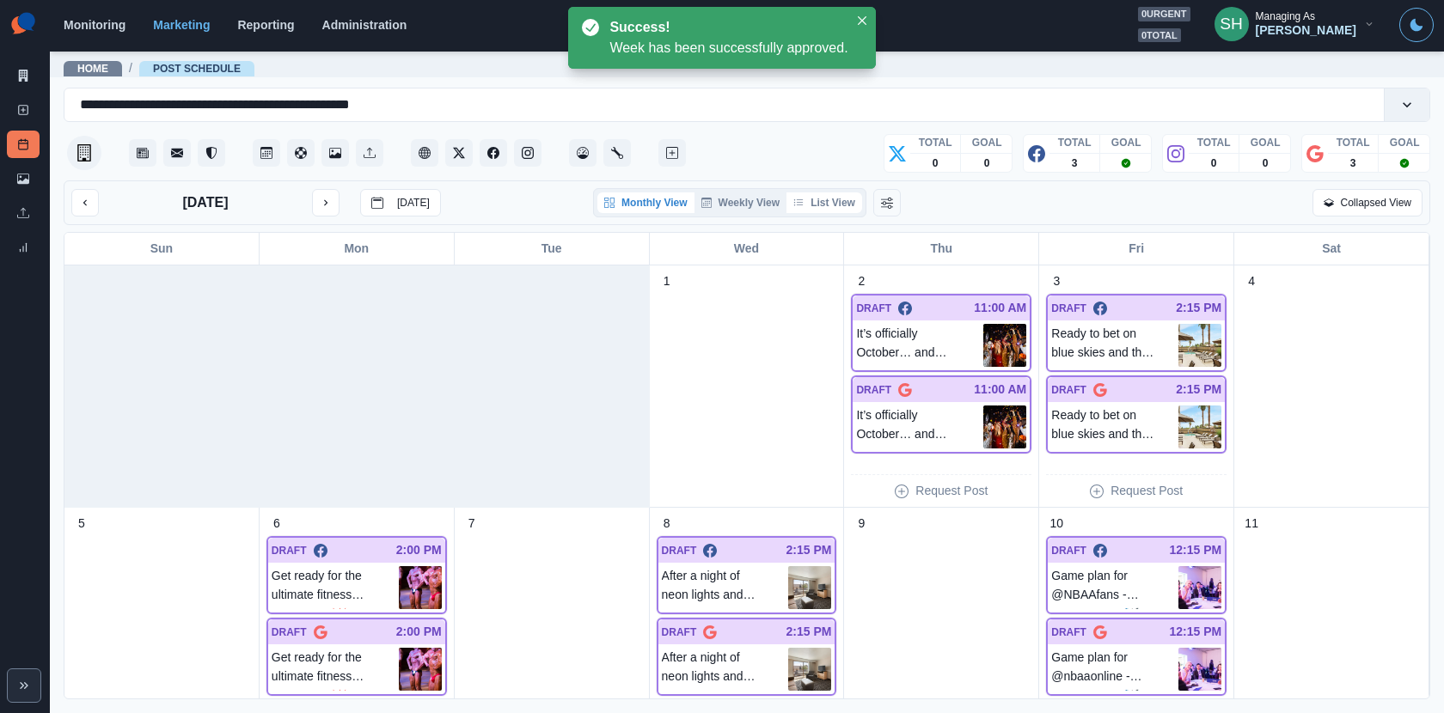
click at [834, 202] on button "List View" at bounding box center [824, 202] width 76 height 21
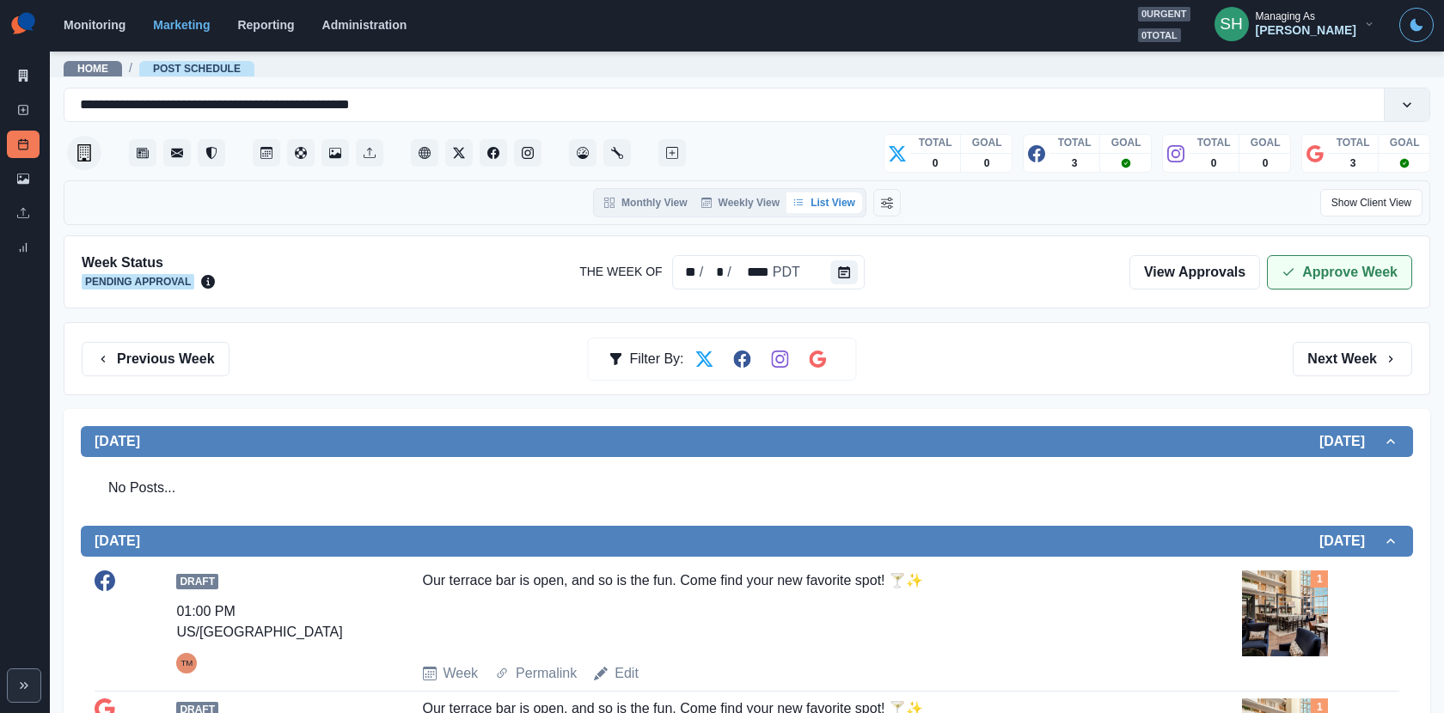
click at [1322, 283] on button "Approve Week" at bounding box center [1339, 272] width 145 height 34
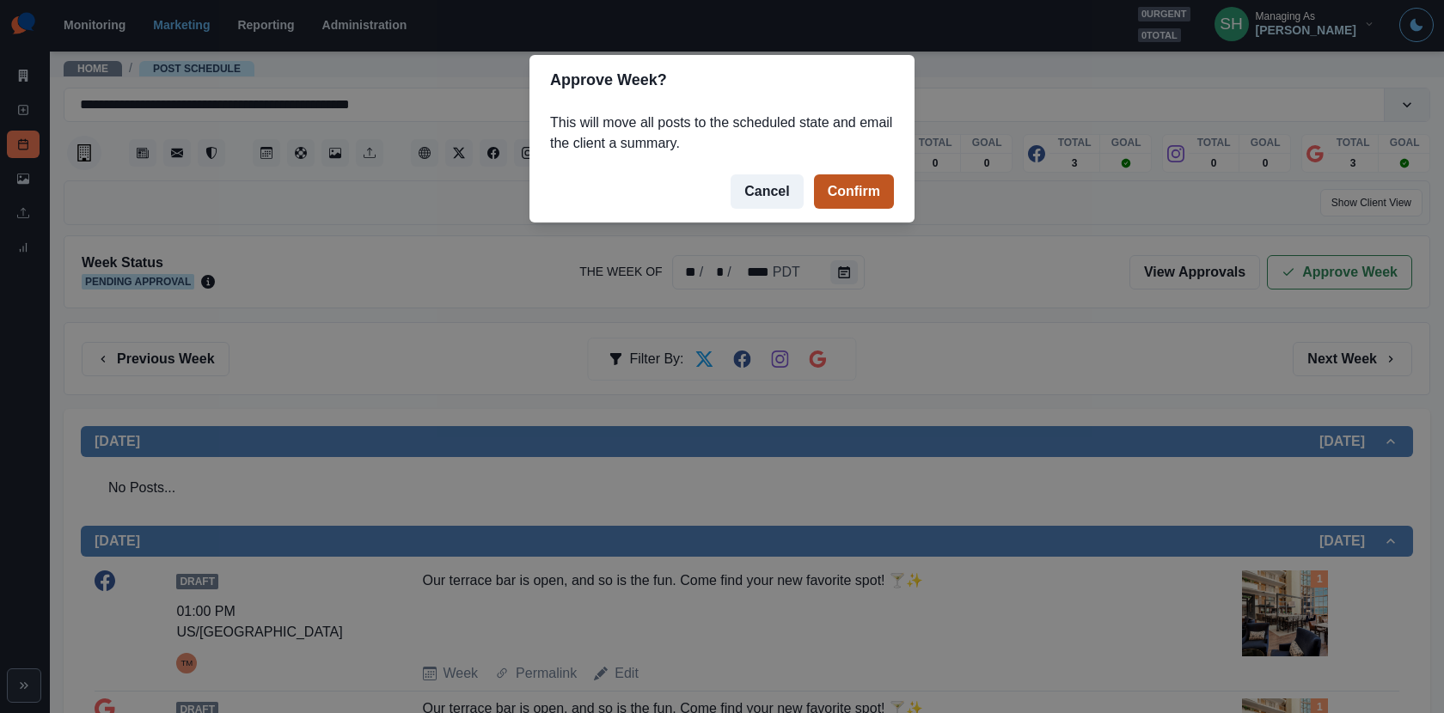
click at [841, 192] on button "Confirm" at bounding box center [854, 191] width 80 height 34
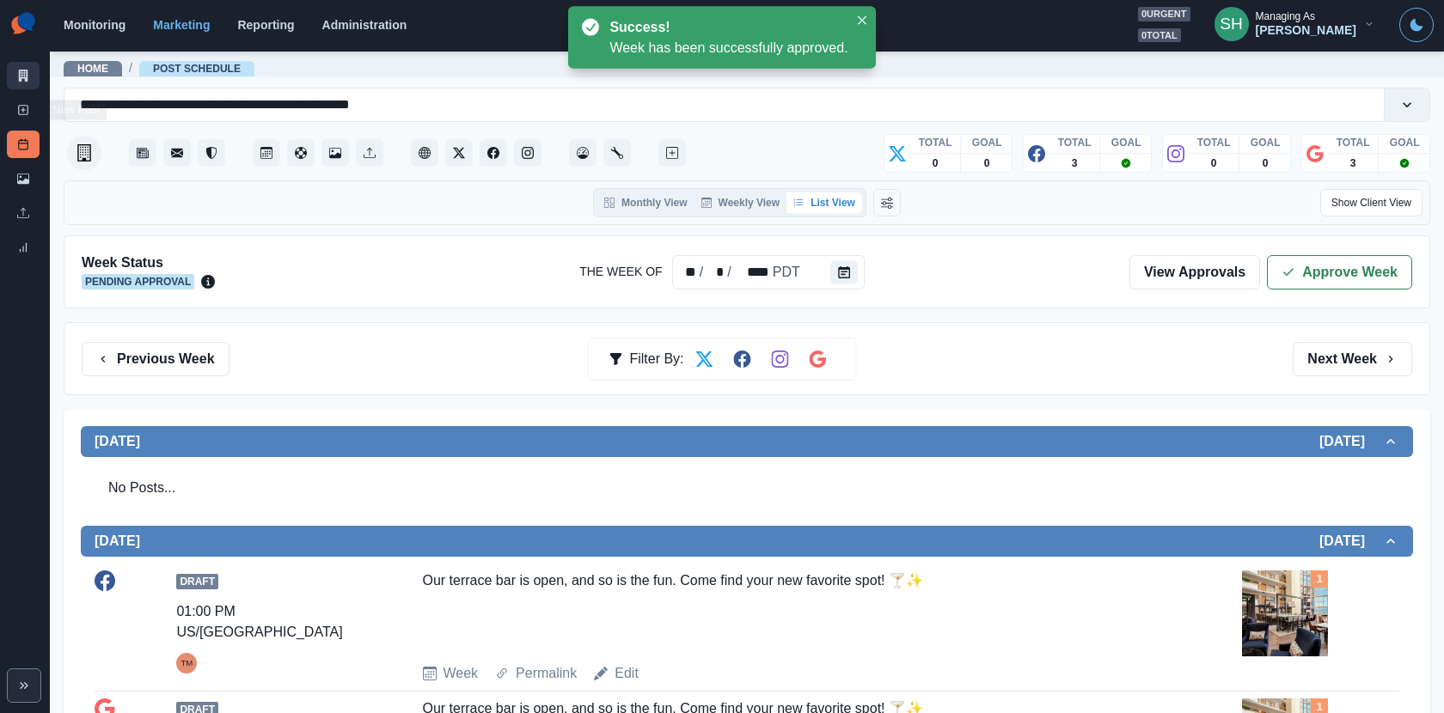
click at [10, 84] on link "Marketing Summary" at bounding box center [23, 75] width 33 height 27
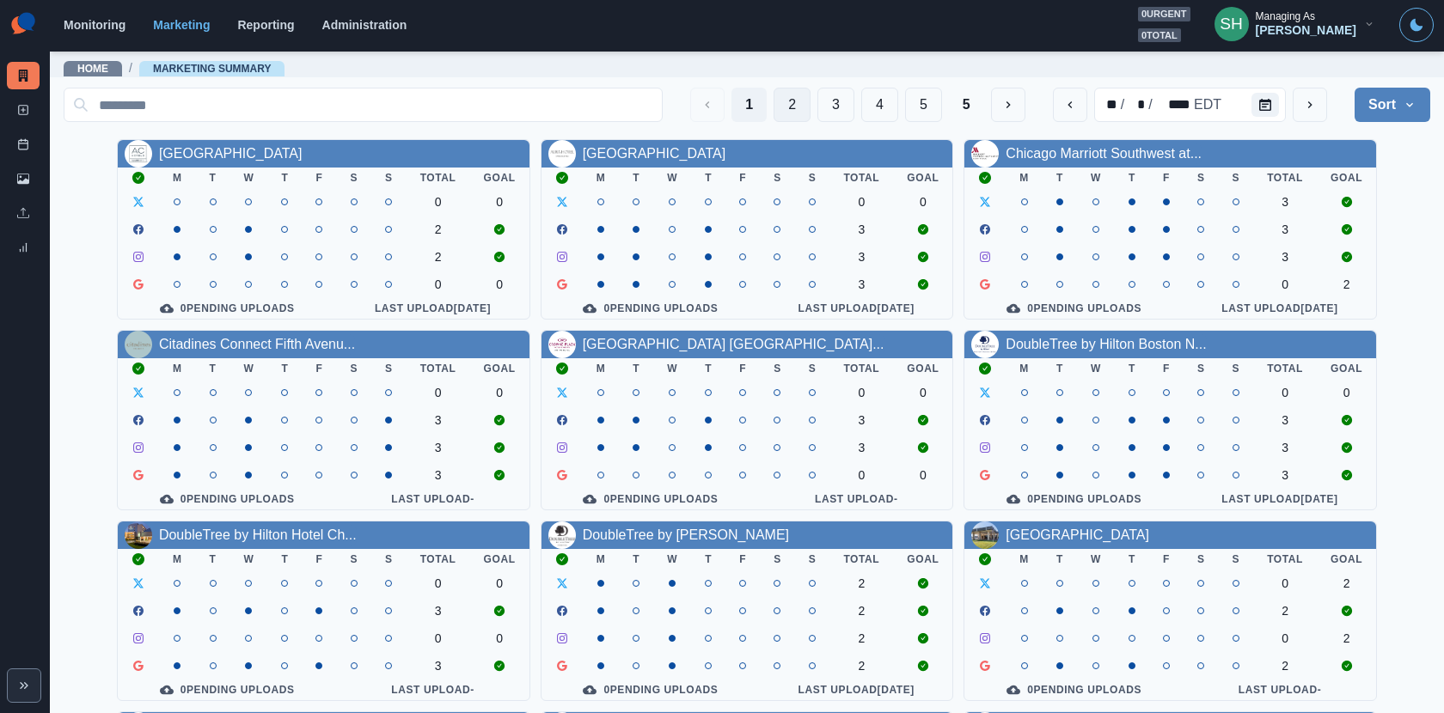
click at [787, 97] on button "2" at bounding box center [791, 105] width 37 height 34
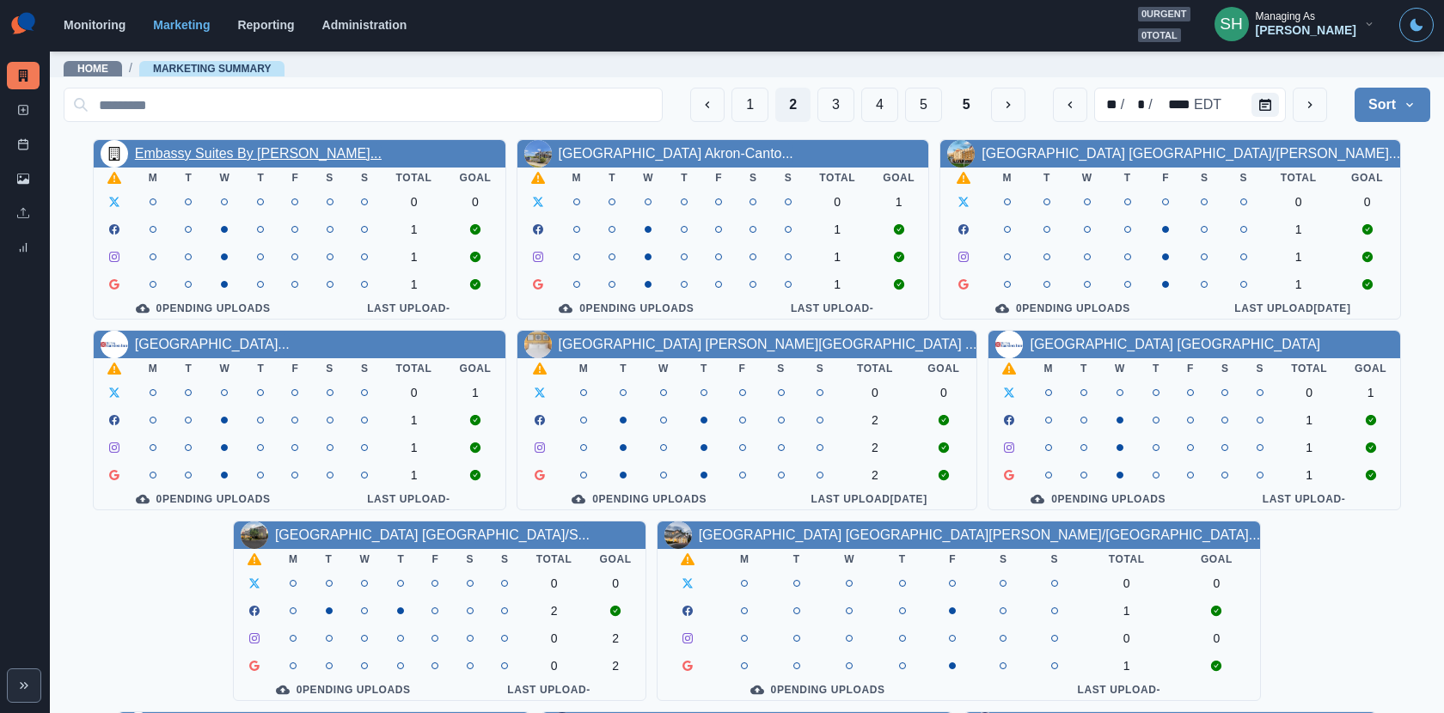
click at [302, 148] on link "Embassy Suites By [PERSON_NAME]..." at bounding box center [258, 153] width 247 height 15
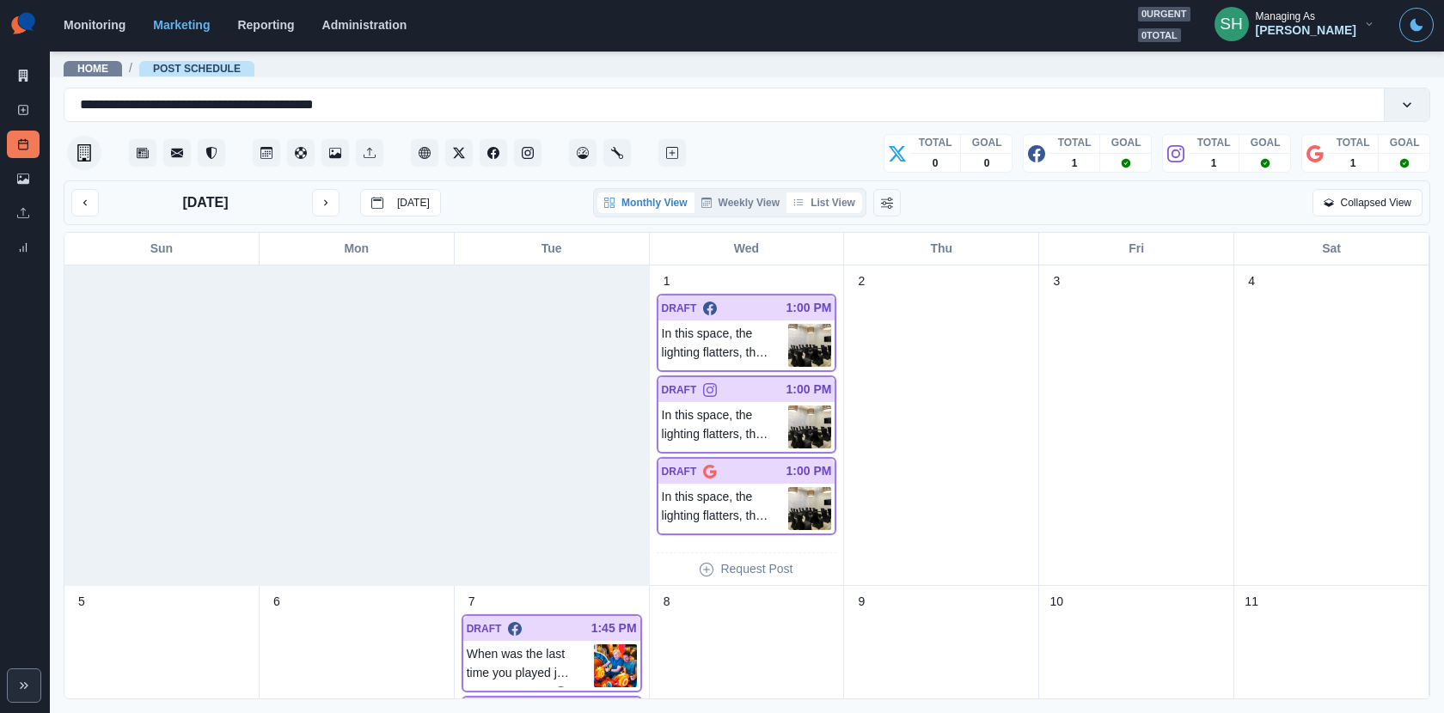
click at [803, 200] on icon "button" at bounding box center [798, 203] width 10 height 10
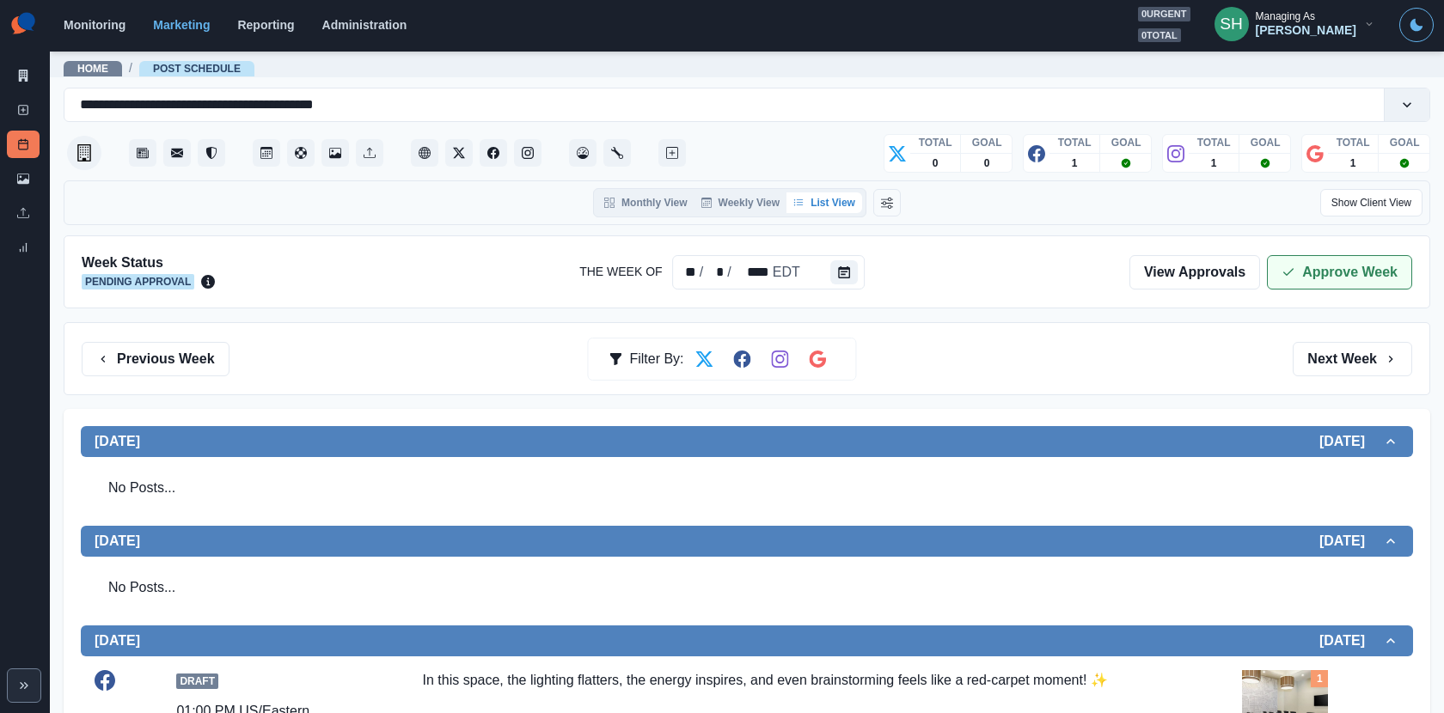
click at [1284, 277] on button "Approve Week" at bounding box center [1339, 272] width 145 height 34
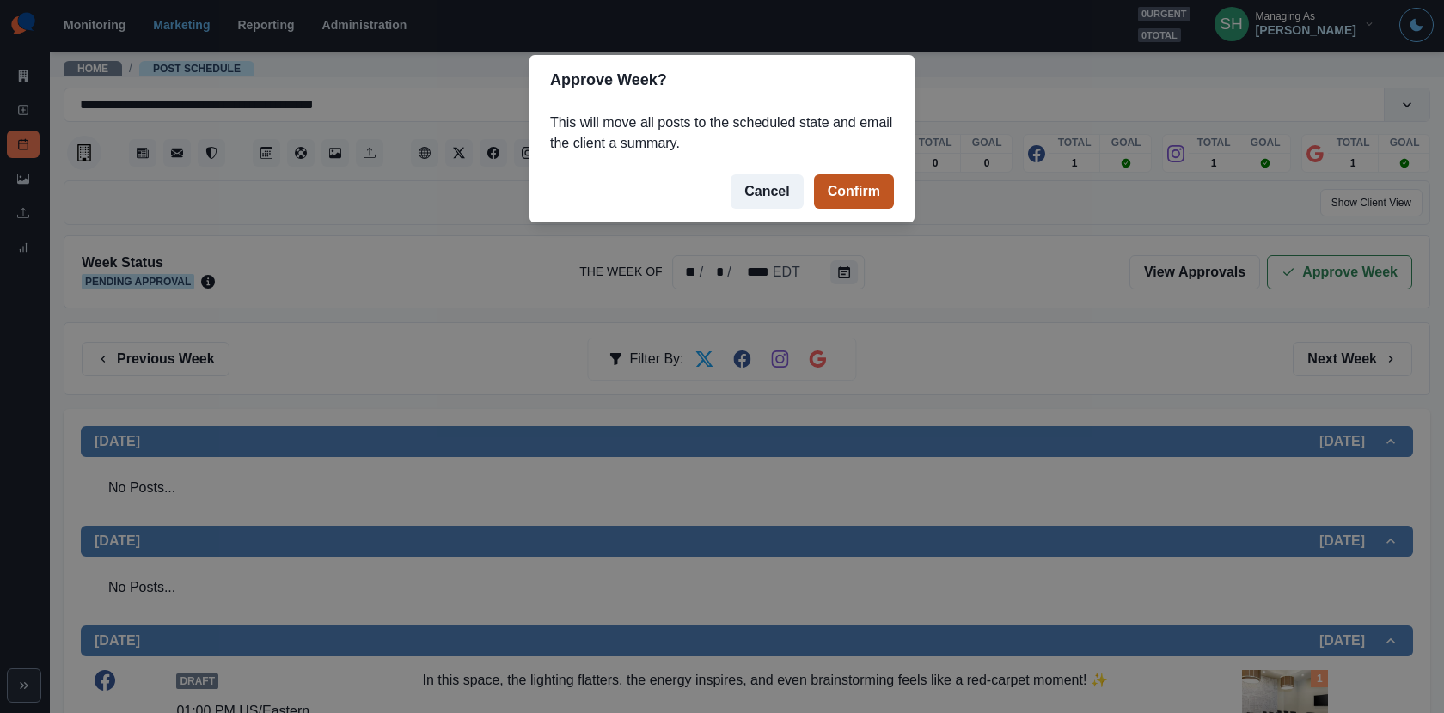
click at [872, 195] on button "Confirm" at bounding box center [854, 191] width 80 height 34
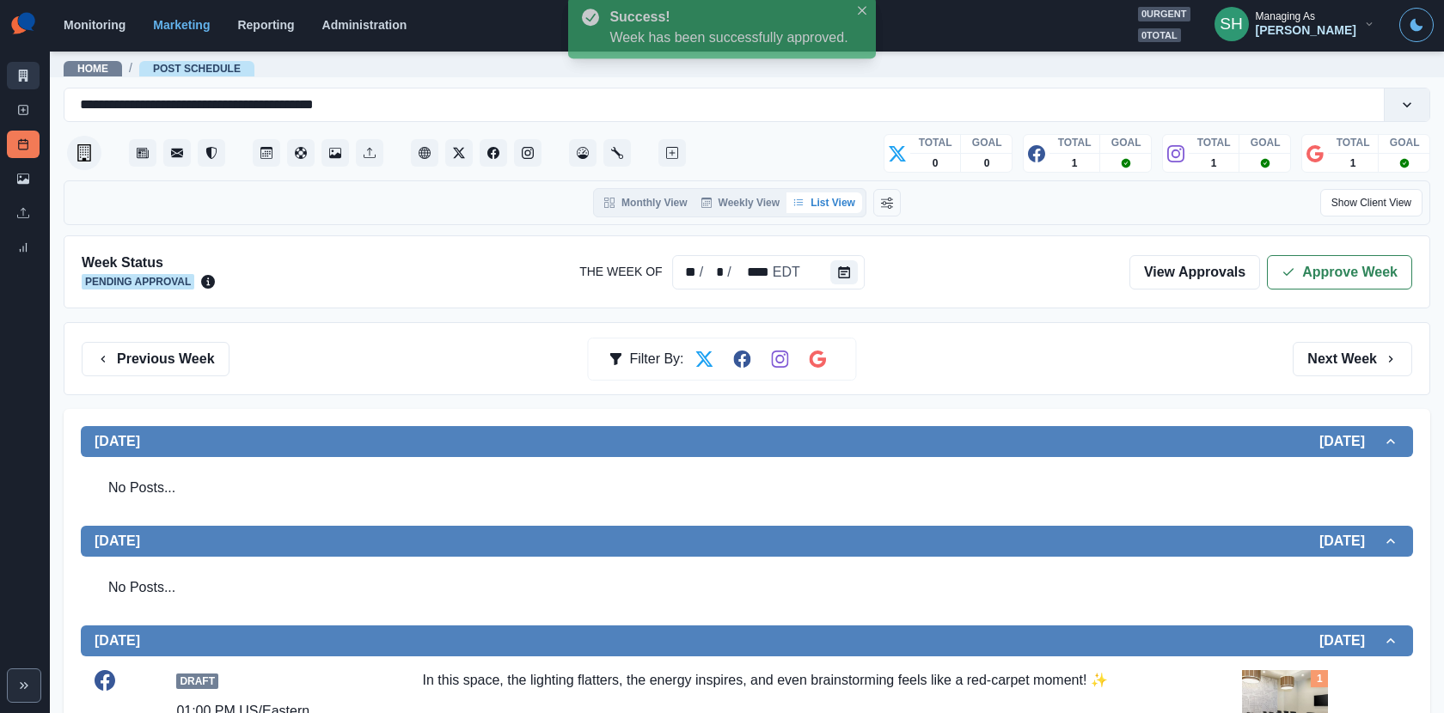
click at [23, 75] on icon at bounding box center [23, 76] width 9 height 12
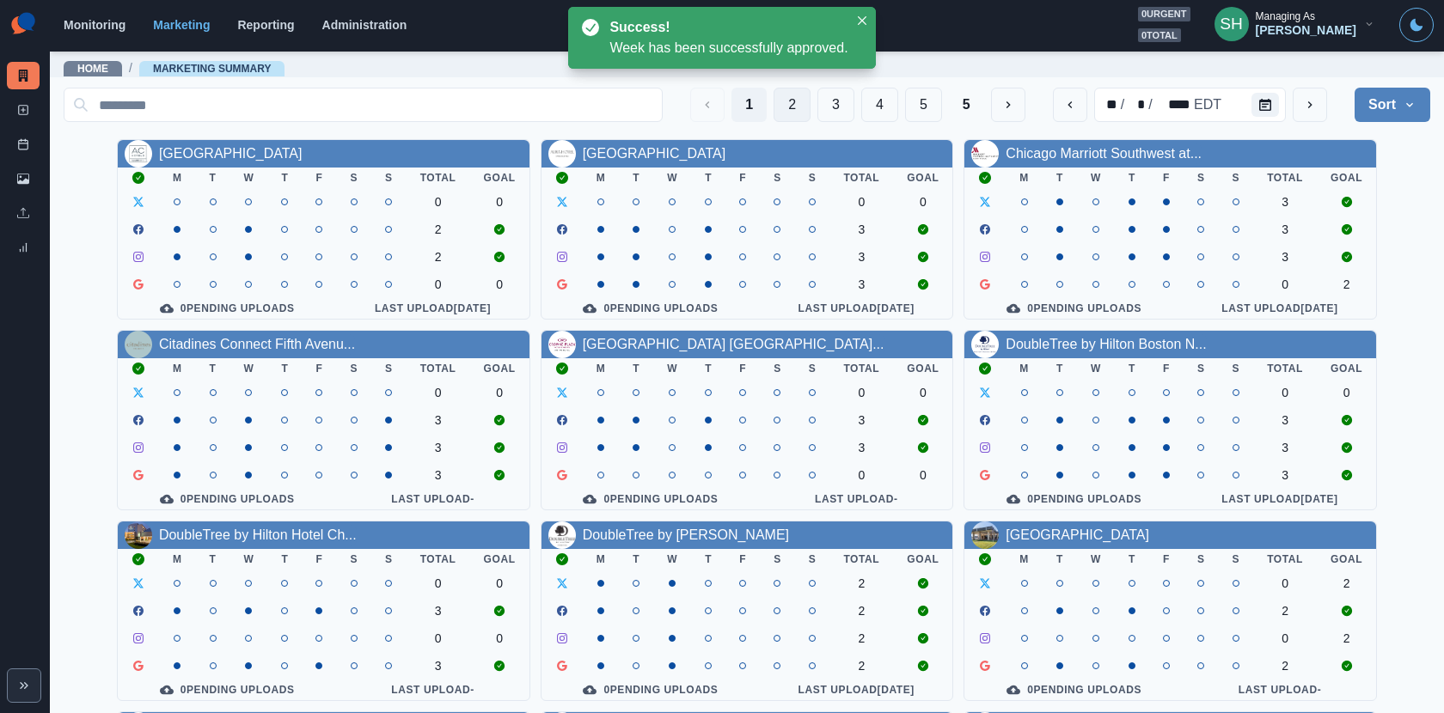
click at [808, 92] on button "2" at bounding box center [791, 105] width 37 height 34
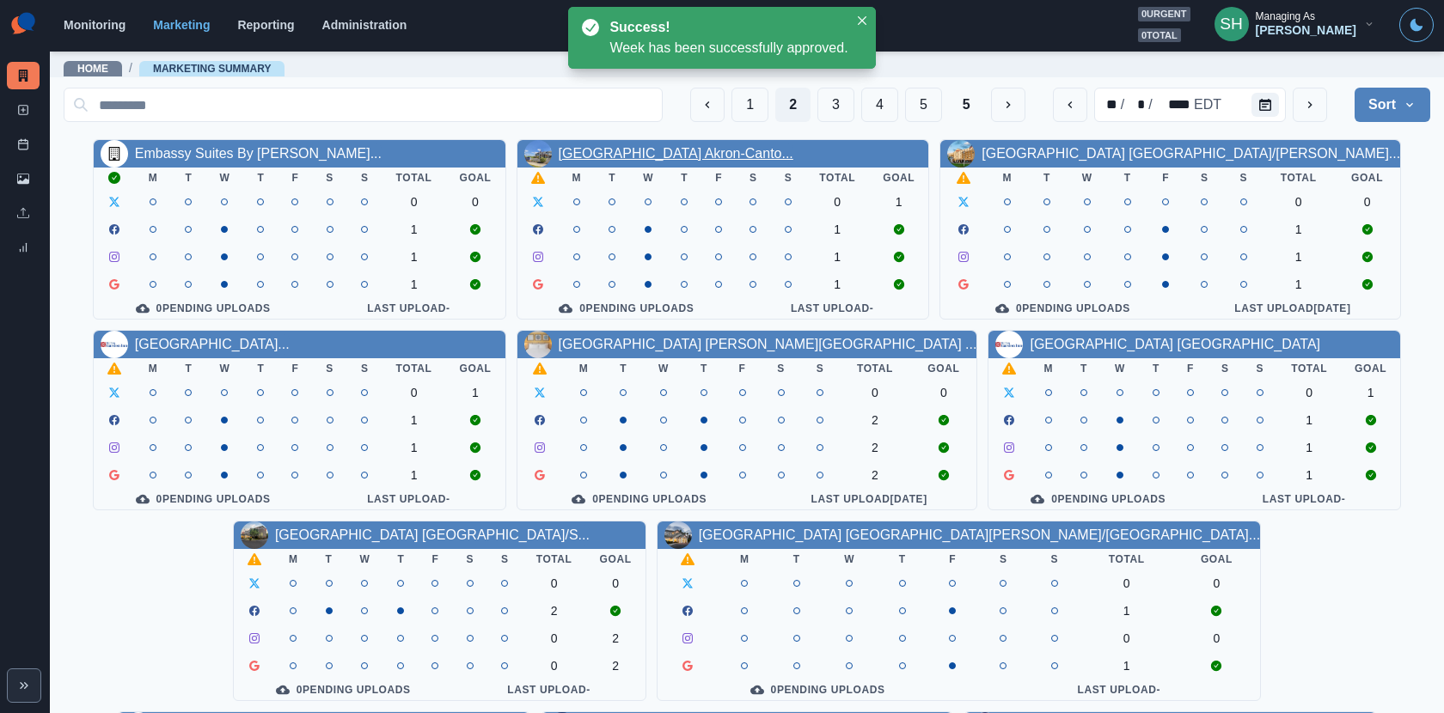
click at [677, 148] on link "[GEOGRAPHIC_DATA] Akron-Canto..." at bounding box center [676, 153] width 235 height 15
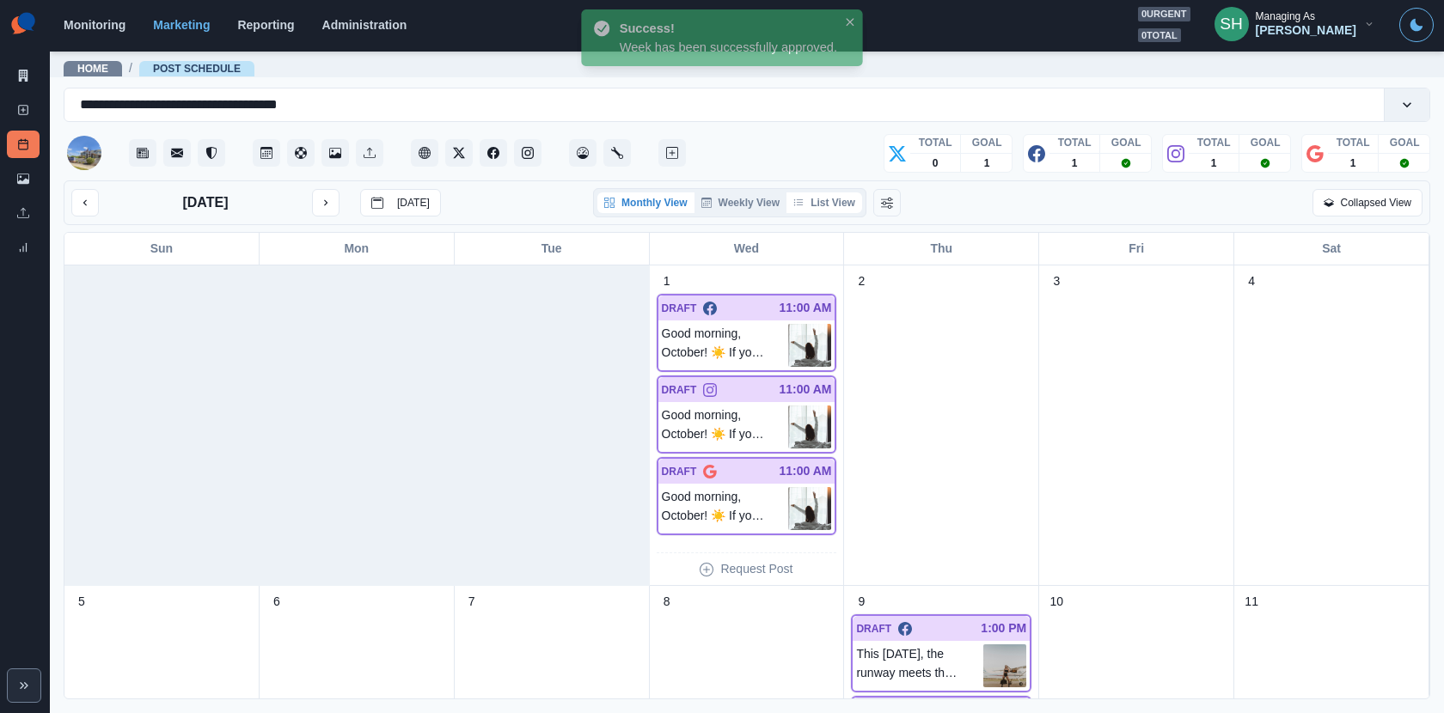
click at [833, 205] on button "List View" at bounding box center [824, 202] width 76 height 21
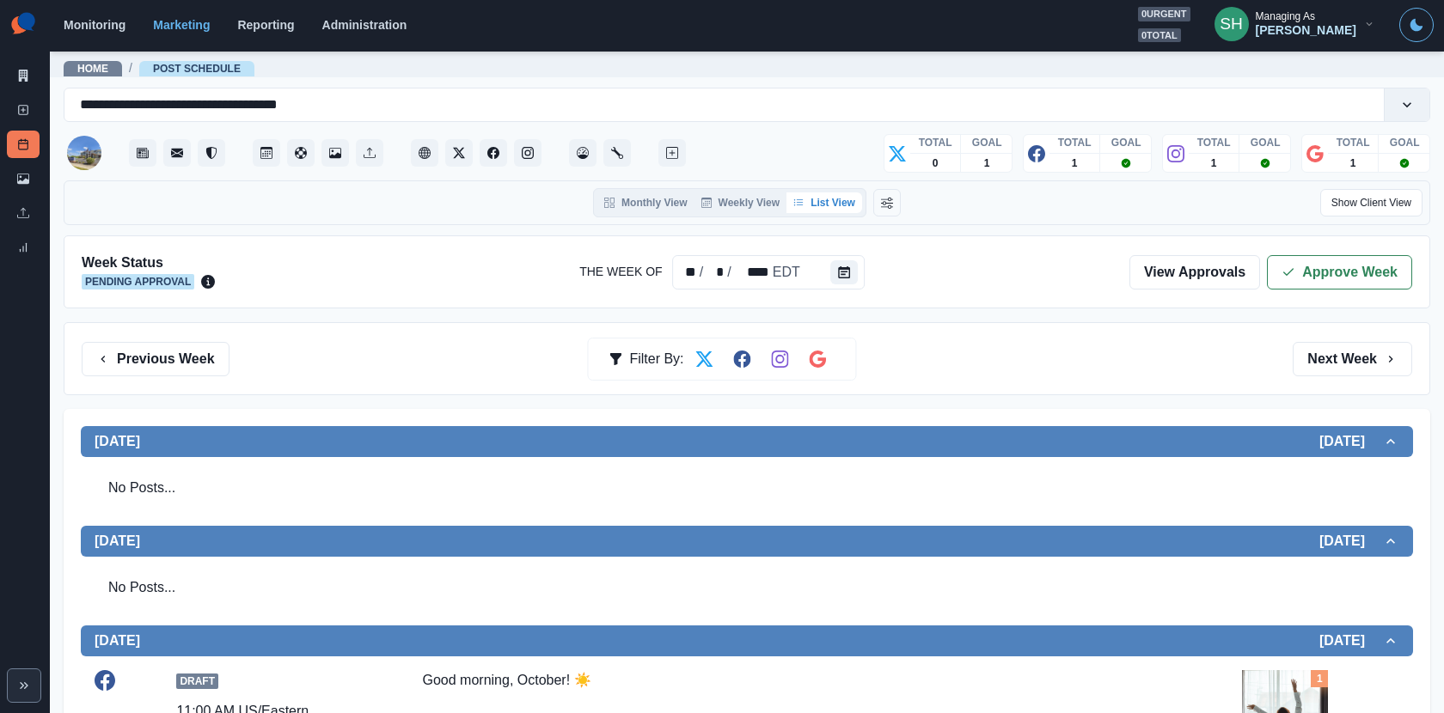
click at [1294, 241] on div "Week Status Pending Approval The Week Of ** / * / **** EDT View Approvals Appro…" at bounding box center [747, 271] width 1366 height 73
click at [1293, 250] on div "Week Status Pending Approval The Week Of ** / * / **** EDT View Approvals Appro…" at bounding box center [747, 271] width 1366 height 73
click at [1279, 273] on button "Approve Week" at bounding box center [1339, 272] width 145 height 34
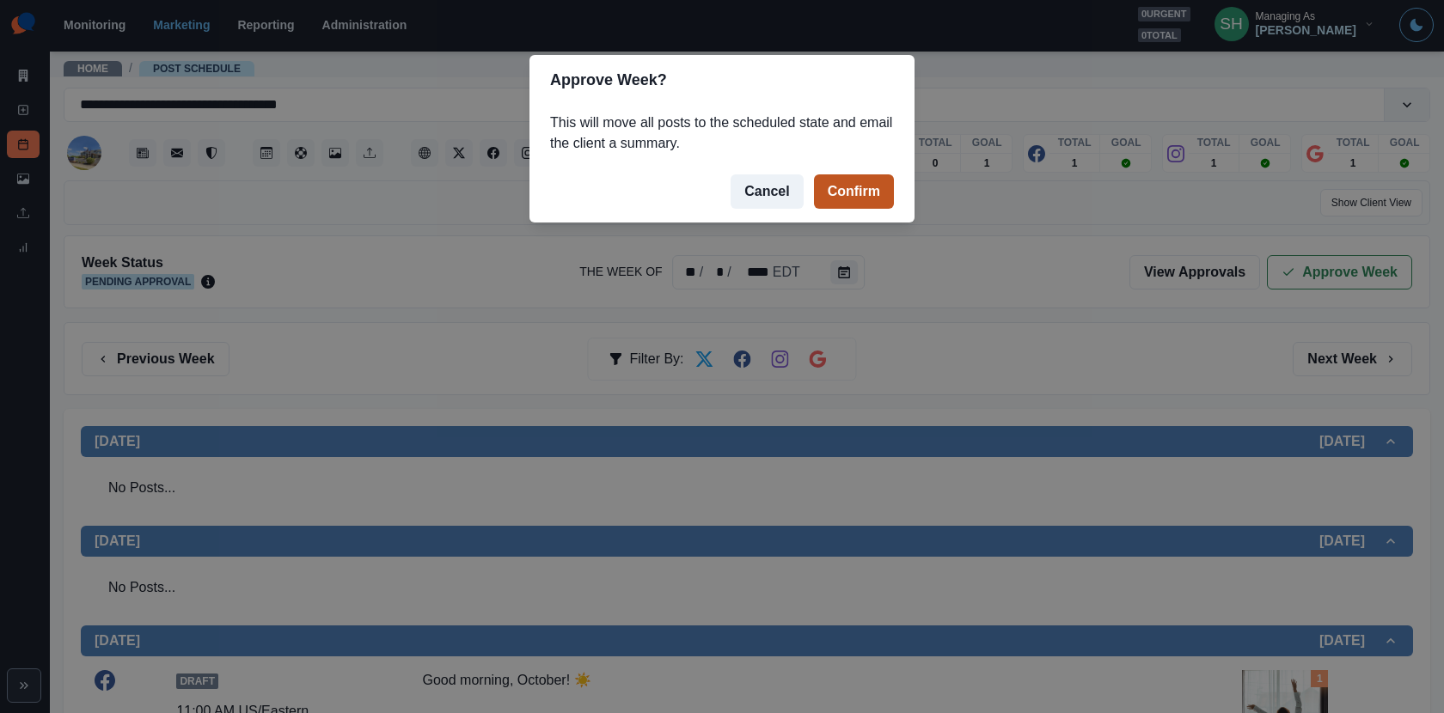
click at [833, 185] on button "Confirm" at bounding box center [854, 191] width 80 height 34
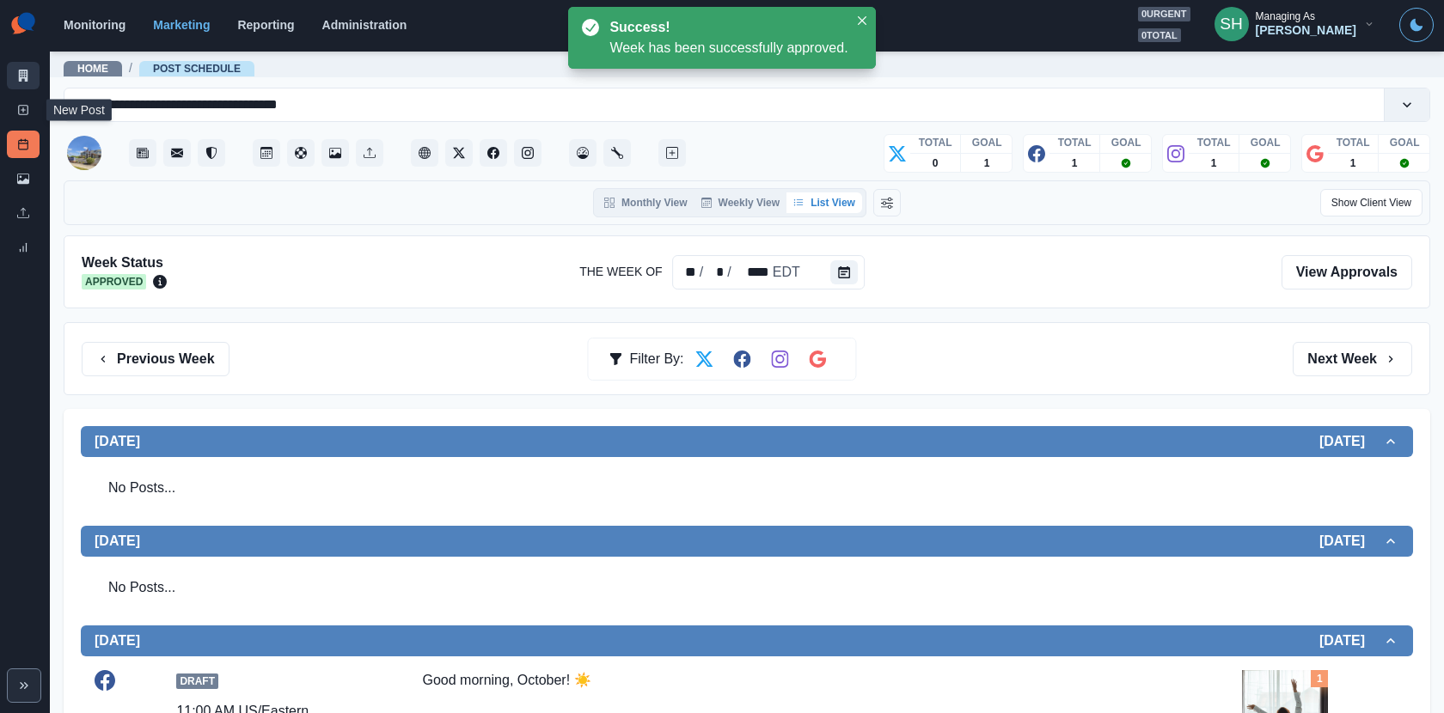
click at [15, 83] on link "Marketing Summary" at bounding box center [23, 75] width 33 height 27
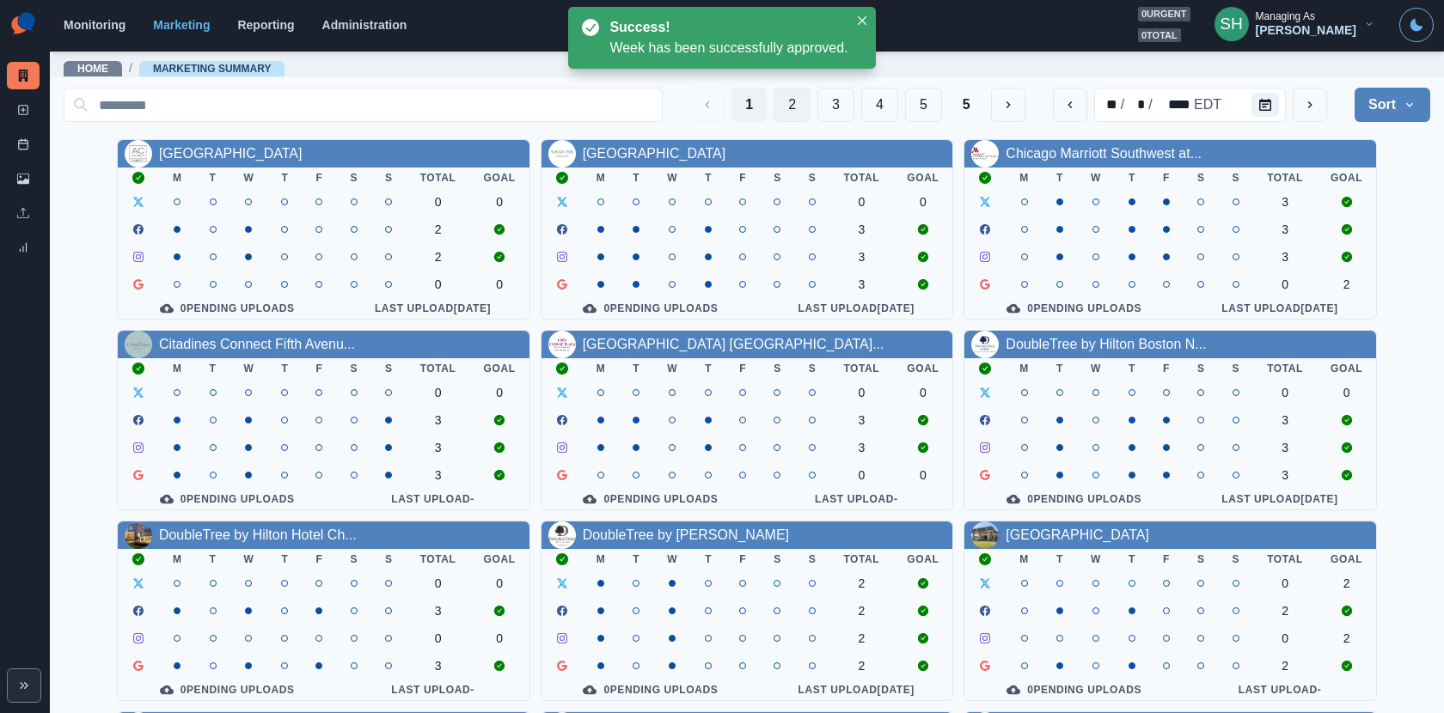
click at [805, 111] on button "2" at bounding box center [791, 105] width 37 height 34
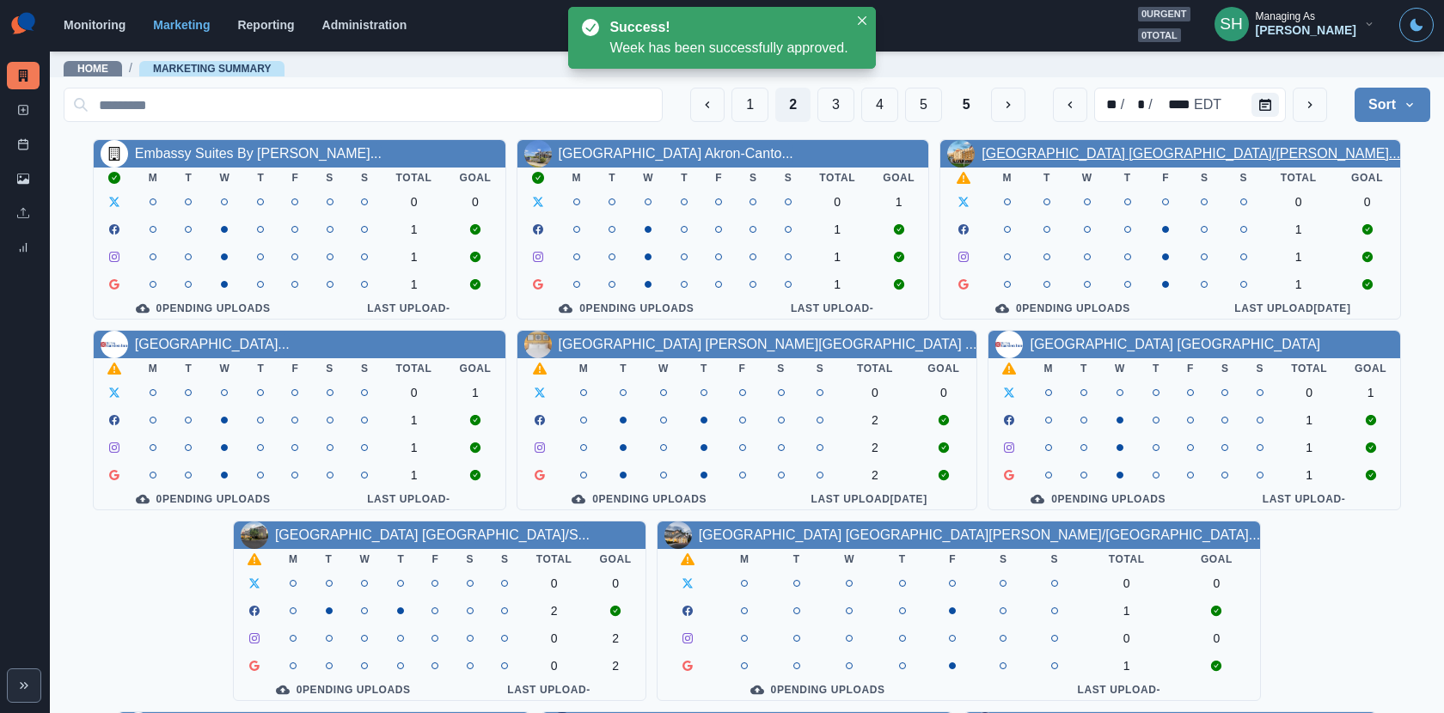
click at [1076, 156] on link "[GEOGRAPHIC_DATA] [GEOGRAPHIC_DATA]/[PERSON_NAME]..." at bounding box center [1190, 153] width 418 height 15
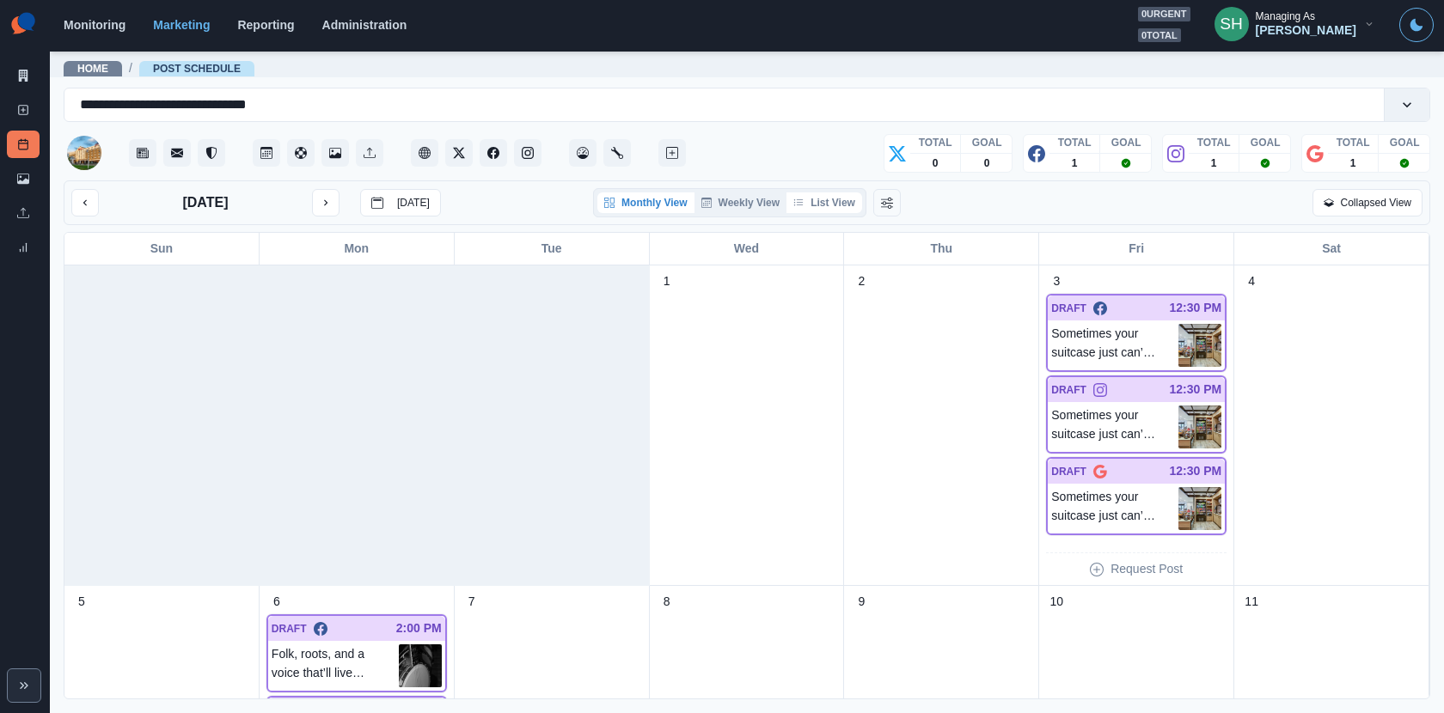
click at [844, 192] on button "List View" at bounding box center [824, 202] width 76 height 21
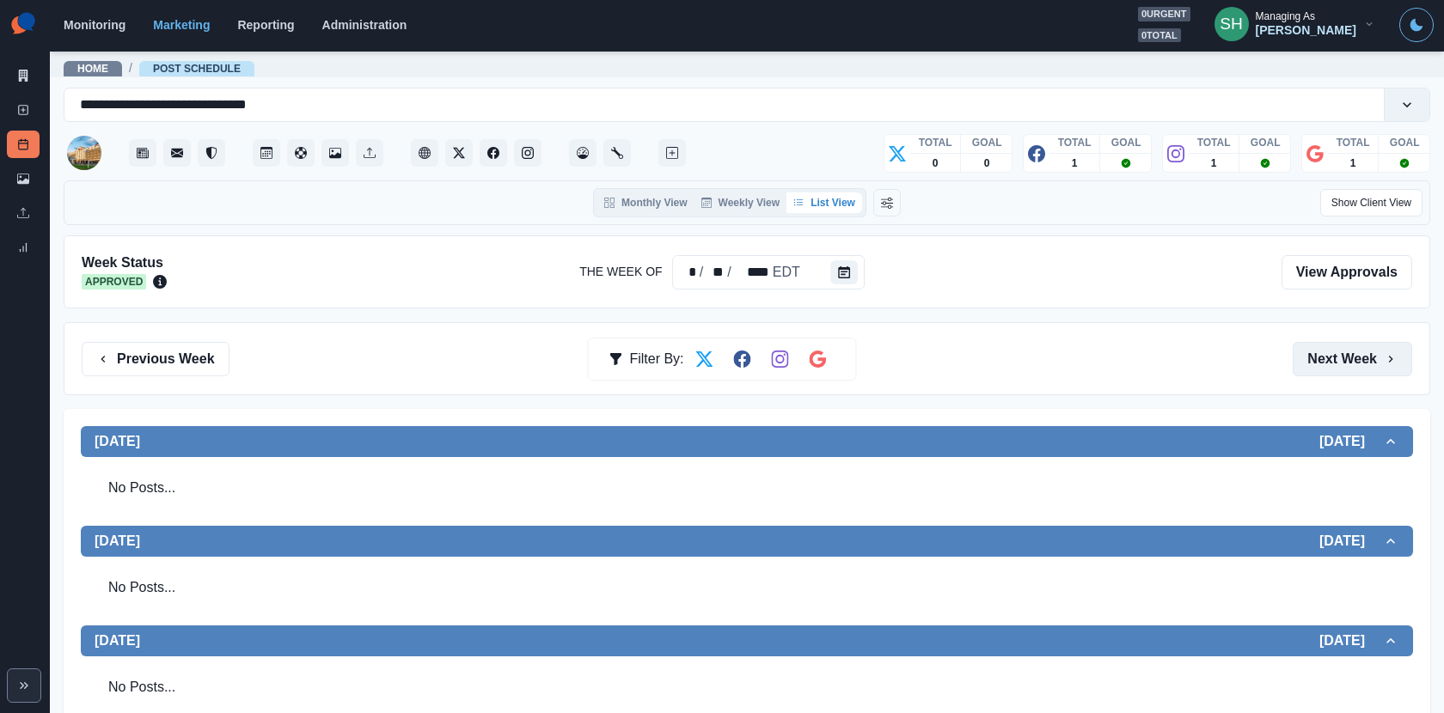
click at [1380, 357] on button "Next Week" at bounding box center [1351, 359] width 119 height 34
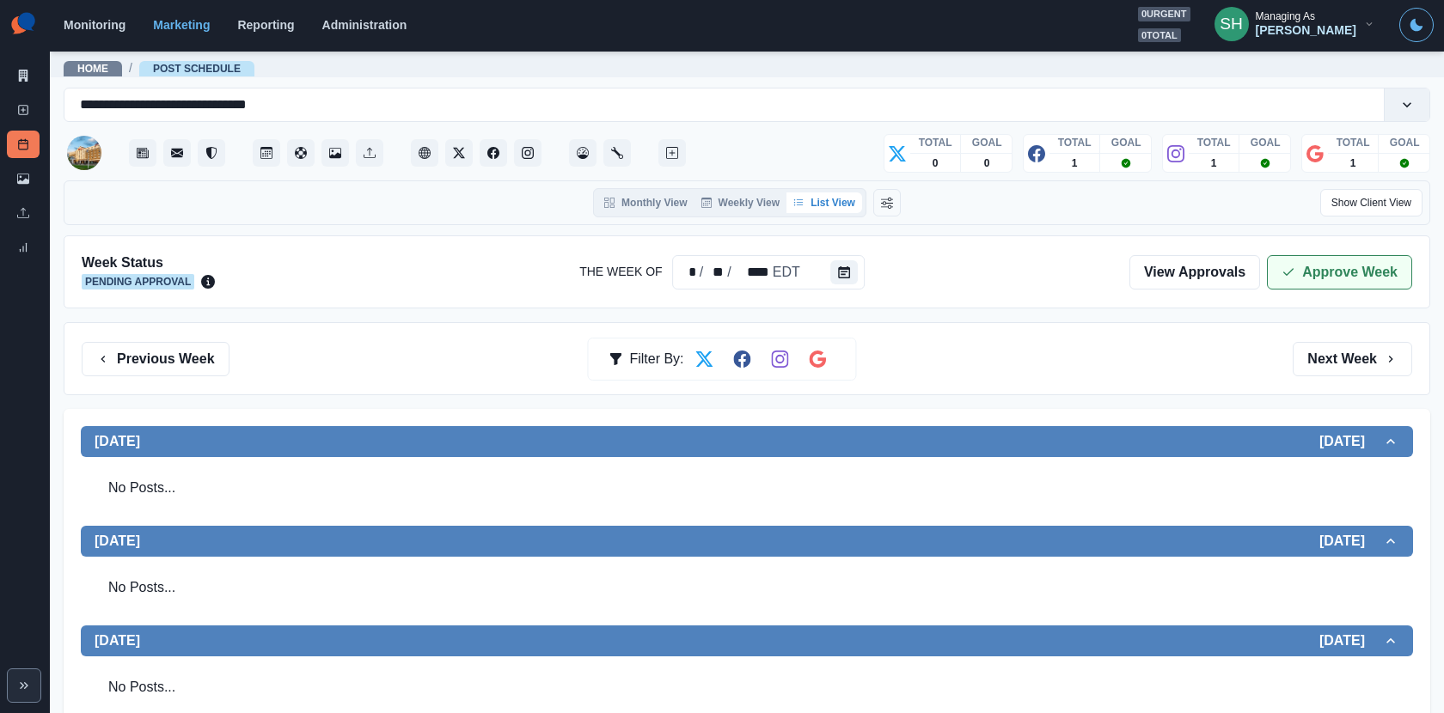
click at [1320, 280] on button "Approve Week" at bounding box center [1339, 272] width 145 height 34
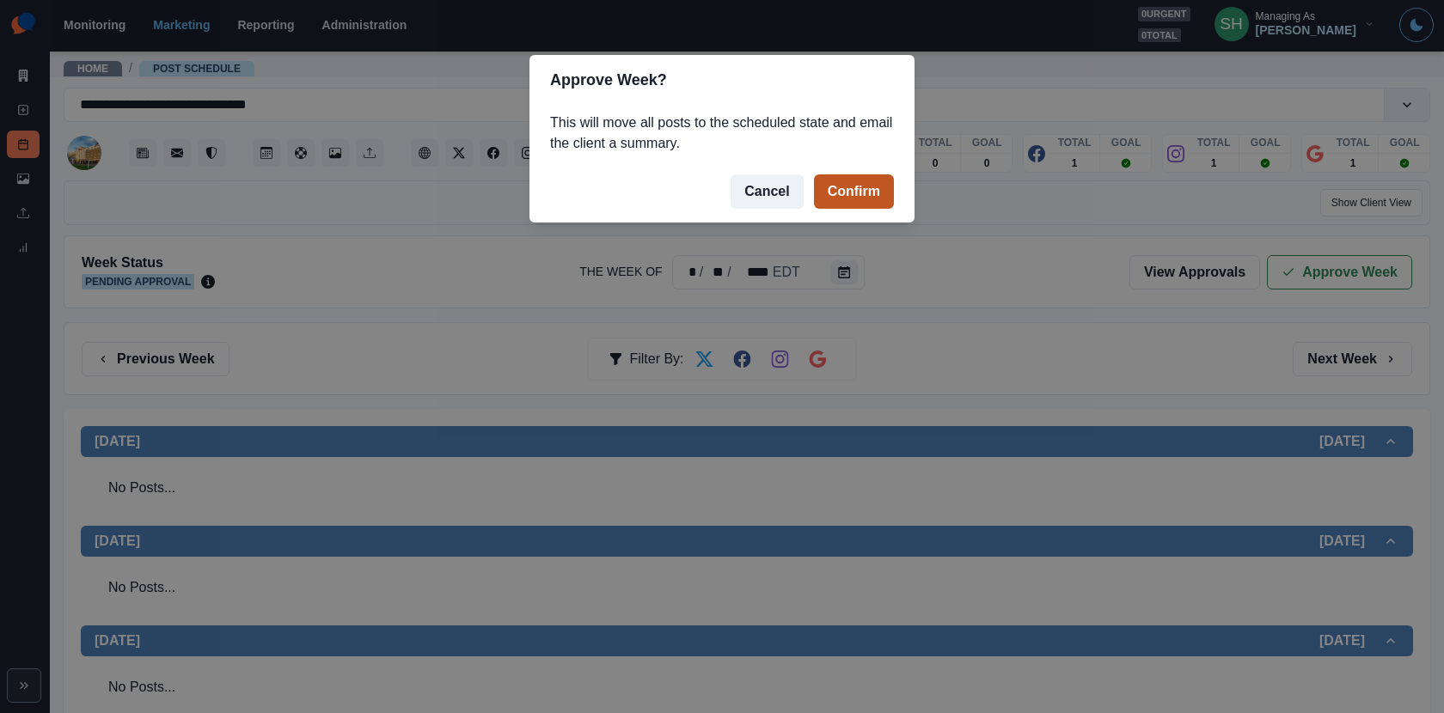
click at [830, 193] on button "Confirm" at bounding box center [854, 191] width 80 height 34
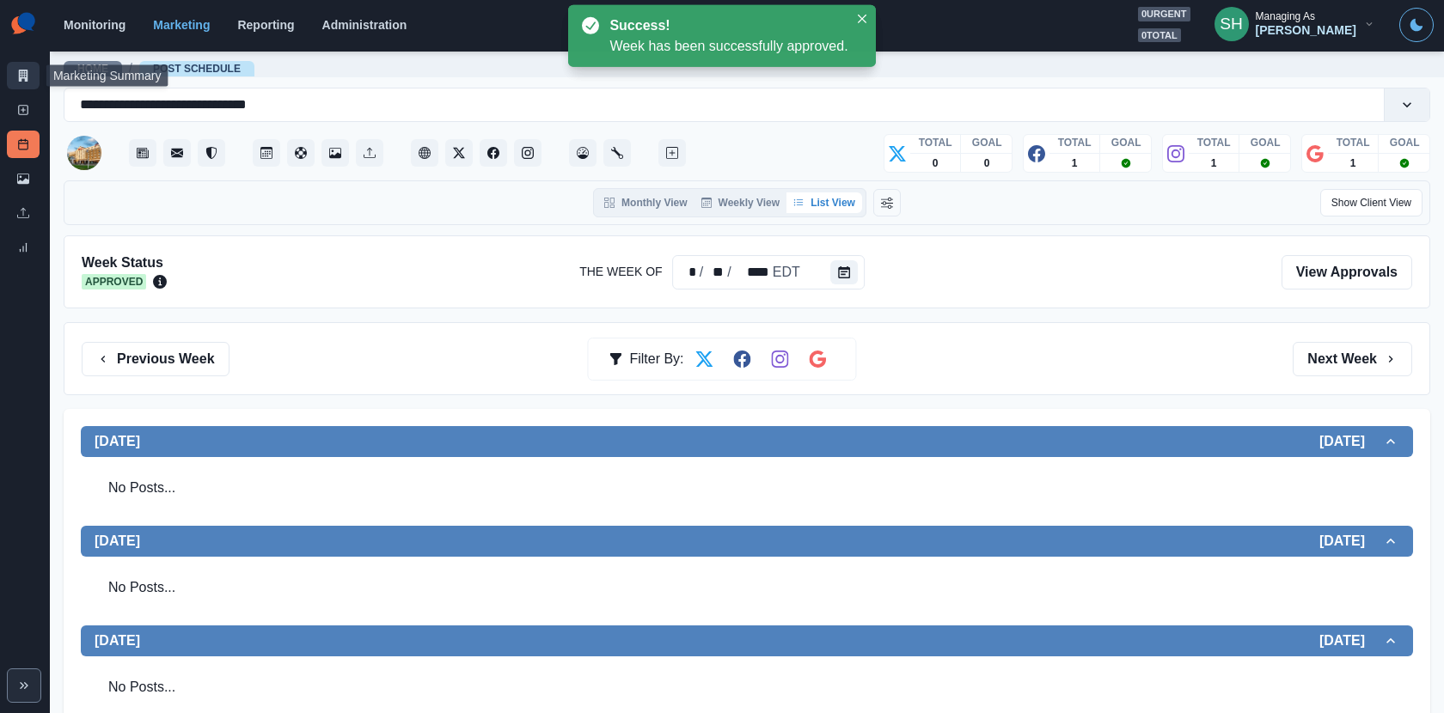
click at [27, 70] on icon at bounding box center [23, 76] width 9 height 12
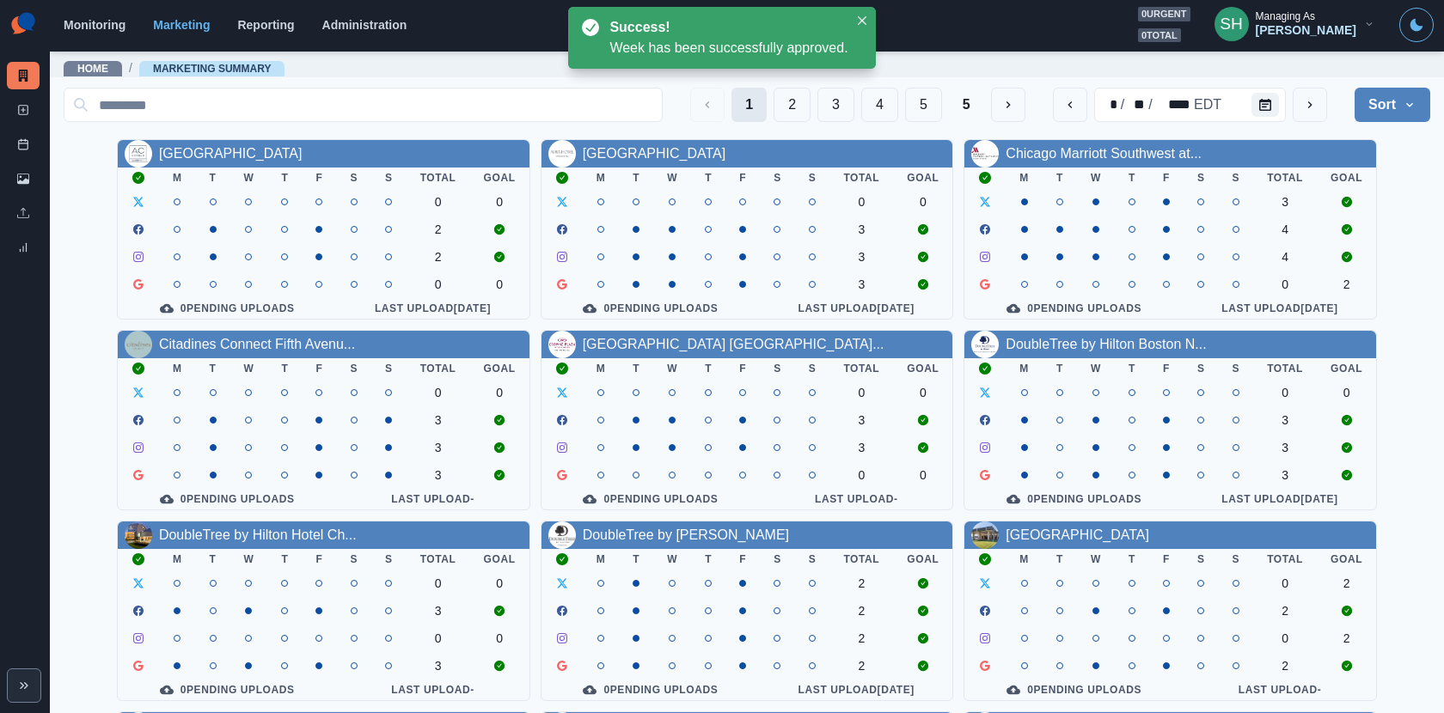
click at [735, 109] on button "1" at bounding box center [748, 105] width 35 height 34
click at [802, 114] on button "2" at bounding box center [791, 105] width 37 height 34
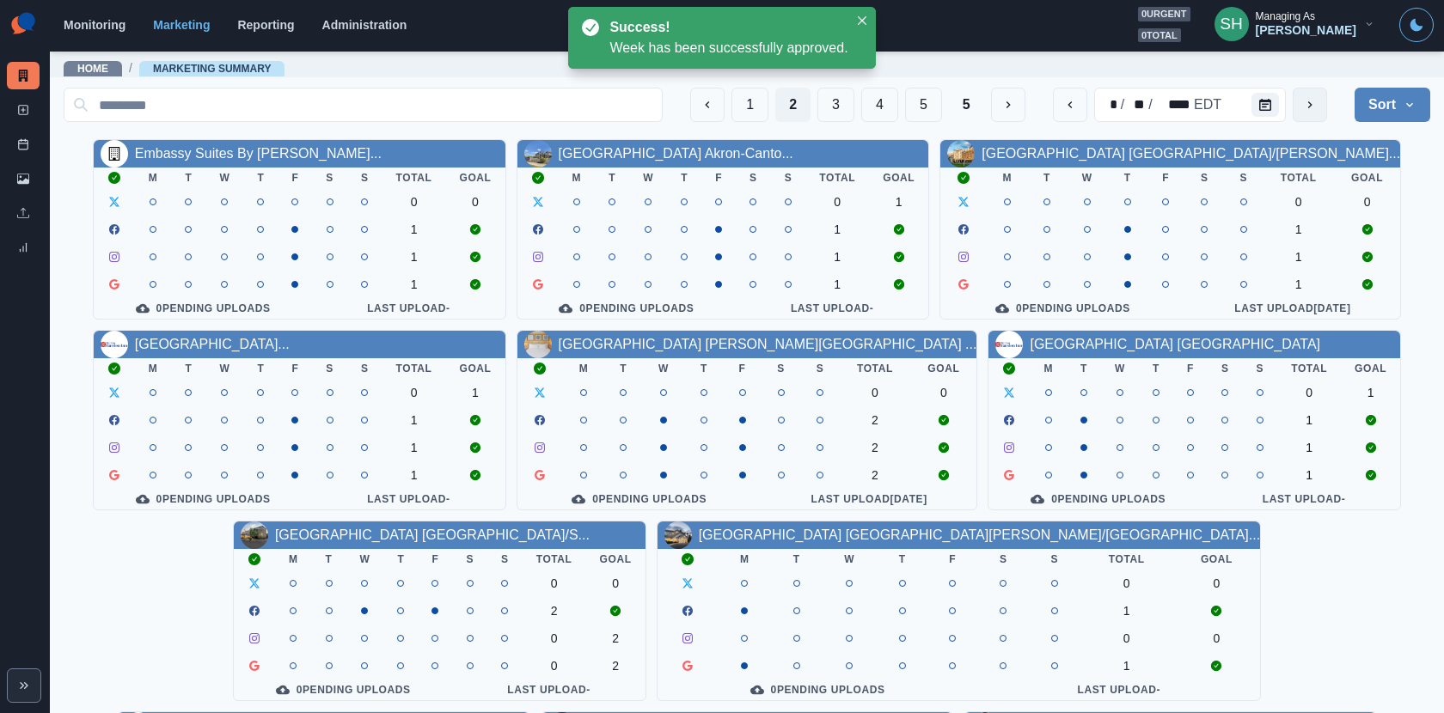
click at [1316, 100] on button "next" at bounding box center [1309, 105] width 34 height 34
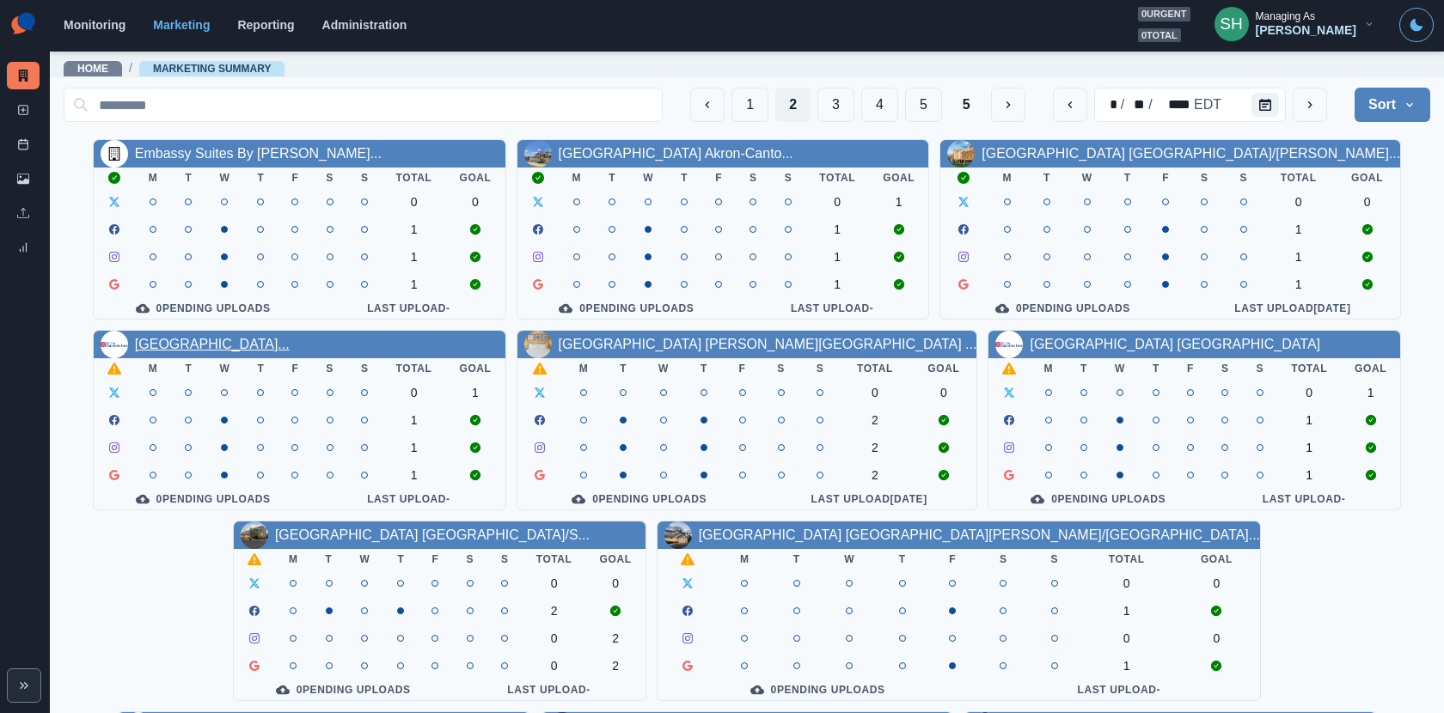
click at [290, 351] on link "[GEOGRAPHIC_DATA]..." at bounding box center [212, 344] width 155 height 15
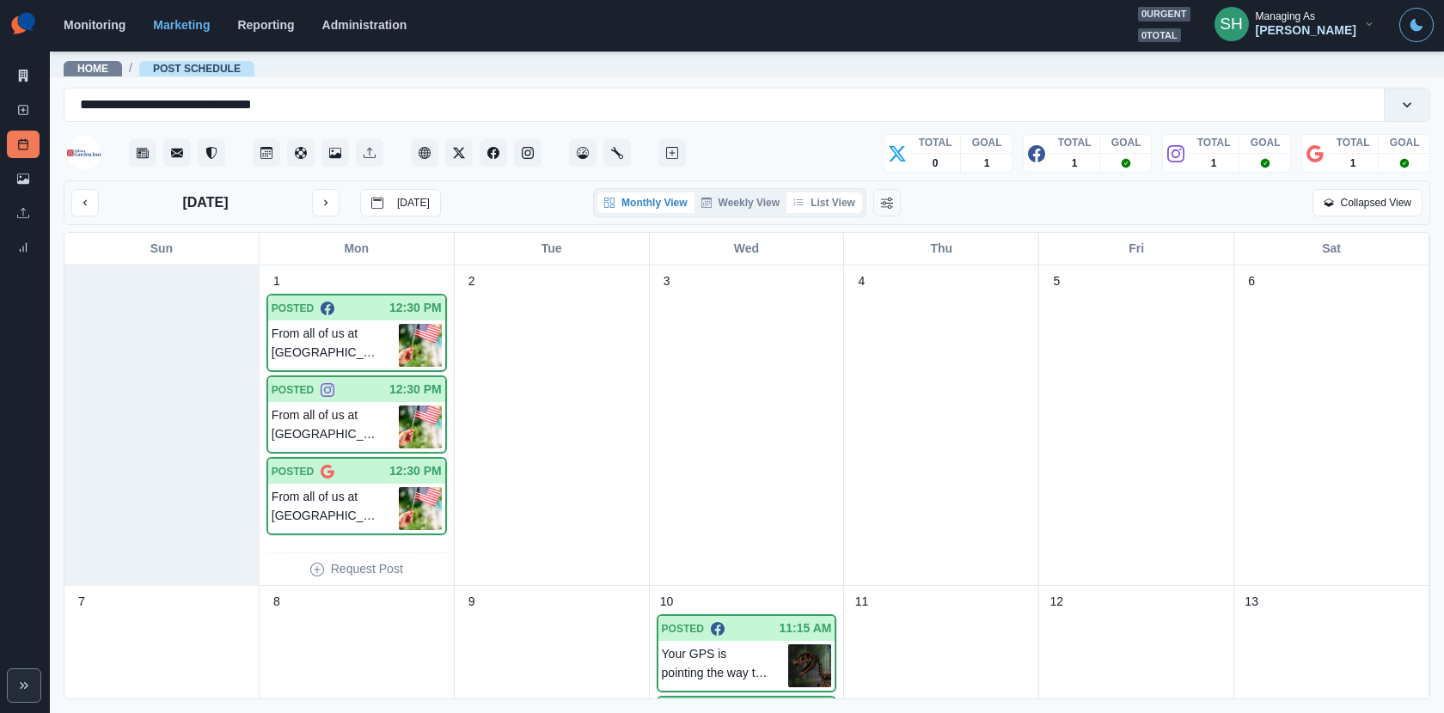
click at [825, 205] on button "List View" at bounding box center [824, 202] width 76 height 21
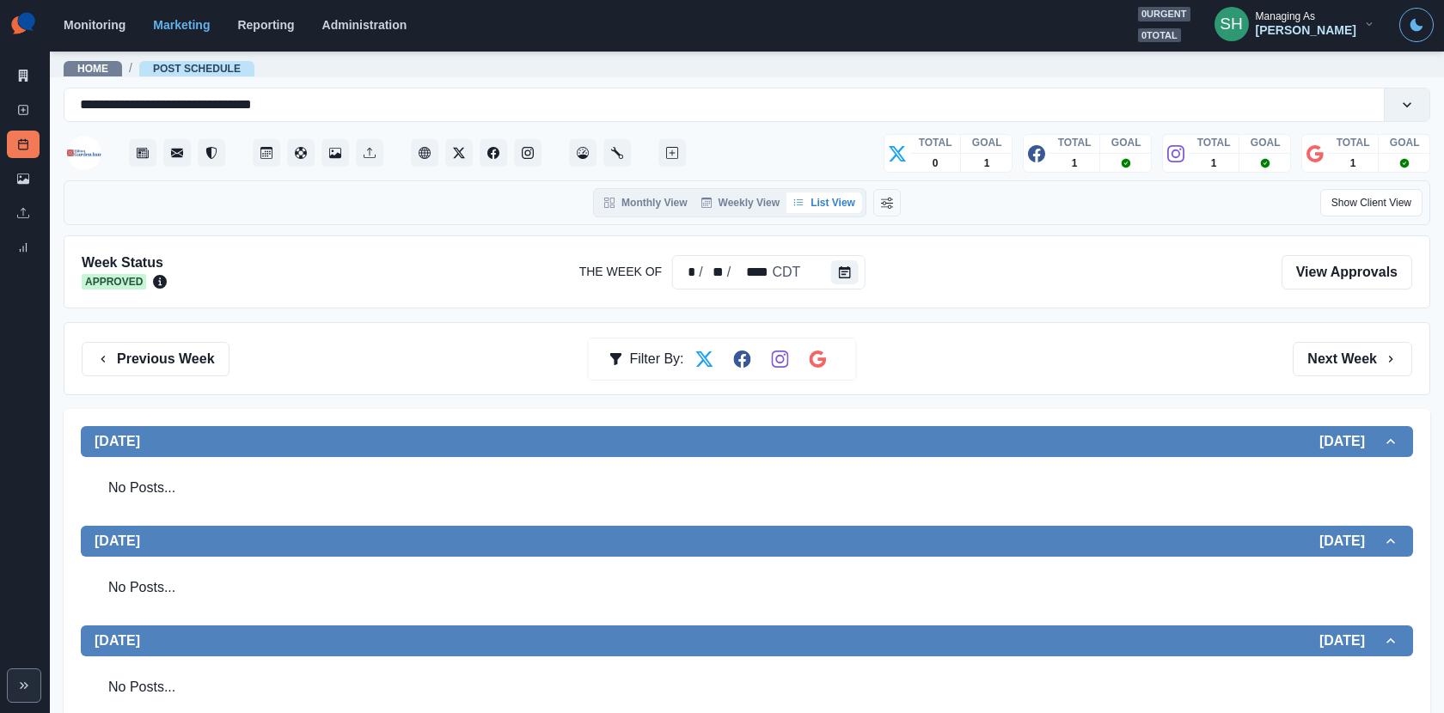
scroll to position [46, 0]
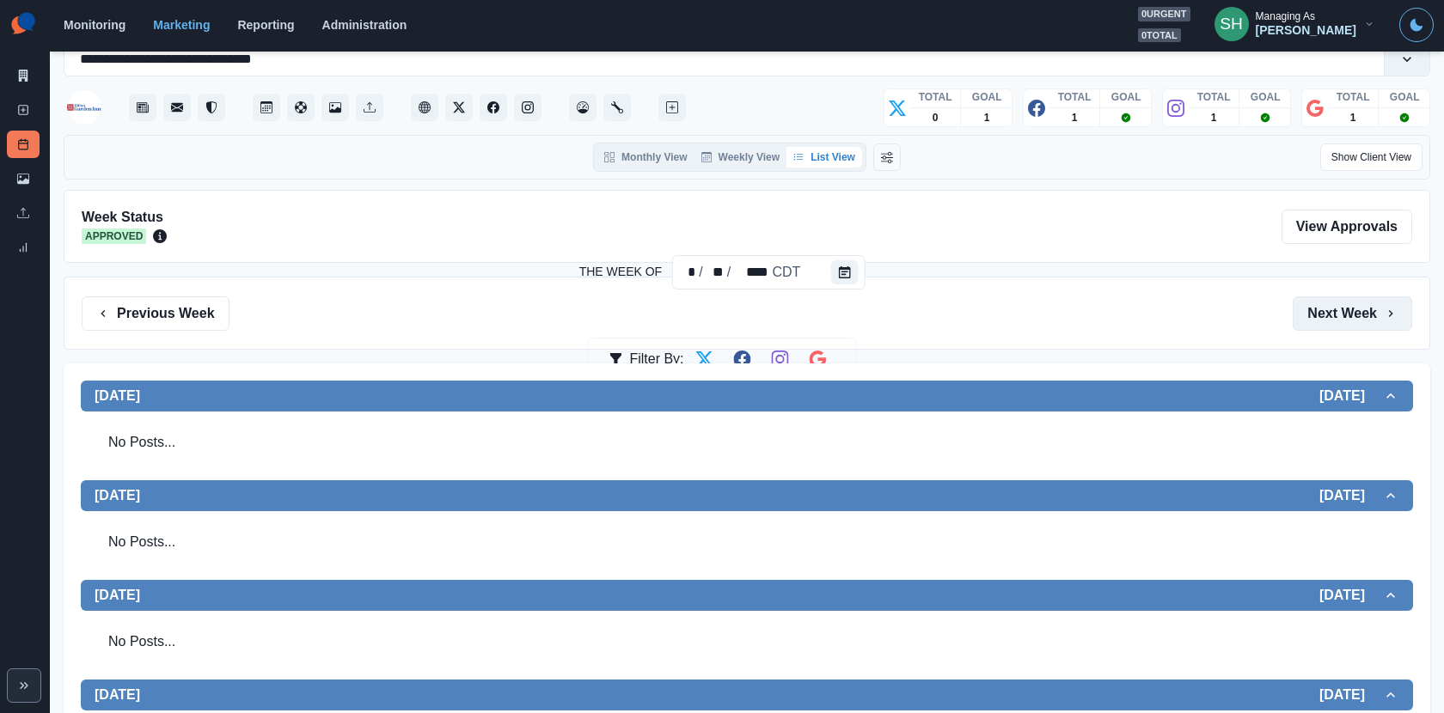
click at [1346, 323] on button "Next Week" at bounding box center [1351, 313] width 119 height 34
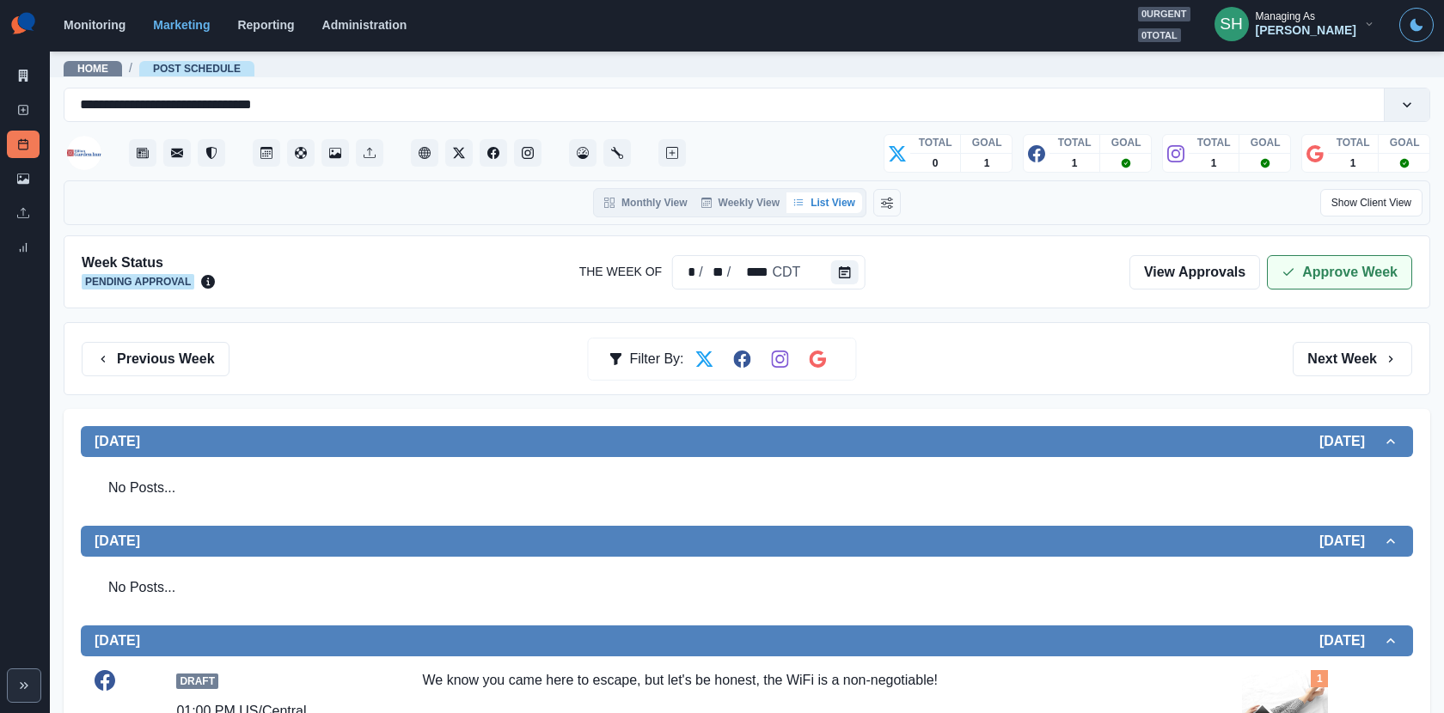
click at [1310, 271] on button "Approve Week" at bounding box center [1339, 272] width 145 height 34
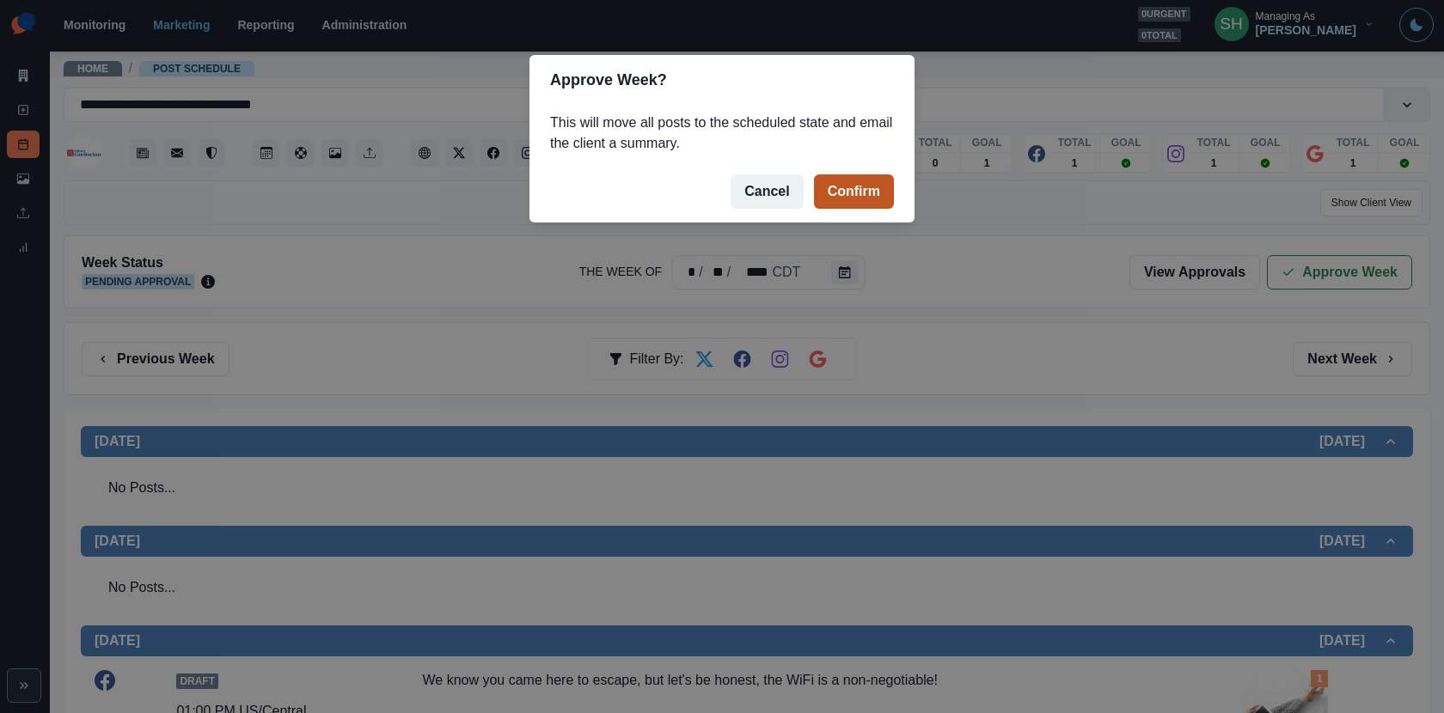
click at [851, 186] on button "Confirm" at bounding box center [854, 191] width 80 height 34
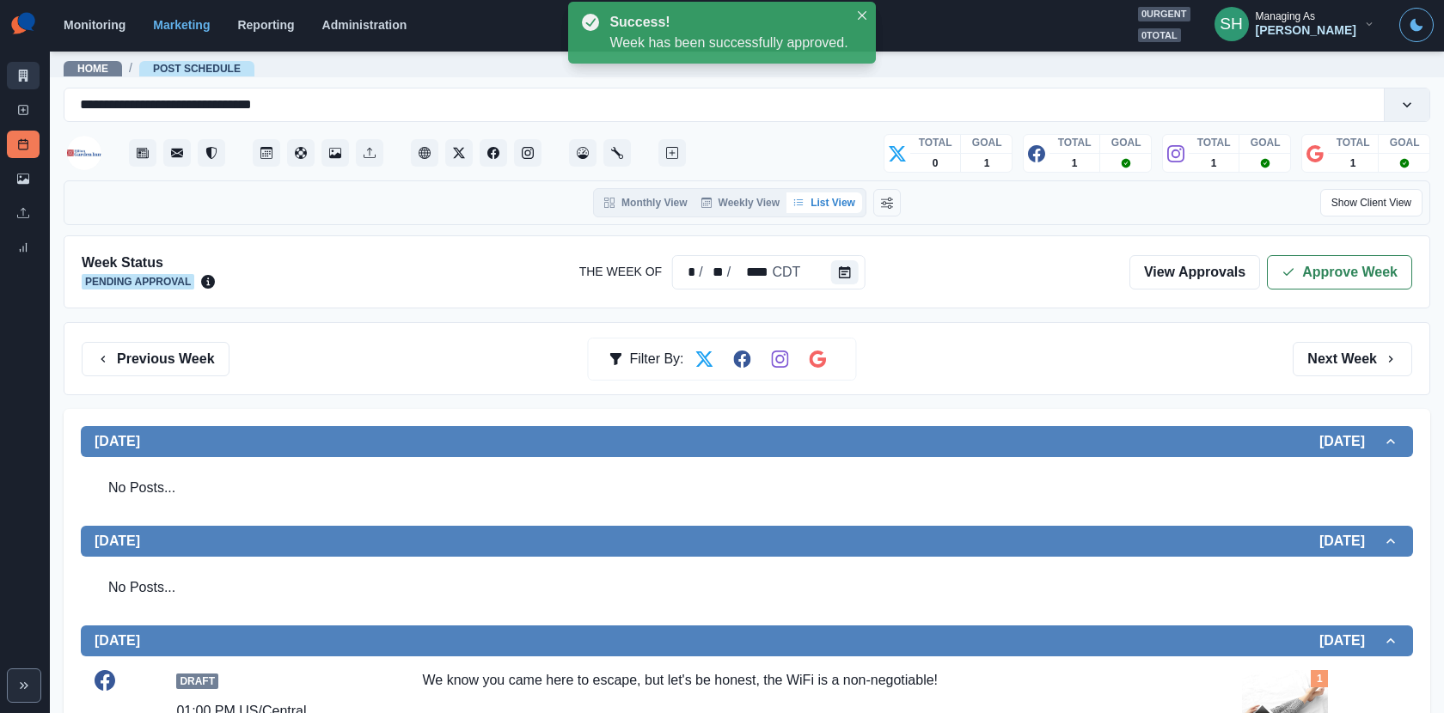
click at [17, 80] on icon at bounding box center [23, 76] width 12 height 12
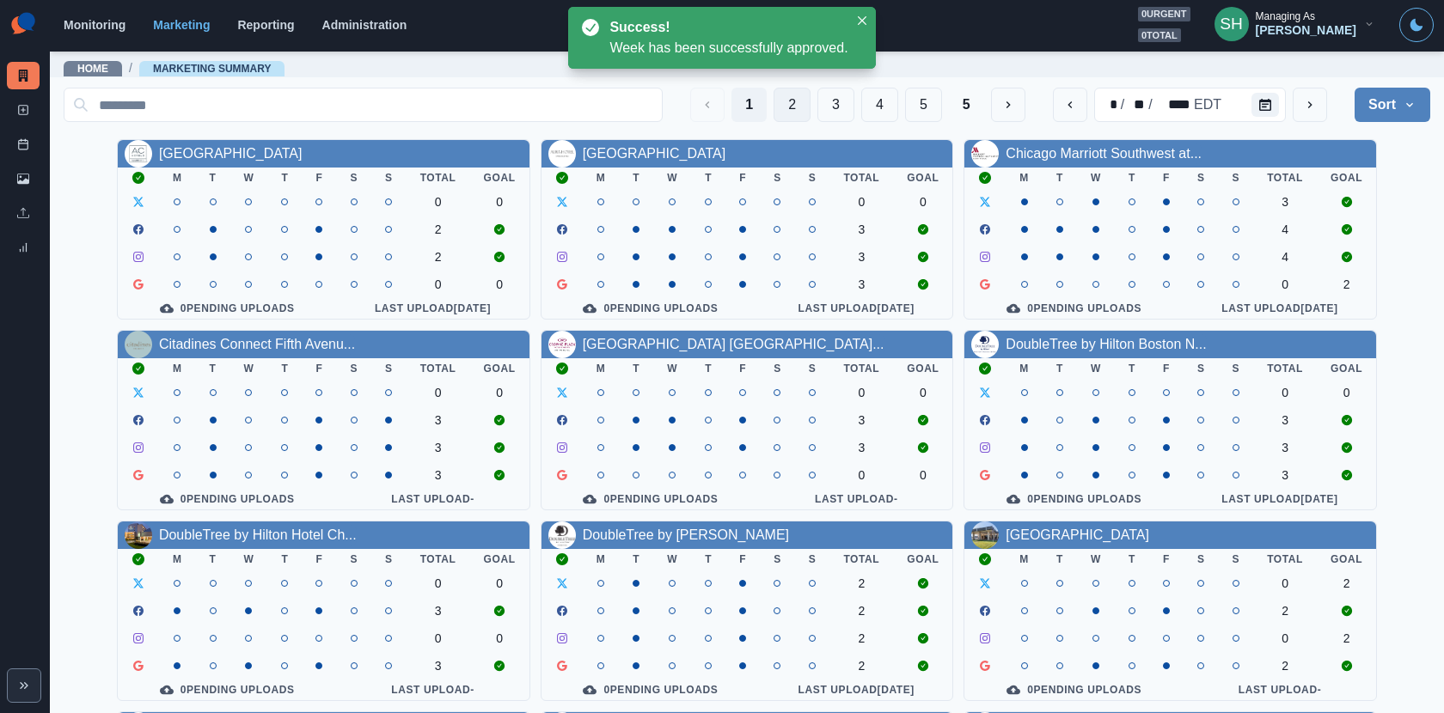
click at [804, 95] on button "2" at bounding box center [791, 105] width 37 height 34
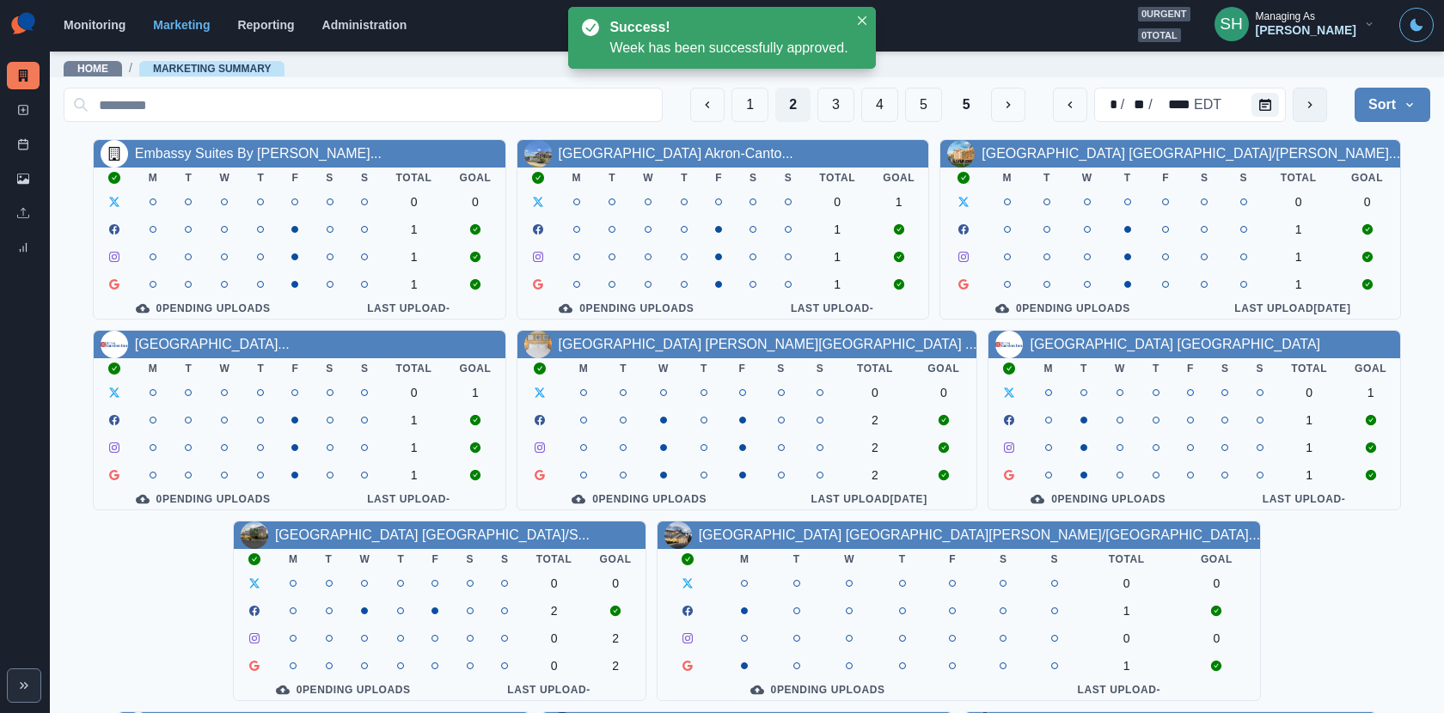
click at [1315, 115] on button "next" at bounding box center [1309, 105] width 34 height 34
click at [752, 350] on link "[GEOGRAPHIC_DATA] [PERSON_NAME][GEOGRAPHIC_DATA] ..." at bounding box center [768, 344] width 418 height 15
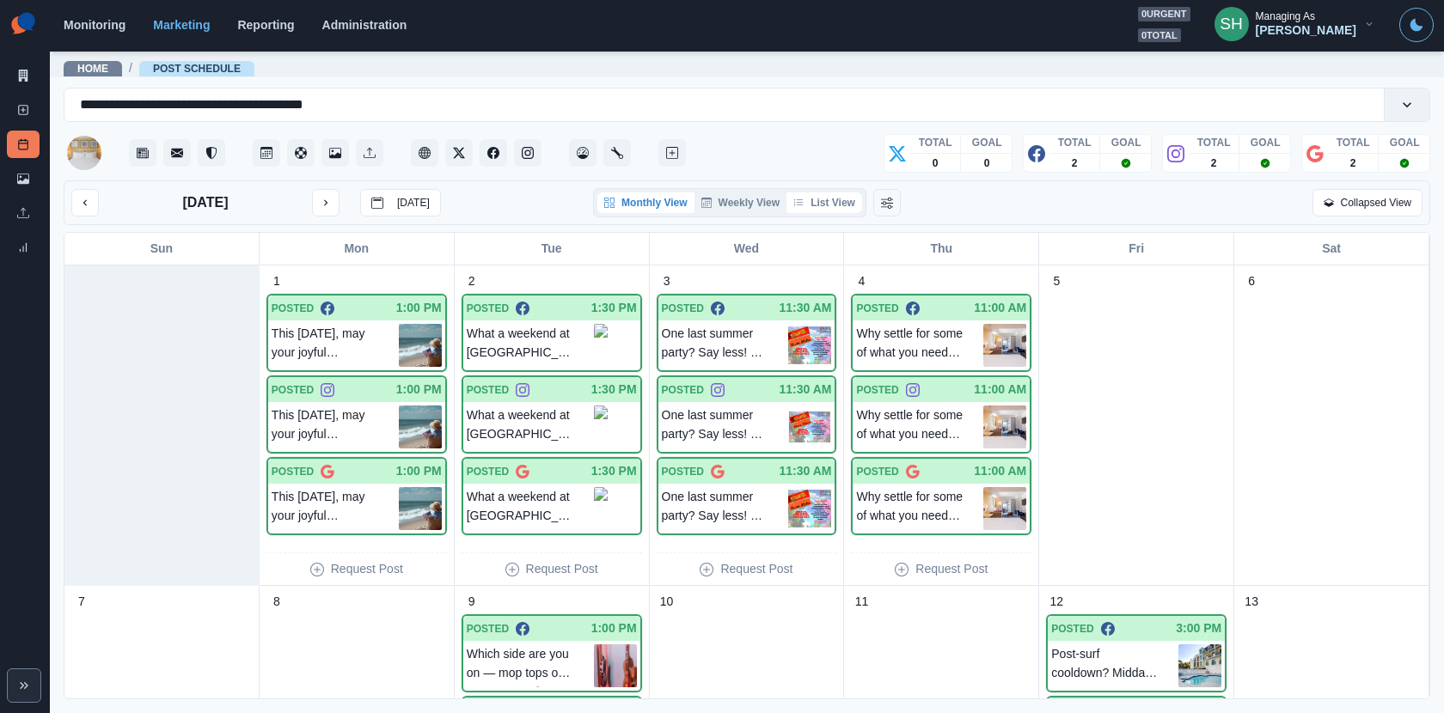
click at [834, 200] on button "List View" at bounding box center [824, 202] width 76 height 21
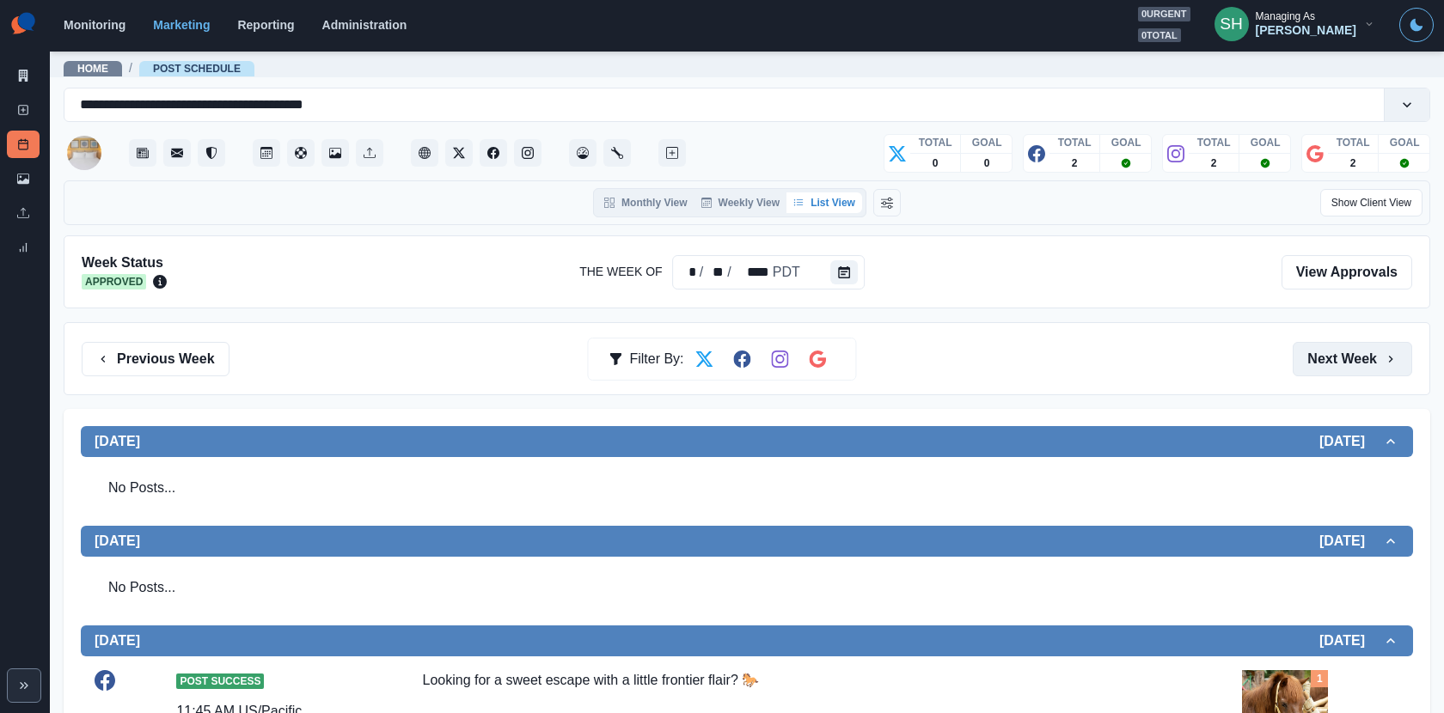
click at [1351, 369] on button "Next Week" at bounding box center [1351, 359] width 119 height 34
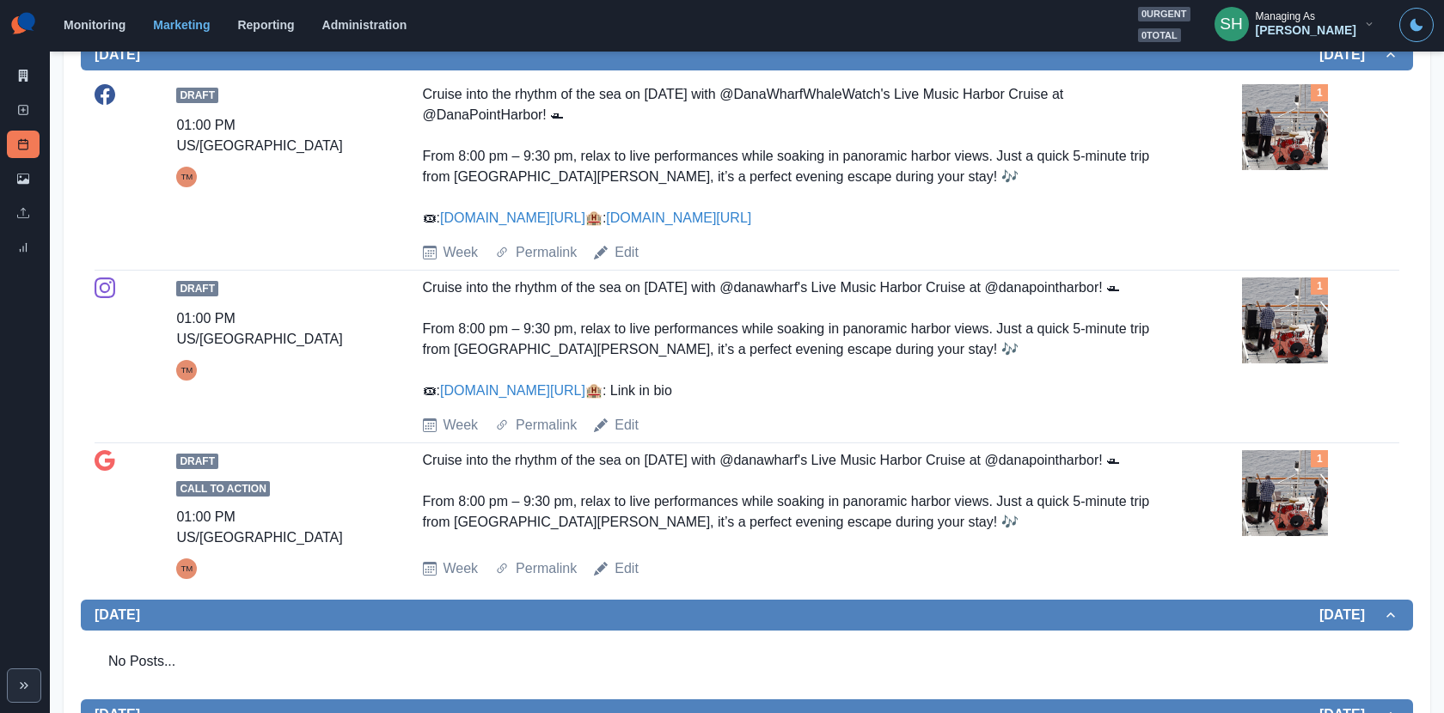
scroll to position [504, 0]
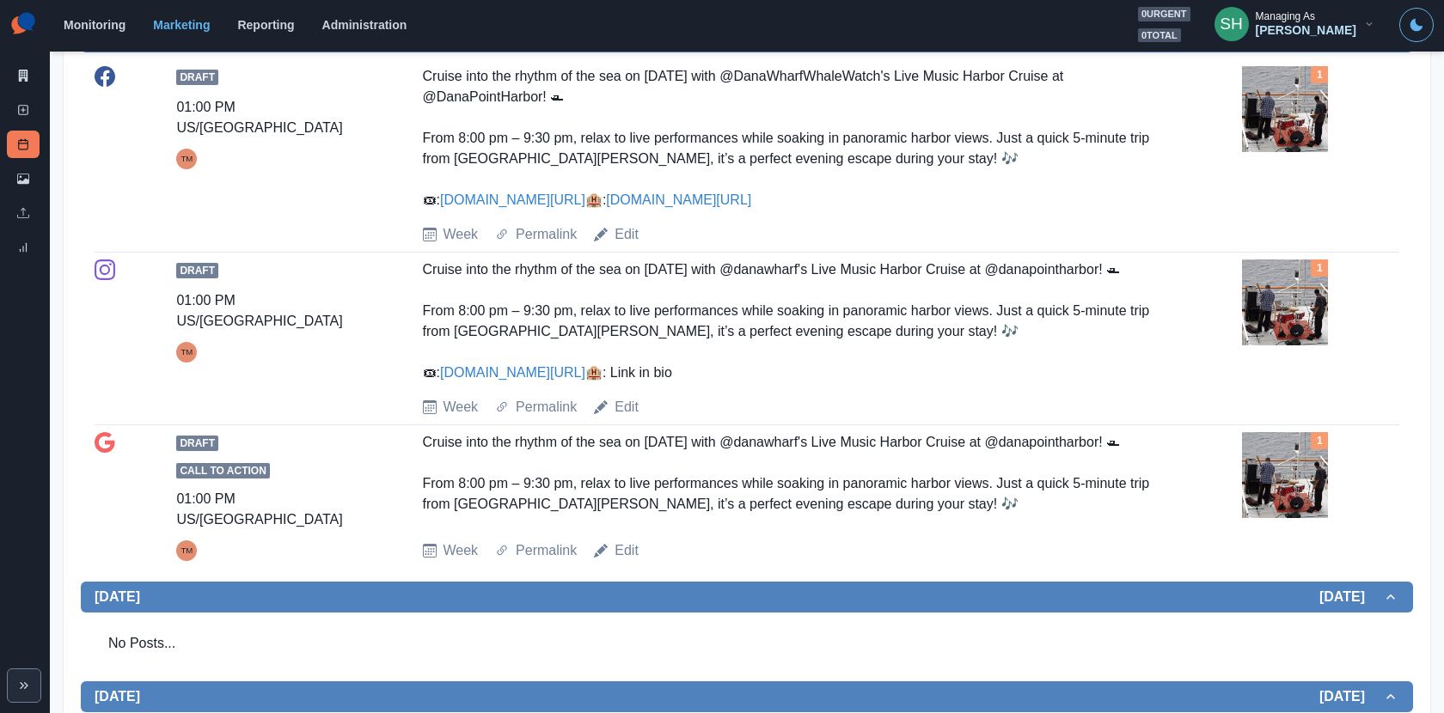
click at [1263, 336] on img at bounding box center [1285, 303] width 86 height 86
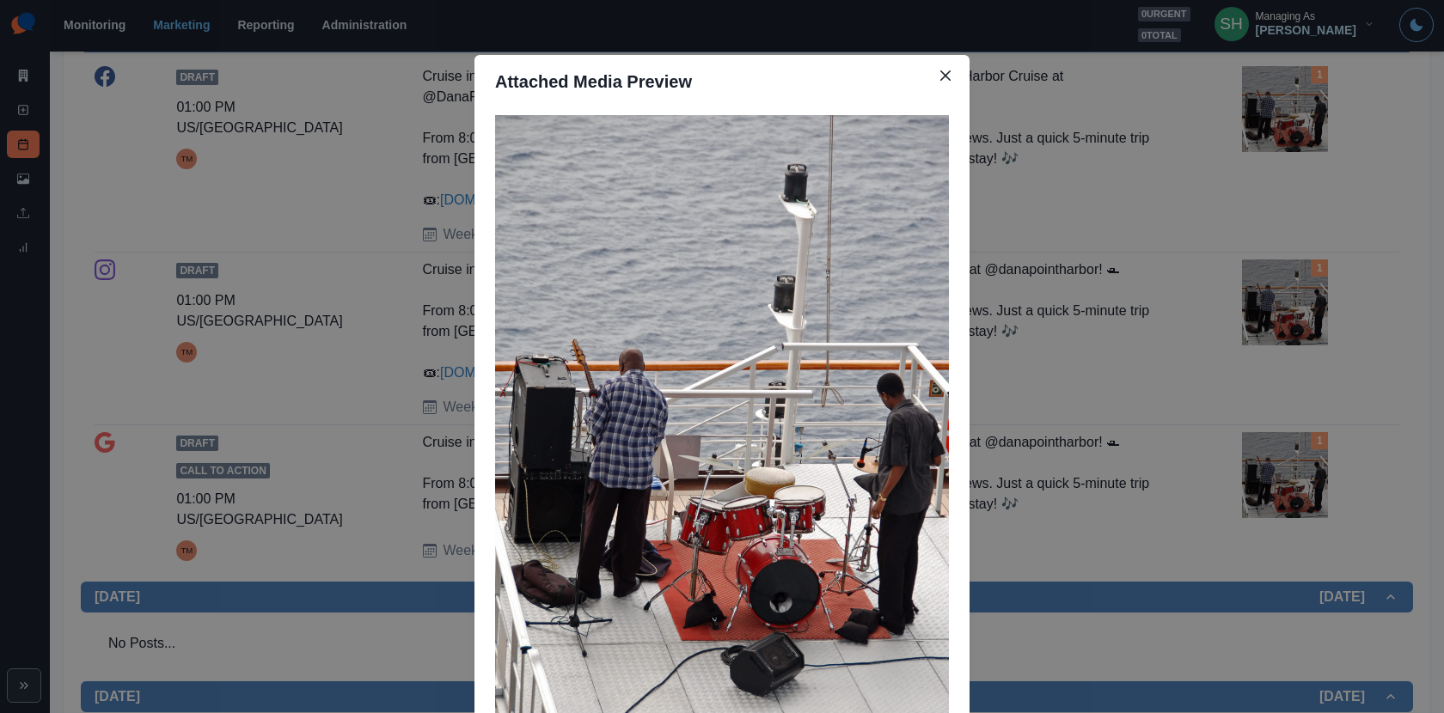
click at [1074, 333] on div "Attached Media Preview" at bounding box center [722, 356] width 1444 height 713
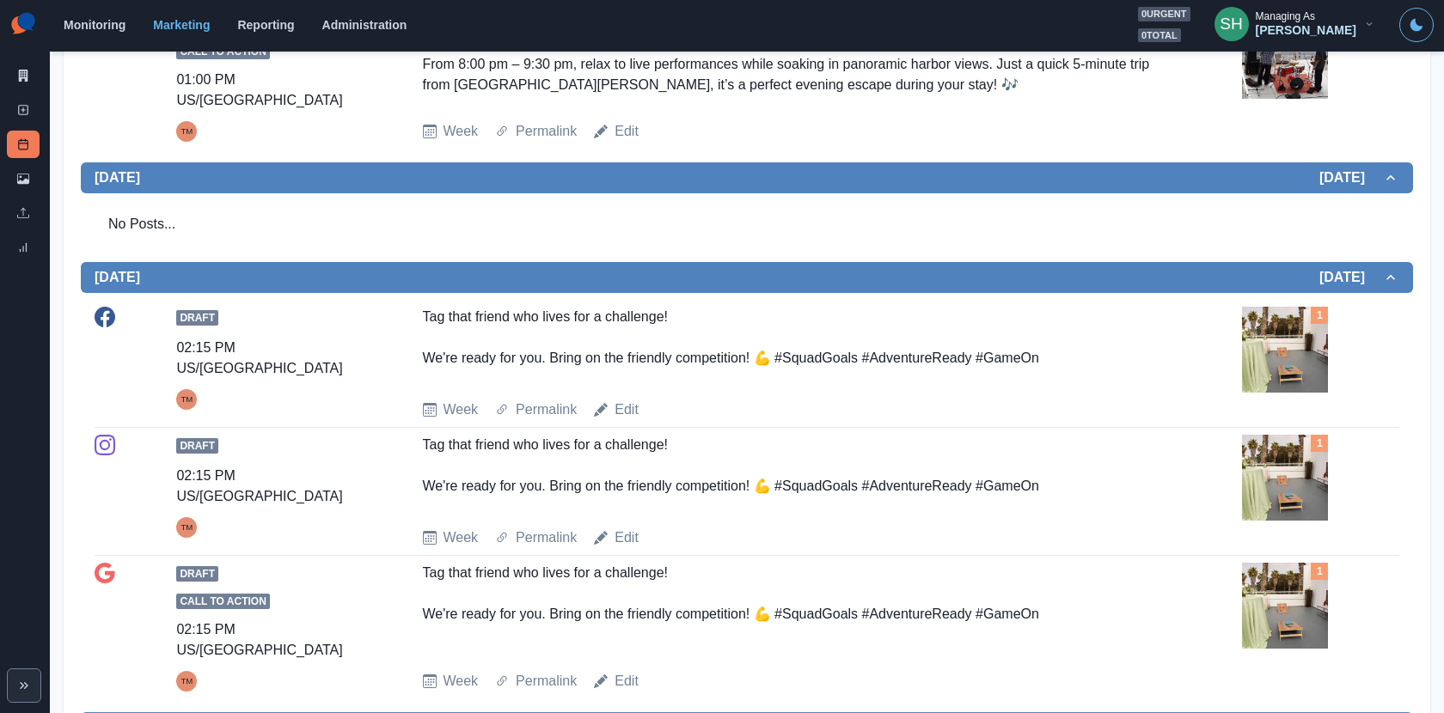
scroll to position [816, 0]
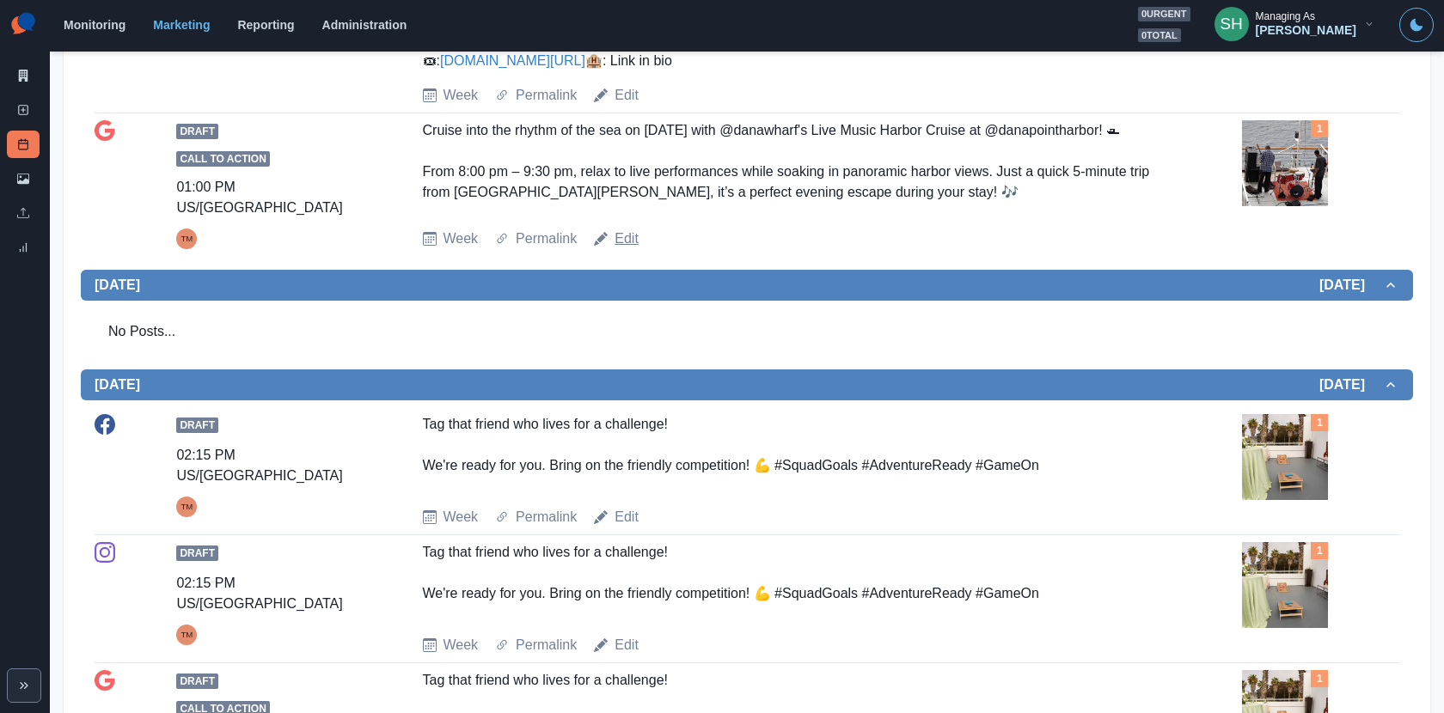
click at [634, 249] on link "Edit" at bounding box center [626, 239] width 24 height 21
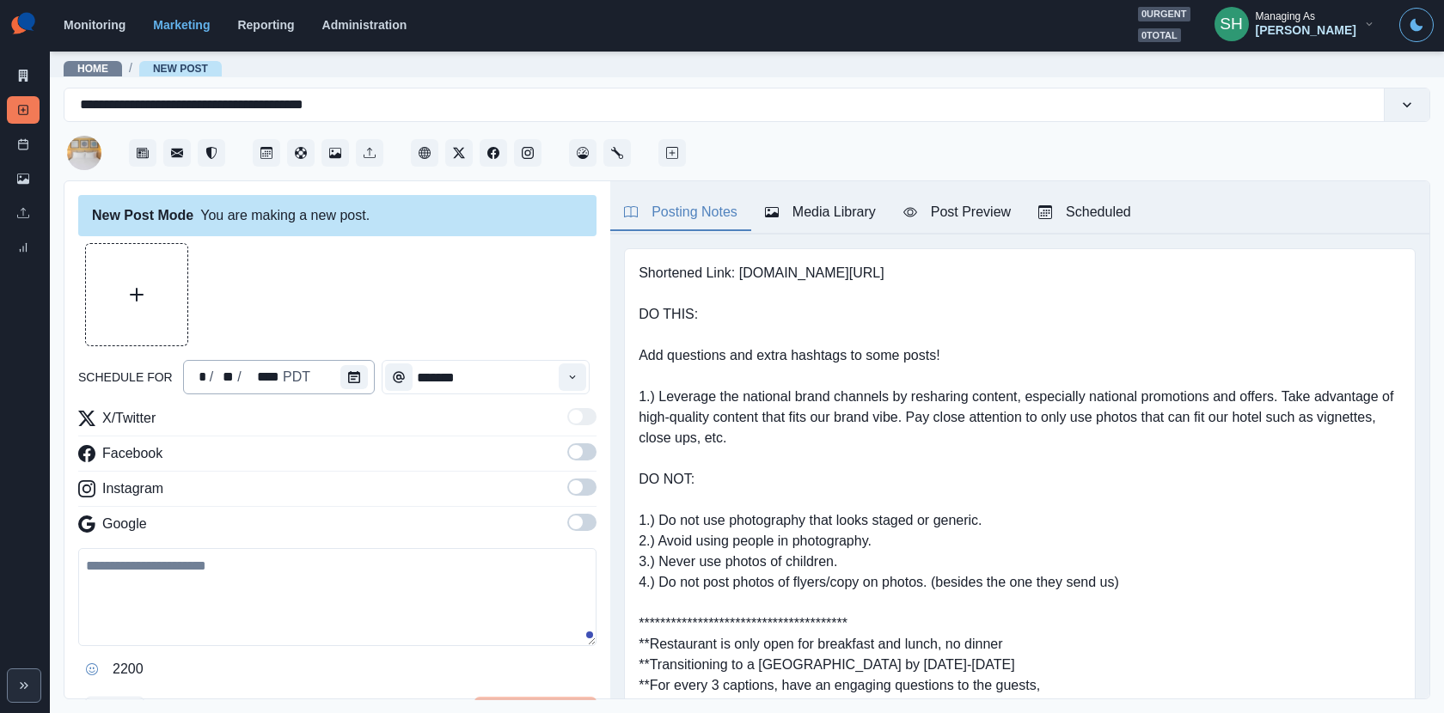
type textarea "**********"
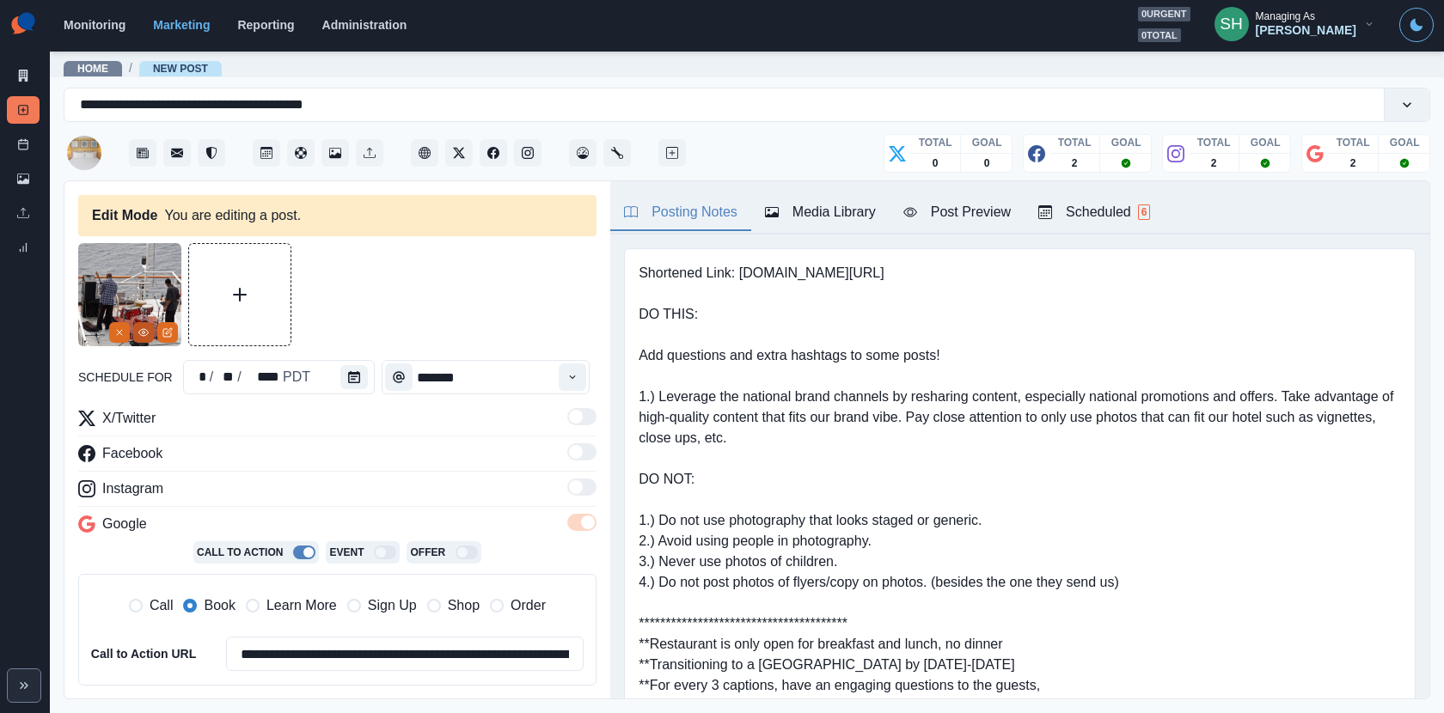
click at [141, 332] on icon "View Media" at bounding box center [143, 332] width 10 height 10
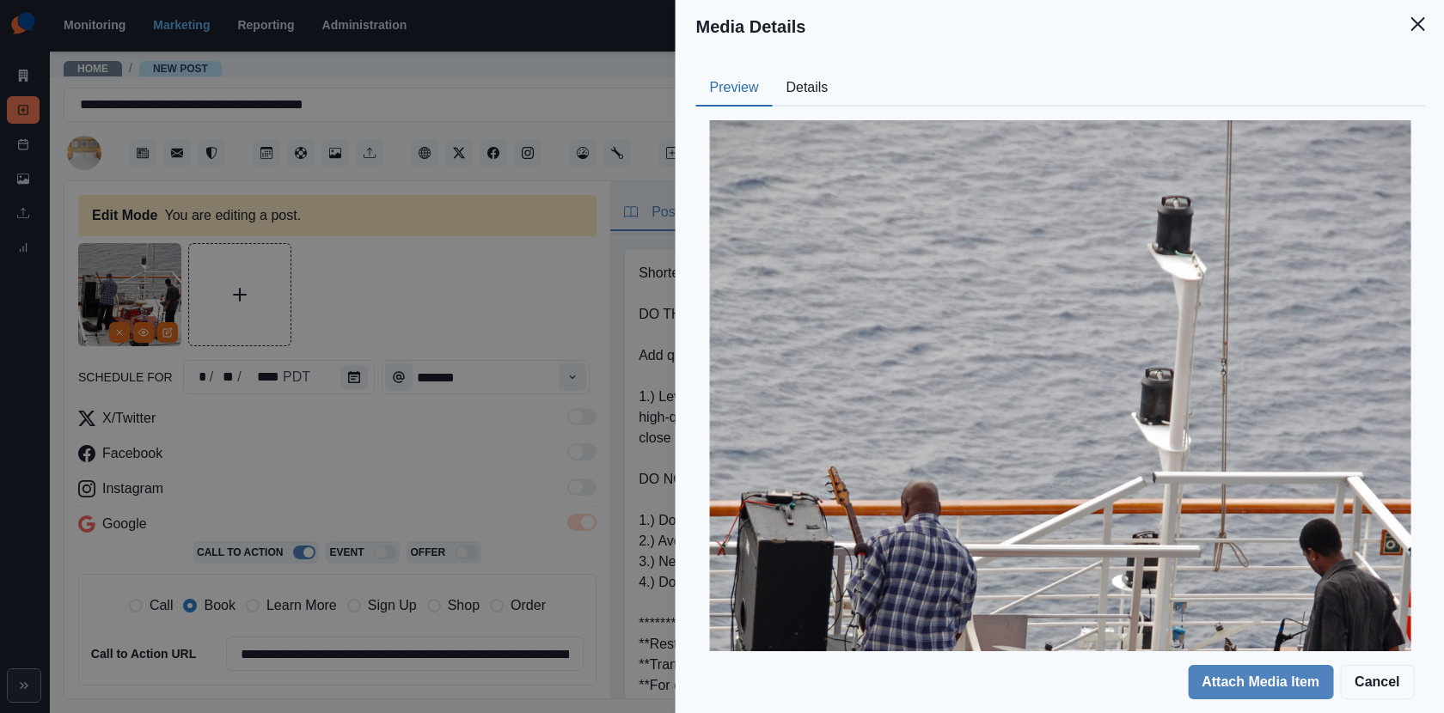
click at [807, 89] on button "Details" at bounding box center [807, 88] width 70 height 36
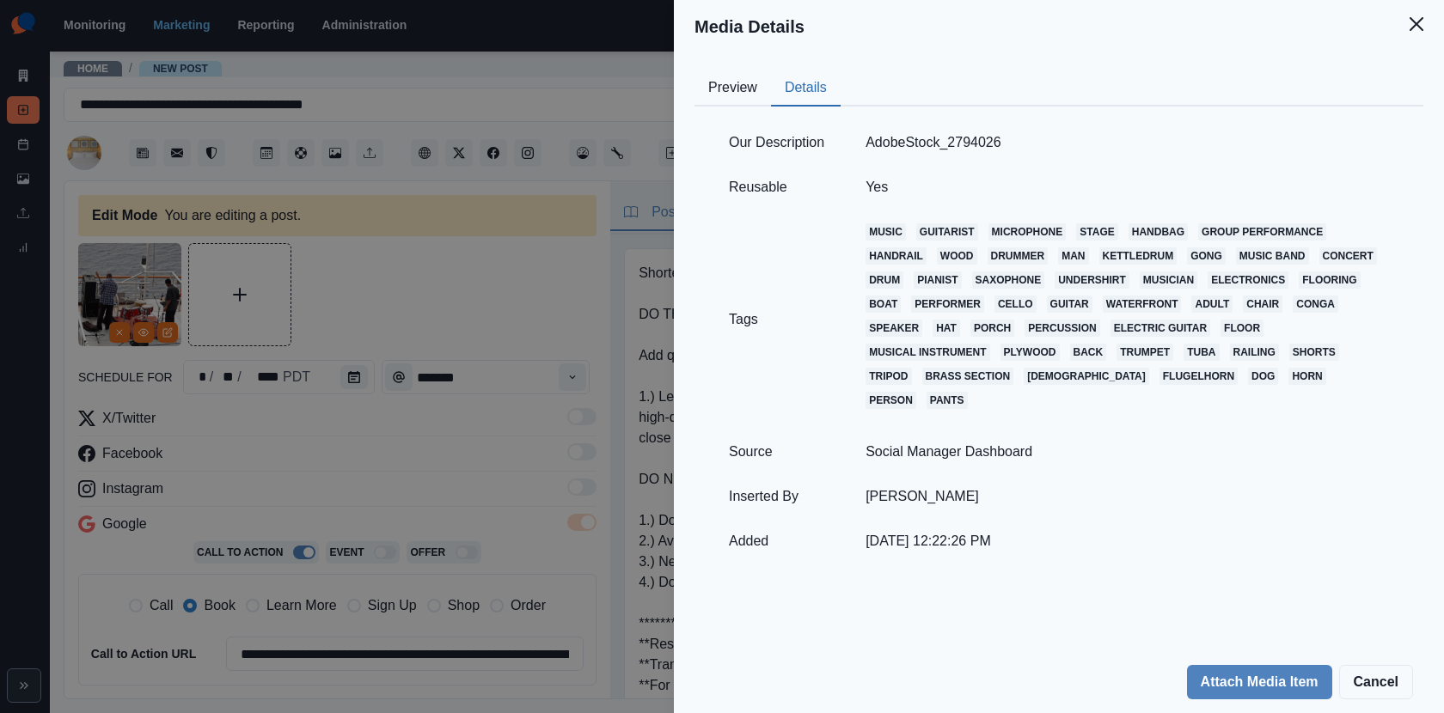
click at [410, 295] on div "Media Details Preview Details Our Description AdobeStock_2794026 Reusable Yes T…" at bounding box center [722, 356] width 1444 height 713
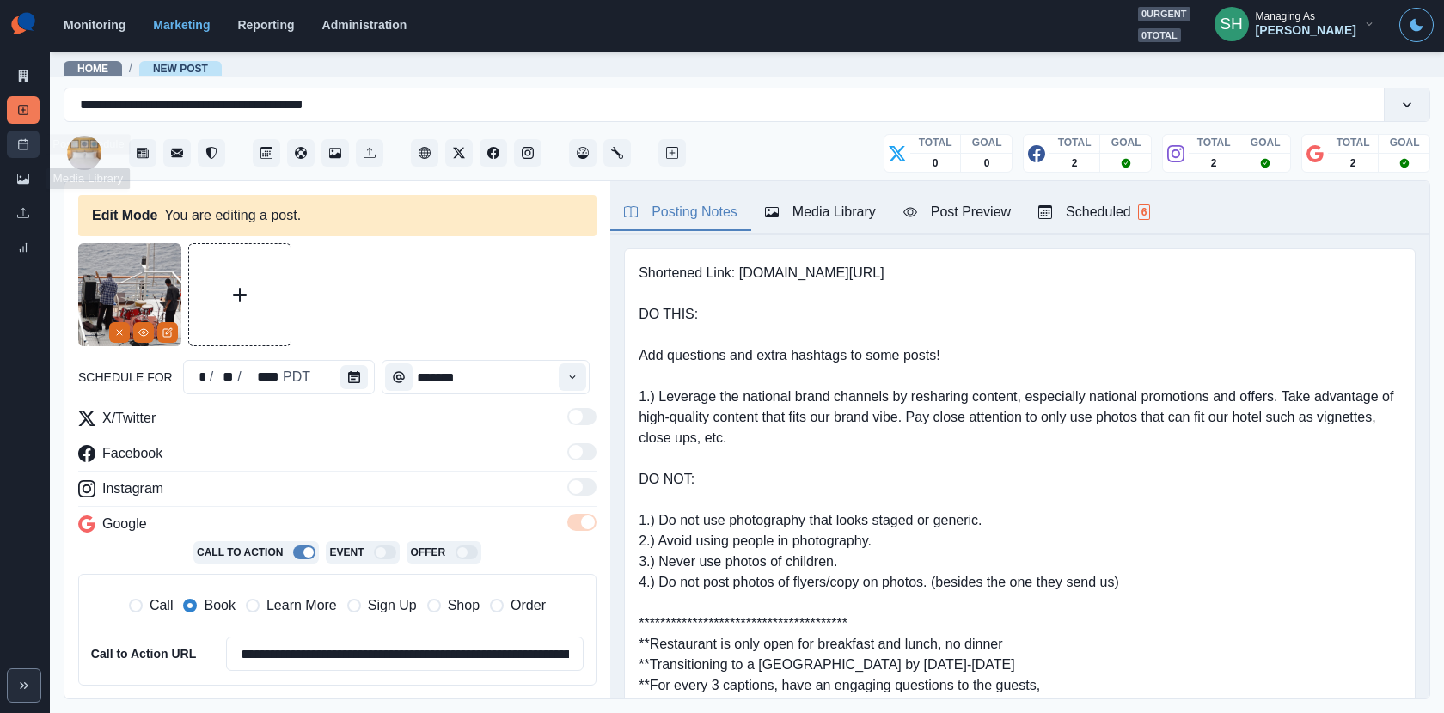
click at [21, 146] on icon at bounding box center [23, 144] width 12 height 12
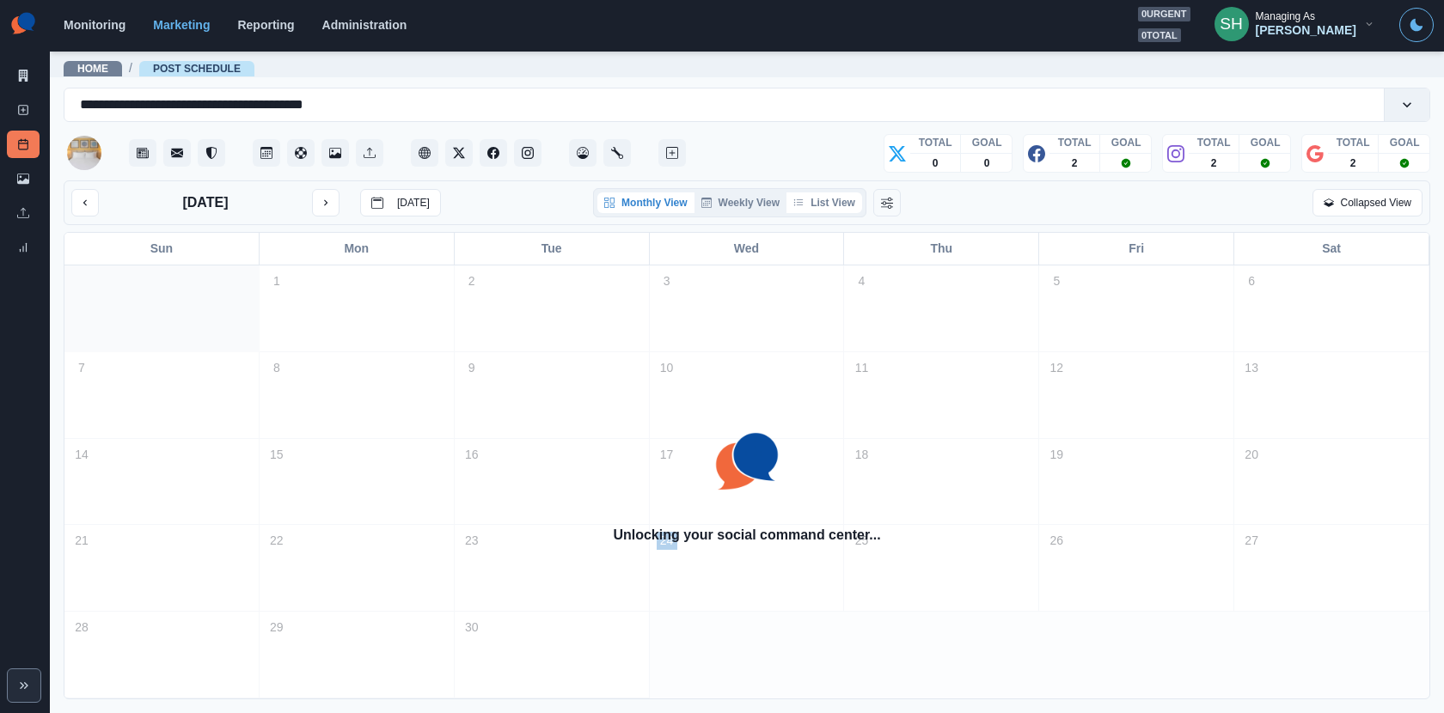
click at [827, 196] on button "List View" at bounding box center [824, 202] width 76 height 21
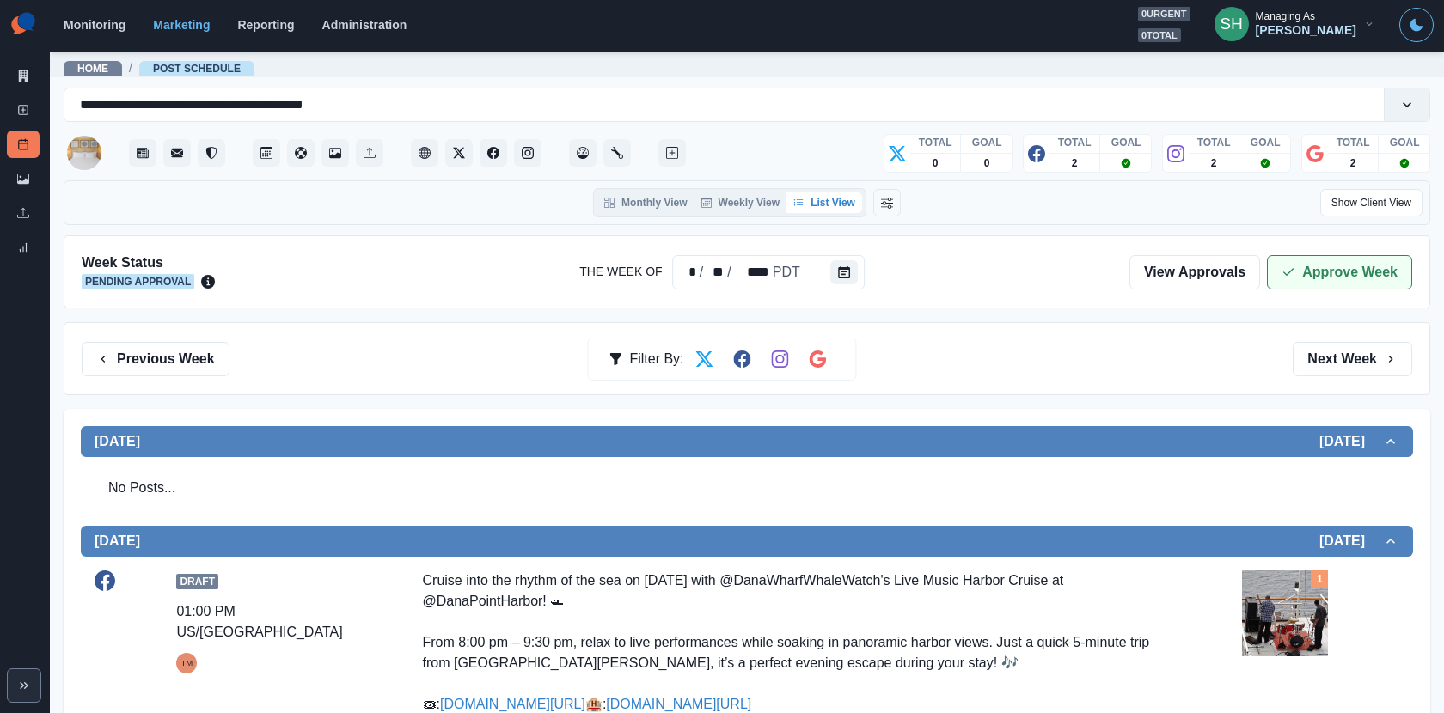
click at [1314, 270] on button "Approve Week" at bounding box center [1339, 272] width 145 height 34
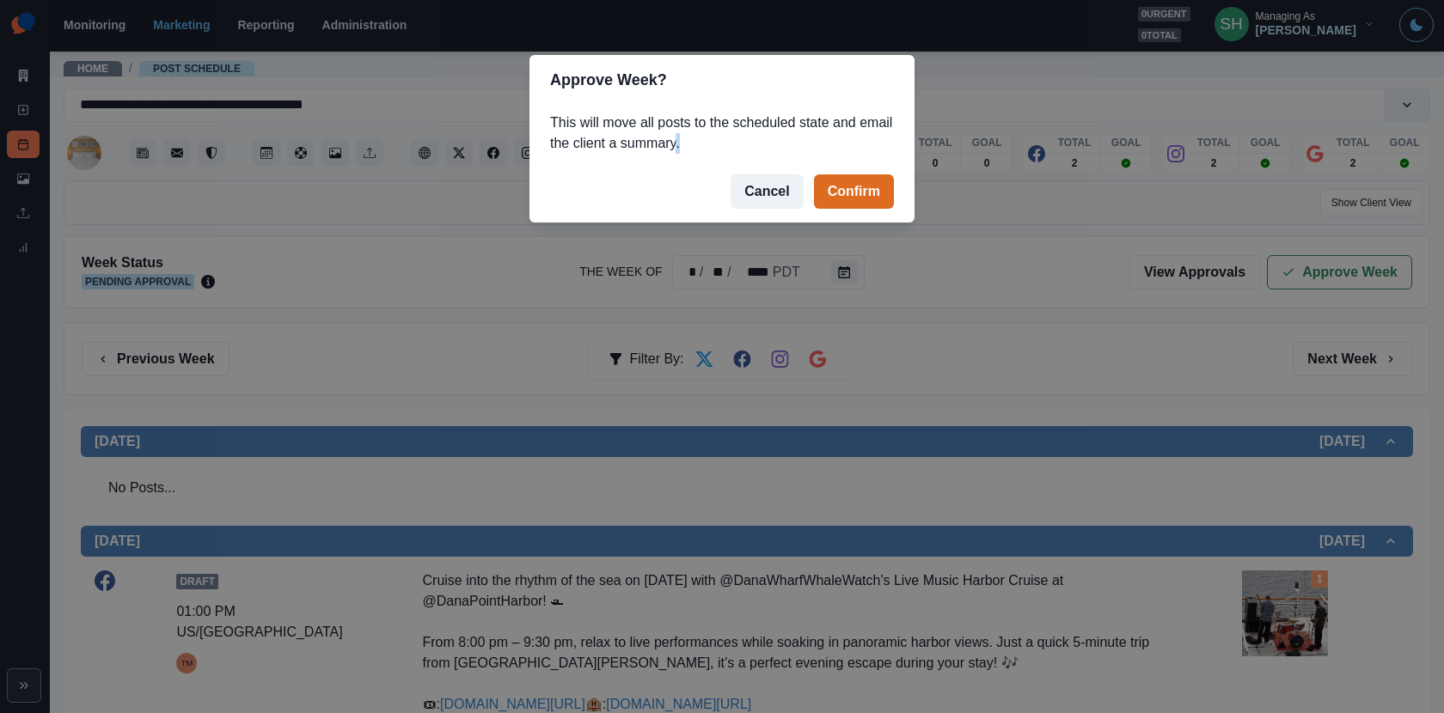
drag, startPoint x: 1314, startPoint y: 270, endPoint x: 998, endPoint y: 251, distance: 315.9
click at [1005, 253] on div "Approve Week? This will move all posts to the scheduled state and email the cli…" at bounding box center [722, 356] width 1444 height 713
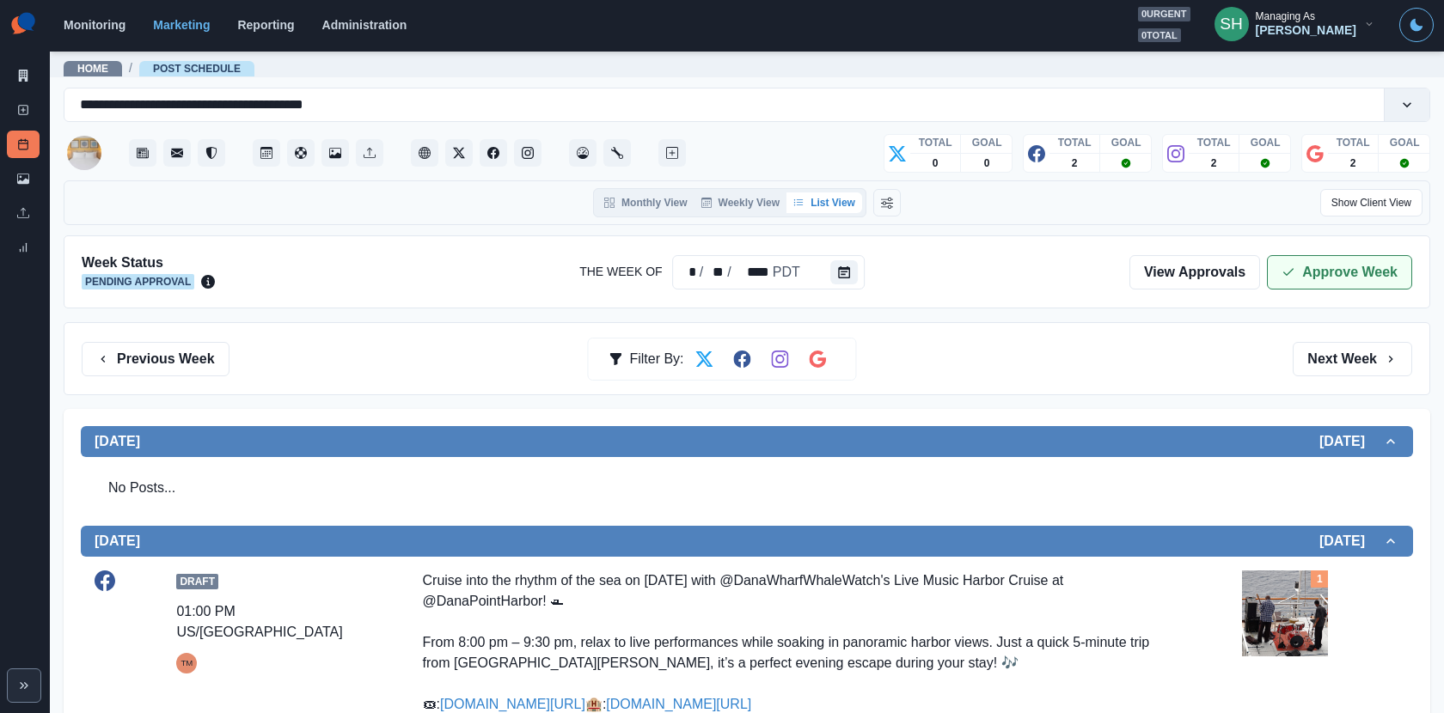
click at [1384, 267] on button "Approve Week" at bounding box center [1339, 272] width 145 height 34
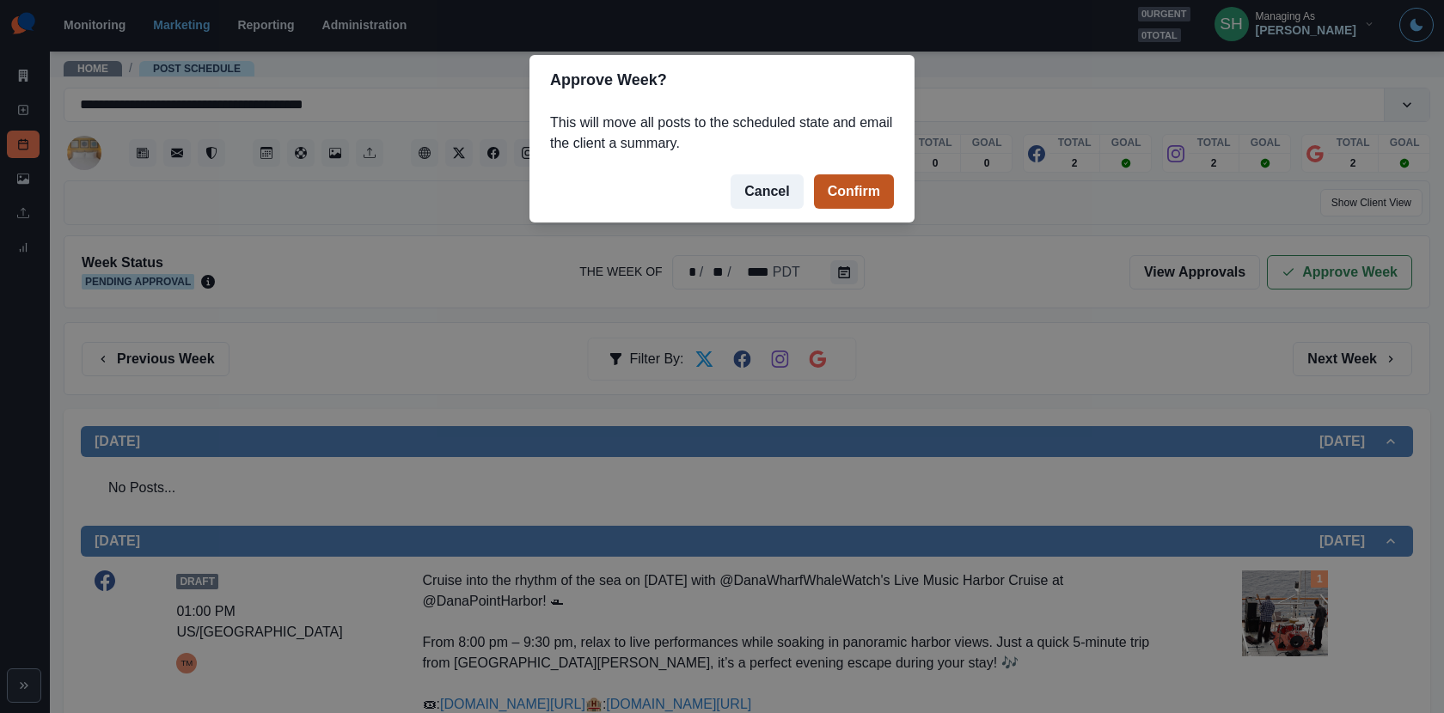
click at [884, 187] on button "Confirm" at bounding box center [854, 191] width 80 height 34
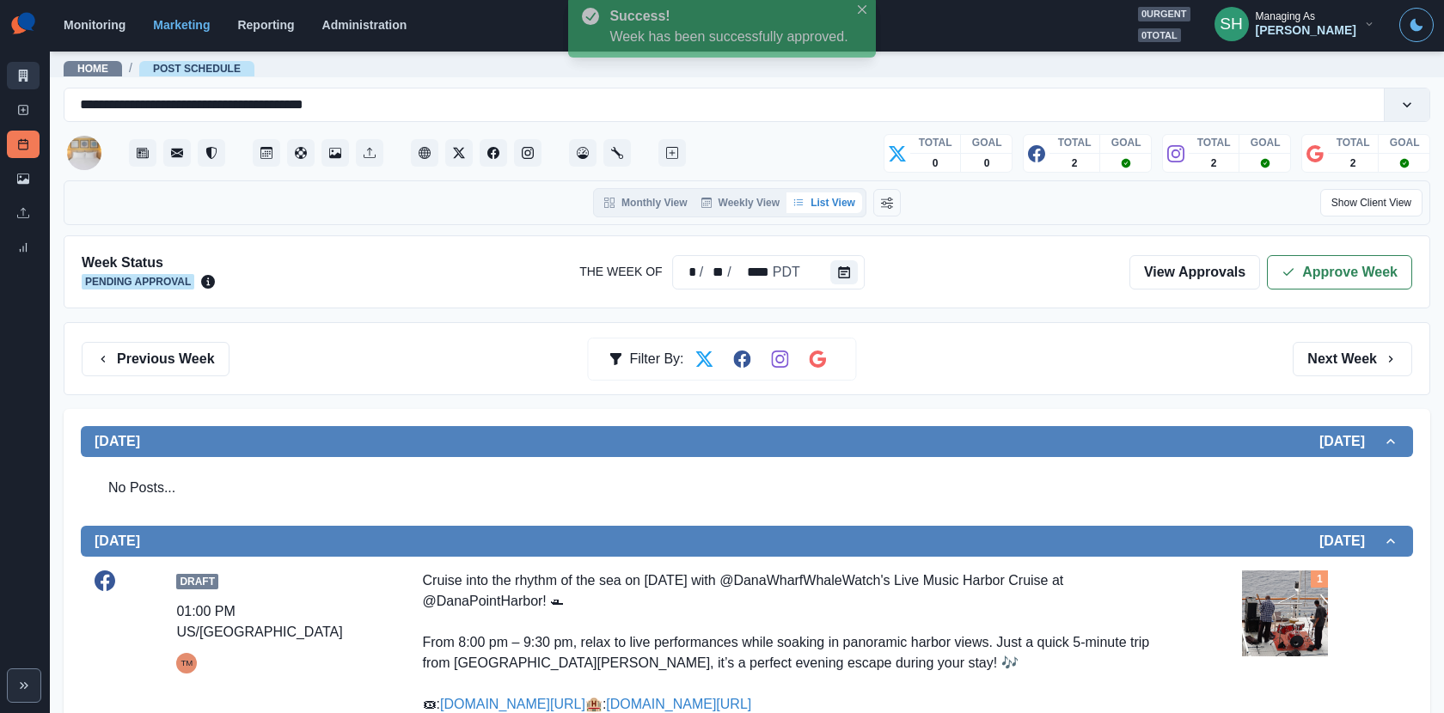
click at [14, 69] on link "Marketing Summary" at bounding box center [23, 75] width 33 height 27
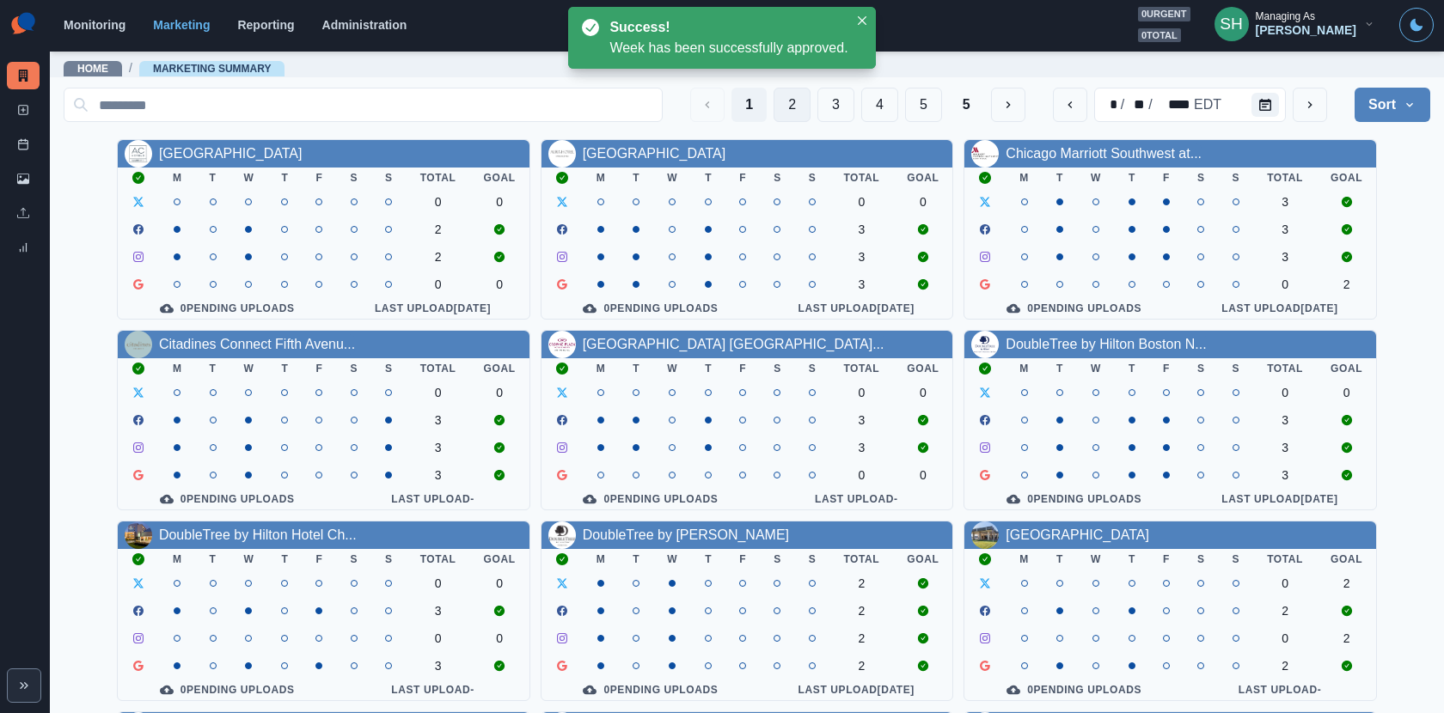
click at [803, 113] on button "2" at bounding box center [791, 105] width 37 height 34
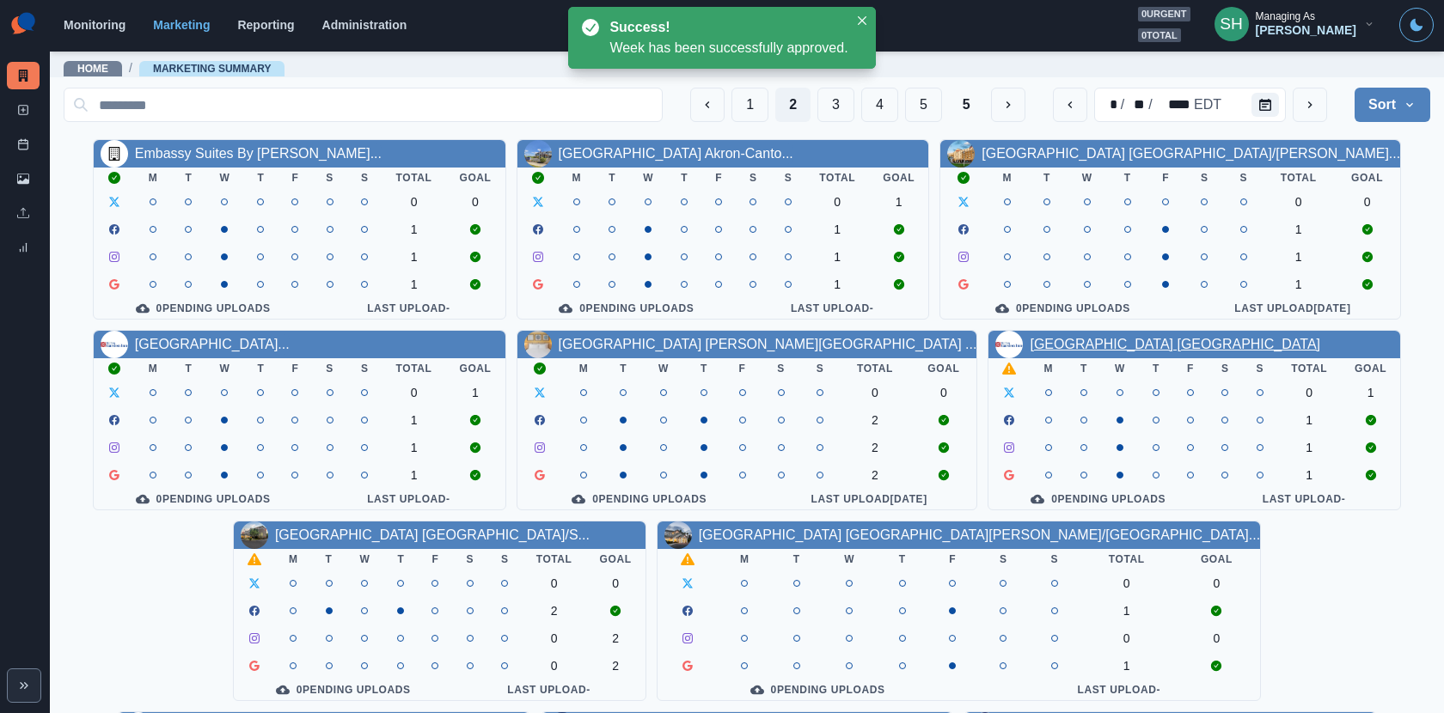
click at [1066, 339] on link "[GEOGRAPHIC_DATA] [GEOGRAPHIC_DATA]" at bounding box center [1174, 344] width 290 height 15
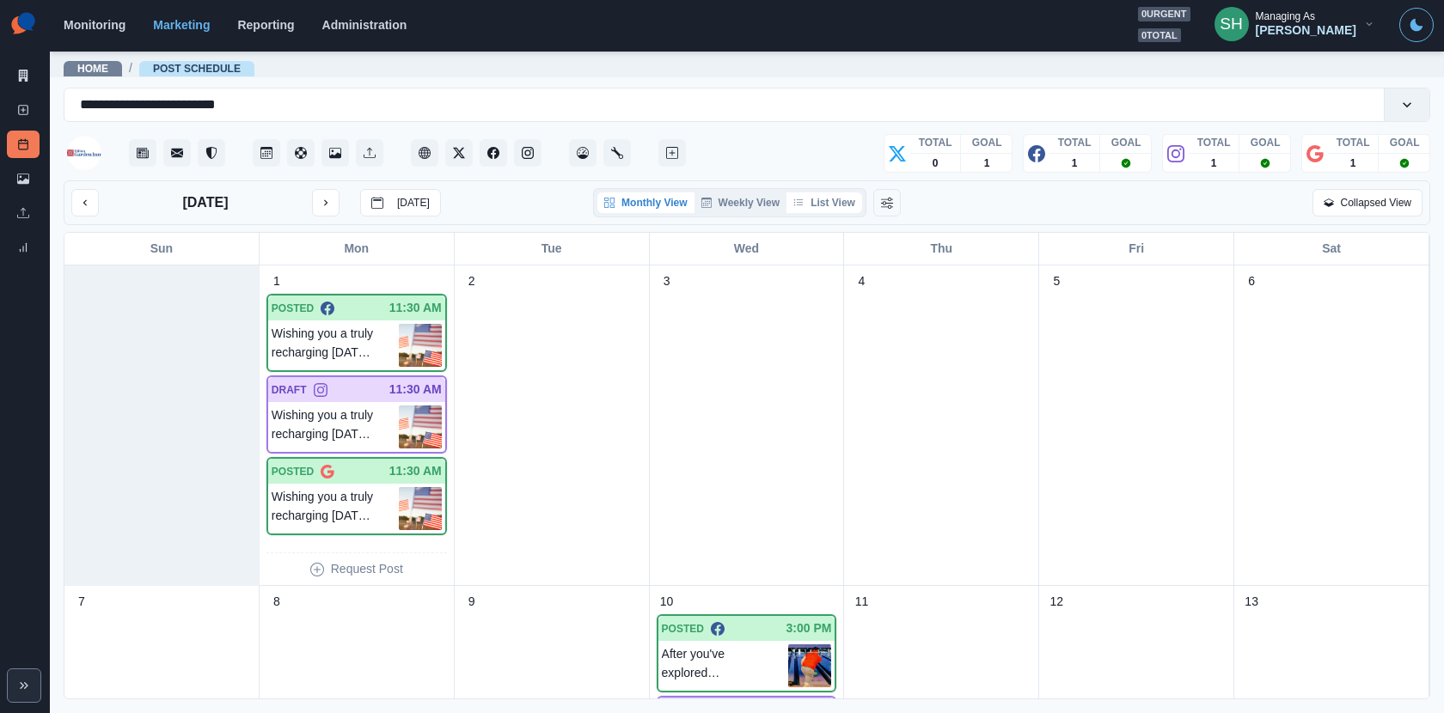
click at [818, 196] on button "List View" at bounding box center [824, 202] width 76 height 21
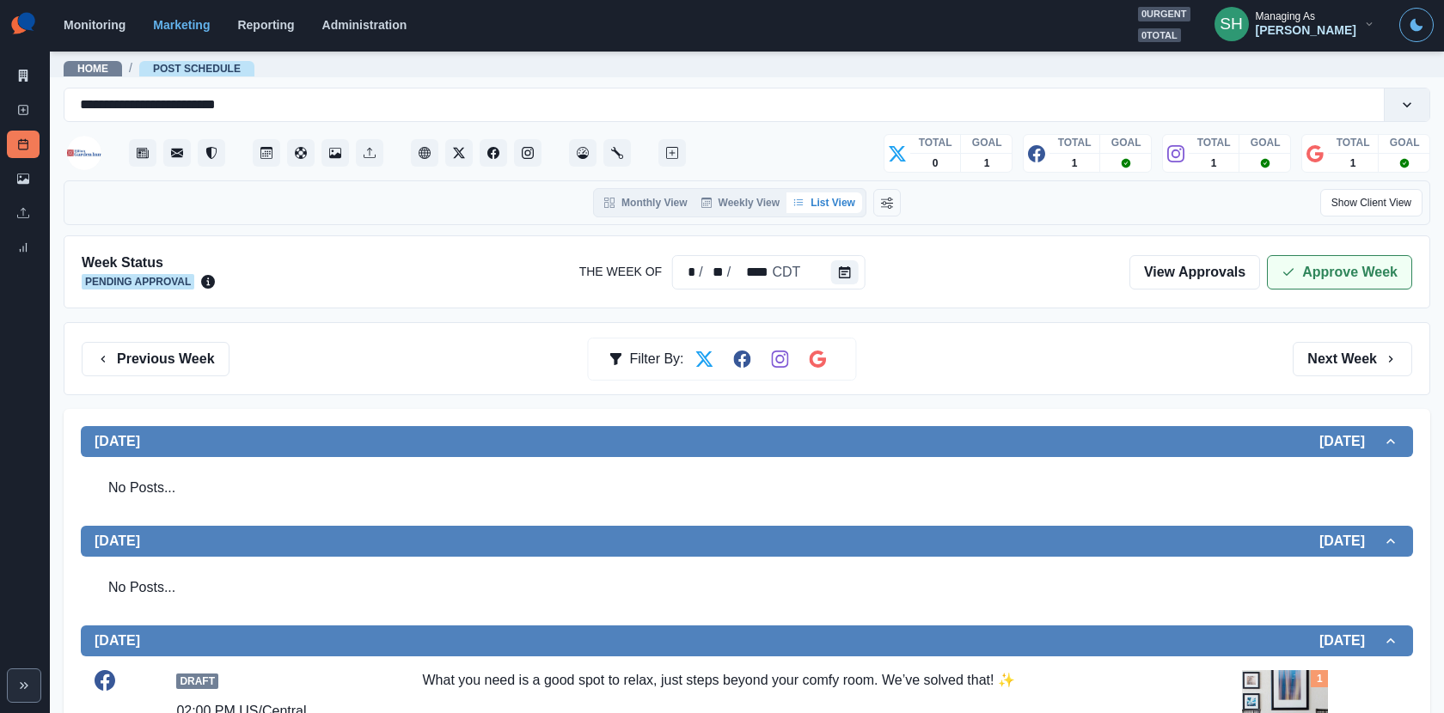
click at [1304, 264] on button "Approve Week" at bounding box center [1339, 272] width 145 height 34
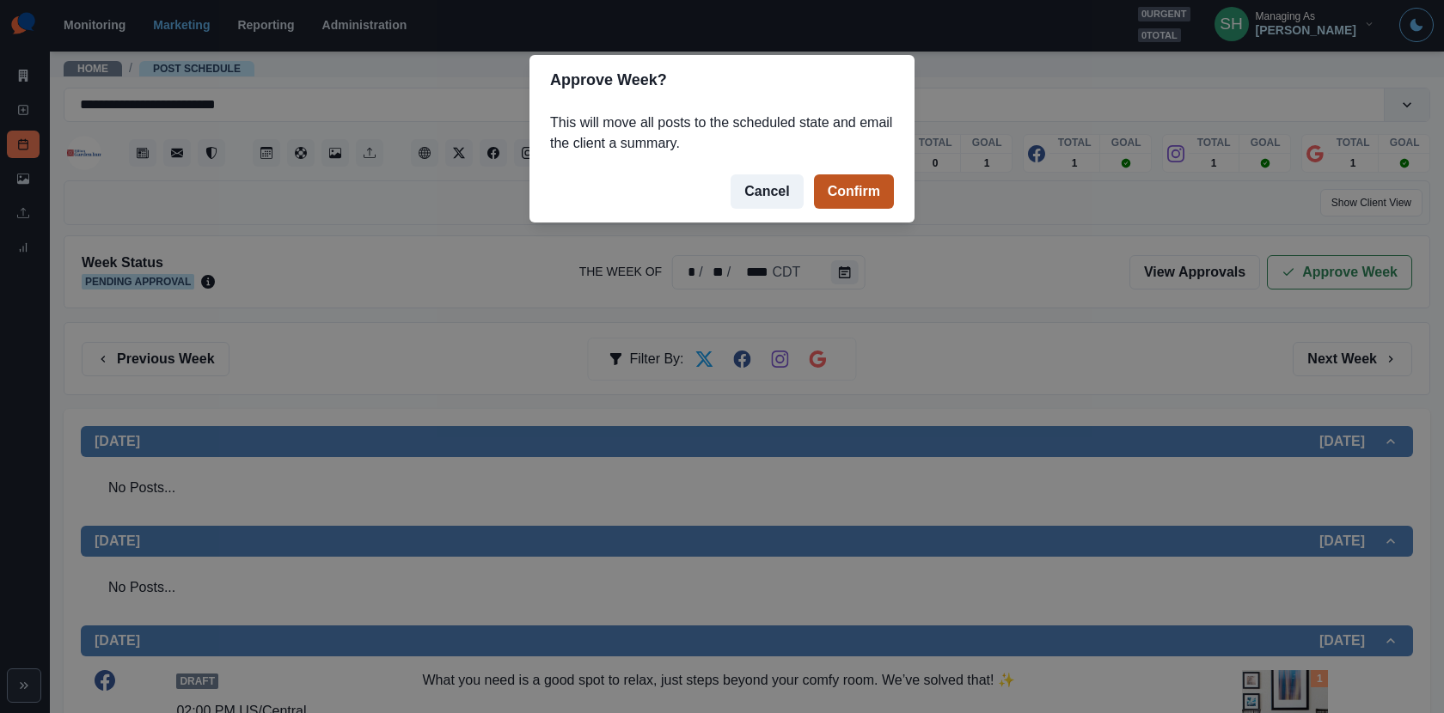
click at [825, 201] on button "Confirm" at bounding box center [854, 191] width 80 height 34
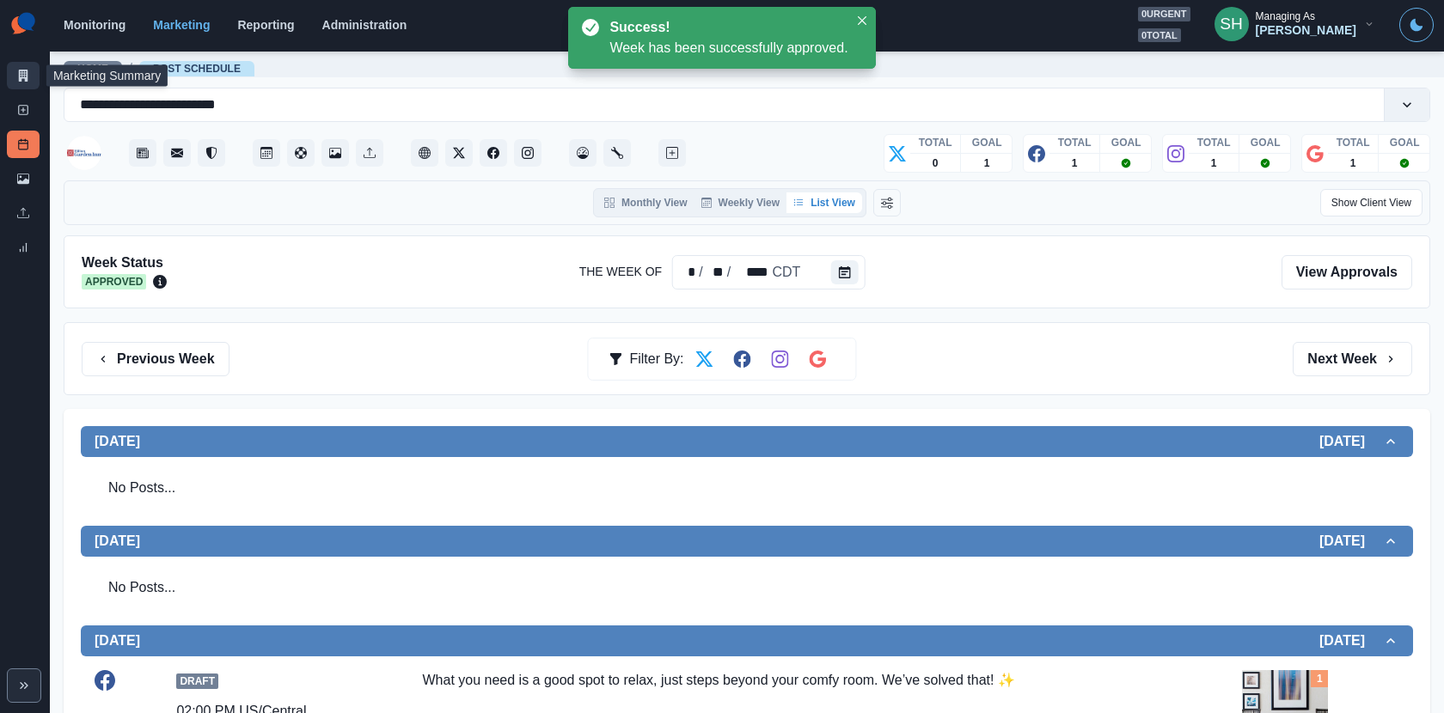
click at [19, 74] on icon at bounding box center [23, 76] width 9 height 12
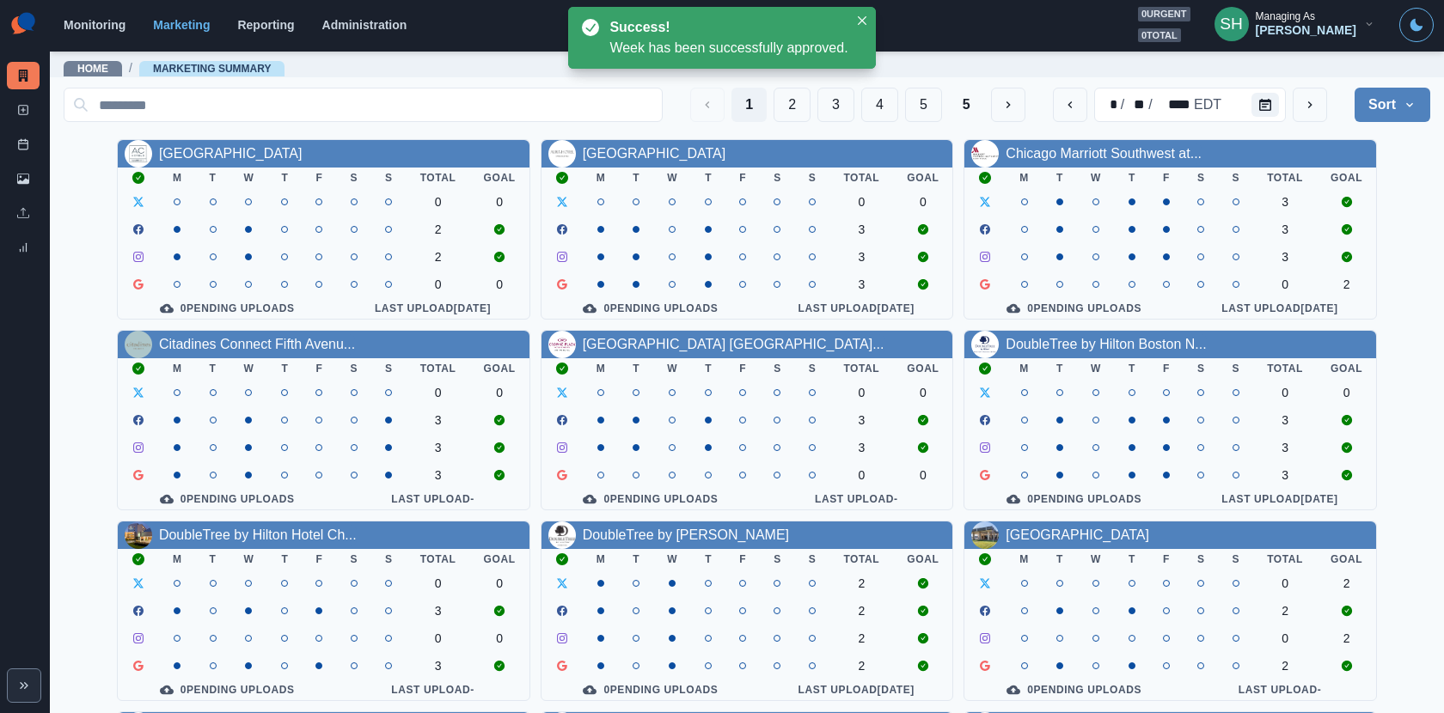
click at [770, 112] on div "1 2 3 4 5 5" at bounding box center [857, 105] width 334 height 34
click at [792, 112] on button "2" at bounding box center [791, 105] width 37 height 34
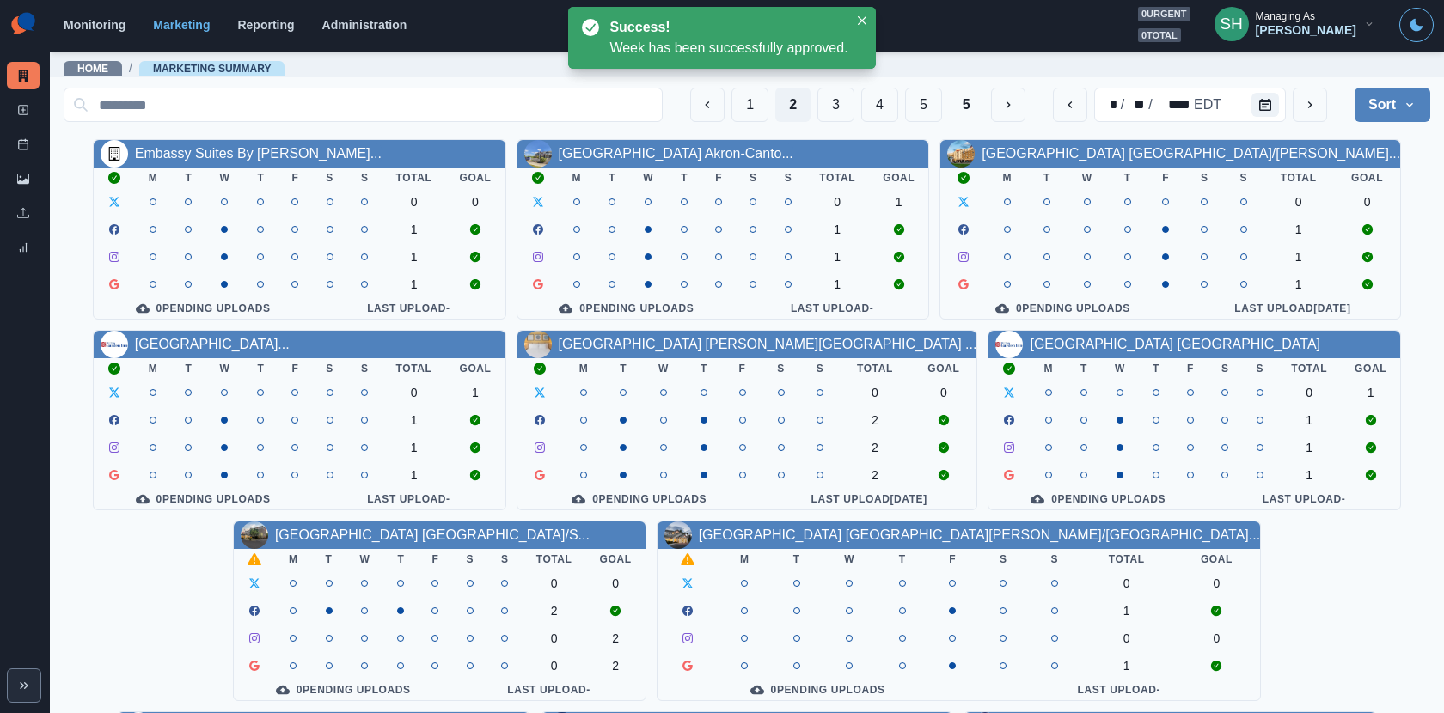
click at [233, 523] on div "Hilton Garden Inn Nashville/S... M T W T F S S Total Goal 0 0 2 0 2 0 2 0 Pendi…" at bounding box center [439, 611] width 413 height 180
click at [275, 532] on link "[GEOGRAPHIC_DATA] [GEOGRAPHIC_DATA]/S..." at bounding box center [432, 535] width 314 height 15
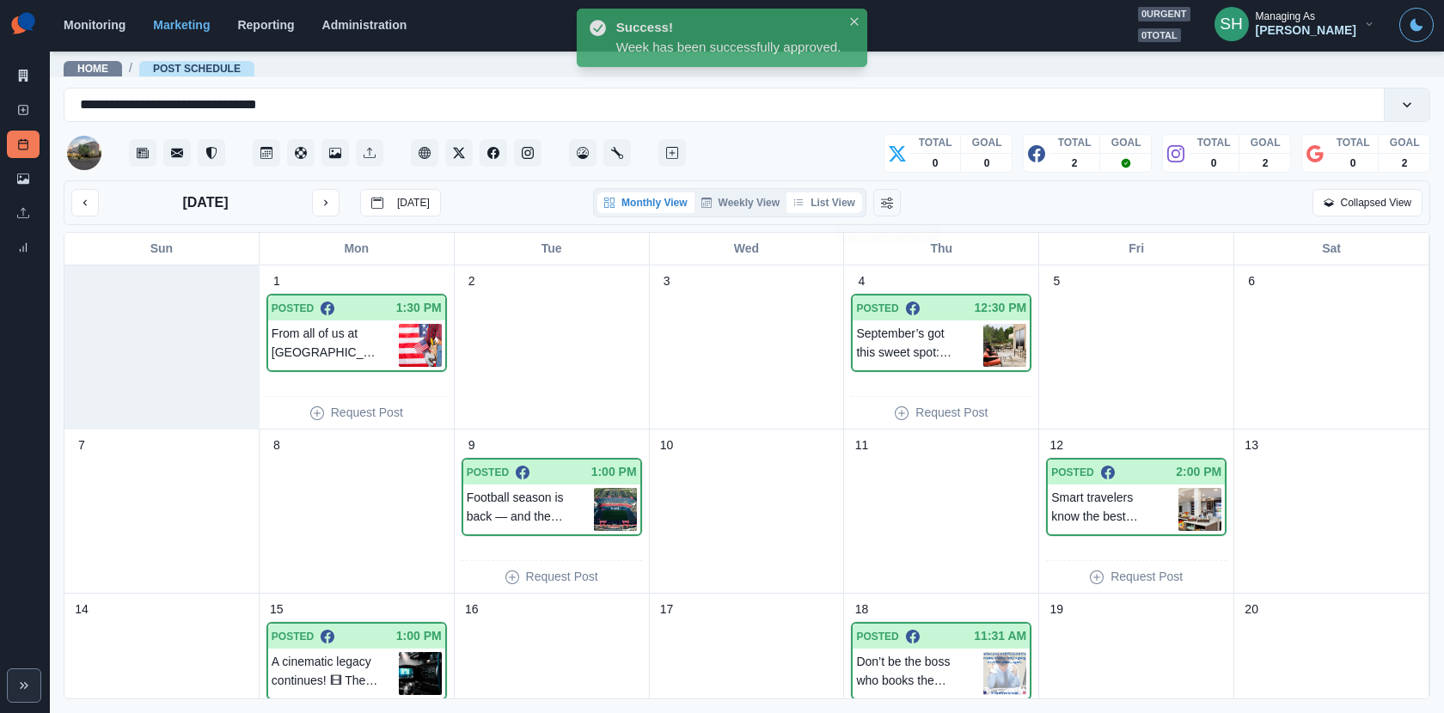
click at [838, 202] on button "List View" at bounding box center [824, 202] width 76 height 21
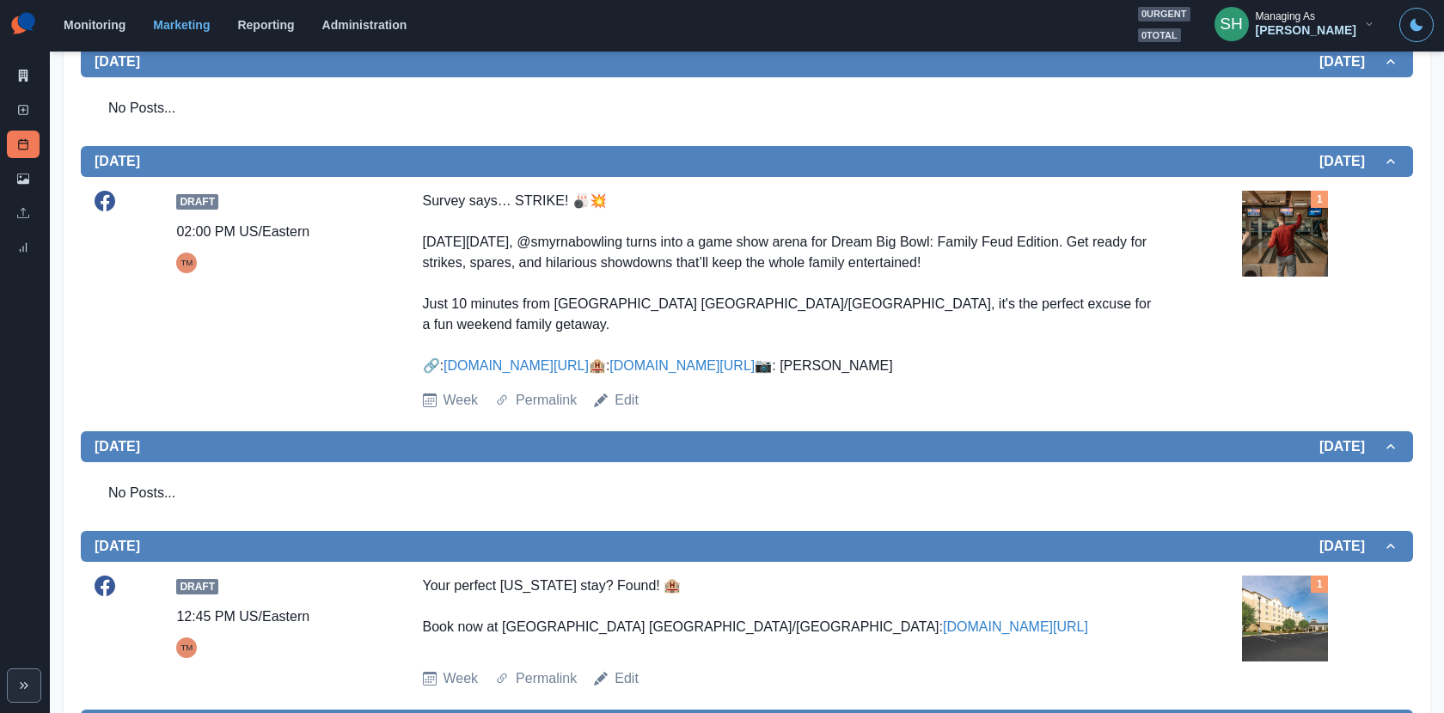
scroll to position [431, 0]
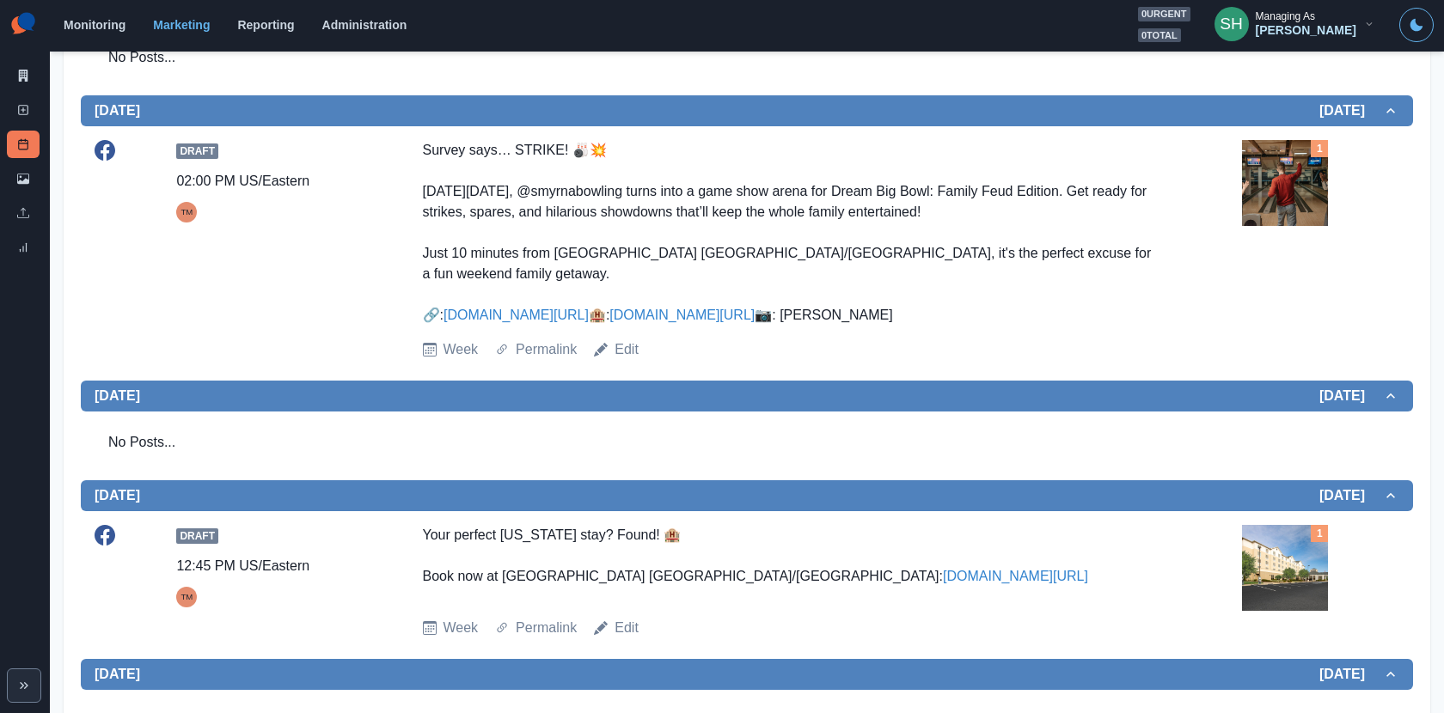
click at [1244, 192] on img at bounding box center [1285, 183] width 86 height 86
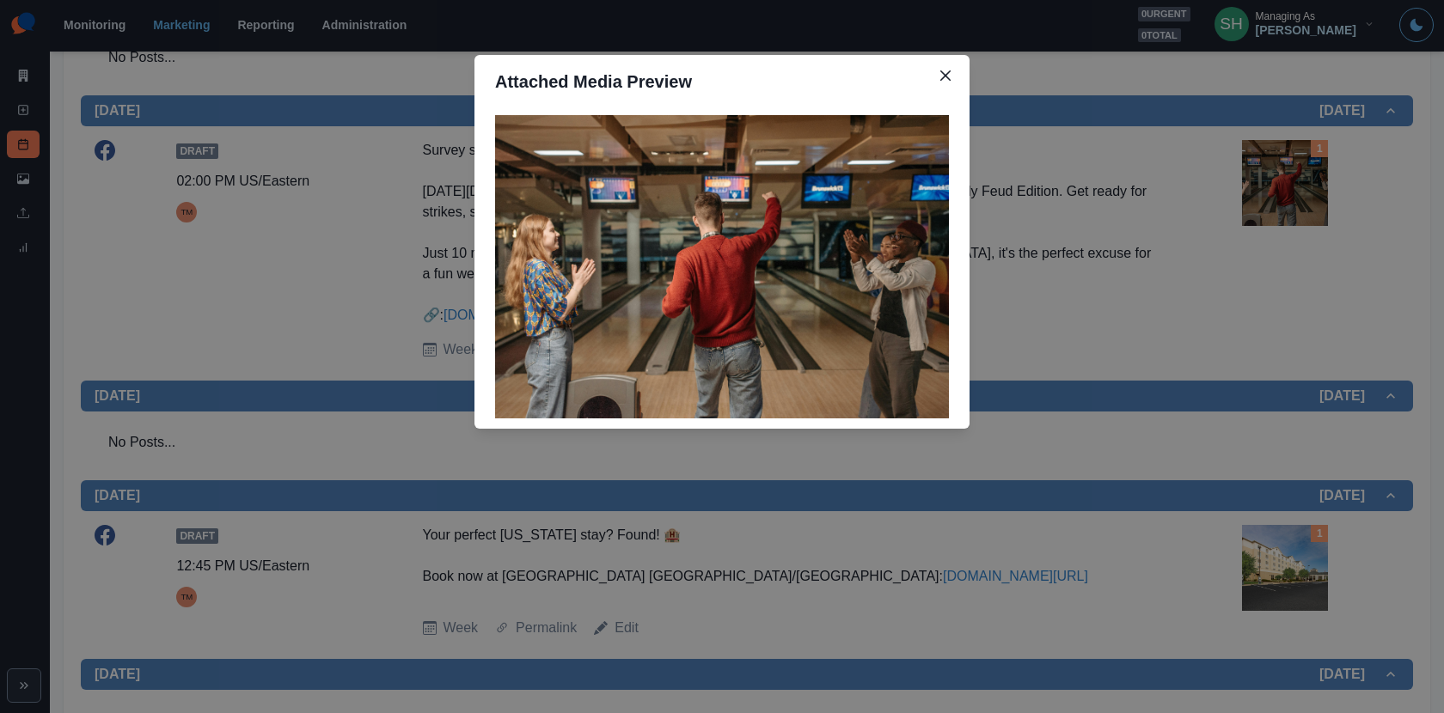
click at [1036, 307] on div "Attached Media Preview" at bounding box center [722, 356] width 1444 height 713
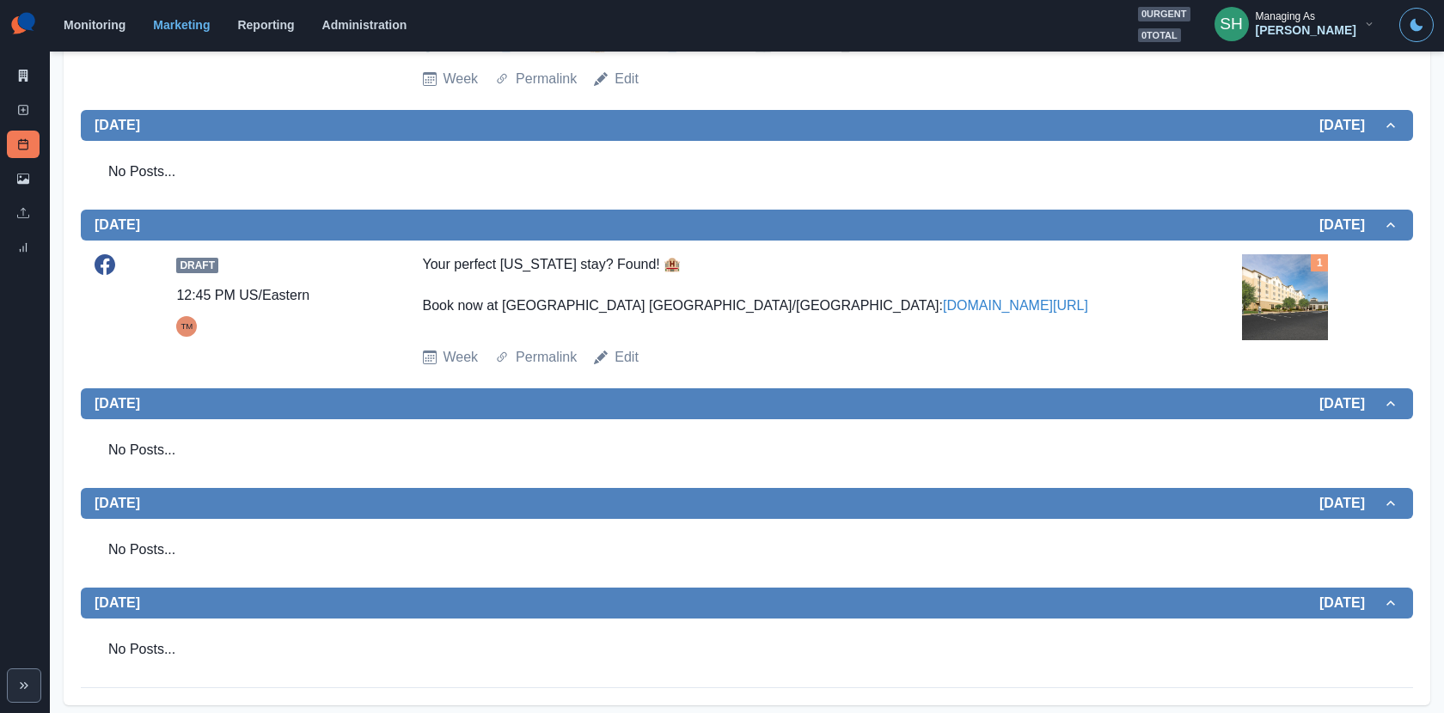
scroll to position [0, 0]
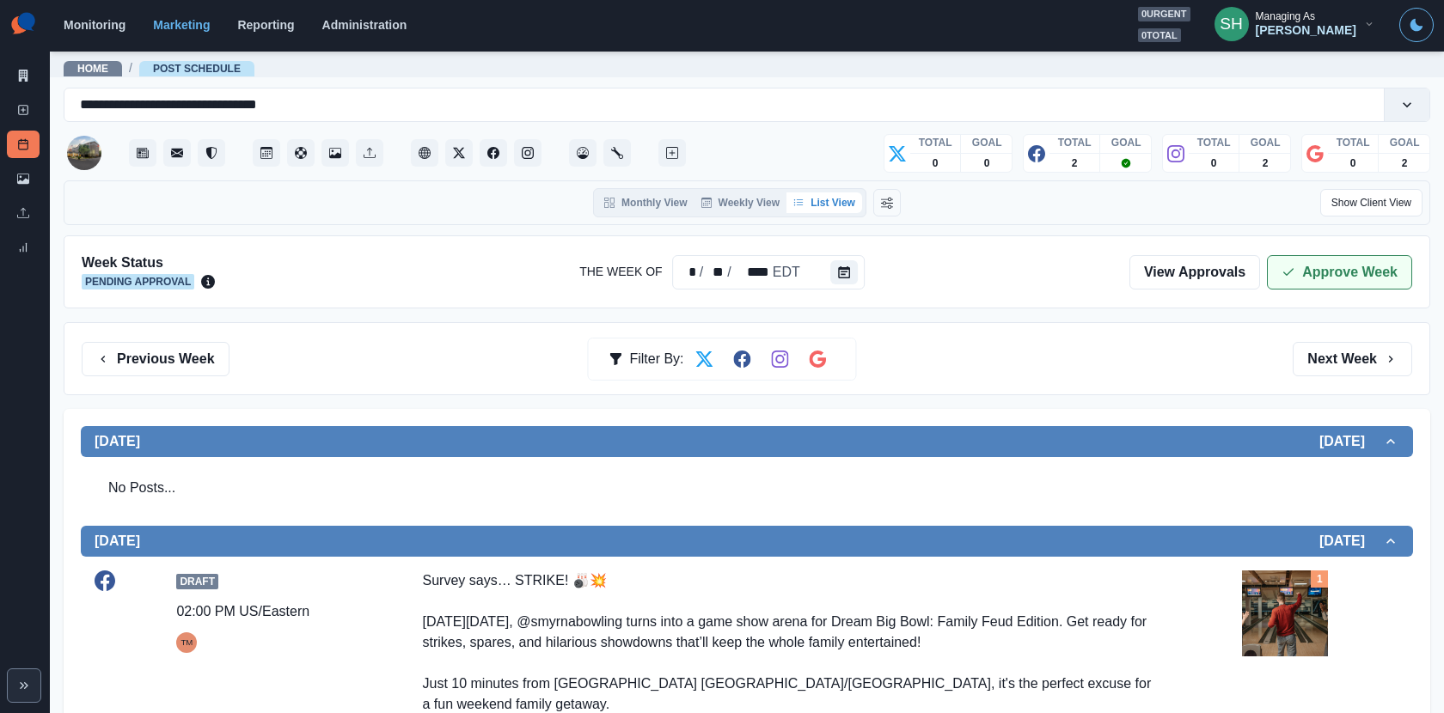
click at [1347, 272] on button "Approve Week" at bounding box center [1339, 272] width 145 height 34
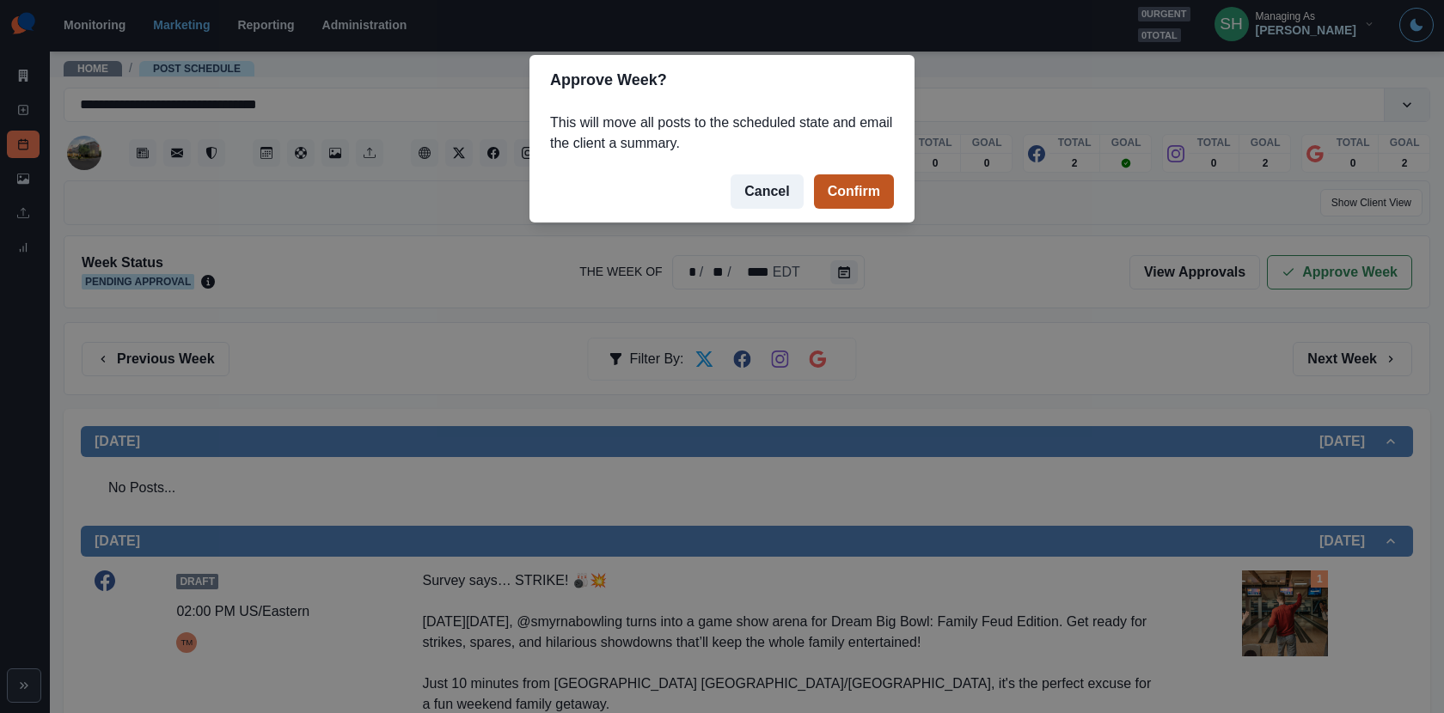
click at [858, 183] on button "Confirm" at bounding box center [854, 191] width 80 height 34
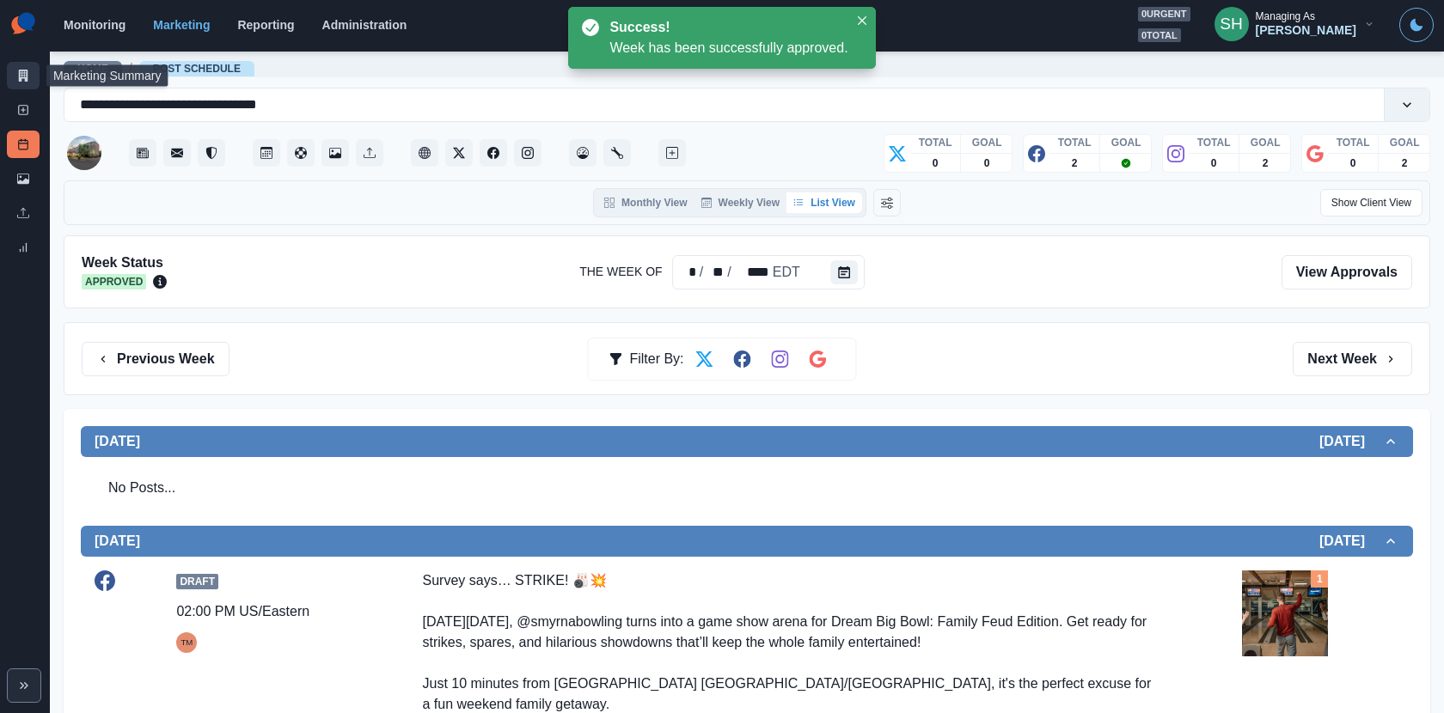
click at [17, 82] on link "Marketing Summary" at bounding box center [23, 75] width 33 height 27
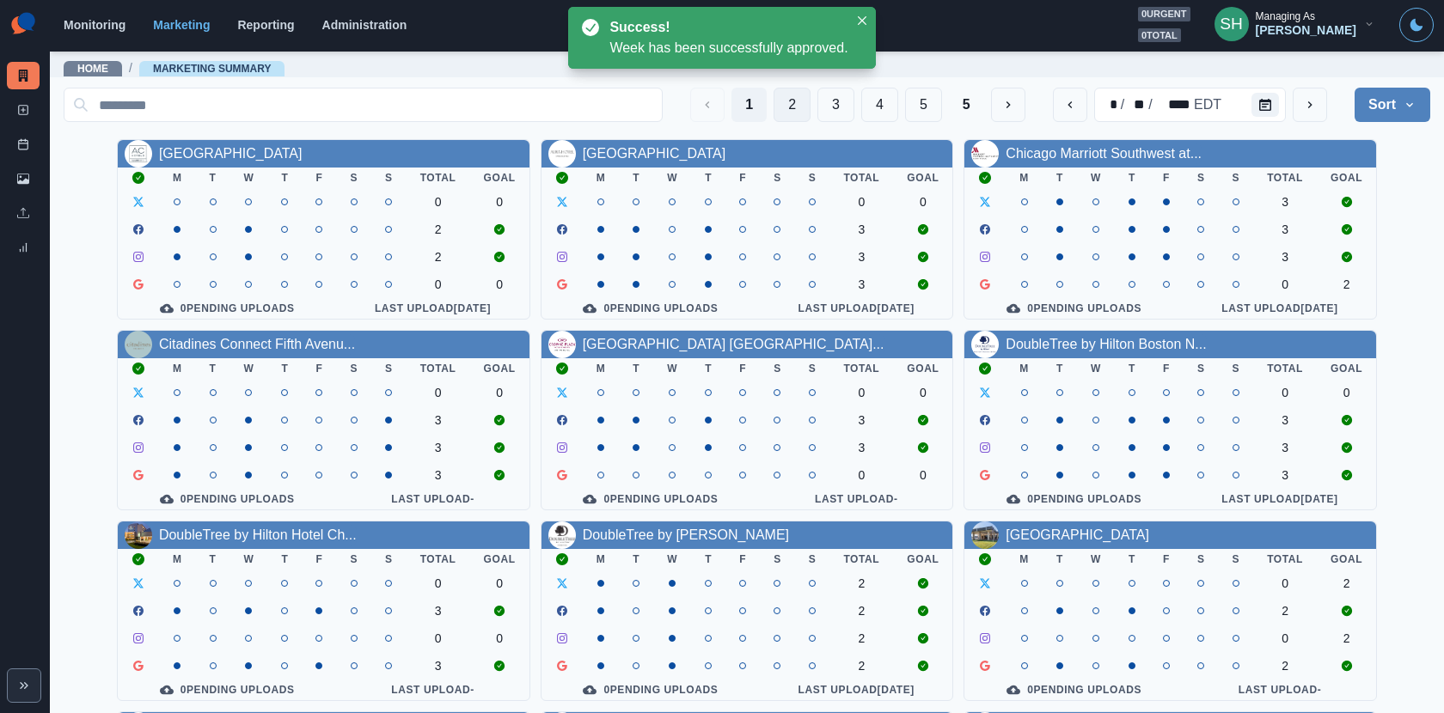
click at [788, 119] on button "2" at bounding box center [791, 105] width 37 height 34
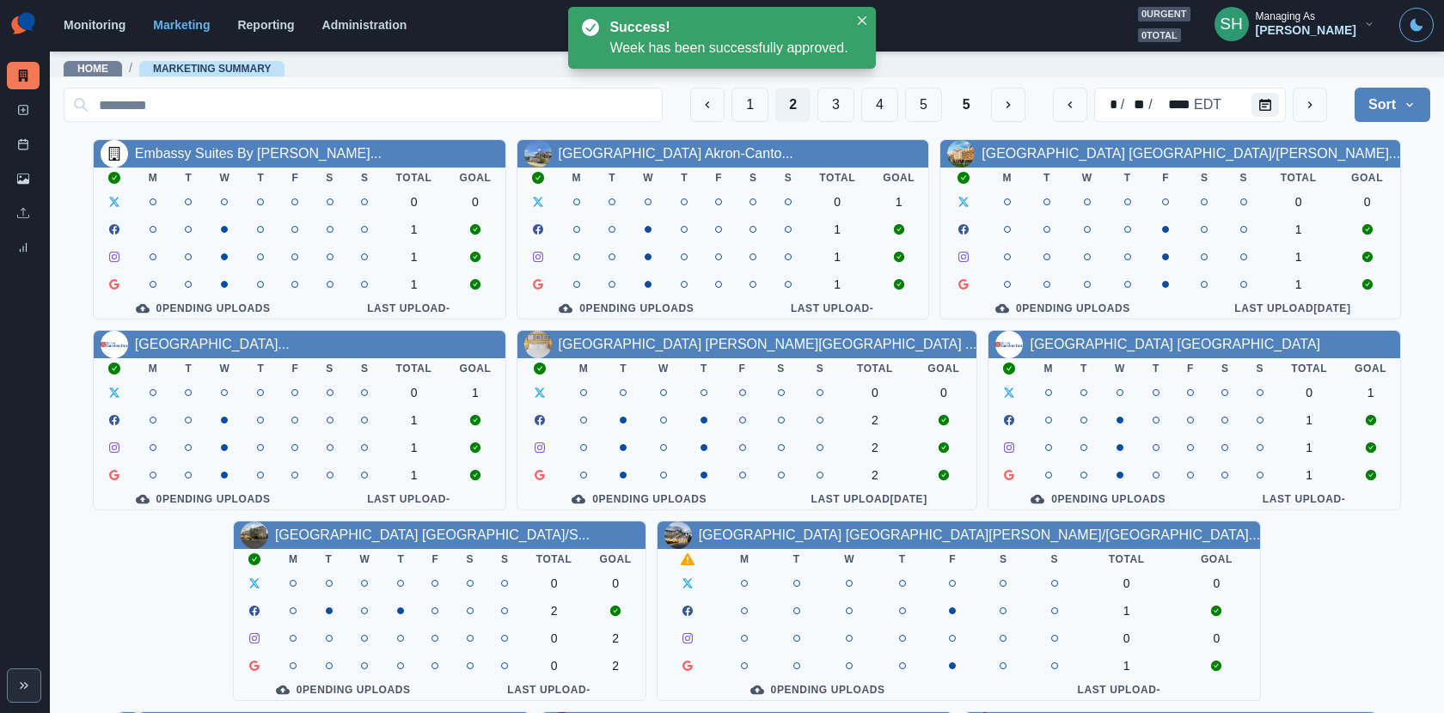
scroll to position [198, 0]
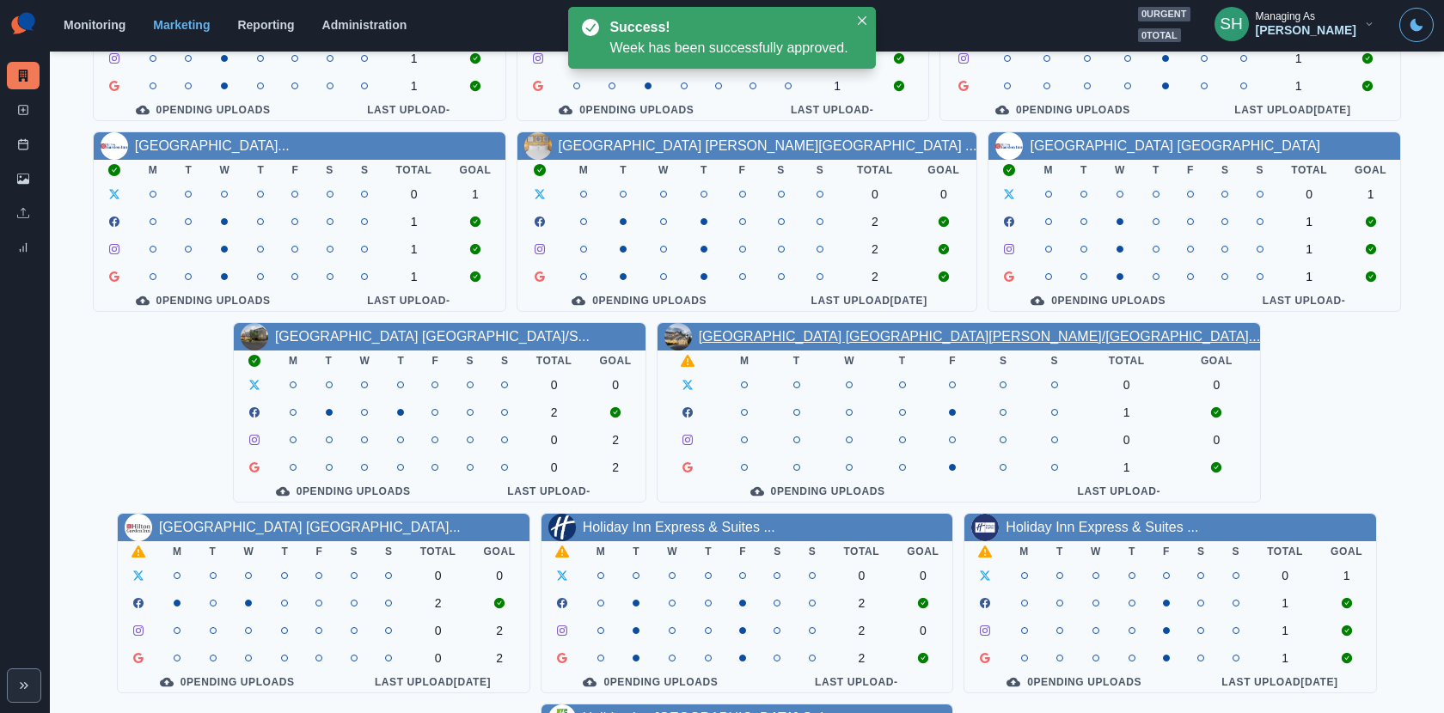
click at [699, 341] on link "[GEOGRAPHIC_DATA] [GEOGRAPHIC_DATA][PERSON_NAME]/[GEOGRAPHIC_DATA]..." at bounding box center [979, 336] width 561 height 15
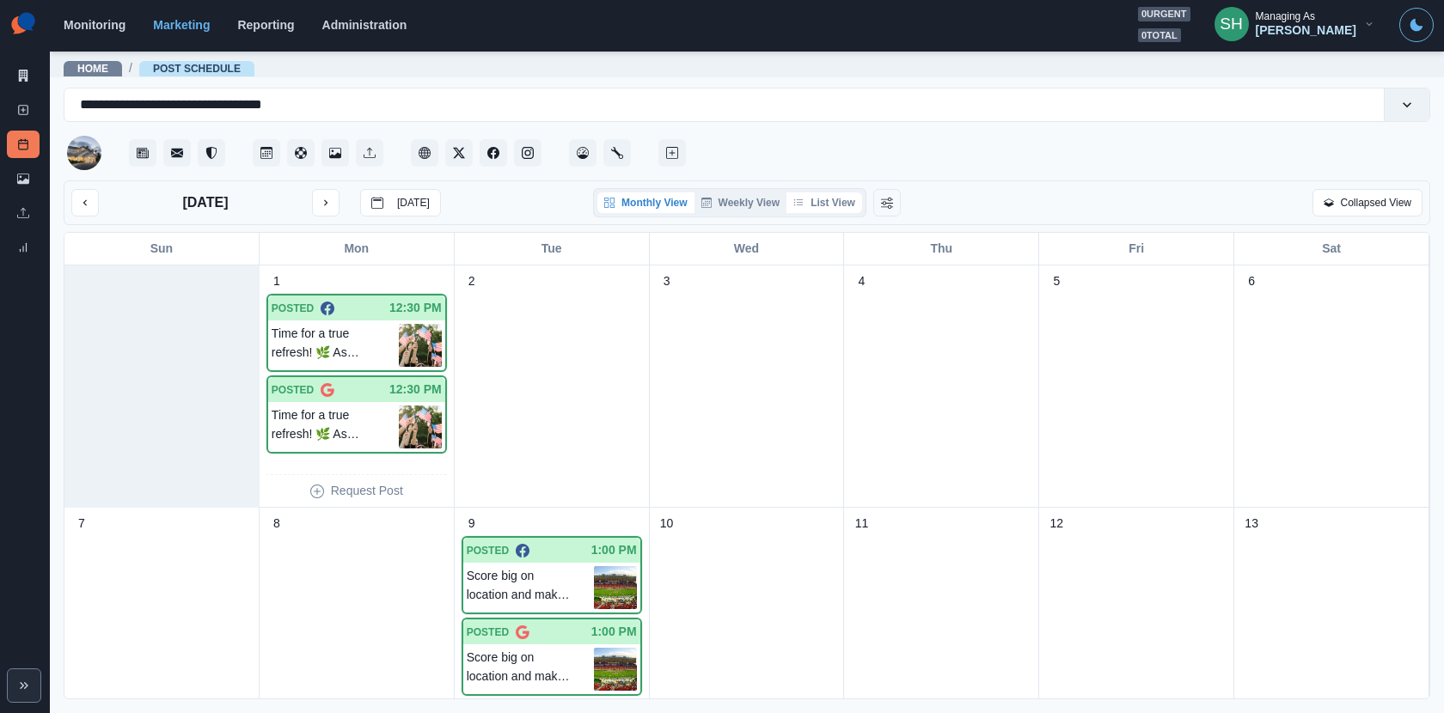
click at [829, 210] on button "List View" at bounding box center [824, 202] width 76 height 21
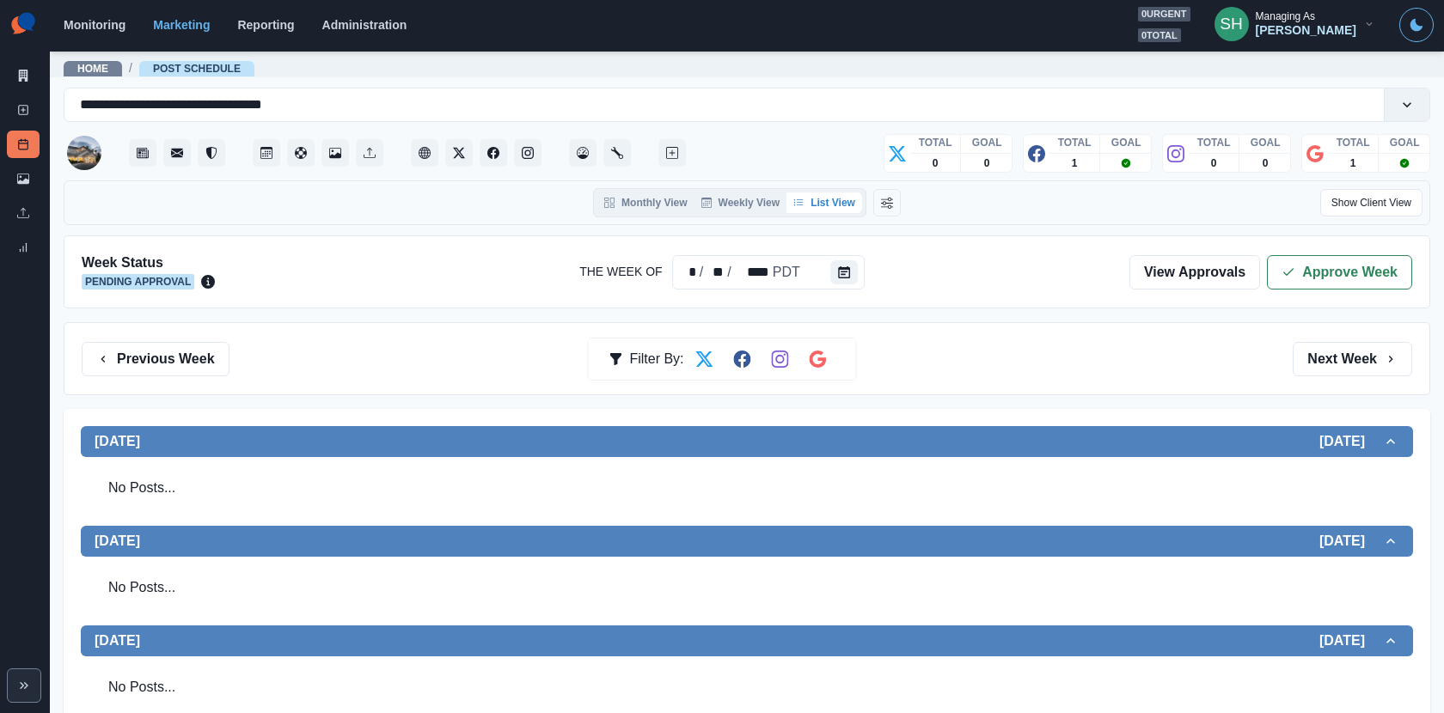
click at [1310, 249] on div "Week Status Pending Approval The Week Of * / ** / **** PDT View Approvals Appro…" at bounding box center [747, 271] width 1366 height 73
click at [1304, 265] on button "Approve Week" at bounding box center [1339, 272] width 145 height 34
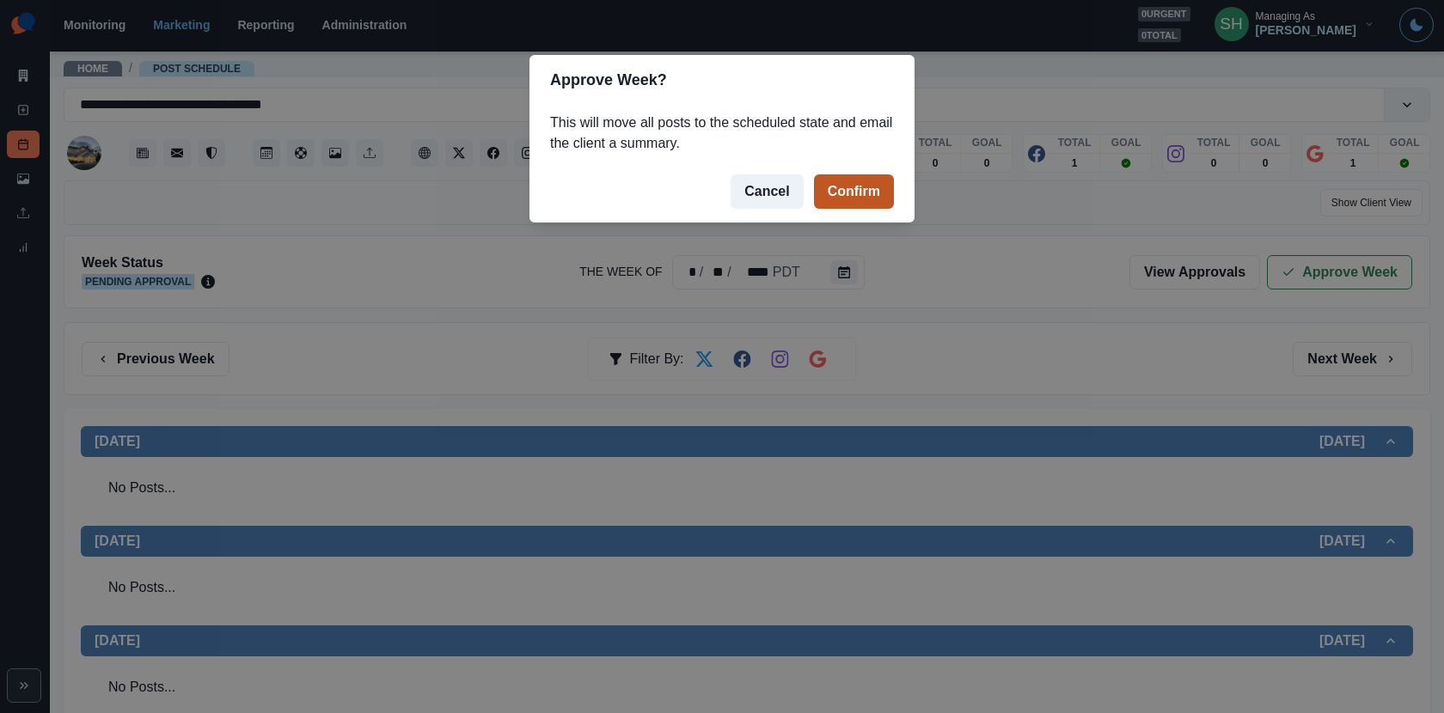
click at [855, 203] on button "Confirm" at bounding box center [854, 191] width 80 height 34
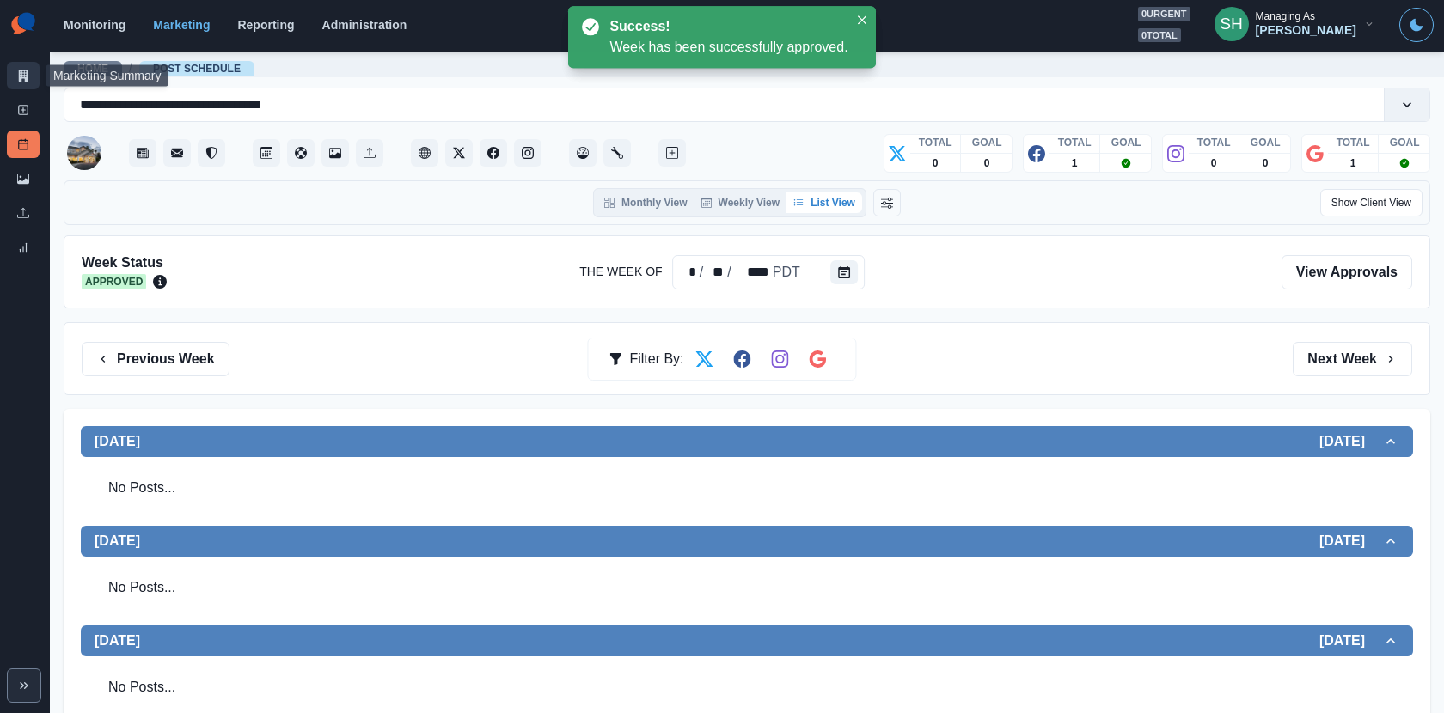
click at [10, 75] on link "Marketing Summary" at bounding box center [23, 75] width 33 height 27
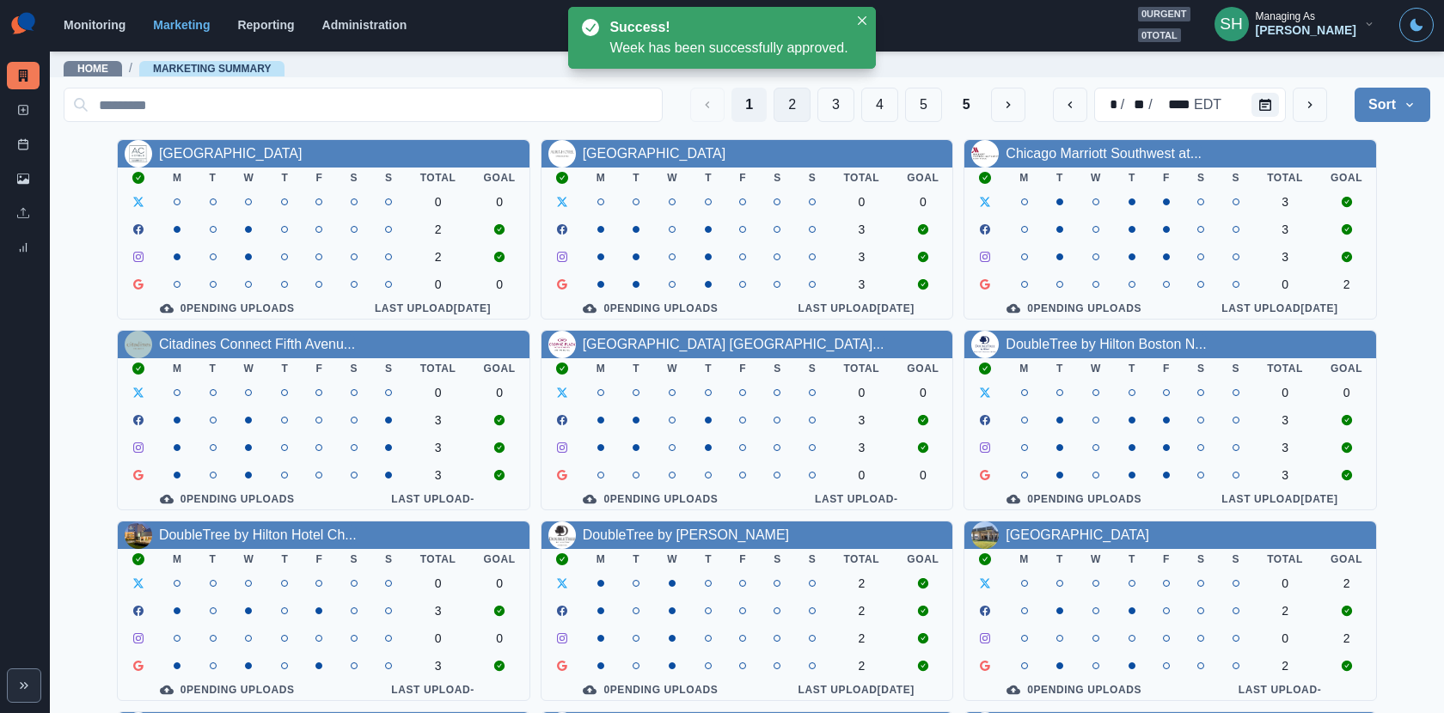
click at [801, 102] on button "2" at bounding box center [791, 105] width 37 height 34
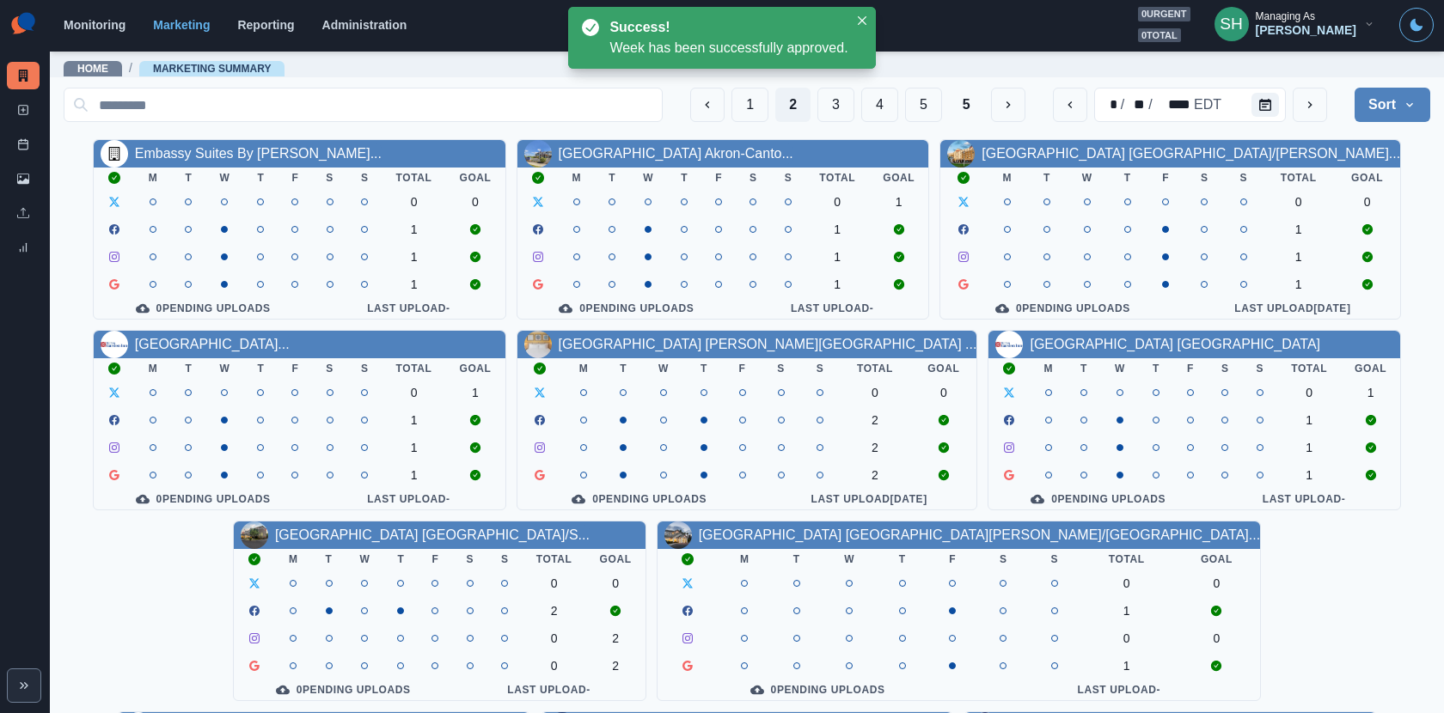
scroll to position [198, 0]
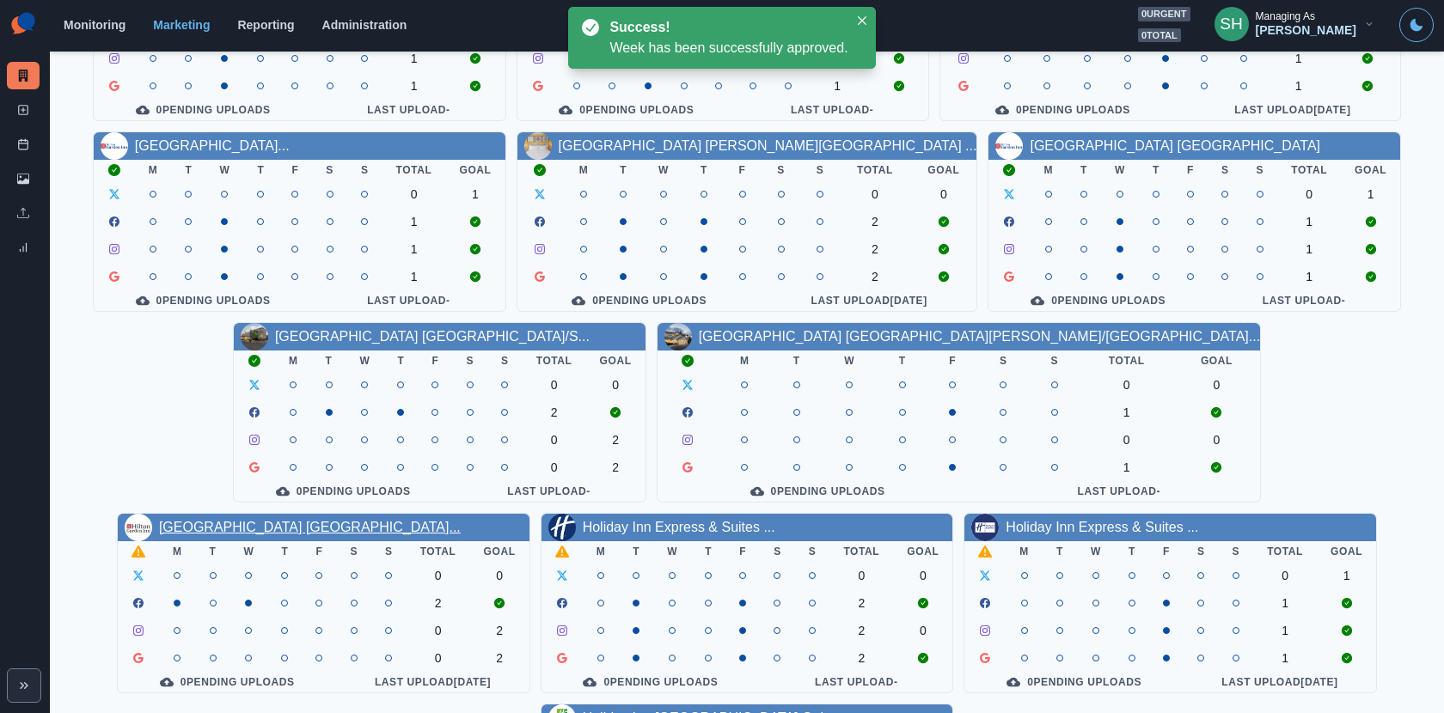
click at [461, 520] on link "[GEOGRAPHIC_DATA] [GEOGRAPHIC_DATA]..." at bounding box center [310, 527] width 302 height 15
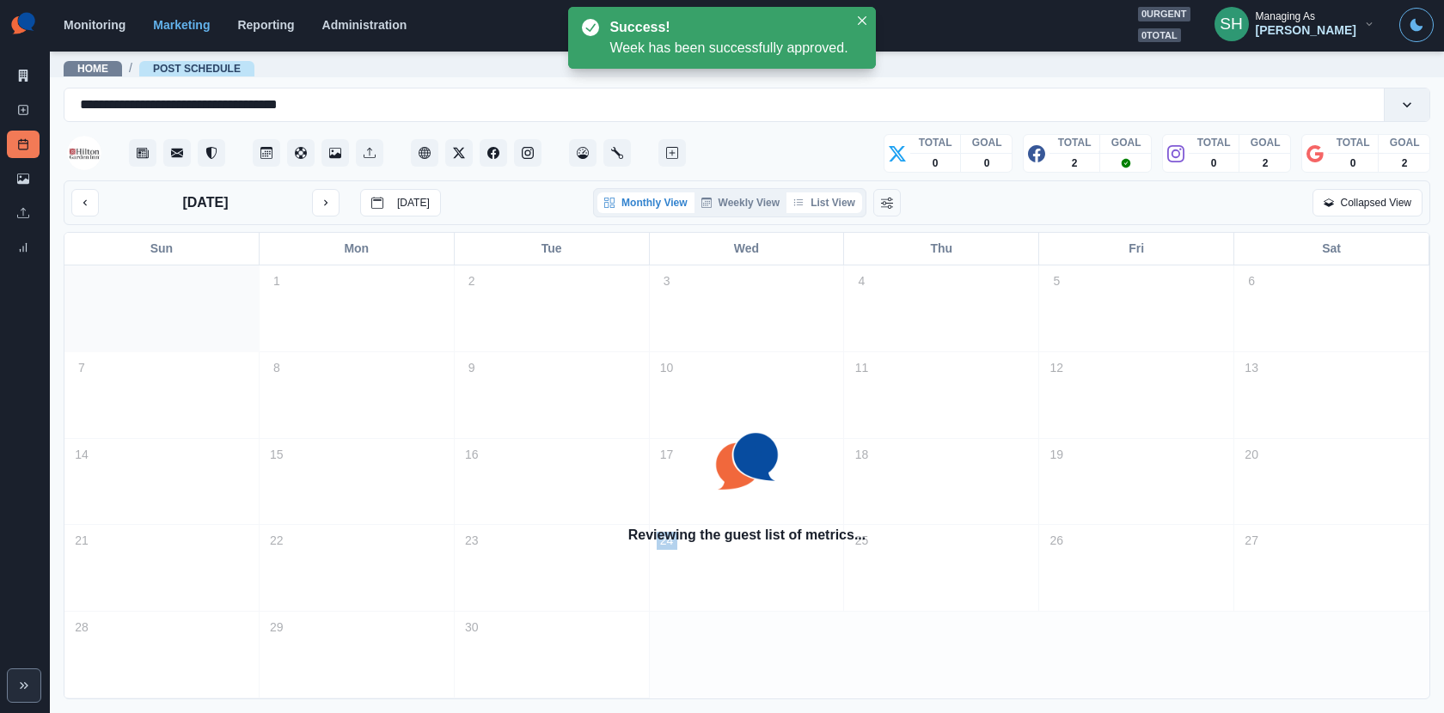
click at [815, 205] on button "List View" at bounding box center [824, 202] width 76 height 21
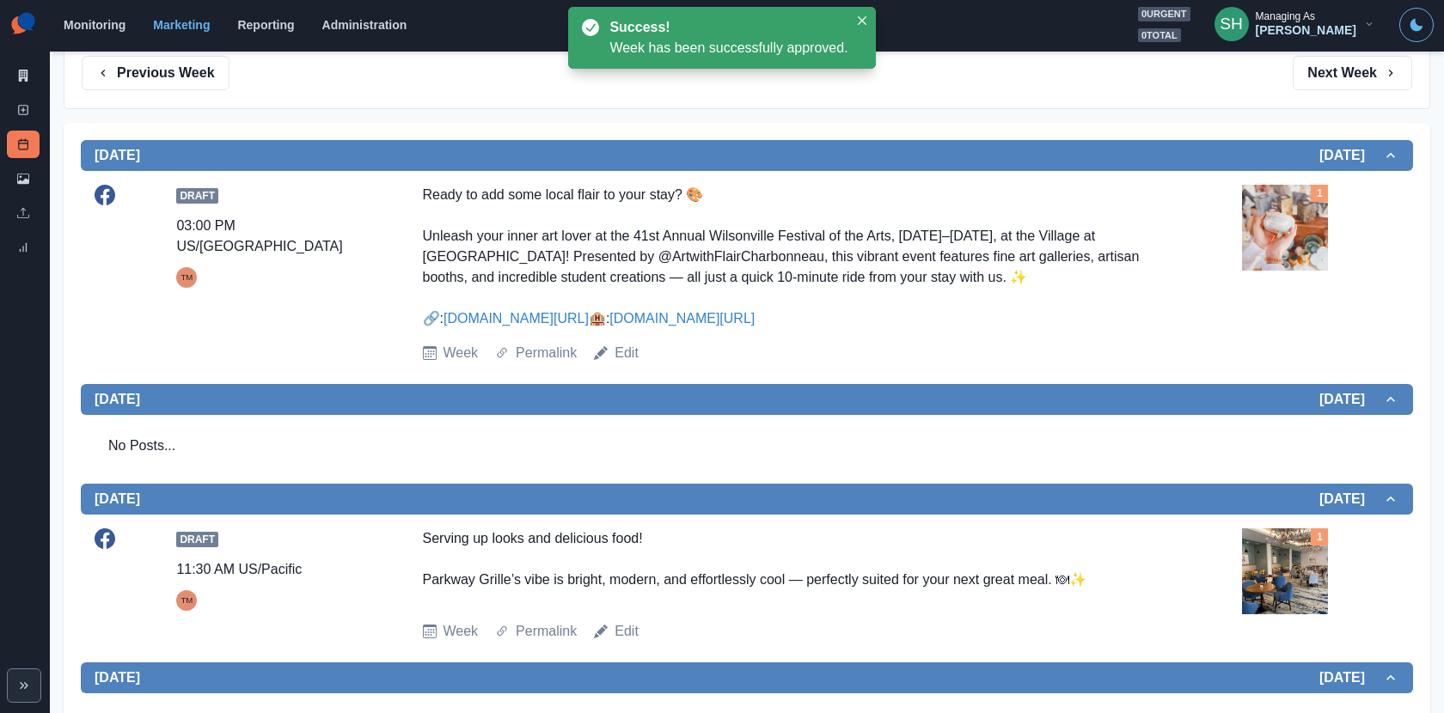
scroll to position [280, 0]
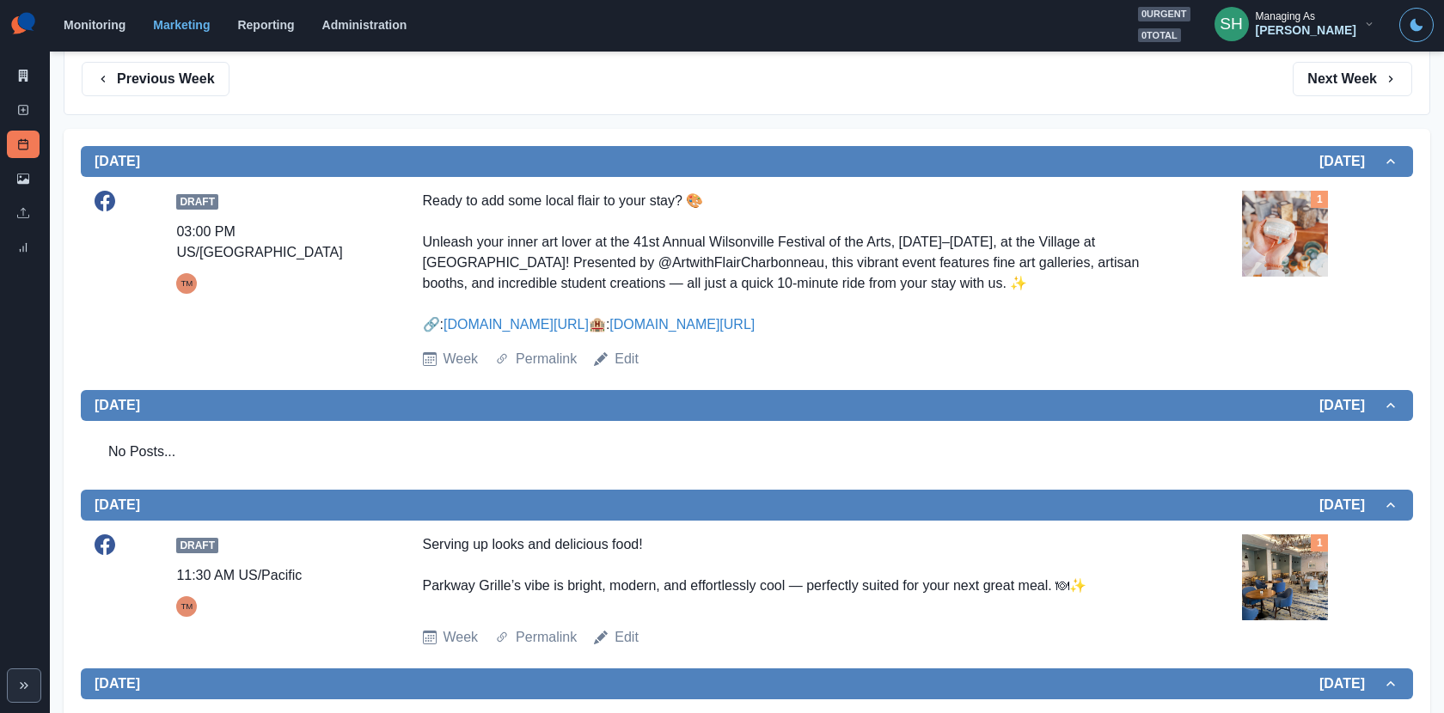
click at [1279, 220] on img at bounding box center [1285, 234] width 86 height 86
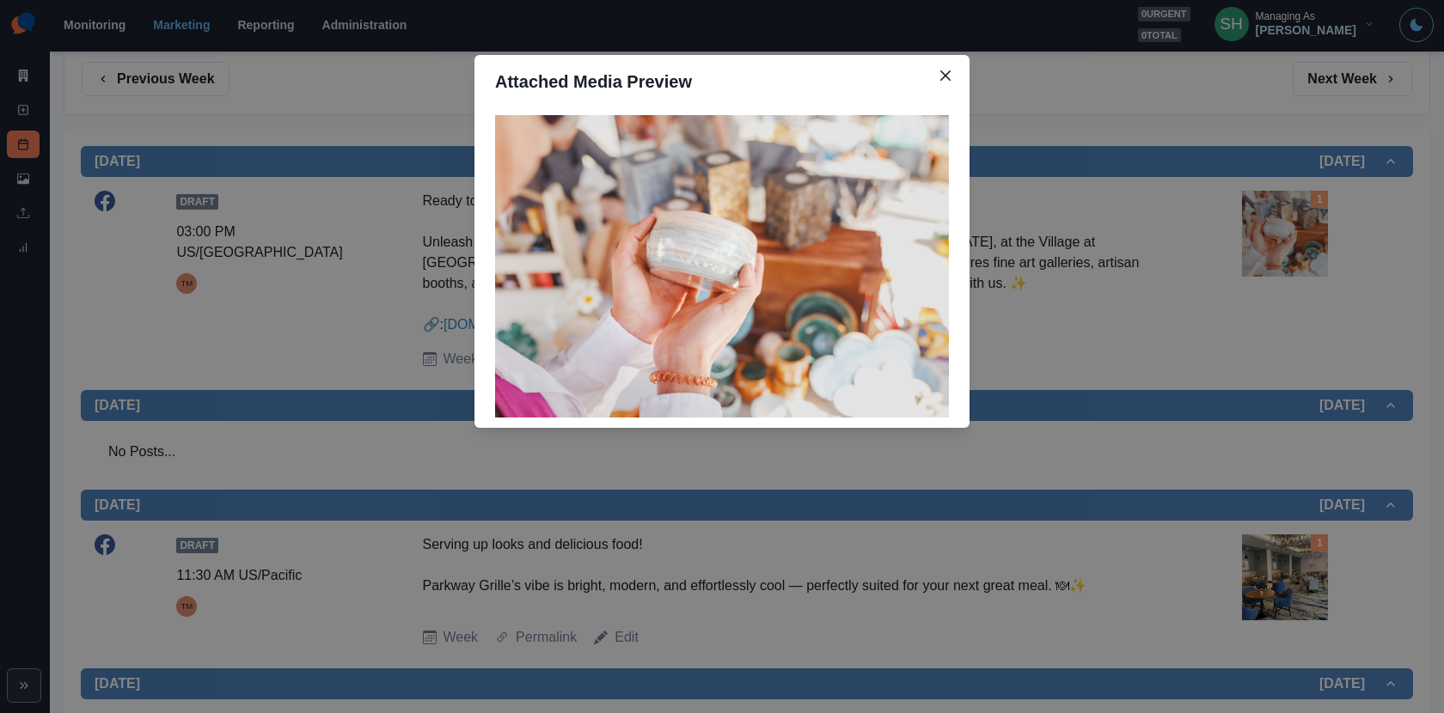
click at [1279, 220] on div "Attached Media Preview" at bounding box center [722, 356] width 1444 height 713
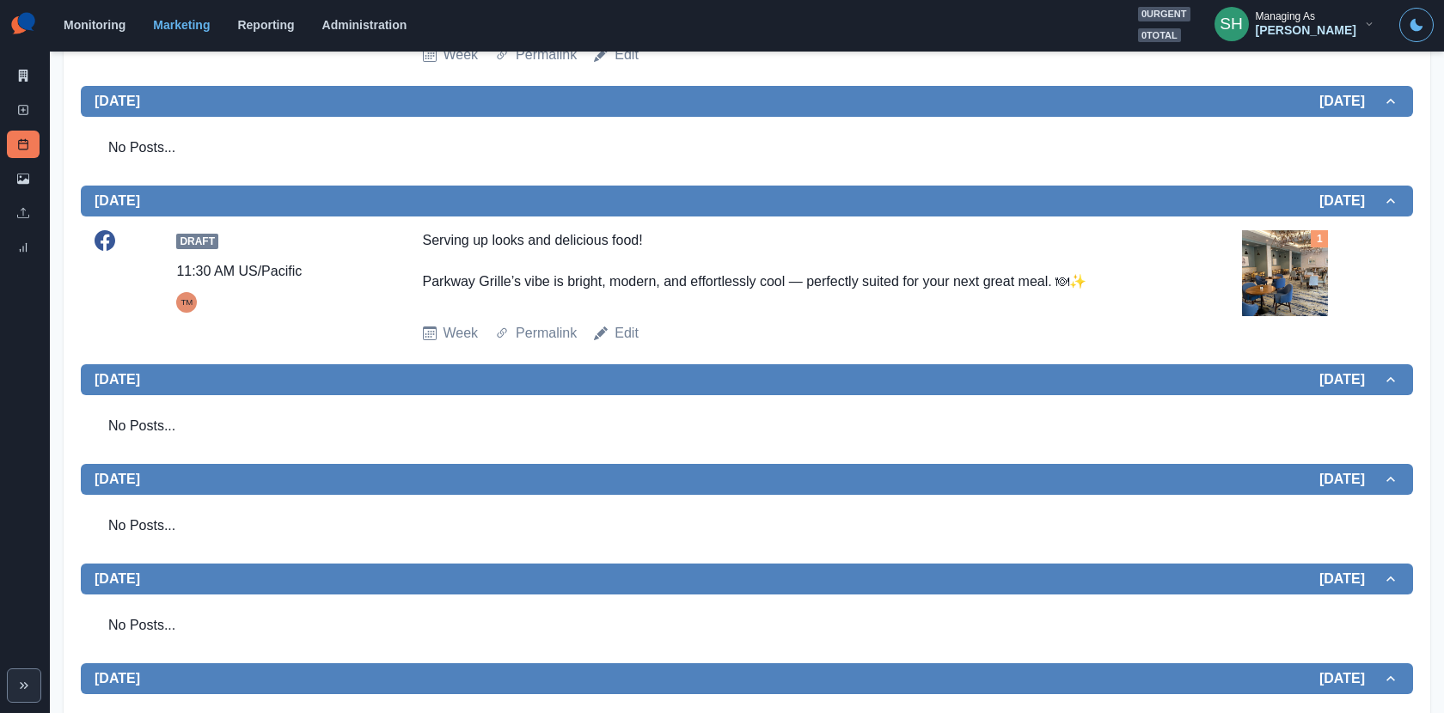
scroll to position [590, 0]
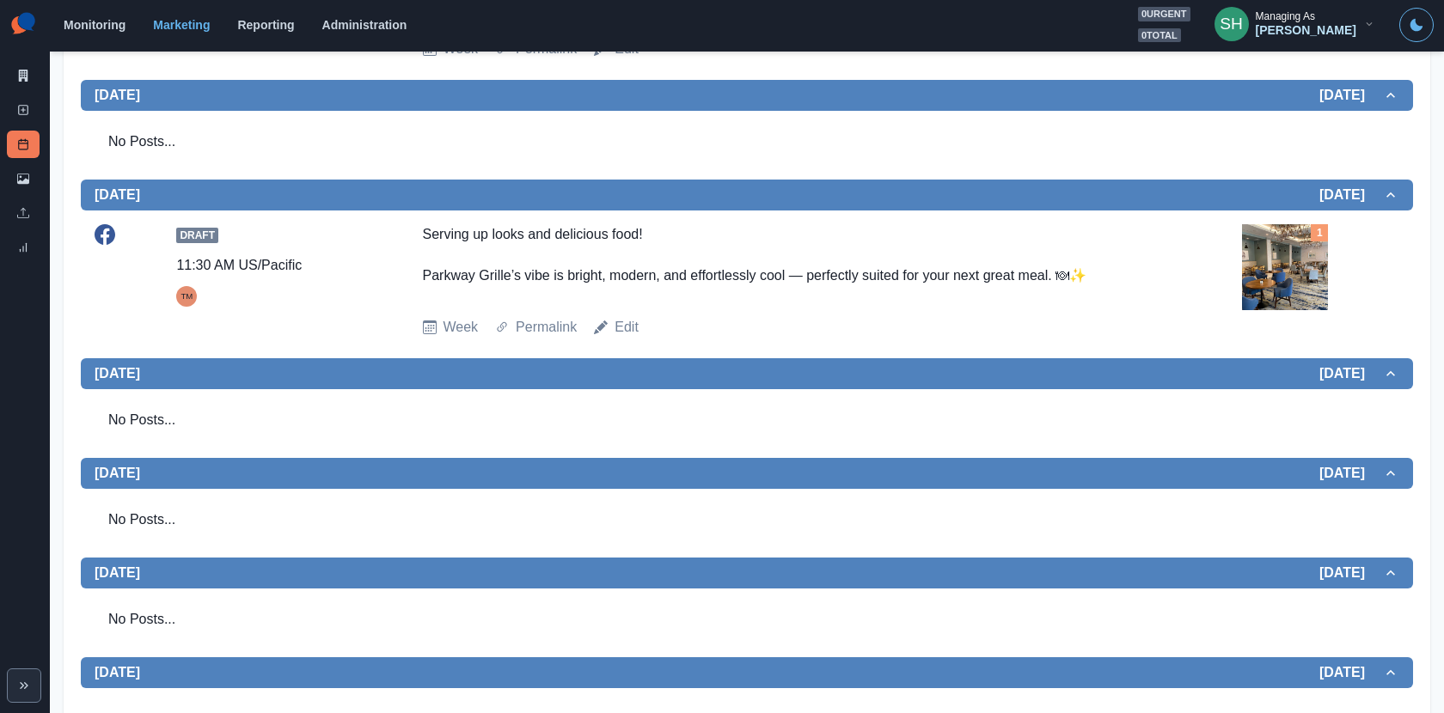
click at [1289, 291] on img at bounding box center [1285, 267] width 86 height 86
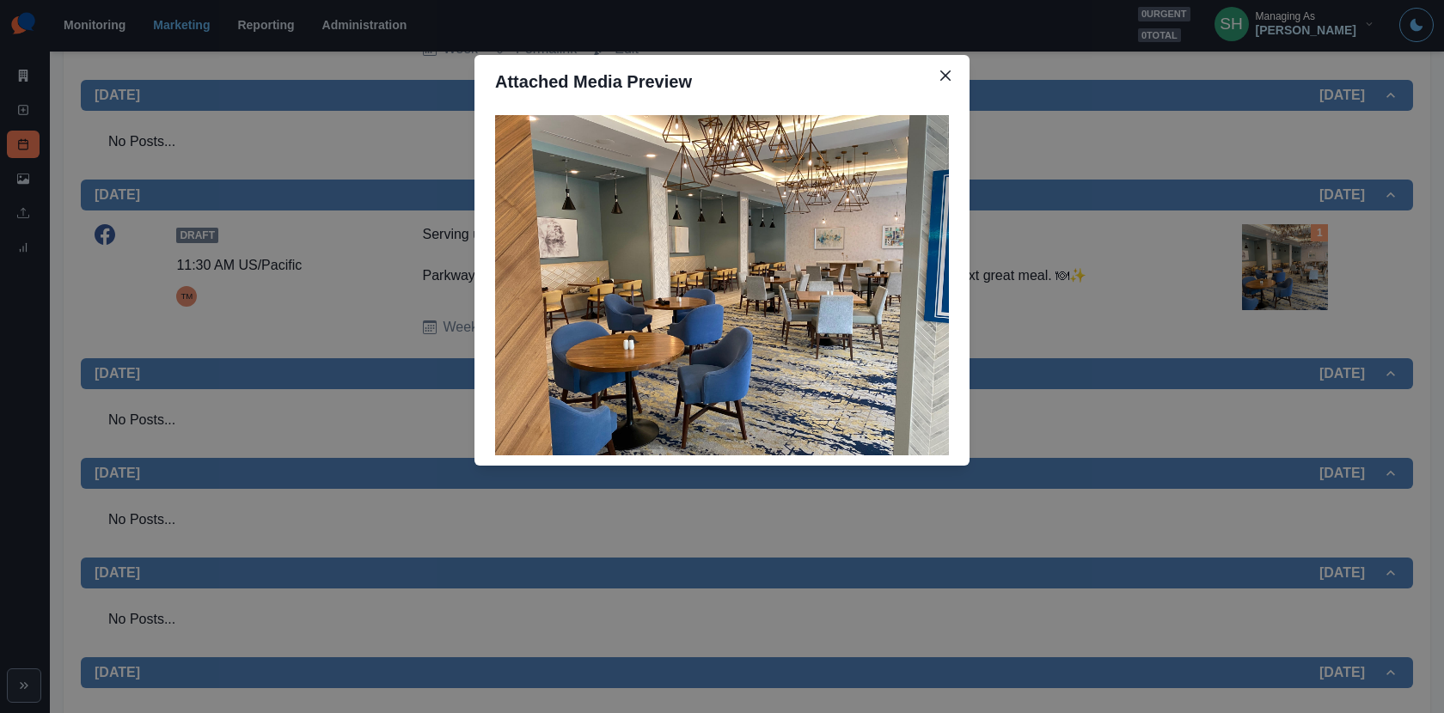
click at [1289, 291] on div "Attached Media Preview" at bounding box center [722, 356] width 1444 height 713
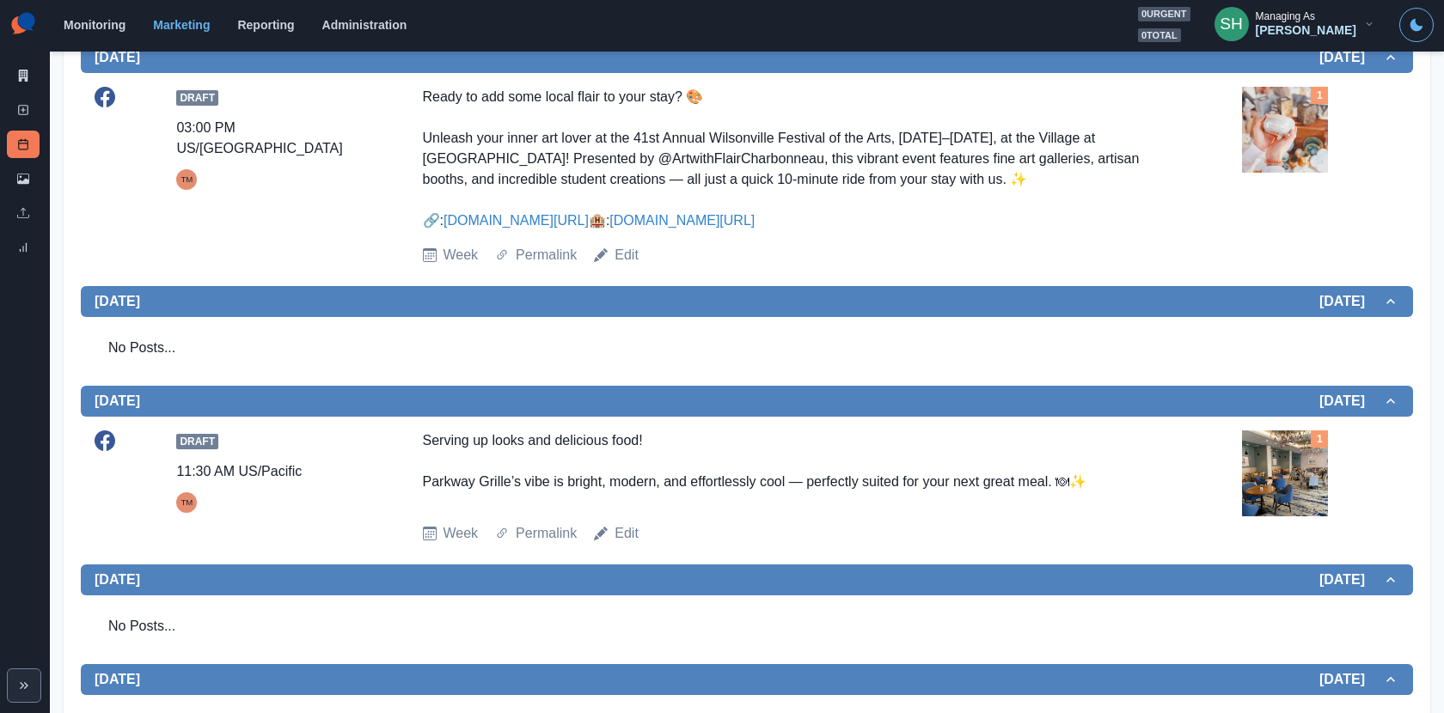
scroll to position [0, 0]
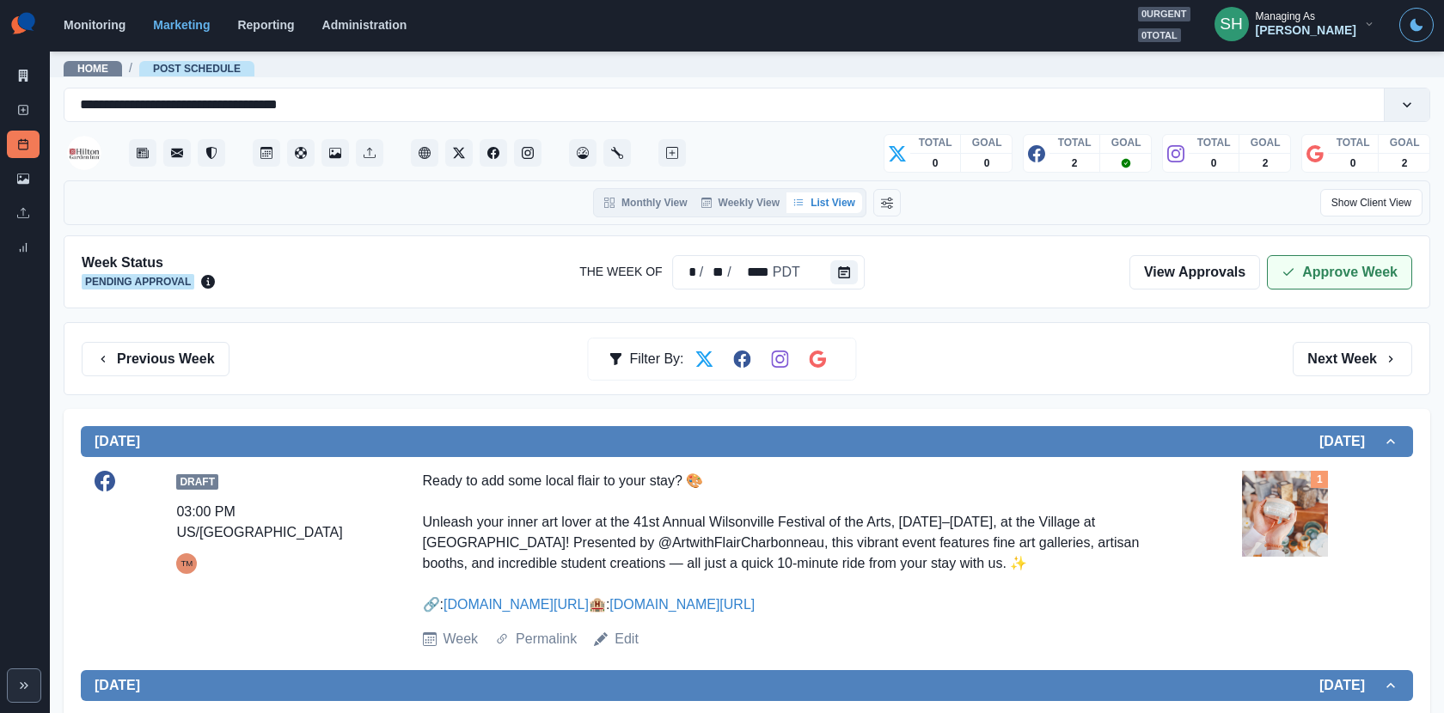
click at [1308, 256] on button "Approve Week" at bounding box center [1339, 272] width 145 height 34
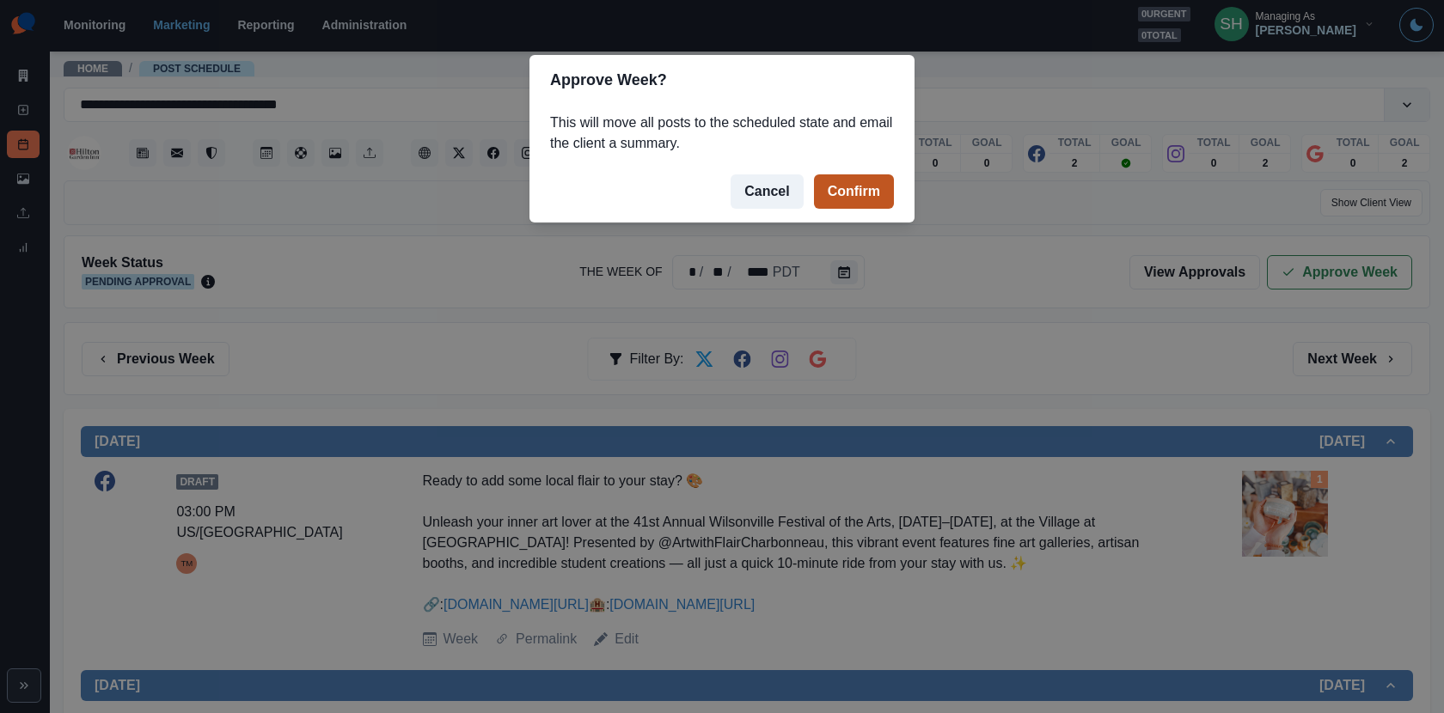
click at [827, 189] on button "Confirm" at bounding box center [854, 191] width 80 height 34
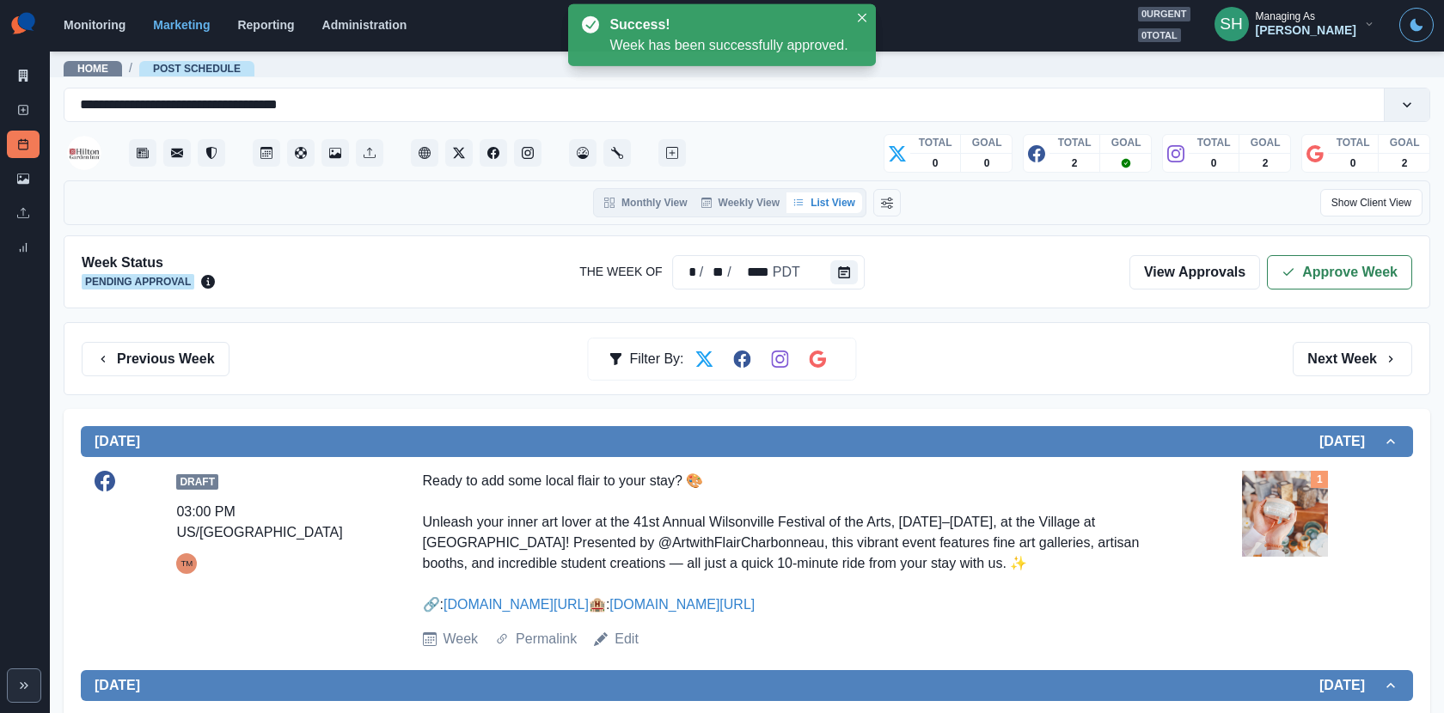
scroll to position [684, 0]
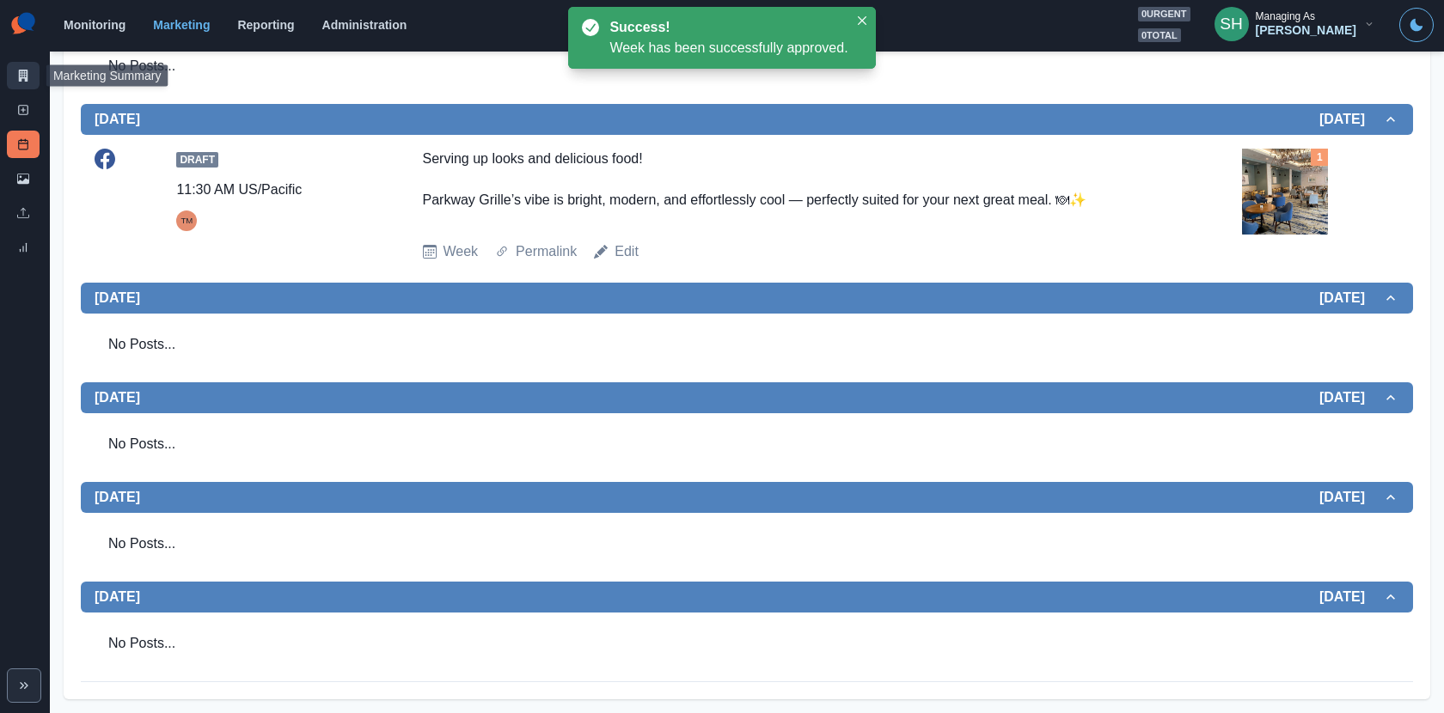
click at [19, 70] on icon at bounding box center [23, 76] width 9 height 12
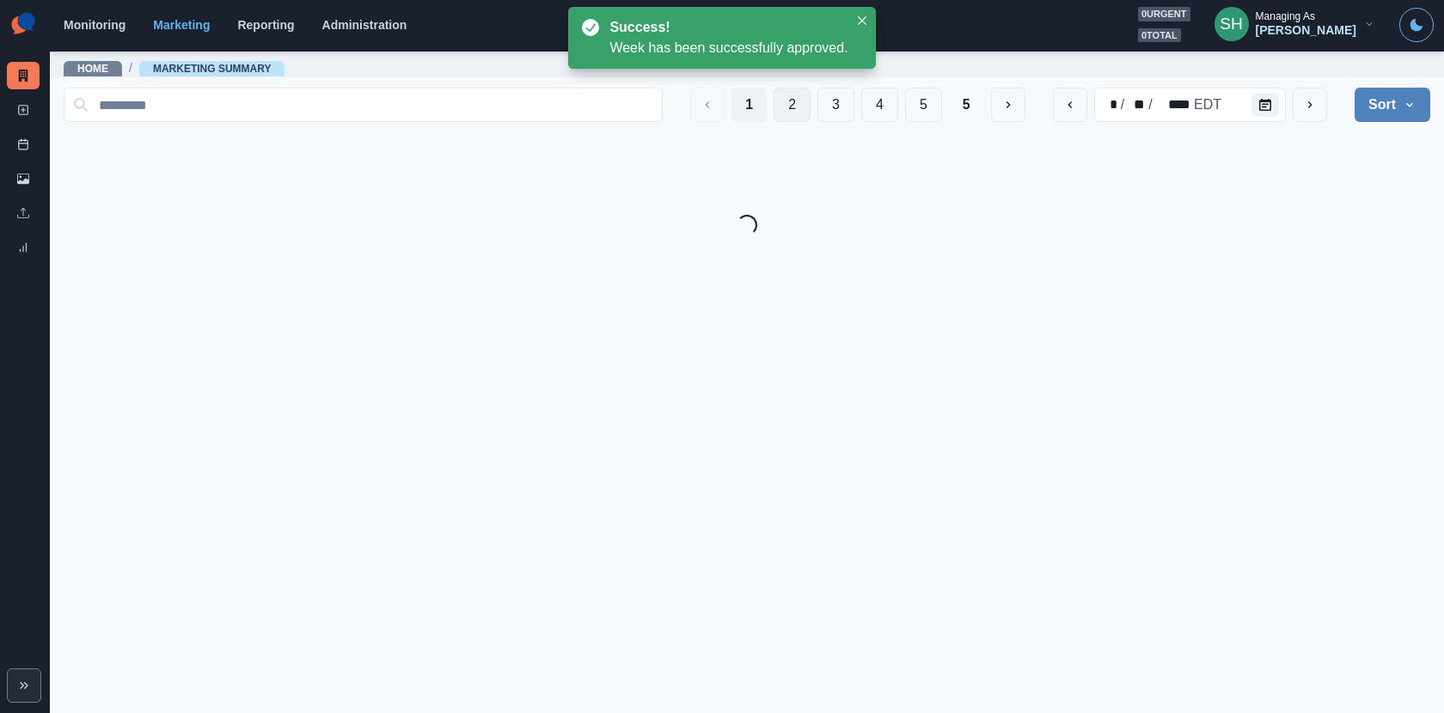
click at [800, 90] on button "2" at bounding box center [791, 105] width 37 height 34
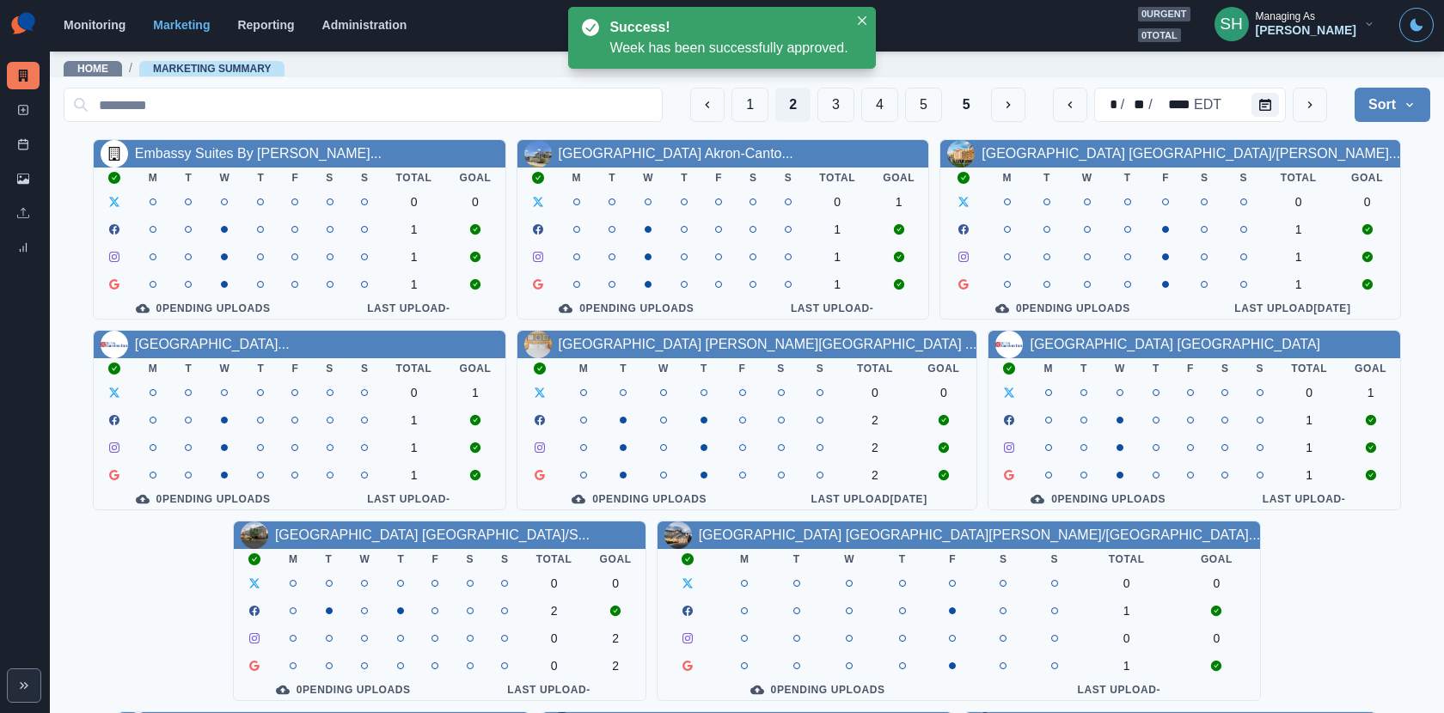
scroll to position [198, 0]
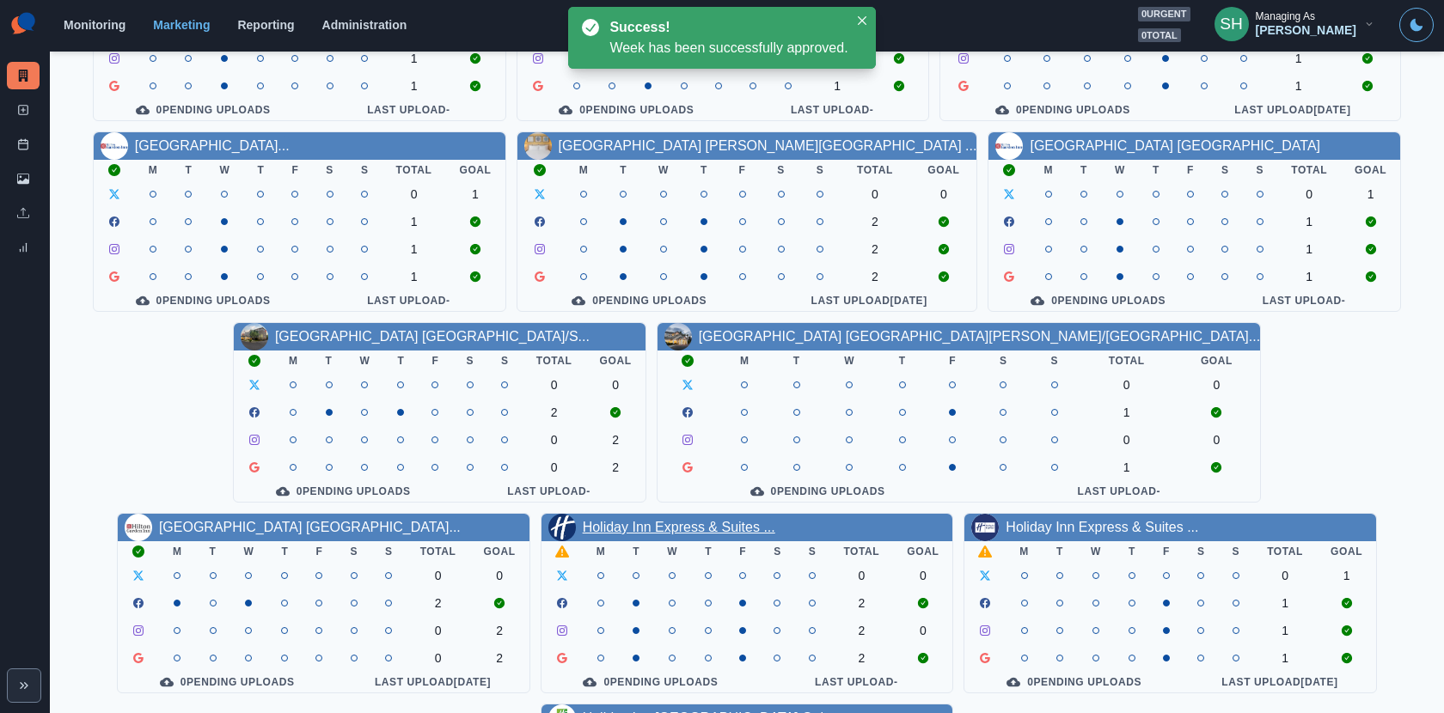
click at [583, 527] on link "Holiday Inn Express & Suites ..." at bounding box center [679, 527] width 192 height 15
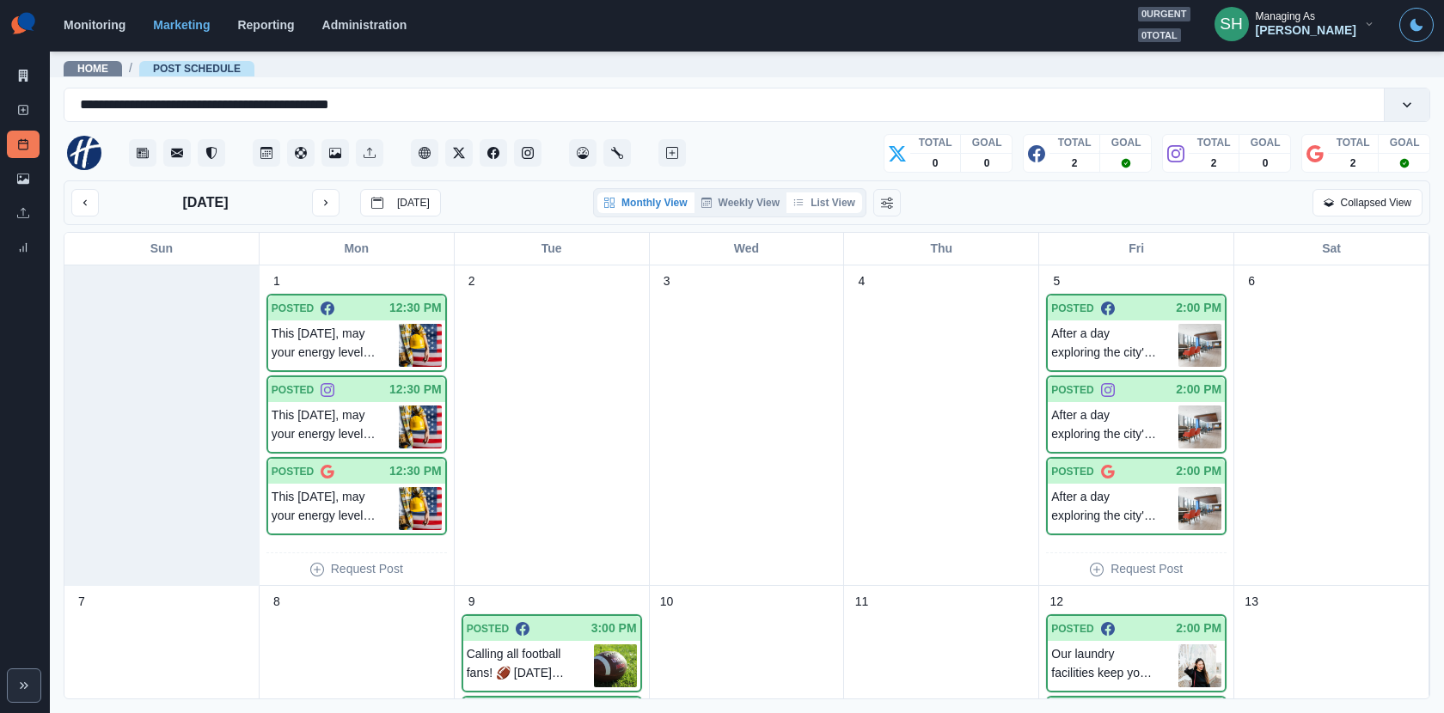
click at [836, 198] on button "List View" at bounding box center [824, 202] width 76 height 21
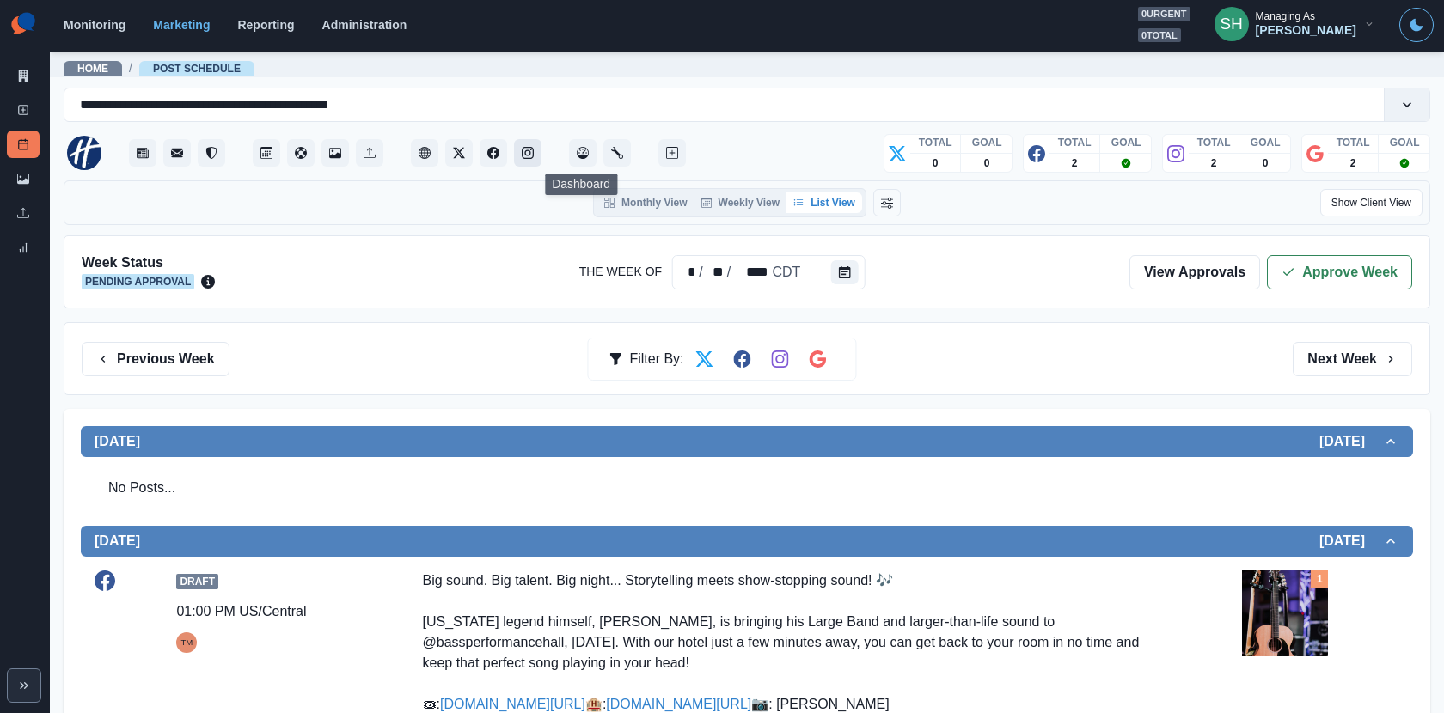
click at [522, 154] on icon "Instagram" at bounding box center [528, 153] width 12 height 12
click at [1344, 272] on button "Approve Week" at bounding box center [1339, 272] width 145 height 34
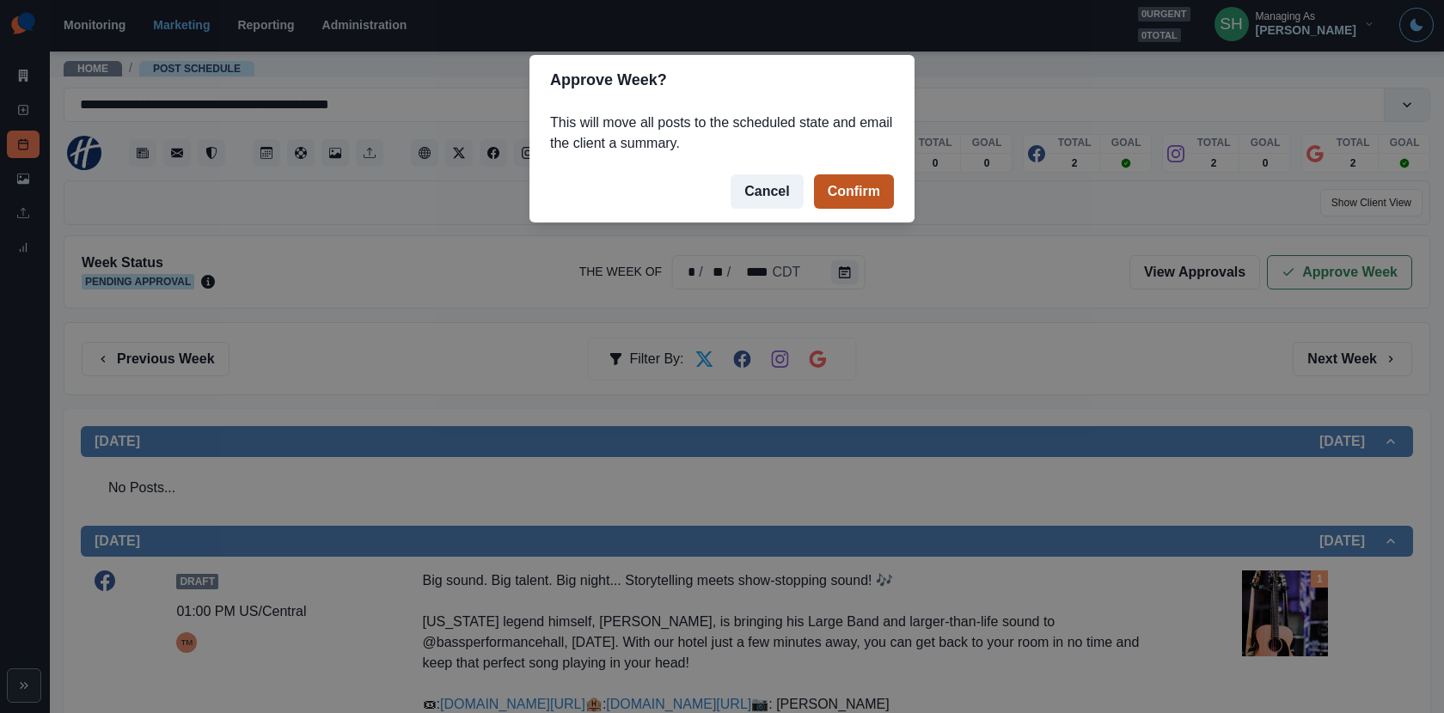
click at [855, 196] on button "Confirm" at bounding box center [854, 191] width 80 height 34
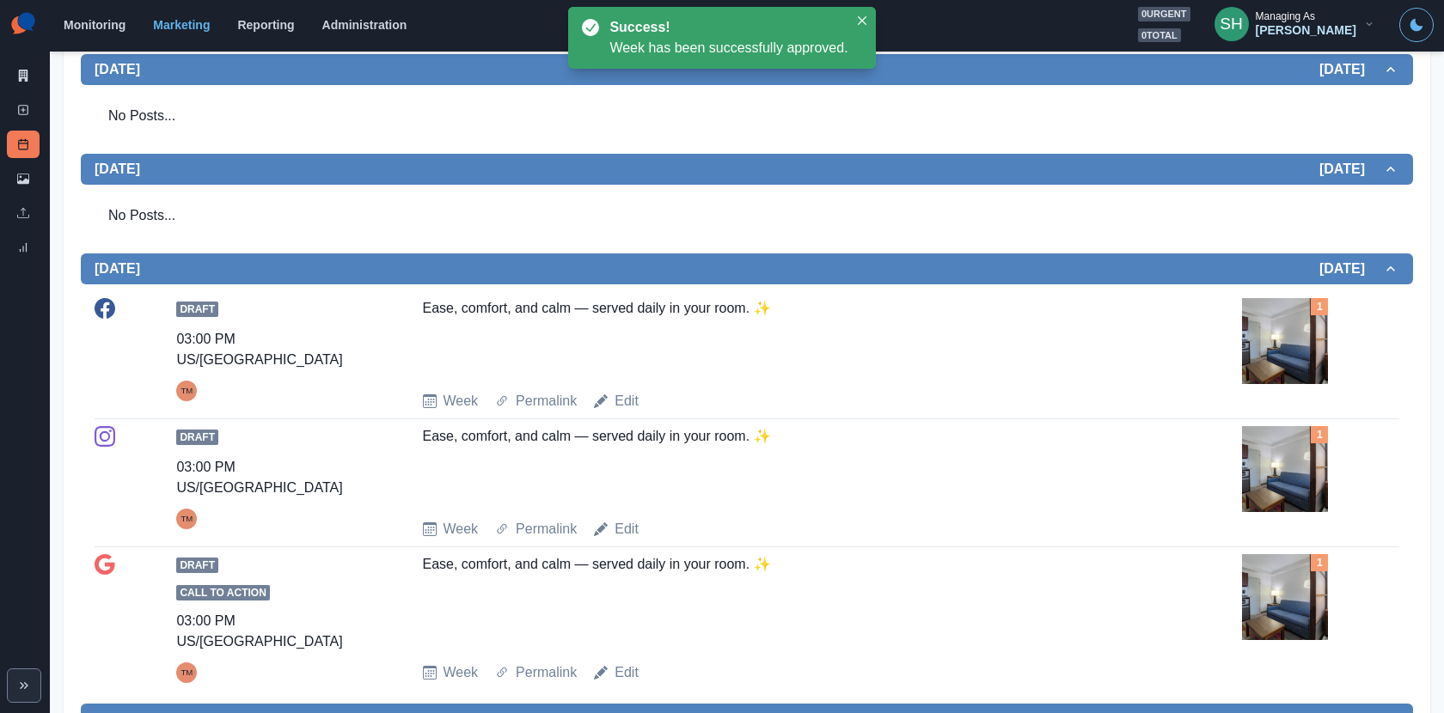
scroll to position [1428, 0]
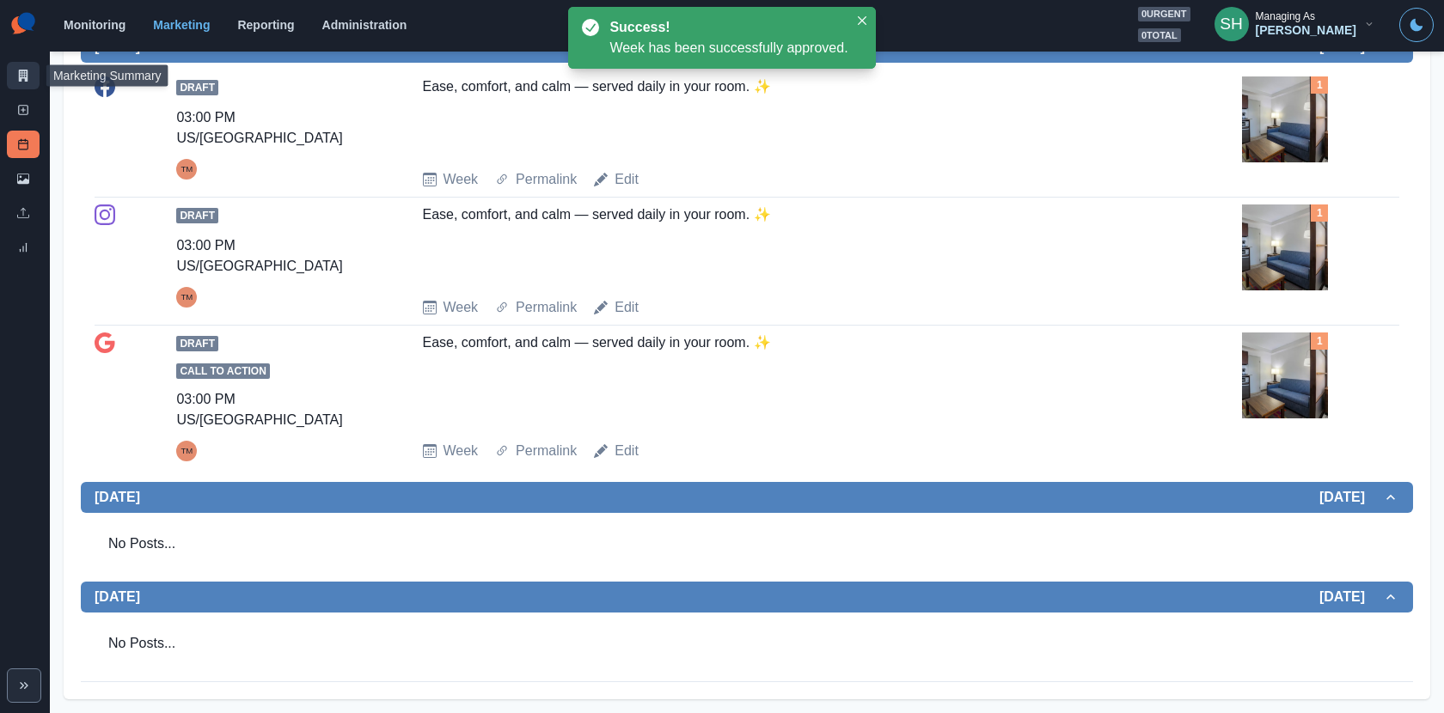
click at [22, 64] on link "Marketing Summary" at bounding box center [23, 75] width 33 height 27
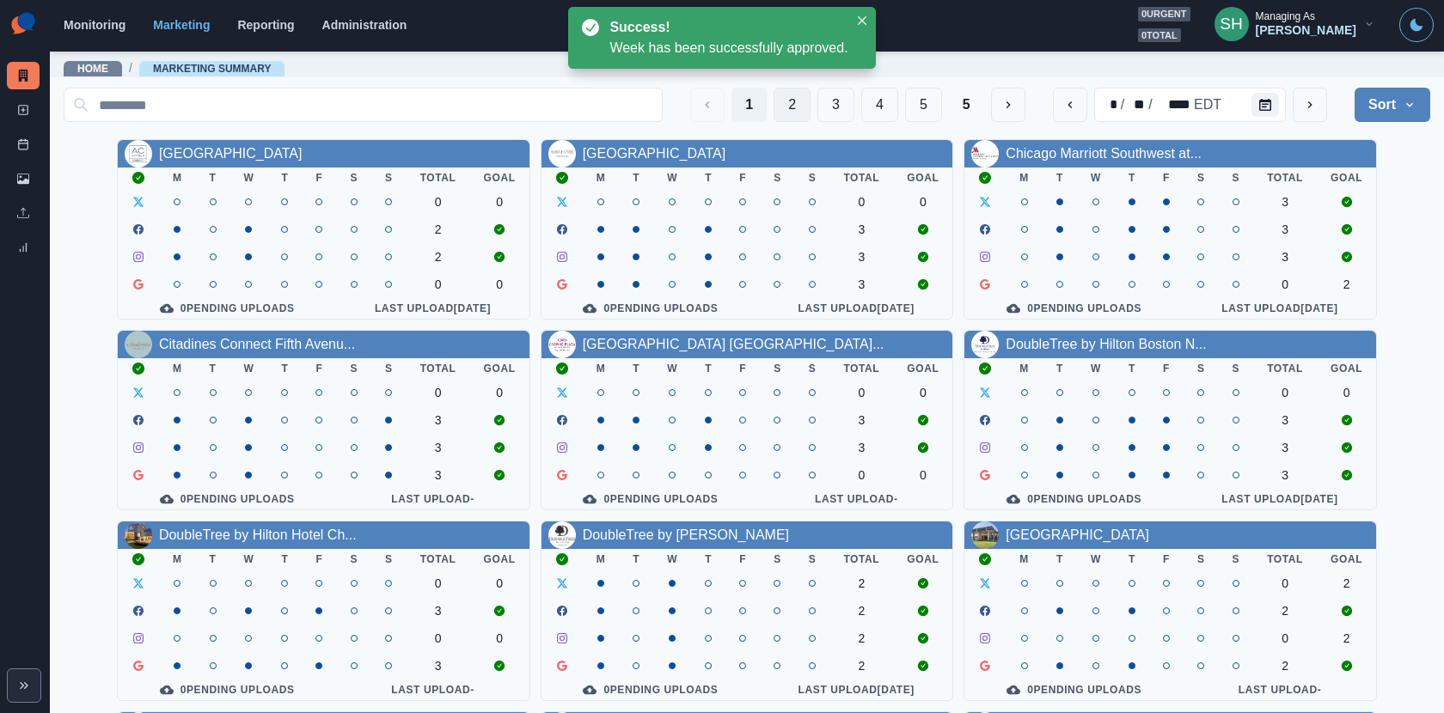
click at [802, 109] on button "2" at bounding box center [791, 105] width 37 height 34
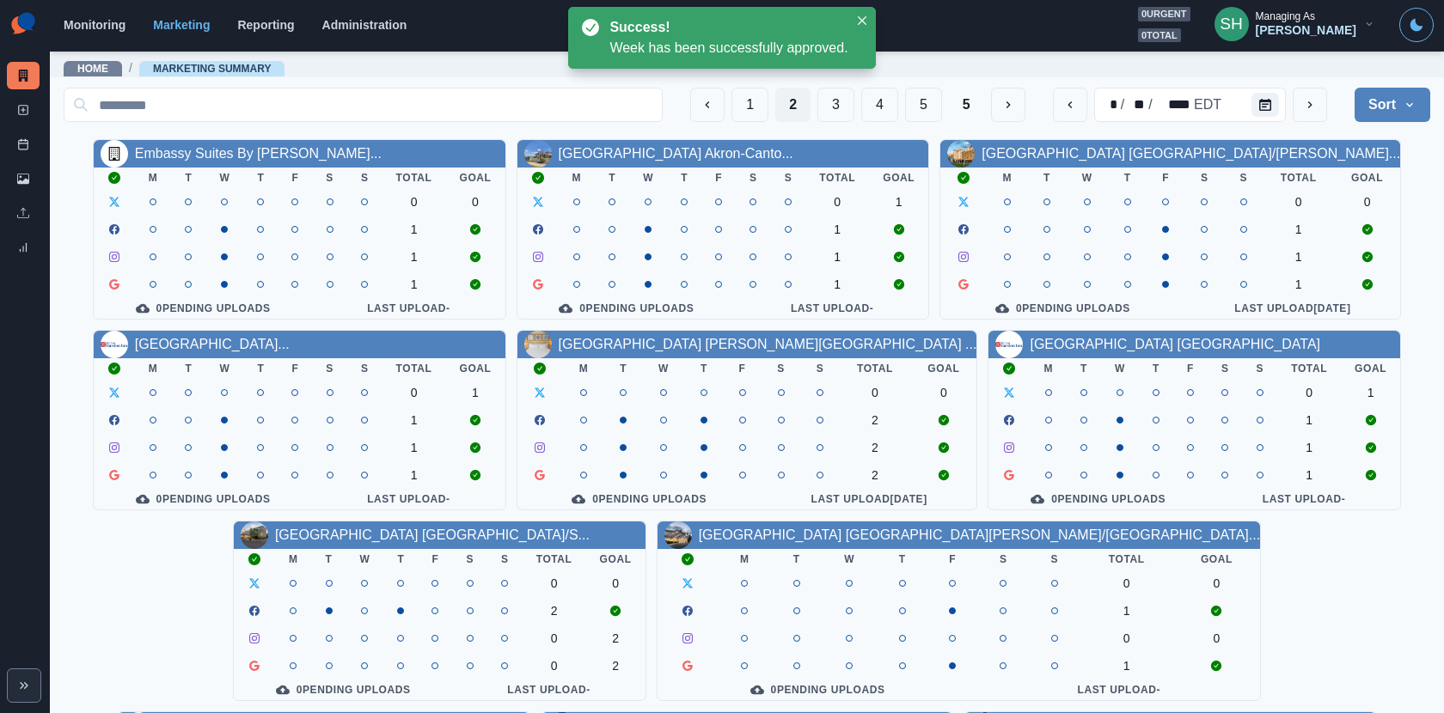
scroll to position [198, 0]
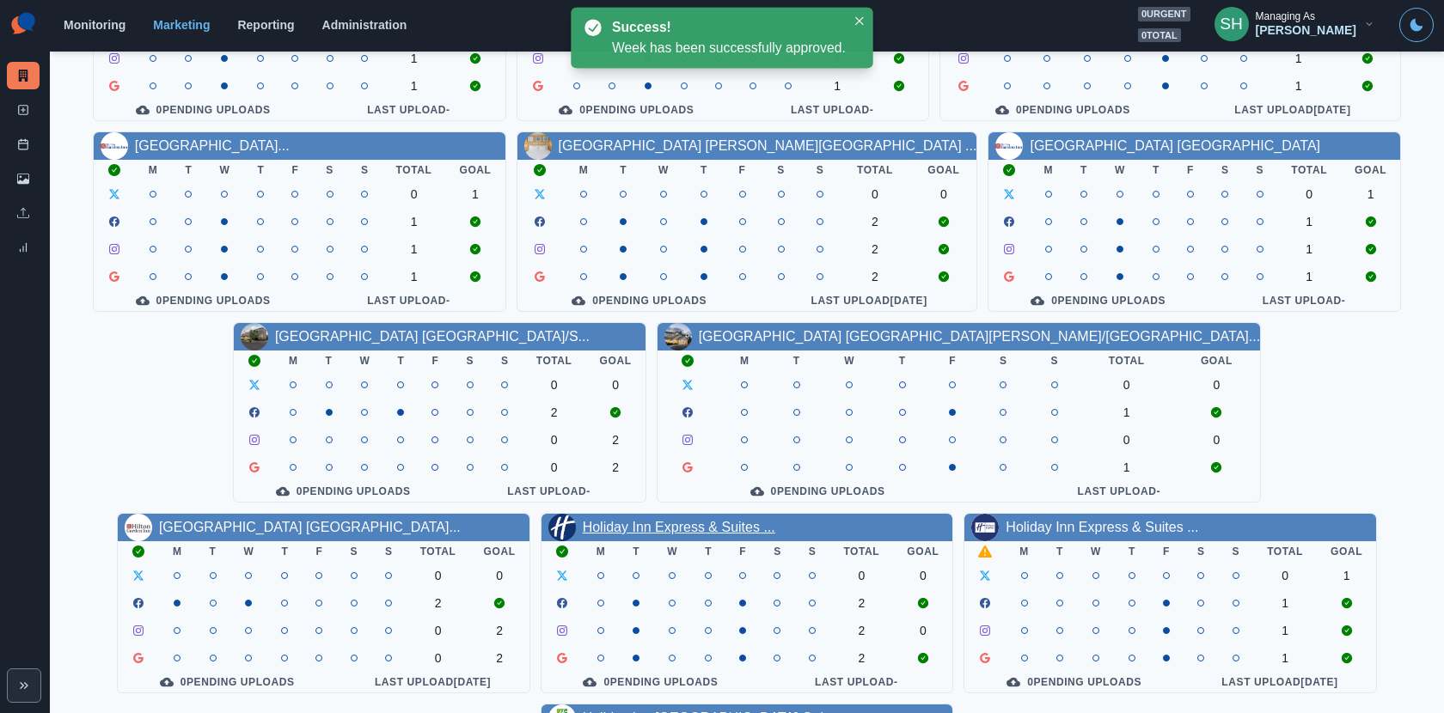
click at [583, 528] on link "Holiday Inn Express & Suites ..." at bounding box center [679, 527] width 192 height 15
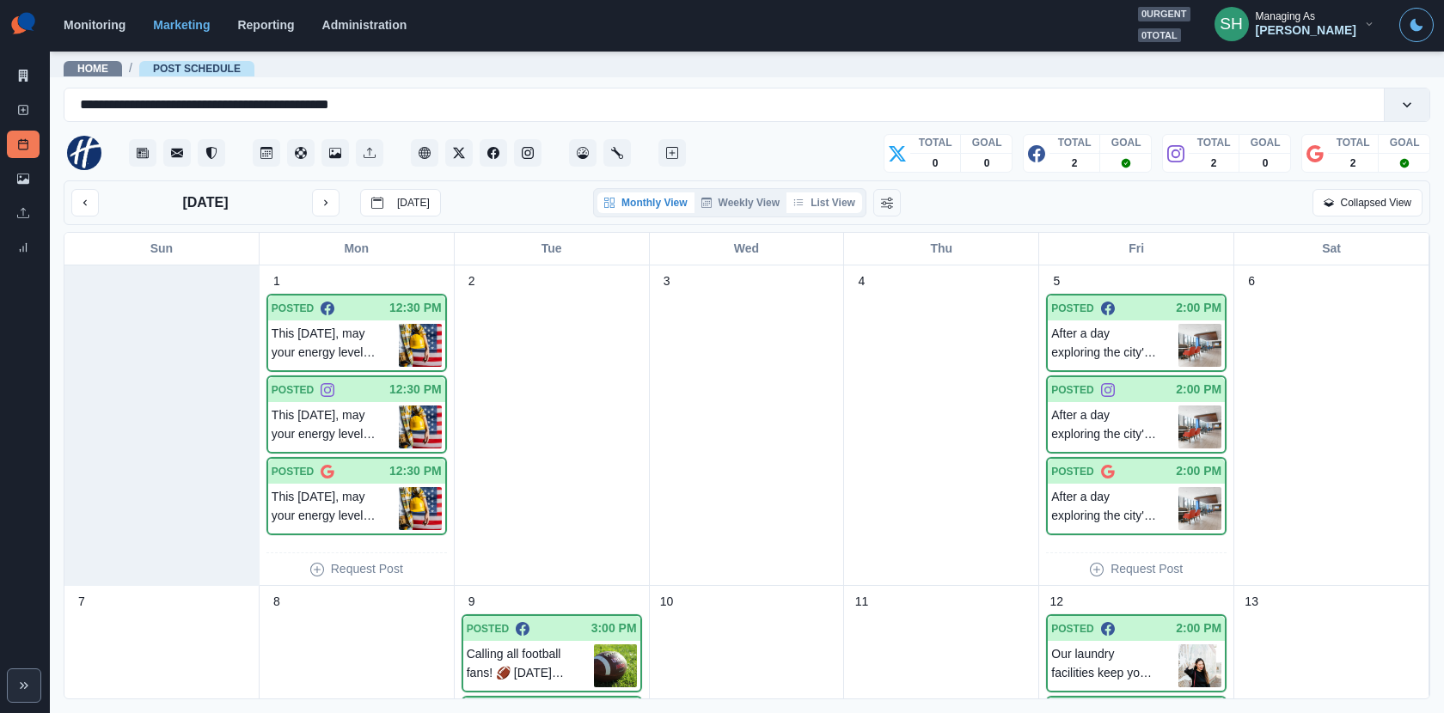
click at [841, 204] on button "List View" at bounding box center [824, 202] width 76 height 21
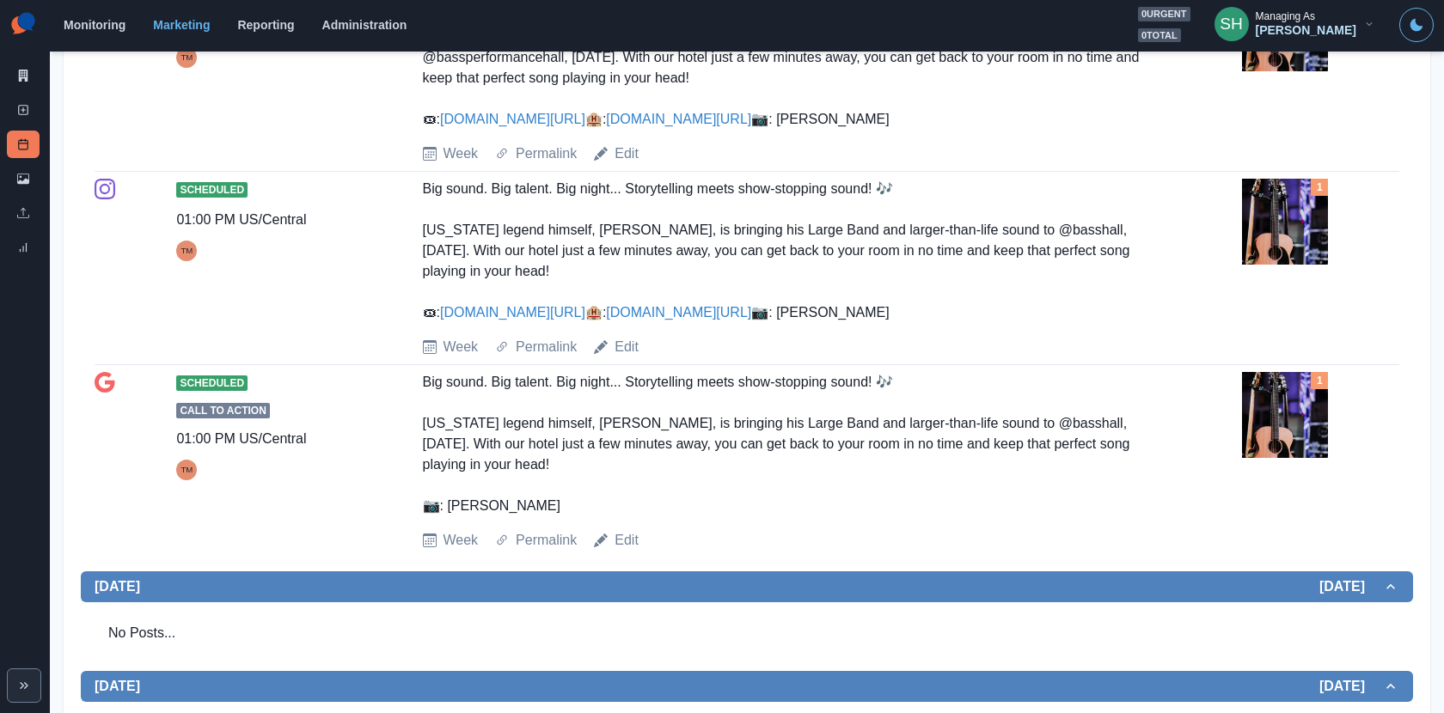
scroll to position [679, 0]
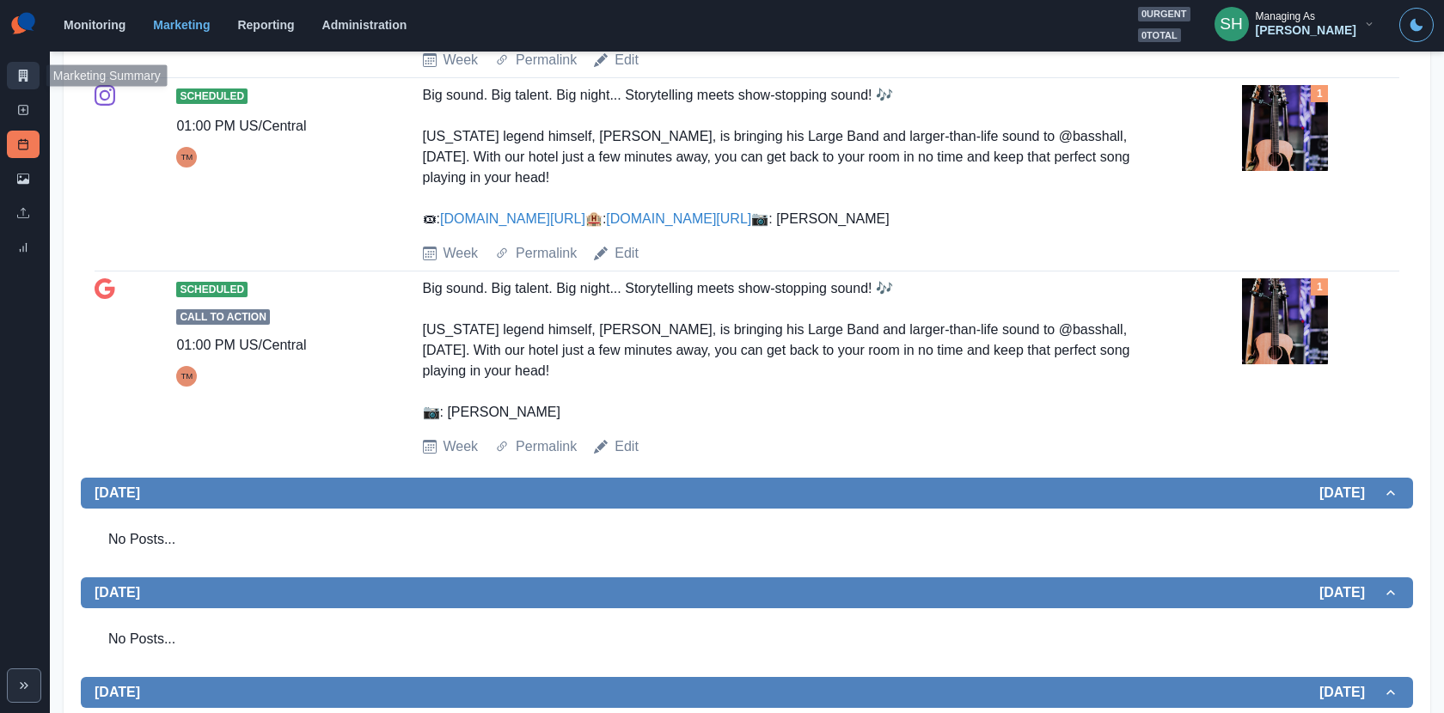
click at [18, 83] on link "Marketing Summary" at bounding box center [23, 75] width 33 height 27
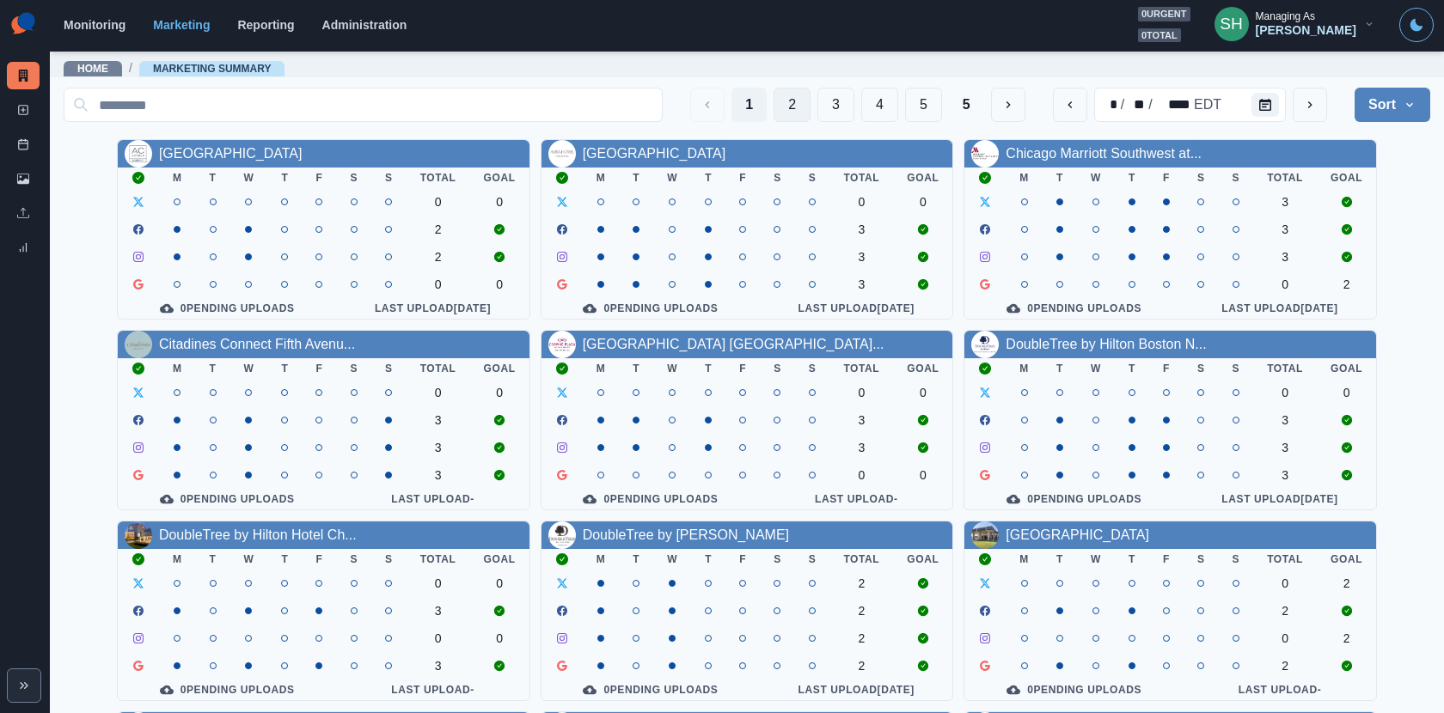
click at [776, 106] on button "2" at bounding box center [791, 105] width 37 height 34
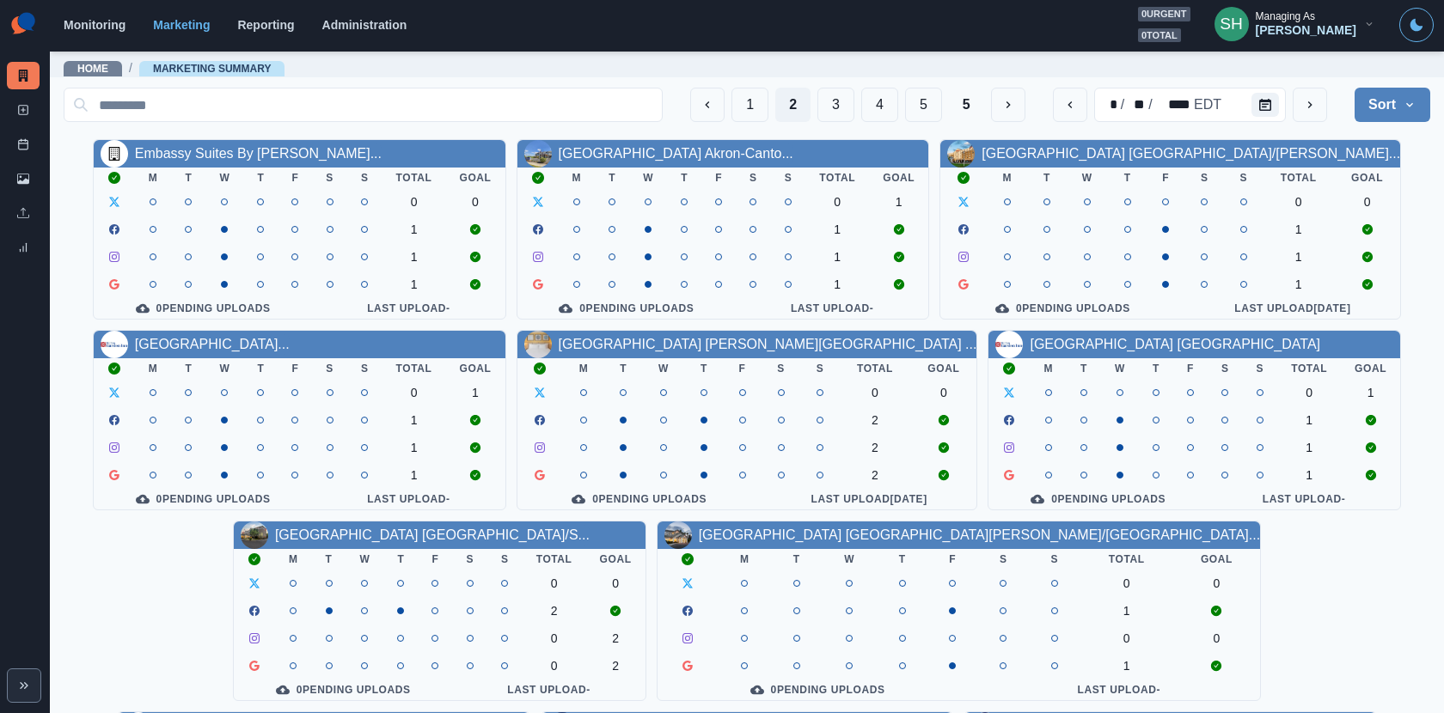
scroll to position [198, 0]
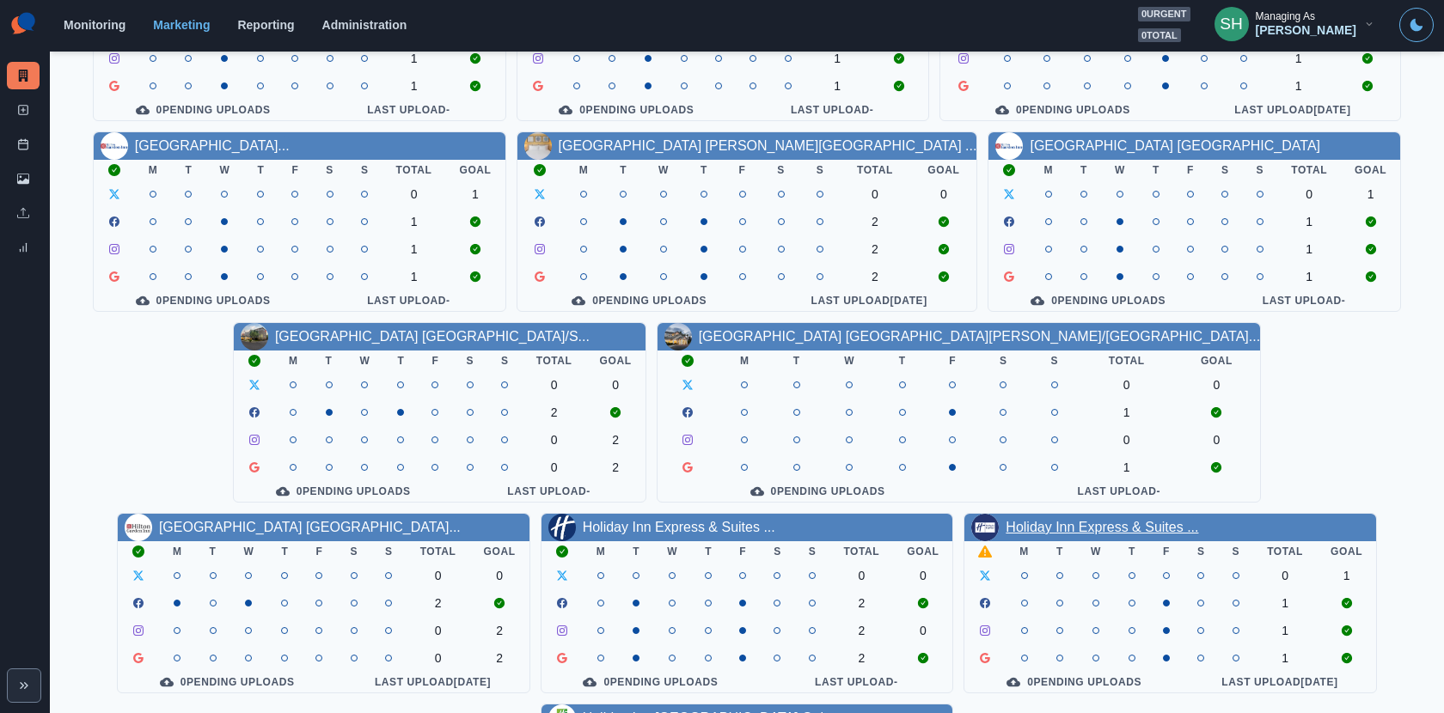
click at [1005, 534] on link "Holiday Inn Express & Suites ..." at bounding box center [1101, 527] width 192 height 15
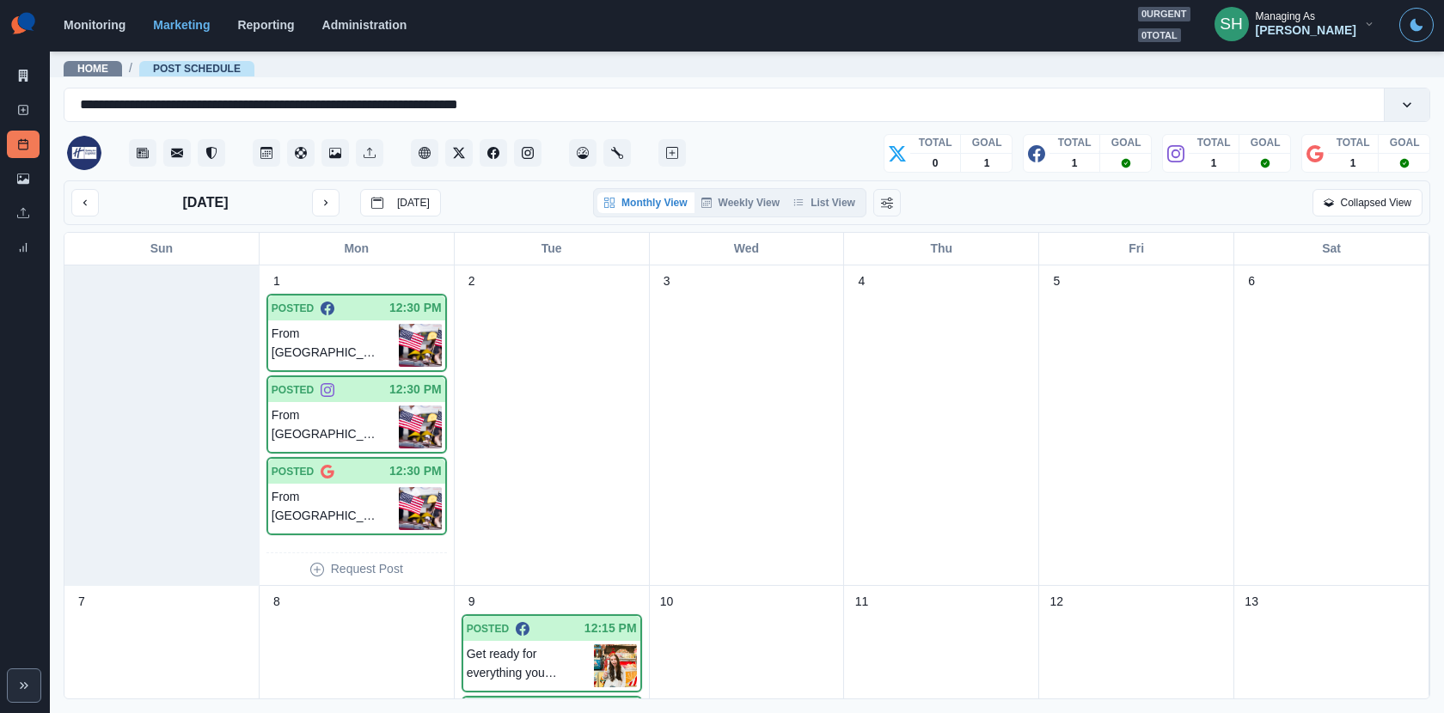
click at [845, 191] on div "Monthly View Weekly View List View" at bounding box center [729, 202] width 273 height 29
click at [845, 208] on button "List View" at bounding box center [824, 202] width 76 height 21
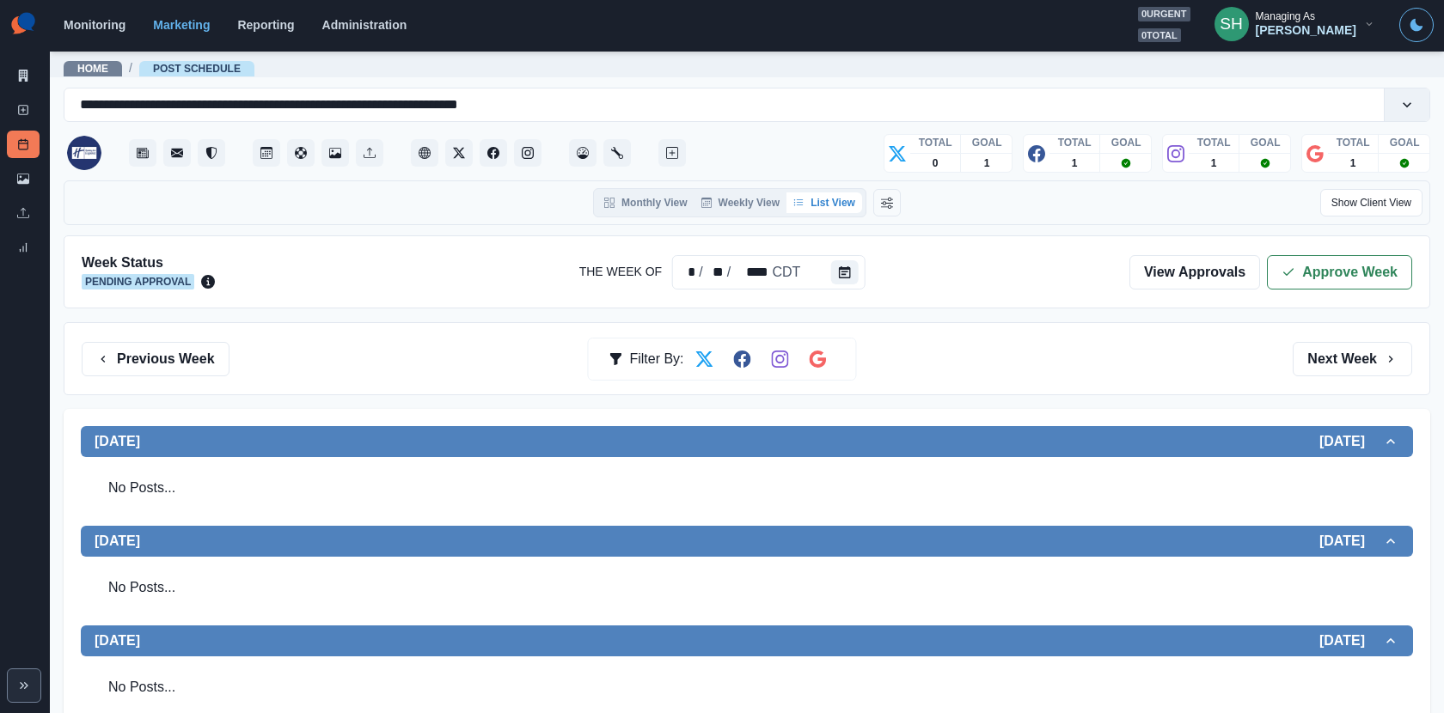
click at [1267, 272] on div "View Approvals Approve Week" at bounding box center [1270, 272] width 283 height 34
click at [1273, 269] on button "Approve Week" at bounding box center [1339, 272] width 145 height 34
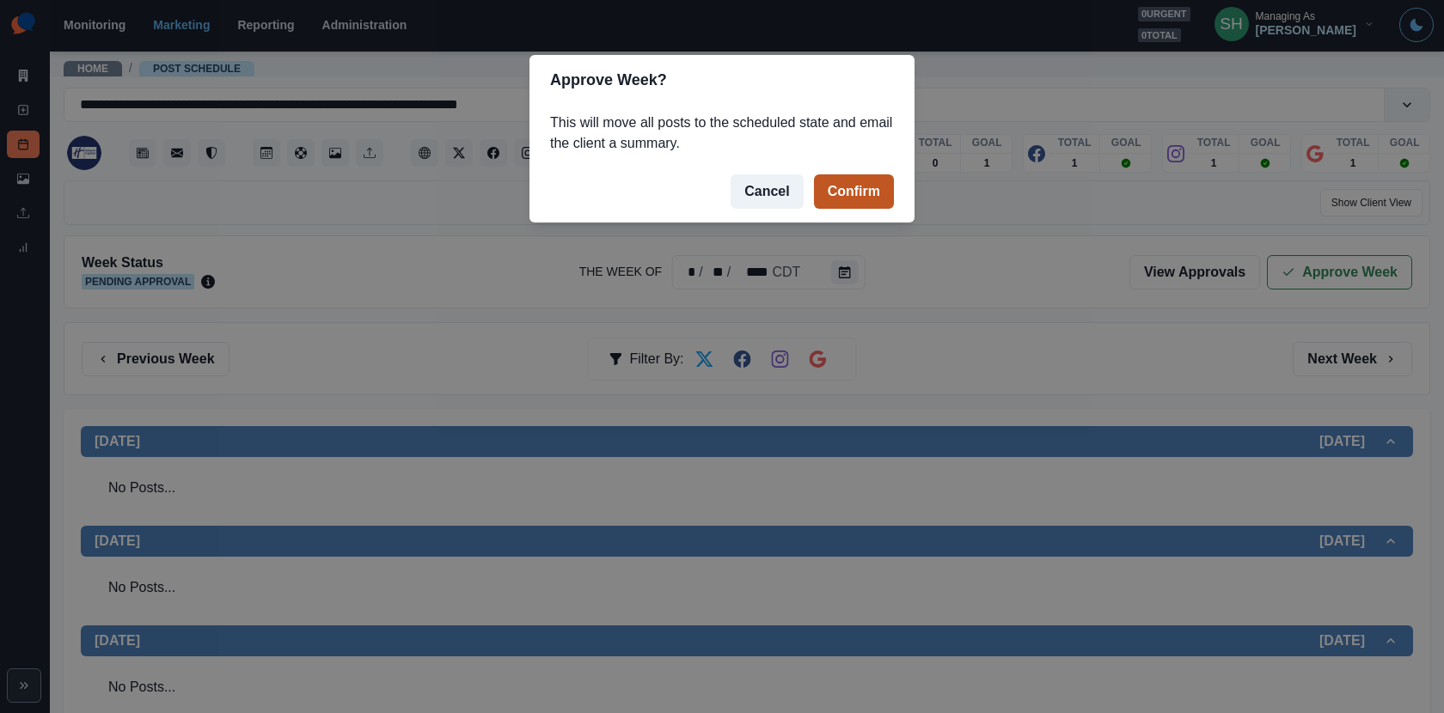
click at [876, 197] on button "Confirm" at bounding box center [854, 191] width 80 height 34
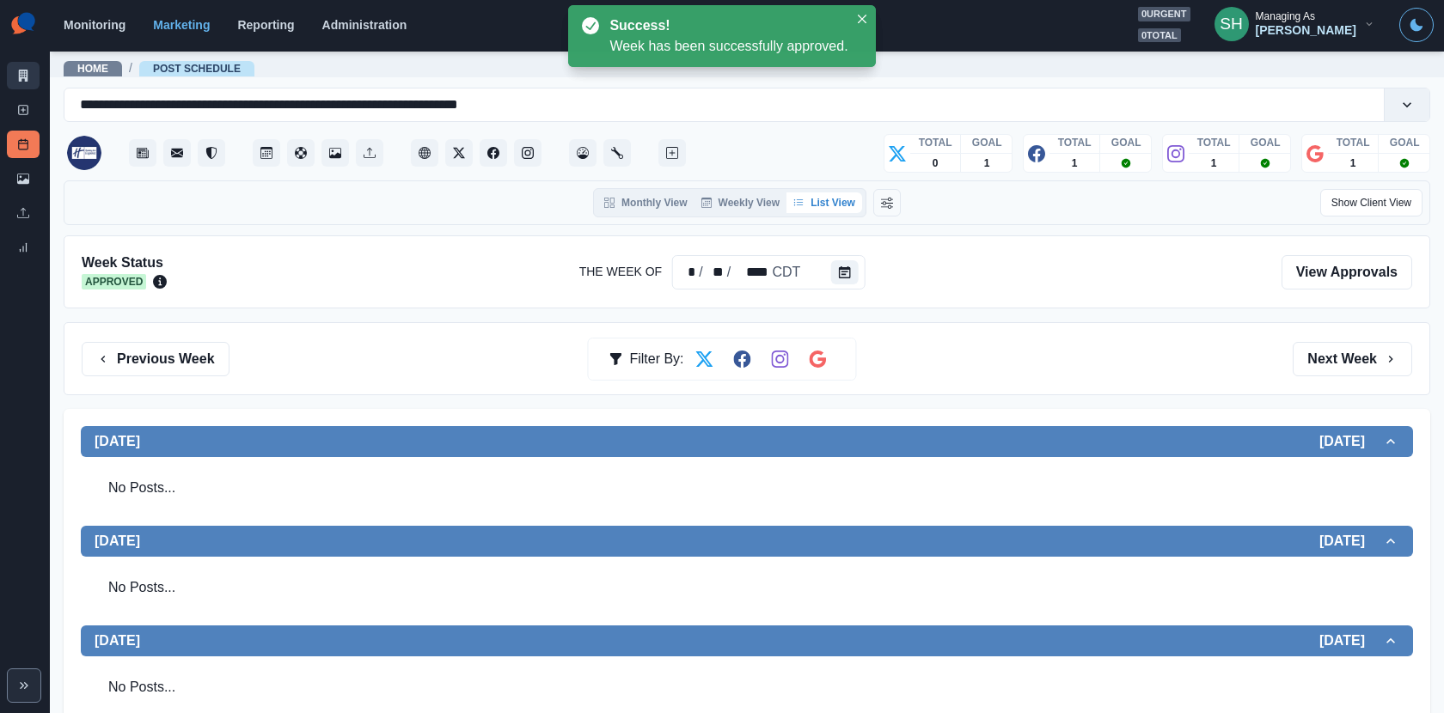
click at [21, 74] on icon at bounding box center [23, 76] width 12 height 12
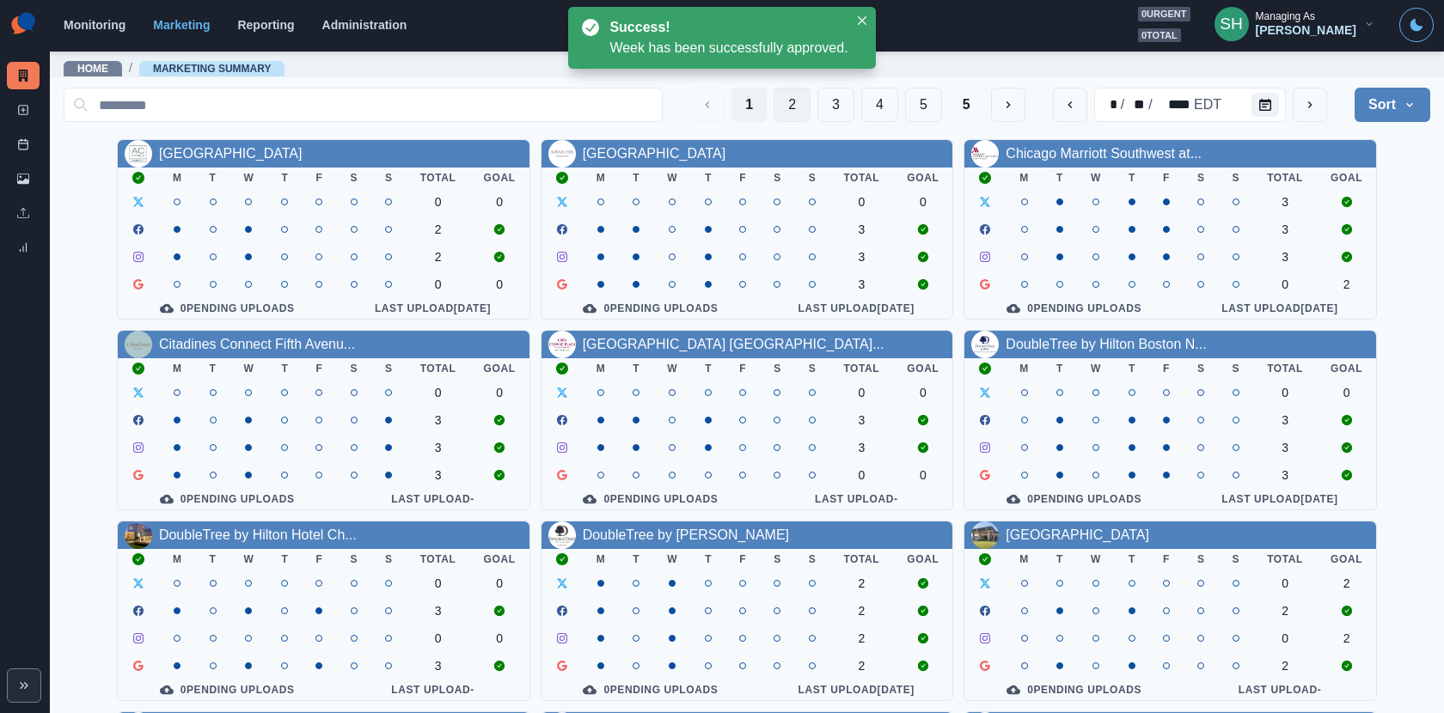
click at [806, 100] on button "2" at bounding box center [791, 105] width 37 height 34
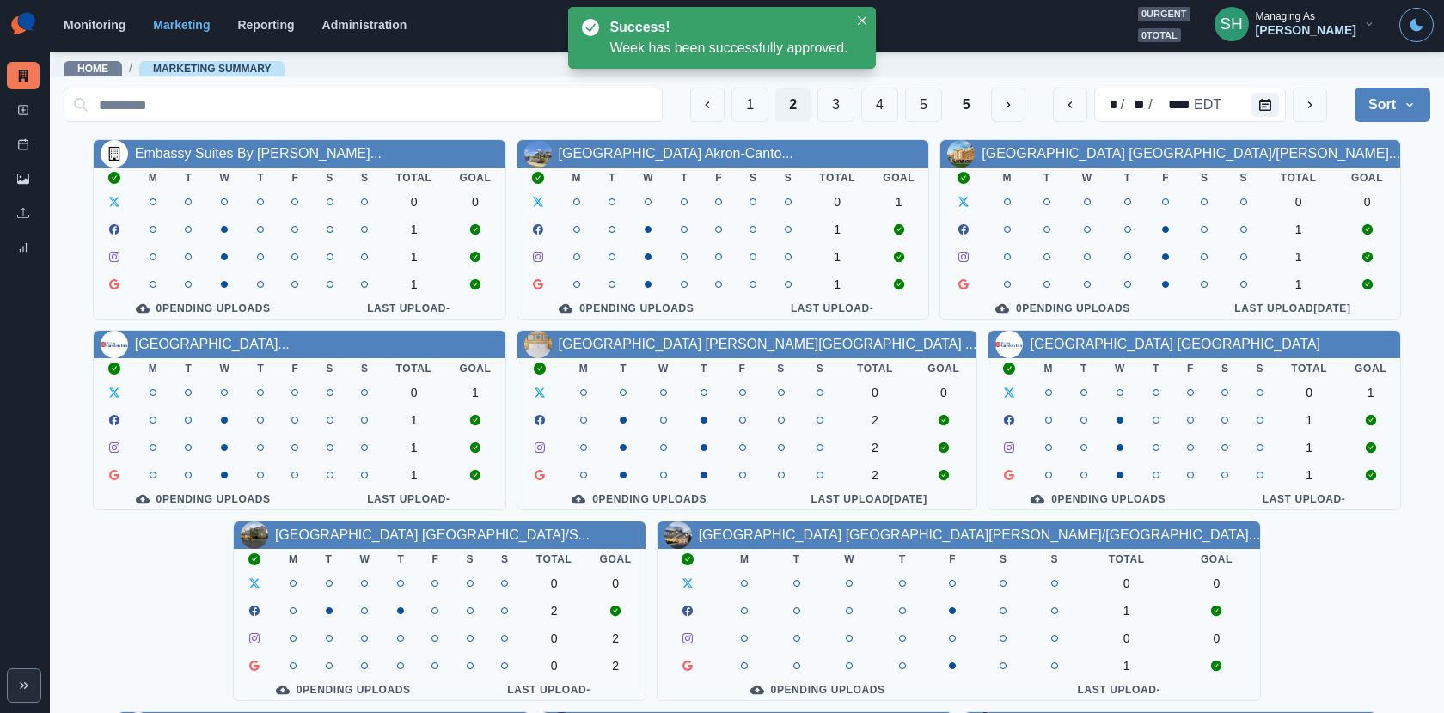
scroll to position [198, 0]
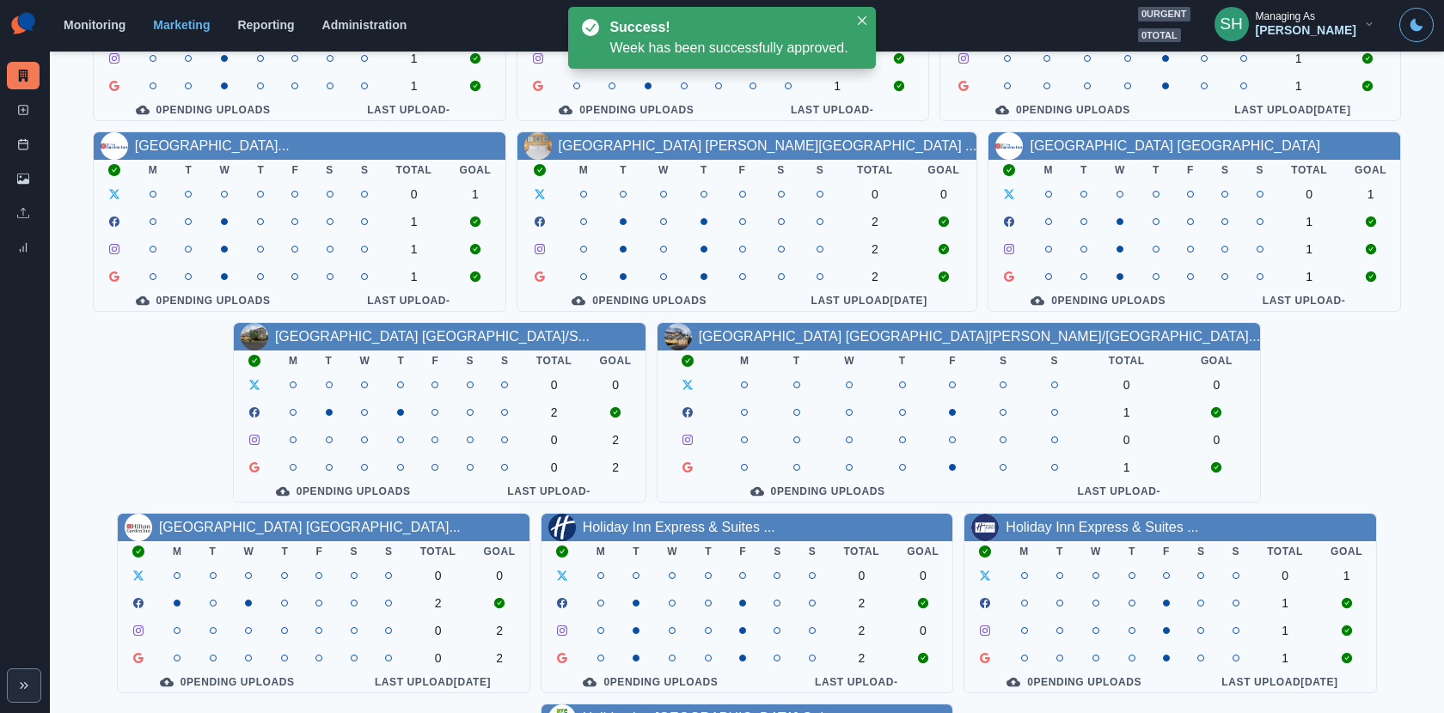
click at [835, 711] on link "Holiday Inn [GEOGRAPHIC_DATA] Gol..." at bounding box center [709, 718] width 253 height 15
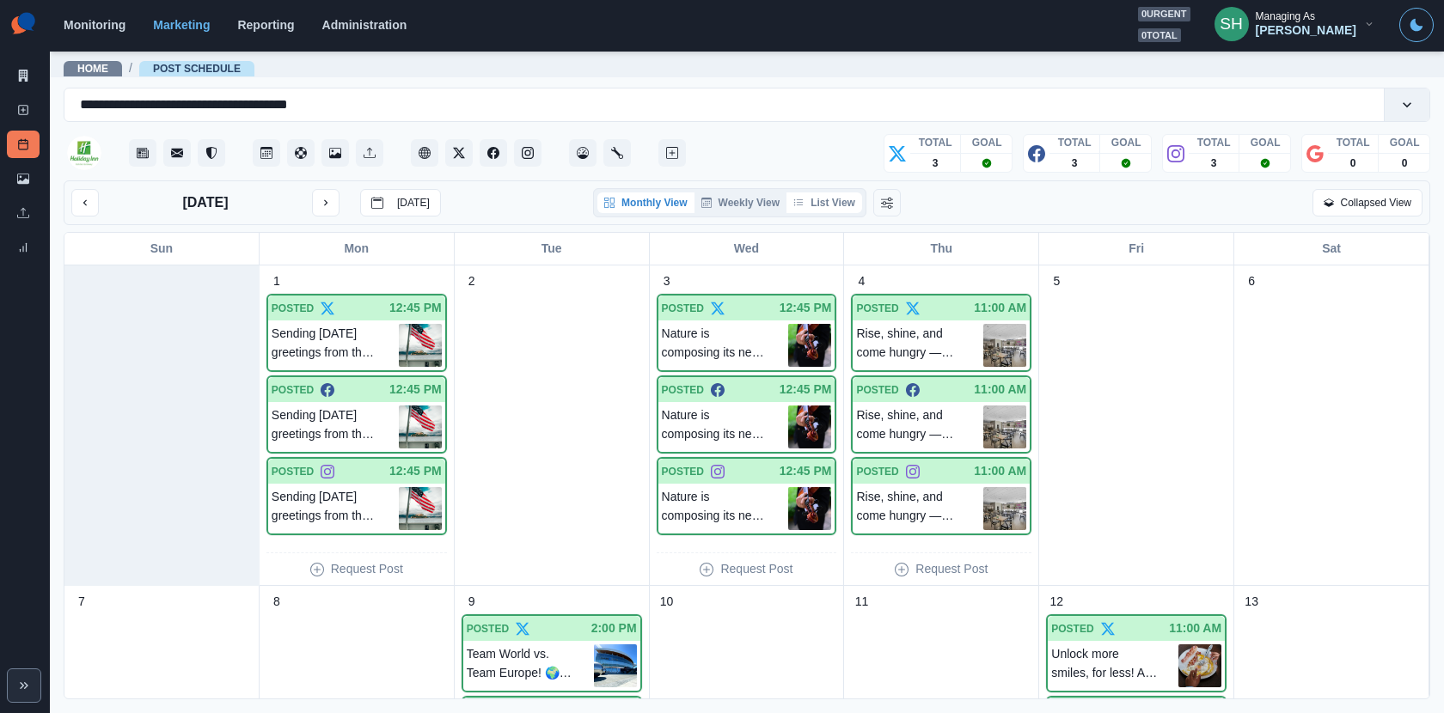
click at [830, 208] on button "List View" at bounding box center [824, 202] width 76 height 21
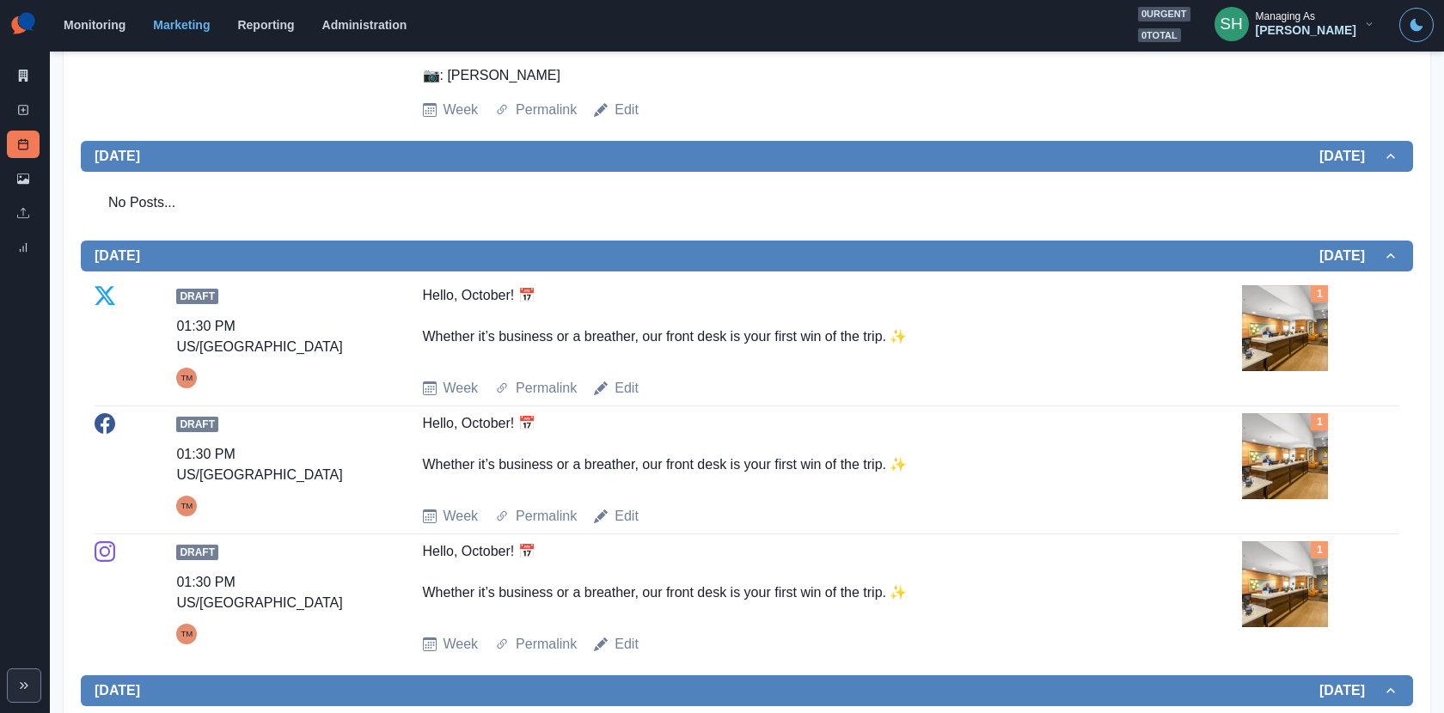
scroll to position [1112, 0]
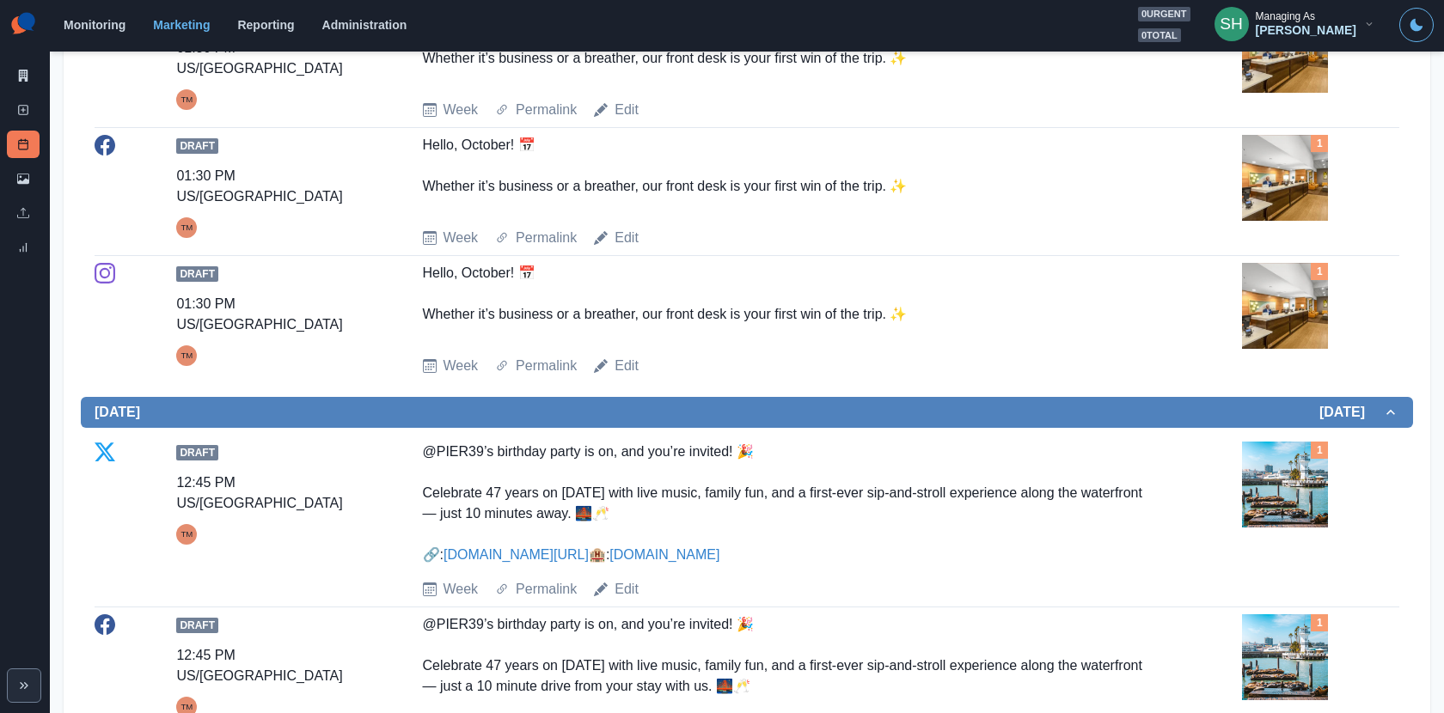
click at [1237, 120] on div "Draft 01:30 PM US/Pacific TM Hello, October! 📅 Whether it’s business or a breat…" at bounding box center [747, 63] width 1304 height 113
click at [1264, 93] on img at bounding box center [1285, 50] width 86 height 86
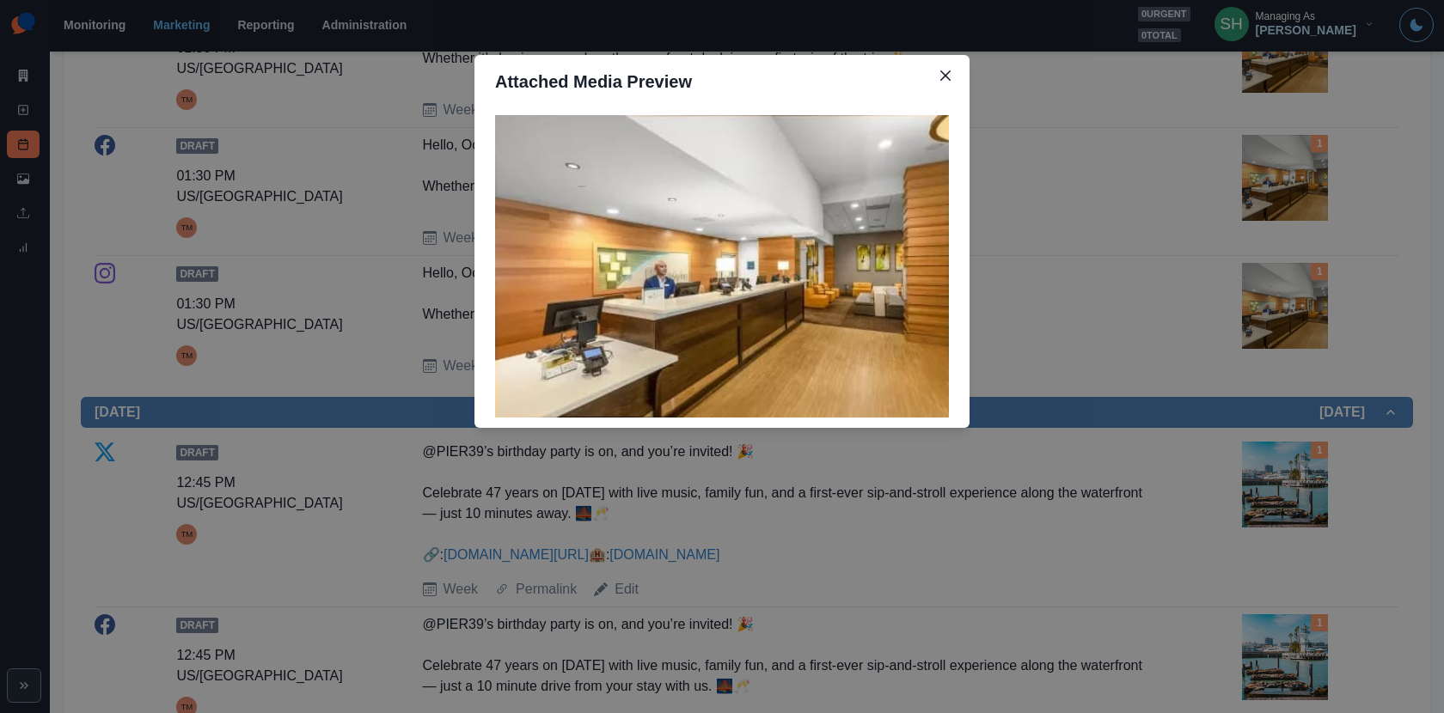
click at [1137, 269] on div "Attached Media Preview" at bounding box center [722, 356] width 1444 height 713
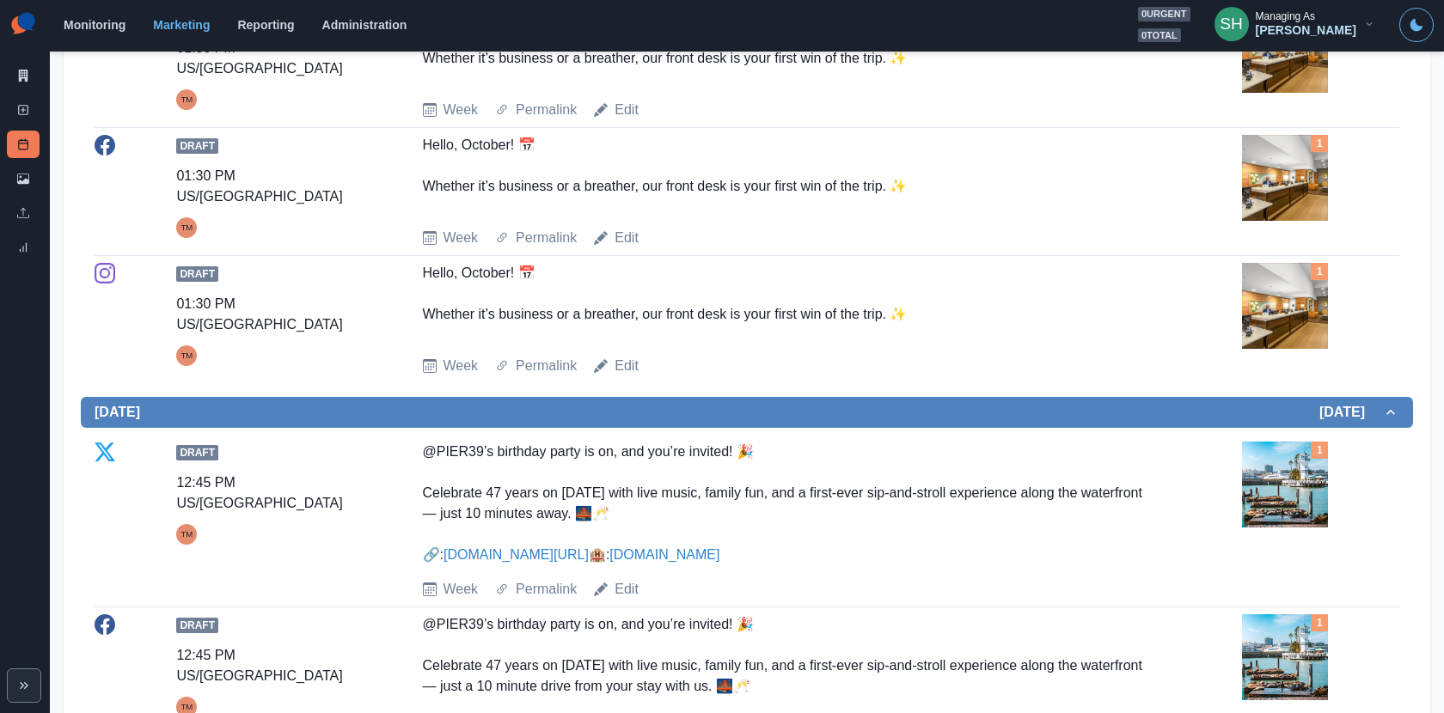
click at [1321, 93] on img at bounding box center [1285, 50] width 86 height 86
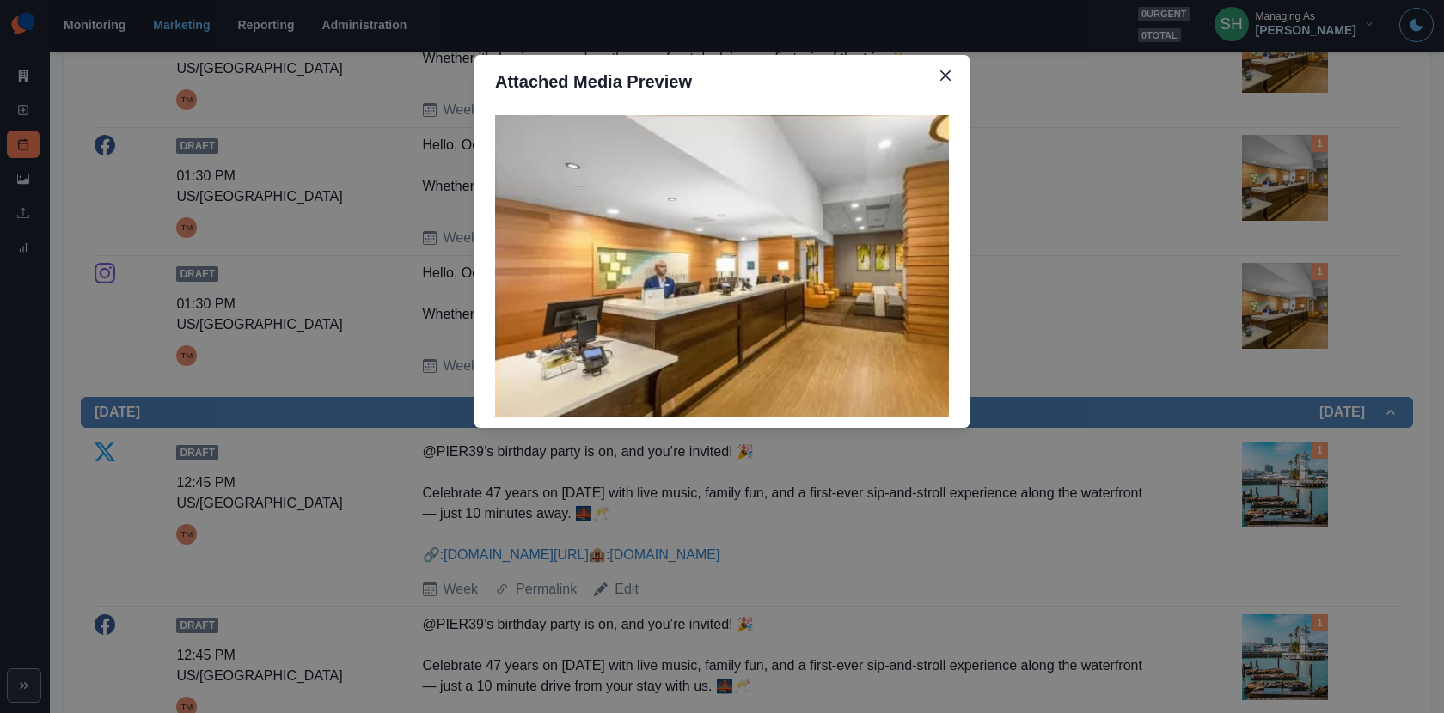
click at [1321, 198] on div "Attached Media Preview" at bounding box center [722, 356] width 1444 height 713
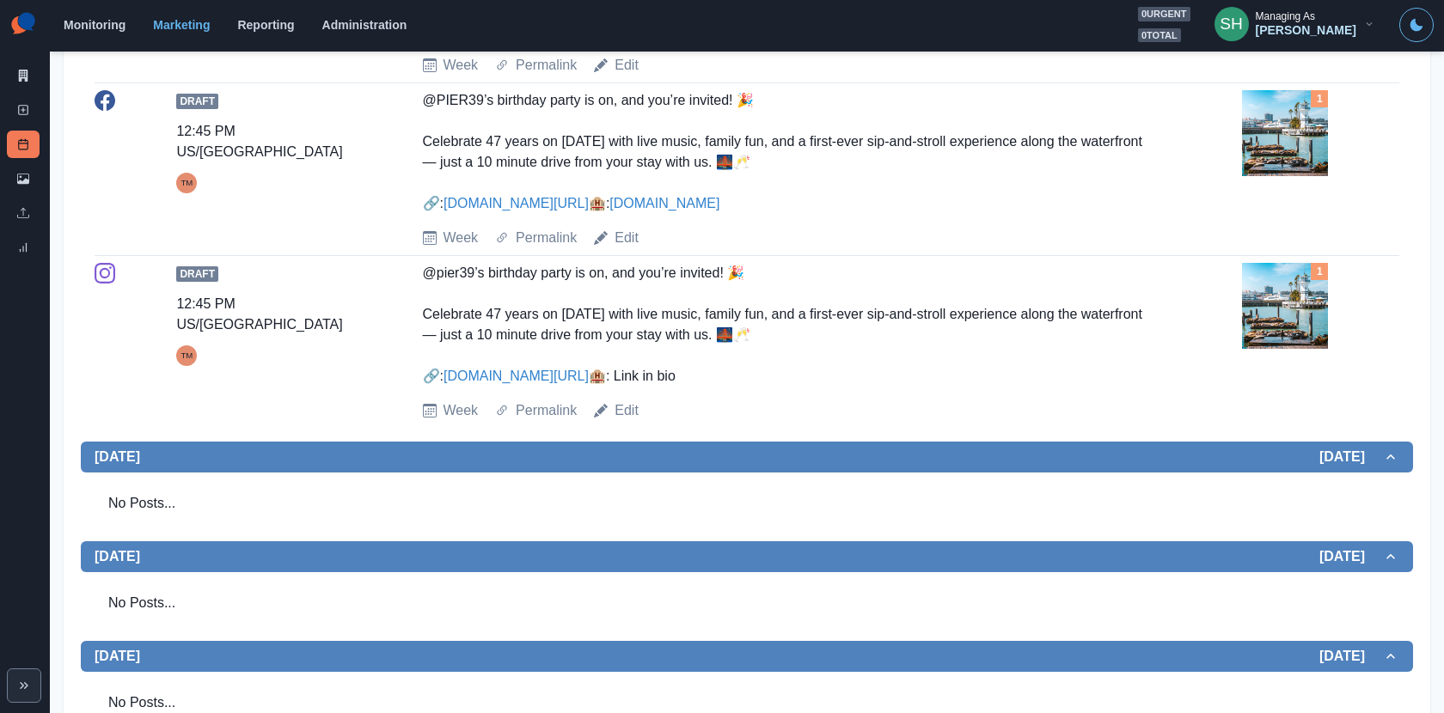
scroll to position [1626, 0]
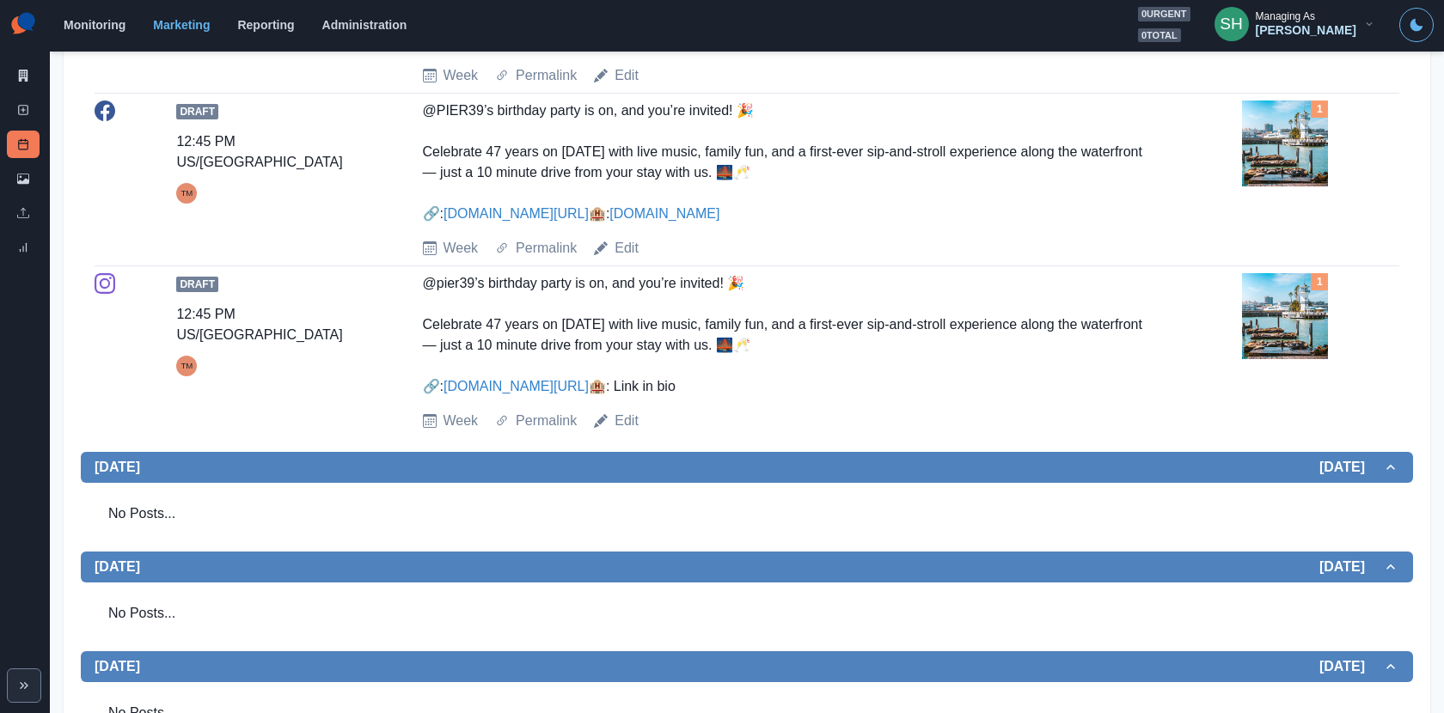
click at [1309, 186] on img at bounding box center [1285, 144] width 86 height 86
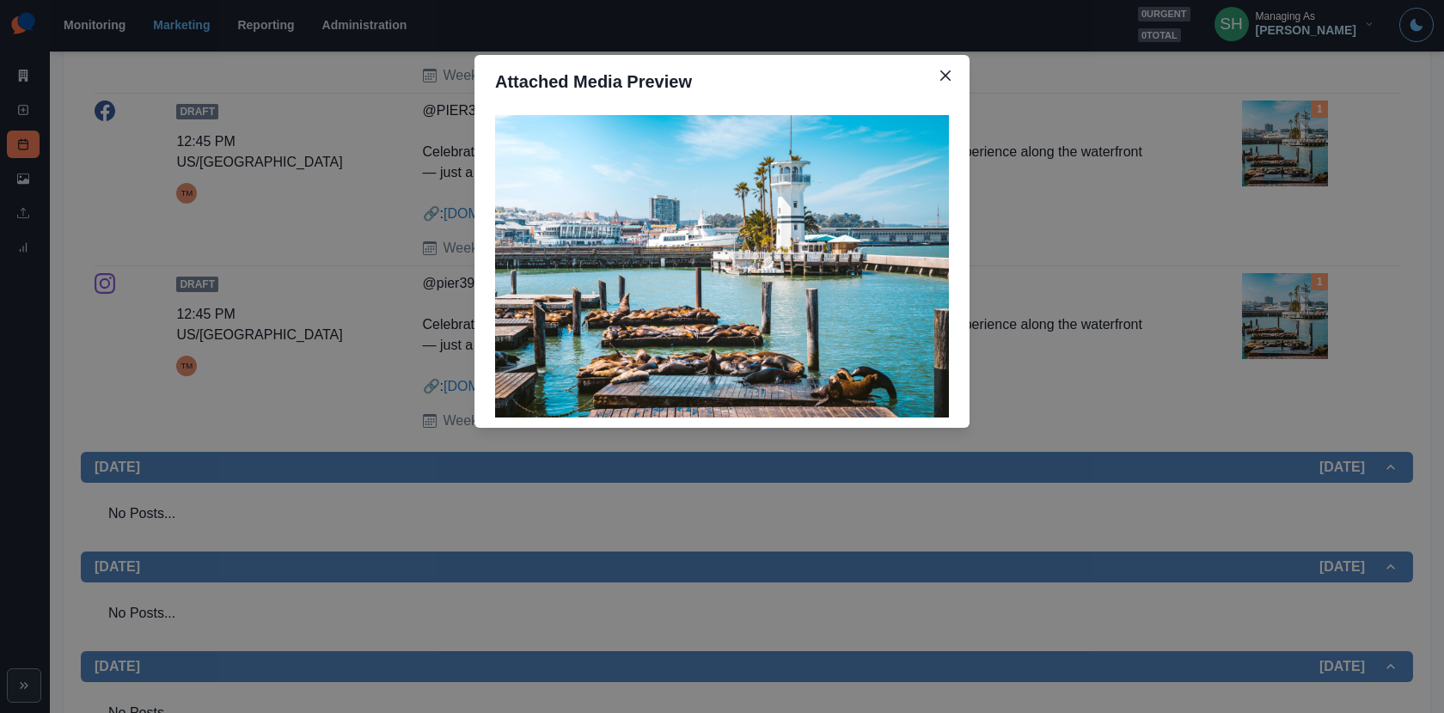
click at [1309, 321] on div "Attached Media Preview" at bounding box center [722, 356] width 1444 height 713
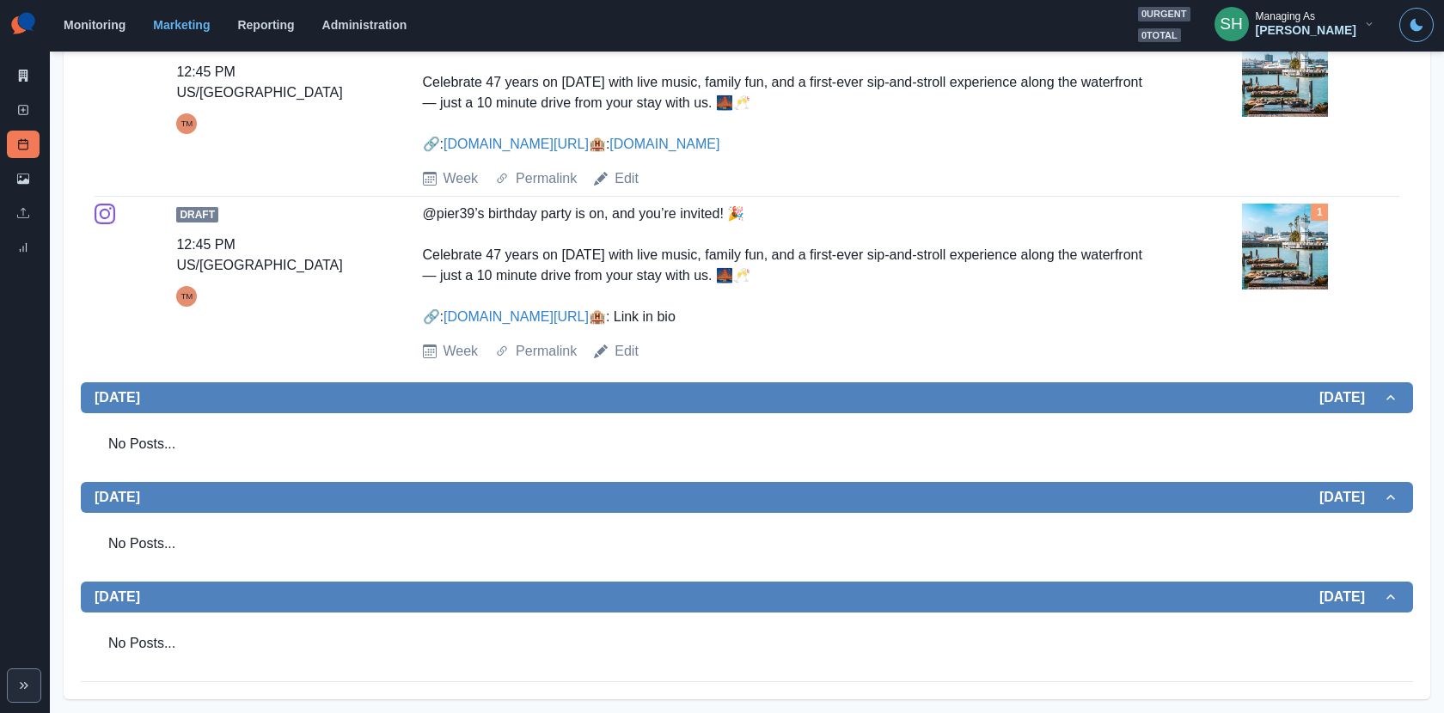
scroll to position [1731, 0]
click at [631, 362] on div "Draft 12:45 PM US/Pacific TM @pier39’s birthday party is on, and you’re invited…" at bounding box center [747, 283] width 1304 height 158
click at [627, 362] on link "Edit" at bounding box center [626, 351] width 24 height 21
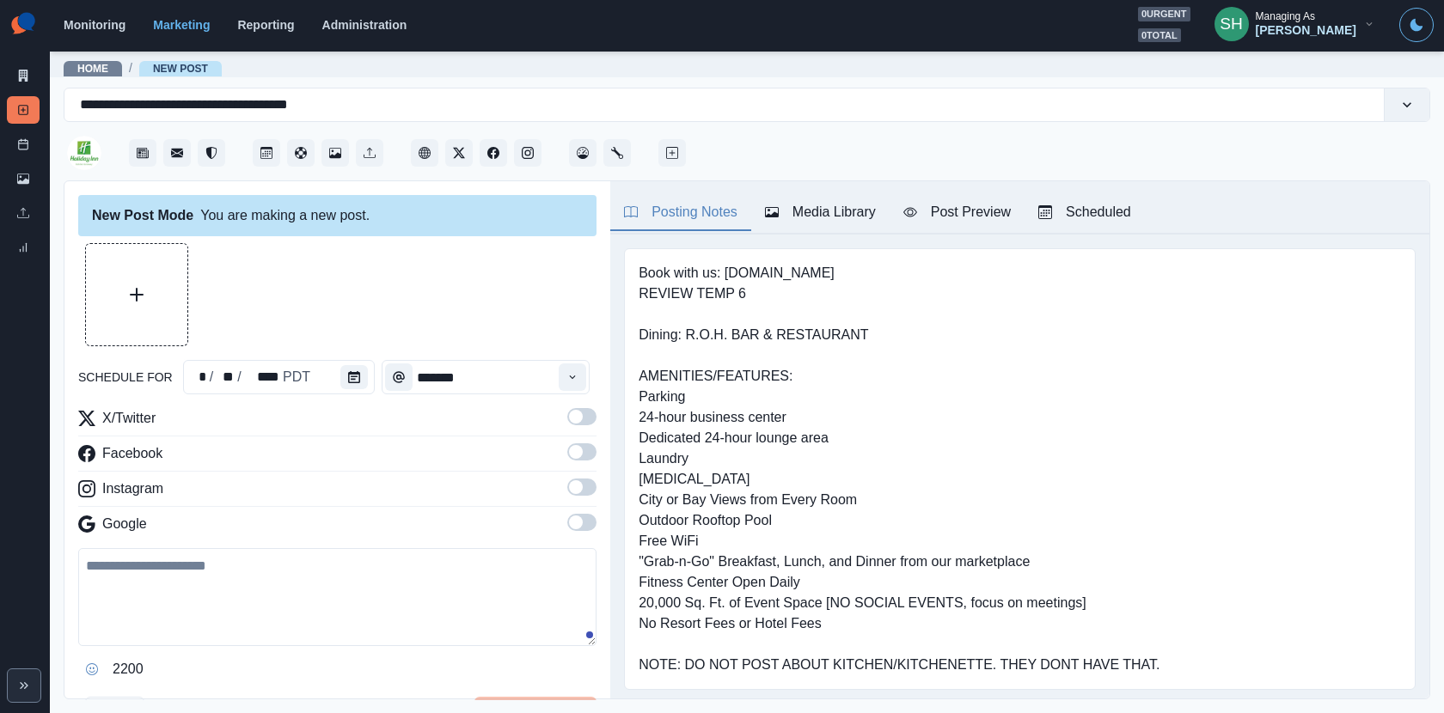
type input "********"
type textarea "**********"
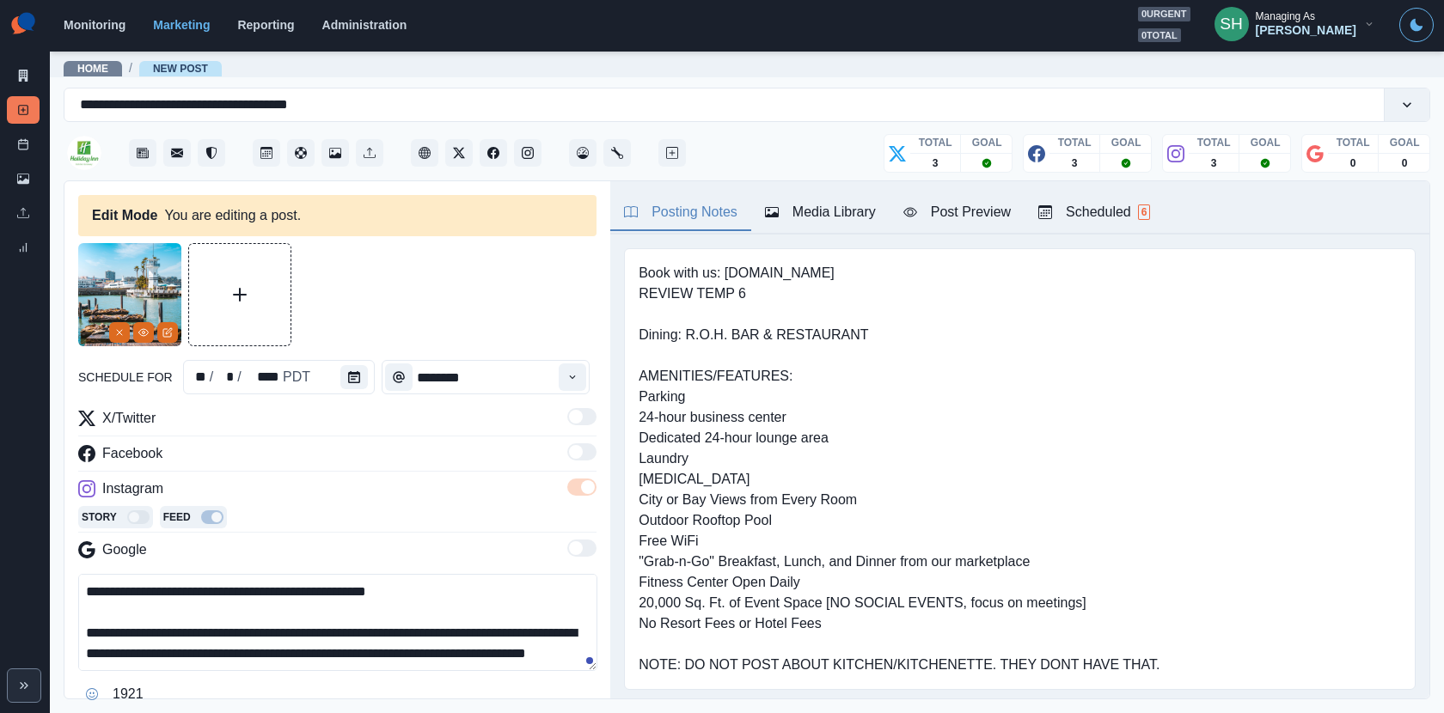
click at [147, 333] on icon "View Media" at bounding box center [143, 332] width 10 height 10
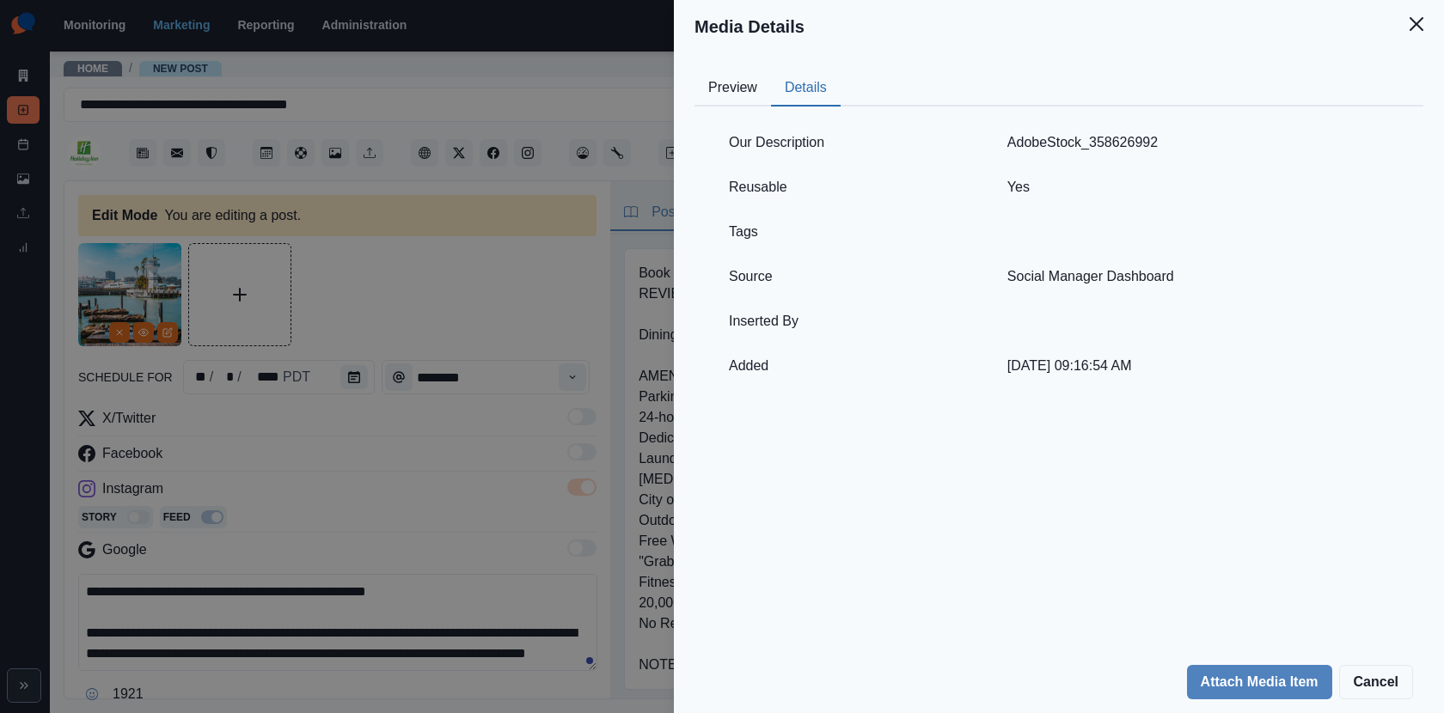
click at [811, 92] on button "Details" at bounding box center [806, 88] width 70 height 36
click at [459, 279] on div "Media Details Preview Details Our Description AdobeStock_358626992 Reusable Yes…" at bounding box center [722, 356] width 1444 height 713
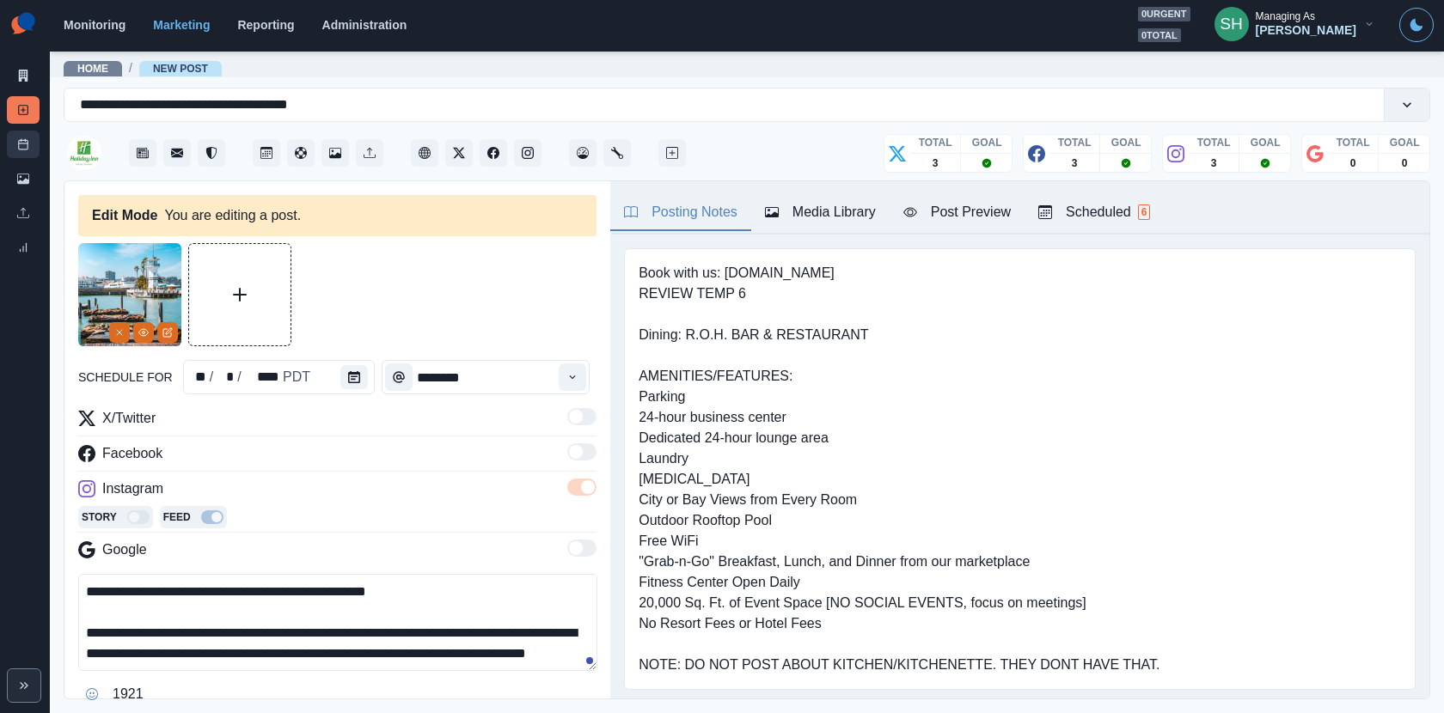
click at [22, 142] on icon at bounding box center [23, 144] width 12 height 12
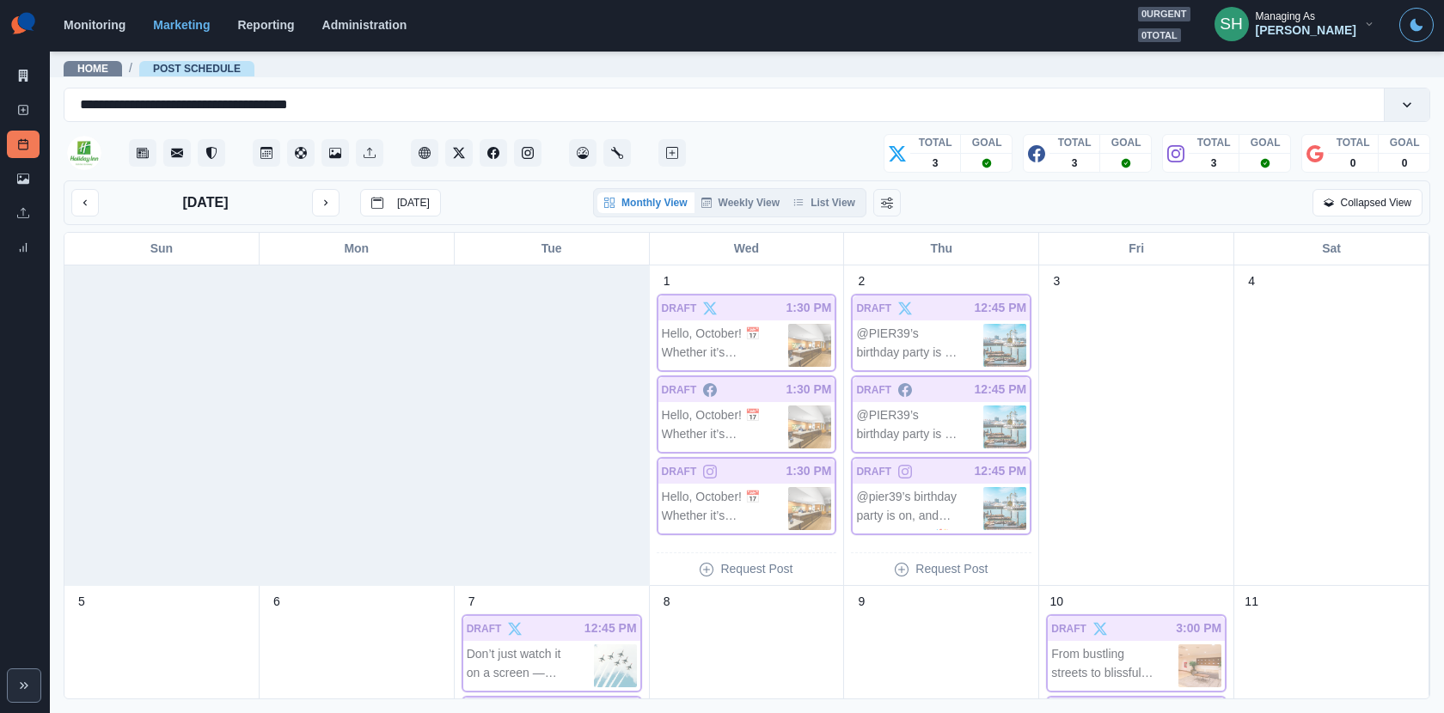
click at [835, 212] on div "Monthly View Weekly View List View" at bounding box center [729, 202] width 273 height 29
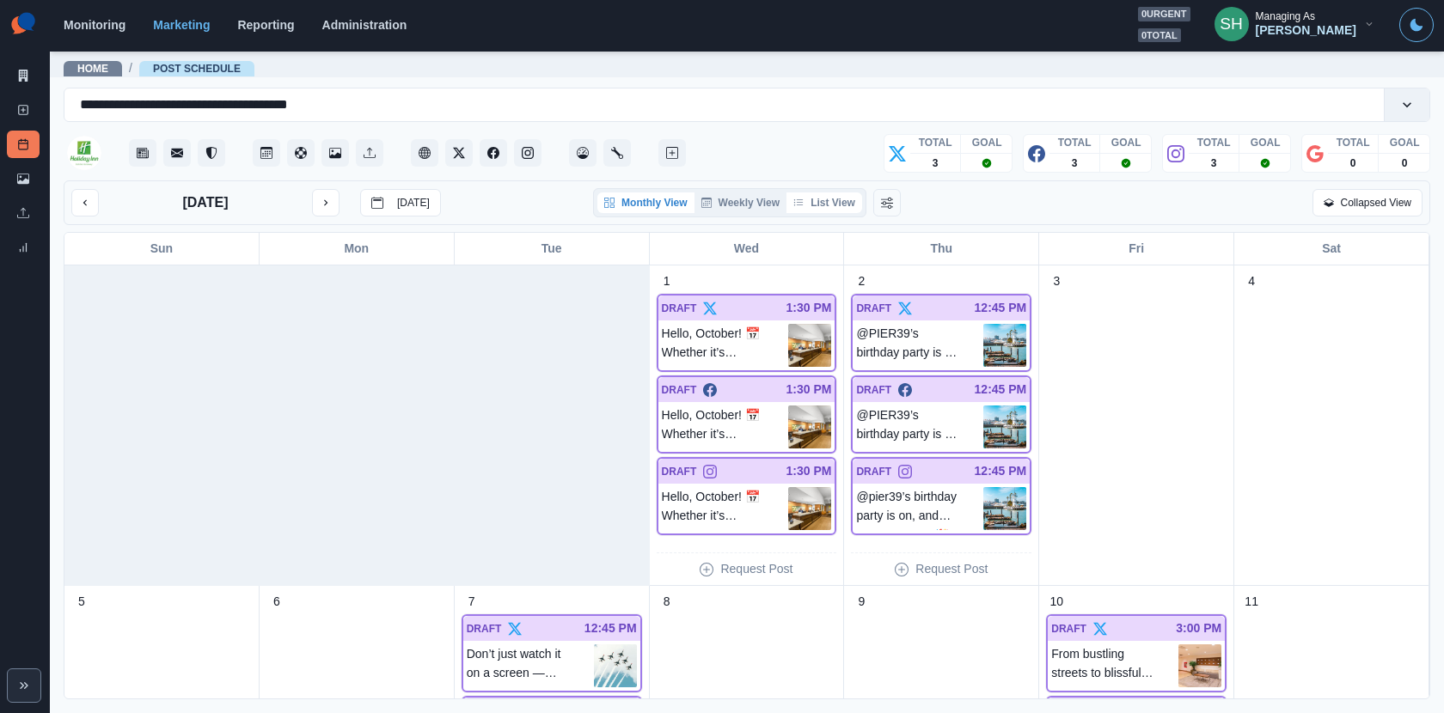
click at [837, 198] on button "List View" at bounding box center [824, 202] width 76 height 21
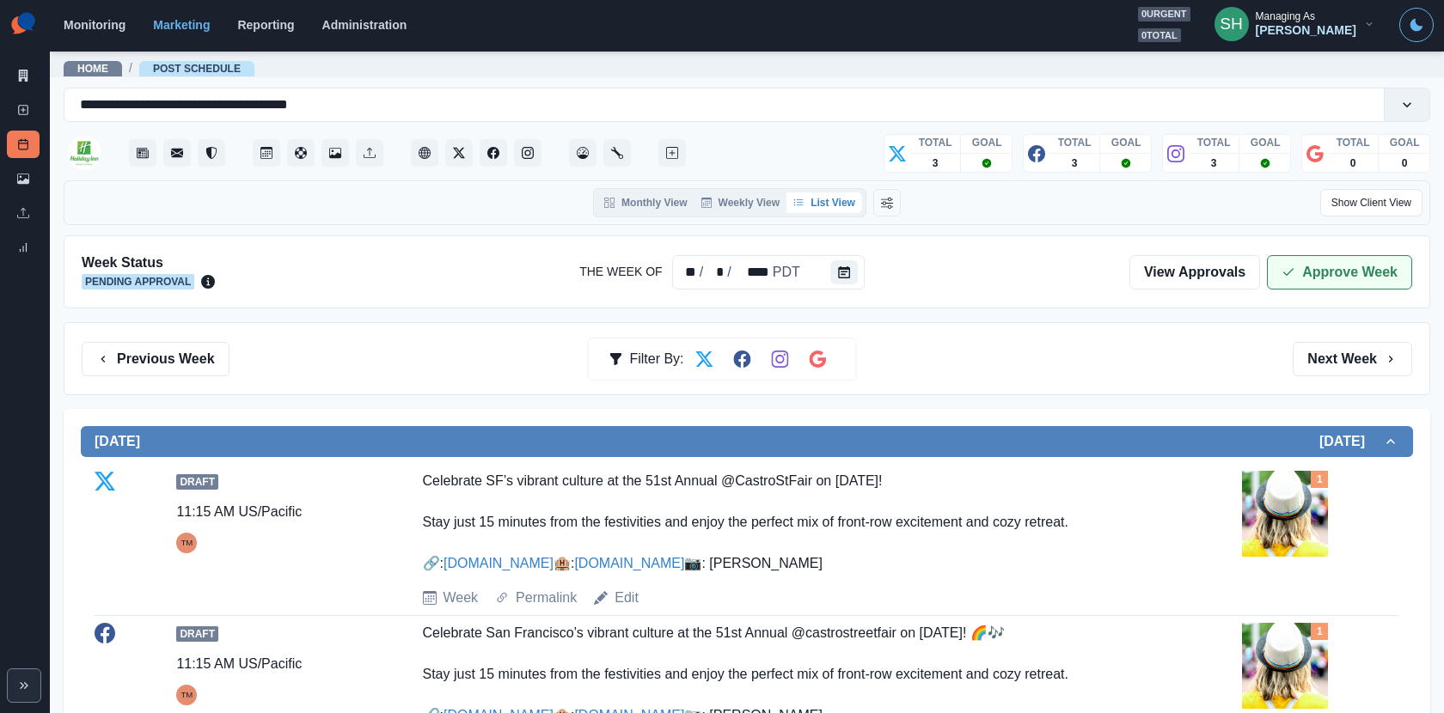
click at [1297, 279] on button "Approve Week" at bounding box center [1339, 272] width 145 height 34
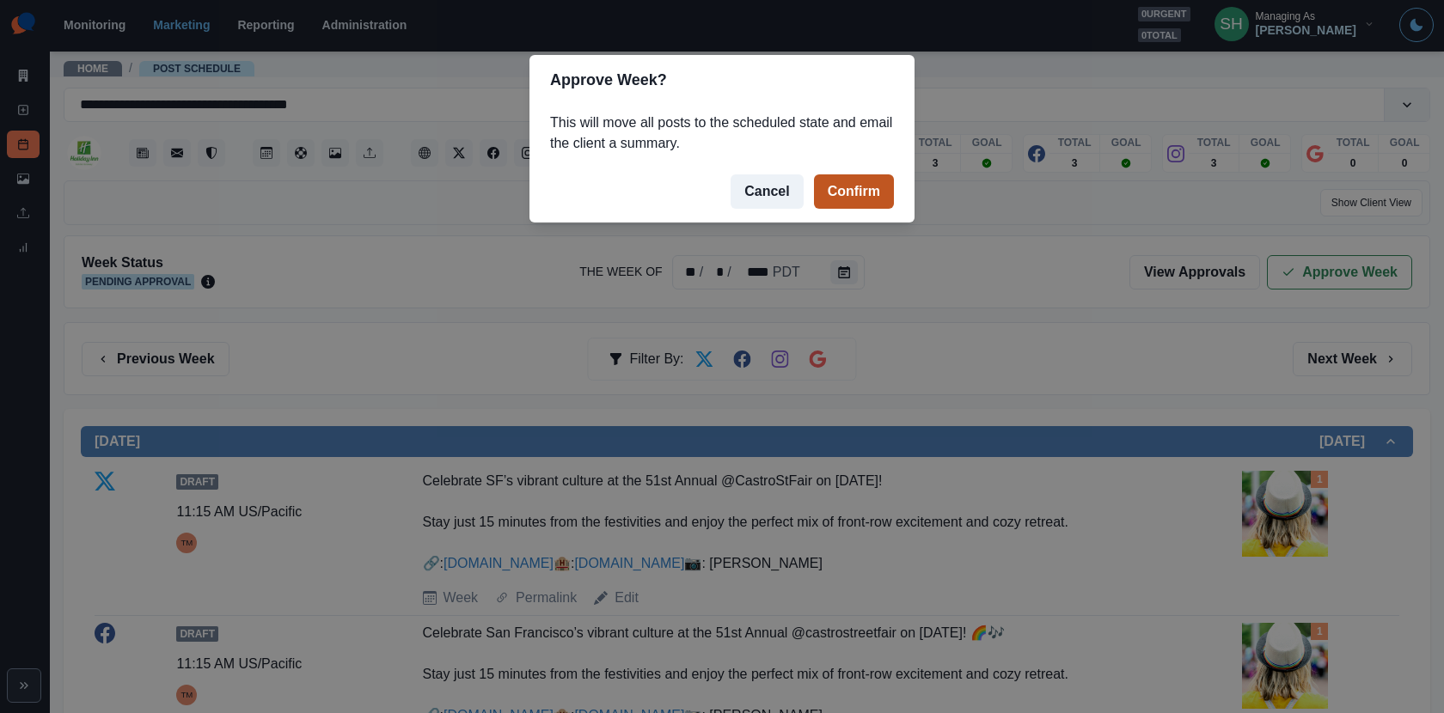
click at [862, 180] on button "Confirm" at bounding box center [854, 191] width 80 height 34
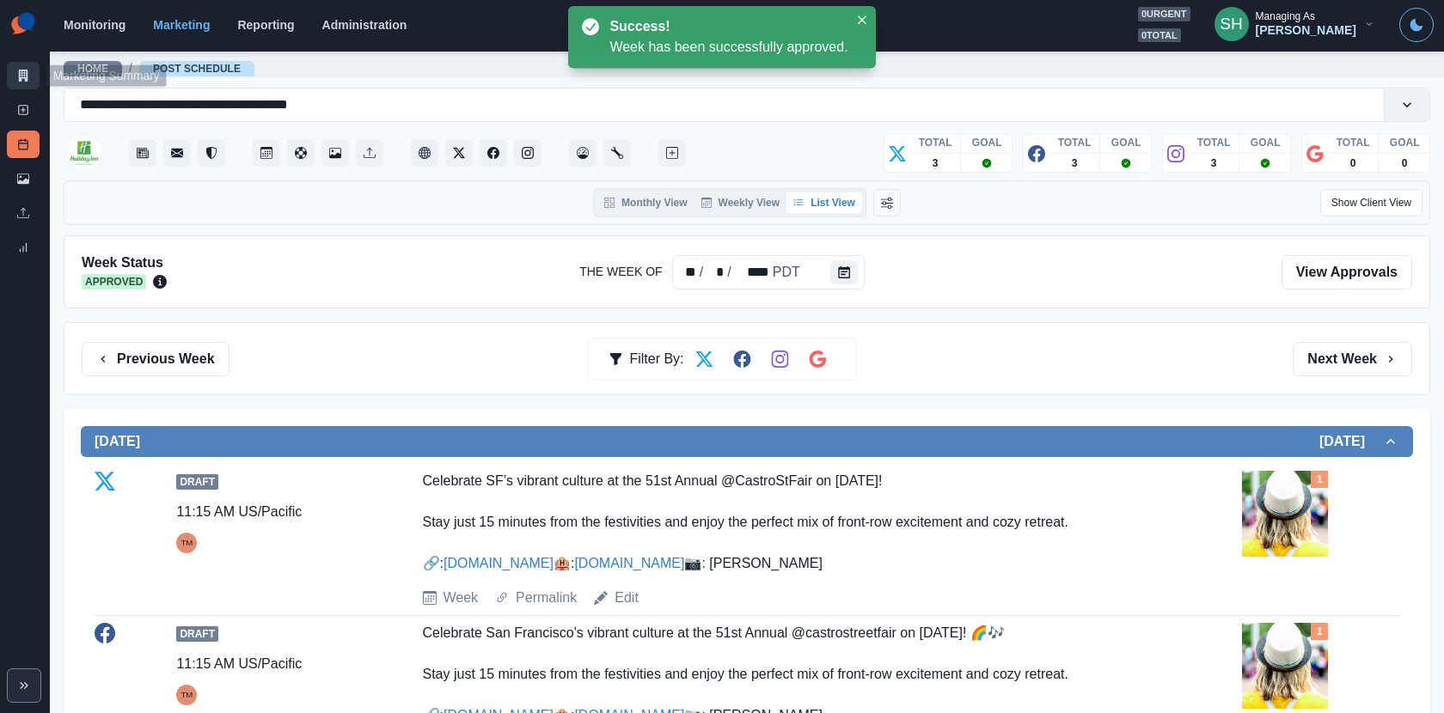
click at [12, 82] on link "Marketing Summary" at bounding box center [23, 75] width 33 height 27
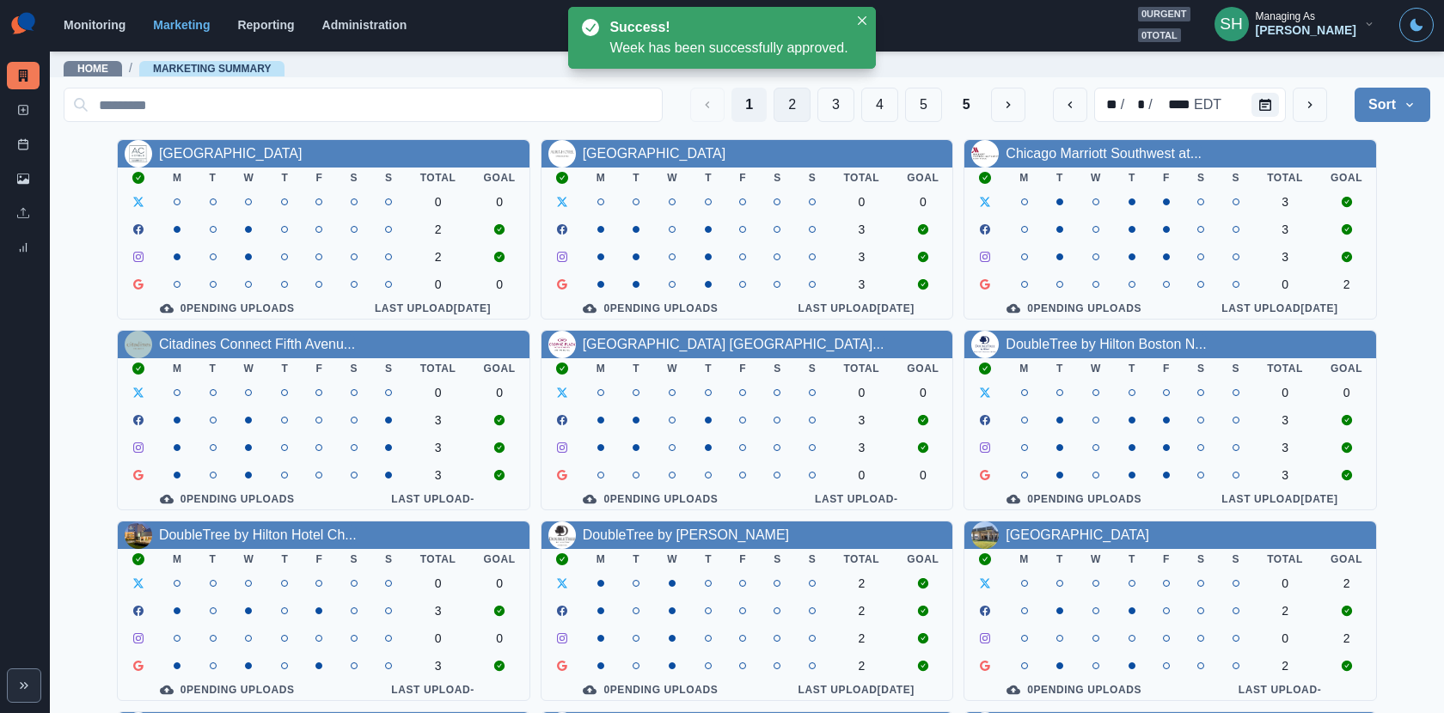
click at [778, 107] on button "2" at bounding box center [791, 105] width 37 height 34
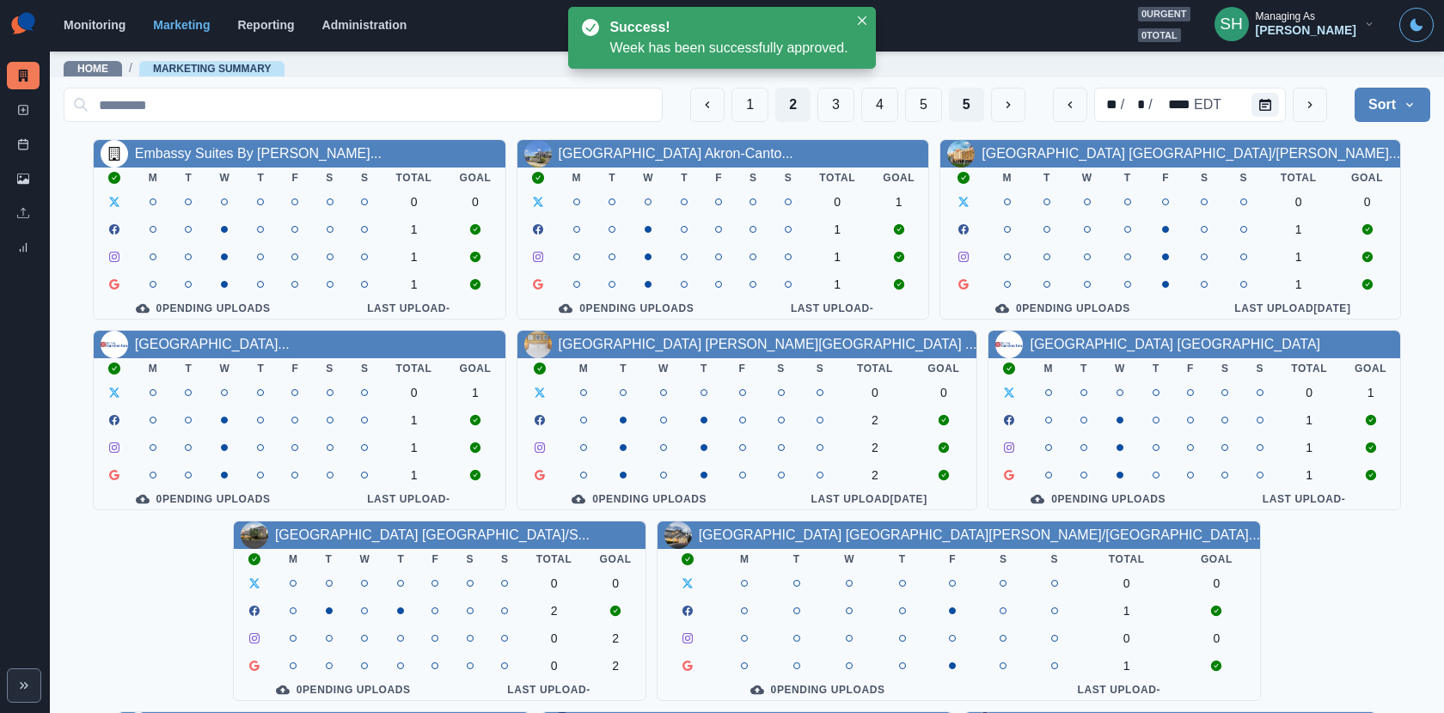
click at [962, 106] on button "5" at bounding box center [966, 105] width 35 height 34
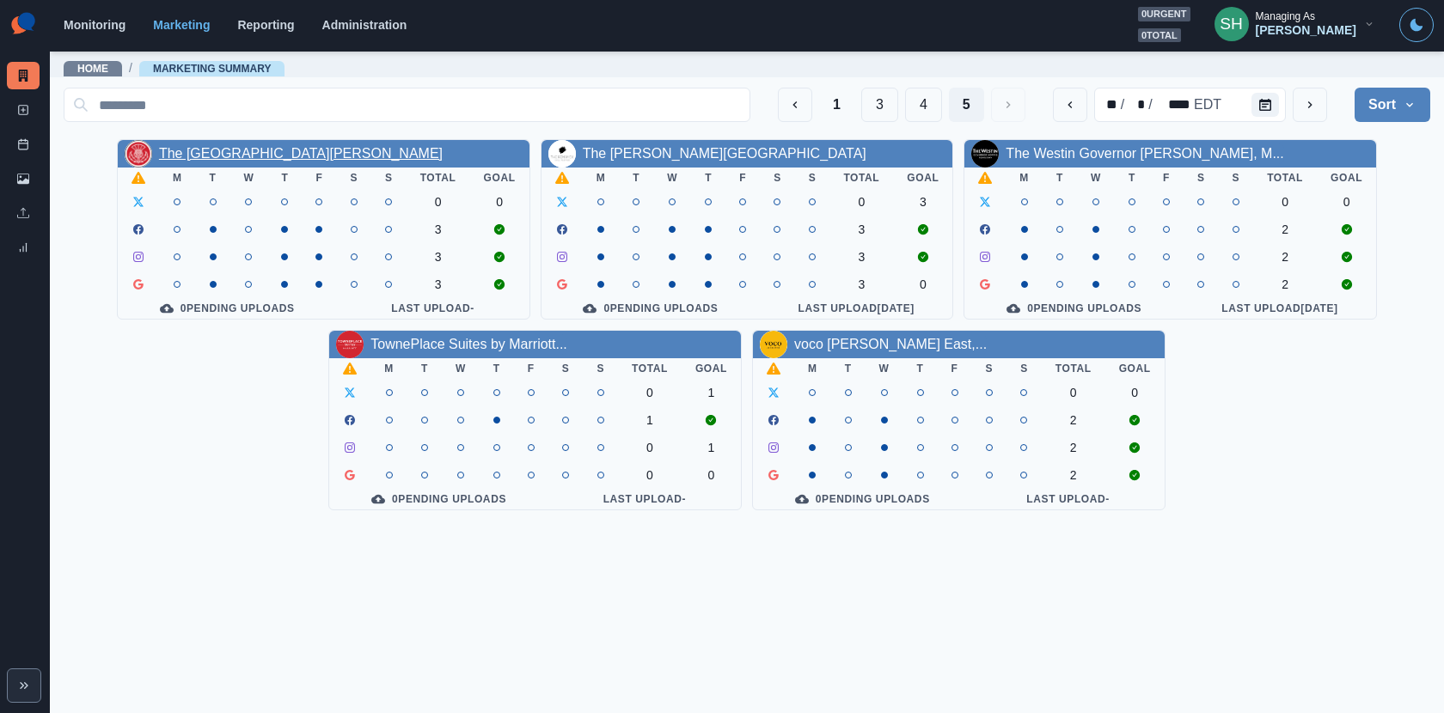
click at [323, 148] on link "The [GEOGRAPHIC_DATA][PERSON_NAME]" at bounding box center [301, 153] width 284 height 15
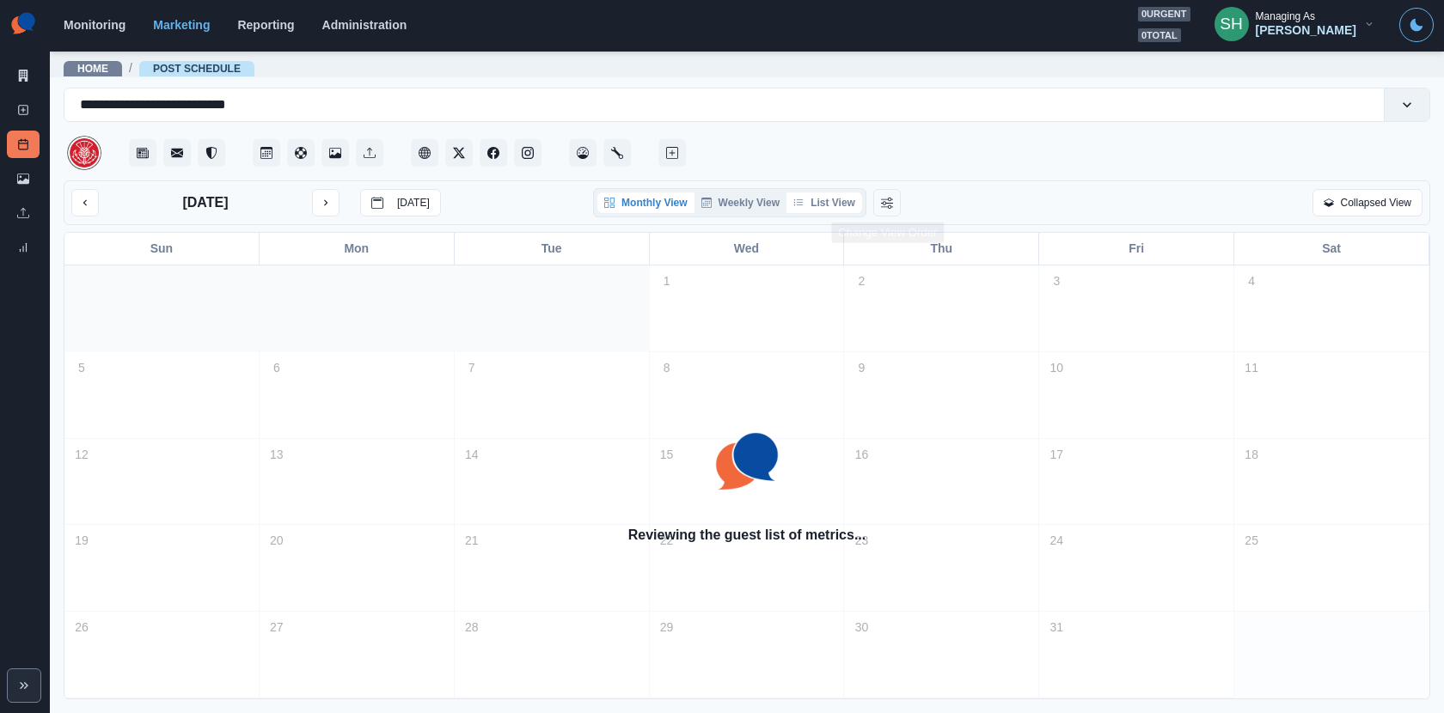
click at [827, 198] on button "List View" at bounding box center [824, 202] width 76 height 21
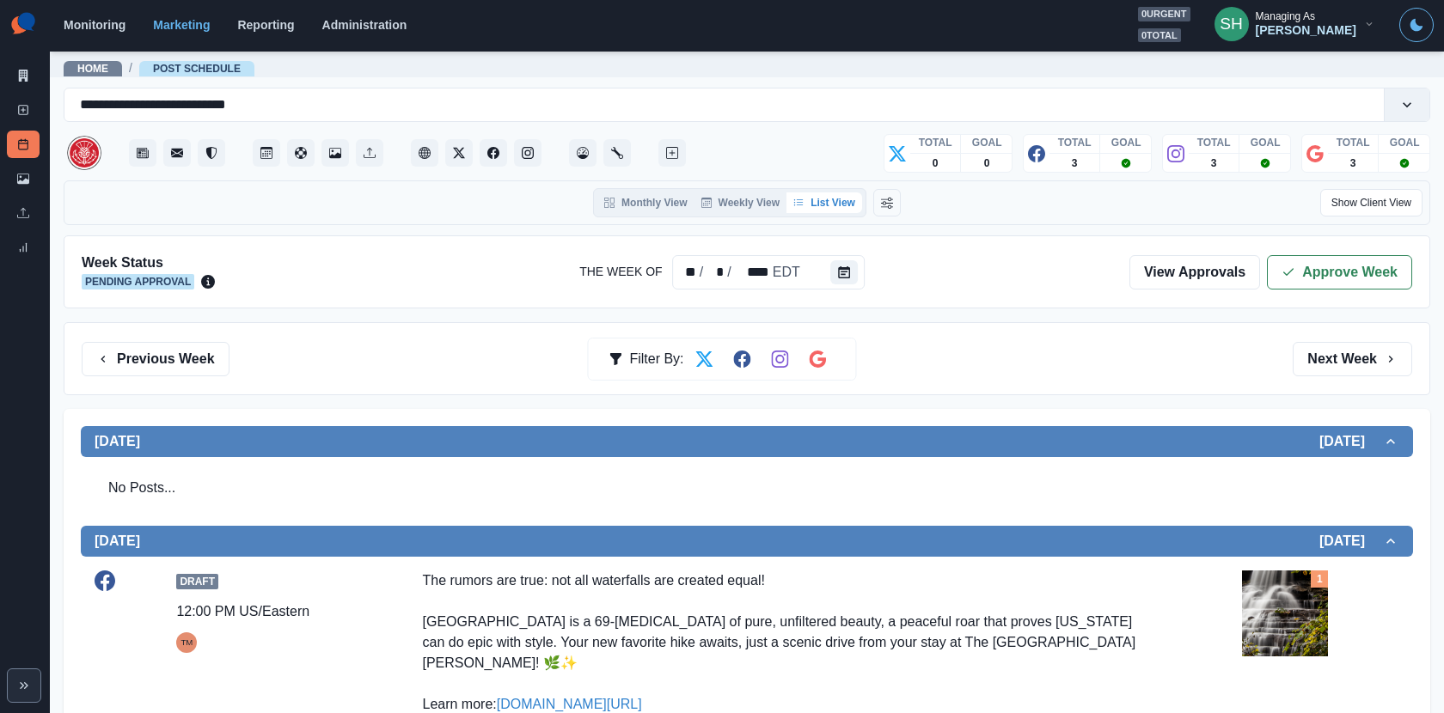
scroll to position [431, 0]
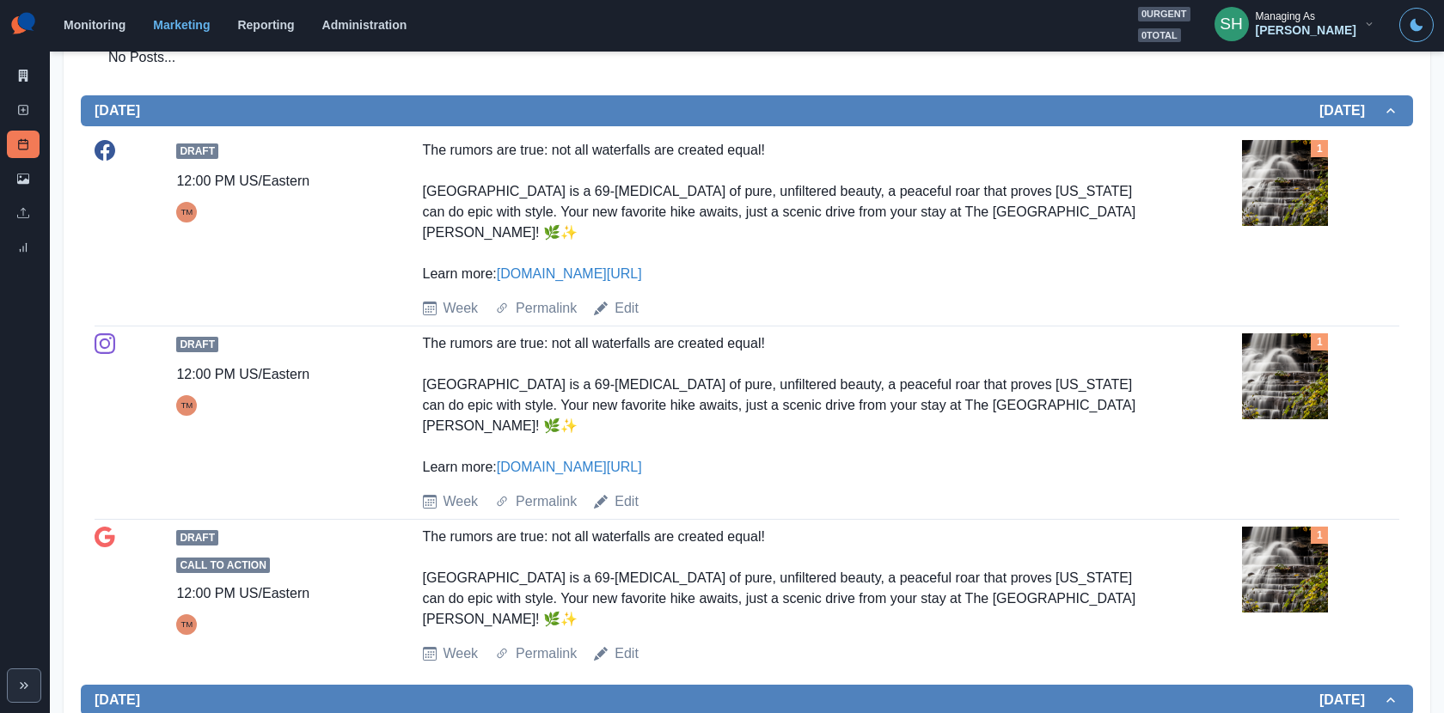
click at [1278, 187] on img at bounding box center [1285, 183] width 86 height 86
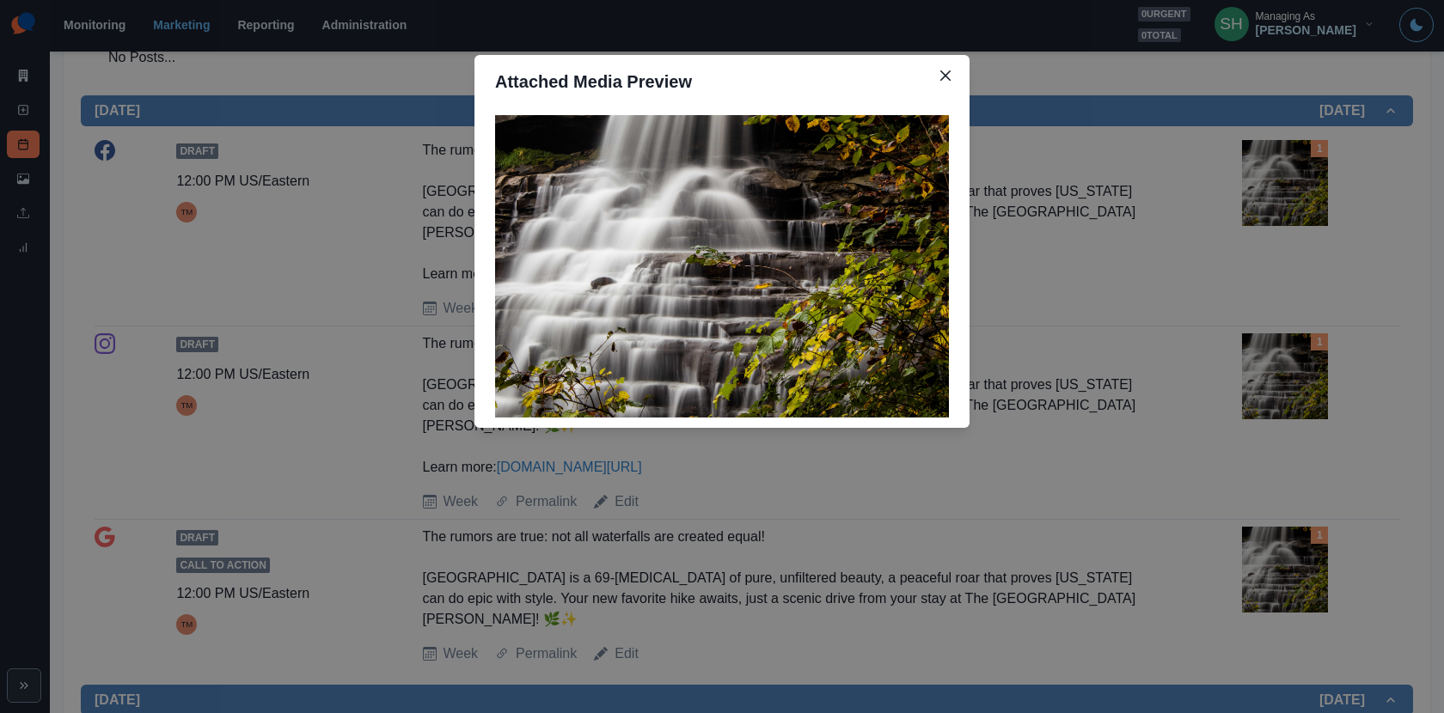
click at [1188, 235] on div "Attached Media Preview" at bounding box center [722, 356] width 1444 height 713
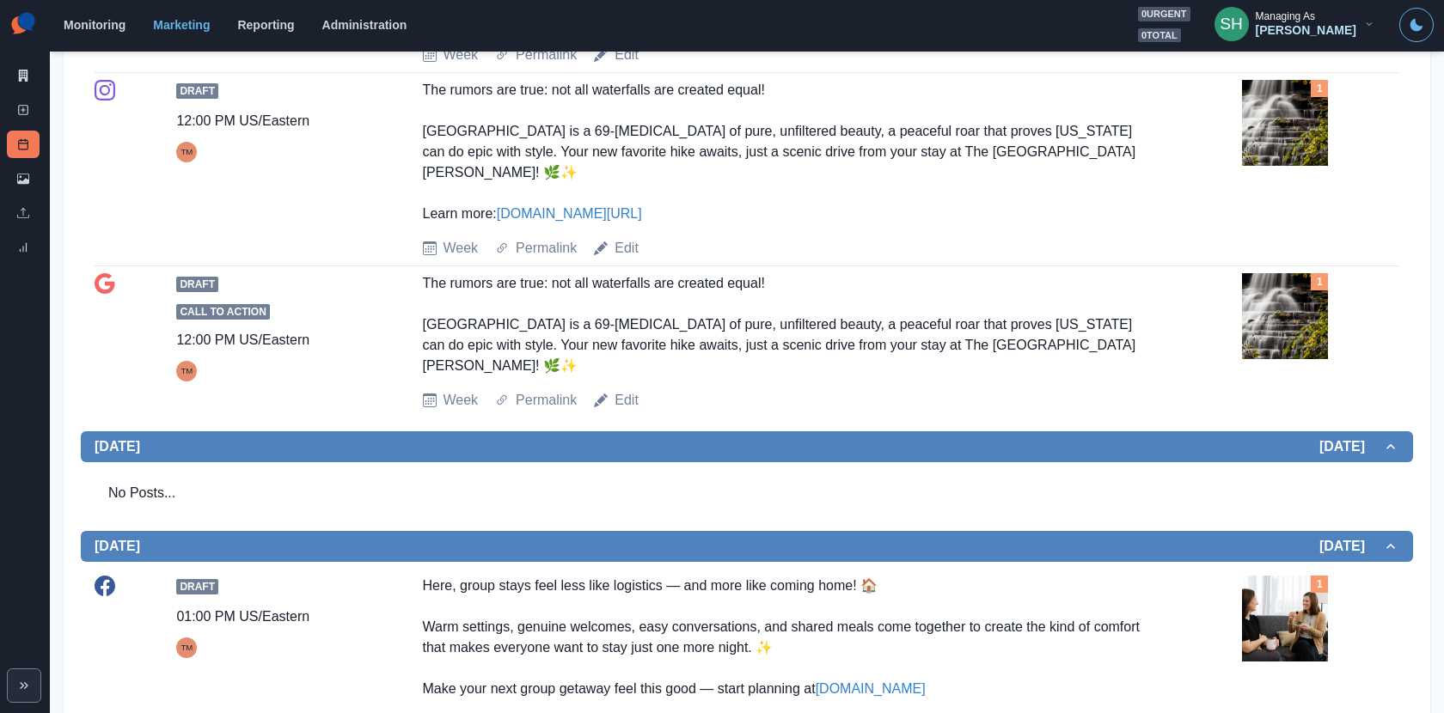
scroll to position [159, 0]
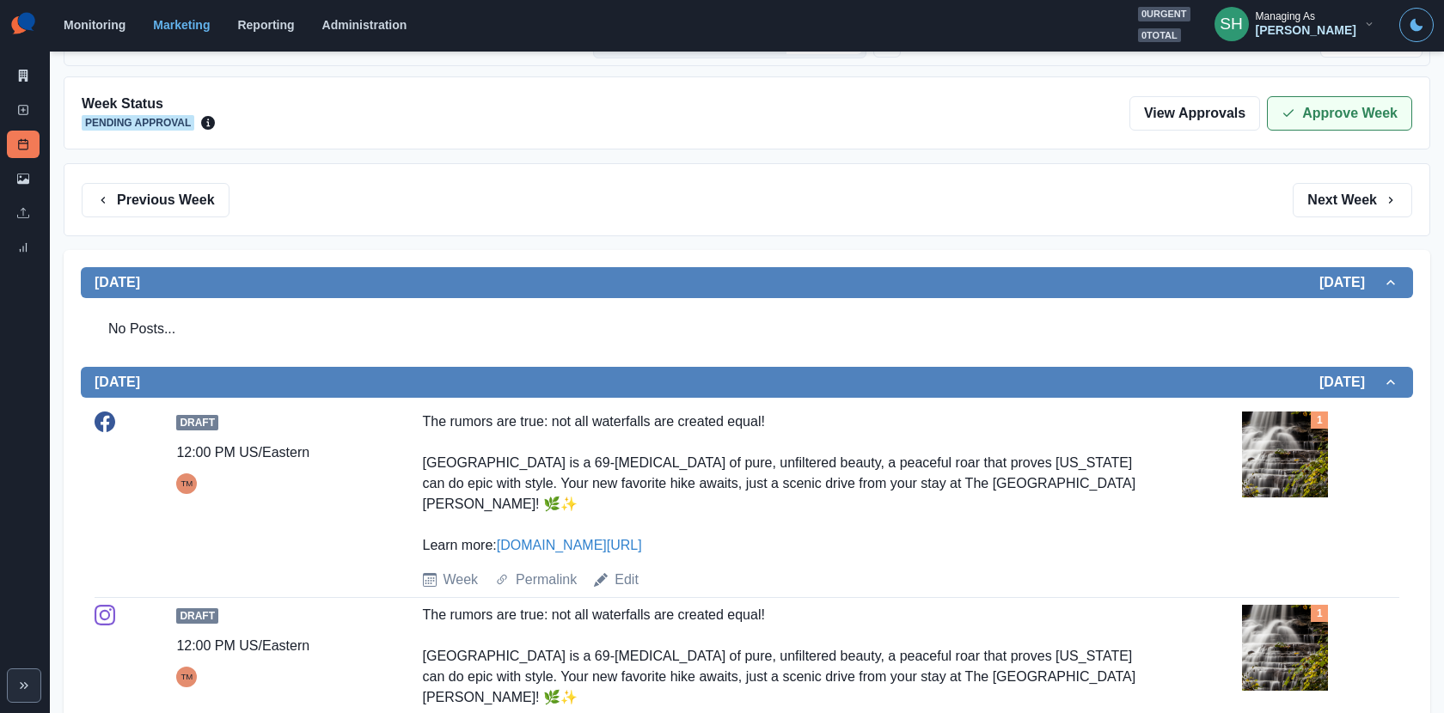
click at [1296, 100] on button "Approve Week" at bounding box center [1339, 113] width 145 height 34
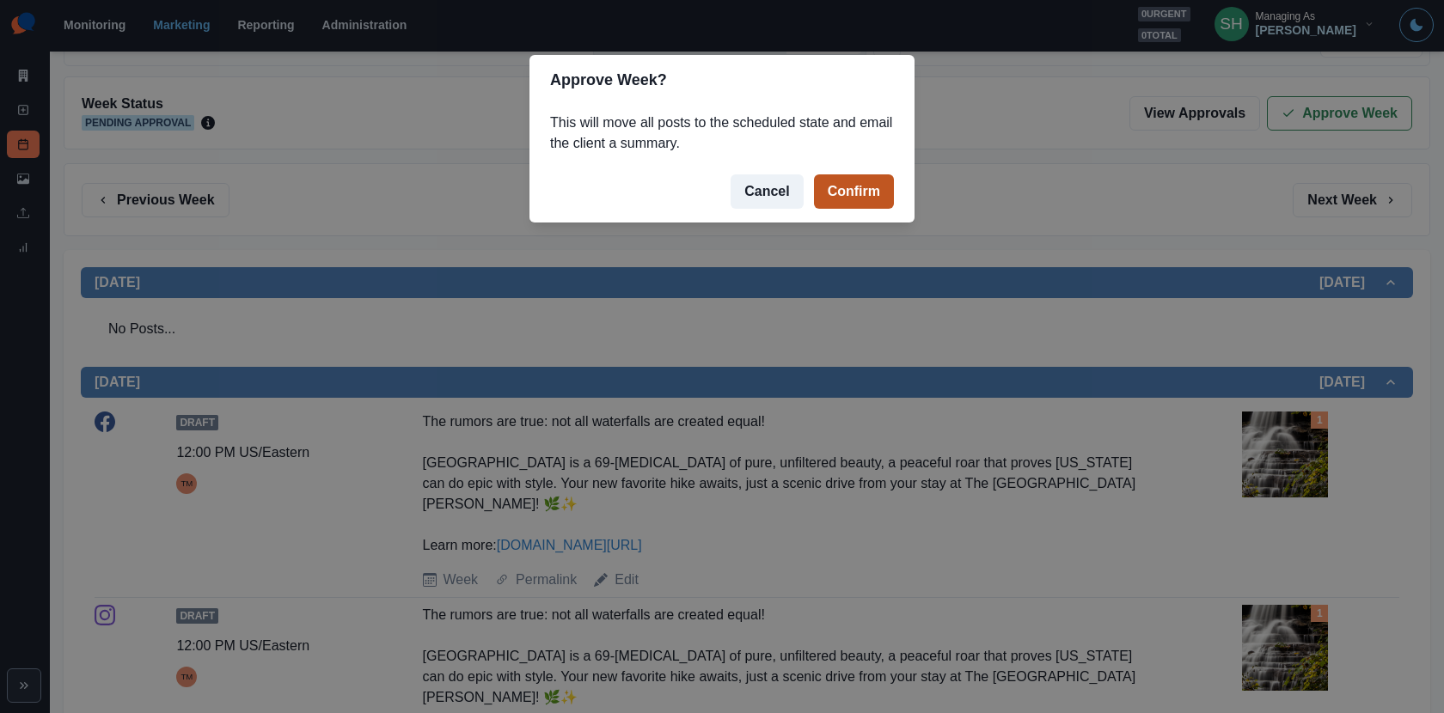
click at [871, 193] on button "Confirm" at bounding box center [854, 191] width 80 height 34
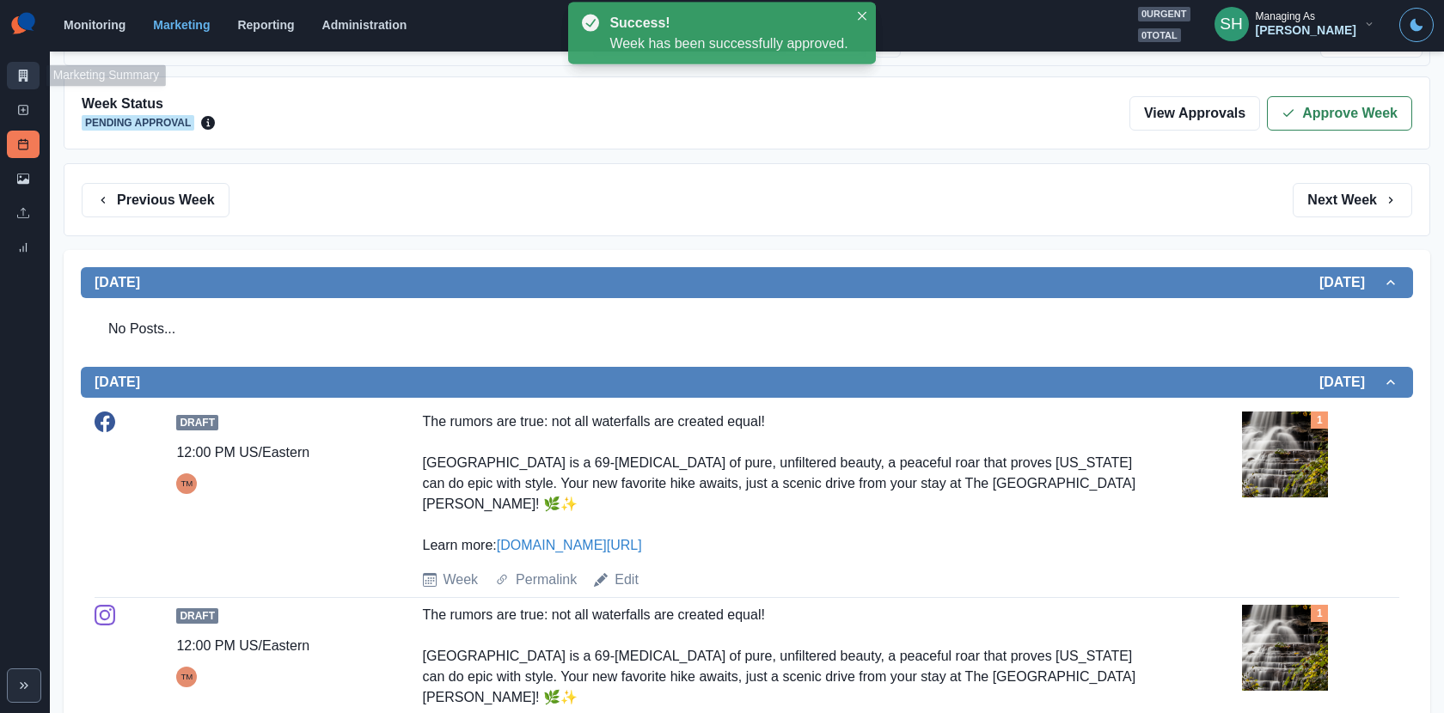
click at [23, 76] on icon at bounding box center [23, 76] width 9 height 12
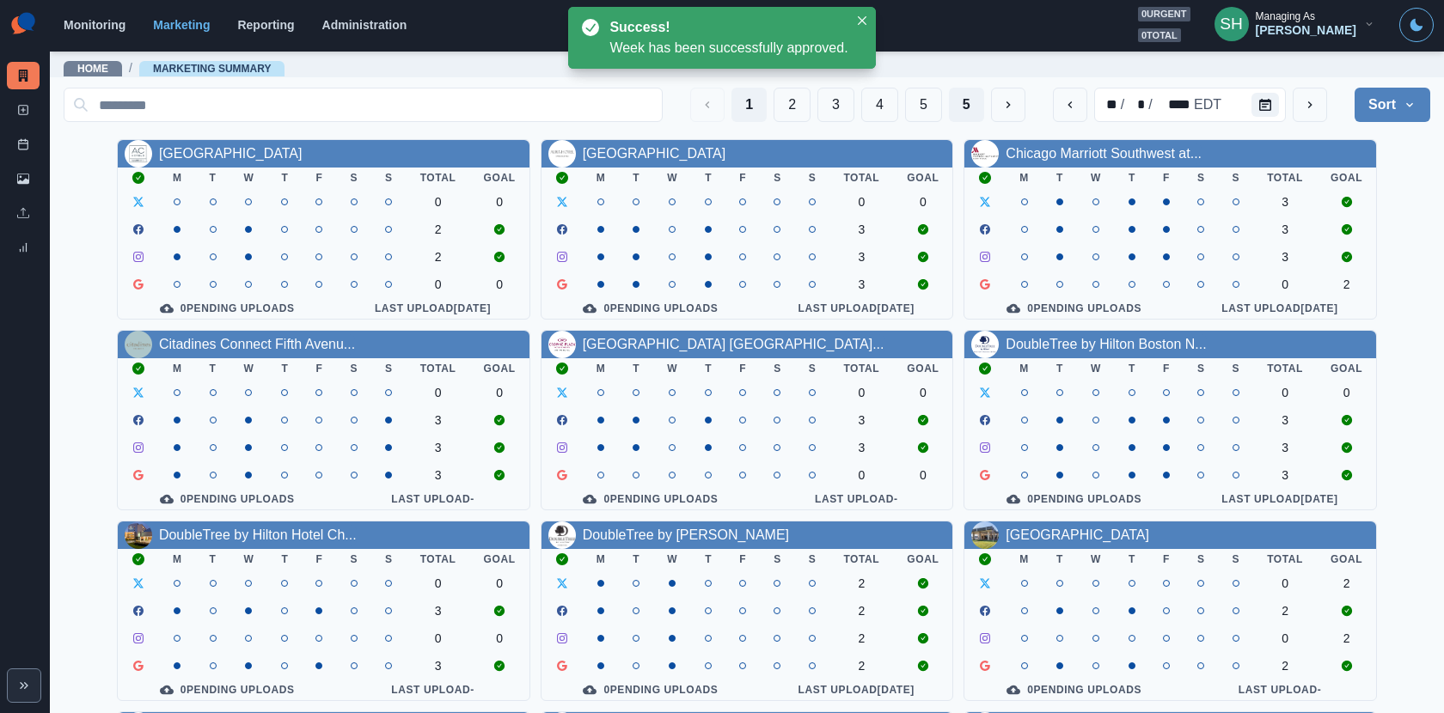
click at [958, 108] on button "5" at bounding box center [966, 105] width 35 height 34
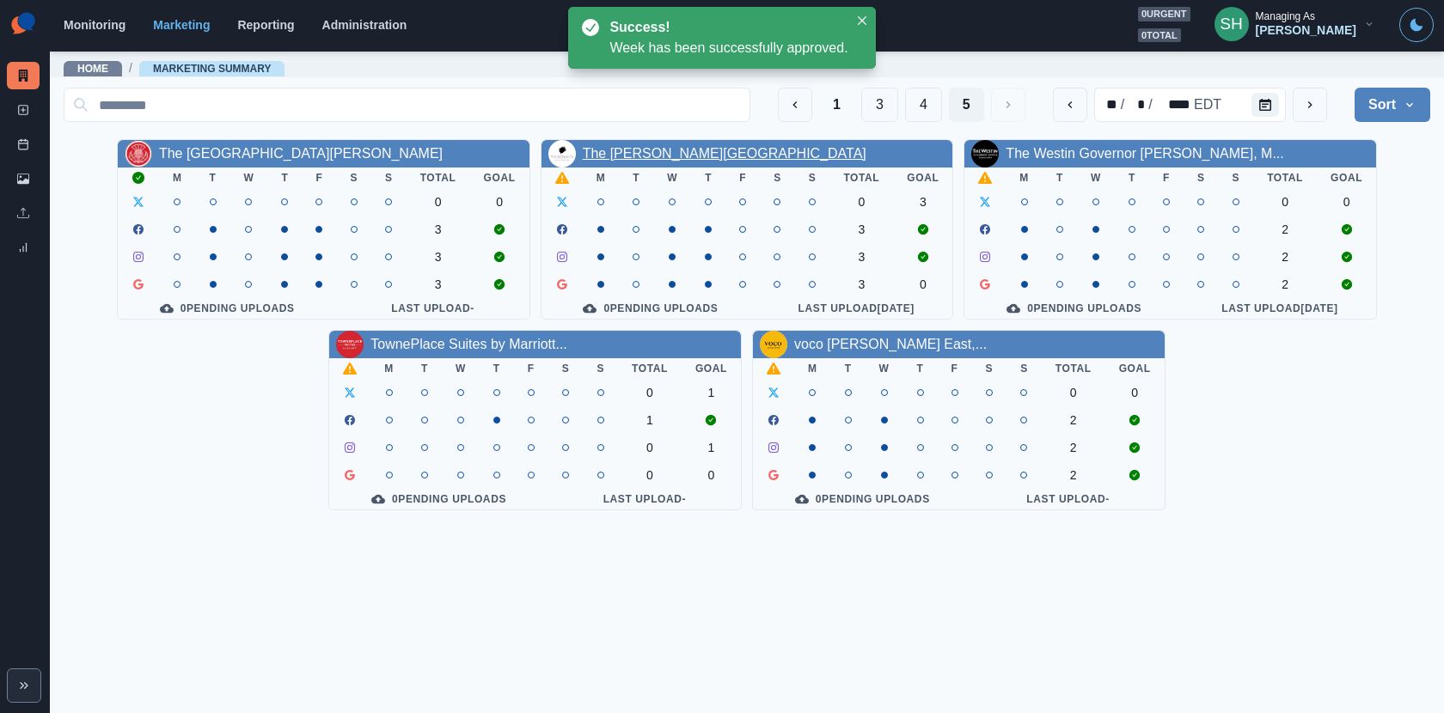
click at [644, 147] on link "The [PERSON_NAME][GEOGRAPHIC_DATA]" at bounding box center [725, 153] width 284 height 15
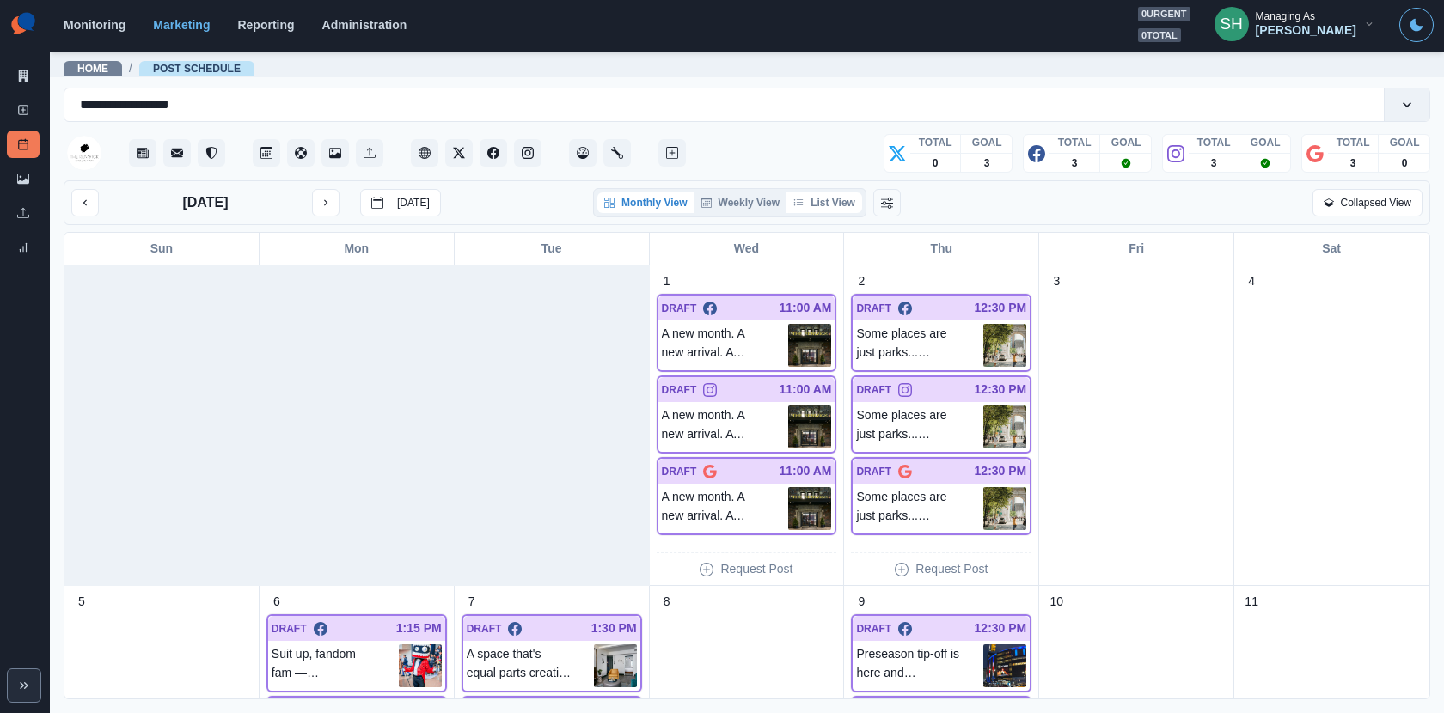
click at [829, 208] on button "List View" at bounding box center [824, 202] width 76 height 21
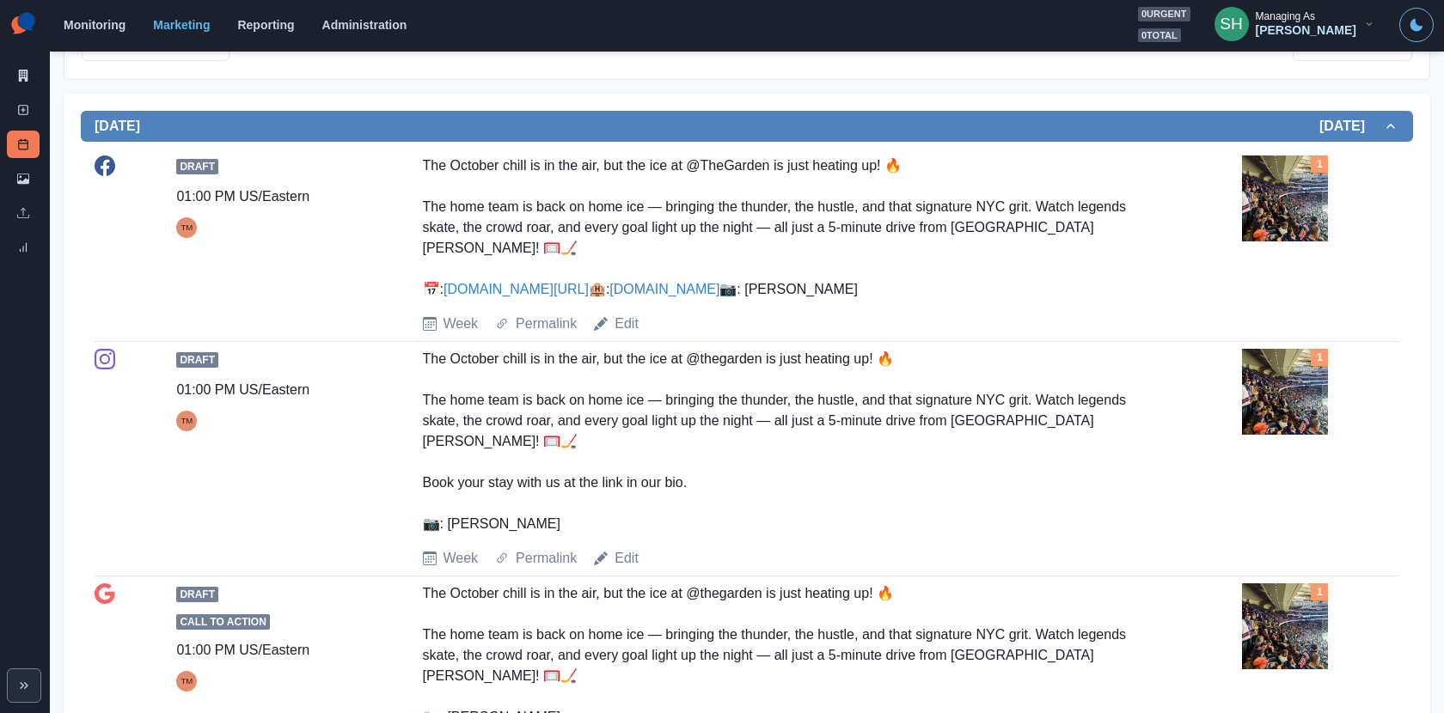
scroll to position [339, 0]
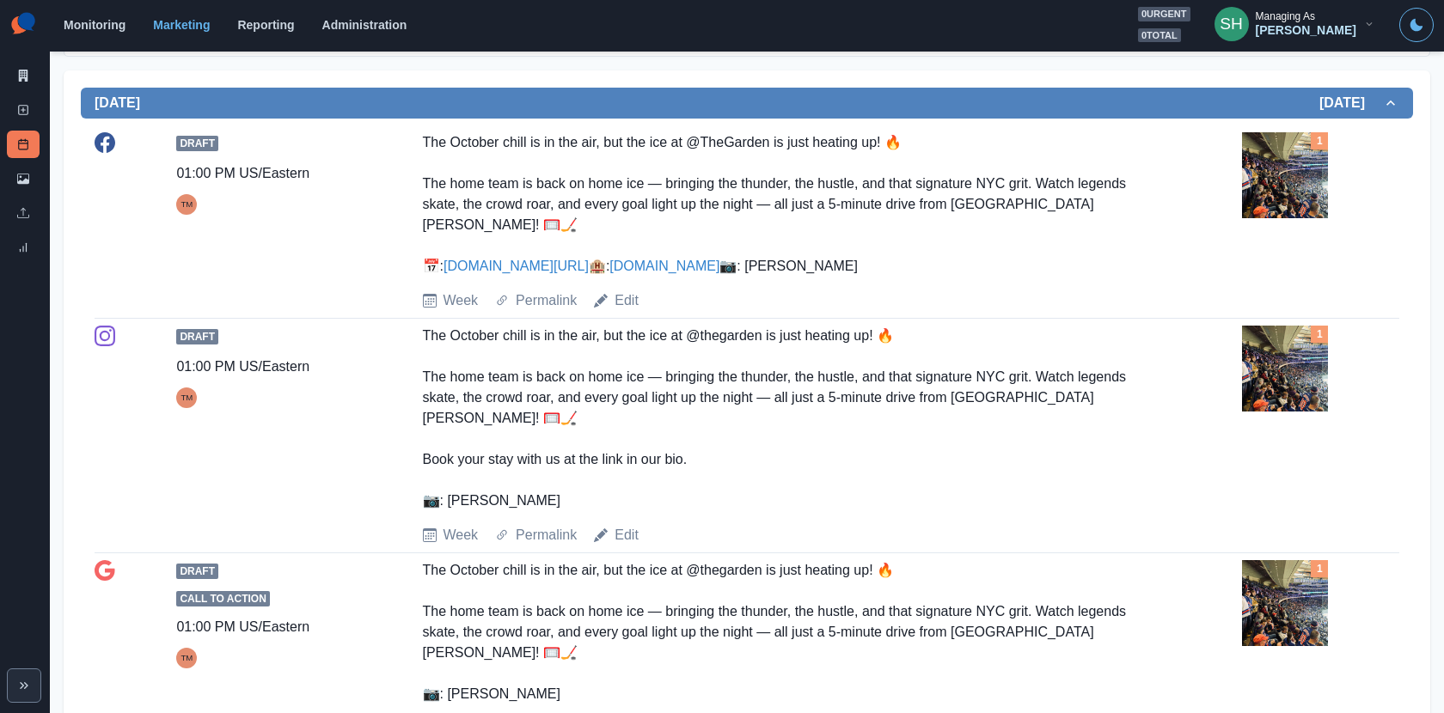
click at [1304, 176] on img at bounding box center [1285, 175] width 86 height 86
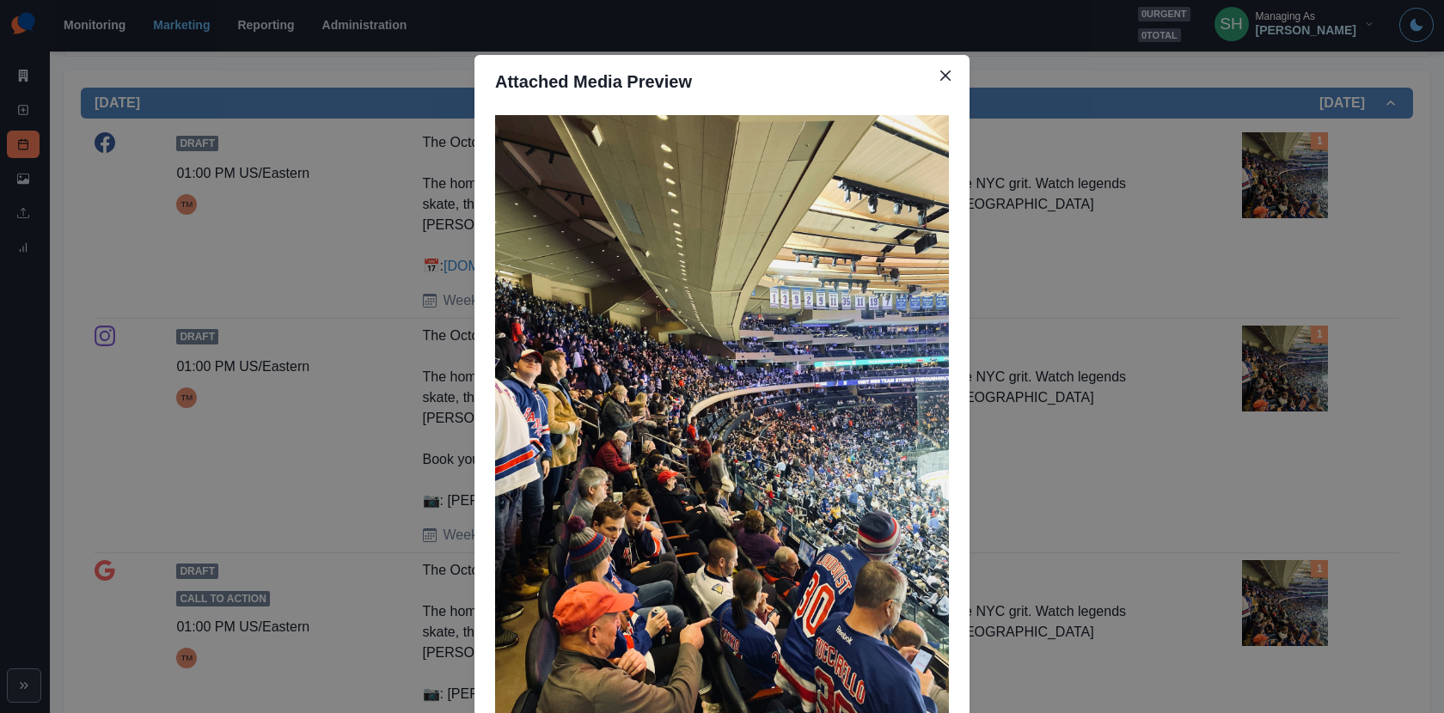
scroll to position [71, 0]
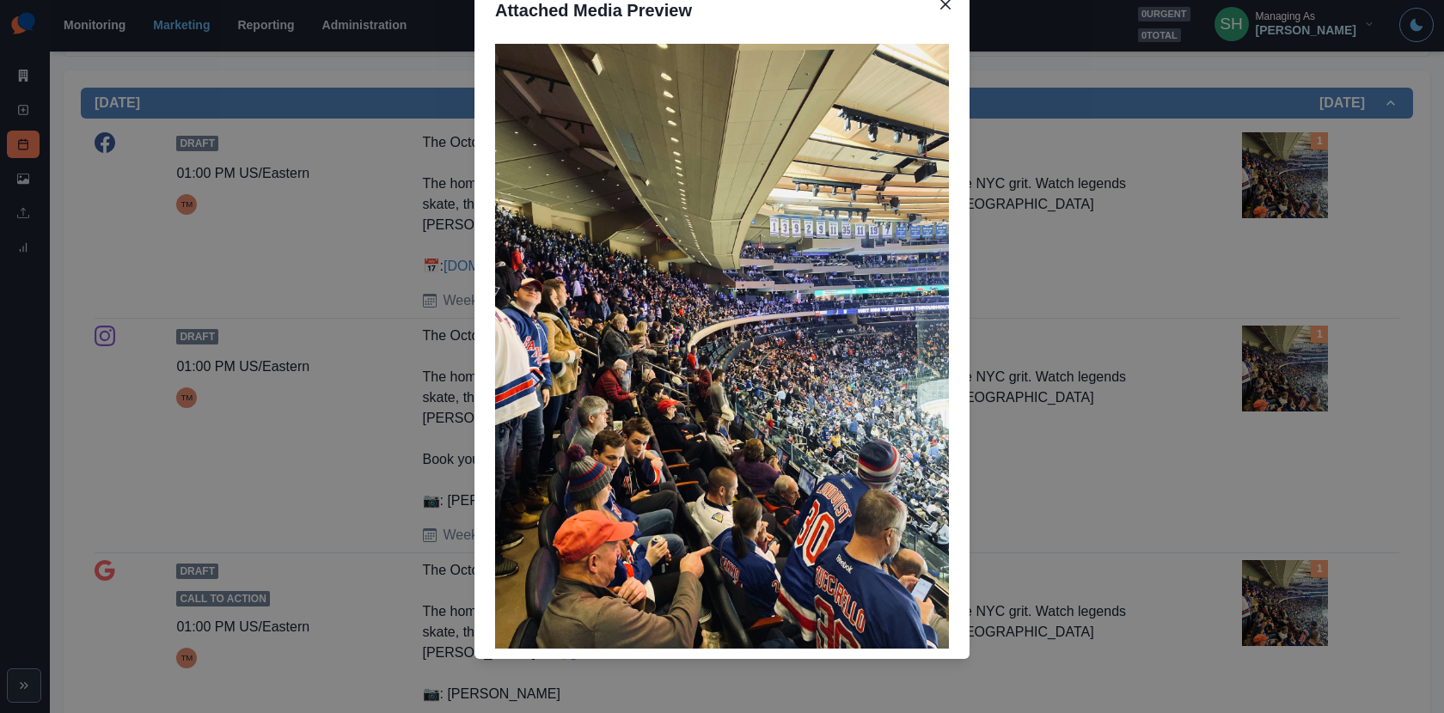
click at [1108, 411] on div "Attached Media Preview" at bounding box center [722, 356] width 1444 height 713
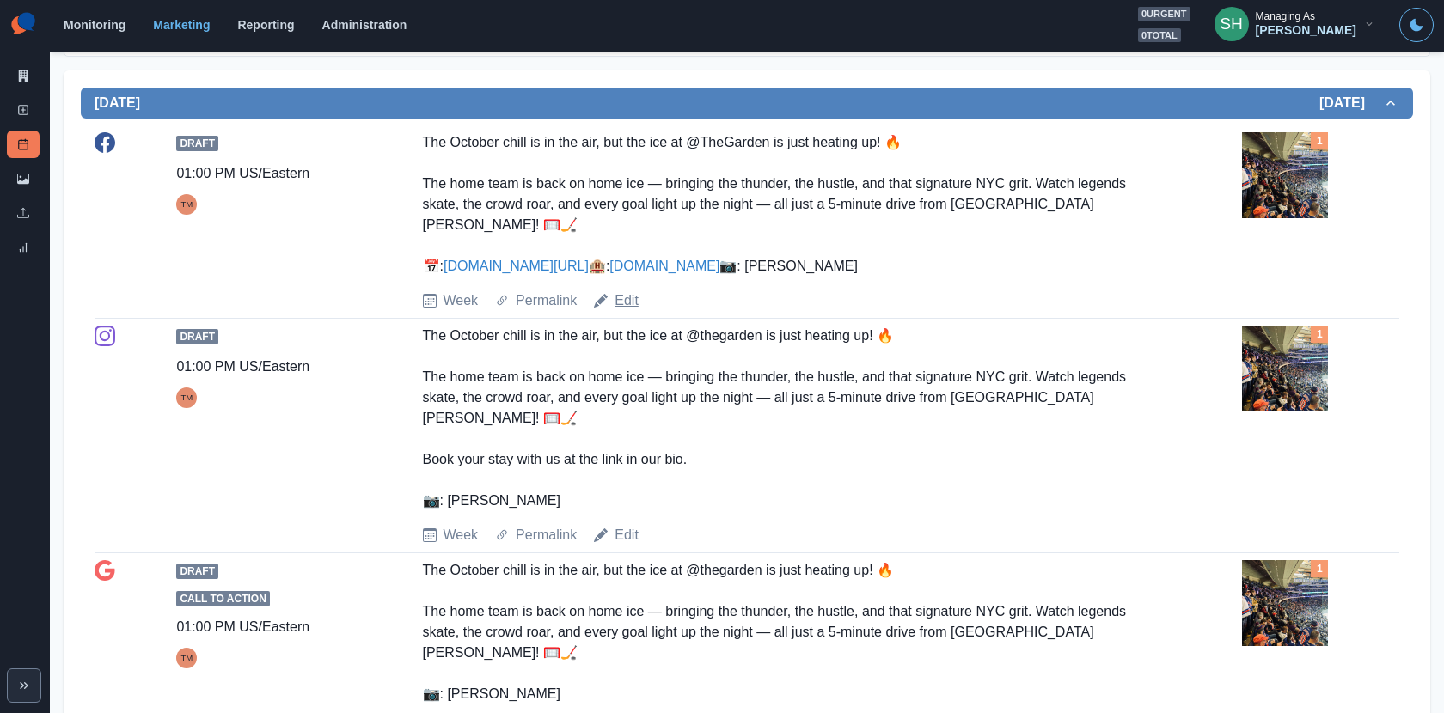
click at [630, 311] on link "Edit" at bounding box center [626, 300] width 24 height 21
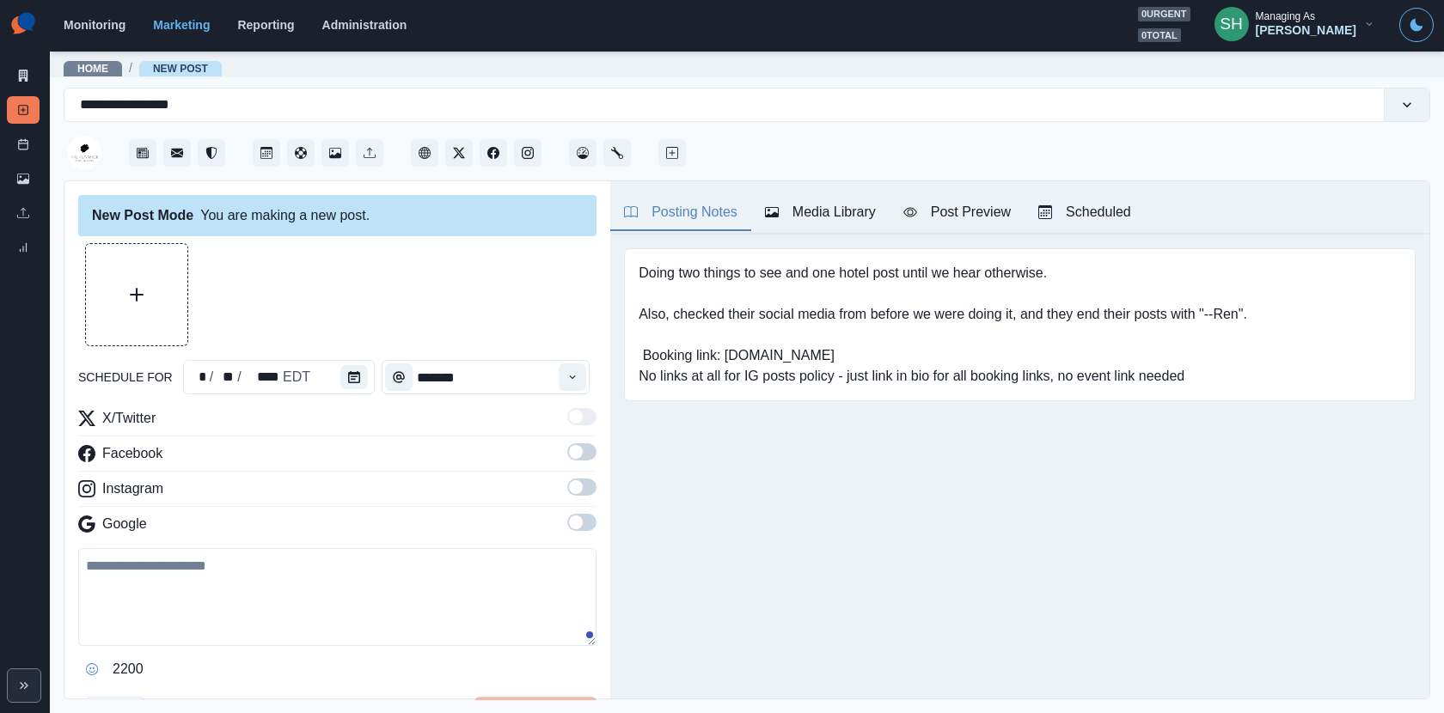
type input "*******"
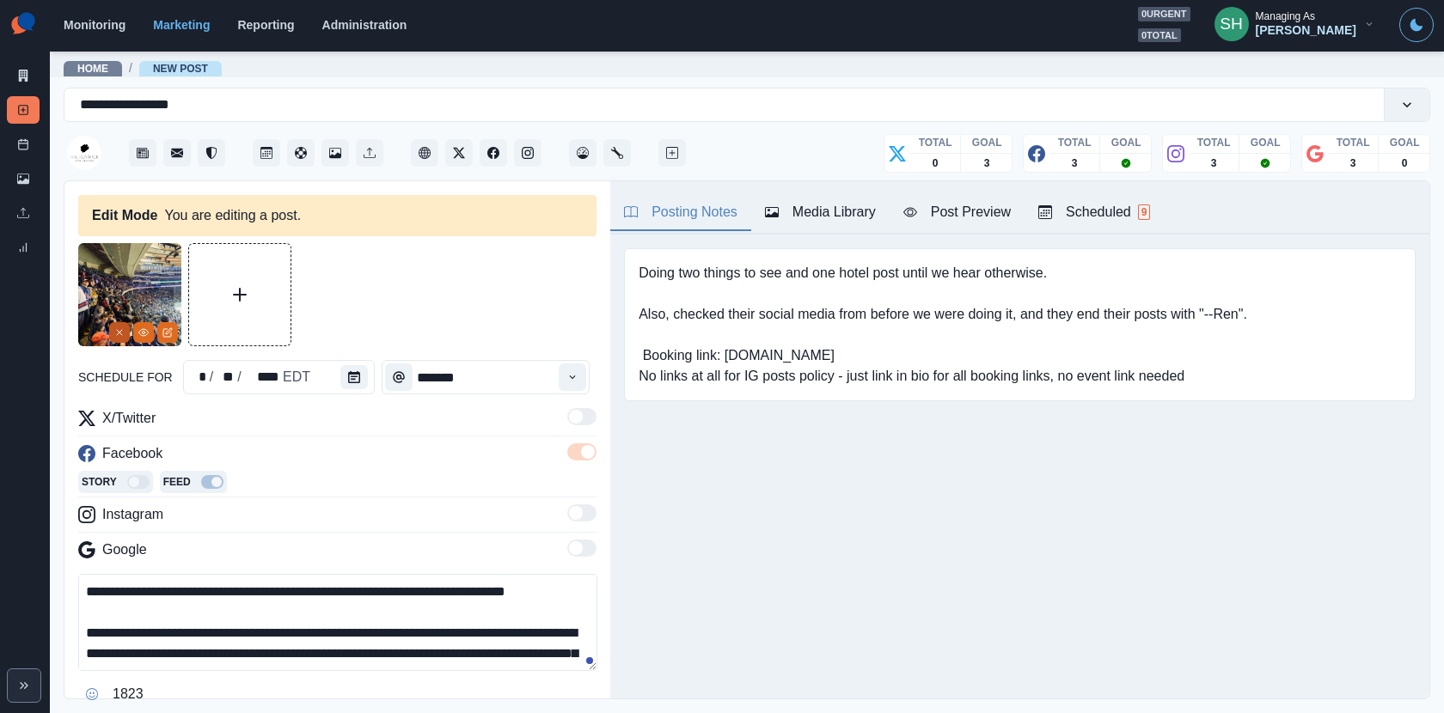
click at [116, 333] on icon "Remove" at bounding box center [119, 332] width 10 height 10
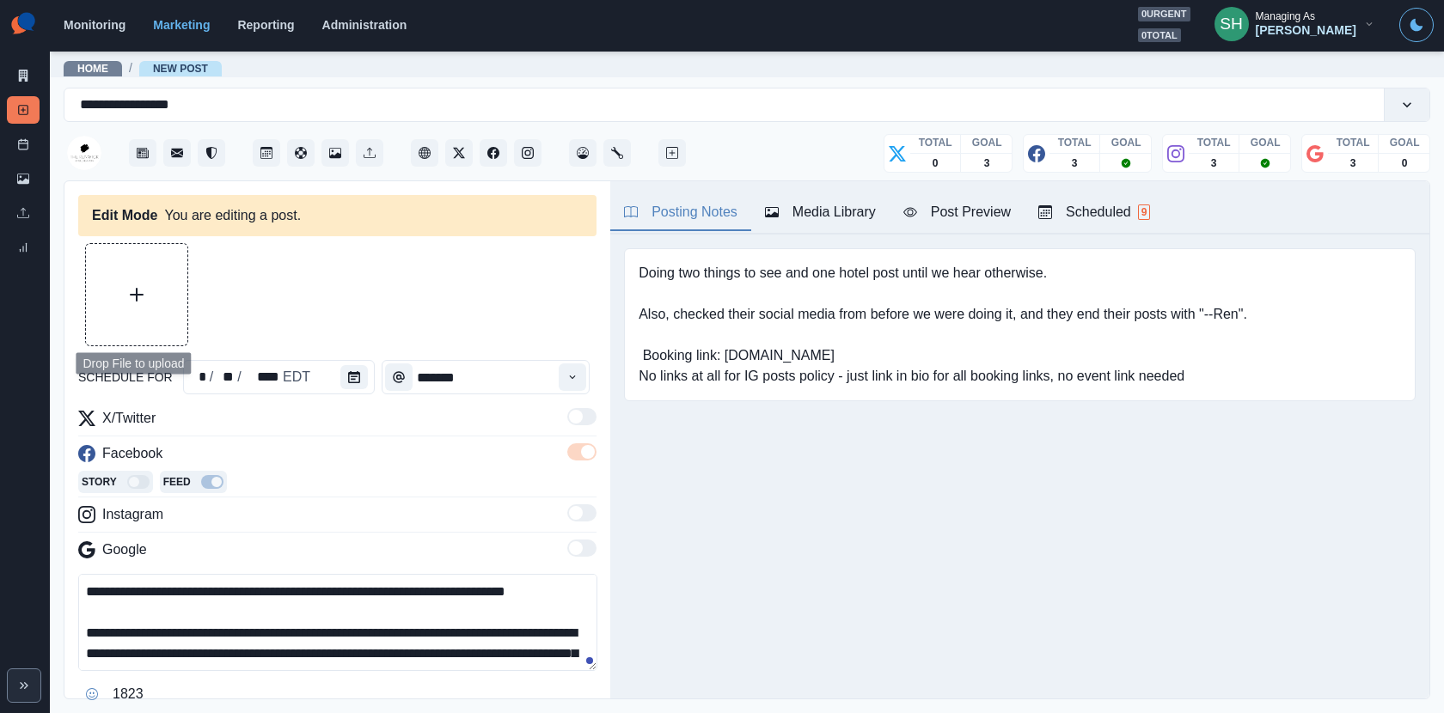
click at [128, 292] on button "Upload Media" at bounding box center [136, 294] width 101 height 101
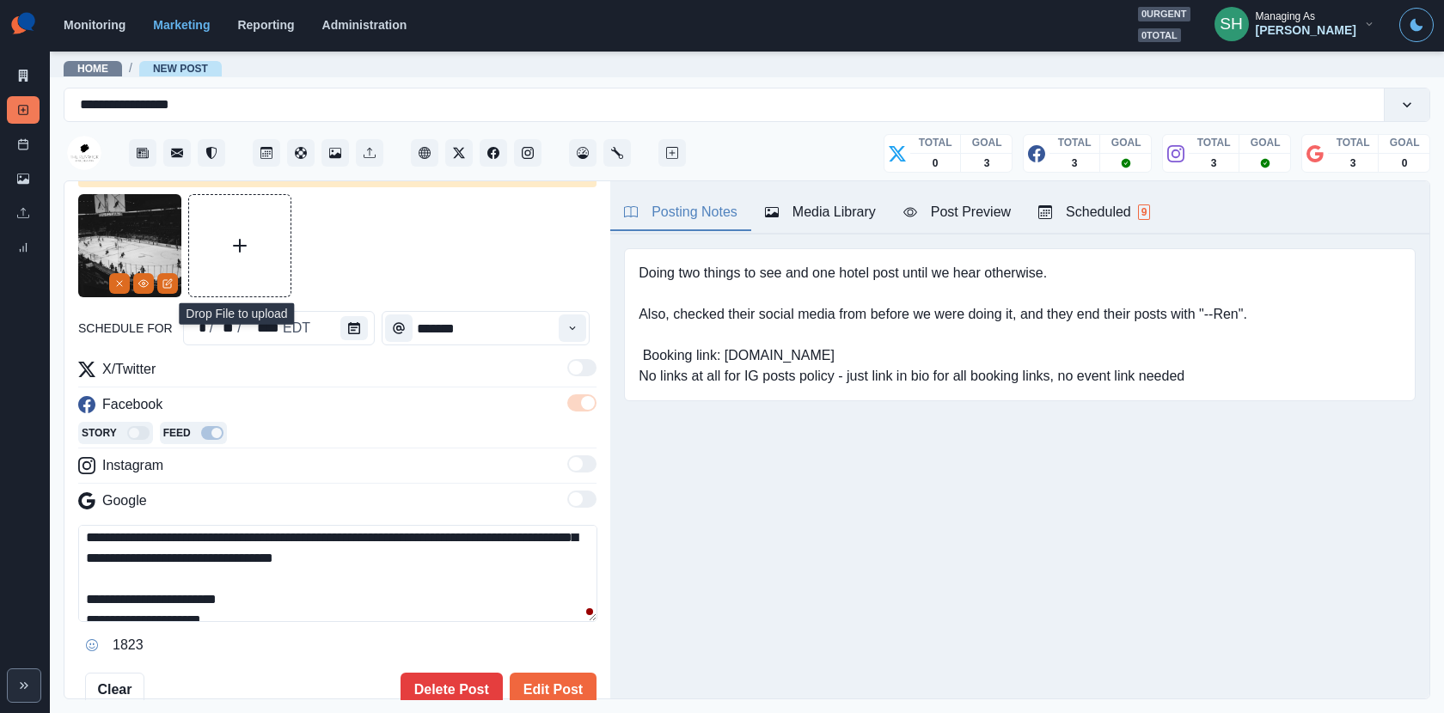
scroll to position [75, 0]
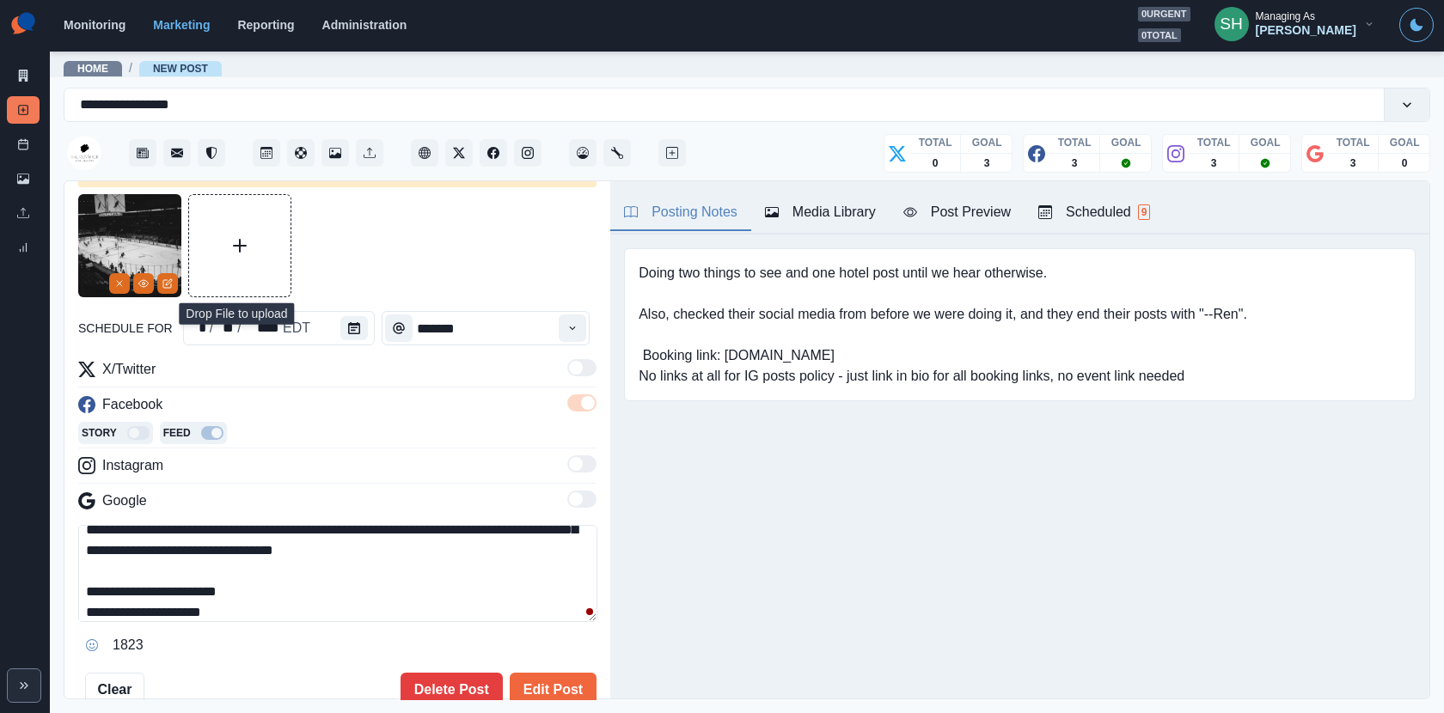
drag, startPoint x: 266, startPoint y: 607, endPoint x: 104, endPoint y: 613, distance: 161.7
click at [104, 613] on textarea "**********" at bounding box center [337, 573] width 519 height 97
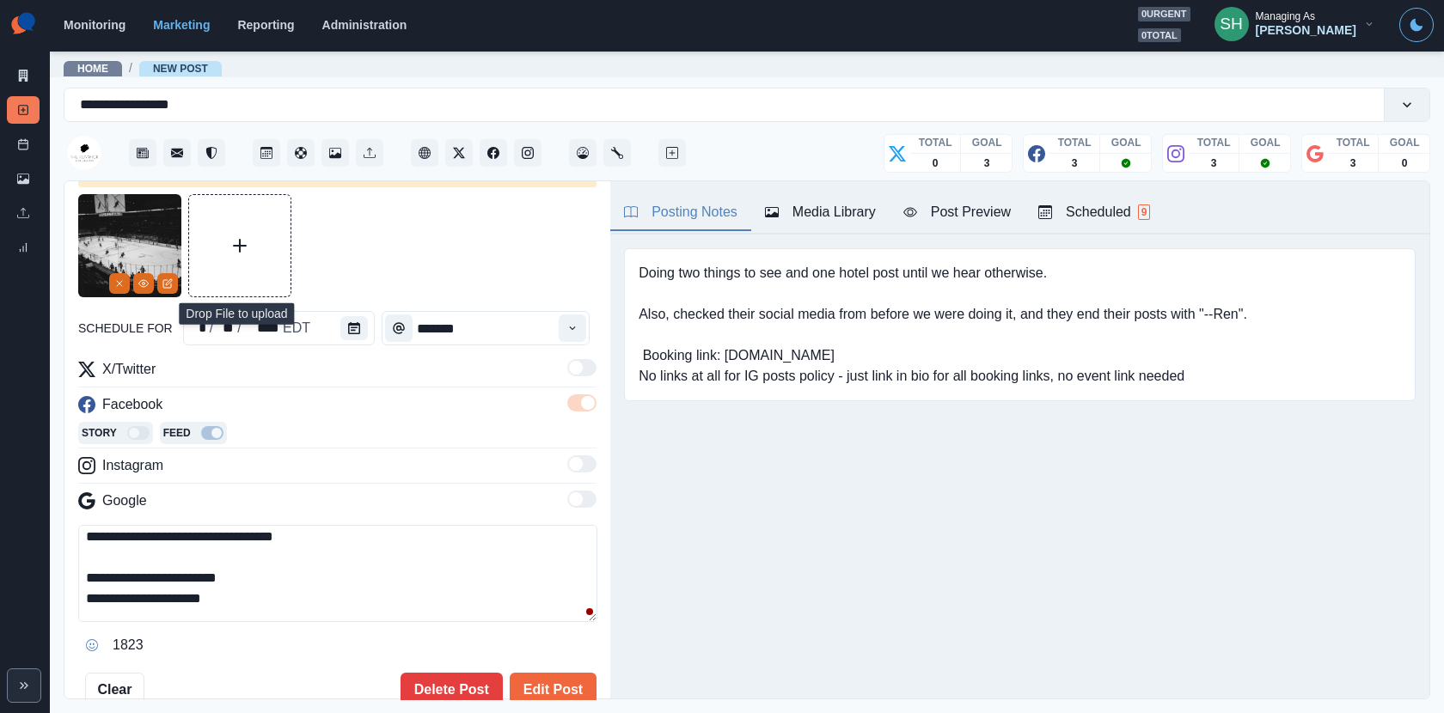
drag, startPoint x: 275, startPoint y: 568, endPoint x: 0, endPoint y: 568, distance: 275.0
click at [0, 568] on div "**********" at bounding box center [722, 356] width 1444 height 713
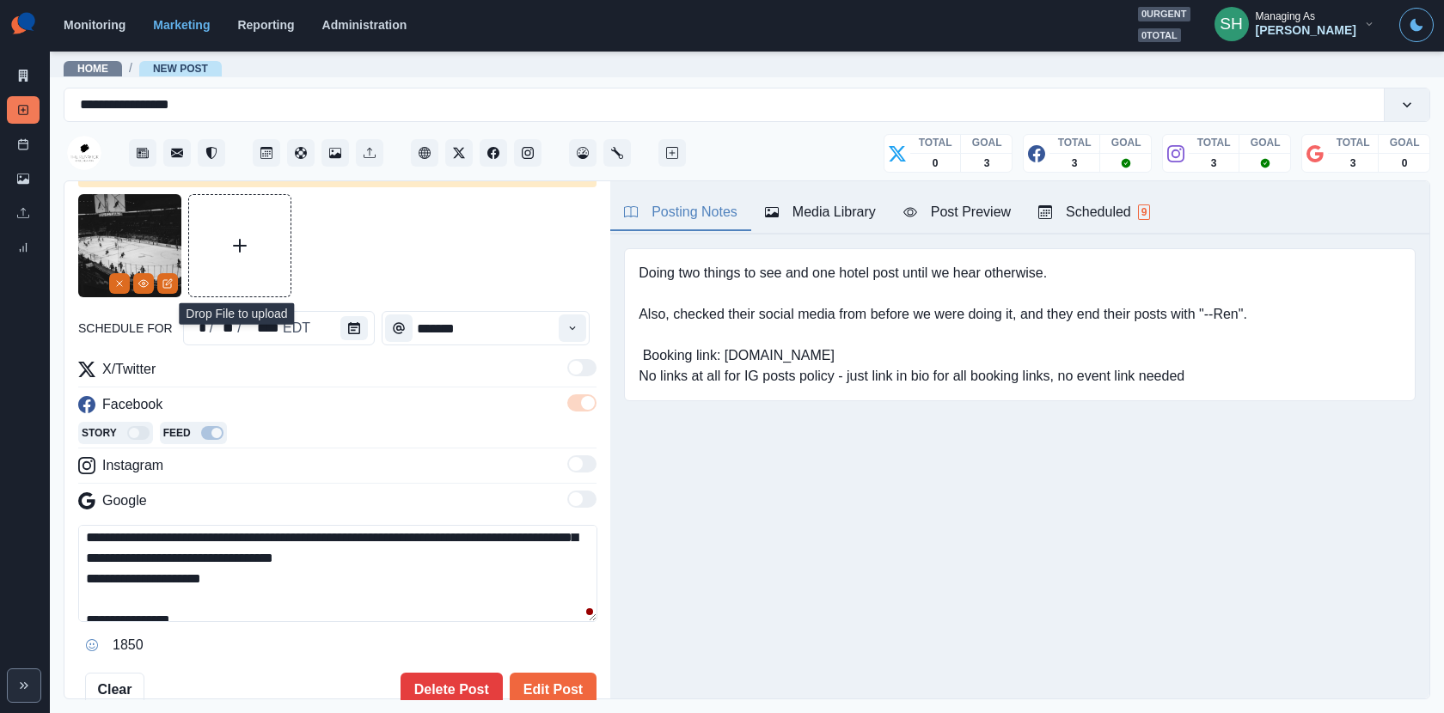
click at [89, 580] on textarea "**********" at bounding box center [337, 573] width 519 height 97
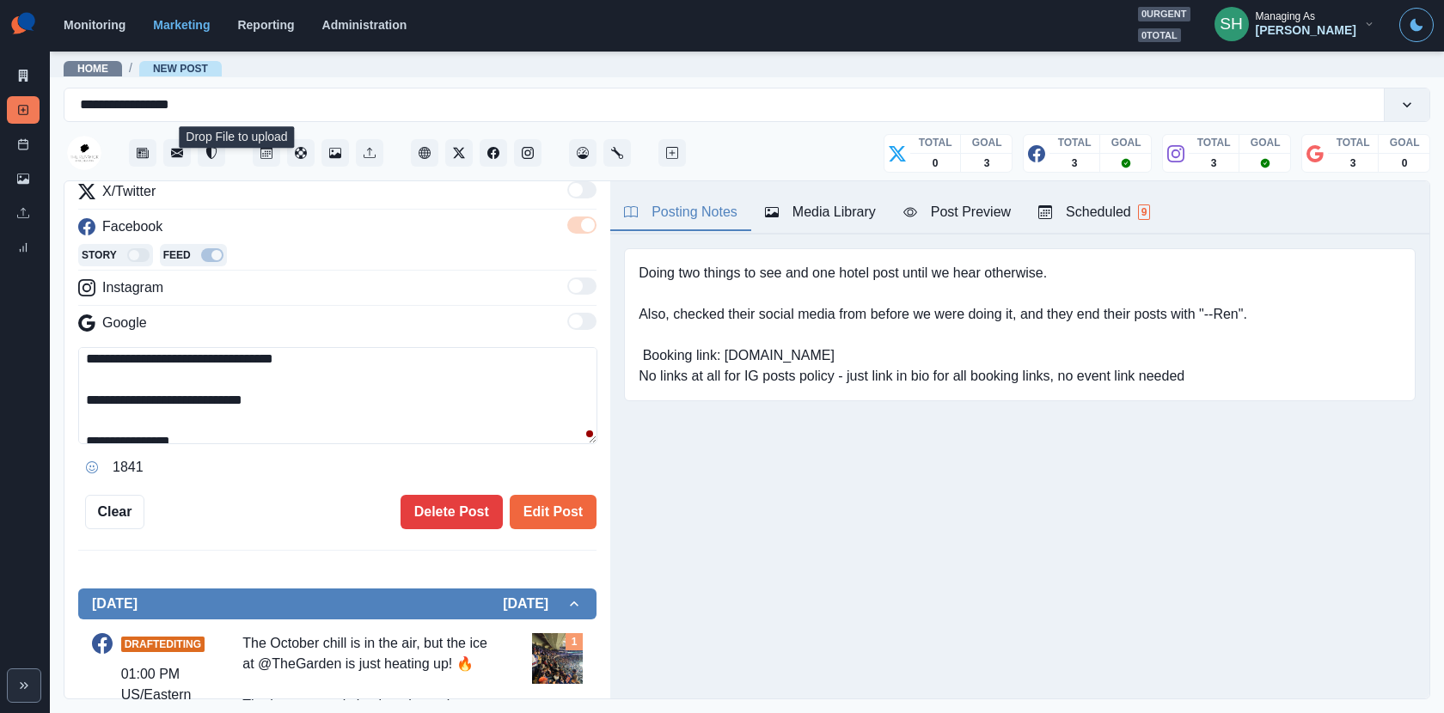
scroll to position [88, 0]
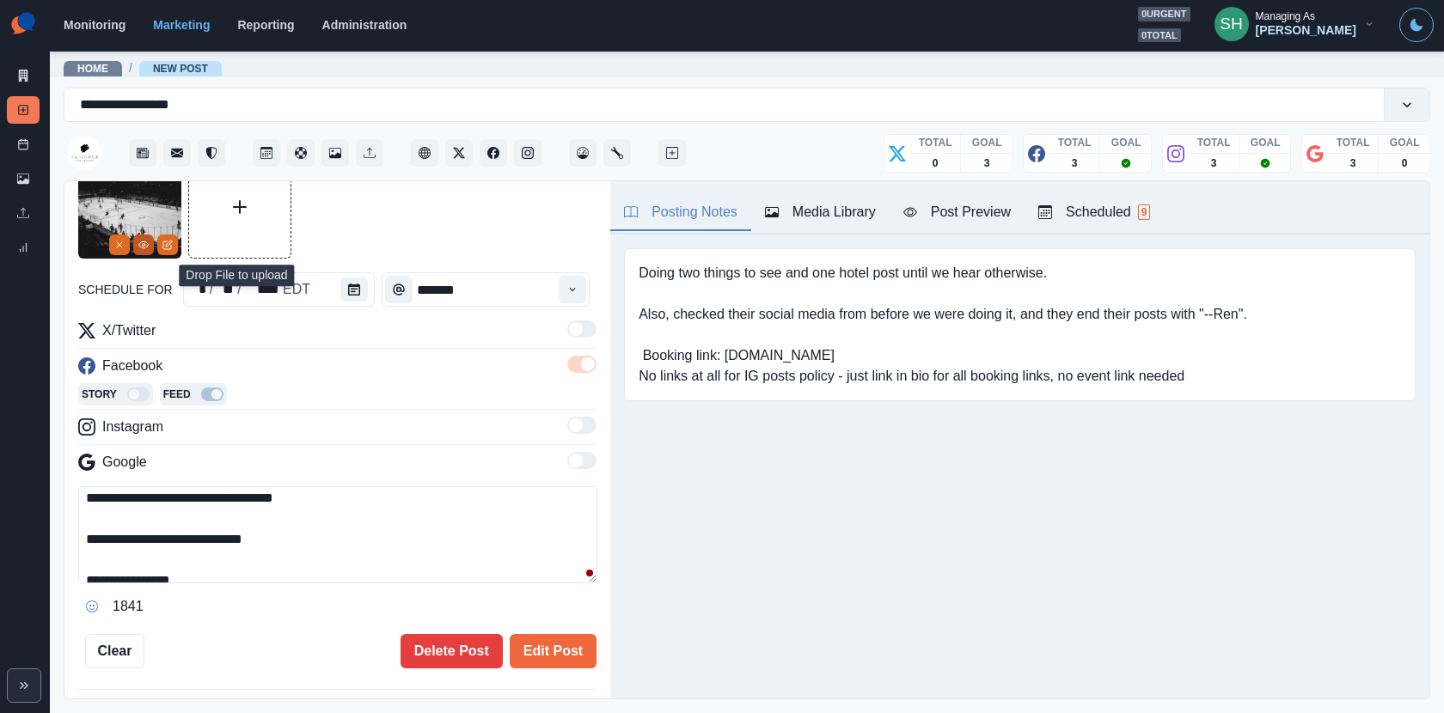
click at [138, 250] on button "View Media" at bounding box center [143, 245] width 21 height 21
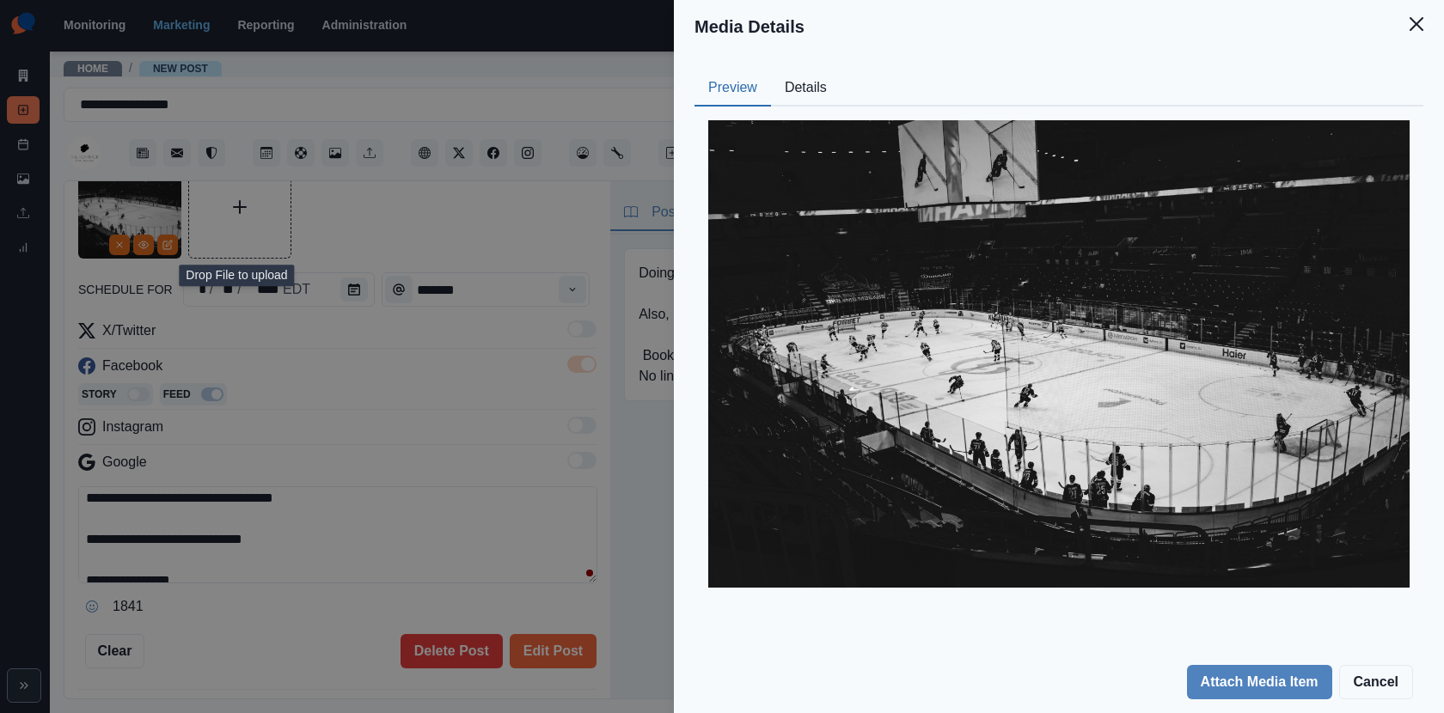
click at [797, 95] on button "Details" at bounding box center [806, 88] width 70 height 36
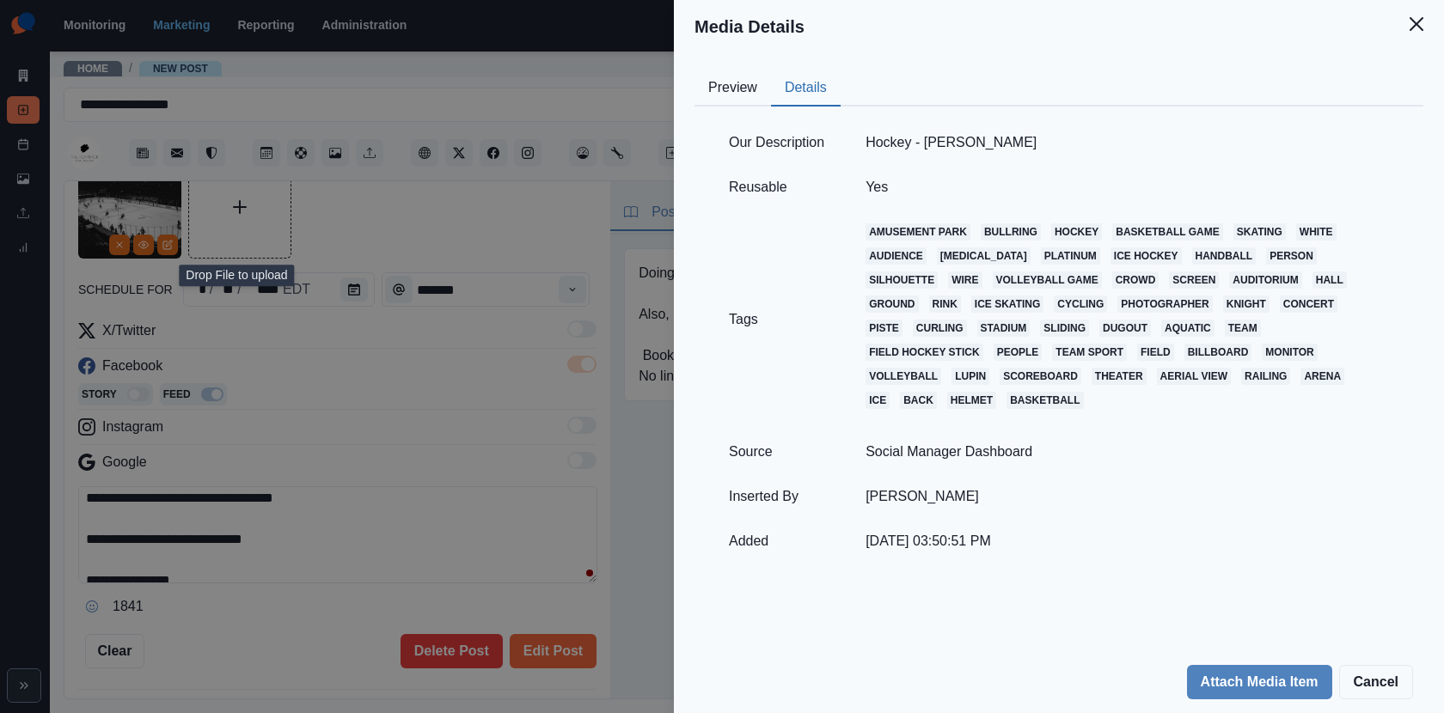
drag, startPoint x: 978, startPoint y: 144, endPoint x: 931, endPoint y: 144, distance: 46.4
click at [931, 144] on td "Hockey - Klim Musalimov" at bounding box center [1127, 142] width 565 height 45
copy td "Klim Musalimov"
click at [290, 489] on div "Media Details Preview Details Our Description Hockey - Klim Musalimov Reusable …" at bounding box center [722, 356] width 1444 height 713
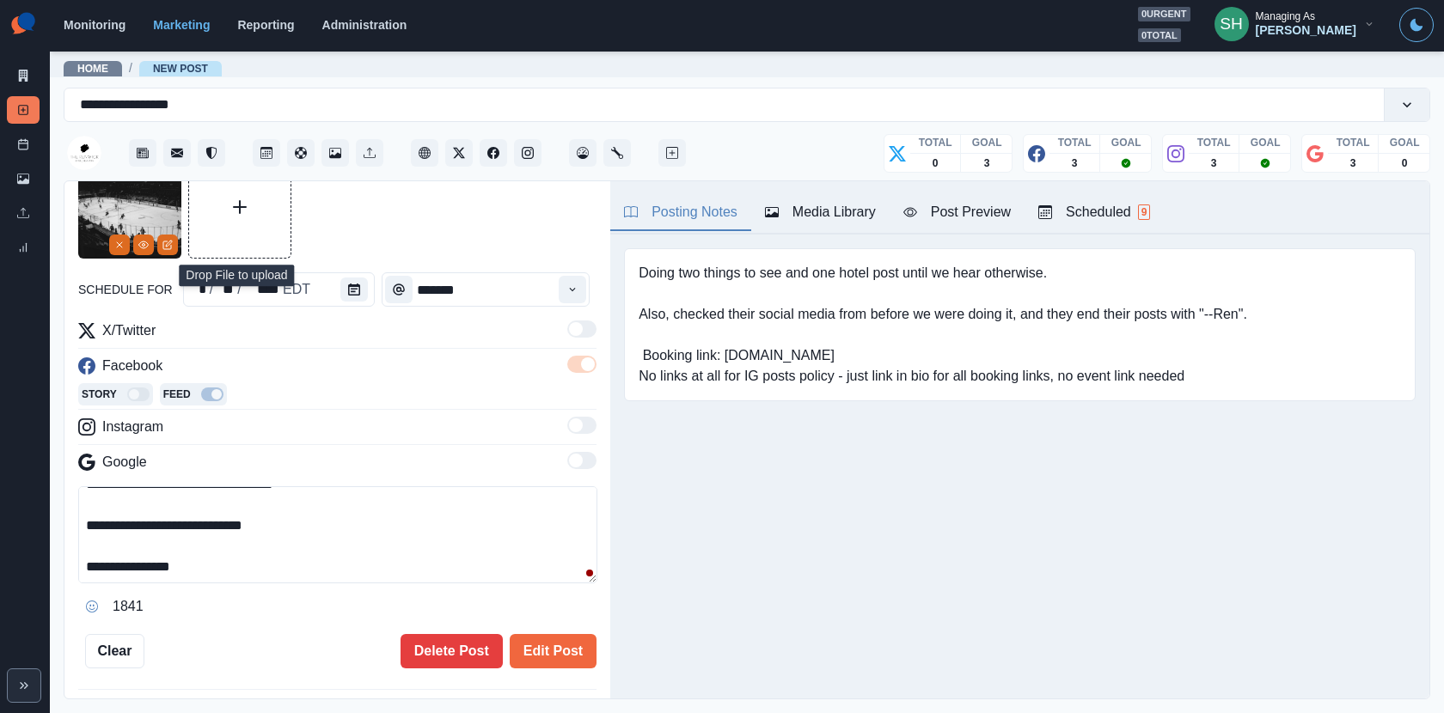
scroll to position [102, 0]
drag, startPoint x: 221, startPoint y: 570, endPoint x: 108, endPoint y: 561, distance: 112.9
click at [108, 561] on textarea "**********" at bounding box center [337, 534] width 519 height 97
paste textarea "**"
type textarea "**********"
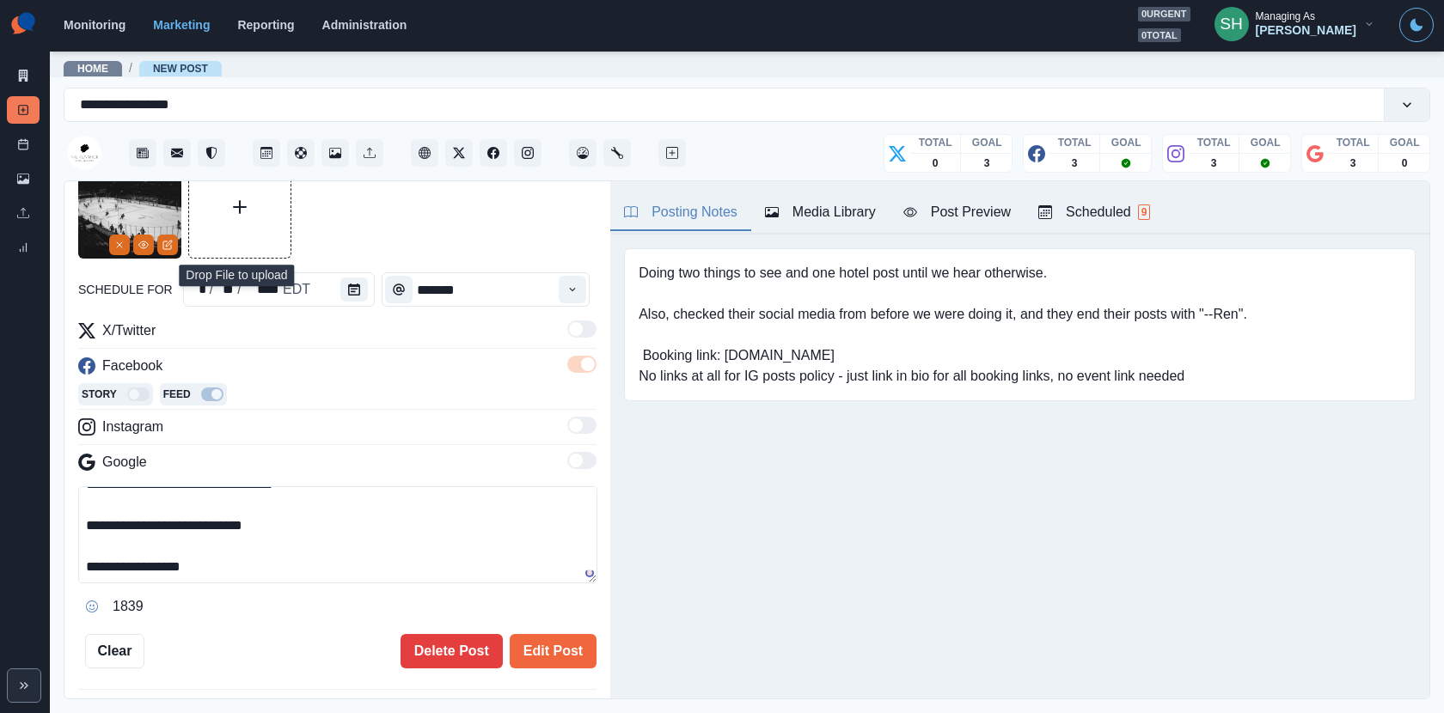
click at [949, 222] on button "Post Preview" at bounding box center [956, 213] width 135 height 36
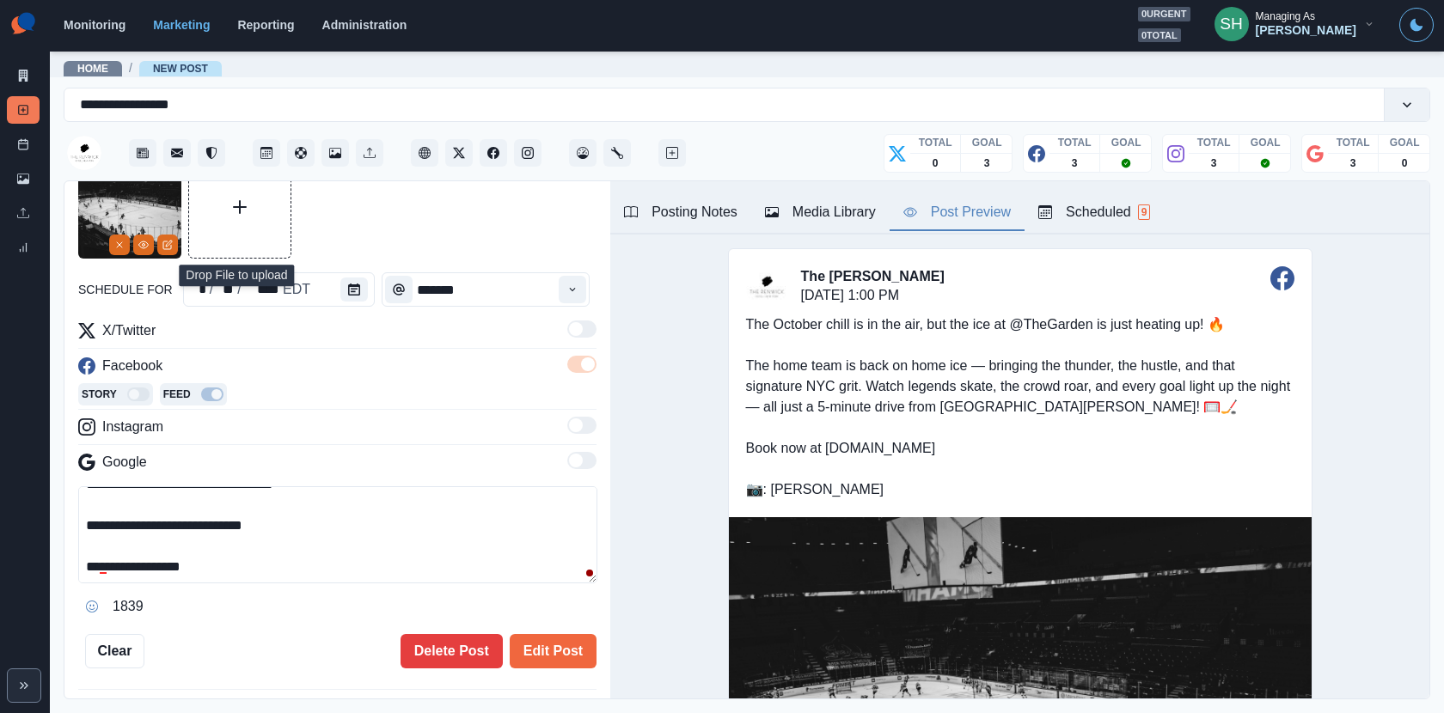
scroll to position [97, 0]
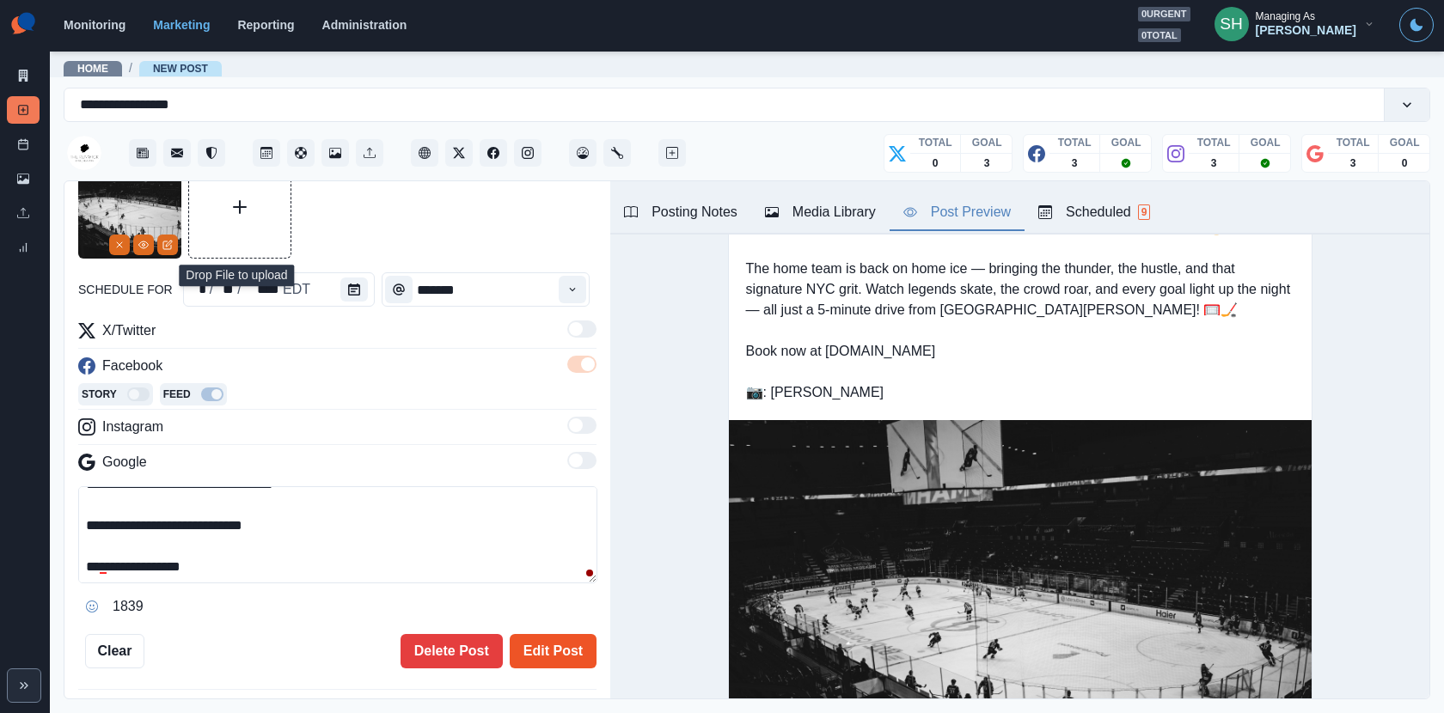
click at [546, 647] on button "Edit Post" at bounding box center [553, 651] width 87 height 34
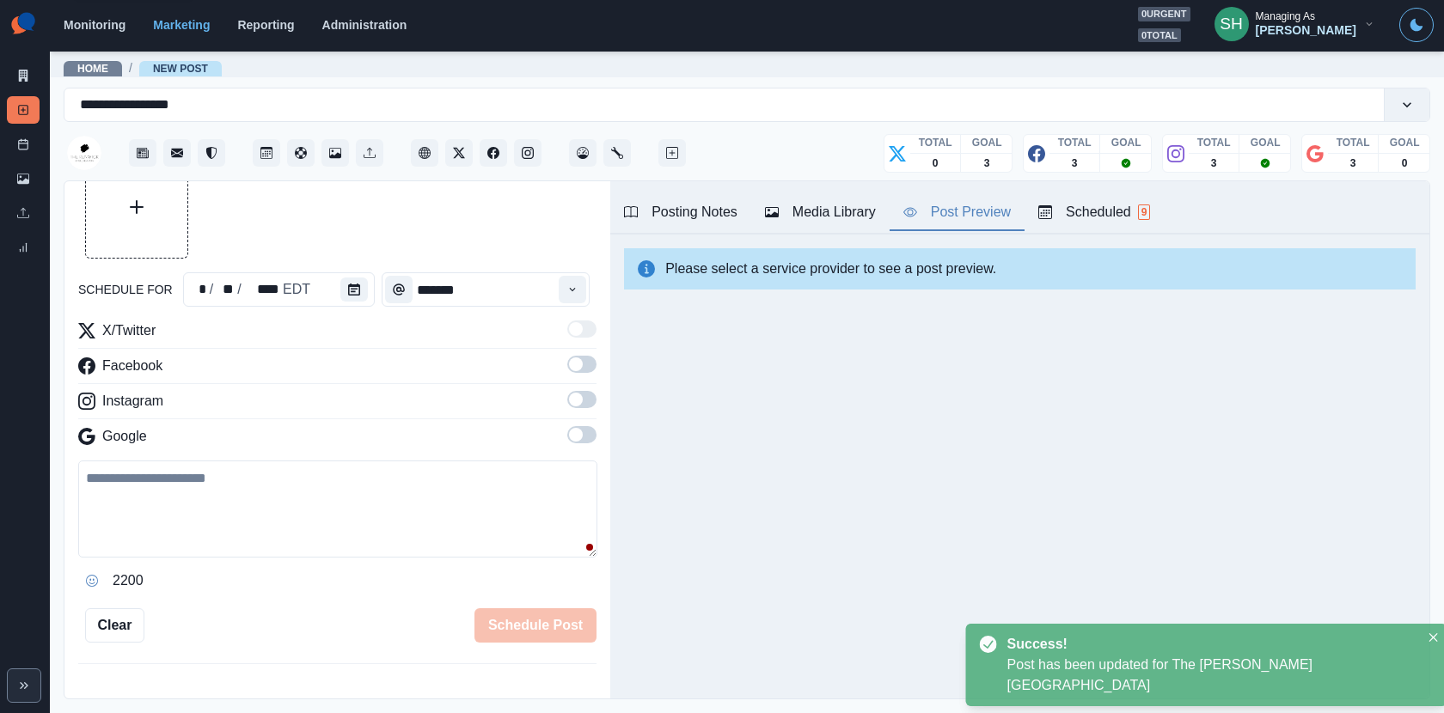
scroll to position [589, 0]
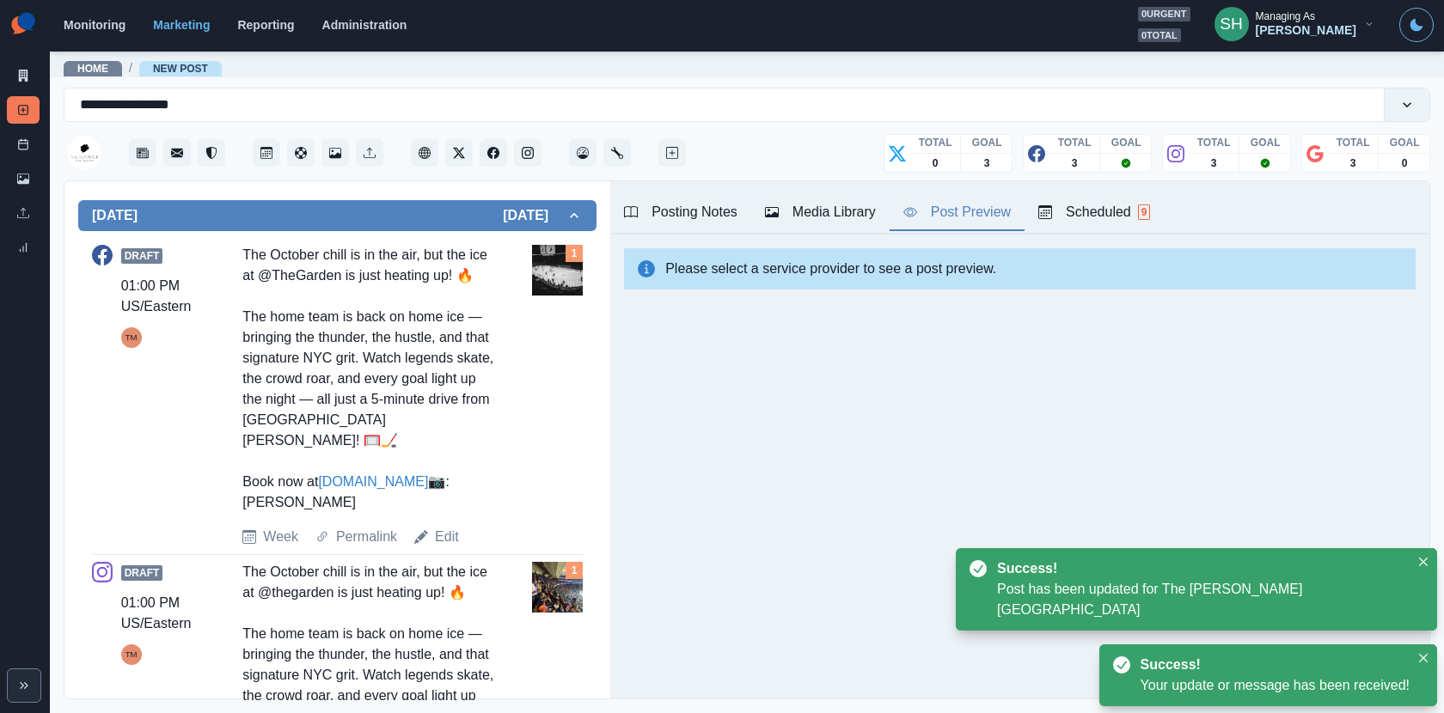
drag, startPoint x: 379, startPoint y: 498, endPoint x: 235, endPoint y: 455, distance: 149.6
click at [235, 455] on div "Draft 01:00 PM US/Eastern TM The October chill is in the air, but the ice at @T…" at bounding box center [337, 396] width 491 height 302
copy div "k now at www.therenwick.com 📷: Klim Musalimov"
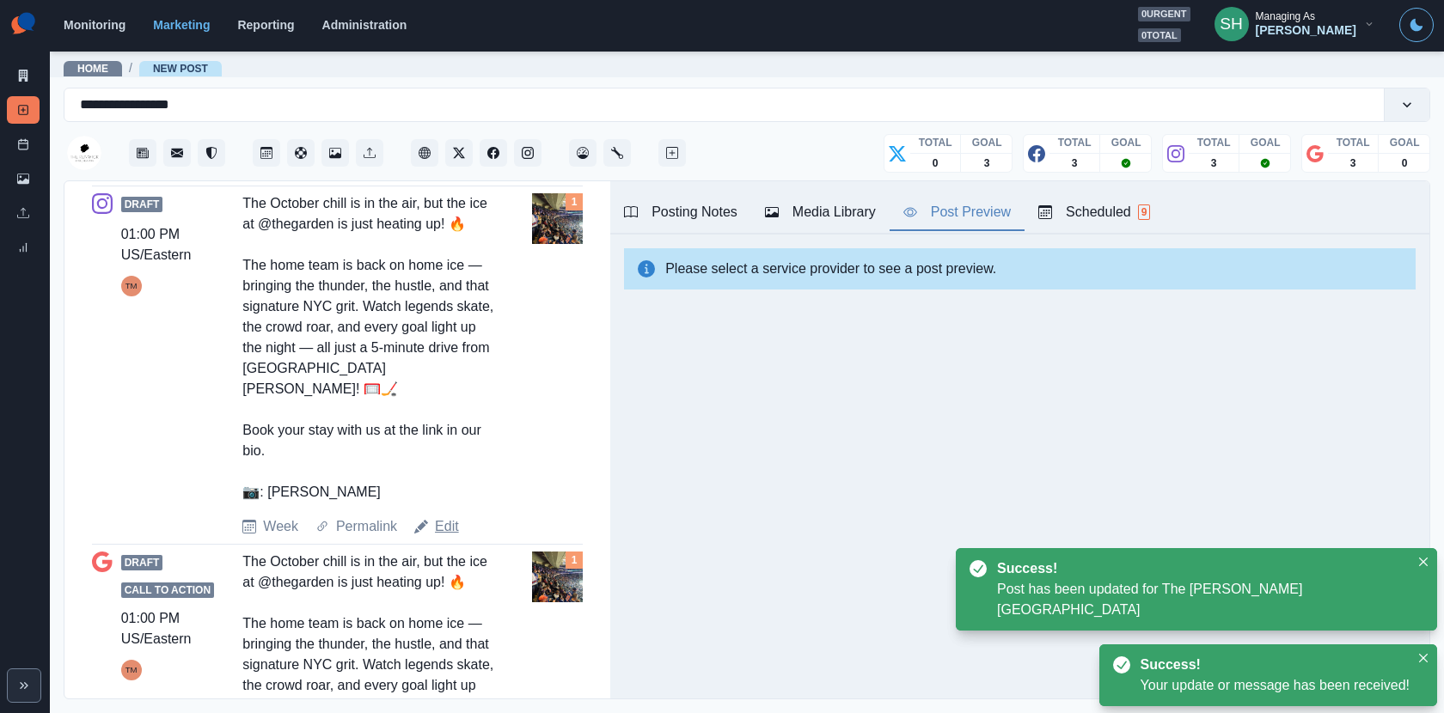
click at [442, 516] on link "Edit" at bounding box center [447, 526] width 24 height 21
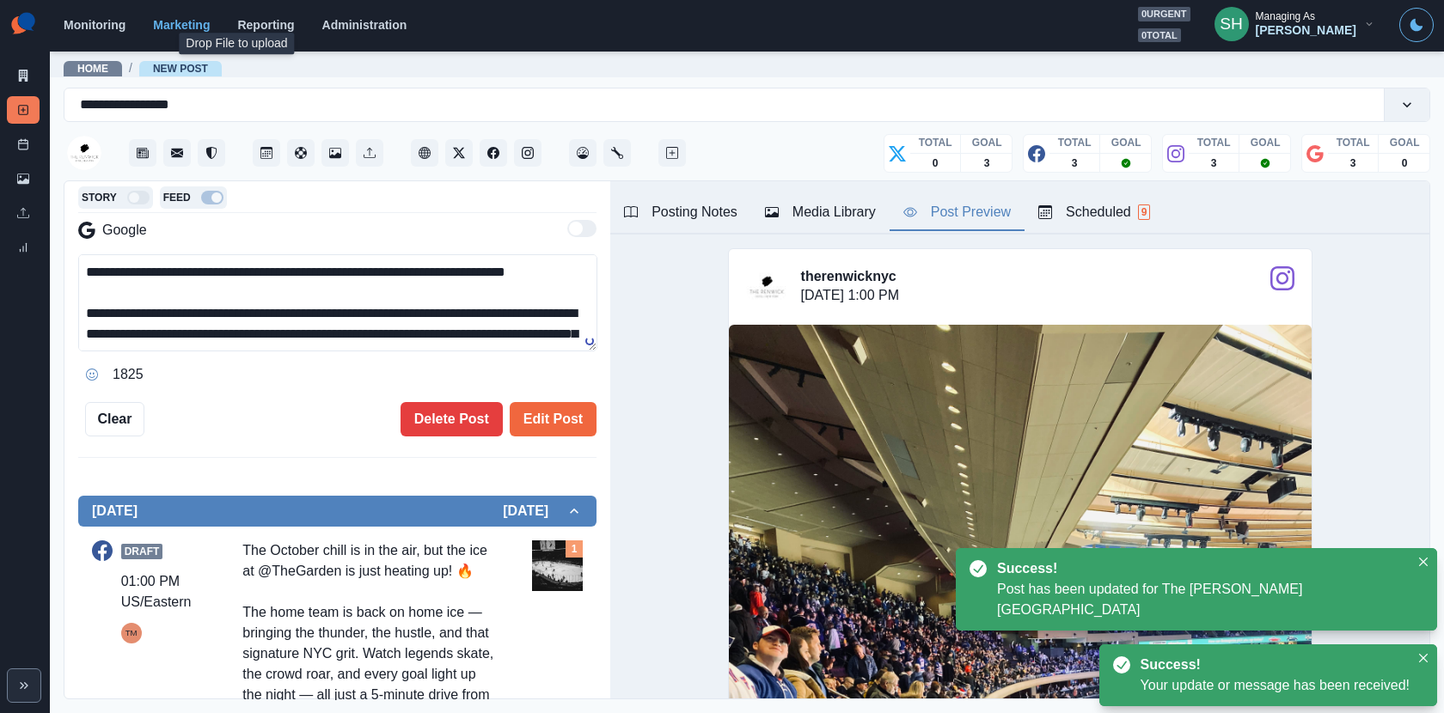
scroll to position [102, 0]
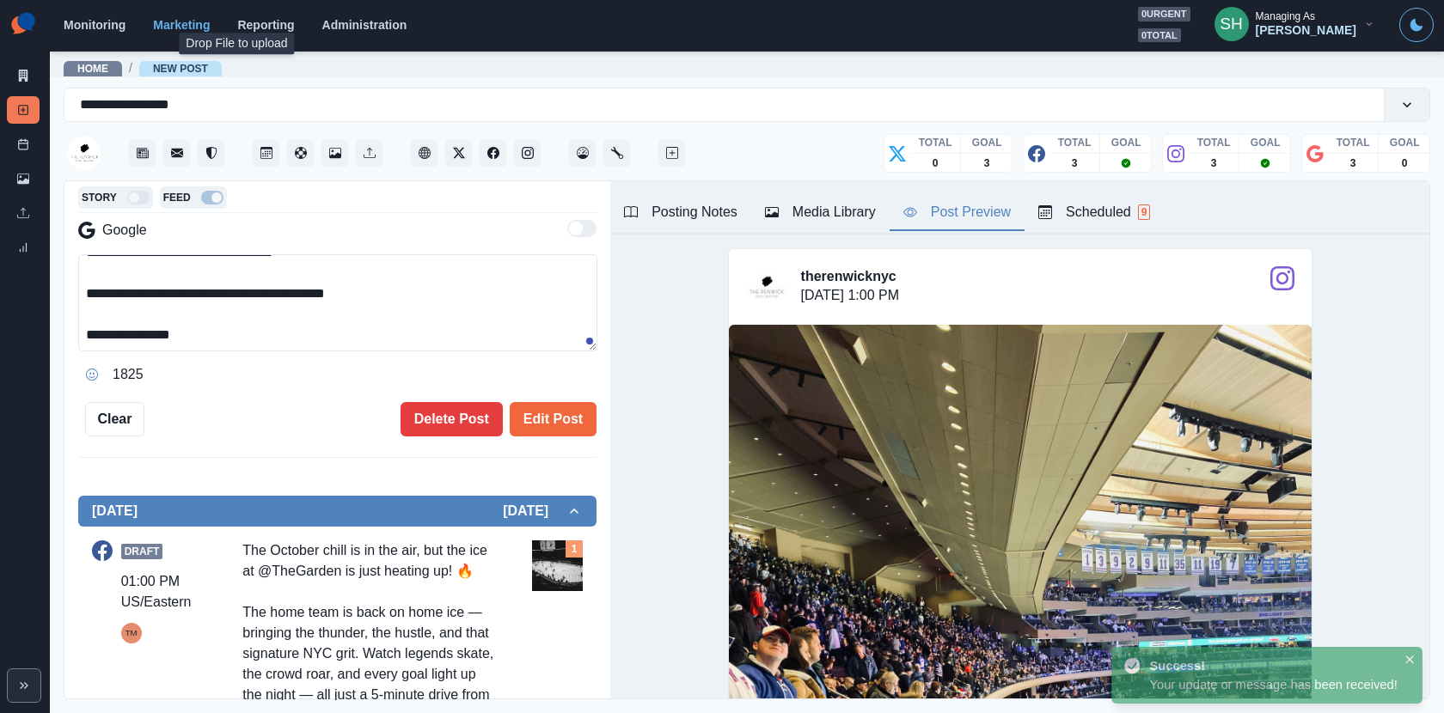
drag, startPoint x: 288, startPoint y: 333, endPoint x: 73, endPoint y: 308, distance: 216.3
click at [73, 308] on div "**********" at bounding box center [337, 440] width 546 height 519
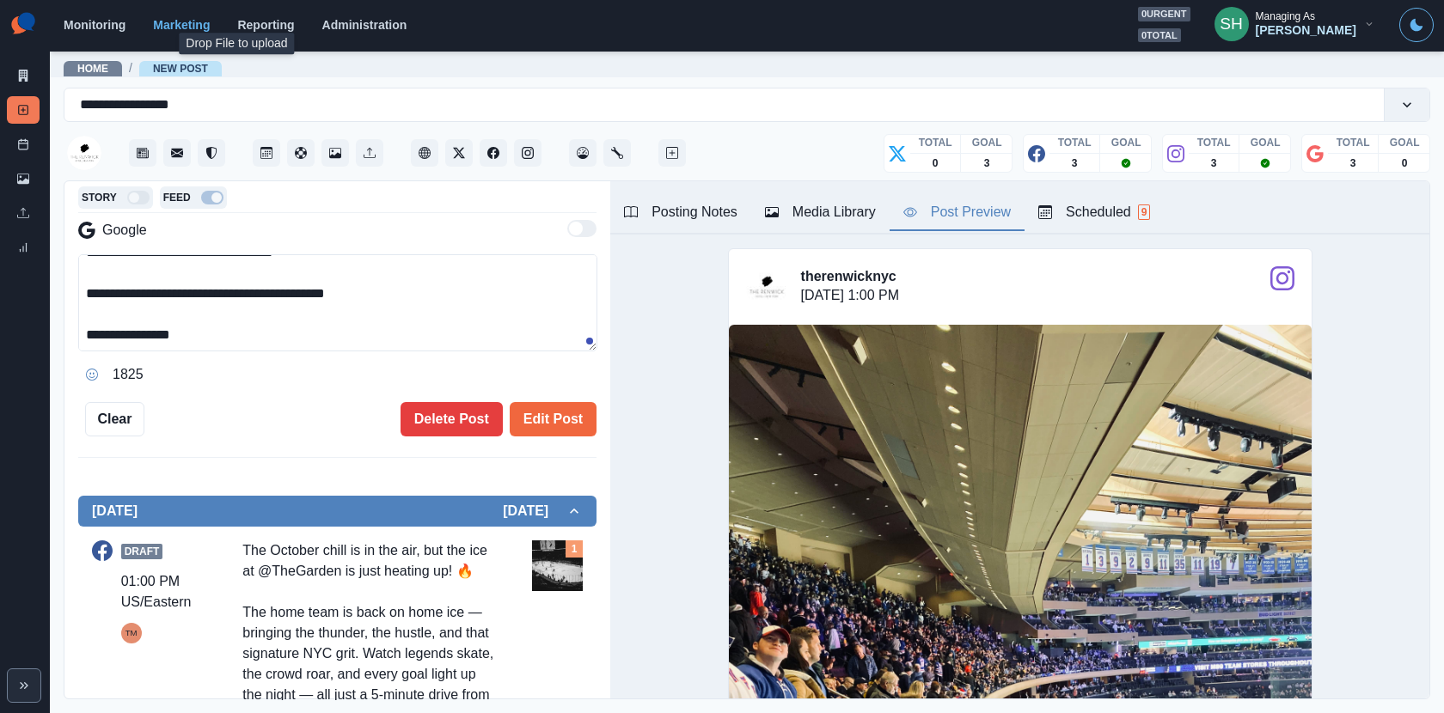
click at [231, 325] on textarea "**********" at bounding box center [337, 302] width 519 height 97
drag, startPoint x: 224, startPoint y: 327, endPoint x: 77, endPoint y: 296, distance: 150.2
click at [78, 296] on textarea "**********" at bounding box center [337, 302] width 519 height 97
paste textarea "**"
drag, startPoint x: 313, startPoint y: 286, endPoint x: 178, endPoint y: 289, distance: 134.9
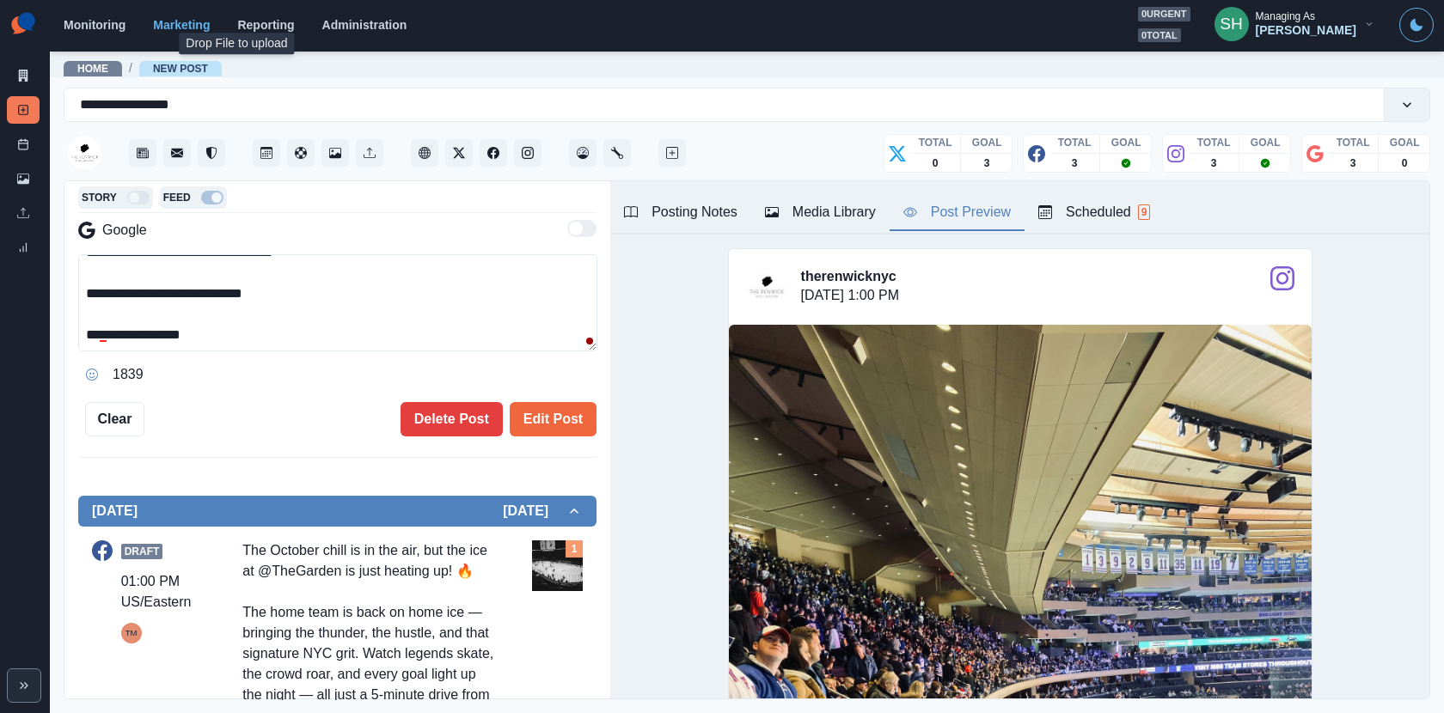
click at [178, 289] on textarea "**********" at bounding box center [337, 302] width 519 height 97
type textarea "**********"
click at [772, 217] on icon "button" at bounding box center [772, 212] width 14 height 14
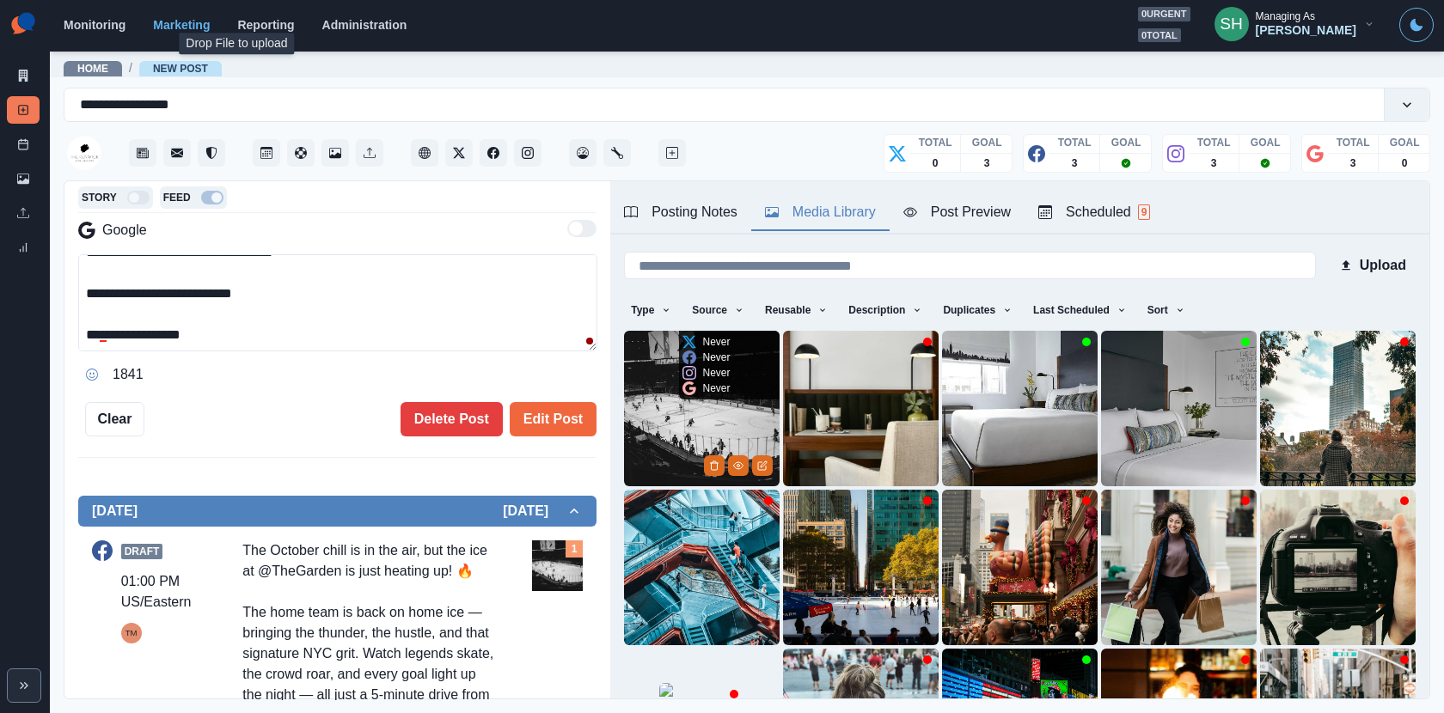
click at [726, 404] on img at bounding box center [702, 409] width 156 height 156
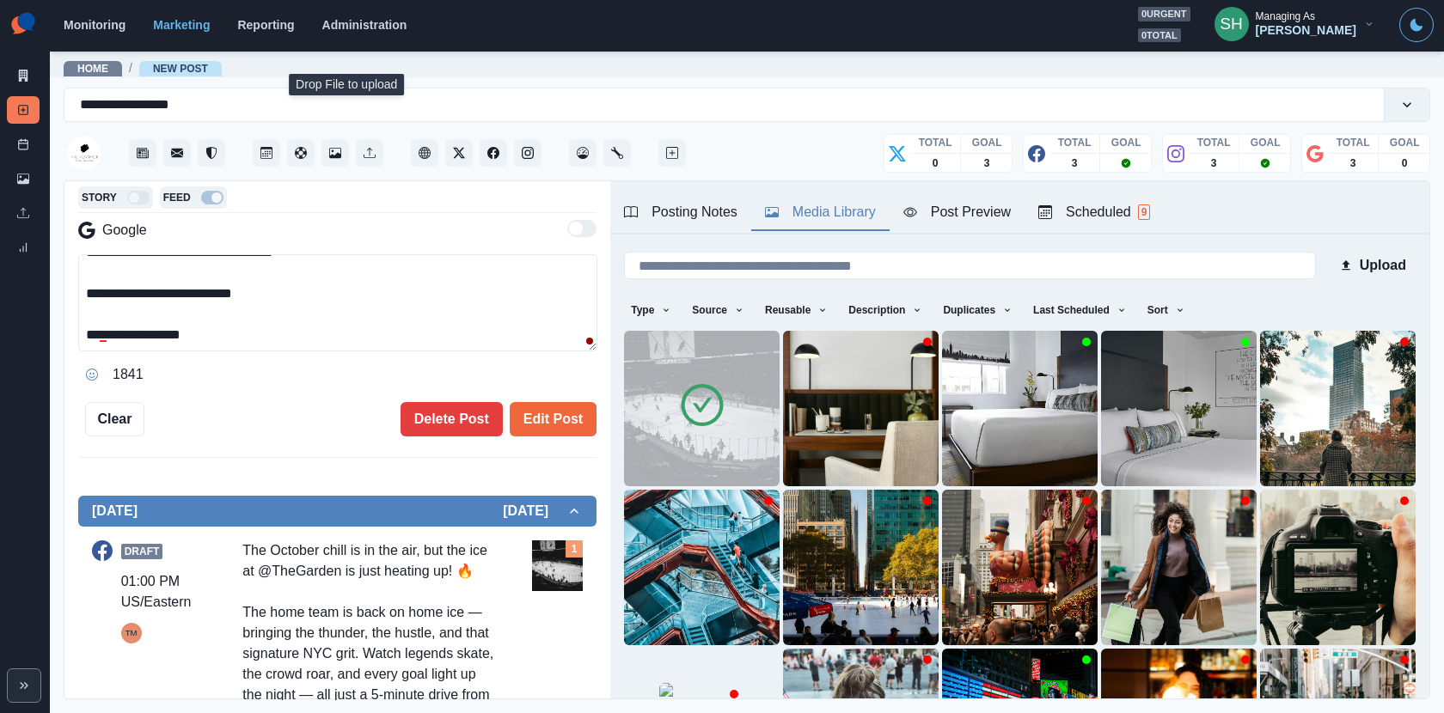
scroll to position [0, 0]
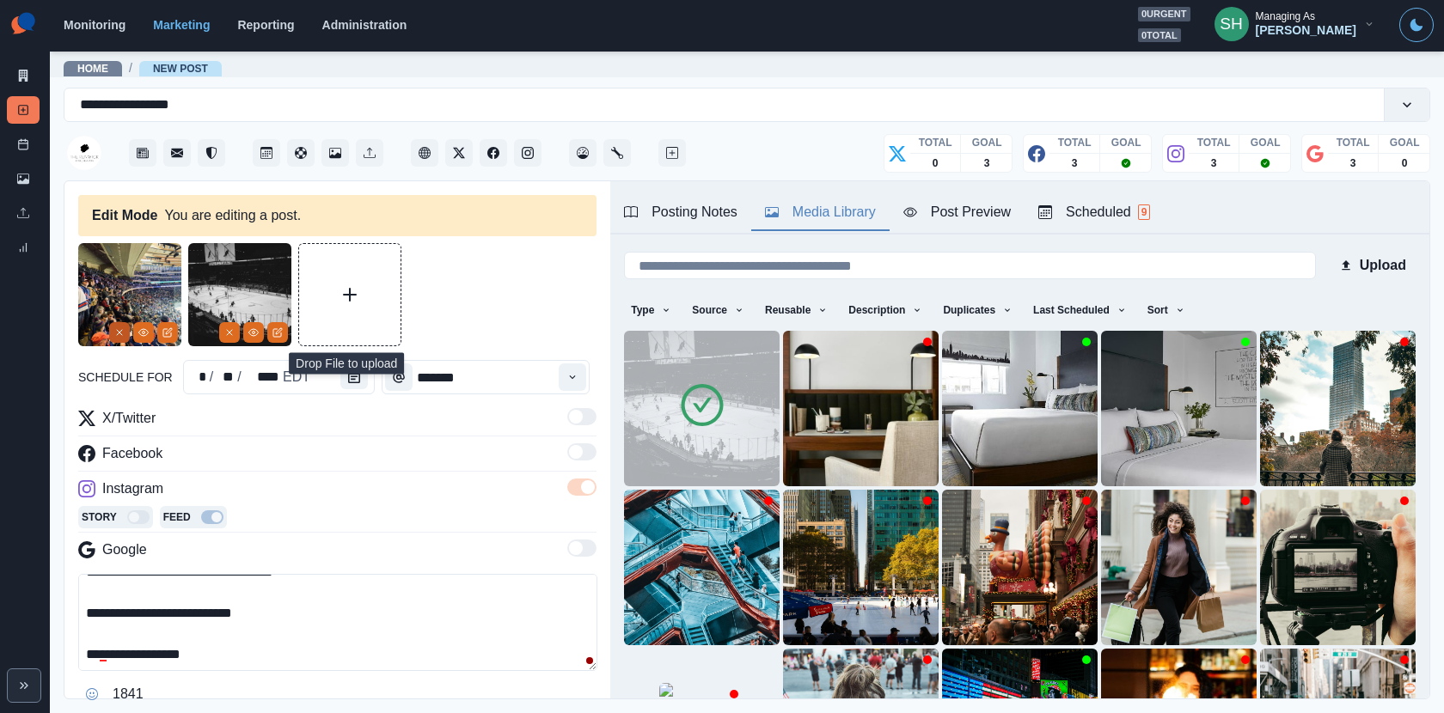
click at [120, 334] on line "Remove" at bounding box center [119, 332] width 5 height 5
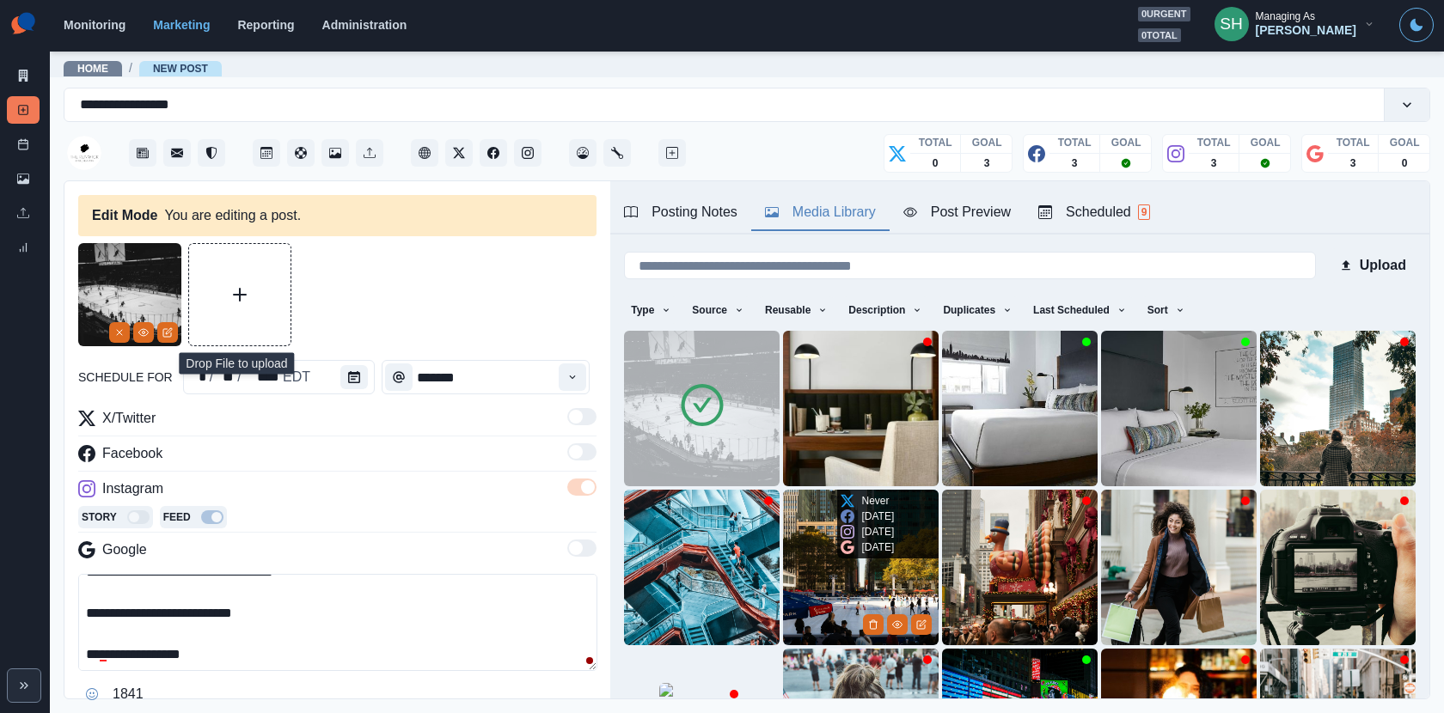
scroll to position [206, 0]
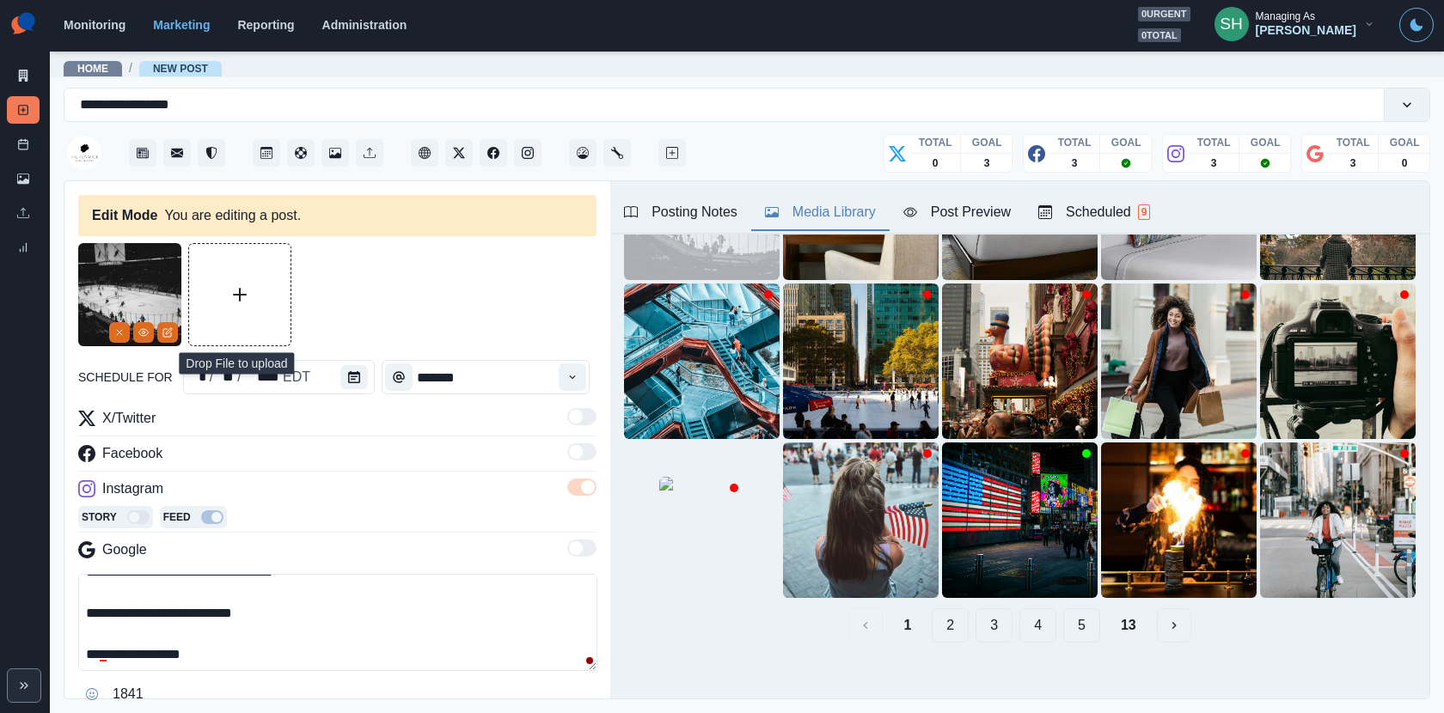
click at [956, 632] on button "2" at bounding box center [949, 625] width 37 height 34
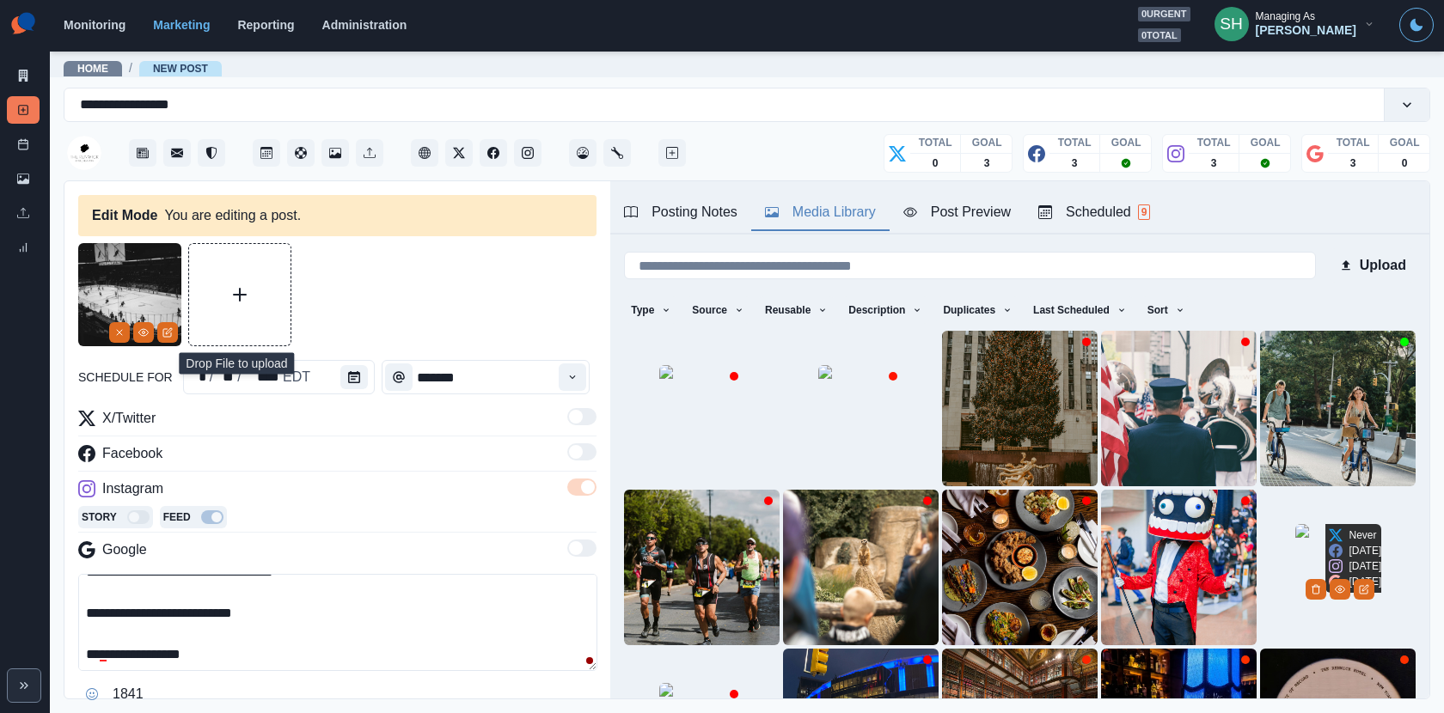
scroll to position [216, 0]
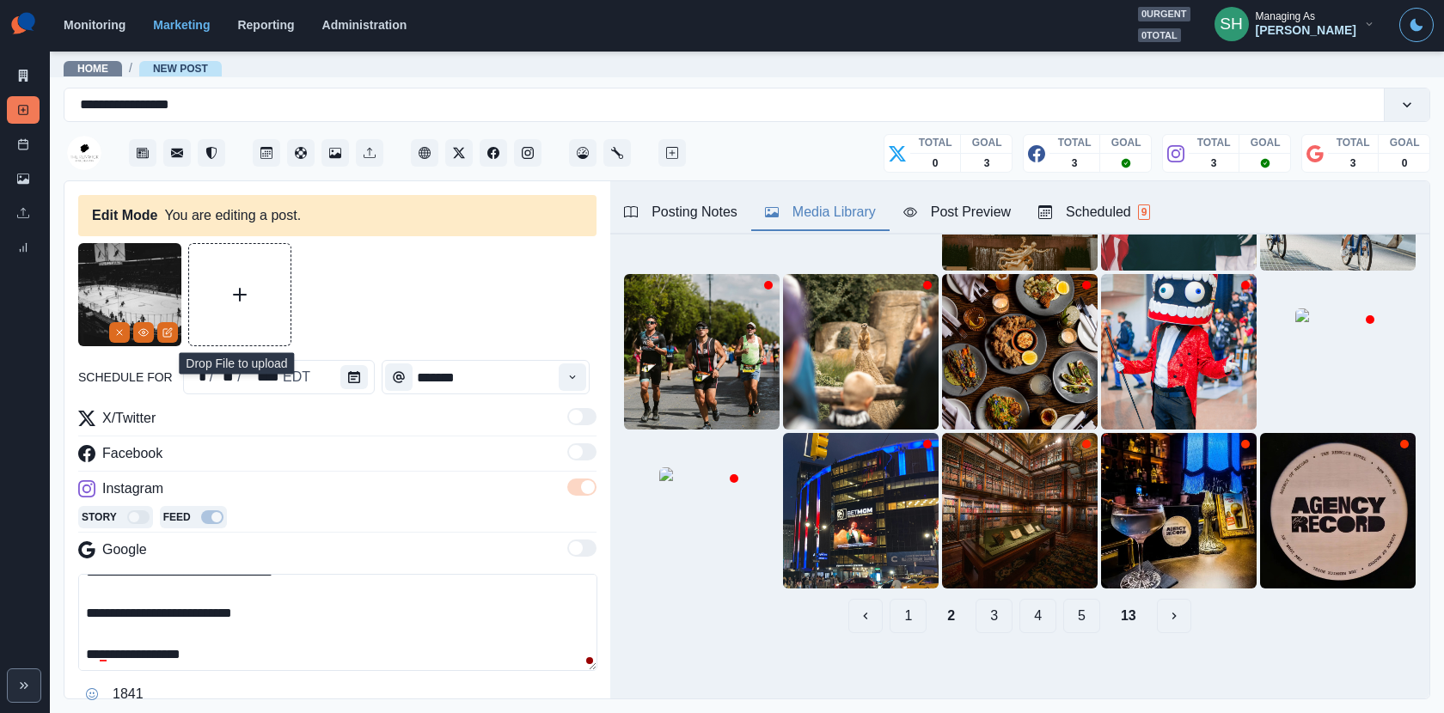
click at [980, 618] on button "3" at bounding box center [993, 616] width 37 height 34
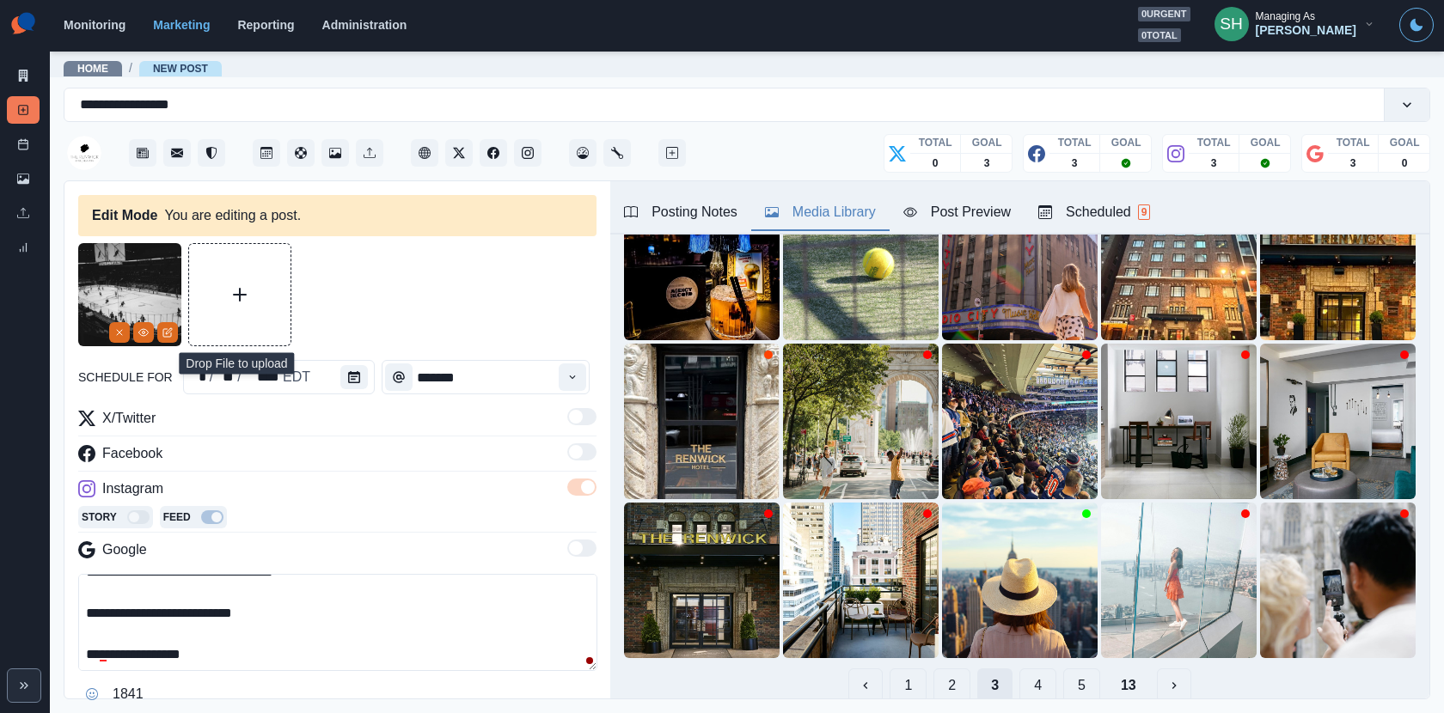
scroll to position [0, 0]
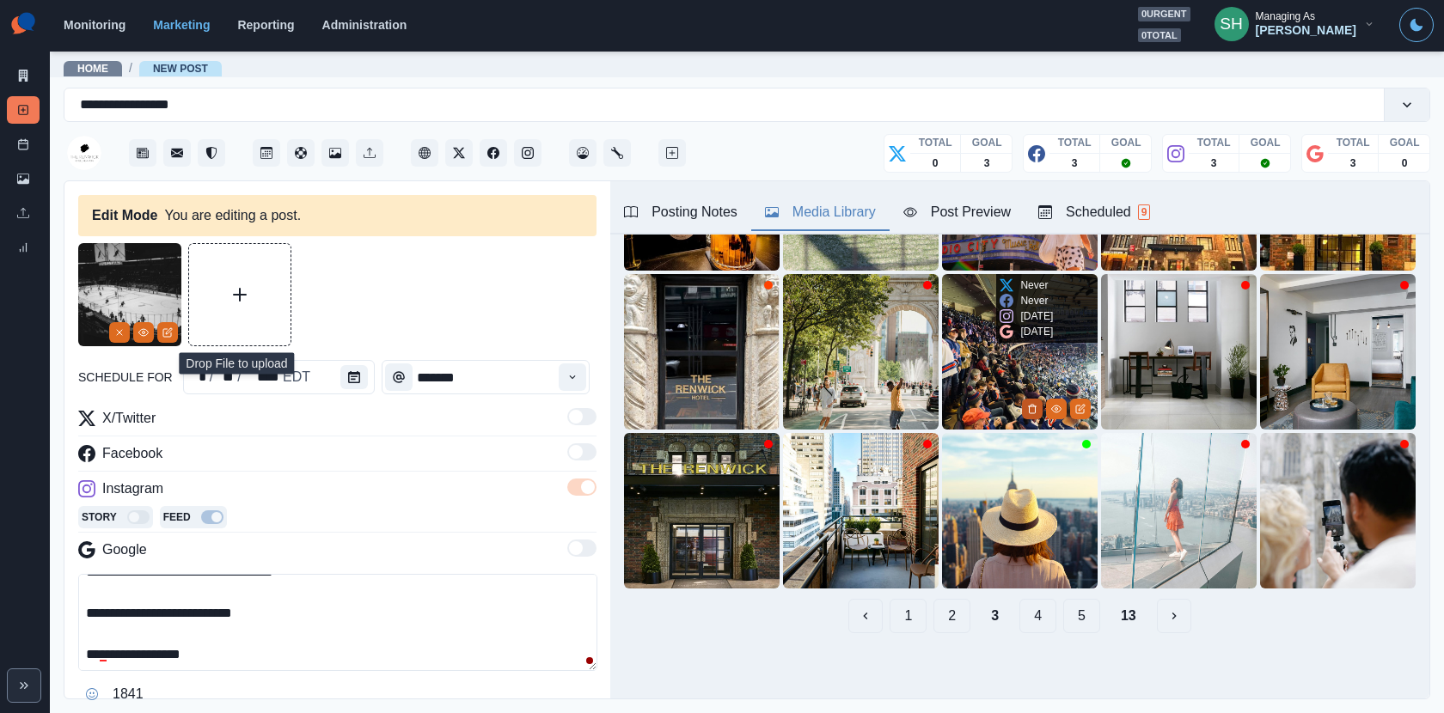
click at [1035, 400] on button "Delete Media" at bounding box center [1032, 409] width 21 height 21
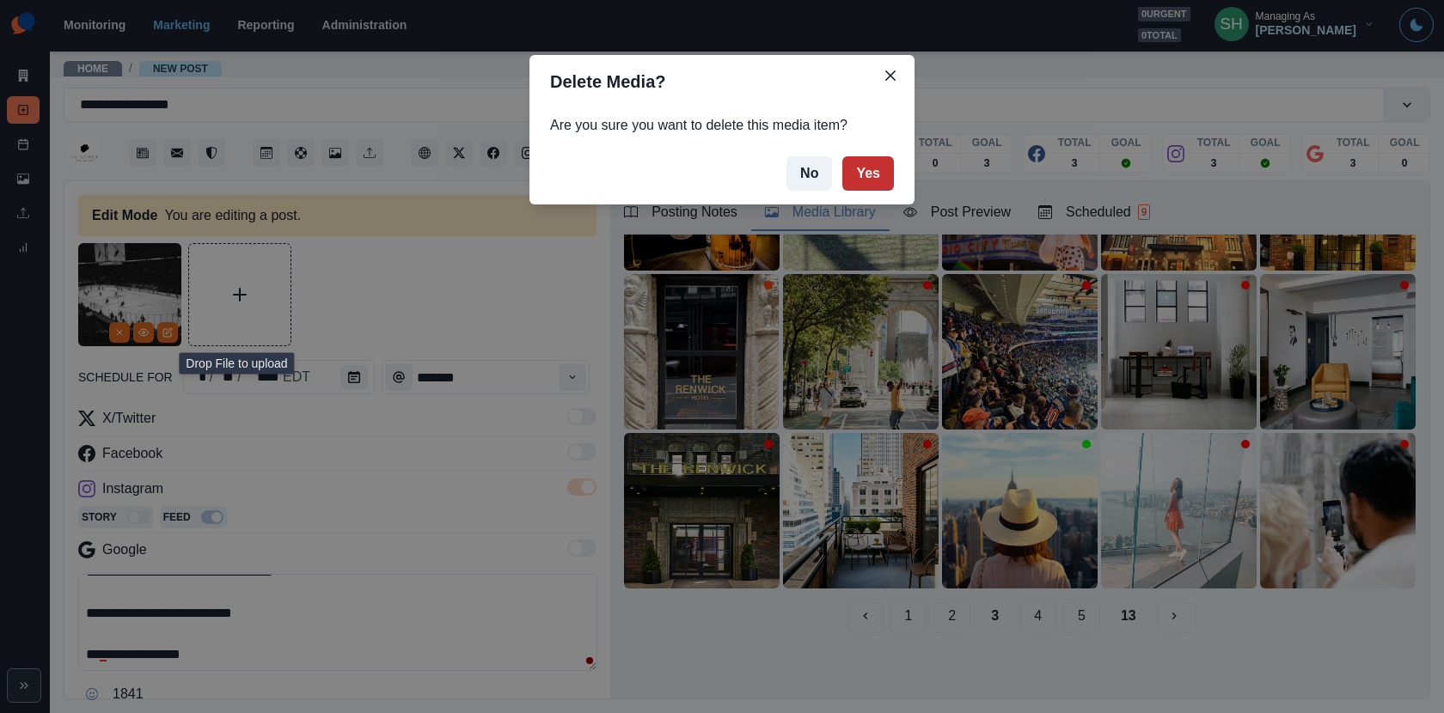
click at [870, 189] on button "Yes" at bounding box center [868, 173] width 52 height 34
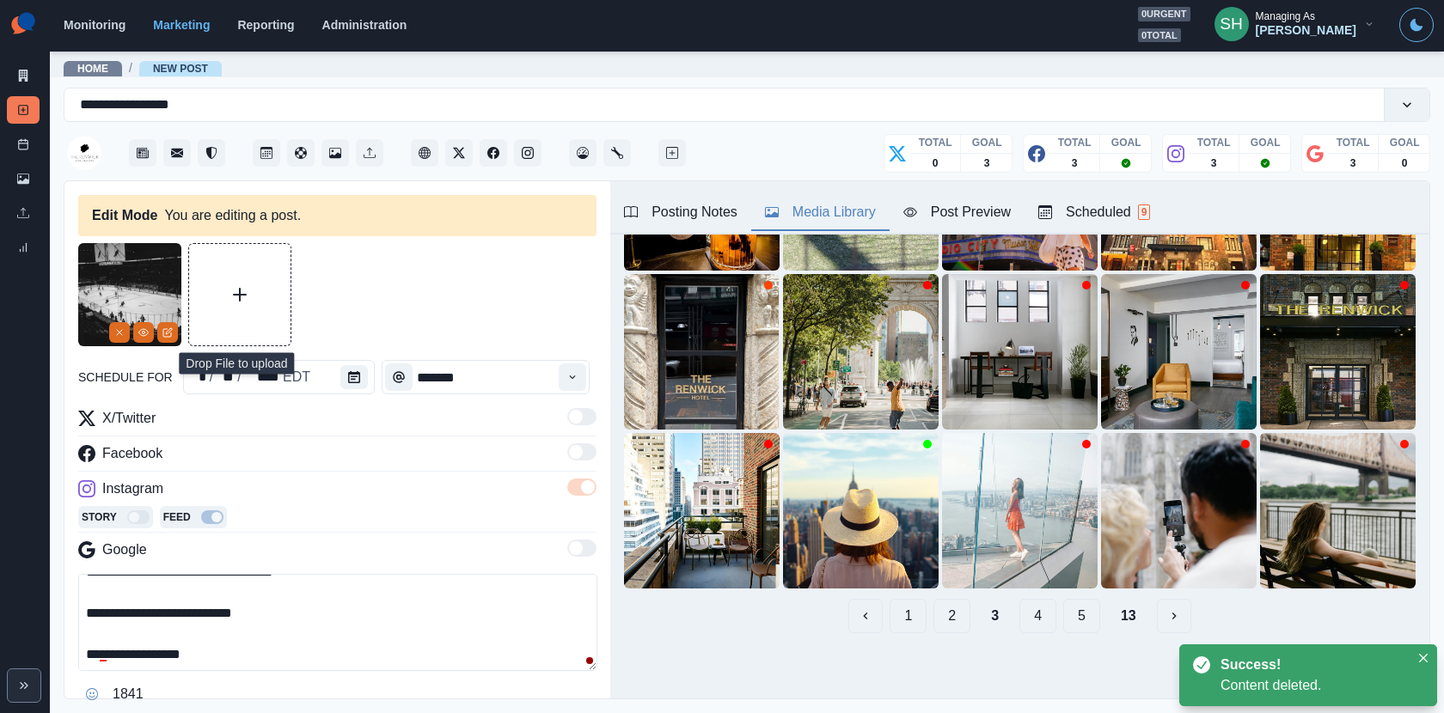
click at [912, 614] on button "1" at bounding box center [907, 616] width 37 height 34
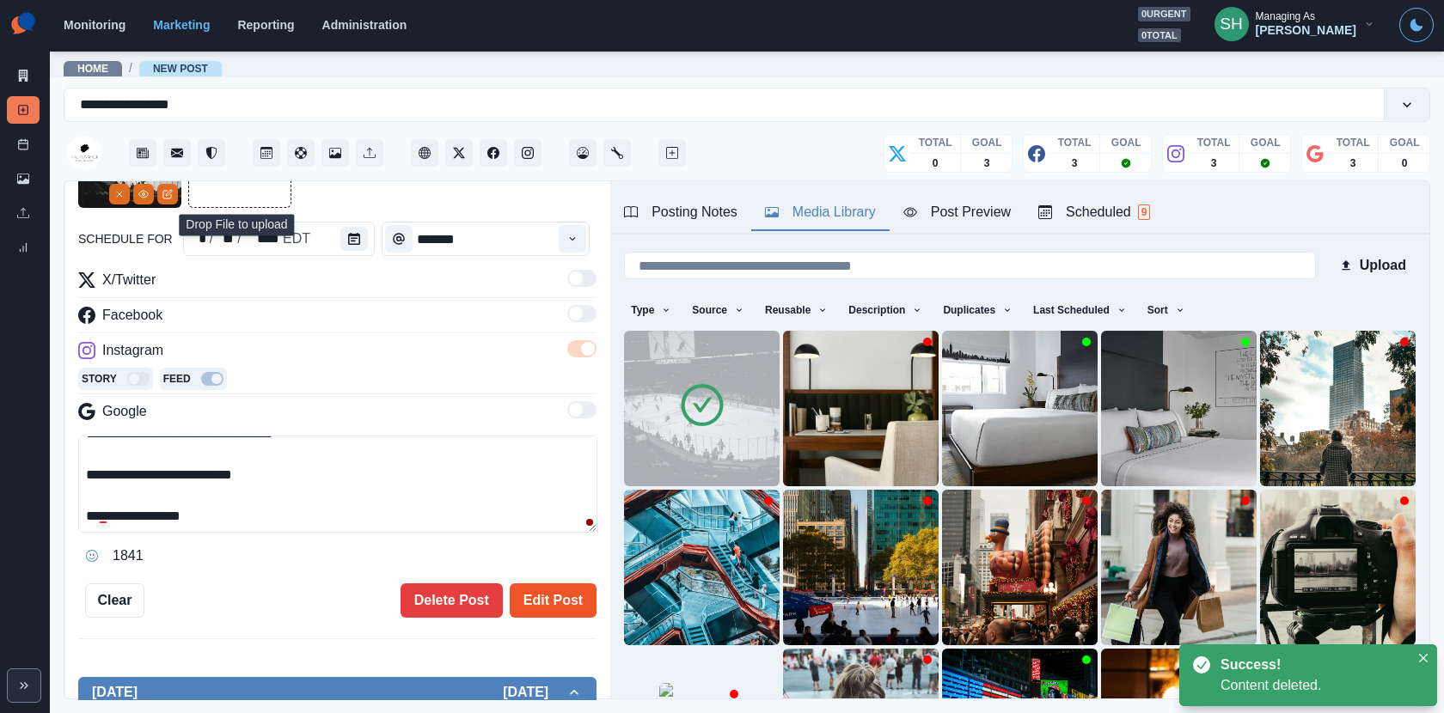
click at [540, 601] on button "Edit Post" at bounding box center [553, 600] width 87 height 34
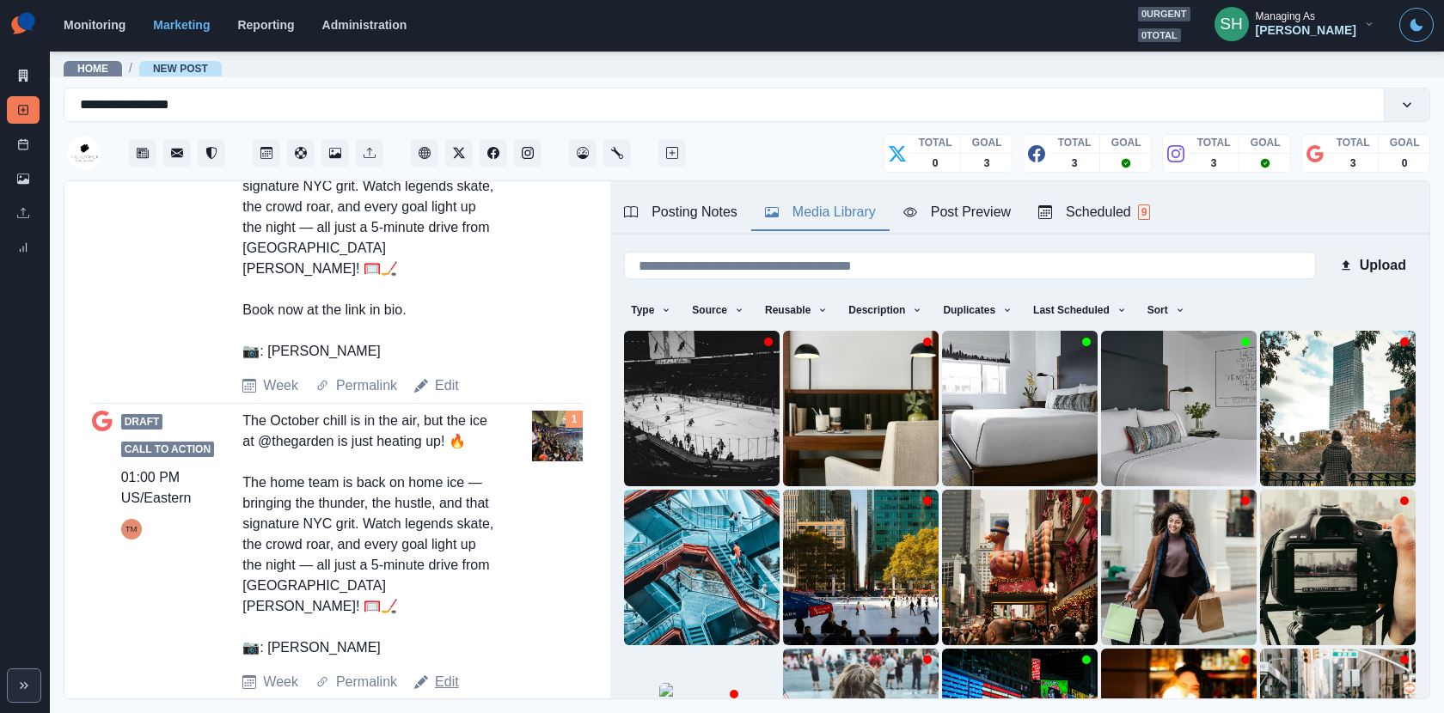
click at [448, 672] on link "Edit" at bounding box center [447, 682] width 24 height 21
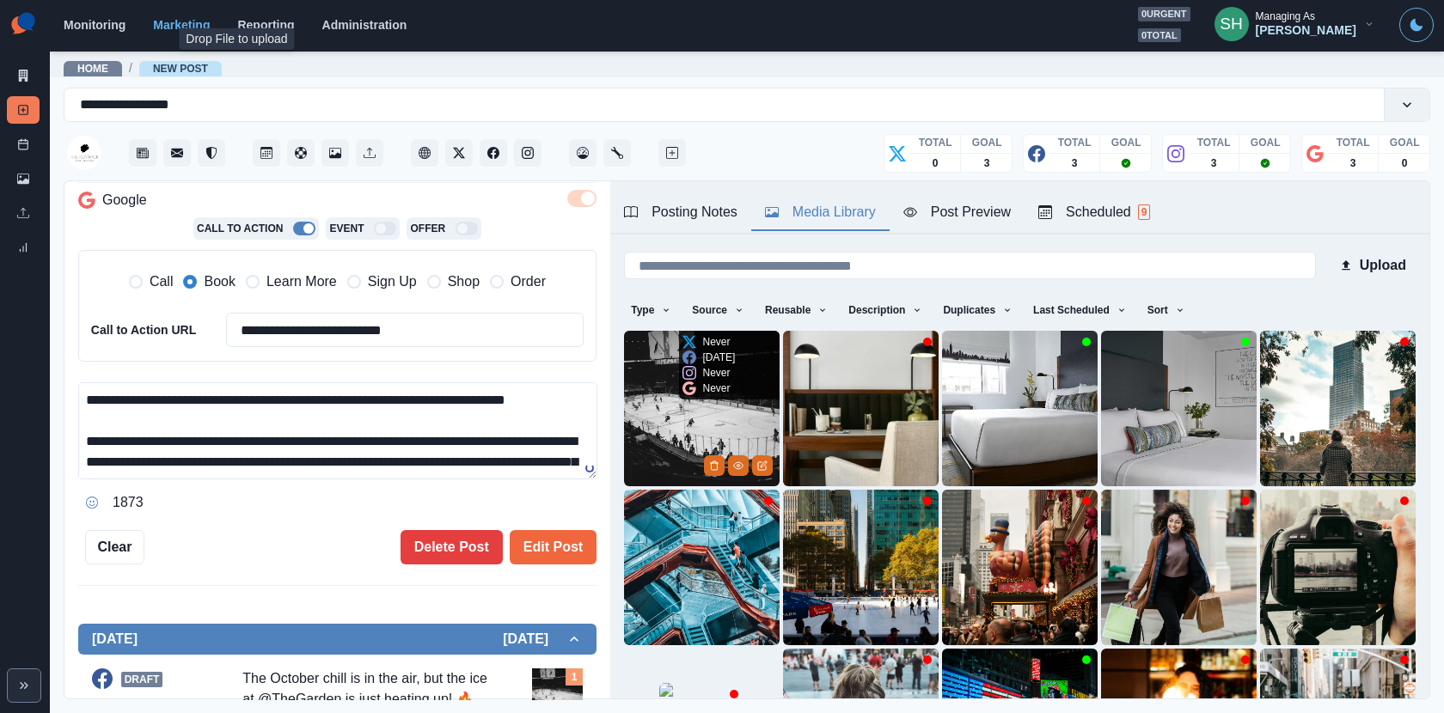
click at [673, 430] on img at bounding box center [702, 409] width 156 height 156
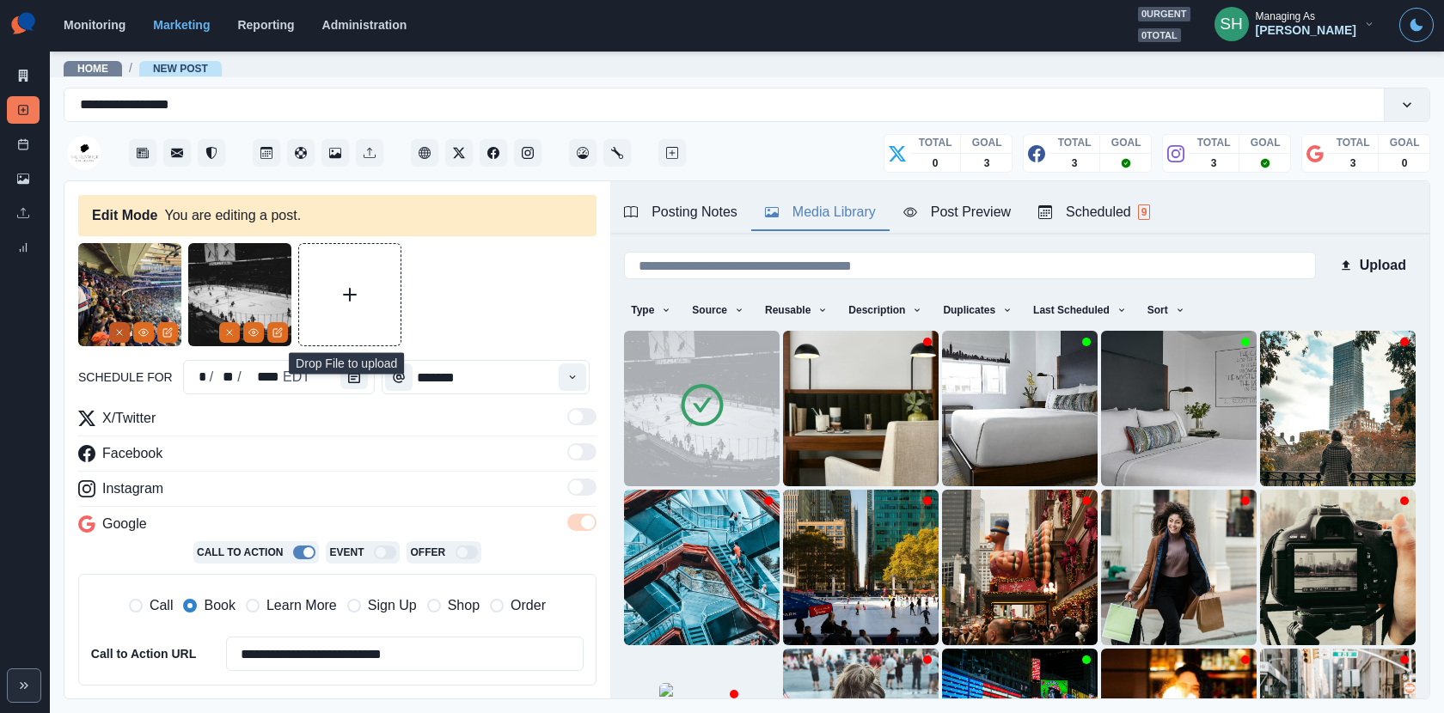
click at [115, 330] on icon "Remove" at bounding box center [119, 332] width 10 height 10
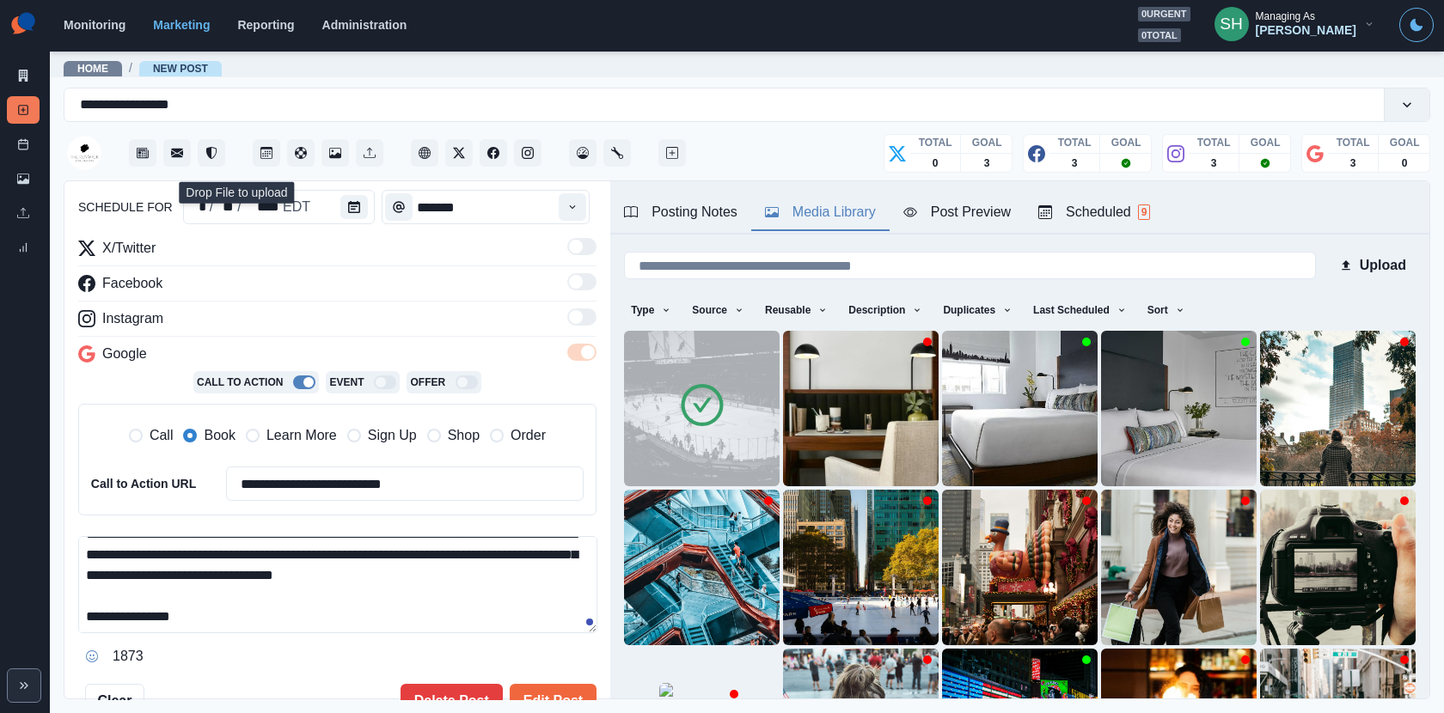
click at [238, 621] on textarea "**********" at bounding box center [337, 584] width 519 height 97
drag, startPoint x: 205, startPoint y: 619, endPoint x: 29, endPoint y: 619, distance: 175.3
click at [29, 619] on div "**********" at bounding box center [722, 356] width 1444 height 713
paste textarea "**********"
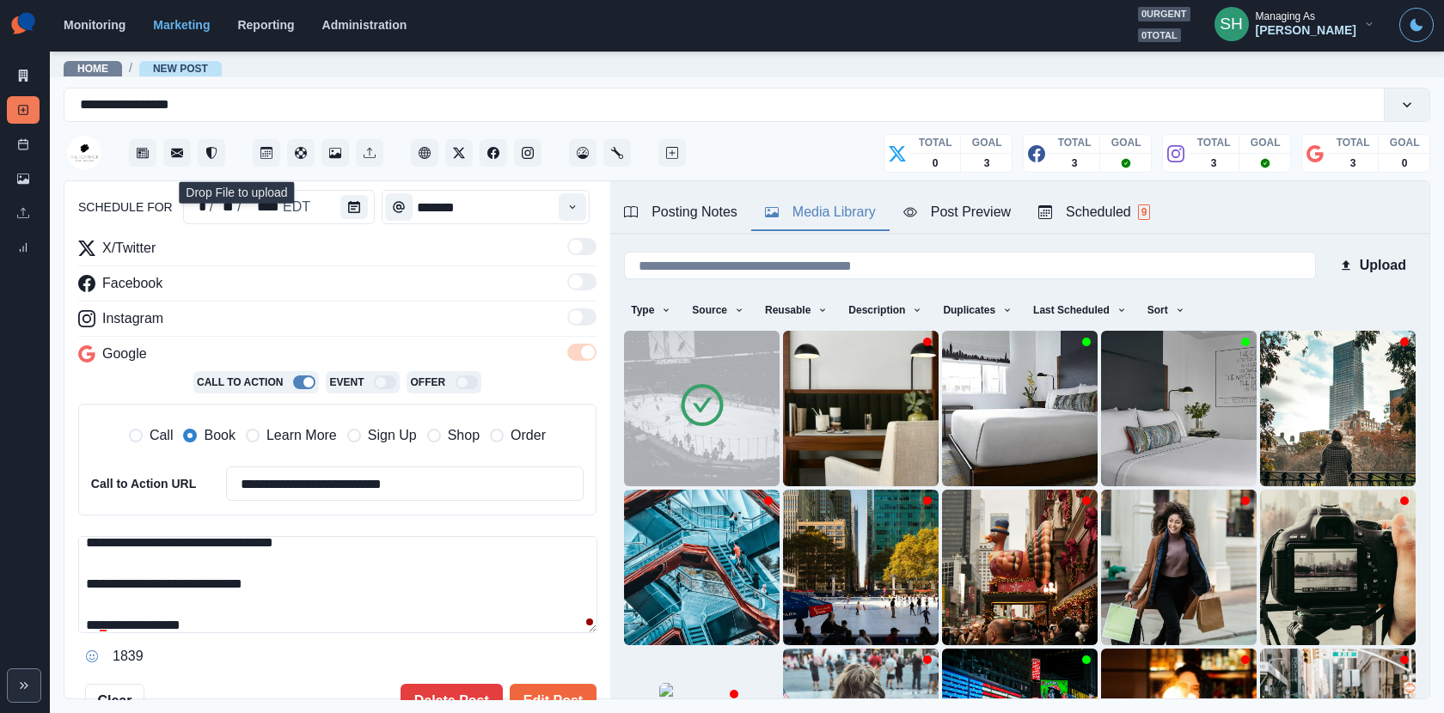
drag, startPoint x: 319, startPoint y: 579, endPoint x: 60, endPoint y: 579, distance: 258.6
click at [60, 579] on main "**********" at bounding box center [747, 381] width 1394 height 663
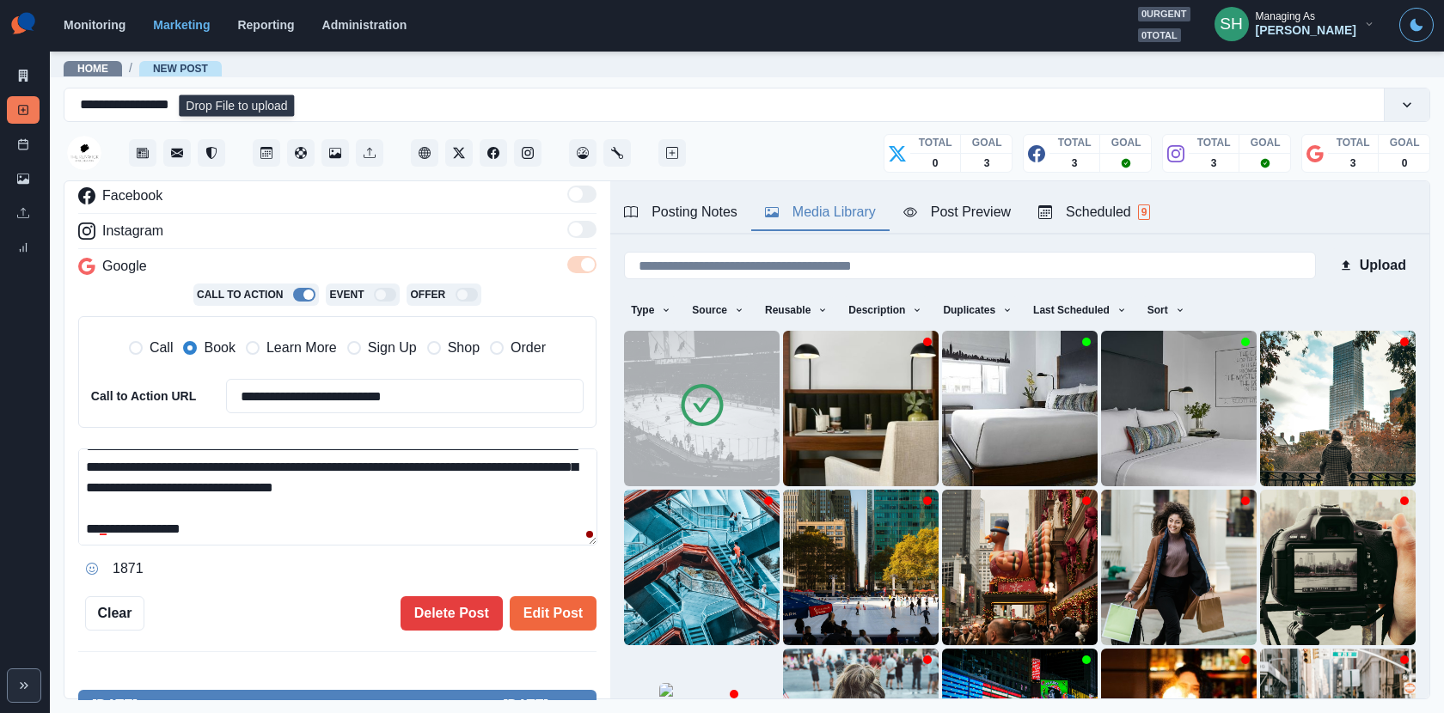
type textarea "**********"
click at [556, 637] on div "**********" at bounding box center [337, 440] width 546 height 519
click at [552, 614] on button "Edit Post" at bounding box center [553, 613] width 87 height 34
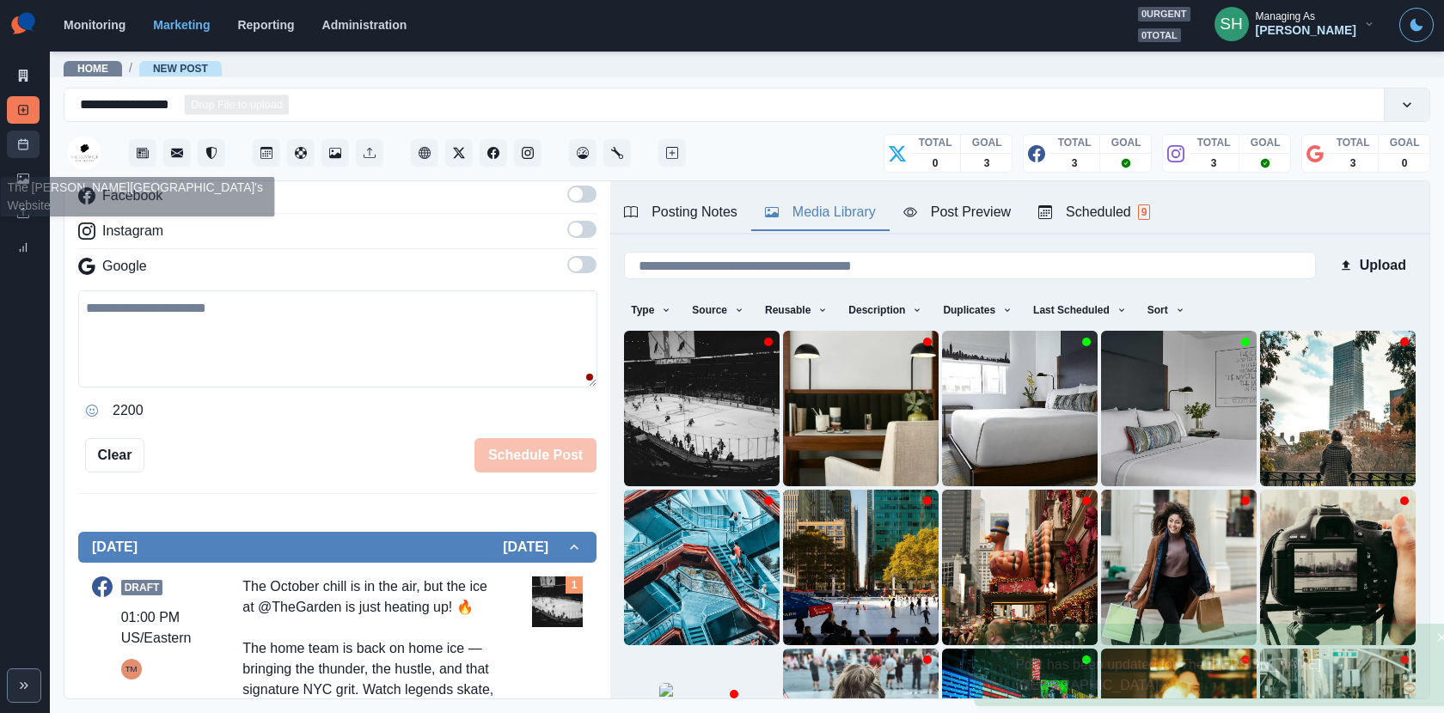
click at [21, 150] on link "Post Schedule" at bounding box center [23, 144] width 33 height 27
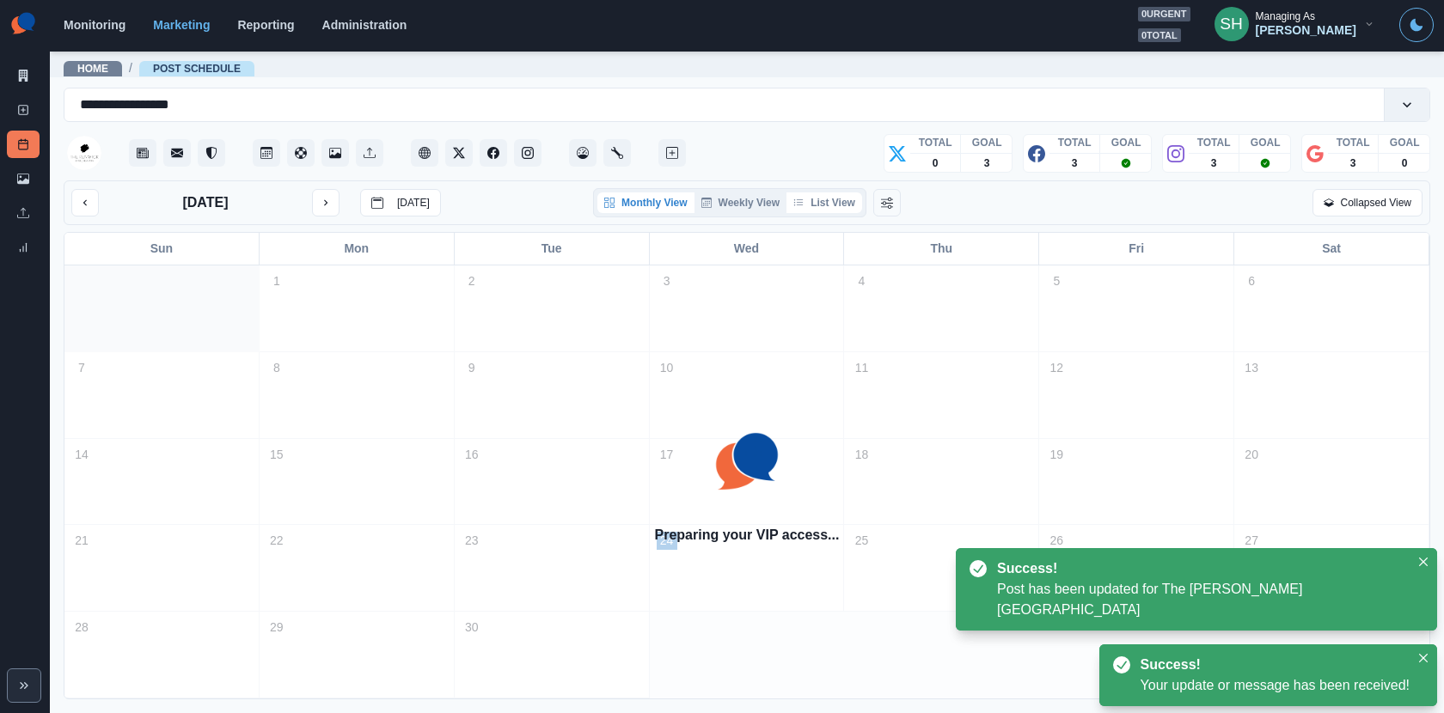
click at [842, 194] on button "List View" at bounding box center [824, 202] width 76 height 21
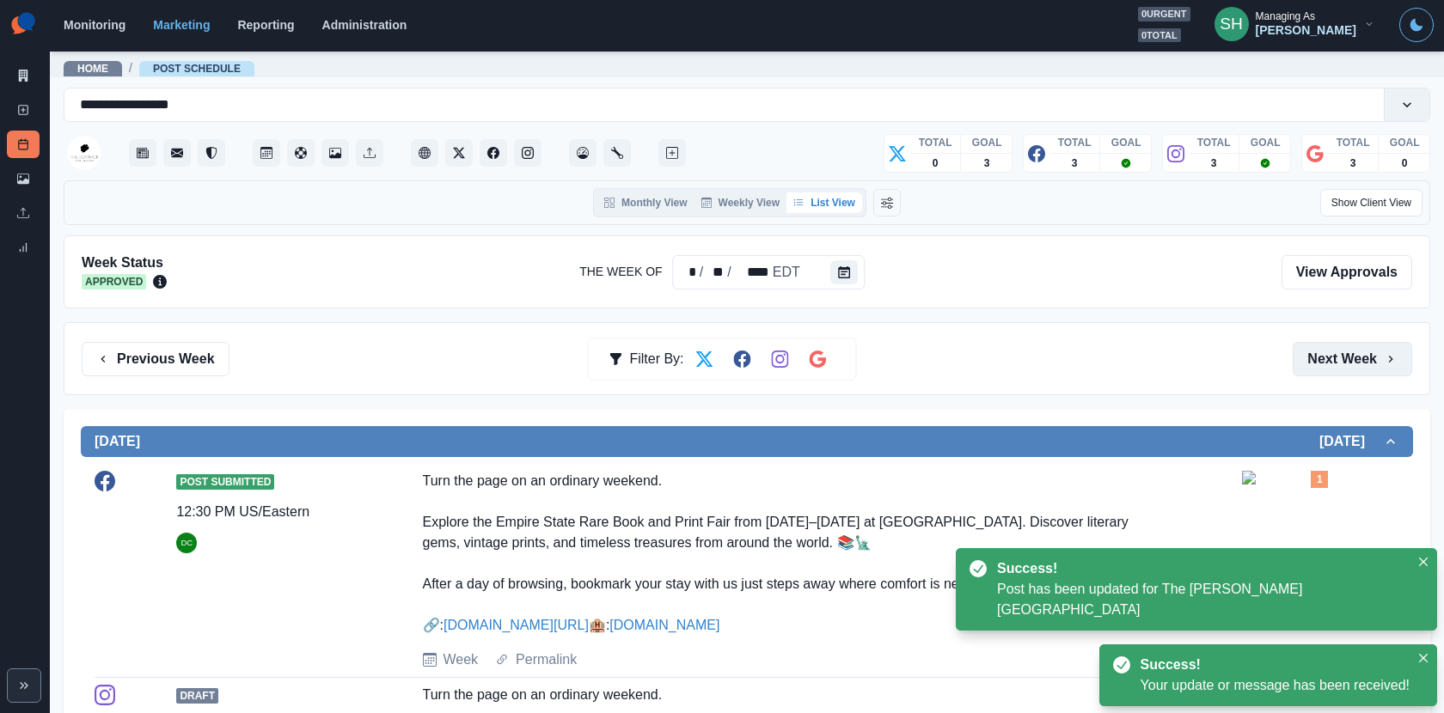
click at [1353, 357] on button "Next Week" at bounding box center [1351, 359] width 119 height 34
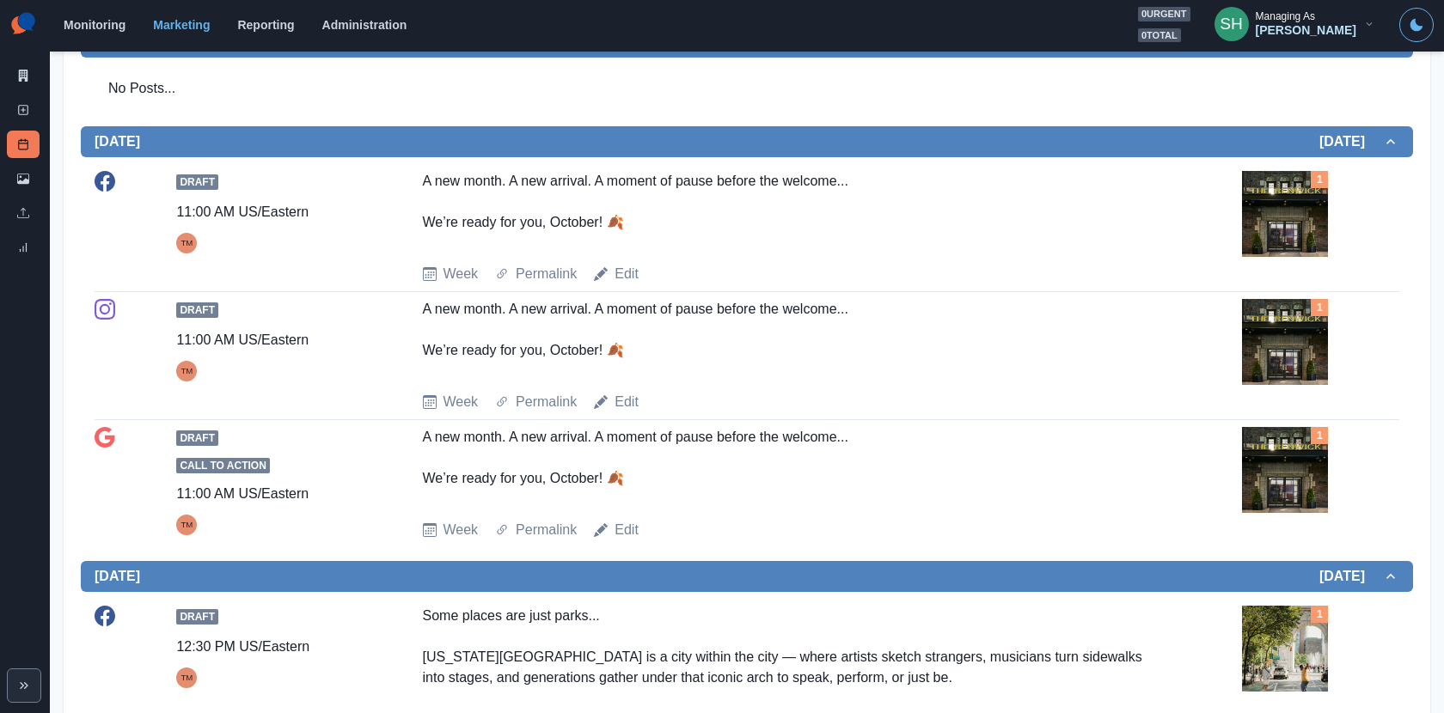
click at [1273, 200] on img at bounding box center [1285, 214] width 86 height 86
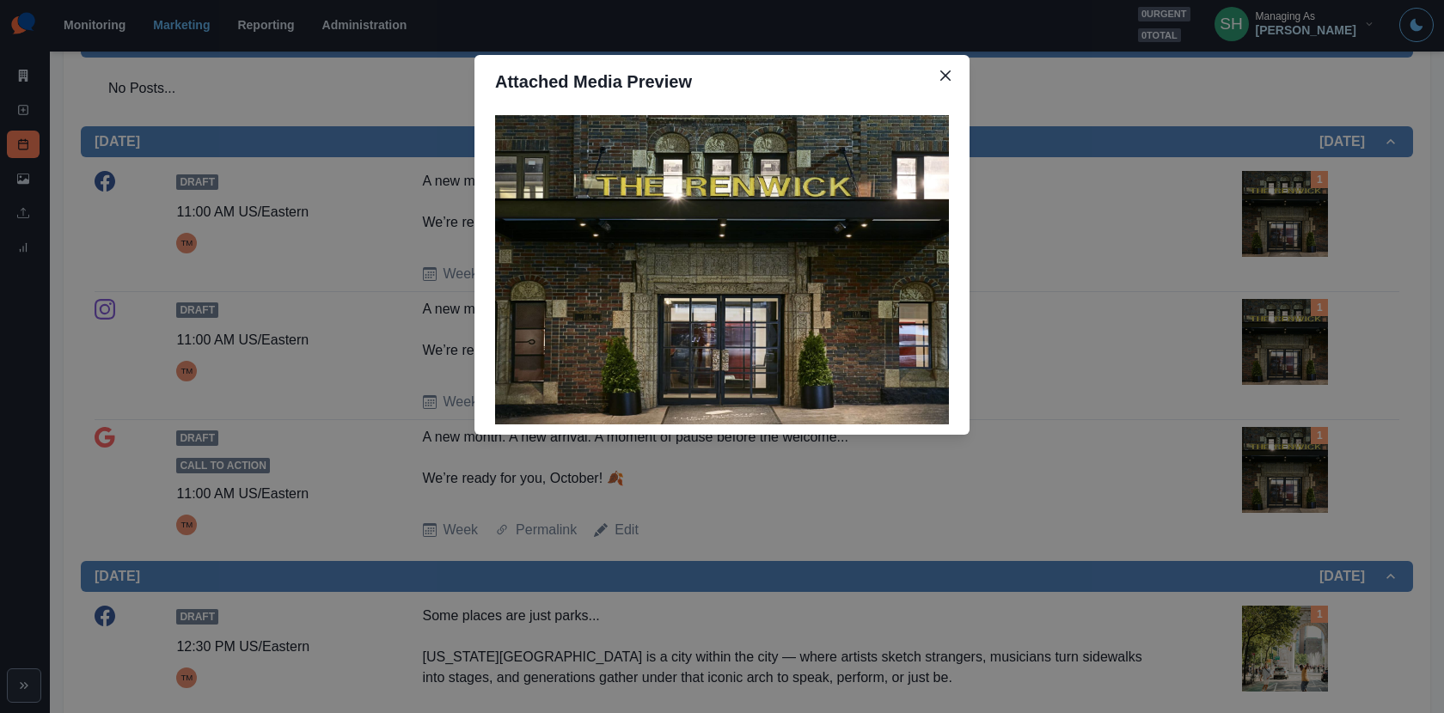
click at [1273, 200] on div "Attached Media Preview" at bounding box center [722, 356] width 1444 height 713
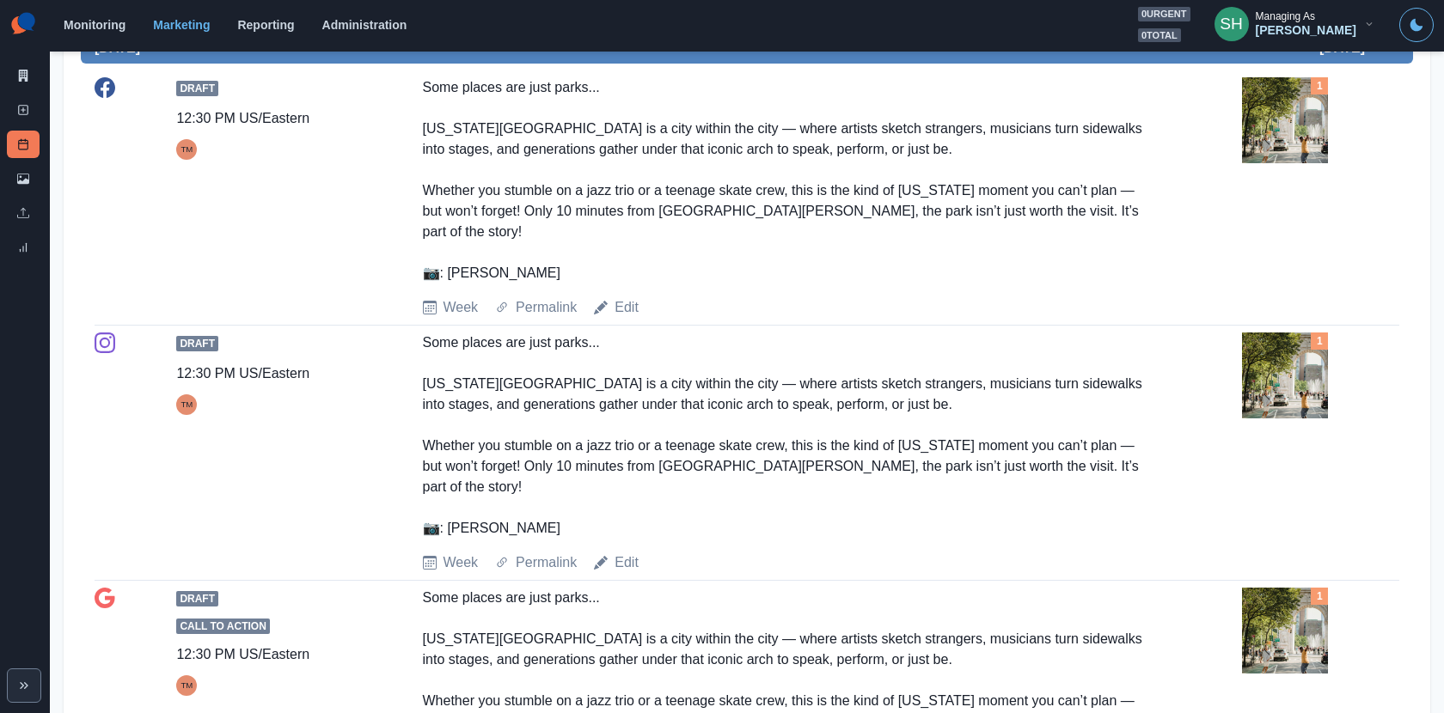
scroll to position [1571, 0]
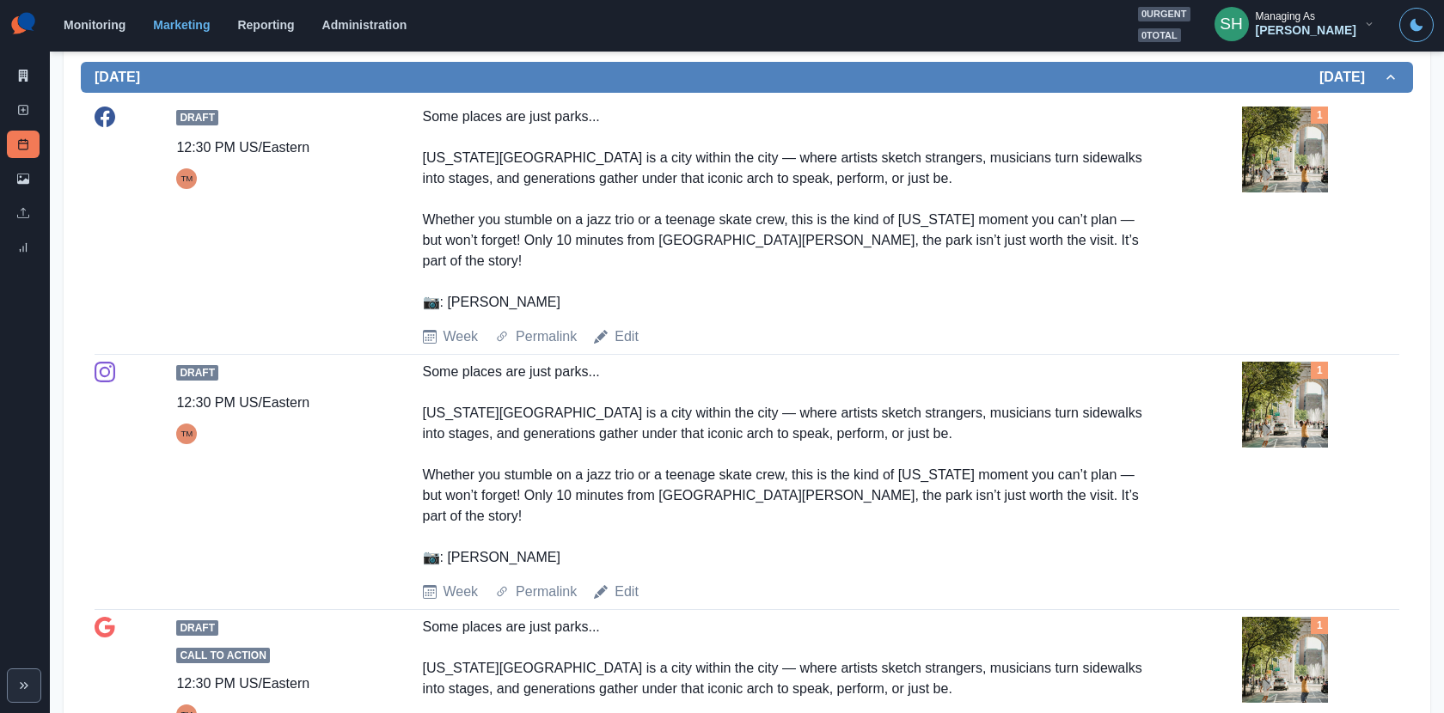
click at [1273, 142] on img at bounding box center [1285, 150] width 86 height 86
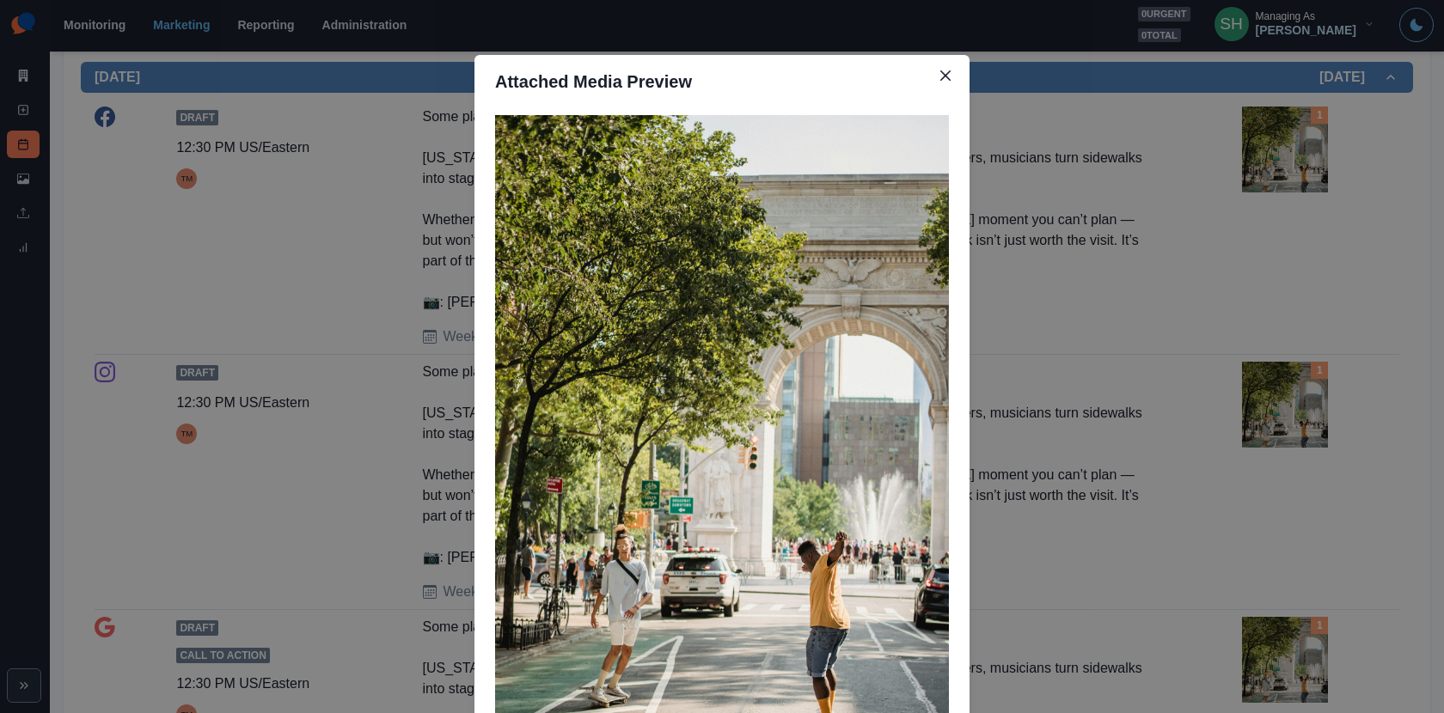
scroll to position [148, 0]
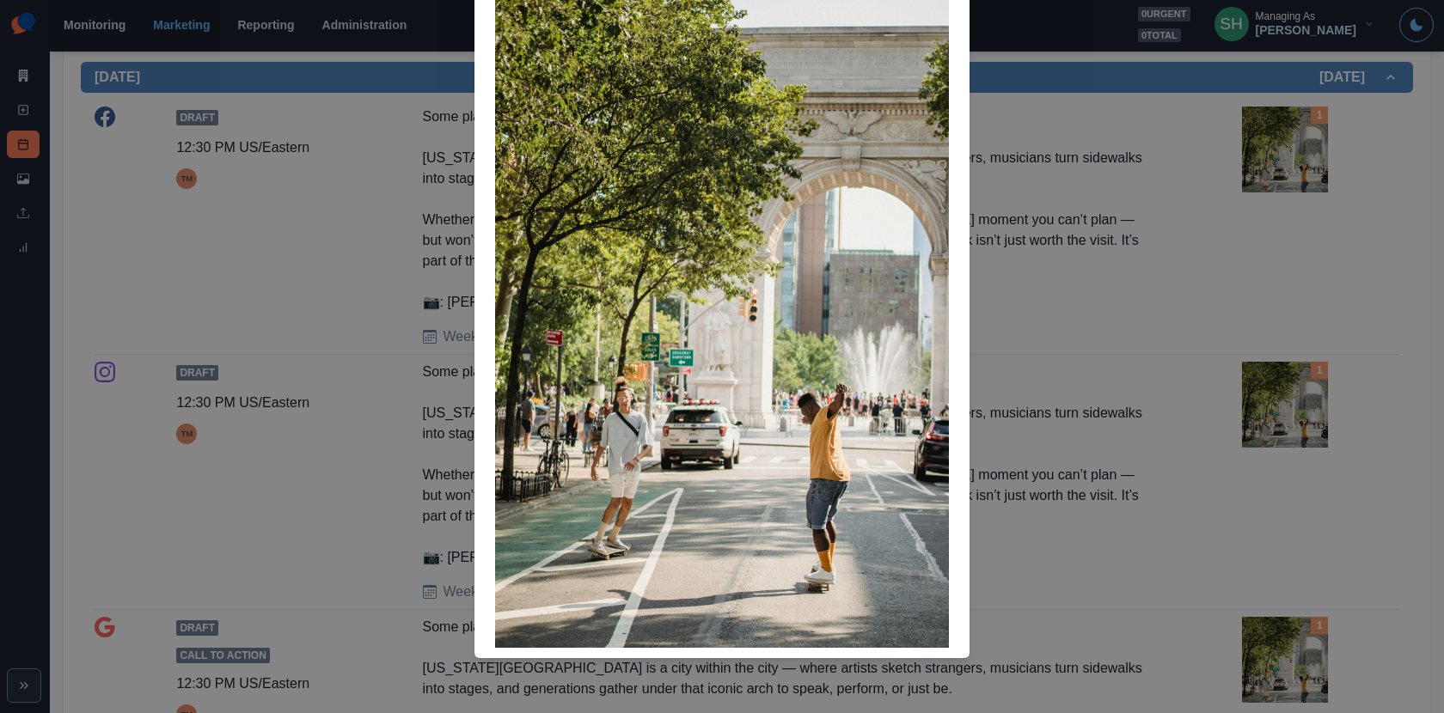
click at [1135, 323] on div "Attached Media Preview" at bounding box center [722, 356] width 1444 height 713
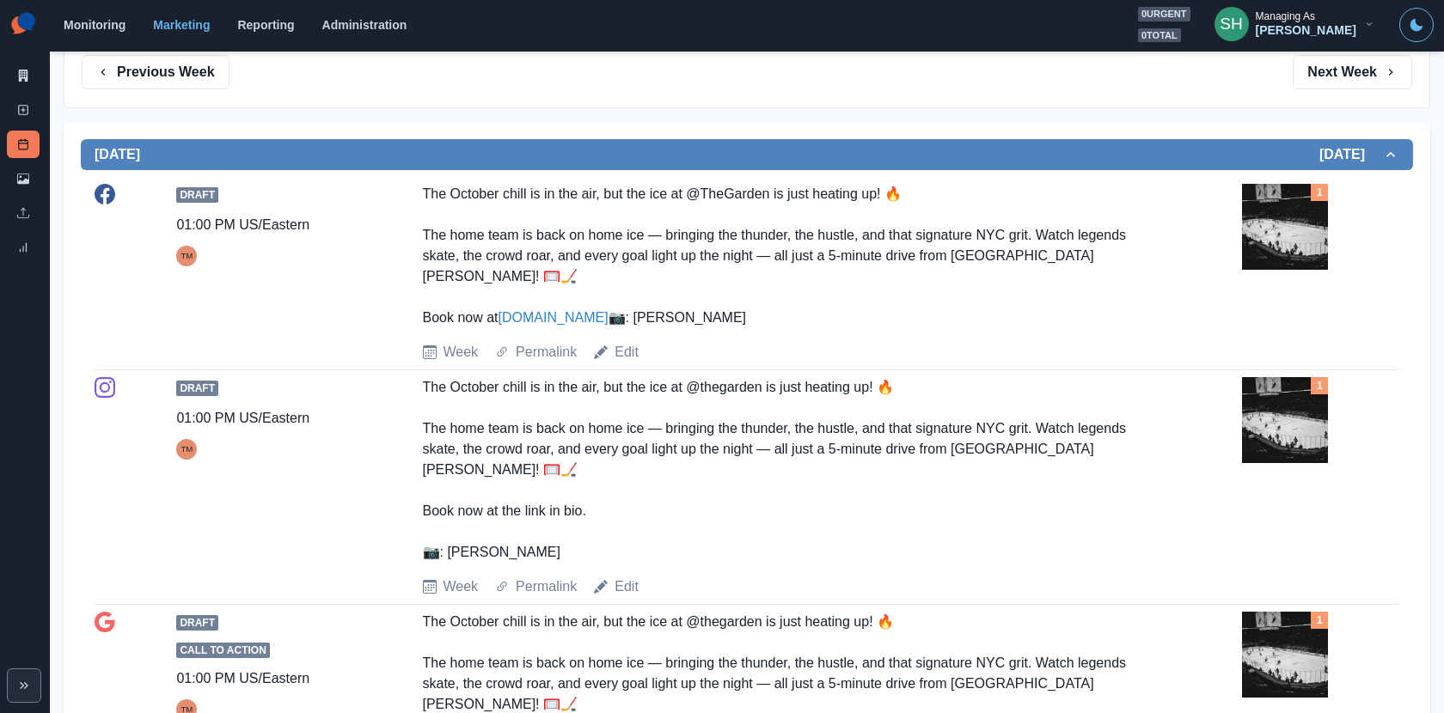
scroll to position [0, 0]
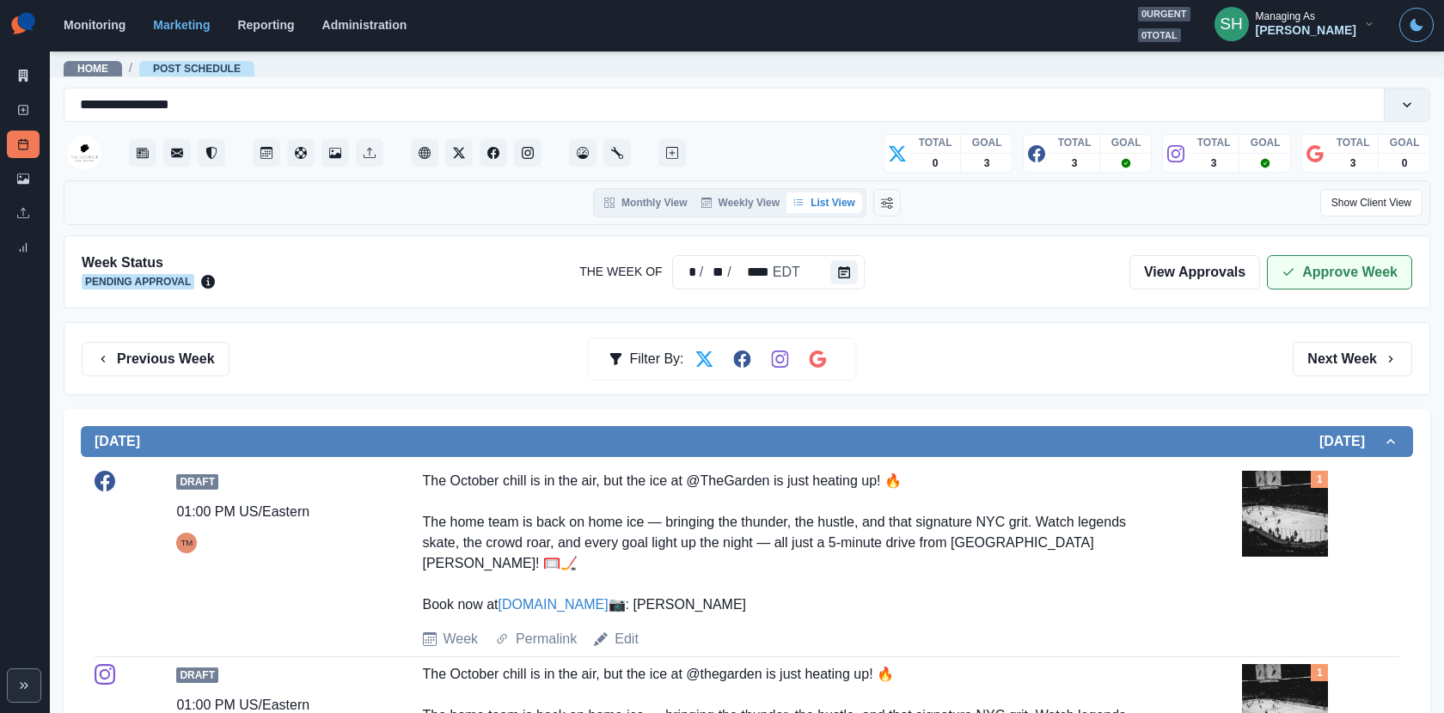
click at [1298, 280] on button "Approve Week" at bounding box center [1339, 272] width 145 height 34
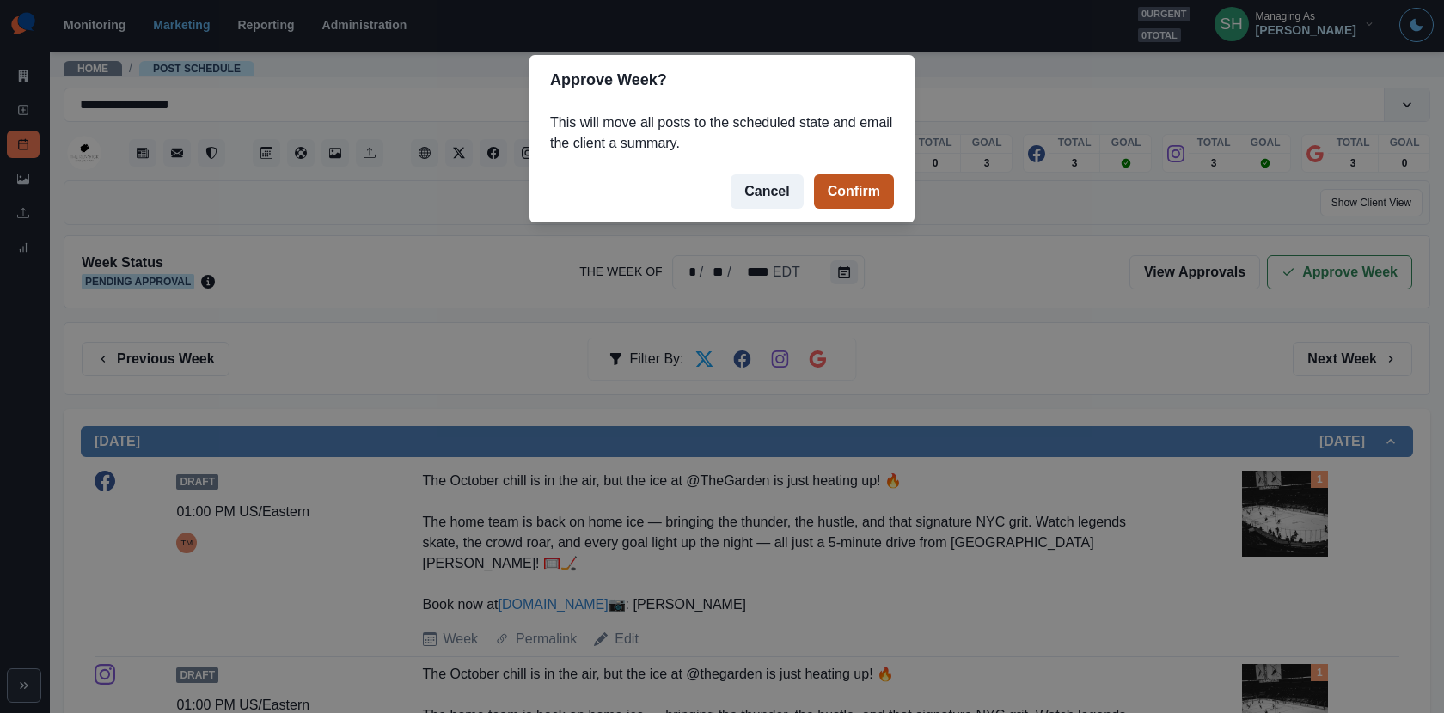
click at [857, 188] on button "Confirm" at bounding box center [854, 191] width 80 height 34
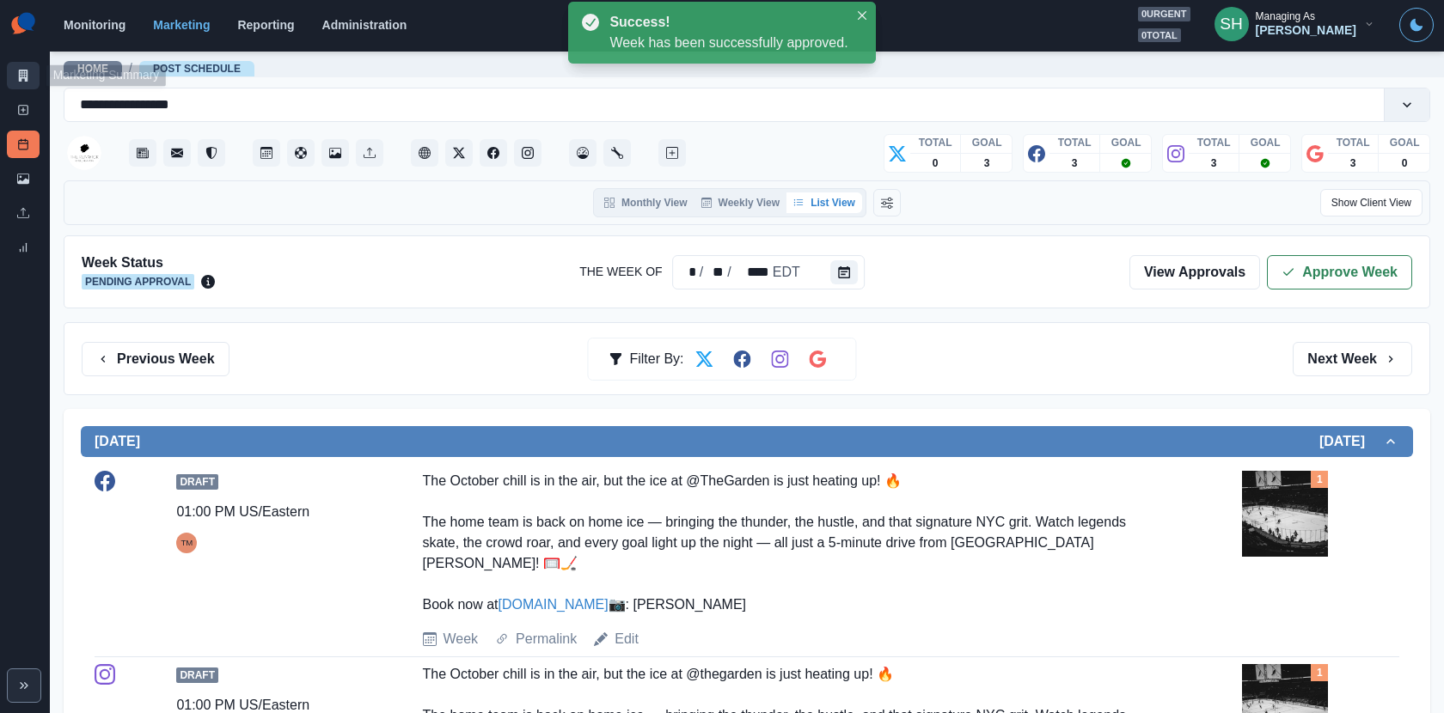
click at [17, 71] on icon at bounding box center [23, 76] width 12 height 12
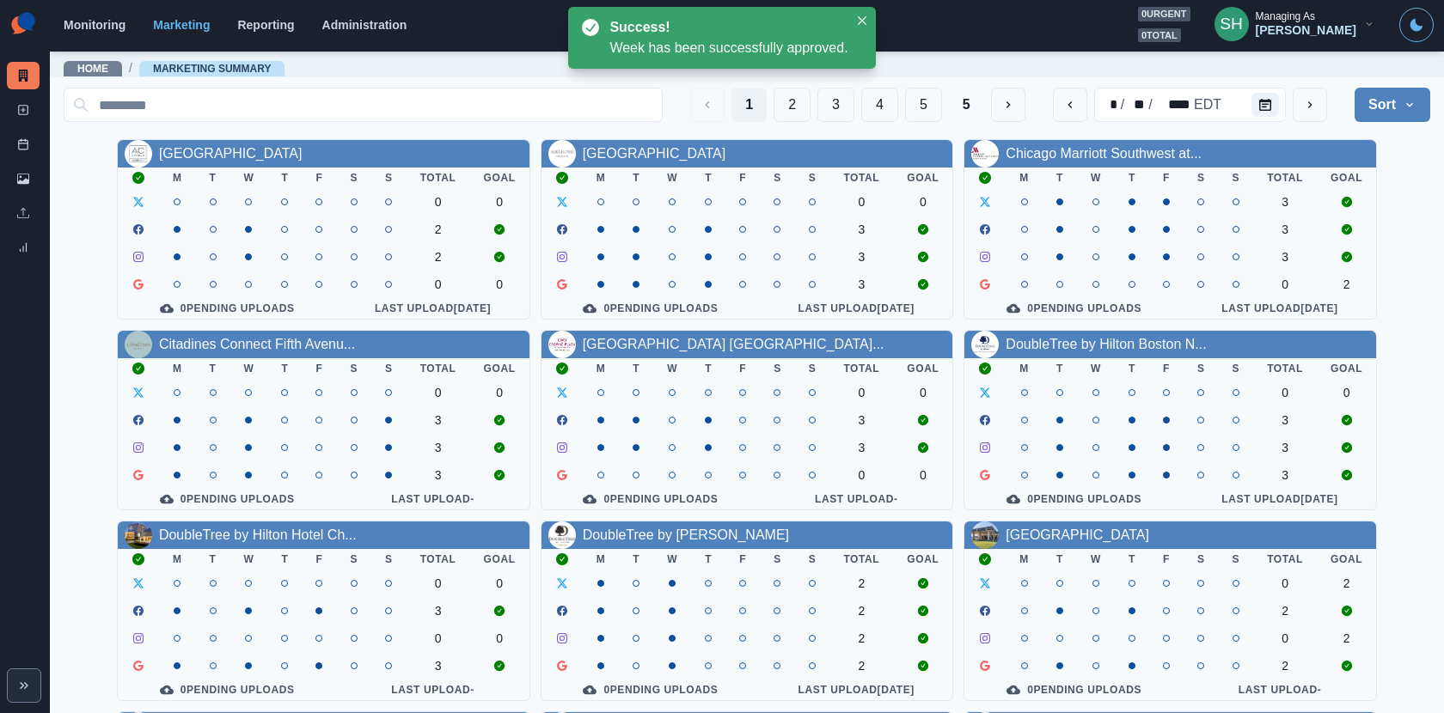
click at [947, 110] on div "1 2 3 4 5 5" at bounding box center [857, 105] width 334 height 34
click at [969, 105] on button "5" at bounding box center [966, 105] width 35 height 34
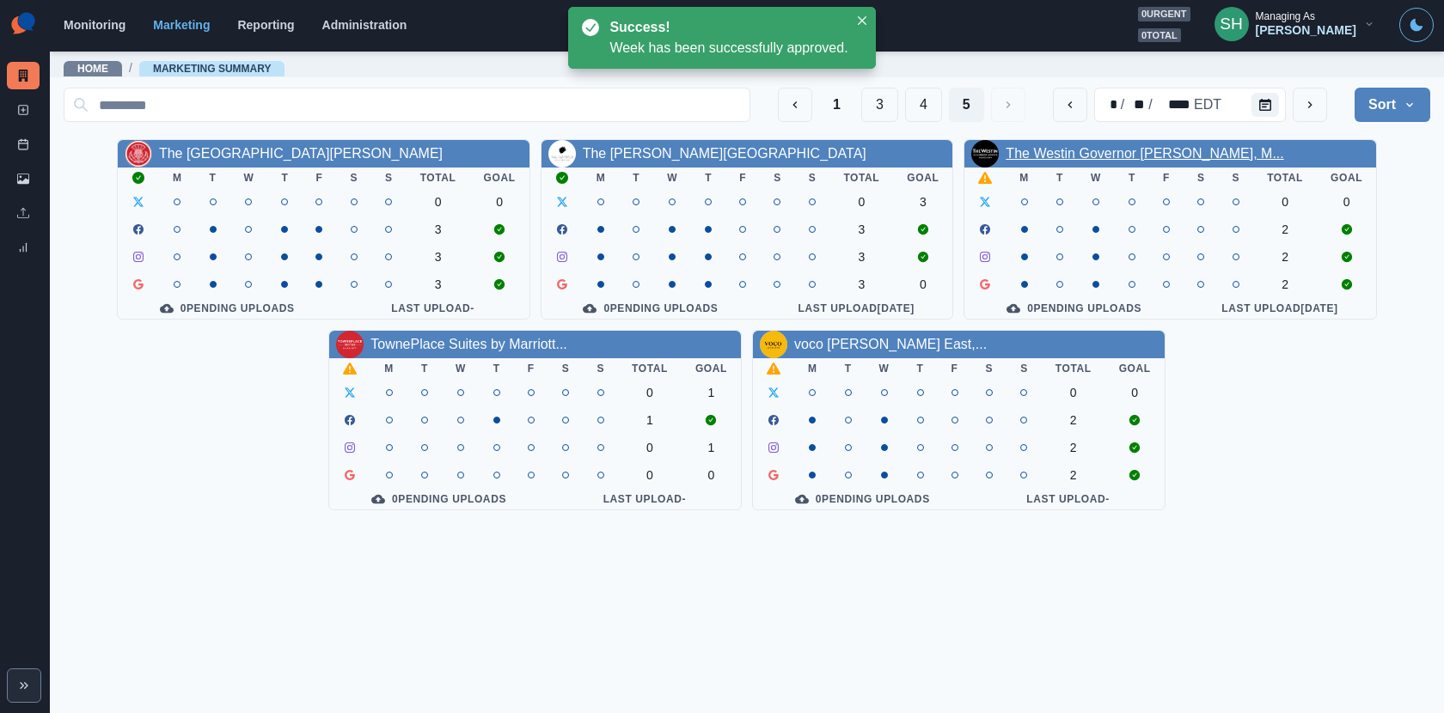
click at [1029, 149] on link "The Westin Governor [PERSON_NAME], M..." at bounding box center [1144, 153] width 278 height 15
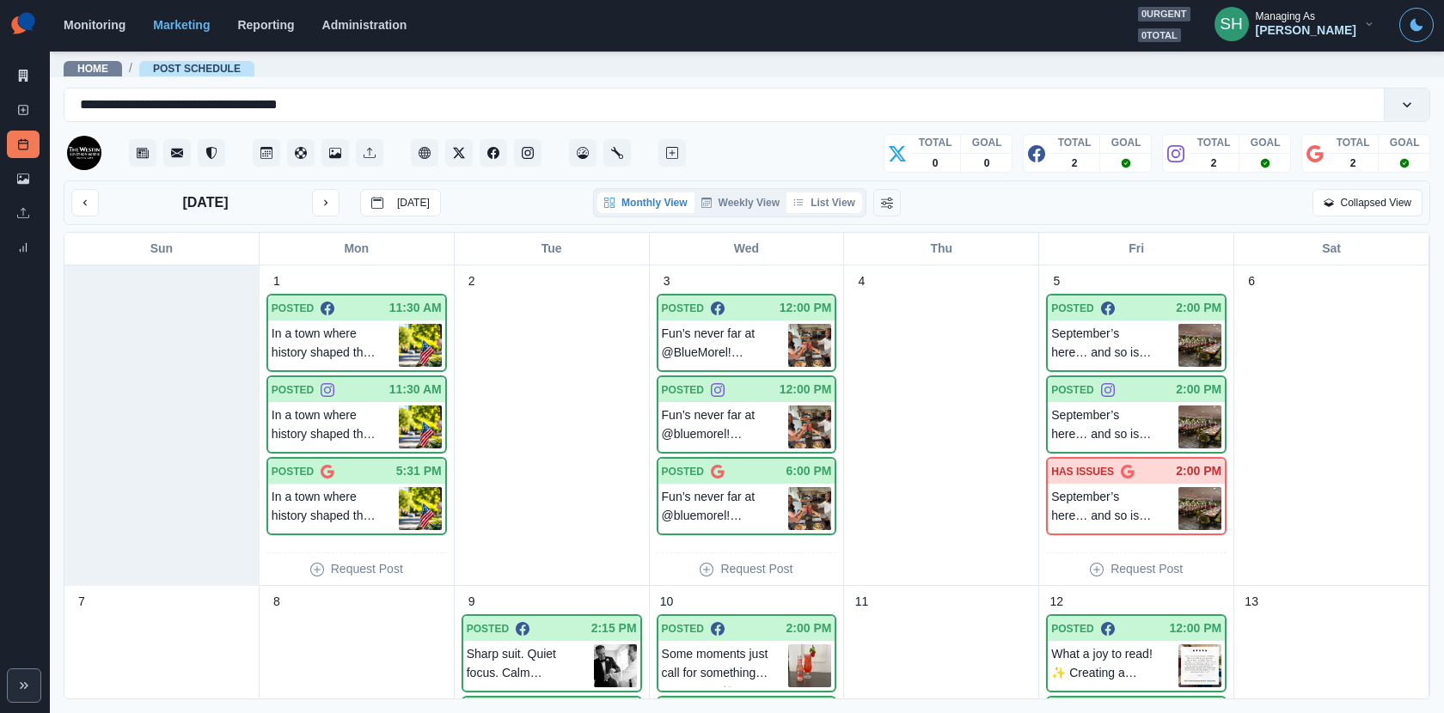
click at [853, 211] on button "List View" at bounding box center [824, 202] width 76 height 21
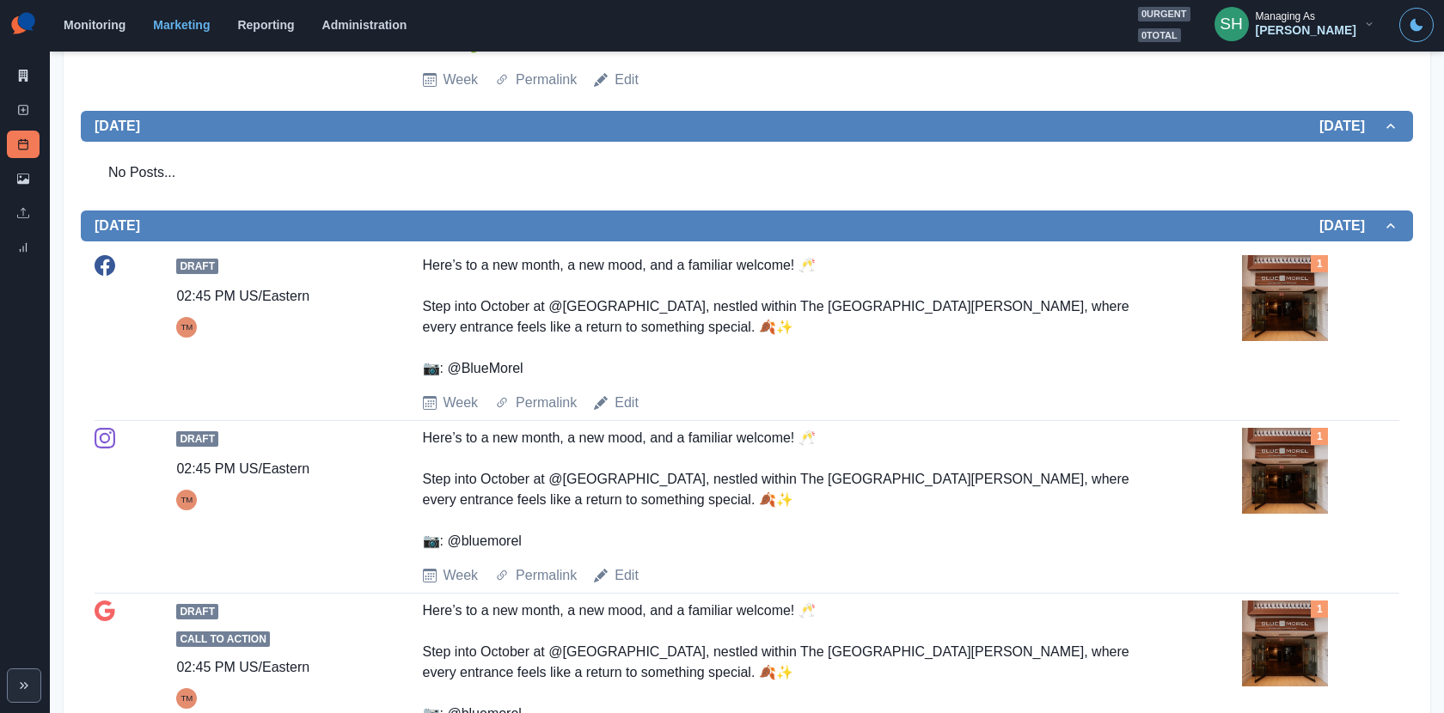
scroll to position [1057, 0]
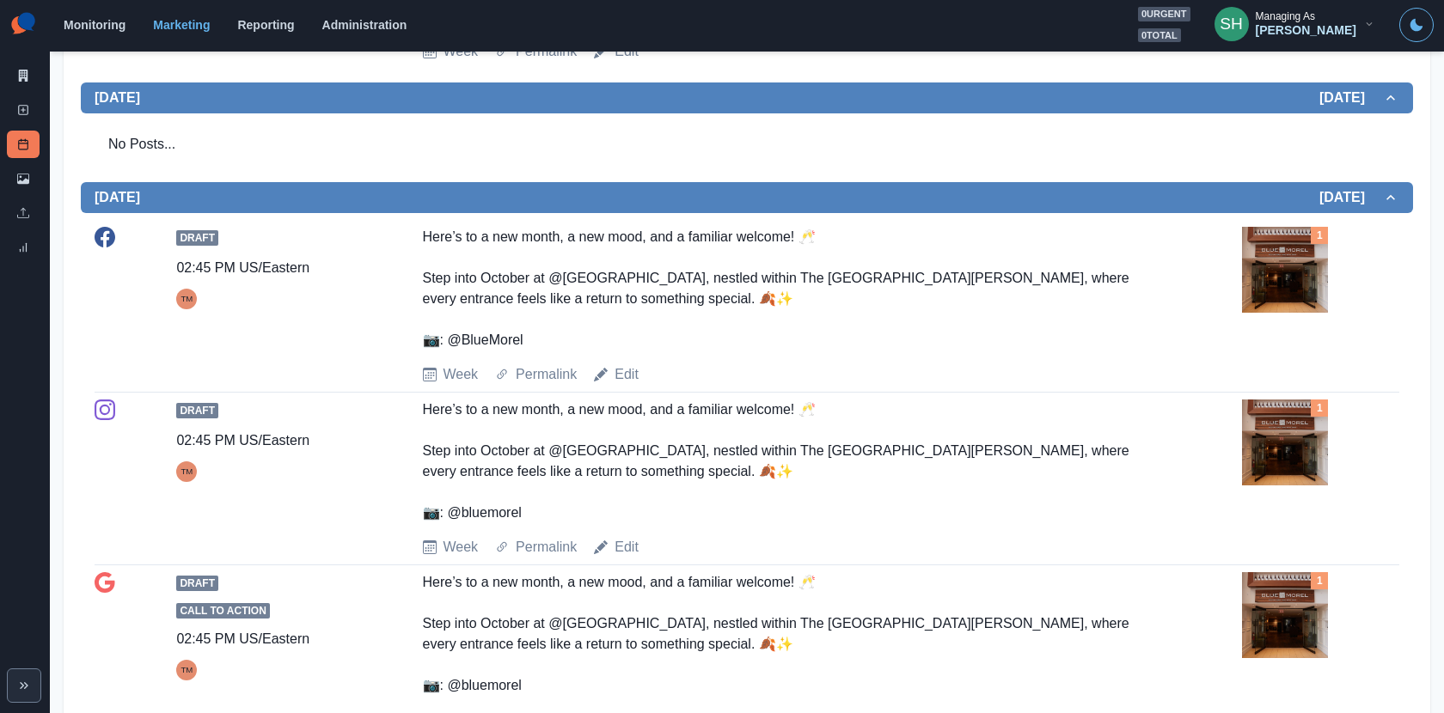
click at [1293, 227] on img at bounding box center [1285, 270] width 86 height 86
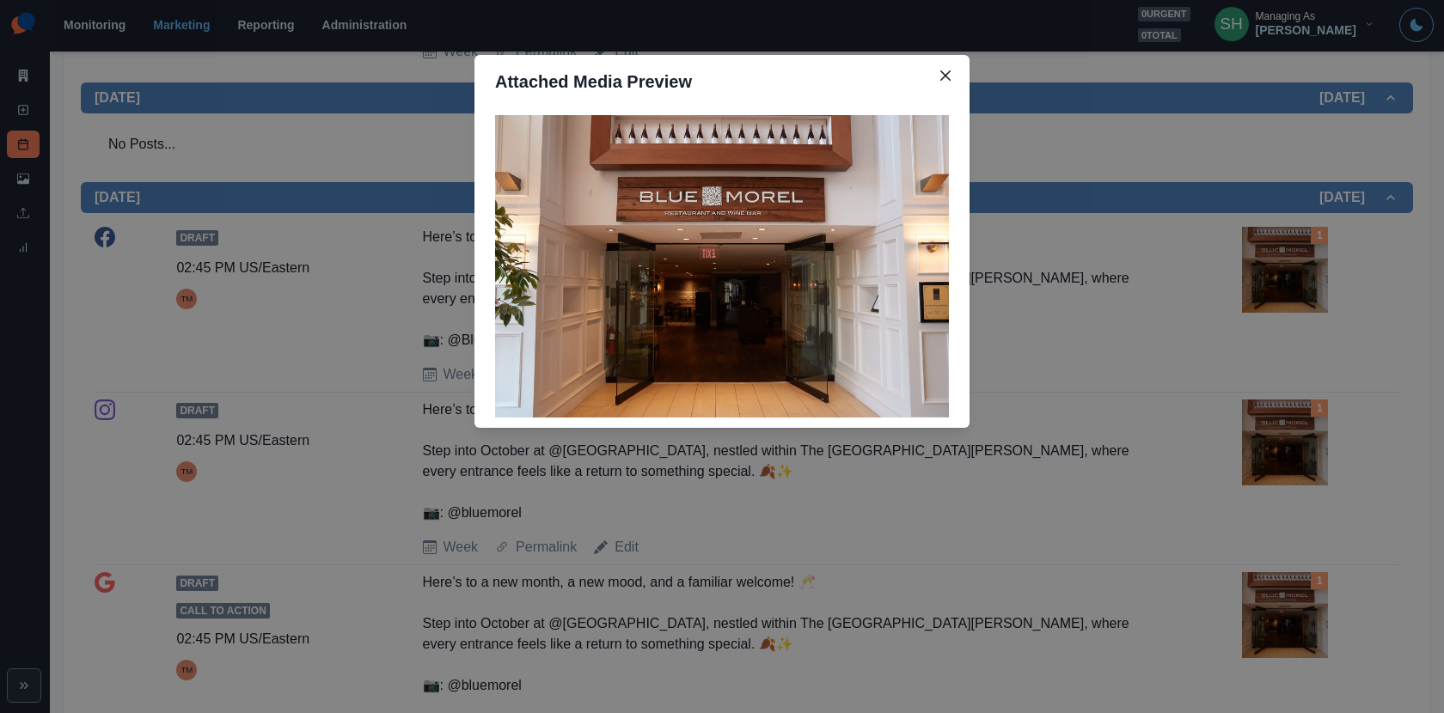
click at [1228, 245] on div "Attached Media Preview" at bounding box center [722, 356] width 1444 height 713
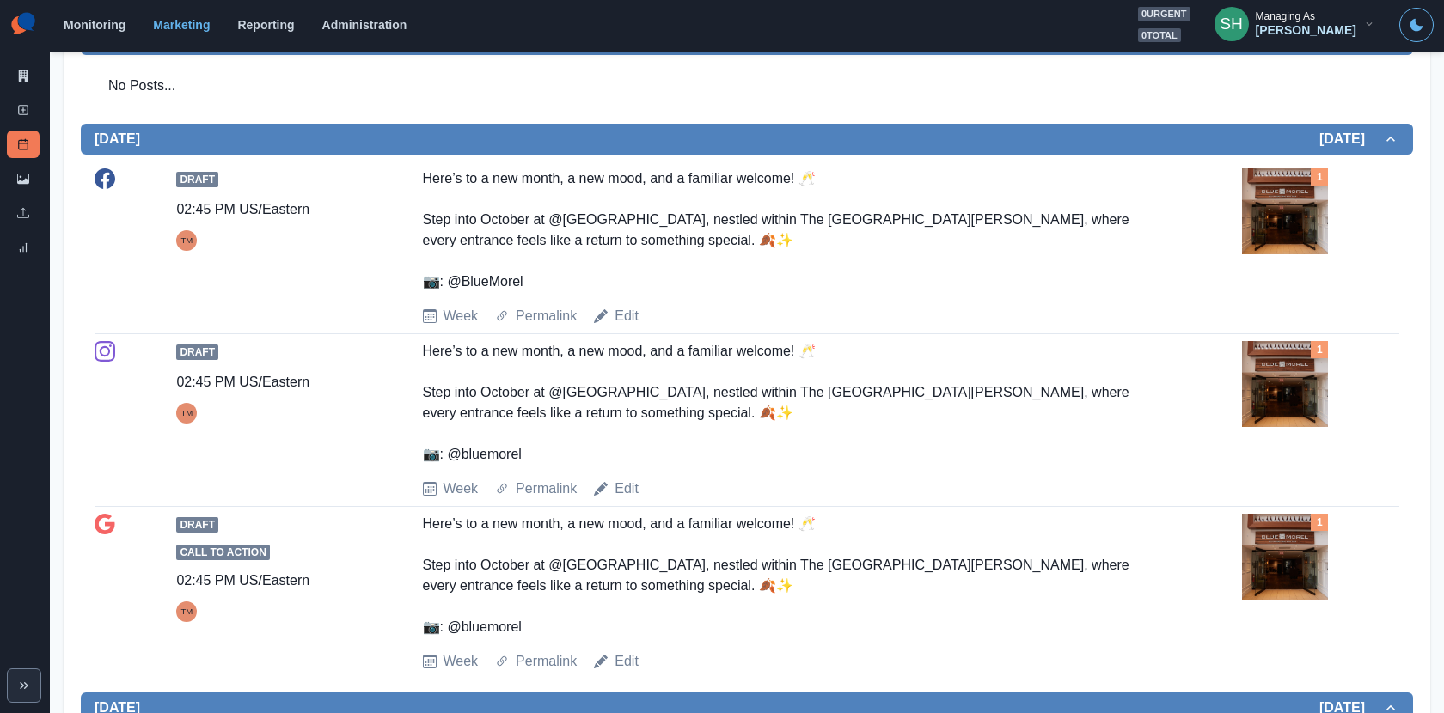
scroll to position [1118, 0]
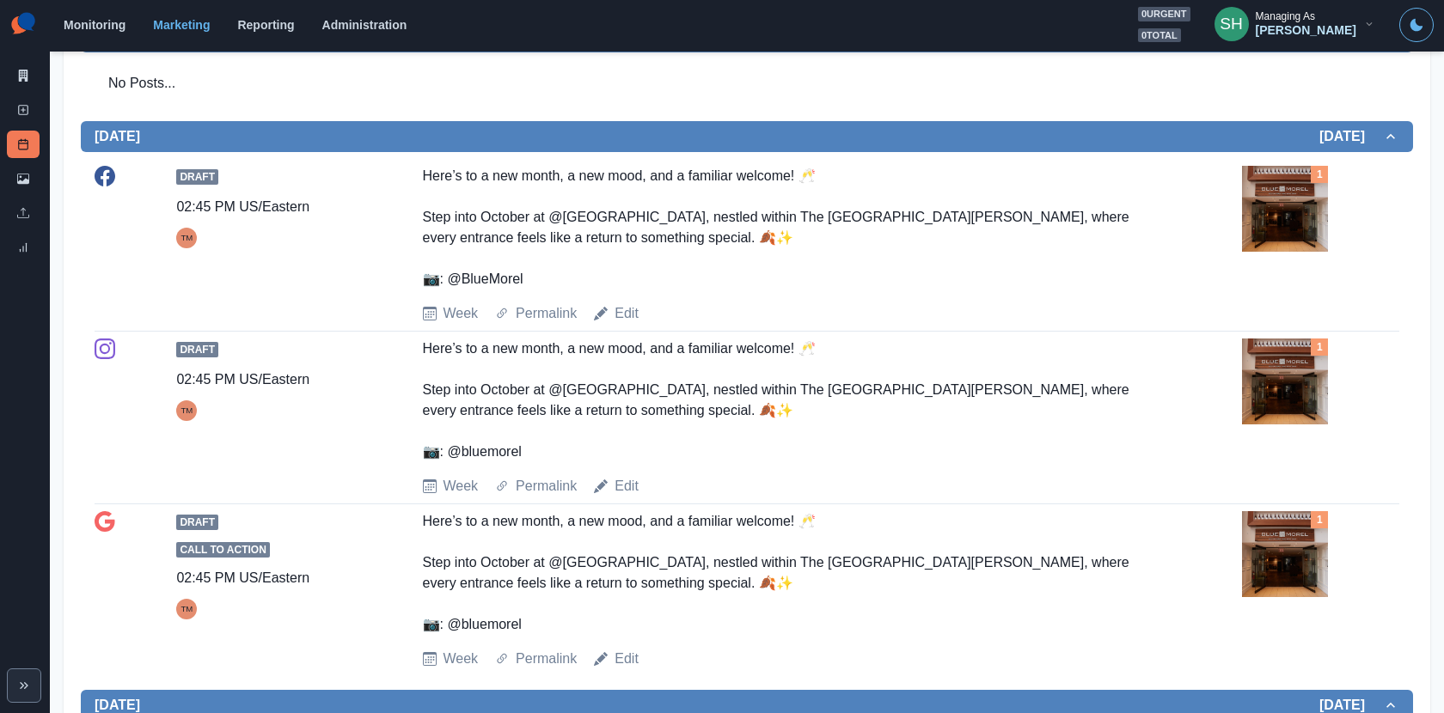
click at [1271, 166] on img at bounding box center [1285, 209] width 86 height 86
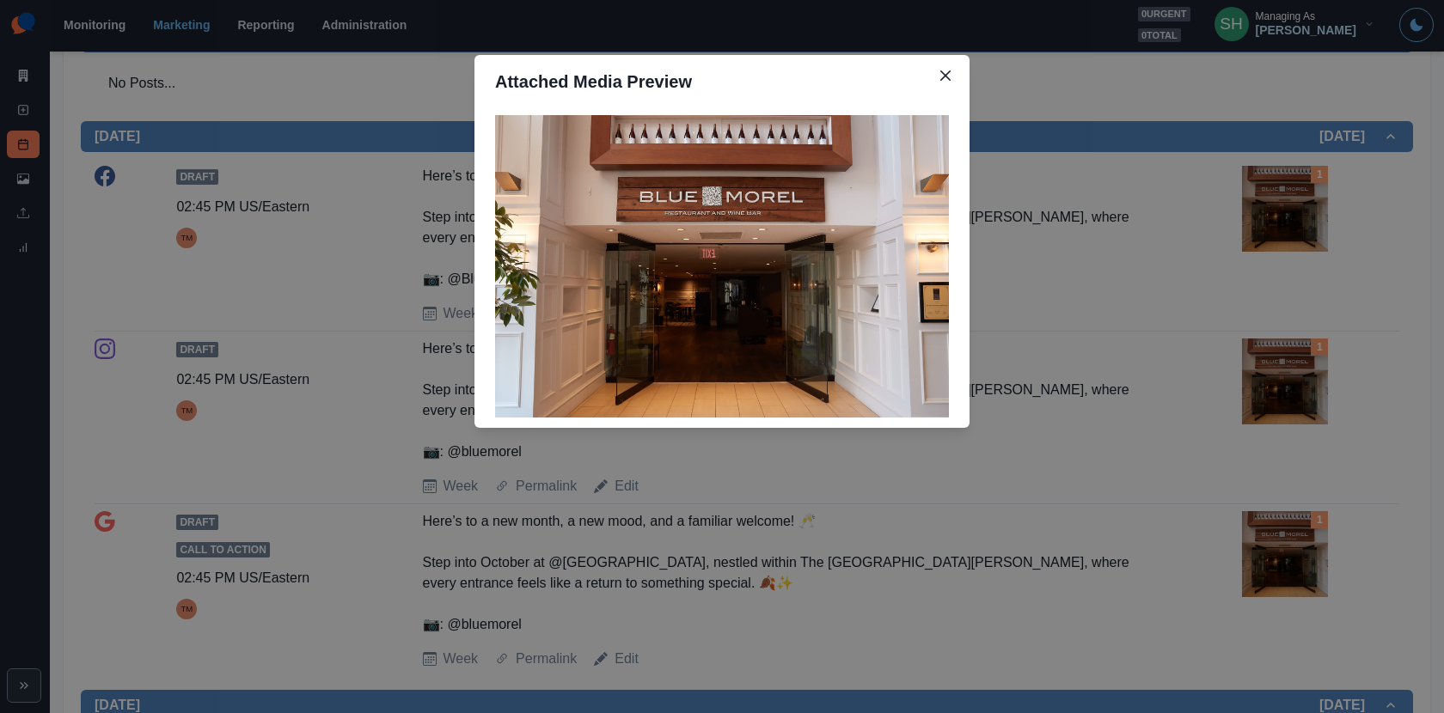
click at [1271, 164] on div "Attached Media Preview" at bounding box center [722, 356] width 1444 height 713
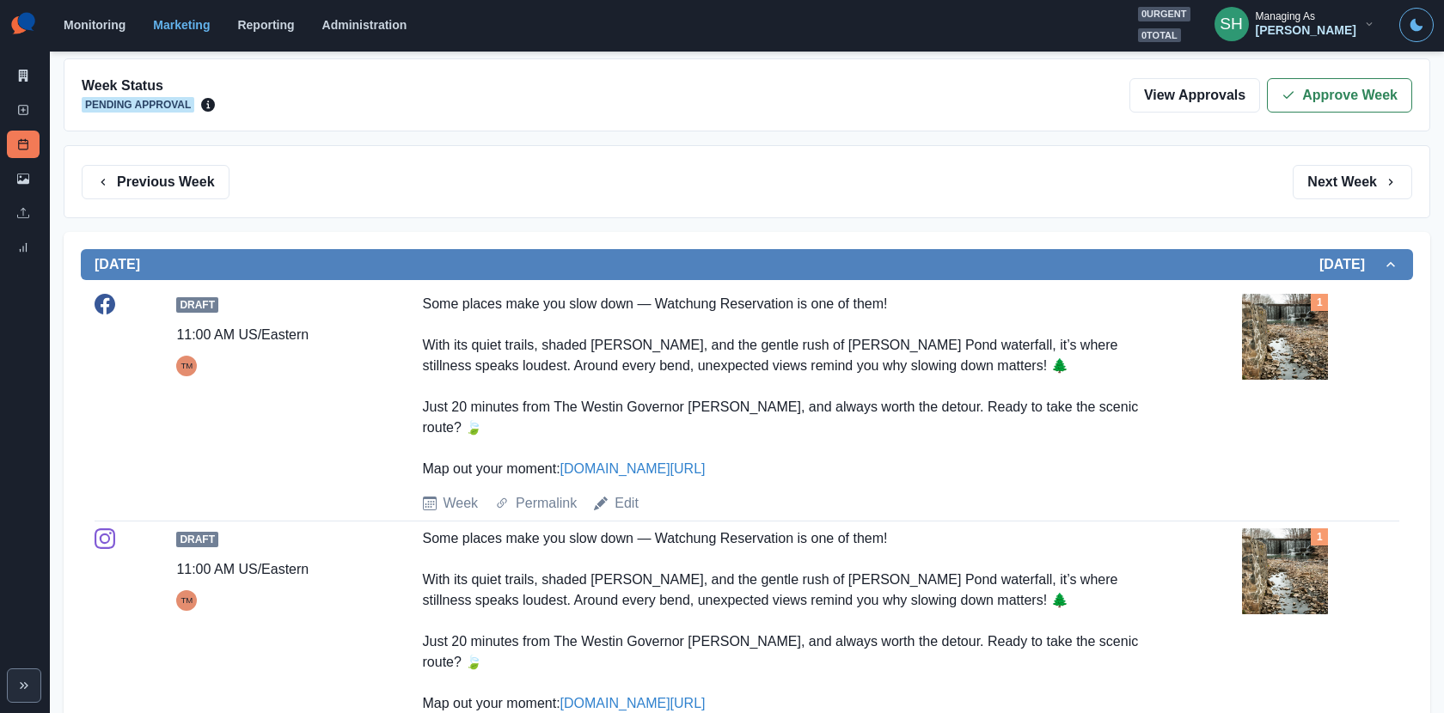
scroll to position [0, 0]
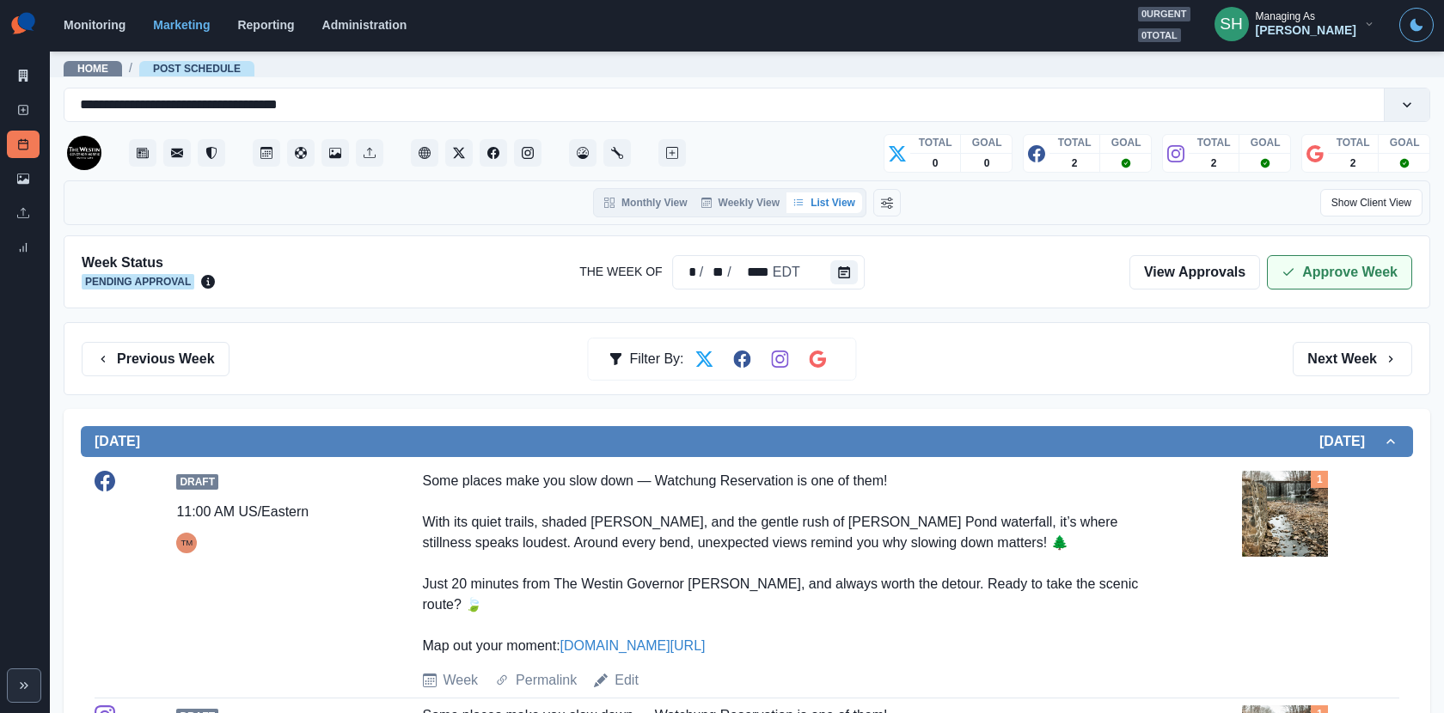
click at [1287, 266] on icon "button" at bounding box center [1288, 273] width 14 height 14
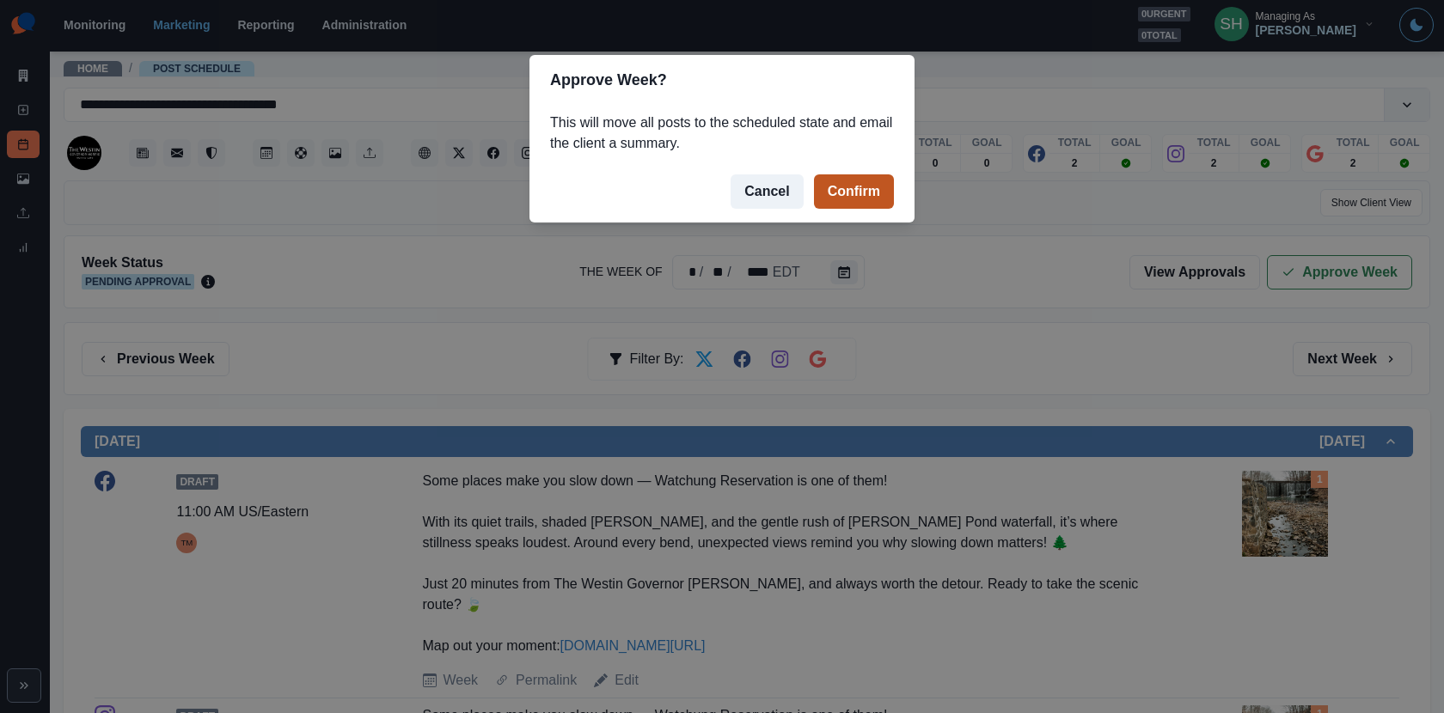
click at [872, 179] on button "Confirm" at bounding box center [854, 191] width 80 height 34
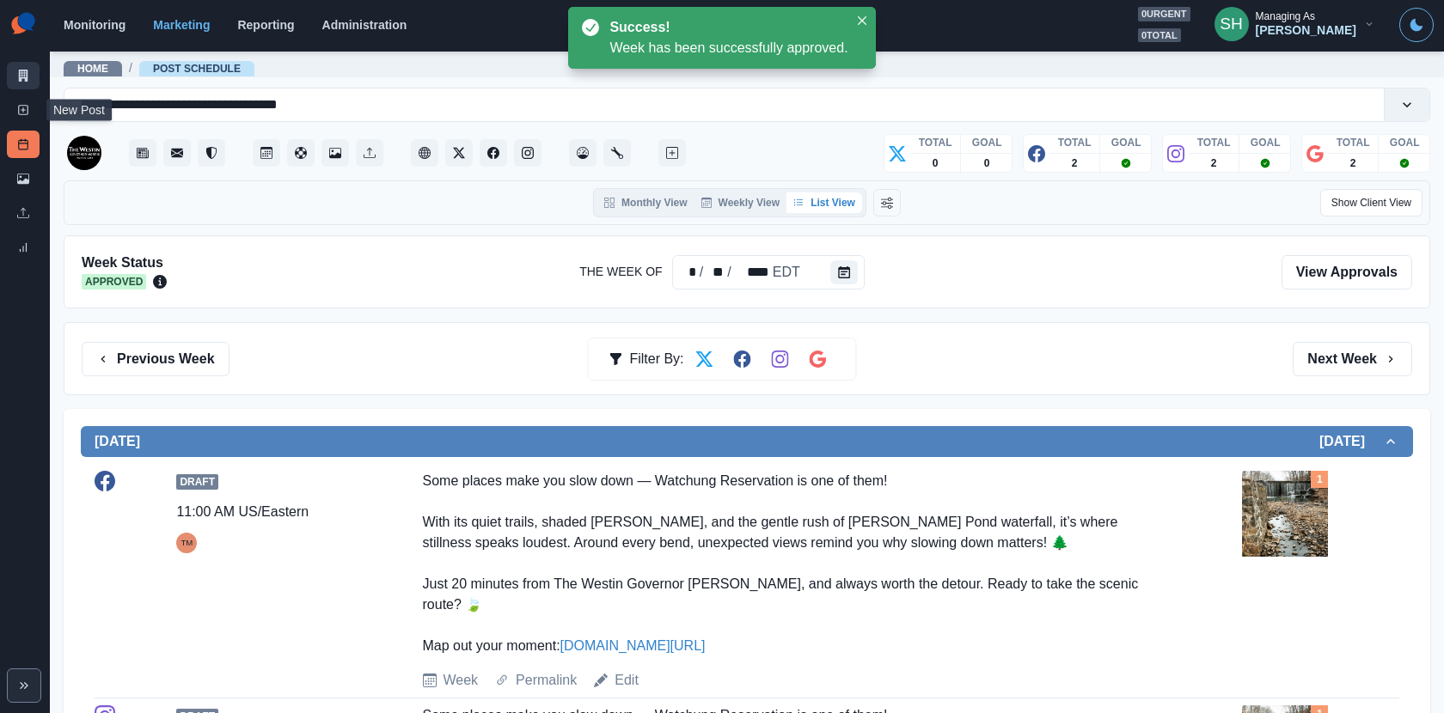
click at [25, 83] on link "Marketing Summary" at bounding box center [23, 75] width 33 height 27
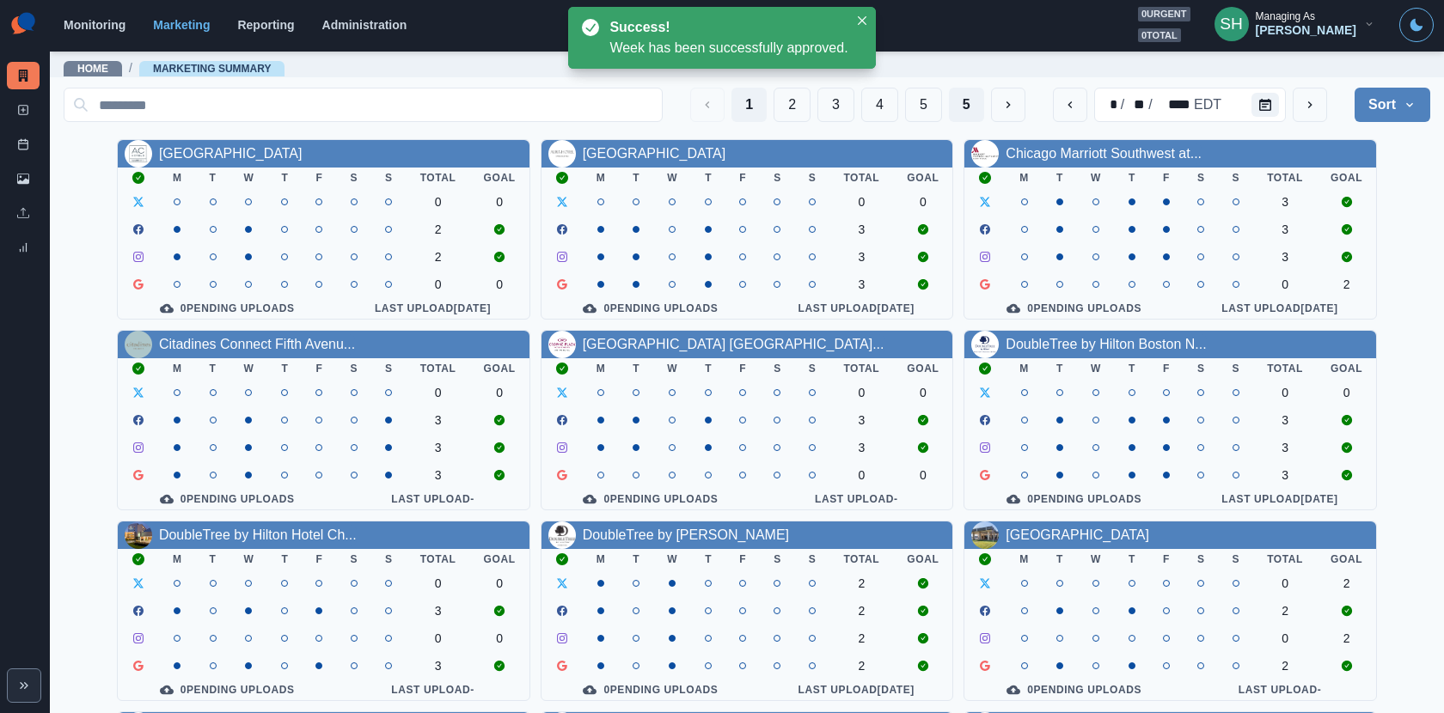
click at [974, 98] on button "5" at bounding box center [966, 105] width 35 height 34
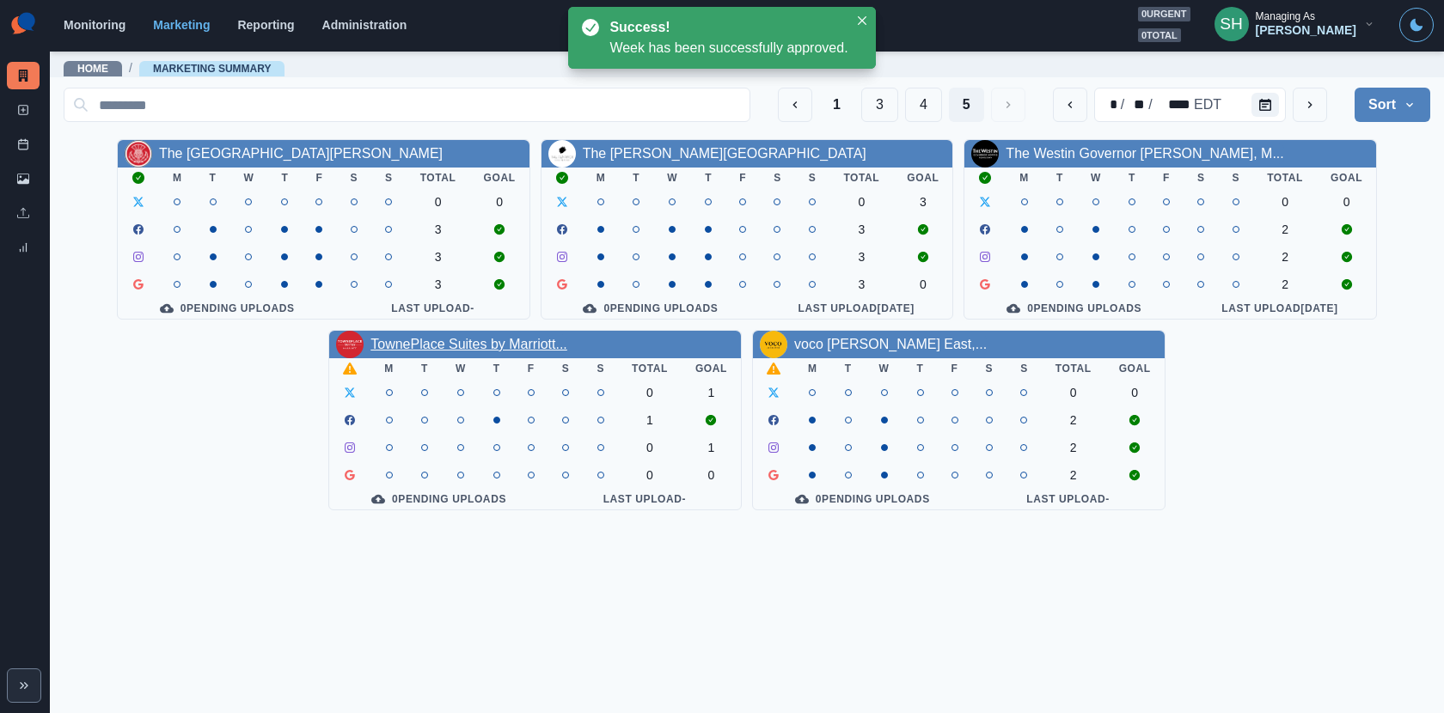
click at [530, 341] on link "TownePlace Suites by Marriott..." at bounding box center [468, 344] width 197 height 15
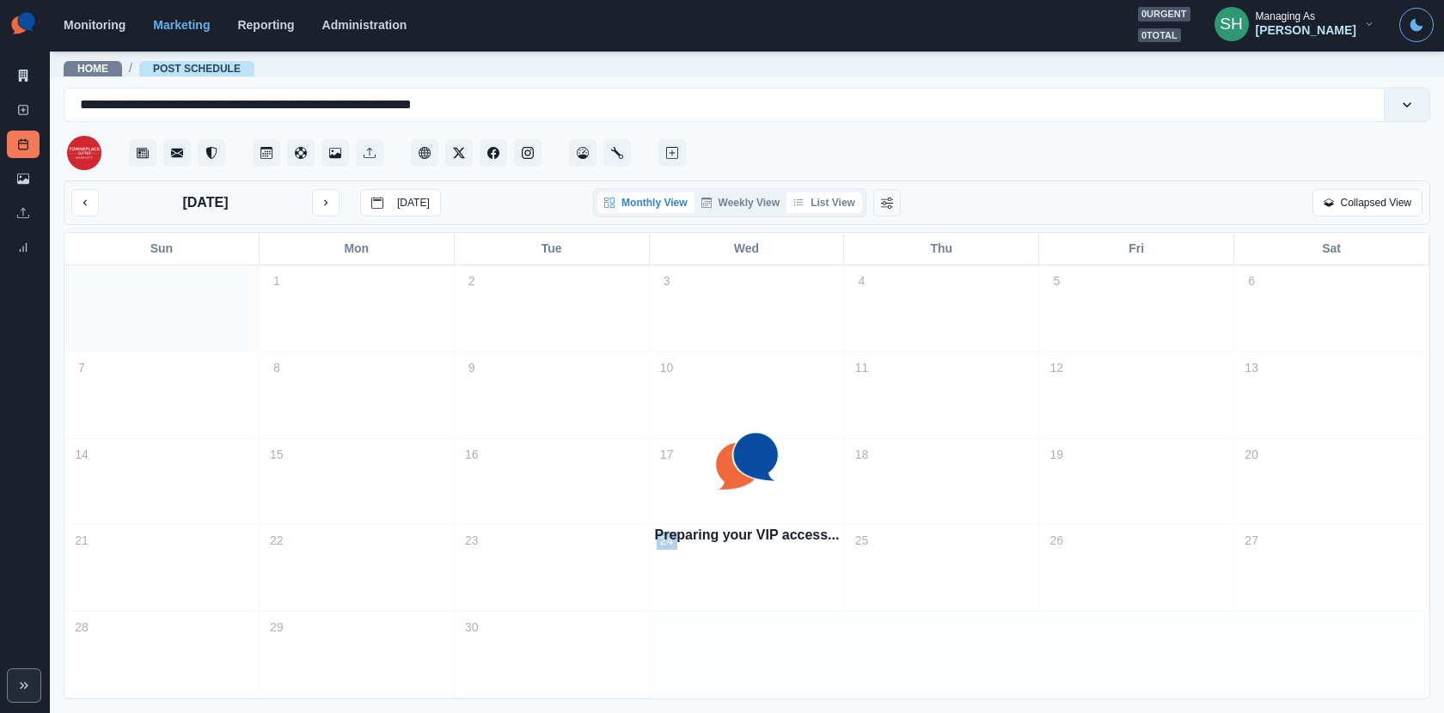
click at [823, 205] on button "List View" at bounding box center [824, 202] width 76 height 21
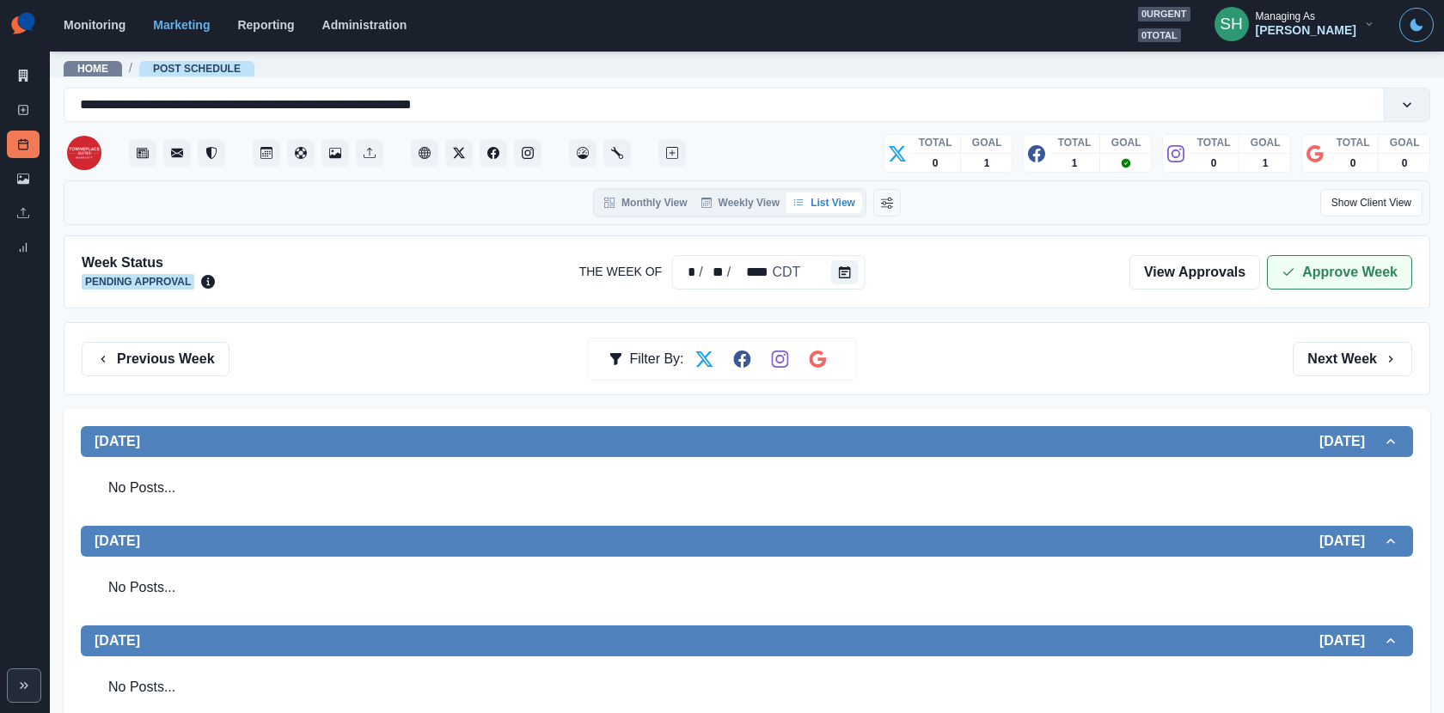
click at [1322, 280] on button "Approve Week" at bounding box center [1339, 272] width 145 height 34
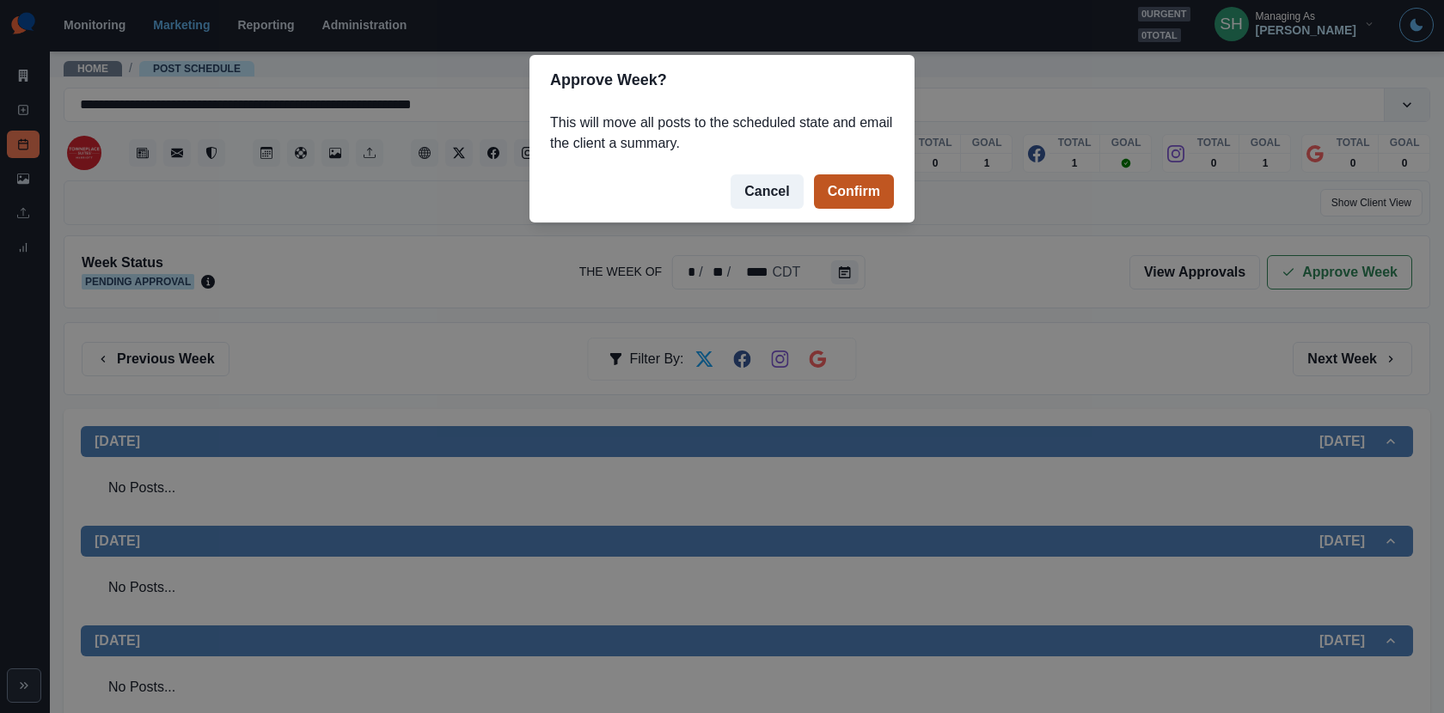
click at [856, 185] on button "Confirm" at bounding box center [854, 191] width 80 height 34
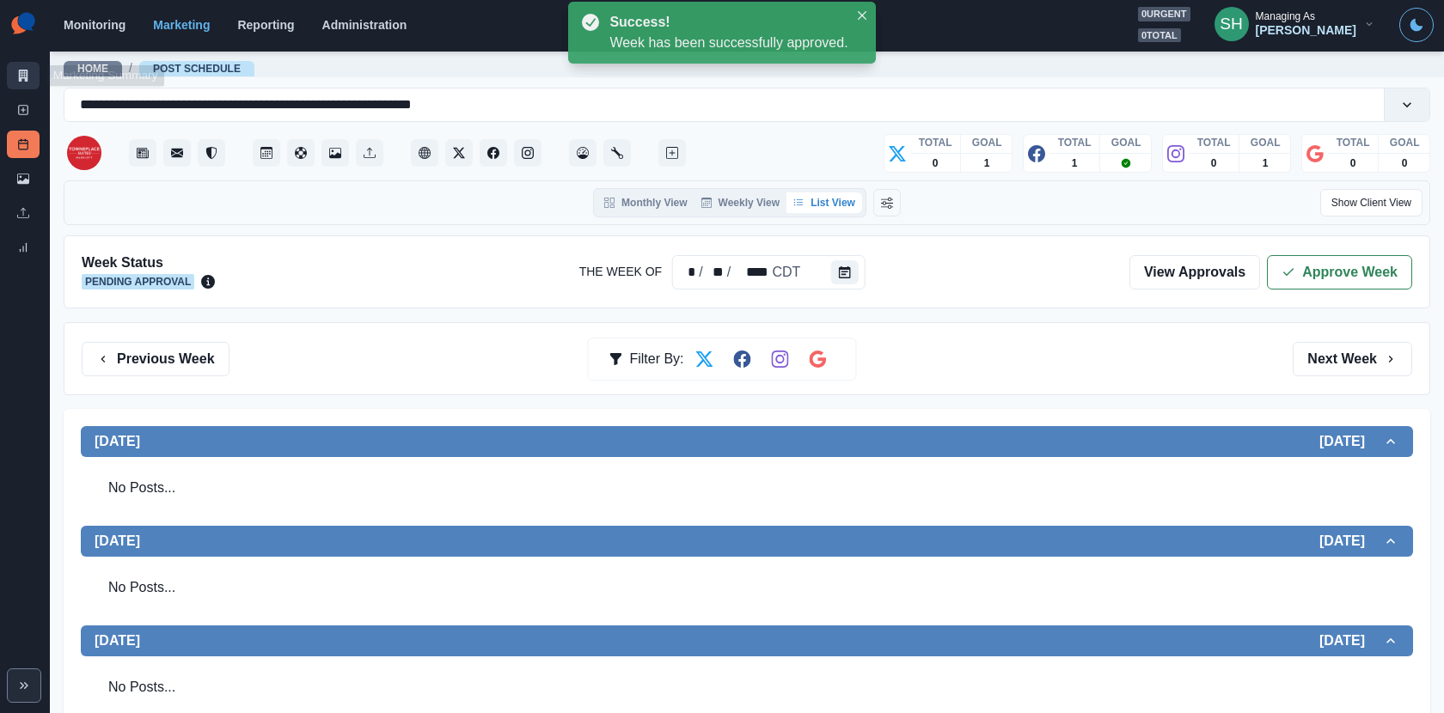
click at [22, 64] on link "Marketing Summary" at bounding box center [23, 75] width 33 height 27
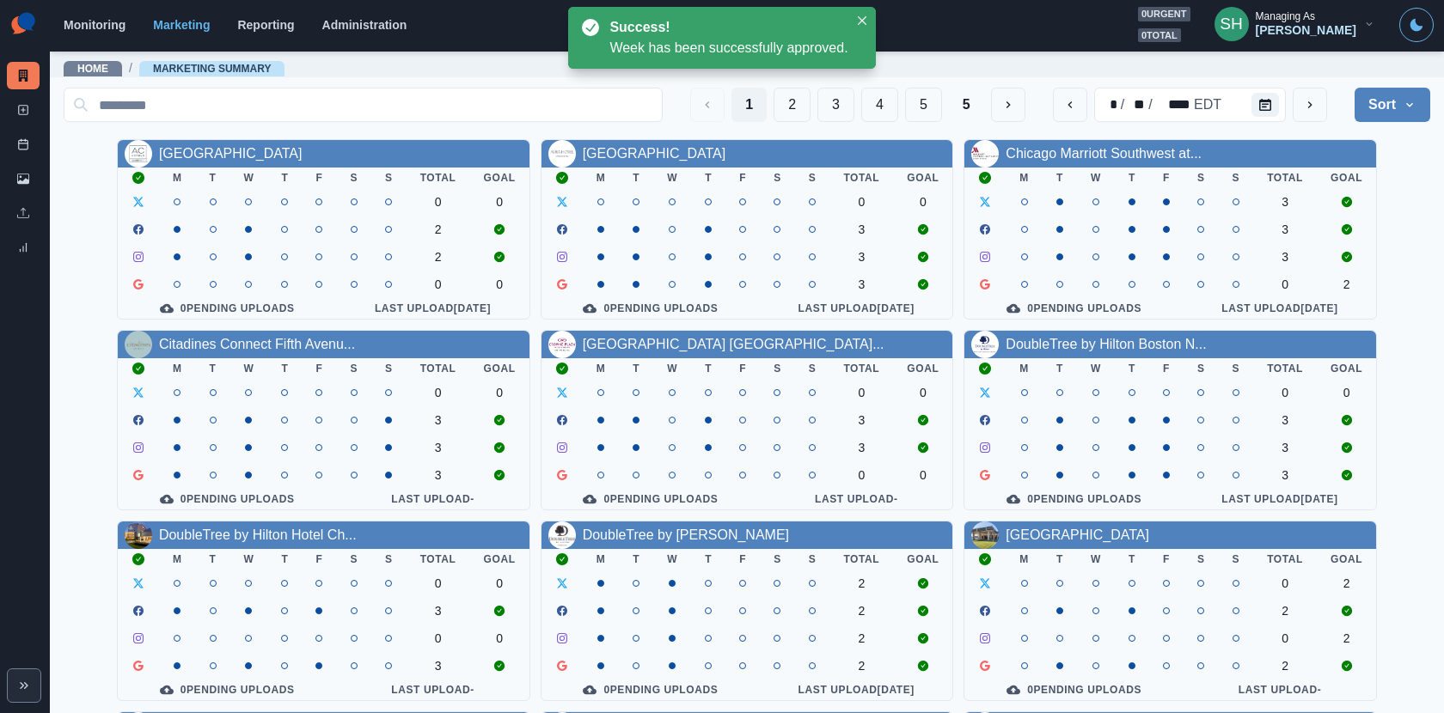
click at [947, 97] on div "1 2 3 4 5 5" at bounding box center [857, 105] width 334 height 34
click at [966, 101] on button "5" at bounding box center [966, 105] width 35 height 34
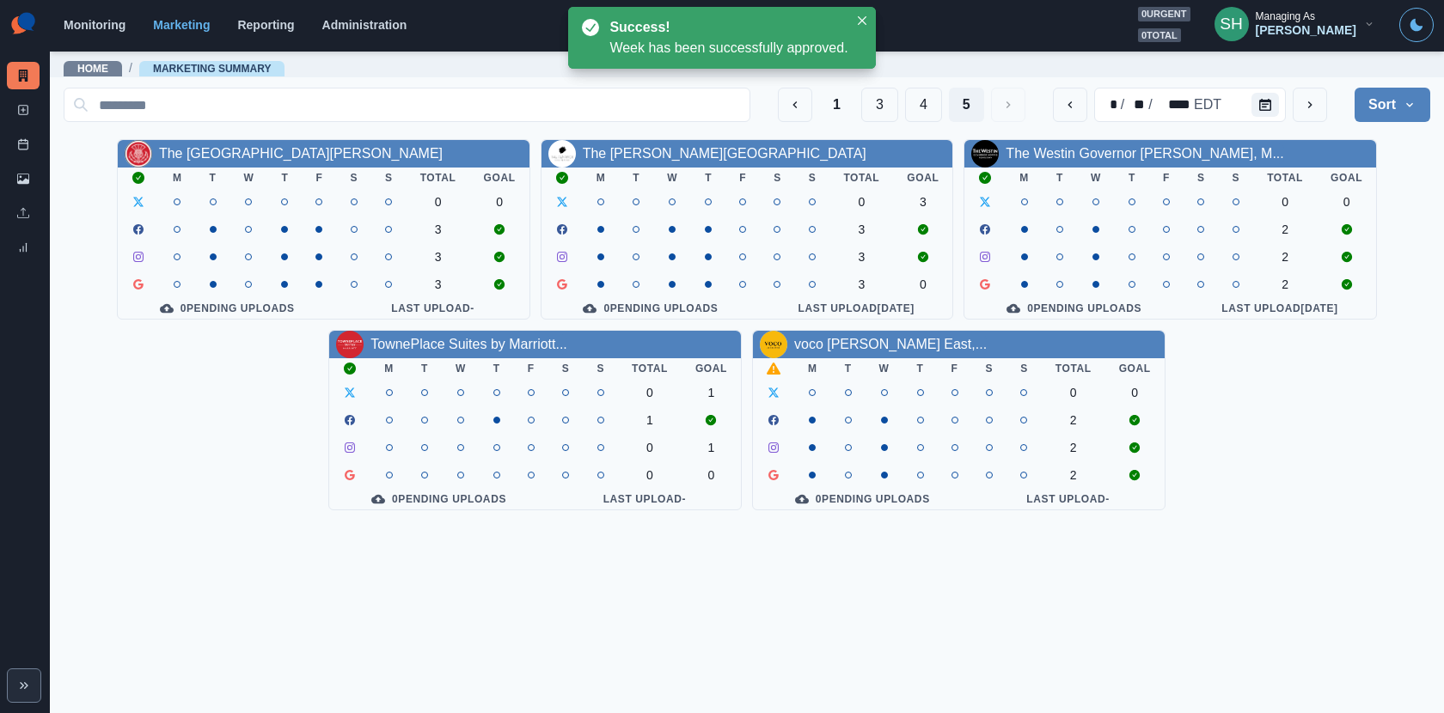
click at [893, 333] on div "voco [PERSON_NAME] East,..." at bounding box center [959, 344] width 412 height 27
click at [893, 344] on link "voco [PERSON_NAME] East,..." at bounding box center [890, 344] width 192 height 15
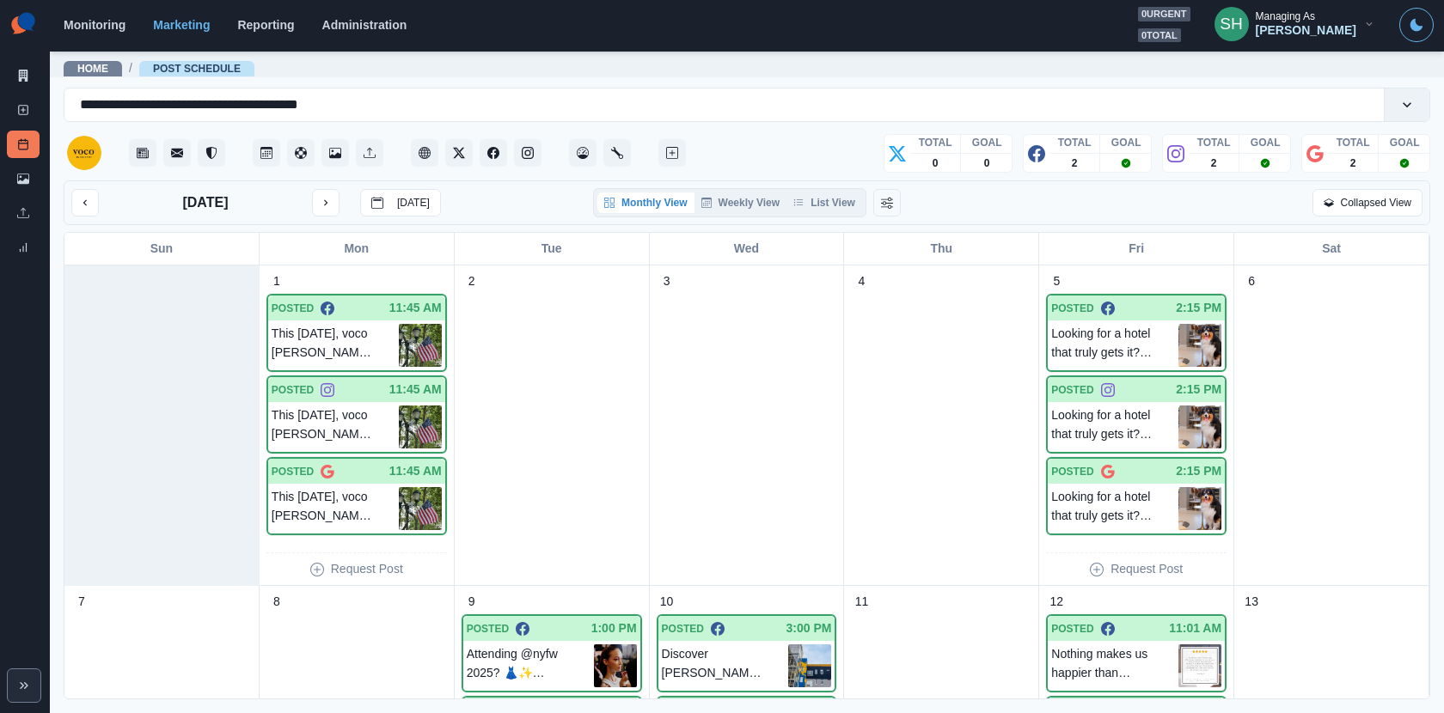
click at [857, 207] on button "List View" at bounding box center [824, 202] width 76 height 21
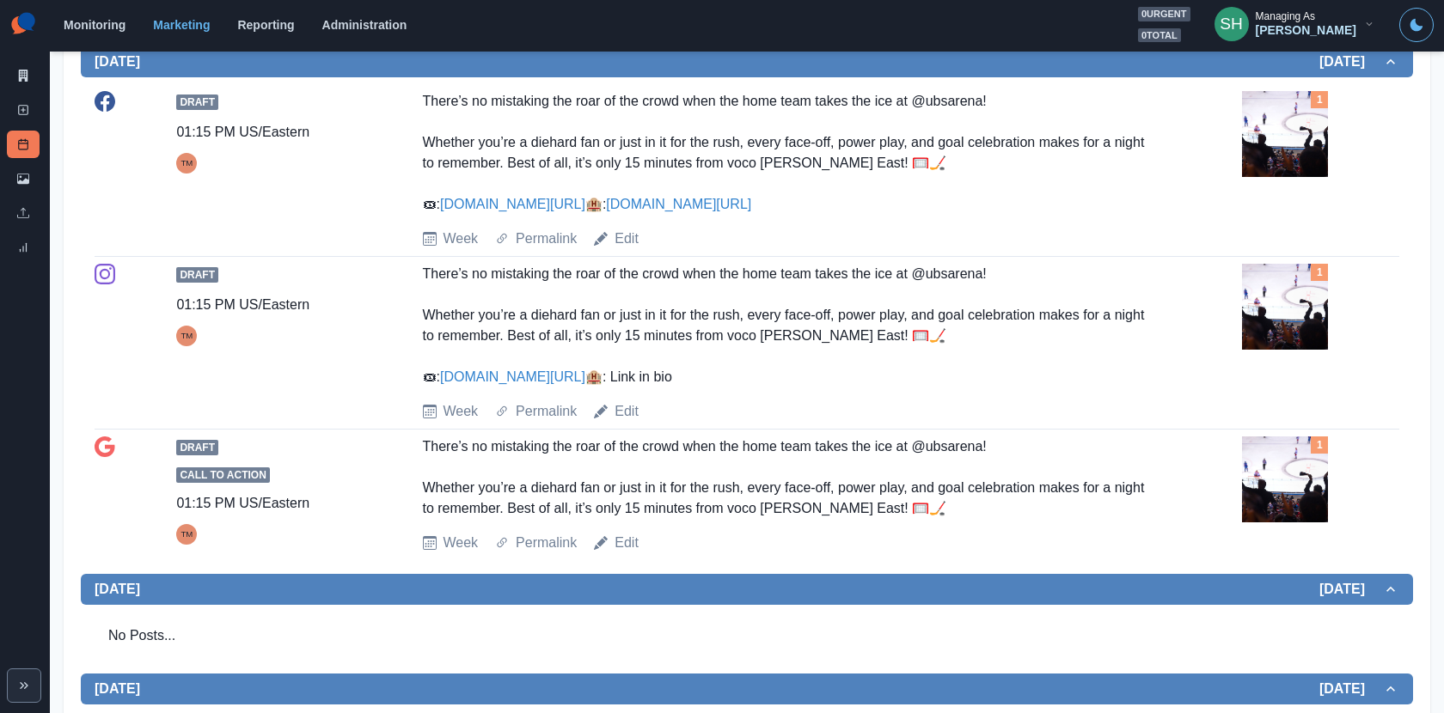
scroll to position [945, 0]
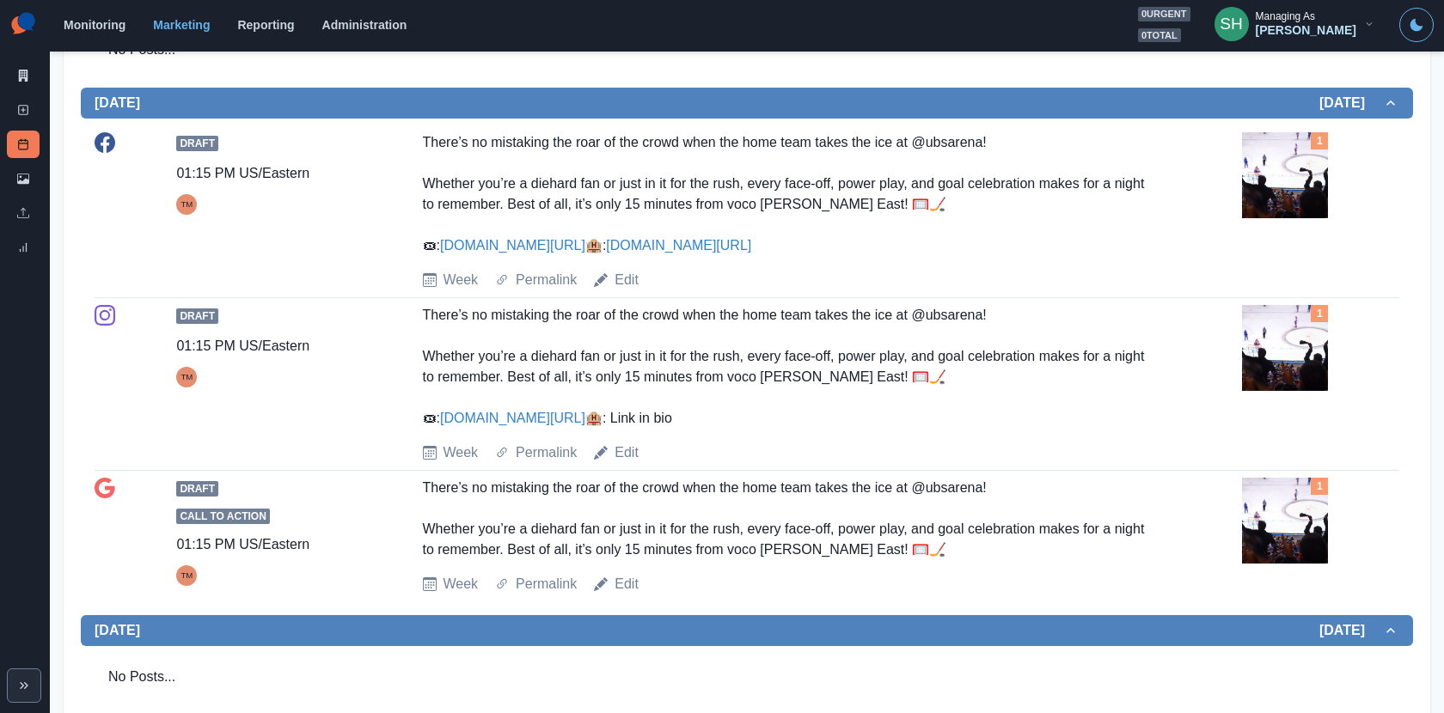
click at [1280, 168] on img at bounding box center [1285, 175] width 86 height 86
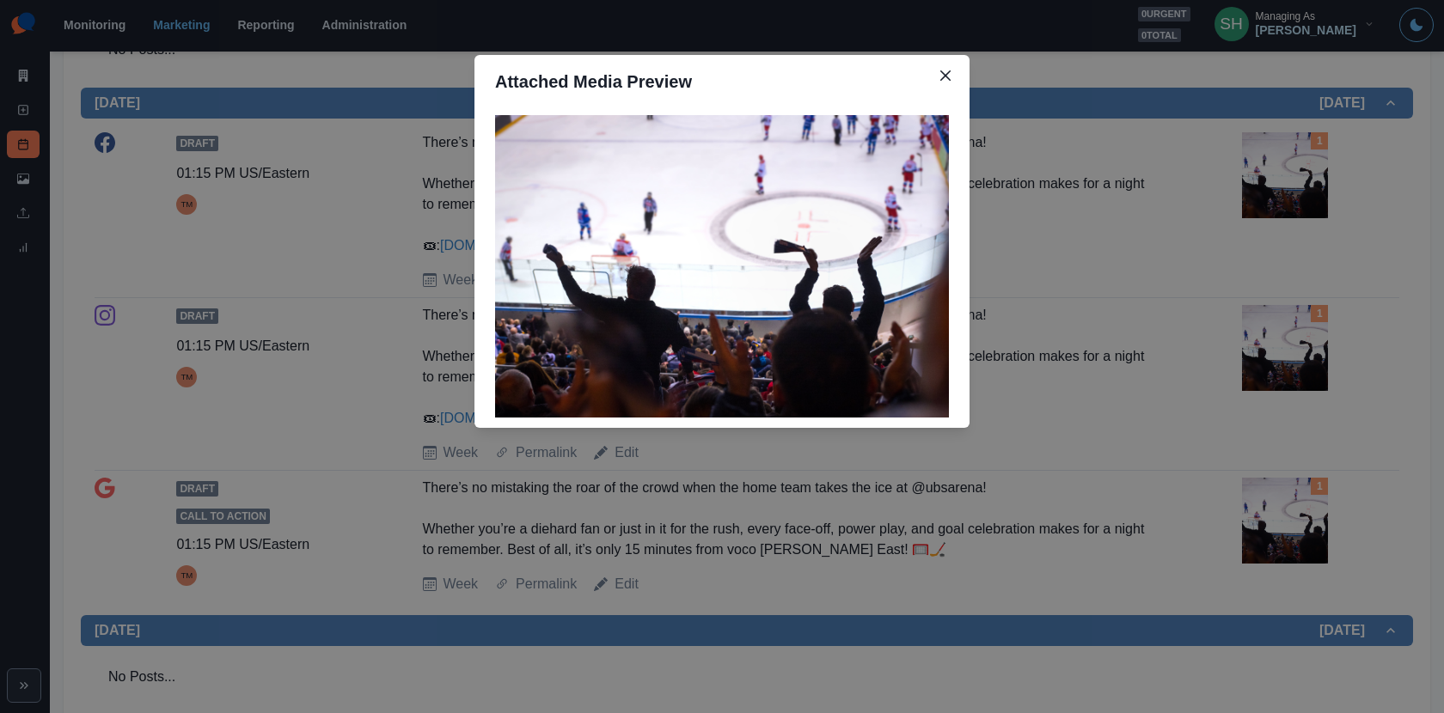
click at [1208, 219] on div "Attached Media Preview" at bounding box center [722, 356] width 1444 height 713
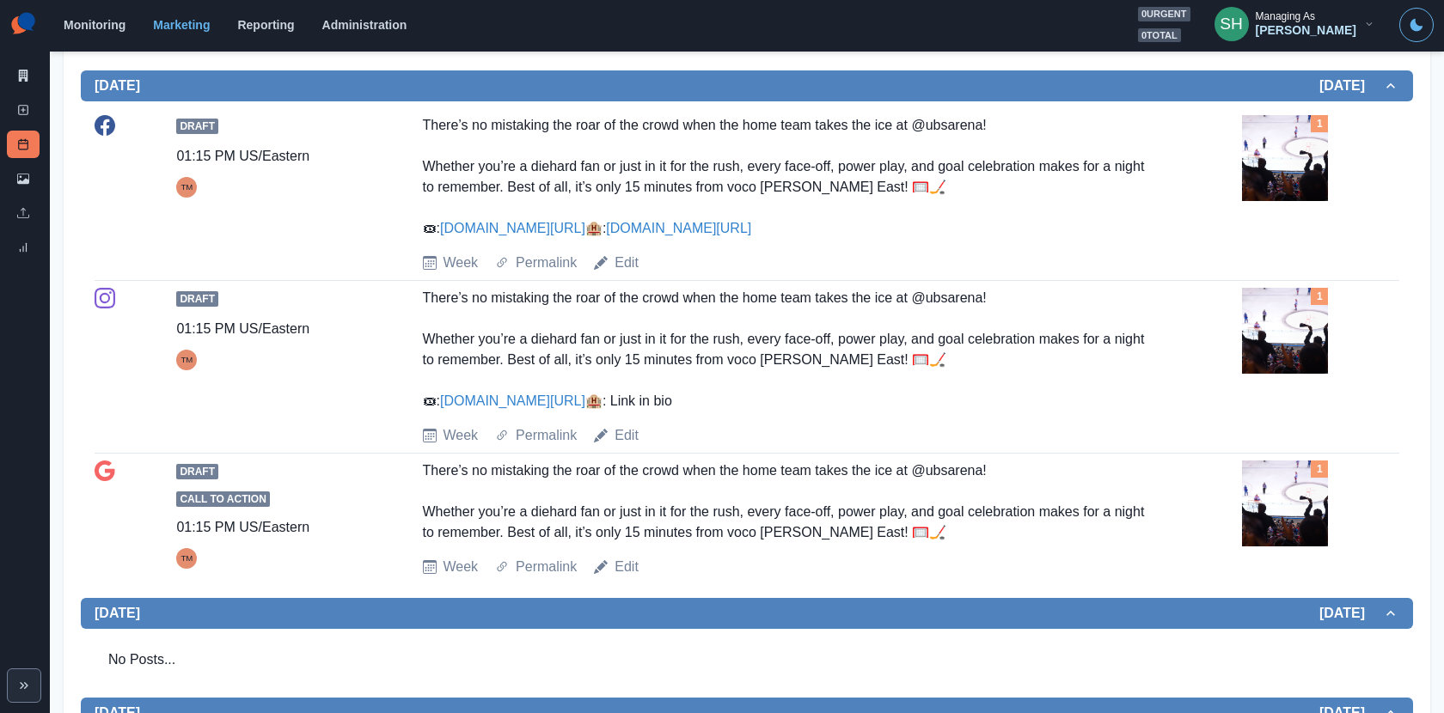
scroll to position [969, 0]
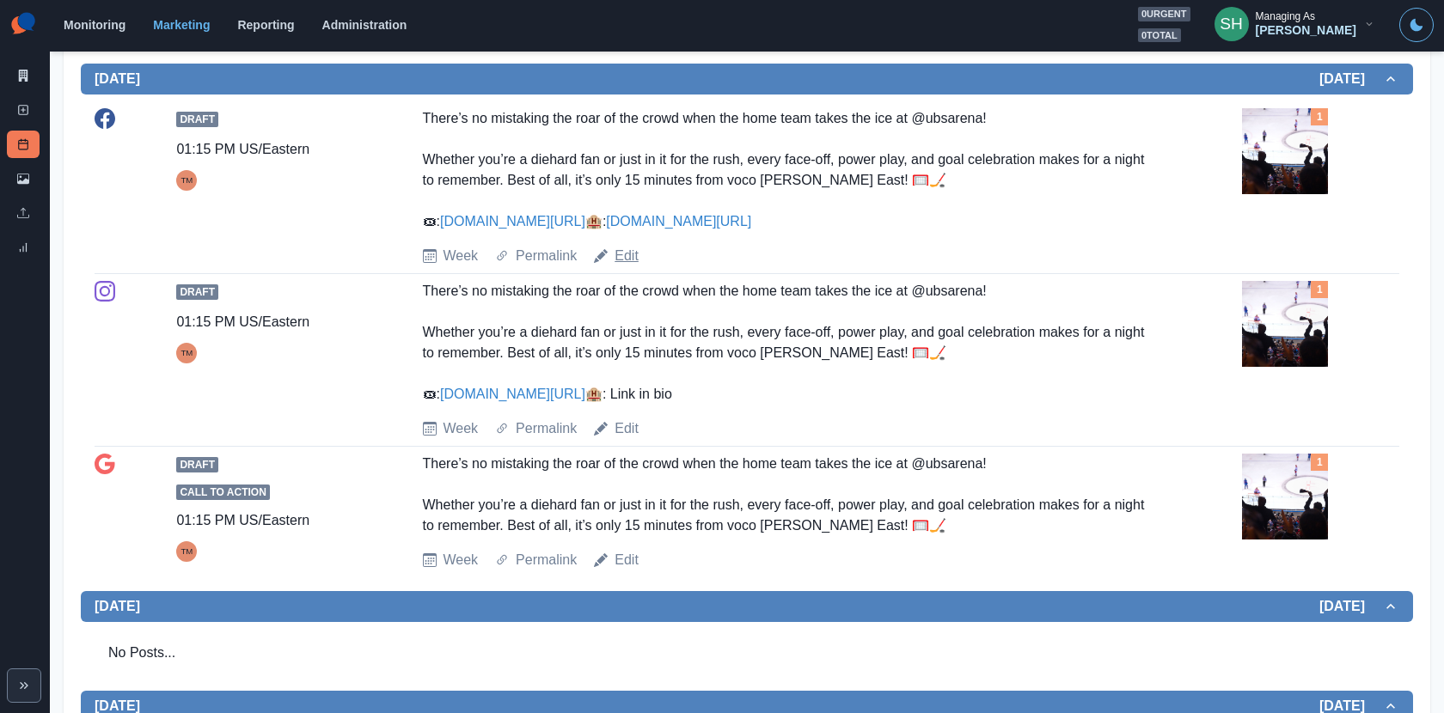
click at [630, 266] on link "Edit" at bounding box center [626, 256] width 24 height 21
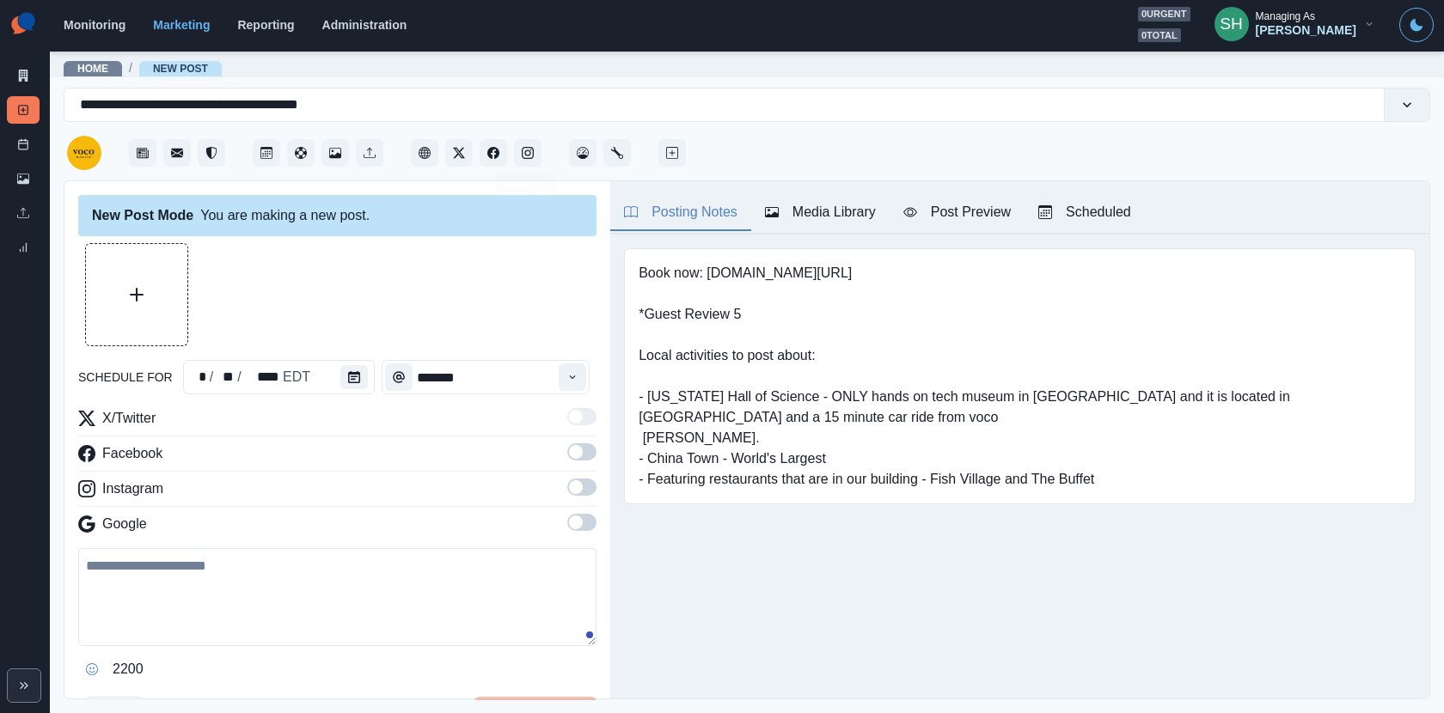
type input "*******"
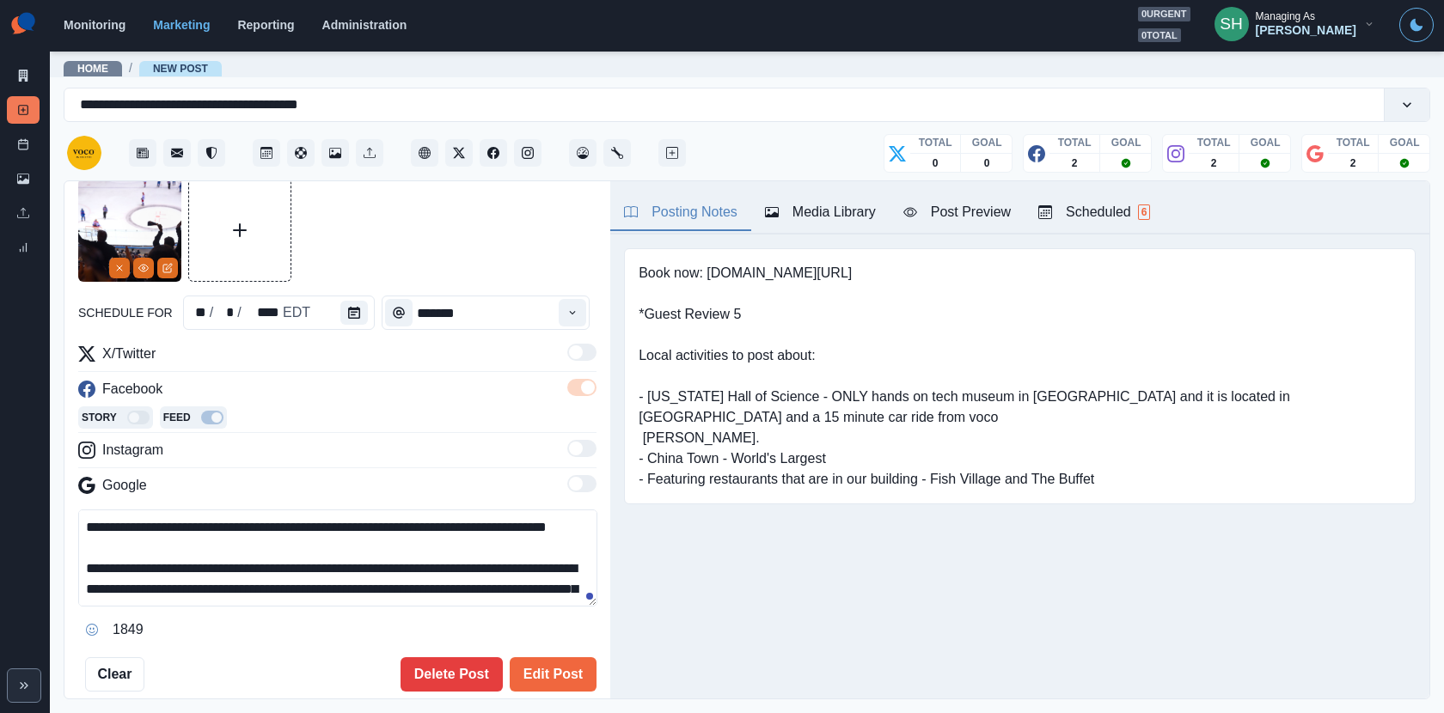
scroll to position [52, 0]
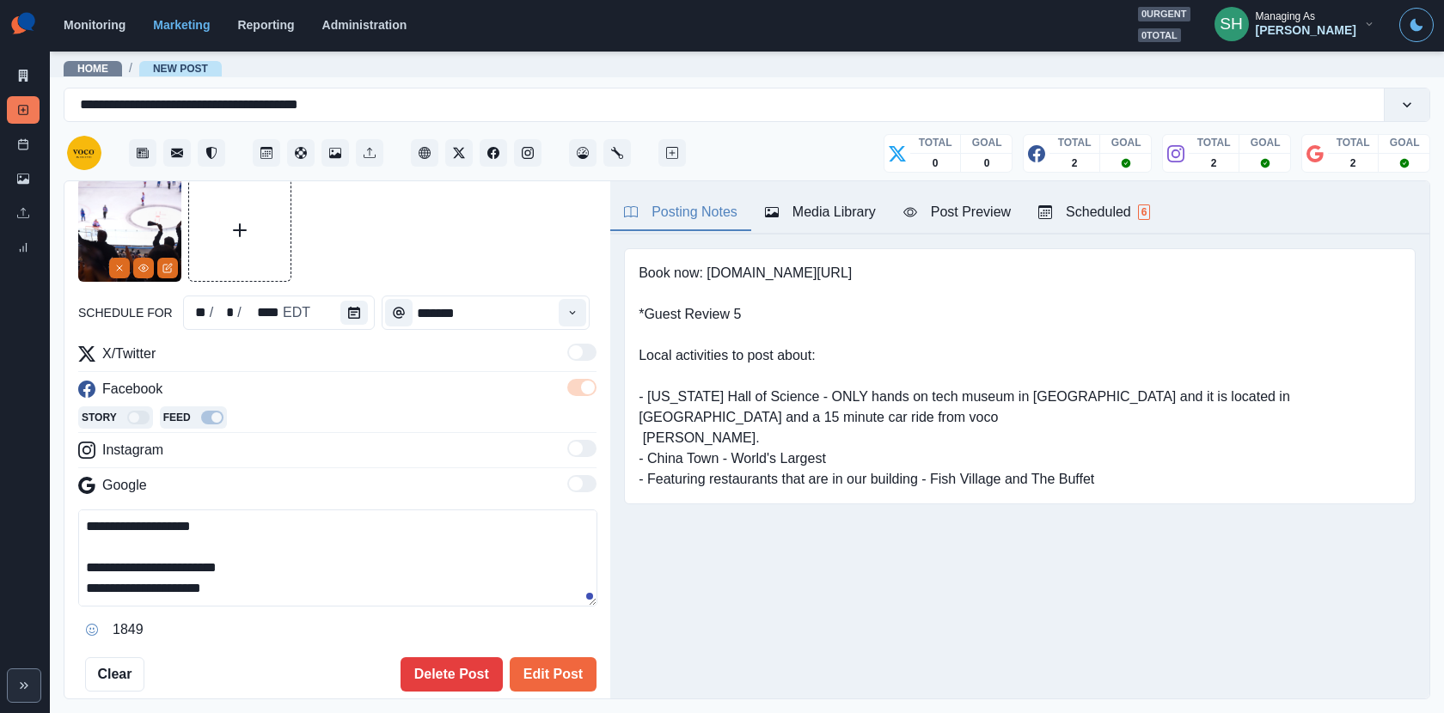
click at [89, 568] on textarea "**********" at bounding box center [337, 558] width 519 height 97
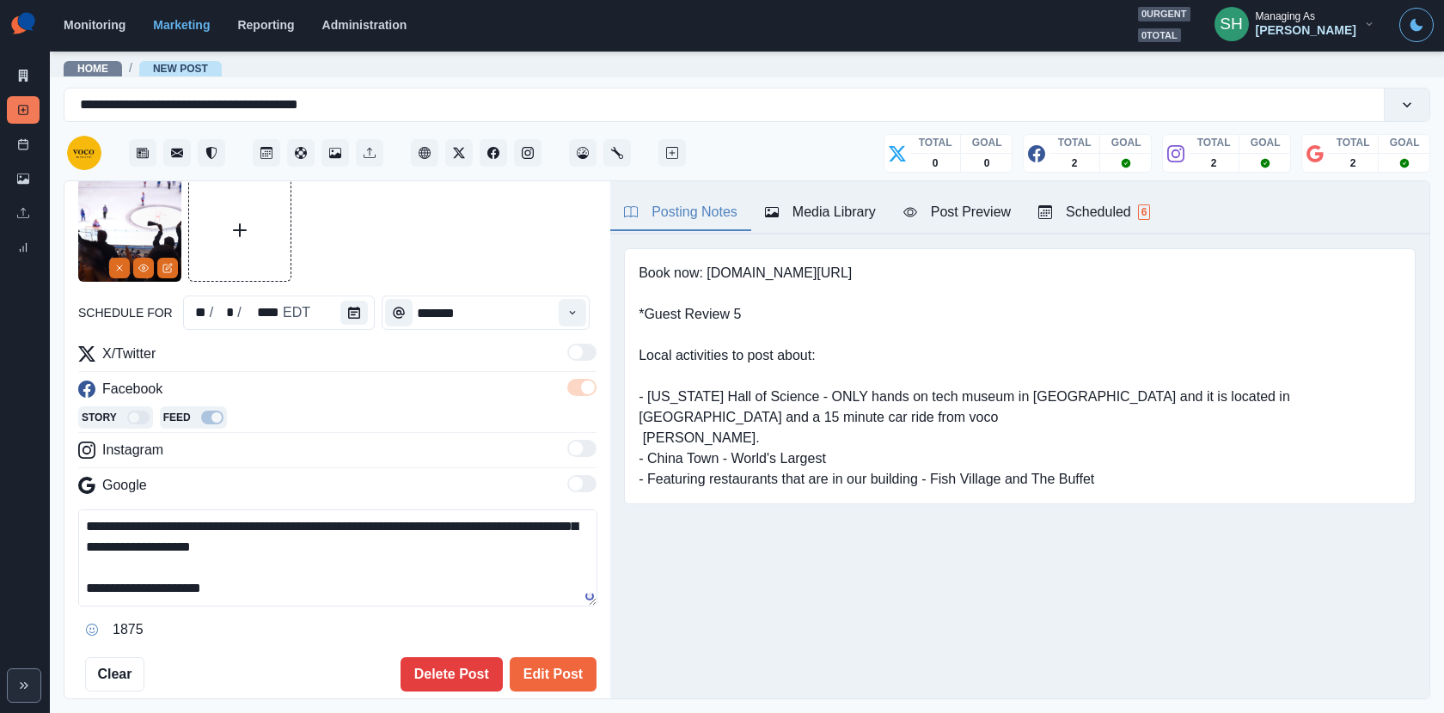
scroll to position [82, 0]
type textarea "**********"
click at [575, 686] on button "Edit Post" at bounding box center [553, 674] width 87 height 34
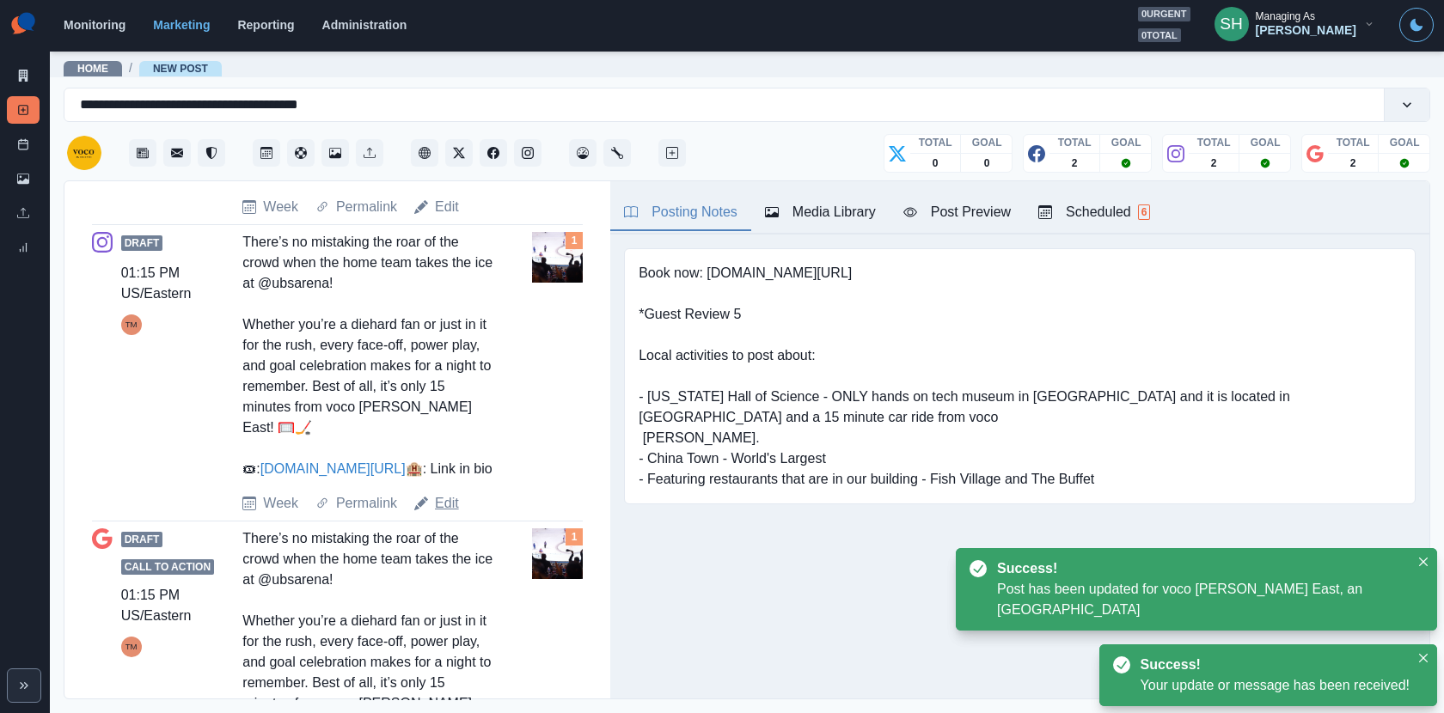
click at [445, 514] on link "Edit" at bounding box center [447, 503] width 24 height 21
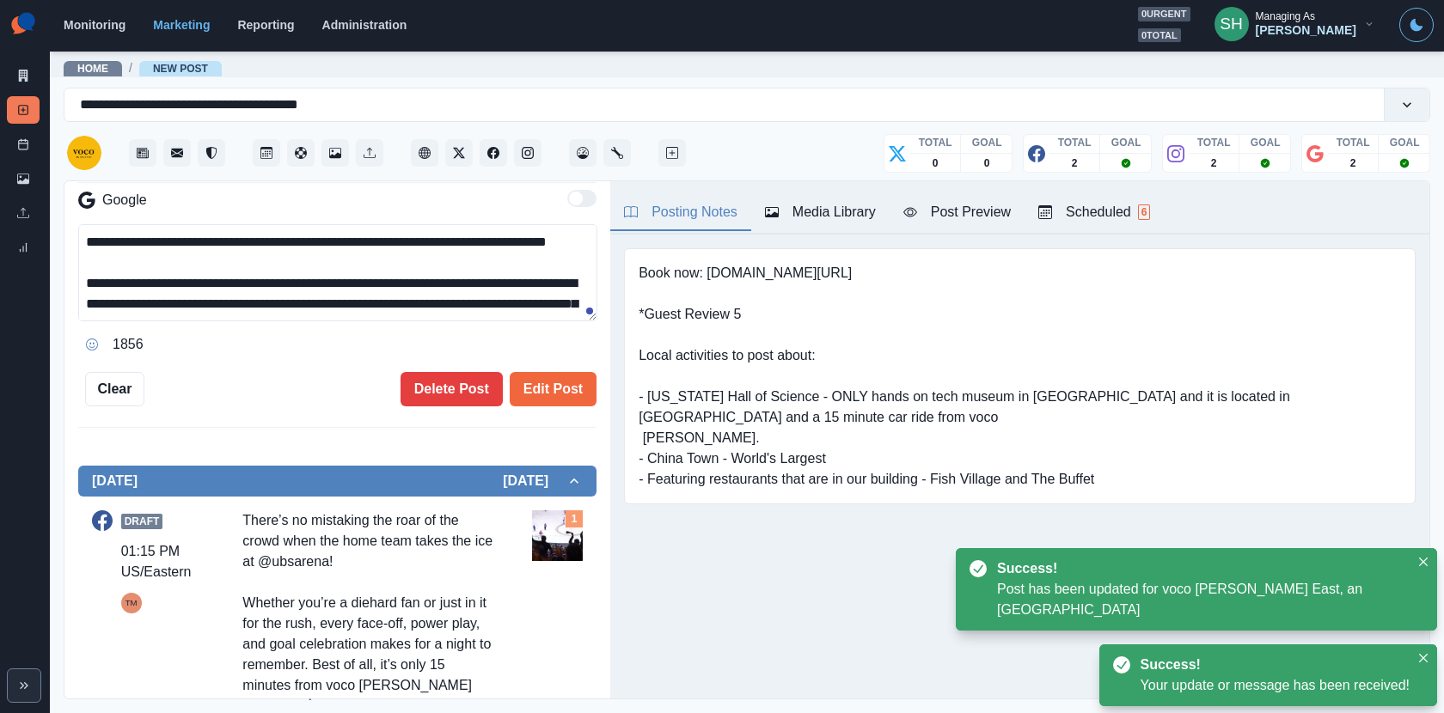
scroll to position [102, 0]
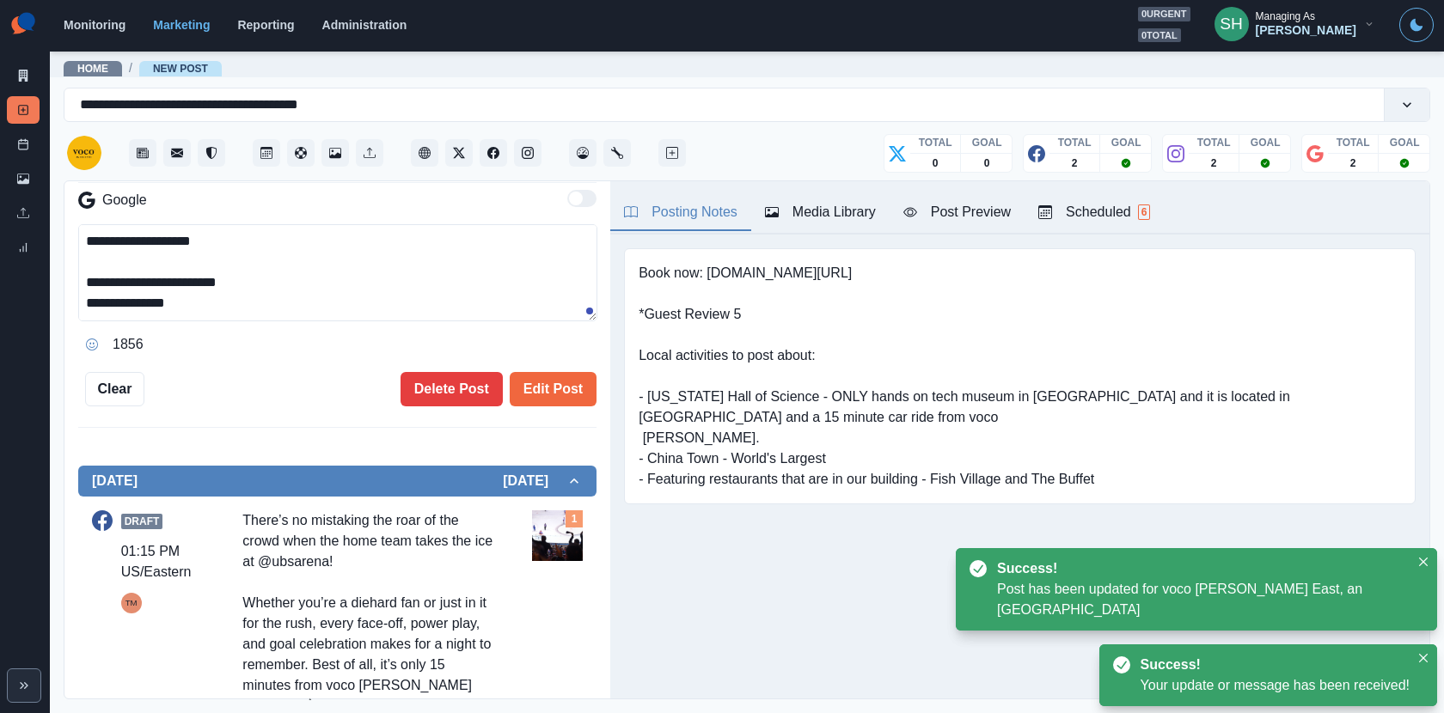
drag, startPoint x: 47, startPoint y: 285, endPoint x: 31, endPoint y: 285, distance: 16.3
click at [31, 285] on div "**********" at bounding box center [722, 356] width 1444 height 713
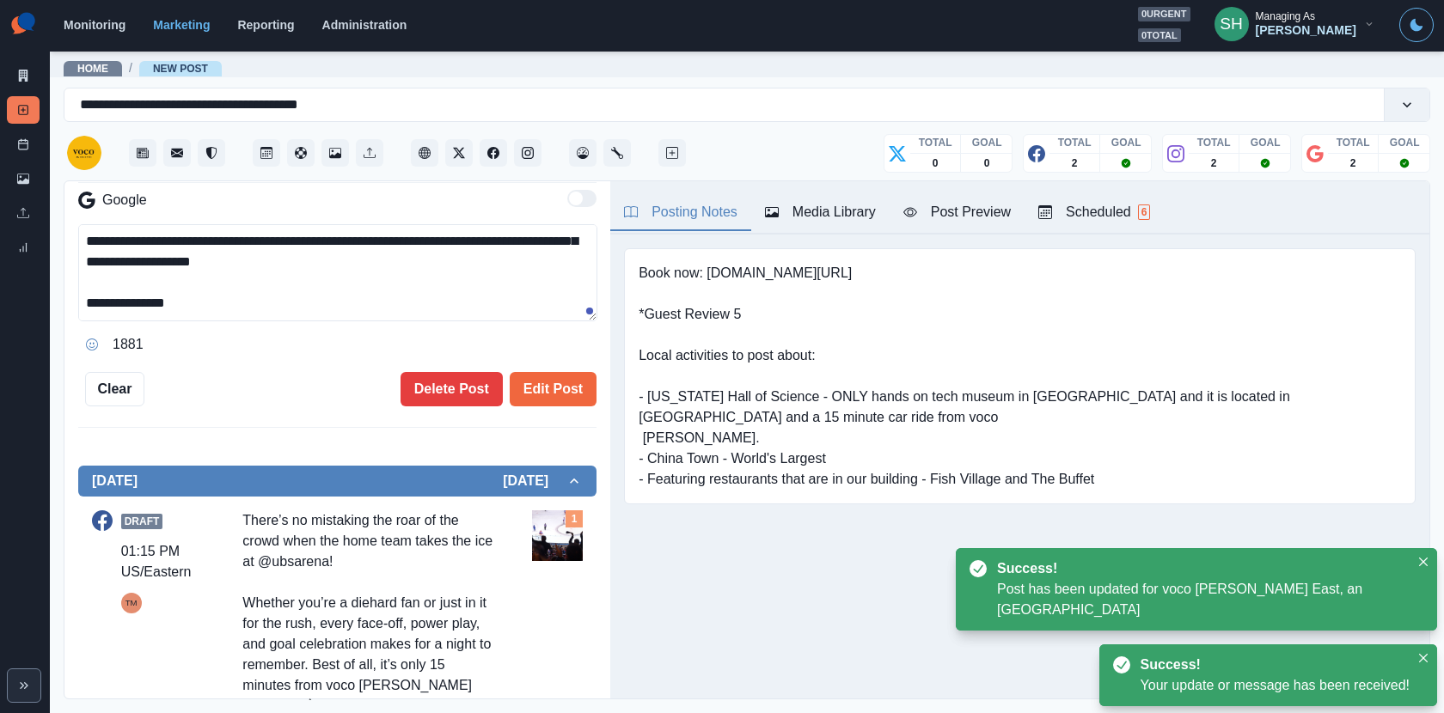
scroll to position [82, 0]
type textarea "**********"
click at [584, 398] on button "Edit Post" at bounding box center [553, 389] width 87 height 34
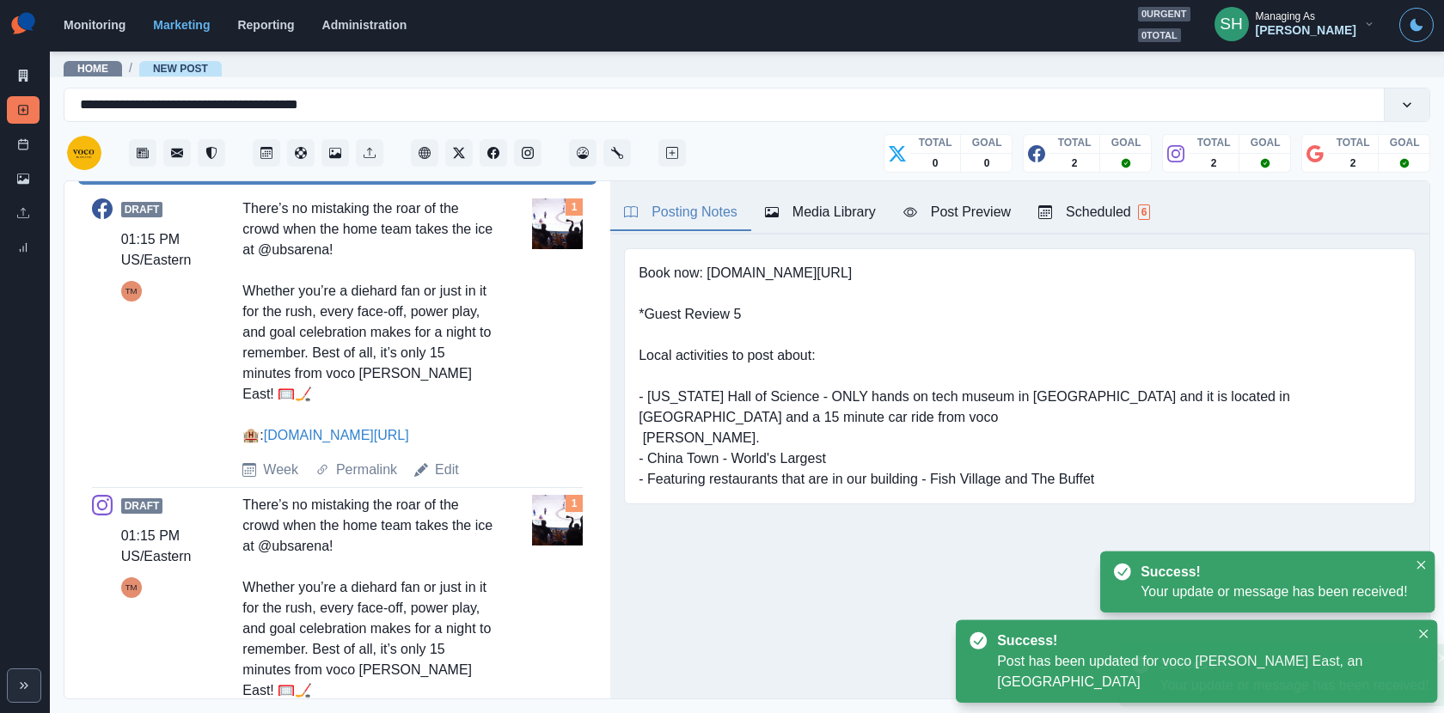
scroll to position [1016, 0]
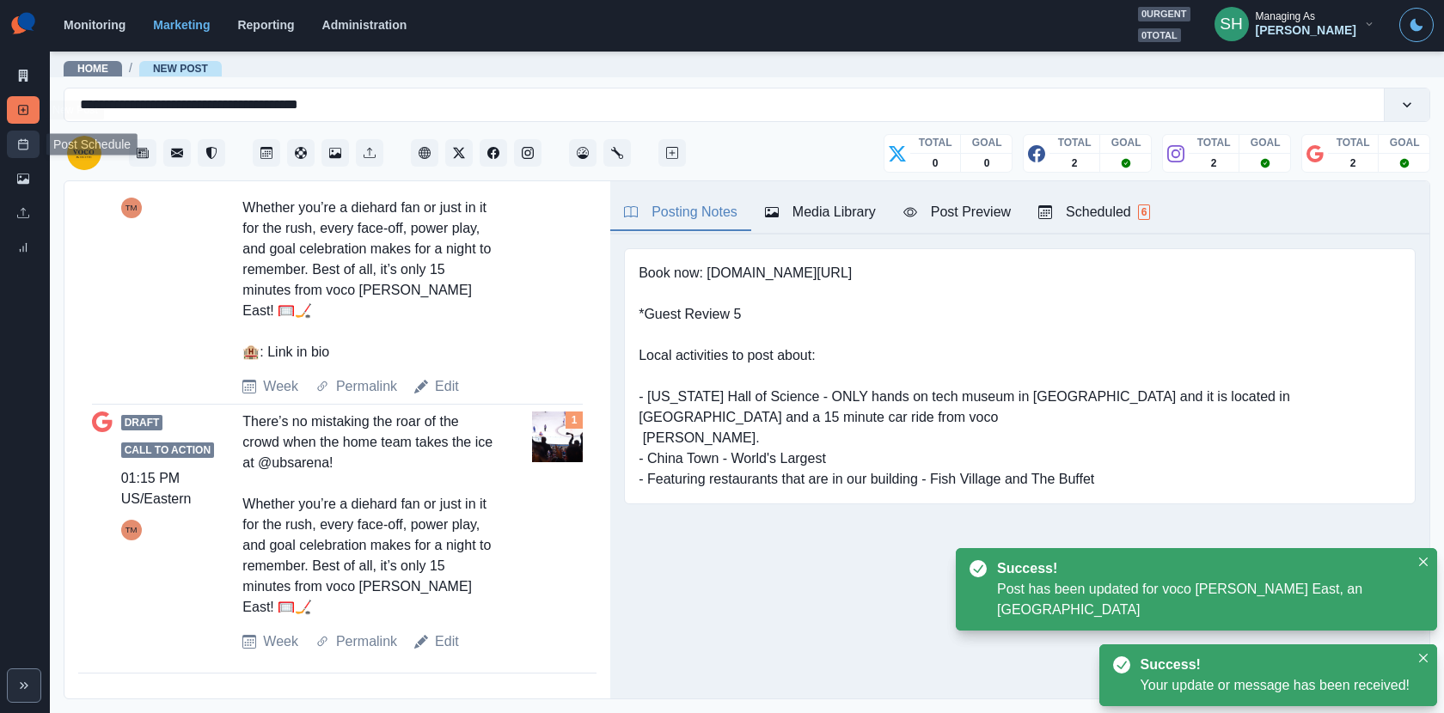
click at [20, 144] on icon at bounding box center [23, 144] width 12 height 12
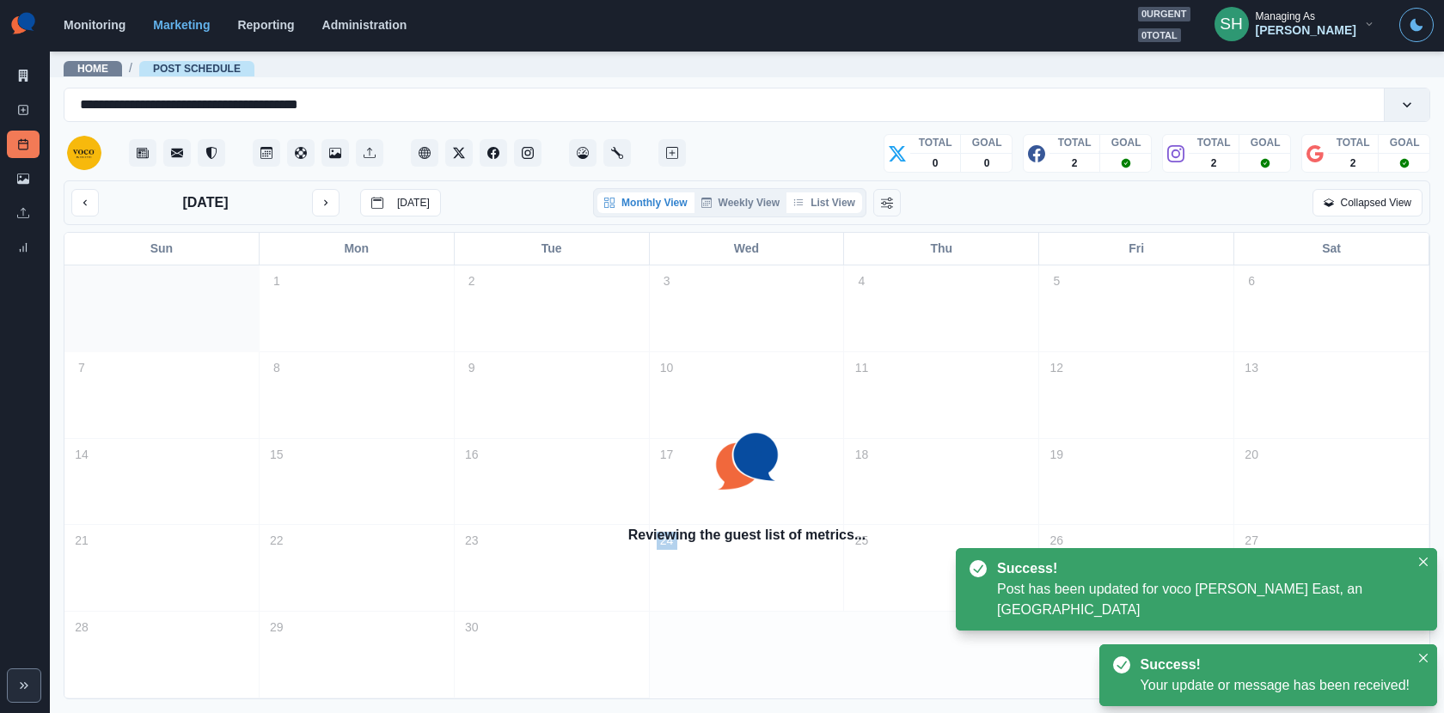
click at [808, 199] on button "List View" at bounding box center [824, 202] width 76 height 21
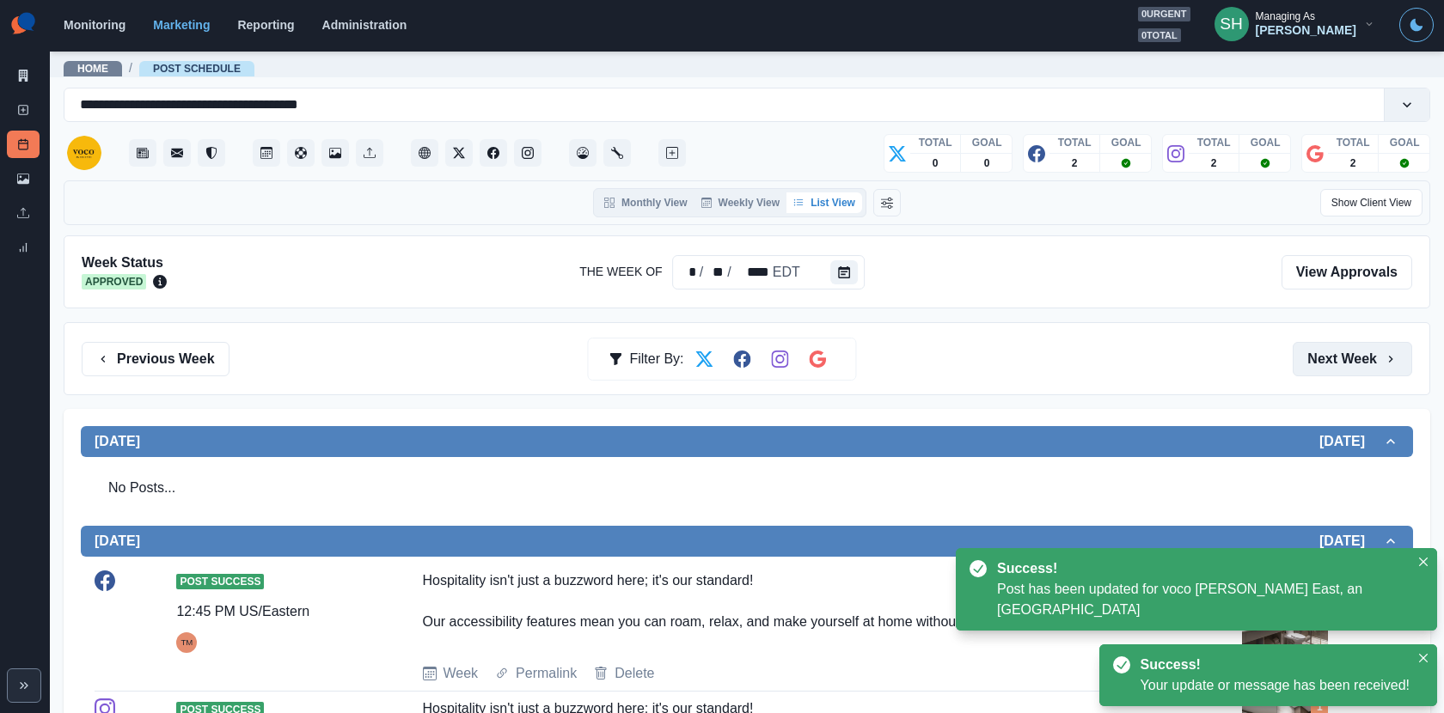
click at [1370, 354] on button "Next Week" at bounding box center [1351, 359] width 119 height 34
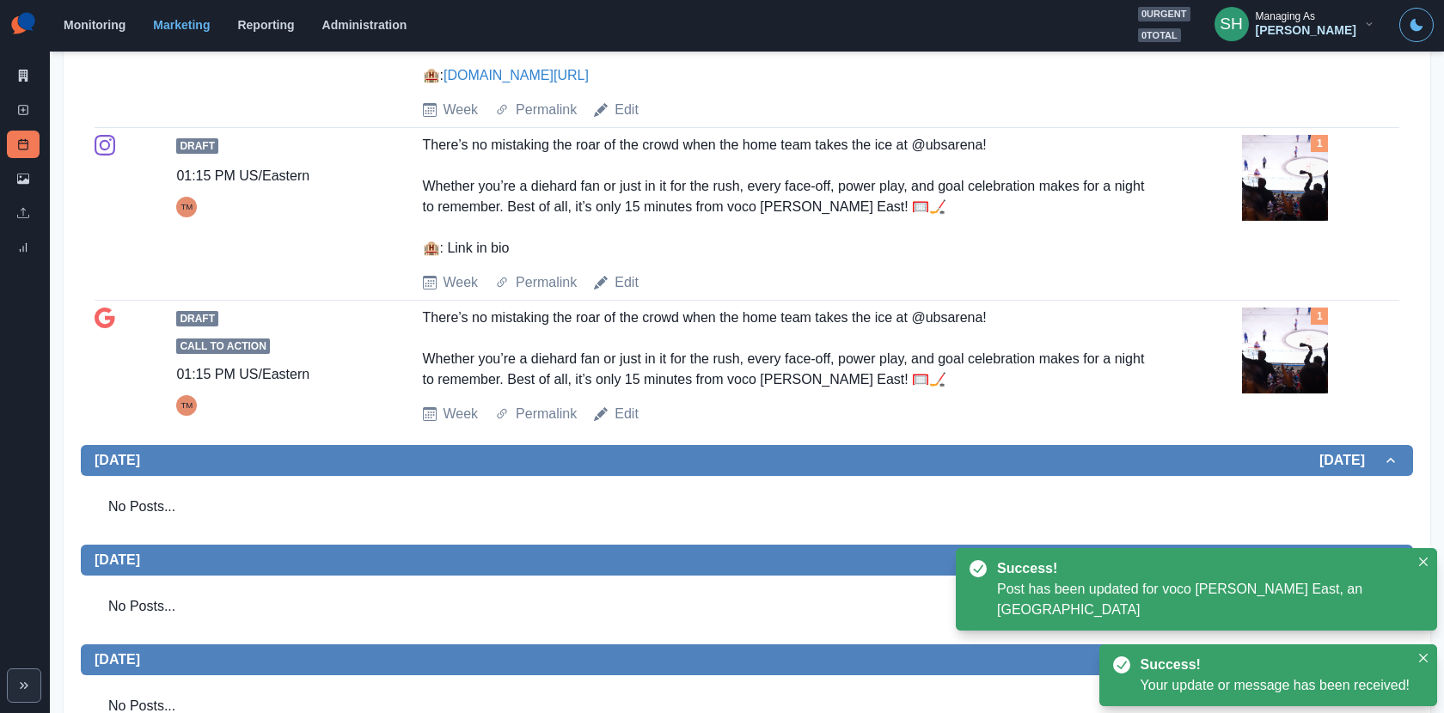
scroll to position [1129, 0]
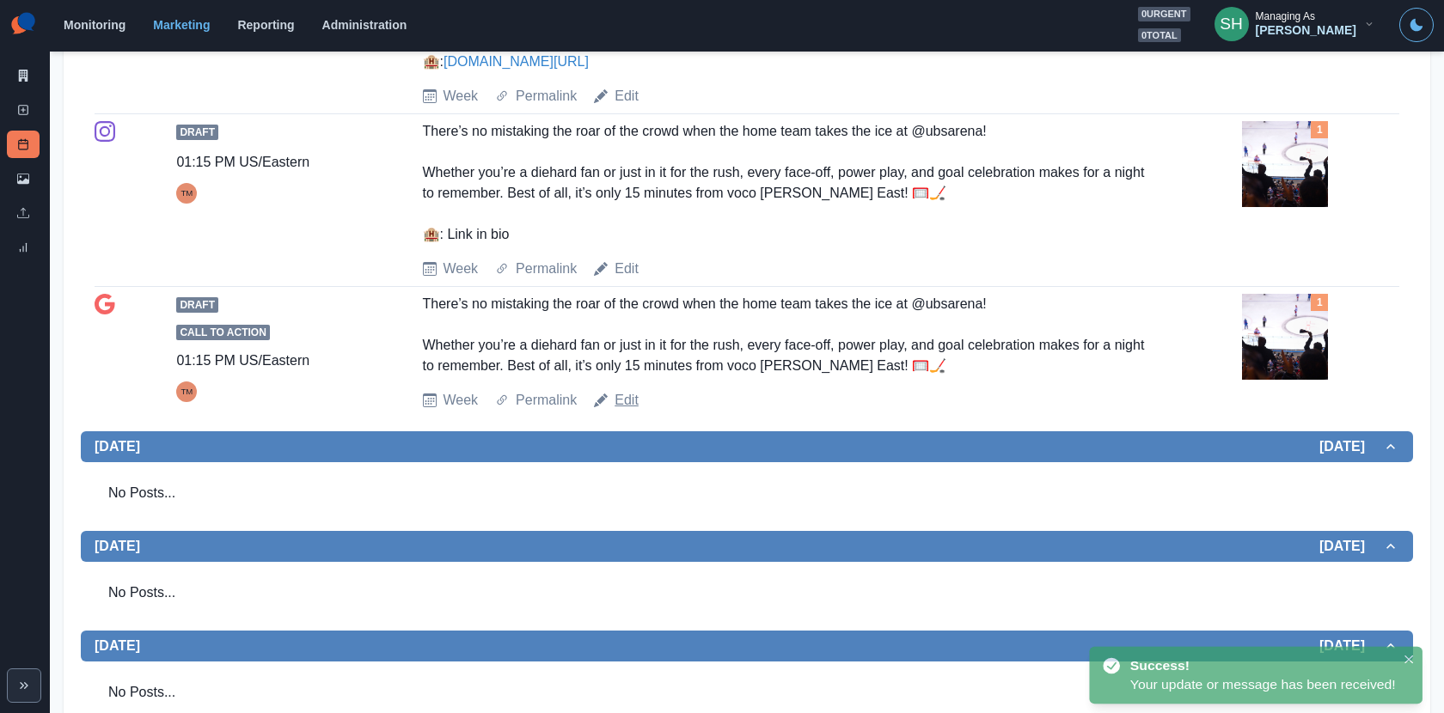
click at [620, 392] on link "Edit" at bounding box center [626, 400] width 24 height 21
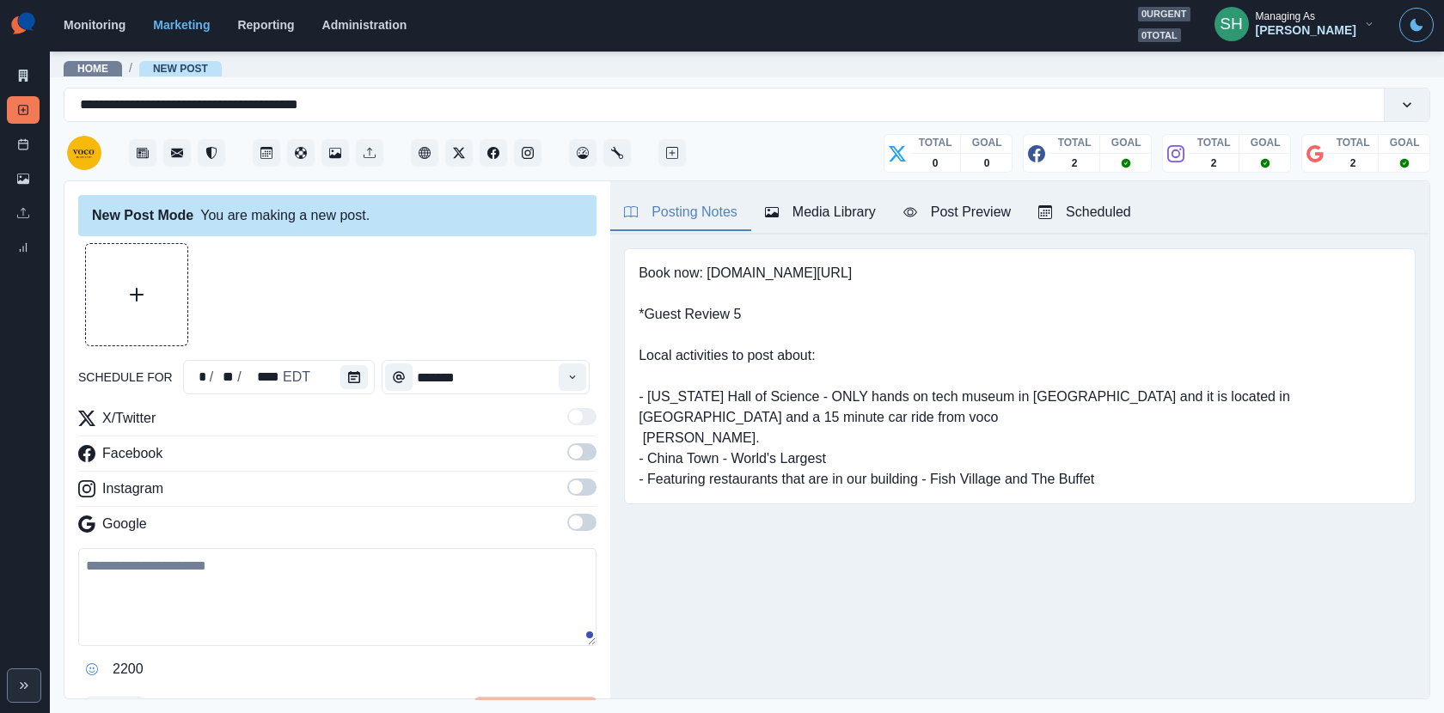
type input "*******"
type textarea "**********"
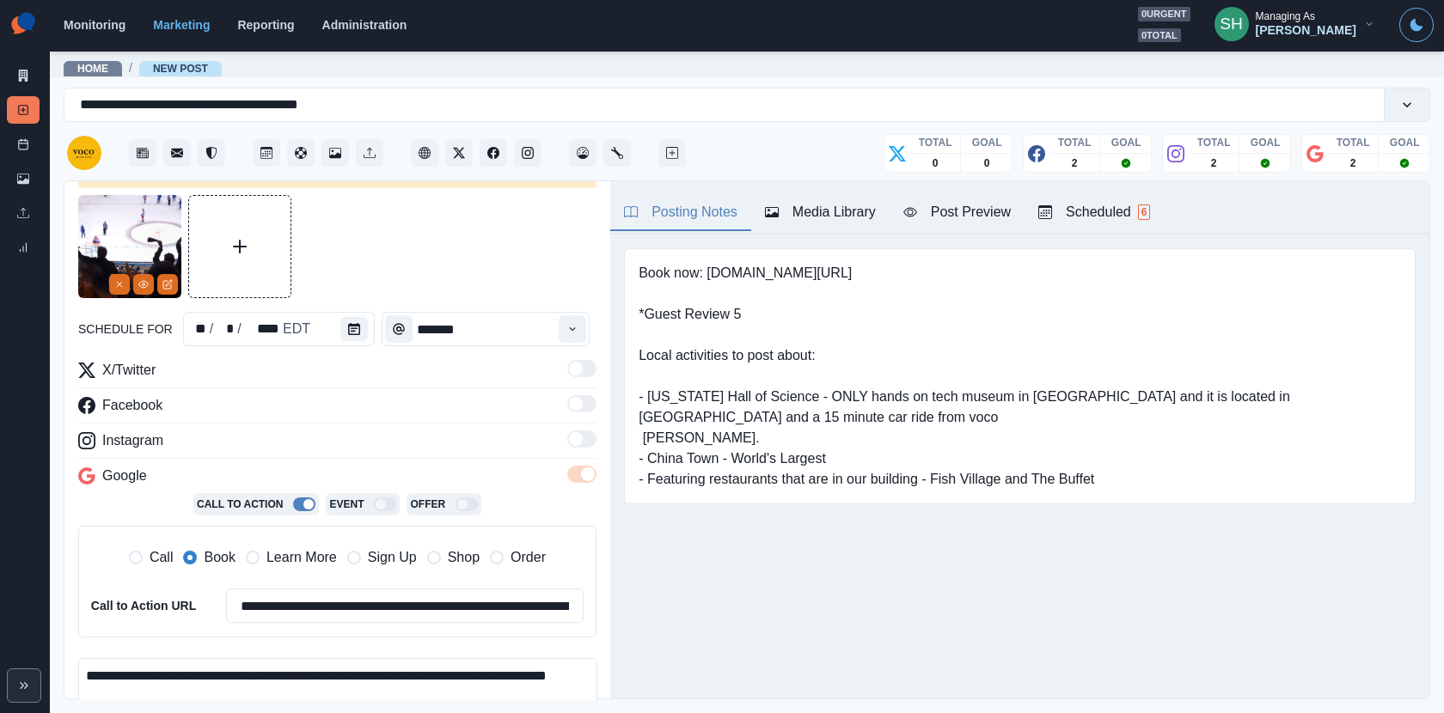
scroll to position [428, 0]
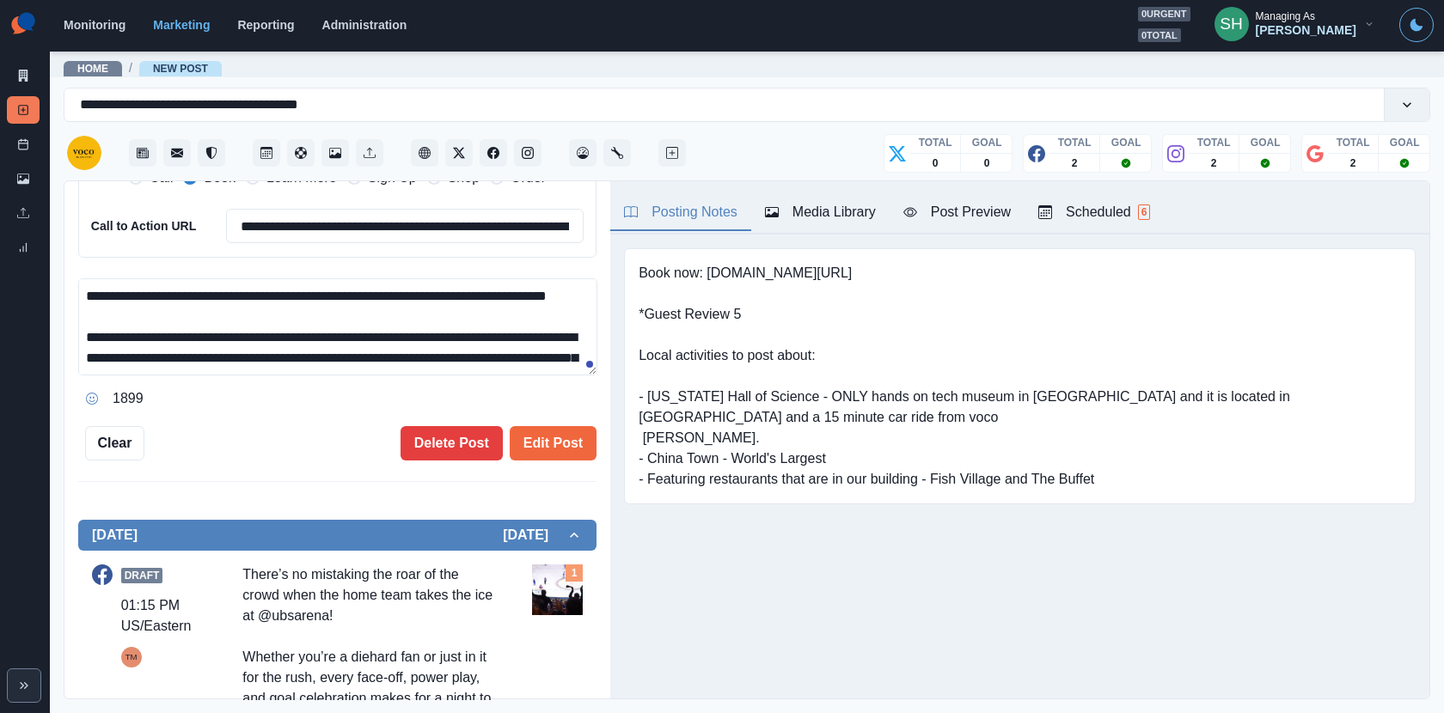
click at [560, 474] on div "**********" at bounding box center [337, 440] width 546 height 519
click at [553, 454] on button "Edit Post" at bounding box center [553, 443] width 87 height 34
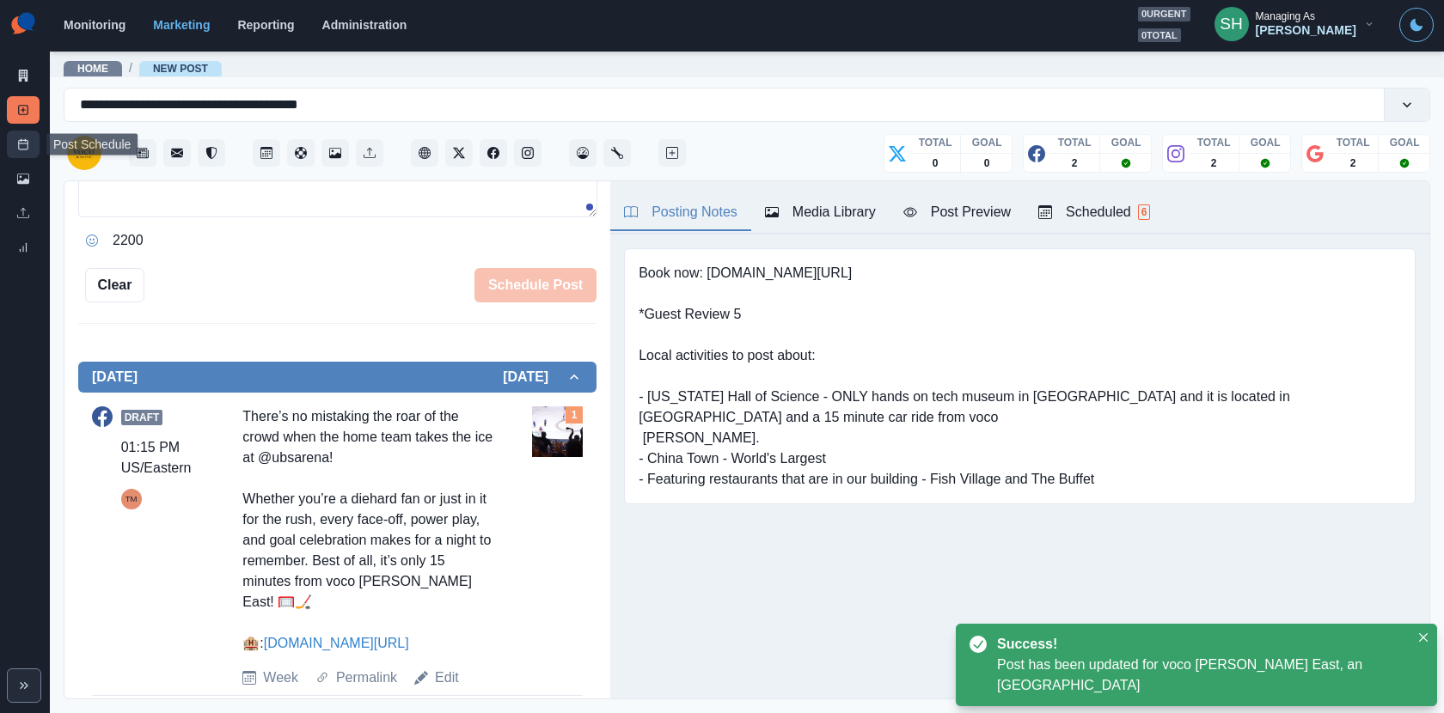
click at [9, 146] on link "Post Schedule" at bounding box center [23, 144] width 33 height 27
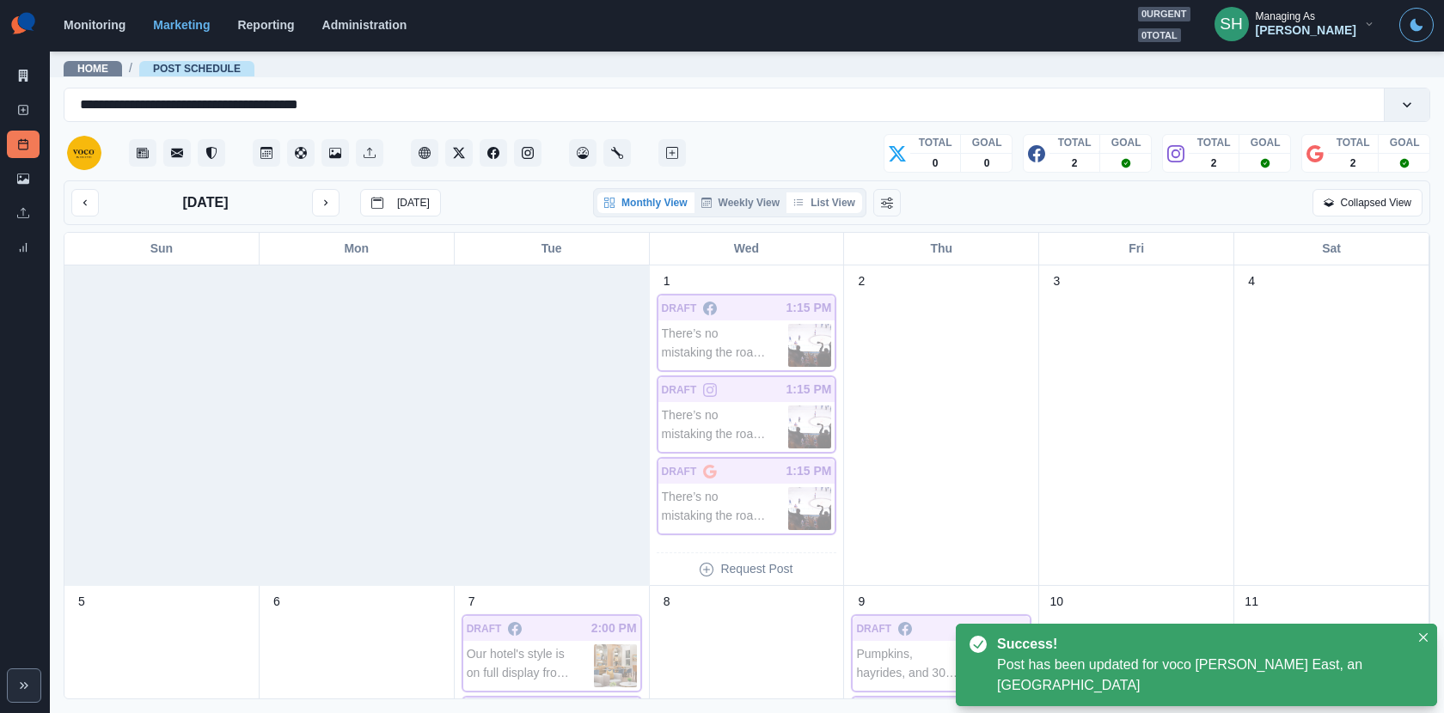
click at [832, 204] on button "List View" at bounding box center [824, 202] width 76 height 21
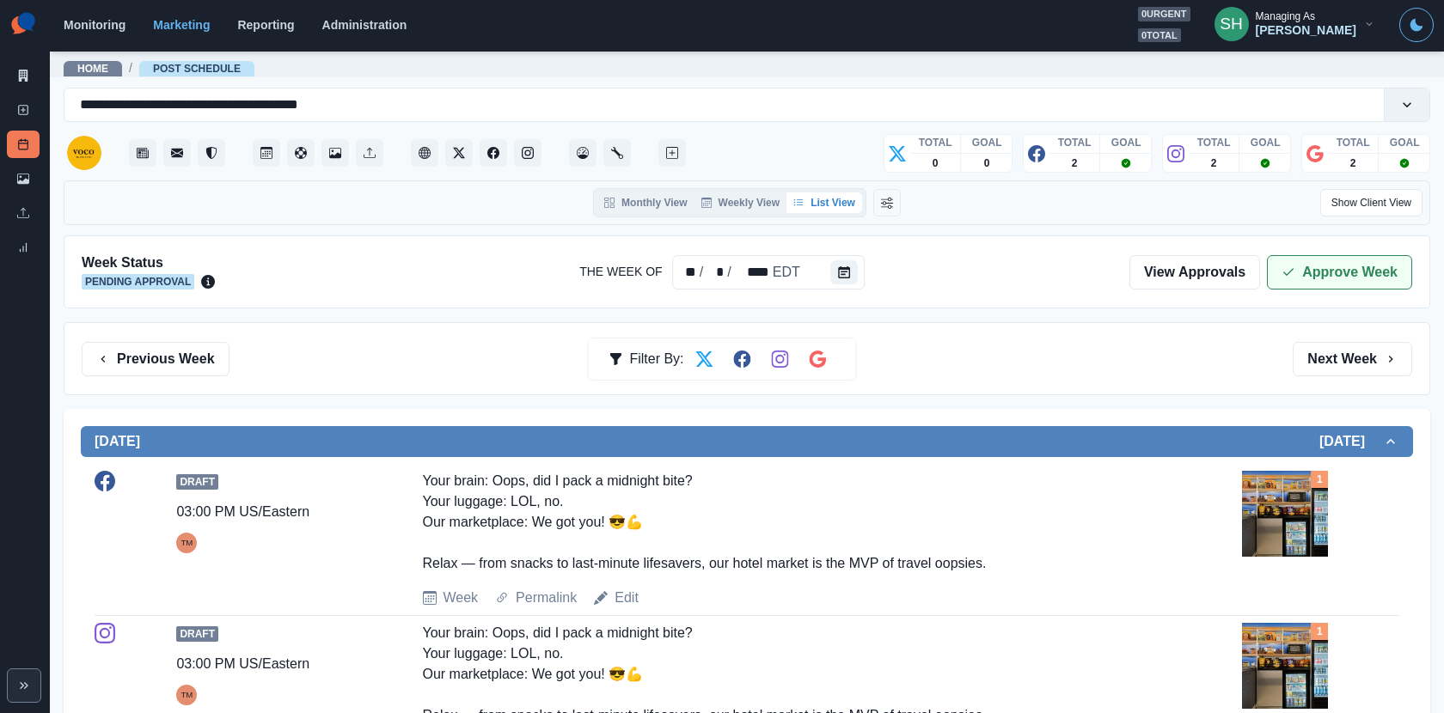
click at [1293, 255] on button "Approve Week" at bounding box center [1339, 272] width 145 height 34
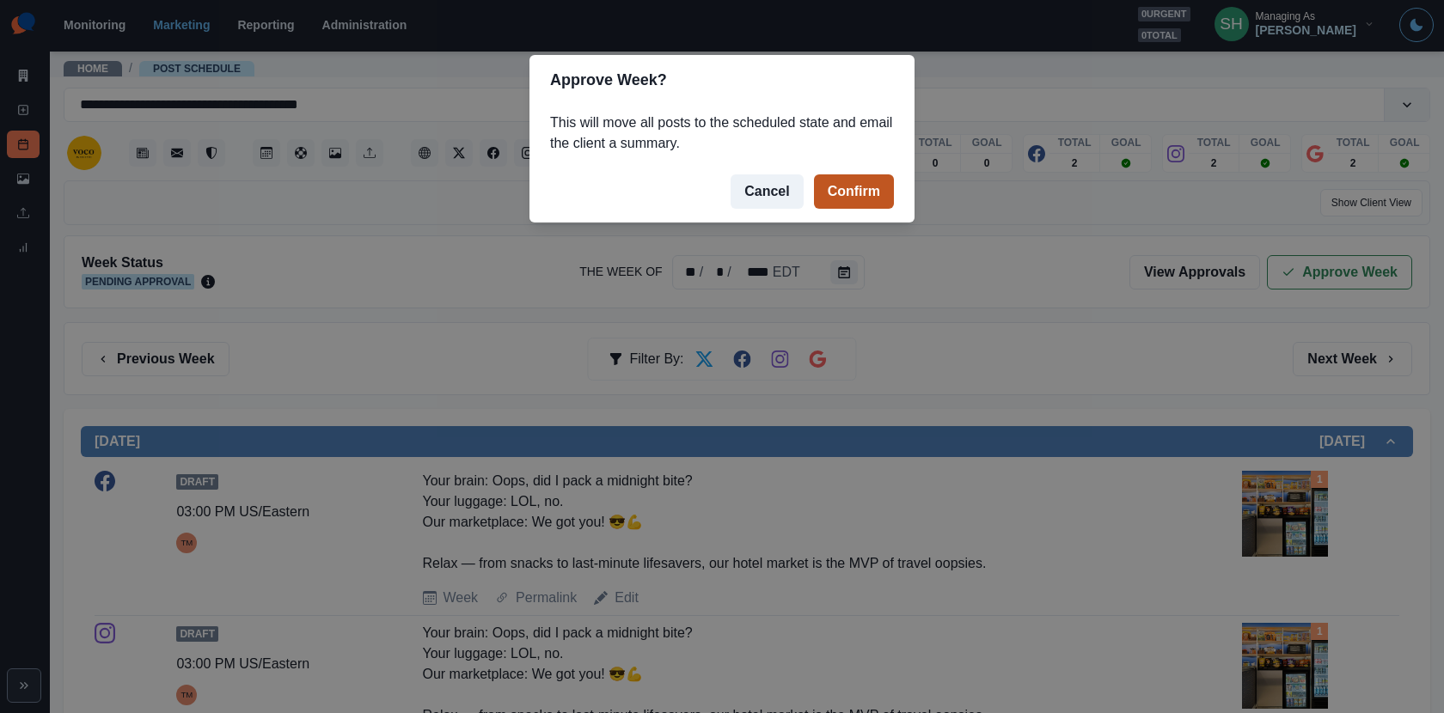
click at [870, 190] on button "Confirm" at bounding box center [854, 191] width 80 height 34
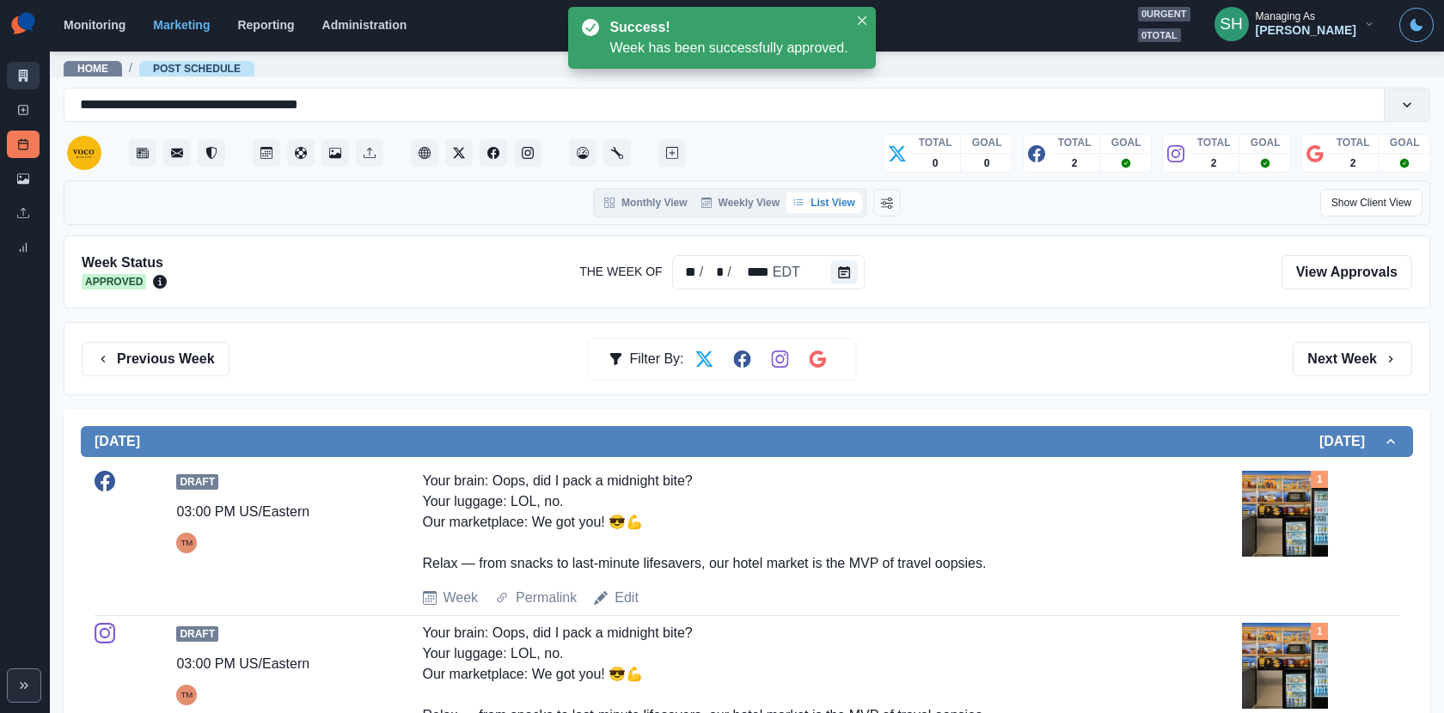
click at [14, 71] on link "Marketing Summary" at bounding box center [23, 75] width 33 height 27
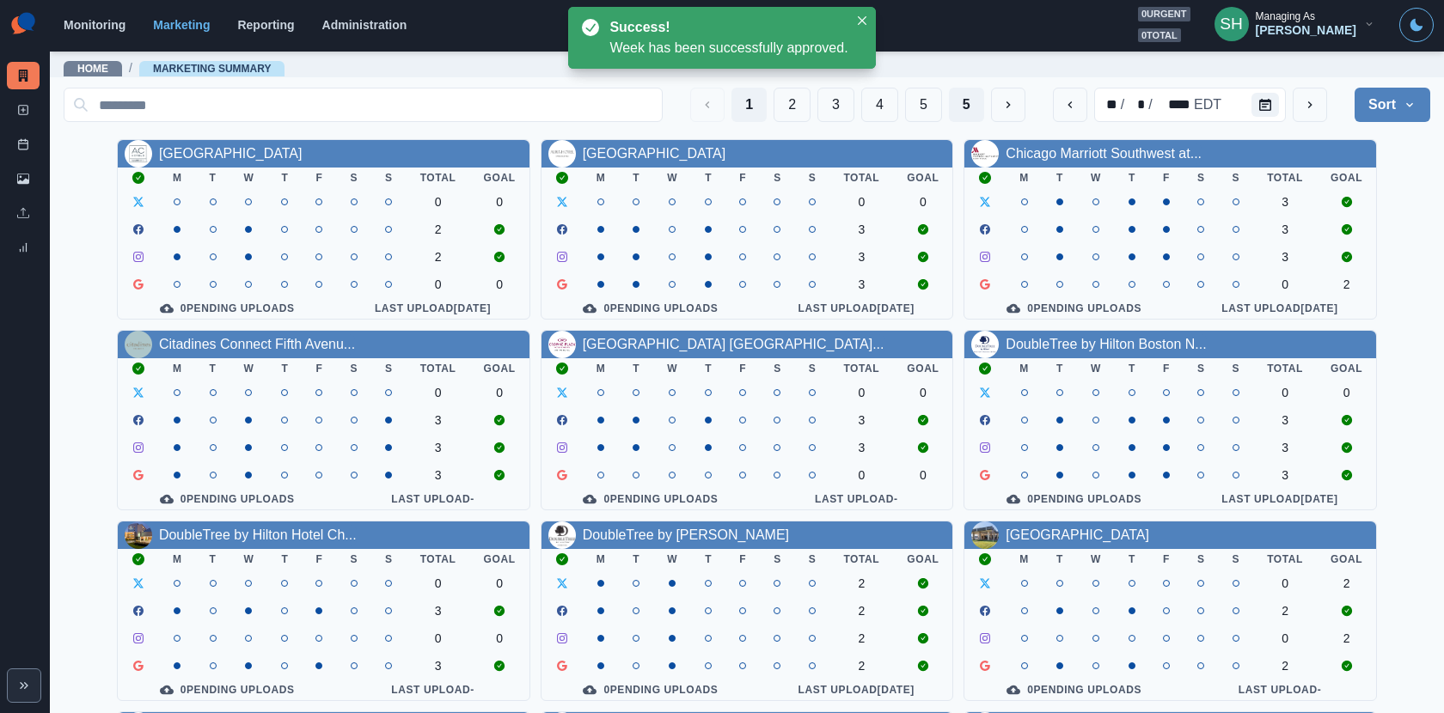
click at [965, 95] on button "5" at bounding box center [966, 105] width 35 height 34
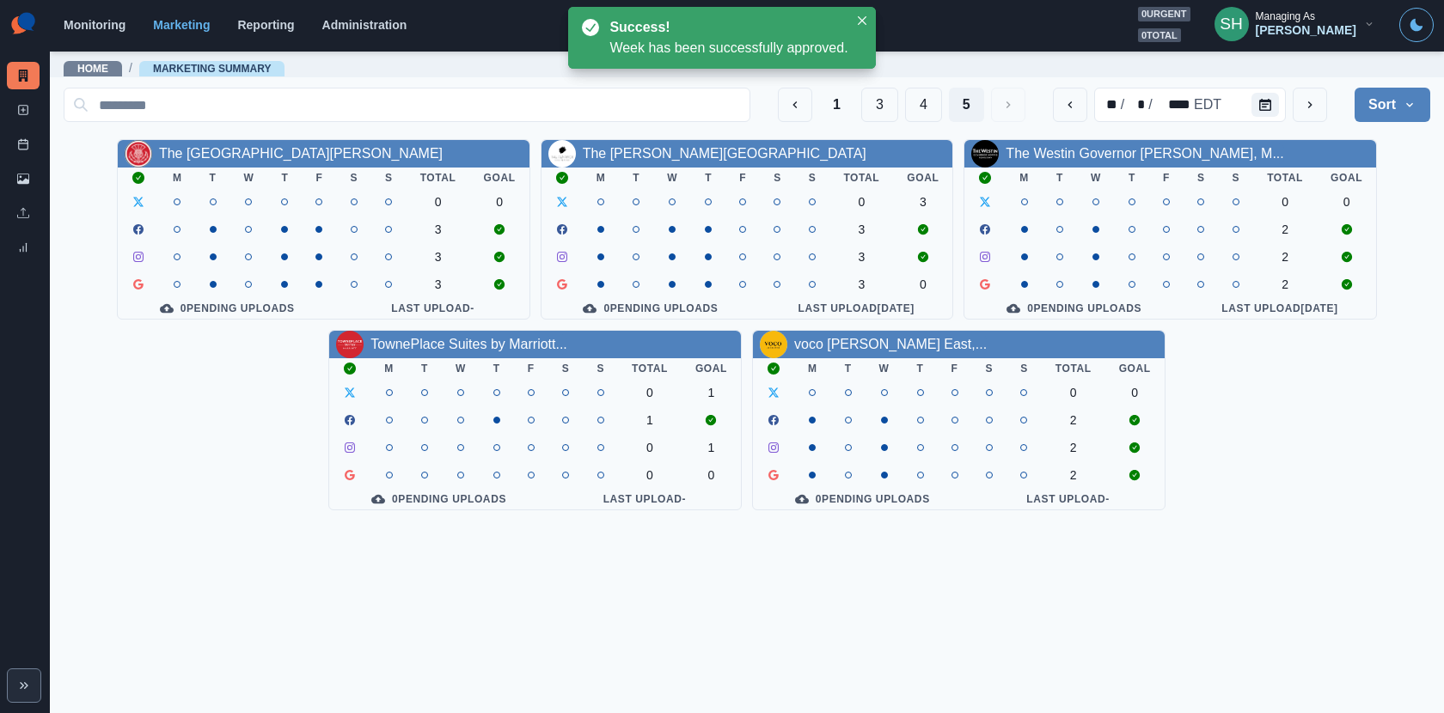
click at [856, 103] on div "1 3 4 5" at bounding box center [901, 105] width 247 height 34
click at [895, 107] on button "3" at bounding box center [879, 105] width 37 height 34
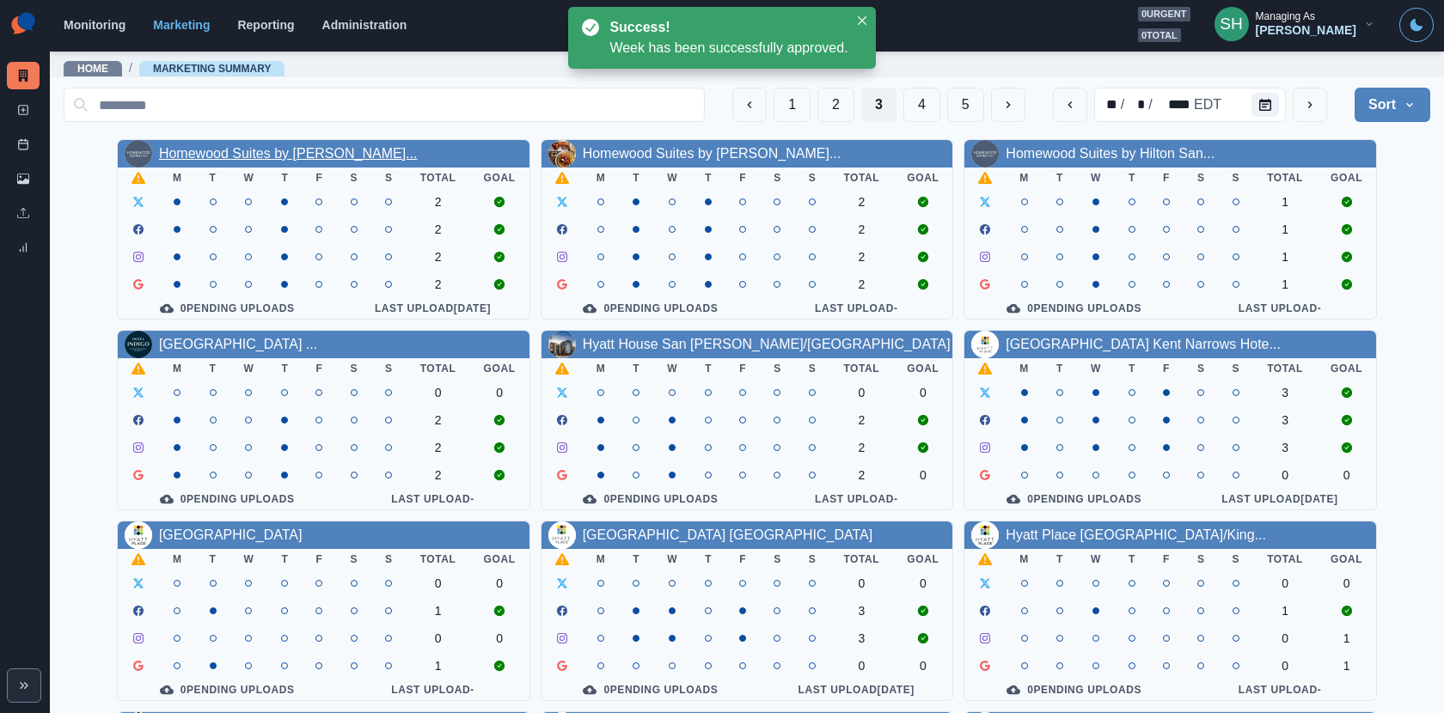
click at [274, 152] on link "Homewood Suites by [PERSON_NAME]..." at bounding box center [288, 153] width 259 height 15
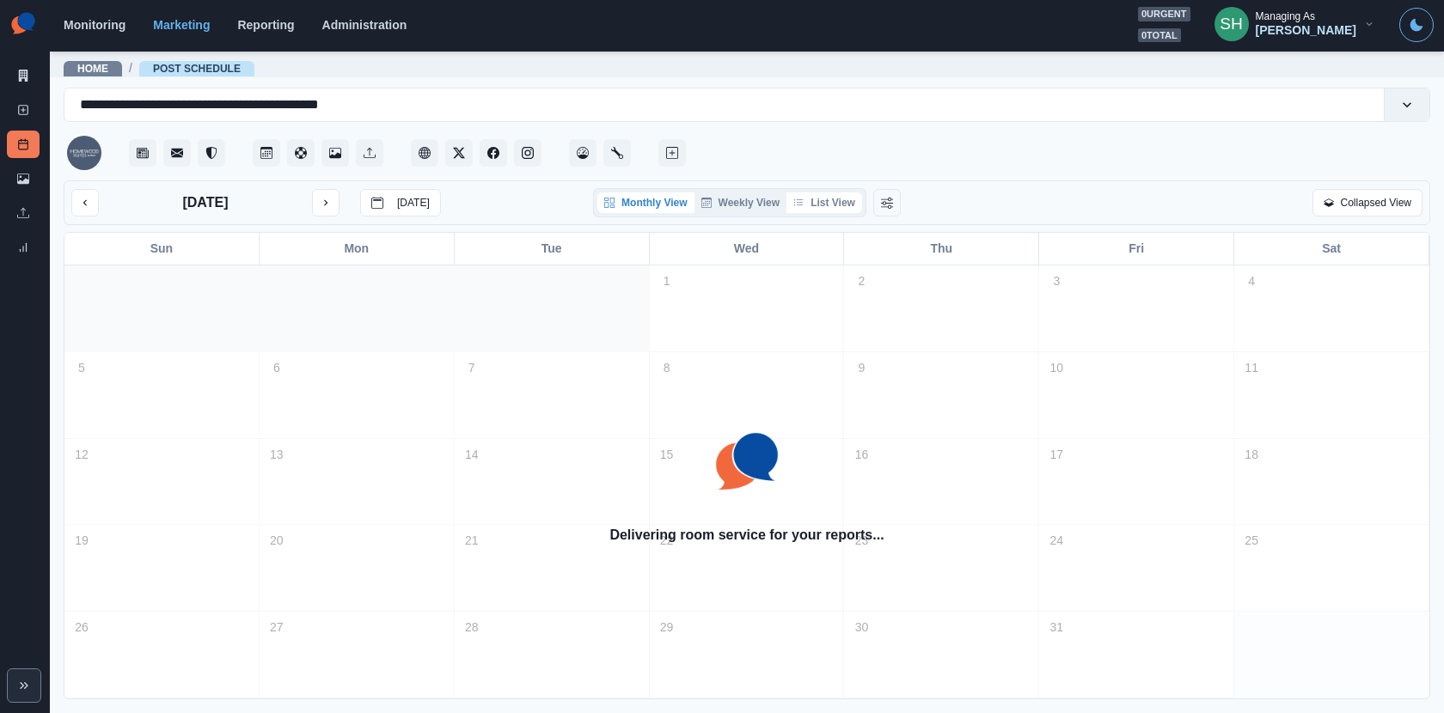
click at [830, 192] on button "List View" at bounding box center [824, 202] width 76 height 21
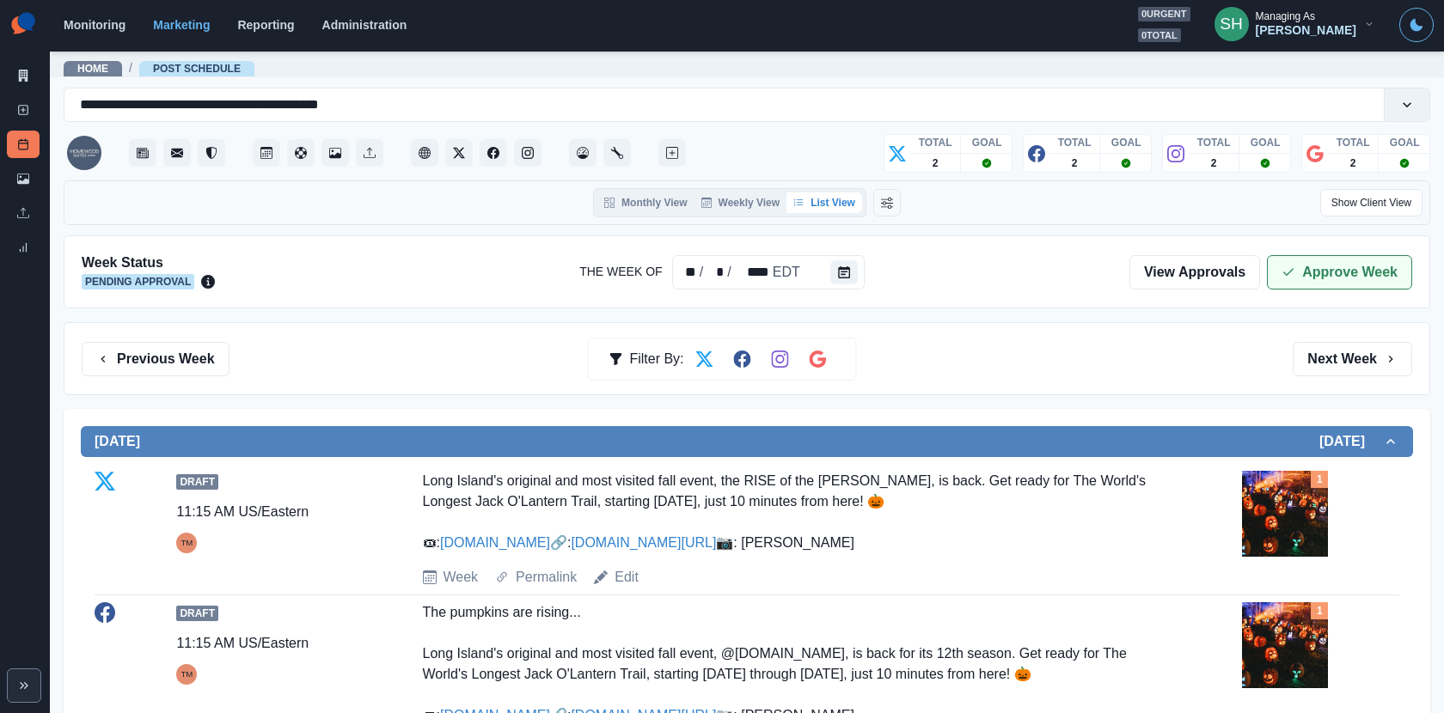
click at [1301, 261] on button "Approve Week" at bounding box center [1339, 272] width 145 height 34
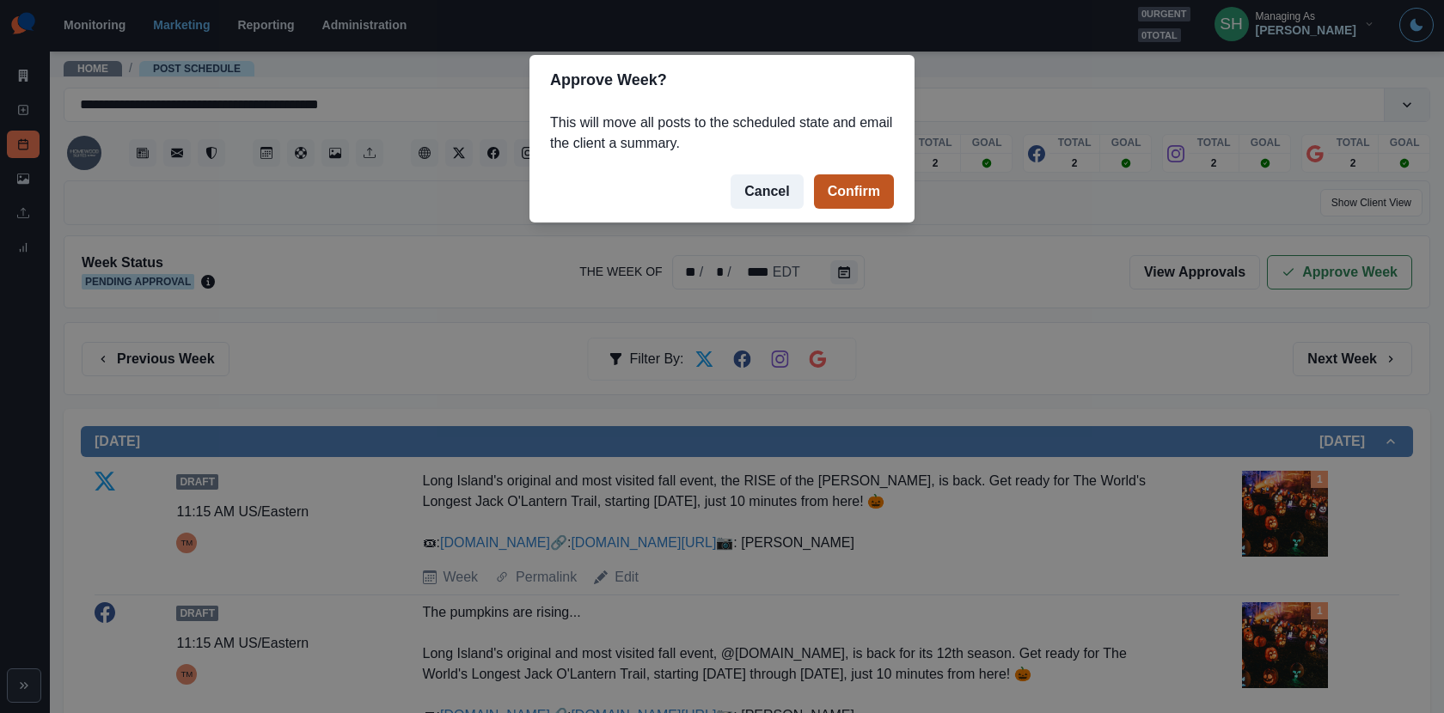
click at [852, 196] on button "Confirm" at bounding box center [854, 191] width 80 height 34
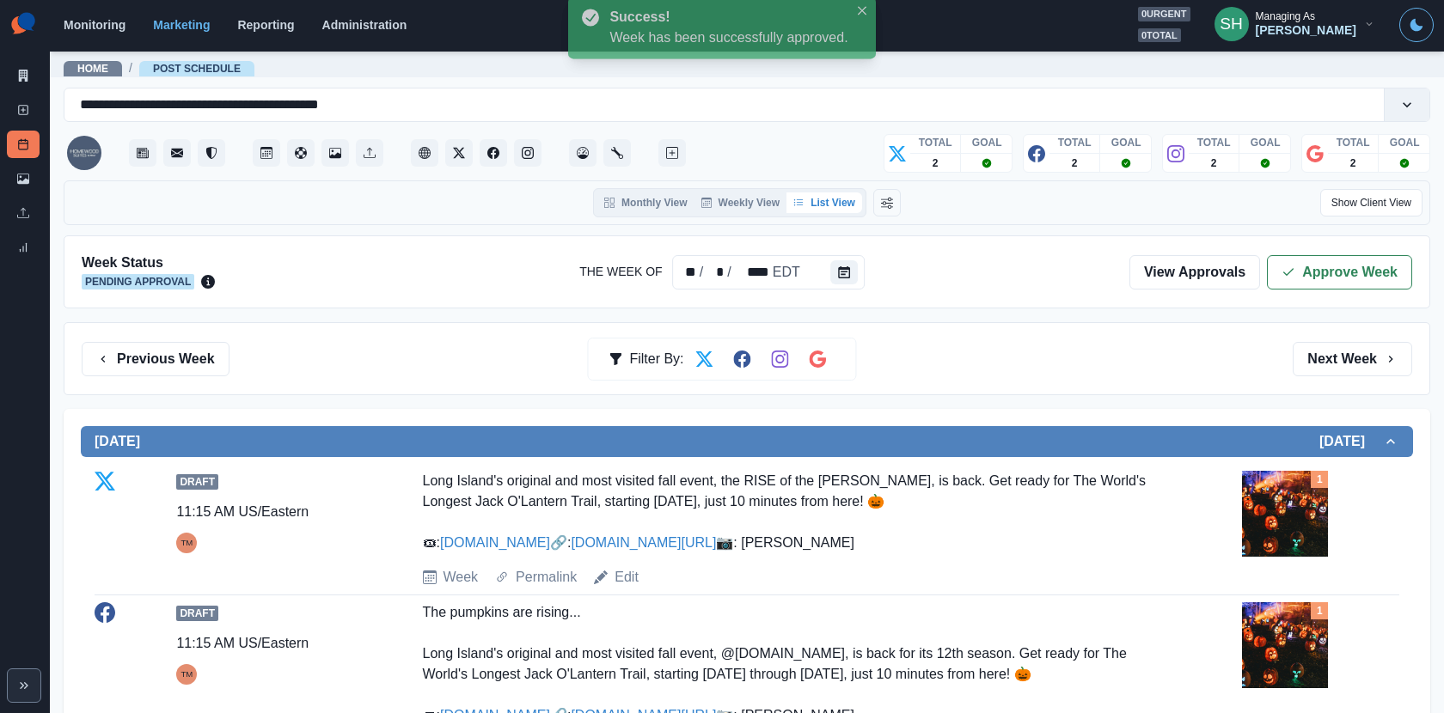
click at [13, 62] on link "Marketing Summary" at bounding box center [23, 75] width 33 height 27
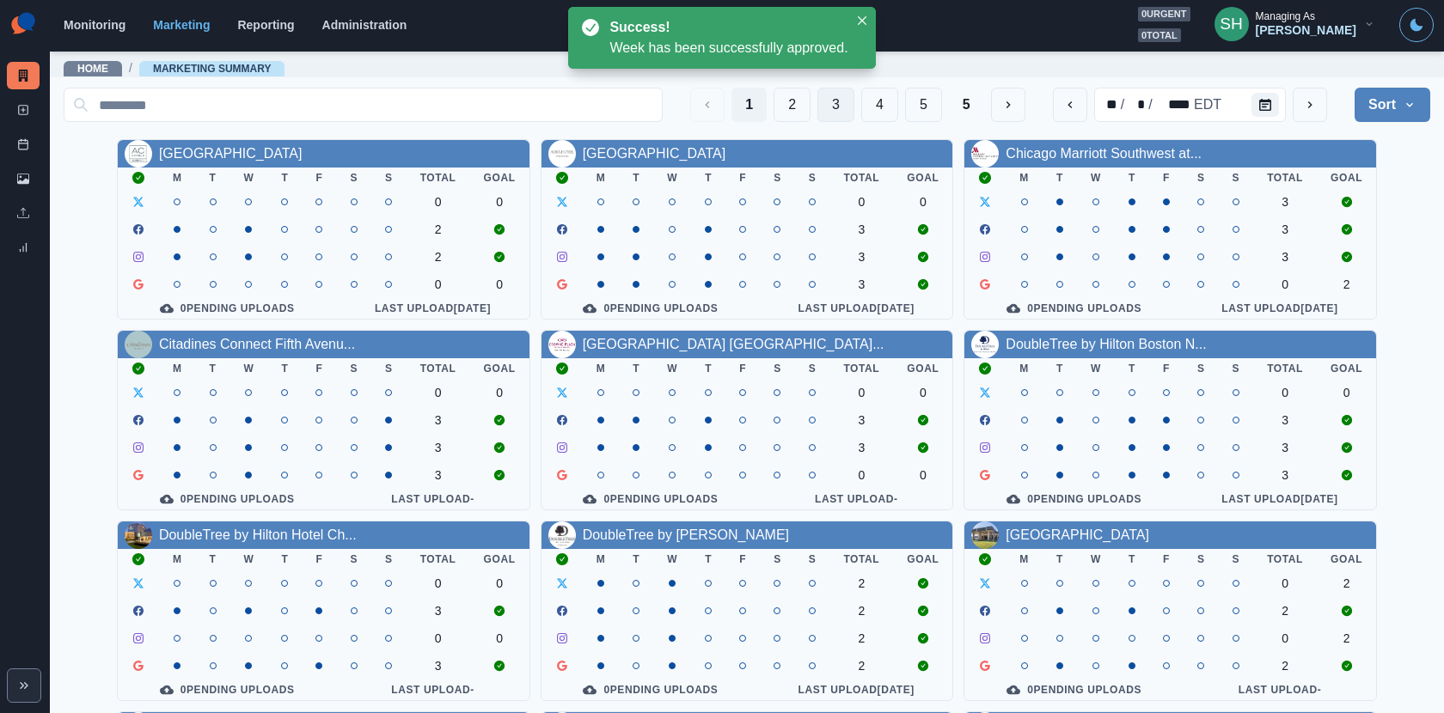
click at [853, 105] on button "3" at bounding box center [835, 105] width 37 height 34
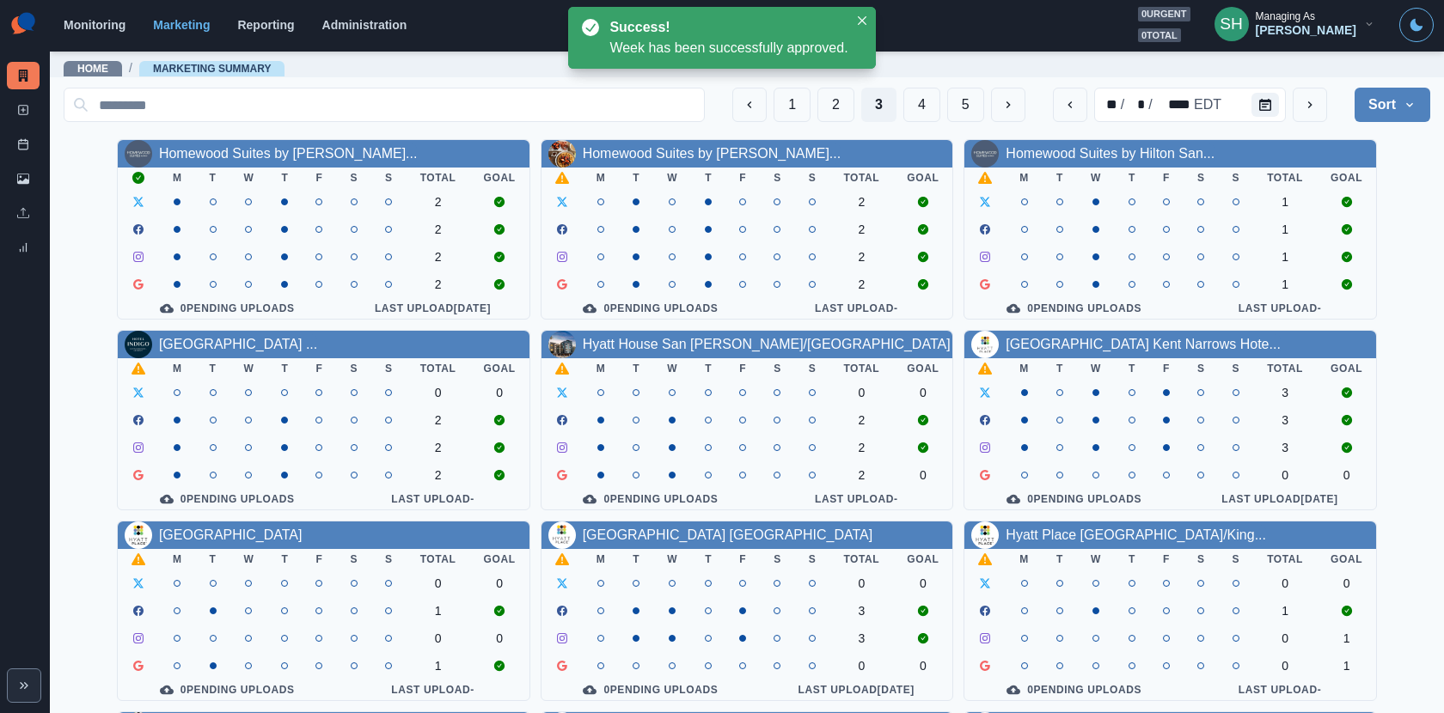
click at [692, 144] on div "Homewood Suites by [PERSON_NAME]..." at bounding box center [712, 154] width 259 height 21
click at [692, 150] on link "Homewood Suites by [PERSON_NAME]..." at bounding box center [712, 153] width 259 height 15
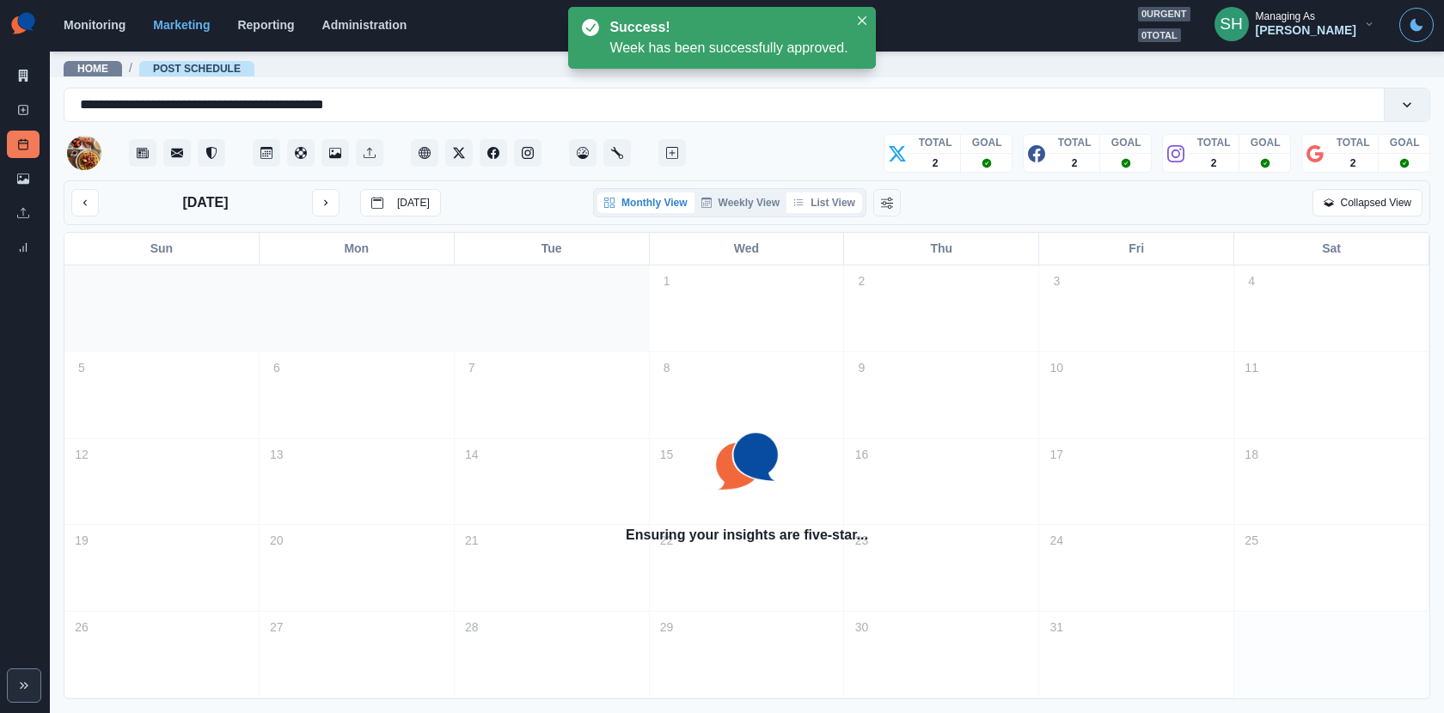
click at [839, 199] on button "List View" at bounding box center [824, 202] width 76 height 21
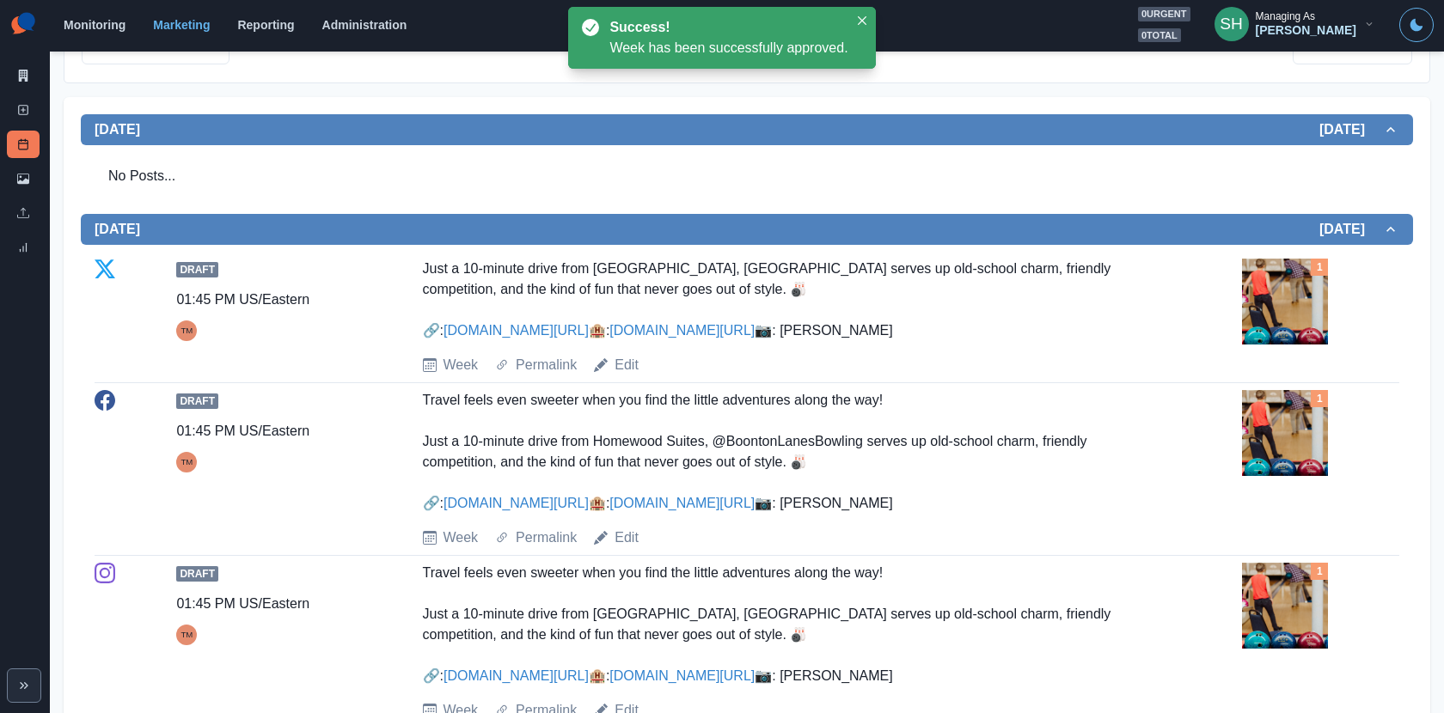
scroll to position [409, 0]
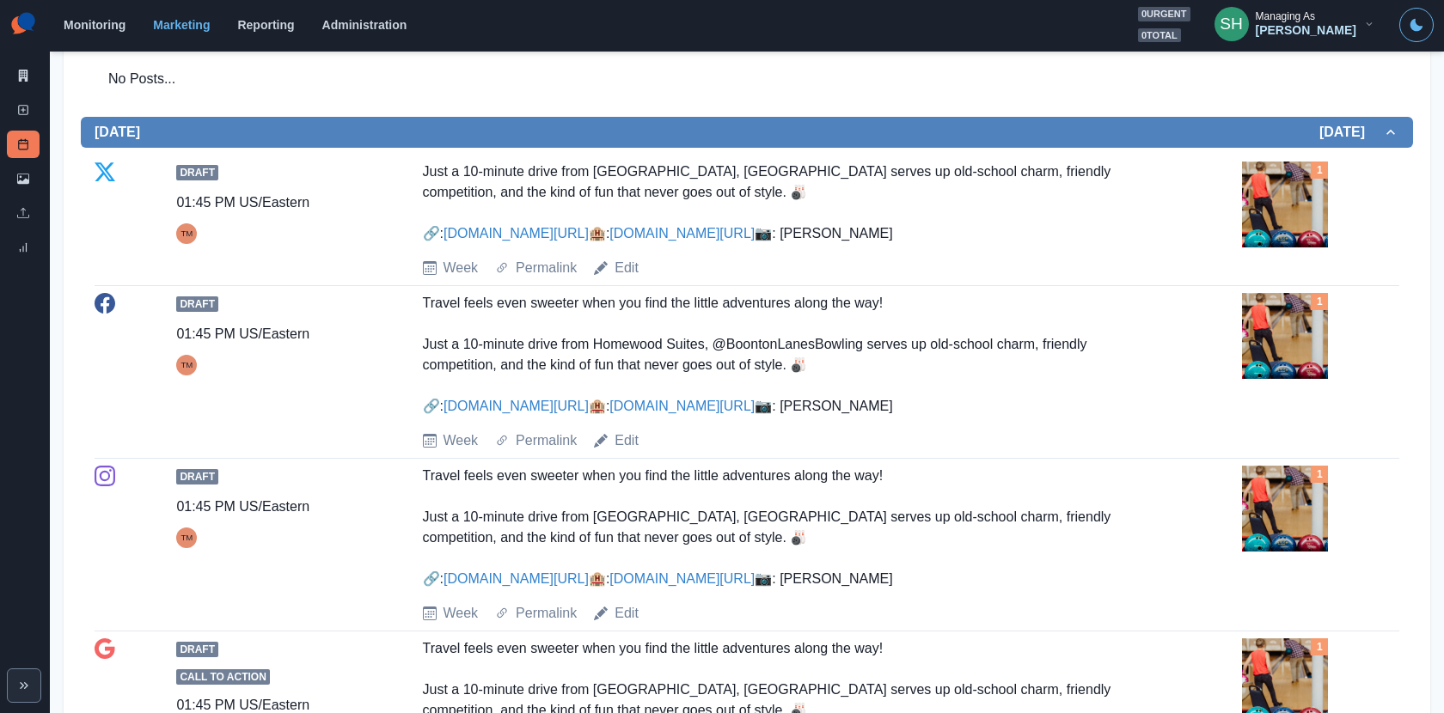
click at [1287, 215] on img at bounding box center [1285, 205] width 86 height 86
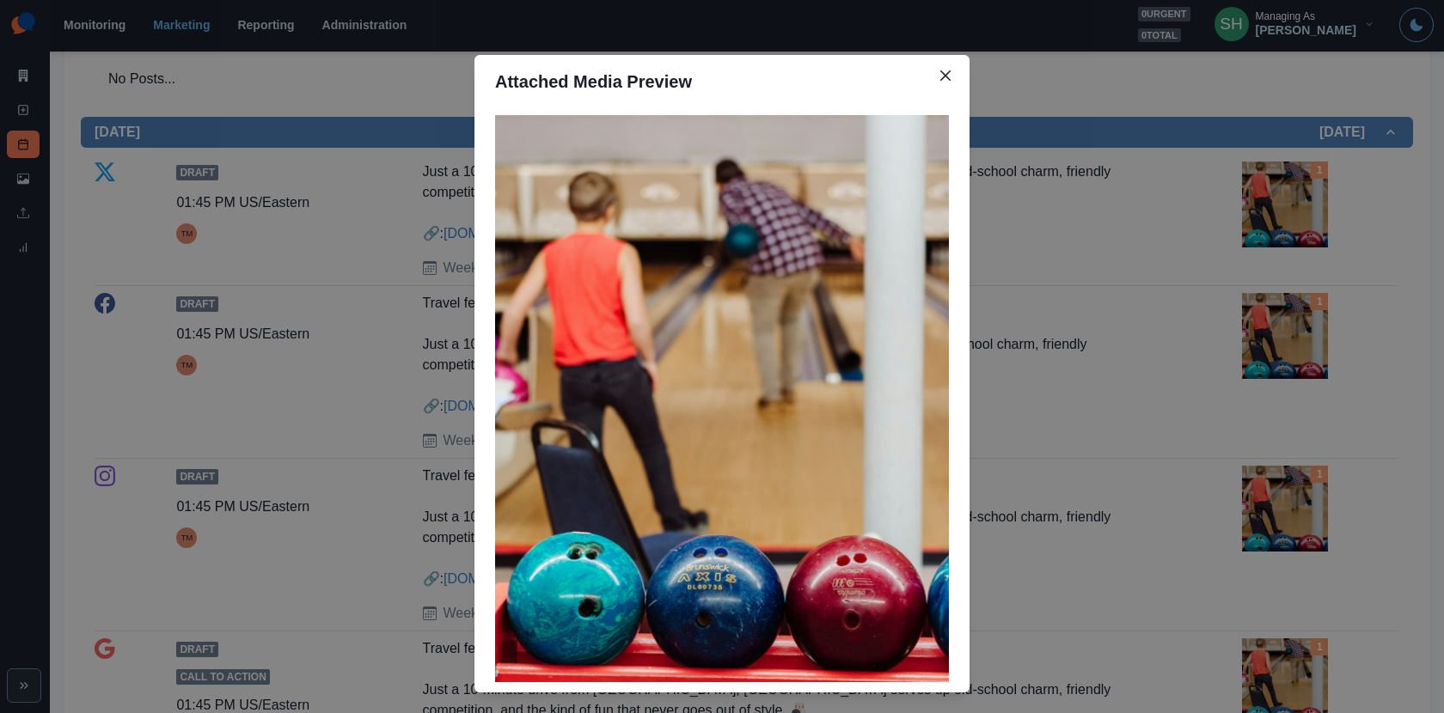
click at [1287, 215] on div "Attached Media Preview" at bounding box center [722, 356] width 1444 height 713
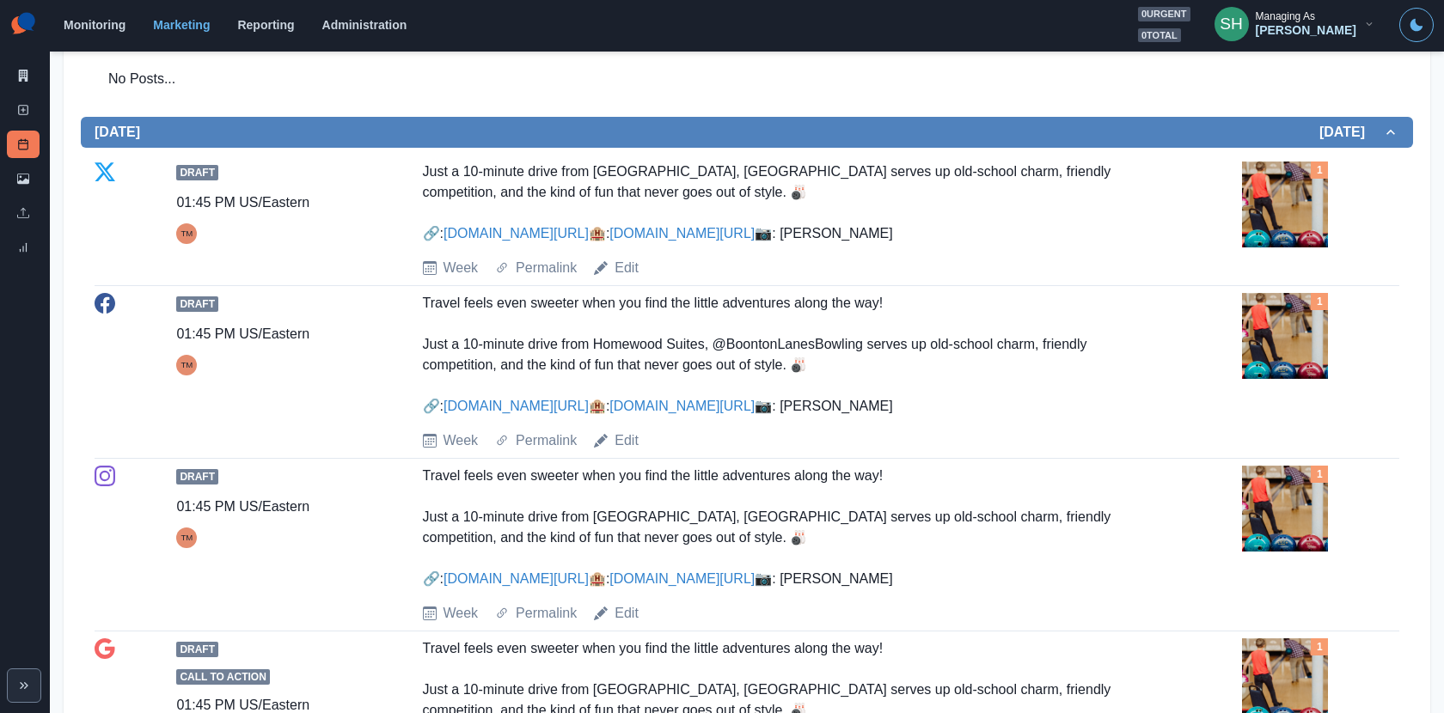
click at [1287, 215] on img at bounding box center [1285, 205] width 86 height 86
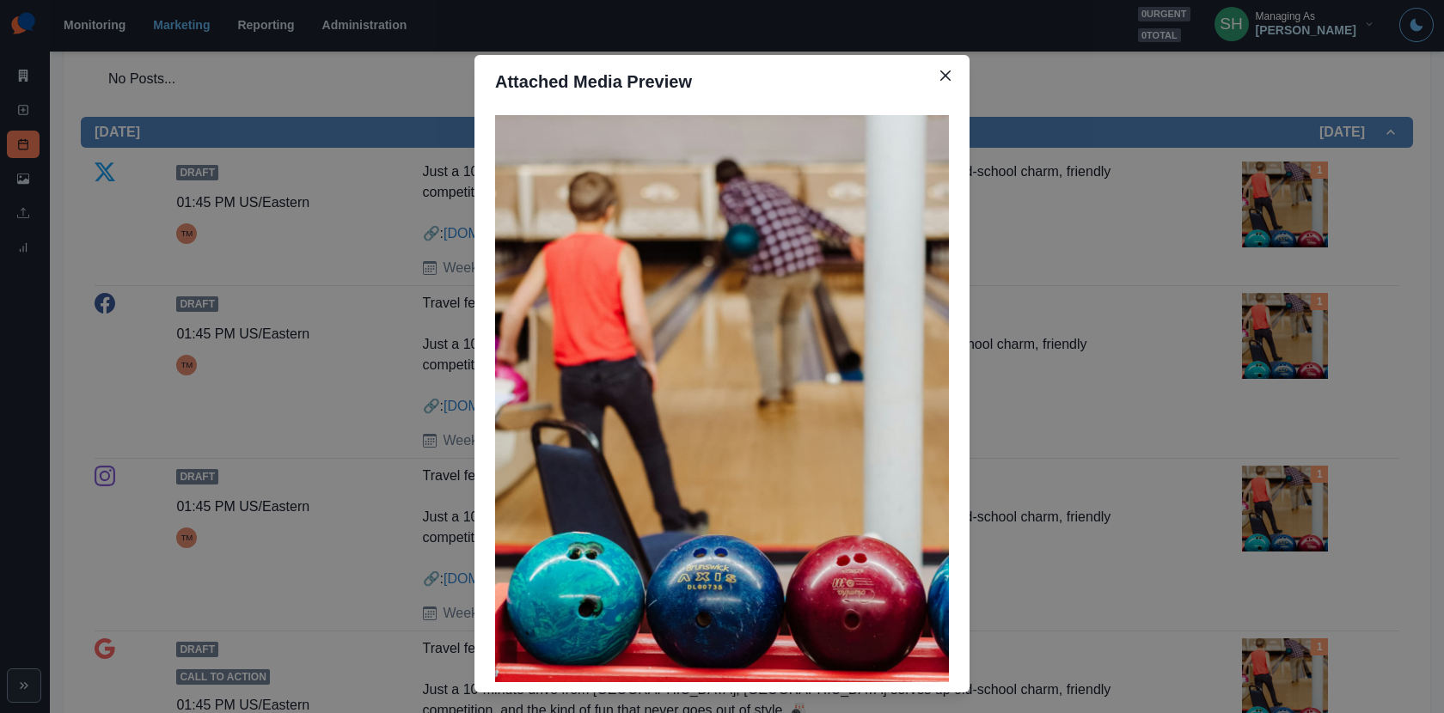
click at [1287, 215] on div "Attached Media Preview" at bounding box center [722, 356] width 1444 height 713
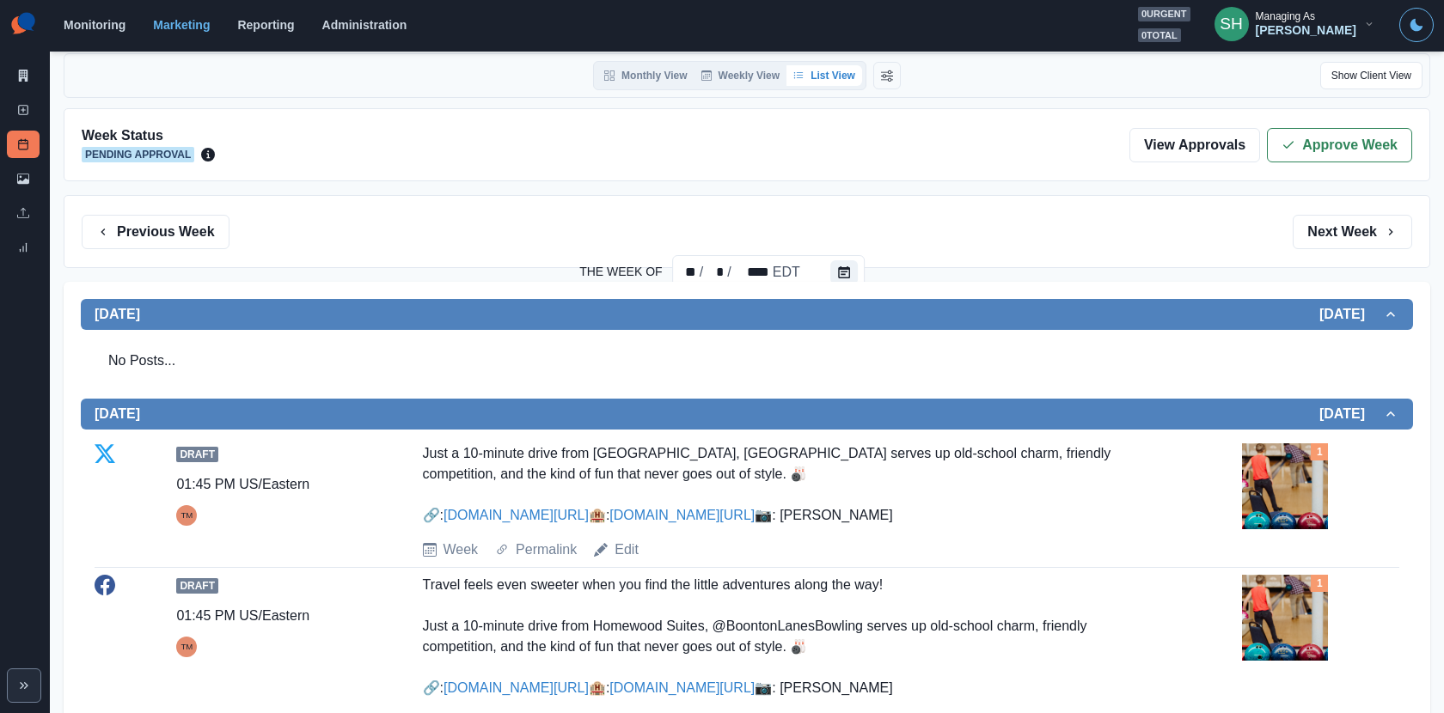
scroll to position [0, 0]
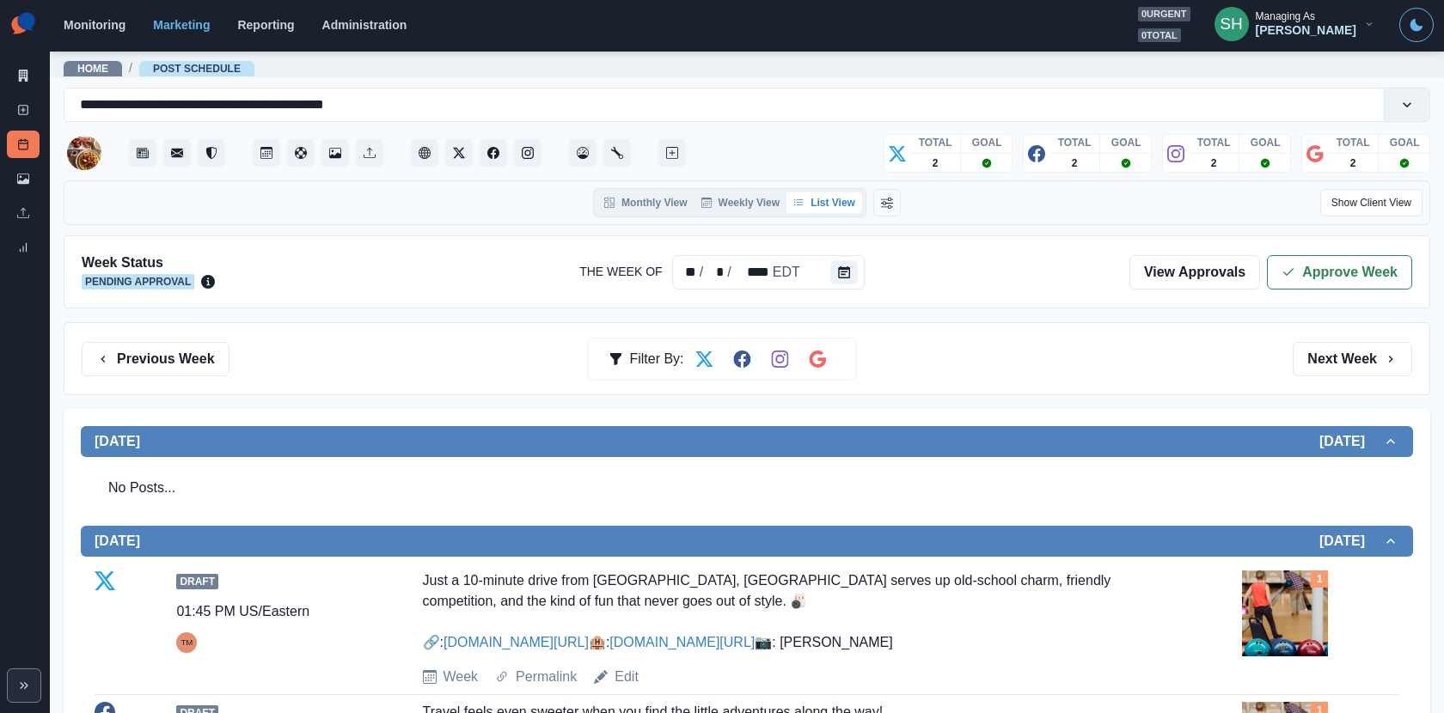
click at [1345, 282] on button "Approve Week" at bounding box center [1339, 272] width 145 height 34
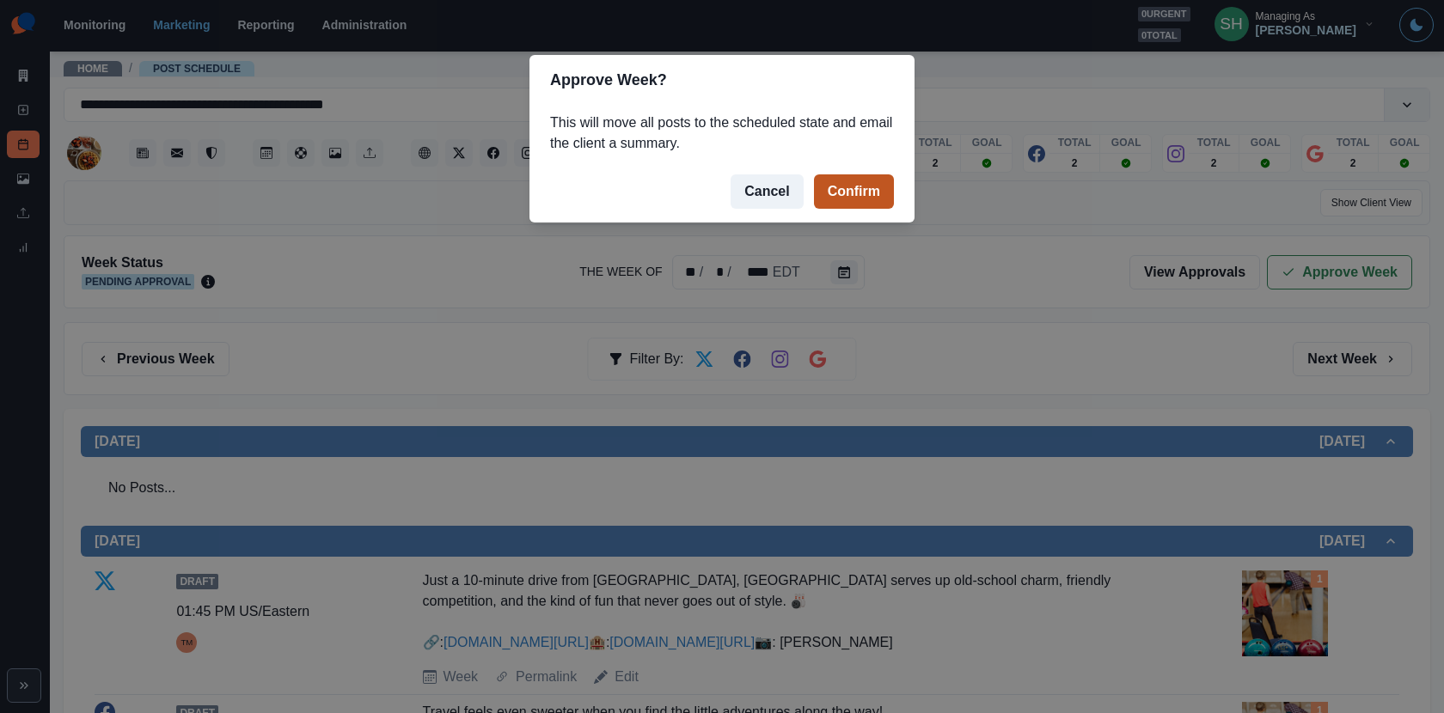
click at [858, 191] on button "Confirm" at bounding box center [854, 191] width 80 height 34
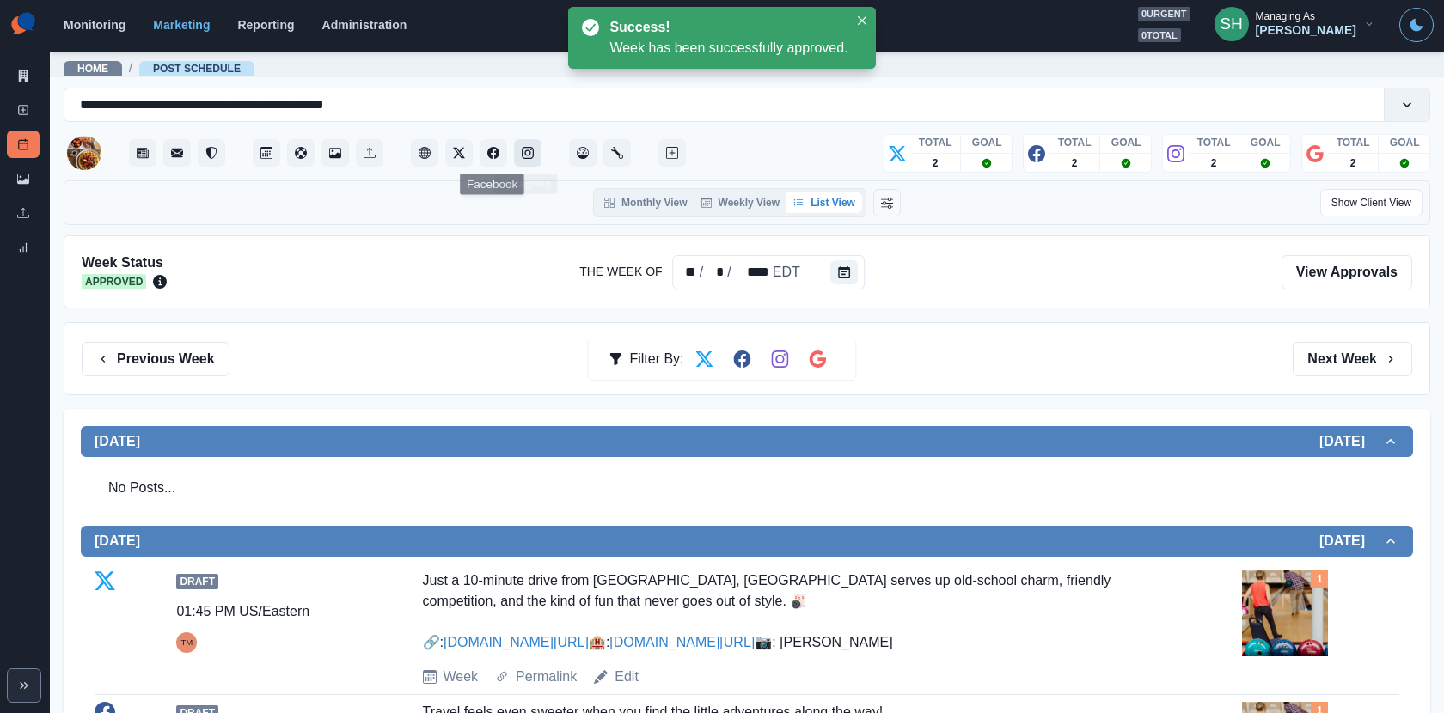
click at [523, 151] on icon "Instagram" at bounding box center [528, 153] width 12 height 12
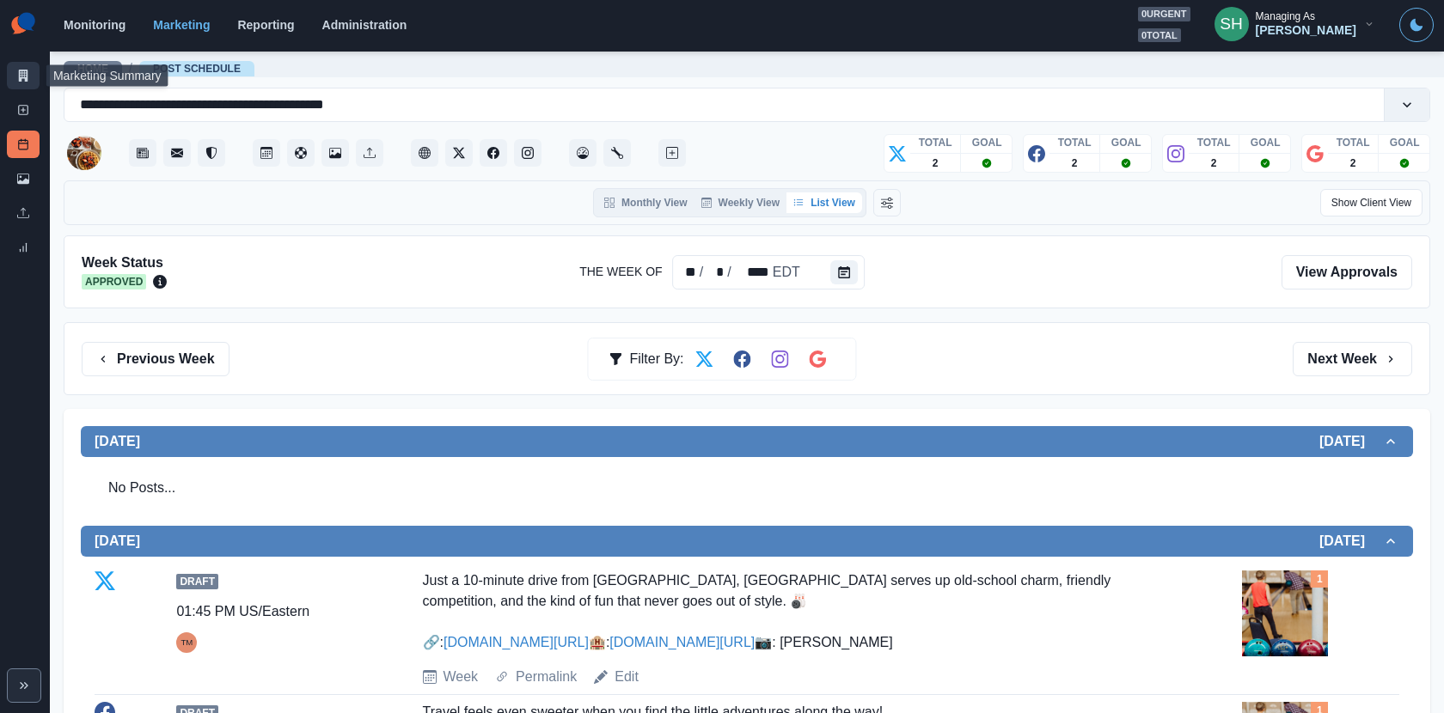
click at [13, 79] on link "Marketing Summary" at bounding box center [23, 75] width 33 height 27
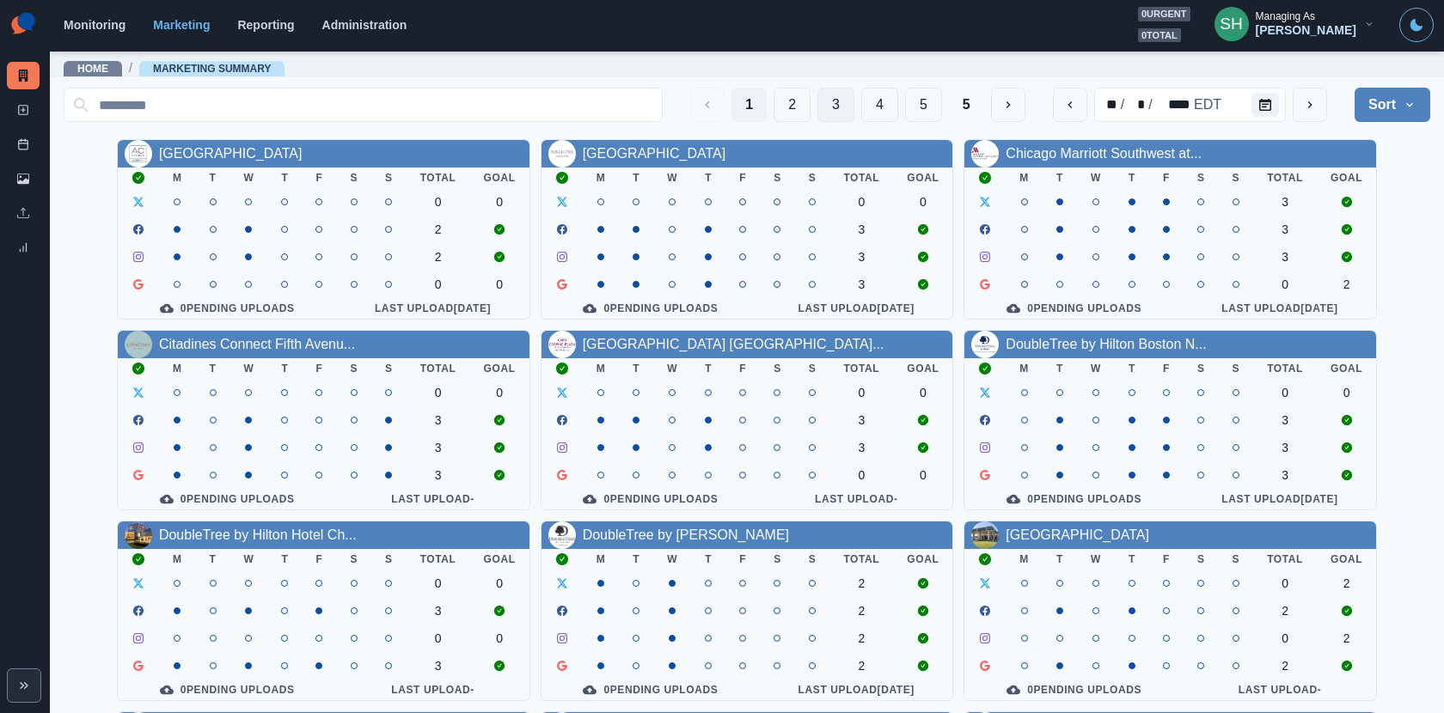
click at [840, 107] on button "3" at bounding box center [835, 105] width 37 height 34
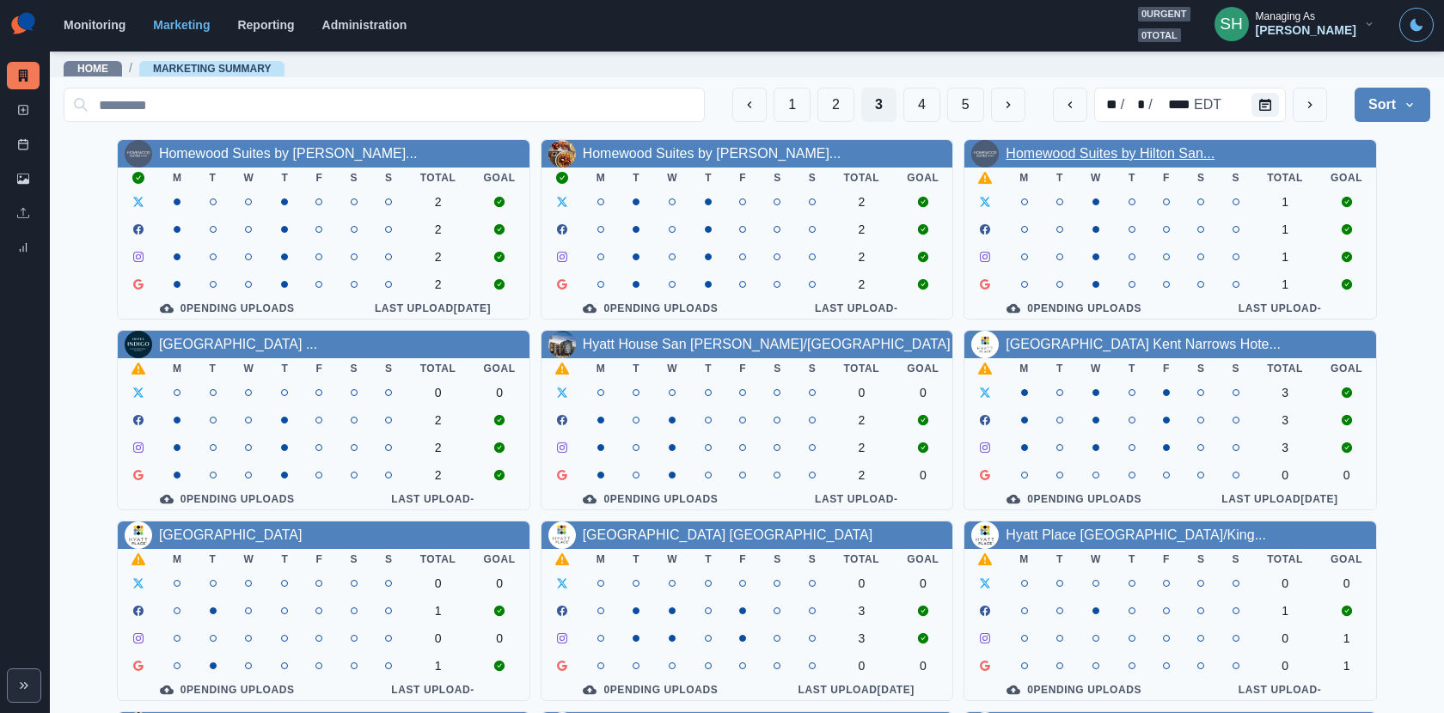
click at [1035, 148] on link "Homewood Suites by Hilton San..." at bounding box center [1109, 153] width 209 height 15
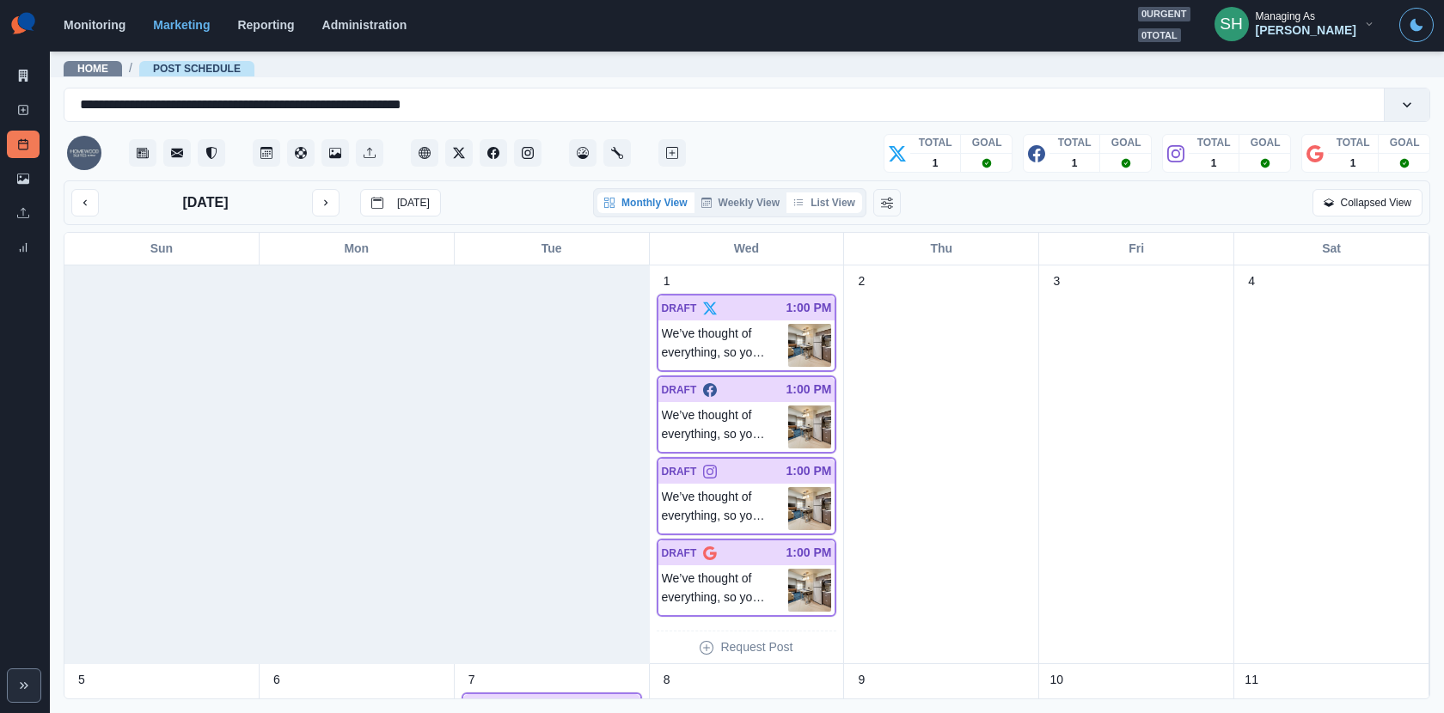
click at [831, 198] on button "List View" at bounding box center [824, 202] width 76 height 21
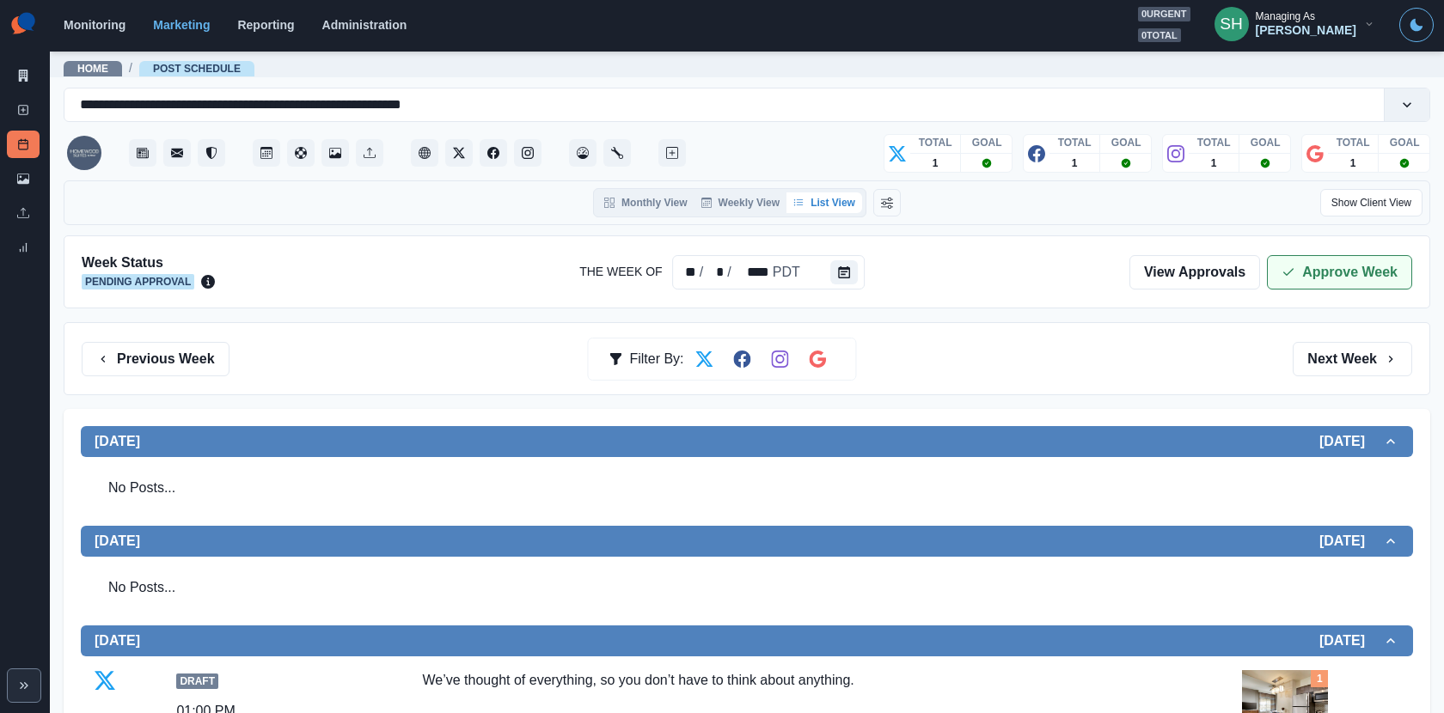
click at [1304, 277] on button "Approve Week" at bounding box center [1339, 272] width 145 height 34
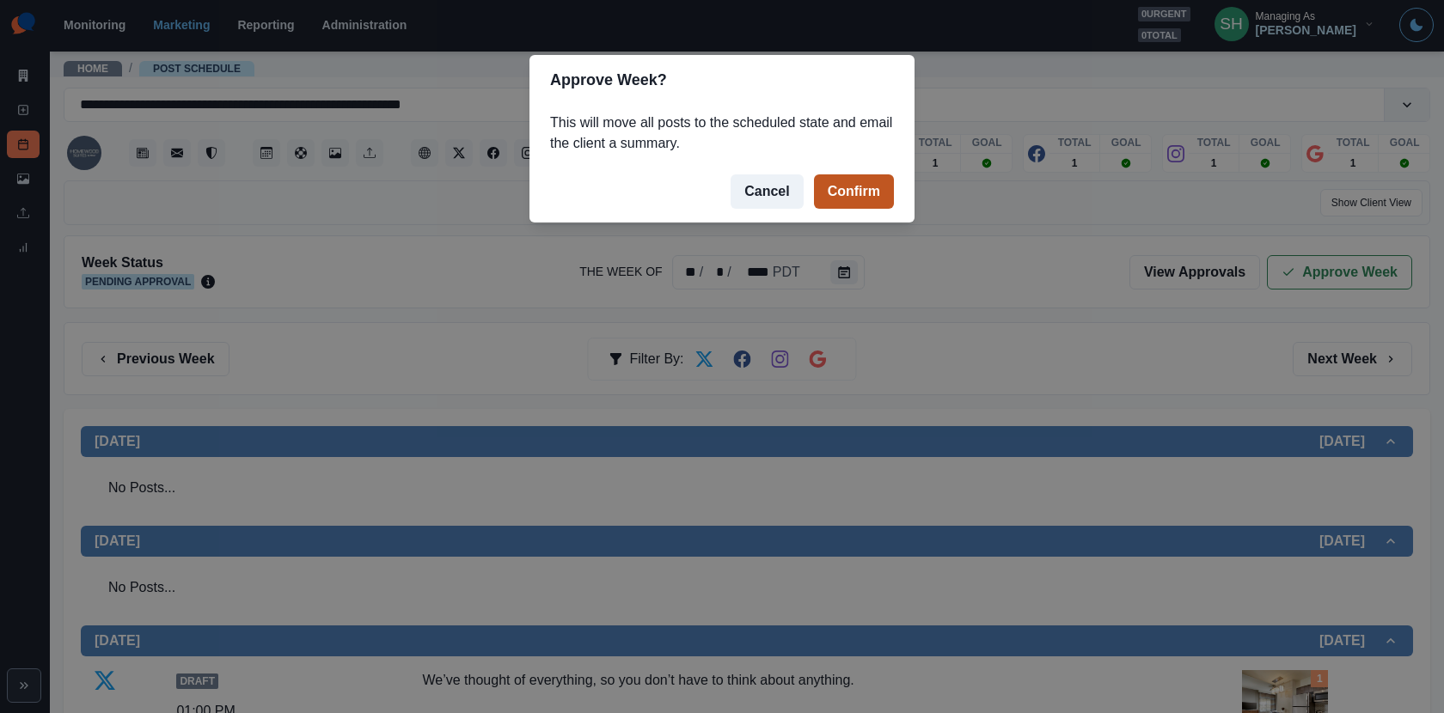
click at [876, 204] on button "Confirm" at bounding box center [854, 191] width 80 height 34
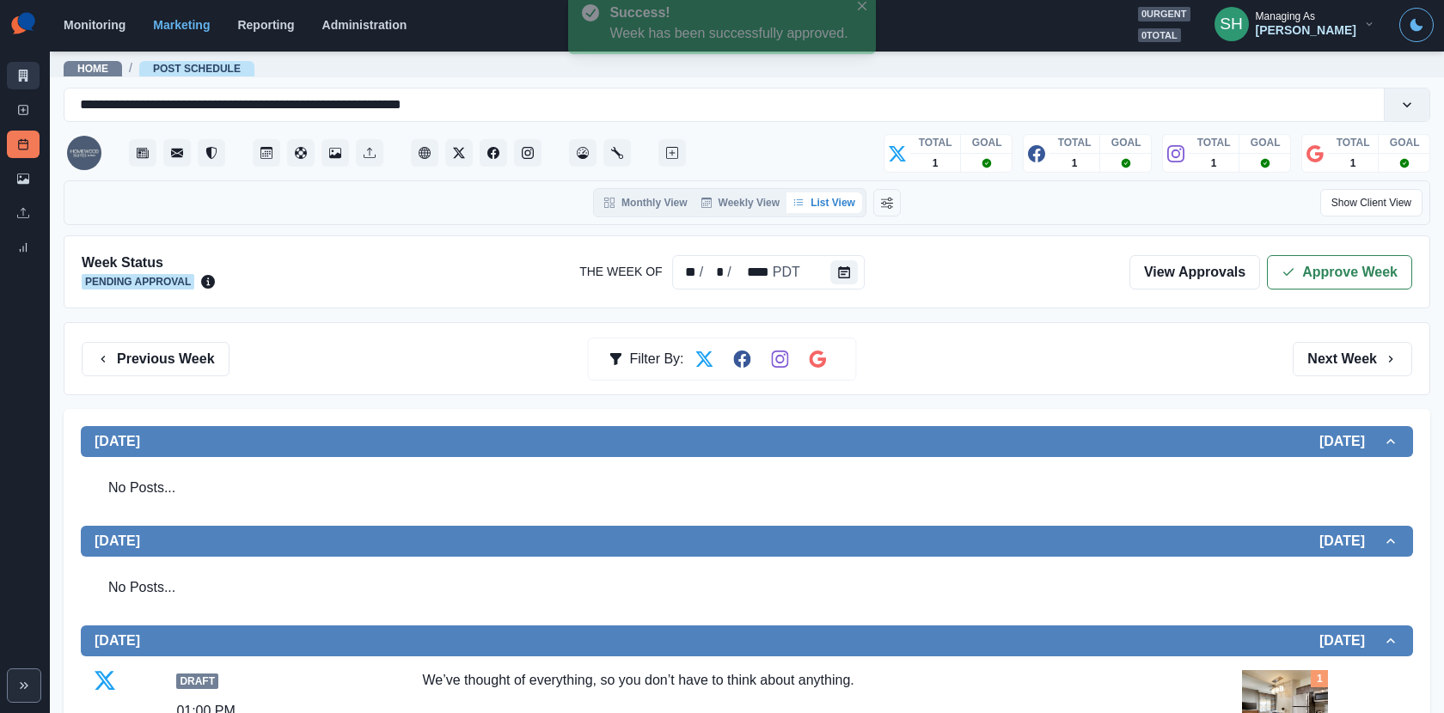
click at [13, 78] on link "Marketing Summary" at bounding box center [23, 75] width 33 height 27
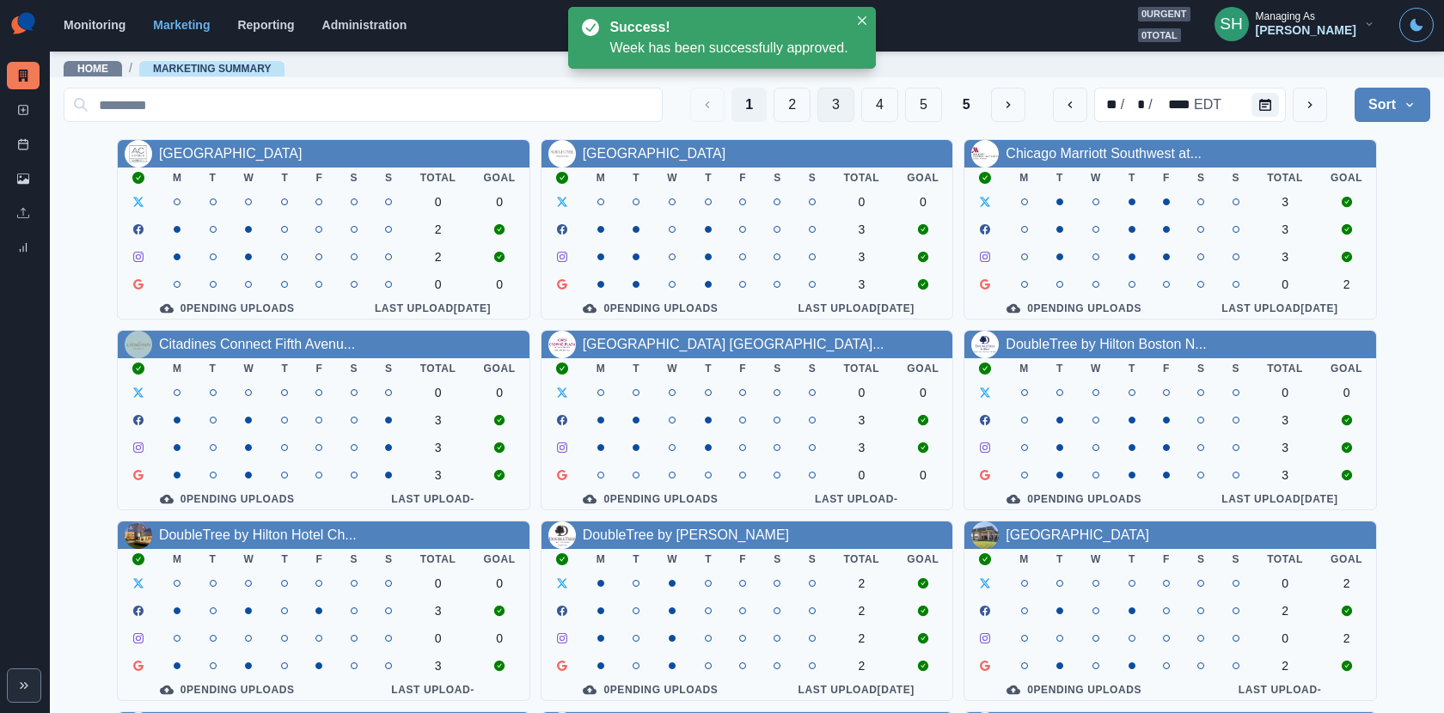
click at [844, 103] on button "3" at bounding box center [835, 105] width 37 height 34
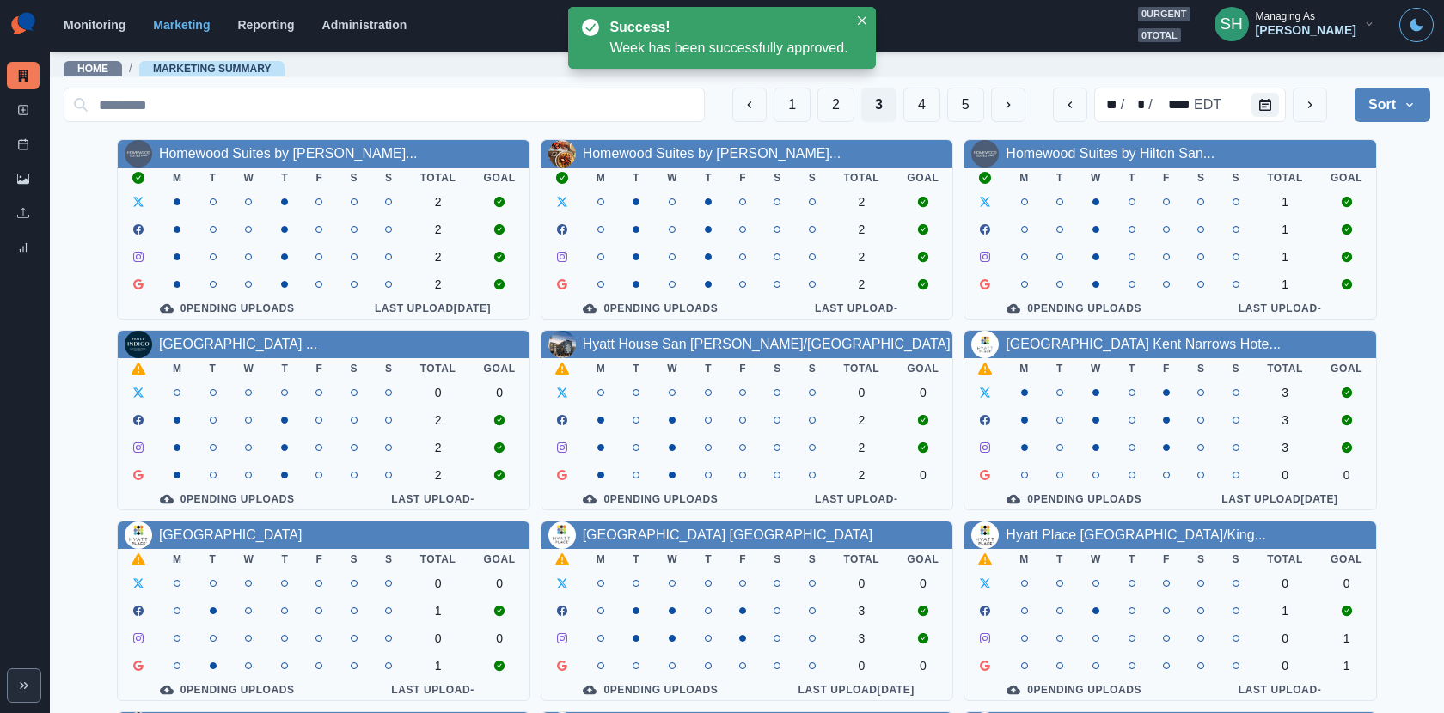
click at [308, 343] on link "[GEOGRAPHIC_DATA] ..." at bounding box center [238, 344] width 158 height 15
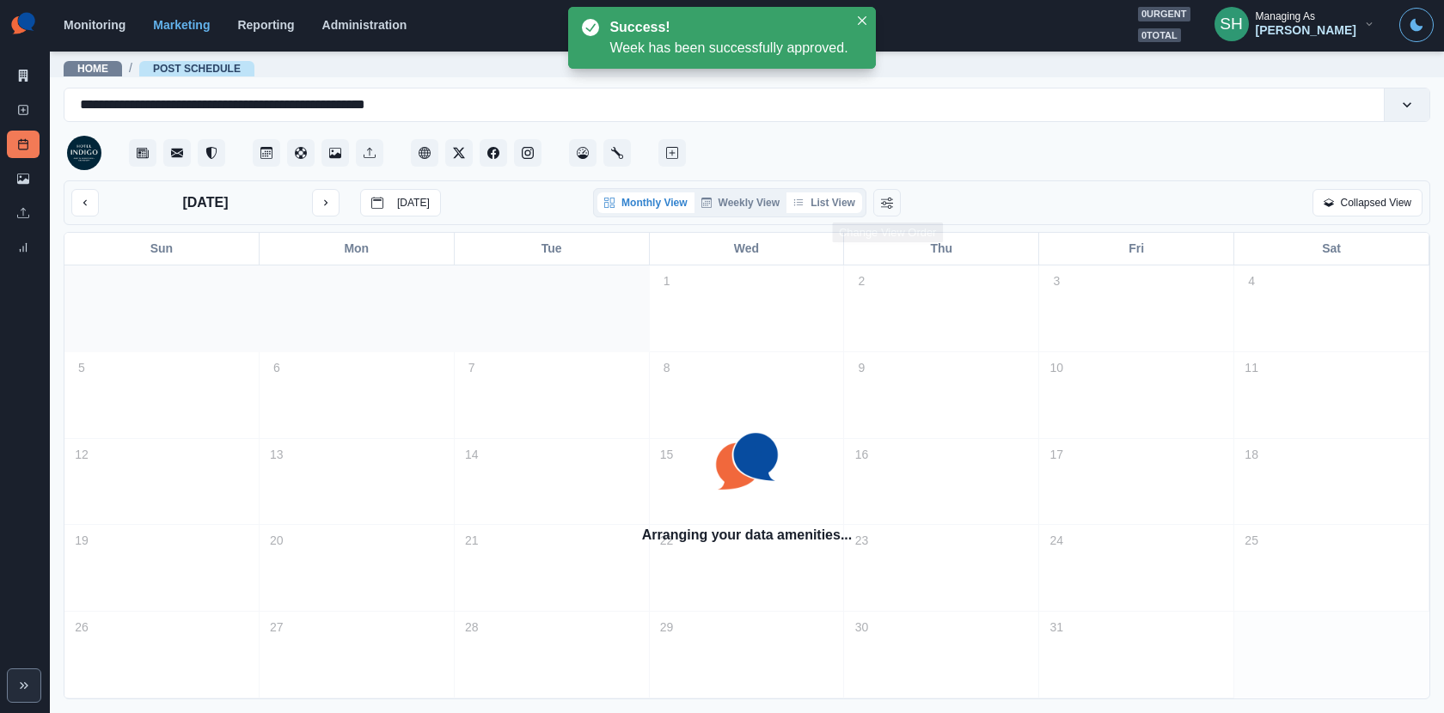
click at [831, 194] on button "List View" at bounding box center [824, 202] width 76 height 21
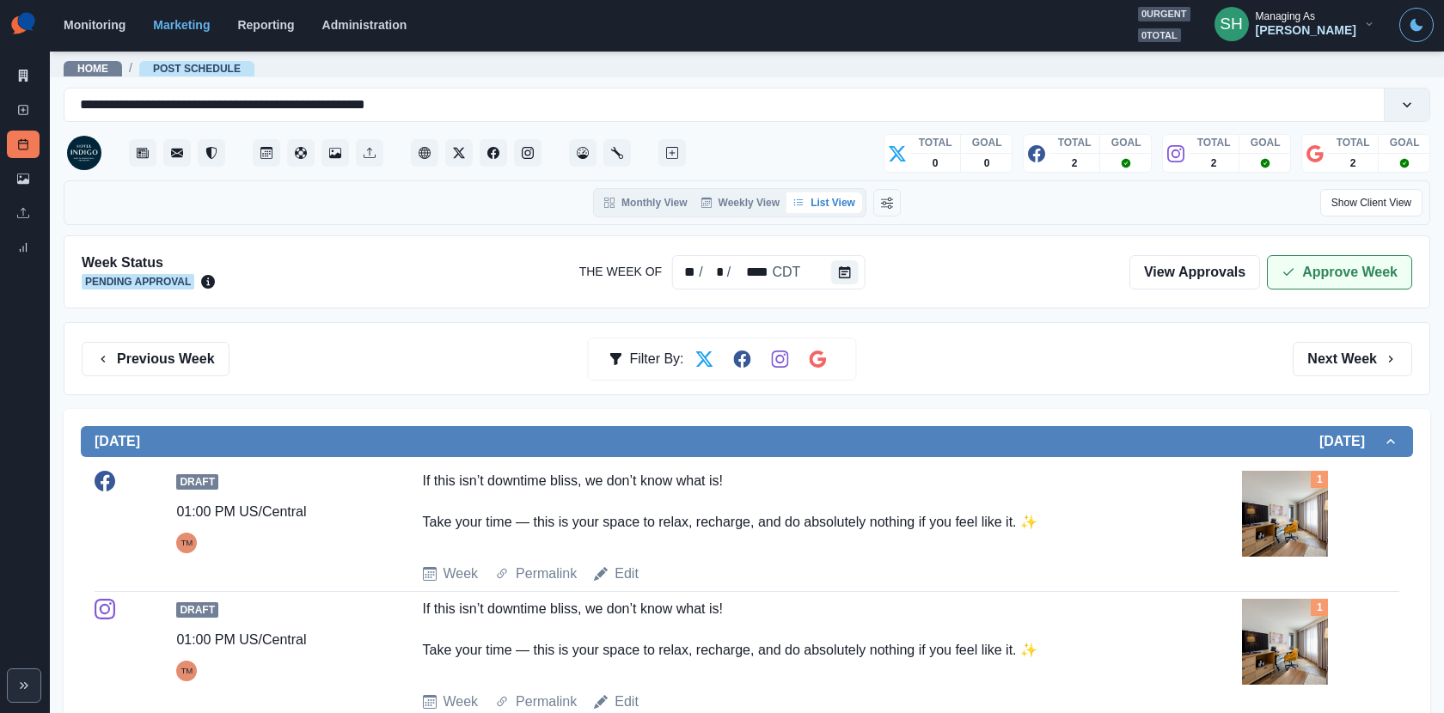
click at [1322, 268] on button "Approve Week" at bounding box center [1339, 272] width 145 height 34
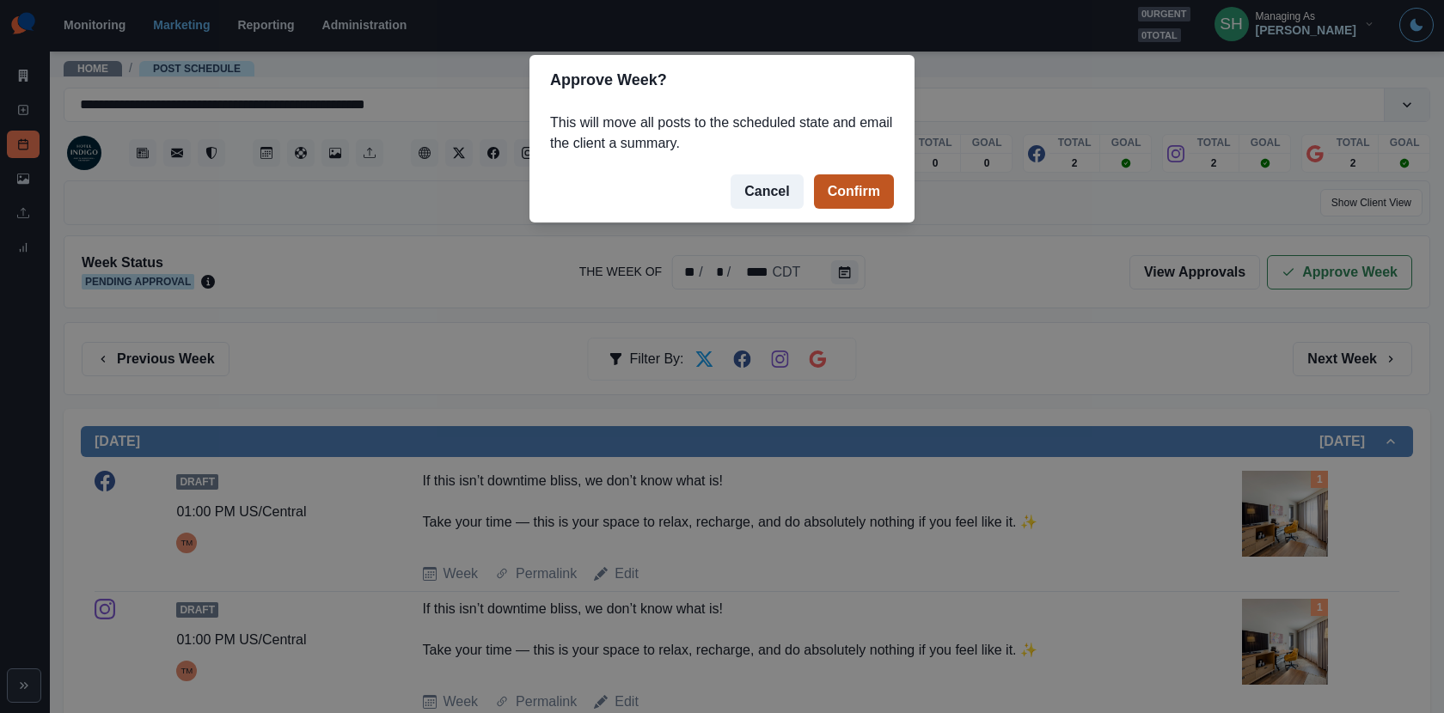
click at [877, 195] on button "Confirm" at bounding box center [854, 191] width 80 height 34
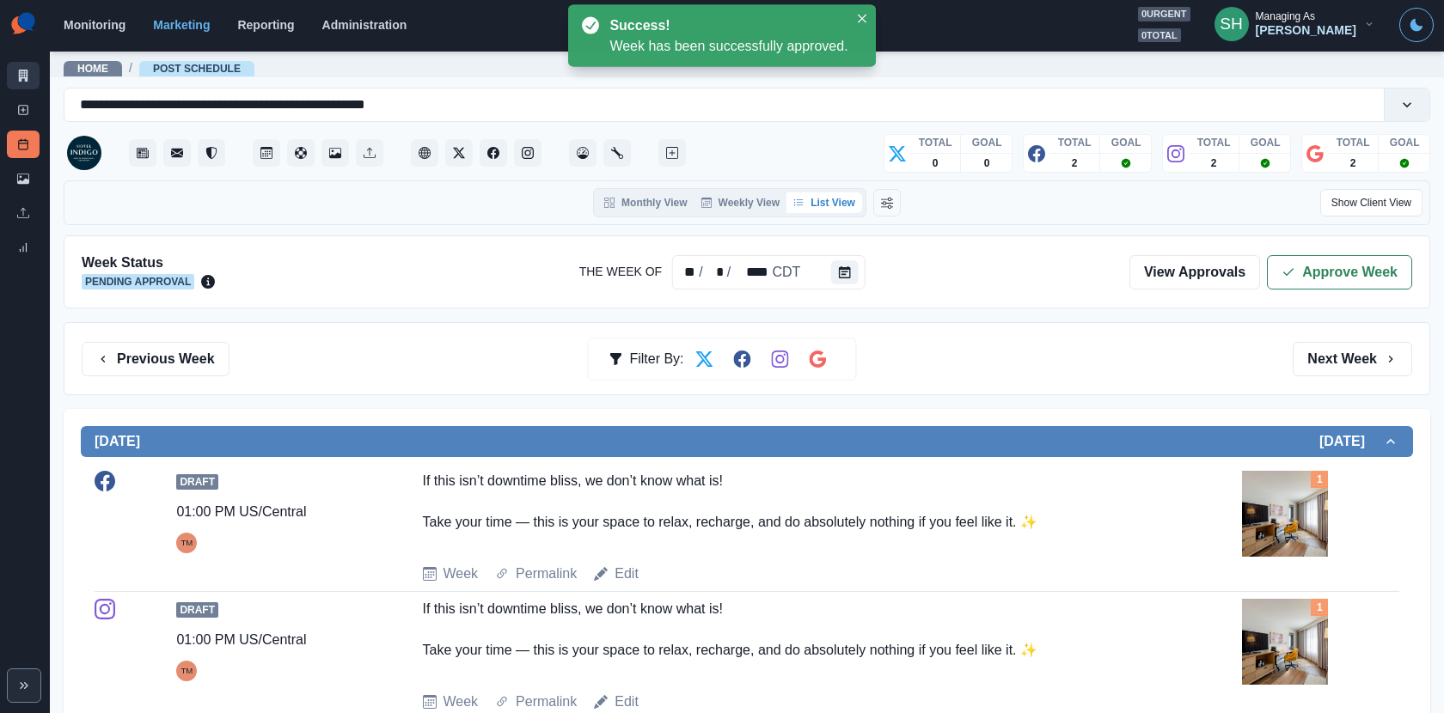
click at [14, 64] on link "Marketing Summary" at bounding box center [23, 75] width 33 height 27
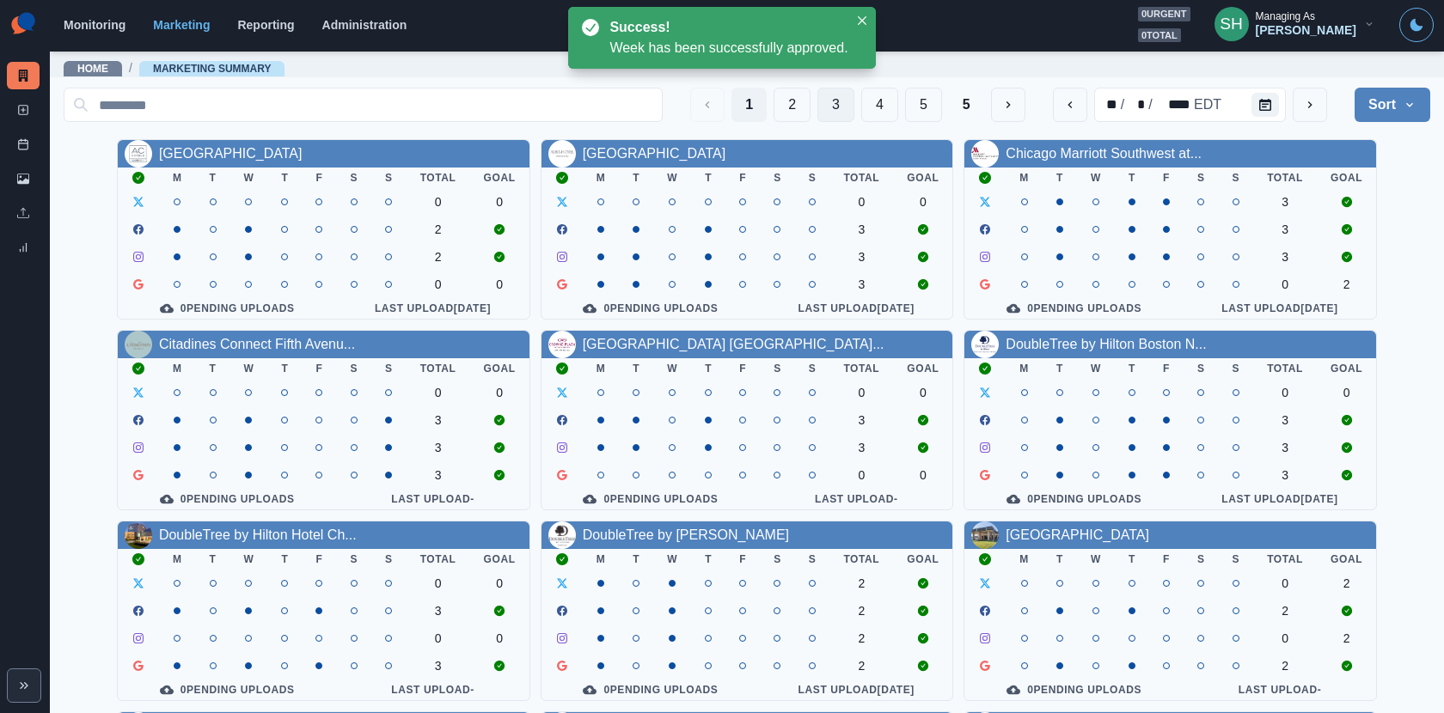
click at [825, 100] on button "3" at bounding box center [835, 105] width 37 height 34
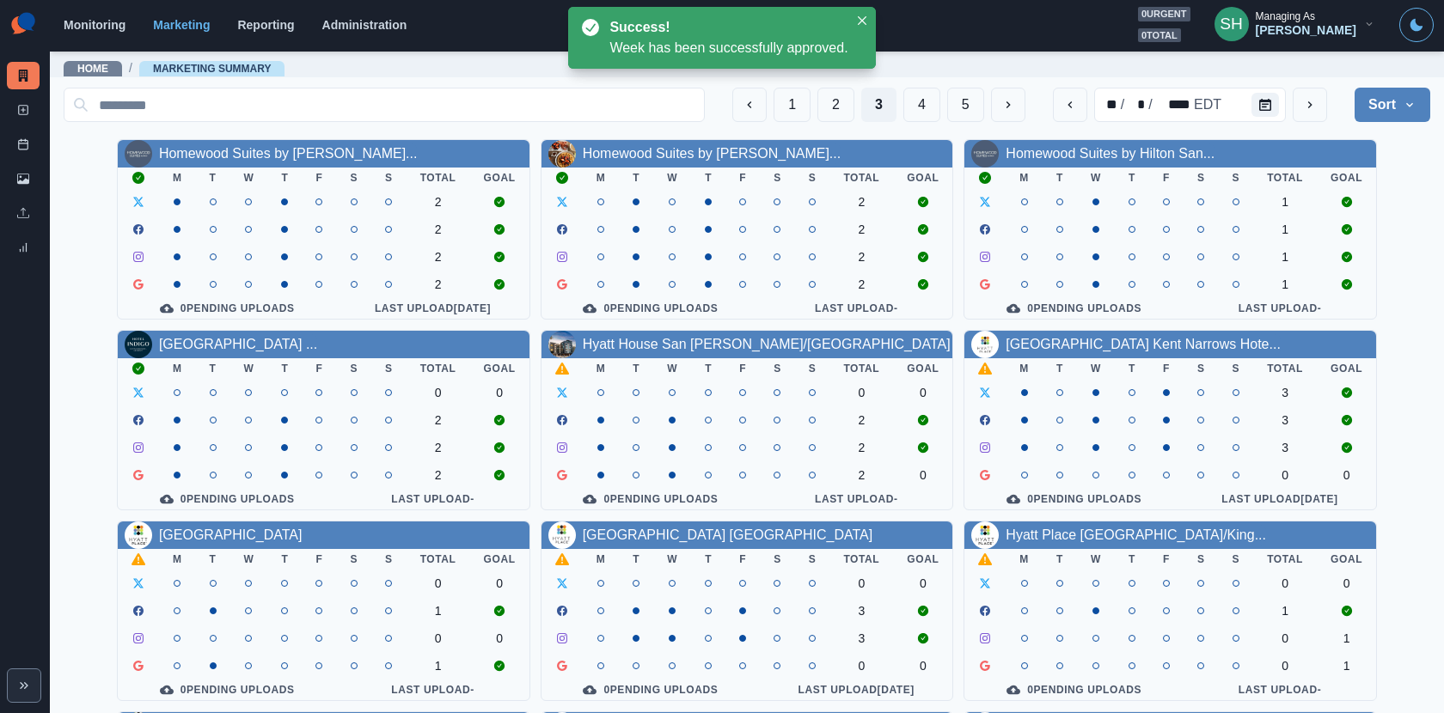
click at [644, 354] on div "Hyatt House San [PERSON_NAME]/[GEOGRAPHIC_DATA]" at bounding box center [767, 344] width 368 height 21
click at [632, 345] on link "Hyatt House San [PERSON_NAME]/[GEOGRAPHIC_DATA]" at bounding box center [767, 344] width 368 height 15
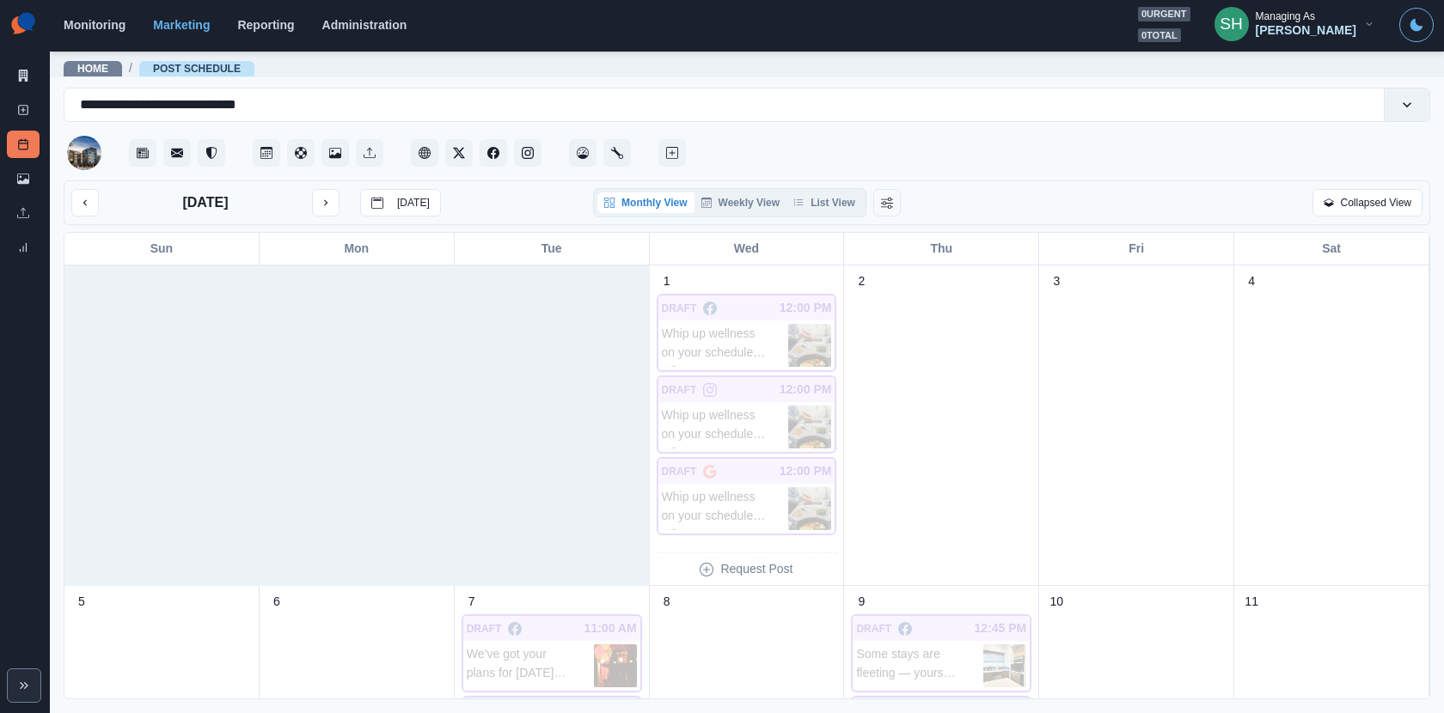
click at [819, 189] on div "Monthly View Weekly View List View" at bounding box center [729, 202] width 273 height 29
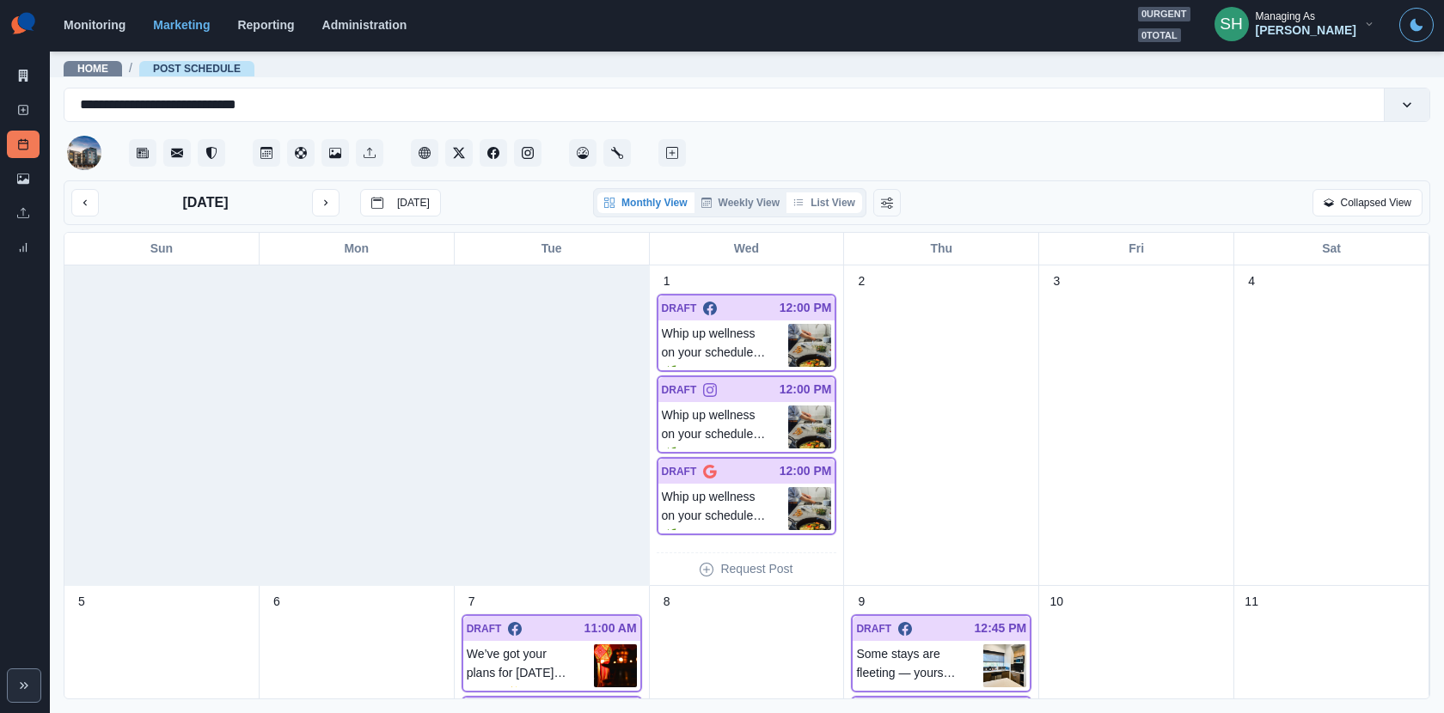
click at [819, 192] on button "List View" at bounding box center [824, 202] width 76 height 21
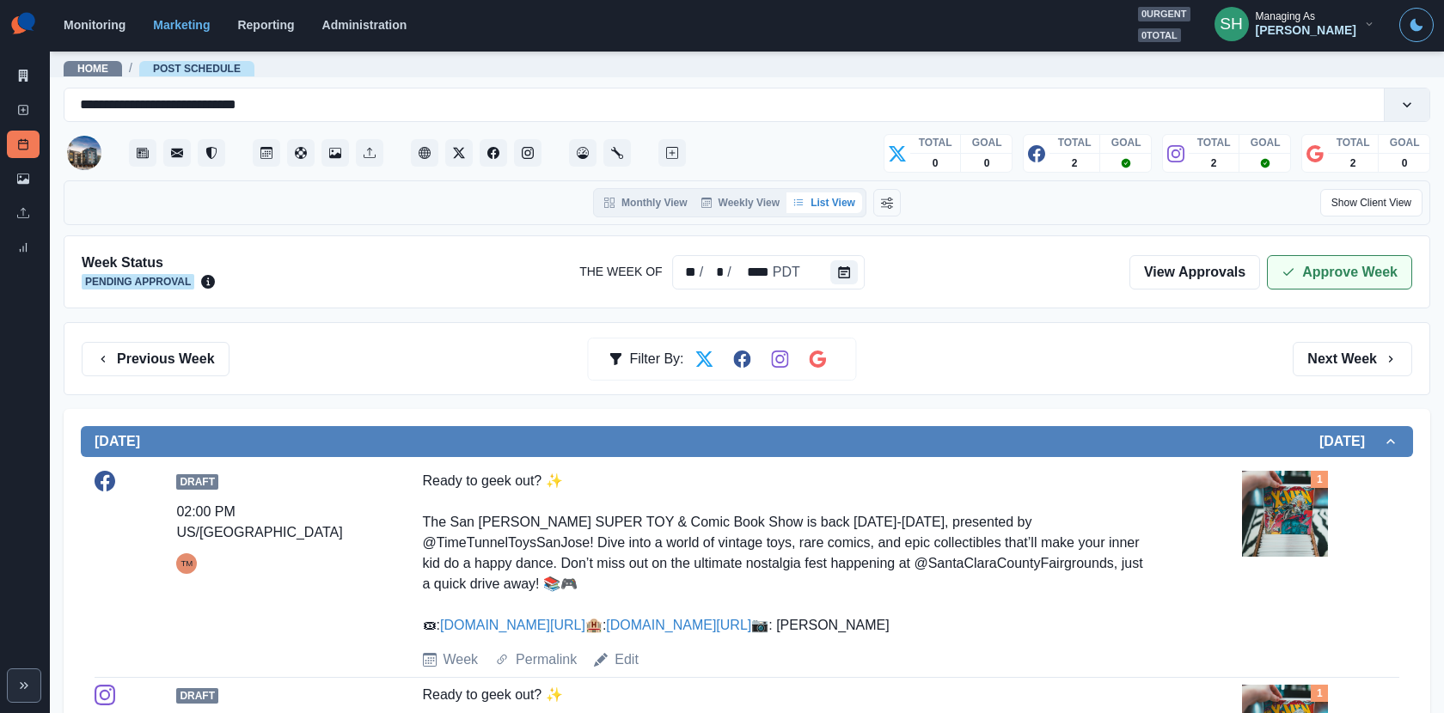
click at [1298, 265] on button "Approve Week" at bounding box center [1339, 272] width 145 height 34
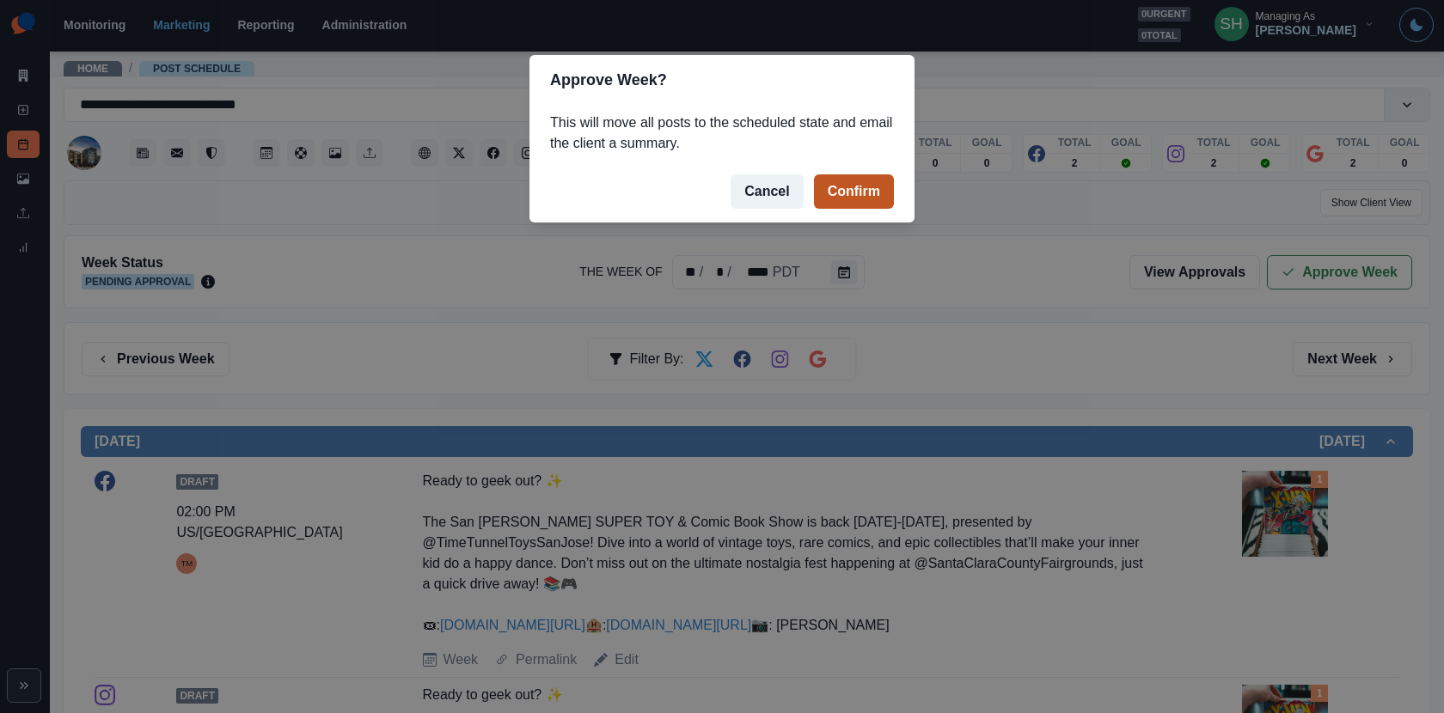
click at [851, 180] on button "Confirm" at bounding box center [854, 191] width 80 height 34
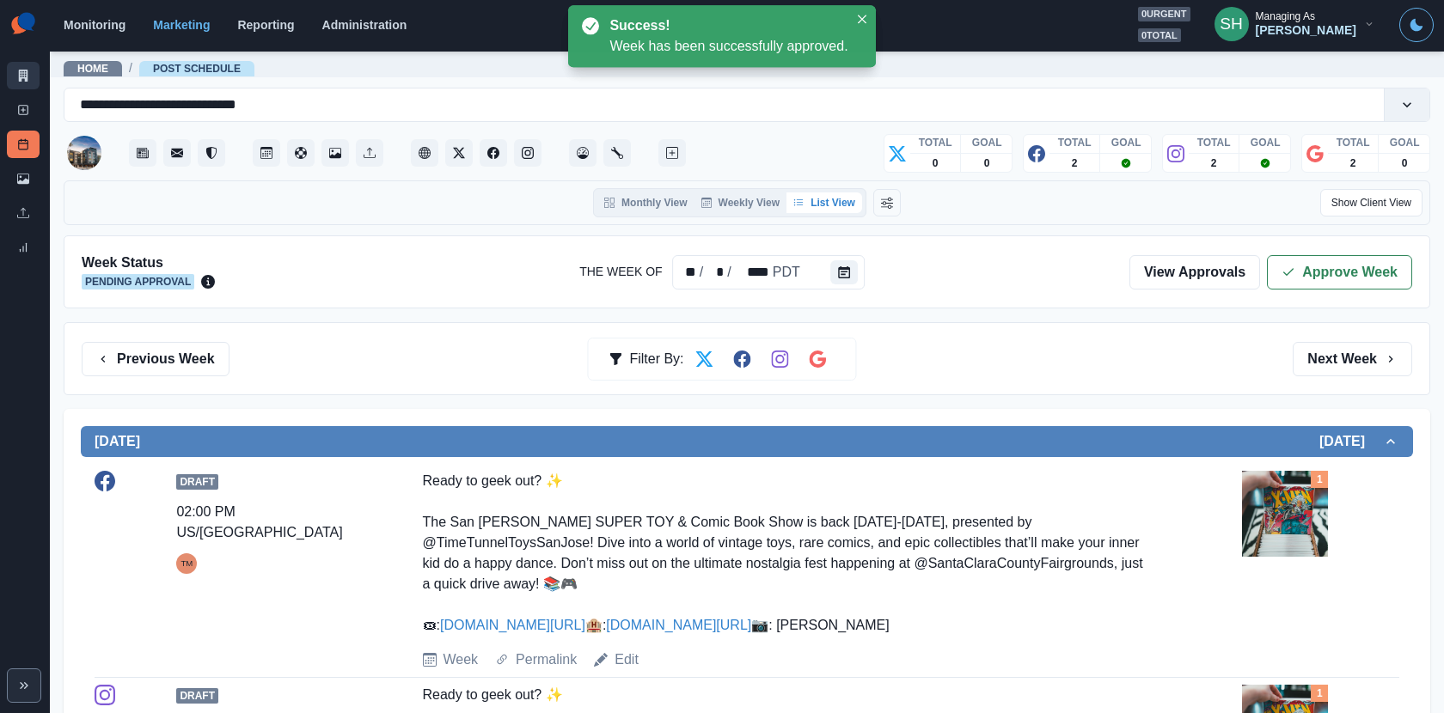
click at [27, 71] on icon at bounding box center [23, 76] width 9 height 12
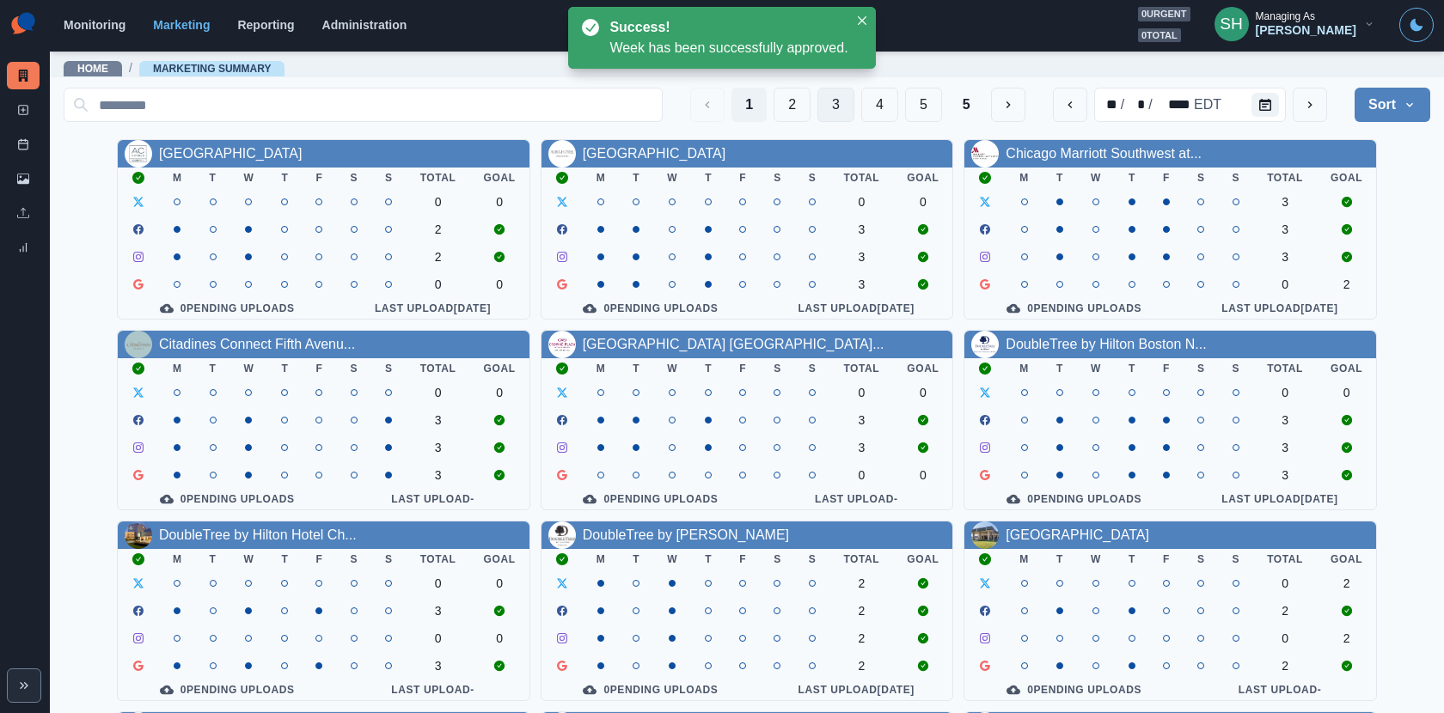
click at [827, 104] on button "3" at bounding box center [835, 105] width 37 height 34
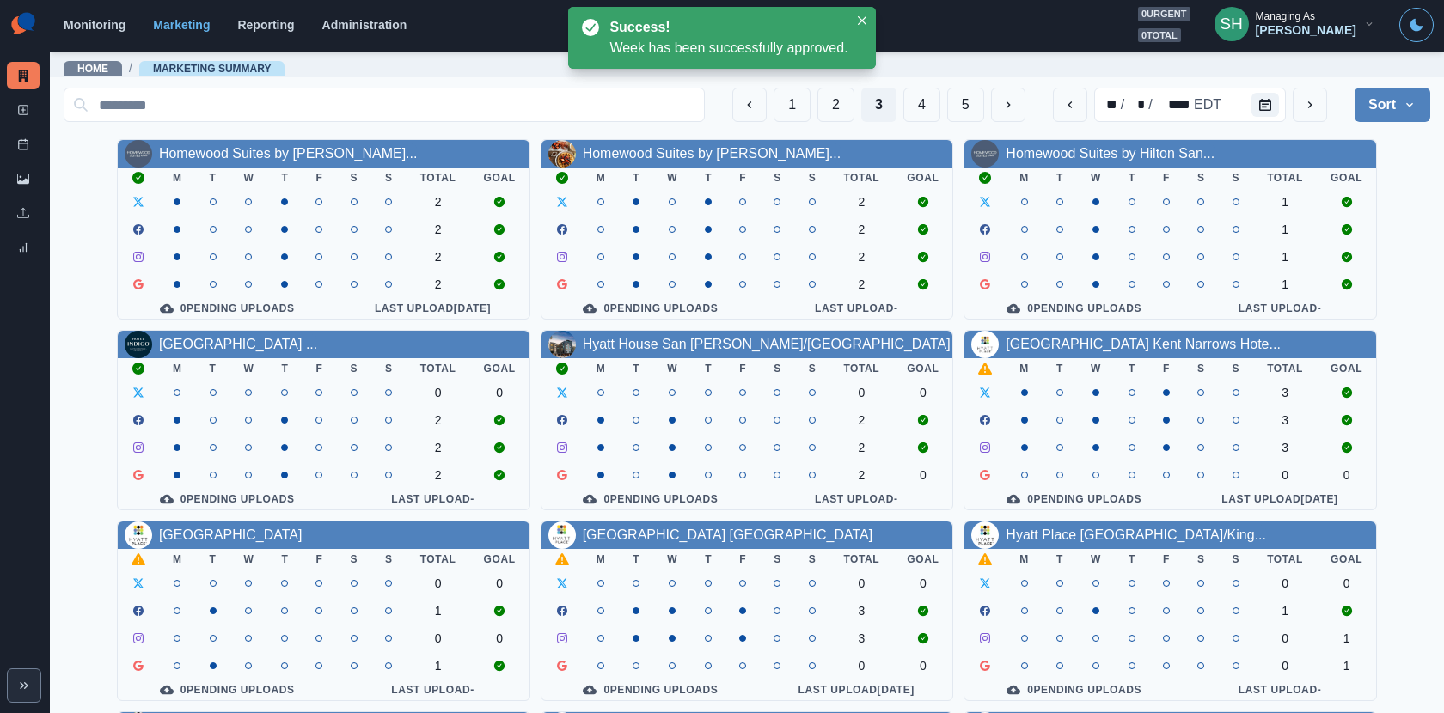
click at [1055, 350] on link "[GEOGRAPHIC_DATA] Kent Narrows Hote..." at bounding box center [1142, 344] width 275 height 15
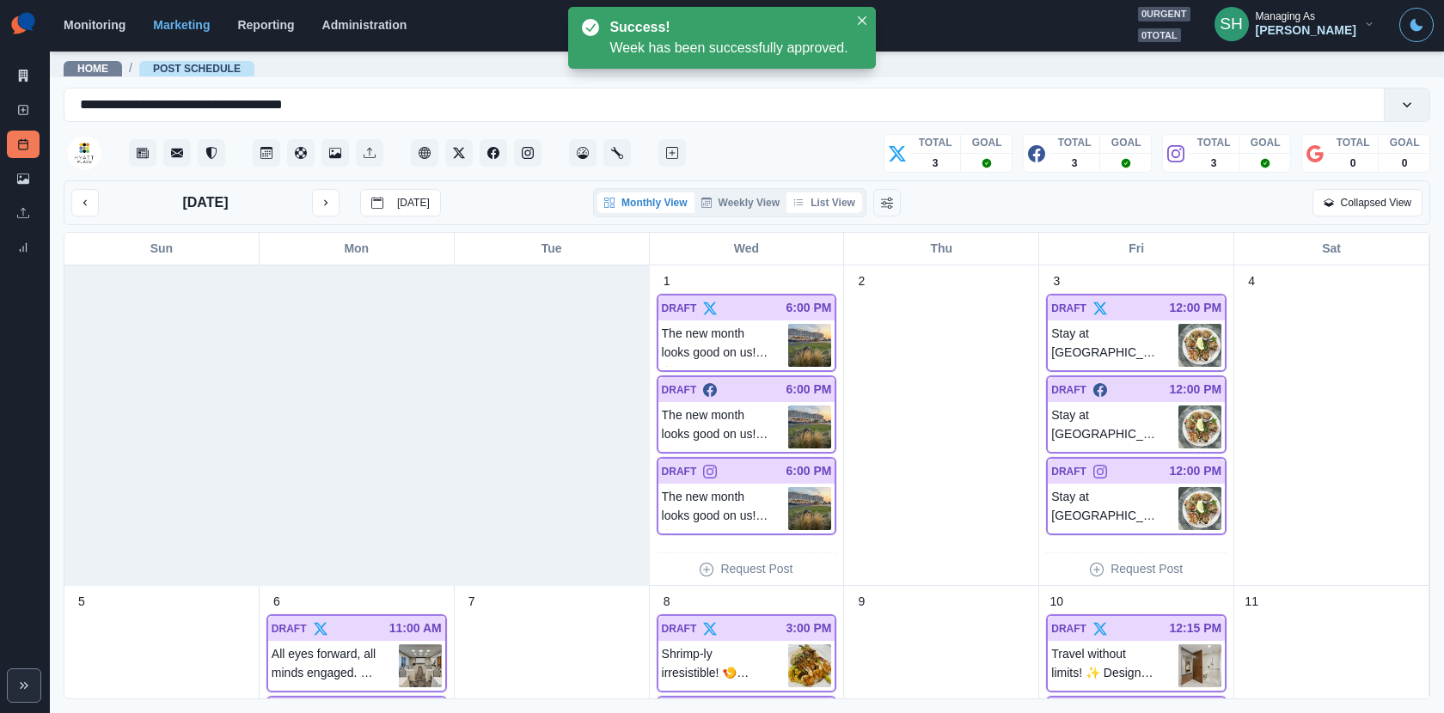
click at [839, 204] on button "List View" at bounding box center [824, 202] width 76 height 21
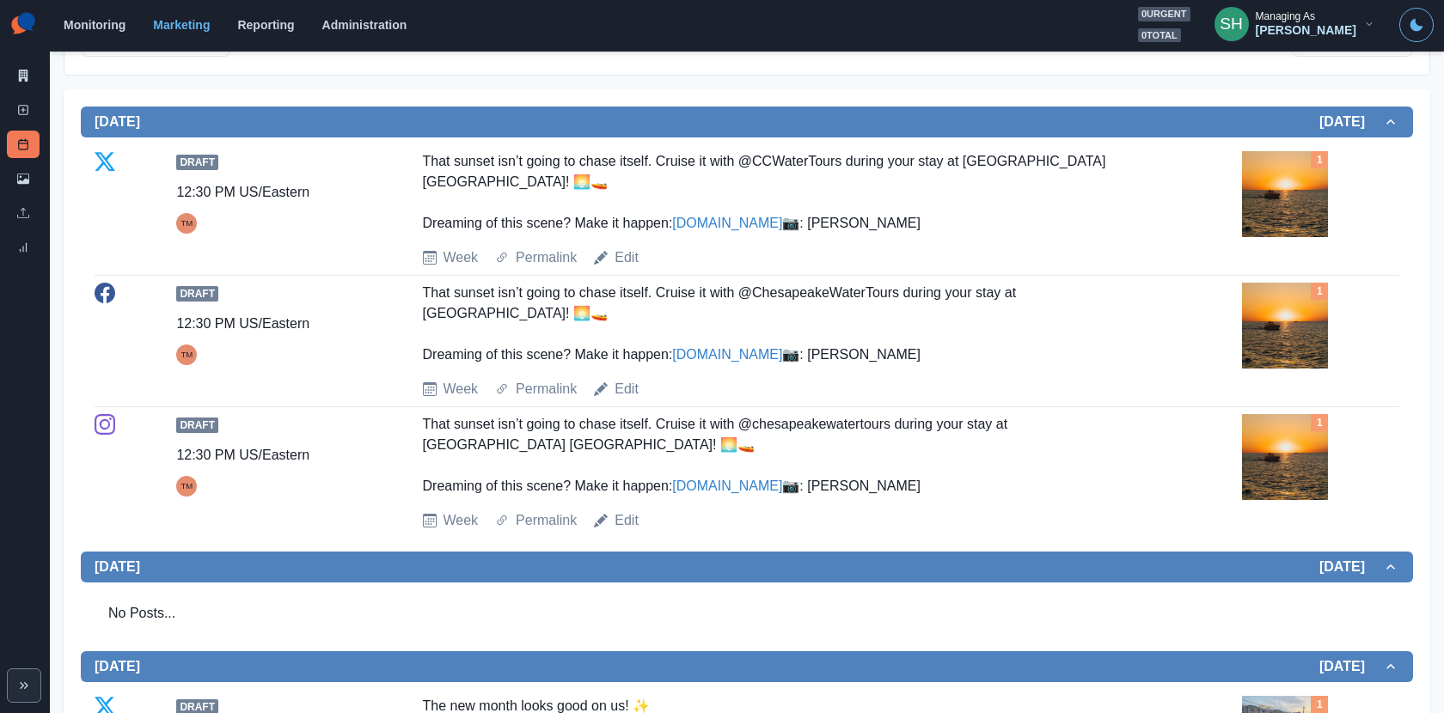
scroll to position [321, 0]
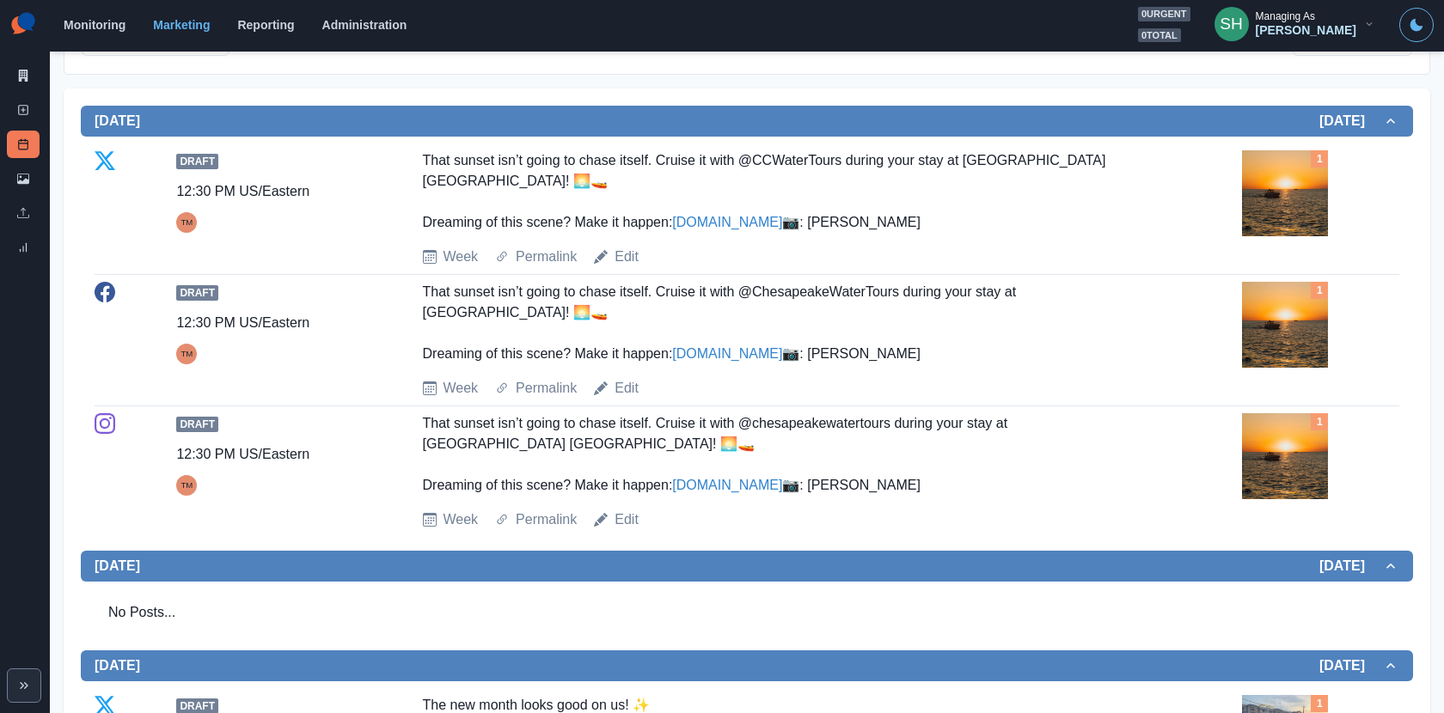
click at [1316, 202] on img at bounding box center [1285, 193] width 86 height 86
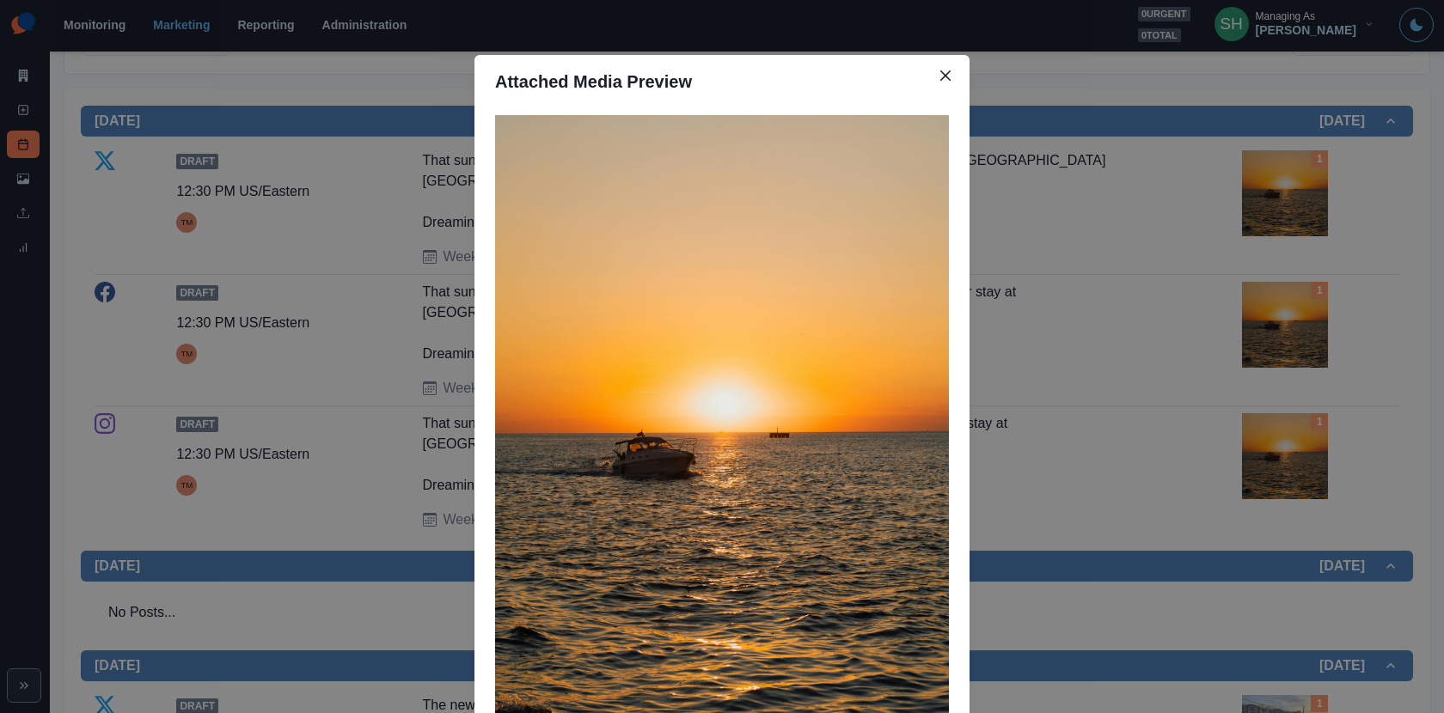
click at [1197, 221] on div "Attached Media Preview" at bounding box center [722, 356] width 1444 height 713
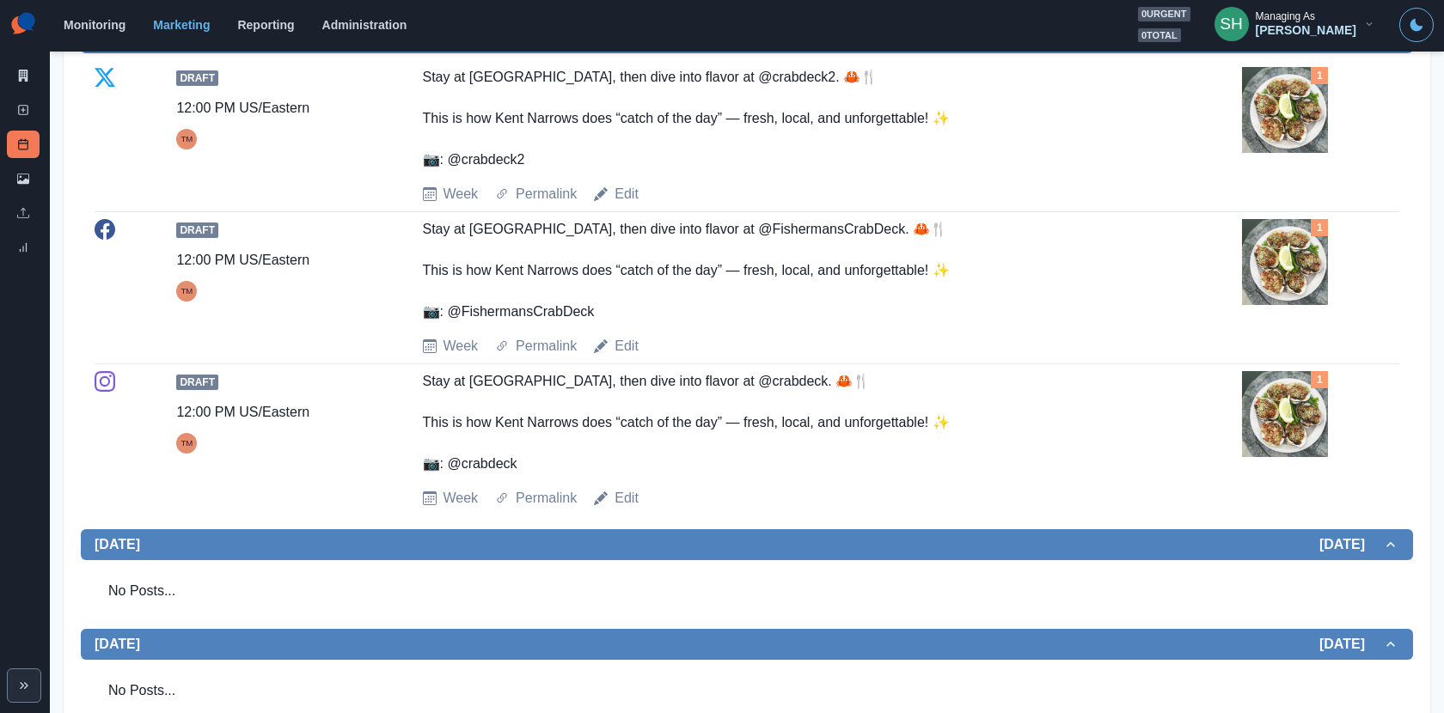
scroll to position [1649, 0]
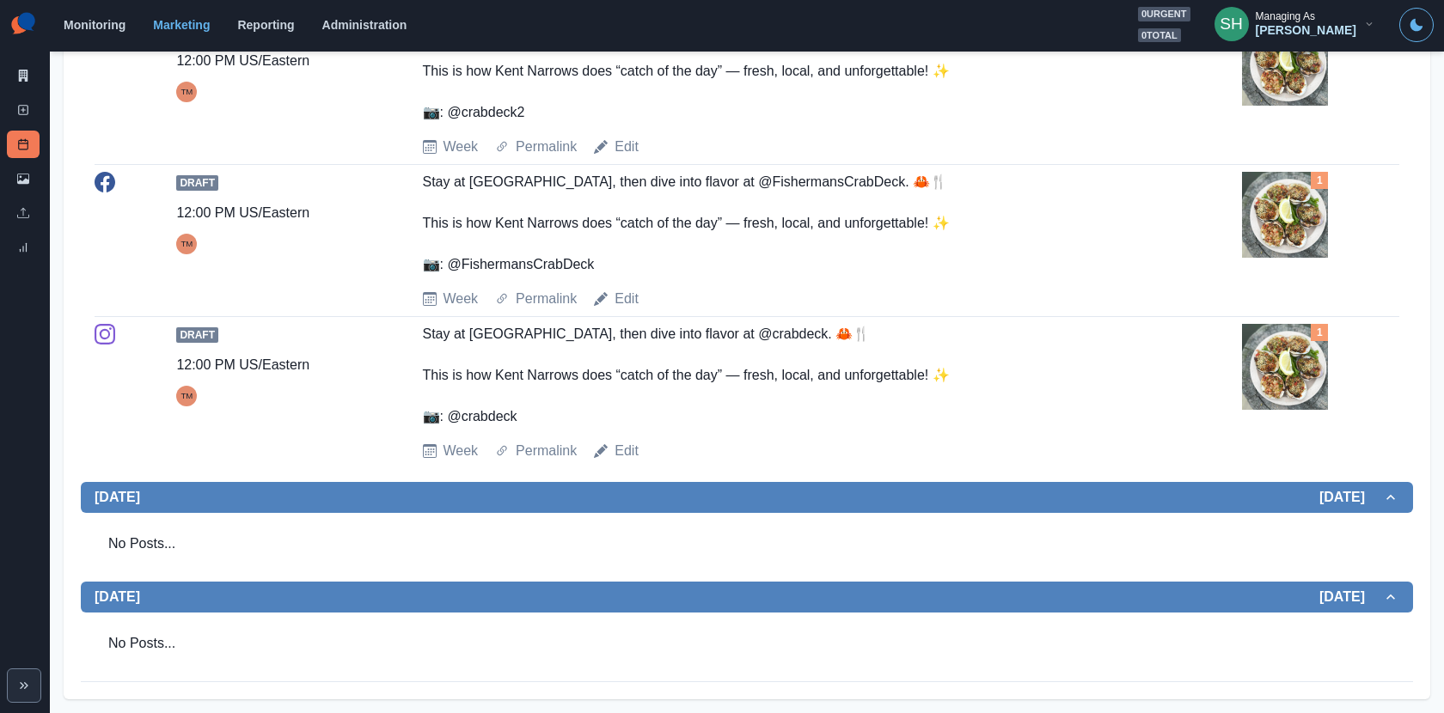
click at [1312, 266] on div "1" at bounding box center [1320, 227] width 157 height 110
click at [1283, 251] on img at bounding box center [1285, 215] width 86 height 86
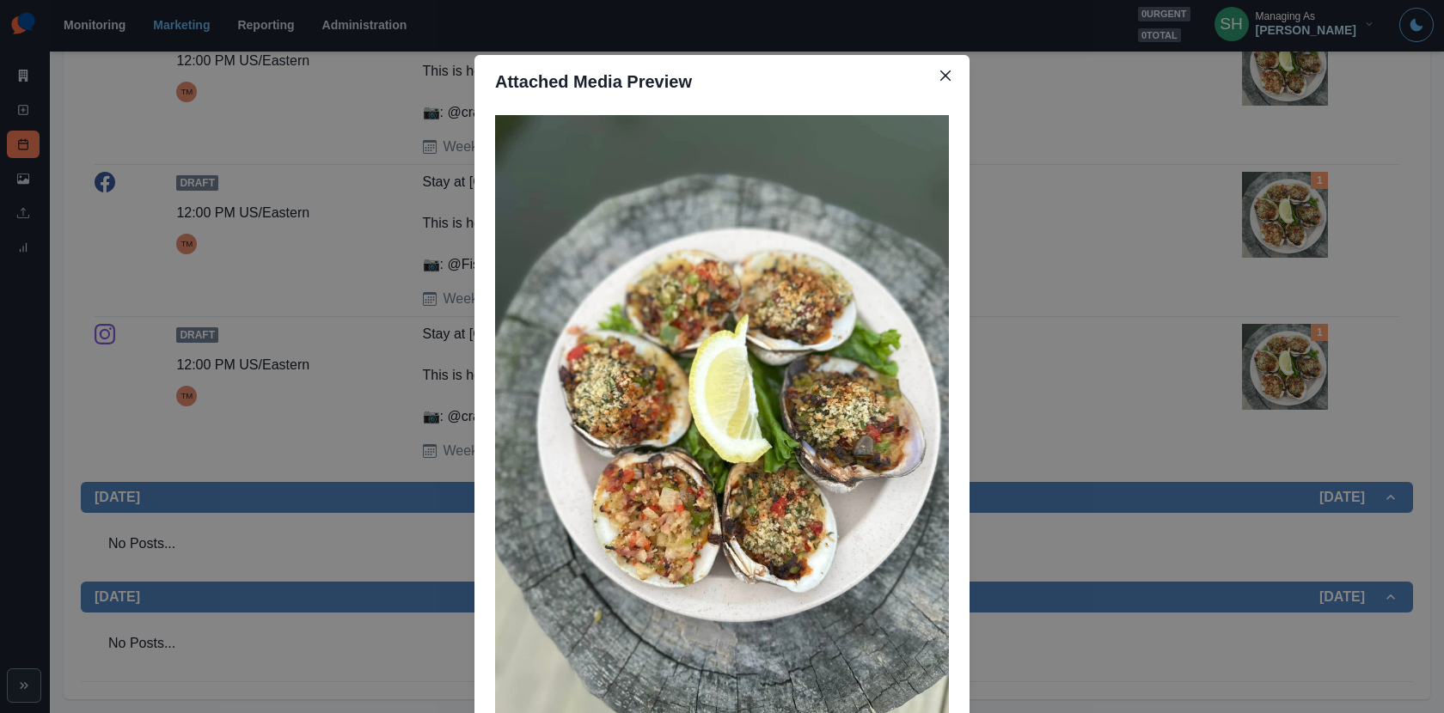
scroll to position [71, 0]
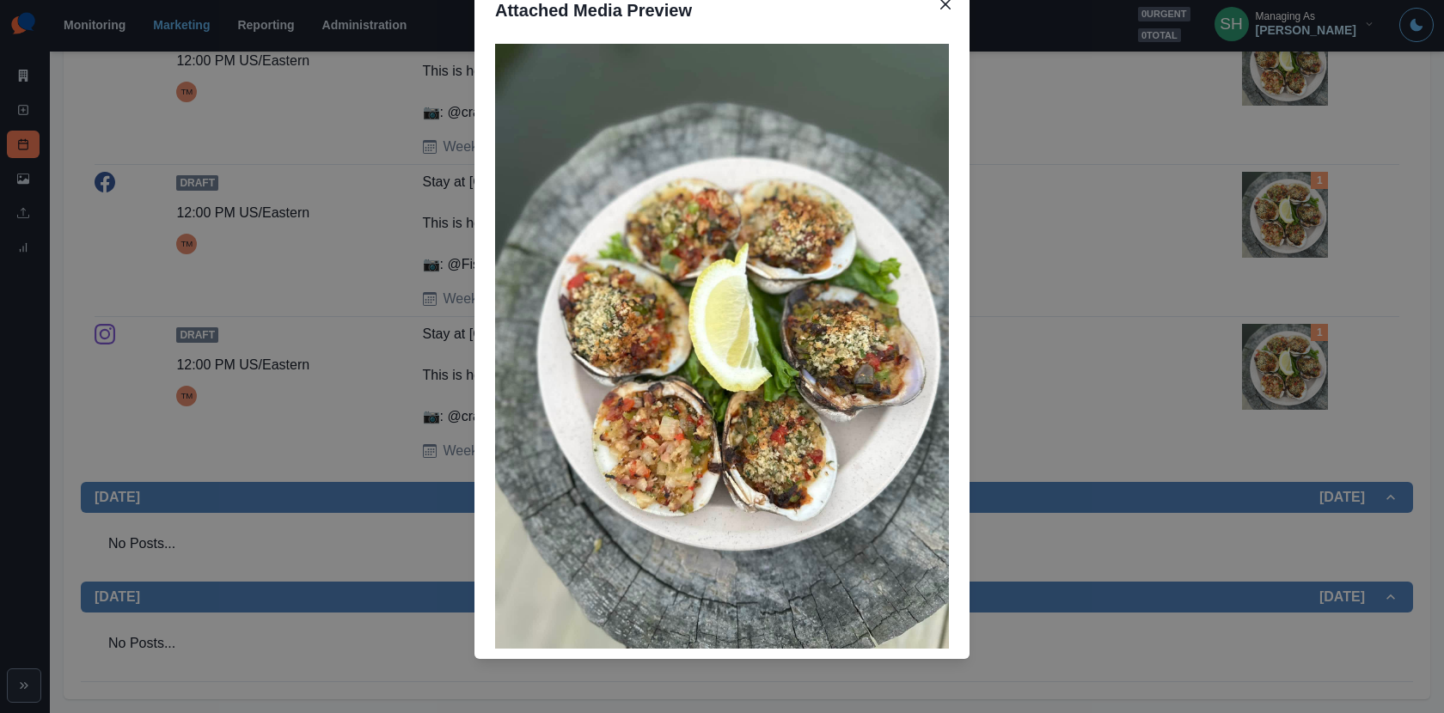
click at [1191, 340] on div "Attached Media Preview" at bounding box center [722, 356] width 1444 height 713
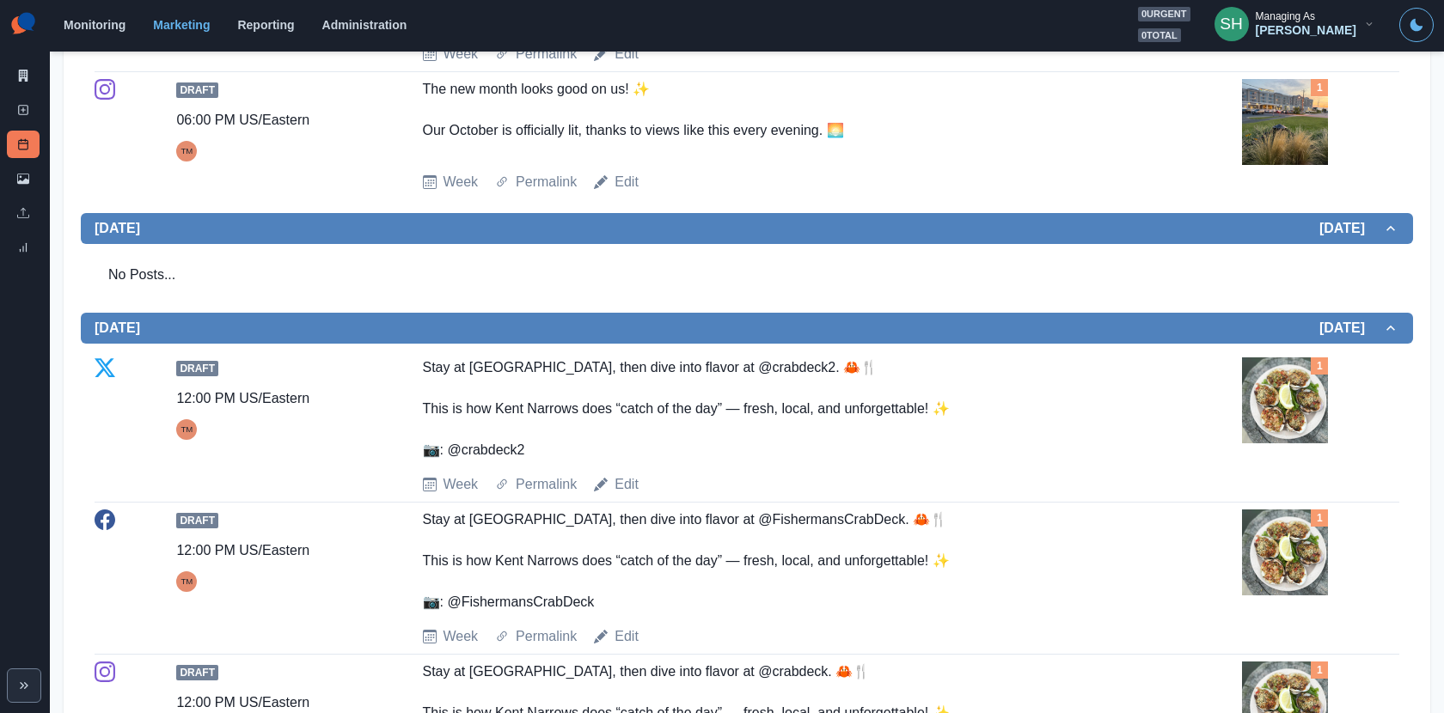
scroll to position [0, 0]
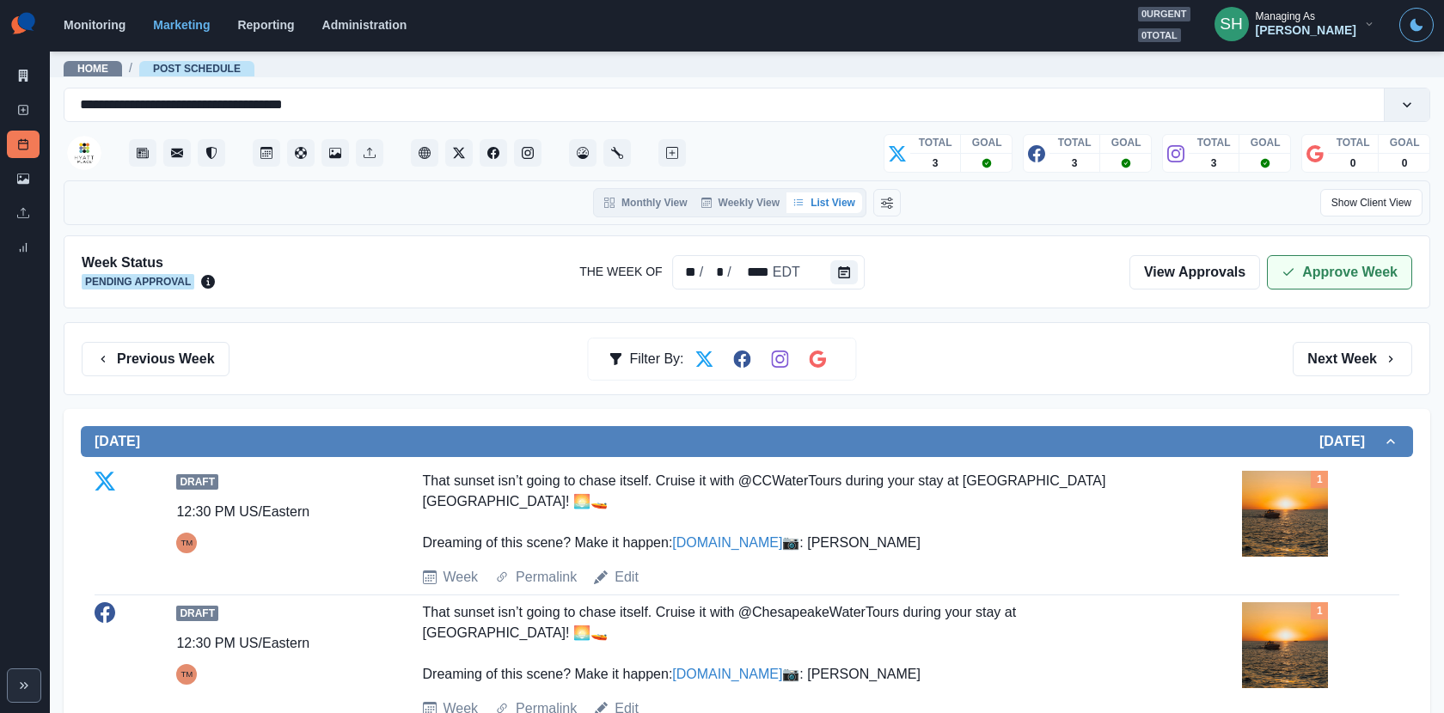
click at [1292, 278] on button "Approve Week" at bounding box center [1339, 272] width 145 height 34
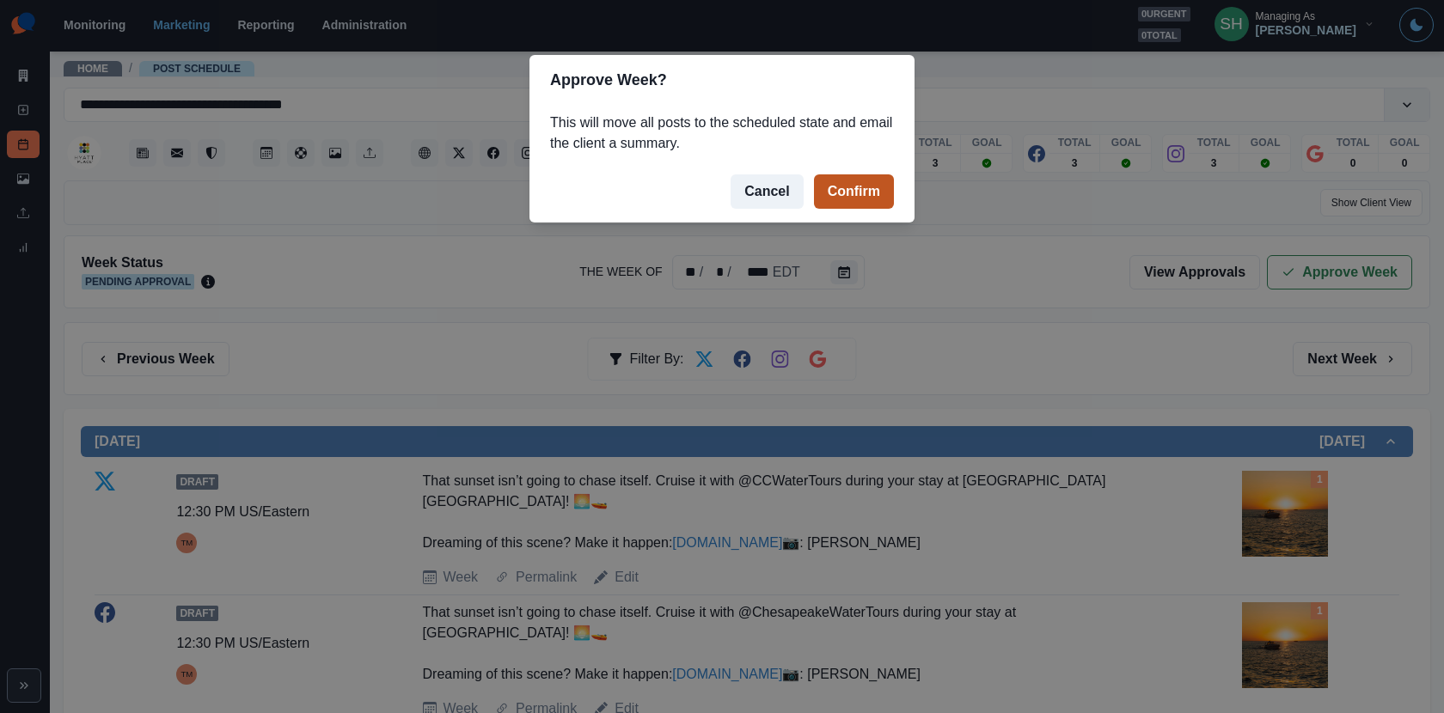
click at [848, 187] on button "Confirm" at bounding box center [854, 191] width 80 height 34
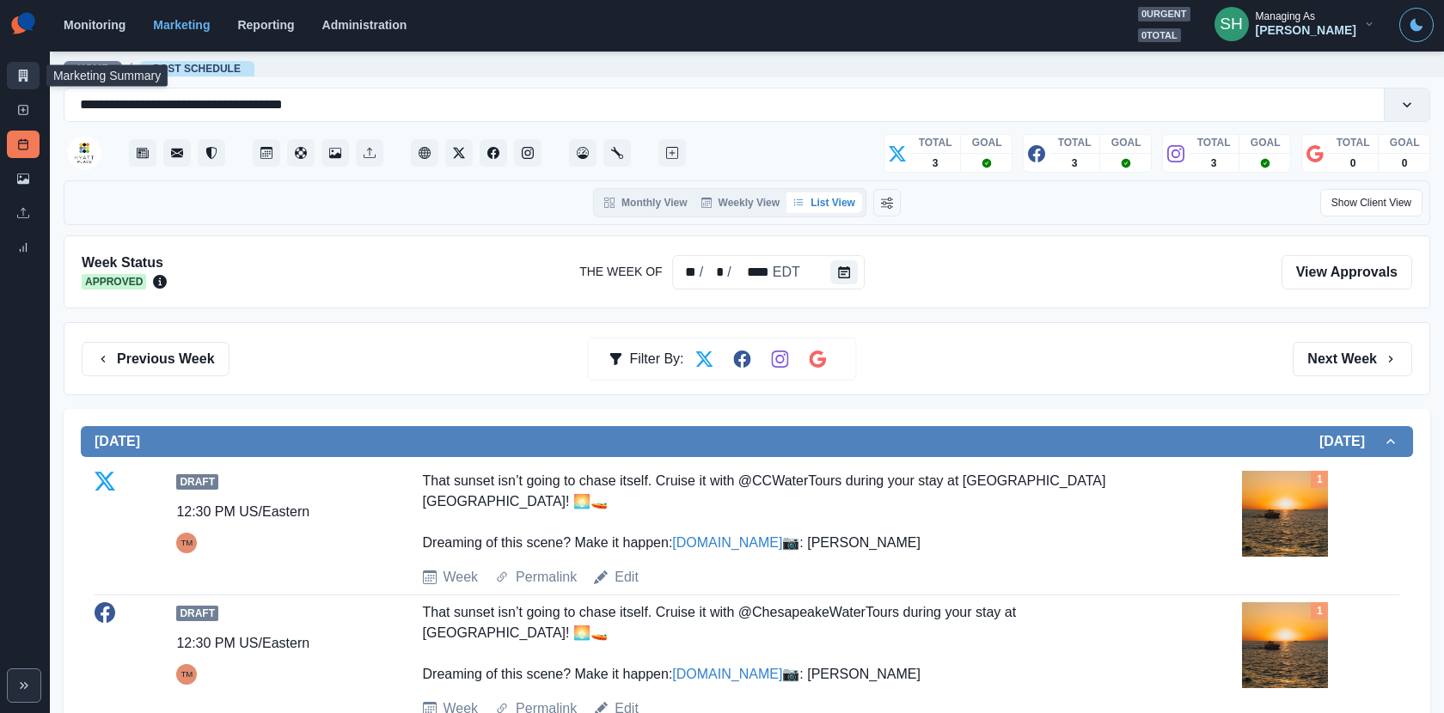
click at [9, 63] on link "Marketing Summary" at bounding box center [23, 75] width 33 height 27
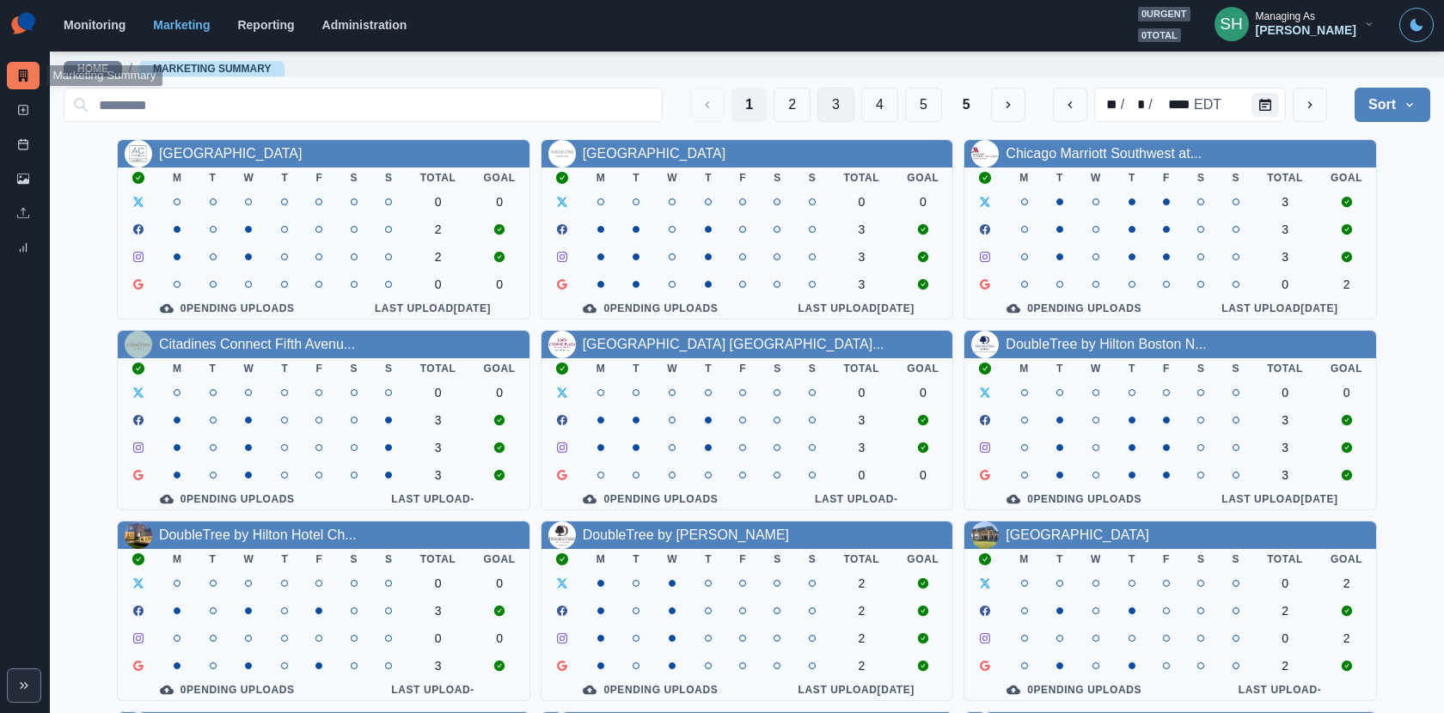
click at [851, 112] on button "3" at bounding box center [835, 105] width 37 height 34
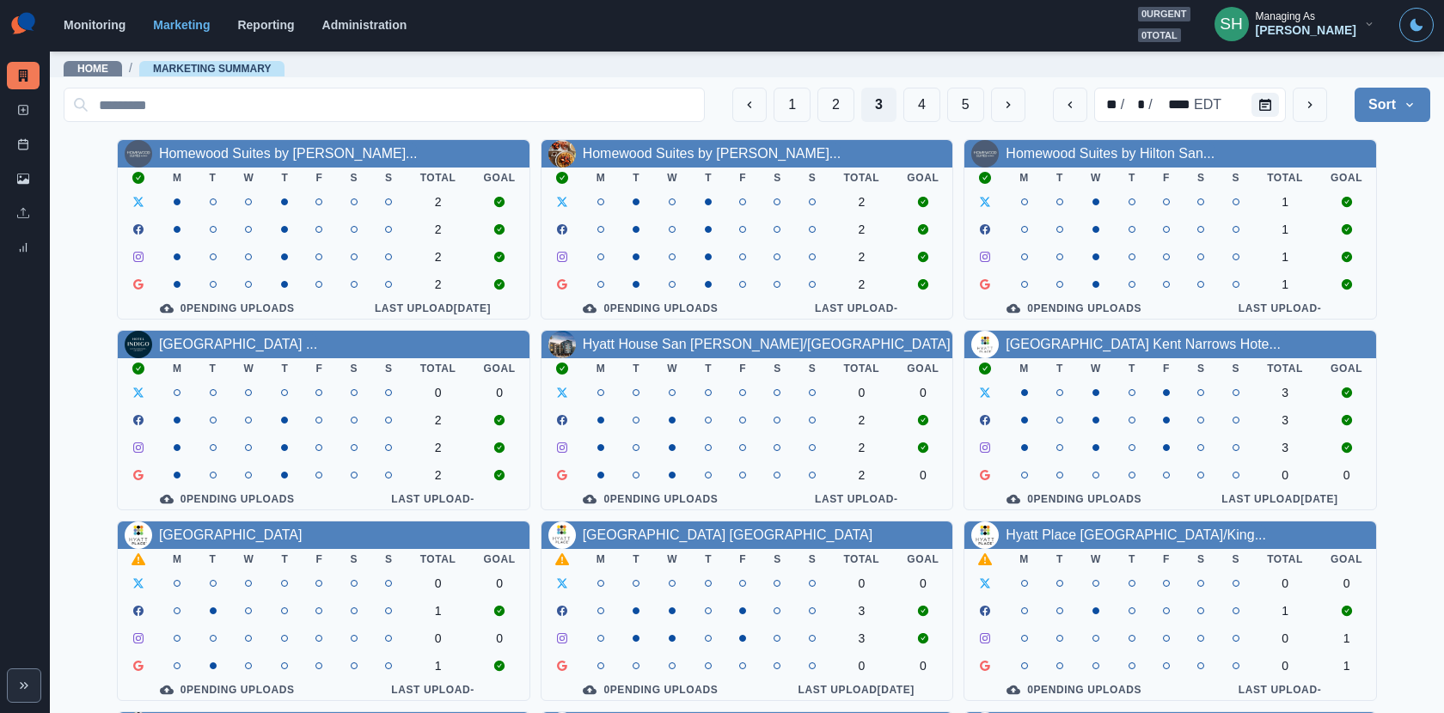
scroll to position [198, 0]
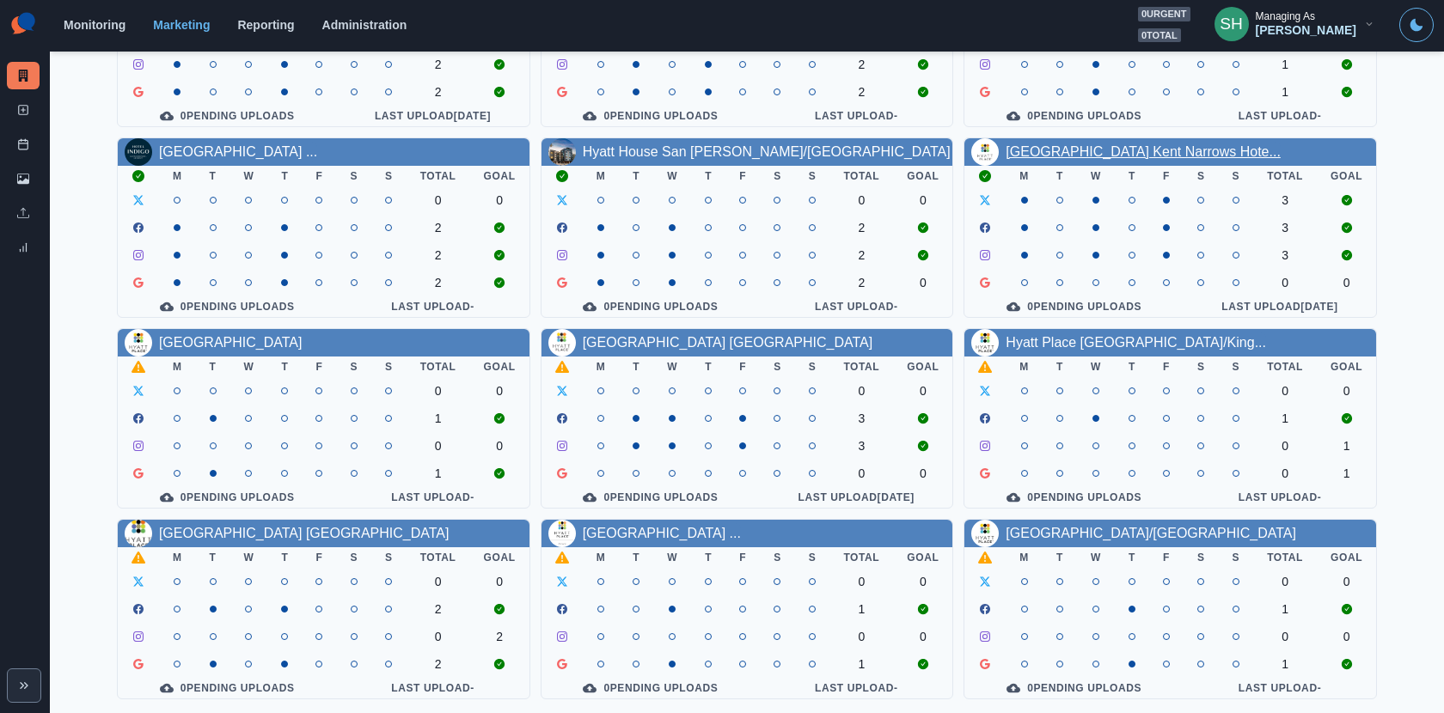
click at [1079, 149] on link "[GEOGRAPHIC_DATA] Kent Narrows Hote..." at bounding box center [1142, 151] width 275 height 15
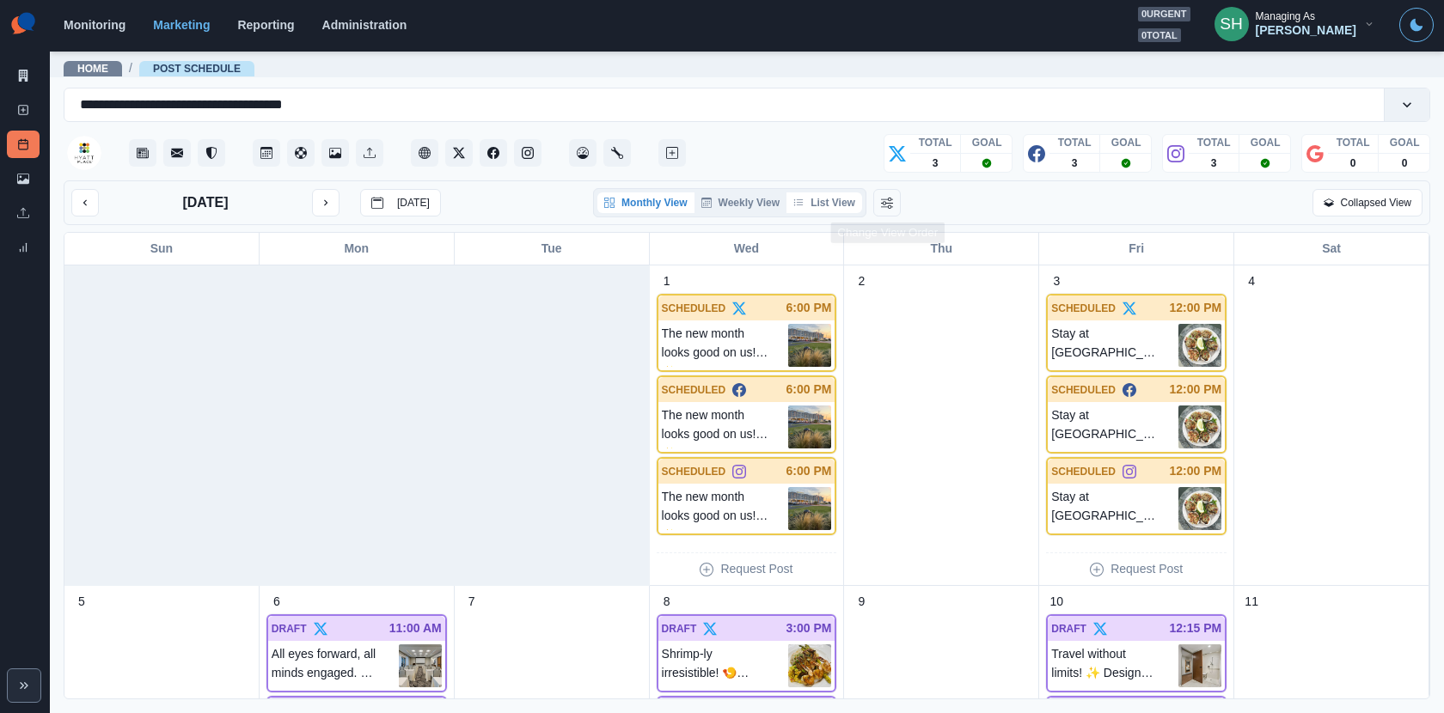
click at [846, 195] on button "List View" at bounding box center [824, 202] width 76 height 21
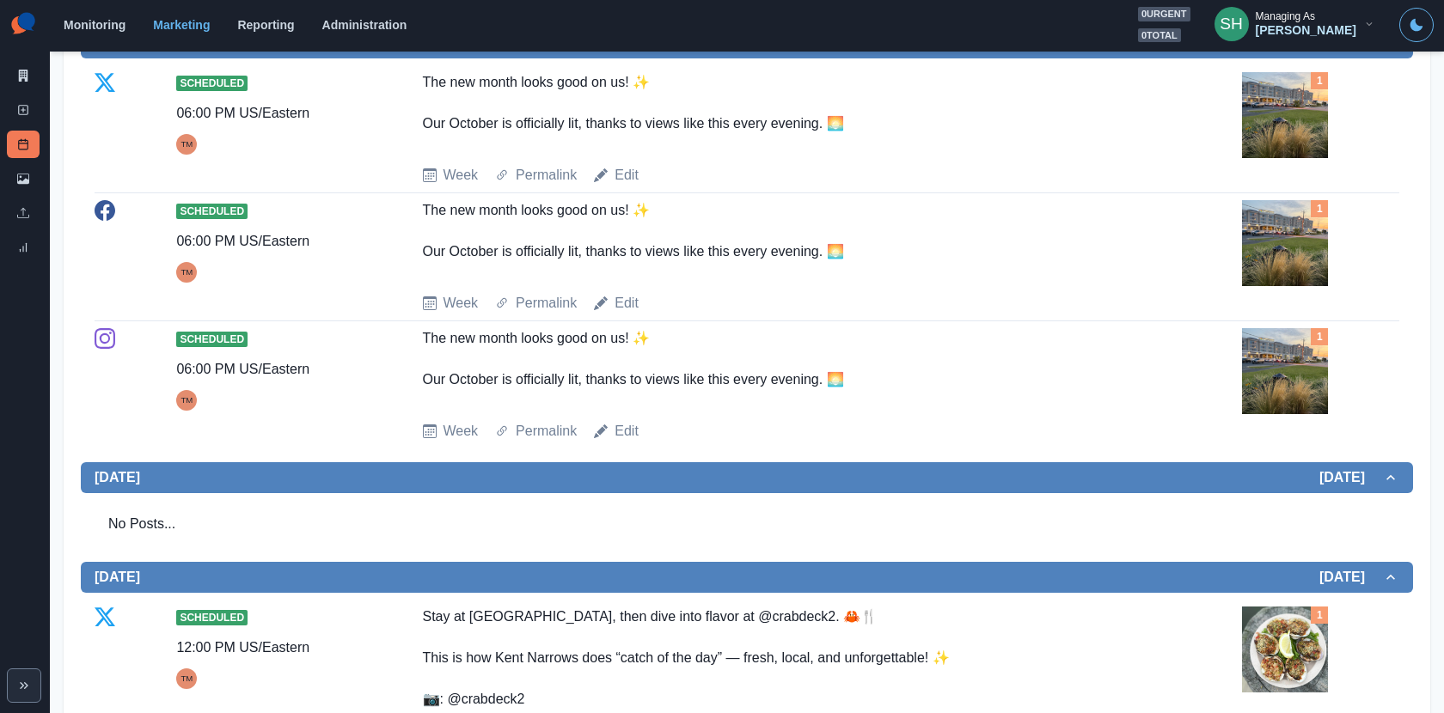
scroll to position [1584, 0]
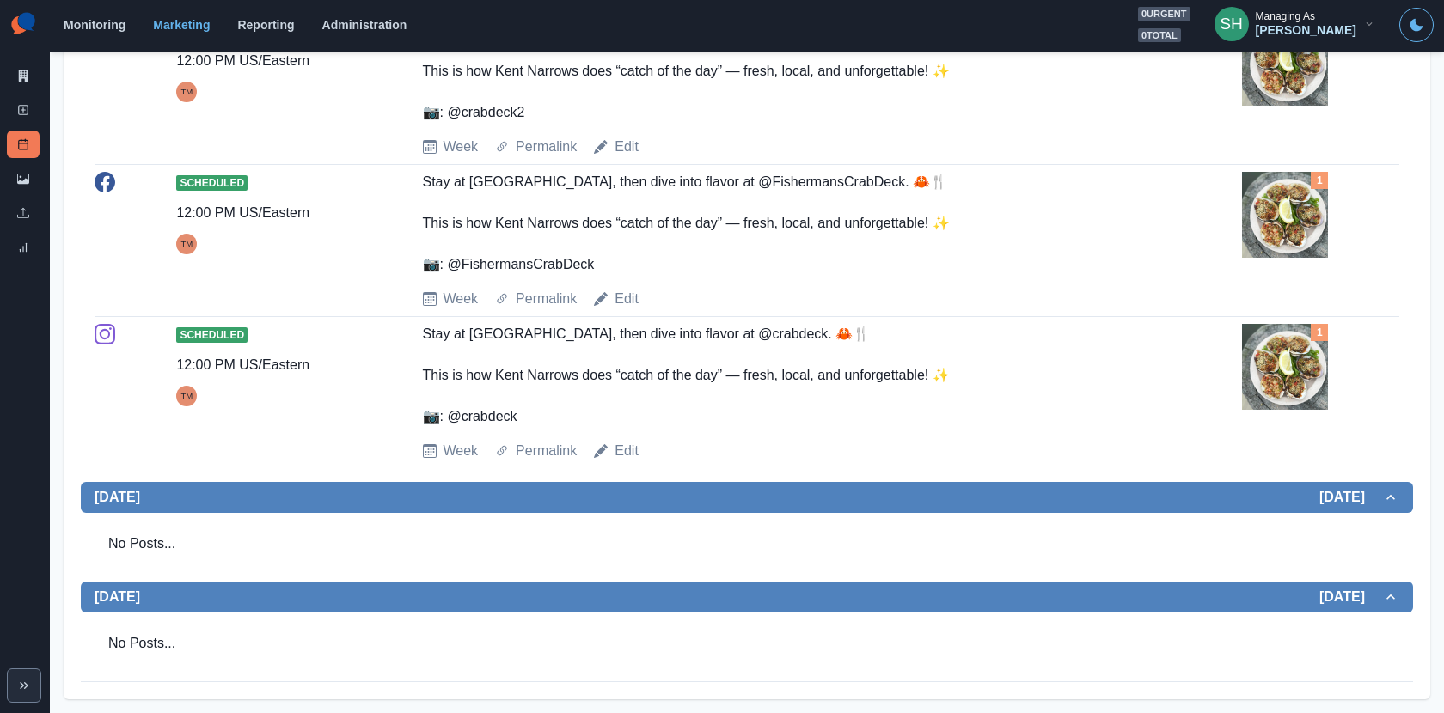
click at [1272, 410] on img at bounding box center [1285, 367] width 86 height 86
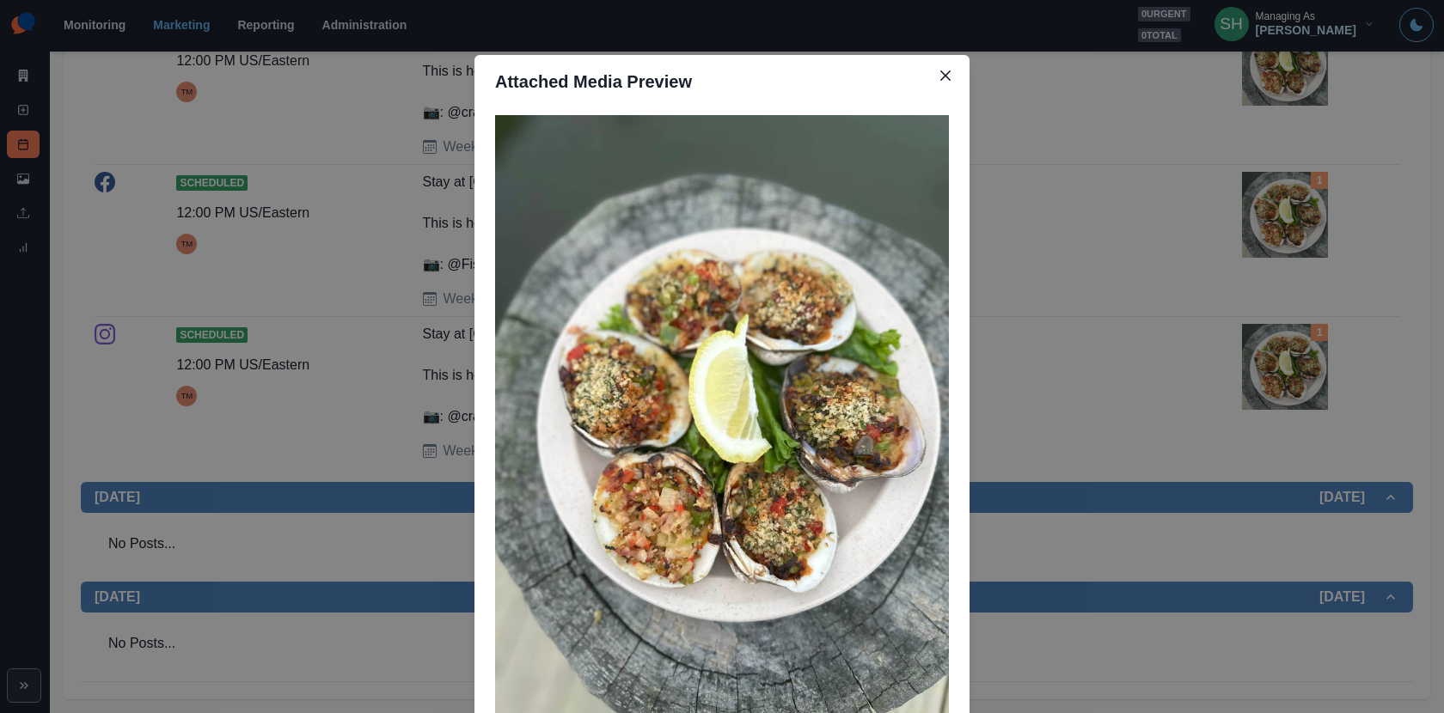
click at [1016, 310] on div "Attached Media Preview" at bounding box center [722, 356] width 1444 height 713
